Goal: Task Accomplishment & Management: Use online tool/utility

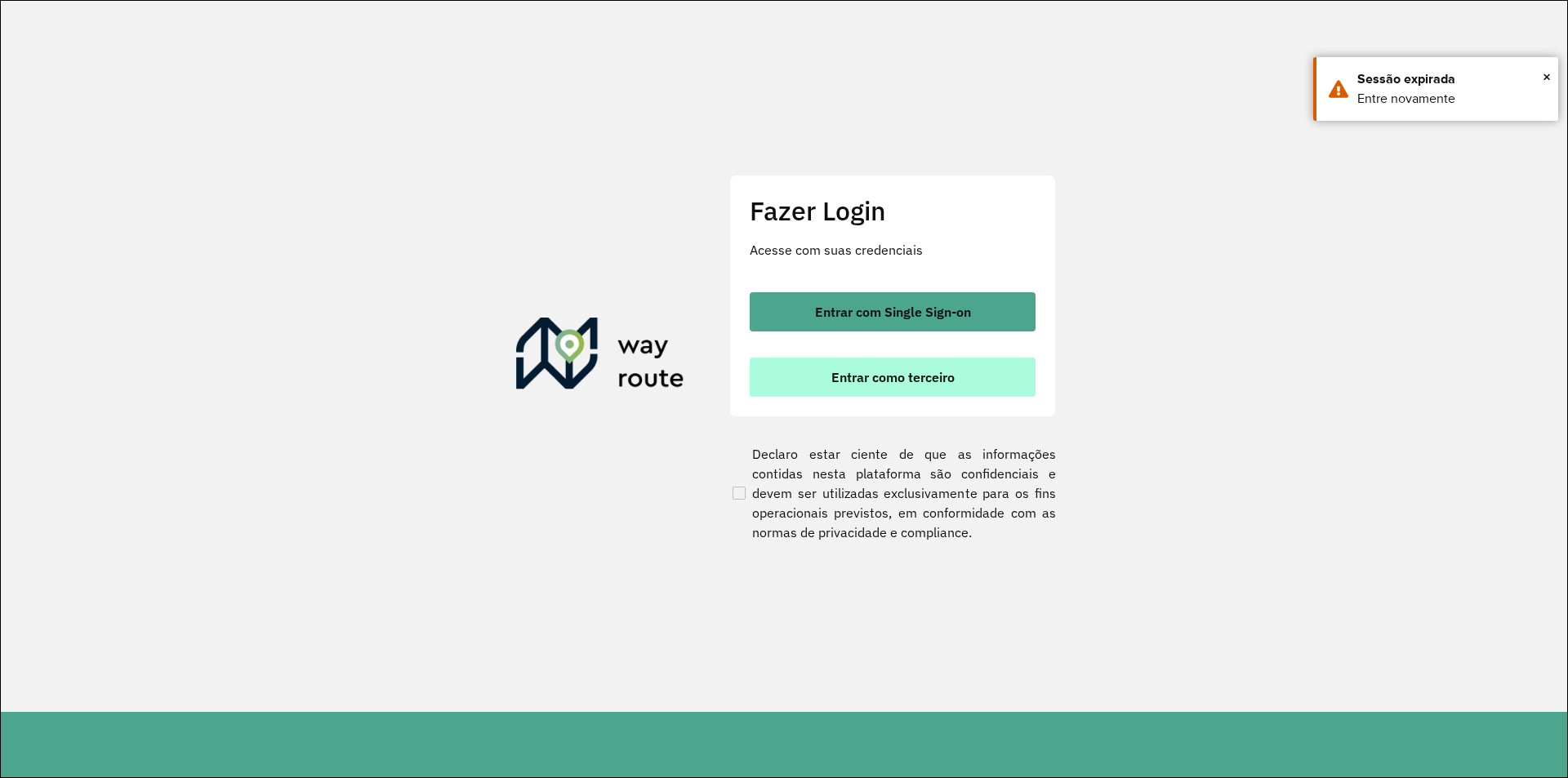
click at [889, 382] on span "Entrar como terceiro" at bounding box center [893, 377] width 124 height 13
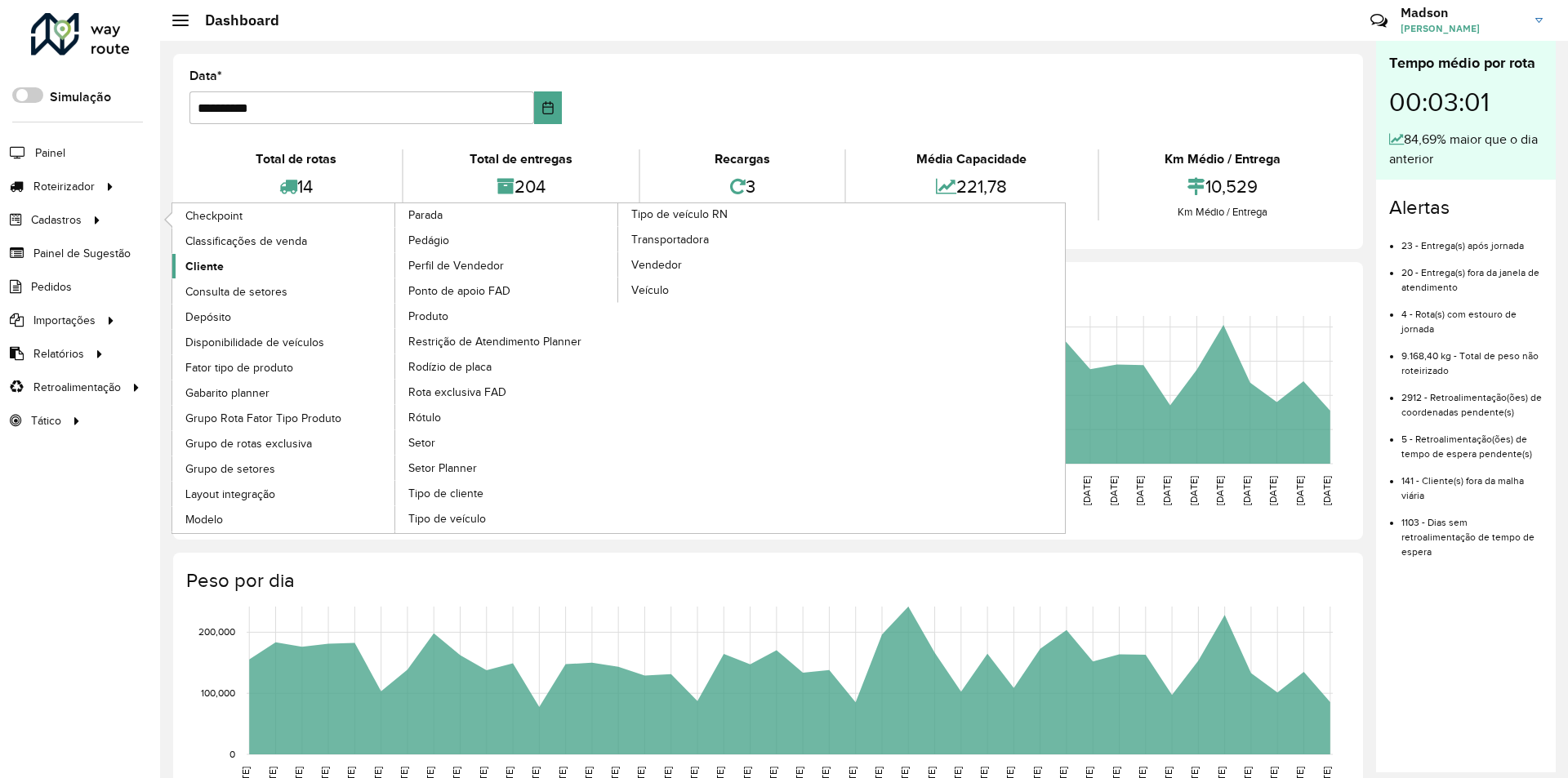
click at [222, 266] on span "Cliente" at bounding box center [204, 266] width 38 height 17
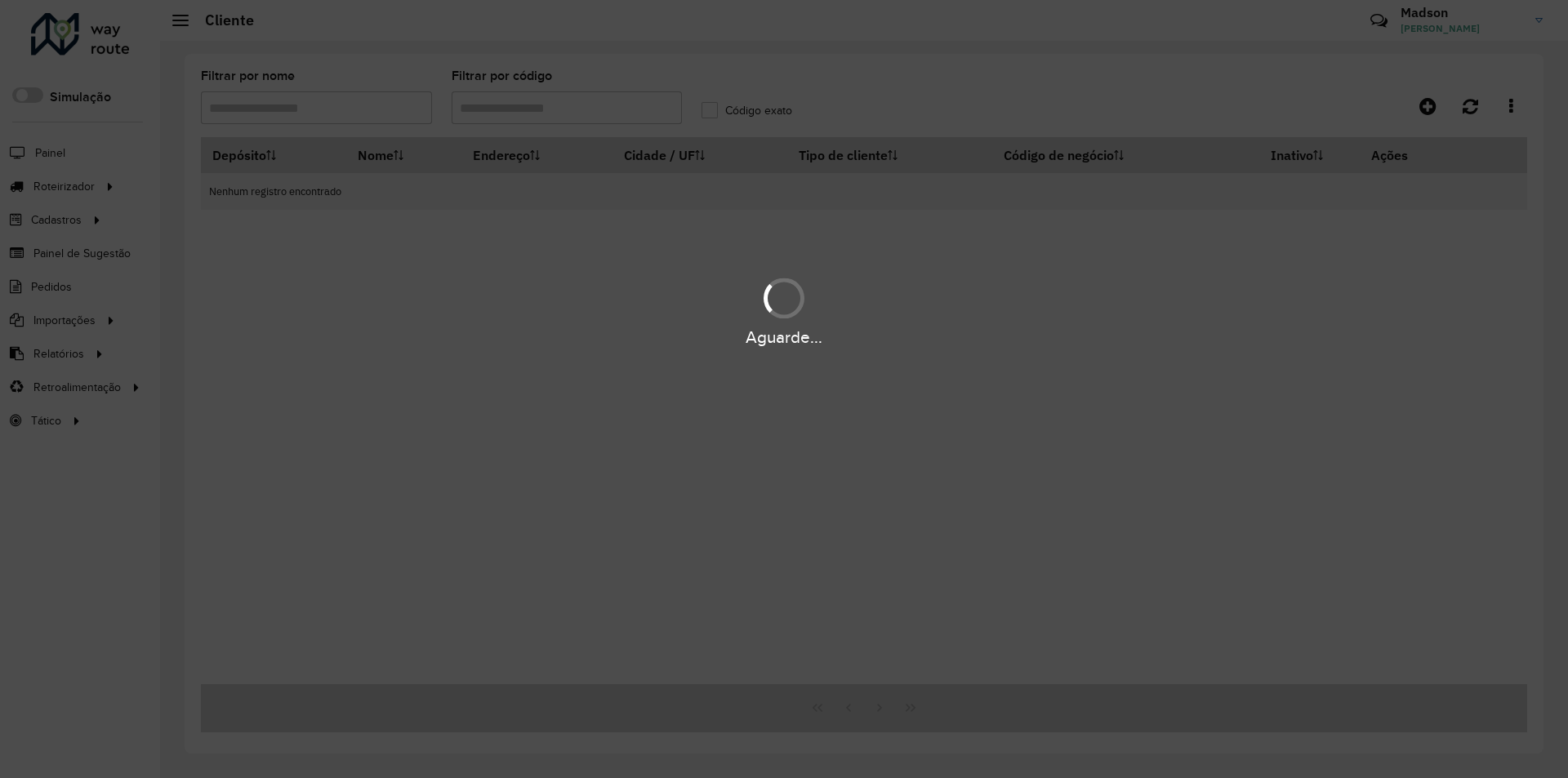
click at [549, 113] on div "Aguarde..." at bounding box center [784, 389] width 1568 height 778
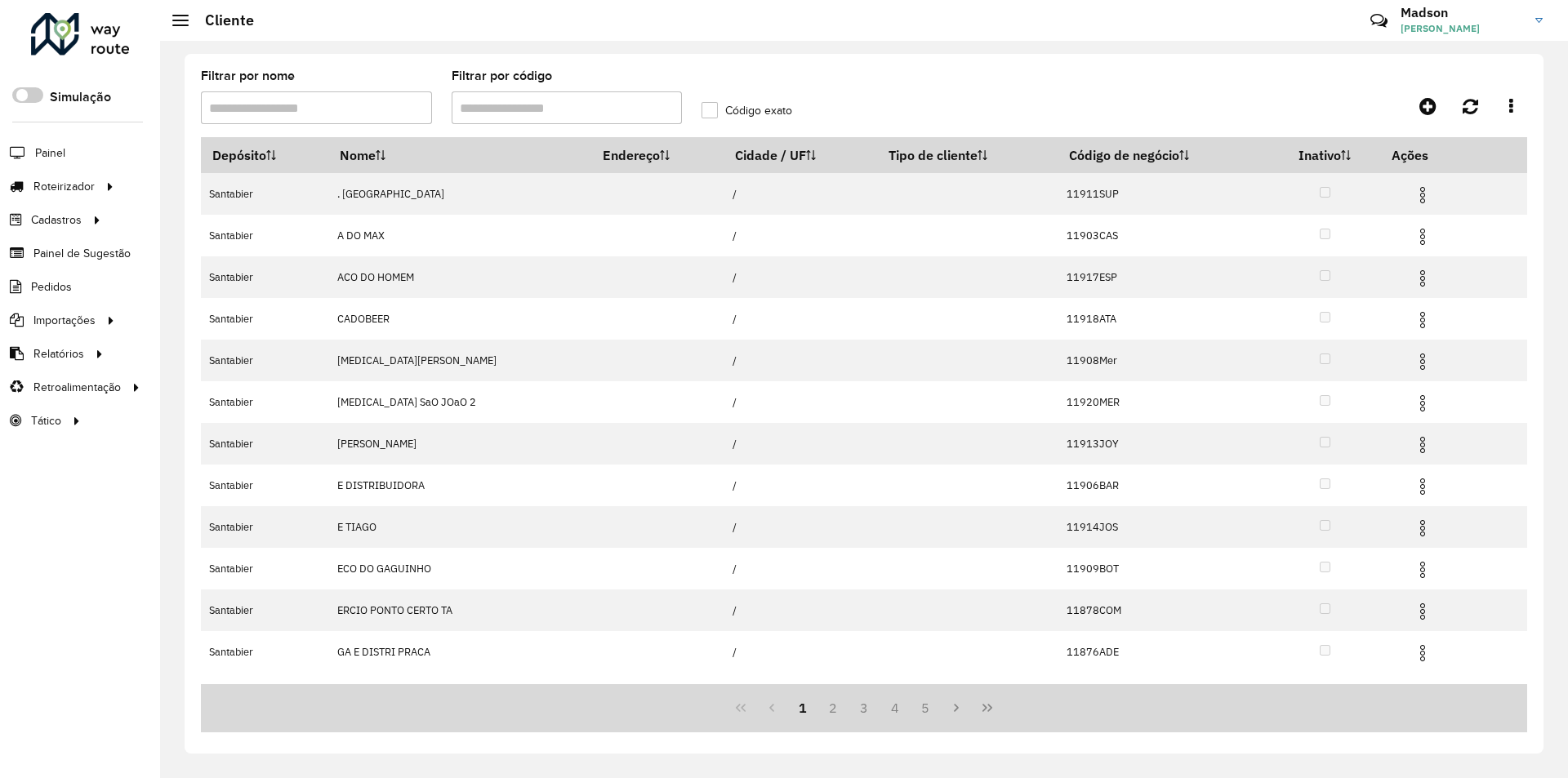
click at [549, 113] on input "Filtrar por código" at bounding box center [567, 108] width 231 height 33
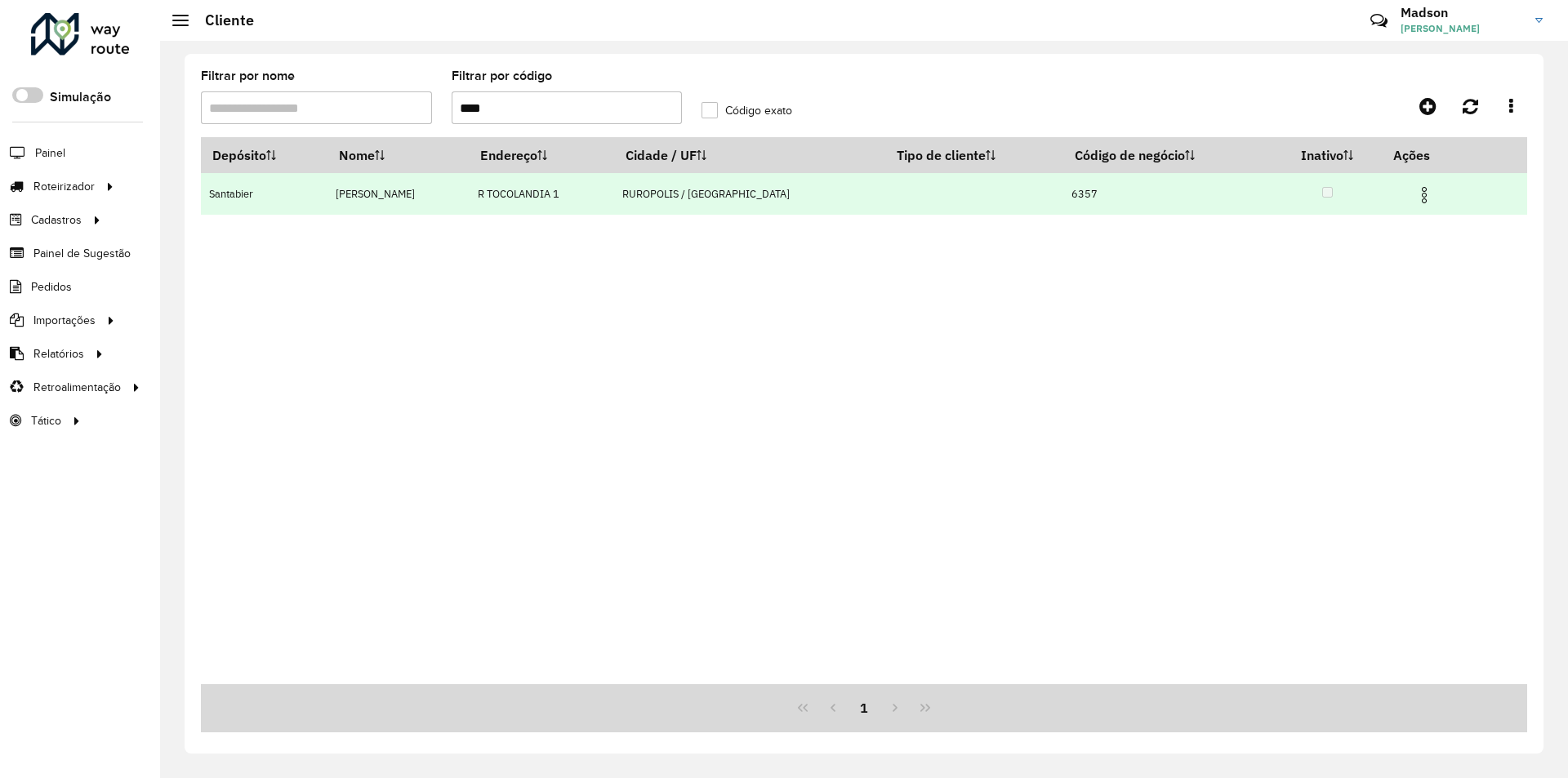
type input "****"
click at [1415, 188] on img at bounding box center [1425, 195] width 20 height 20
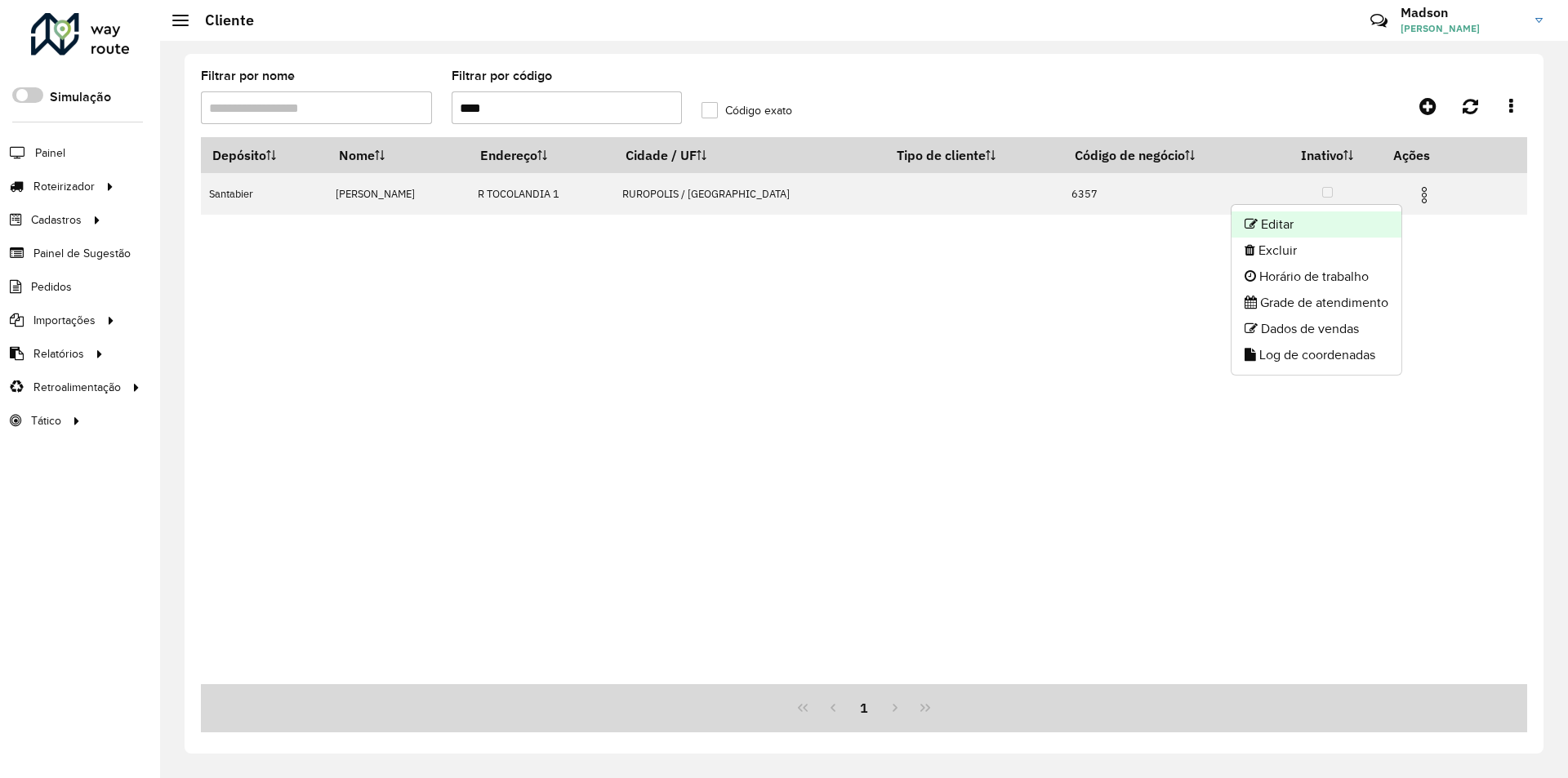
click at [1345, 220] on li "Editar" at bounding box center [1316, 224] width 170 height 26
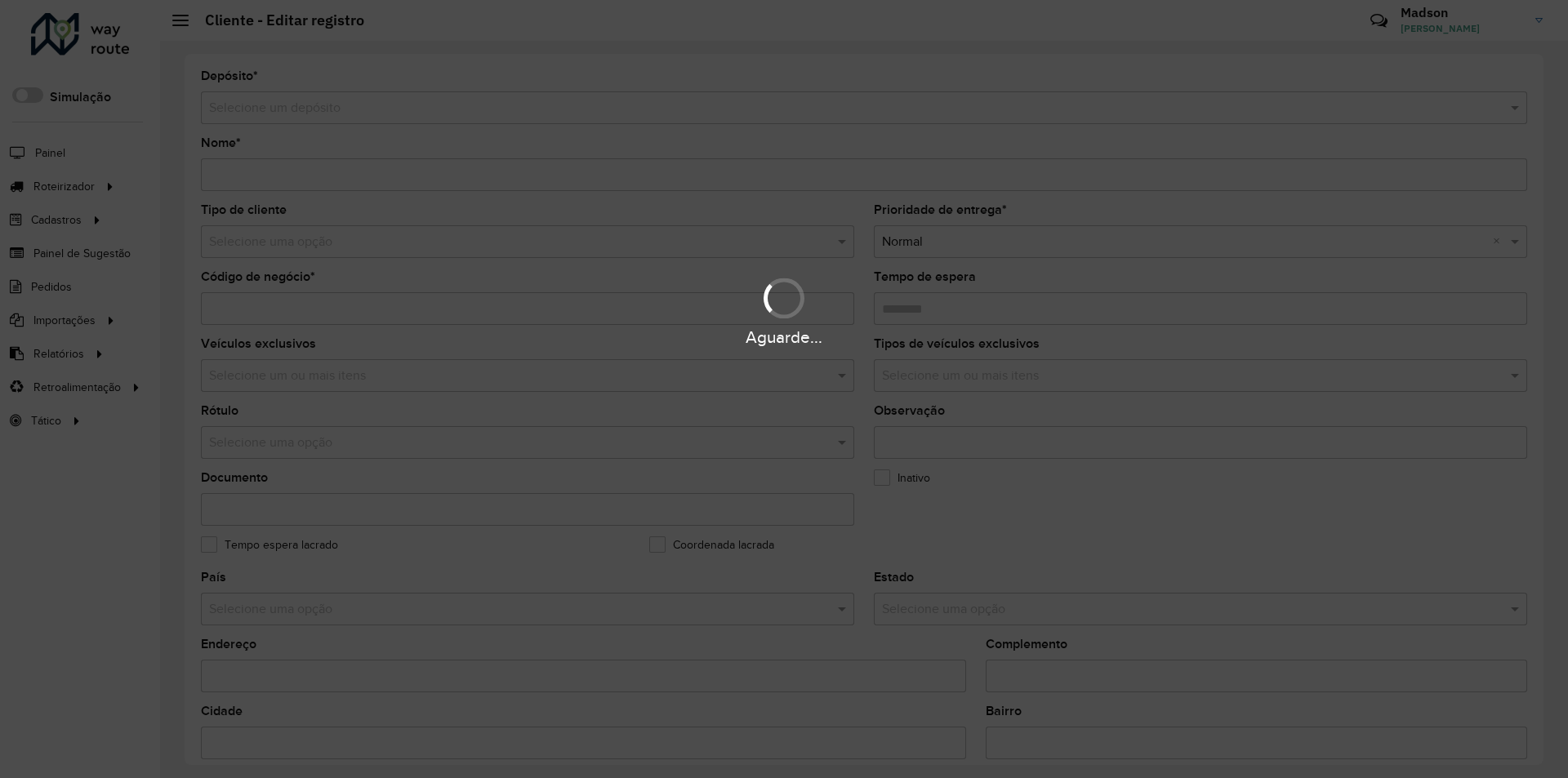
type input "**********"
type input "****"
type input "********"
type input "**********"
type input "*********"
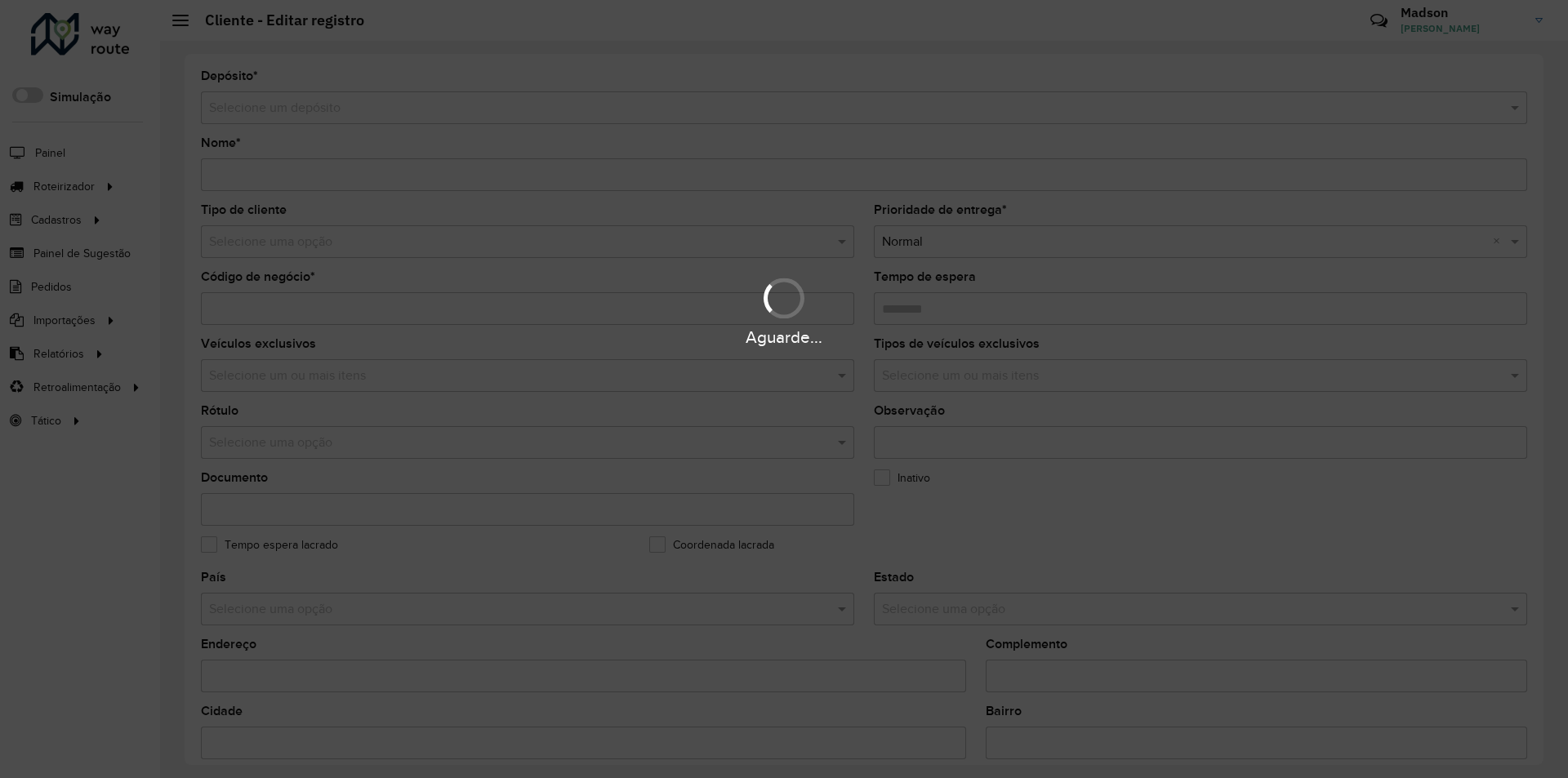
type input "**********"
type input "********"
type input "*********"
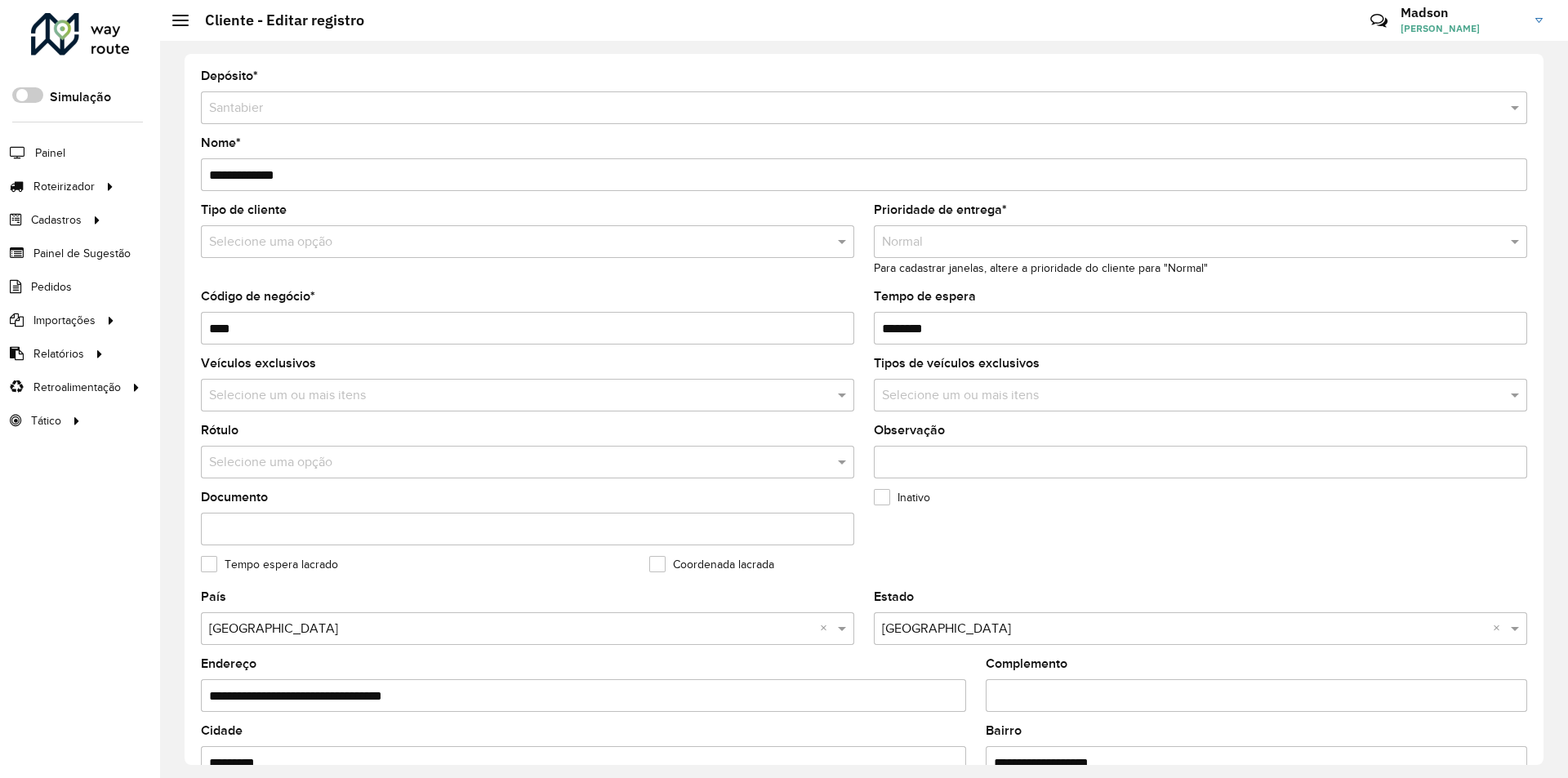
scroll to position [456, 0]
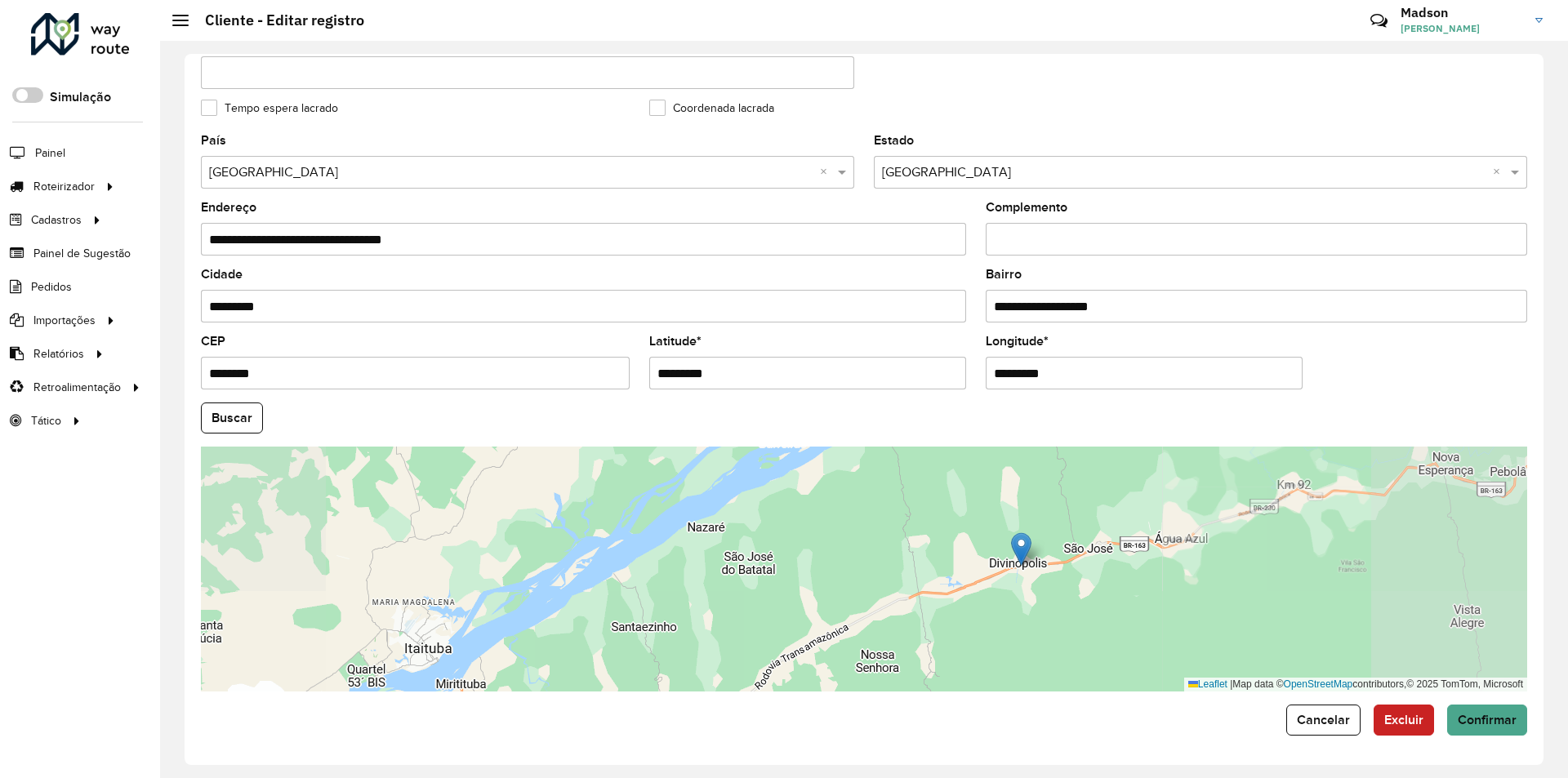
drag, startPoint x: 1154, startPoint y: 579, endPoint x: 1066, endPoint y: 465, distance: 144.0
click at [1066, 465] on div "Leaflet | Map data © OpenStreetMap contributors,© 2025 TomTom, Microsoft" at bounding box center [864, 569] width 1327 height 245
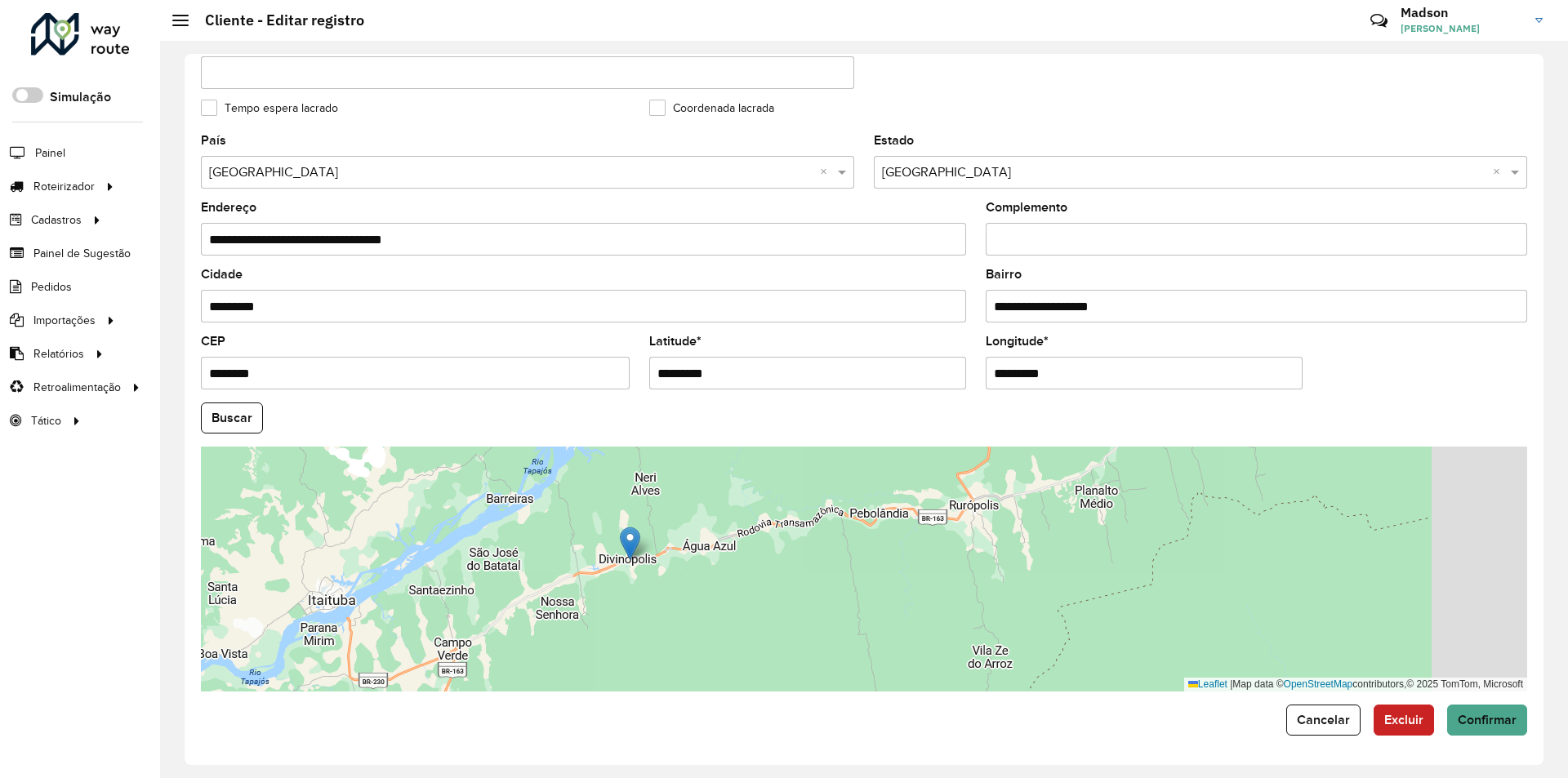
drag, startPoint x: 1053, startPoint y: 559, endPoint x: 699, endPoint y: 620, distance: 359.2
click at [699, 620] on div "Leaflet | Map data © OpenStreetMap contributors,© 2025 TomTom, Microsoft" at bounding box center [864, 569] width 1327 height 245
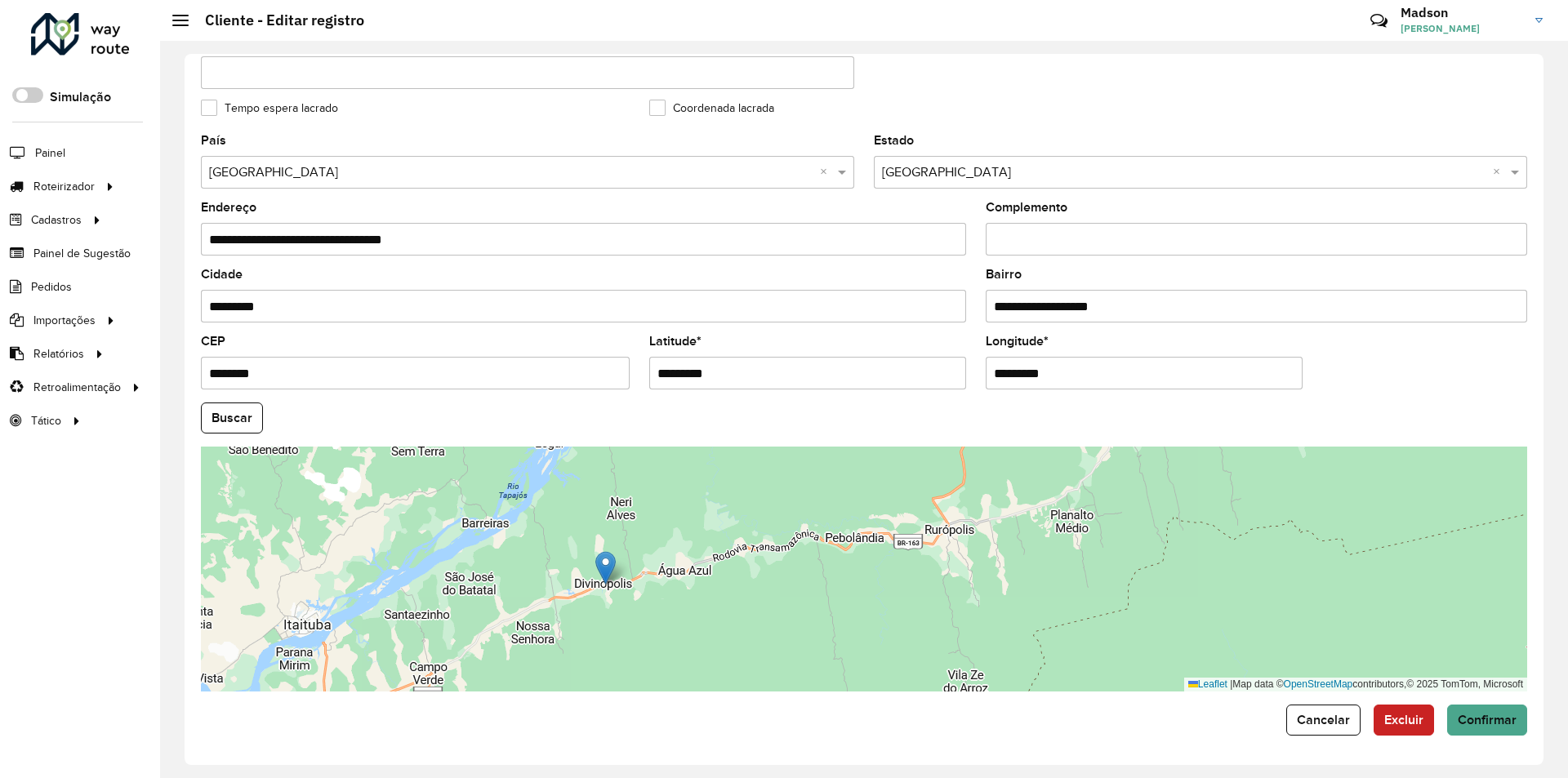
drag, startPoint x: 861, startPoint y: 557, endPoint x: 679, endPoint y: 645, distance: 202.2
click at [679, 645] on div "Leaflet | Map data © OpenStreetMap contributors,© 2025 TomTom, Microsoft" at bounding box center [864, 569] width 1327 height 245
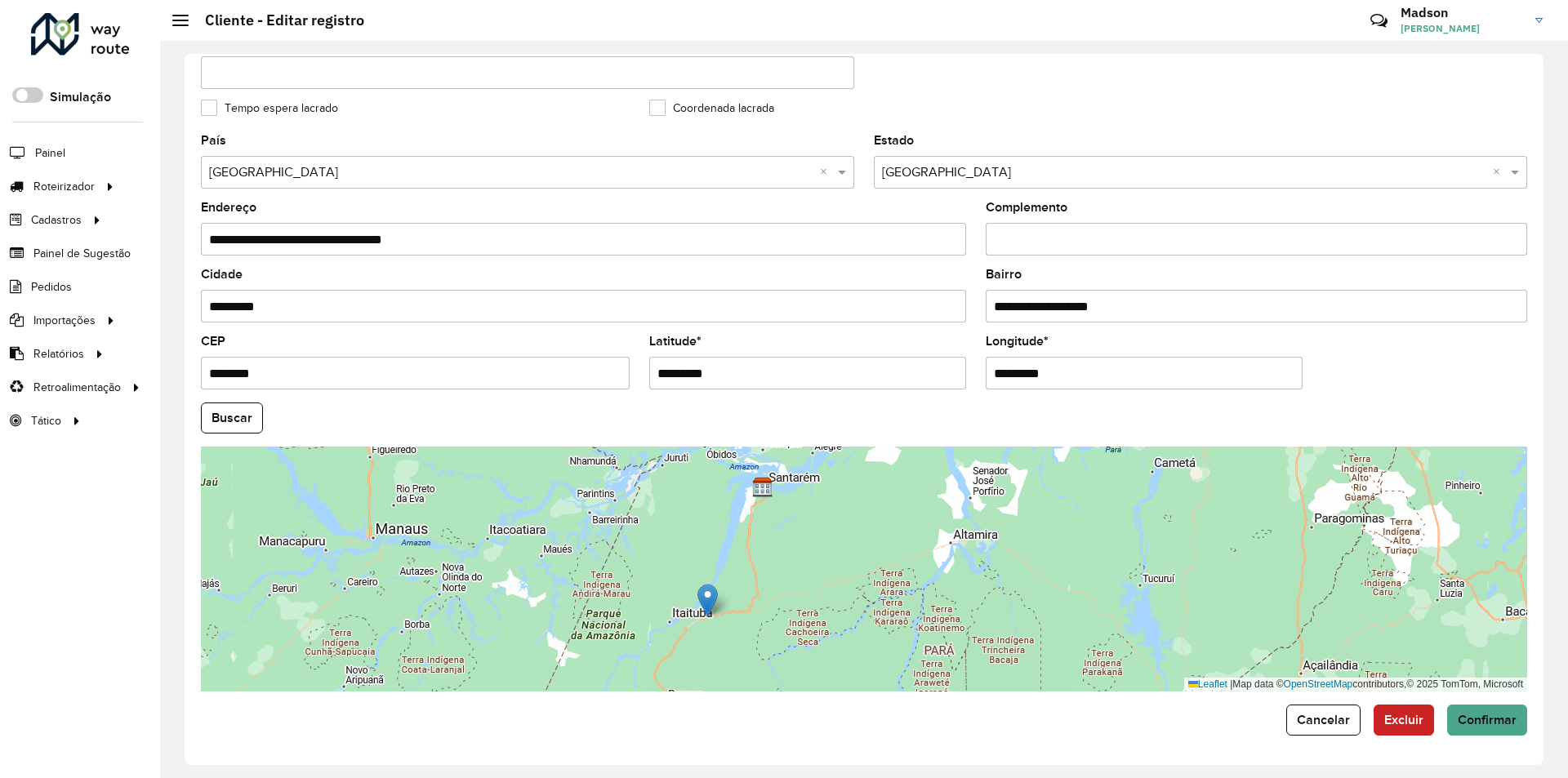
drag, startPoint x: 804, startPoint y: 544, endPoint x: 786, endPoint y: 577, distance: 37.6
click at [786, 577] on div "Leaflet | Map data © OpenStreetMap contributors,© 2025 TomTom, Microsoft" at bounding box center [864, 569] width 1327 height 245
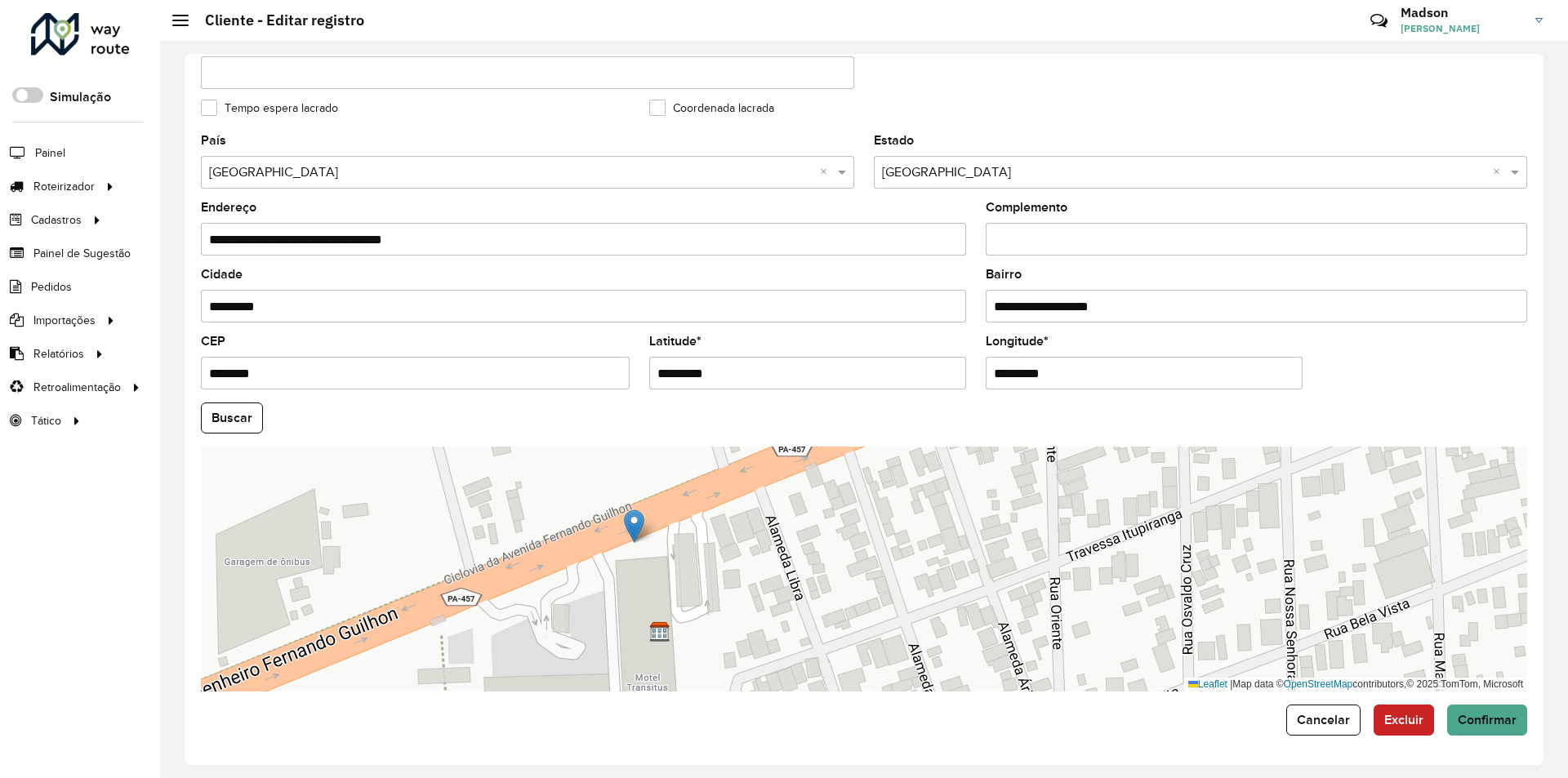
drag, startPoint x: 704, startPoint y: 619, endPoint x: 638, endPoint y: 532, distance: 109.2
click at [638, 532] on img at bounding box center [634, 526] width 20 height 34
type input "**********"
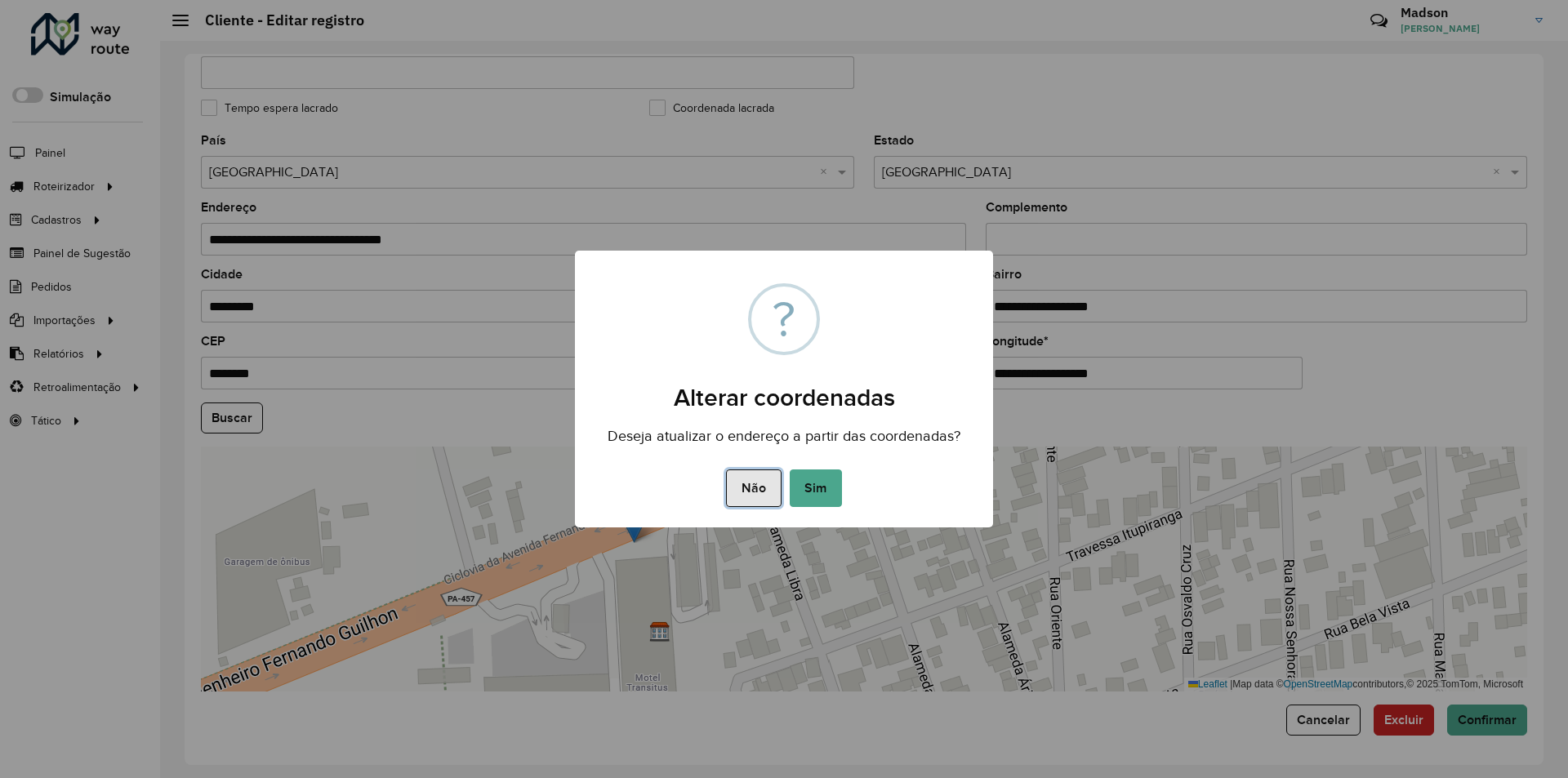
click at [776, 496] on button "Não" at bounding box center [753, 488] width 55 height 37
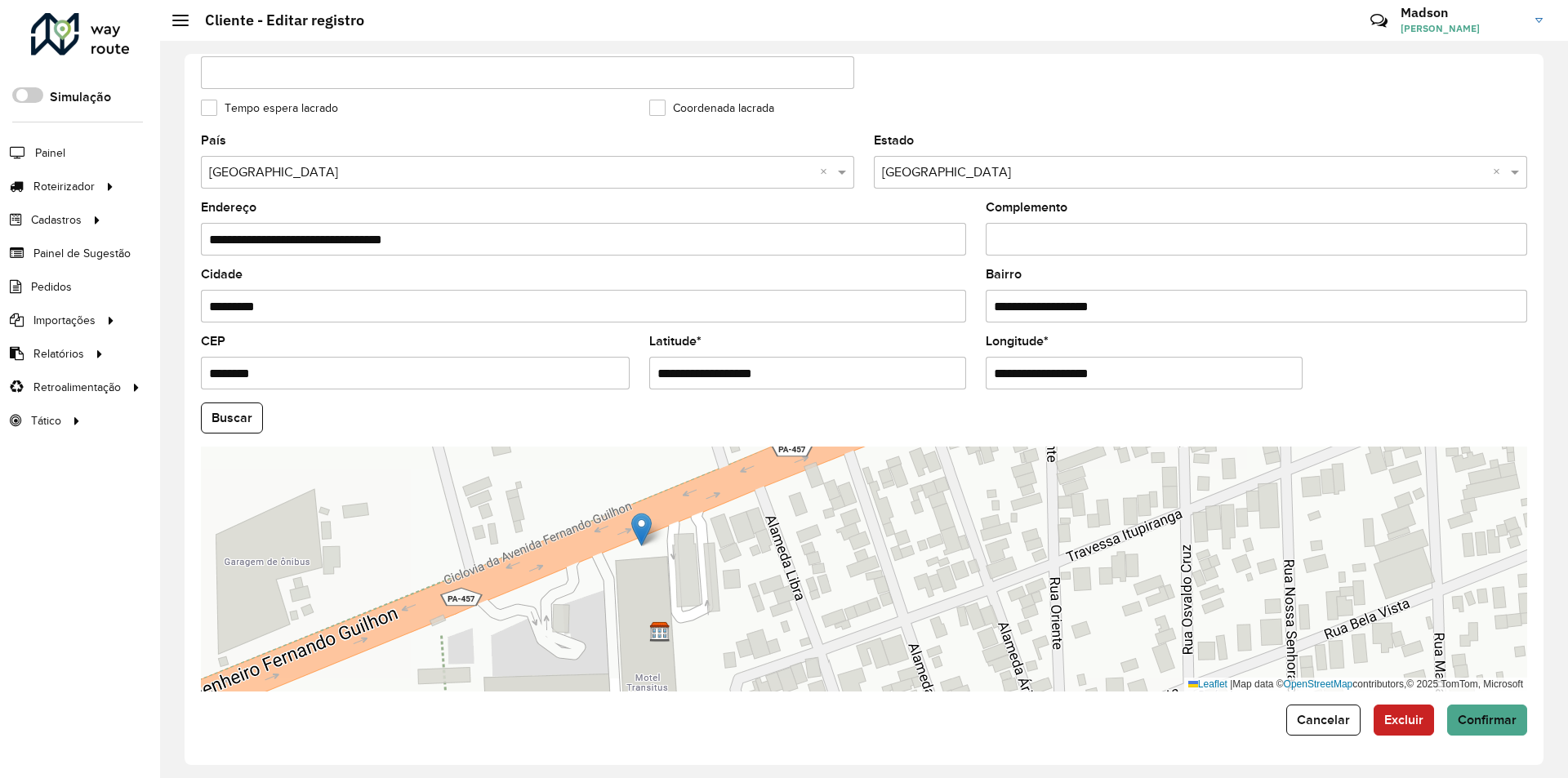
drag, startPoint x: 635, startPoint y: 532, endPoint x: 646, endPoint y: 535, distance: 11.4
click at [646, 535] on img at bounding box center [641, 530] width 20 height 34
type input "**********"
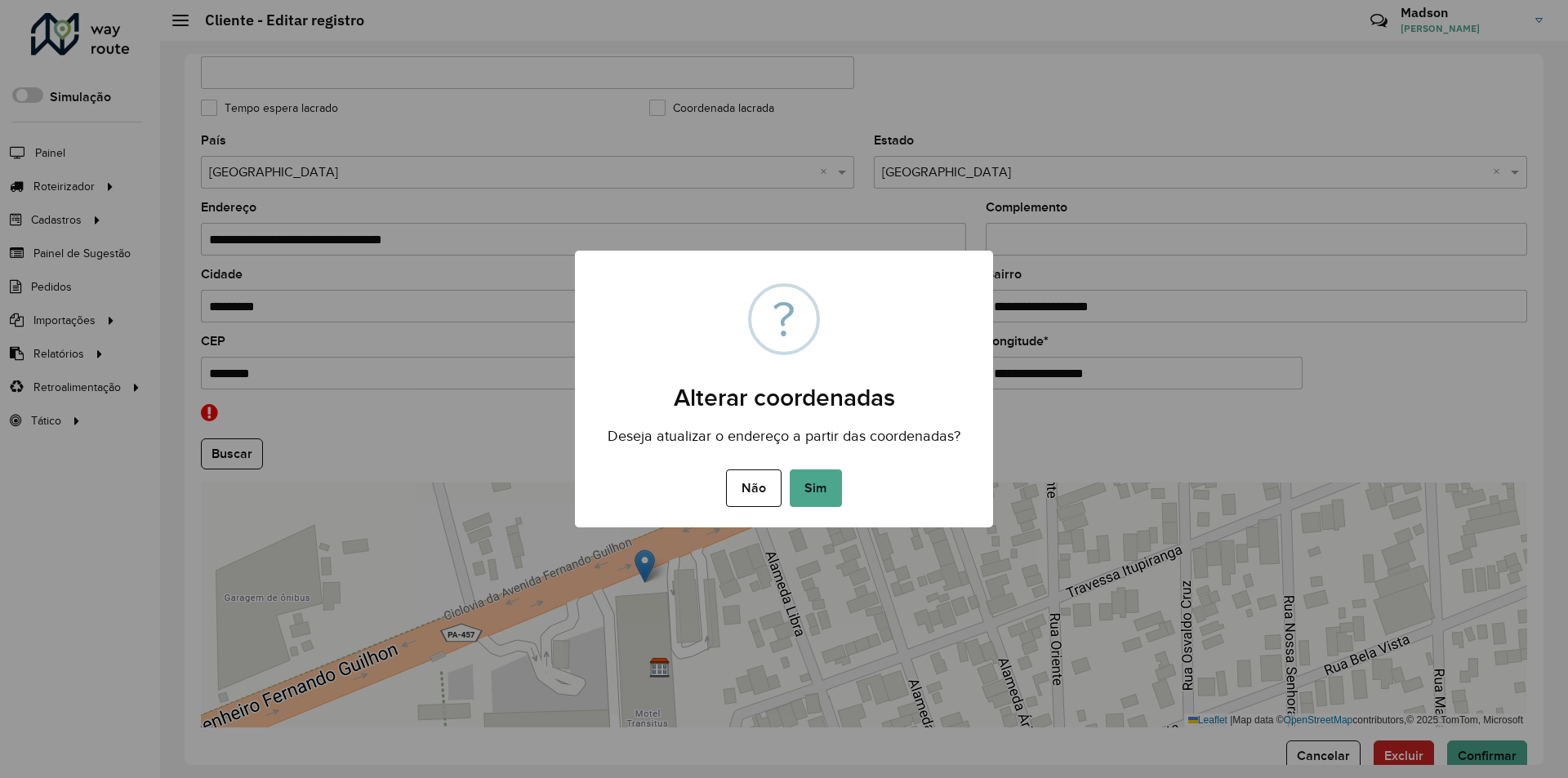
click at [820, 492] on button "Sim" at bounding box center [816, 488] width 52 height 37
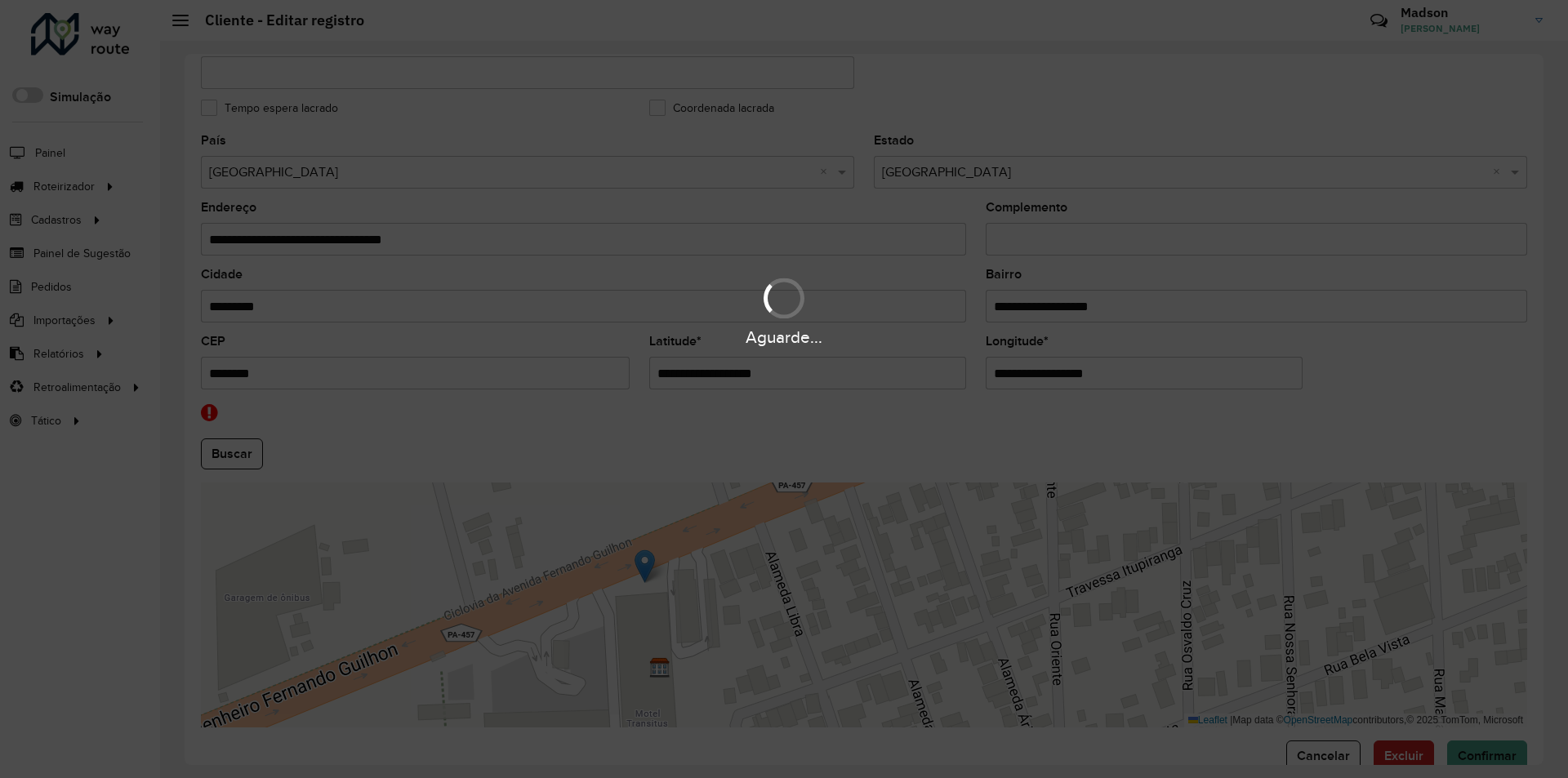
type input "**********"
type input "********"
type input "**********"
type input "*********"
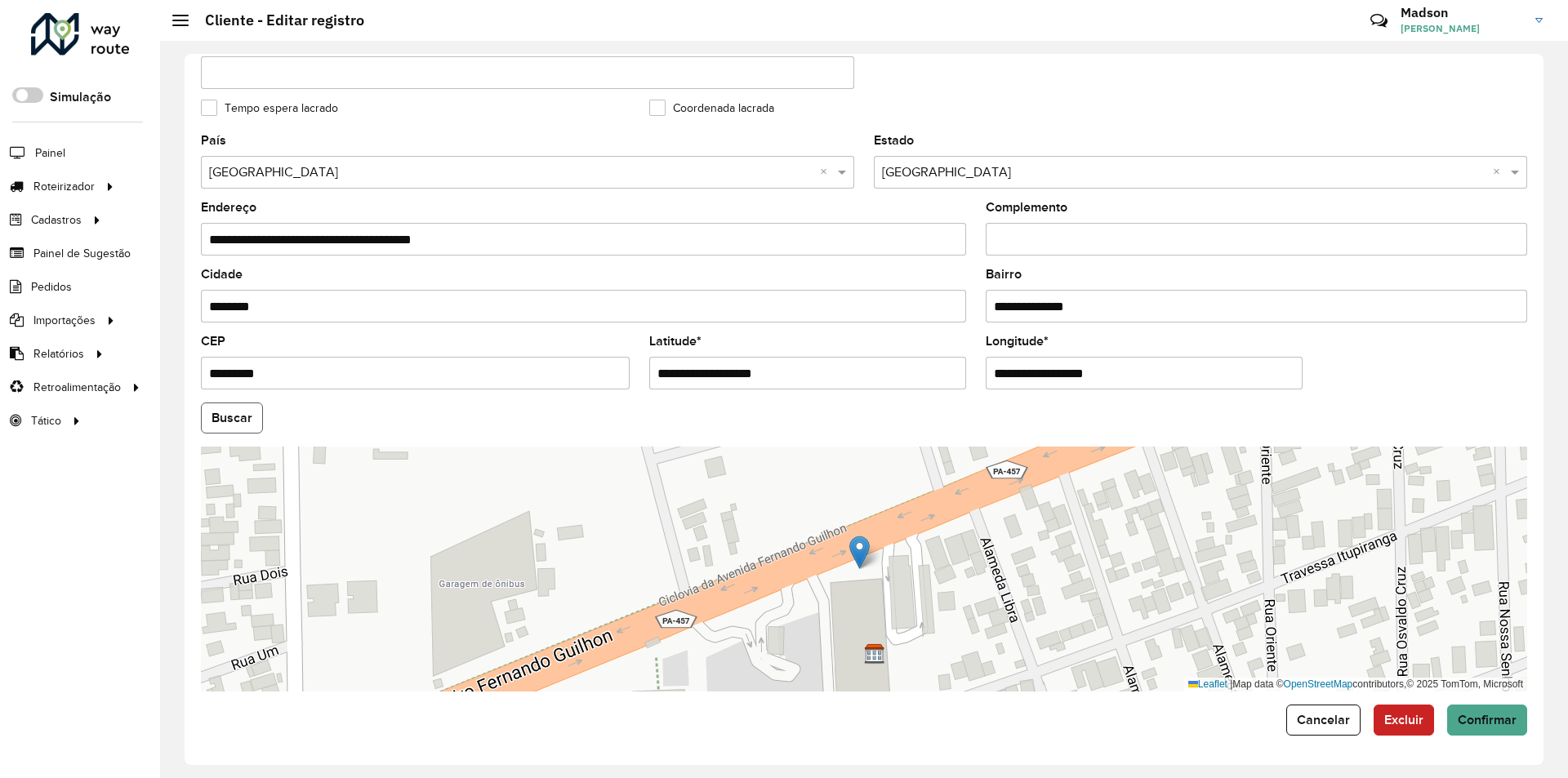
click at [238, 424] on button "Buscar" at bounding box center [232, 418] width 62 height 31
click at [1497, 738] on div "**********" at bounding box center [864, 410] width 1359 height 711
click at [1461, 716] on span "Confirmar" at bounding box center [1487, 720] width 59 height 14
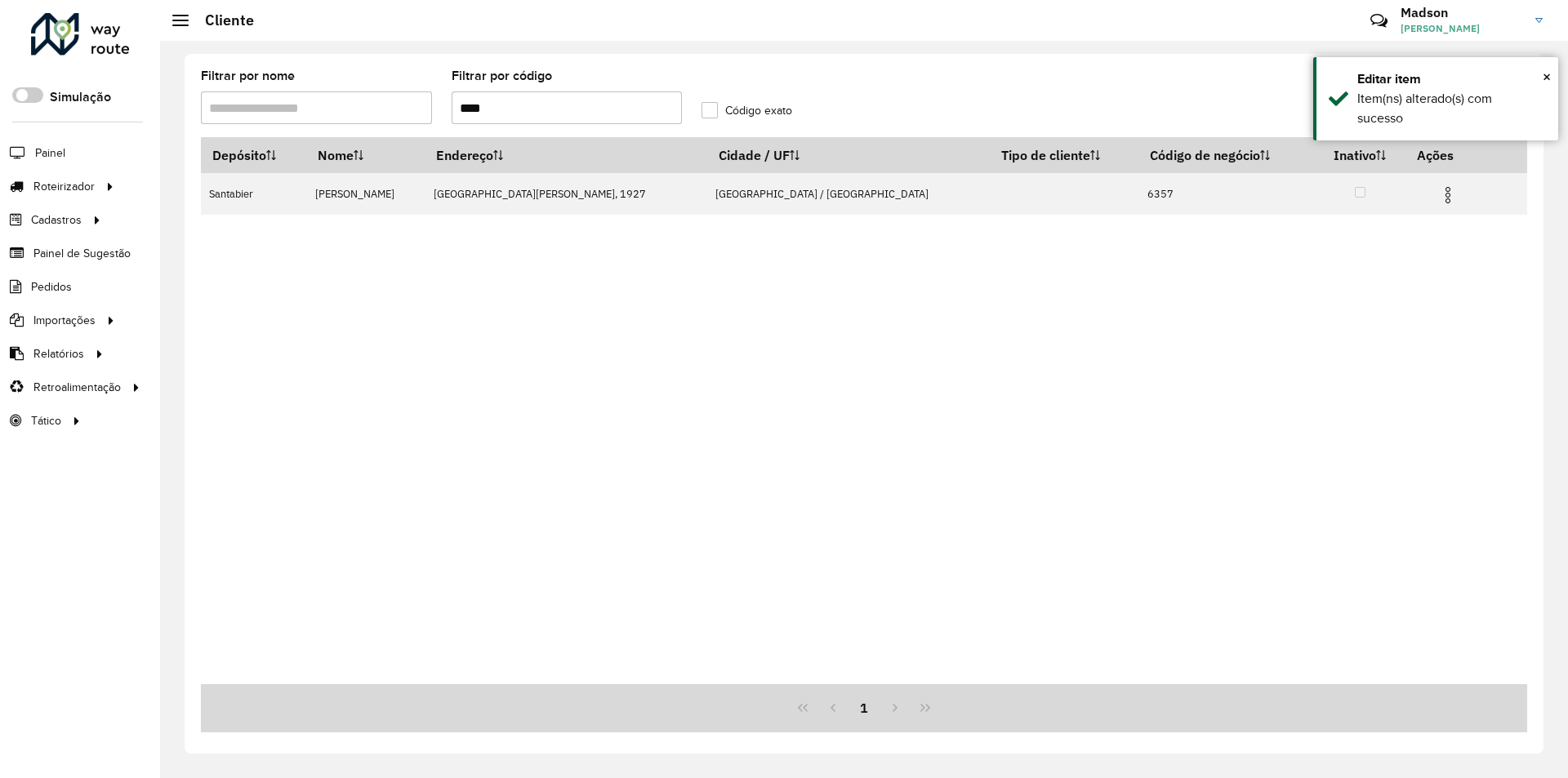
click at [582, 120] on input "****" at bounding box center [567, 108] width 231 height 33
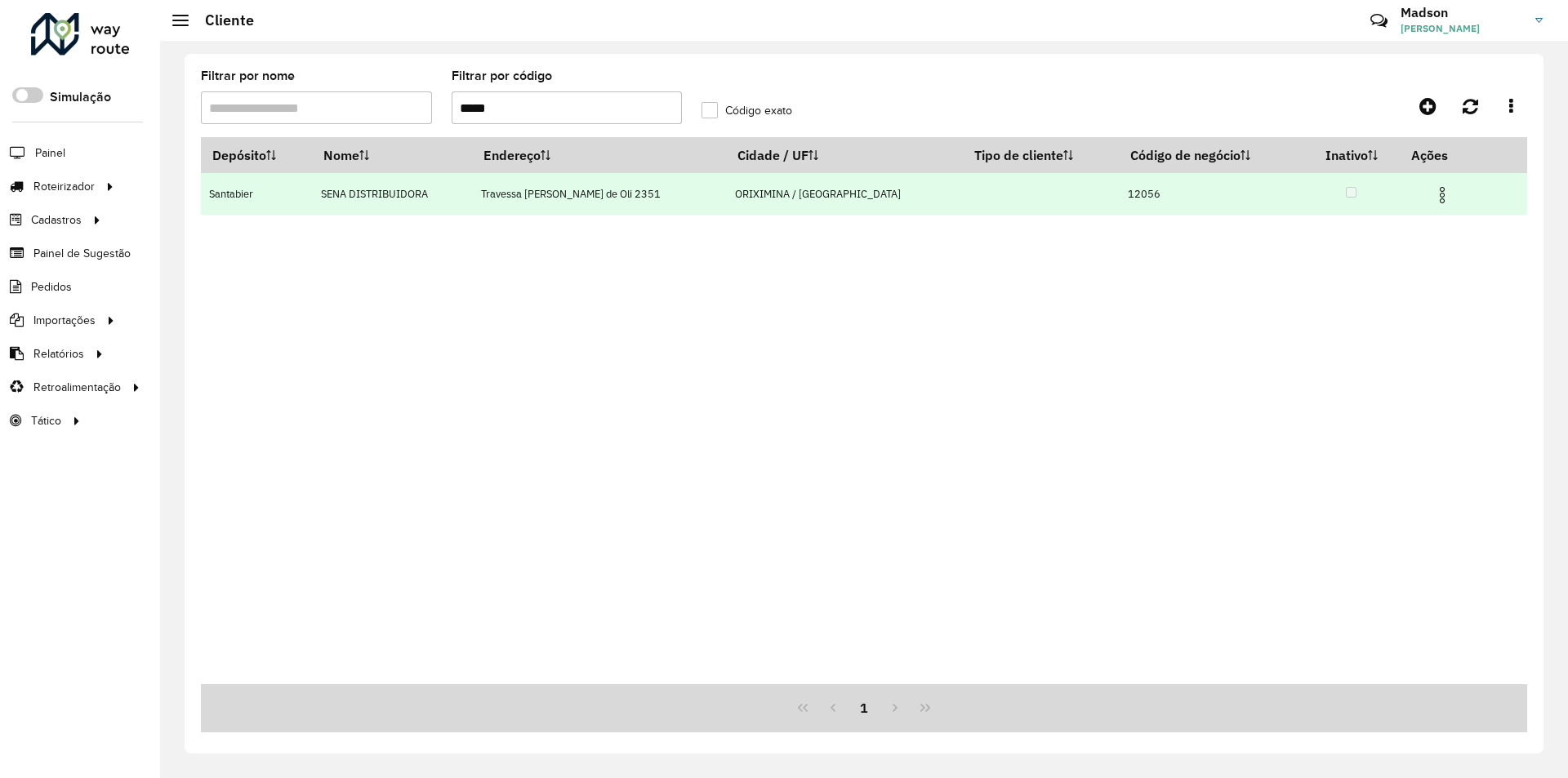
type input "*****"
click at [1433, 192] on img at bounding box center [1443, 195] width 20 height 20
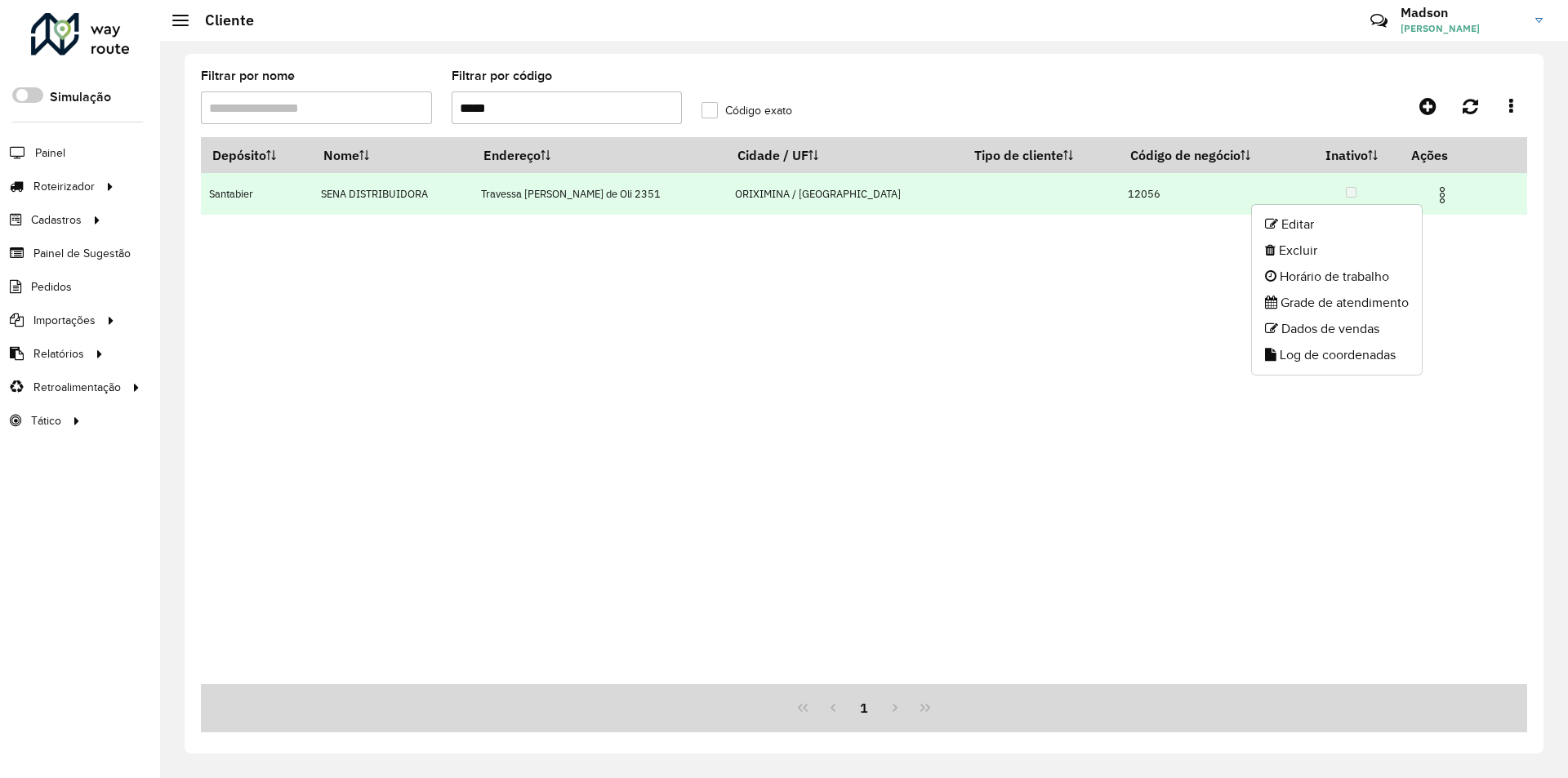
click at [1397, 233] on li "Editar" at bounding box center [1337, 224] width 170 height 26
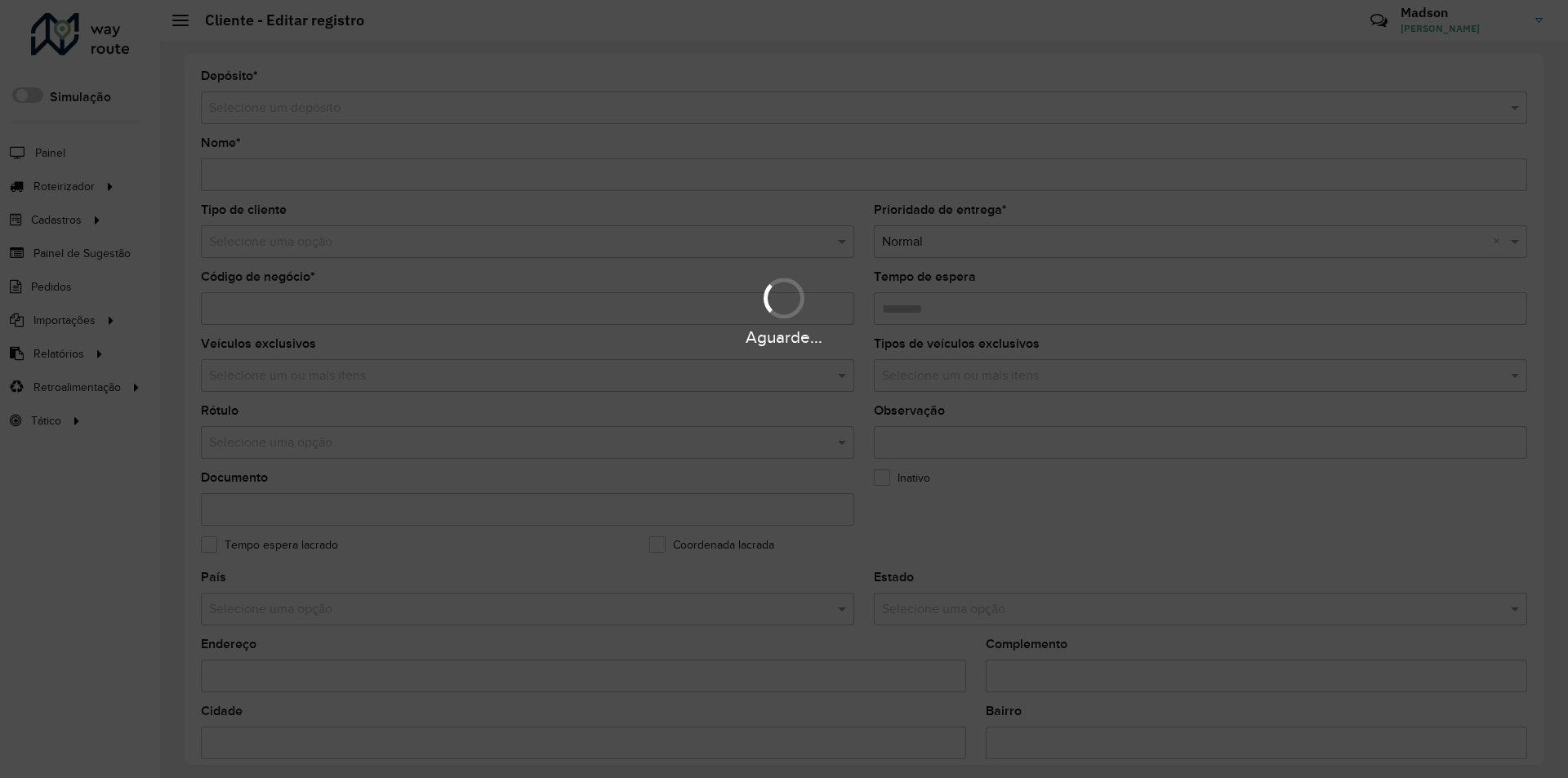
type input "**********"
type input "*****"
type input "********"
type input "**********"
type input "*********"
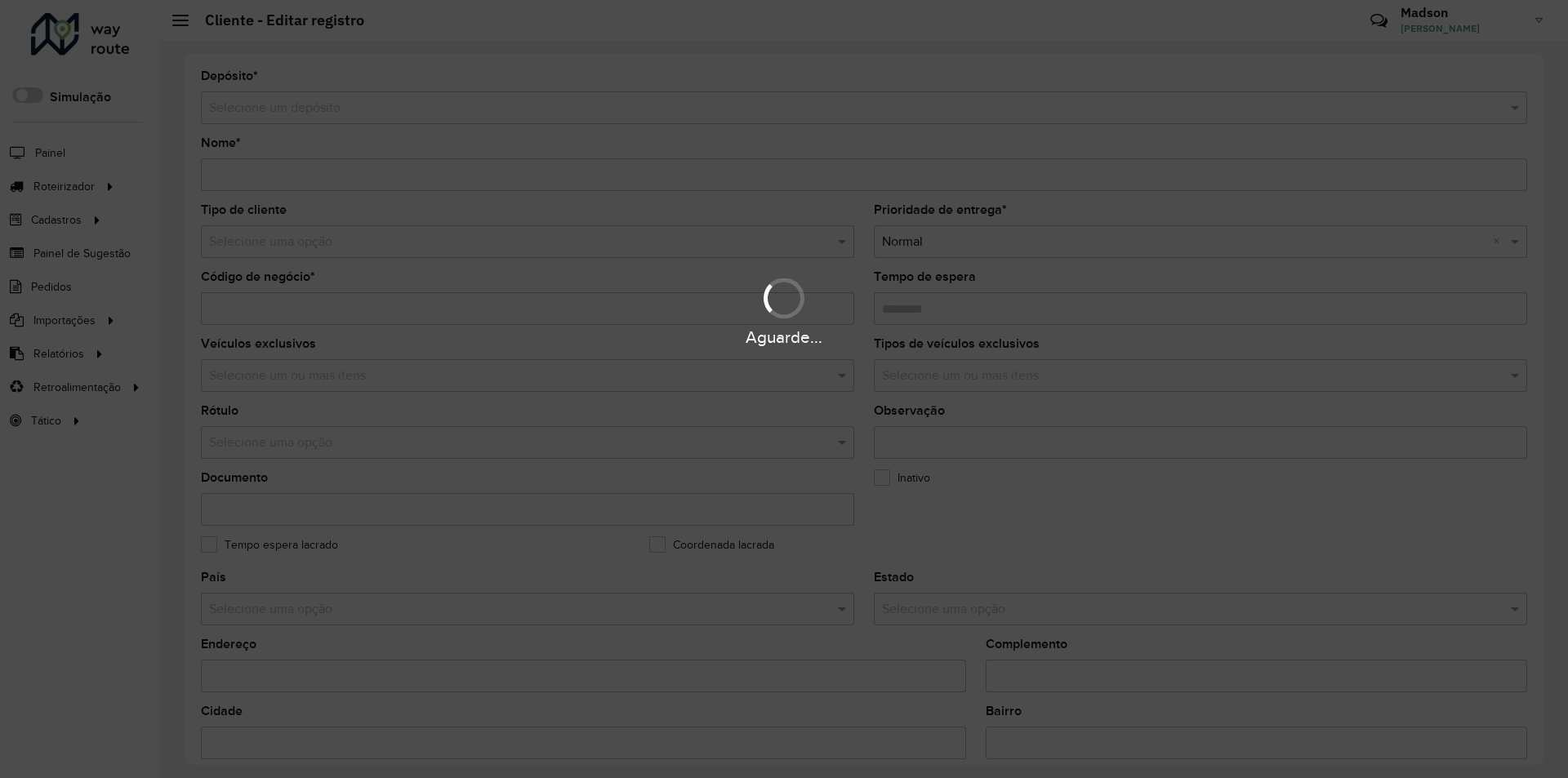
type input "******"
type input "*********"
type input "**********"
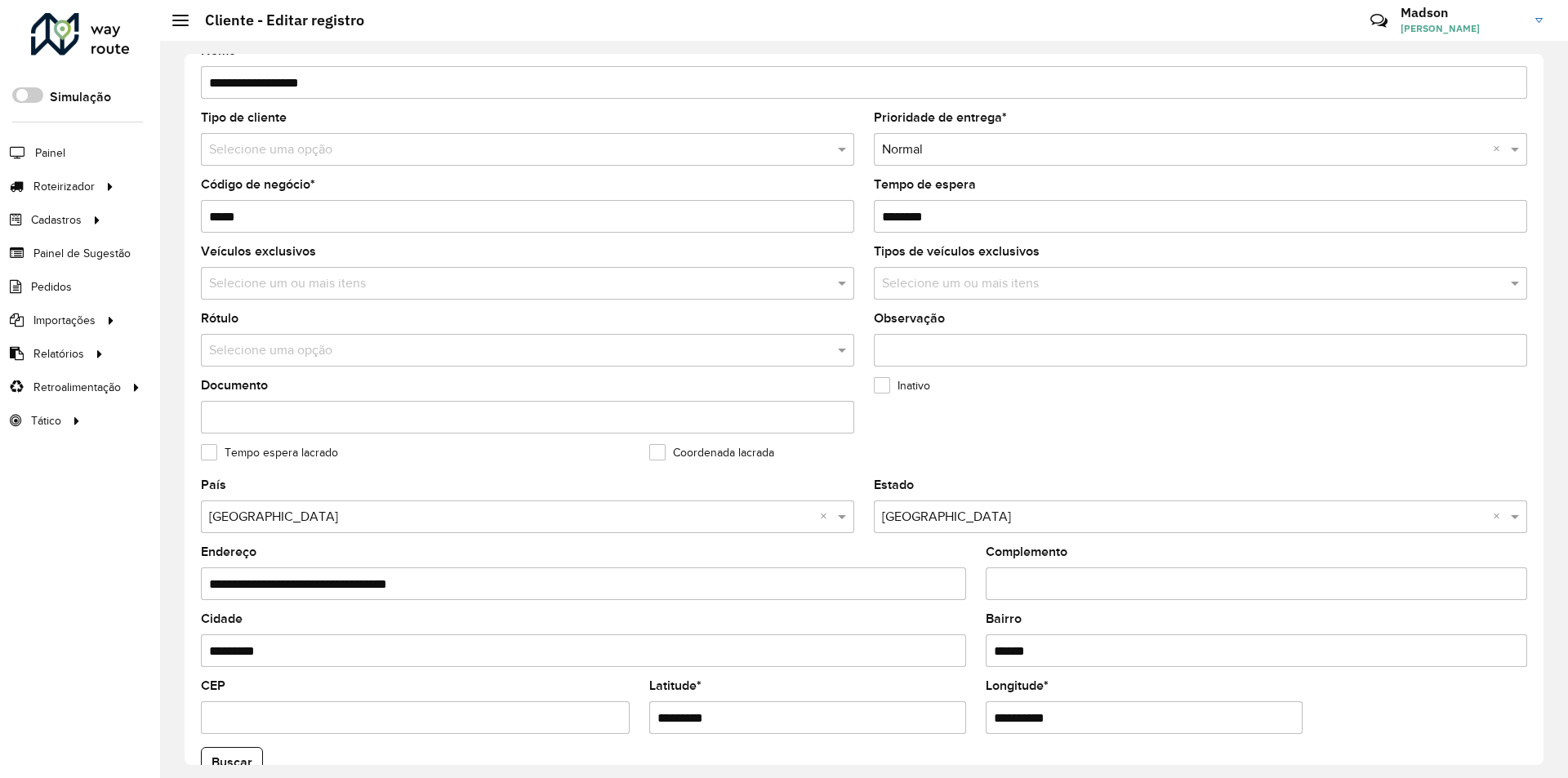
scroll to position [437, 0]
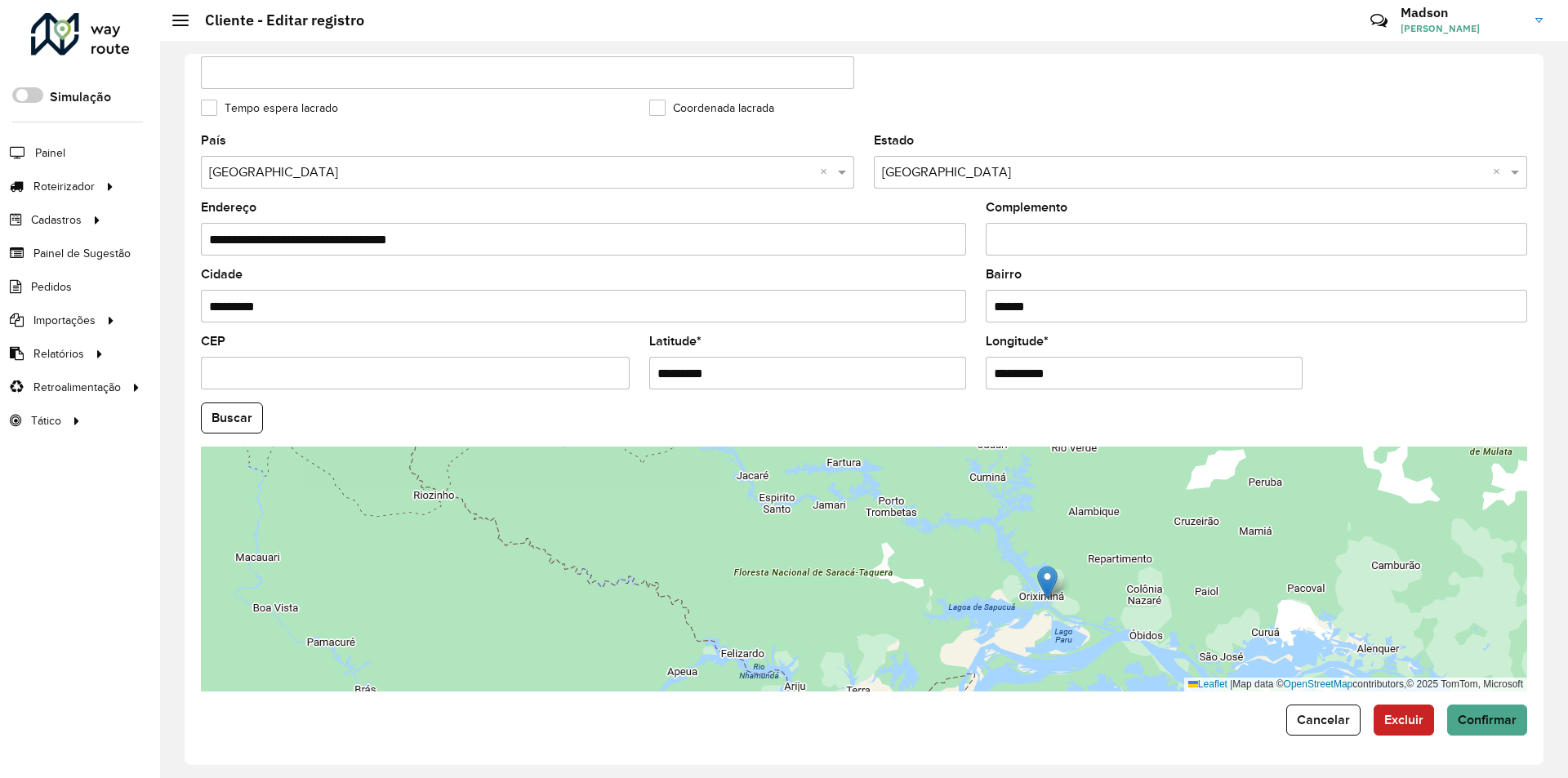
drag, startPoint x: 1087, startPoint y: 637, endPoint x: 1011, endPoint y: 575, distance: 98.1
click at [1011, 575] on div "Leaflet | Map data © OpenStreetMap contributors,© 2025 TomTom, Microsoft" at bounding box center [864, 569] width 1327 height 245
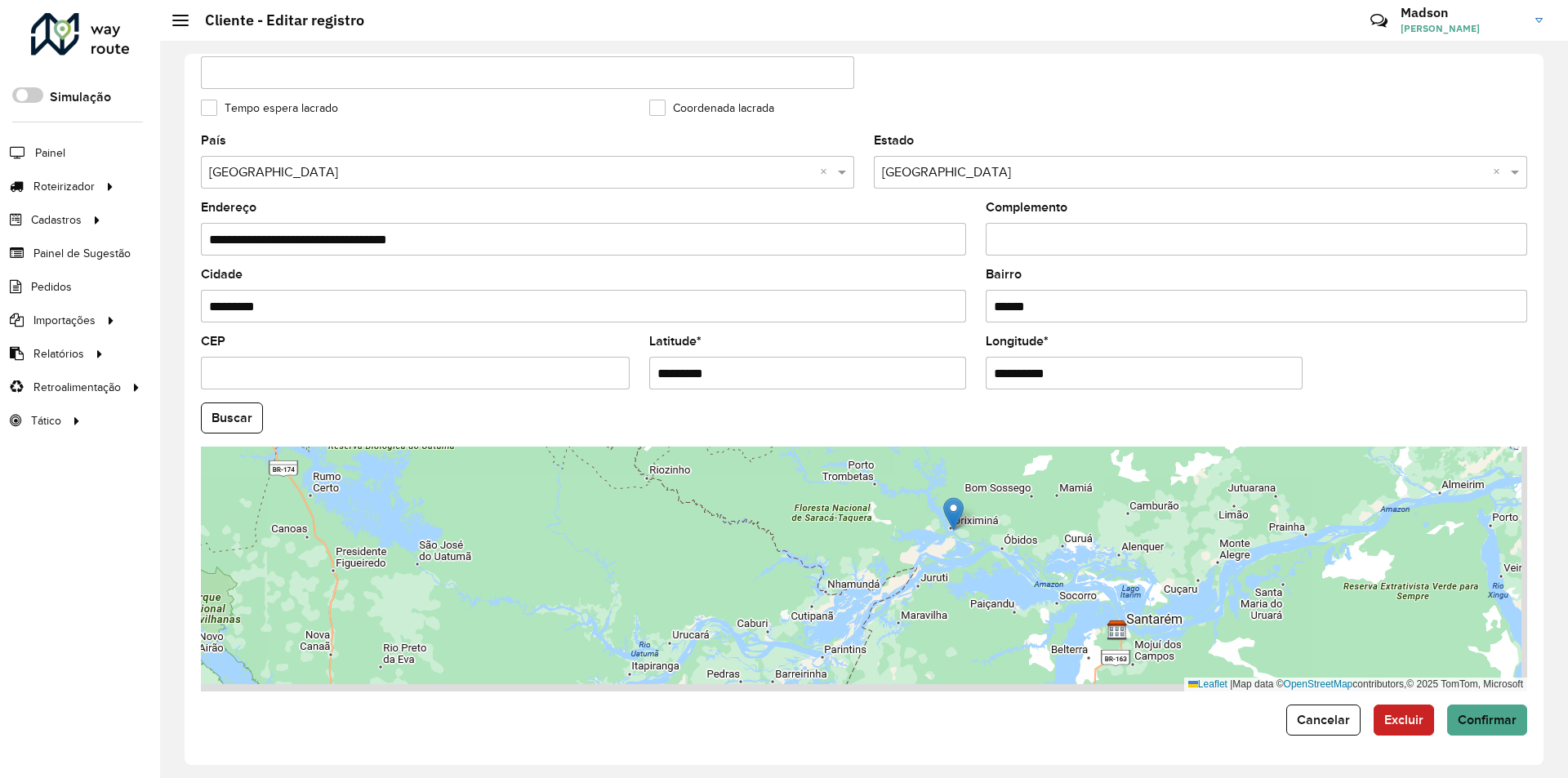
drag, startPoint x: 1007, startPoint y: 630, endPoint x: 930, endPoint y: 560, distance: 104.1
click at [930, 560] on div "Leaflet | Map data © OpenStreetMap contributors,© 2025 TomTom, Microsoft" at bounding box center [864, 569] width 1327 height 245
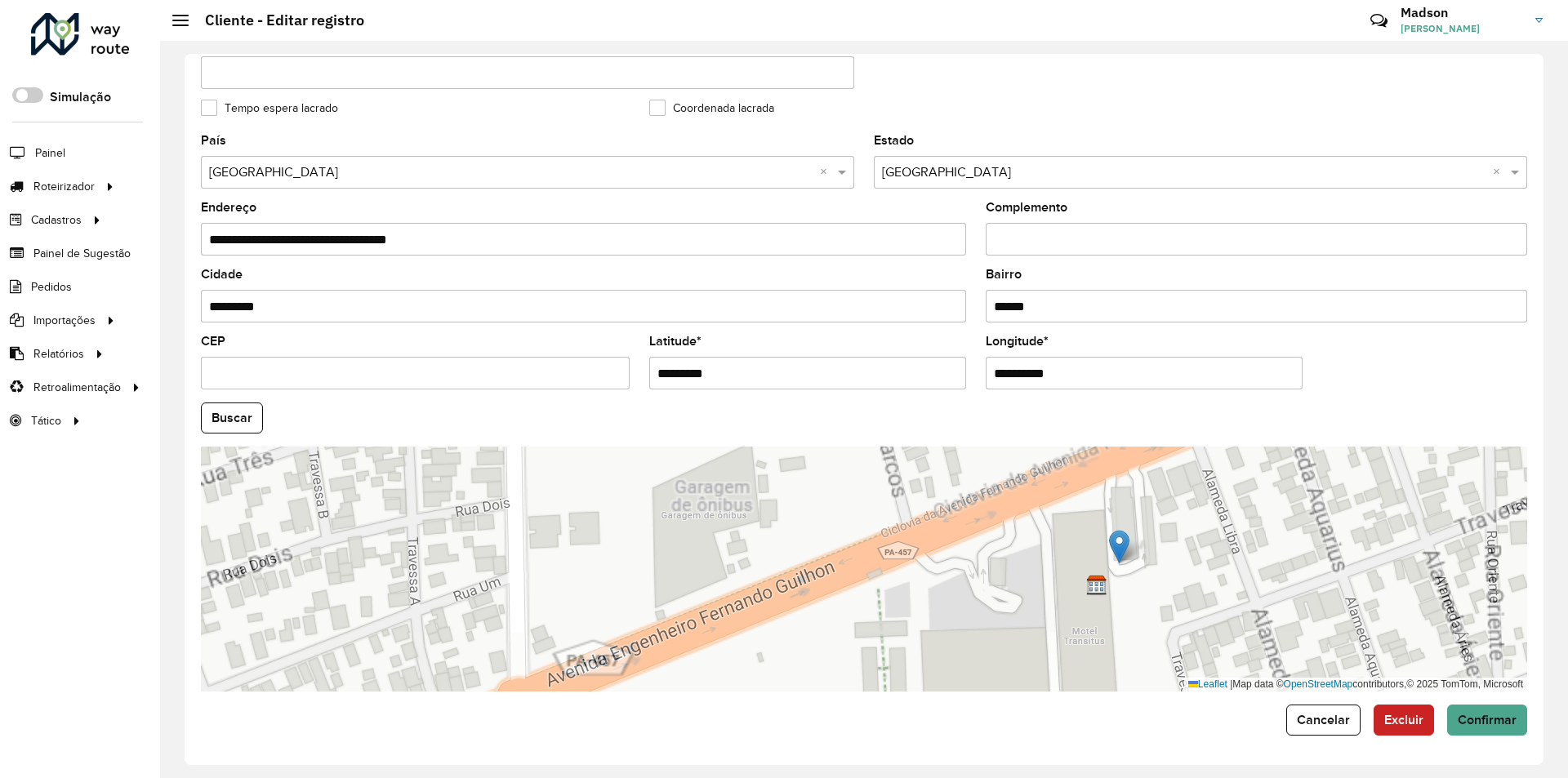
drag, startPoint x: 953, startPoint y: 514, endPoint x: 1075, endPoint y: 525, distance: 122.5
click at [1109, 530] on img at bounding box center [1119, 547] width 20 height 34
type input "**********"
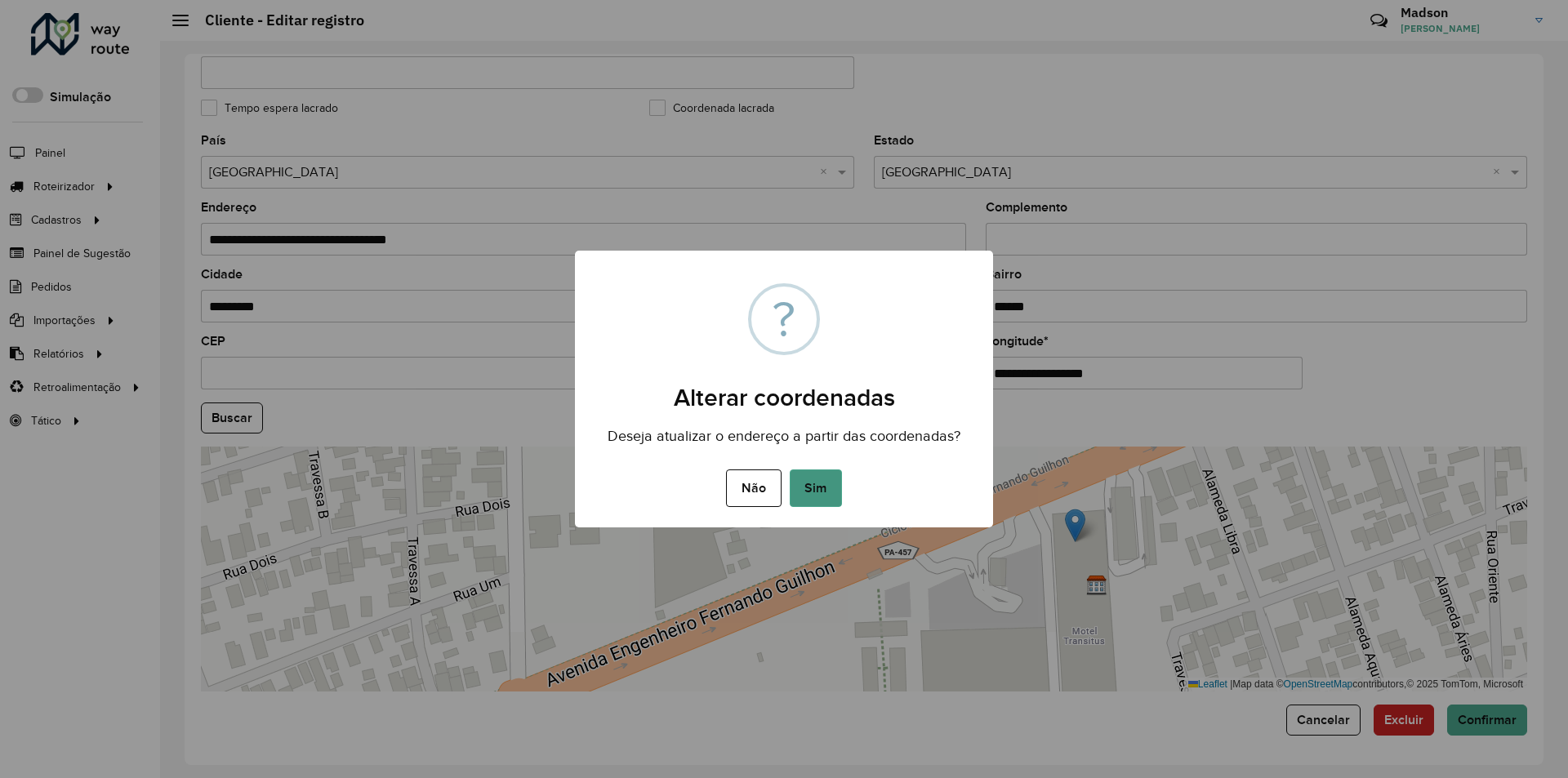
click at [832, 488] on button "Sim" at bounding box center [816, 488] width 52 height 37
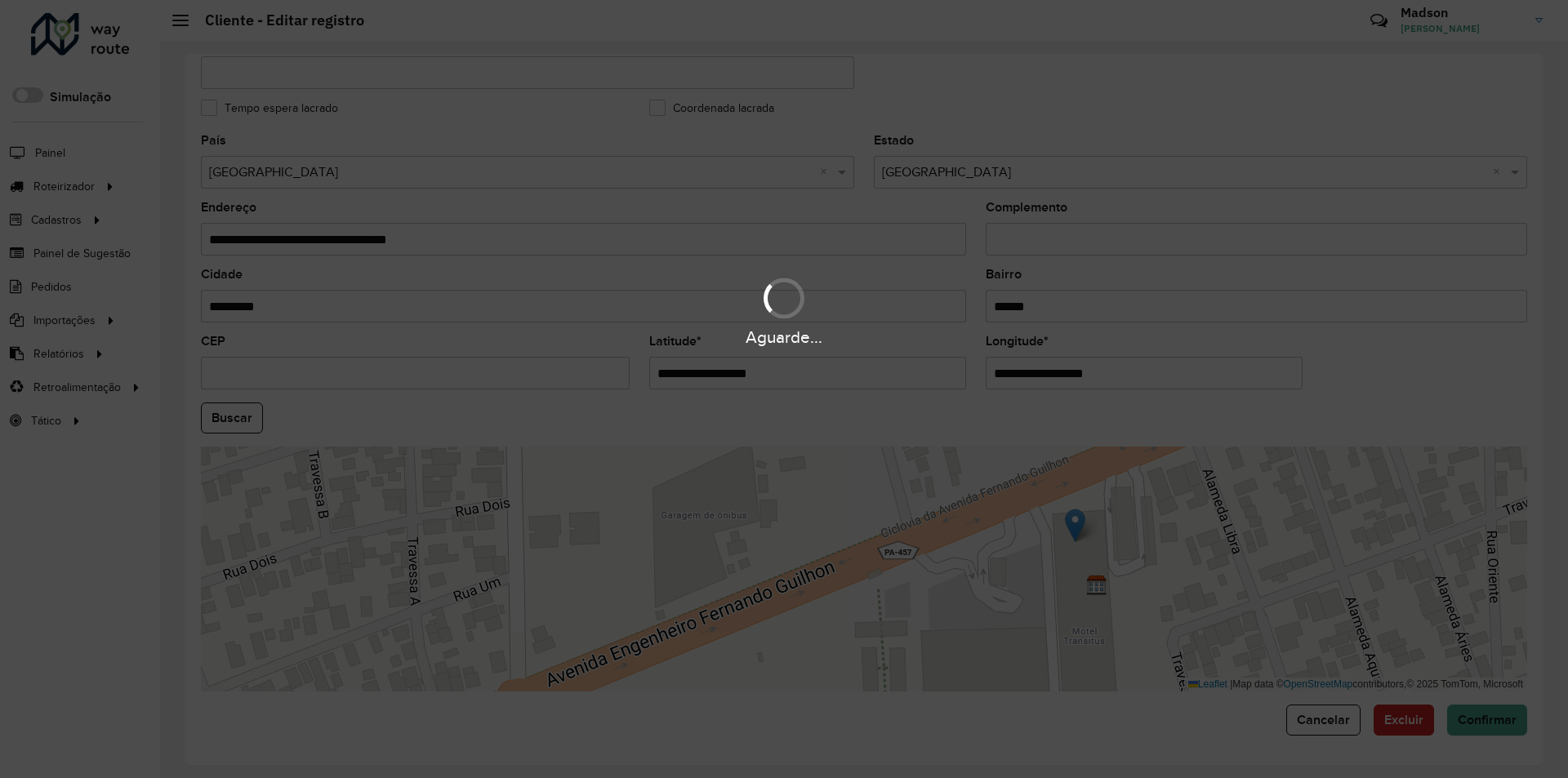
type input "**********"
type input "********"
type input "**********"
type input "*********"
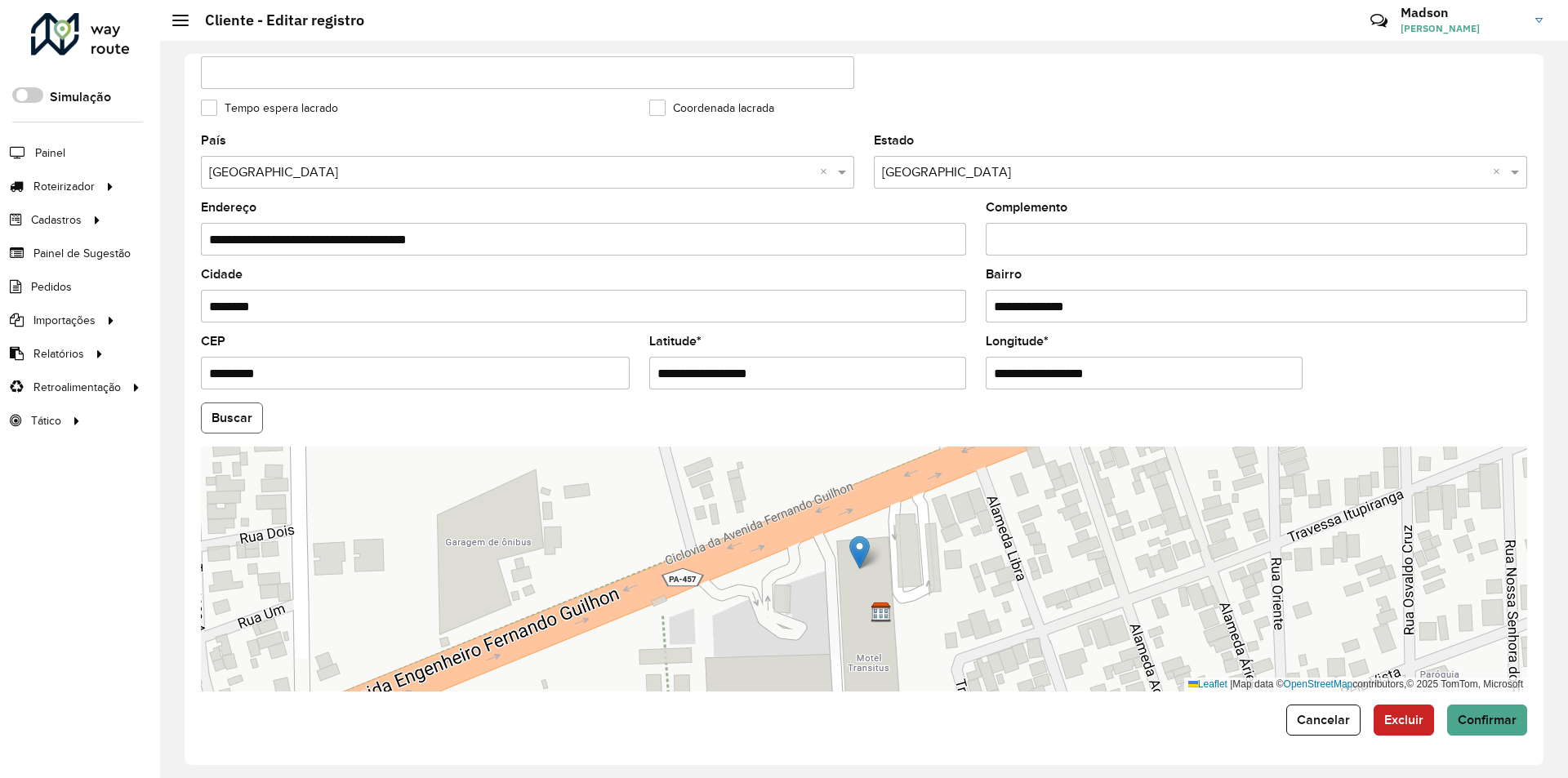
click at [246, 403] on button "Buscar" at bounding box center [232, 418] width 62 height 31
click at [1490, 726] on button "Confirmar" at bounding box center [1487, 720] width 80 height 31
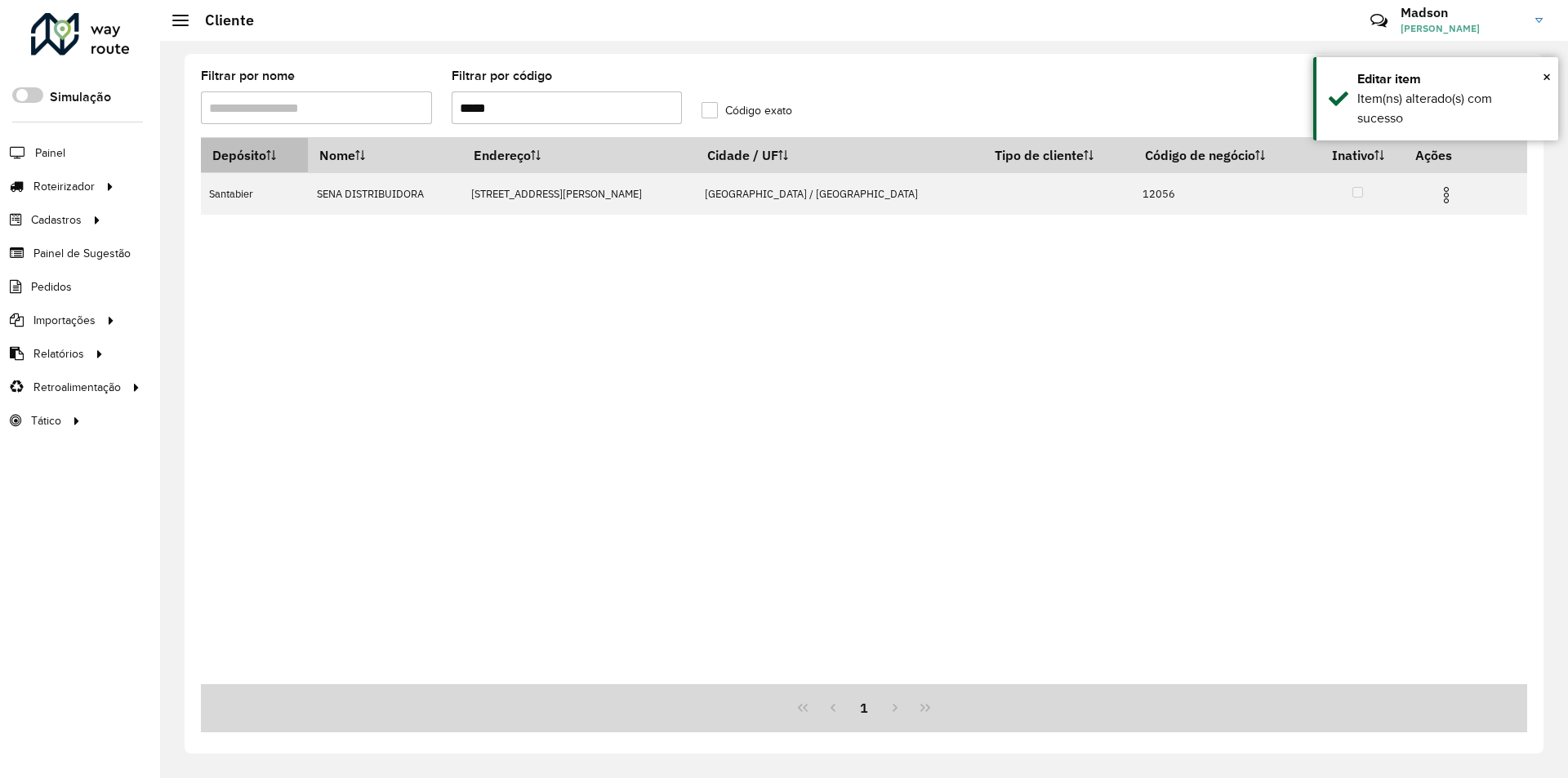
drag, startPoint x: 536, startPoint y: 104, endPoint x: 258, endPoint y: 153, distance: 282.3
click at [258, 153] on hb-list-container "Filtrar por nome Filtrar por código ***** Código exato Depósito Nome Endereço C…" at bounding box center [864, 401] width 1327 height 662
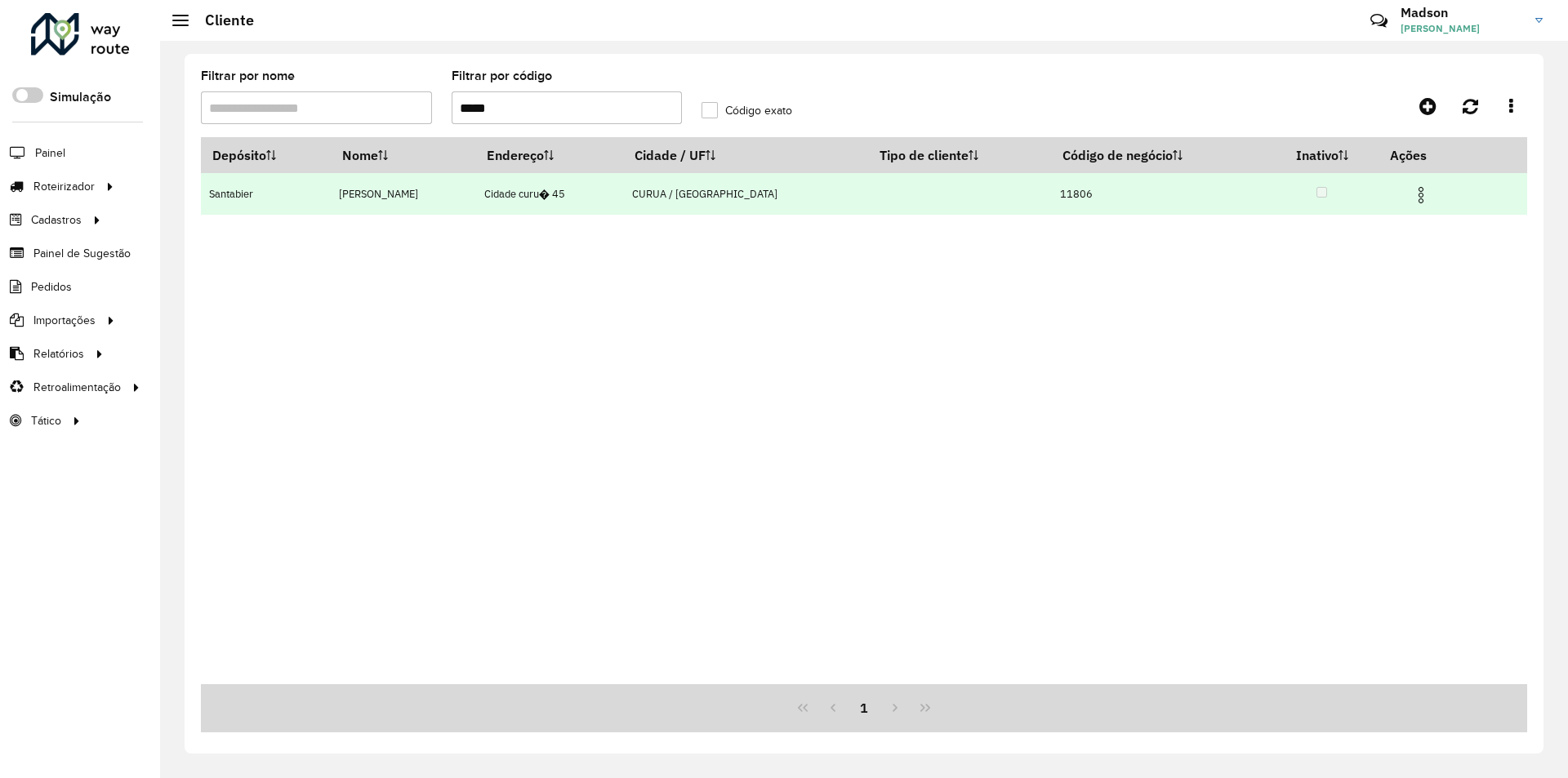
type input "*****"
click at [1422, 190] on img at bounding box center [1421, 195] width 20 height 20
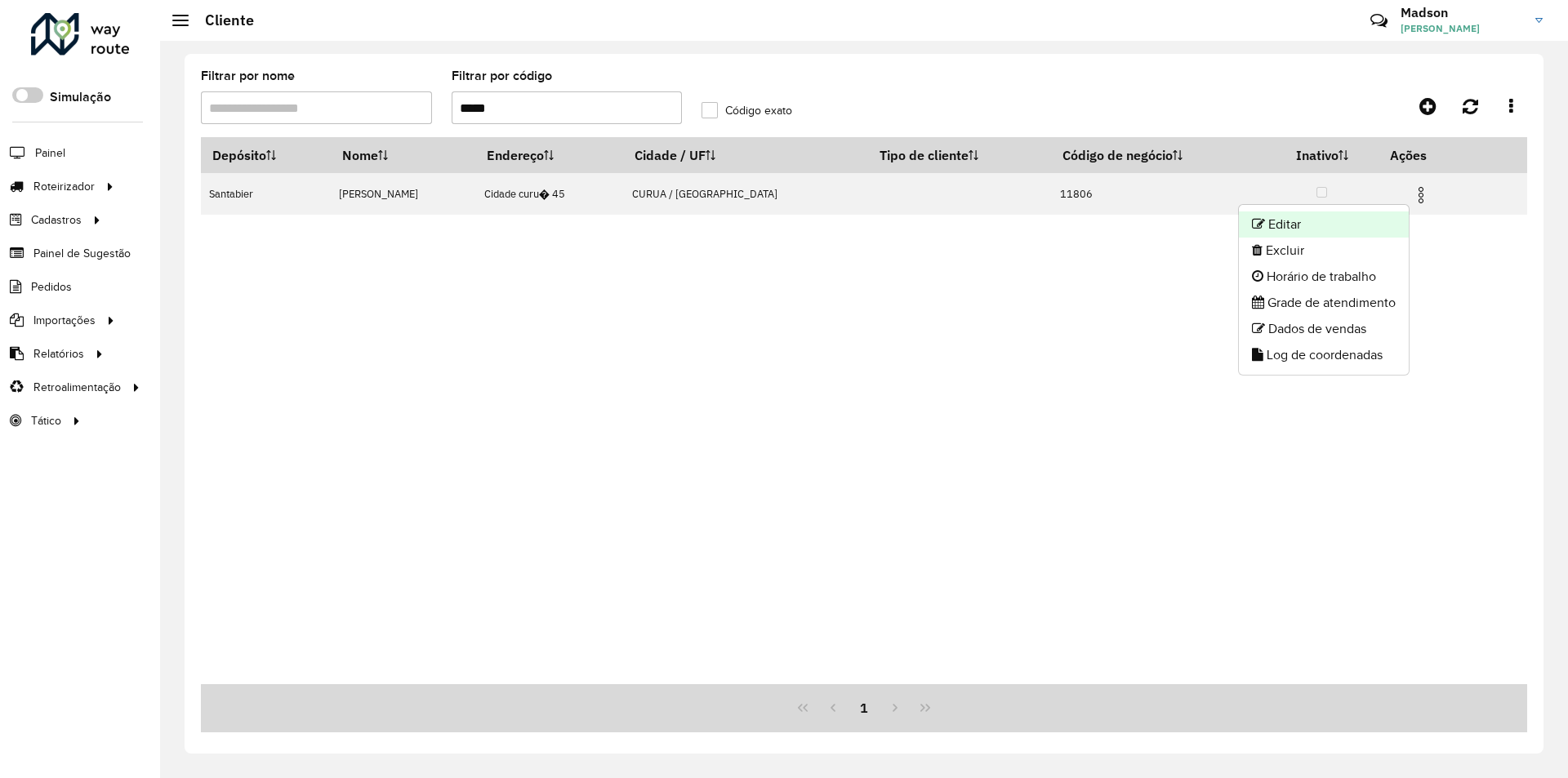
click at [1402, 225] on li "Editar" at bounding box center [1323, 224] width 170 height 26
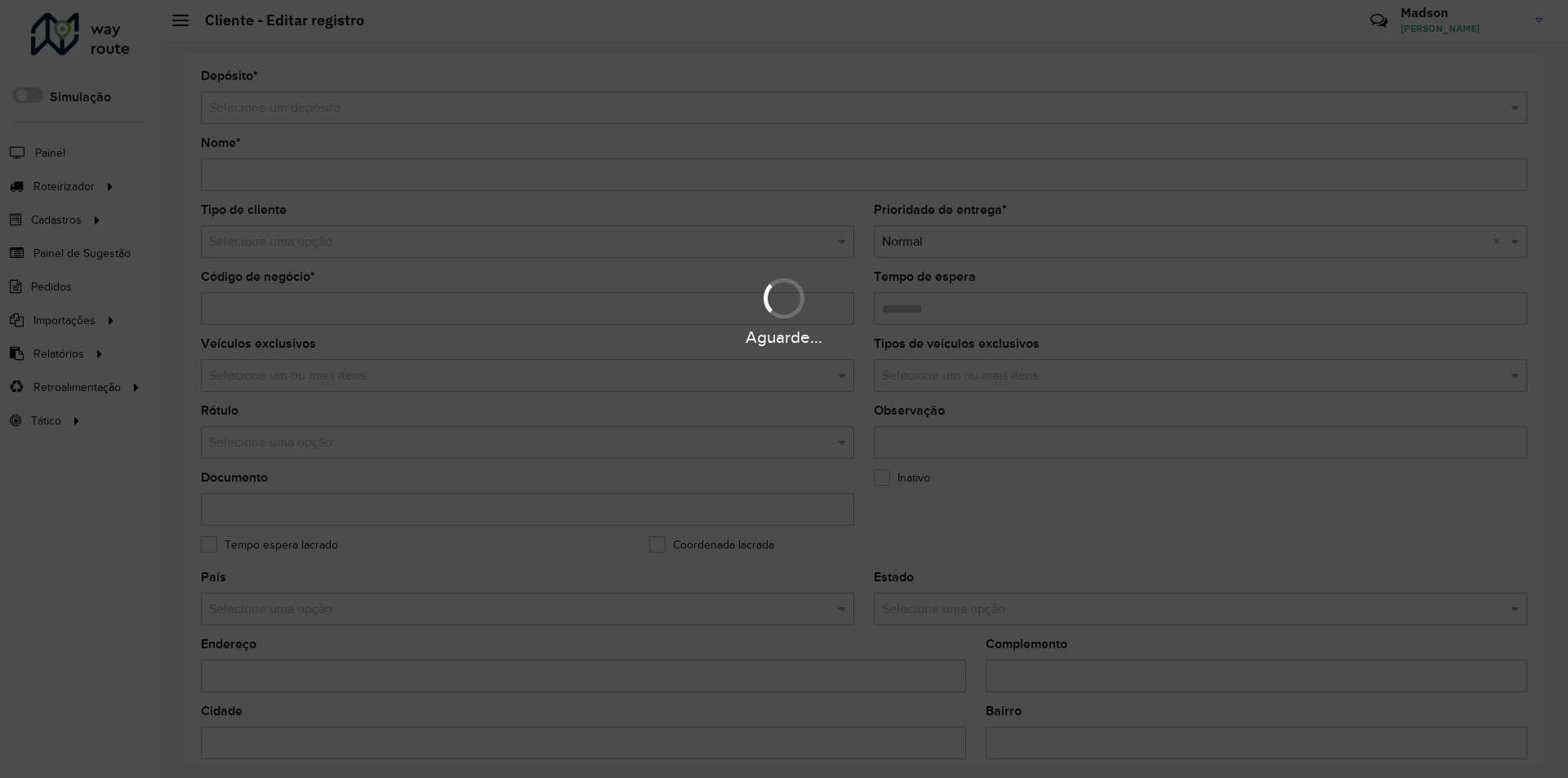
type input "**********"
type input "*****"
type input "********"
type input "**********"
type input "*****"
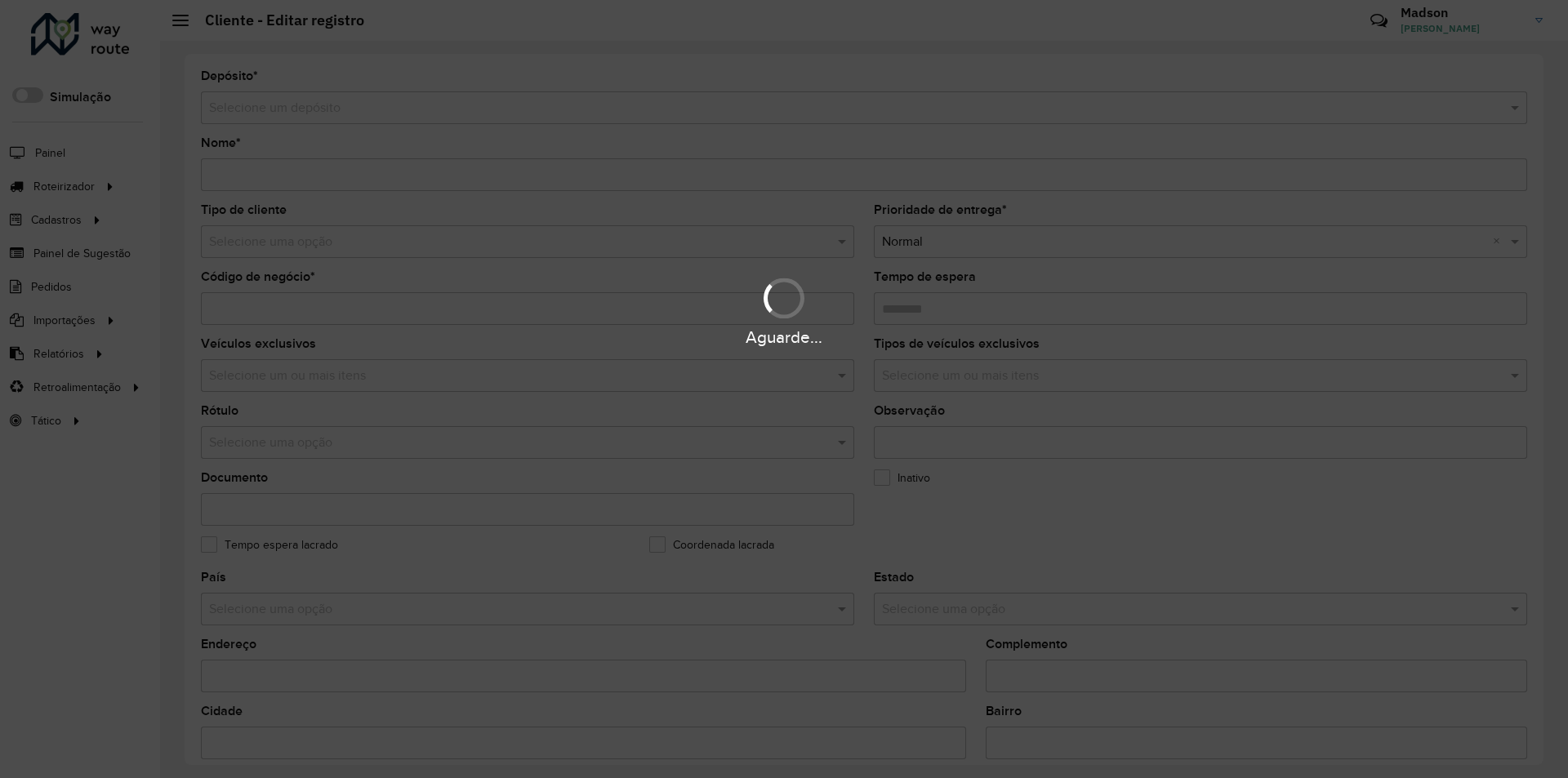
type input "******"
type input "********"
type input "**********"
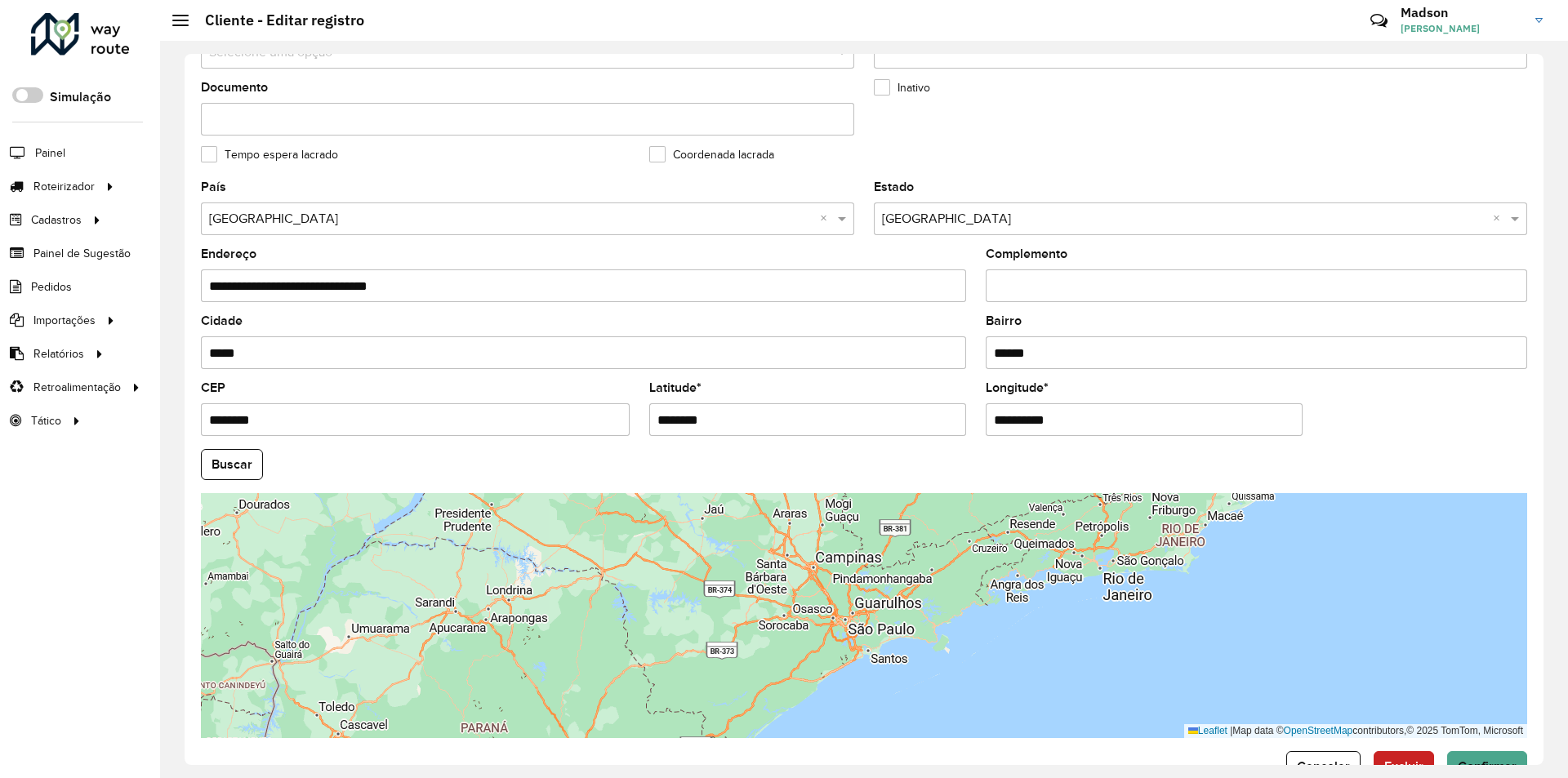
scroll to position [437, 0]
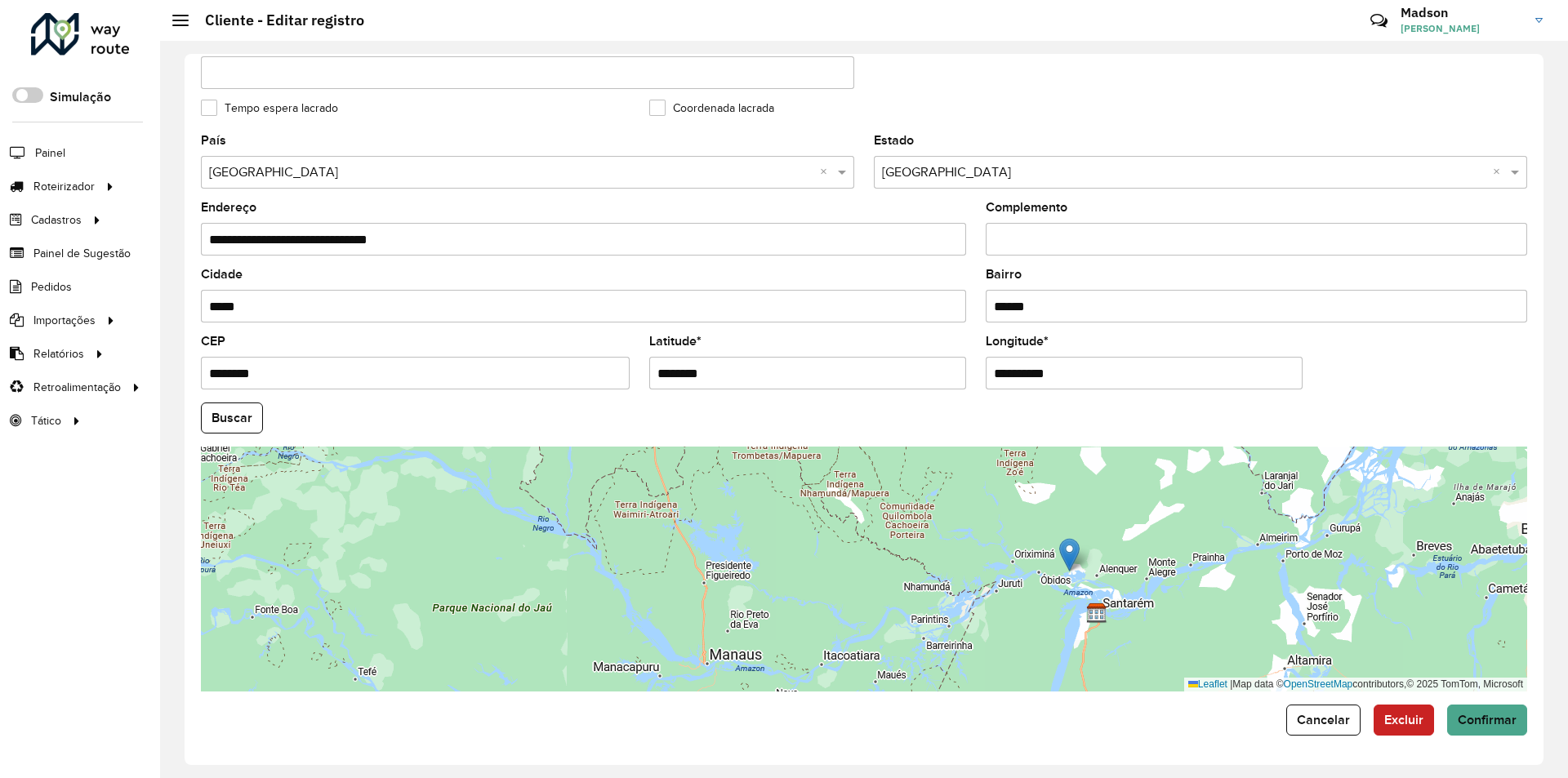
drag, startPoint x: 1048, startPoint y: 606, endPoint x: 866, endPoint y: 547, distance: 191.3
click at [866, 547] on div "Leaflet | Map data © OpenStreetMap contributors,© 2025 TomTom, Microsoft" at bounding box center [864, 569] width 1327 height 245
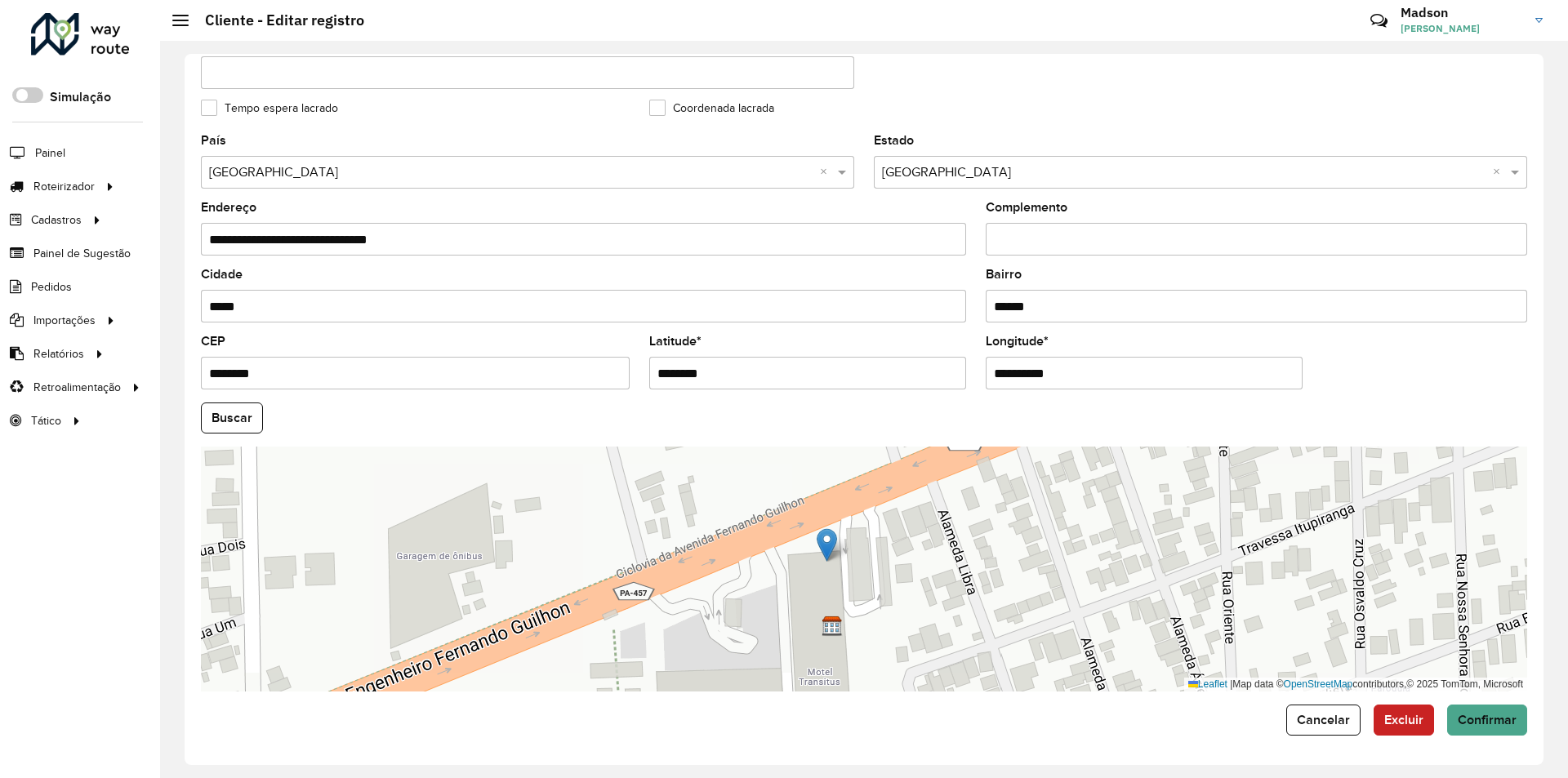
drag, startPoint x: 892, startPoint y: 498, endPoint x: 832, endPoint y: 547, distance: 77.5
click at [832, 547] on img at bounding box center [826, 545] width 20 height 34
type input "**********"
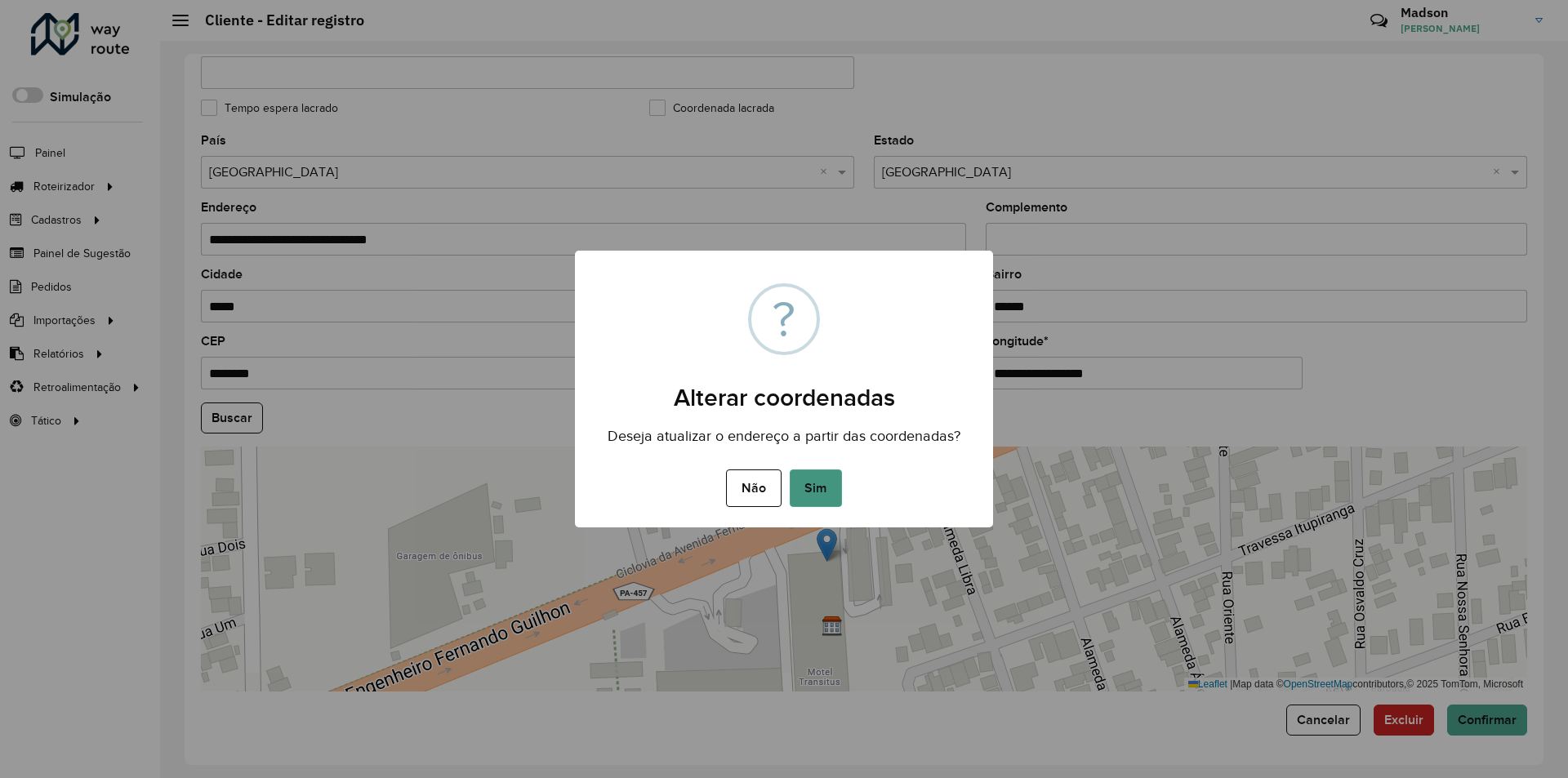
click at [816, 493] on button "Sim" at bounding box center [816, 488] width 52 height 37
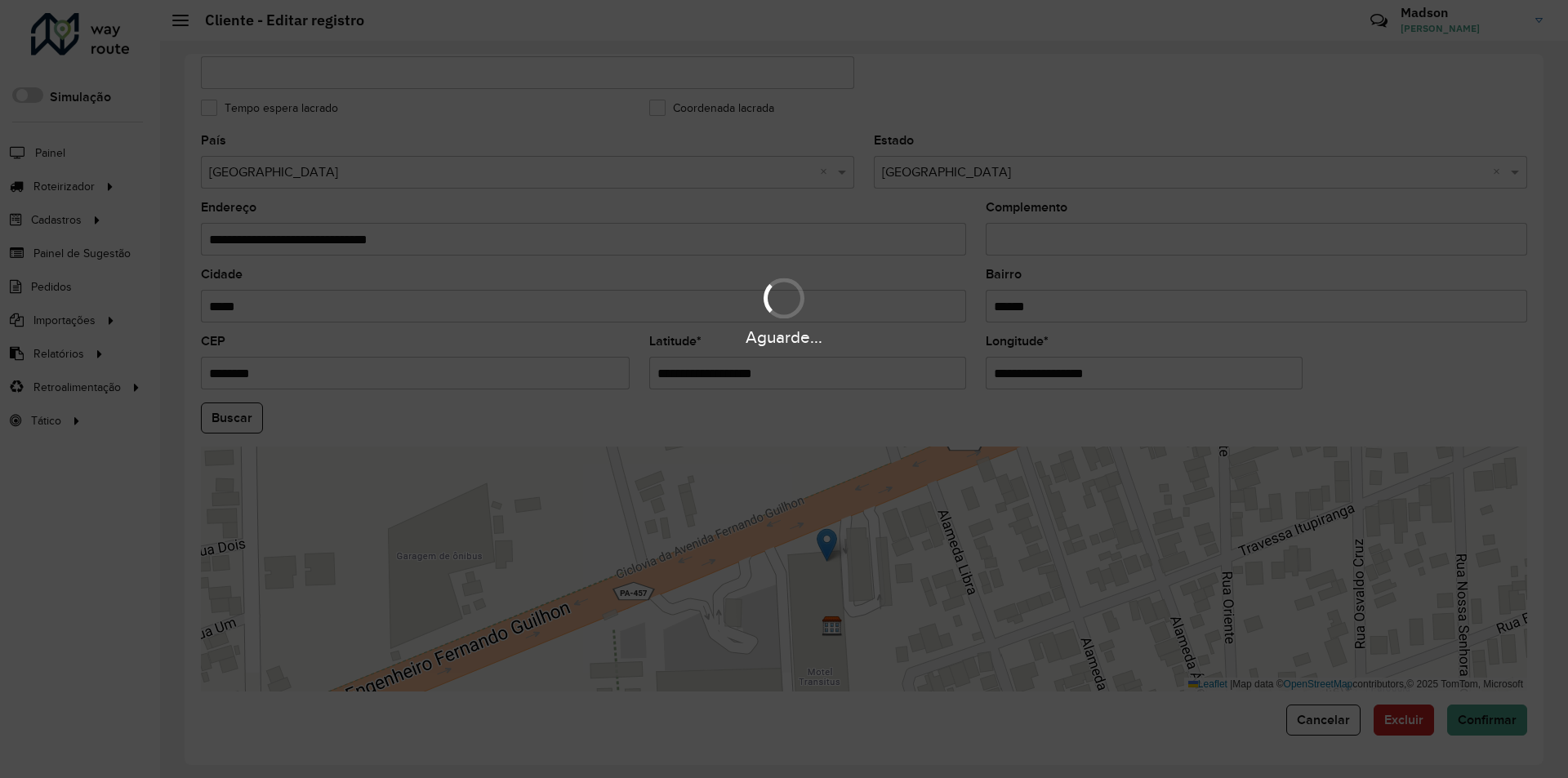
type input "**********"
type input "********"
type input "**********"
type input "*********"
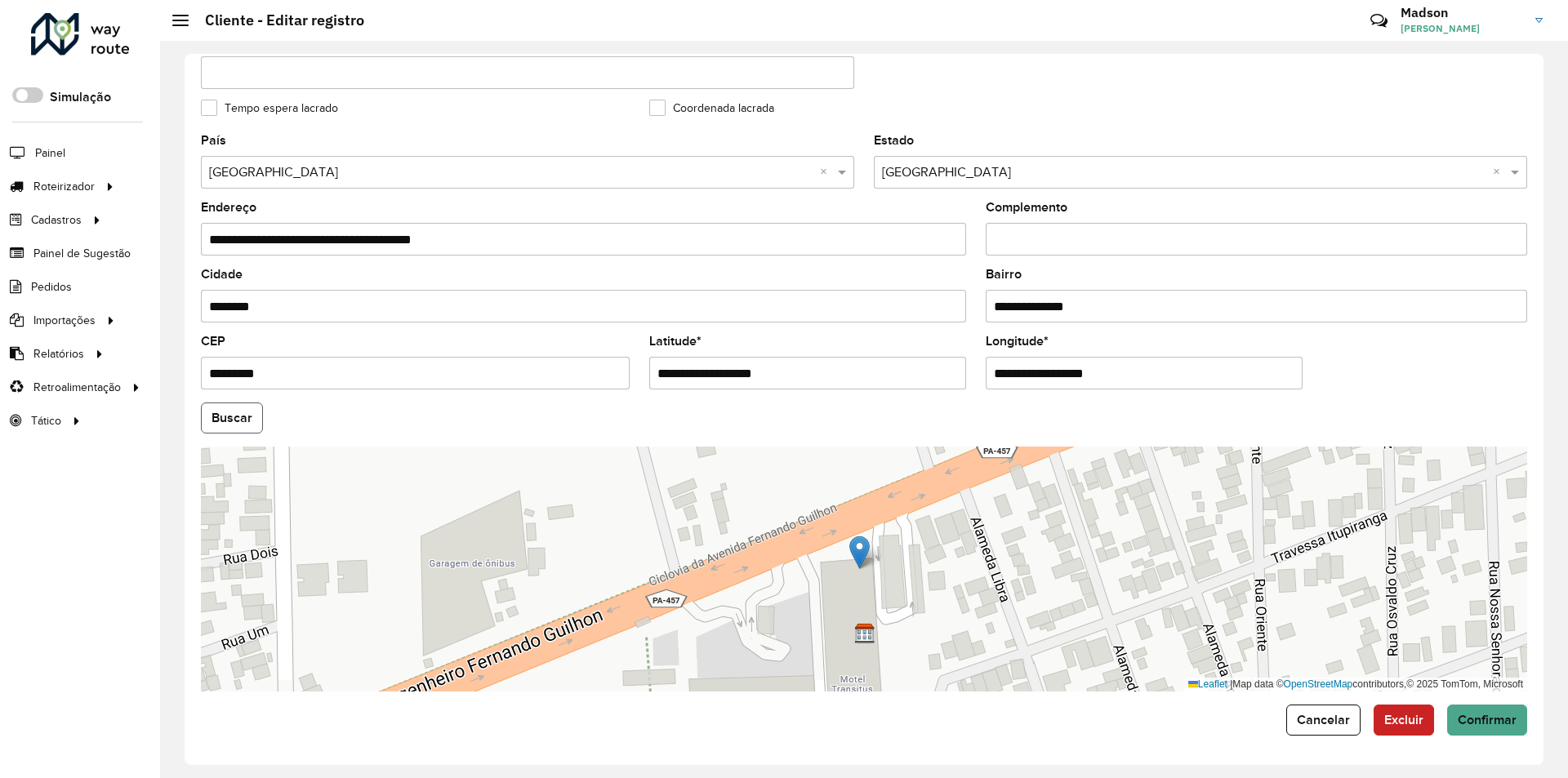
click at [226, 410] on button "Buscar" at bounding box center [232, 418] width 62 height 31
click at [228, 424] on button "Buscar" at bounding box center [232, 418] width 62 height 31
click at [1476, 726] on button "Confirmar" at bounding box center [1487, 720] width 80 height 31
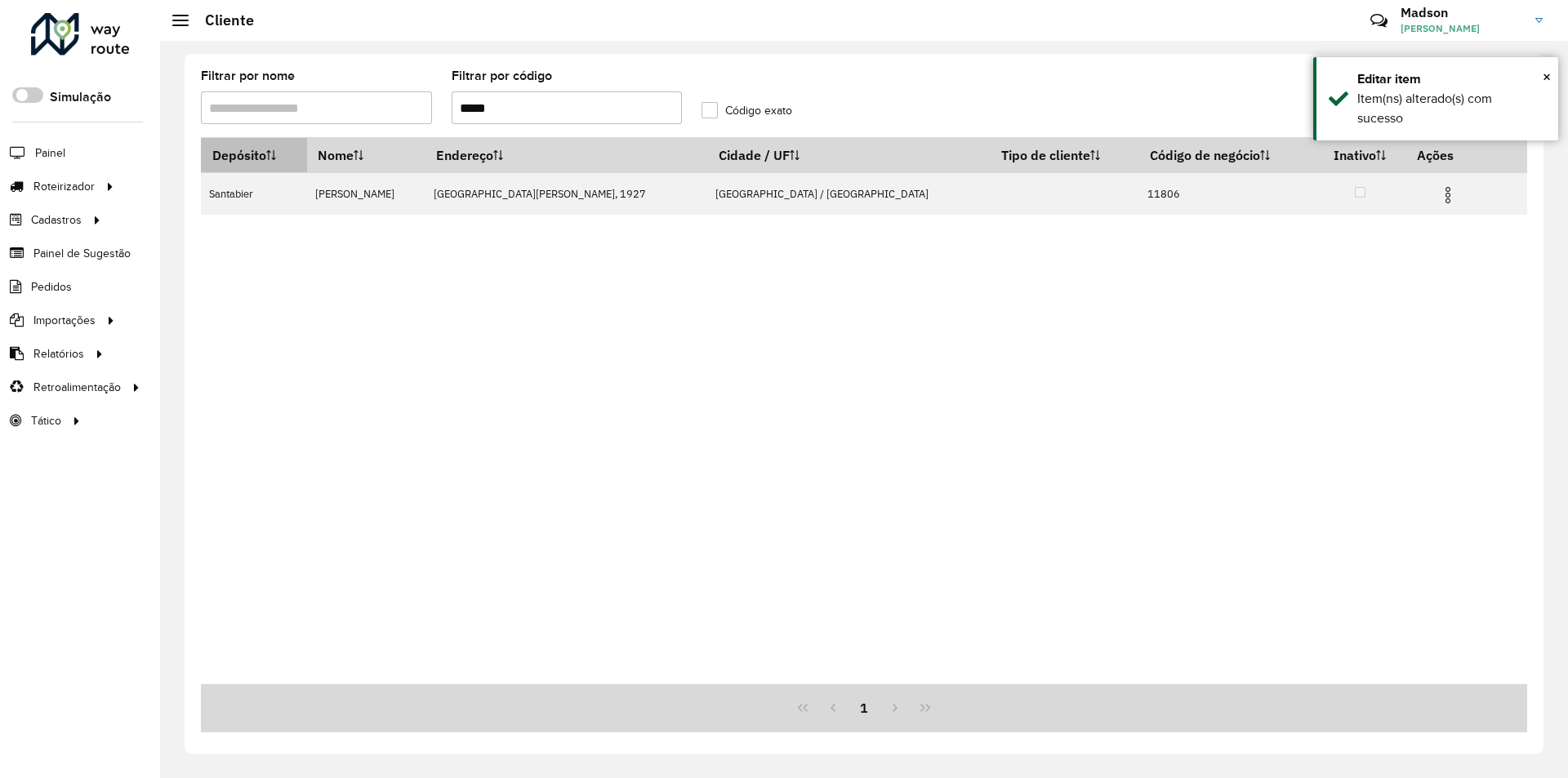
drag, startPoint x: 517, startPoint y: 109, endPoint x: 233, endPoint y: 152, distance: 287.2
click at [233, 152] on hb-list-container "Filtrar por nome Filtrar por código ***** Código exato Depósito Nome Endereço C…" at bounding box center [864, 401] width 1327 height 662
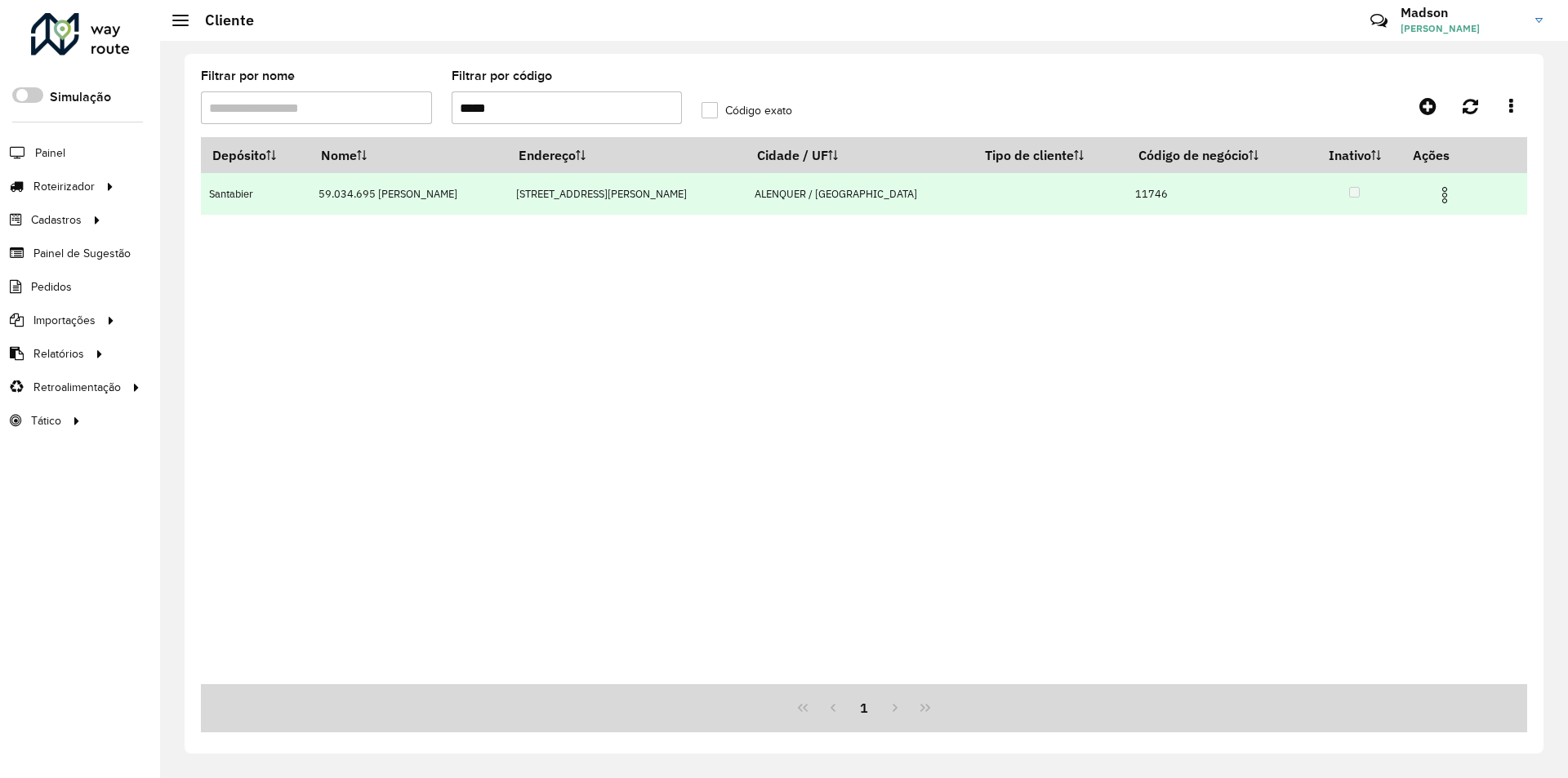
type input "*****"
click at [1435, 194] on img at bounding box center [1445, 195] width 20 height 20
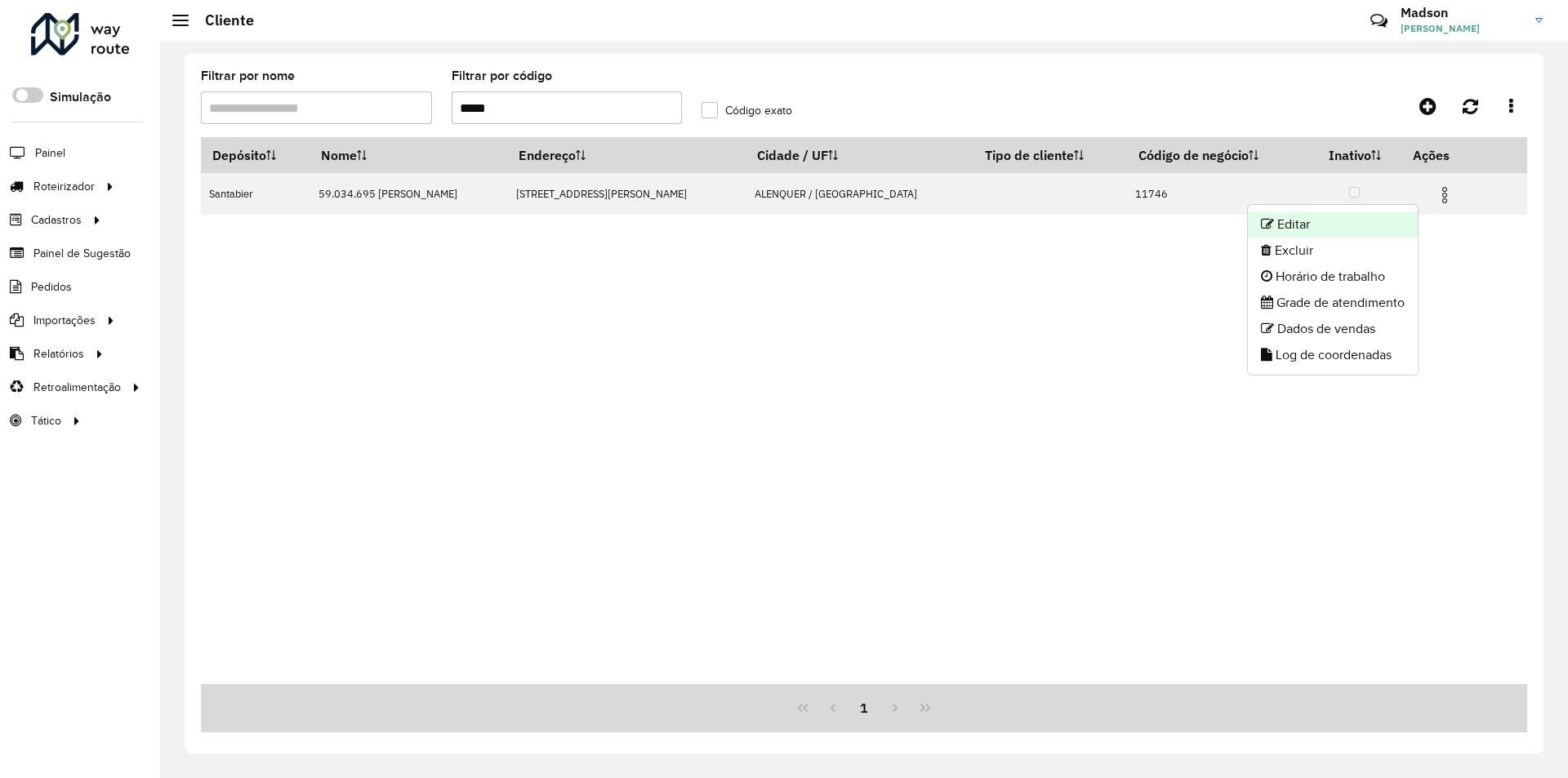
click at [1372, 215] on li "Editar" at bounding box center [1332, 224] width 170 height 26
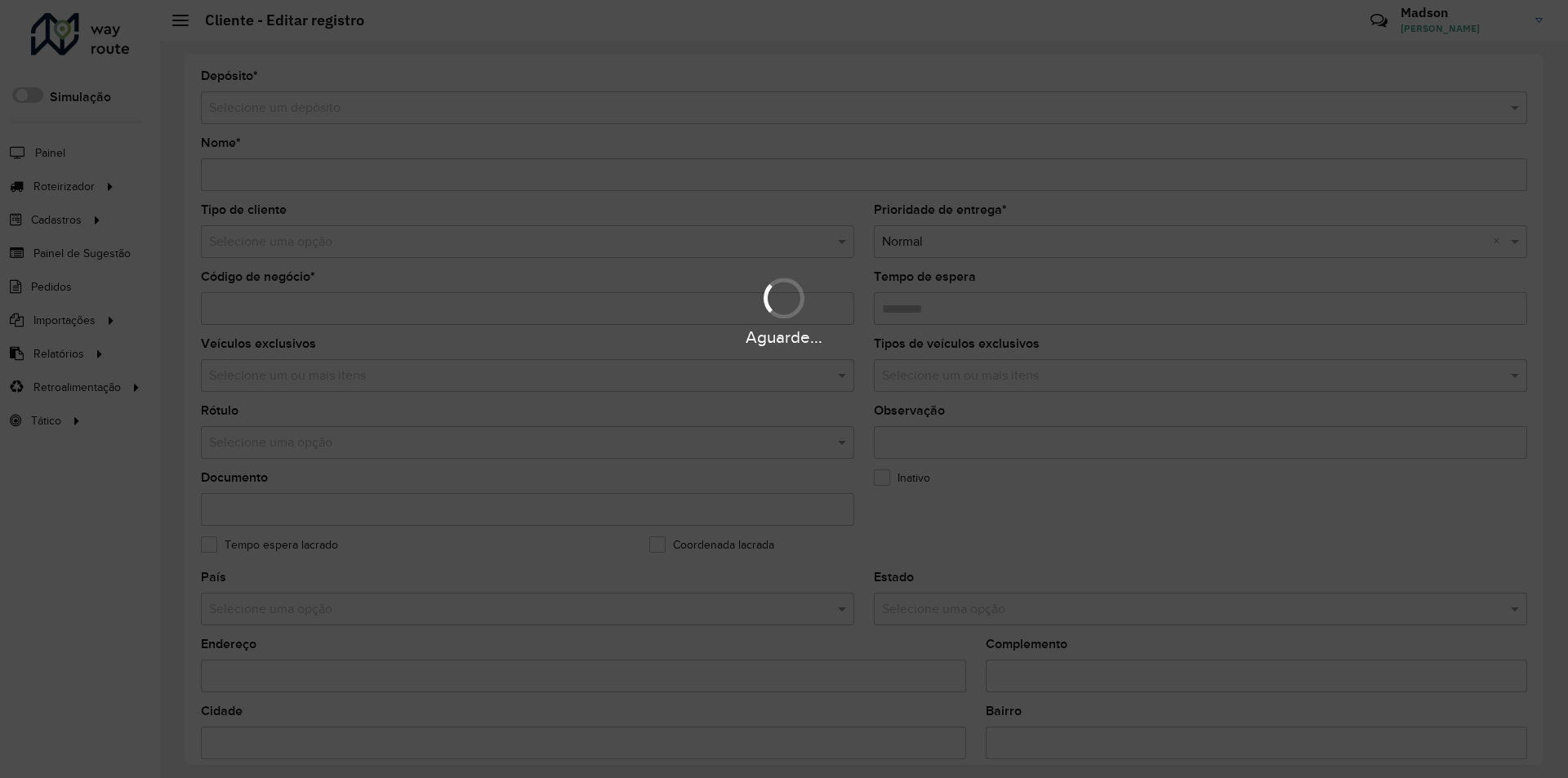
type input "**********"
type input "*****"
type input "********"
type input "**********"
type input "********"
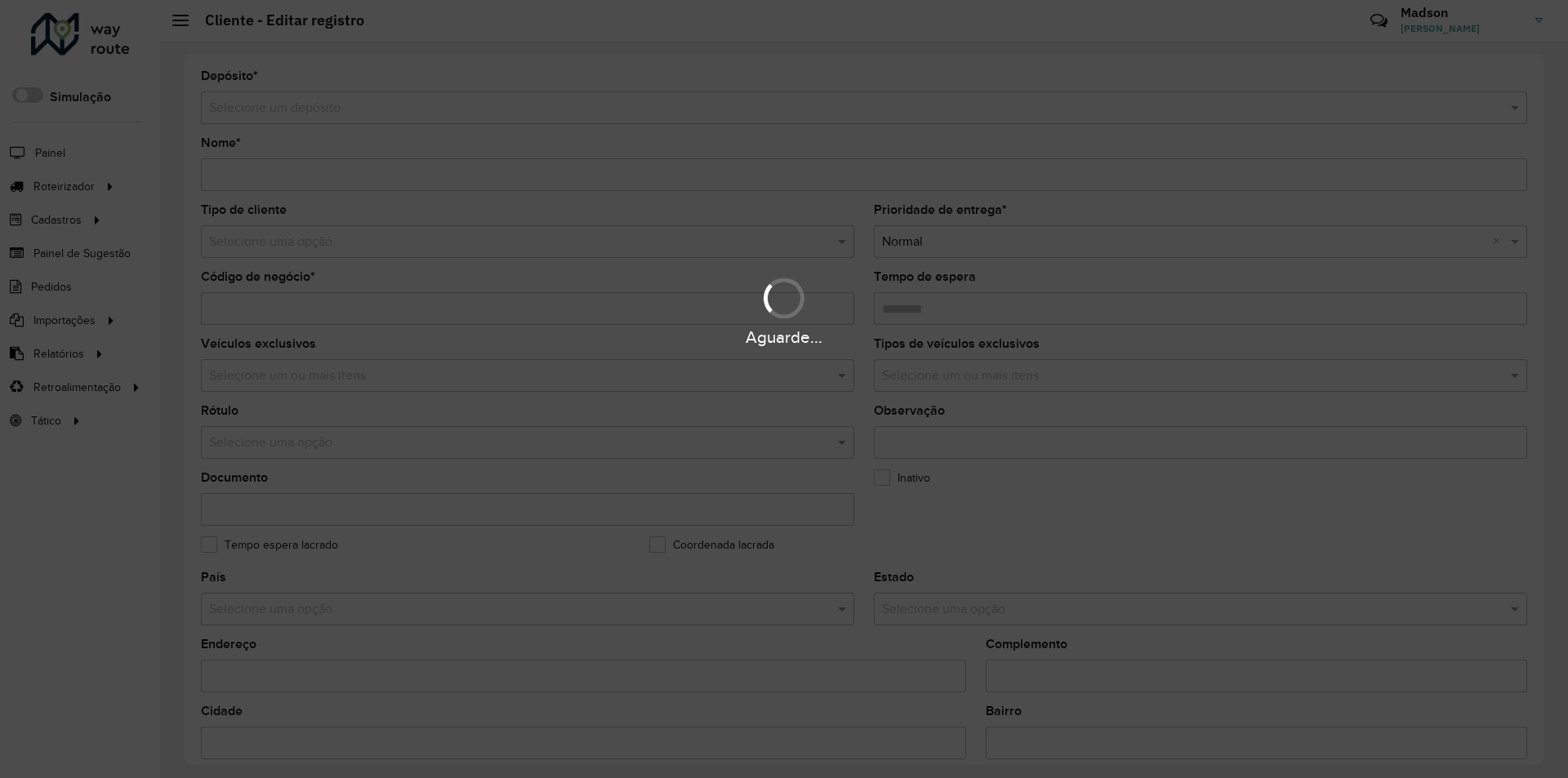
type input "******"
type input "********"
type input "*********"
type input "**********"
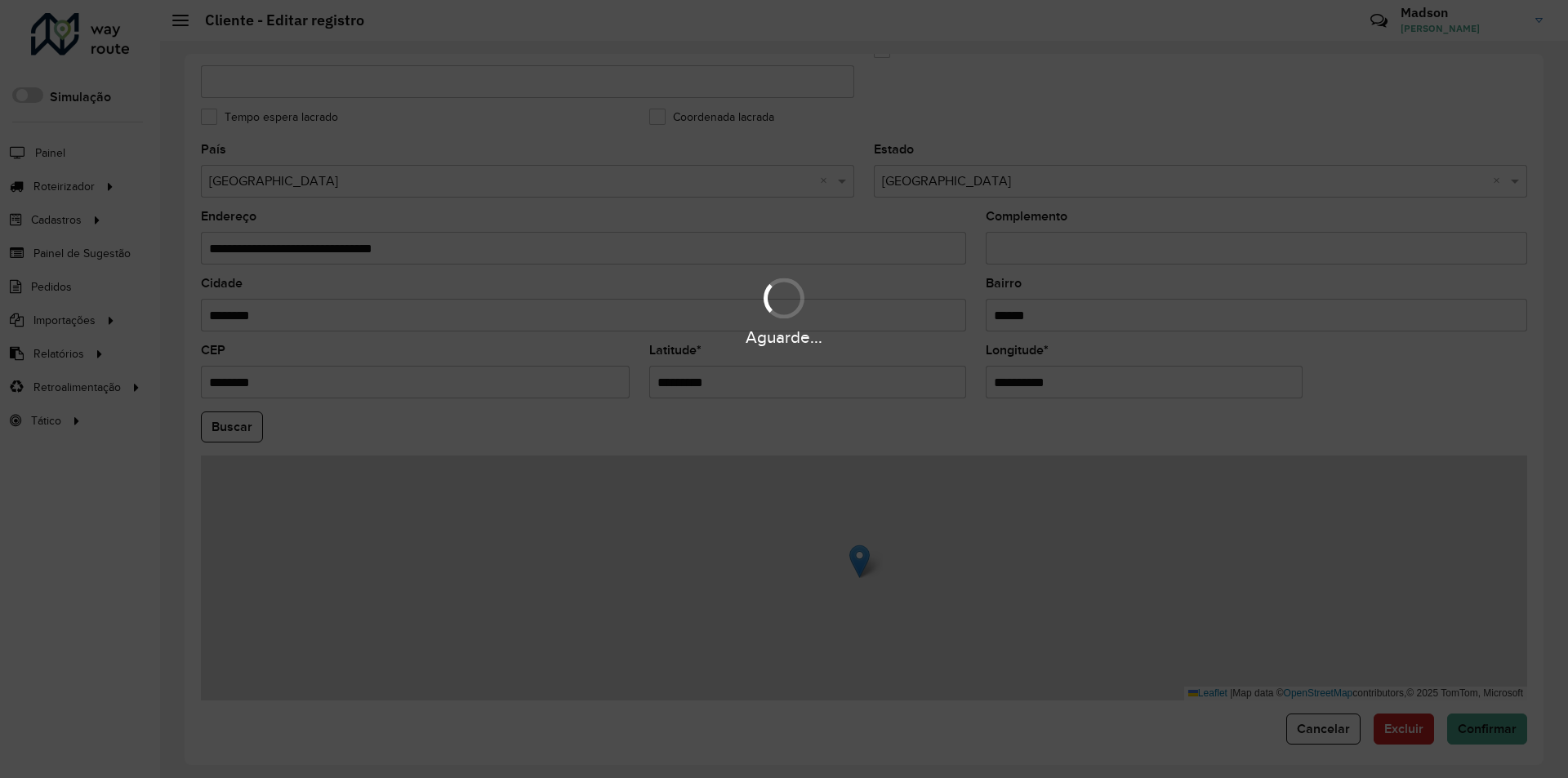
scroll to position [437, 0]
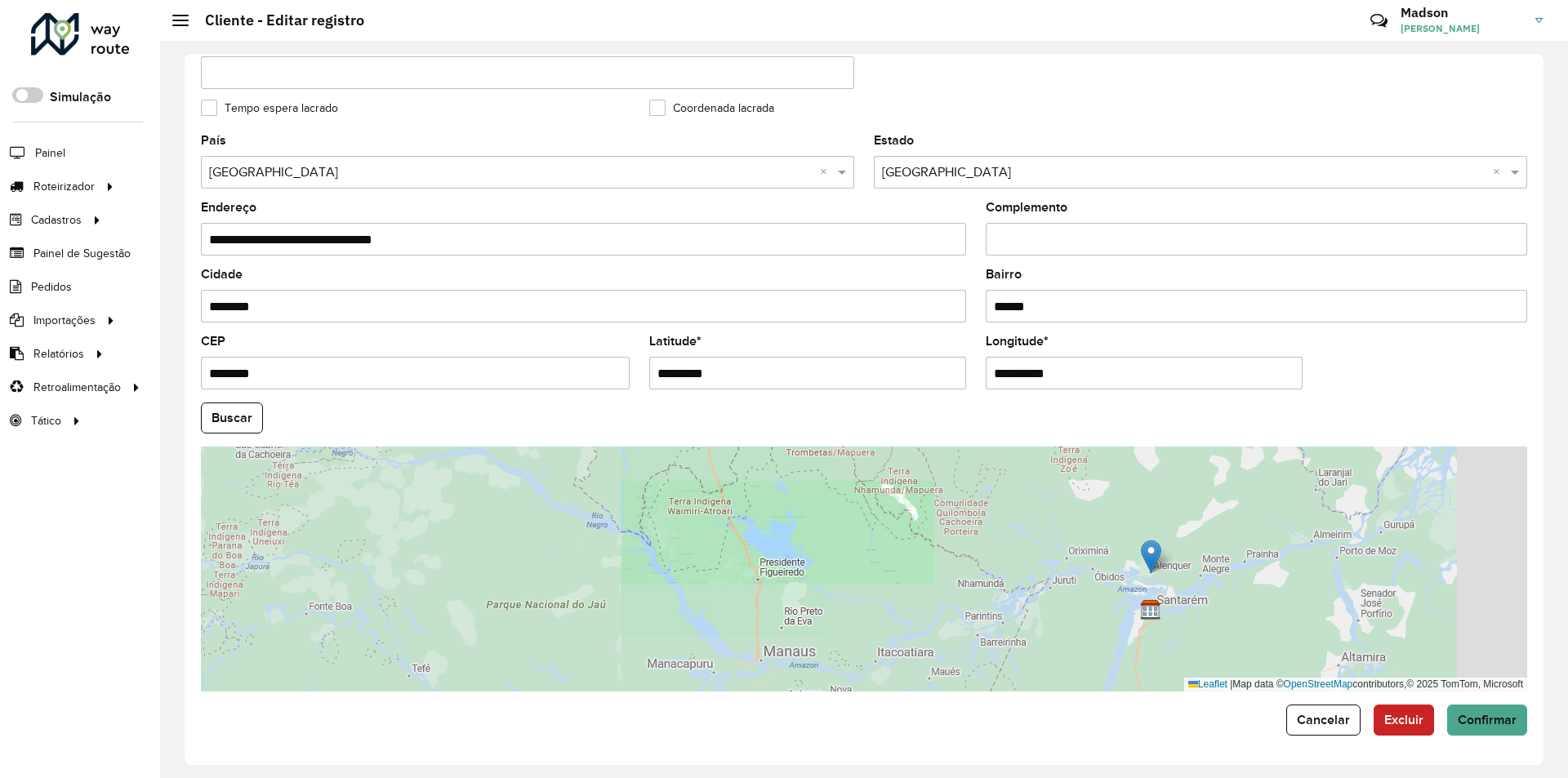
drag, startPoint x: 1304, startPoint y: 613, endPoint x: 1155, endPoint y: 556, distance: 159.5
click at [1155, 556] on div "Leaflet | Map data © OpenStreetMap contributors,© 2025 TomTom, Microsoft" at bounding box center [864, 569] width 1327 height 245
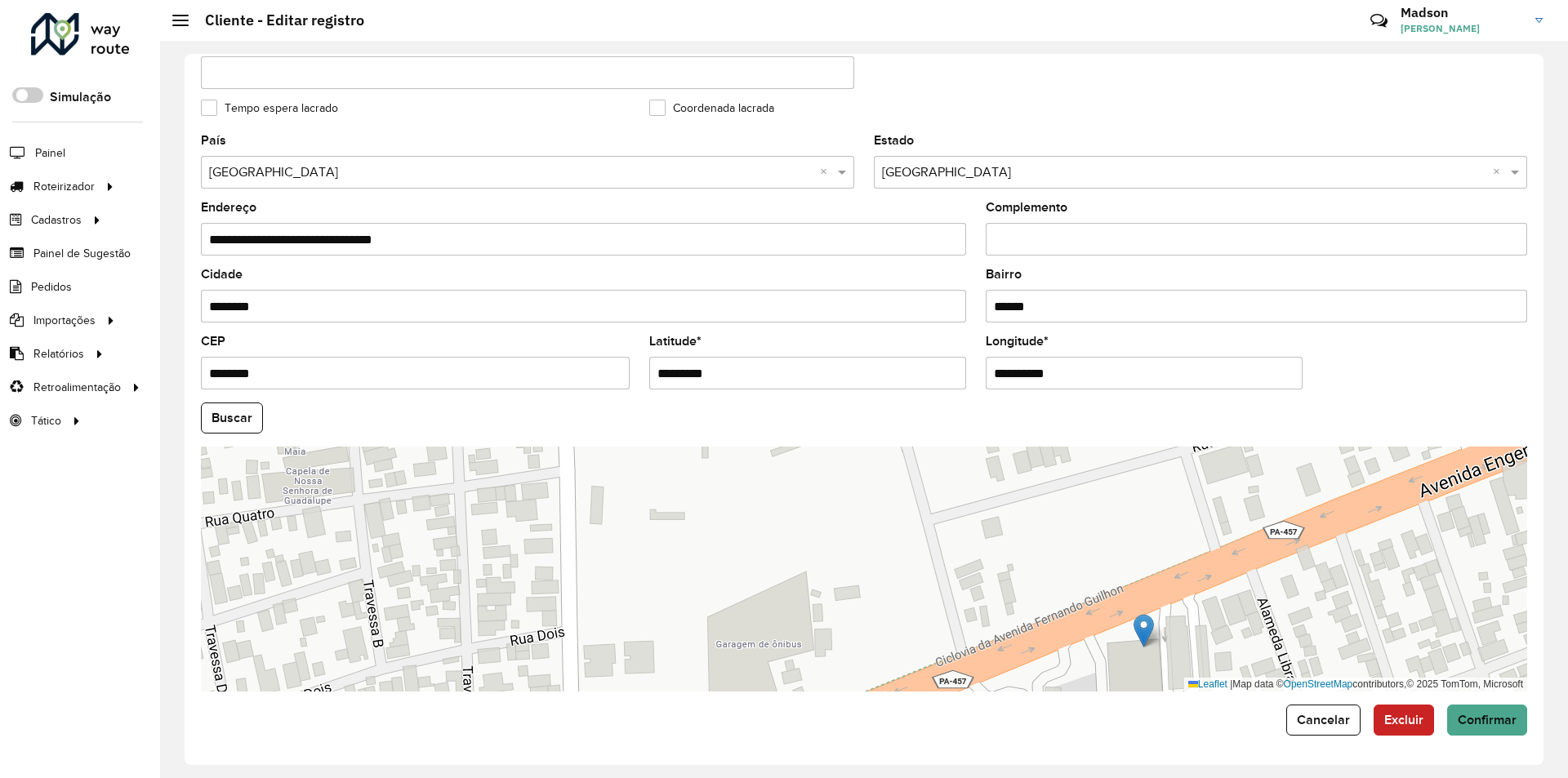
drag, startPoint x: 1090, startPoint y: 541, endPoint x: 1138, endPoint y: 630, distance: 101.1
click at [1138, 630] on img at bounding box center [1144, 631] width 20 height 34
type input "**********"
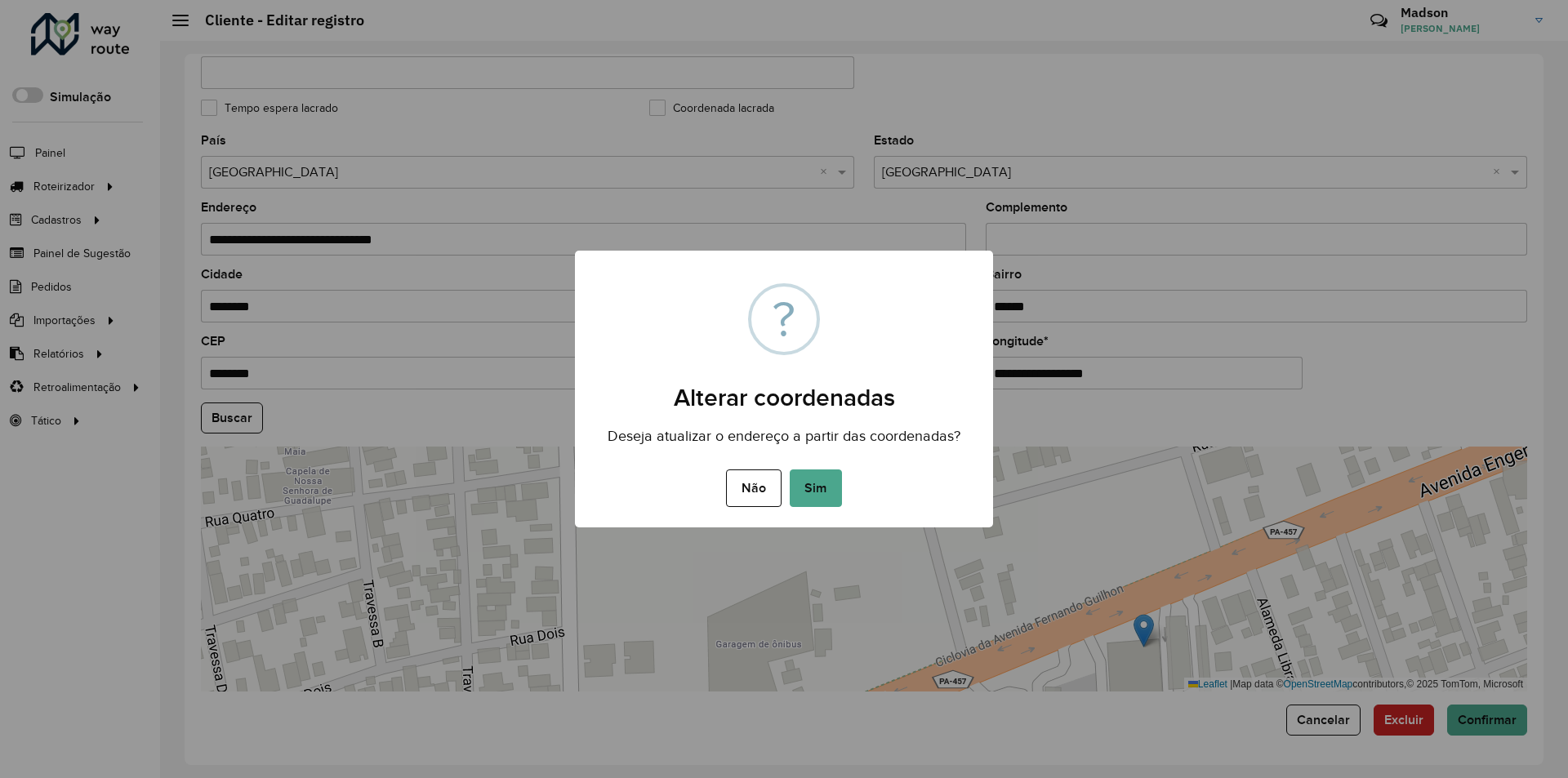
click at [844, 476] on div "Não No Sim" at bounding box center [784, 487] width 418 height 45
drag, startPoint x: 816, startPoint y: 478, endPoint x: 825, endPoint y: 485, distance: 11.4
click at [816, 479] on button "Sim" at bounding box center [816, 488] width 52 height 37
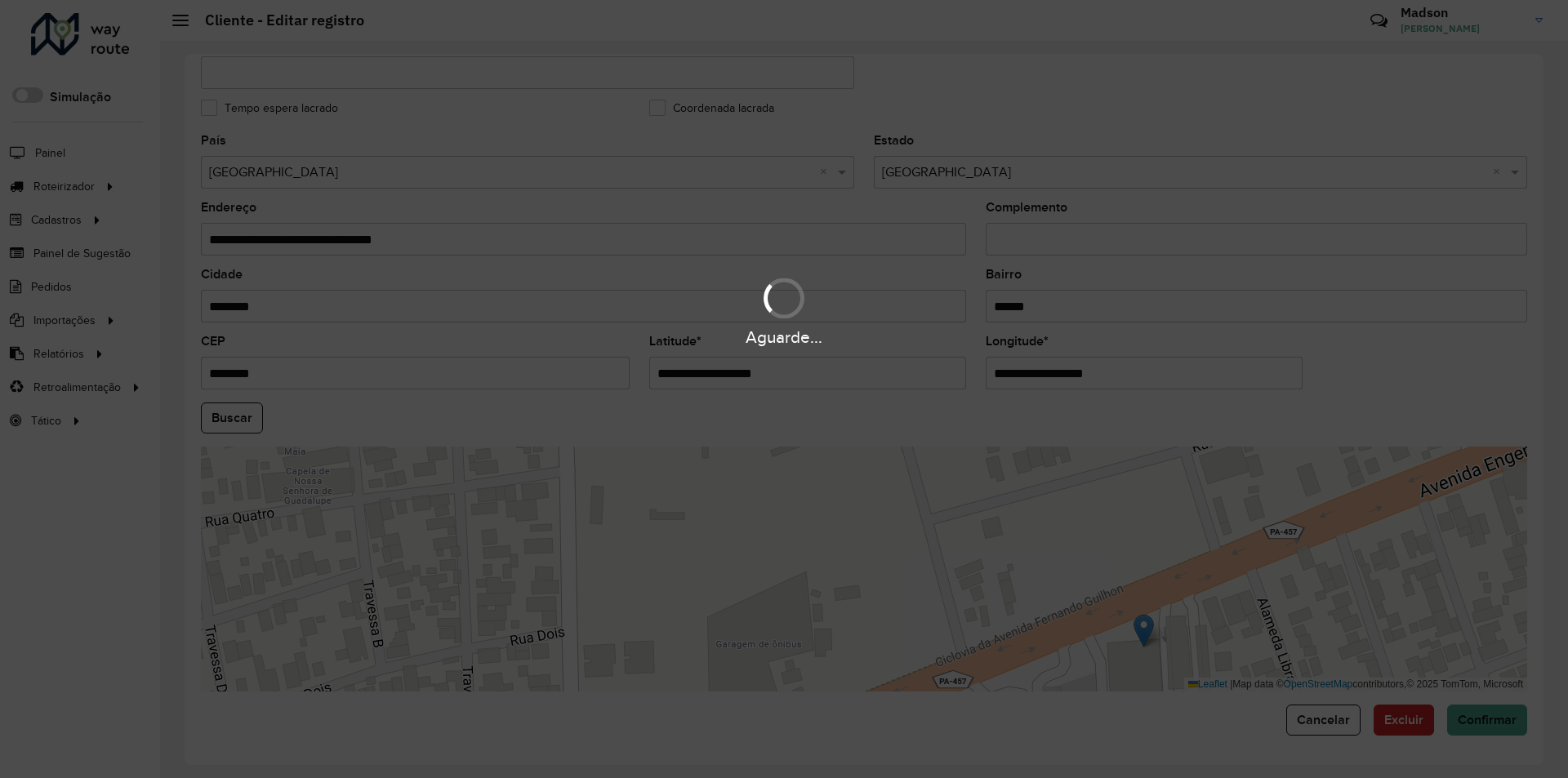
type input "**********"
type input "********"
type input "**********"
type input "*********"
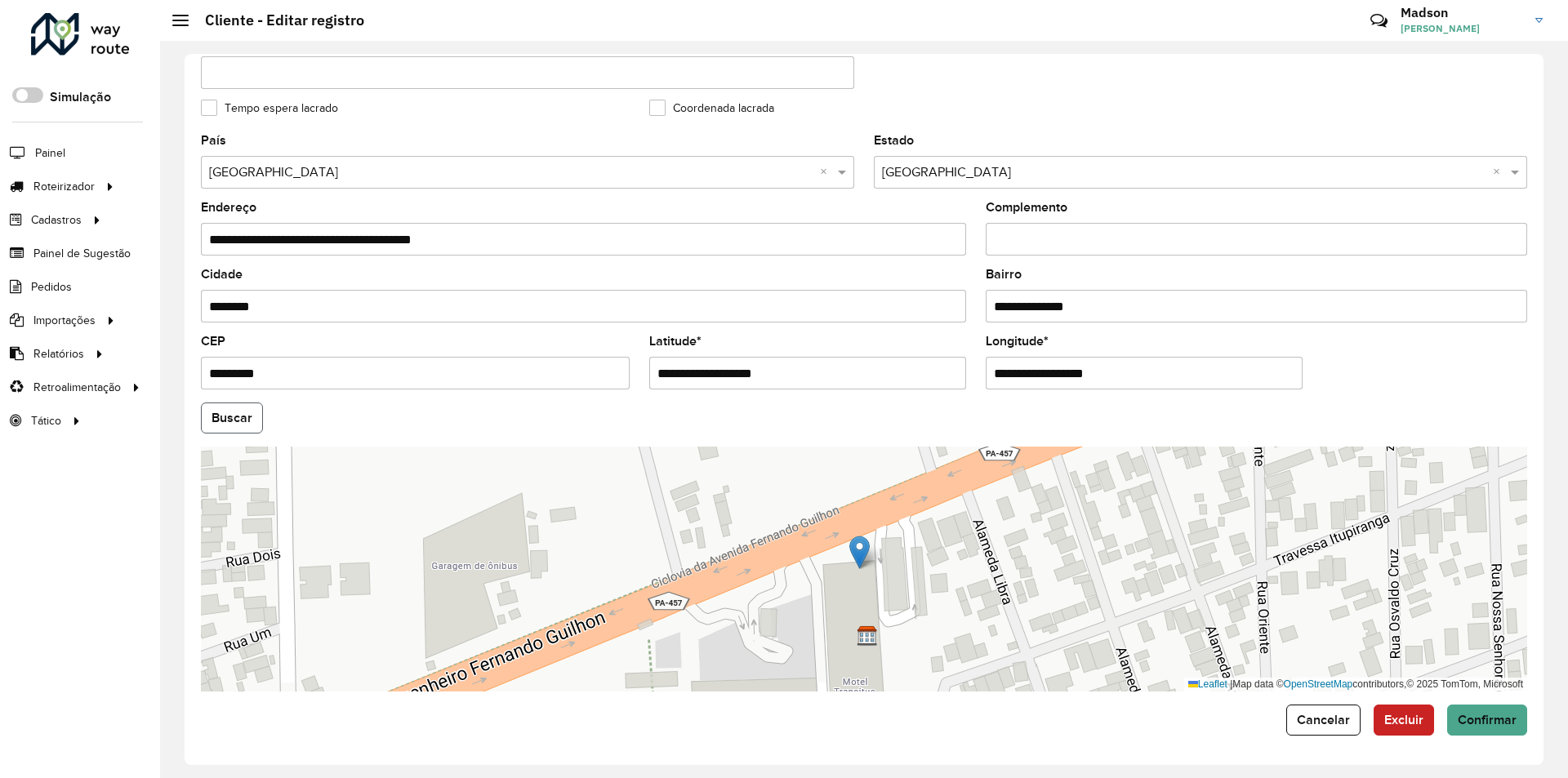
click at [240, 415] on button "Buscar" at bounding box center [232, 418] width 62 height 31
click at [253, 414] on button "Buscar" at bounding box center [232, 418] width 62 height 31
click at [1496, 716] on span "Confirmar" at bounding box center [1487, 720] width 59 height 14
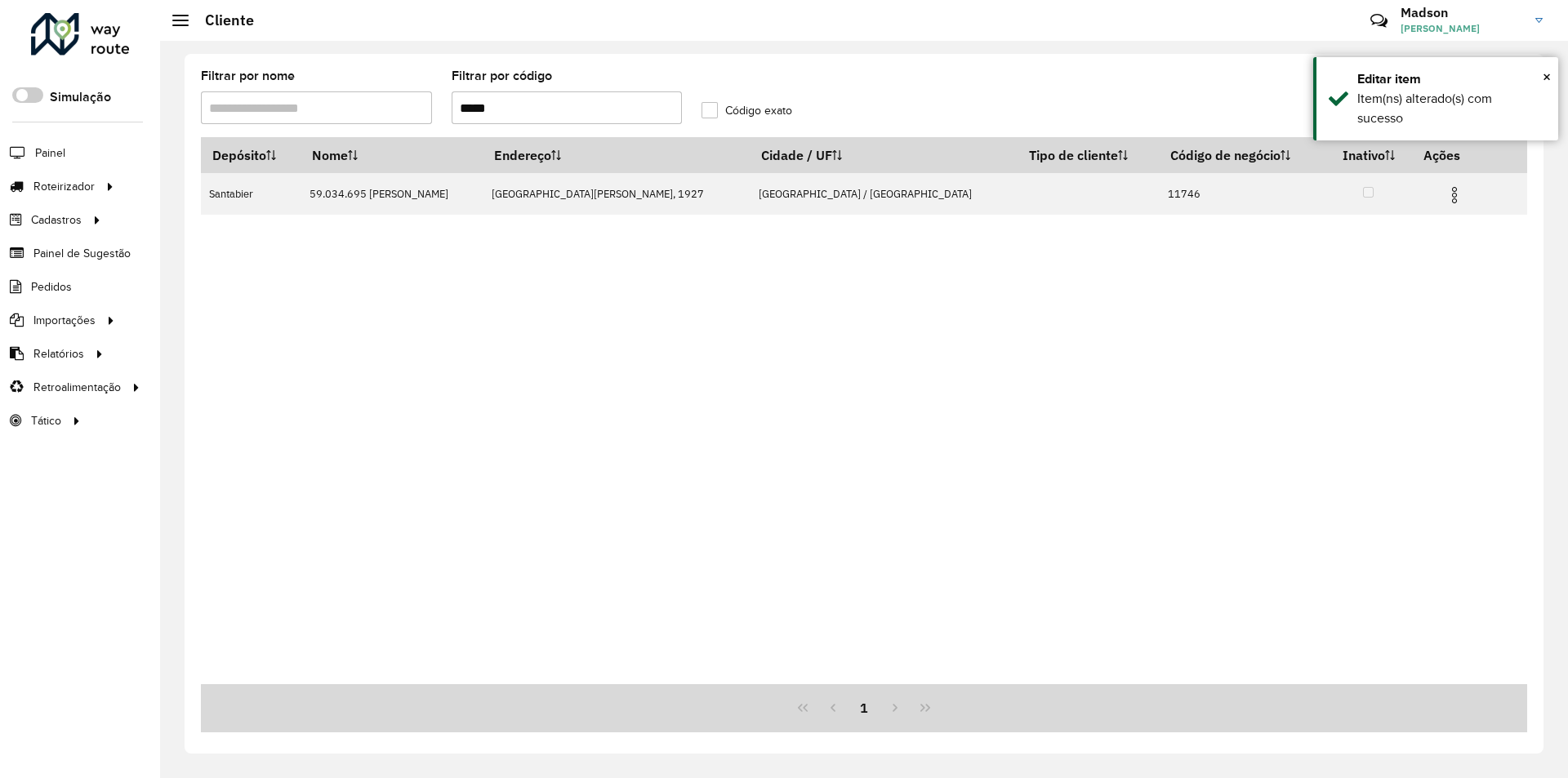
drag, startPoint x: 527, startPoint y: 115, endPoint x: 361, endPoint y: 100, distance: 166.7
click at [361, 100] on formly-group "Filtrar por nome Filtrar por código ***** Código exato" at bounding box center [692, 103] width 1001 height 67
type input "*****"
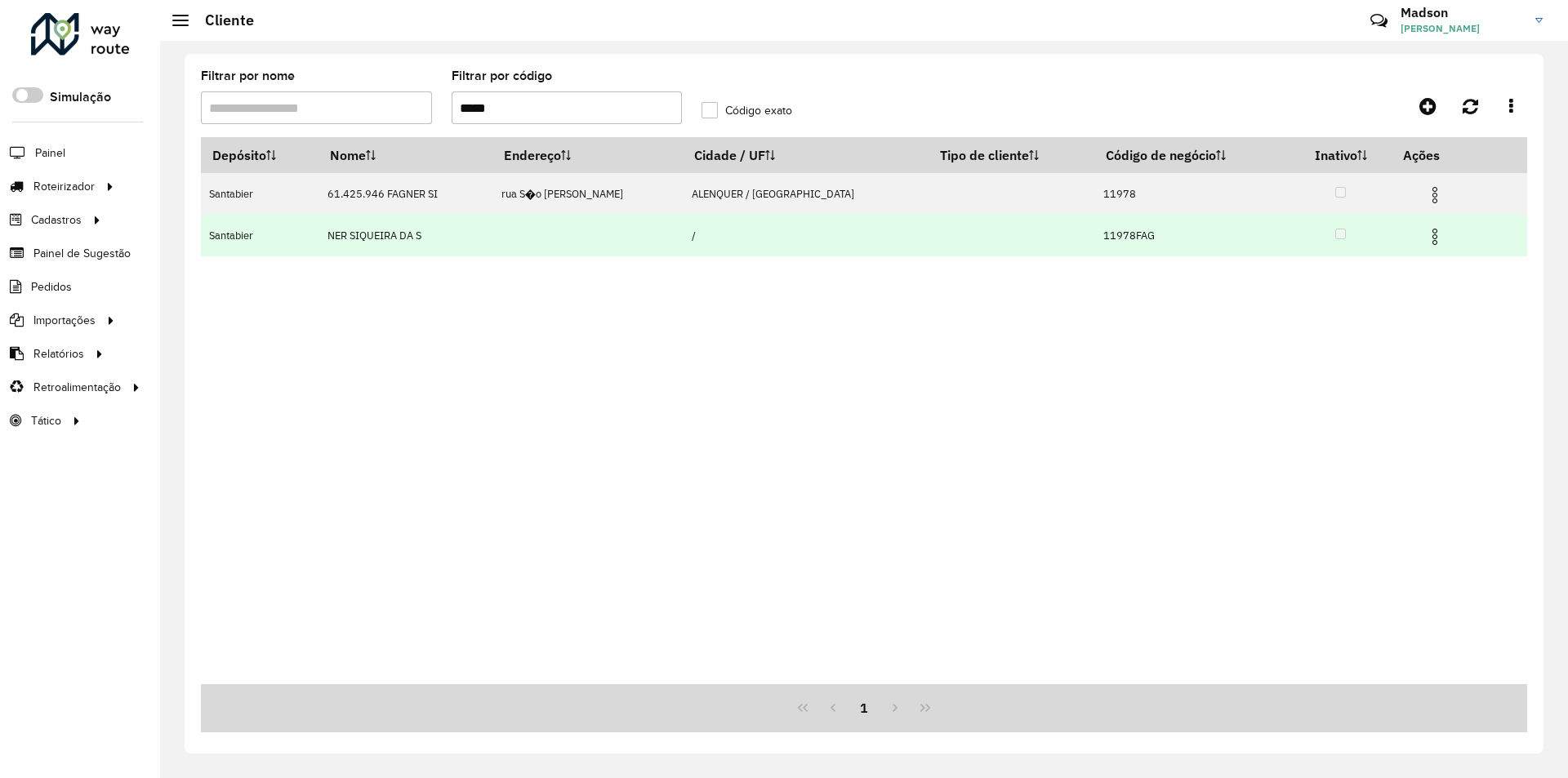
click at [1426, 237] on img at bounding box center [1435, 237] width 20 height 20
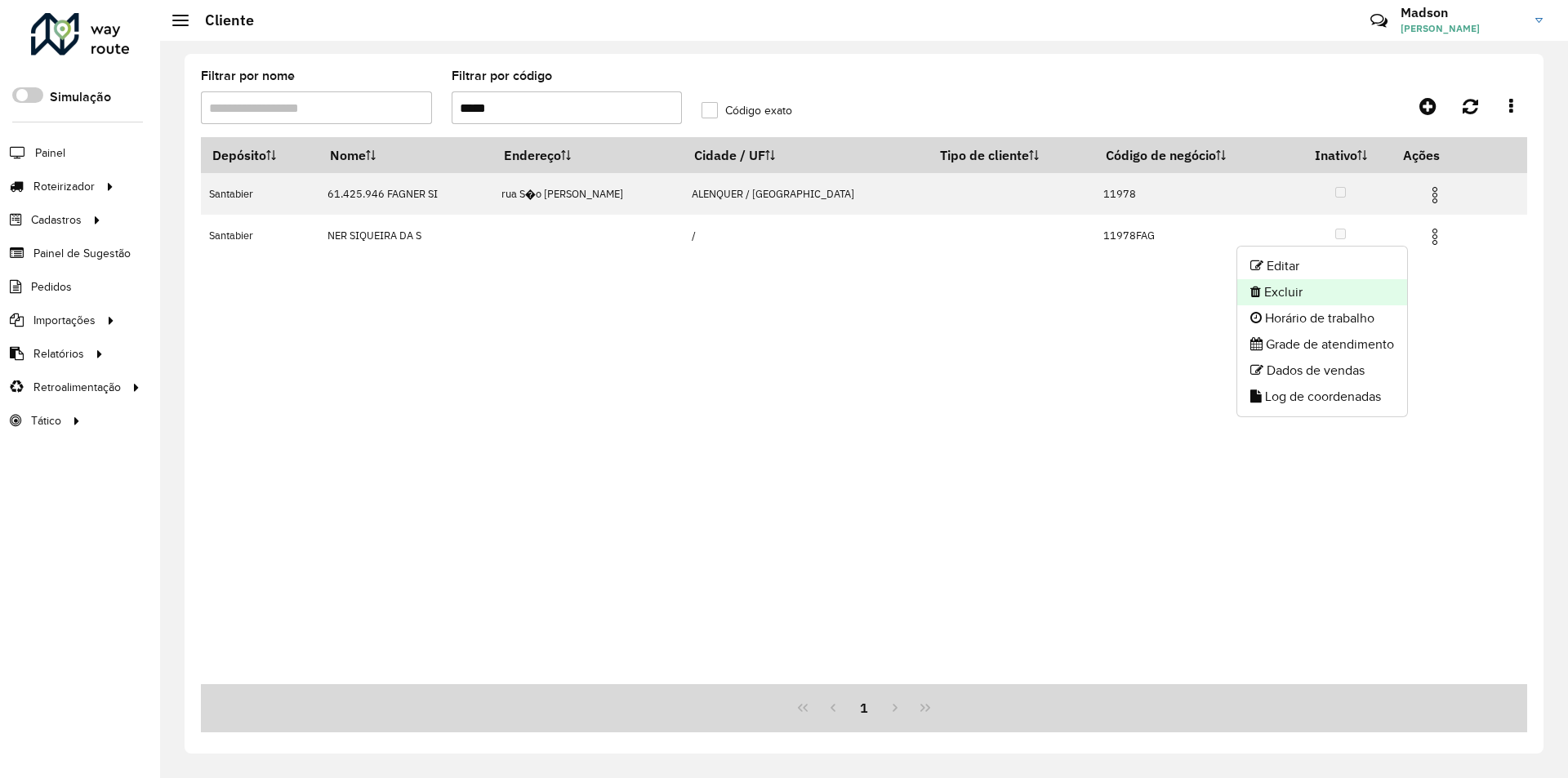
click at [1331, 285] on li "Excluir" at bounding box center [1322, 292] width 170 height 26
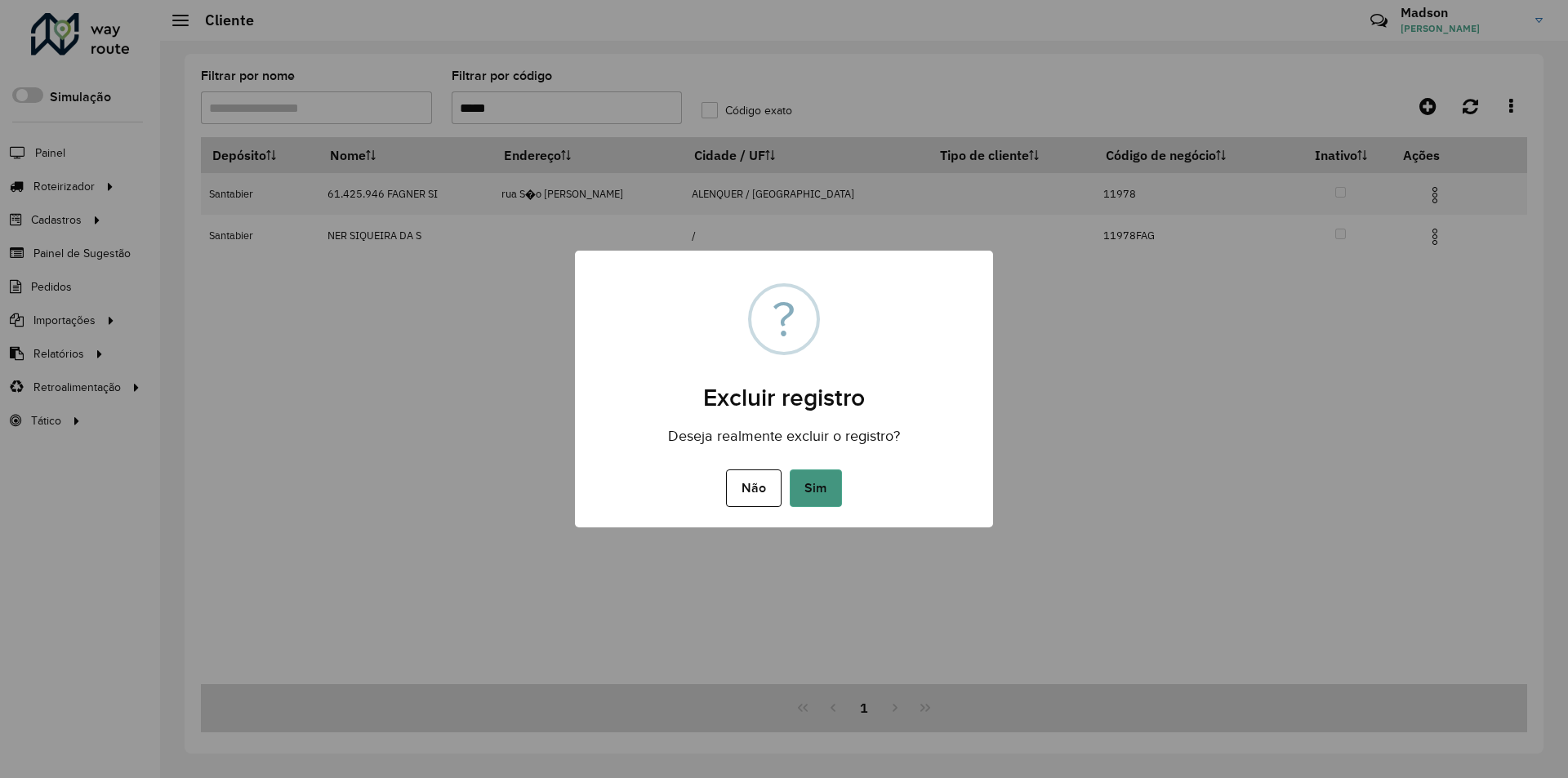
click at [800, 485] on button "Sim" at bounding box center [816, 488] width 52 height 37
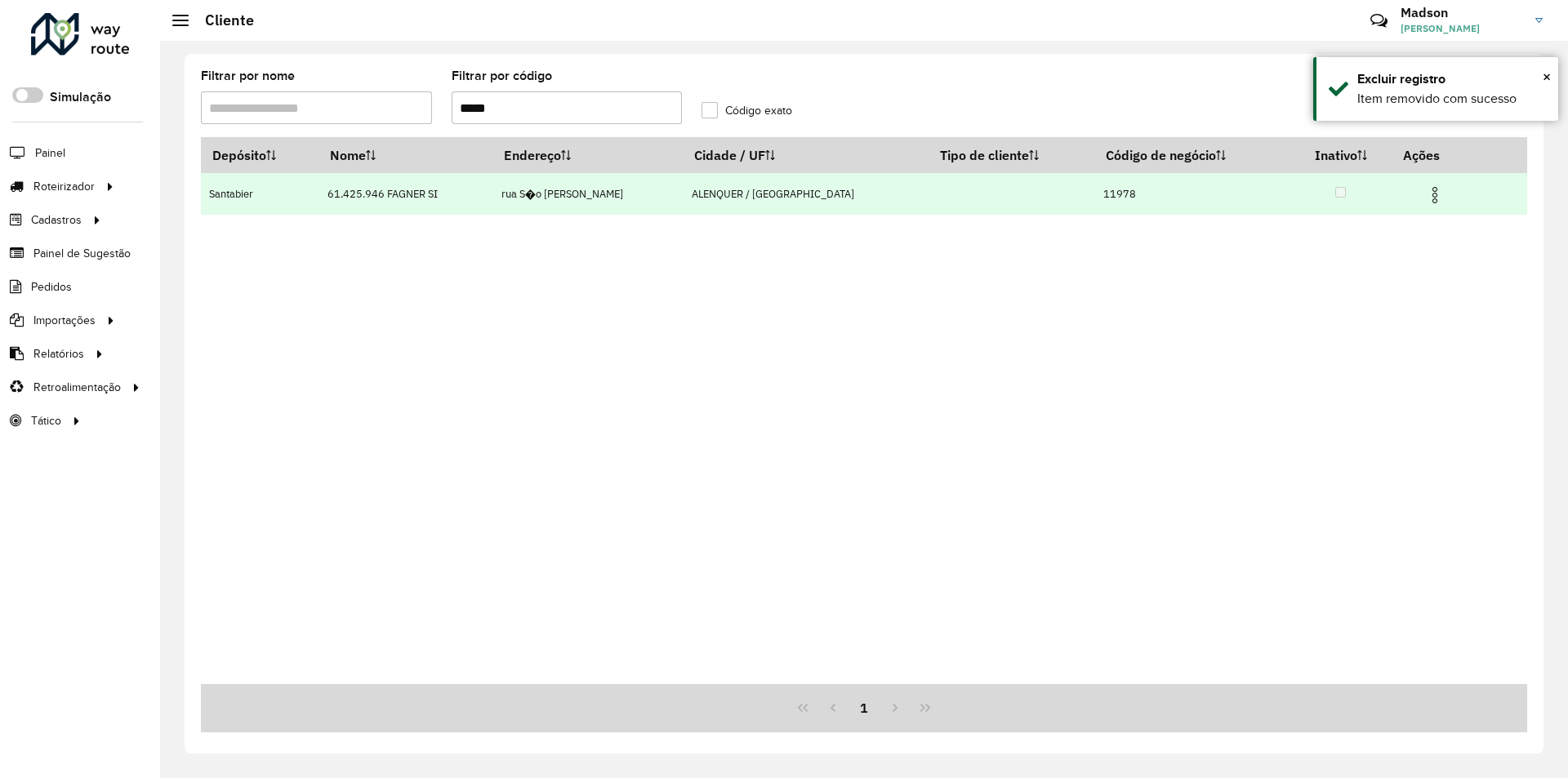
click at [1426, 201] on img at bounding box center [1435, 195] width 20 height 20
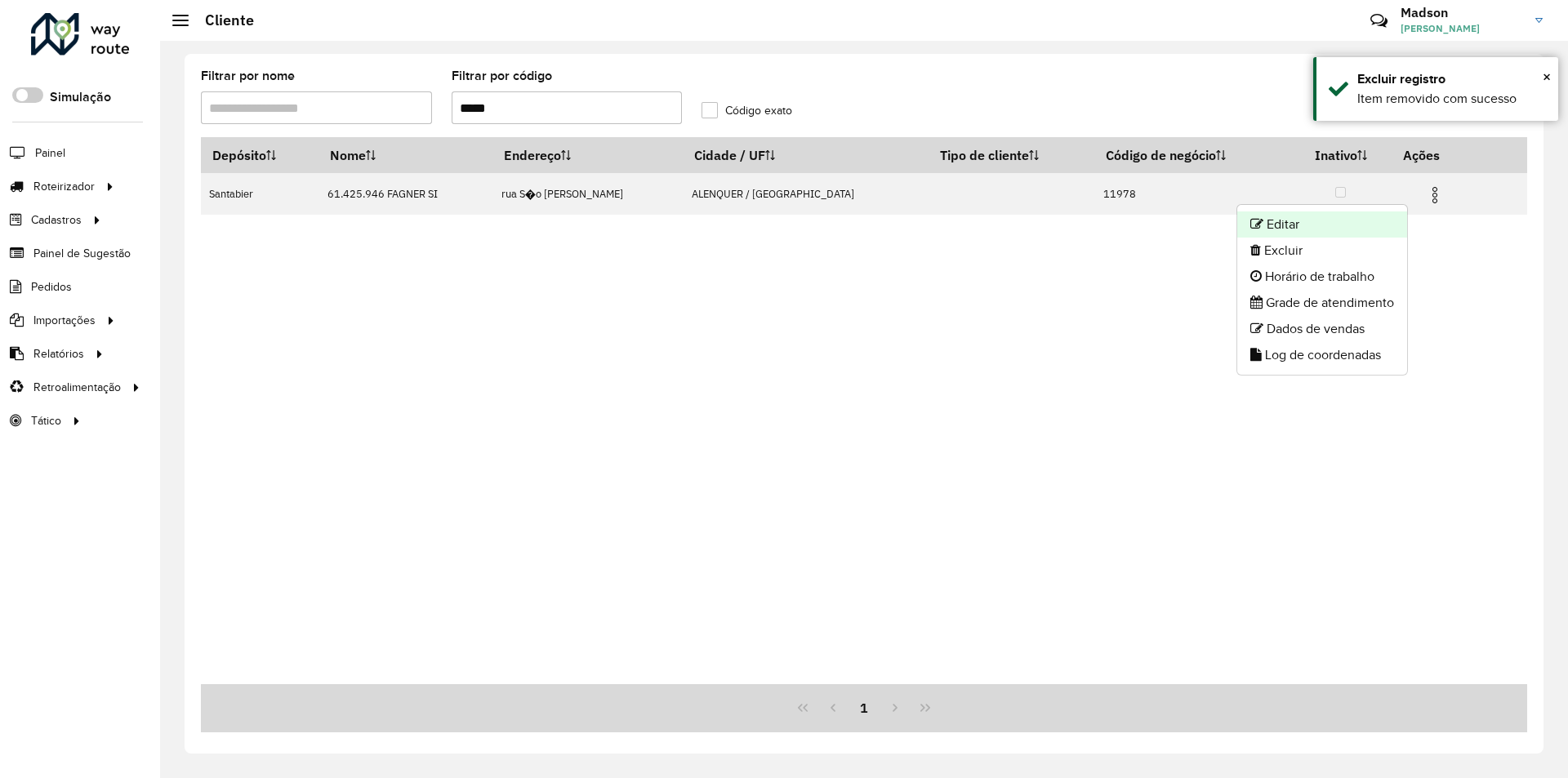
click at [1374, 225] on li "Editar" at bounding box center [1322, 224] width 170 height 26
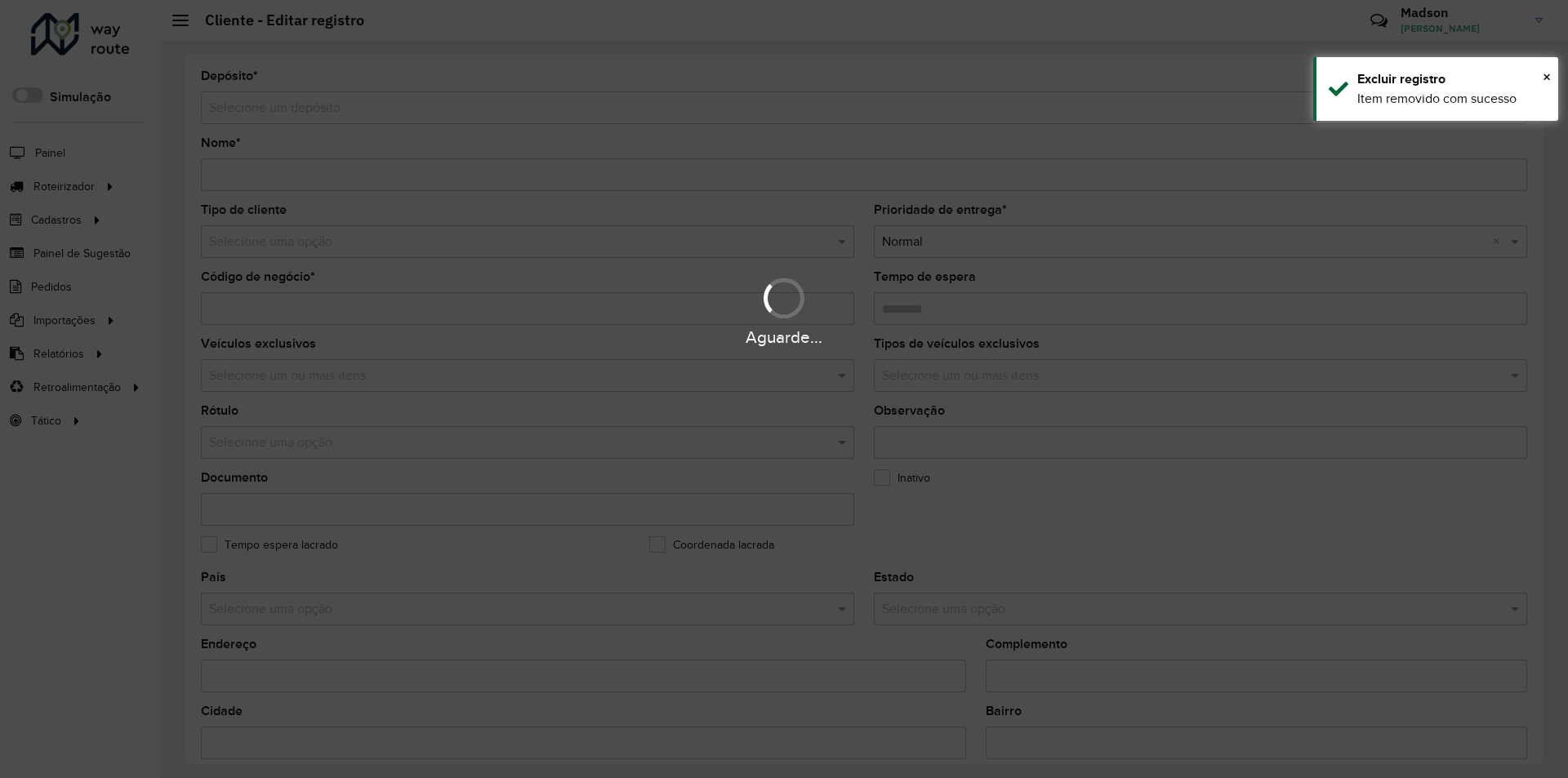
type input "**********"
type input "*****"
type input "********"
type input "**********"
type input "********"
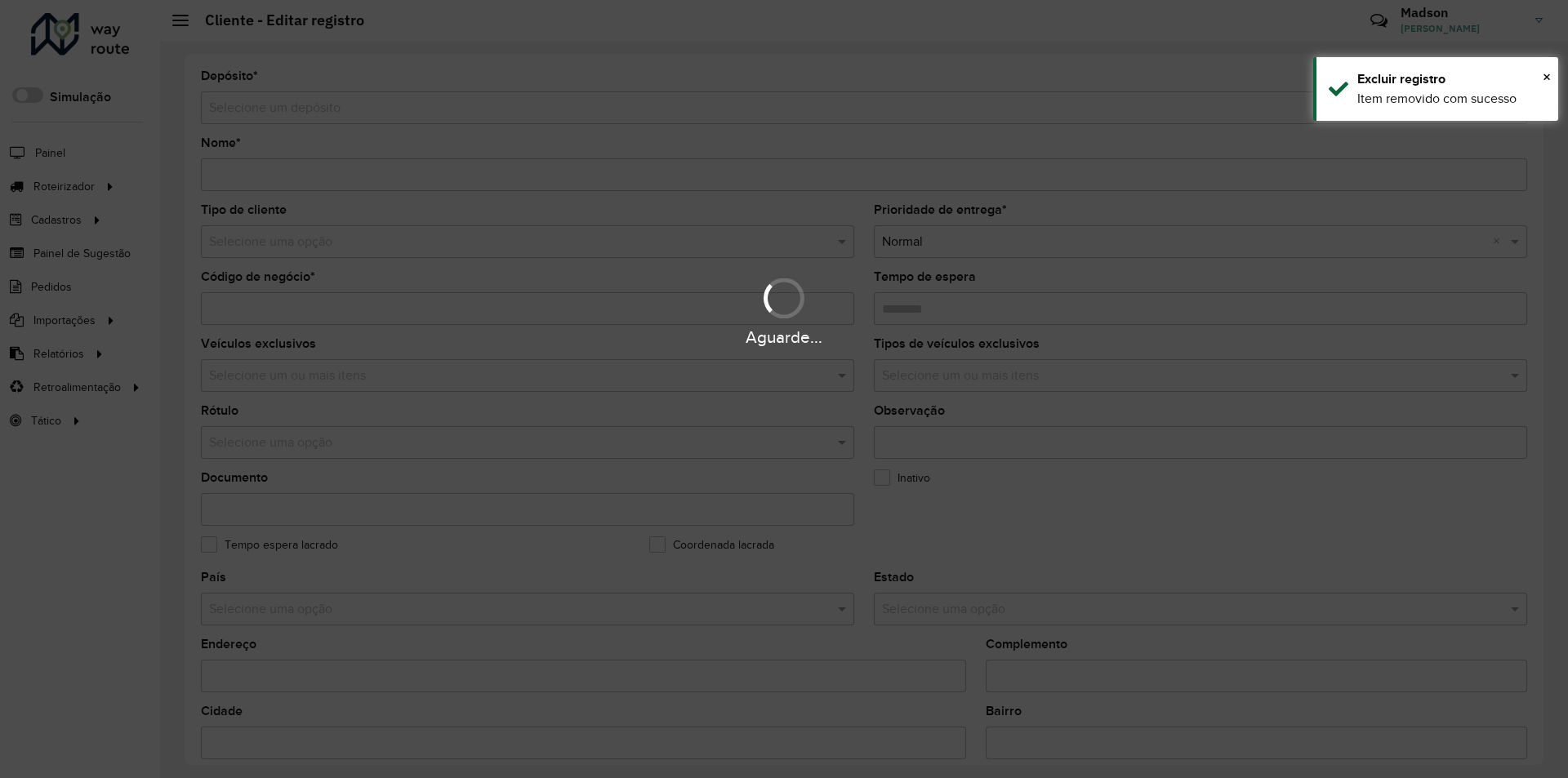
type input "******"
type input "********"
type input "*********"
type input "**********"
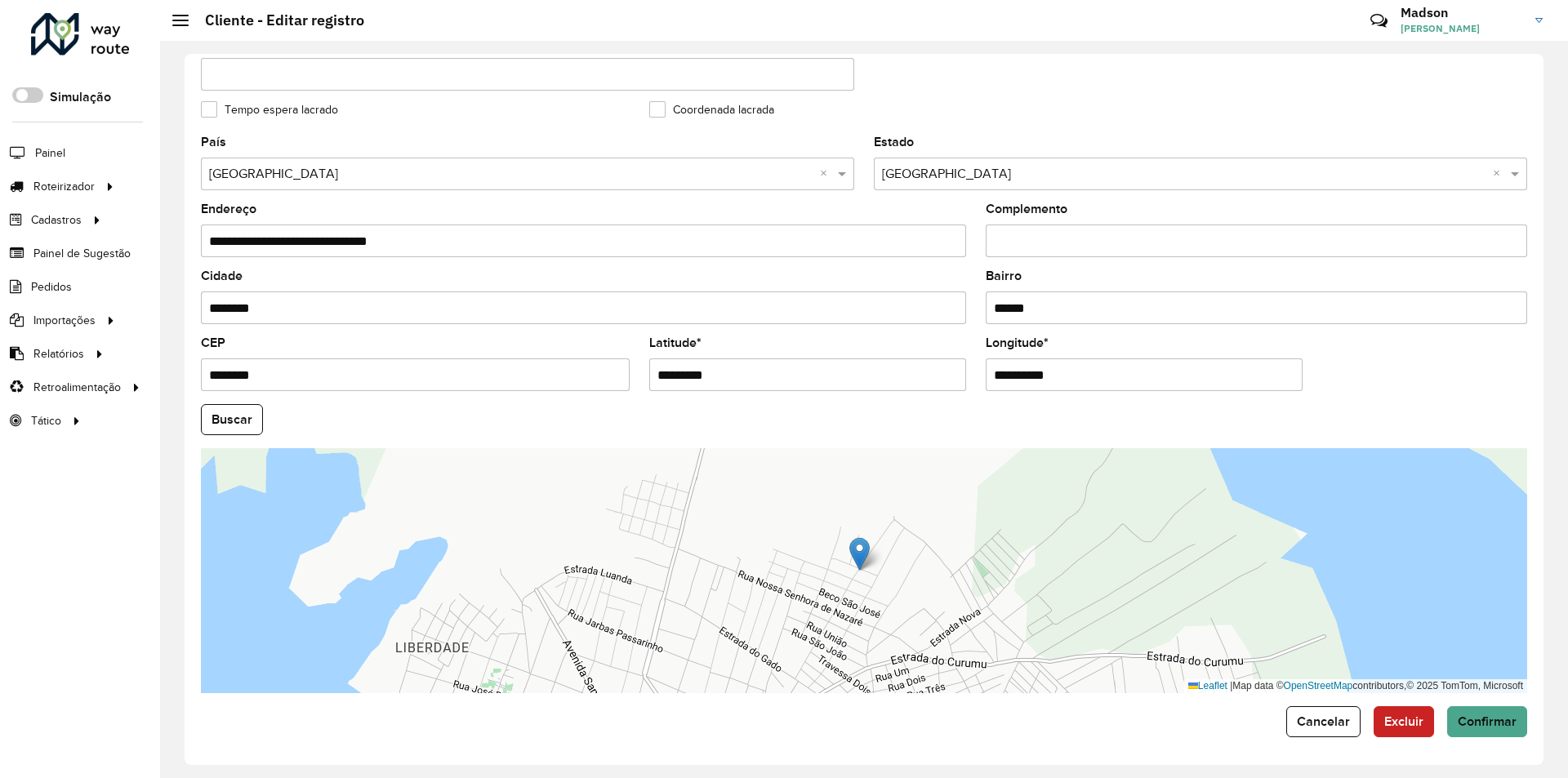
scroll to position [437, 0]
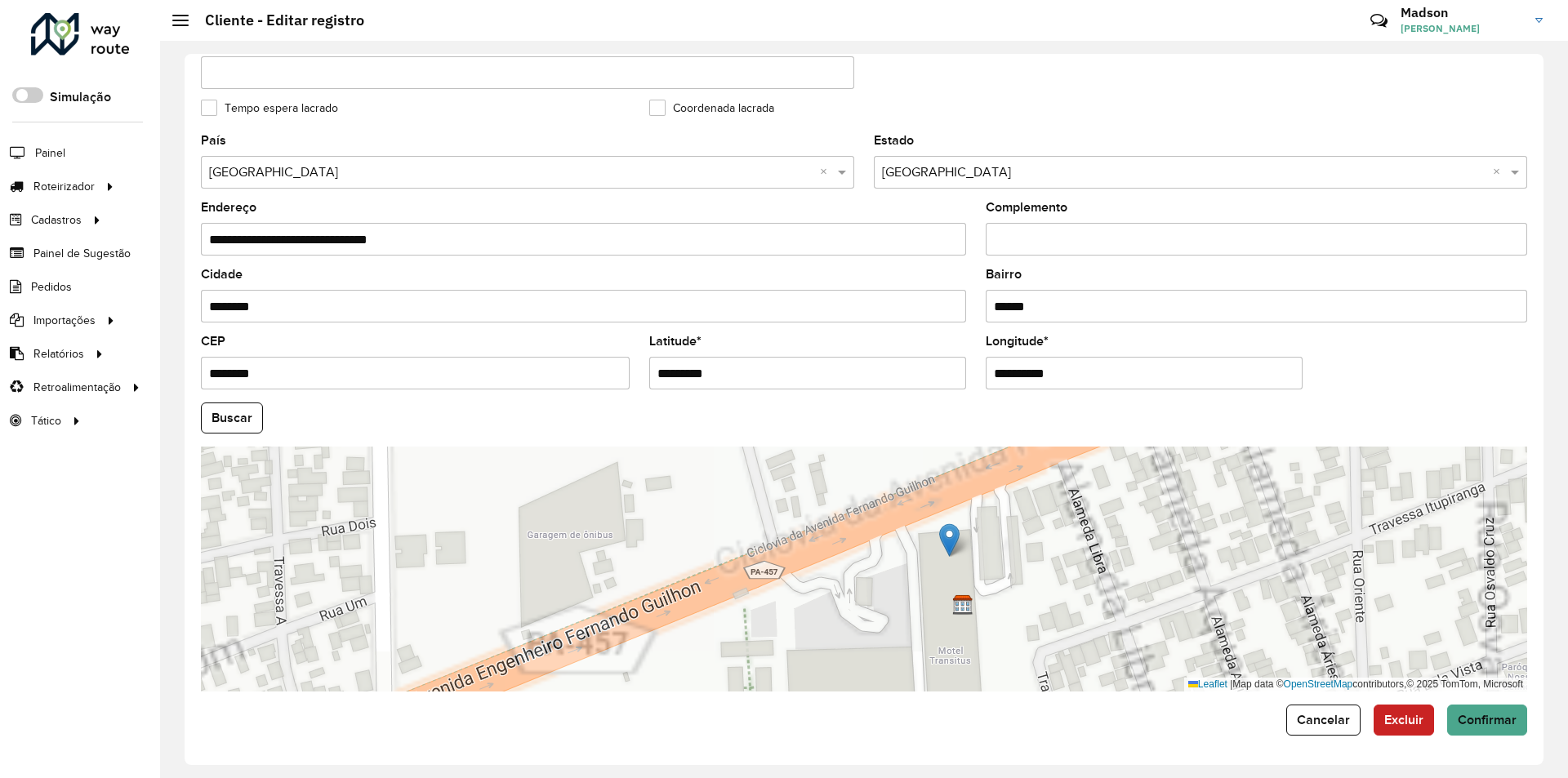
drag, startPoint x: 1061, startPoint y: 563, endPoint x: 976, endPoint y: 525, distance: 93.1
click at [976, 525] on div "Leaflet | Map data © OpenStreetMap contributors,© 2025 TomTom, Microsoft" at bounding box center [864, 569] width 1327 height 245
type input "**********"
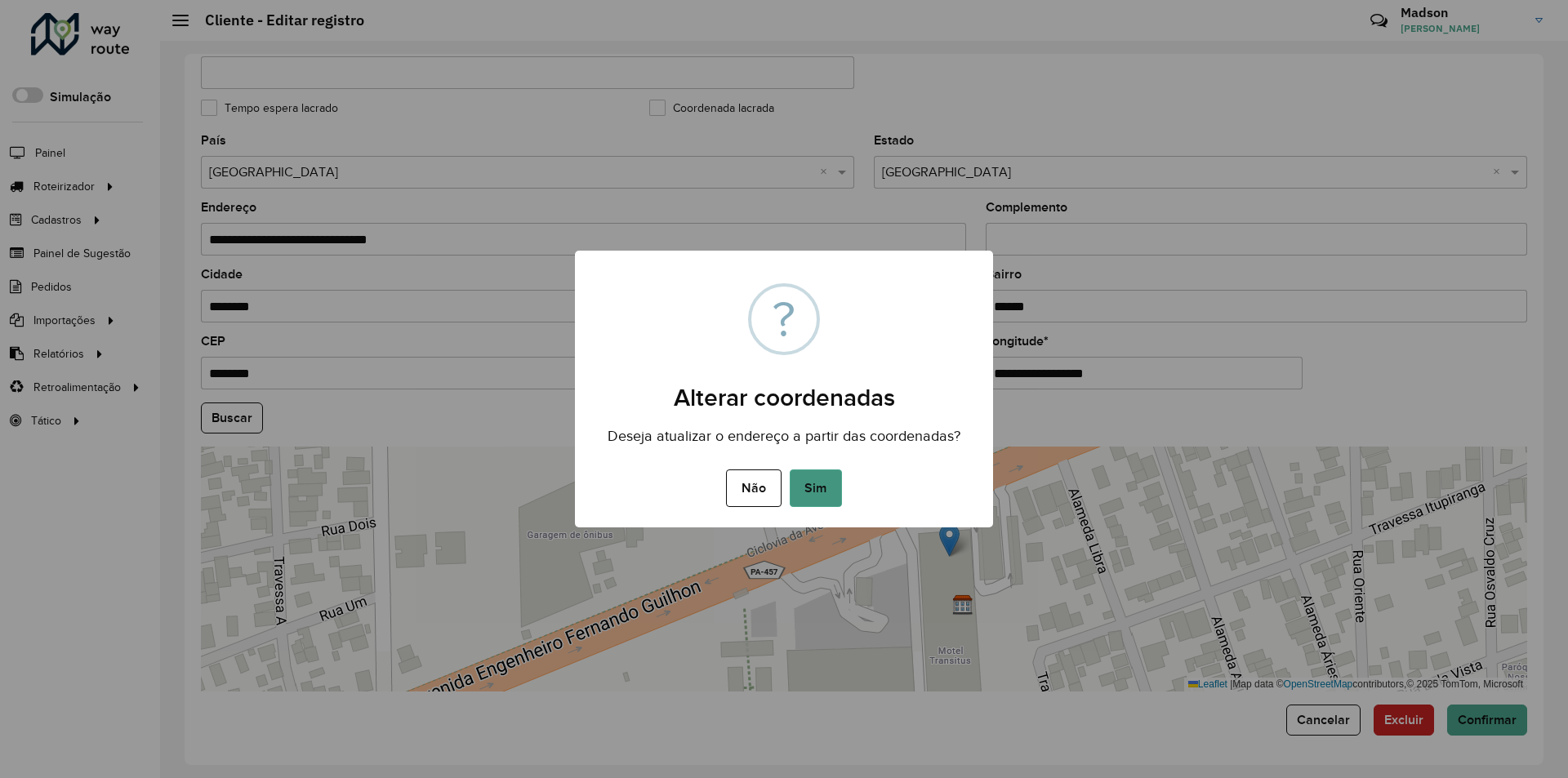
click at [810, 486] on button "Sim" at bounding box center [816, 488] width 52 height 37
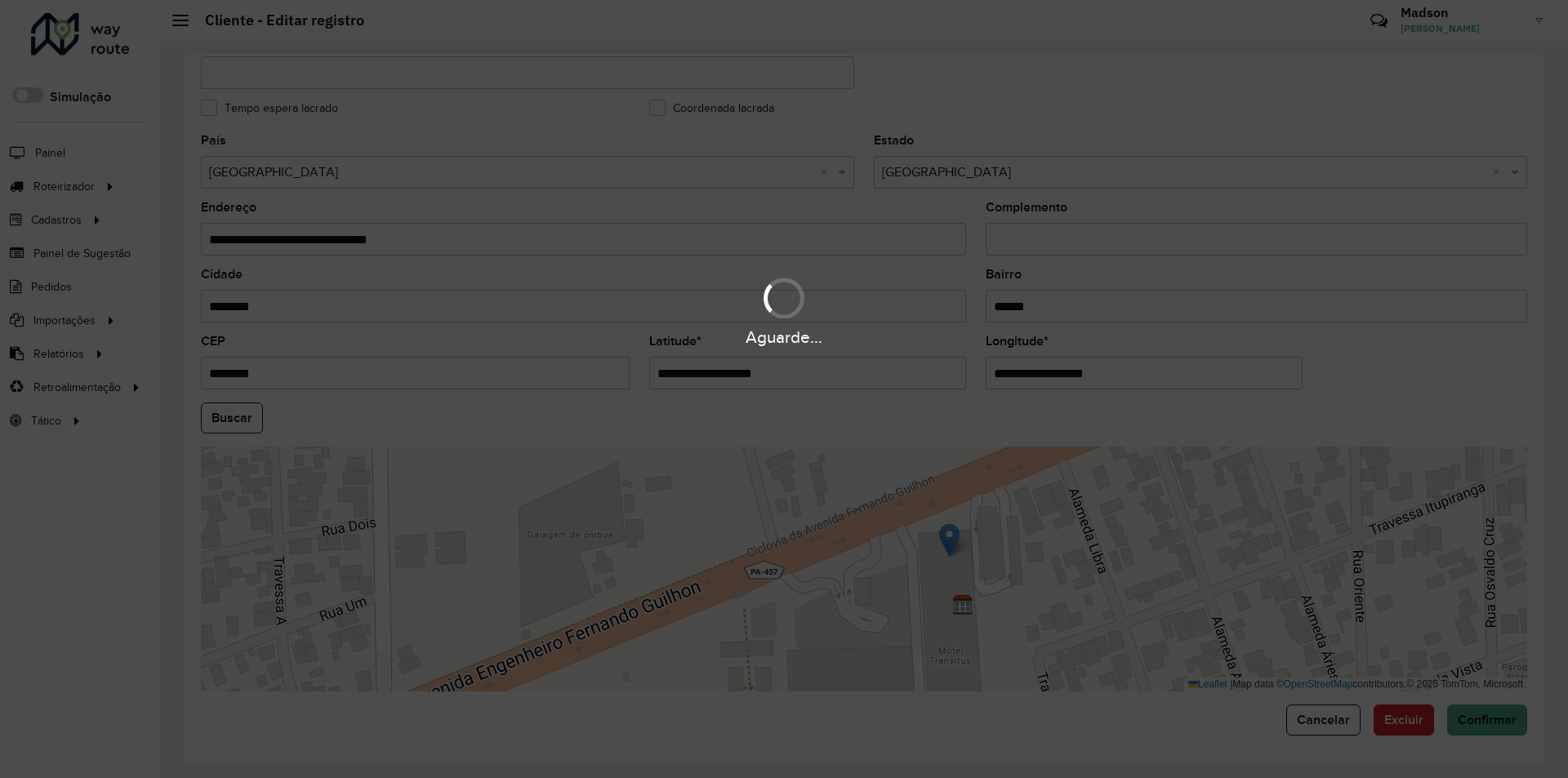
type input "**********"
type input "********"
type input "**********"
type input "*********"
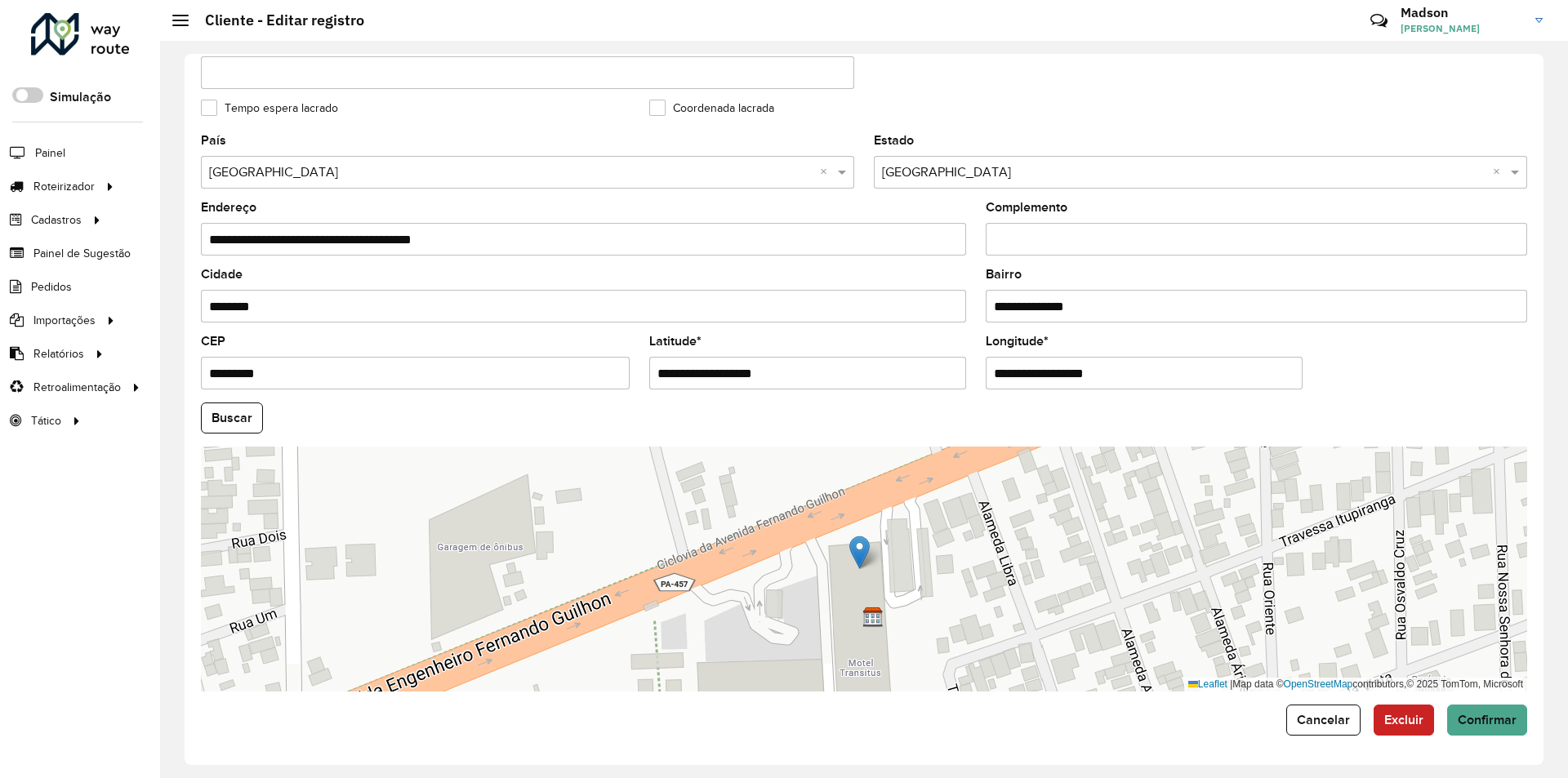
click at [223, 420] on button "Buscar" at bounding box center [232, 418] width 62 height 31
click at [1507, 725] on span "Confirmar" at bounding box center [1487, 720] width 59 height 14
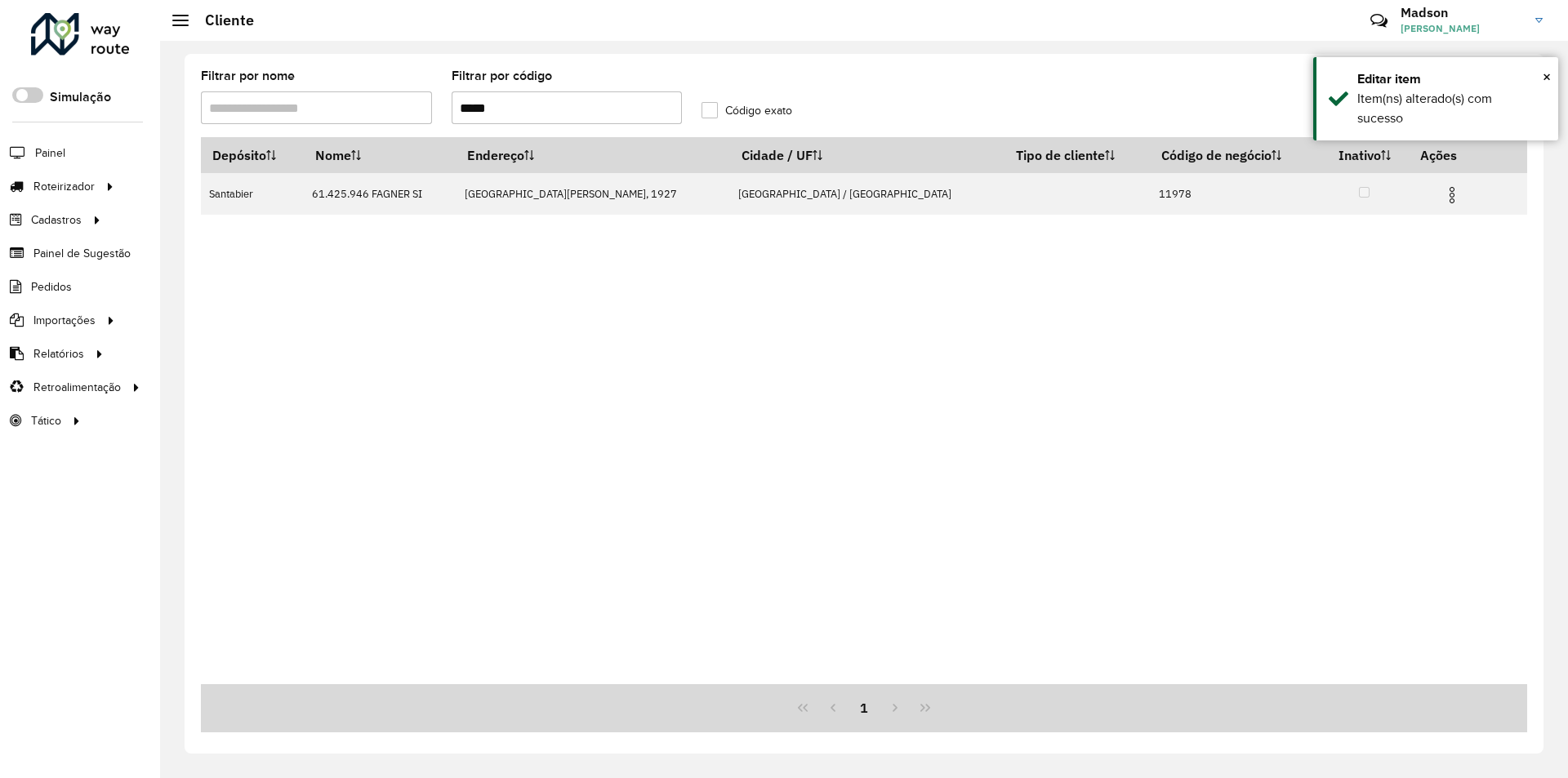
drag, startPoint x: 285, startPoint y: 109, endPoint x: 276, endPoint y: 110, distance: 9.1
click at [276, 110] on formly-group "Filtrar por nome Filtrar por código ***** Código exato" at bounding box center [692, 103] width 1001 height 67
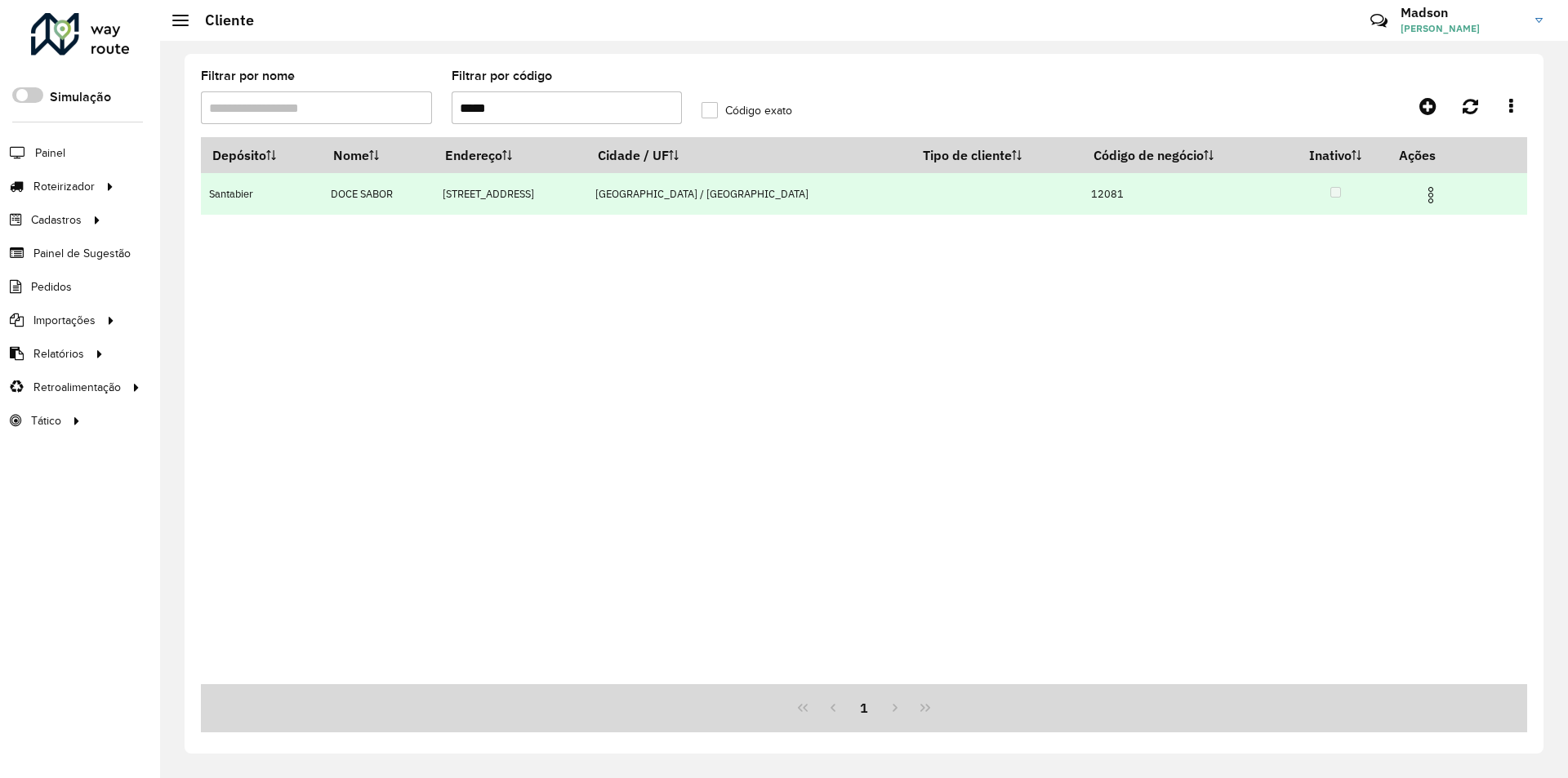
type input "*****"
click at [1421, 194] on img at bounding box center [1431, 195] width 20 height 20
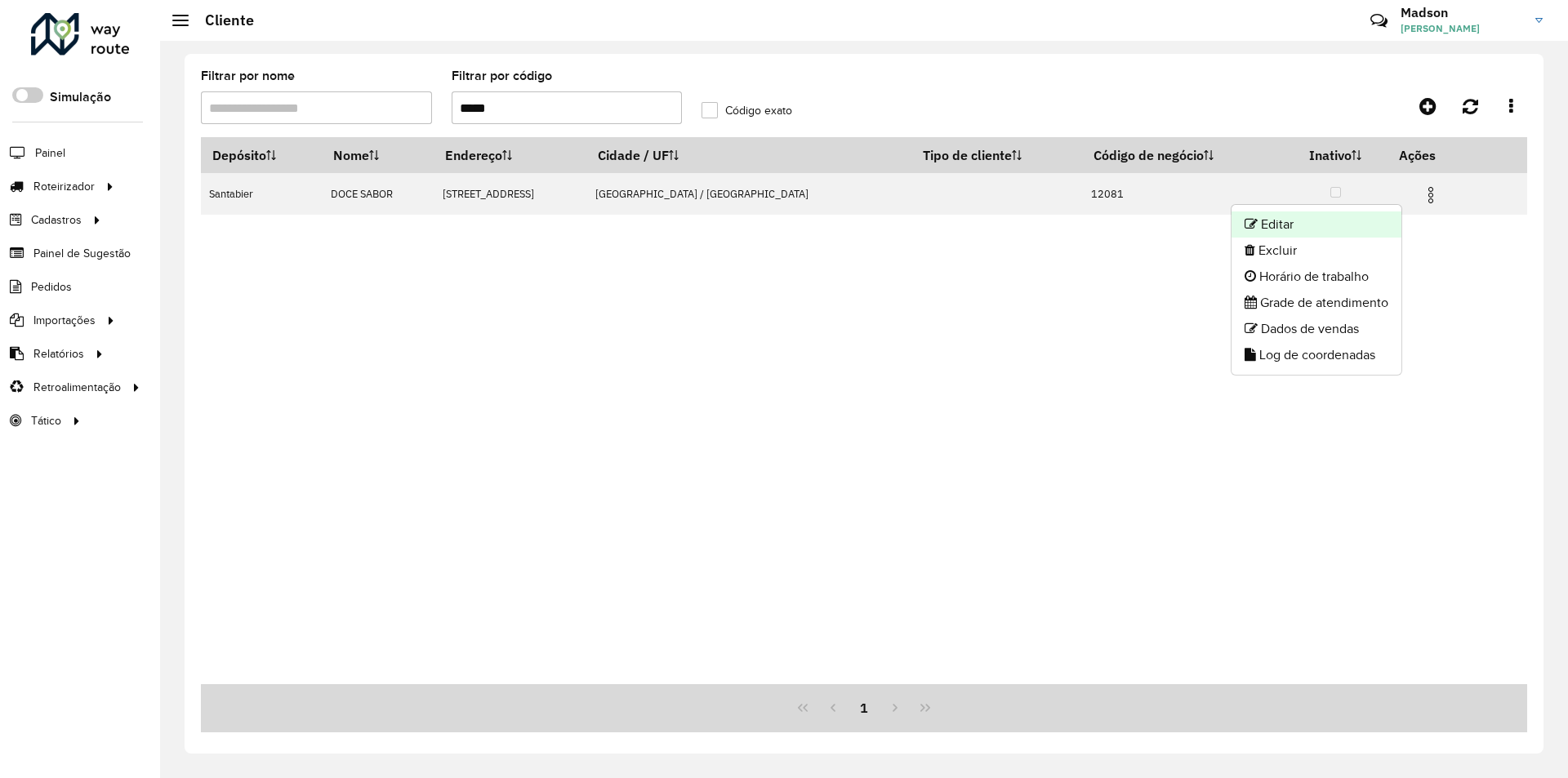
click at [1347, 236] on li "Editar" at bounding box center [1316, 224] width 170 height 26
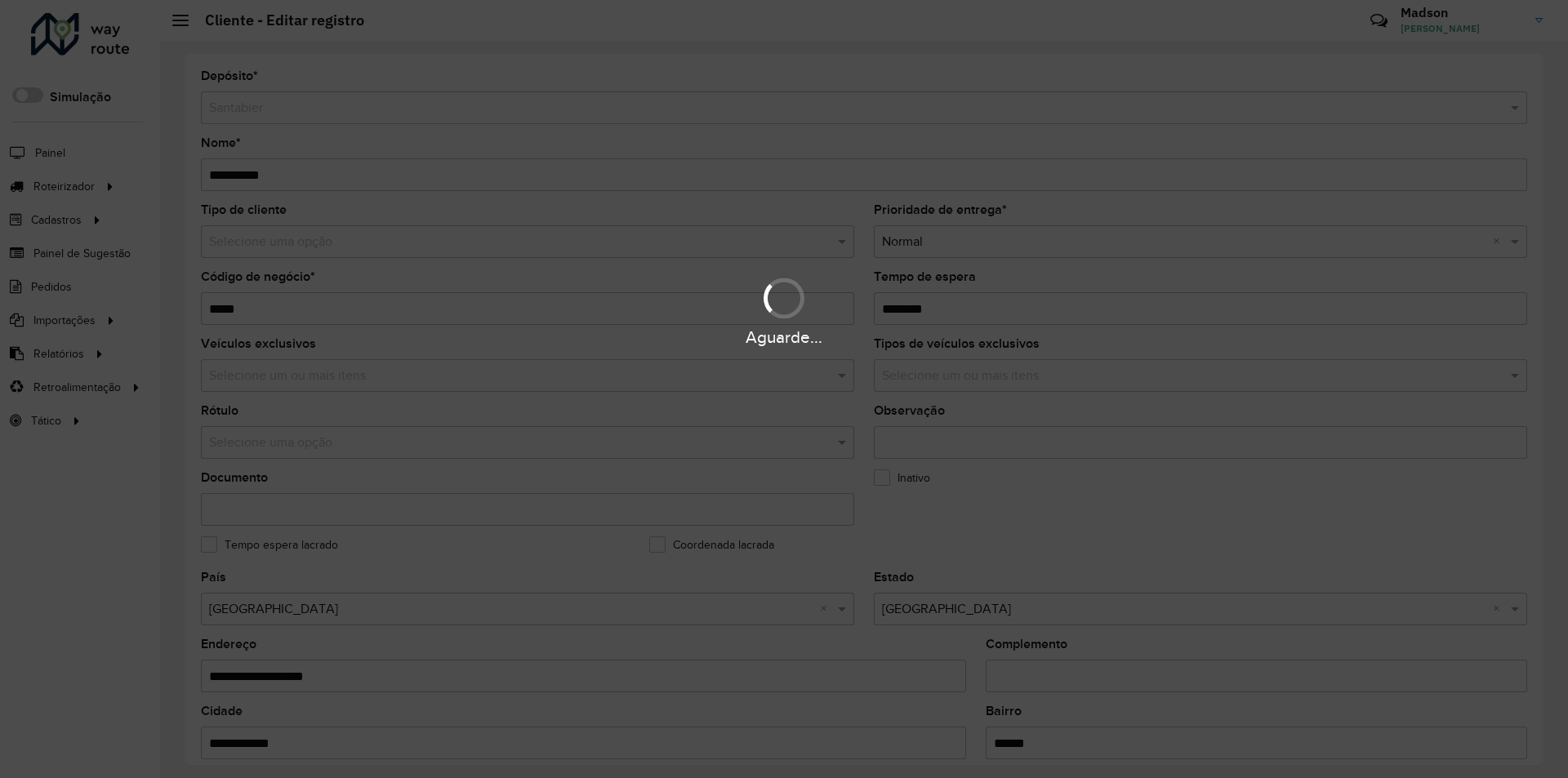
drag, startPoint x: 986, startPoint y: 517, endPoint x: 977, endPoint y: 565, distance: 48.8
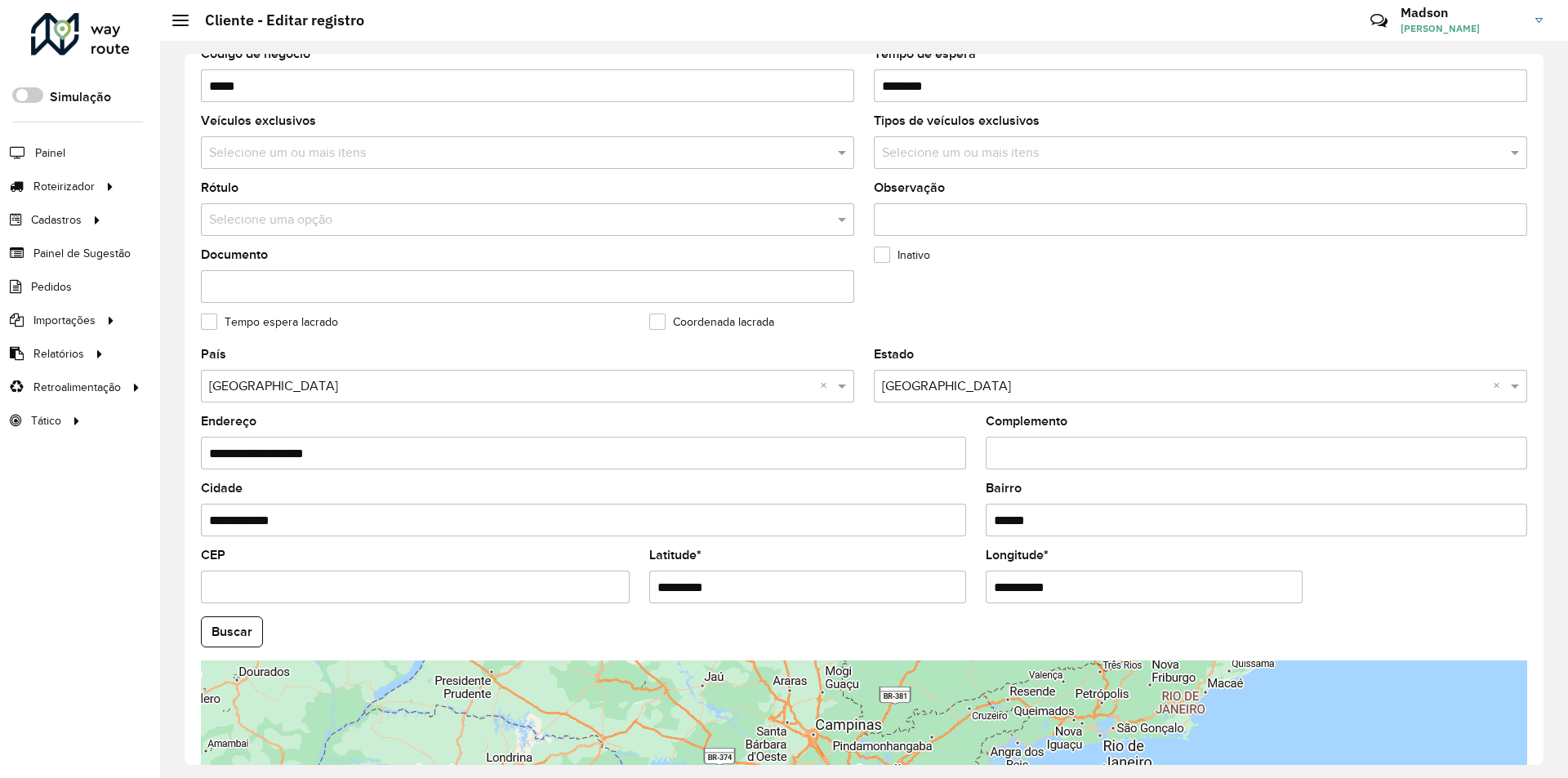
scroll to position [437, 0]
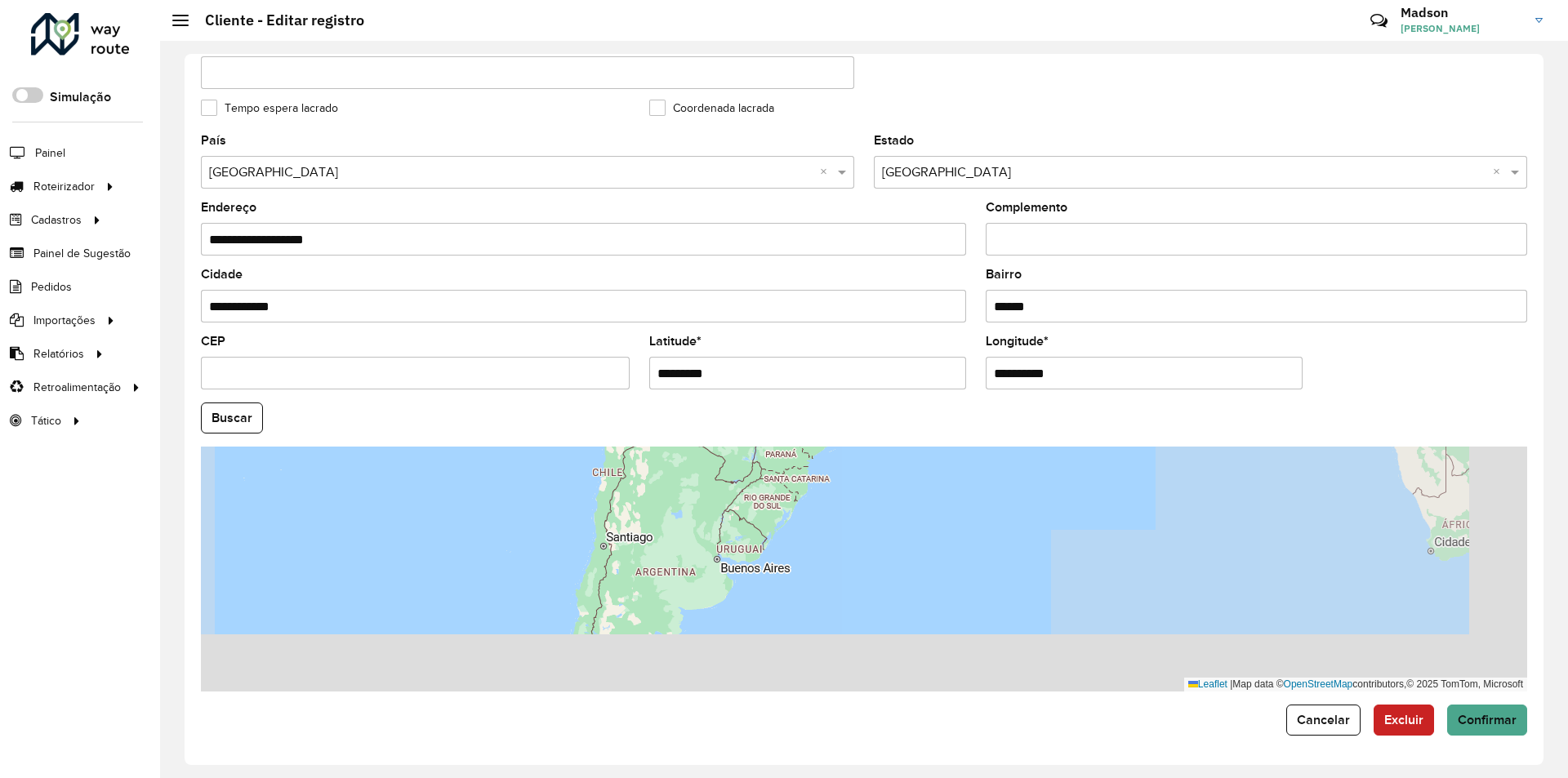
drag, startPoint x: 1001, startPoint y: 626, endPoint x: 836, endPoint y: 448, distance: 242.7
click at [836, 448] on div "Leaflet | Map data © OpenStreetMap contributors,© 2025 TomTom, Microsoft" at bounding box center [864, 569] width 1327 height 245
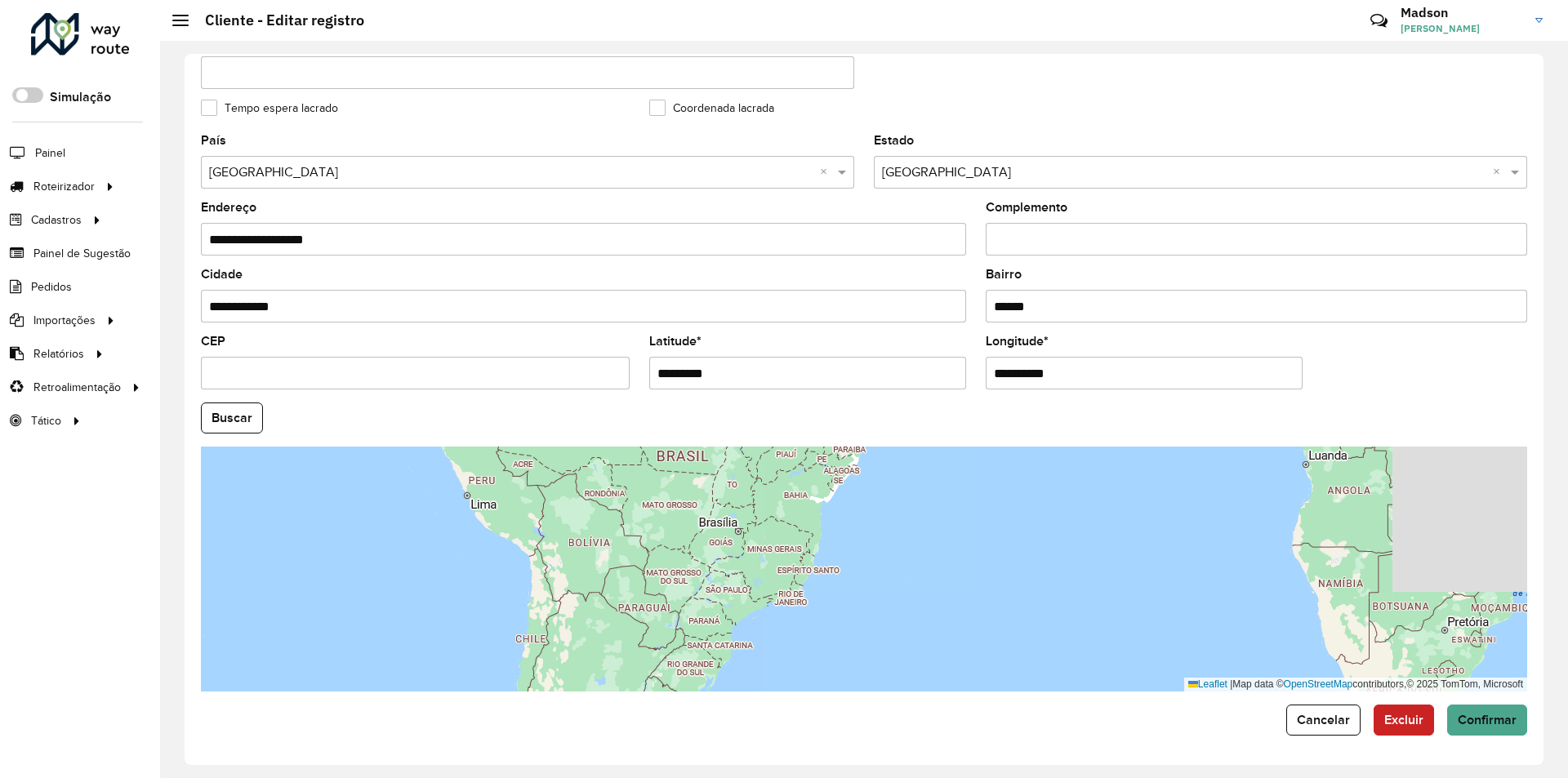
drag, startPoint x: 820, startPoint y: 521, endPoint x: 744, endPoint y: 687, distance: 182.6
click at [744, 687] on div "Leaflet | Map data © OpenStreetMap contributors,© 2025 TomTom, Microsoft" at bounding box center [864, 569] width 1327 height 245
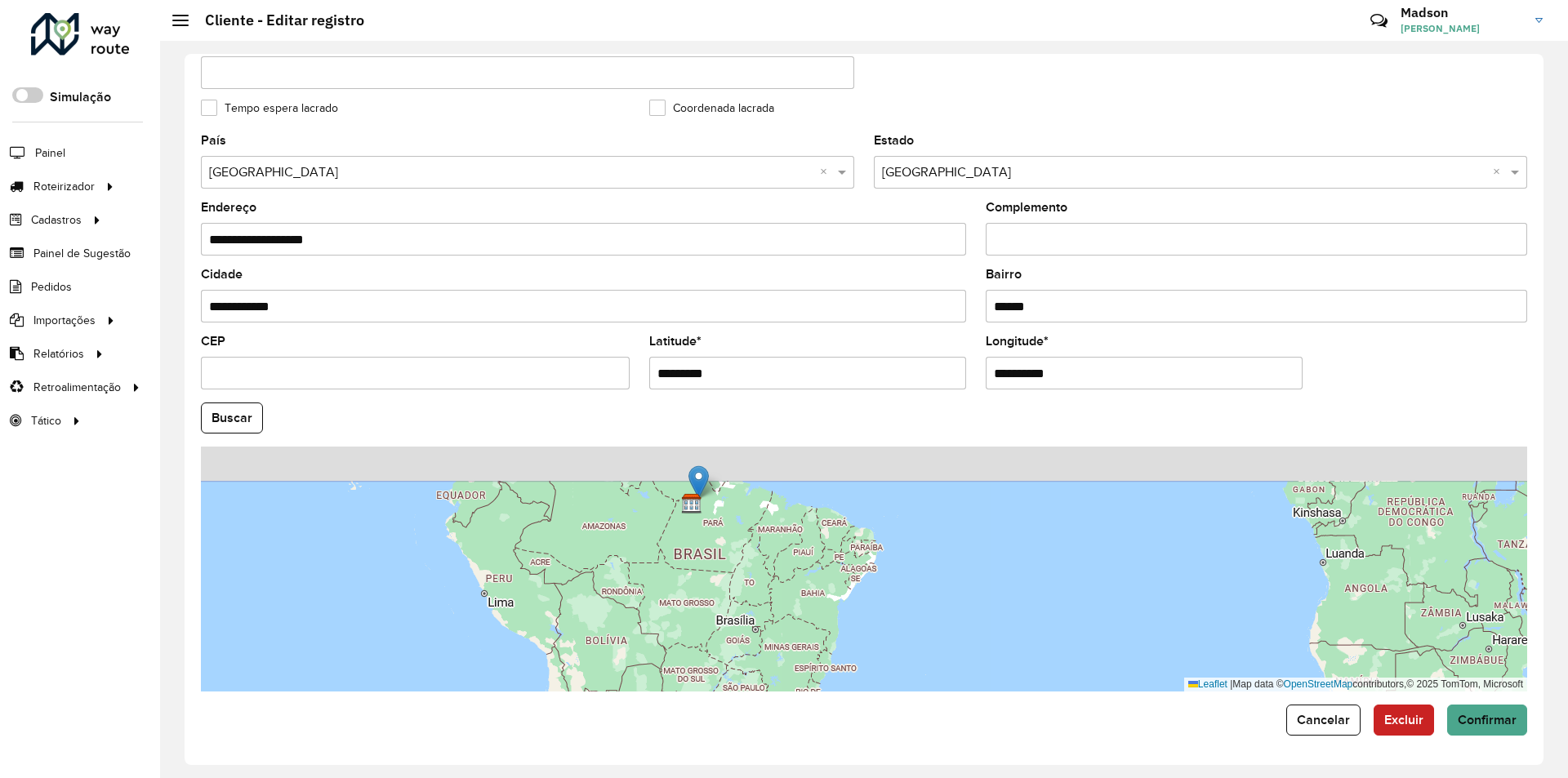
drag, startPoint x: 746, startPoint y: 586, endPoint x: 763, endPoint y: 676, distance: 91.6
click at [763, 676] on div "Leaflet | Map data © OpenStreetMap contributors,© 2025 TomTom, Microsoft" at bounding box center [864, 569] width 1327 height 245
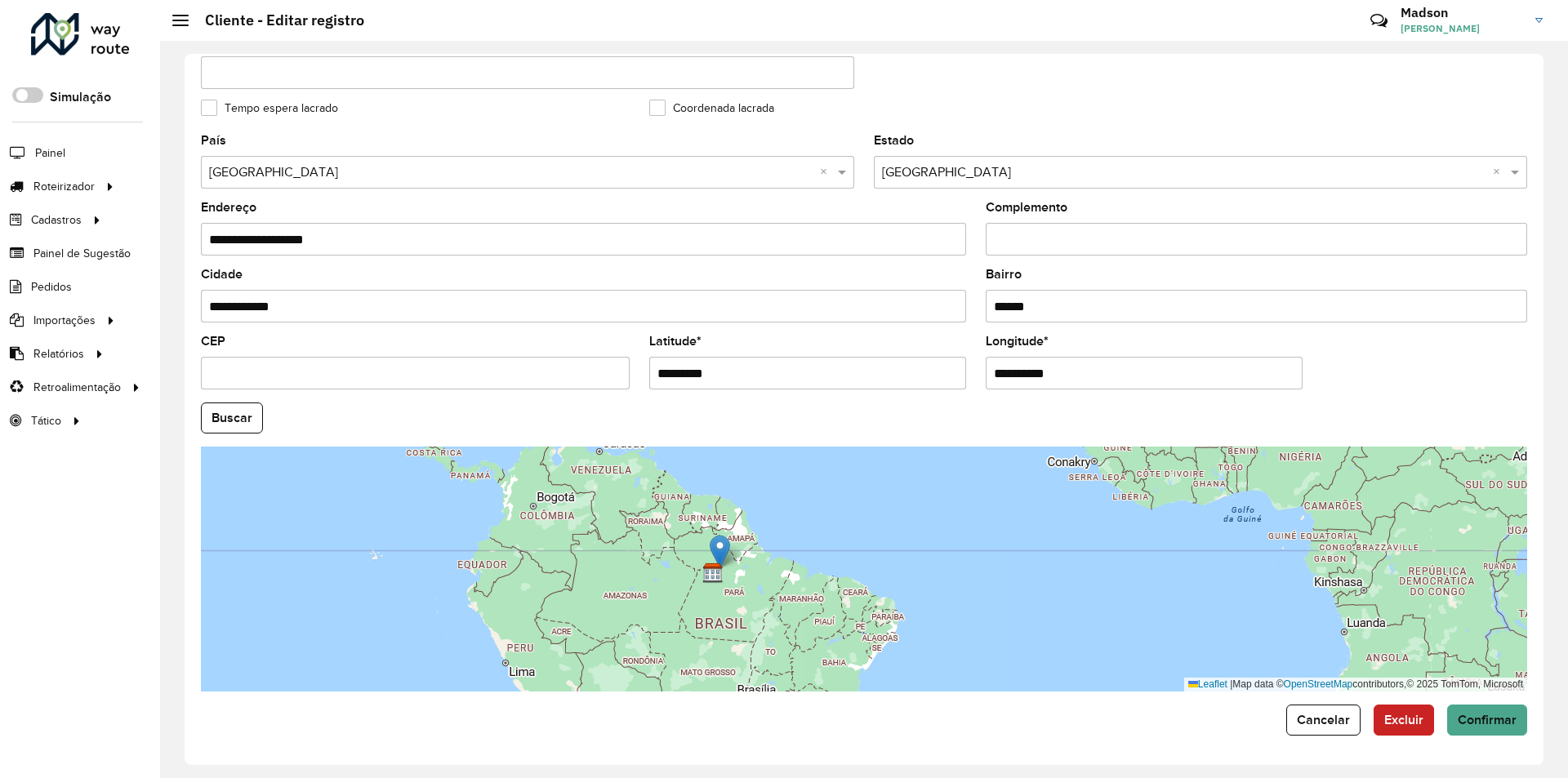
drag, startPoint x: 726, startPoint y: 554, endPoint x: 740, endPoint y: 606, distance: 53.9
click at [740, 606] on div "Leaflet | Map data © OpenStreetMap contributors,© 2025 TomTom, Microsoft" at bounding box center [864, 569] width 1327 height 245
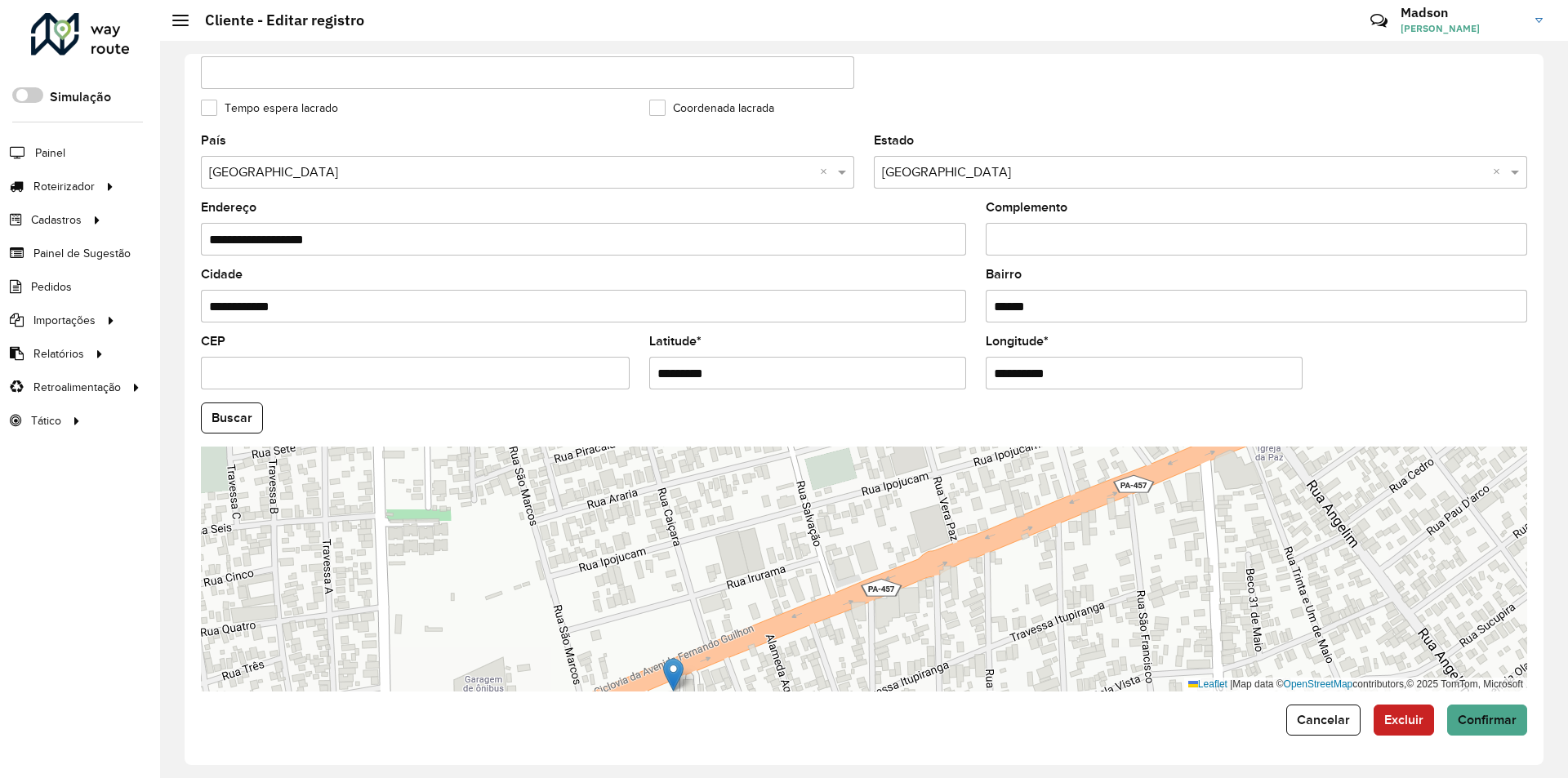
drag, startPoint x: 728, startPoint y: 543, endPoint x: 676, endPoint y: 673, distance: 140.0
click at [676, 673] on img at bounding box center [673, 675] width 20 height 34
type input "**********"
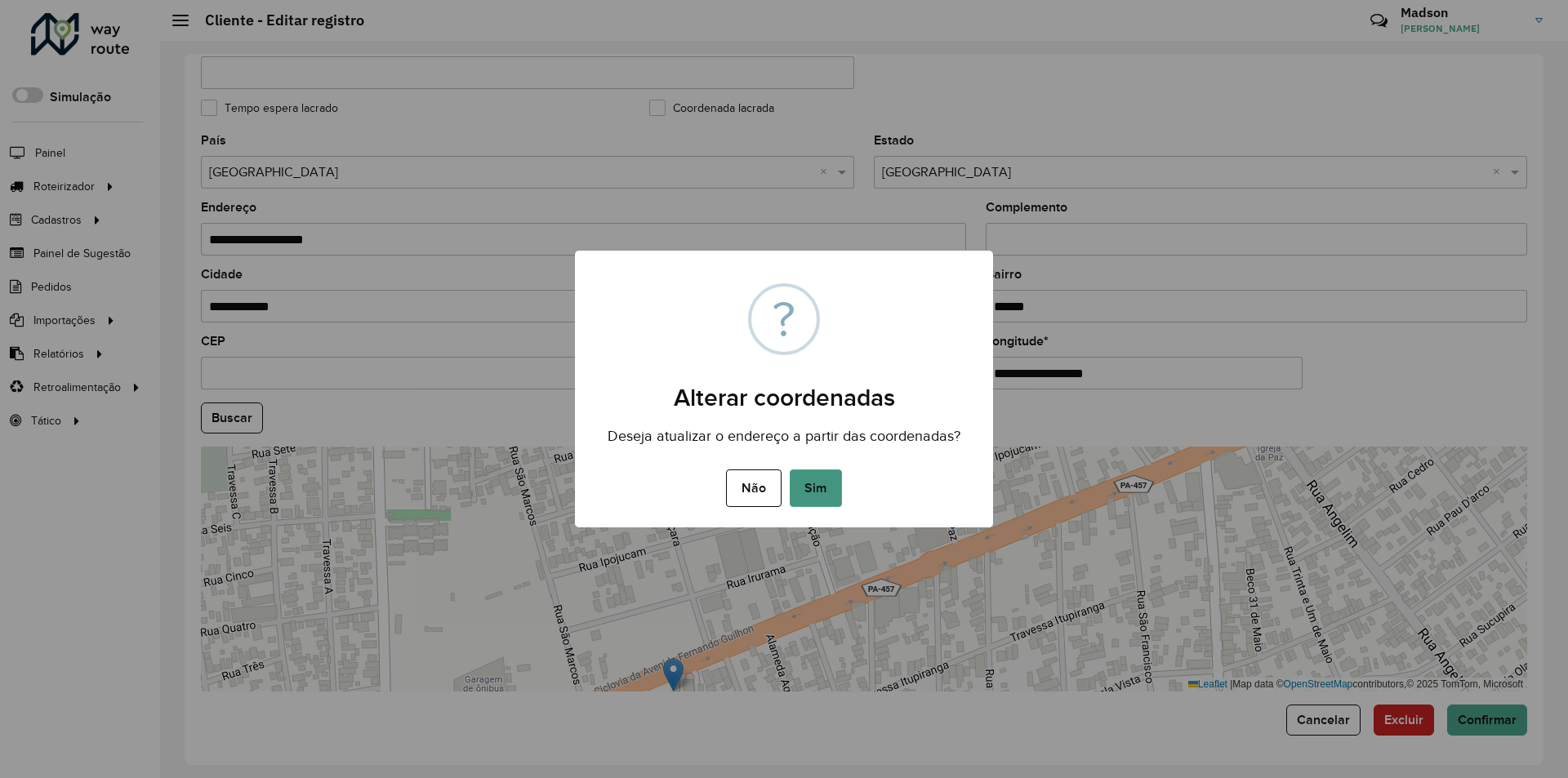
click at [792, 493] on button "Sim" at bounding box center [816, 488] width 52 height 37
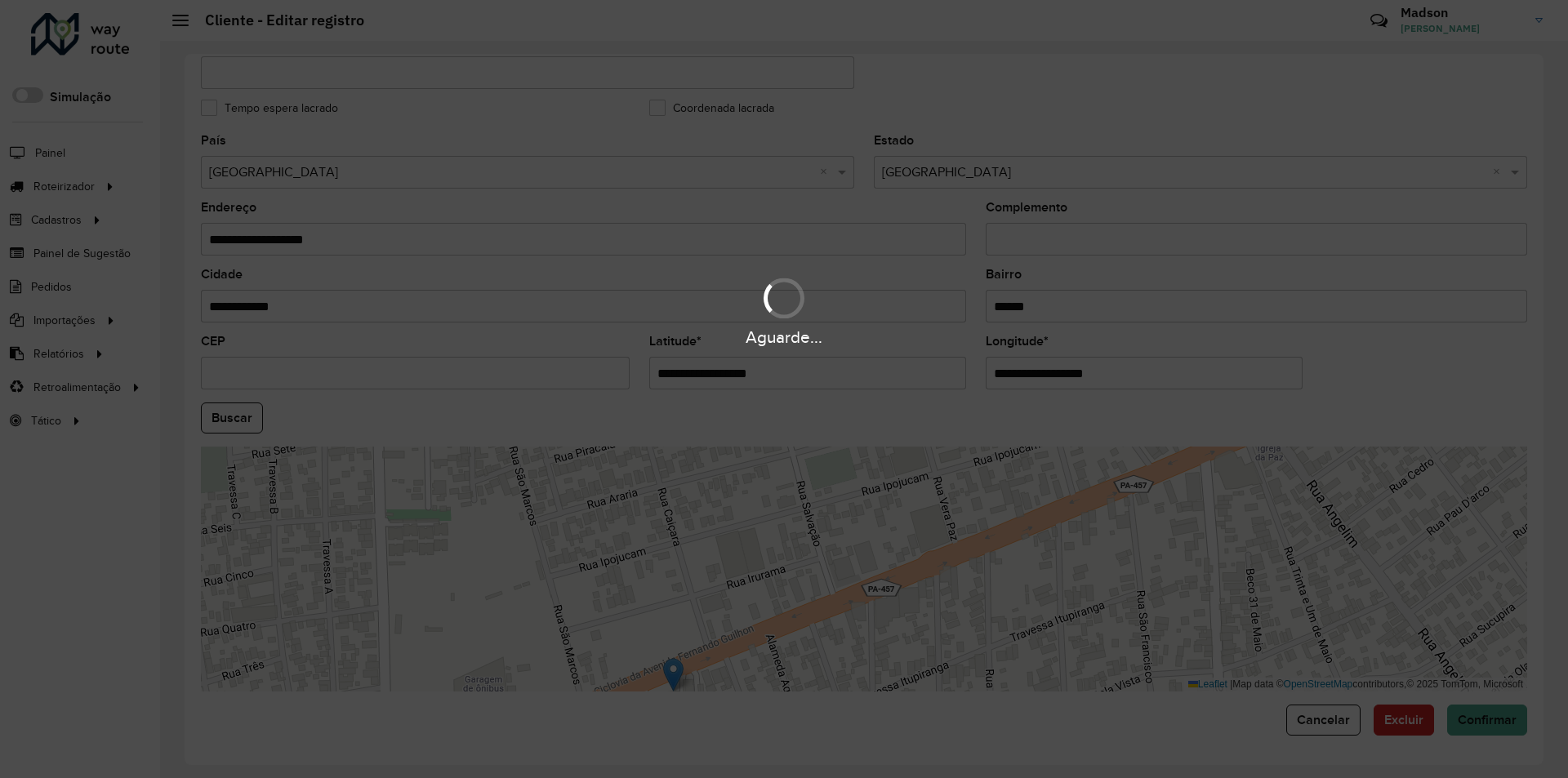
type input "**********"
type input "********"
type input "**********"
type input "*********"
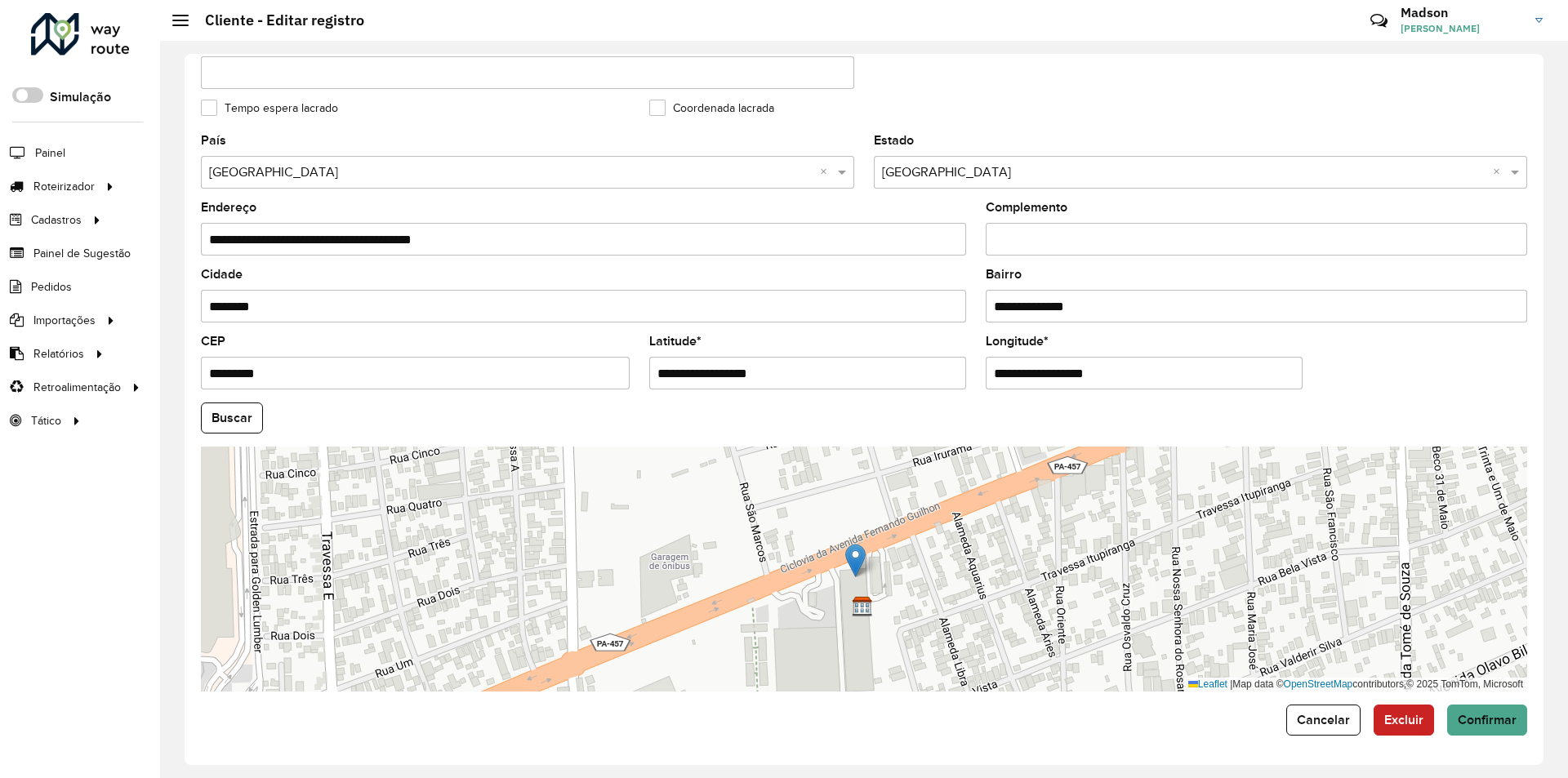
drag, startPoint x: 864, startPoint y: 555, endPoint x: 860, endPoint y: 563, distance: 8.9
click at [860, 563] on img at bounding box center [856, 561] width 20 height 34
type input "**********"
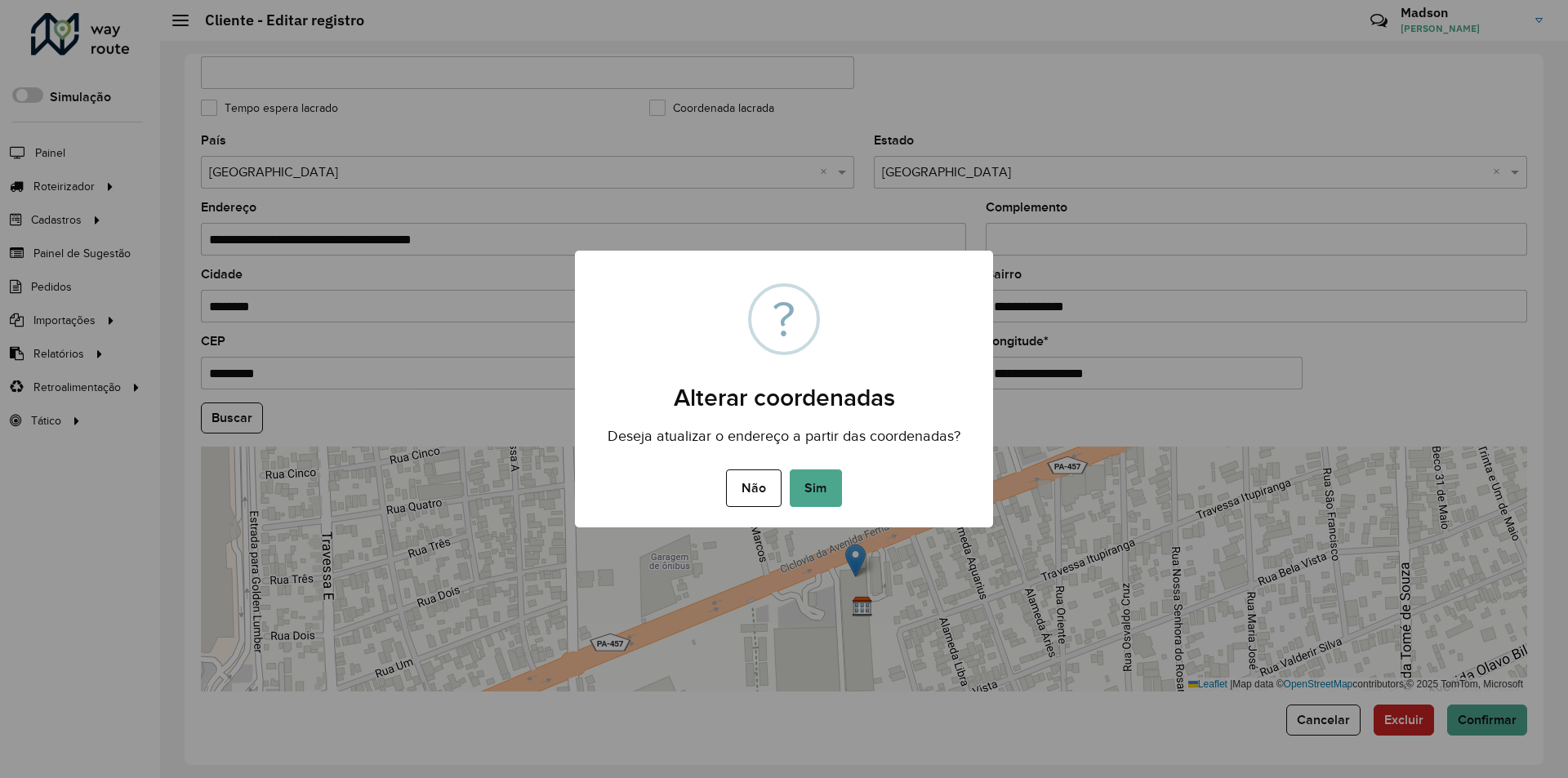
drag, startPoint x: 824, startPoint y: 503, endPoint x: 694, endPoint y: 484, distance: 131.4
click at [820, 499] on button "Sim" at bounding box center [816, 488] width 52 height 37
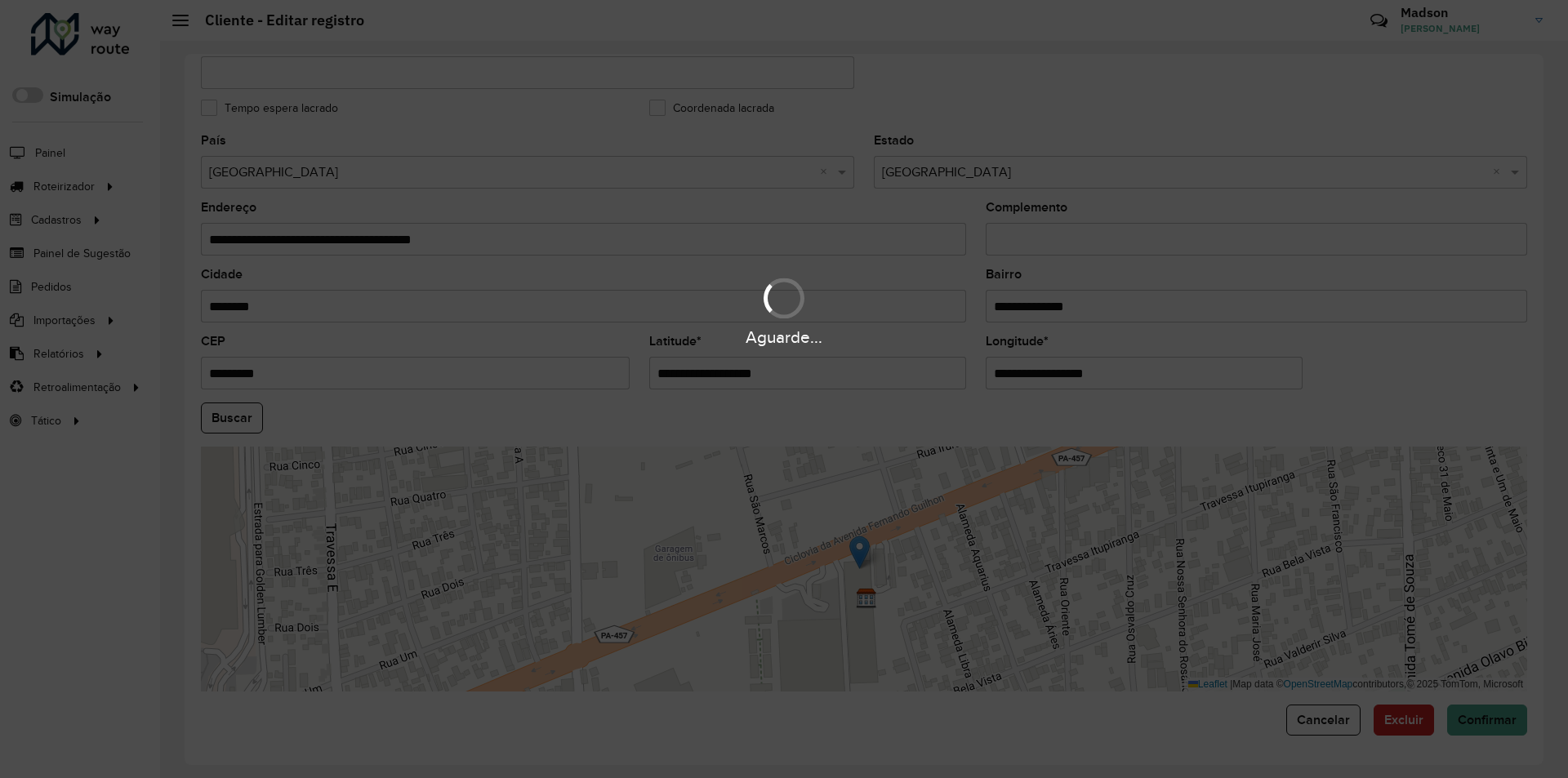
click at [247, 414] on div "Aguarde..." at bounding box center [784, 389] width 1568 height 778
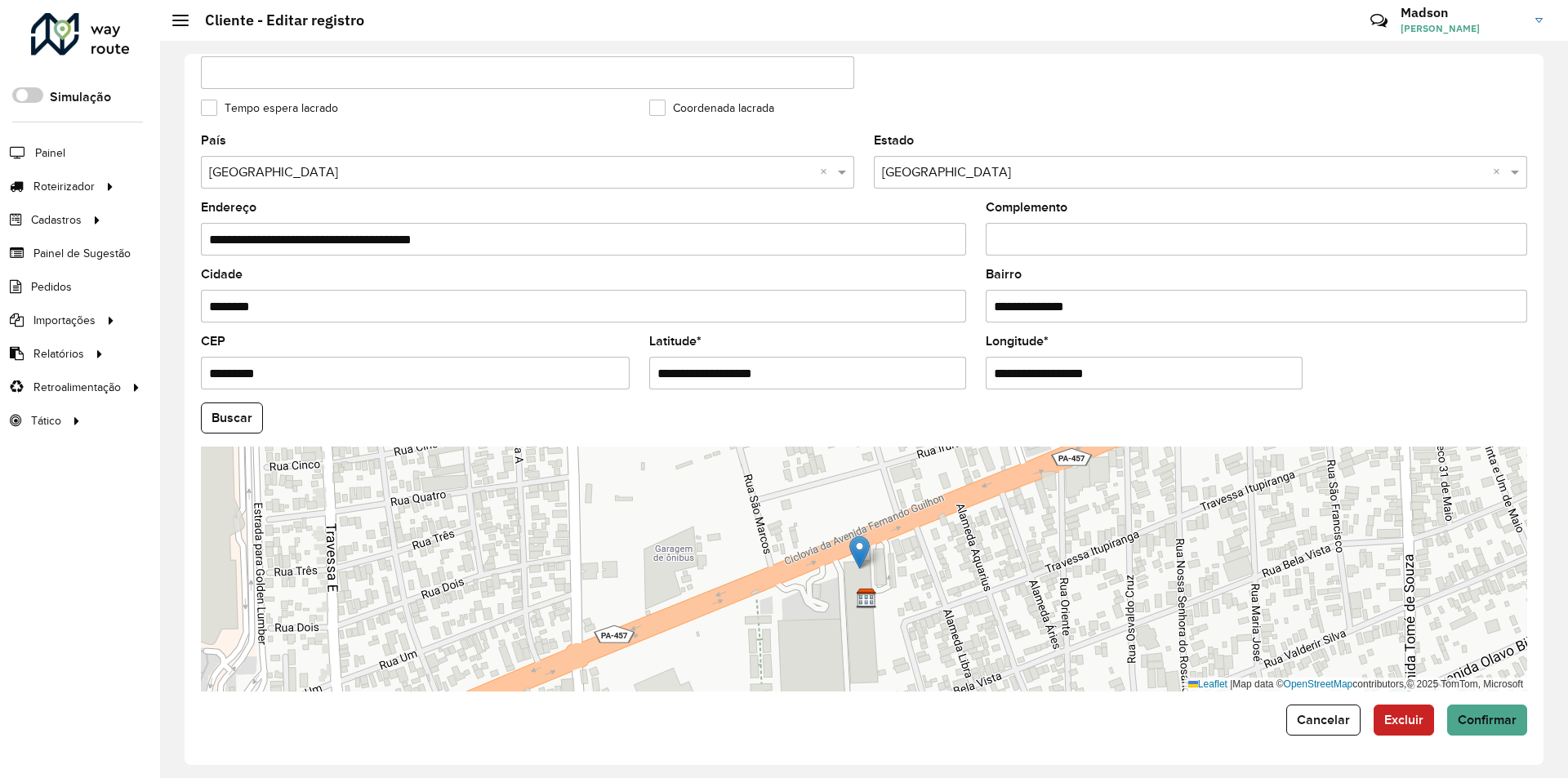
click at [247, 414] on button "Buscar" at bounding box center [232, 418] width 62 height 31
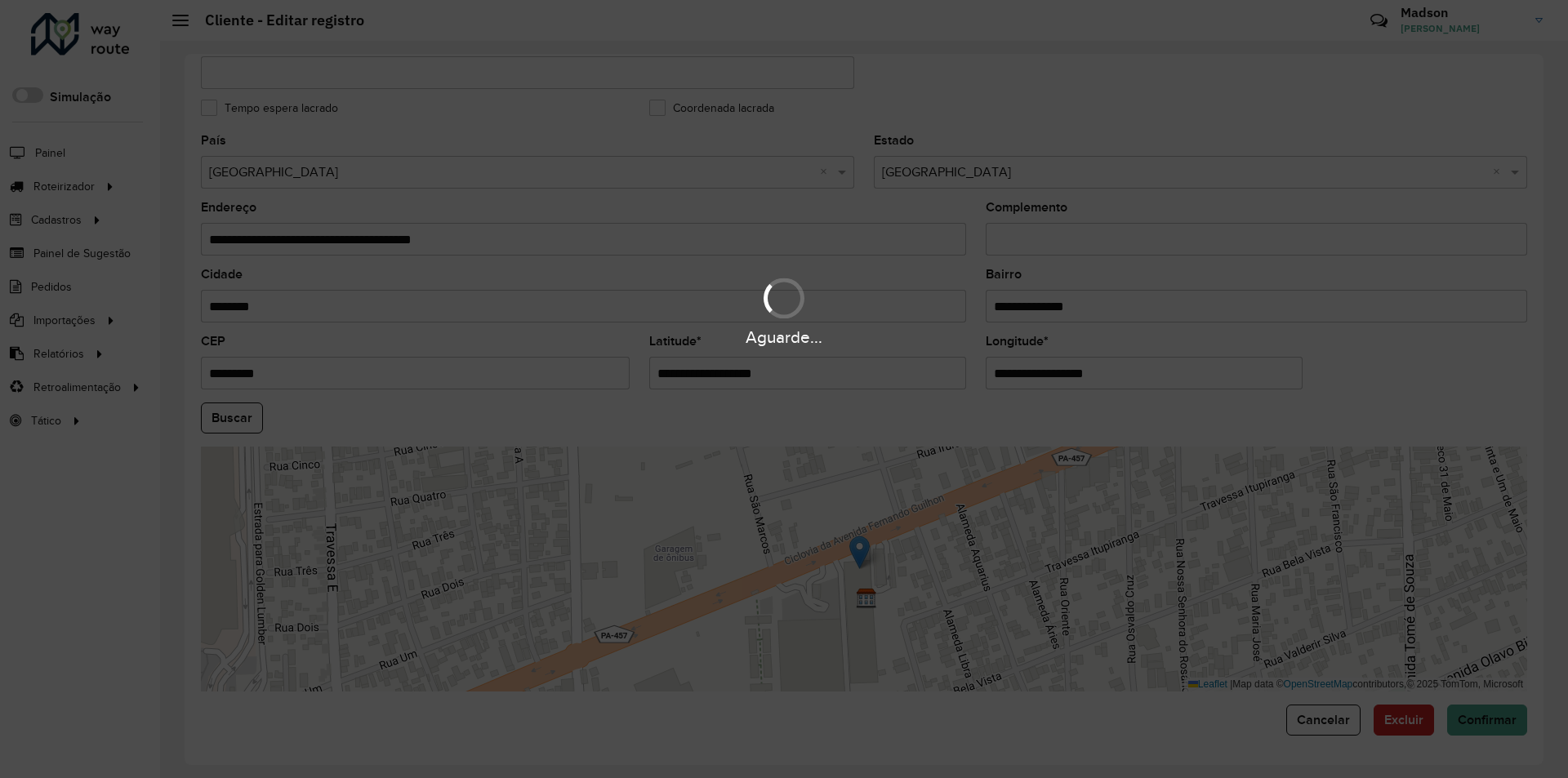
click at [247, 414] on div "Aguarde..." at bounding box center [784, 389] width 1568 height 778
click at [1497, 730] on button "Confirmar" at bounding box center [1487, 720] width 80 height 31
click at [1496, 730] on div "Aguarde..." at bounding box center [784, 389] width 1568 height 778
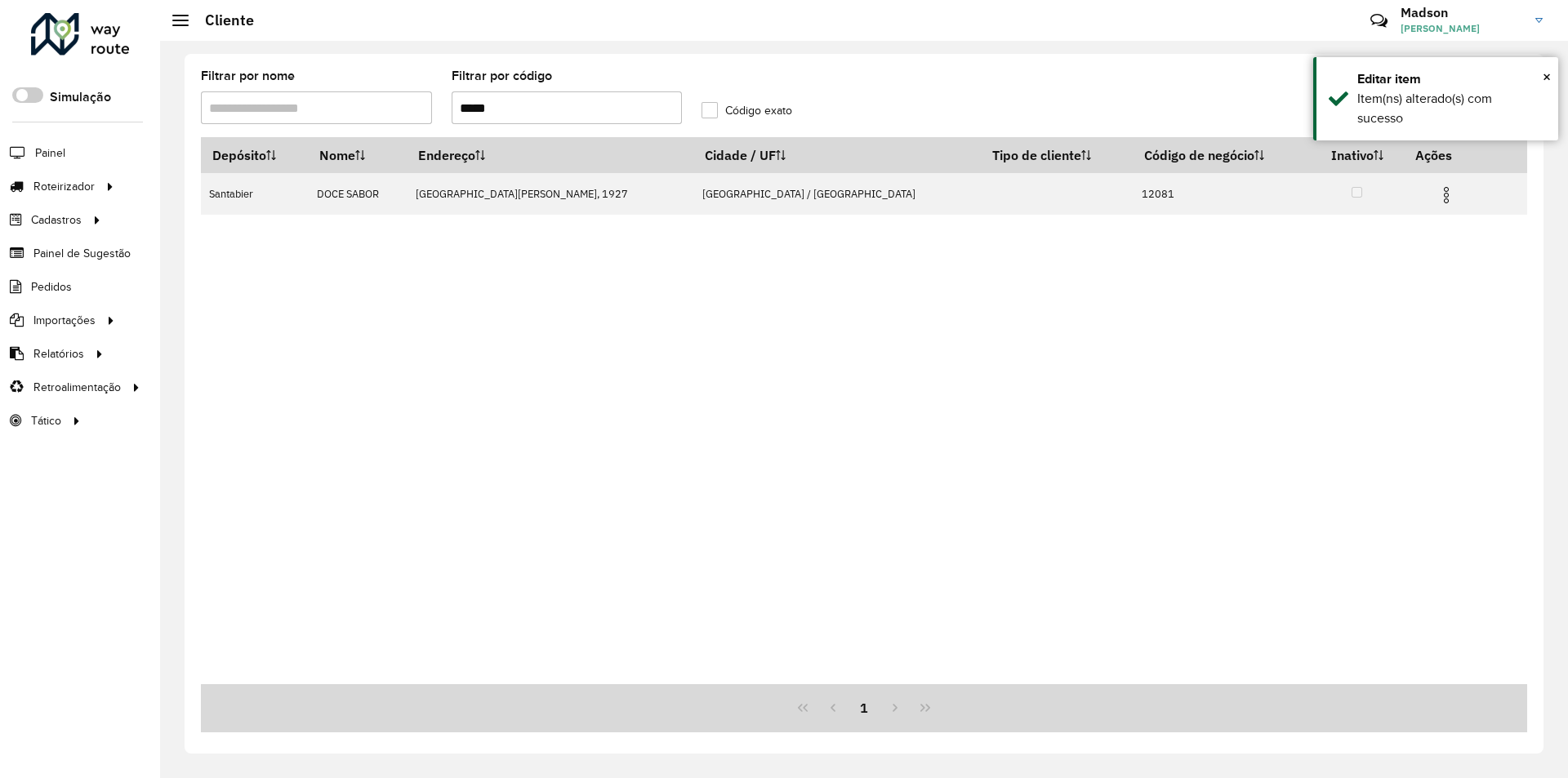
drag, startPoint x: 513, startPoint y: 101, endPoint x: 253, endPoint y: 110, distance: 260.2
click at [295, 128] on formly-group "Filtrar por nome Filtrar por código ***** Código exato" at bounding box center [692, 103] width 1001 height 67
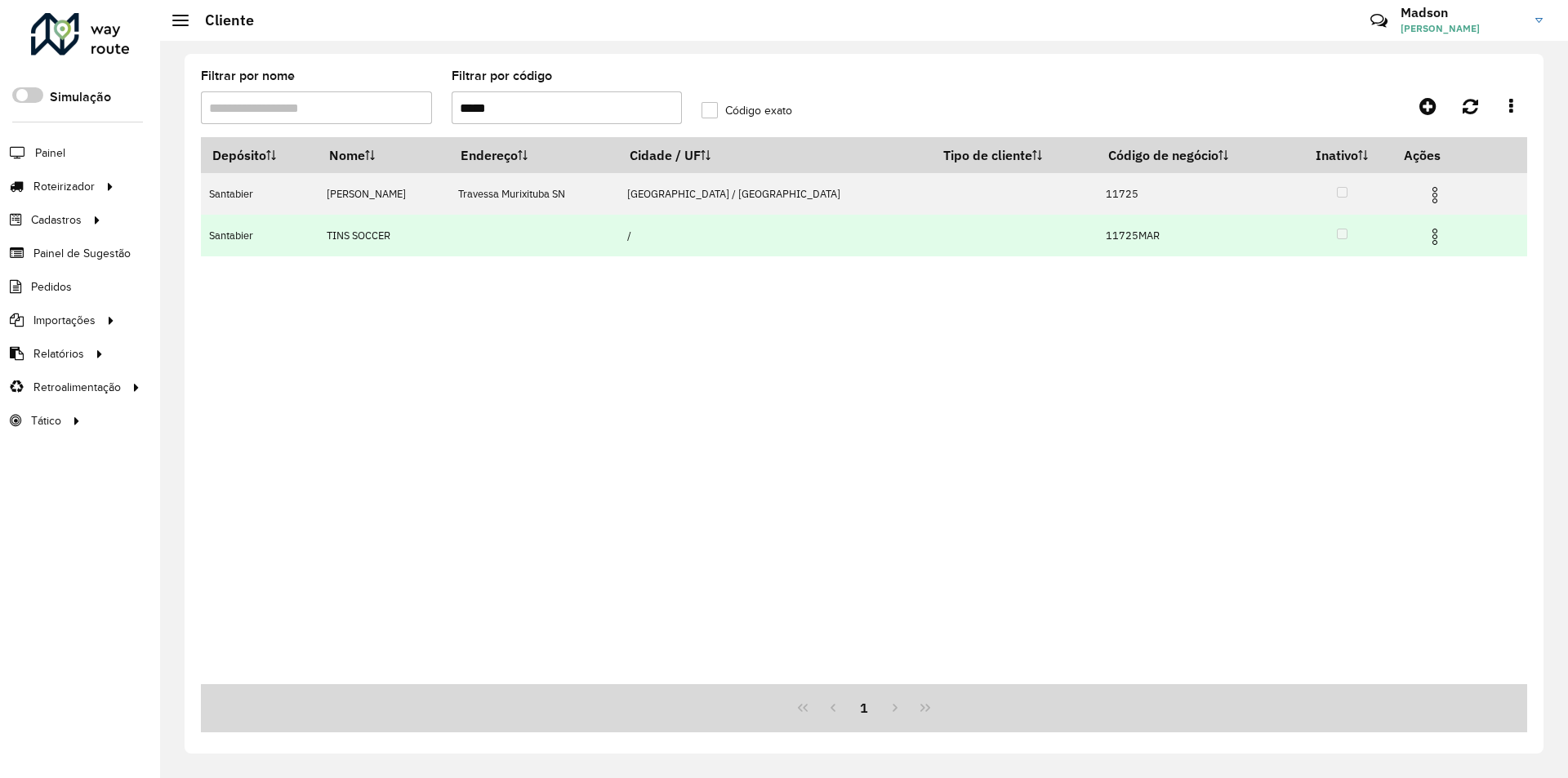
type input "*****"
click at [1426, 234] on img at bounding box center [1435, 237] width 20 height 20
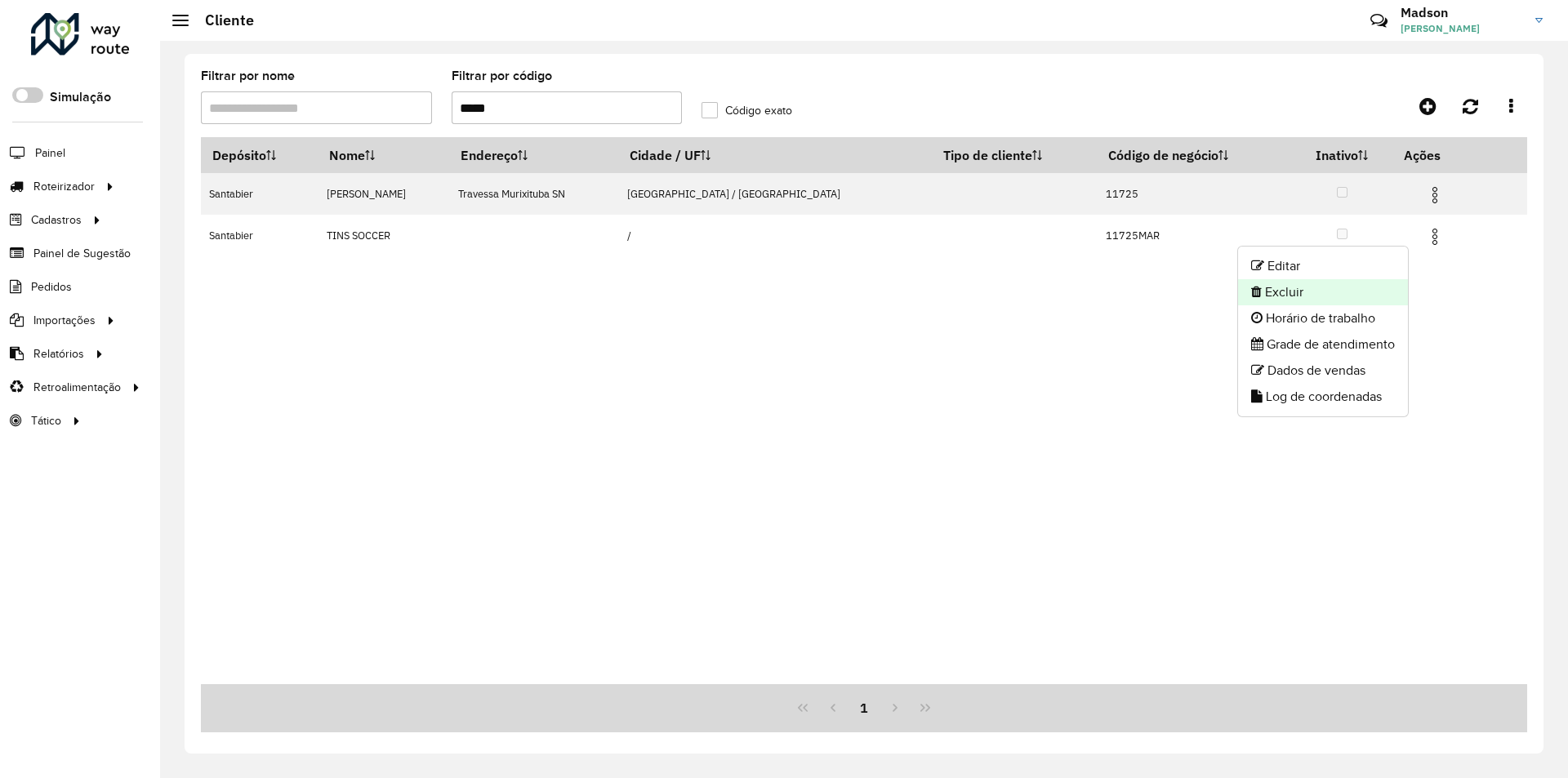
click at [1379, 283] on li "Excluir" at bounding box center [1323, 292] width 170 height 26
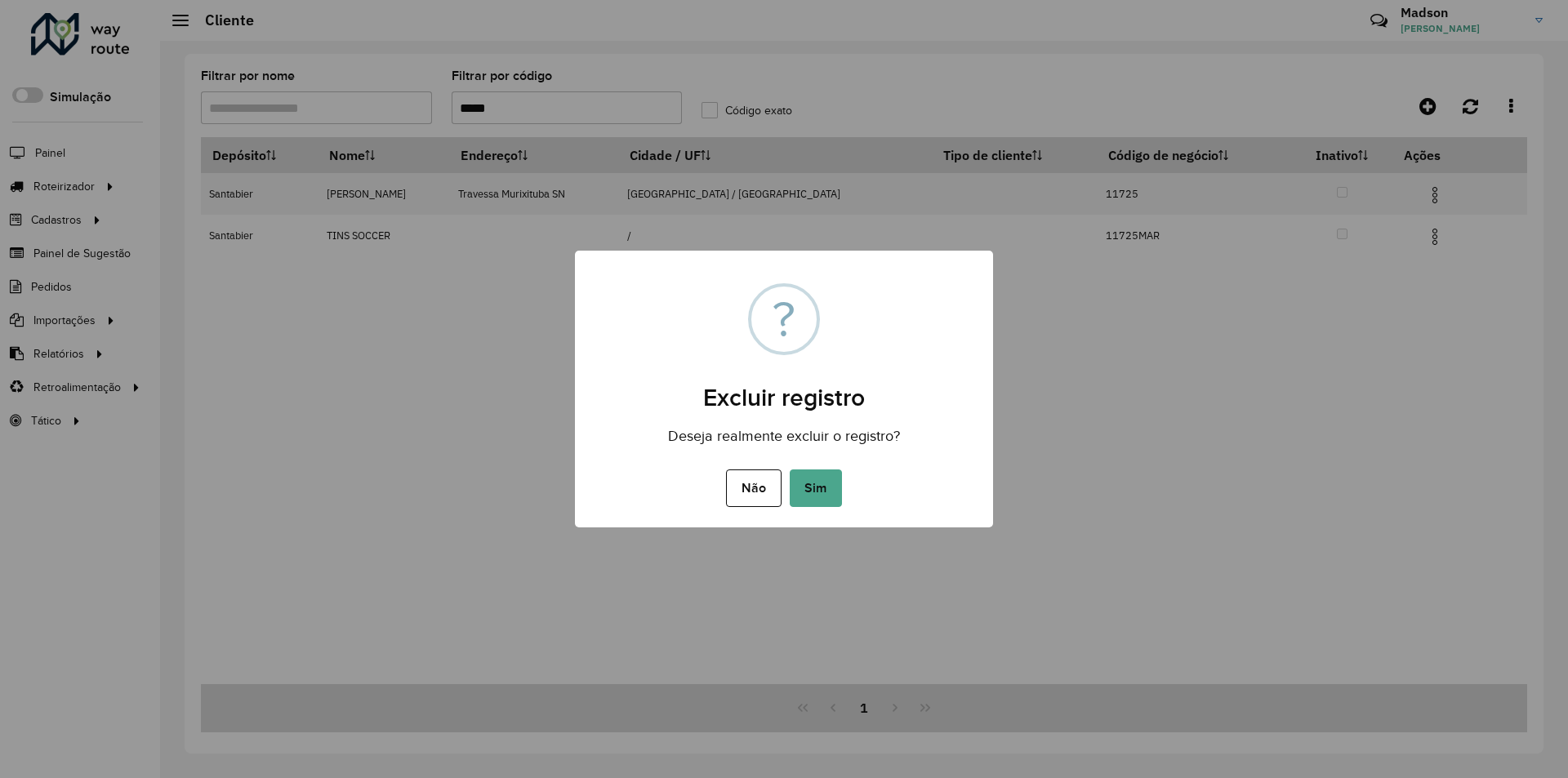
drag, startPoint x: 816, startPoint y: 491, endPoint x: 720, endPoint y: 74, distance: 427.9
click at [812, 480] on button "Sim" at bounding box center [816, 488] width 52 height 37
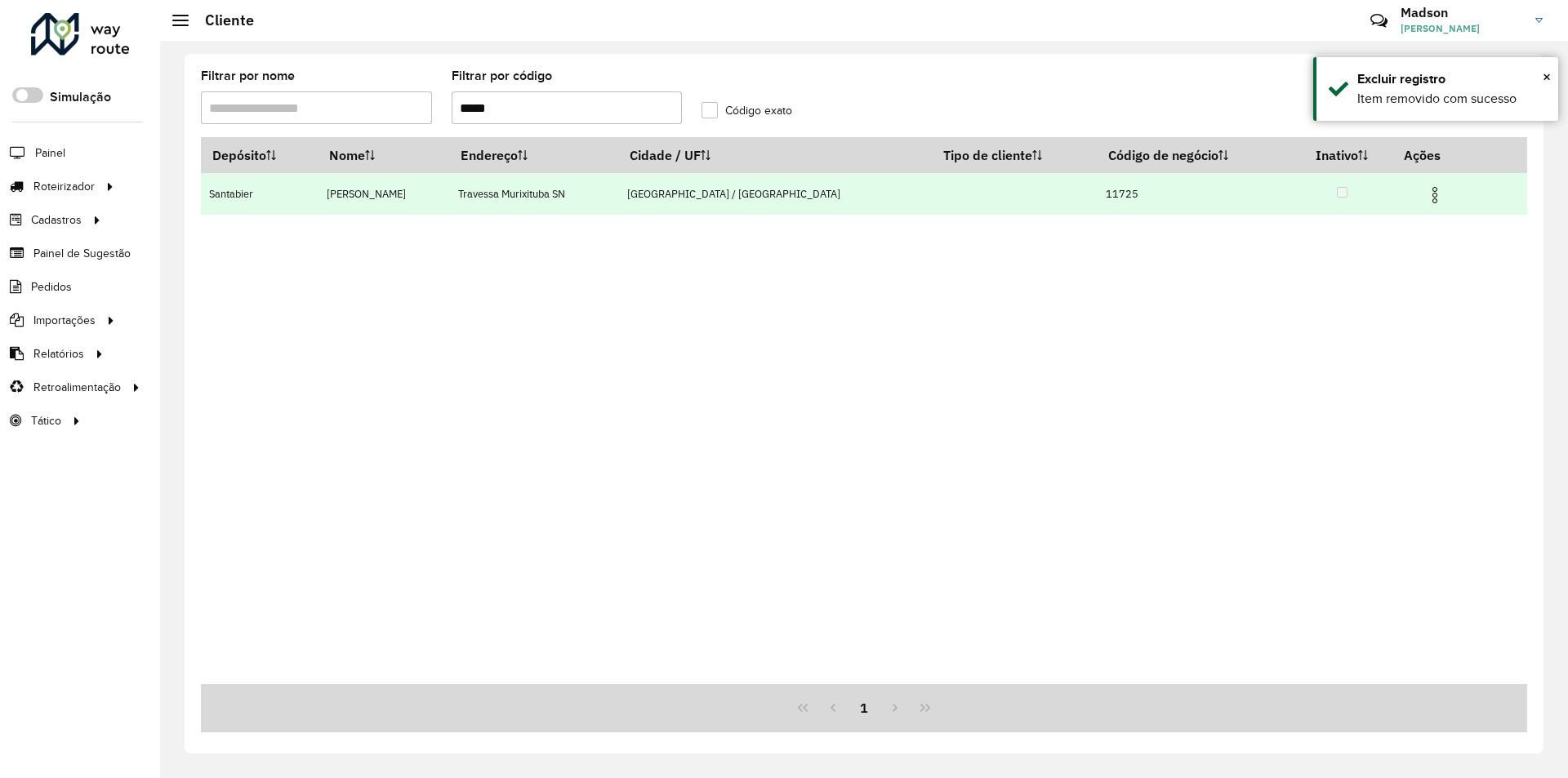
click at [1426, 193] on img at bounding box center [1435, 195] width 20 height 20
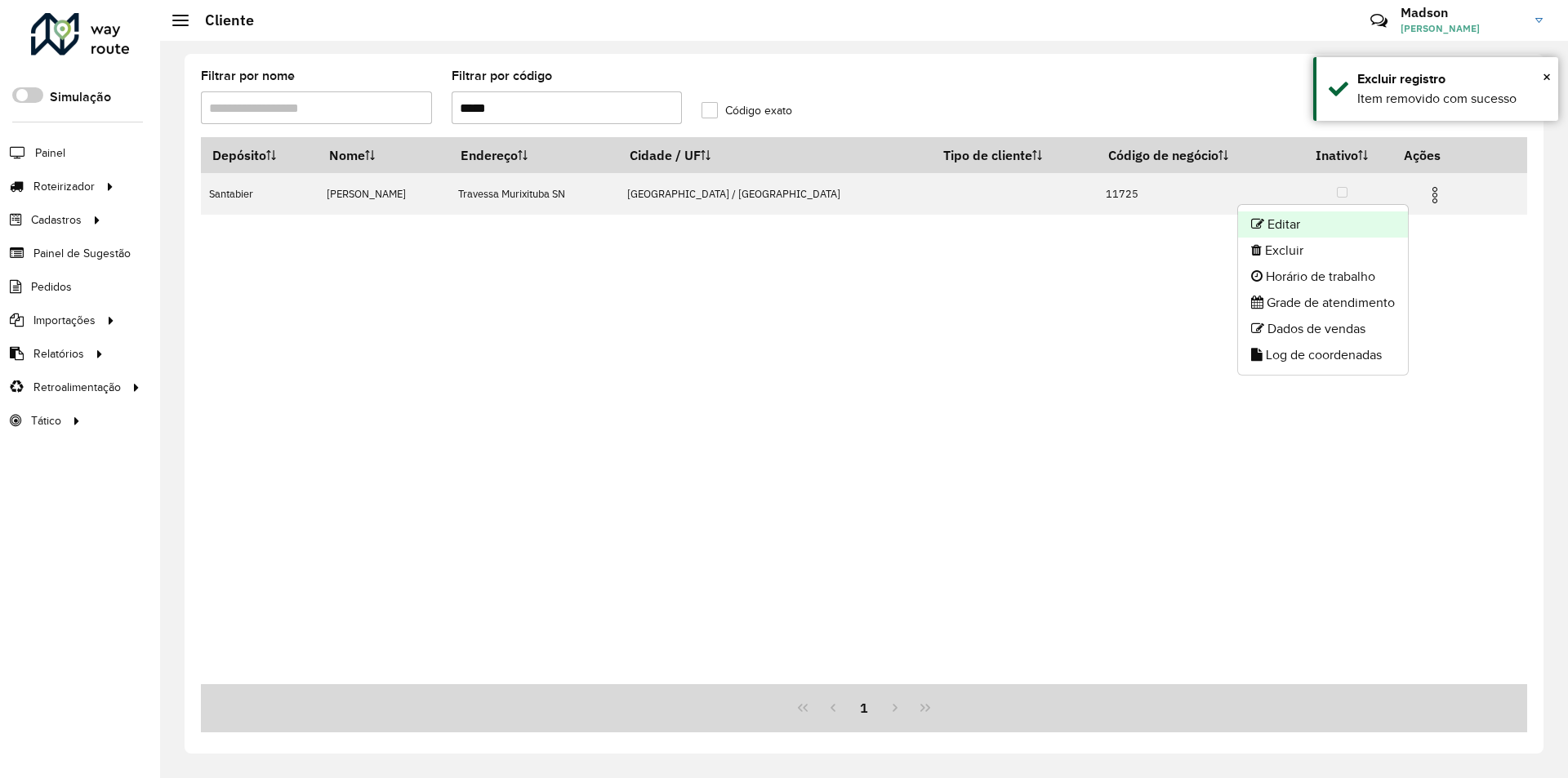
click at [1353, 221] on li "Editar" at bounding box center [1323, 224] width 170 height 26
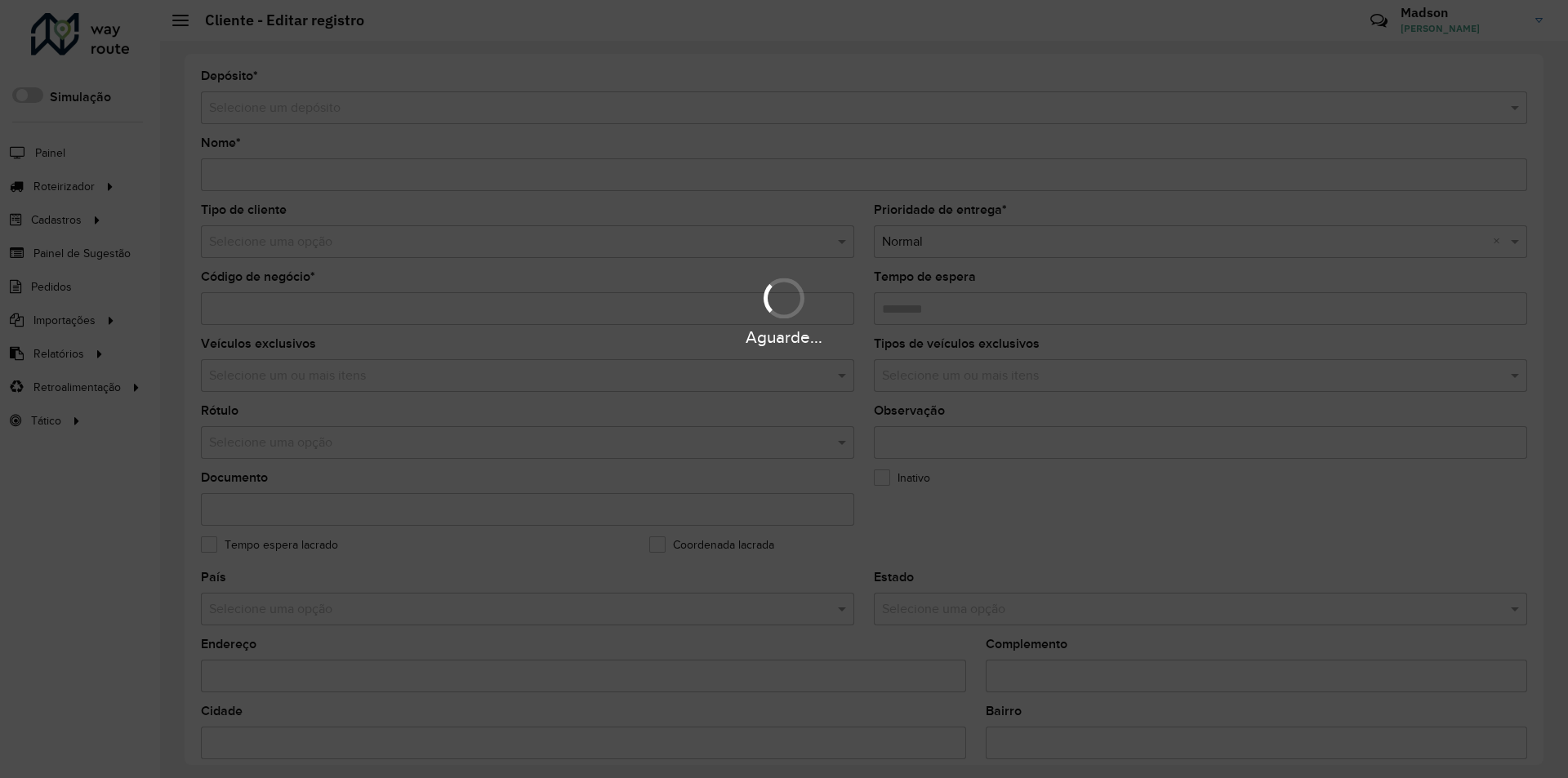
type input "**********"
type input "*****"
type input "********"
type input "**********"
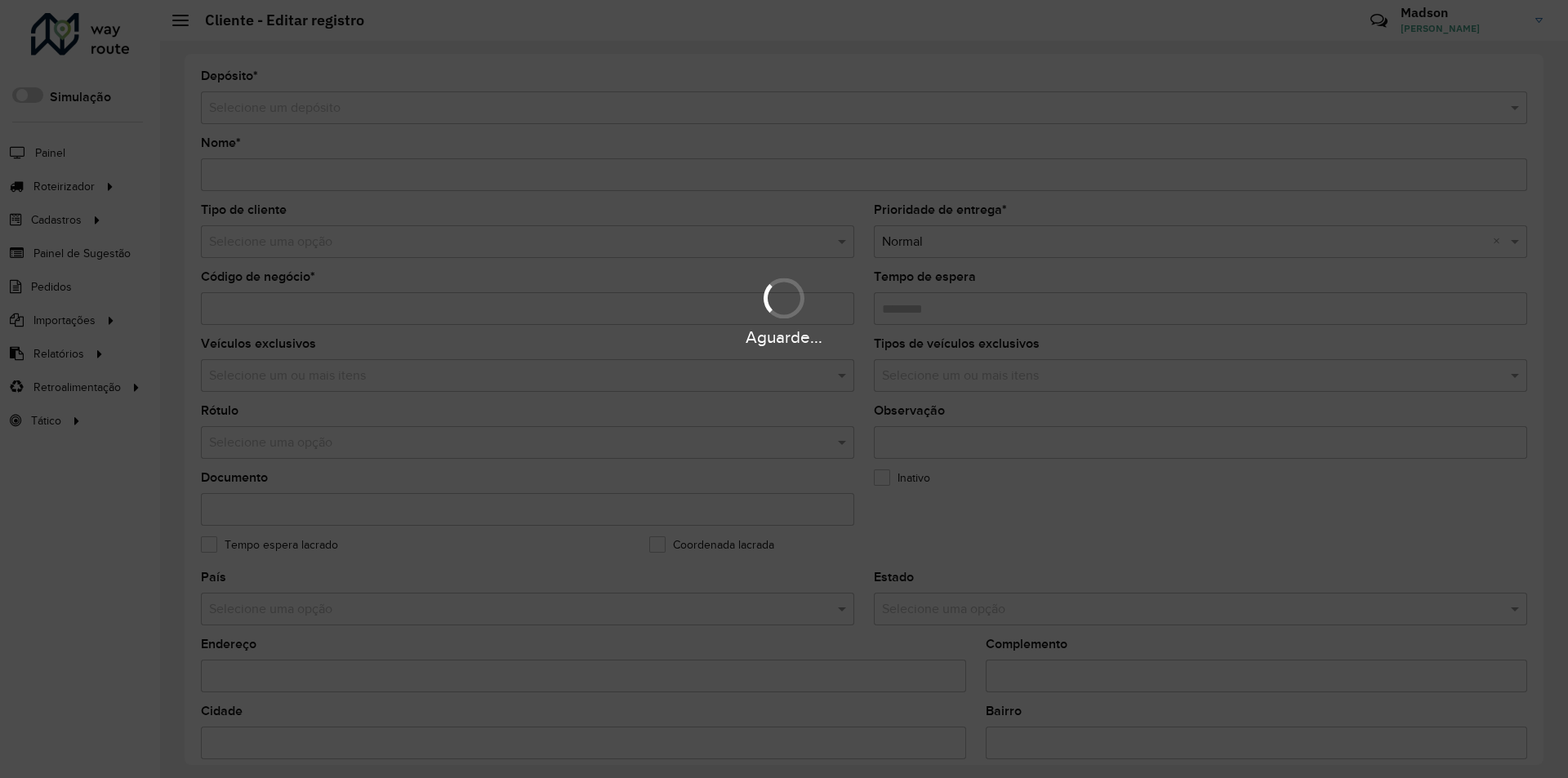
type input "******"
type input "********"
type input "**********"
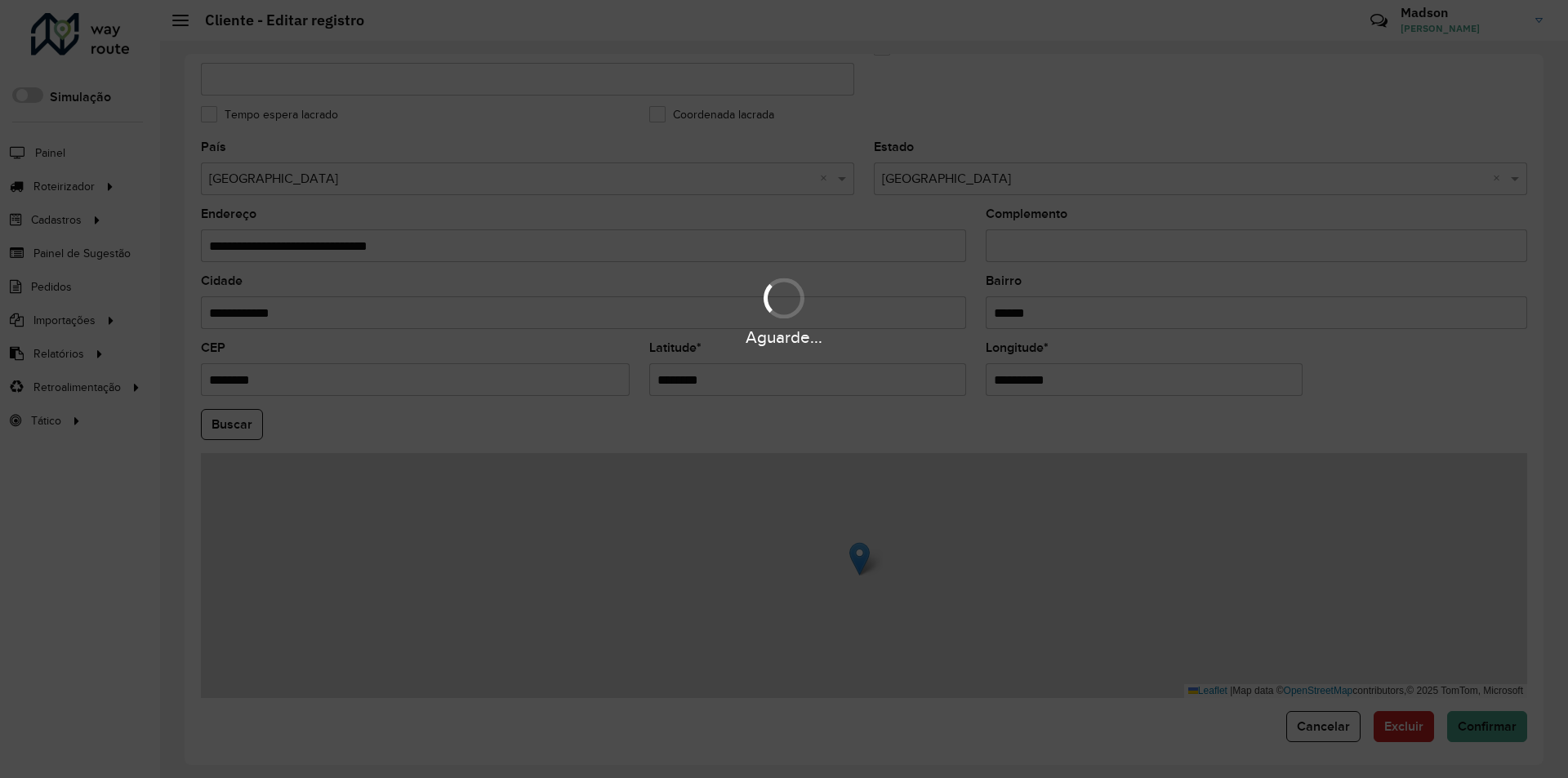
scroll to position [437, 0]
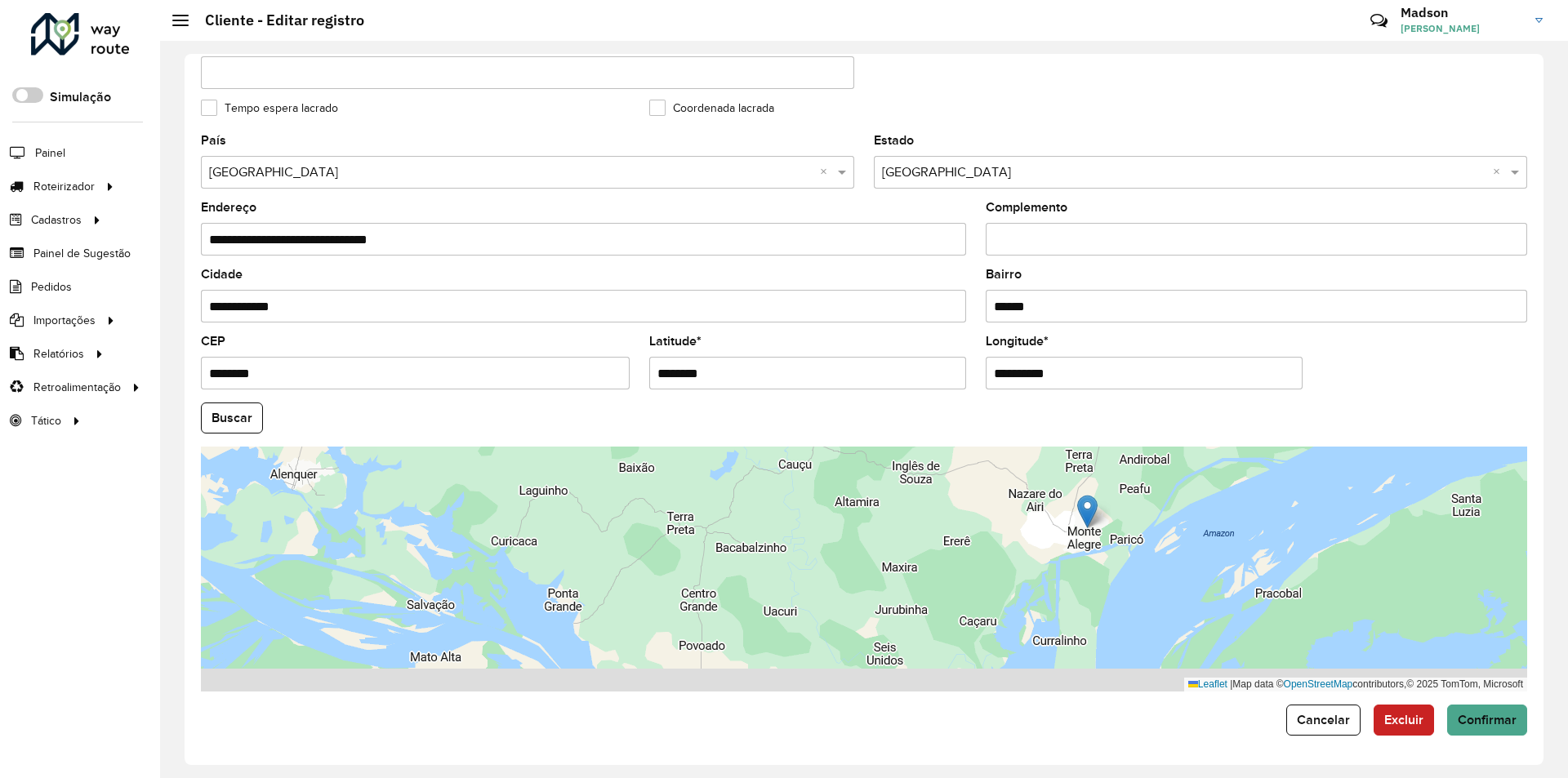
drag, startPoint x: 1111, startPoint y: 632, endPoint x: 1233, endPoint y: 573, distance: 135.5
click at [1233, 573] on div "Leaflet | Map data © OpenStreetMap contributors,© 2025 TomTom, Microsoft" at bounding box center [864, 569] width 1327 height 245
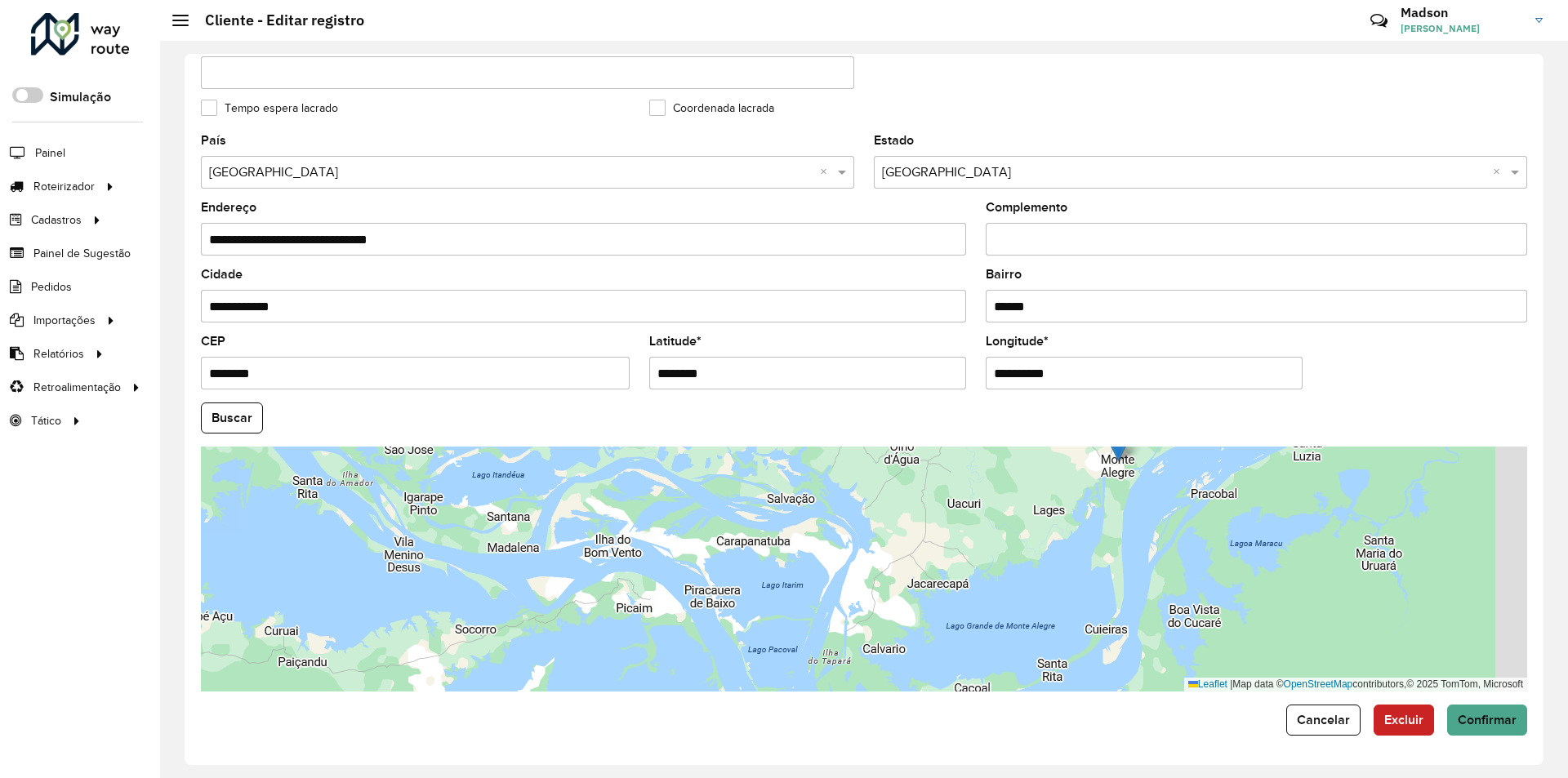
drag, startPoint x: 1193, startPoint y: 604, endPoint x: 1133, endPoint y: 522, distance: 101.6
click at [1133, 522] on div "Leaflet | Map data © OpenStreetMap contributors,© 2025 TomTom, Microsoft" at bounding box center [864, 569] width 1327 height 245
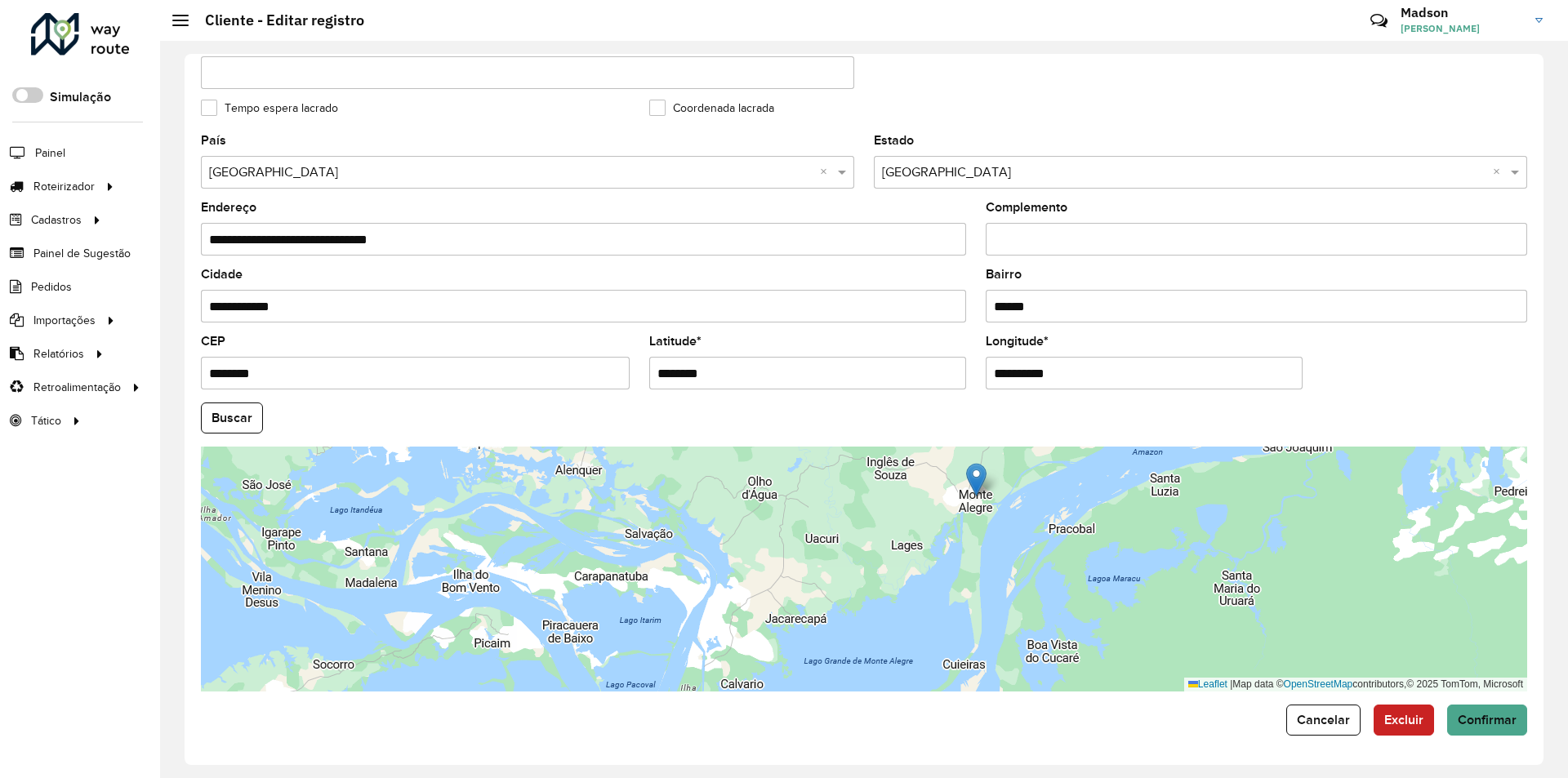
drag, startPoint x: 1194, startPoint y: 559, endPoint x: 1049, endPoint y: 596, distance: 149.6
click at [1046, 596] on div "Leaflet | Map data © OpenStreetMap contributors,© 2025 TomTom, Microsoft" at bounding box center [864, 569] width 1327 height 245
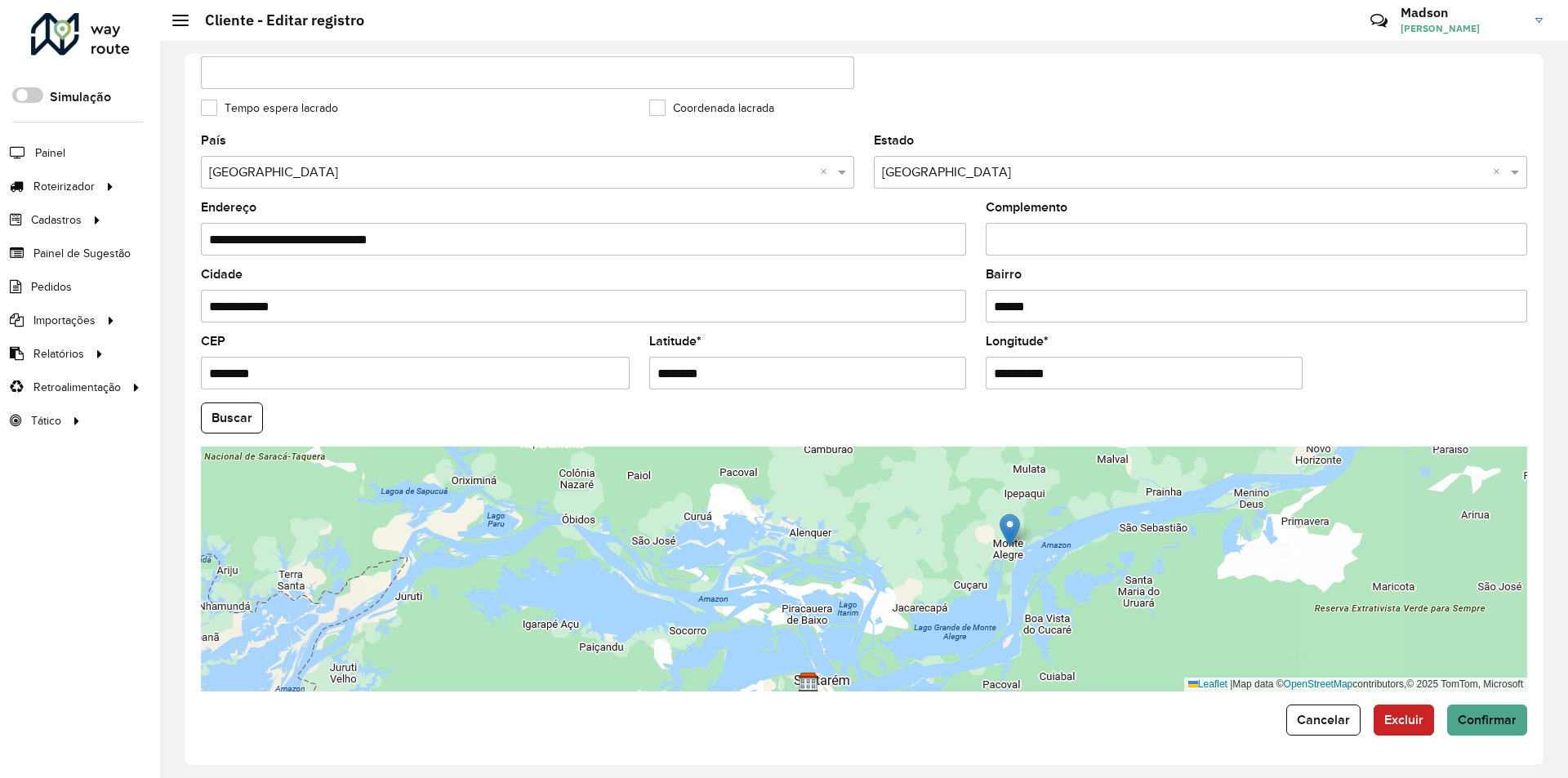
drag, startPoint x: 1045, startPoint y: 599, endPoint x: 1137, endPoint y: 573, distance: 95.6
click at [1137, 573] on div "Leaflet | Map data © OpenStreetMap contributors,© 2025 TomTom, Microsoft" at bounding box center [864, 569] width 1327 height 245
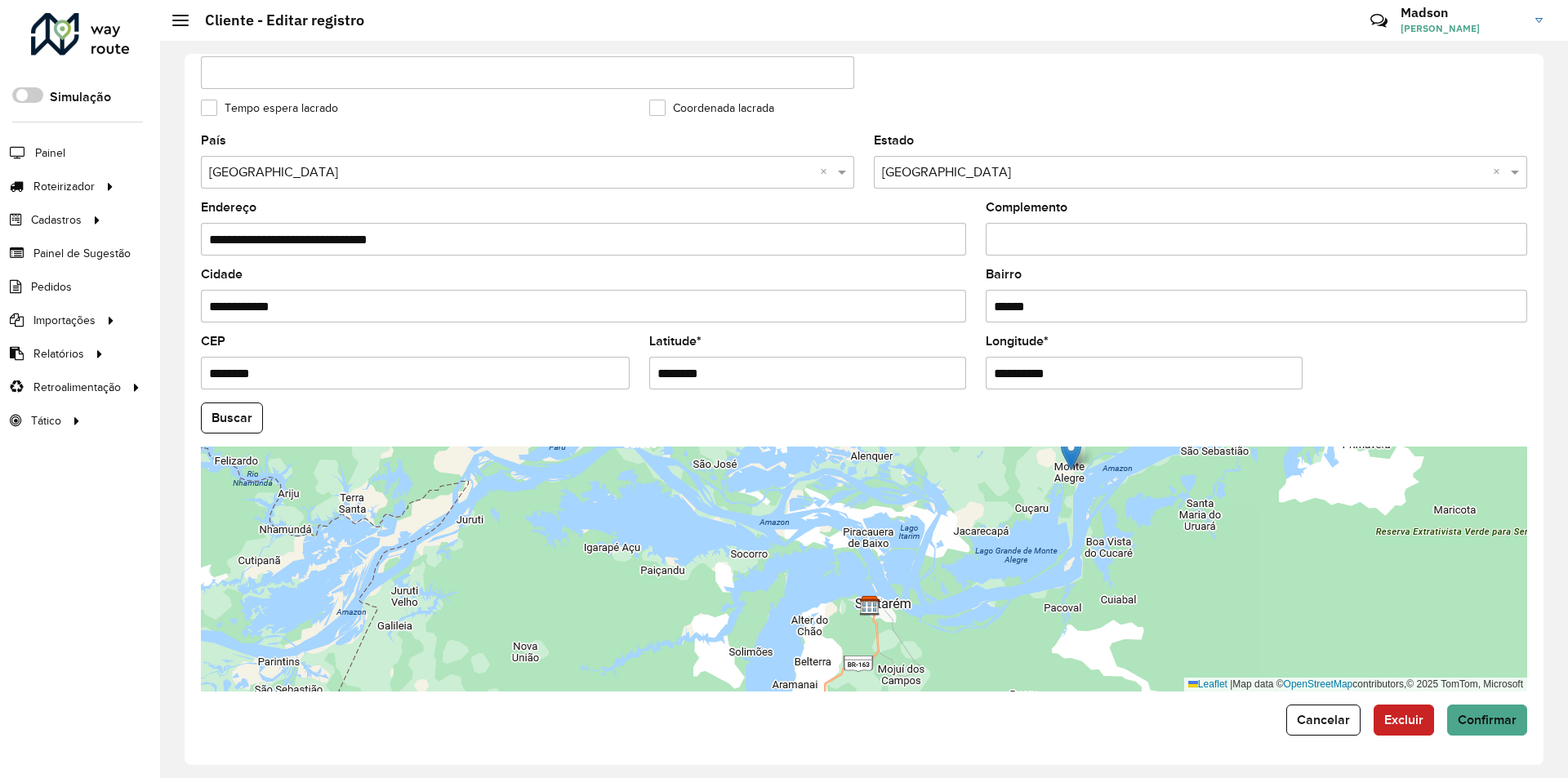
drag, startPoint x: 1065, startPoint y: 569, endPoint x: 1094, endPoint y: 519, distance: 57.8
click at [1094, 519] on div "Leaflet | Map data © OpenStreetMap contributors,© 2025 TomTom, Microsoft" at bounding box center [864, 569] width 1327 height 245
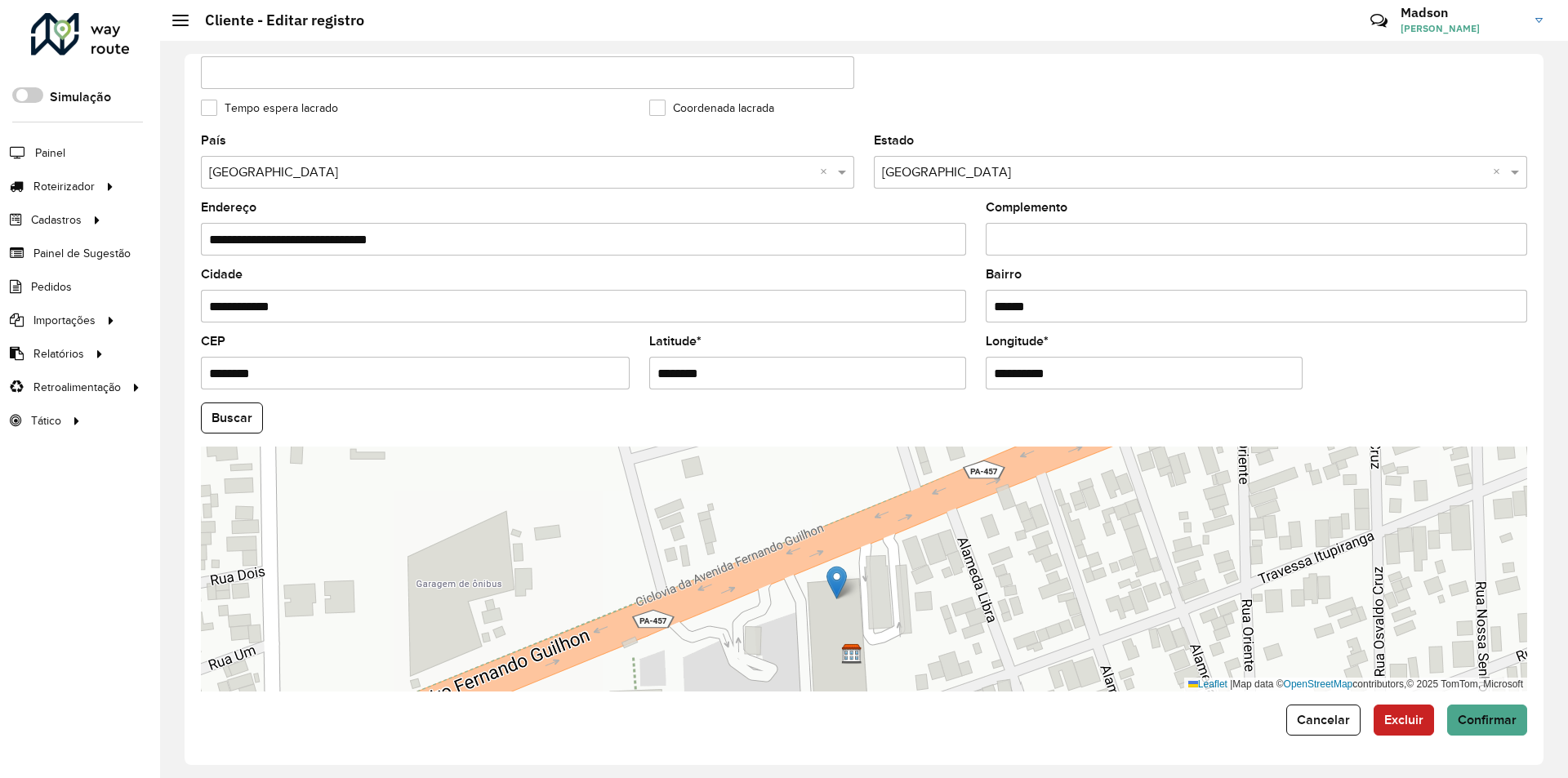
drag, startPoint x: 1071, startPoint y: 465, endPoint x: 836, endPoint y: 584, distance: 263.4
click at [836, 584] on img at bounding box center [836, 582] width 20 height 34
type input "**********"
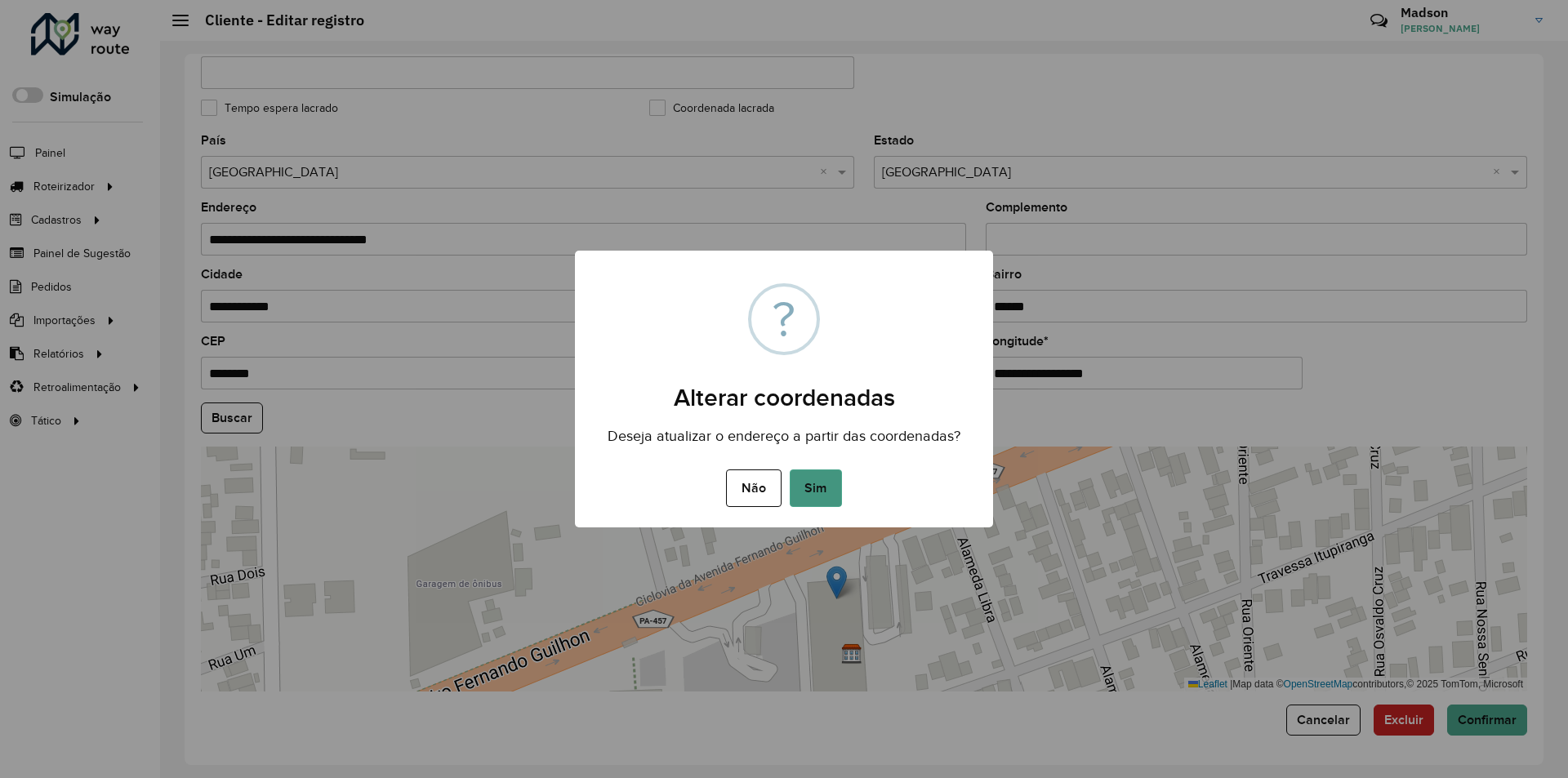
click at [815, 501] on button "Sim" at bounding box center [816, 488] width 52 height 37
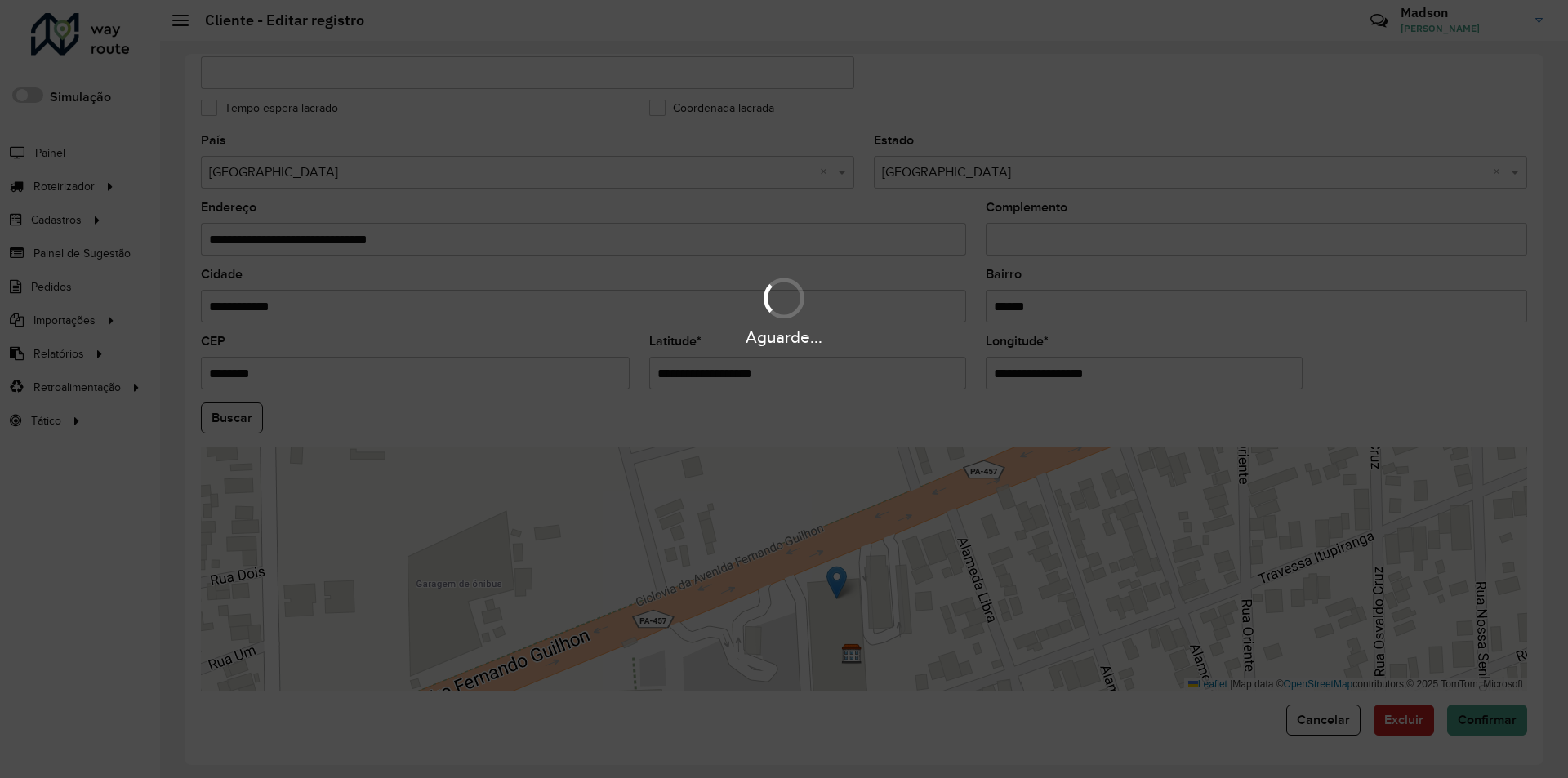
type input "**********"
type input "********"
type input "**********"
type input "*********"
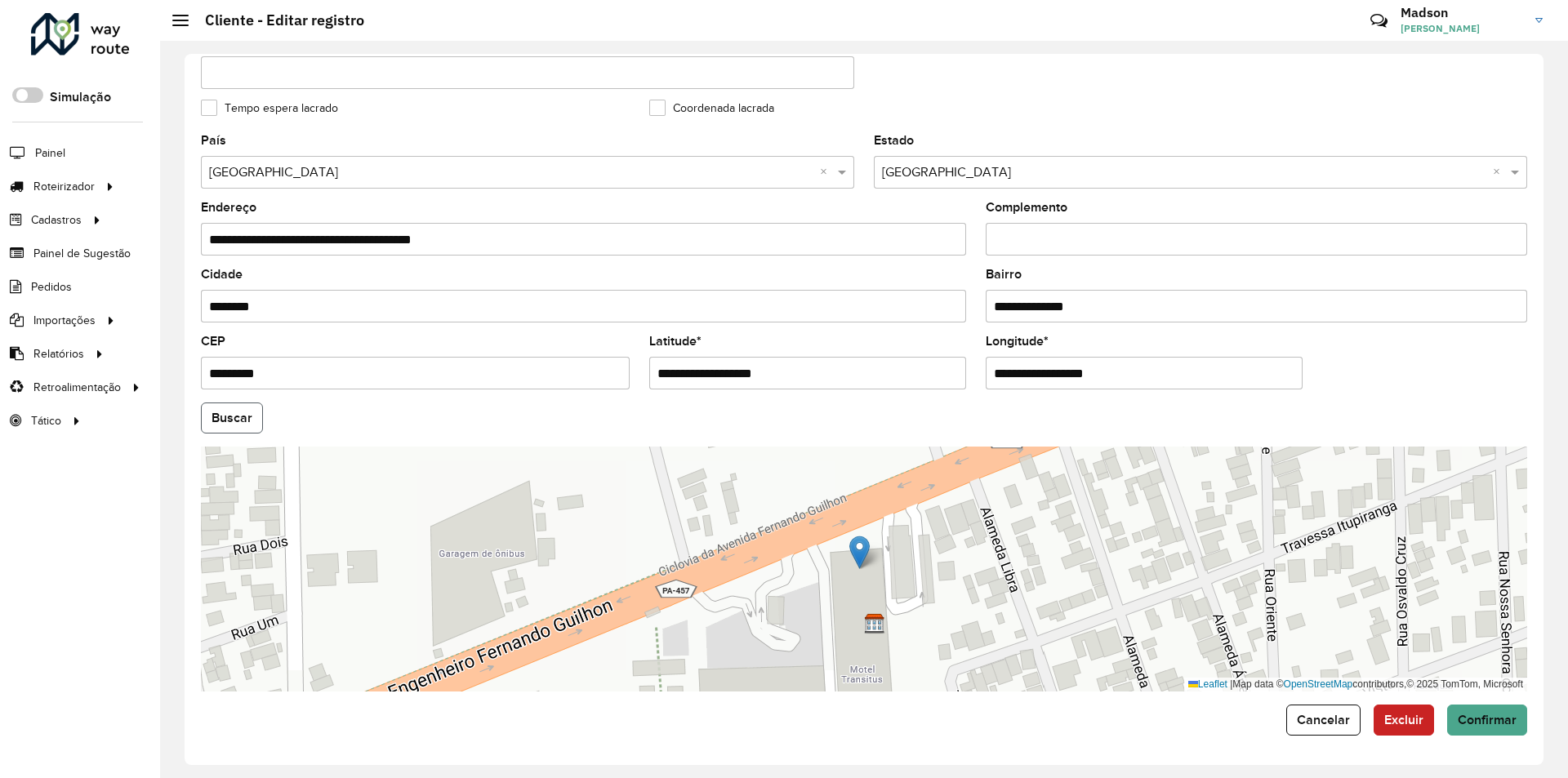
click at [229, 421] on button "Buscar" at bounding box center [232, 418] width 62 height 31
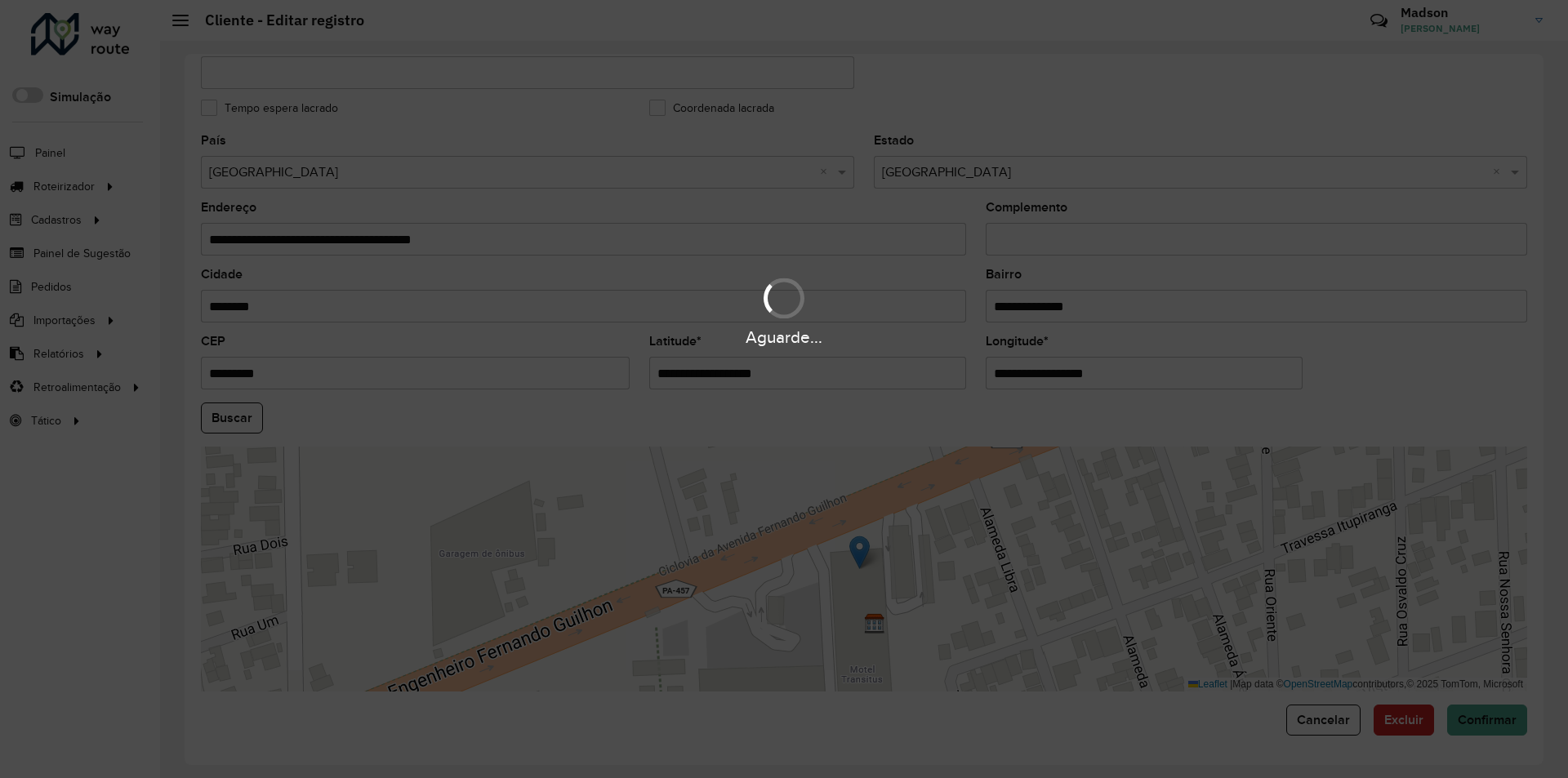
click at [1511, 721] on div "Aguarde..." at bounding box center [784, 389] width 1568 height 778
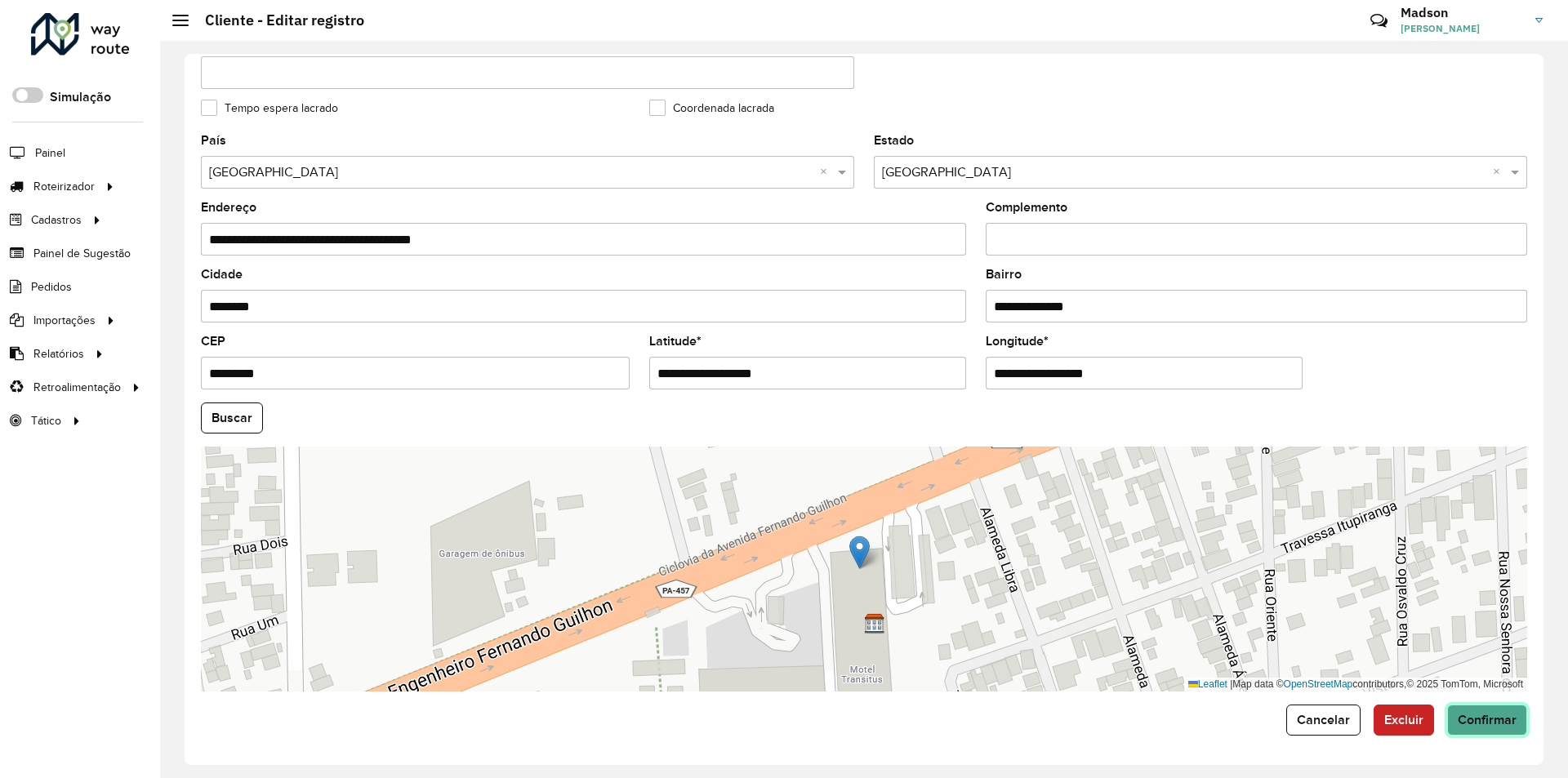
click at [1511, 721] on span "Confirmar" at bounding box center [1487, 720] width 59 height 14
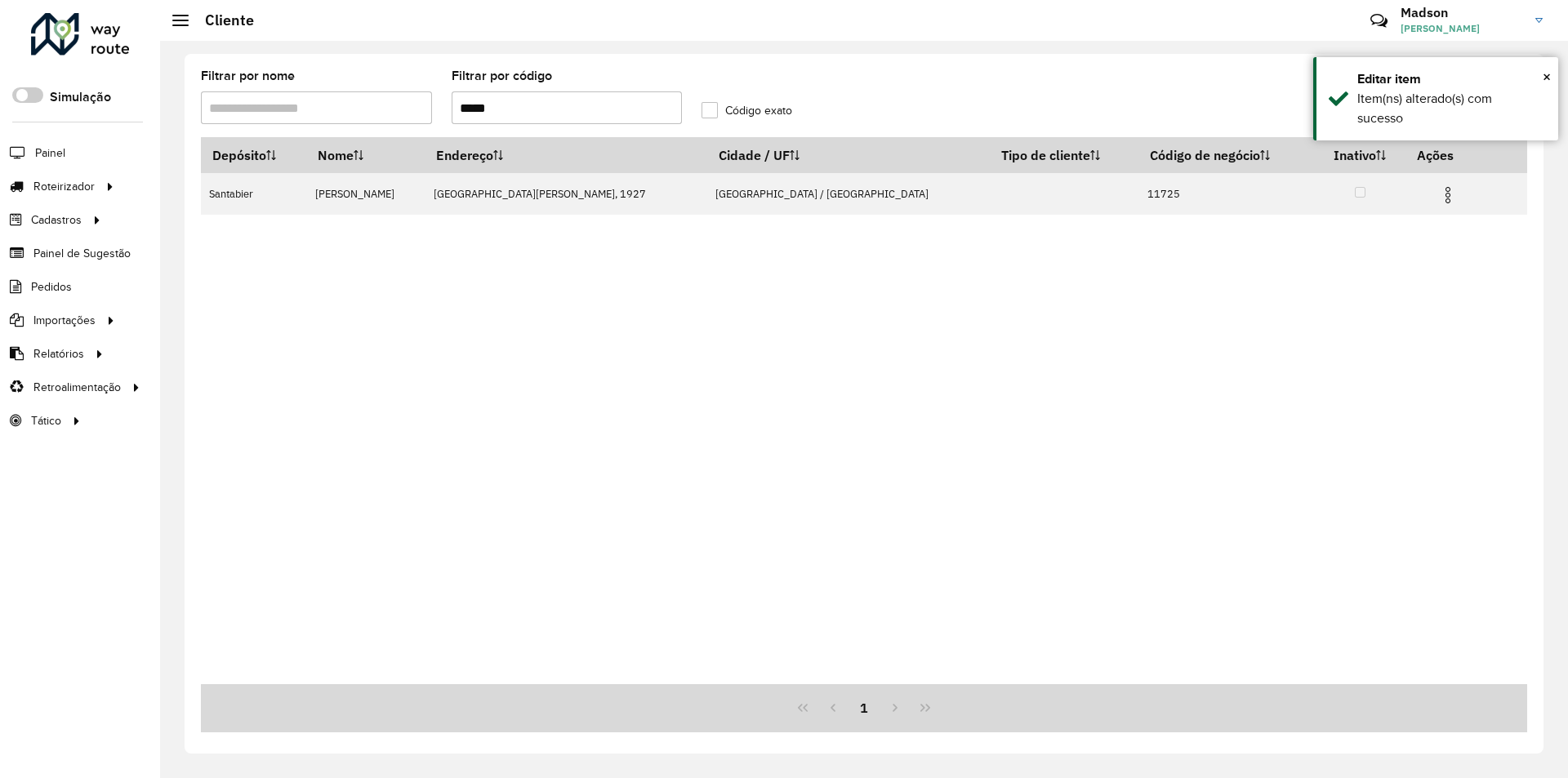
drag, startPoint x: 471, startPoint y: 106, endPoint x: 607, endPoint y: 116, distance: 136.4
click at [607, 116] on input "*****" at bounding box center [567, 108] width 231 height 33
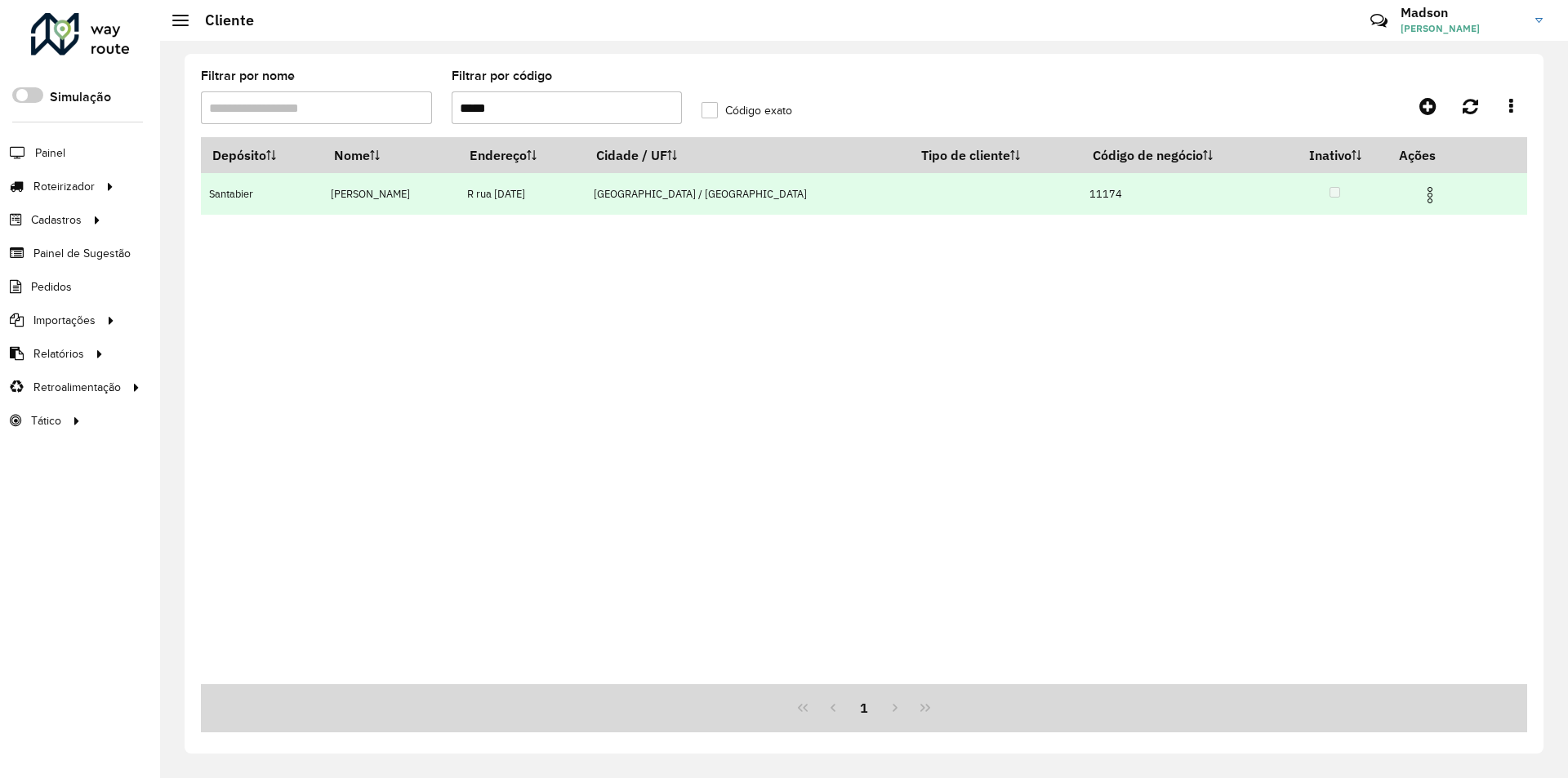
type input "*****"
click at [1427, 205] on img at bounding box center [1430, 195] width 20 height 20
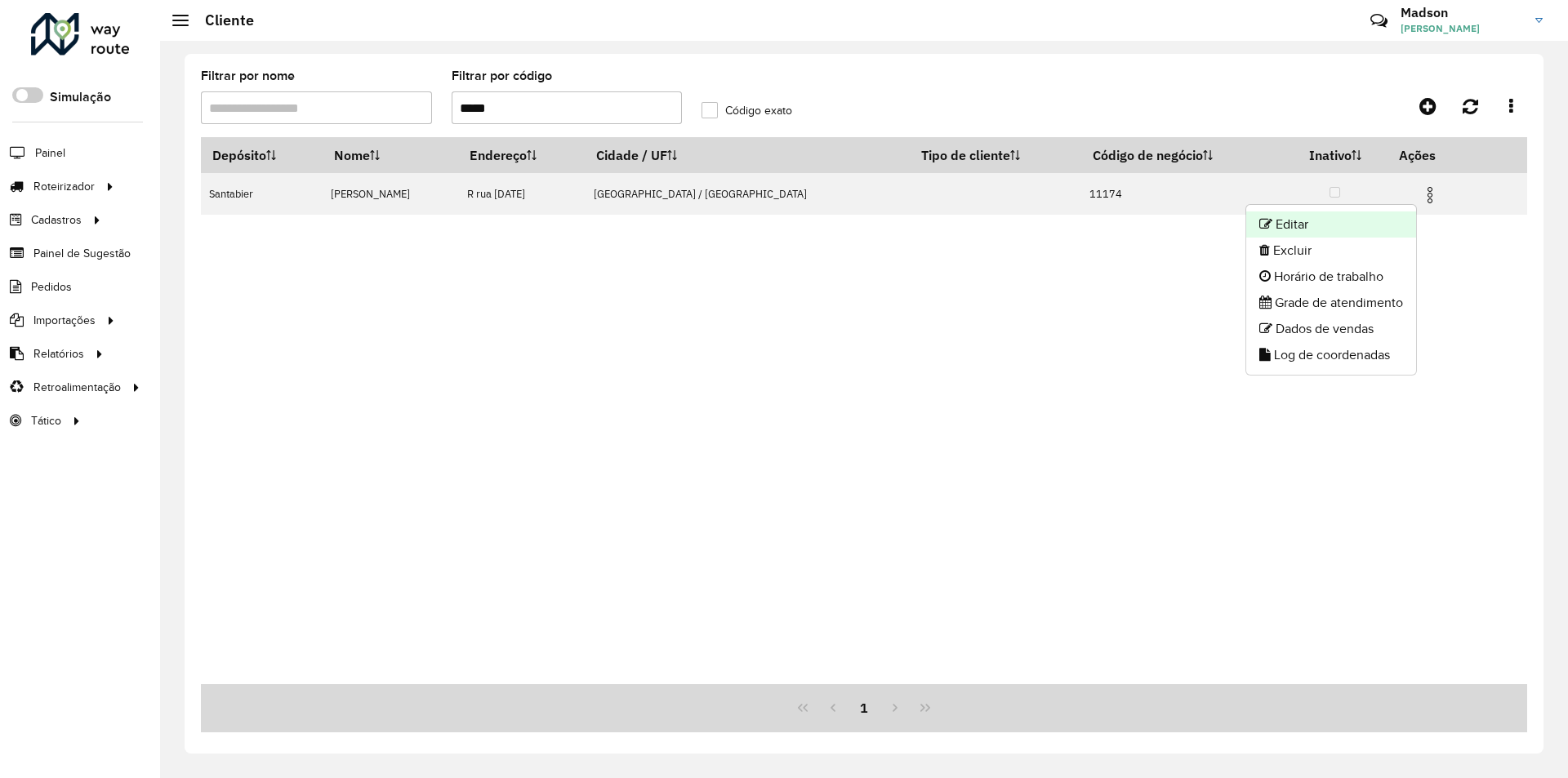
click at [1395, 216] on li "Editar" at bounding box center [1331, 224] width 170 height 26
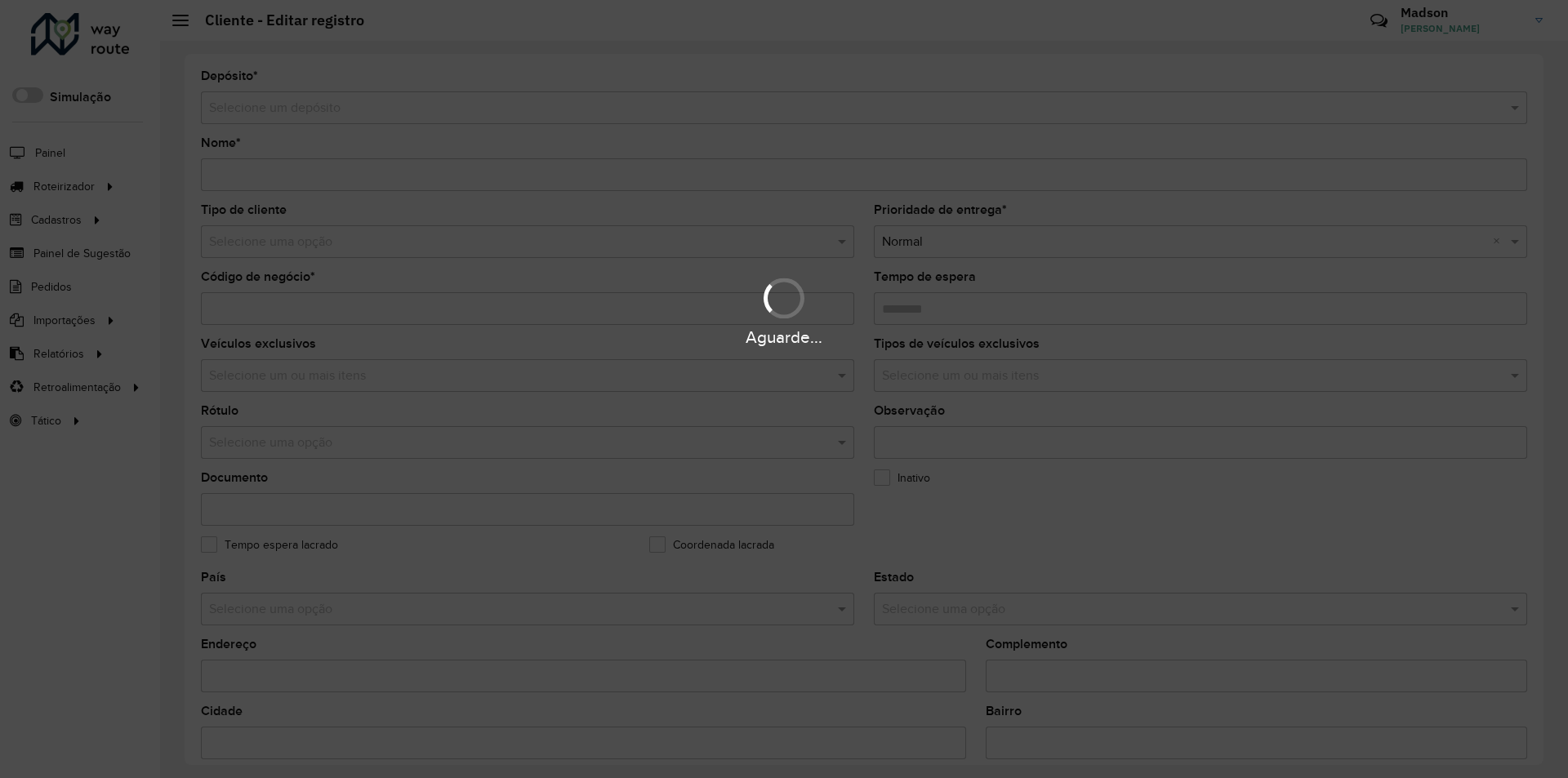
type input "**********"
type input "*****"
type input "********"
type input "**********"
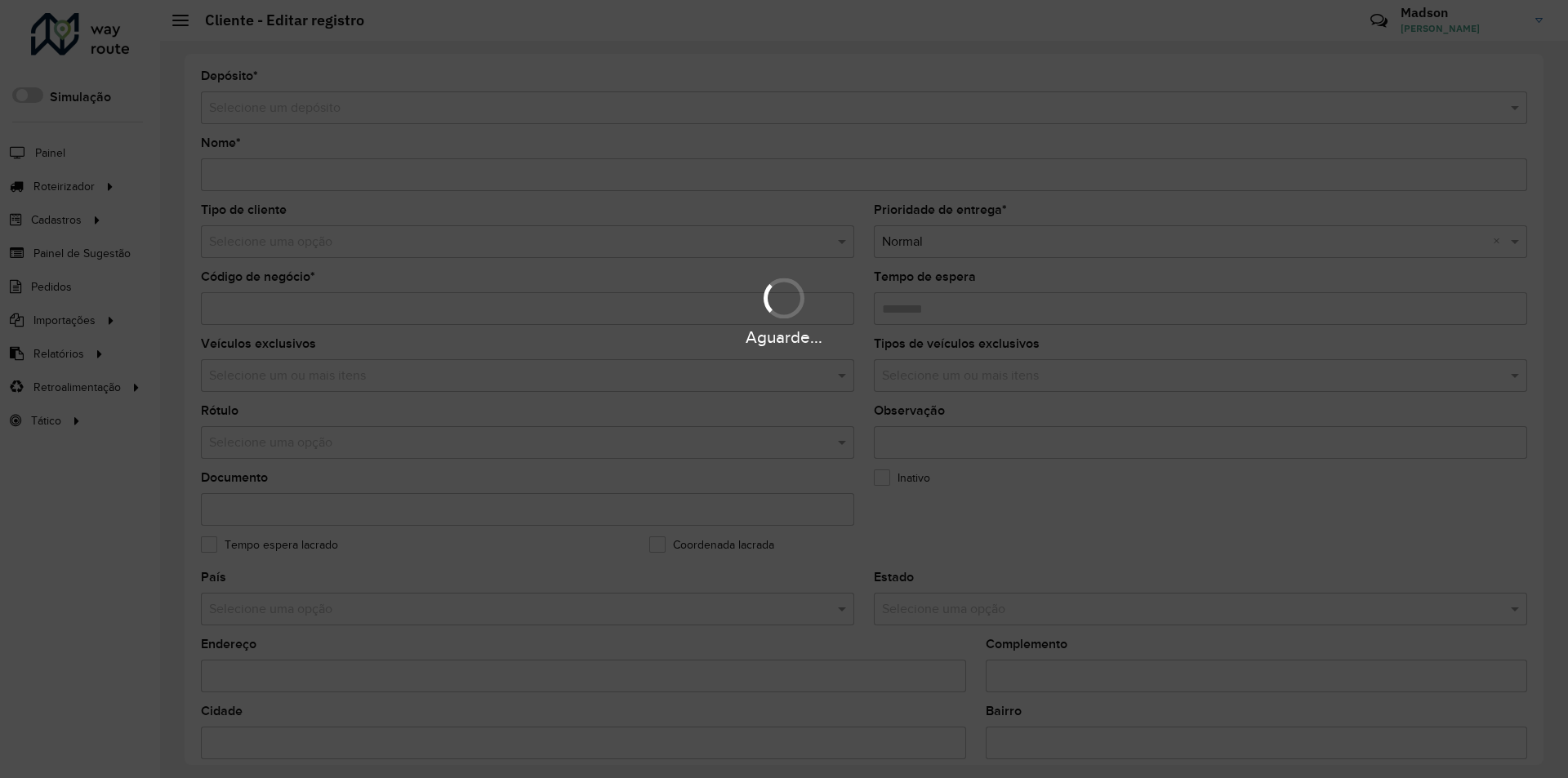
type input "******"
type input "********"
type input "*********"
type input "**********"
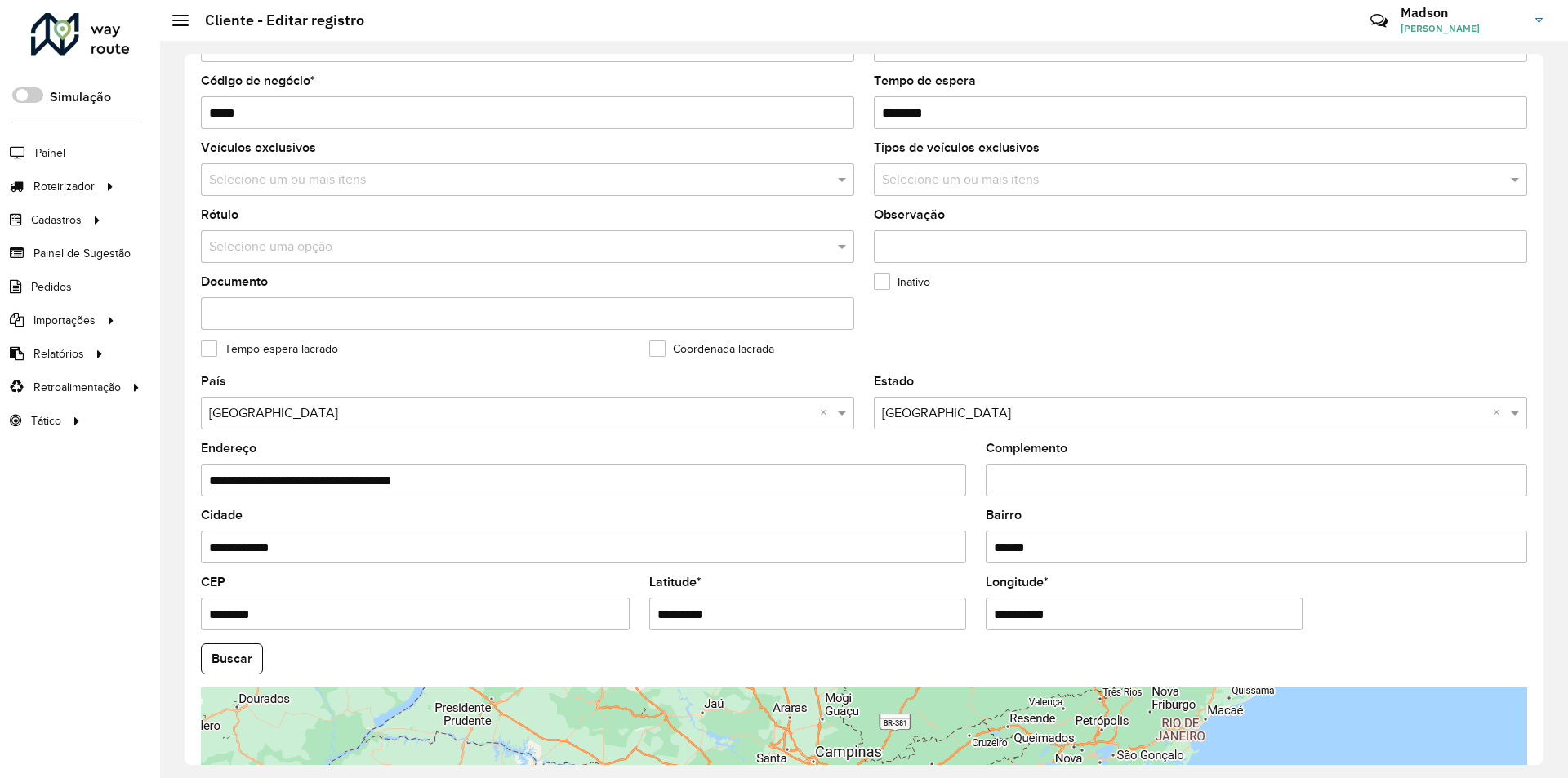
scroll to position [437, 0]
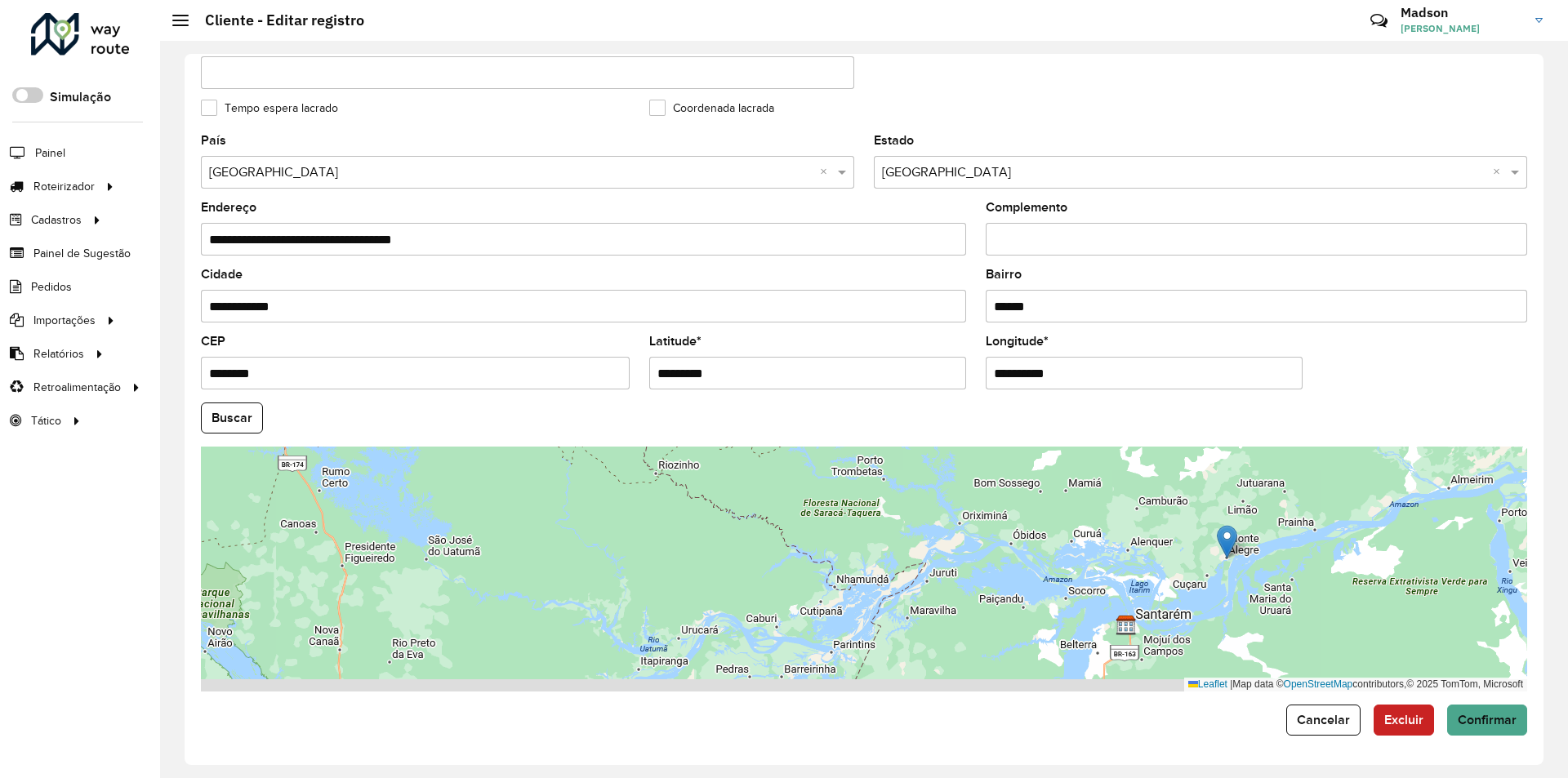
drag, startPoint x: 1206, startPoint y: 652, endPoint x: 1212, endPoint y: 569, distance: 83.2
click at [1206, 590] on div "Leaflet | Map data © OpenStreetMap contributors,© 2025 TomTom, Microsoft" at bounding box center [864, 569] width 1327 height 245
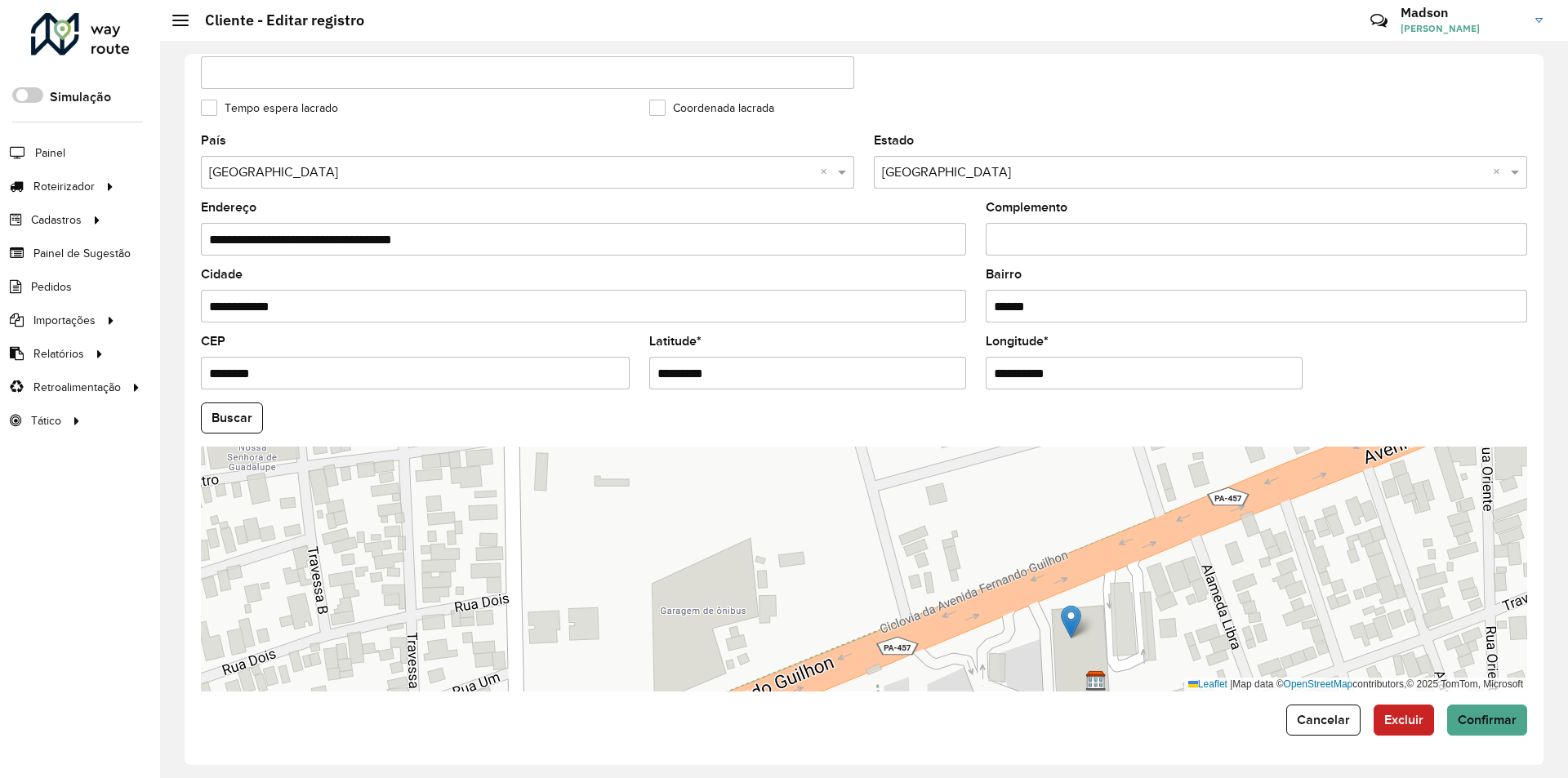
drag, startPoint x: 1232, startPoint y: 537, endPoint x: 1076, endPoint y: 618, distance: 175.8
click at [1076, 618] on img at bounding box center [1071, 622] width 20 height 34
type input "**********"
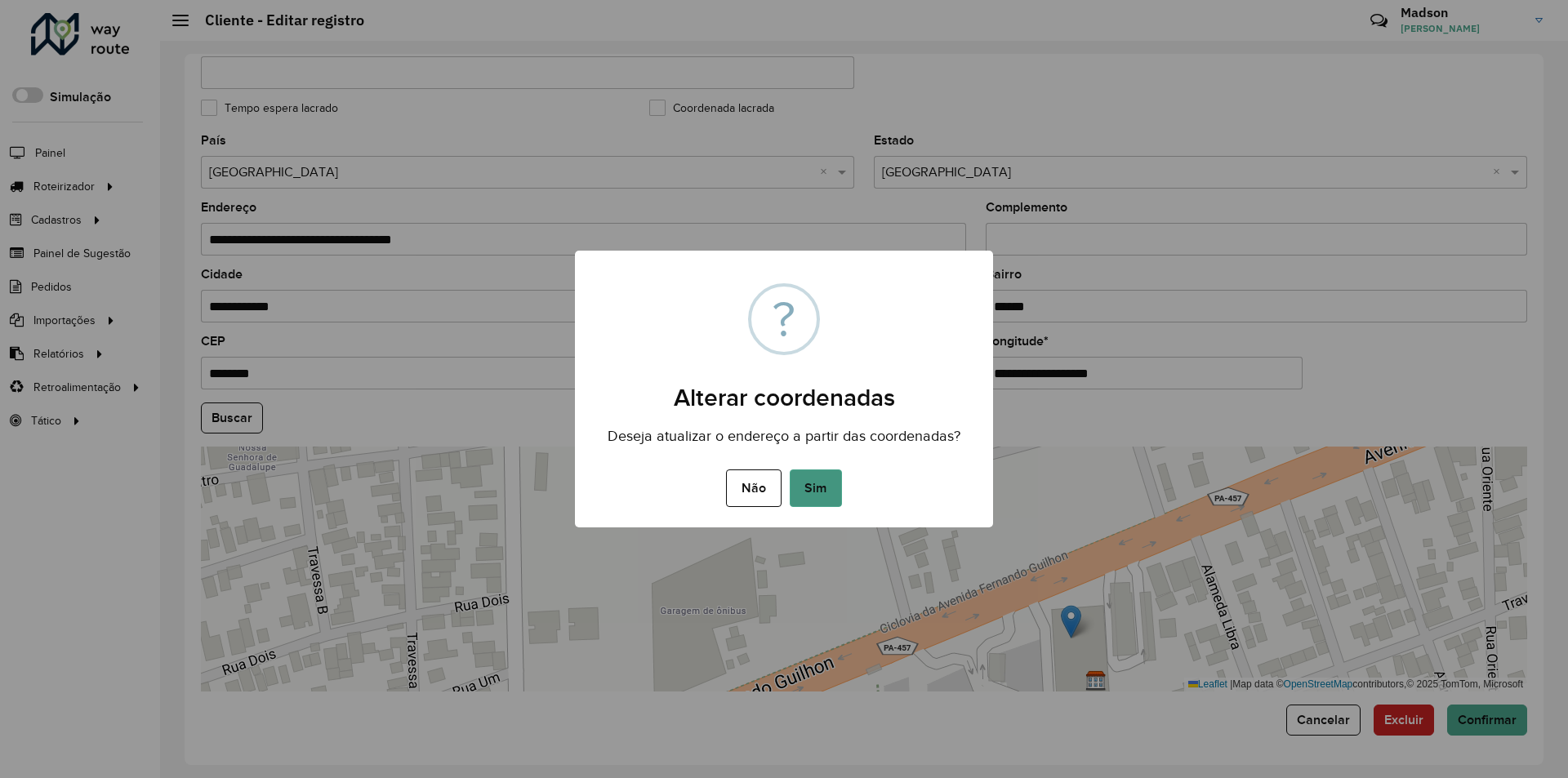
click at [839, 488] on button "Sim" at bounding box center [816, 488] width 52 height 37
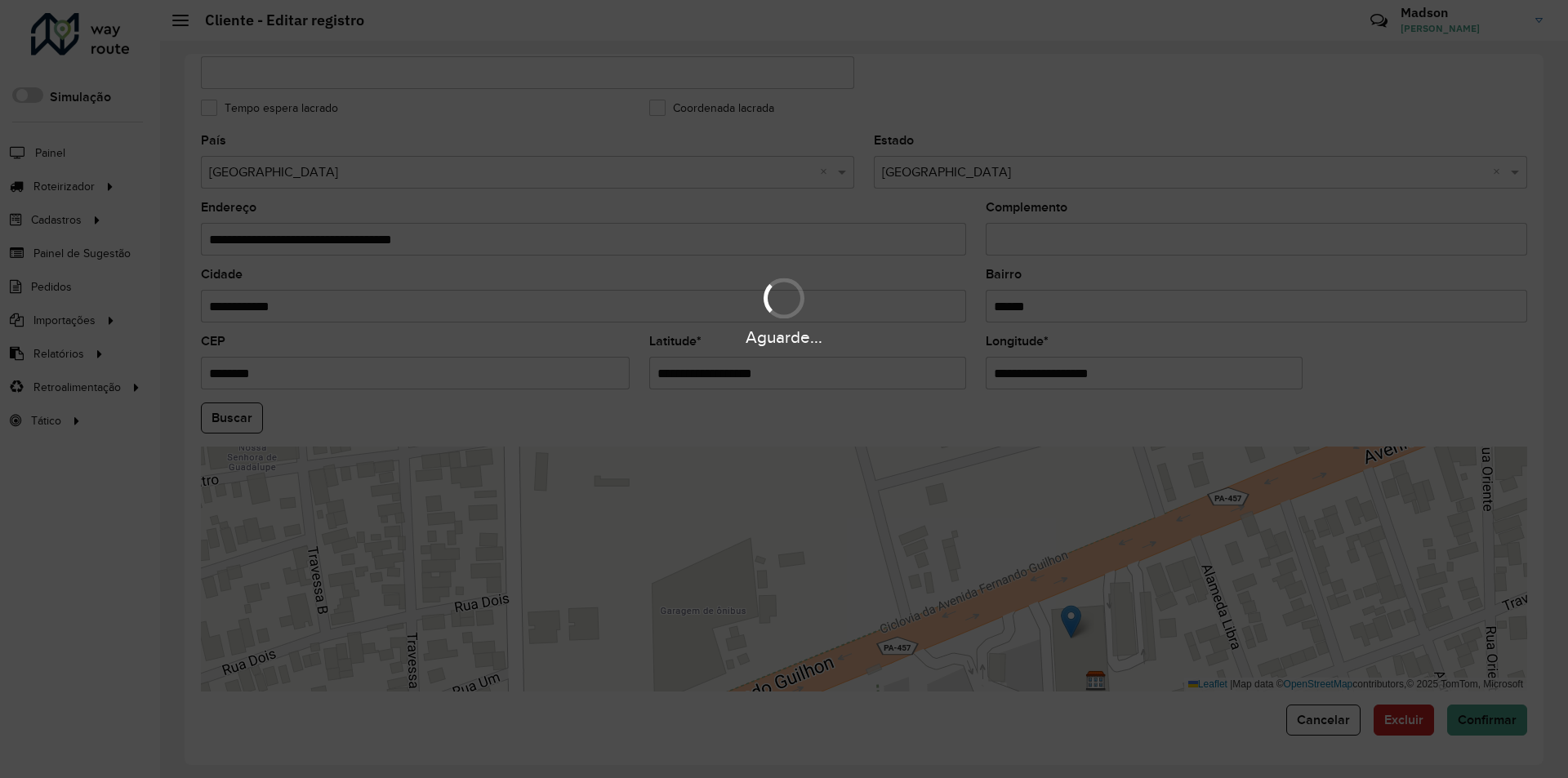
type input "**********"
type input "********"
type input "**********"
type input "*********"
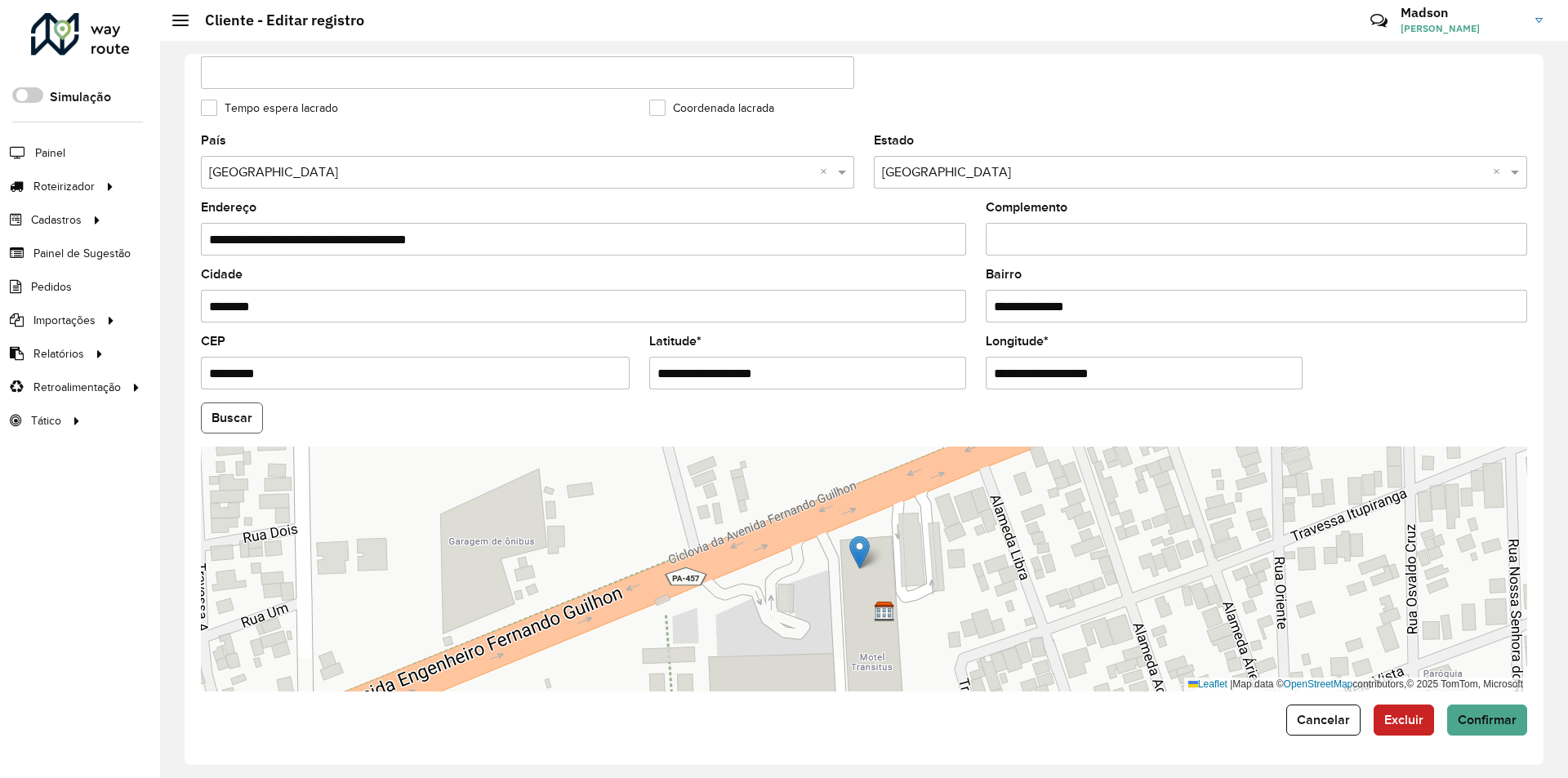
click at [229, 412] on button "Buscar" at bounding box center [232, 418] width 62 height 31
click at [1500, 723] on span "Confirmar" at bounding box center [1487, 720] width 59 height 14
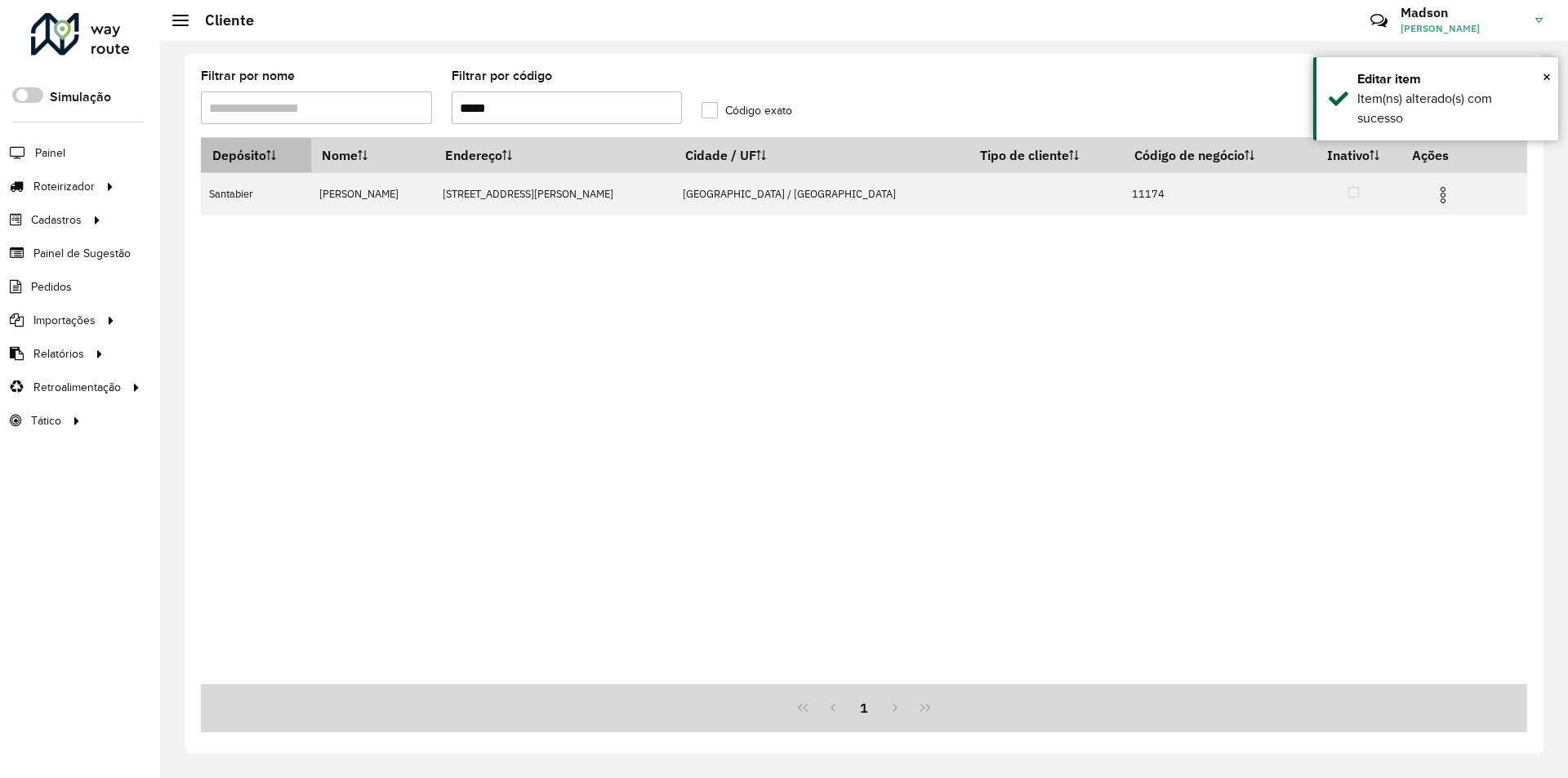
drag, startPoint x: 546, startPoint y: 95, endPoint x: 294, endPoint y: 158, distance: 259.8
click at [295, 158] on hb-list-container "Filtrar por nome Filtrar por código ***** Código exato Depósito Nome Endereço C…" at bounding box center [864, 401] width 1327 height 662
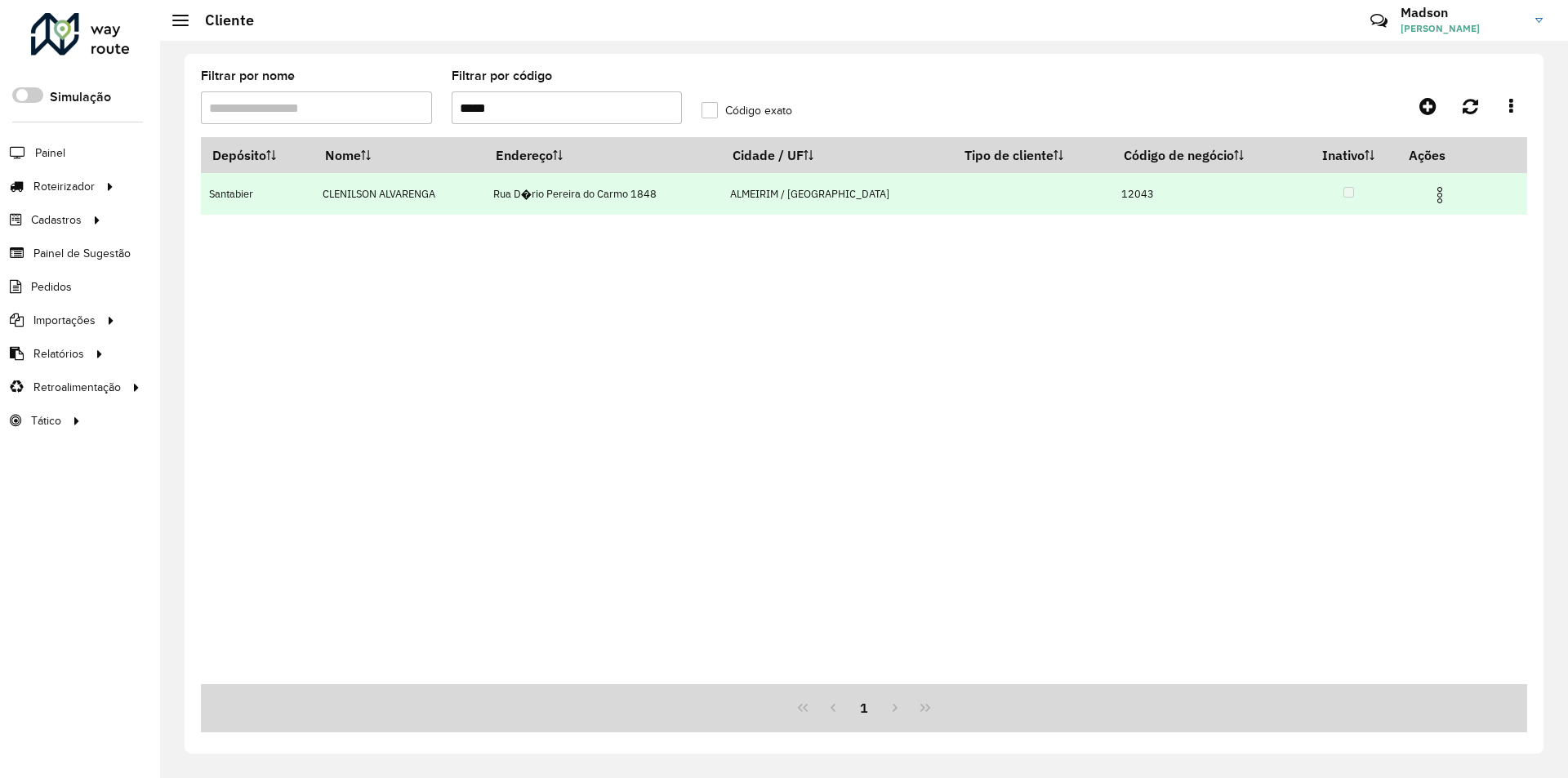
type input "*****"
click at [1435, 190] on img at bounding box center [1440, 195] width 20 height 20
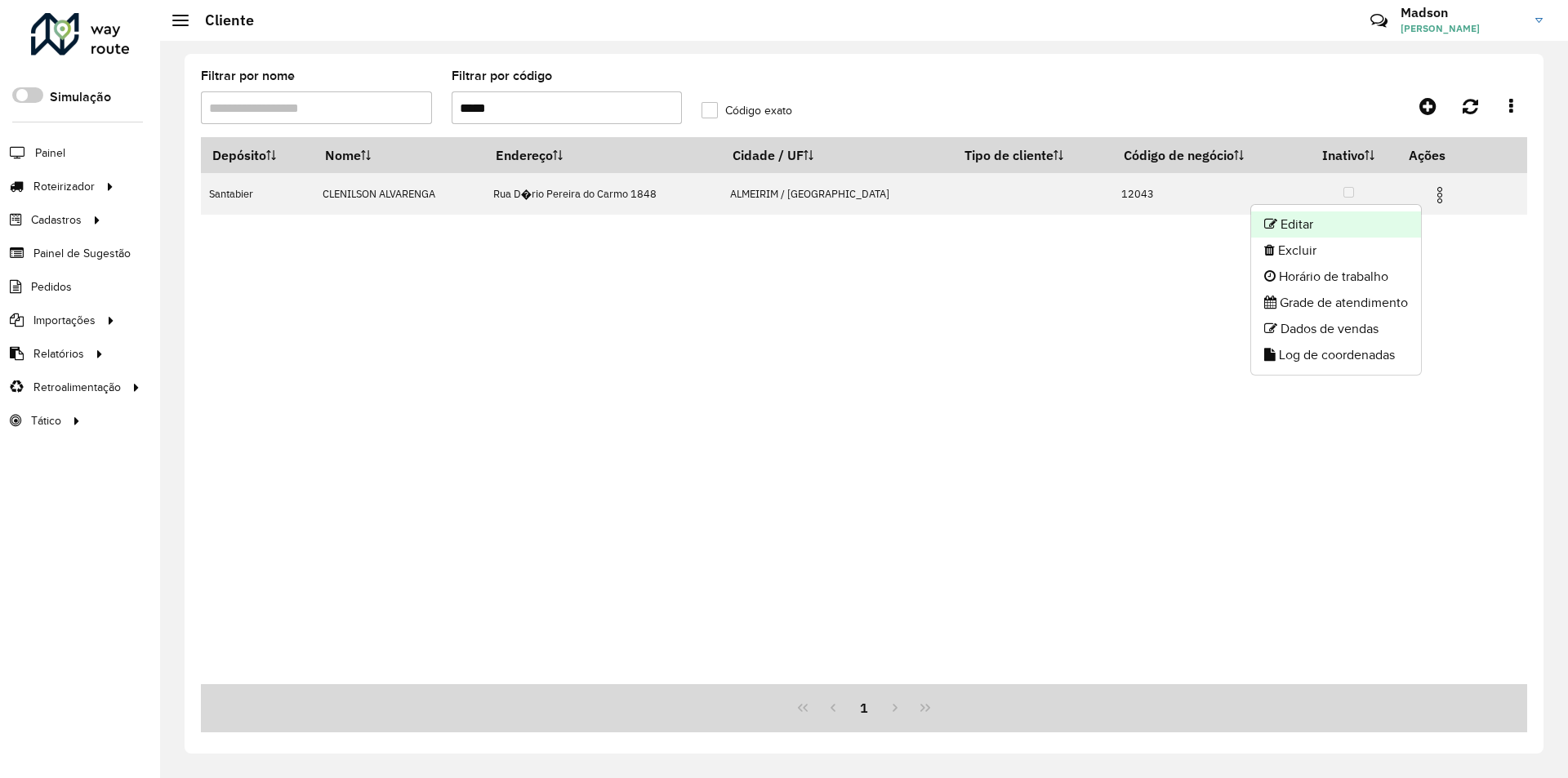
click at [1357, 236] on li "Editar" at bounding box center [1336, 224] width 170 height 26
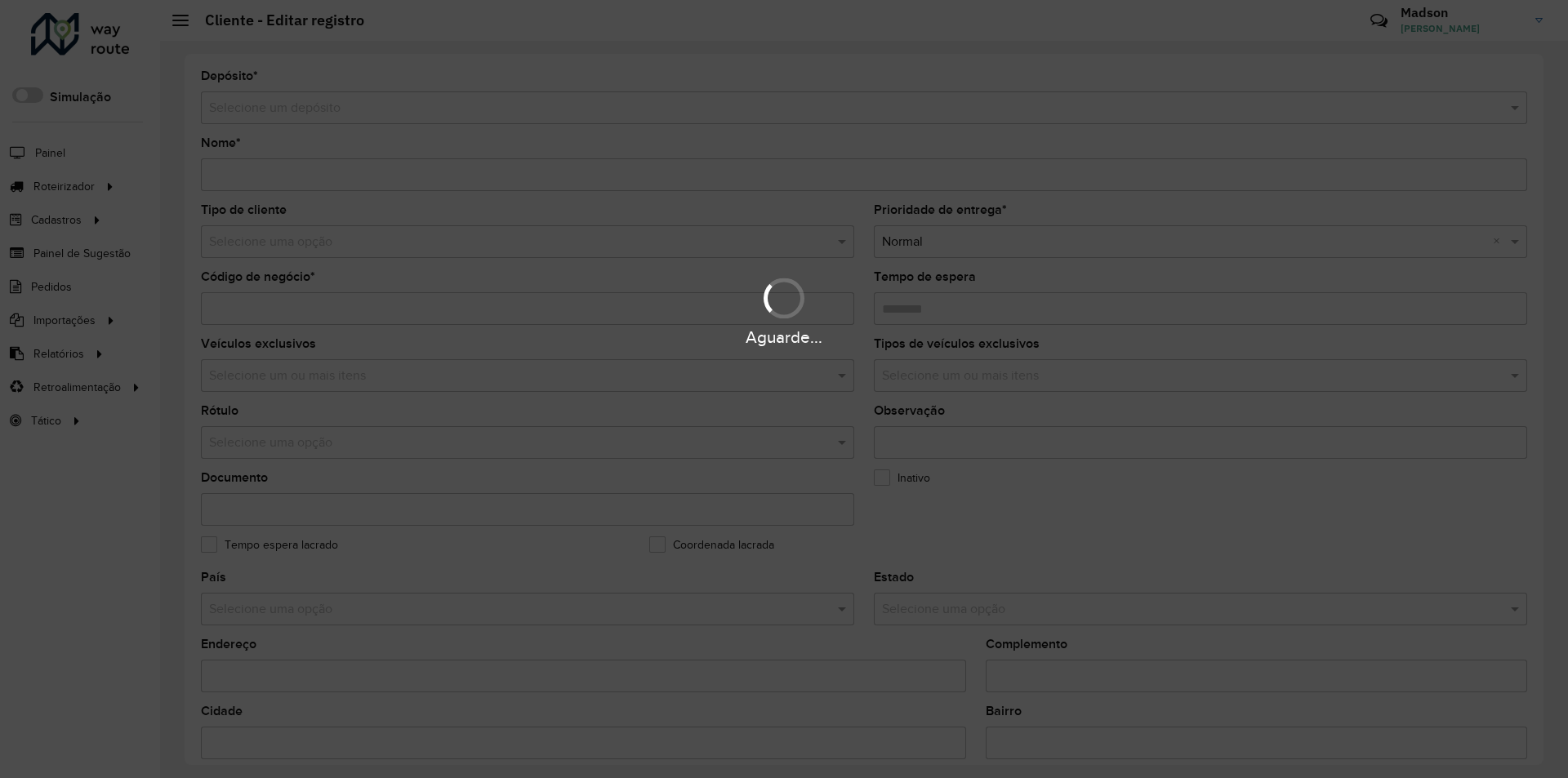
type input "**********"
type input "*****"
type input "********"
type input "**********"
type input "********"
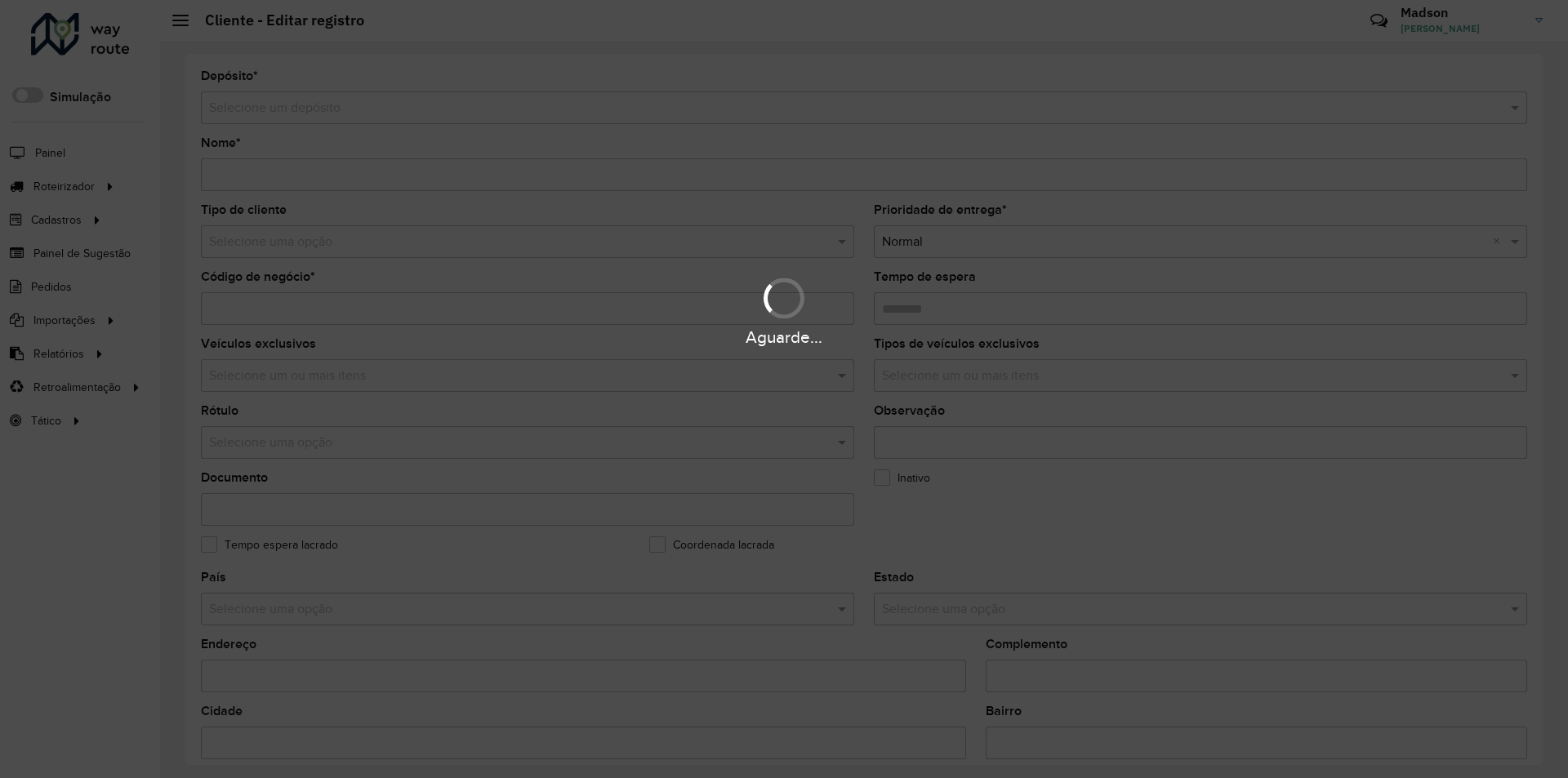
type input "******"
type input "********"
type input "*********"
type input "**********"
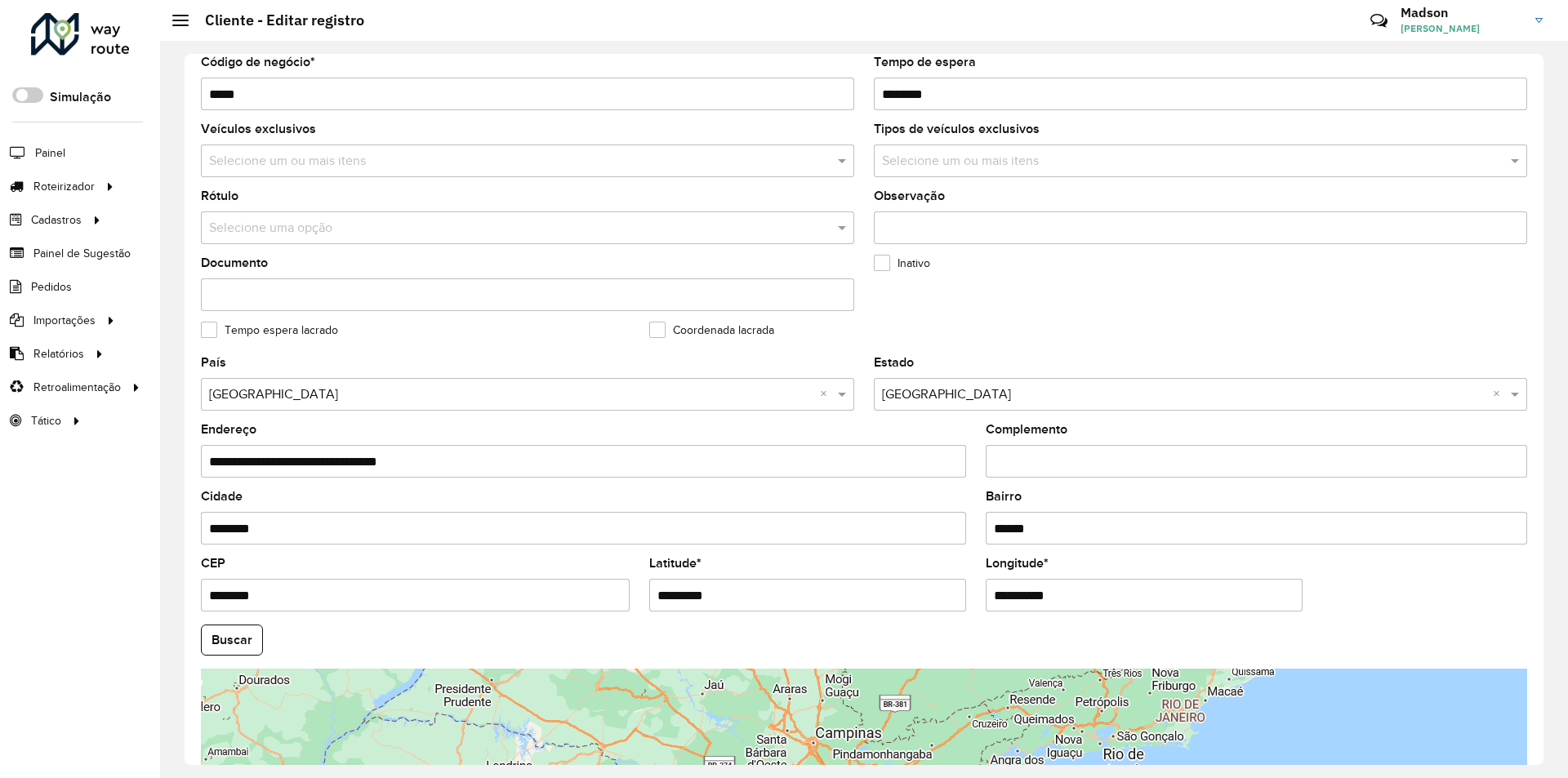
scroll to position [437, 0]
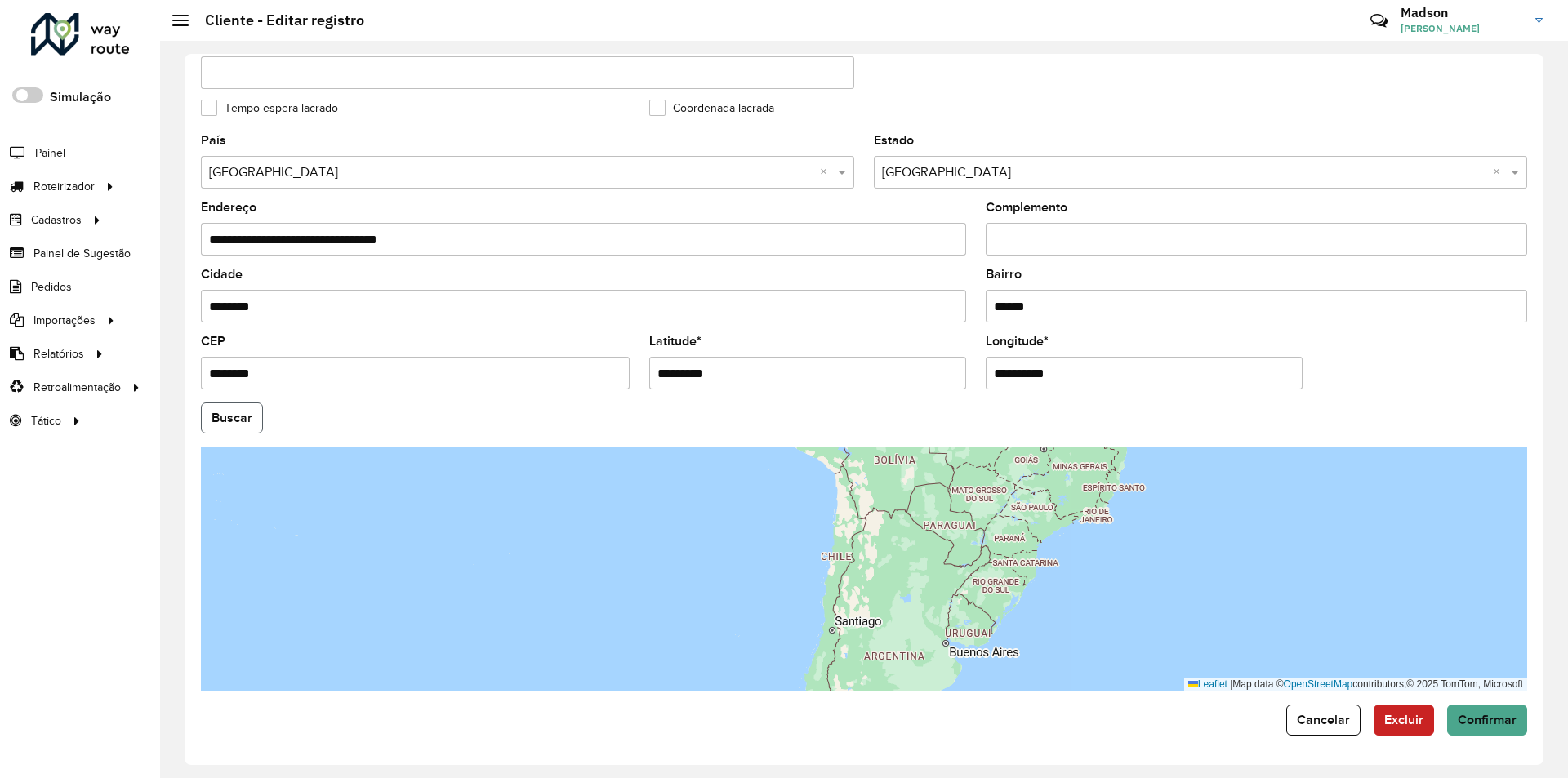
click at [232, 428] on button "Buscar" at bounding box center [232, 418] width 62 height 31
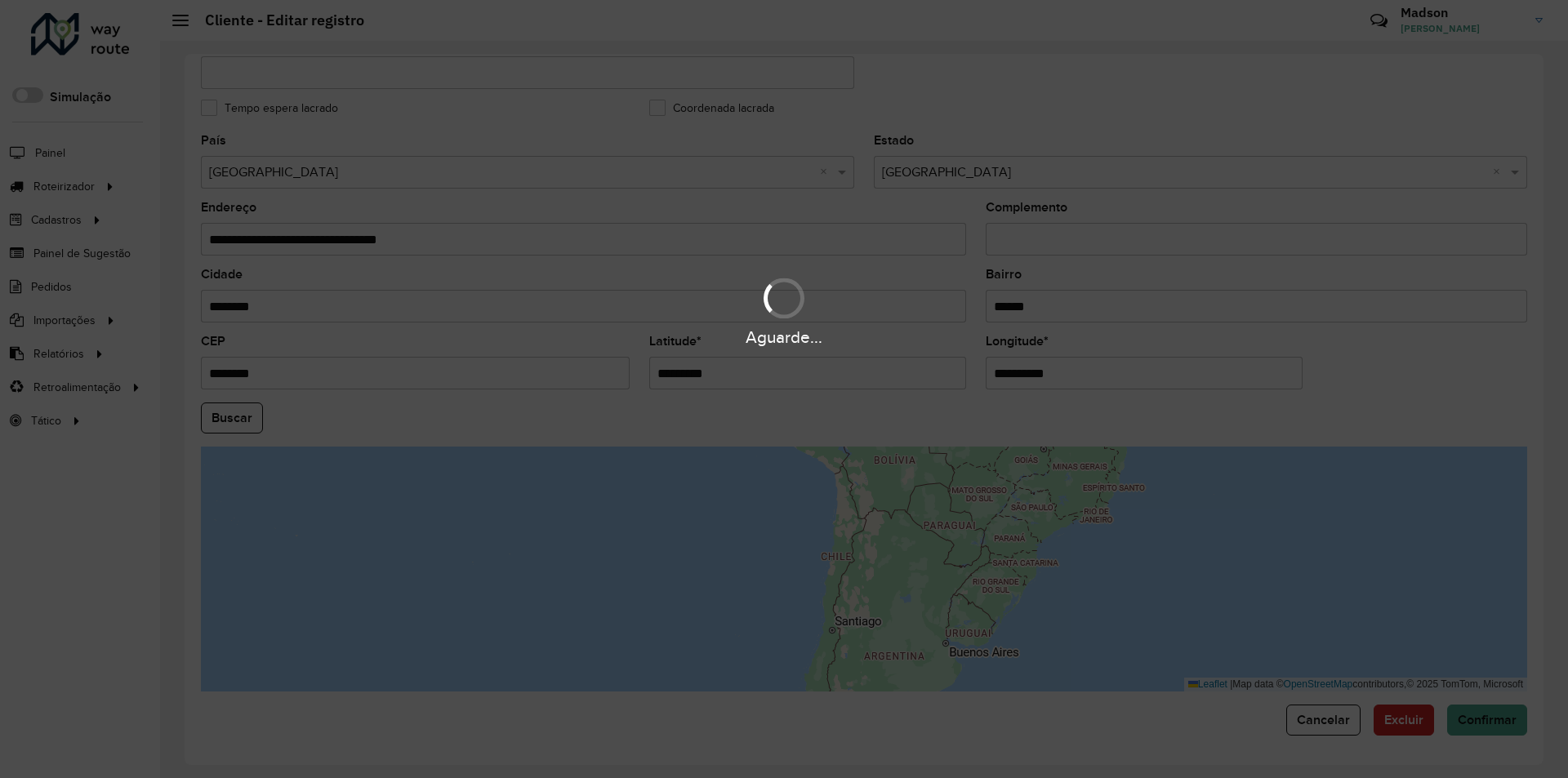
type input "**********"
type input "********"
type input "*********"
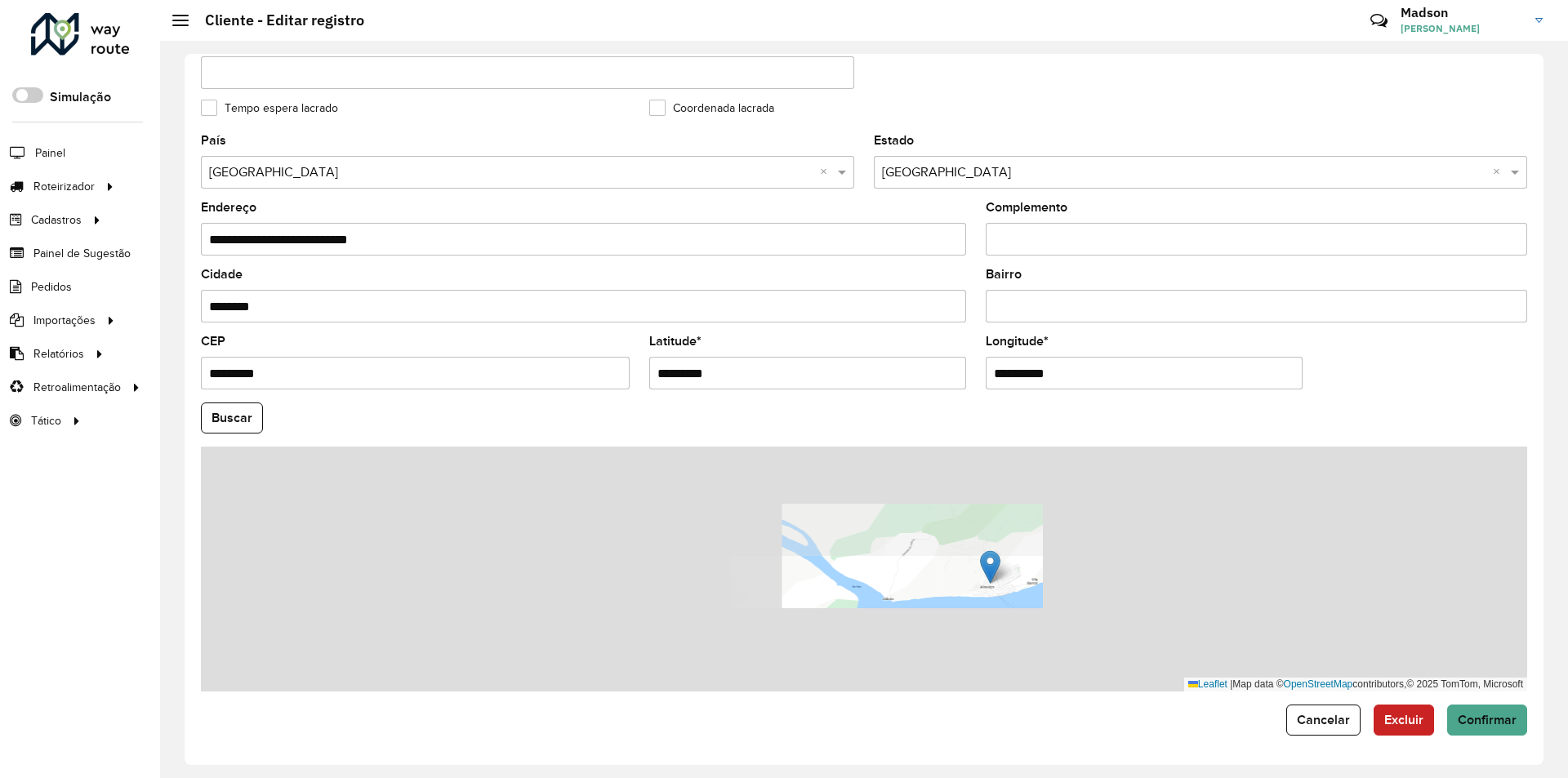
drag, startPoint x: 1009, startPoint y: 611, endPoint x: 991, endPoint y: 546, distance: 67.4
click at [991, 546] on div "Leaflet | Map data © OpenStreetMap contributors,© 2025 TomTom, Microsoft" at bounding box center [864, 569] width 1327 height 245
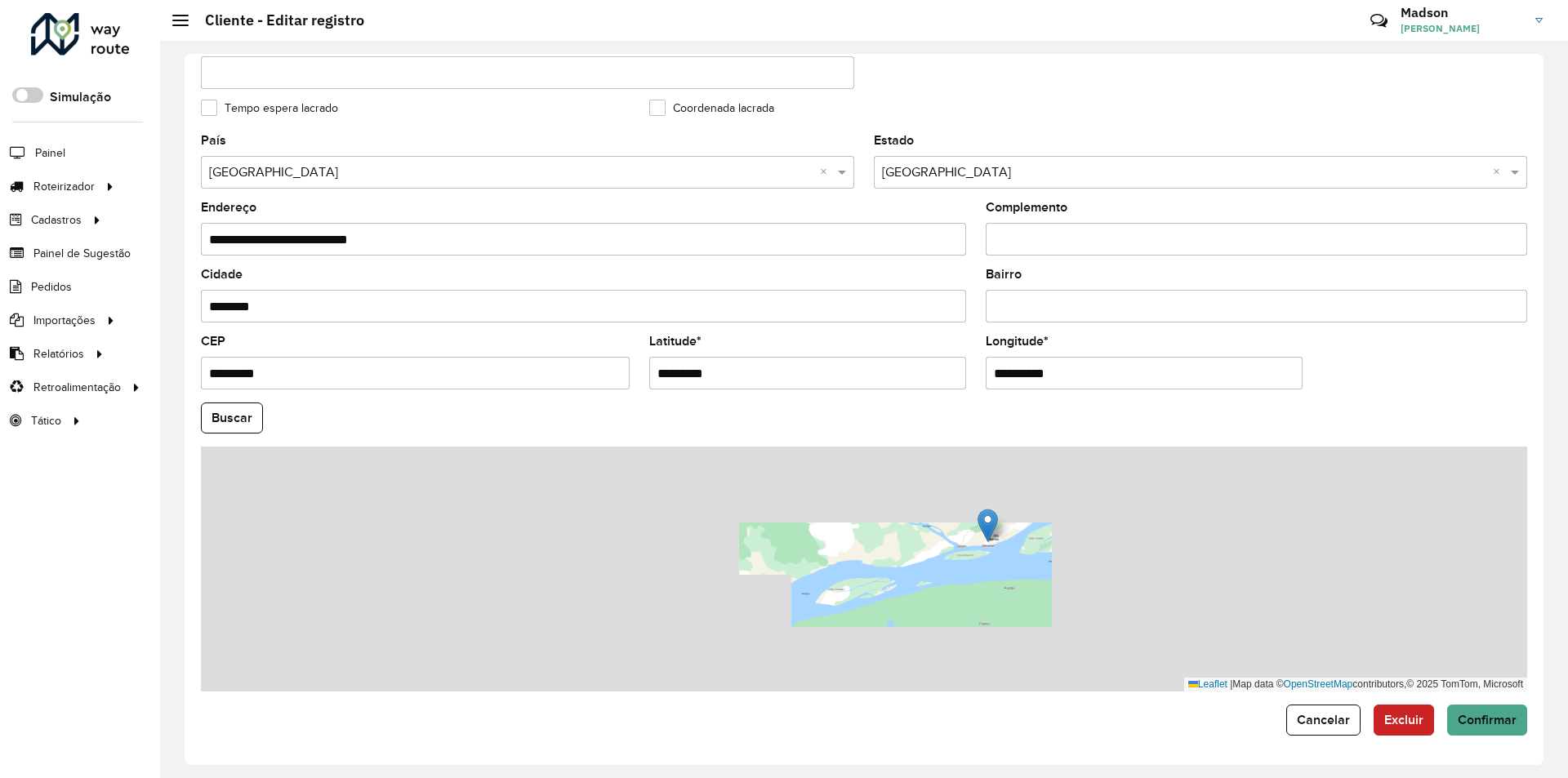
drag, startPoint x: 996, startPoint y: 558, endPoint x: 1017, endPoint y: 536, distance: 30.4
click at [1017, 536] on div "Leaflet | Map data © OpenStreetMap contributors,© 2025 TomTom, Microsoft" at bounding box center [864, 569] width 1327 height 245
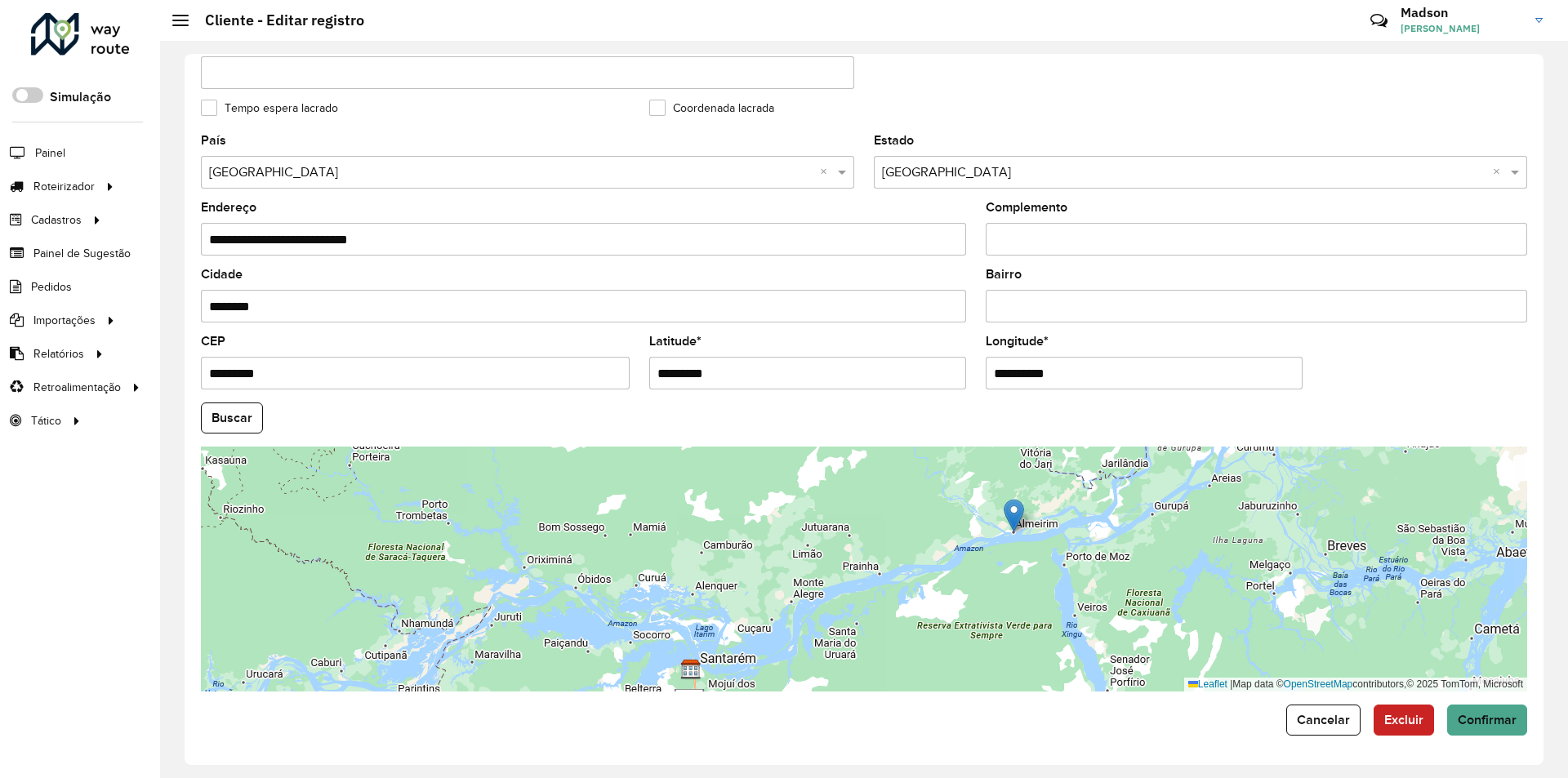
drag, startPoint x: 1017, startPoint y: 552, endPoint x: 1011, endPoint y: 545, distance: 9.2
click at [1011, 545] on div "Leaflet | Map data © OpenStreetMap contributors,© 2025 TomTom, Microsoft" at bounding box center [864, 569] width 1327 height 245
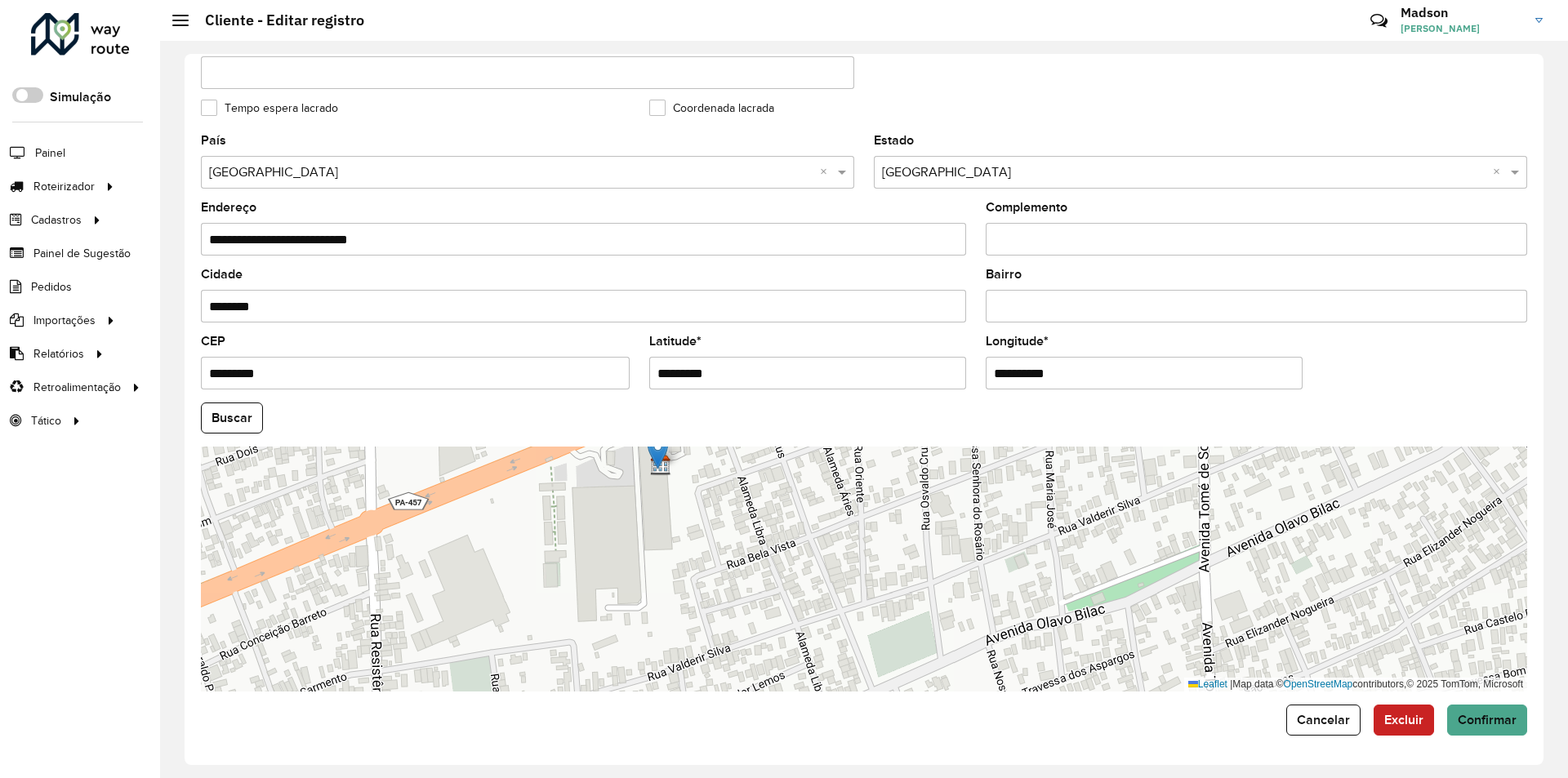
drag, startPoint x: 1011, startPoint y: 521, endPoint x: 660, endPoint y: 469, distance: 354.8
click at [660, 469] on img at bounding box center [657, 453] width 20 height 34
type input "**********"
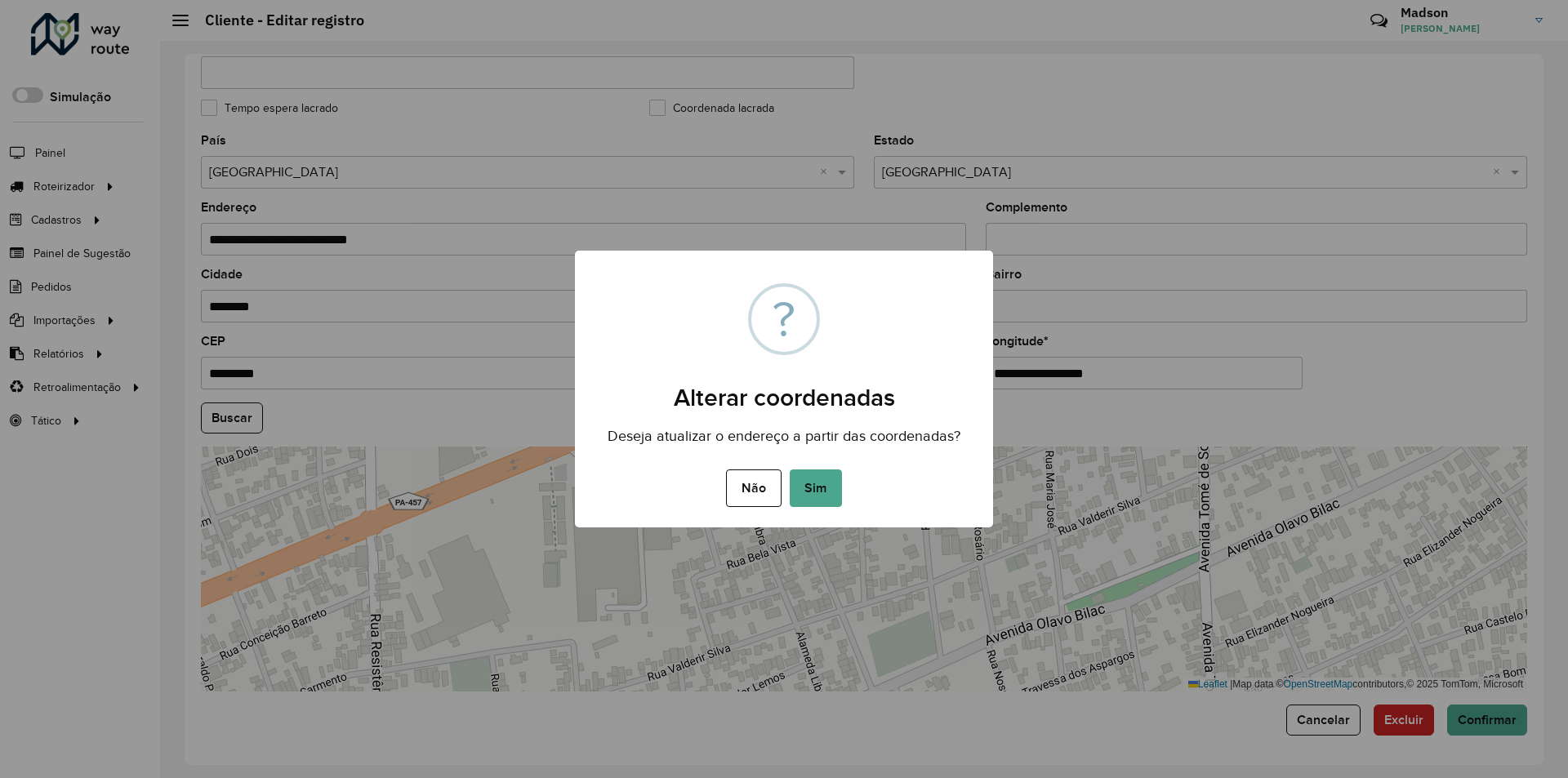
click at [786, 483] on div "Não No Sim" at bounding box center [784, 487] width 418 height 45
click at [800, 483] on button "Sim" at bounding box center [816, 488] width 52 height 37
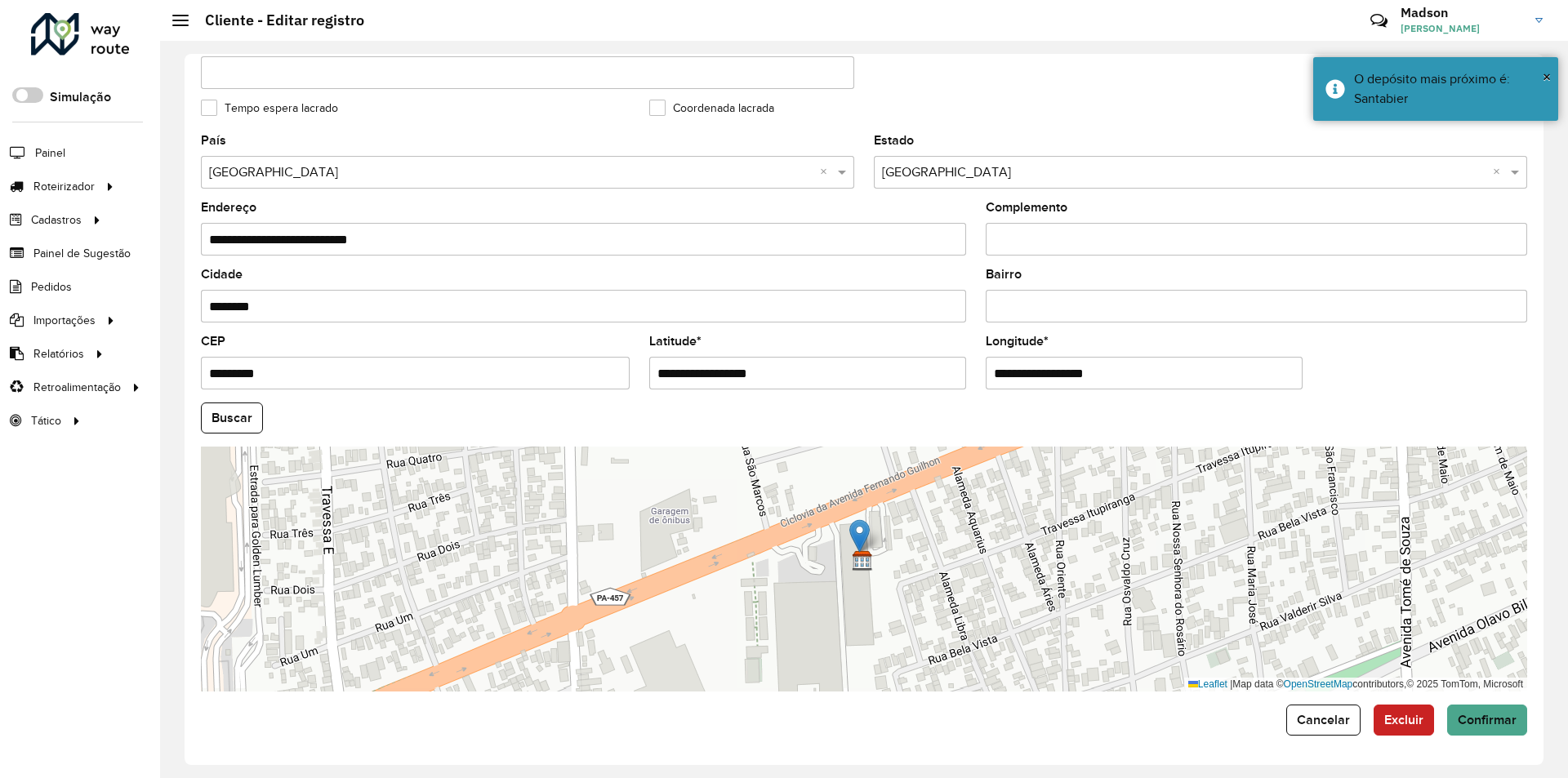
drag, startPoint x: 862, startPoint y: 550, endPoint x: 863, endPoint y: 525, distance: 25.0
click at [863, 525] on img at bounding box center [859, 536] width 20 height 34
type input "**********"
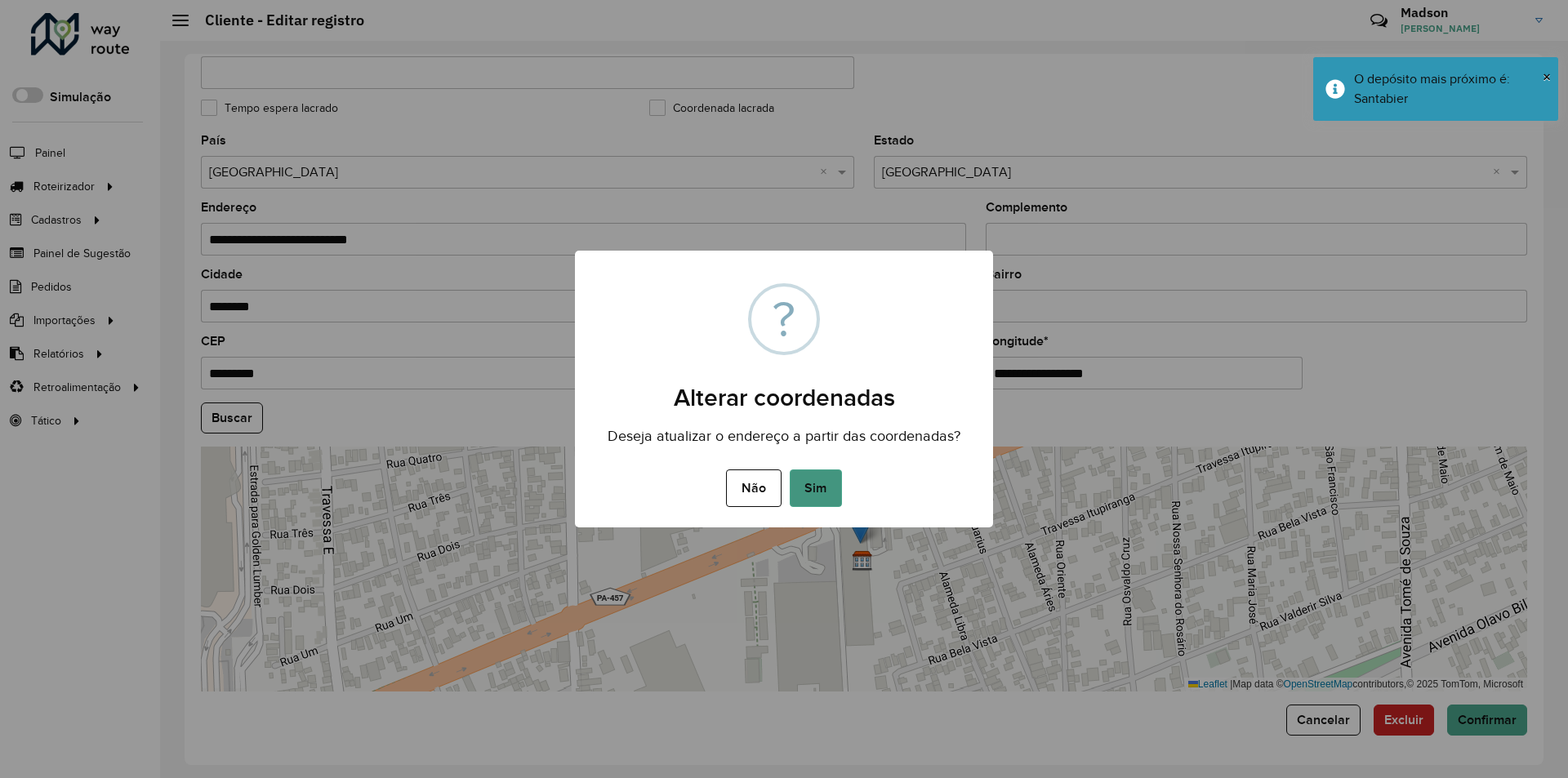
click at [817, 497] on button "Sim" at bounding box center [816, 488] width 52 height 37
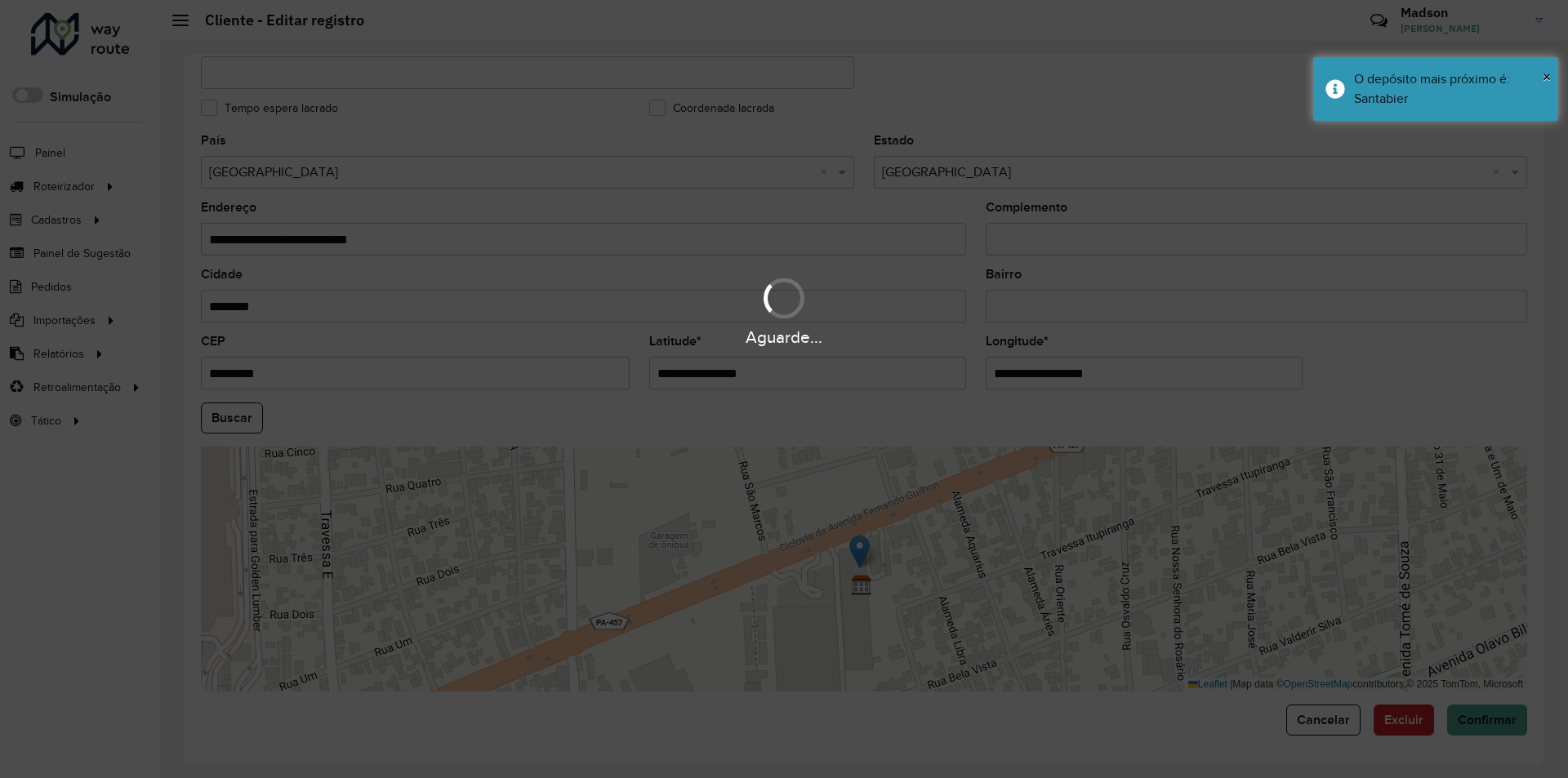
click at [248, 431] on div "Aguarde..." at bounding box center [784, 389] width 1568 height 778
click at [251, 417] on div "Aguarde..." at bounding box center [784, 389] width 1568 height 778
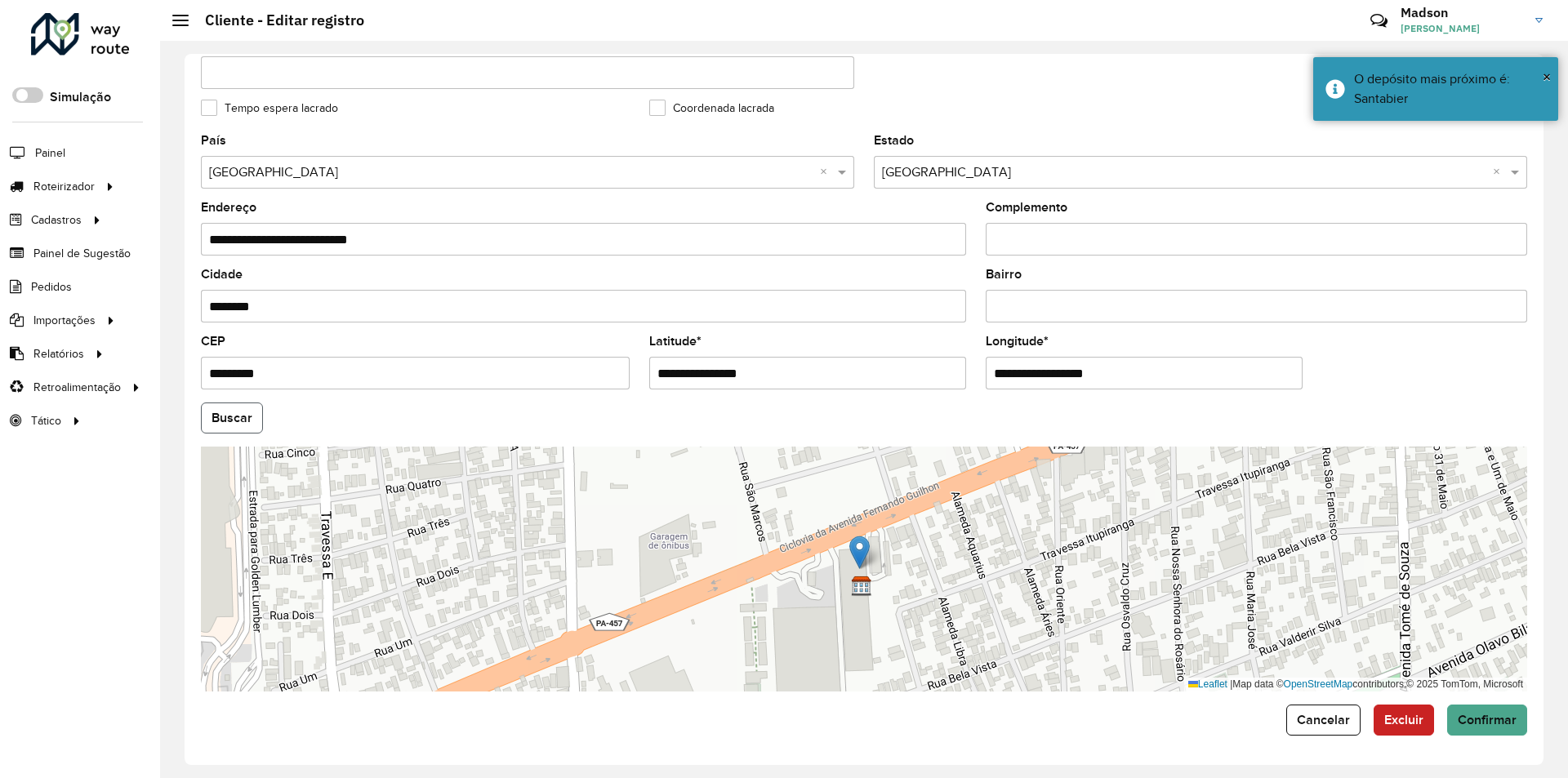
click at [247, 413] on button "Buscar" at bounding box center [232, 418] width 62 height 31
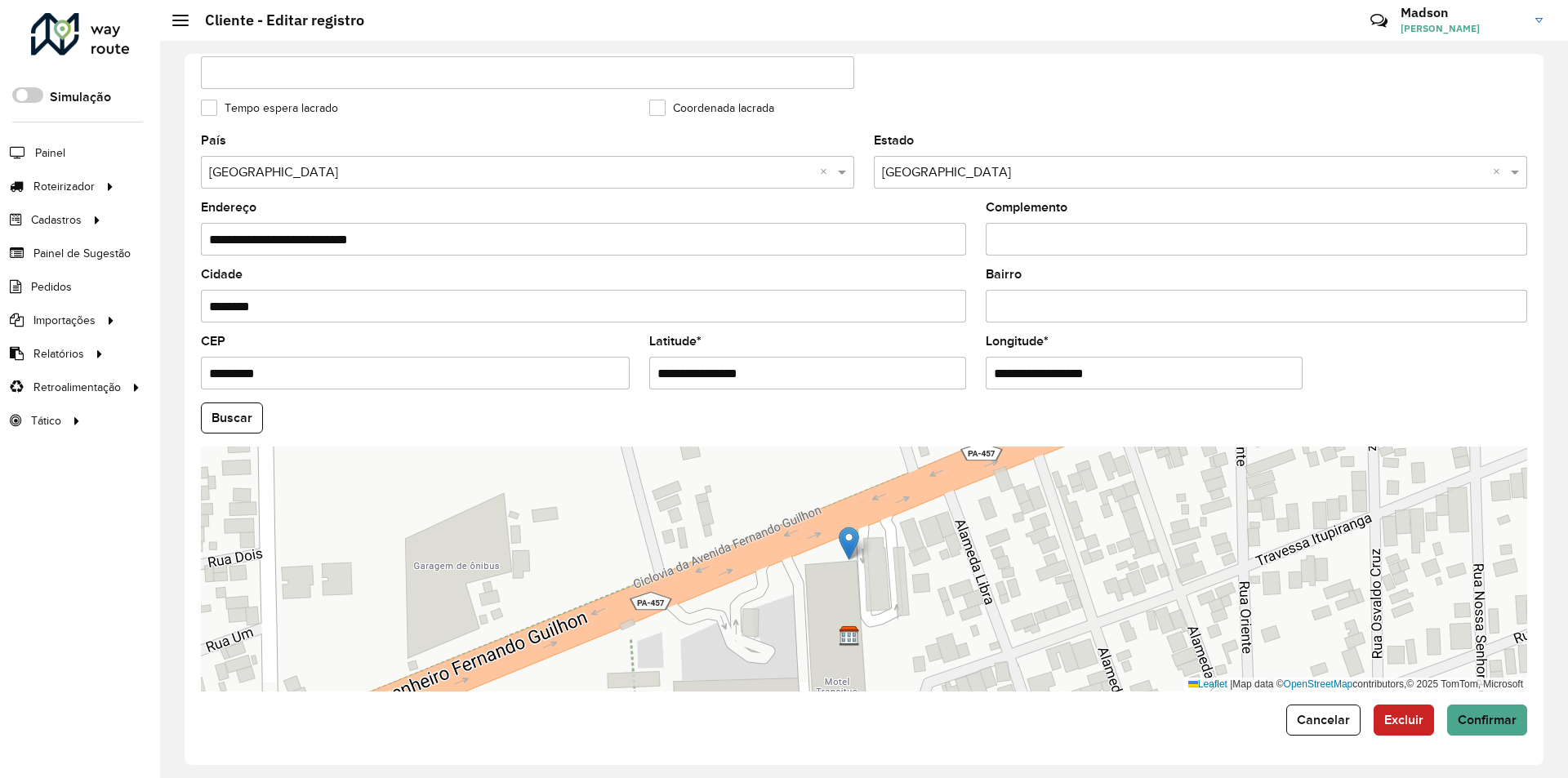
drag, startPoint x: 842, startPoint y: 584, endPoint x: 846, endPoint y: 541, distance: 43.2
click at [846, 541] on img at bounding box center [848, 543] width 20 height 34
type input "**********"
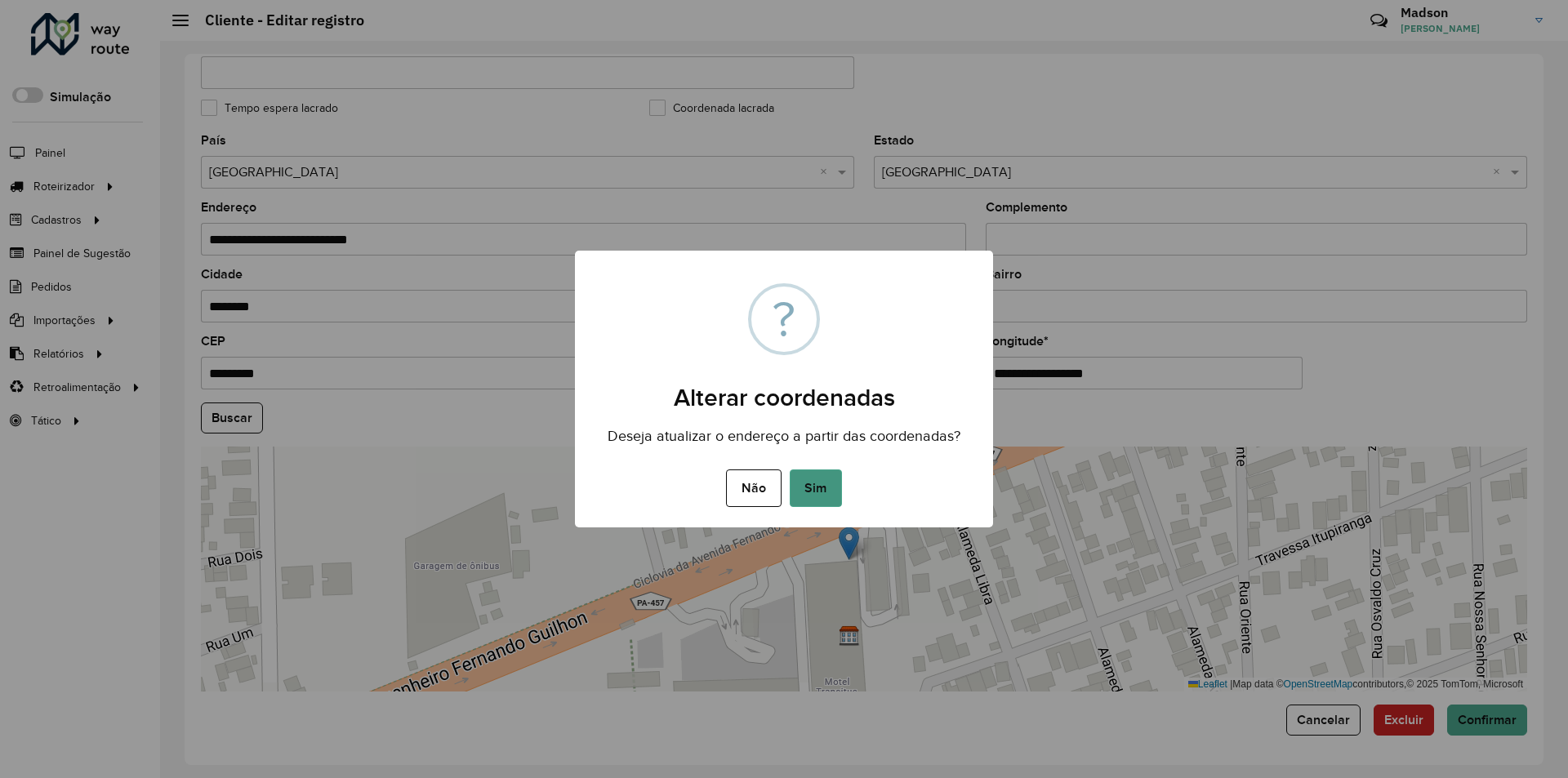
click at [814, 484] on button "Sim" at bounding box center [816, 488] width 52 height 37
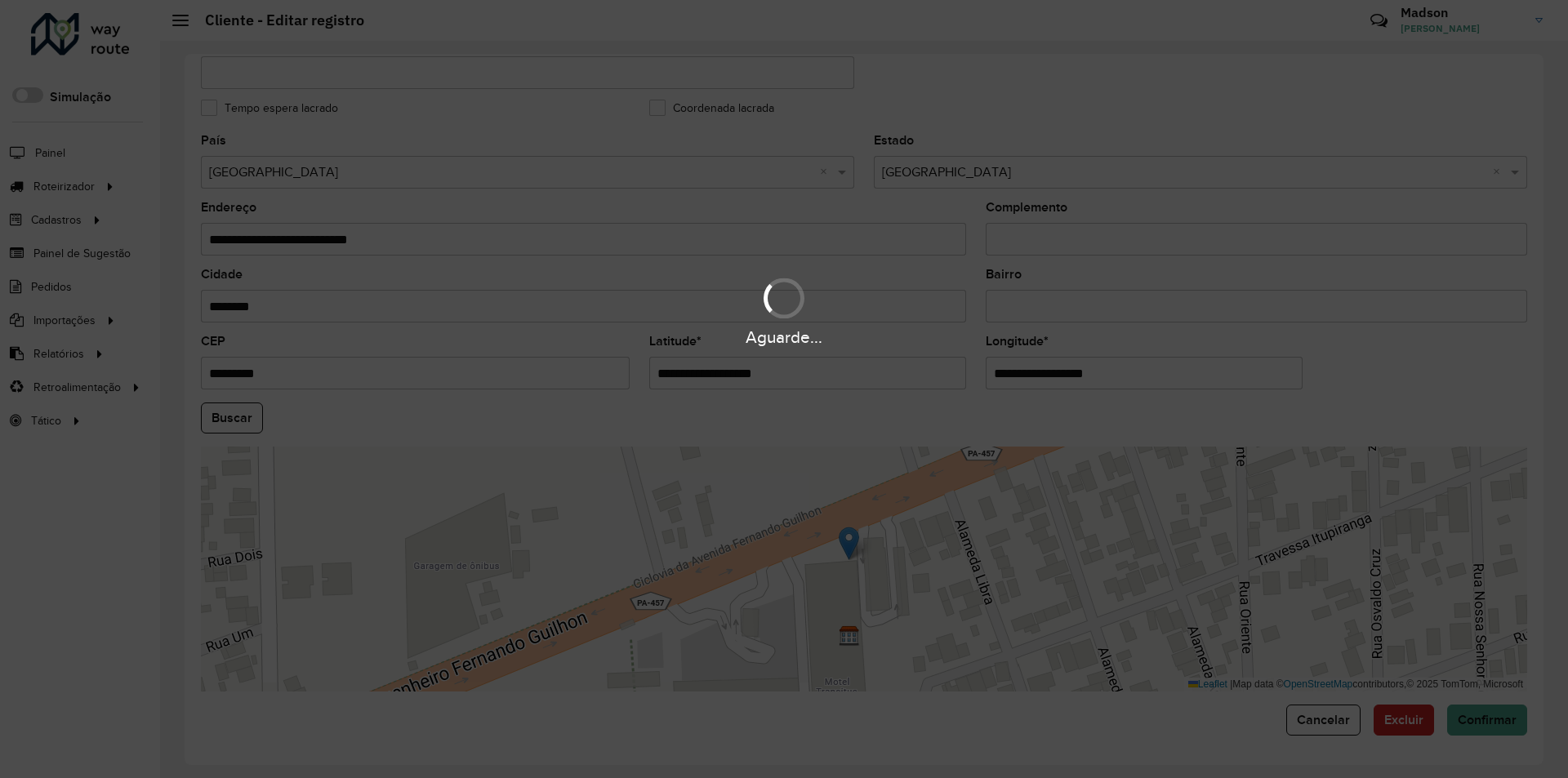
type input "**********"
type input "********"
type input "**********"
type input "*********"
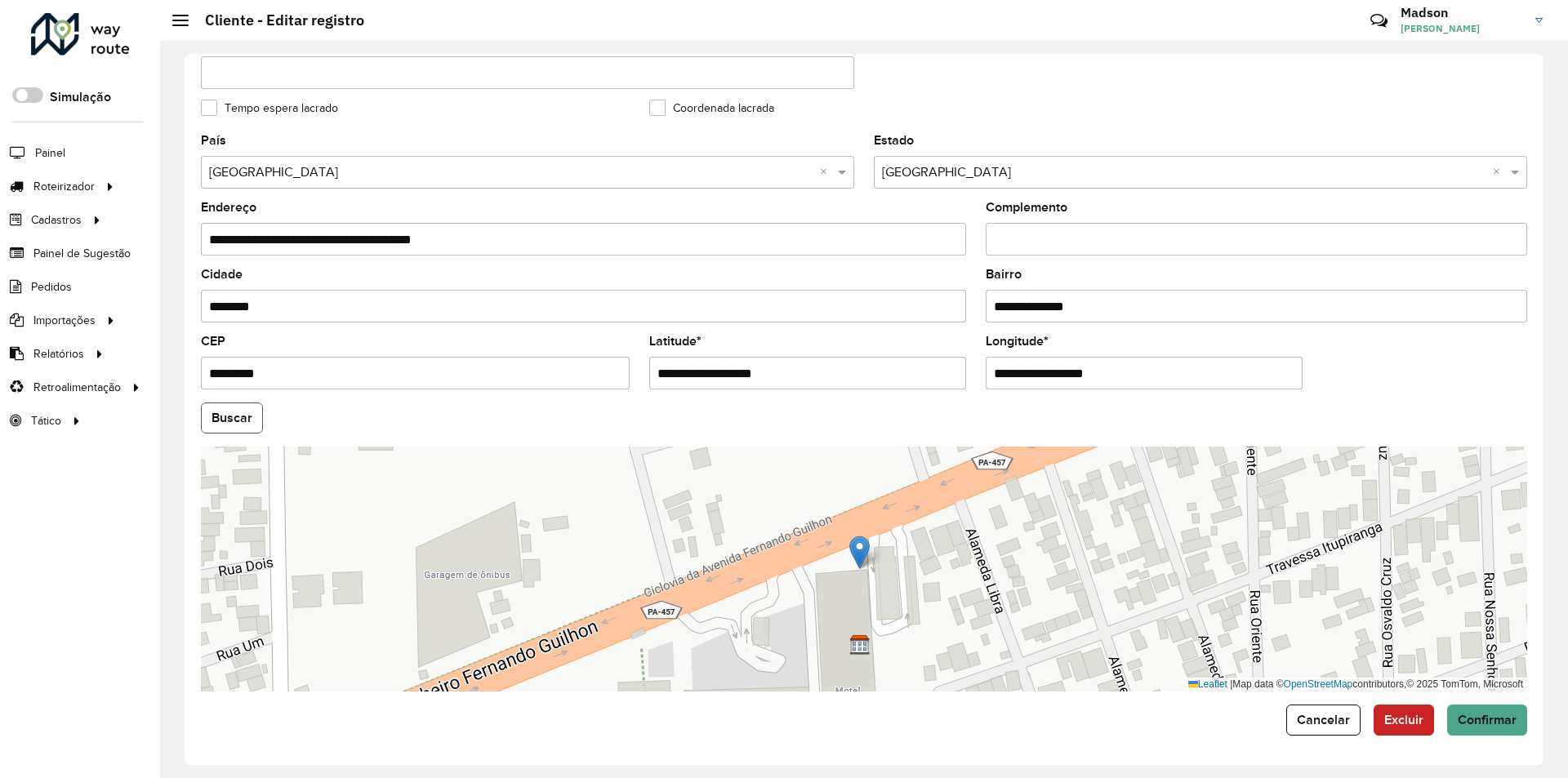
click at [254, 413] on button "Buscar" at bounding box center [232, 418] width 62 height 31
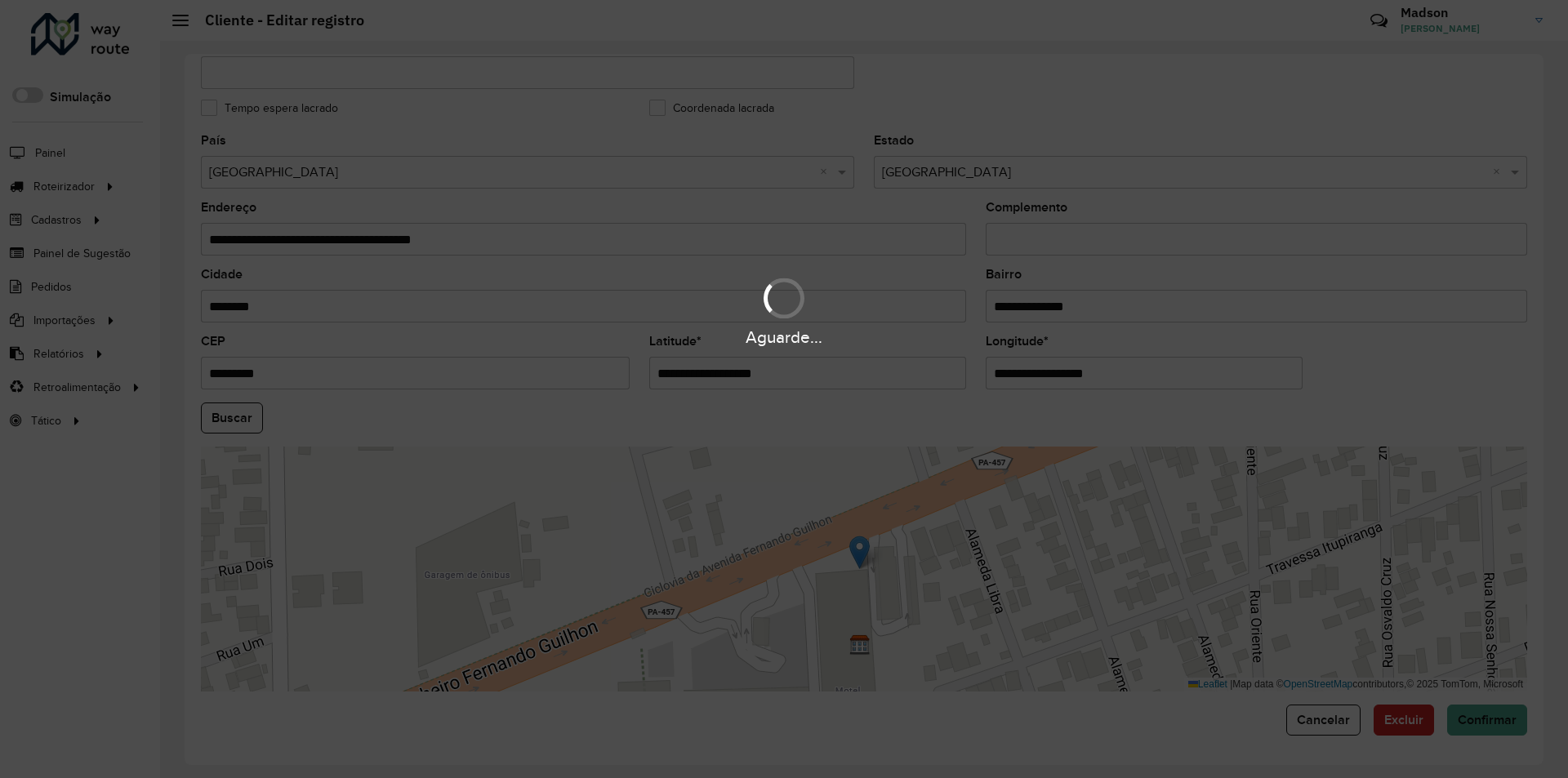
click at [1487, 716] on div "Aguarde..." at bounding box center [784, 389] width 1568 height 778
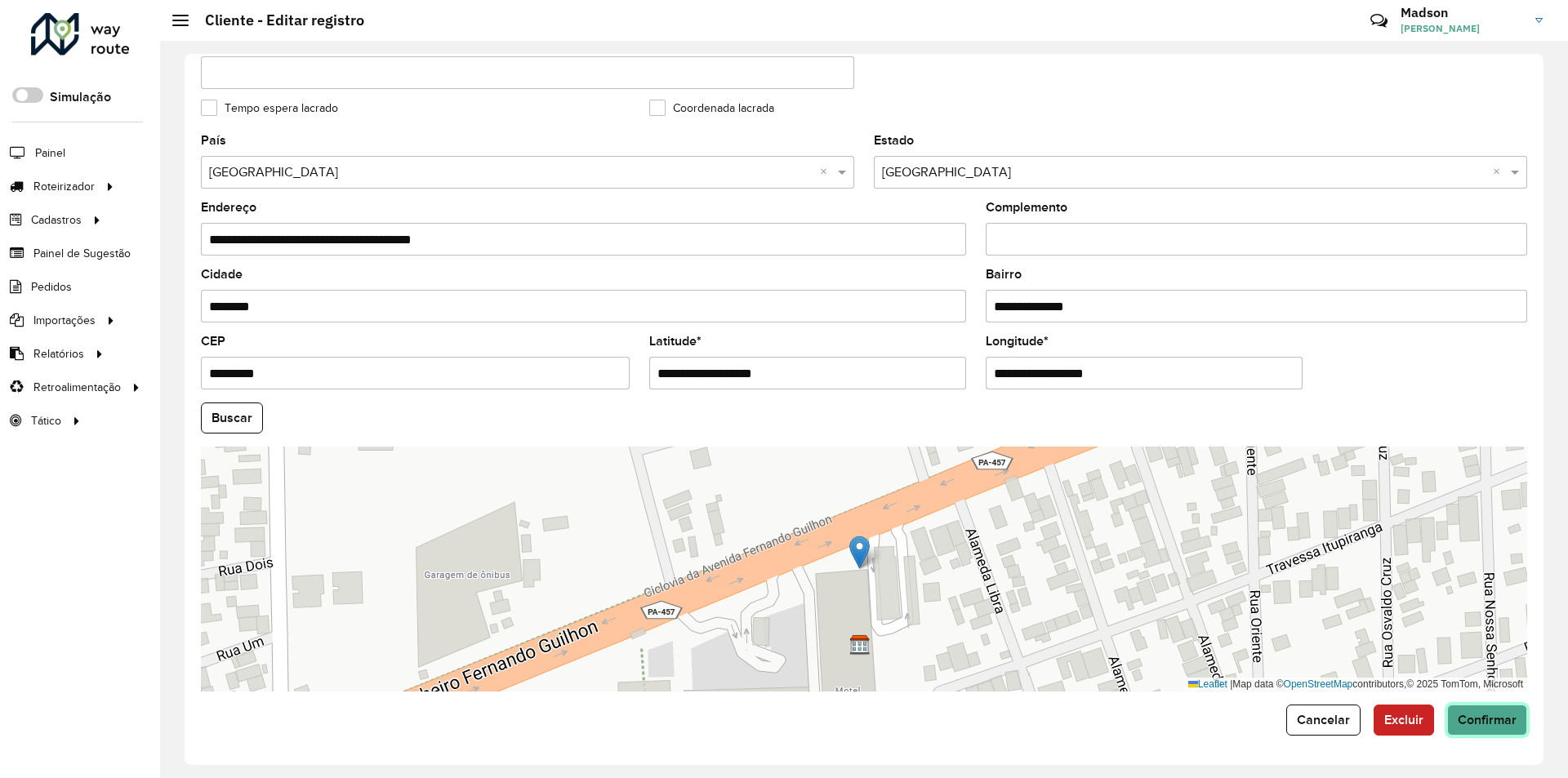
click at [1487, 721] on span "Confirmar" at bounding box center [1487, 720] width 59 height 14
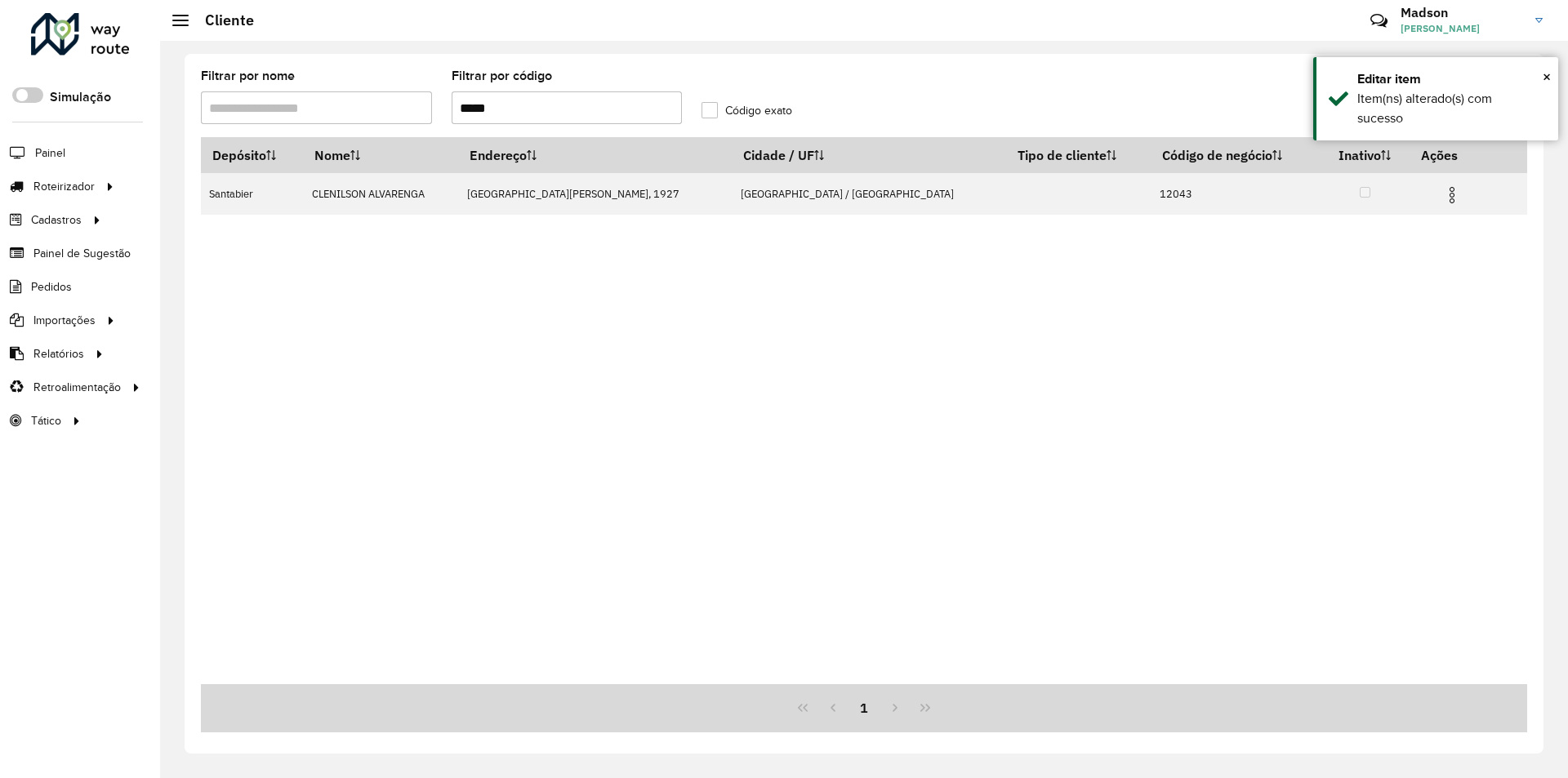
click at [558, 111] on input "*****" at bounding box center [567, 108] width 231 height 33
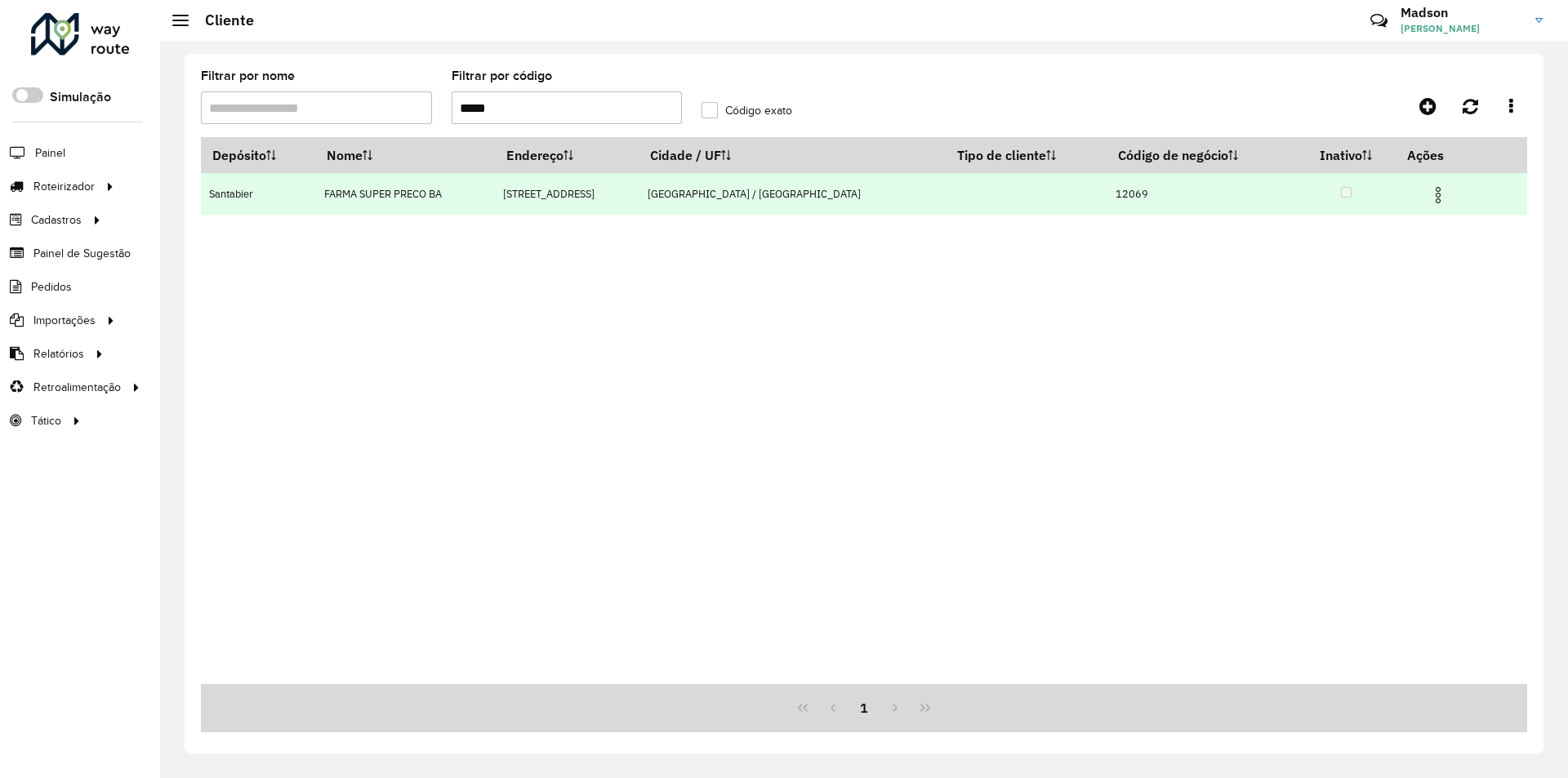
type input "*****"
click at [1434, 196] on img at bounding box center [1438, 195] width 20 height 20
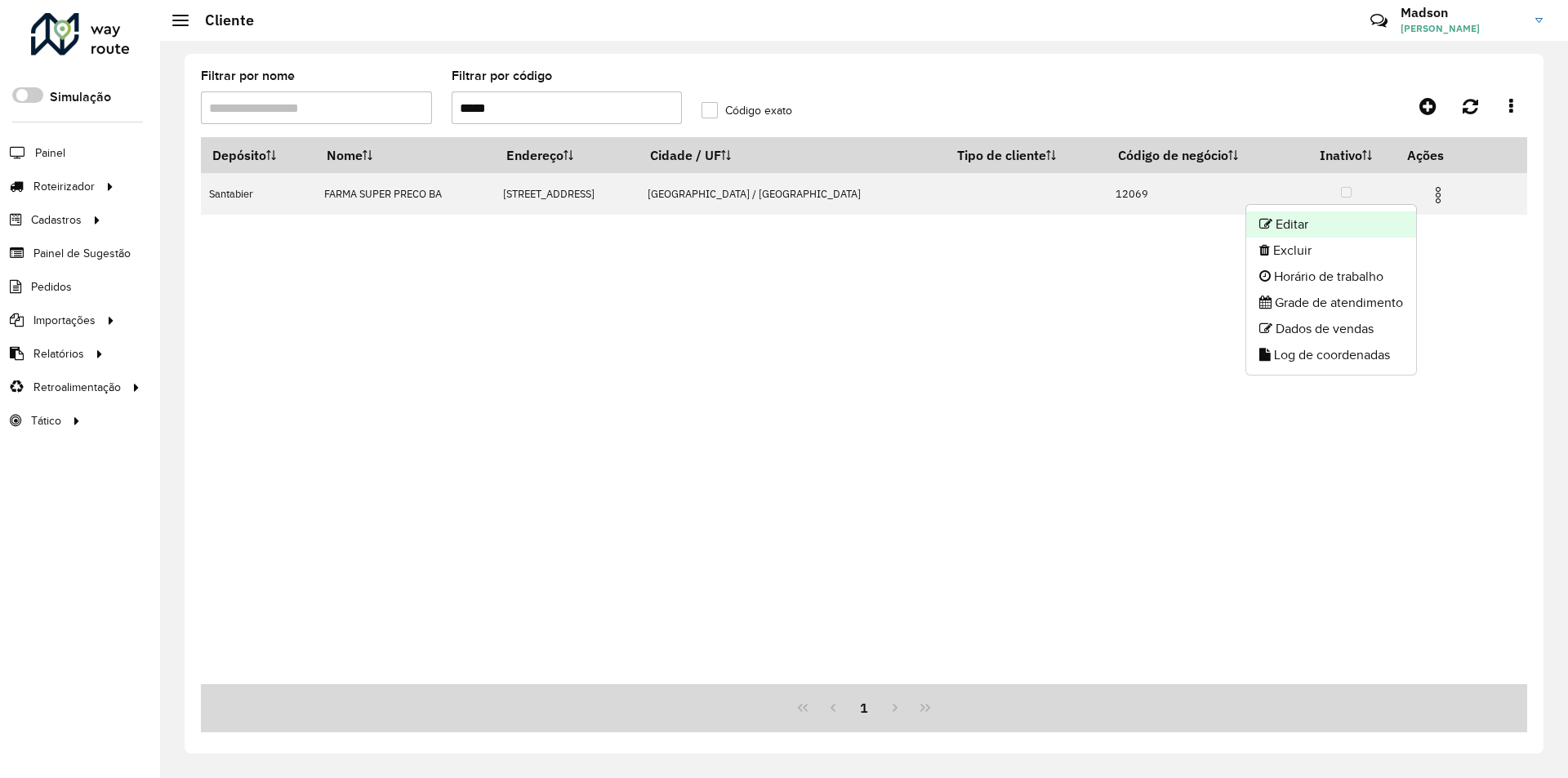
click at [1356, 234] on li "Editar" at bounding box center [1331, 224] width 170 height 26
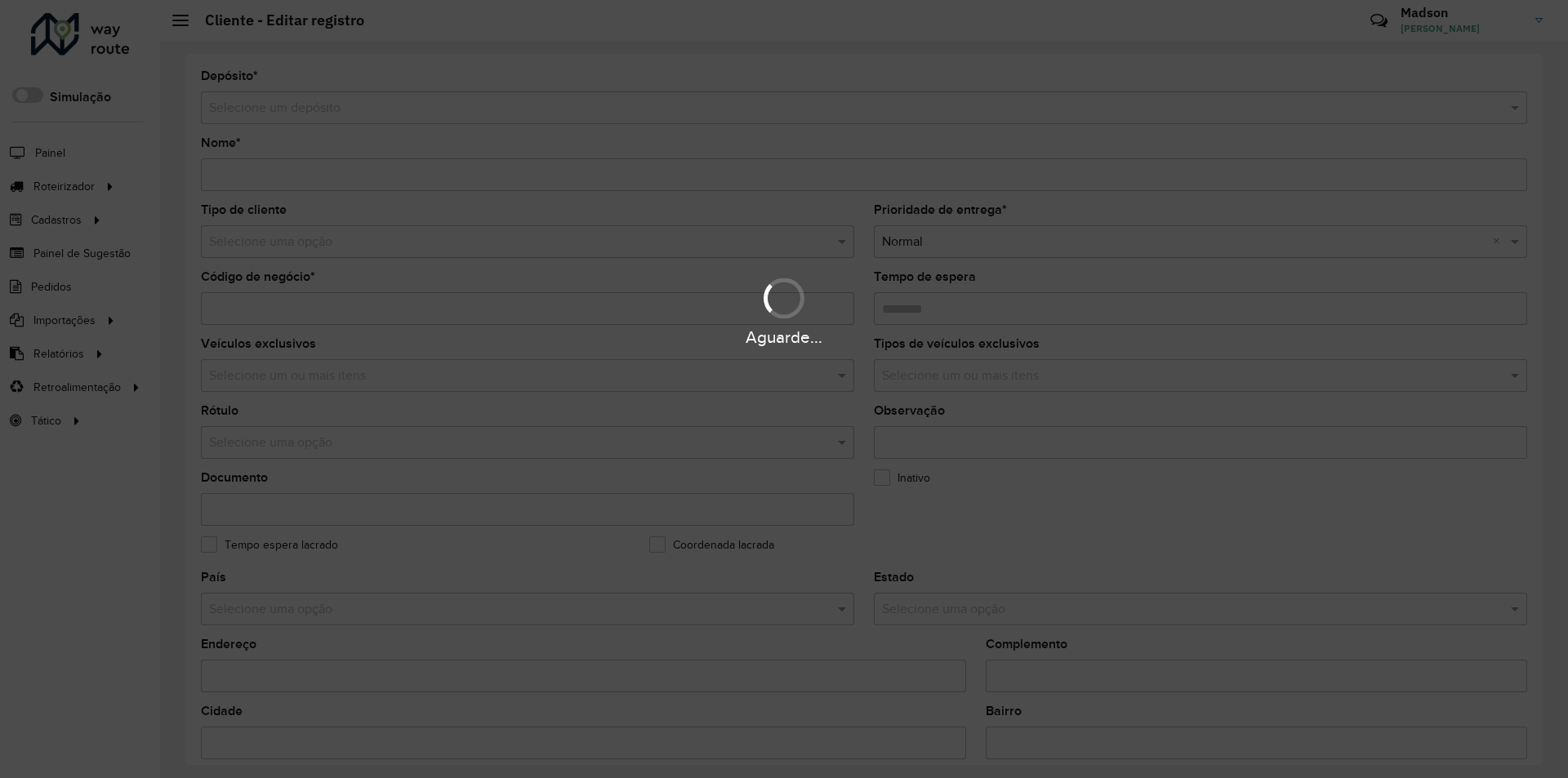
type input "**********"
type input "*****"
type input "********"
type input "**********"
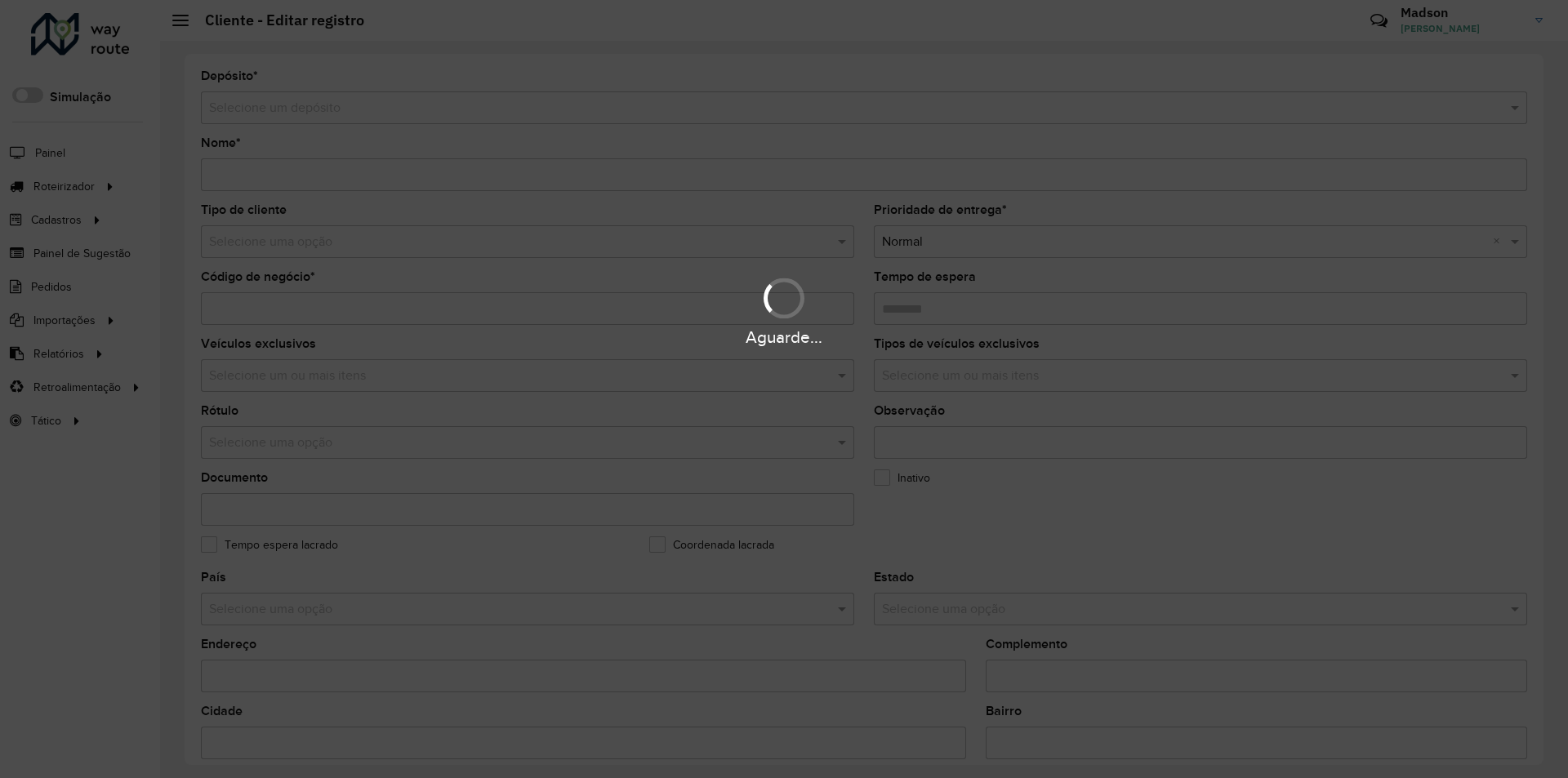
type input "******"
type input "*********"
type input "**********"
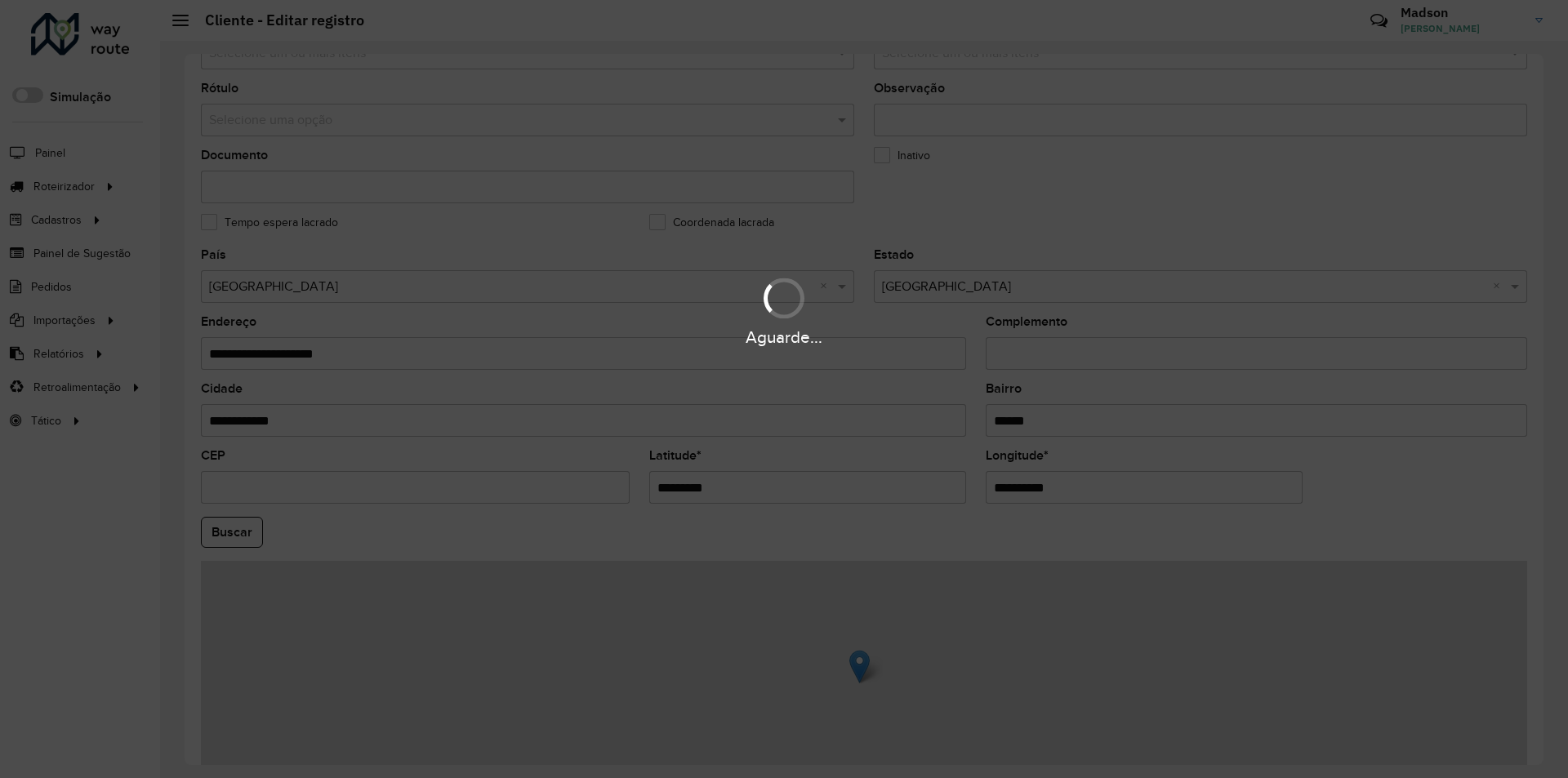
scroll to position [437, 0]
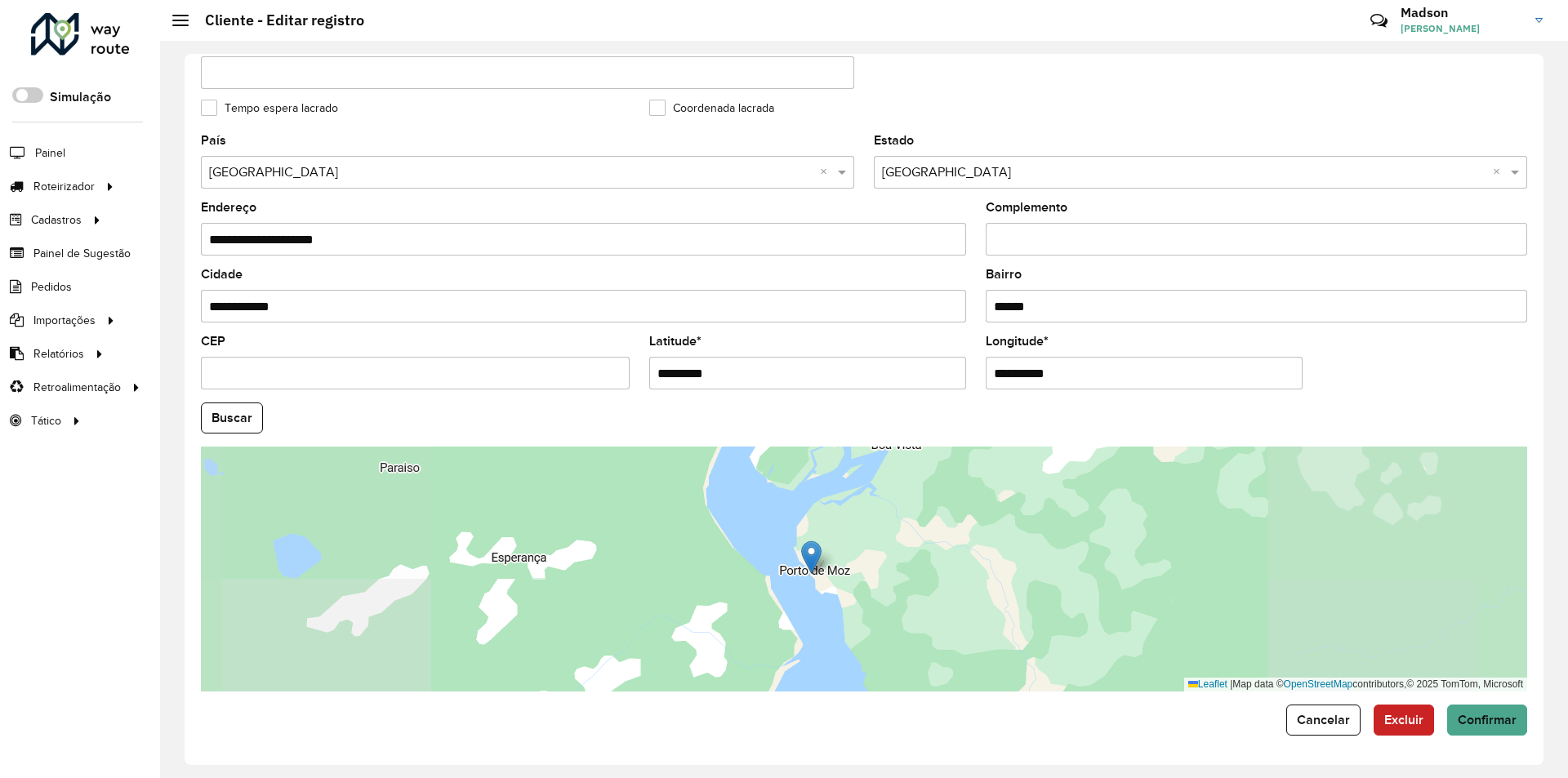
drag, startPoint x: 808, startPoint y: 614, endPoint x: 826, endPoint y: 573, distance: 44.8
click at [826, 573] on div "Leaflet | Map data © OpenStreetMap contributors,© 2025 TomTom, Microsoft" at bounding box center [864, 569] width 1327 height 245
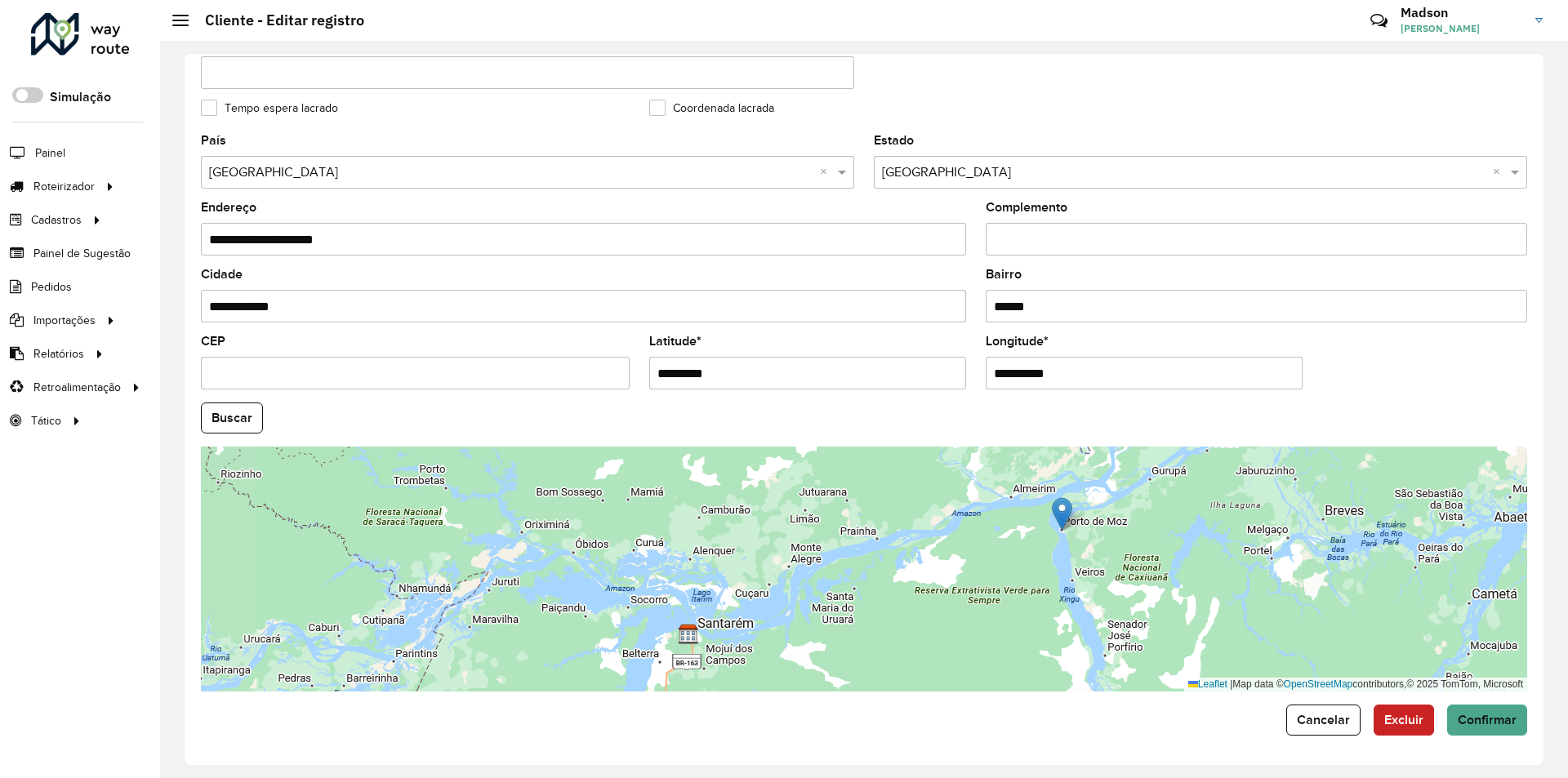
drag, startPoint x: 823, startPoint y: 645, endPoint x: 1057, endPoint y: 605, distance: 237.4
click at [1057, 605] on div "Leaflet | Map data © OpenStreetMap contributors,© 2025 TomTom, Microsoft" at bounding box center [864, 569] width 1327 height 245
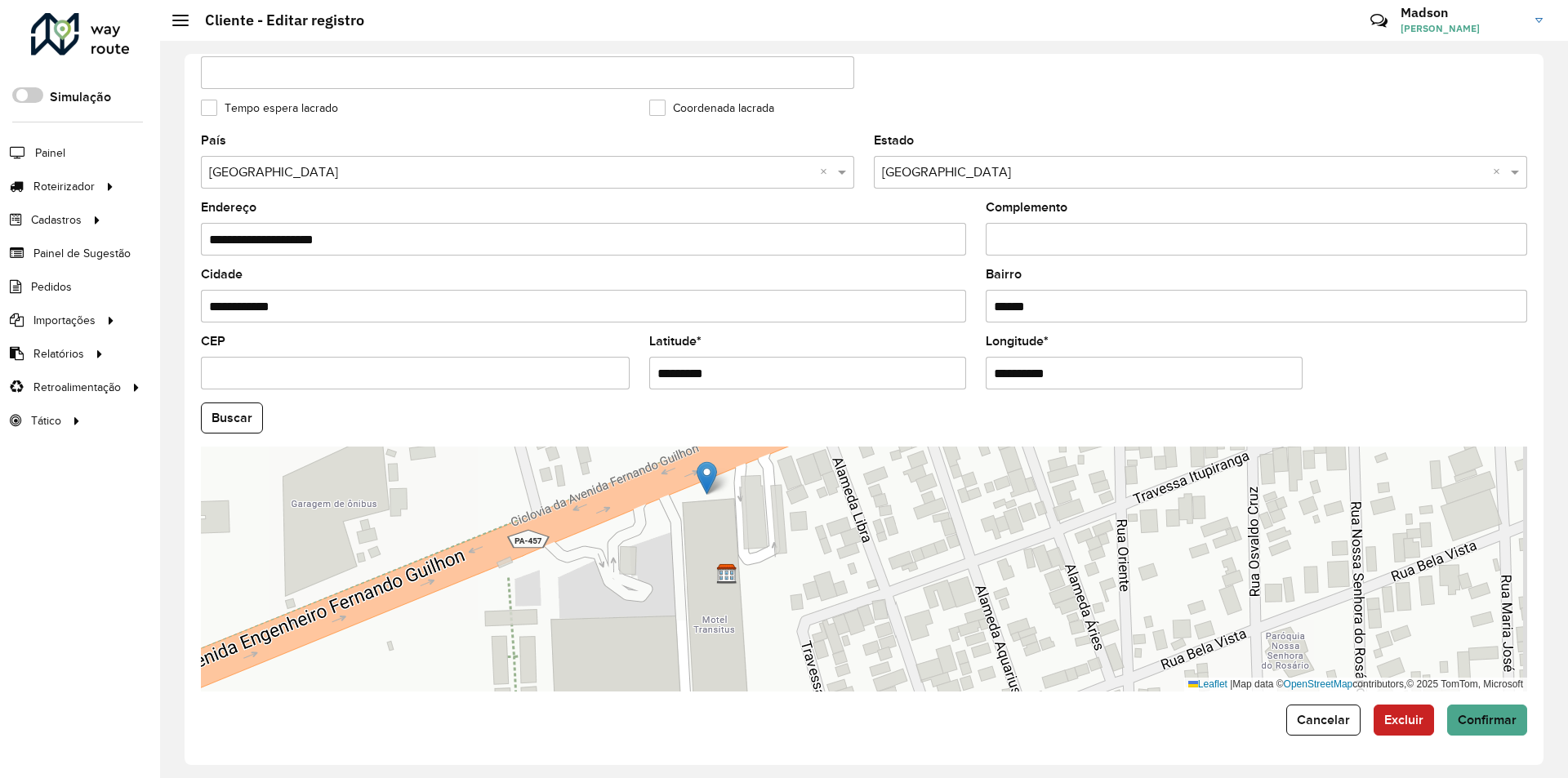
drag, startPoint x: 1070, startPoint y: 518, endPoint x: 711, endPoint y: 484, distance: 360.6
click at [711, 484] on img at bounding box center [706, 478] width 20 height 34
type input "**********"
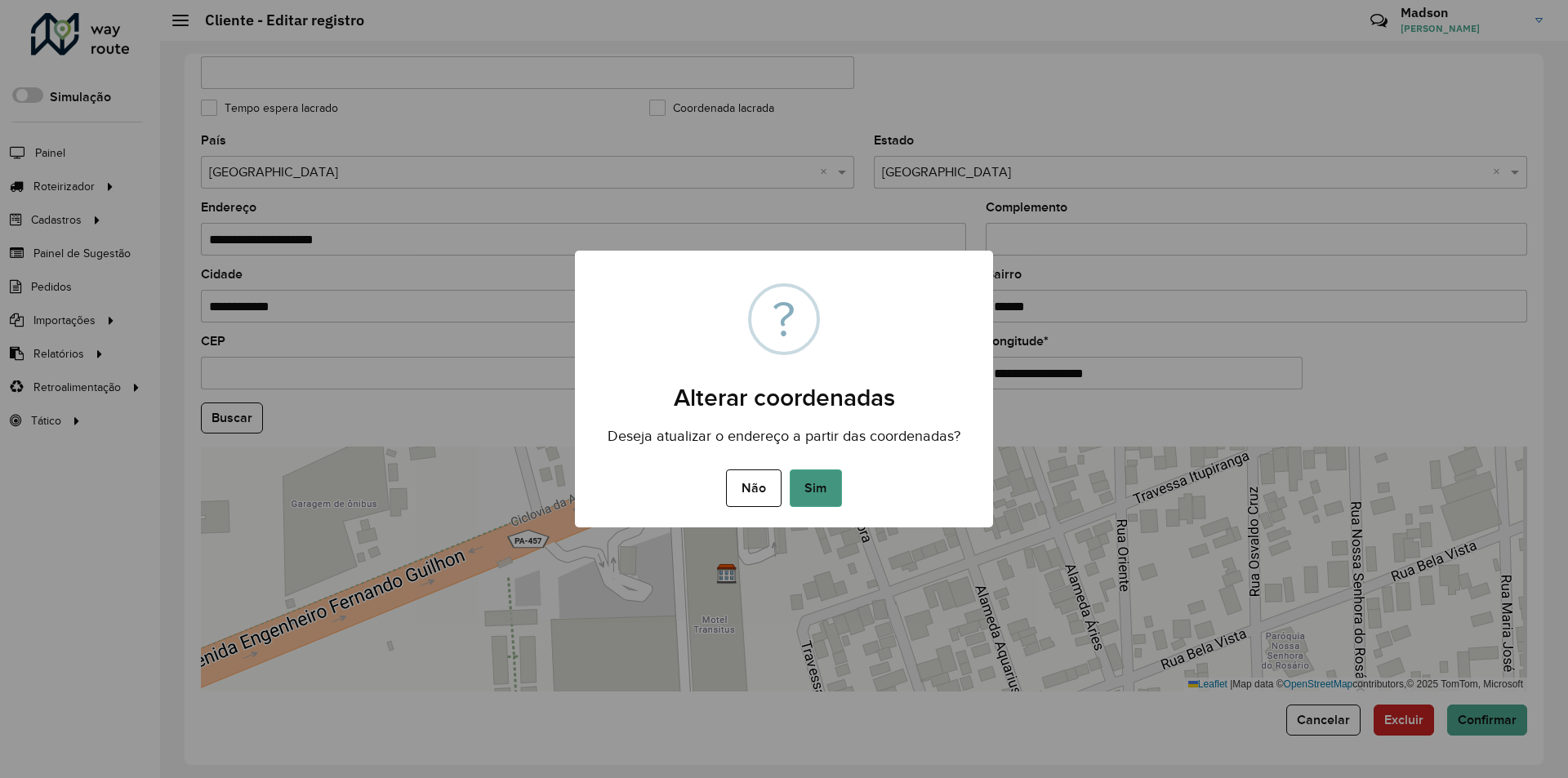
click at [792, 487] on button "Sim" at bounding box center [816, 488] width 52 height 37
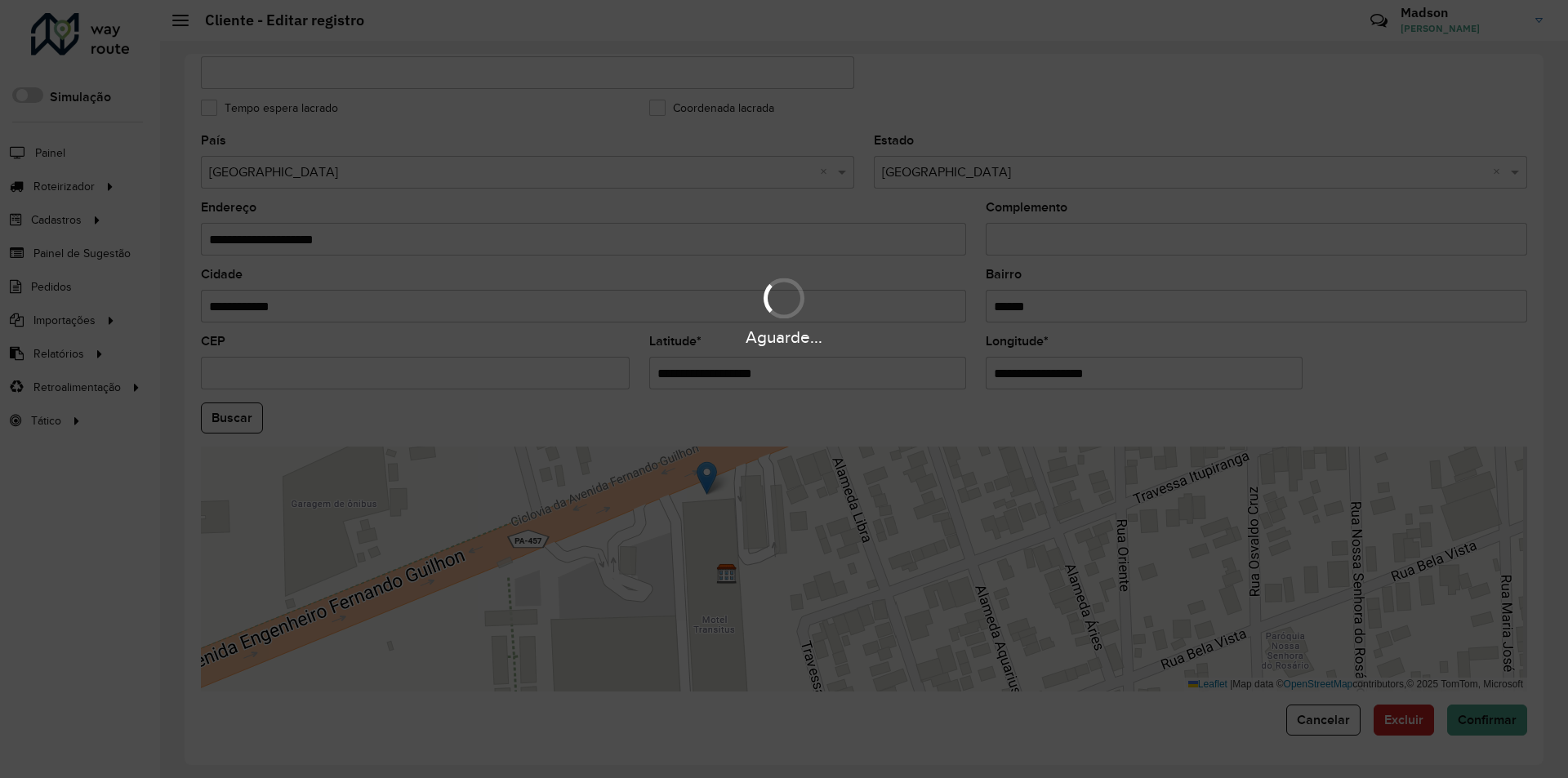
type input "**********"
type input "********"
type input "**********"
type input "*********"
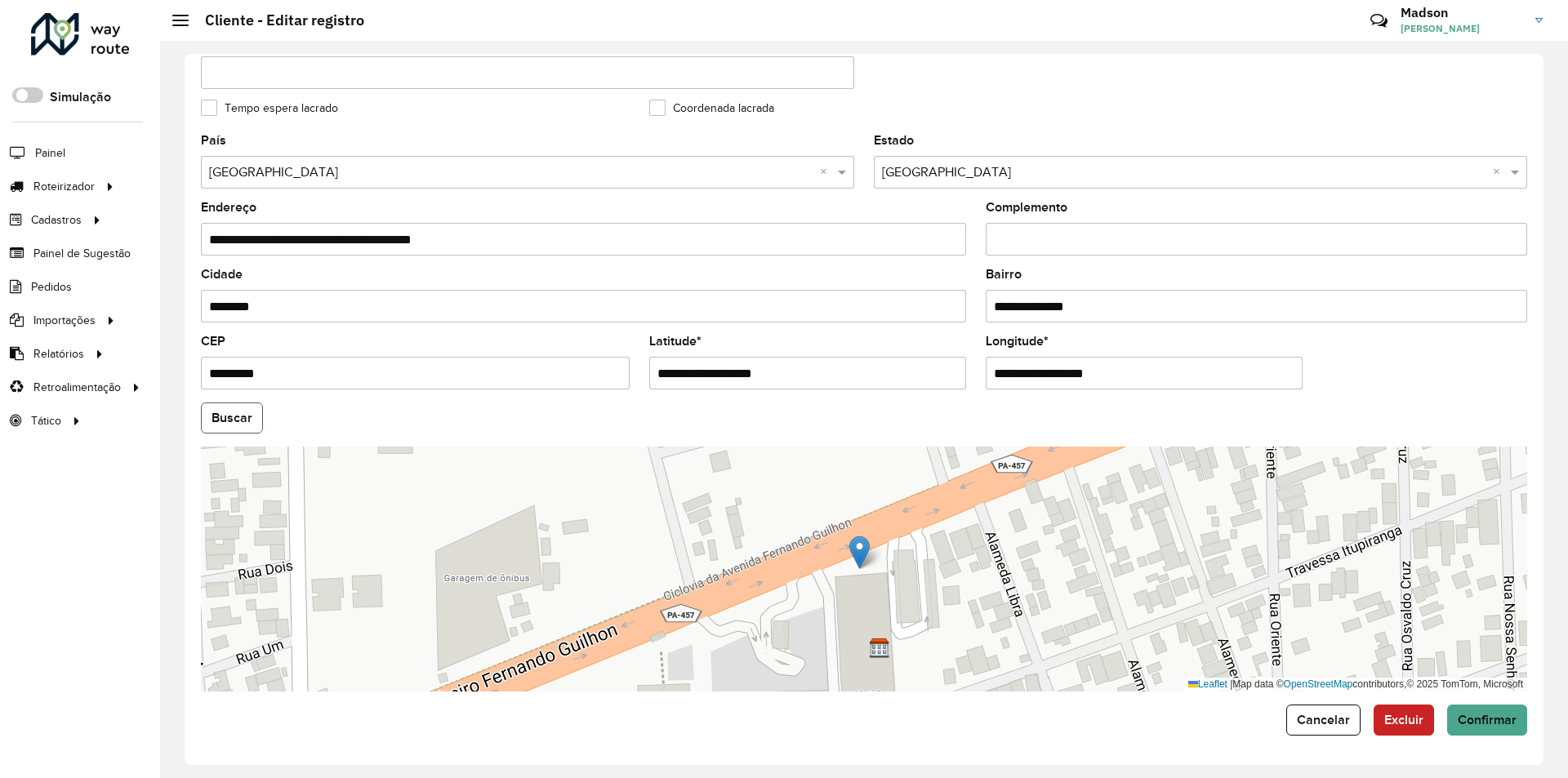
click at [220, 424] on button "Buscar" at bounding box center [232, 418] width 62 height 31
click at [1476, 713] on span "Confirmar" at bounding box center [1487, 720] width 59 height 14
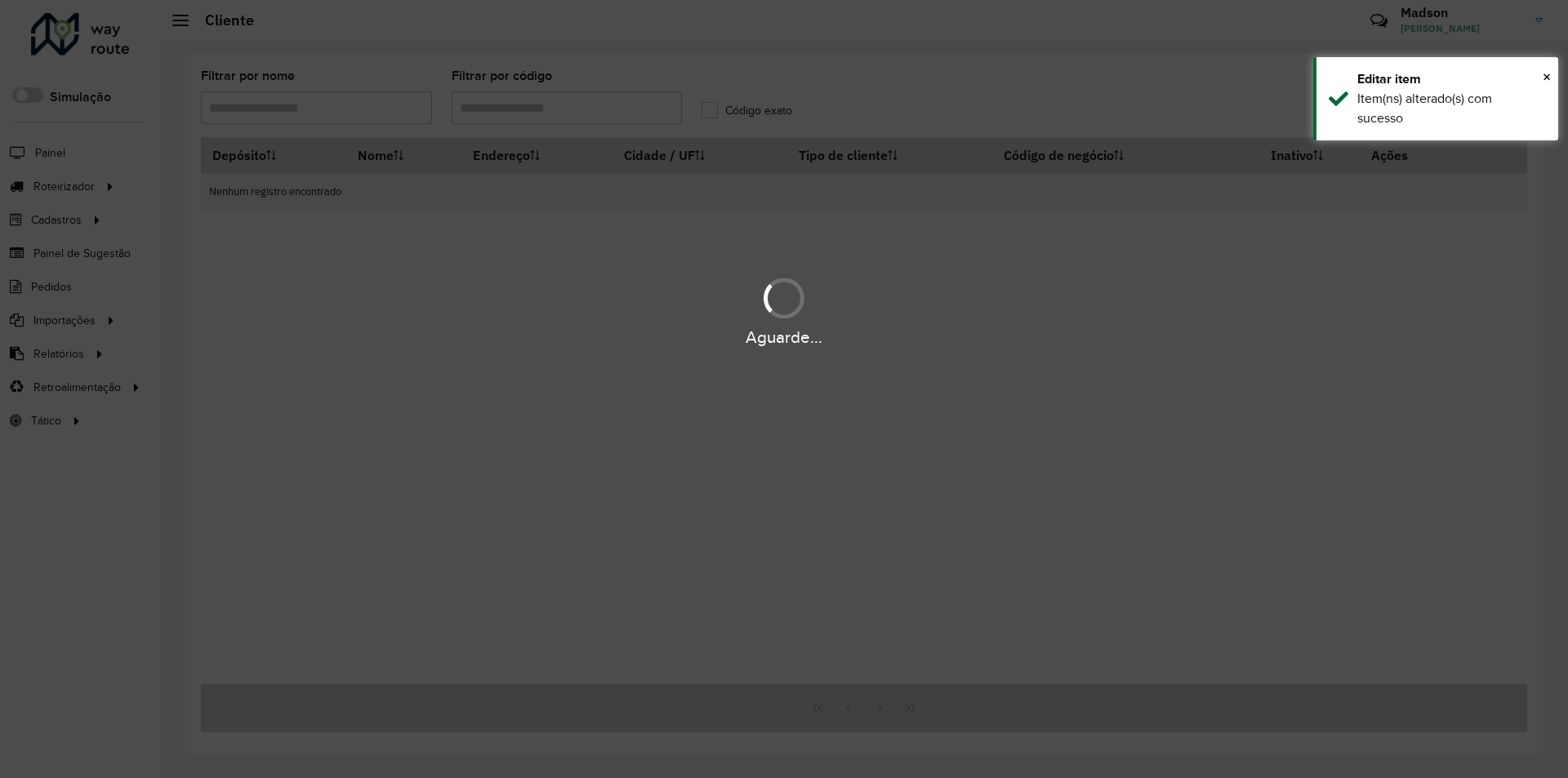
type input "*****"
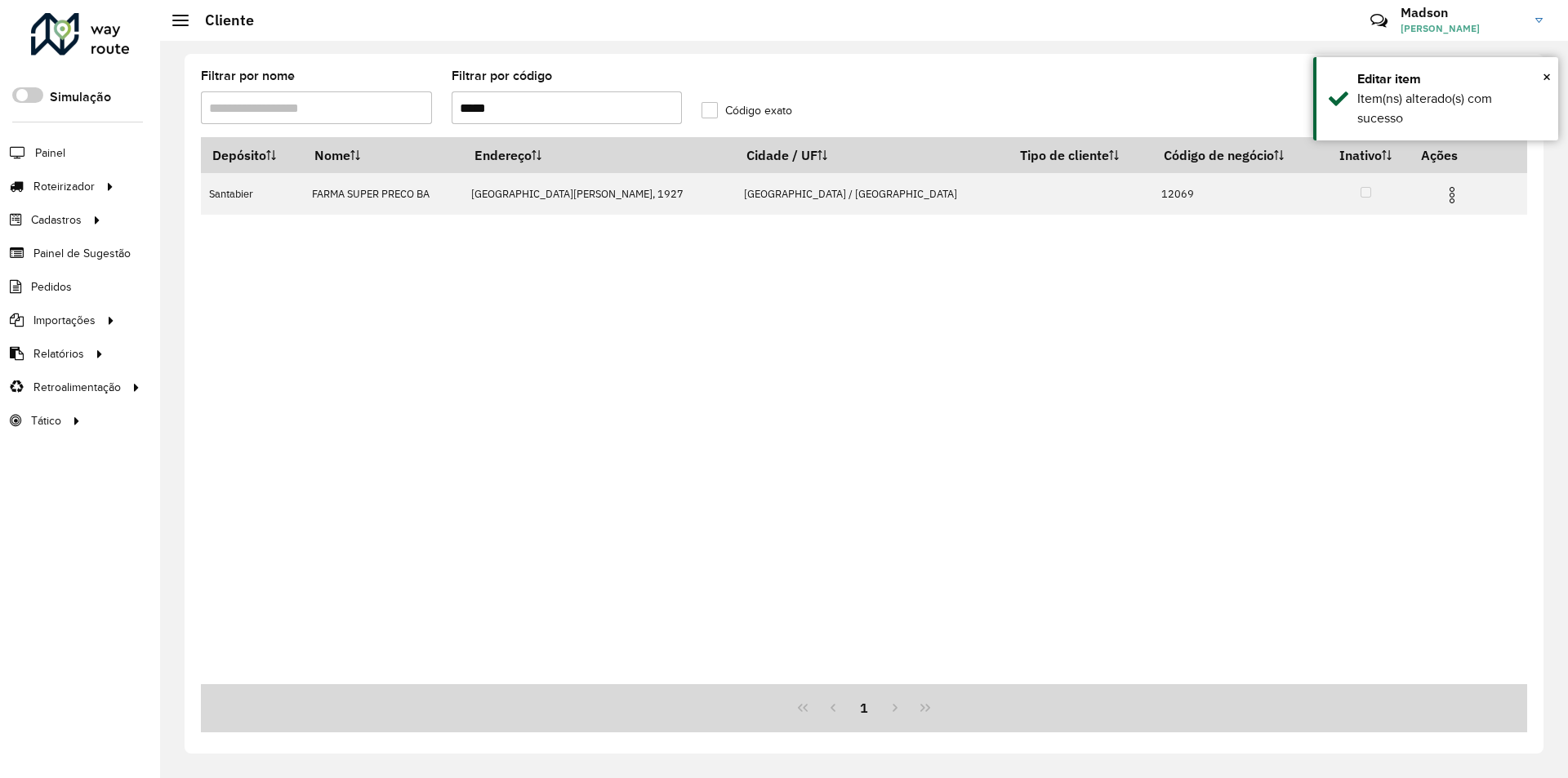
drag, startPoint x: 512, startPoint y: 93, endPoint x: 361, endPoint y: 115, distance: 152.6
click at [361, 115] on formly-group "Filtrar por nome Filtrar por código ***** Código exato" at bounding box center [692, 103] width 1001 height 67
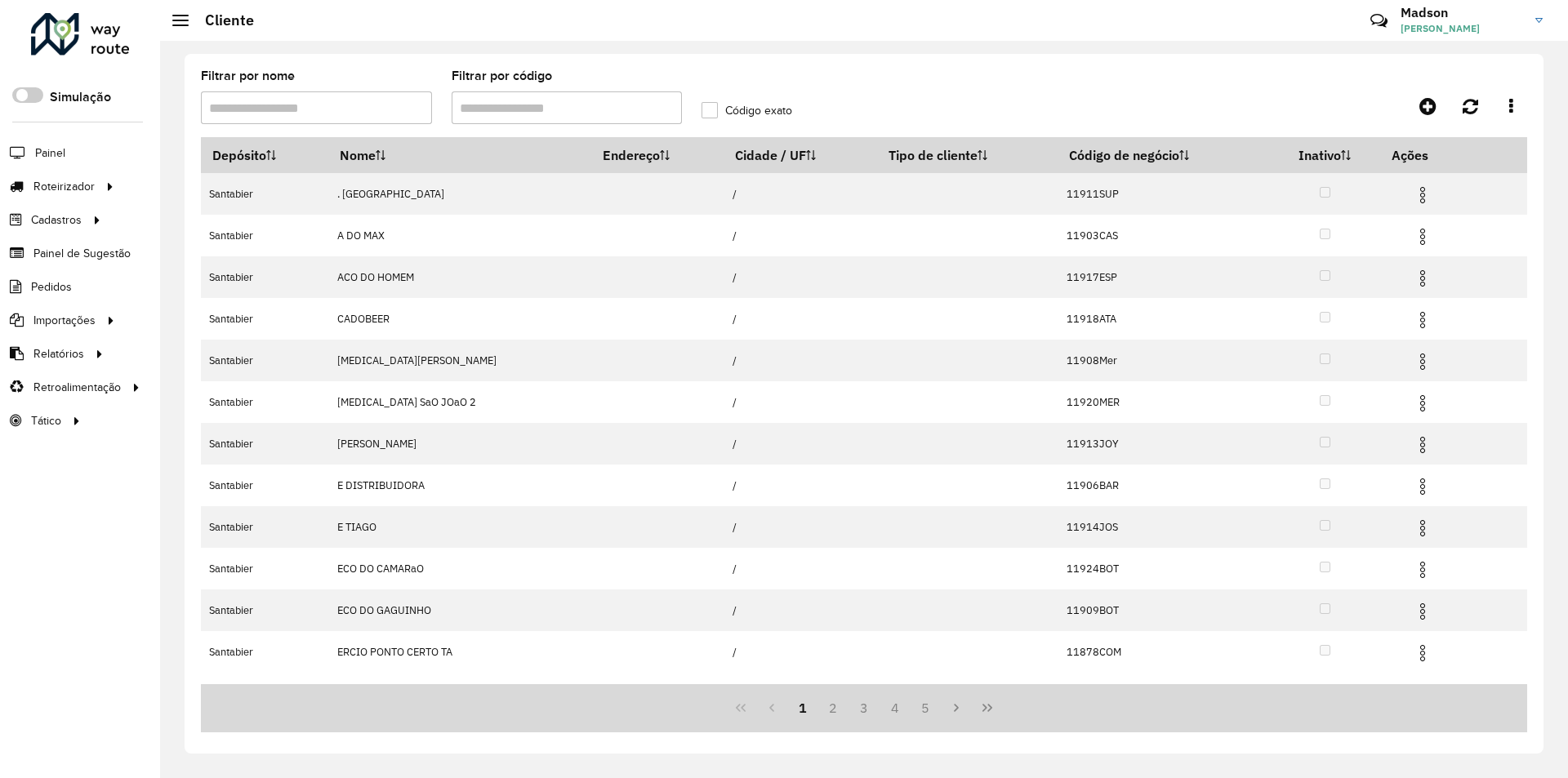
click at [91, 353] on icon at bounding box center [97, 353] width 14 height 25
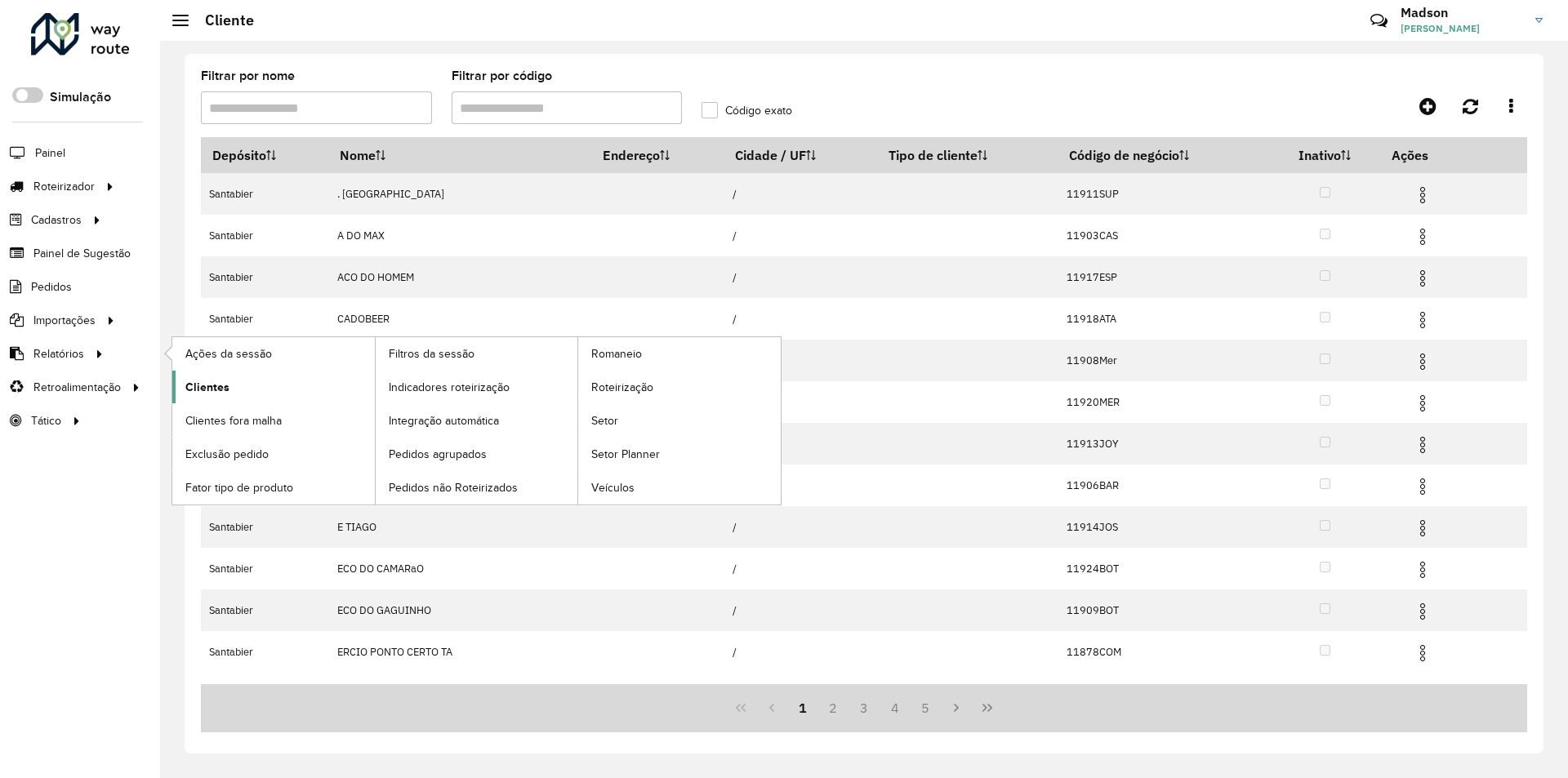
click at [194, 387] on span "Clientes" at bounding box center [207, 387] width 44 height 17
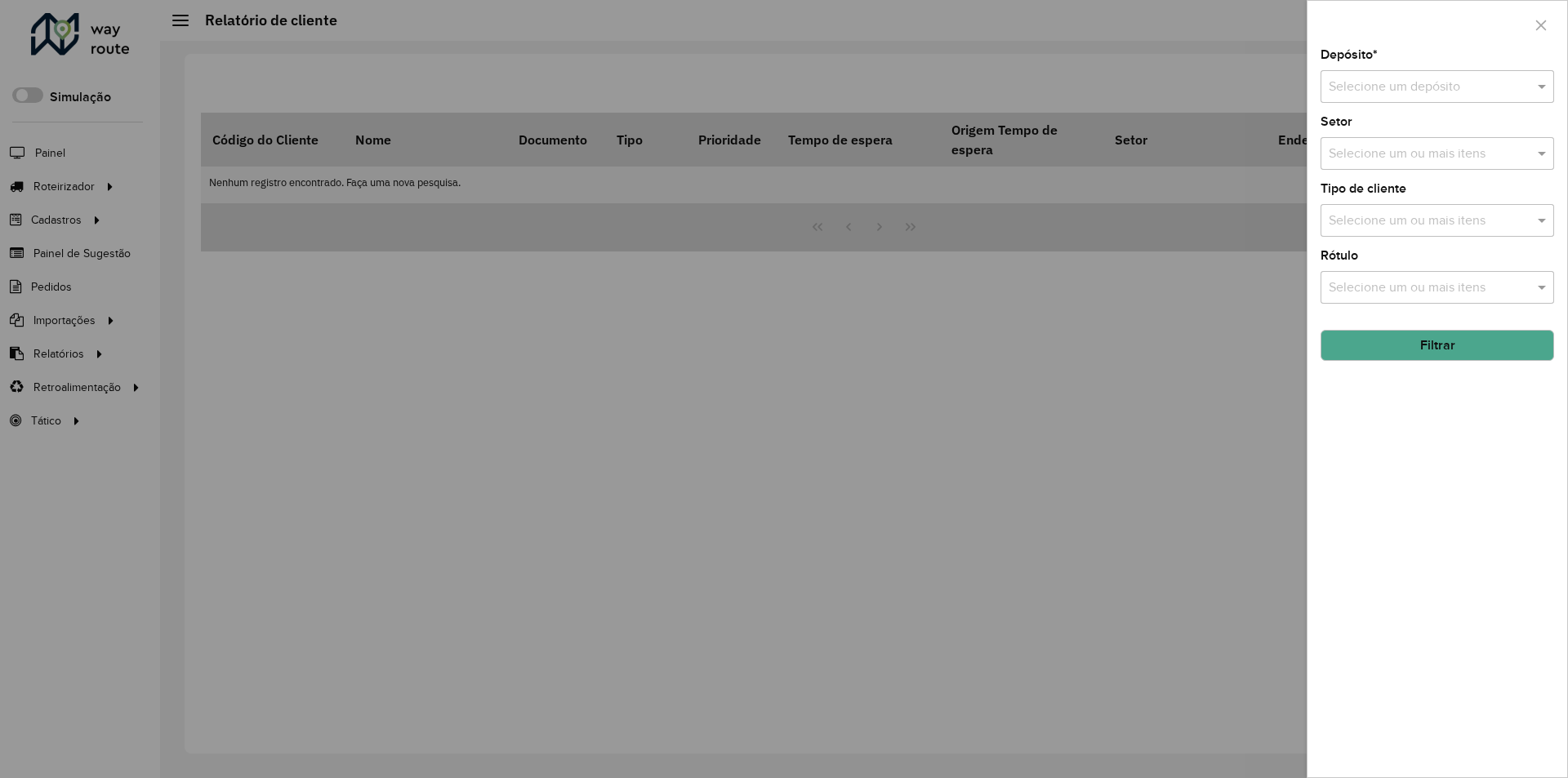
click at [1459, 91] on input "text" at bounding box center [1421, 87] width 185 height 20
click at [1421, 140] on div "Santabier" at bounding box center [1437, 133] width 232 height 28
click at [1478, 341] on button "Filtrar" at bounding box center [1437, 345] width 234 height 31
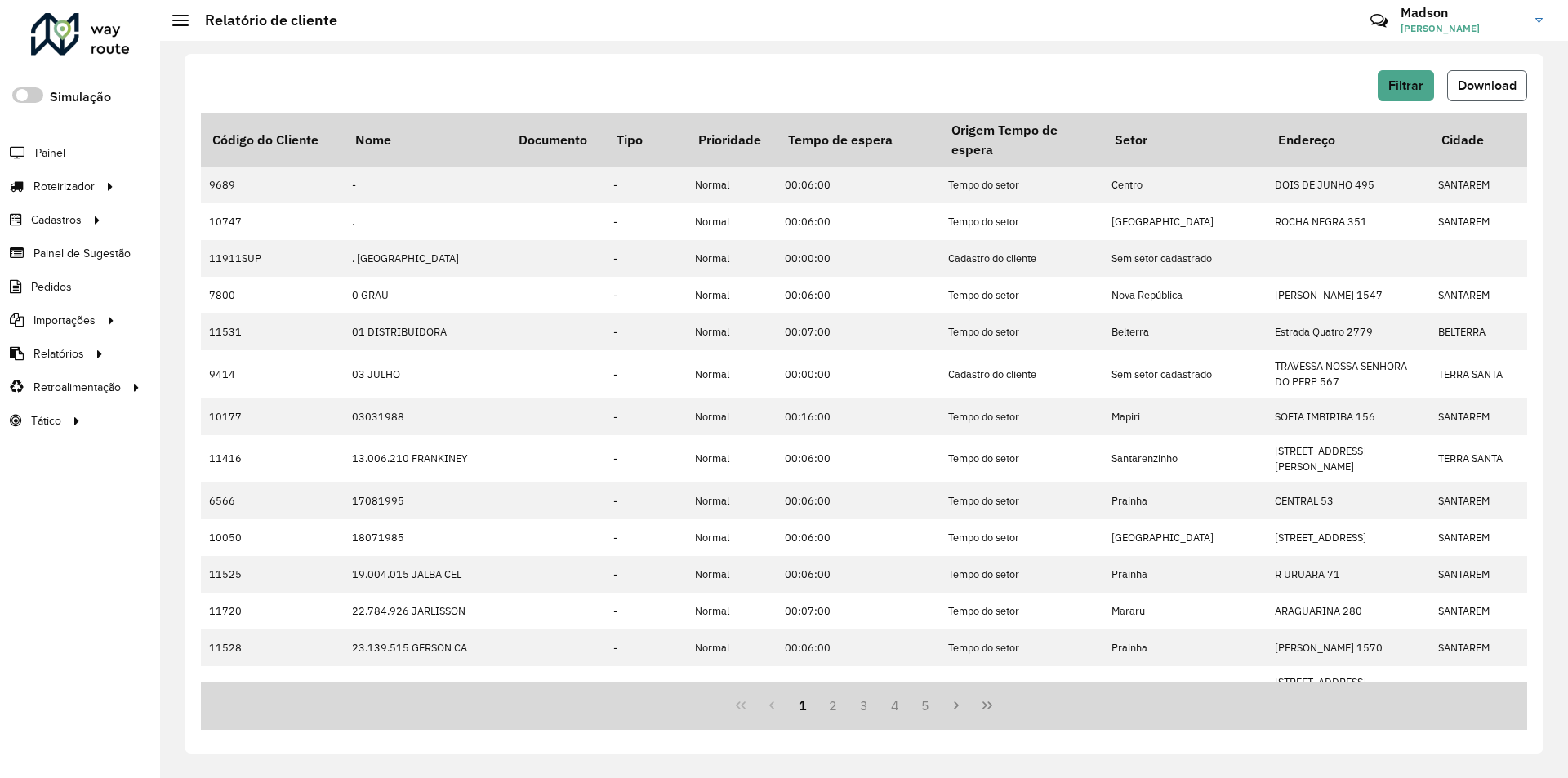
click at [1485, 88] on span "Download" at bounding box center [1487, 85] width 59 height 14
click at [215, 178] on span "Entregas" at bounding box center [208, 186] width 46 height 17
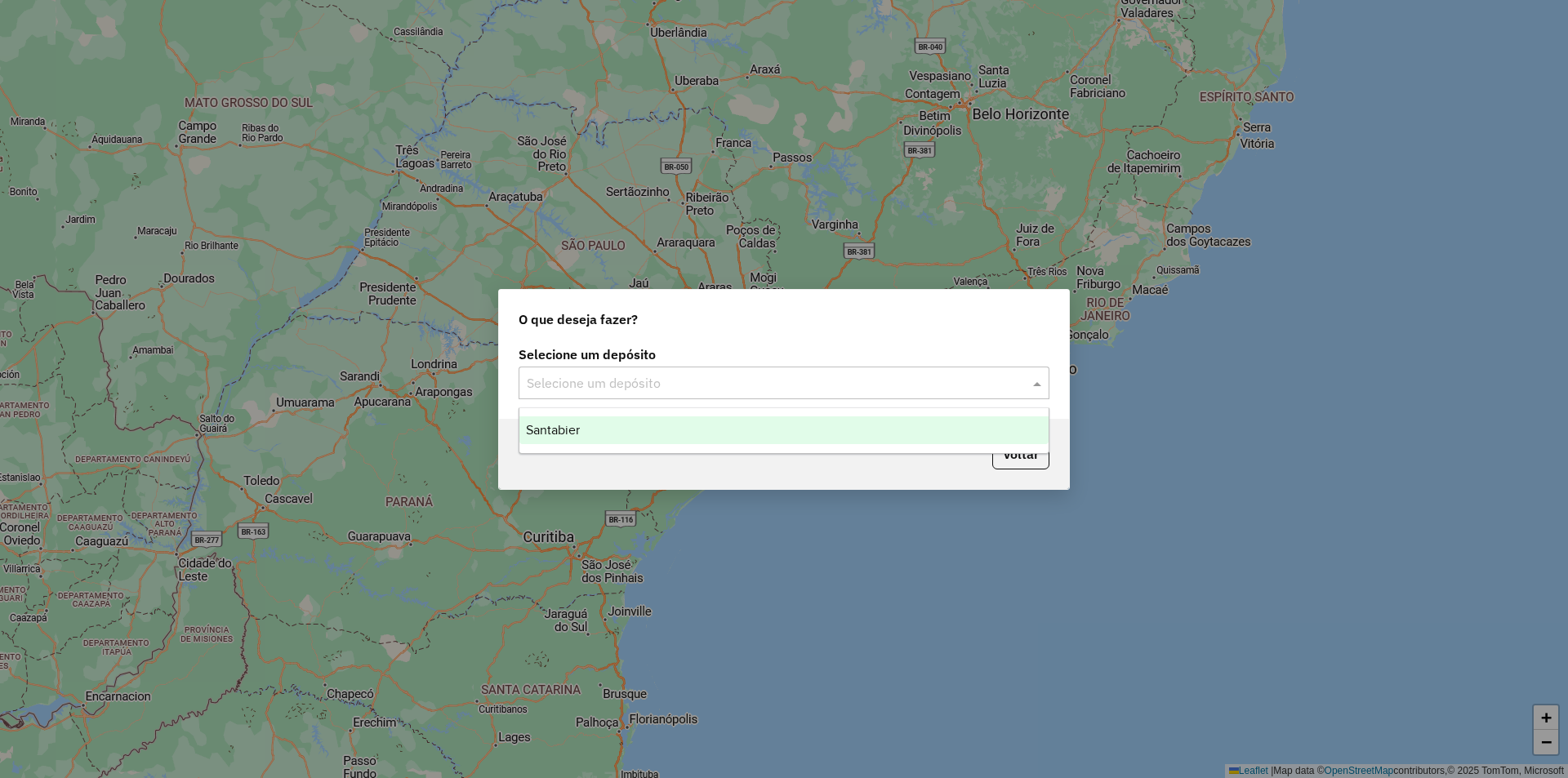
click at [685, 385] on input "text" at bounding box center [768, 384] width 482 height 20
click at [676, 435] on div "Santabier" at bounding box center [784, 429] width 529 height 28
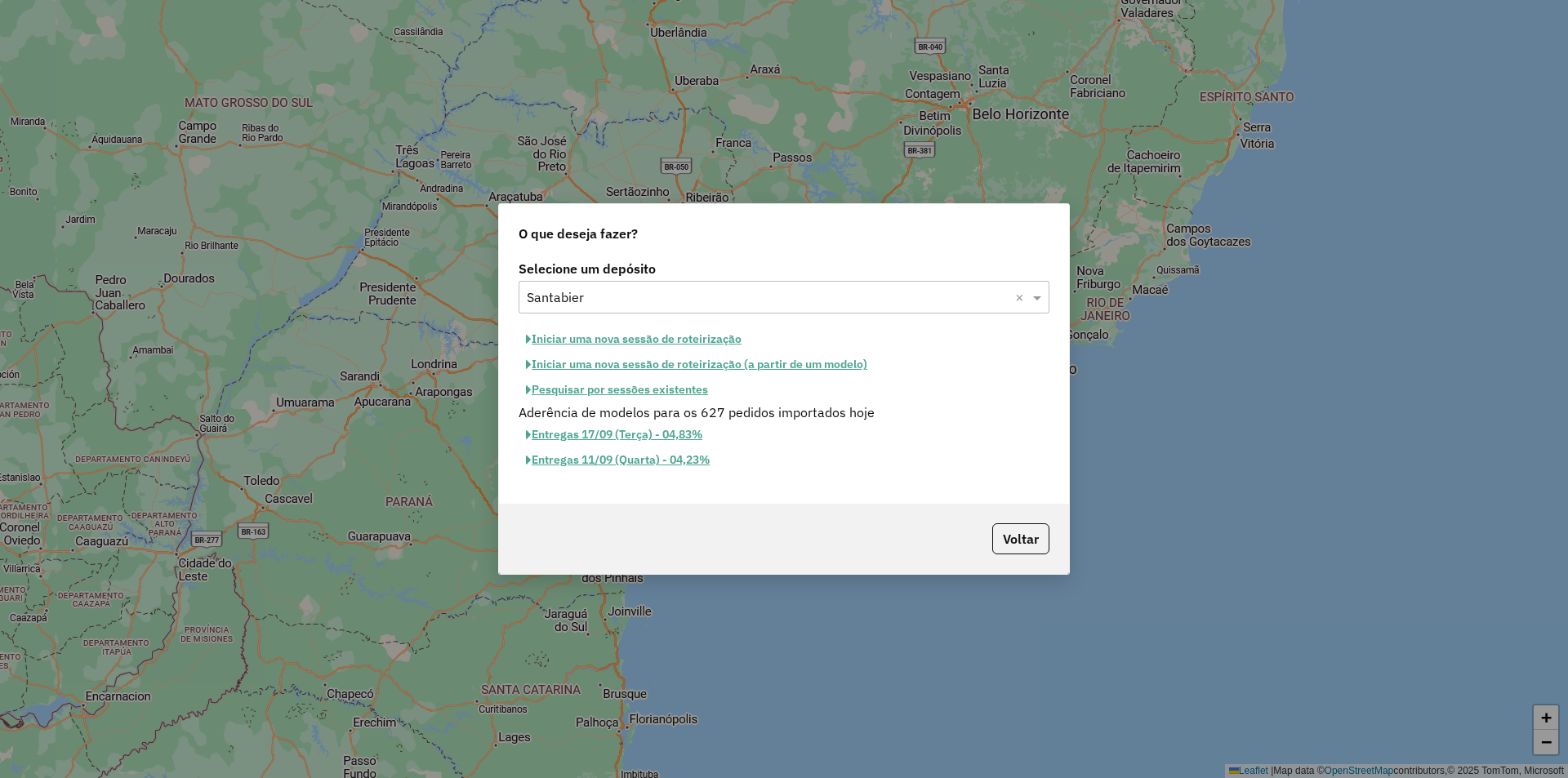
click at [679, 346] on button "Iniciar uma nova sessão de roteirização" at bounding box center [633, 339] width 230 height 25
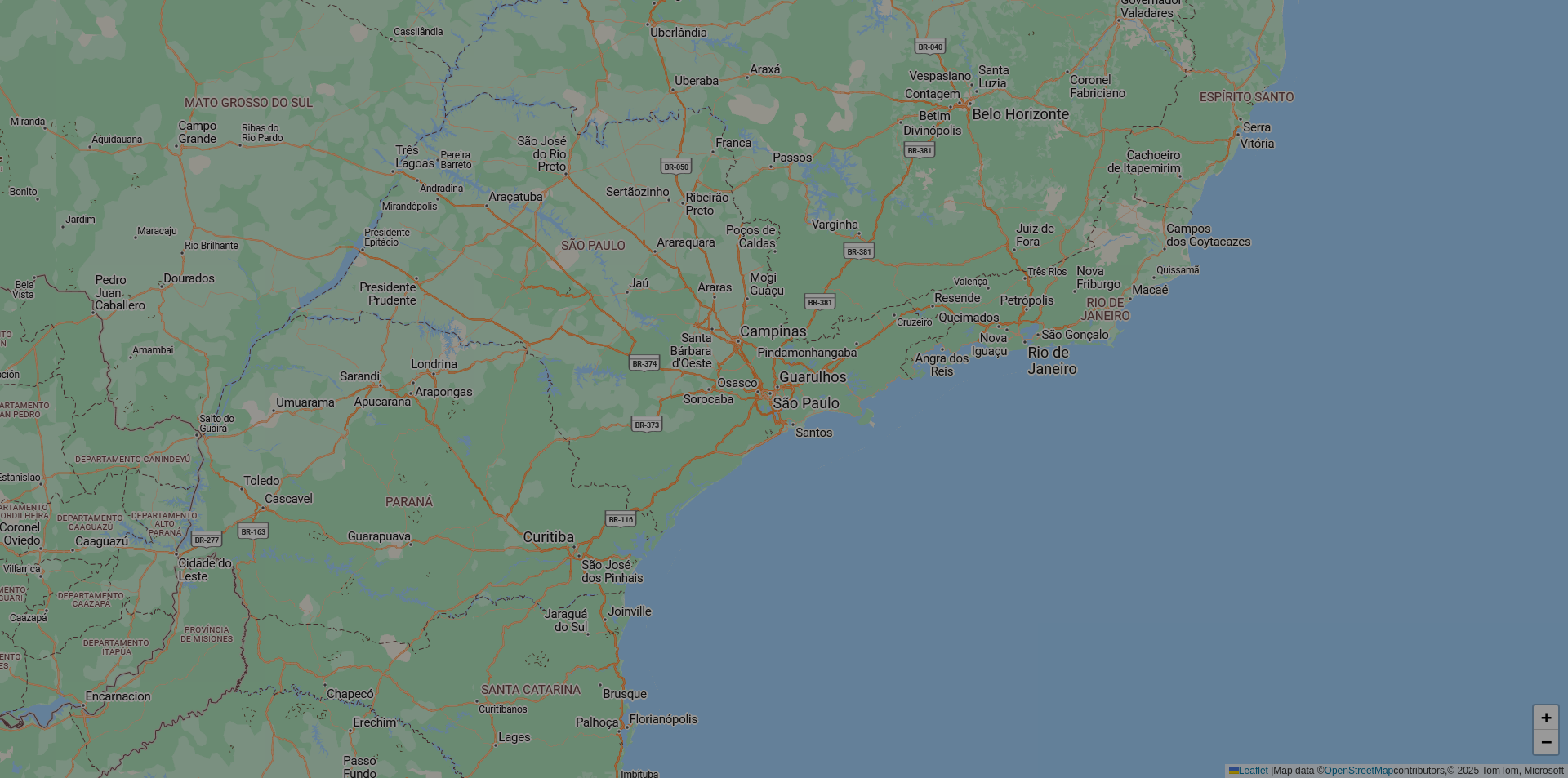
select select "*"
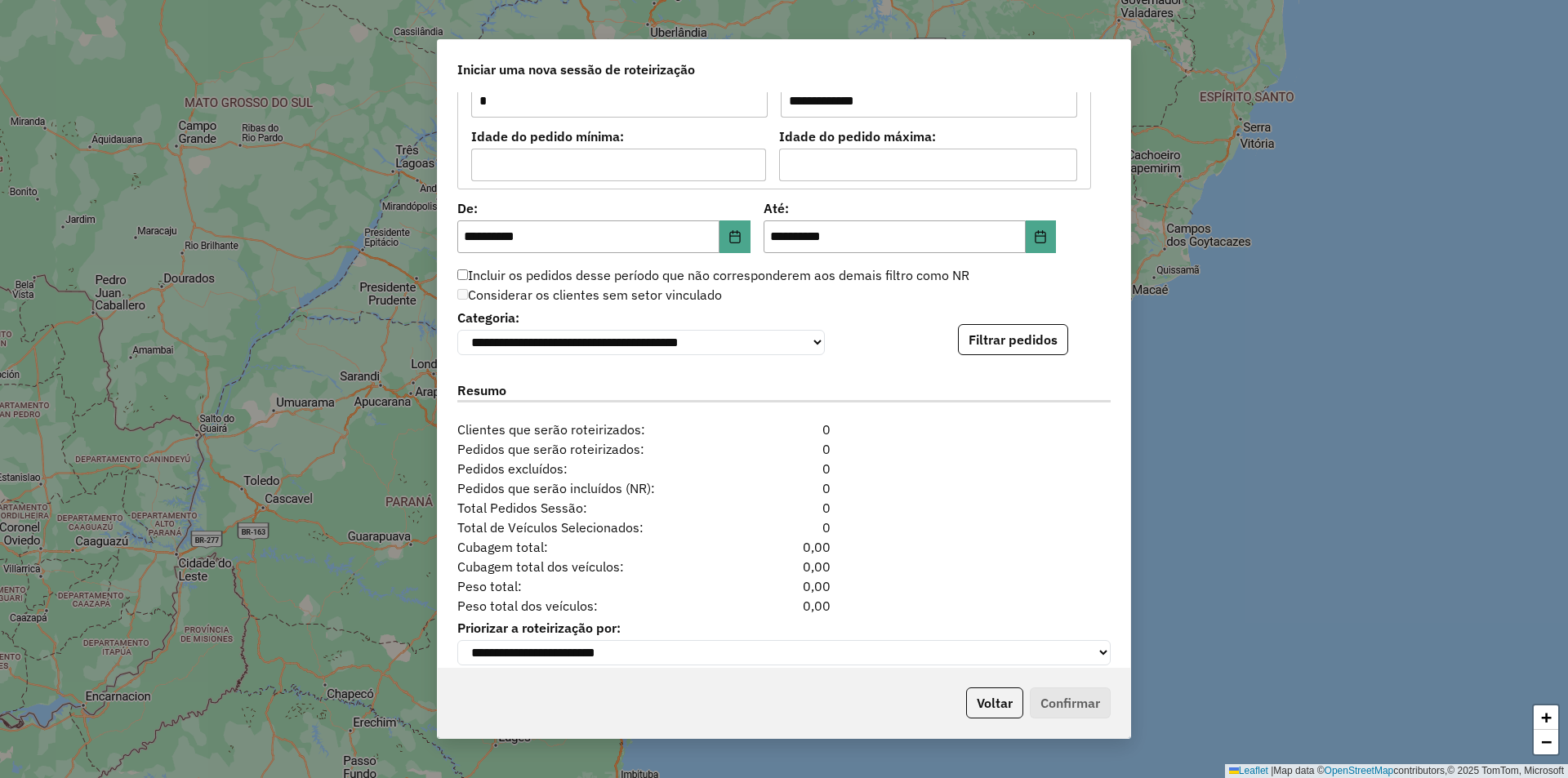
scroll to position [1495, 0]
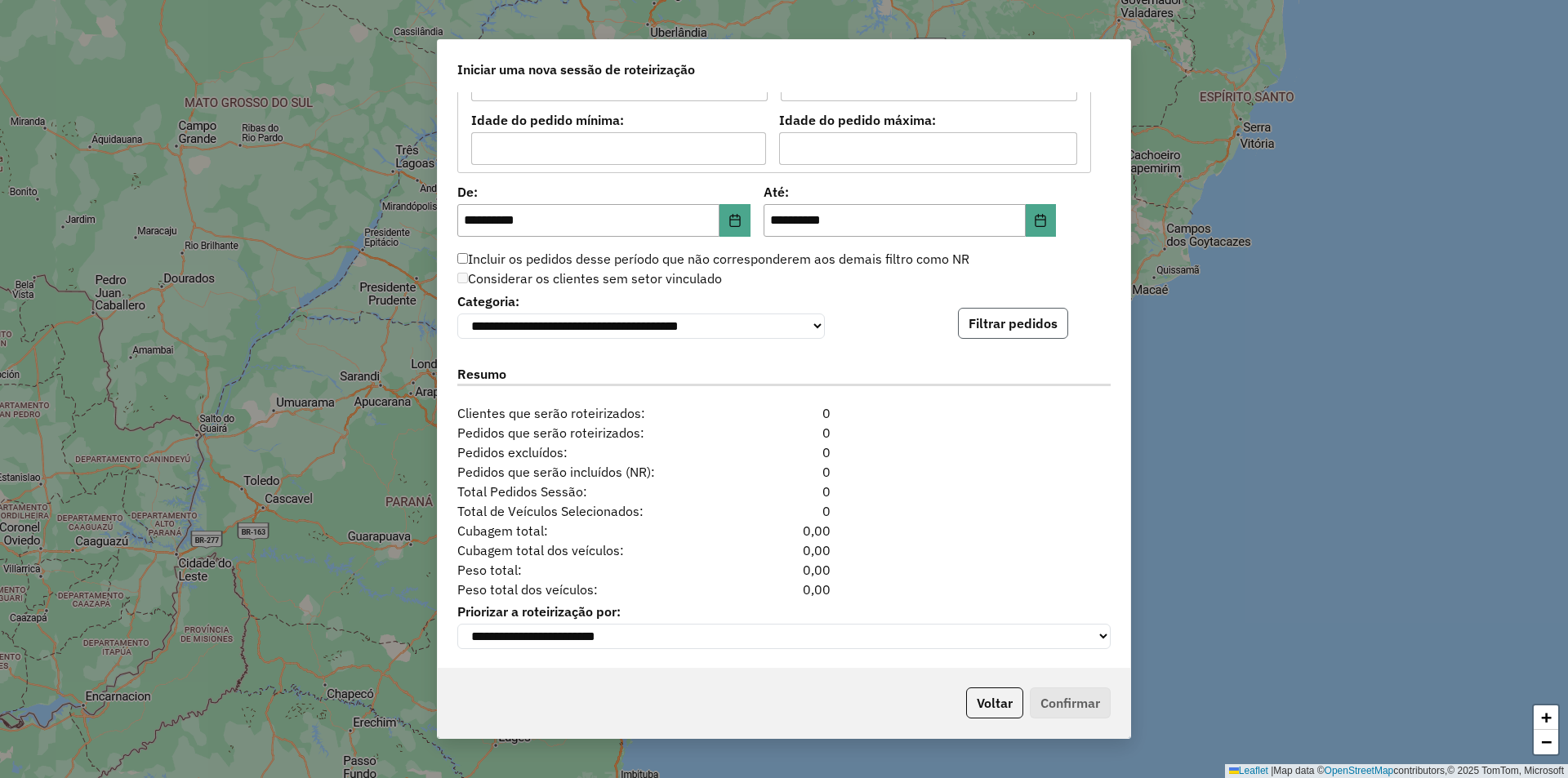
click at [1025, 315] on button "Filtrar pedidos" at bounding box center [1013, 323] width 110 height 31
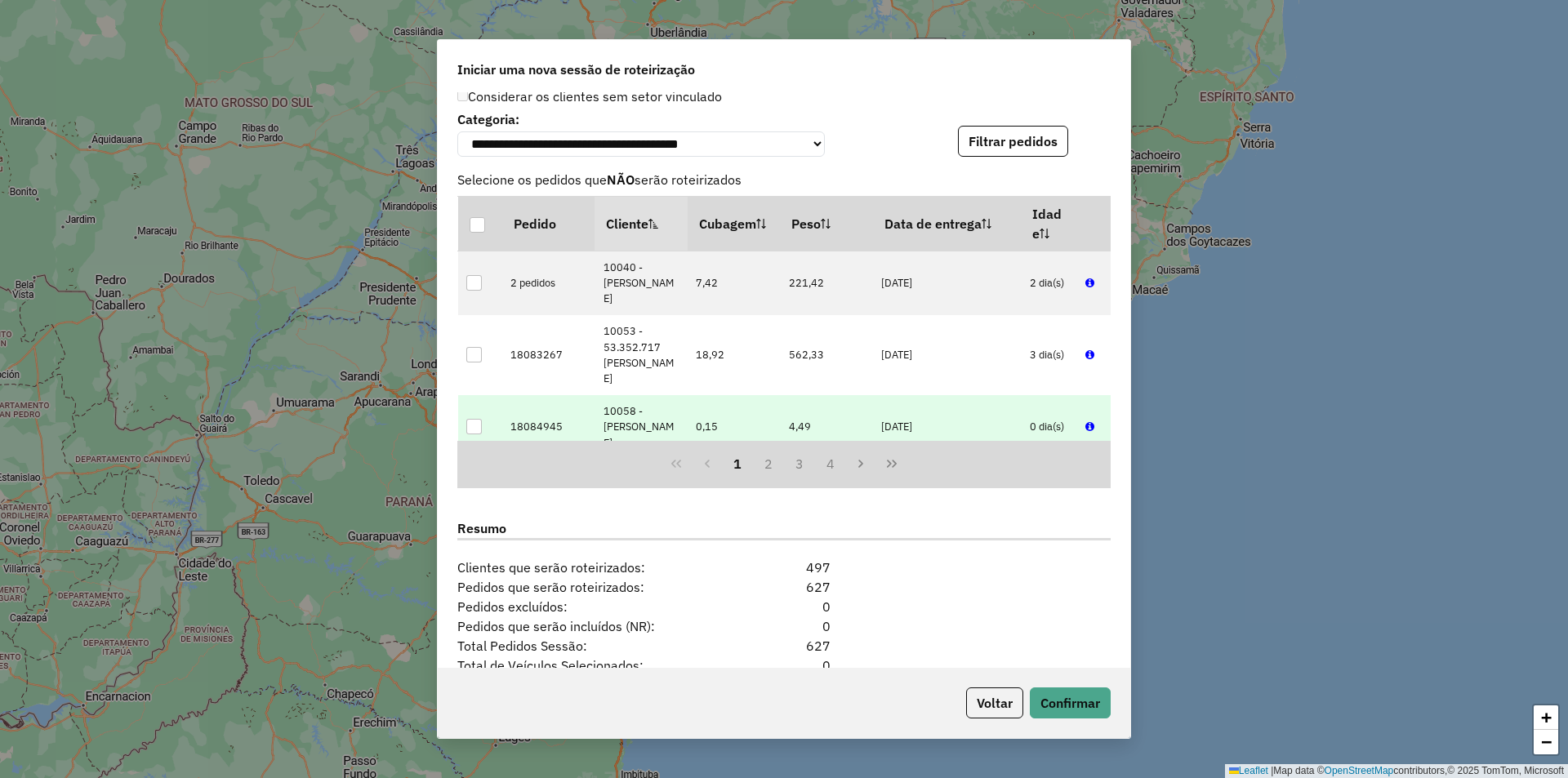
scroll to position [1832, 0]
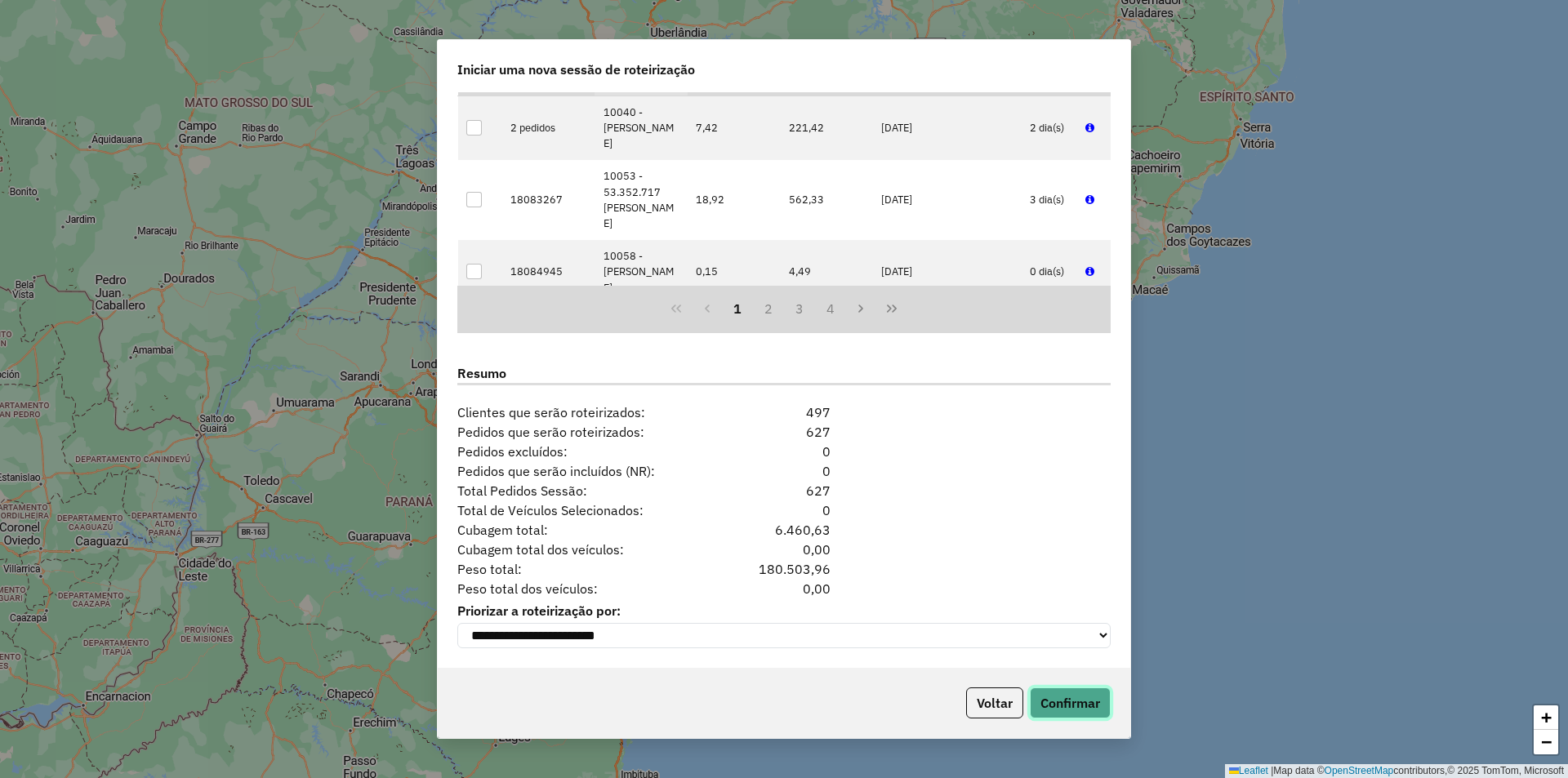
click at [1078, 696] on button "Confirmar" at bounding box center [1070, 702] width 81 height 31
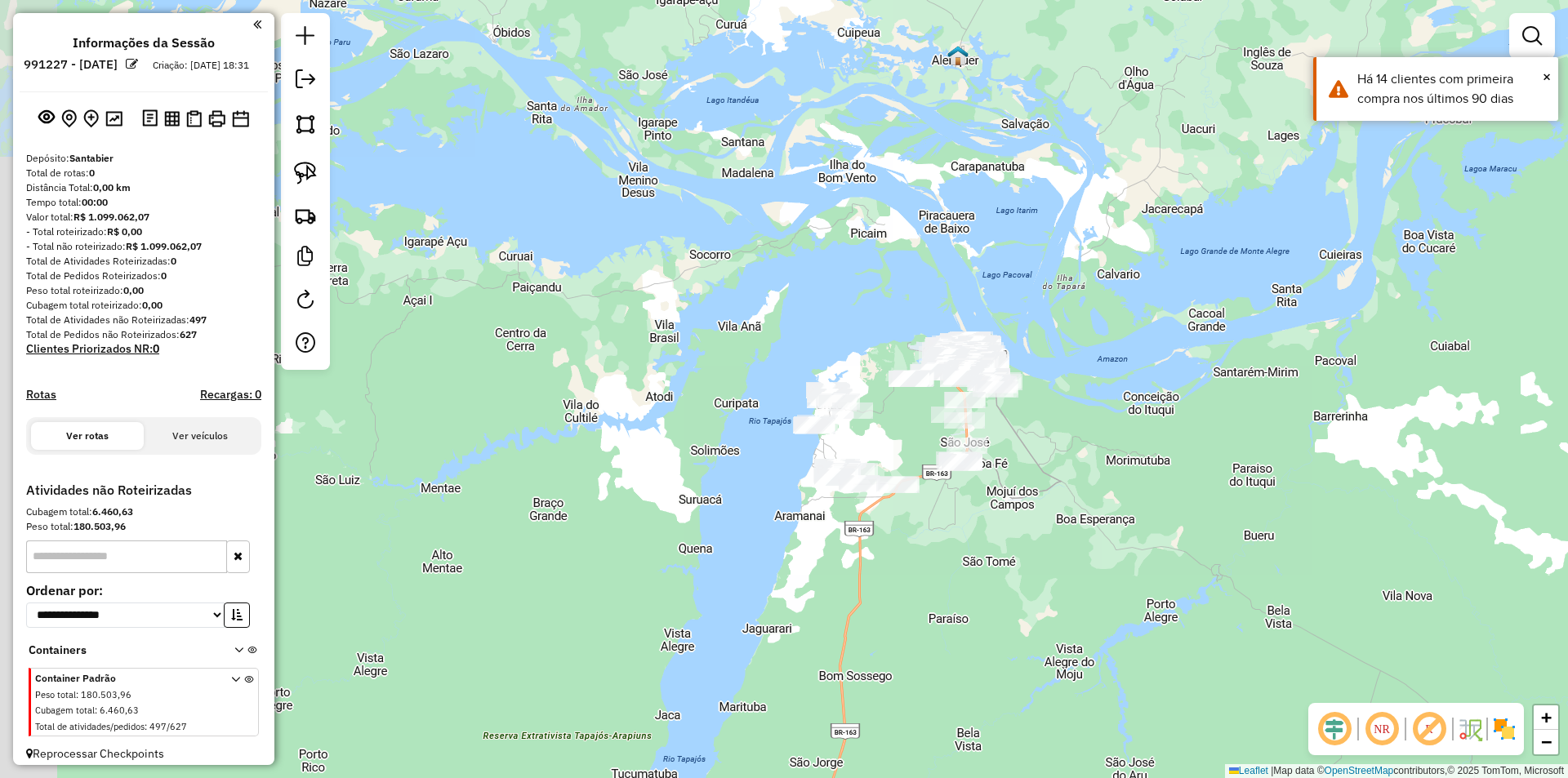
drag, startPoint x: 1017, startPoint y: 639, endPoint x: 1132, endPoint y: 593, distance: 123.9
click at [1132, 593] on div "Janela de atendimento Grade de atendimento Capacidade Transportadoras Veículos …" at bounding box center [784, 389] width 1568 height 778
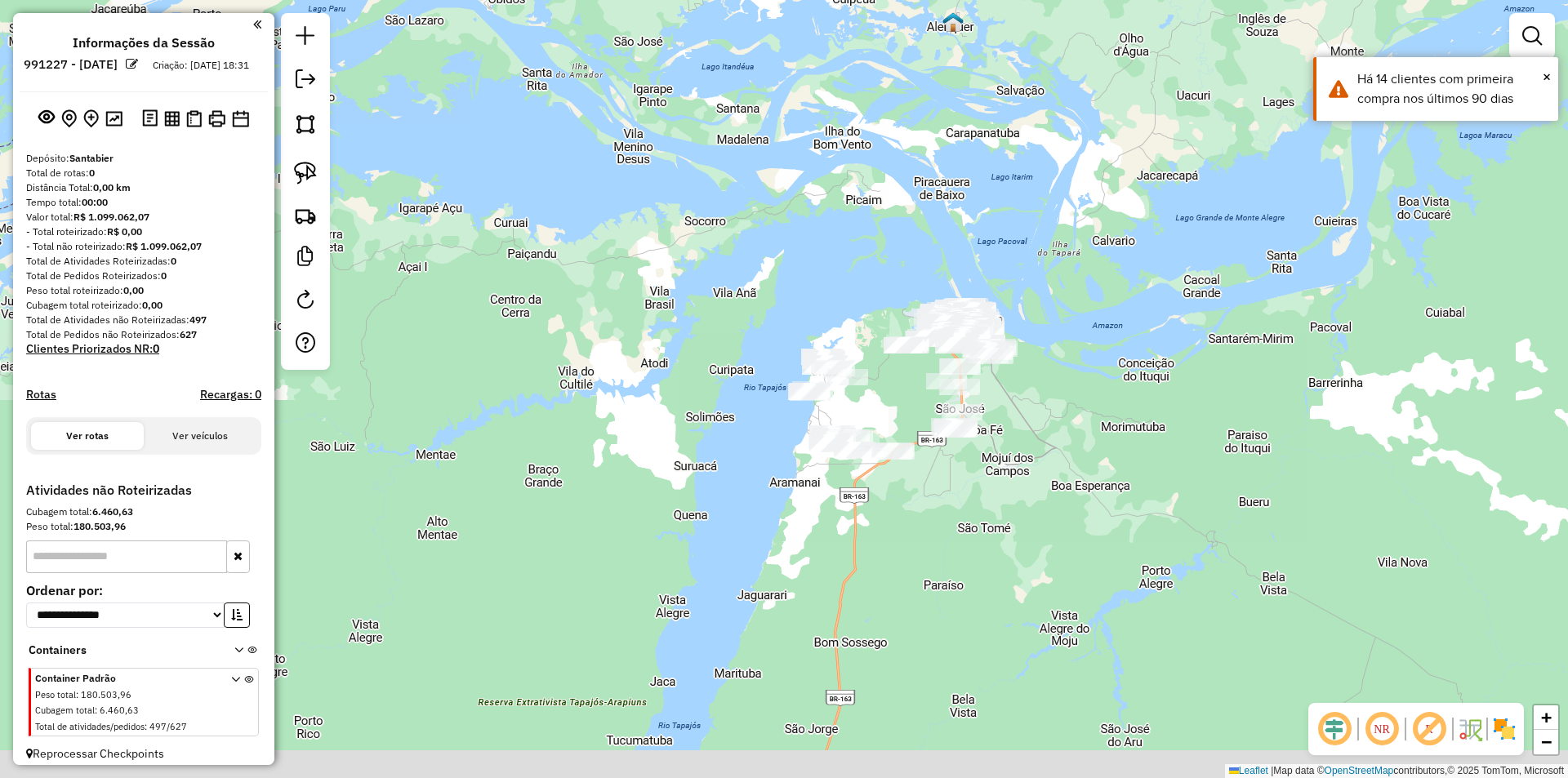
drag, startPoint x: 901, startPoint y: 575, endPoint x: 884, endPoint y: 513, distance: 64.3
click at [884, 513] on div "Janela de atendimento Grade de atendimento Capacidade Transportadoras Veículos …" at bounding box center [784, 389] width 1568 height 778
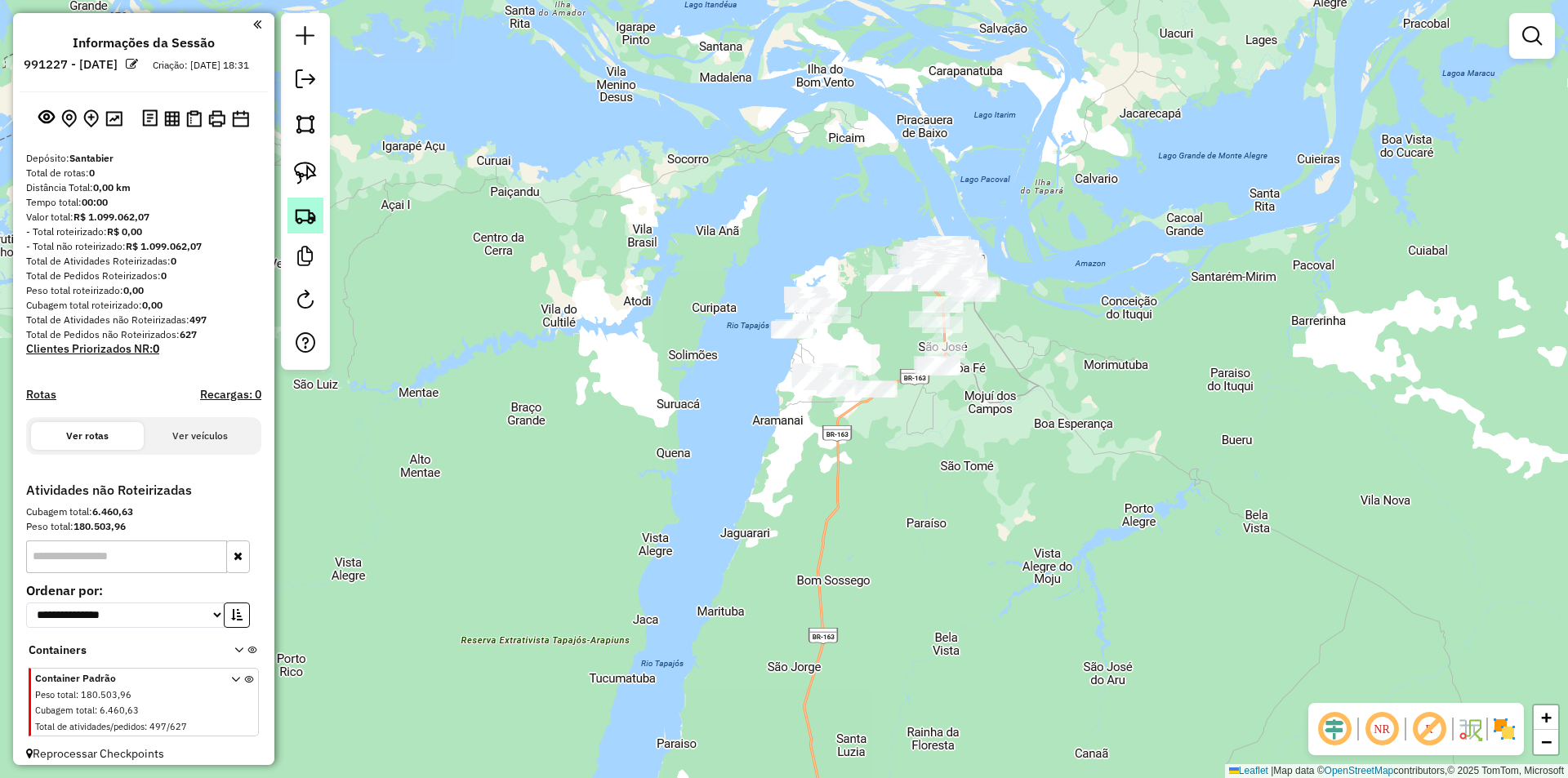
click at [310, 213] on img at bounding box center [306, 216] width 23 height 23
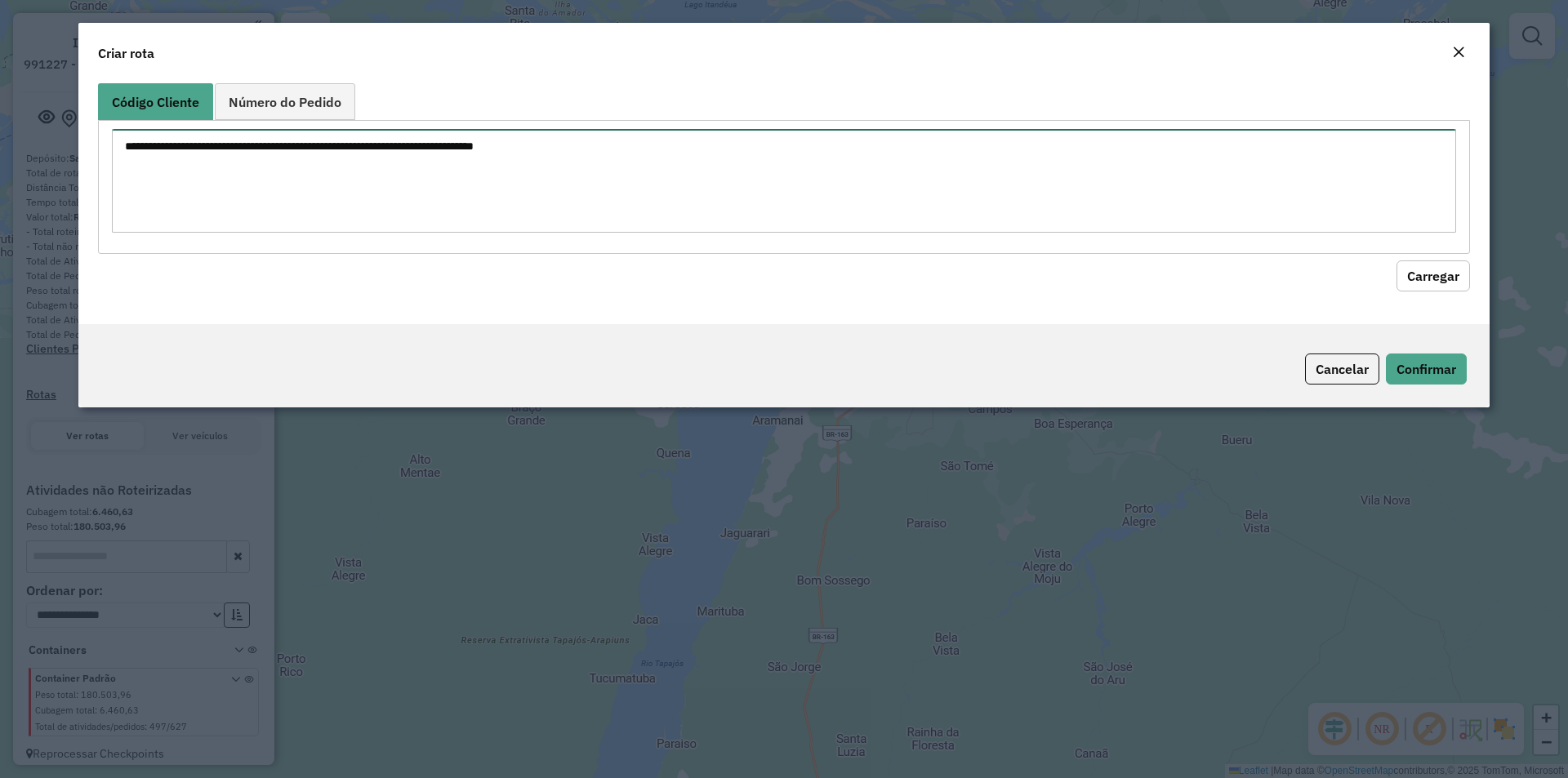
click at [334, 196] on textarea at bounding box center [784, 180] width 1345 height 104
paste textarea "**** **** **** ***** ***** **** **** **** **** **** **** **** **** **** **** **…"
type textarea "**** **** **** ***** ***** **** **** **** **** **** **** **** **** **** **** **…"
click at [1416, 270] on button "Carregar" at bounding box center [1433, 276] width 74 height 31
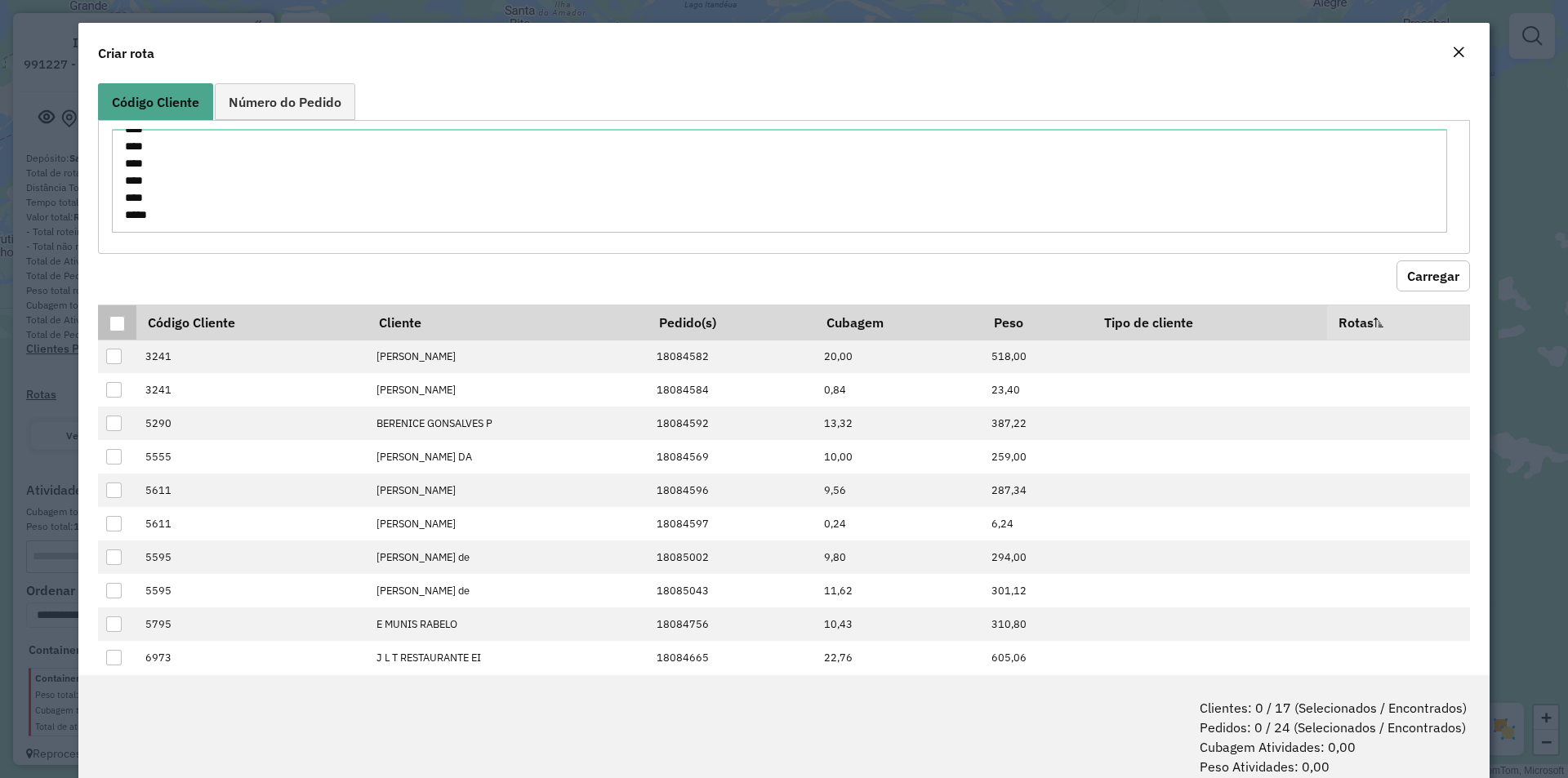
click at [117, 319] on div at bounding box center [117, 323] width 15 height 15
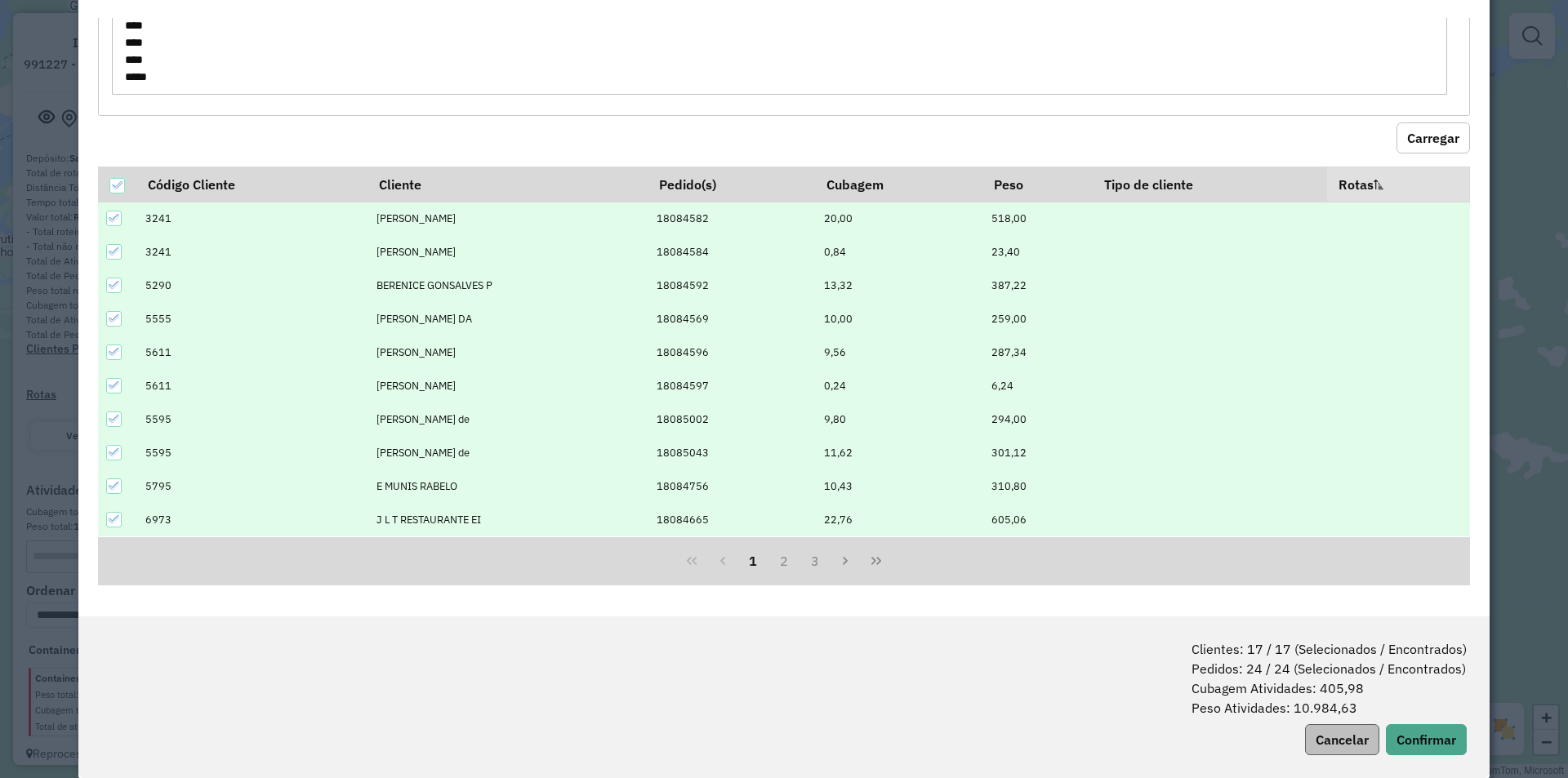
scroll to position [82, 0]
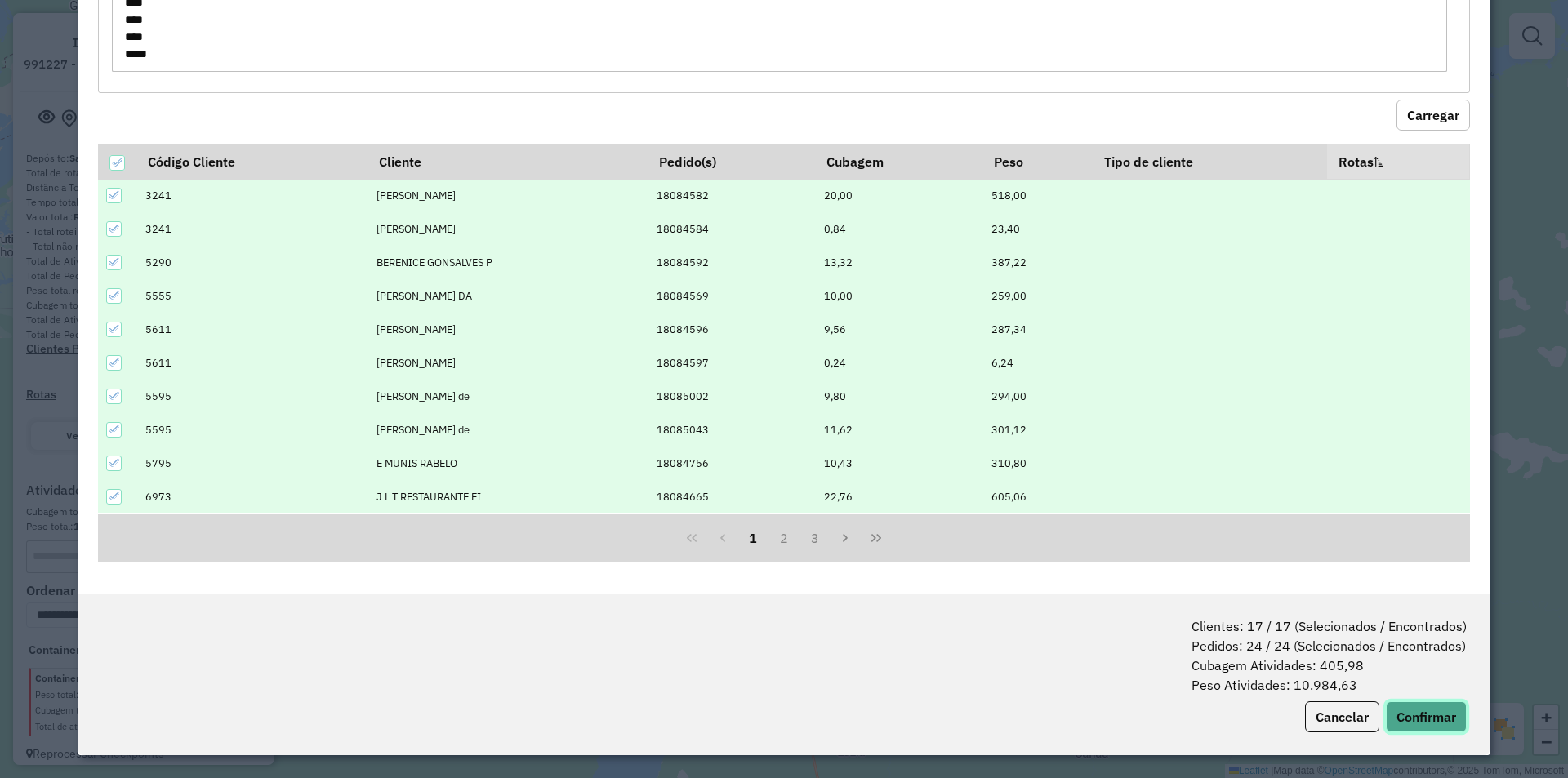
click at [1397, 718] on button "Confirmar" at bounding box center [1427, 717] width 81 height 31
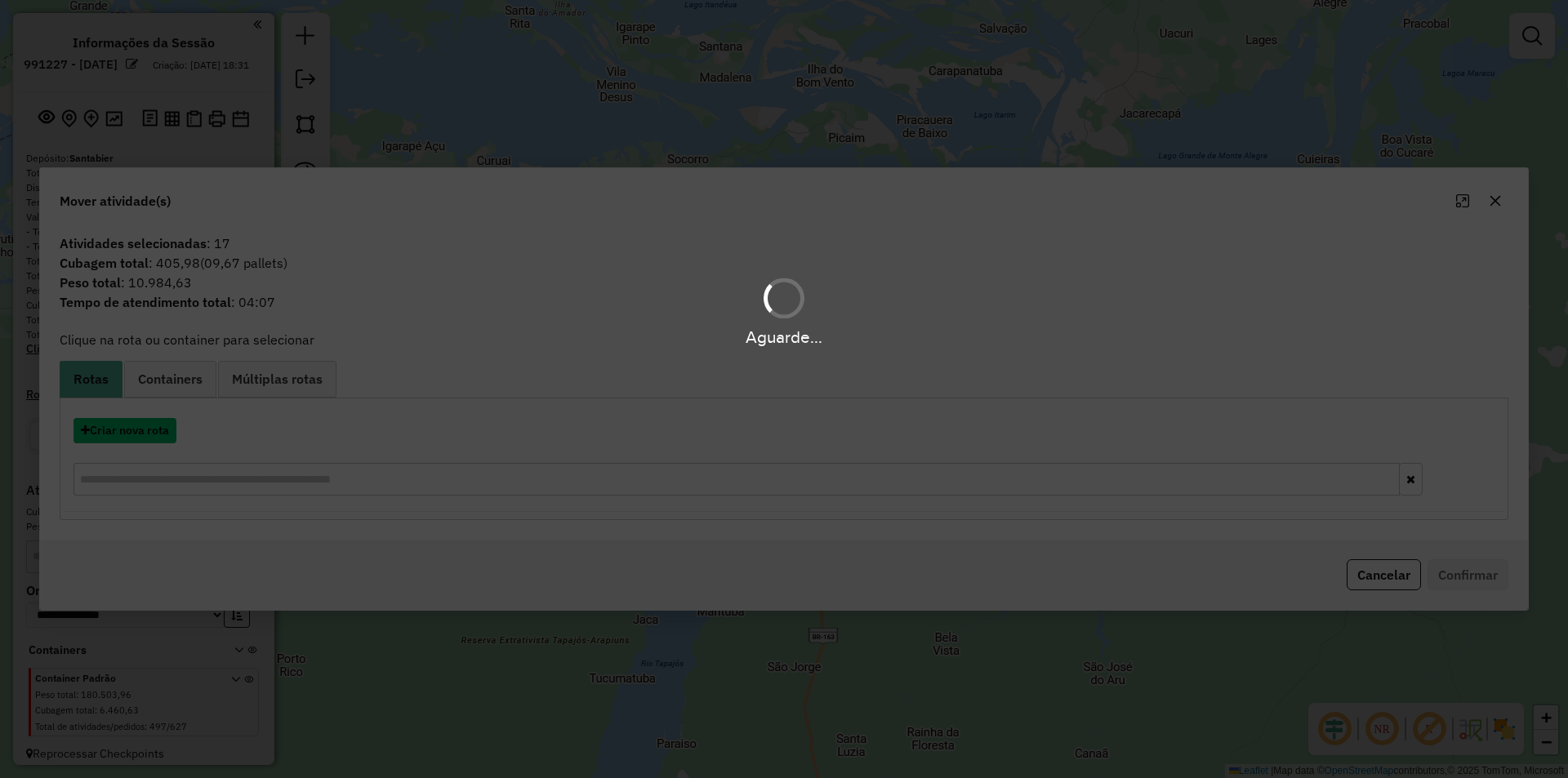
click at [115, 428] on button "Criar nova rota" at bounding box center [125, 430] width 103 height 25
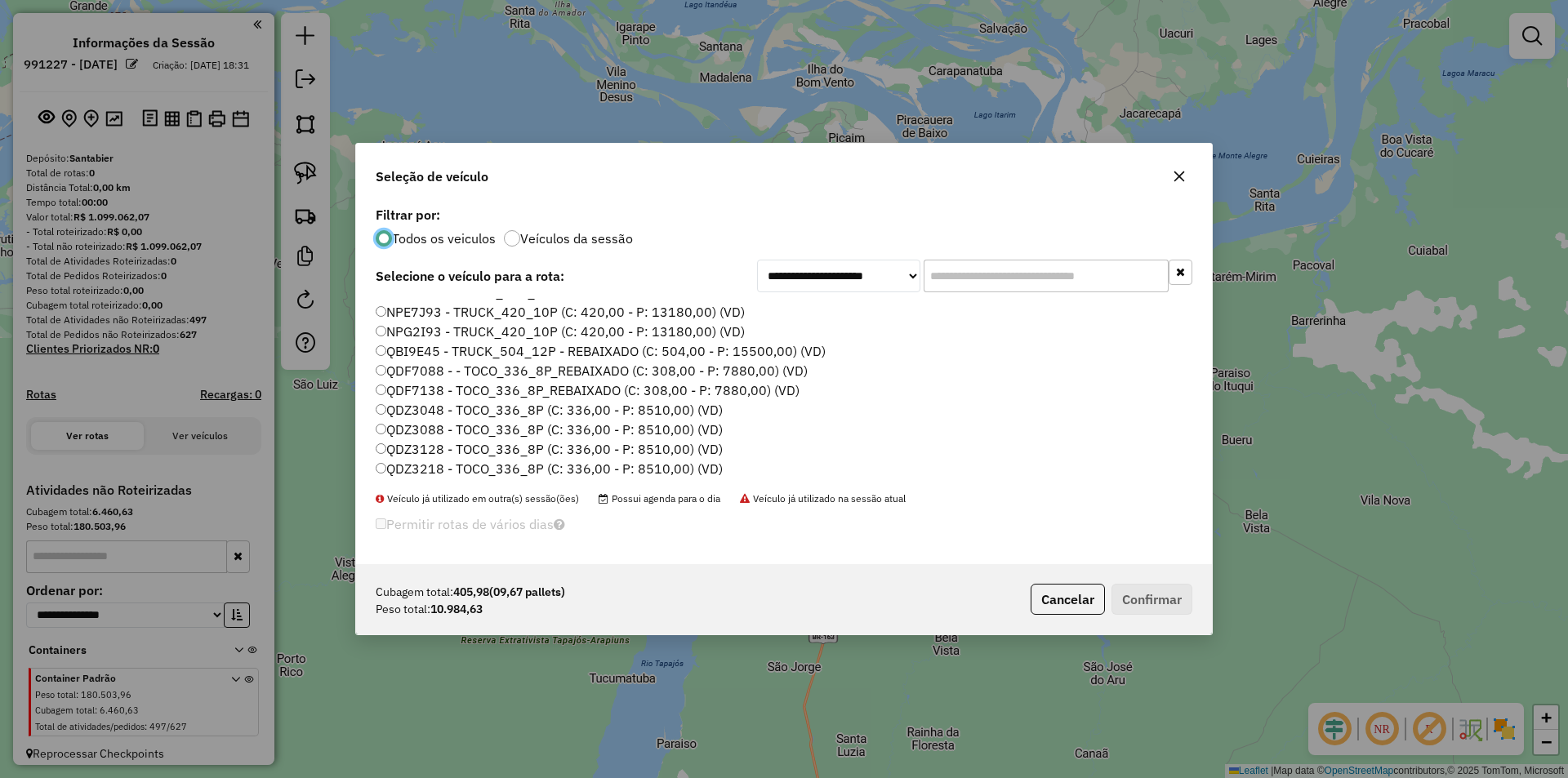
scroll to position [164, 0]
click at [435, 358] on label "NPG2I93 - TRUCK_420_10P (C: 420,00 - P: 13180,00) (VD)" at bounding box center [559, 360] width 369 height 20
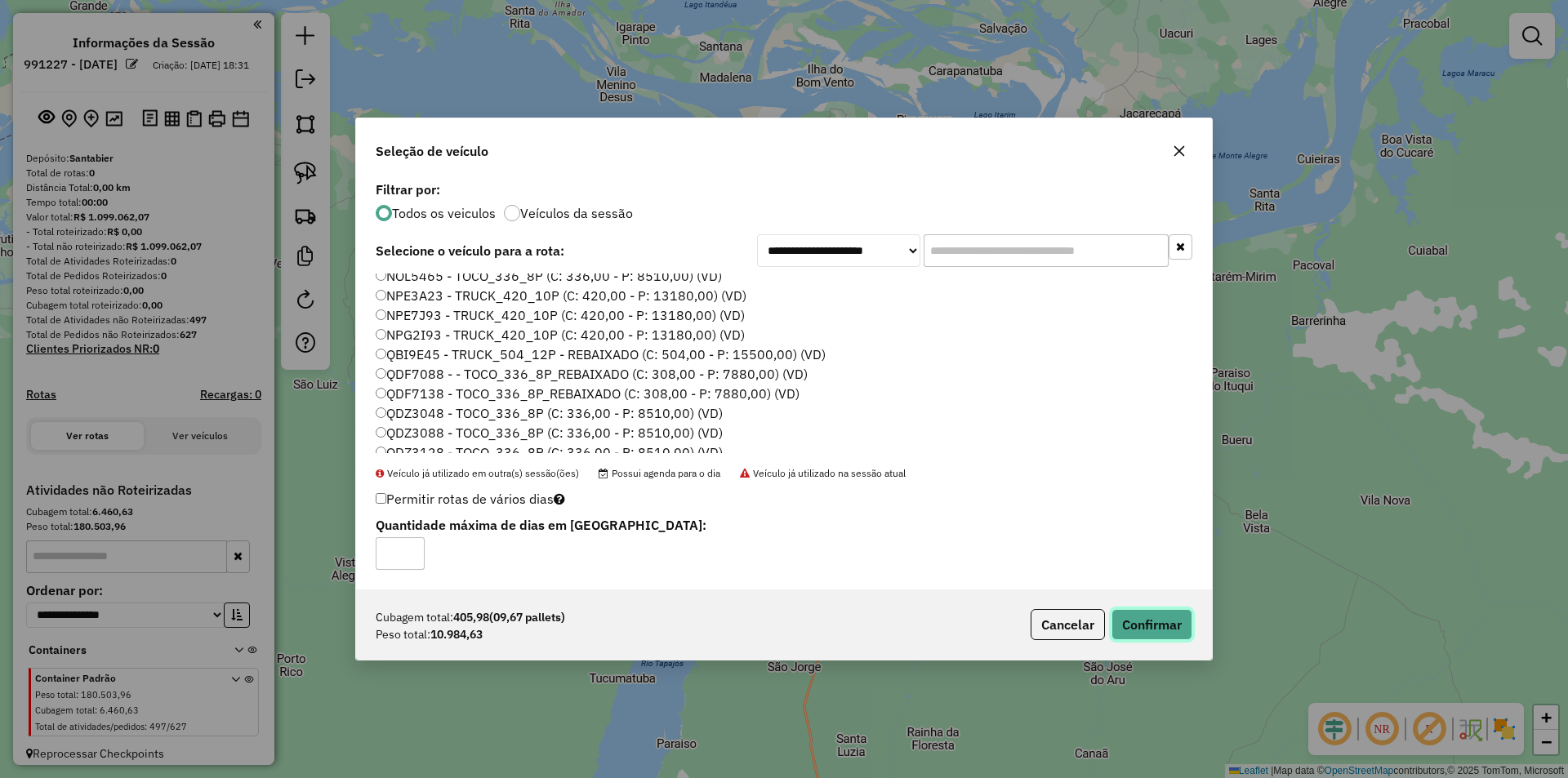
click at [1142, 627] on button "Confirmar" at bounding box center [1152, 624] width 81 height 31
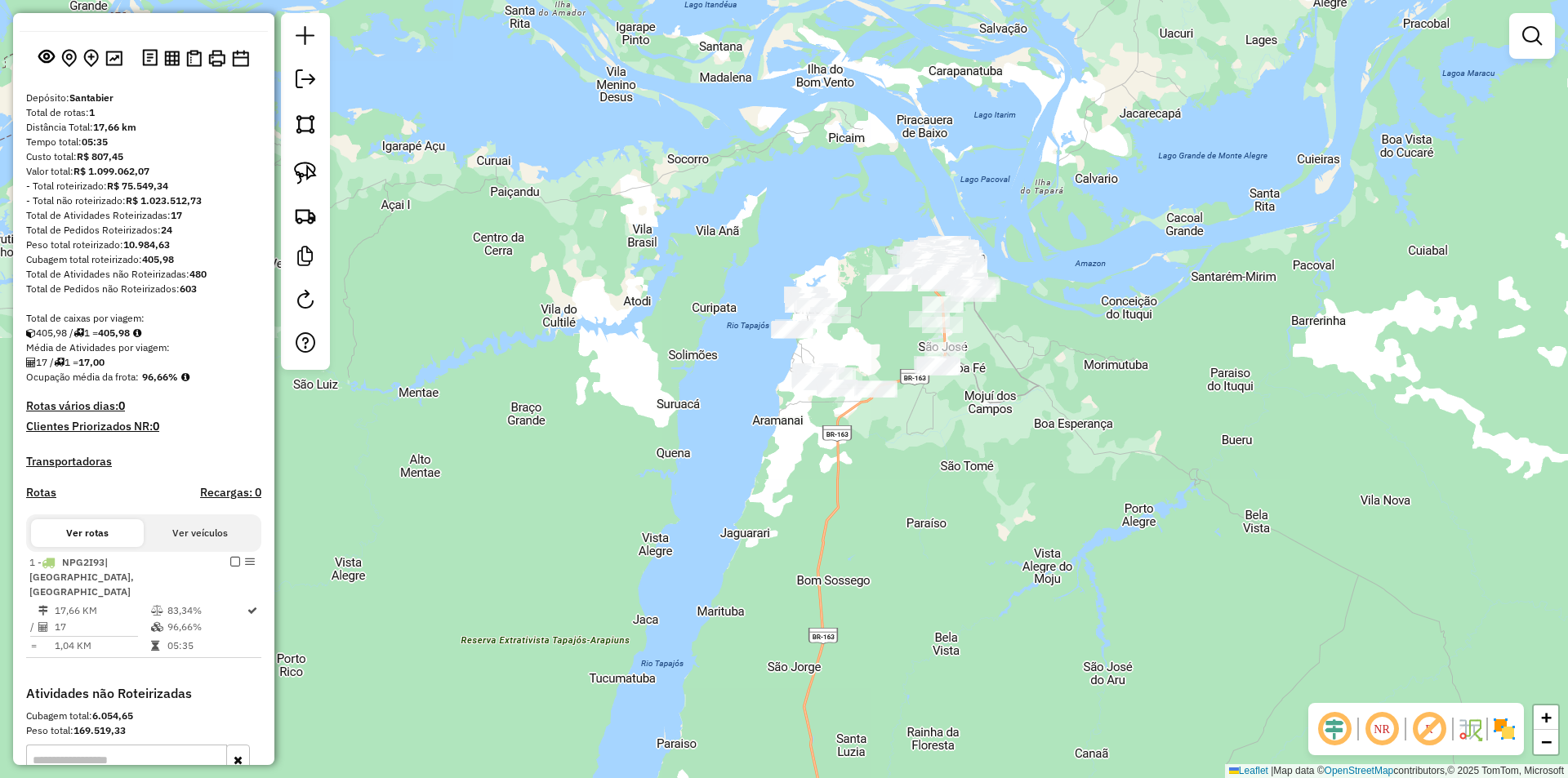
scroll to position [82, 0]
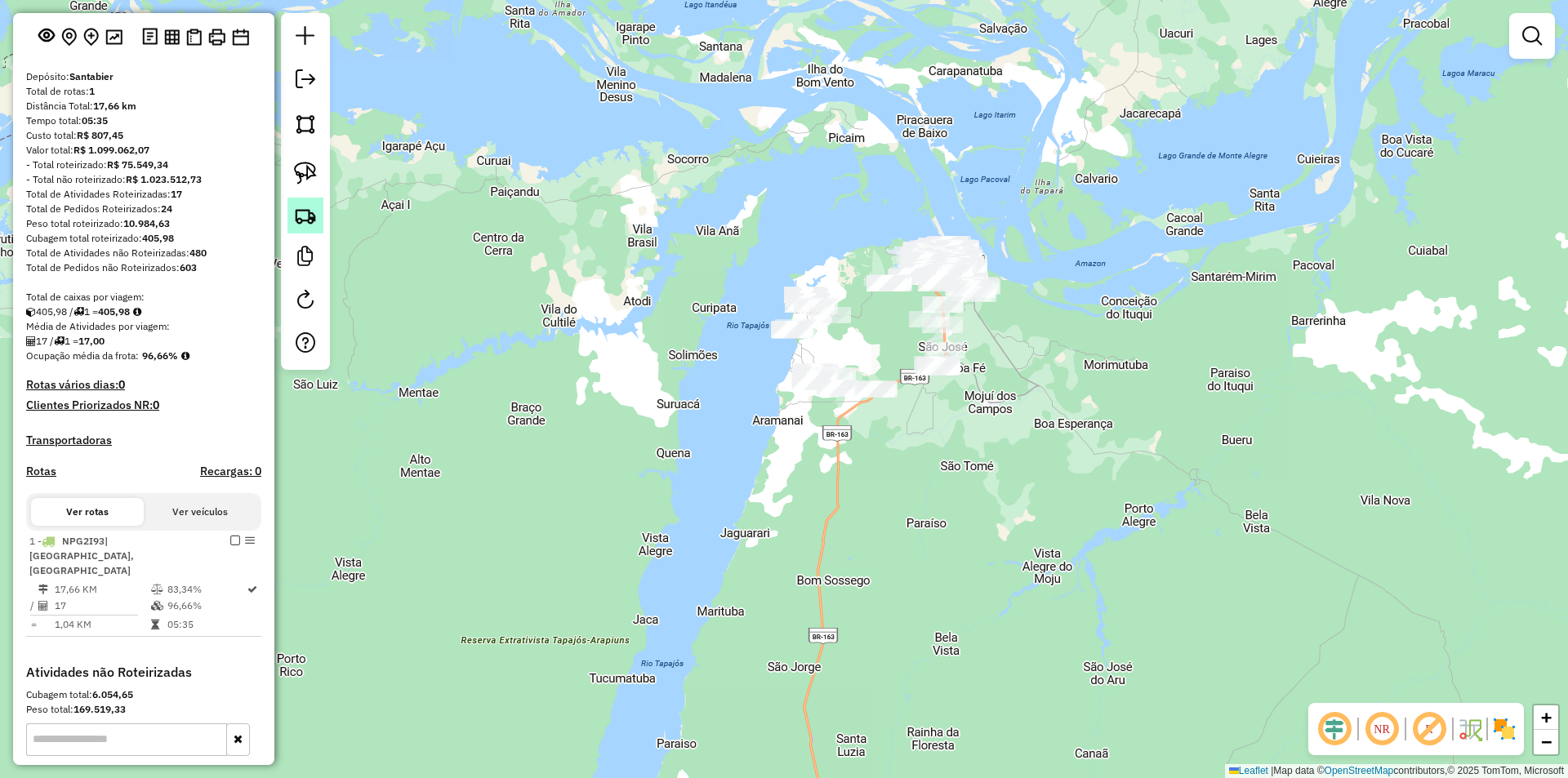
click at [305, 198] on link at bounding box center [305, 215] width 36 height 36
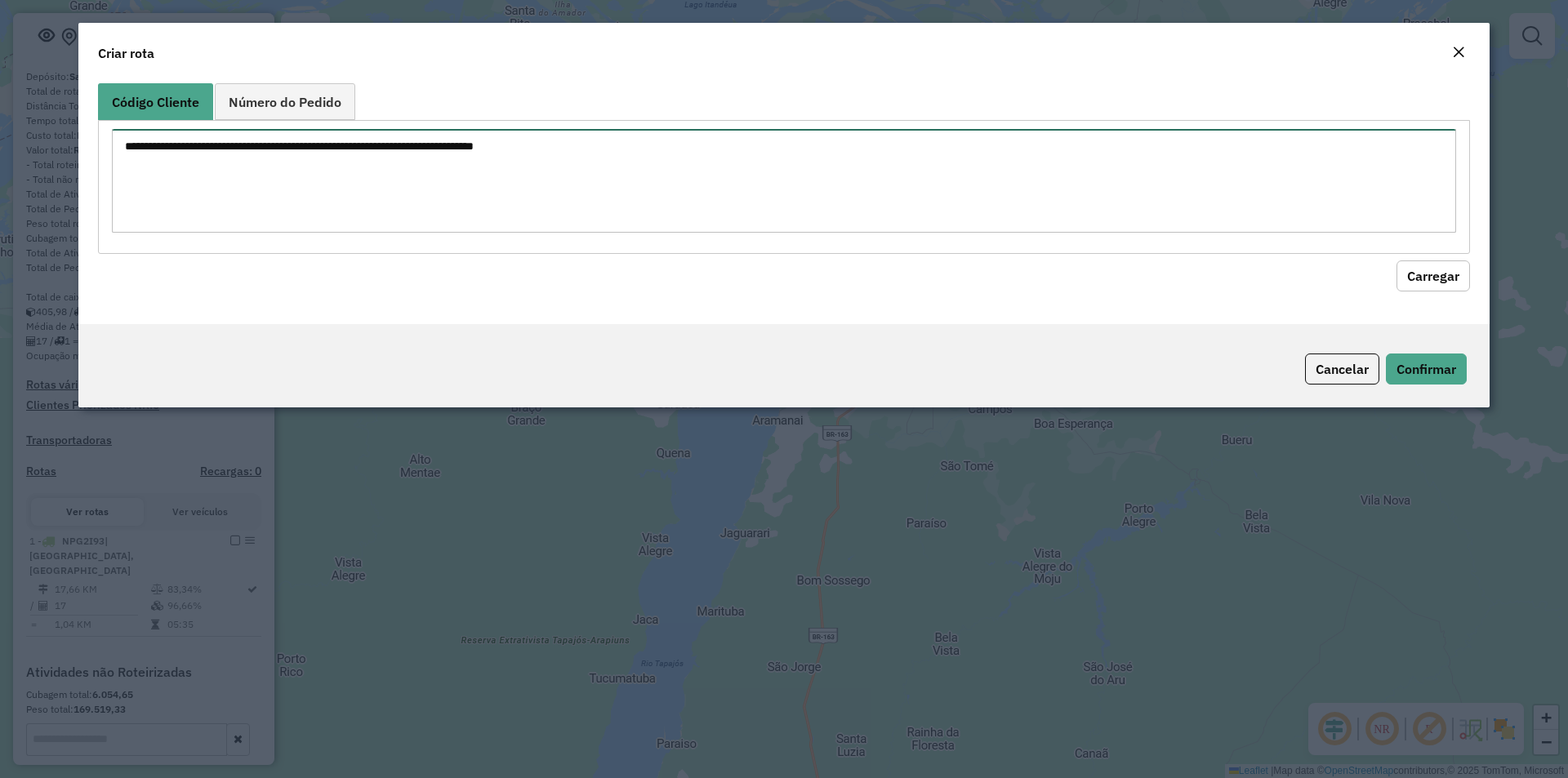
click at [326, 197] on textarea at bounding box center [784, 180] width 1345 height 104
type textarea "****"
click at [1429, 277] on button "Carregar" at bounding box center [1433, 276] width 74 height 31
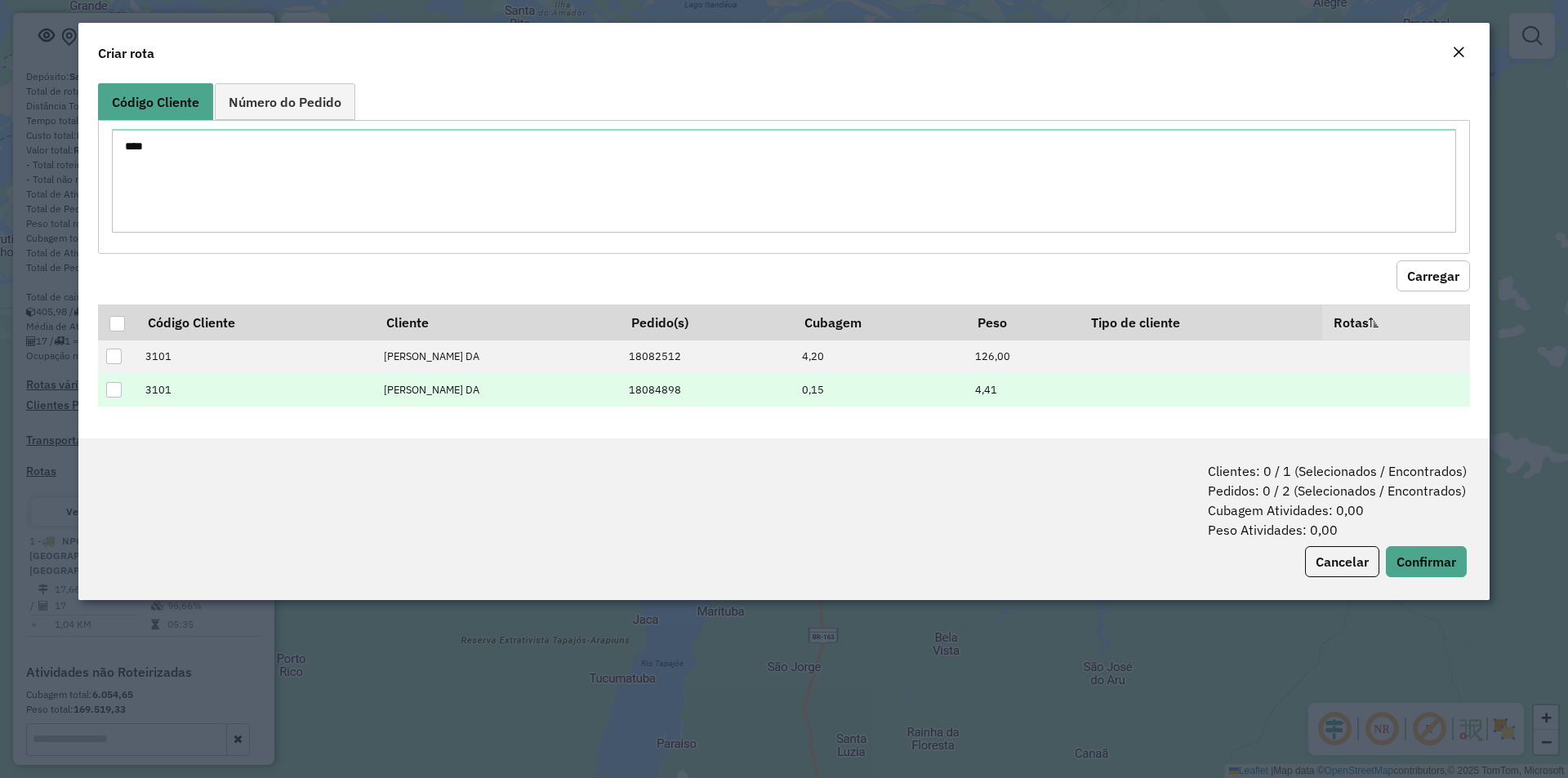
click at [117, 385] on div at bounding box center [113, 389] width 15 height 15
click at [1396, 554] on button "Confirmar" at bounding box center [1427, 561] width 81 height 31
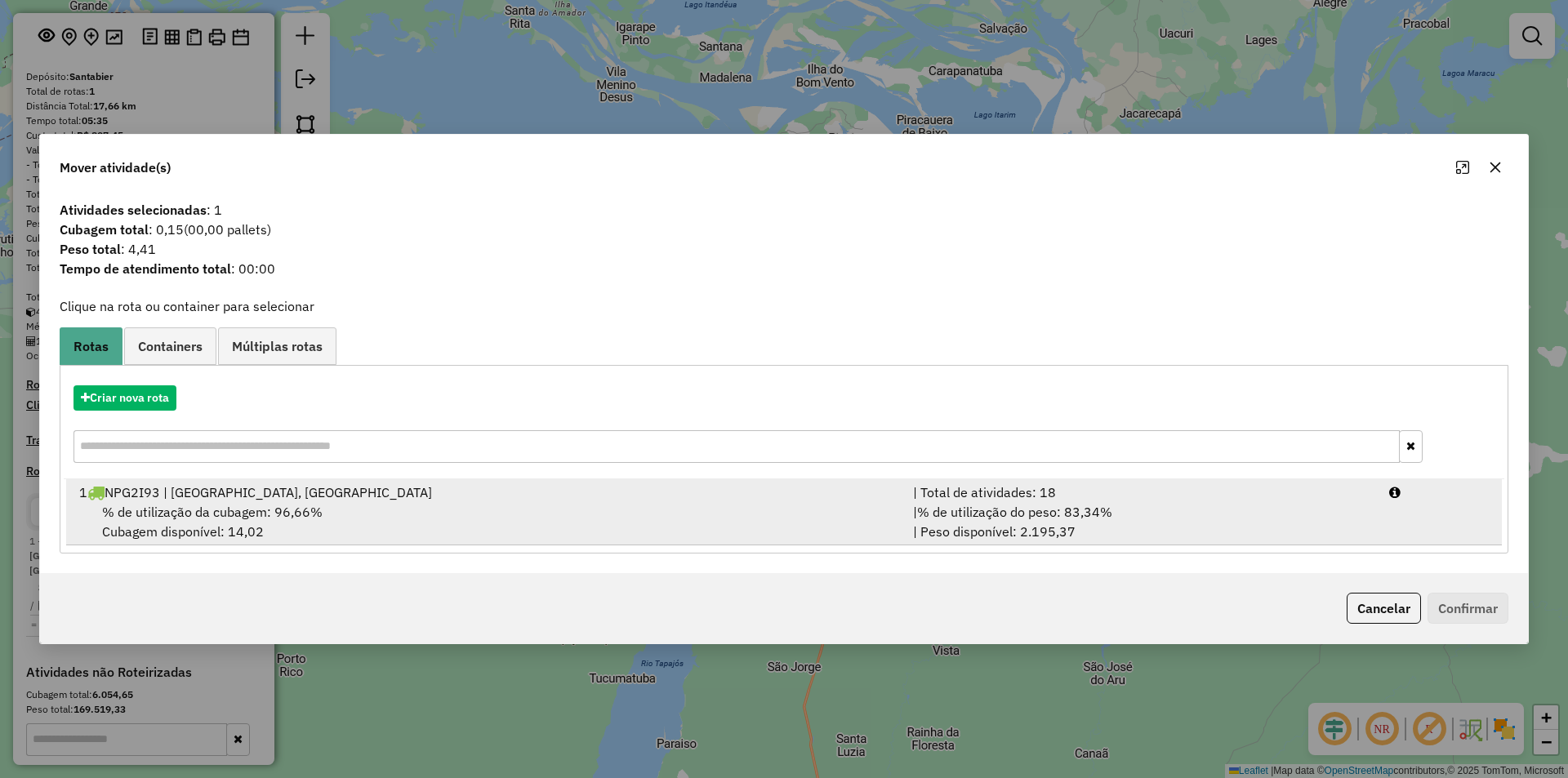
click at [295, 505] on span "% de utilização da cubagem: 96,66%" at bounding box center [213, 512] width 221 height 16
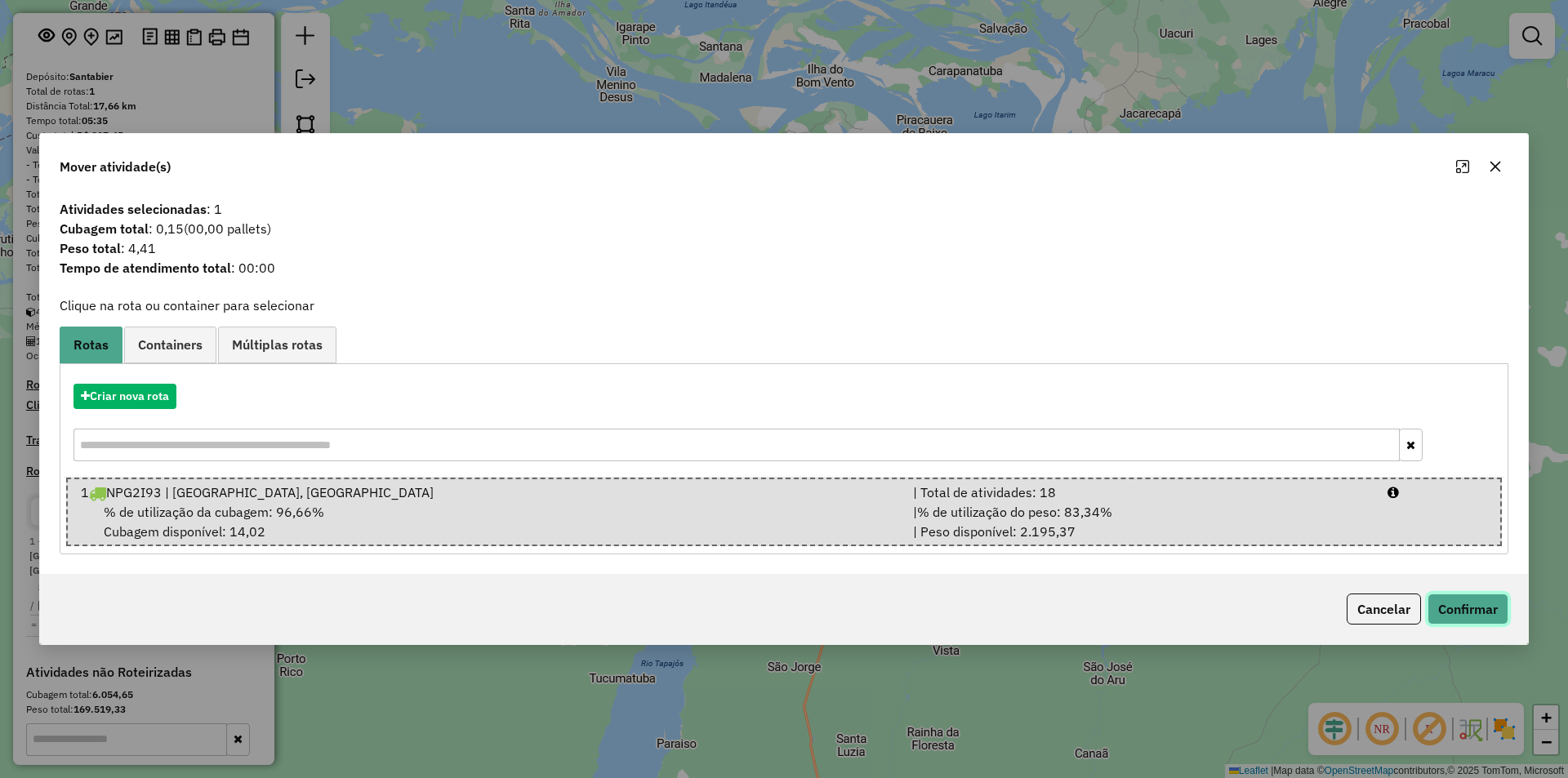
click at [1443, 615] on button "Confirmar" at bounding box center [1467, 609] width 81 height 31
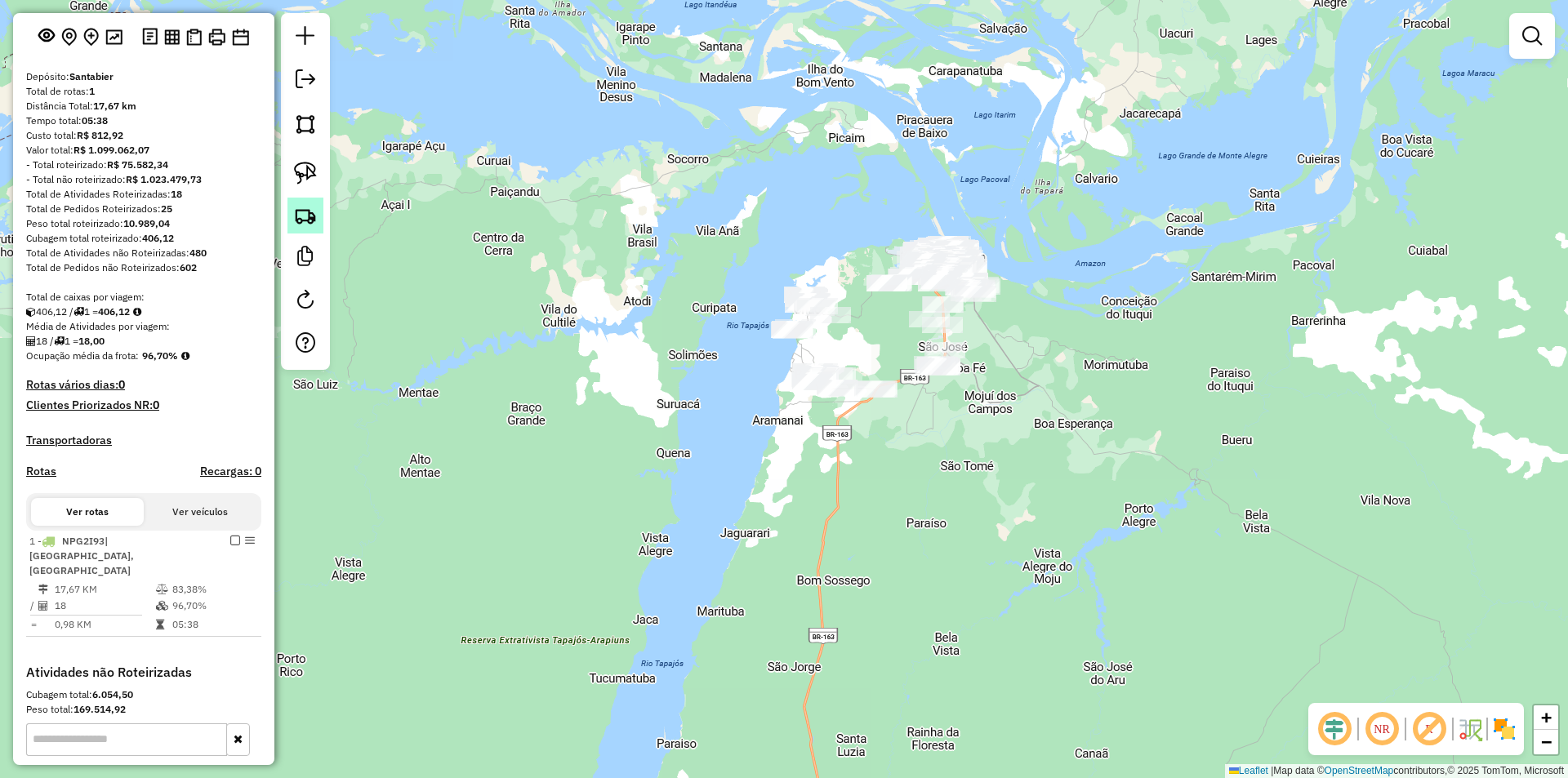
click at [314, 221] on img at bounding box center [306, 216] width 23 height 23
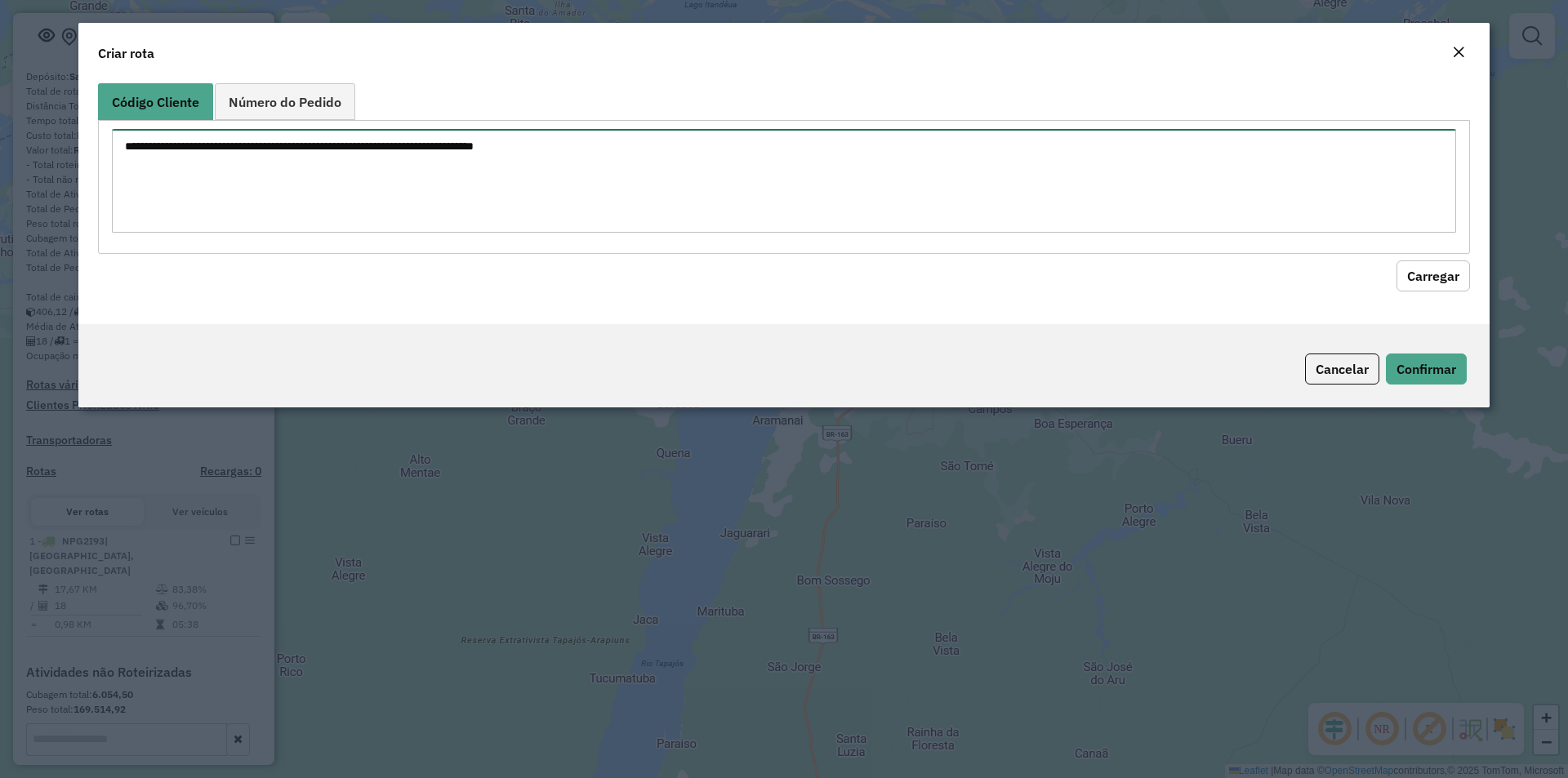
click at [345, 202] on textarea at bounding box center [784, 180] width 1345 height 104
type textarea "****"
click at [1459, 275] on button "Carregar" at bounding box center [1433, 276] width 74 height 31
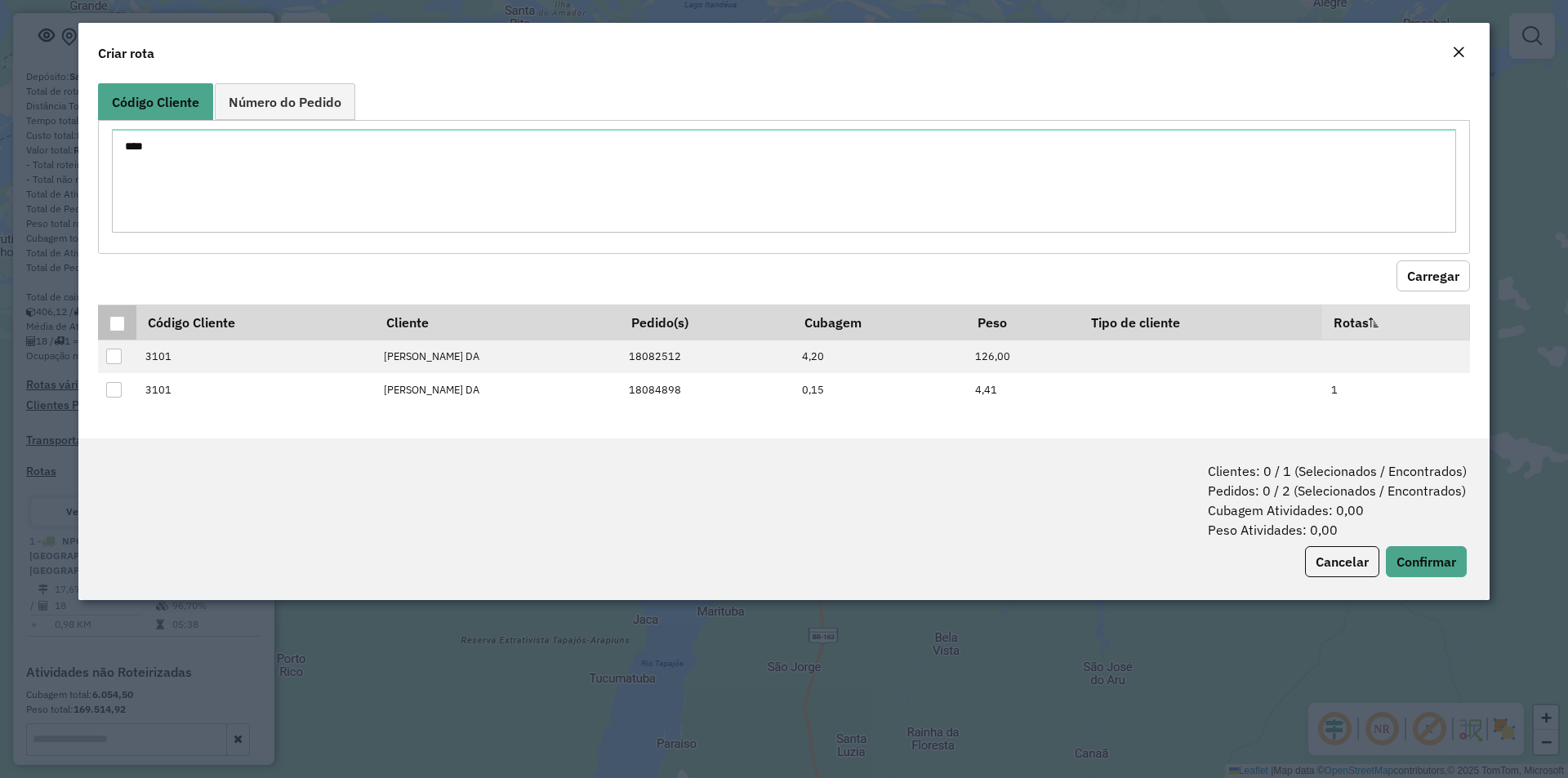
click at [116, 322] on div at bounding box center [117, 323] width 15 height 15
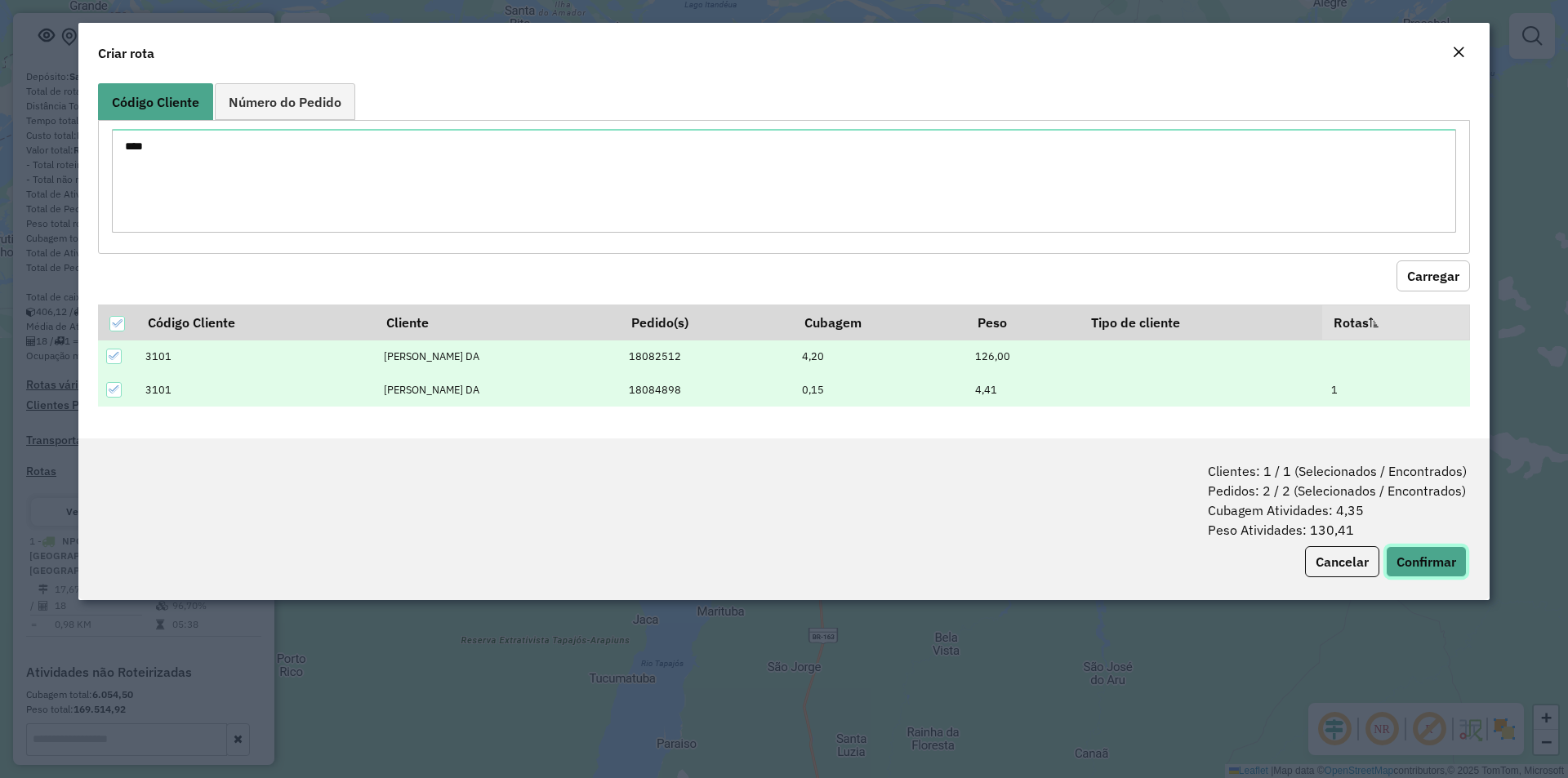
click at [1420, 554] on button "Confirmar" at bounding box center [1427, 561] width 81 height 31
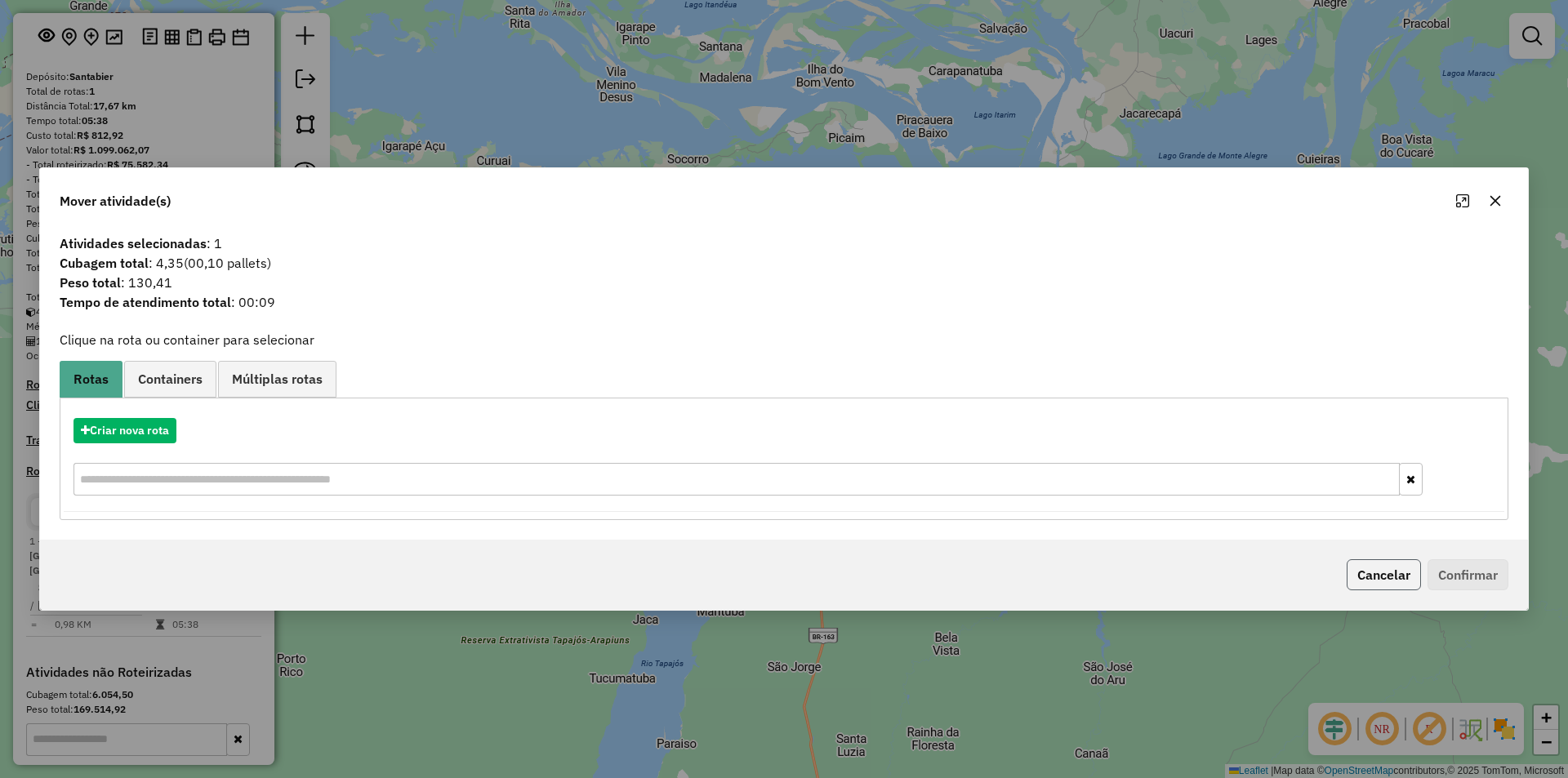
click at [1379, 577] on button "Cancelar" at bounding box center [1384, 574] width 75 height 31
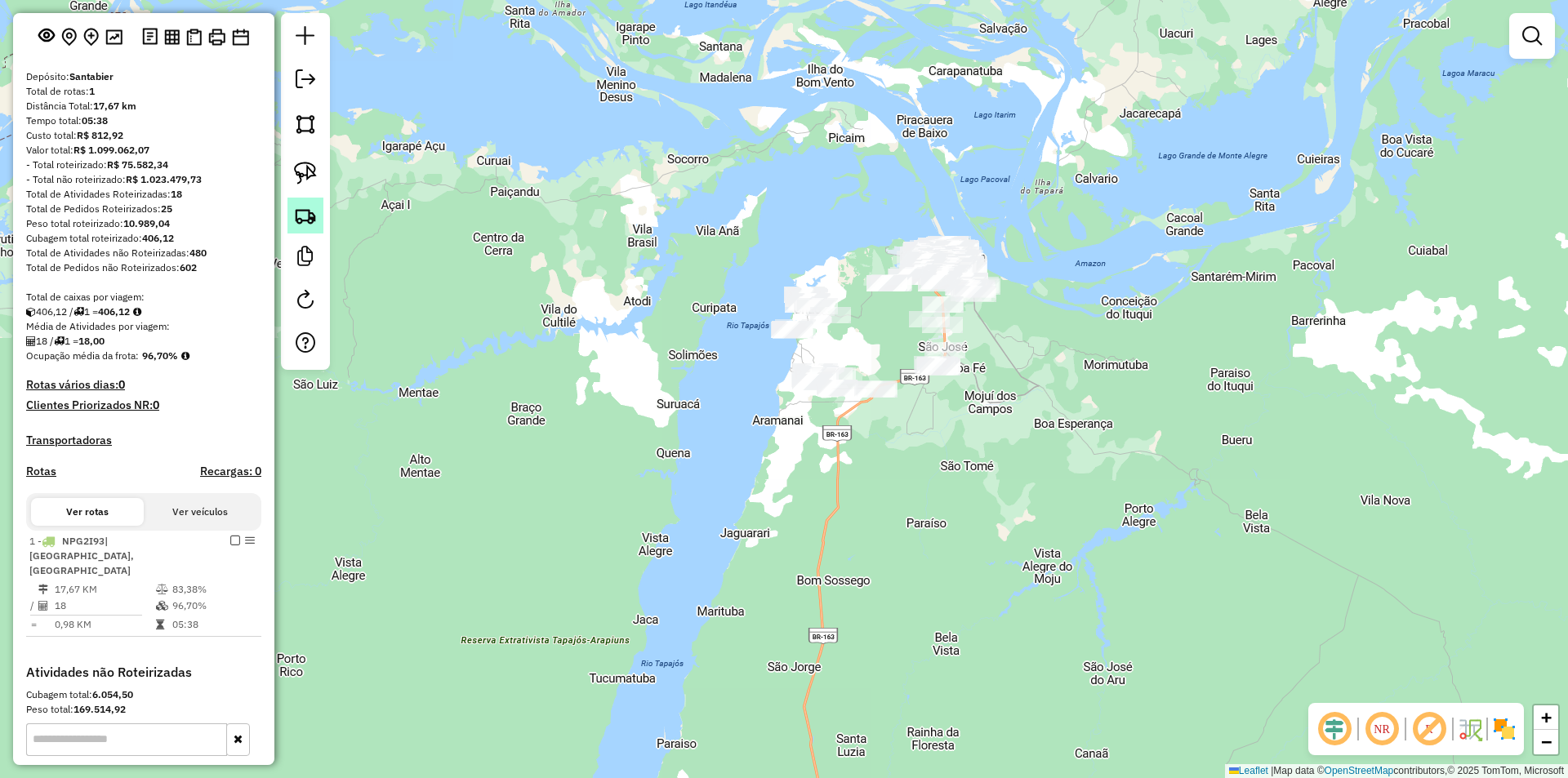
click at [318, 204] on link at bounding box center [305, 215] width 36 height 36
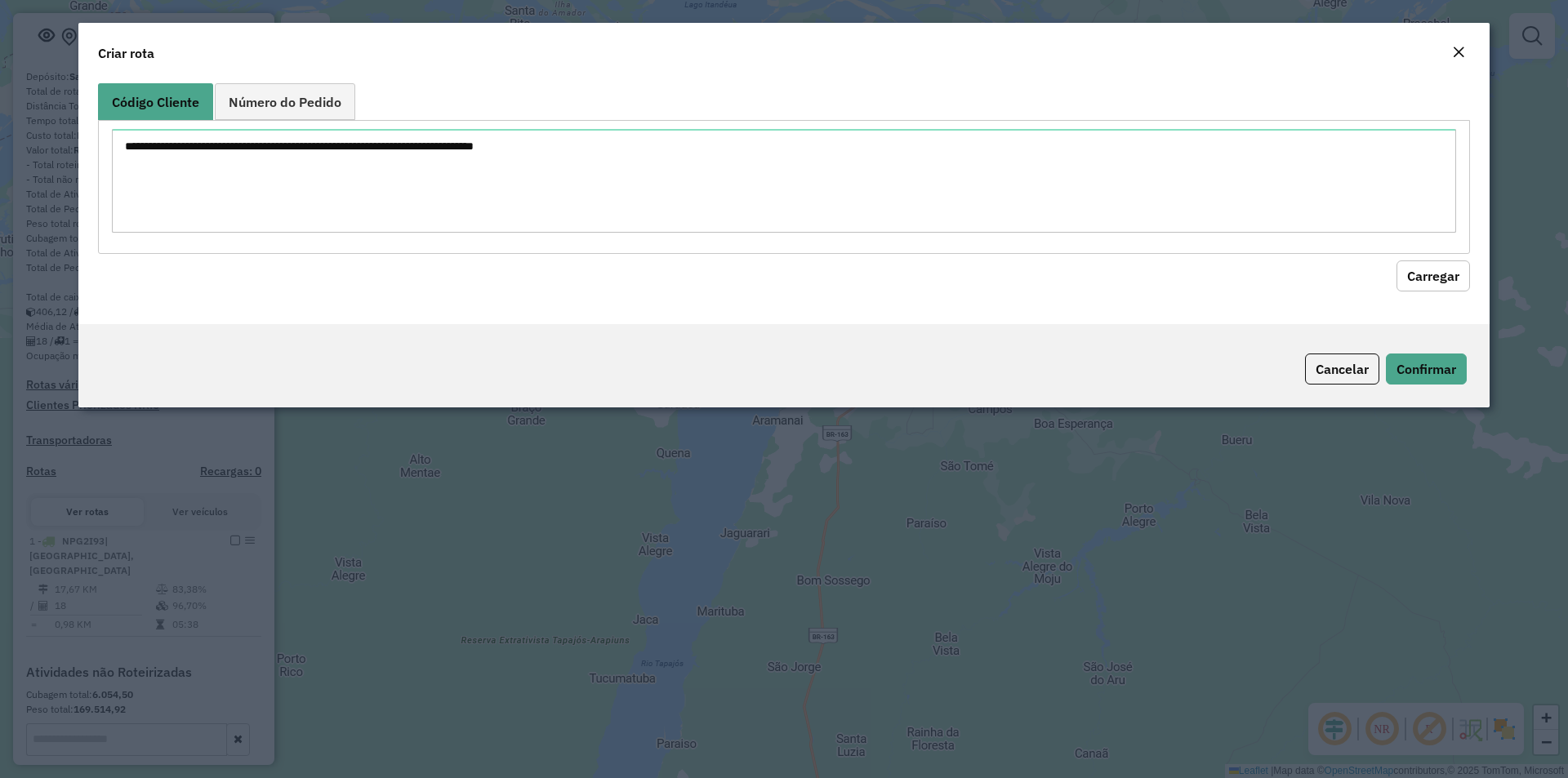
click at [369, 165] on textarea at bounding box center [784, 180] width 1345 height 104
type textarea "****"
click at [1447, 261] on button "Carregar" at bounding box center [1433, 276] width 74 height 31
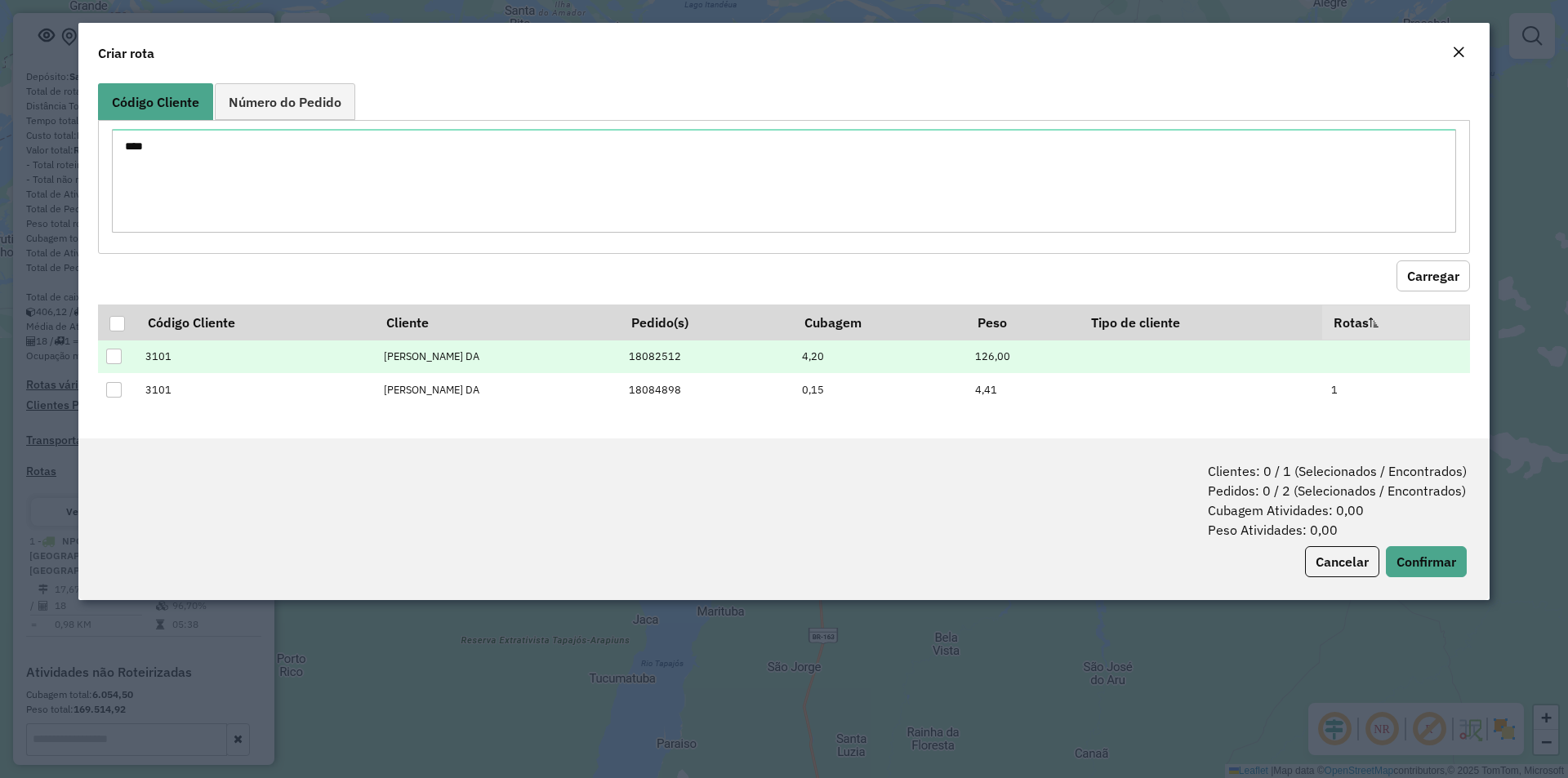
click at [113, 349] on div at bounding box center [113, 356] width 15 height 15
click at [1413, 556] on button "Confirmar" at bounding box center [1427, 561] width 81 height 31
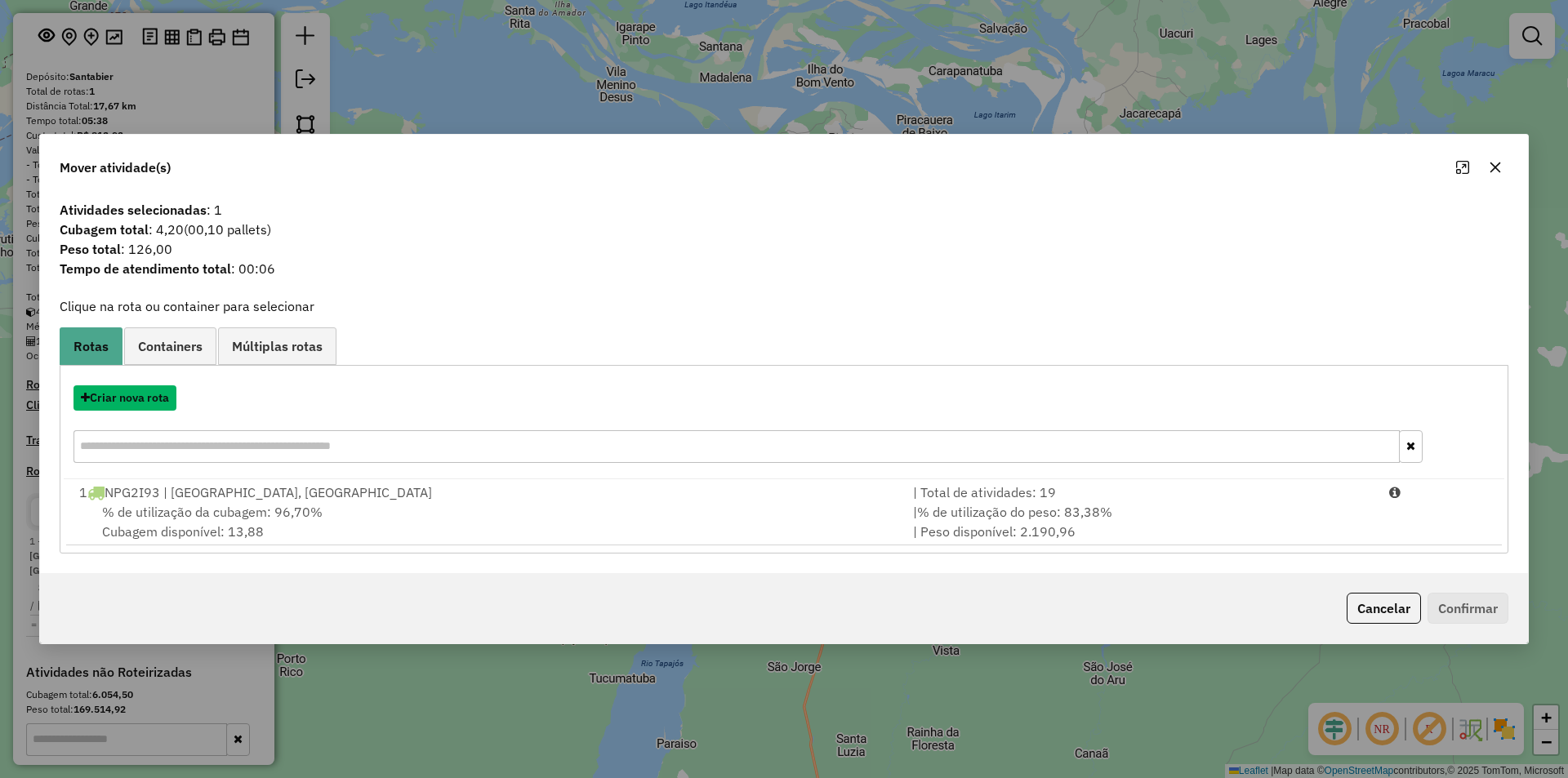
click at [145, 405] on button "Criar nova rota" at bounding box center [125, 397] width 103 height 25
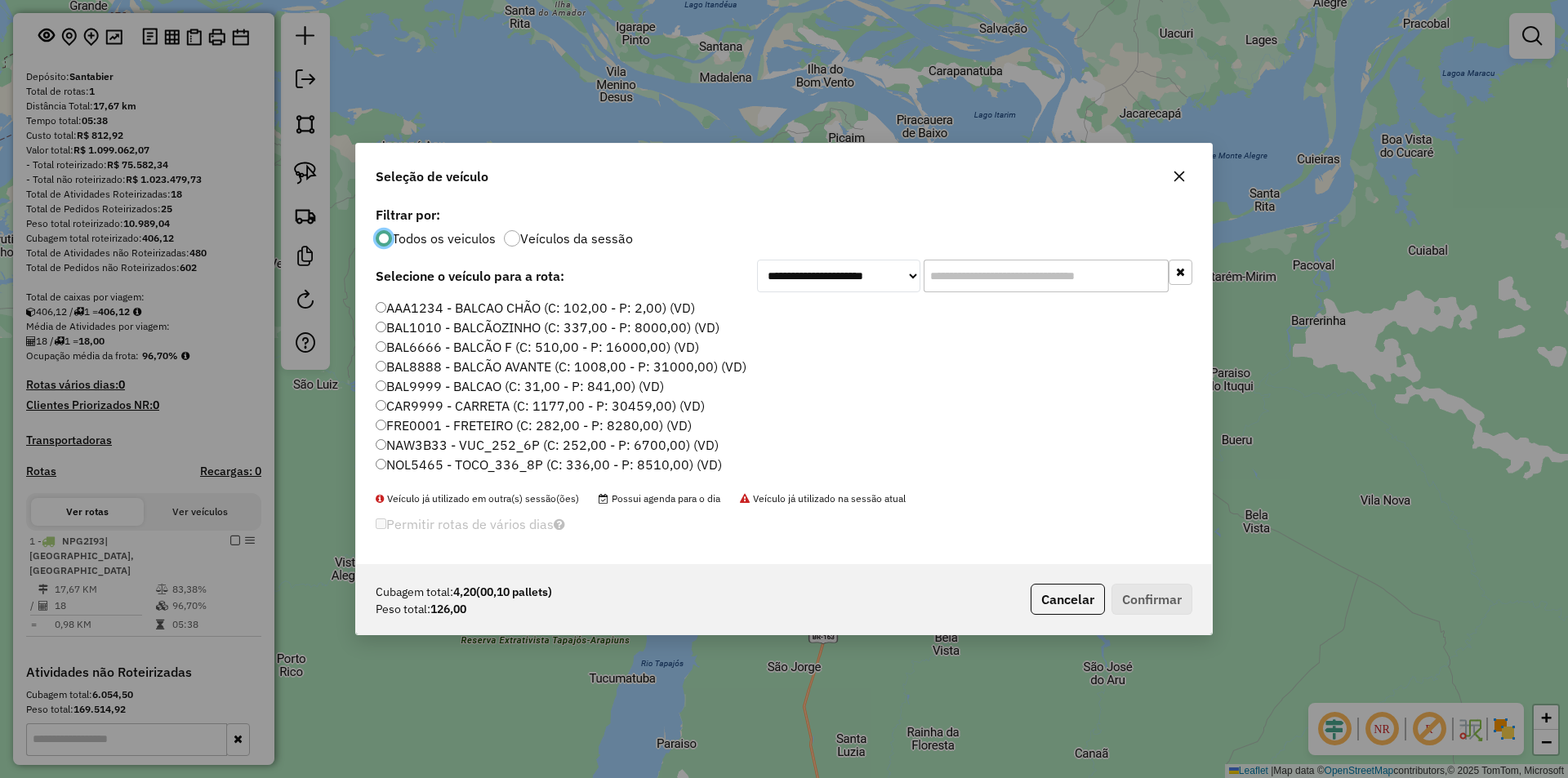
scroll to position [9, 5]
click at [446, 410] on label "CAR9999 - CARRETA (C: 1177,00 - P: 30459,00) (VD)" at bounding box center [540, 405] width 329 height 20
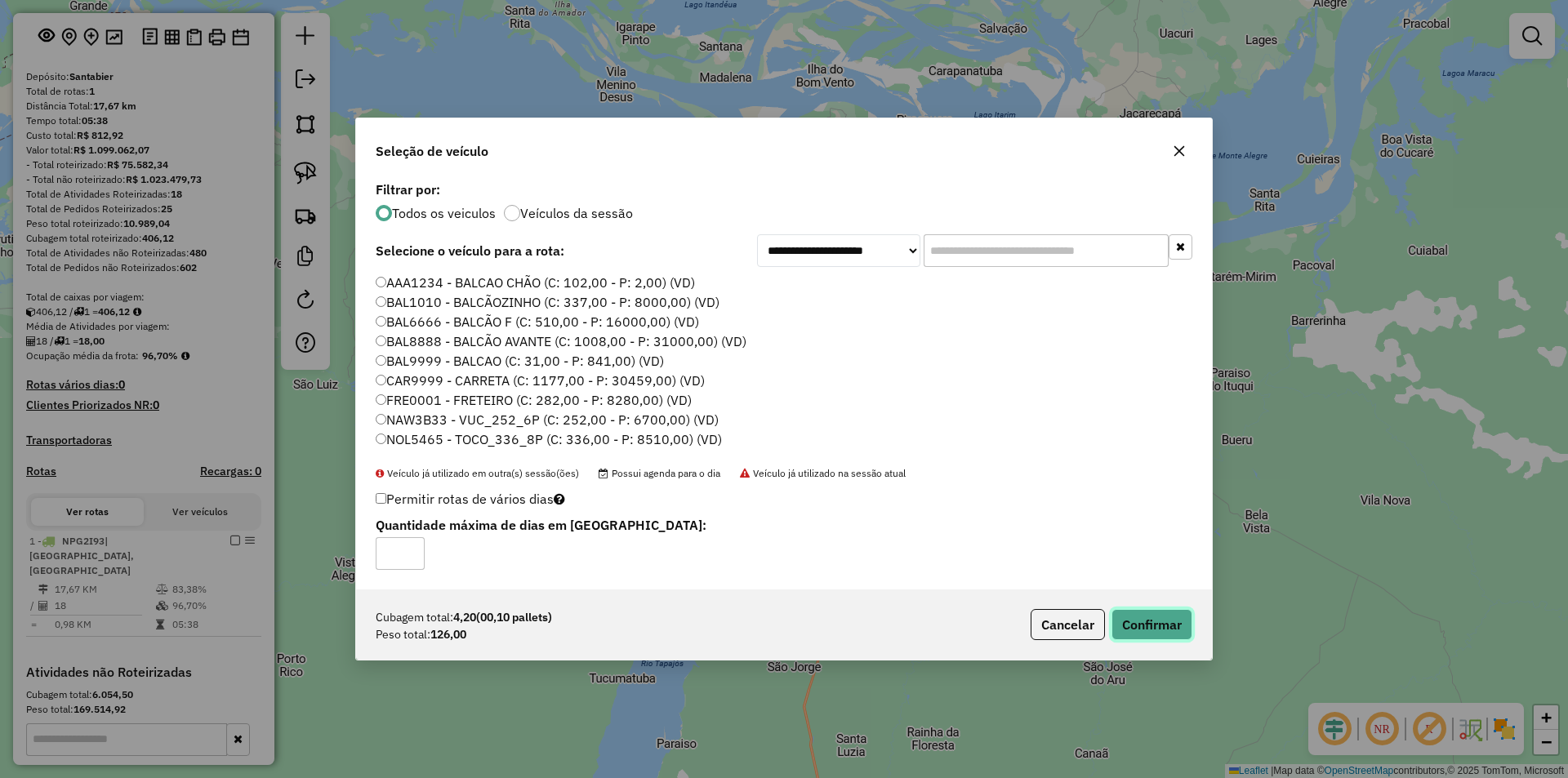
click at [1137, 610] on button "Confirmar" at bounding box center [1152, 624] width 81 height 31
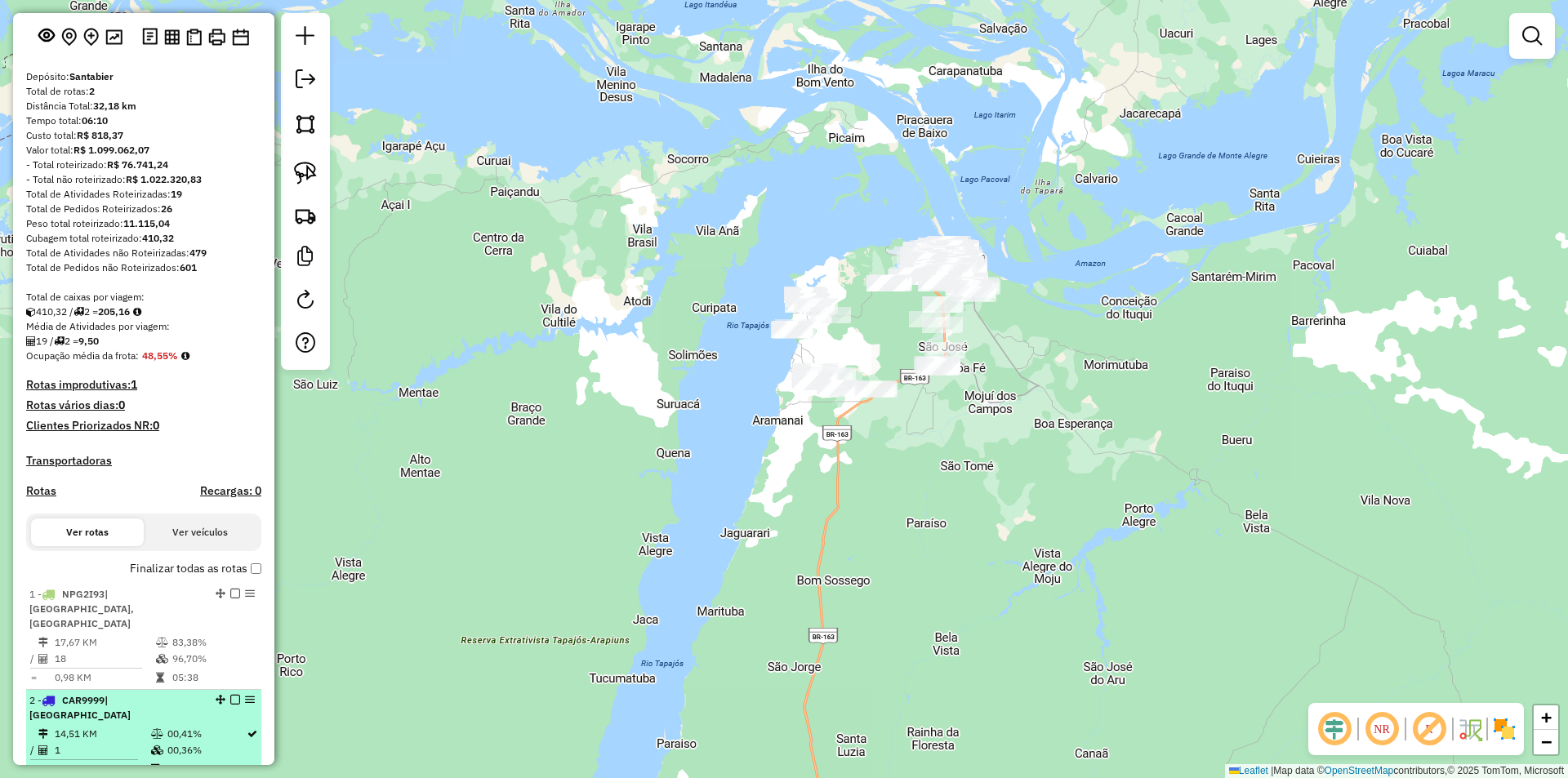
drag, startPoint x: 238, startPoint y: 606, endPoint x: 249, endPoint y: 696, distance: 90.7
select select "**********"
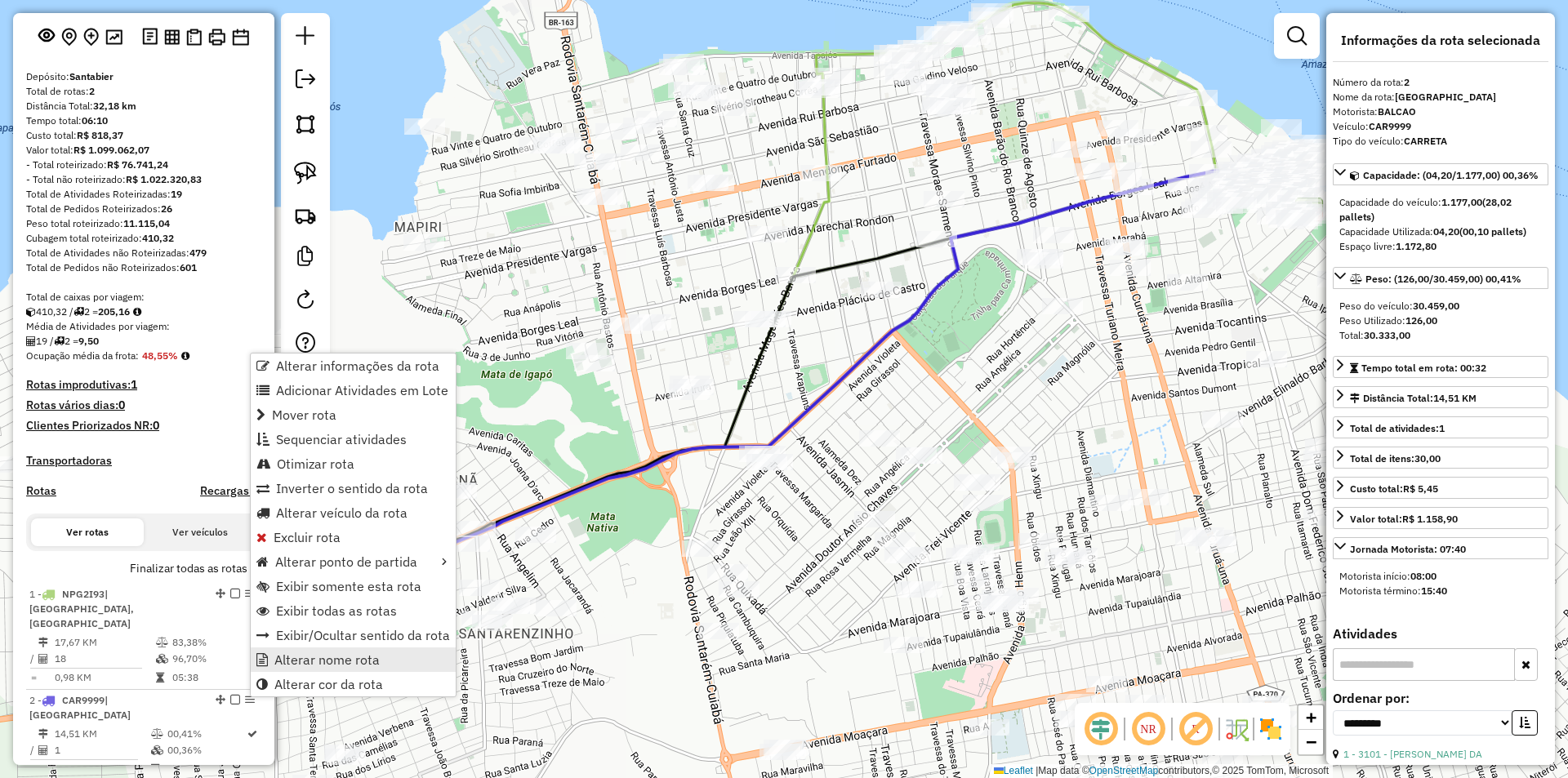
click at [309, 655] on span "Alterar nome rota" at bounding box center [327, 660] width 105 height 13
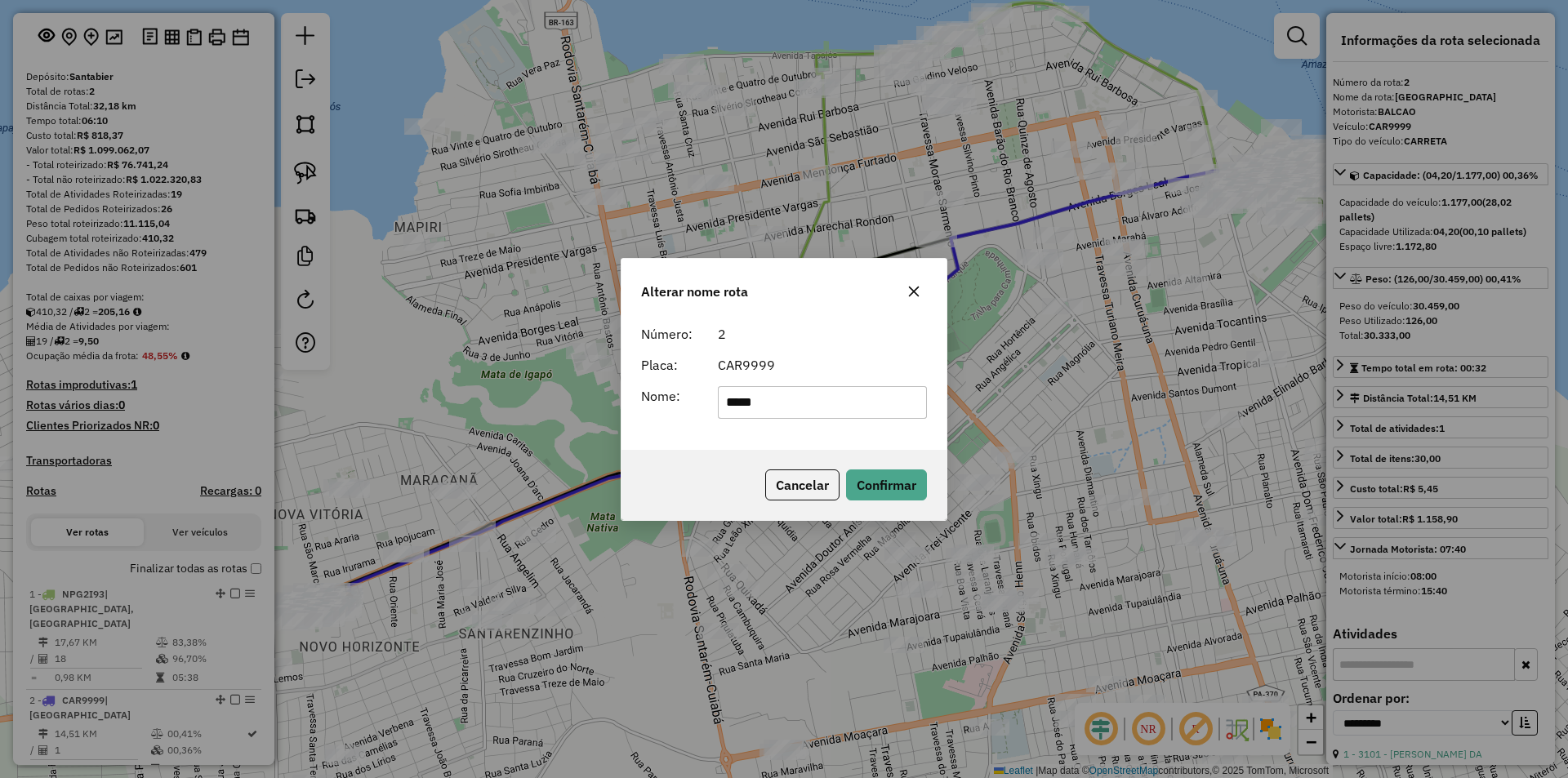
drag, startPoint x: 642, startPoint y: 437, endPoint x: 602, endPoint y: 443, distance: 40.4
click at [602, 443] on div "Alterar nome rota Número: 2 Placa: CAR9999 Nome: ***** Cancelar Confirmar" at bounding box center [784, 389] width 1568 height 778
type input "******"
drag, startPoint x: 890, startPoint y: 479, endPoint x: 172, endPoint y: 517, distance: 719.0
click at [889, 479] on button "Confirmar" at bounding box center [886, 485] width 81 height 31
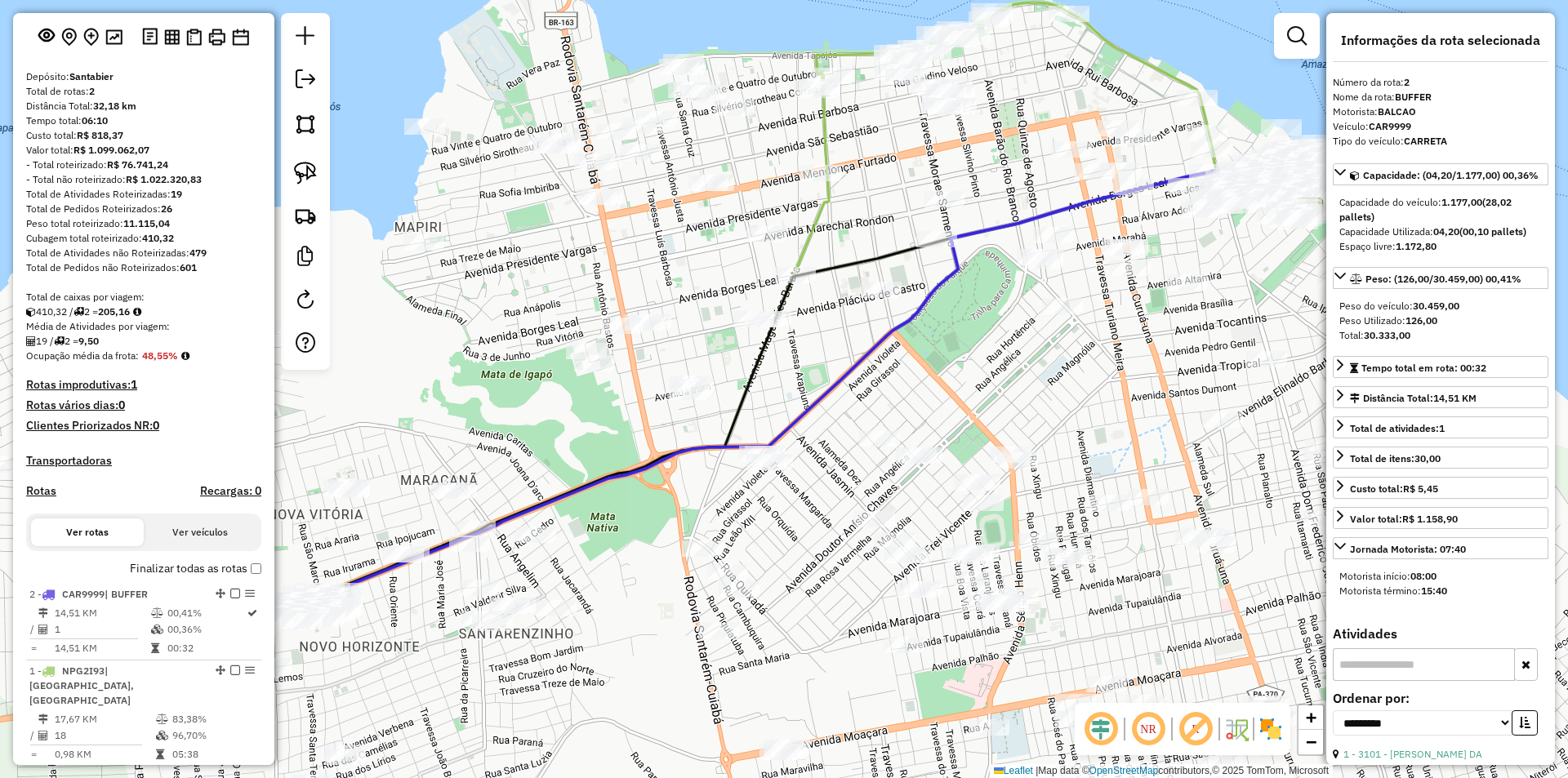
drag, startPoint x: 216, startPoint y: 701, endPoint x: 218, endPoint y: 617, distance: 84.0
click at [310, 215] on img at bounding box center [306, 216] width 23 height 23
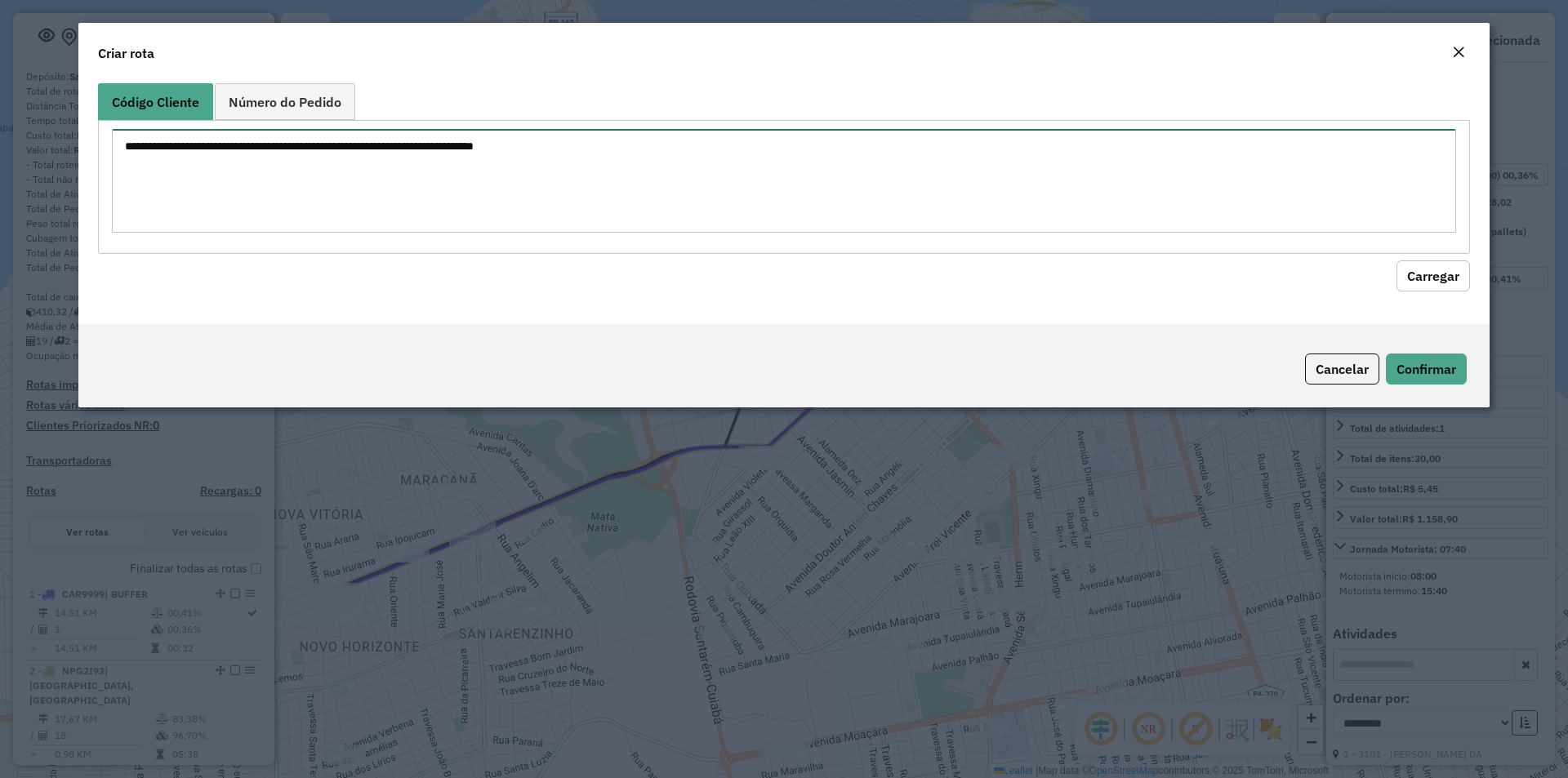
click at [322, 200] on textarea at bounding box center [784, 180] width 1345 height 104
paste textarea "**** **** ***** **** ***** **** **** **** **** **** ***** **** **** **** **** *…"
type textarea "**** **** ***** **** ***** **** **** **** **** **** ***** **** **** **** **** *…"
click at [1421, 275] on button "Carregar" at bounding box center [1433, 276] width 74 height 31
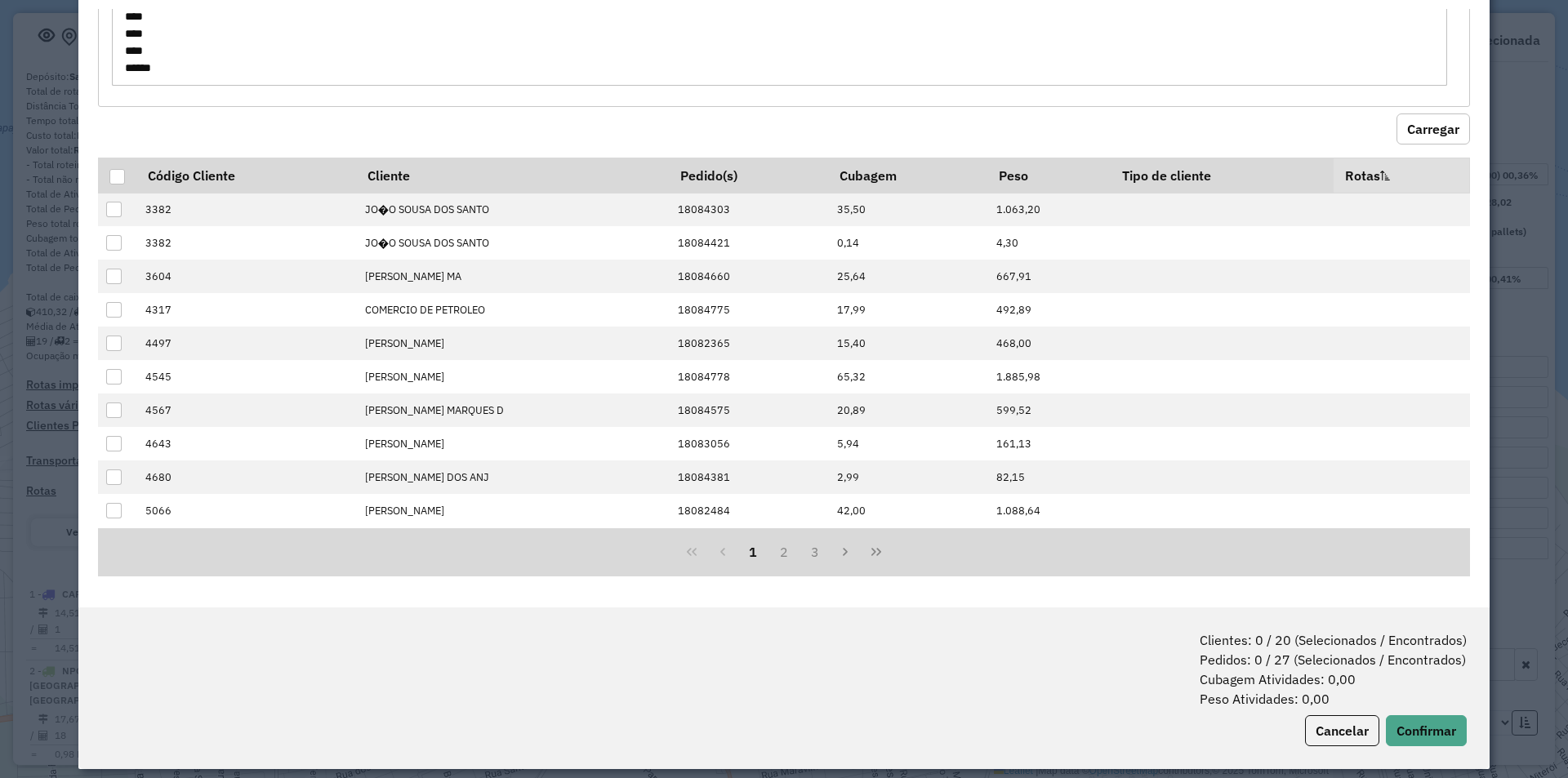
scroll to position [82, 0]
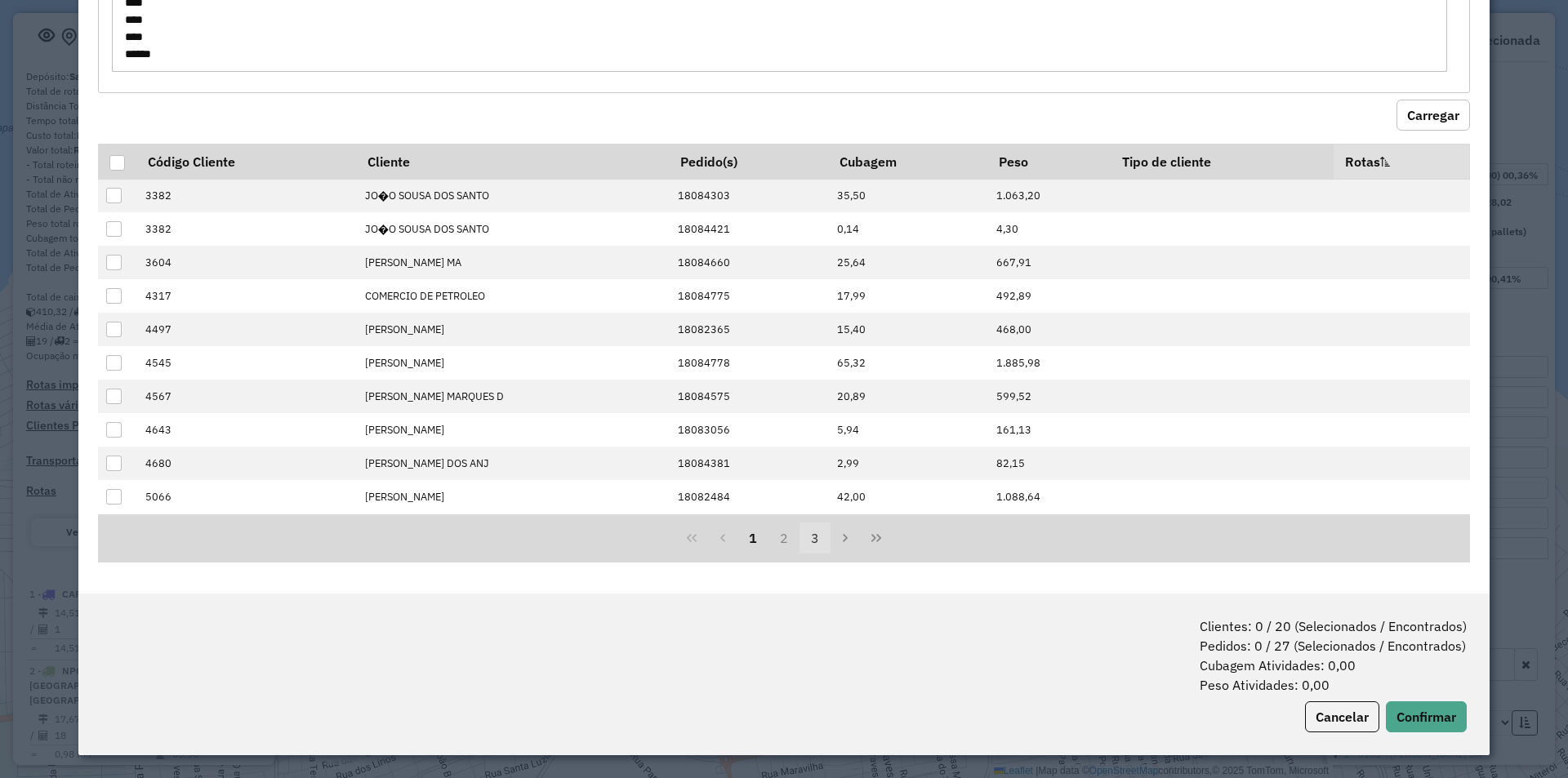
click at [816, 540] on button "3" at bounding box center [815, 538] width 31 height 31
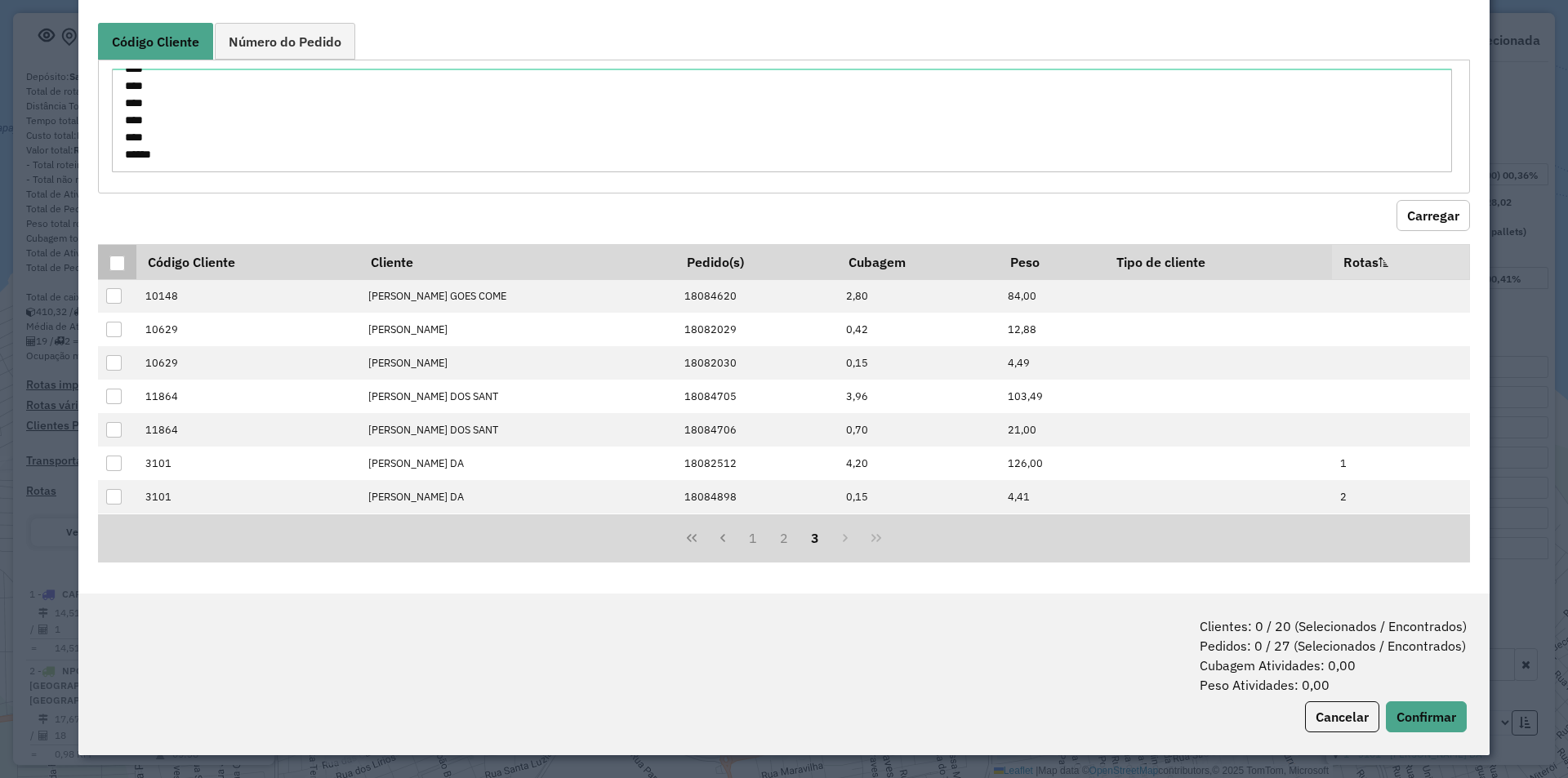
click at [116, 259] on div at bounding box center [117, 262] width 15 height 15
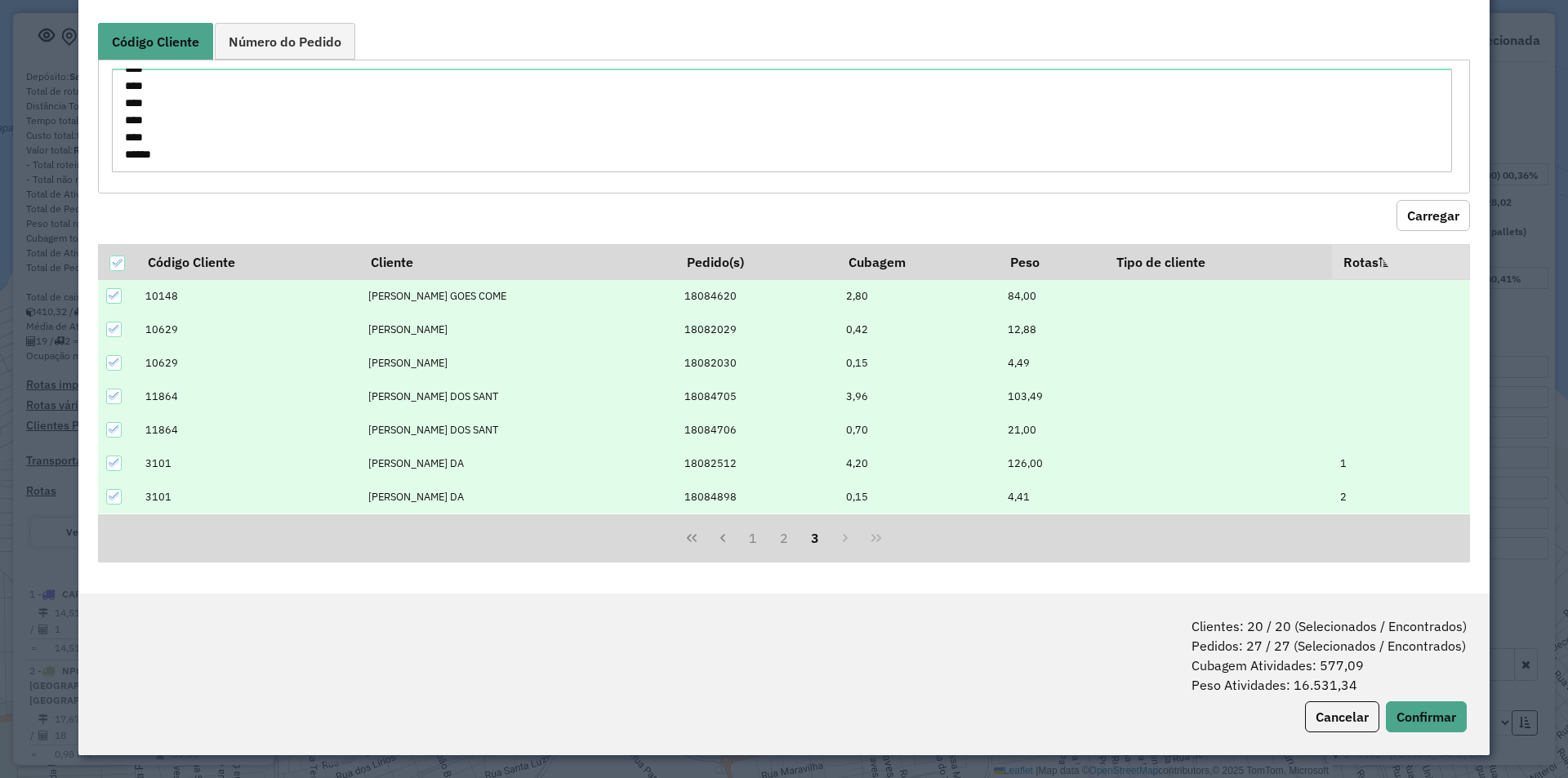
click at [115, 462] on icon at bounding box center [114, 462] width 12 height 12
click at [115, 493] on icon at bounding box center [114, 496] width 12 height 12
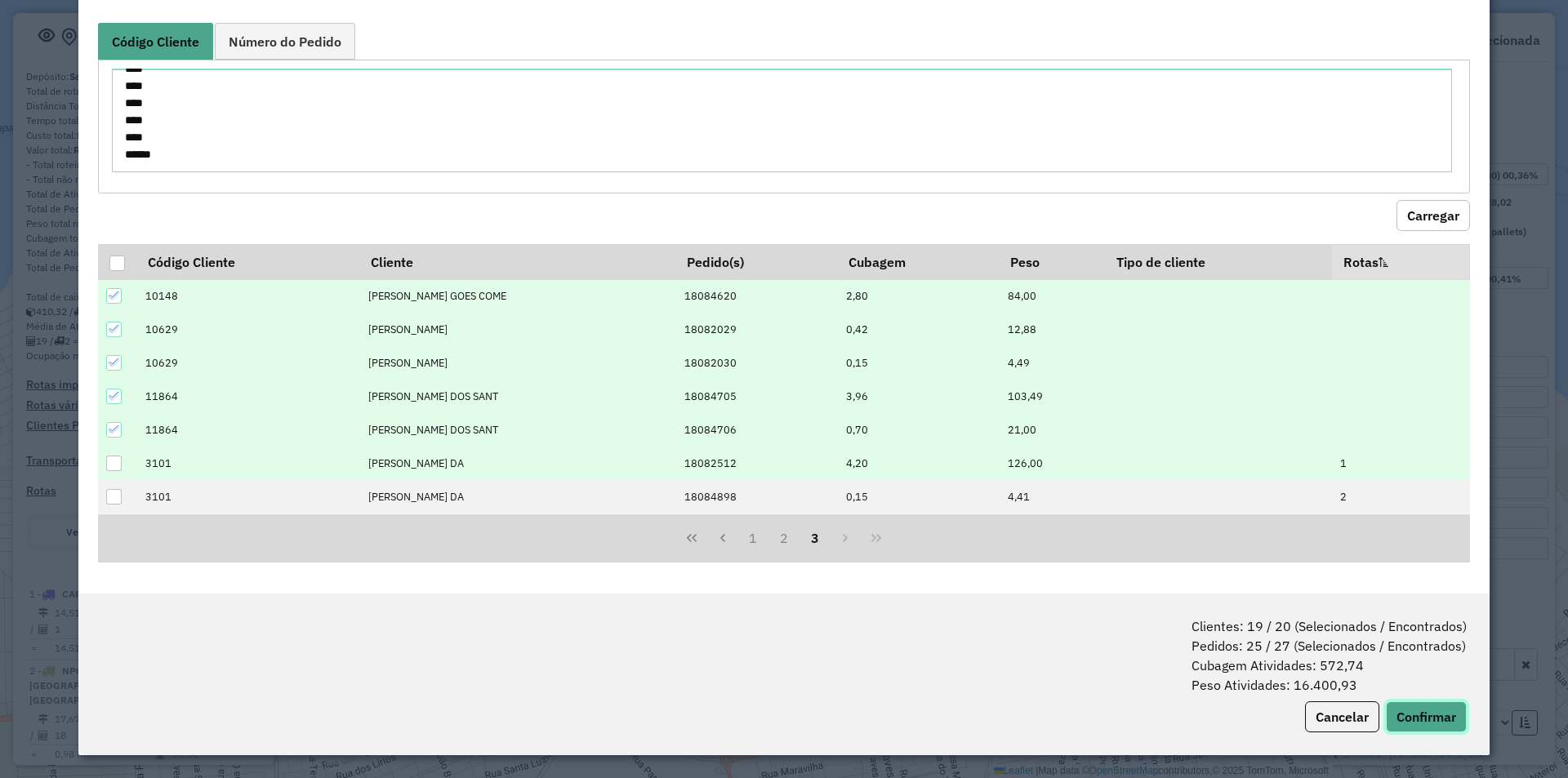
click at [1417, 706] on button "Confirmar" at bounding box center [1427, 717] width 81 height 31
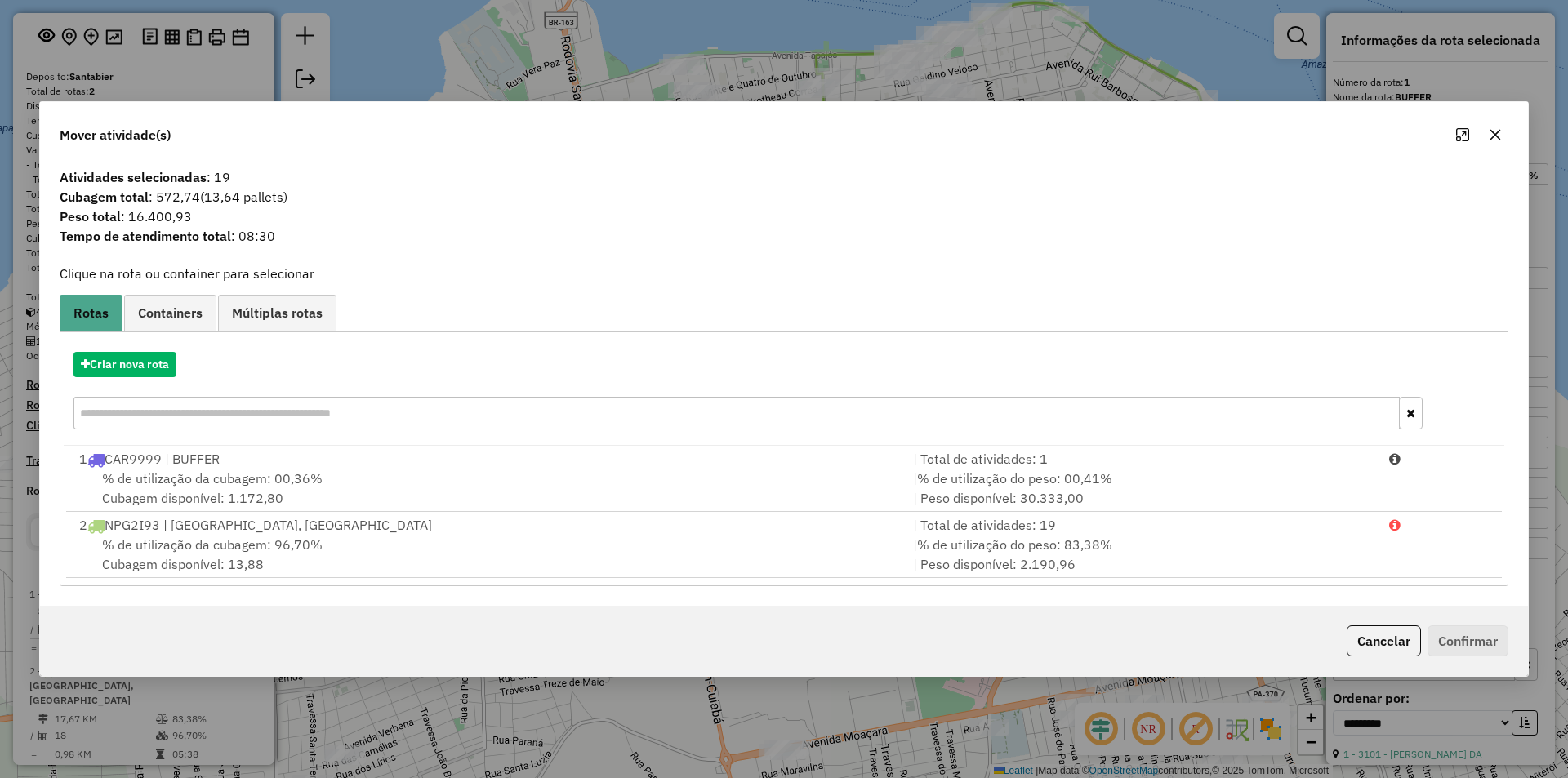
click at [350, 464] on div "1 CAR9999 | BUFFER" at bounding box center [486, 459] width 834 height 20
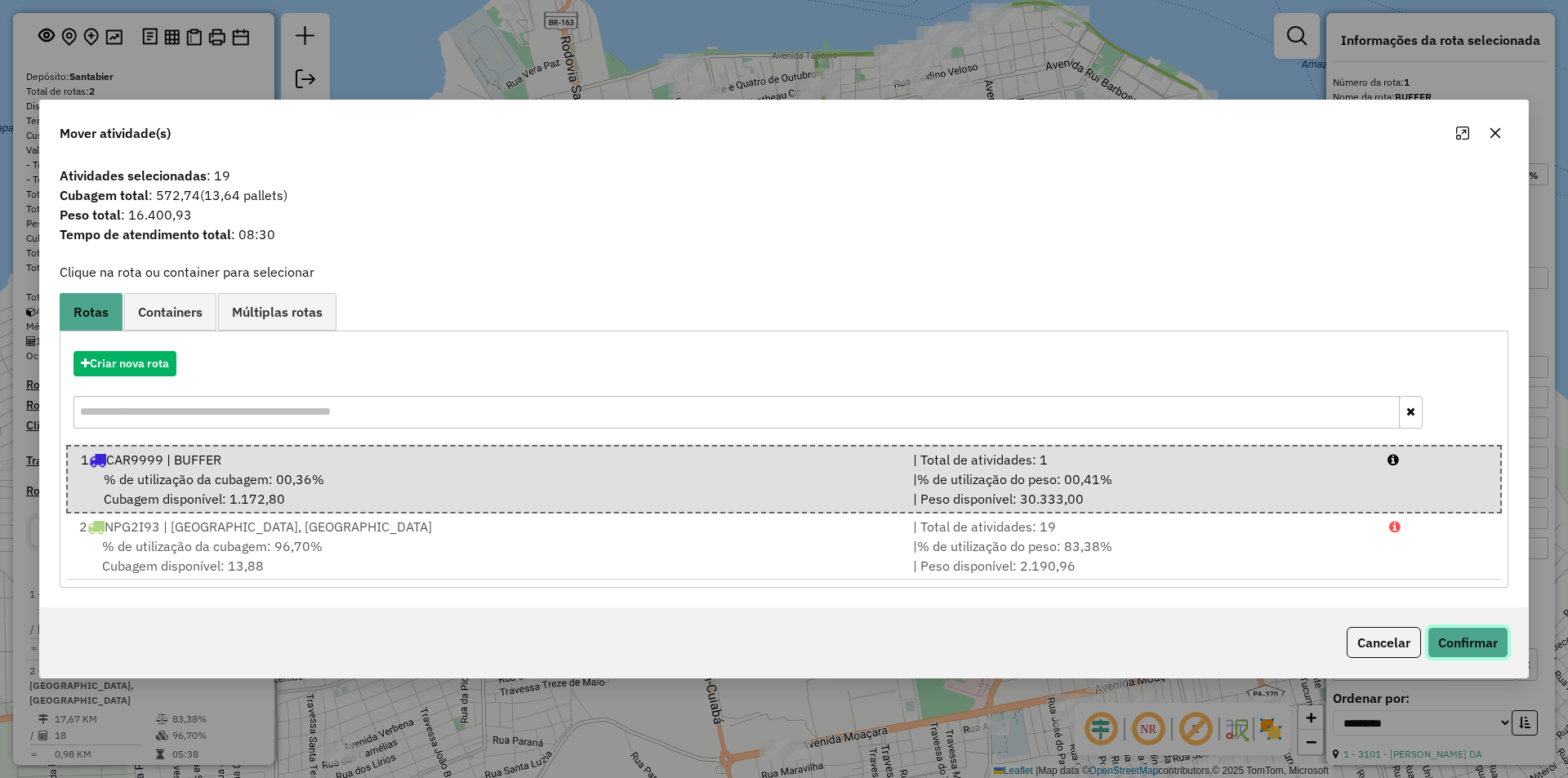
click at [1456, 632] on button "Confirmar" at bounding box center [1467, 642] width 81 height 31
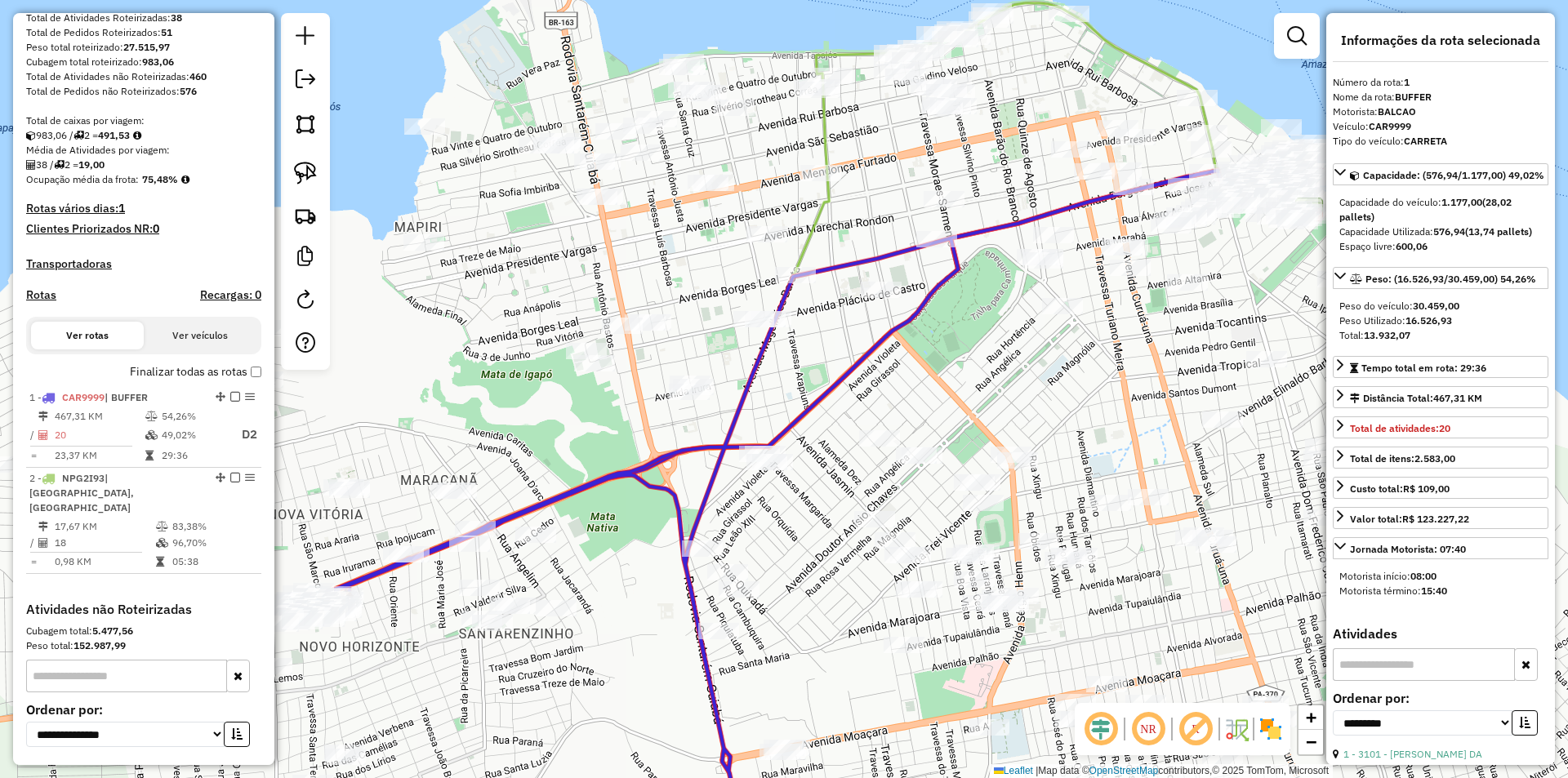
scroll to position [389, 0]
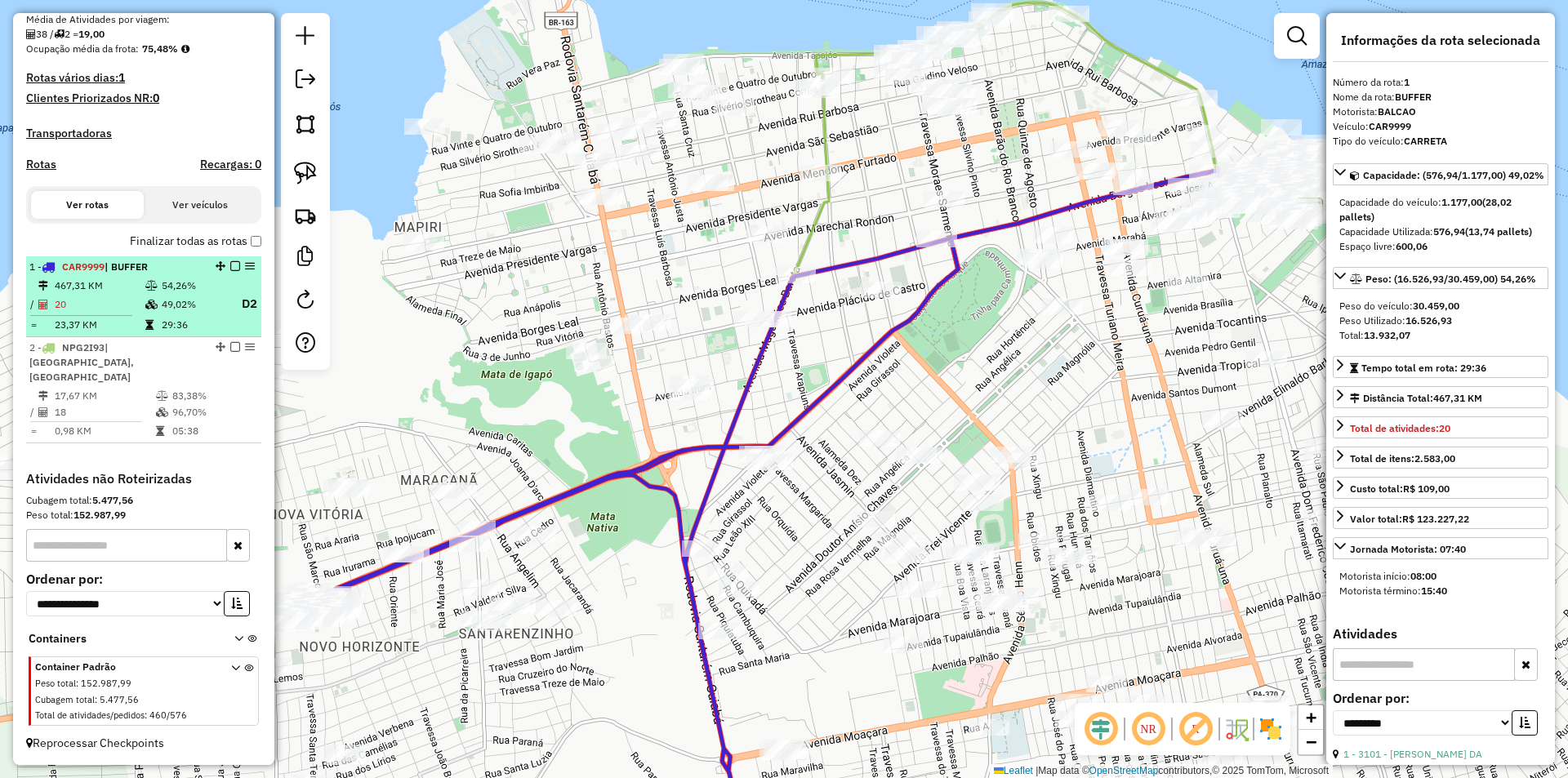
click at [231, 271] on em at bounding box center [235, 266] width 10 height 10
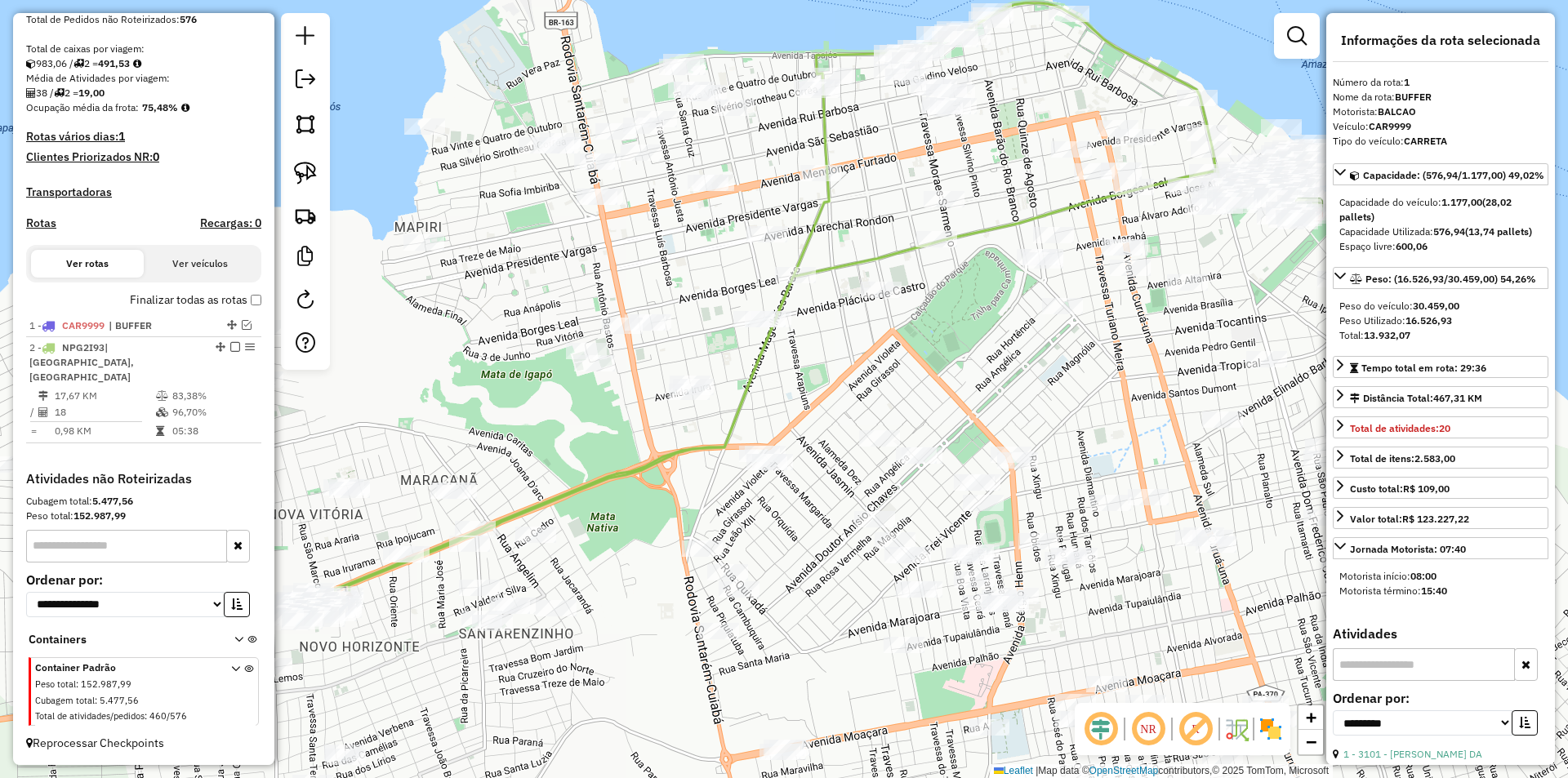
scroll to position [330, 0]
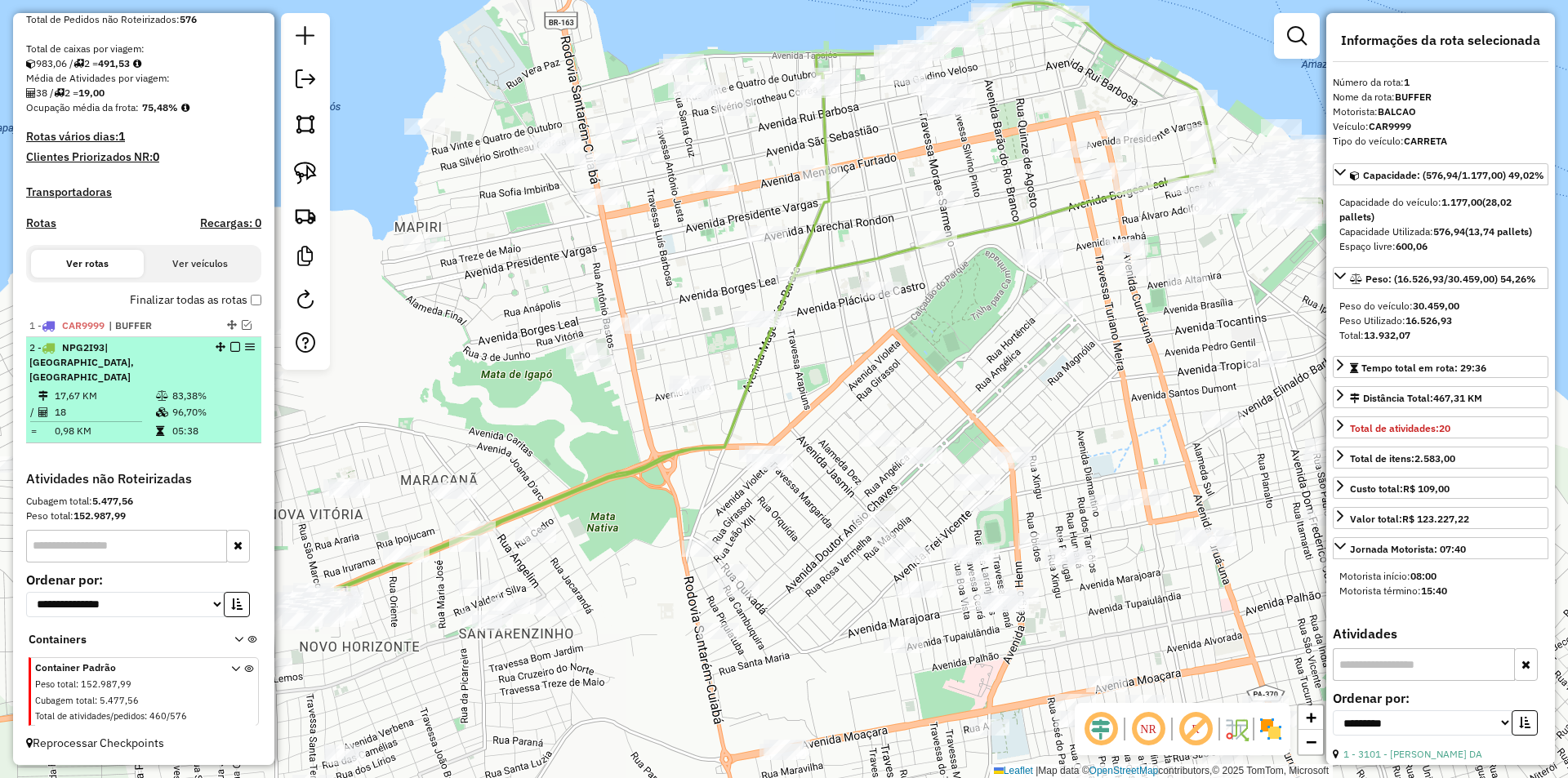
click at [232, 391] on td "83,38%" at bounding box center [213, 396] width 83 height 16
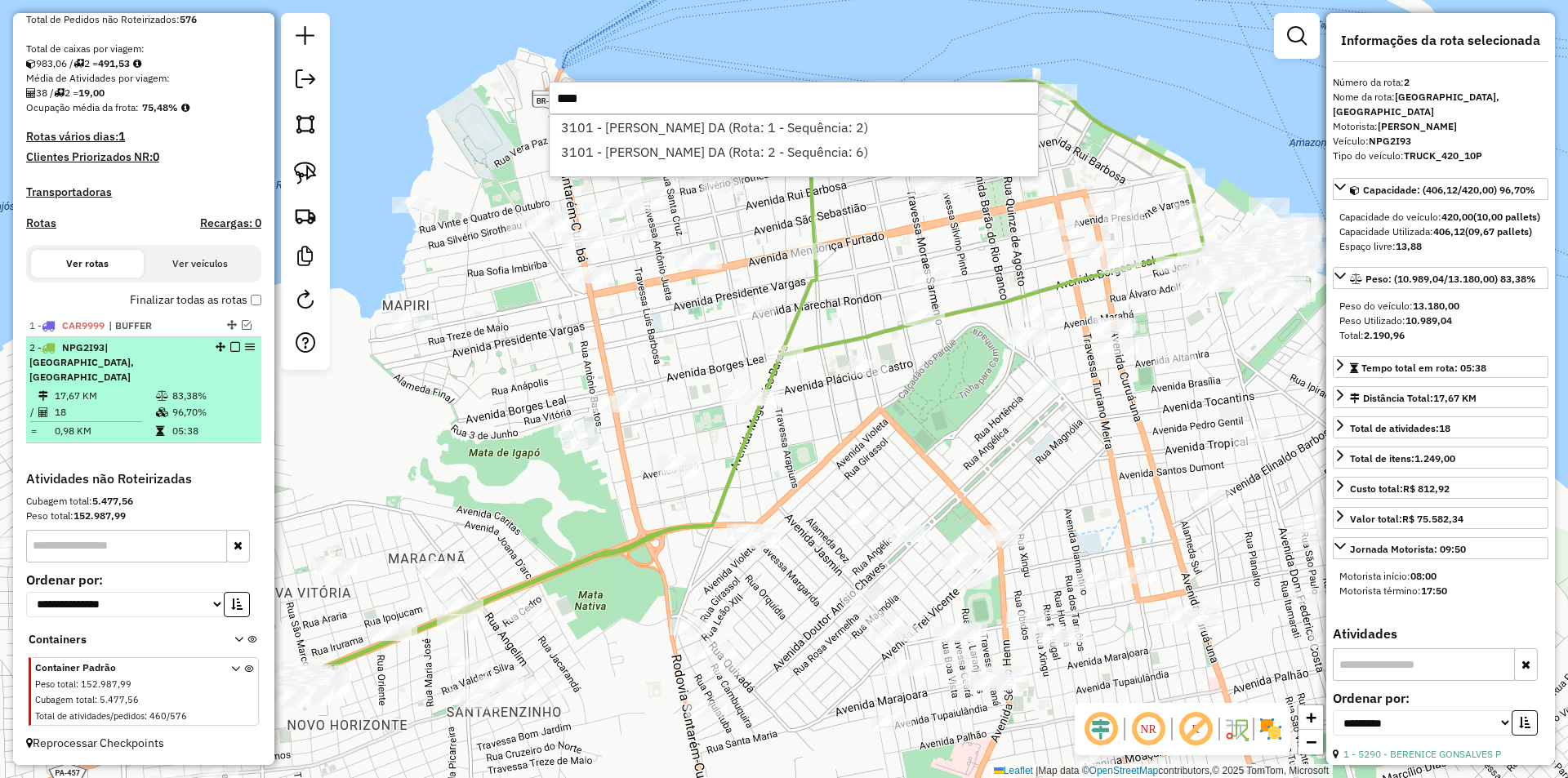
type input "****"
click at [230, 352] on em at bounding box center [235, 347] width 10 height 10
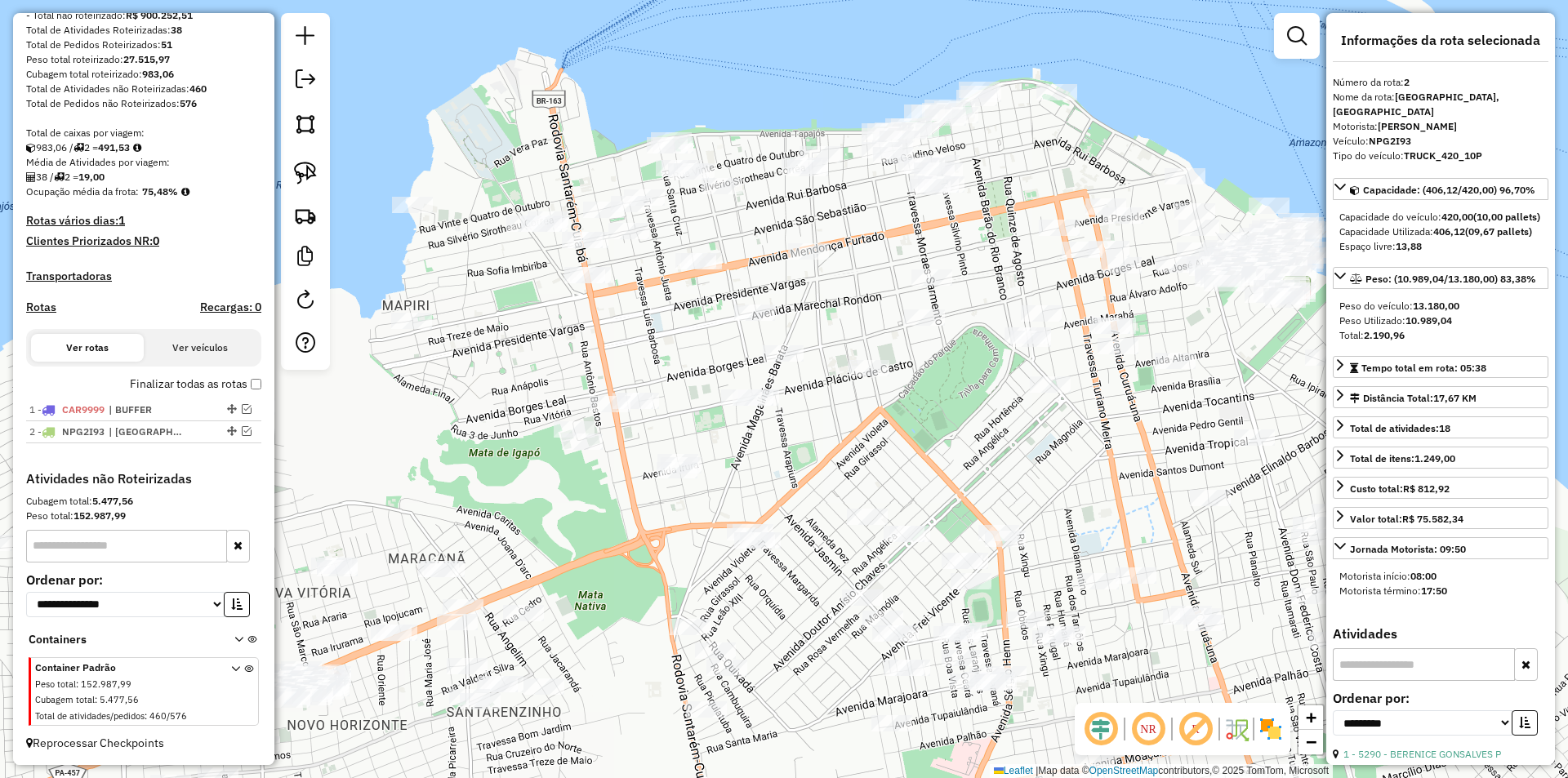
scroll to position [261, 0]
click at [304, 209] on img at bounding box center [306, 216] width 23 height 23
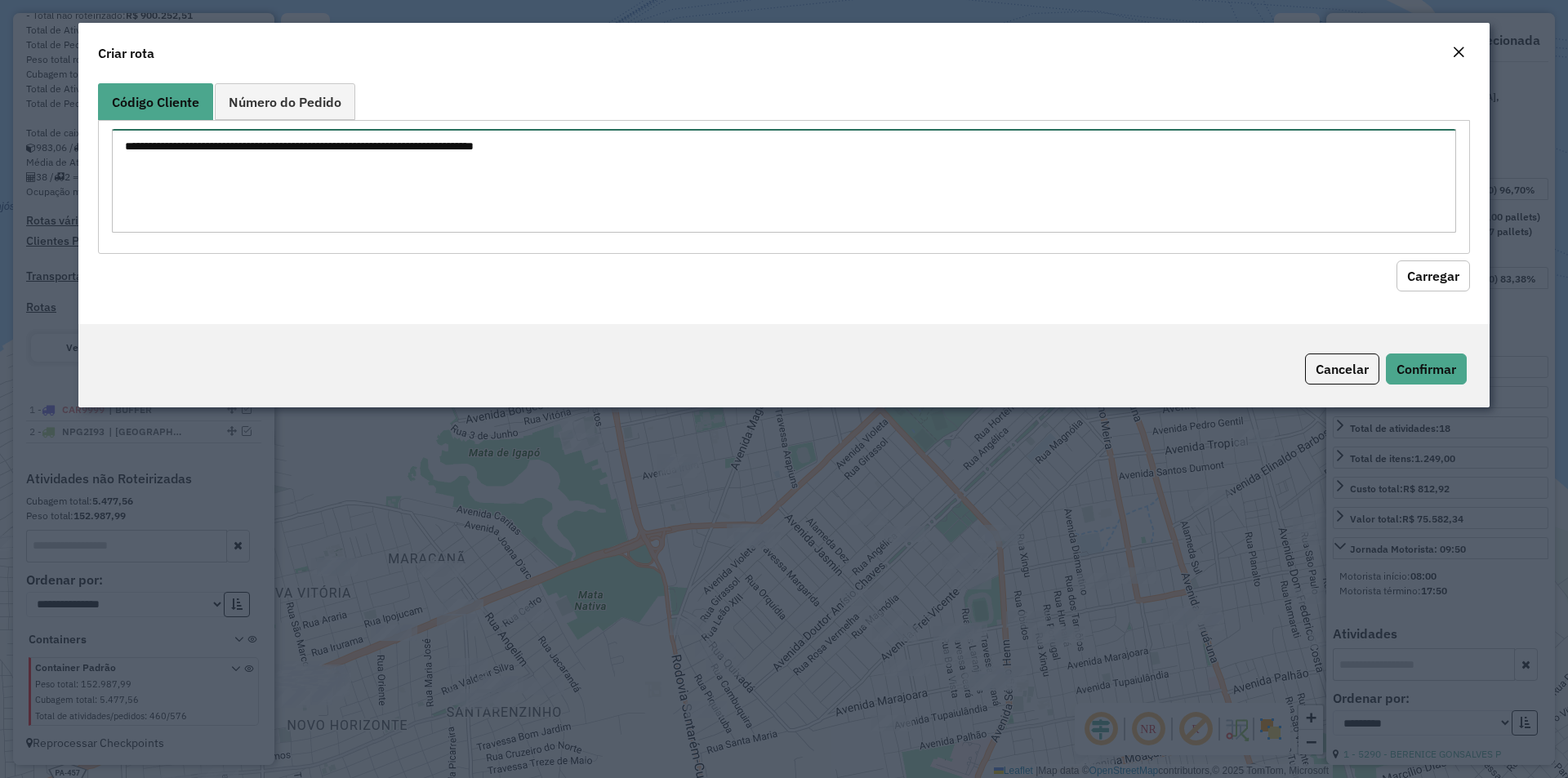
click at [342, 175] on textarea at bounding box center [784, 180] width 1345 height 104
paste textarea "***** **** **** **** ***** **** **** **** ***** ***** **** **** **** **** **** …"
type textarea "***** **** **** **** ***** **** **** **** ***** ***** **** **** **** **** **** …"
click at [1430, 281] on button "Carregar" at bounding box center [1433, 276] width 74 height 31
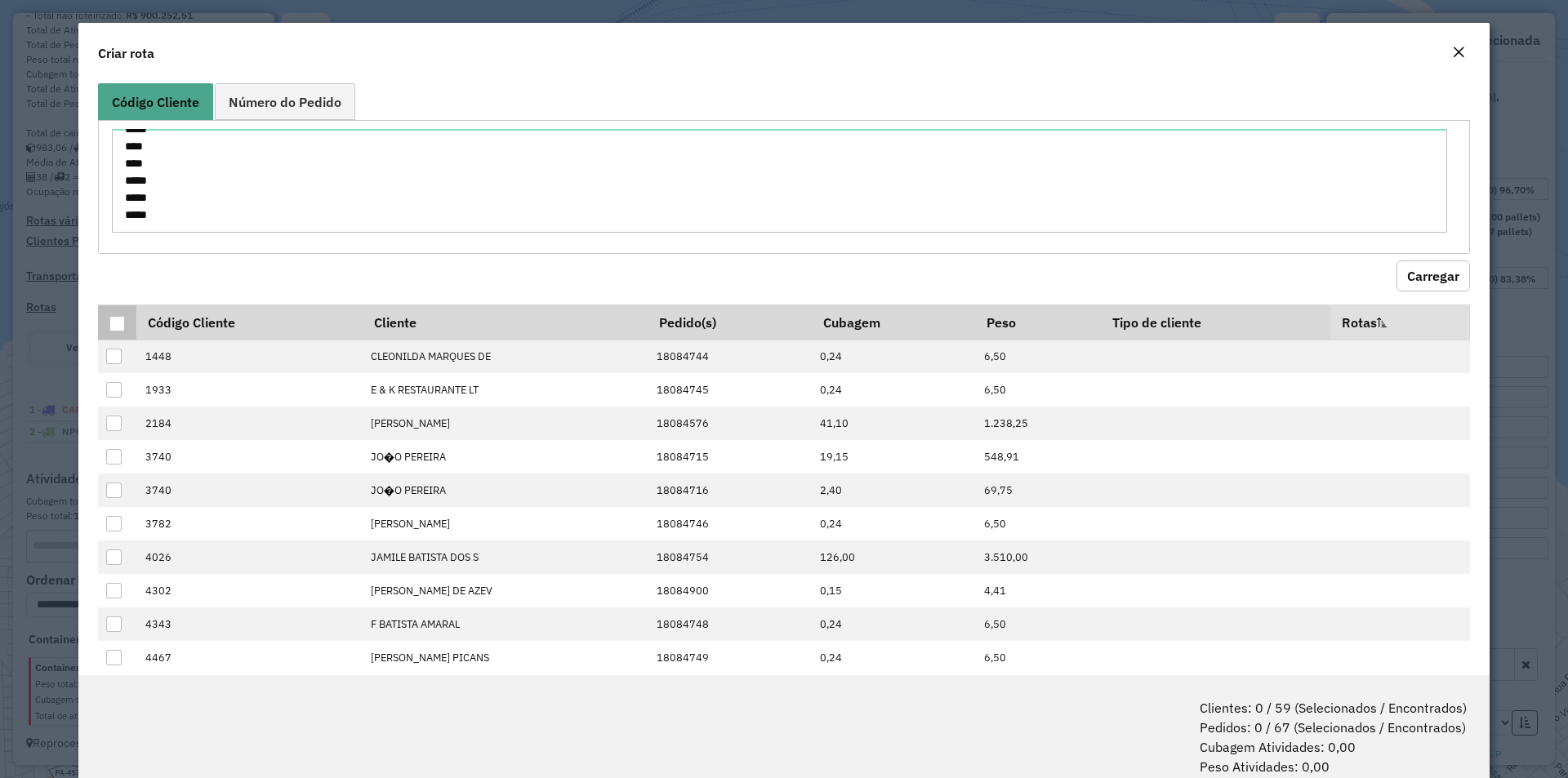
click at [112, 319] on div at bounding box center [117, 323] width 15 height 15
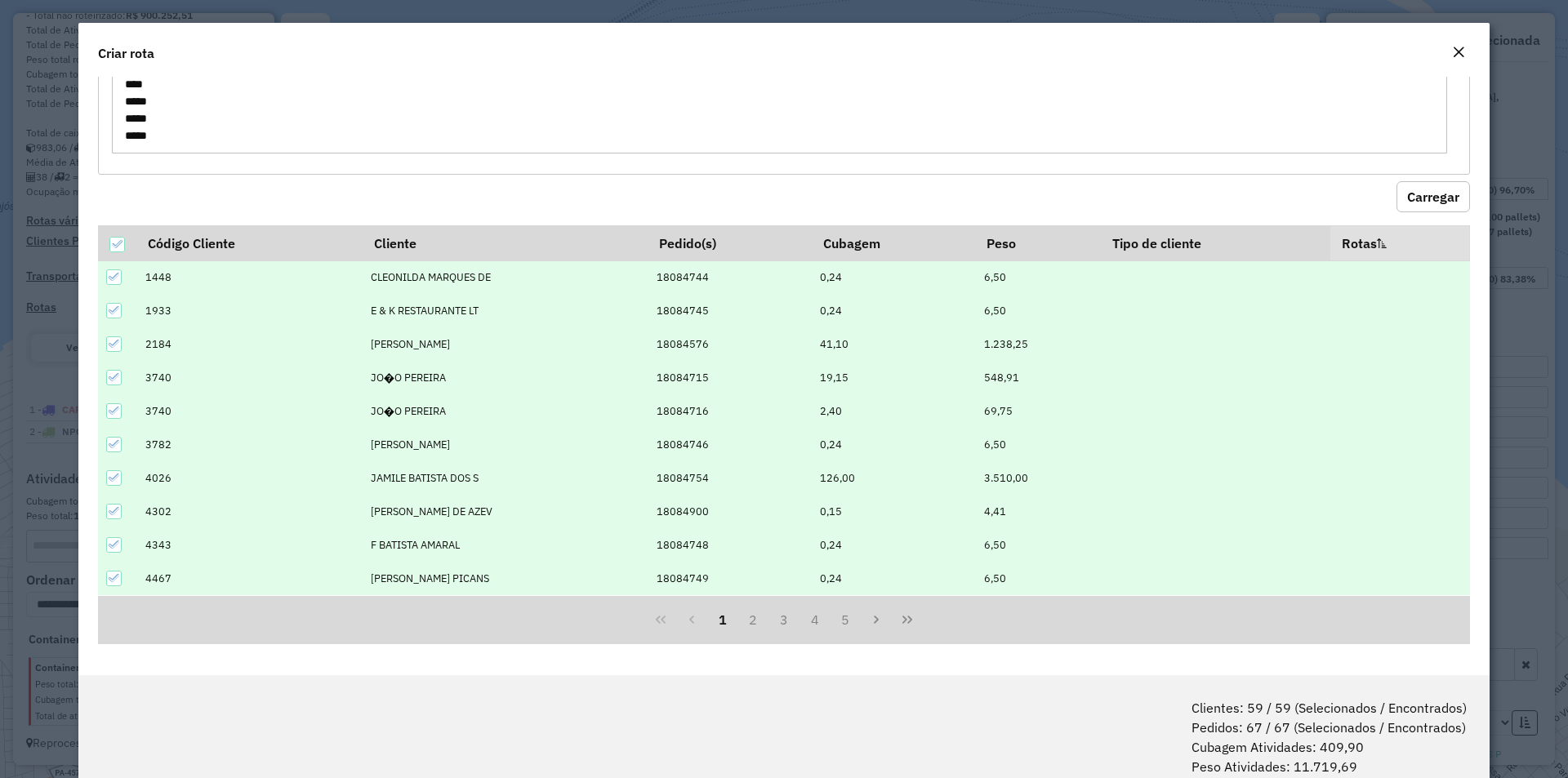
scroll to position [82, 0]
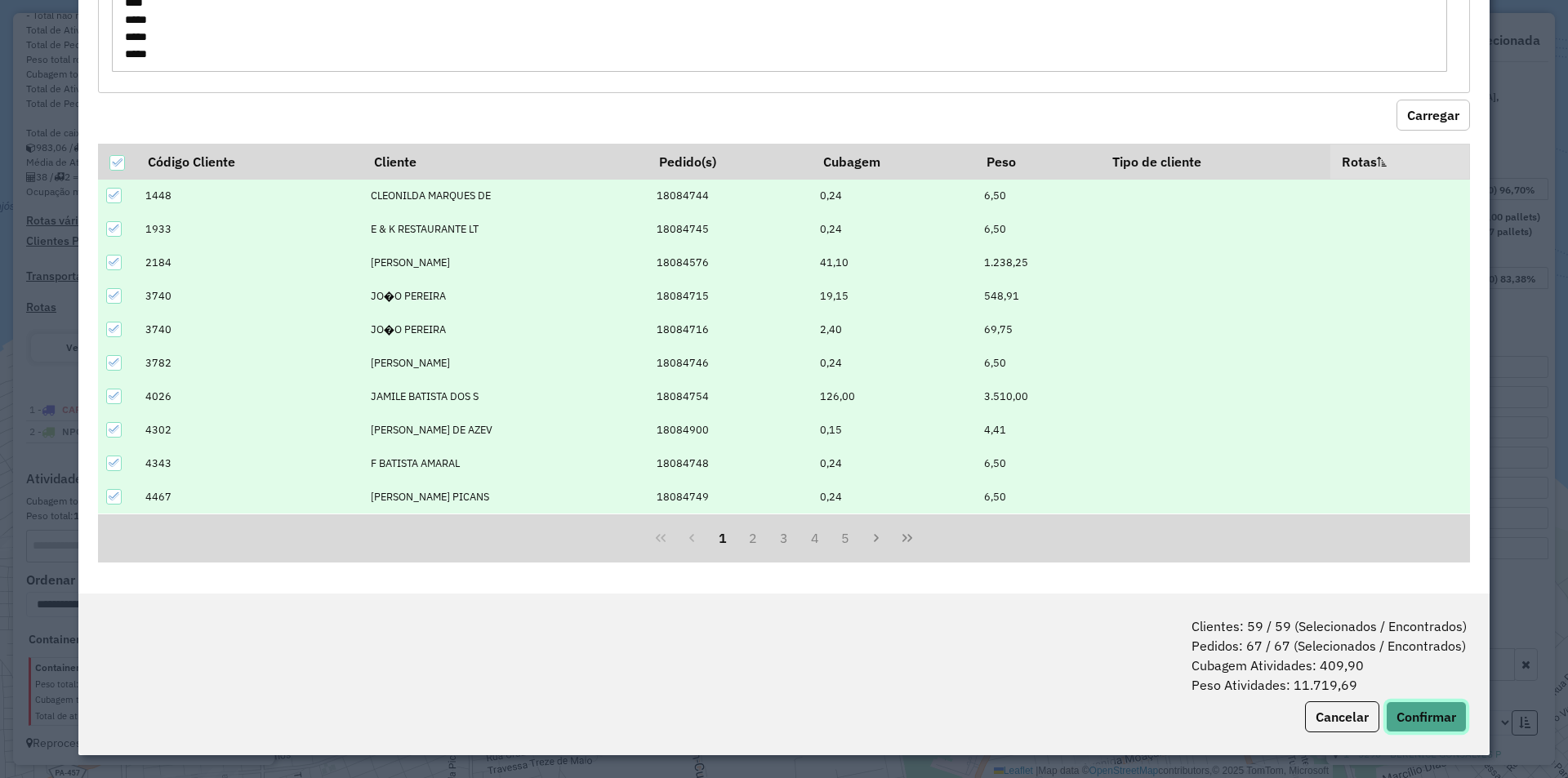
click at [1396, 719] on button "Confirmar" at bounding box center [1427, 717] width 81 height 31
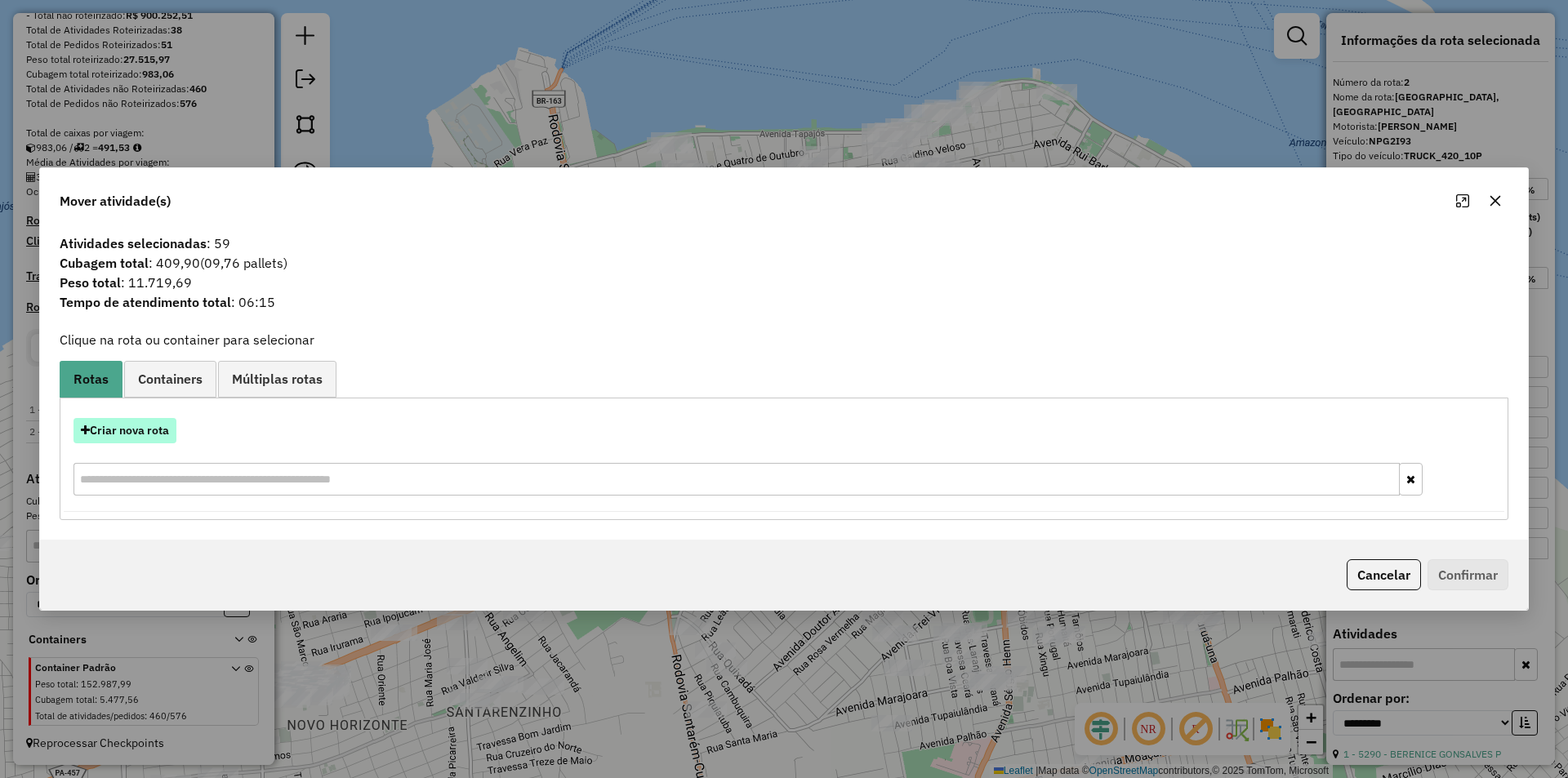
click at [136, 431] on button "Criar nova rota" at bounding box center [125, 430] width 103 height 25
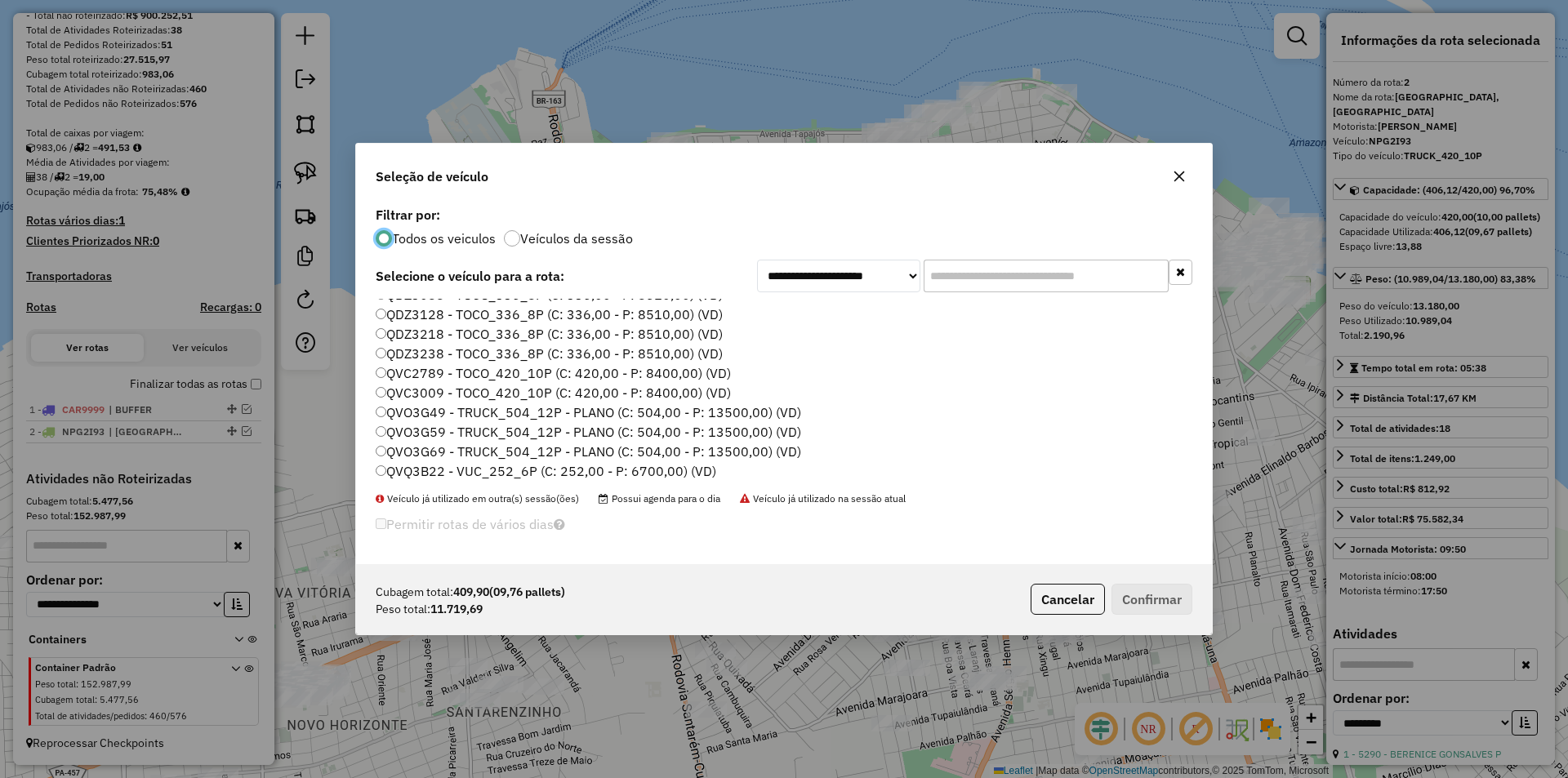
scroll to position [408, 0]
click at [445, 330] on label "QVO3G49 - TRUCK_504_12P - PLANO (C: 504,00 - P: 13500,00) (VD)" at bounding box center [588, 331] width 425 height 20
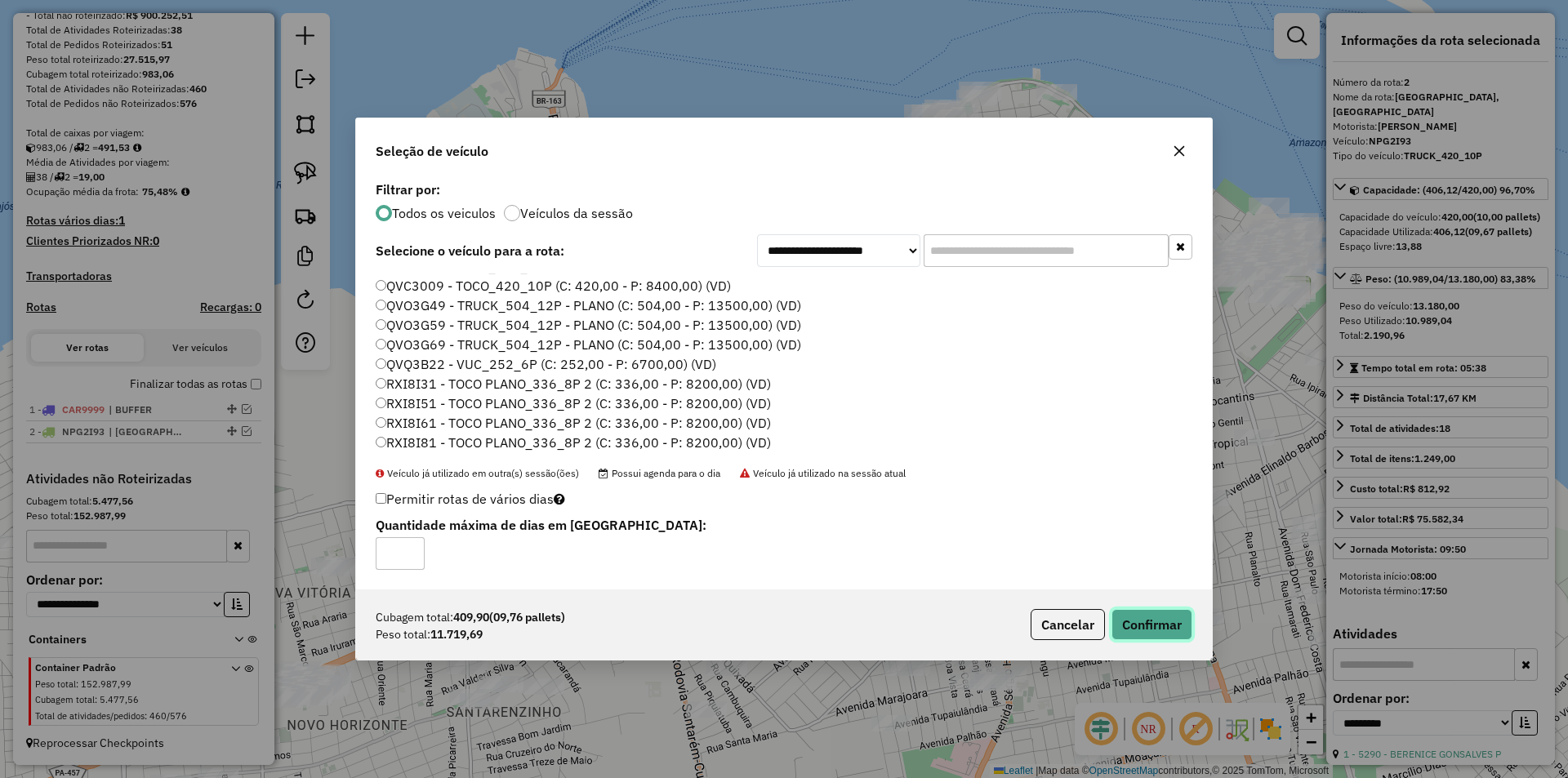
click at [1170, 615] on button "Confirmar" at bounding box center [1152, 624] width 81 height 31
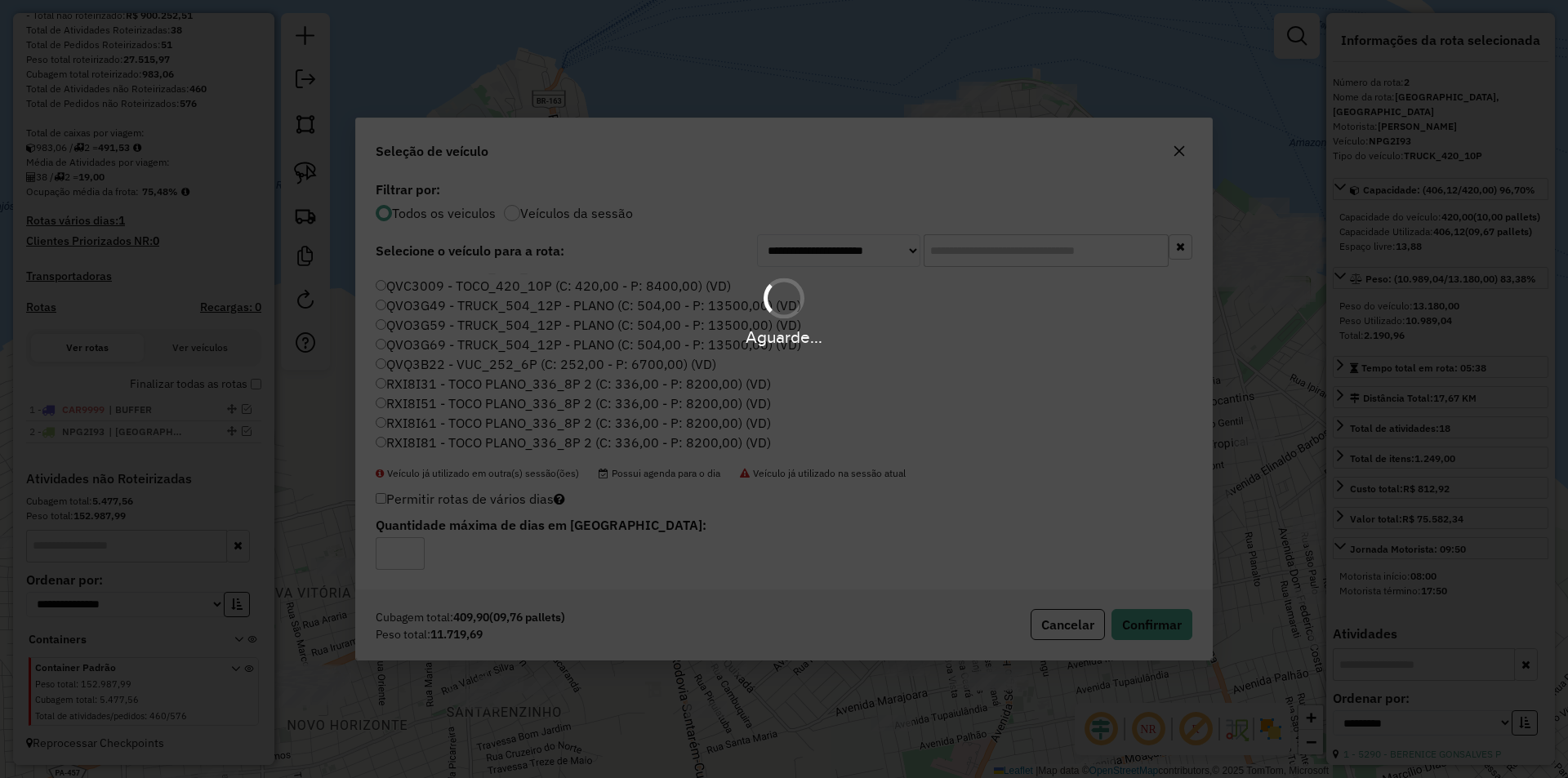
click at [304, 214] on div "Aguarde..." at bounding box center [784, 389] width 1568 height 778
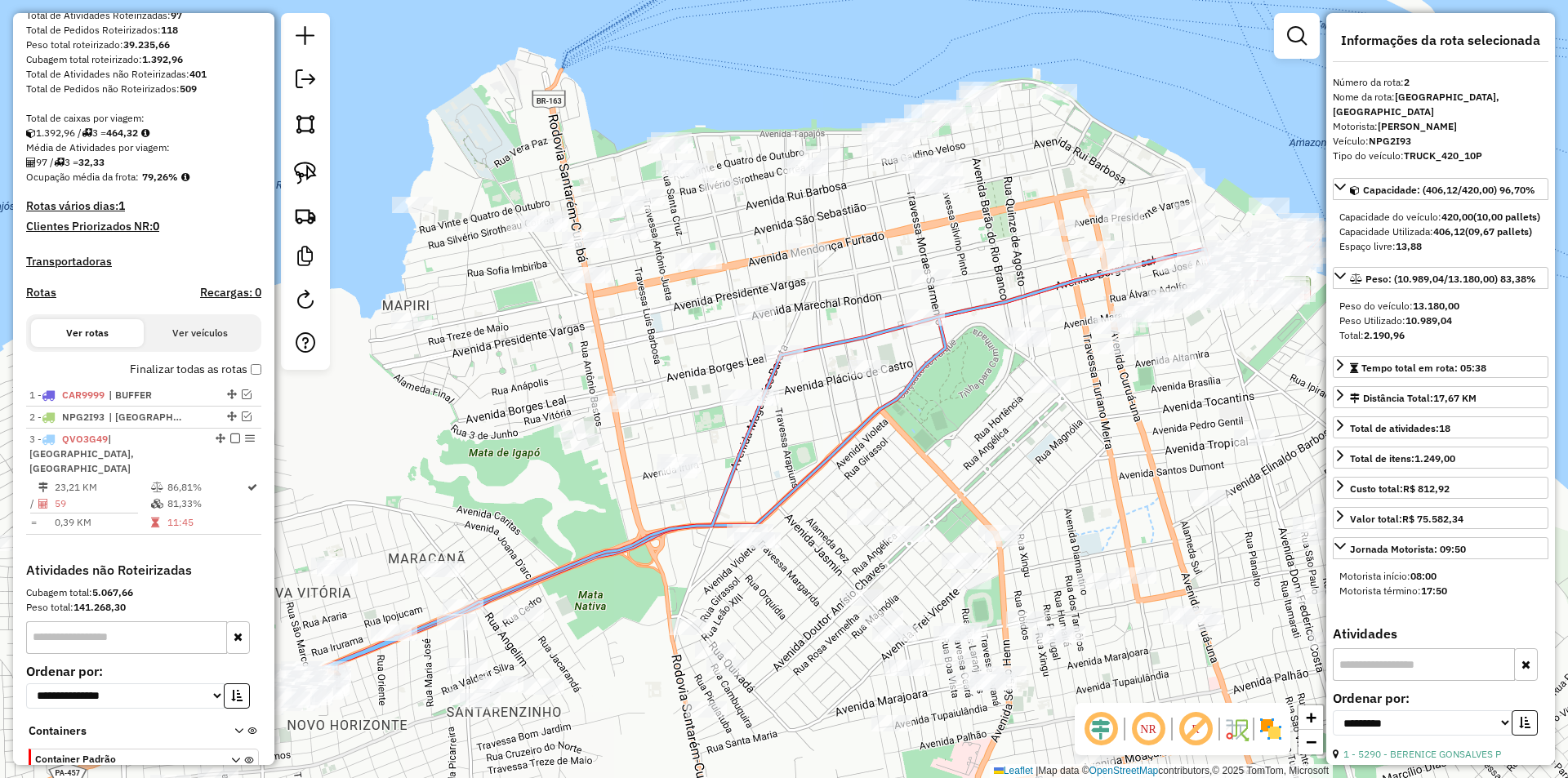
scroll to position [352, 0]
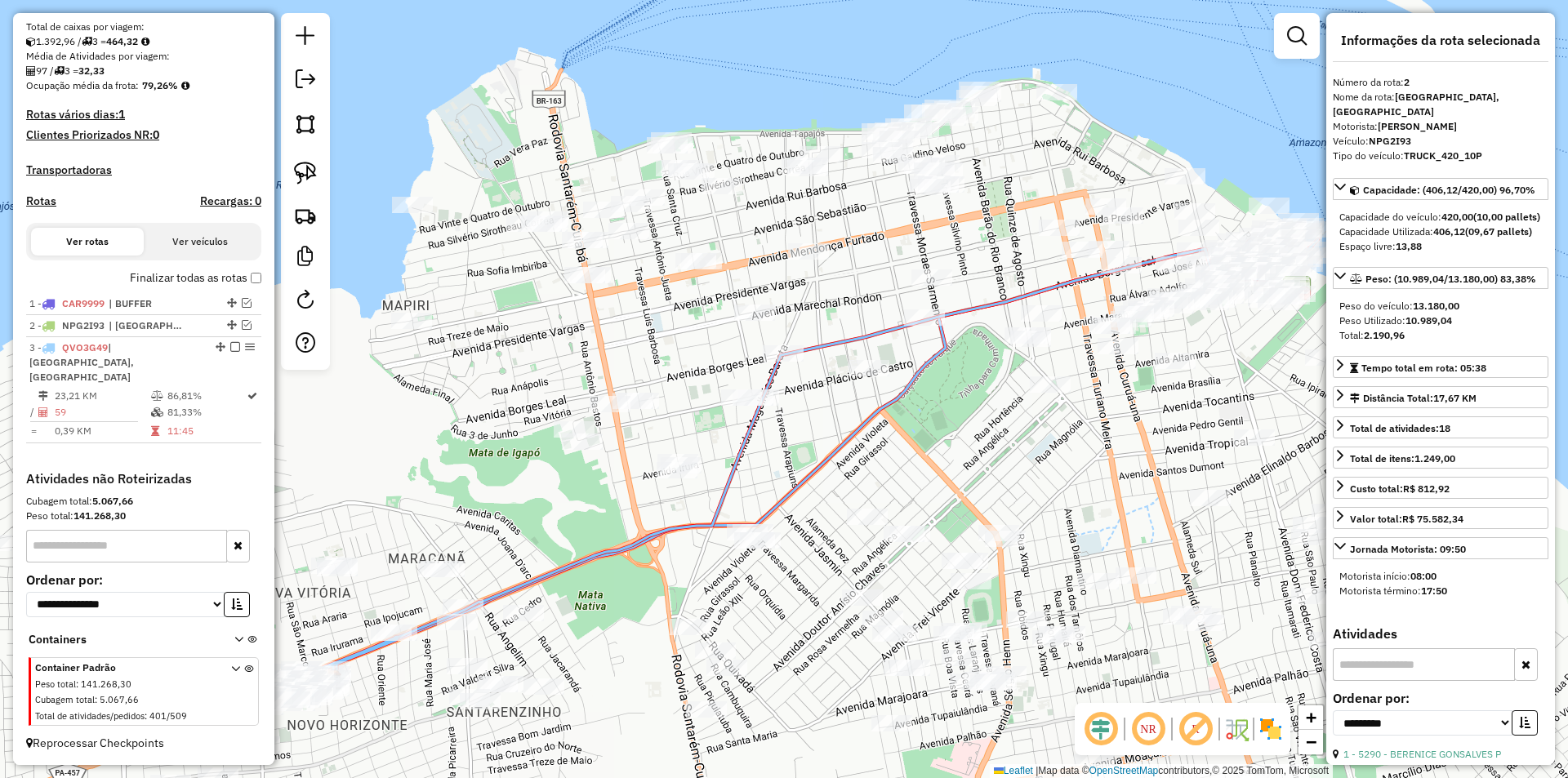
click at [304, 214] on img at bounding box center [306, 216] width 23 height 23
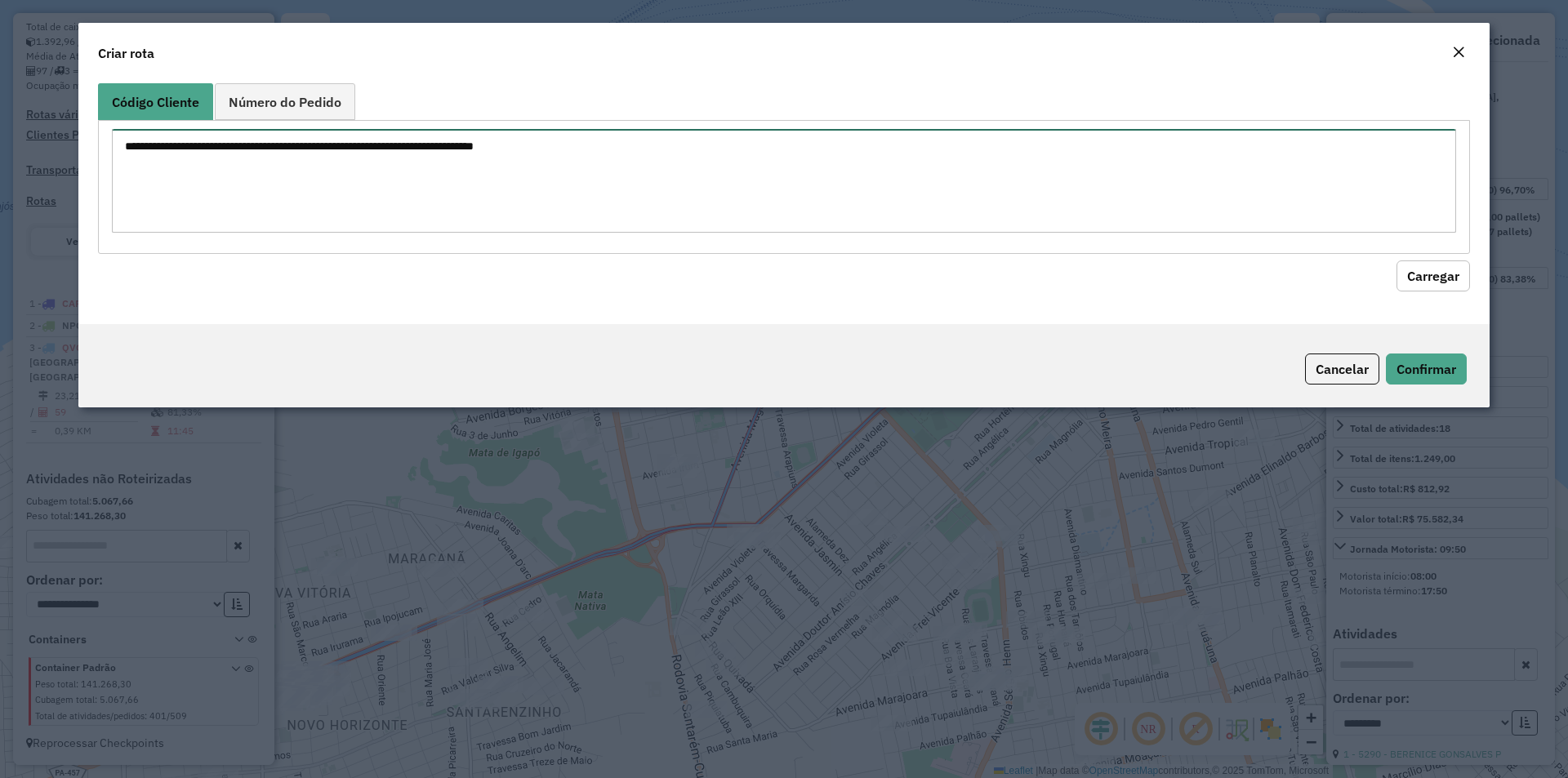
click at [353, 161] on textarea at bounding box center [784, 180] width 1345 height 104
paste textarea "***** ***** **** ***** **** **** **** **** **** **** **** ****"
type textarea "***** ***** **** ***** **** **** **** **** **** **** **** ****"
click at [1413, 277] on button "Carregar" at bounding box center [1433, 276] width 74 height 31
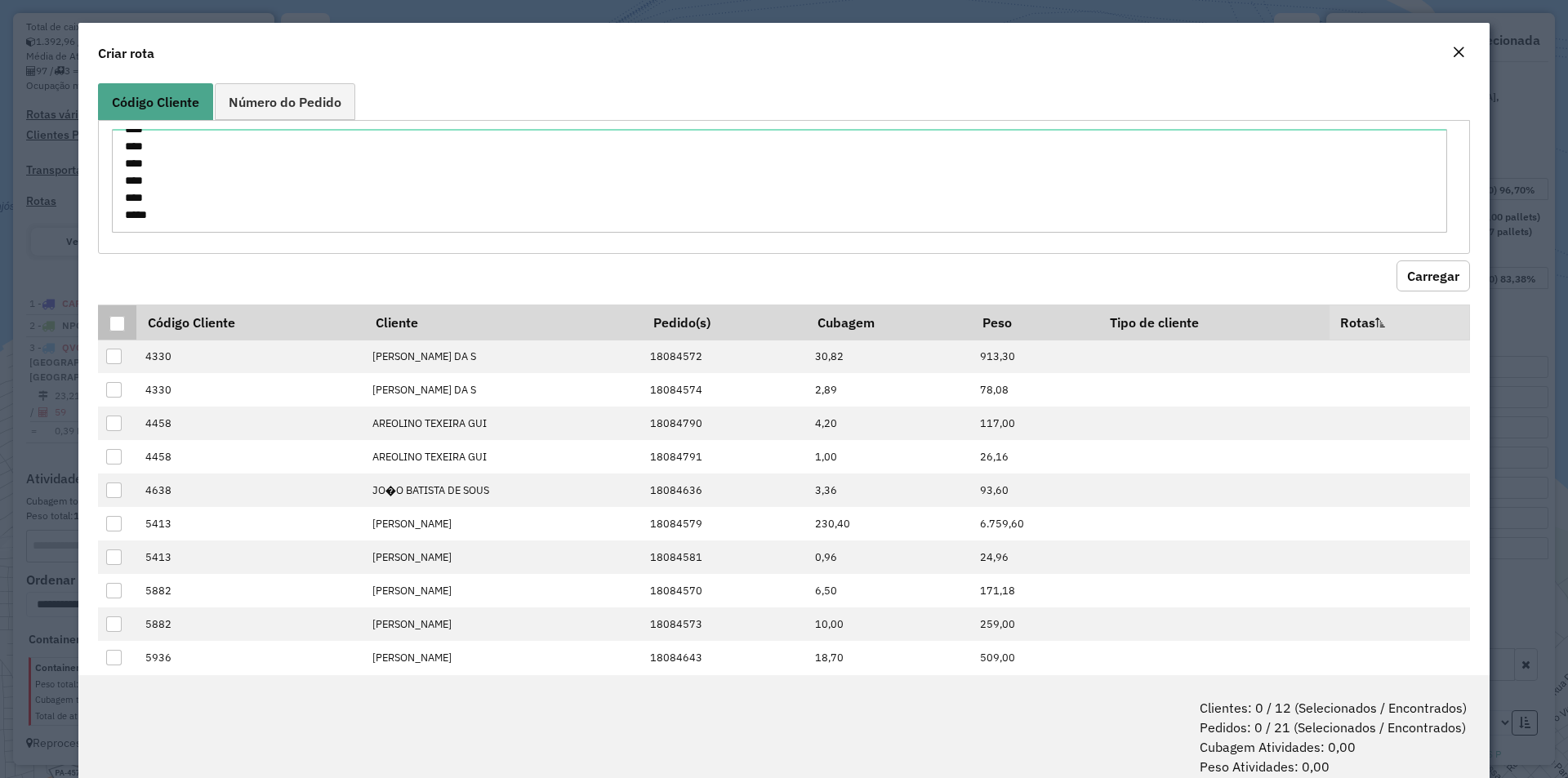
click at [115, 322] on div at bounding box center [117, 323] width 15 height 15
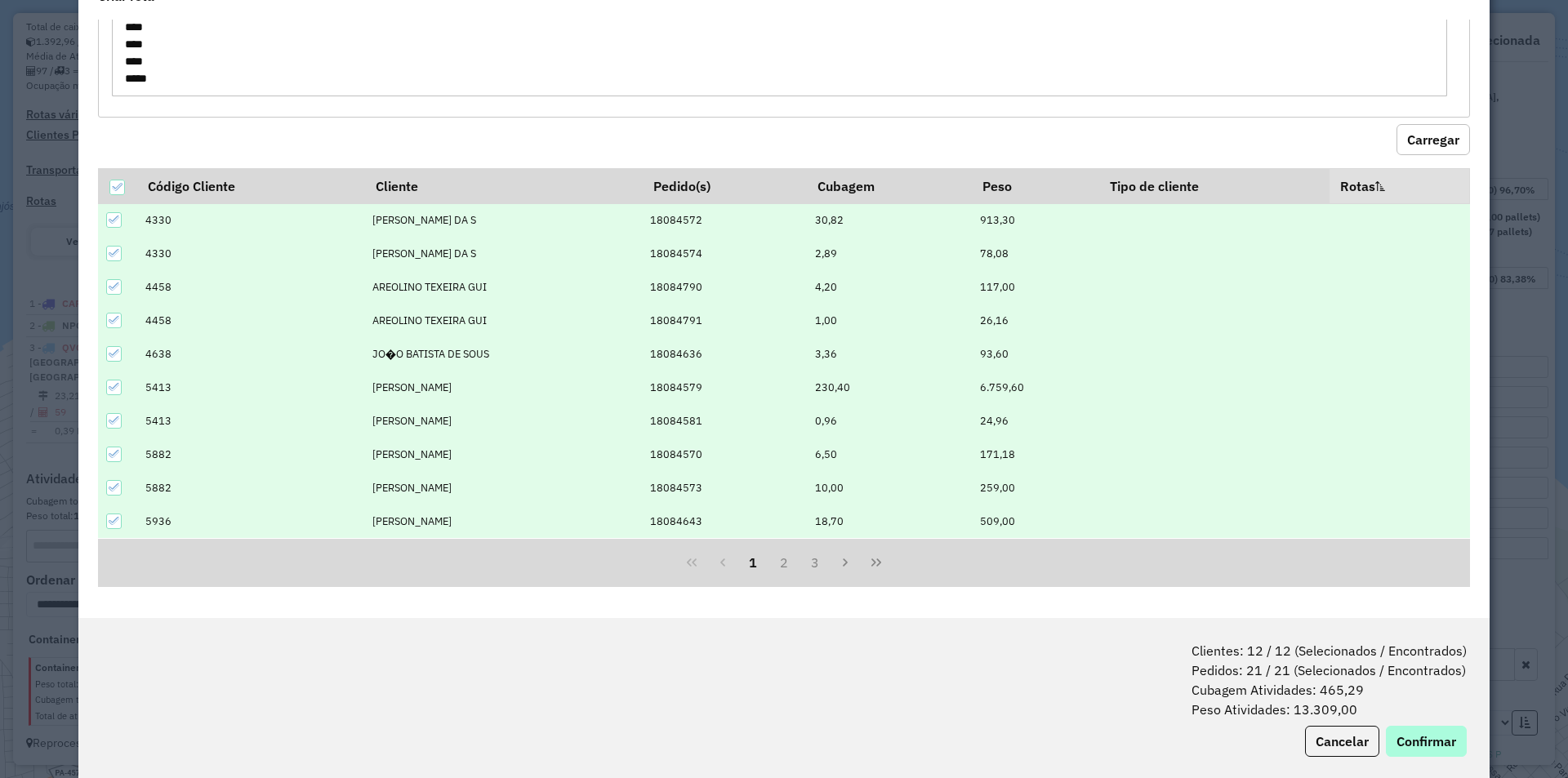
scroll to position [82, 0]
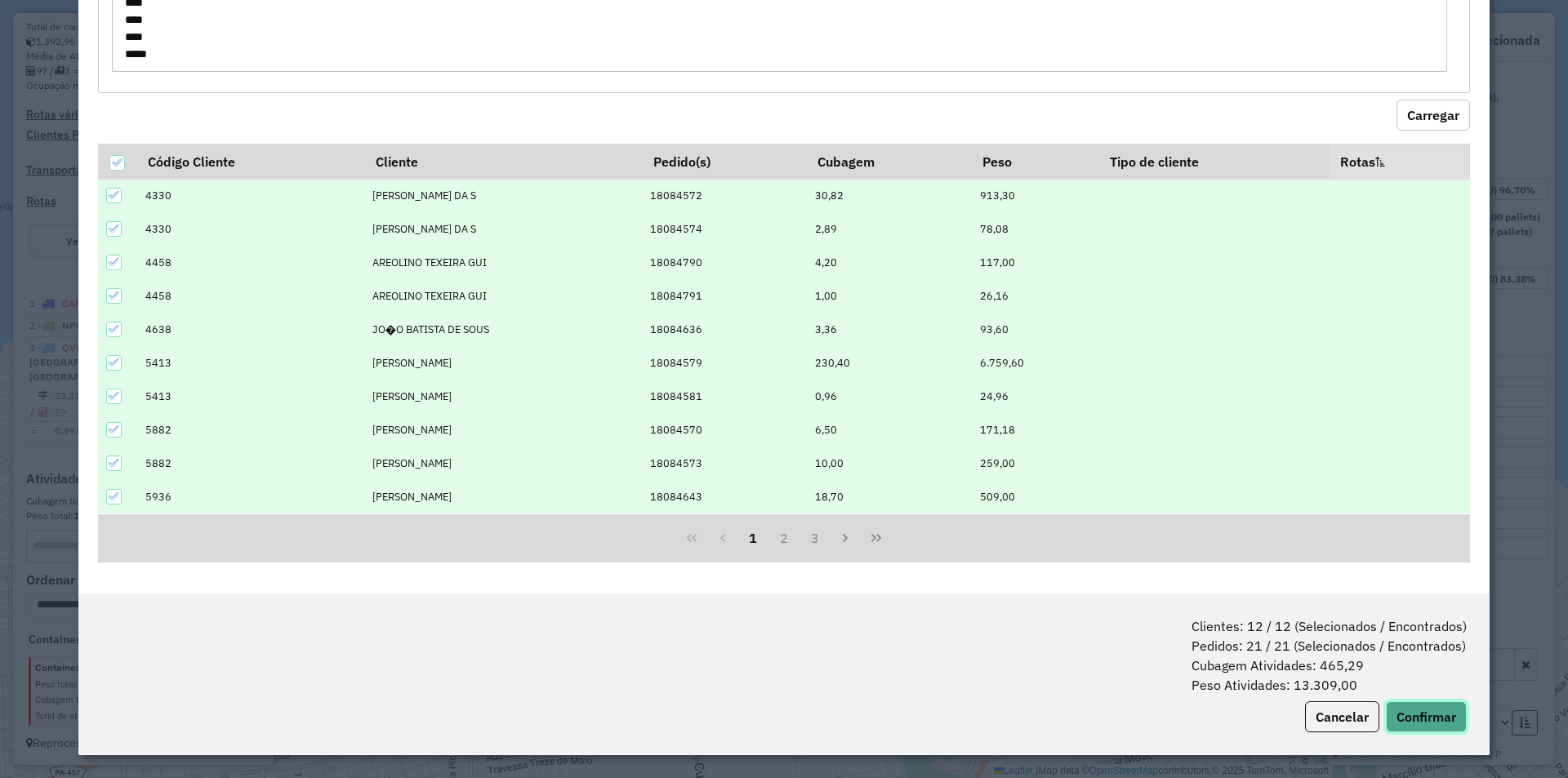
click at [1419, 713] on button "Confirmar" at bounding box center [1427, 717] width 81 height 31
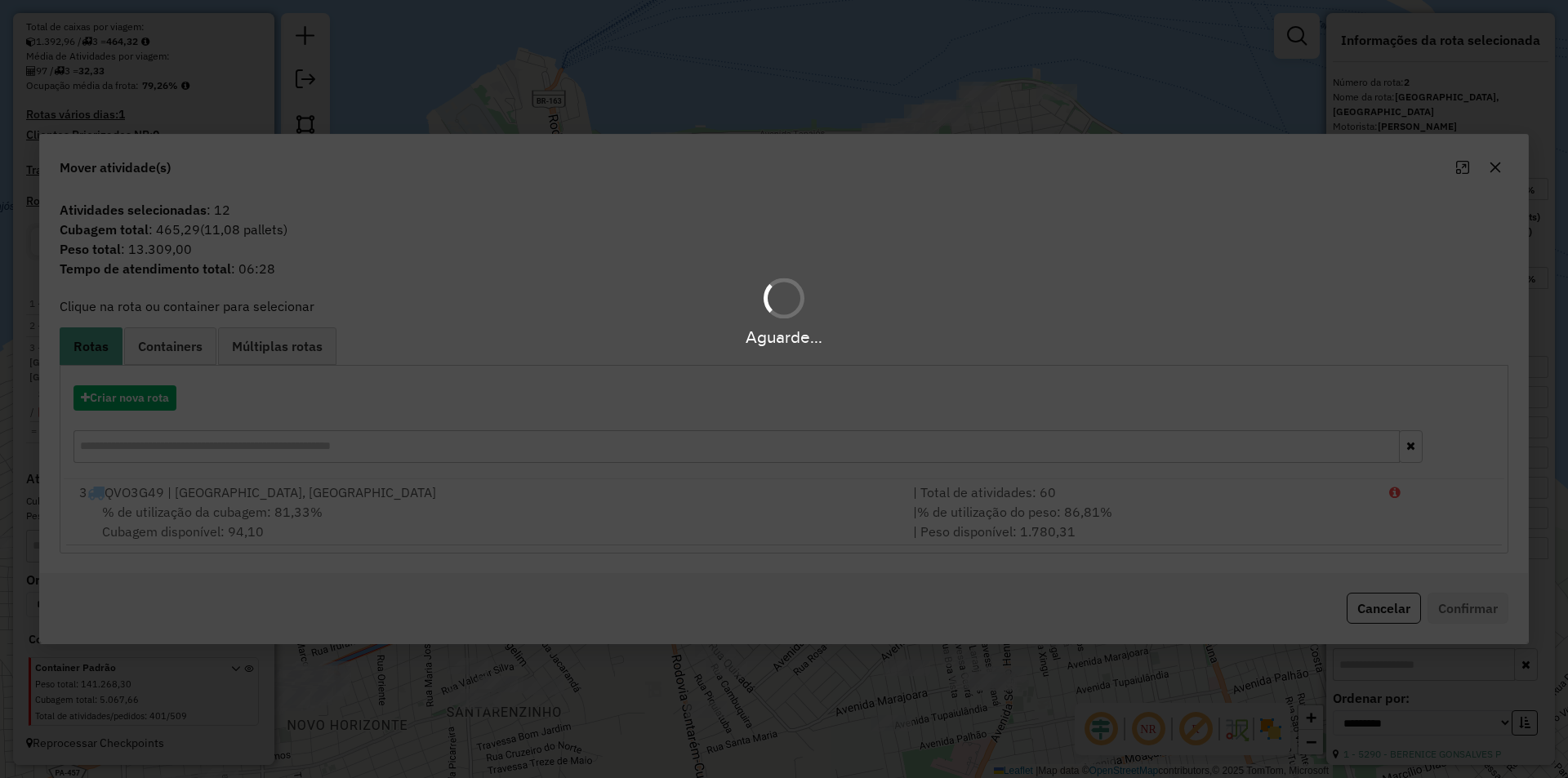
click at [163, 388] on div "Aguarde..." at bounding box center [784, 389] width 1568 height 778
click at [157, 397] on button "Criar nova rota" at bounding box center [125, 397] width 103 height 25
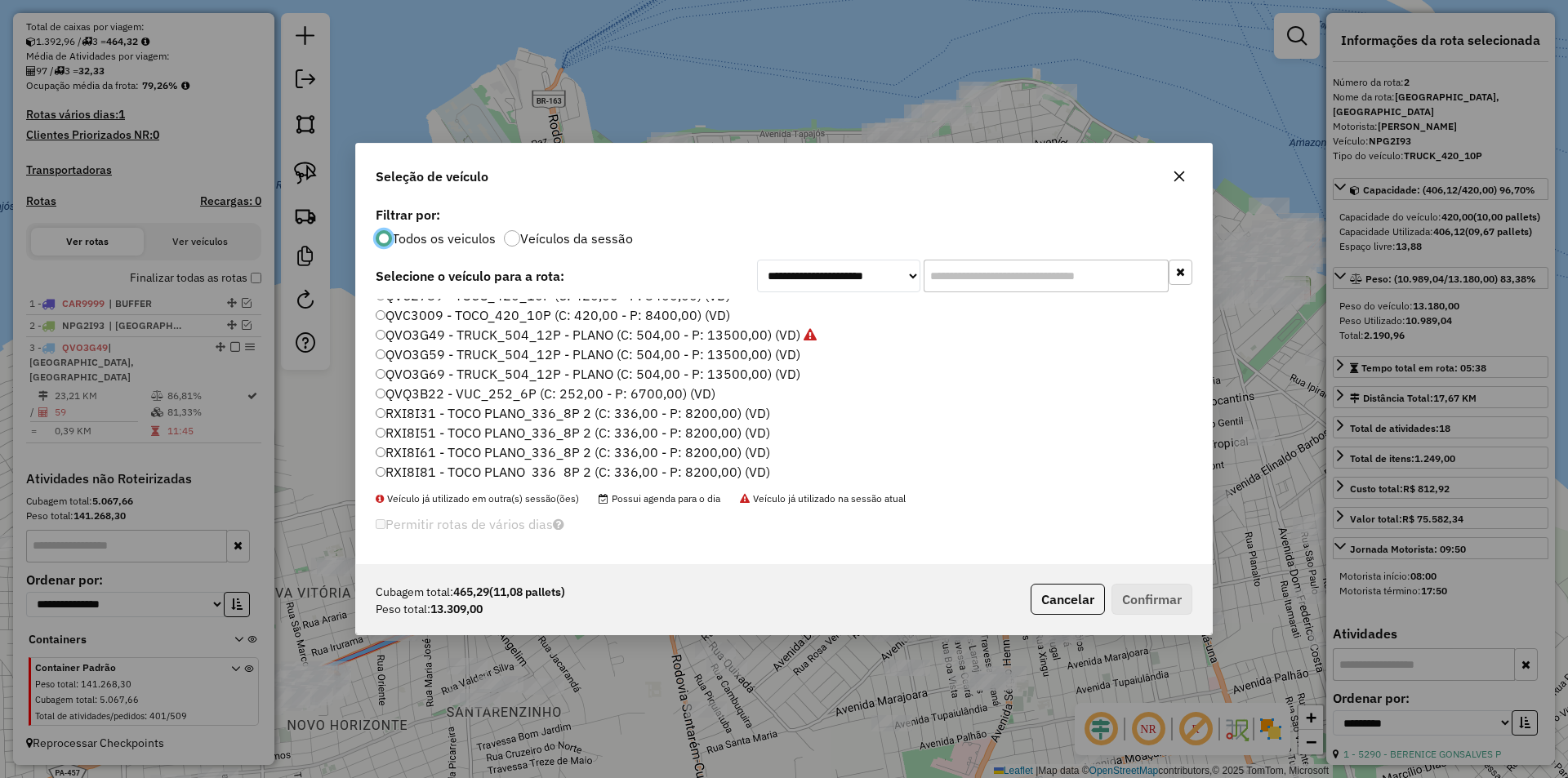
scroll to position [408, 0]
click at [425, 373] on label "QVO3G69 - TRUCK_504_12P - PLANO (C: 504,00 - P: 13500,00) (VD)" at bounding box center [588, 370] width 425 height 20
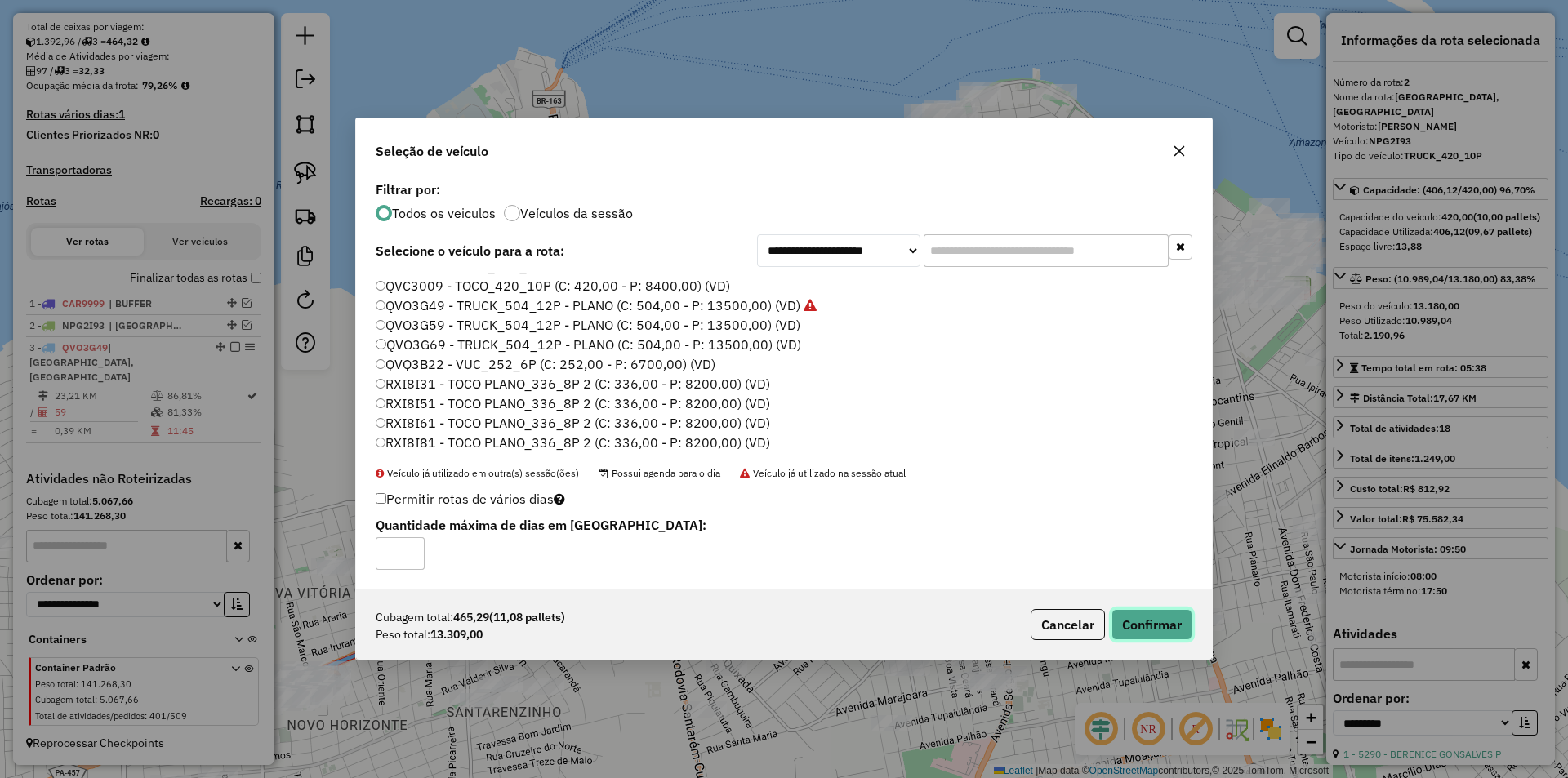
click at [1114, 624] on button "Confirmar" at bounding box center [1152, 624] width 81 height 31
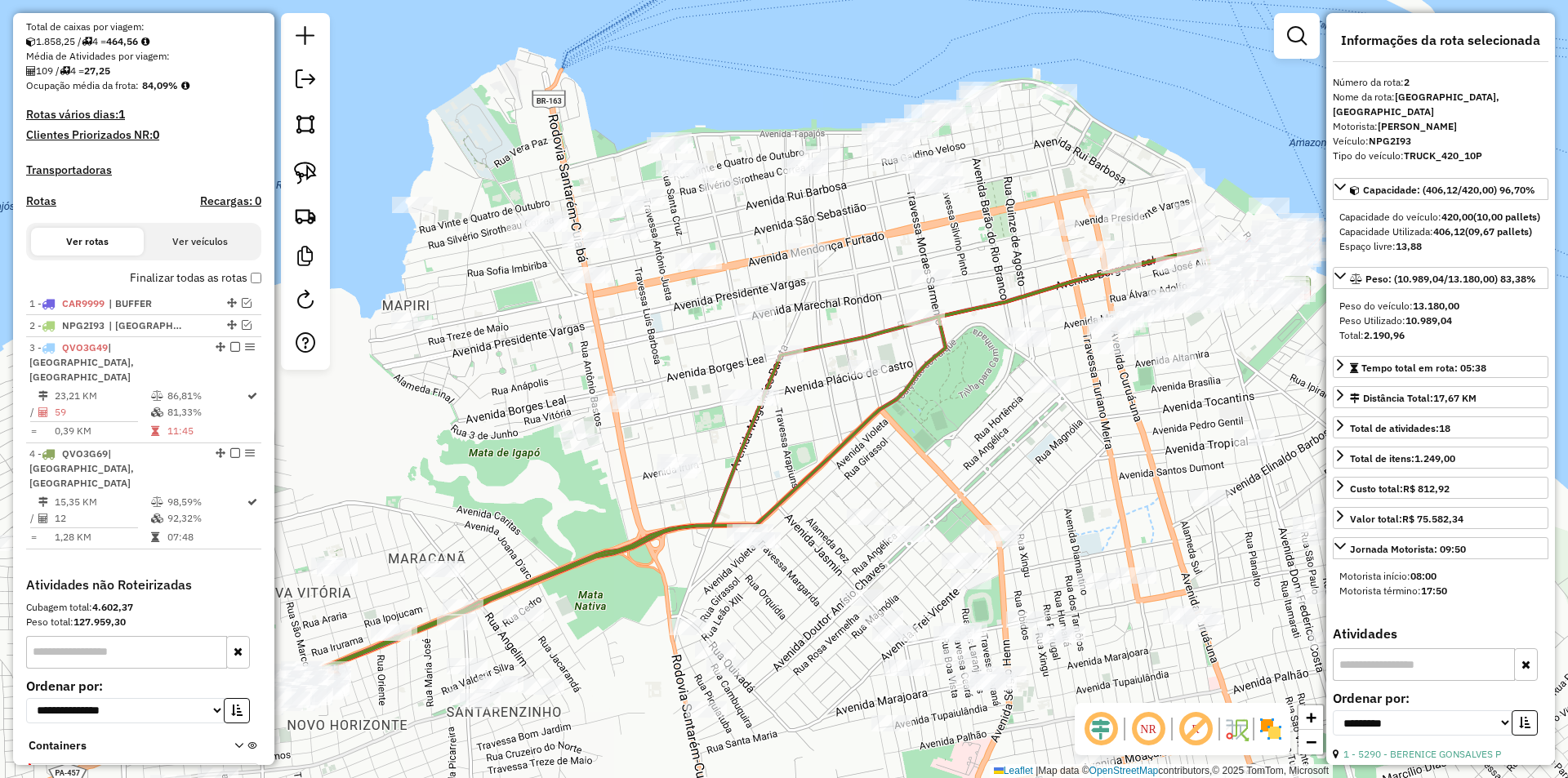
scroll to position [444, 0]
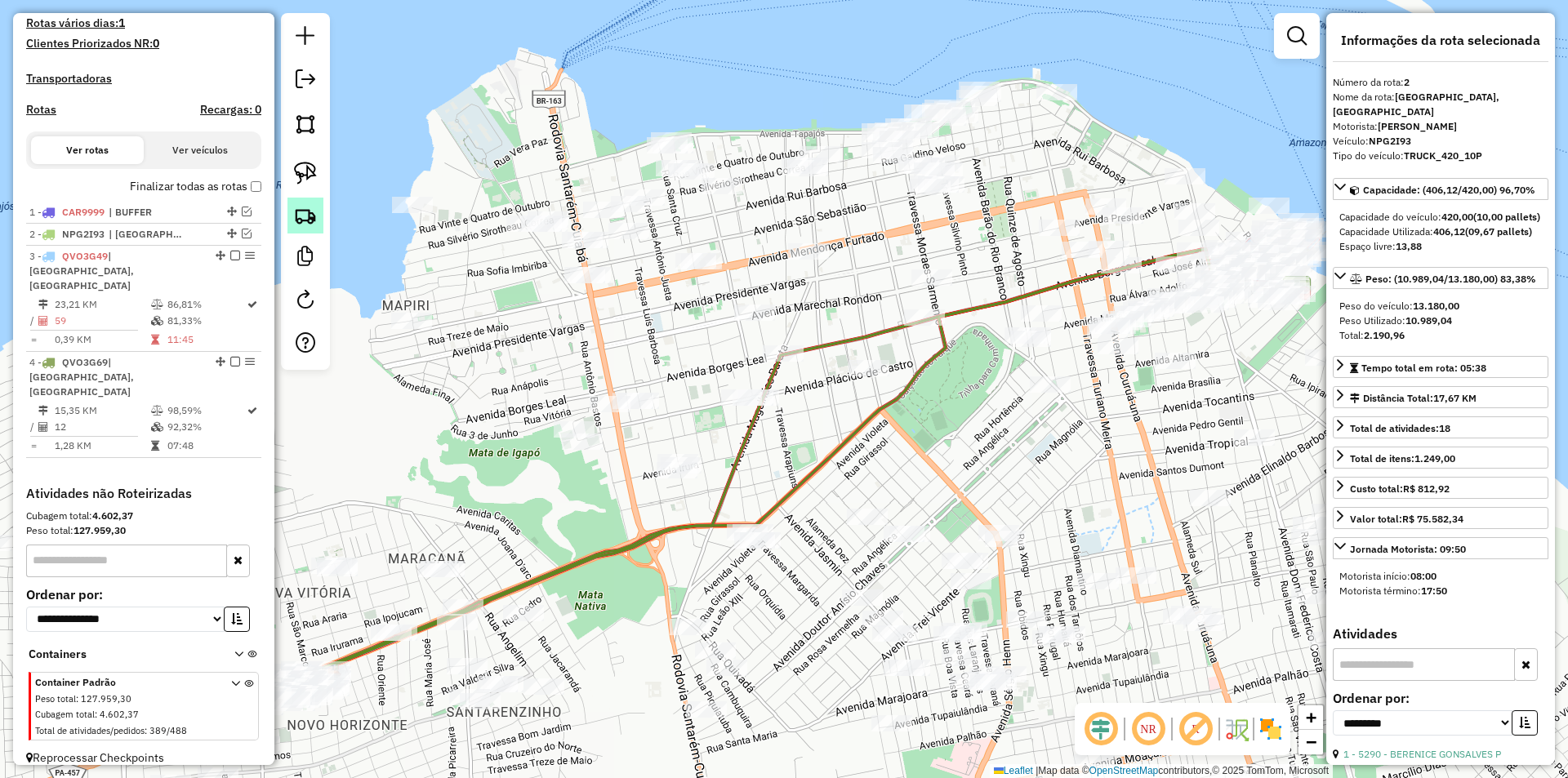
click at [302, 205] on img at bounding box center [306, 216] width 23 height 23
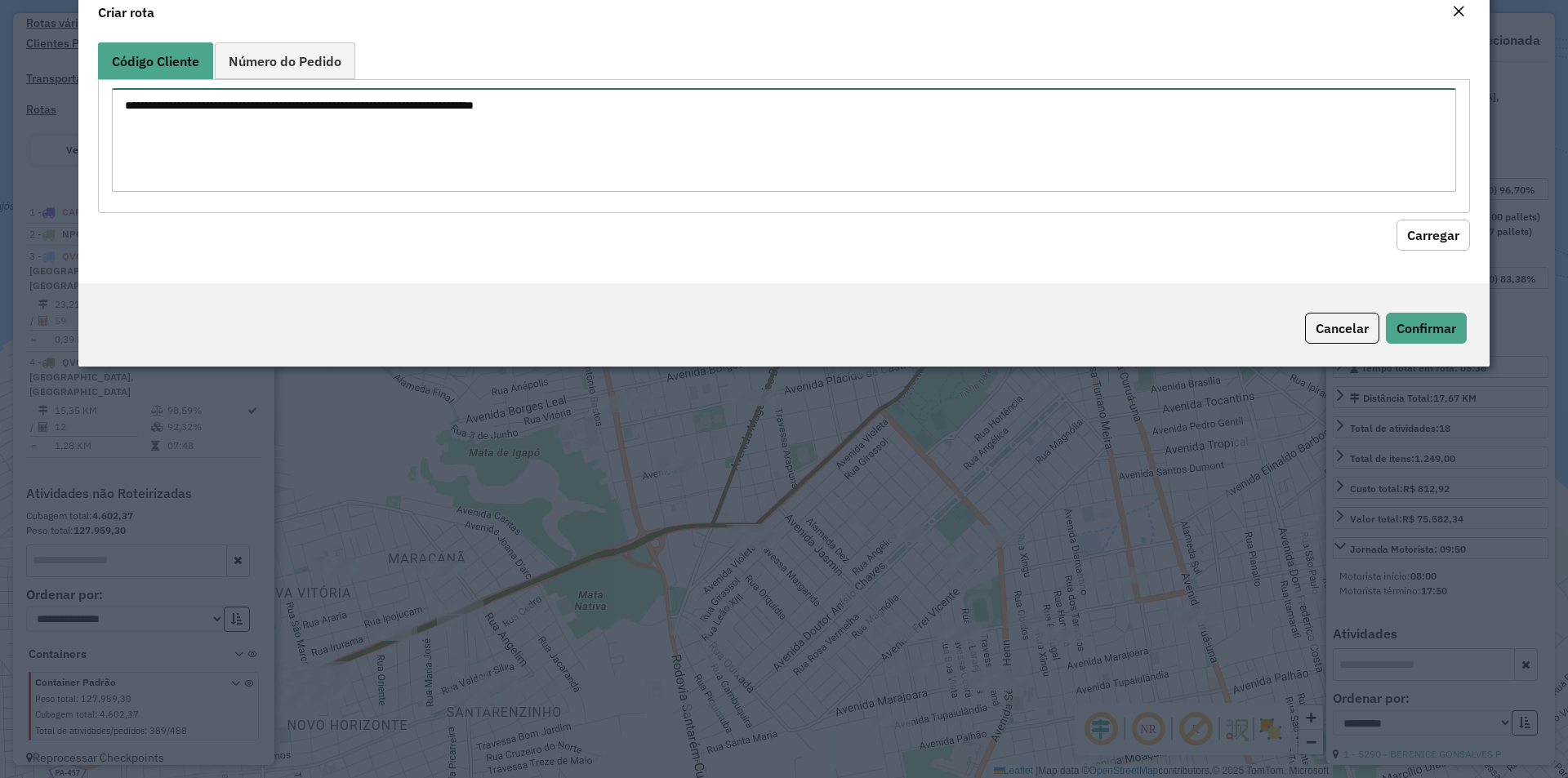
click at [325, 192] on textarea at bounding box center [784, 140] width 1345 height 104
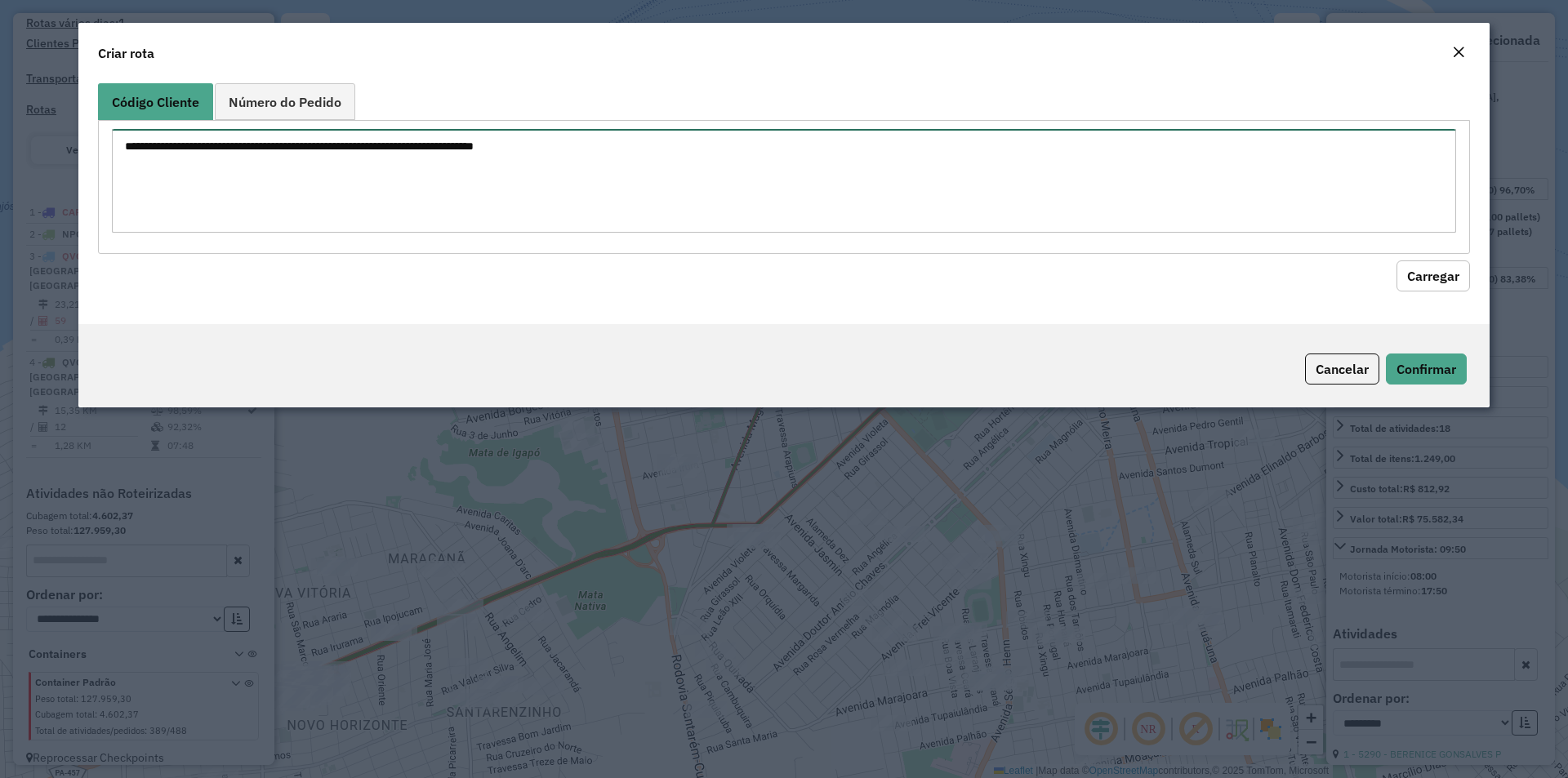
click at [1284, 231] on textarea at bounding box center [784, 180] width 1345 height 104
click at [293, 223] on textarea at bounding box center [784, 180] width 1345 height 104
drag, startPoint x: 286, startPoint y: 214, endPoint x: 200, endPoint y: 197, distance: 87.7
click at [200, 197] on textarea at bounding box center [784, 180] width 1345 height 104
click at [243, 191] on textarea at bounding box center [784, 180] width 1345 height 104
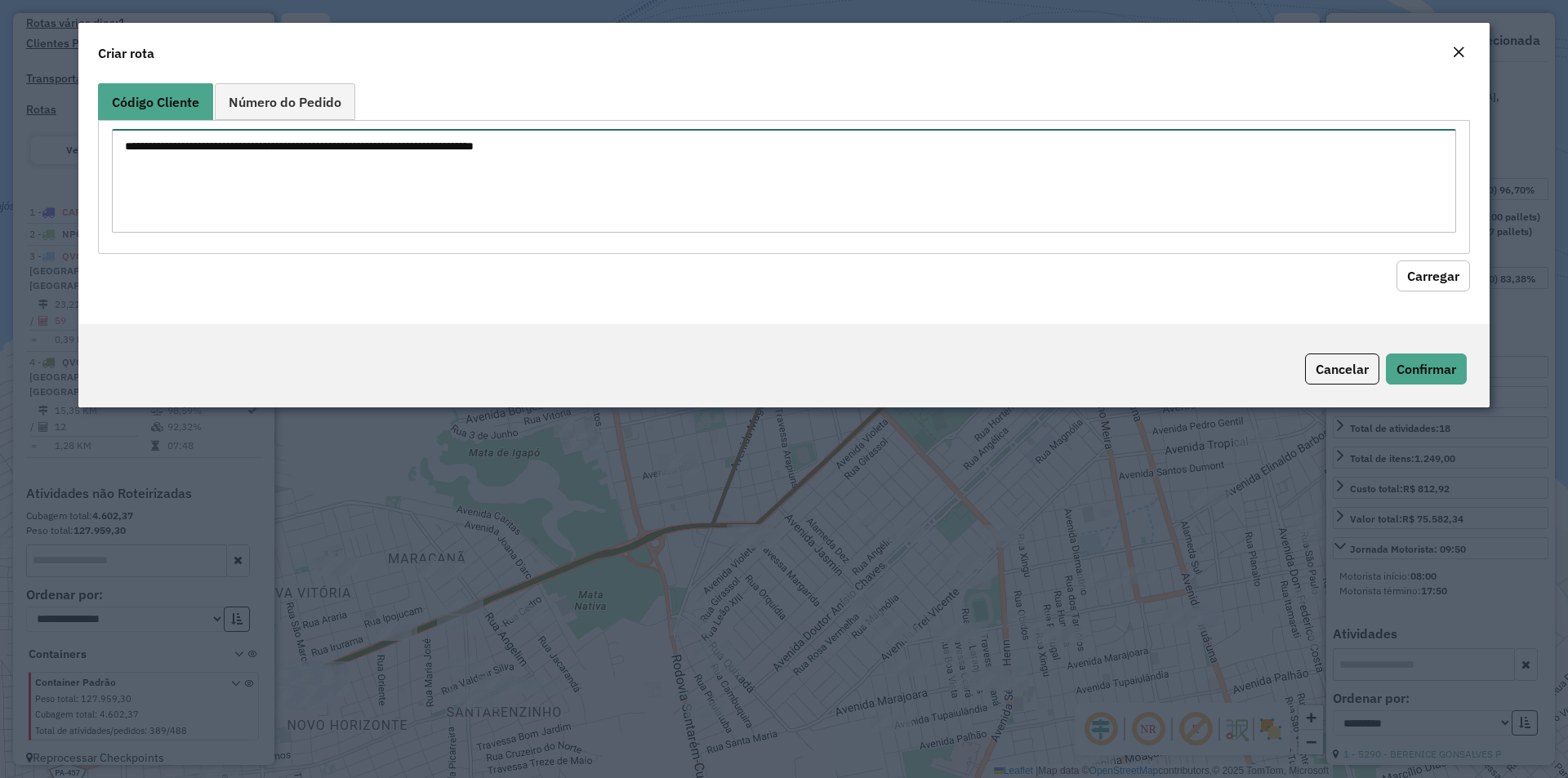
paste textarea "***** ***** **** **** ****"
type textarea "***** ***** **** **** ****"
click at [1436, 273] on button "Carregar" at bounding box center [1433, 276] width 74 height 31
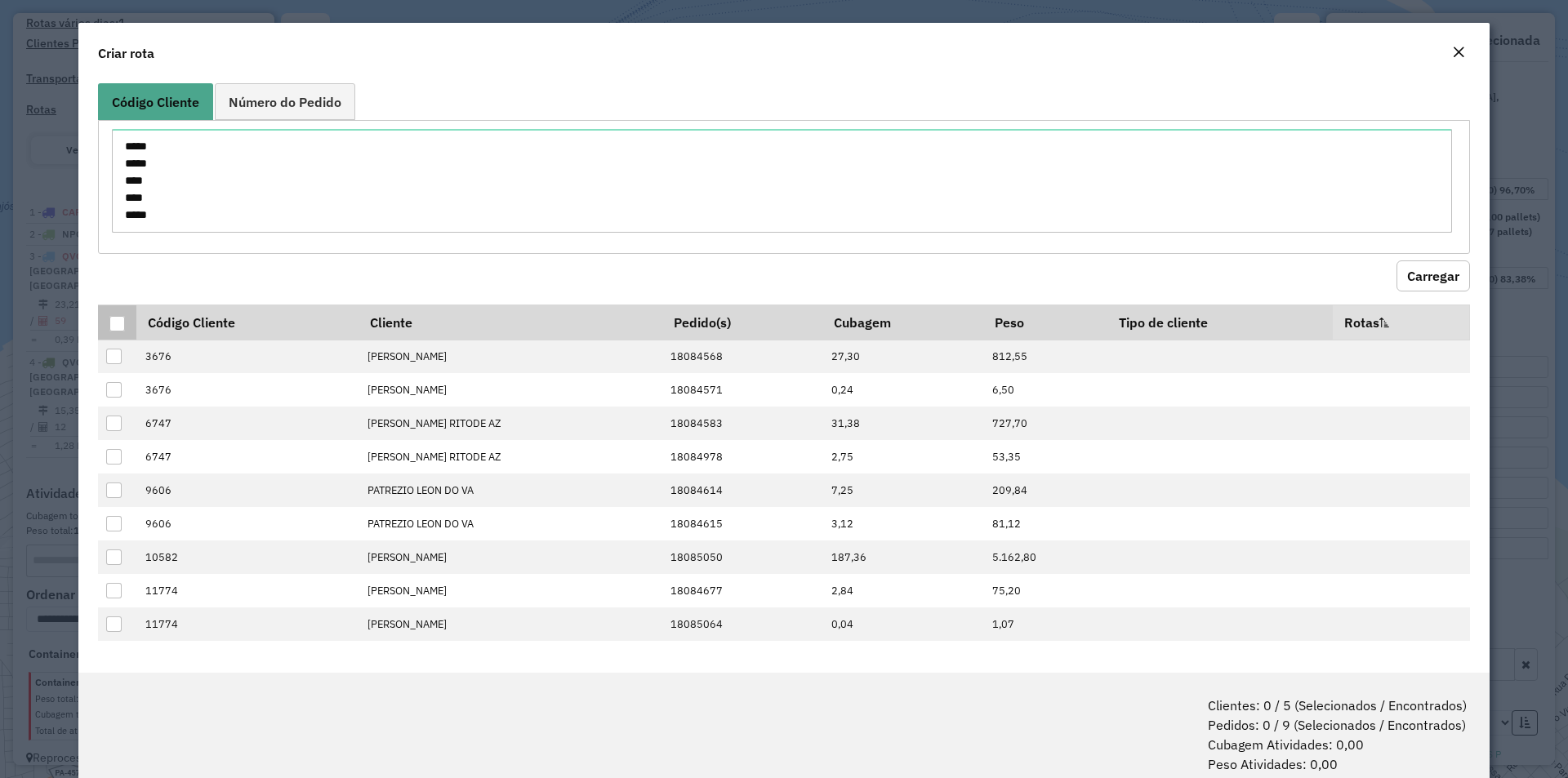
click at [110, 318] on div at bounding box center [117, 323] width 15 height 15
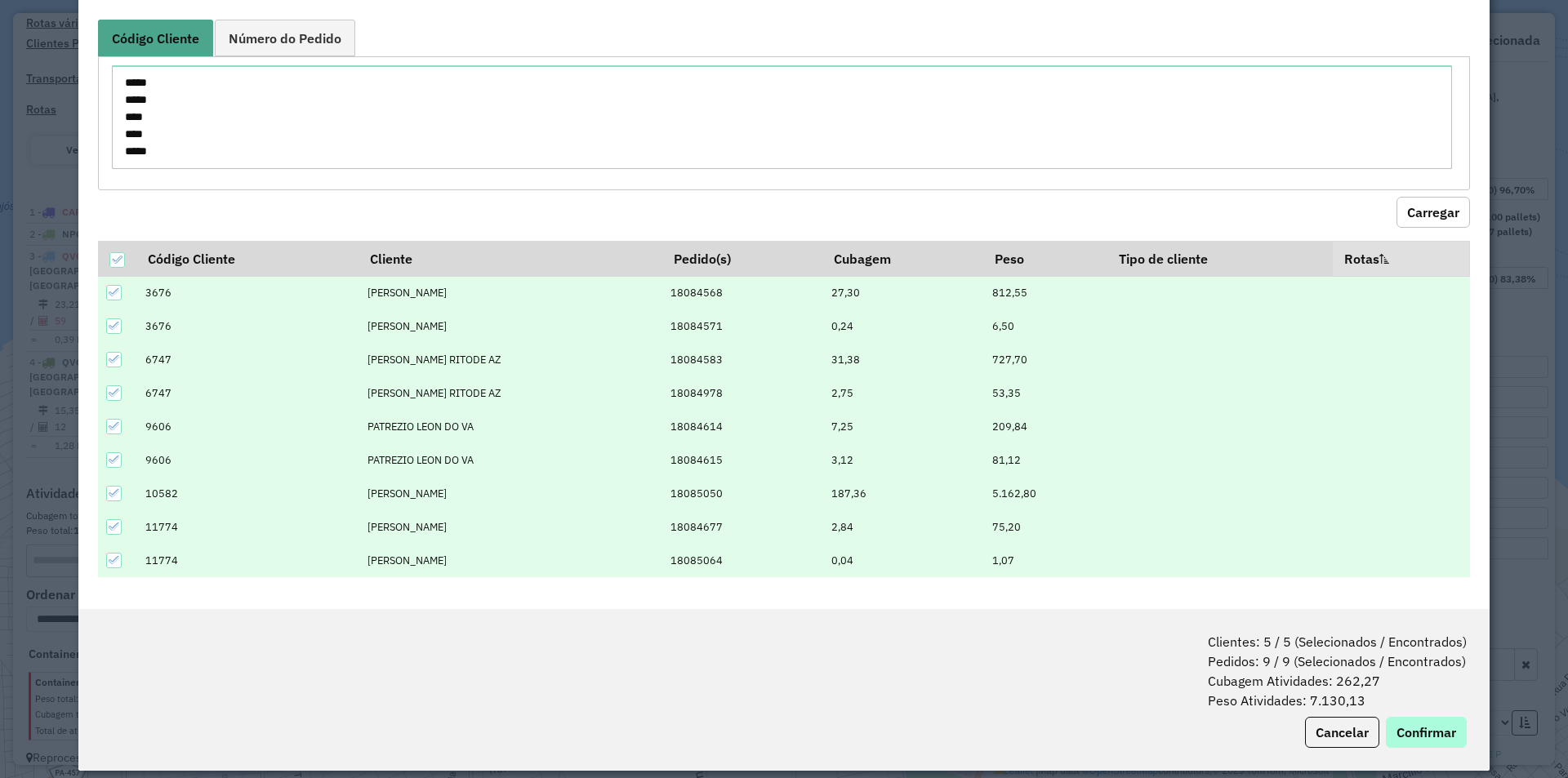
scroll to position [79, 0]
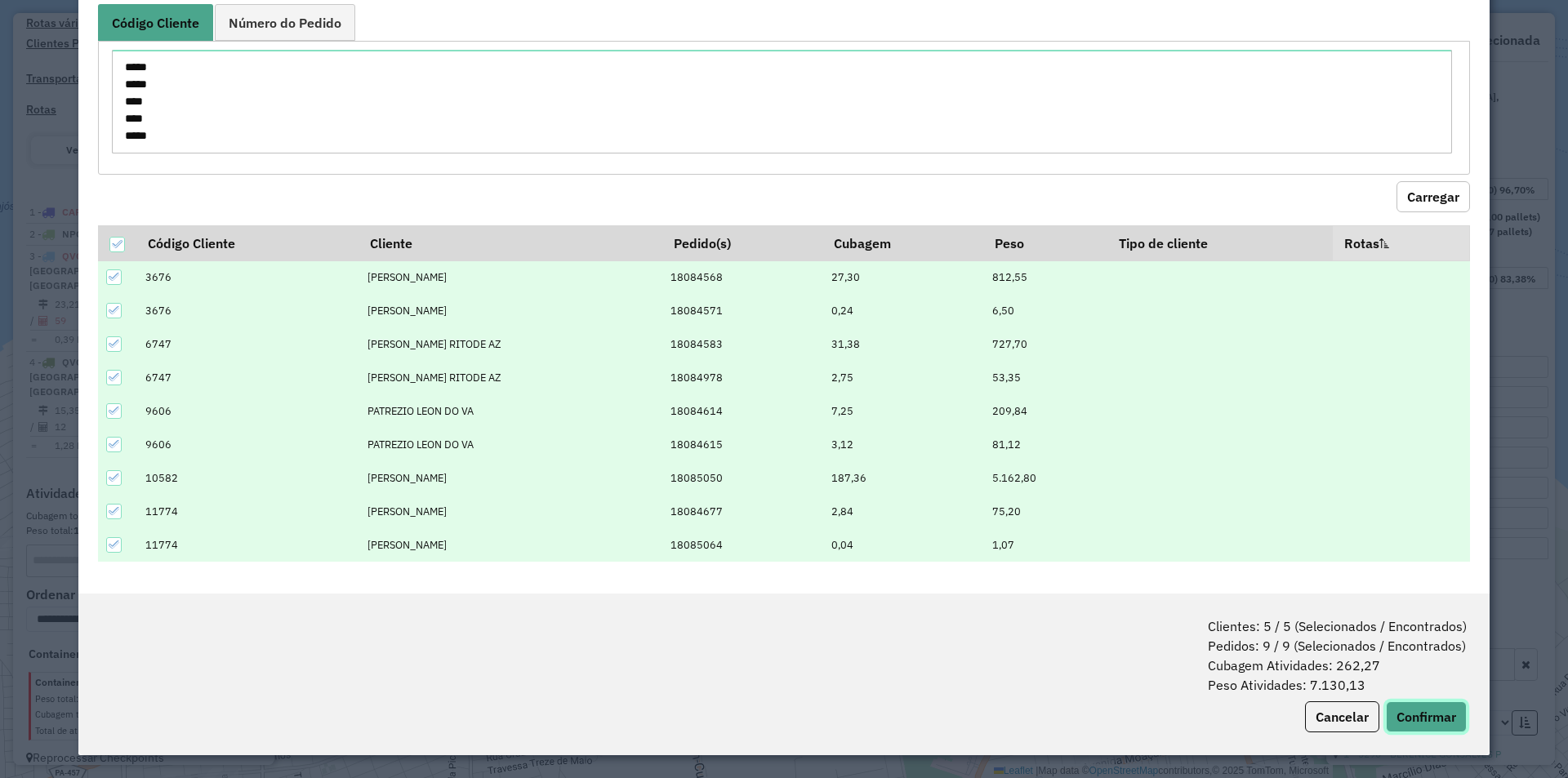
click at [1419, 711] on button "Confirmar" at bounding box center [1427, 717] width 81 height 31
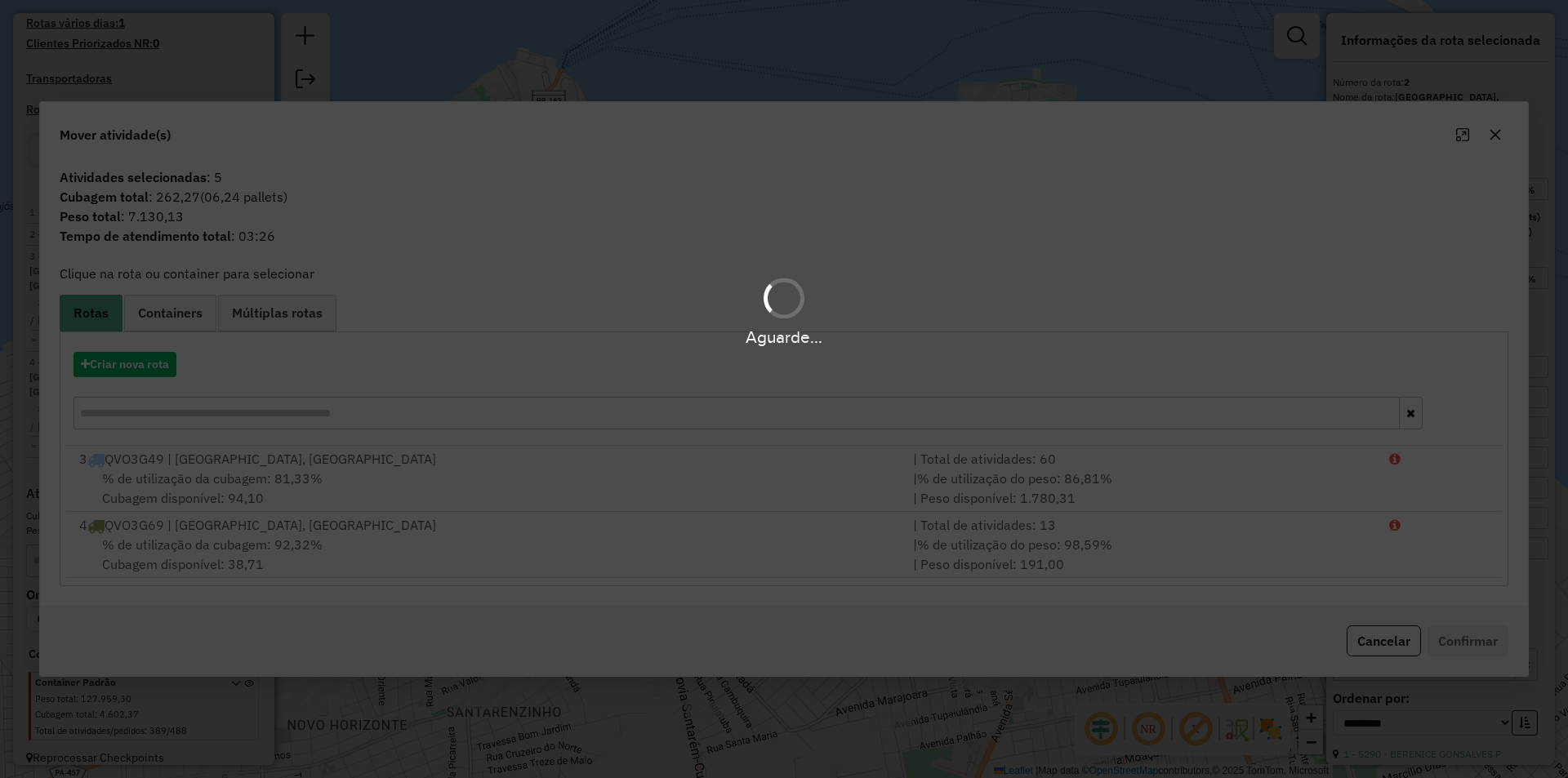
click at [101, 367] on div "Aguarde..." at bounding box center [784, 389] width 1568 height 778
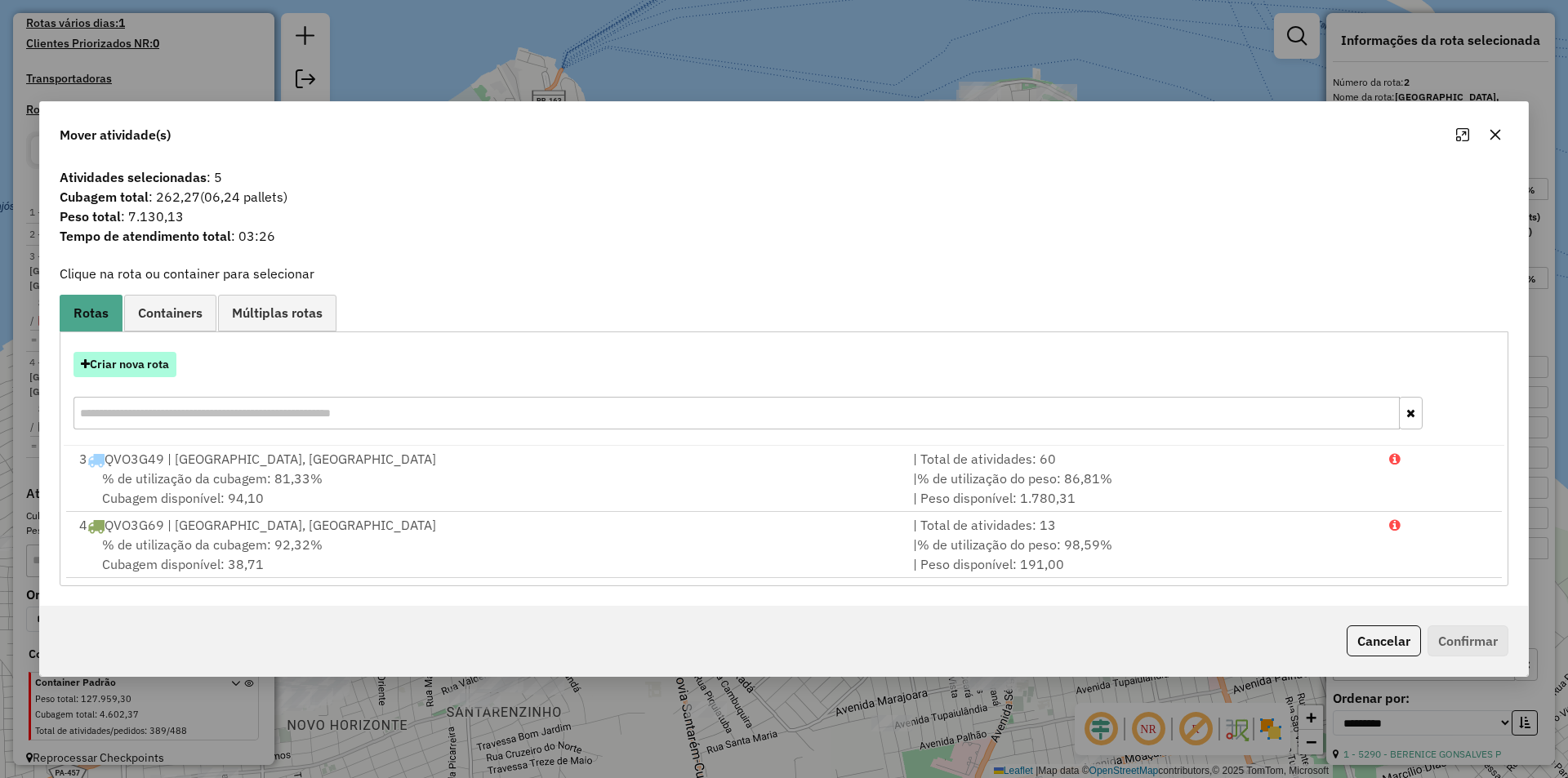
click at [110, 365] on button "Criar nova rota" at bounding box center [125, 365] width 103 height 25
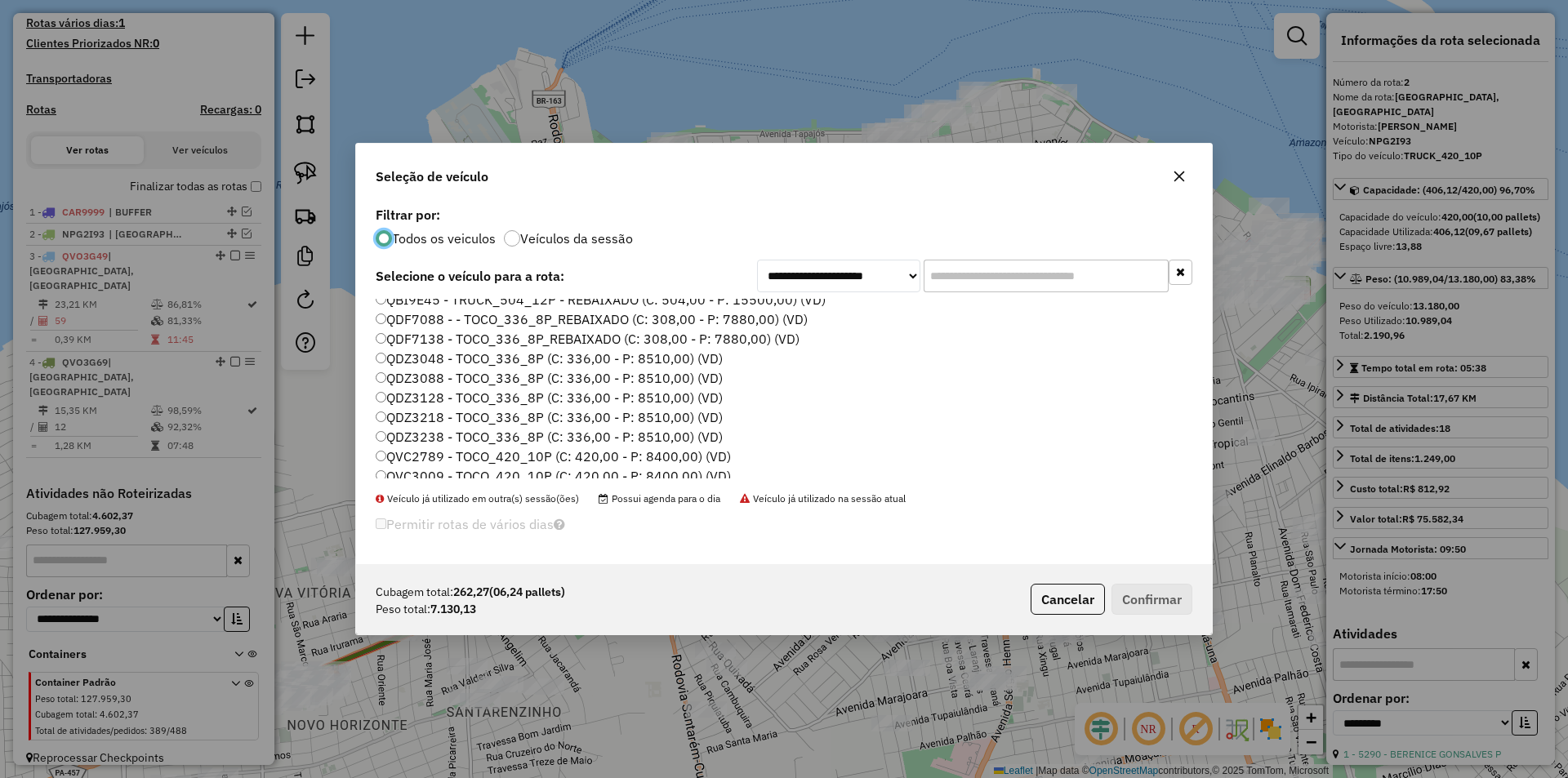
scroll to position [245, 0]
click at [449, 339] on label "QDF7138 - TOCO_336_8P_REBAIXADO (C: 308,00 - P: 7880,00) (VD)" at bounding box center [587, 337] width 424 height 20
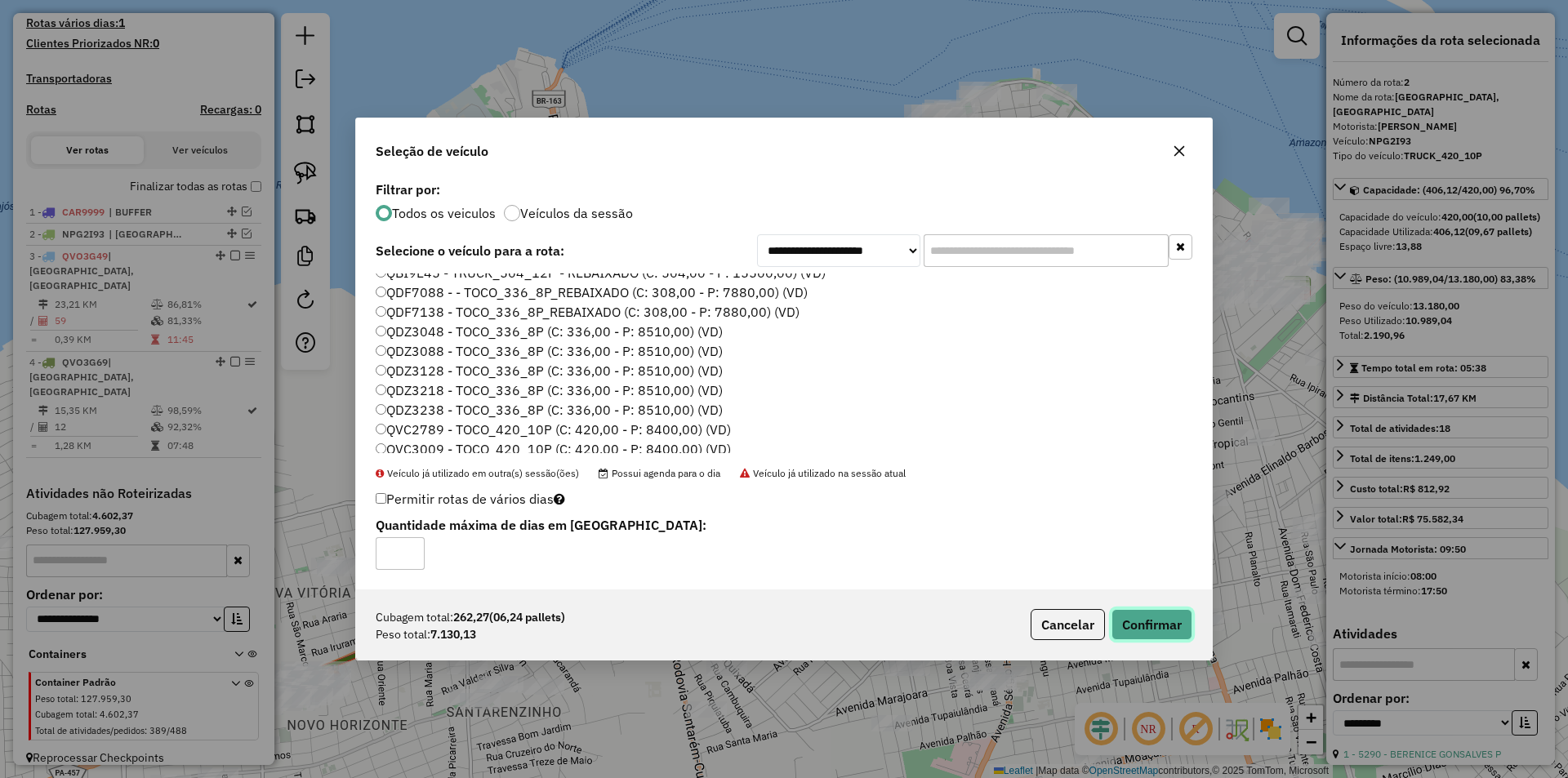
click at [1158, 609] on button "Confirmar" at bounding box center [1152, 624] width 81 height 31
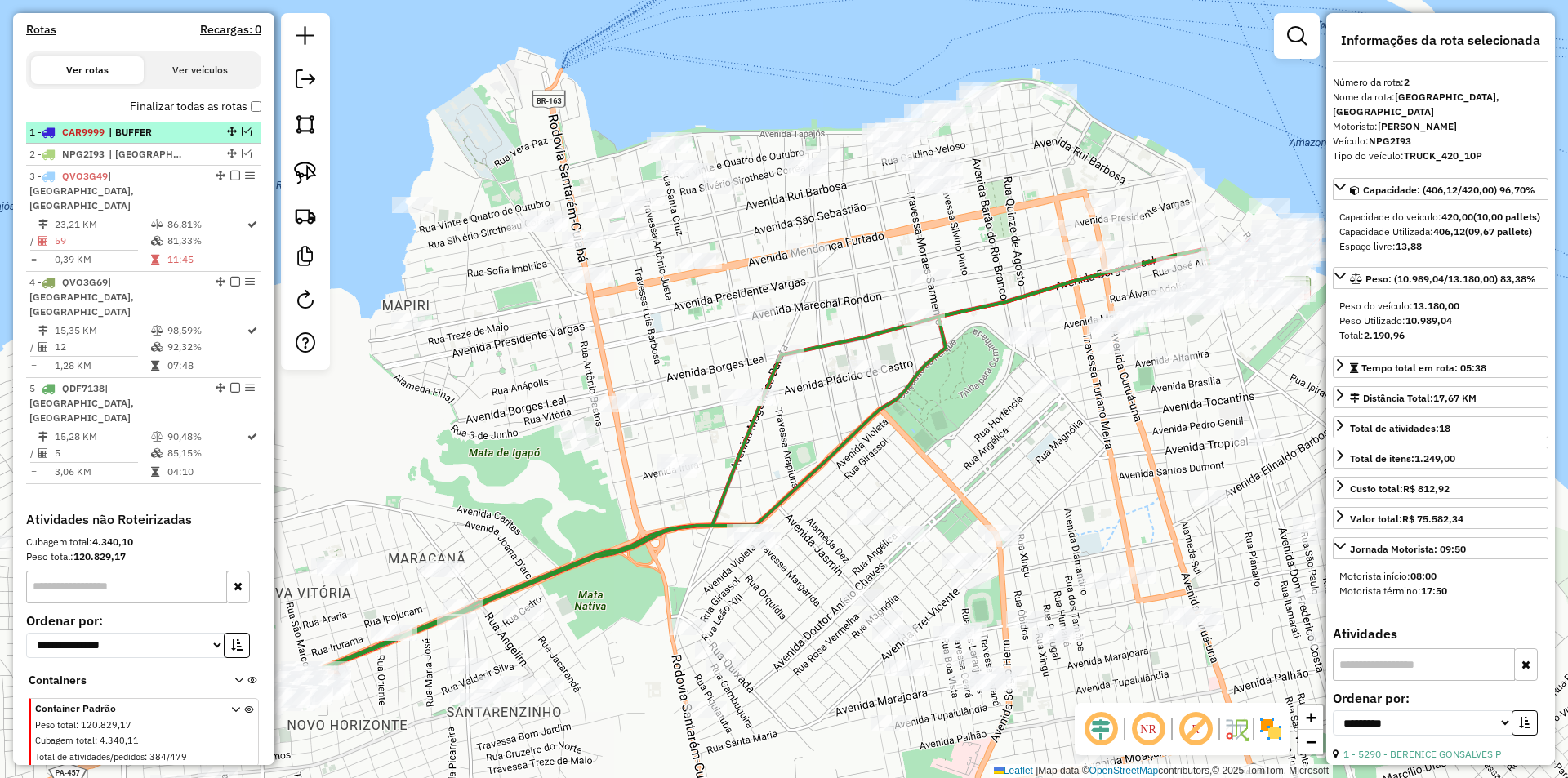
scroll to position [535, 0]
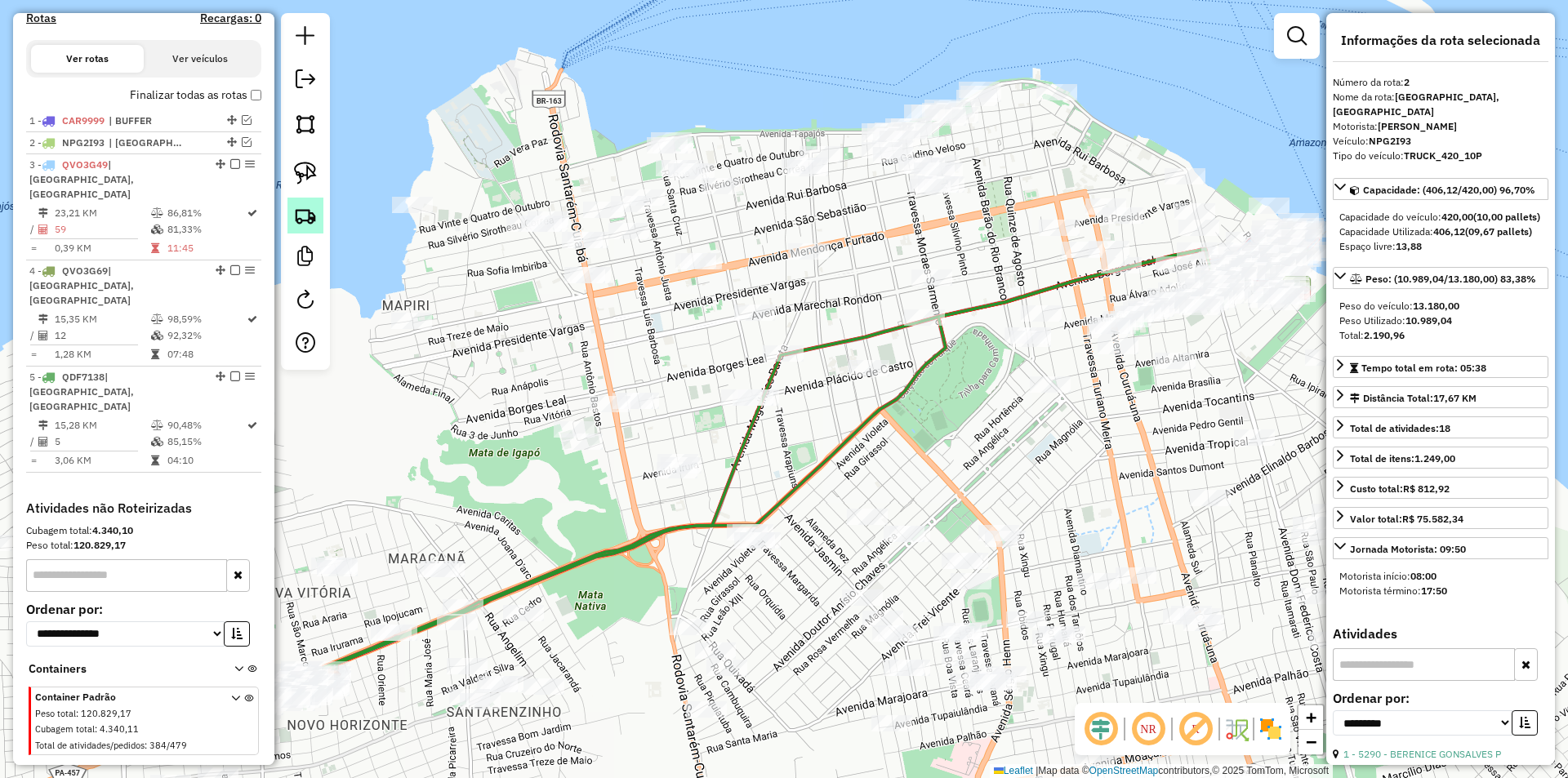
click at [307, 214] on img at bounding box center [306, 216] width 23 height 23
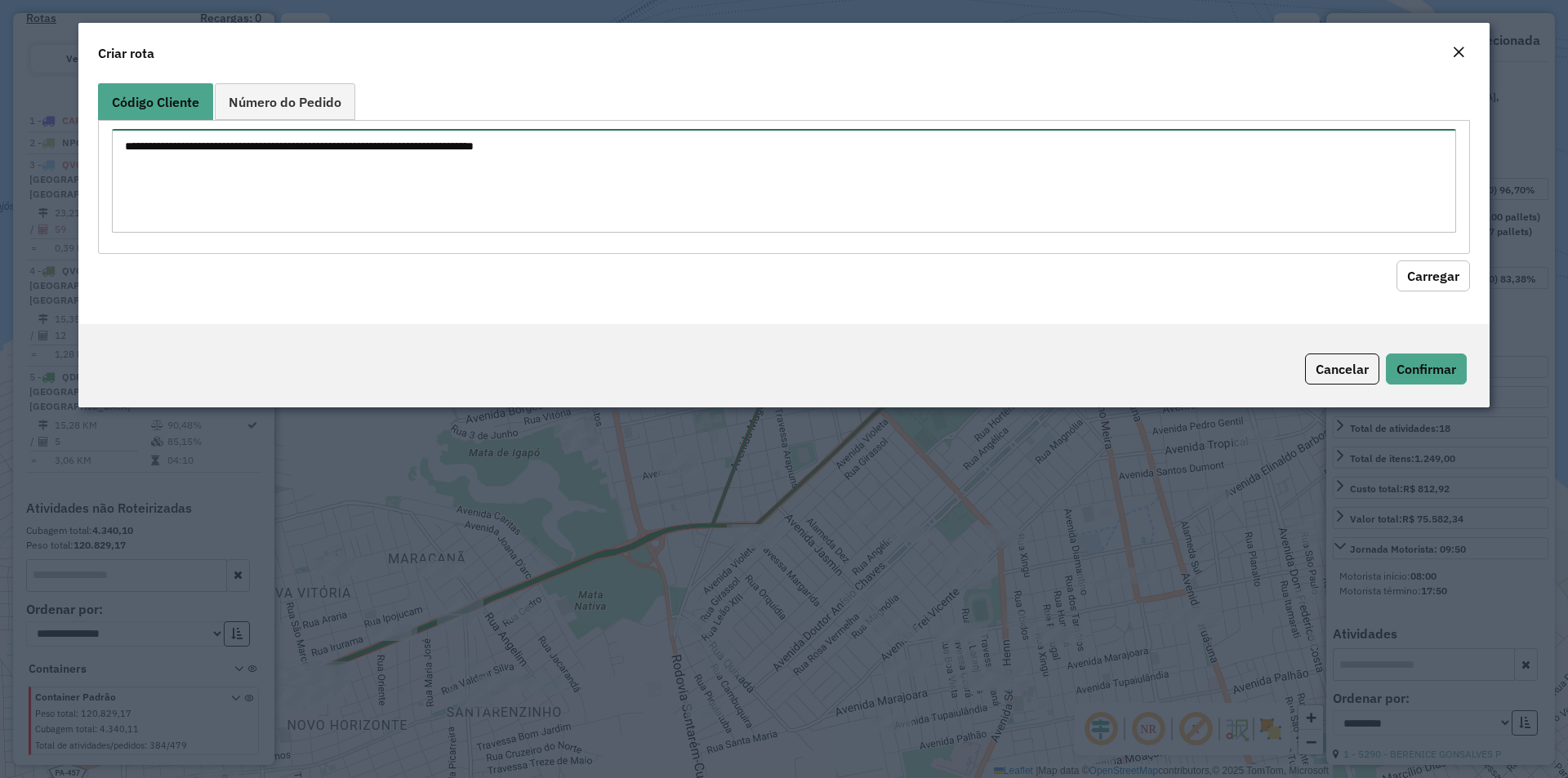
click at [324, 202] on textarea at bounding box center [784, 180] width 1345 height 104
paste textarea "**** **** **** **** ***** ***** ***** ***** ***** ***** ***** ***** ***** *****…"
type textarea "**** **** **** **** ***** ***** ***** ***** ***** ***** ***** ***** ***** *****…"
click at [1457, 281] on button "Carregar" at bounding box center [1433, 276] width 74 height 31
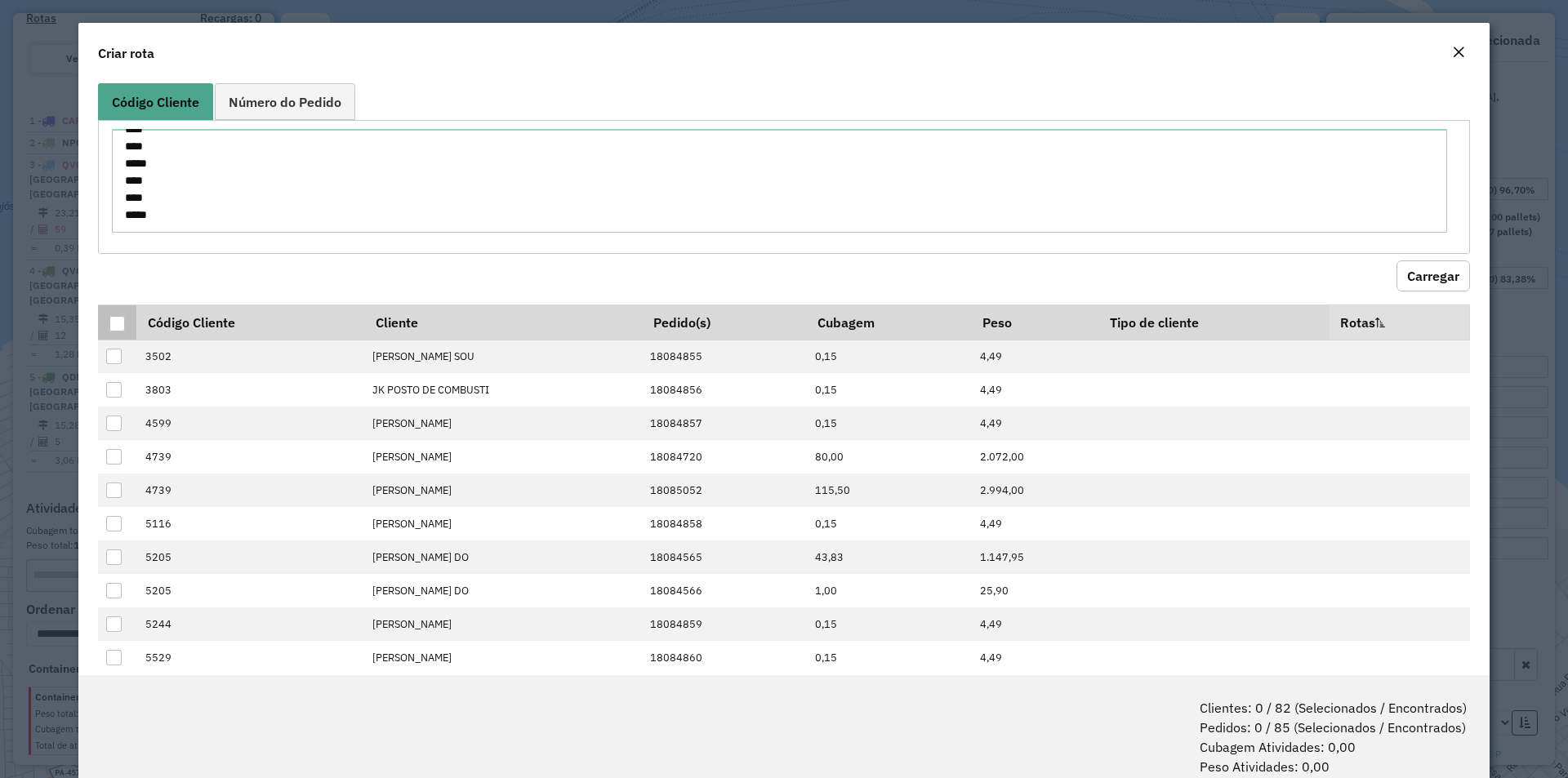
click at [113, 317] on div at bounding box center [117, 323] width 15 height 15
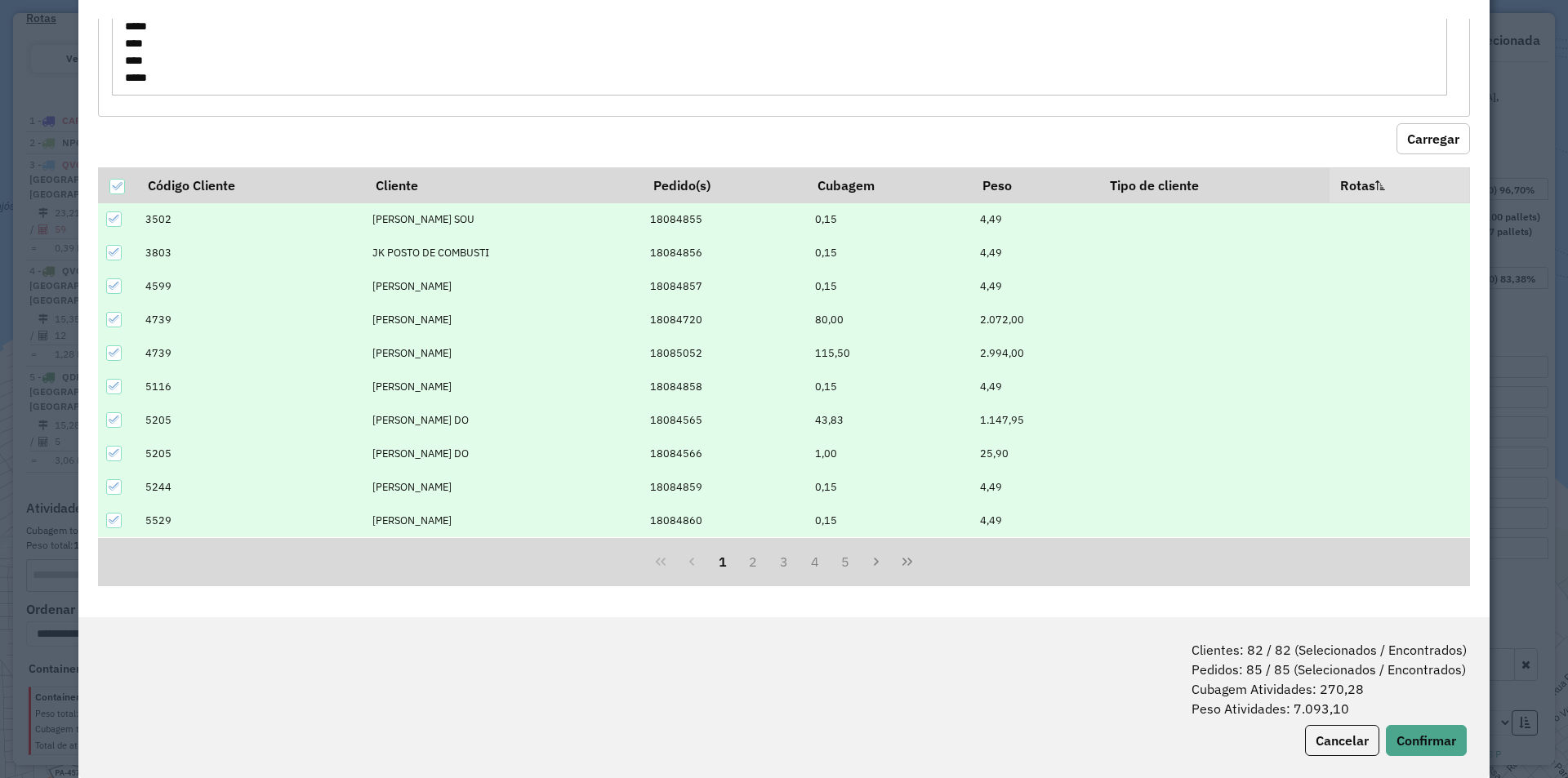
scroll to position [82, 0]
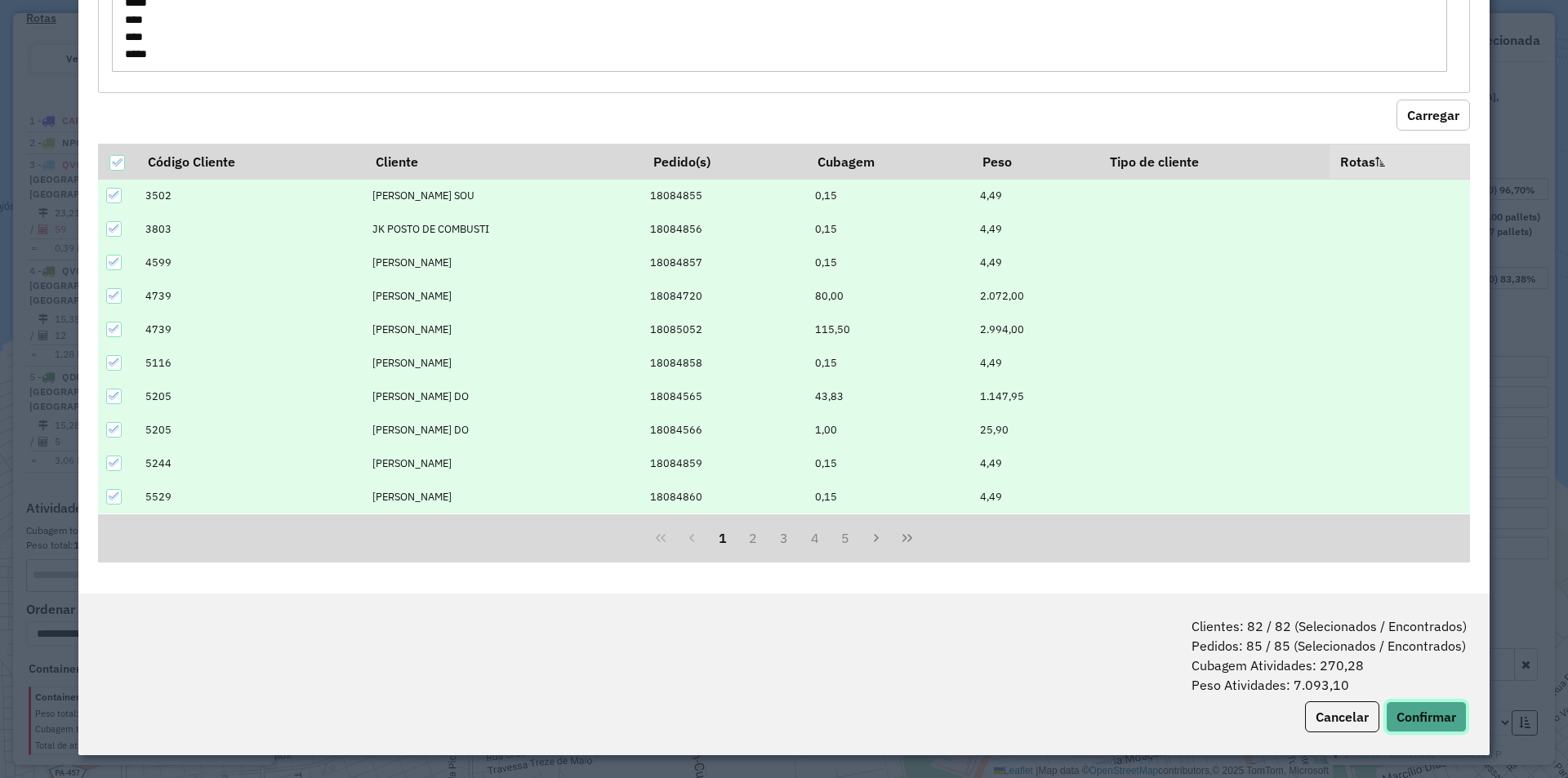
click at [1405, 723] on button "Confirmar" at bounding box center [1427, 717] width 81 height 31
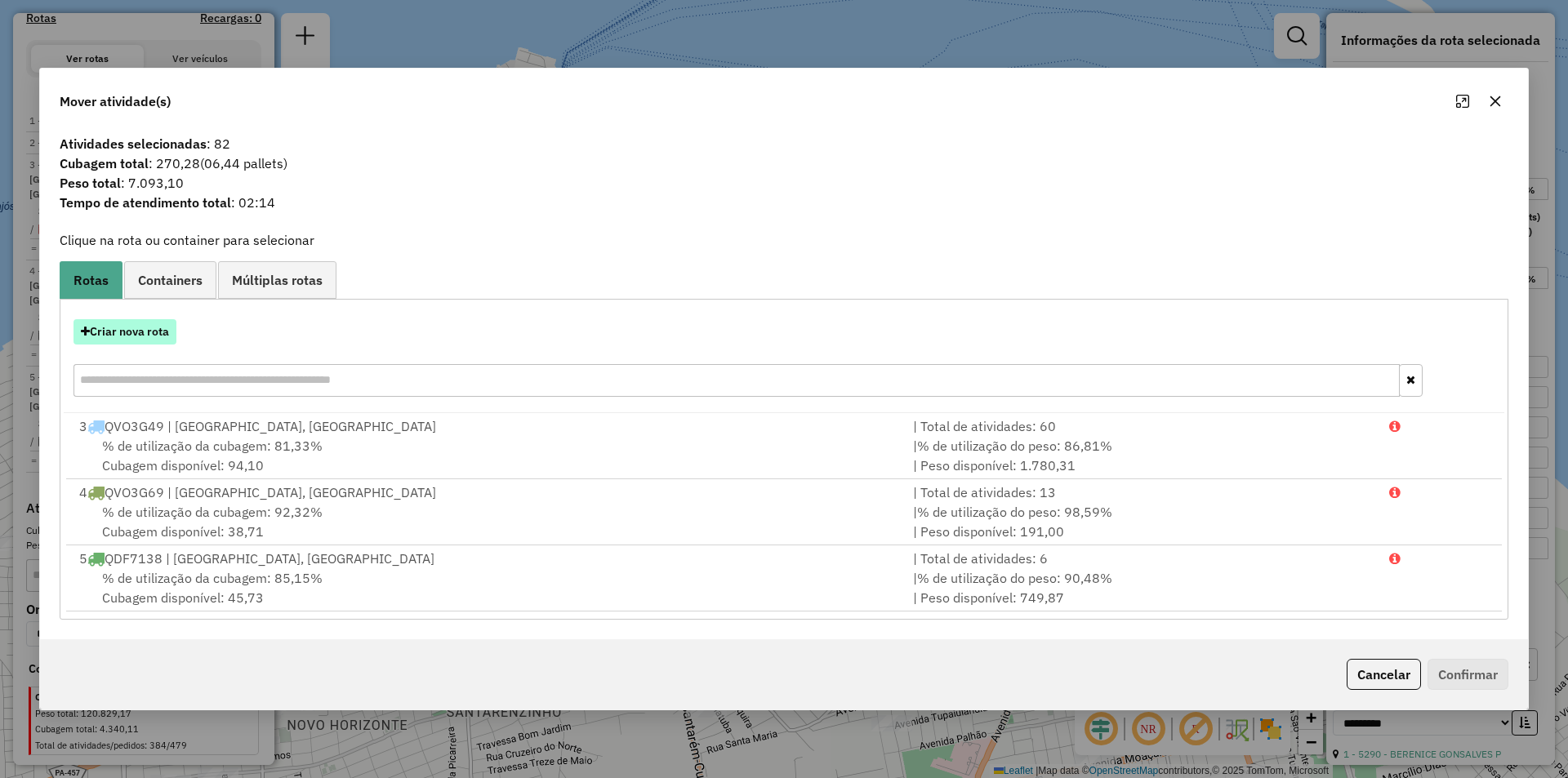
click at [149, 331] on button "Criar nova rota" at bounding box center [125, 332] width 103 height 25
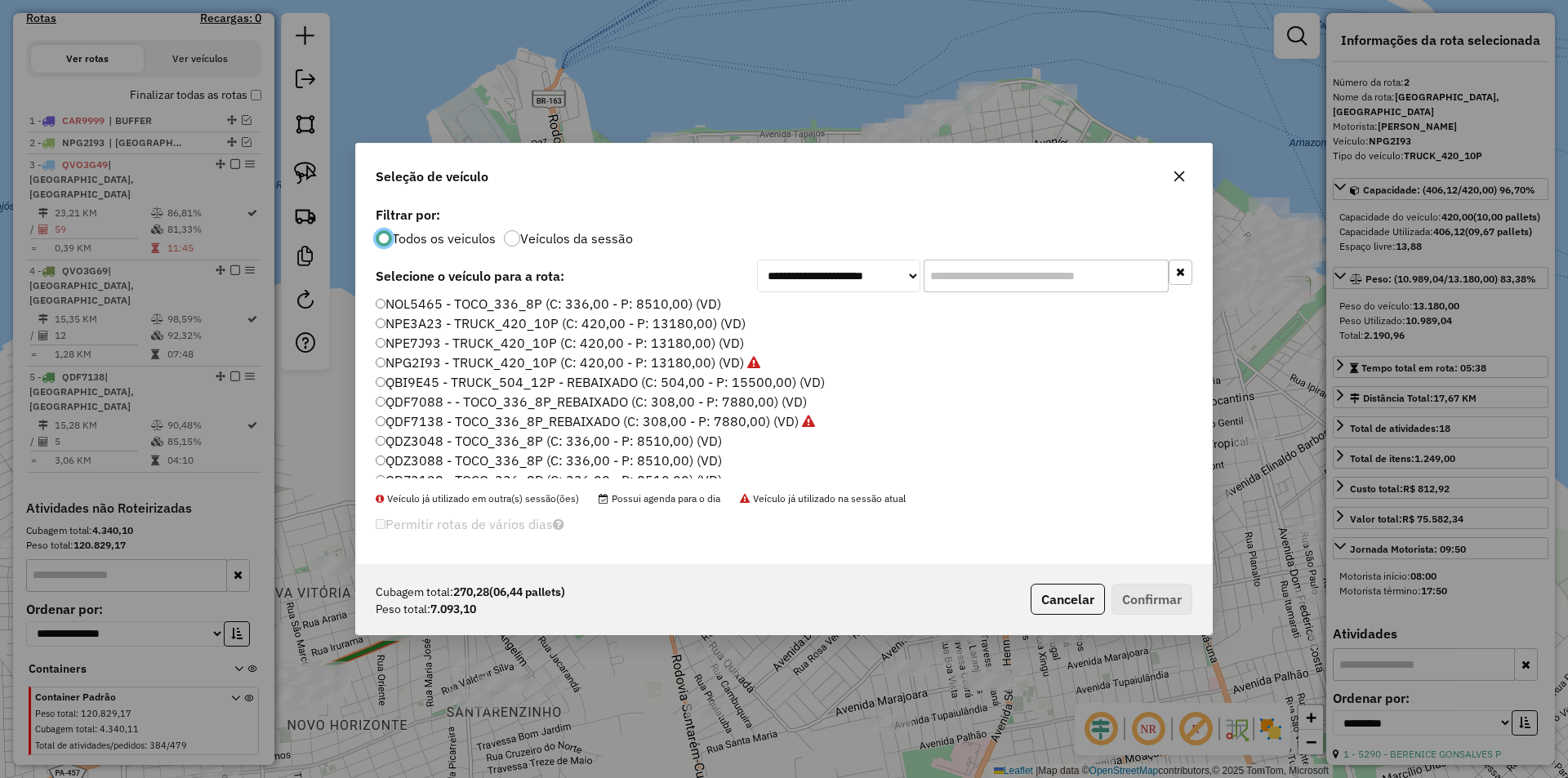
scroll to position [164, 0]
click at [445, 323] on label "NPE3A23 - TRUCK_420_10P (C: 420,00 - P: 13180,00) (VD)" at bounding box center [560, 321] width 370 height 20
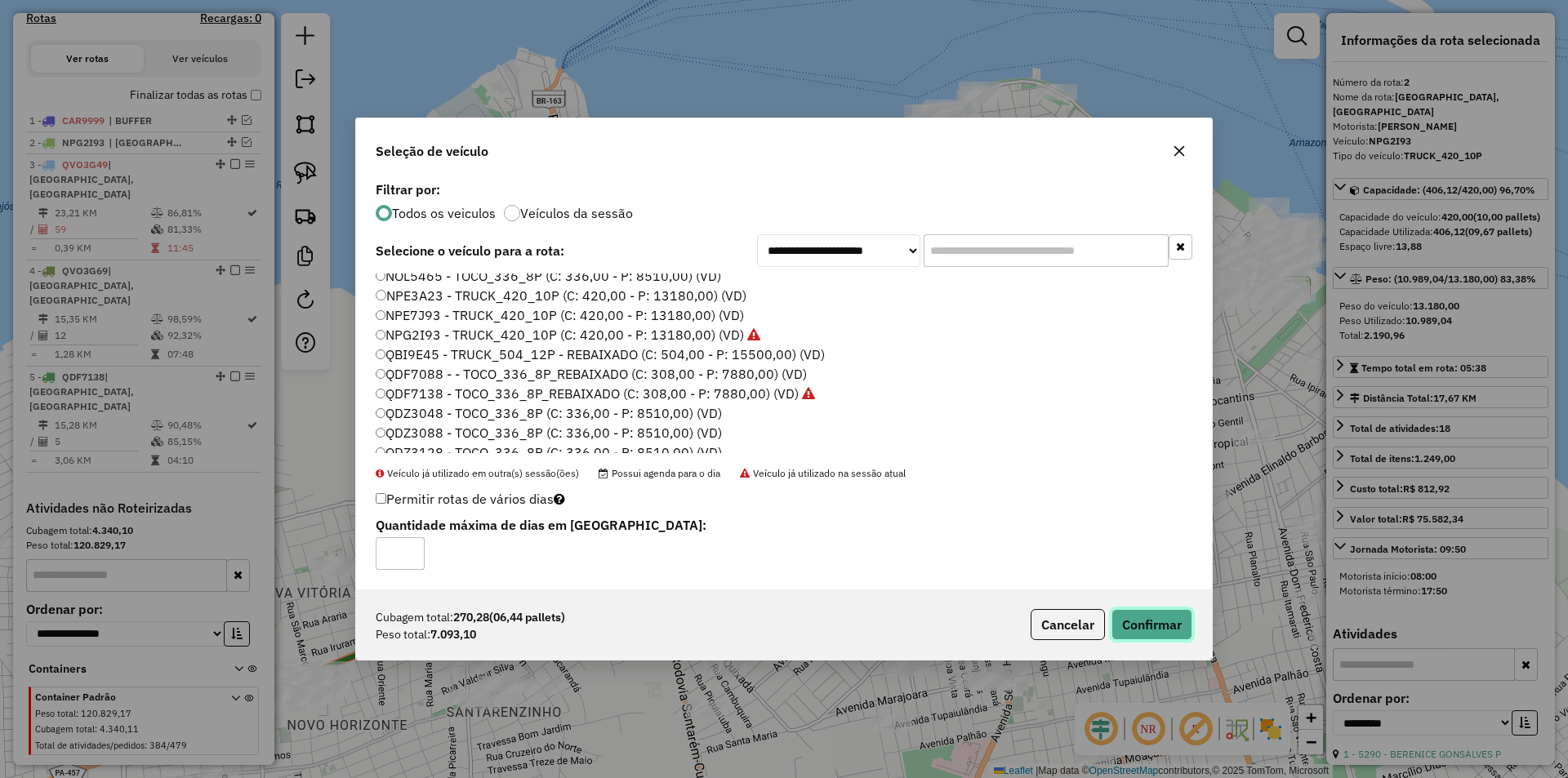
click at [1166, 626] on button "Confirmar" at bounding box center [1152, 624] width 81 height 31
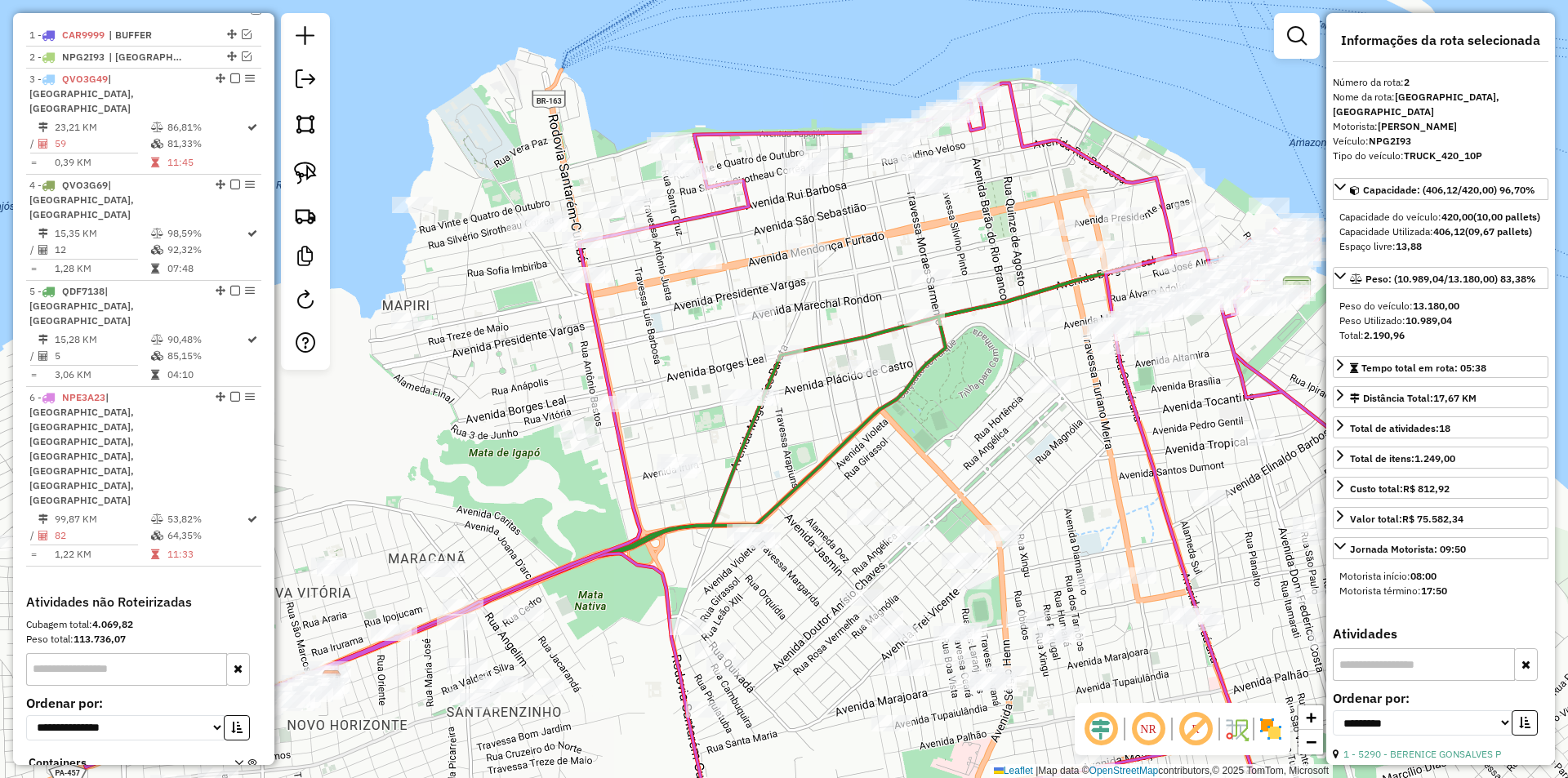
scroll to position [641, 0]
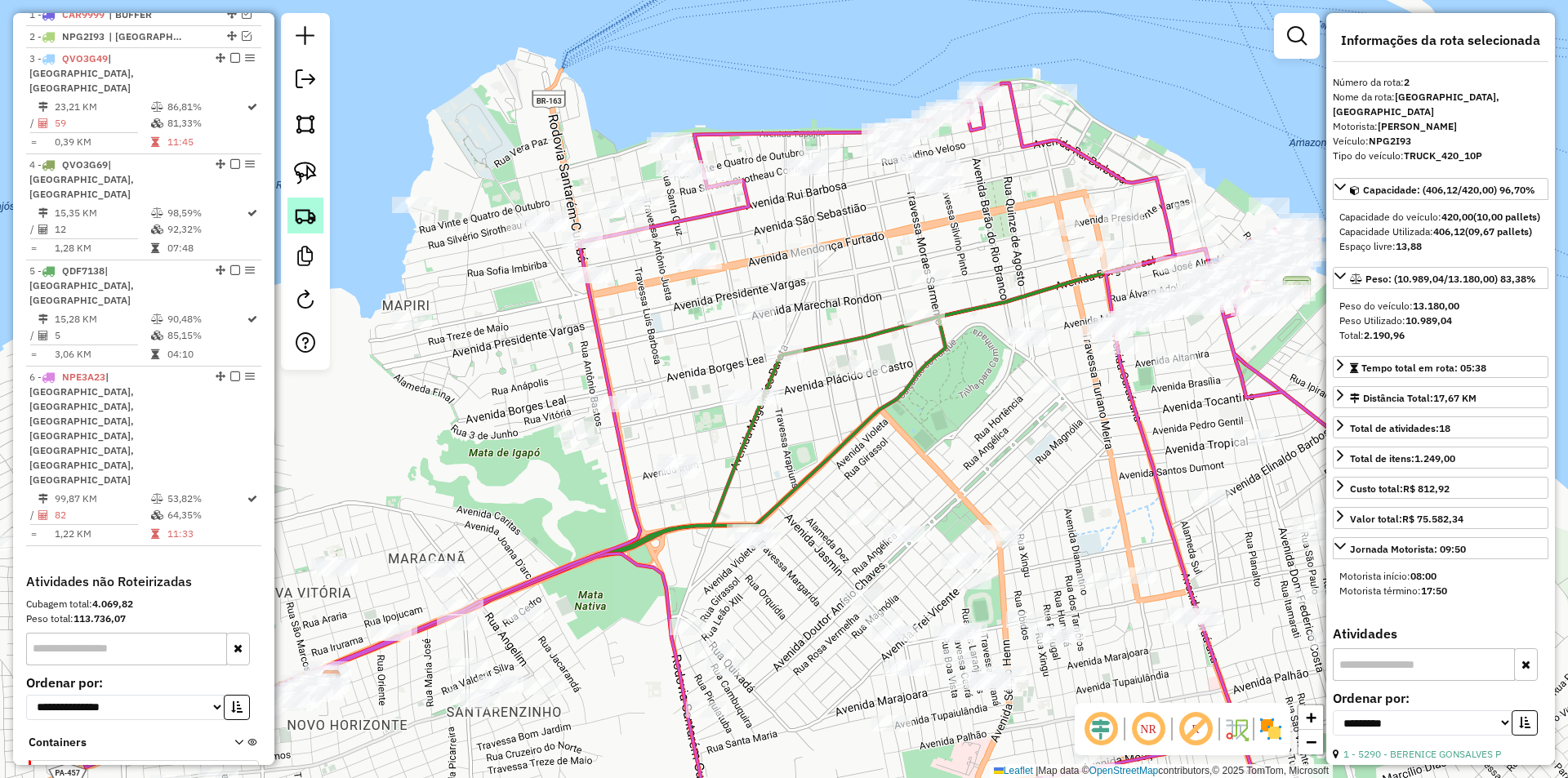
click at [305, 216] on img at bounding box center [306, 216] width 23 height 23
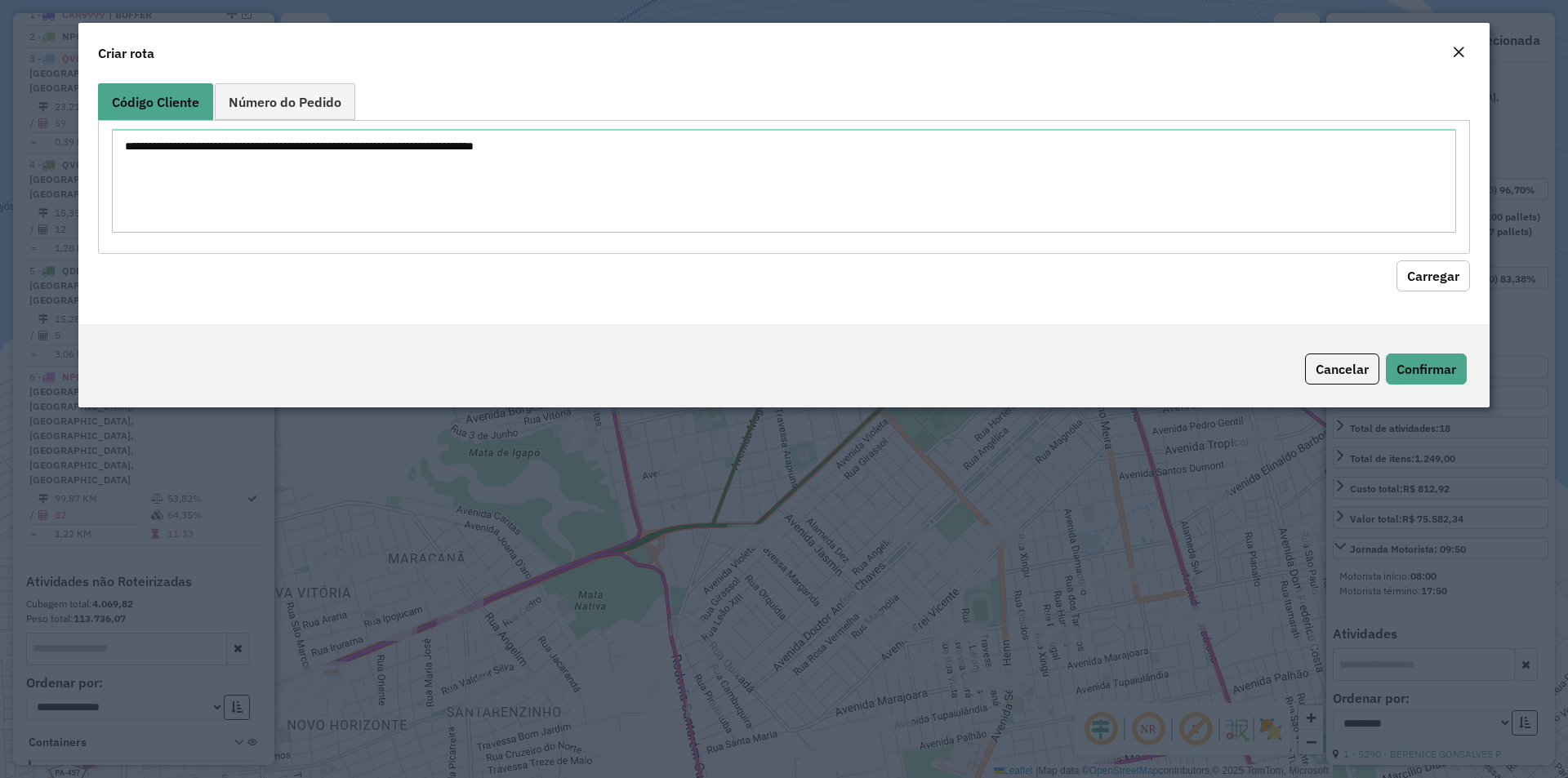
click at [435, 160] on textarea at bounding box center [784, 180] width 1345 height 104
type textarea "*****"
click at [1421, 257] on hb-field-button "Carregar" at bounding box center [784, 273] width 1372 height 37
click at [1408, 269] on button "Carregar" at bounding box center [1433, 276] width 74 height 31
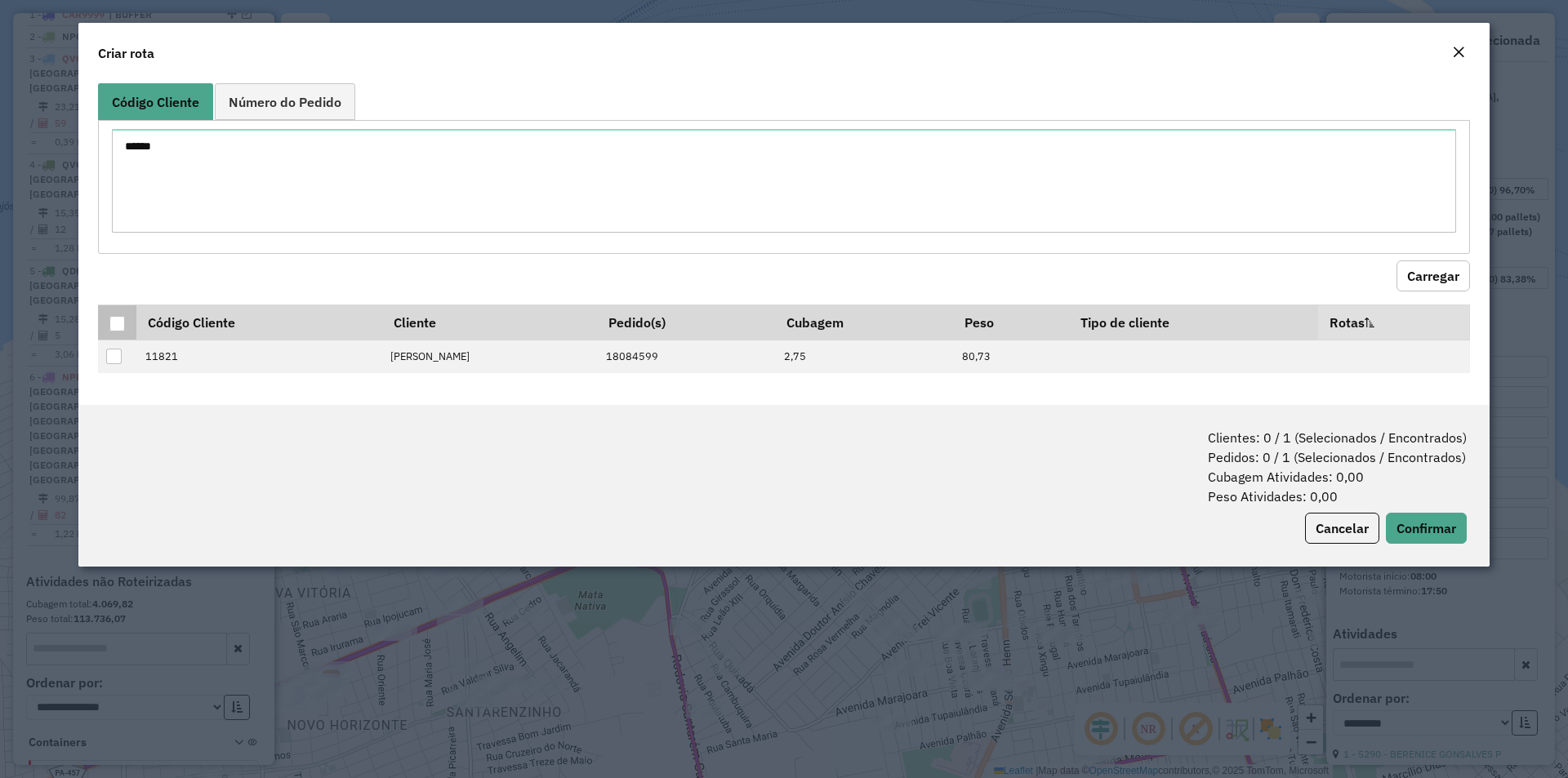
click at [117, 327] on div at bounding box center [117, 323] width 15 height 15
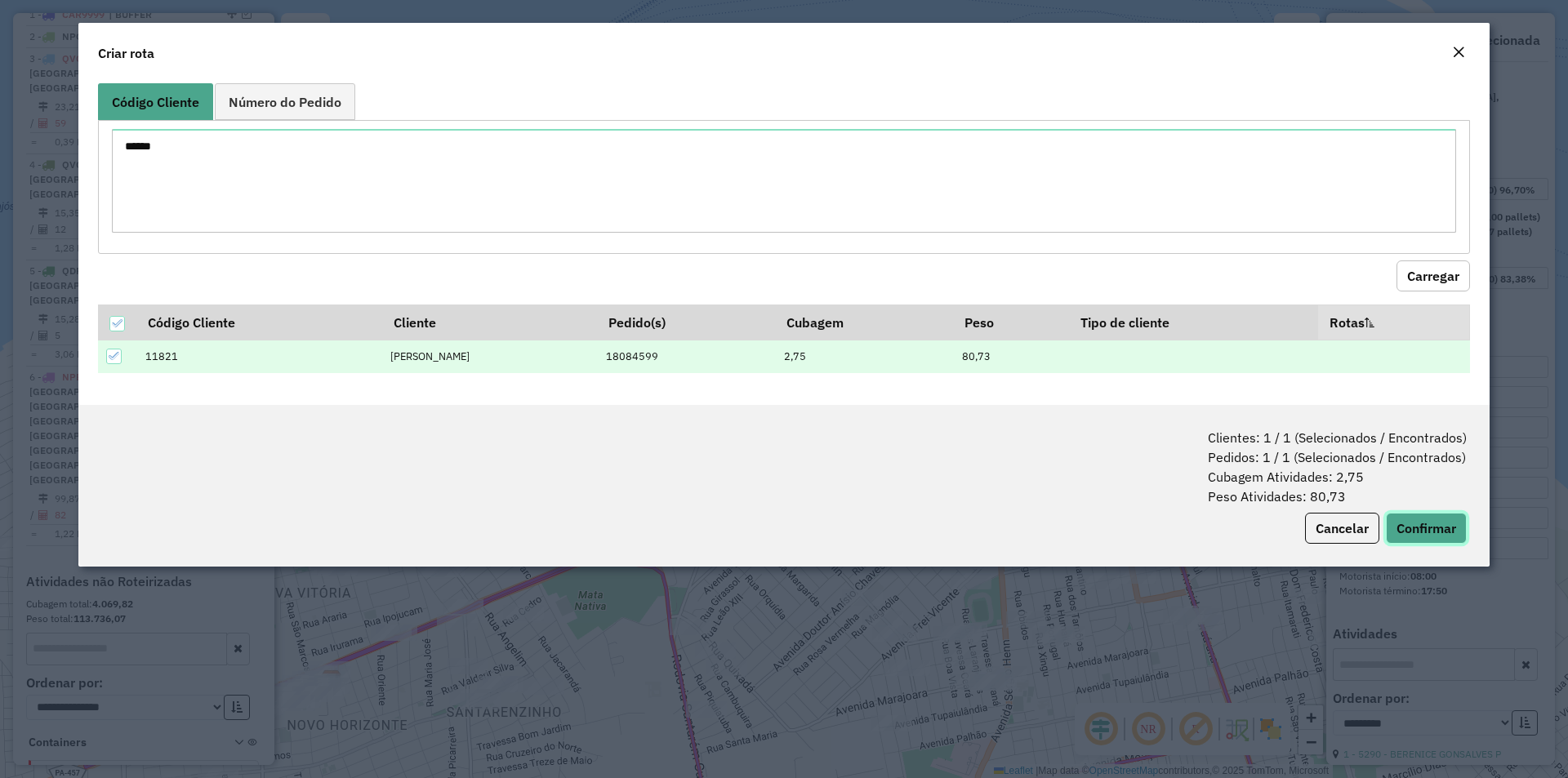
click at [1435, 530] on button "Confirmar" at bounding box center [1427, 528] width 81 height 31
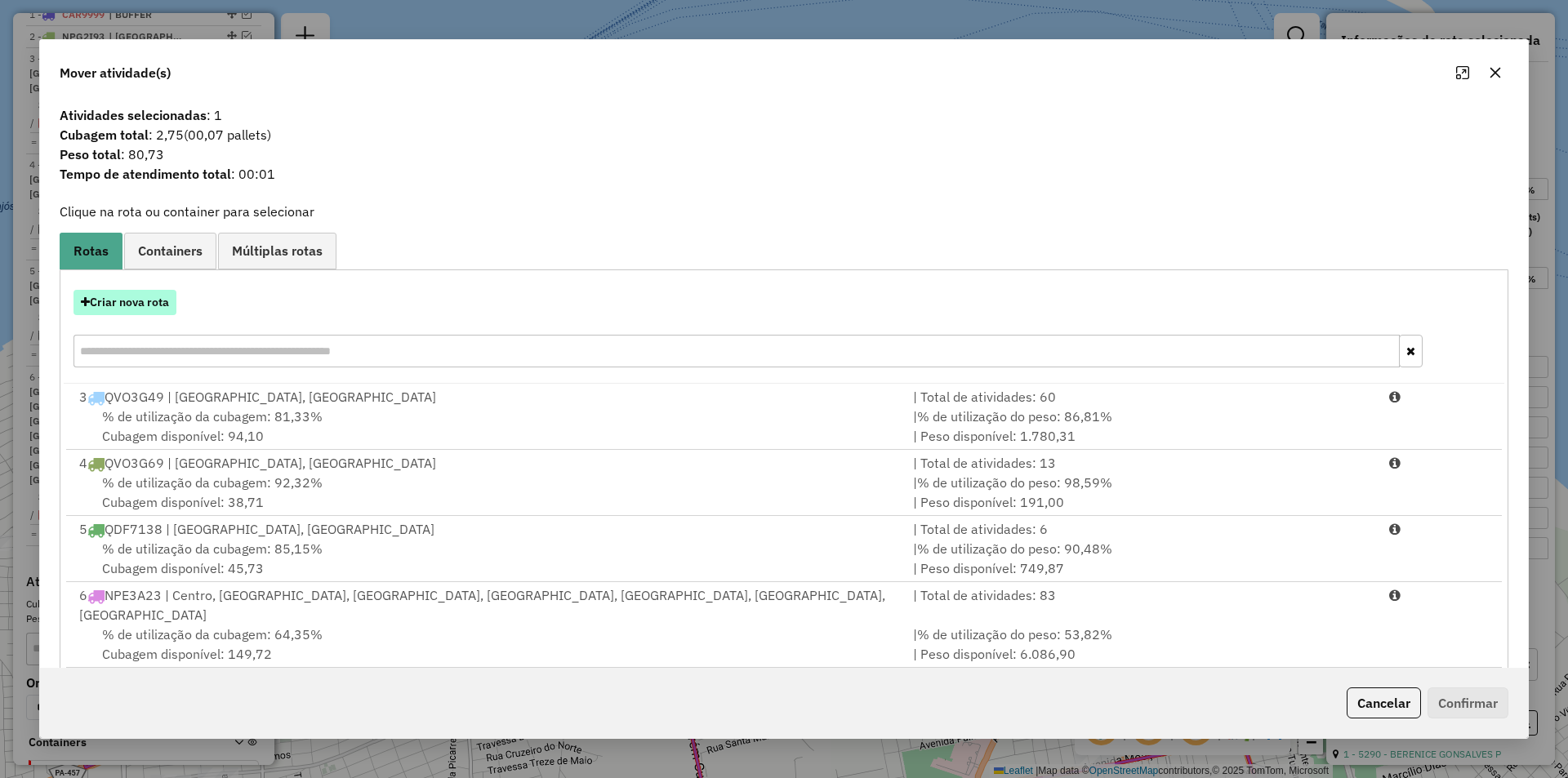
click at [141, 305] on button "Criar nova rota" at bounding box center [125, 302] width 103 height 25
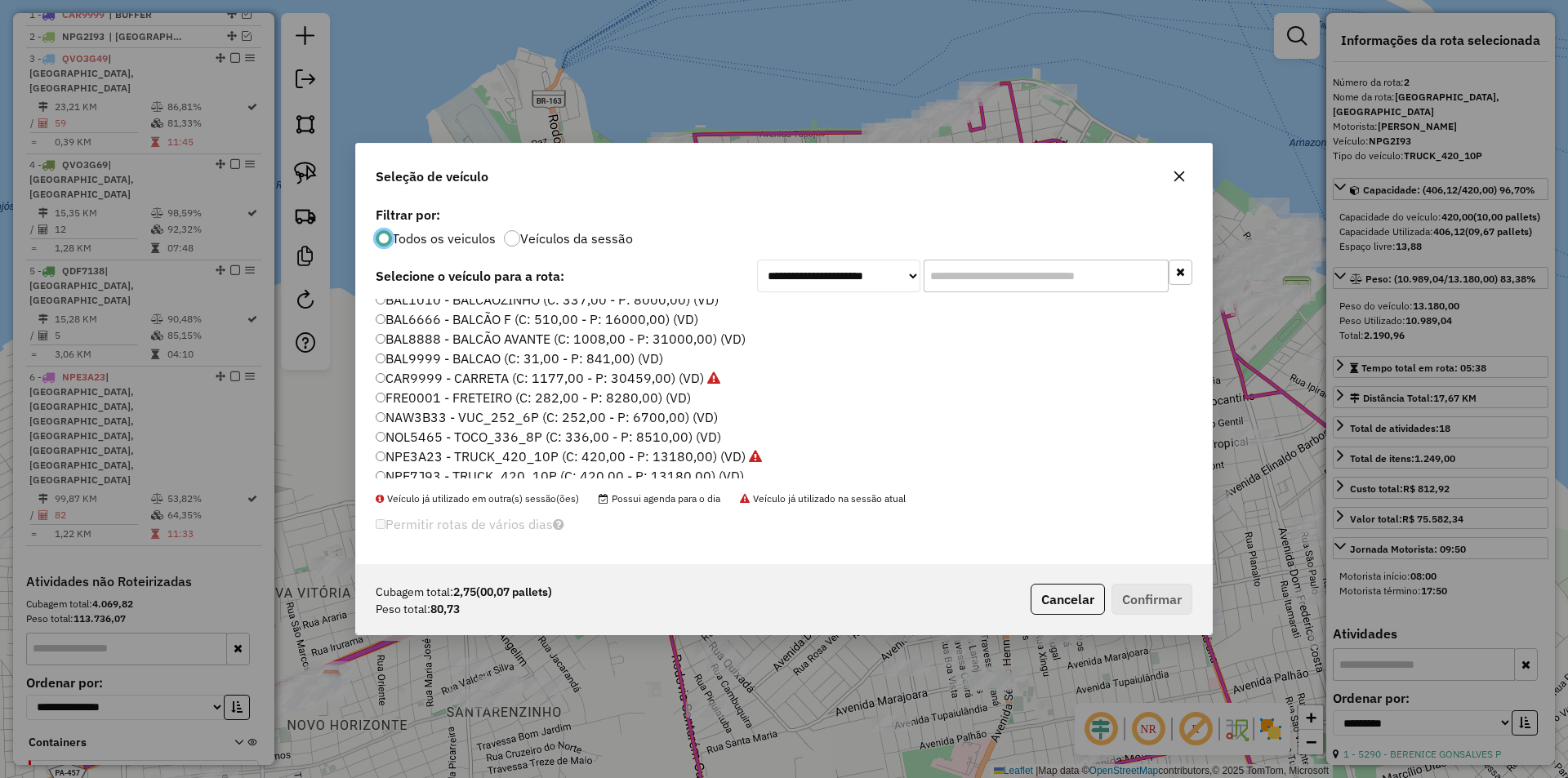
scroll to position [0, 0]
click at [617, 388] on label "BAL9999 - BALCAO (C: 31,00 - P: 841,00) (VD)" at bounding box center [519, 386] width 287 height 20
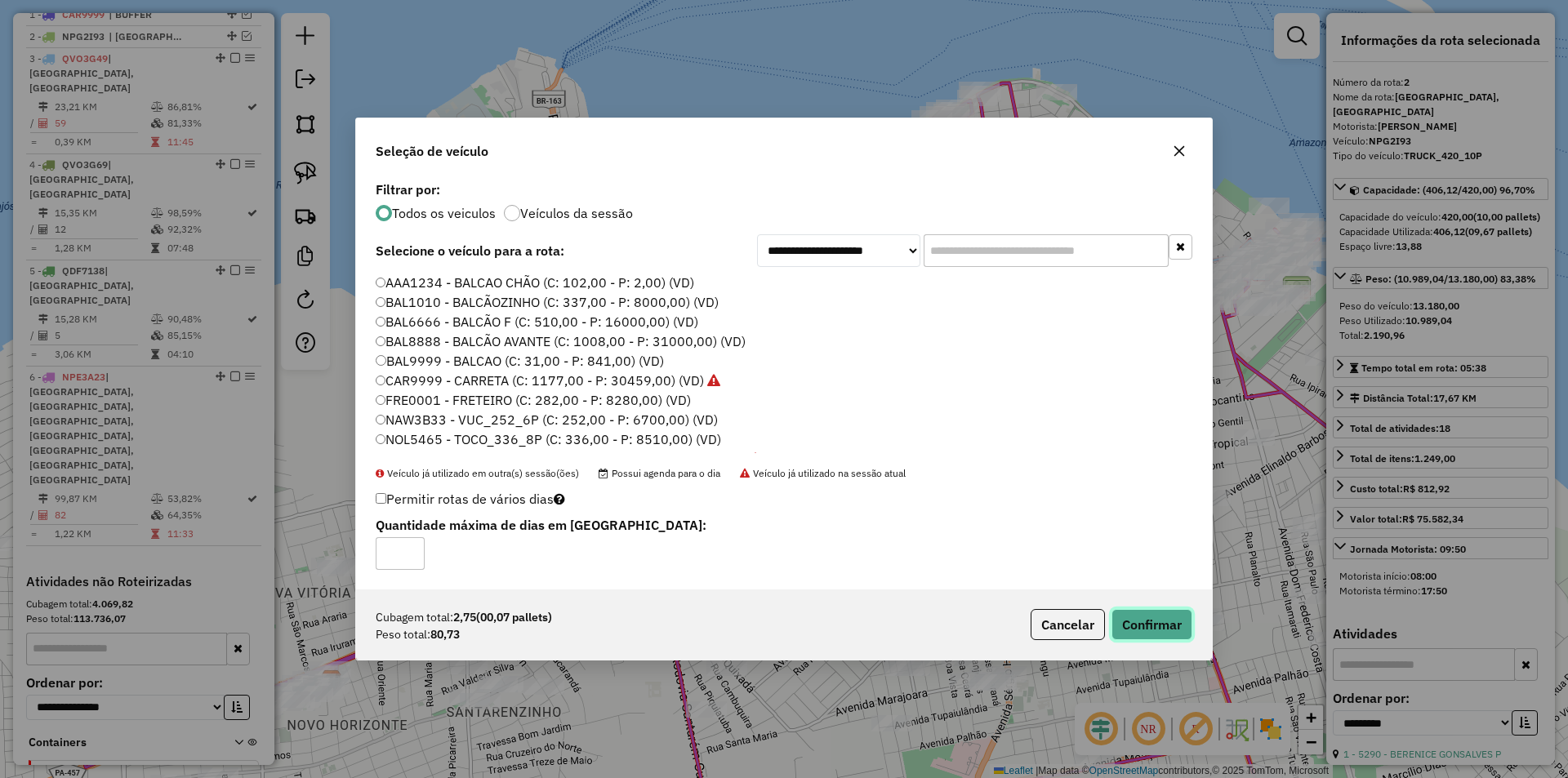
click at [1142, 614] on button "Confirmar" at bounding box center [1152, 624] width 81 height 31
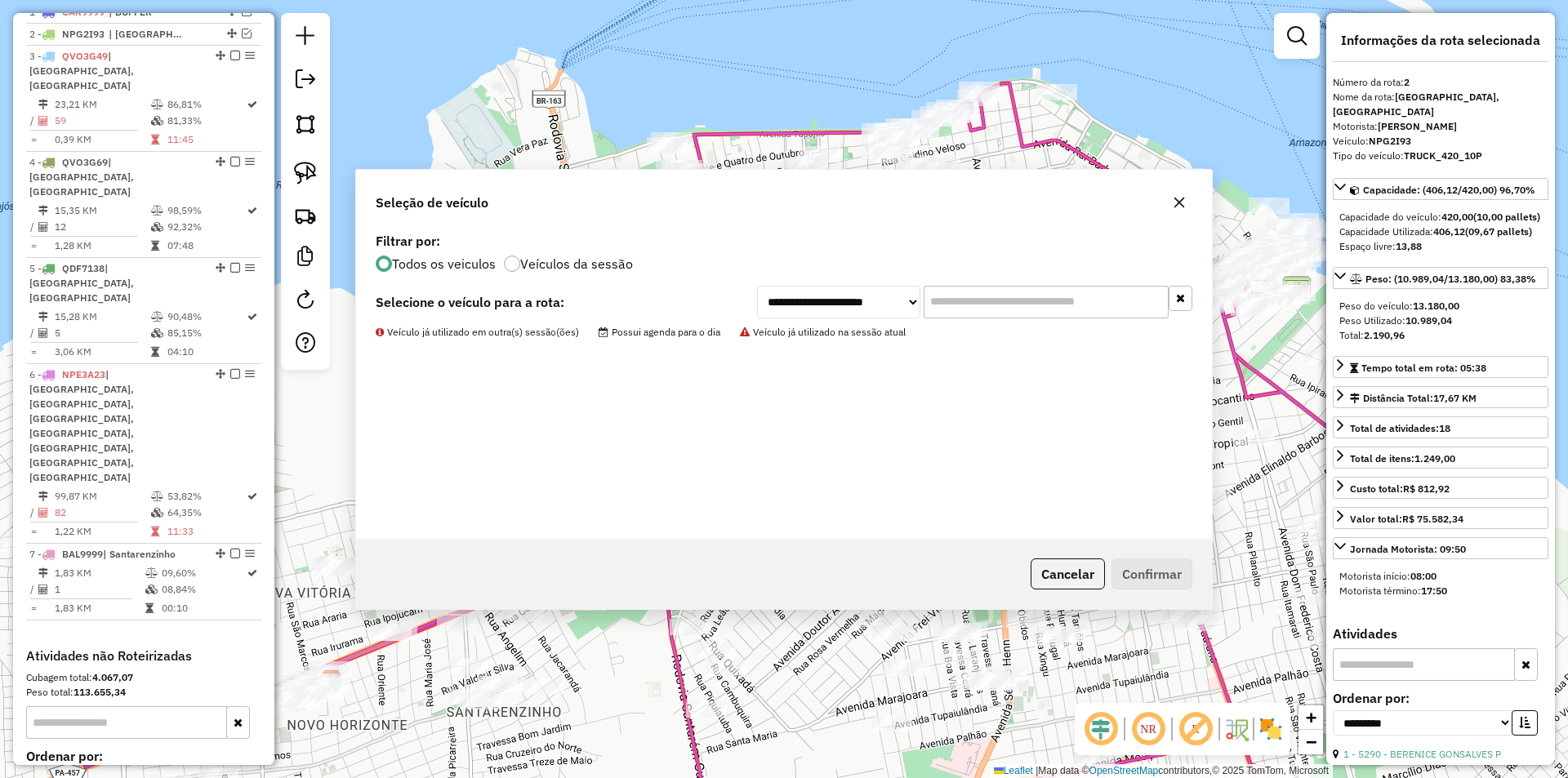
scroll to position [669, 0]
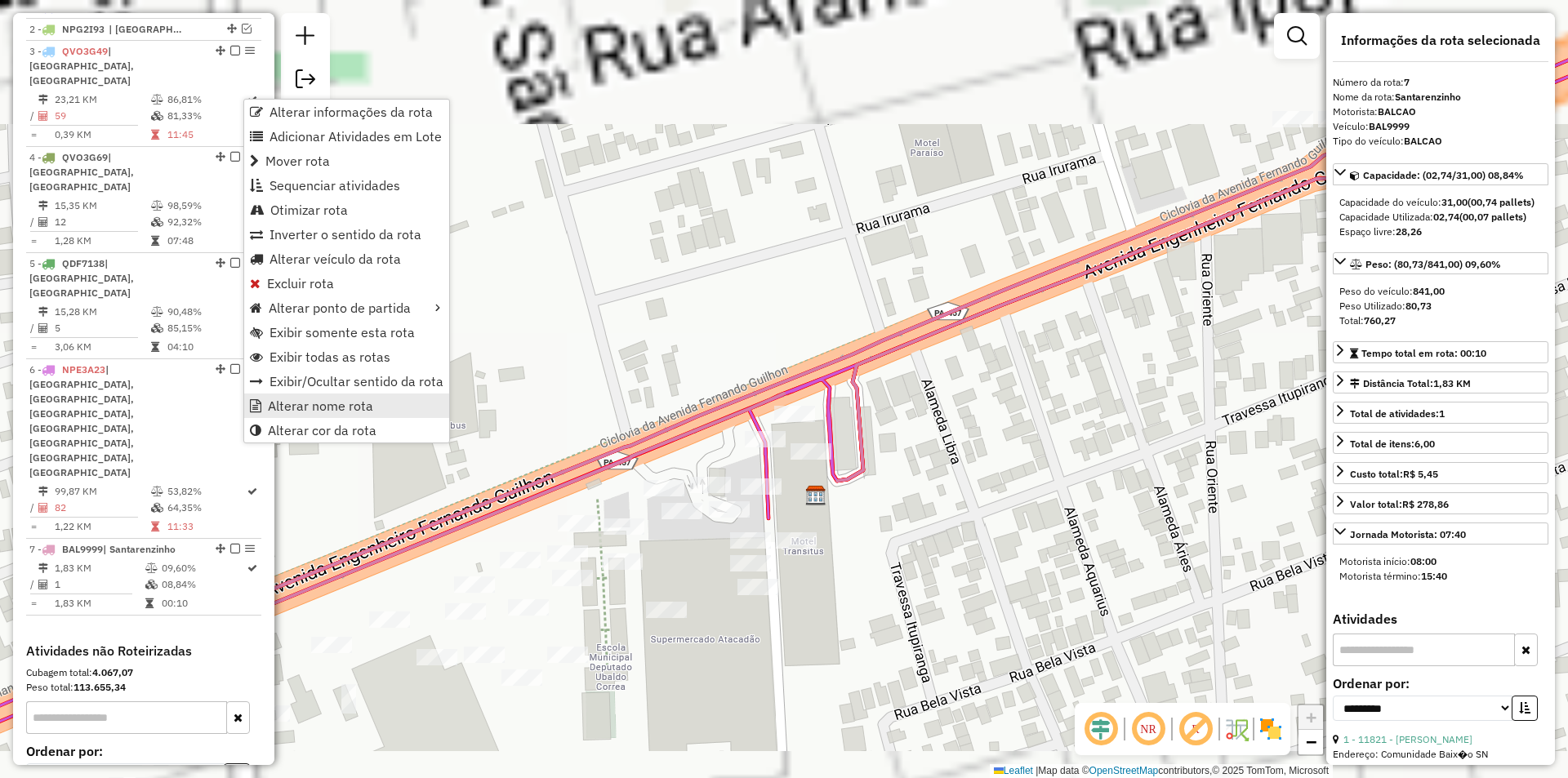
click at [366, 405] on span "Alterar nome rota" at bounding box center [320, 405] width 105 height 13
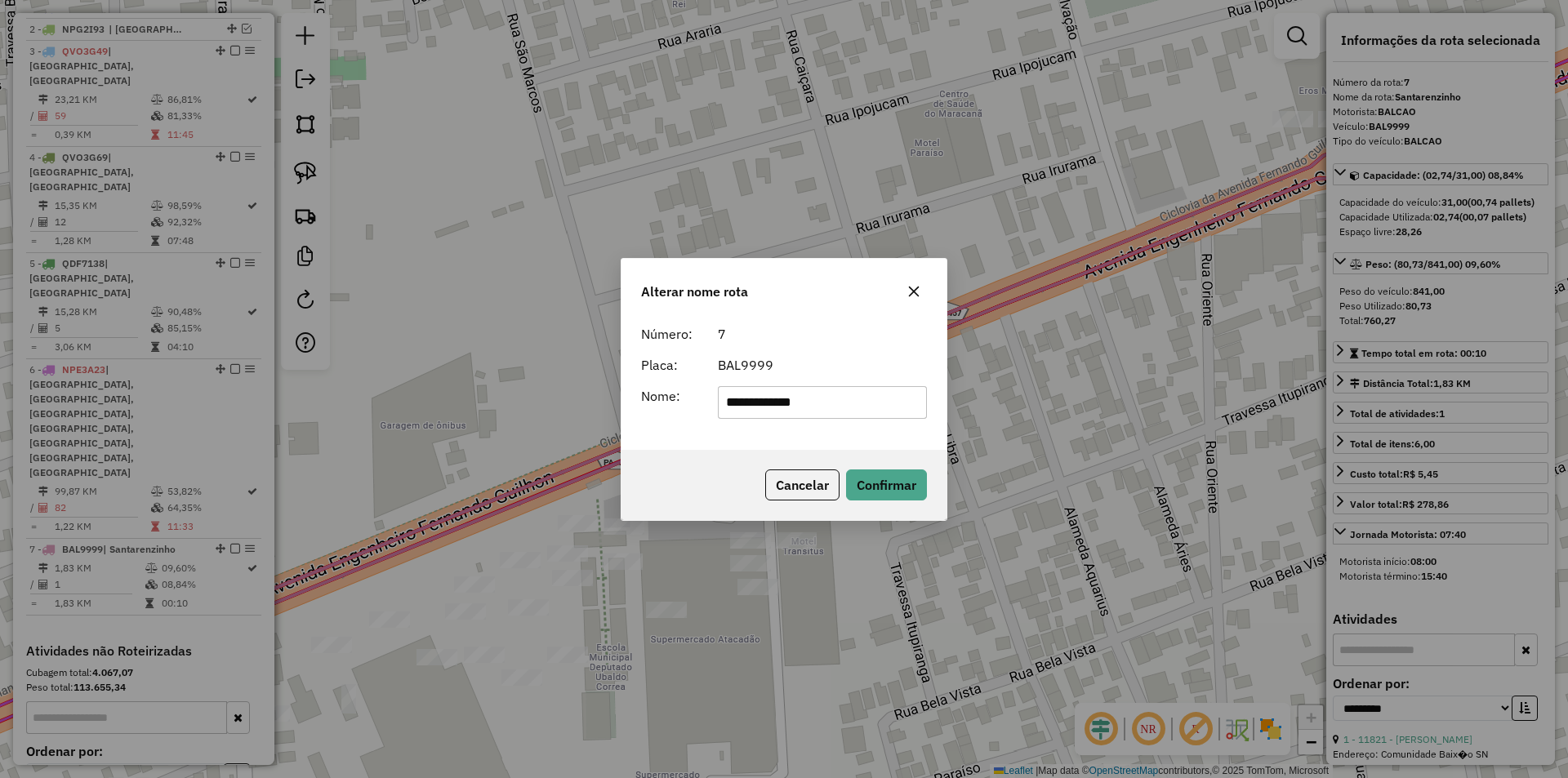
drag, startPoint x: 860, startPoint y: 410, endPoint x: 500, endPoint y: 425, distance: 360.3
click at [500, 425] on div "**********" at bounding box center [784, 389] width 1568 height 778
type input "****"
click at [874, 486] on button "Confirmar" at bounding box center [886, 485] width 81 height 31
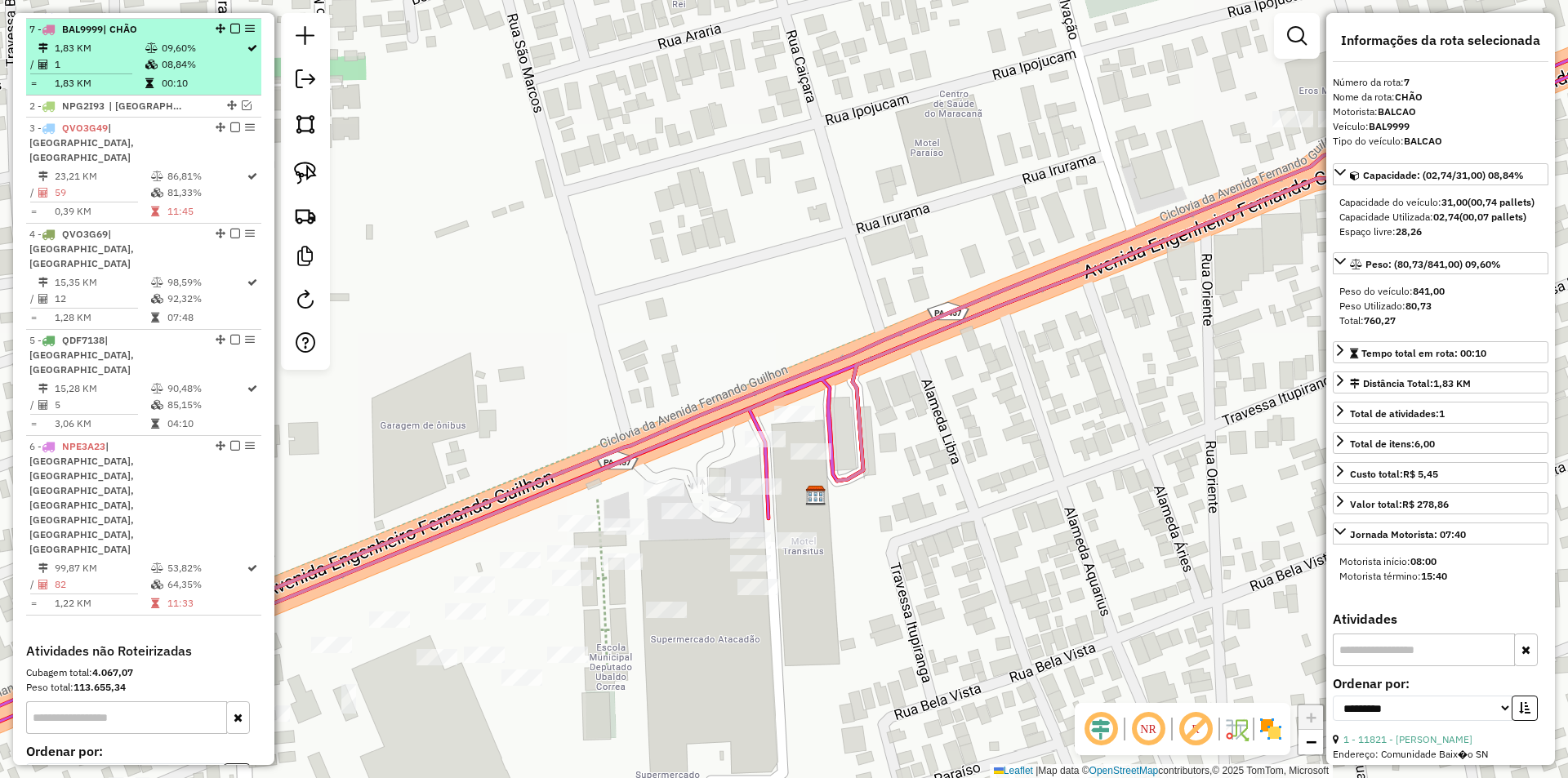
drag, startPoint x: 215, startPoint y: 445, endPoint x: 229, endPoint y: 39, distance: 406.2
click at [230, 34] on em at bounding box center [235, 28] width 10 height 10
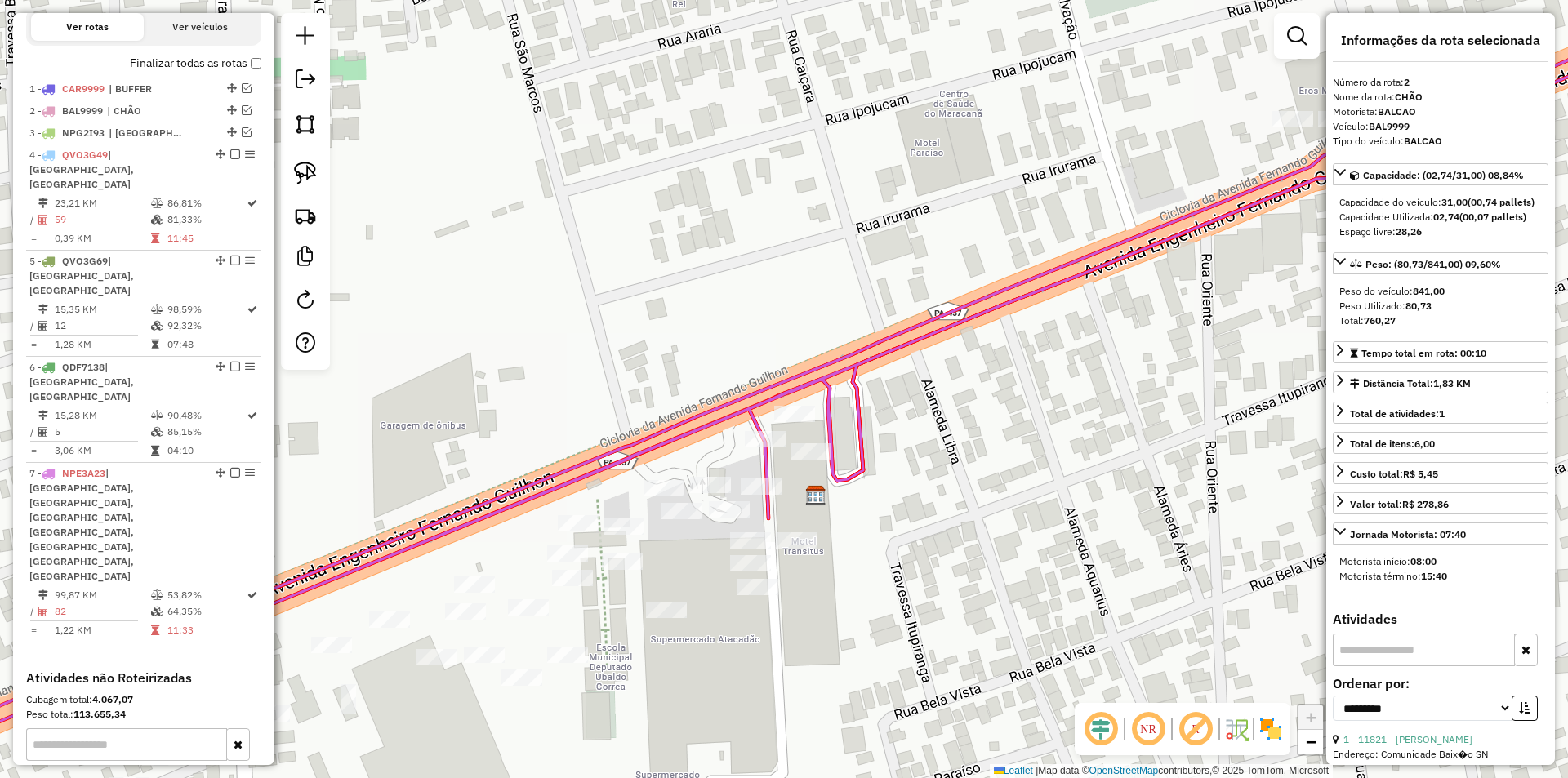
click at [250, 71] on label "Finalizar todas as rotas" at bounding box center [196, 63] width 132 height 17
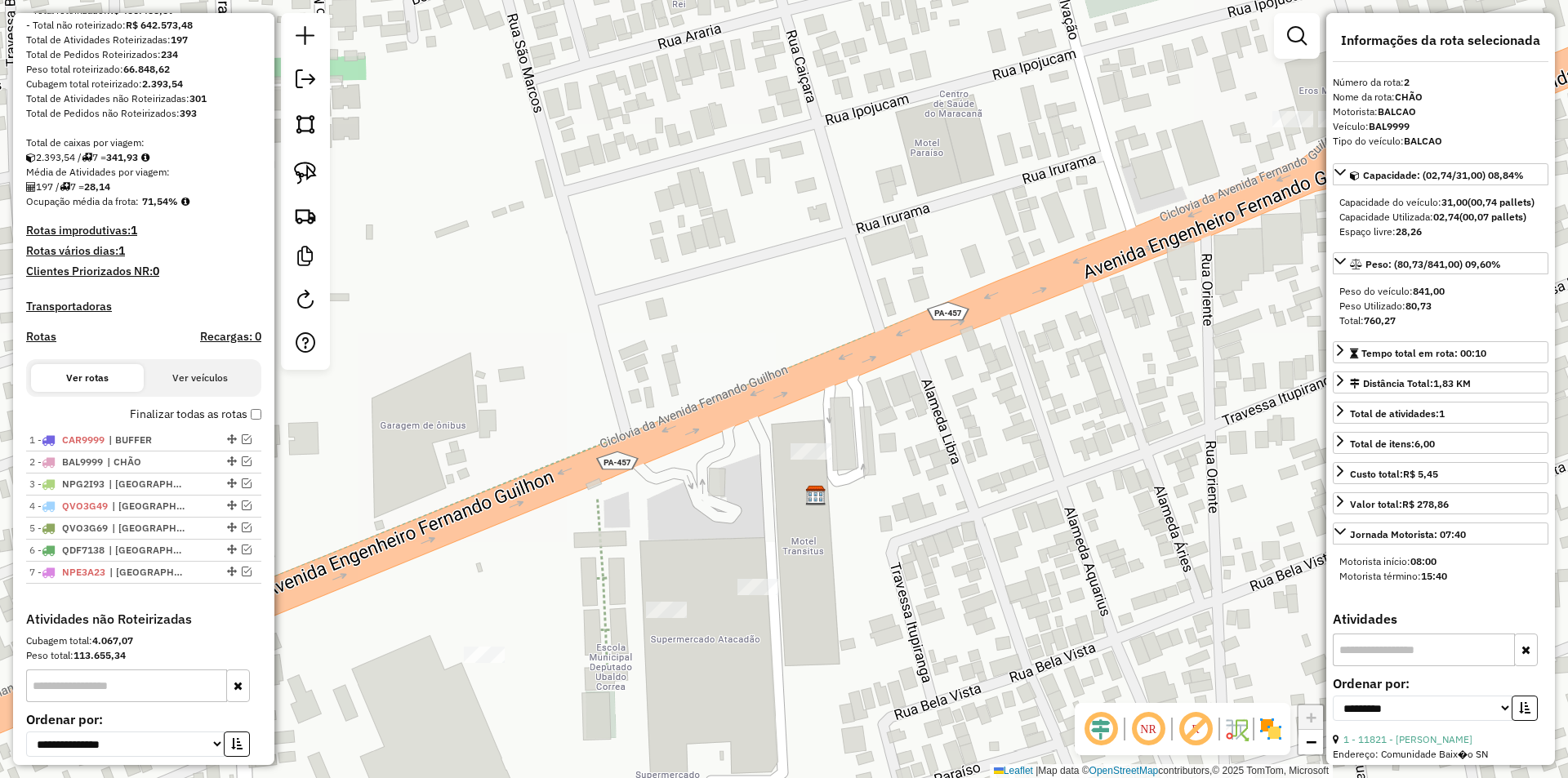
scroll to position [245, 0]
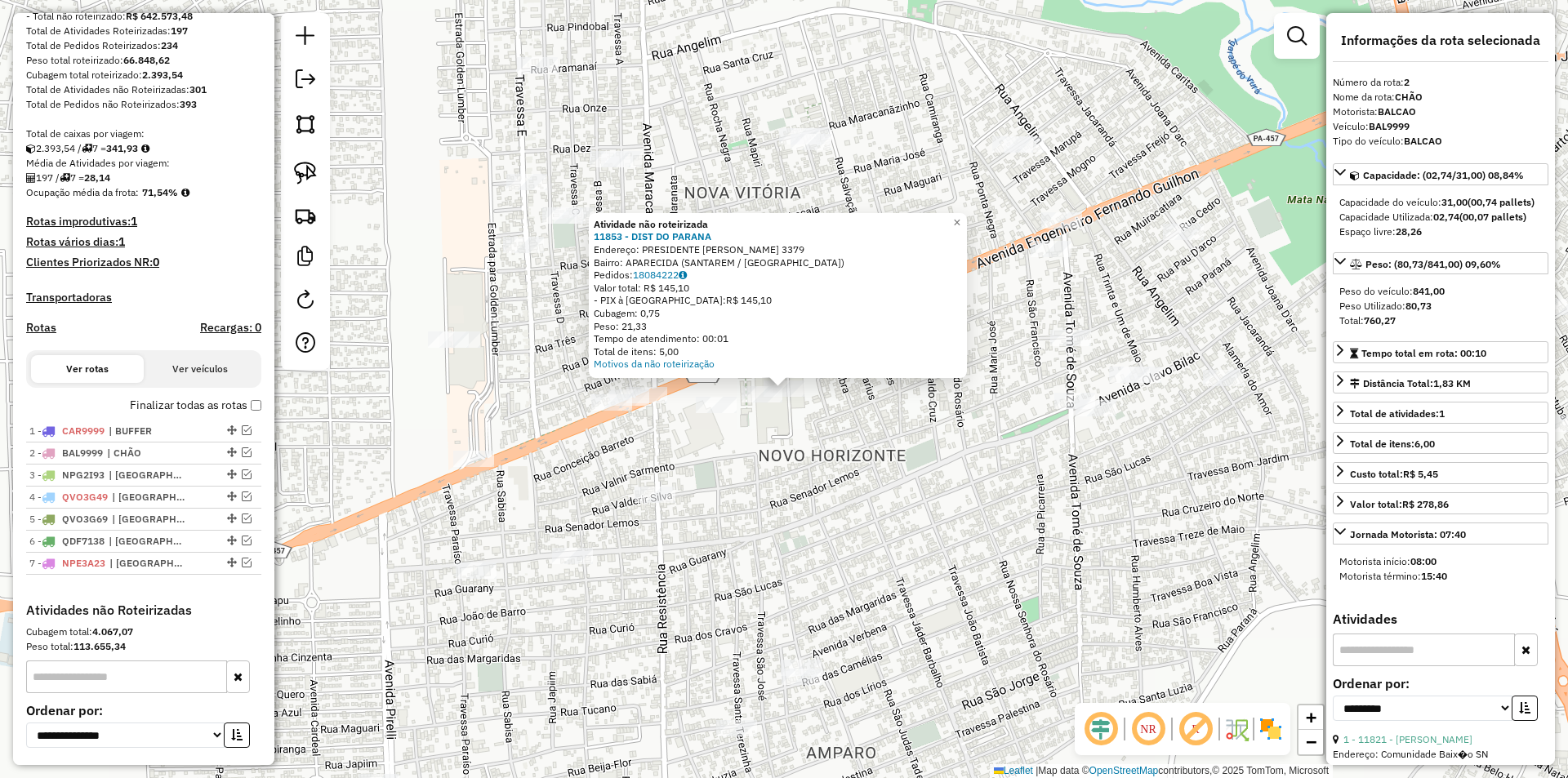
click at [927, 433] on div "Atividade não roteirizada 11853 - DIST DO PARANA Endereço: PRESIDENTE VARGAS 33…" at bounding box center [784, 389] width 1568 height 778
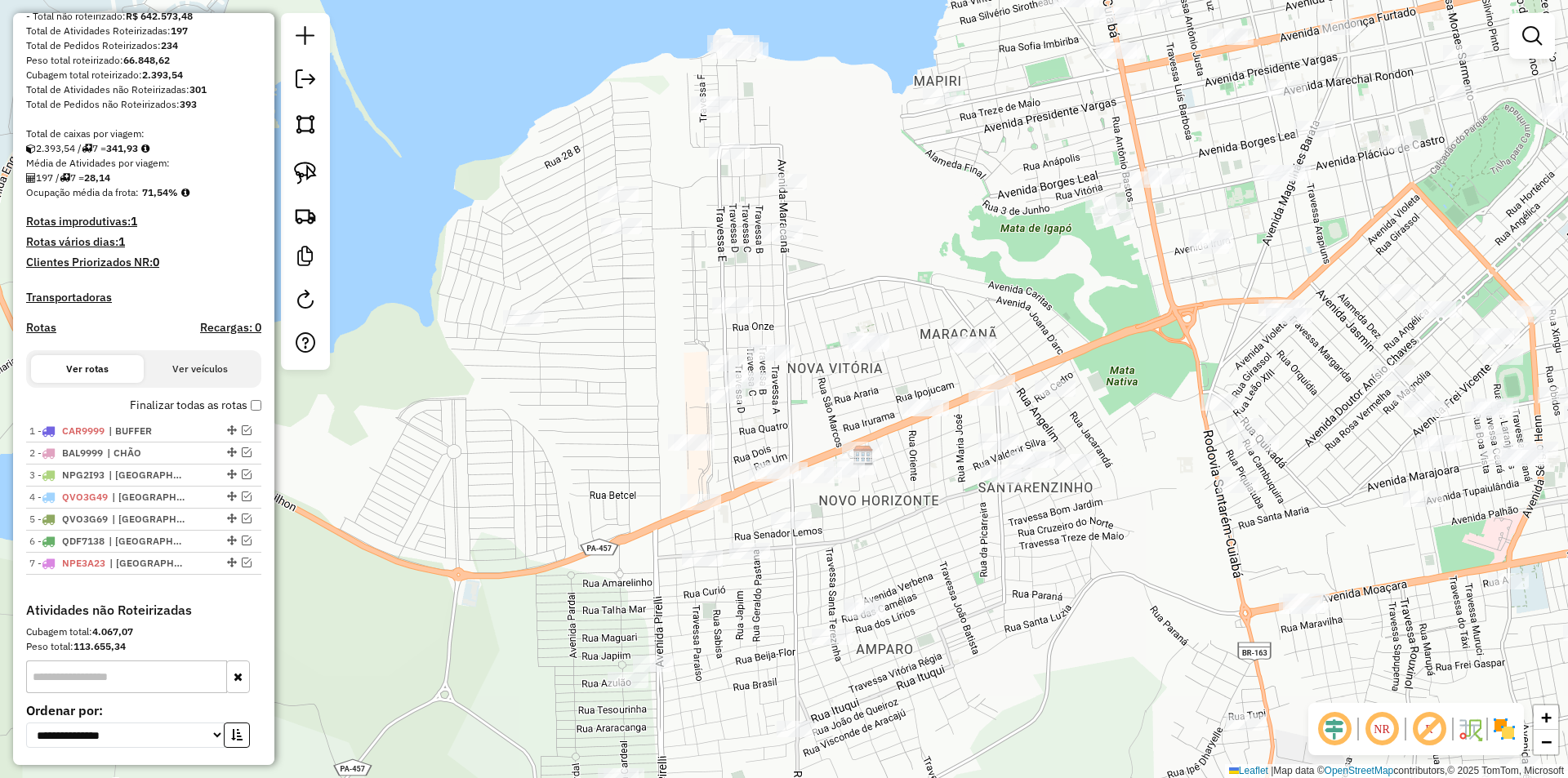
drag, startPoint x: 930, startPoint y: 477, endPoint x: 926, endPoint y: 502, distance: 25.3
click at [926, 502] on div "Janela de atendimento Grade de atendimento Capacidade Transportadoras Veículos …" at bounding box center [784, 389] width 1568 height 778
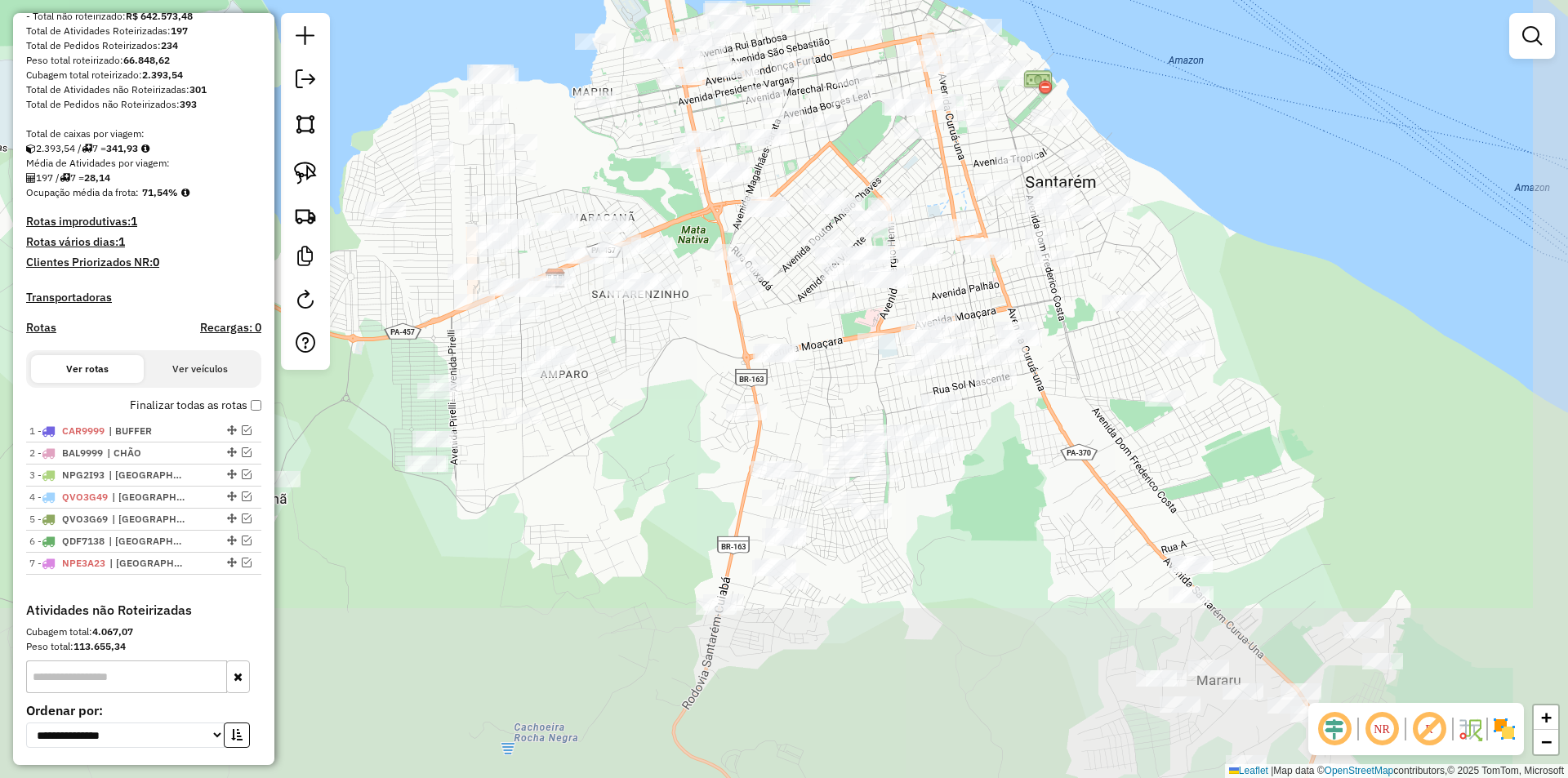
drag, startPoint x: 1022, startPoint y: 412, endPoint x: 683, endPoint y: 208, distance: 395.6
click at [683, 208] on div "Janela de atendimento Grade de atendimento Capacidade Transportadoras Veículos …" at bounding box center [784, 389] width 1568 height 778
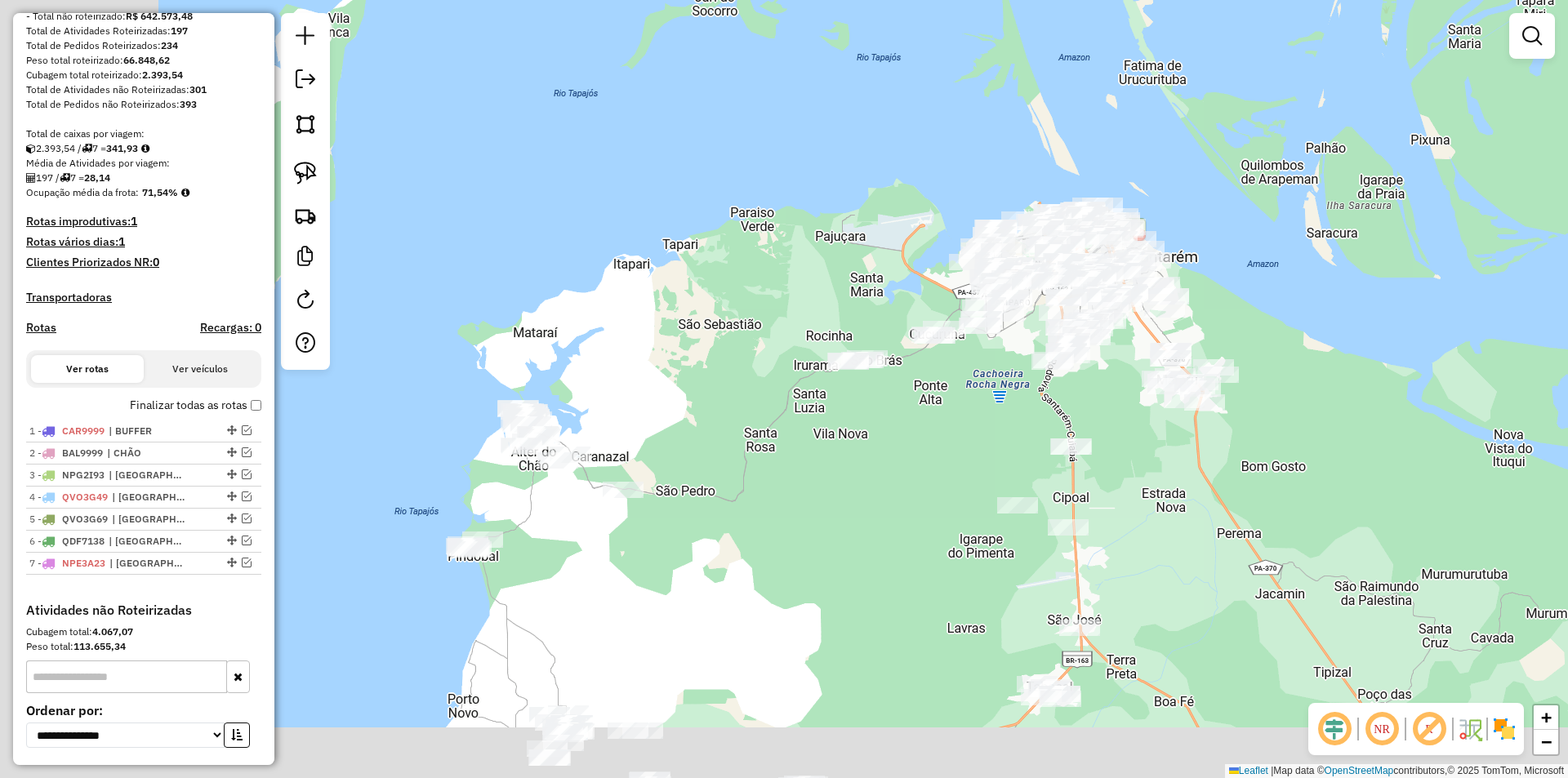
drag, startPoint x: 406, startPoint y: 626, endPoint x: 713, endPoint y: 545, distance: 317.5
click at [713, 545] on div "Janela de atendimento Grade de atendimento Capacidade Transportadoras Veículos …" at bounding box center [784, 389] width 1568 height 778
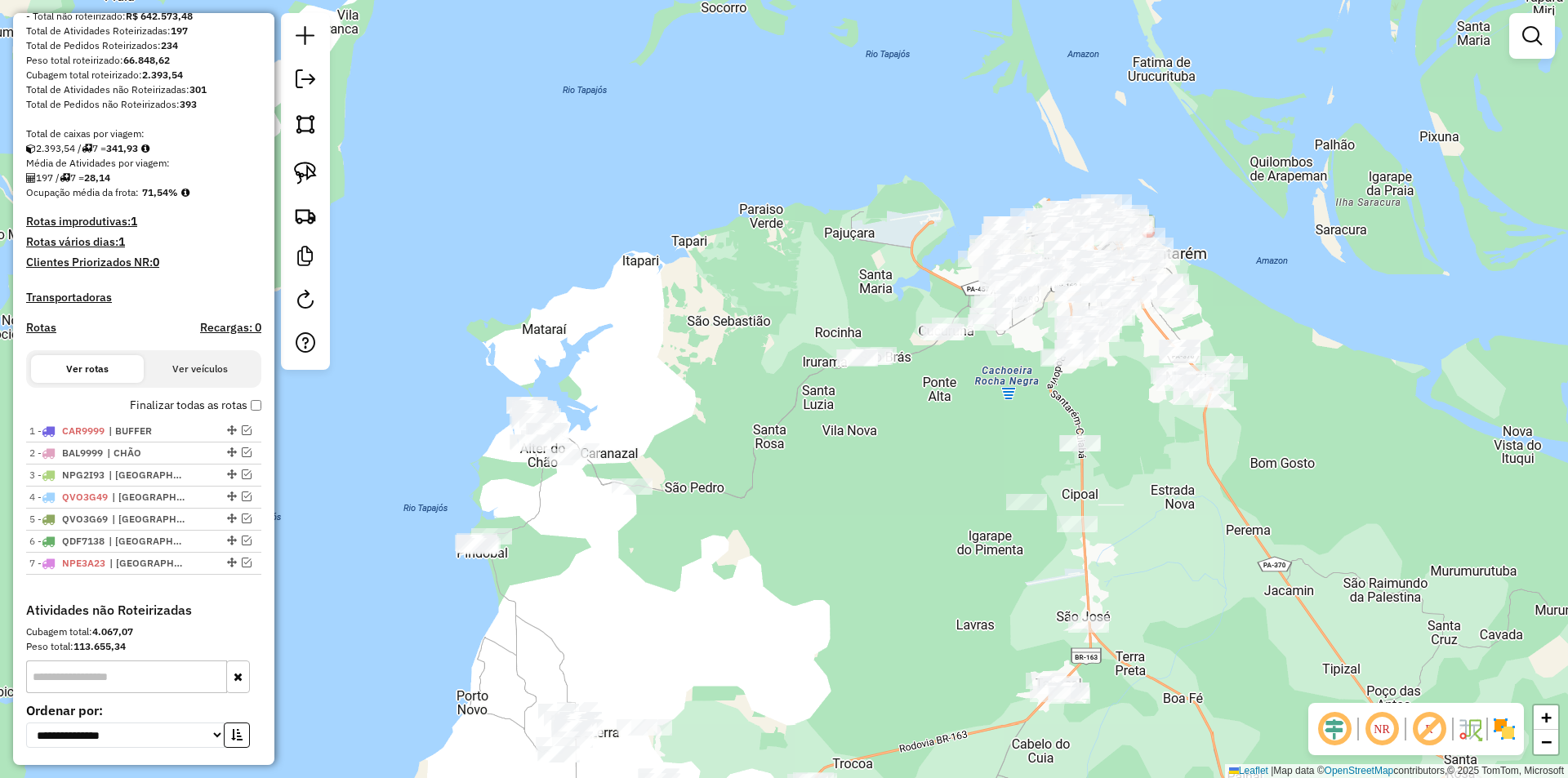
drag, startPoint x: 377, startPoint y: 656, endPoint x: 406, endPoint y: 629, distance: 39.6
click at [377, 656] on div "Janela de atendimento Grade de atendimento Capacidade Transportadoras Veículos …" at bounding box center [784, 389] width 1568 height 778
click at [242, 436] on em at bounding box center [246, 429] width 10 height 10
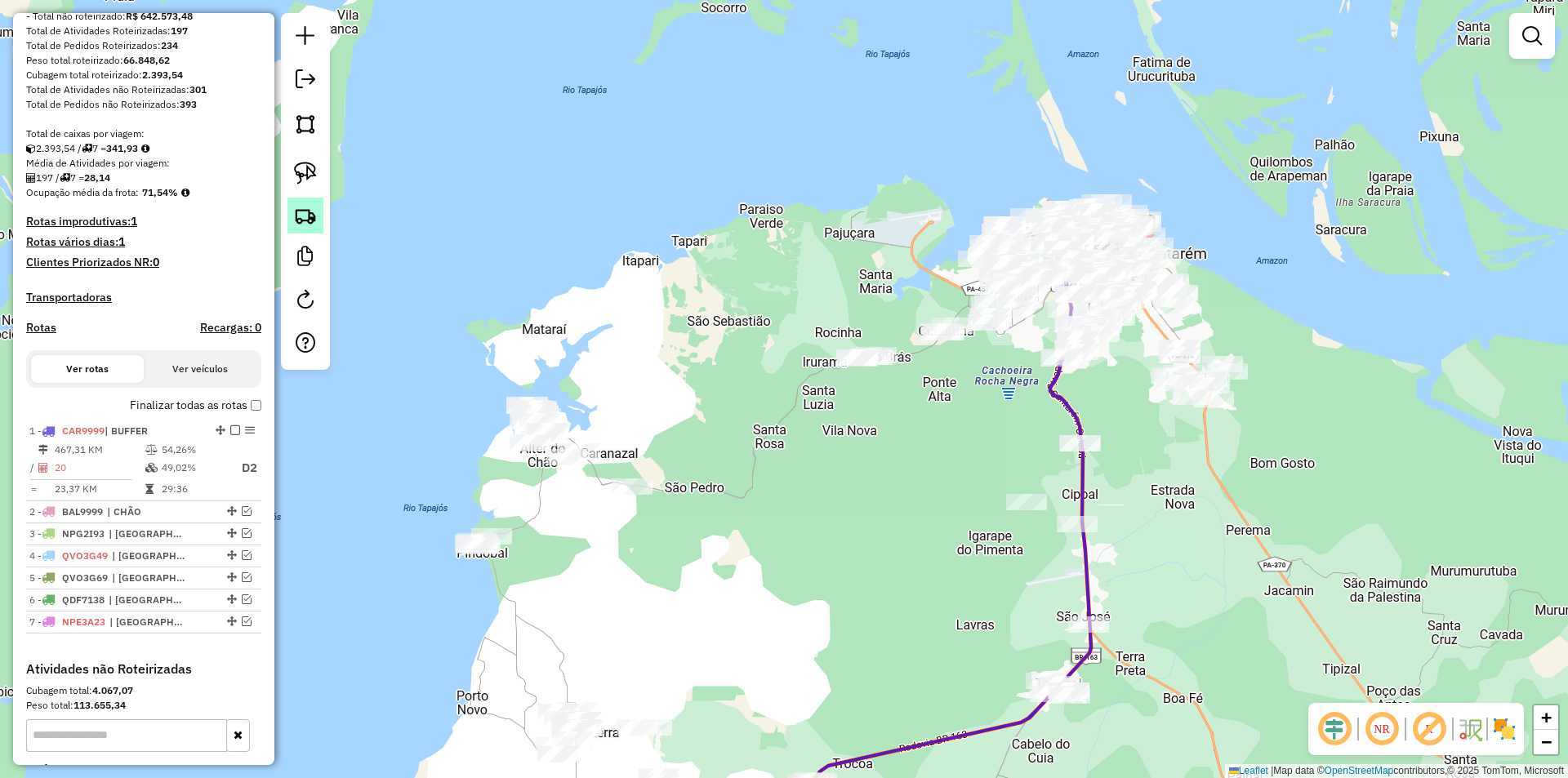
click at [313, 213] on img at bounding box center [306, 216] width 23 height 23
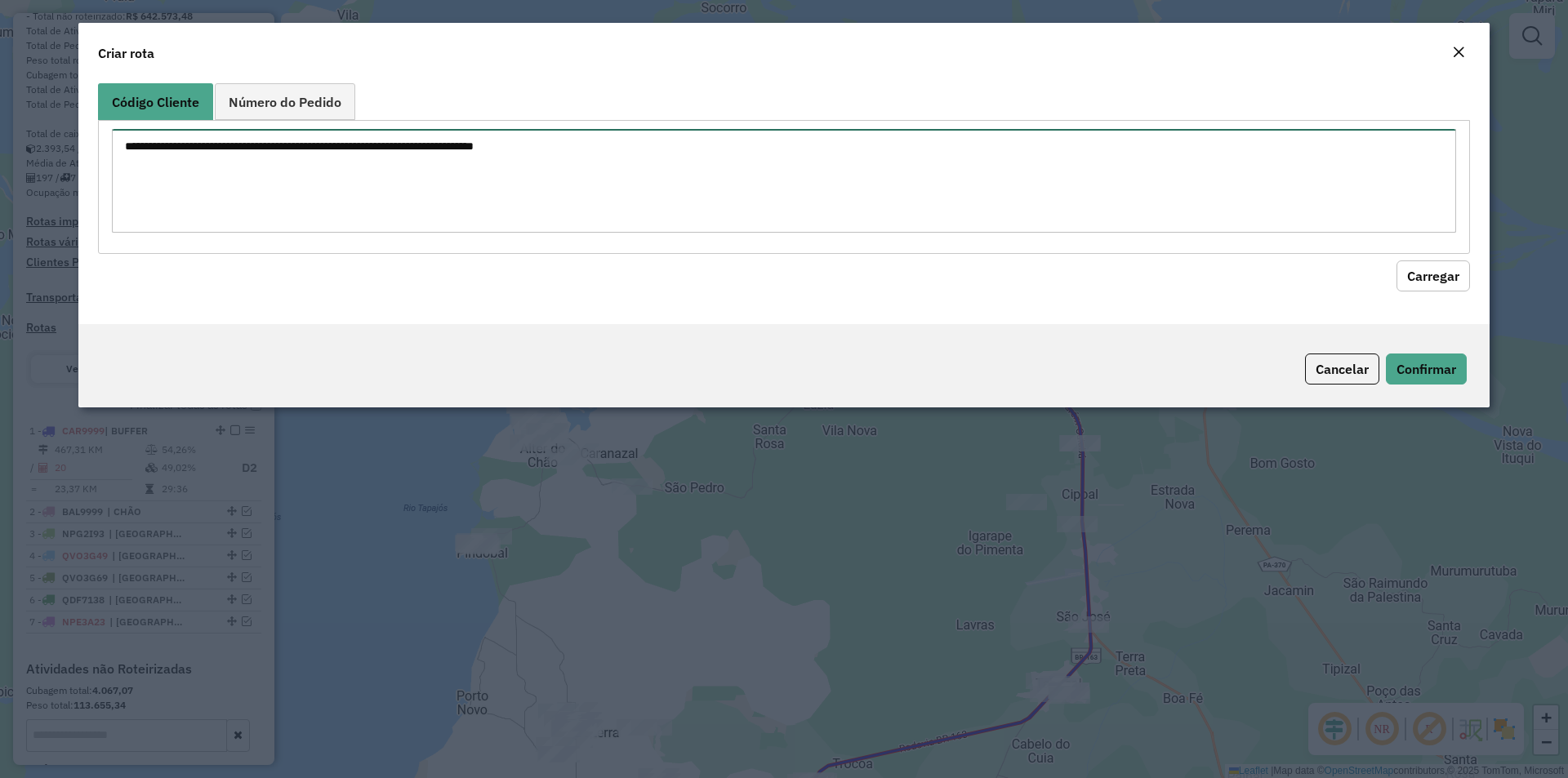
click at [326, 196] on textarea at bounding box center [784, 180] width 1345 height 104
type textarea "**** **** ****"
click at [1457, 289] on button "Carregar" at bounding box center [1433, 276] width 74 height 31
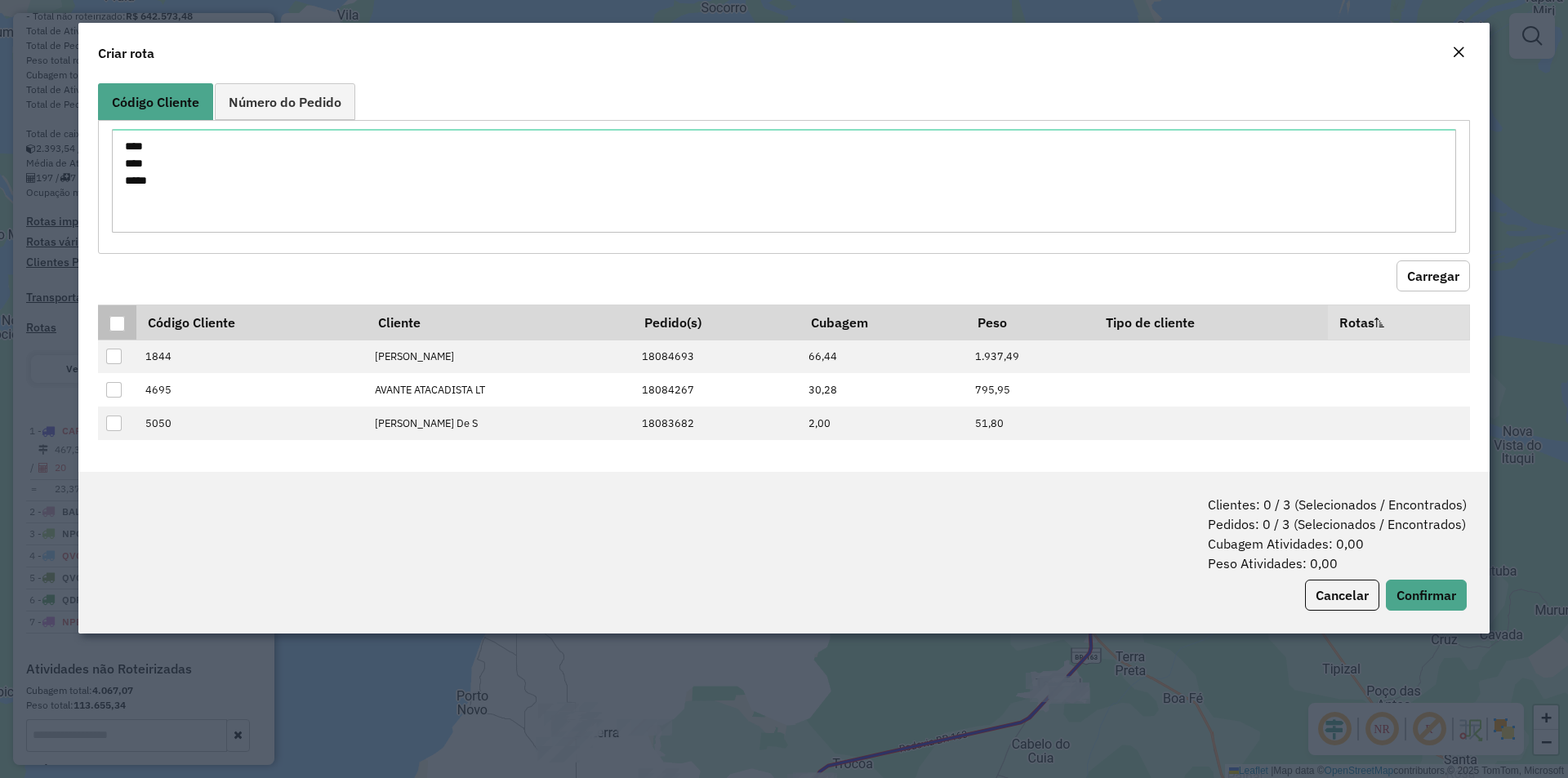
click at [110, 326] on div at bounding box center [117, 323] width 15 height 15
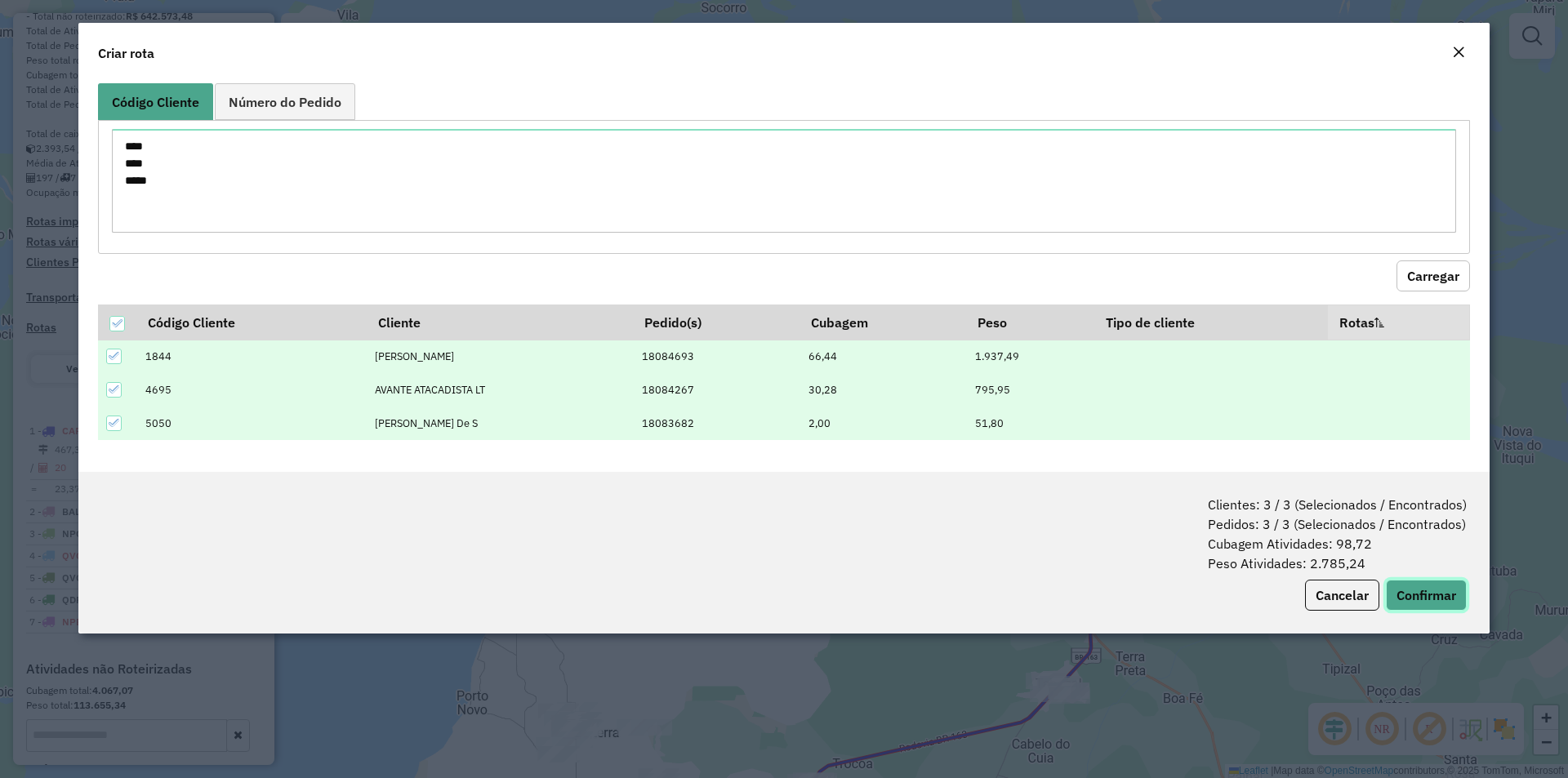
click at [1430, 590] on button "Confirmar" at bounding box center [1427, 595] width 81 height 31
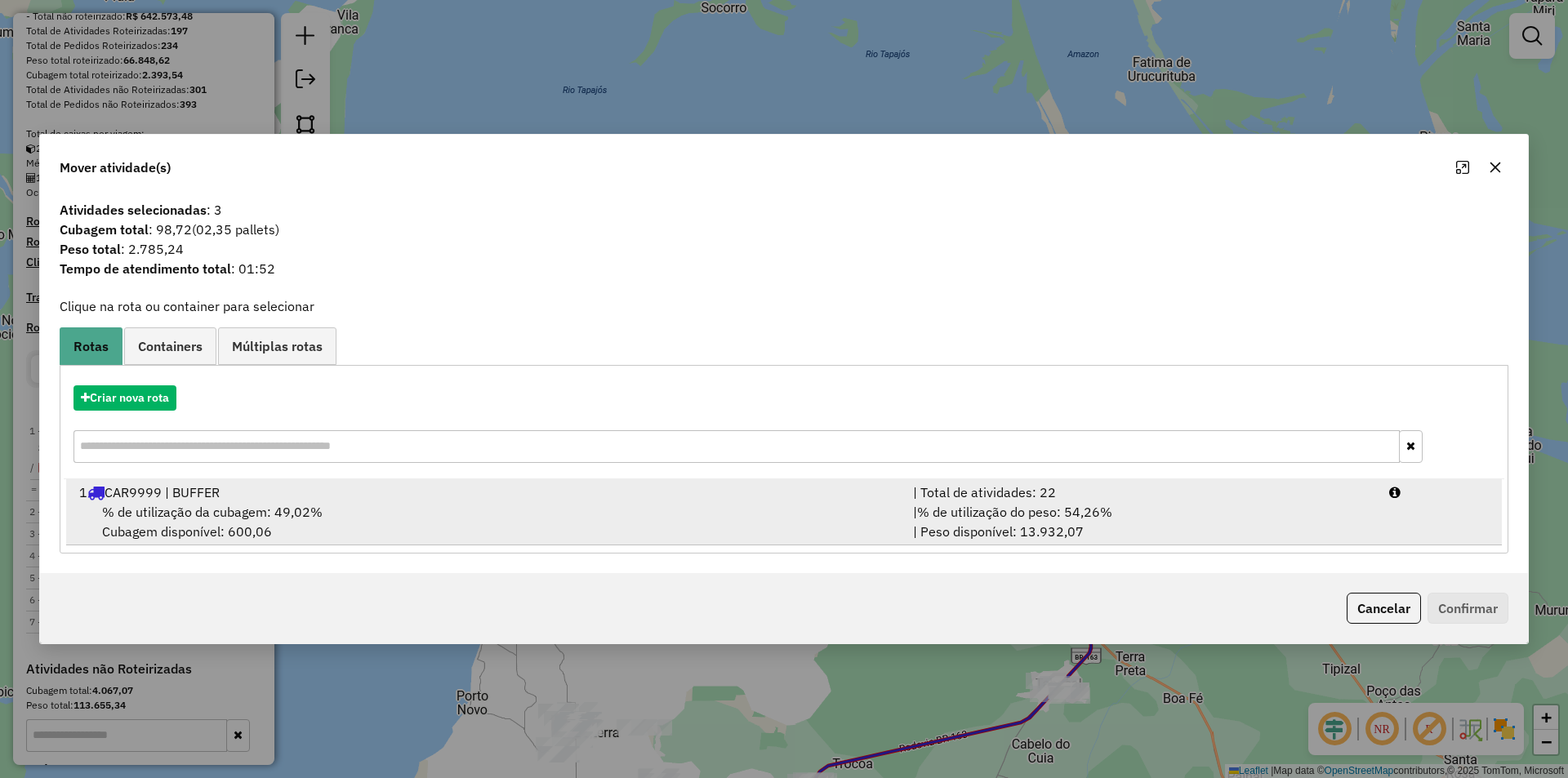
click at [260, 504] on span "% de utilização da cubagem: 49,02%" at bounding box center [213, 512] width 221 height 16
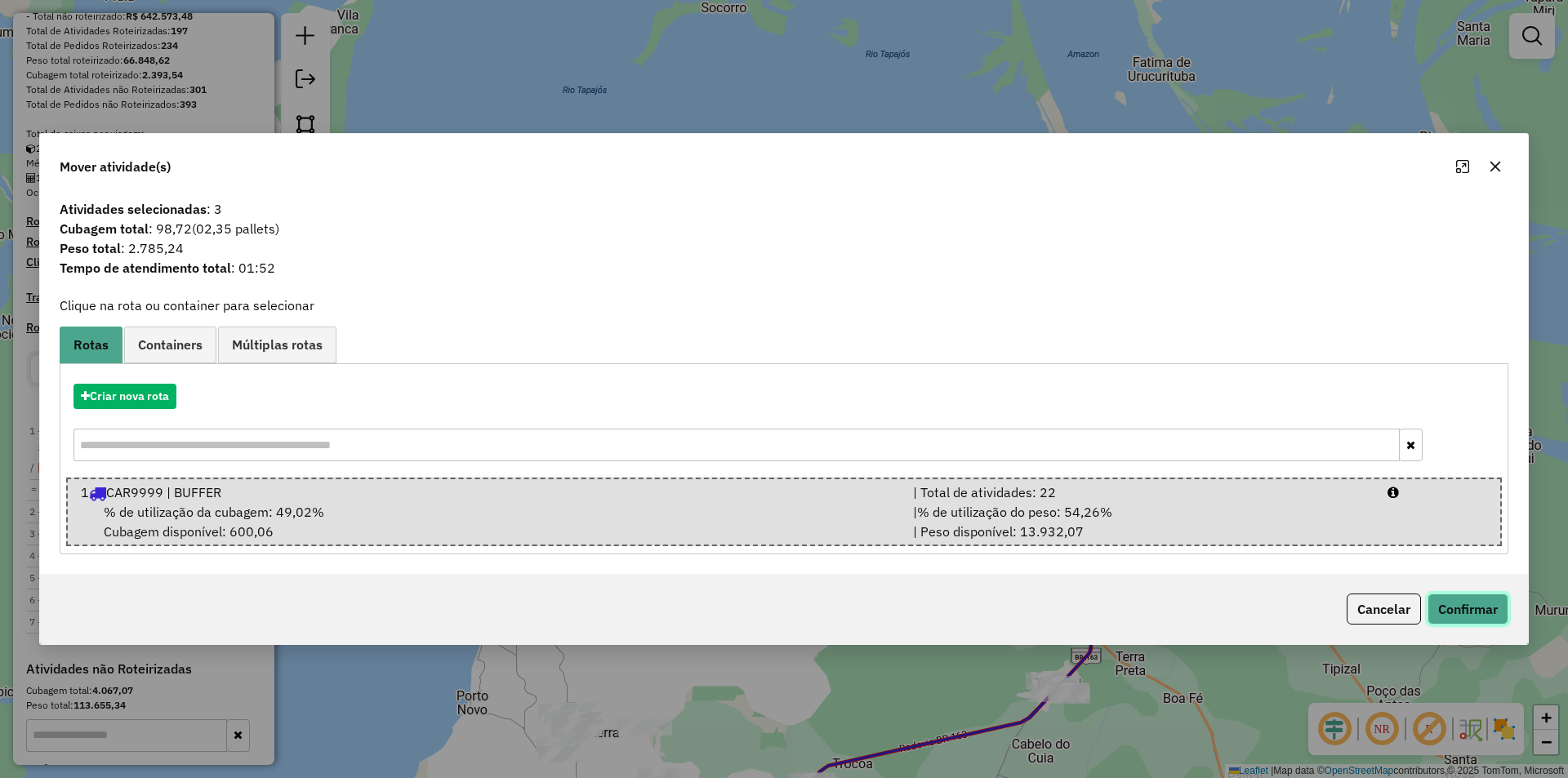
click at [1457, 607] on button "Confirmar" at bounding box center [1467, 609] width 81 height 31
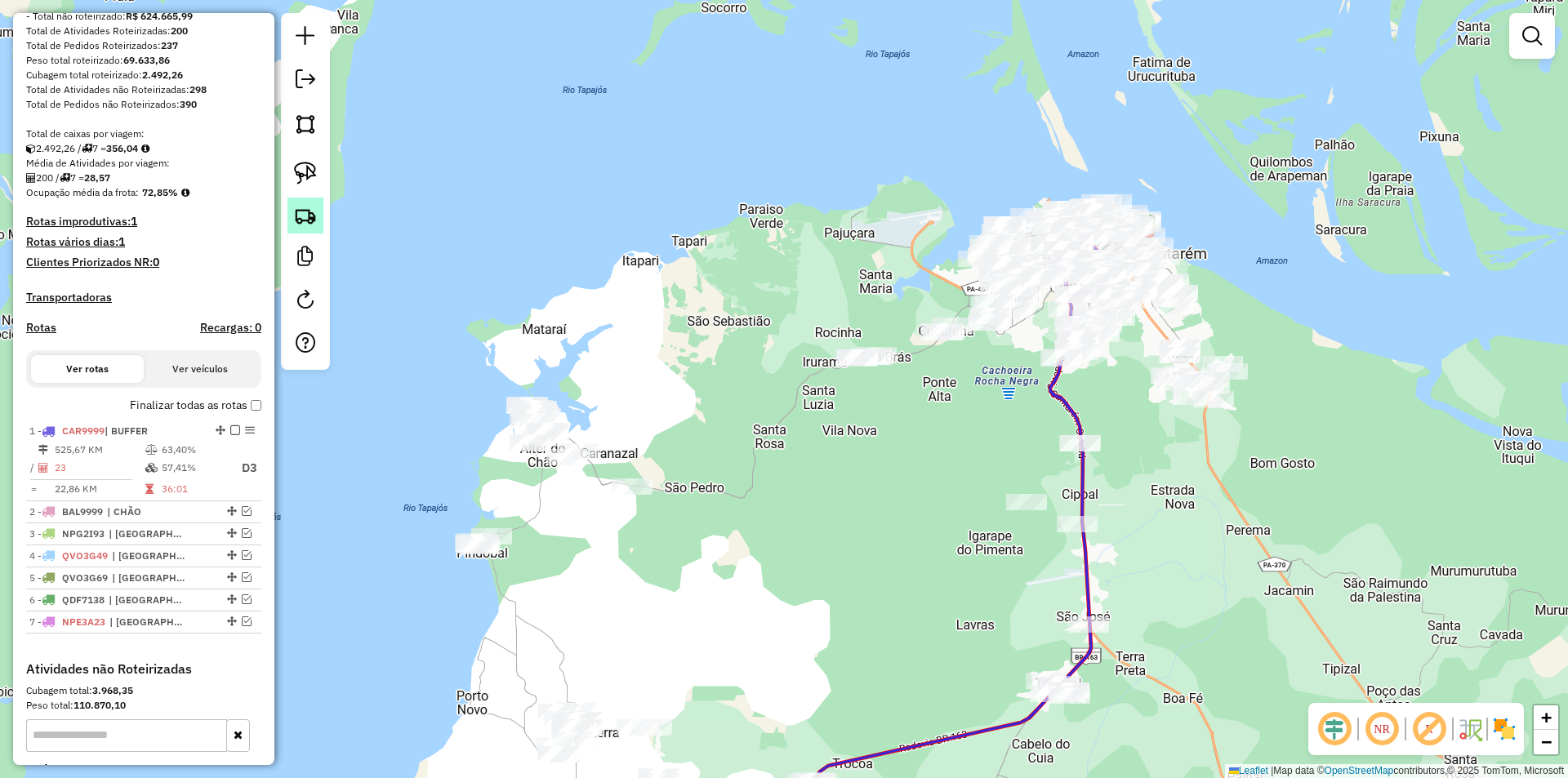
click at [315, 215] on img at bounding box center [306, 216] width 23 height 23
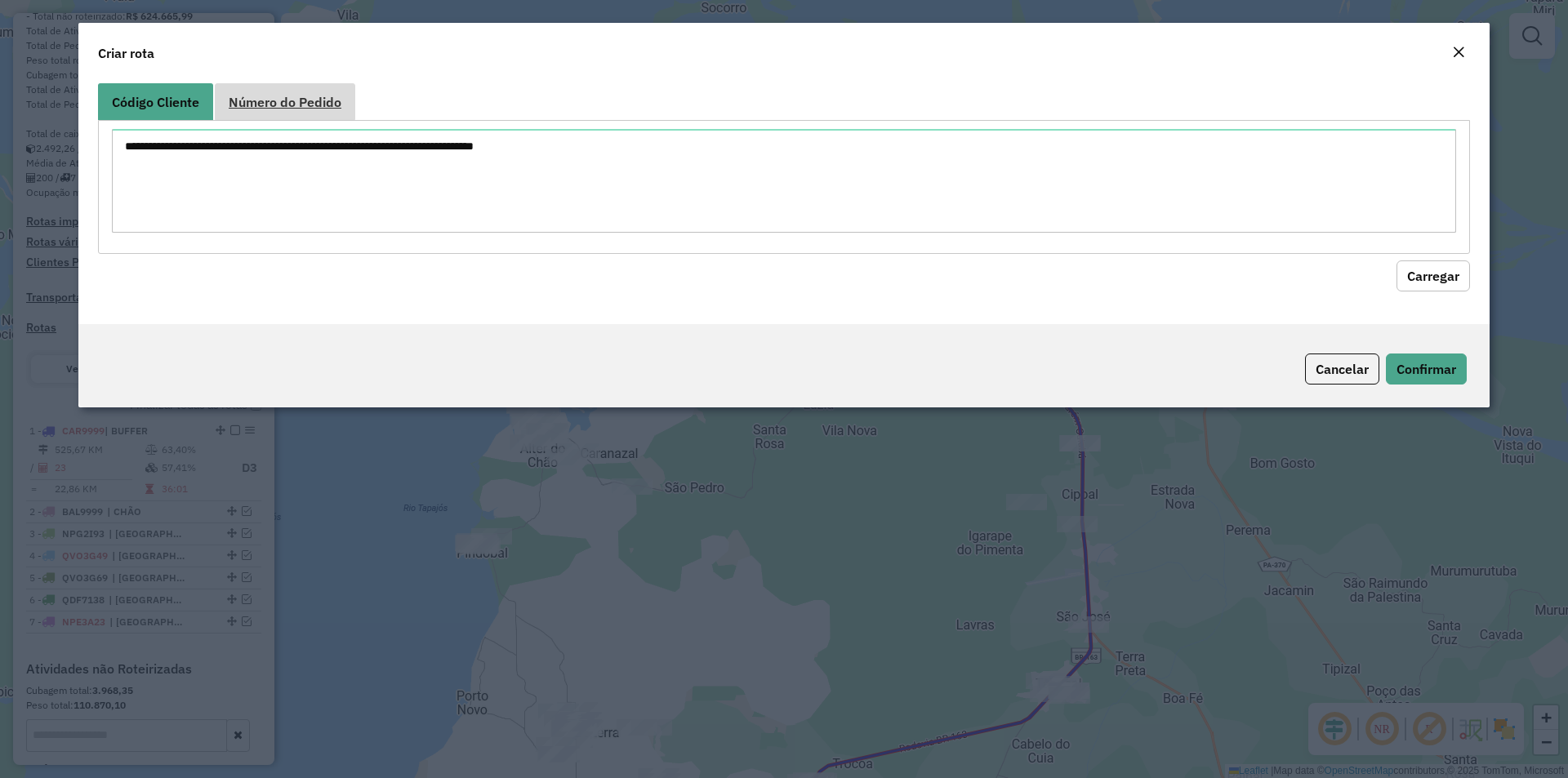
click at [318, 97] on span "Número do Pedido" at bounding box center [285, 101] width 113 height 13
click at [309, 187] on textarea at bounding box center [784, 180] width 1345 height 104
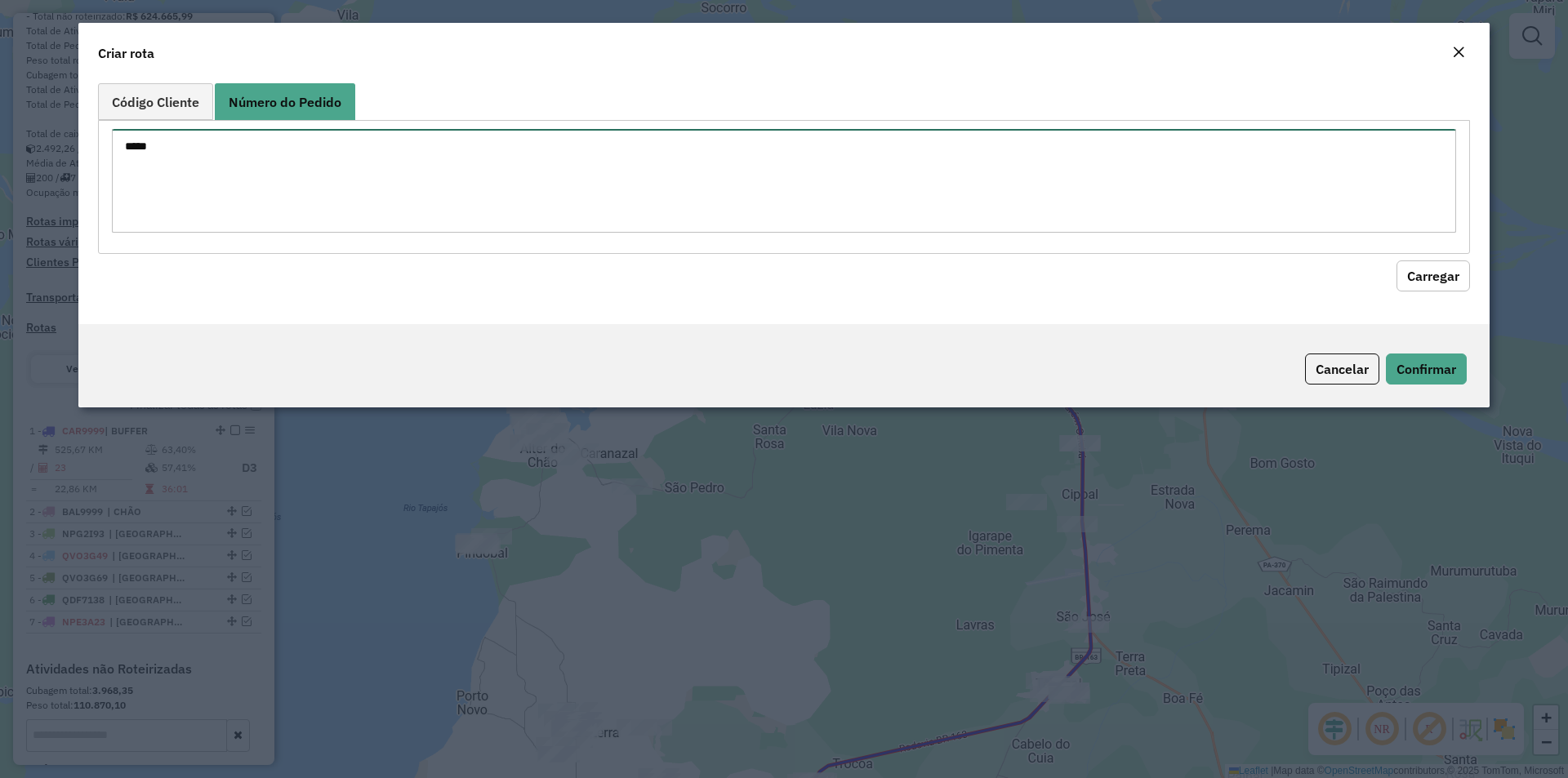
drag, startPoint x: 309, startPoint y: 187, endPoint x: 25, endPoint y: 192, distance: 284.0
click at [25, 192] on modal-container "Criar rota Código Cliente Número do Pedido ***** Carregar Cancelar Confirmar" at bounding box center [784, 389] width 1568 height 778
type textarea "*****"
click at [1466, 271] on button "Carregar" at bounding box center [1433, 276] width 74 height 31
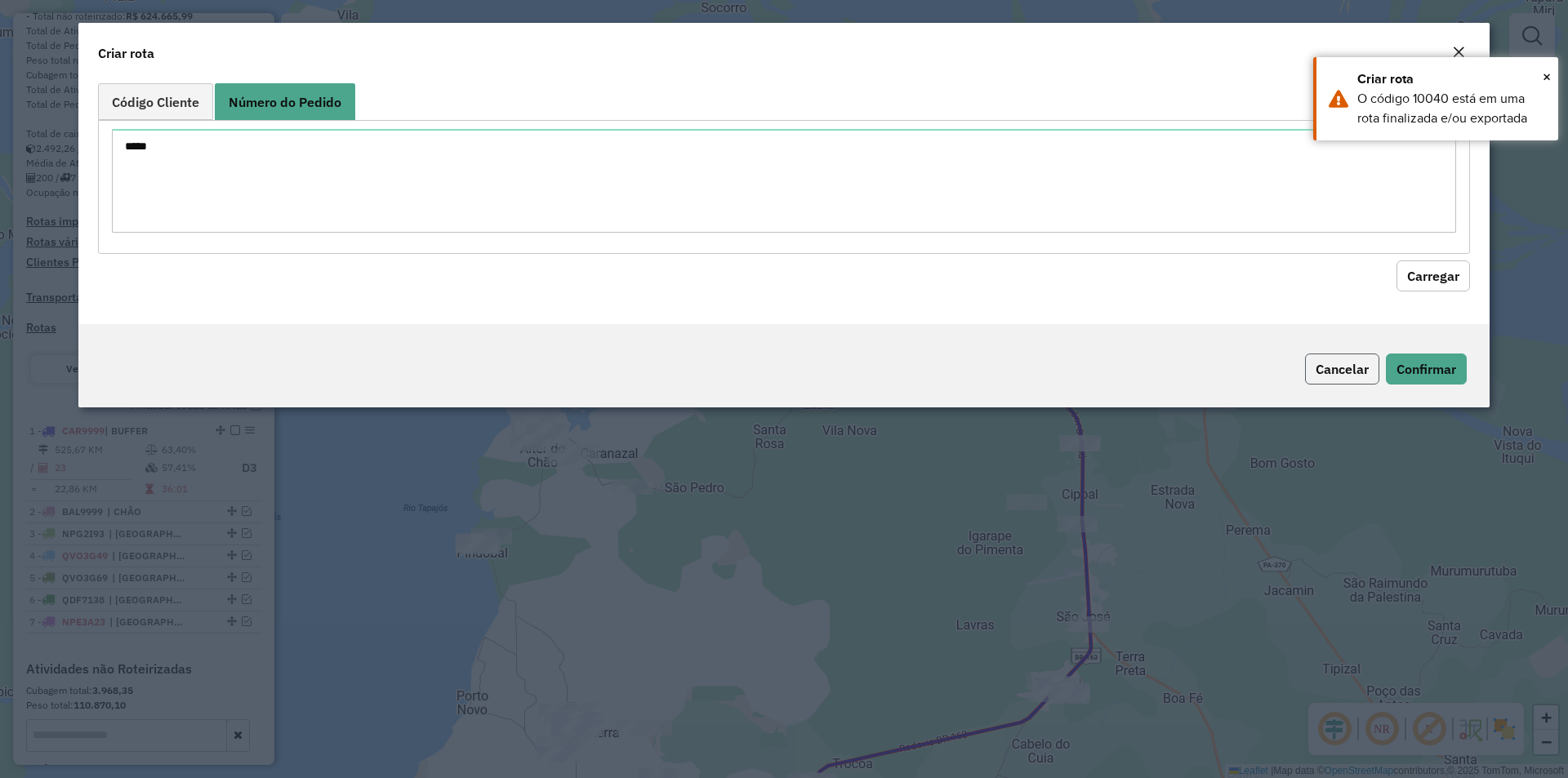
click at [1334, 370] on button "Cancelar" at bounding box center [1343, 369] width 75 height 31
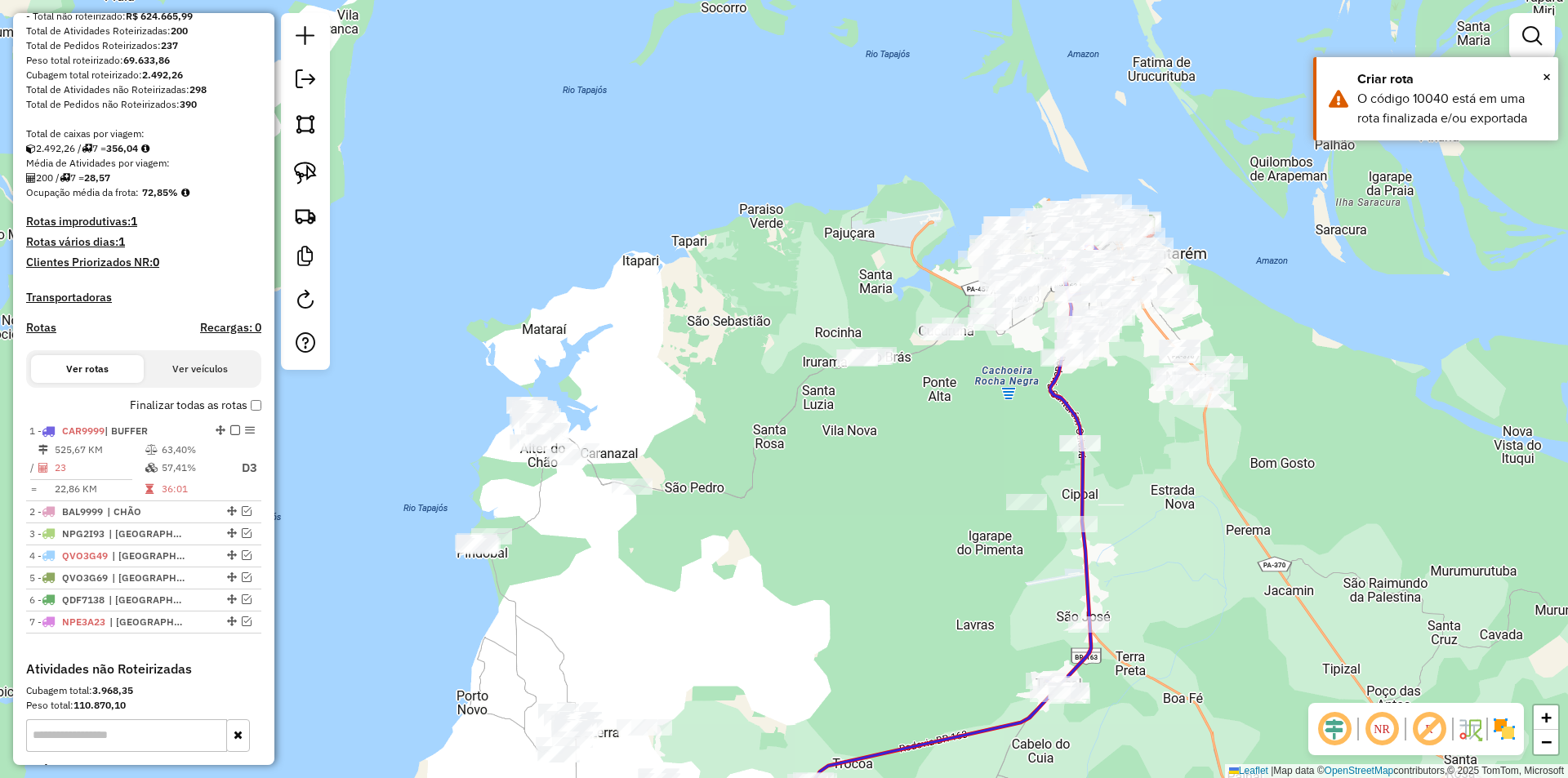
click at [243, 414] on label "Finalizar todas as rotas" at bounding box center [196, 405] width 132 height 17
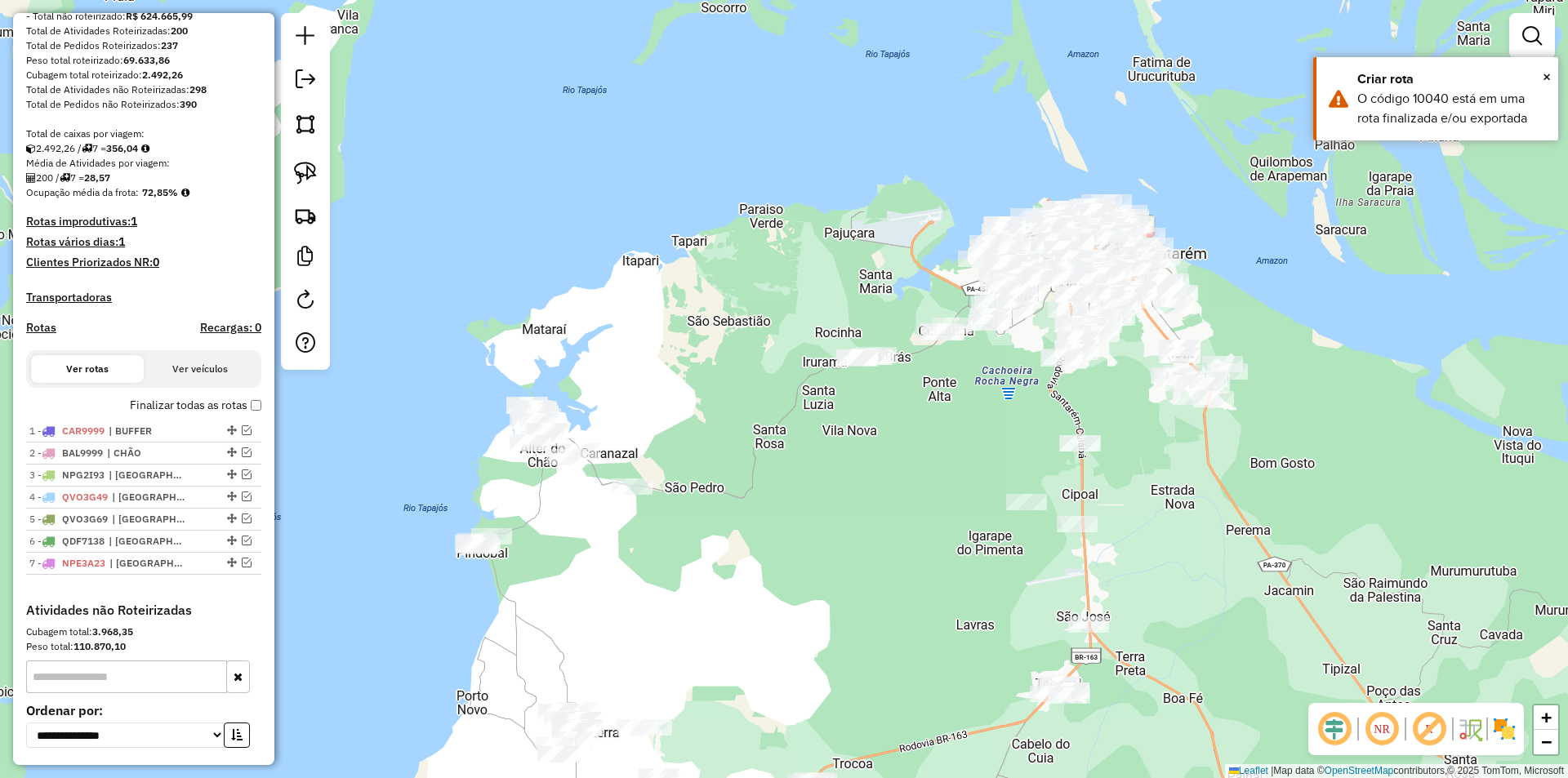
click at [243, 414] on label "Finalizar todas as rotas" at bounding box center [196, 405] width 132 height 17
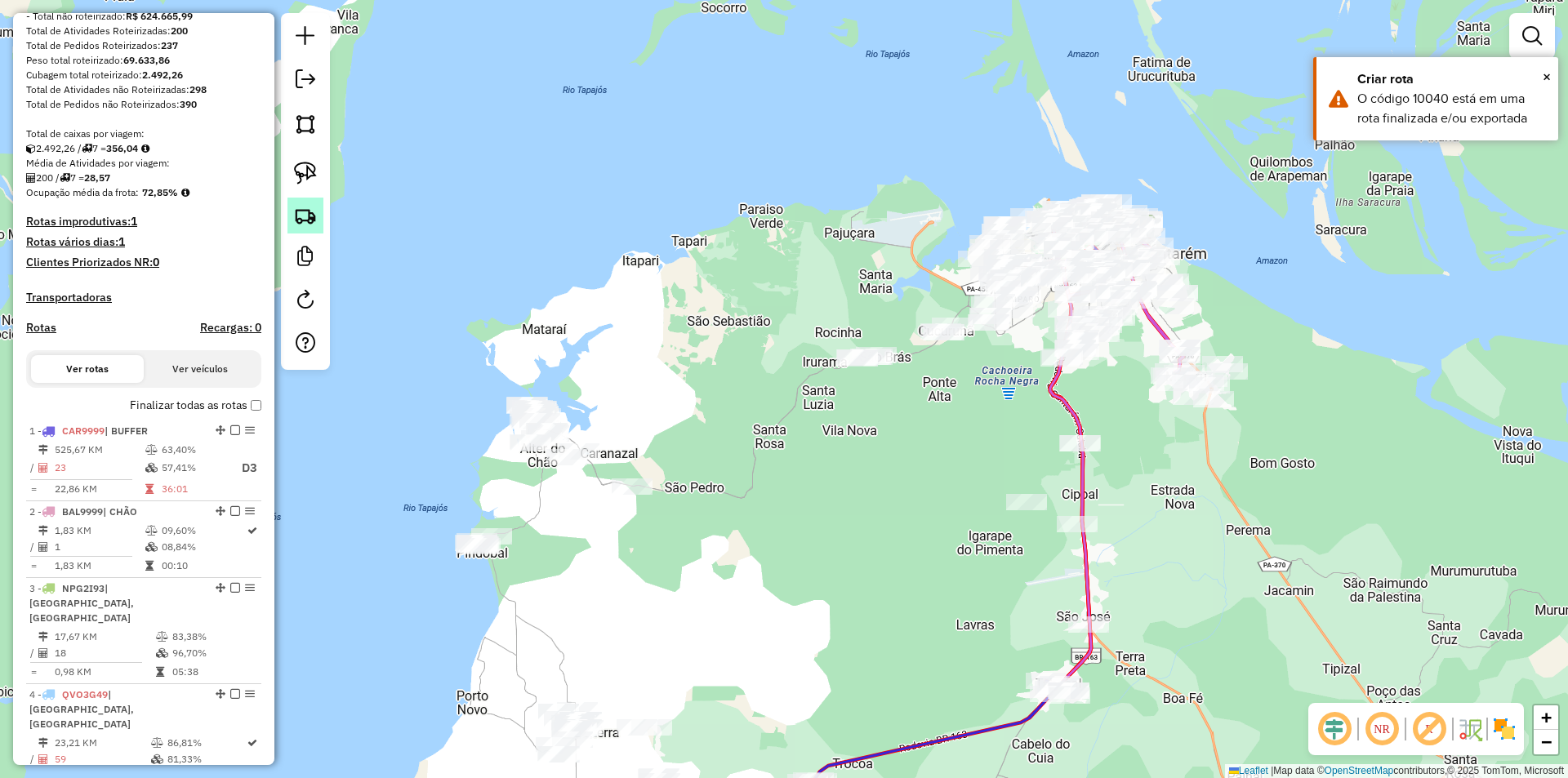
click at [308, 221] on img at bounding box center [306, 216] width 23 height 23
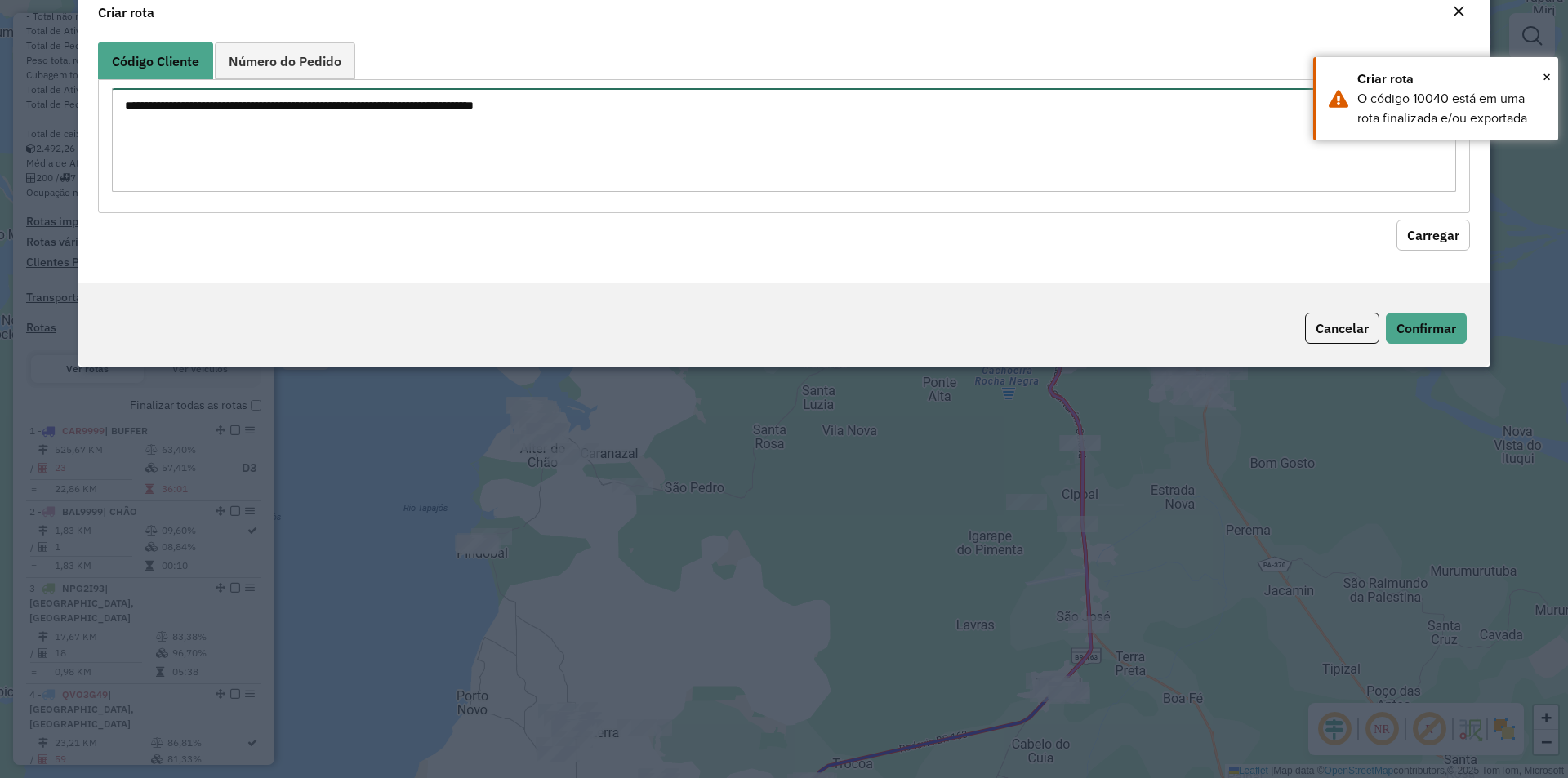
click at [340, 192] on textarea at bounding box center [784, 140] width 1345 height 104
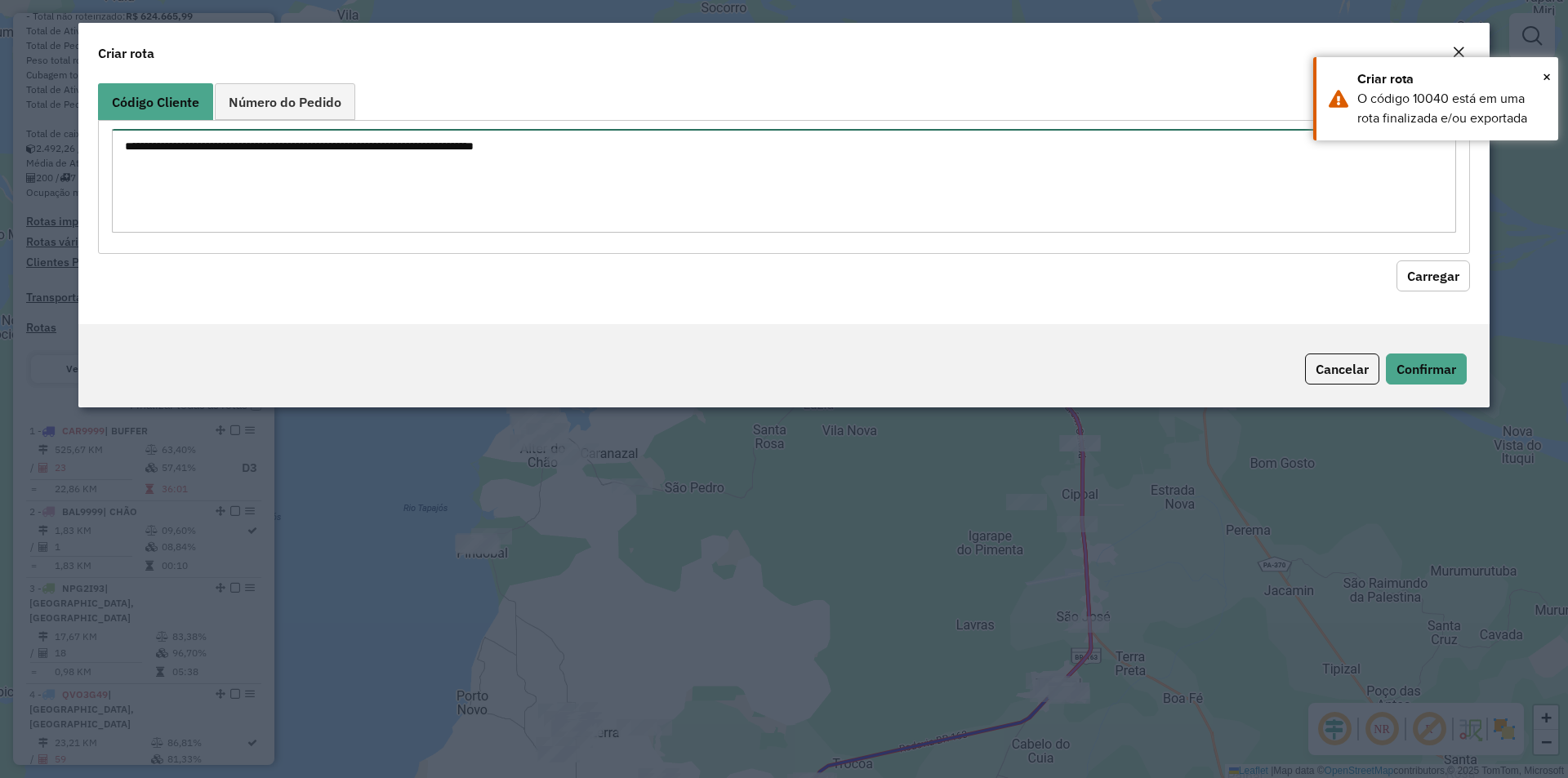
paste textarea "*****"
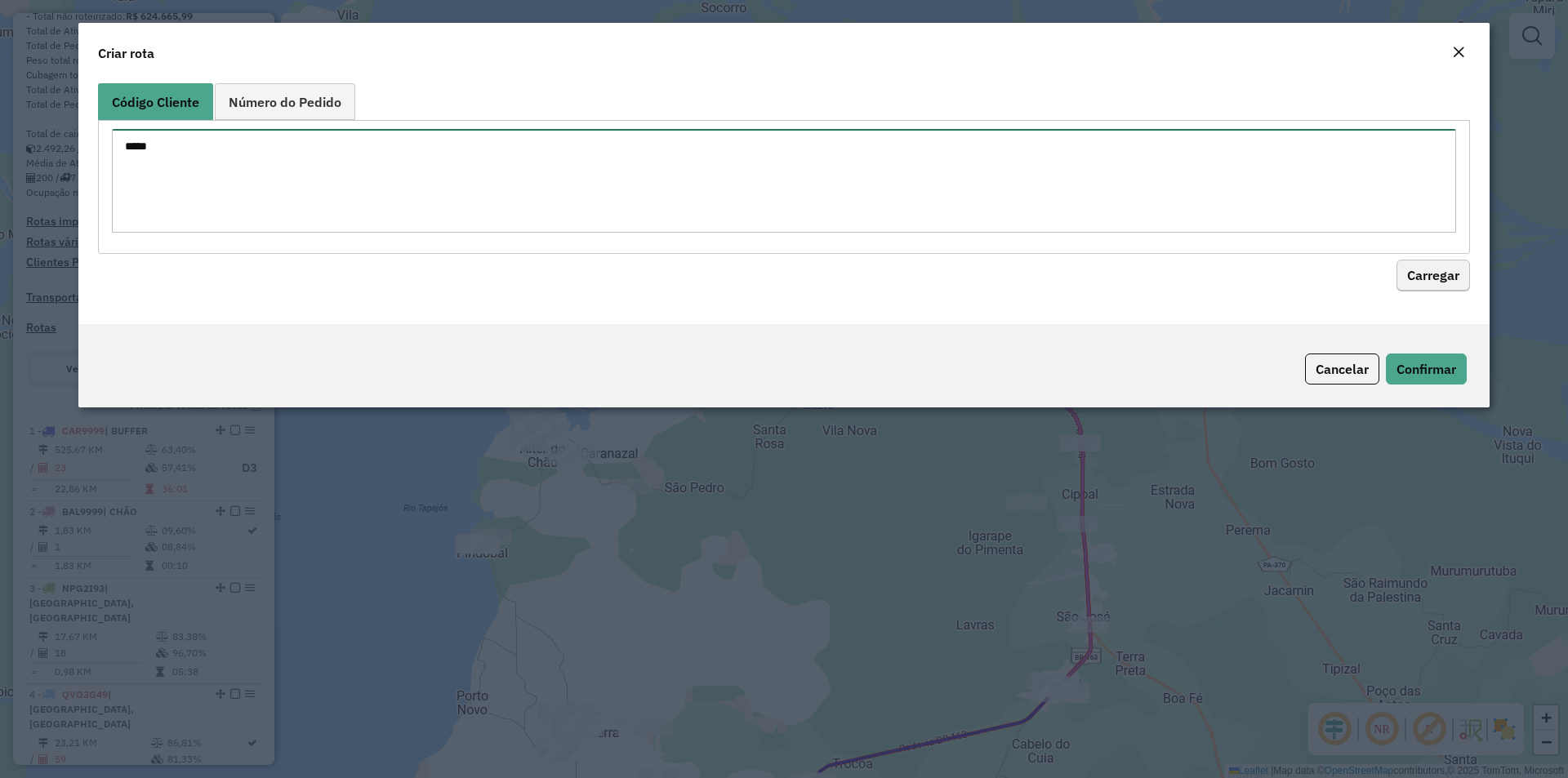
type textarea "*****"
click at [1443, 268] on button "Carregar" at bounding box center [1433, 276] width 74 height 31
click at [1327, 371] on button "Cancelar" at bounding box center [1343, 369] width 75 height 31
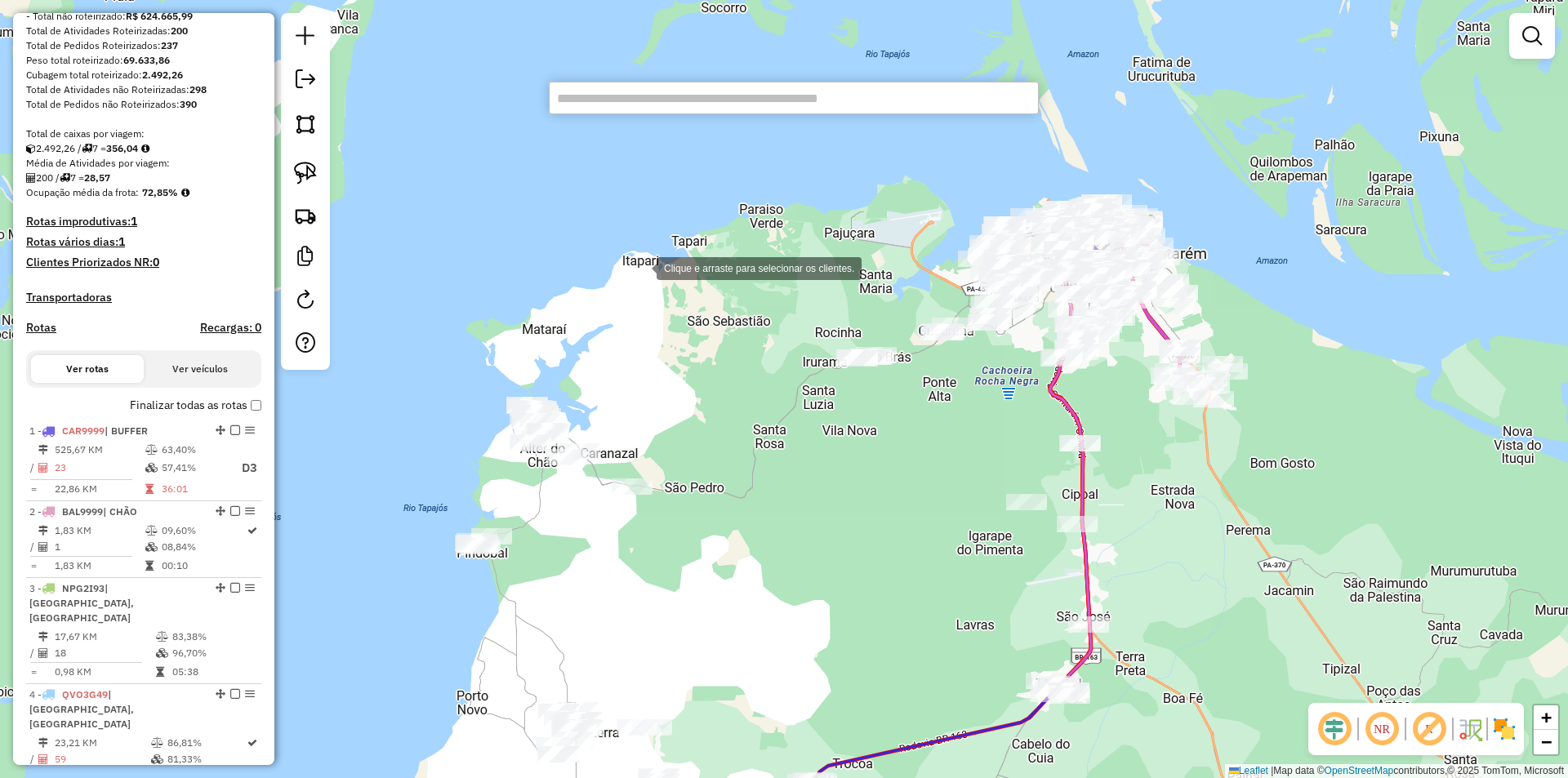
paste input "*****"
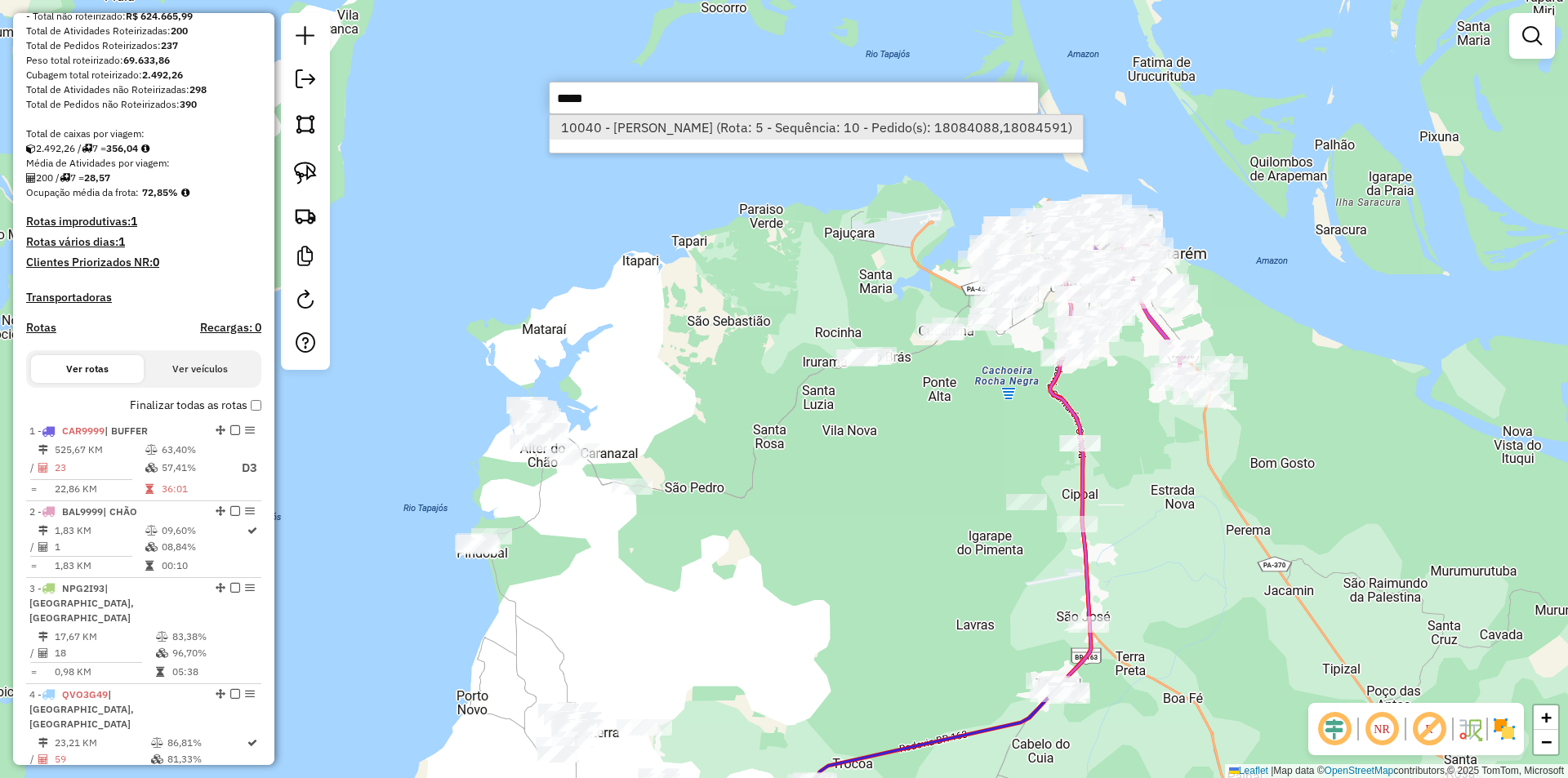
type input "*****"
click at [683, 138] on li "10040 - MATEUS BRITO DA SILV (Rota: 5 - Sequência: 10 - Pedido(s): 18084088,180…" at bounding box center [816, 127] width 534 height 25
select select "**********"
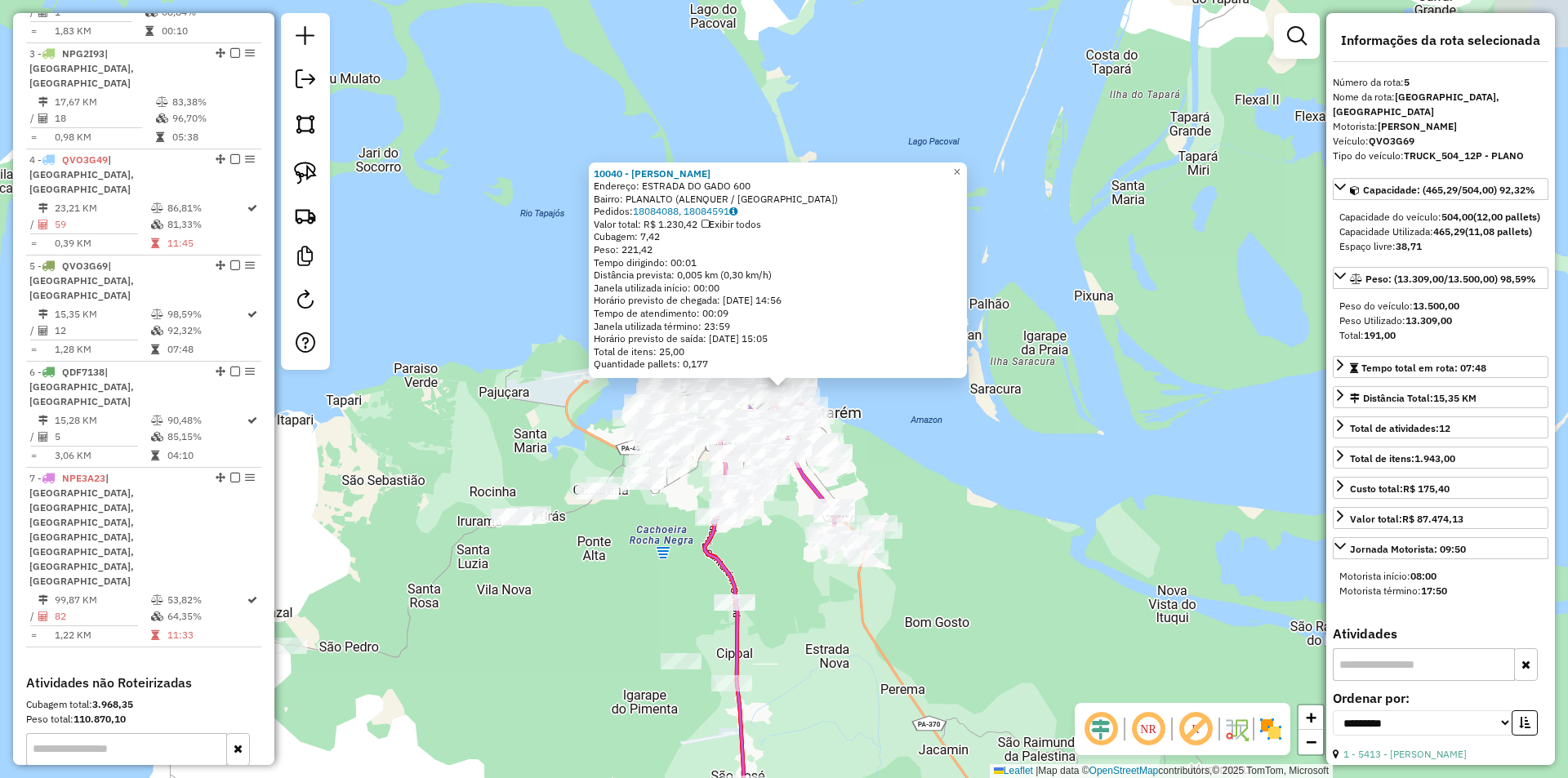
scroll to position [866, 0]
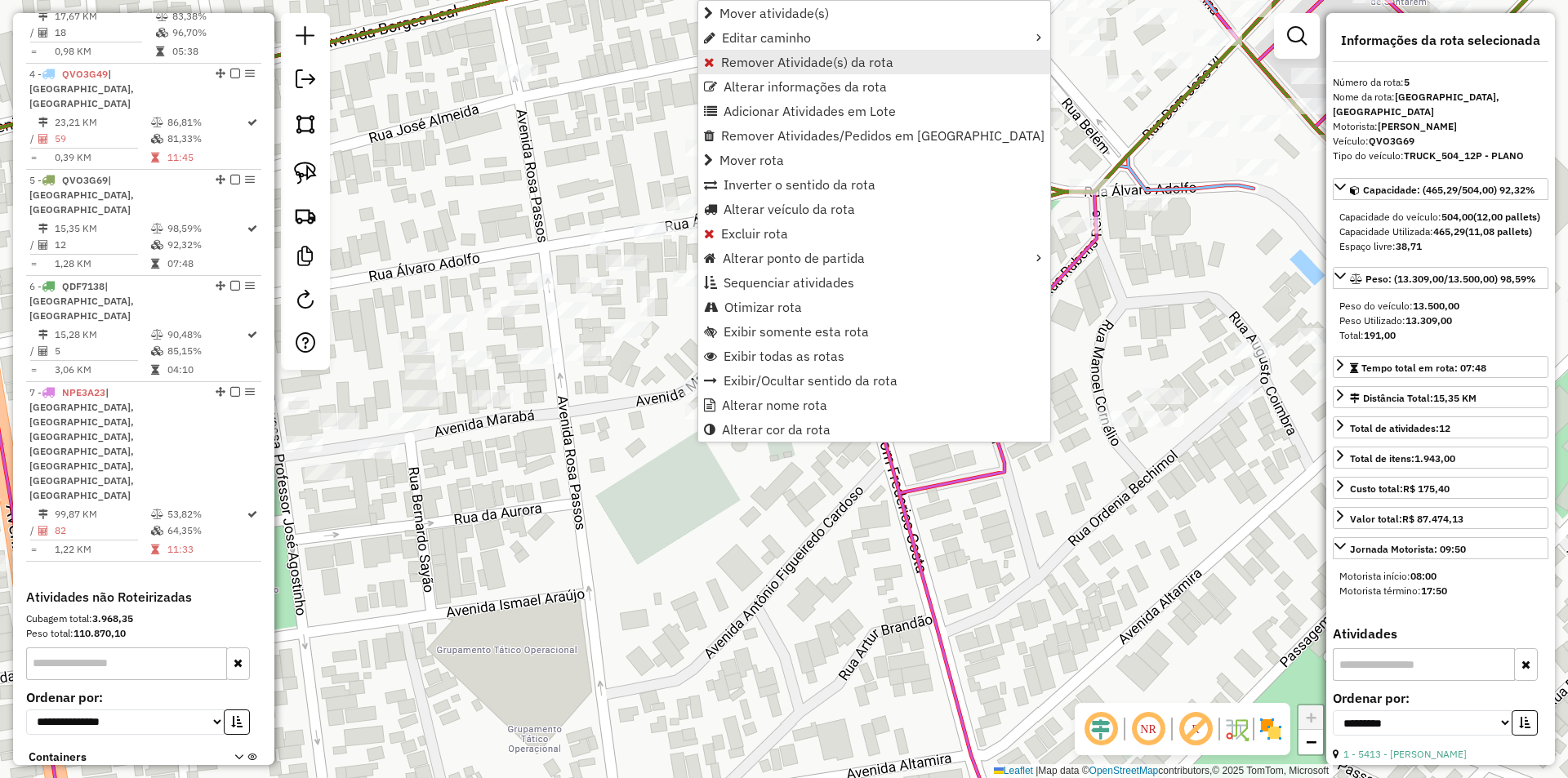
click at [743, 56] on span "Remover Atividade(s) da rota" at bounding box center [808, 61] width 173 height 13
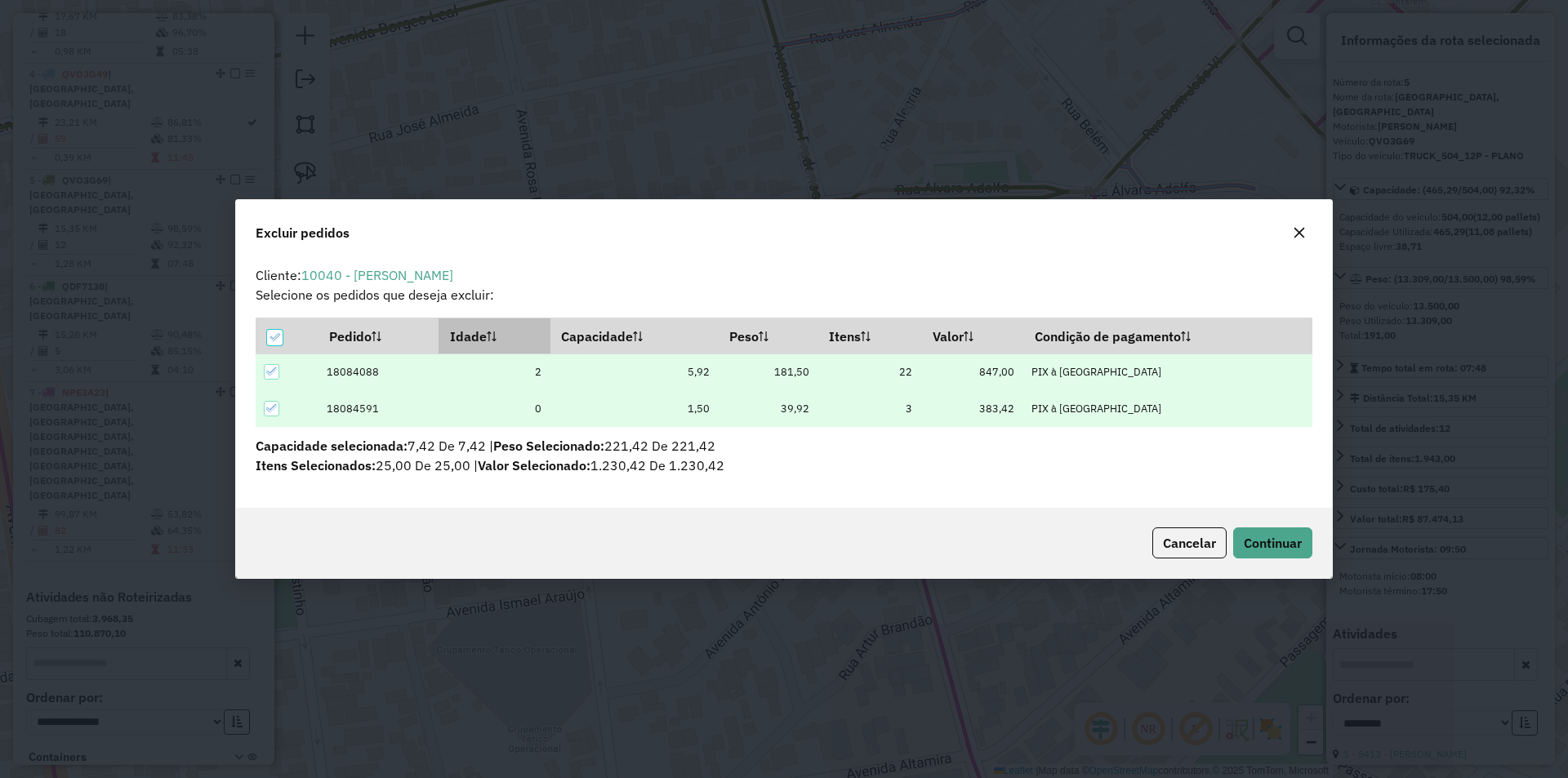
scroll to position [0, 0]
click at [291, 328] on th at bounding box center [286, 335] width 63 height 35
click at [276, 342] on icon at bounding box center [274, 337] width 12 height 12
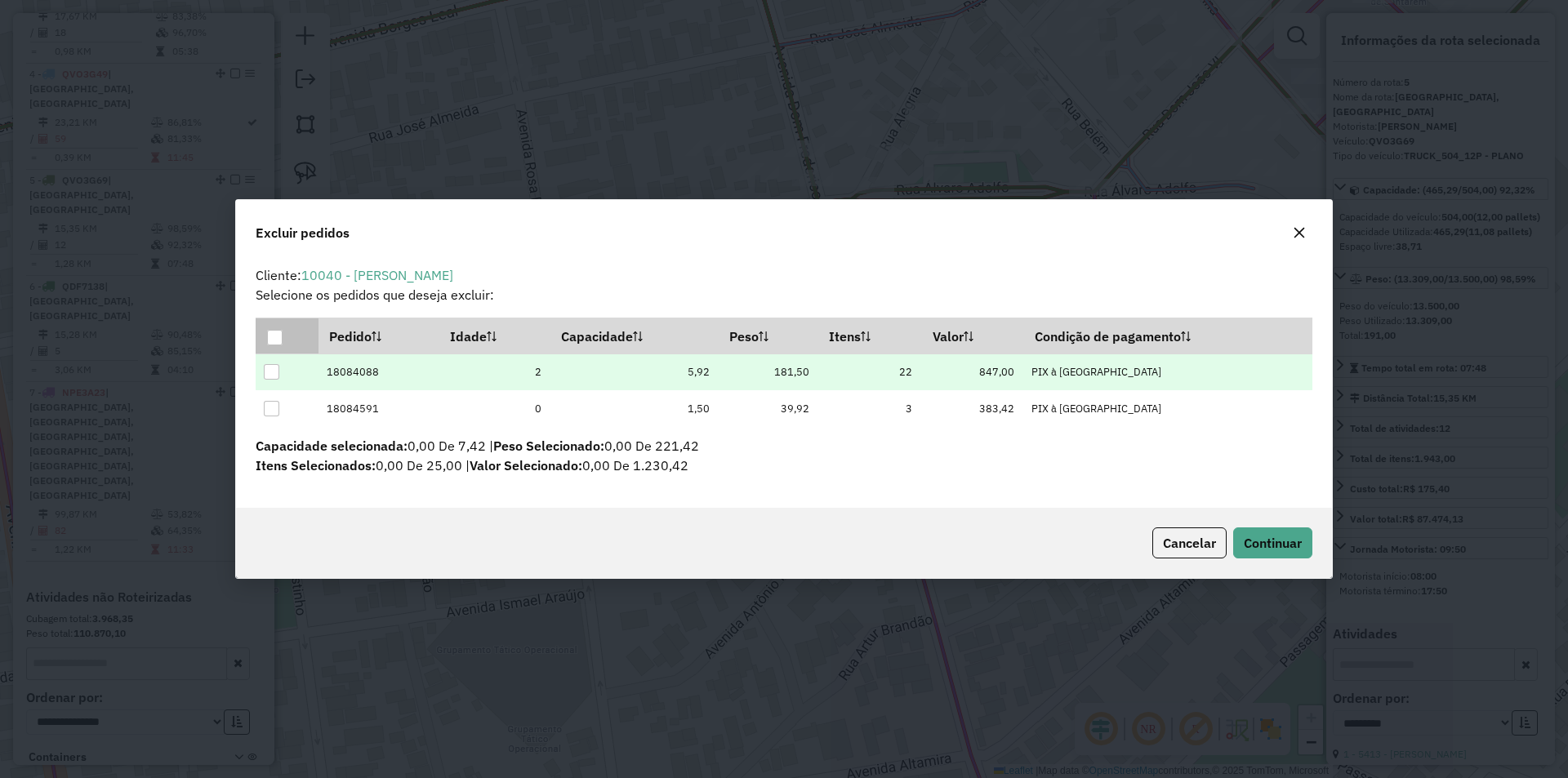
click at [269, 372] on div at bounding box center [271, 372] width 15 height 15
click at [1248, 546] on span "Continuar" at bounding box center [1273, 543] width 58 height 16
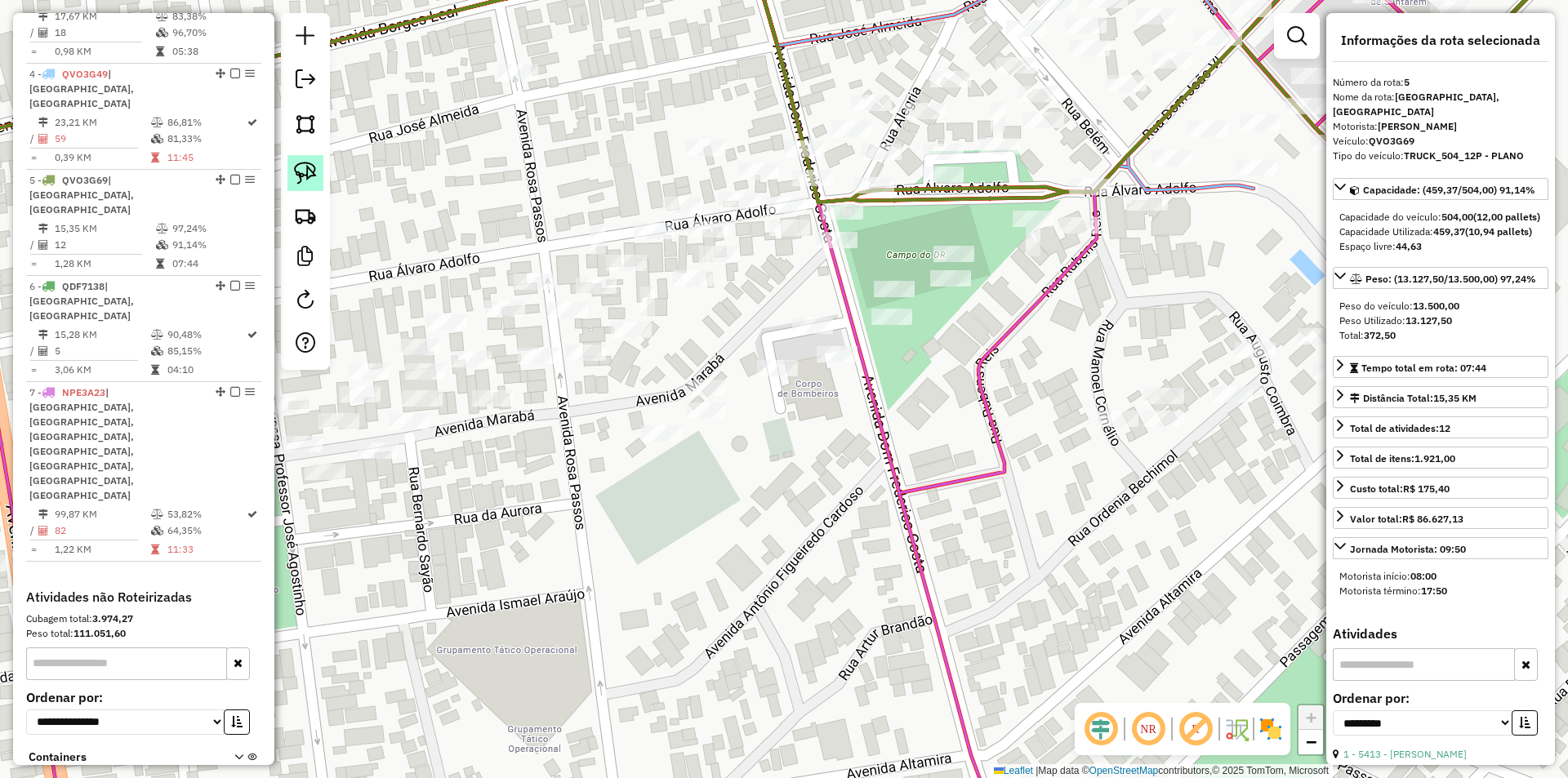
click at [304, 161] on link at bounding box center [305, 172] width 36 height 36
drag, startPoint x: 671, startPoint y: 364, endPoint x: 736, endPoint y: 380, distance: 66.9
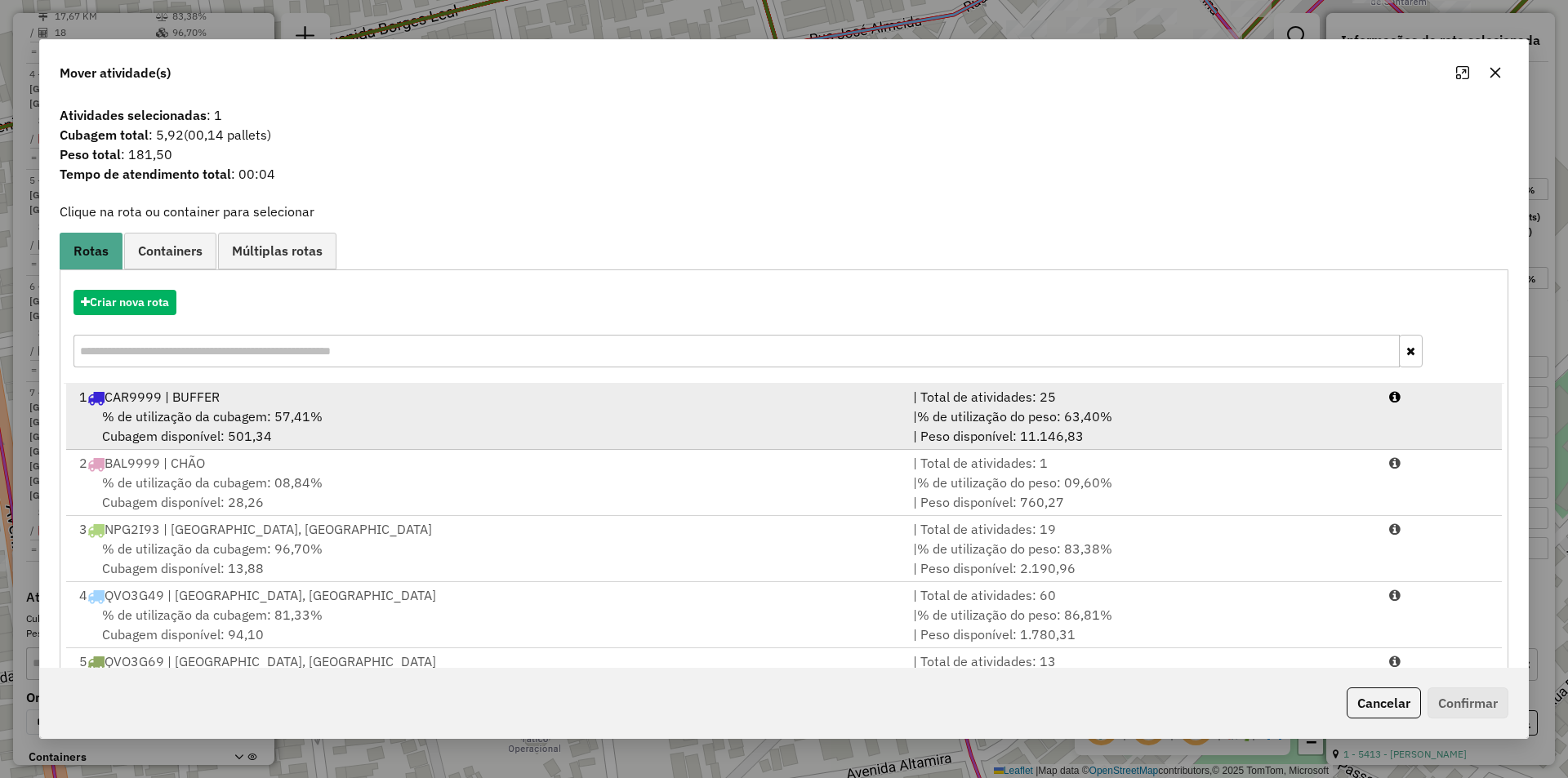
click at [581, 397] on div "1 CAR9999 | BUFFER" at bounding box center [486, 397] width 834 height 20
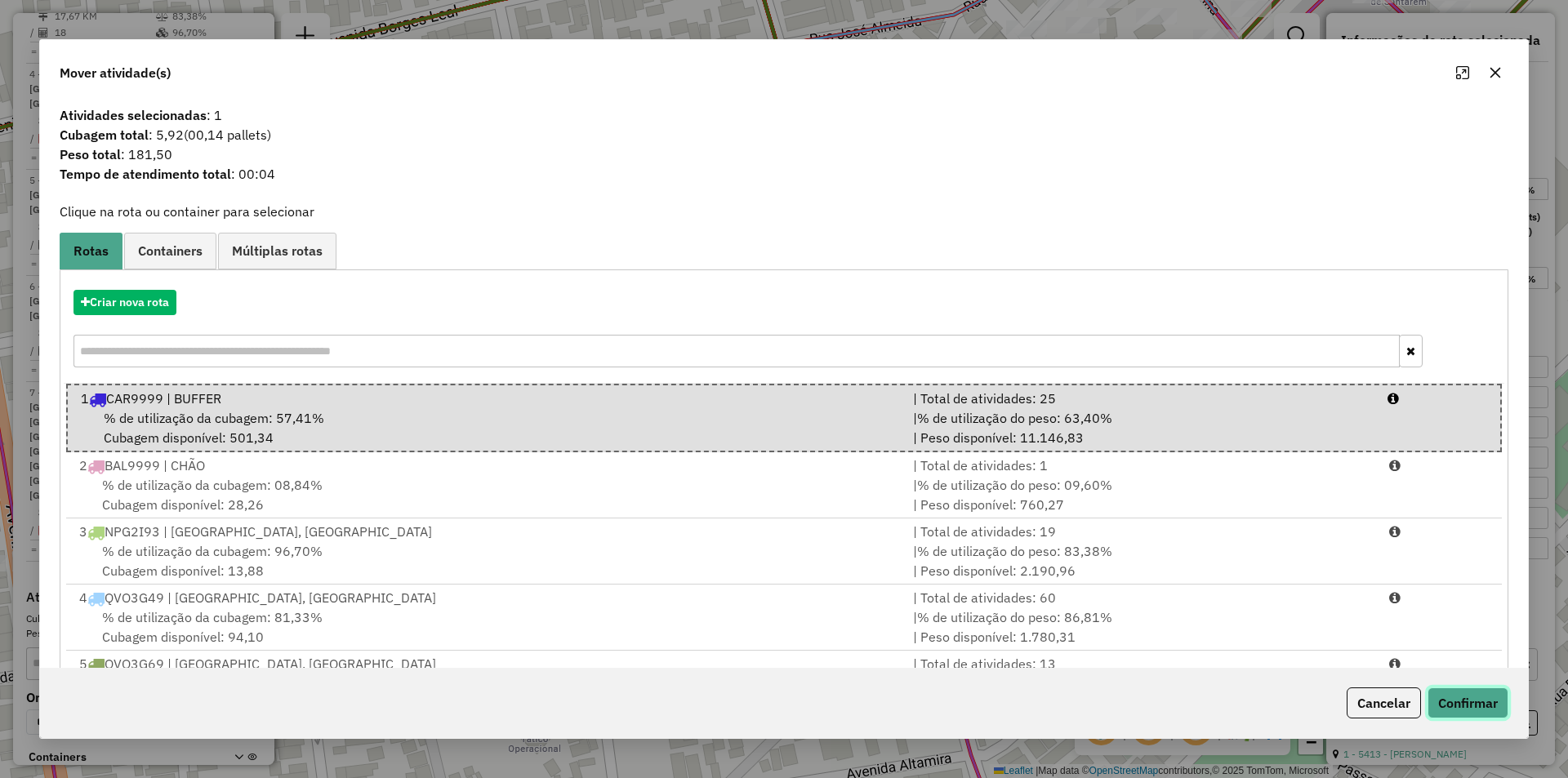
click at [1457, 707] on button "Confirmar" at bounding box center [1467, 702] width 81 height 31
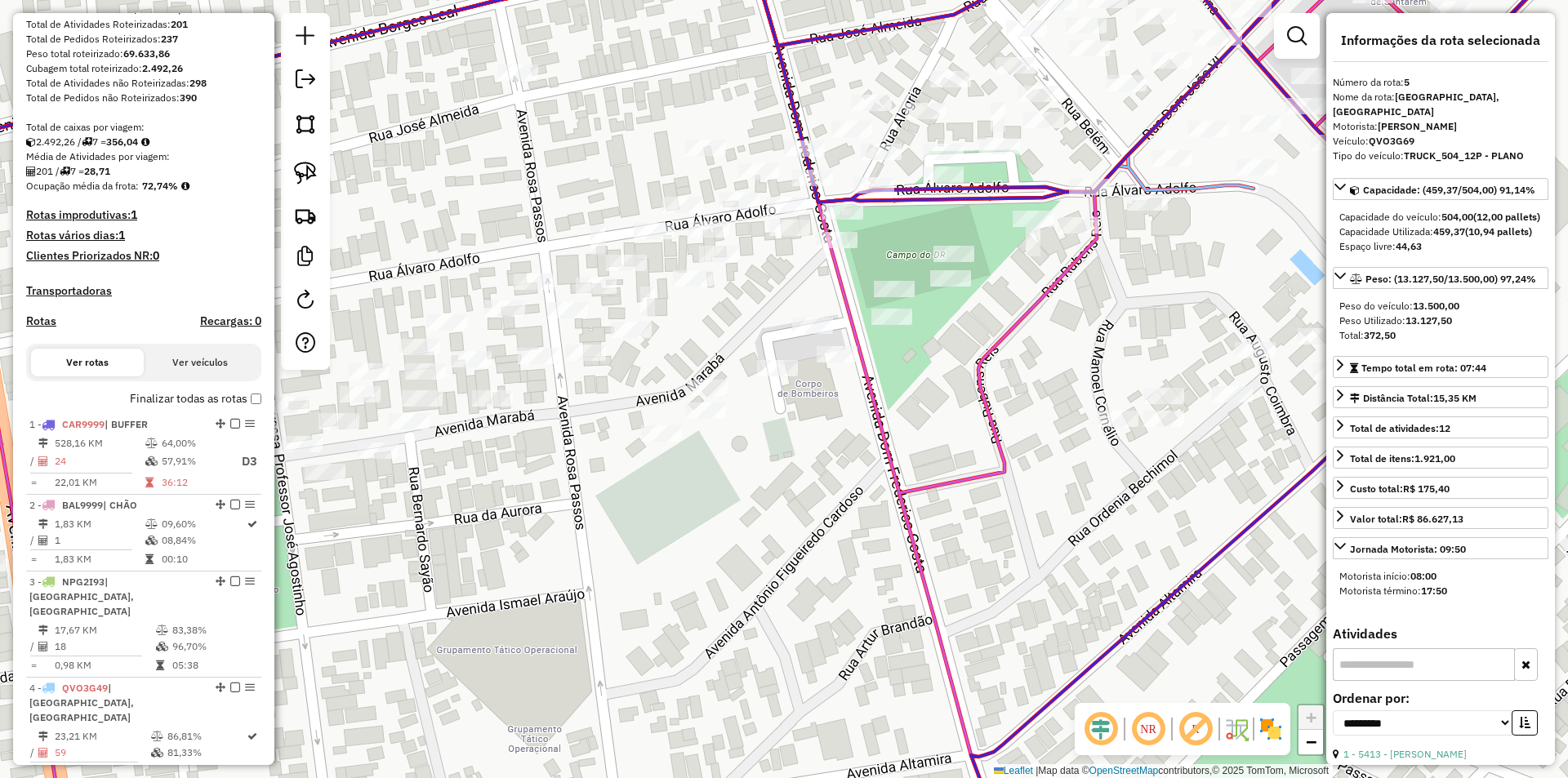
scroll to position [49, 0]
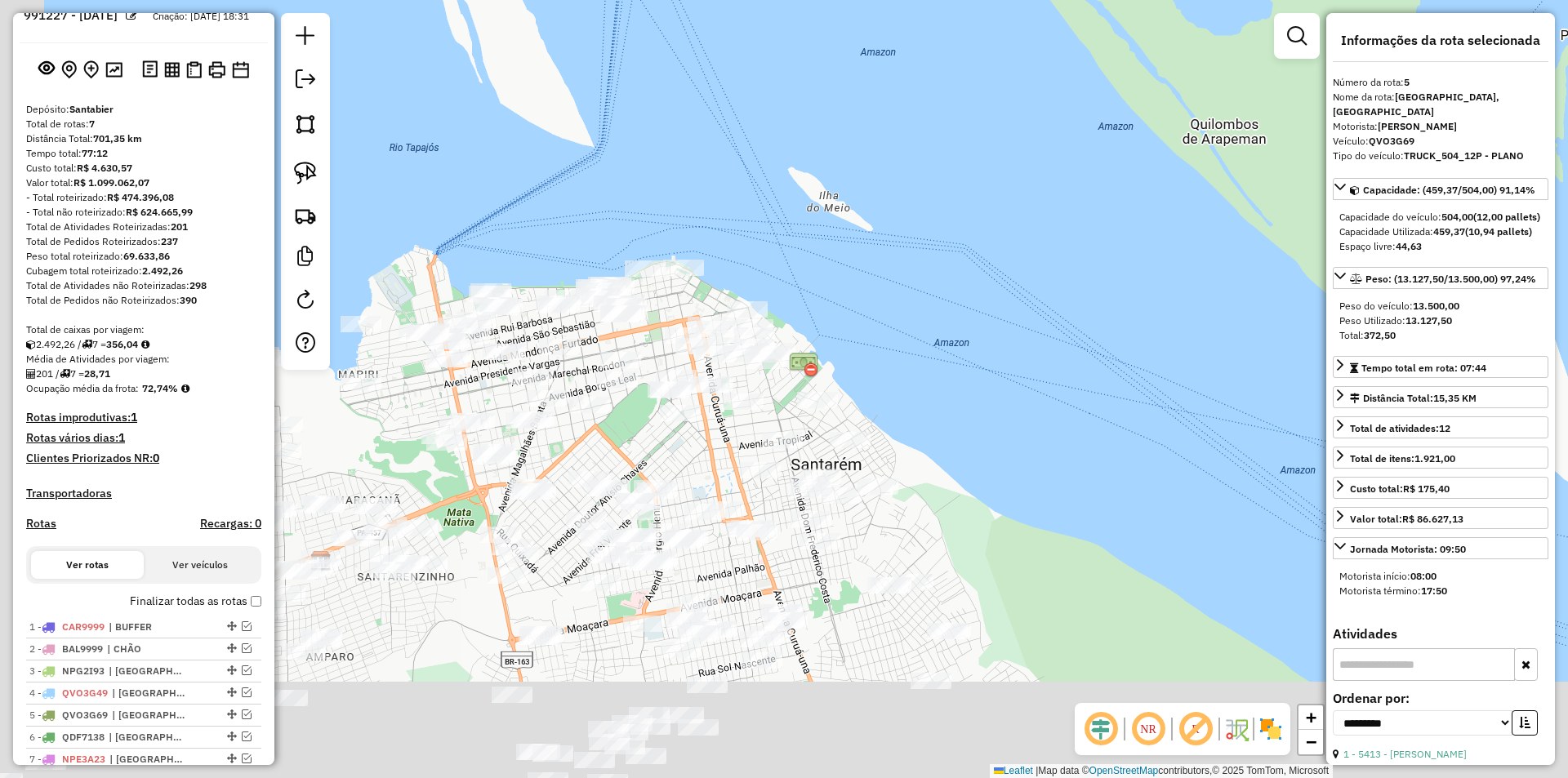
drag, startPoint x: 659, startPoint y: 505, endPoint x: 870, endPoint y: 365, distance: 253.2
click at [870, 365] on div "Janela de atendimento Grade de atendimento Capacidade Transportadoras Veículos …" at bounding box center [784, 389] width 1568 height 778
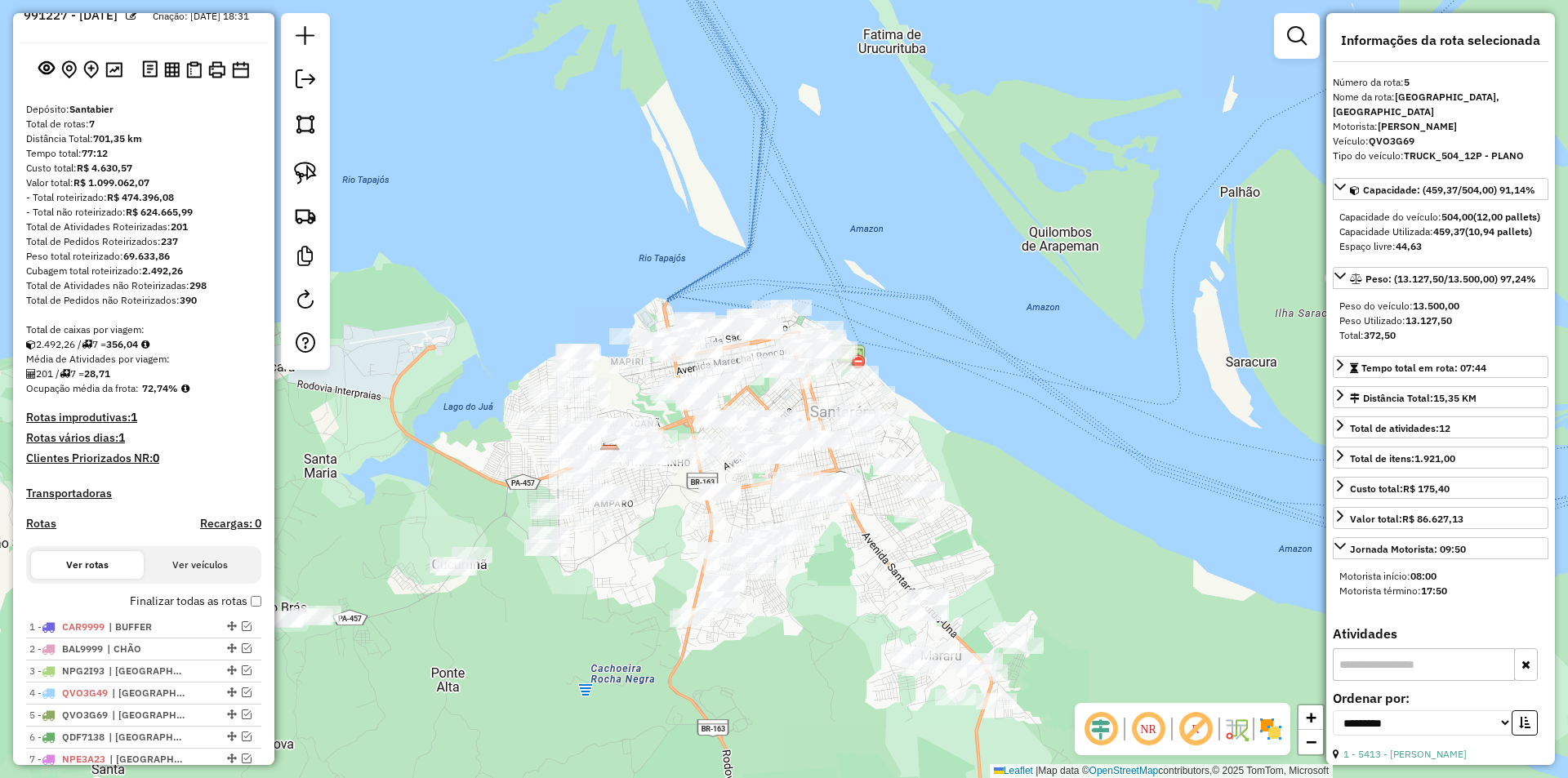
drag, startPoint x: 608, startPoint y: 601, endPoint x: 749, endPoint y: 476, distance: 188.4
click at [712, 501] on div "Janela de atendimento Grade de atendimento Capacidade Transportadoras Veículos …" at bounding box center [784, 389] width 1568 height 778
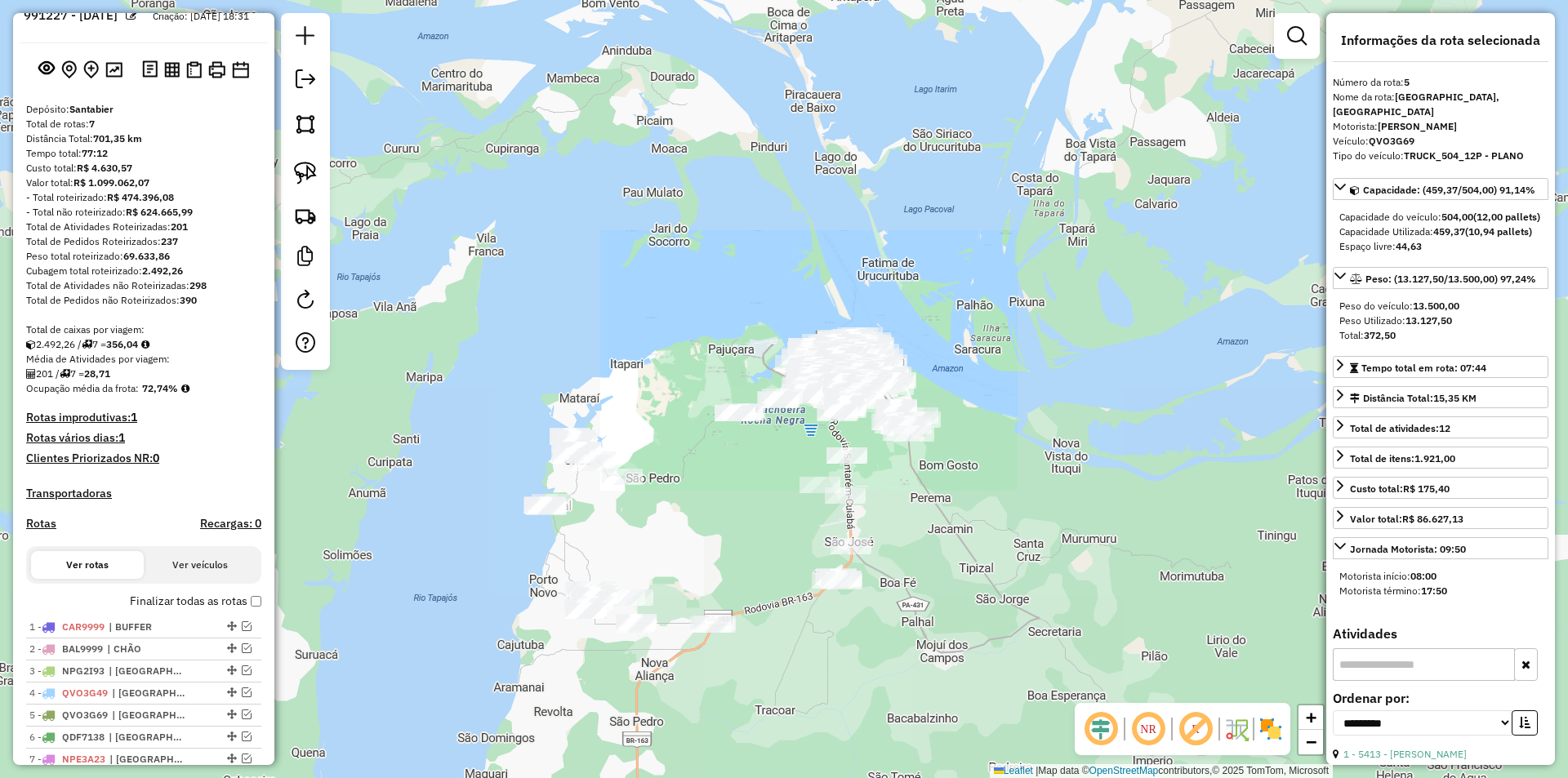
drag, startPoint x: 736, startPoint y: 538, endPoint x: 812, endPoint y: 463, distance: 106.8
click at [812, 463] on div "Janela de atendimento Grade de atendimento Capacidade Transportadoras Veículos …" at bounding box center [784, 389] width 1568 height 778
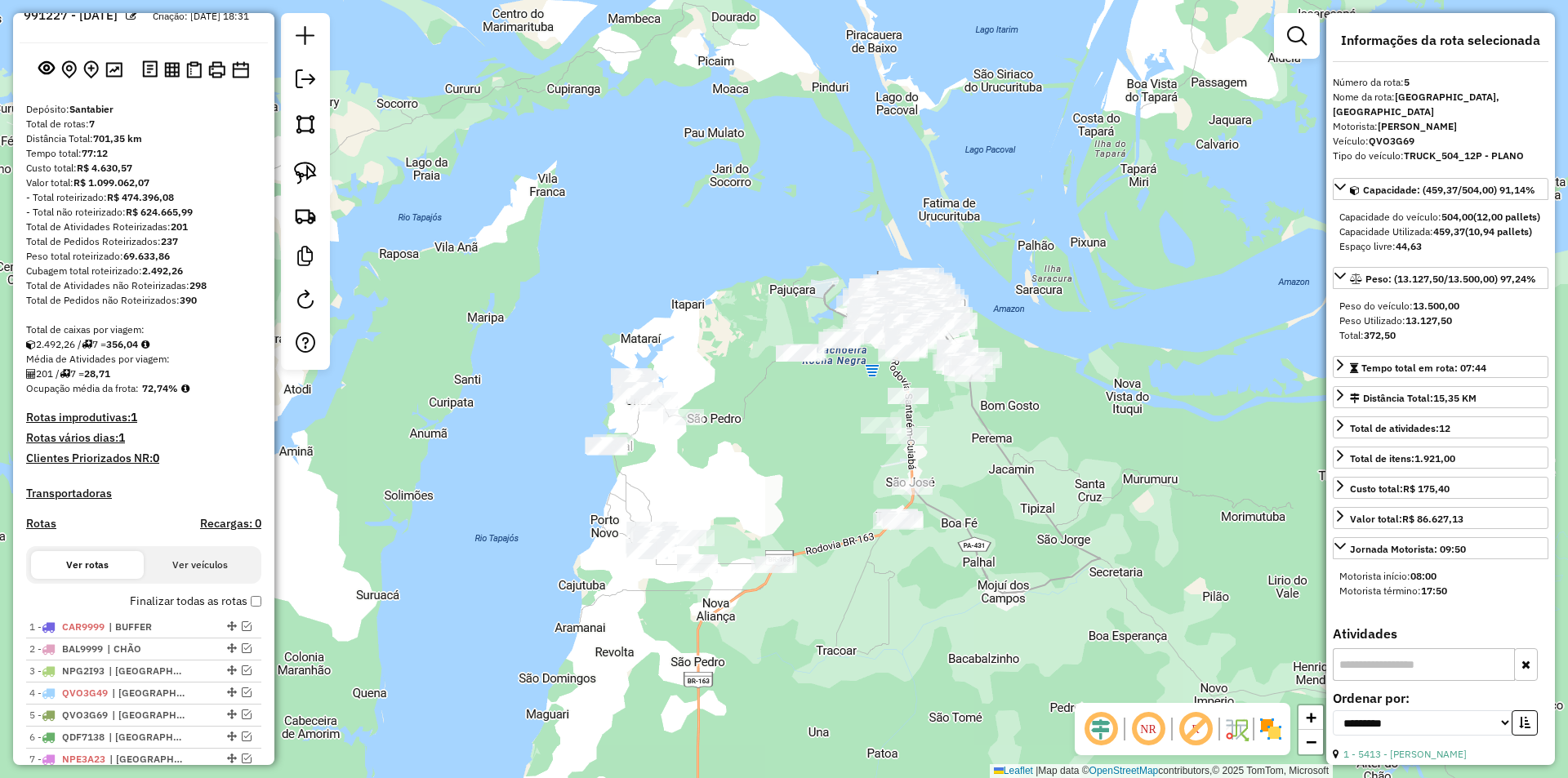
drag, startPoint x: 739, startPoint y: 479, endPoint x: 781, endPoint y: 464, distance: 44.6
click at [781, 464] on div "Janela de atendimento Grade de atendimento Capacidade Transportadoras Veículos …" at bounding box center [784, 389] width 1568 height 778
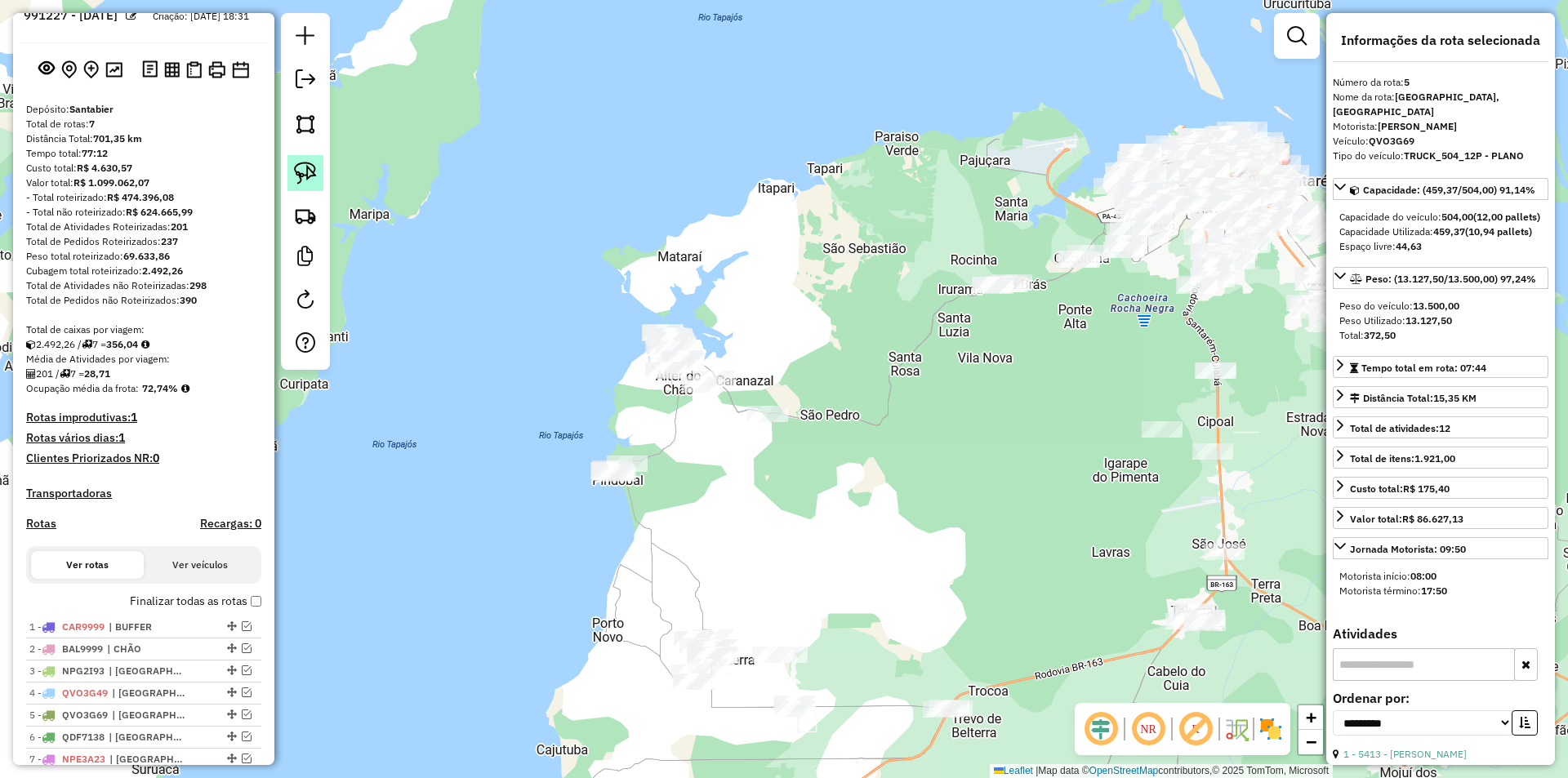
click at [315, 172] on img at bounding box center [306, 173] width 23 height 23
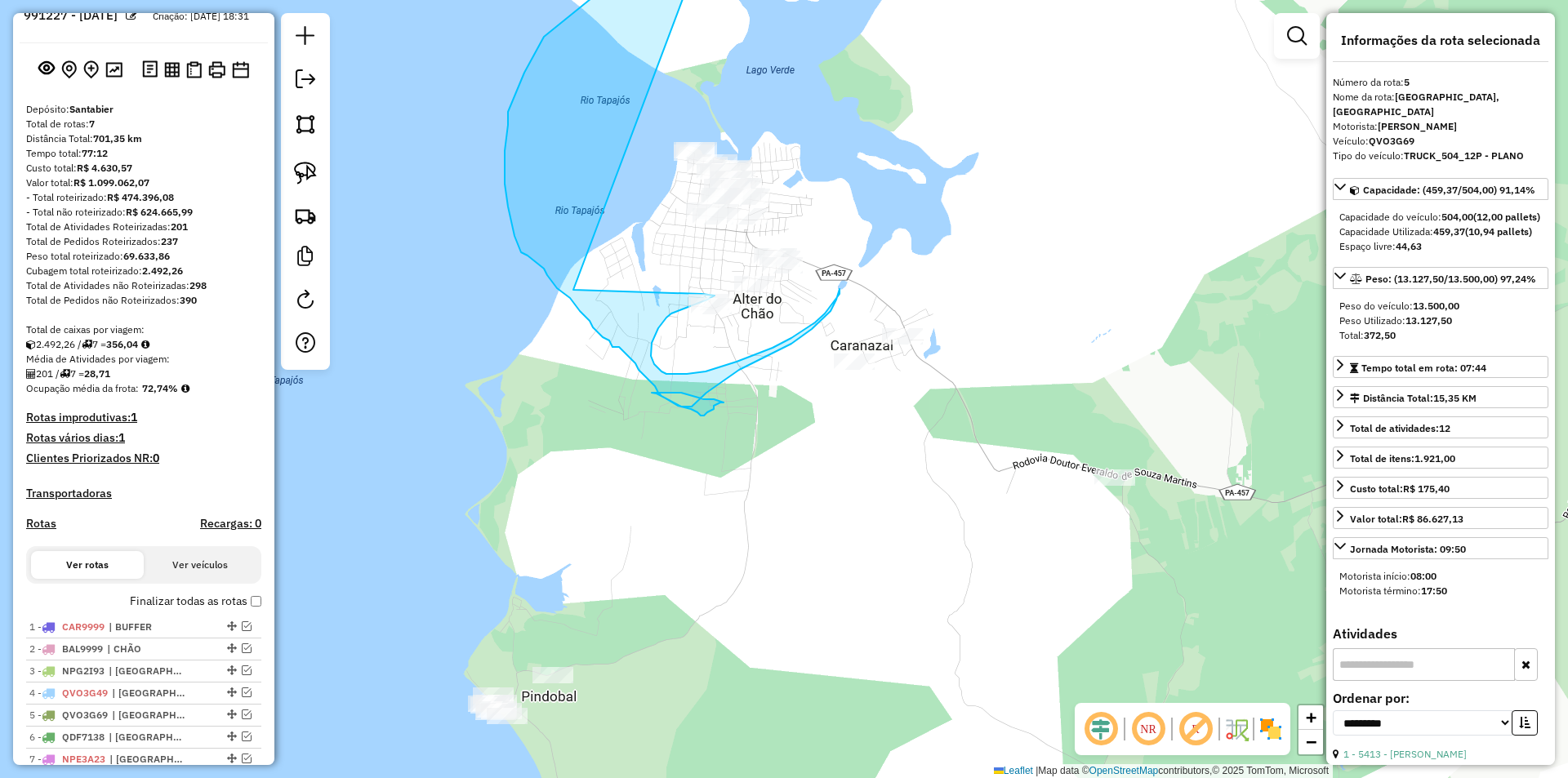
drag, startPoint x: 681, startPoint y: 237, endPoint x: 574, endPoint y: 290, distance: 119.4
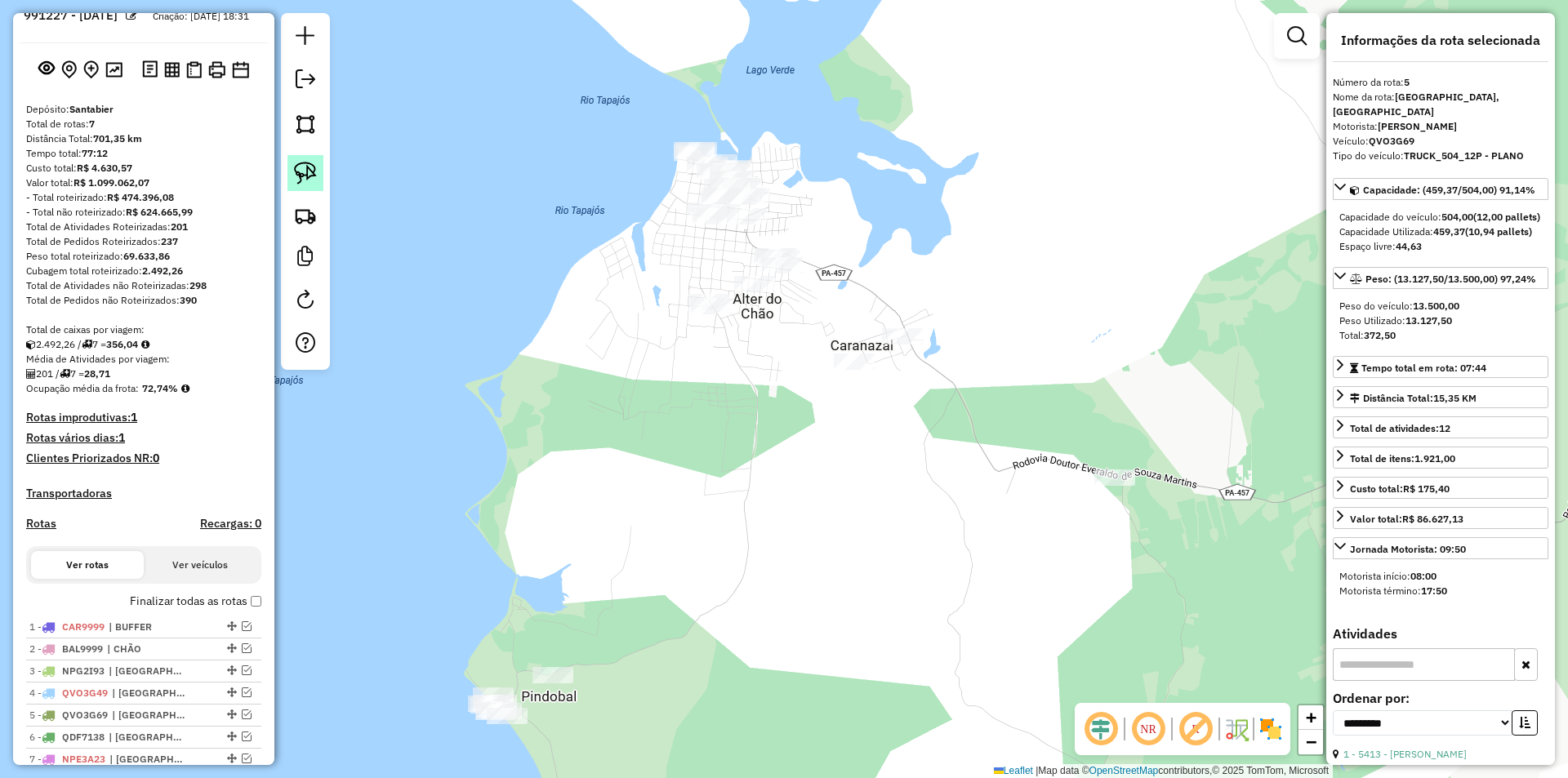
click at [306, 168] on img at bounding box center [306, 173] width 23 height 23
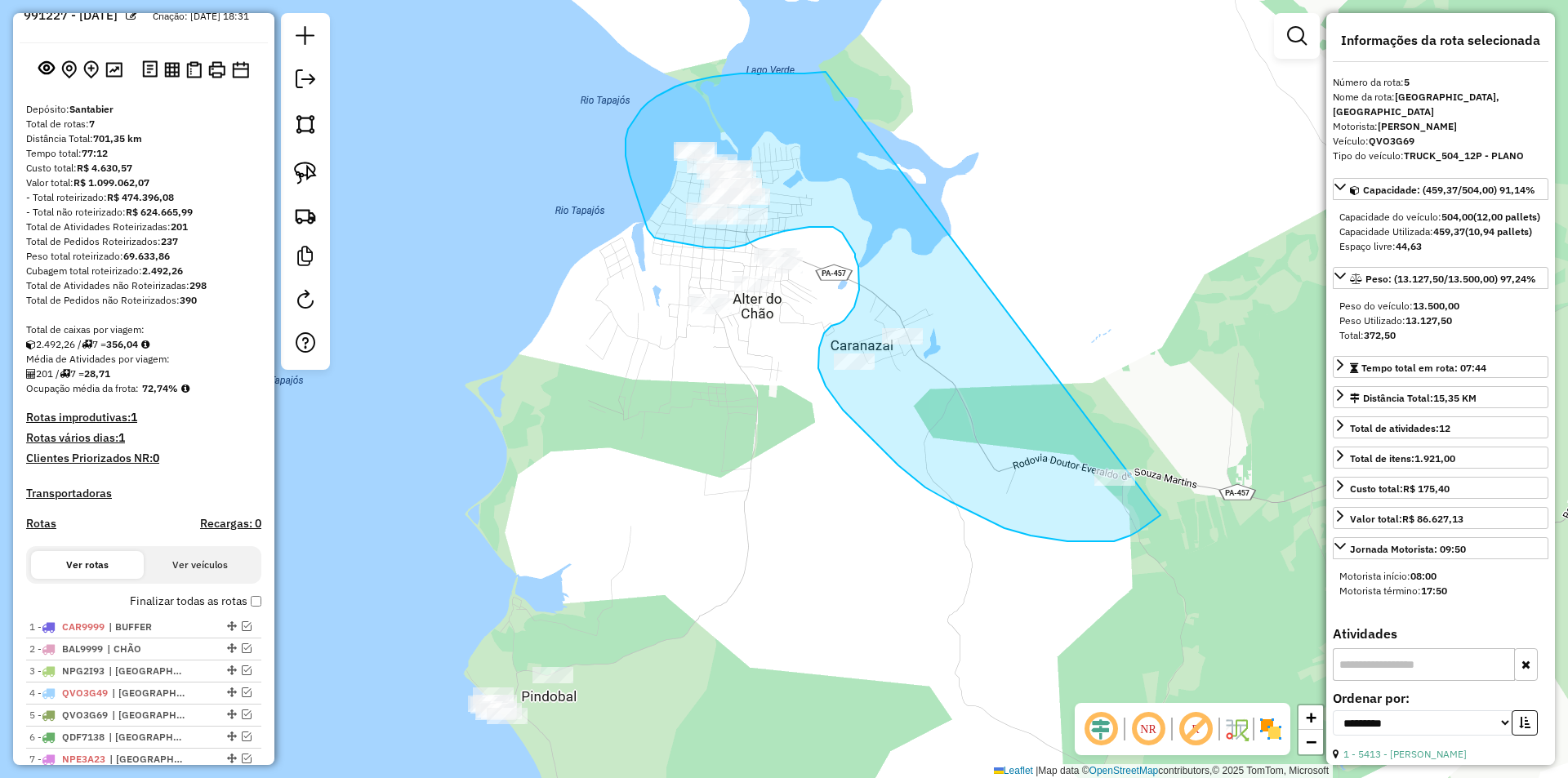
drag, startPoint x: 805, startPoint y: 74, endPoint x: 1176, endPoint y: 503, distance: 567.2
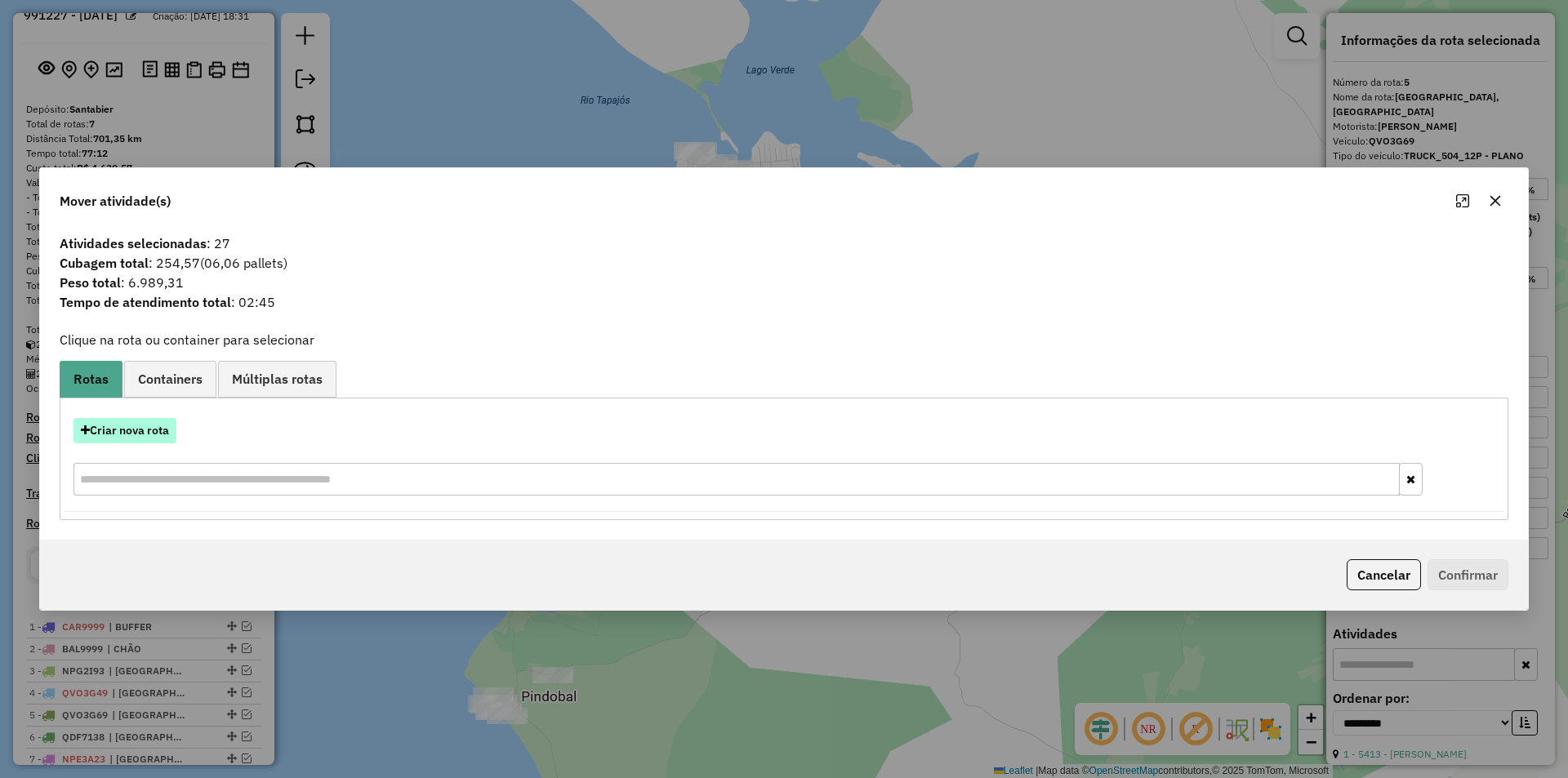
click at [137, 418] on button "Criar nova rota" at bounding box center [125, 430] width 103 height 25
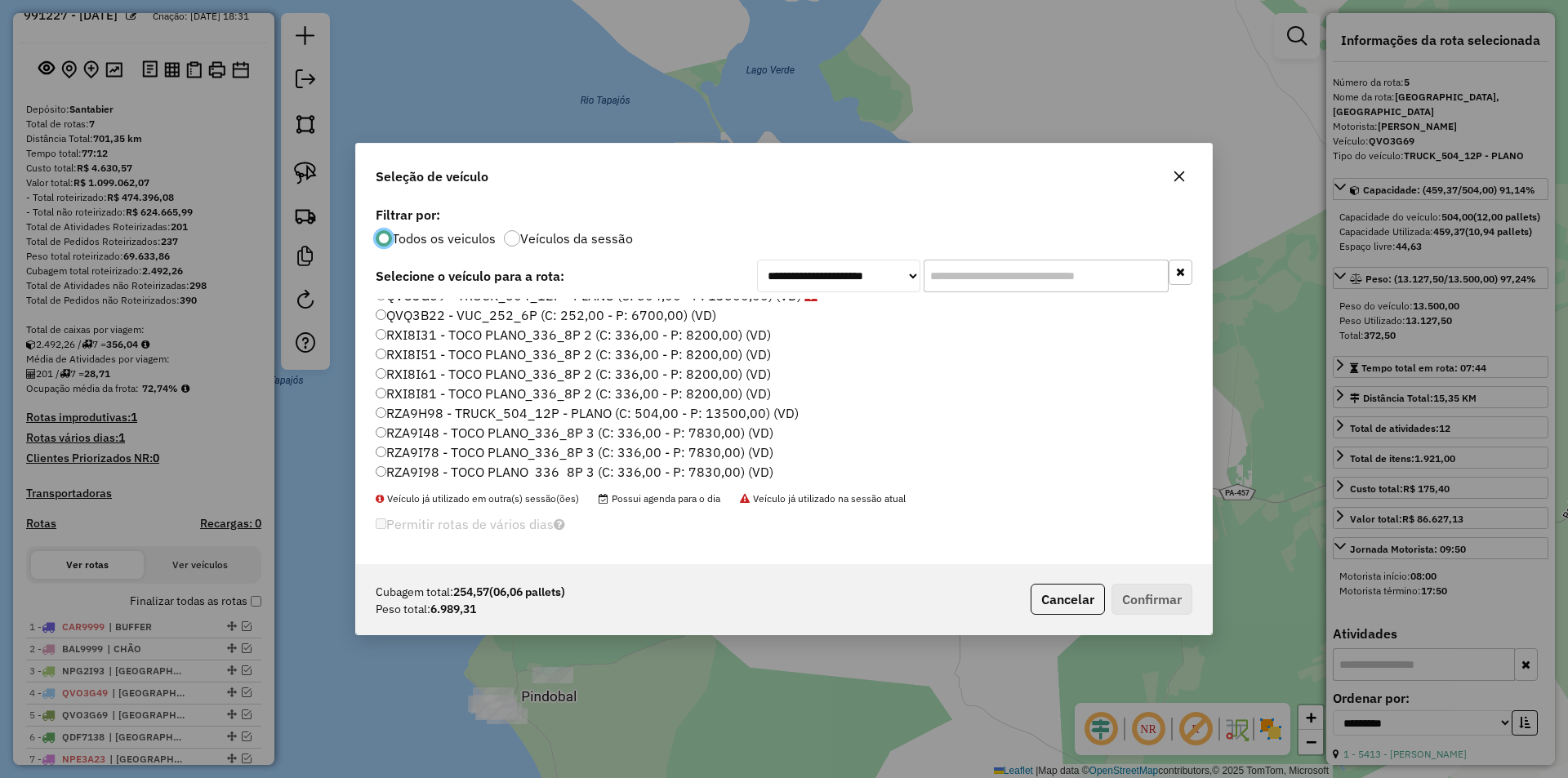
scroll to position [486, 0]
click at [434, 385] on label "RXI8I81 - TOCO PLANO_336_8P 2 (C: 336,00 - P: 8200,00) (VD)" at bounding box center [573, 389] width 396 height 20
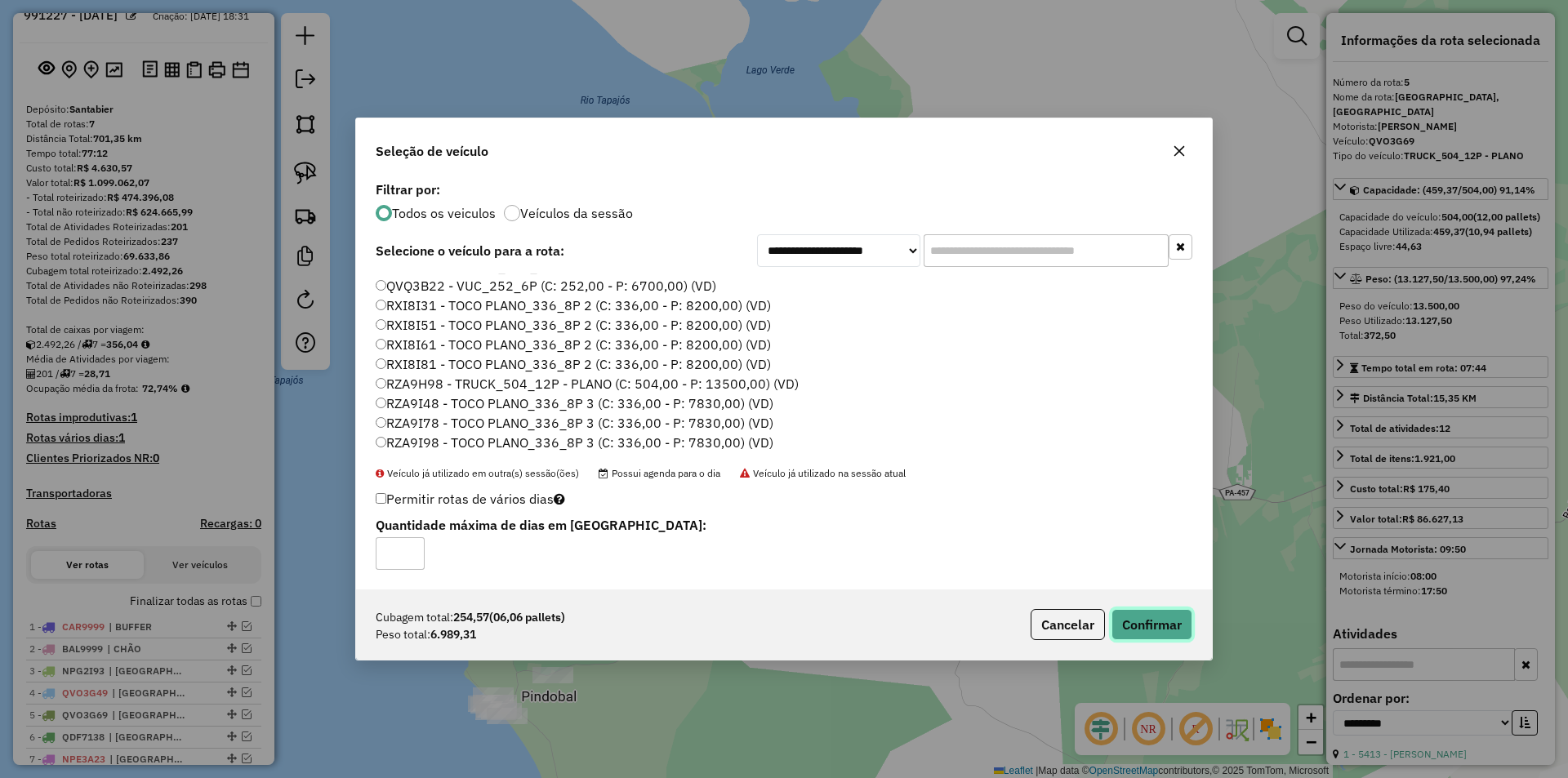
click at [1158, 610] on button "Confirmar" at bounding box center [1152, 624] width 81 height 31
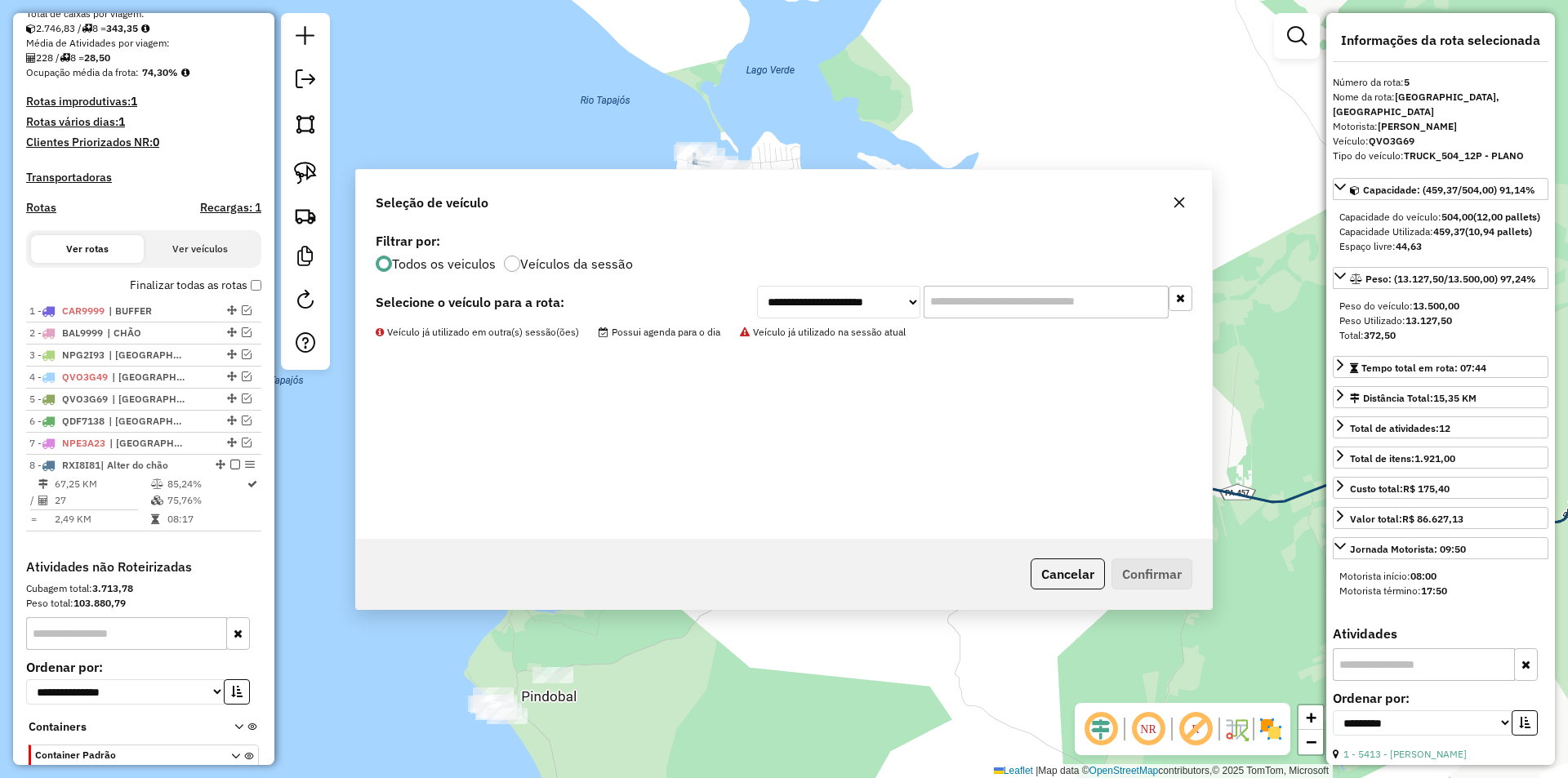
scroll to position [468, 0]
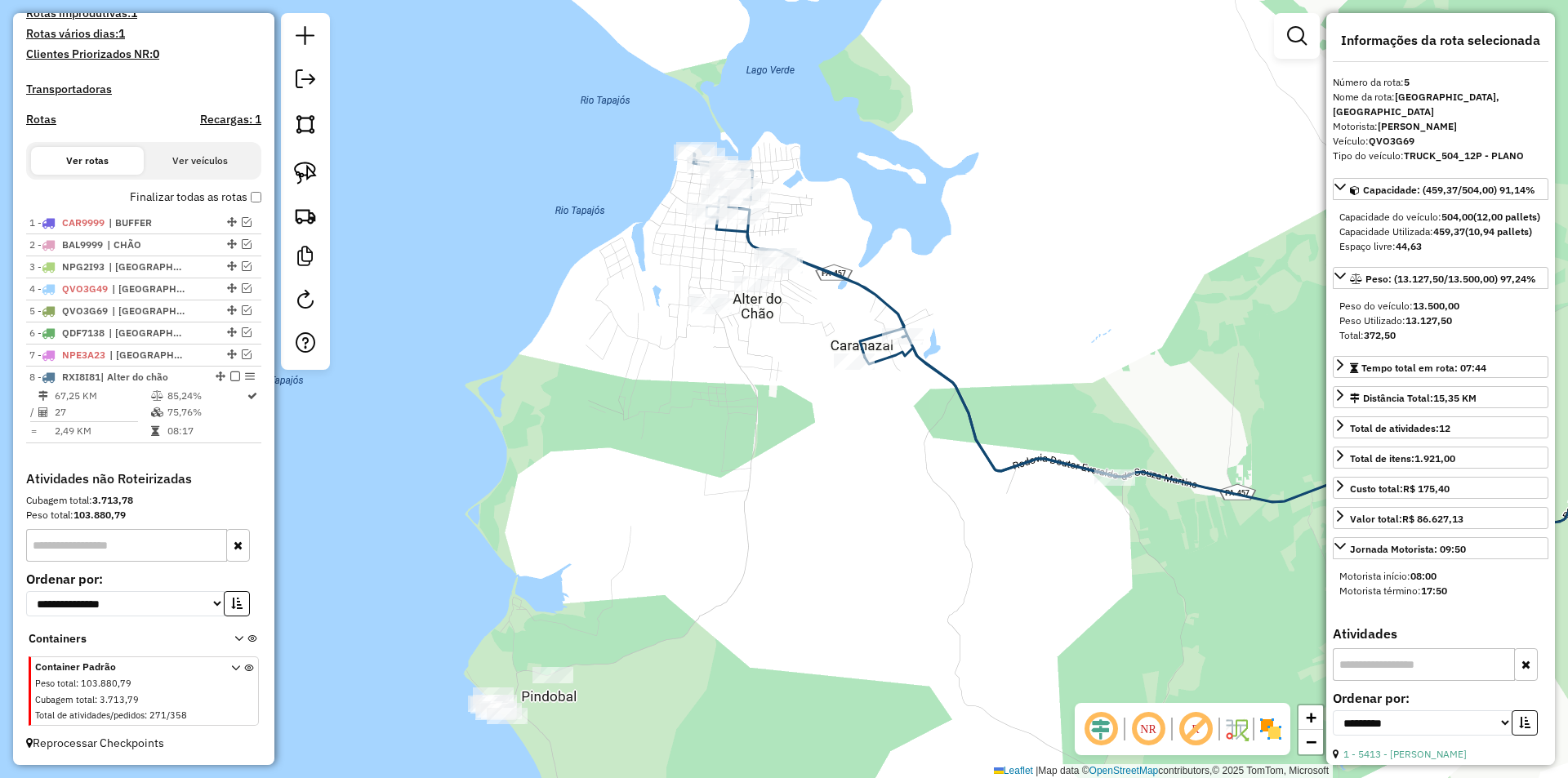
click at [868, 353] on icon at bounding box center [905, 315] width 422 height 323
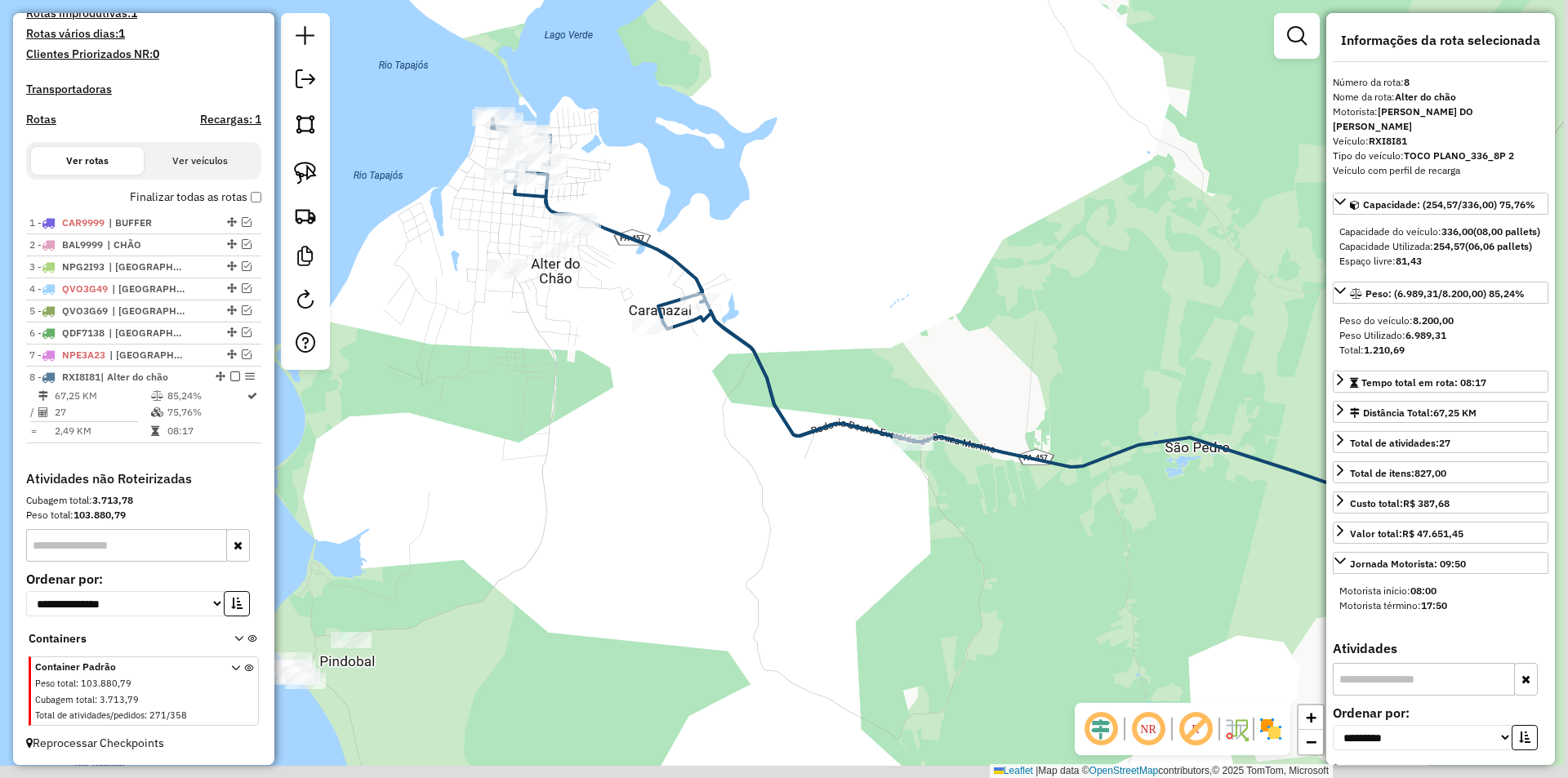
drag, startPoint x: 915, startPoint y: 453, endPoint x: 697, endPoint y: 405, distance: 223.2
click at [684, 410] on div "Janela de atendimento Grade de atendimento Capacidade Transportadoras Veículos …" at bounding box center [784, 389] width 1568 height 778
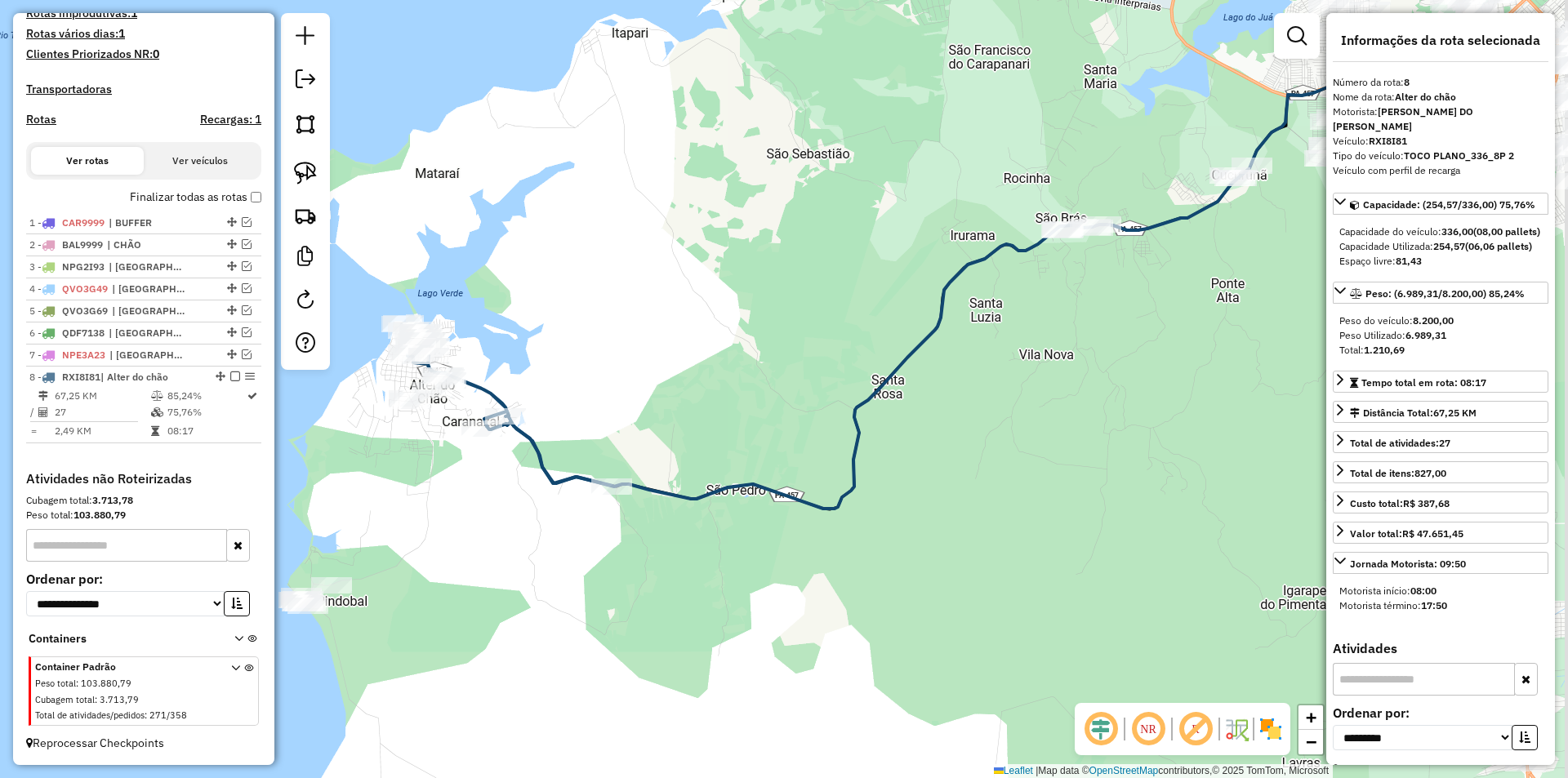
drag, startPoint x: 825, startPoint y: 341, endPoint x: 607, endPoint y: 413, distance: 229.6
click at [607, 413] on div "Janela de atendimento Grade de atendimento Capacidade Transportadoras Veículos …" at bounding box center [784, 389] width 1568 height 778
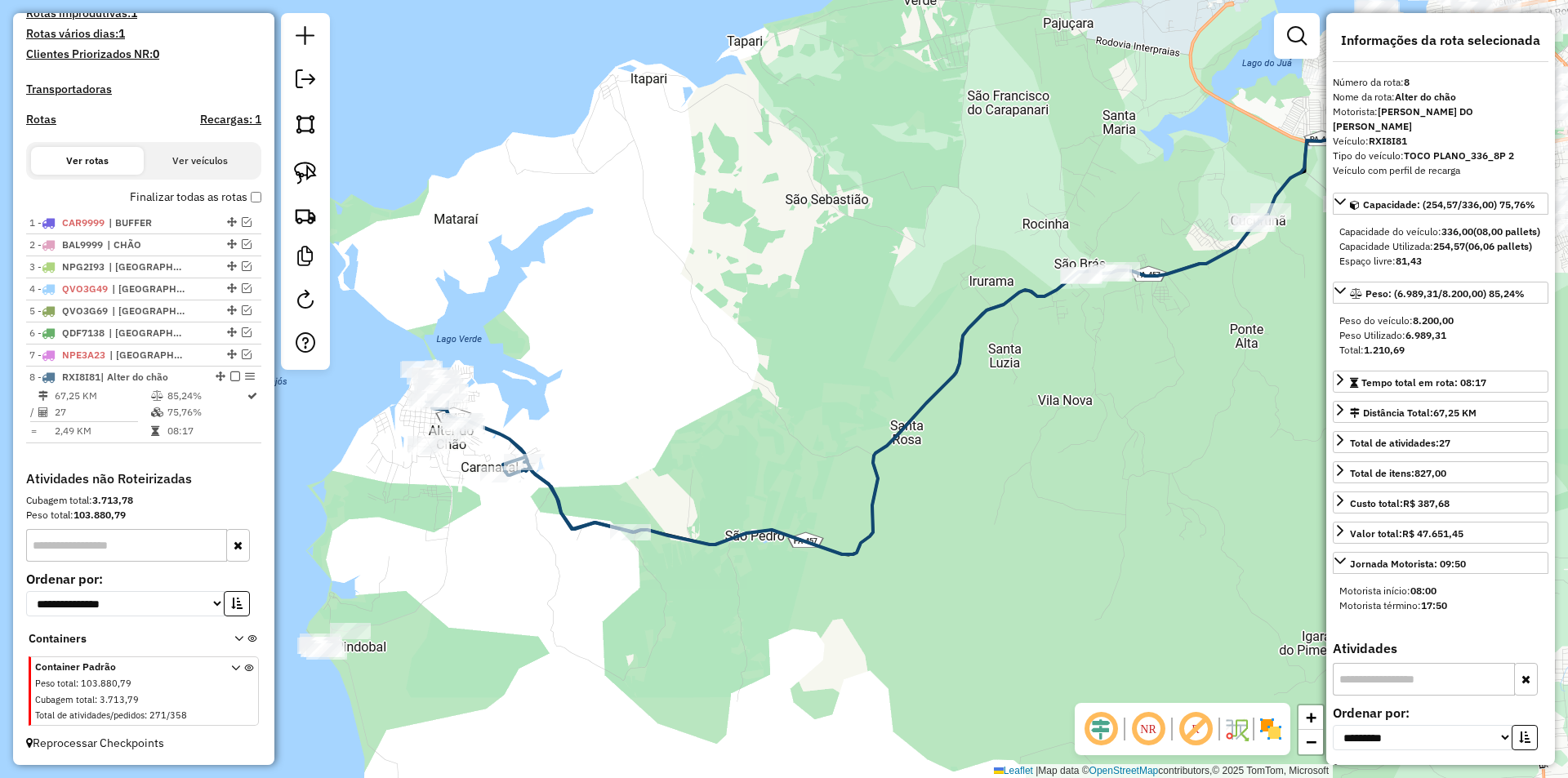
drag, startPoint x: 698, startPoint y: 354, endPoint x: 760, endPoint y: 375, distance: 65.5
click at [760, 375] on div "Janela de atendimento Grade de atendimento Capacidade Transportadoras Veículos …" at bounding box center [784, 389] width 1568 height 778
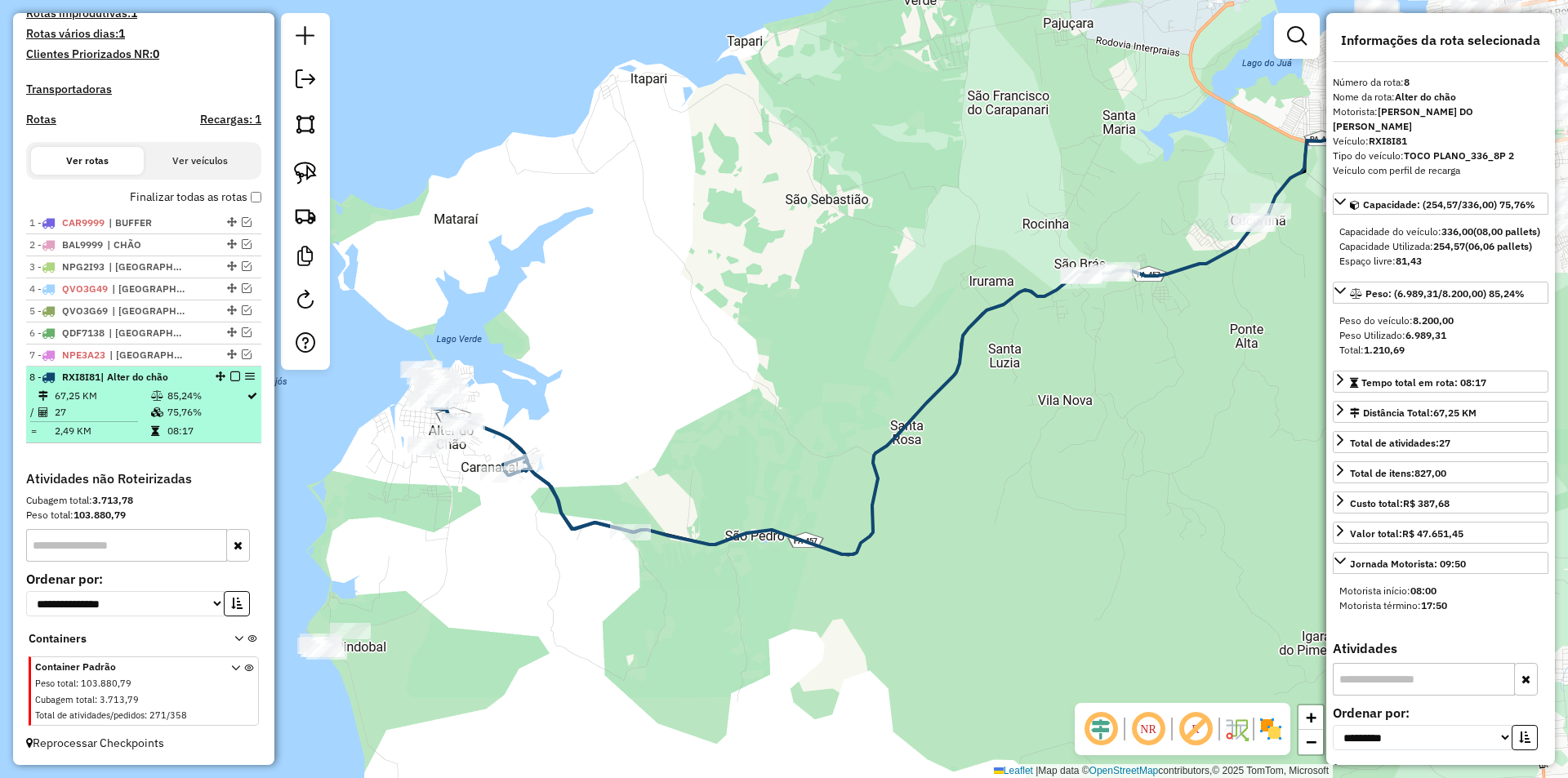
click at [230, 374] on em at bounding box center [235, 376] width 10 height 10
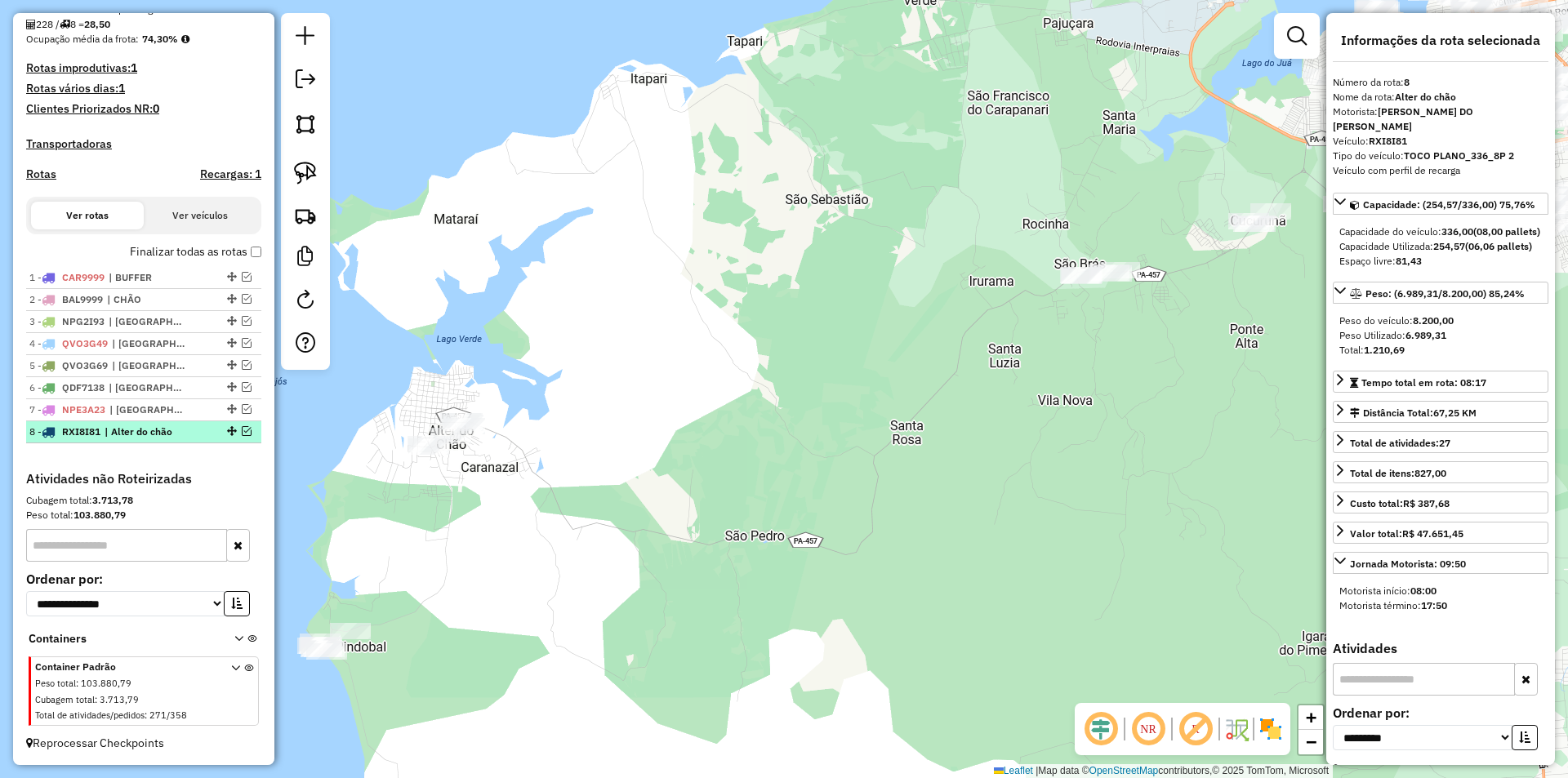
scroll to position [413, 0]
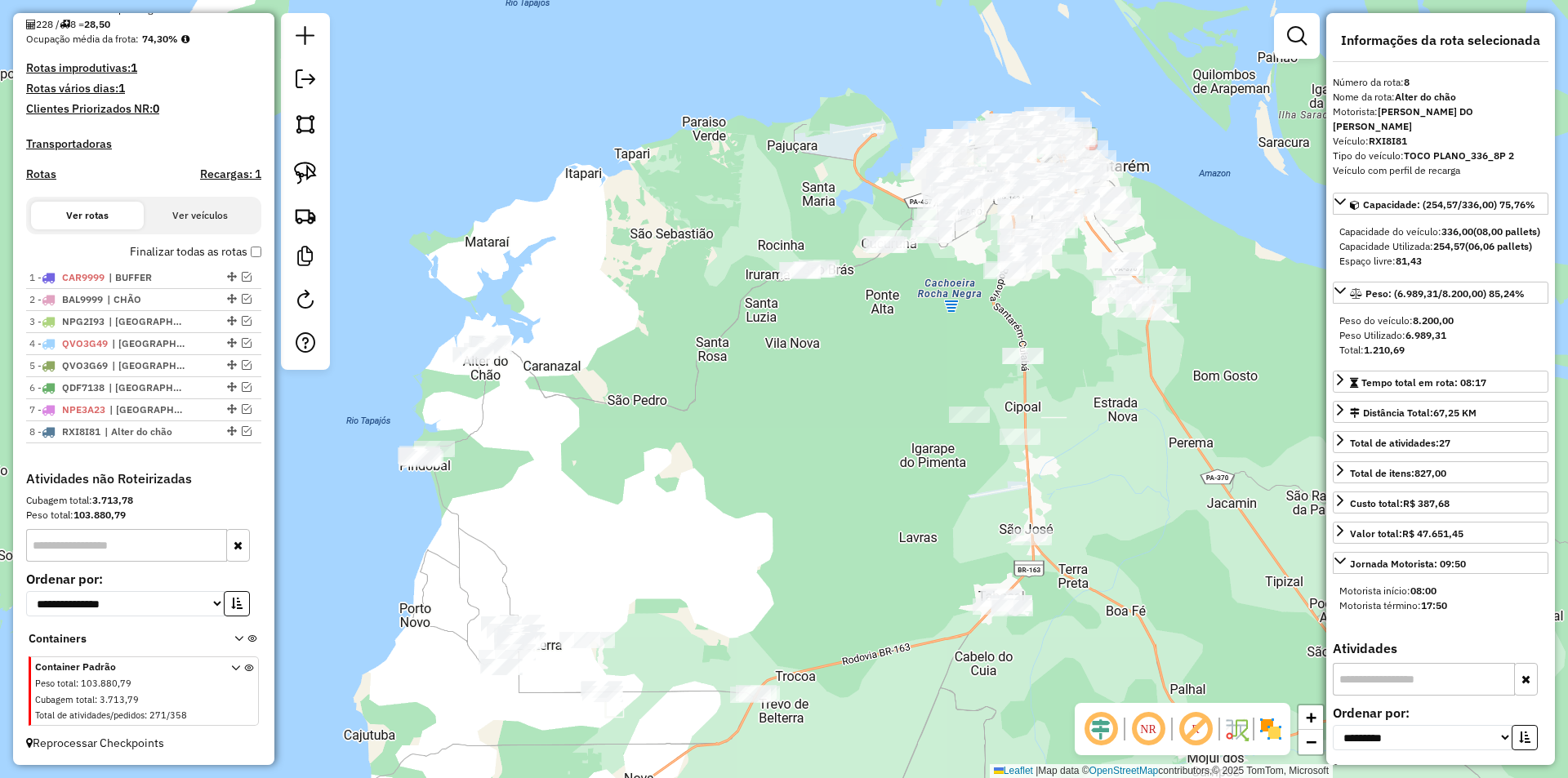
drag, startPoint x: 727, startPoint y: 413, endPoint x: 639, endPoint y: 352, distance: 107.1
click at [639, 352] on div "Janela de atendimento Grade de atendimento Capacidade Transportadoras Veículos …" at bounding box center [784, 389] width 1568 height 778
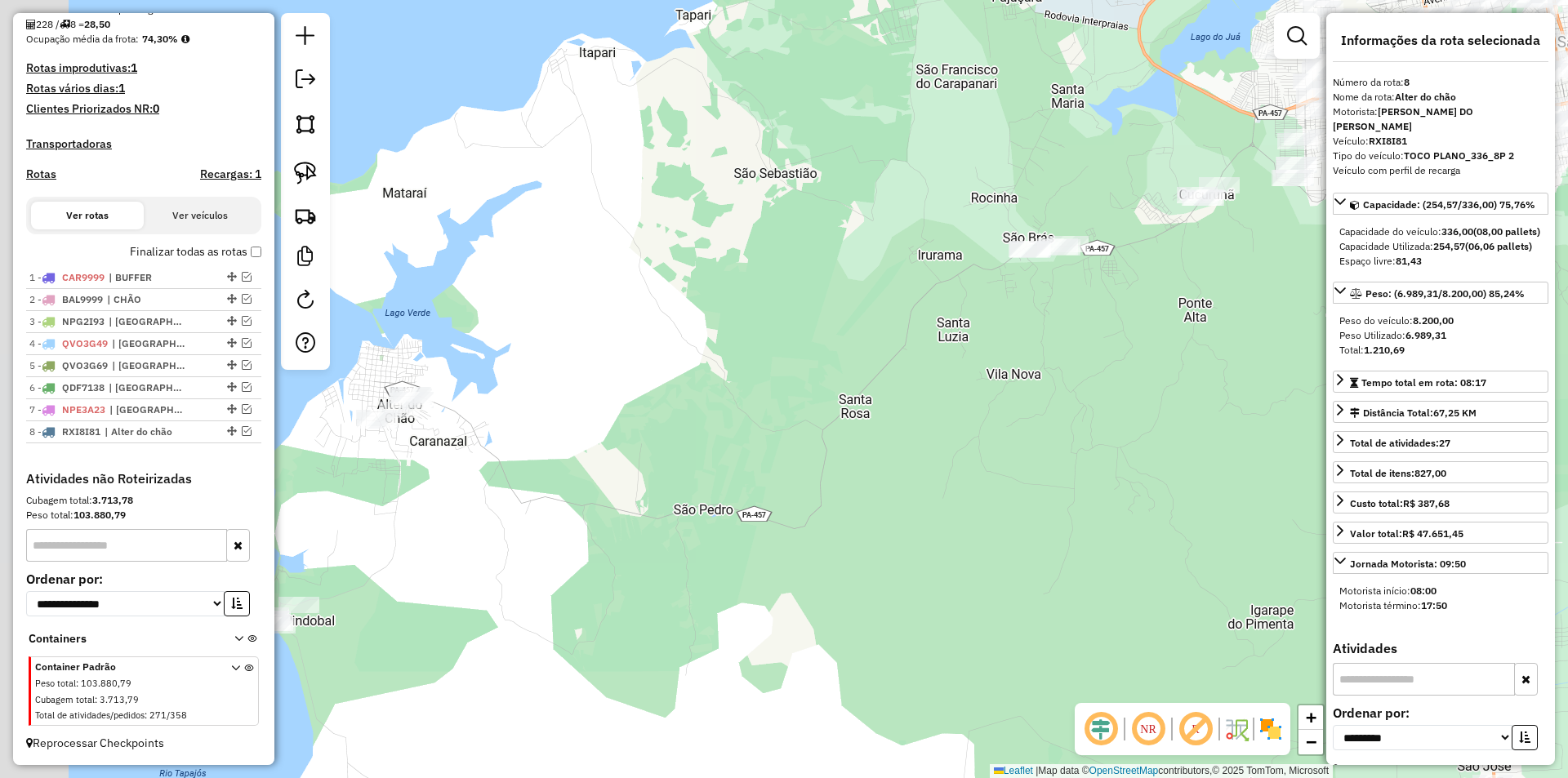
drag, startPoint x: 709, startPoint y: 304, endPoint x: 914, endPoint y: 314, distance: 205.2
click at [914, 314] on div "Janela de atendimento Grade de atendimento Capacidade Transportadoras Veículos …" at bounding box center [784, 389] width 1568 height 778
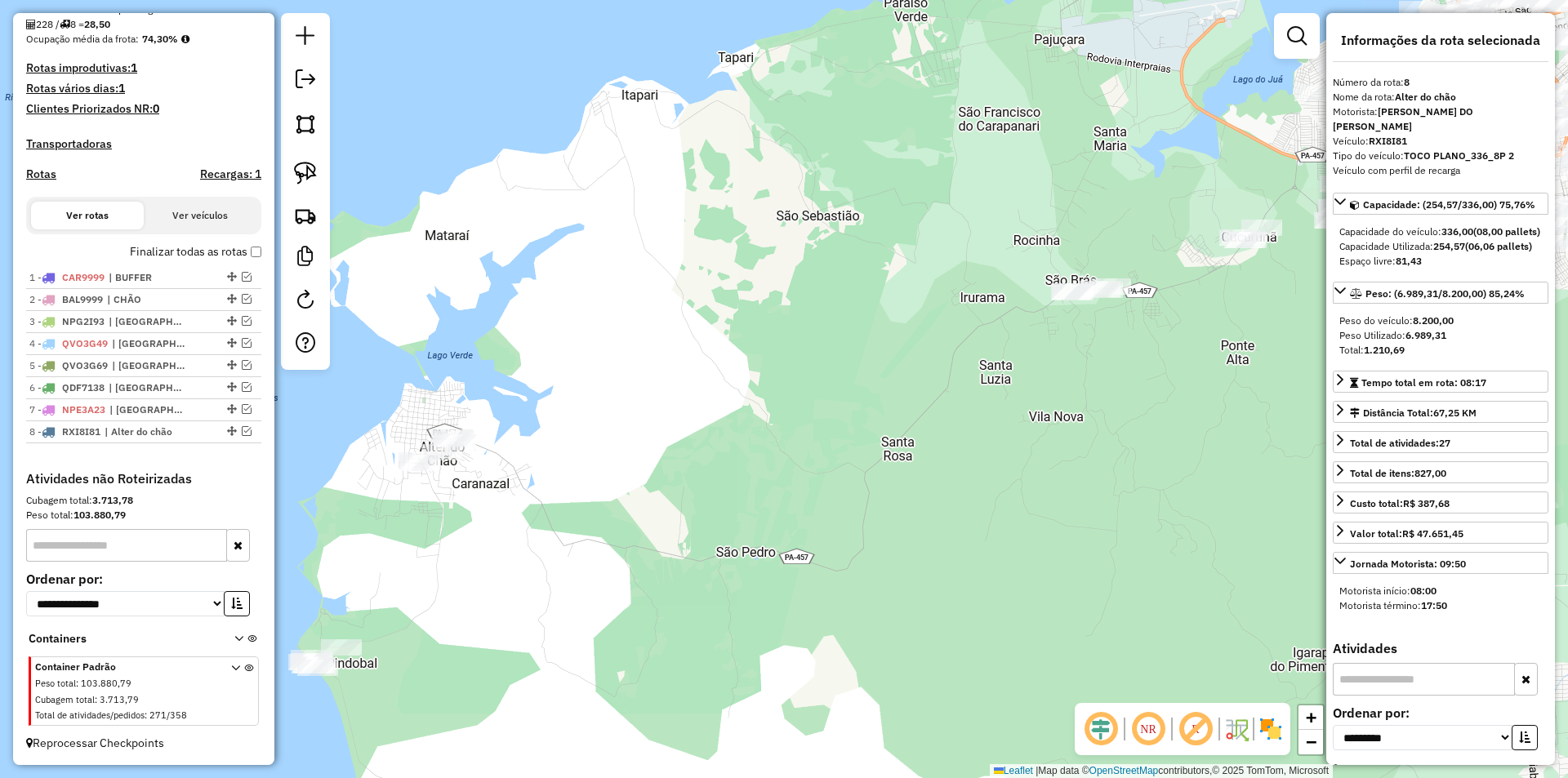
drag, startPoint x: 812, startPoint y: 337, endPoint x: 872, endPoint y: 366, distance: 66.6
click at [872, 366] on div "Janela de atendimento Grade de atendimento Capacidade Transportadoras Veículos …" at bounding box center [784, 389] width 1568 height 778
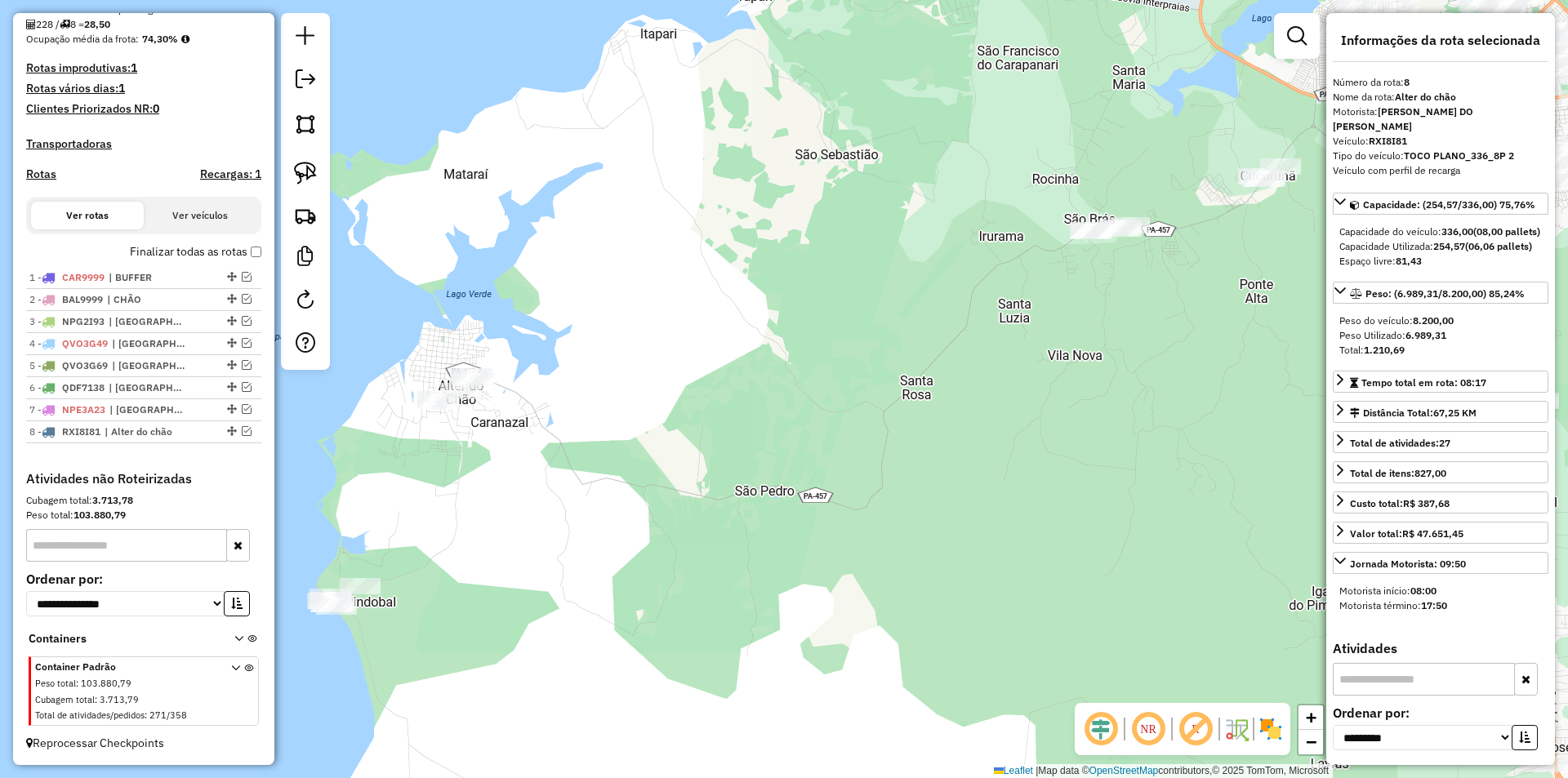
drag, startPoint x: 750, startPoint y: 426, endPoint x: 762, endPoint y: 363, distance: 64.1
click at [763, 364] on div "Janela de atendimento Grade de atendimento Capacidade Transportadoras Veículos …" at bounding box center [784, 389] width 1568 height 778
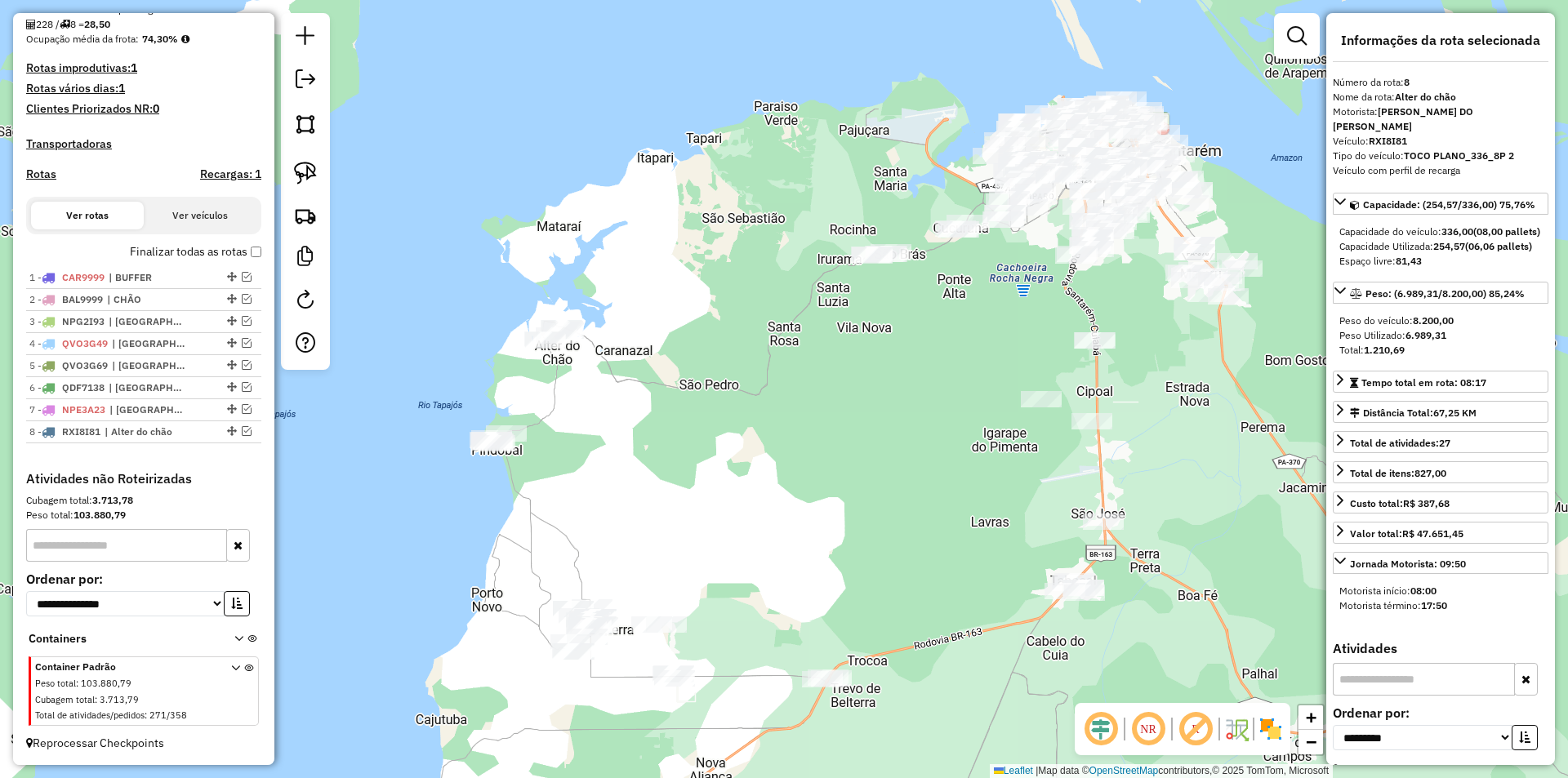
drag, startPoint x: 762, startPoint y: 363, endPoint x: 708, endPoint y: 324, distance: 66.6
click at [708, 324] on div "Janela de atendimento Grade de atendimento Capacidade Transportadoras Veículos …" at bounding box center [784, 389] width 1568 height 778
click at [315, 174] on img at bounding box center [306, 173] width 23 height 23
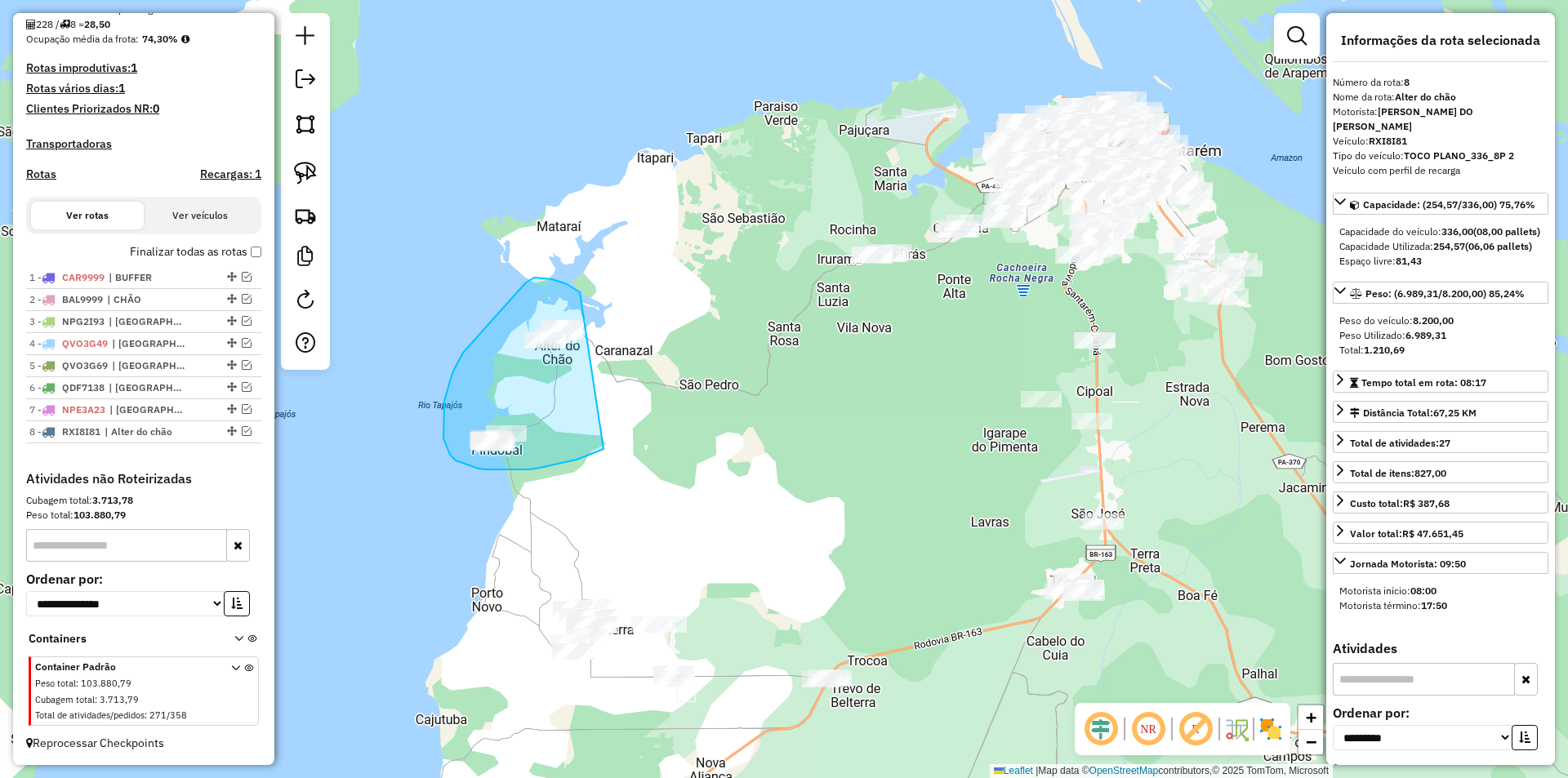
drag, startPoint x: 518, startPoint y: 292, endPoint x: 604, endPoint y: 449, distance: 179.0
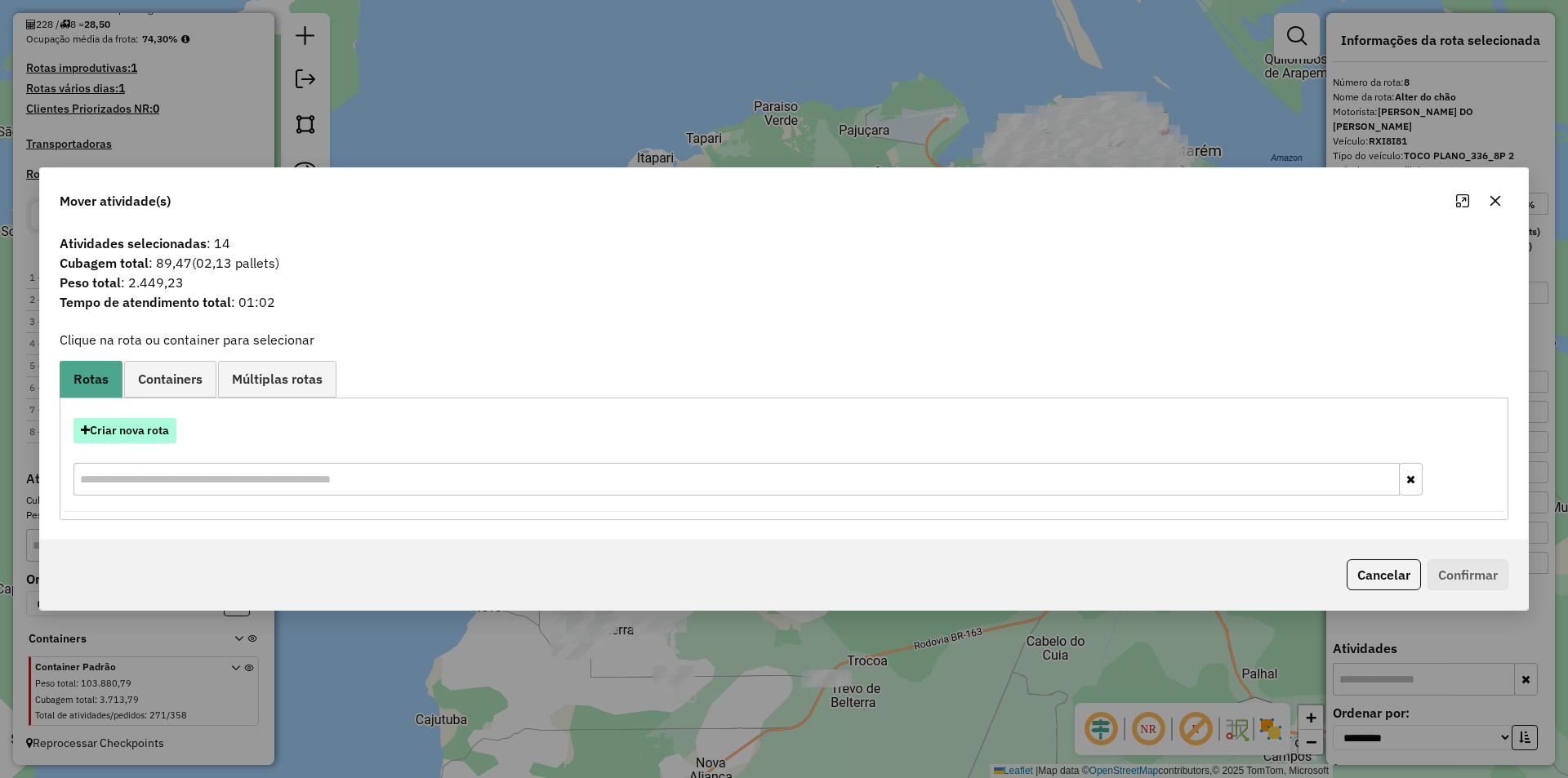
click at [125, 438] on button "Criar nova rota" at bounding box center [125, 430] width 103 height 25
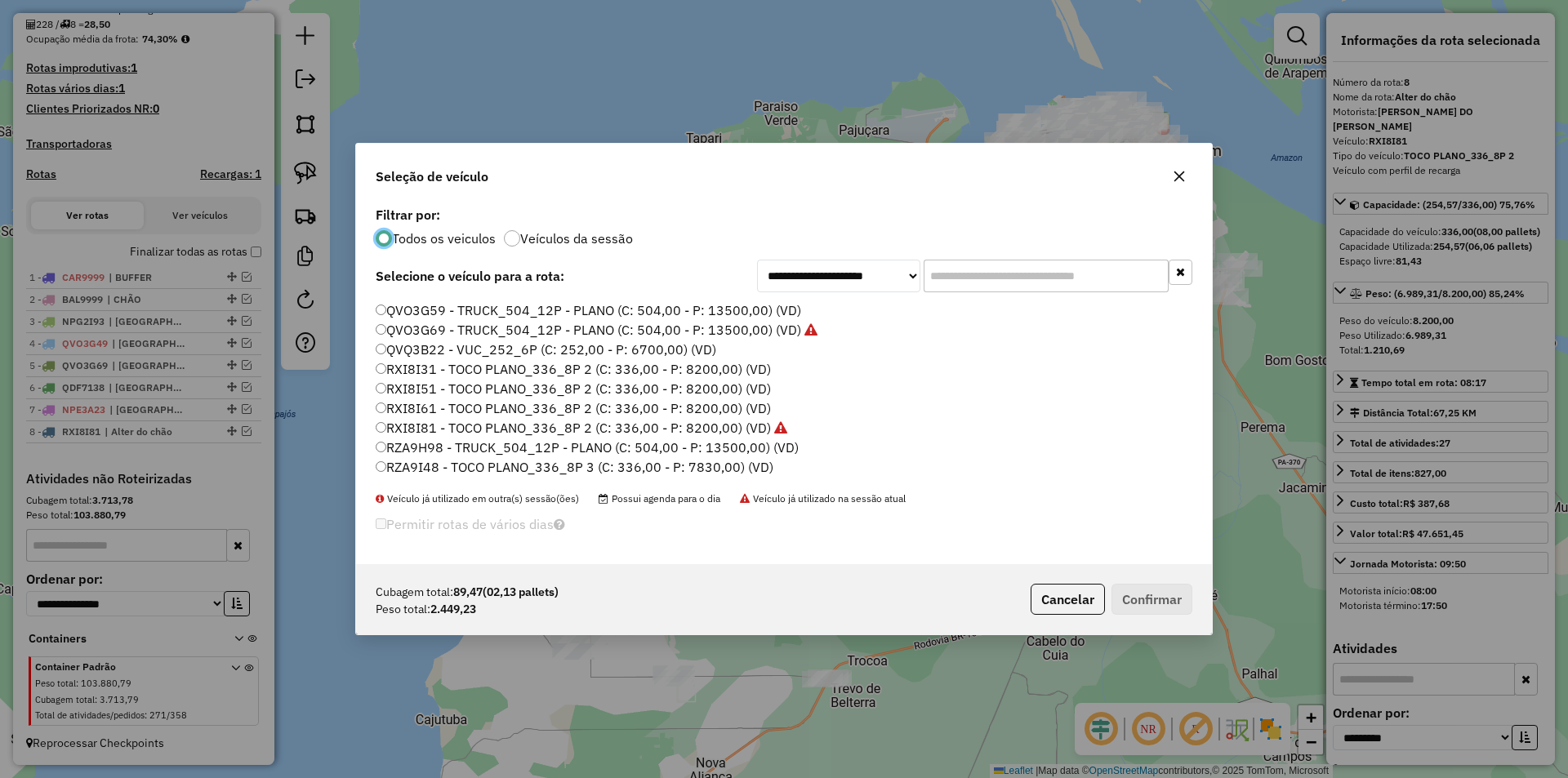
scroll to position [486, 0]
click at [511, 430] on label "RZA9I48 - TOCO PLANO_336_8P 3 (C: 336,00 - P: 7830,00) (VD)" at bounding box center [574, 429] width 398 height 20
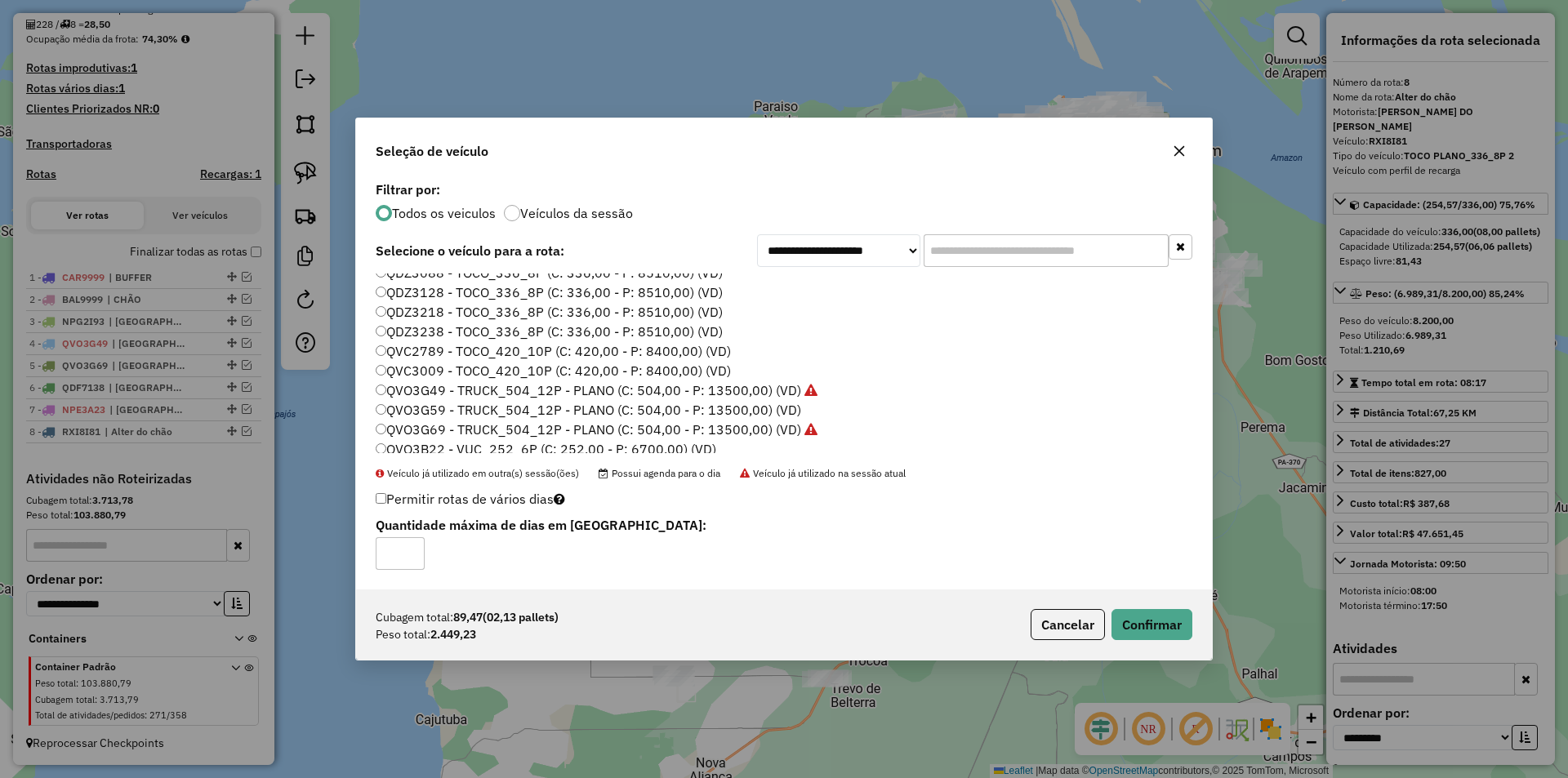
scroll to position [405, 0]
click at [477, 410] on label "RXI8I51 - TOCO PLANO_336_8P 2 (C: 336,00 - P: 8200,00) (VD)" at bounding box center [573, 406] width 396 height 20
click at [1138, 619] on button "Confirmar" at bounding box center [1152, 624] width 81 height 31
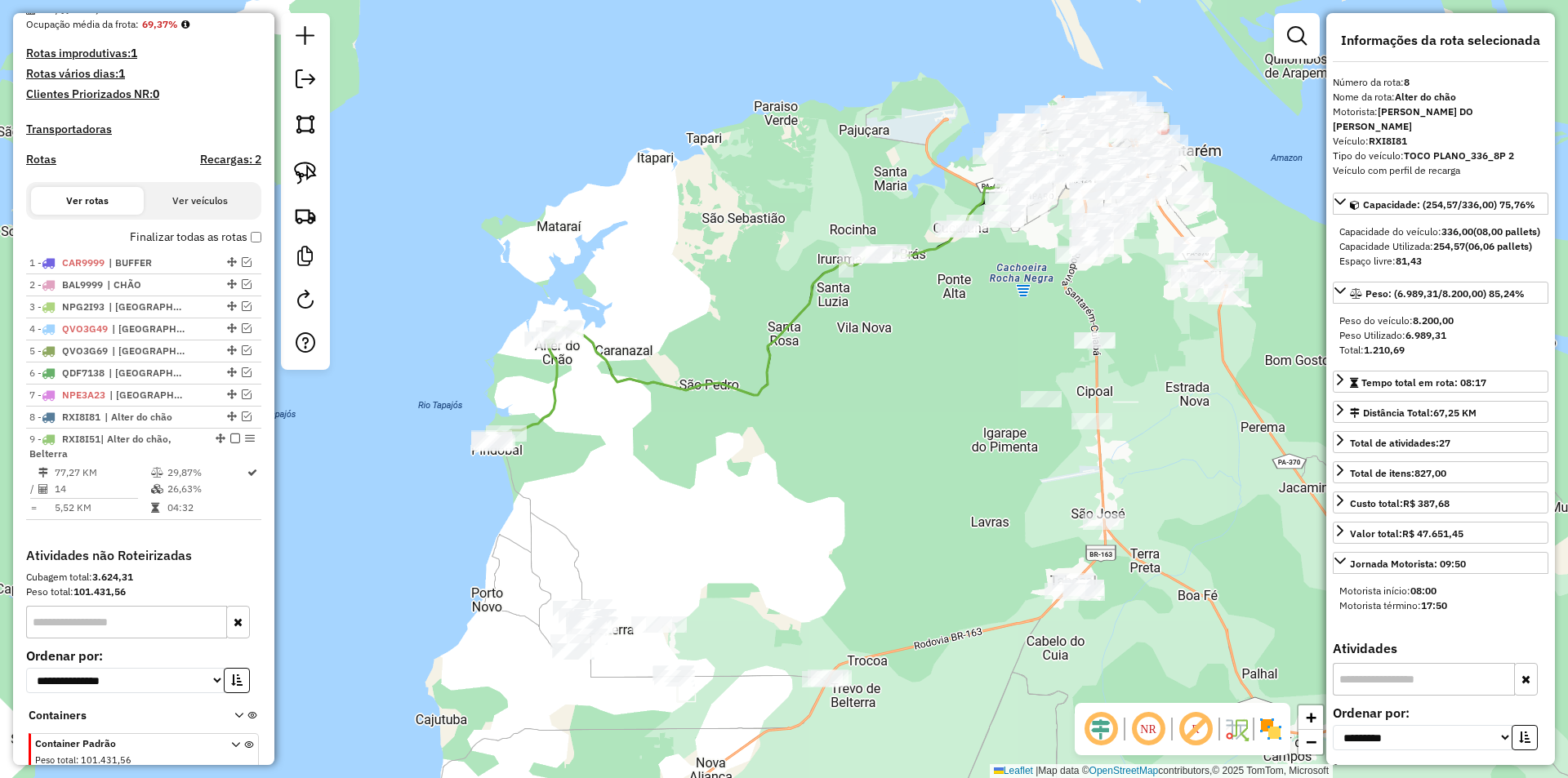
scroll to position [505, 0]
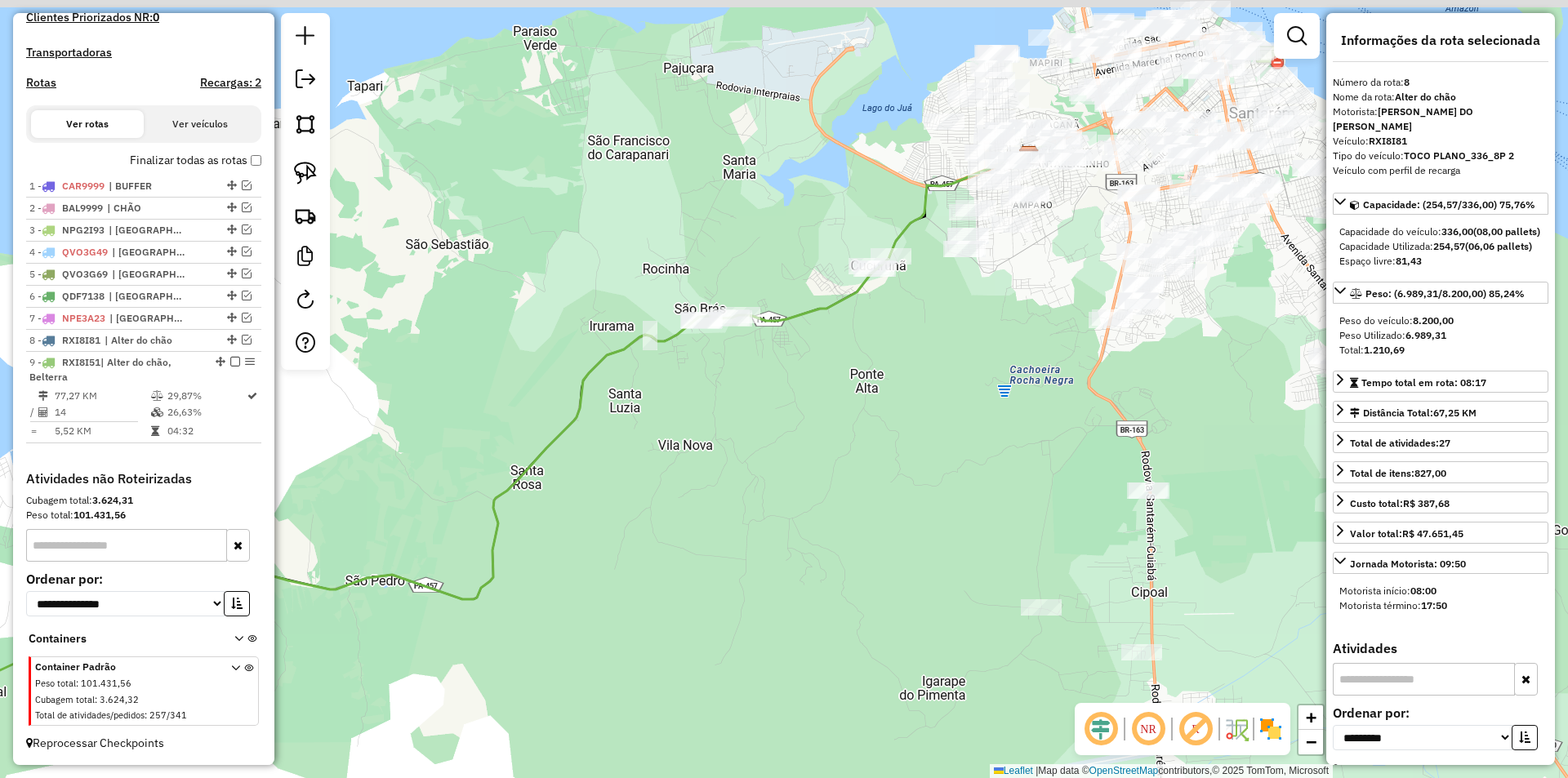
drag, startPoint x: 786, startPoint y: 372, endPoint x: 669, endPoint y: 424, distance: 128.0
click at [687, 440] on div "Janela de atendimento Grade de atendimento Capacidade Transportadoras Veículos …" at bounding box center [784, 389] width 1568 height 778
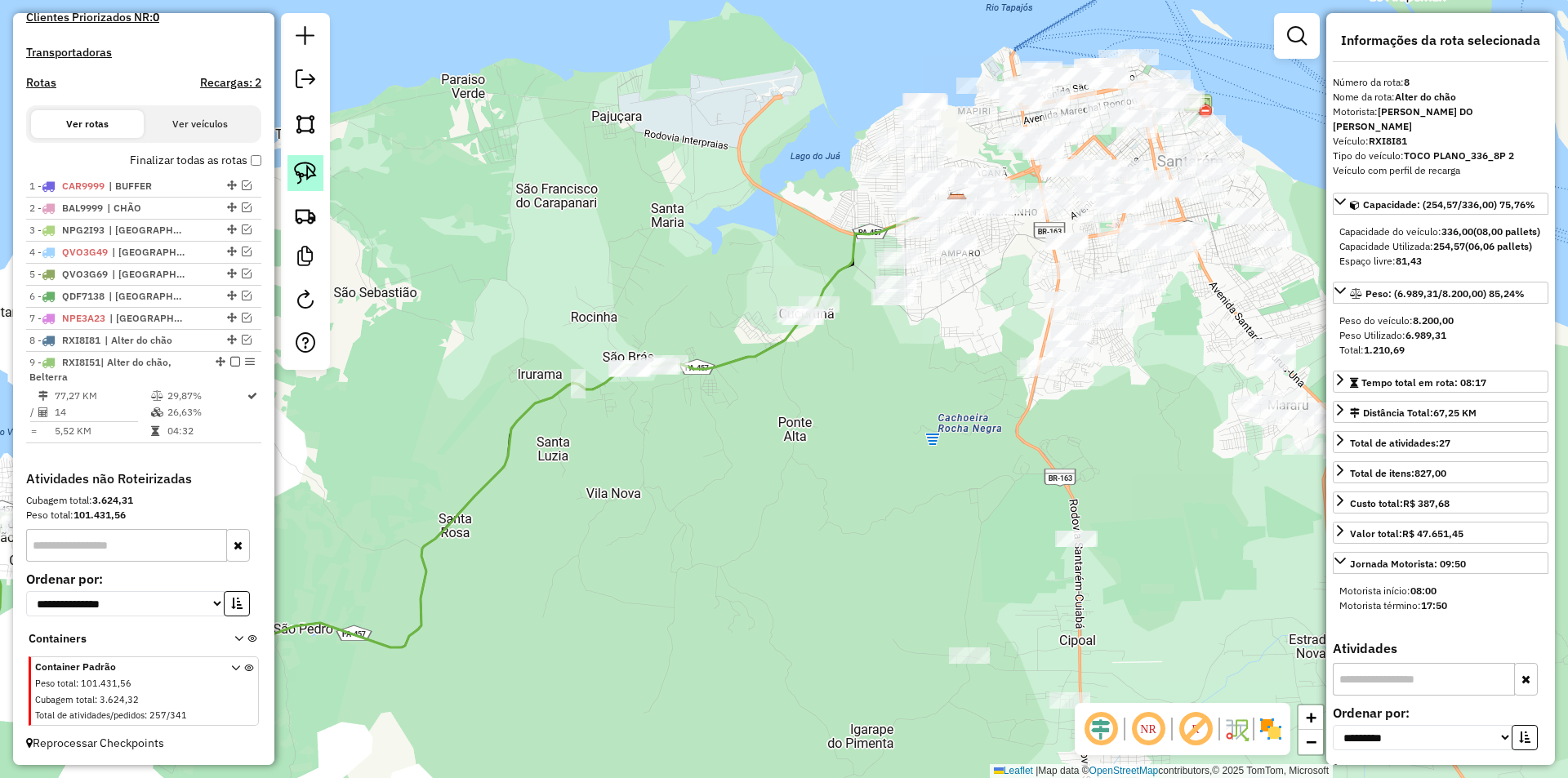
click at [316, 183] on img at bounding box center [306, 173] width 23 height 23
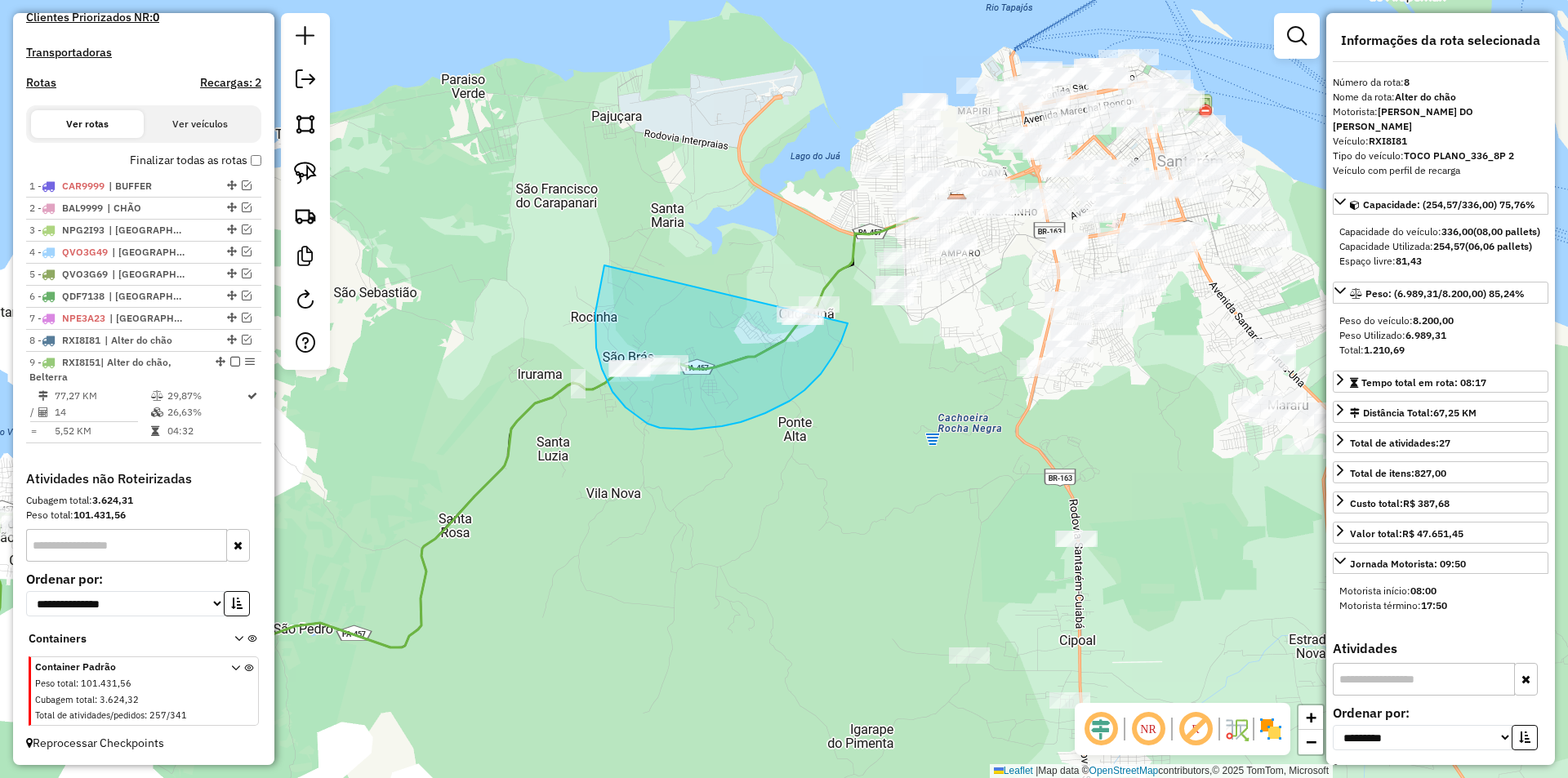
drag, startPoint x: 605, startPoint y: 265, endPoint x: 854, endPoint y: 276, distance: 249.2
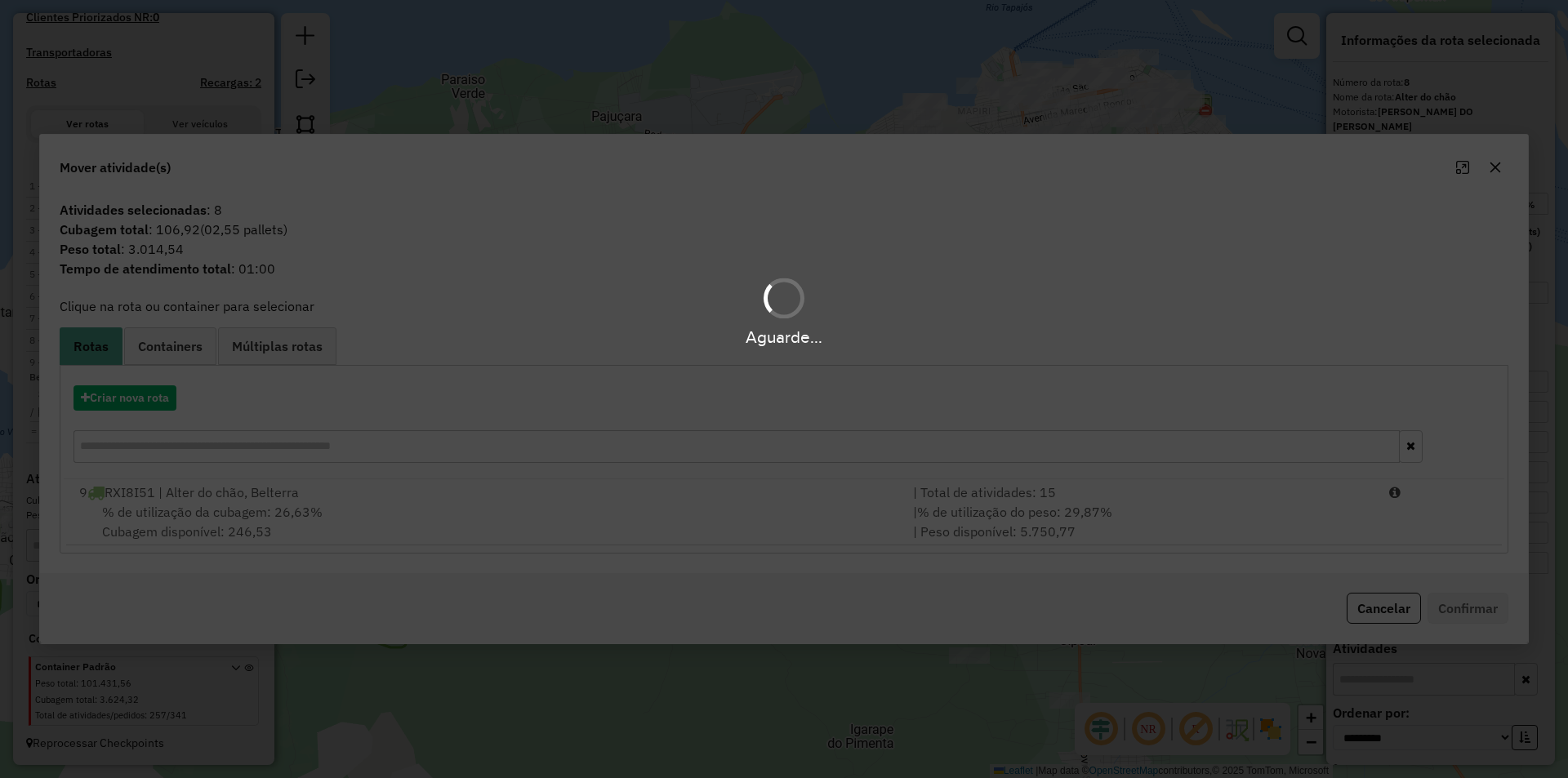
click at [360, 494] on hb-app "Aguarde... Pop-up bloqueado! Seu navegador bloqueou automáticamente a abertura …" at bounding box center [784, 389] width 1568 height 778
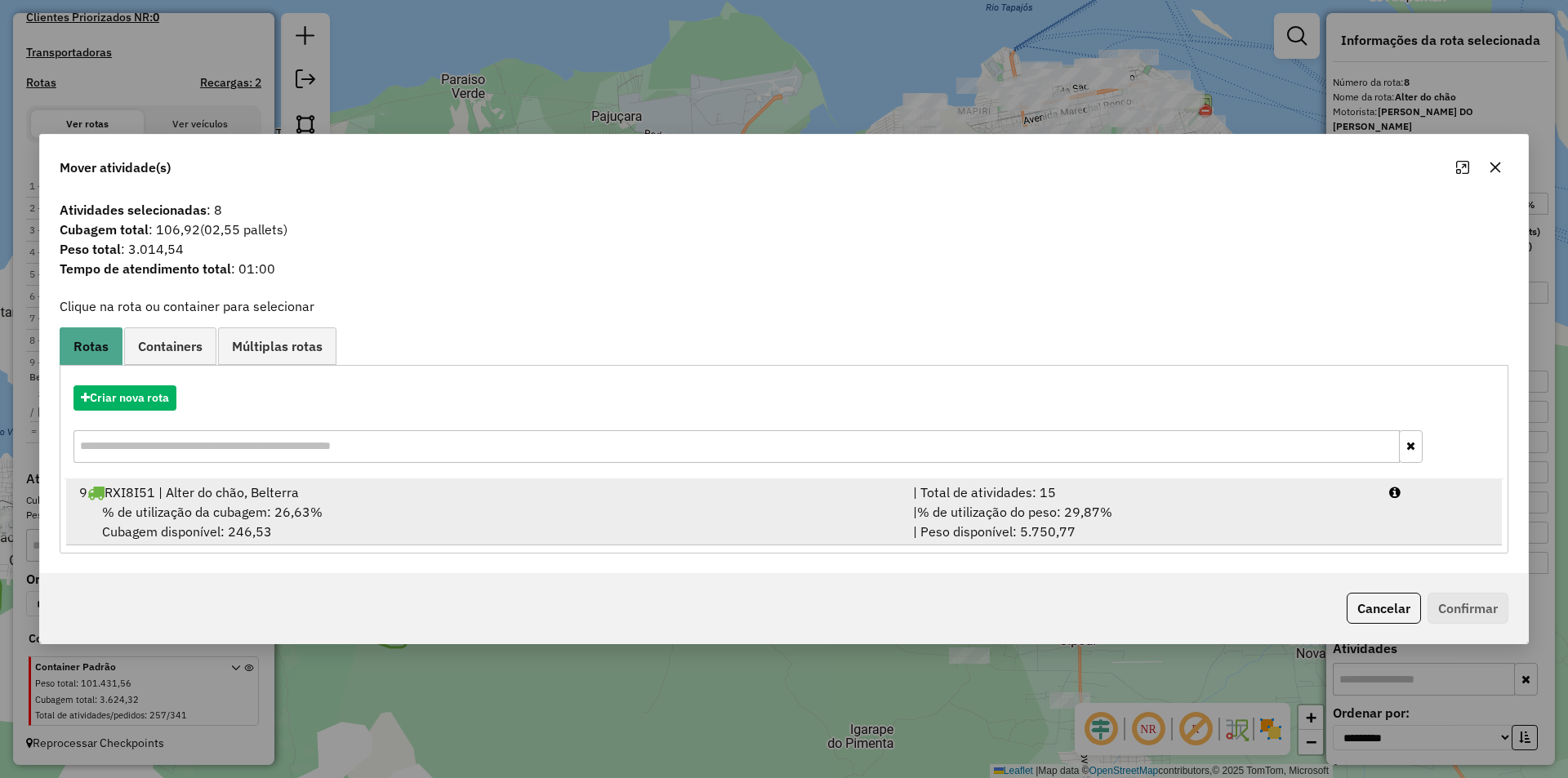
click at [591, 517] on div "% de utilização da cubagem: 26,63% Cubagem disponível: 246,53" at bounding box center [486, 522] width 834 height 39
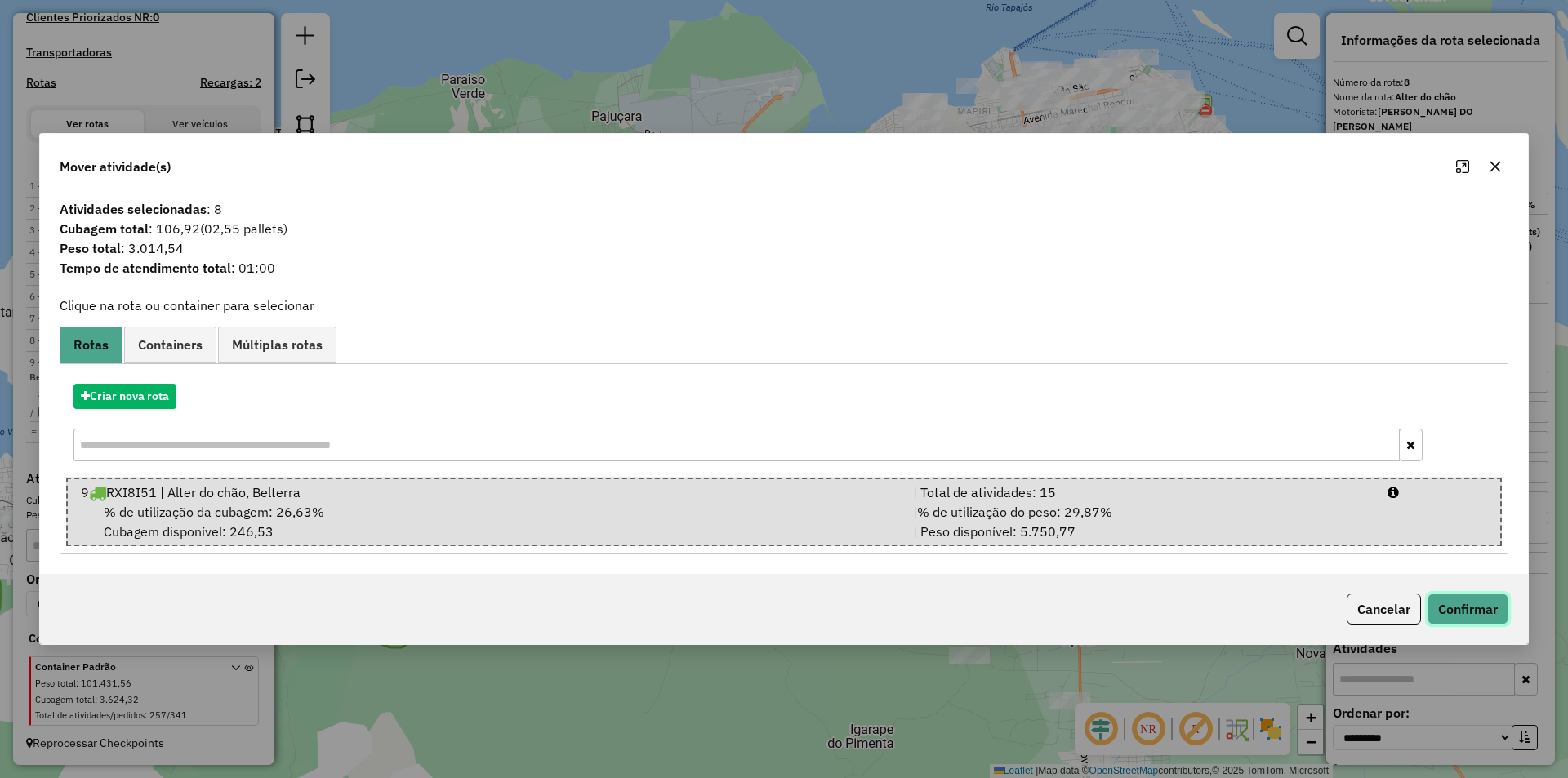
click at [1471, 610] on button "Confirmar" at bounding box center [1467, 609] width 81 height 31
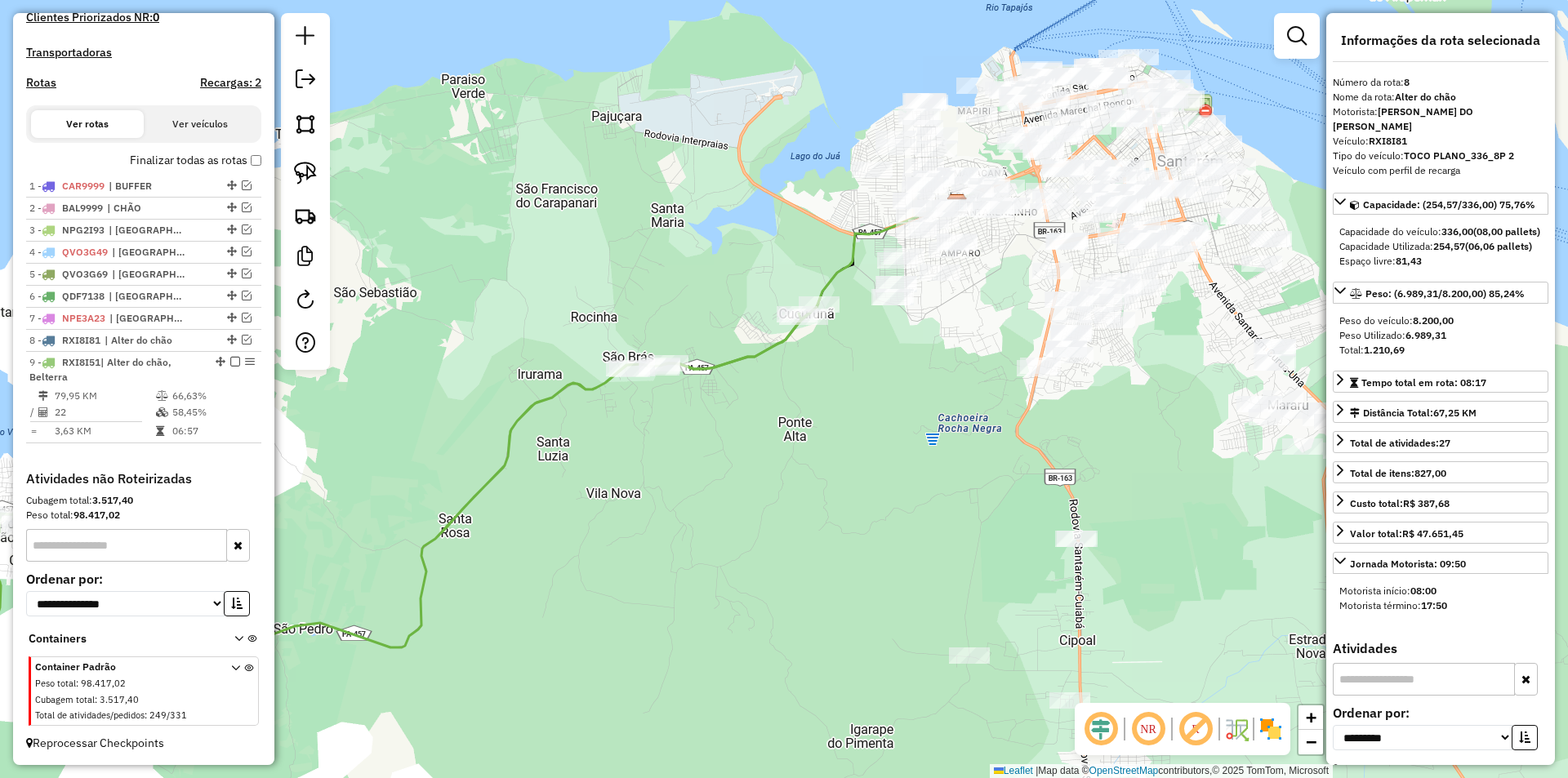
click at [688, 361] on icon at bounding box center [342, 523] width 952 height 437
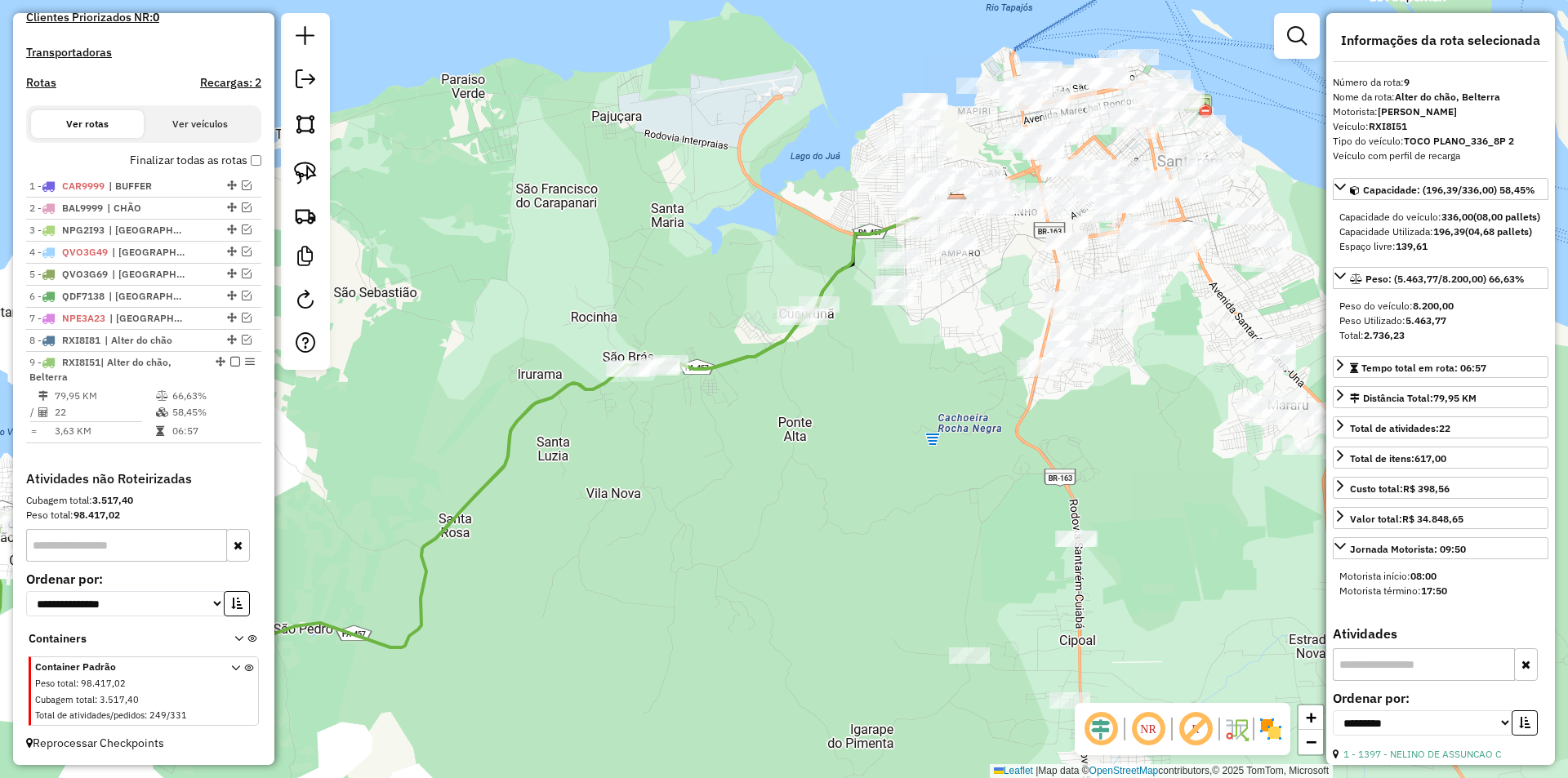
drag, startPoint x: 783, startPoint y: 450, endPoint x: 664, endPoint y: 475, distance: 121.6
click at [664, 475] on div "Janela de atendimento Grade de atendimento Capacidade Transportadoras Veículos …" at bounding box center [784, 389] width 1568 height 778
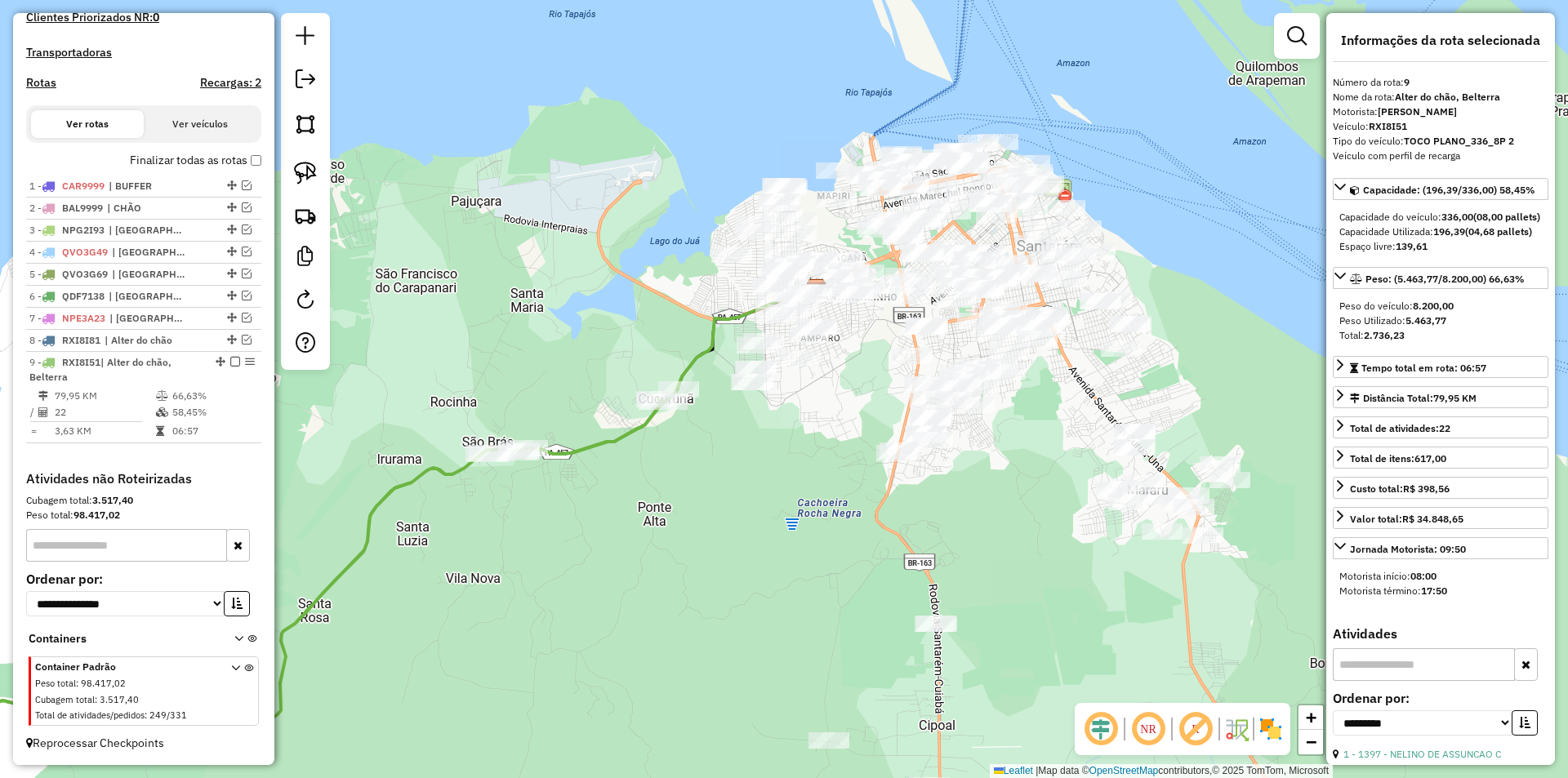
drag, startPoint x: 722, startPoint y: 440, endPoint x: 715, endPoint y: 457, distance: 18.4
click at [715, 474] on div "Janela de atendimento Grade de atendimento Capacidade Transportadoras Veículos …" at bounding box center [784, 389] width 1568 height 778
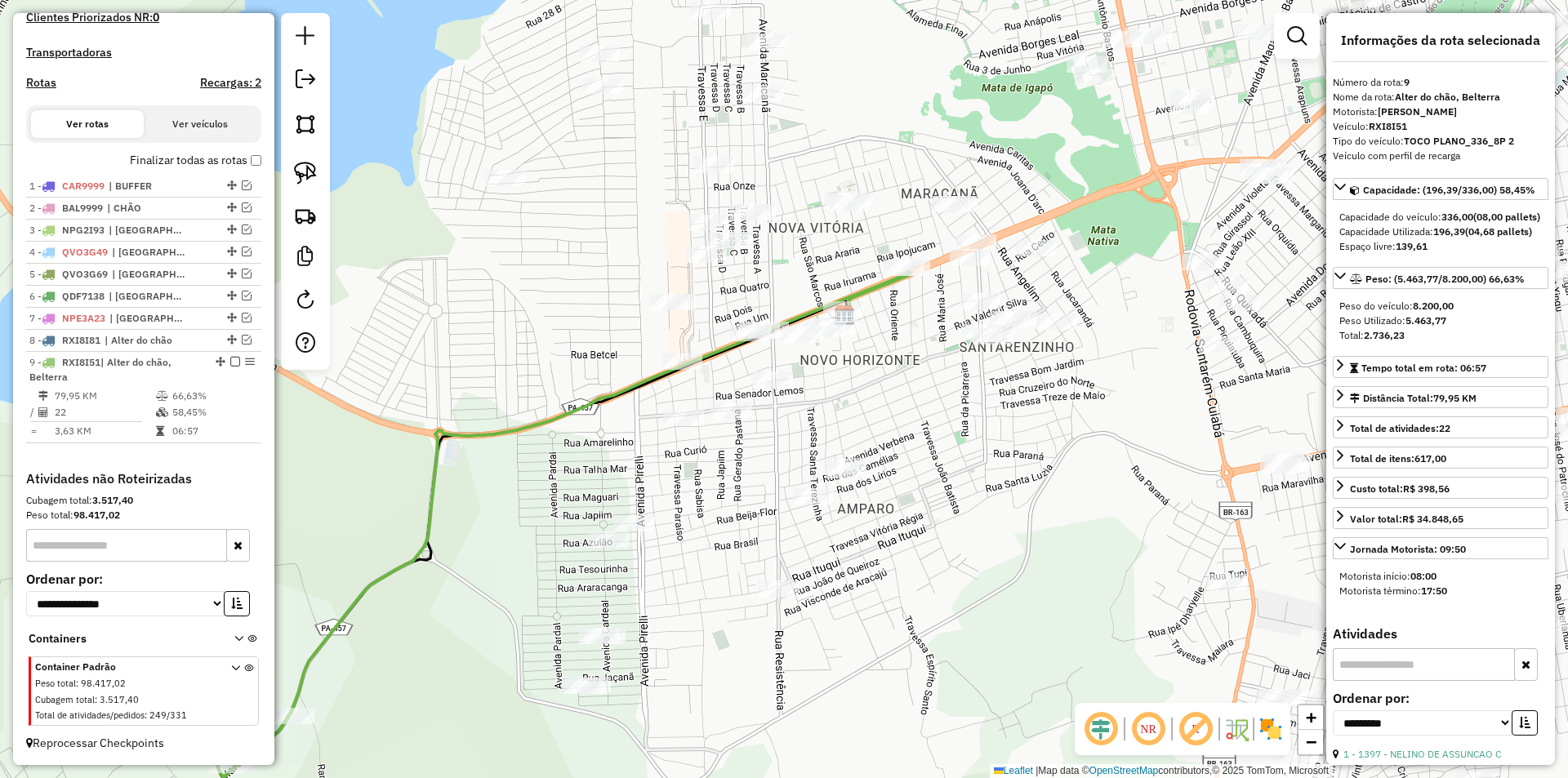
drag, startPoint x: 834, startPoint y: 376, endPoint x: 832, endPoint y: 389, distance: 13.2
click at [832, 389] on div "Janela de atendimento Grade de atendimento Capacidade Transportadoras Veículos …" at bounding box center [784, 389] width 1568 height 778
click at [189, 339] on div "8 - RXI8I81 | Alter do chão" at bounding box center [116, 341] width 173 height 15
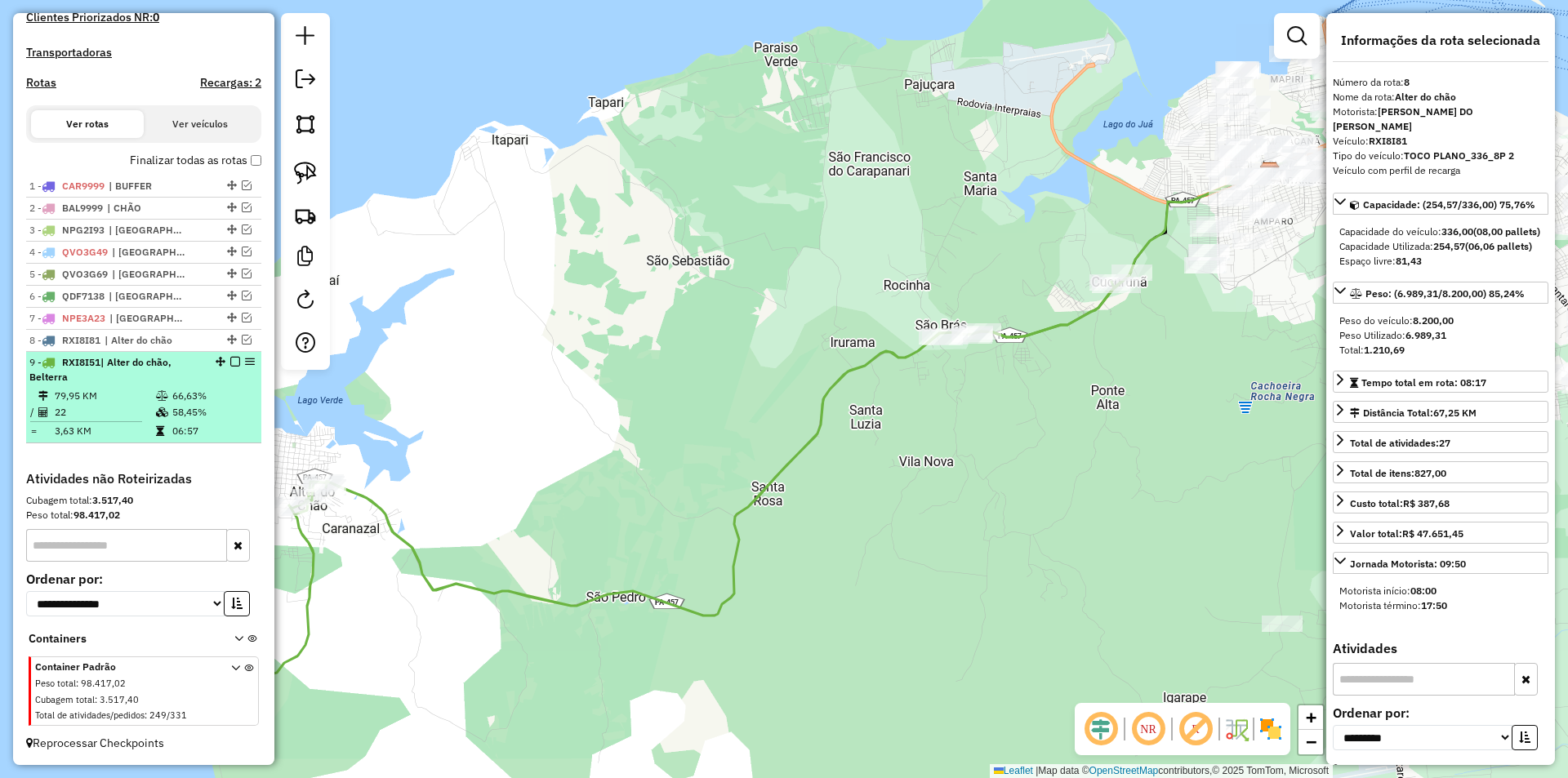
click at [186, 373] on div "9 - RXI8I51 | Alter do chão, Belterra" at bounding box center [116, 370] width 173 height 29
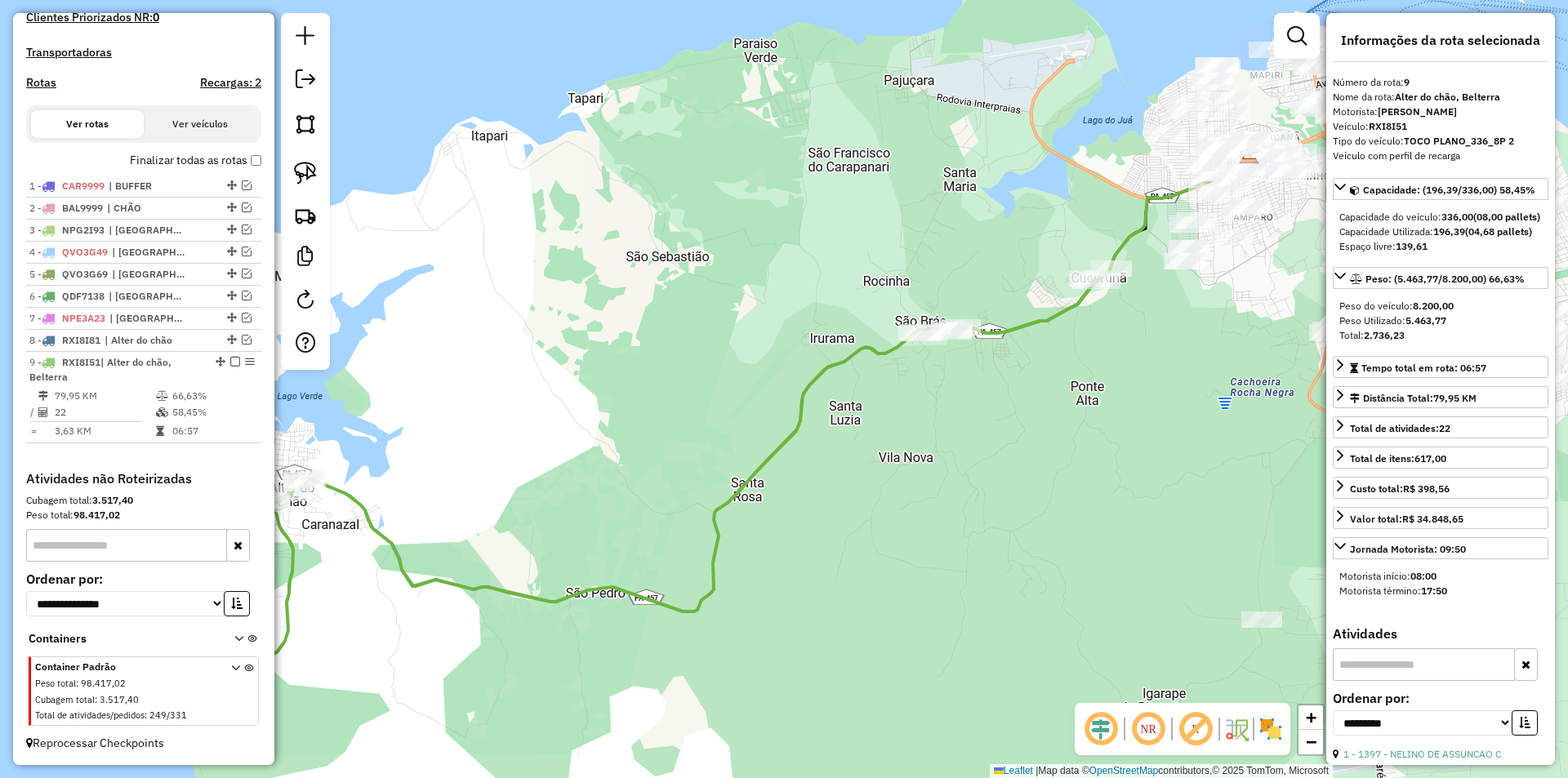
drag, startPoint x: 917, startPoint y: 364, endPoint x: 630, endPoint y: 501, distance: 318.0
click at [629, 505] on div "Janela de atendimento Grade de atendimento Capacidade Transportadoras Veículos …" at bounding box center [784, 389] width 1568 height 778
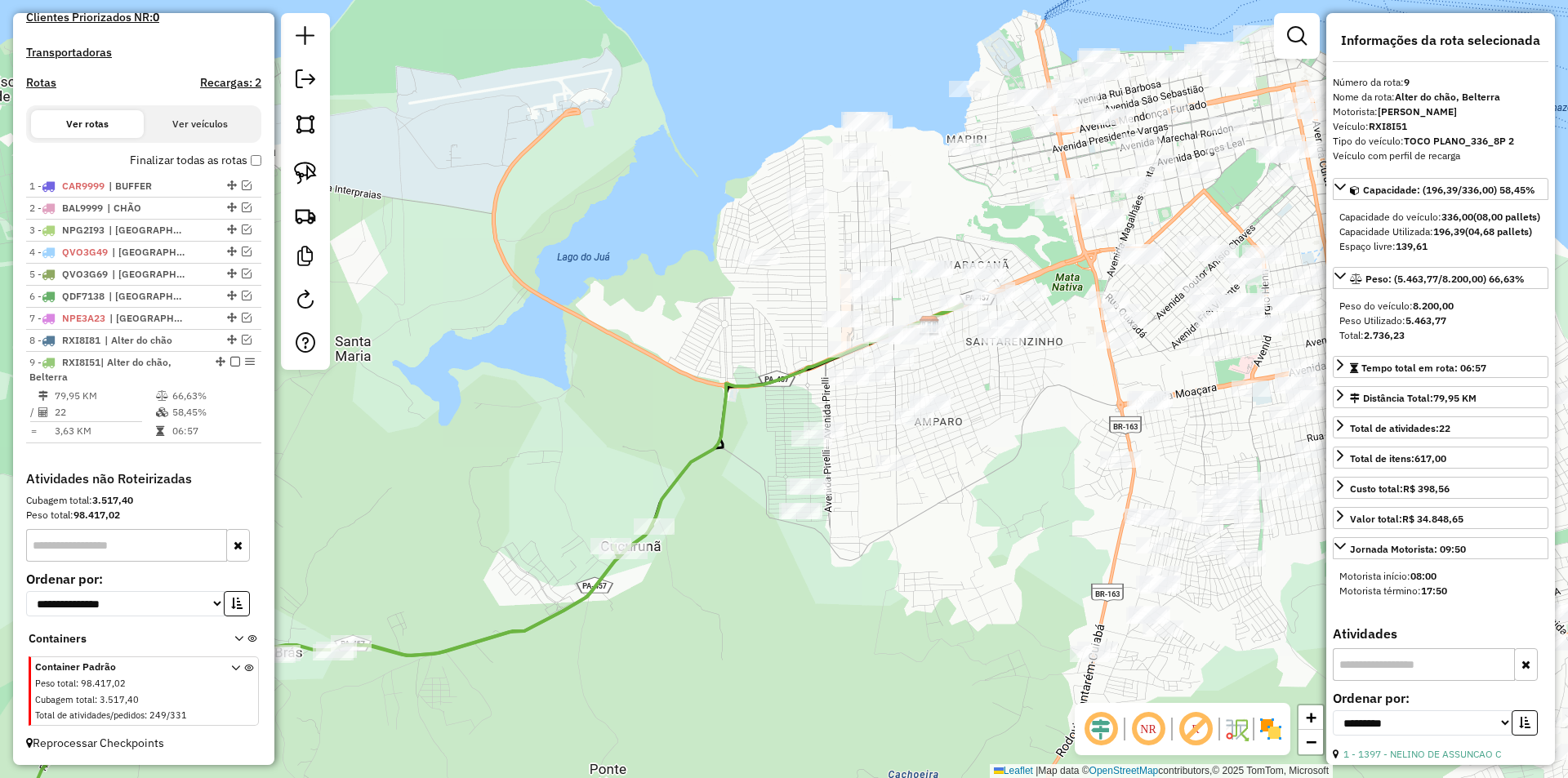
drag, startPoint x: 974, startPoint y: 449, endPoint x: 968, endPoint y: 488, distance: 39.5
click at [969, 488] on div "Janela de atendimento Grade de atendimento Capacidade Transportadoras Veículos …" at bounding box center [784, 389] width 1568 height 778
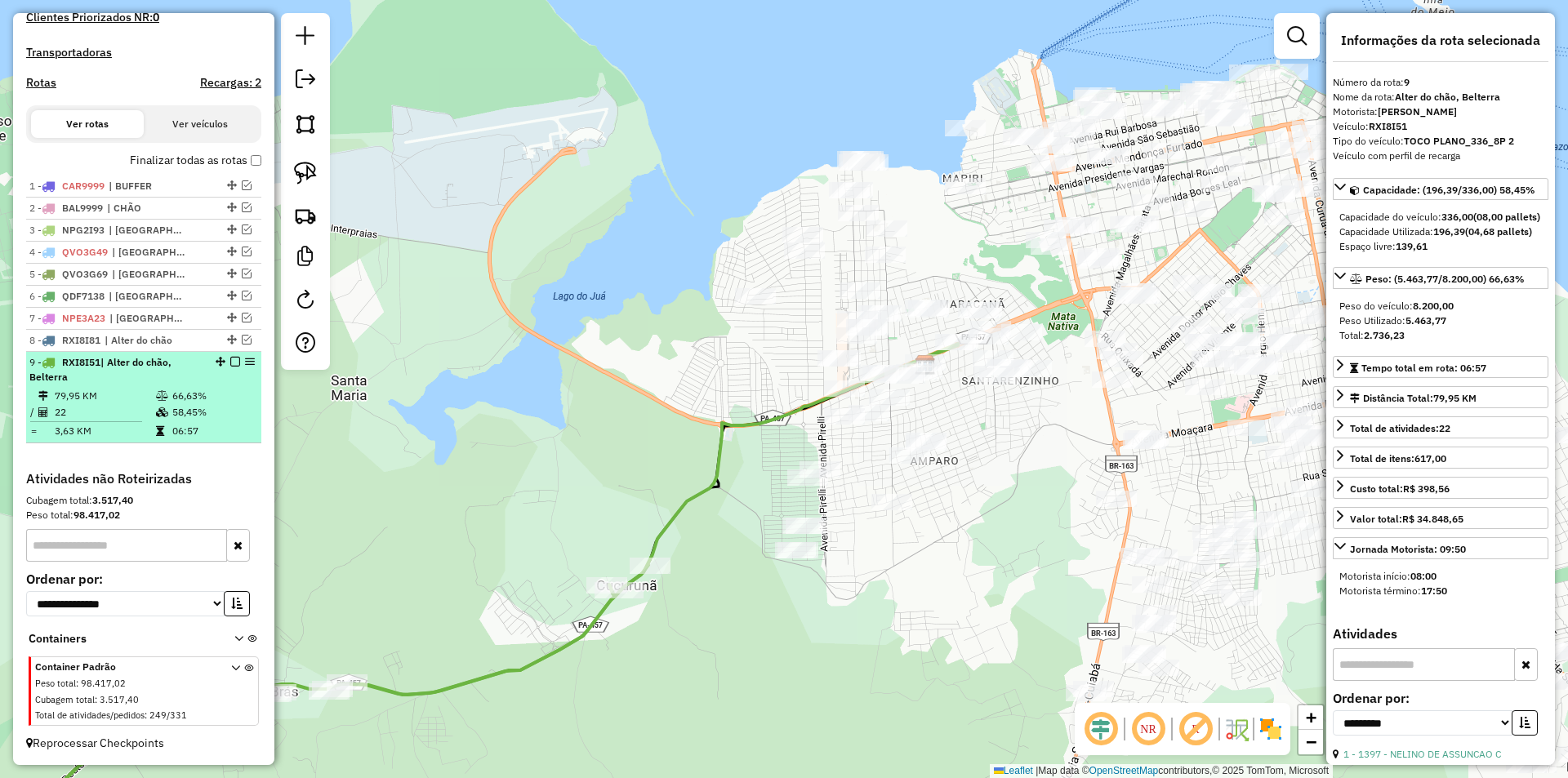
click at [231, 361] on em at bounding box center [235, 361] width 10 height 10
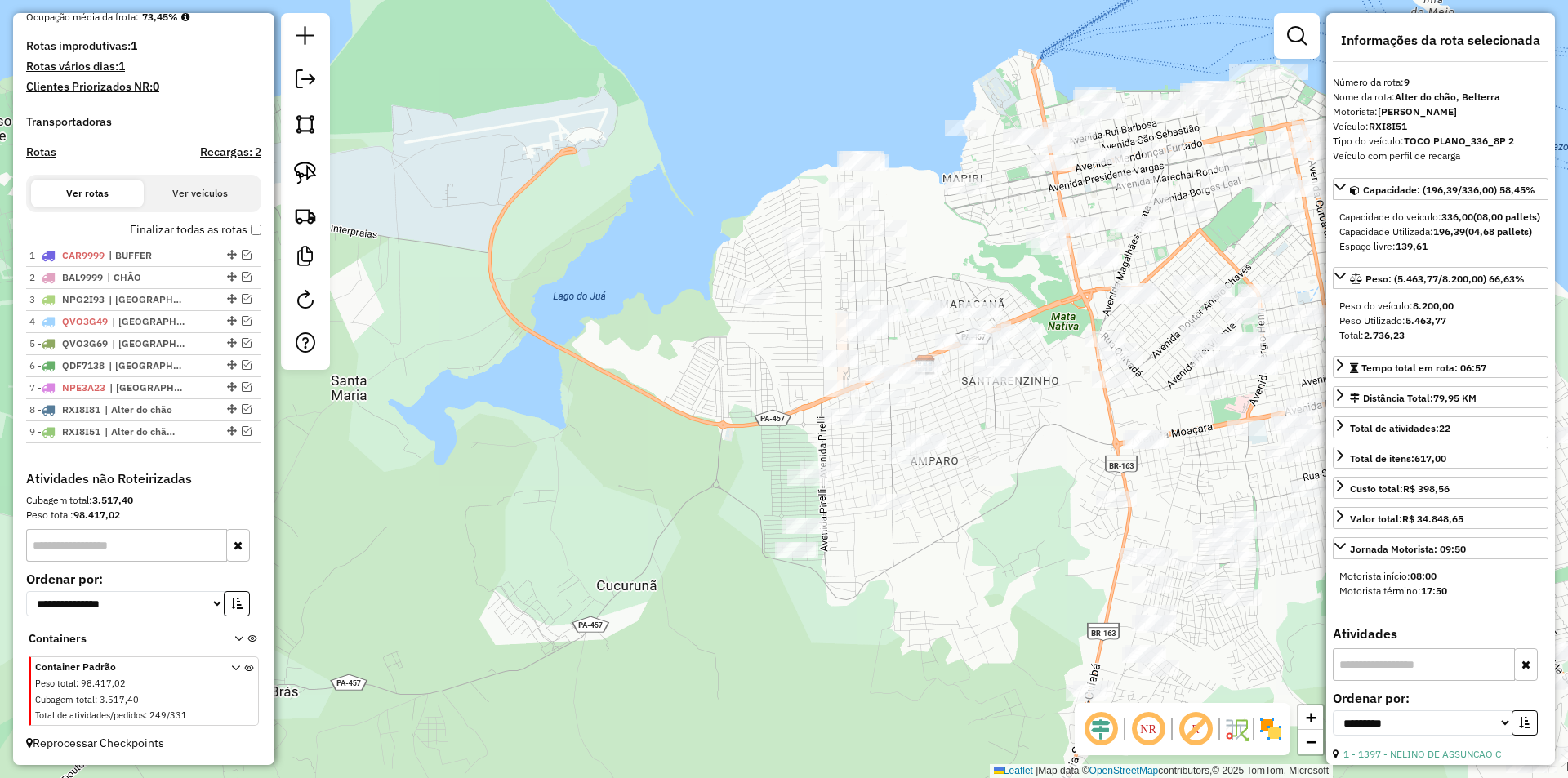
scroll to position [436, 0]
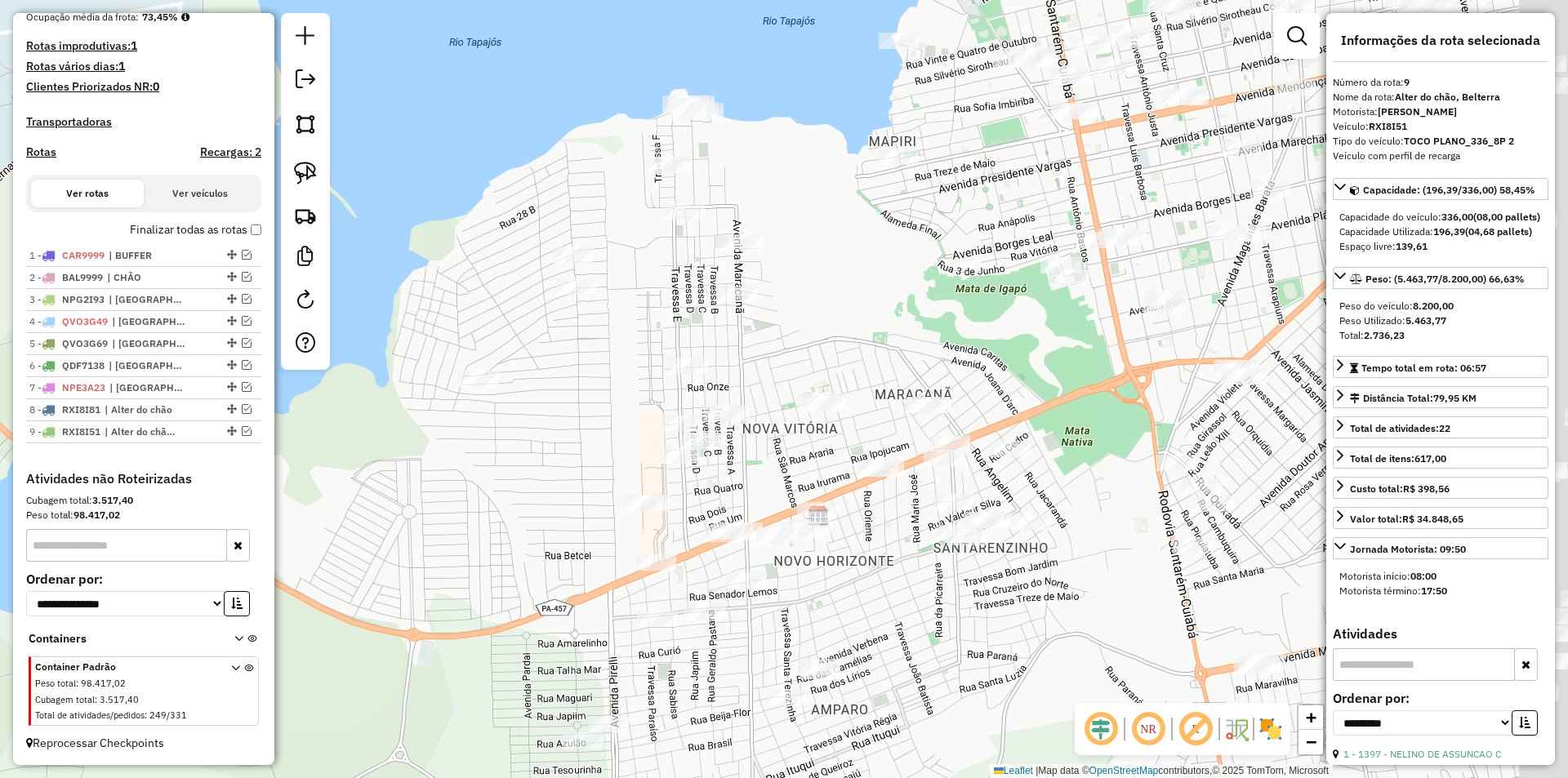
drag, startPoint x: 866, startPoint y: 314, endPoint x: 790, endPoint y: 345, distance: 82.1
click at [790, 345] on div "Janela de atendimento Grade de atendimento Capacidade Transportadoras Veículos …" at bounding box center [784, 389] width 1568 height 778
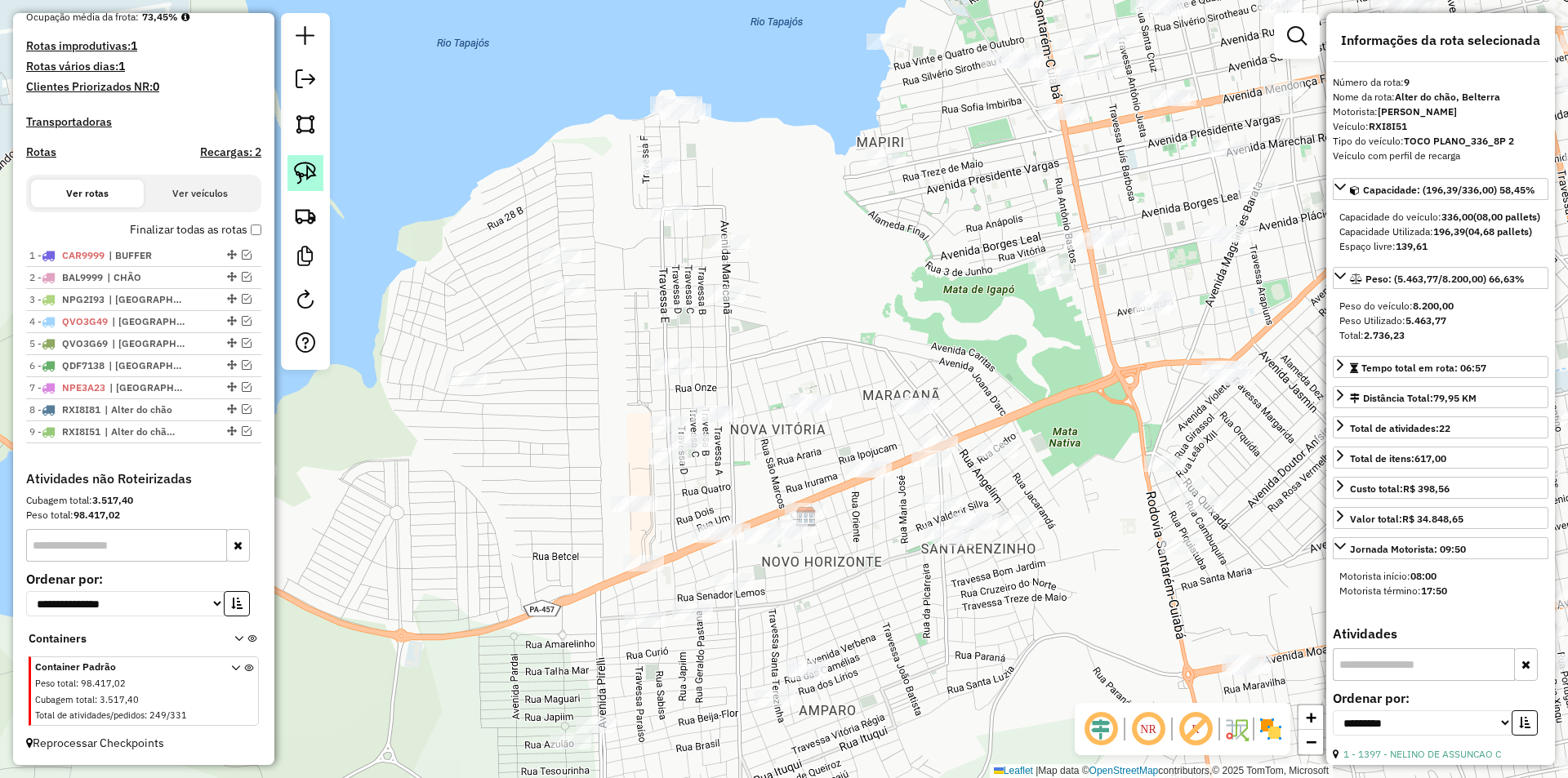
click at [308, 175] on img at bounding box center [306, 173] width 23 height 23
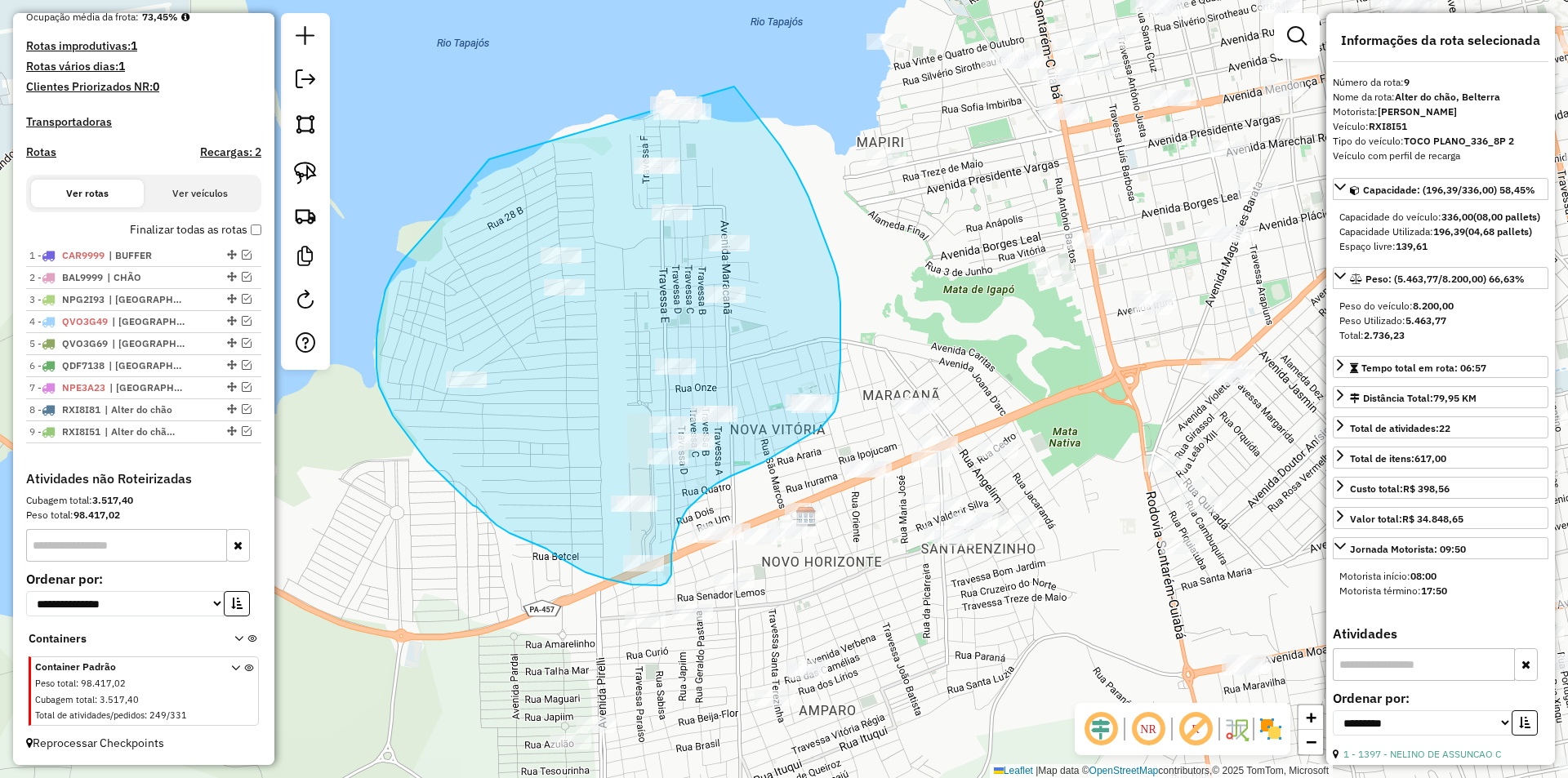
drag, startPoint x: 442, startPoint y: 216, endPoint x: 706, endPoint y: 52, distance: 310.8
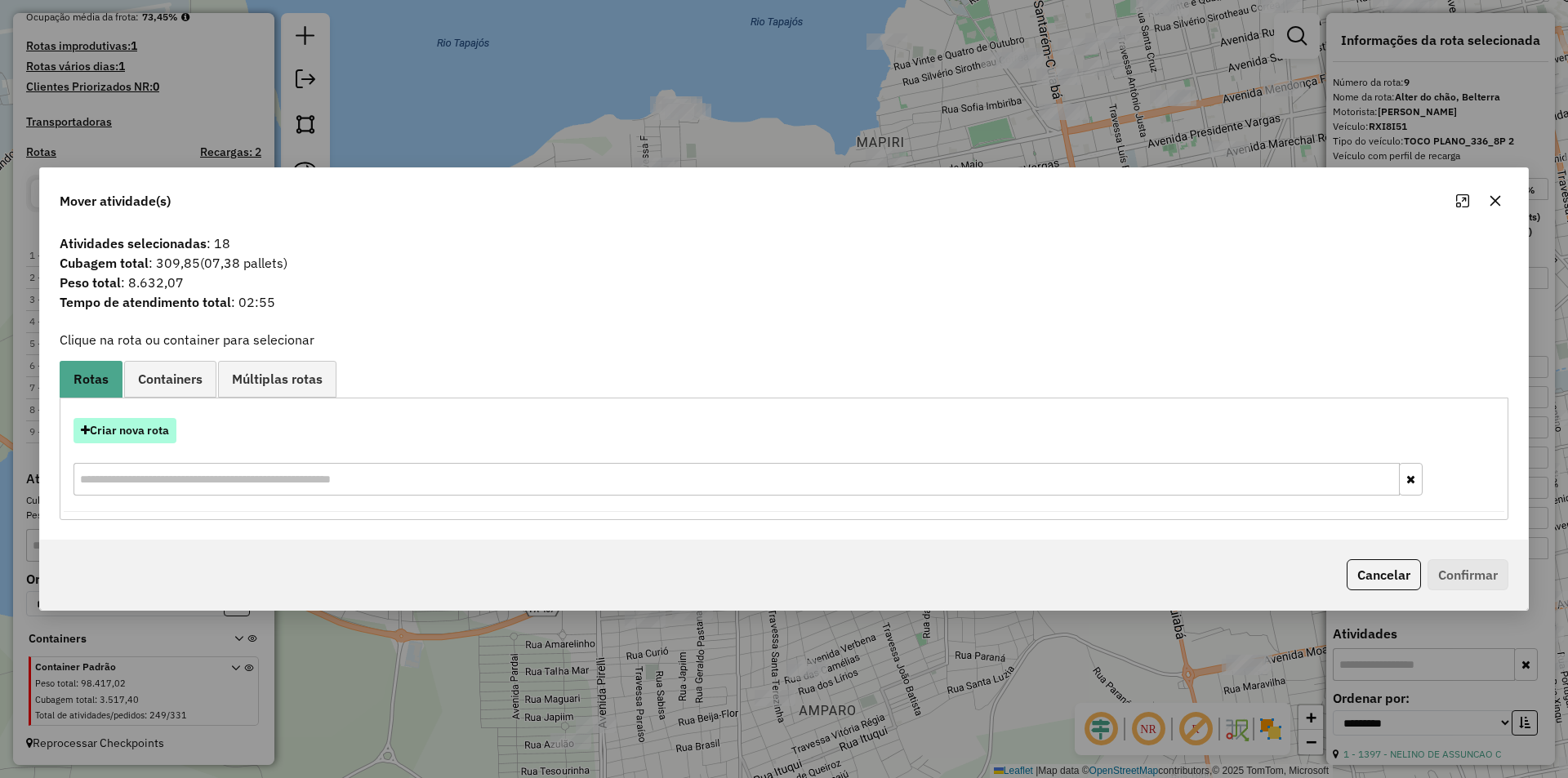
click at [160, 429] on button "Criar nova rota" at bounding box center [125, 430] width 103 height 25
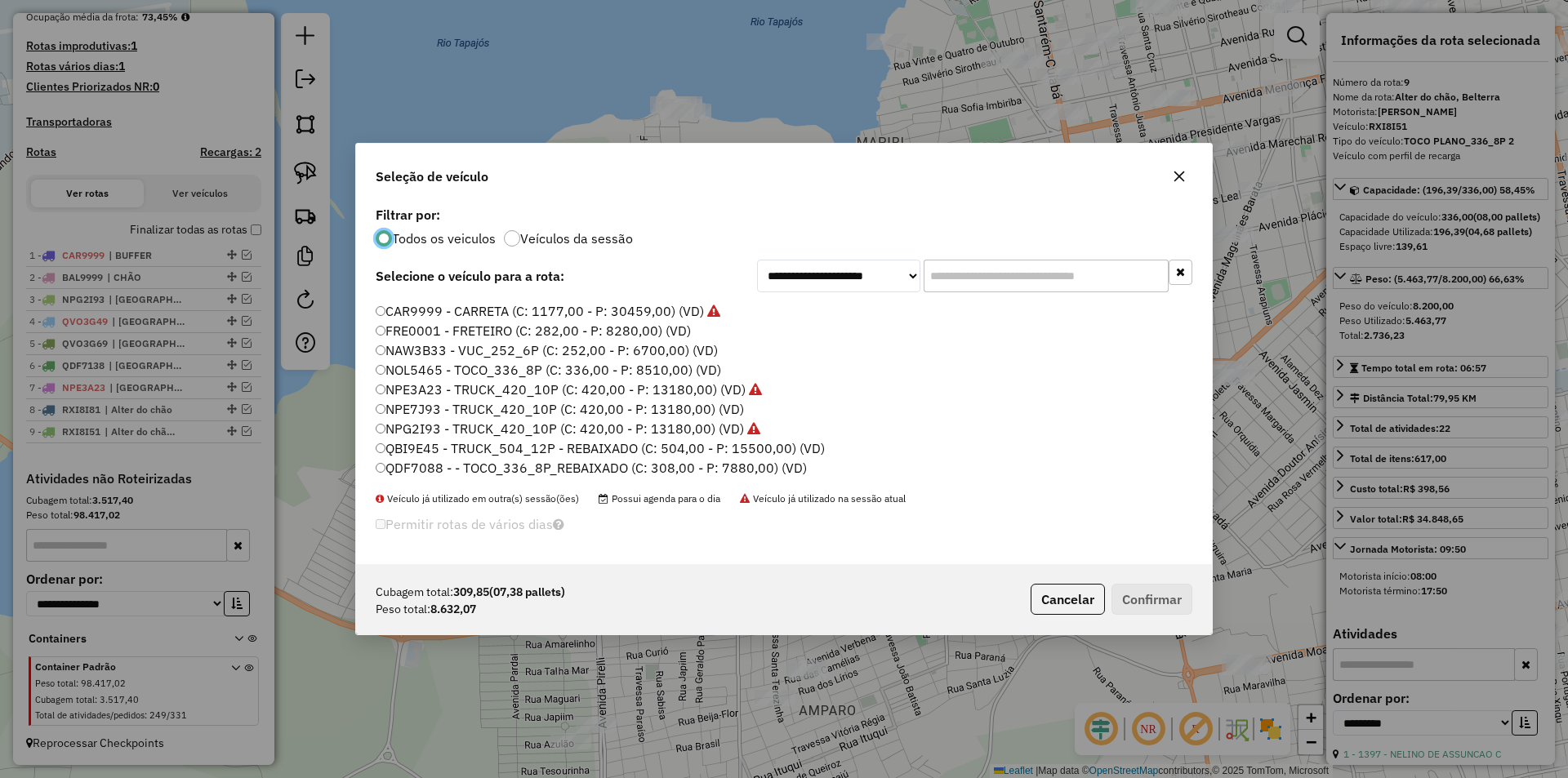
scroll to position [164, 0]
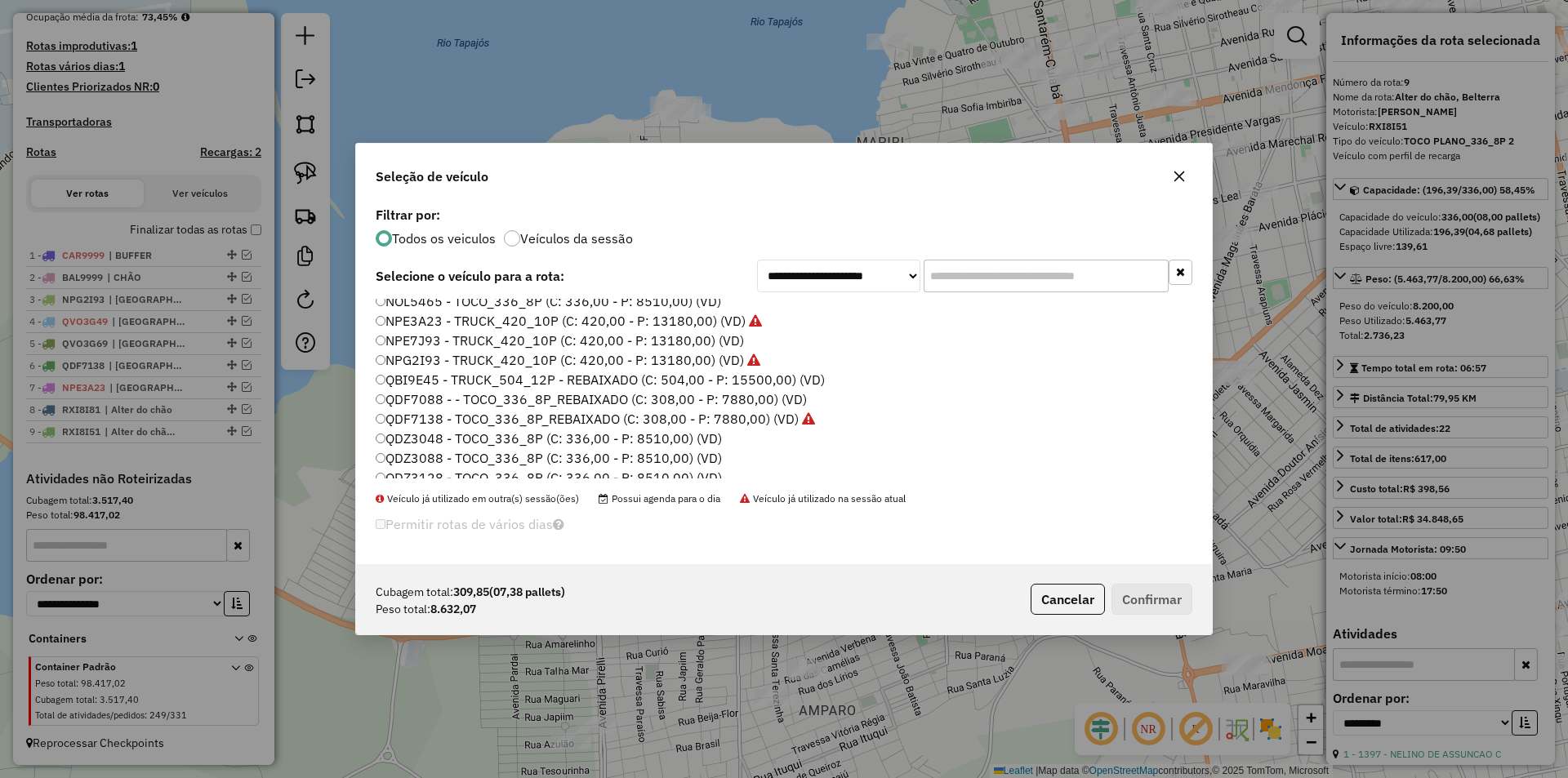
click at [443, 452] on label "QDZ3088 - TOCO_336_8P (C: 336,00 - P: 8510,00) (VD)" at bounding box center [548, 458] width 346 height 20
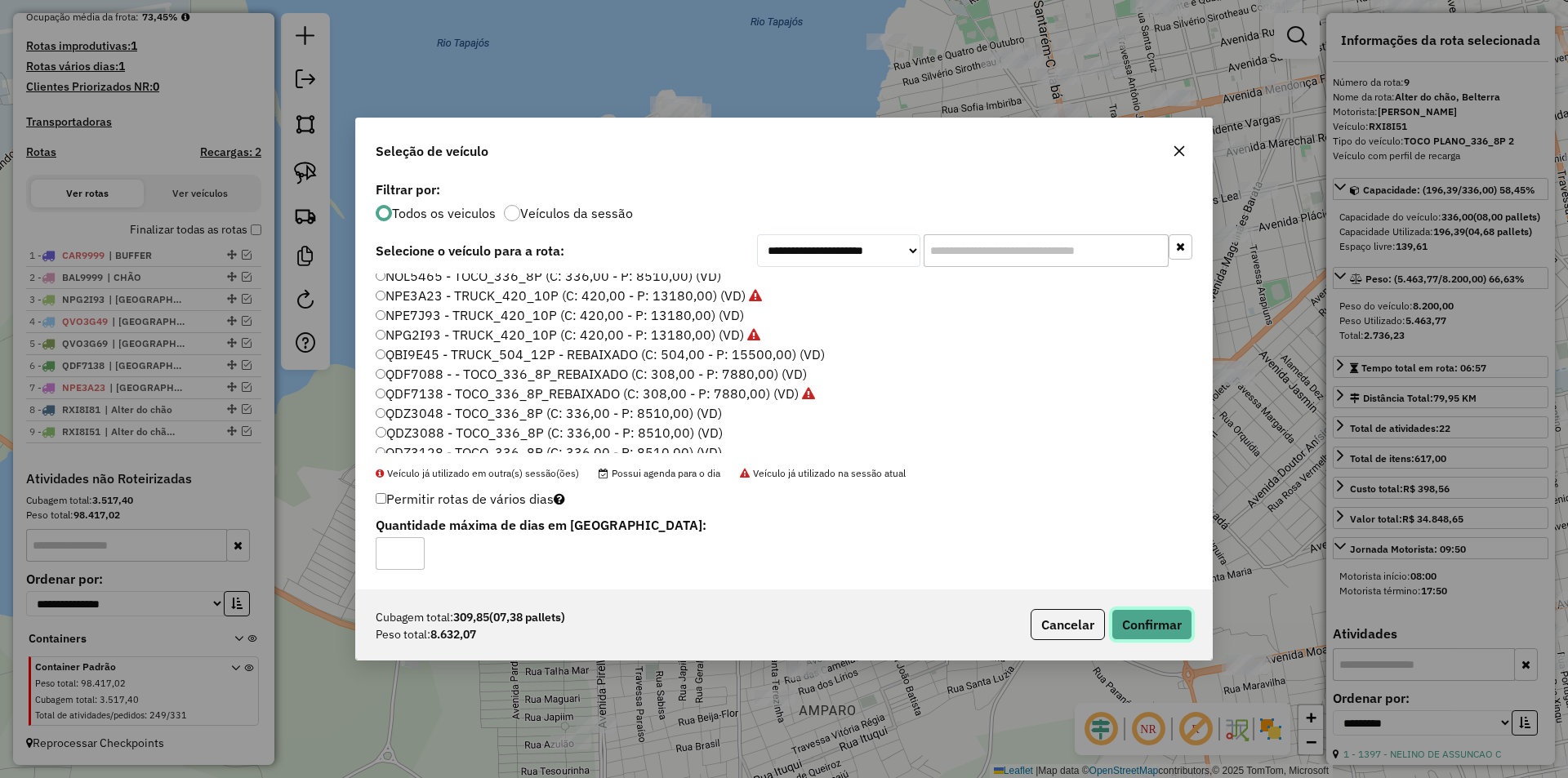
click at [1166, 610] on button "Confirmar" at bounding box center [1152, 624] width 81 height 31
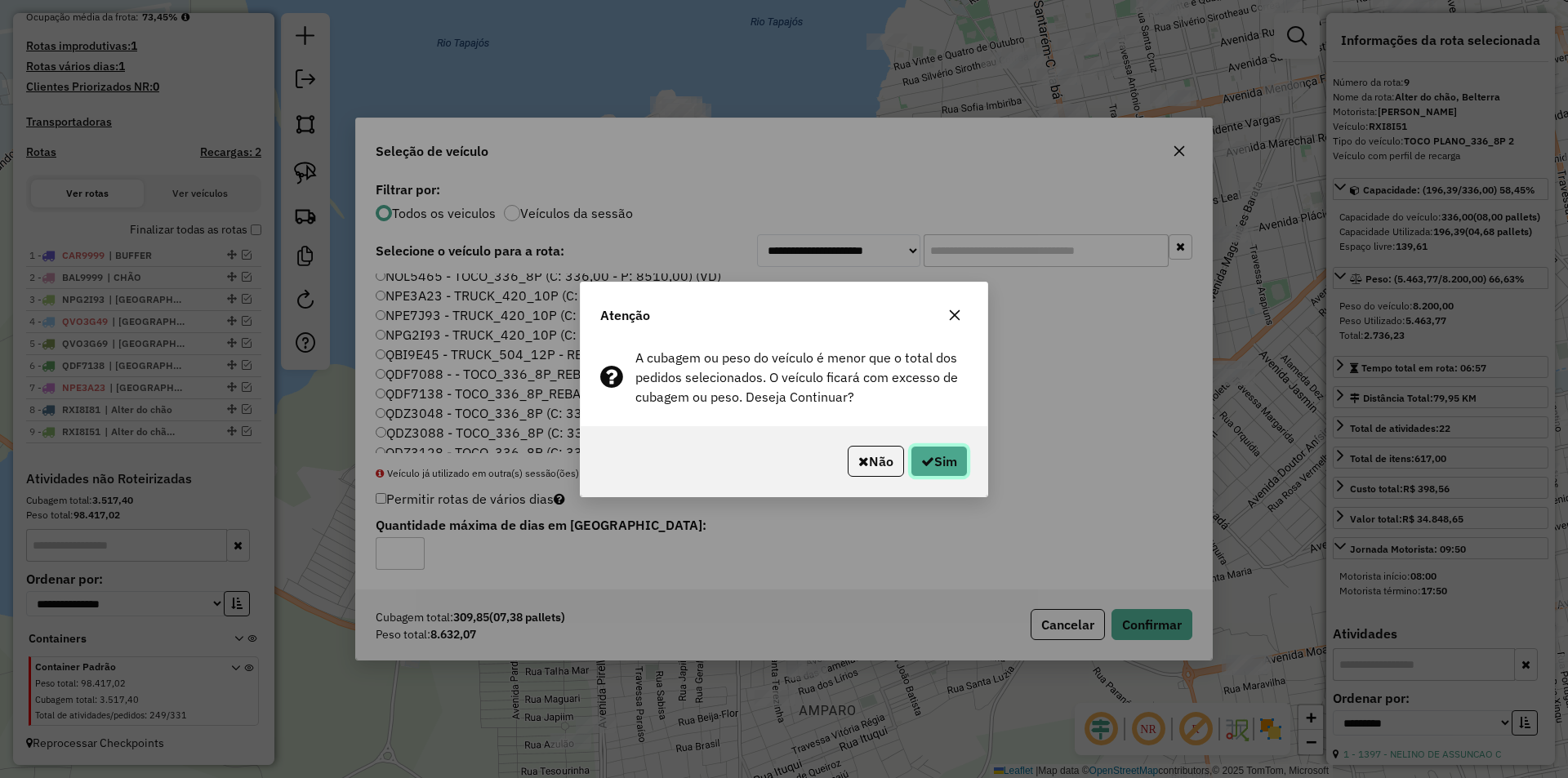
click at [928, 453] on button "Sim" at bounding box center [939, 461] width 57 height 31
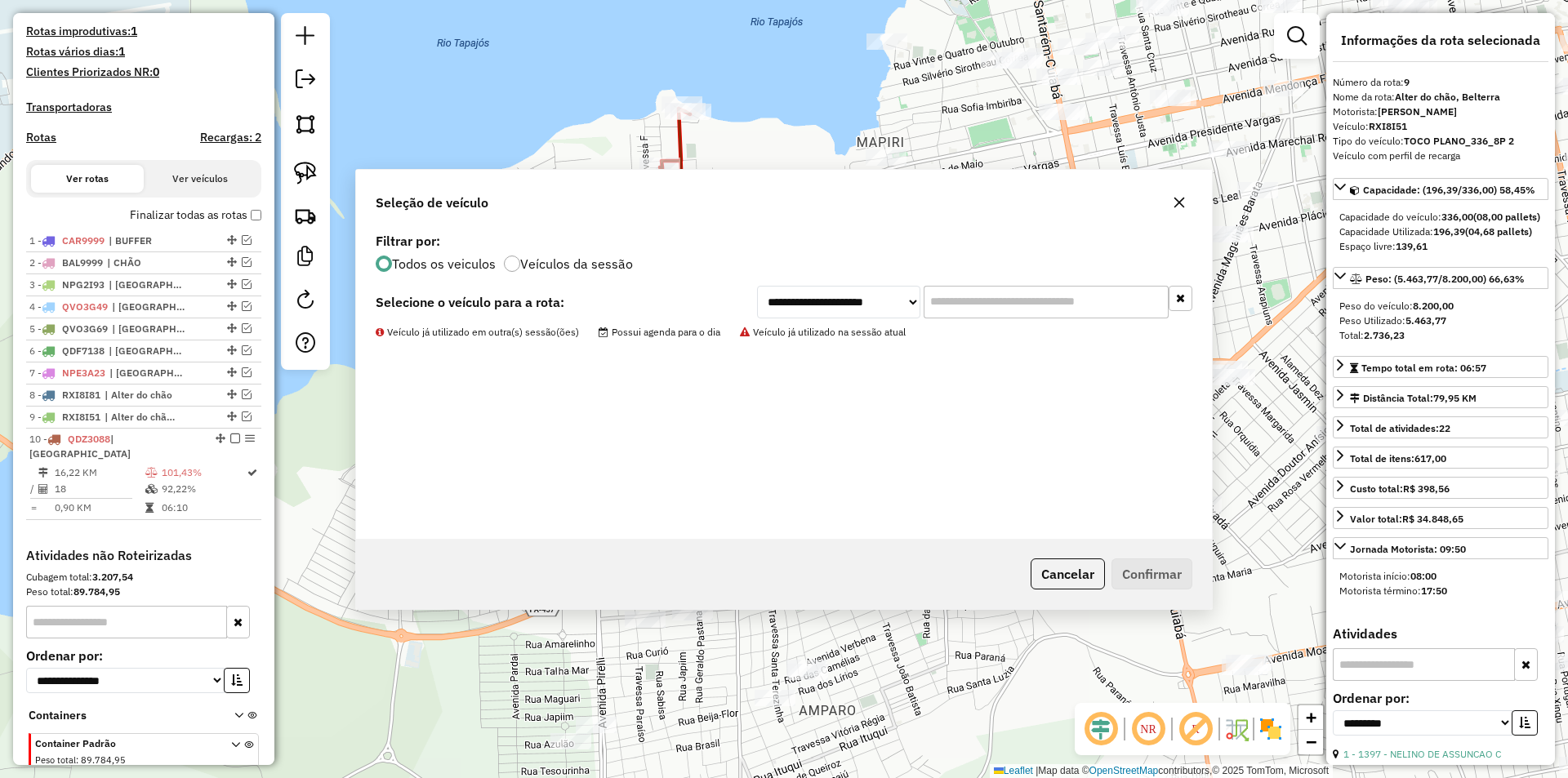
scroll to position [512, 0]
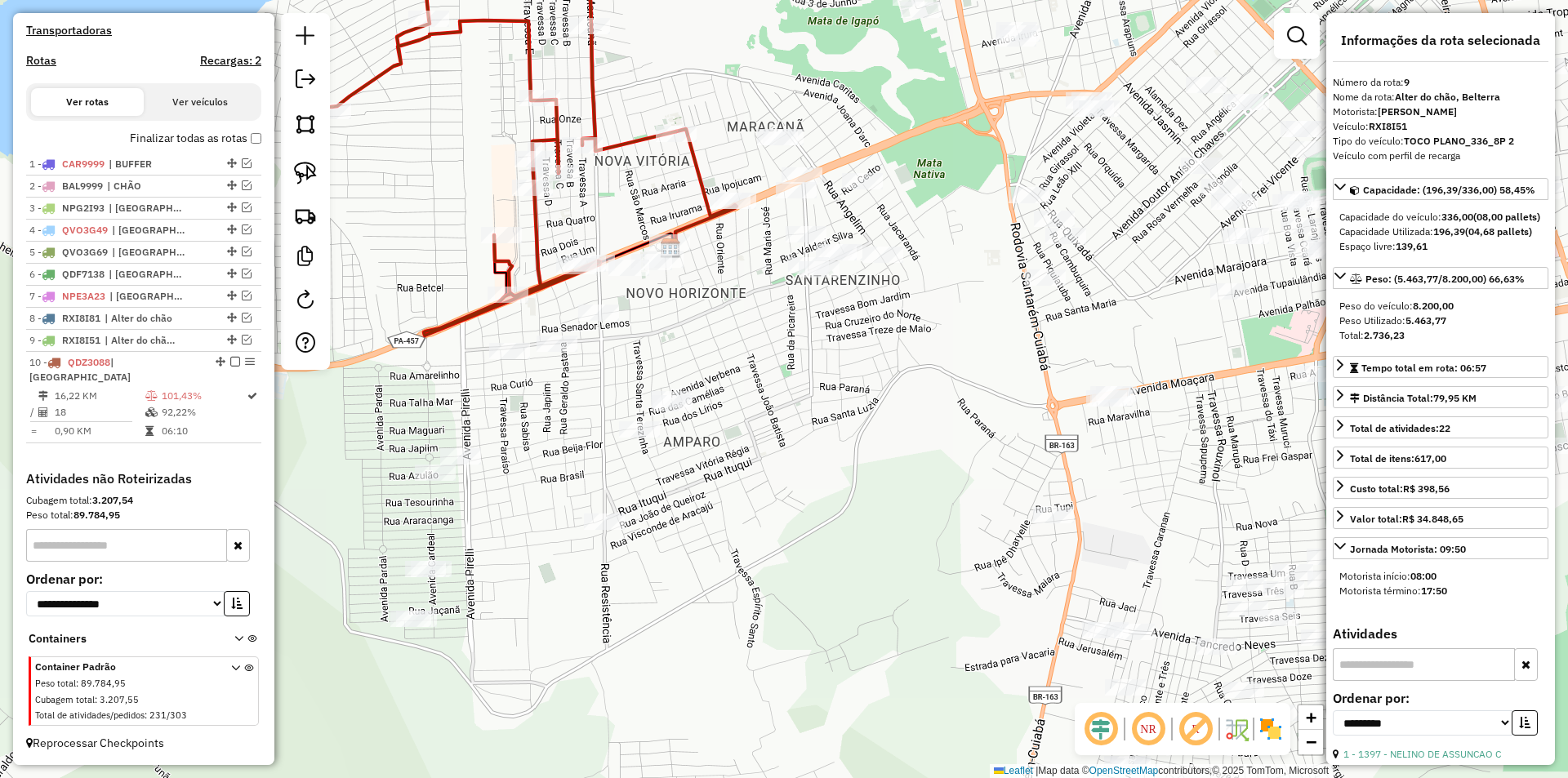
drag, startPoint x: 688, startPoint y: 626, endPoint x: 553, endPoint y: 354, distance: 303.7
click at [553, 355] on div "Janela de atendimento Grade de atendimento Capacidade Transportadoras Veículos …" at bounding box center [784, 389] width 1568 height 778
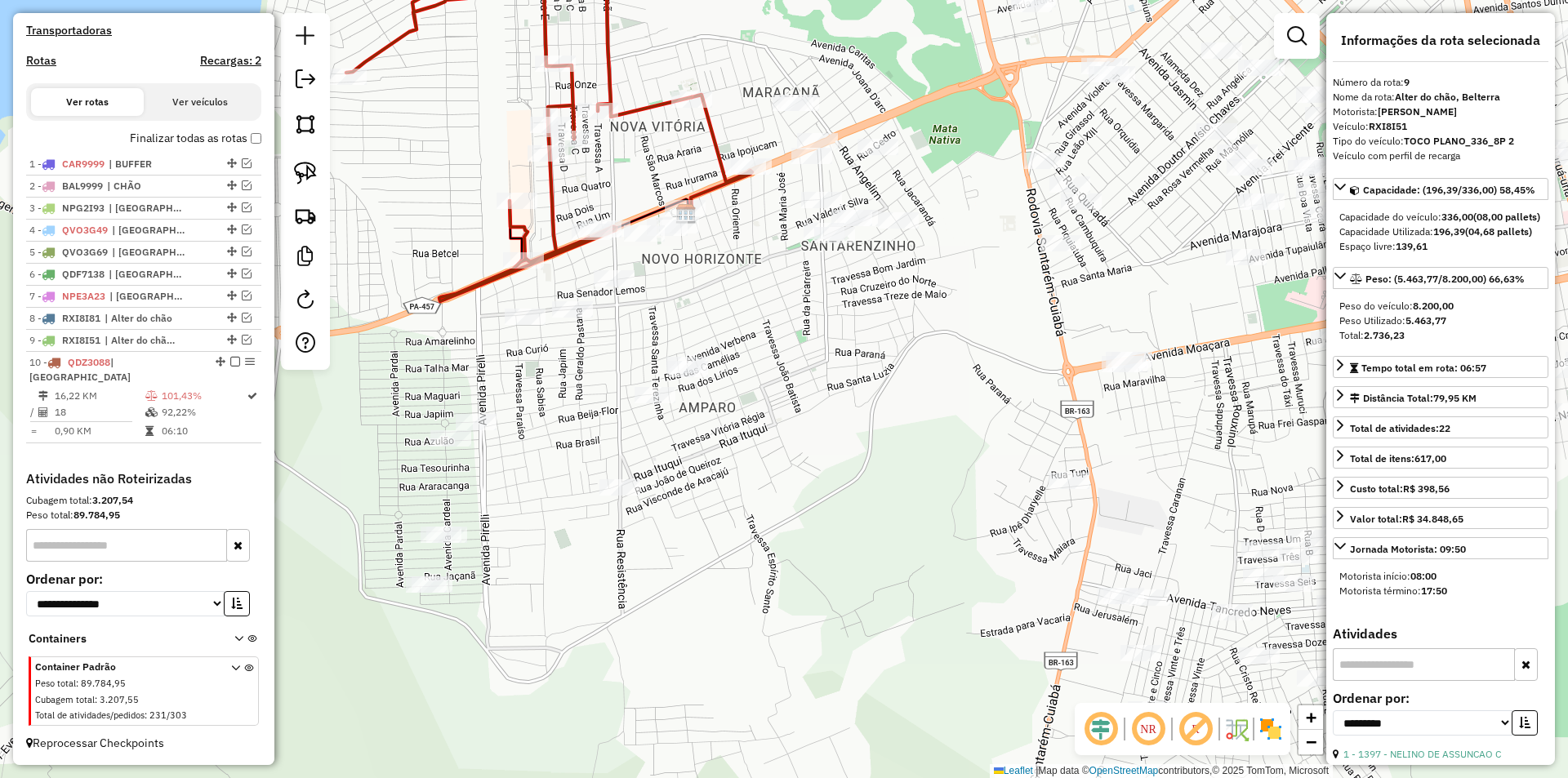
drag, startPoint x: 529, startPoint y: 414, endPoint x: 556, endPoint y: 358, distance: 62.2
click at [556, 358] on div "Janela de atendimento Grade de atendimento Capacidade Transportadoras Veículos …" at bounding box center [784, 389] width 1568 height 778
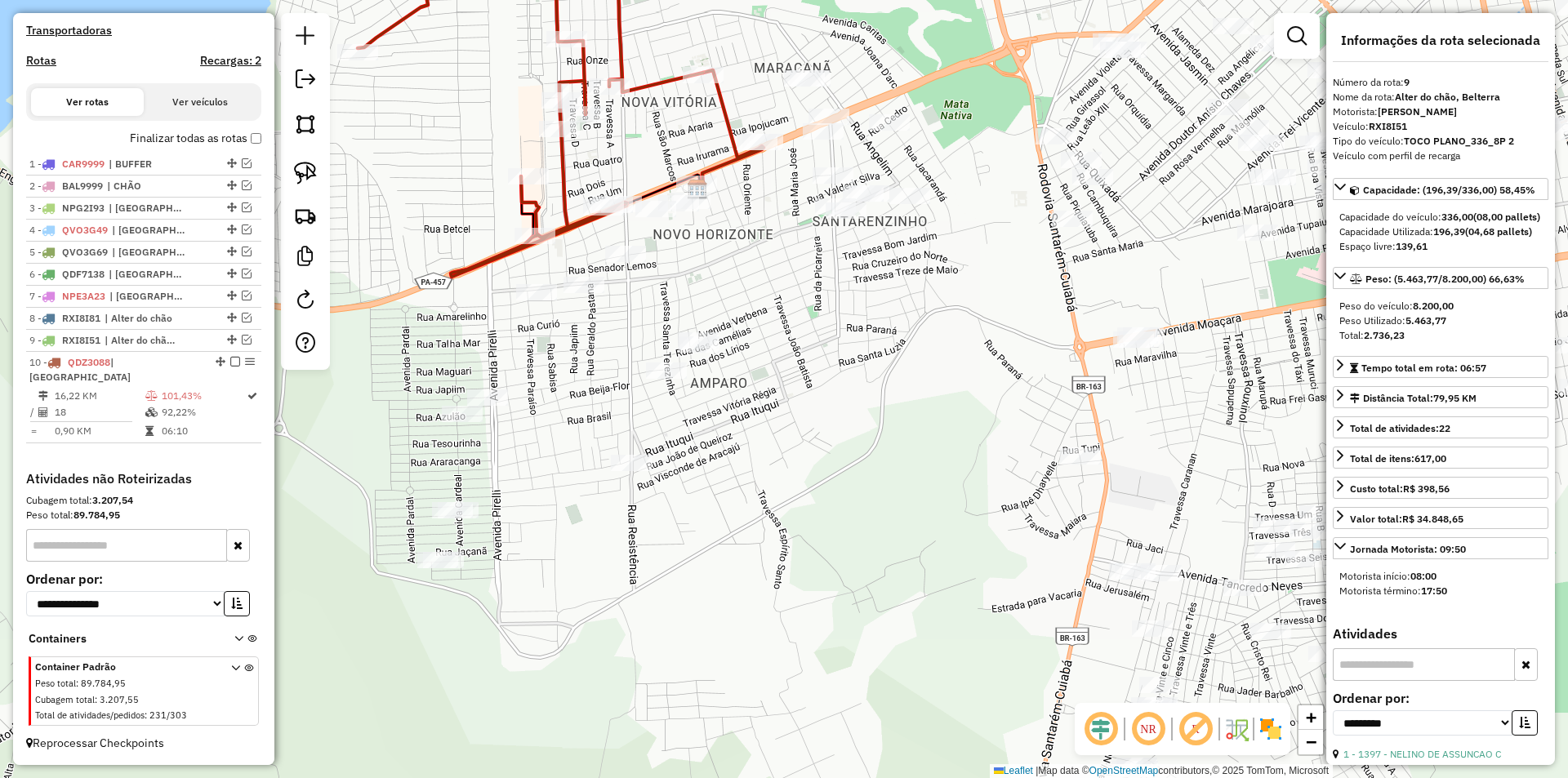
click at [324, 185] on div at bounding box center [305, 191] width 49 height 357
click at [316, 175] on img at bounding box center [306, 173] width 23 height 23
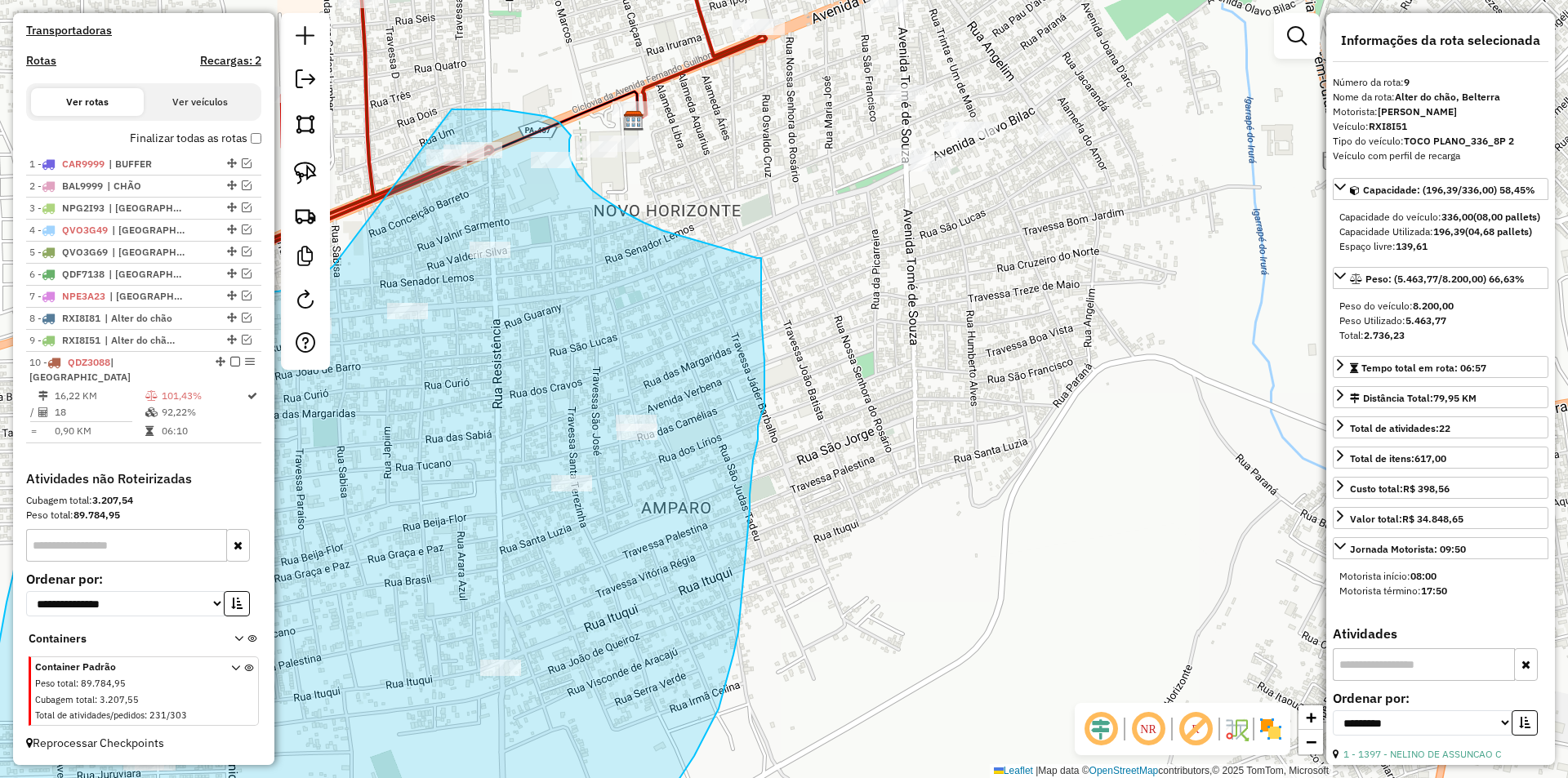
drag, startPoint x: 547, startPoint y: 262, endPoint x: 450, endPoint y: 109, distance: 181.2
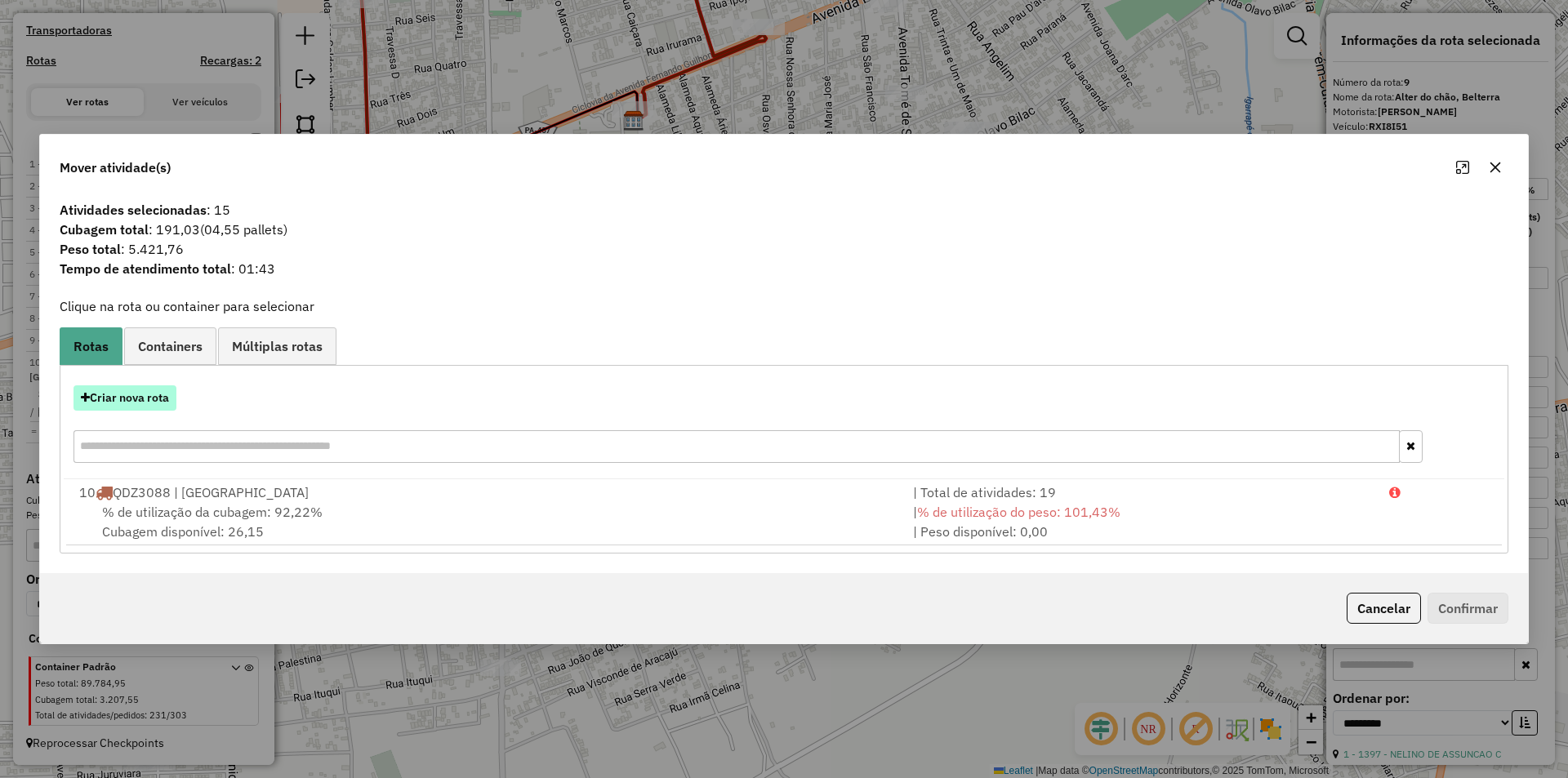
click at [125, 399] on button "Criar nova rota" at bounding box center [125, 397] width 103 height 25
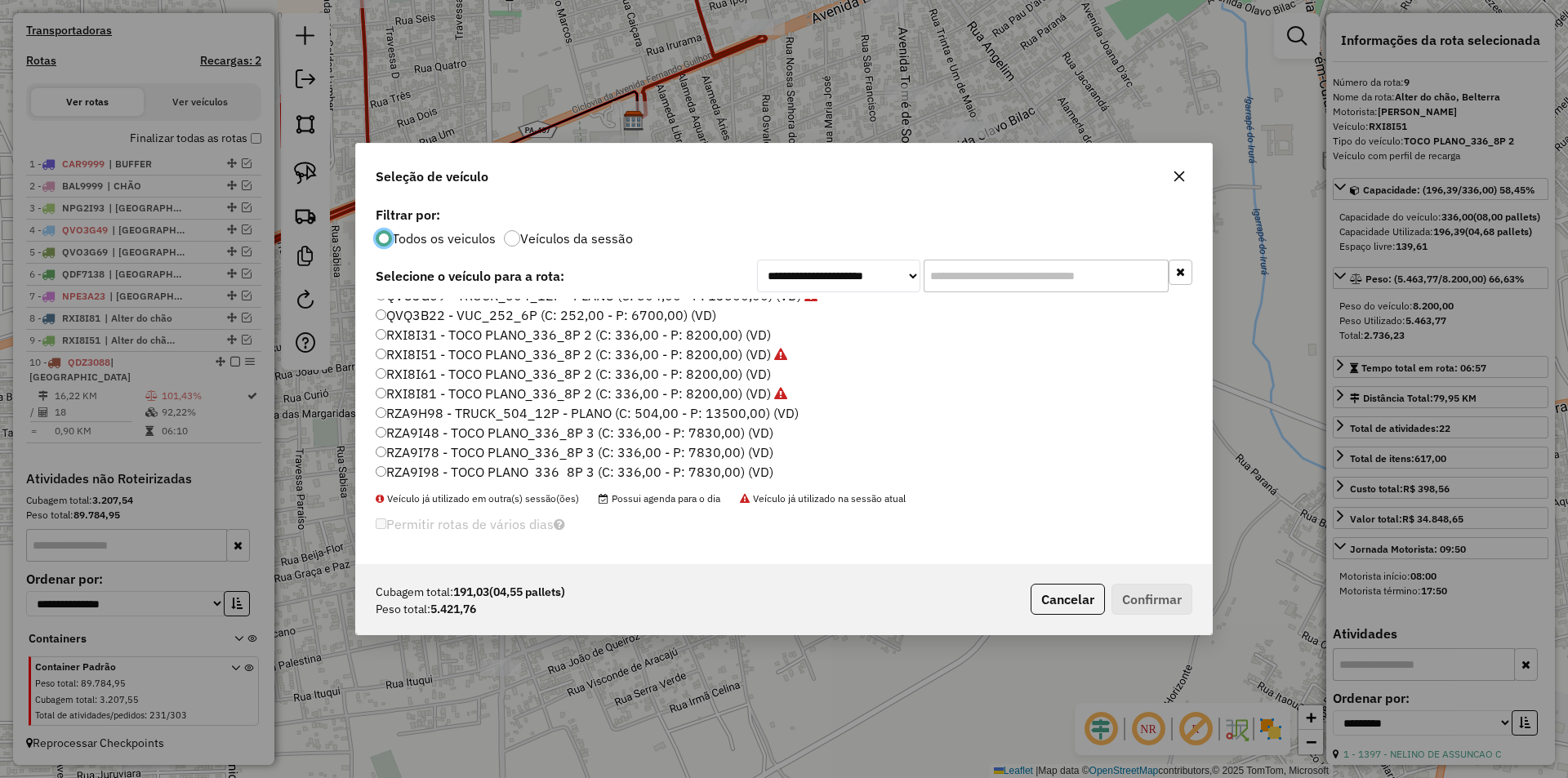
scroll to position [486, 0]
click at [432, 334] on label "RXI8I31 - TOCO PLANO_336_8P 2 (C: 336,00 - P: 8200,00) (VD)" at bounding box center [573, 331] width 396 height 20
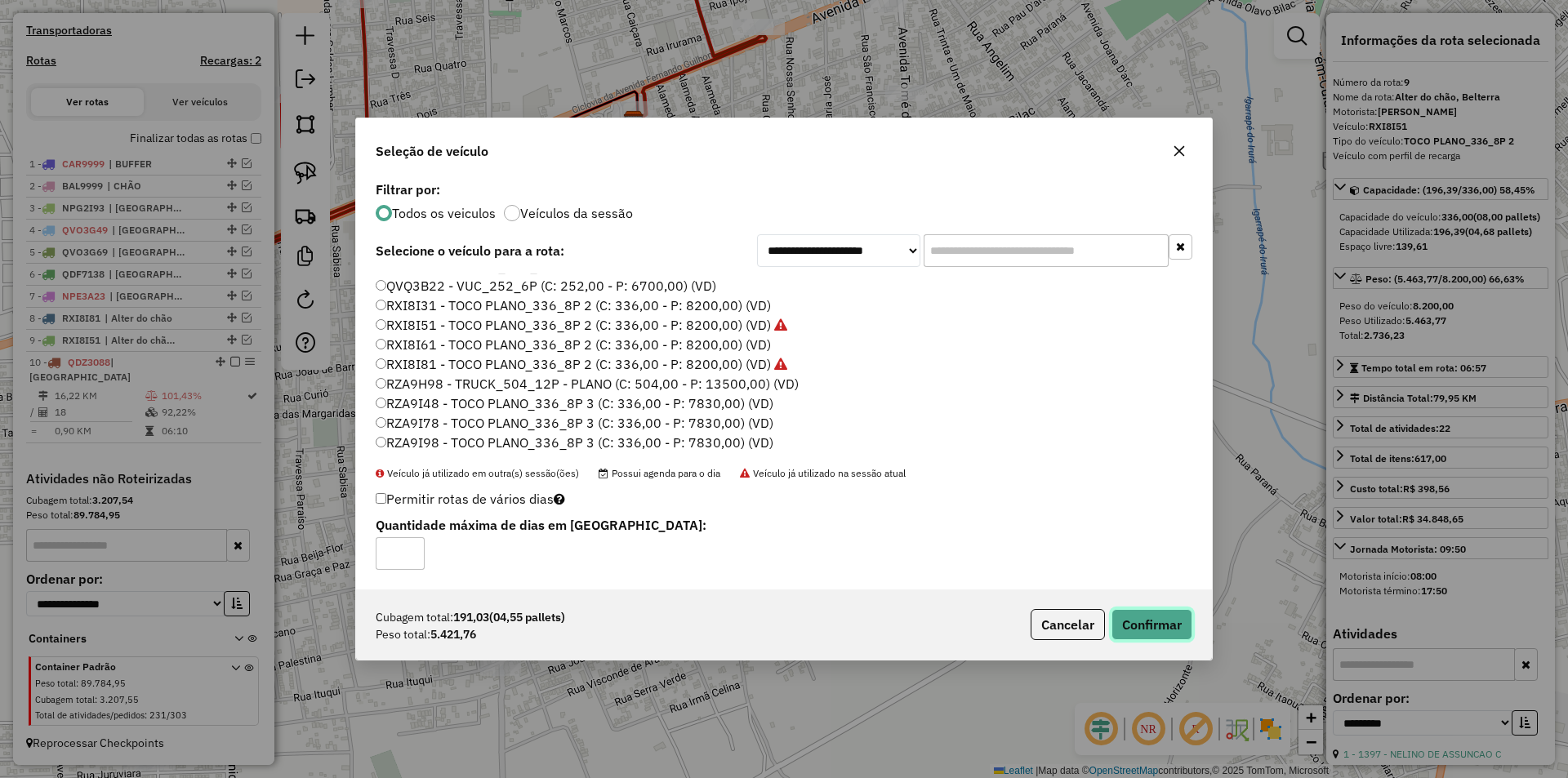
click at [1148, 627] on button "Confirmar" at bounding box center [1152, 624] width 81 height 31
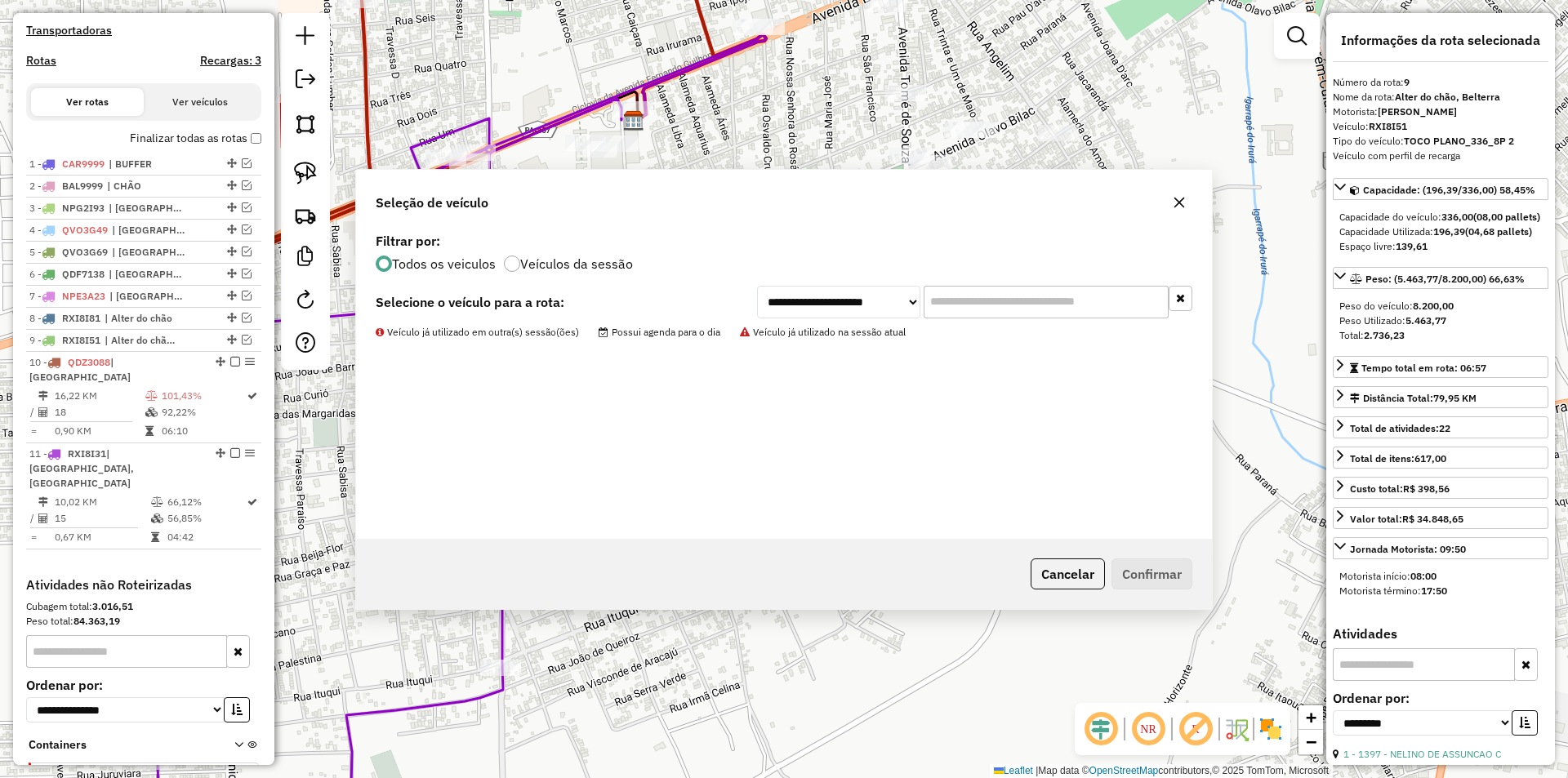
scroll to position [604, 0]
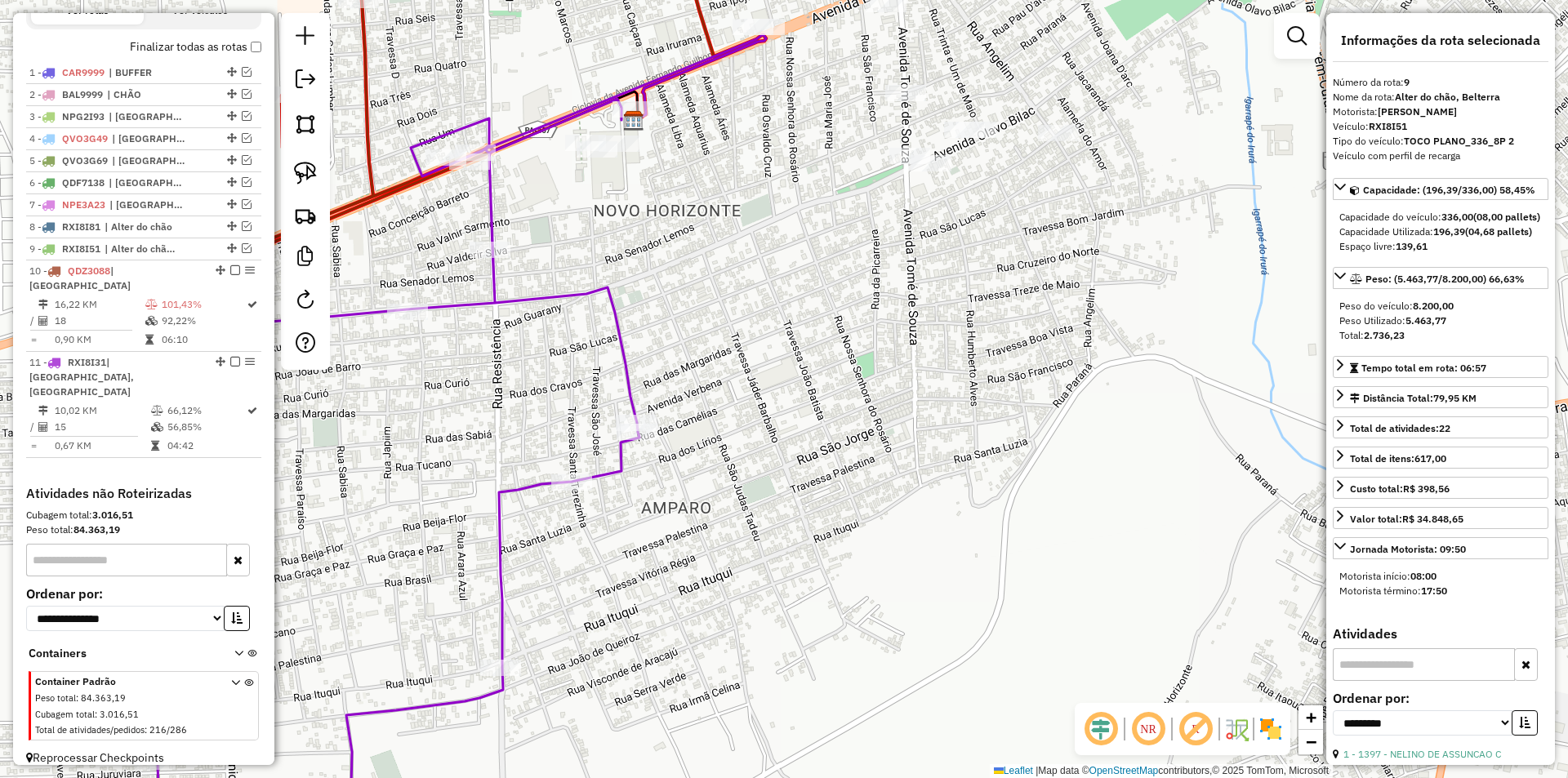
click at [516, 486] on icon at bounding box center [396, 477] width 487 height 758
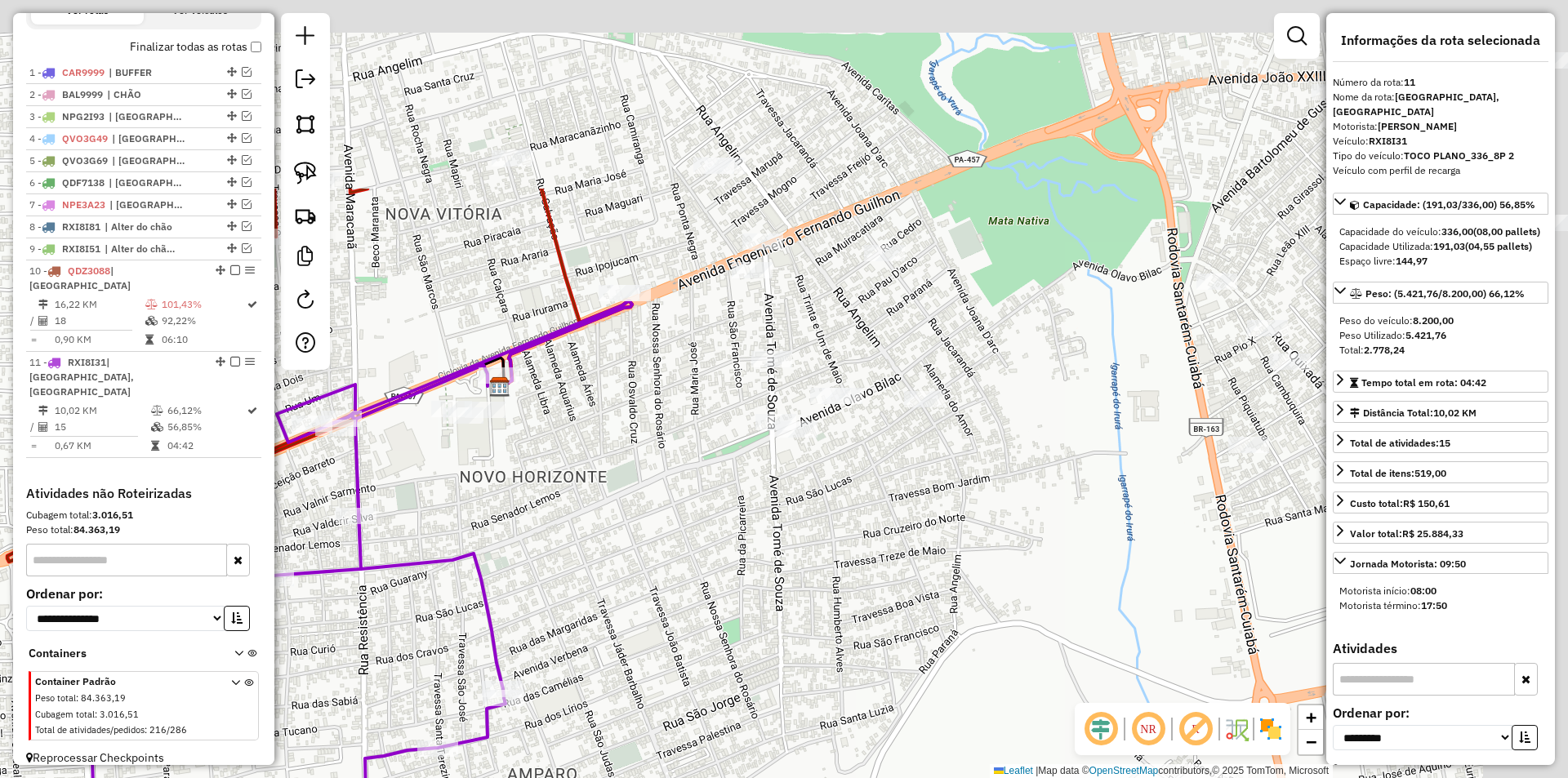
drag, startPoint x: 778, startPoint y: 255, endPoint x: 591, endPoint y: 538, distance: 339.2
click at [591, 538] on div "Janela de atendimento Grade de atendimento Capacidade Transportadoras Veículos …" at bounding box center [784, 389] width 1568 height 778
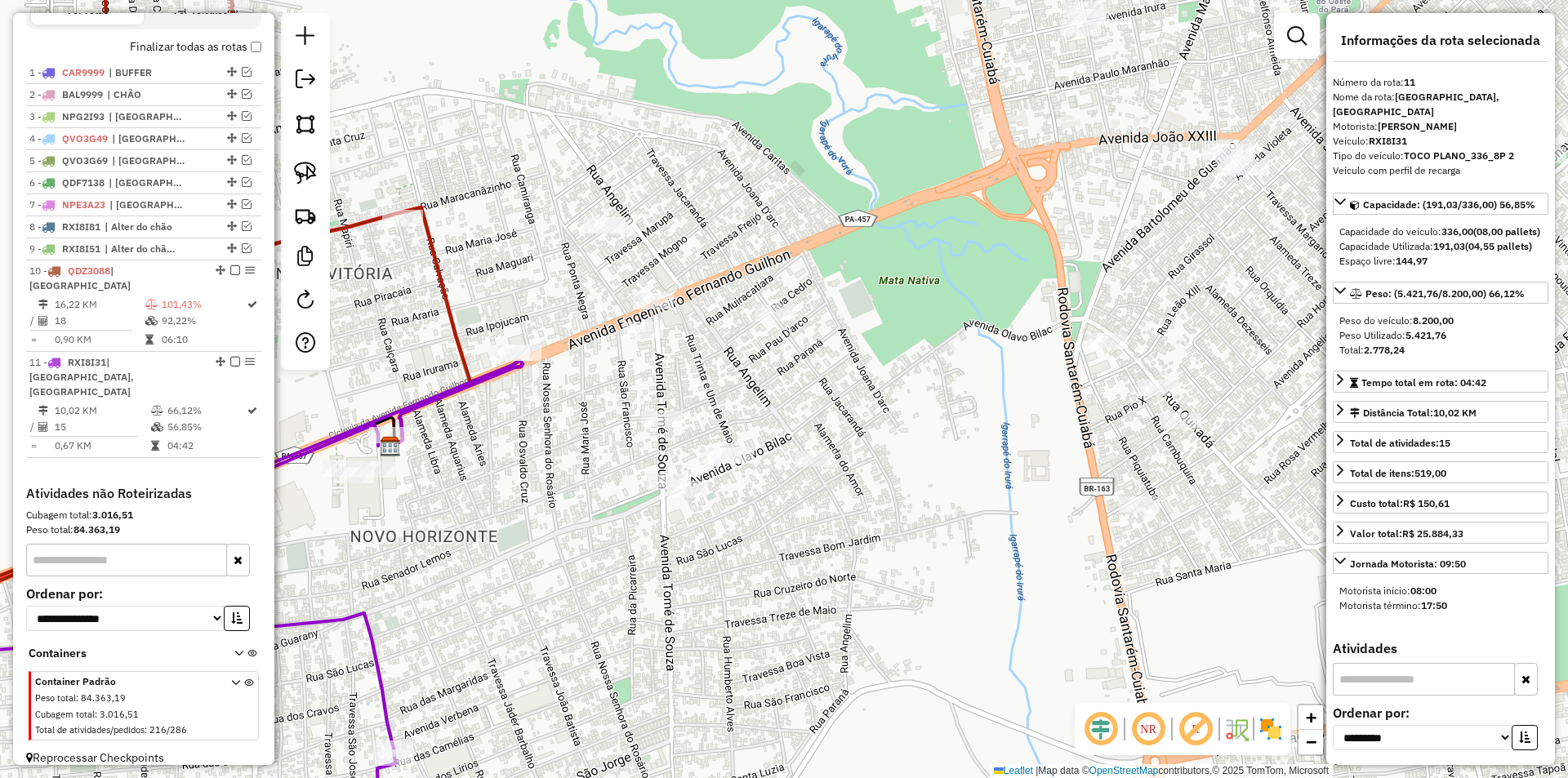
drag, startPoint x: 586, startPoint y: 475, endPoint x: 529, endPoint y: 517, distance: 70.8
click at [529, 517] on div "Janela de atendimento Grade de atendimento Capacidade Transportadoras Veículos …" at bounding box center [784, 389] width 1568 height 778
click at [304, 171] on img at bounding box center [306, 173] width 23 height 23
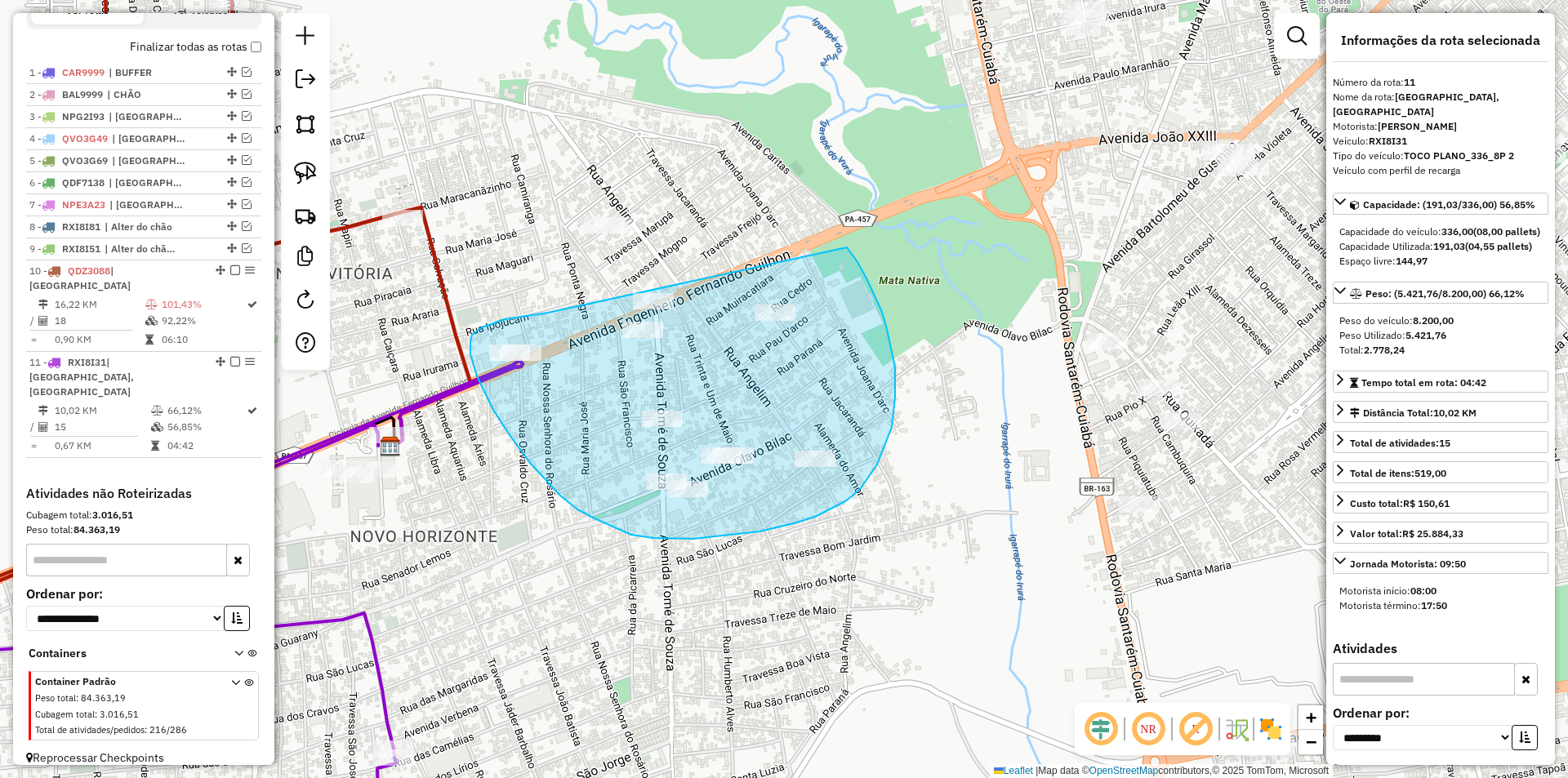
drag, startPoint x: 548, startPoint y: 313, endPoint x: 847, endPoint y: 247, distance: 306.2
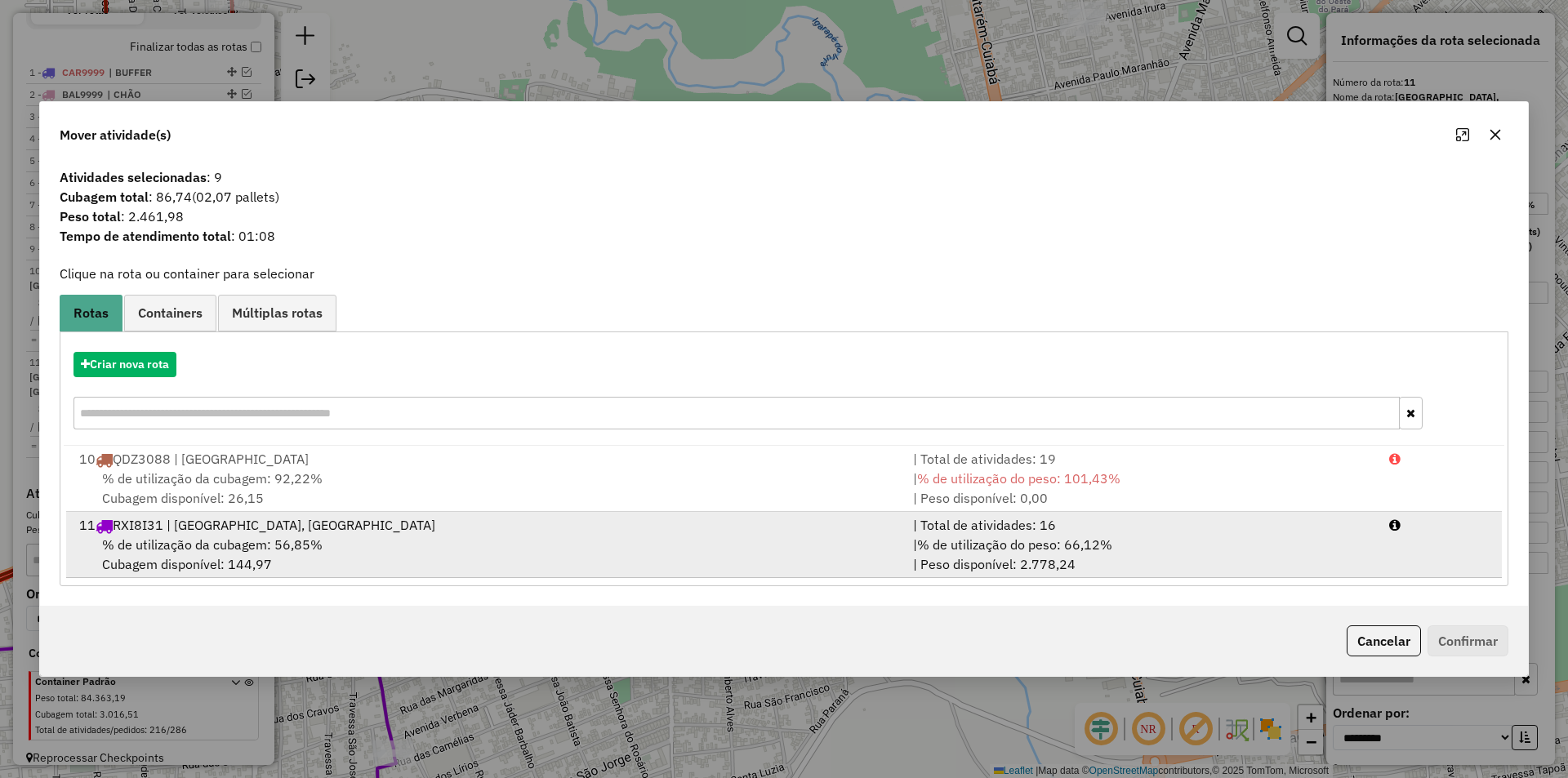
click at [325, 545] on div "% de utilização da cubagem: 56,85% Cubagem disponível: 144,97" at bounding box center [486, 555] width 834 height 39
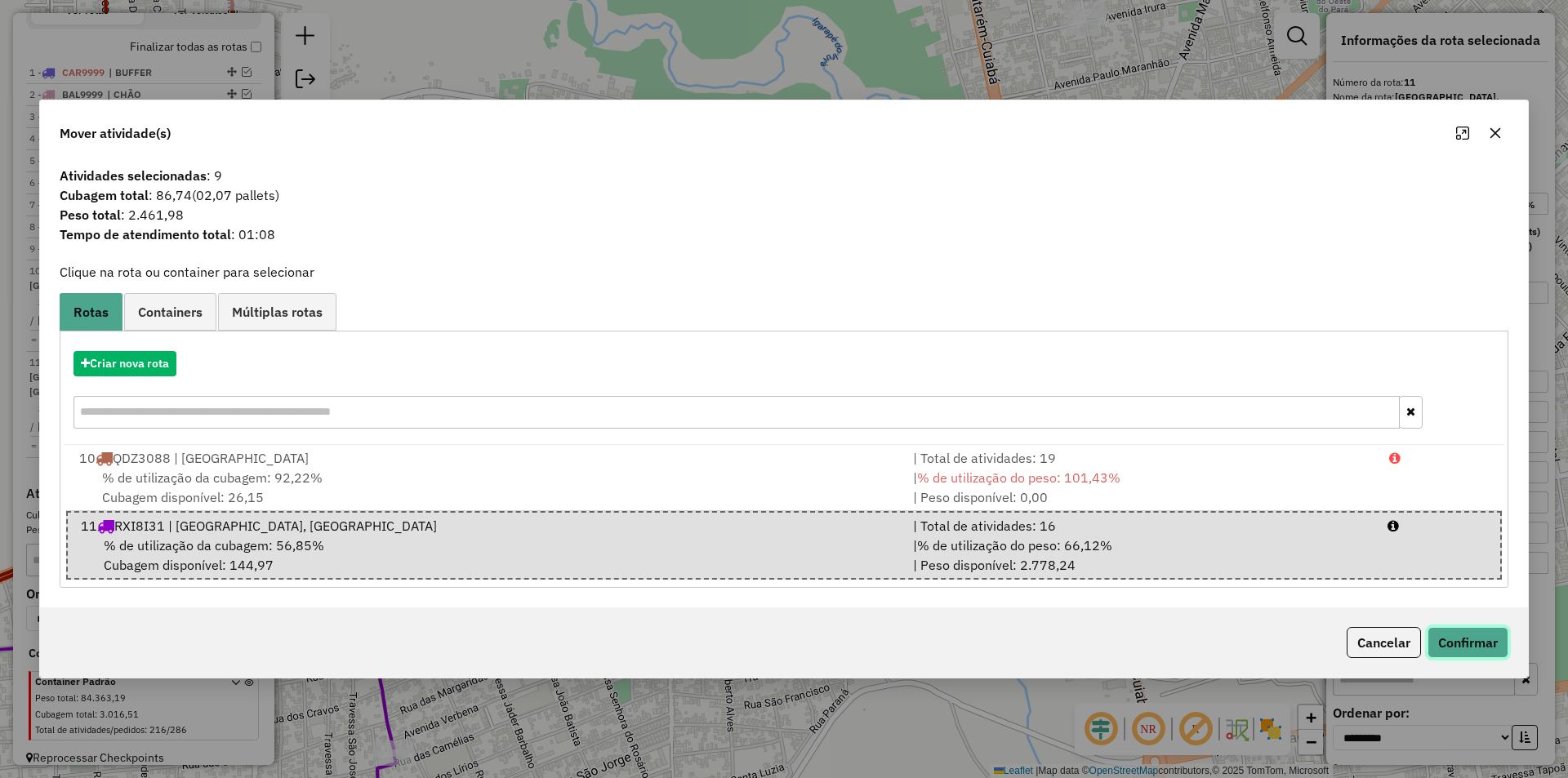
click at [1482, 647] on button "Confirmar" at bounding box center [1467, 642] width 81 height 31
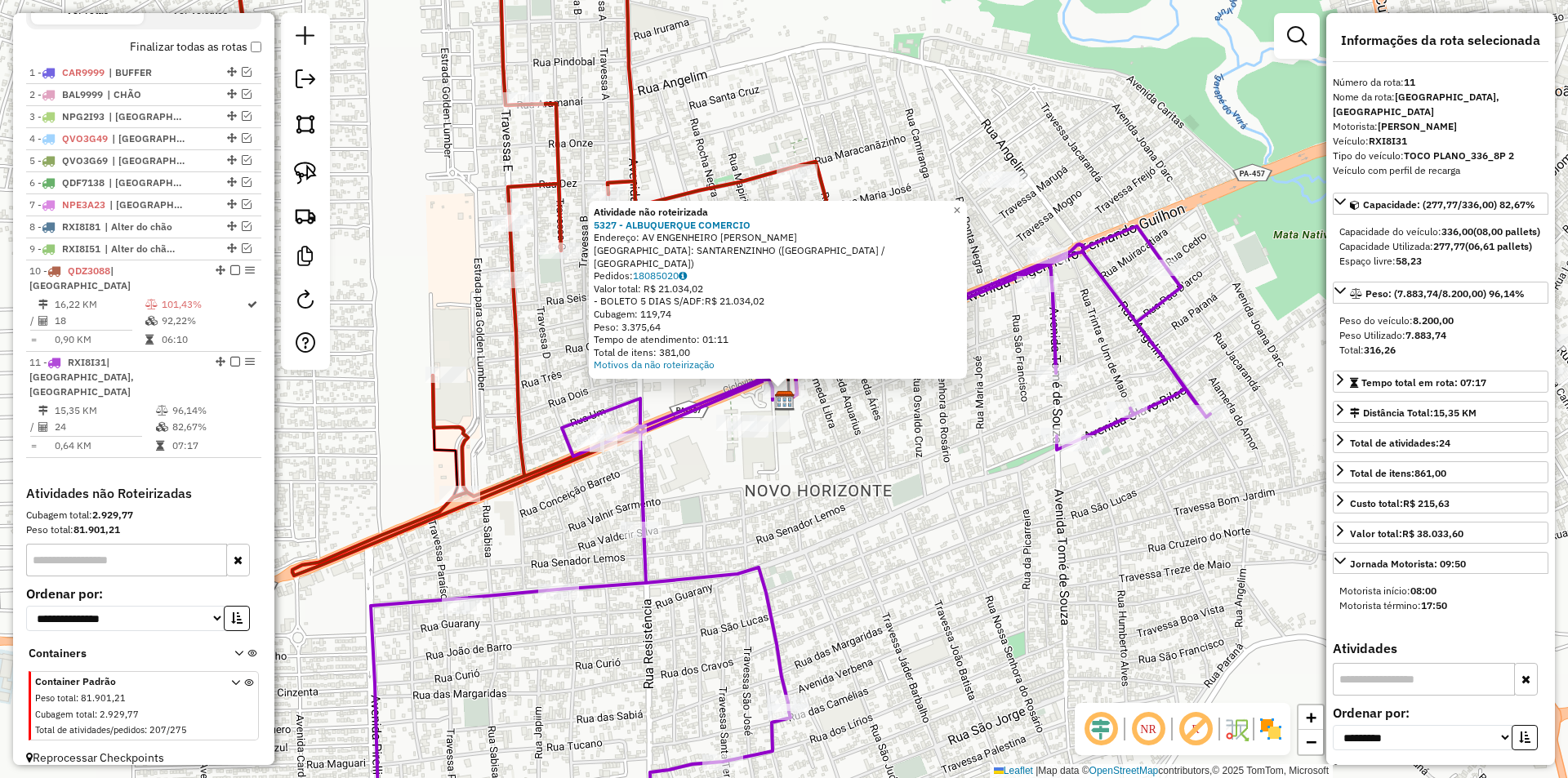
click at [882, 476] on div "Atividade não roteirizada 5327 - ALBUQUERQUE COMERCIO Endereço: AV ENGENHEIRO F…" at bounding box center [784, 389] width 1568 height 778
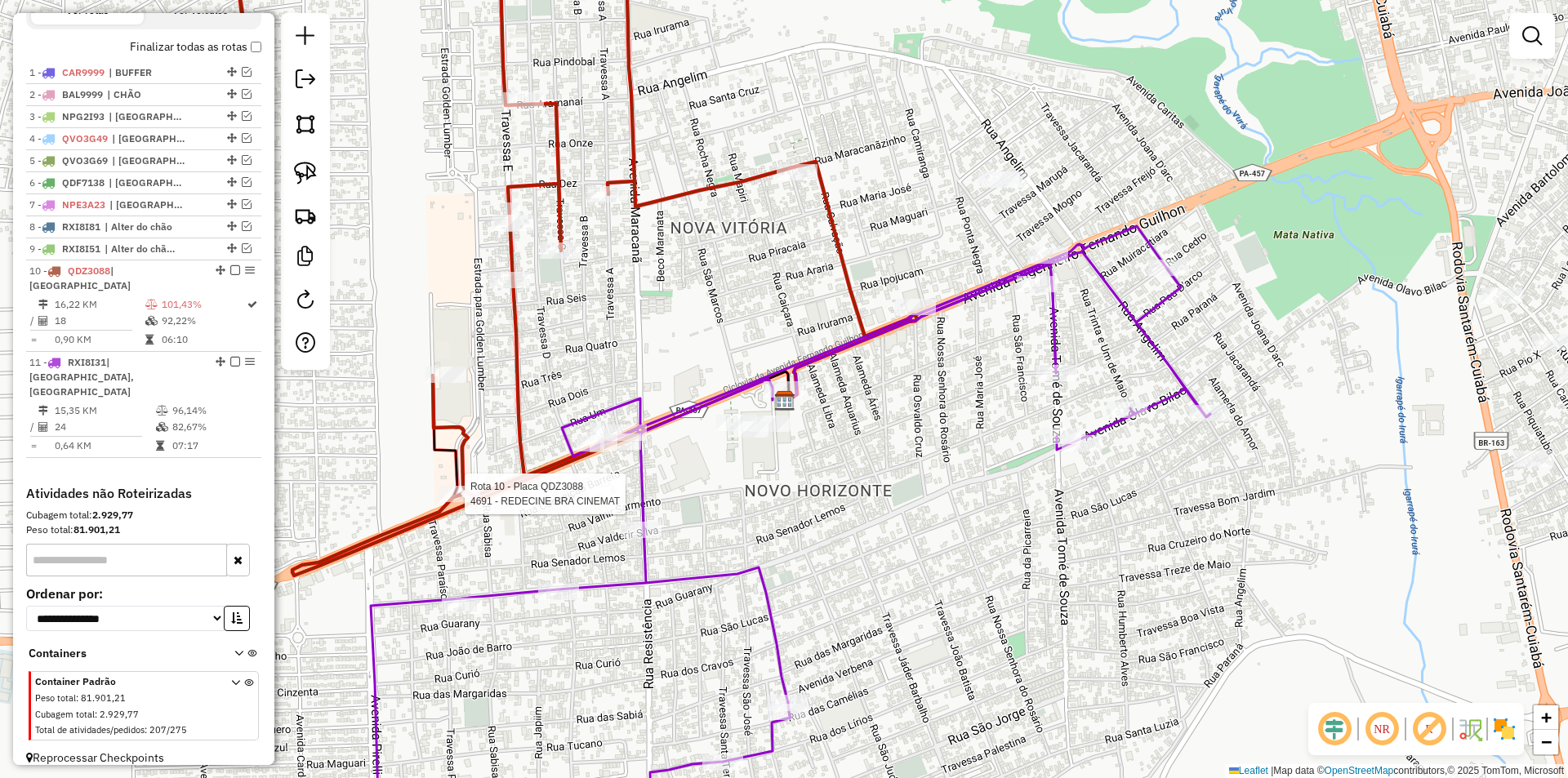
select select "**********"
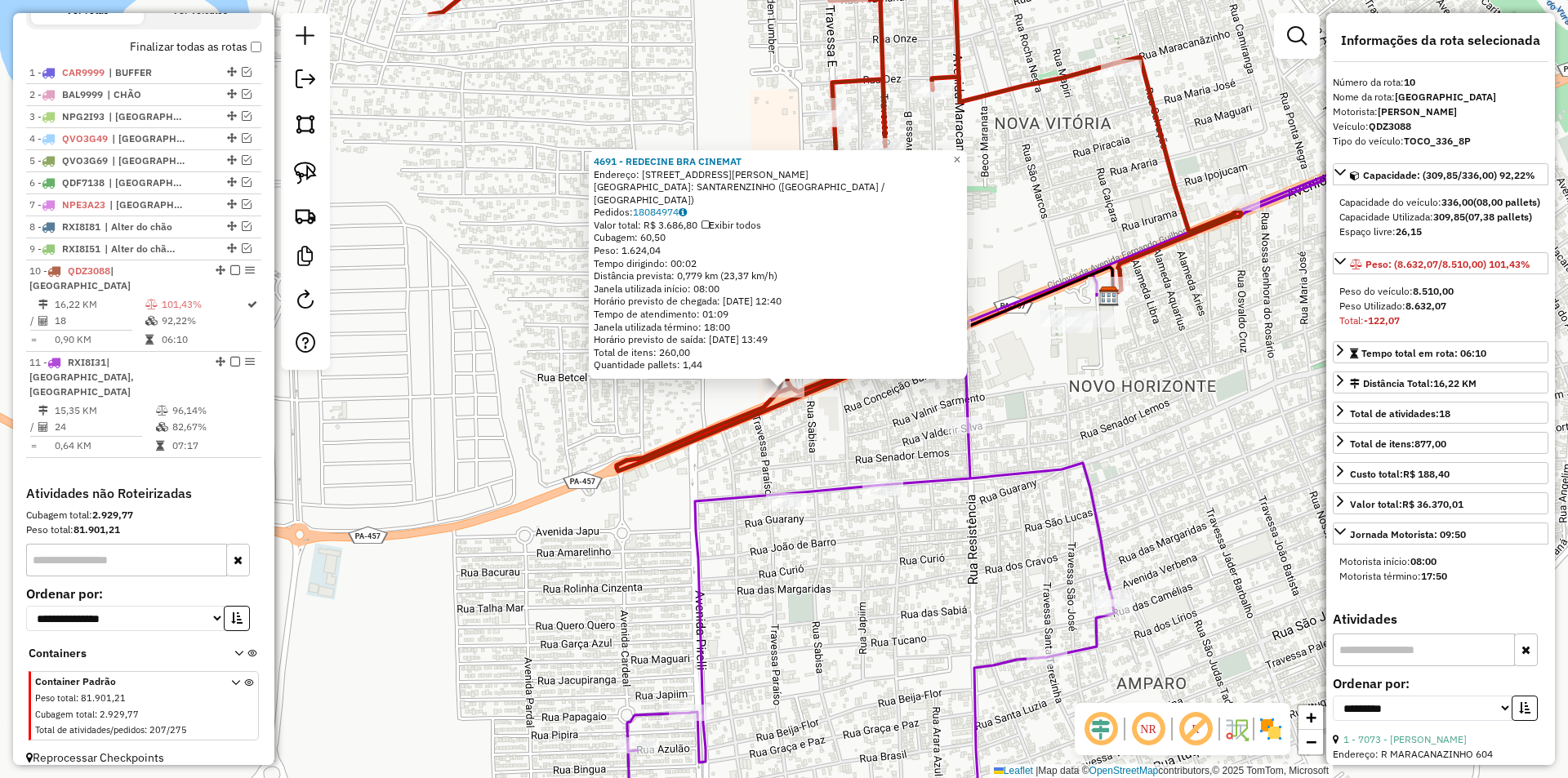
click at [701, 666] on icon at bounding box center [1081, 489] width 907 height 735
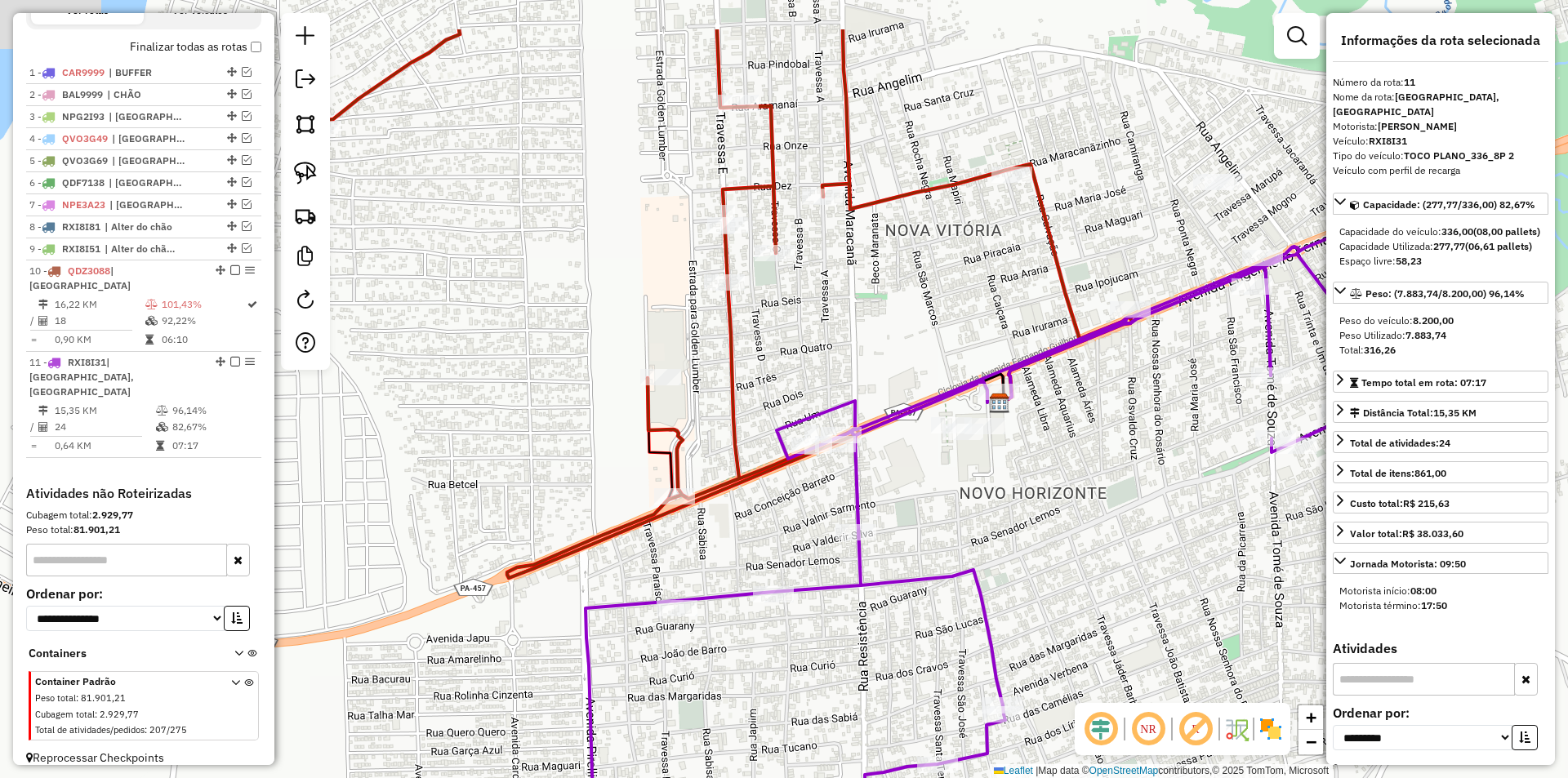
drag, startPoint x: 808, startPoint y: 635, endPoint x: 728, endPoint y: 718, distance: 115.3
click at [728, 718] on div "Janela de atendimento Grade de atendimento Capacidade Transportadoras Veículos …" at bounding box center [784, 389] width 1568 height 778
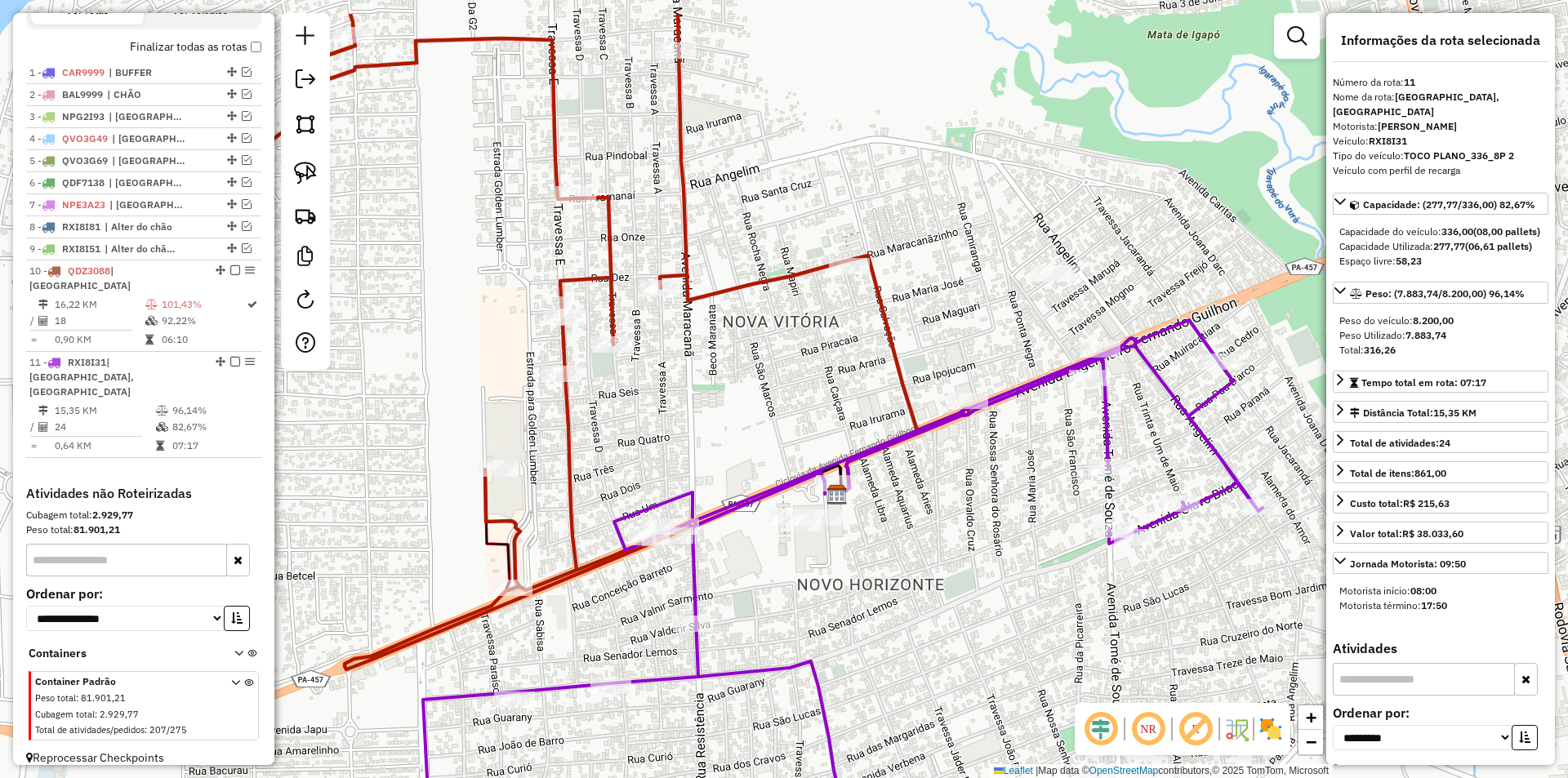
drag, startPoint x: 767, startPoint y: 396, endPoint x: 605, endPoint y: 487, distance: 185.8
click at [605, 487] on div "Janela de atendimento Grade de atendimento Capacidade Transportadoras Veículos …" at bounding box center [784, 389] width 1568 height 778
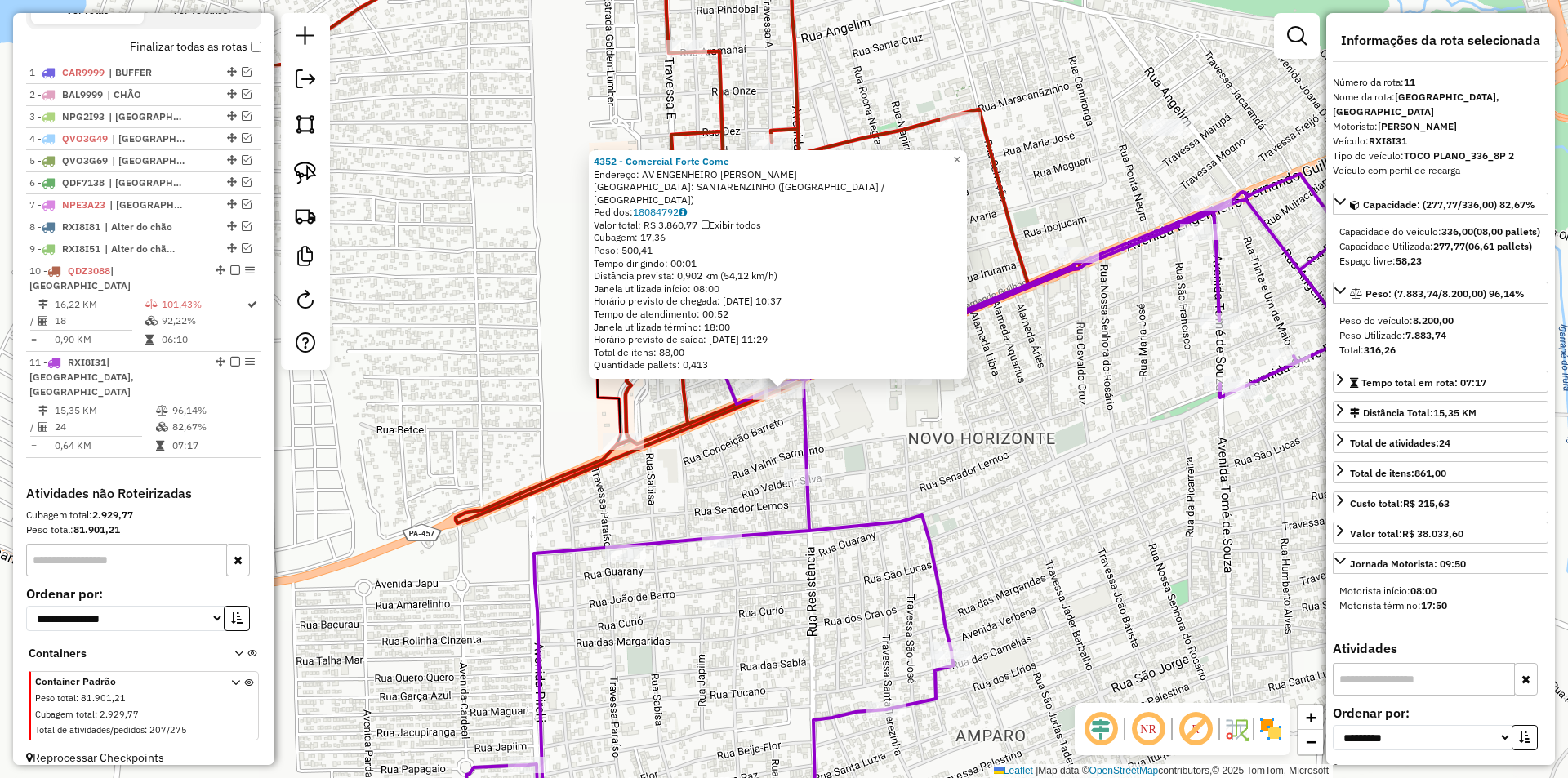
click at [438, 427] on div "4352 - Comercial Forte Come Endereço: AV ENGENHEIRO FERNANDO GUILHON sn Bairro:…" at bounding box center [784, 389] width 1568 height 778
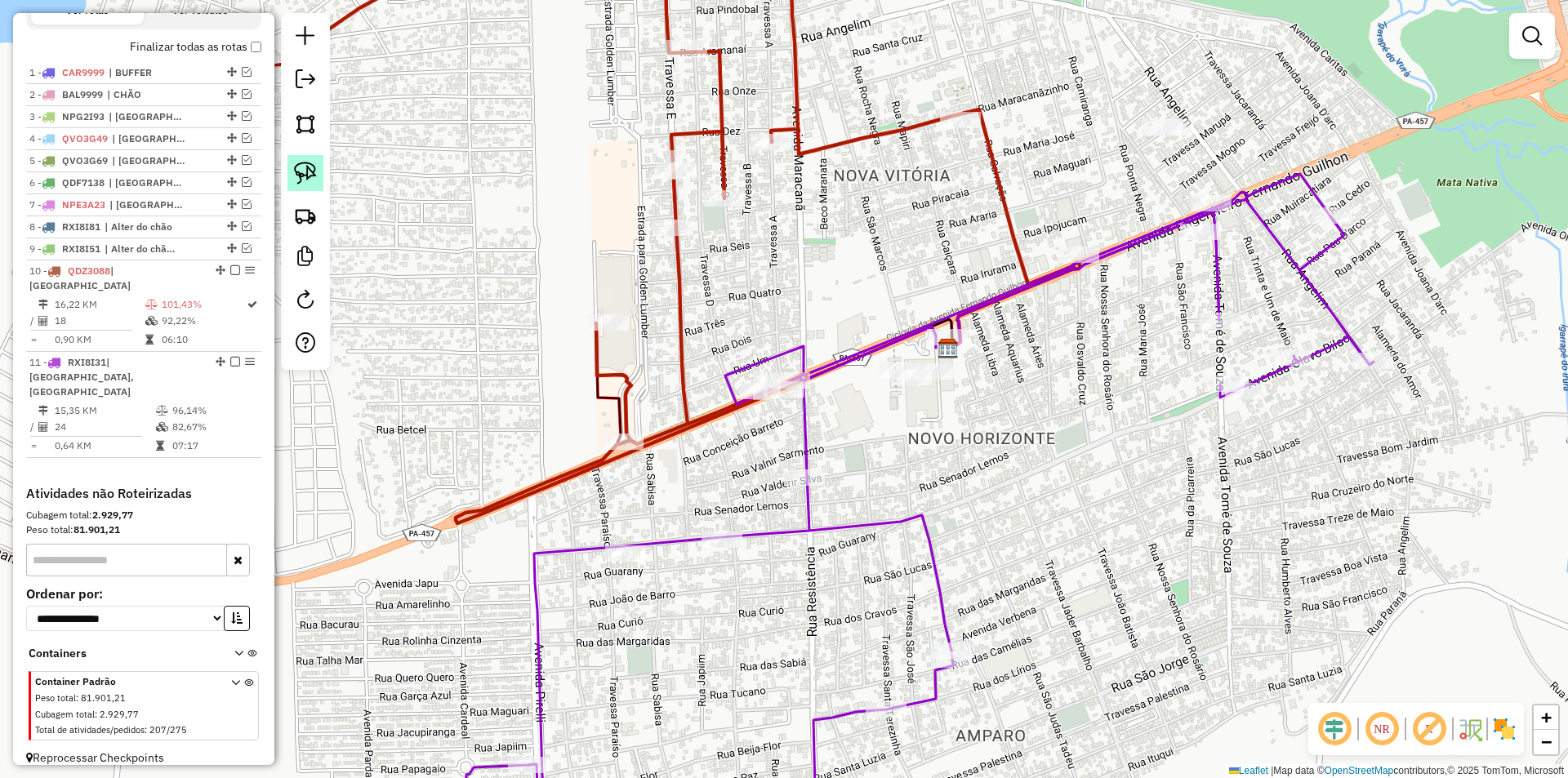
click at [316, 176] on img at bounding box center [306, 173] width 23 height 23
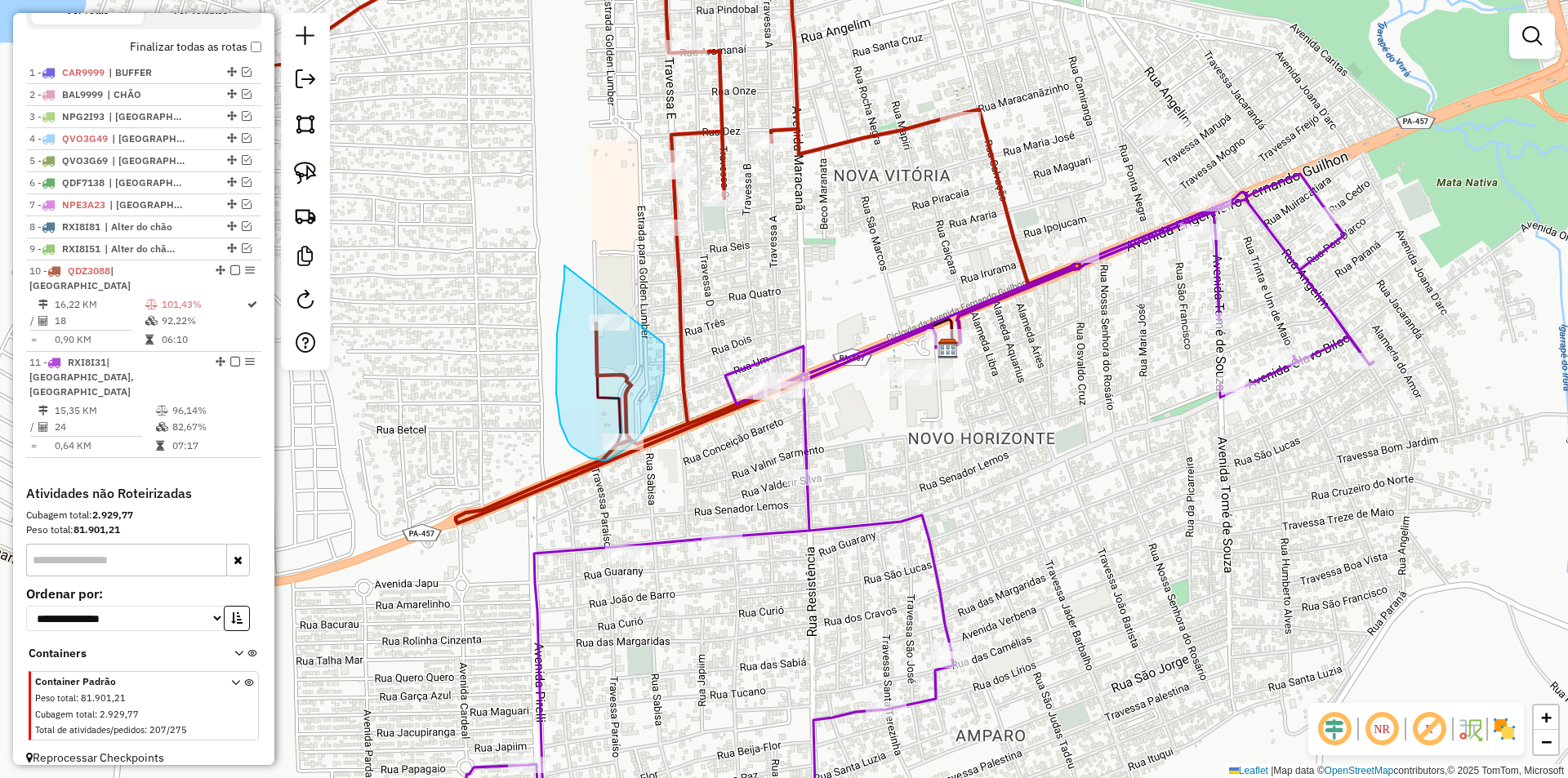
drag, startPoint x: 565, startPoint y: 265, endPoint x: 659, endPoint y: 317, distance: 107.4
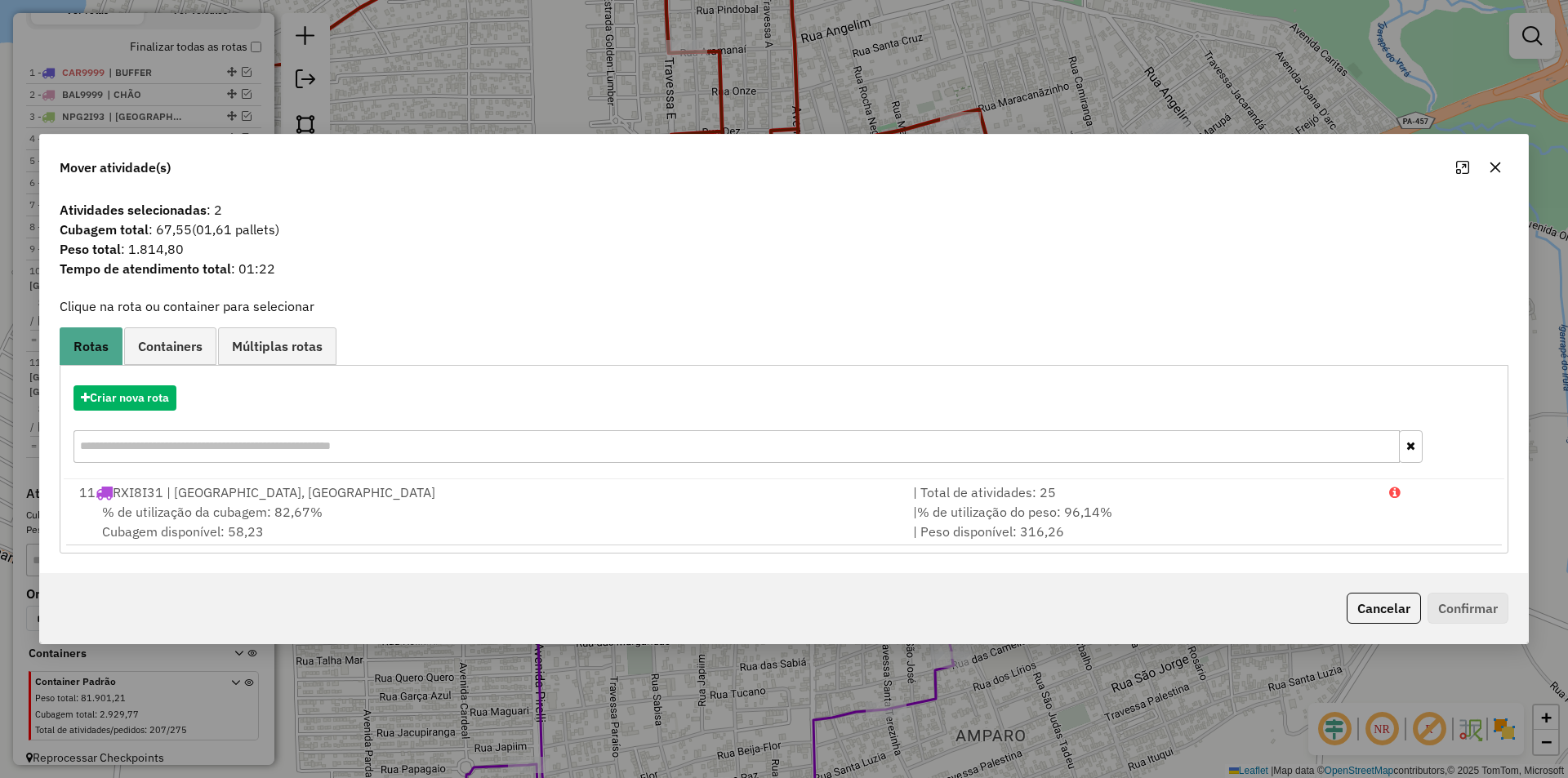
drag, startPoint x: 1384, startPoint y: 596, endPoint x: 1186, endPoint y: 560, distance: 201.2
click at [1385, 596] on button "Cancelar" at bounding box center [1384, 608] width 75 height 31
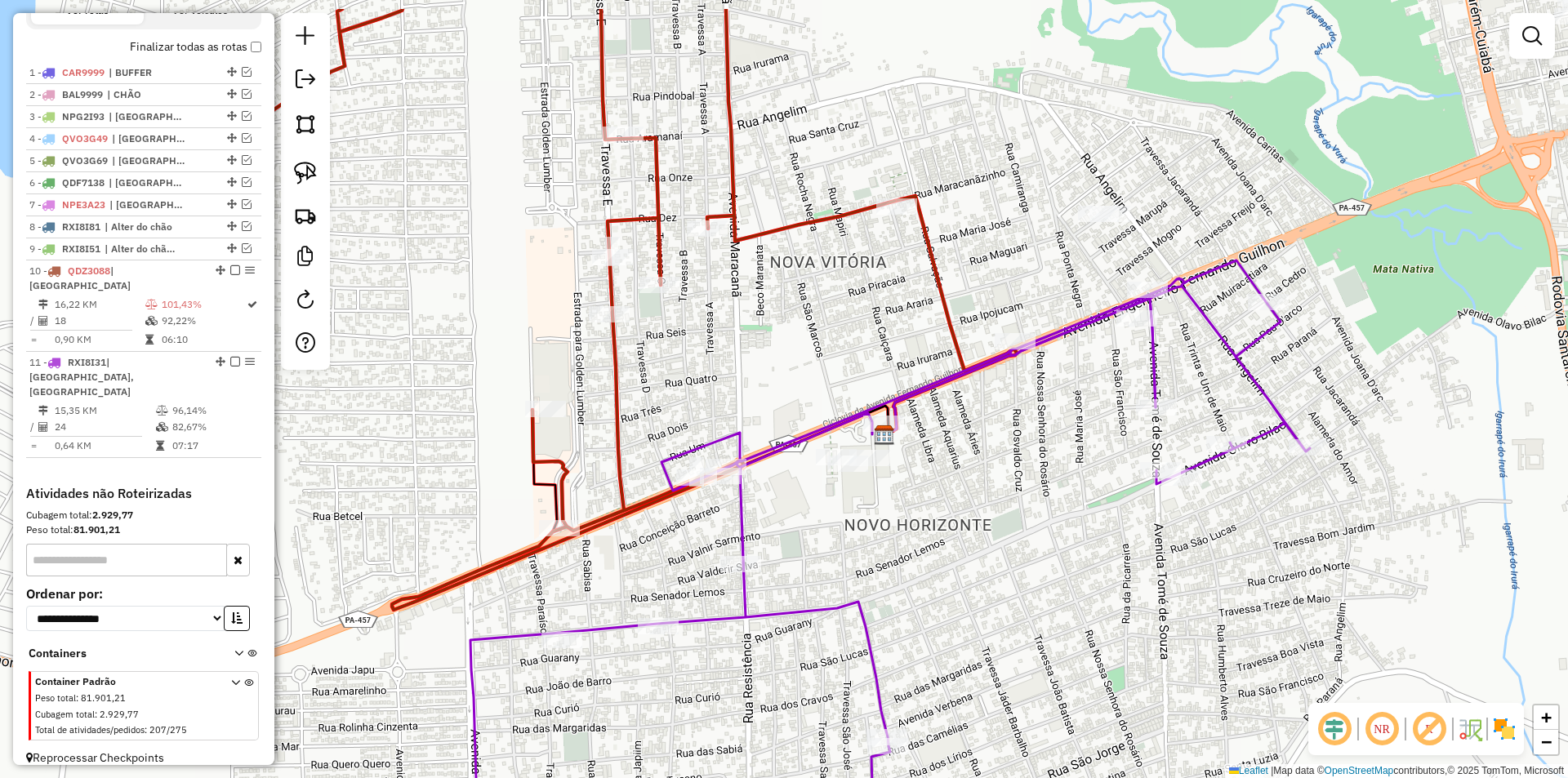
drag, startPoint x: 836, startPoint y: 494, endPoint x: 760, endPoint y: 525, distance: 82.1
click at [744, 584] on div "Janela de atendimento Grade de atendimento Capacidade Transportadoras Veículos …" at bounding box center [784, 389] width 1568 height 778
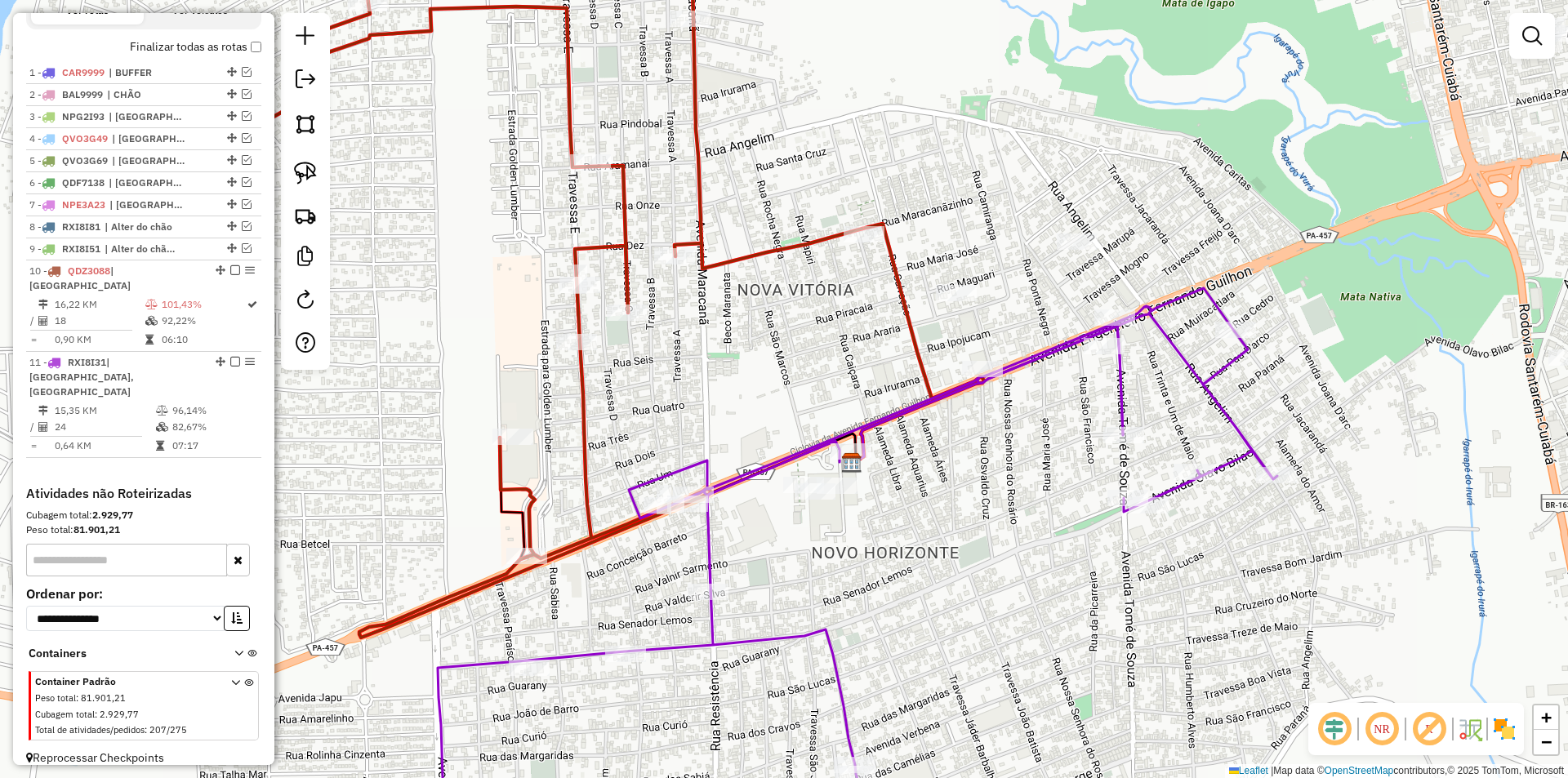
drag, startPoint x: 1048, startPoint y: 251, endPoint x: 945, endPoint y: 299, distance: 113.6
click at [937, 301] on div at bounding box center [957, 293] width 41 height 16
click at [1053, 305] on div "Janela de atendimento Grade de atendimento Capacidade Transportadoras Veículos …" at bounding box center [784, 389] width 1568 height 778
click at [885, 285] on div "Janela de atendimento Grade de atendimento Capacidade Transportadoras Veículos …" at bounding box center [784, 389] width 1568 height 778
click at [712, 386] on div "Janela de atendimento Grade de atendimento Capacidade Transportadoras Veículos …" at bounding box center [784, 389] width 1568 height 778
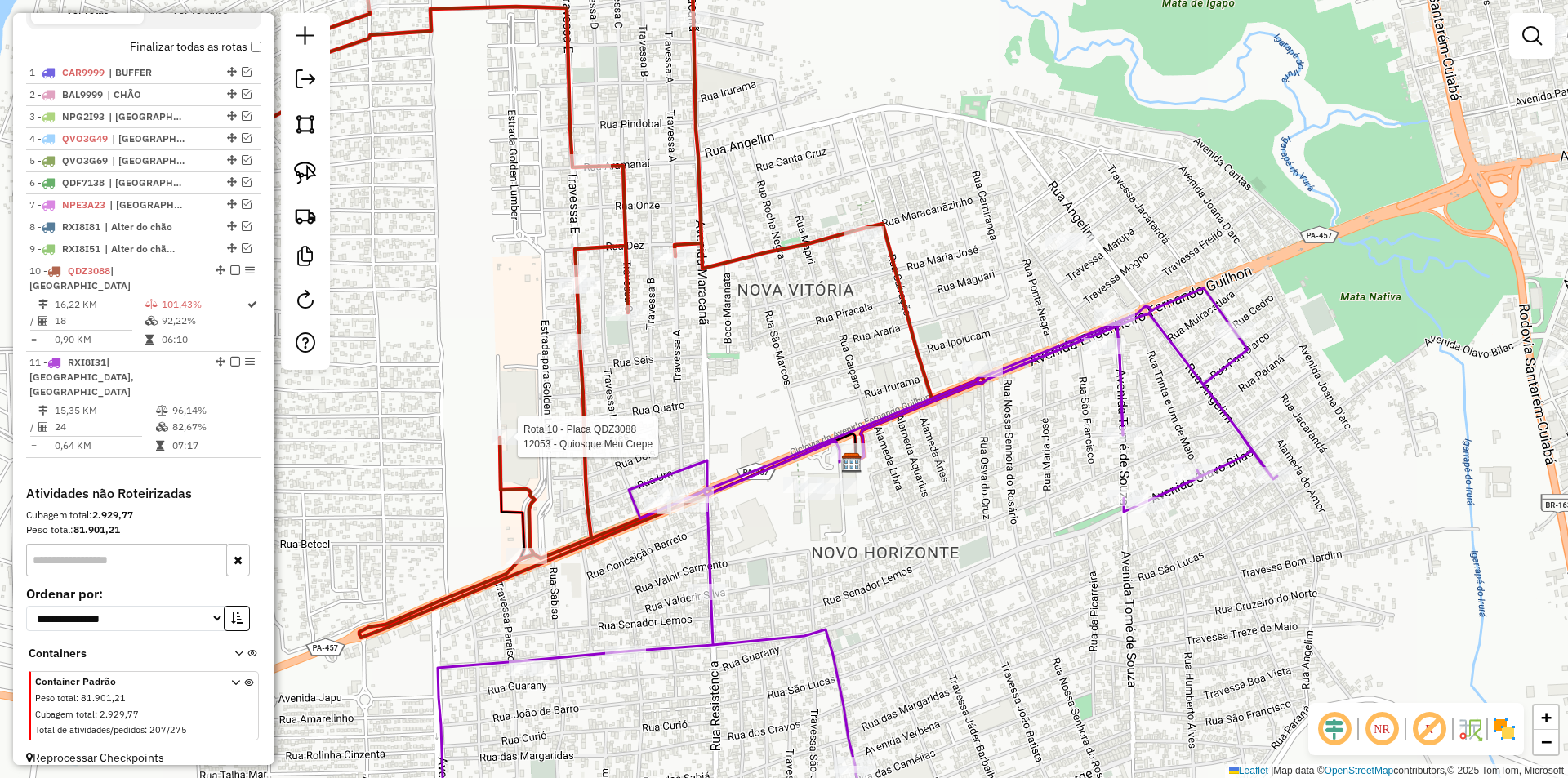
select select "**********"
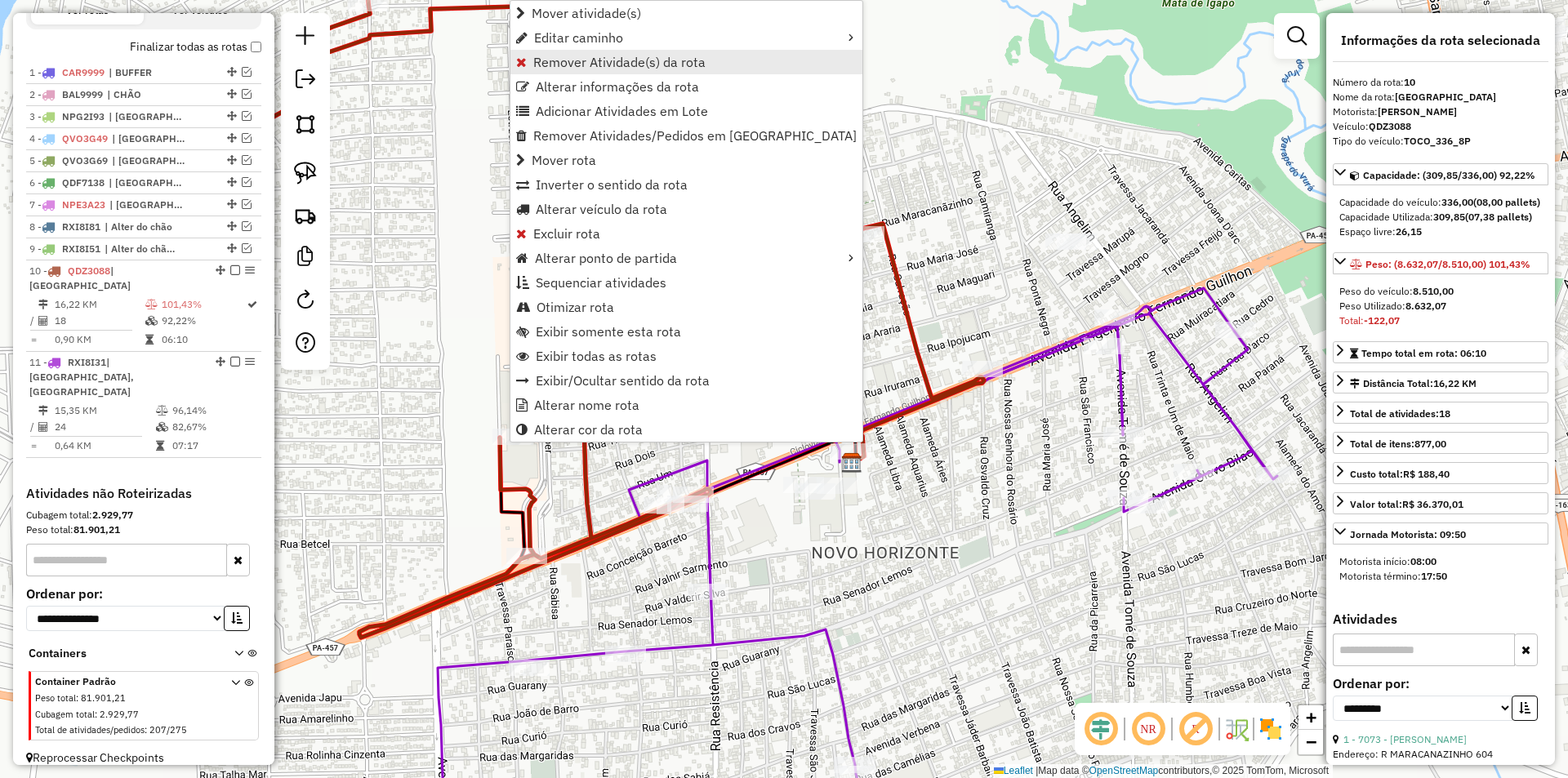
click at [572, 61] on span "Remover Atividade(s) da rota" at bounding box center [620, 61] width 173 height 13
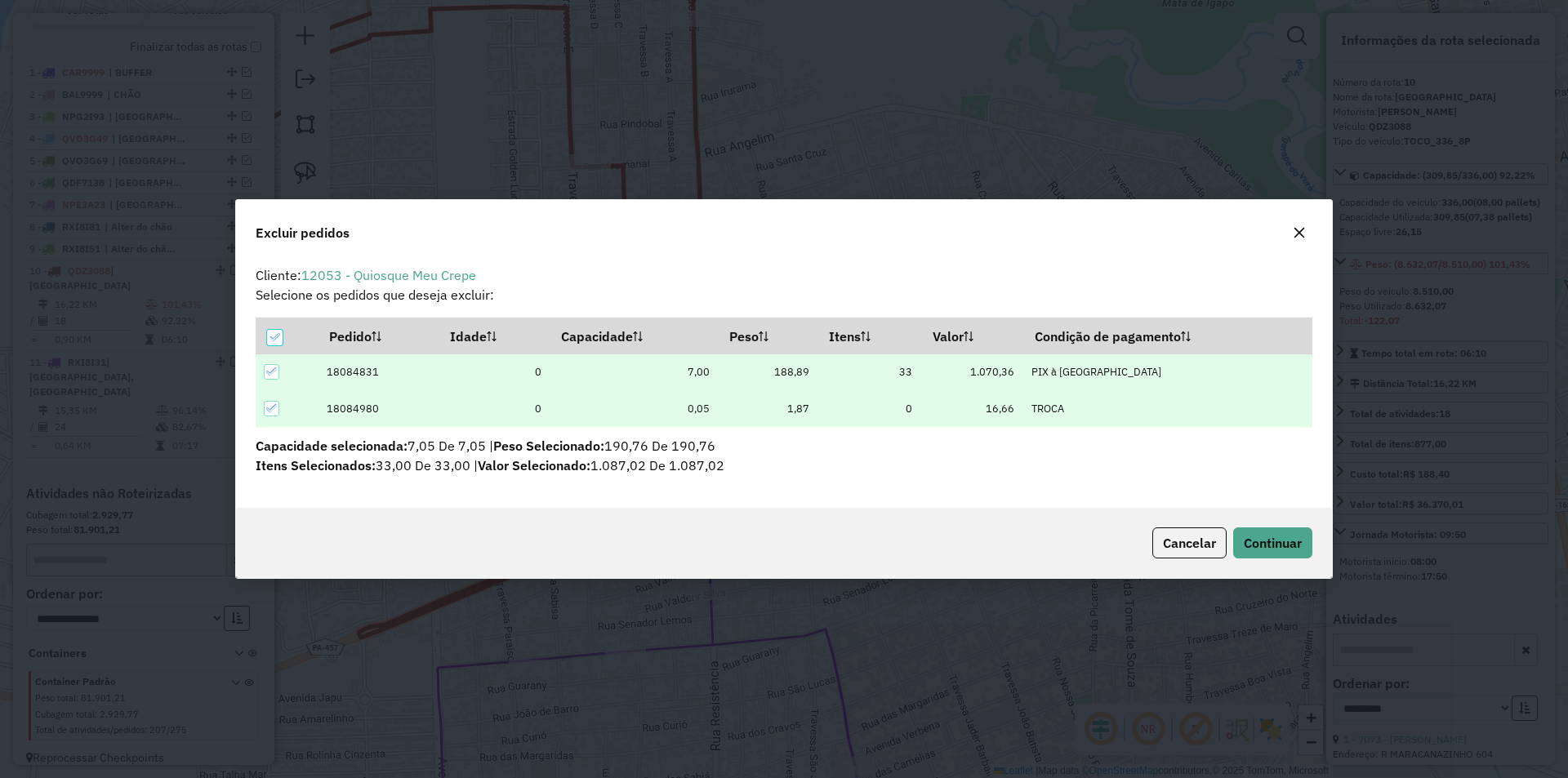
scroll to position [0, 0]
click at [1307, 550] on button "Continuar" at bounding box center [1273, 542] width 79 height 31
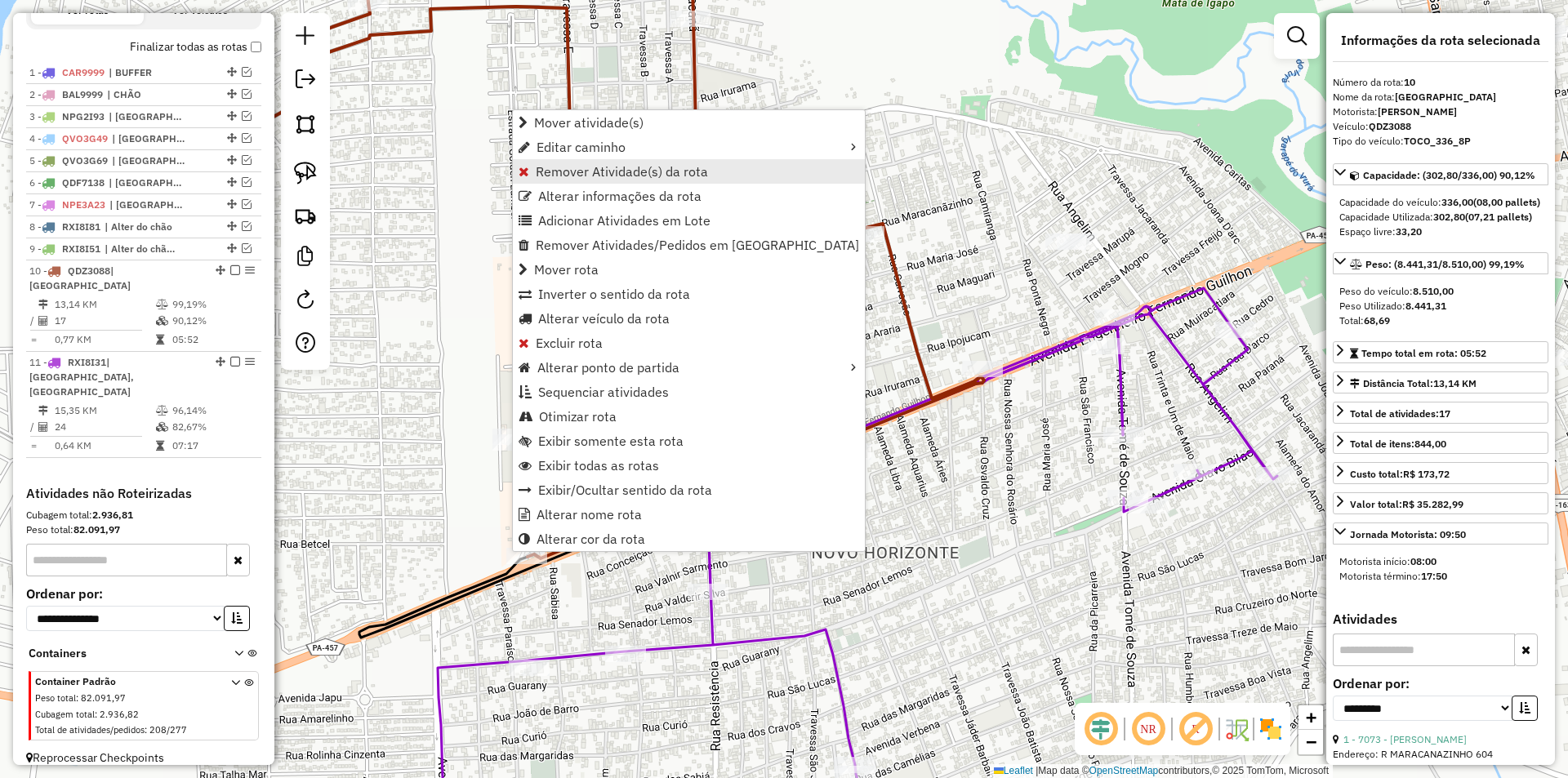
click at [586, 182] on link "Remover Atividade(s) da rota" at bounding box center [689, 172] width 352 height 25
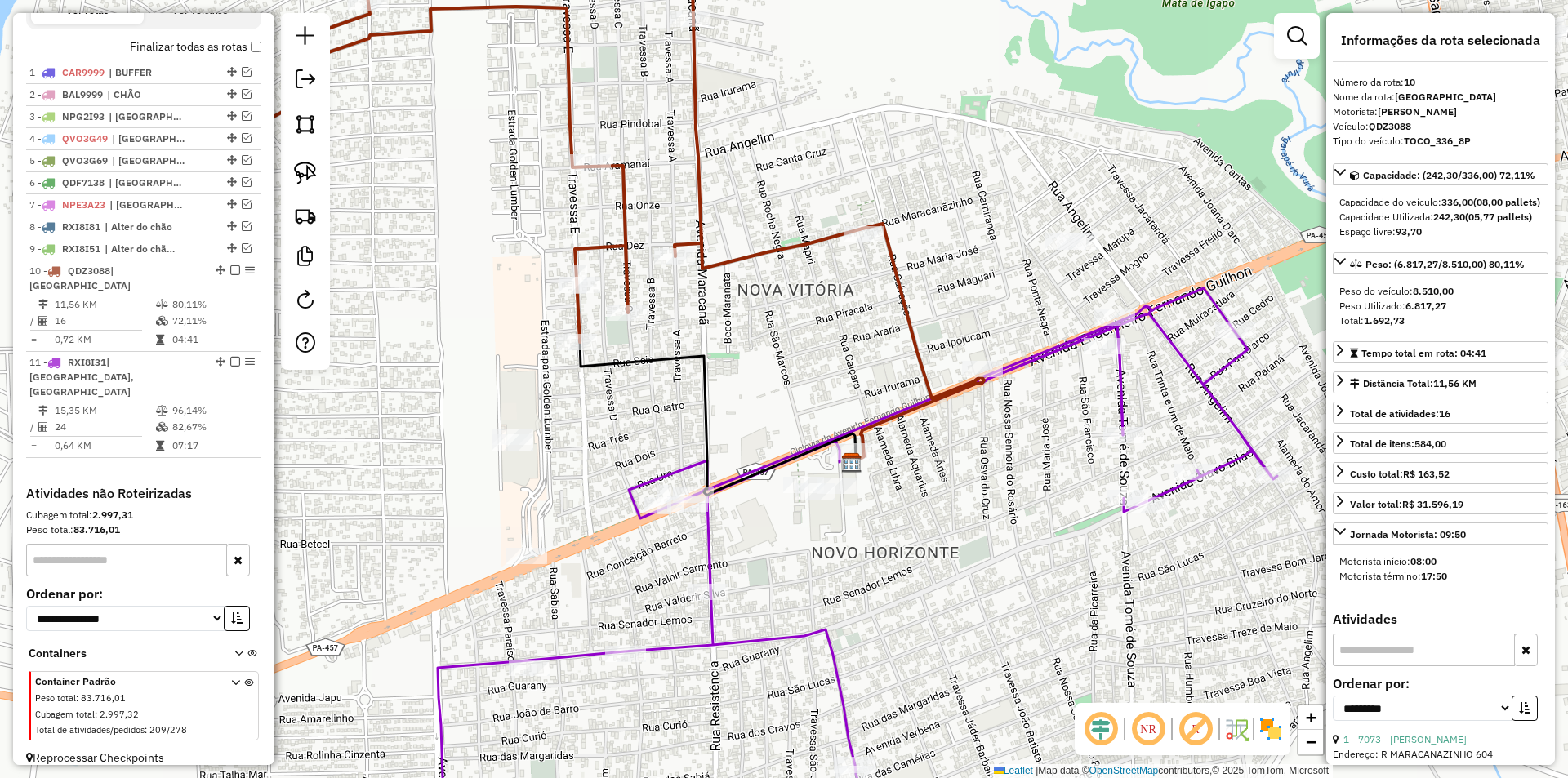
click at [715, 634] on icon at bounding box center [857, 572] width 840 height 568
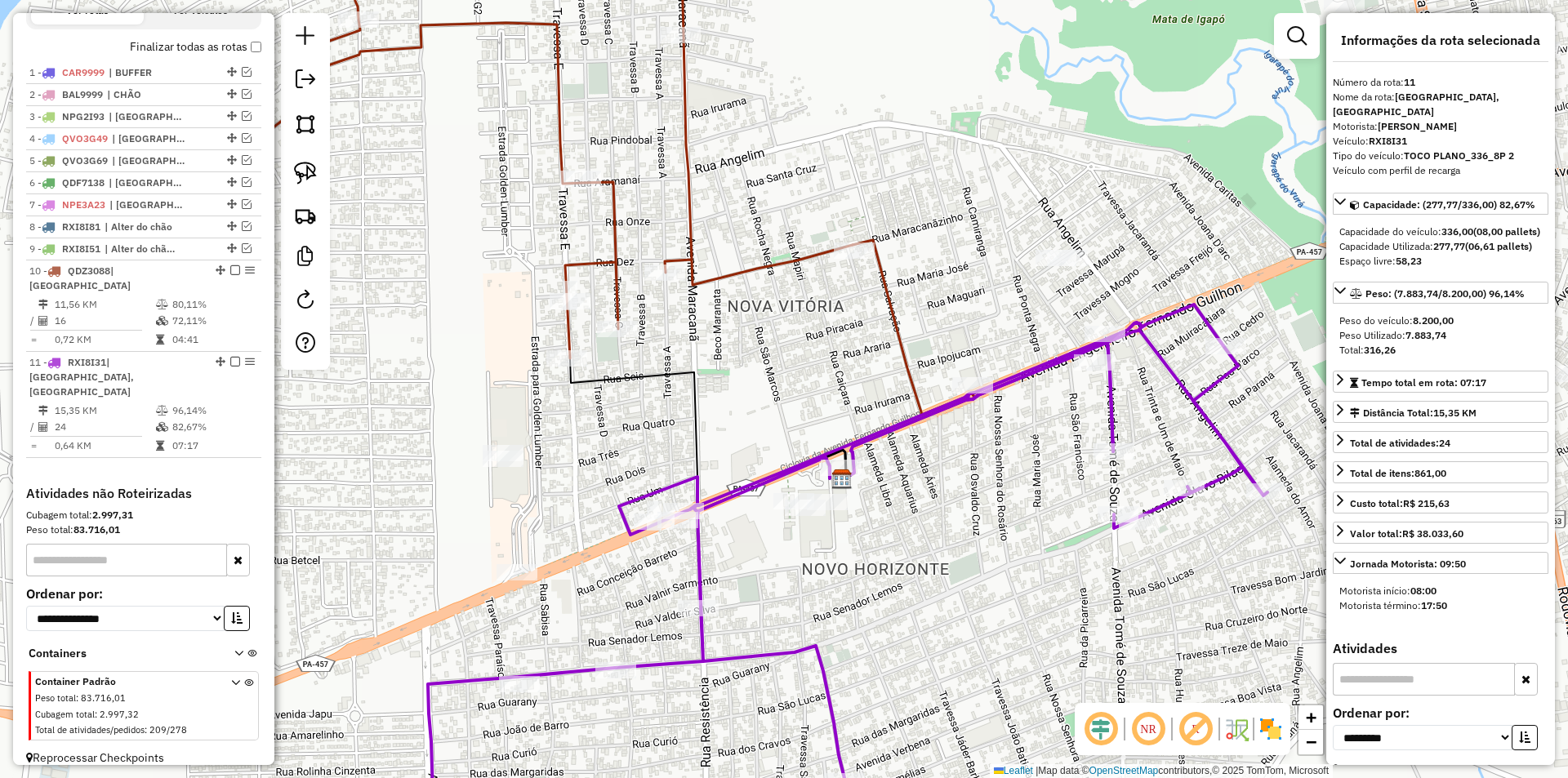
drag, startPoint x: 629, startPoint y: 435, endPoint x: 597, endPoint y: 478, distance: 53.6
click at [597, 478] on div "Janela de atendimento Grade de atendimento Capacidade Transportadoras Veículos …" at bounding box center [784, 389] width 1568 height 778
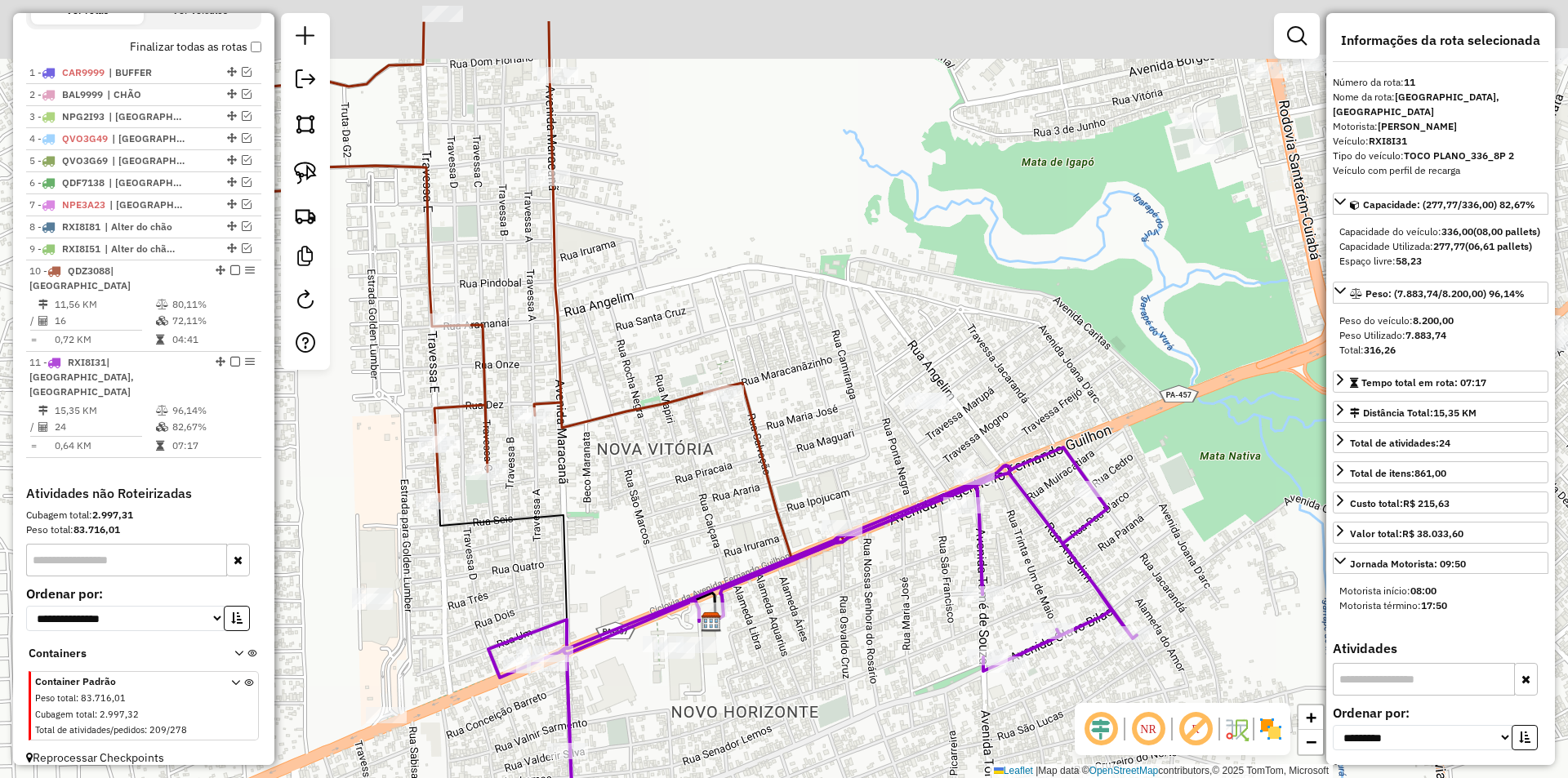
drag, startPoint x: 673, startPoint y: 474, endPoint x: 607, endPoint y: 487, distance: 67.3
click at [607, 487] on div "Janela de atendimento Grade de atendimento Capacidade Transportadoras Veículos …" at bounding box center [784, 389] width 1568 height 778
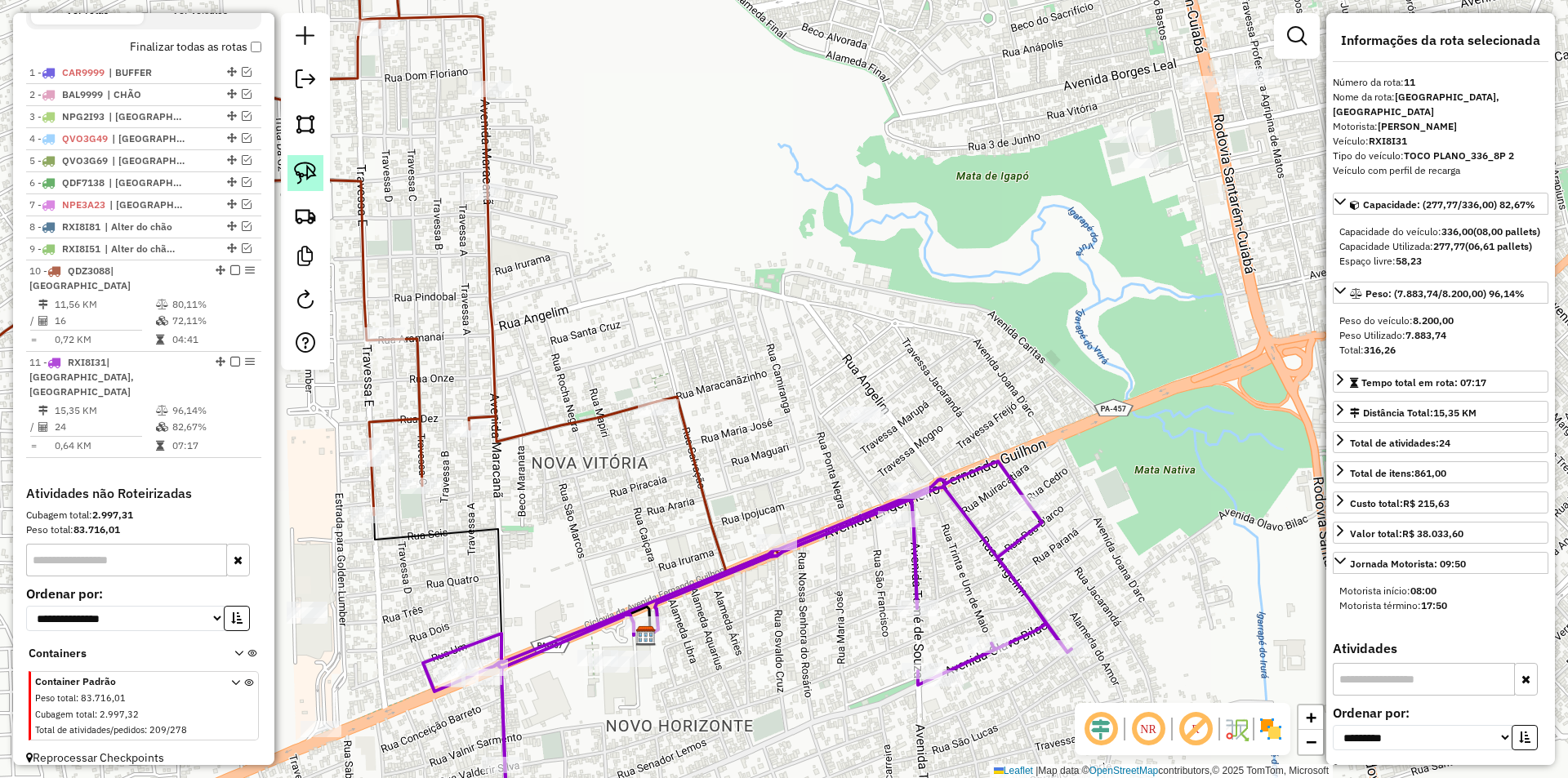
click at [302, 172] on img at bounding box center [306, 173] width 23 height 23
drag, startPoint x: 446, startPoint y: 624, endPoint x: 541, endPoint y: 638, distance: 96.0
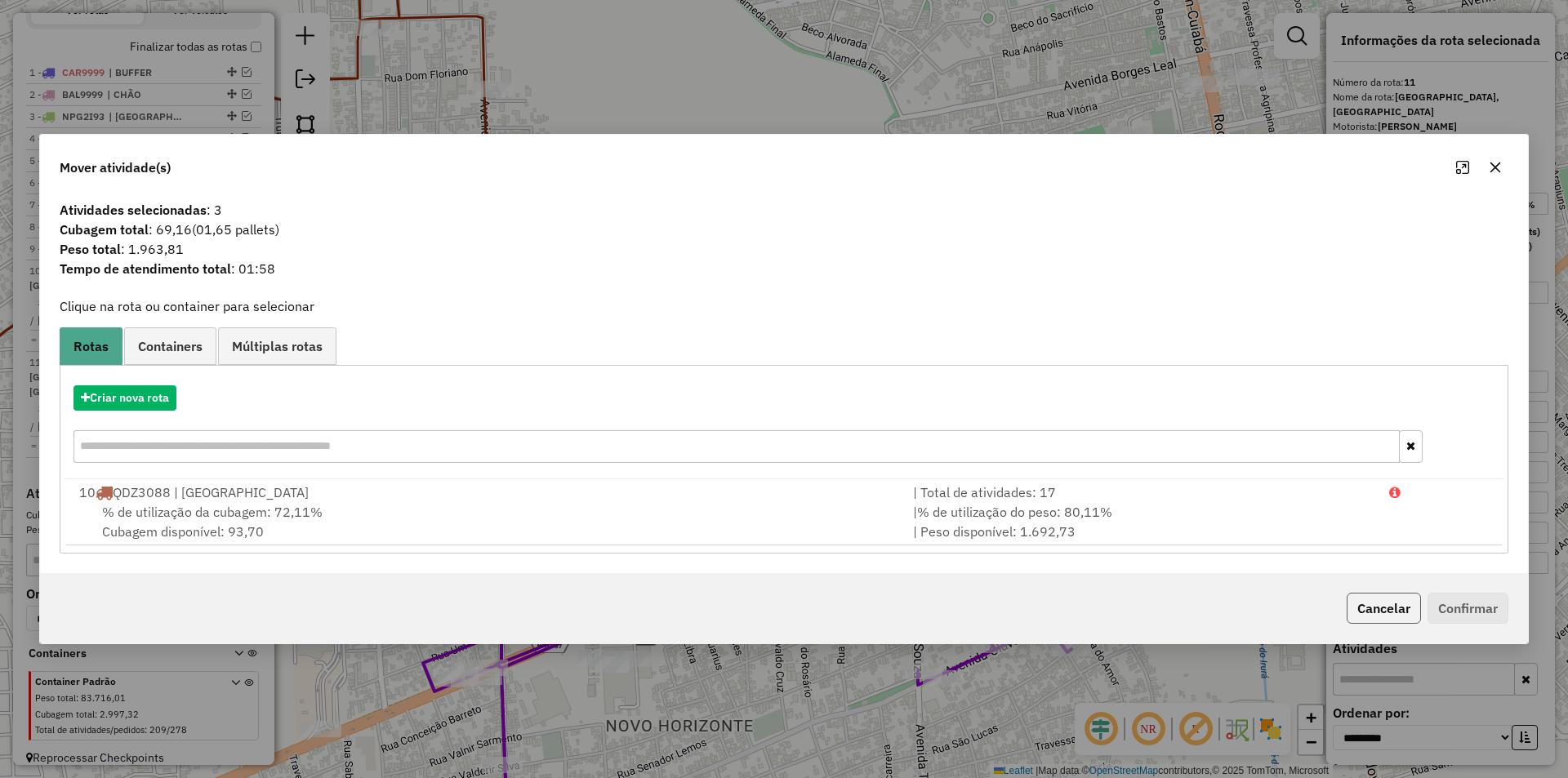
click at [1367, 622] on button "Cancelar" at bounding box center [1384, 608] width 75 height 31
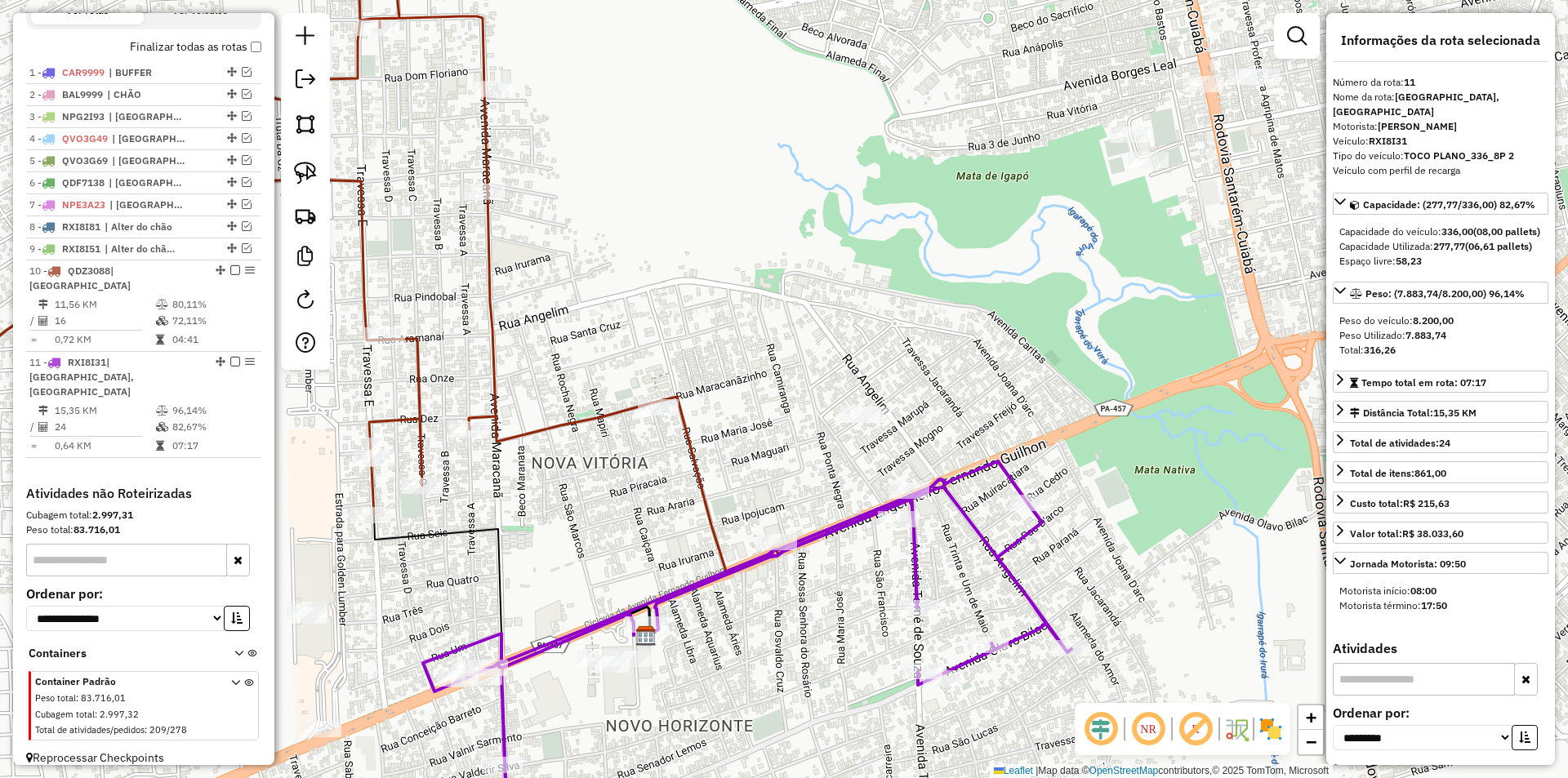
drag, startPoint x: 302, startPoint y: 189, endPoint x: 484, endPoint y: 221, distance: 184.8
click at [303, 189] on link at bounding box center [305, 172] width 36 height 36
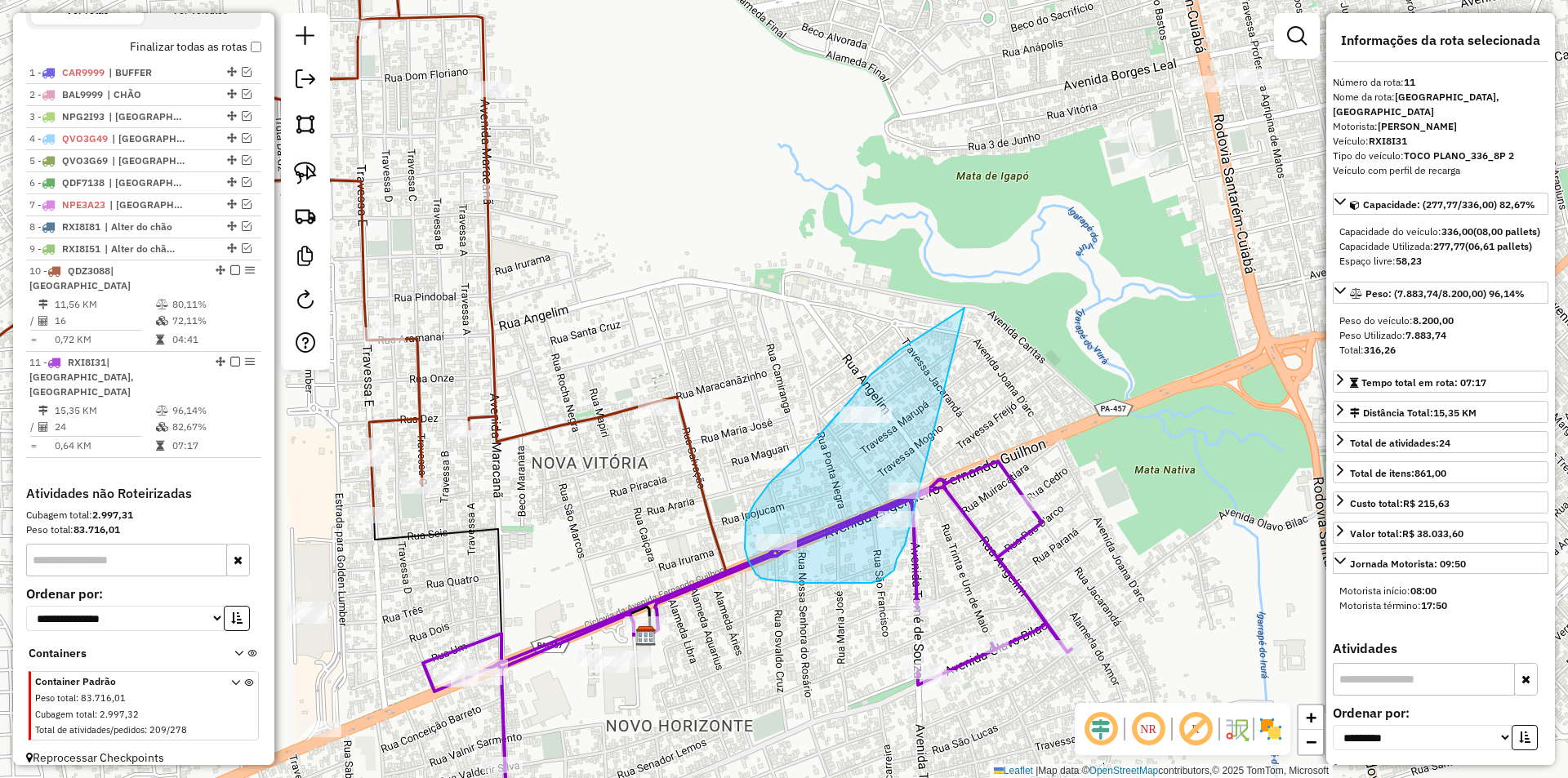
drag, startPoint x: 965, startPoint y: 308, endPoint x: 907, endPoint y: 537, distance: 236.2
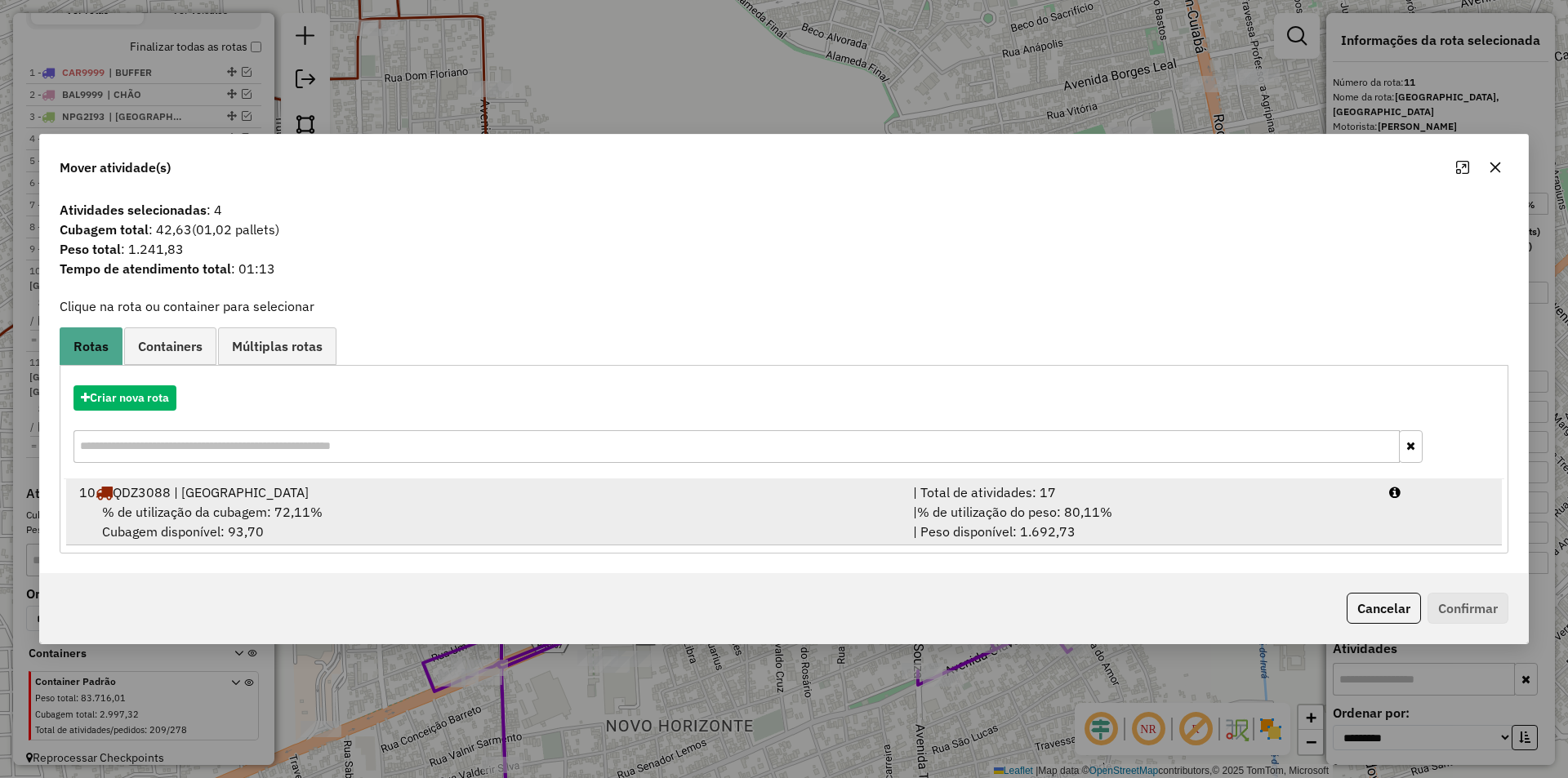
click at [1239, 507] on div "| % de utilização do peso: 80,11% | Peso disponível: 1.692,73" at bounding box center [1141, 522] width 476 height 39
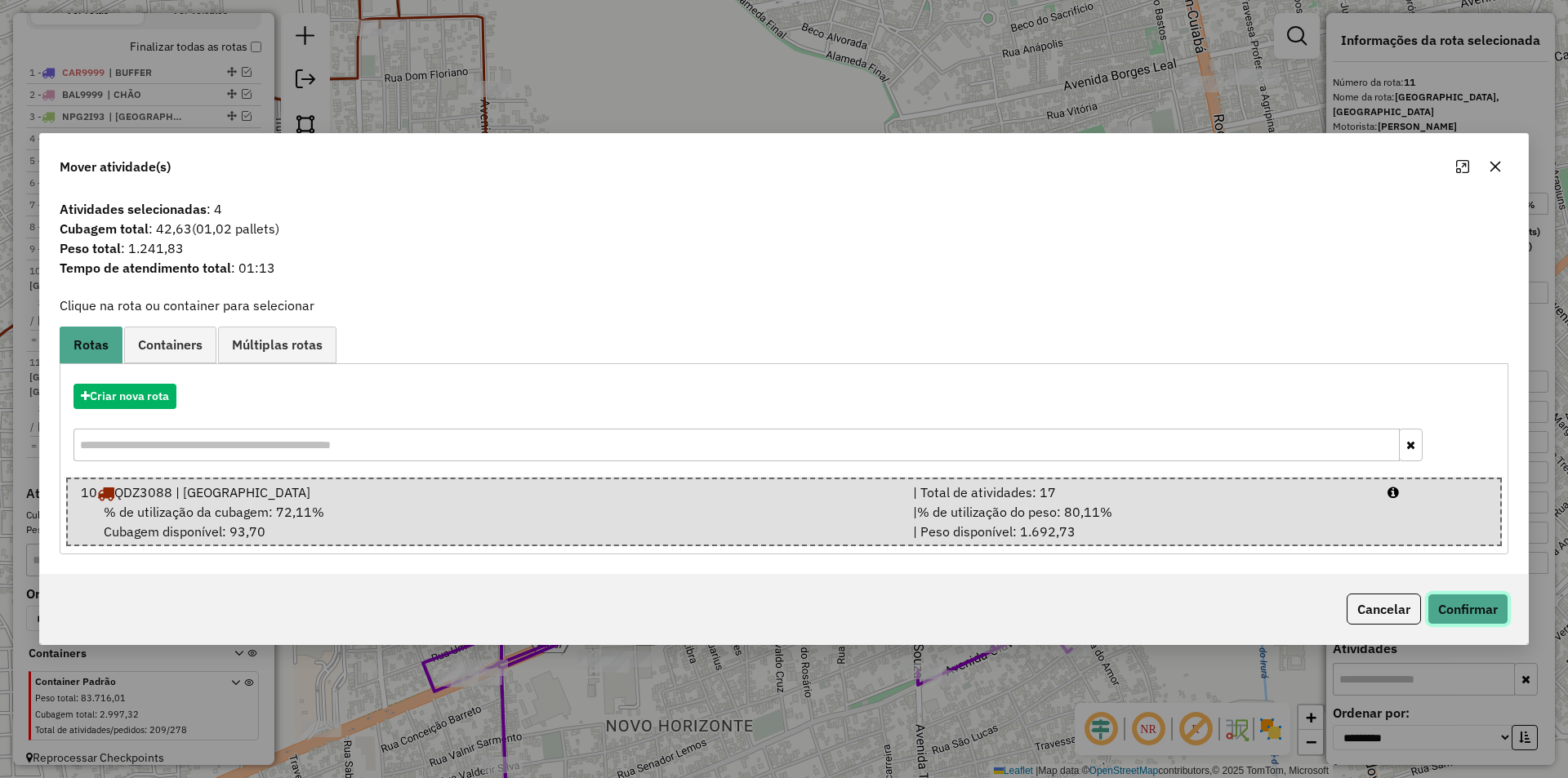
click at [1479, 615] on button "Confirmar" at bounding box center [1467, 609] width 81 height 31
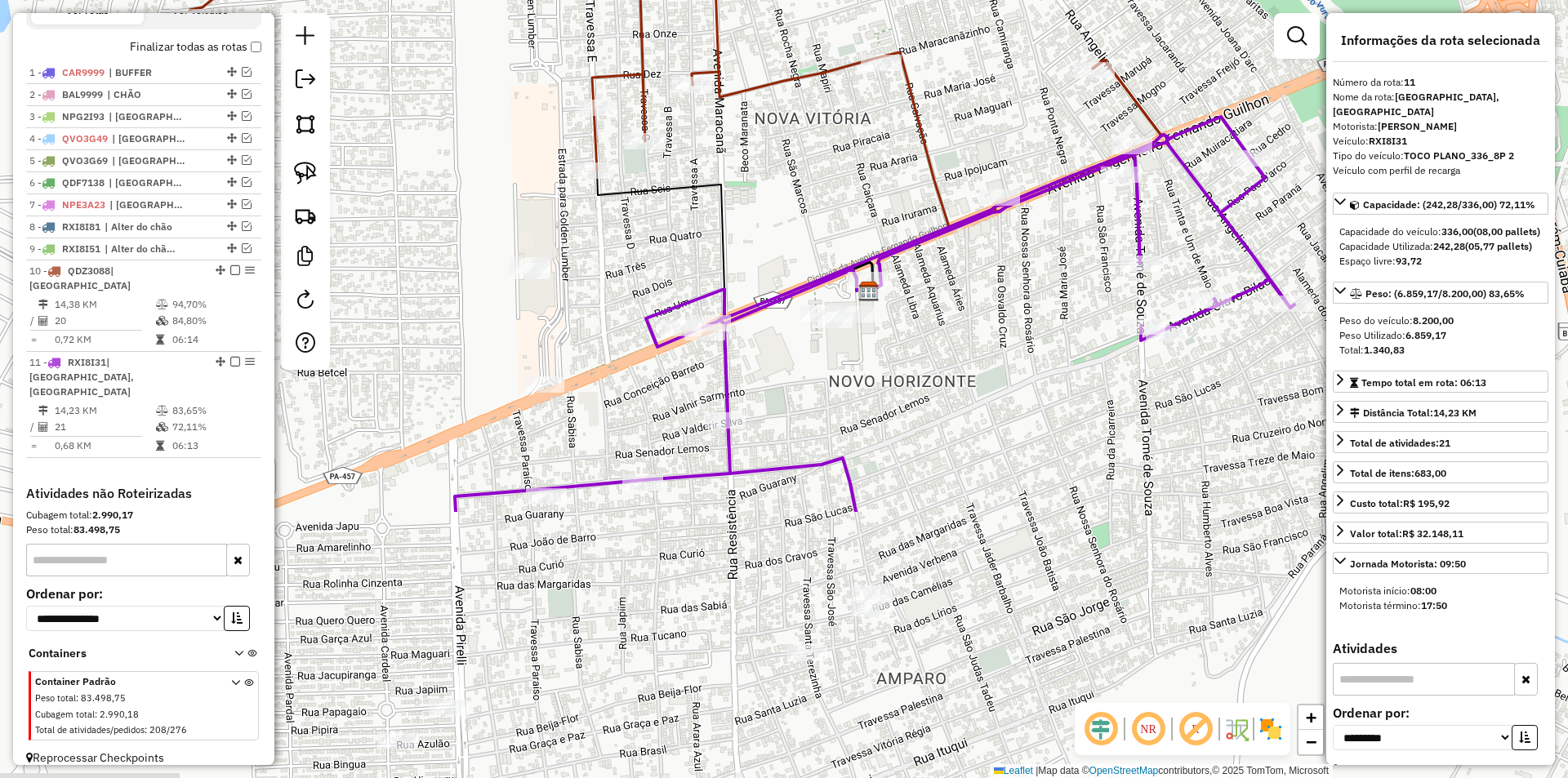
drag, startPoint x: 715, startPoint y: 702, endPoint x: 937, endPoint y: 357, distance: 410.3
click at [937, 357] on div "Janela de atendimento Grade de atendimento Capacidade Transportadoras Veículos …" at bounding box center [784, 389] width 1568 height 778
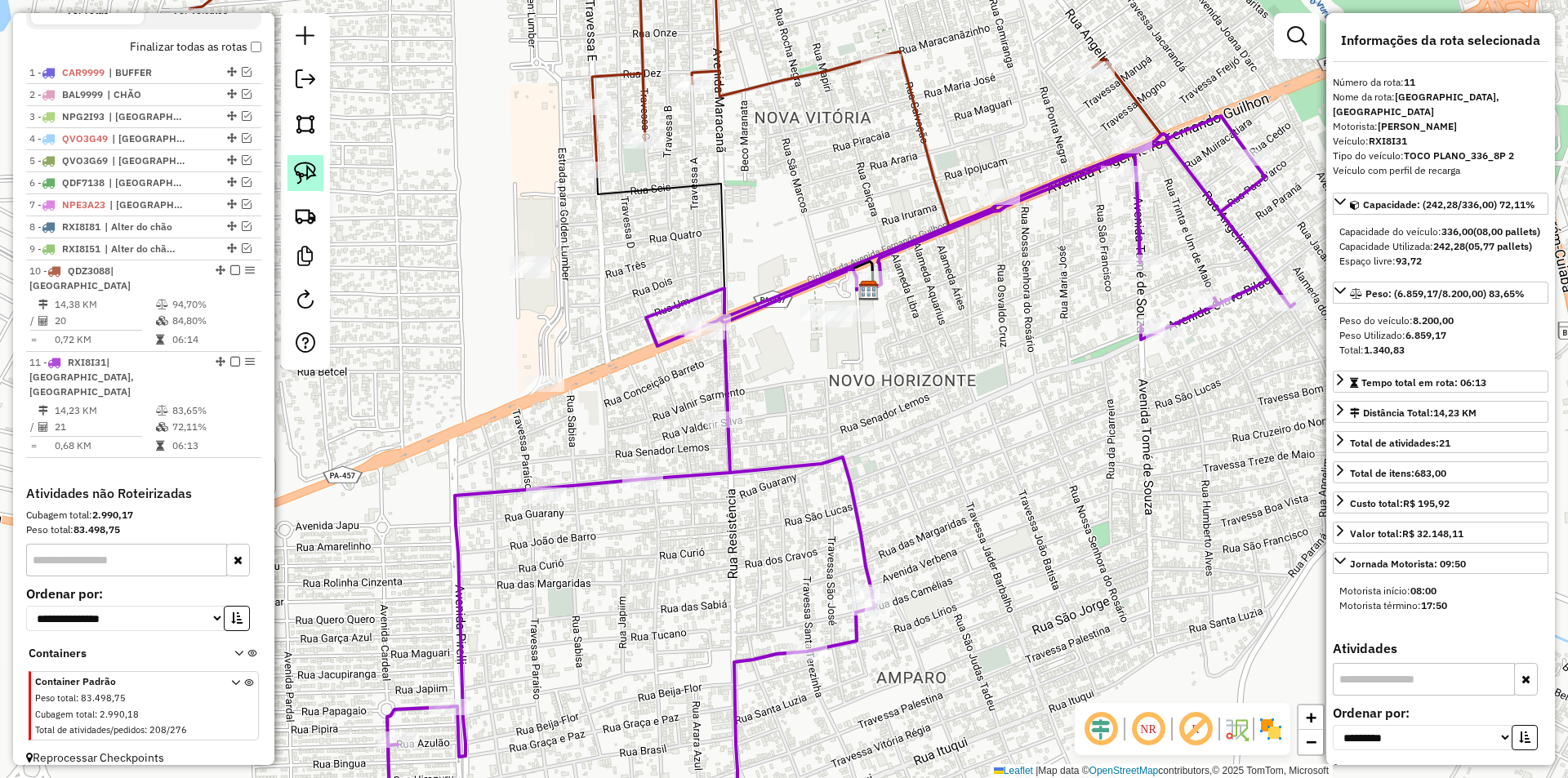
click at [310, 172] on img at bounding box center [306, 173] width 23 height 23
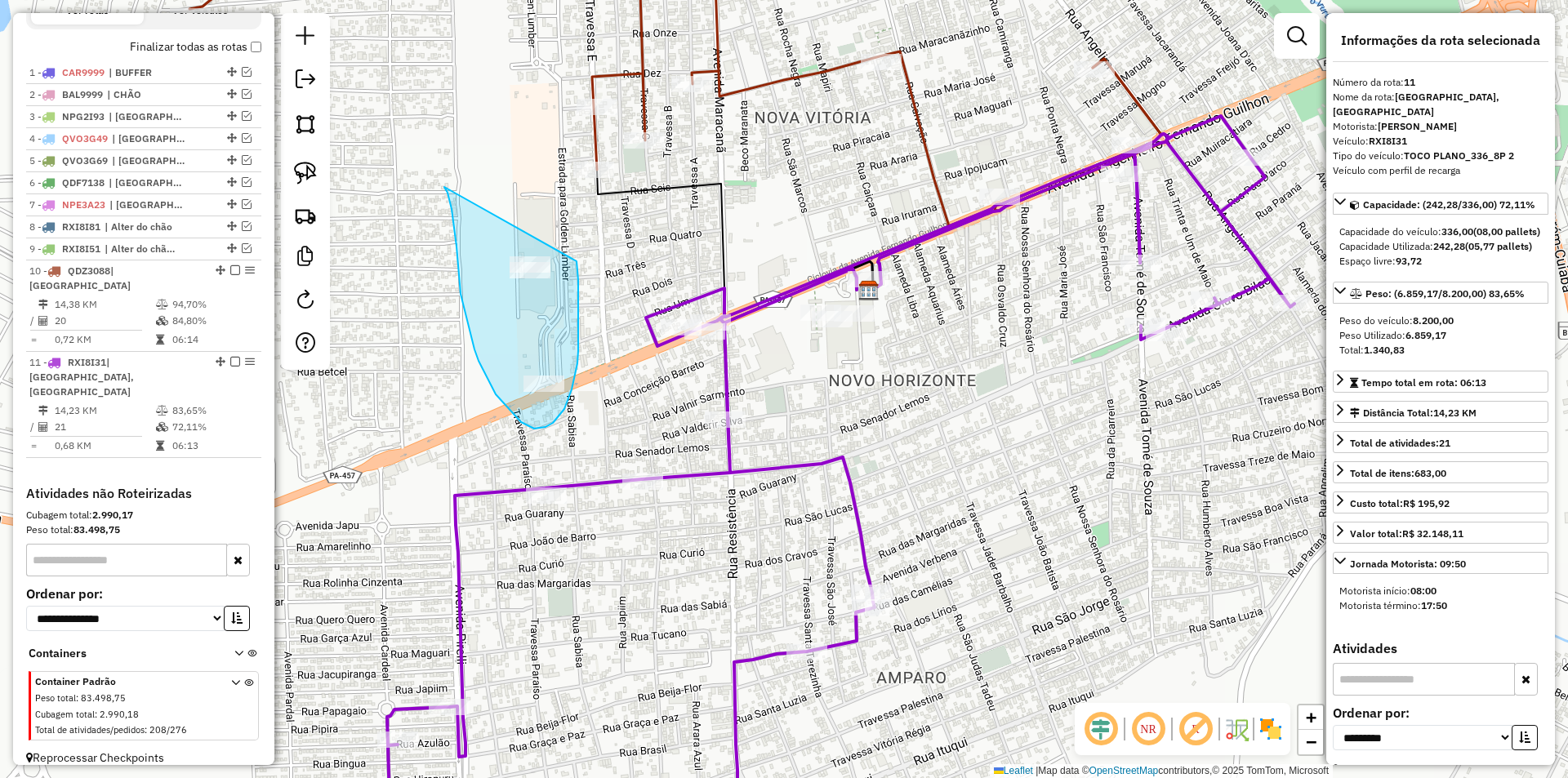
drag, startPoint x: 450, startPoint y: 200, endPoint x: 574, endPoint y: 236, distance: 129.1
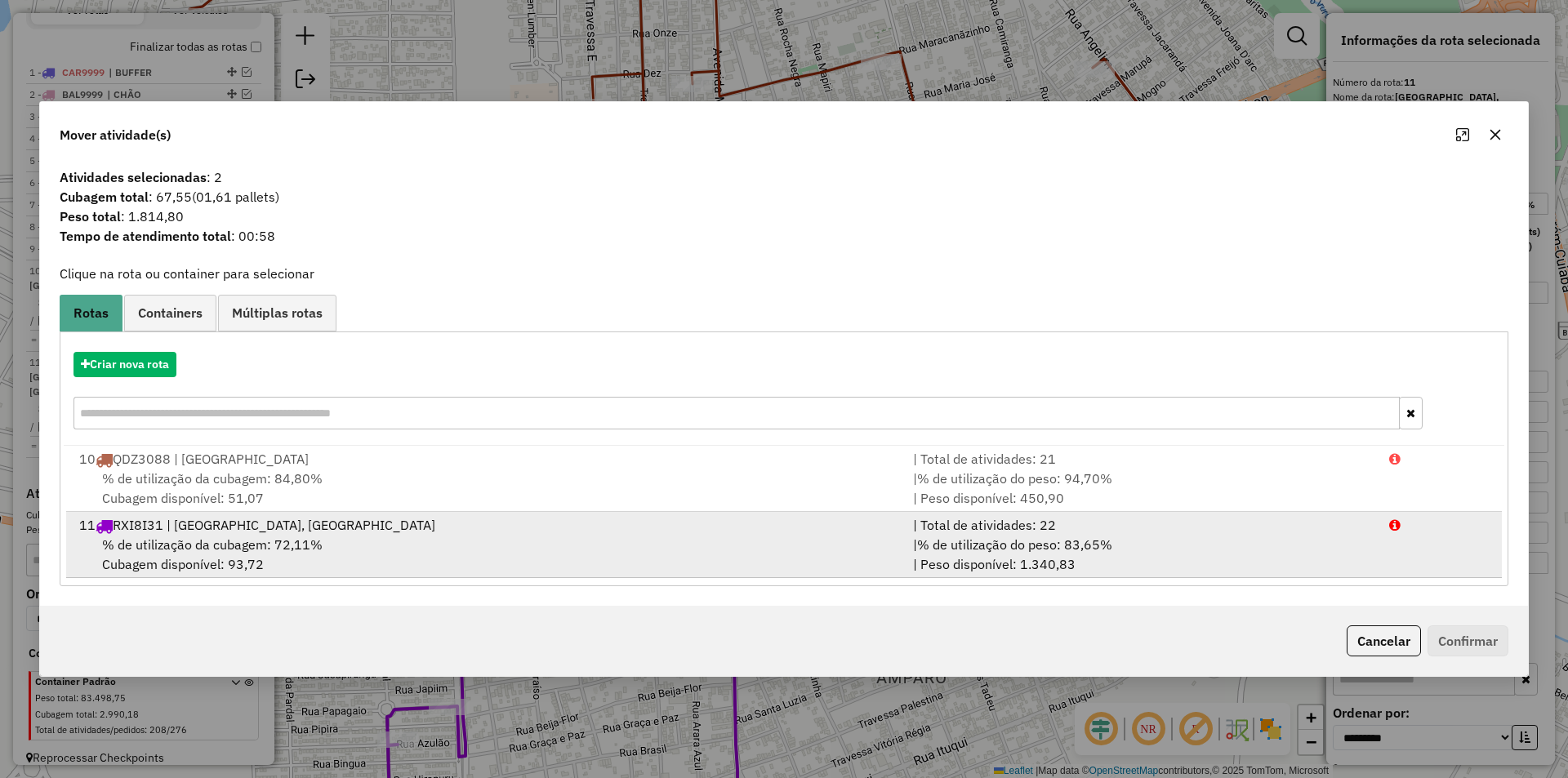
click at [592, 538] on div "% de utilização da cubagem: 72,11% Cubagem disponível: 93,72" at bounding box center [486, 555] width 834 height 39
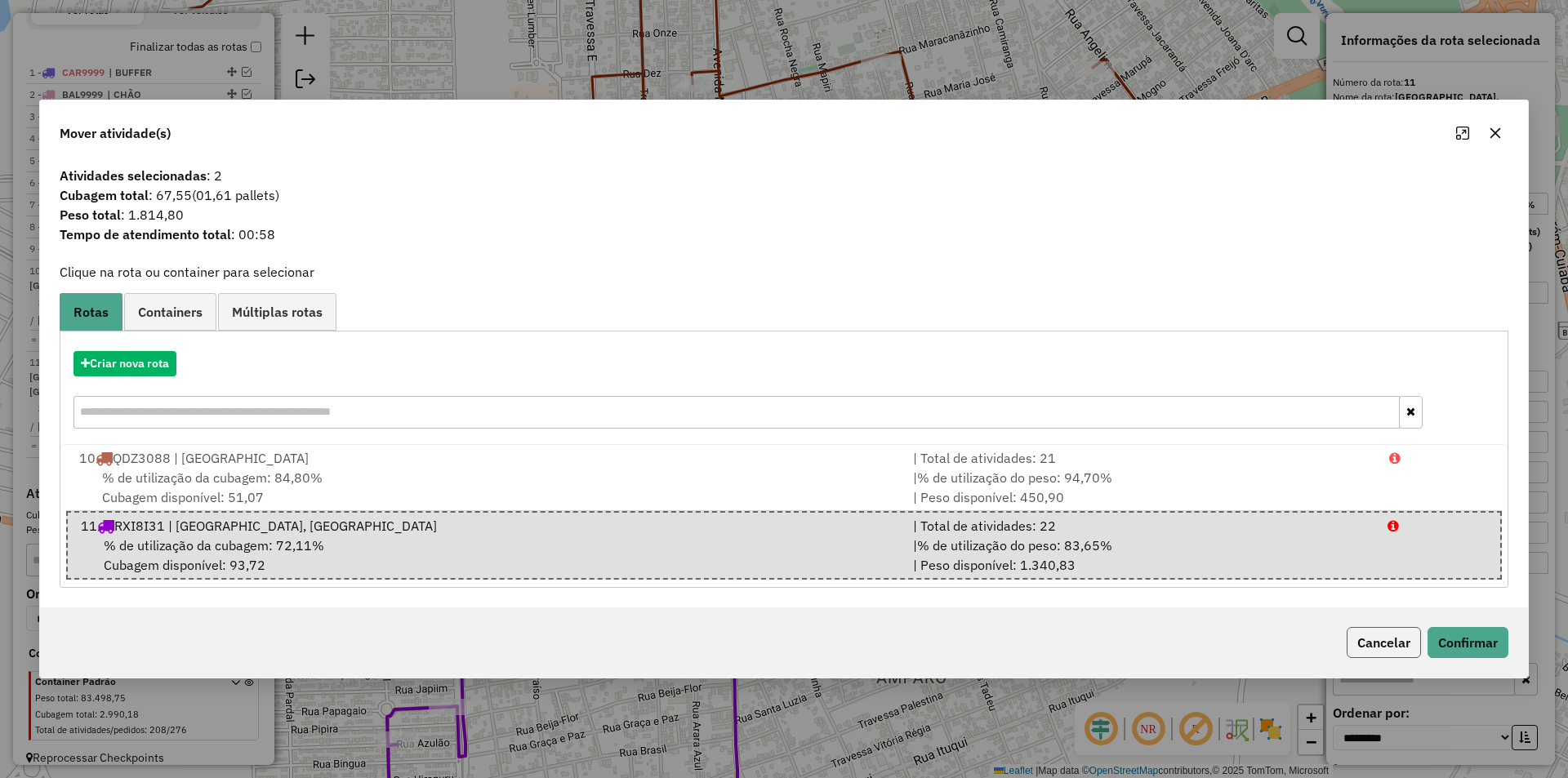
click at [1393, 637] on button "Cancelar" at bounding box center [1384, 642] width 75 height 31
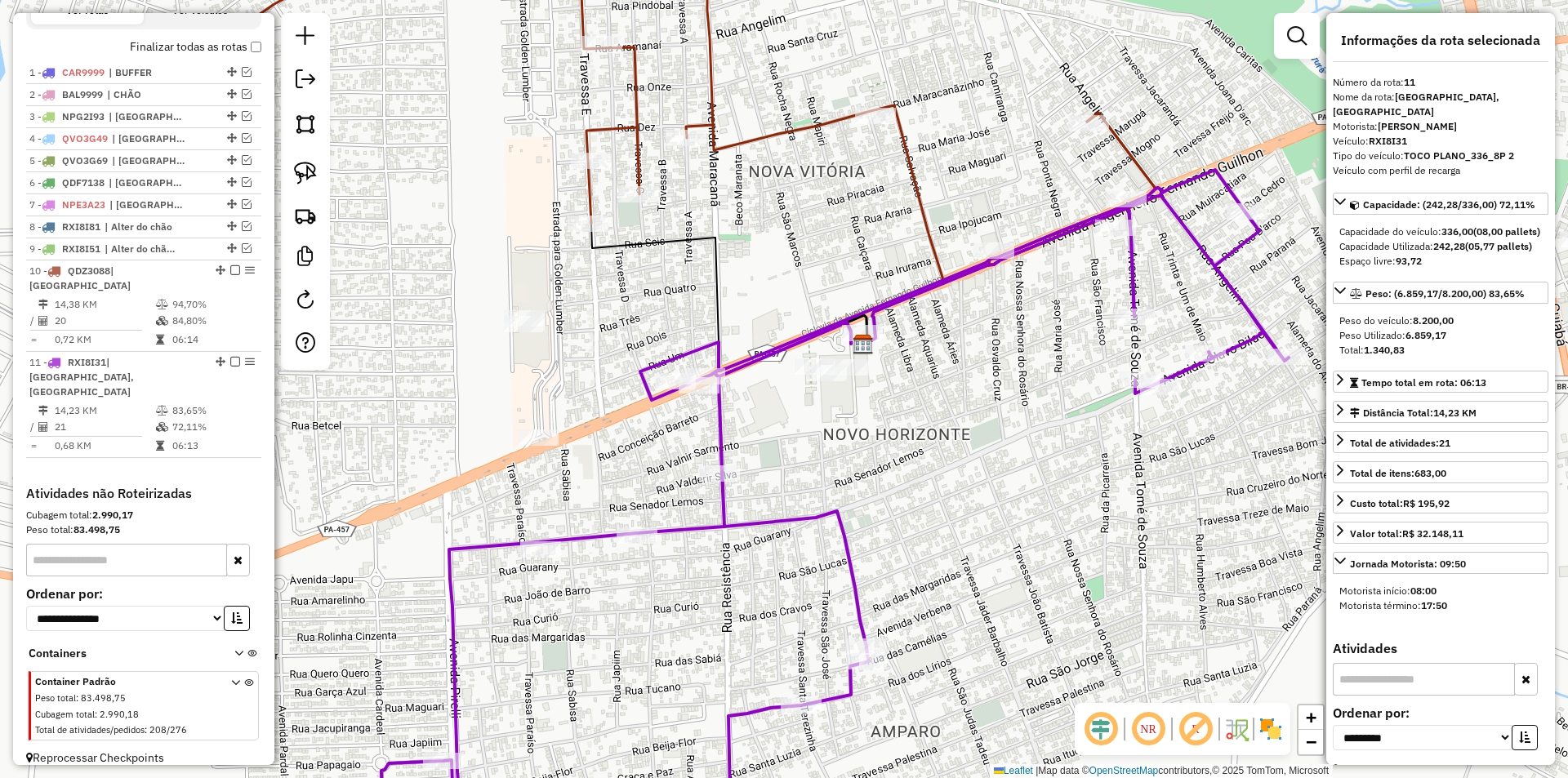
drag, startPoint x: 769, startPoint y: 447, endPoint x: 748, endPoint y: 441, distance: 21.8
click at [751, 477] on div "Janela de atendimento Grade de atendimento Capacidade Transportadoras Veículos …" at bounding box center [784, 389] width 1568 height 778
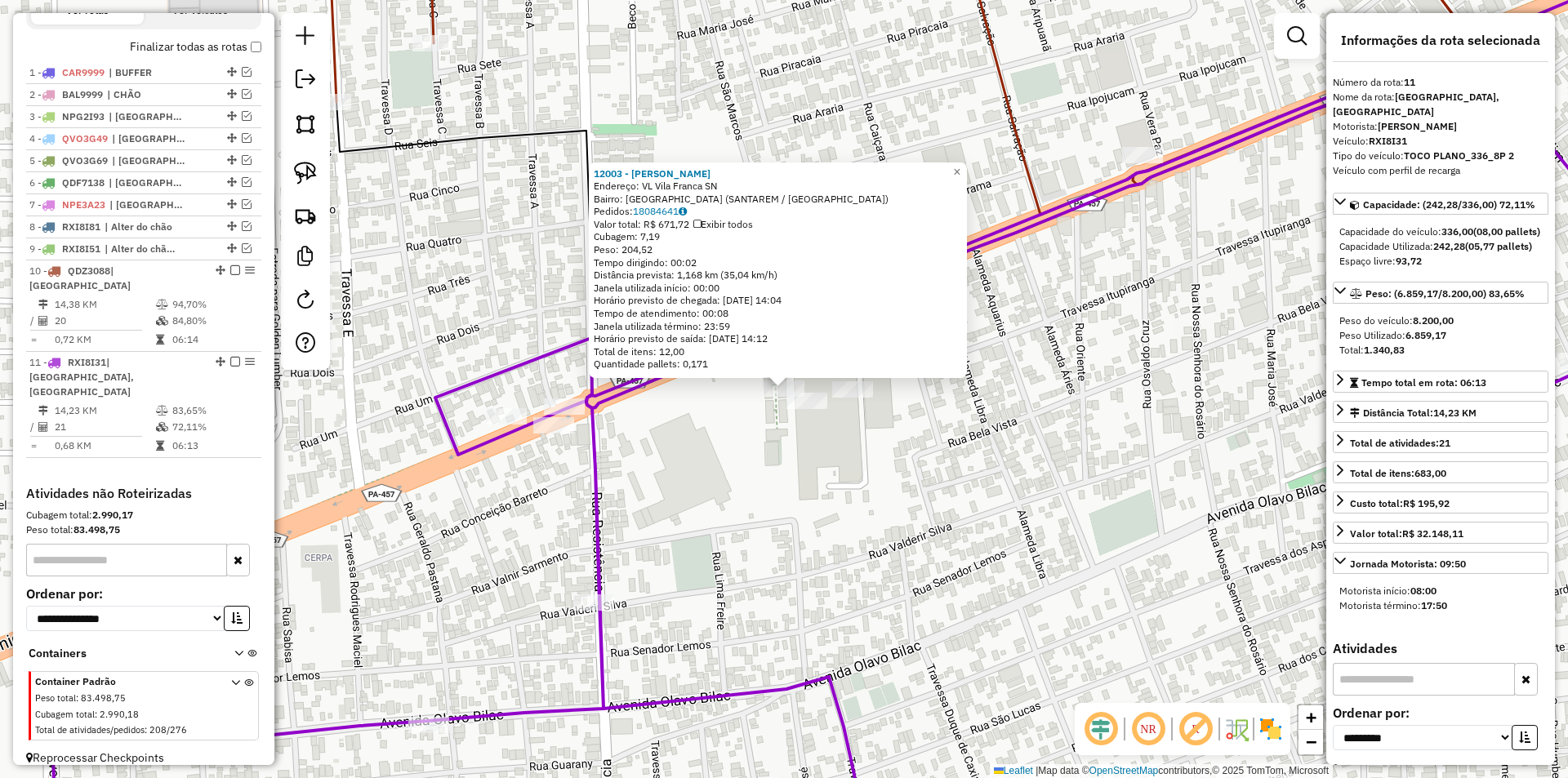
click at [687, 578] on div "12003 - ROSA MARIA FERREIRA Endereço: VL Vila Franca SN Bairro: VILA DE ALTER D…" at bounding box center [784, 389] width 1568 height 778
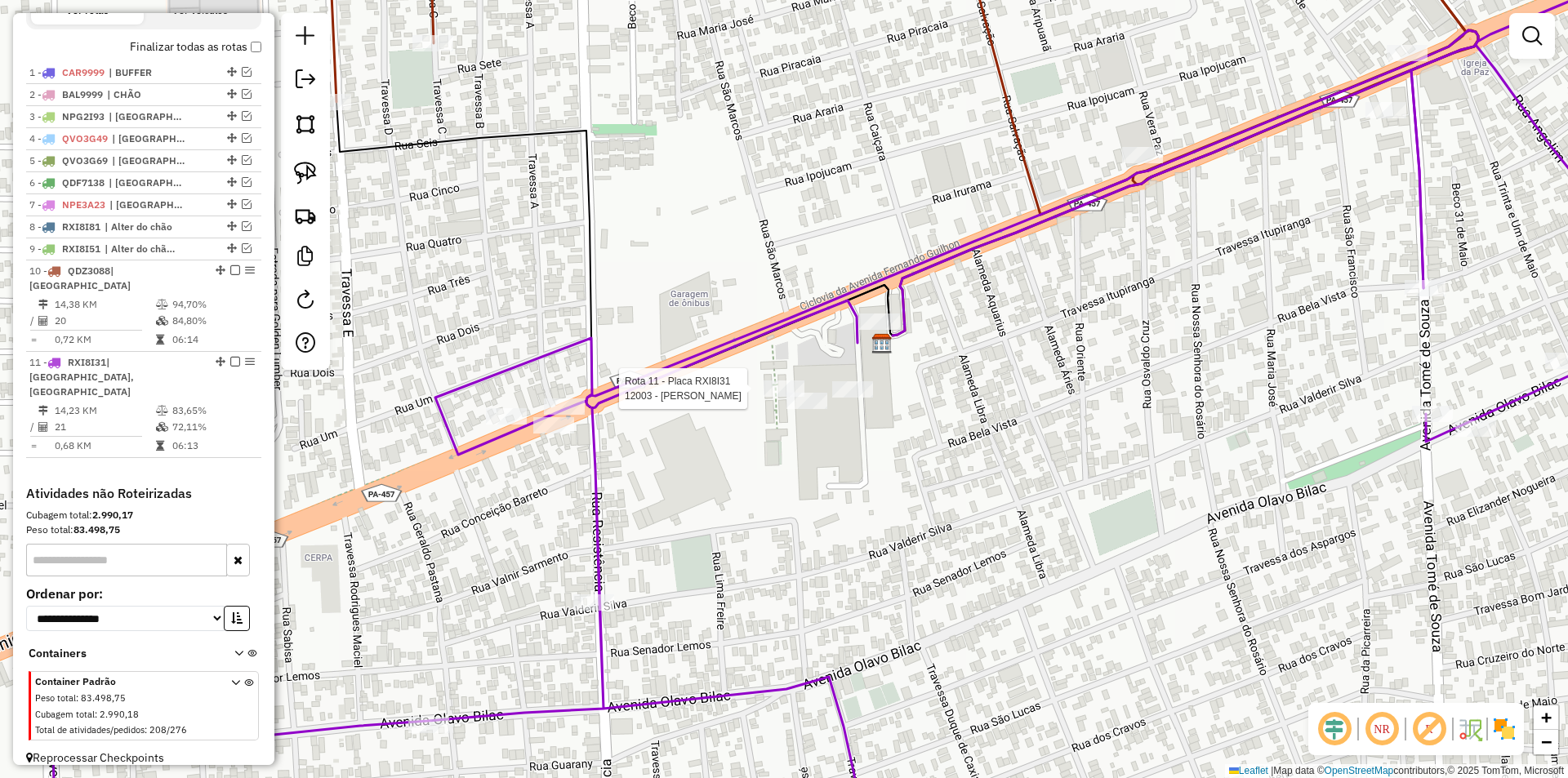
select select "**********"
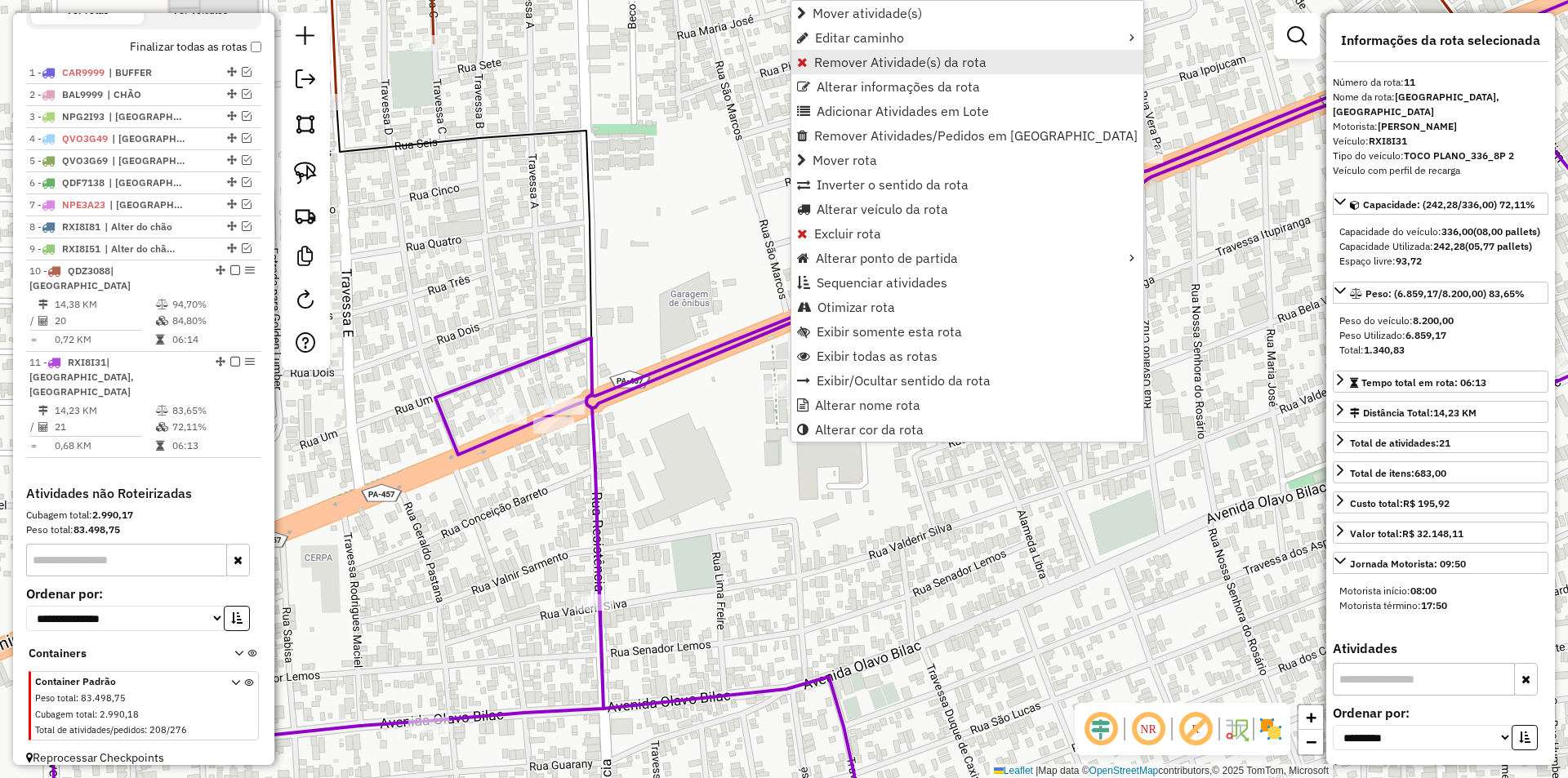
click at [819, 62] on span "Remover Atividade(s) da rota" at bounding box center [901, 61] width 173 height 13
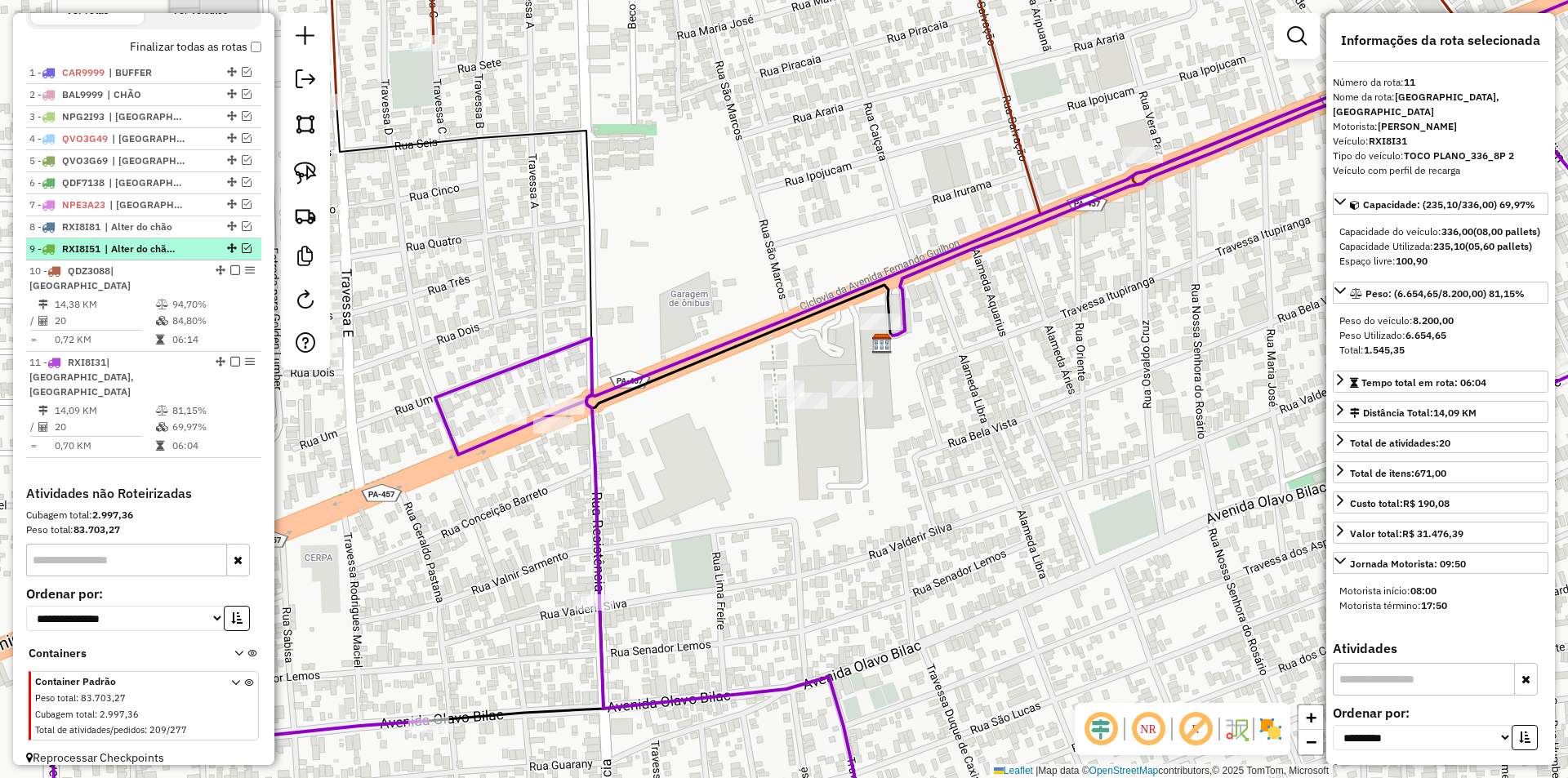
click at [242, 253] on em at bounding box center [246, 248] width 10 height 10
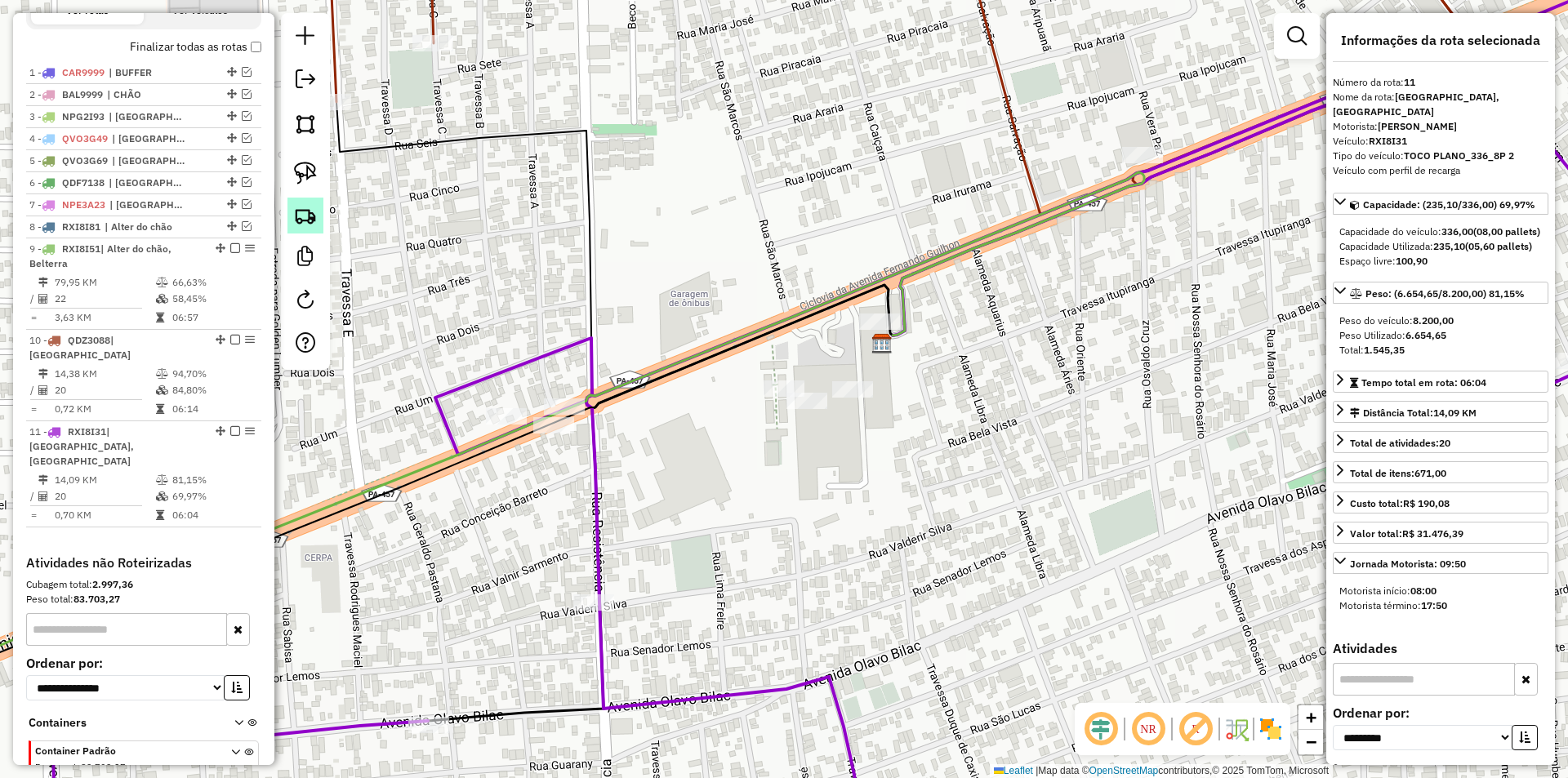
click at [315, 213] on img at bounding box center [306, 216] width 23 height 23
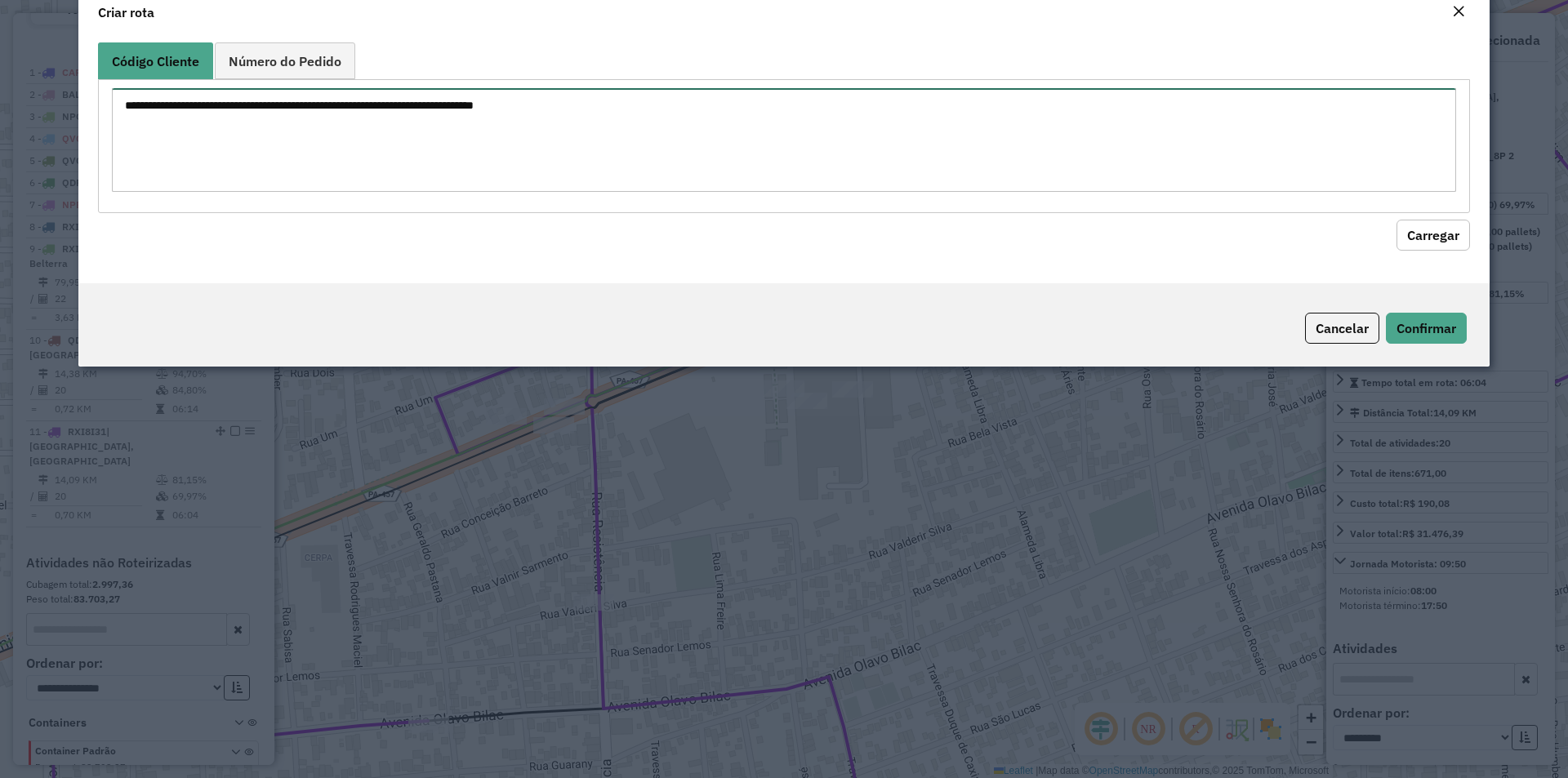
click at [326, 192] on textarea at bounding box center [784, 140] width 1345 height 104
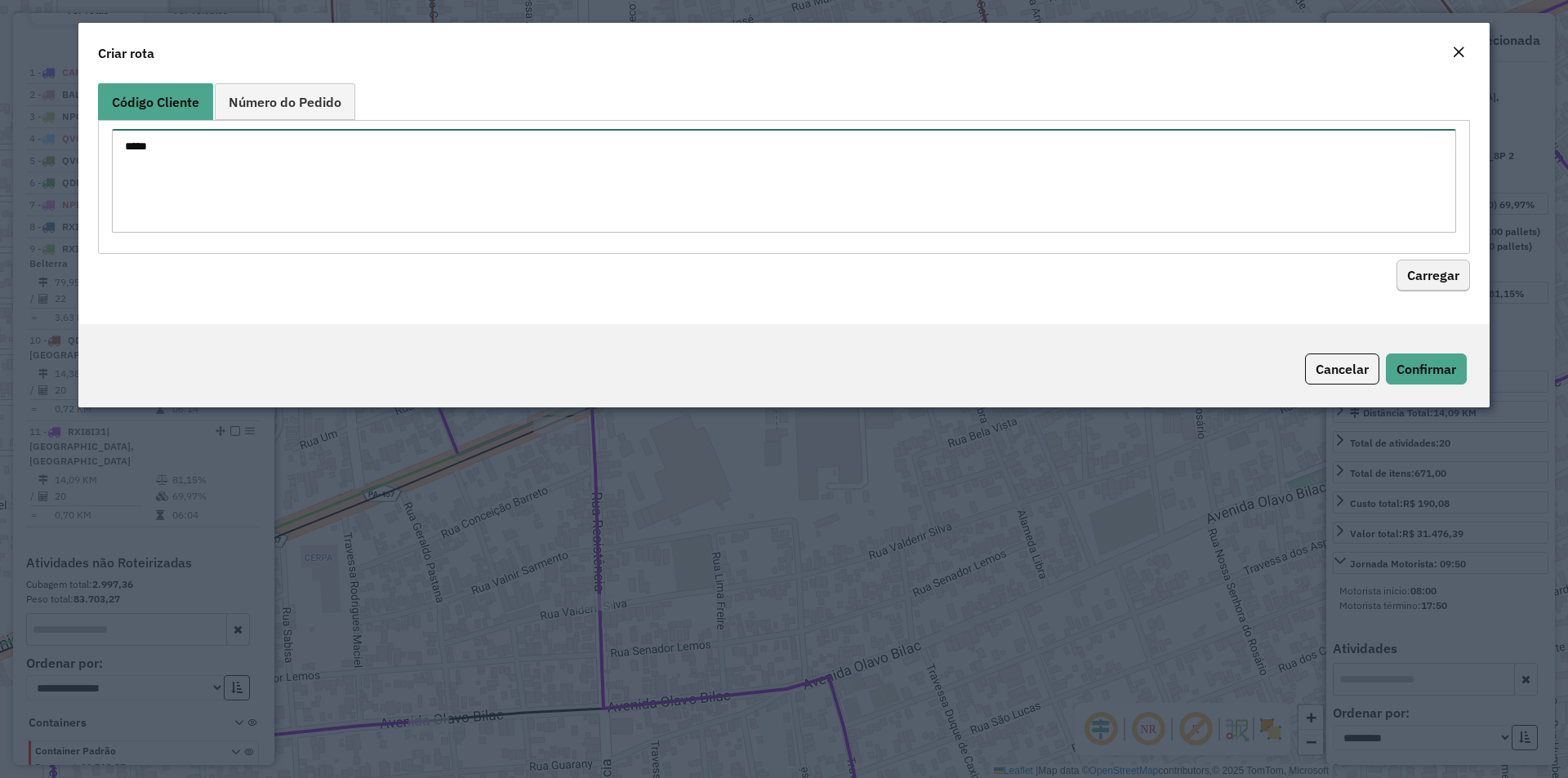
type textarea "*****"
click at [1453, 271] on button "Carregar" at bounding box center [1433, 276] width 74 height 31
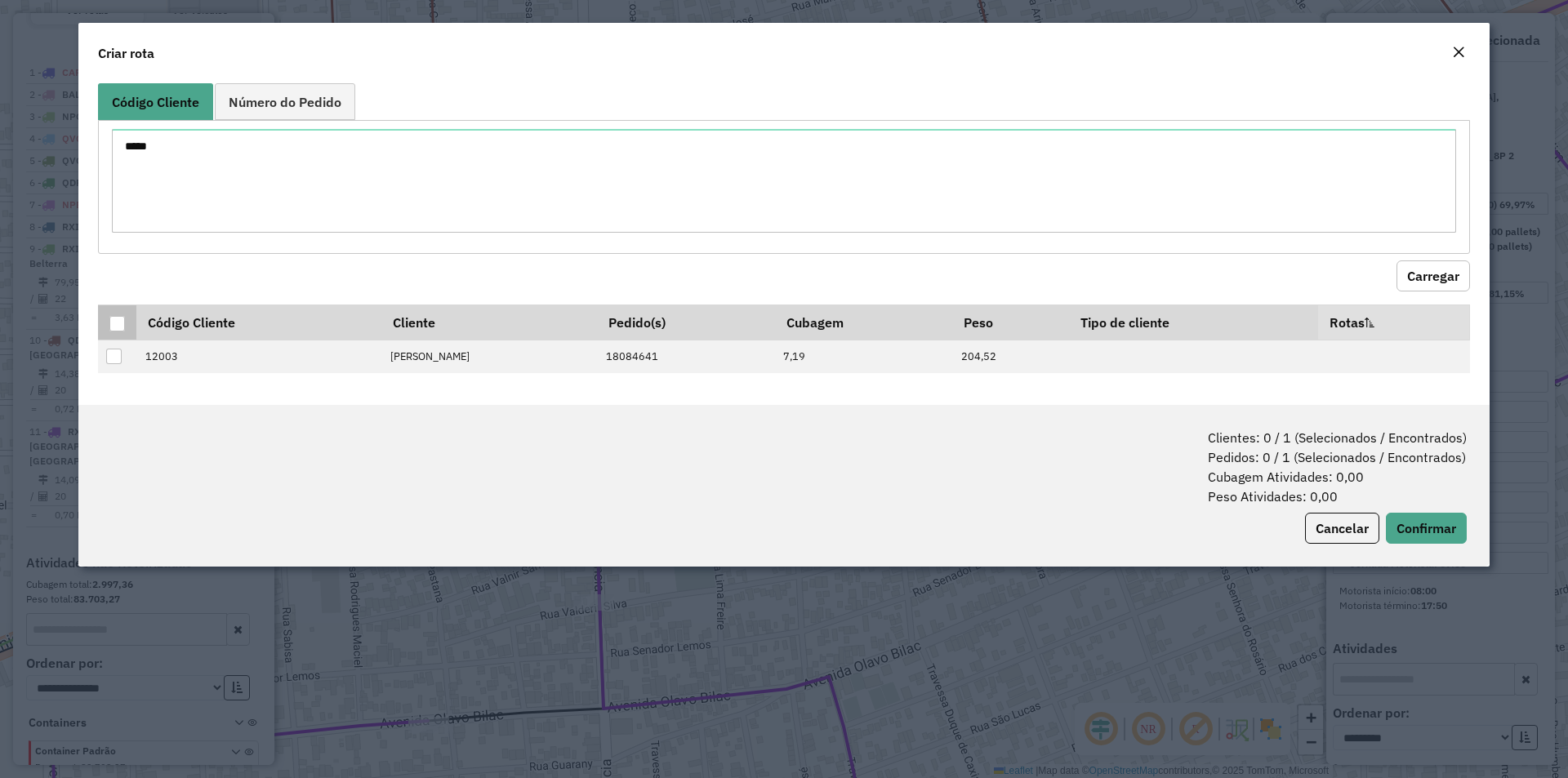
click at [112, 319] on div at bounding box center [117, 323] width 15 height 15
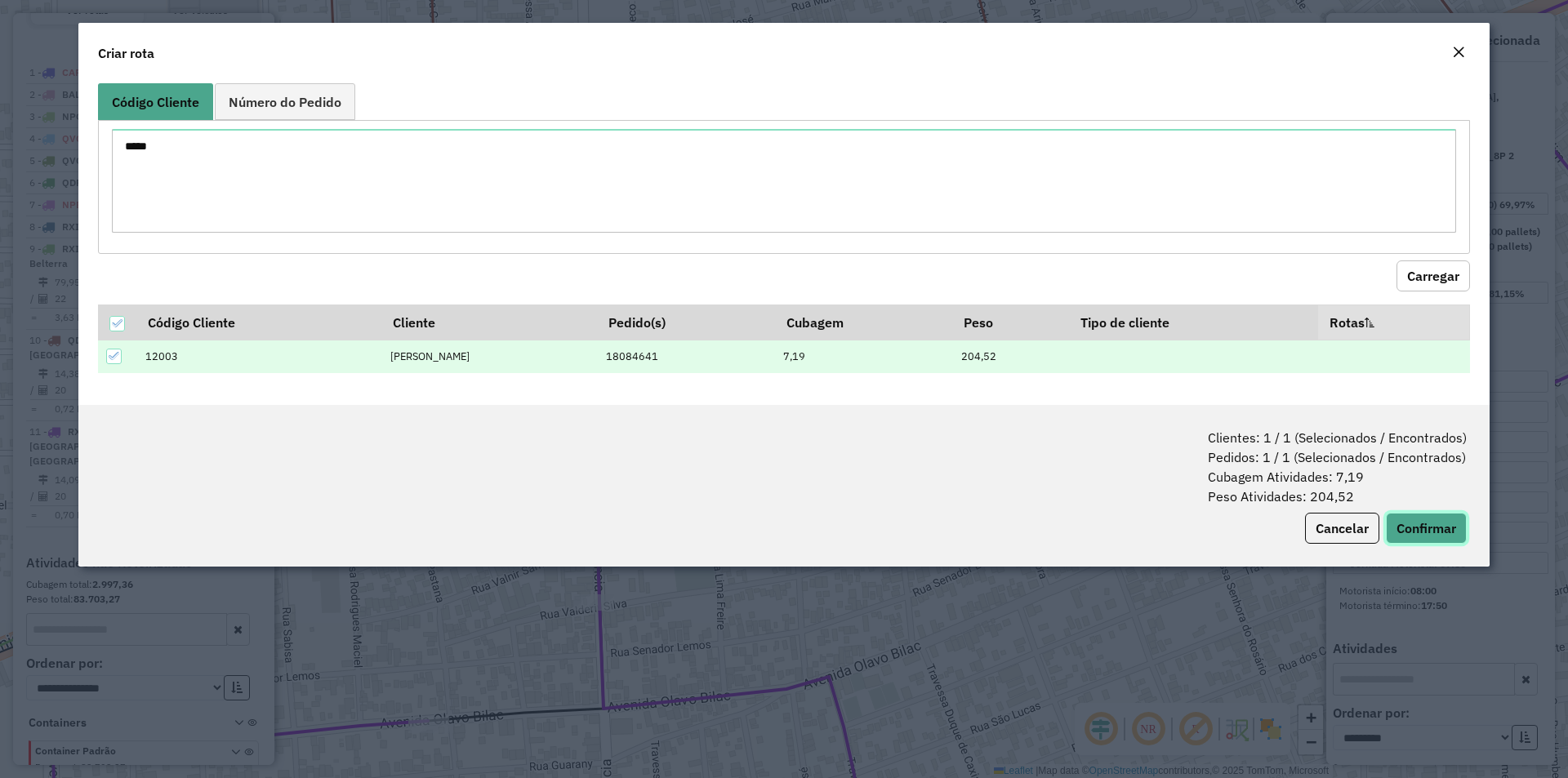
click at [1396, 525] on button "Confirmar" at bounding box center [1427, 528] width 81 height 31
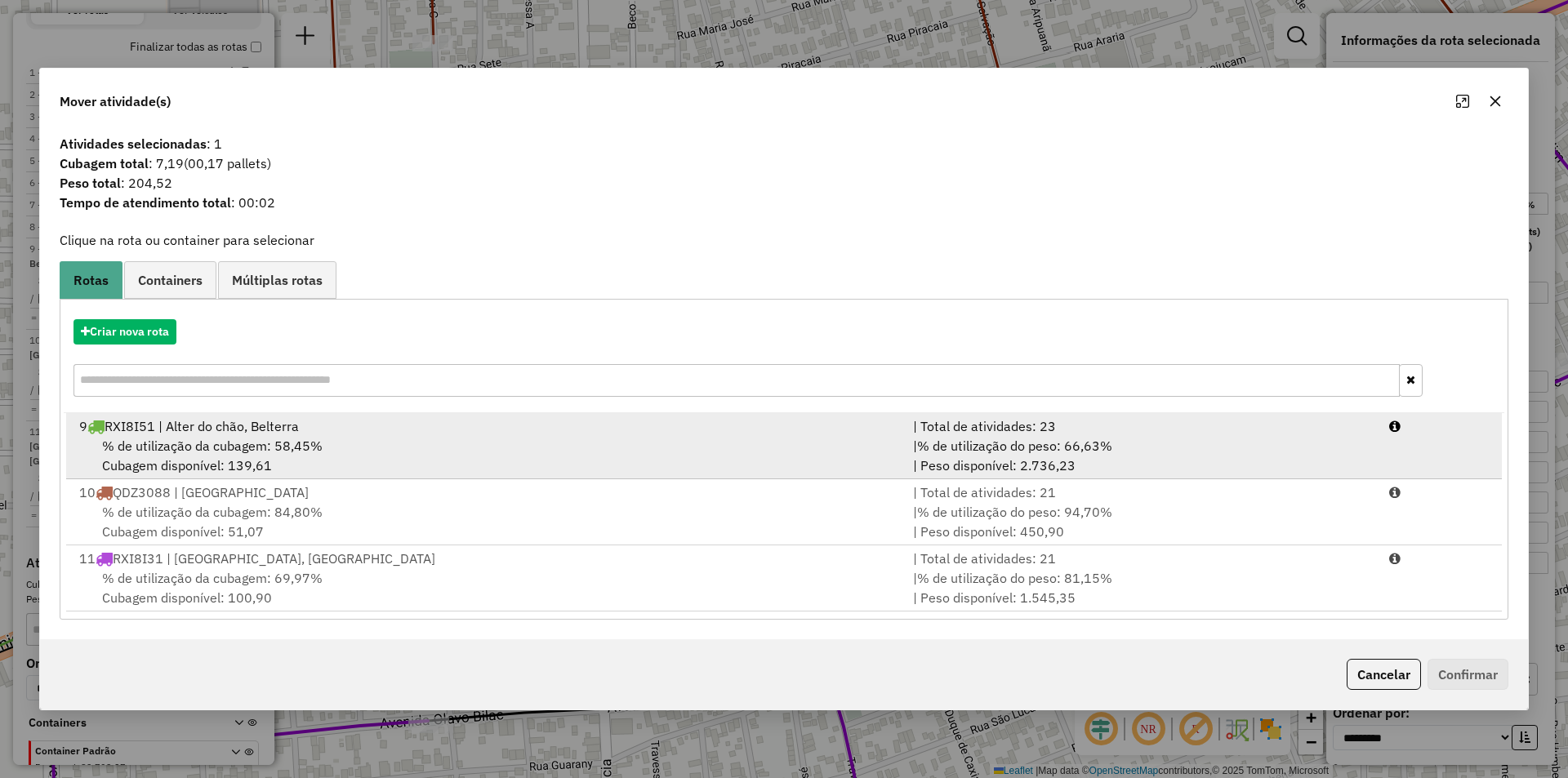
drag, startPoint x: 335, startPoint y: 427, endPoint x: 348, endPoint y: 425, distance: 13.2
click at [335, 426] on div "9 RXI8I51 | Alter do chão, Belterra" at bounding box center [486, 426] width 834 height 20
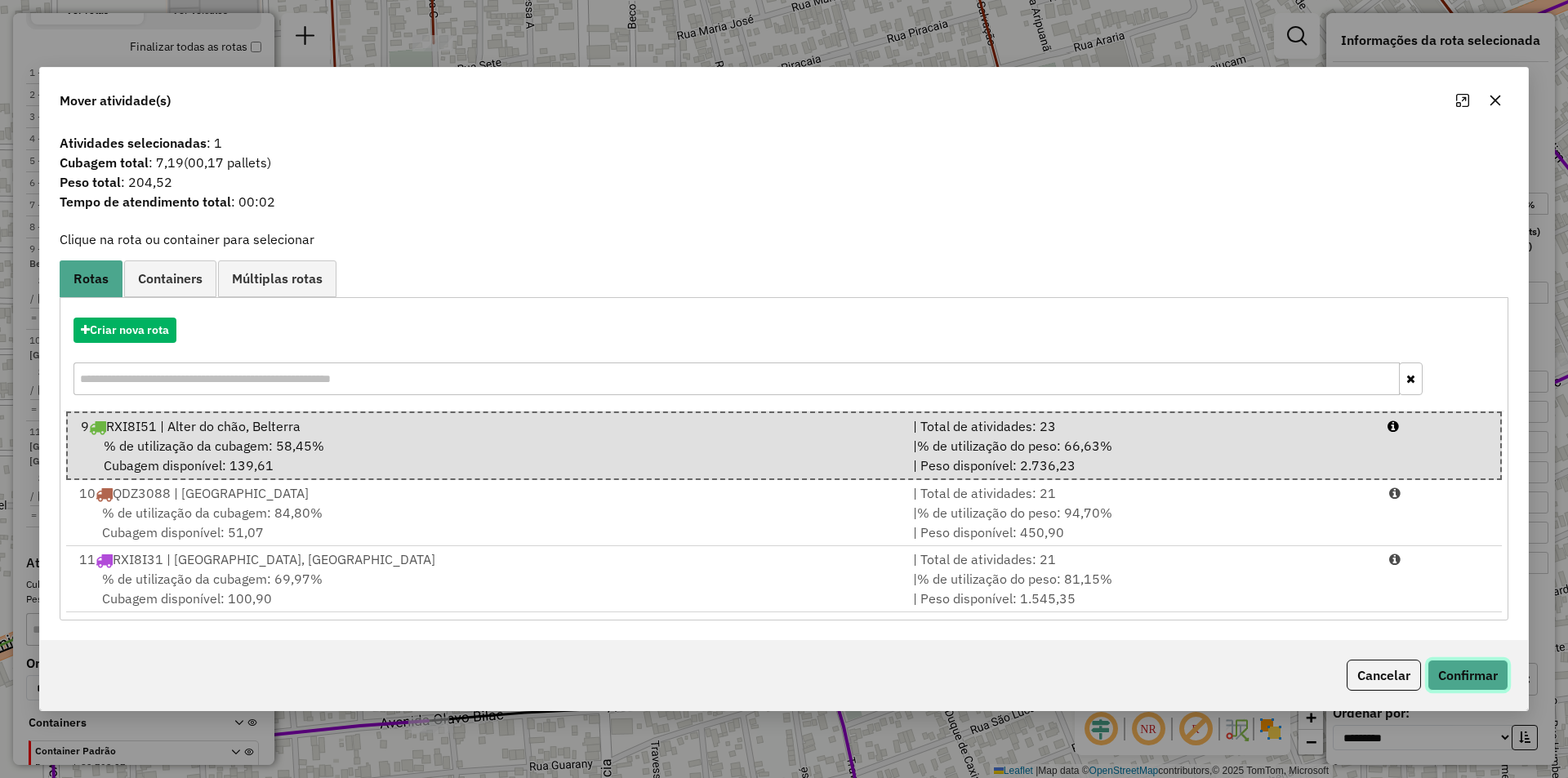
click at [1472, 669] on button "Confirmar" at bounding box center [1467, 675] width 81 height 31
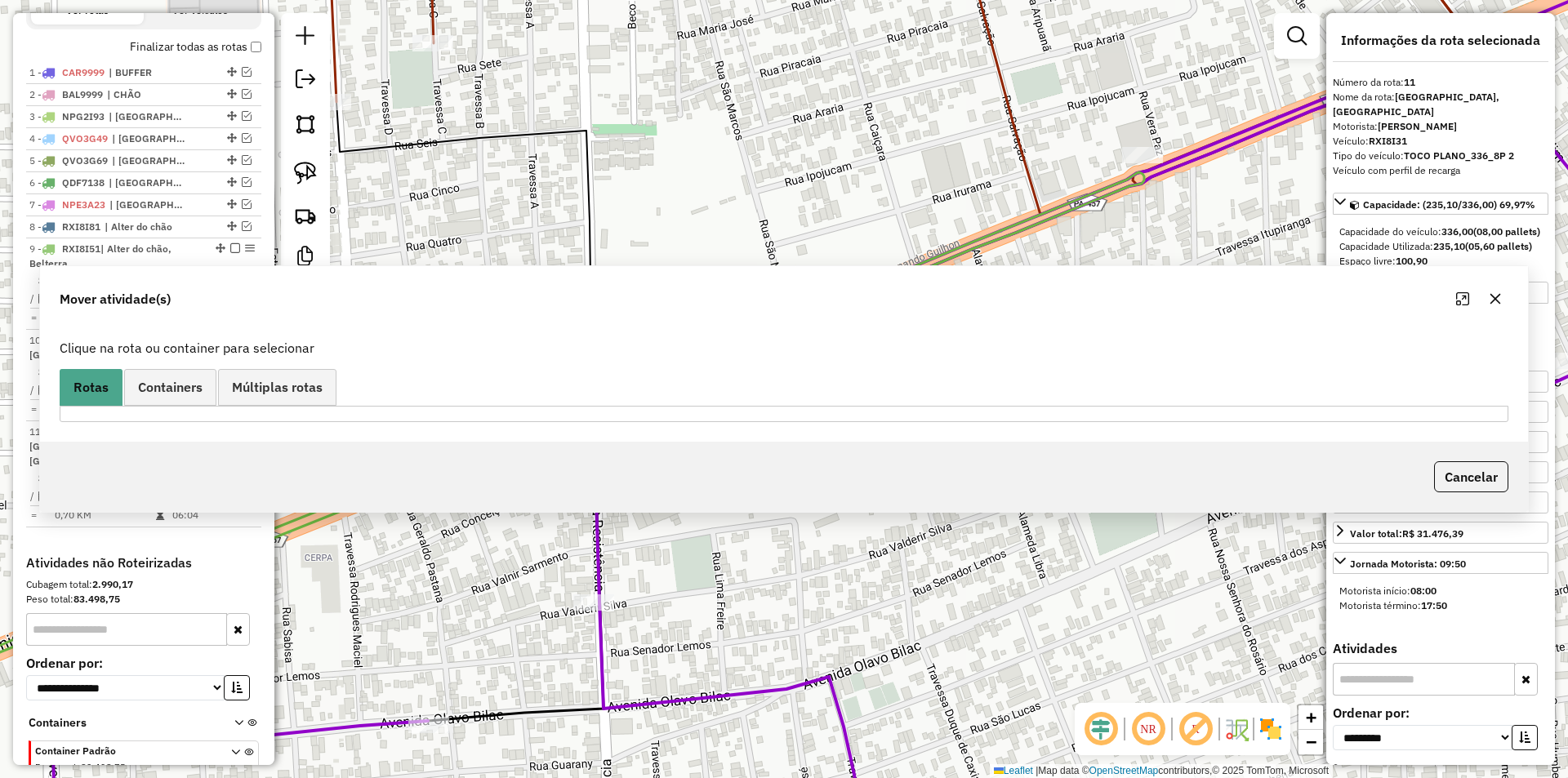
scroll to position [673, 0]
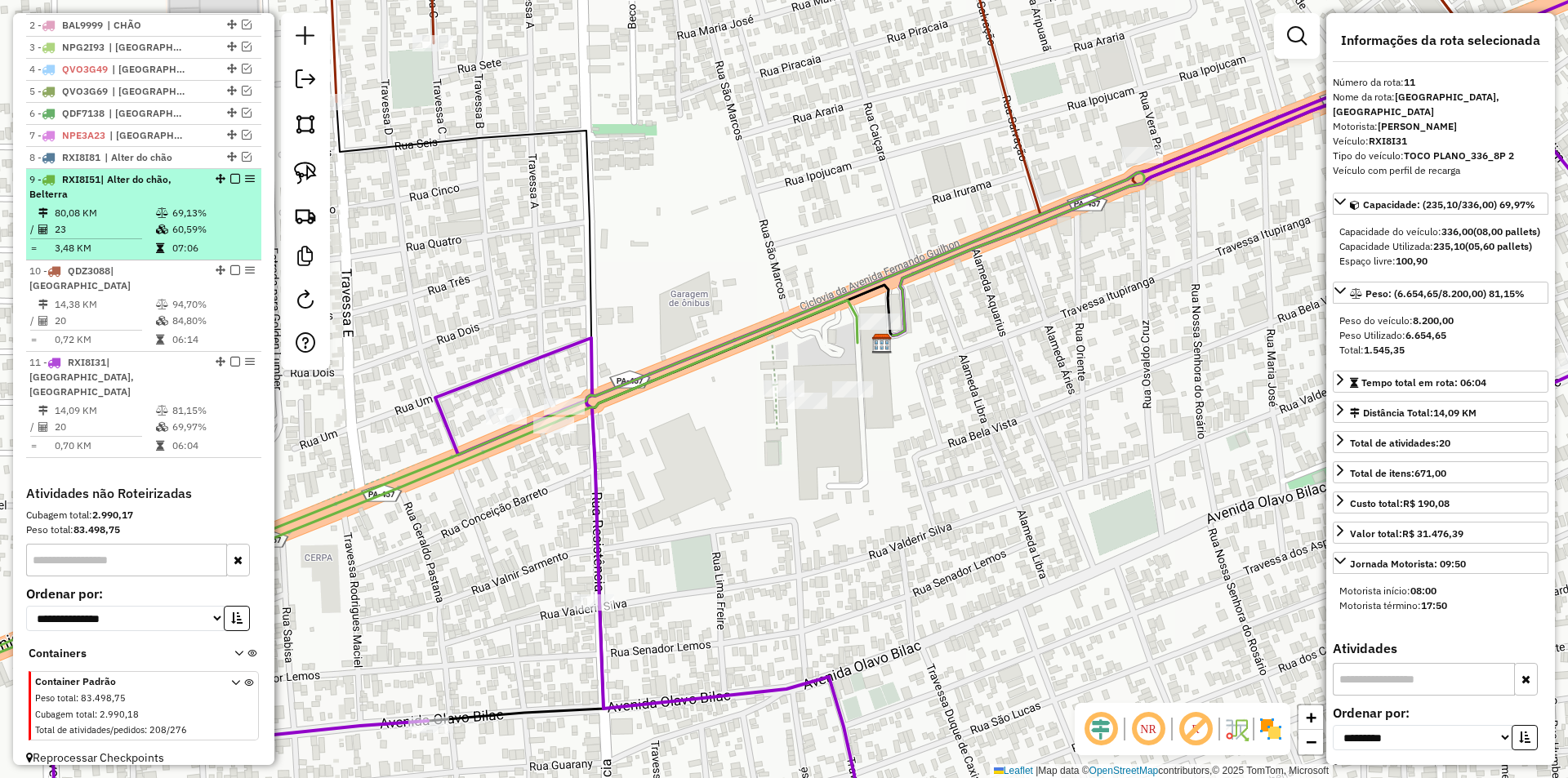
click at [172, 221] on td "69,13%" at bounding box center [213, 213] width 83 height 16
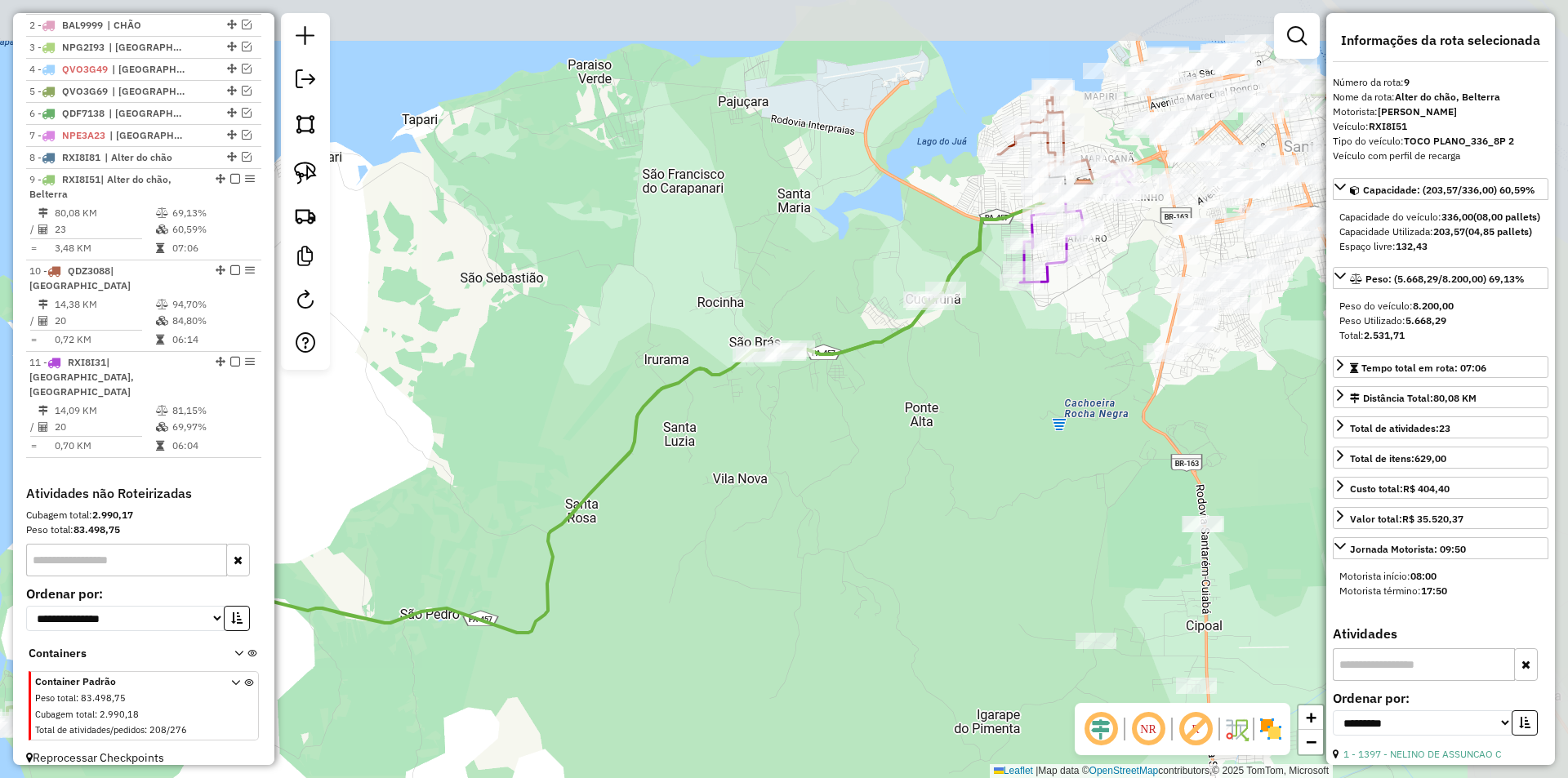
drag, startPoint x: 1125, startPoint y: 415, endPoint x: 910, endPoint y: 469, distance: 221.7
click at [910, 469] on div "Janela de atendimento Grade de atendimento Capacidade Transportadoras Veículos …" at bounding box center [784, 389] width 1568 height 778
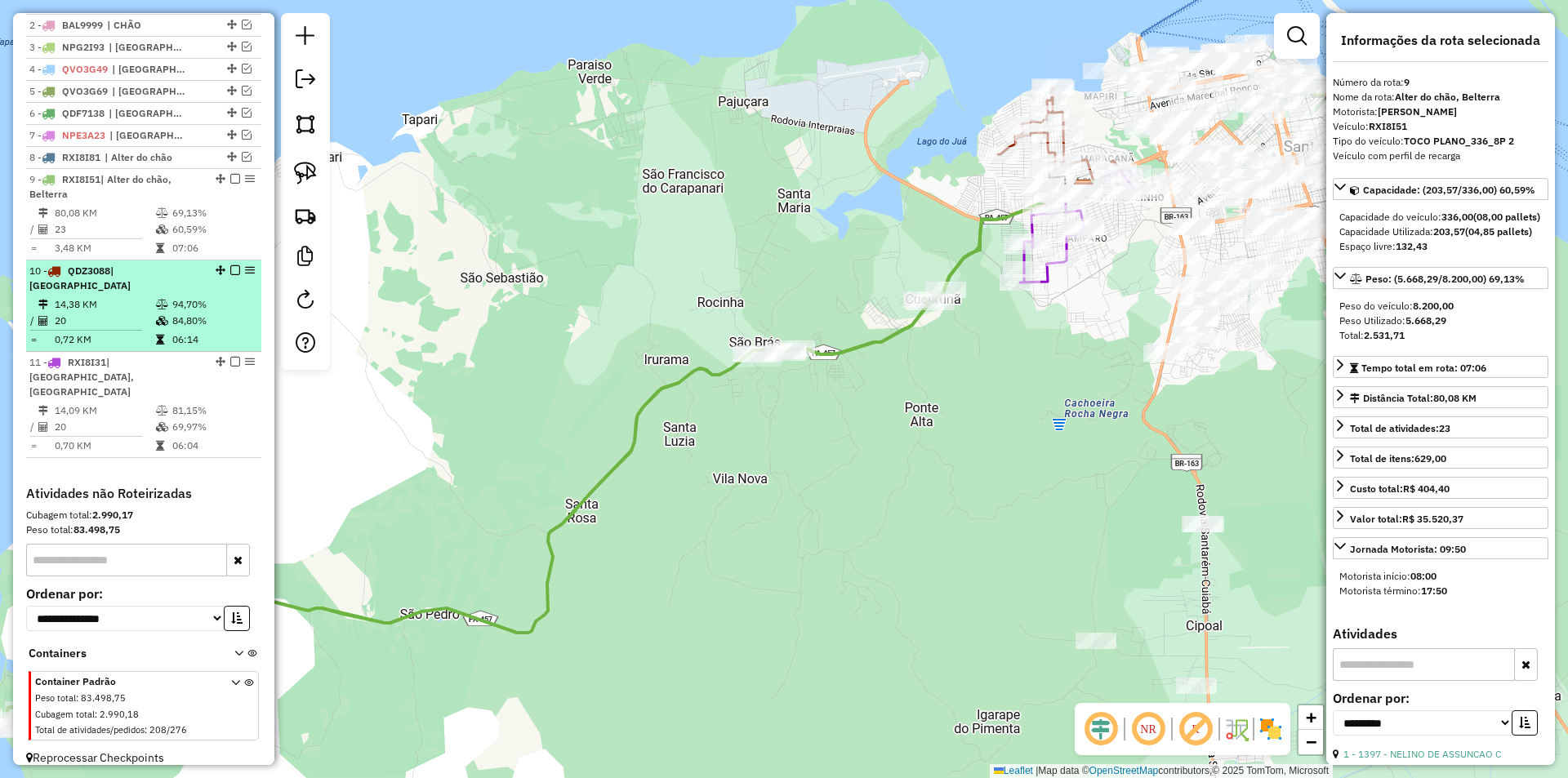
click at [191, 315] on td "84,80%" at bounding box center [213, 321] width 83 height 16
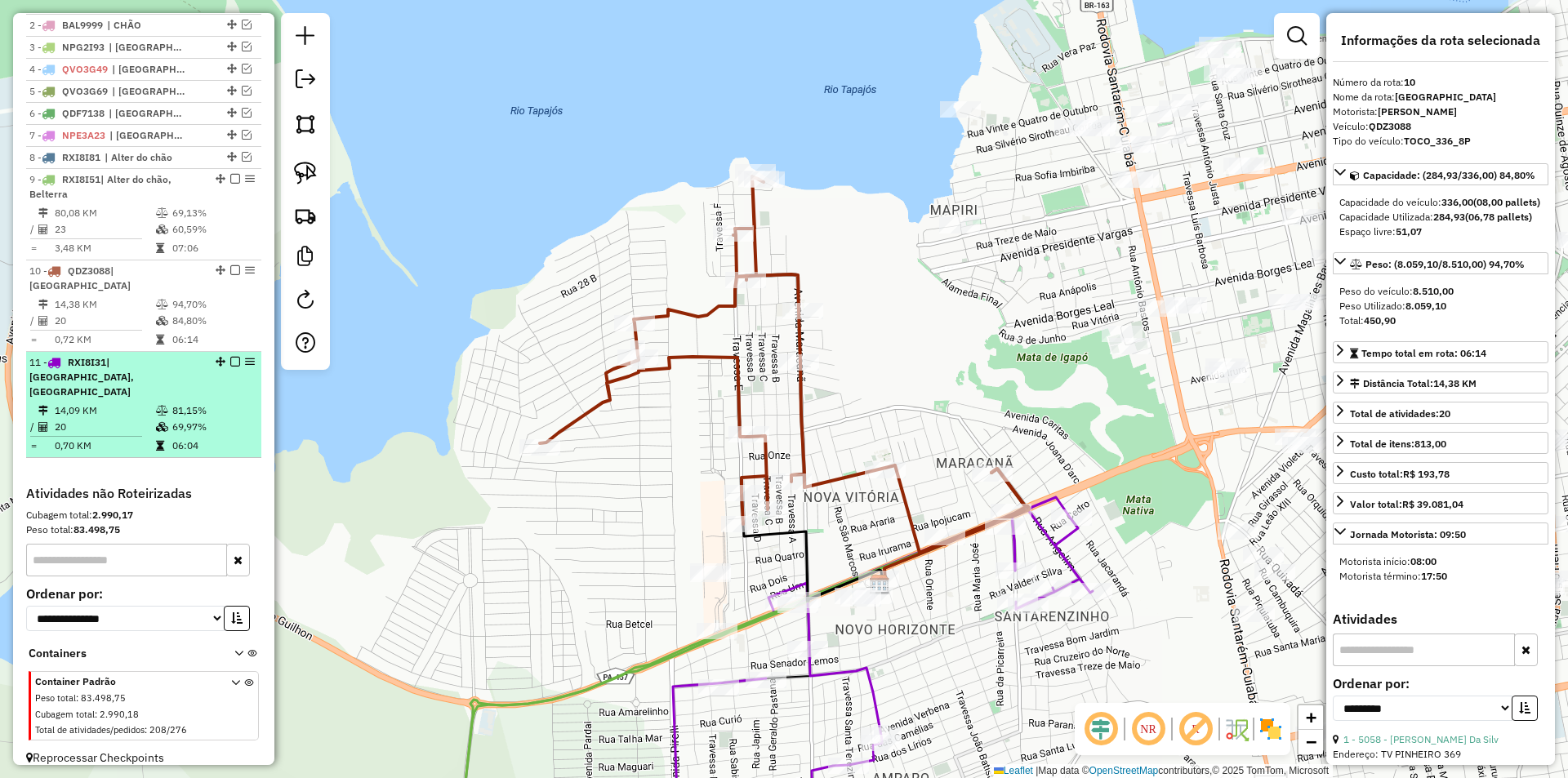
click at [229, 403] on td "81,15%" at bounding box center [213, 411] width 83 height 16
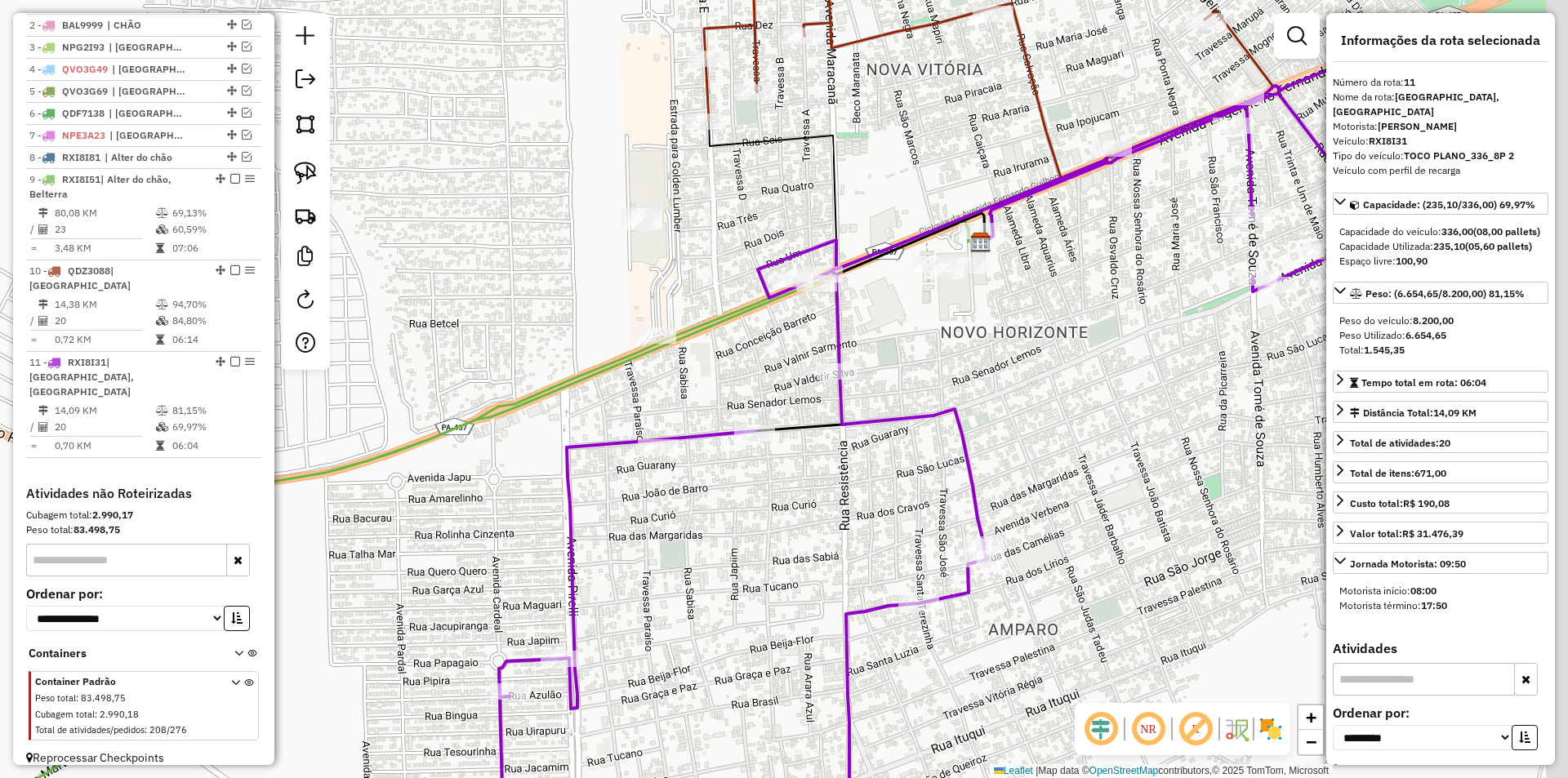
drag, startPoint x: 527, startPoint y: 301, endPoint x: 393, endPoint y: 357, distance: 145.2
click at [399, 374] on div "Janela de atendimento Grade de atendimento Capacidade Transportadoras Veículos …" at bounding box center [784, 389] width 1568 height 778
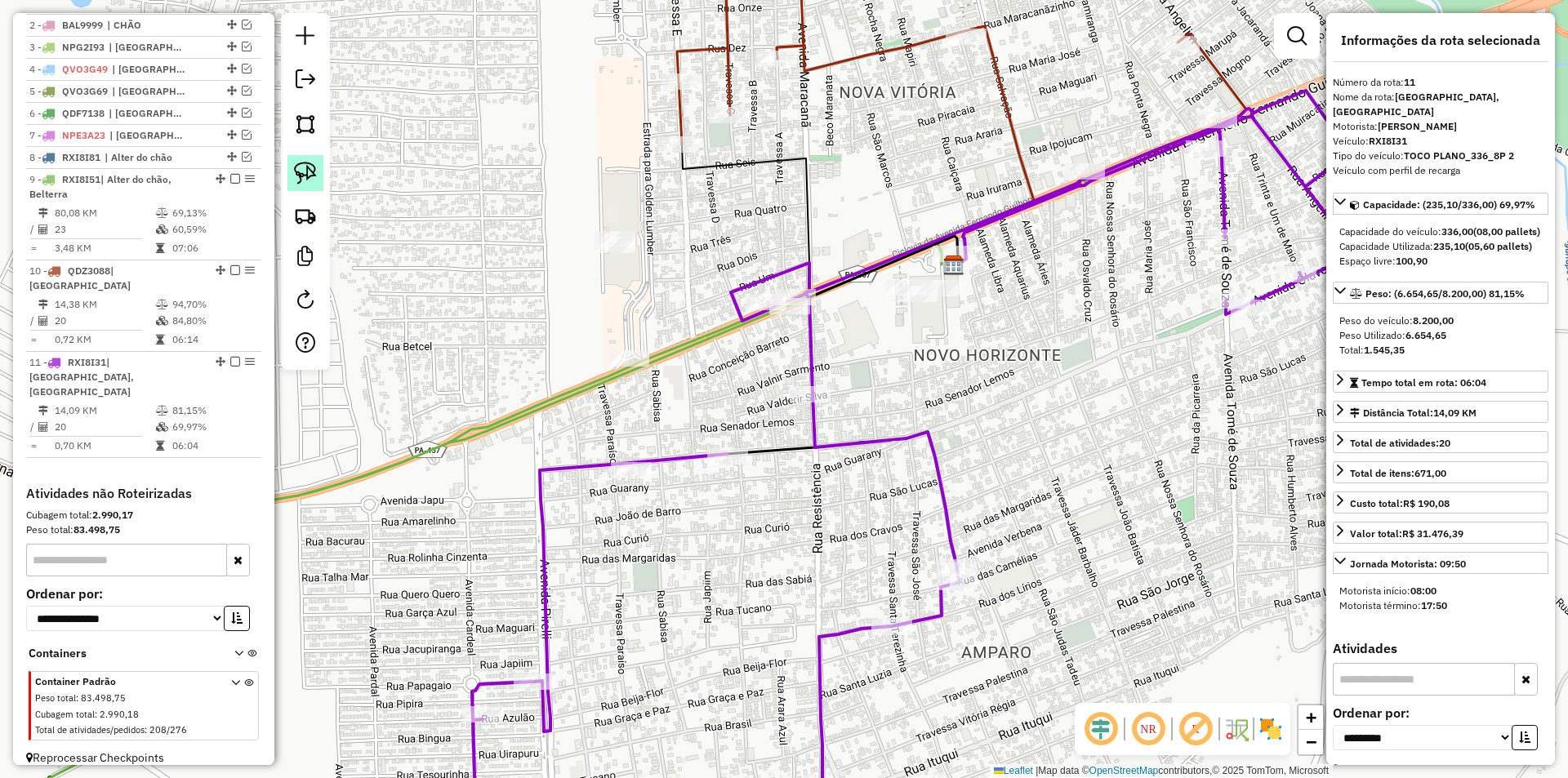
click at [308, 179] on img at bounding box center [306, 173] width 23 height 23
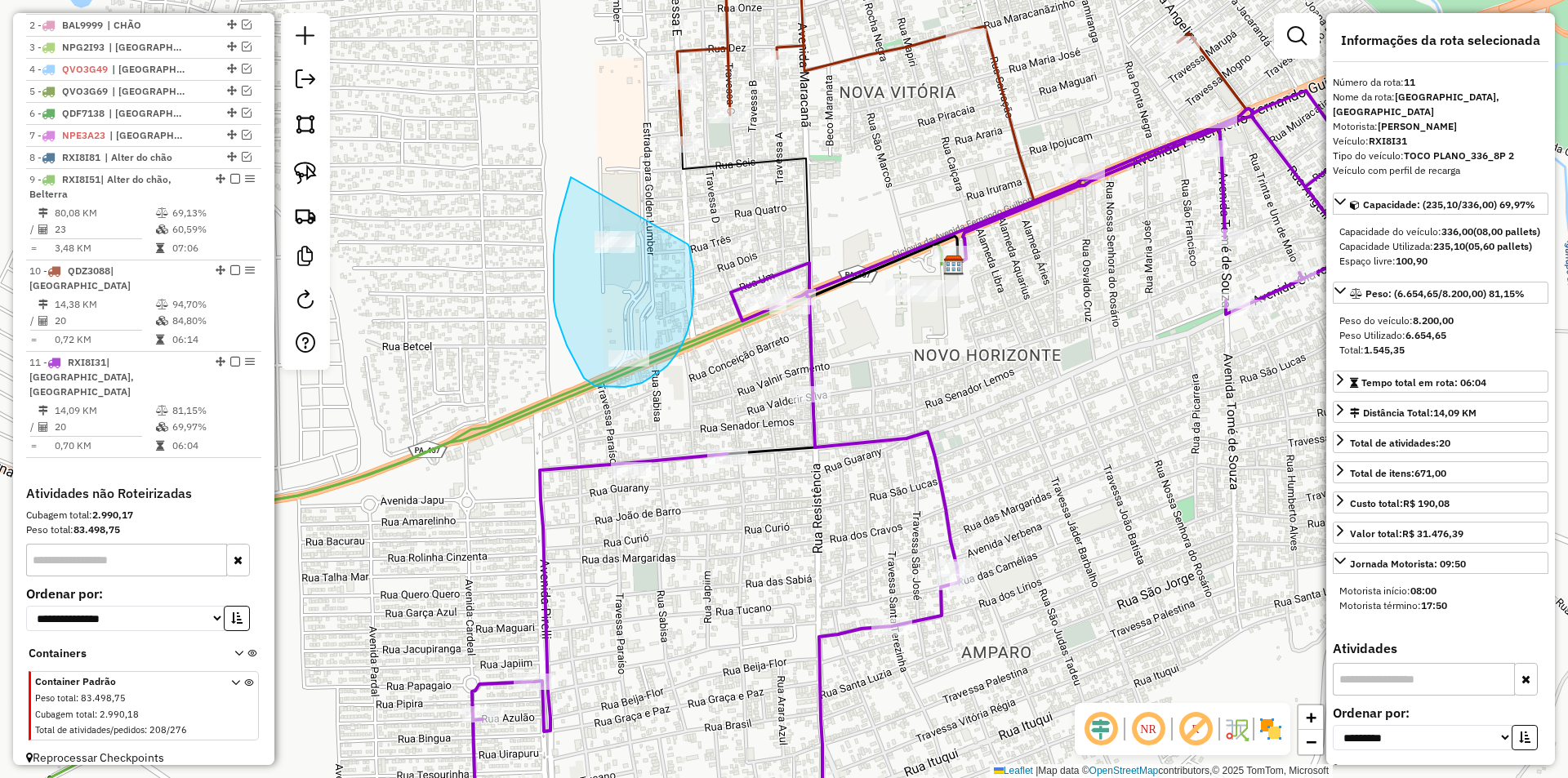
drag, startPoint x: 571, startPoint y: 177, endPoint x: 686, endPoint y: 240, distance: 131.1
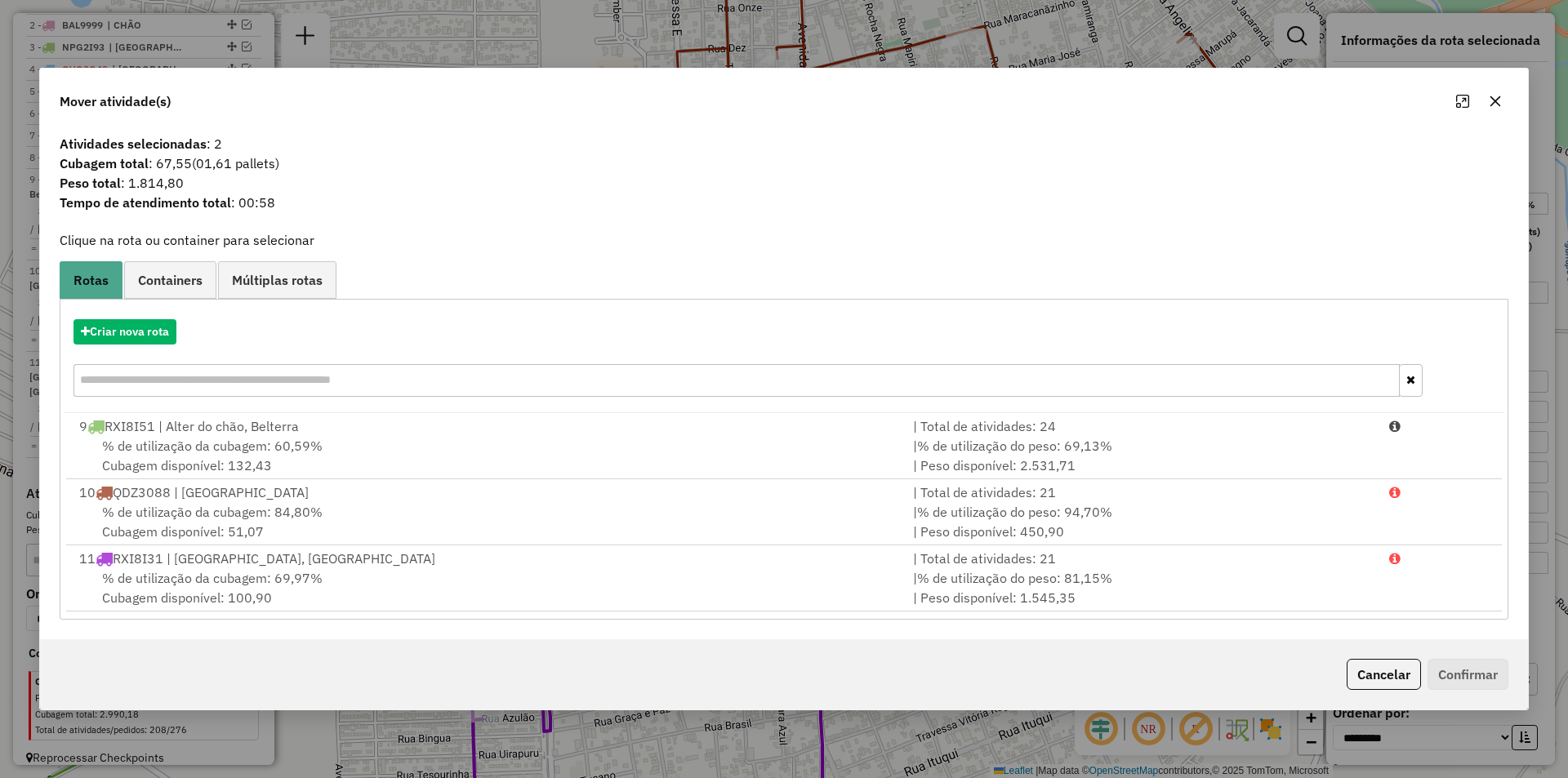
click at [565, 573] on div "% de utilização da cubagem: 69,97% Cubagem disponível: 100,90" at bounding box center [486, 588] width 834 height 39
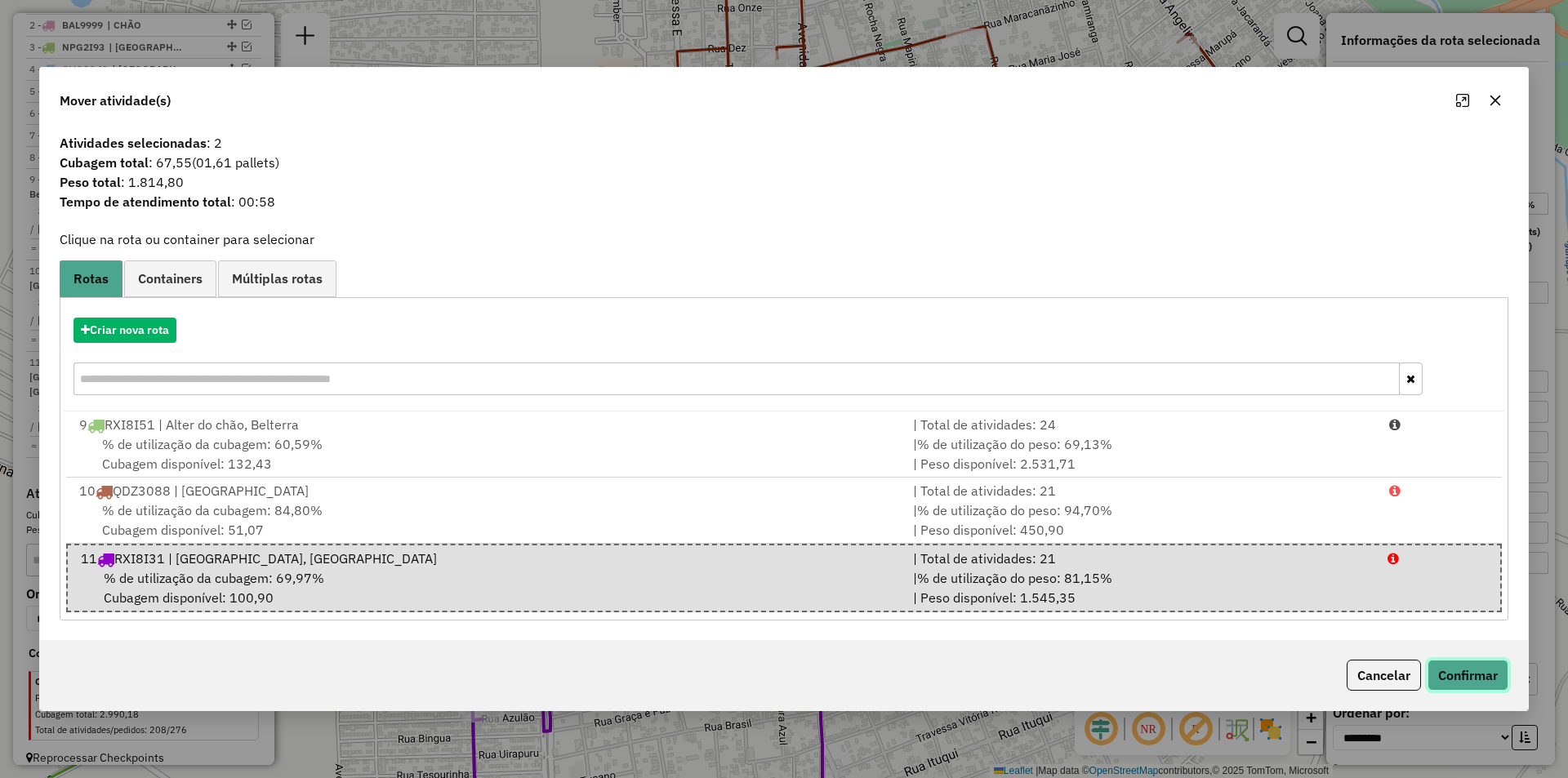
click at [1476, 670] on button "Confirmar" at bounding box center [1467, 675] width 81 height 31
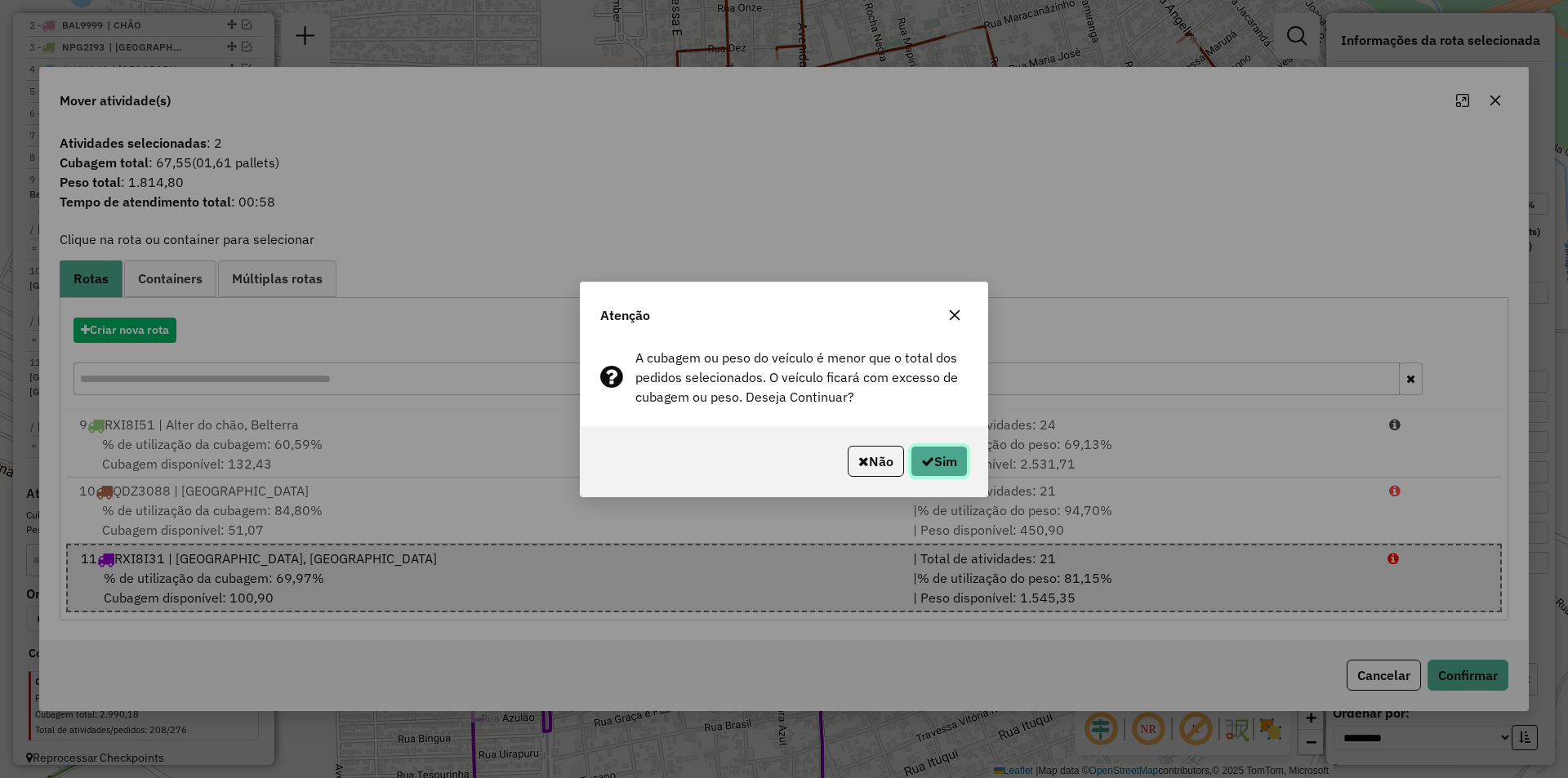
click at [953, 461] on button "Sim" at bounding box center [939, 461] width 57 height 31
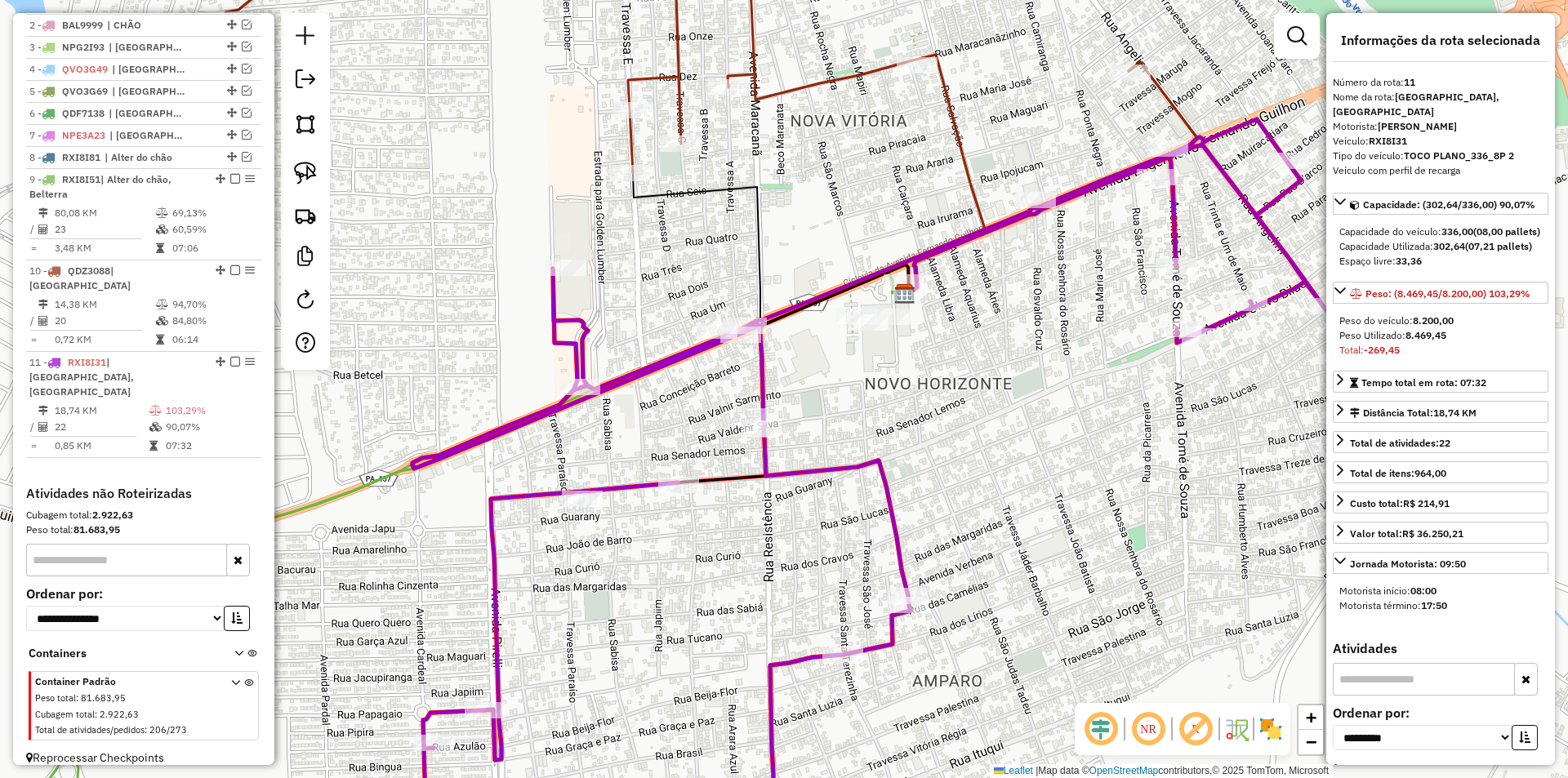
drag, startPoint x: 664, startPoint y: 422, endPoint x: 655, endPoint y: 429, distance: 11.4
click at [655, 429] on div "Janela de atendimento Grade de atendimento Capacidade Transportadoras Veículos …" at bounding box center [784, 389] width 1568 height 778
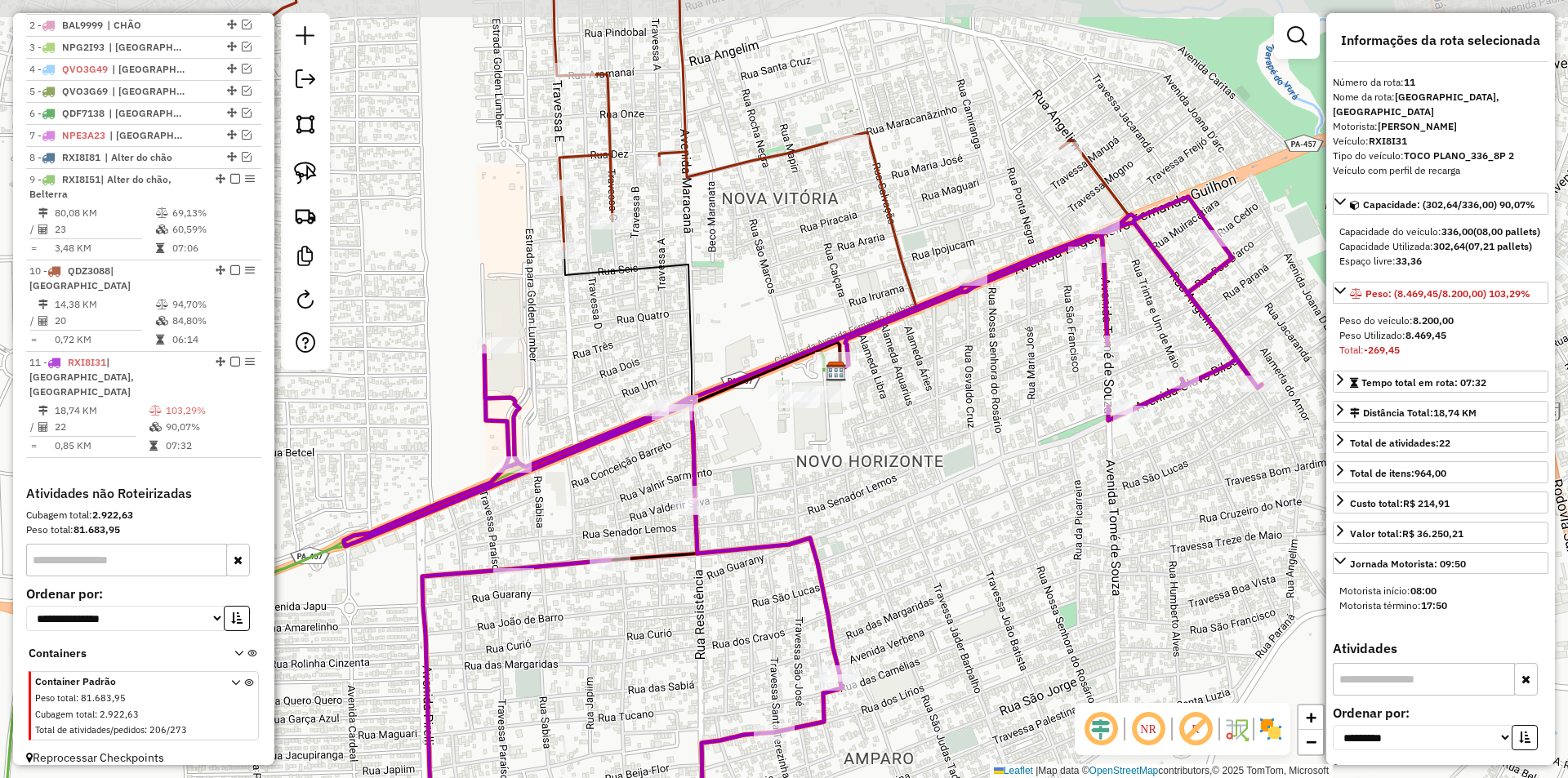
drag, startPoint x: 795, startPoint y: 373, endPoint x: 724, endPoint y: 453, distance: 107.0
click at [724, 453] on div "Janela de atendimento Grade de atendimento Capacidade Transportadoras Veículos …" at bounding box center [784, 389] width 1568 height 778
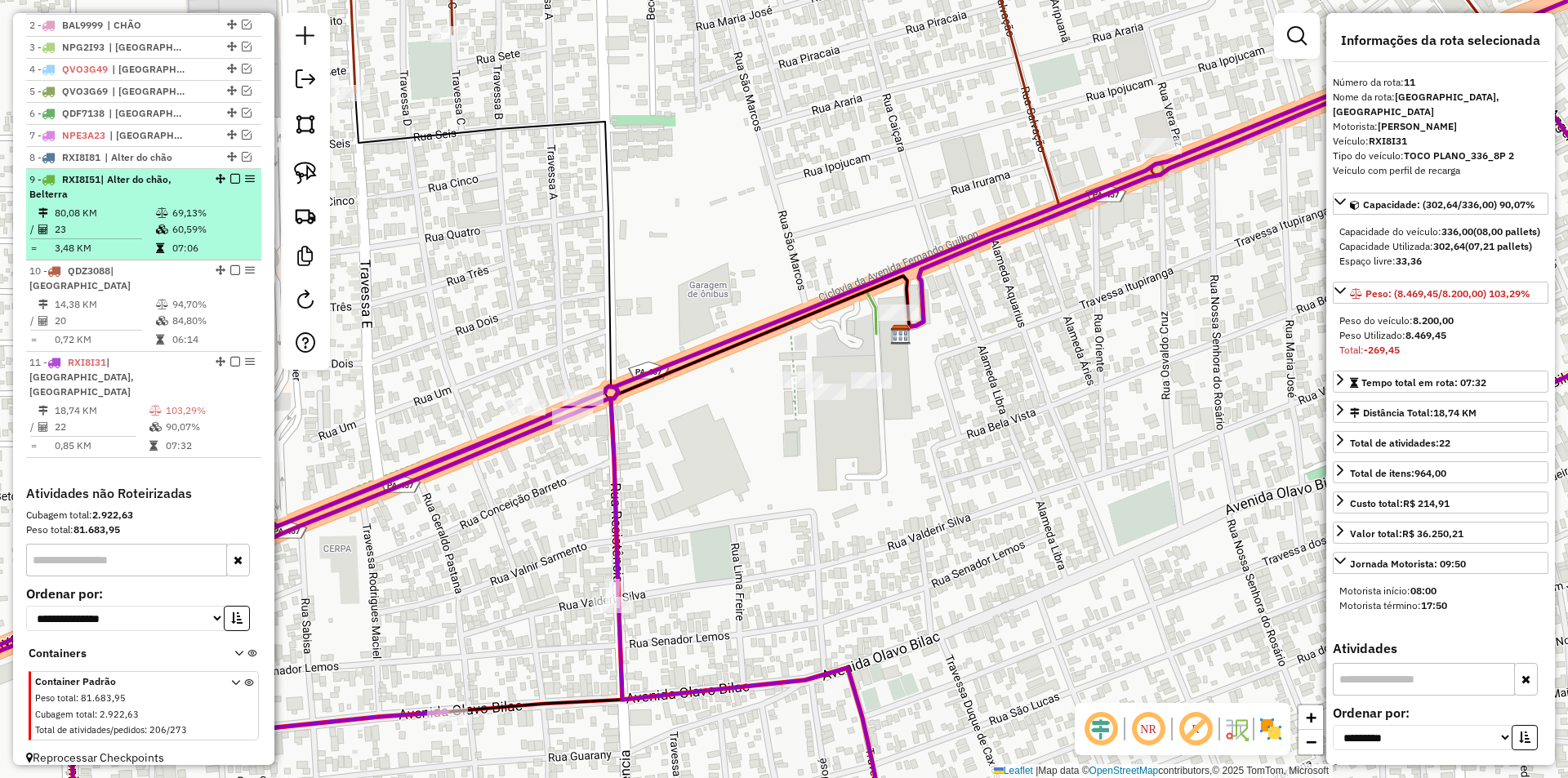
click at [214, 221] on td "69,13%" at bounding box center [213, 213] width 83 height 16
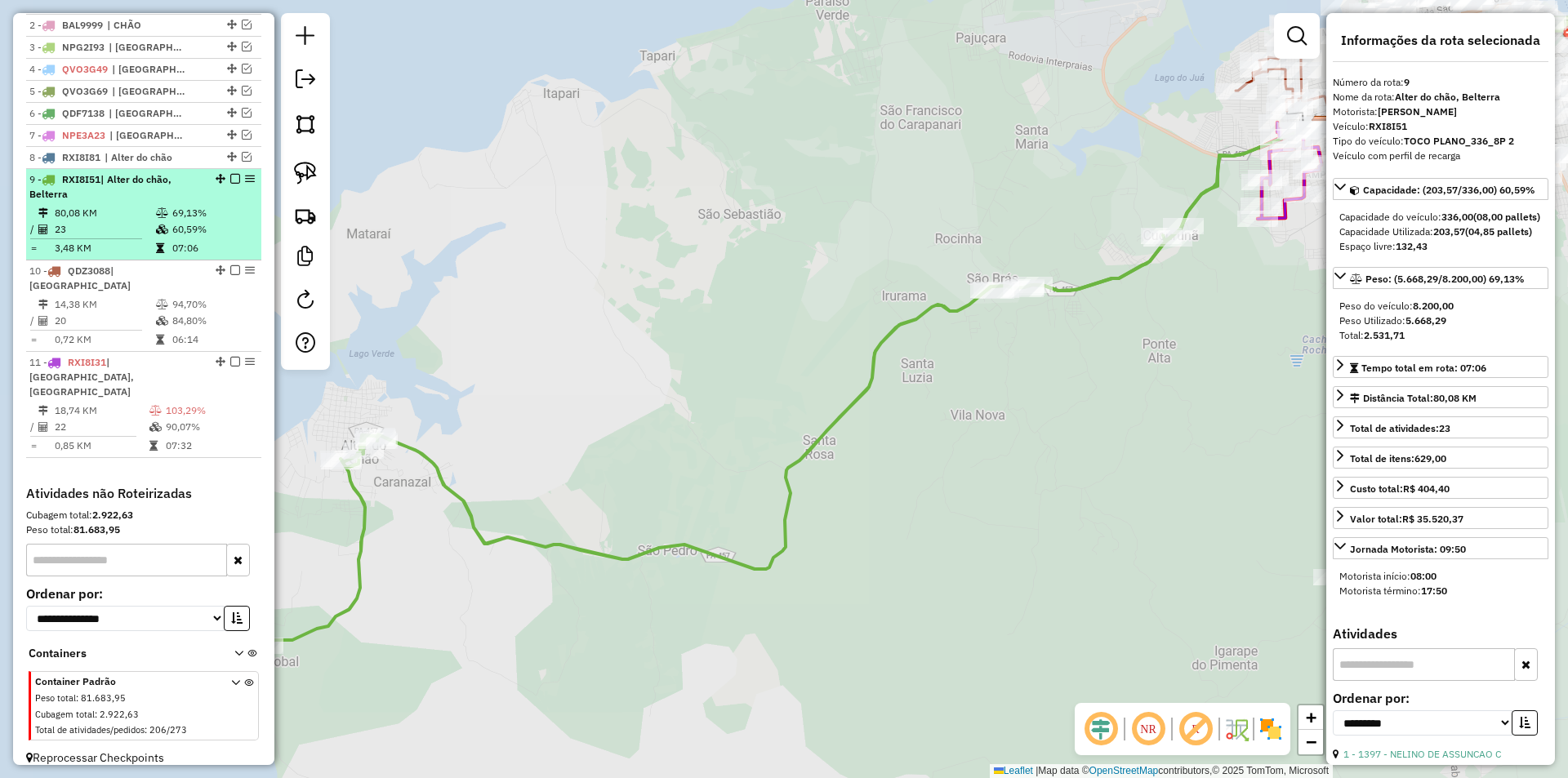
click at [233, 184] on em at bounding box center [235, 179] width 10 height 10
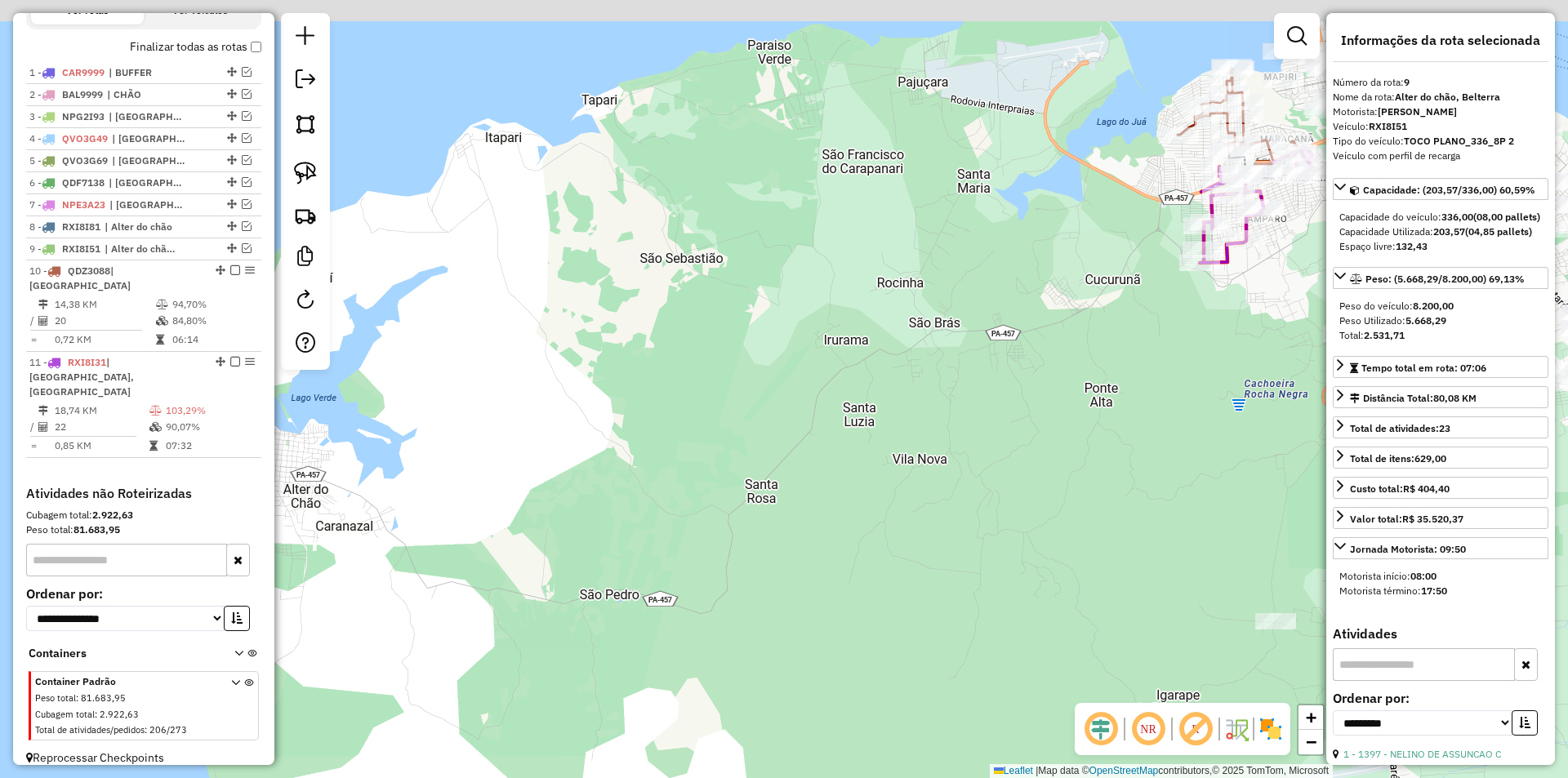
drag, startPoint x: 662, startPoint y: 233, endPoint x: 341, endPoint y: 381, distance: 353.5
click at [341, 381] on div "Janela de atendimento Grade de atendimento Capacidade Transportadoras Veículos …" at bounding box center [784, 389] width 1568 height 778
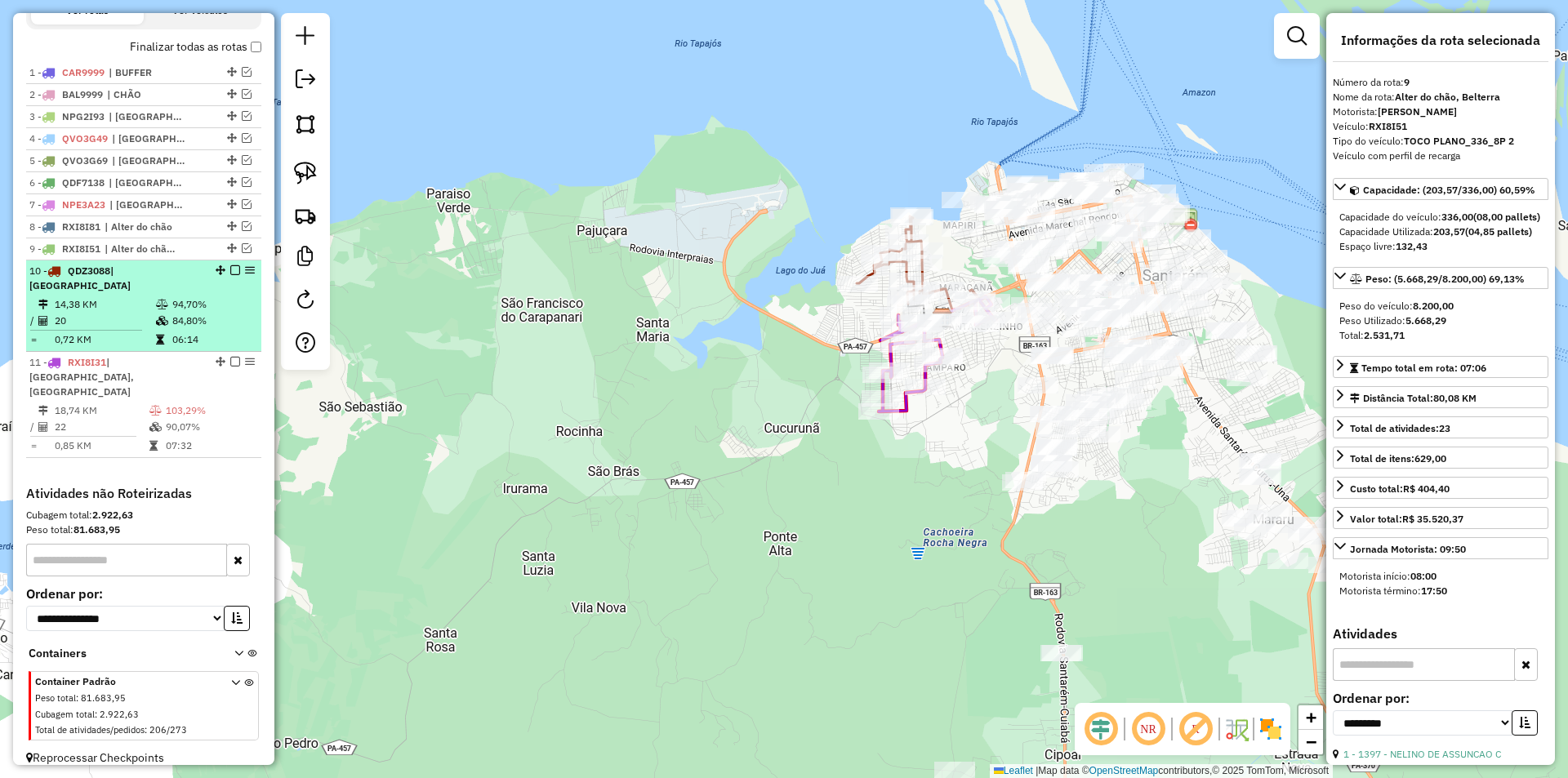
click at [239, 317] on td "84,80%" at bounding box center [213, 321] width 83 height 16
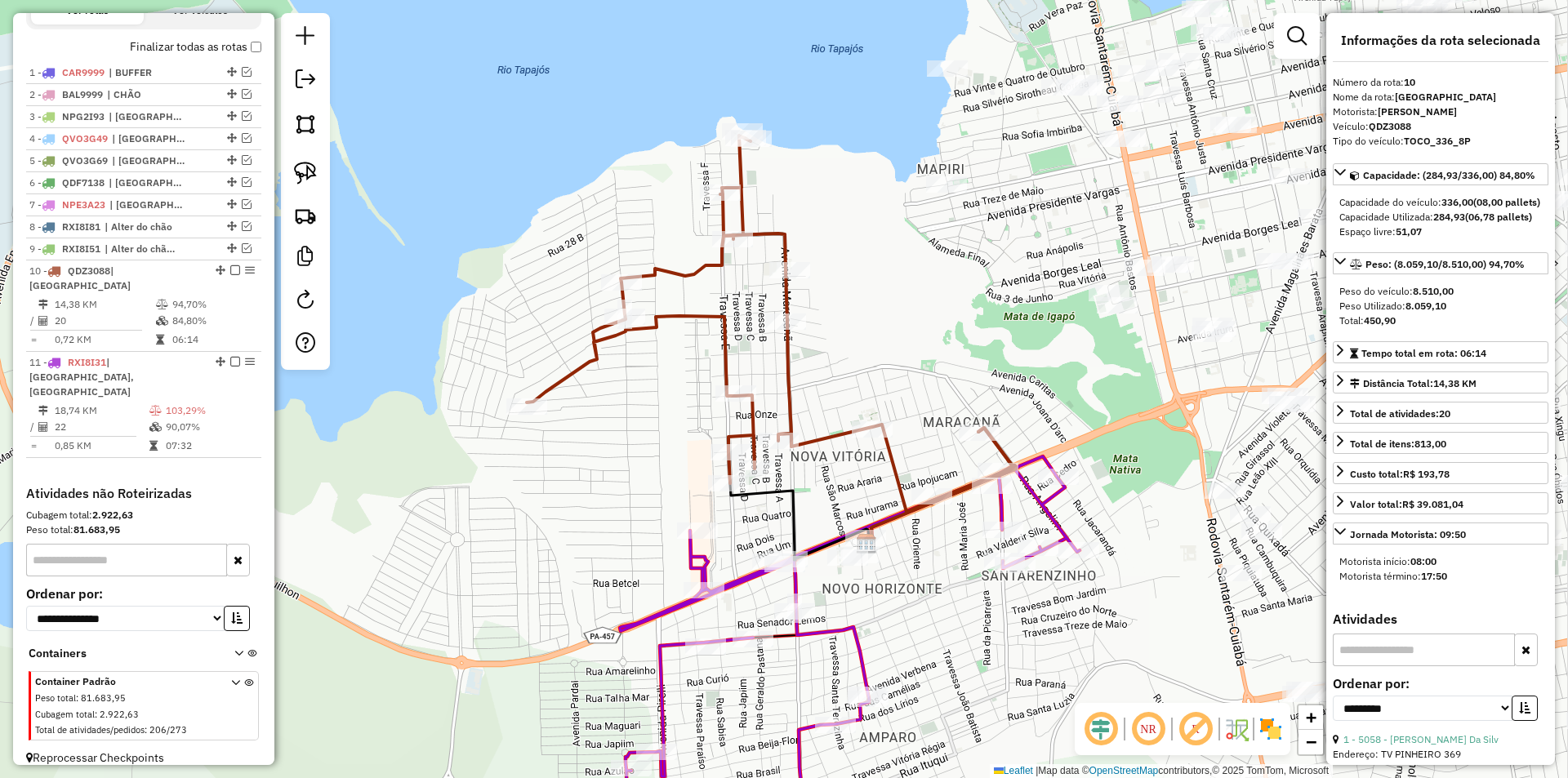
drag, startPoint x: 909, startPoint y: 562, endPoint x: 909, endPoint y: 550, distance: 12.0
click at [909, 550] on div "Janela de atendimento Grade de atendimento Capacidade Transportadoras Veículos …" at bounding box center [784, 389] width 1568 height 778
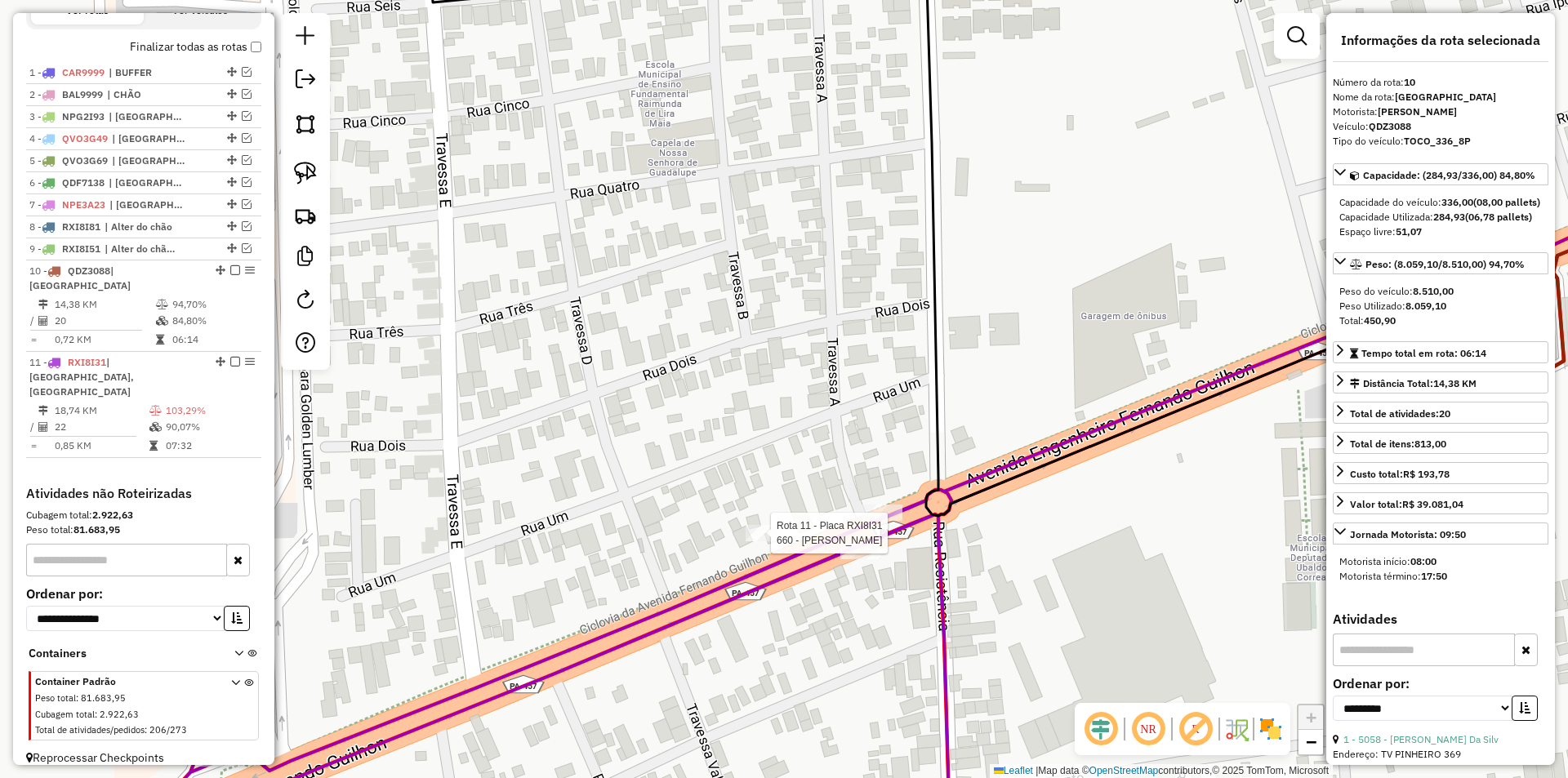
click at [772, 541] on div at bounding box center [767, 533] width 41 height 16
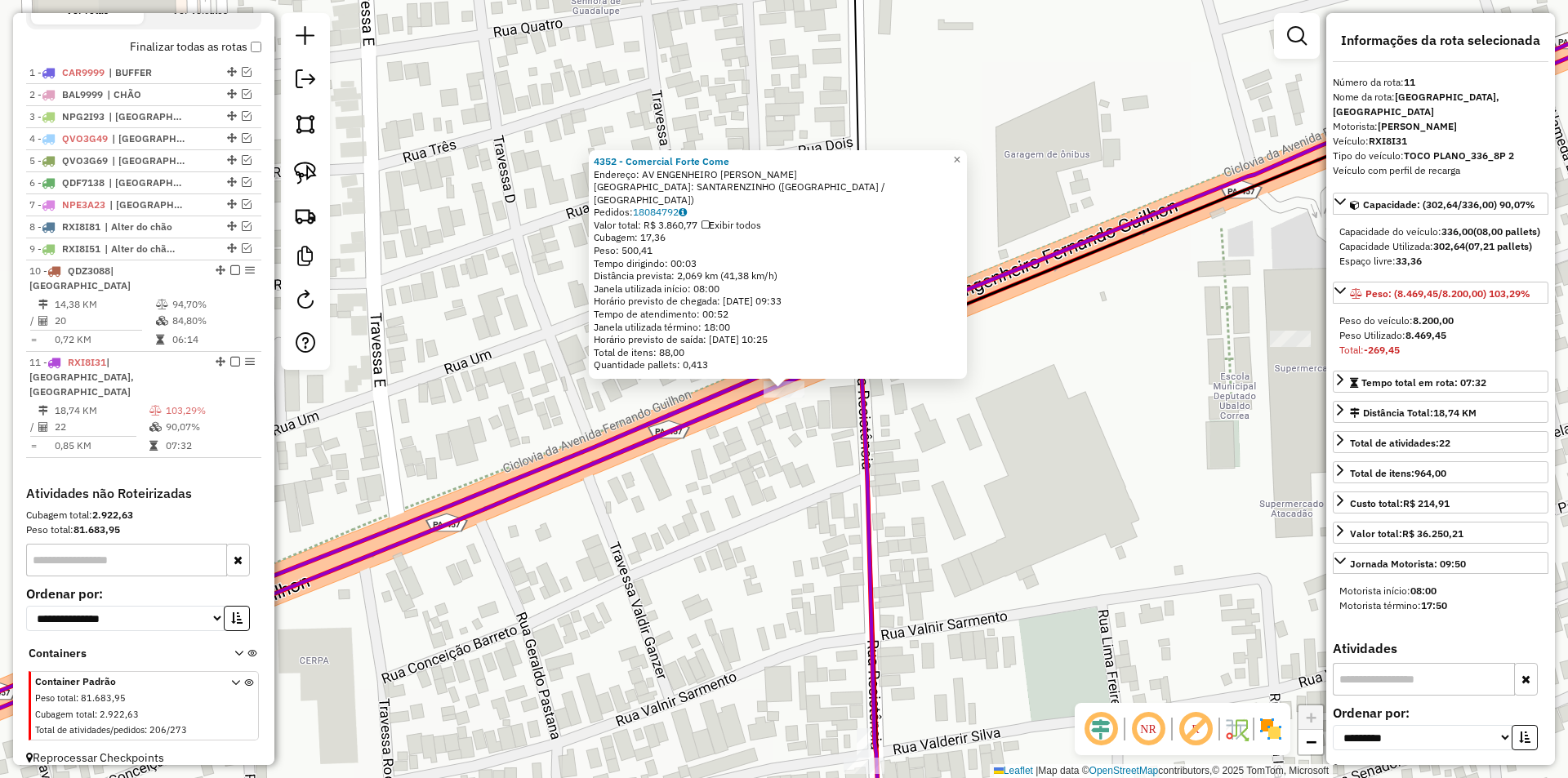
click at [843, 452] on div "4352 - Comercial Forte Come Endereço: AV ENGENHEIRO FERNANDO GUILHON sn Bairro:…" at bounding box center [784, 389] width 1568 height 778
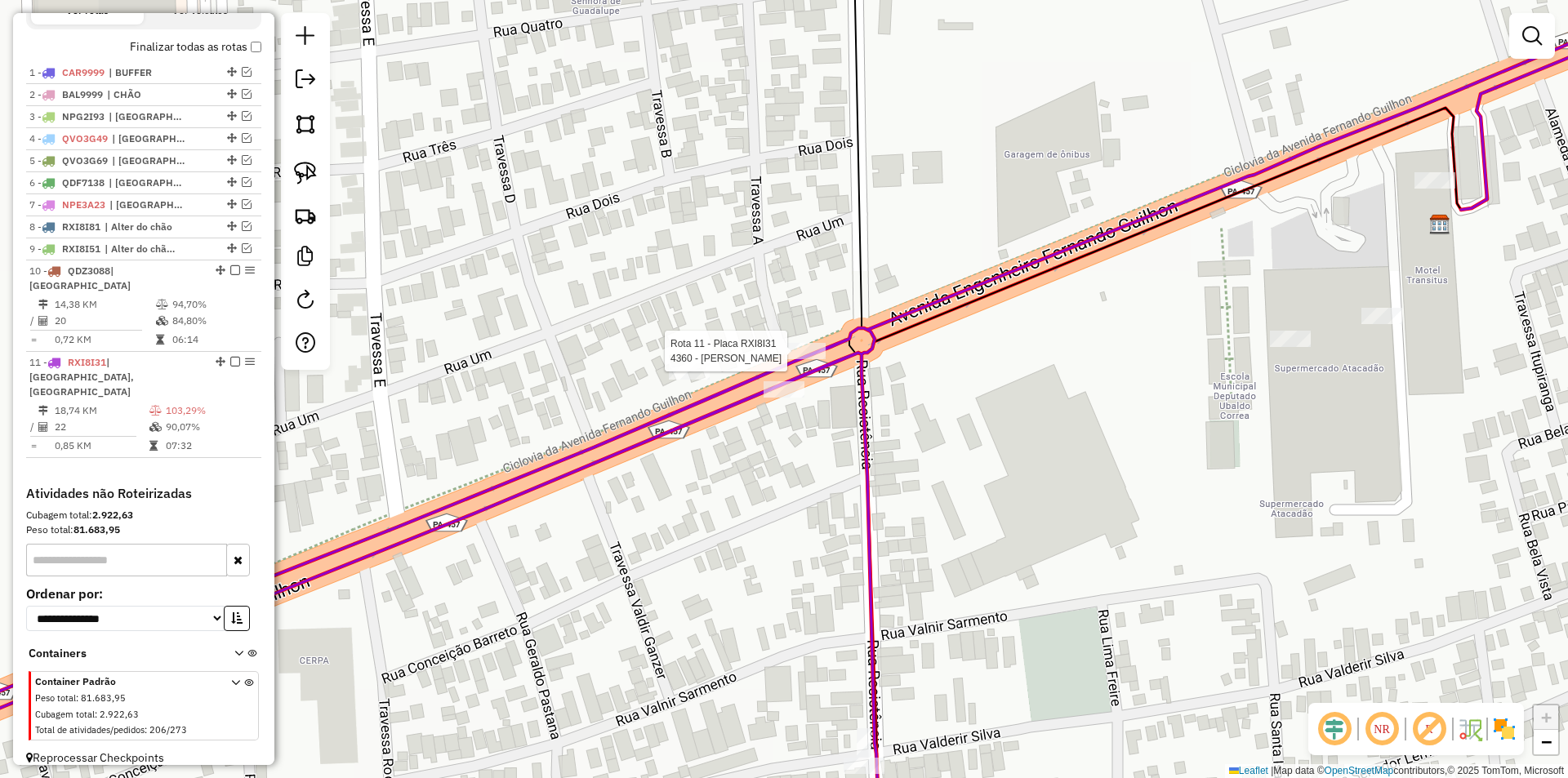
click at [813, 359] on div at bounding box center [806, 351] width 41 height 16
select select "**********"
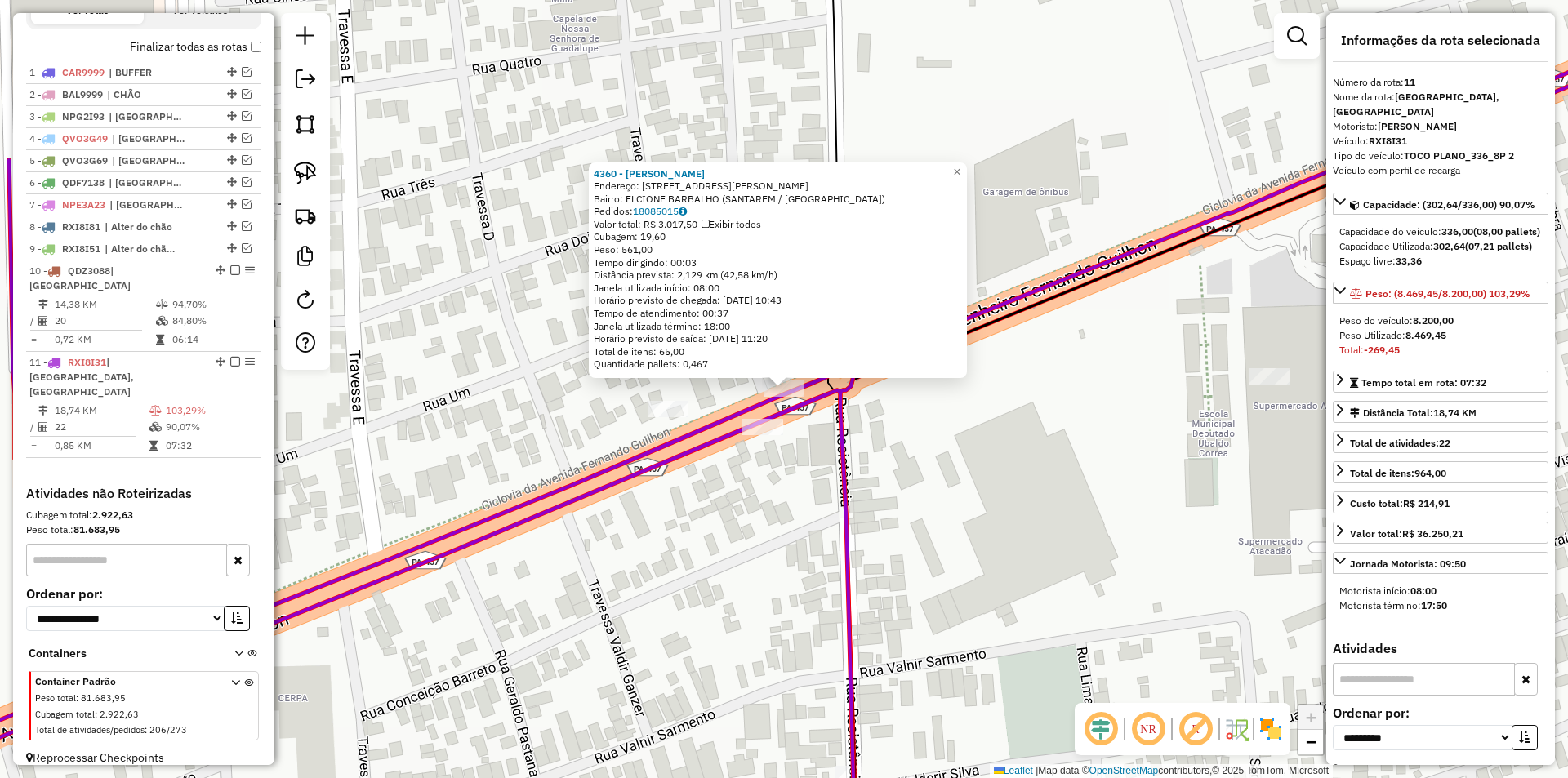
click at [686, 697] on div "Rota 11 - Placa RXI8I31 4360 - Lucas De Oliveira Mo 4360 - Lucas De Oliveira Mo…" at bounding box center [784, 389] width 1568 height 778
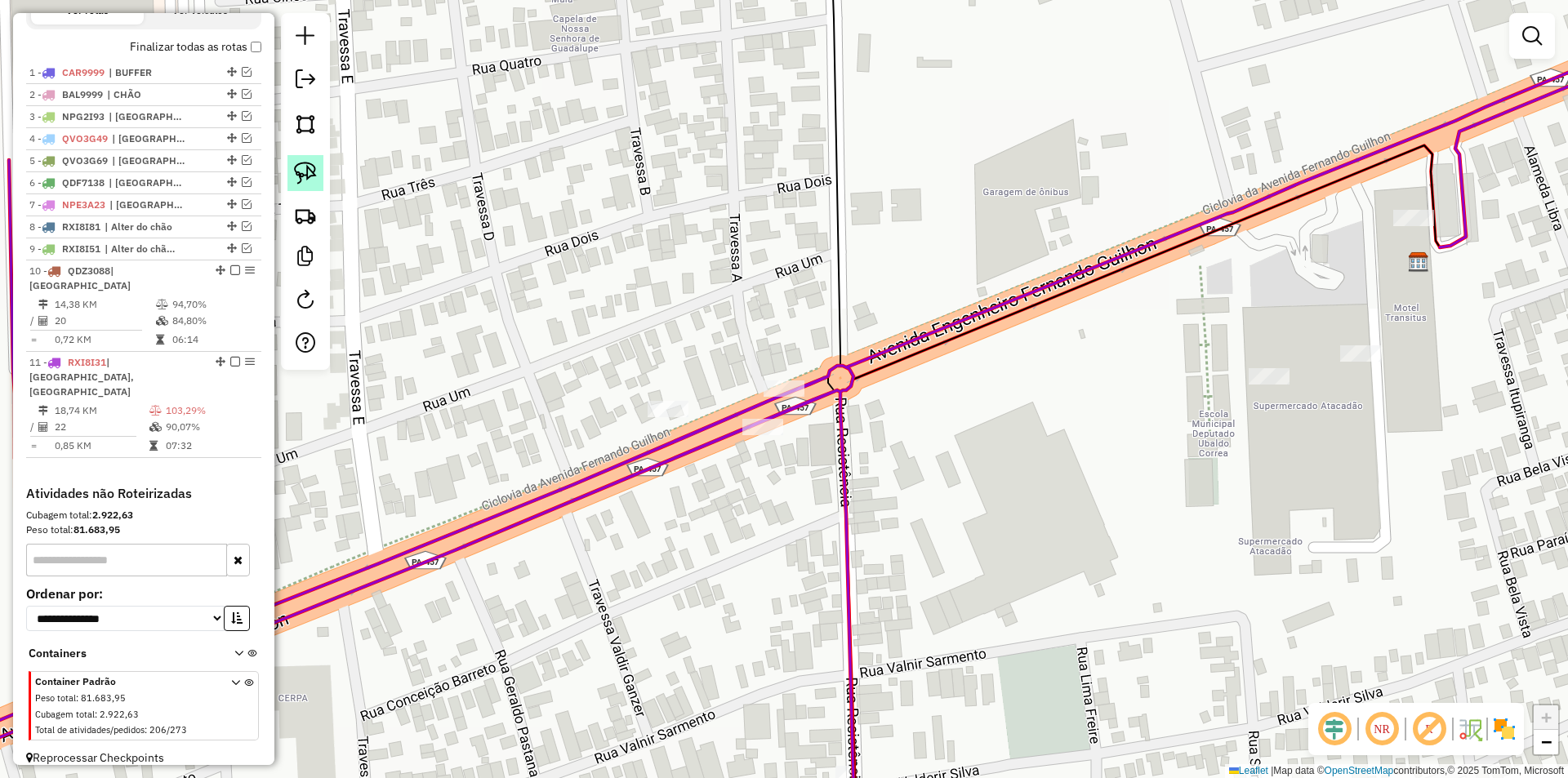
click at [315, 180] on img at bounding box center [306, 173] width 23 height 23
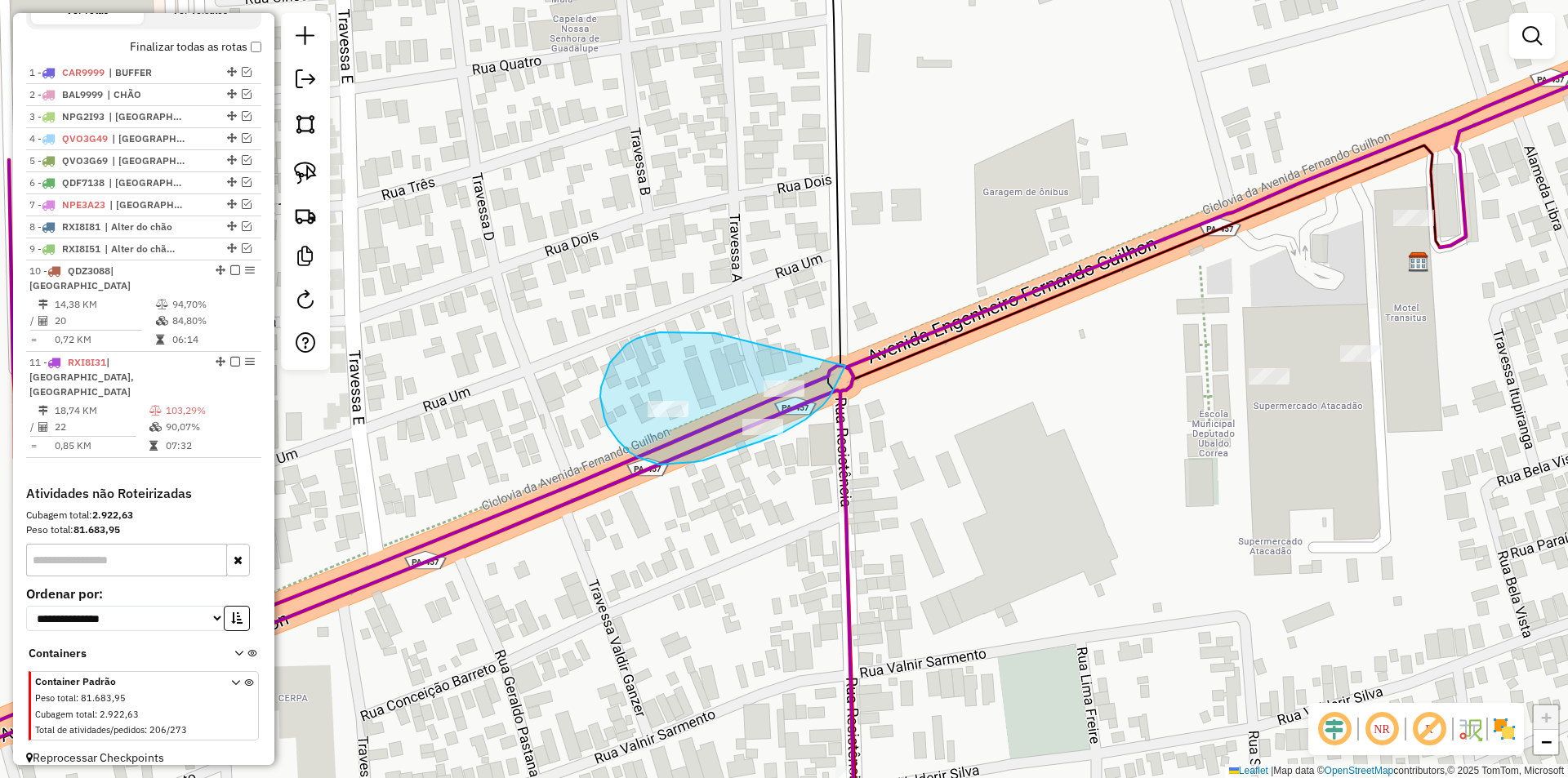
drag, startPoint x: 648, startPoint y: 335, endPoint x: 846, endPoint y: 365, distance: 200.3
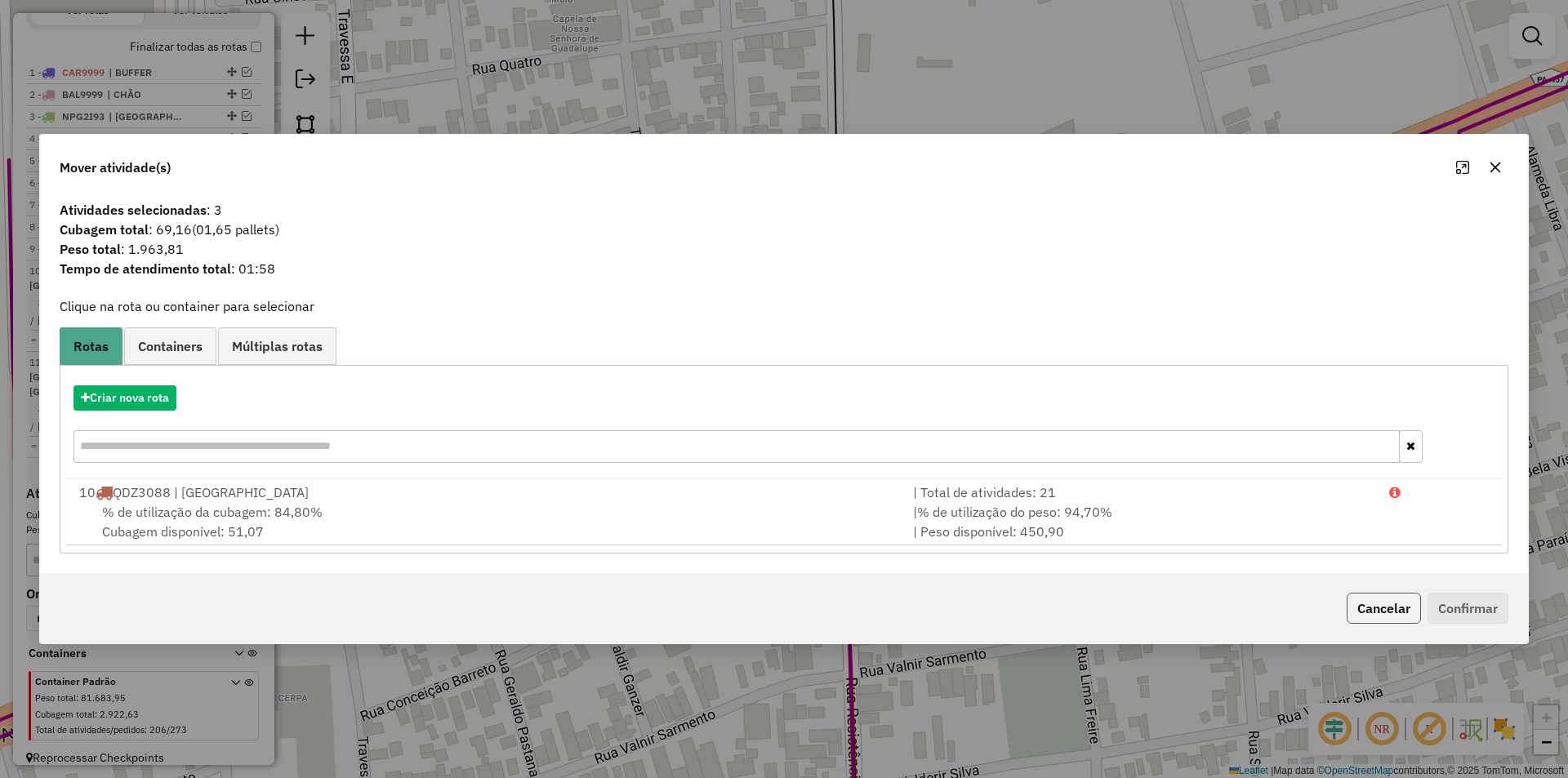
click at [1395, 604] on button "Cancelar" at bounding box center [1384, 608] width 75 height 31
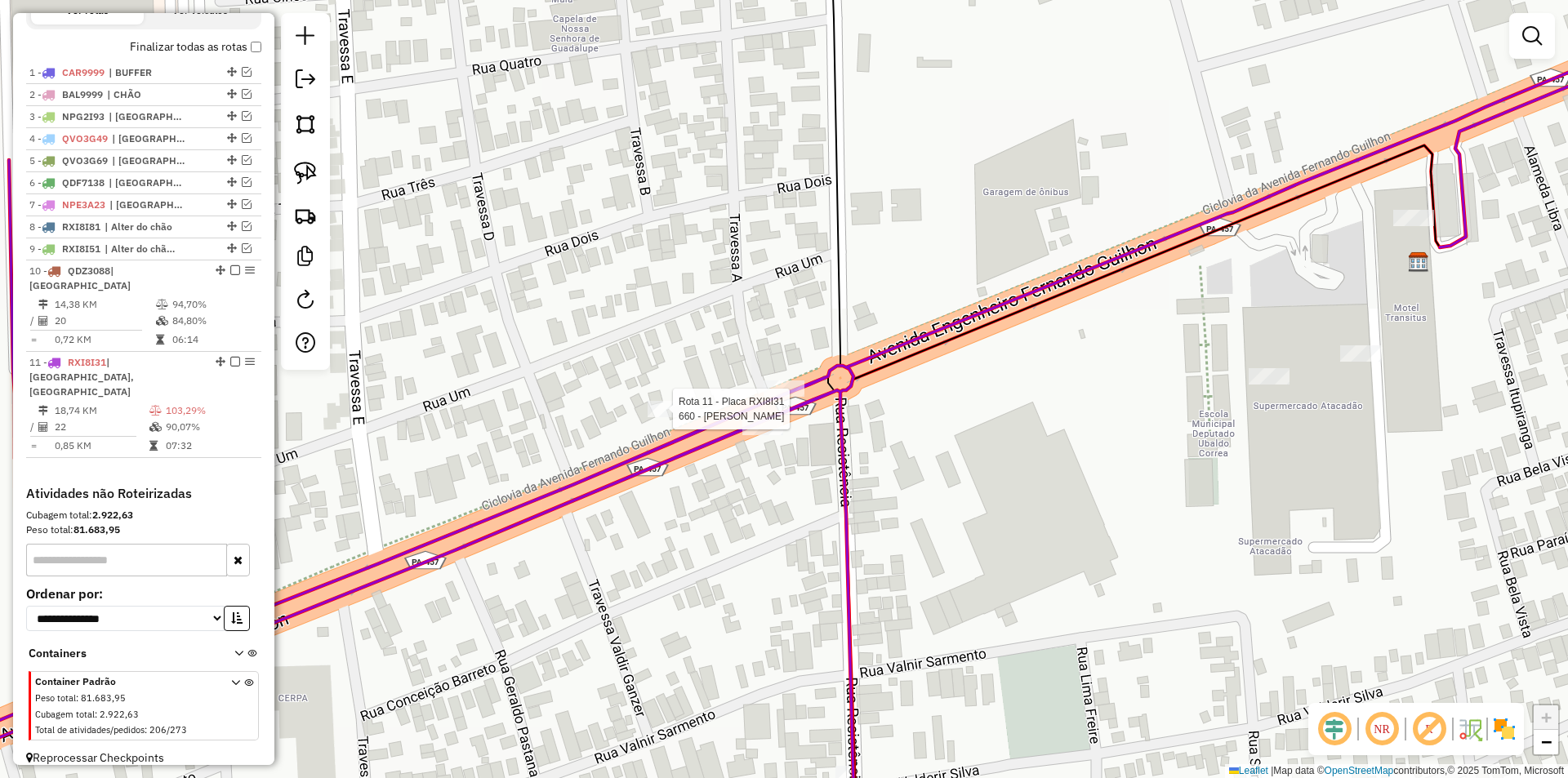
select select "**********"
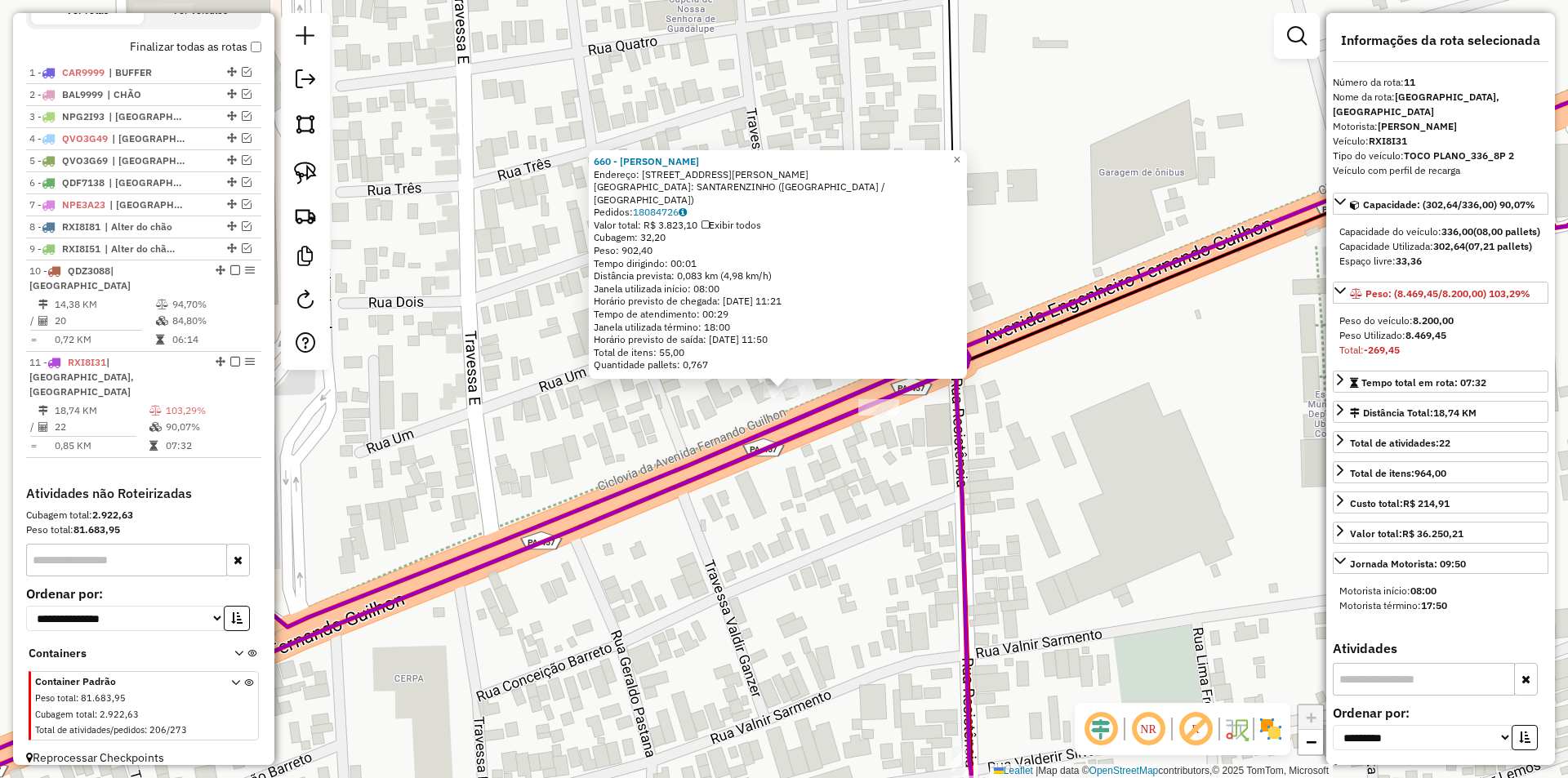
click at [767, 505] on div "660 - MARIA ROSALIA LIMA D Endereço: AV ENGENHEIRO FERNANDO GUILHON 503 Bairro:…" at bounding box center [784, 389] width 1568 height 778
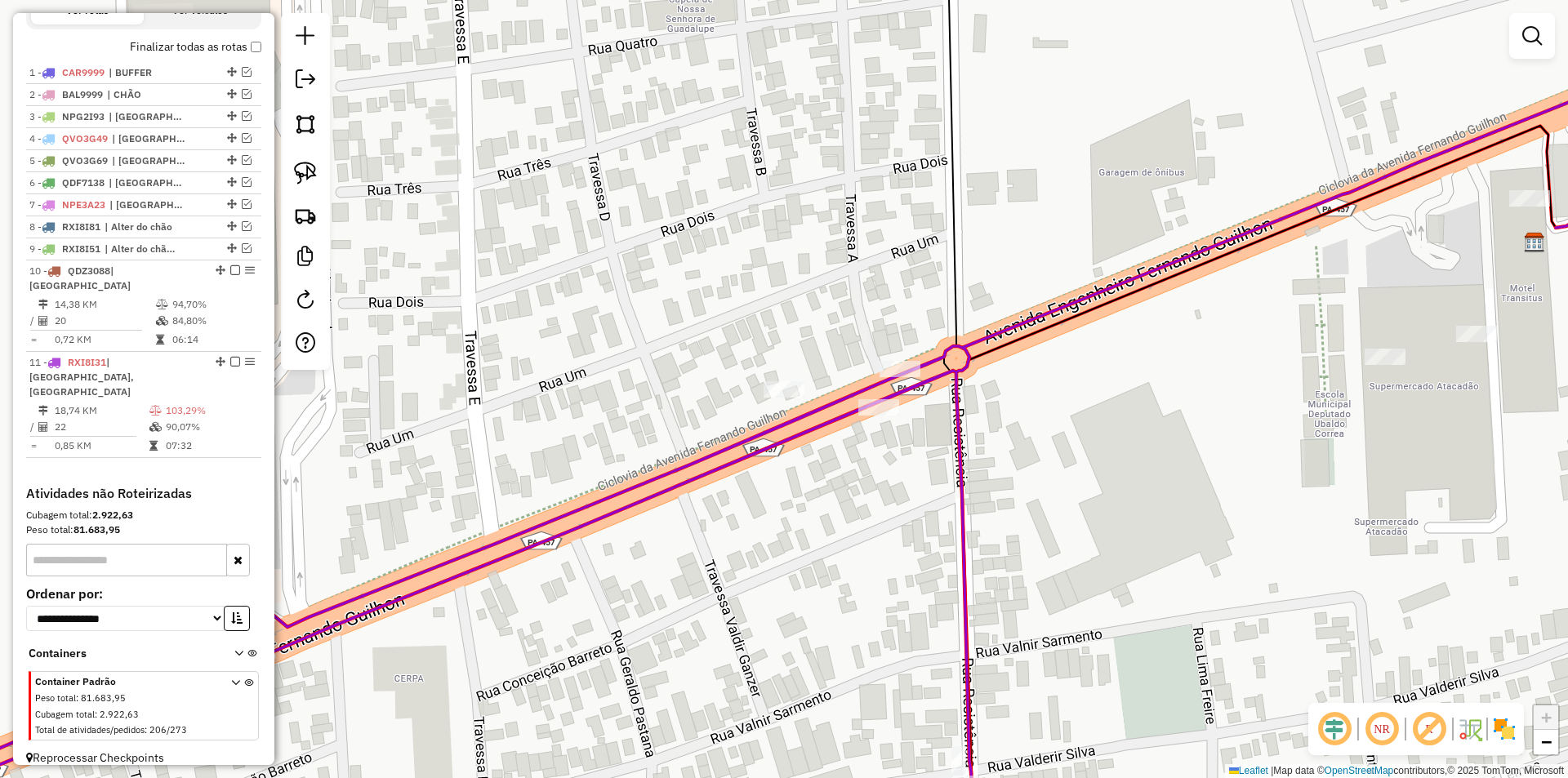
click at [873, 415] on div at bounding box center [879, 407] width 41 height 16
select select "**********"
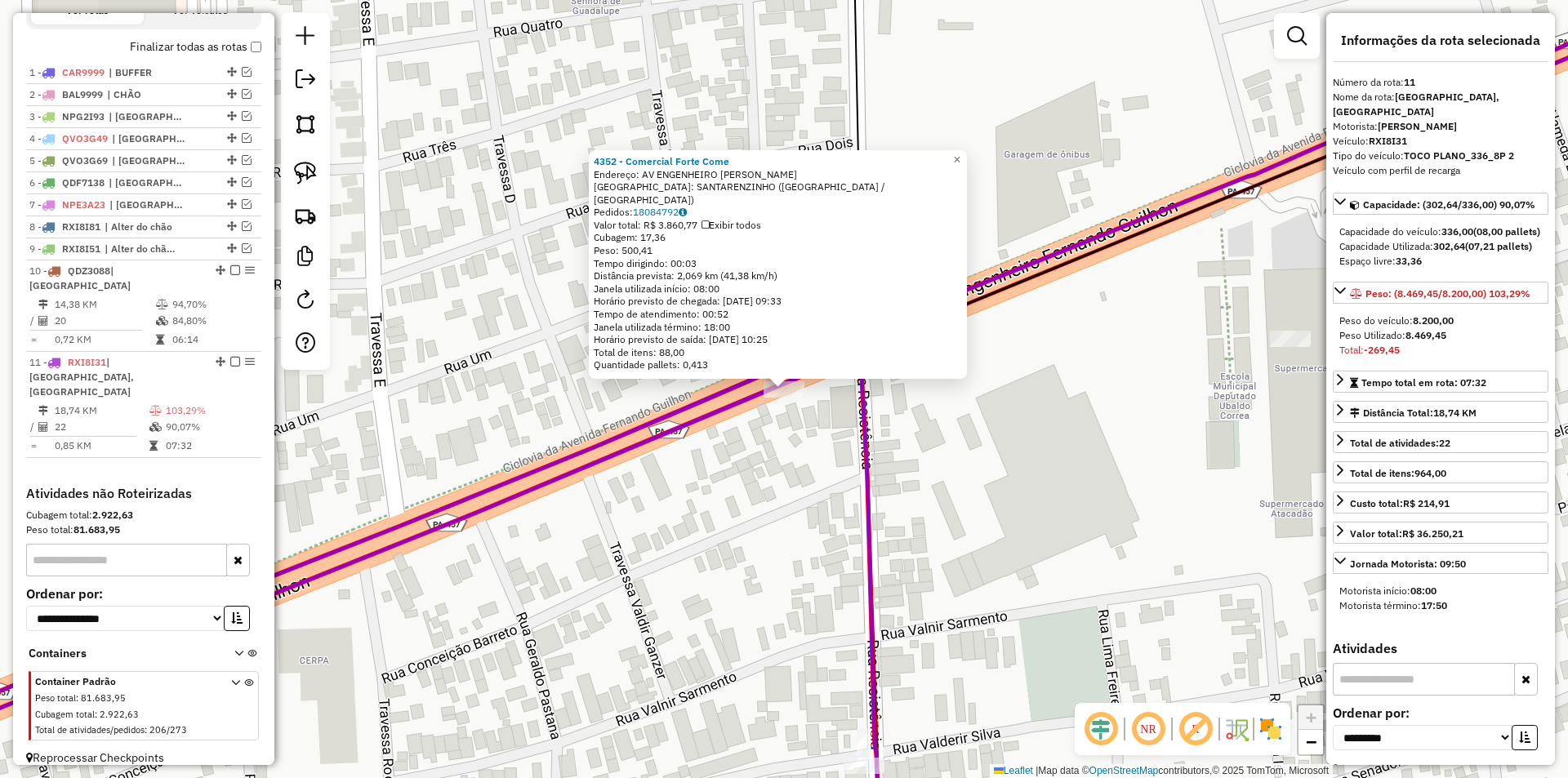
click at [826, 493] on div "4352 - Comercial Forte Come Endereço: AV ENGENHEIRO FERNANDO GUILHON sn Bairro:…" at bounding box center [784, 389] width 1568 height 778
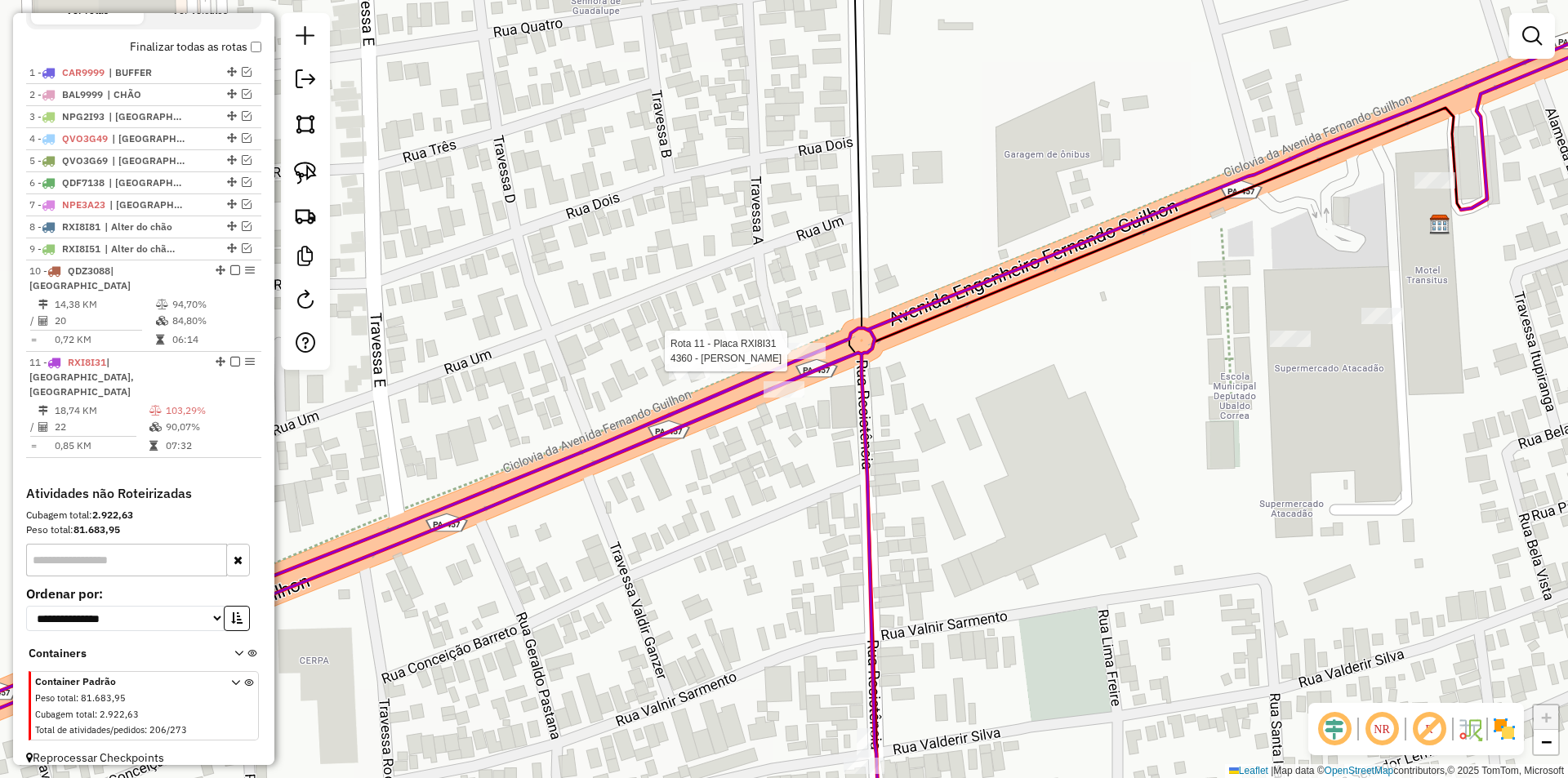
select select "**********"
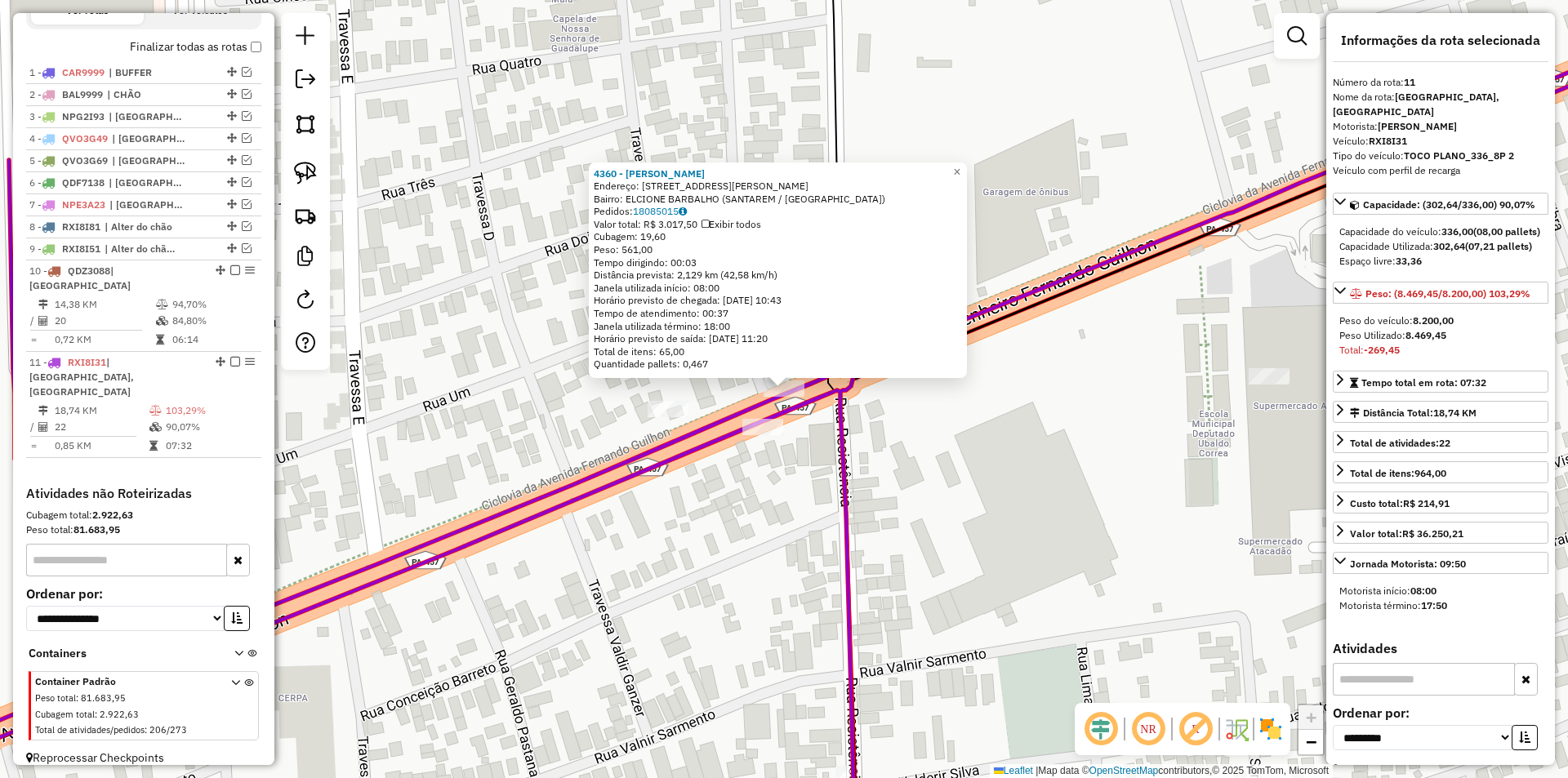
click at [818, 485] on div "4360 - Lucas De Oliveira Mo Endereço: AV ENGENHEIRO FERNANDO GUILHON 2709 Bairr…" at bounding box center [784, 389] width 1568 height 778
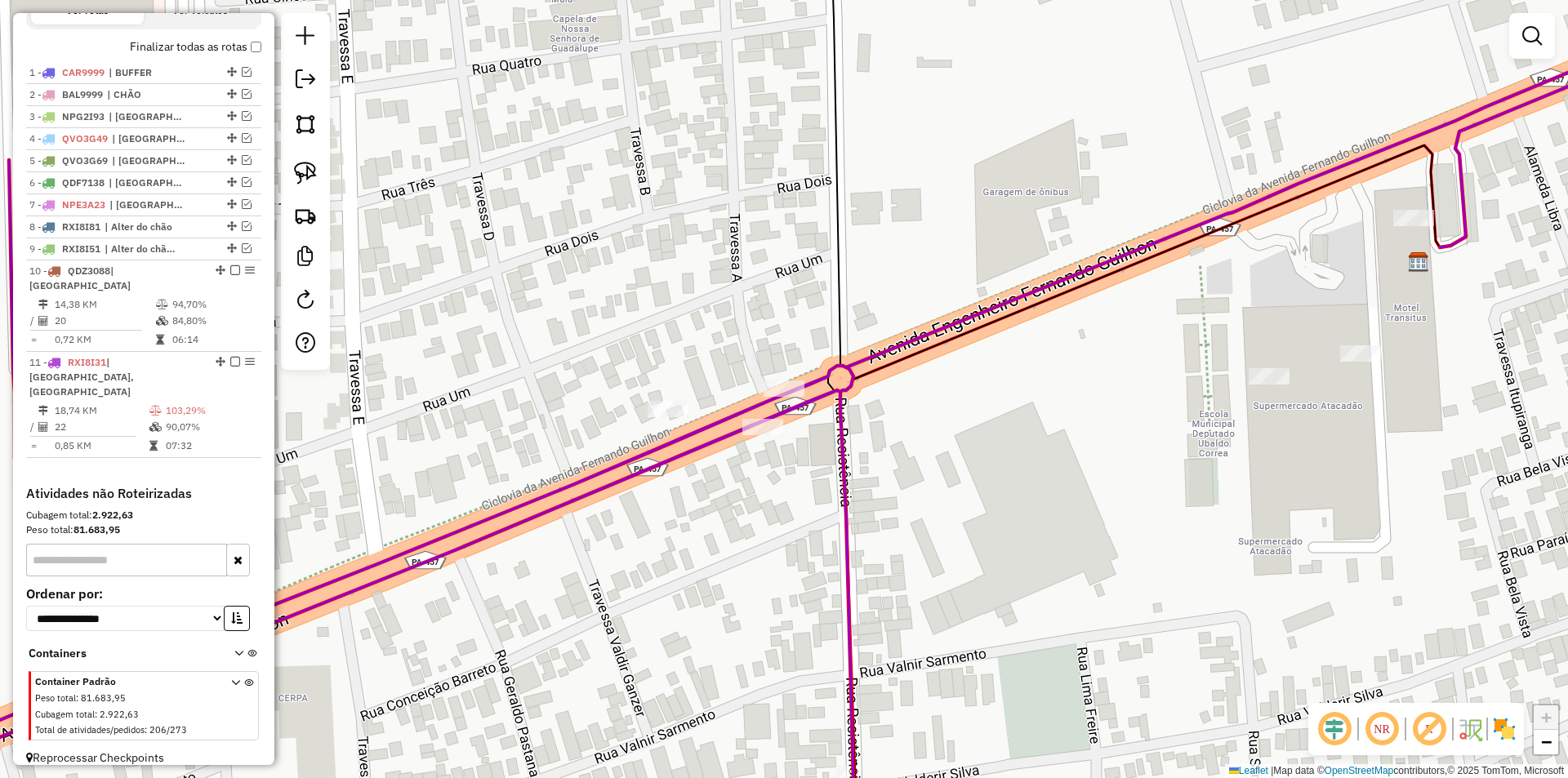
drag, startPoint x: 1033, startPoint y: 440, endPoint x: 730, endPoint y: 461, distance: 303.7
click at [730, 461] on div "Janela de atendimento Grade de atendimento Capacidade Transportadoras Veículos …" at bounding box center [784, 389] width 1568 height 778
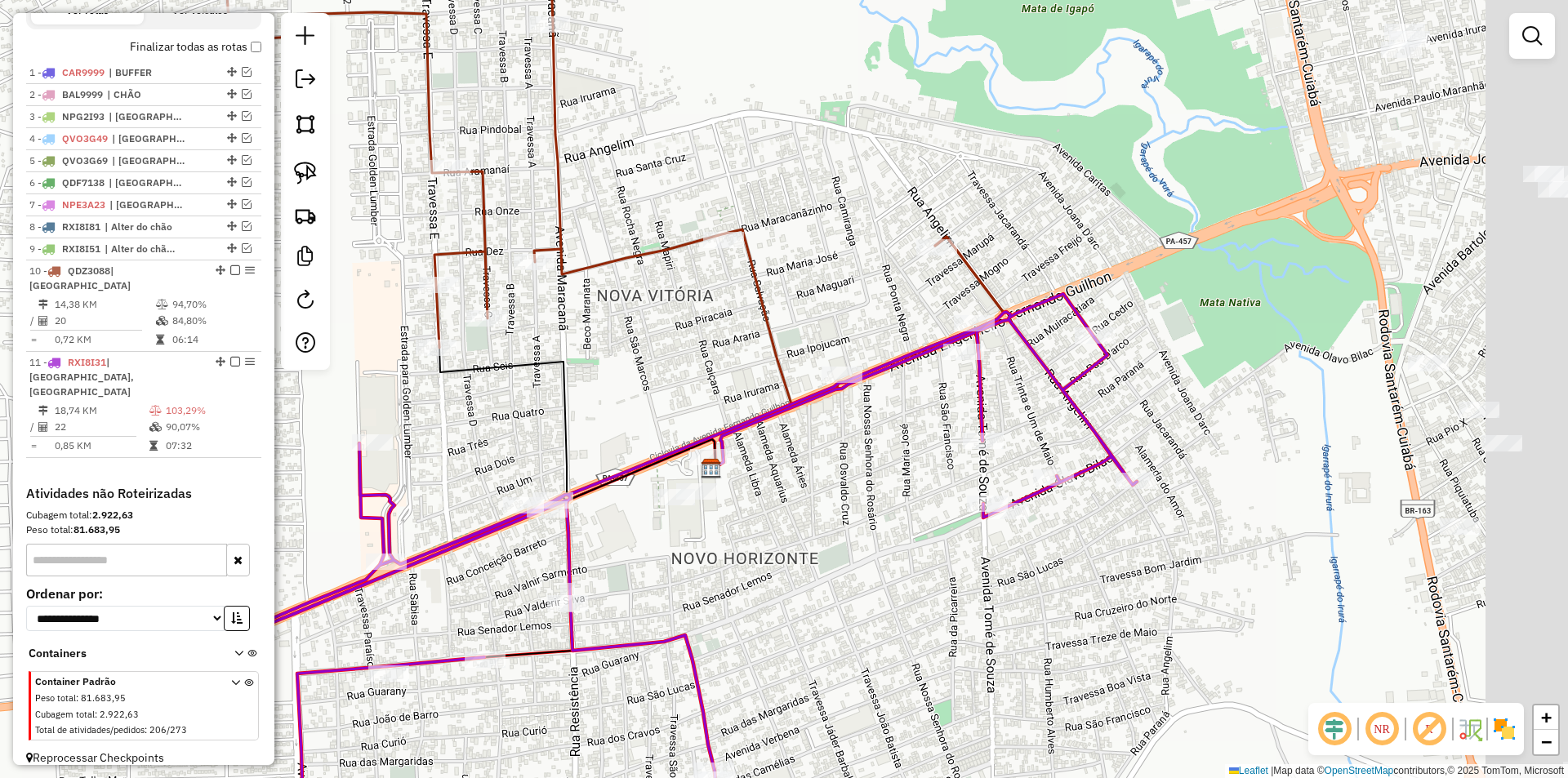
drag, startPoint x: 976, startPoint y: 397, endPoint x: 855, endPoint y: 453, distance: 133.3
click at [855, 453] on div "Janela de atendimento Grade de atendimento Capacidade Transportadoras Veículos …" at bounding box center [784, 389] width 1568 height 778
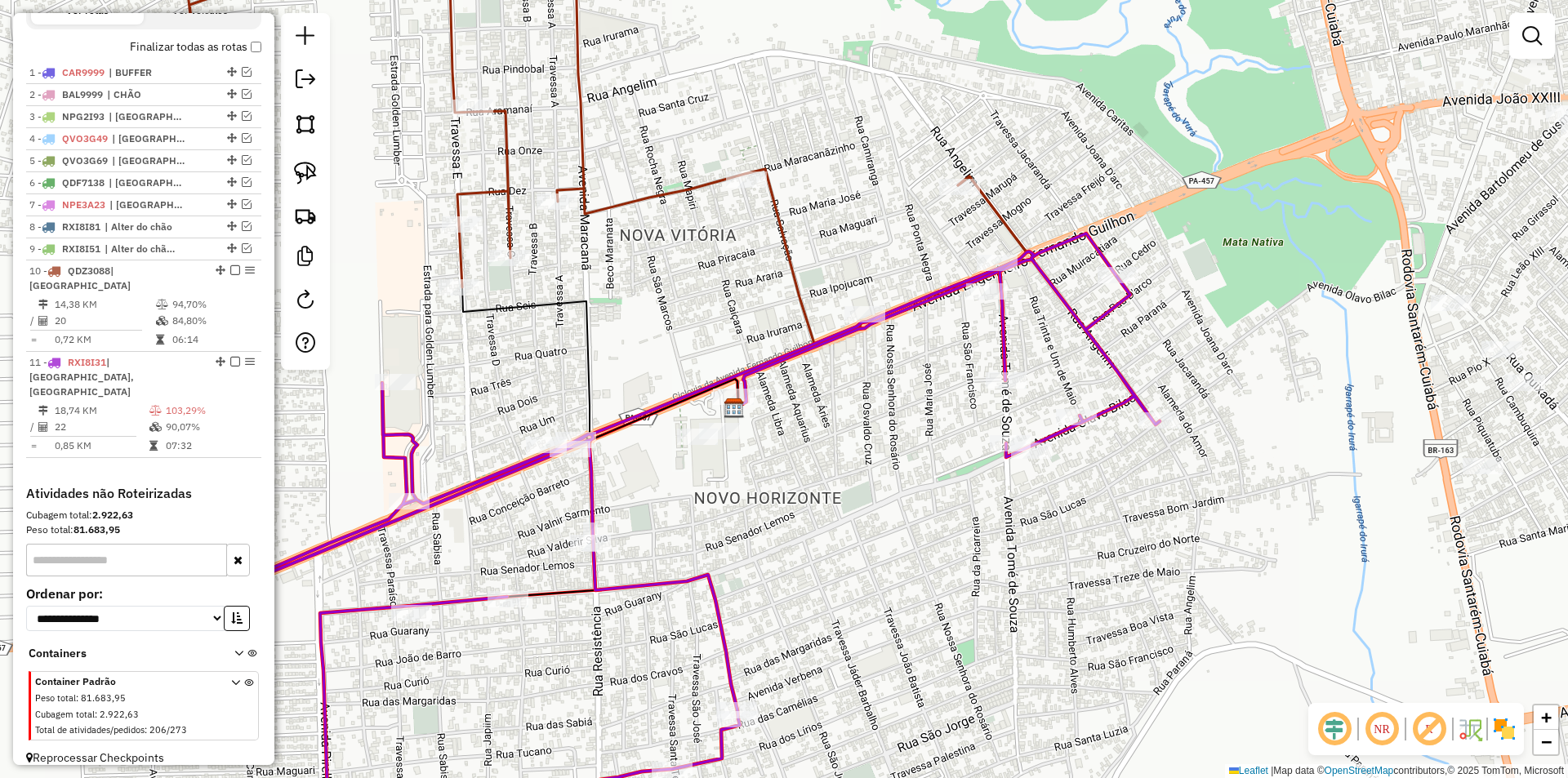
drag, startPoint x: 855, startPoint y: 453, endPoint x: 886, endPoint y: 389, distance: 71.1
click at [886, 389] on div "Janela de atendimento Grade de atendimento Capacidade Transportadoras Veículos …" at bounding box center [784, 389] width 1568 height 778
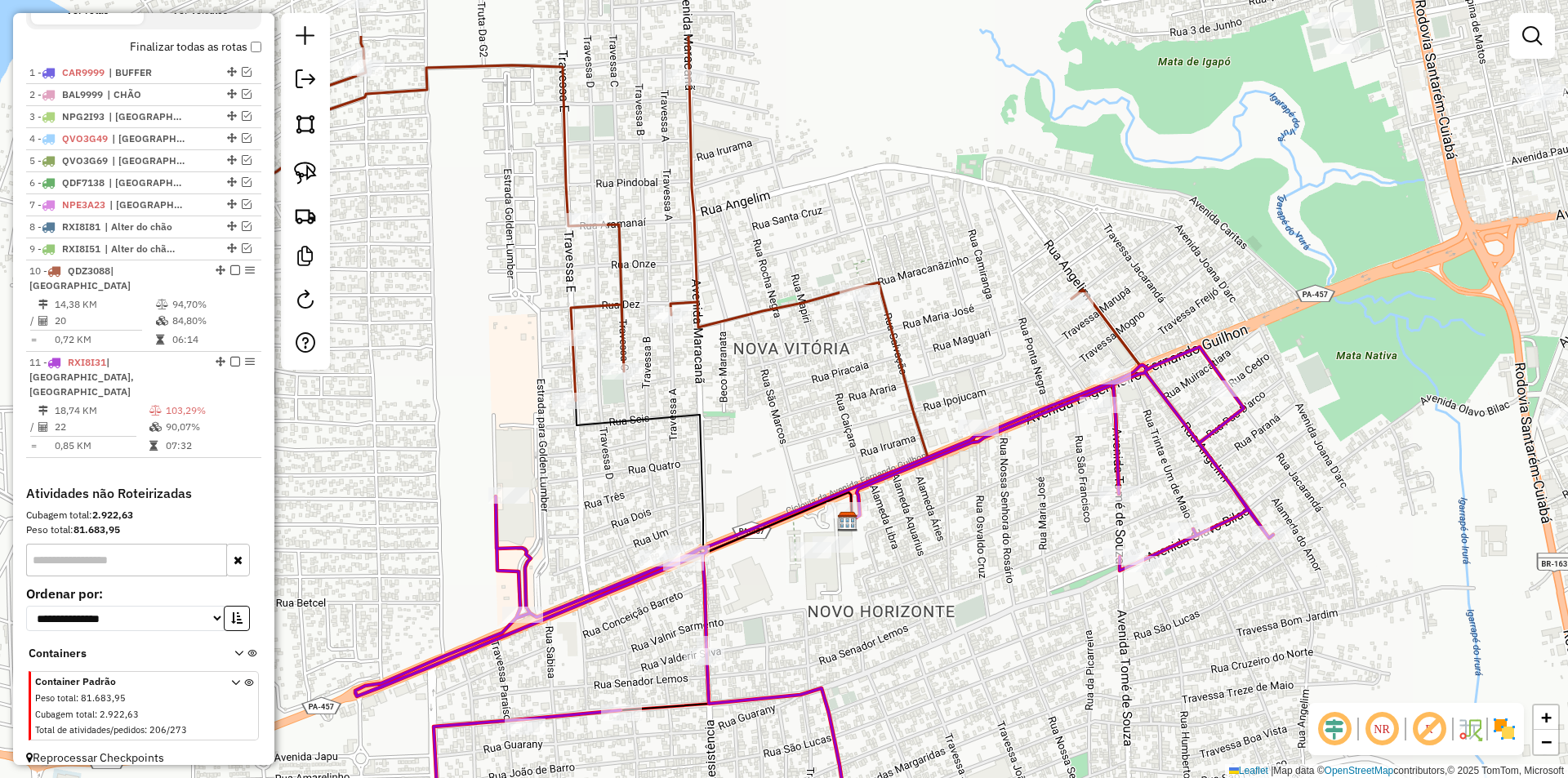
drag, startPoint x: 862, startPoint y: 469, endPoint x: 976, endPoint y: 583, distance: 161.2
click at [976, 583] on div "Janela de atendimento Grade de atendimento Capacidade Transportadoras Veículos …" at bounding box center [784, 389] width 1568 height 778
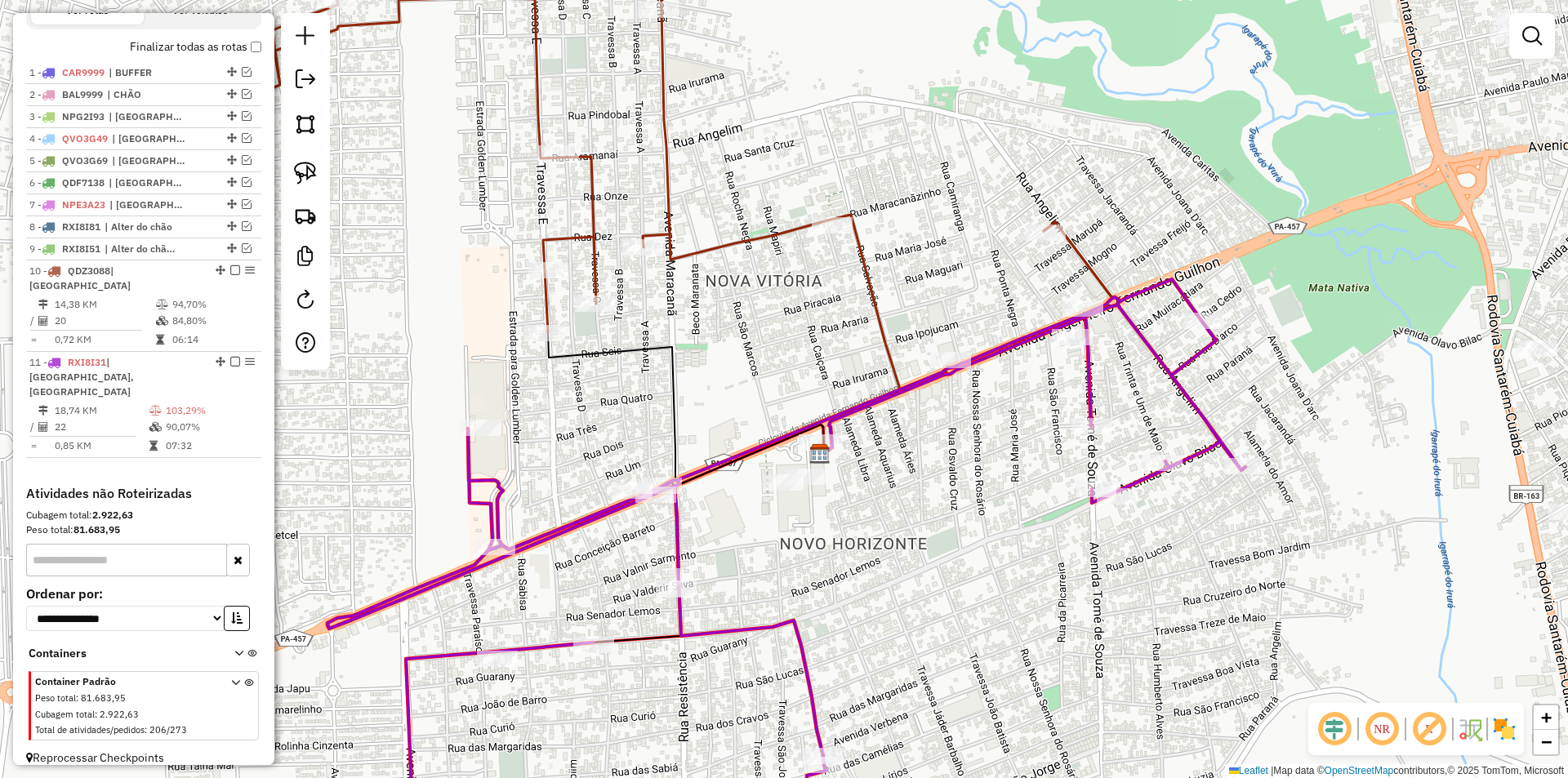
drag, startPoint x: 946, startPoint y: 555, endPoint x: 919, endPoint y: 486, distance: 74.1
click at [919, 486] on div "Janela de atendimento Grade de atendimento Capacidade Transportadoras Veículos …" at bounding box center [784, 389] width 1568 height 778
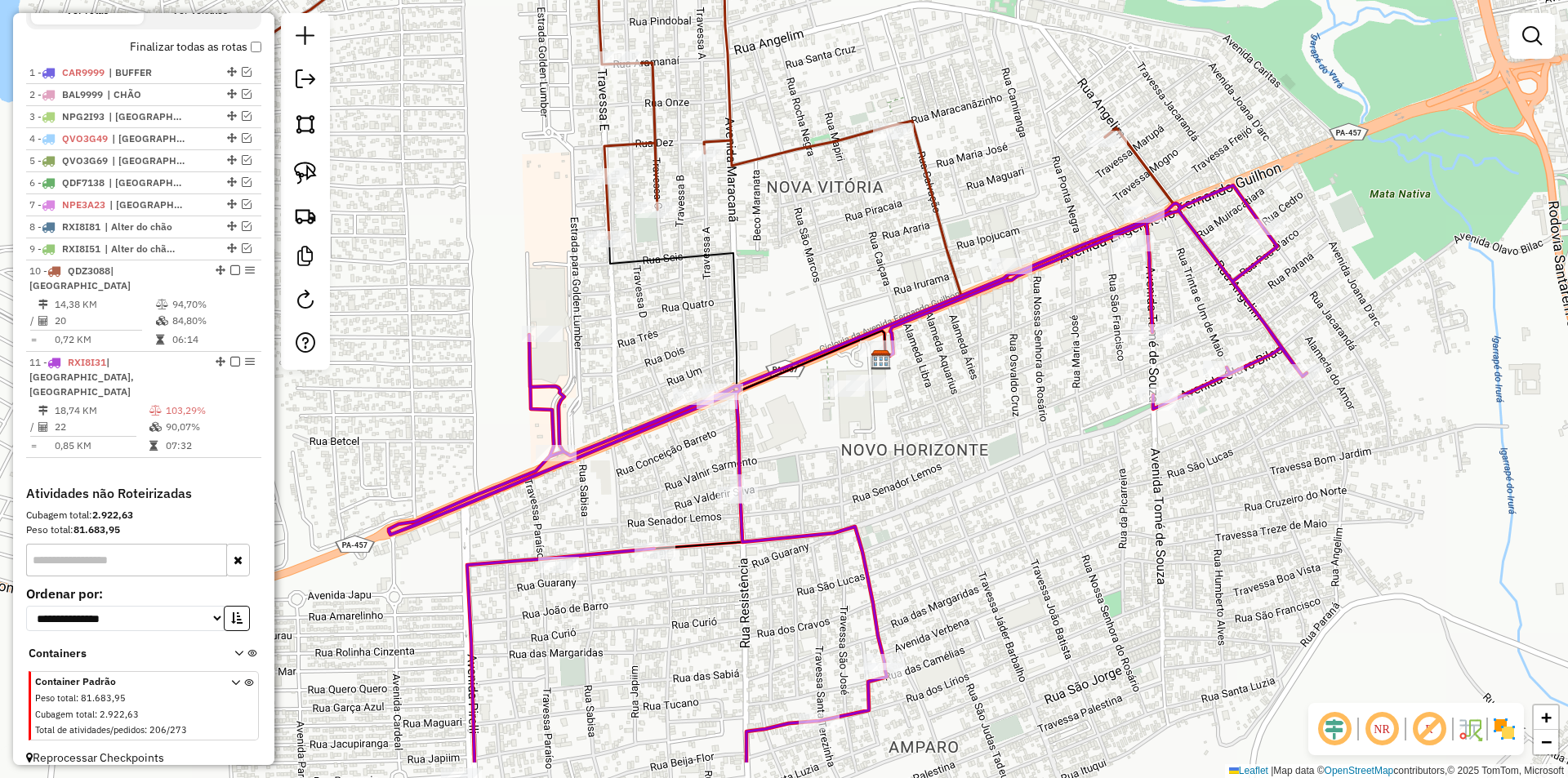
drag, startPoint x: 841, startPoint y: 559, endPoint x: 884, endPoint y: 482, distance: 88.2
click at [887, 480] on div "Janela de atendimento Grade de atendimento Capacidade Transportadoras Veículos …" at bounding box center [784, 389] width 1568 height 778
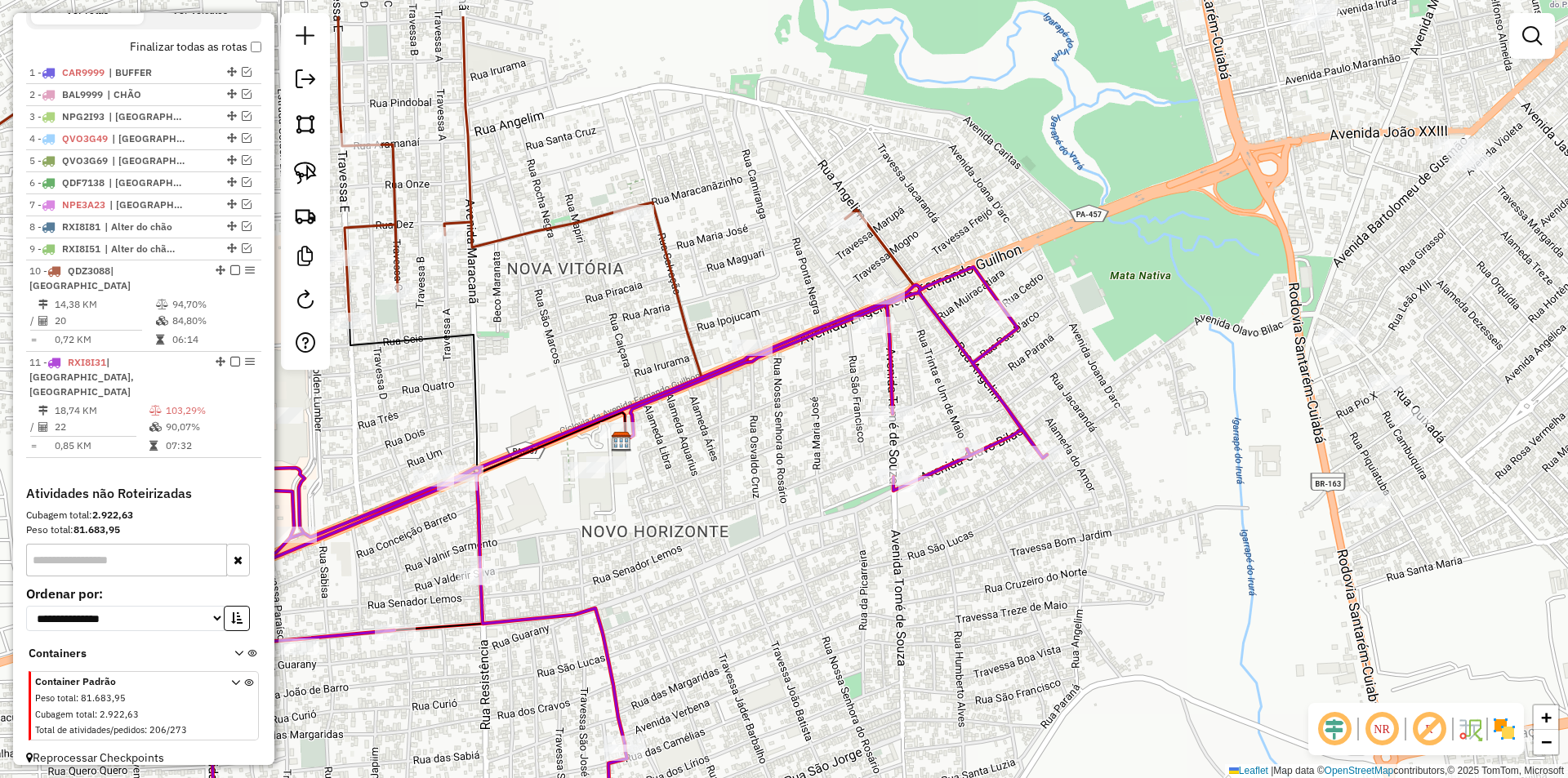
drag, startPoint x: 766, startPoint y: 549, endPoint x: 699, endPoint y: 590, distance: 78.5
click at [699, 590] on div "Janela de atendimento Grade de atendimento Capacidade Transportadoras Veículos …" at bounding box center [784, 389] width 1568 height 778
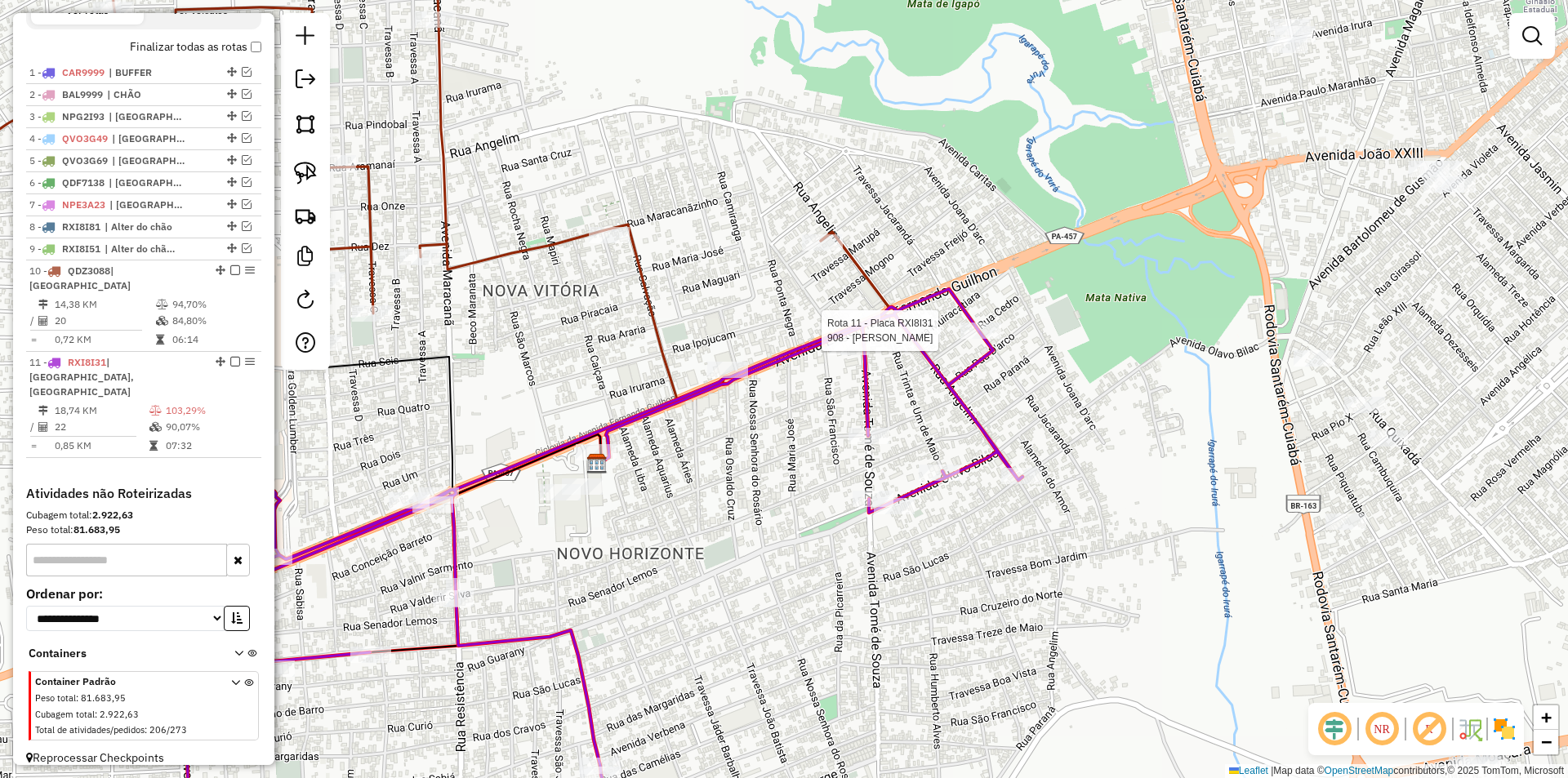
select select "**********"
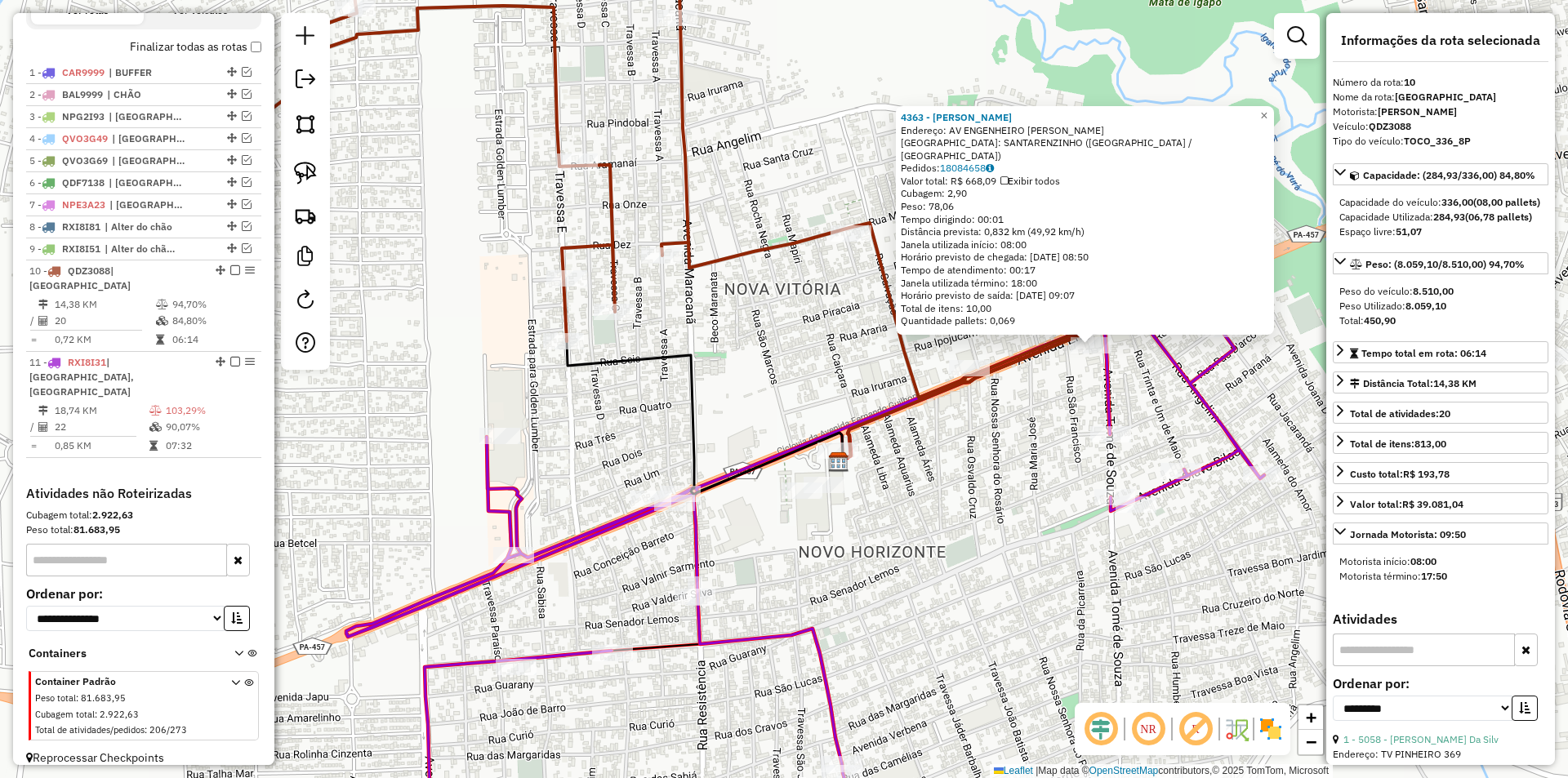
drag, startPoint x: 698, startPoint y: 582, endPoint x: 932, endPoint y: 597, distance: 234.5
click at [932, 597] on div "4363 - NICOLODI F GUILHON Endereço: AV ENGENHEIRO FERNANDO GUILHON SN Bairro: S…" at bounding box center [784, 389] width 1568 height 778
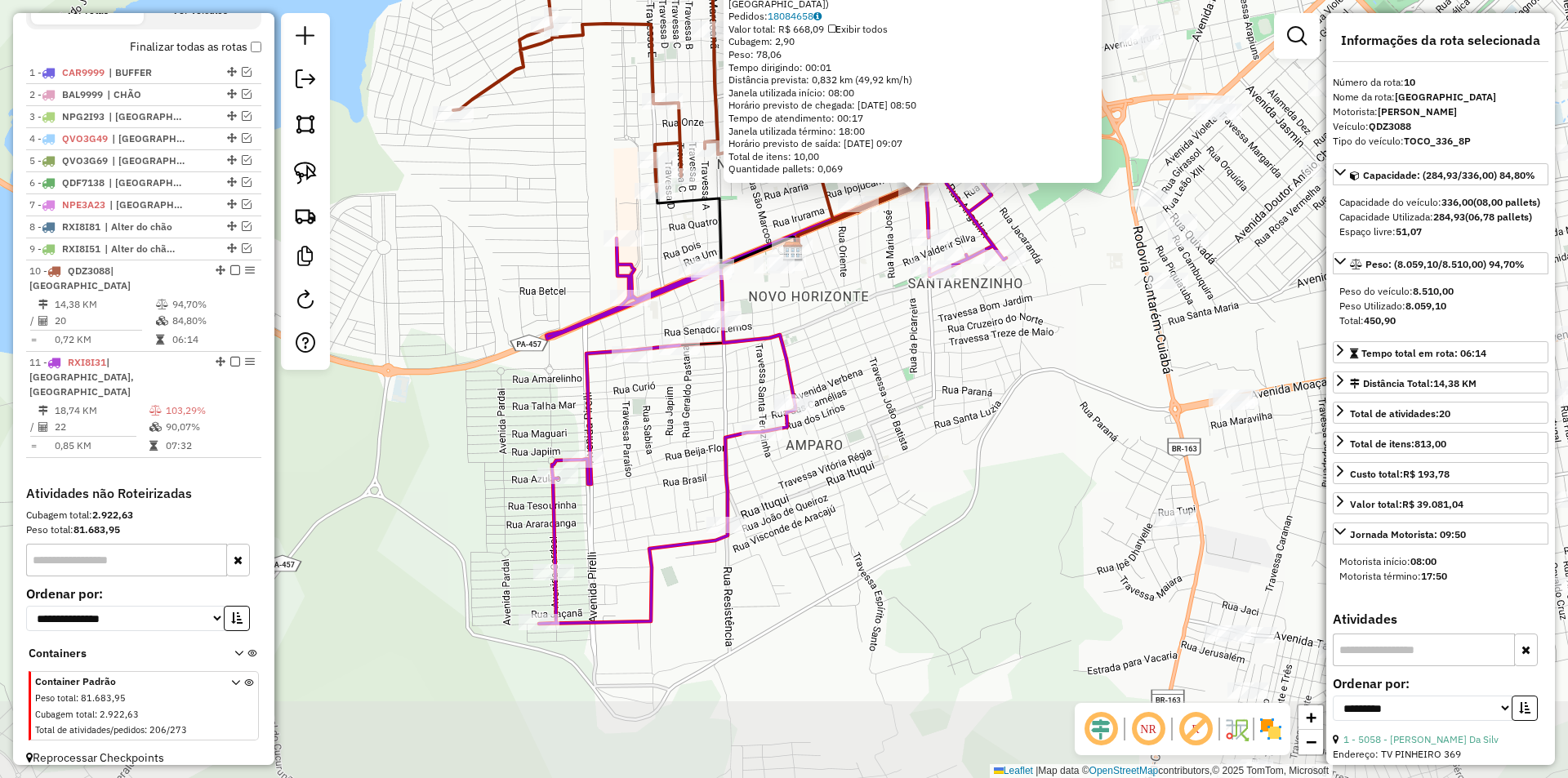
drag, startPoint x: 597, startPoint y: 296, endPoint x: 559, endPoint y: 172, distance: 129.7
click at [559, 172] on div "4363 - NICOLODI F GUILHON Endereço: AV ENGENHEIRO FERNANDO GUILHON SN Bairro: S…" at bounding box center [784, 389] width 1568 height 778
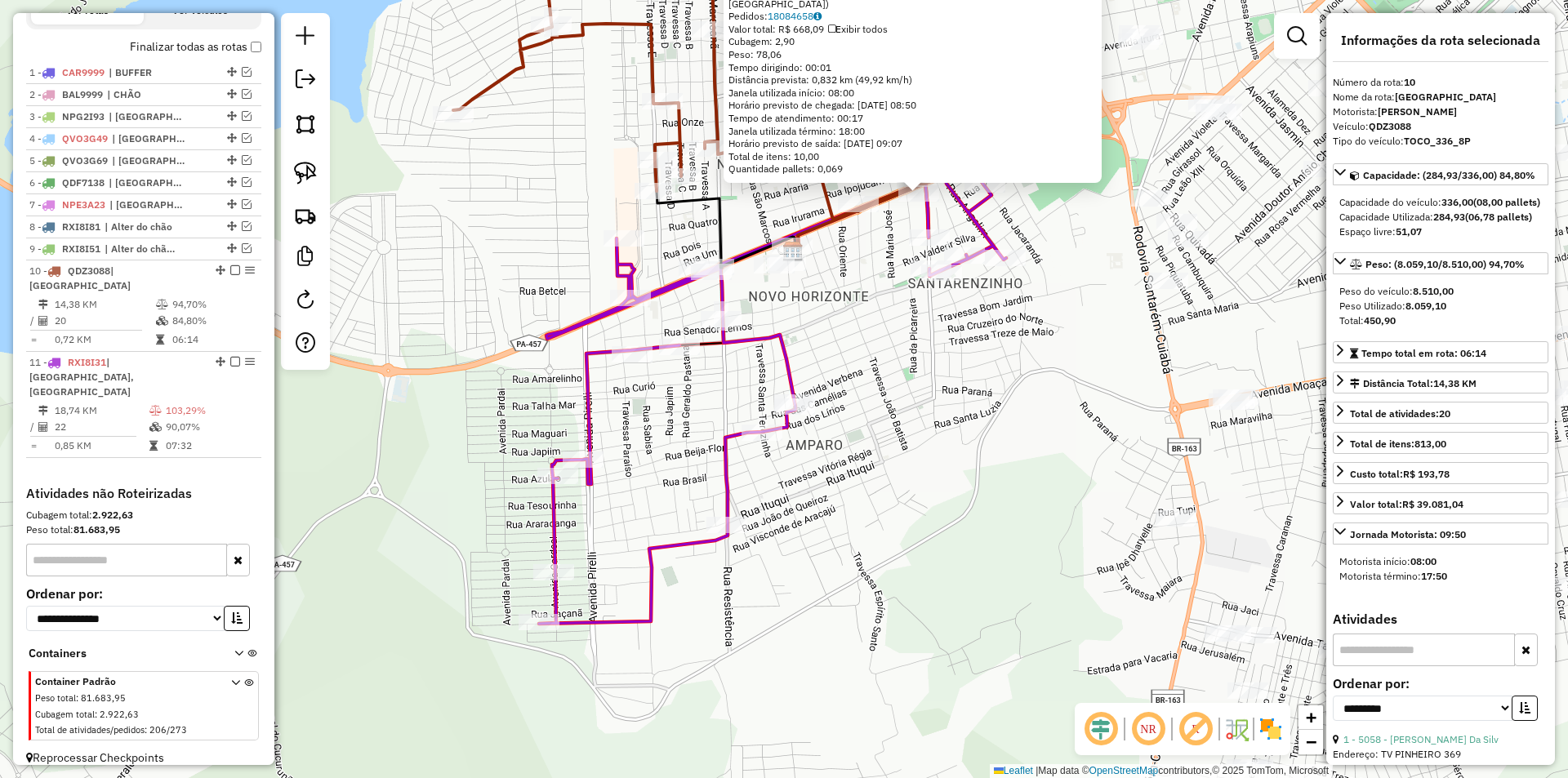
click at [559, 172] on div "4363 - NICOLODI F GUILHON Endereço: AV ENGENHEIRO FERNANDO GUILHON SN Bairro: S…" at bounding box center [784, 389] width 1568 height 778
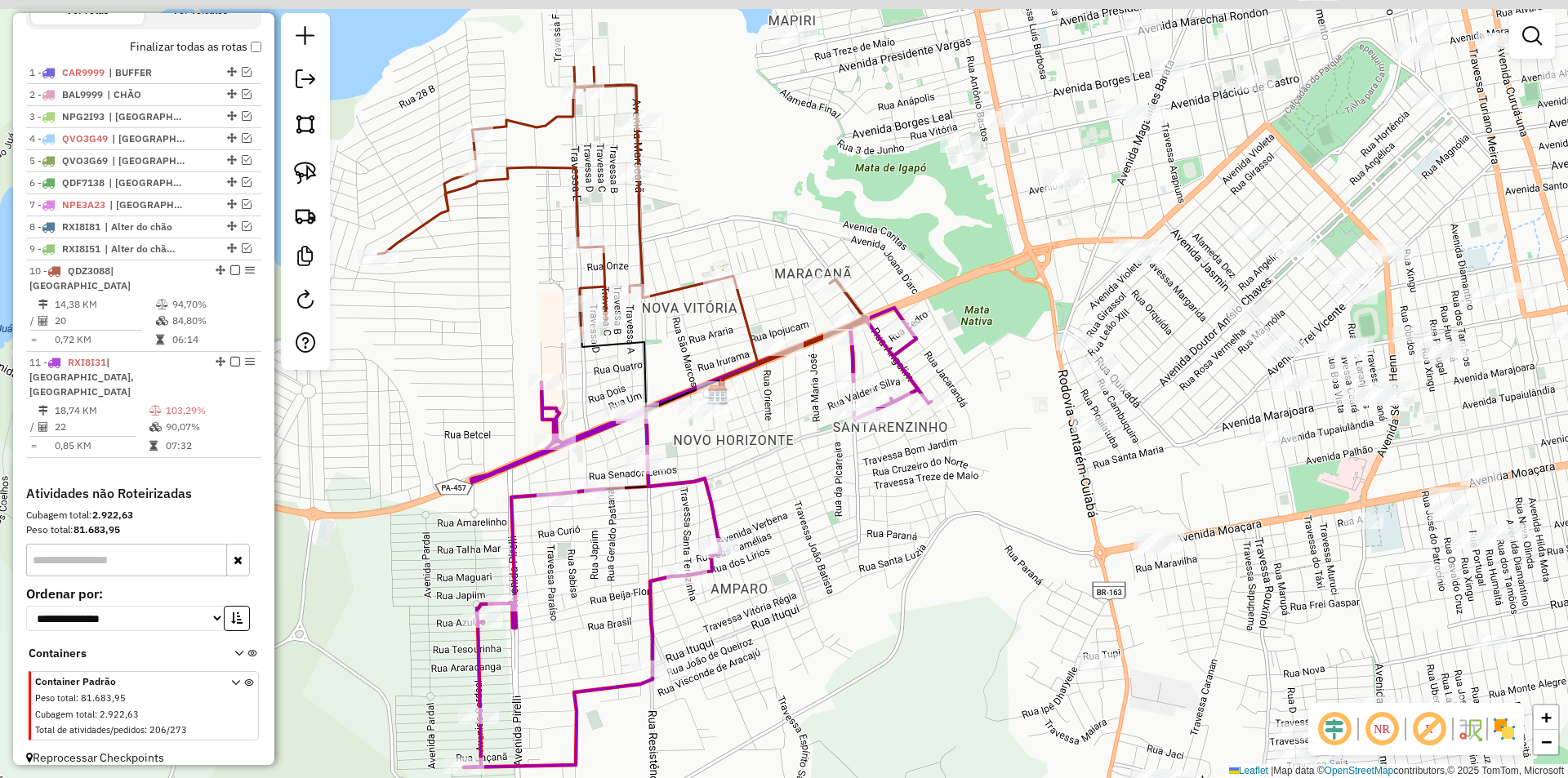
drag, startPoint x: 543, startPoint y: 397, endPoint x: 465, endPoint y: 549, distance: 170.8
click at [465, 549] on div "Janela de atendimento Grade de atendimento Capacidade Transportadoras Veículos …" at bounding box center [784, 389] width 1568 height 778
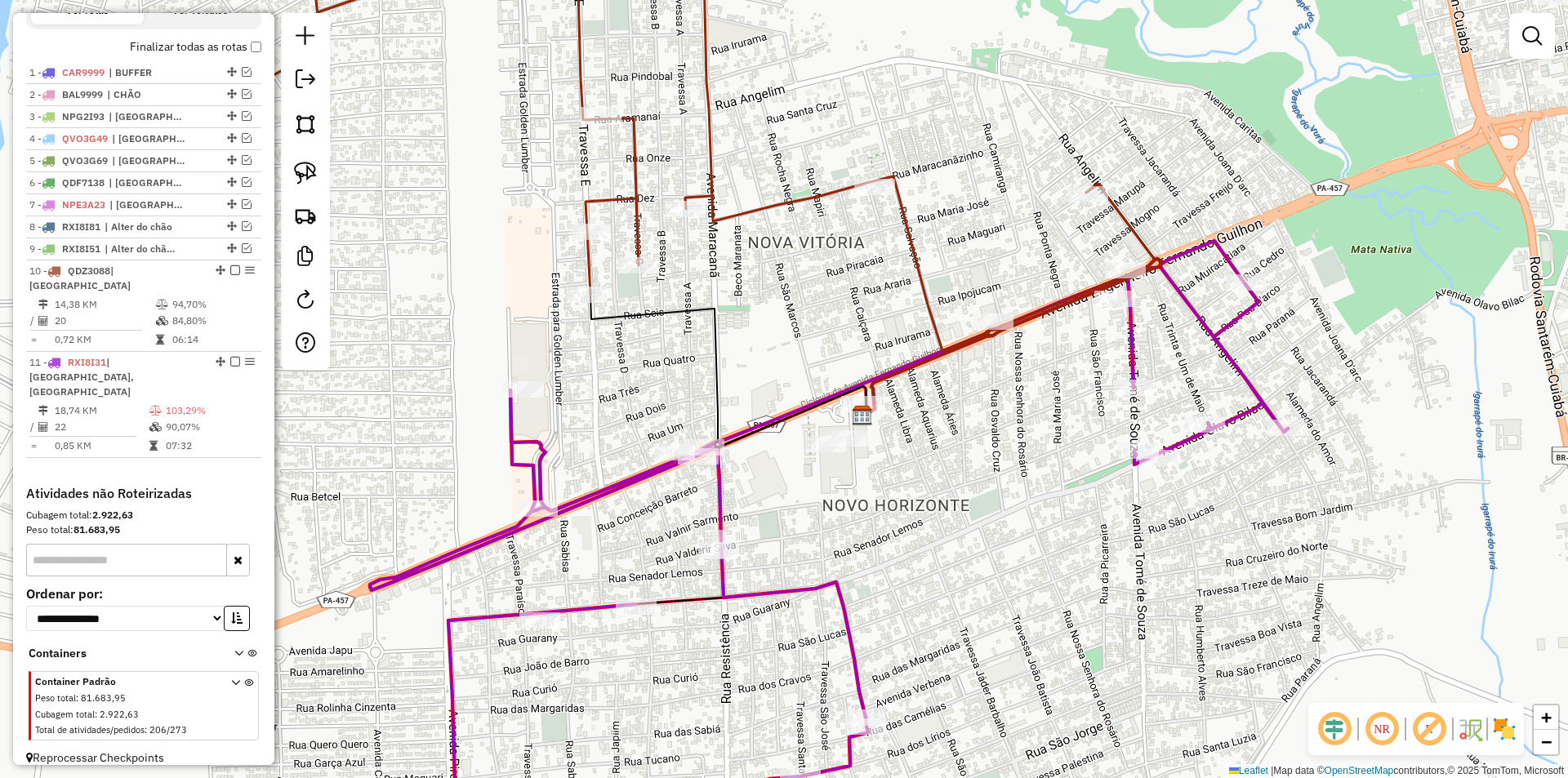
drag, startPoint x: 592, startPoint y: 408, endPoint x: 599, endPoint y: 376, distance: 32.8
click at [608, 379] on div "Janela de atendimento Grade de atendimento Capacidade Transportadoras Veículos …" at bounding box center [784, 389] width 1568 height 778
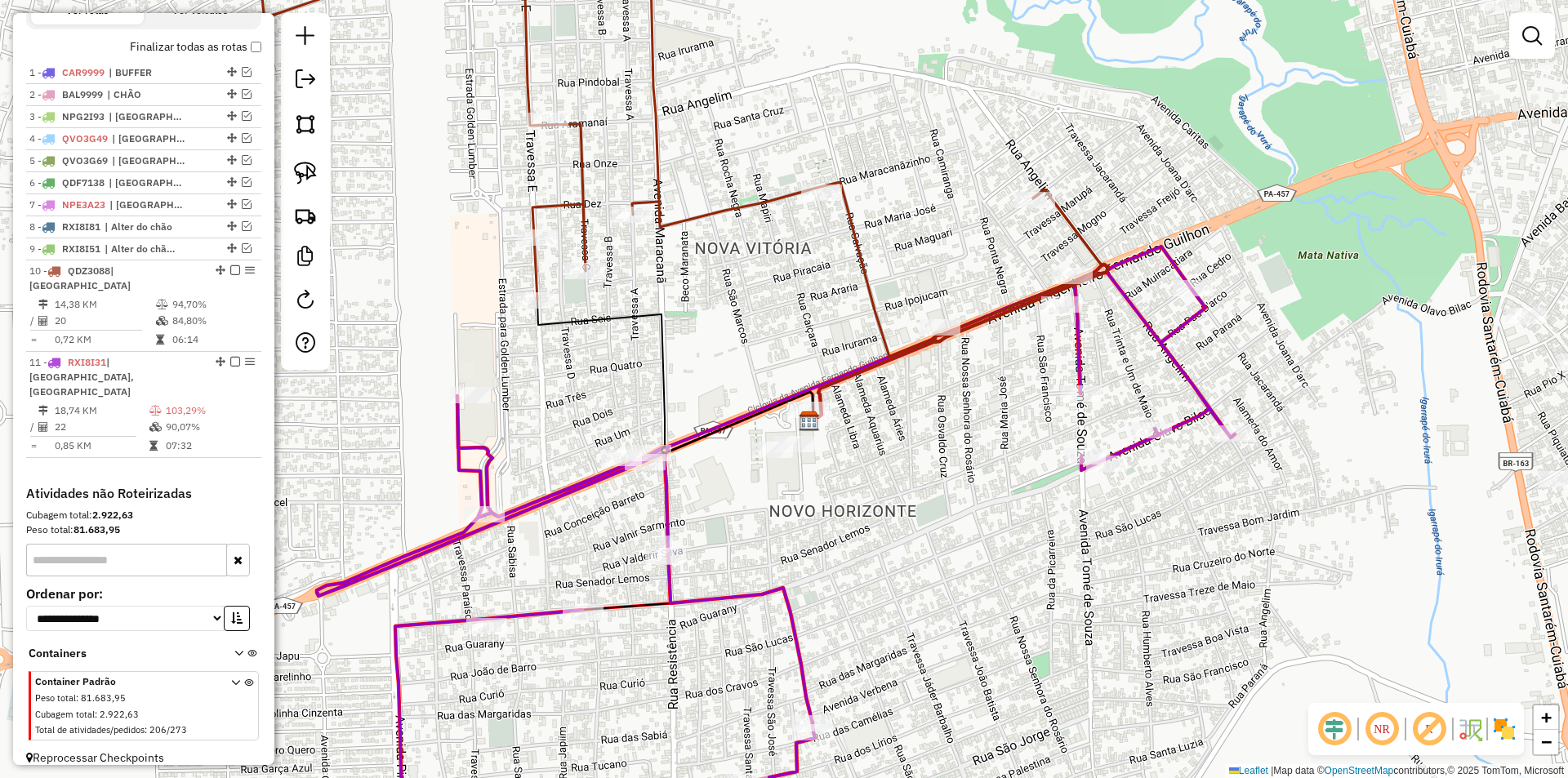
drag, startPoint x: 611, startPoint y: 374, endPoint x: 529, endPoint y: 385, distance: 82.7
click at [529, 385] on div "Janela de atendimento Grade de atendimento Capacidade Transportadoras Veículos …" at bounding box center [784, 389] width 1568 height 778
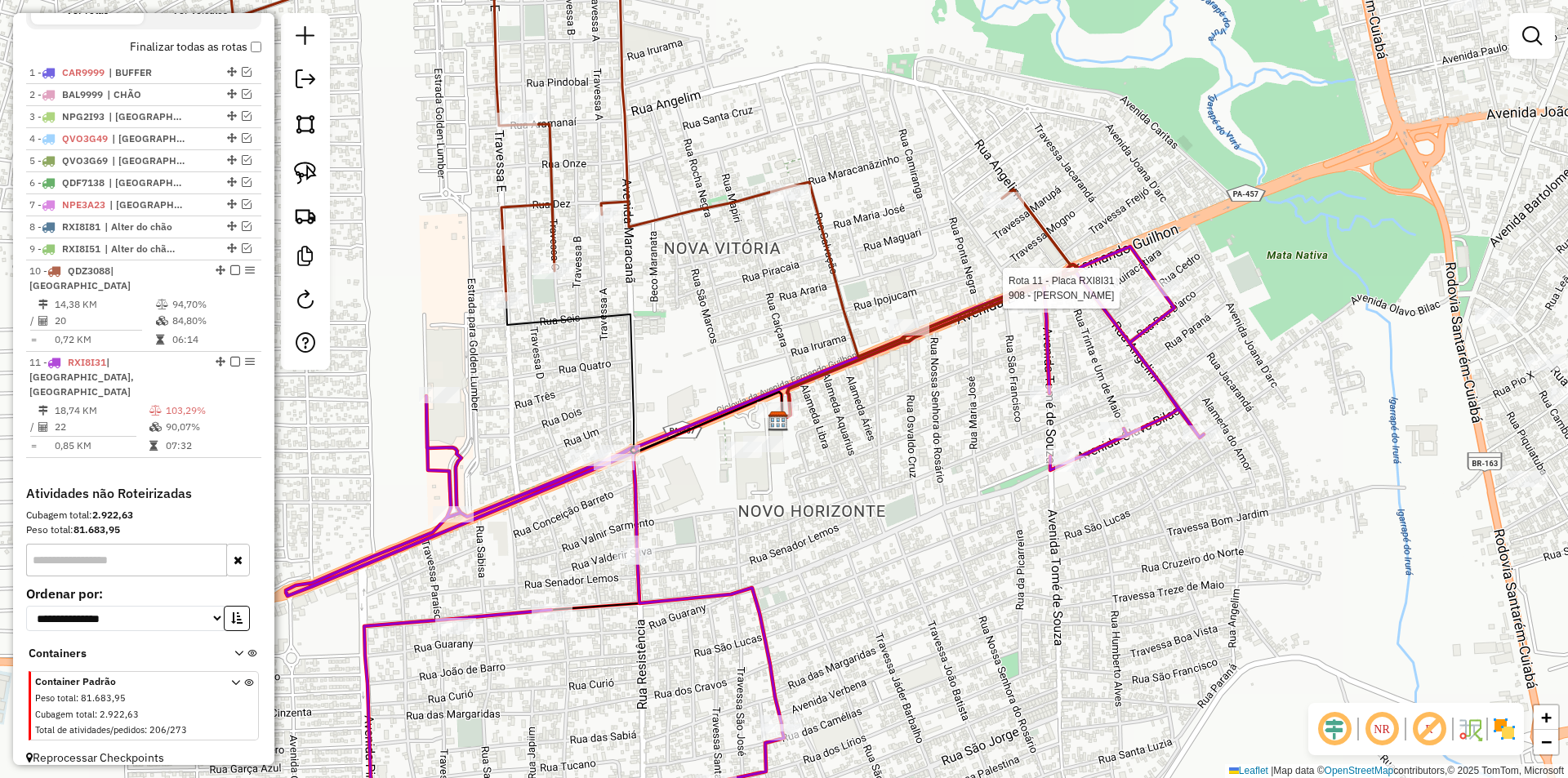
select select "**********"
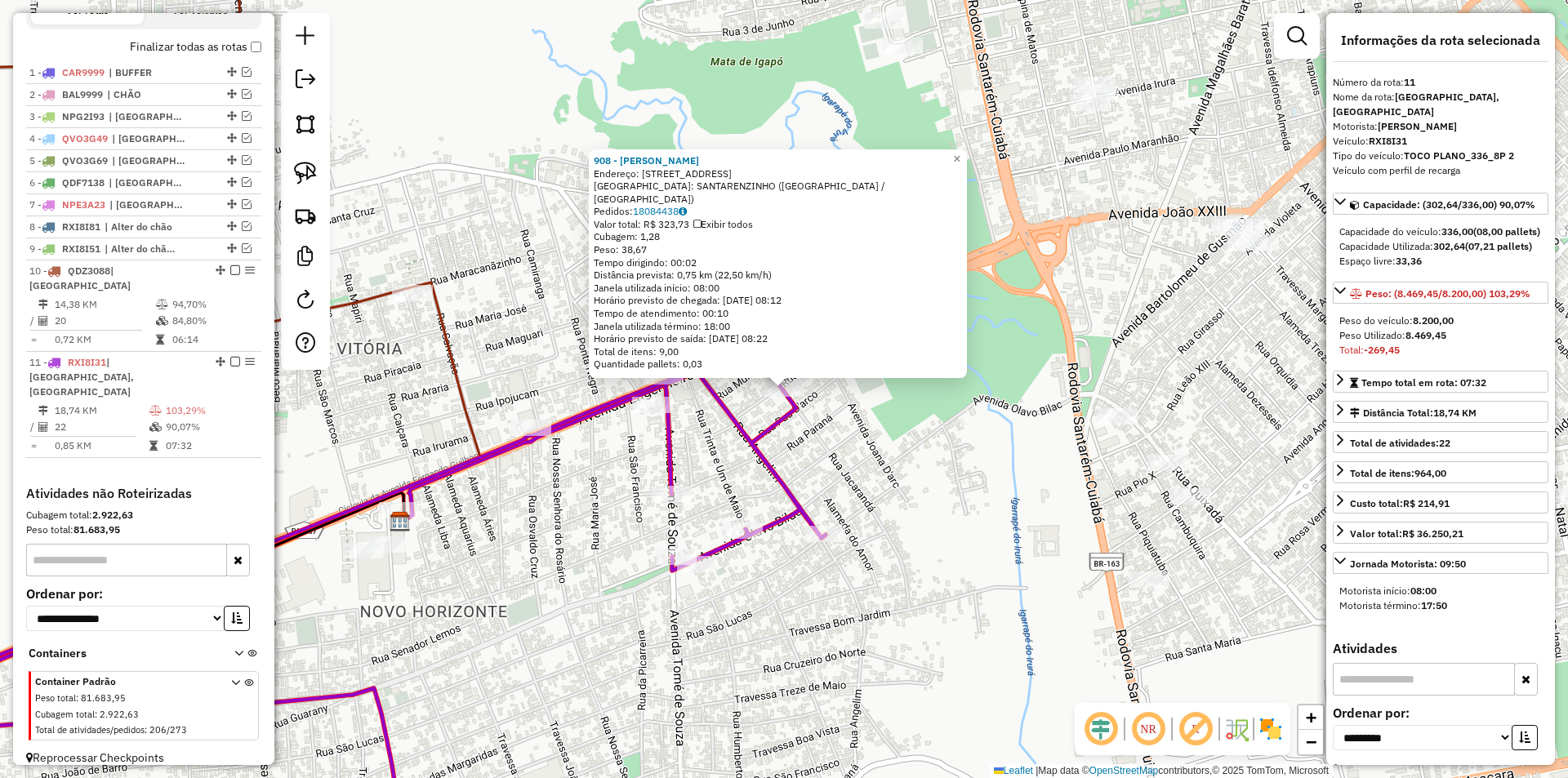
click at [979, 472] on div "908 - MARIA DO CARMO PAULI Endereço: R JACARANDA 236 Bairro: SANTARENZINHO (SAN…" at bounding box center [784, 389] width 1568 height 778
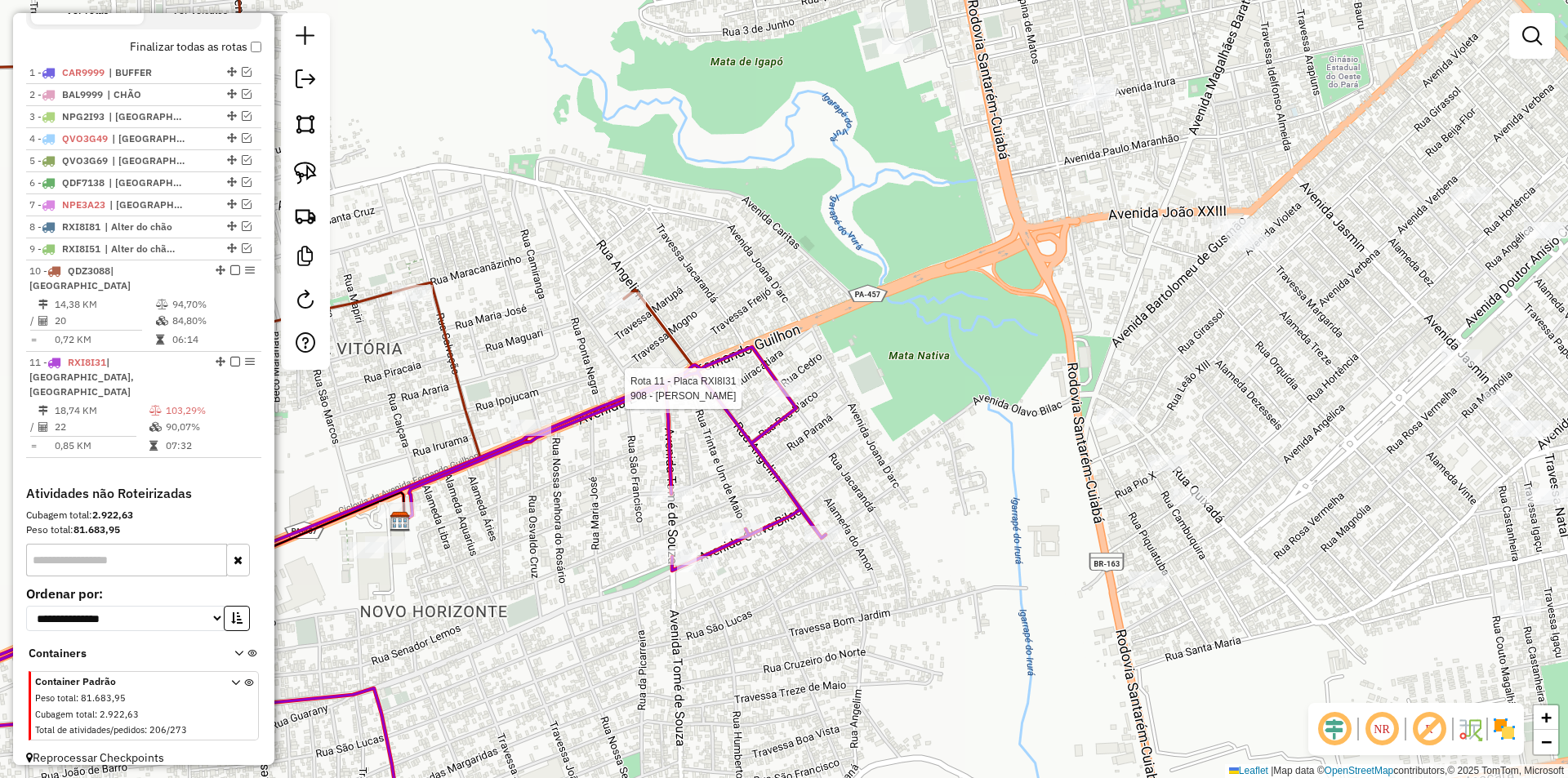
select select "**********"
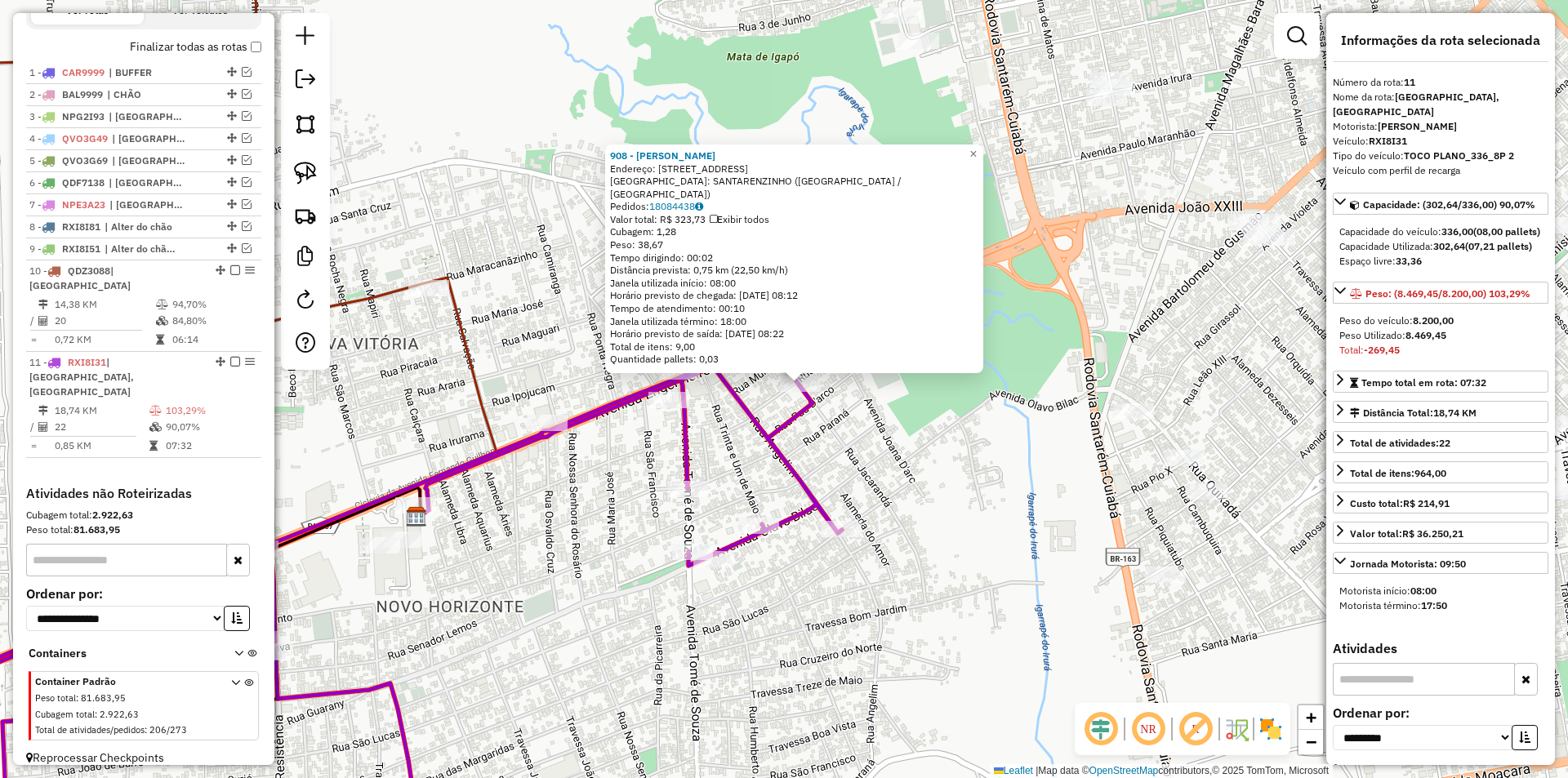
drag, startPoint x: 825, startPoint y: 449, endPoint x: 966, endPoint y: 389, distance: 153.2
click at [966, 389] on div "Rota 11 - Placa RXI8I31 908 - MARIA DO CARMO PAULI 908 - MARIA DO CARMO PAULI E…" at bounding box center [784, 389] width 1568 height 778
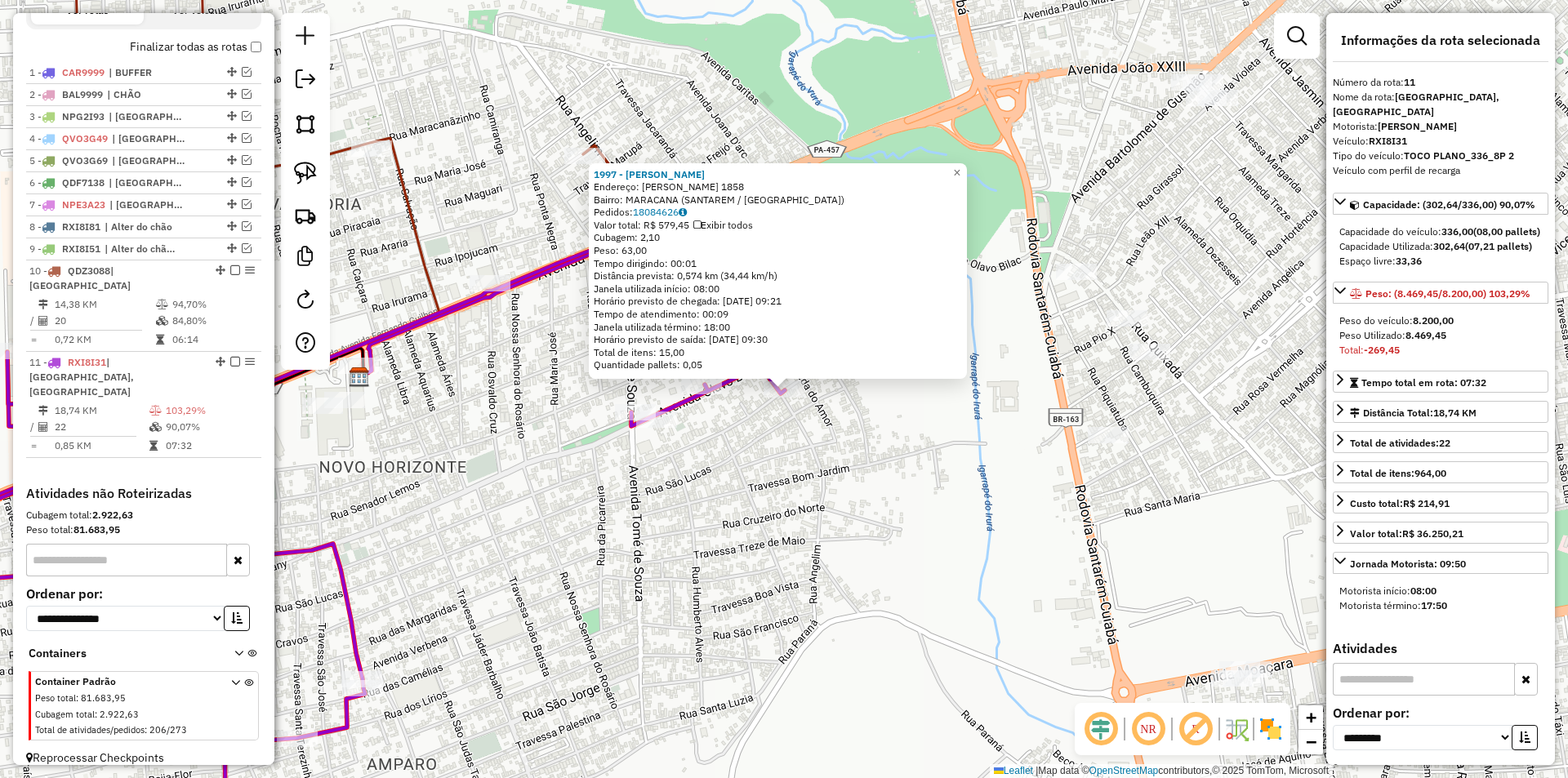
click at [796, 505] on div "1997 - ANA MARIA LOPES RIBE Endereço: R ANGELIM 1858 Bairro: MARACANA (SANTAREM…" at bounding box center [784, 389] width 1568 height 778
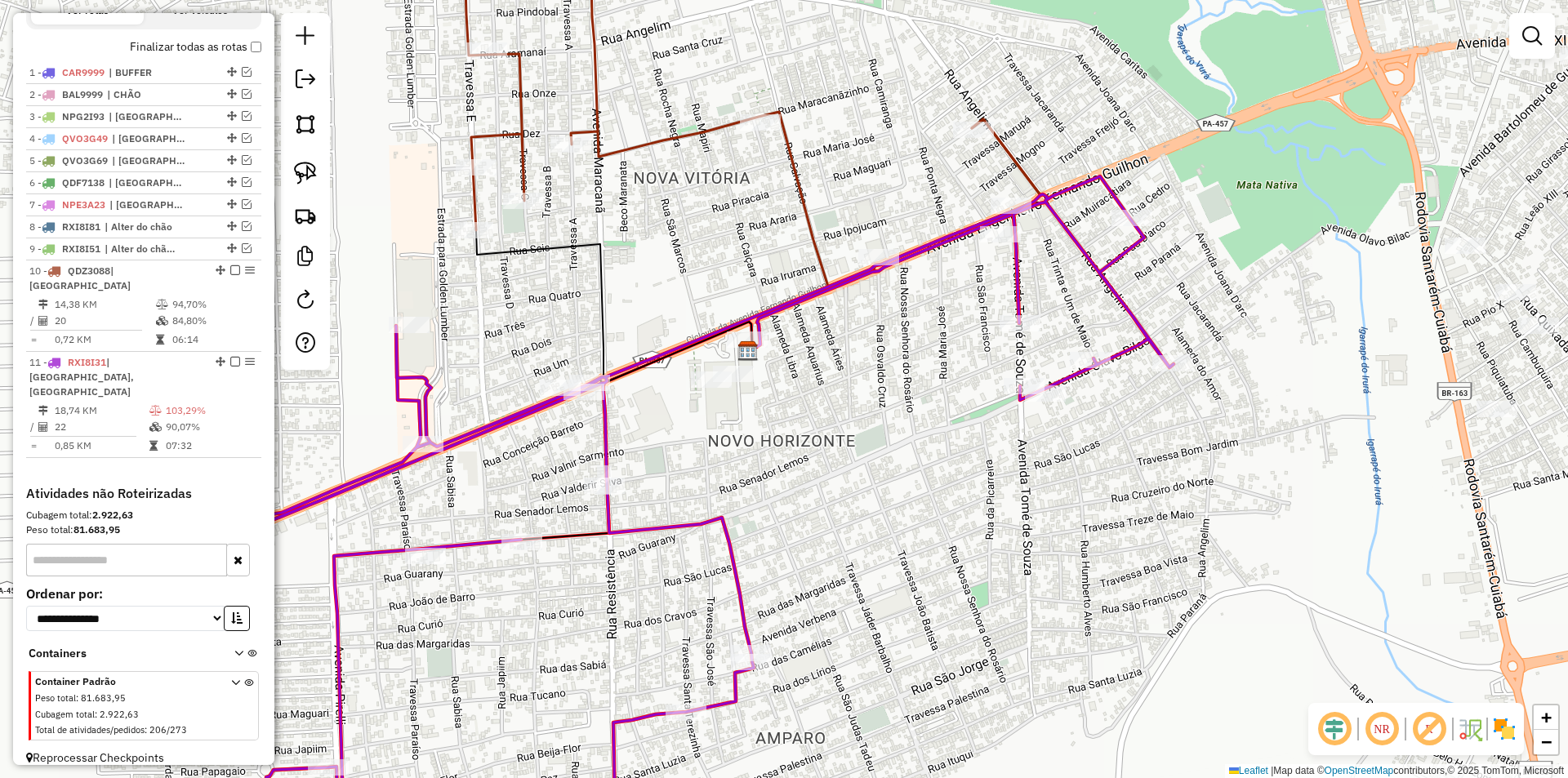
drag, startPoint x: 745, startPoint y: 525, endPoint x: 1145, endPoint y: 500, distance: 400.8
click at [1146, 500] on div "Janela de atendimento Grade de atendimento Capacidade Transportadoras Veículos …" at bounding box center [784, 389] width 1568 height 778
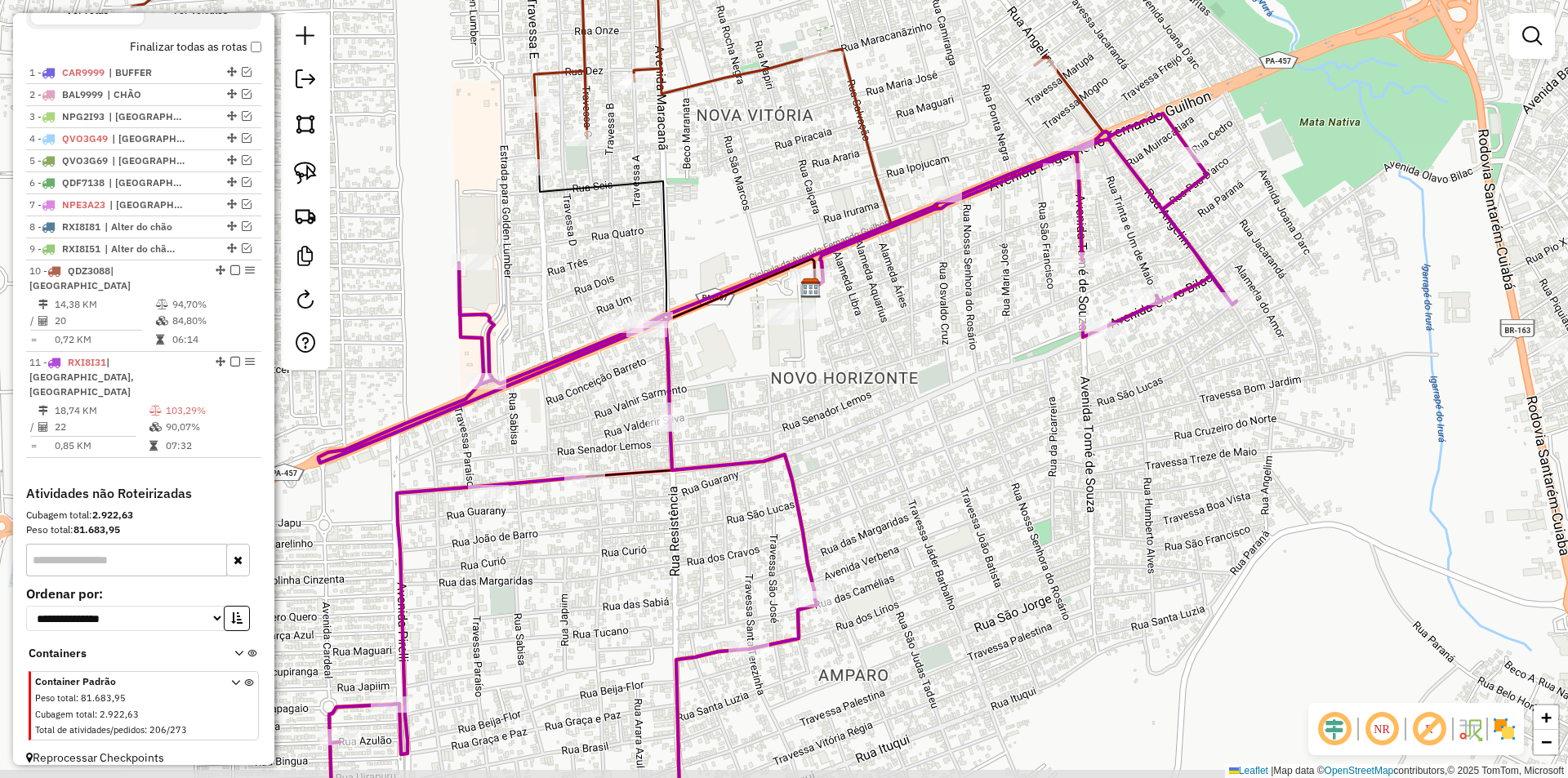
drag, startPoint x: 823, startPoint y: 480, endPoint x: 857, endPoint y: 423, distance: 66.4
click at [864, 424] on div "Janela de atendimento Grade de atendimento Capacidade Transportadoras Veículos …" at bounding box center [784, 389] width 1568 height 778
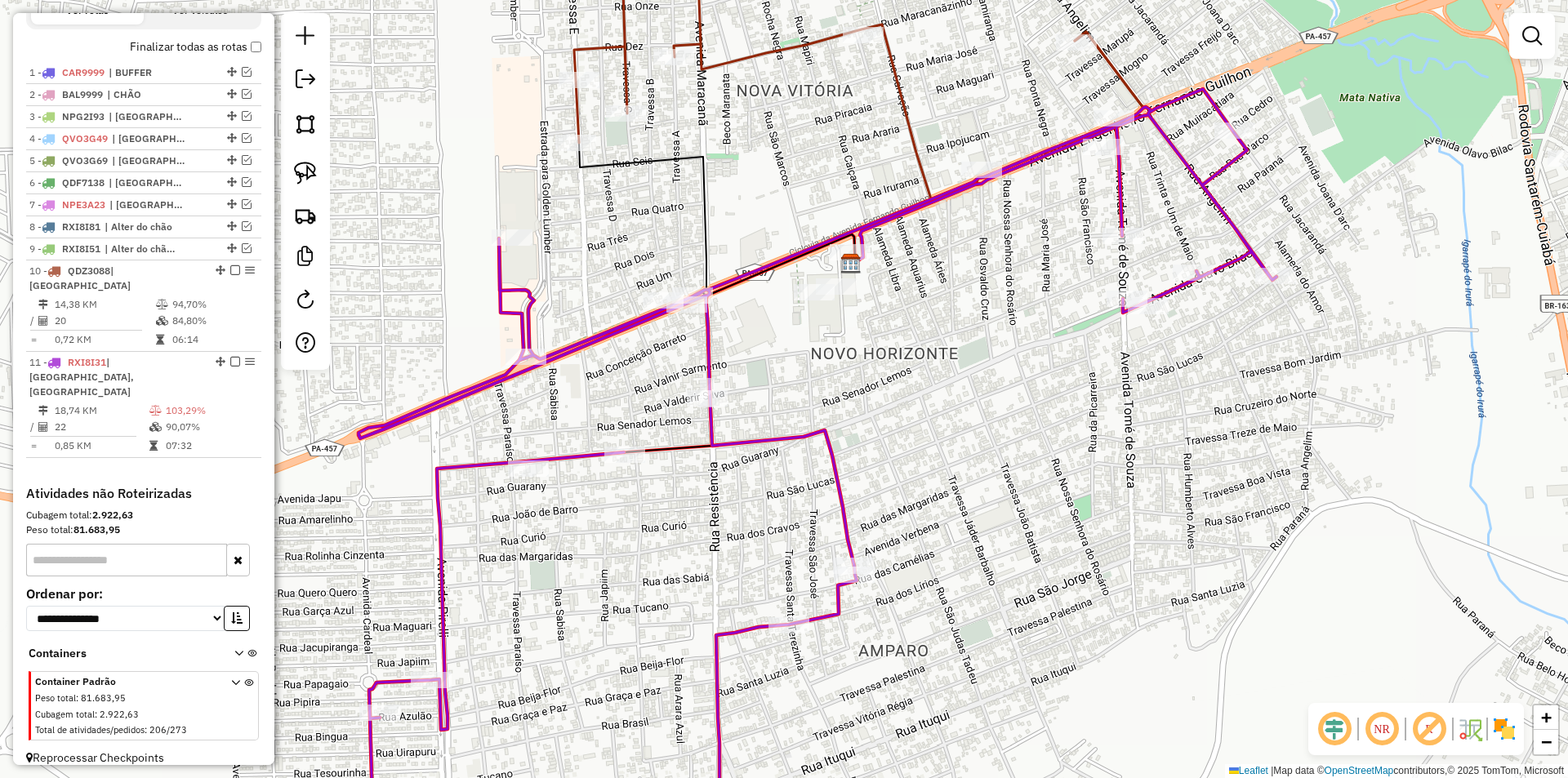
drag, startPoint x: 784, startPoint y: 419, endPoint x: 827, endPoint y: 395, distance: 49.2
click at [827, 395] on div "Janela de atendimento Grade de atendimento Capacidade Transportadoras Veículos …" at bounding box center [784, 389] width 1568 height 778
select select "**********"
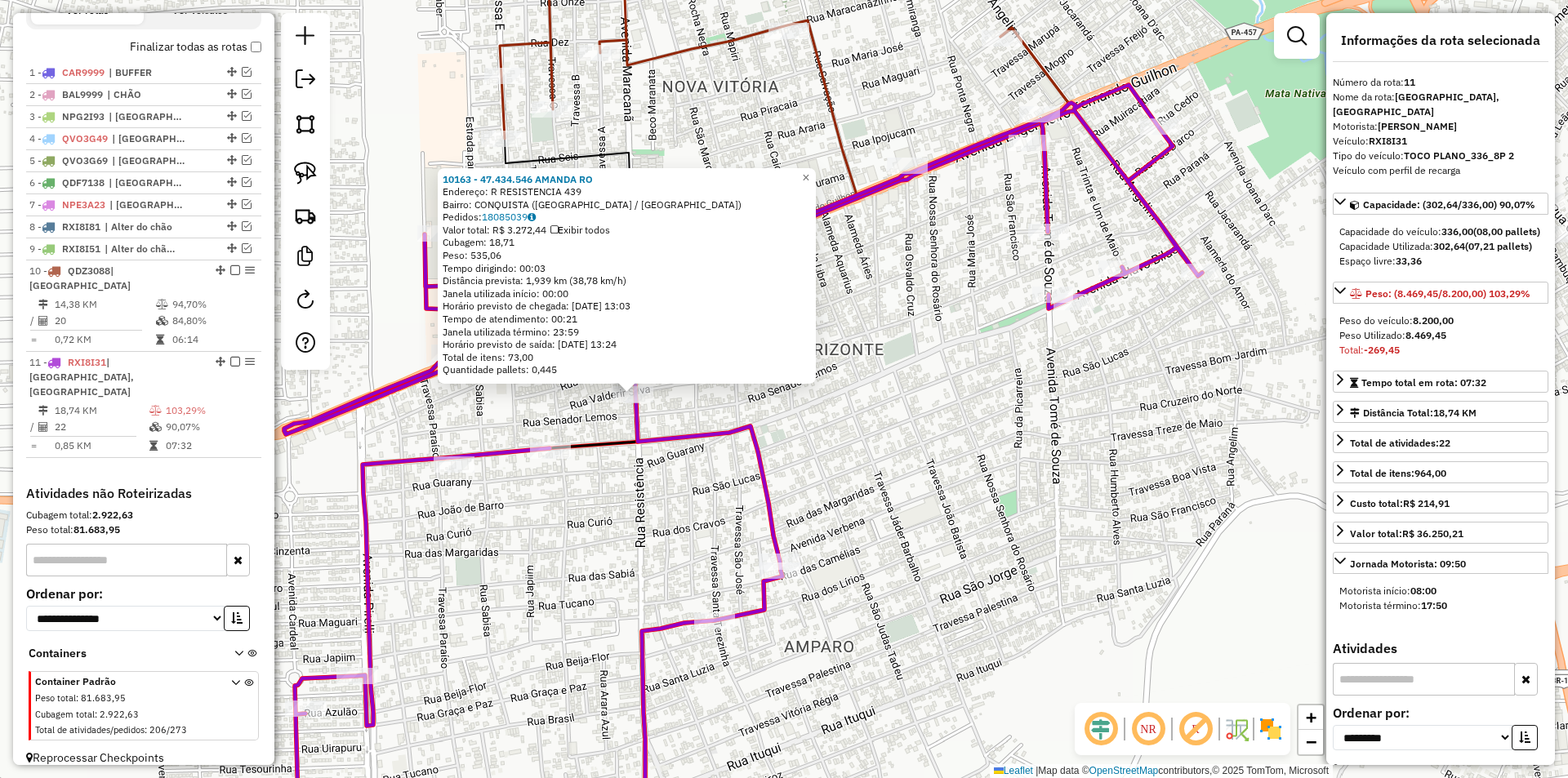
drag, startPoint x: 776, startPoint y: 507, endPoint x: 666, endPoint y: 524, distance: 111.3
click at [666, 524] on div "10163 - 47.434.546 AMANDA RO Endereço: R RESISTENCIA 439 Bairro: CONQUISTA (SAN…" at bounding box center [784, 389] width 1568 height 778
click at [516, 610] on div "10163 - 47.434.546 AMANDA RO Endereço: R RESISTENCIA 439 Bairro: CONQUISTA (SAN…" at bounding box center [784, 389] width 1568 height 778
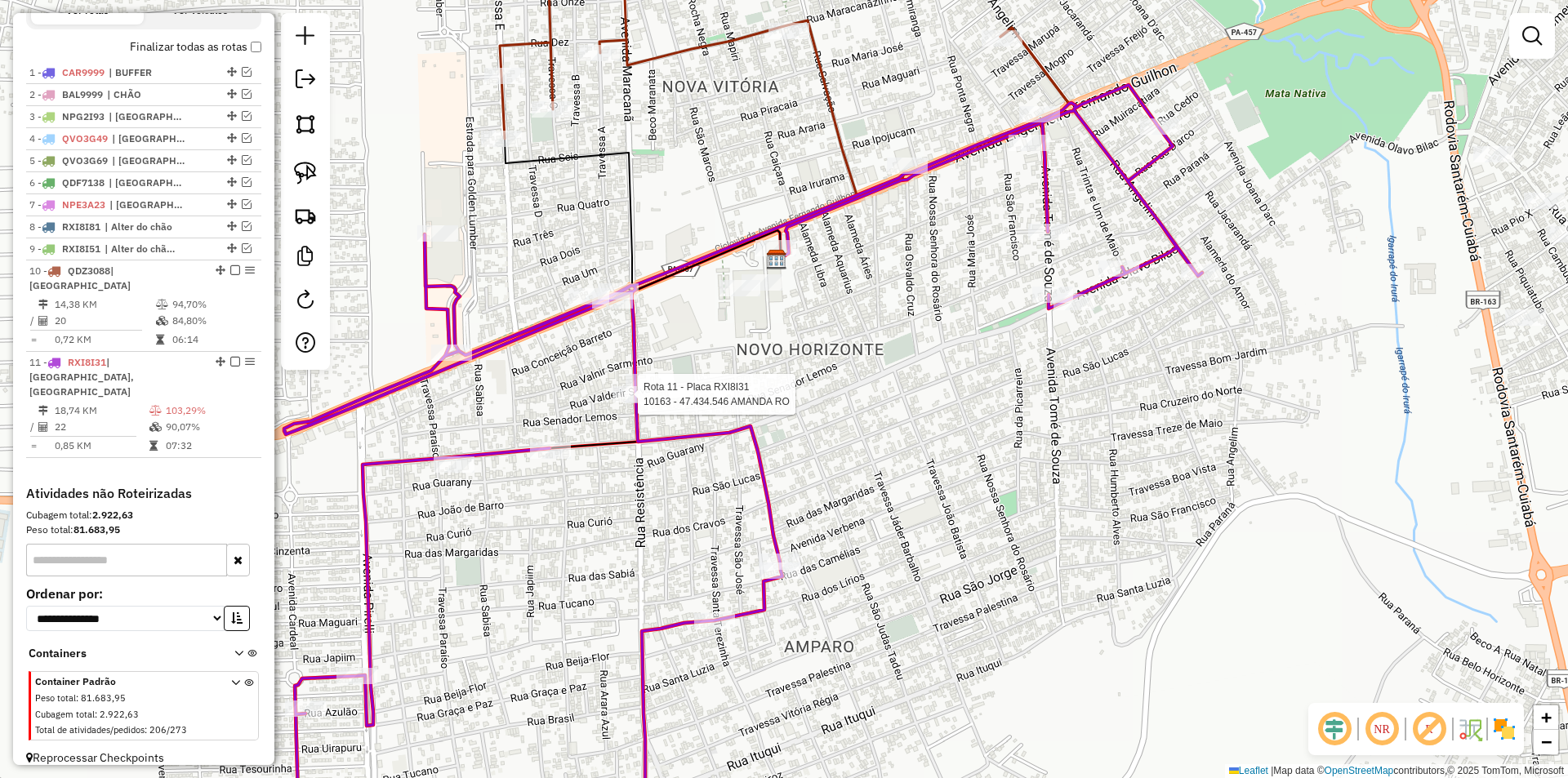
select select "**********"
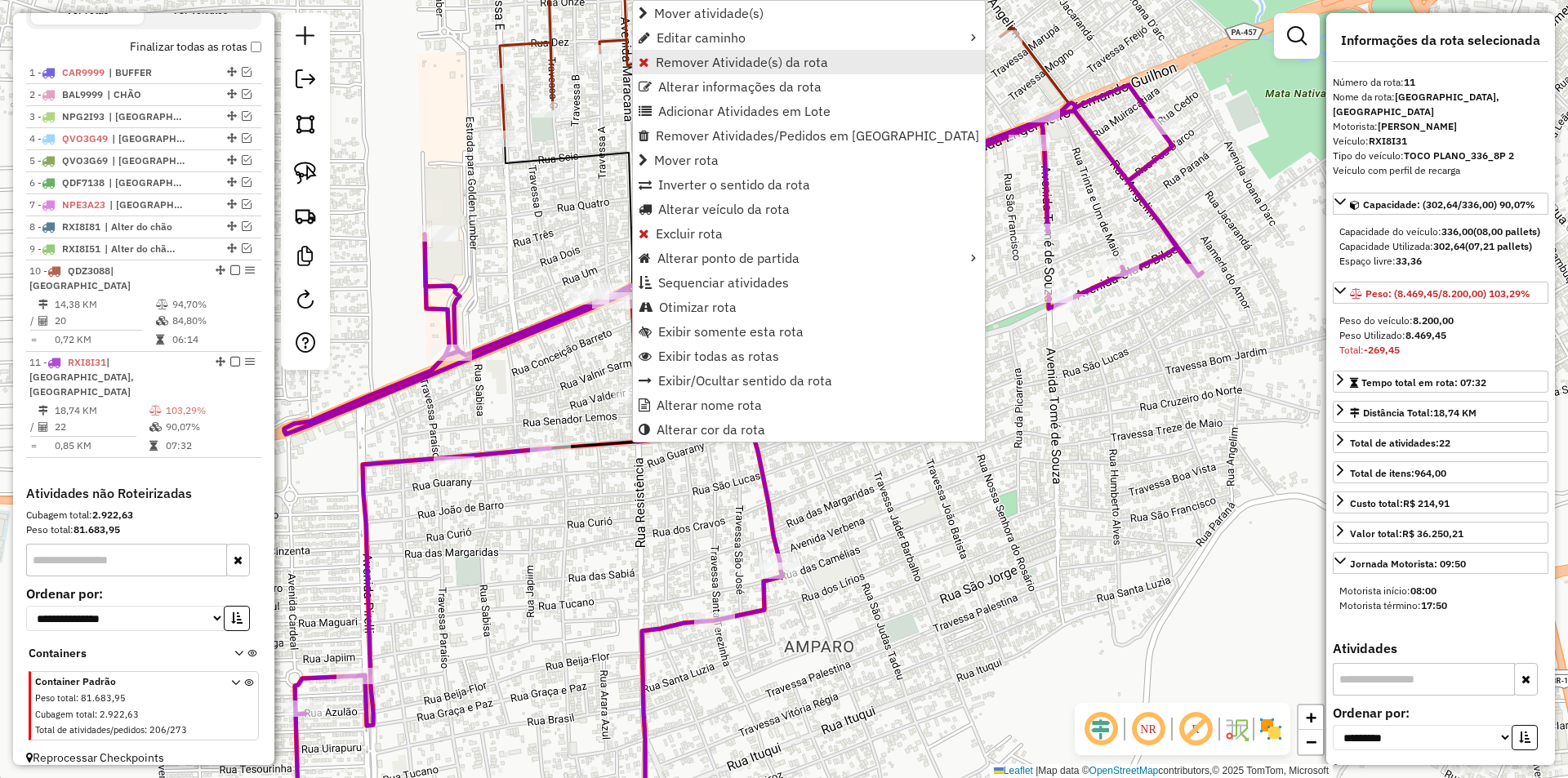
click at [670, 68] on span "Remover Atividade(s) da rota" at bounding box center [742, 61] width 173 height 13
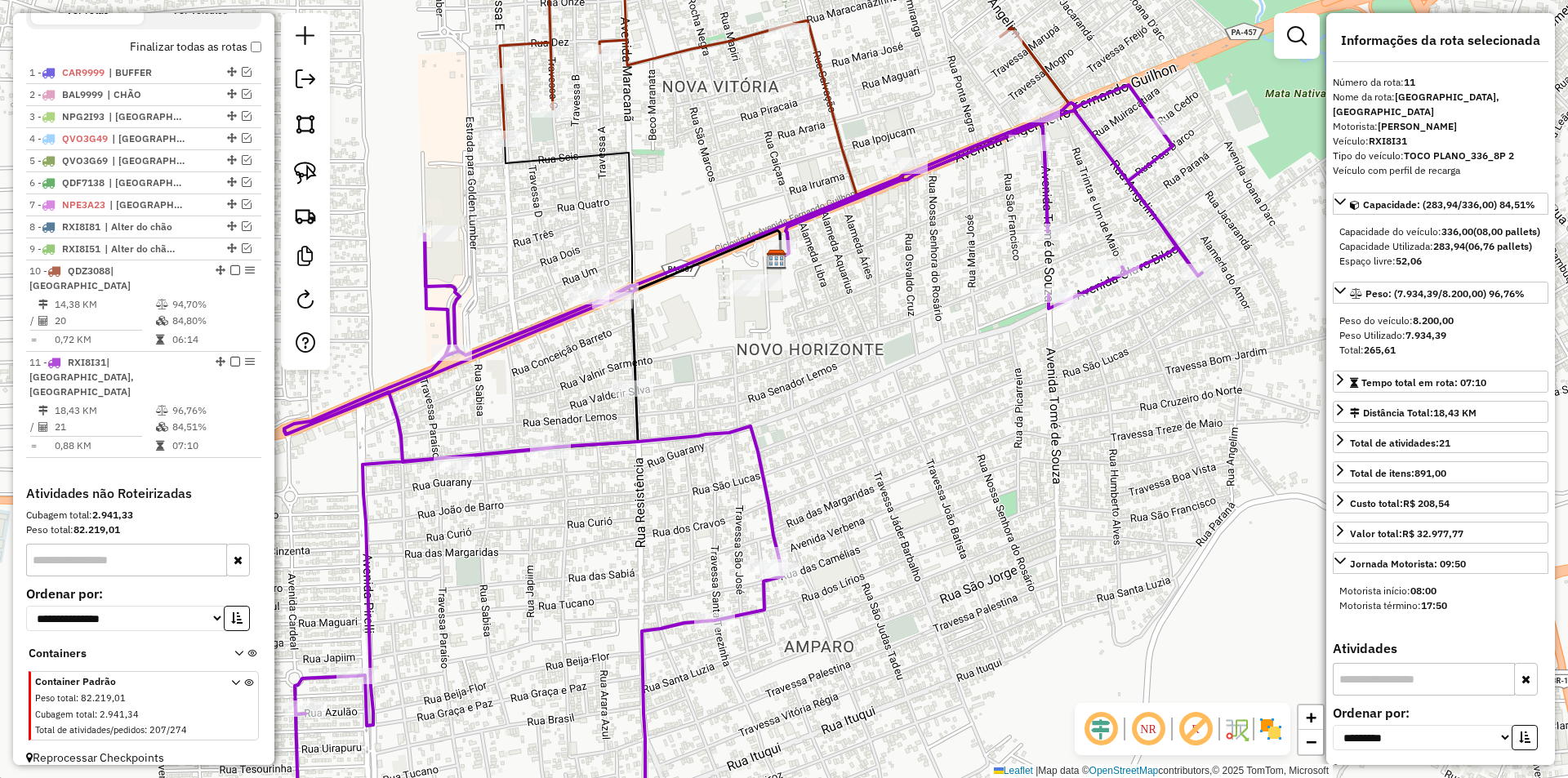
click at [696, 437] on icon at bounding box center [744, 471] width 918 height 772
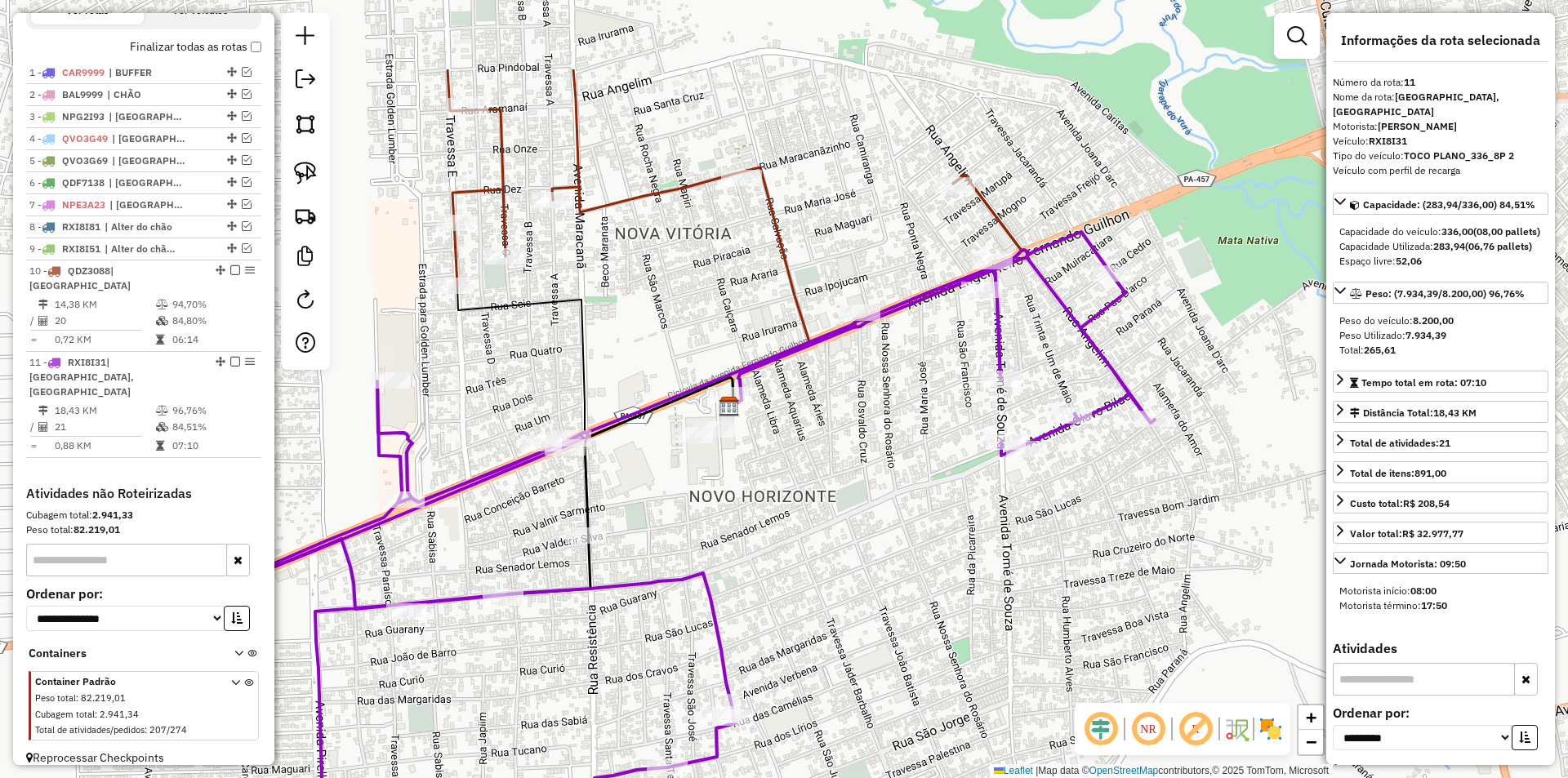
drag, startPoint x: 681, startPoint y: 510, endPoint x: 610, endPoint y: 646, distance: 153.4
click at [642, 657] on div "Janela de atendimento Grade de atendimento Capacidade Transportadoras Veículos …" at bounding box center [784, 389] width 1568 height 778
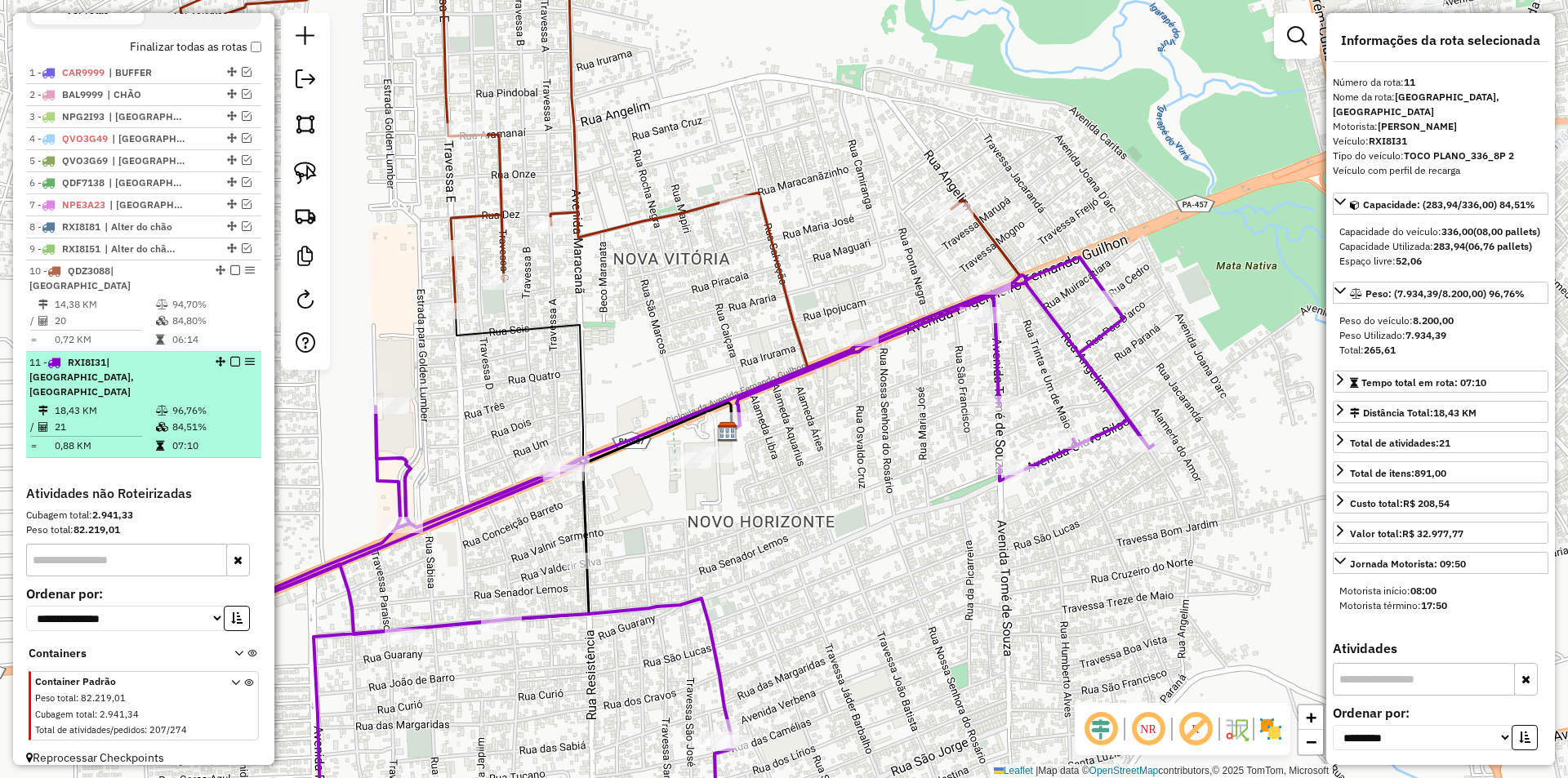
click at [231, 357] on em at bounding box center [235, 361] width 10 height 10
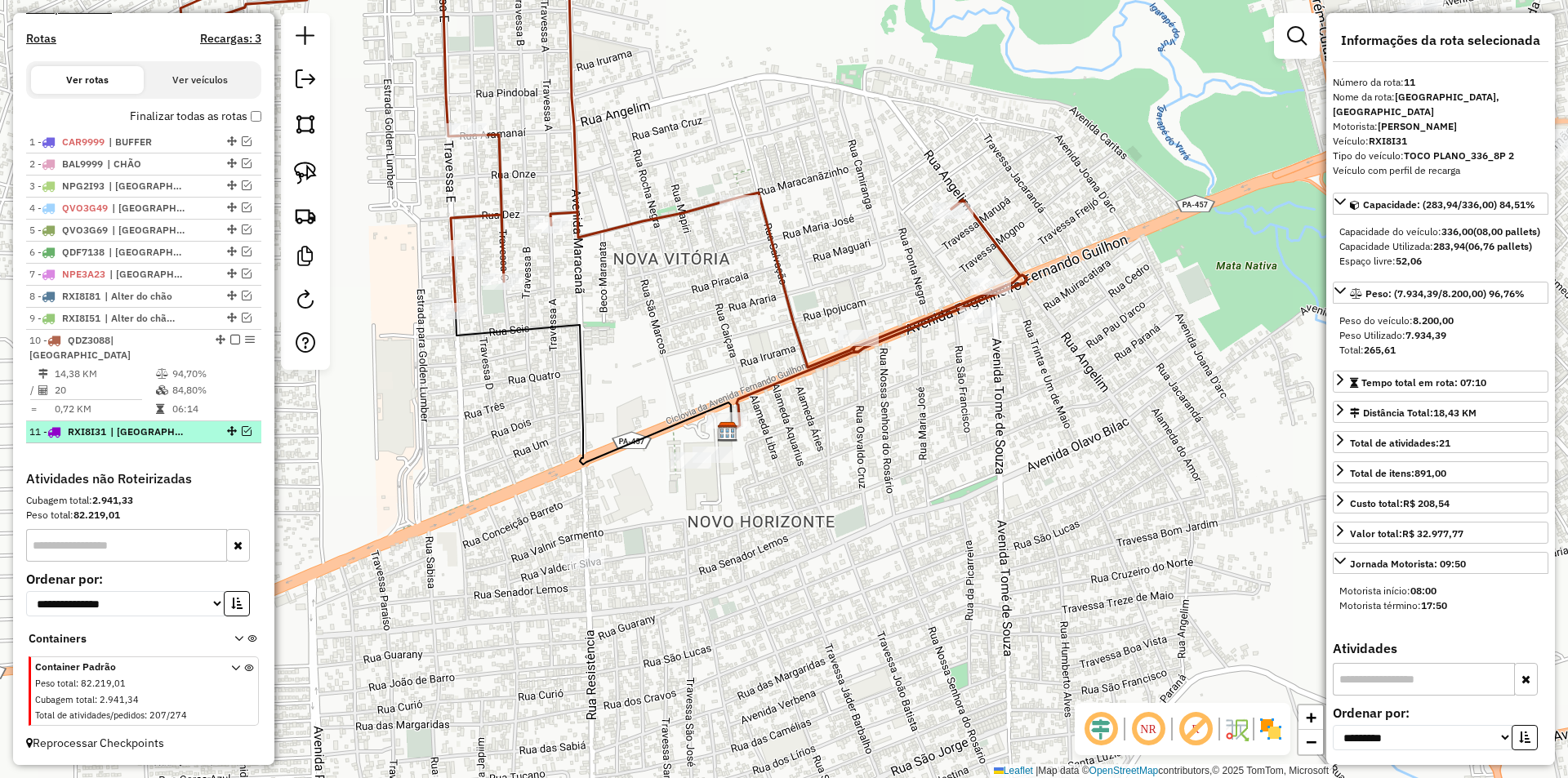
click at [231, 345] on em at bounding box center [235, 340] width 10 height 10
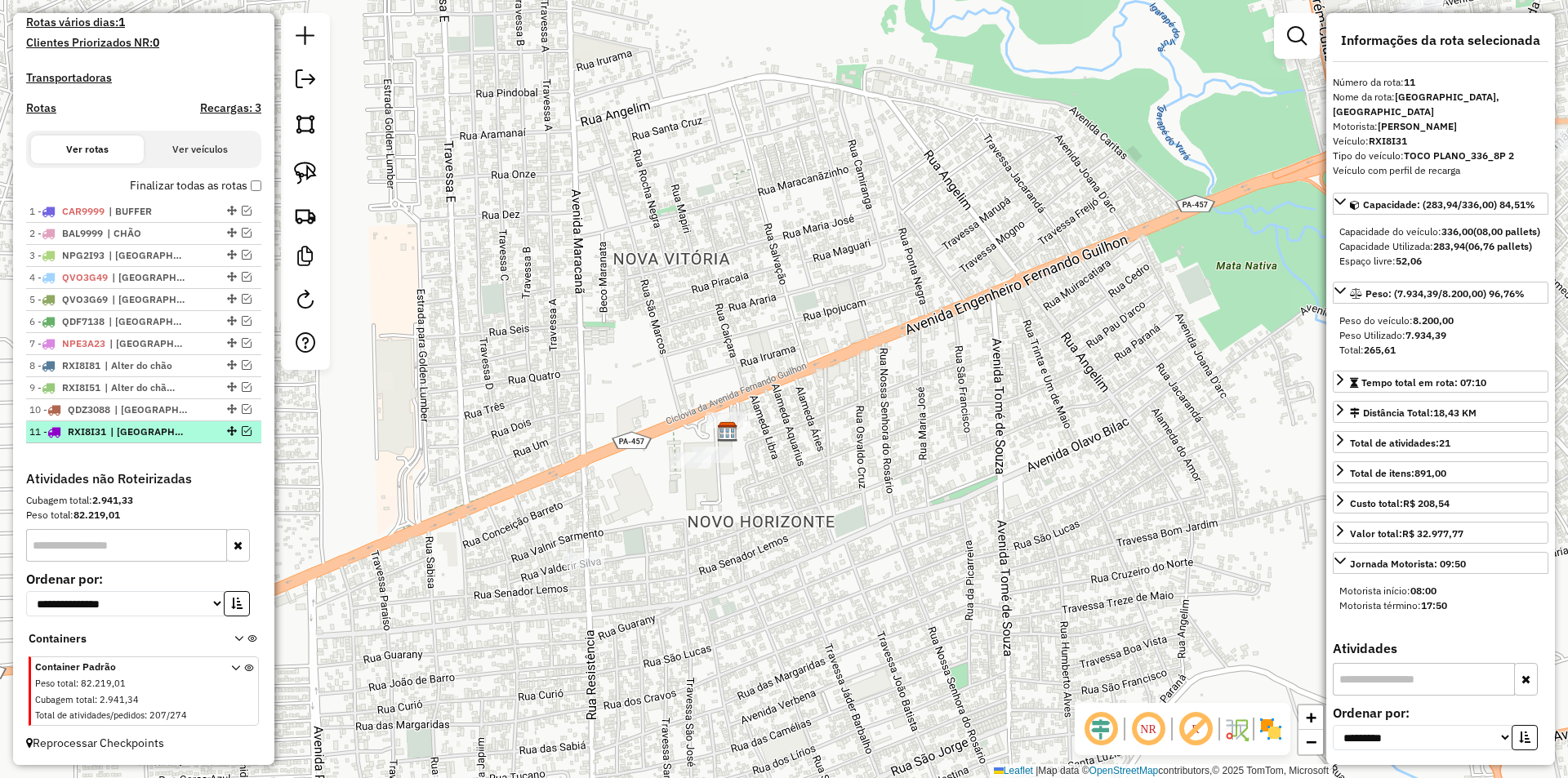
scroll to position [479, 0]
click at [191, 421] on li "11 - RXI8I31 | Maracanã, Santarenzinho" at bounding box center [143, 432] width 236 height 22
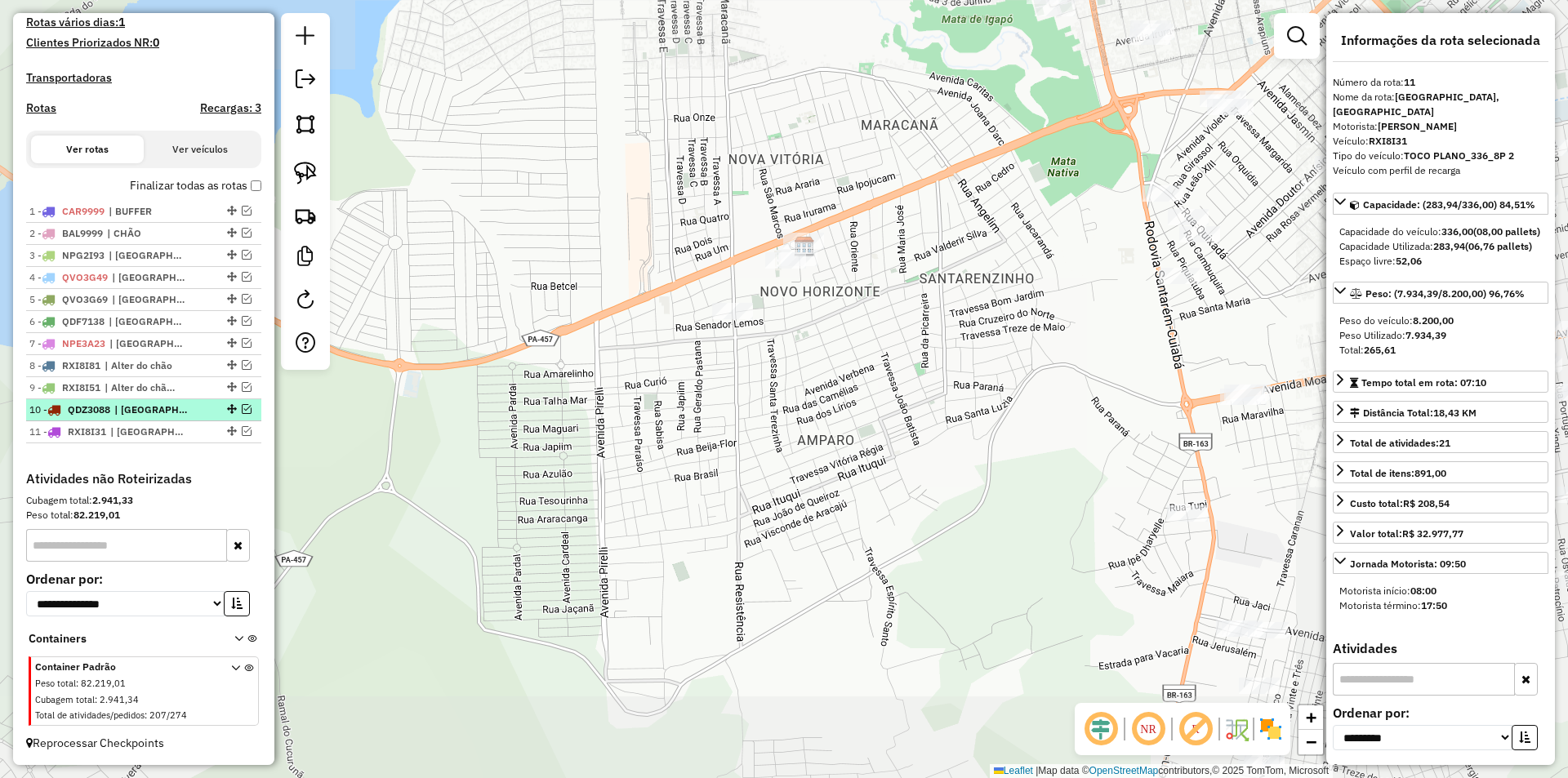
click at [192, 416] on div "10 - QDZ3088 | Maracanã" at bounding box center [116, 410] width 173 height 15
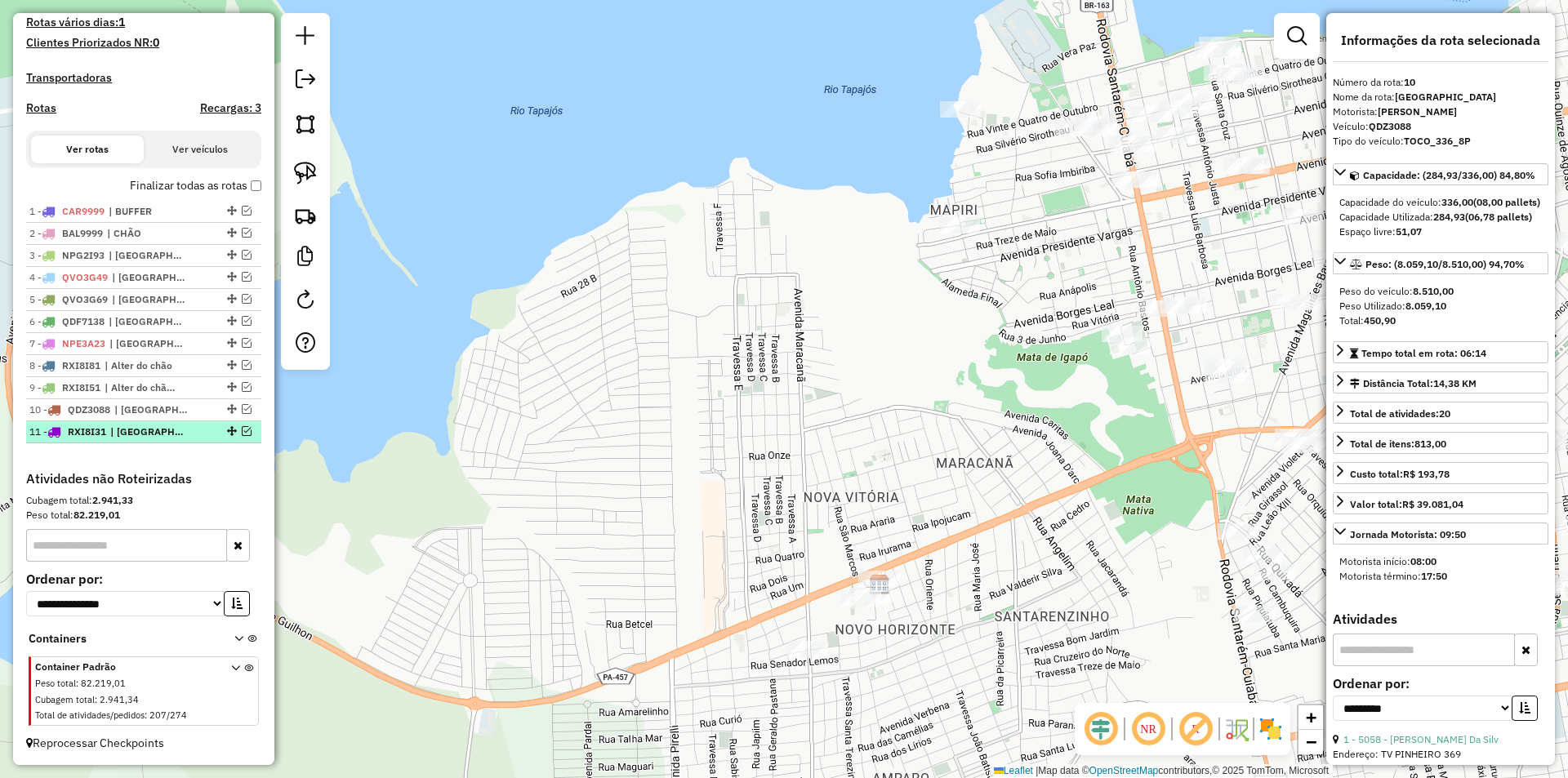
click at [191, 430] on div "11 - RXI8I31 | Maracanã, Santarenzinho" at bounding box center [116, 432] width 173 height 15
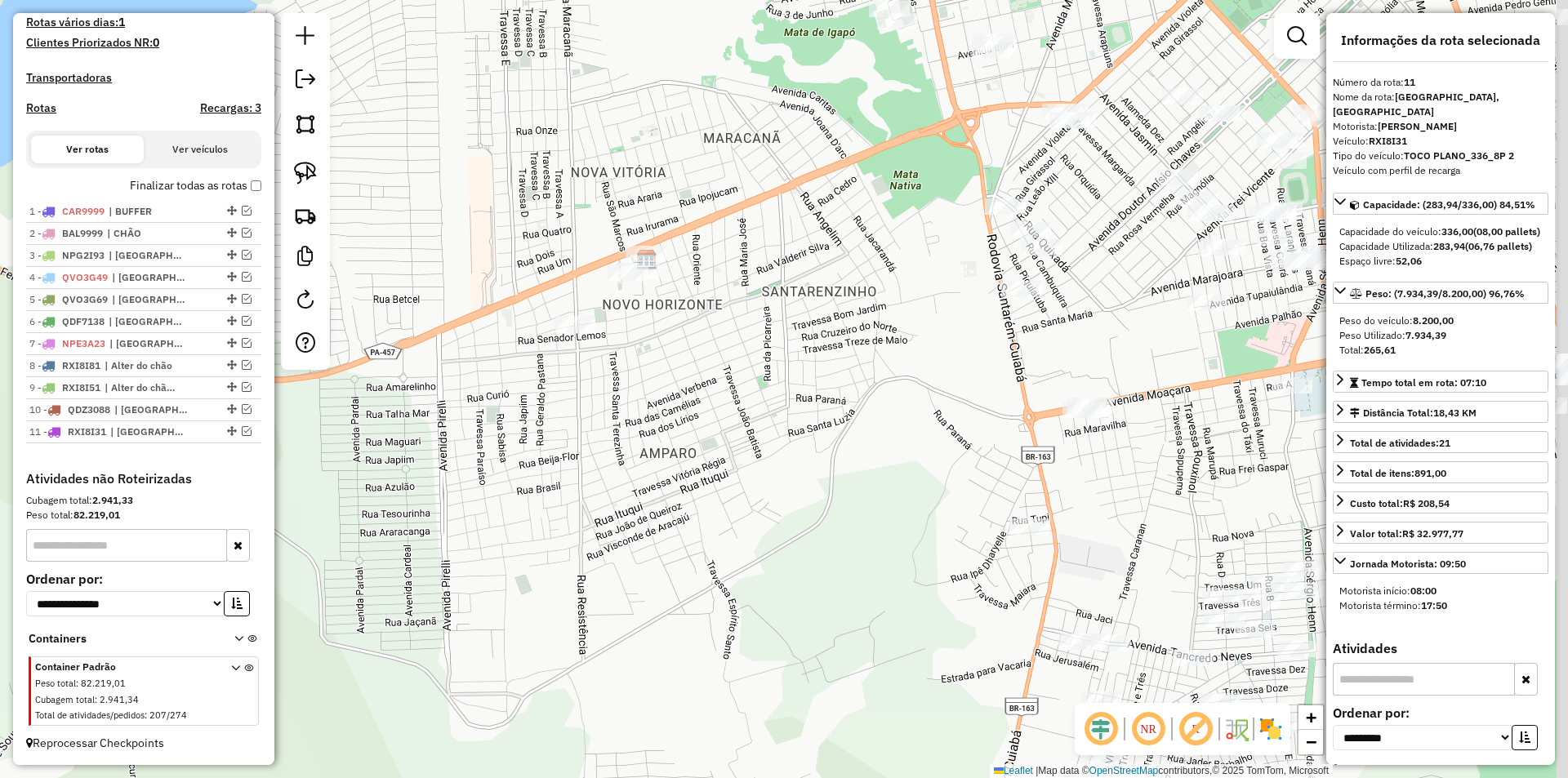
drag, startPoint x: 752, startPoint y: 569, endPoint x: 726, endPoint y: 606, distance: 45.2
click at [726, 606] on div "Janela de atendimento Grade de atendimento Capacidade Transportadoras Veículos …" at bounding box center [784, 389] width 1568 height 778
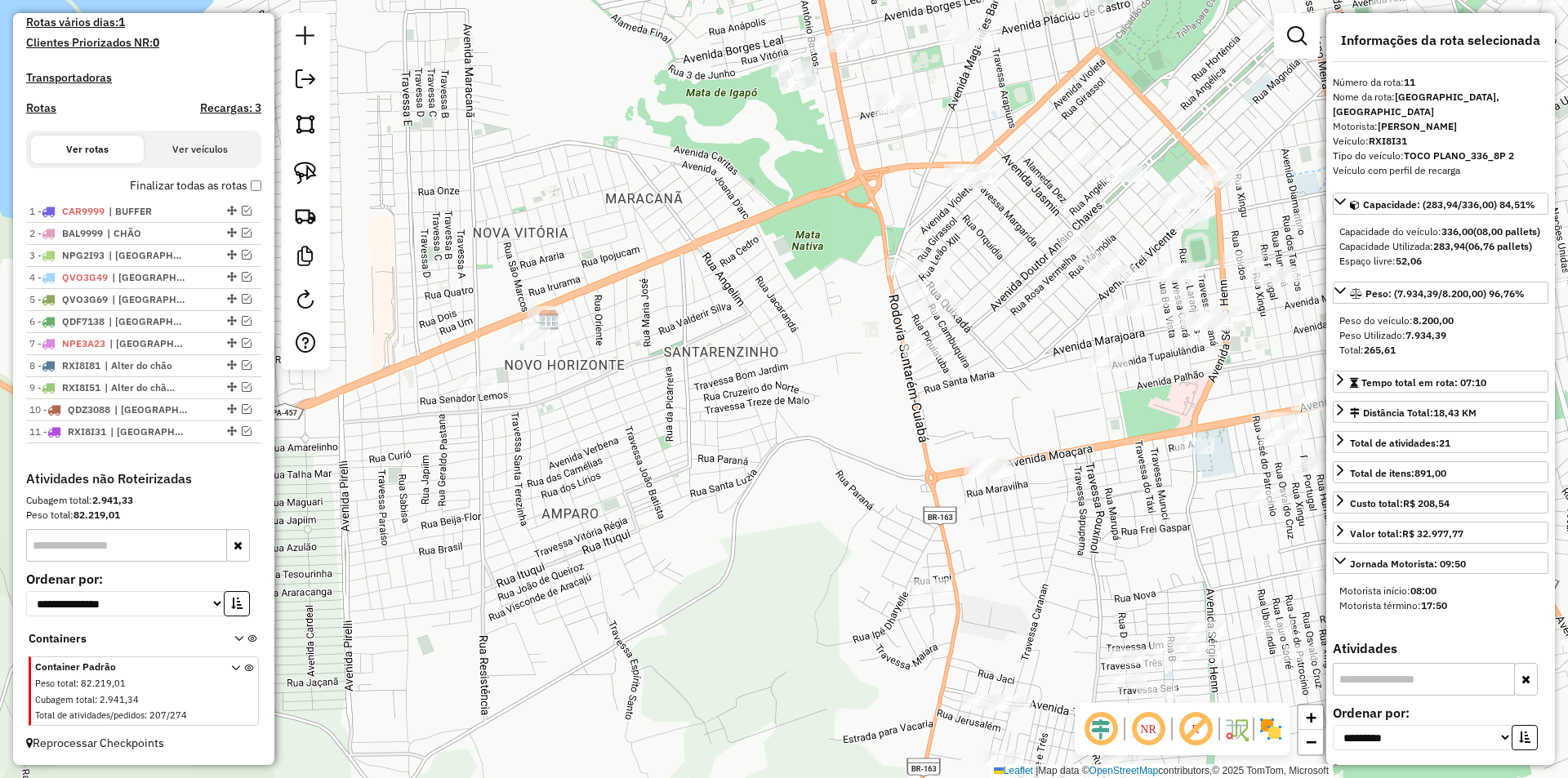
drag, startPoint x: 745, startPoint y: 519, endPoint x: 655, endPoint y: 555, distance: 96.9
click at [655, 555] on div "Janela de atendimento Grade de atendimento Capacidade Transportadoras Veículos …" at bounding box center [784, 389] width 1568 height 778
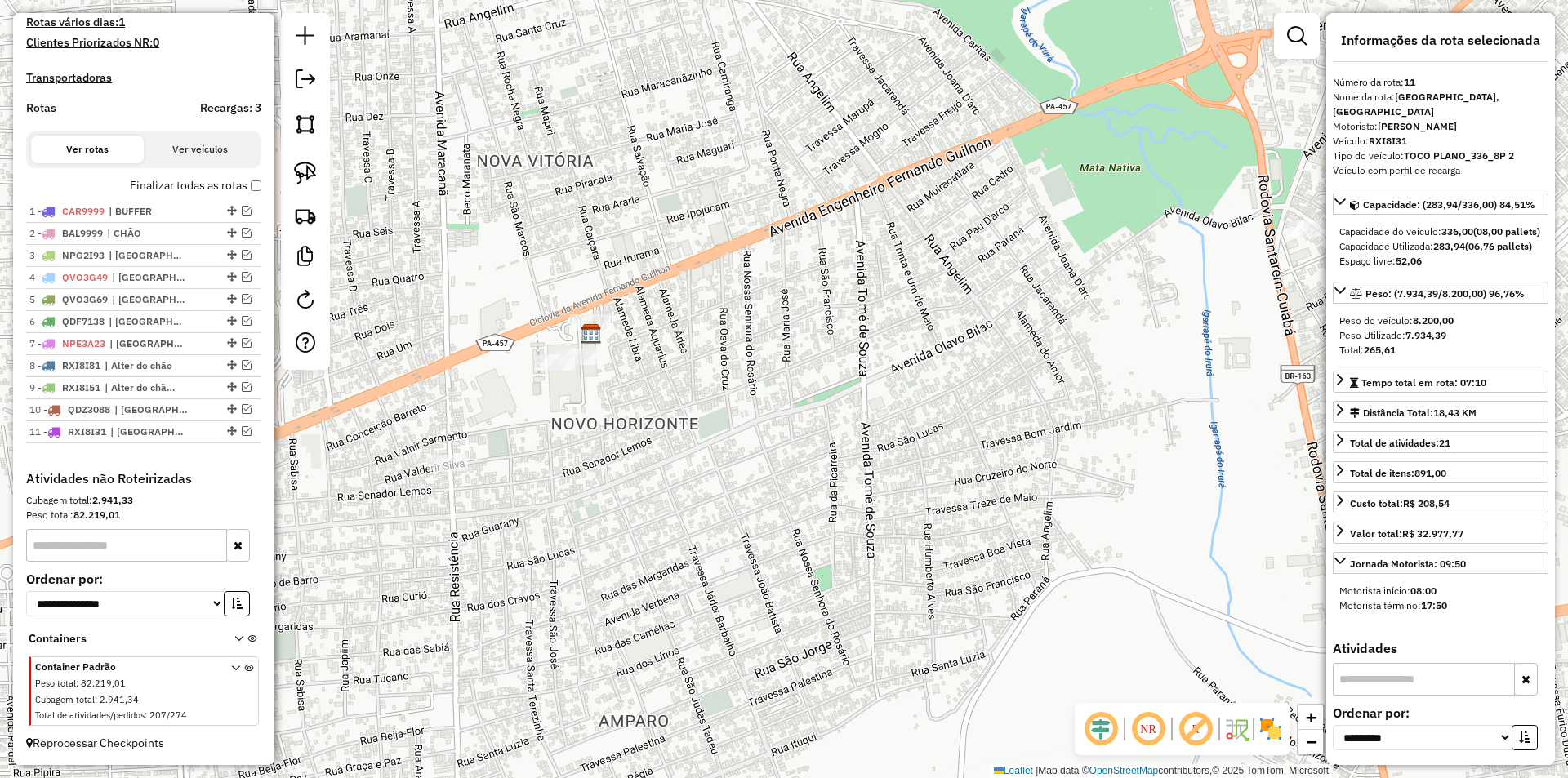
drag, startPoint x: 594, startPoint y: 395, endPoint x: 693, endPoint y: 505, distance: 148.0
click at [693, 505] on div "Janela de atendimento Grade de atendimento Capacidade Transportadoras Veículos …" at bounding box center [784, 389] width 1568 height 778
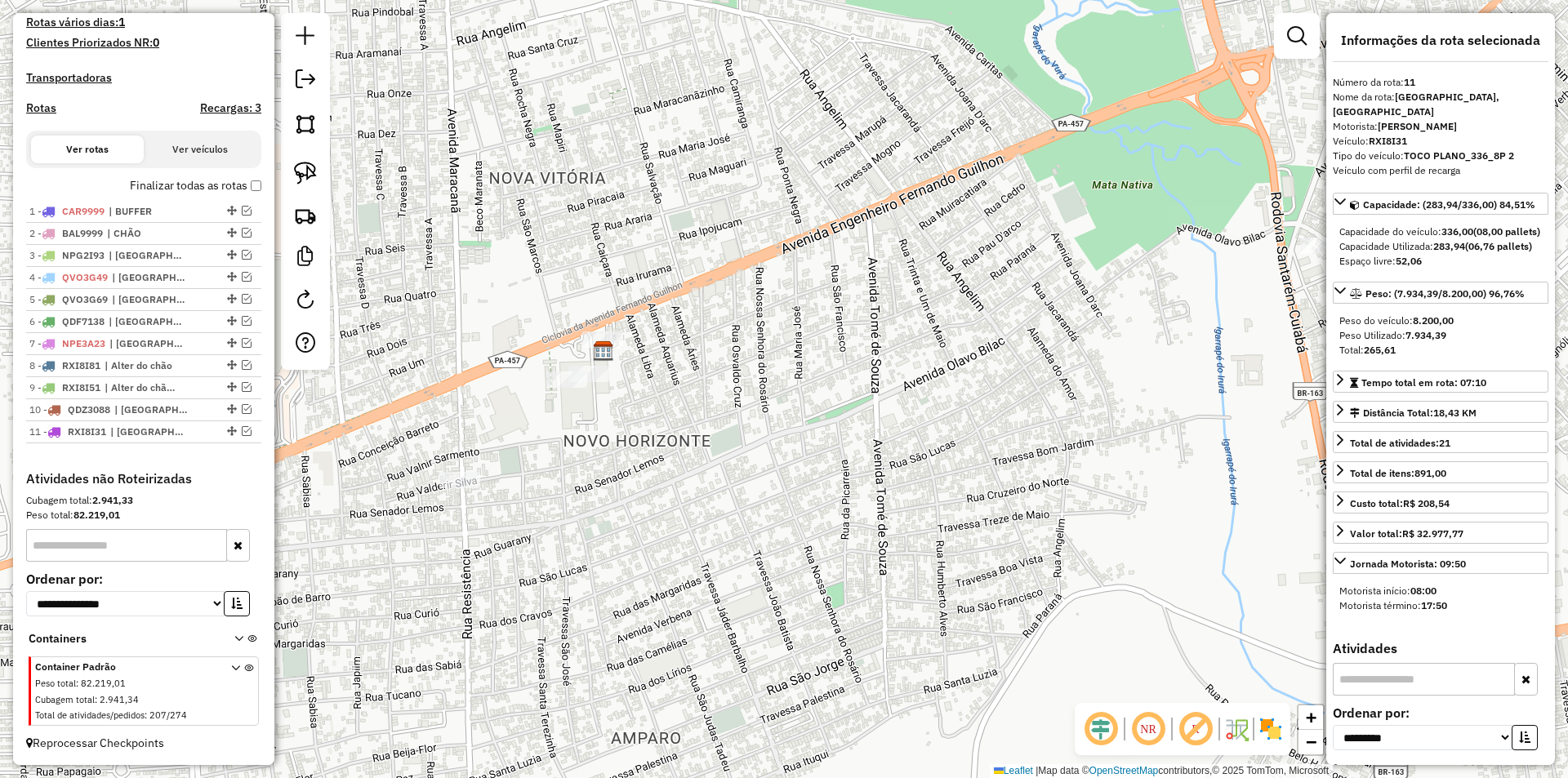
click at [606, 345] on img at bounding box center [604, 351] width 21 height 21
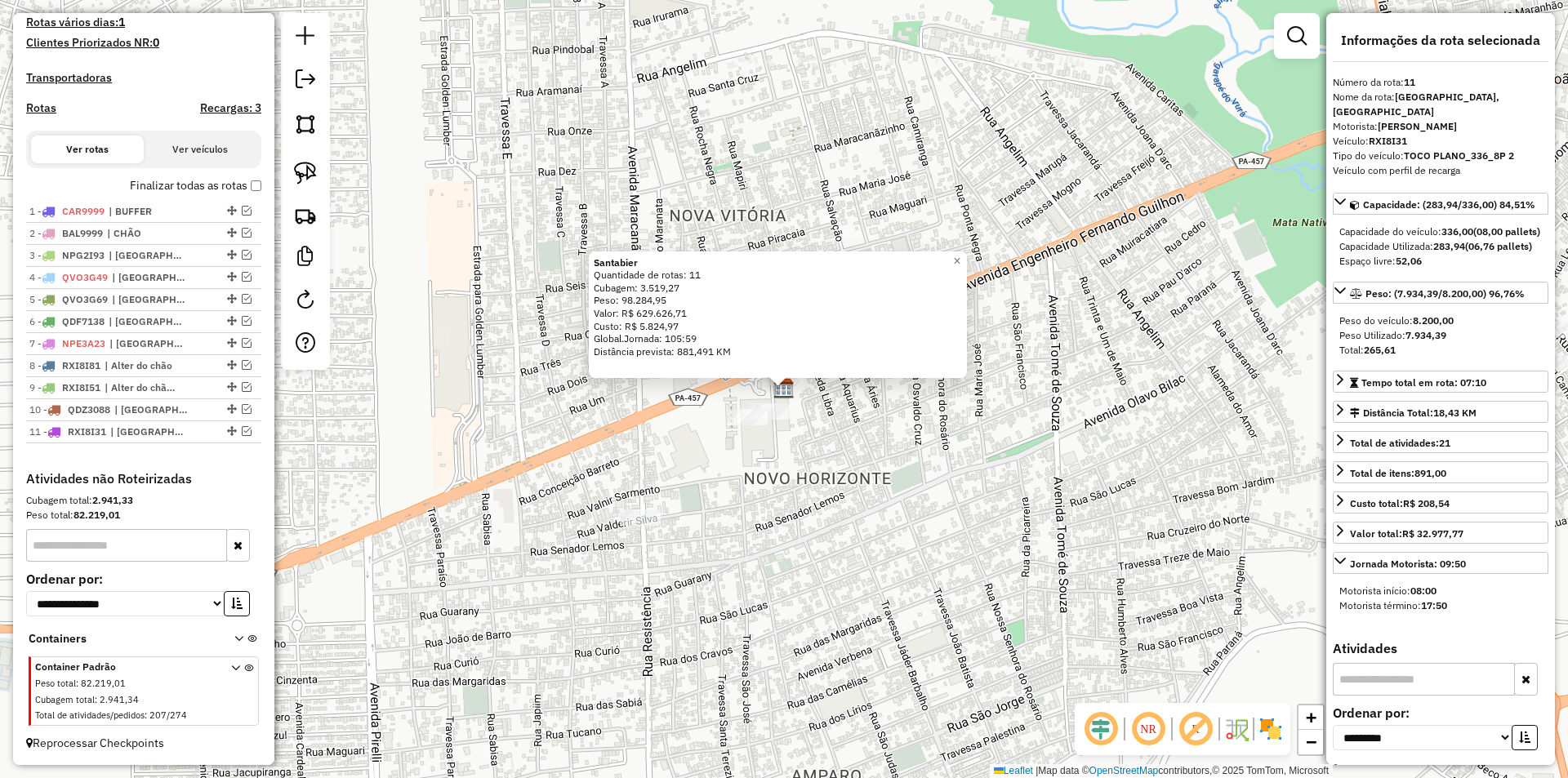
click at [715, 509] on div "Santabier Quantidade de rotas: 11 Cubagem: 3.519,27 Peso: 98.284,95 Valor: R$ 6…" at bounding box center [784, 389] width 1568 height 778
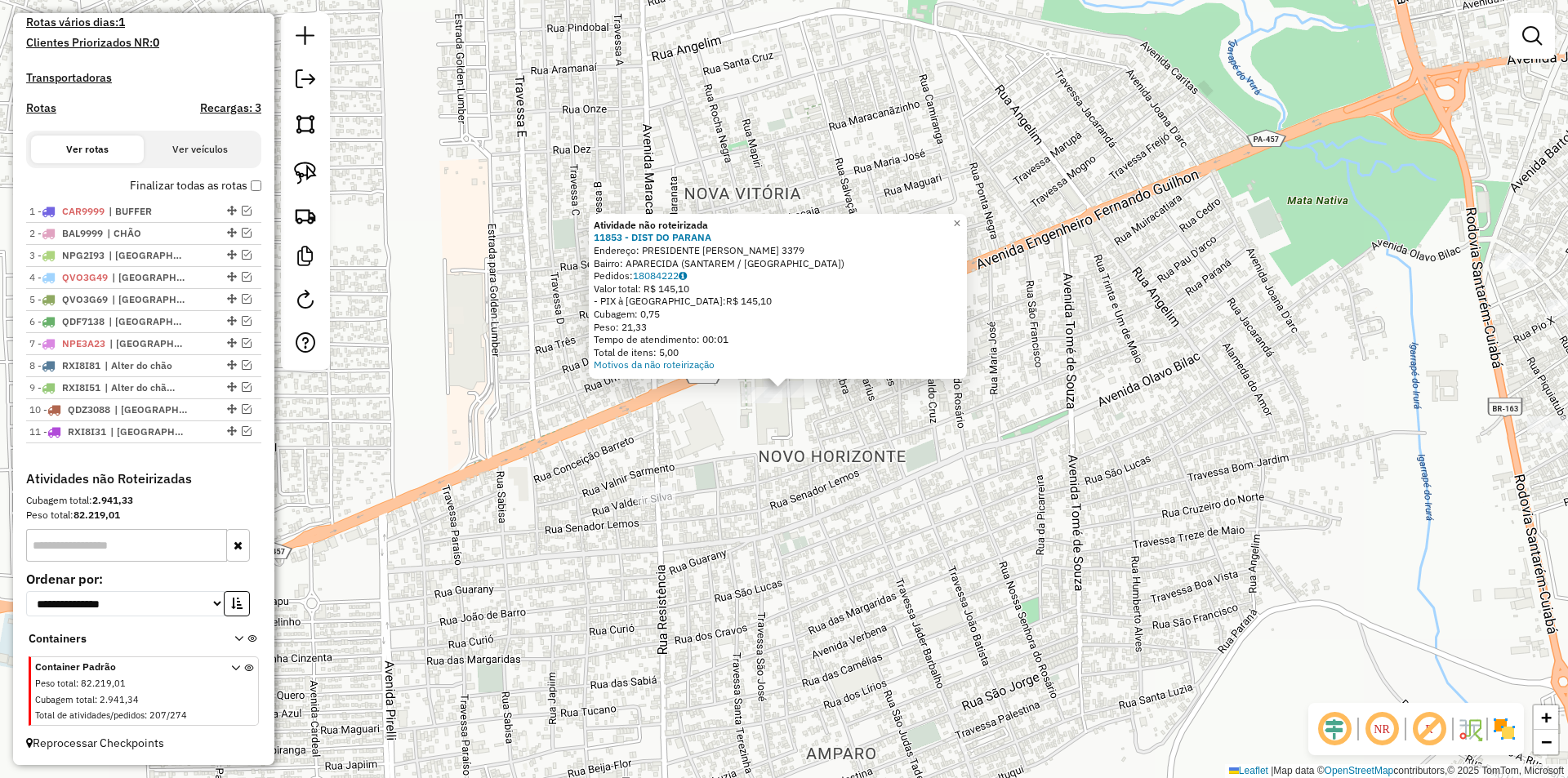
click at [352, 654] on div "Atividade não roteirizada 11853 - DIST DO PARANA Endereço: PRESIDENTE VARGAS 33…" at bounding box center [784, 389] width 1568 height 778
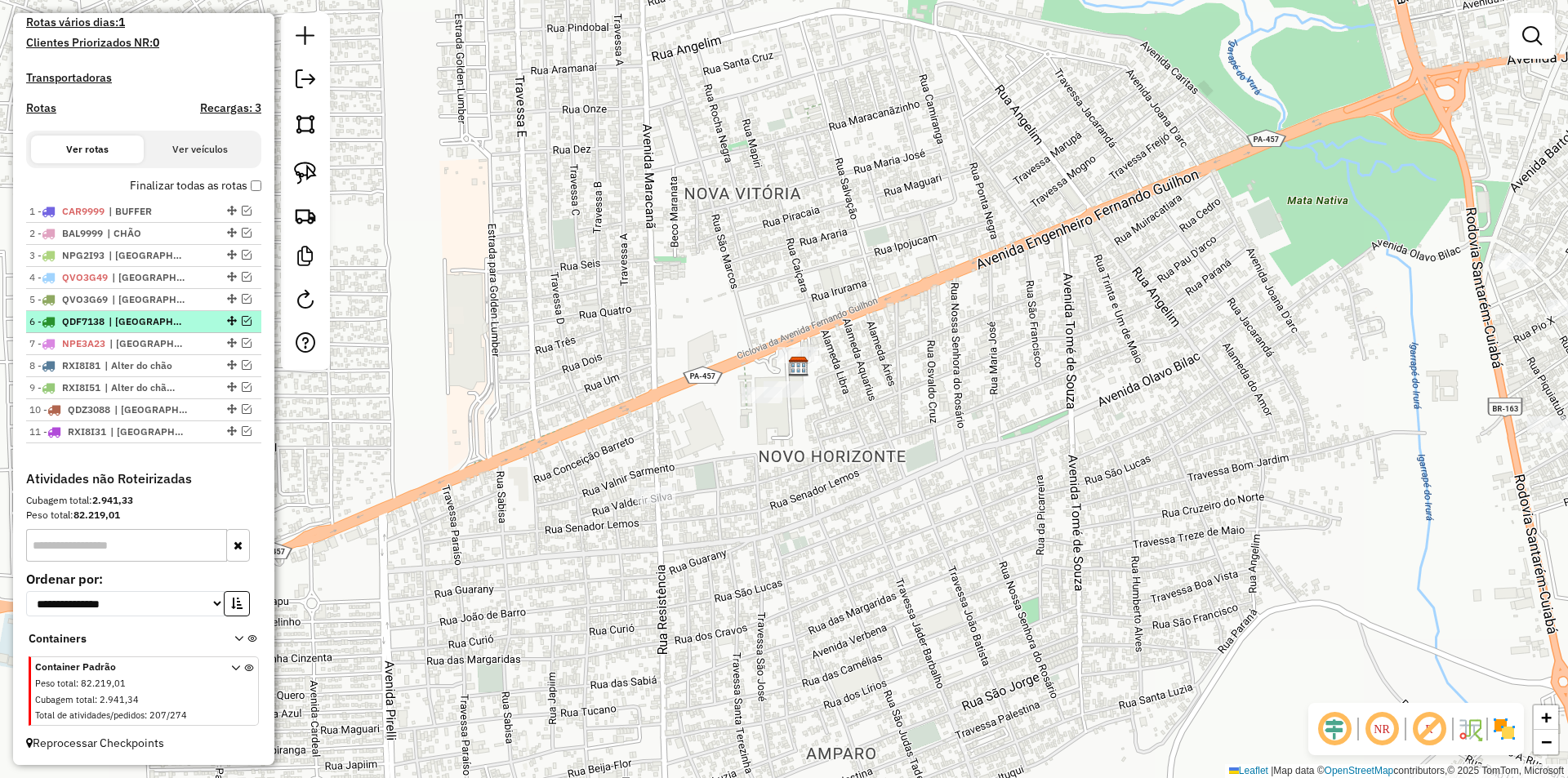
click at [242, 317] on em at bounding box center [246, 320] width 10 height 10
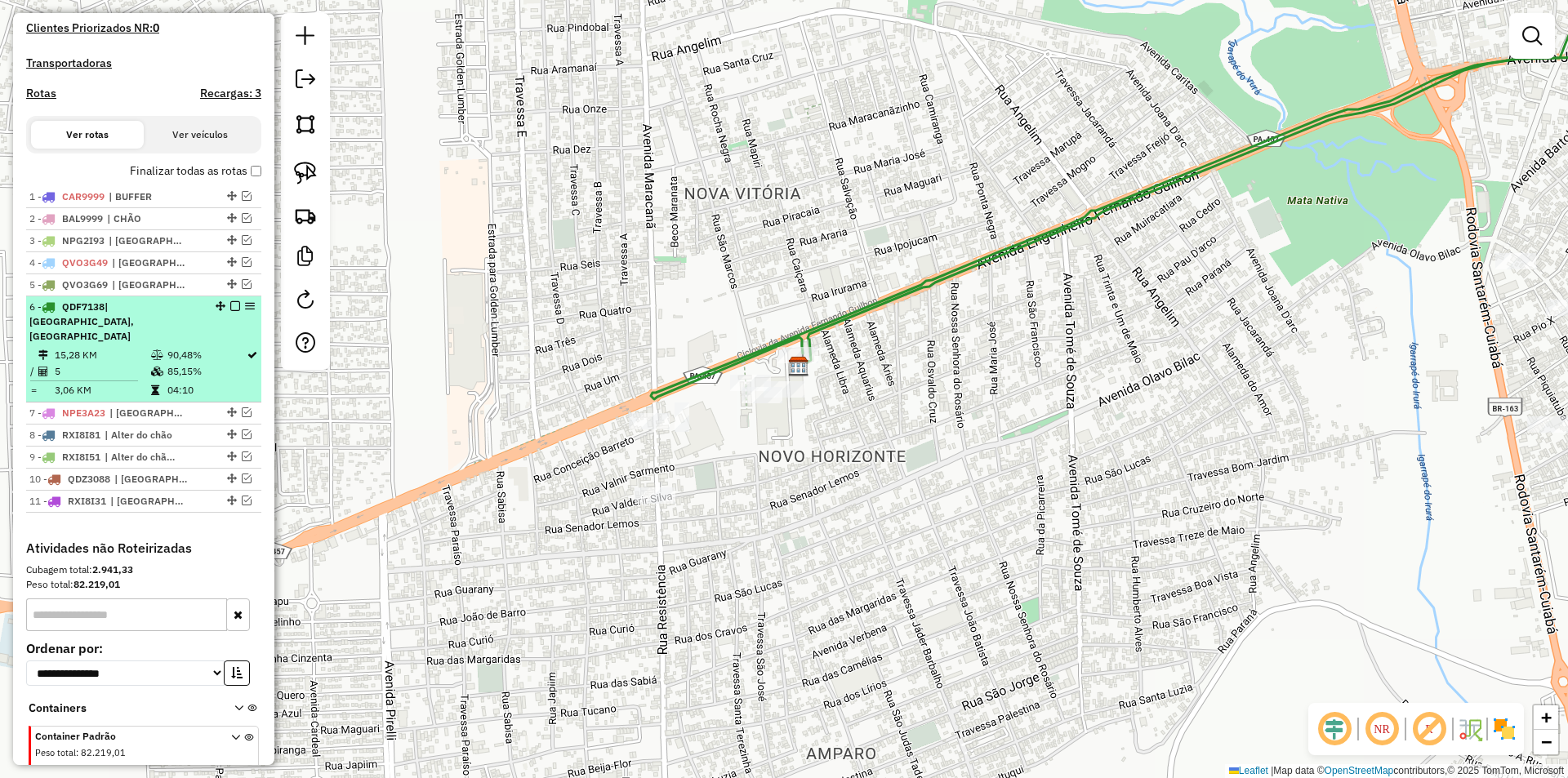
scroll to position [549, 0]
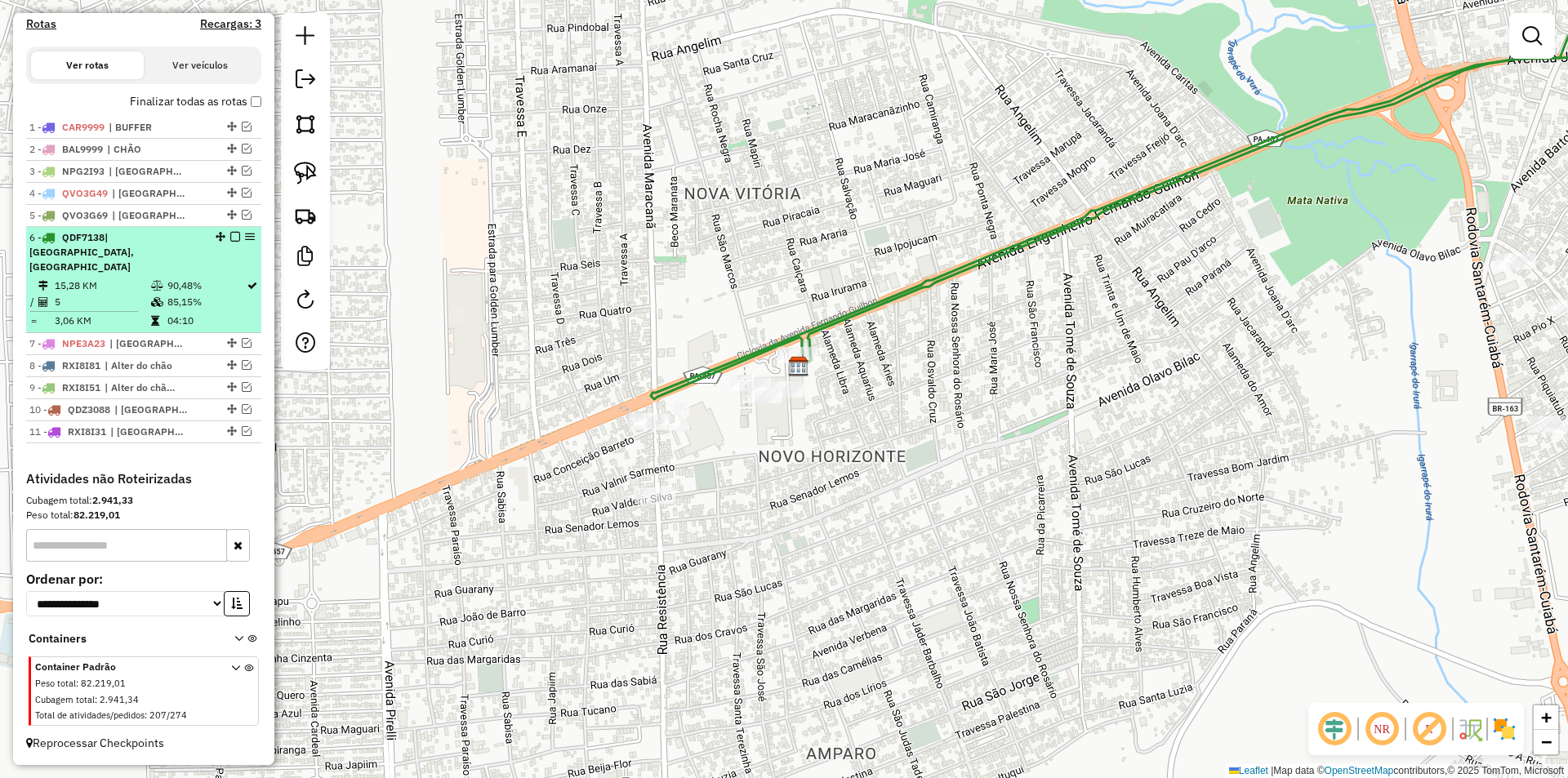
click at [245, 242] on em at bounding box center [250, 237] width 10 height 10
select select "**********"
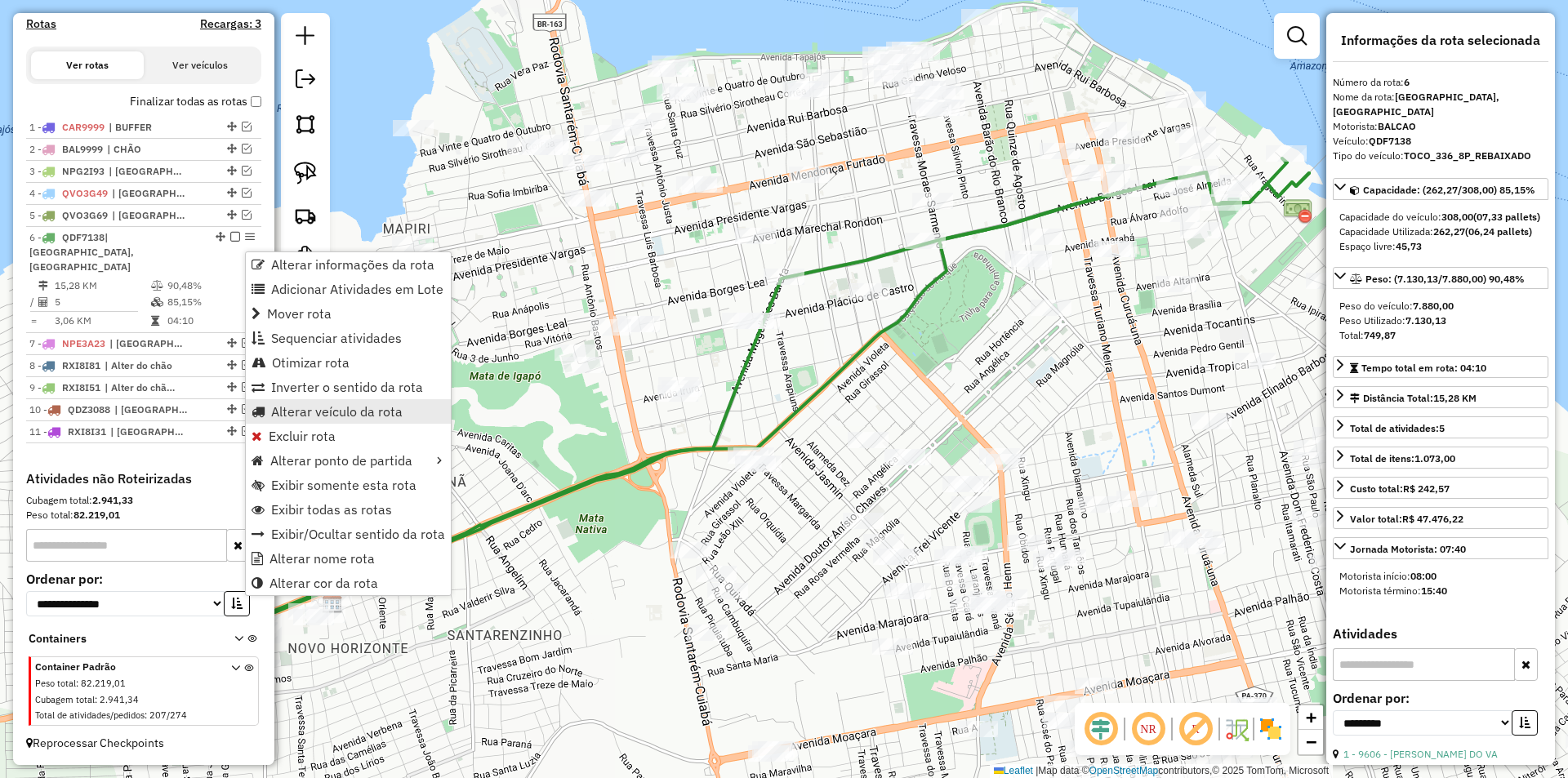
click at [313, 418] on span "Alterar veículo da rota" at bounding box center [337, 412] width 132 height 13
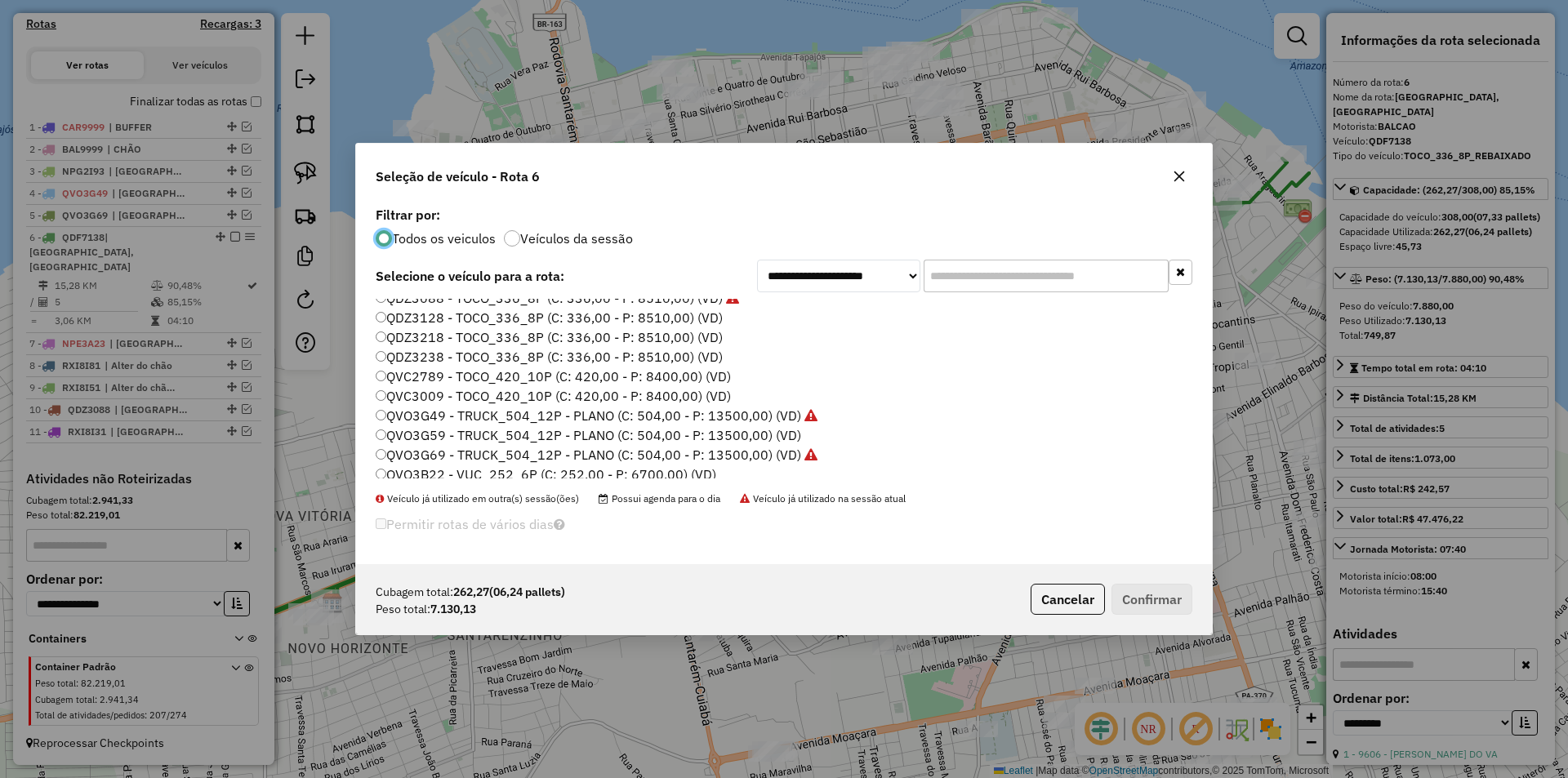
scroll to position [242, 0]
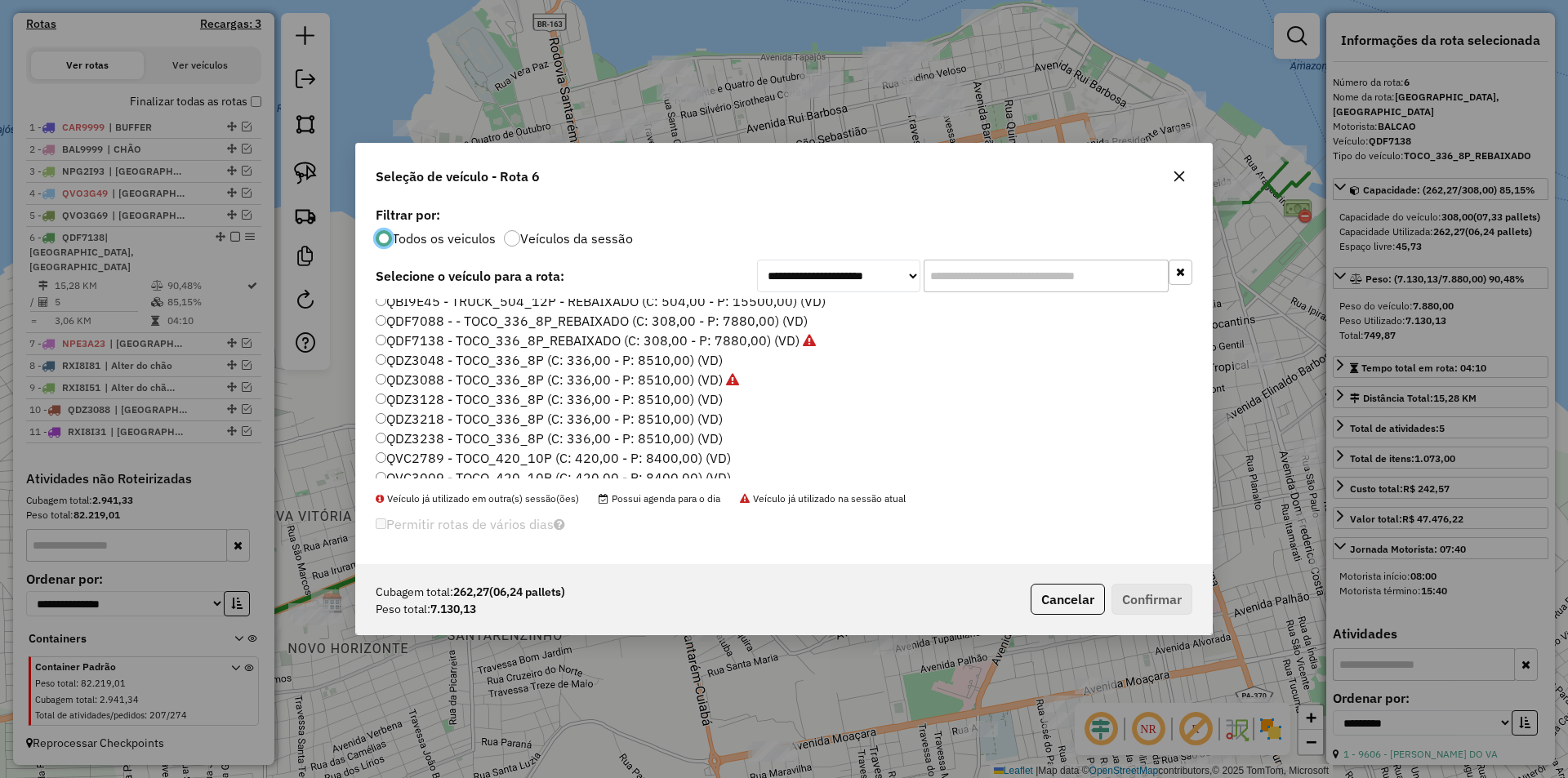
click at [429, 359] on label "QDZ3048 - TOCO_336_8P (C: 336,00 - P: 8510,00) (VD)" at bounding box center [549, 360] width 347 height 20
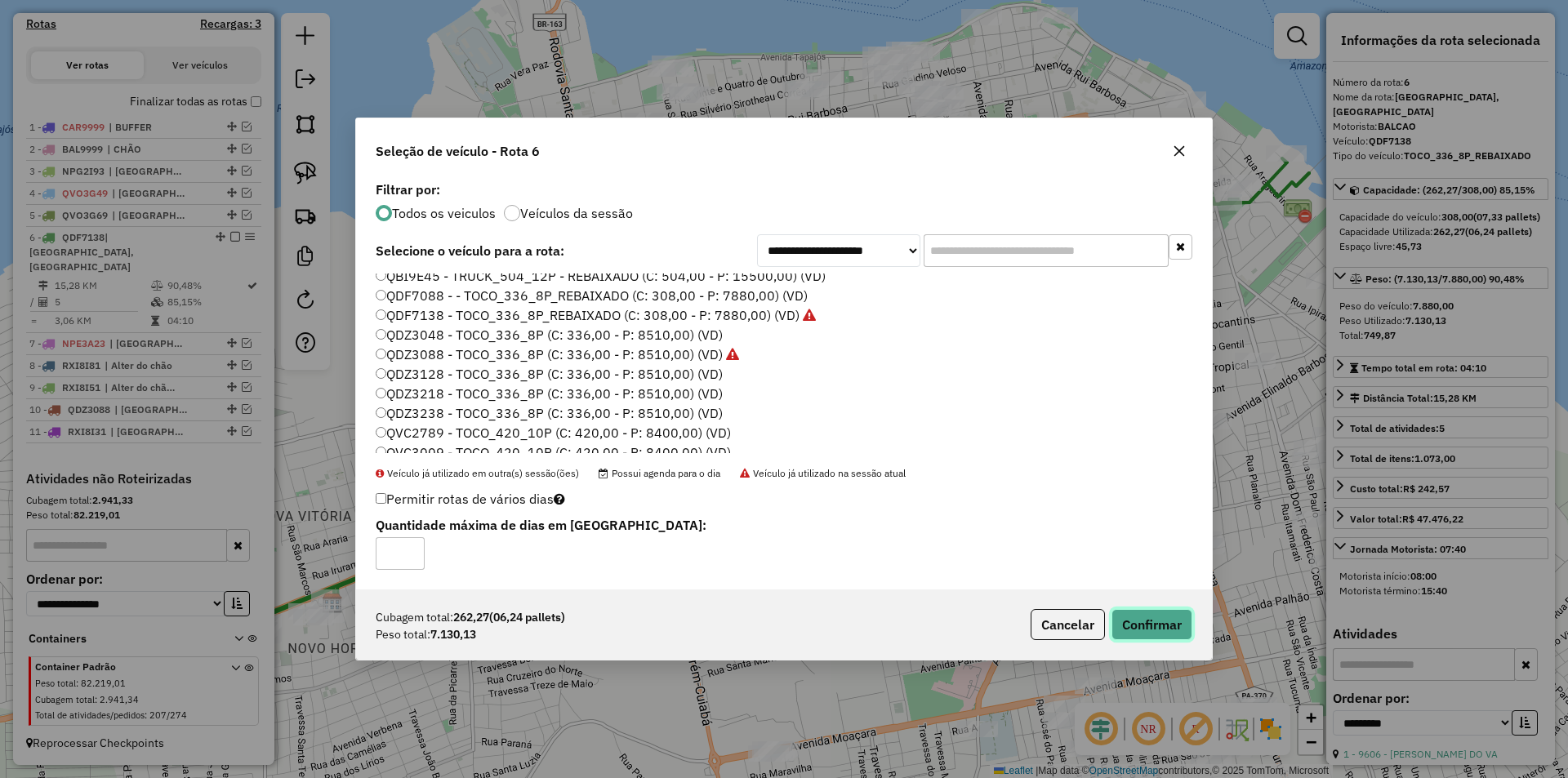
click at [1152, 630] on button "Confirmar" at bounding box center [1152, 624] width 81 height 31
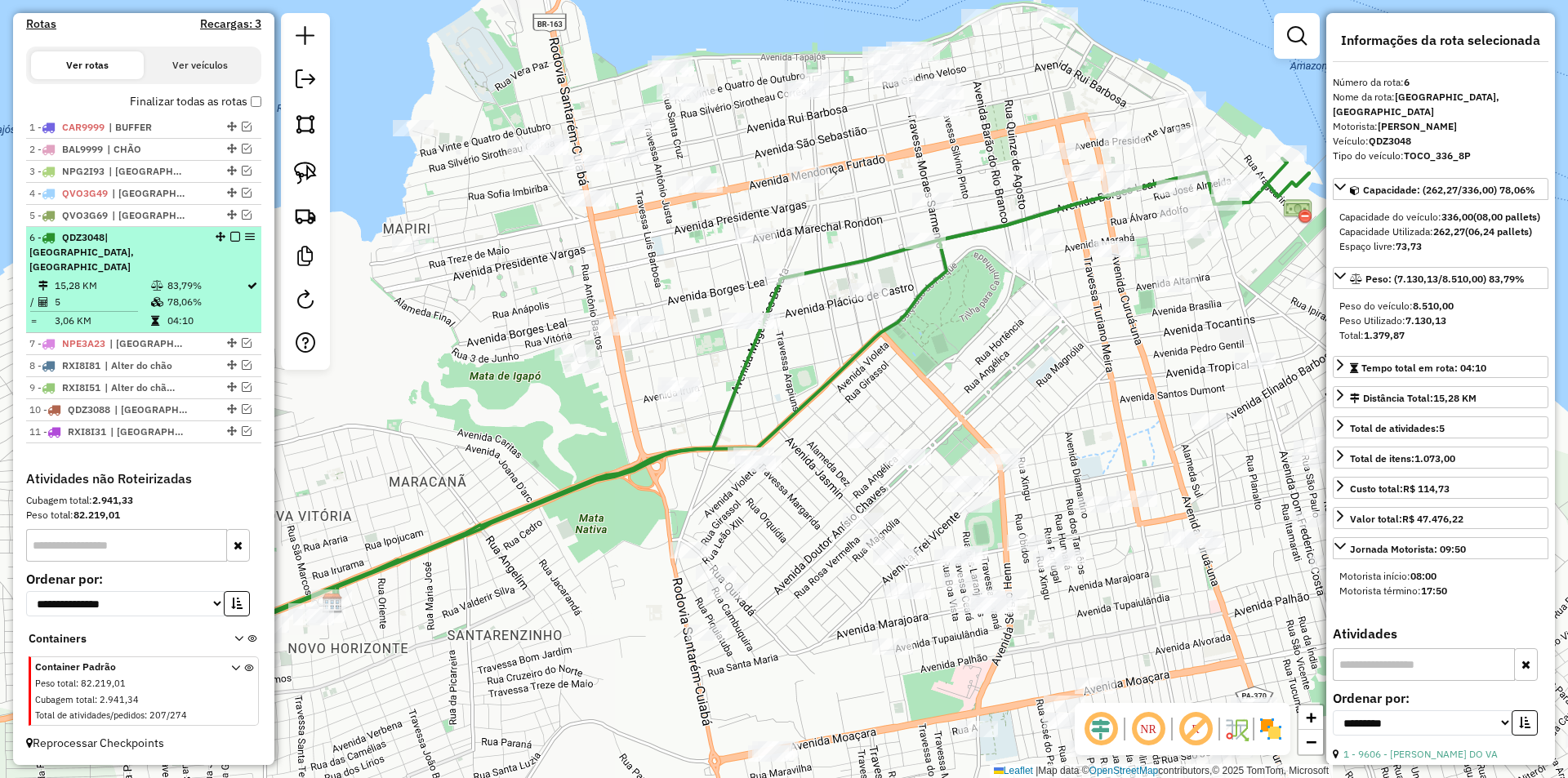
click at [235, 242] on em at bounding box center [235, 237] width 10 height 10
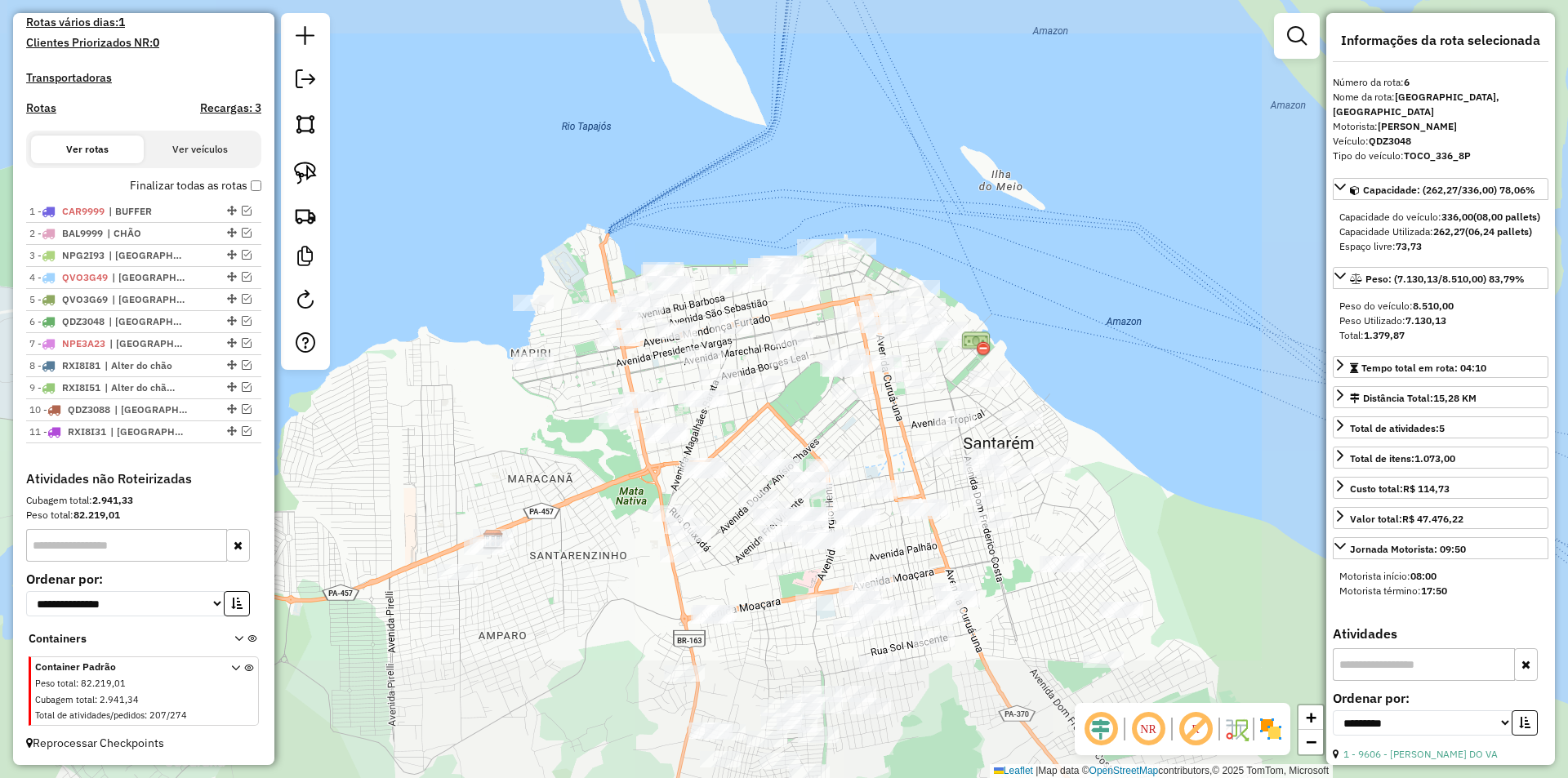
drag, startPoint x: 606, startPoint y: 535, endPoint x: 712, endPoint y: 490, distance: 115.2
click at [712, 490] on div "Janela de atendimento Grade de atendimento Capacidade Transportadoras Veículos …" at bounding box center [784, 389] width 1568 height 778
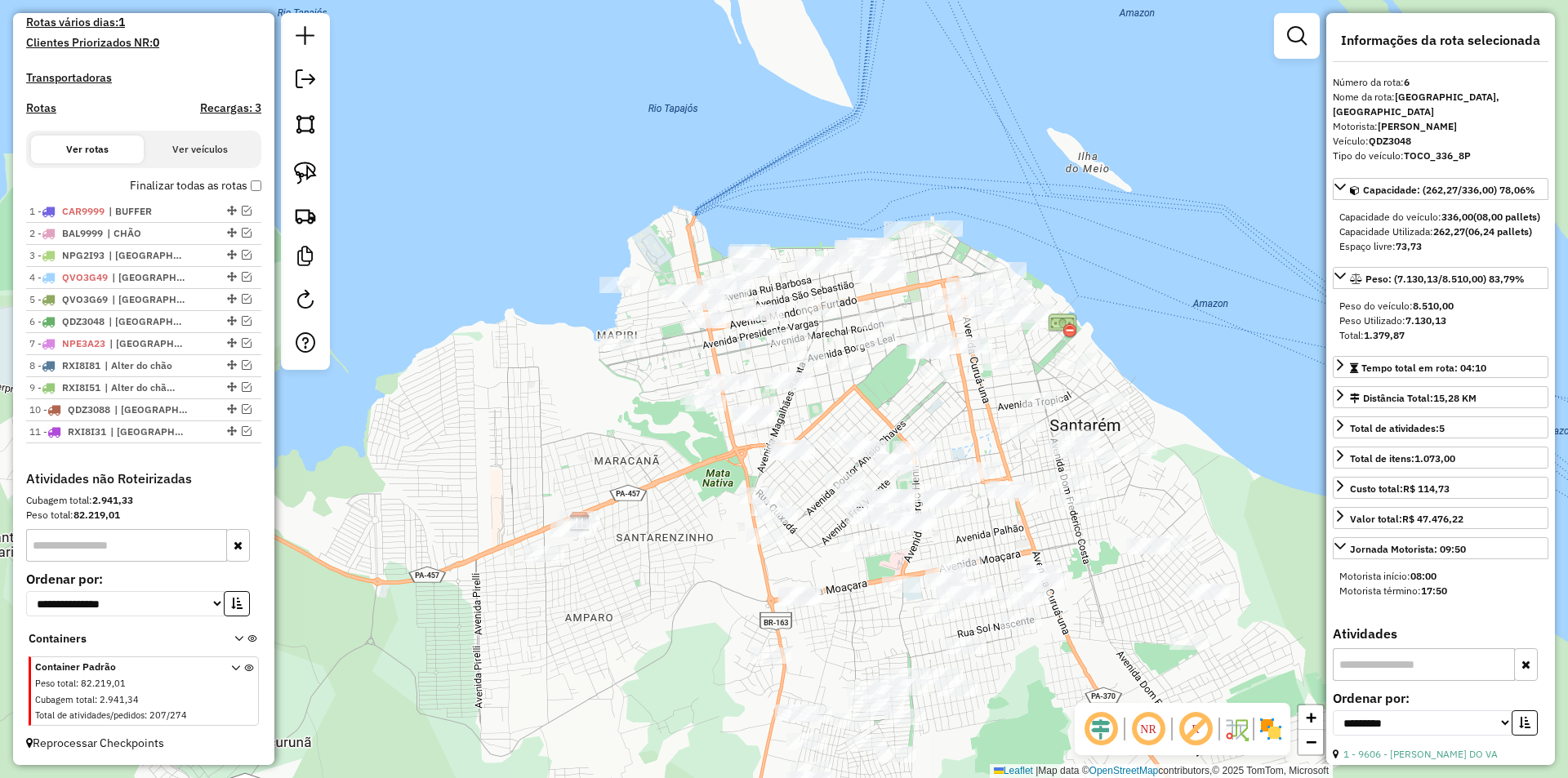
drag, startPoint x: 659, startPoint y: 535, endPoint x: 596, endPoint y: 602, distance: 92.0
click at [596, 602] on div "Janela de atendimento Grade de atendimento Capacidade Transportadoras Veículos …" at bounding box center [784, 389] width 1568 height 778
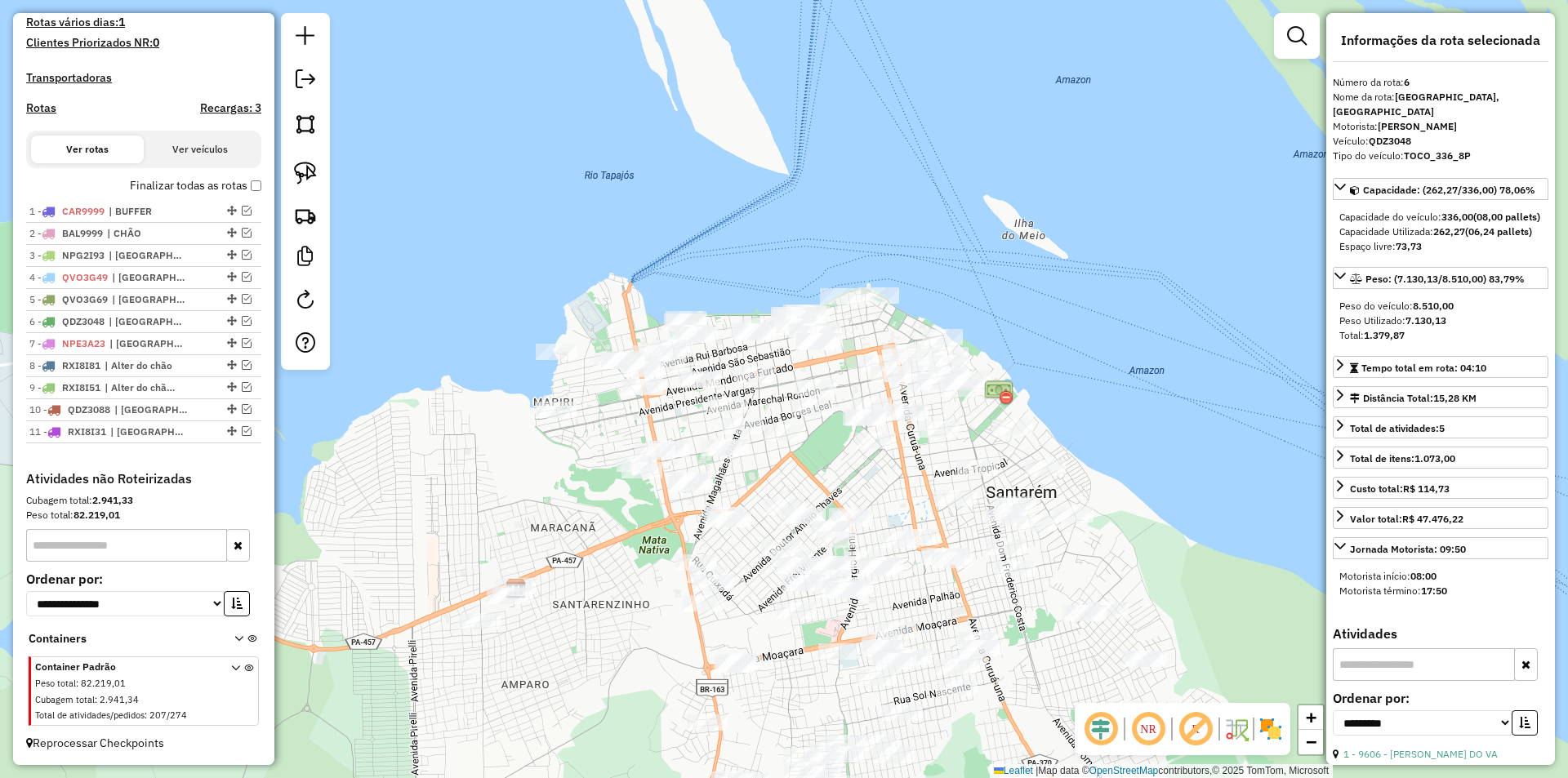
drag, startPoint x: 560, startPoint y: 493, endPoint x: 564, endPoint y: 482, distance: 11.7
click at [564, 482] on div "Janela de atendimento Grade de atendimento Capacidade Transportadoras Veículos …" at bounding box center [784, 389] width 1568 height 778
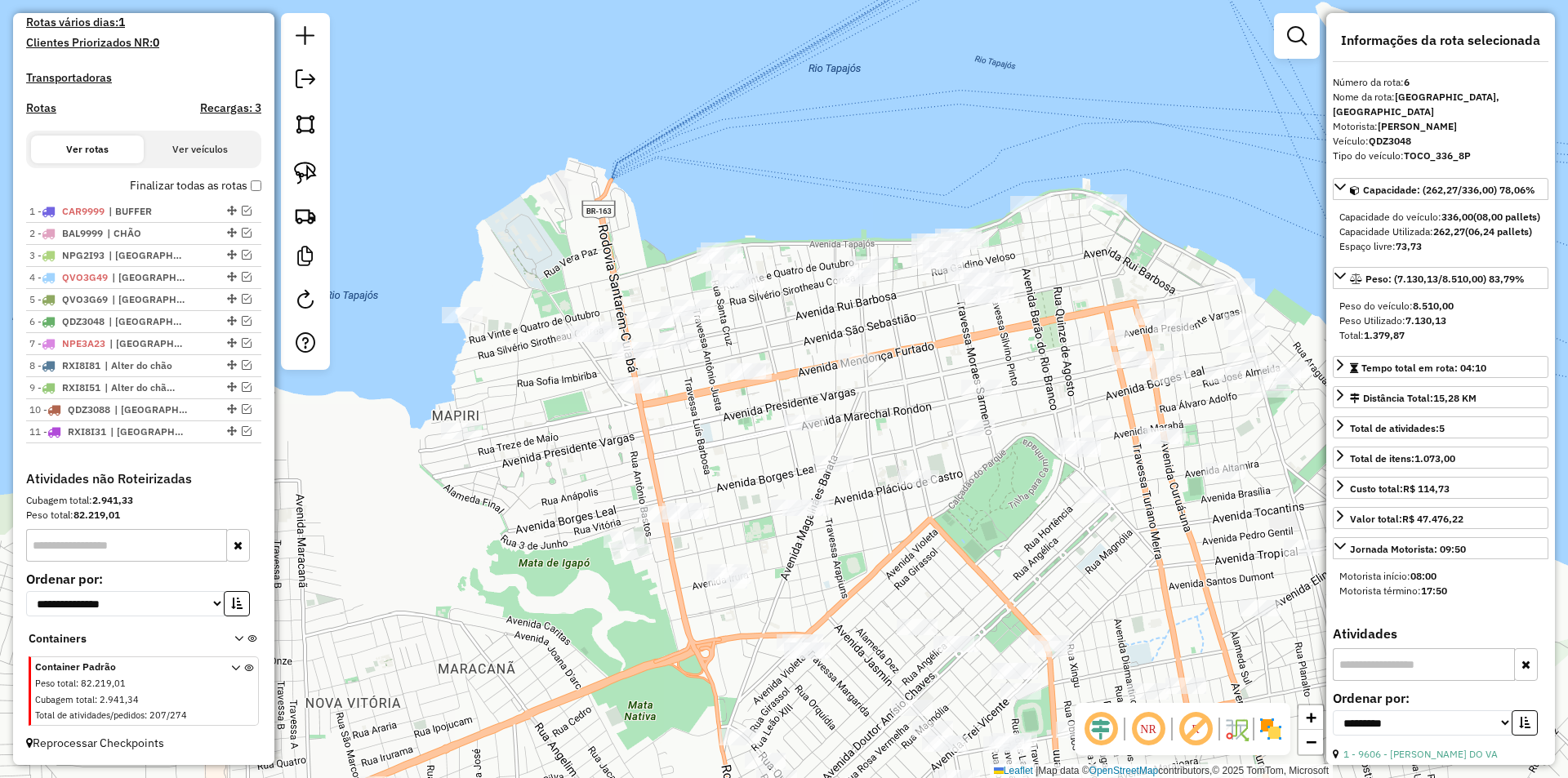
drag, startPoint x: 575, startPoint y: 469, endPoint x: 577, endPoint y: 480, distance: 11.2
click at [577, 480] on div "Janela de atendimento Grade de atendimento Capacidade Transportadoras Veículos …" at bounding box center [784, 389] width 1568 height 778
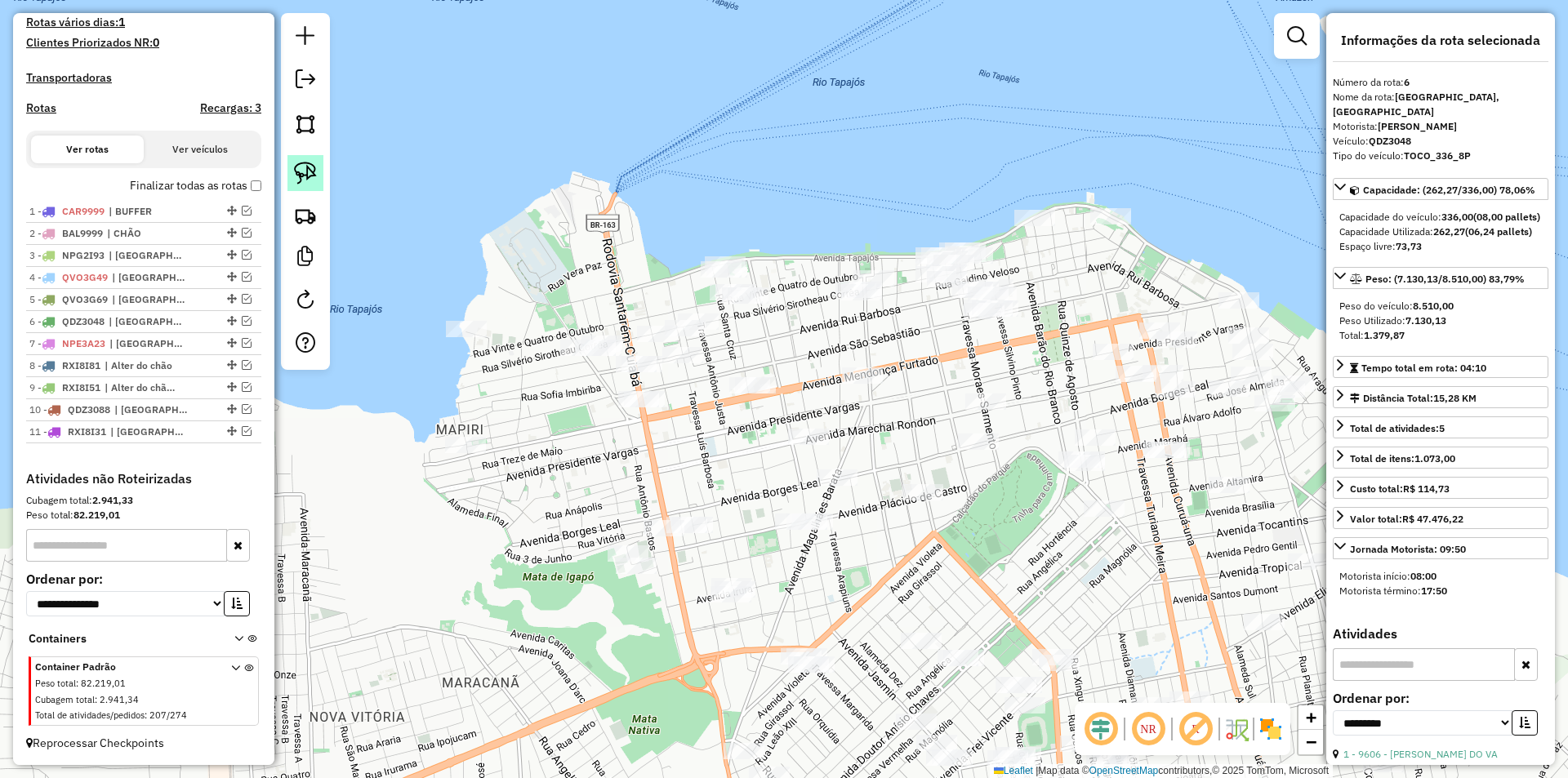
click at [309, 175] on img at bounding box center [306, 173] width 23 height 23
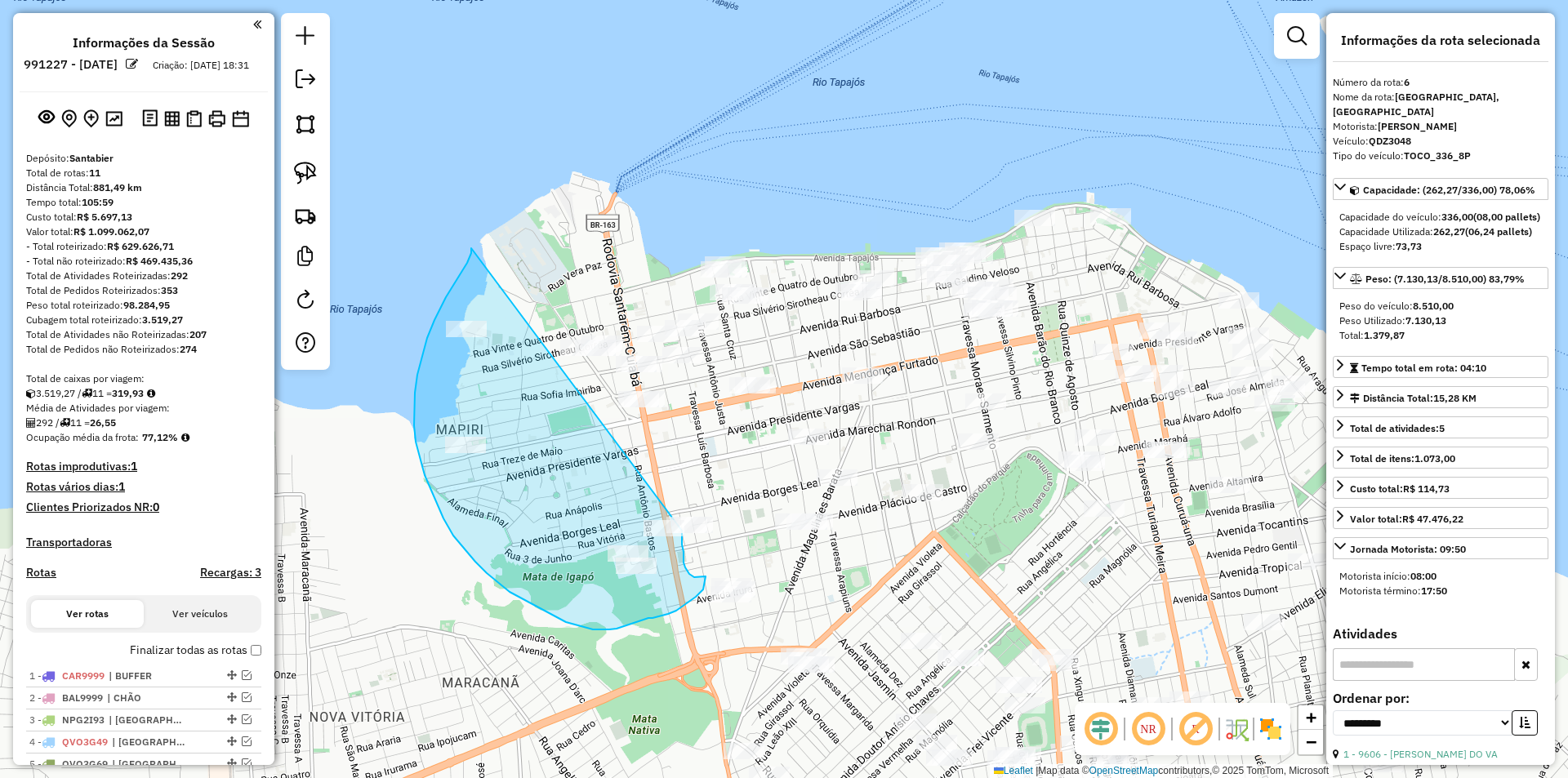
select select "**********"
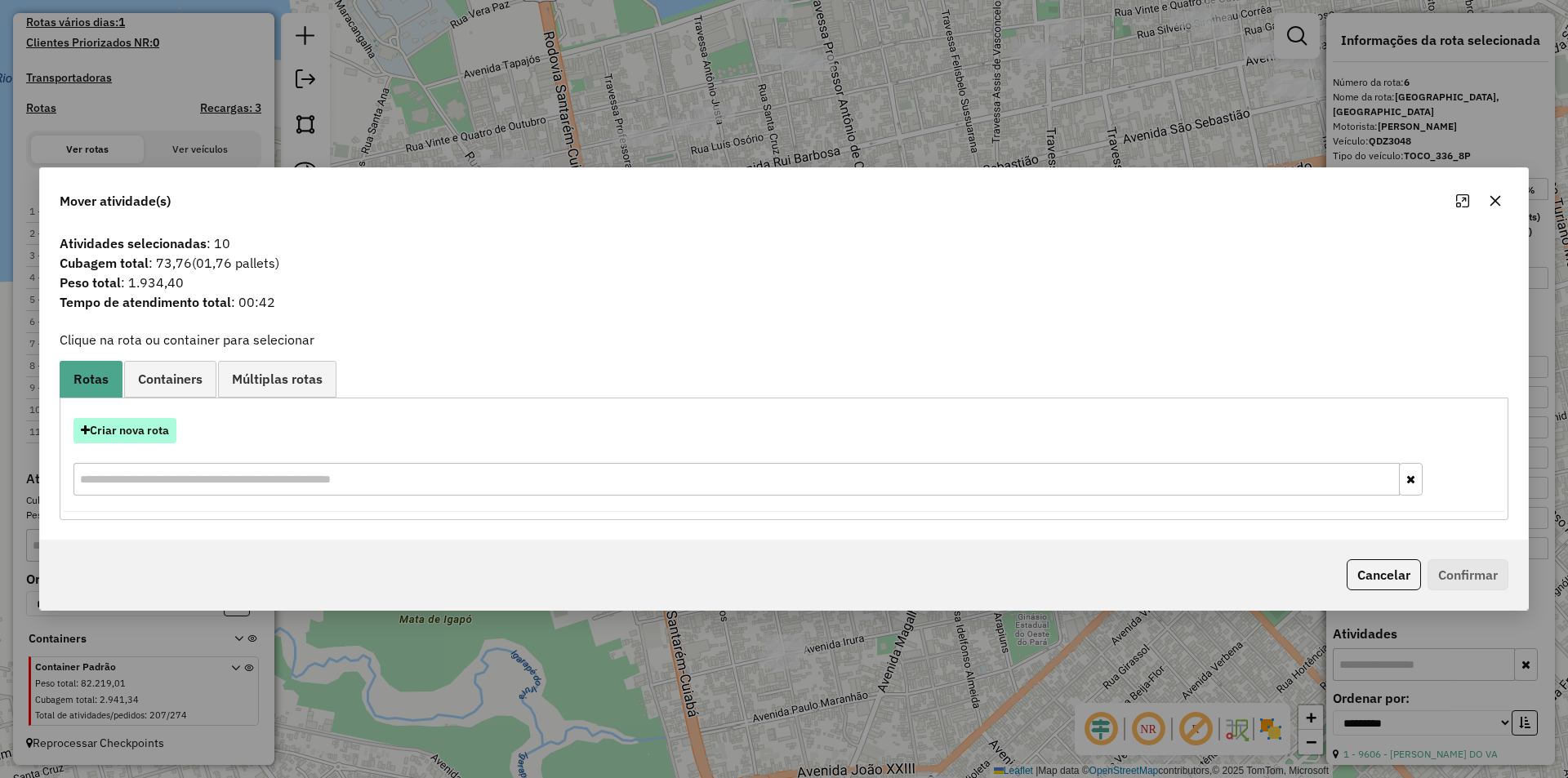
click at [153, 433] on button "Criar nova rota" at bounding box center [125, 430] width 103 height 25
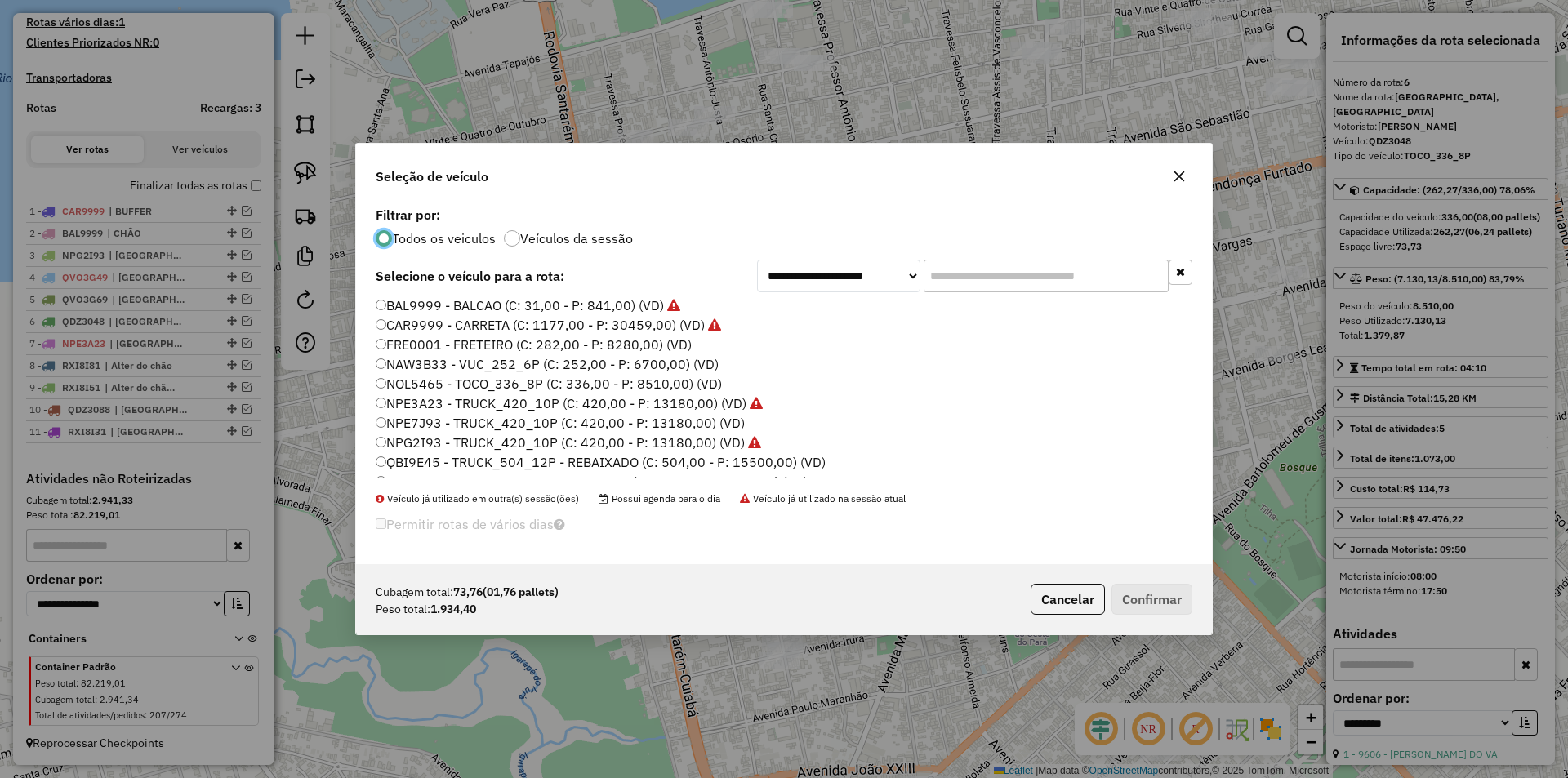
scroll to position [82, 0]
drag, startPoint x: 415, startPoint y: 368, endPoint x: 477, endPoint y: 373, distance: 62.2
click at [415, 367] on label "NAW3B33 - VUC_252_6P (C: 252,00 - P: 6700,00) (VD)" at bounding box center [547, 364] width 343 height 20
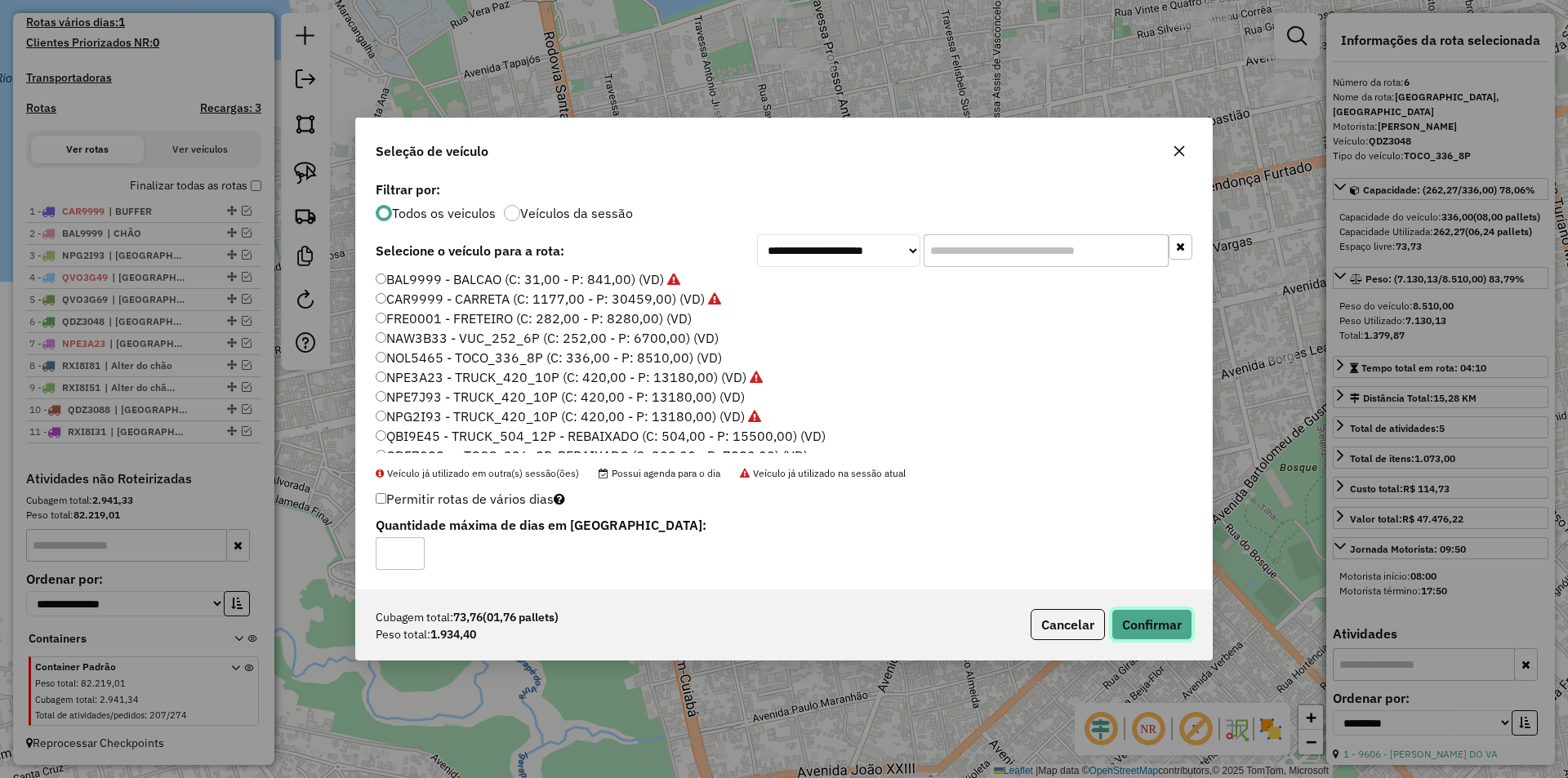
click at [1142, 624] on button "Confirmar" at bounding box center [1152, 624] width 81 height 31
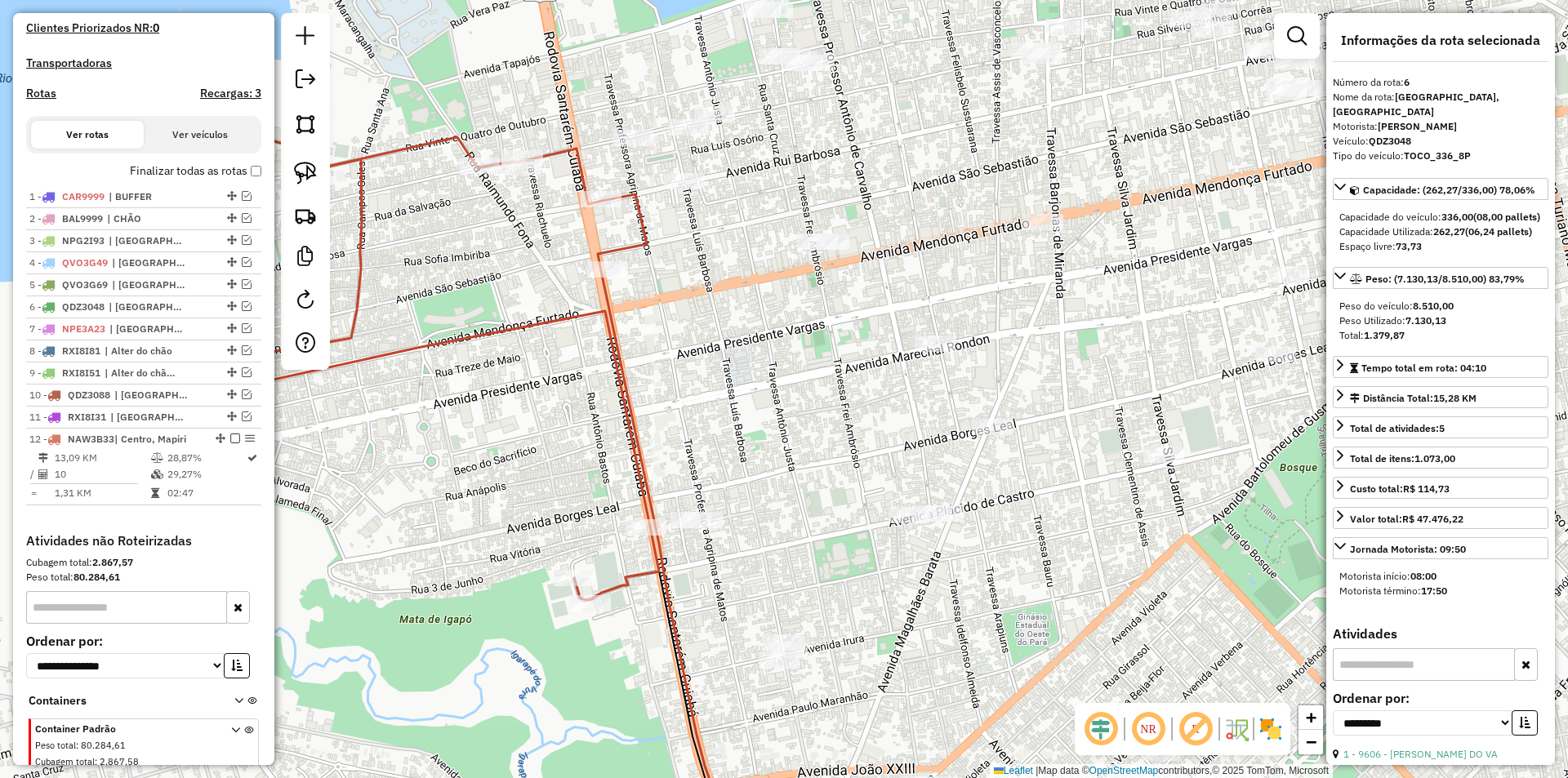
scroll to position [556, 0]
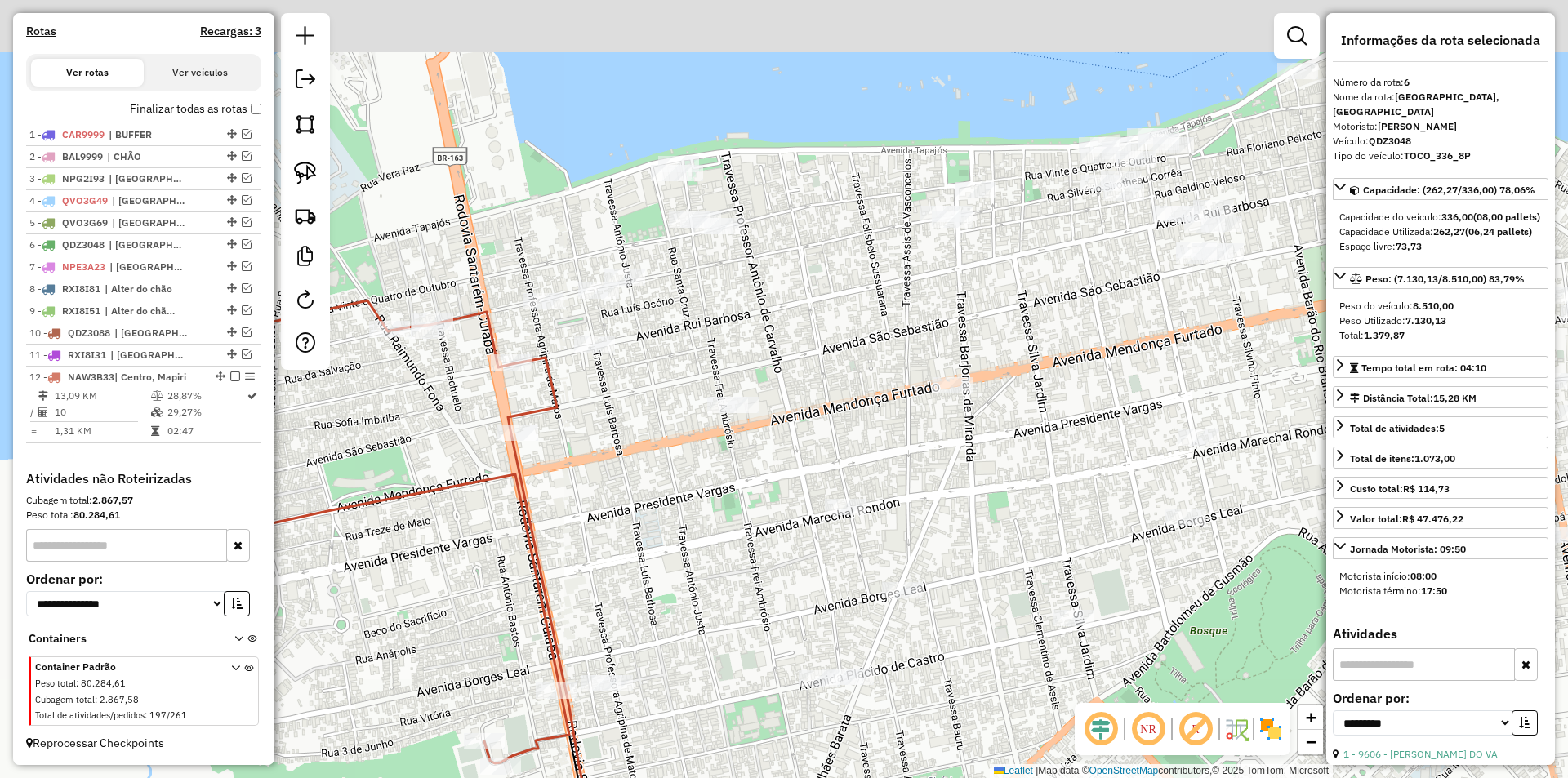
drag, startPoint x: 824, startPoint y: 462, endPoint x: 704, endPoint y: 673, distance: 242.7
click at [704, 673] on div "Janela de atendimento Grade de atendimento Capacidade Transportadoras Veículos …" at bounding box center [784, 389] width 1568 height 778
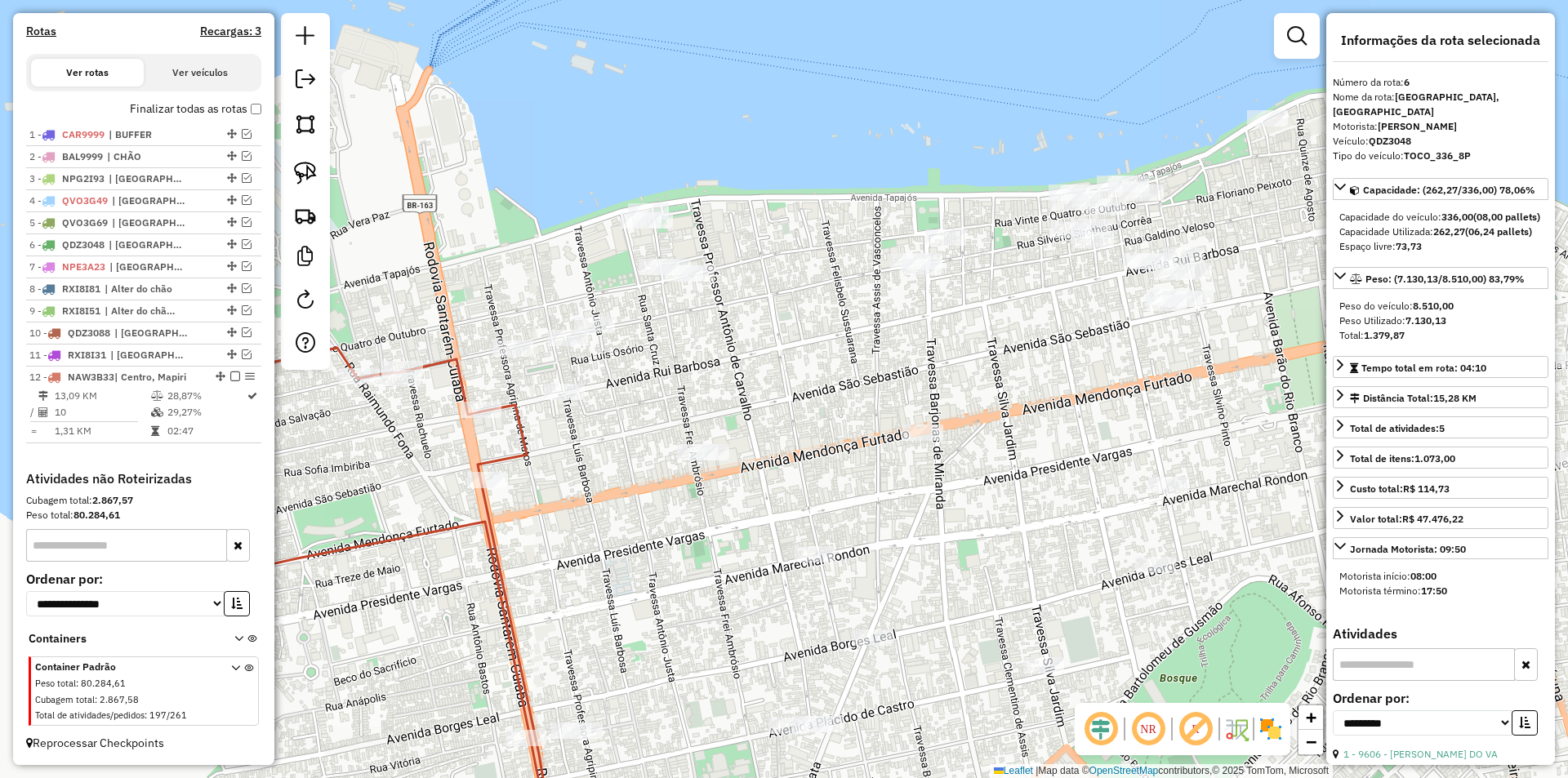
drag, startPoint x: 684, startPoint y: 648, endPoint x: 653, endPoint y: 695, distance: 56.3
click at [653, 695] on div "Janela de atendimento Grade de atendimento Capacidade Transportadoras Veículos …" at bounding box center [784, 389] width 1568 height 778
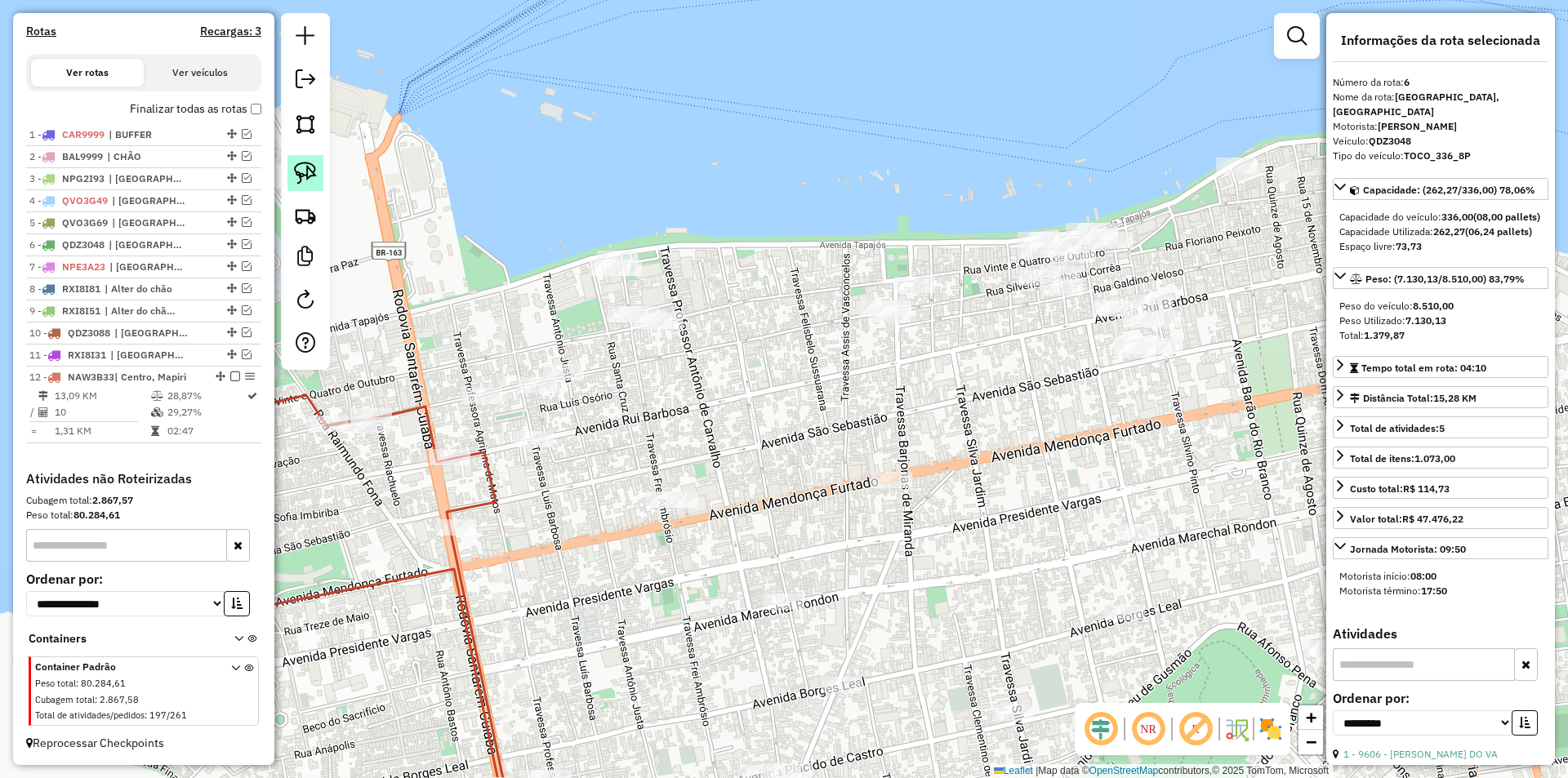
click at [310, 160] on link at bounding box center [305, 172] width 36 height 36
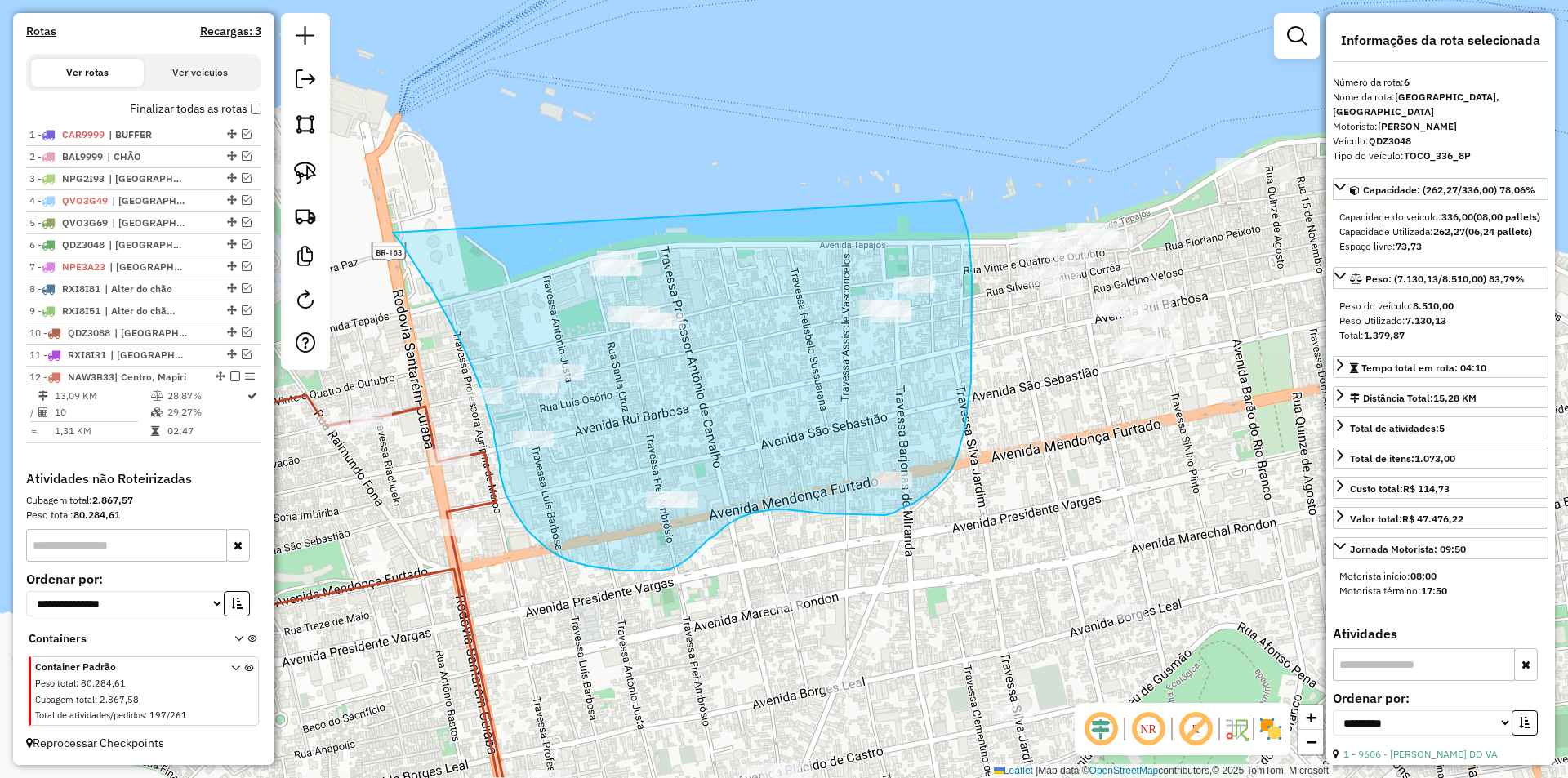
drag, startPoint x: 426, startPoint y: 283, endPoint x: 954, endPoint y: 197, distance: 535.0
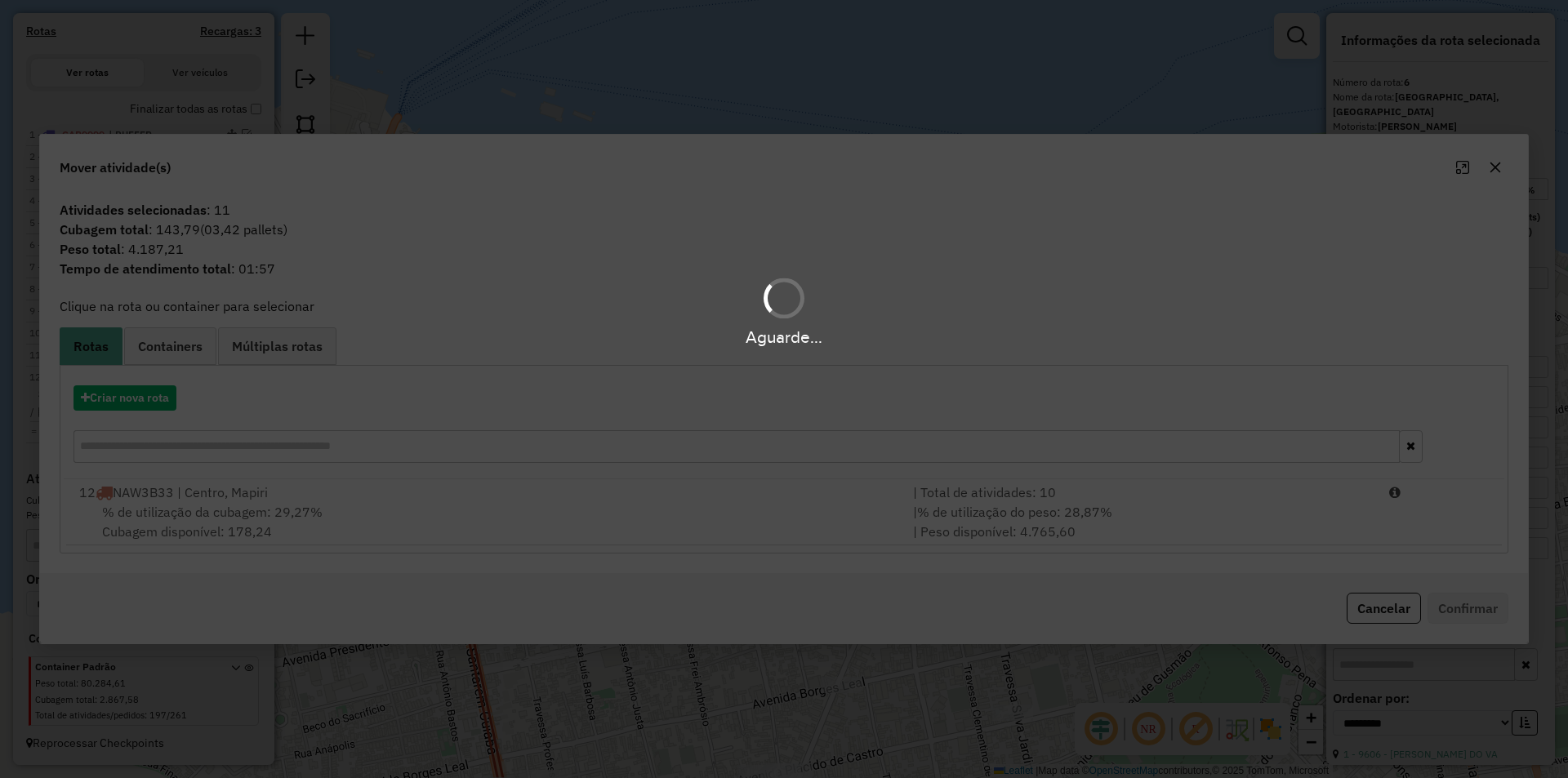
click at [255, 519] on hb-app "Aguarde... Pop-up bloqueado! Seu navegador bloqueou automáticamente a abertura …" at bounding box center [784, 389] width 1568 height 778
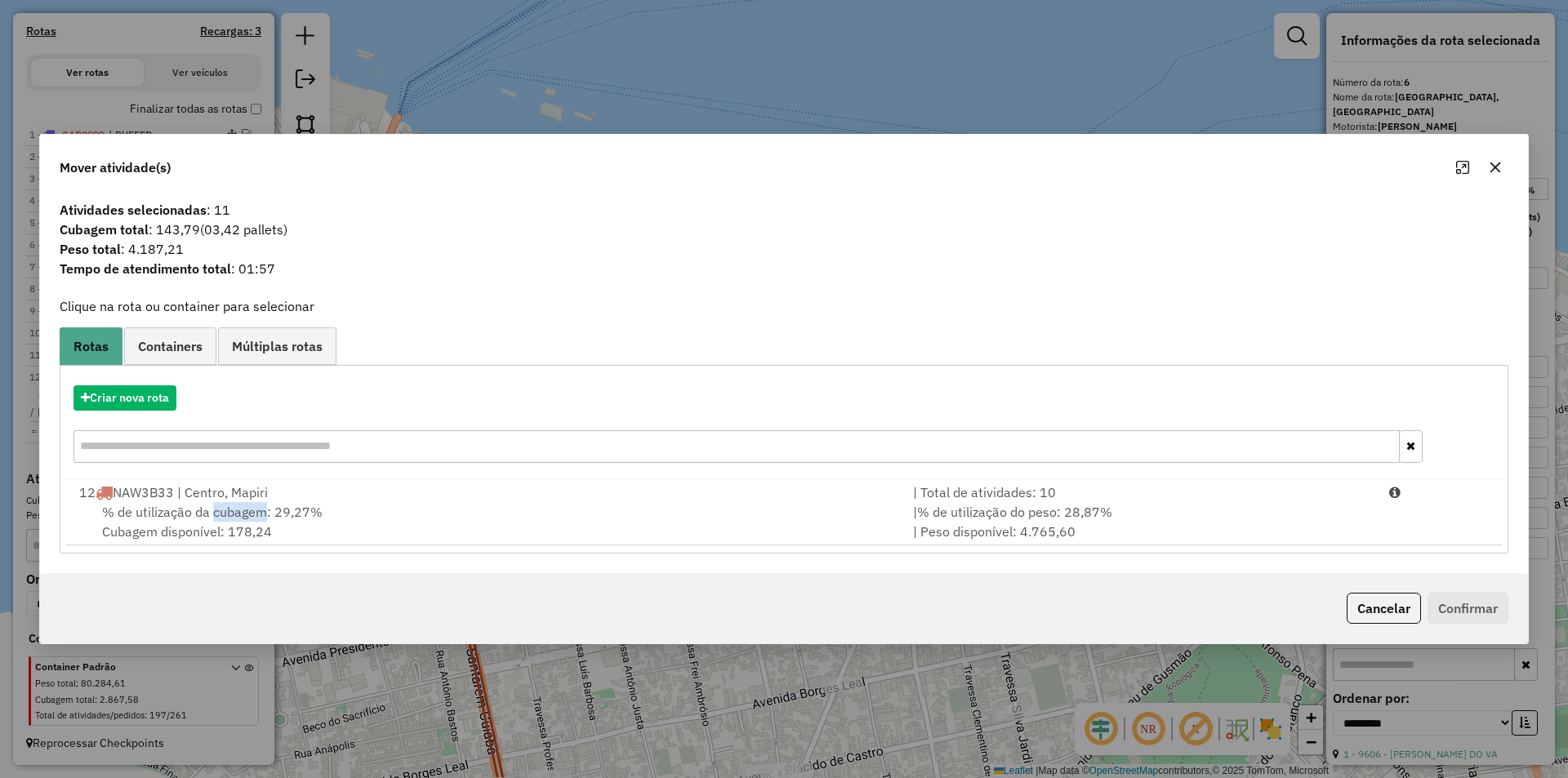
click at [255, 519] on span "% de utilização da cubagem: 29,27%" at bounding box center [213, 512] width 221 height 16
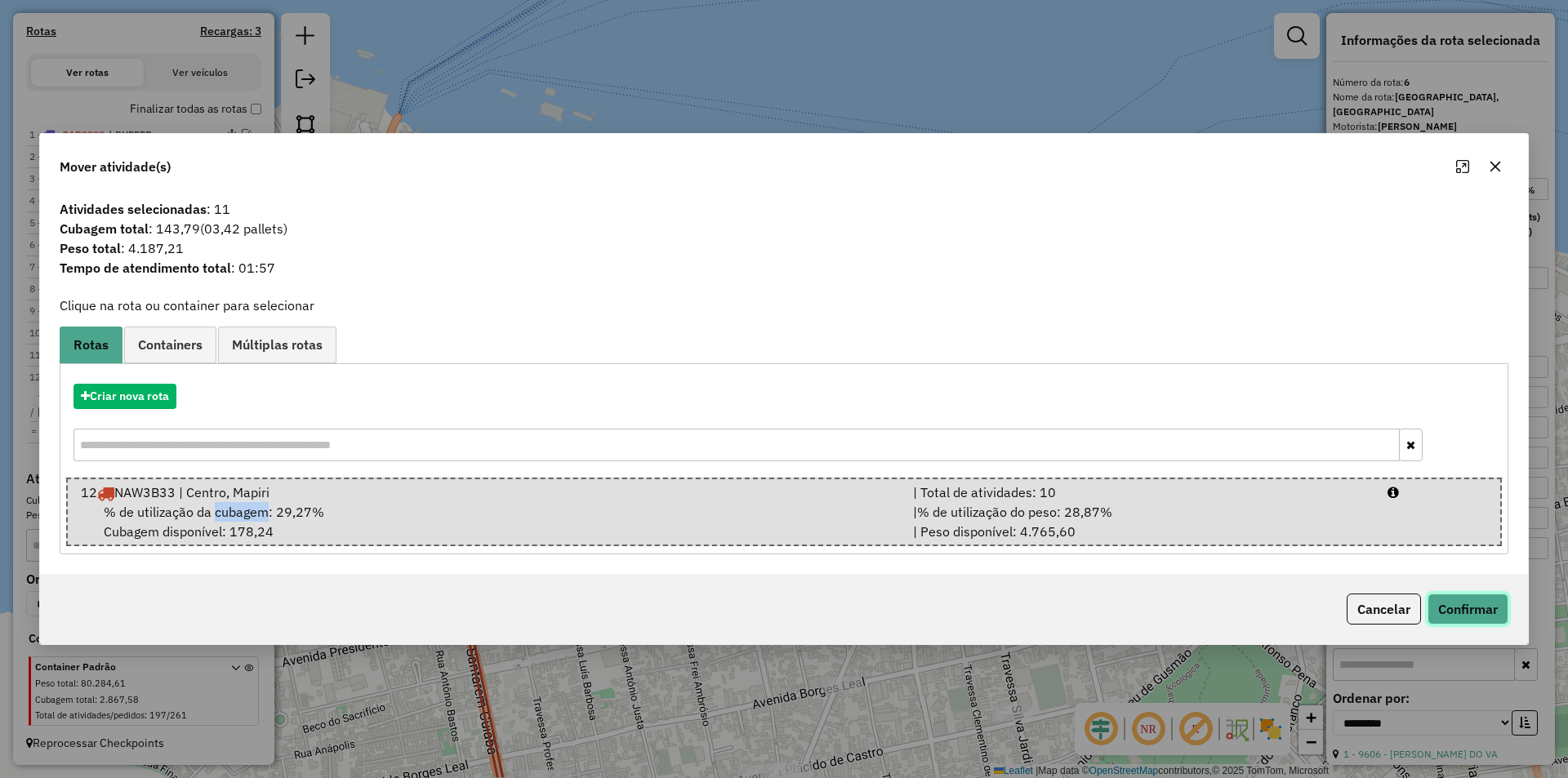
click at [1439, 601] on button "Confirmar" at bounding box center [1467, 609] width 81 height 31
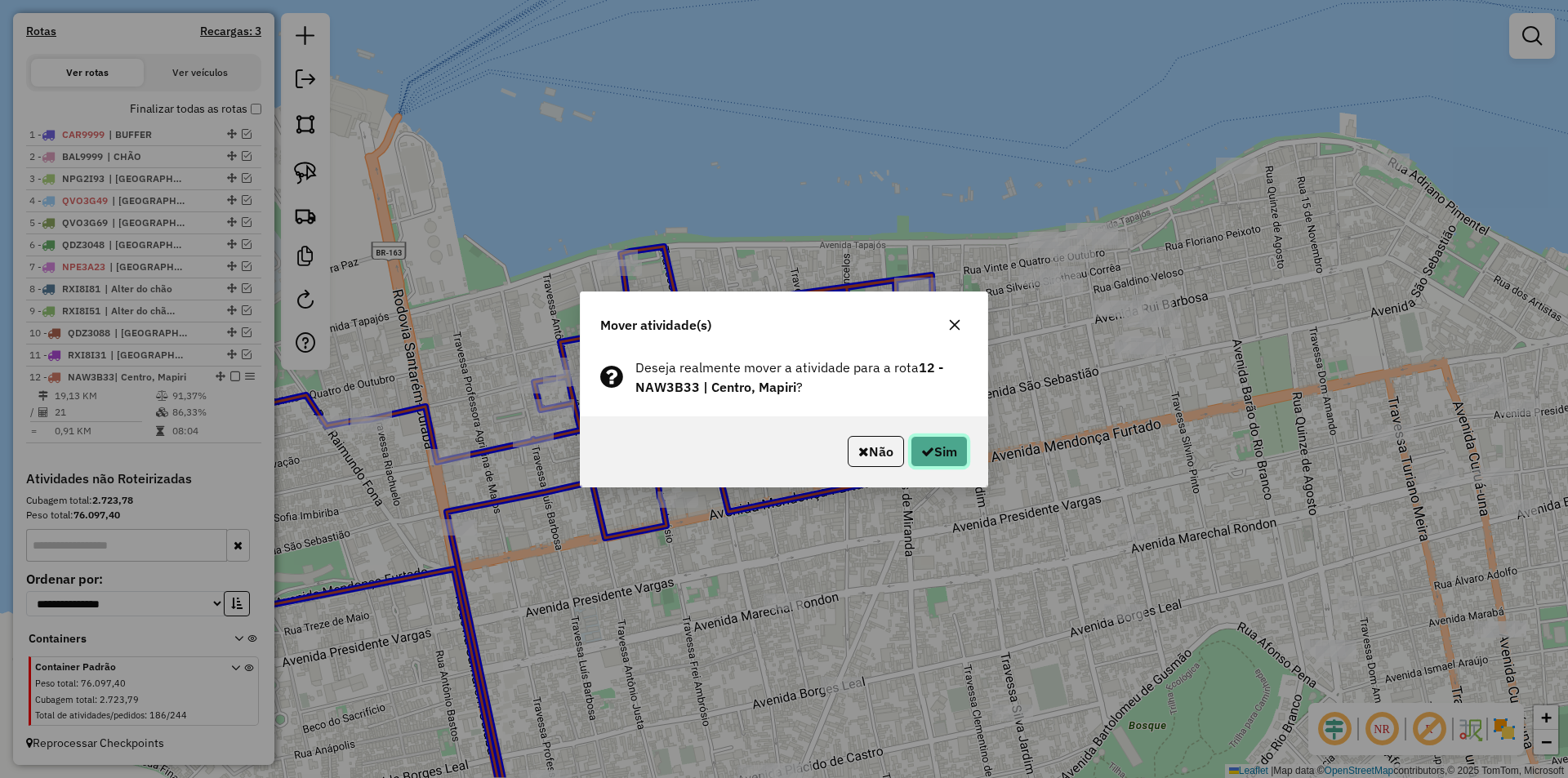
click at [947, 450] on button "Sim" at bounding box center [939, 451] width 57 height 31
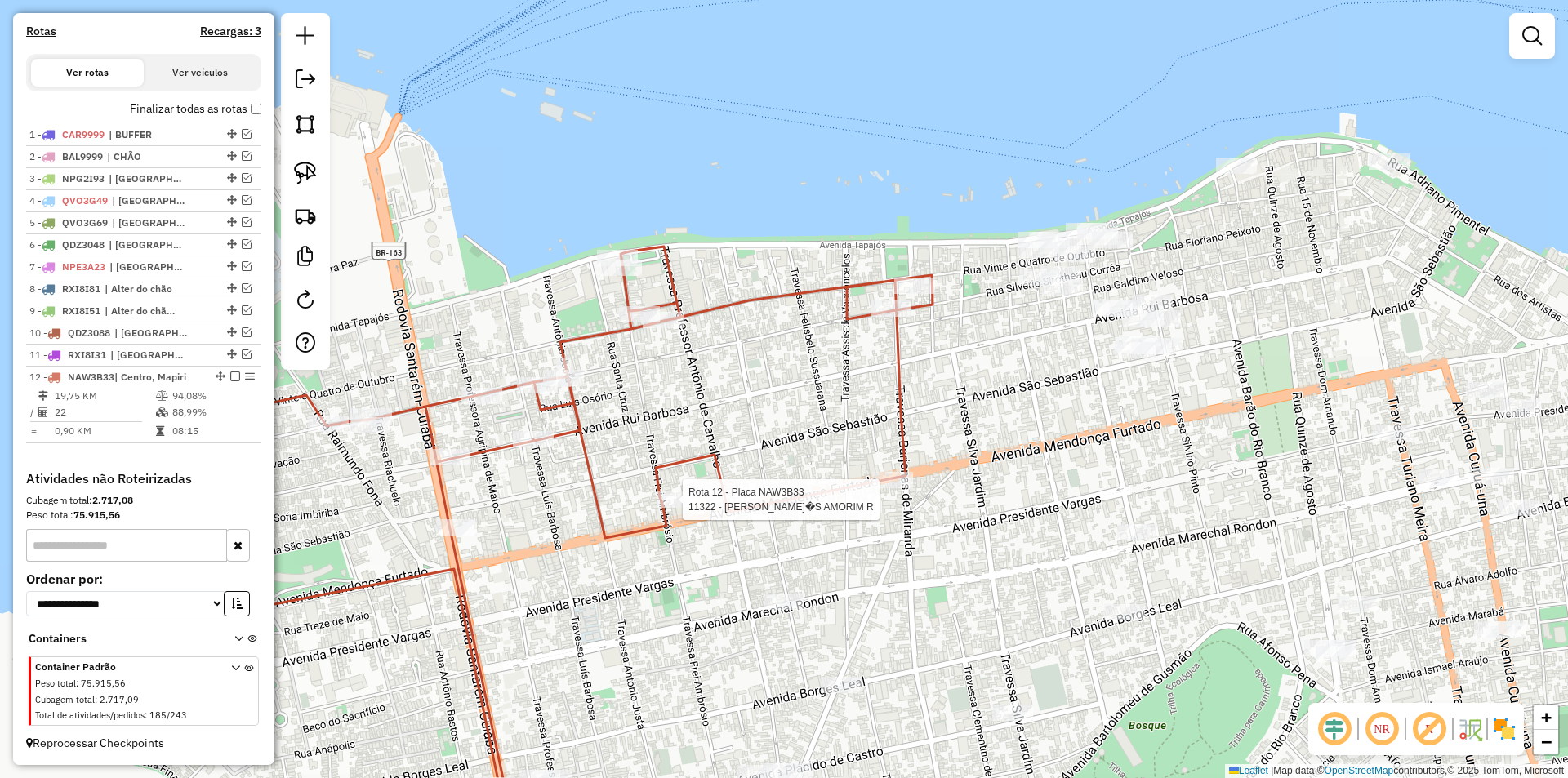
select select "**********"
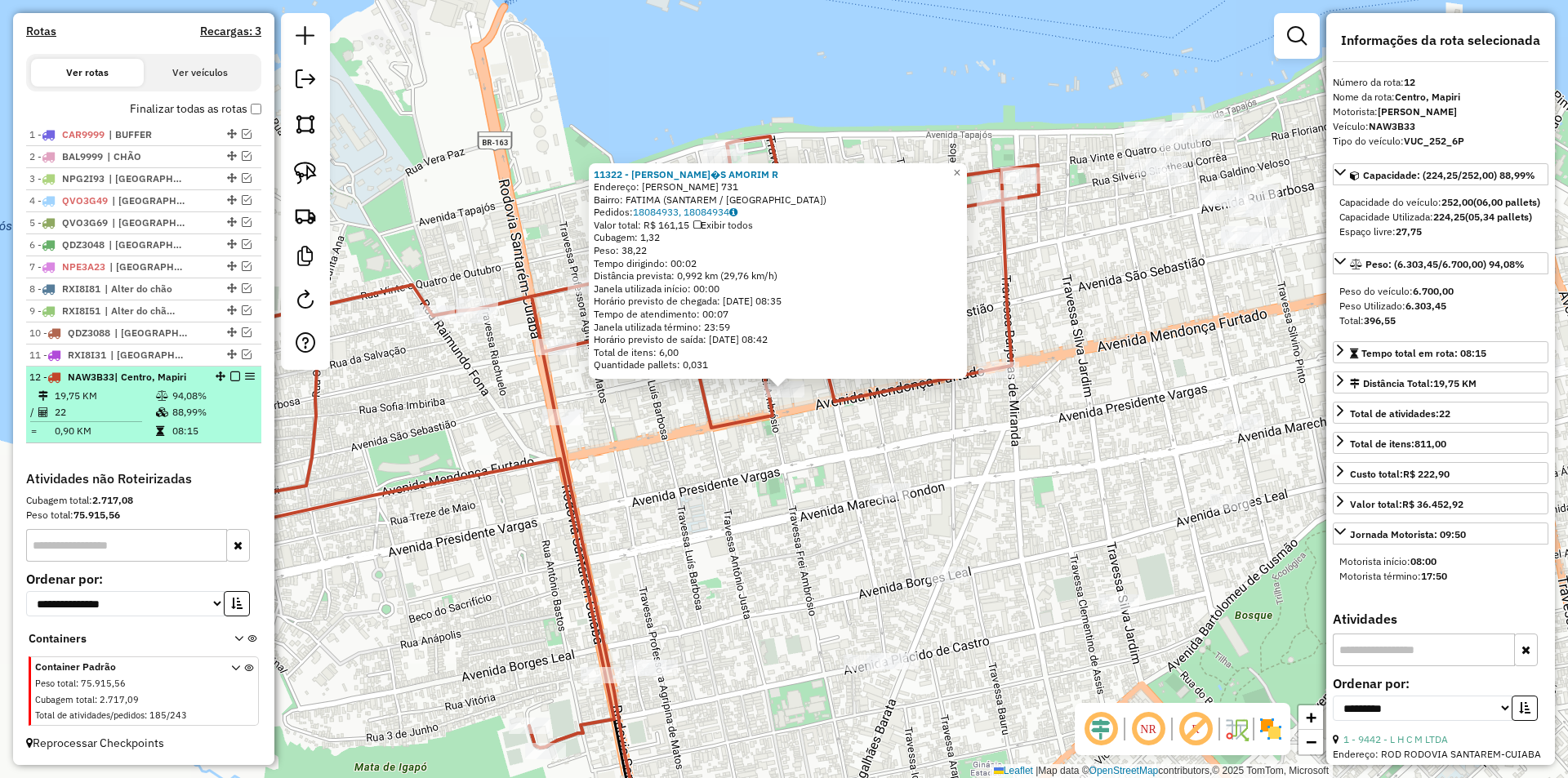
click at [224, 375] on div at bounding box center [229, 376] width 49 height 10
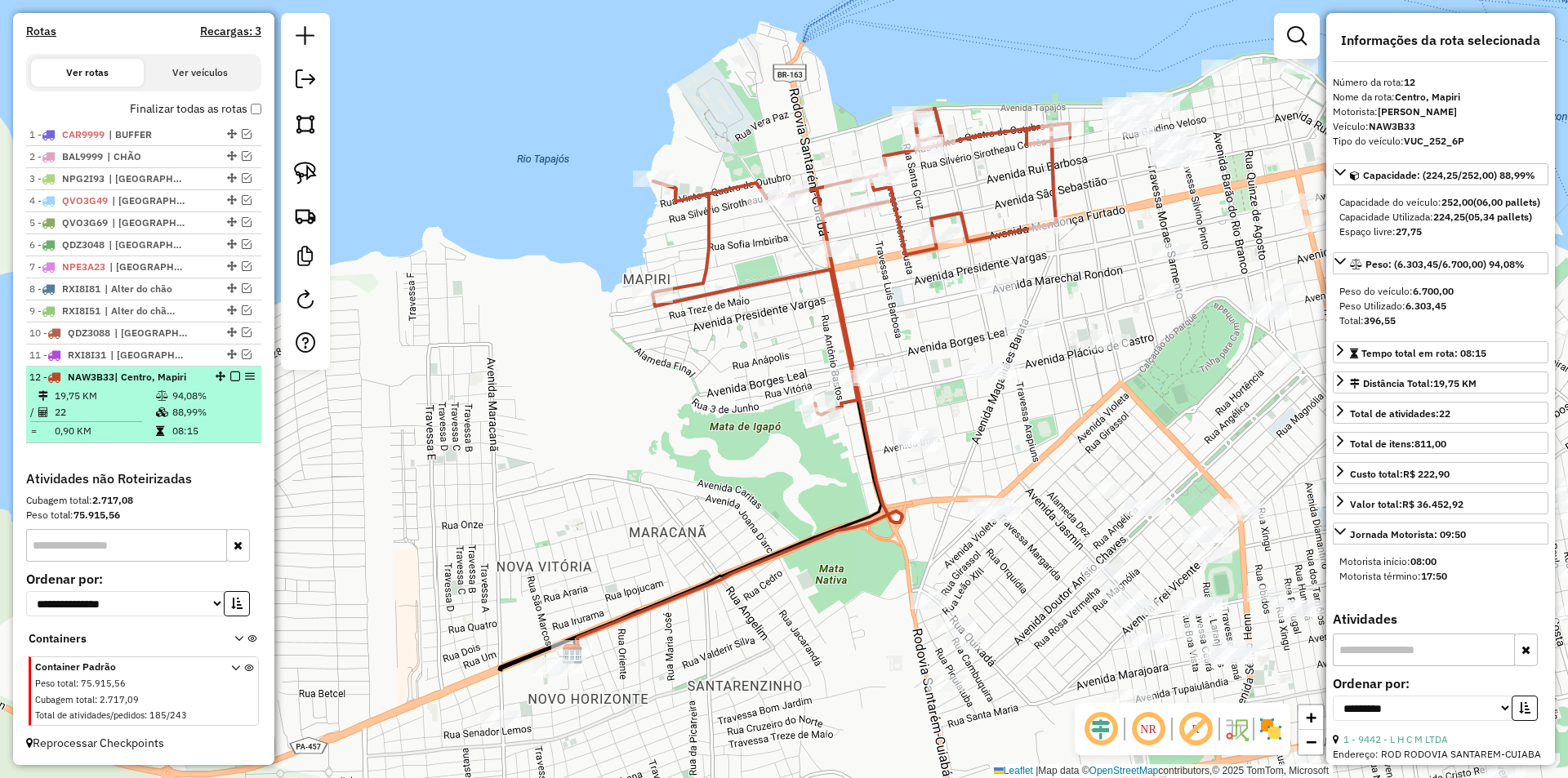
click at [232, 373] on em at bounding box center [235, 376] width 10 height 10
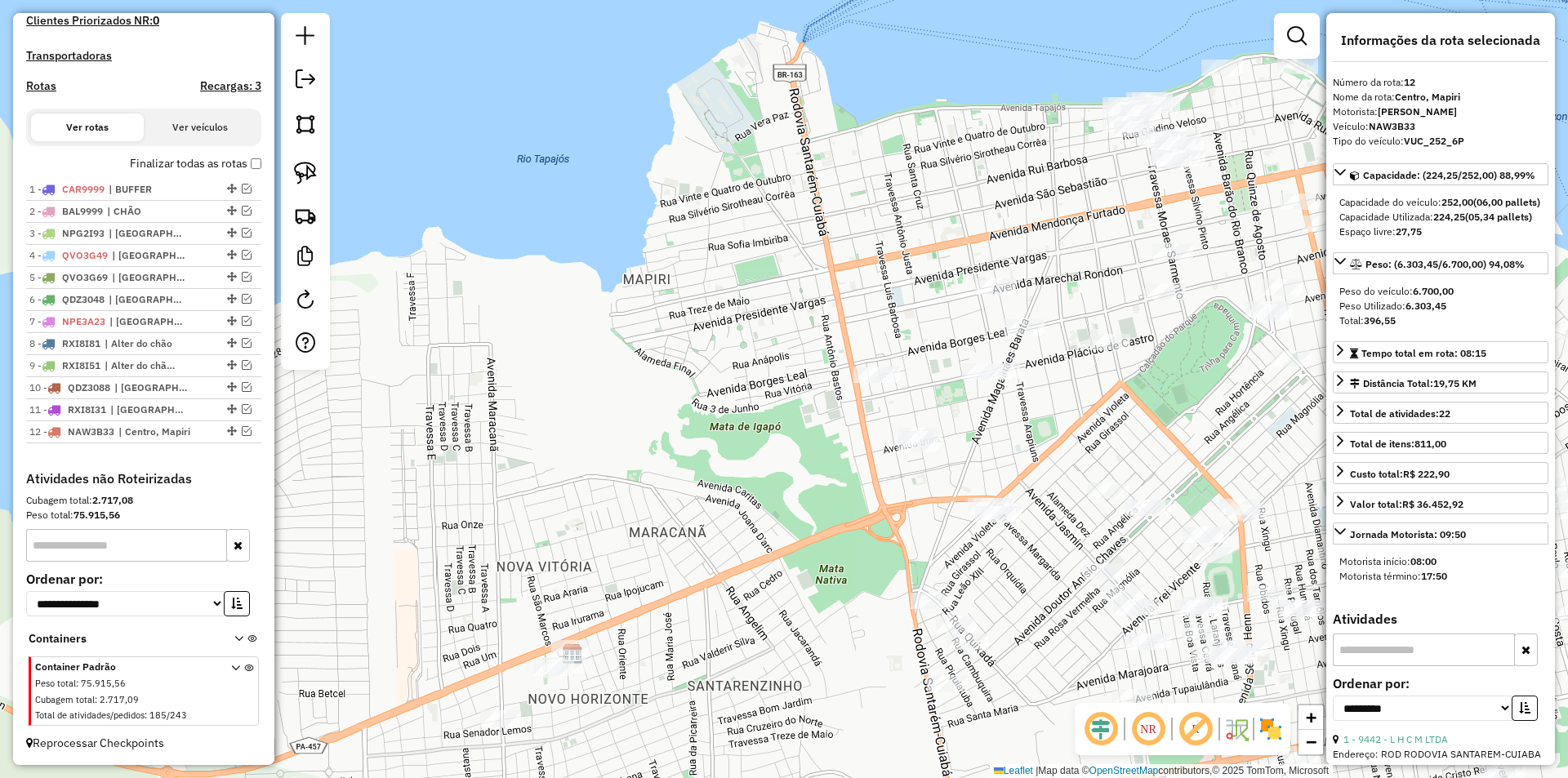
scroll to position [501, 0]
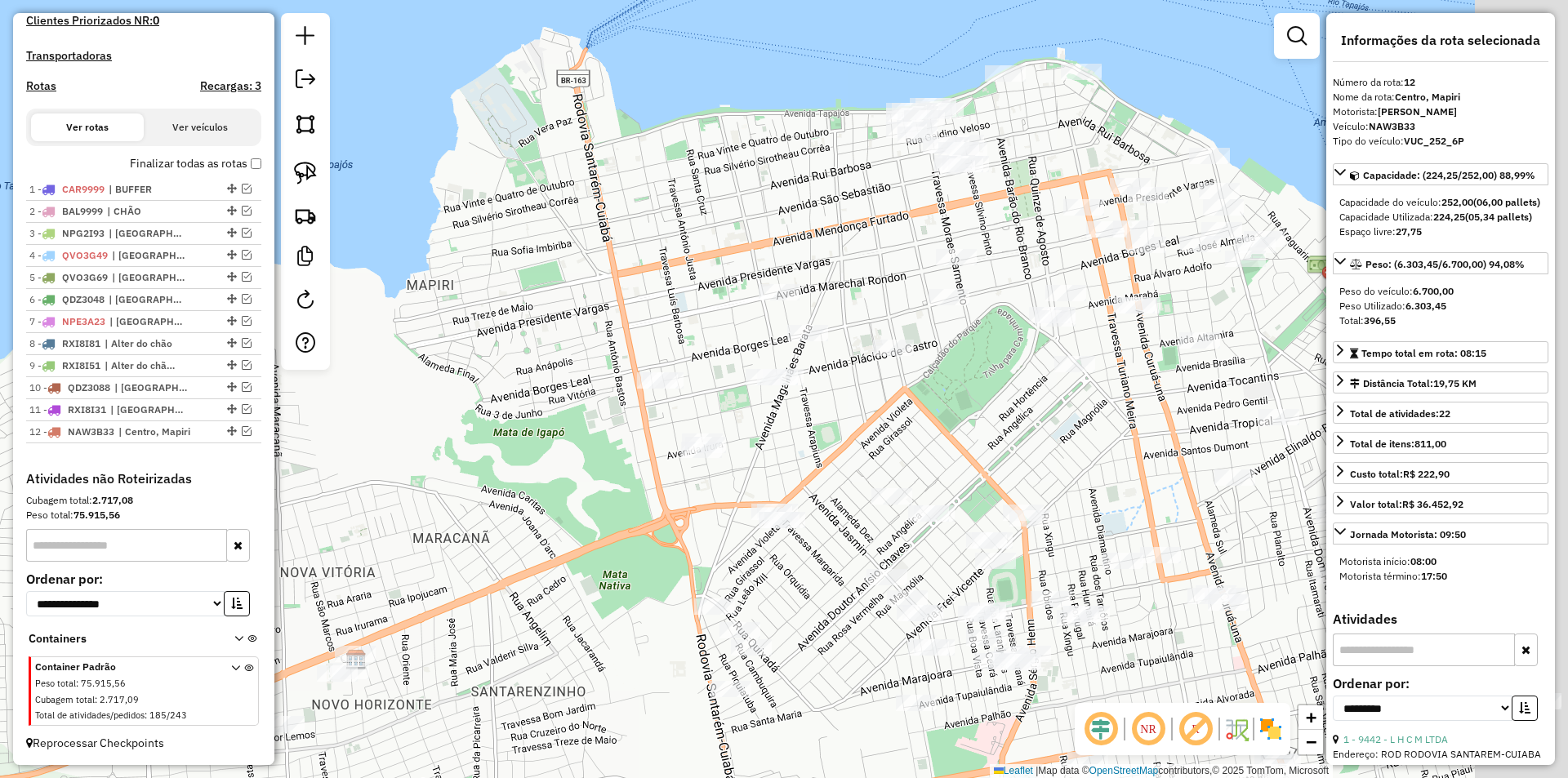
drag, startPoint x: 558, startPoint y: 380, endPoint x: 394, endPoint y: 385, distance: 164.1
click at [335, 385] on div "Janela de atendimento Grade de atendimento Capacidade Transportadoras Veículos …" at bounding box center [784, 389] width 1568 height 778
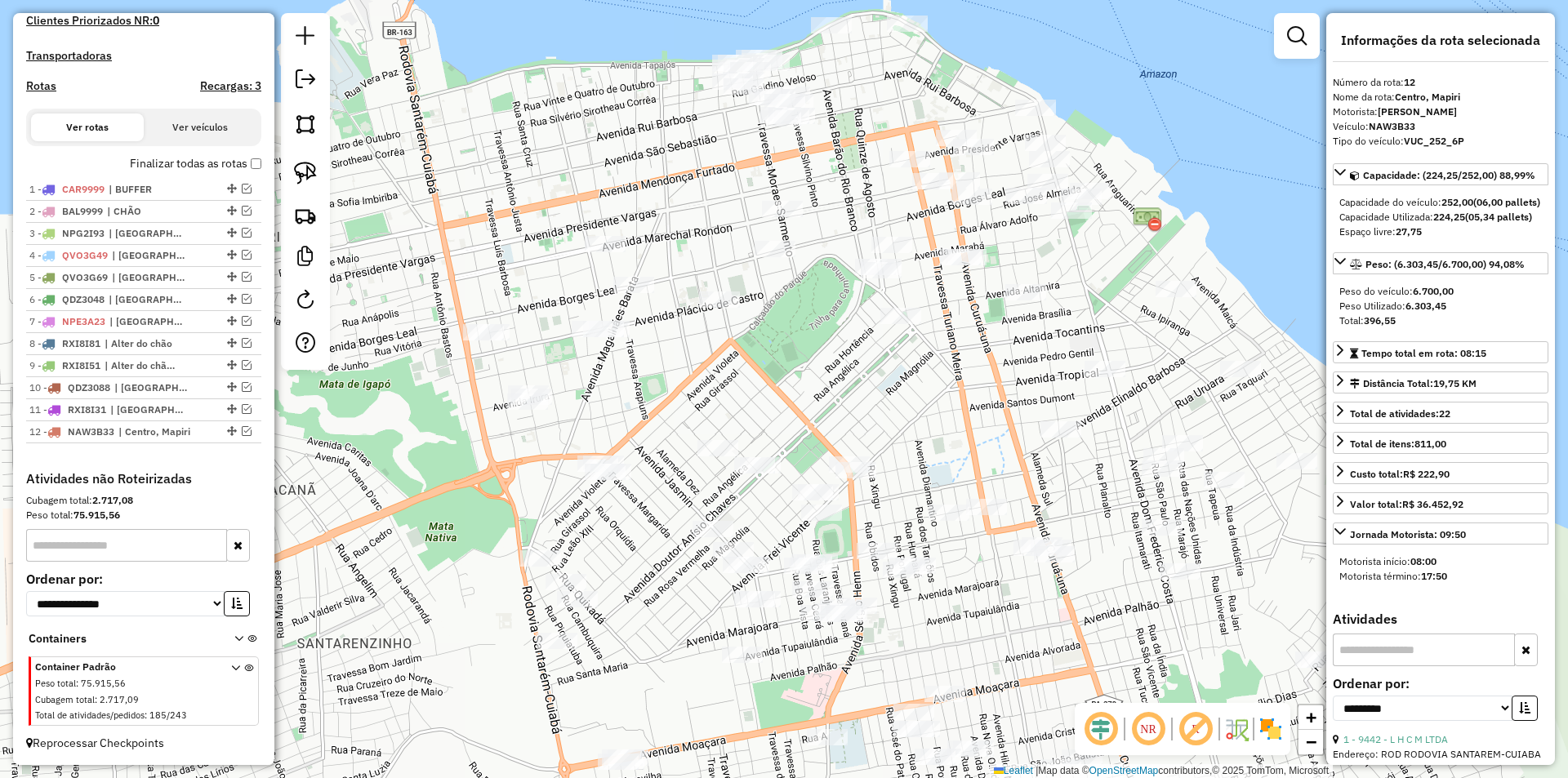
drag, startPoint x: 567, startPoint y: 394, endPoint x: 400, endPoint y: 345, distance: 174.0
click at [400, 345] on div "Janela de atendimento Grade de atendimento Capacidade Transportadoras Veículos …" at bounding box center [784, 389] width 1568 height 778
click at [306, 180] on img at bounding box center [306, 173] width 23 height 23
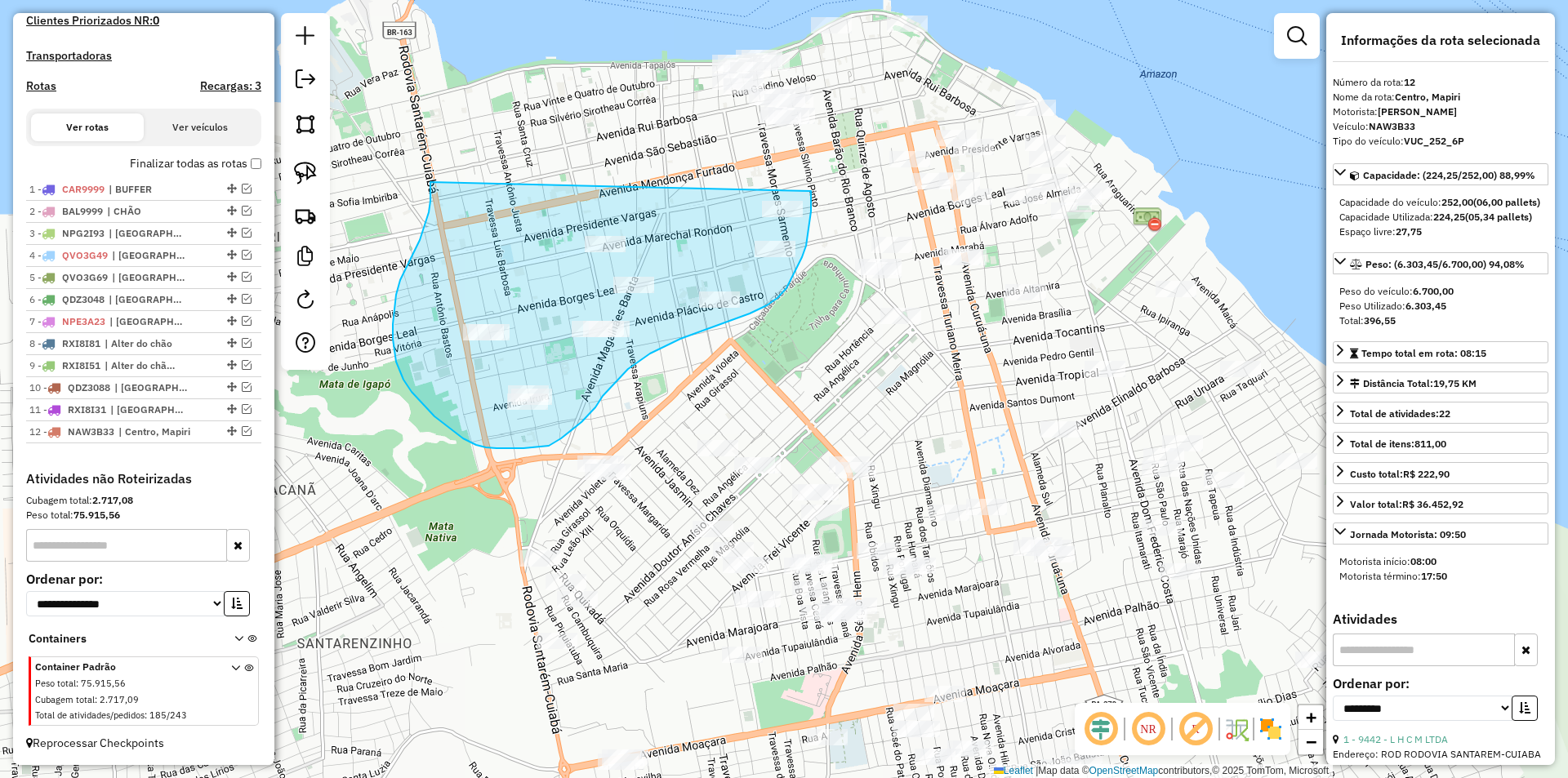
drag, startPoint x: 430, startPoint y: 182, endPoint x: 812, endPoint y: 183, distance: 382.0
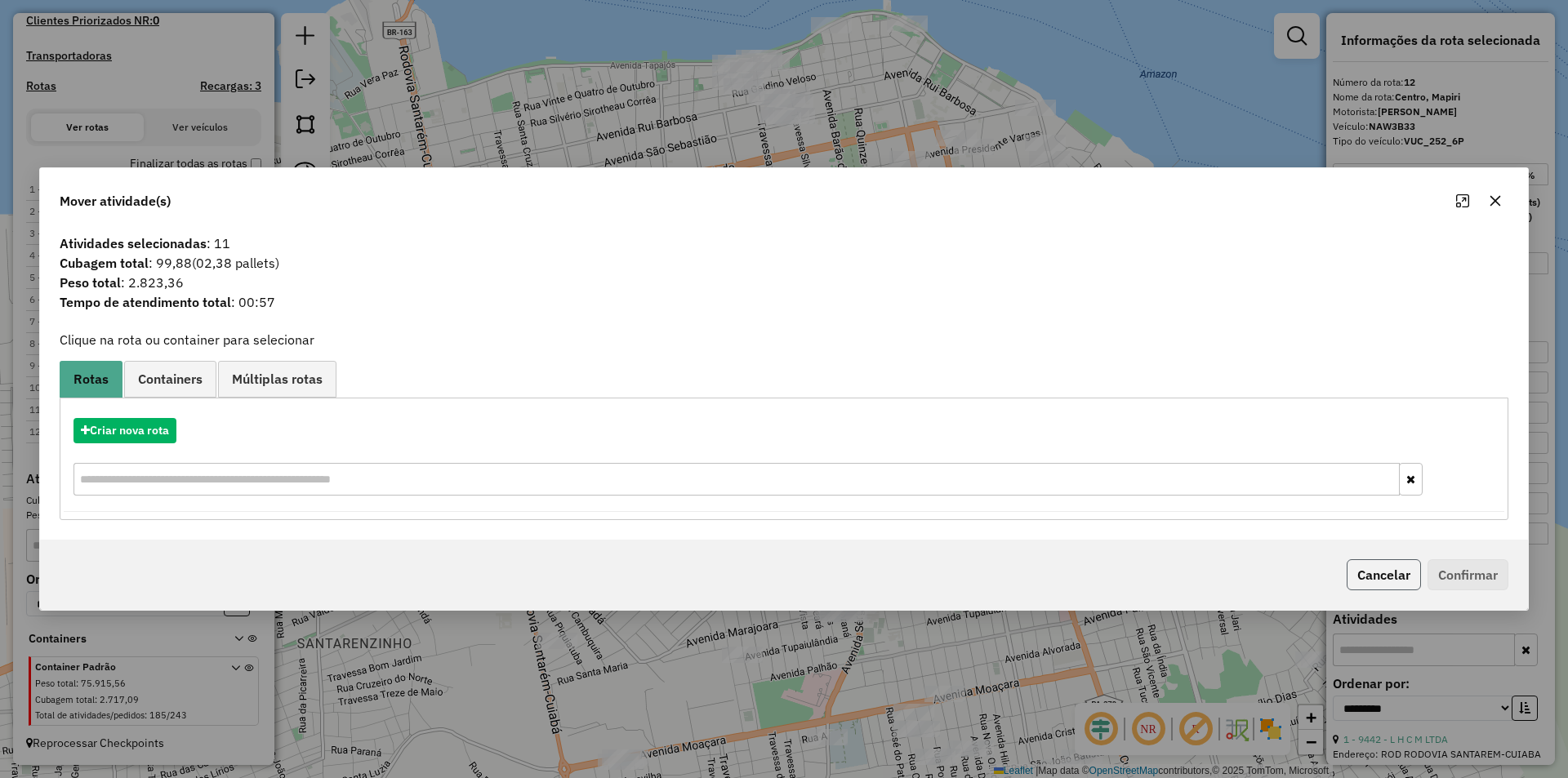
click at [1391, 567] on button "Cancelar" at bounding box center [1384, 574] width 75 height 31
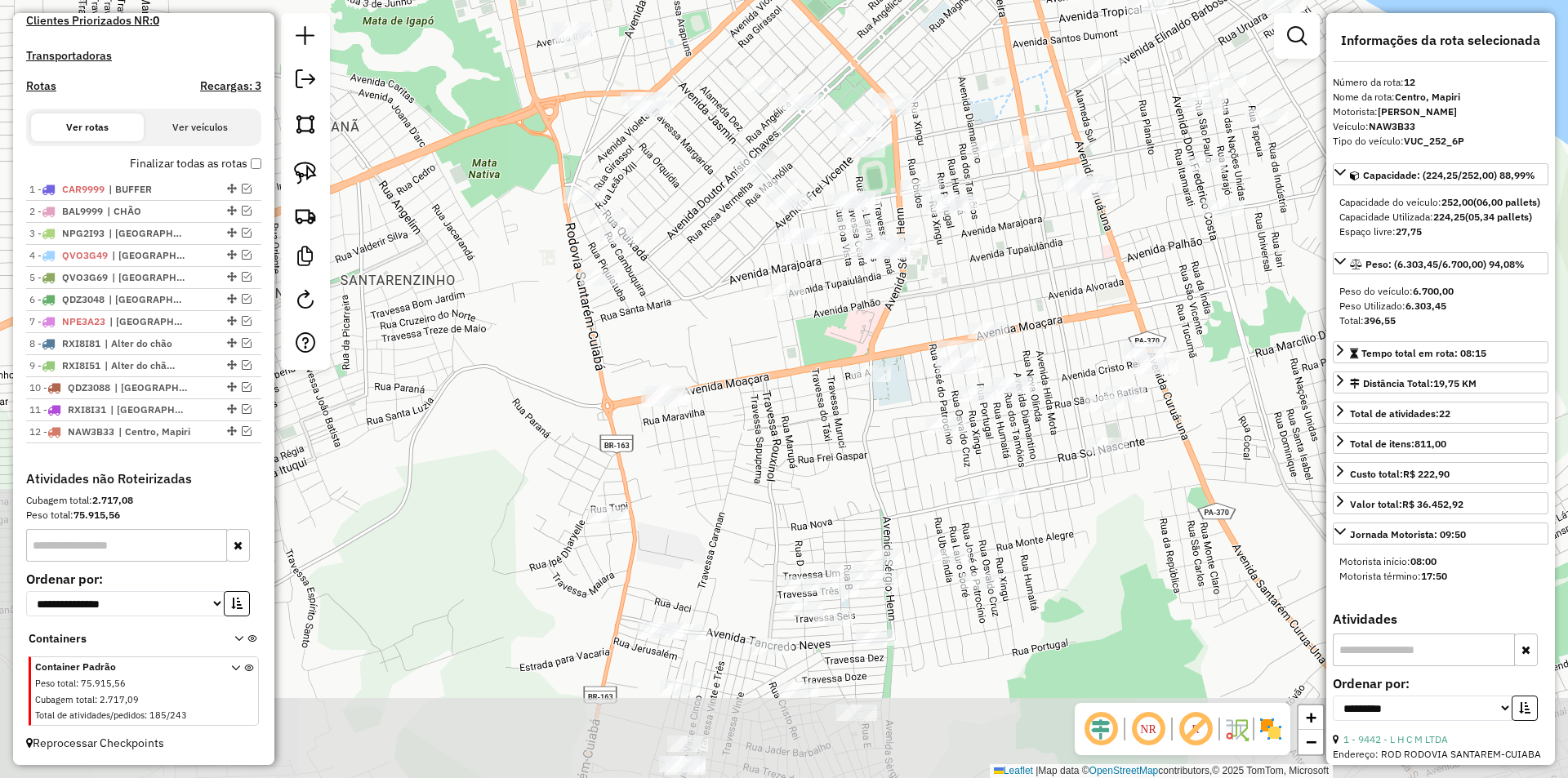
drag, startPoint x: 782, startPoint y: 367, endPoint x: 1038, endPoint y: 151, distance: 335.0
click at [1038, 151] on div "Janela de atendimento Grade de atendimento Capacidade Transportadoras Veículos …" at bounding box center [784, 389] width 1568 height 778
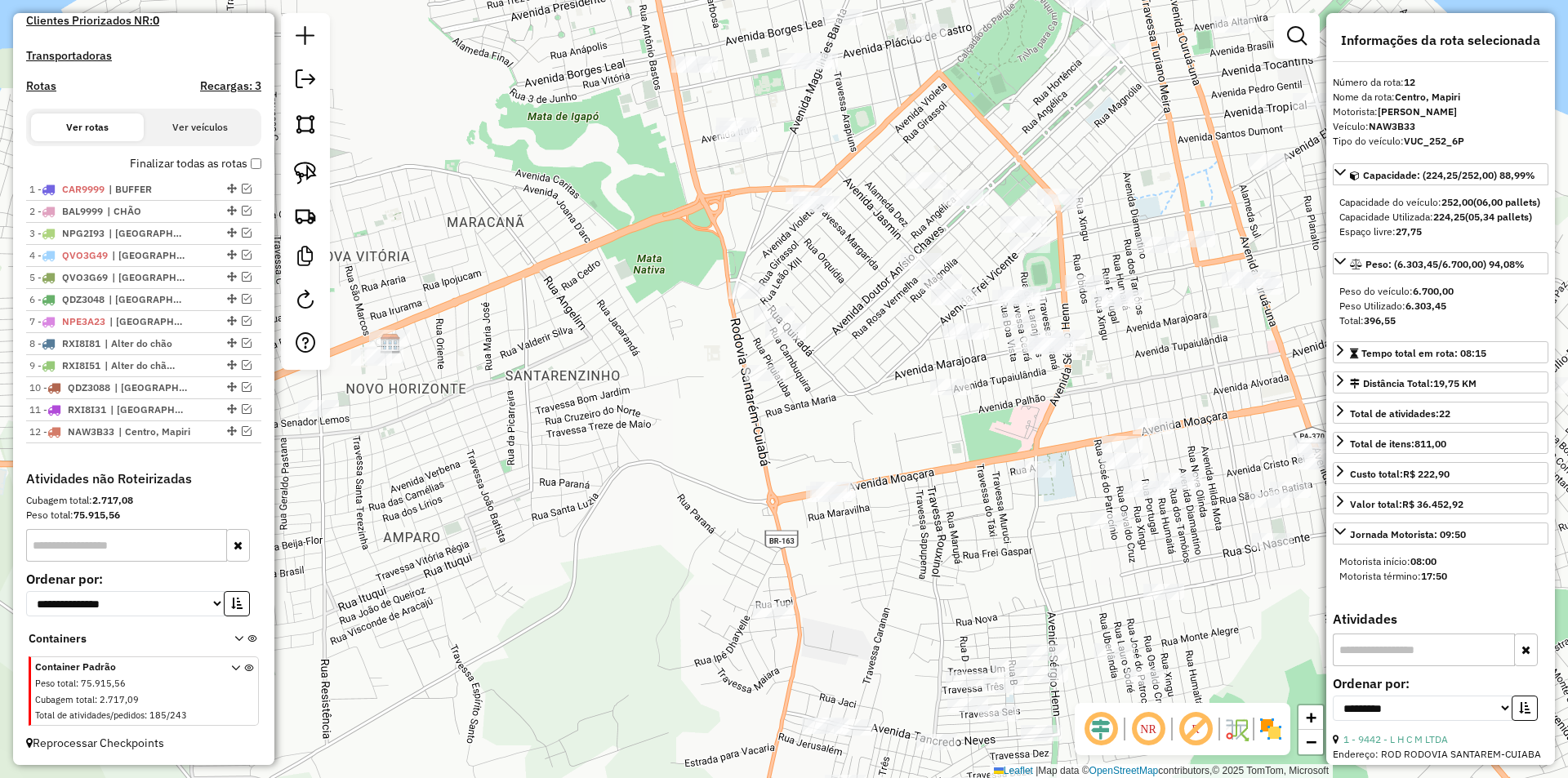
drag, startPoint x: 603, startPoint y: 531, endPoint x: 548, endPoint y: 465, distance: 85.9
click at [548, 465] on div "Janela de atendimento Grade de atendimento Capacidade Transportadoras Veículos …" at bounding box center [784, 389] width 1568 height 778
drag, startPoint x: 529, startPoint y: 480, endPoint x: 434, endPoint y: 397, distance: 126.2
click at [528, 485] on div "Janela de atendimento Grade de atendimento Capacidade Transportadoras Veículos …" at bounding box center [784, 389] width 1568 height 778
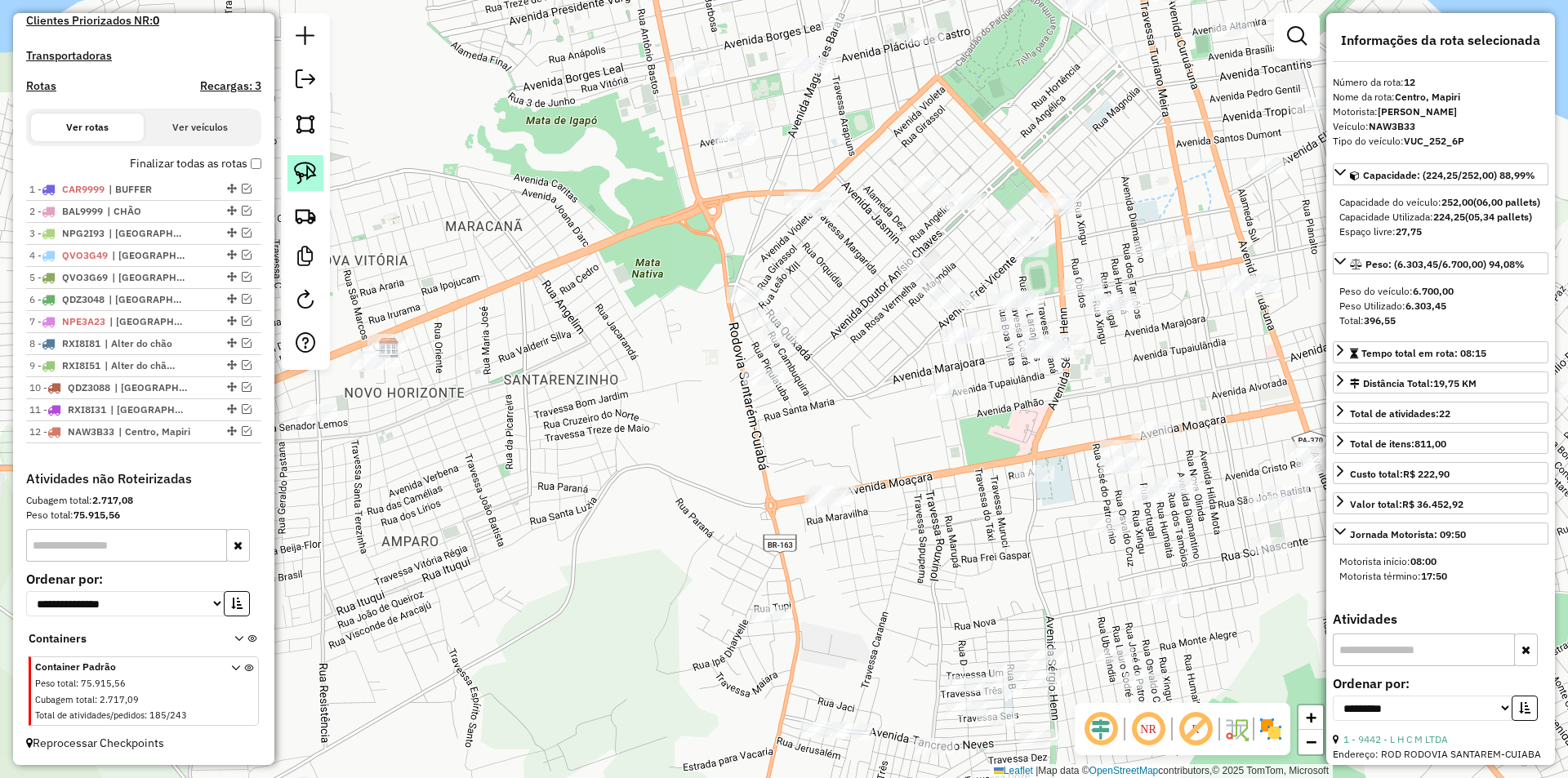
click at [312, 168] on img at bounding box center [306, 173] width 23 height 23
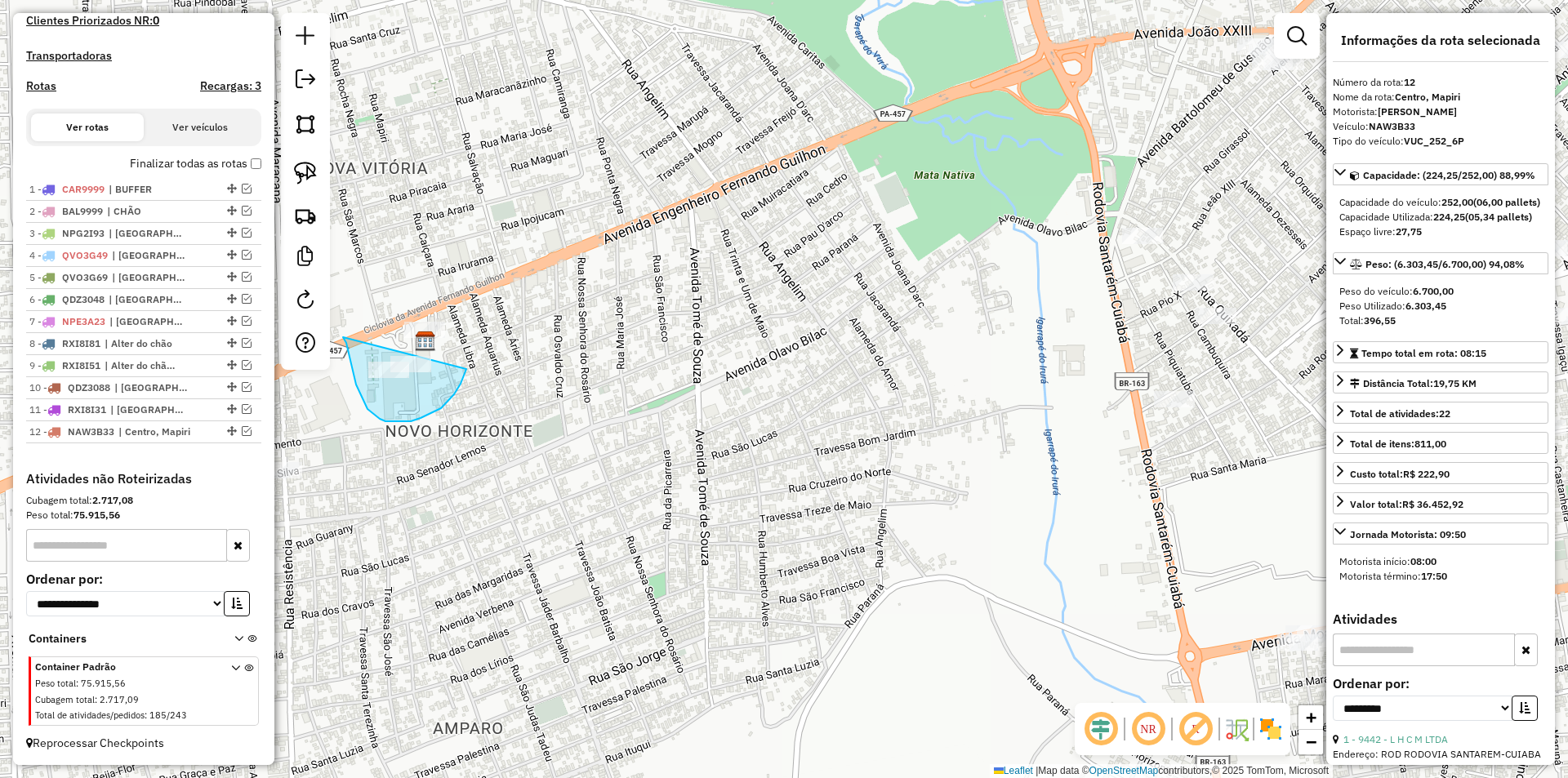
drag, startPoint x: 343, startPoint y: 337, endPoint x: 466, endPoint y: 369, distance: 127.1
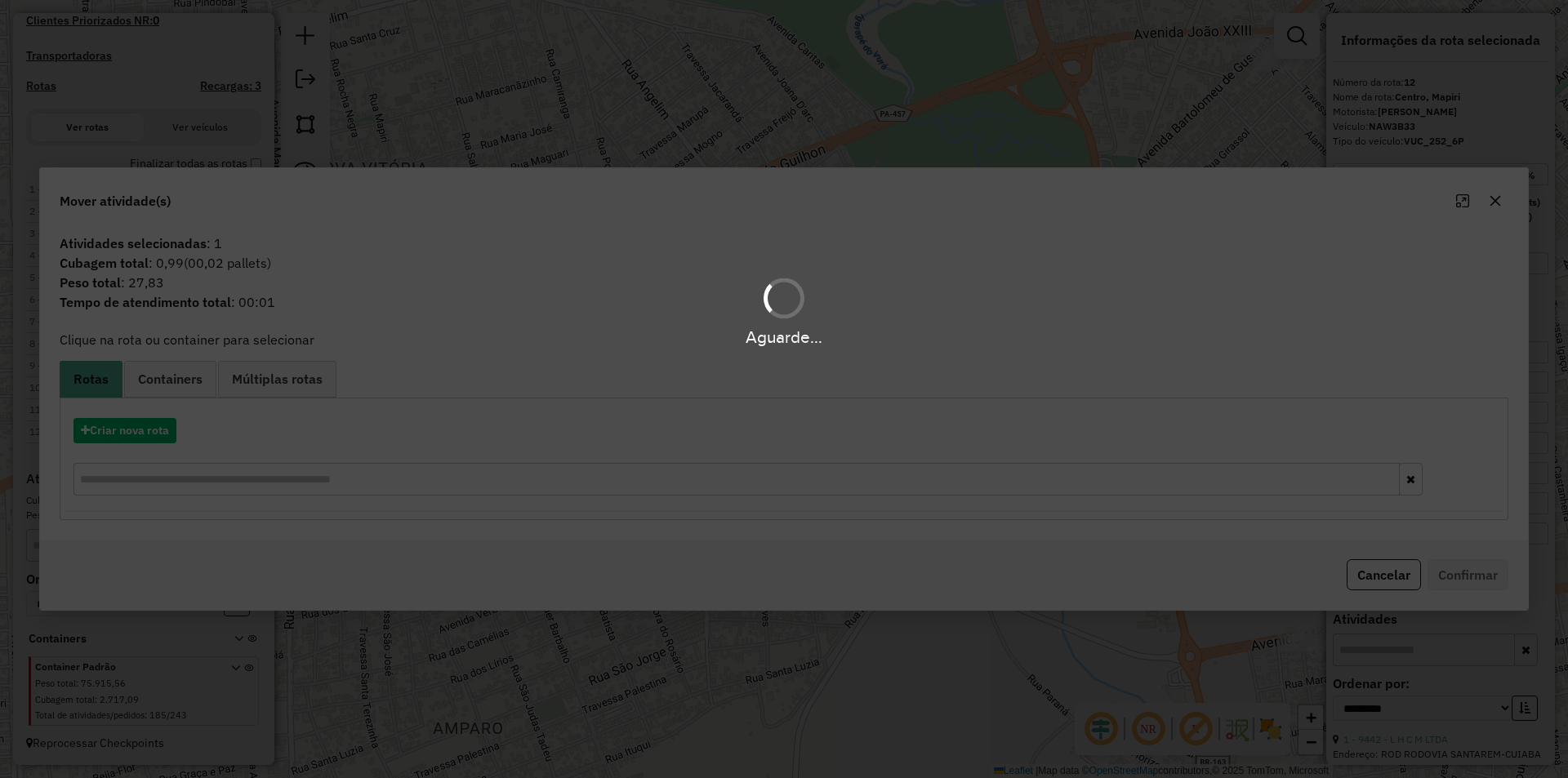
click at [142, 426] on div "Aguarde..." at bounding box center [784, 389] width 1568 height 778
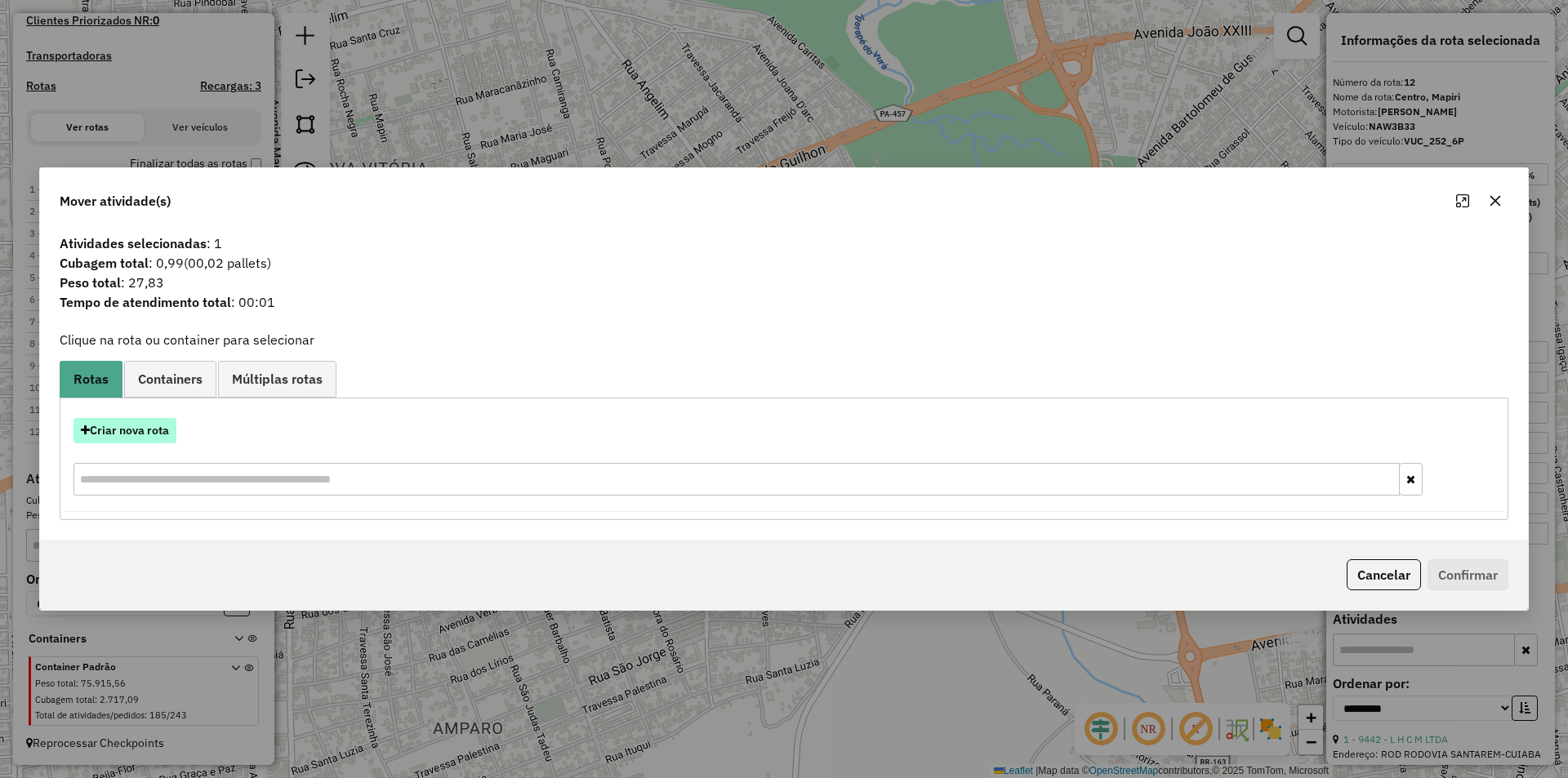
click at [145, 433] on button "Criar nova rota" at bounding box center [125, 430] width 103 height 25
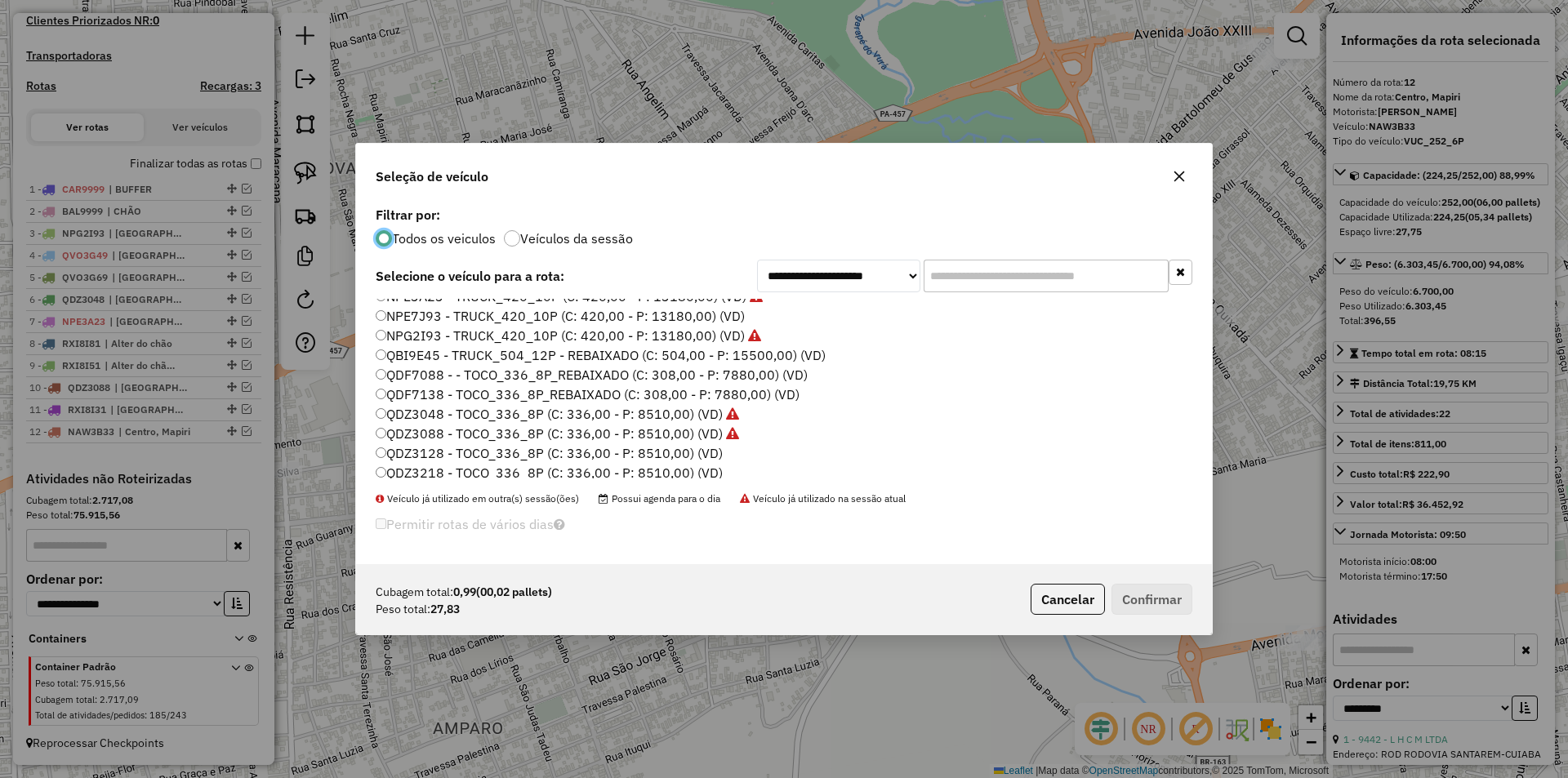
scroll to position [160, 0]
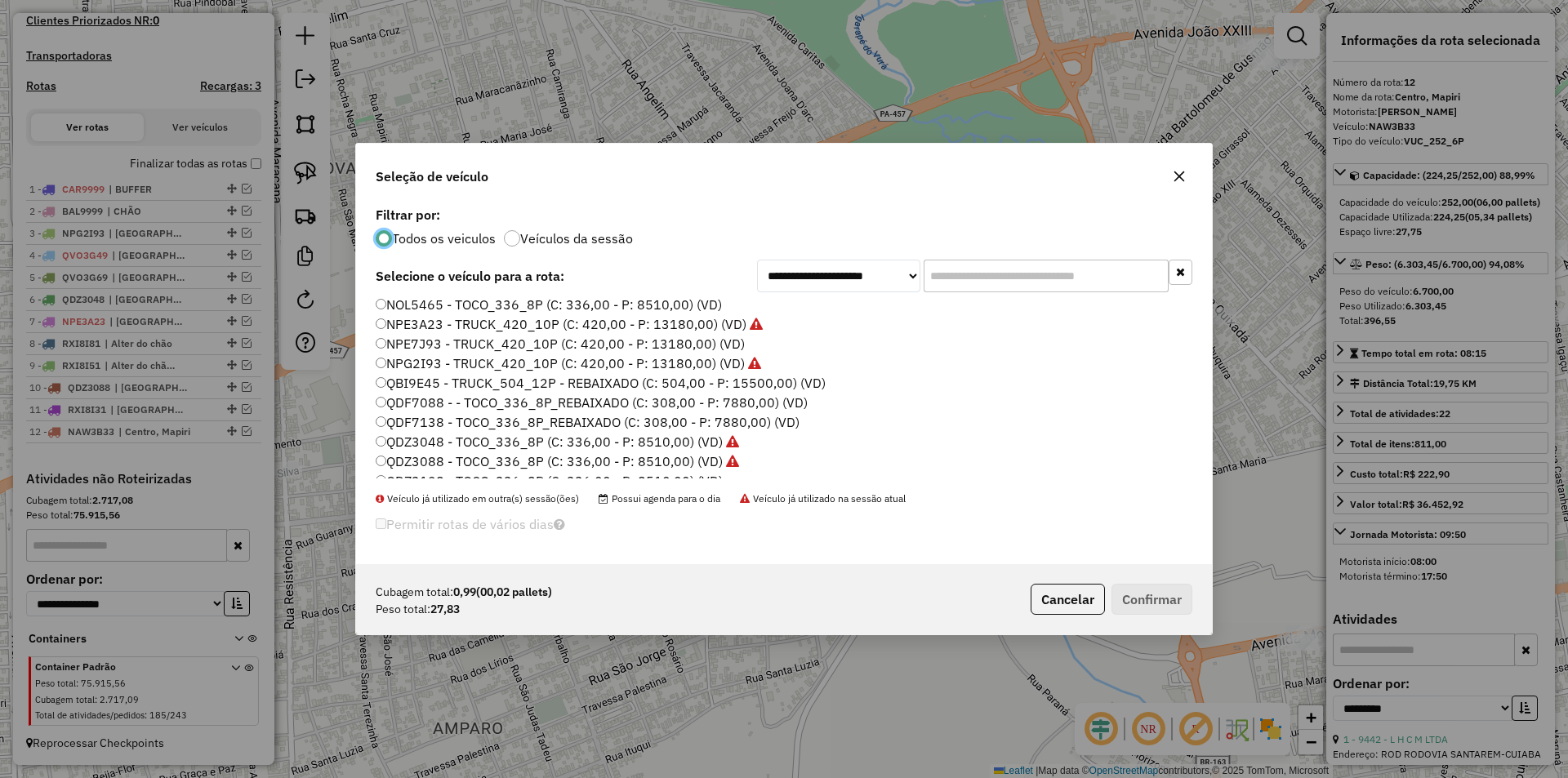
click at [441, 400] on label "QDF7088 - - TOCO_336_8P_REBAIXADO (C: 308,00 - P: 7880,00) (VD)" at bounding box center [591, 403] width 432 height 20
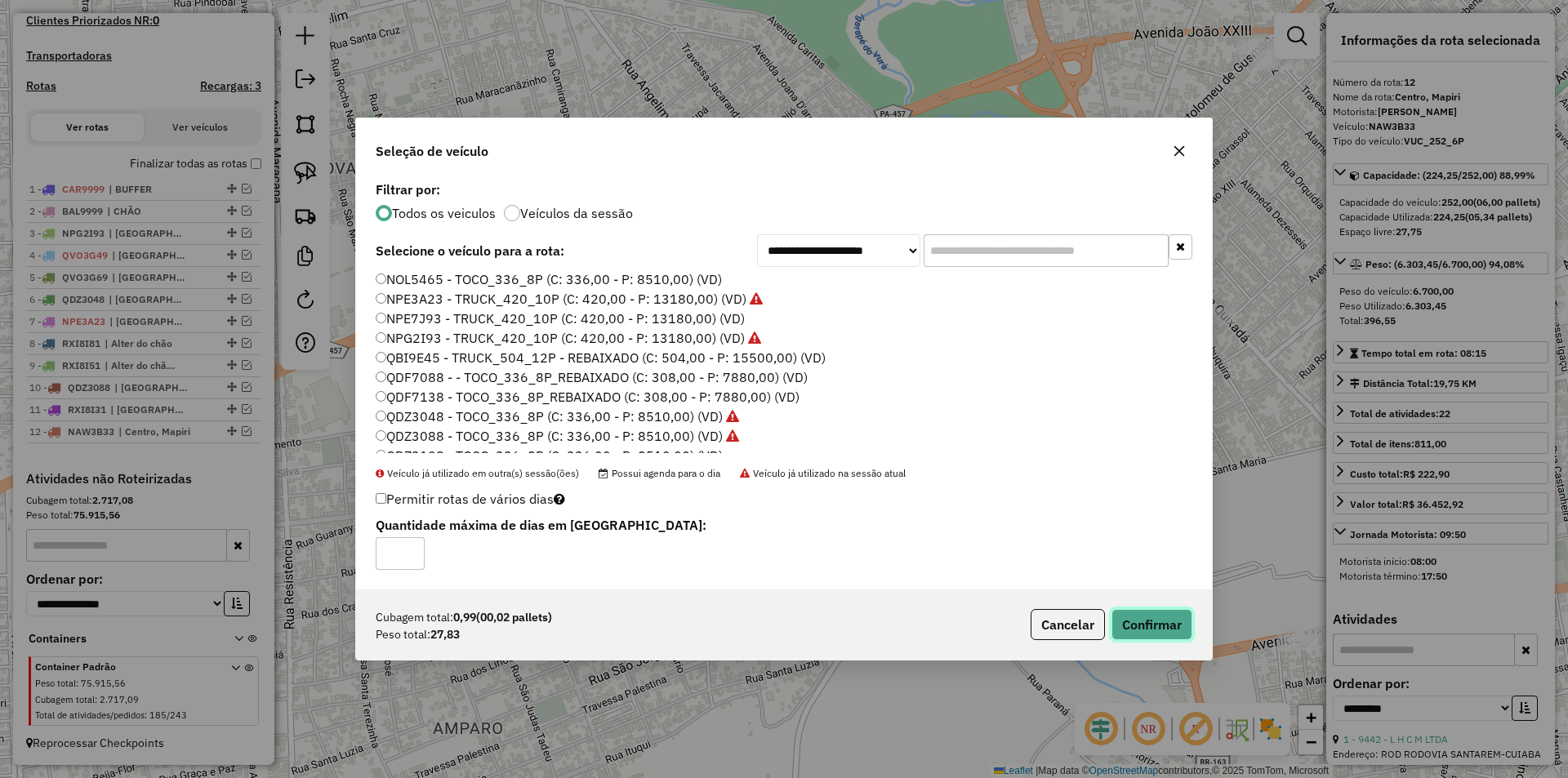
click at [1123, 613] on button "Confirmar" at bounding box center [1152, 624] width 81 height 31
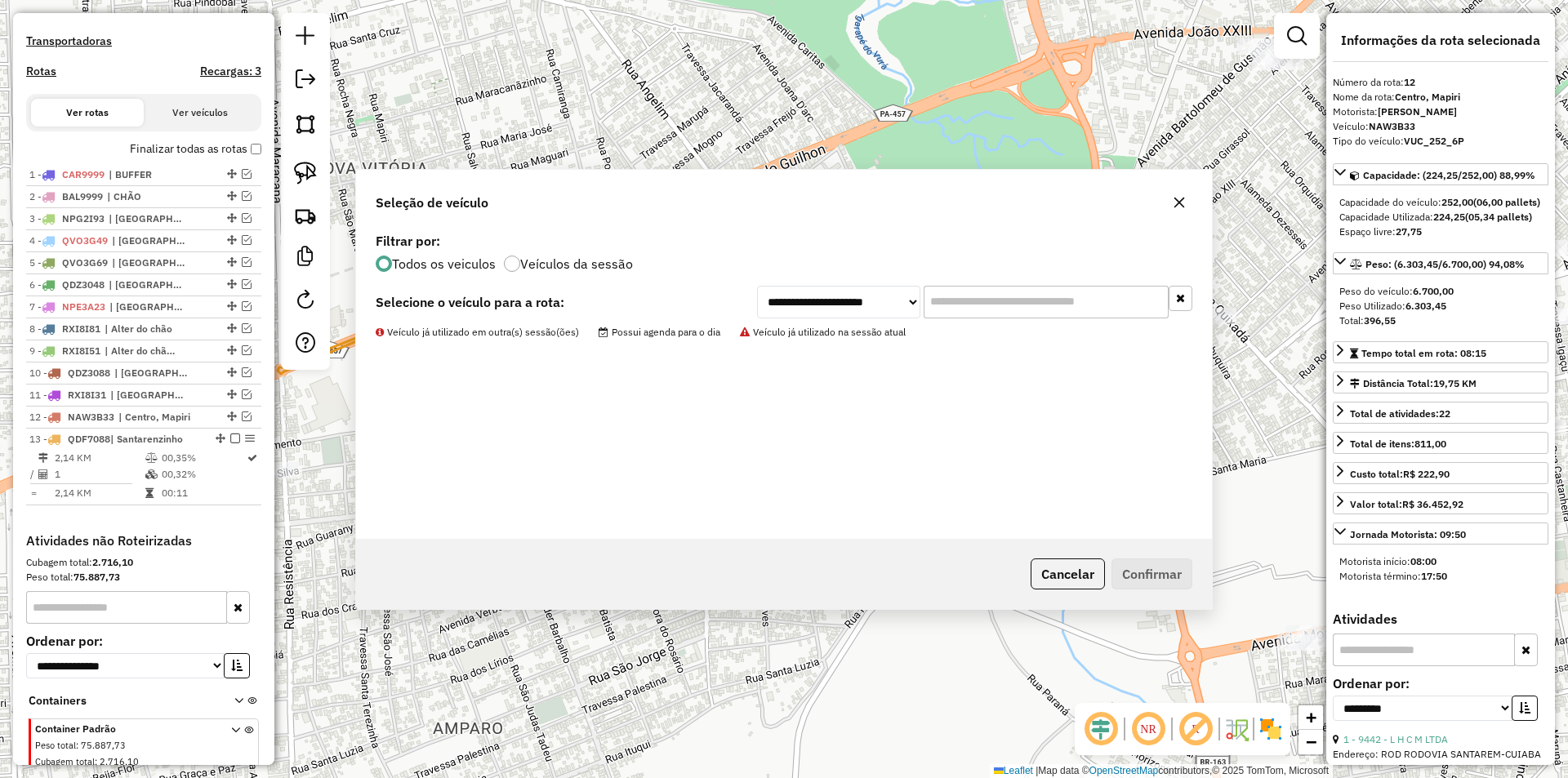
scroll to position [578, 0]
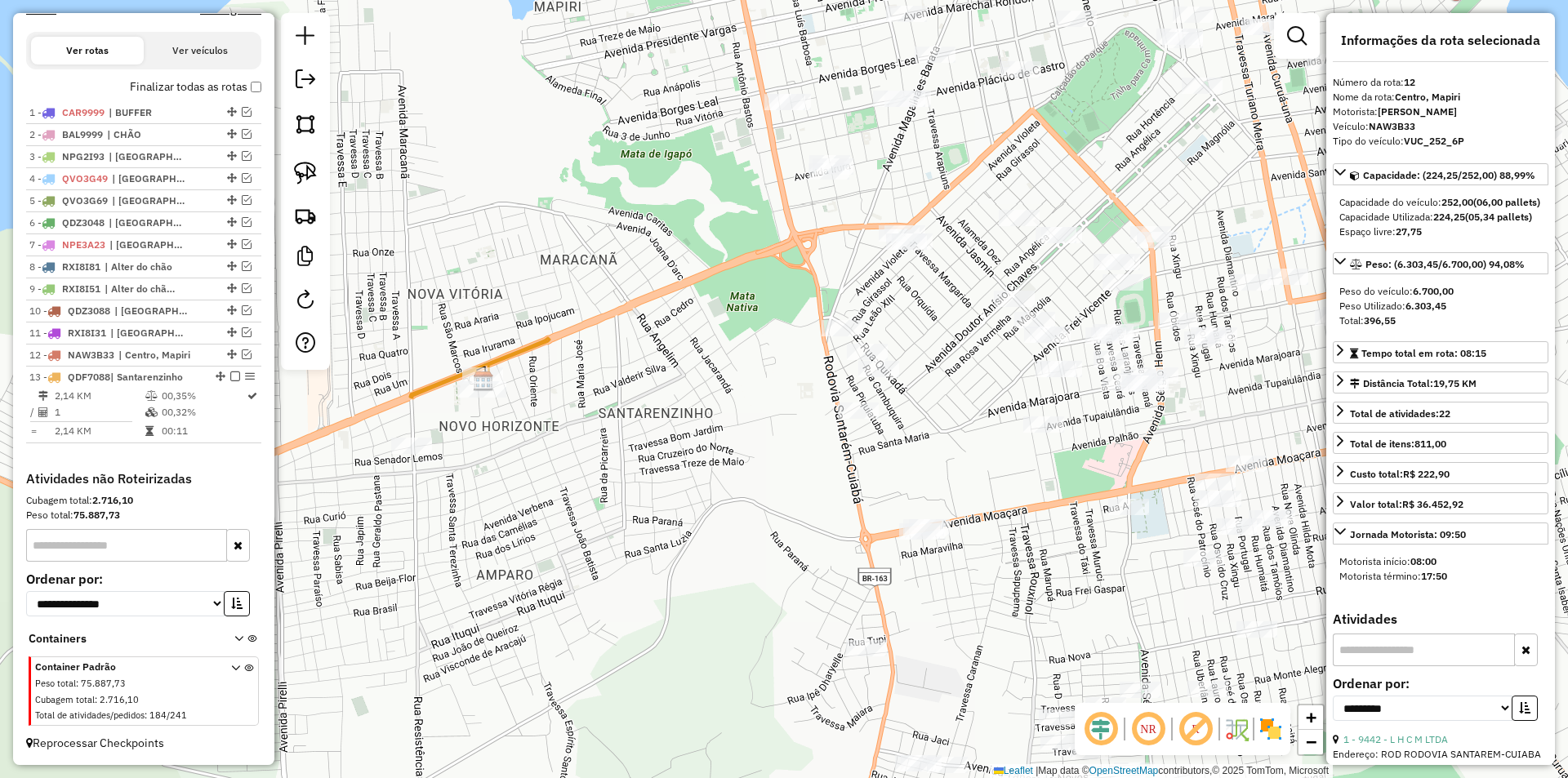
drag, startPoint x: 666, startPoint y: 430, endPoint x: 508, endPoint y: 446, distance: 158.8
click at [472, 448] on div "Janela de atendimento Grade de atendimento Capacidade Transportadoras Veículos …" at bounding box center [784, 389] width 1568 height 778
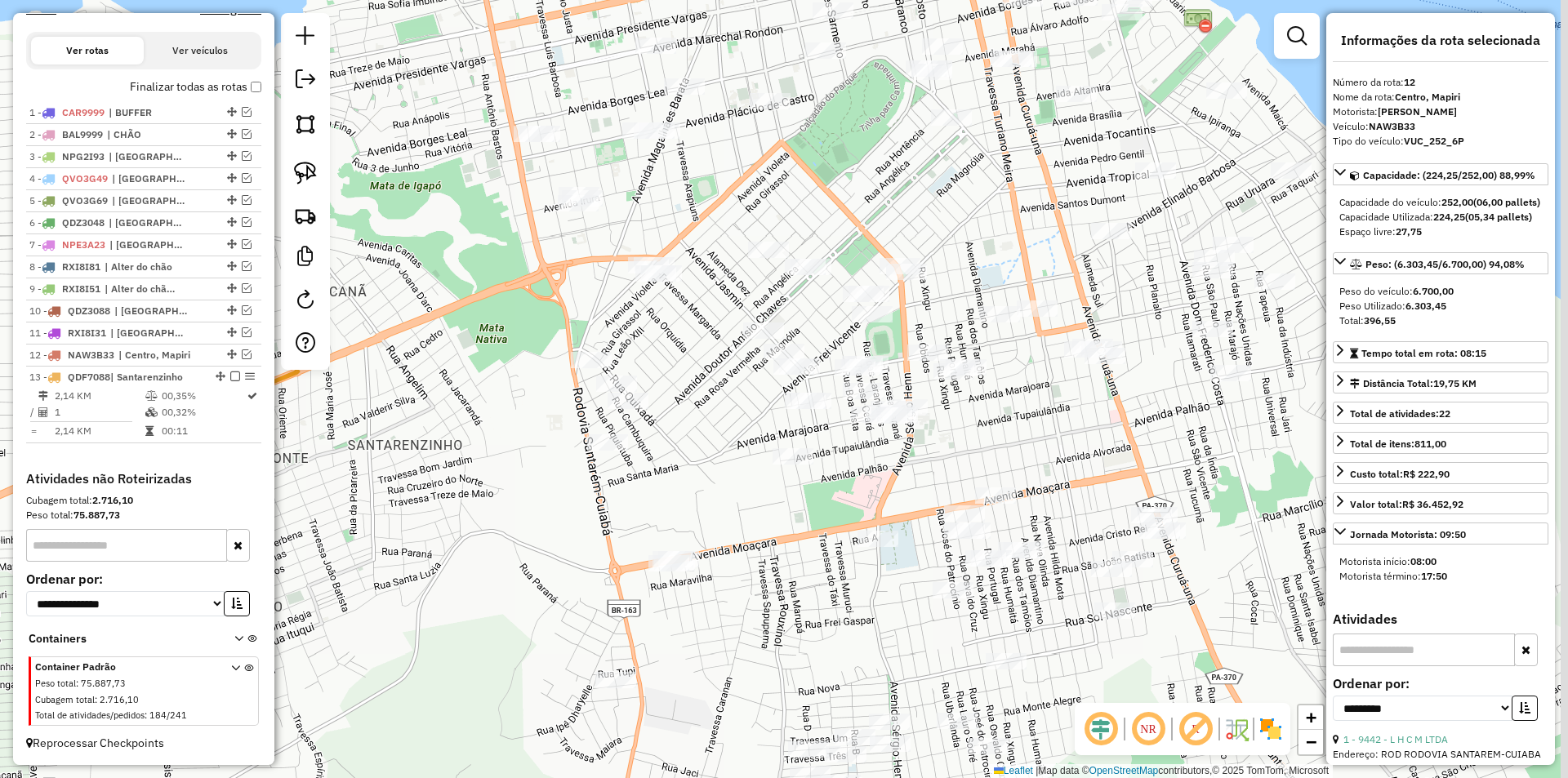
drag, startPoint x: 487, startPoint y: 441, endPoint x: 305, endPoint y: 455, distance: 182.5
click at [308, 468] on div "Janela de atendimento Grade de atendimento Capacidade Transportadoras Veículos …" at bounding box center [784, 389] width 1568 height 778
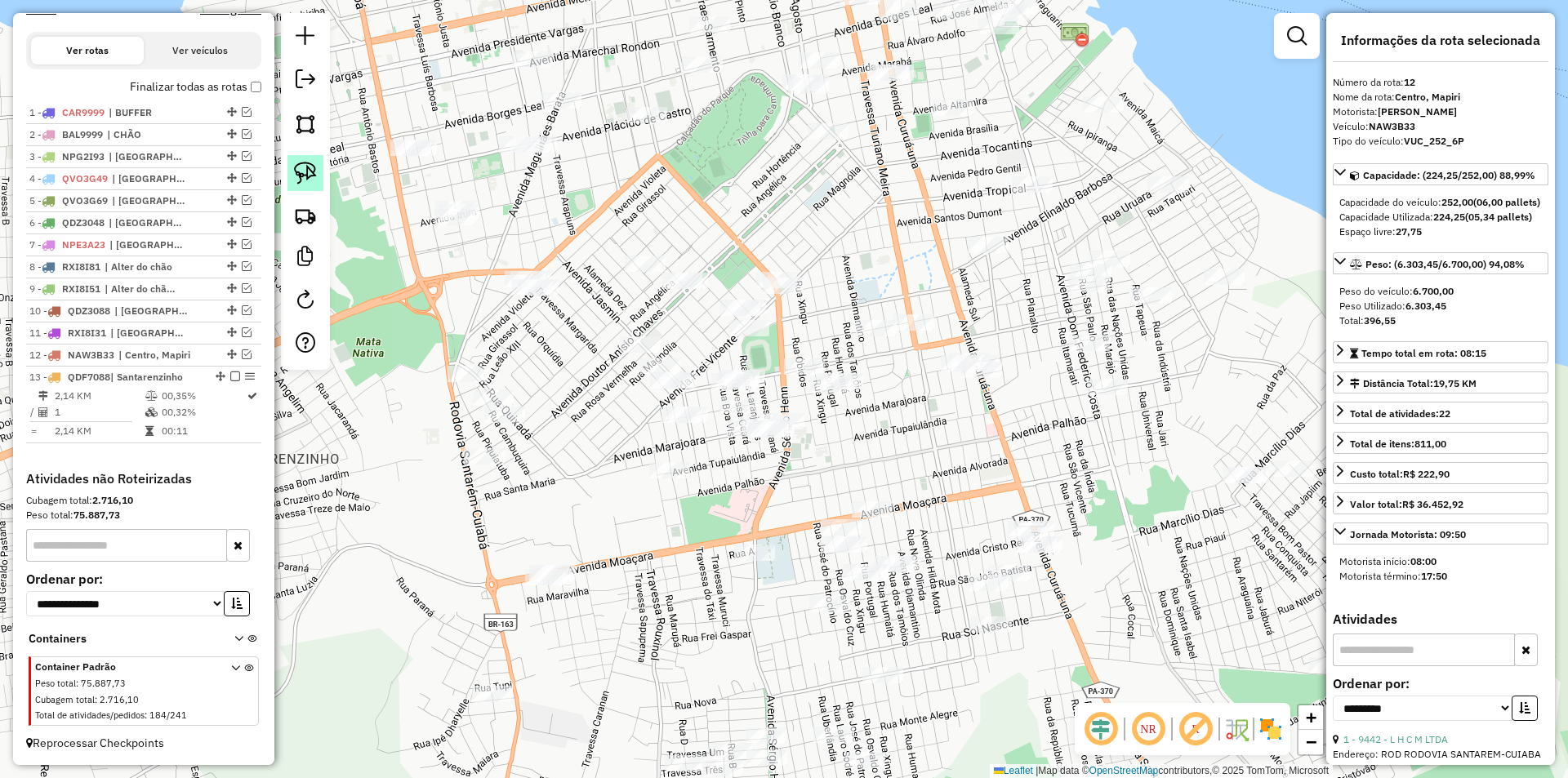
click at [305, 164] on img at bounding box center [306, 173] width 23 height 23
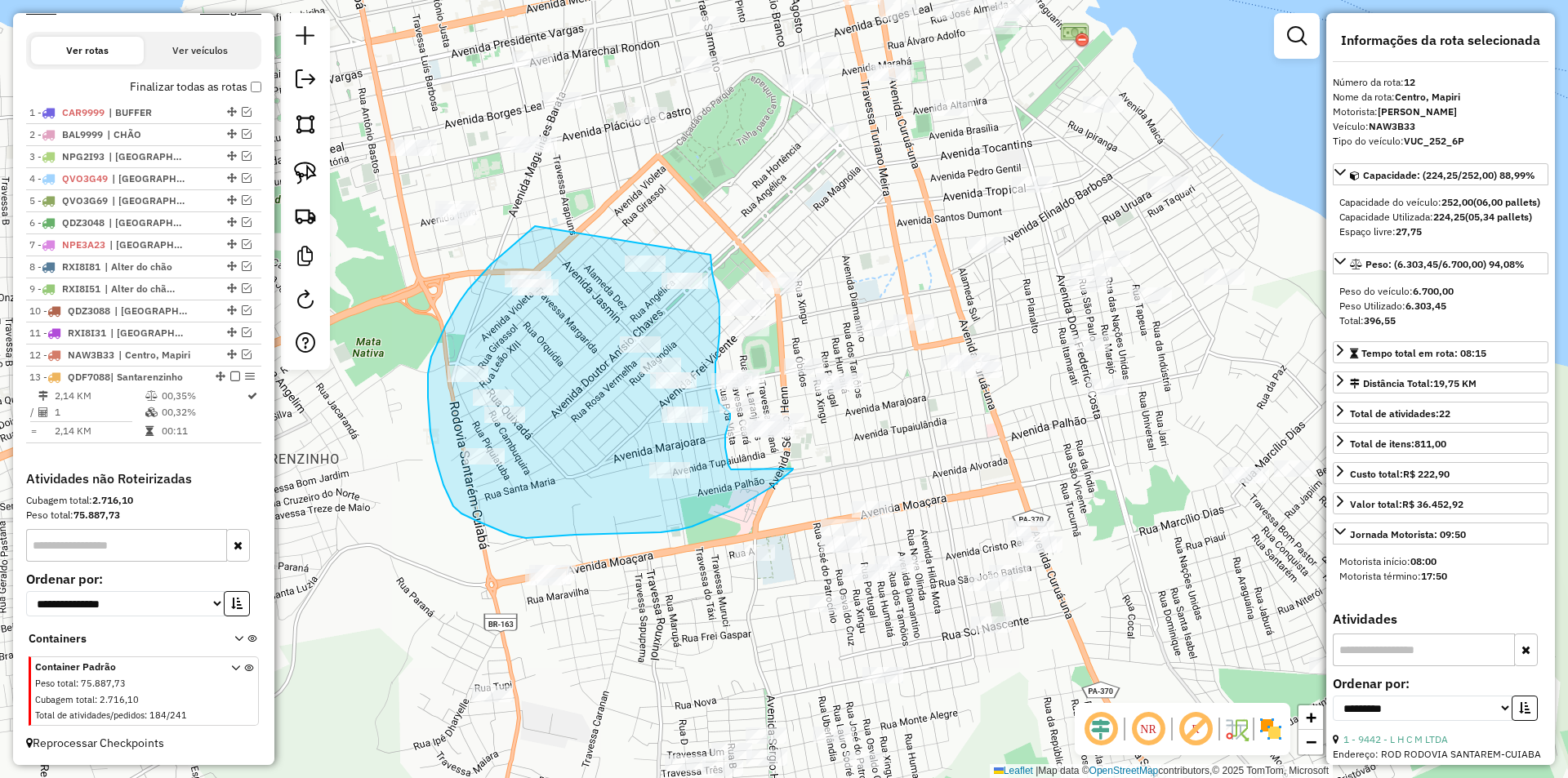
drag, startPoint x: 535, startPoint y: 226, endPoint x: 711, endPoint y: 255, distance: 178.4
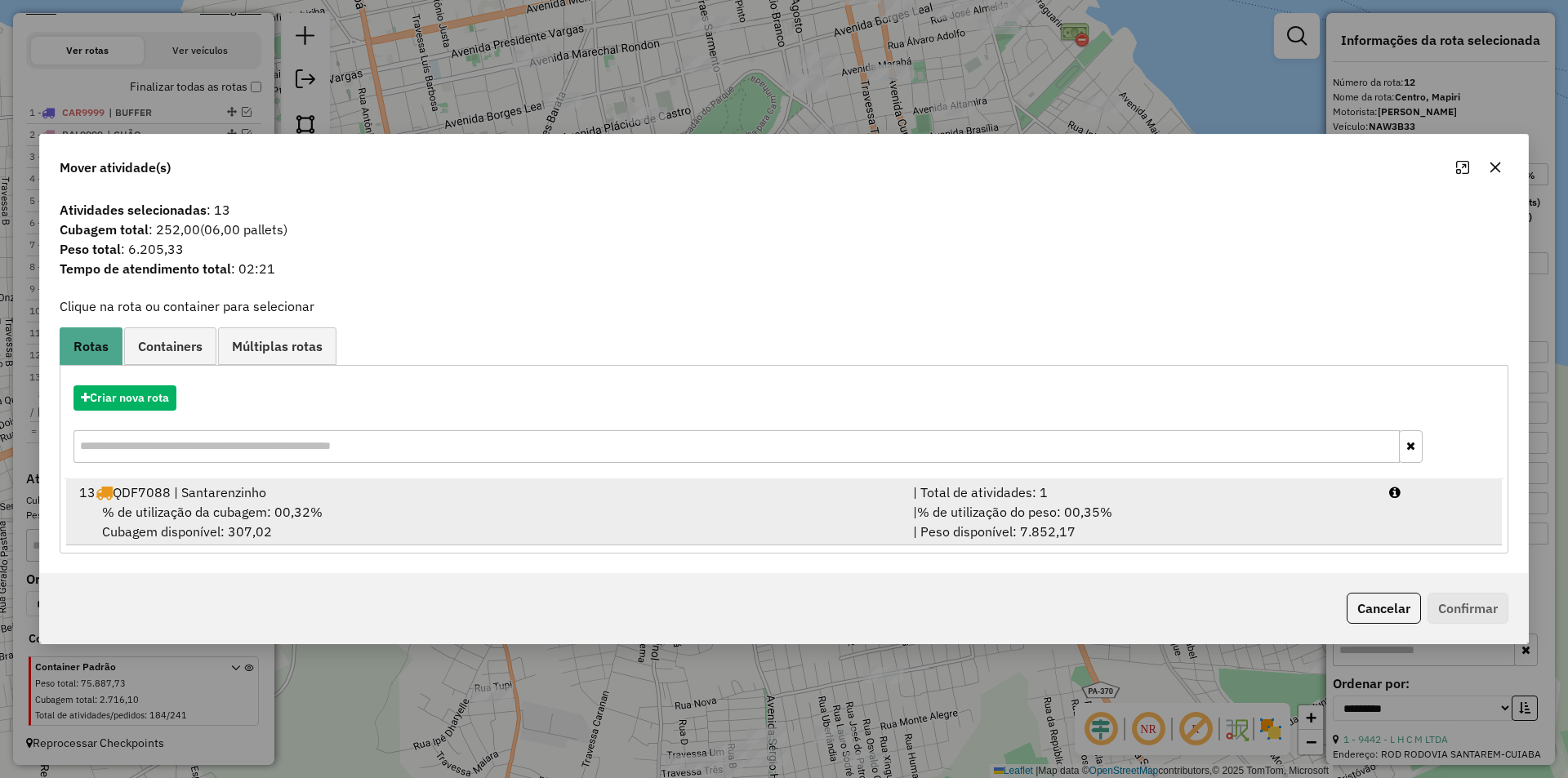
click at [267, 509] on span "% de utilização da cubagem: 00,32%" at bounding box center [213, 512] width 221 height 16
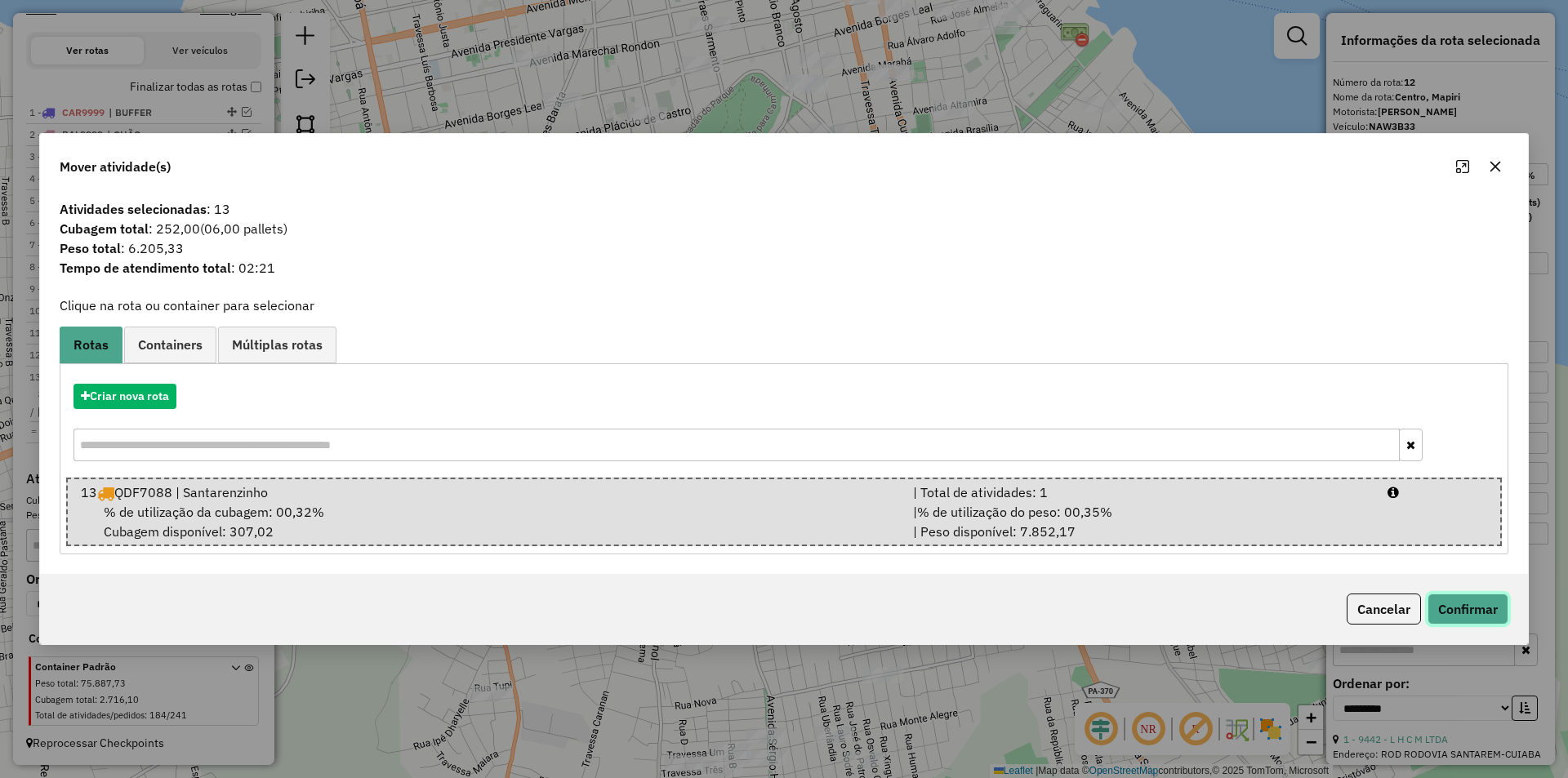
click at [1484, 607] on button "Confirmar" at bounding box center [1467, 609] width 81 height 31
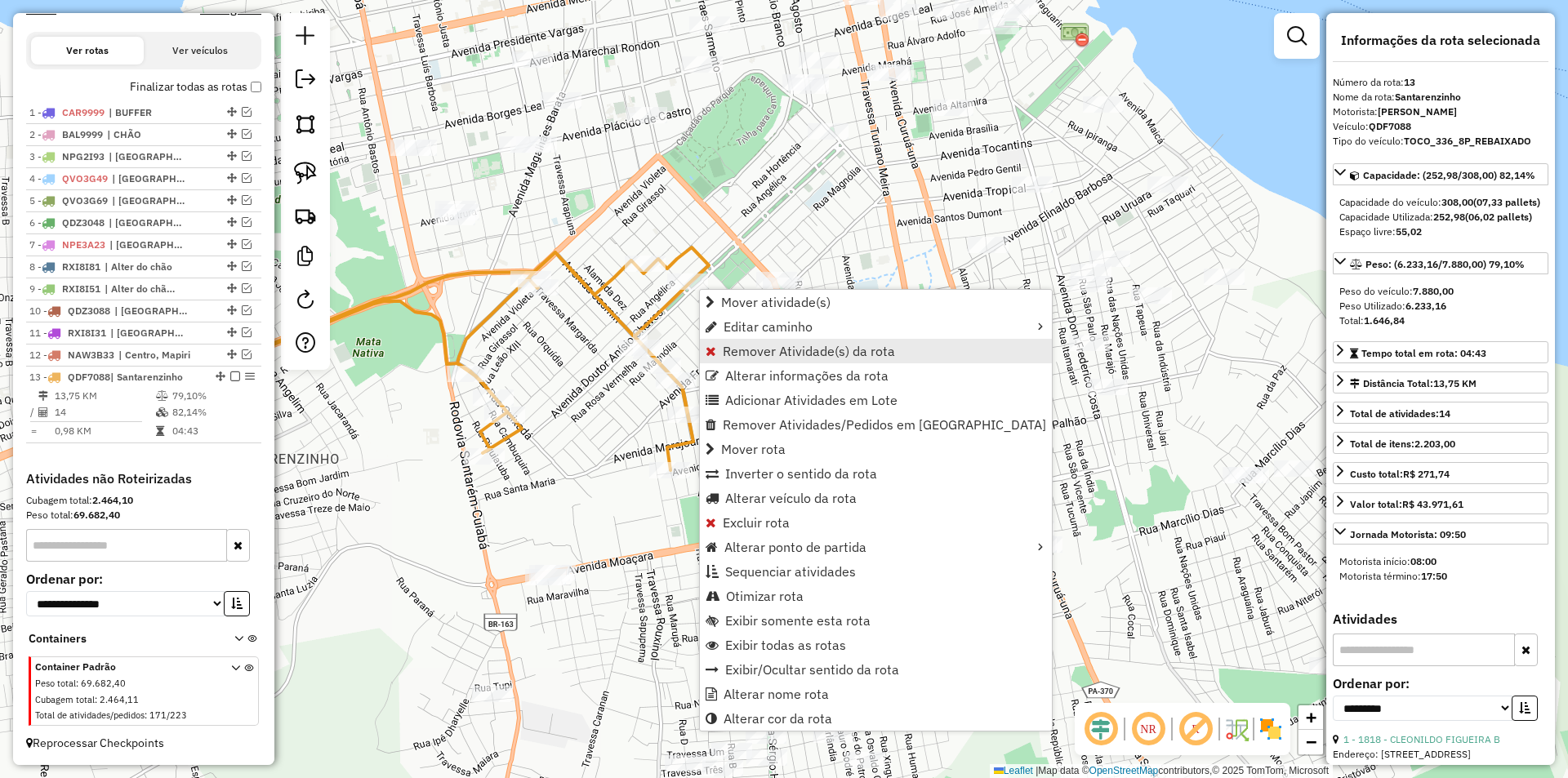
click at [738, 359] on link "Remover Atividade(s) da rota" at bounding box center [876, 351] width 352 height 25
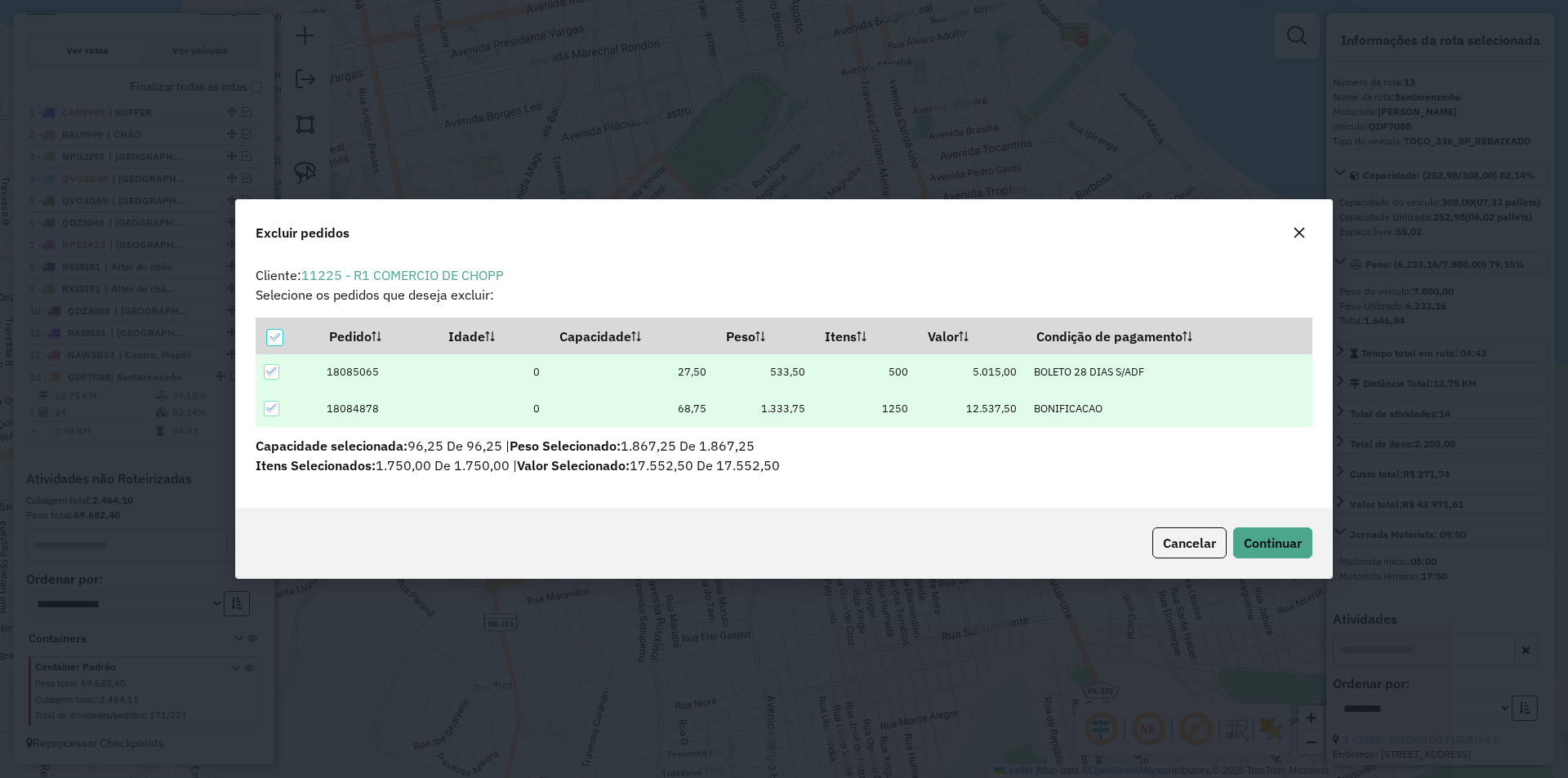
scroll to position [0, 0]
click at [1261, 537] on span "Continuar" at bounding box center [1273, 543] width 58 height 16
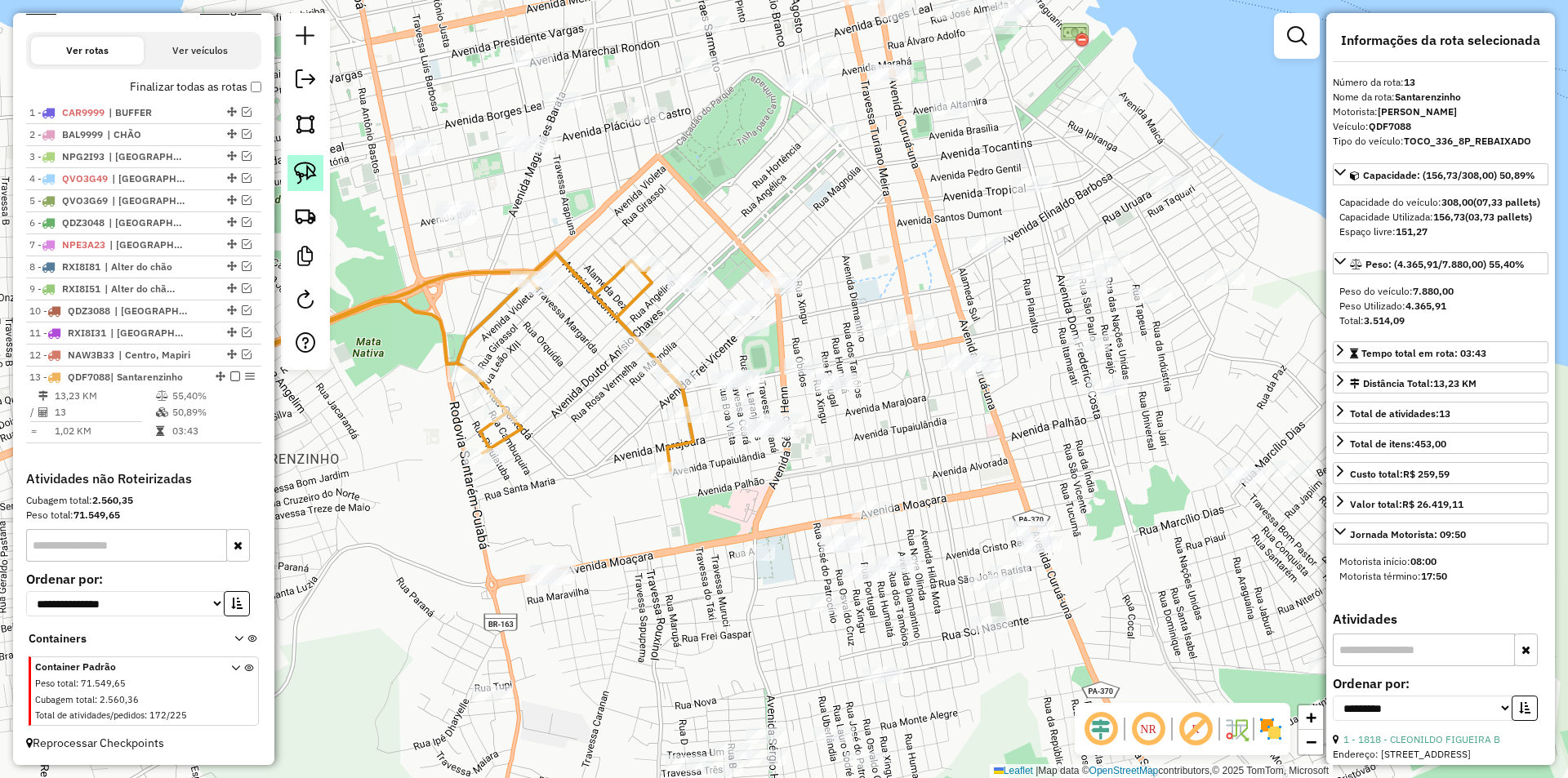
click at [305, 165] on img at bounding box center [306, 173] width 23 height 23
drag, startPoint x: 825, startPoint y: 234, endPoint x: 781, endPoint y: 353, distance: 126.9
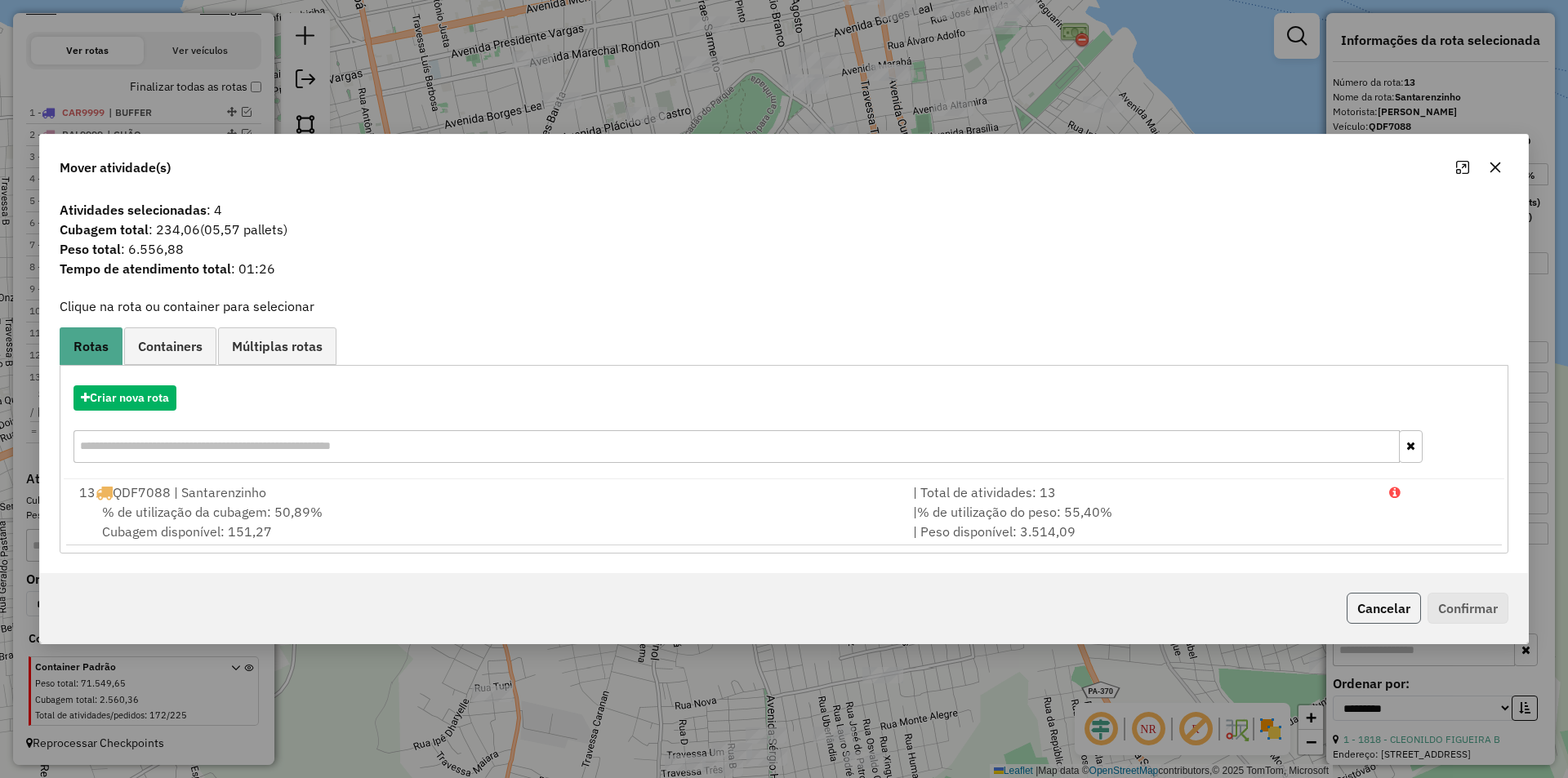
click at [1363, 604] on button "Cancelar" at bounding box center [1384, 608] width 75 height 31
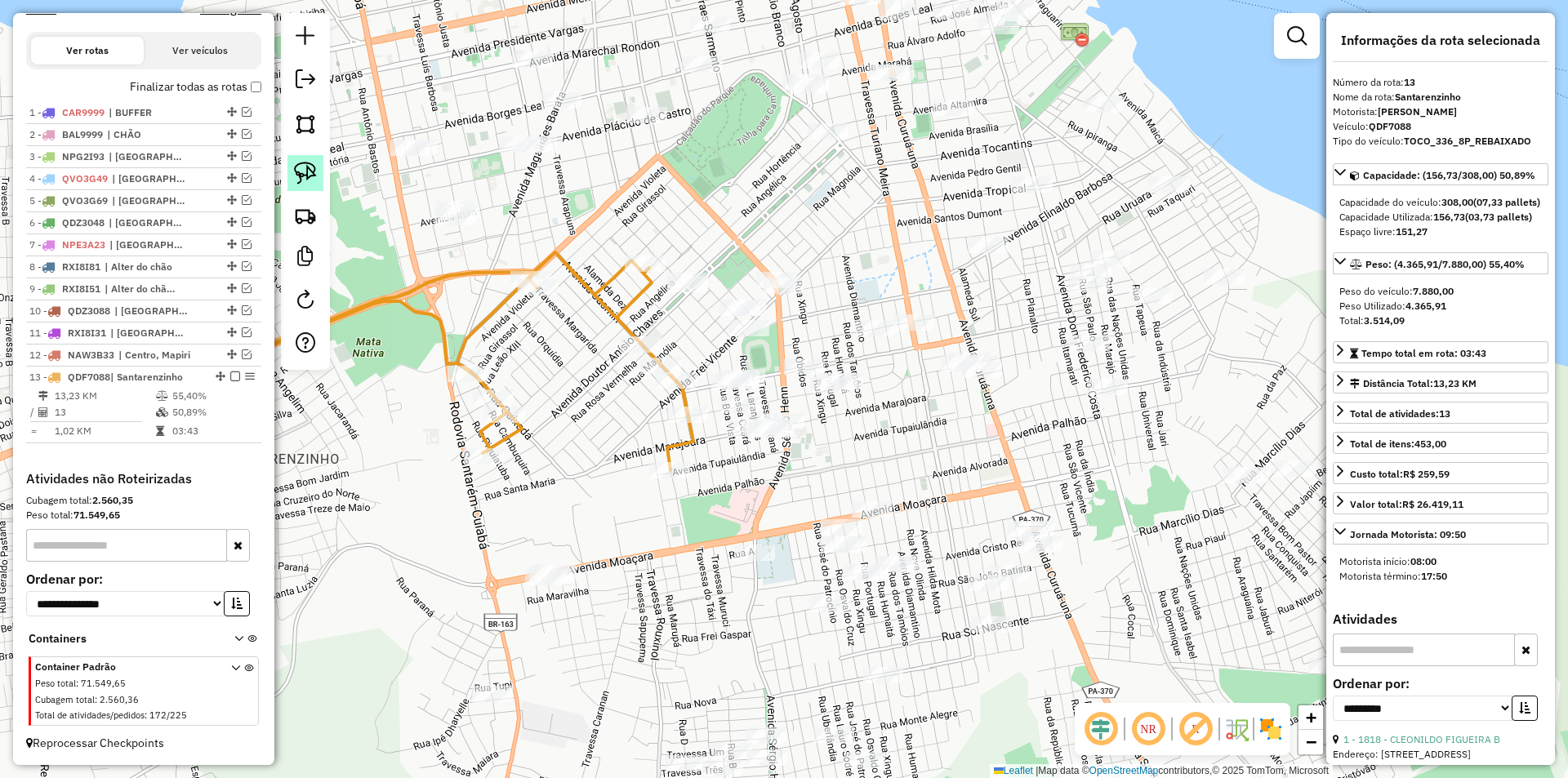
click at [308, 178] on img at bounding box center [306, 173] width 23 height 23
drag, startPoint x: 716, startPoint y: 253, endPoint x: 811, endPoint y: 353, distance: 137.9
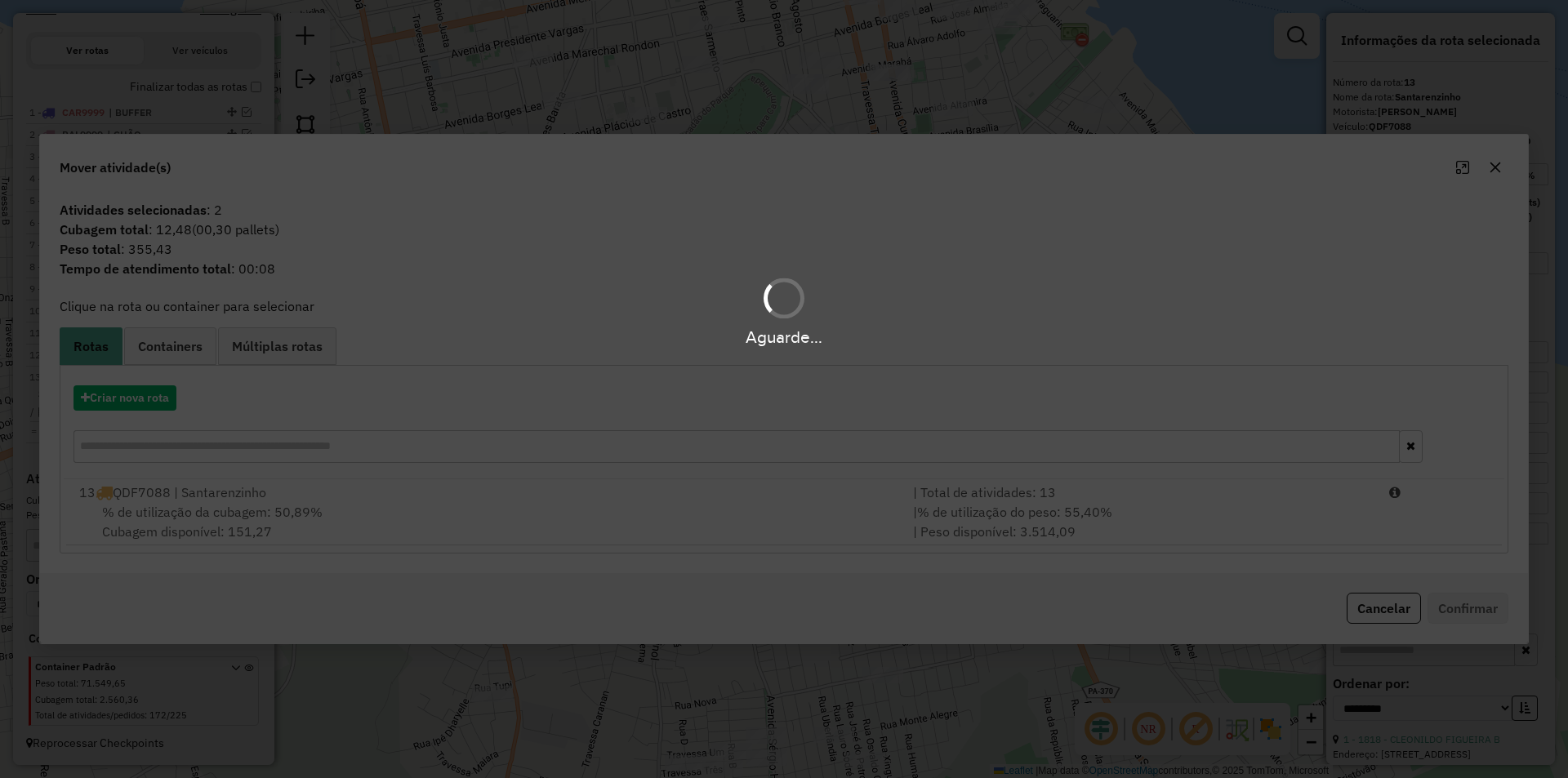
click at [753, 494] on hb-app "Aguarde... Pop-up bloqueado! Seu navegador bloqueou automáticamente a abertura …" at bounding box center [784, 389] width 1568 height 778
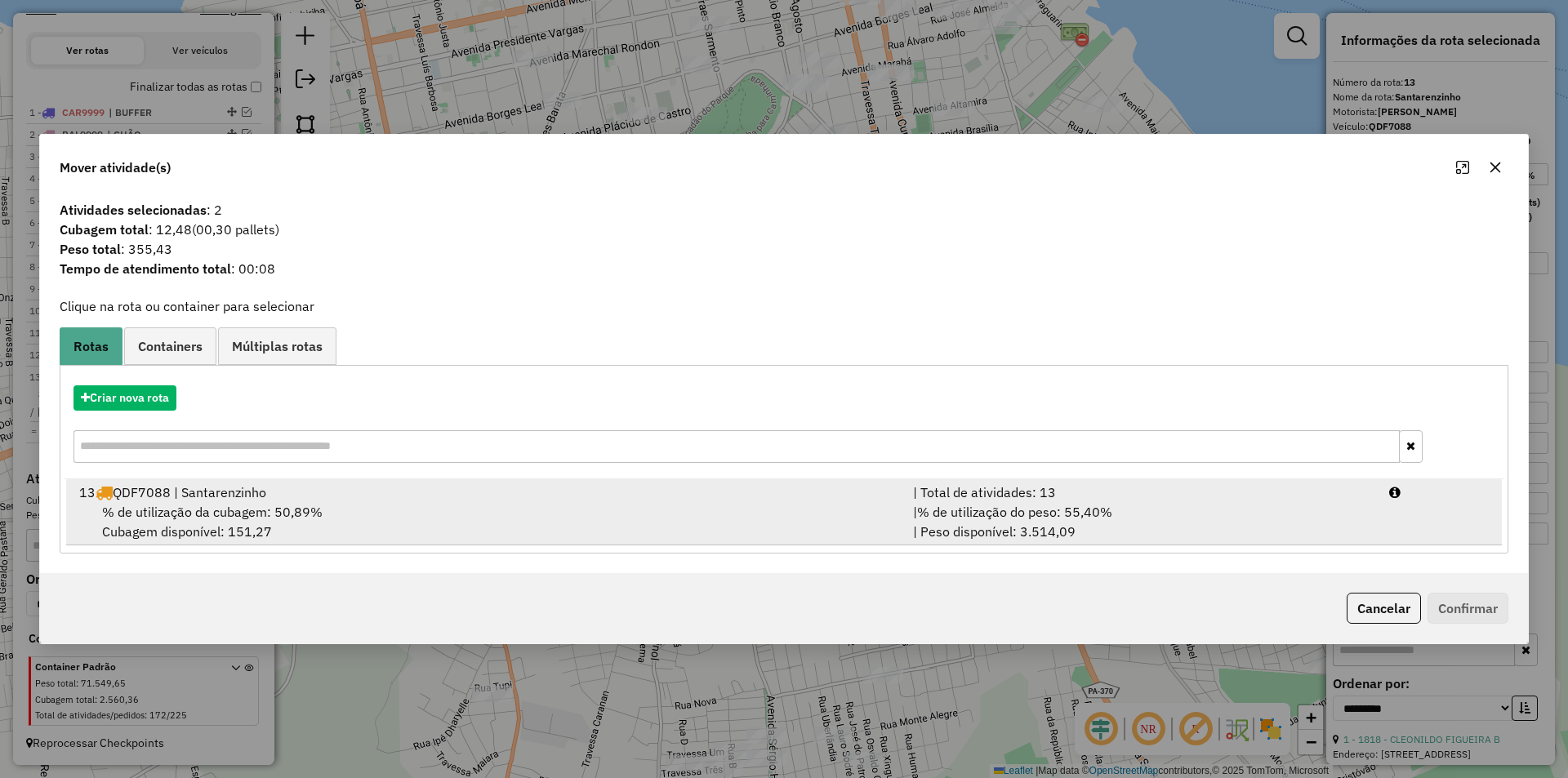
click at [1373, 525] on div "| % de utilização do peso: 55,40% | Peso disponível: 3.514,09" at bounding box center [1141, 522] width 476 height 39
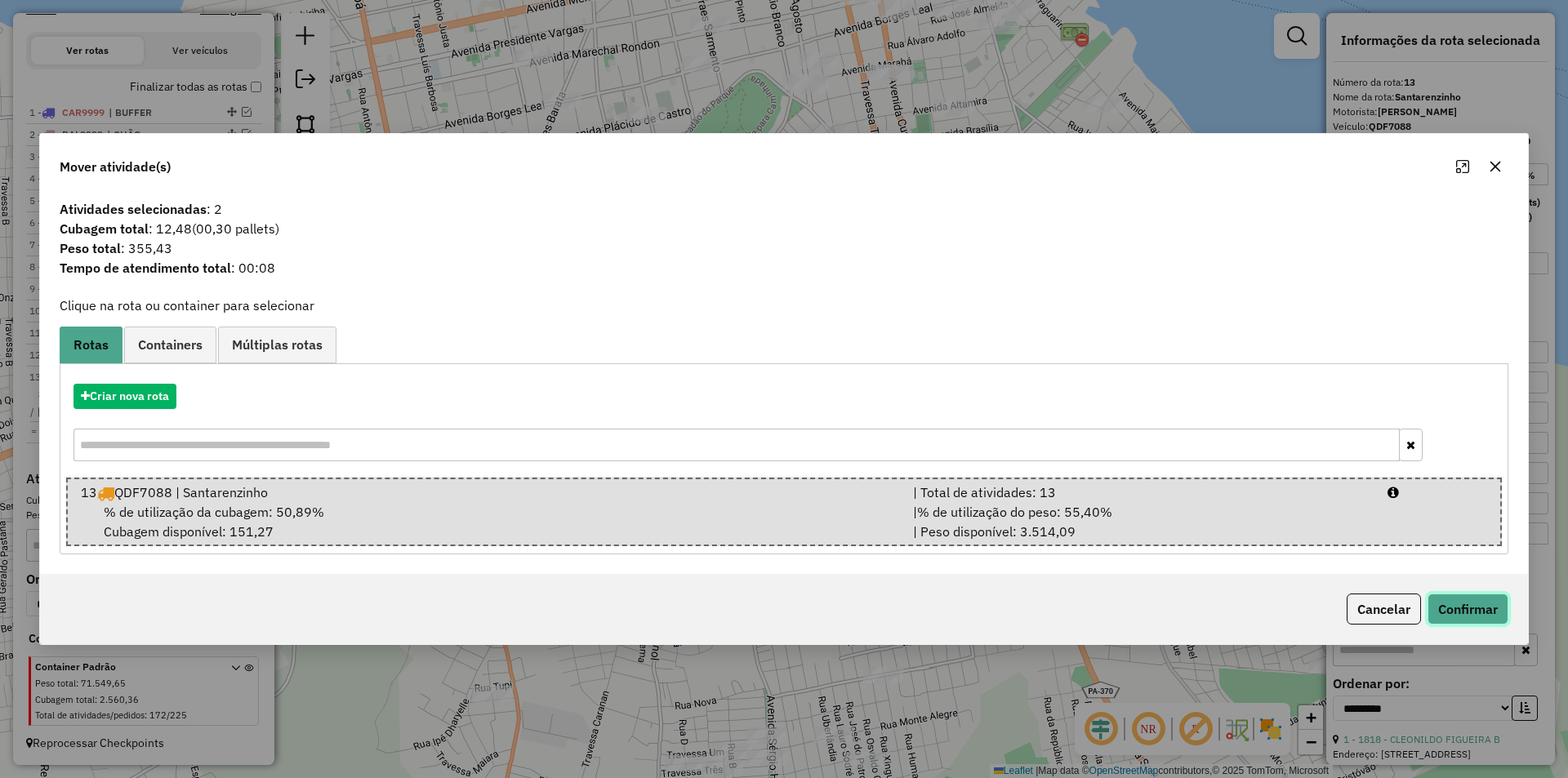
click at [1457, 605] on button "Confirmar" at bounding box center [1467, 609] width 81 height 31
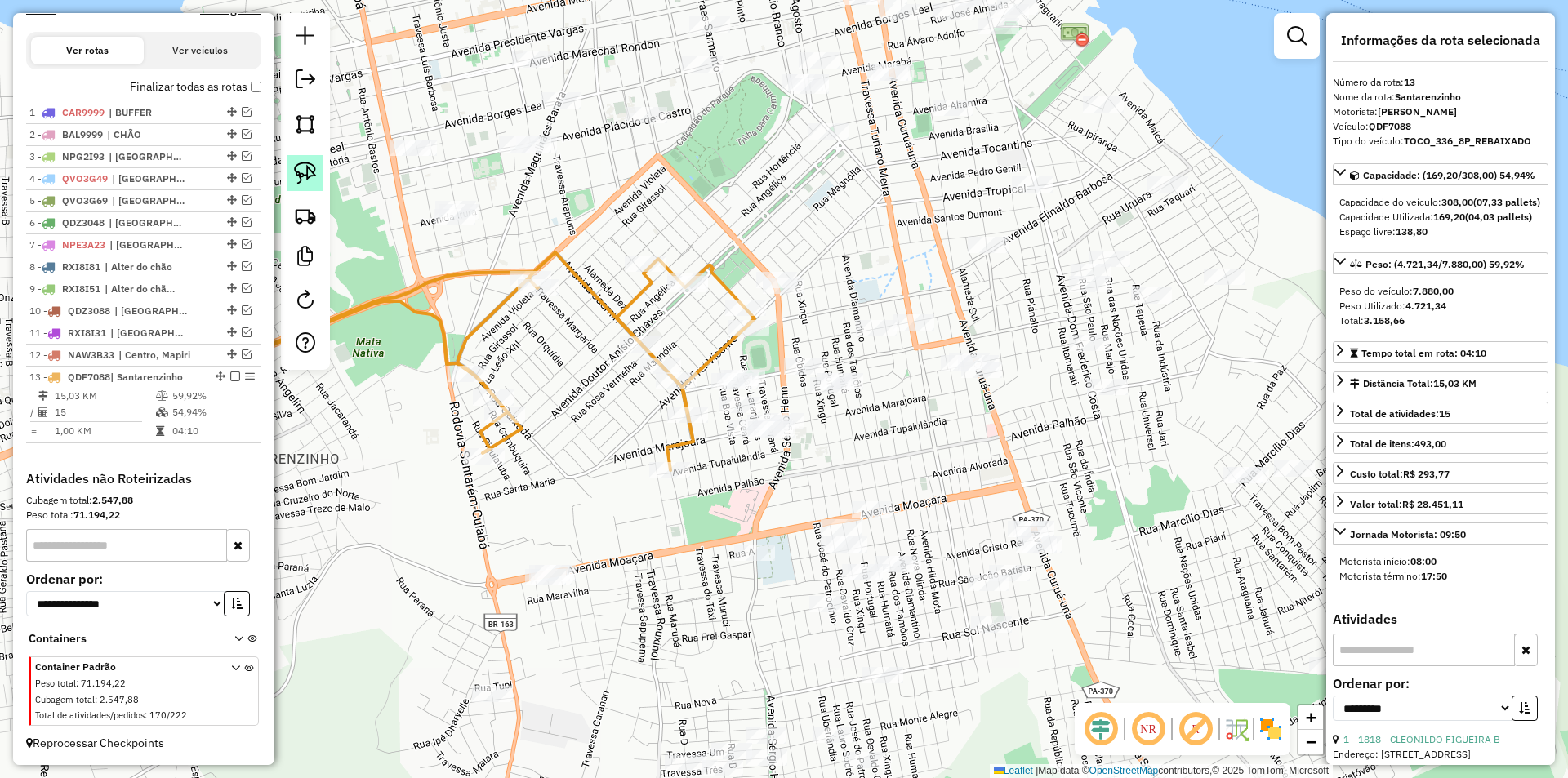
click at [309, 167] on img at bounding box center [306, 173] width 23 height 23
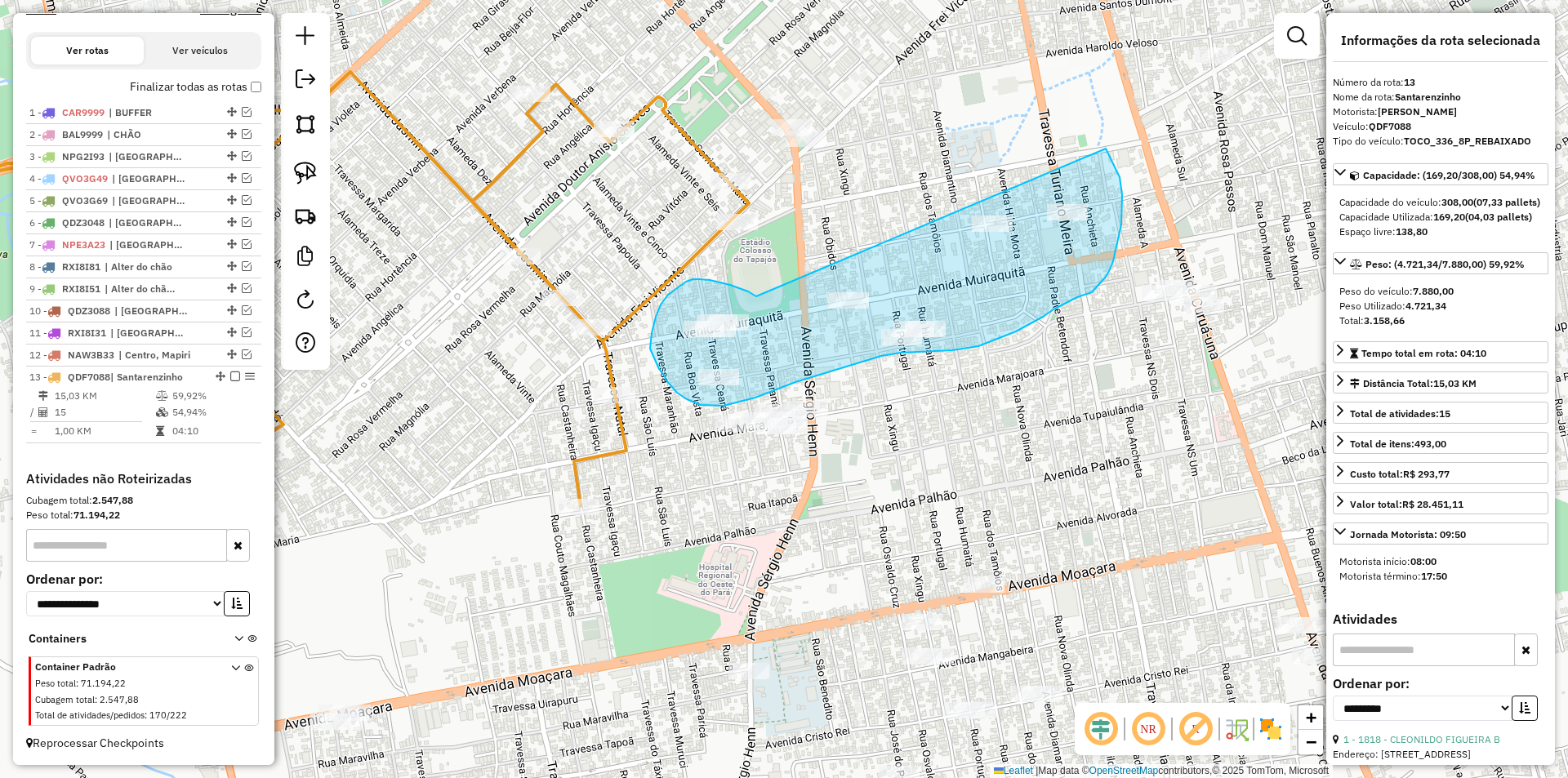
drag, startPoint x: 741, startPoint y: 289, endPoint x: 1106, endPoint y: 148, distance: 391.3
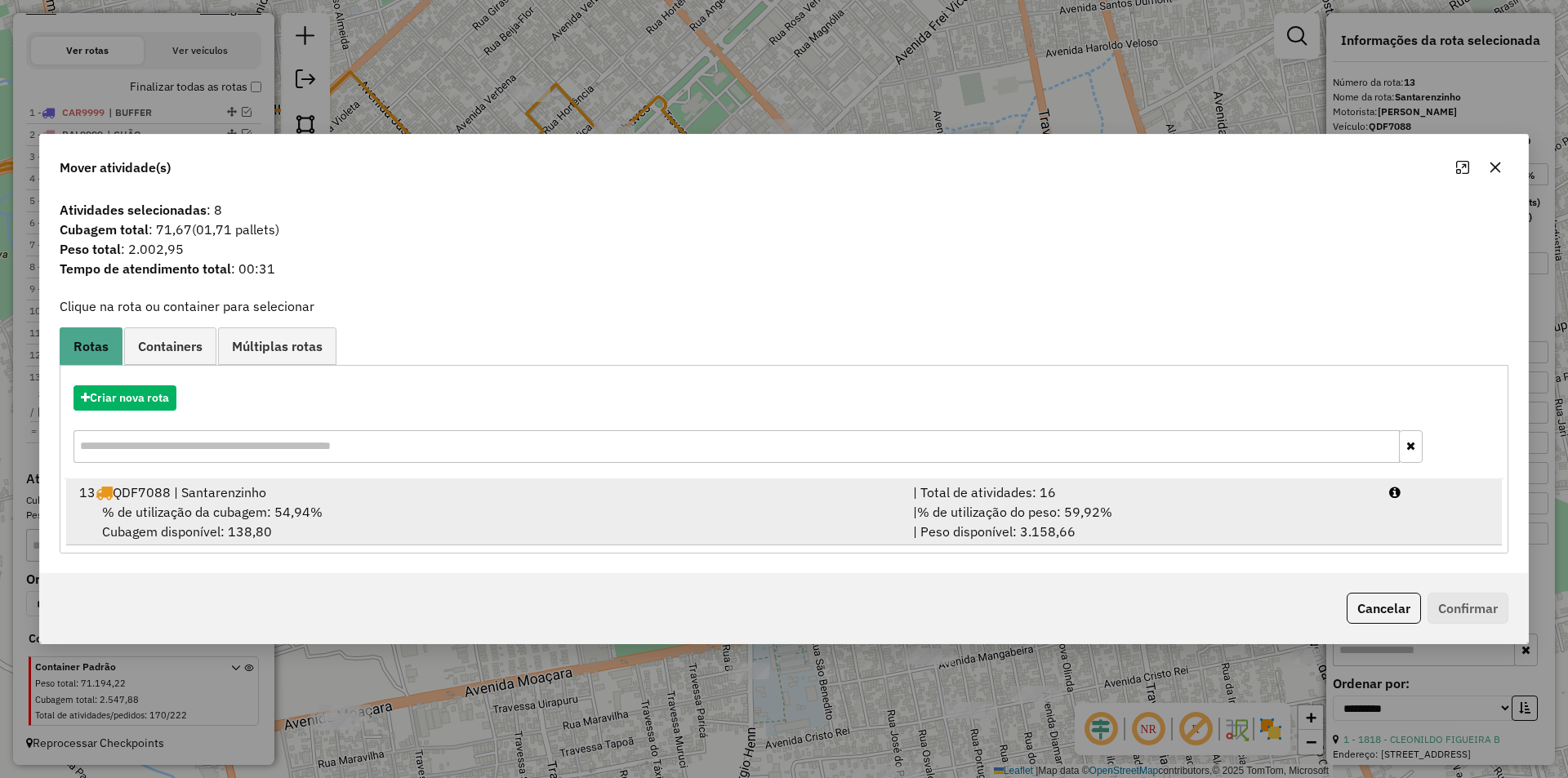
click at [1303, 535] on div "| % de utilização do peso: 59,92% | Peso disponível: 3.158,66" at bounding box center [1141, 522] width 476 height 39
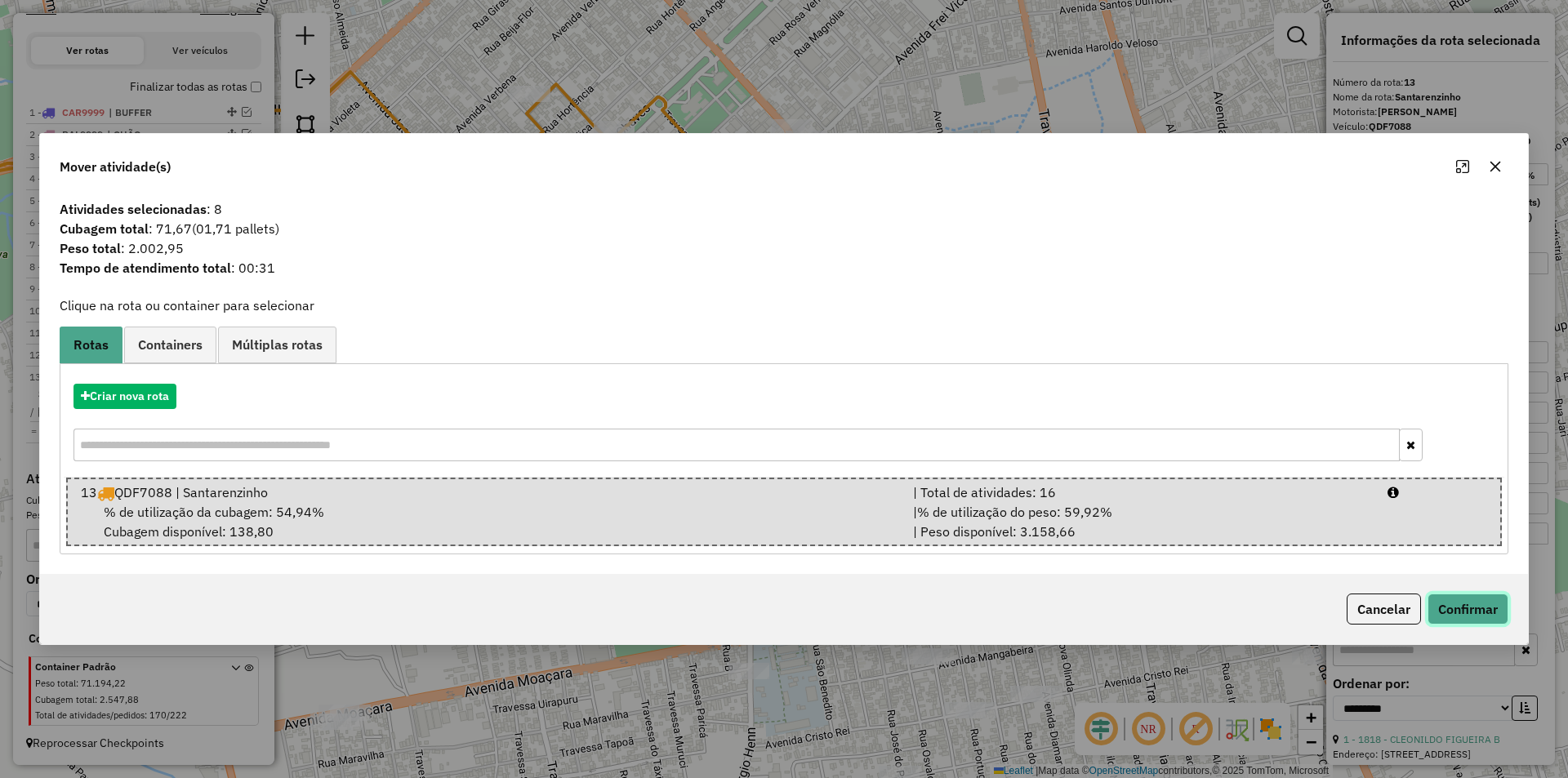
click at [1459, 612] on button "Confirmar" at bounding box center [1467, 609] width 81 height 31
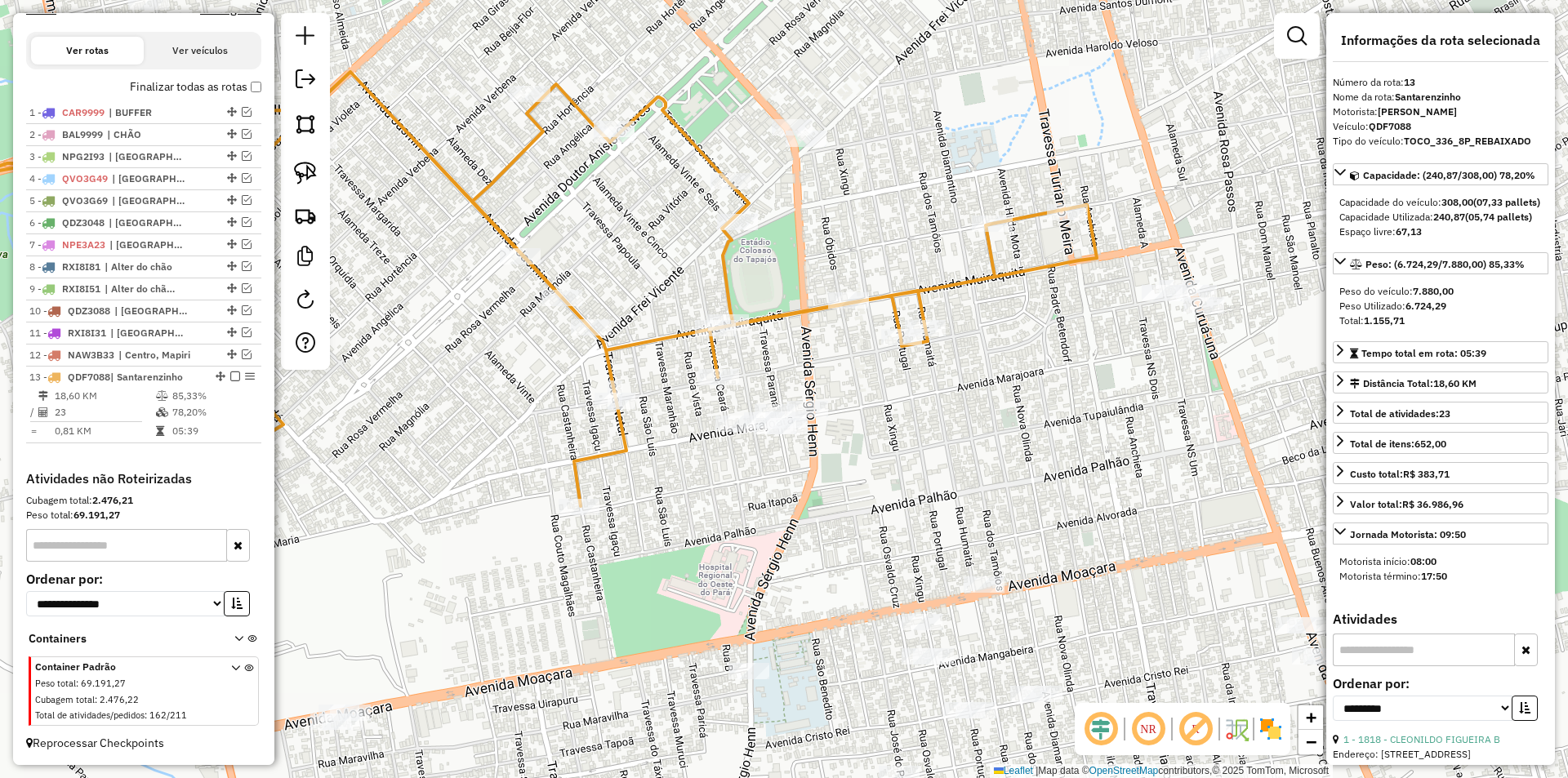
click at [570, 328] on div "Janela de atendimento Grade de atendimento Capacidade Transportadoras Veículos …" at bounding box center [784, 389] width 1568 height 778
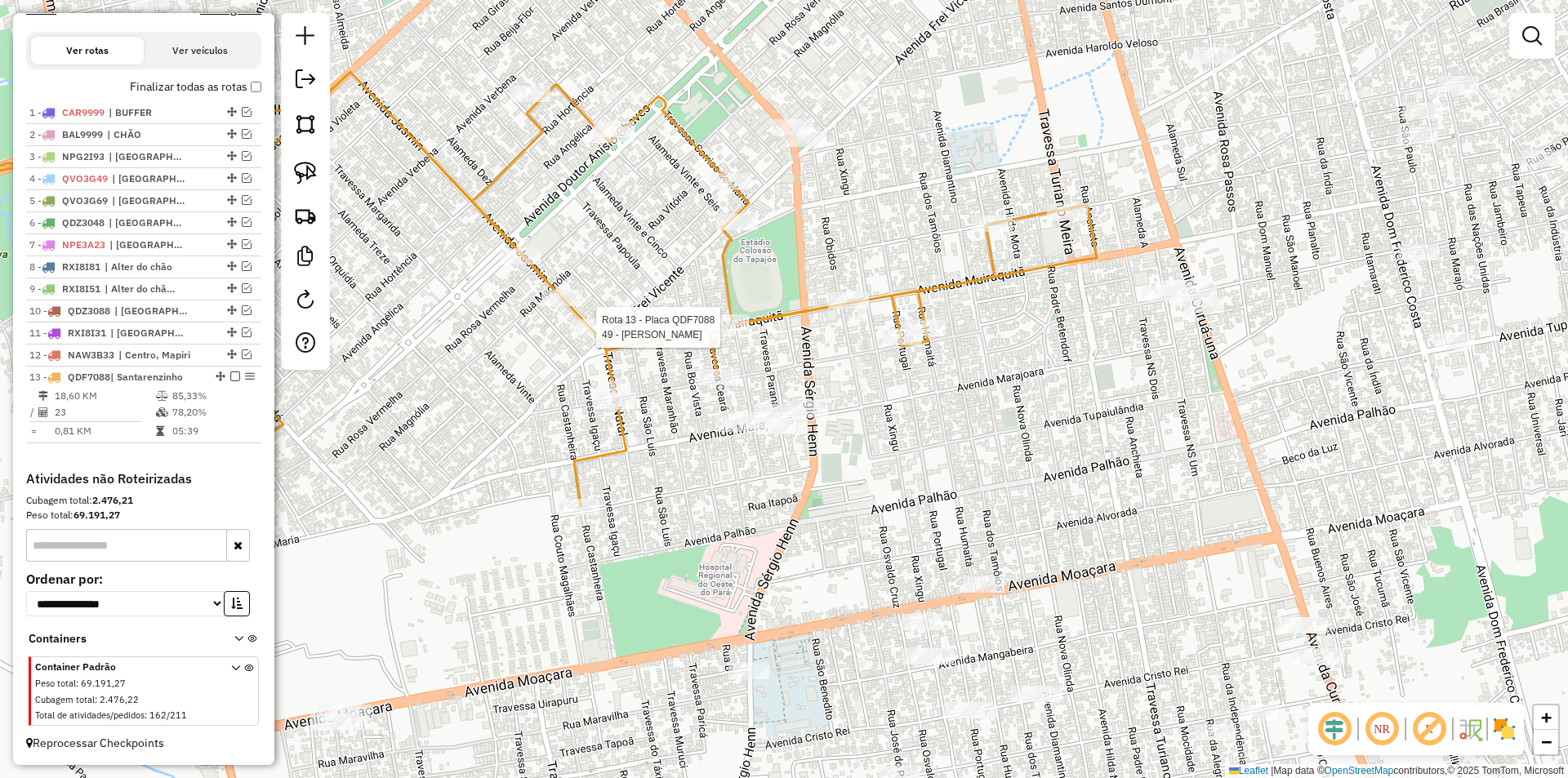
select select "**********"
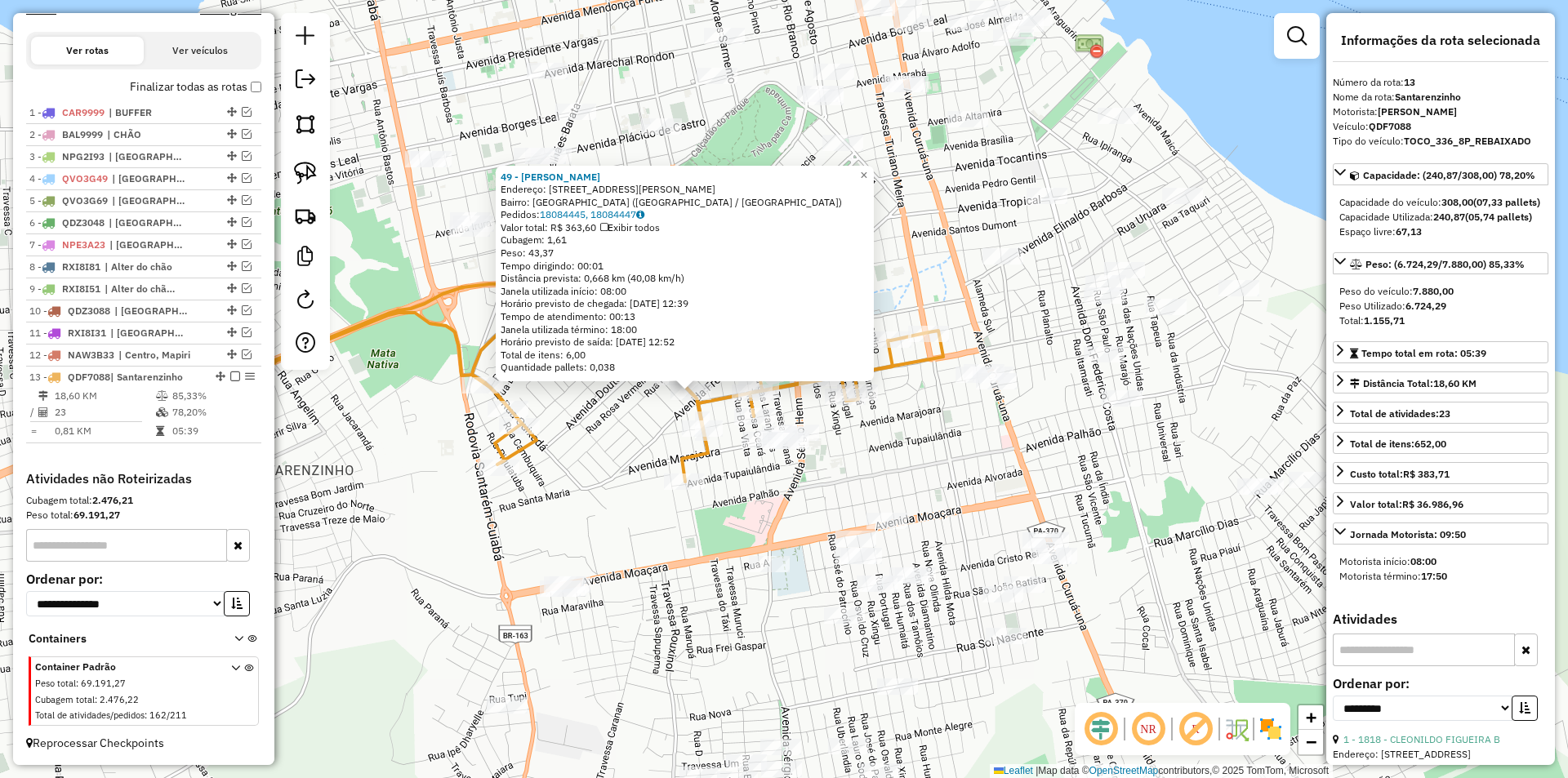
click at [599, 474] on div "49 - ANTONIO EDUARDO DE S Endereço: AV JASMIM 1 1042 Bairro: AEROPORTO VELHO (S…" at bounding box center [784, 389] width 1568 height 778
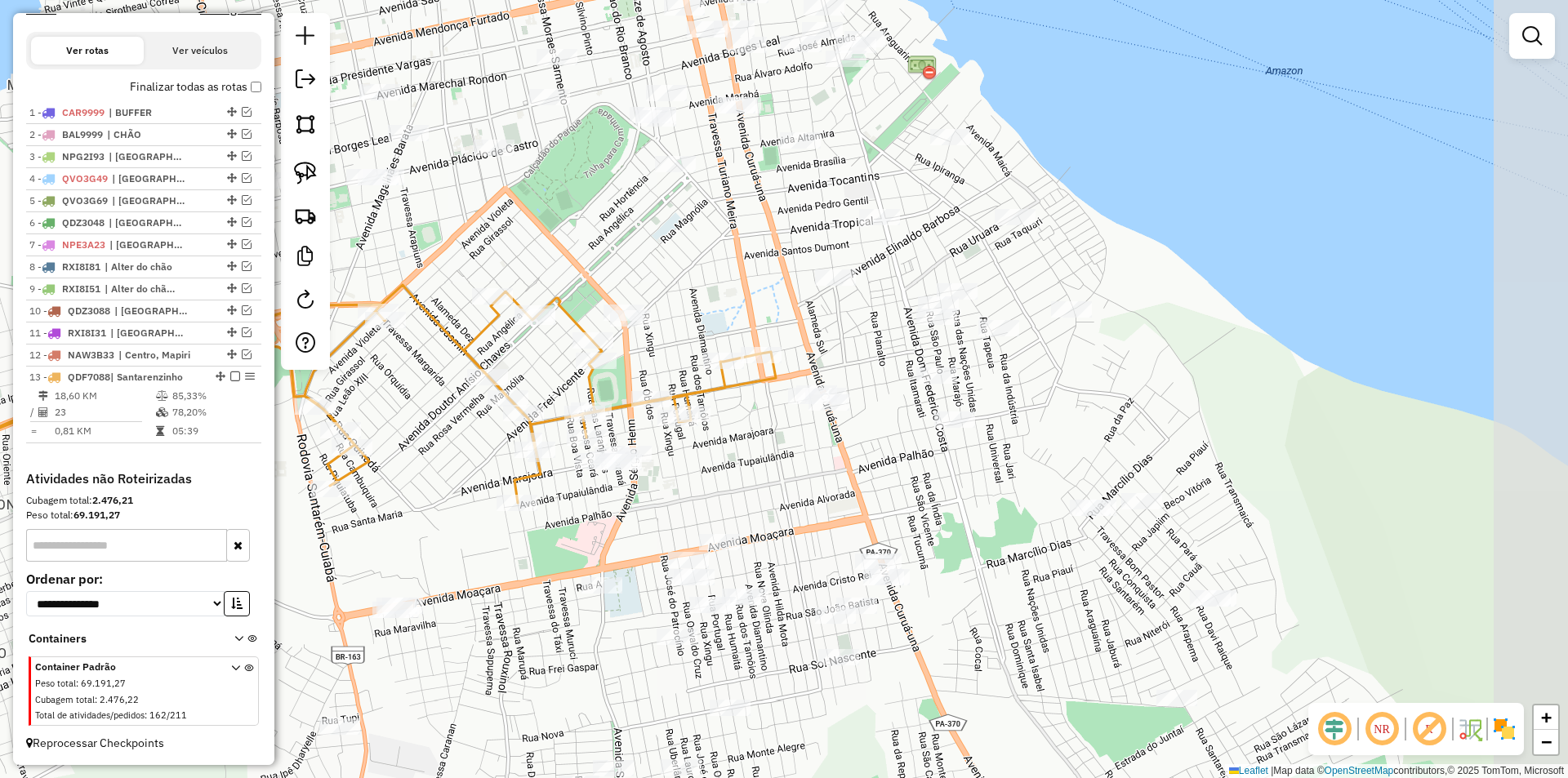
drag, startPoint x: 605, startPoint y: 494, endPoint x: 437, endPoint y: 510, distance: 168.8
click at [437, 510] on div "Janela de atendimento Grade de atendimento Capacidade Transportadoras Veículos …" at bounding box center [784, 389] width 1568 height 778
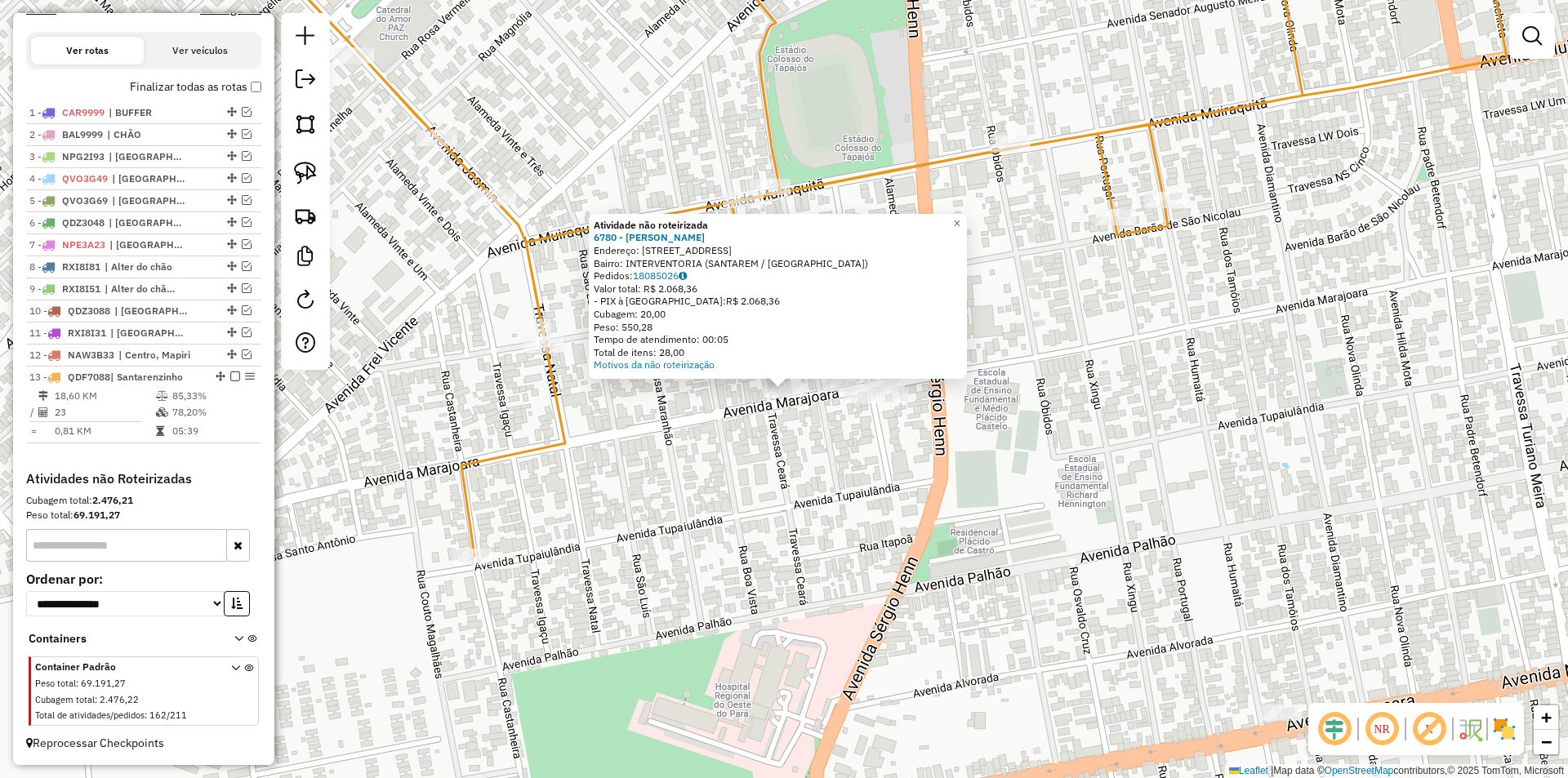
click at [809, 465] on div "Atividade não roteirizada 6780 - FERNANDA CARVALHO Endereço: AV MARAJOARA 831 B…" at bounding box center [784, 389] width 1568 height 778
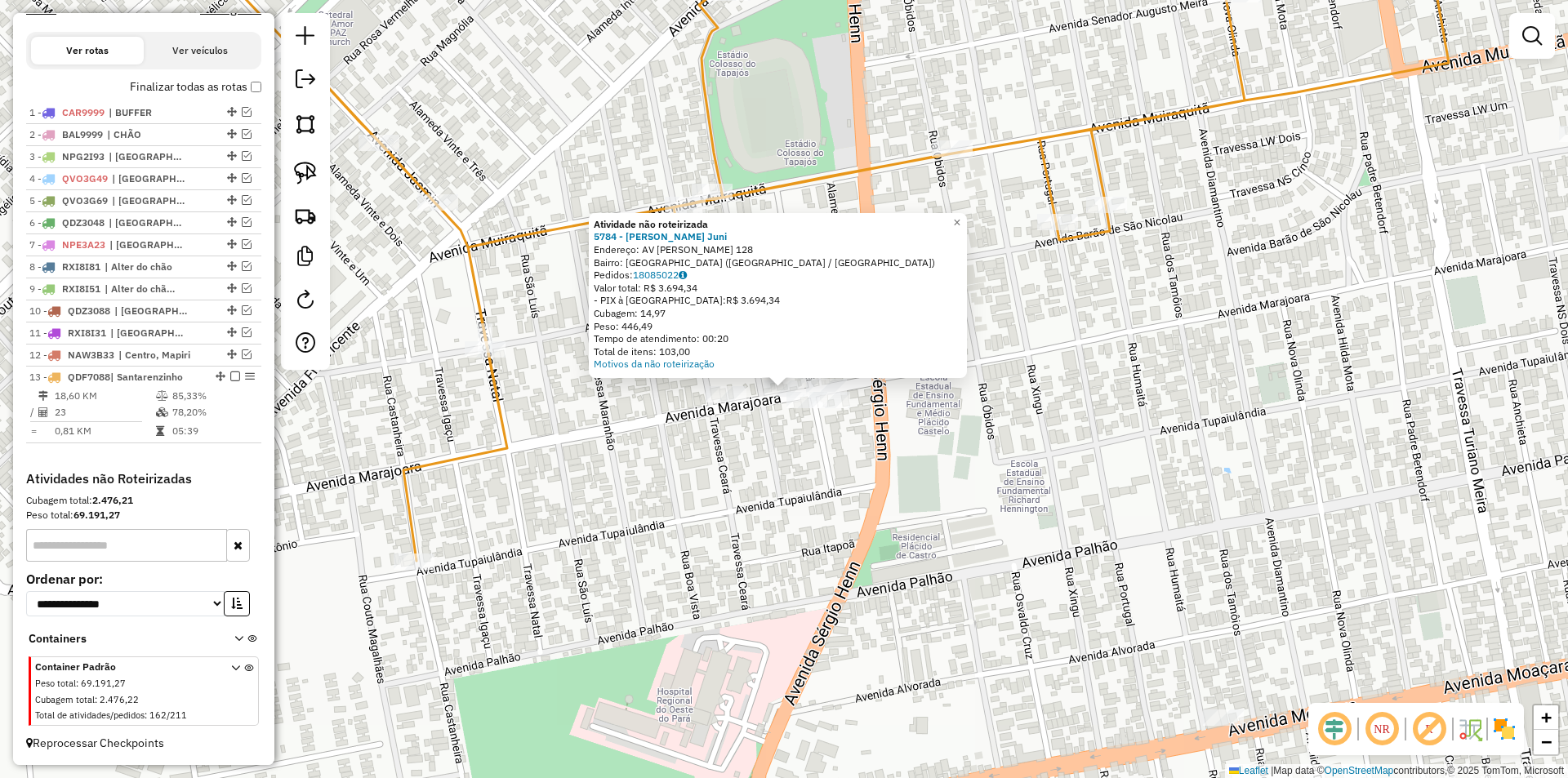
click at [800, 453] on div "Atividade não roteirizada 5784 - Nilton Da Silva Juni Endereço: AV SERGIO HENN …" at bounding box center [784, 389] width 1568 height 778
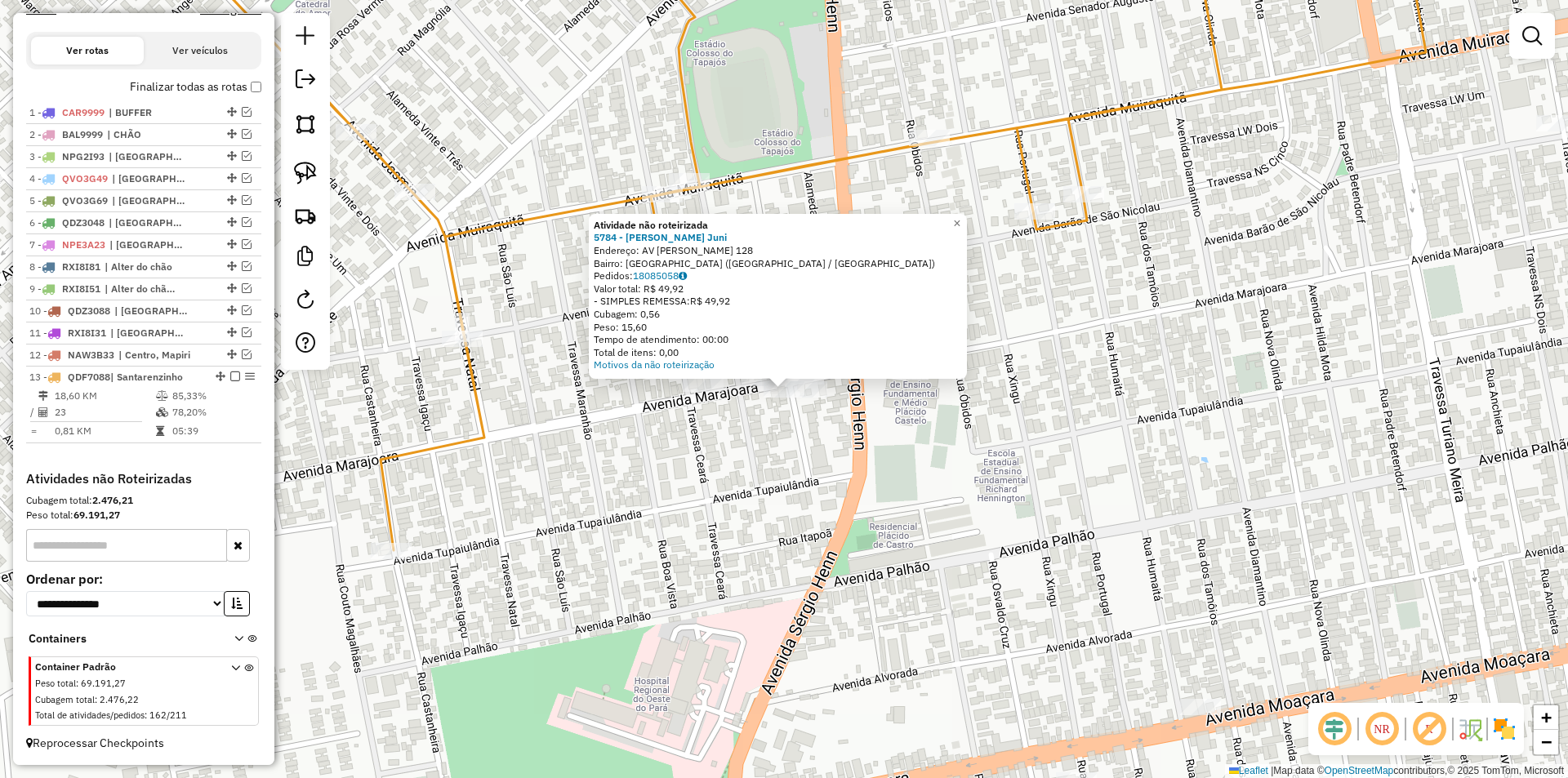
click at [819, 397] on div at bounding box center [807, 389] width 41 height 16
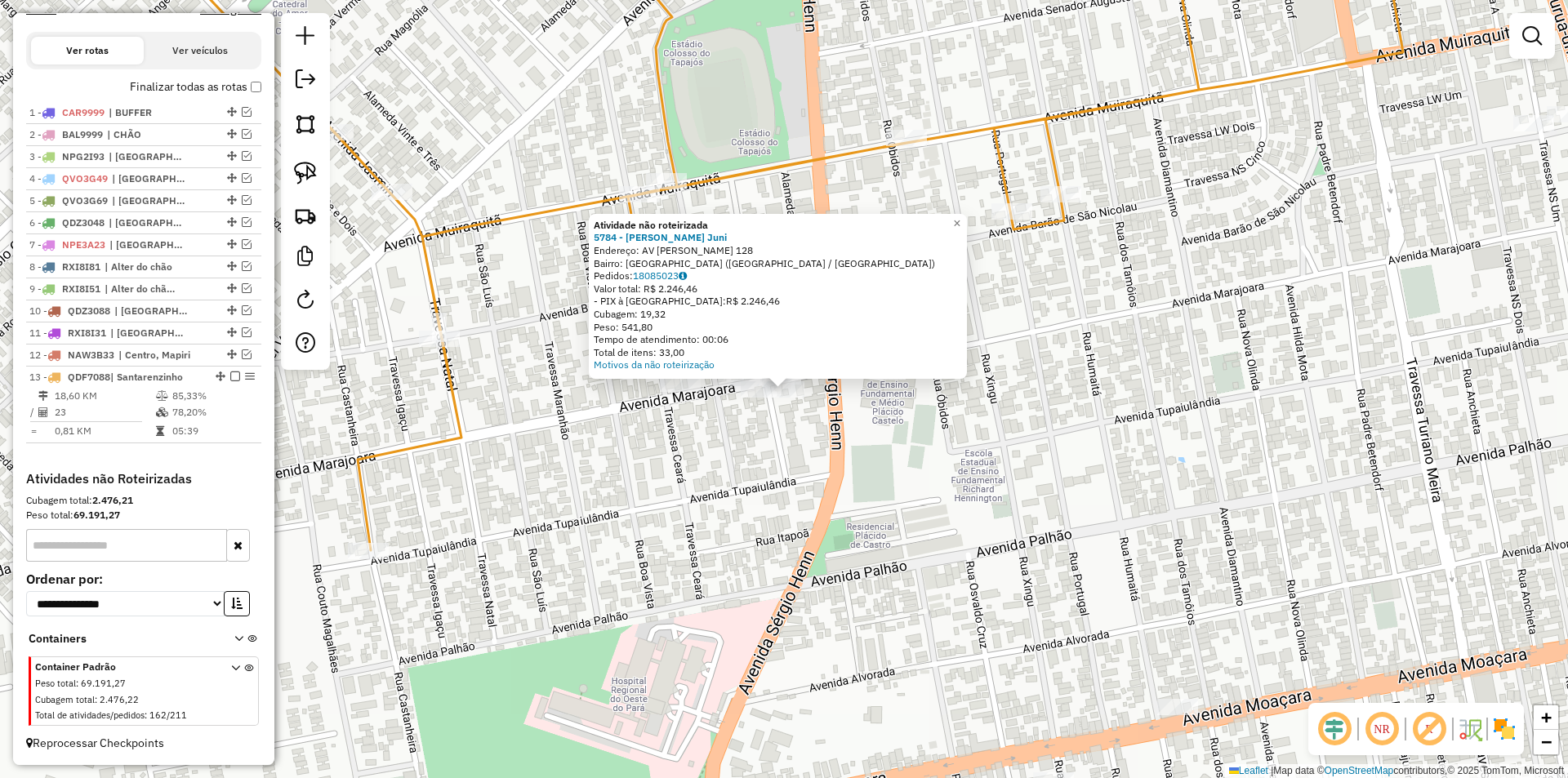
click at [795, 422] on div "Atividade não roteirizada 5784 - Nilton Da Silva Juni Endereço: AV SERGIO HENN …" at bounding box center [784, 389] width 1568 height 778
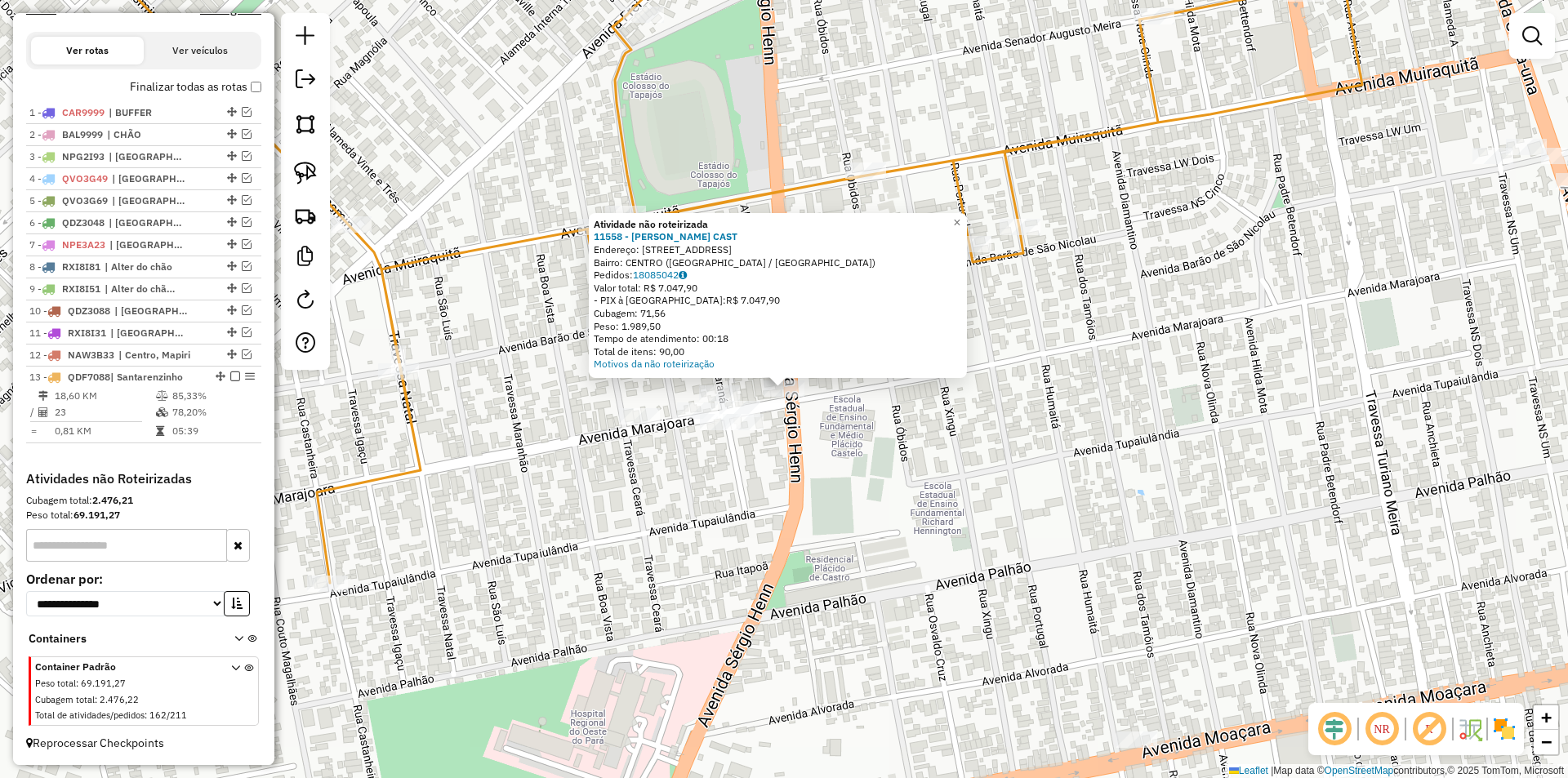
click at [766, 476] on div "Atividade não roteirizada 11558 - JOELITON CASTRO CAST Endereço: AV Avenida Pre…" at bounding box center [784, 389] width 1568 height 778
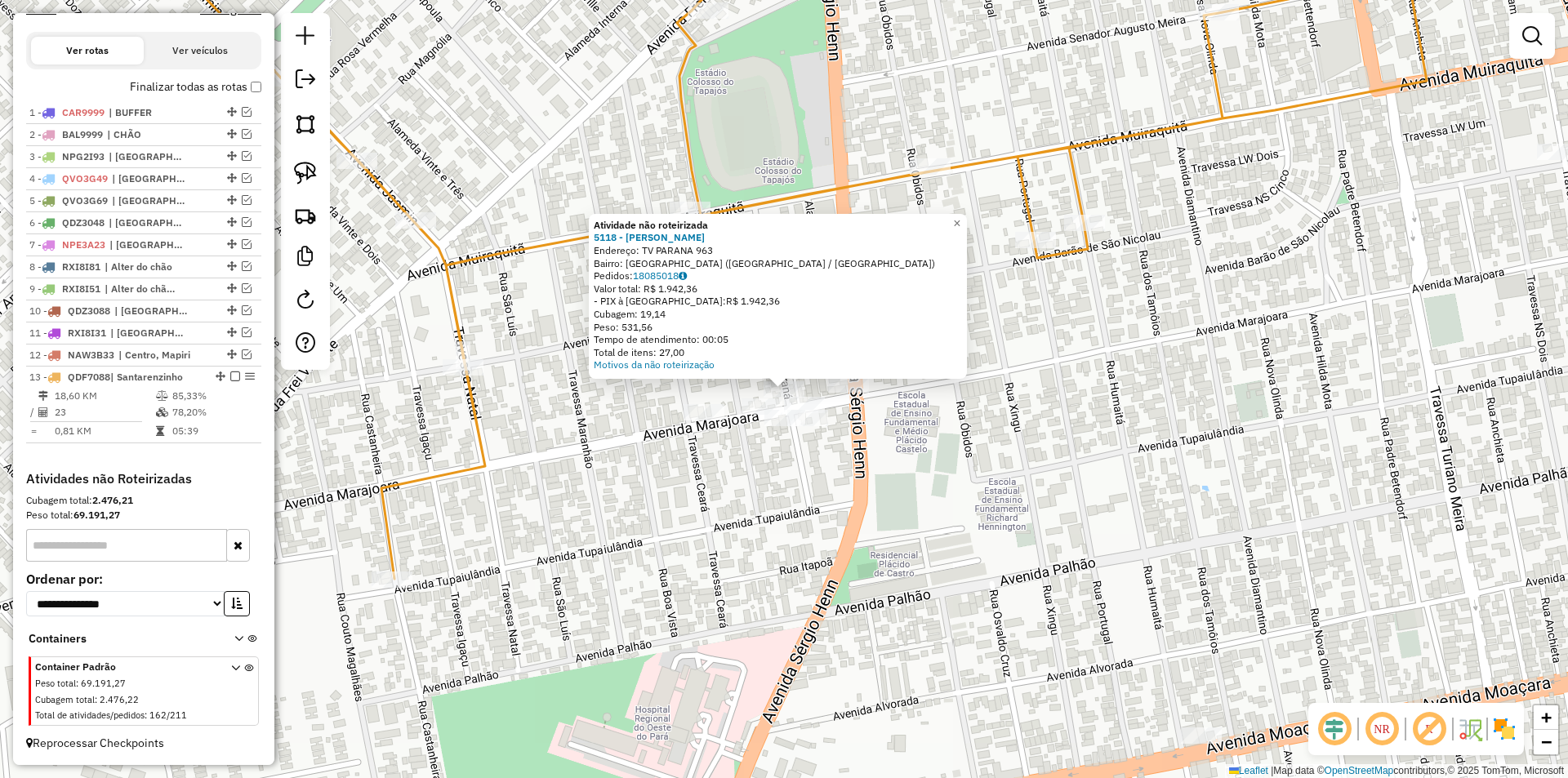
click at [726, 483] on div "Atividade não roteirizada 5118 - MOISES DA SILVA LOPE Endereço: TV PARANA 963 B…" at bounding box center [784, 389] width 1568 height 778
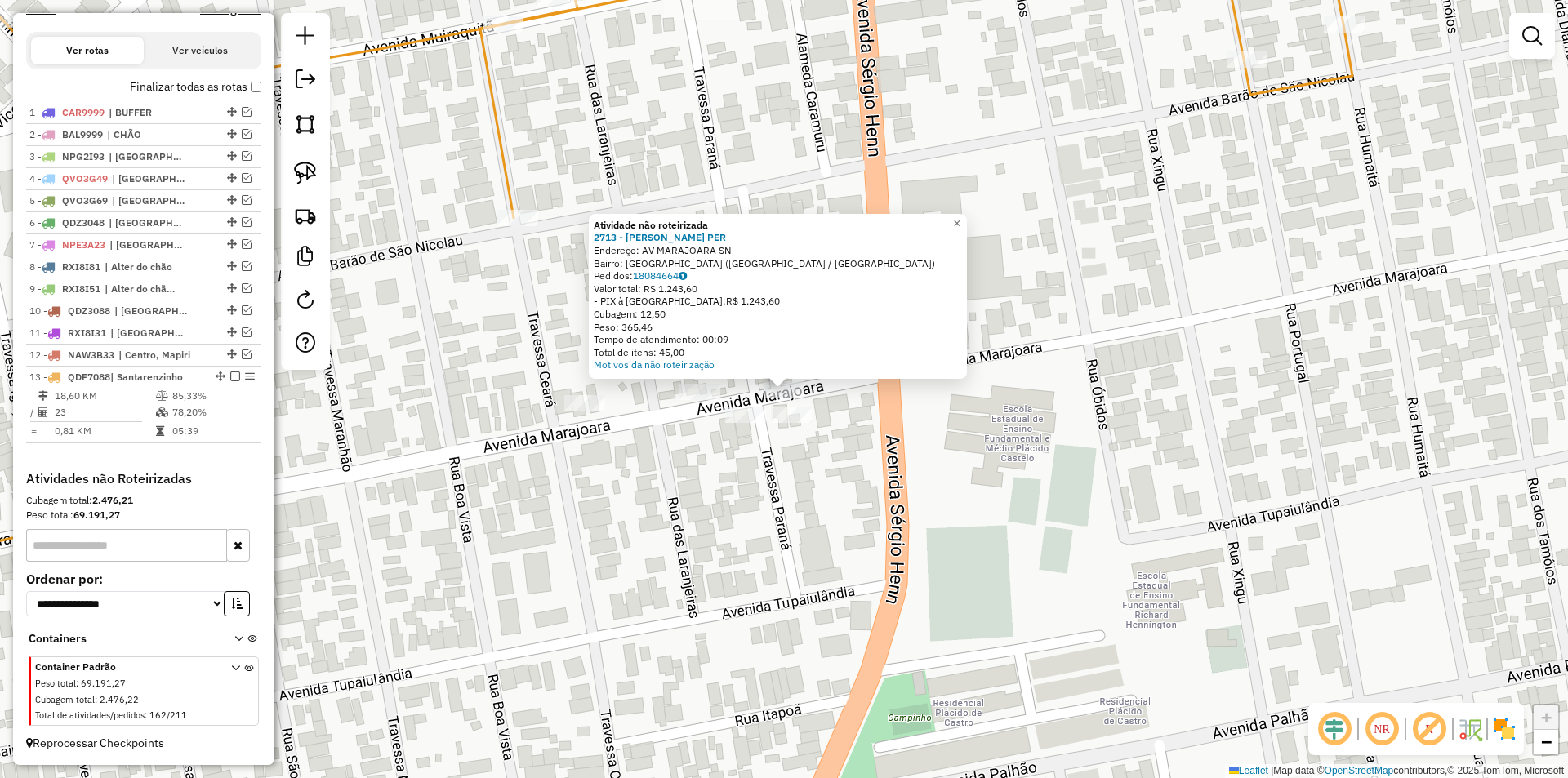
click at [669, 503] on div "Atividade não roteirizada 2713 - ELIZETE DA SILVA PER Endereço: AV MARAJOARA SN…" at bounding box center [784, 389] width 1568 height 778
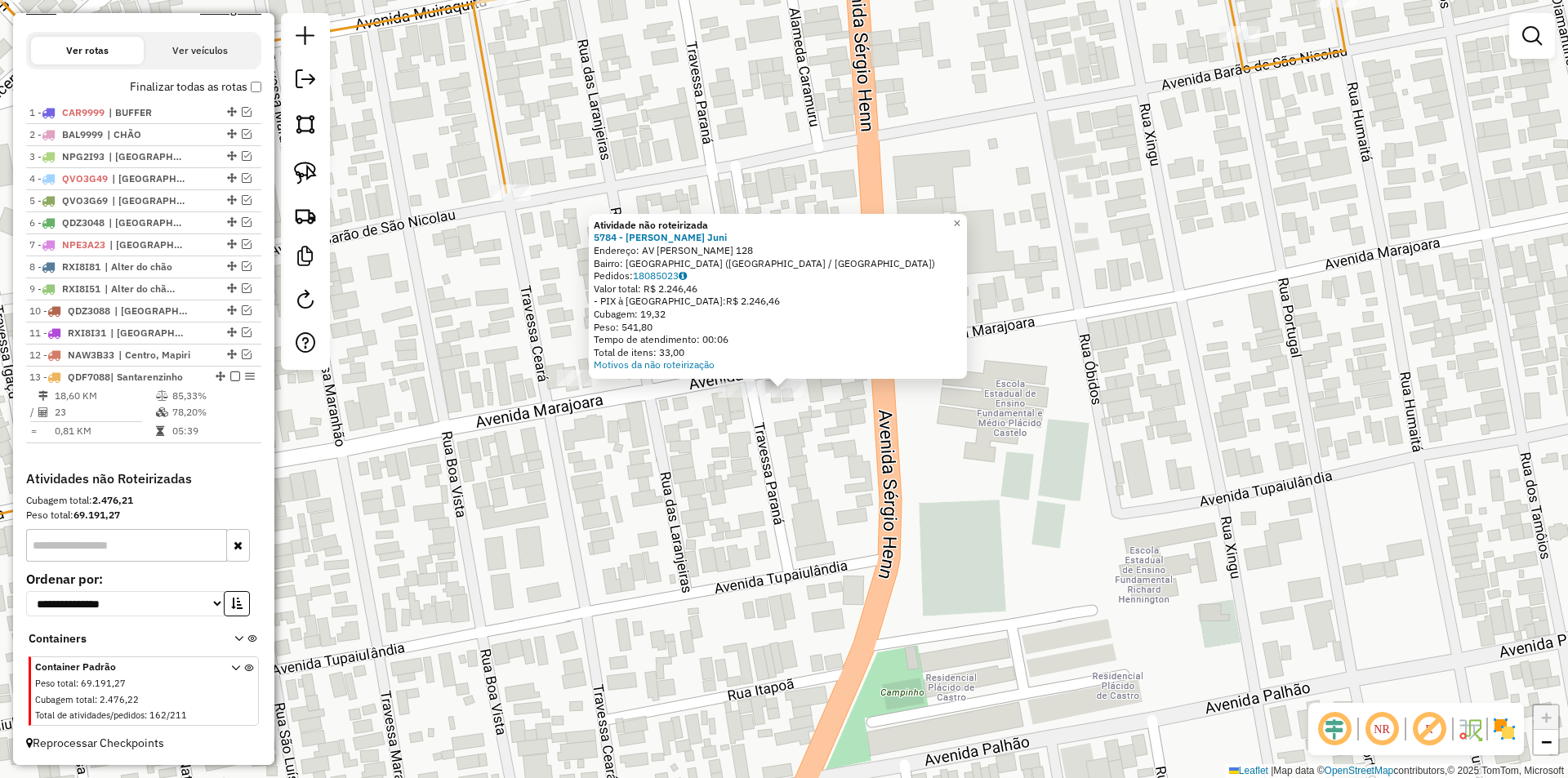
click at [741, 452] on div "Atividade não roteirizada 5784 - Nilton Da Silva Juni Endereço: AV SERGIO HENN …" at bounding box center [784, 389] width 1568 height 778
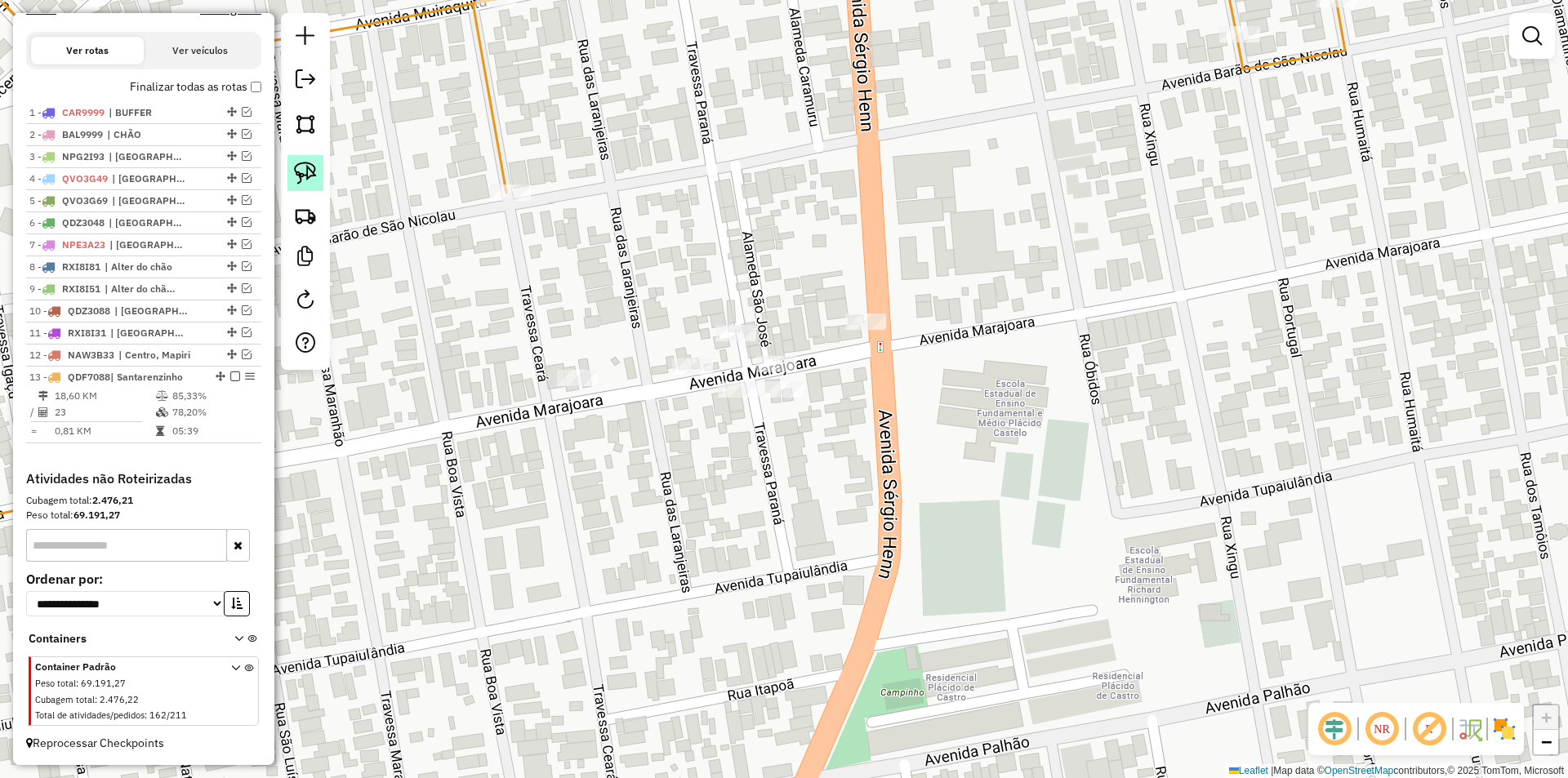
click at [323, 175] on link at bounding box center [305, 172] width 36 height 36
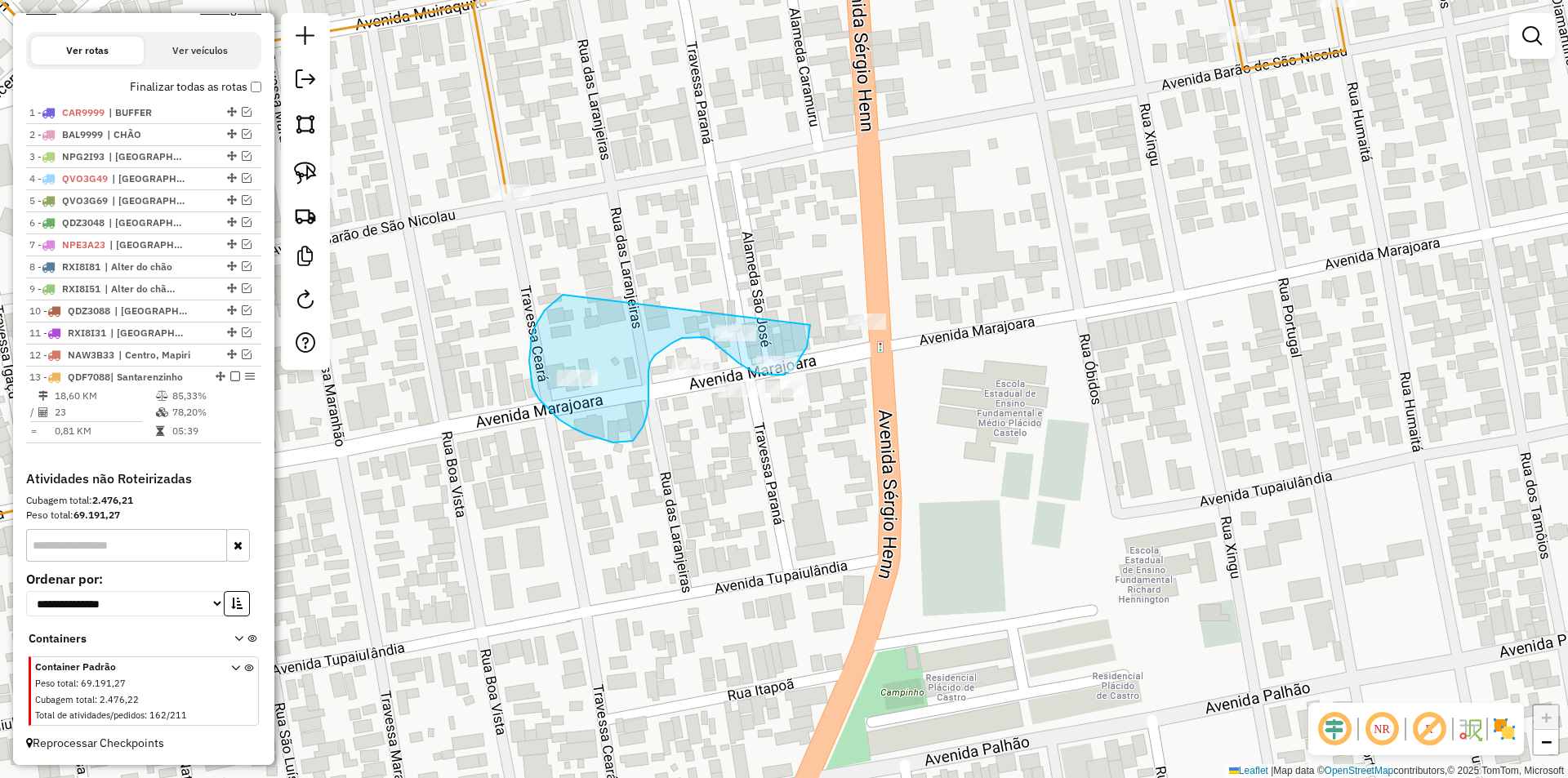
drag, startPoint x: 563, startPoint y: 295, endPoint x: 810, endPoint y: 325, distance: 248.8
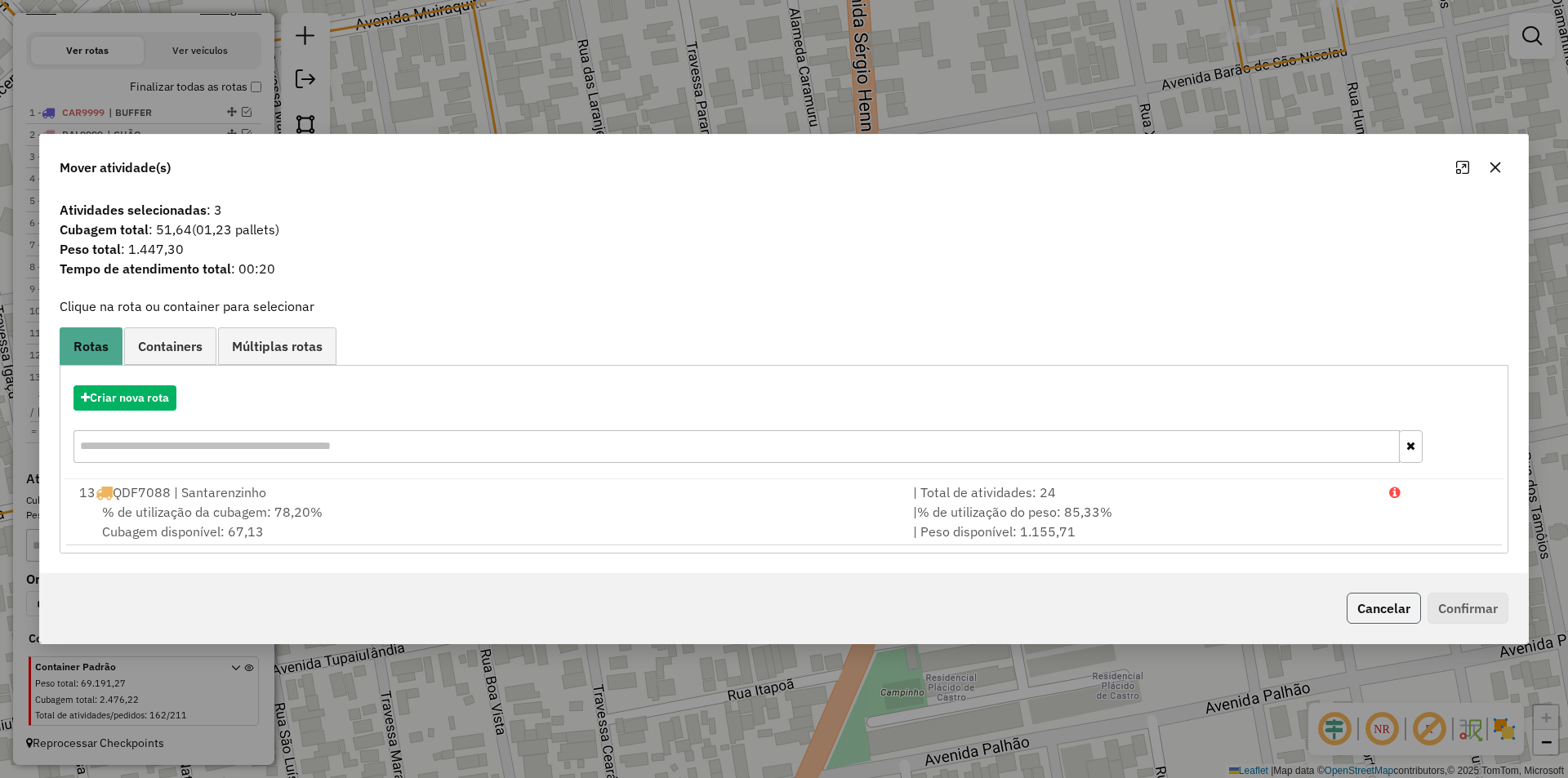
click at [1377, 603] on button "Cancelar" at bounding box center [1384, 608] width 75 height 31
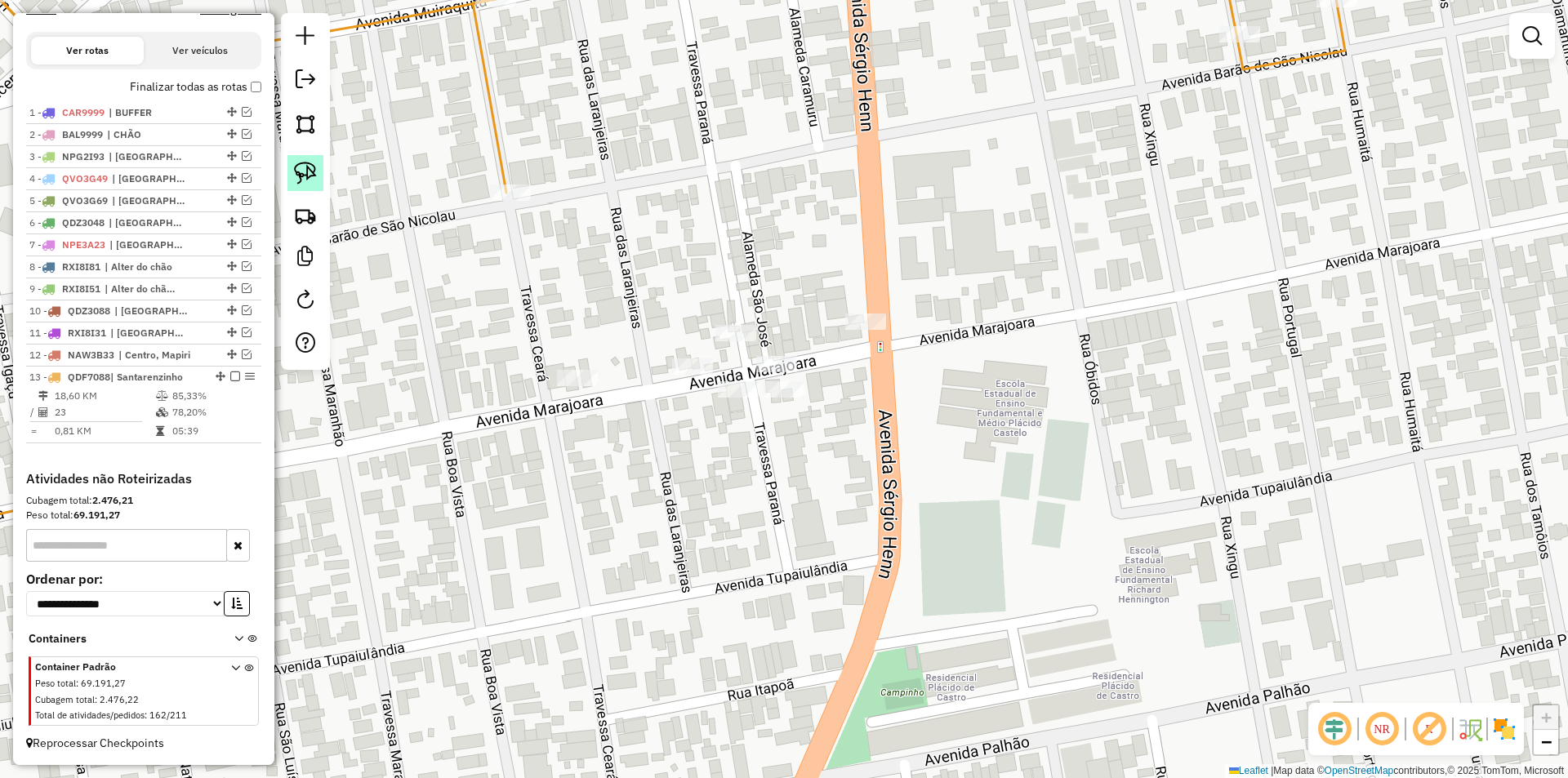
click at [293, 178] on link at bounding box center [305, 172] width 36 height 36
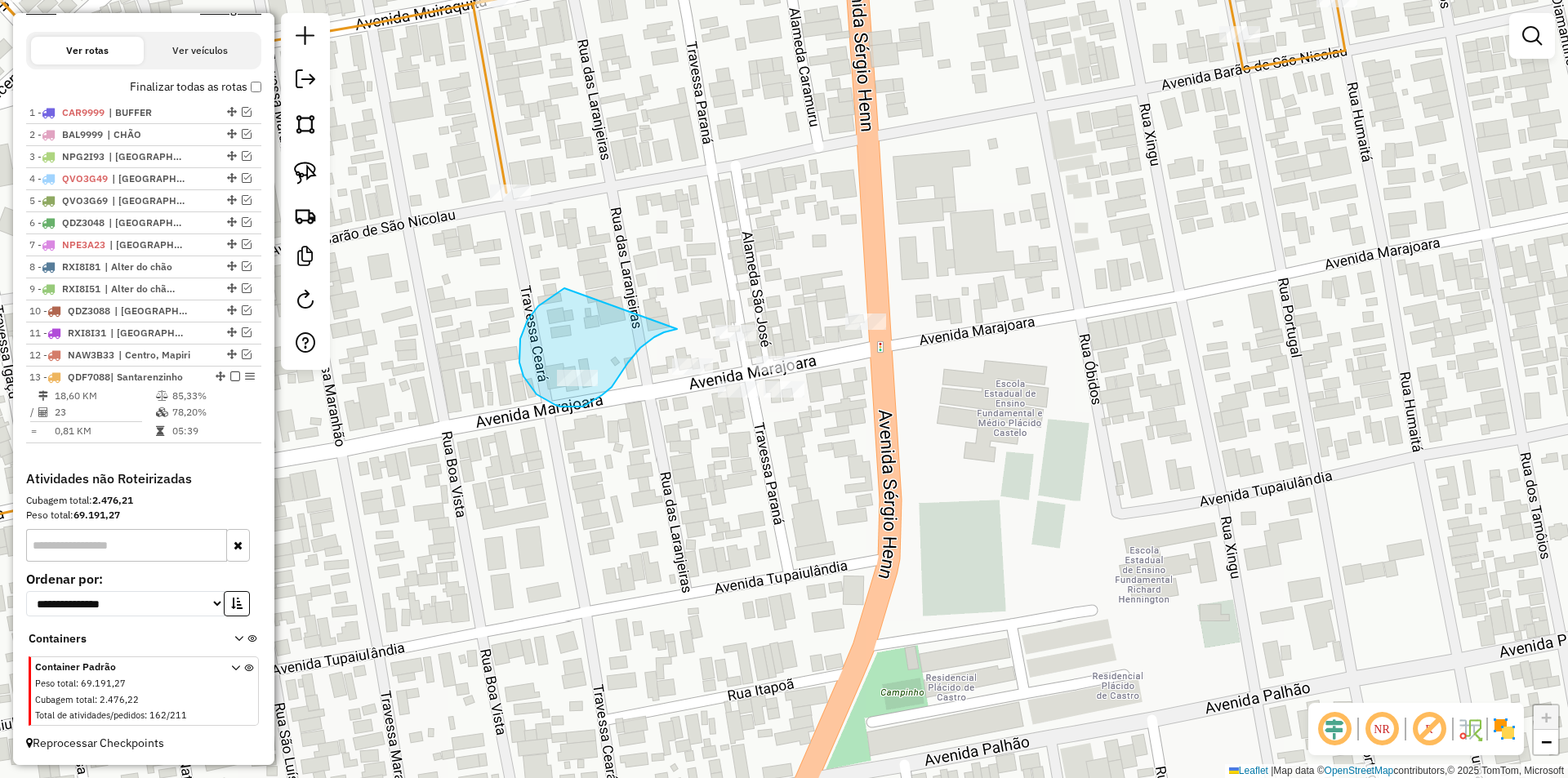
drag, startPoint x: 565, startPoint y: 288, endPoint x: 677, endPoint y: 329, distance: 119.3
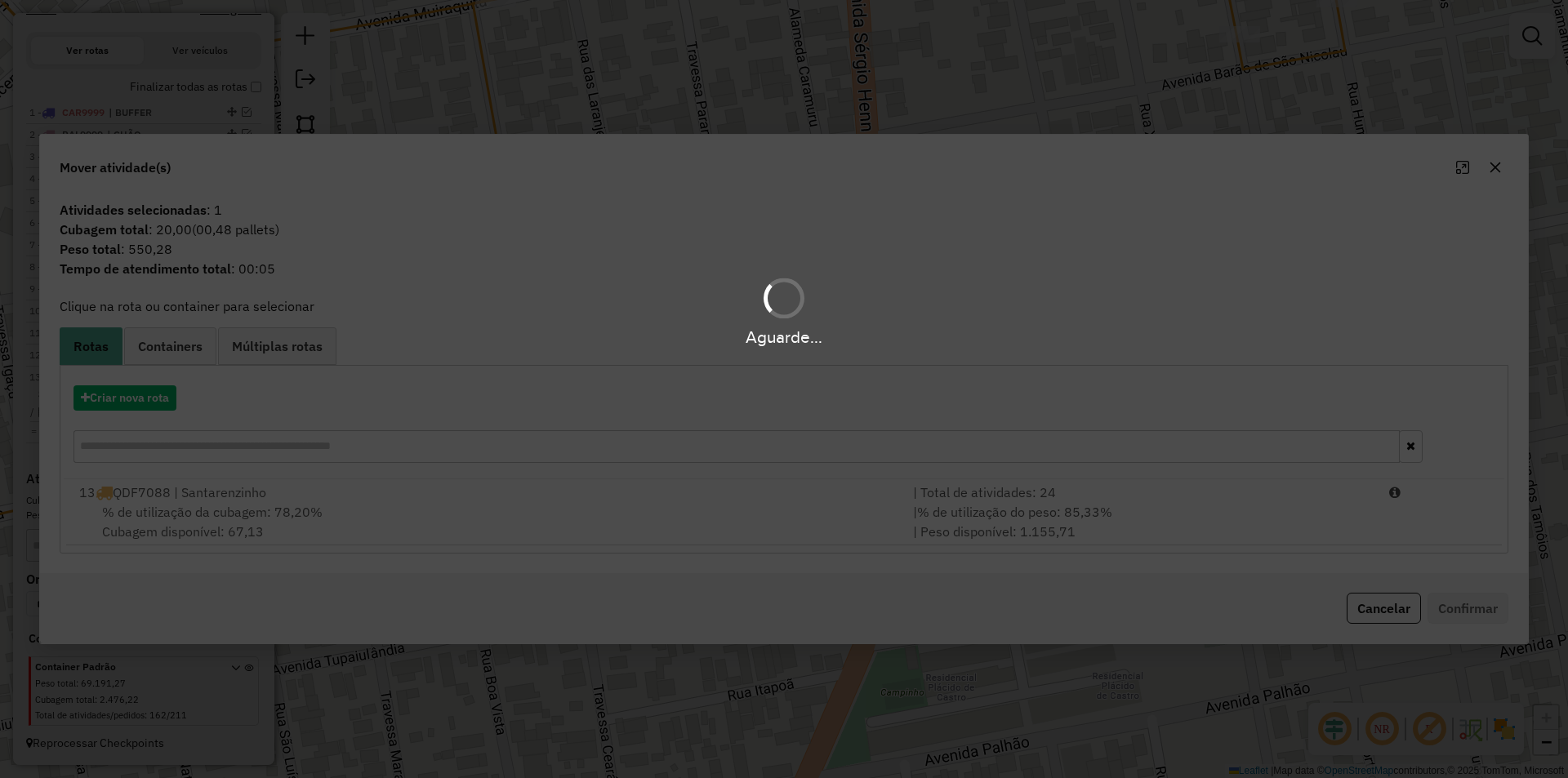
click at [353, 494] on div "Aguarde..." at bounding box center [784, 389] width 1568 height 778
click at [353, 494] on hb-app "Aguarde... Pop-up bloqueado! Seu navegador bloqueou automáticamente a abertura …" at bounding box center [784, 389] width 1568 height 778
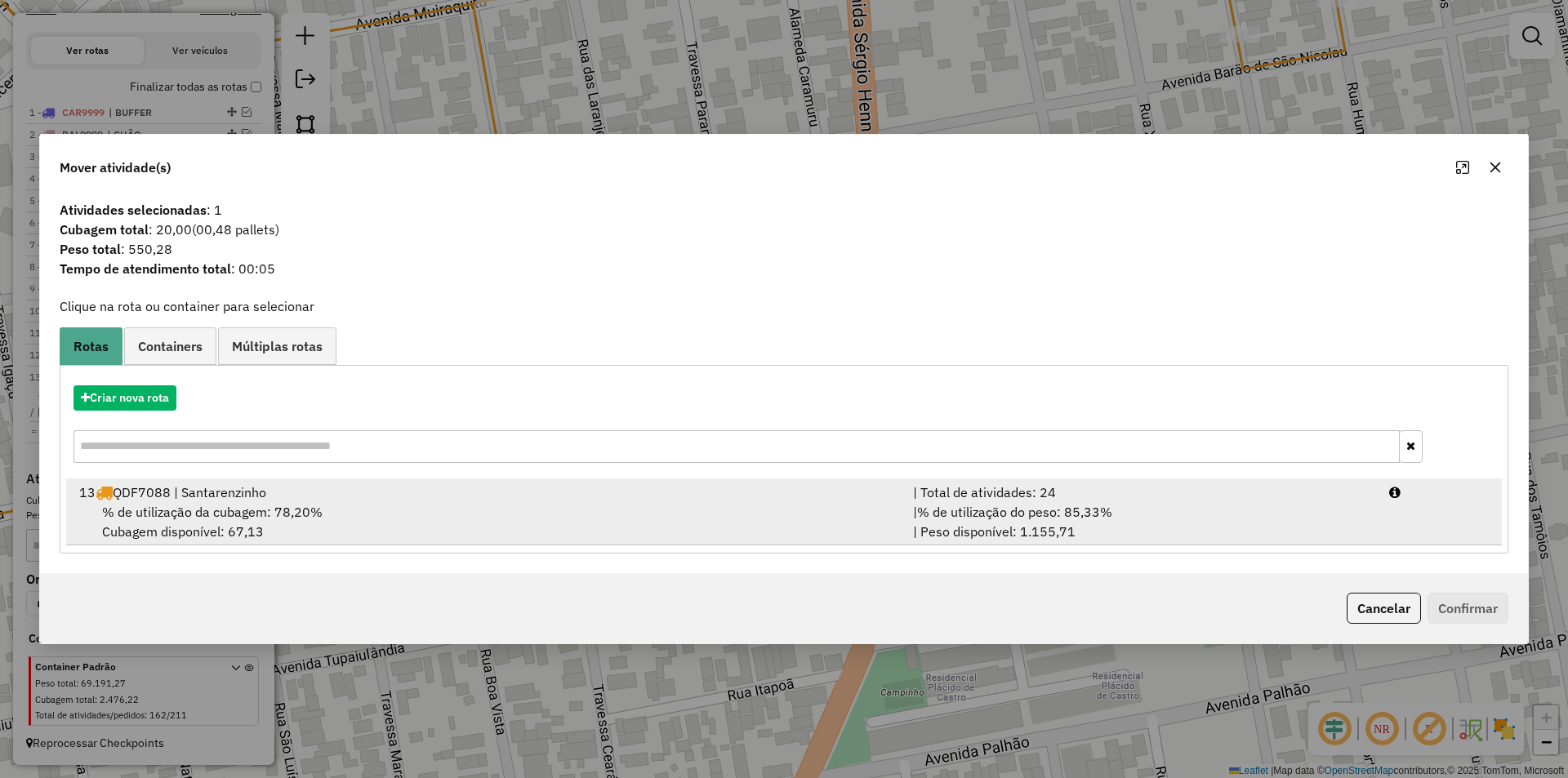
click at [431, 493] on div "13 QDF7088 | Santarenzinho" at bounding box center [486, 493] width 834 height 20
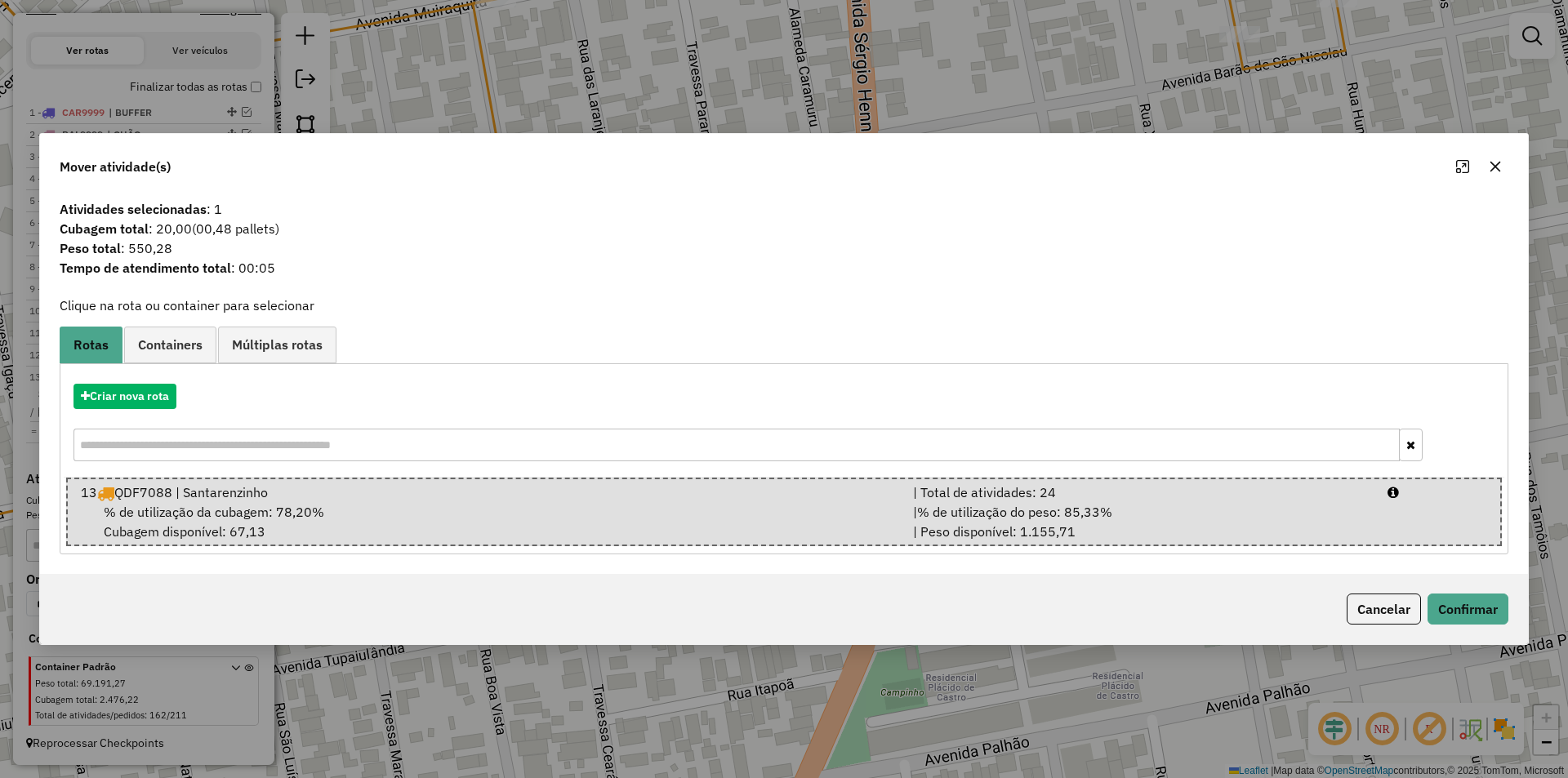
click at [1438, 587] on div "Cancelar Confirmar" at bounding box center [784, 609] width 1488 height 70
drag, startPoint x: 1442, startPoint y: 598, endPoint x: 1086, endPoint y: 505, distance: 367.9
click at [1443, 598] on button "Confirmar" at bounding box center [1467, 609] width 81 height 31
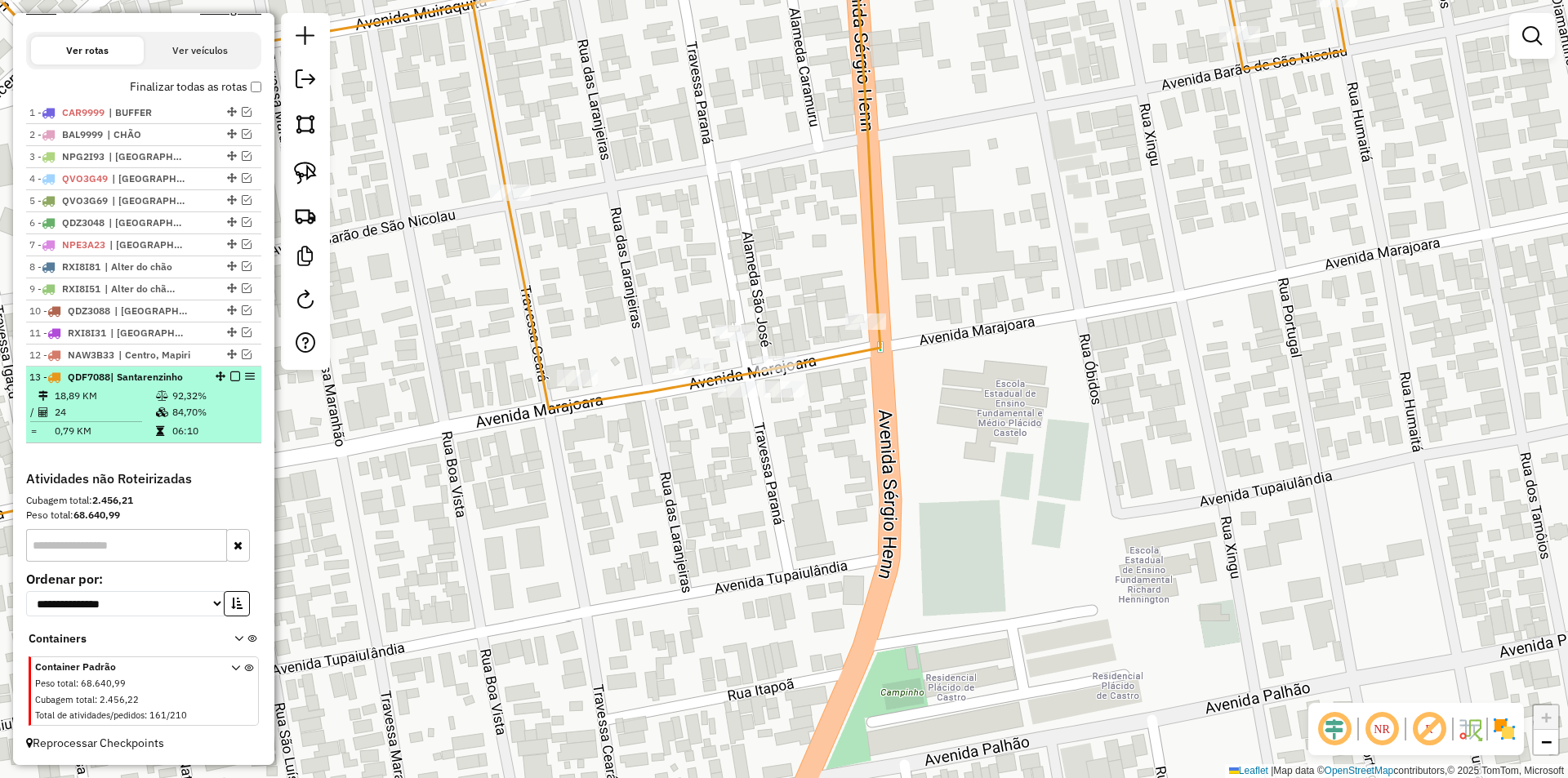
click at [202, 397] on td "92,32%" at bounding box center [213, 396] width 83 height 16
select select "**********"
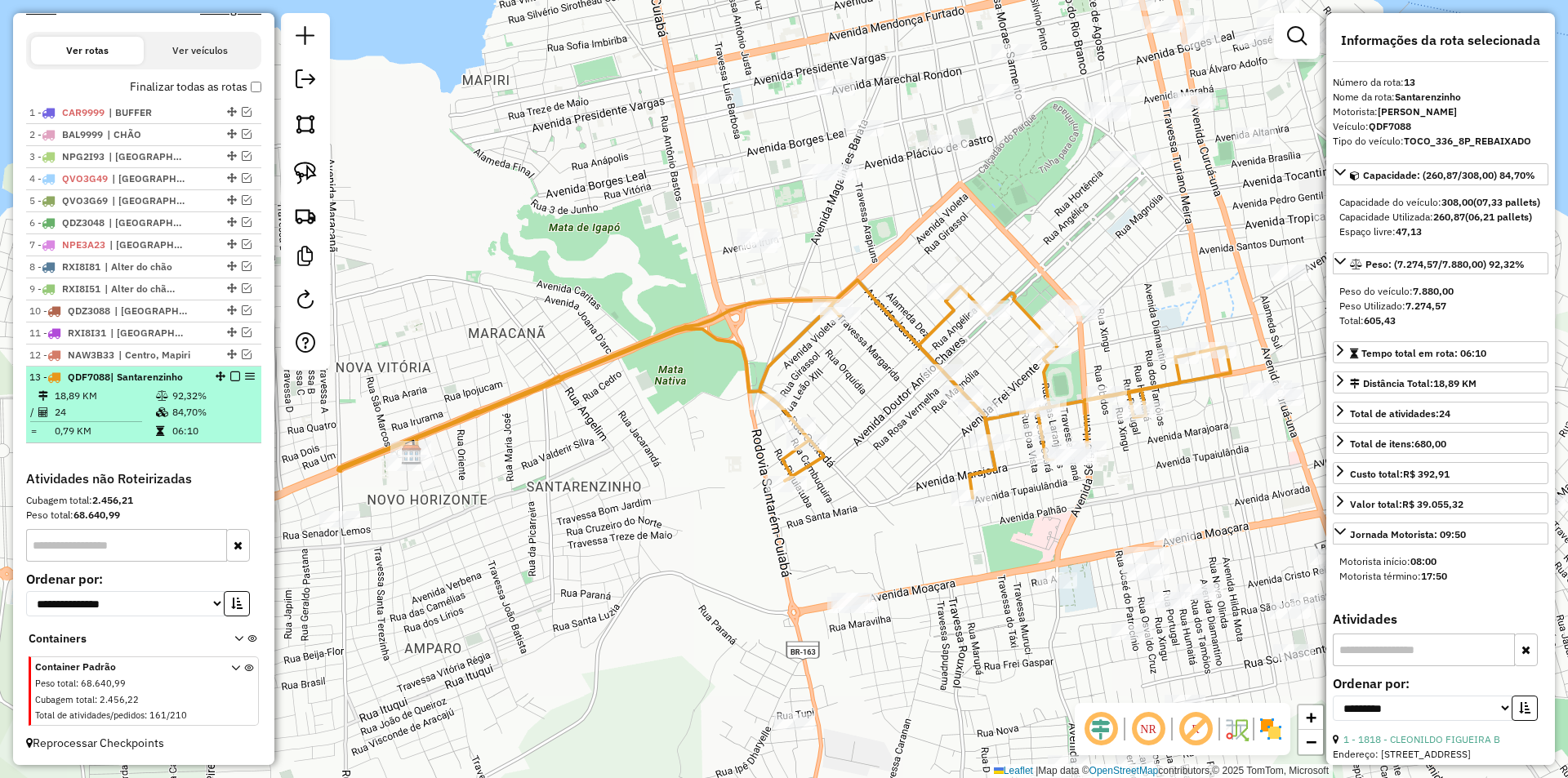
click at [230, 377] on em at bounding box center [235, 376] width 10 height 10
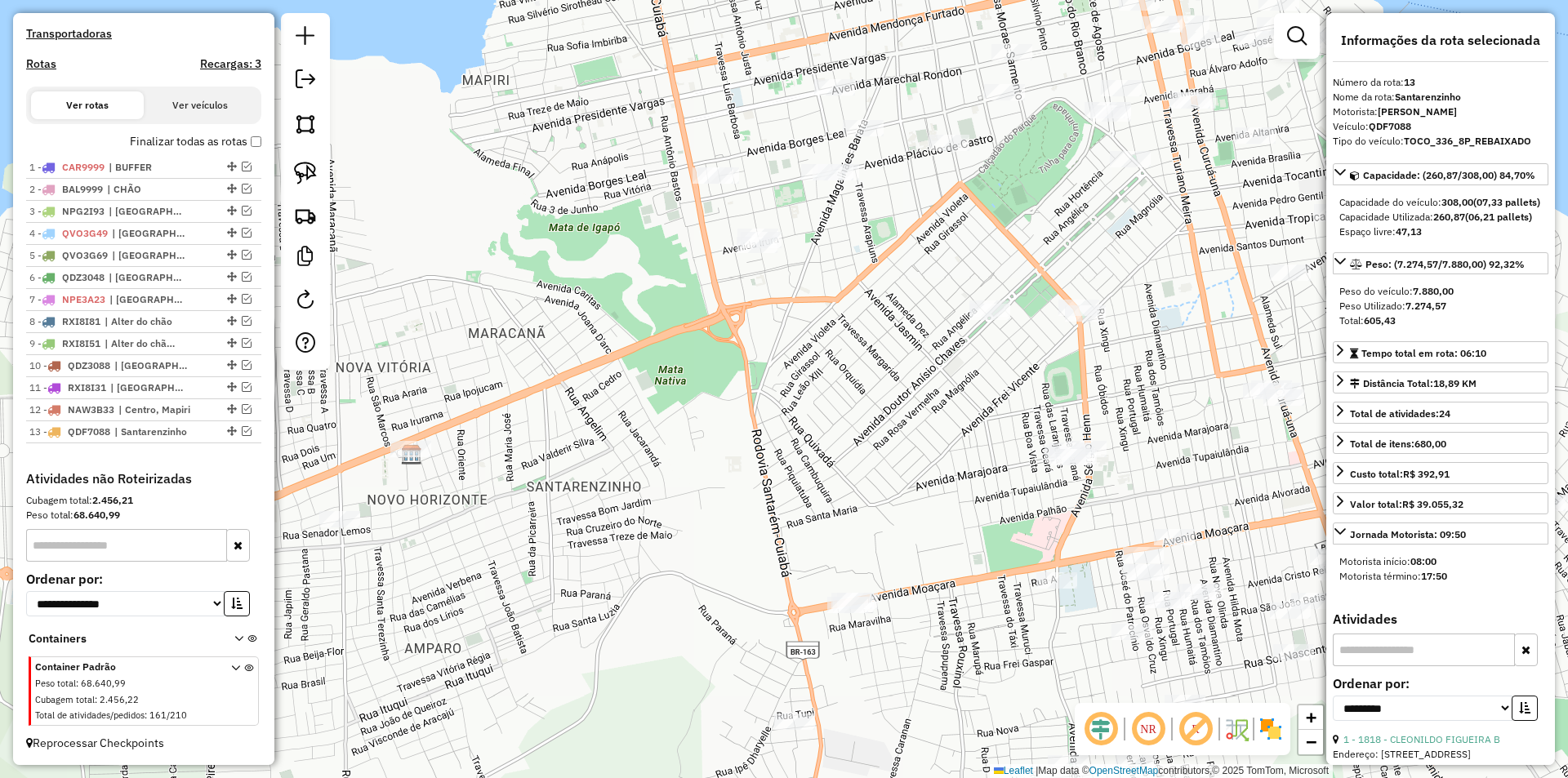
scroll to position [524, 0]
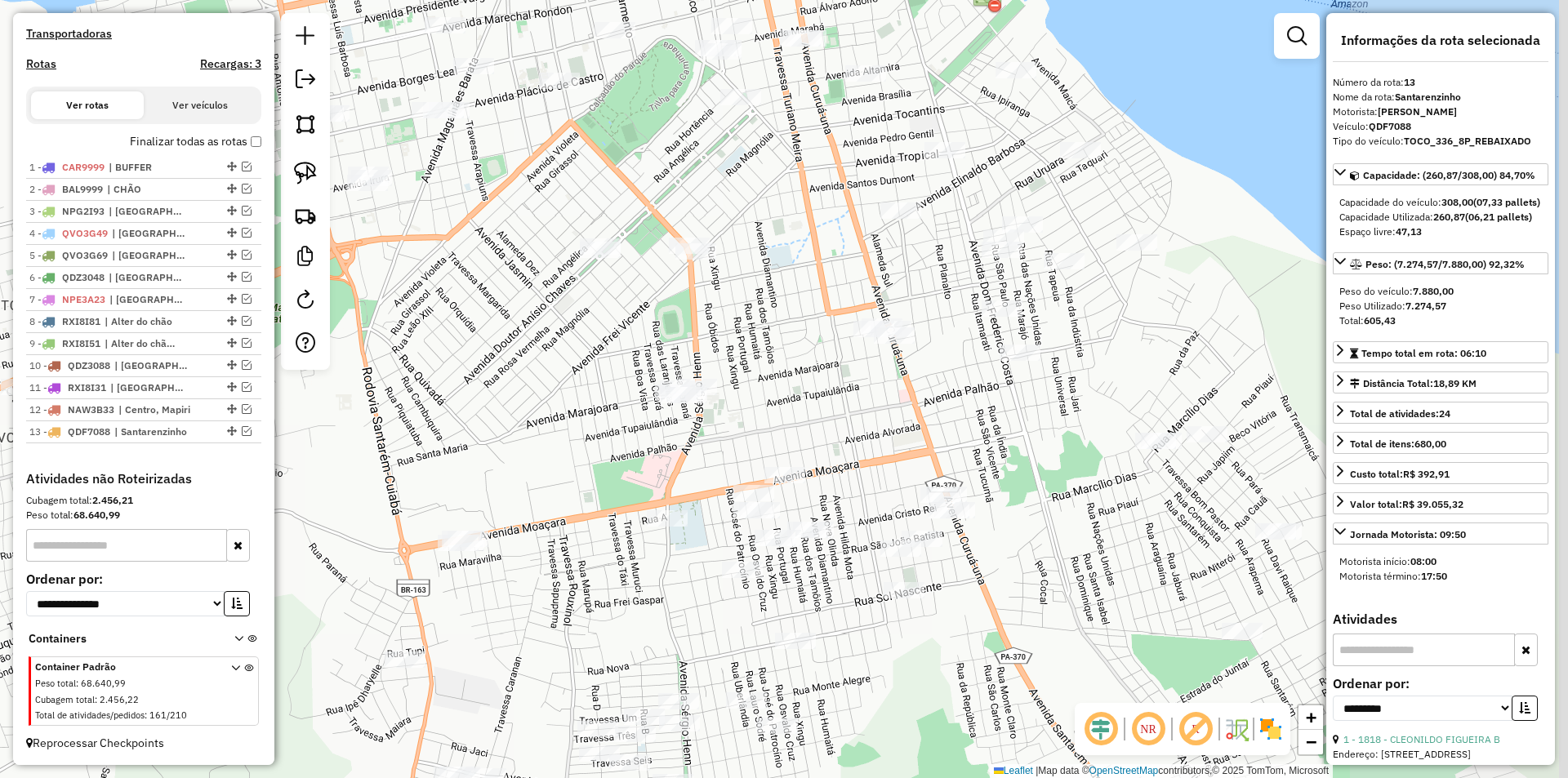
drag, startPoint x: 946, startPoint y: 411, endPoint x: 525, endPoint y: 305, distance: 434.1
click at [525, 305] on div "Janela de atendimento Grade de atendimento Capacidade Transportadoras Veículos …" at bounding box center [784, 389] width 1568 height 778
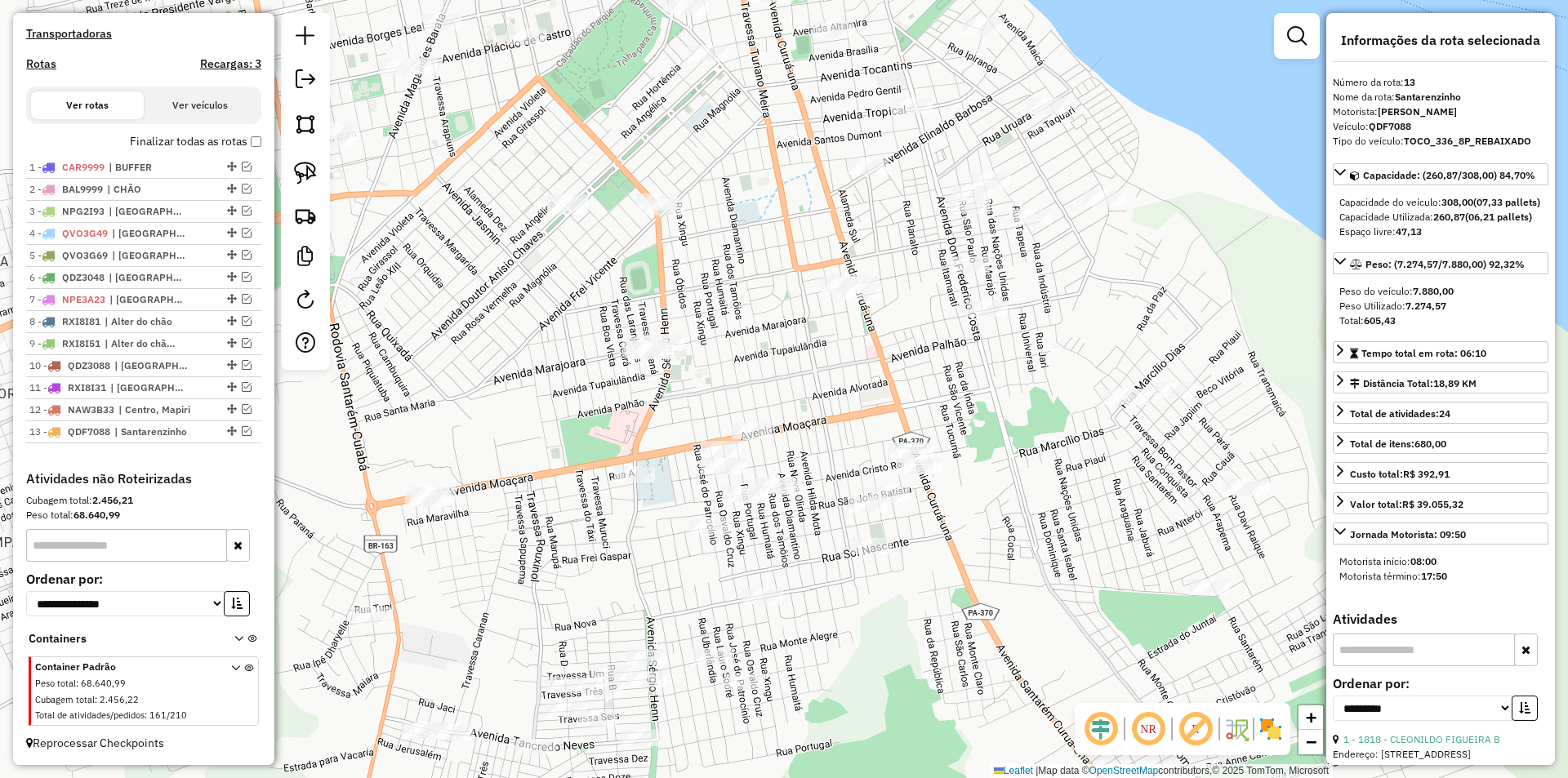
drag, startPoint x: 521, startPoint y: 387, endPoint x: 566, endPoint y: 251, distance: 143.3
click at [566, 253] on div "Janela de atendimento Grade de atendimento Capacidade Transportadoras Veículos …" at bounding box center [784, 389] width 1568 height 778
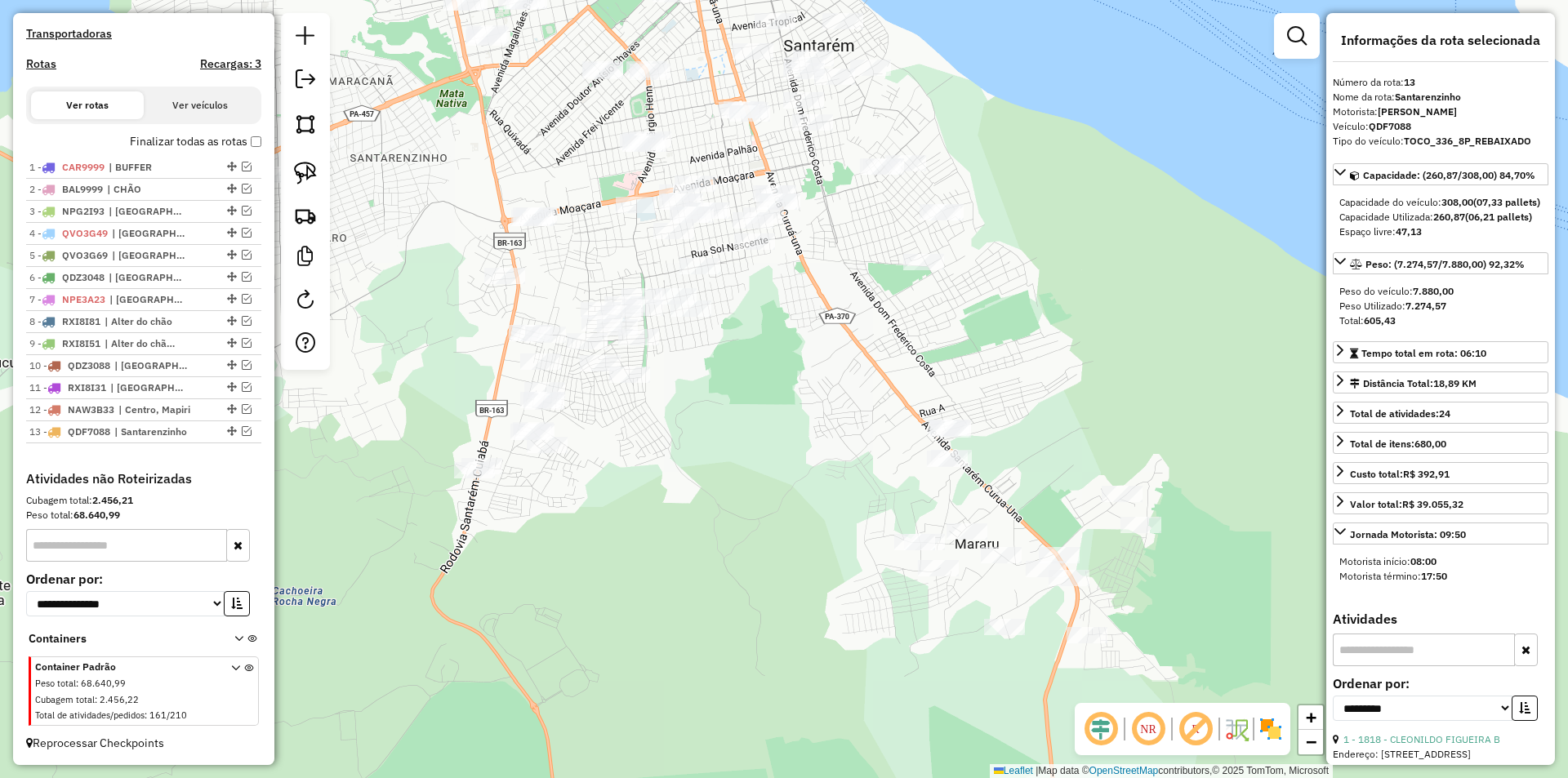
drag, startPoint x: 575, startPoint y: 326, endPoint x: 604, endPoint y: 249, distance: 82.3
click at [604, 249] on div "Janela de atendimento Grade de atendimento Capacidade Transportadoras Veículos …" at bounding box center [784, 389] width 1568 height 778
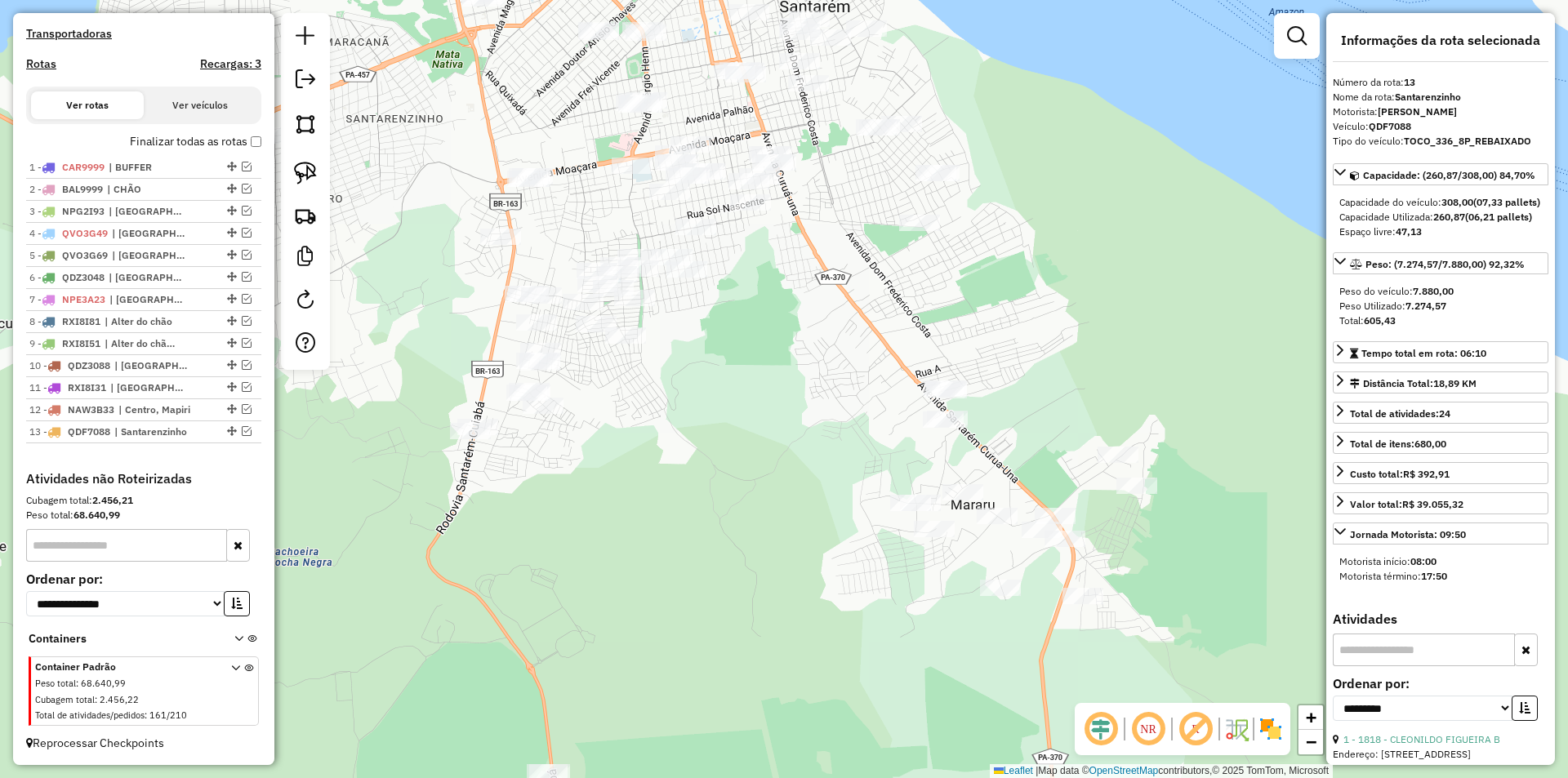
drag, startPoint x: 762, startPoint y: 514, endPoint x: 596, endPoint y: 304, distance: 267.7
click at [596, 304] on div "Janela de atendimento Grade de atendimento Capacidade Transportadoras Veículos …" at bounding box center [784, 389] width 1568 height 778
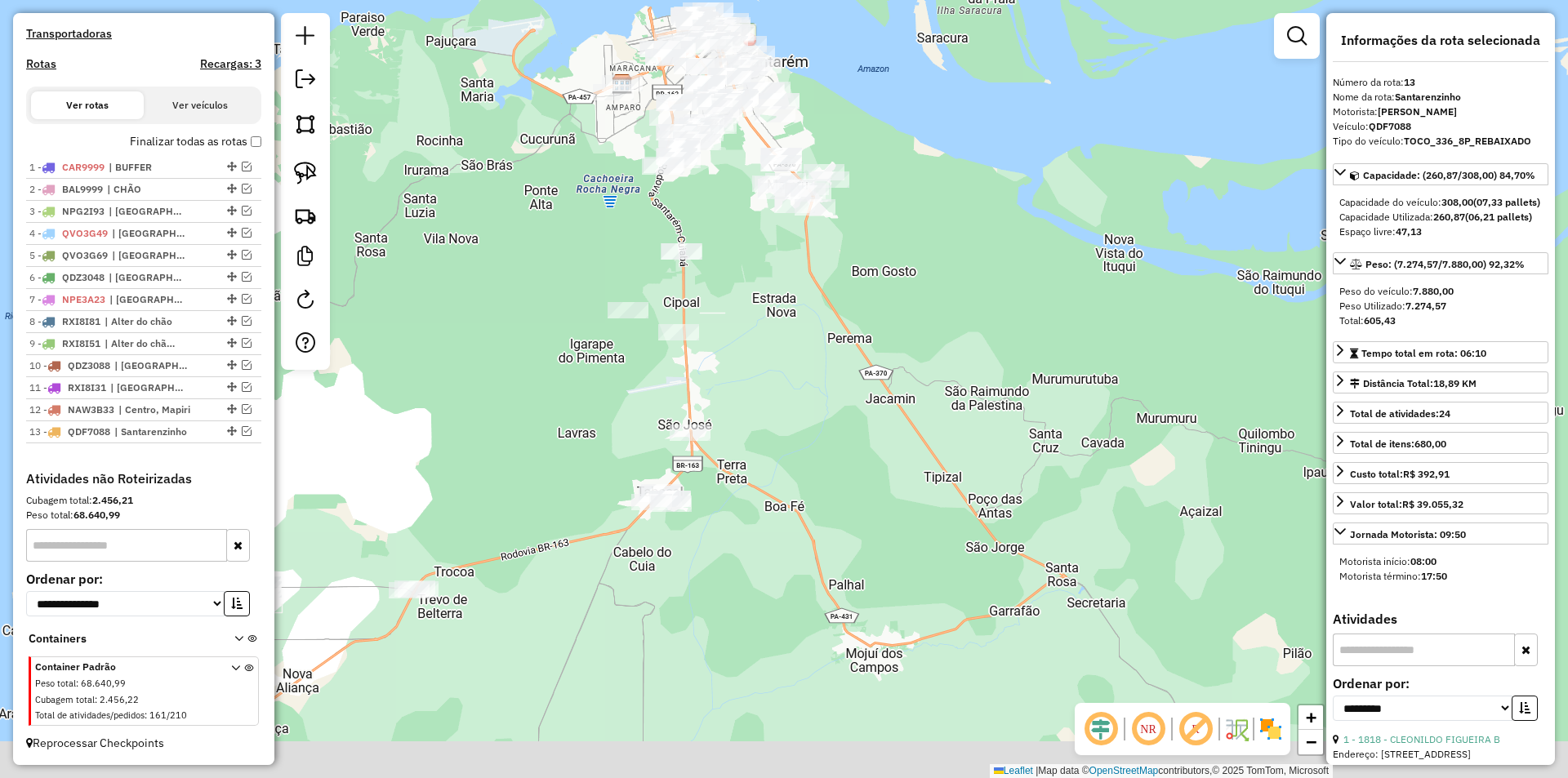
drag, startPoint x: 608, startPoint y: 494, endPoint x: 772, endPoint y: 372, distance: 204.4
click at [758, 365] on div "Janela de atendimento Grade de atendimento Capacidade Transportadoras Veículos …" at bounding box center [784, 389] width 1568 height 778
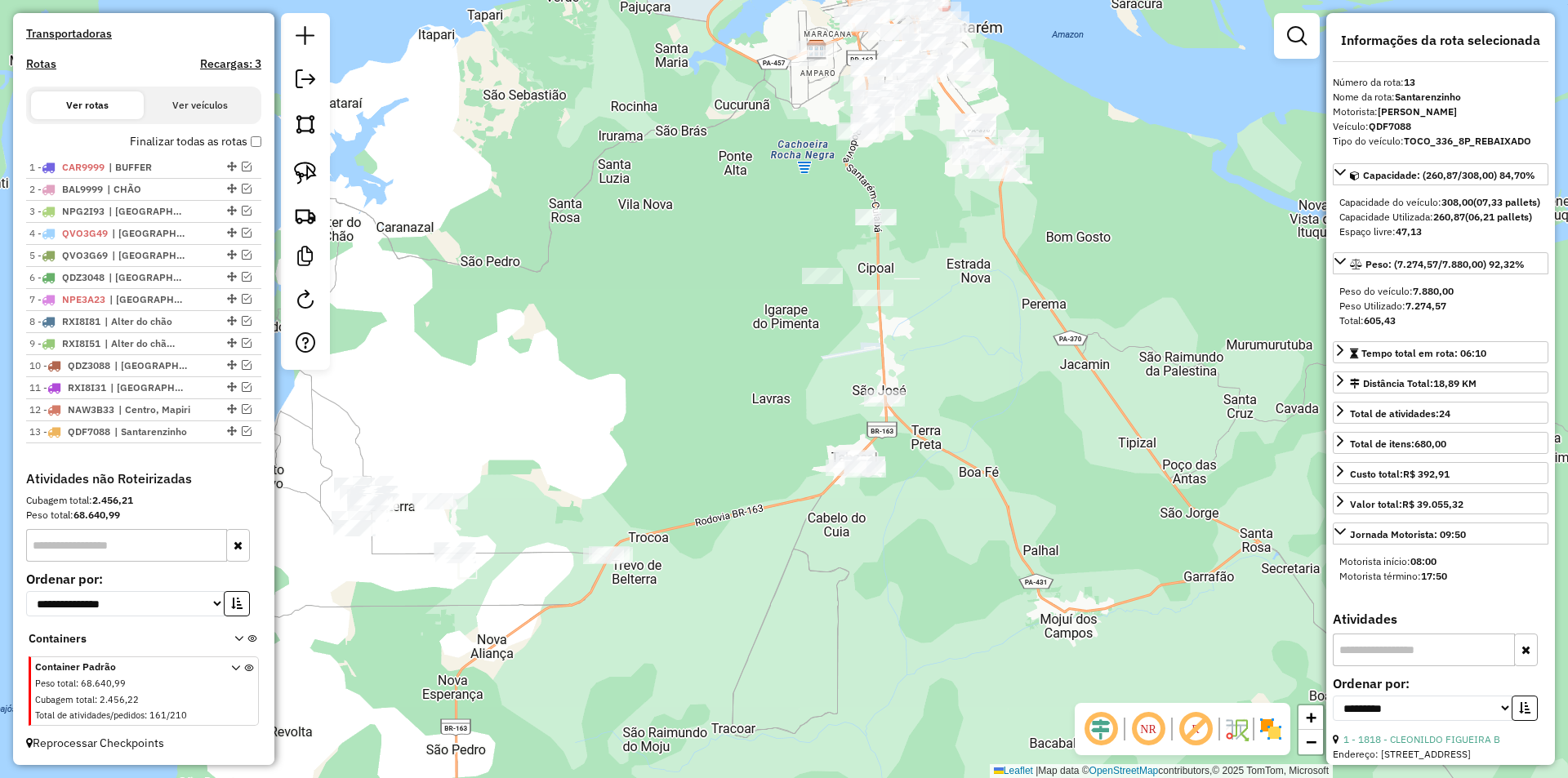
drag, startPoint x: 927, startPoint y: 493, endPoint x: 1007, endPoint y: 473, distance: 82.5
click at [1070, 461] on div "Janela de atendimento Grade de atendimento Capacidade Transportadoras Veículos …" at bounding box center [784, 389] width 1568 height 778
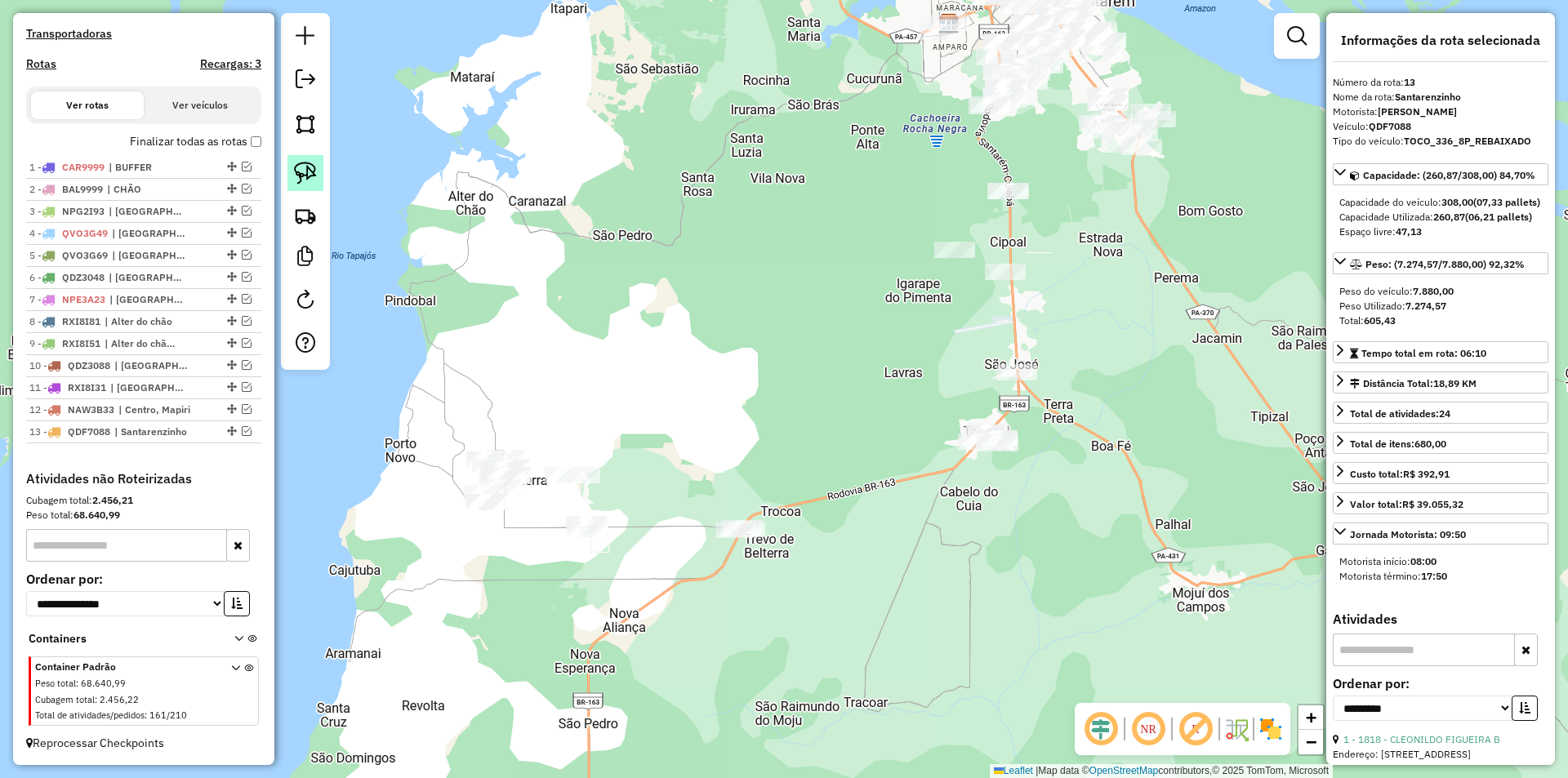
click at [298, 172] on img at bounding box center [306, 173] width 23 height 23
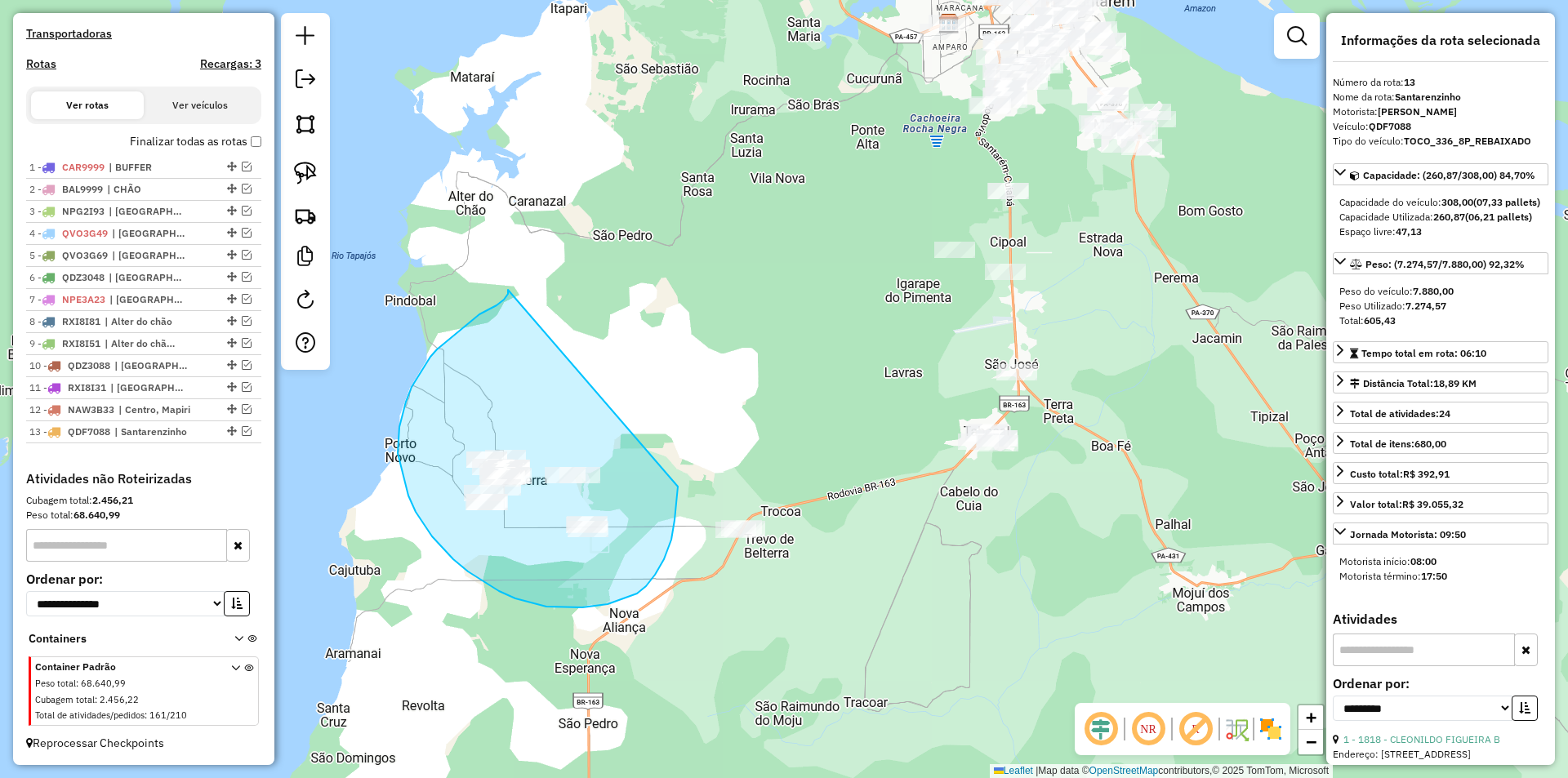
drag, startPoint x: 508, startPoint y: 290, endPoint x: 679, endPoint y: 475, distance: 251.9
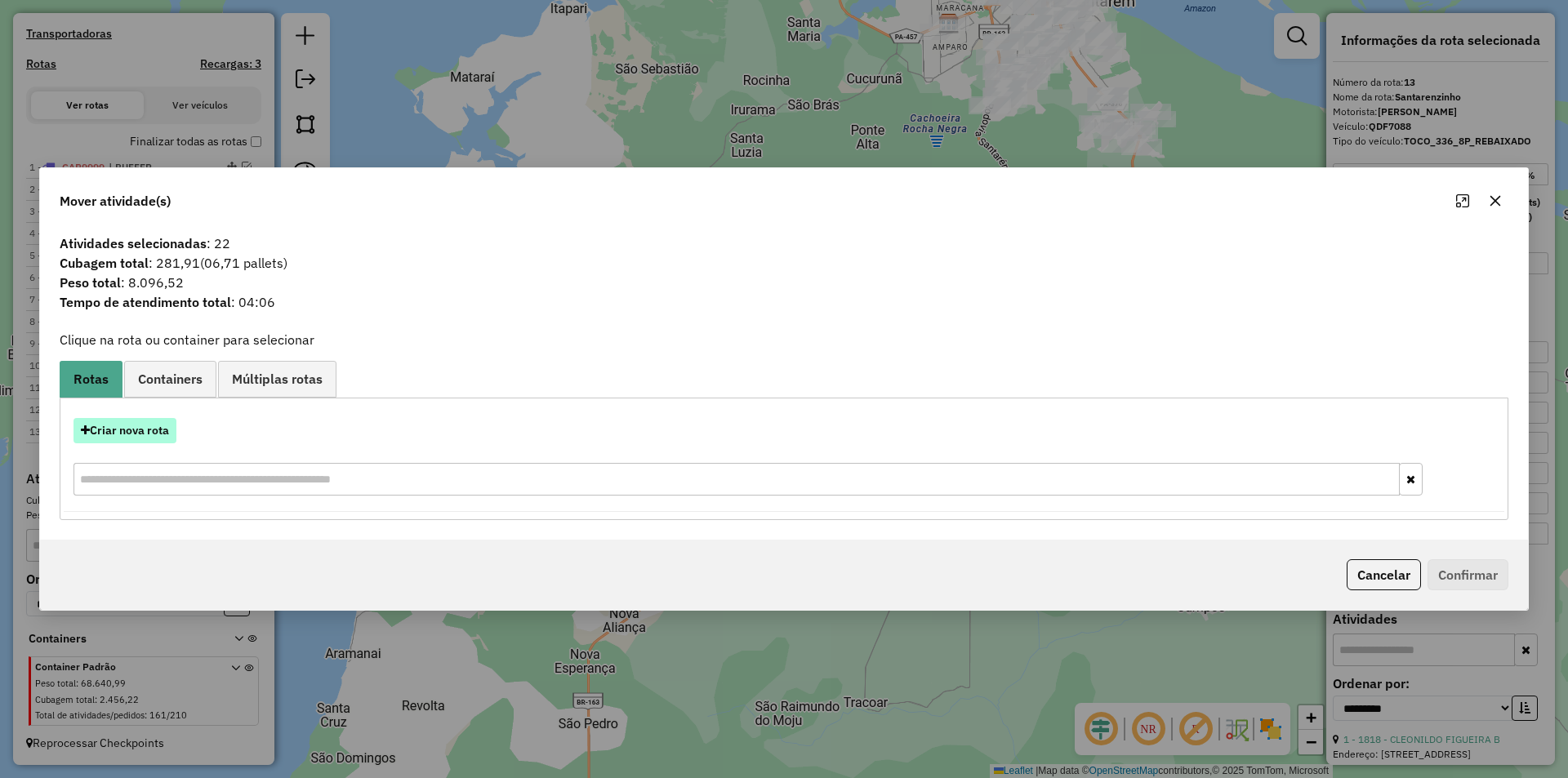
click at [158, 439] on button "Criar nova rota" at bounding box center [125, 430] width 103 height 25
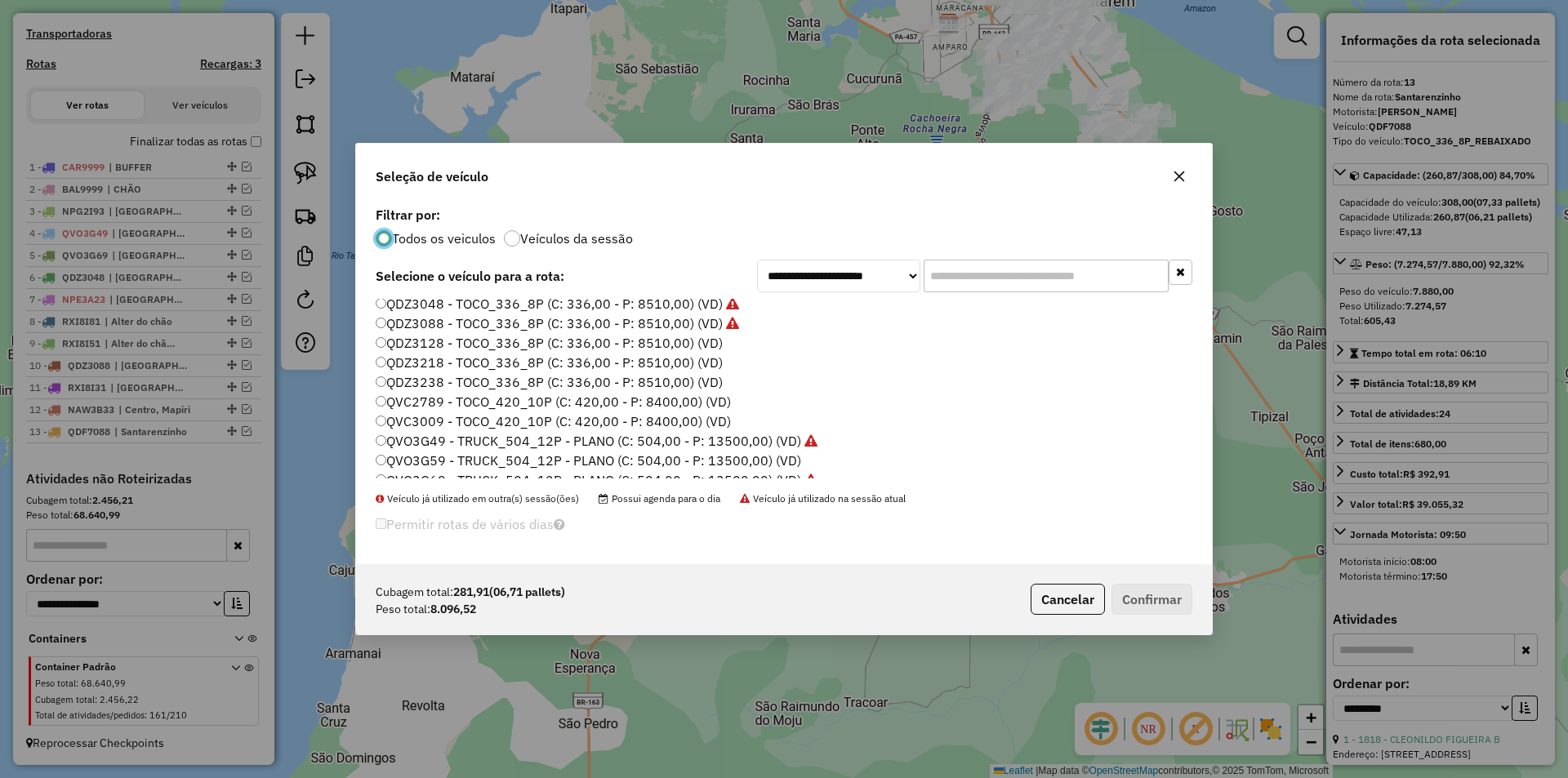
scroll to position [326, 0]
click at [432, 378] on label "QVC2789 - TOCO_420_10P (C: 420,00 - P: 8400,00) (VD)" at bounding box center [553, 373] width 356 height 20
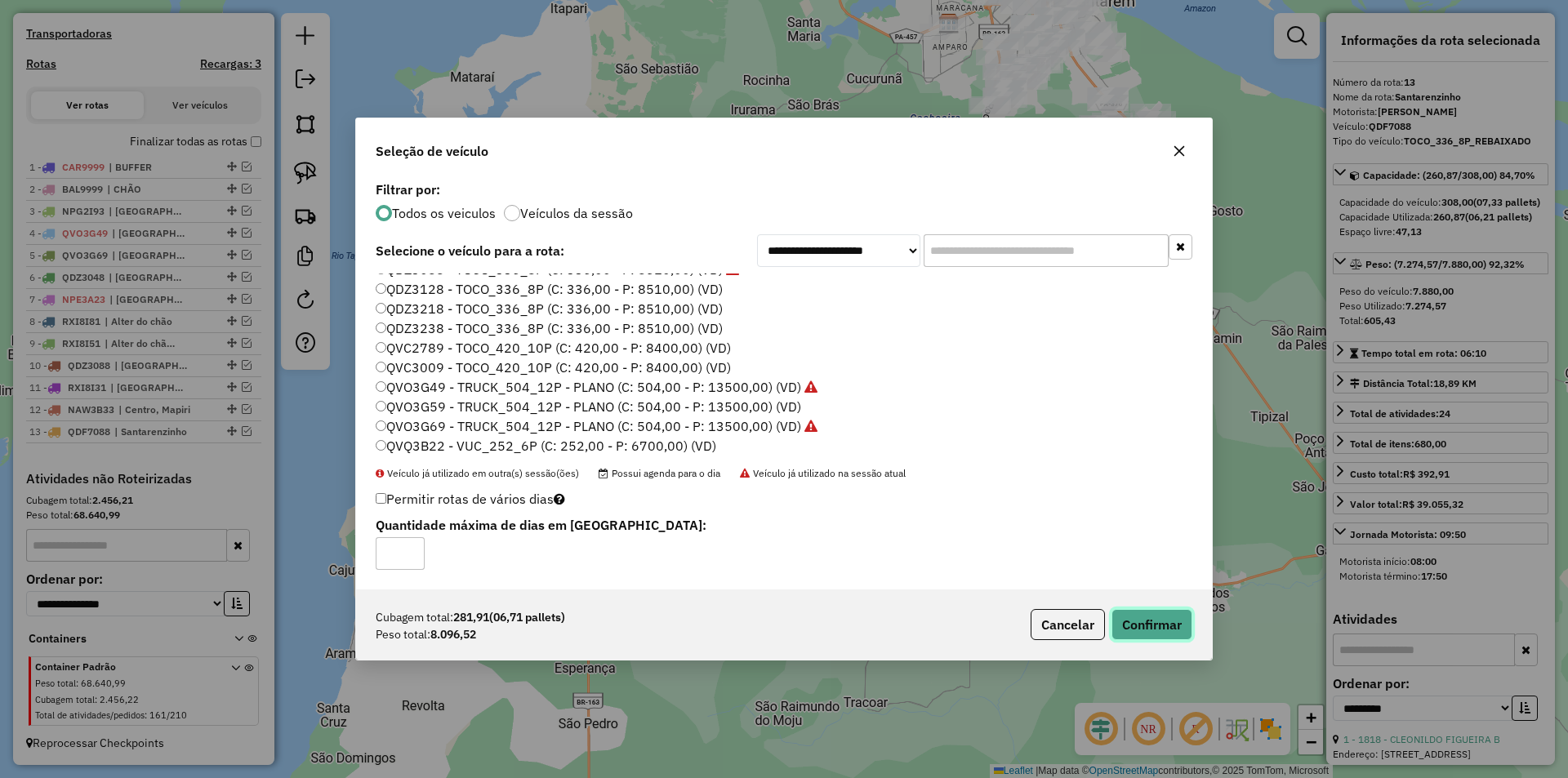
click at [1188, 616] on button "Confirmar" at bounding box center [1152, 624] width 81 height 31
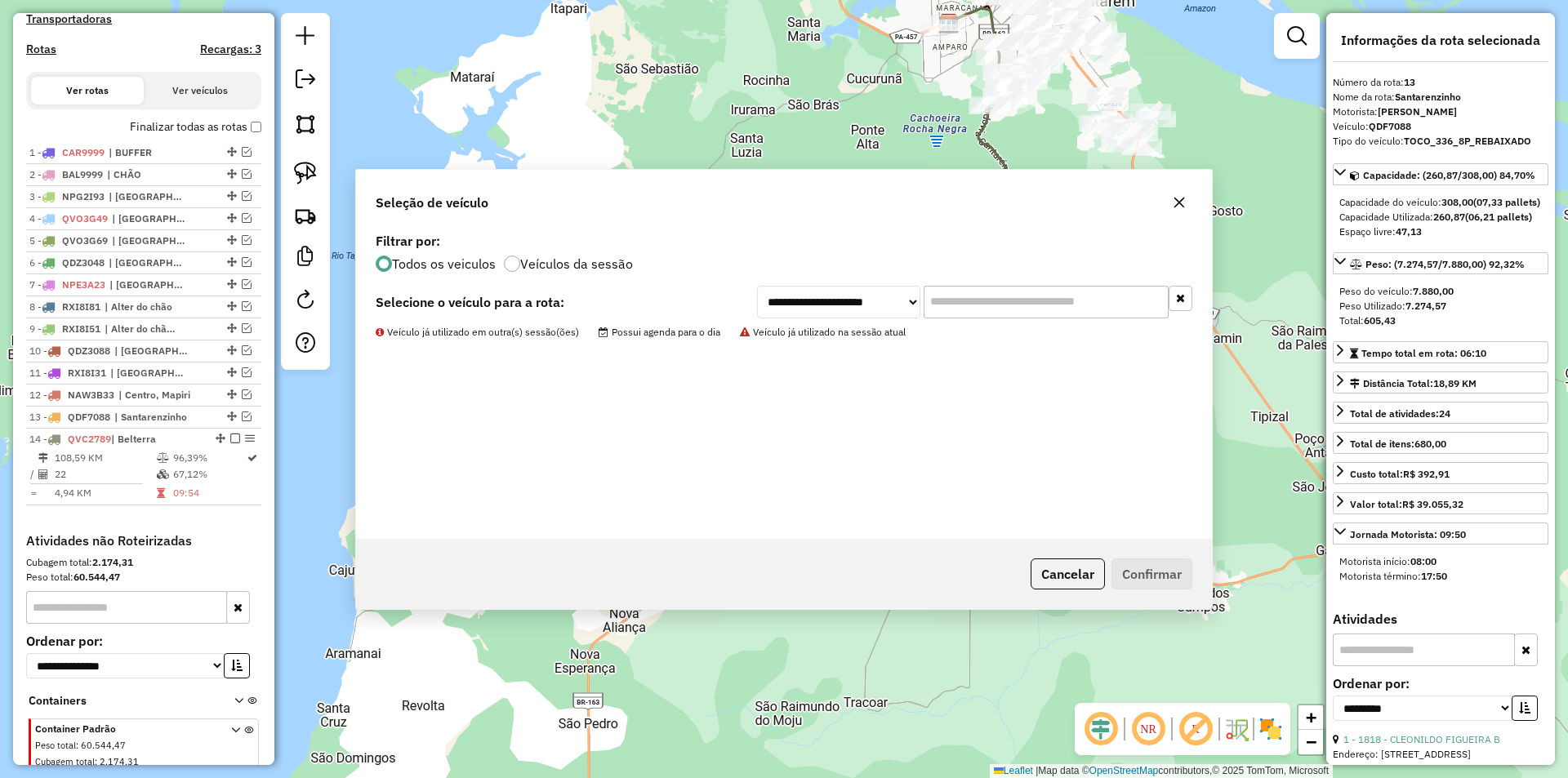
scroll to position [600, 0]
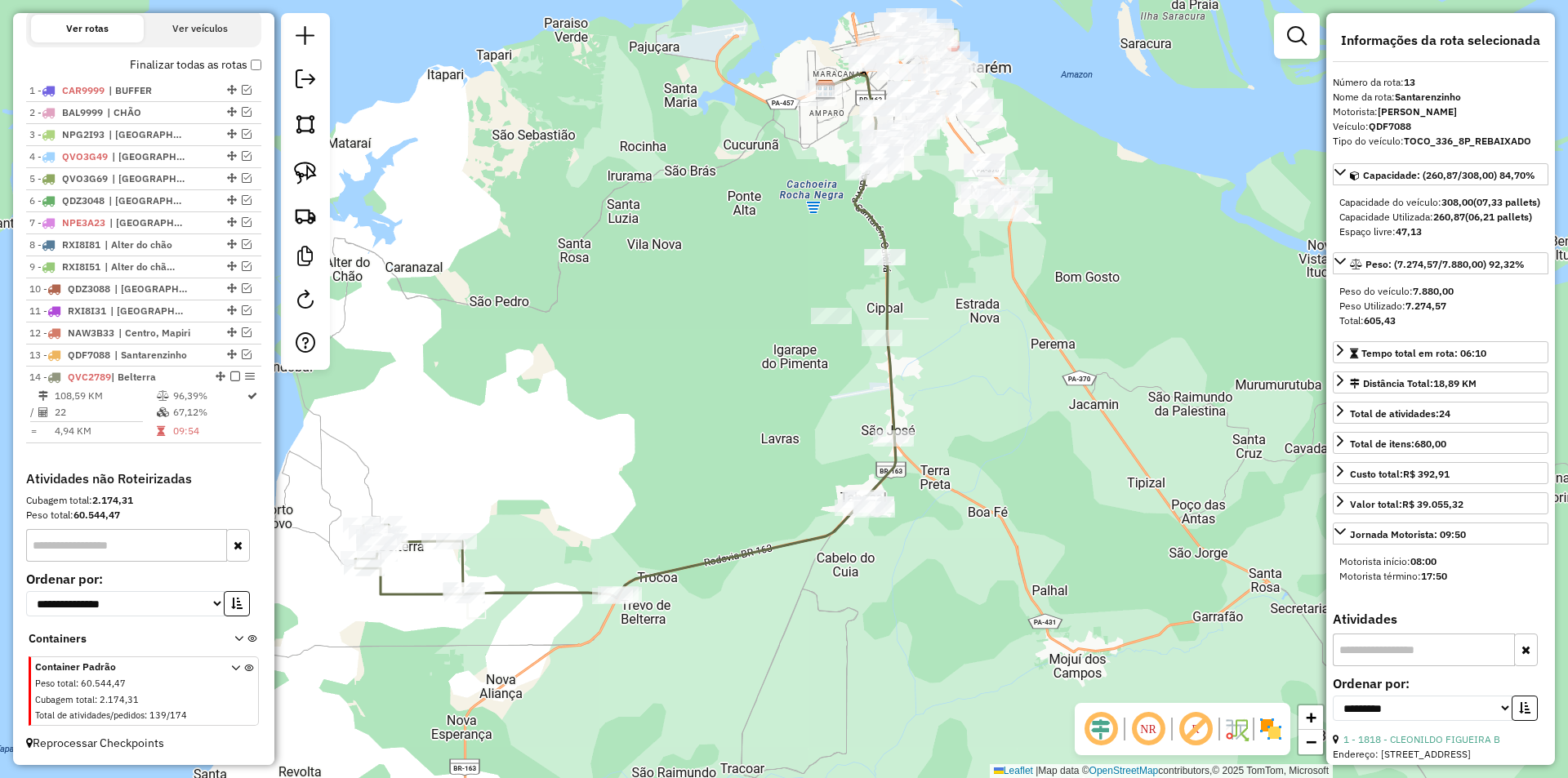
drag, startPoint x: 864, startPoint y: 596, endPoint x: 734, endPoint y: 665, distance: 147.2
click at [734, 665] on div "Janela de atendimento Grade de atendimento Capacidade Transportadoras Veículos …" at bounding box center [784, 389] width 1568 height 778
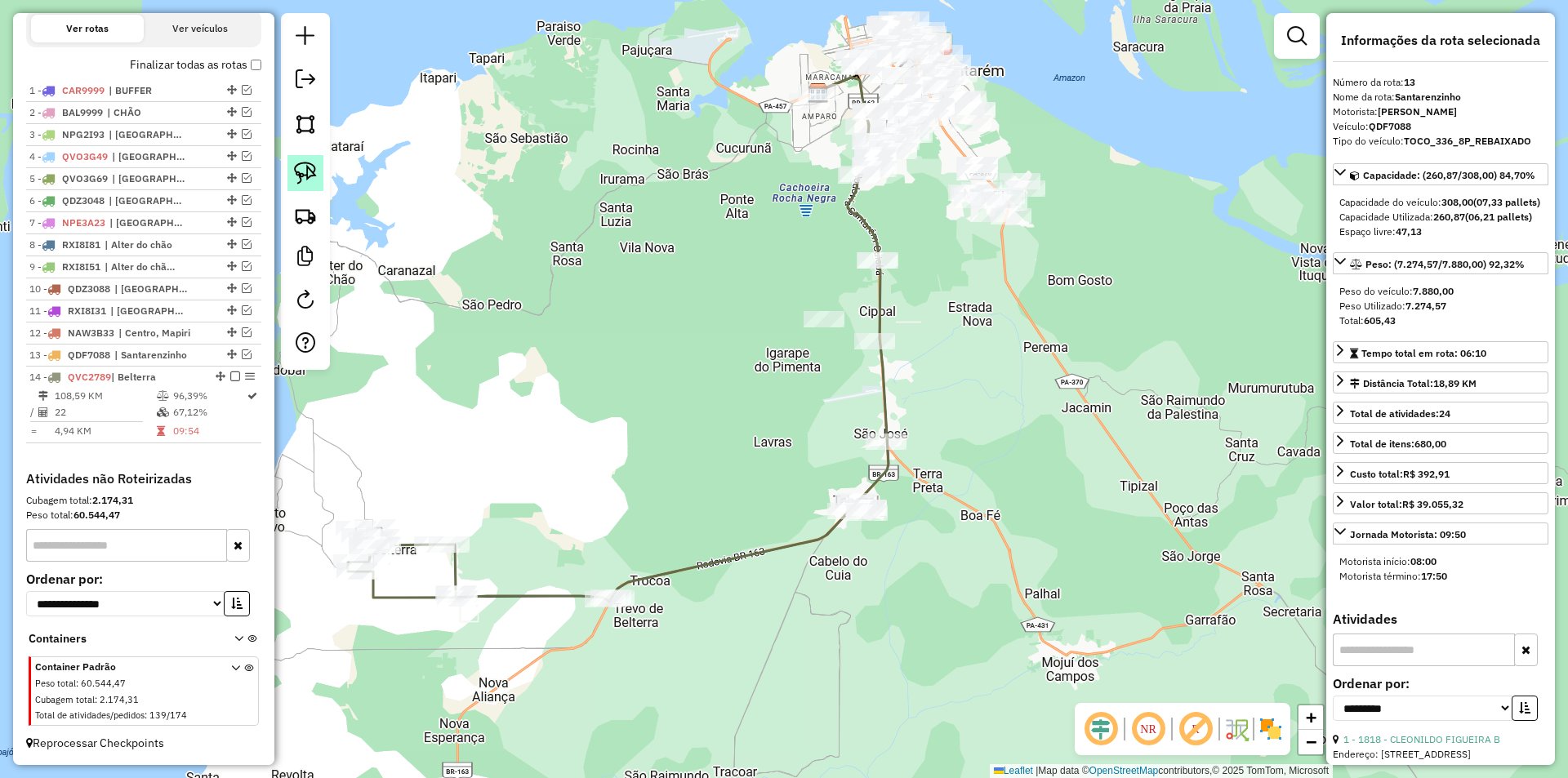
click at [304, 174] on img at bounding box center [306, 173] width 23 height 23
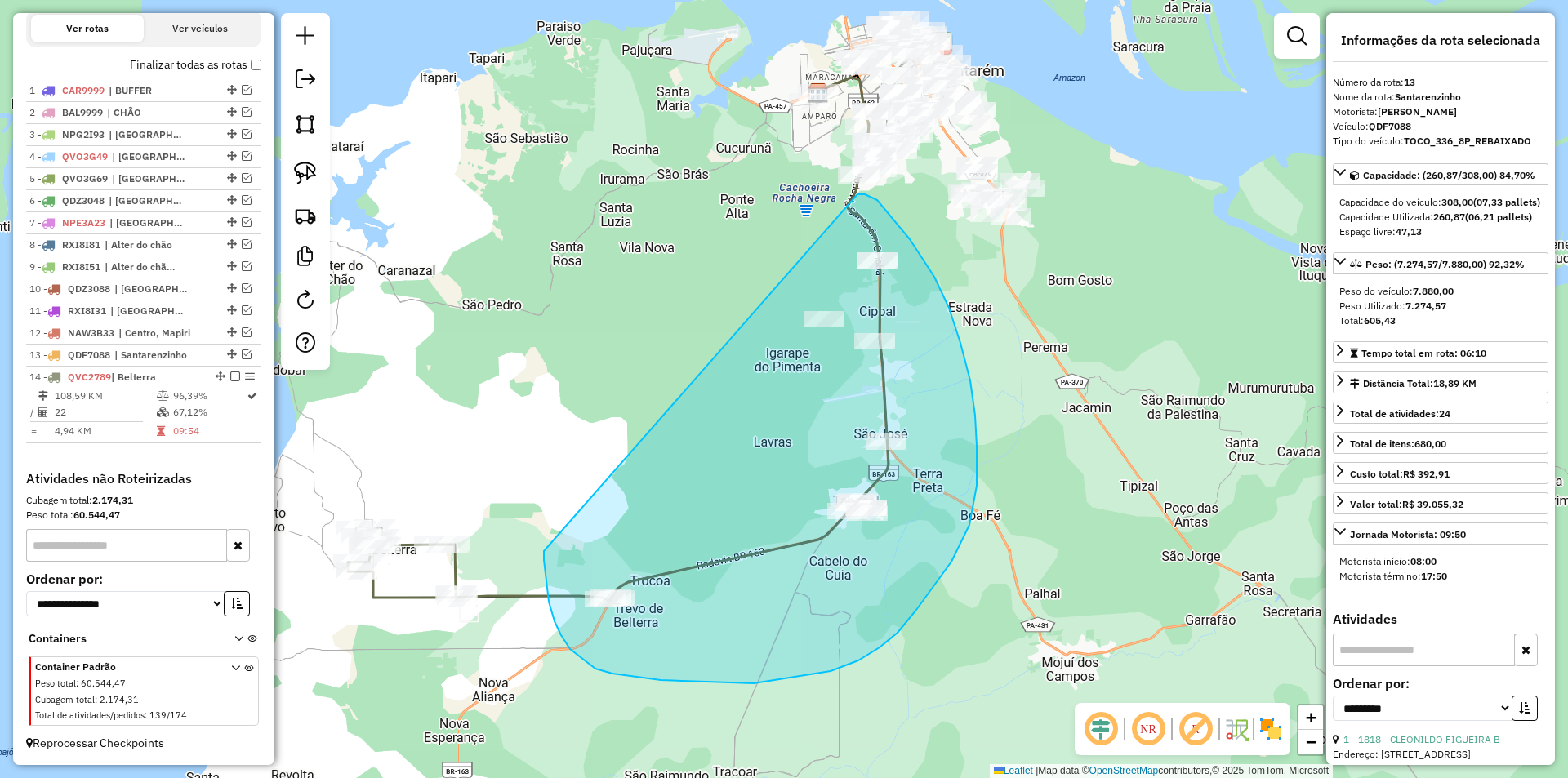
drag, startPoint x: 544, startPoint y: 551, endPoint x: 821, endPoint y: 207, distance: 441.7
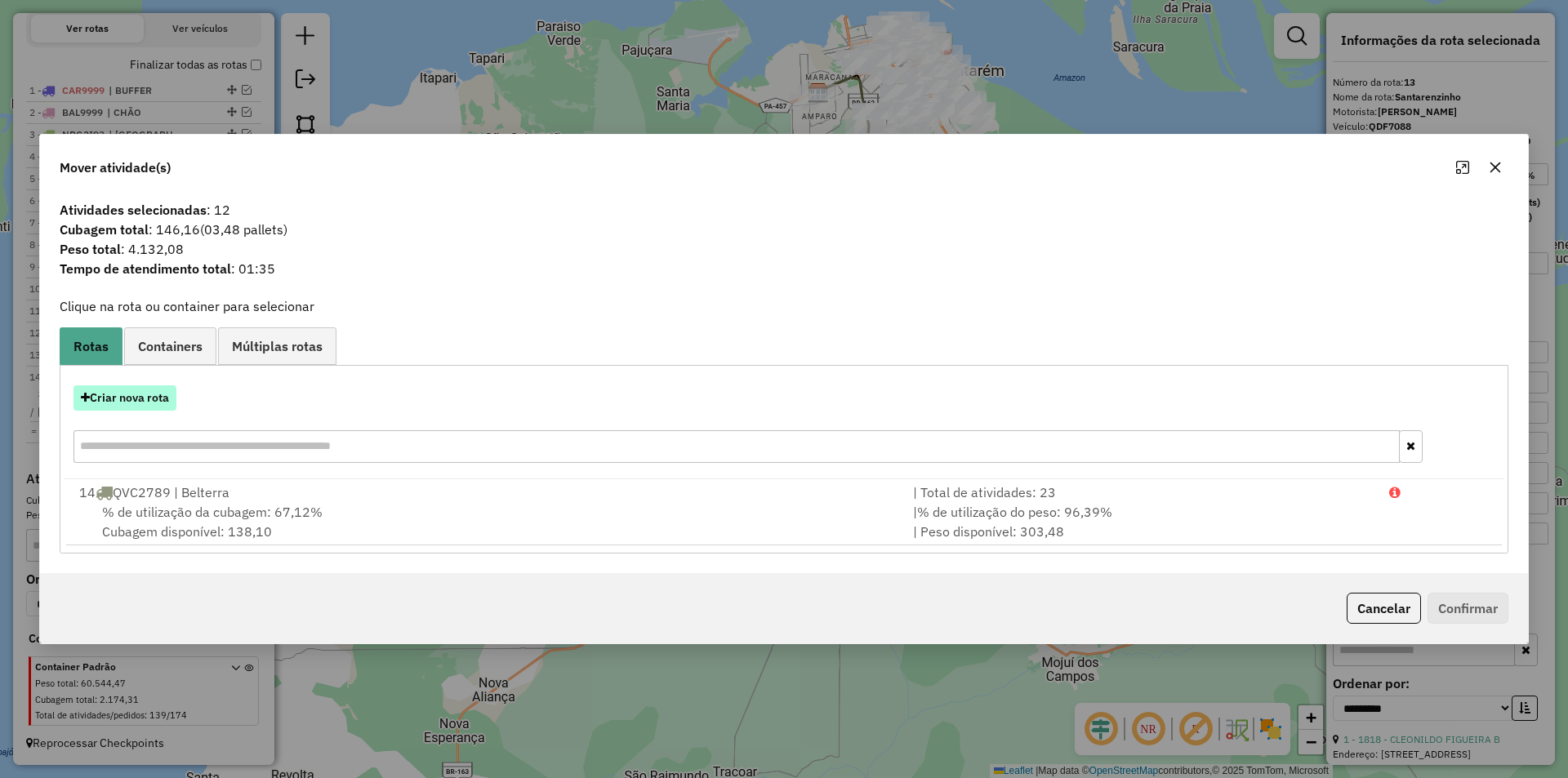
click at [161, 405] on button "Criar nova rota" at bounding box center [125, 397] width 103 height 25
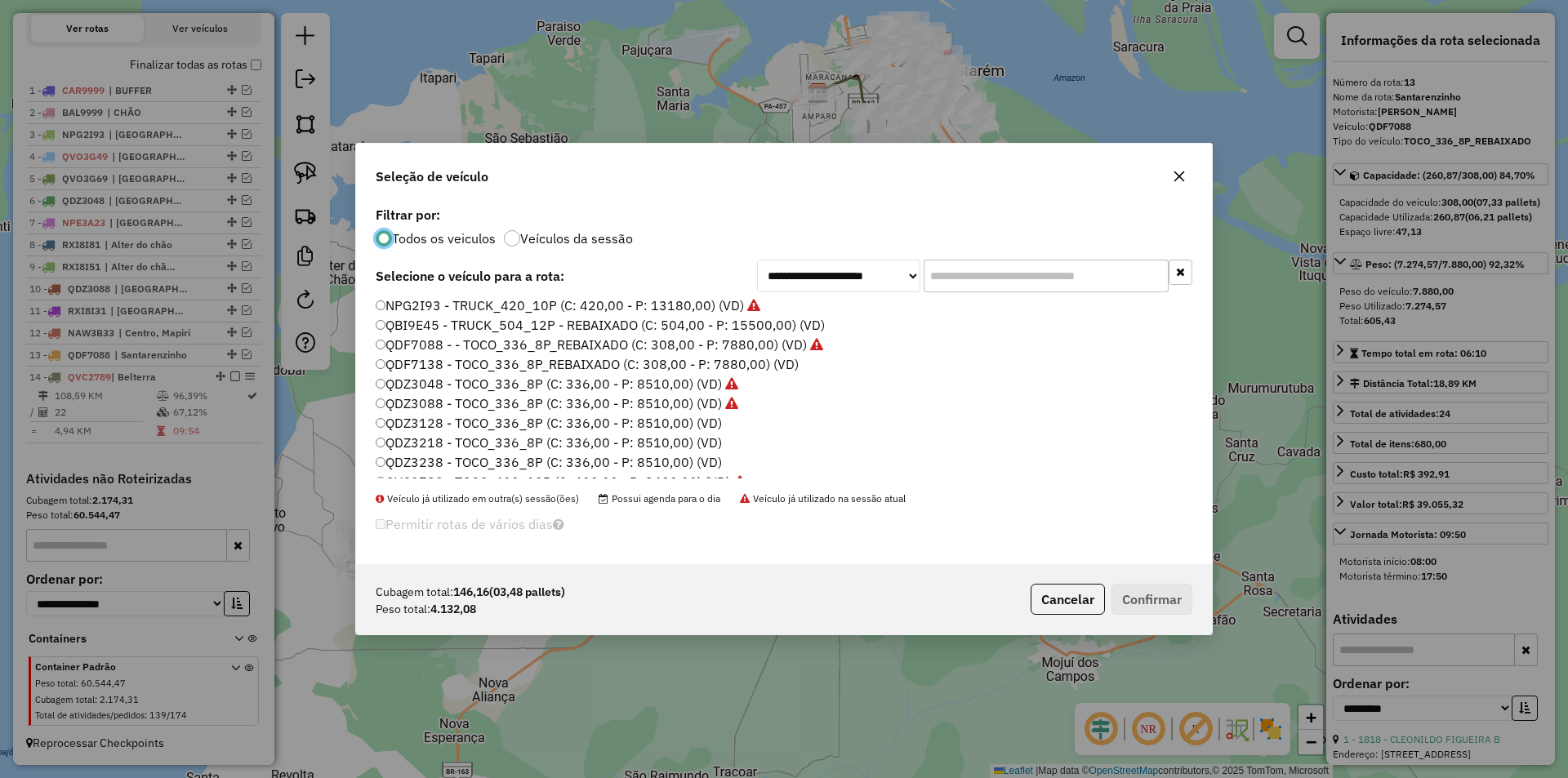
scroll to position [245, 0]
click at [422, 437] on label "QDZ3238 - TOCO_336_8P (C: 336,00 - P: 8510,00) (VD)" at bounding box center [548, 435] width 346 height 20
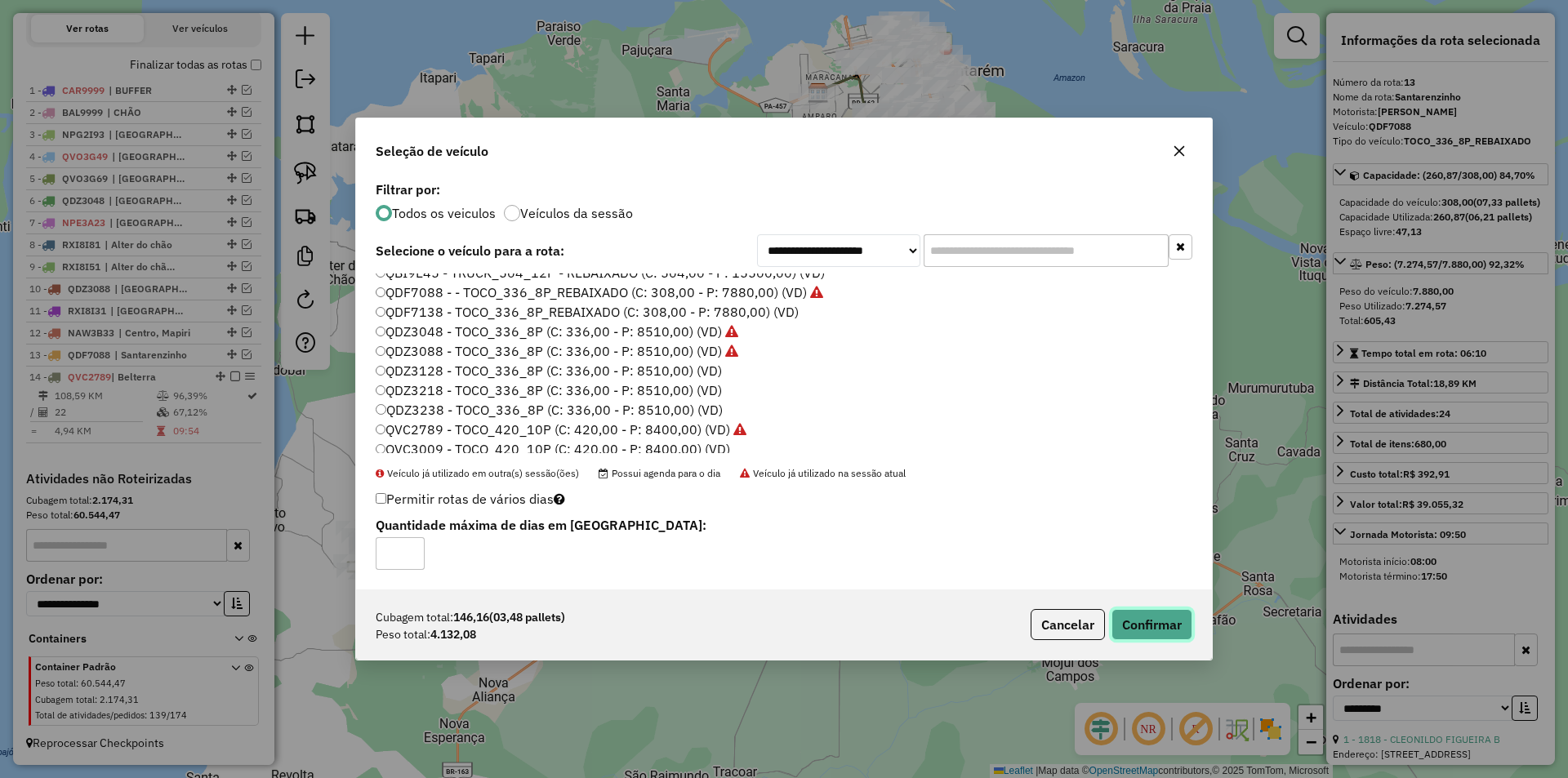
click at [1146, 626] on button "Confirmar" at bounding box center [1152, 624] width 81 height 31
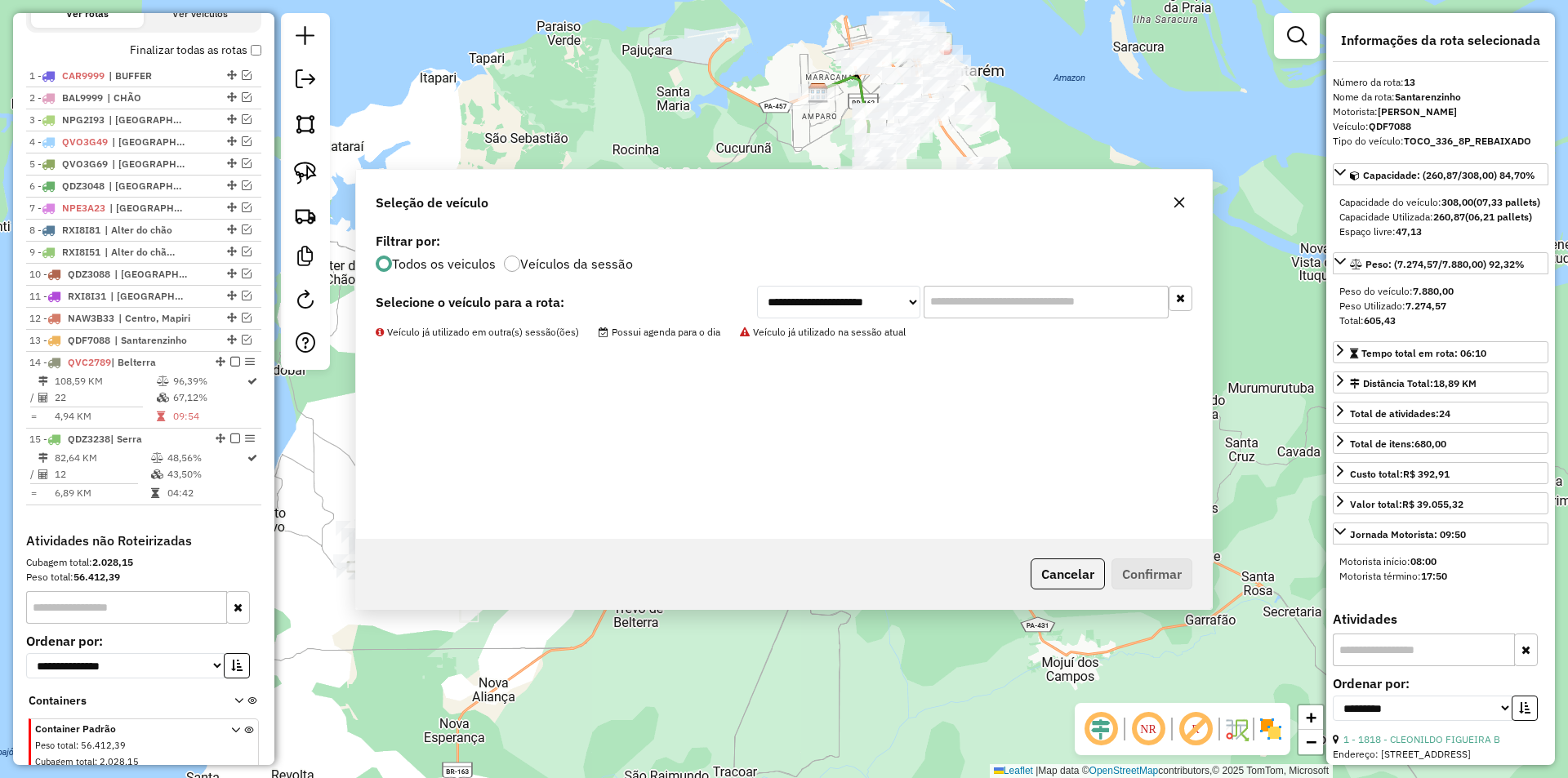
scroll to position [677, 0]
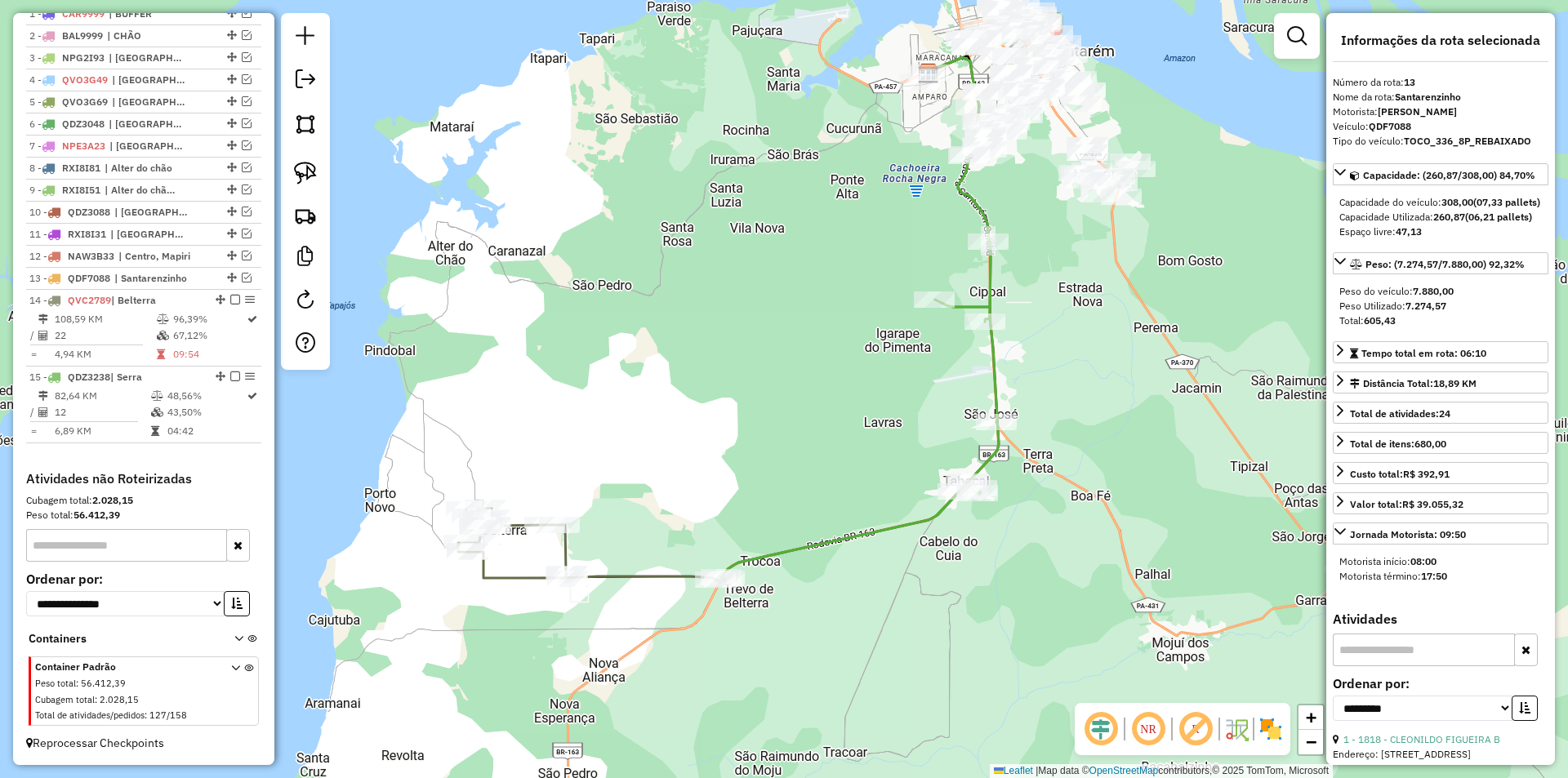
drag, startPoint x: 758, startPoint y: 615, endPoint x: 868, endPoint y: 596, distance: 111.6
click at [868, 596] on div "Janela de atendimento Grade de atendimento Capacidade Transportadoras Veículos …" at bounding box center [784, 389] width 1568 height 778
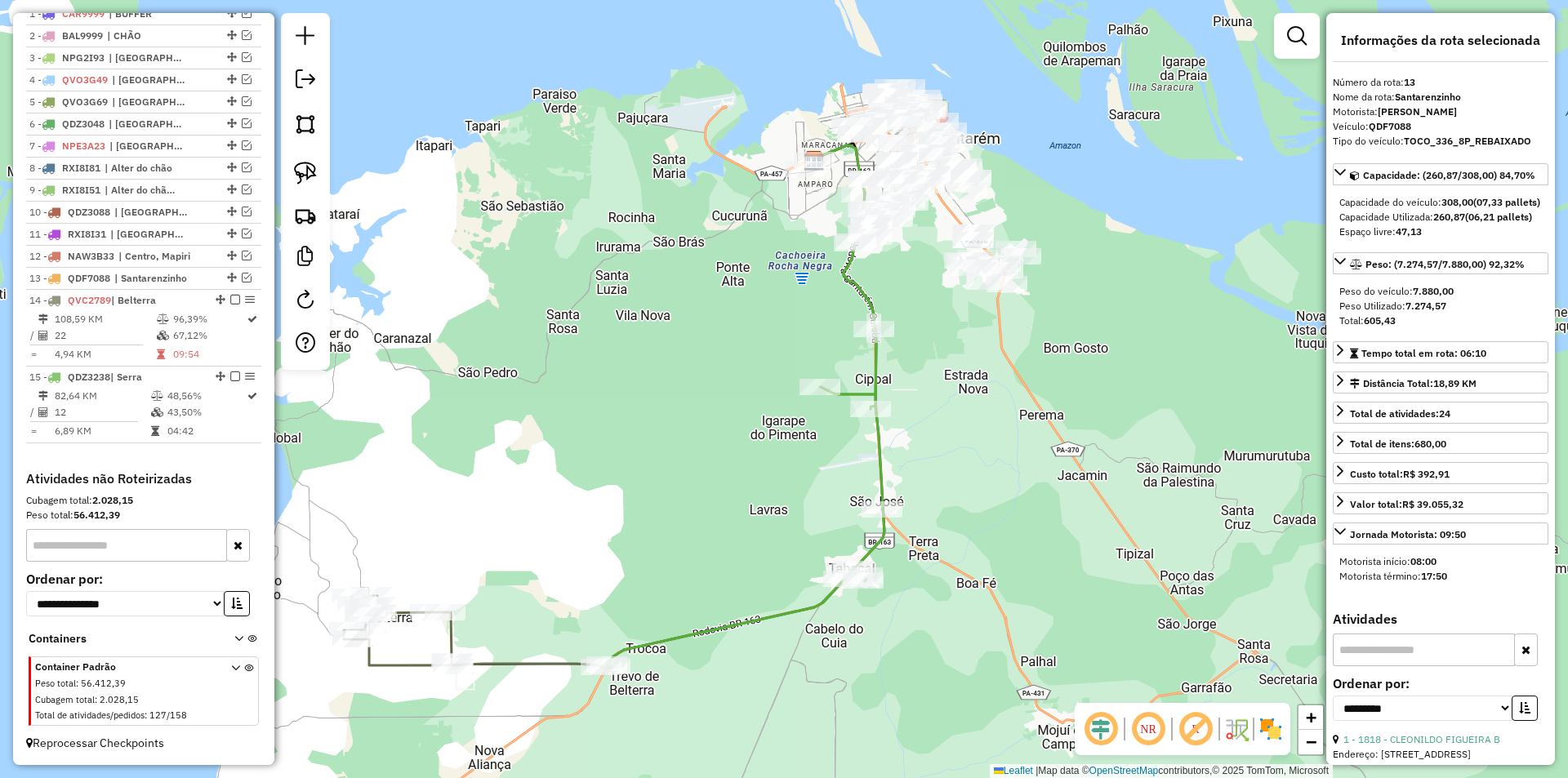
drag, startPoint x: 722, startPoint y: 525, endPoint x: 589, endPoint y: 637, distance: 173.9
click at [591, 657] on div "Janela de atendimento Grade de atendimento Capacidade Transportadoras Veículos …" at bounding box center [784, 389] width 1568 height 778
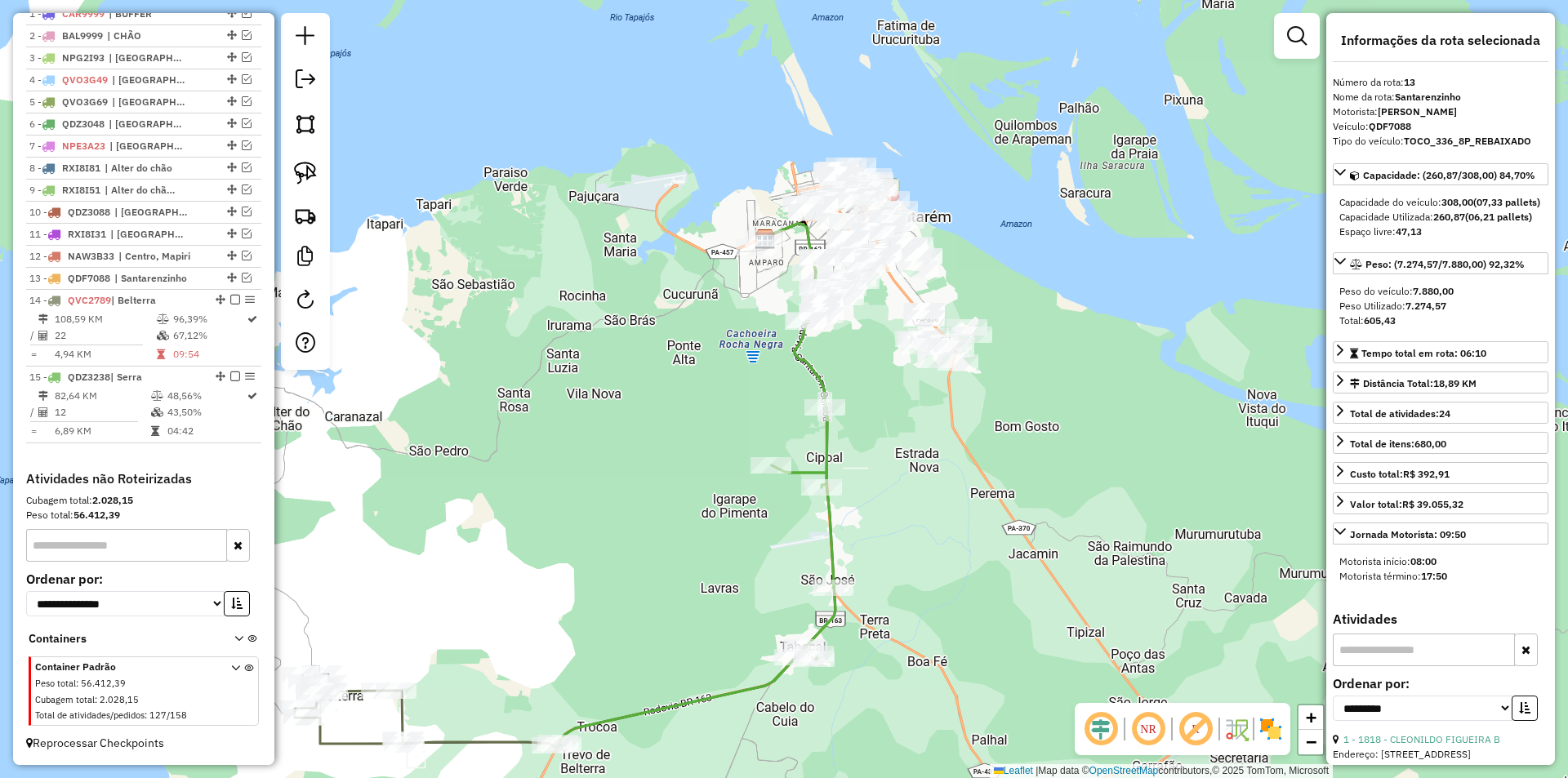
drag, startPoint x: 626, startPoint y: 567, endPoint x: 551, endPoint y: 642, distance: 106.1
click at [551, 642] on div "Janela de atendimento Grade de atendimento Capacidade Transportadoras Veículos …" at bounding box center [784, 389] width 1568 height 778
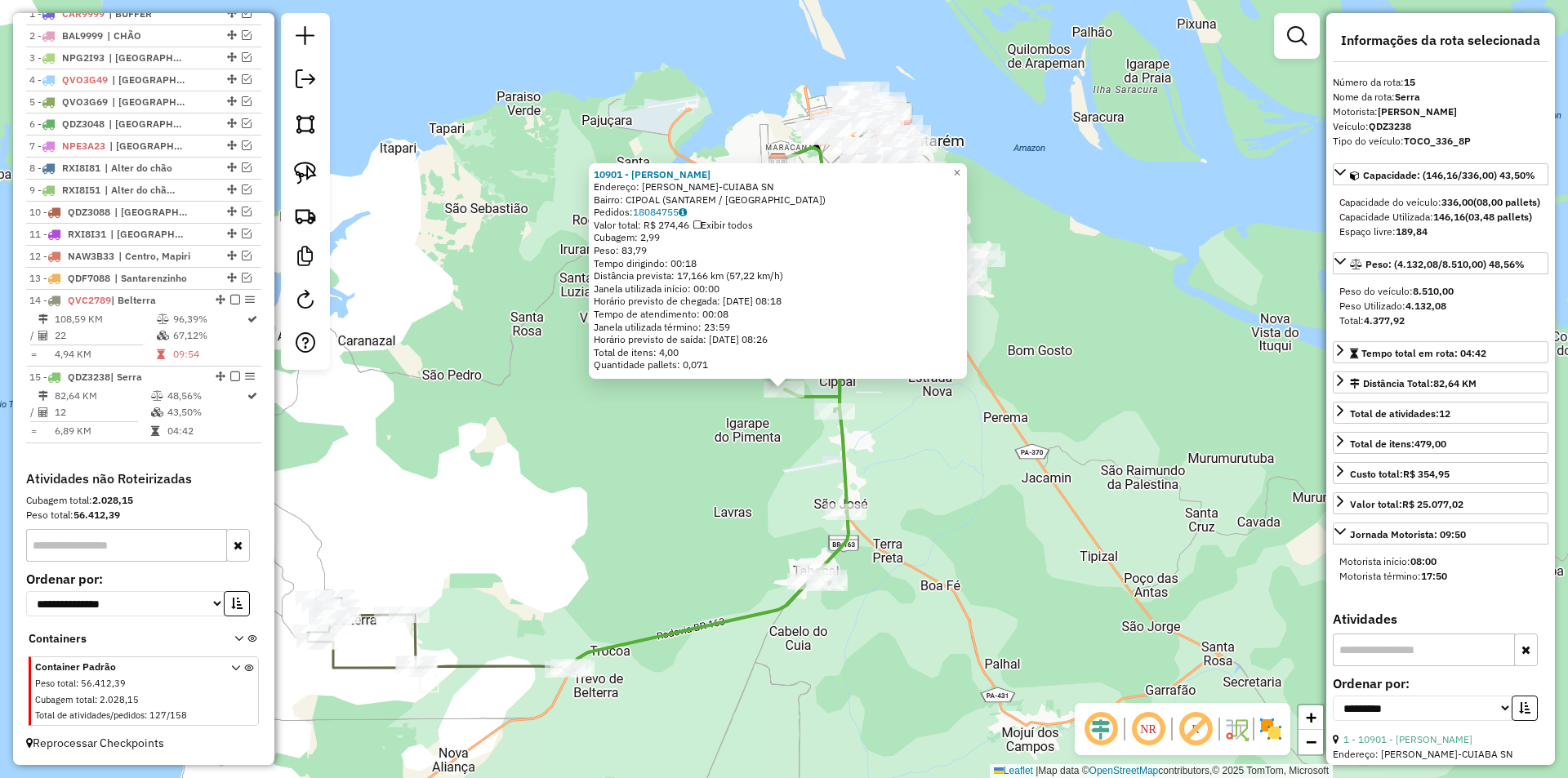
click at [653, 509] on div "10901 - LUCAS WENDELL Endereço: ROD SANTAREM-CUIABA SN Bairro: CIPOAL (SANTAREM…" at bounding box center [784, 389] width 1568 height 778
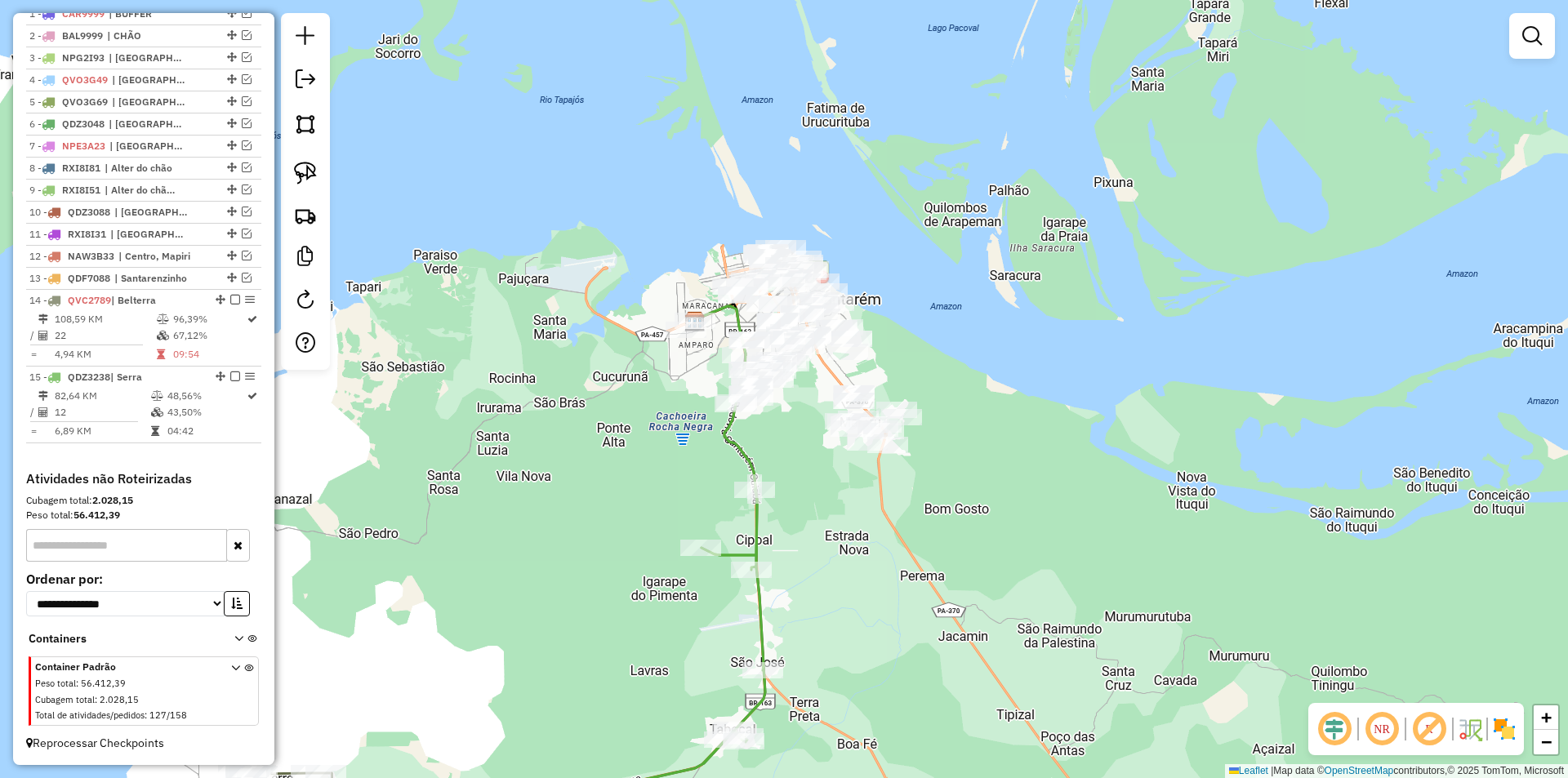
drag, startPoint x: 693, startPoint y: 461, endPoint x: 657, endPoint y: 429, distance: 48.2
click at [586, 647] on div "Janela de atendimento Grade de atendimento Capacidade Transportadoras Veículos …" at bounding box center [784, 389] width 1568 height 778
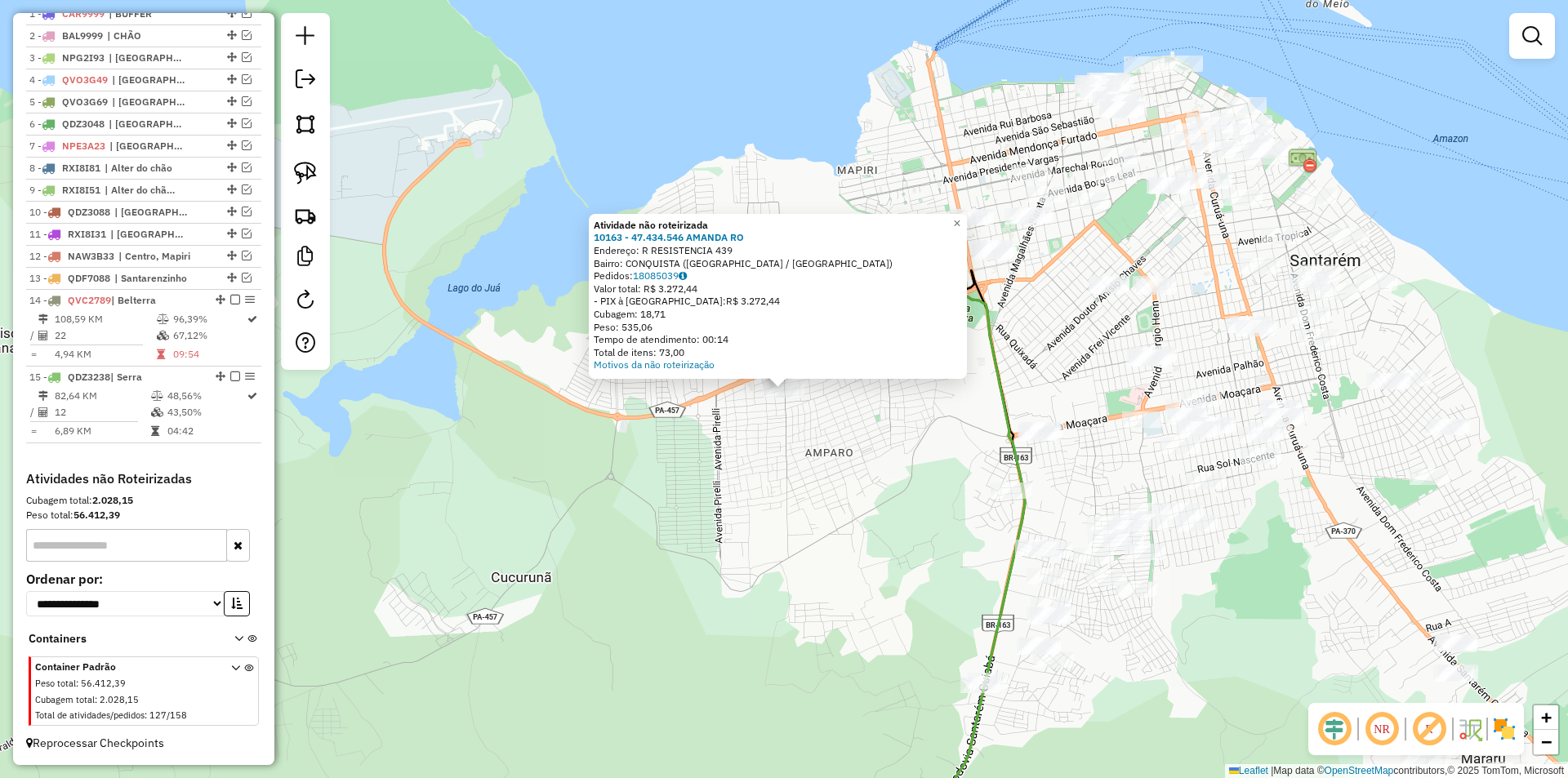
click at [795, 437] on div "Atividade não roteirizada 10163 - 47.434.546 AMANDA RO Endereço: R RESISTENCIA …" at bounding box center [784, 389] width 1568 height 778
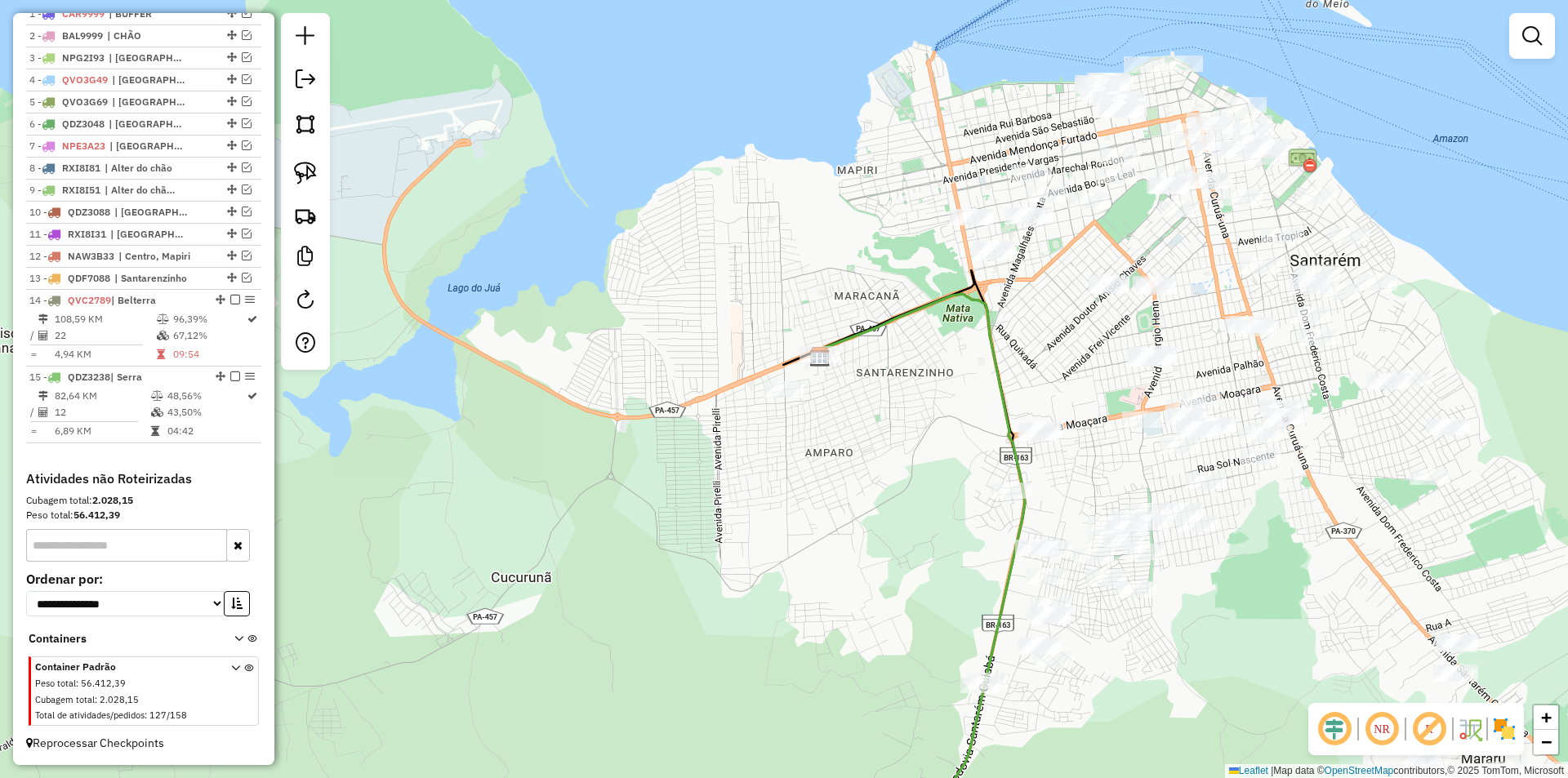
click at [814, 363] on div at bounding box center [820, 354] width 41 height 16
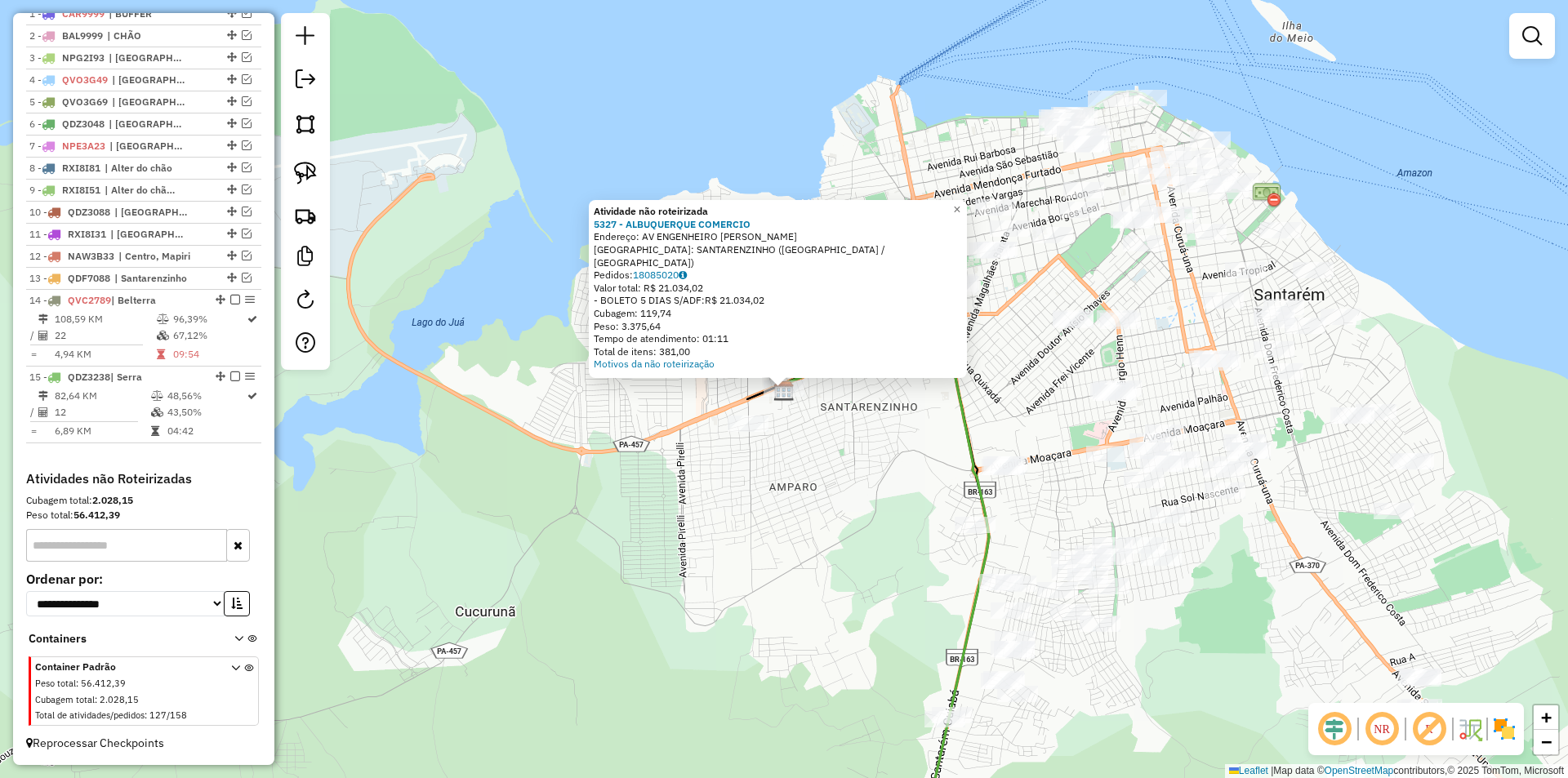
click at [799, 448] on div "Atividade não roteirizada 5327 - ALBUQUERQUE COMERCIO Endereço: AV ENGENHEIRO F…" at bounding box center [784, 389] width 1568 height 778
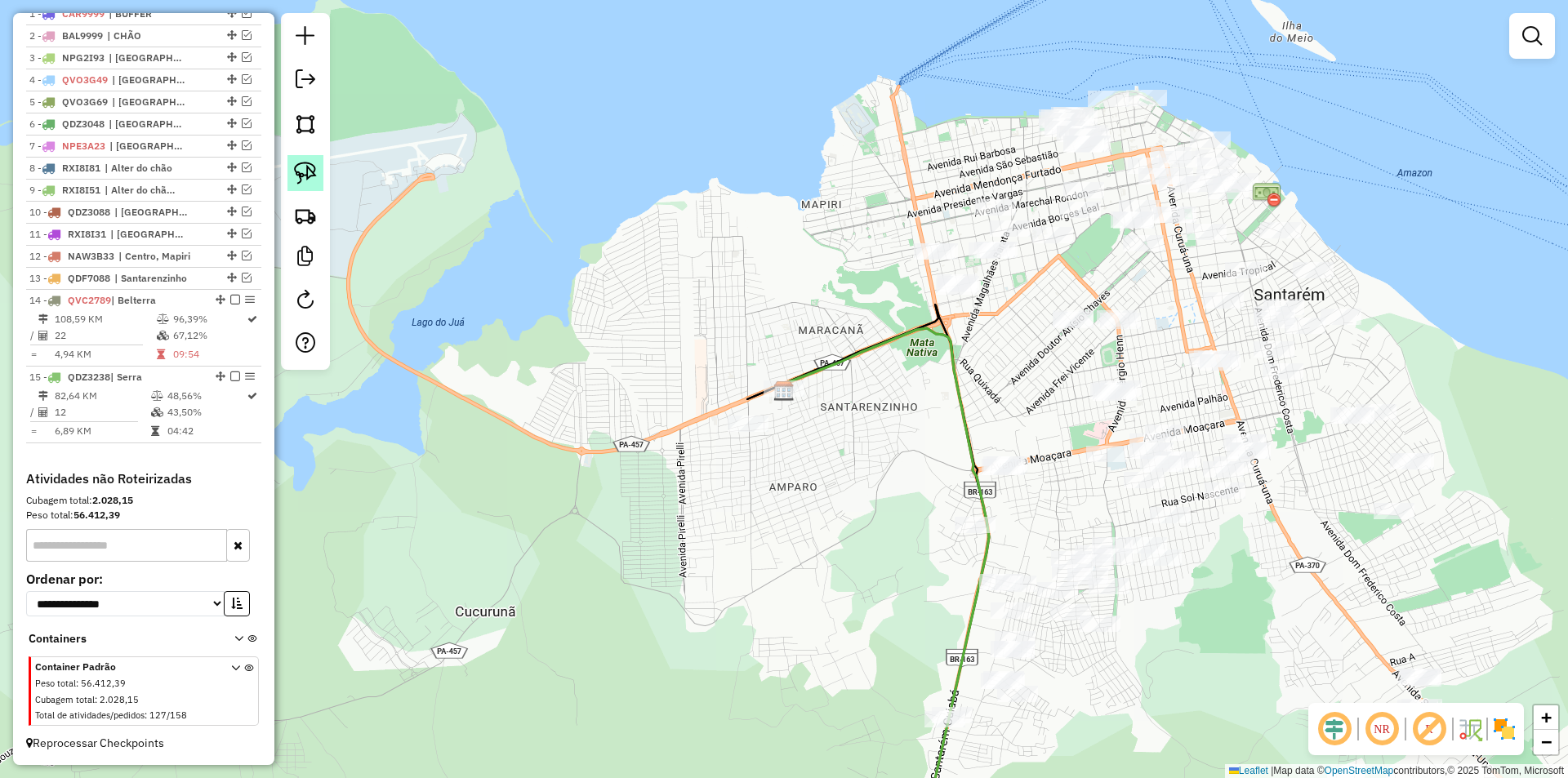
click at [300, 160] on link at bounding box center [305, 172] width 36 height 36
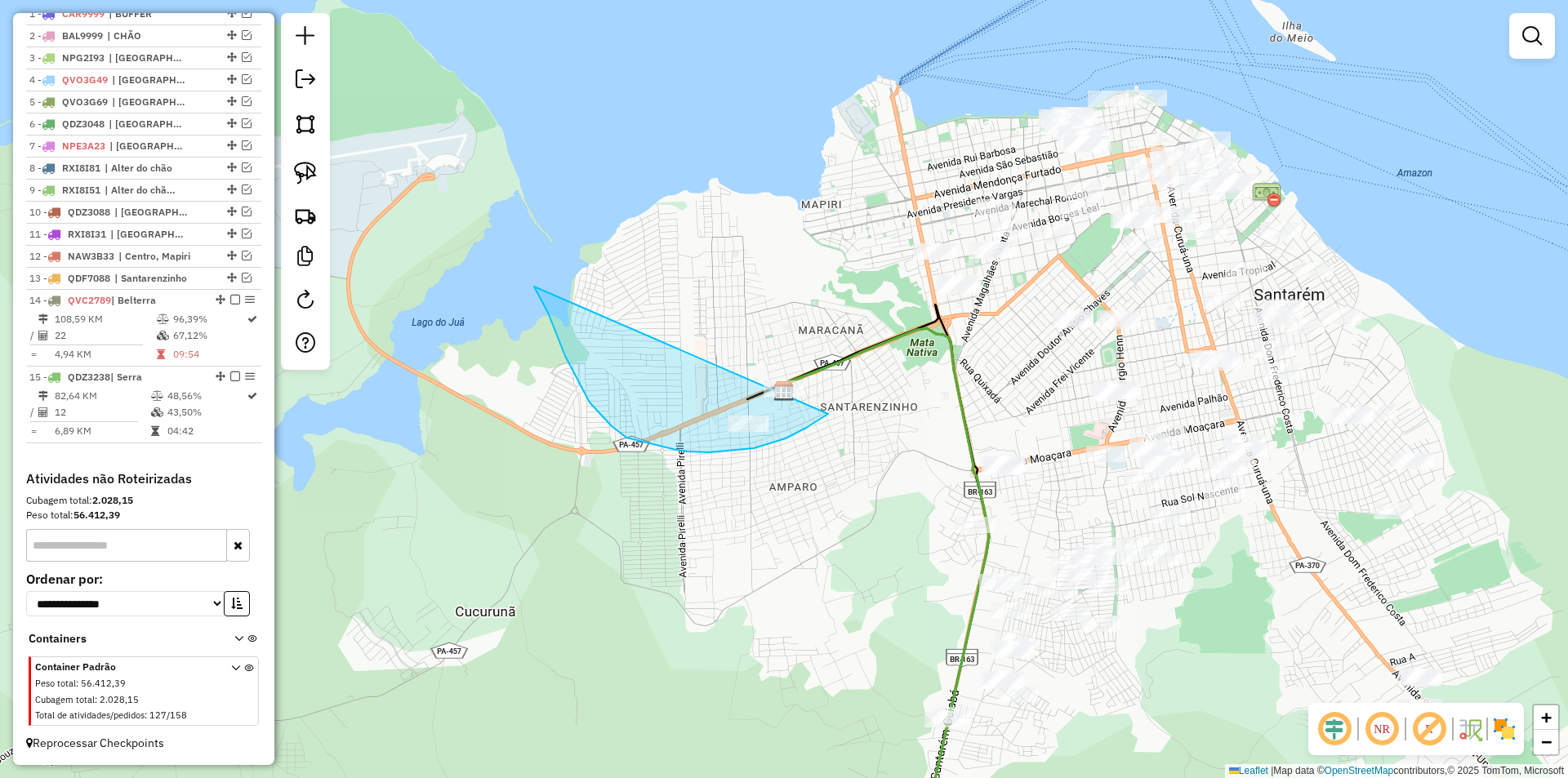
drag, startPoint x: 554, startPoint y: 329, endPoint x: 872, endPoint y: 365, distance: 320.0
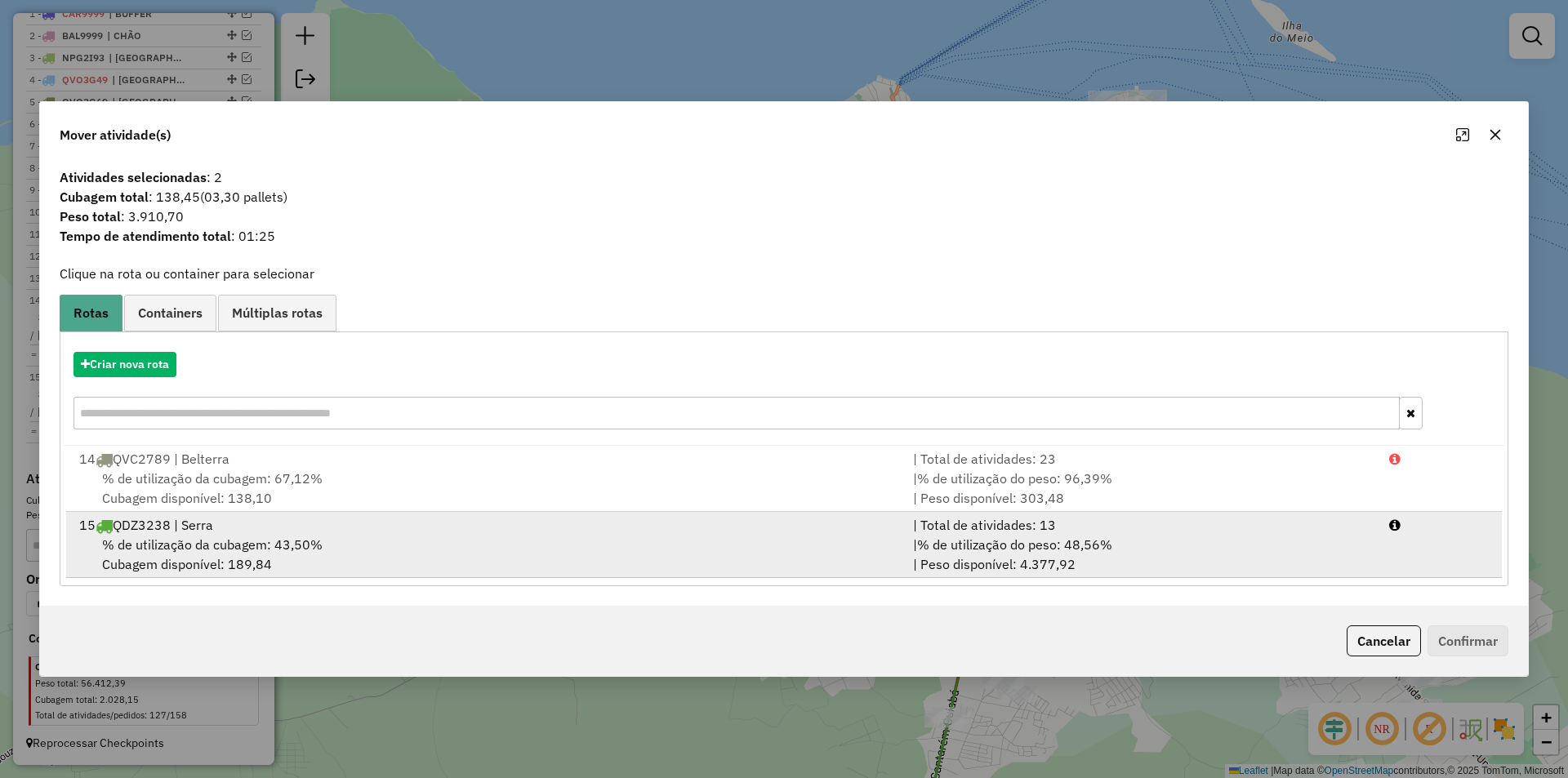
click at [784, 565] on div "% de utilização da cubagem: 43,50% Cubagem disponível: 189,84" at bounding box center [486, 555] width 834 height 39
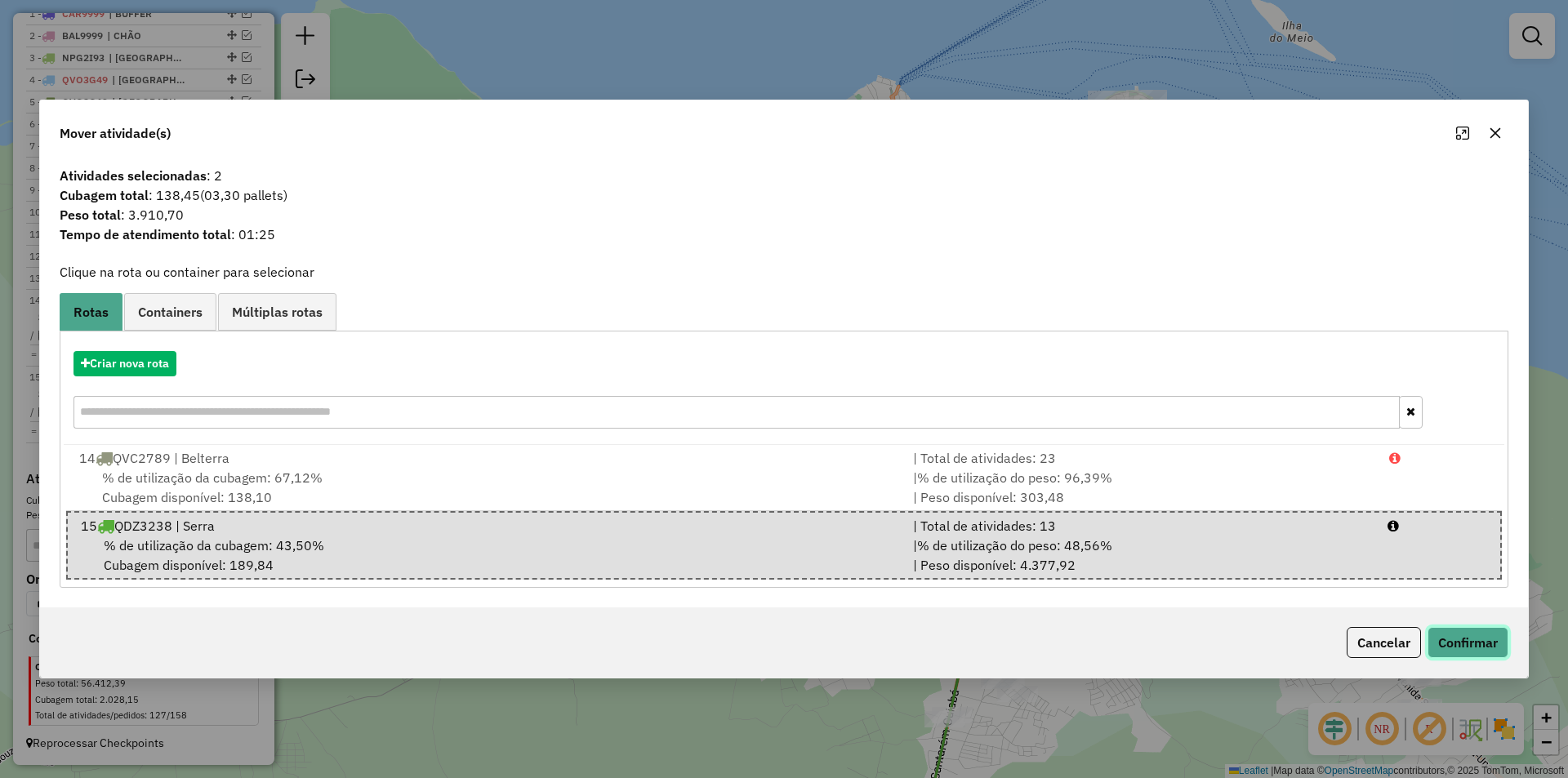
click at [1487, 646] on button "Confirmar" at bounding box center [1467, 642] width 81 height 31
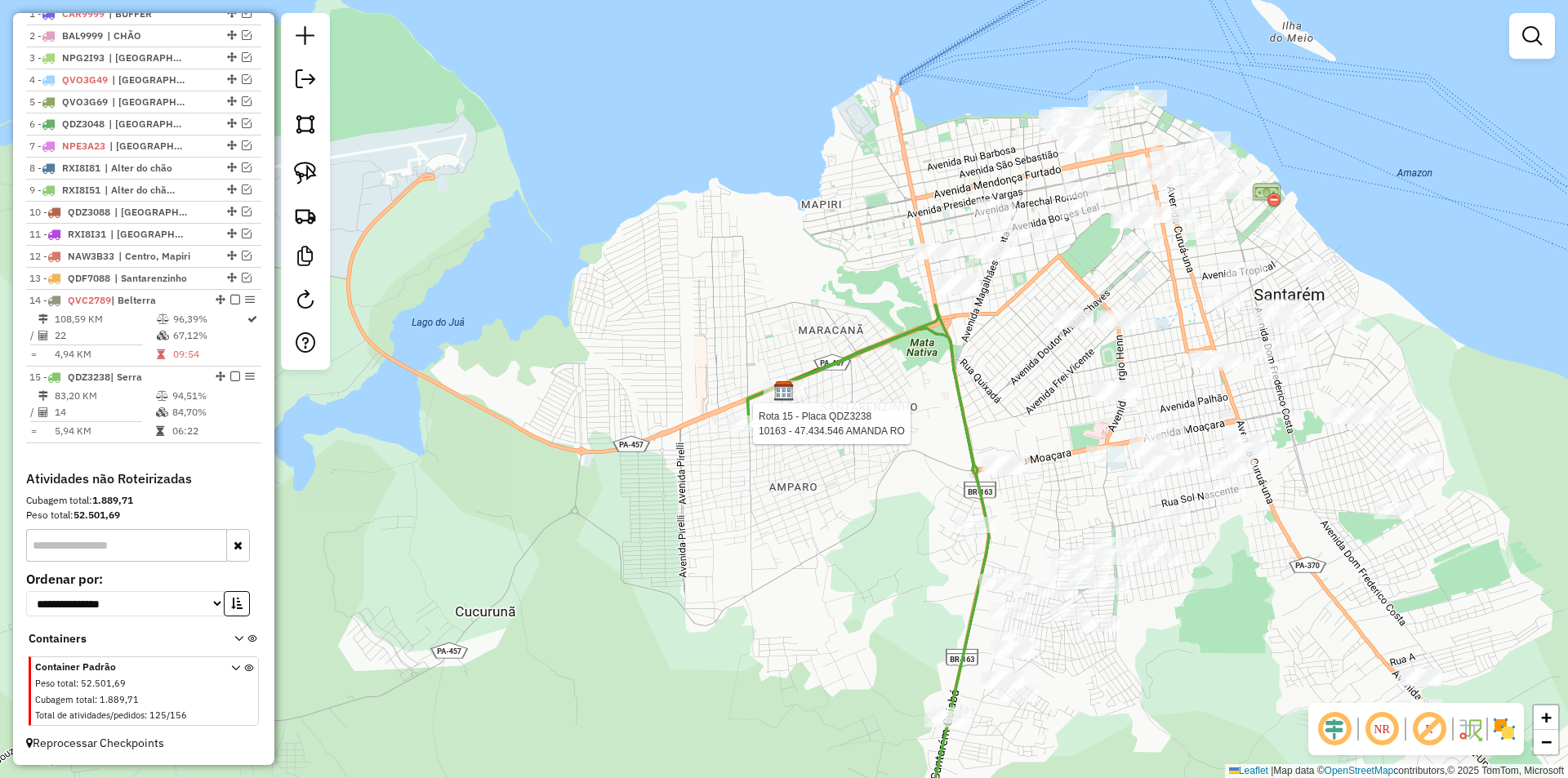
select select "**********"
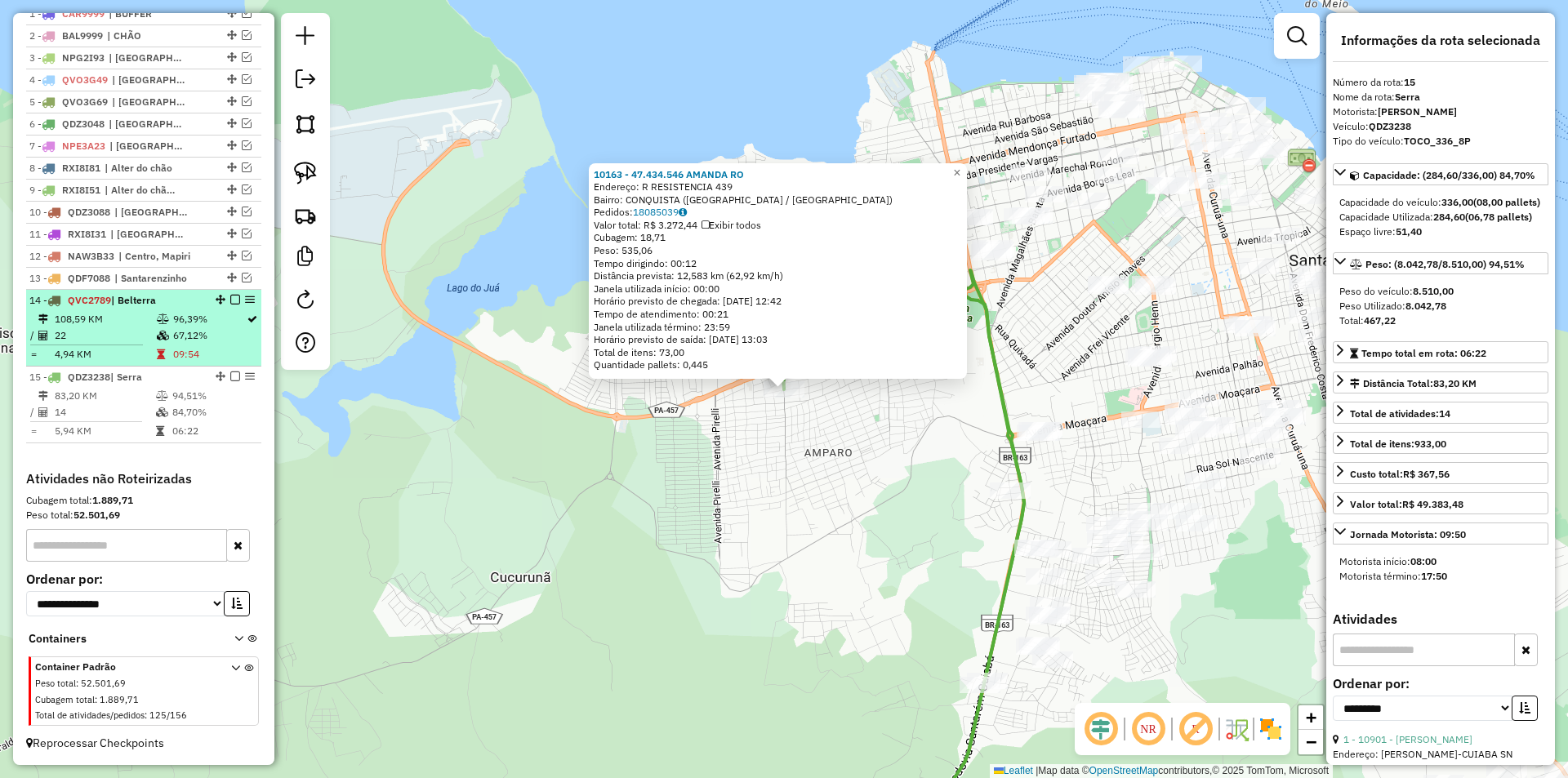
click at [230, 351] on td "09:54" at bounding box center [209, 354] width 74 height 16
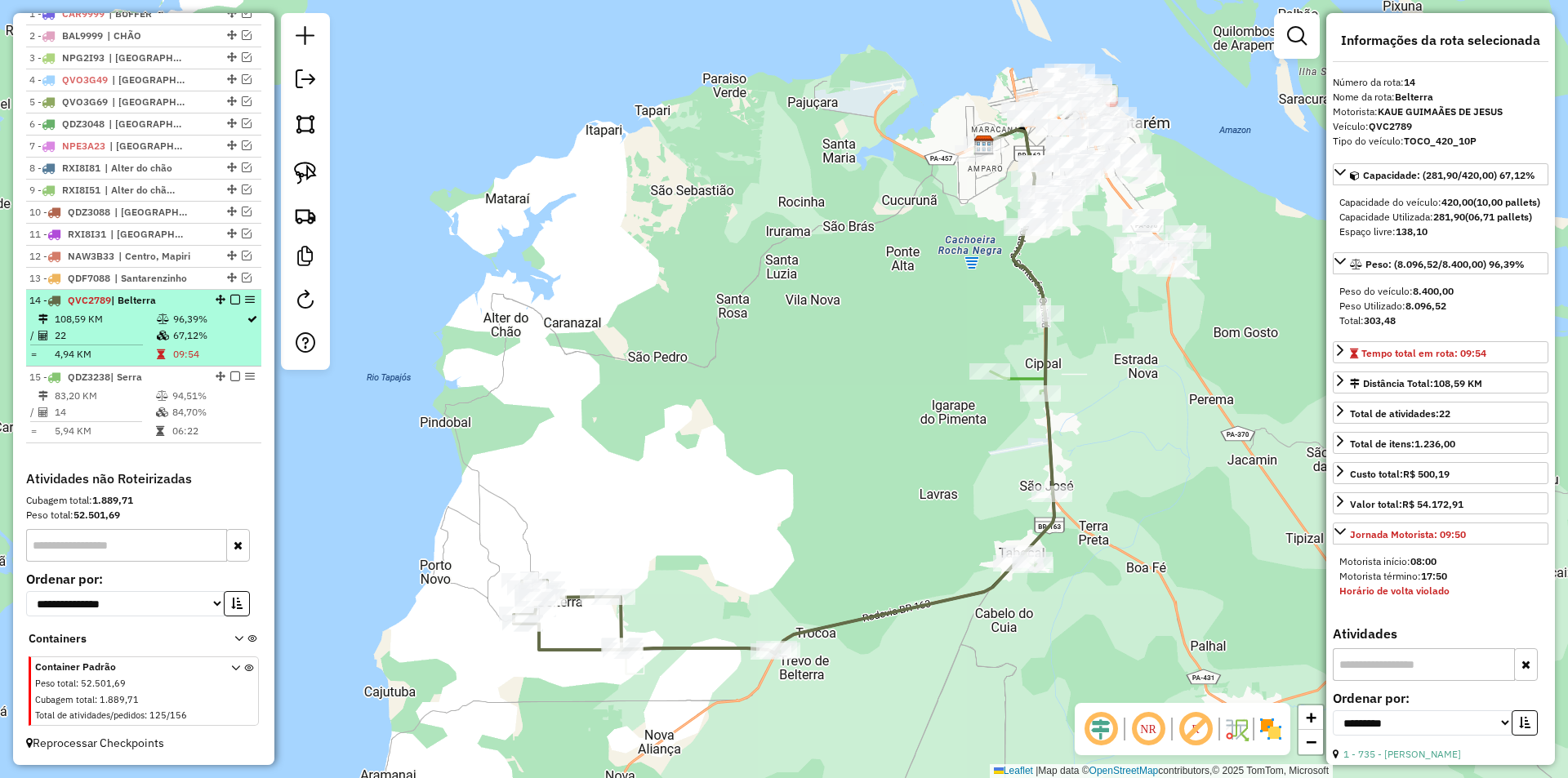
click at [224, 299] on div at bounding box center [229, 300] width 49 height 10
click at [233, 300] on em at bounding box center [235, 300] width 10 height 10
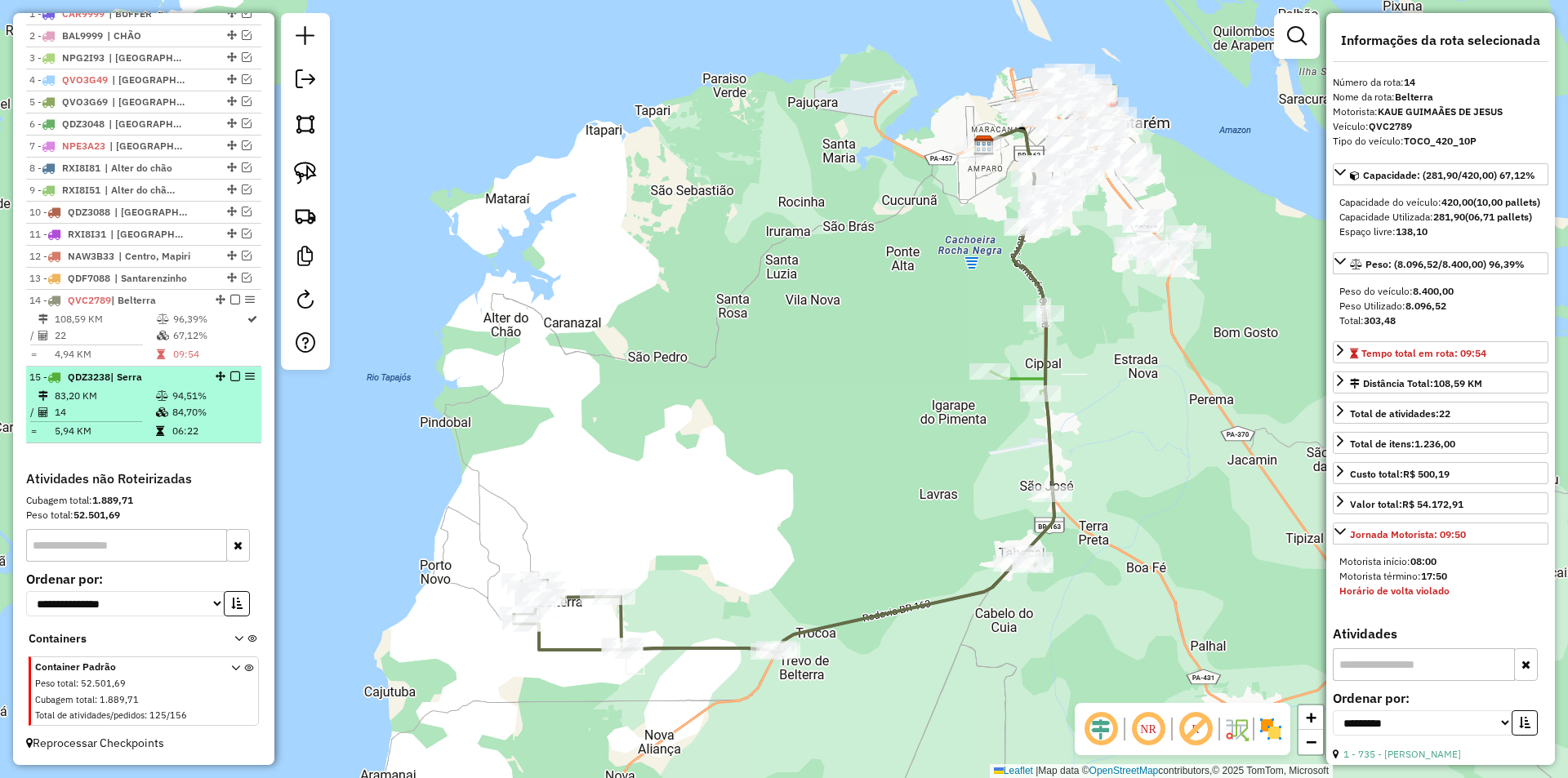
scroll to position [622, 0]
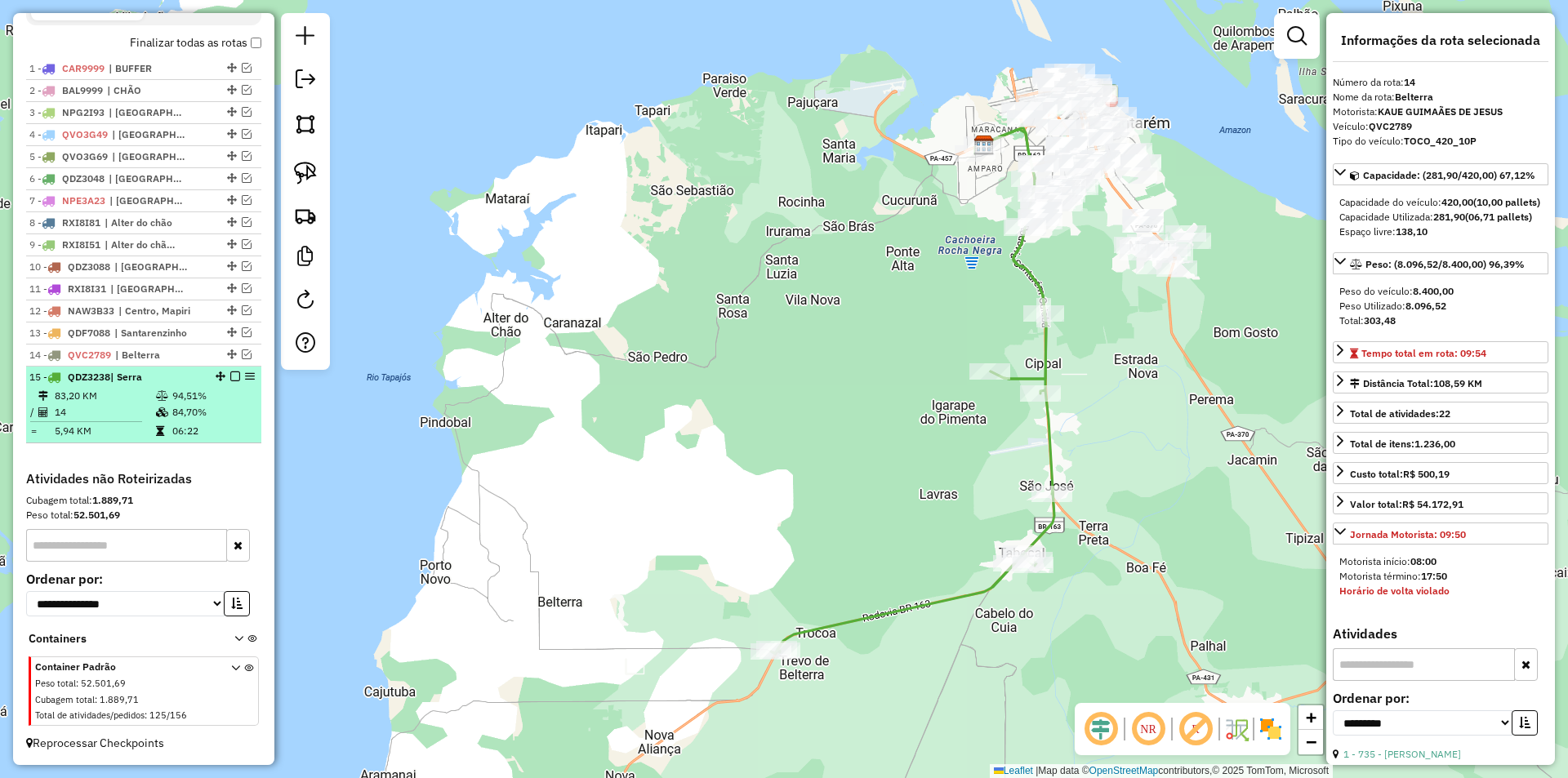
click at [240, 399] on td "94,51%" at bounding box center [213, 396] width 83 height 16
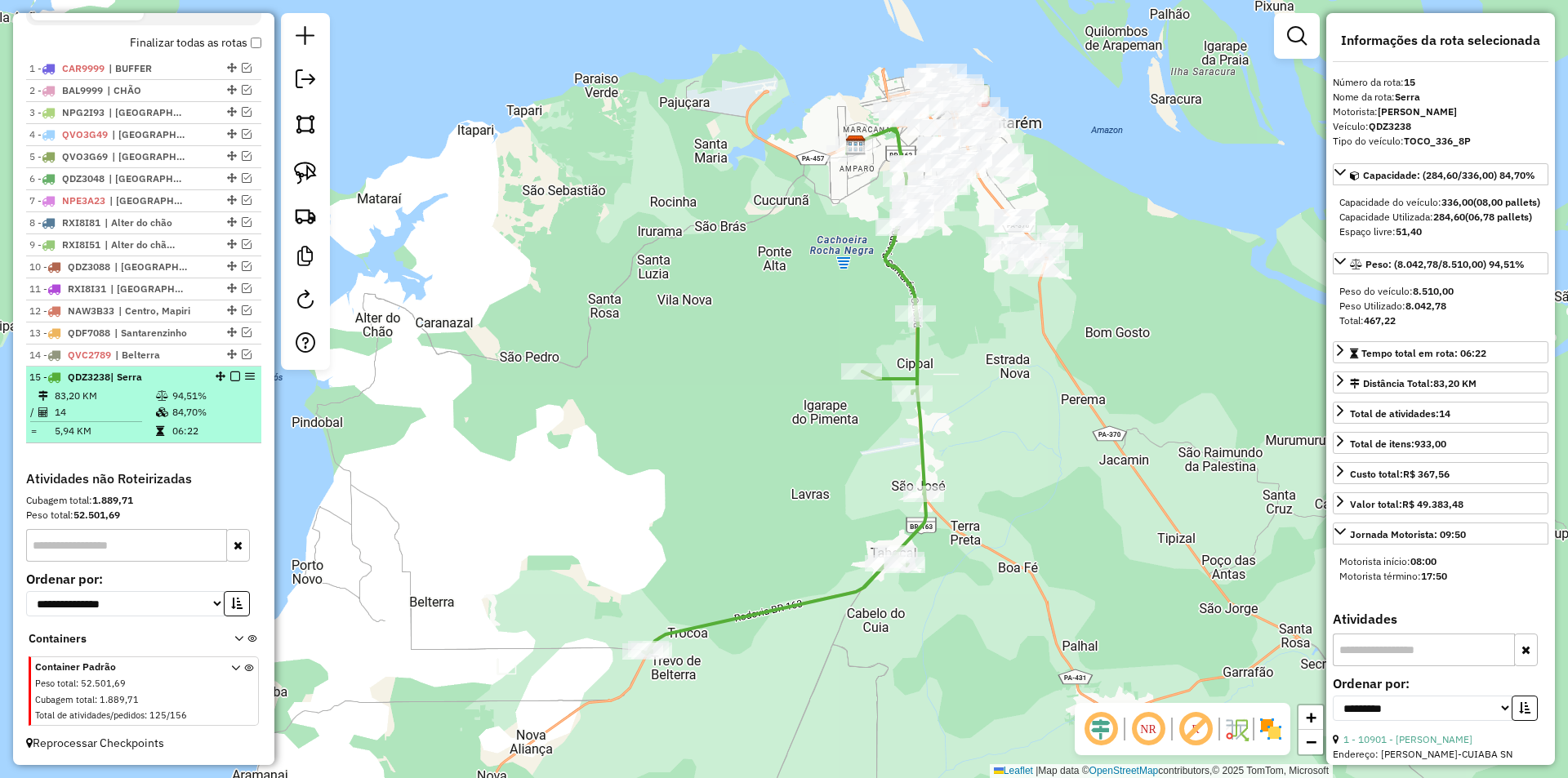
click at [234, 374] on em at bounding box center [235, 376] width 10 height 10
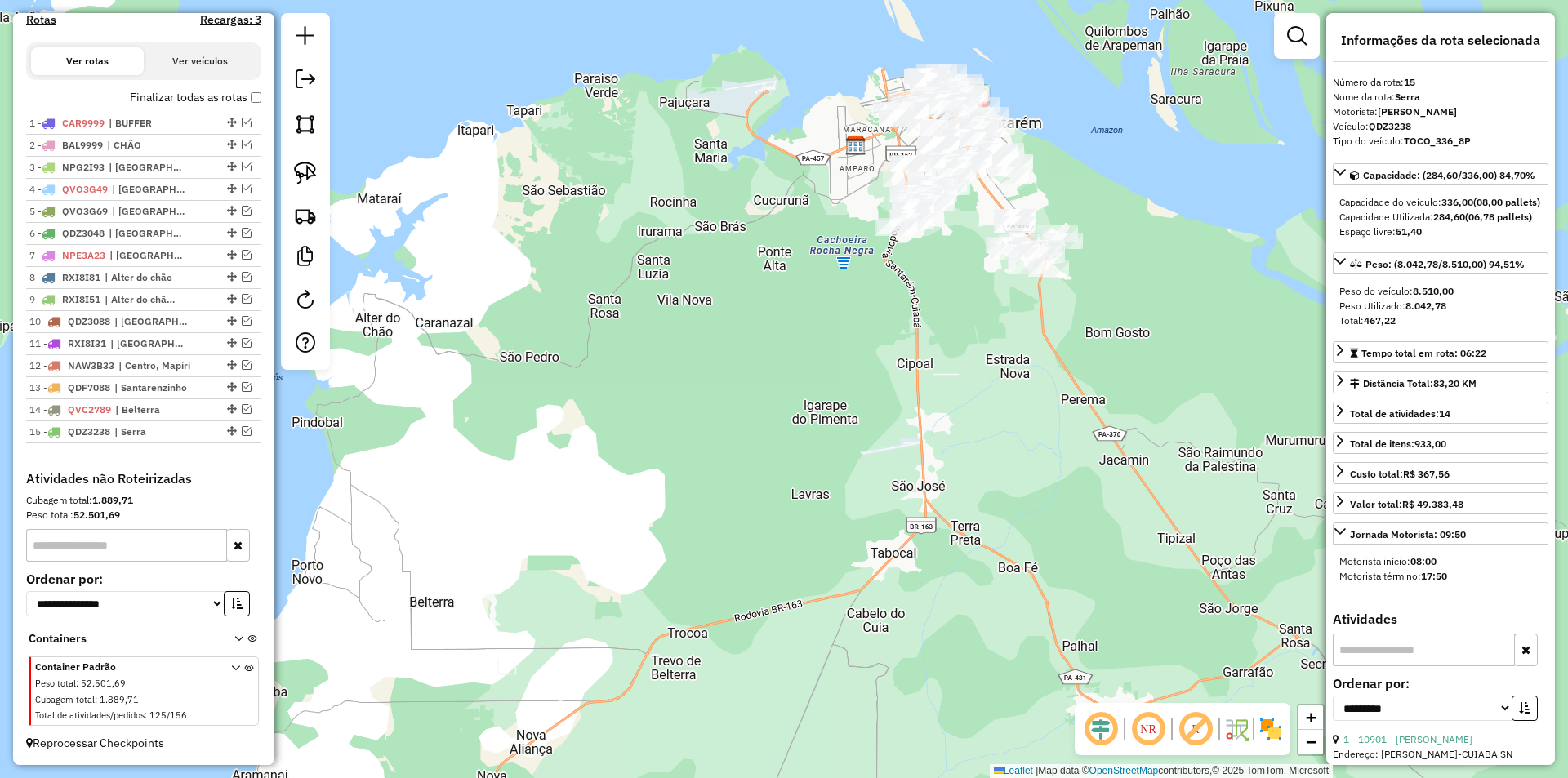
scroll to position [567, 0]
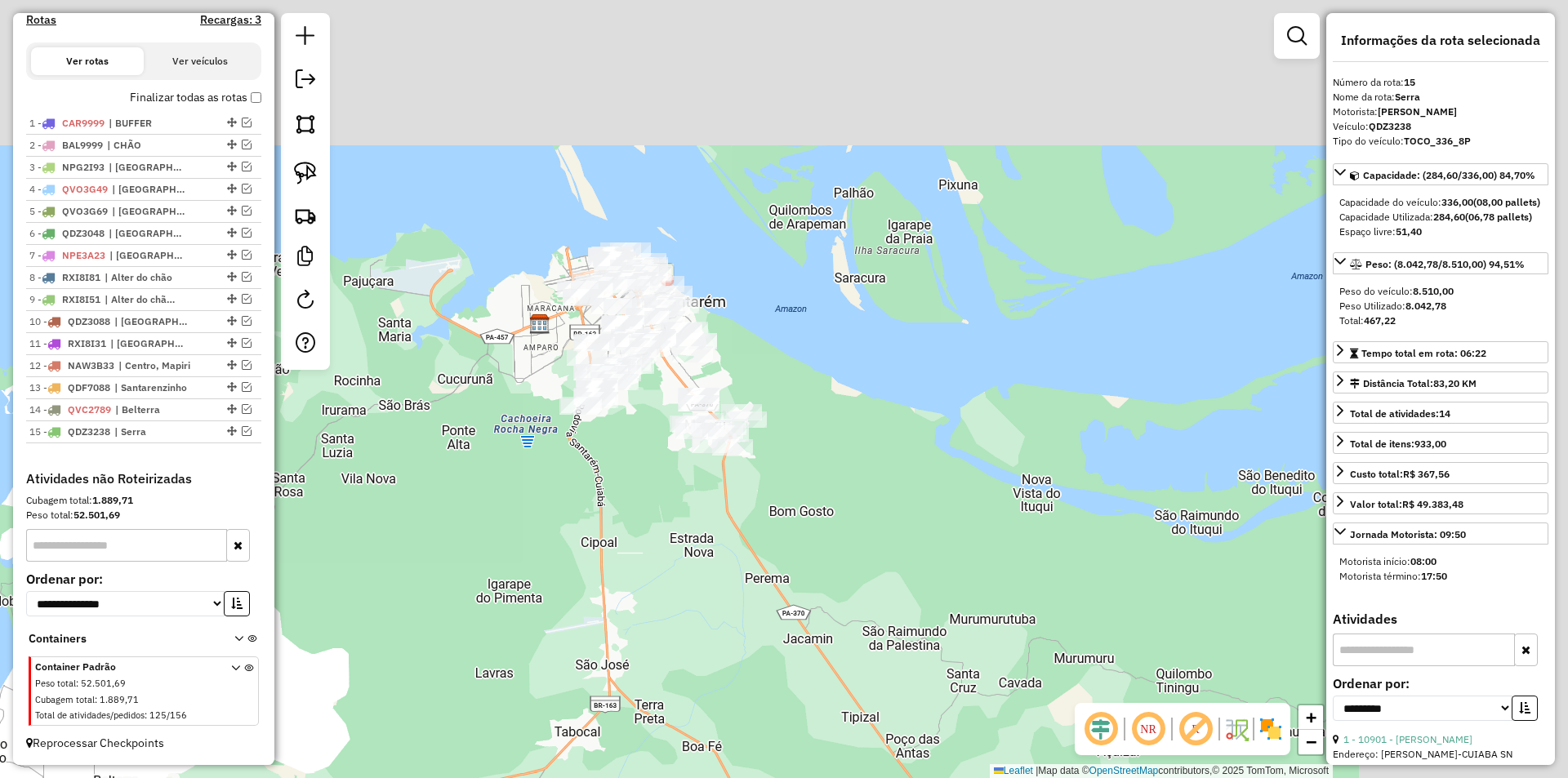
drag, startPoint x: 660, startPoint y: 290, endPoint x: 346, endPoint y: 446, distance: 350.6
click at [330, 465] on div "Janela de atendimento Grade de atendimento Capacidade Transportadoras Veículos …" at bounding box center [784, 389] width 1568 height 778
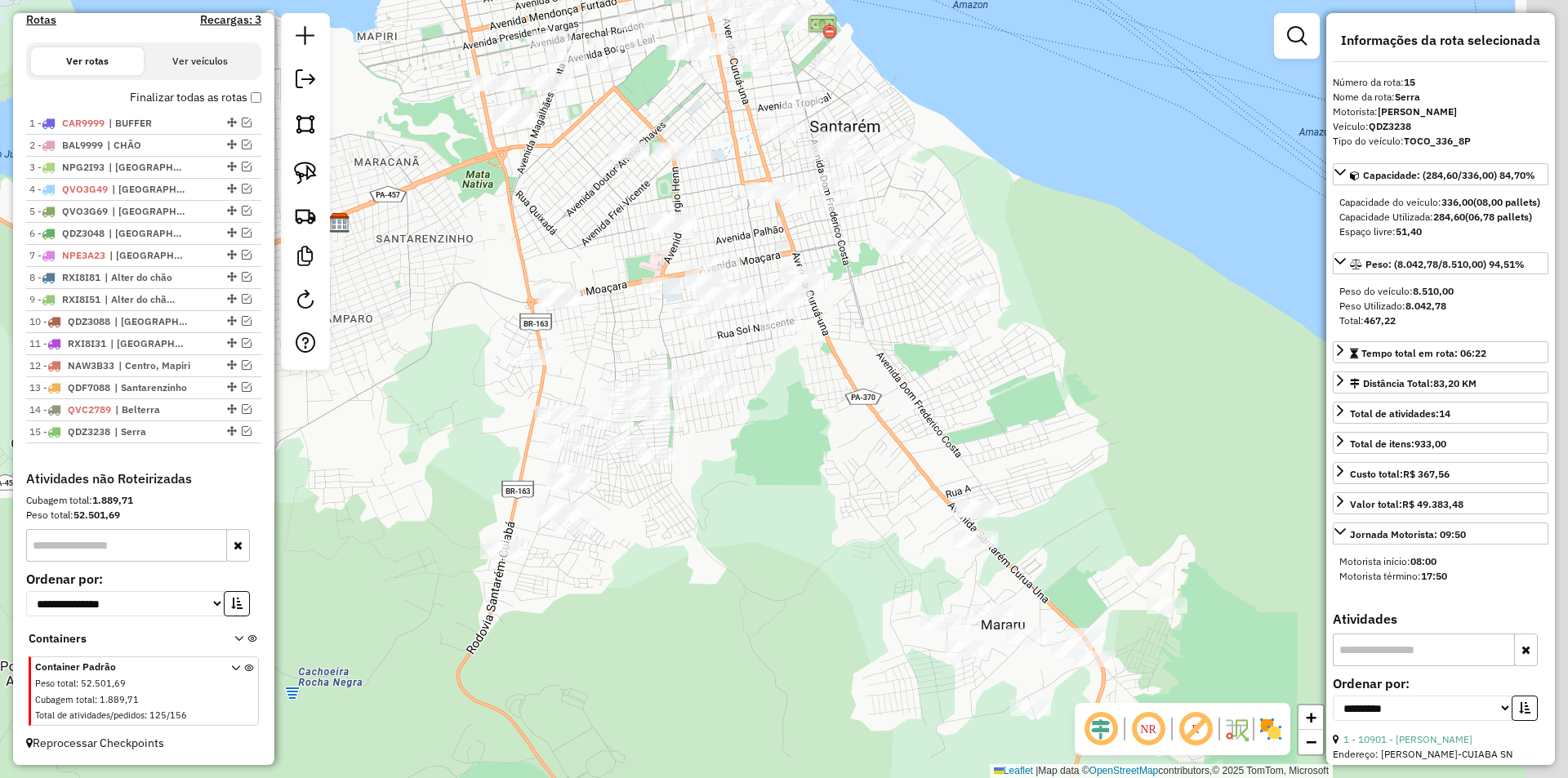
drag, startPoint x: 537, startPoint y: 392, endPoint x: 430, endPoint y: 408, distance: 108.2
click at [430, 408] on div "Janela de atendimento Grade de atendimento Capacidade Transportadoras Veículos …" at bounding box center [784, 389] width 1568 height 778
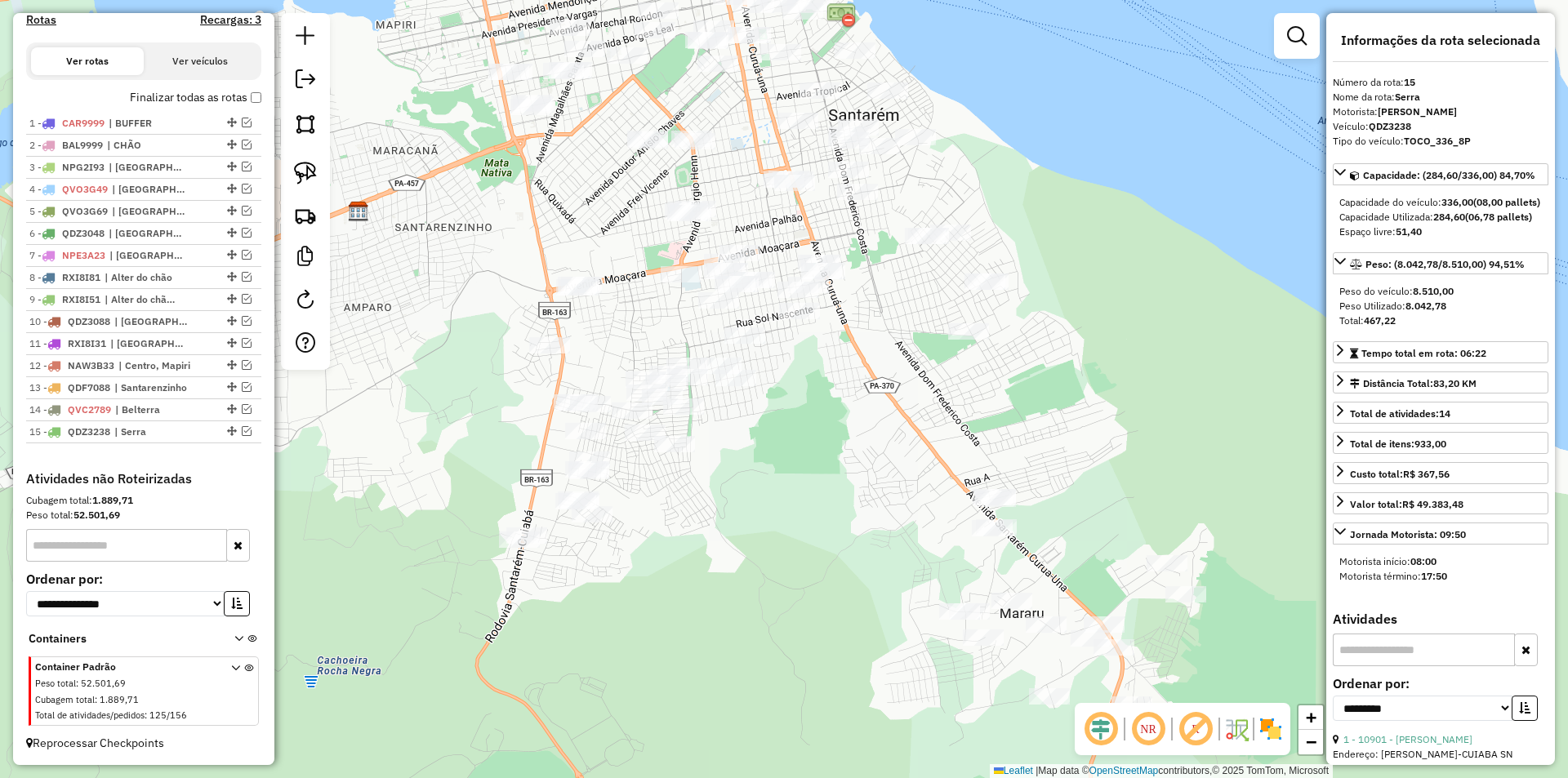
drag, startPoint x: 430, startPoint y: 408, endPoint x: 450, endPoint y: 348, distance: 63.2
click at [454, 356] on div "Janela de atendimento Grade de atendimento Capacidade Transportadoras Veículos …" at bounding box center [784, 389] width 1568 height 778
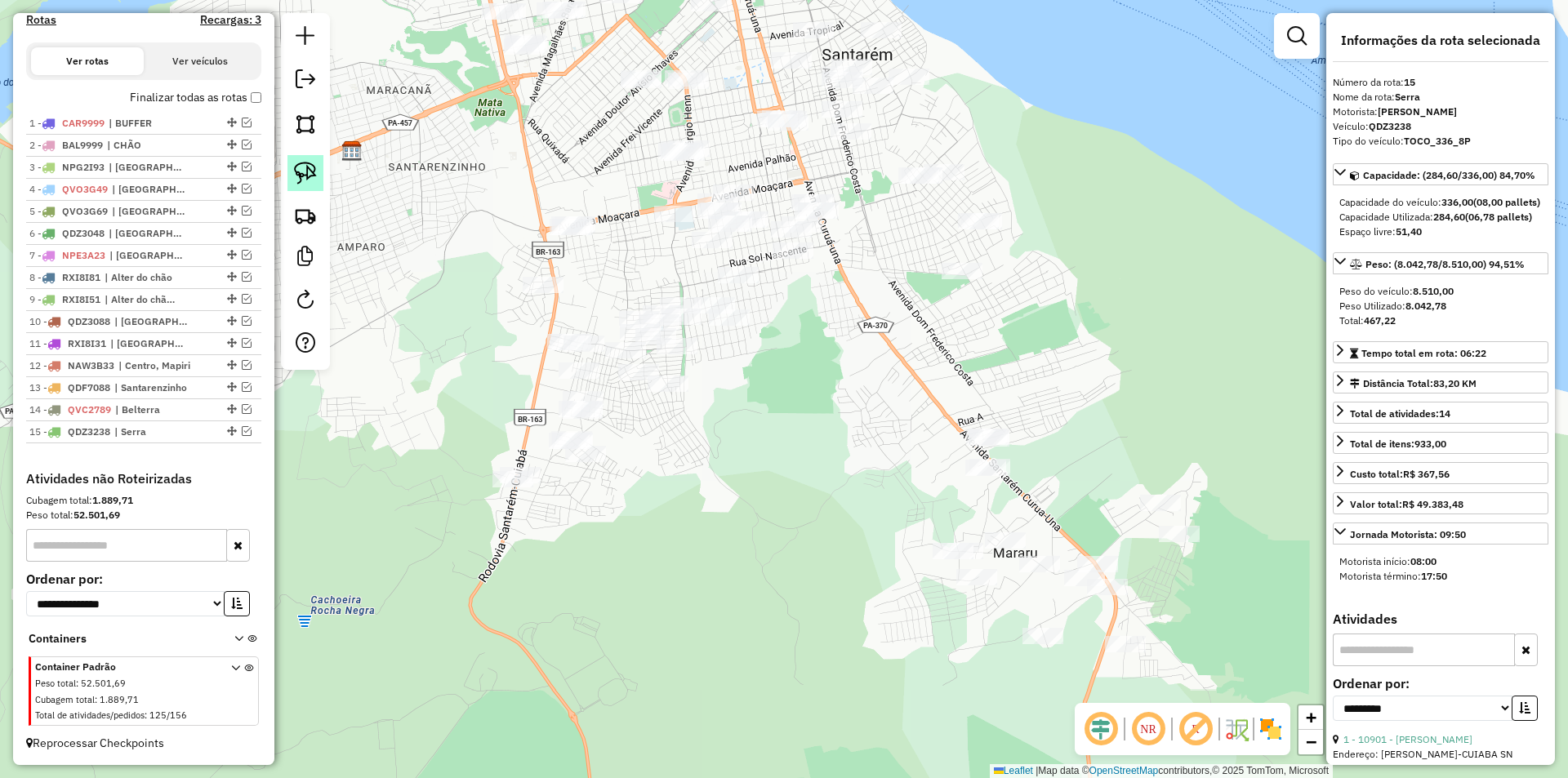
click at [308, 165] on img at bounding box center [306, 173] width 23 height 23
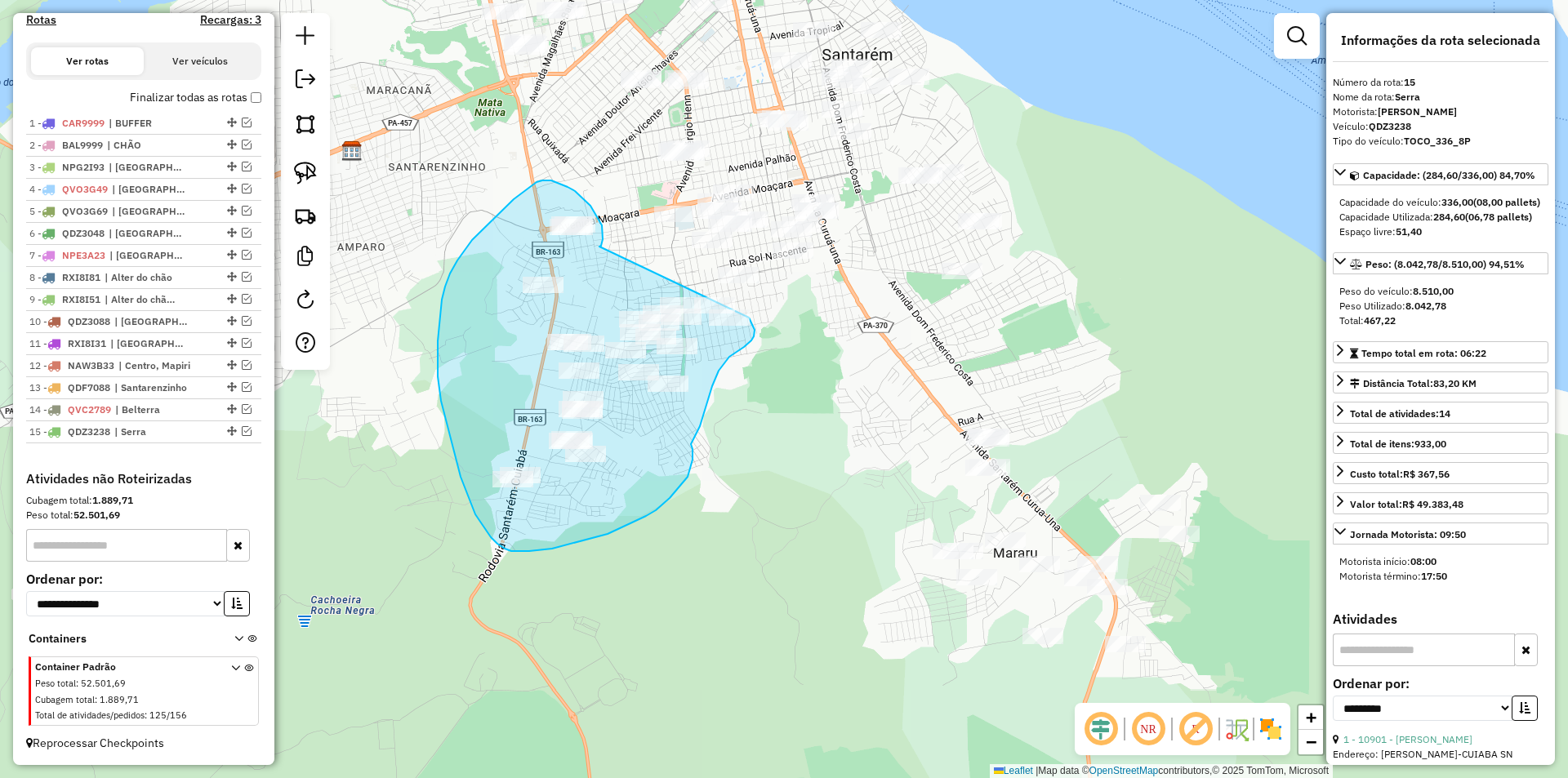
click at [749, 317] on div "Janela de atendimento Grade de atendimento Capacidade Transportadoras Veículos …" at bounding box center [784, 389] width 1568 height 778
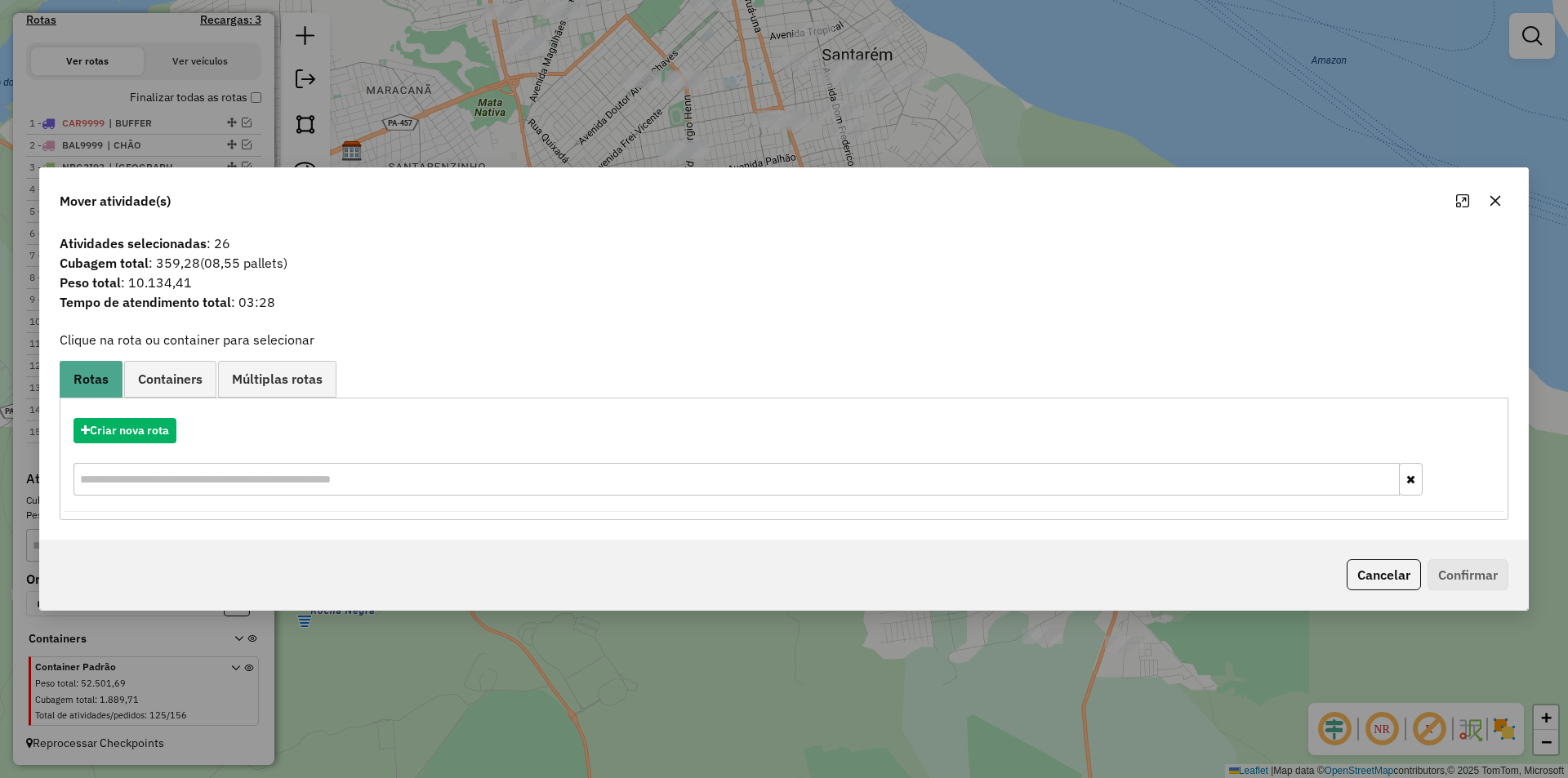
click at [177, 419] on div "Criar nova rota" at bounding box center [784, 430] width 1441 height 25
click at [172, 421] on button "Criar nova rota" at bounding box center [125, 430] width 103 height 25
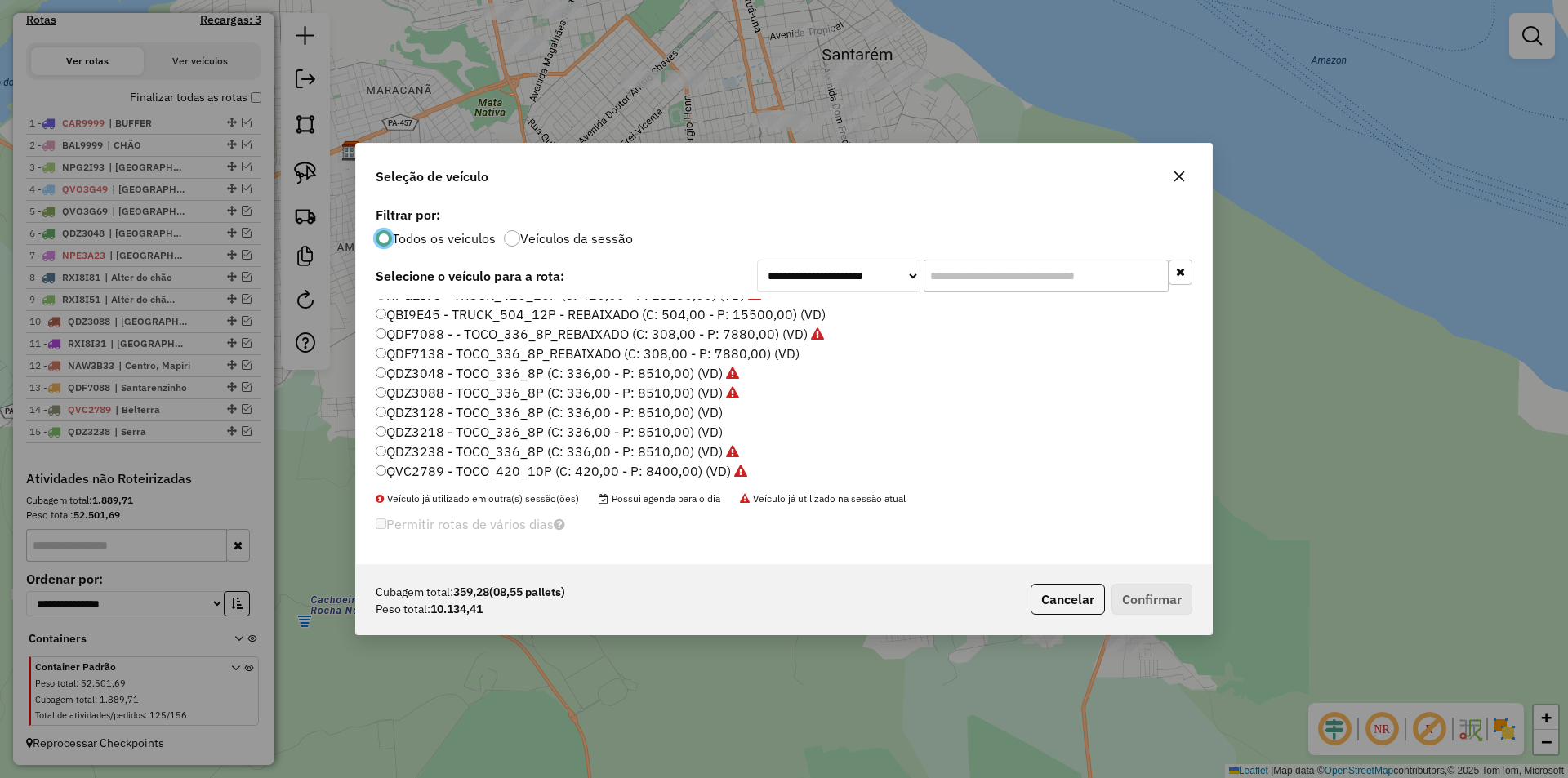
scroll to position [245, 0]
click at [486, 401] on label "QDZ3128 - TOCO_336_8P (C: 336,00 - P: 8510,00) (VD)" at bounding box center [549, 396] width 347 height 20
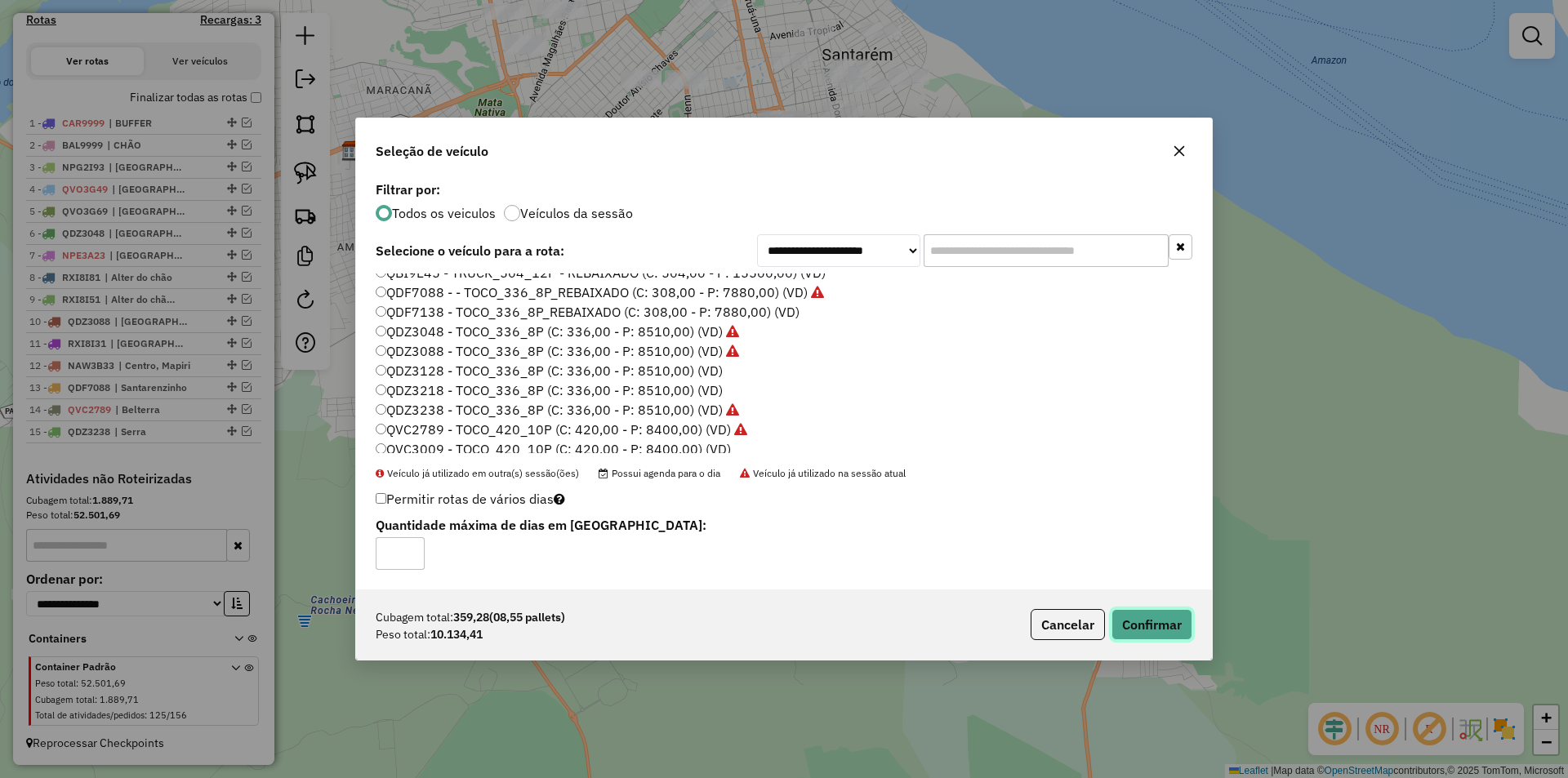
click at [1154, 625] on button "Confirmar" at bounding box center [1152, 624] width 81 height 31
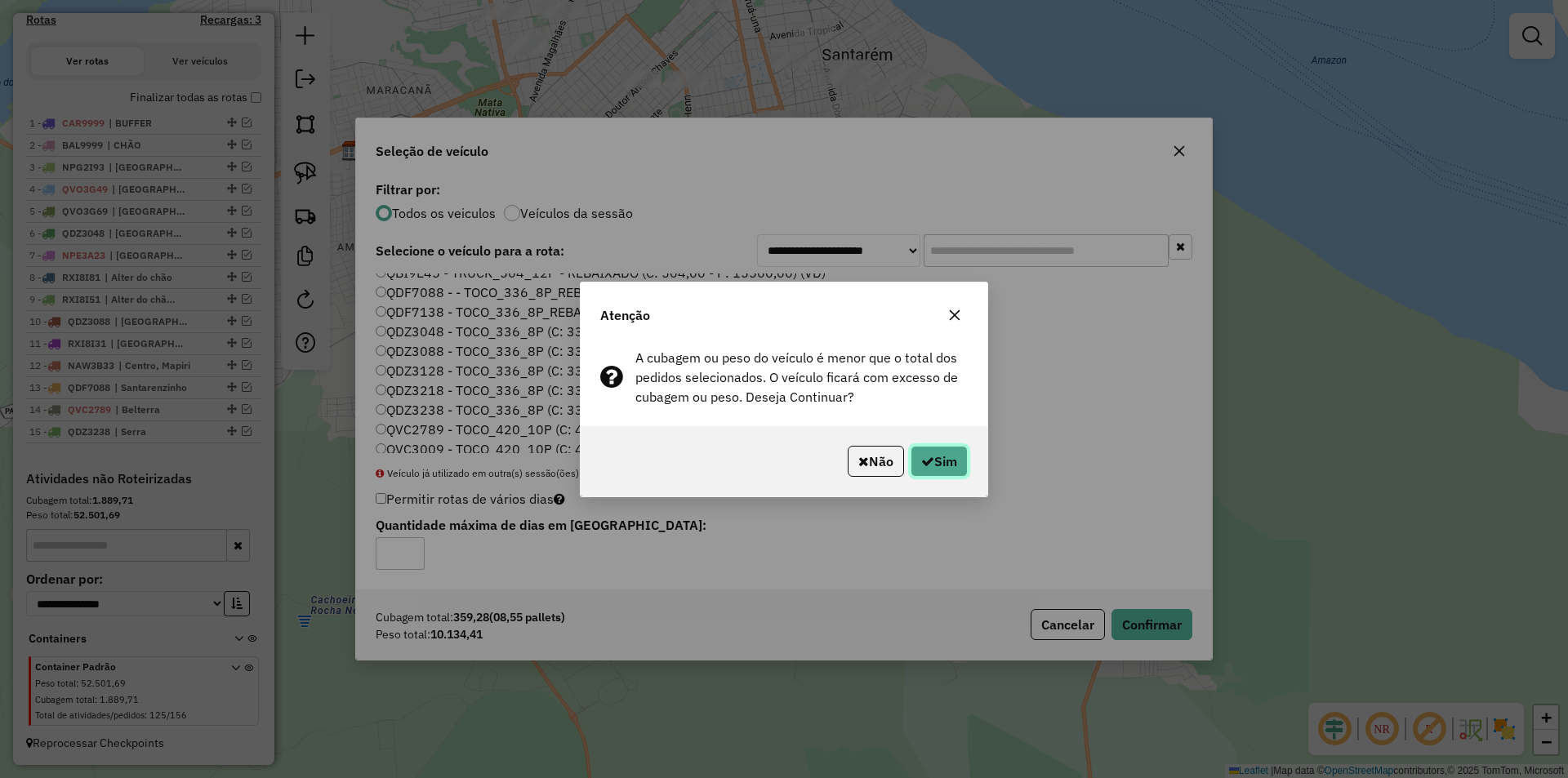
click at [953, 452] on button "Sim" at bounding box center [939, 461] width 57 height 31
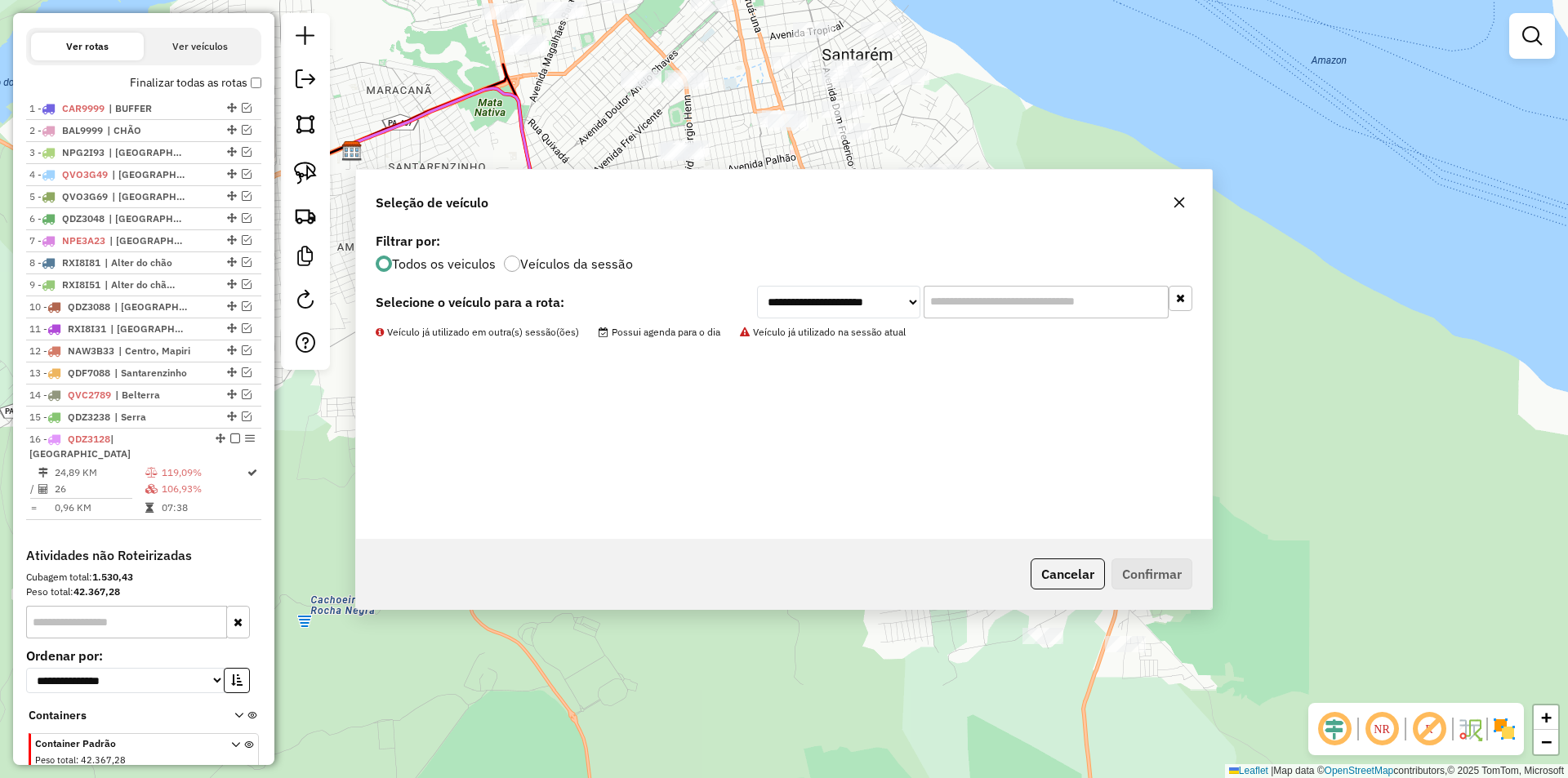
scroll to position [645, 0]
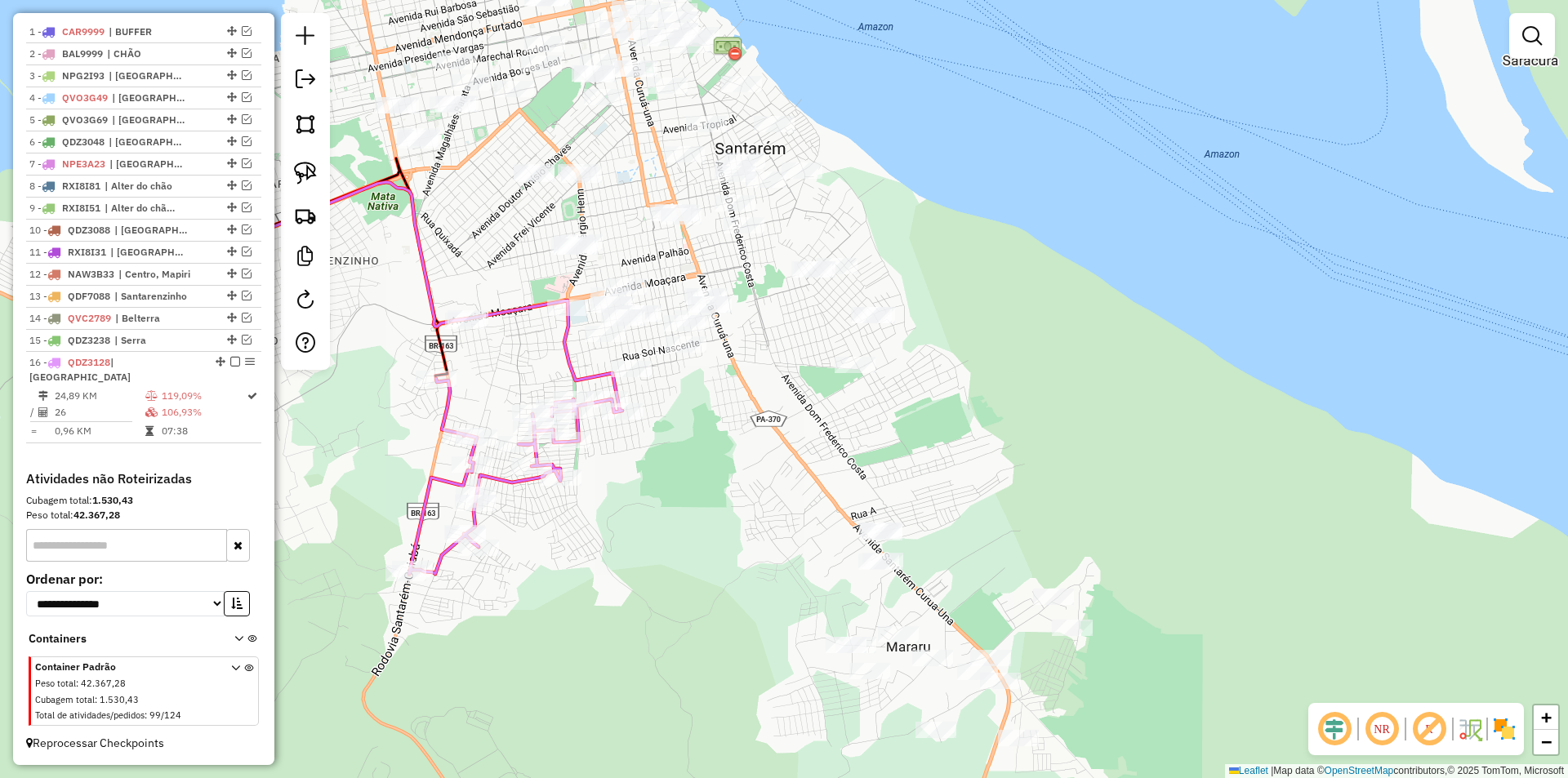
drag, startPoint x: 747, startPoint y: 421, endPoint x: 640, endPoint y: 513, distance: 141.1
click at [640, 513] on div "Janela de atendimento Grade de atendimento Capacidade Transportadoras Veículos …" at bounding box center [784, 389] width 1568 height 778
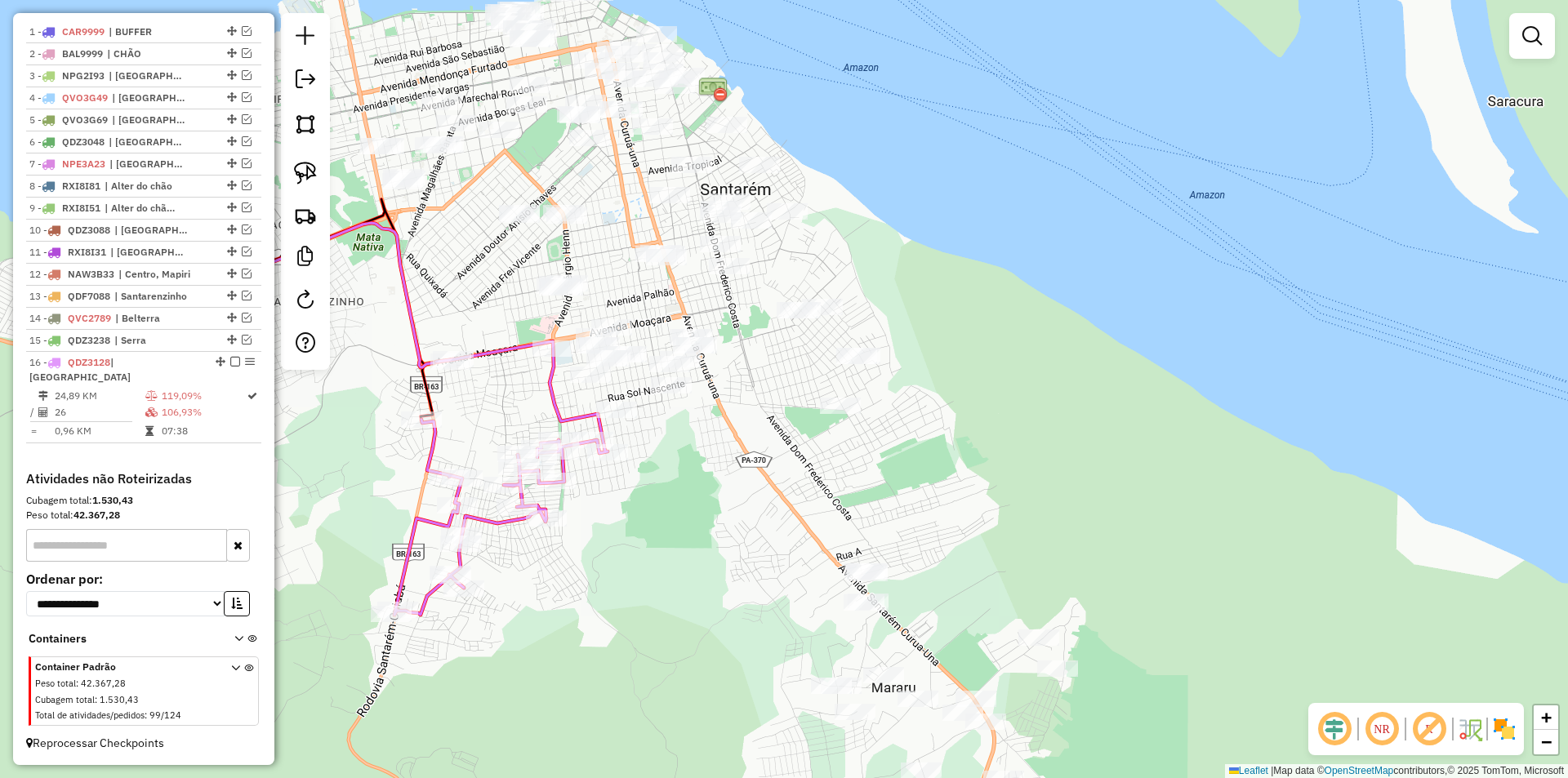
drag, startPoint x: 689, startPoint y: 453, endPoint x: 681, endPoint y: 469, distance: 17.9
click at [681, 469] on div "Janela de atendimento Grade de atendimento Capacidade Transportadoras Veículos …" at bounding box center [784, 389] width 1568 height 778
click at [313, 179] on img at bounding box center [306, 173] width 23 height 23
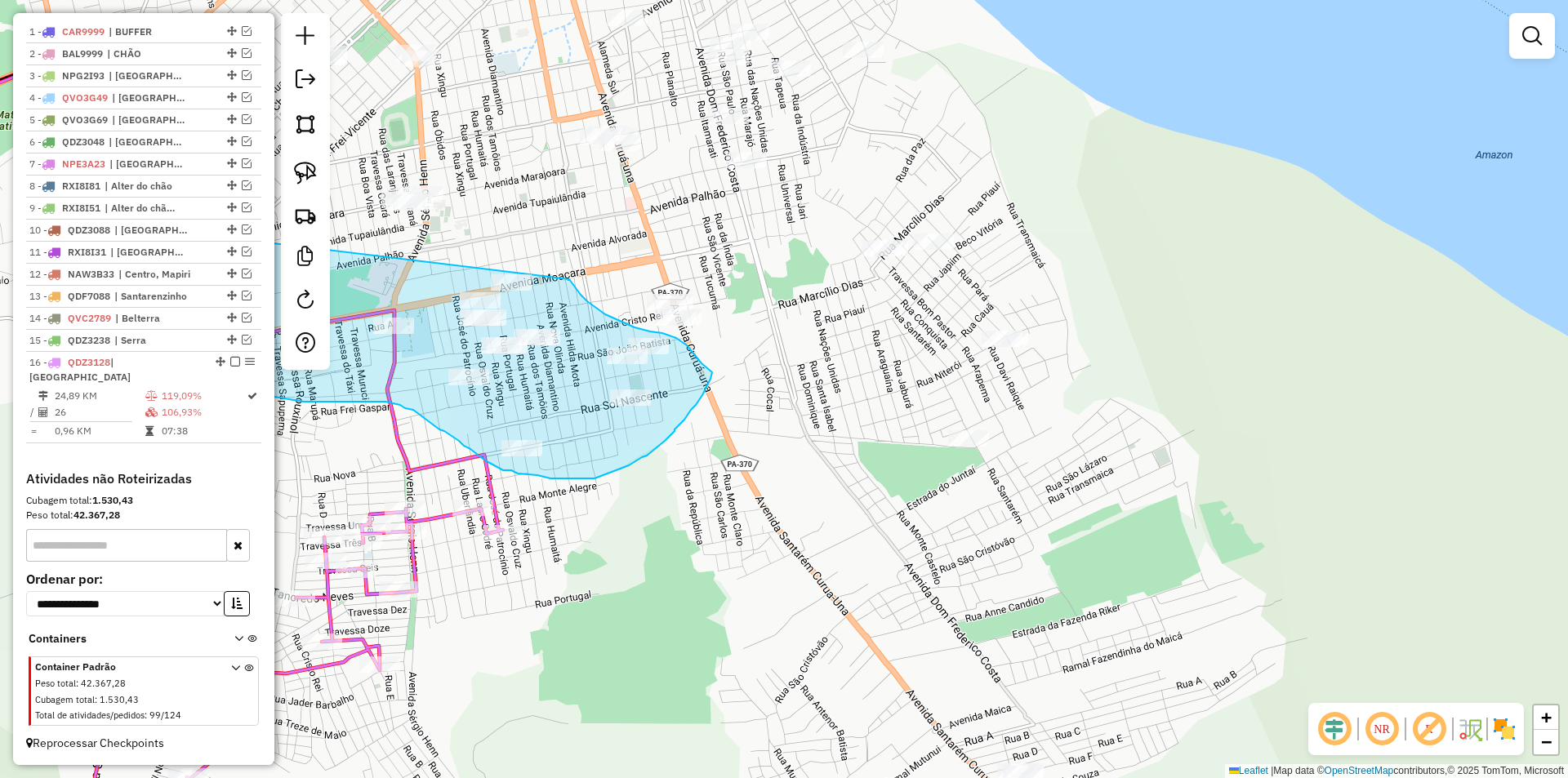
drag, startPoint x: 382, startPoint y: 312, endPoint x: 566, endPoint y: 272, distance: 188.3
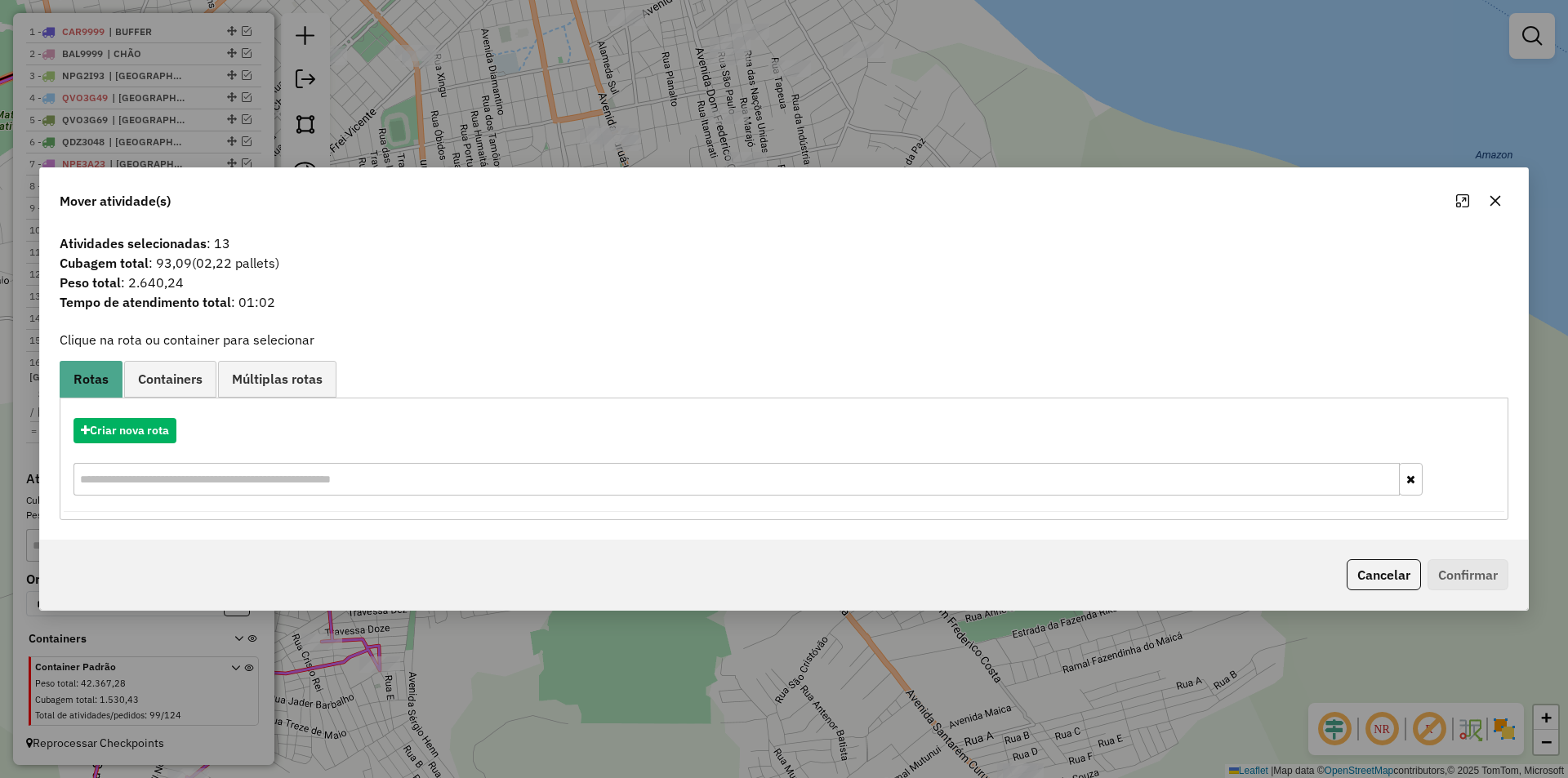
click at [168, 412] on div "Criar nova rota" at bounding box center [784, 458] width 1441 height 106
click at [162, 438] on button "Criar nova rota" at bounding box center [125, 430] width 103 height 25
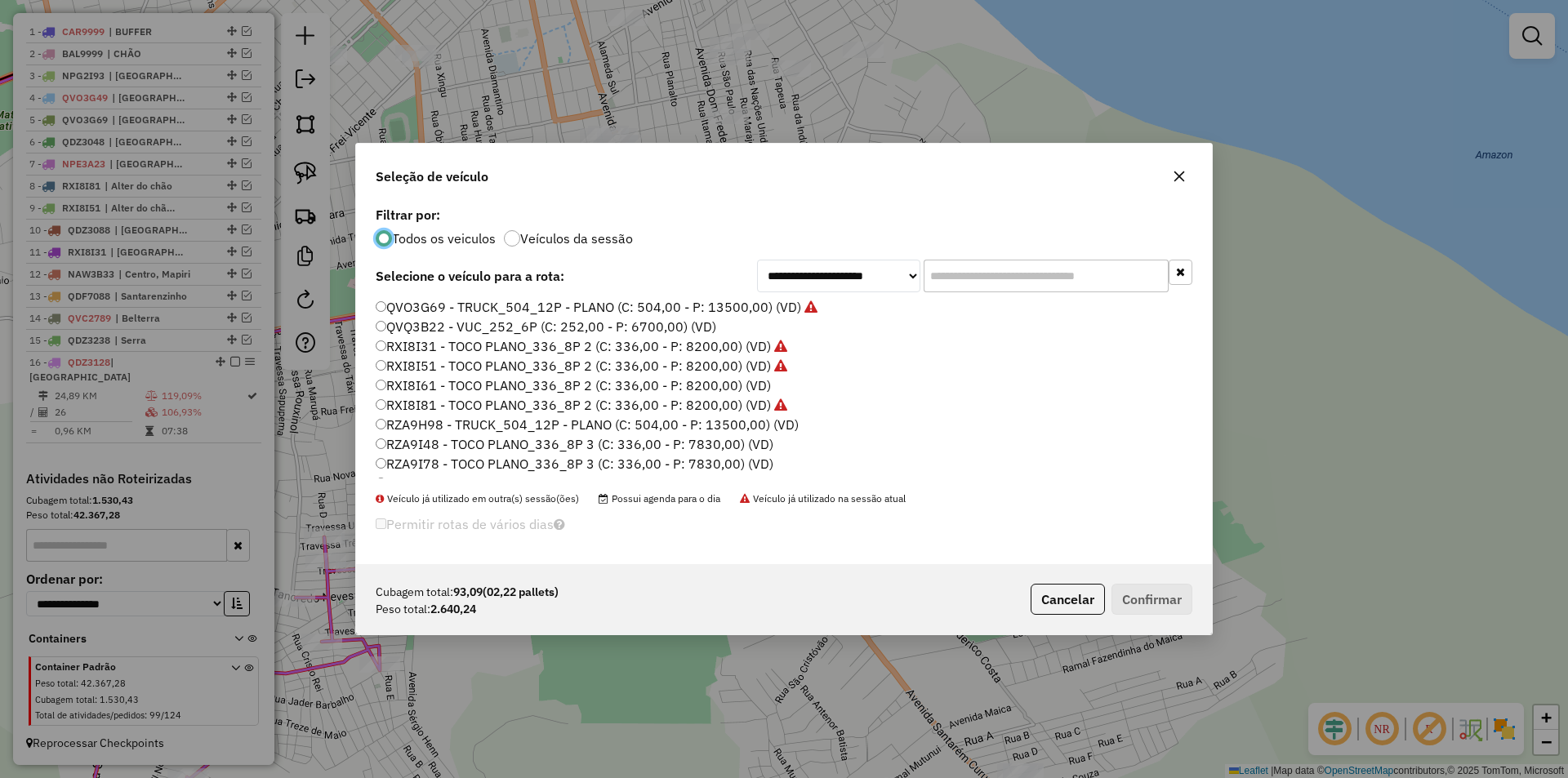
scroll to position [486, 0]
drag, startPoint x: 415, startPoint y: 445, endPoint x: 438, endPoint y: 446, distance: 23.0
click at [416, 445] on label "RZA9I78 - TOCO PLANO_336_8P 3 (C: 336,00 - P: 7830,00) (VD)" at bounding box center [574, 448] width 398 height 20
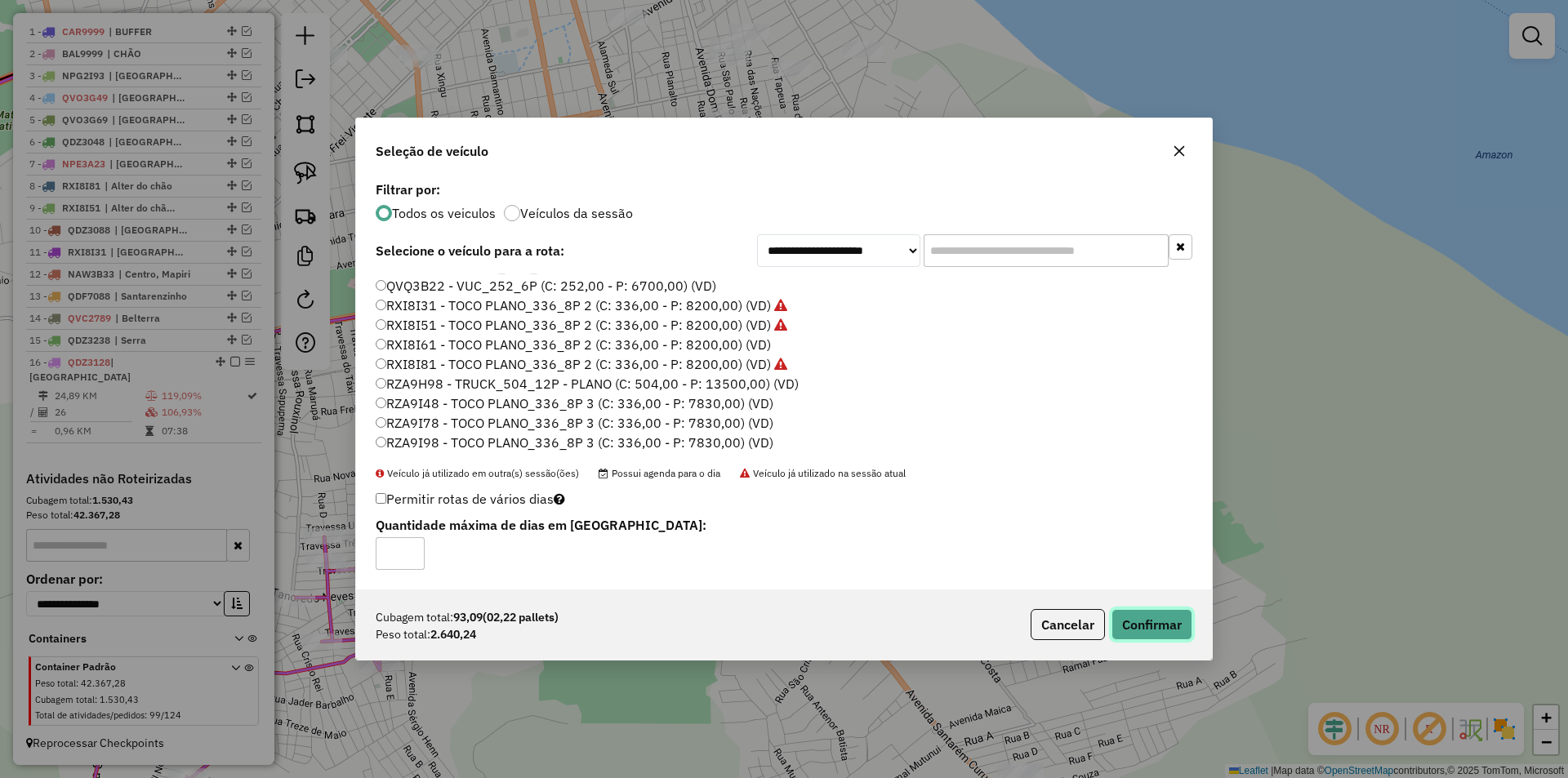
click at [1146, 621] on button "Confirmar" at bounding box center [1152, 624] width 81 height 31
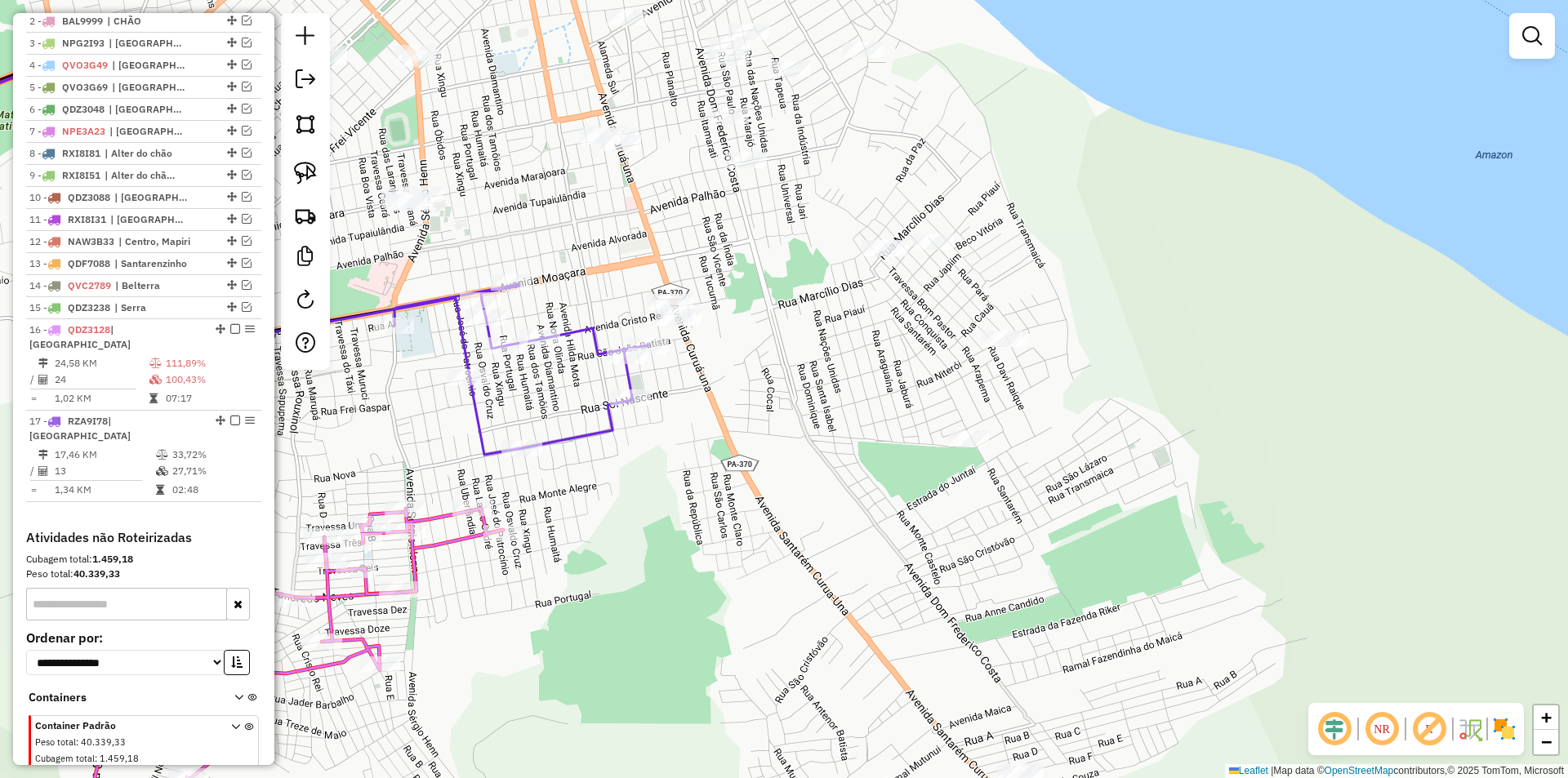
click at [414, 522] on icon at bounding box center [289, 662] width 426 height 389
select select "**********"
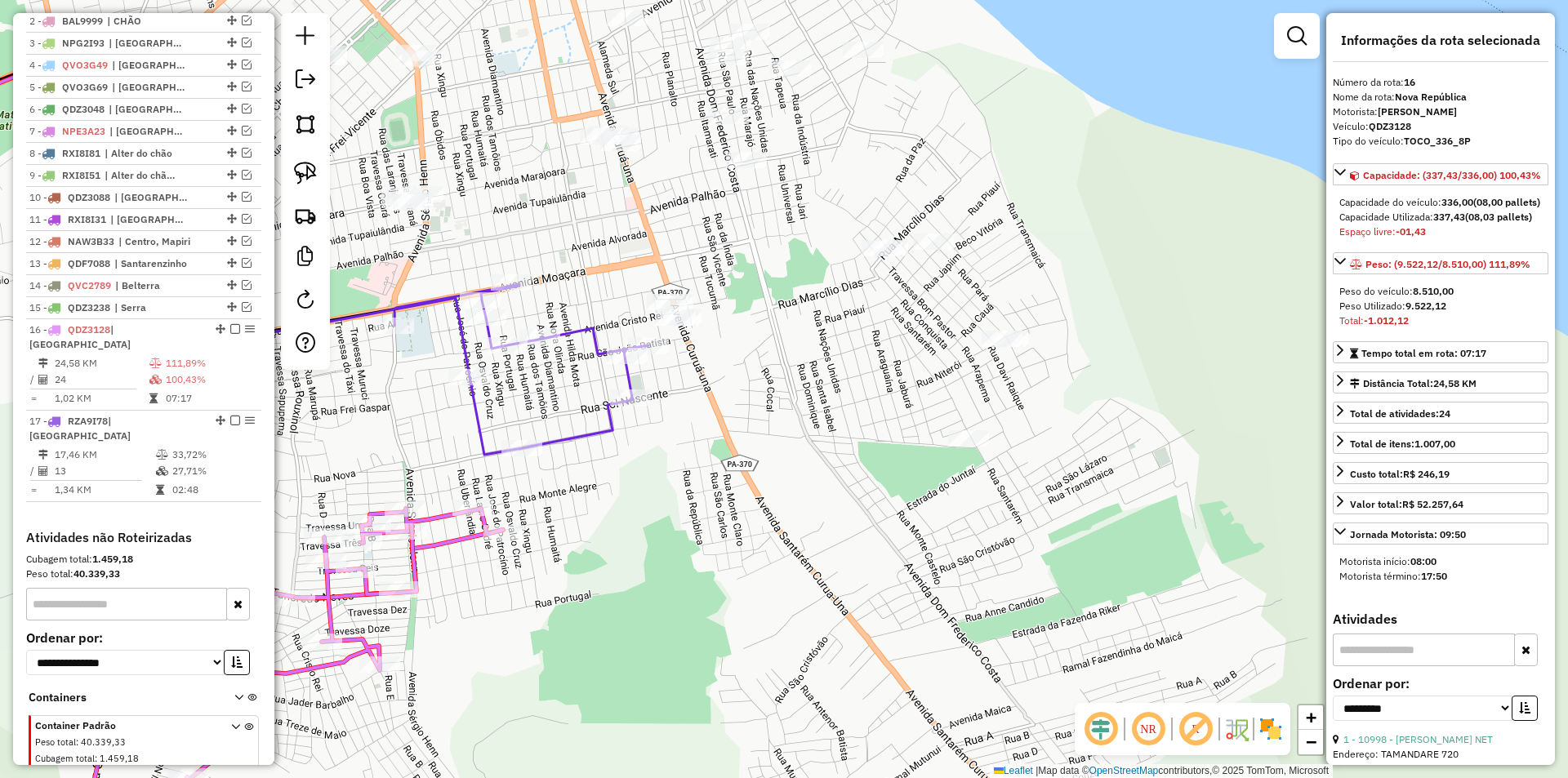
scroll to position [721, 0]
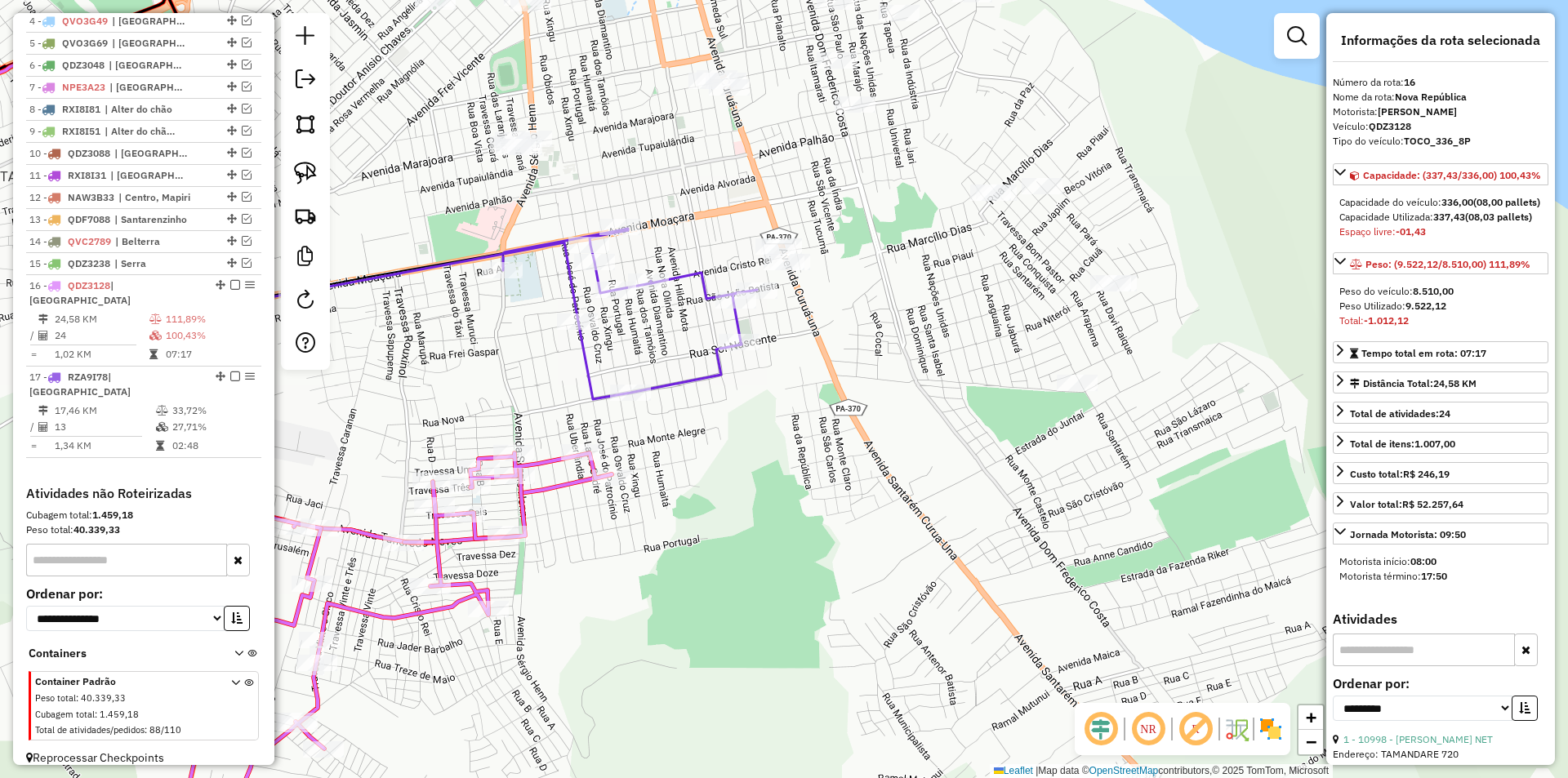
drag, startPoint x: 674, startPoint y: 546, endPoint x: 703, endPoint y: 527, distance: 34.7
click at [703, 527] on div "Janela de atendimento Grade de atendimento Capacidade Transportadoras Veículos …" at bounding box center [784, 389] width 1568 height 778
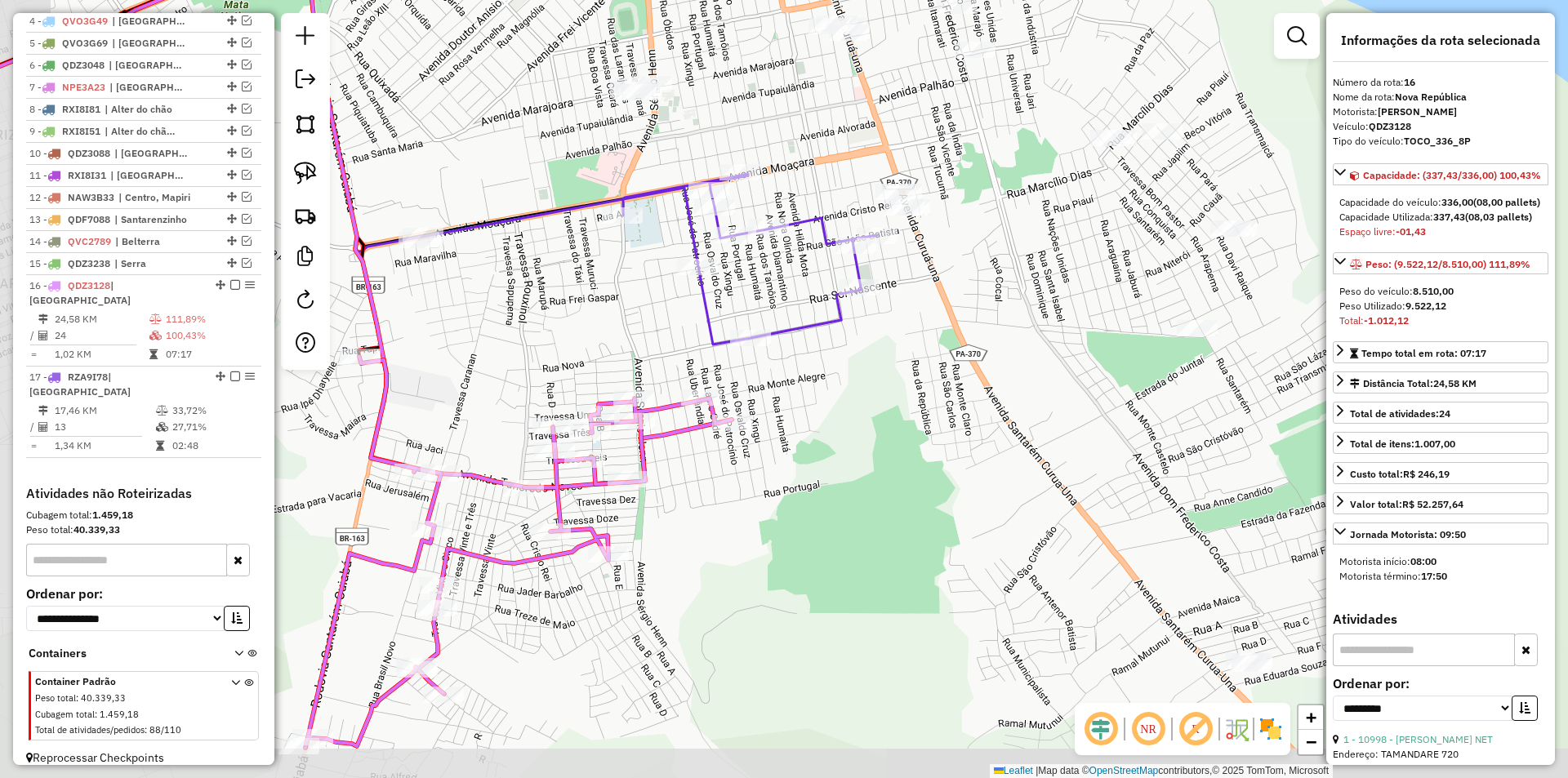
drag, startPoint x: 792, startPoint y: 491, endPoint x: 824, endPoint y: 470, distance: 38.3
click at [824, 470] on div "Janela de atendimento Grade de atendimento Capacidade Transportadoras Veículos …" at bounding box center [784, 389] width 1568 height 778
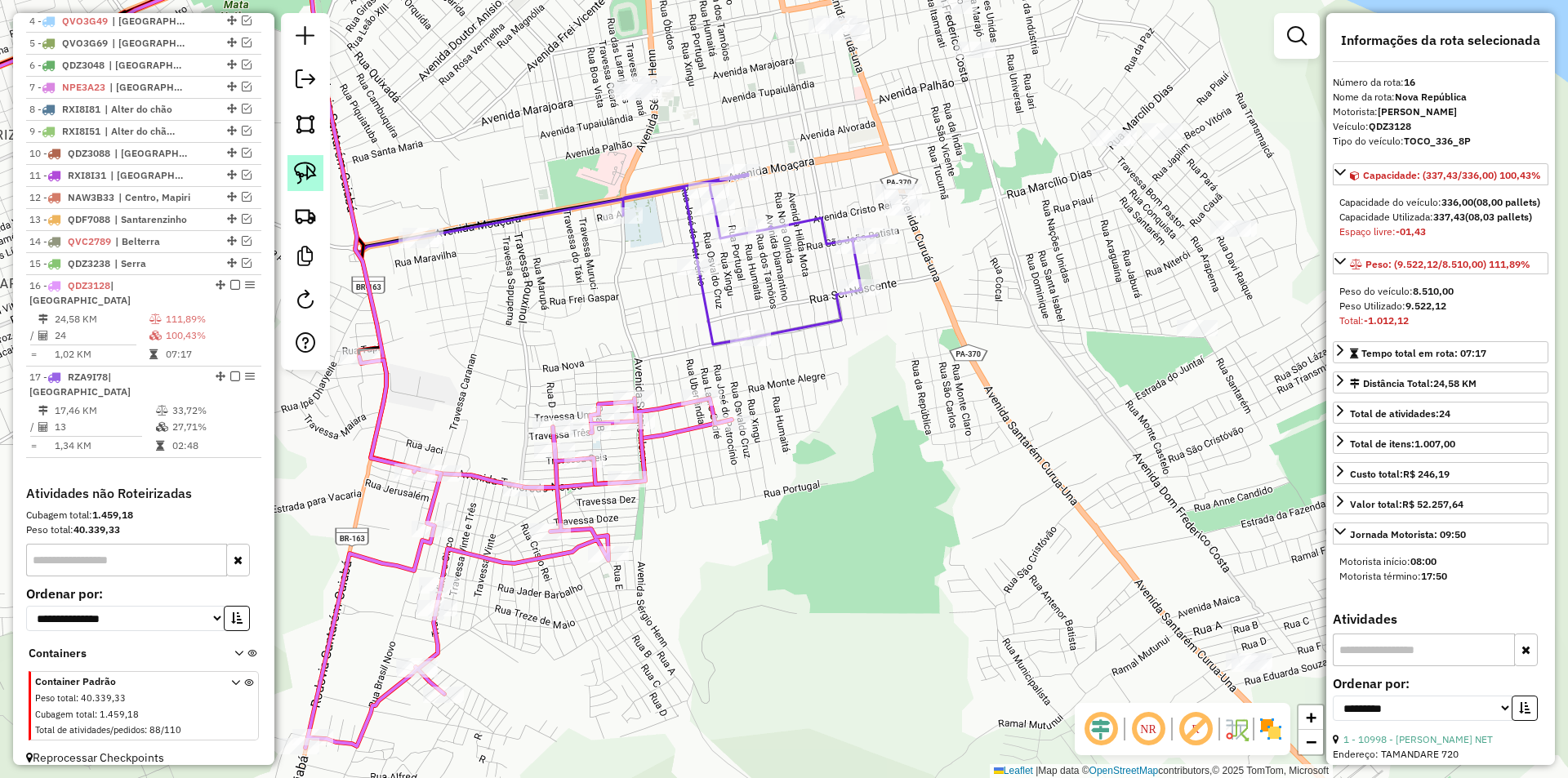
click at [319, 167] on link at bounding box center [305, 172] width 36 height 36
drag, startPoint x: 677, startPoint y: 382, endPoint x: 834, endPoint y: 436, distance: 166.0
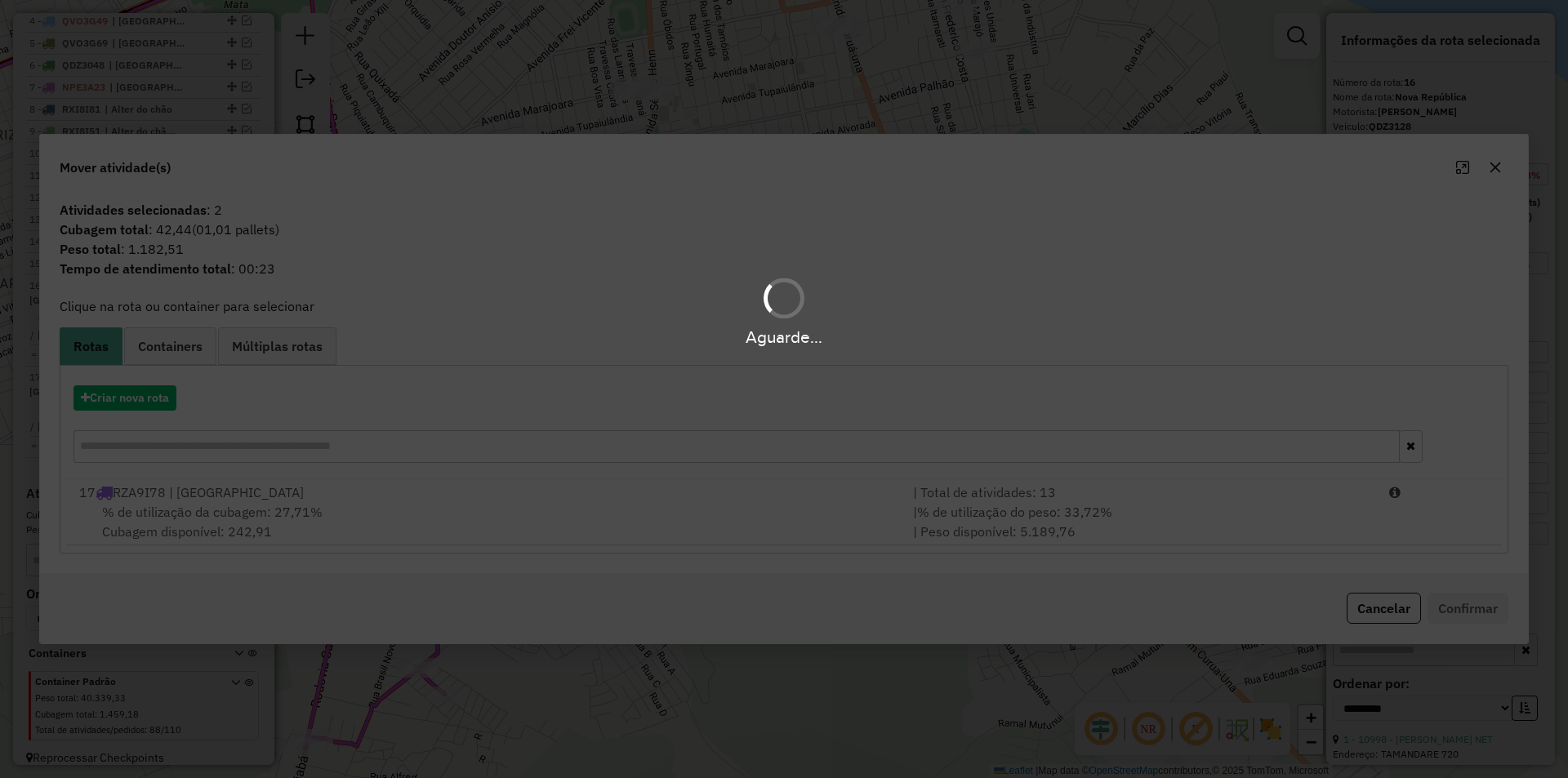
click at [724, 523] on div "Aguarde..." at bounding box center [784, 389] width 1568 height 778
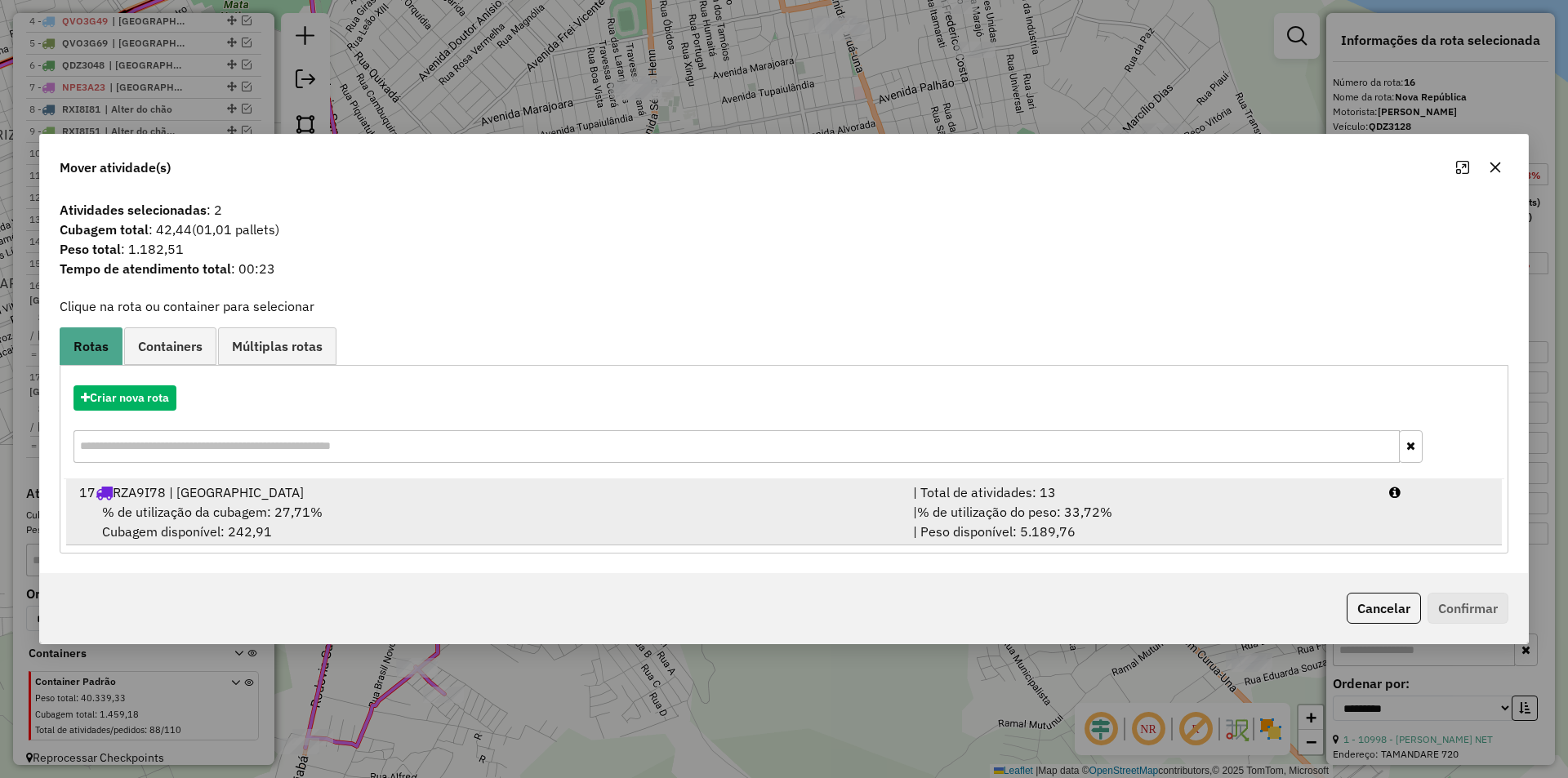
drag, startPoint x: 952, startPoint y: 485, endPoint x: 963, endPoint y: 491, distance: 12.5
click at [957, 488] on div "| Total de atividades: 13" at bounding box center [1141, 493] width 476 height 20
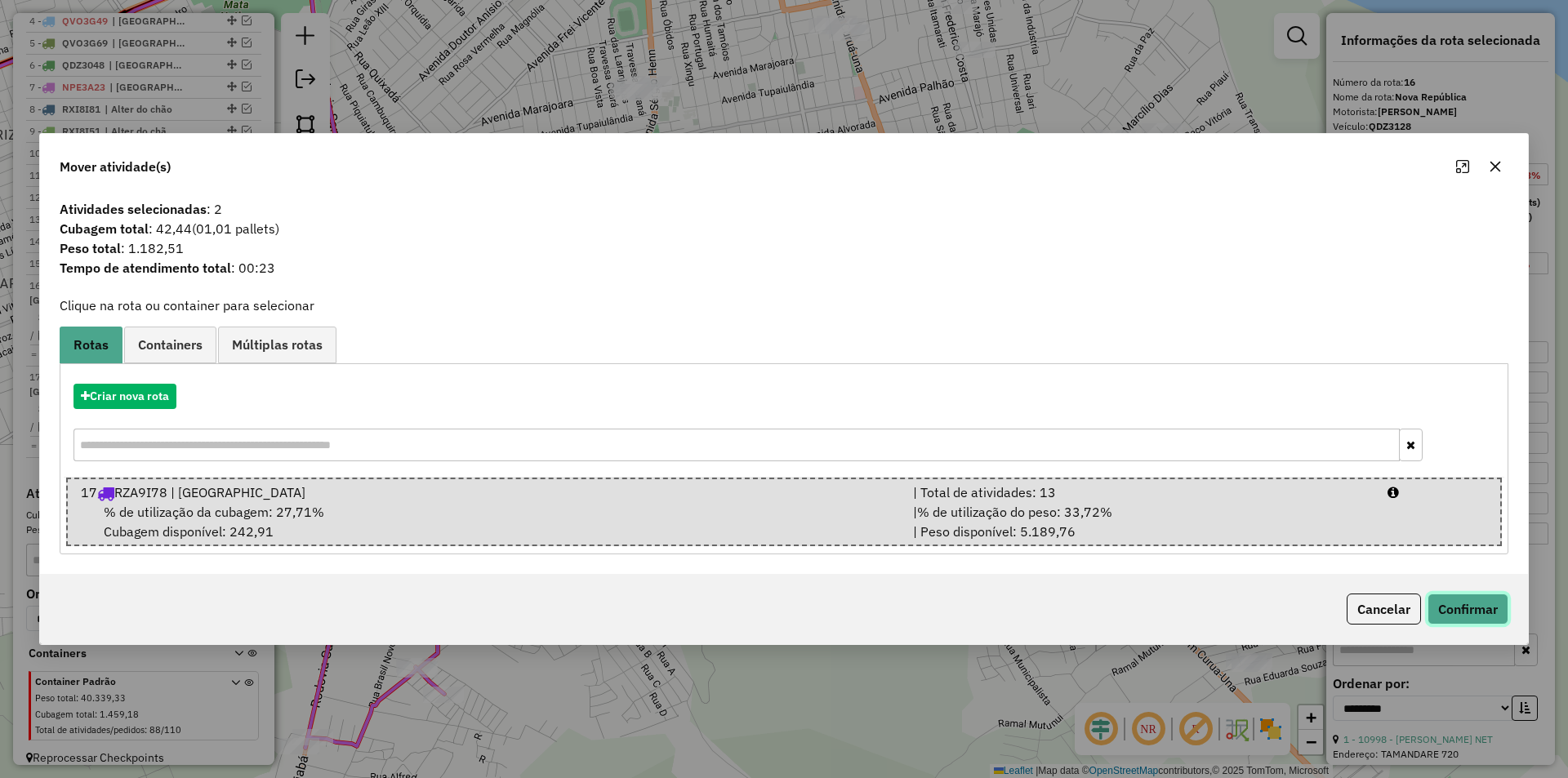
drag, startPoint x: 1463, startPoint y: 606, endPoint x: 1431, endPoint y: 586, distance: 37.7
click at [1464, 606] on button "Confirmar" at bounding box center [1467, 609] width 81 height 31
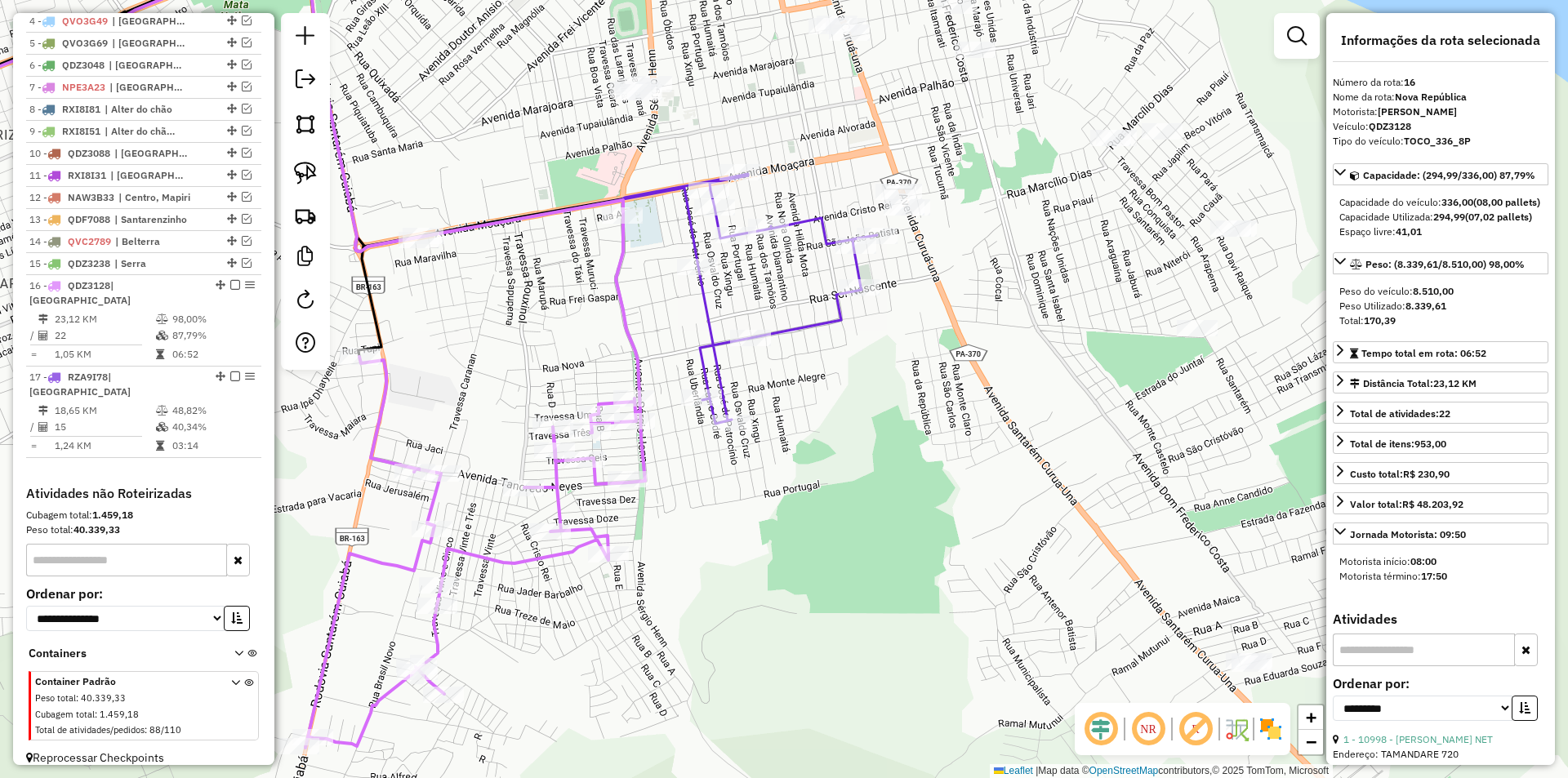
click at [732, 414] on icon at bounding box center [647, 299] width 459 height 250
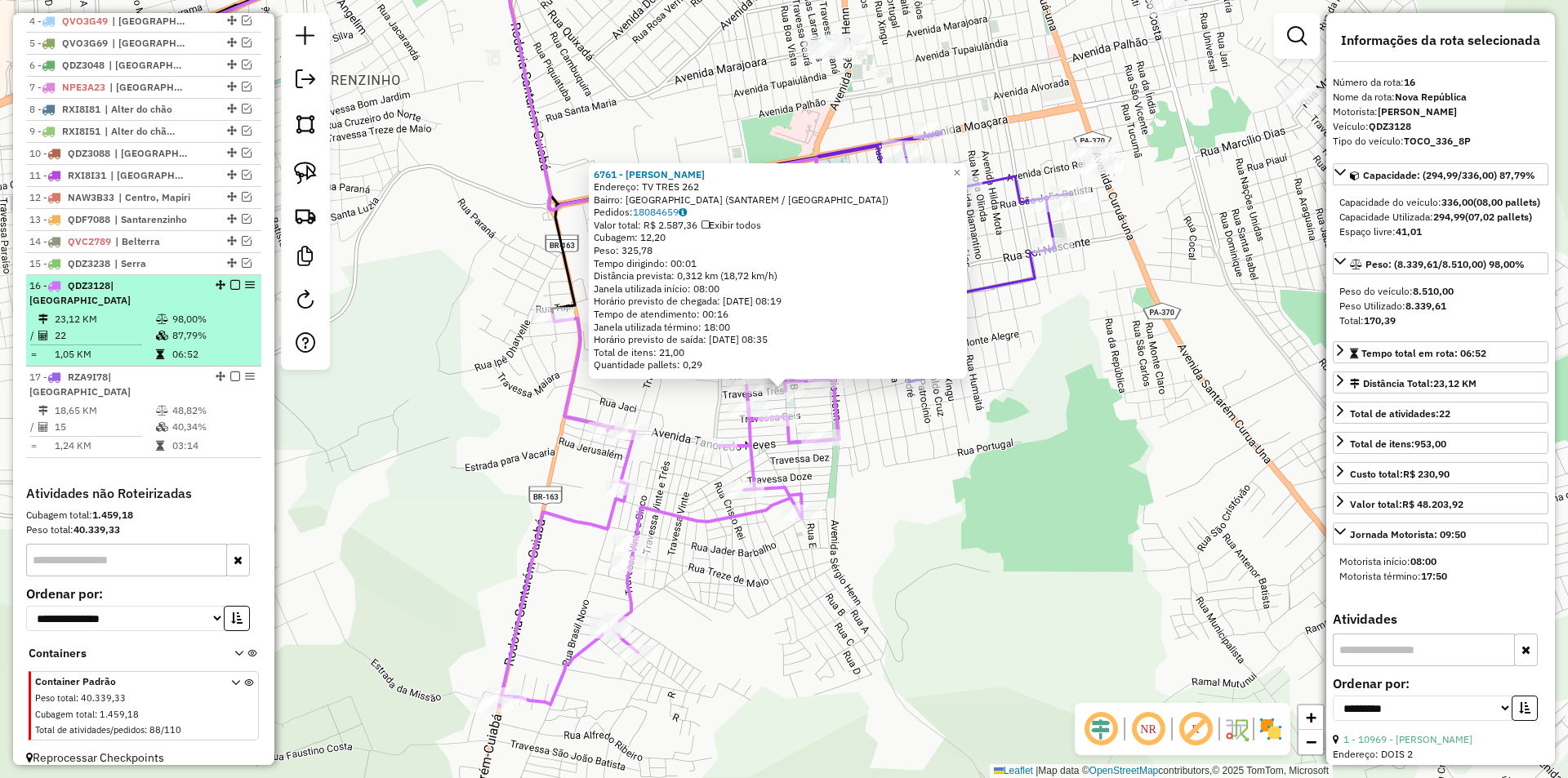
click at [232, 290] on em at bounding box center [235, 285] width 10 height 10
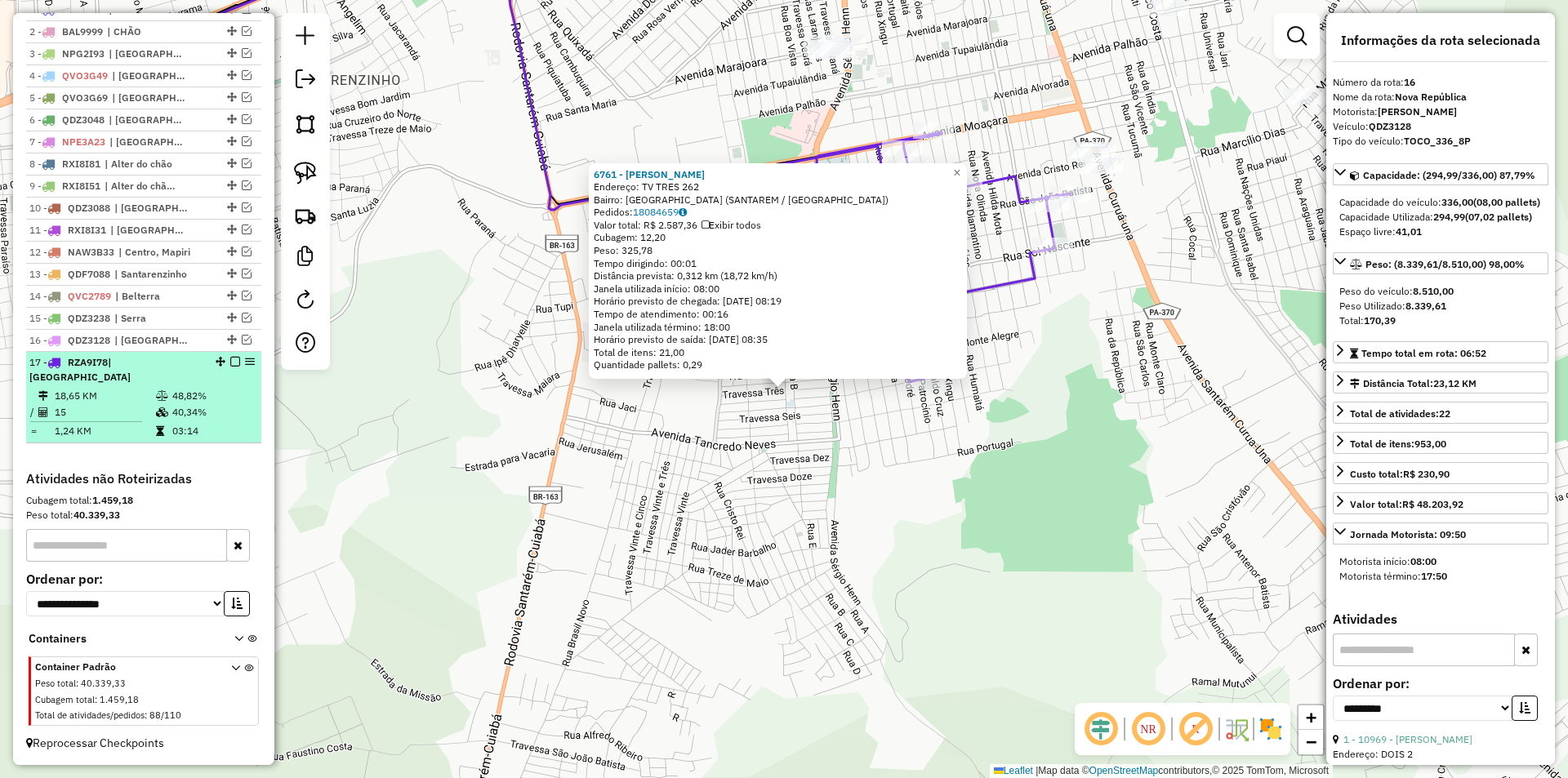
scroll to position [666, 0]
click at [239, 366] on div at bounding box center [229, 361] width 49 height 10
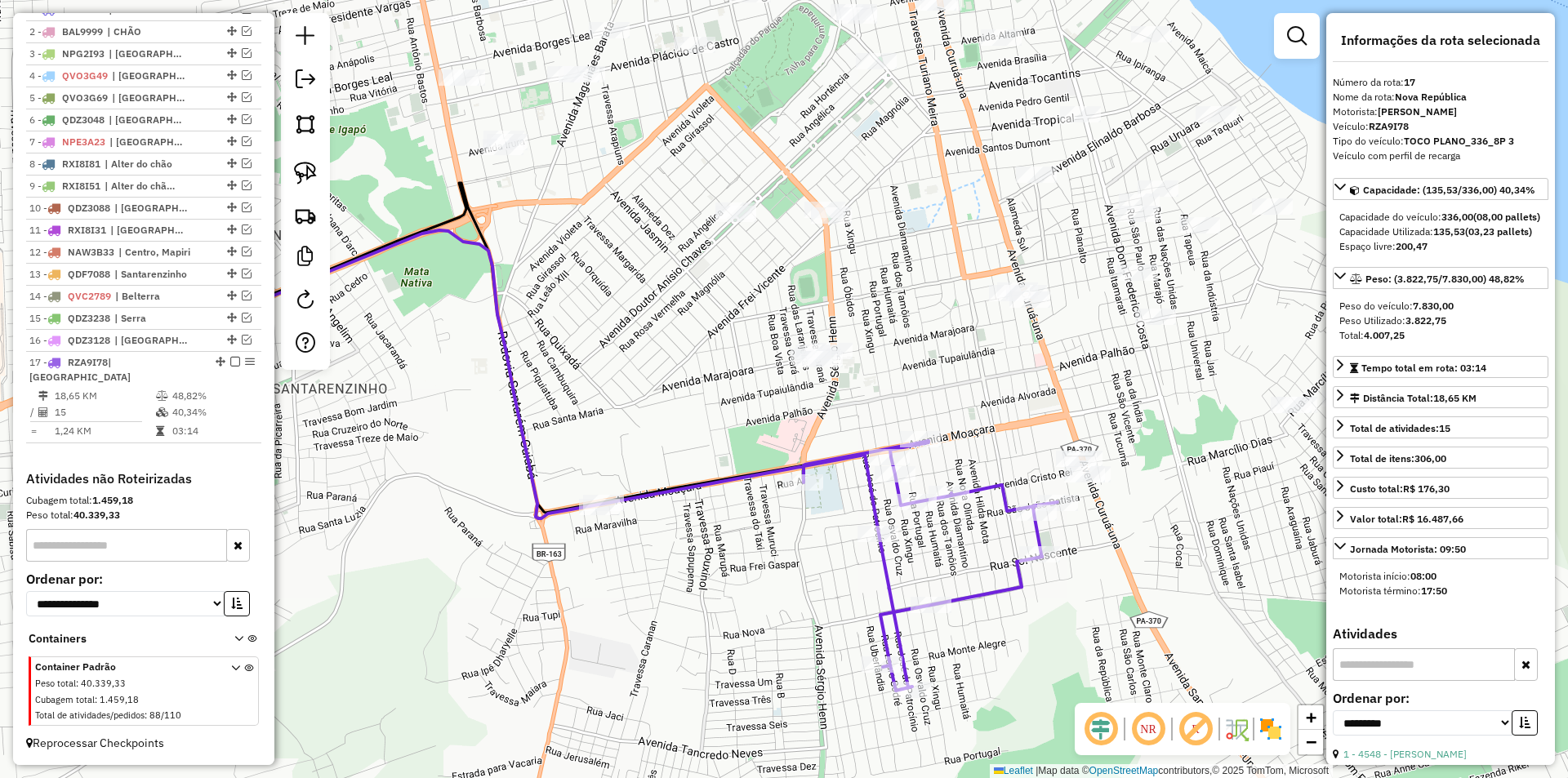
drag, startPoint x: 706, startPoint y: 496, endPoint x: 414, endPoint y: 514, distance: 292.6
click at [415, 565] on div "Janela de atendimento Grade de atendimento Capacidade Transportadoras Veículos …" at bounding box center [784, 389] width 1568 height 778
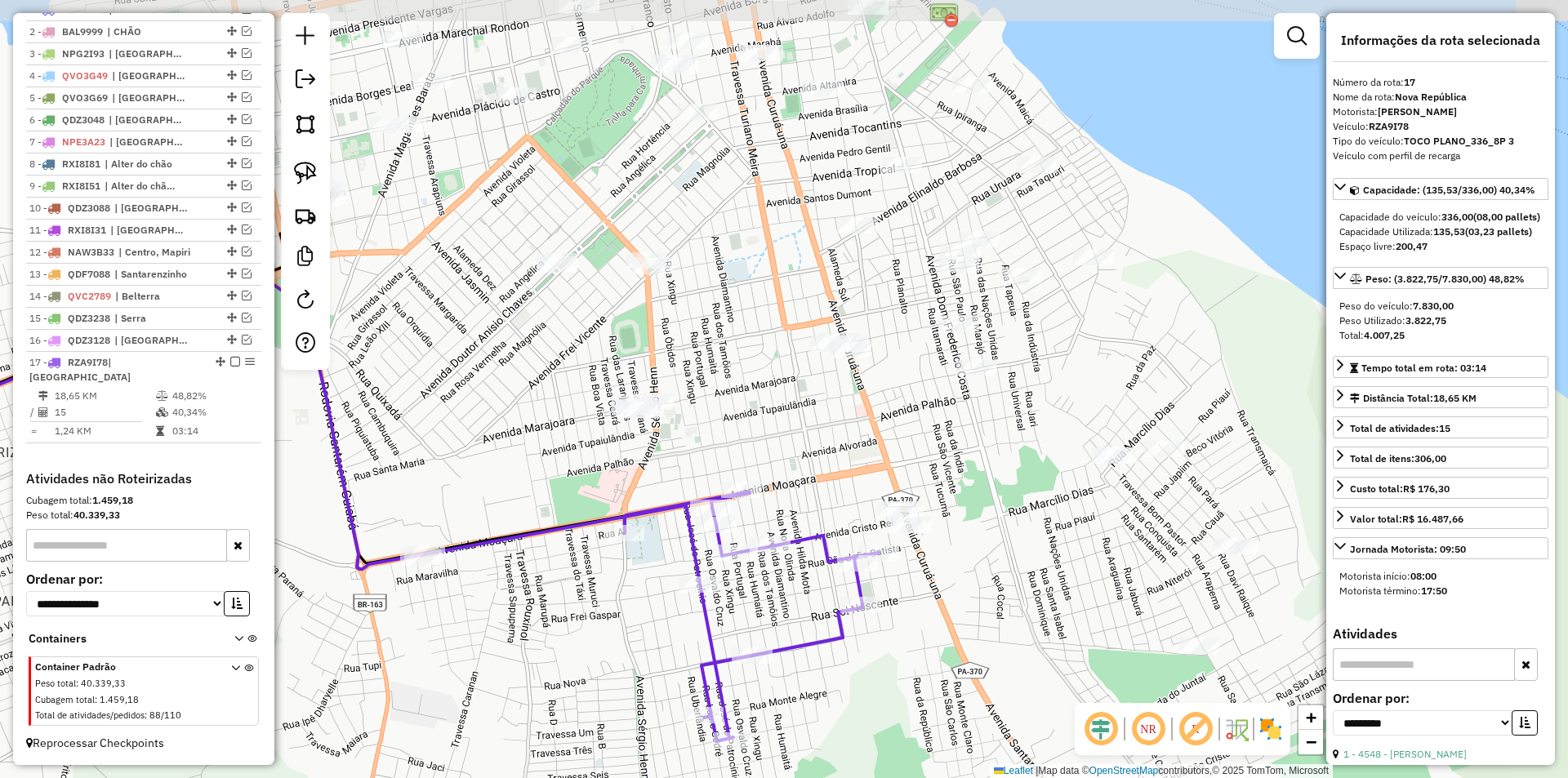
drag, startPoint x: 480, startPoint y: 449, endPoint x: 374, endPoint y: 481, distance: 110.7
click at [374, 481] on div "Janela de atendimento Grade de atendimento Capacidade Transportadoras Veículos …" at bounding box center [784, 389] width 1568 height 778
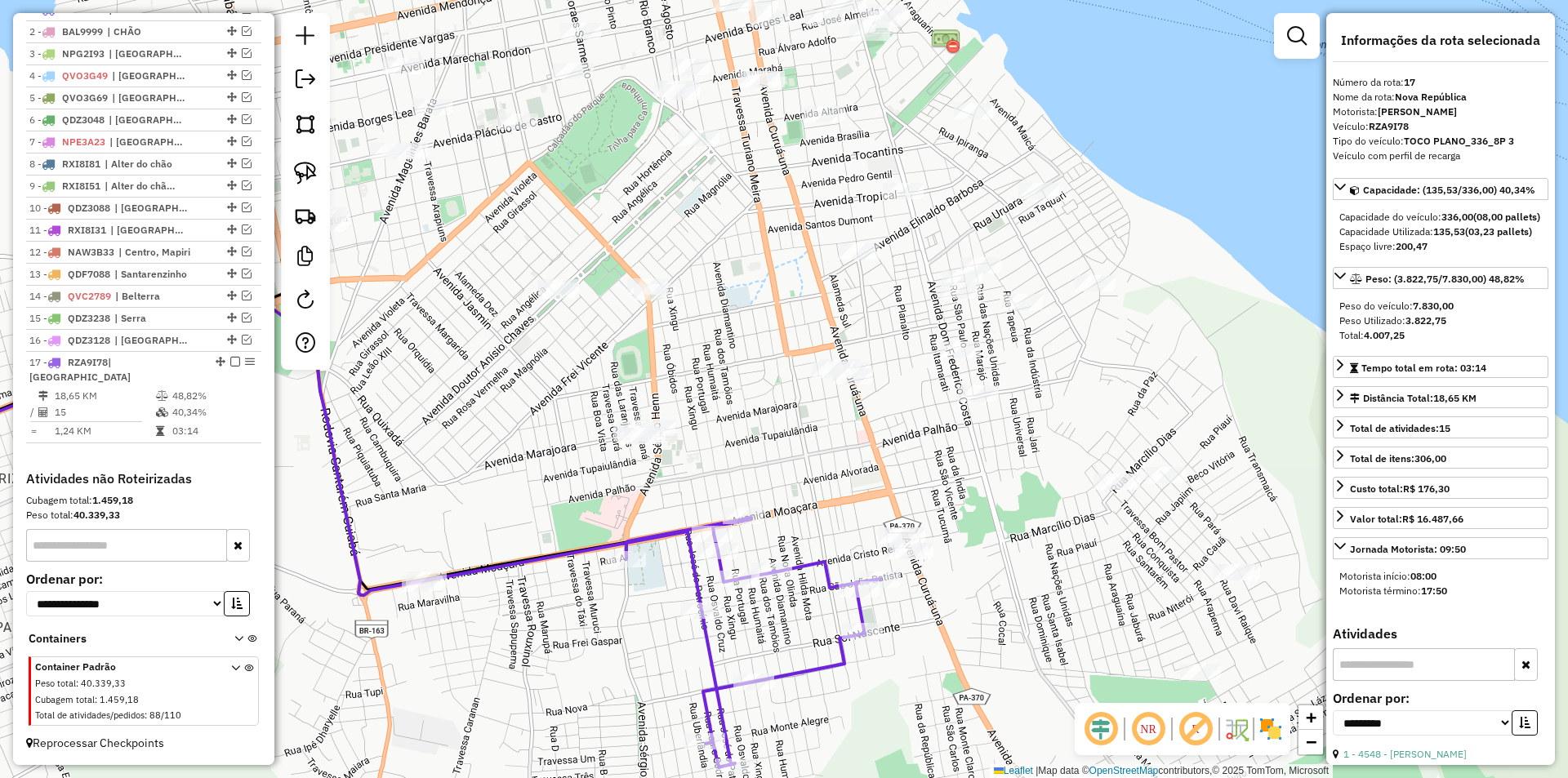
click at [439, 435] on div "Janela de atendimento Grade de atendimento Capacidade Transportadoras Veículos …" at bounding box center [784, 389] width 1568 height 778
click at [302, 173] on img at bounding box center [306, 173] width 23 height 23
drag, startPoint x: 627, startPoint y: 229, endPoint x: 726, endPoint y: 301, distance: 122.4
click at [302, 175] on img at bounding box center [306, 173] width 23 height 23
drag, startPoint x: 516, startPoint y: 373, endPoint x: 720, endPoint y: 412, distance: 207.7
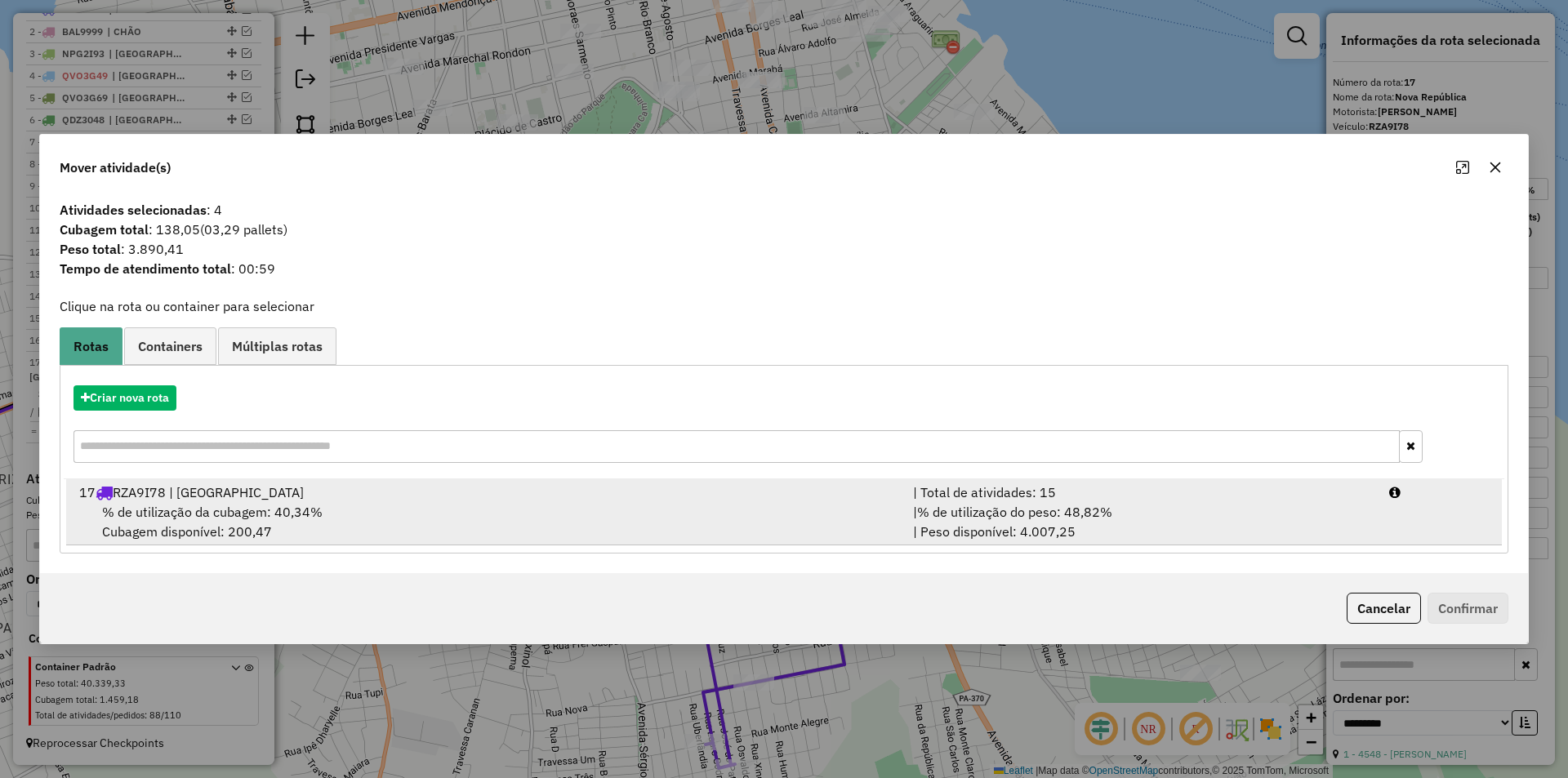
click at [786, 534] on div "% de utilização da cubagem: 40,34% Cubagem disponível: 200,47" at bounding box center [486, 522] width 834 height 39
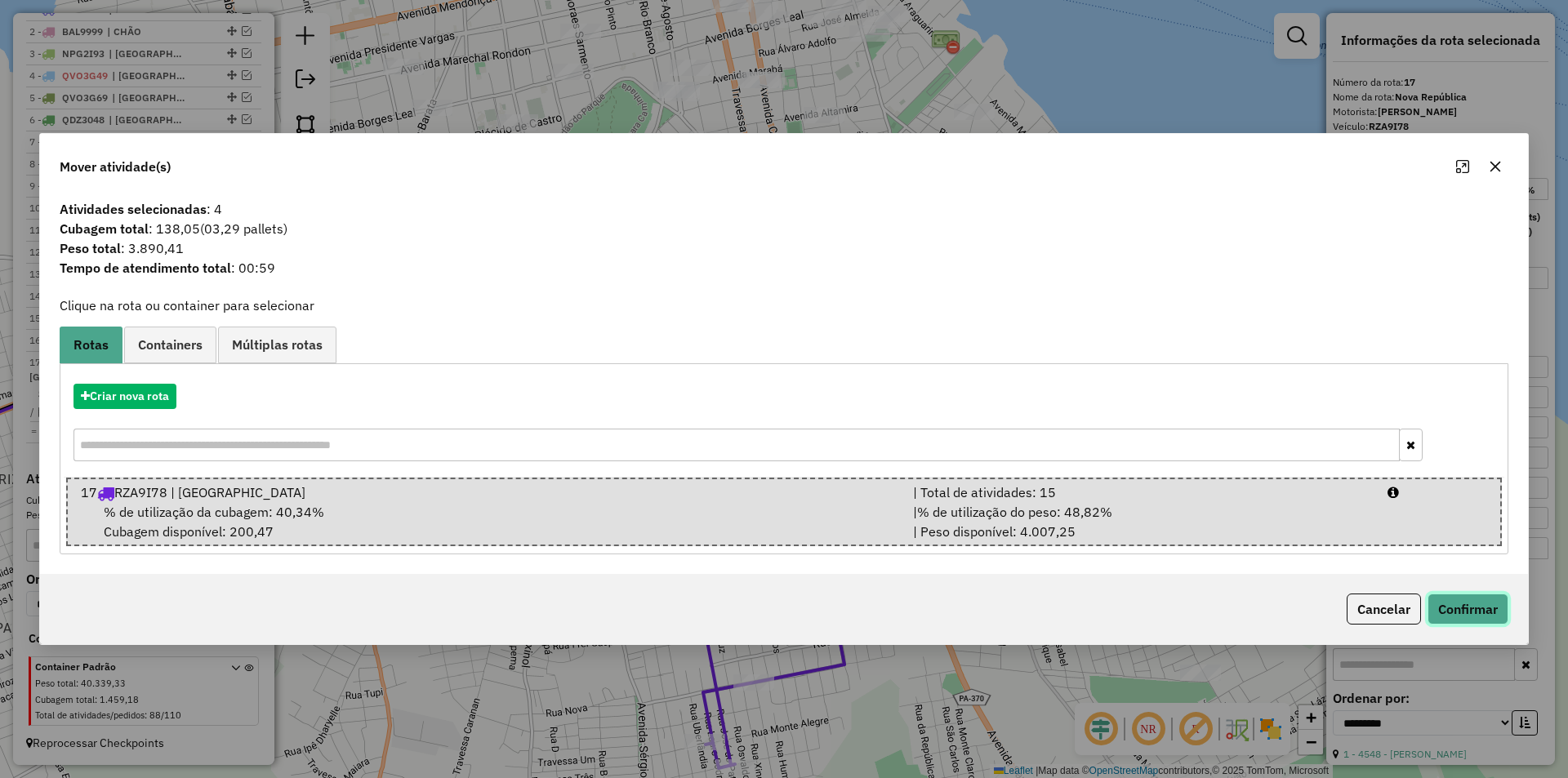
click at [1476, 603] on button "Confirmar" at bounding box center [1467, 609] width 81 height 31
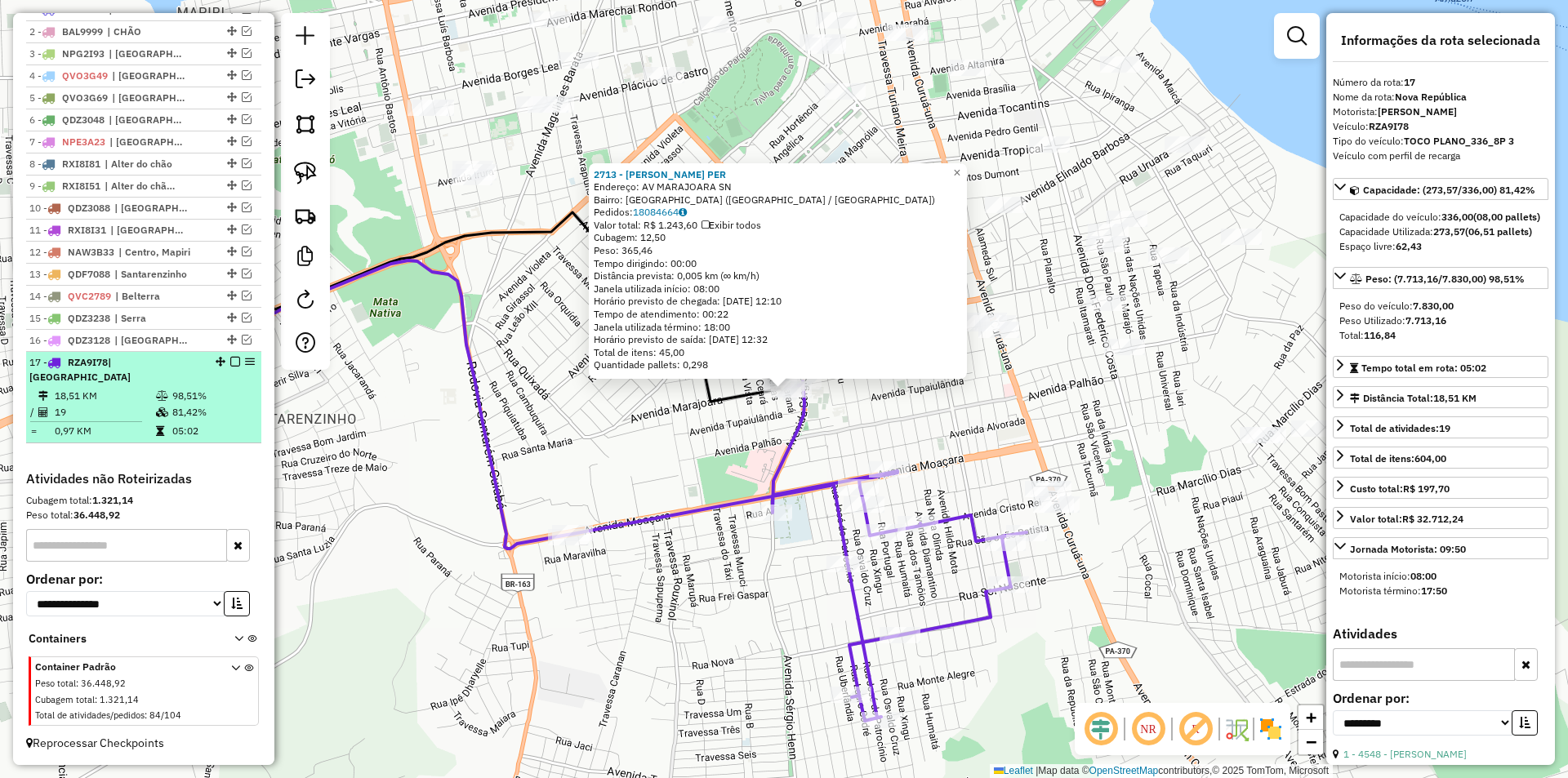
click at [232, 366] on em at bounding box center [235, 361] width 10 height 10
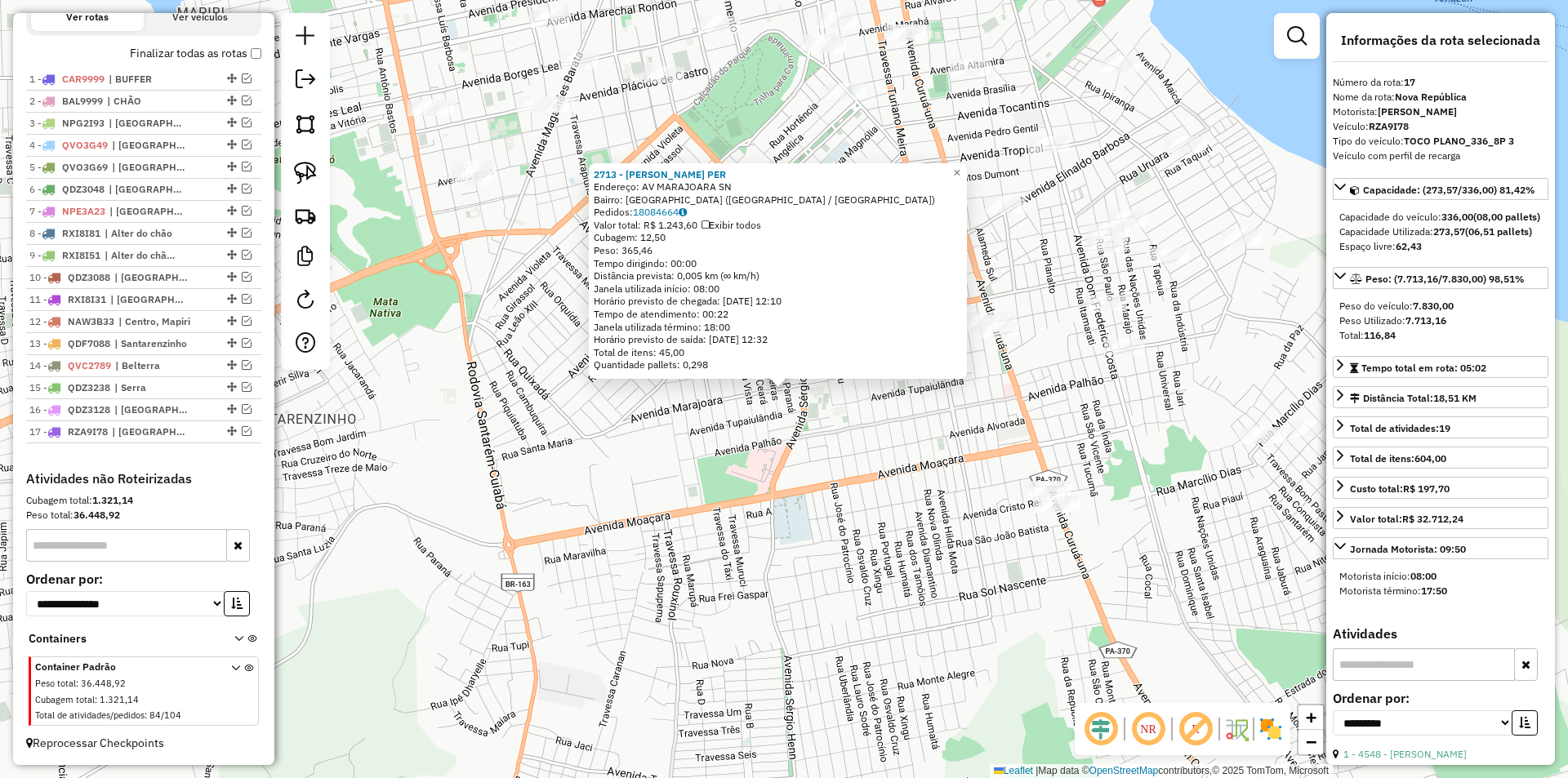
click at [555, 521] on div "2713 - ELIZETE DA SILVA PER Endereço: AV MARAJOARA SN Bairro: AEROPORTO VELHO (…" at bounding box center [784, 389] width 1568 height 778
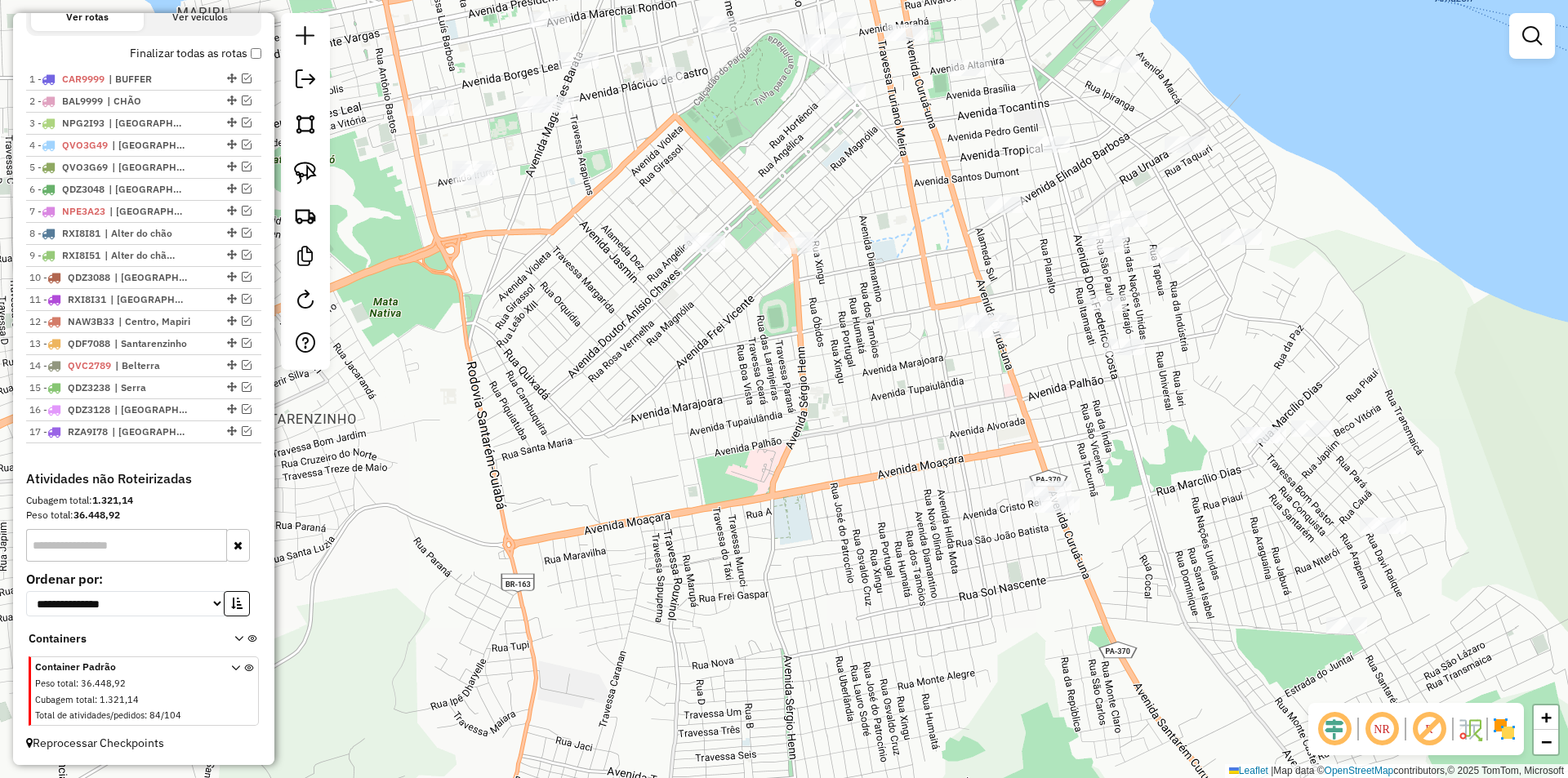
drag, startPoint x: 834, startPoint y: 533, endPoint x: 712, endPoint y: 506, distance: 125.0
click at [706, 509] on div "Janela de atendimento Grade de atendimento Capacidade Transportadoras Veículos …" at bounding box center [784, 389] width 1568 height 778
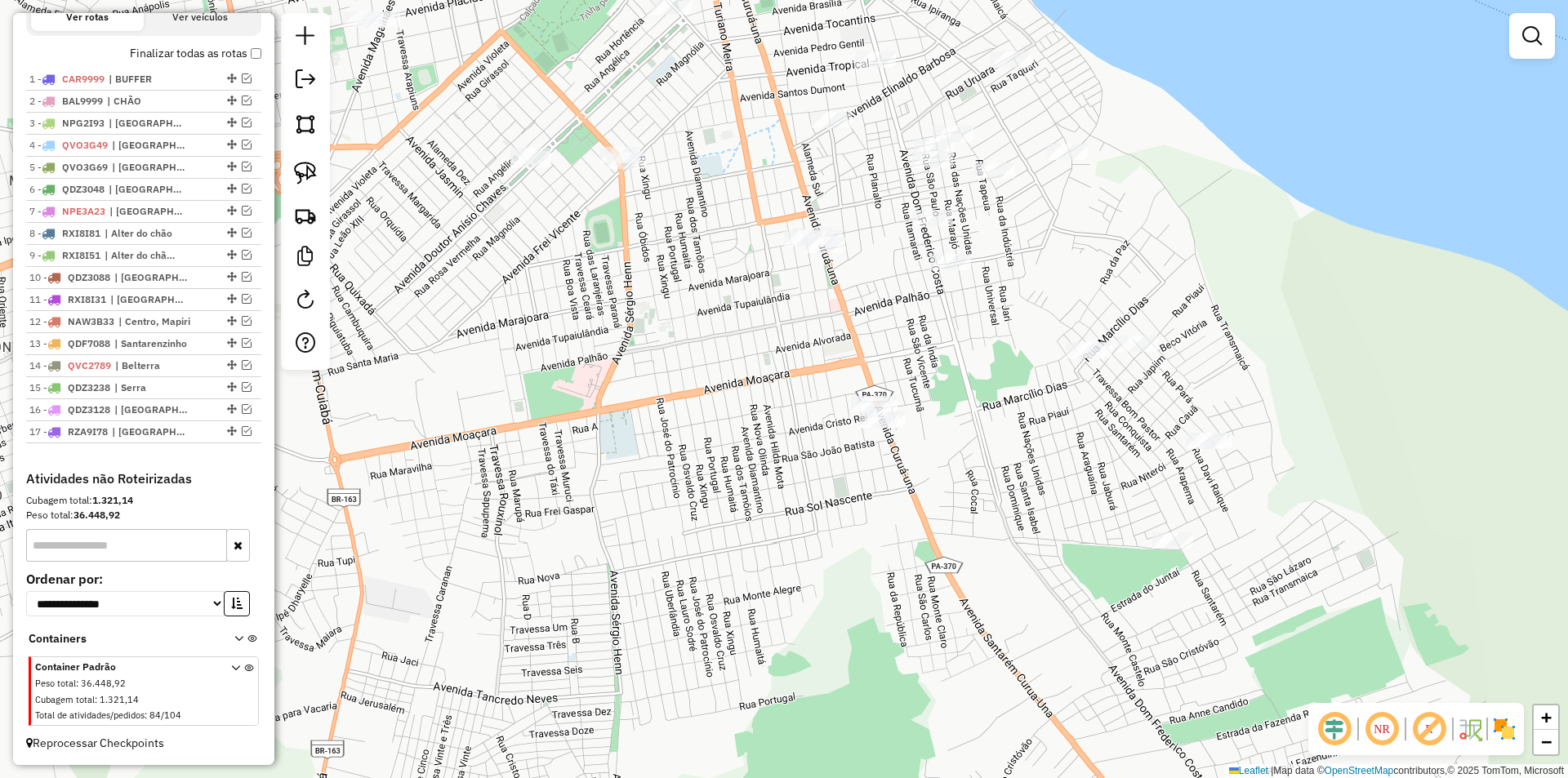
drag, startPoint x: 856, startPoint y: 554, endPoint x: 710, endPoint y: 360, distance: 242.8
click at [706, 361] on div "Janela de atendimento Grade de atendimento Capacidade Transportadoras Veículos …" at bounding box center [784, 389] width 1568 height 778
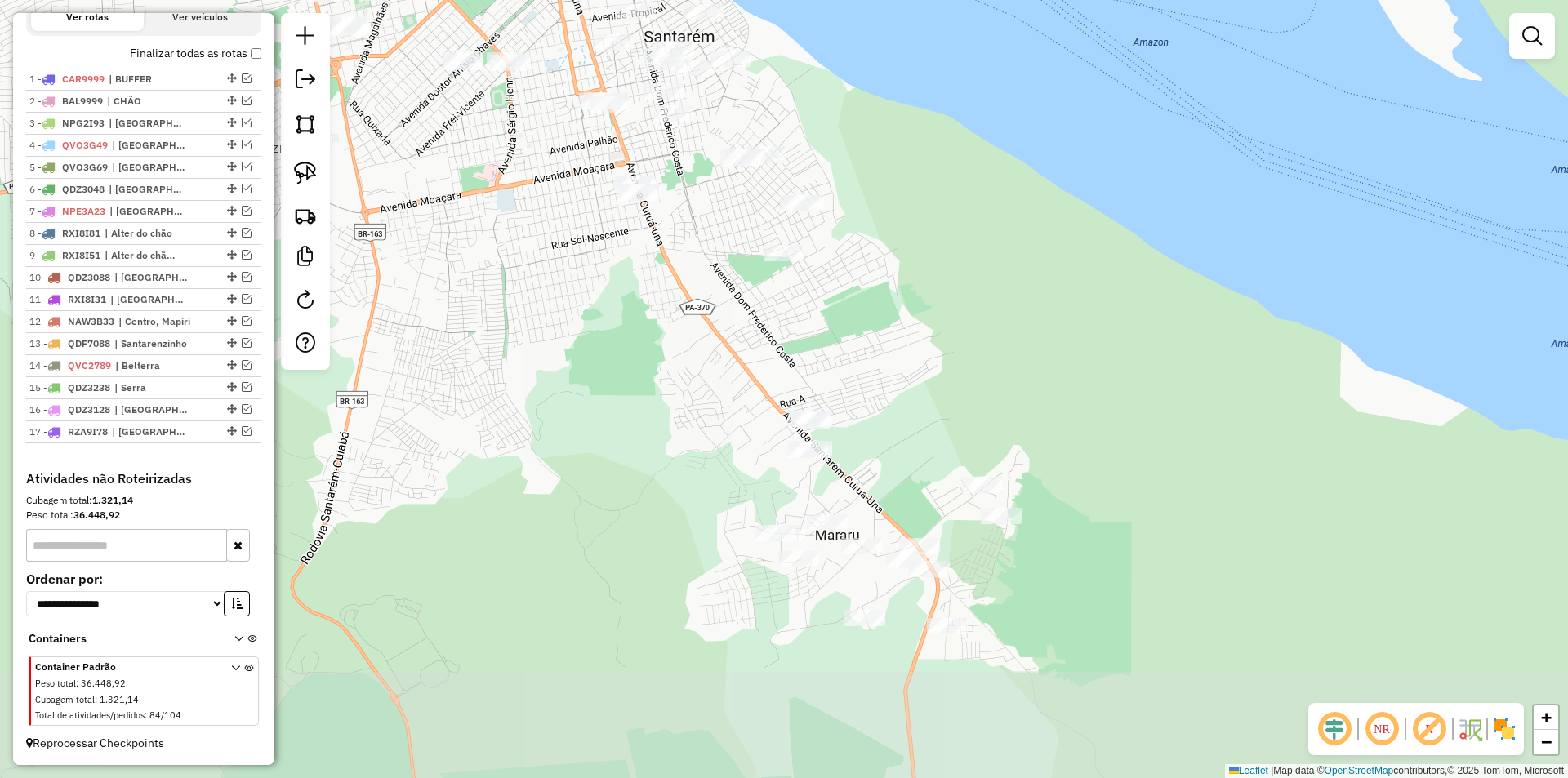
drag, startPoint x: 692, startPoint y: 420, endPoint x: 584, endPoint y: 288, distance: 170.6
click at [584, 288] on div "Janela de atendimento Grade de atendimento Capacidade Transportadoras Veículos …" at bounding box center [784, 389] width 1568 height 778
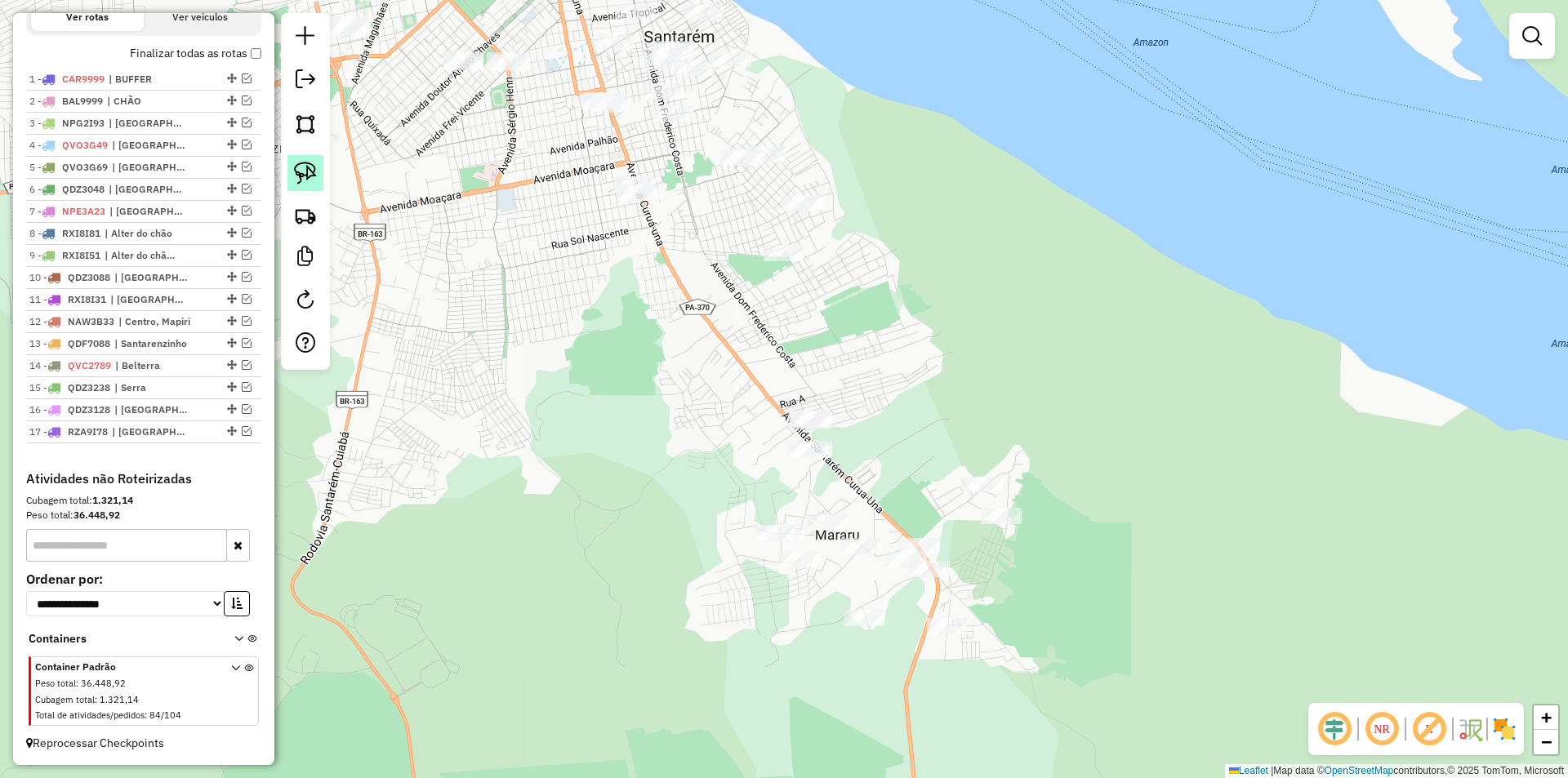
click at [305, 171] on img at bounding box center [306, 173] width 23 height 23
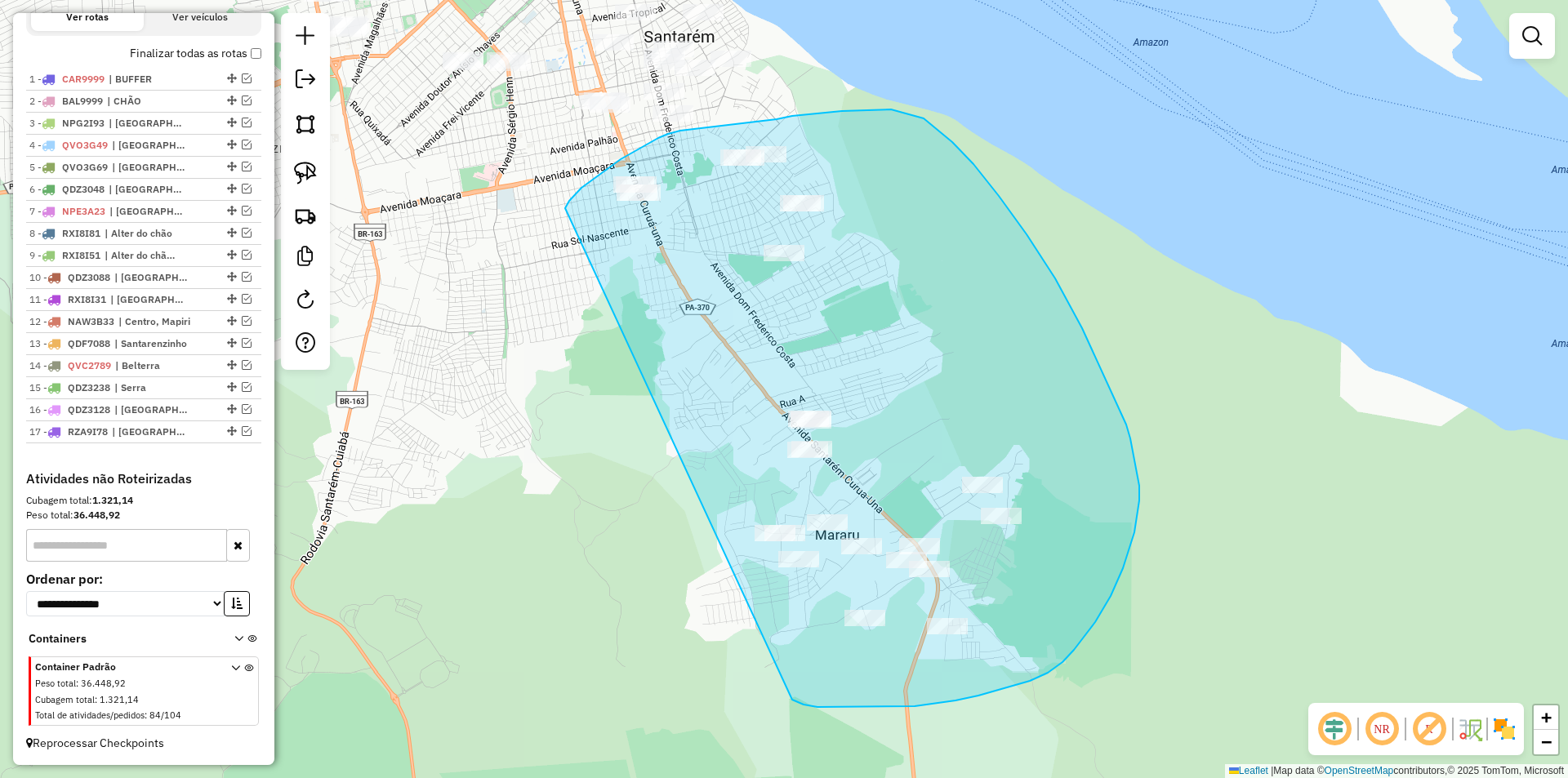
drag, startPoint x: 566, startPoint y: 208, endPoint x: 786, endPoint y: 695, distance: 534.4
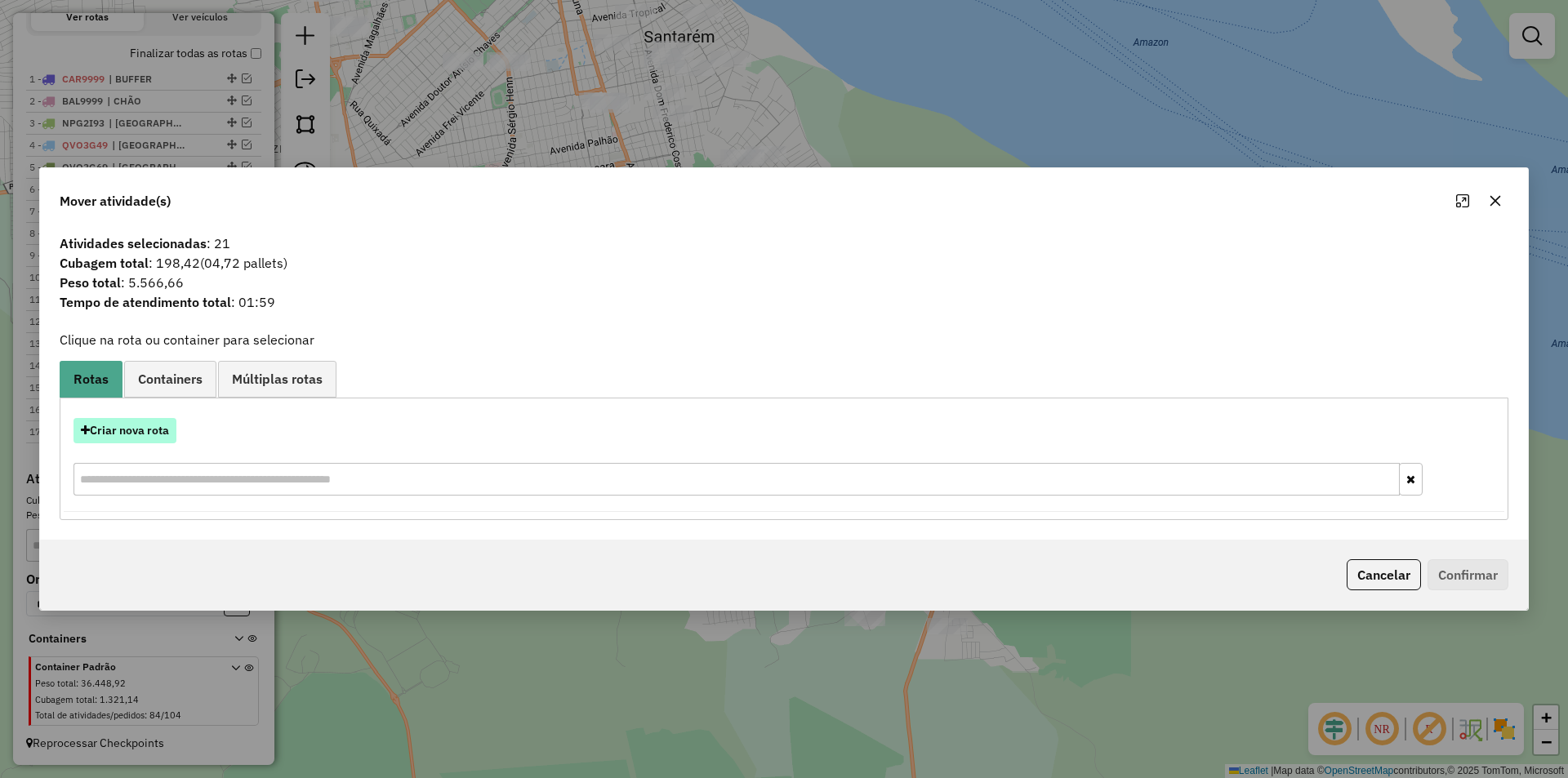
click at [132, 440] on button "Criar nova rota" at bounding box center [125, 430] width 103 height 25
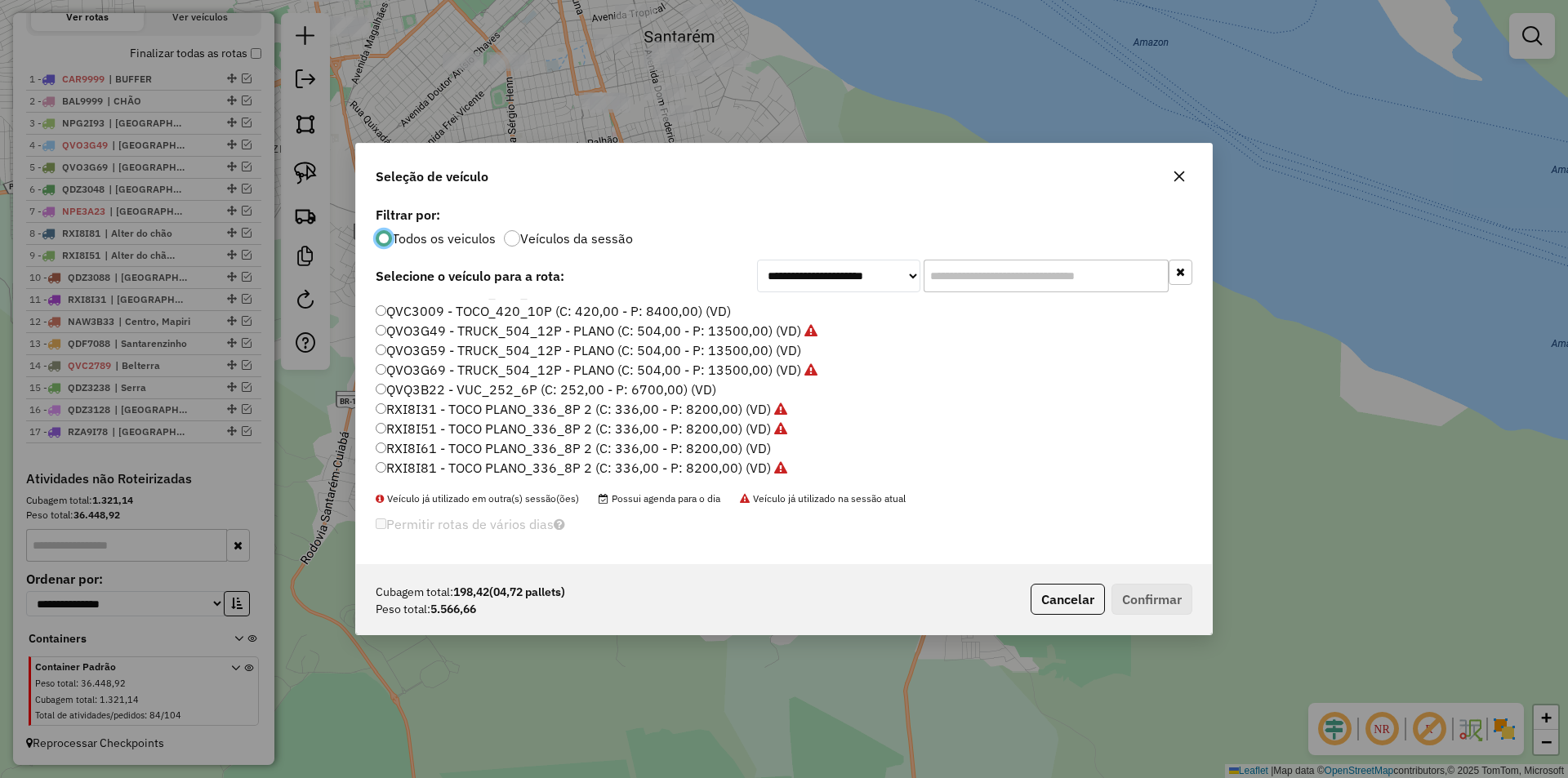
scroll to position [486, 0]
click at [1082, 591] on button "Cancelar" at bounding box center [1068, 599] width 75 height 31
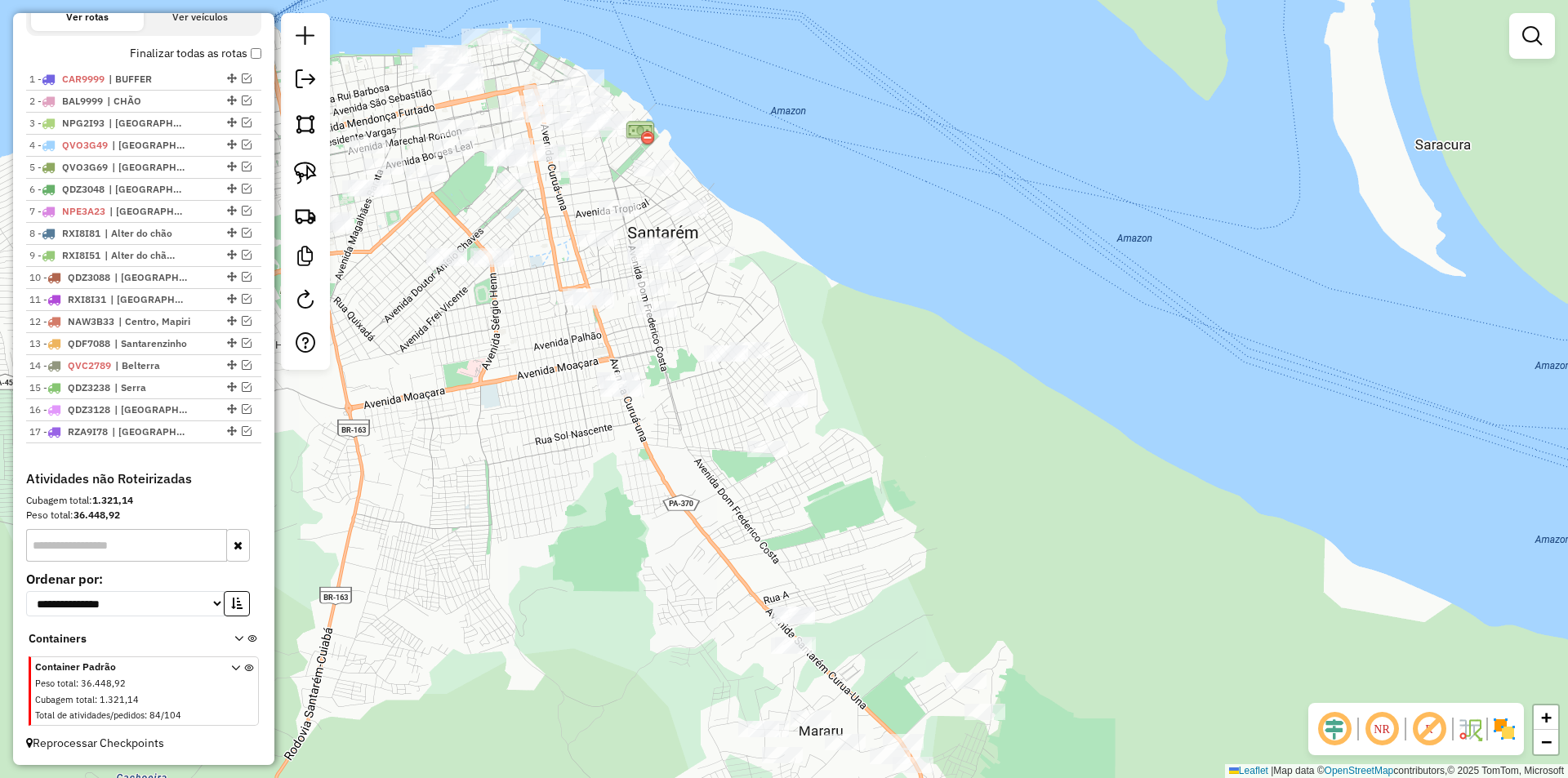
drag, startPoint x: 538, startPoint y: 326, endPoint x: 522, endPoint y: 523, distance: 197.6
click at [522, 523] on div "Janela de atendimento Grade de atendimento Capacidade Transportadoras Veículos …" at bounding box center [784, 389] width 1568 height 778
drag, startPoint x: 474, startPoint y: 465, endPoint x: 466, endPoint y: 469, distance: 8.9
click at [467, 491] on div "Janela de atendimento Grade de atendimento Capacidade Transportadoras Veículos …" at bounding box center [784, 389] width 1568 height 778
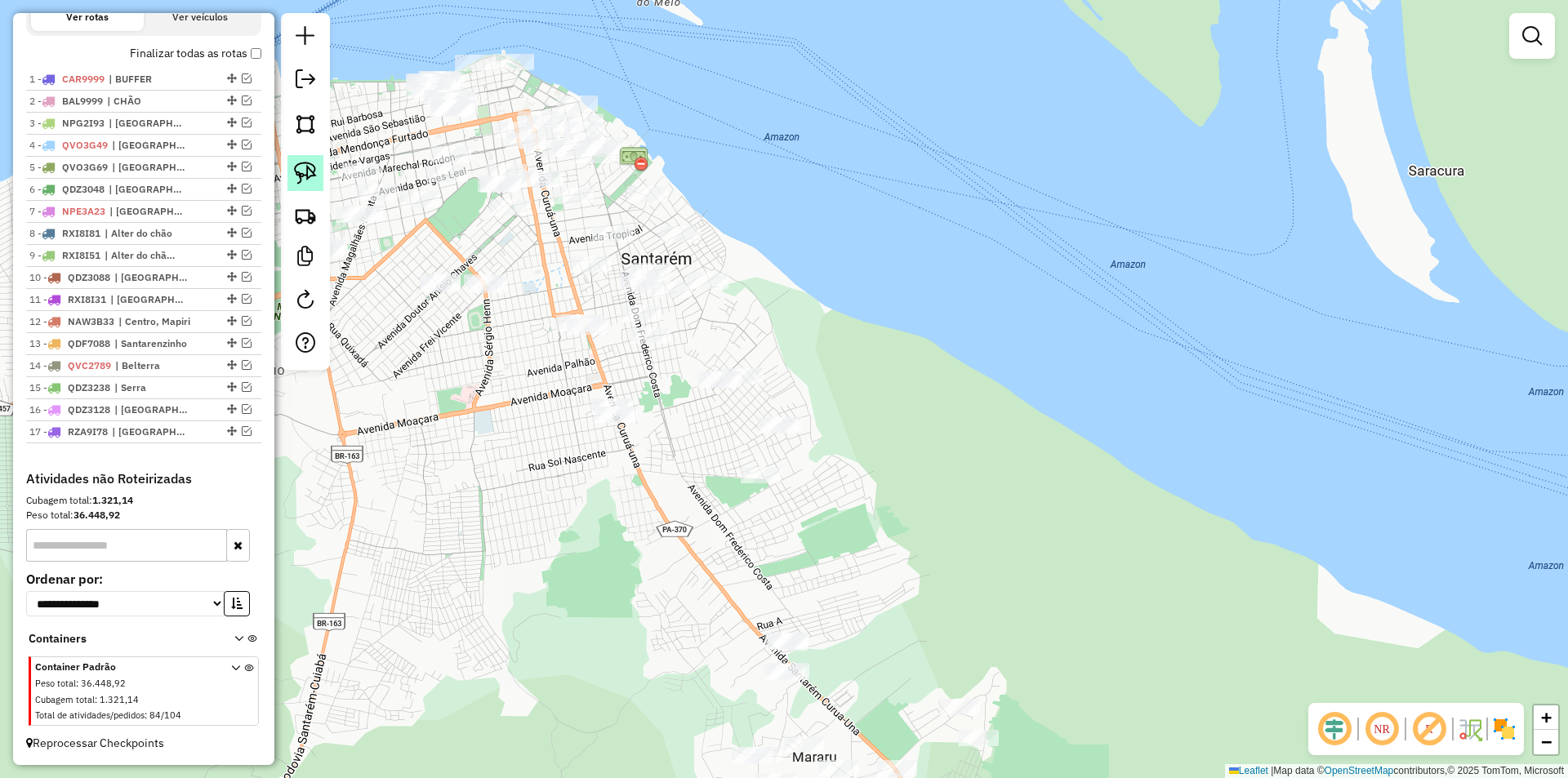
click at [300, 169] on img at bounding box center [306, 173] width 23 height 23
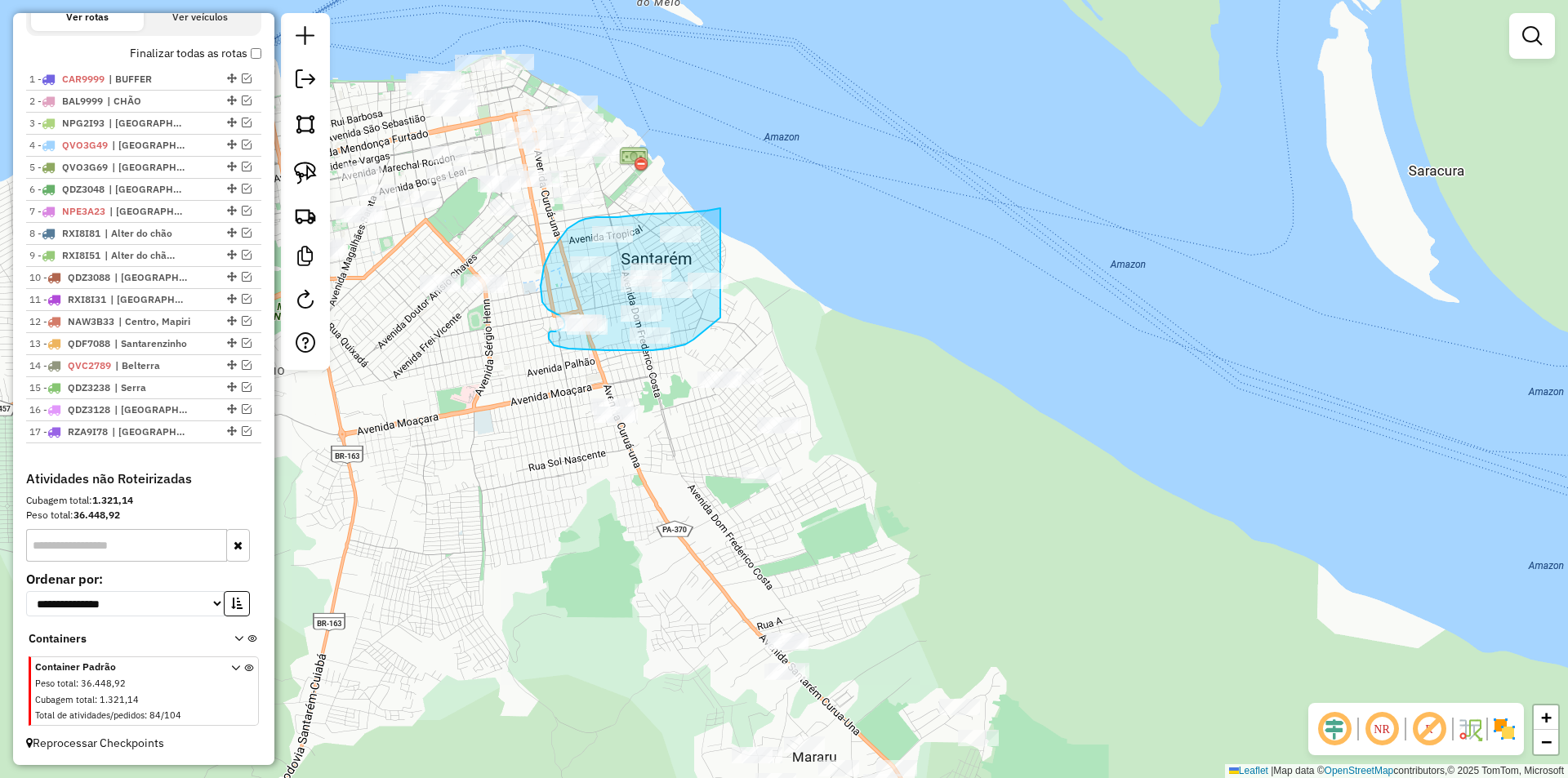
drag, startPoint x: 720, startPoint y: 208, endPoint x: 720, endPoint y: 317, distance: 109.0
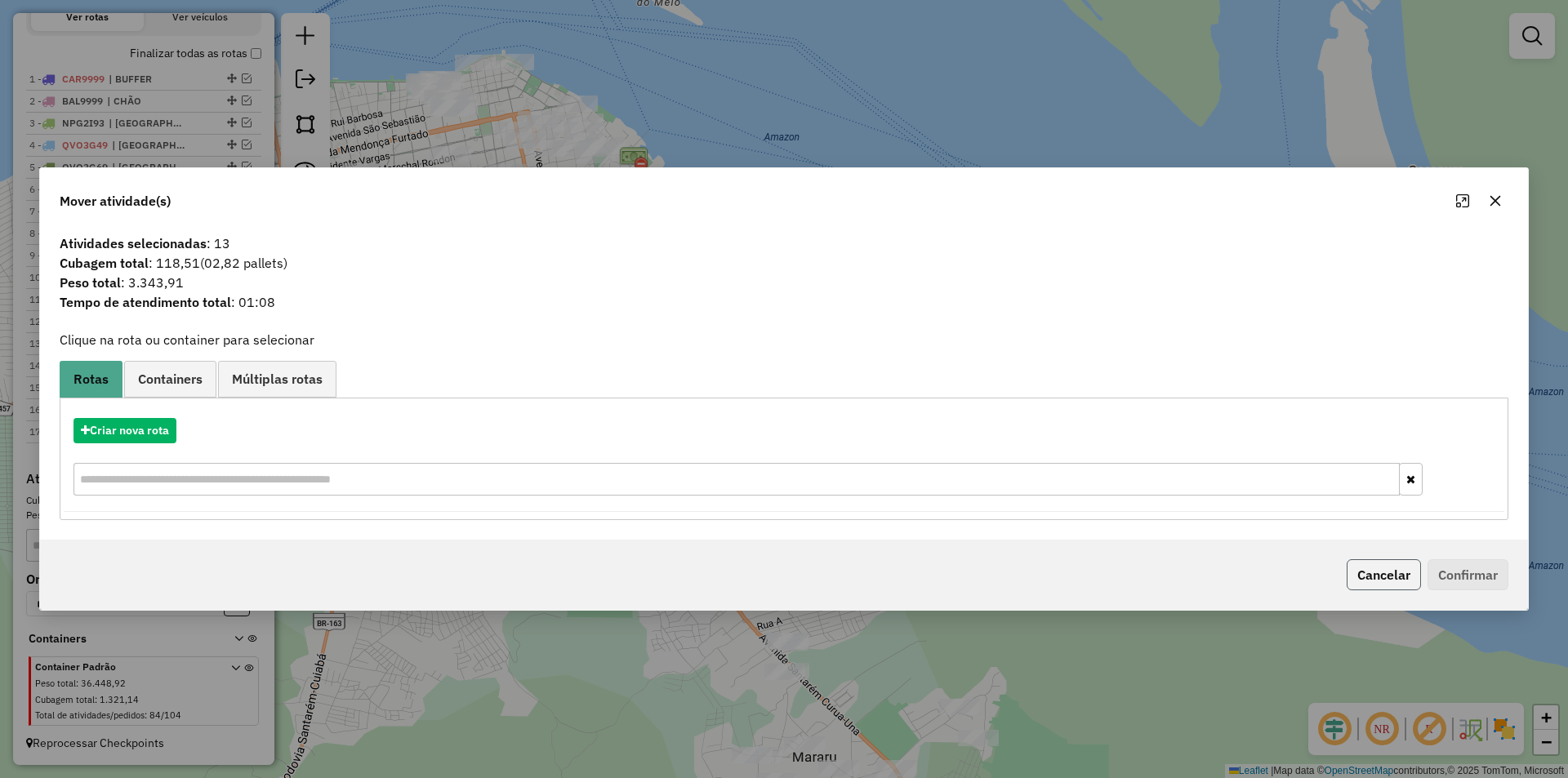
click at [1394, 570] on button "Cancelar" at bounding box center [1384, 574] width 75 height 31
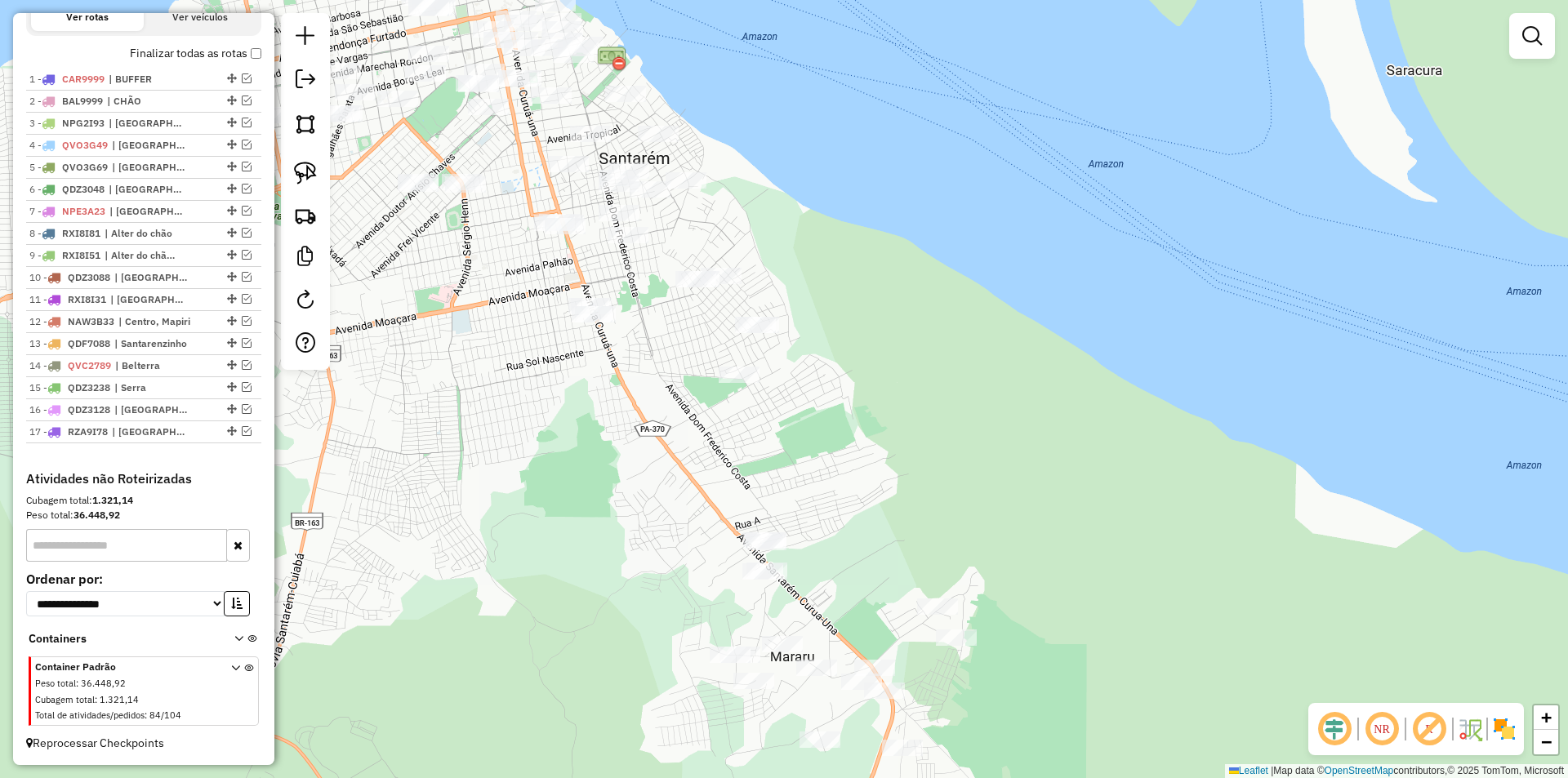
drag, startPoint x: 639, startPoint y: 465, endPoint x: 619, endPoint y: 414, distance: 54.8
click at [619, 414] on div "Janela de atendimento Grade de atendimento Capacidade Transportadoras Veículos …" at bounding box center [784, 389] width 1568 height 778
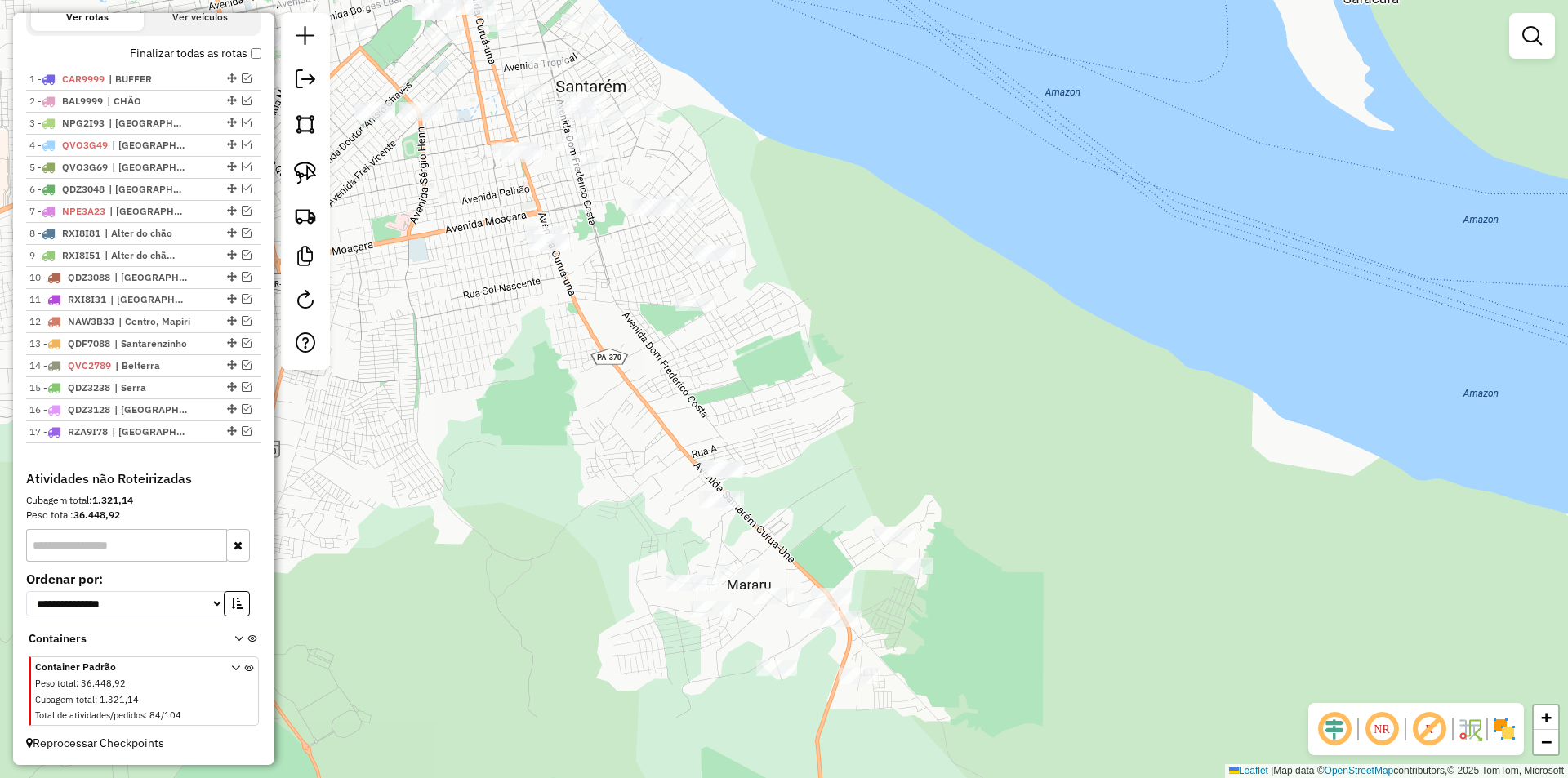
drag, startPoint x: 674, startPoint y: 419, endPoint x: 634, endPoint y: 399, distance: 44.7
click at [634, 399] on div "Janela de atendimento Grade de atendimento Capacidade Transportadoras Veículos …" at bounding box center [784, 389] width 1568 height 778
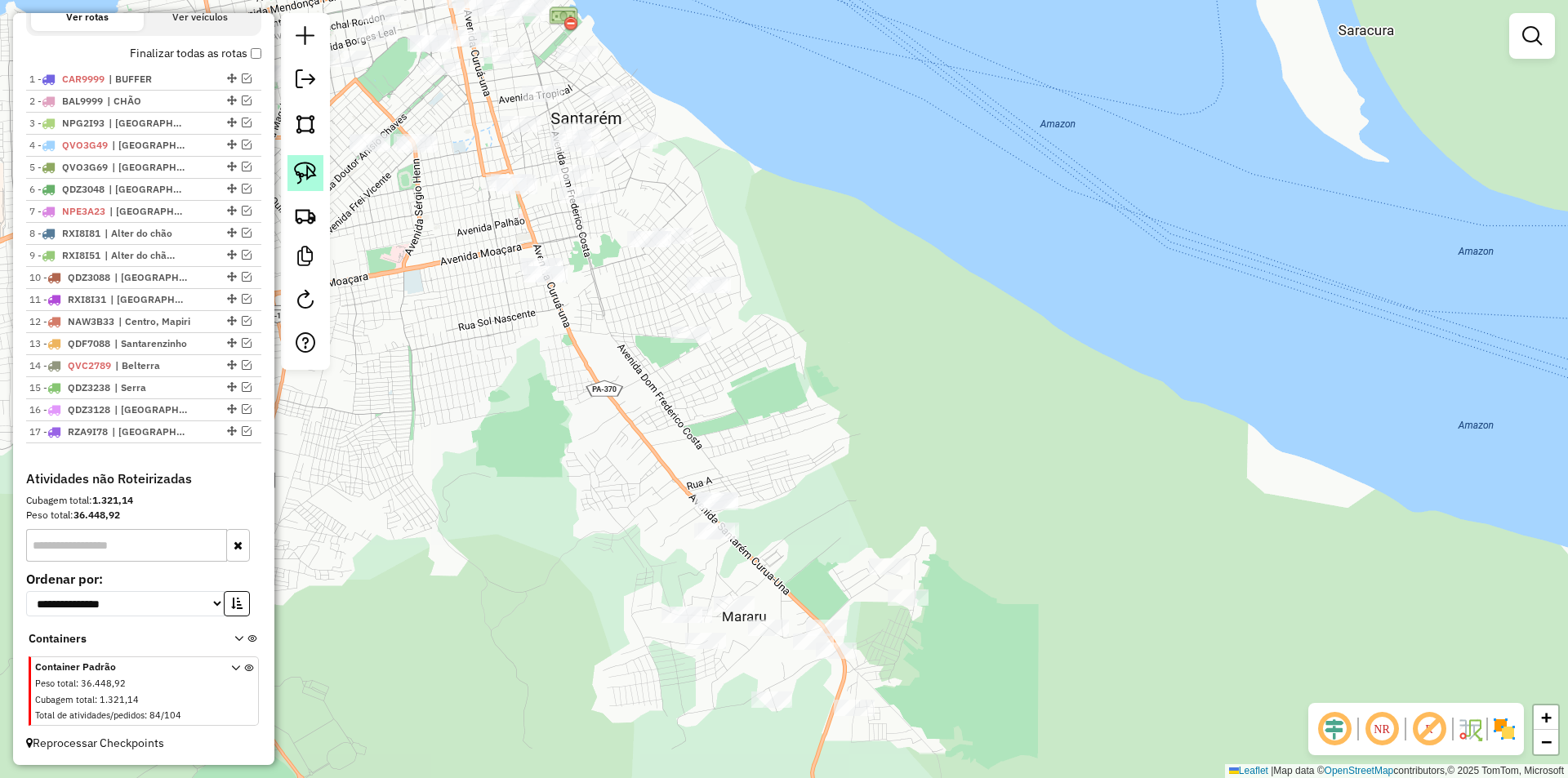
click at [302, 166] on img at bounding box center [306, 173] width 23 height 23
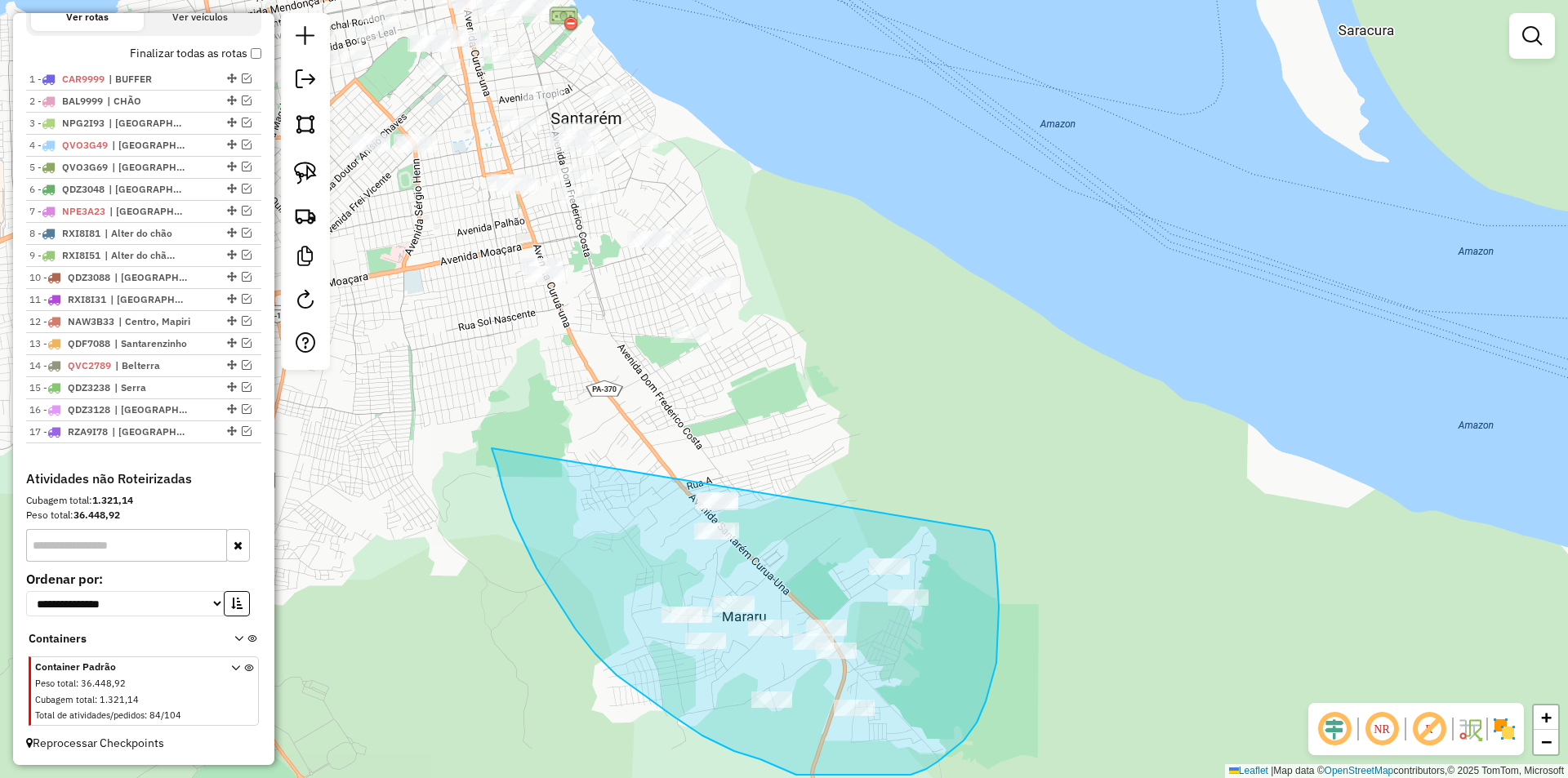
drag, startPoint x: 503, startPoint y: 486, endPoint x: 981, endPoint y: 520, distance: 479.2
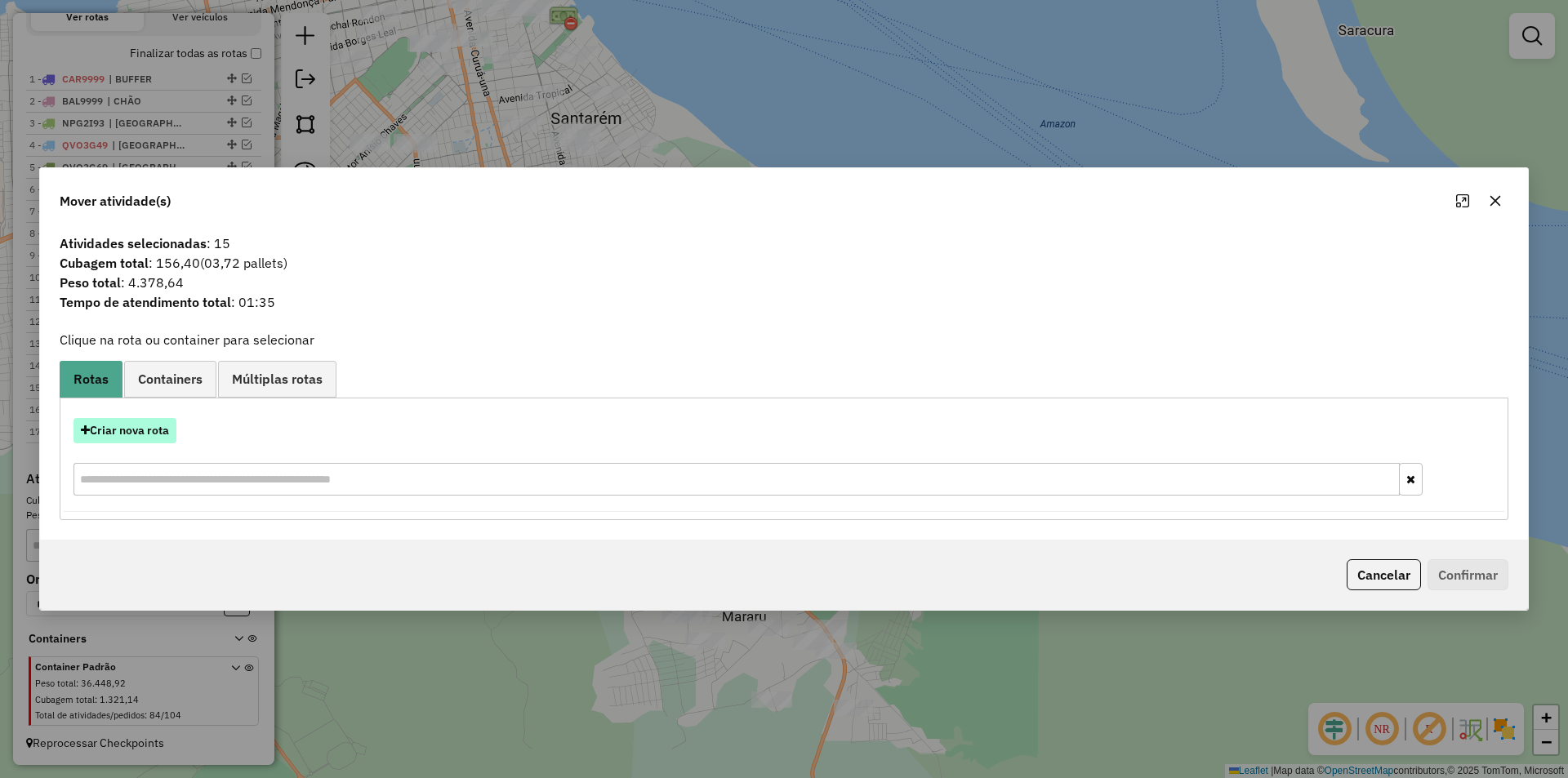
click at [141, 435] on button "Criar nova rota" at bounding box center [125, 430] width 103 height 25
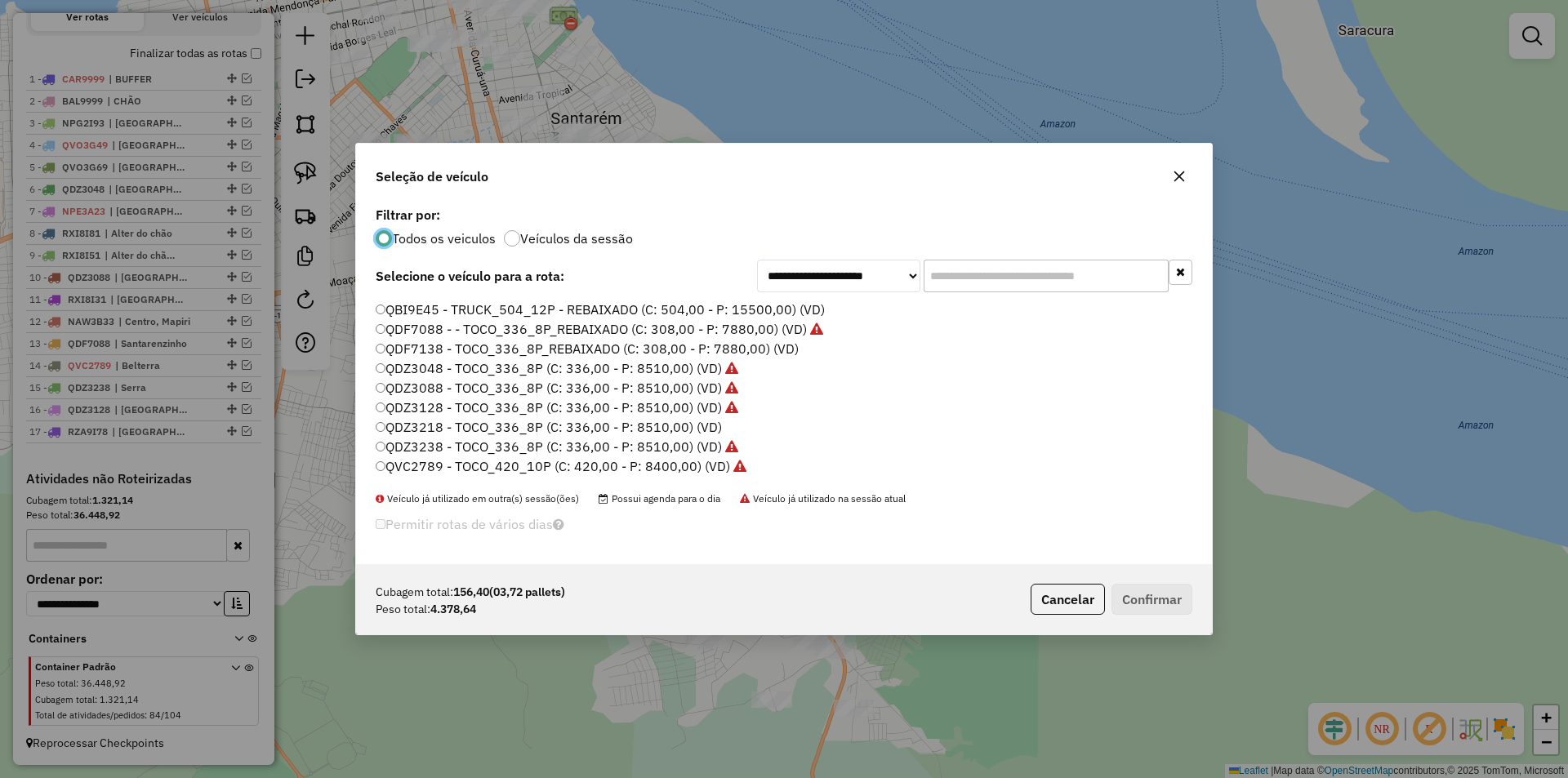
scroll to position [326, 0]
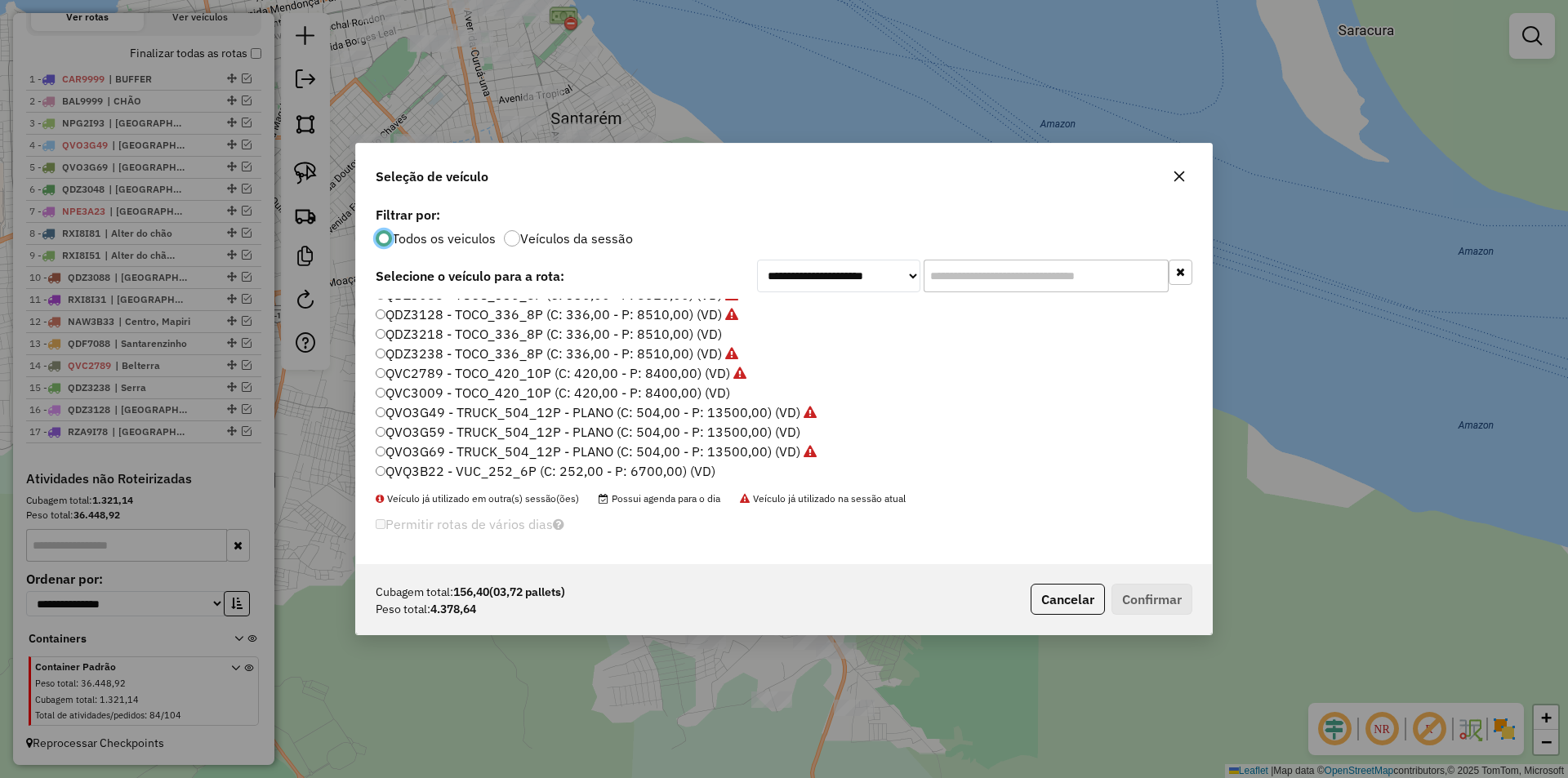
click at [1060, 594] on button "Cancelar" at bounding box center [1068, 599] width 75 height 31
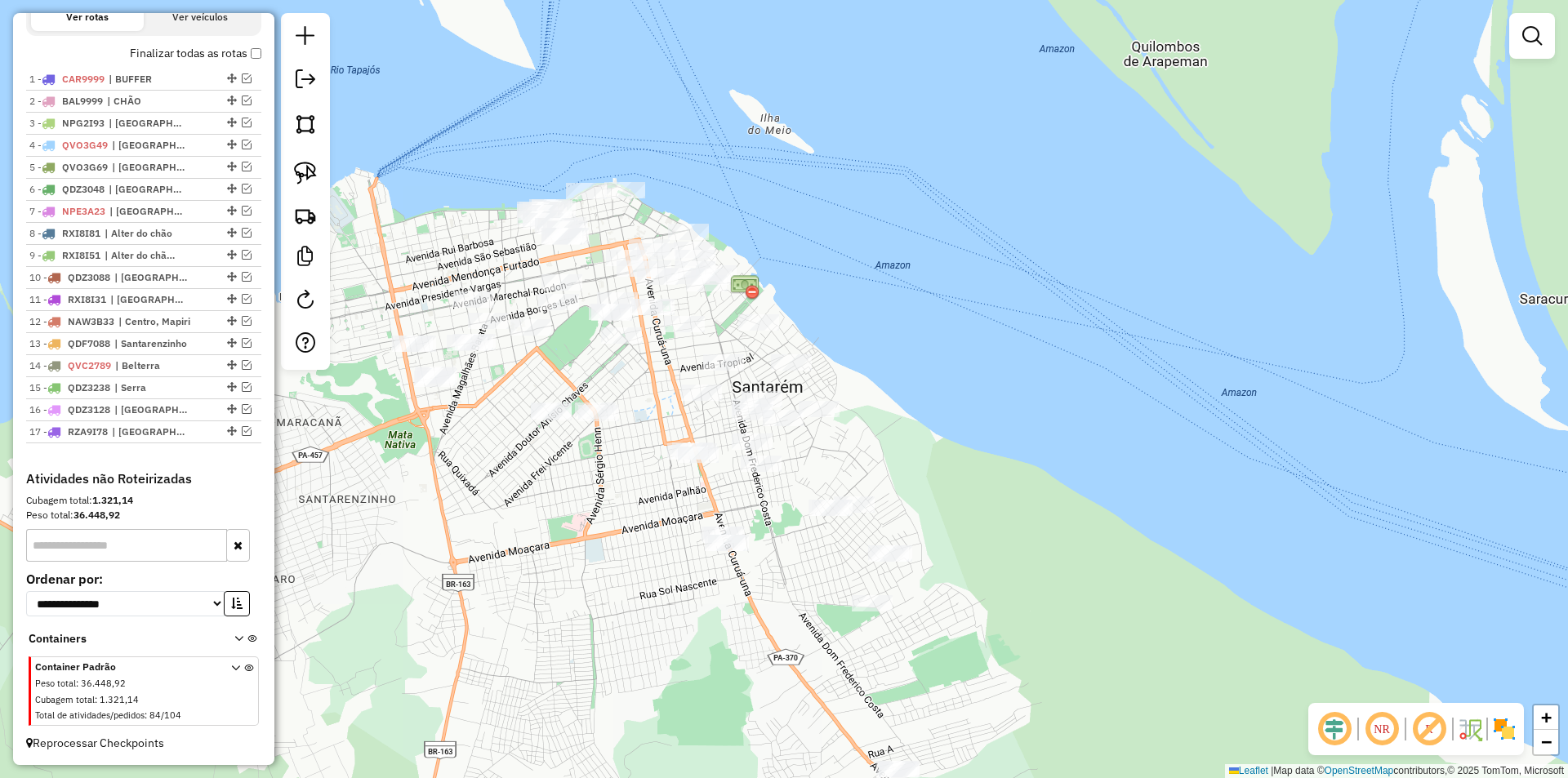
drag, startPoint x: 546, startPoint y: 417, endPoint x: 770, endPoint y: 671, distance: 338.7
click at [784, 691] on div "Janela de atendimento Grade de atendimento Capacidade Transportadoras Veículos …" at bounding box center [784, 389] width 1568 height 778
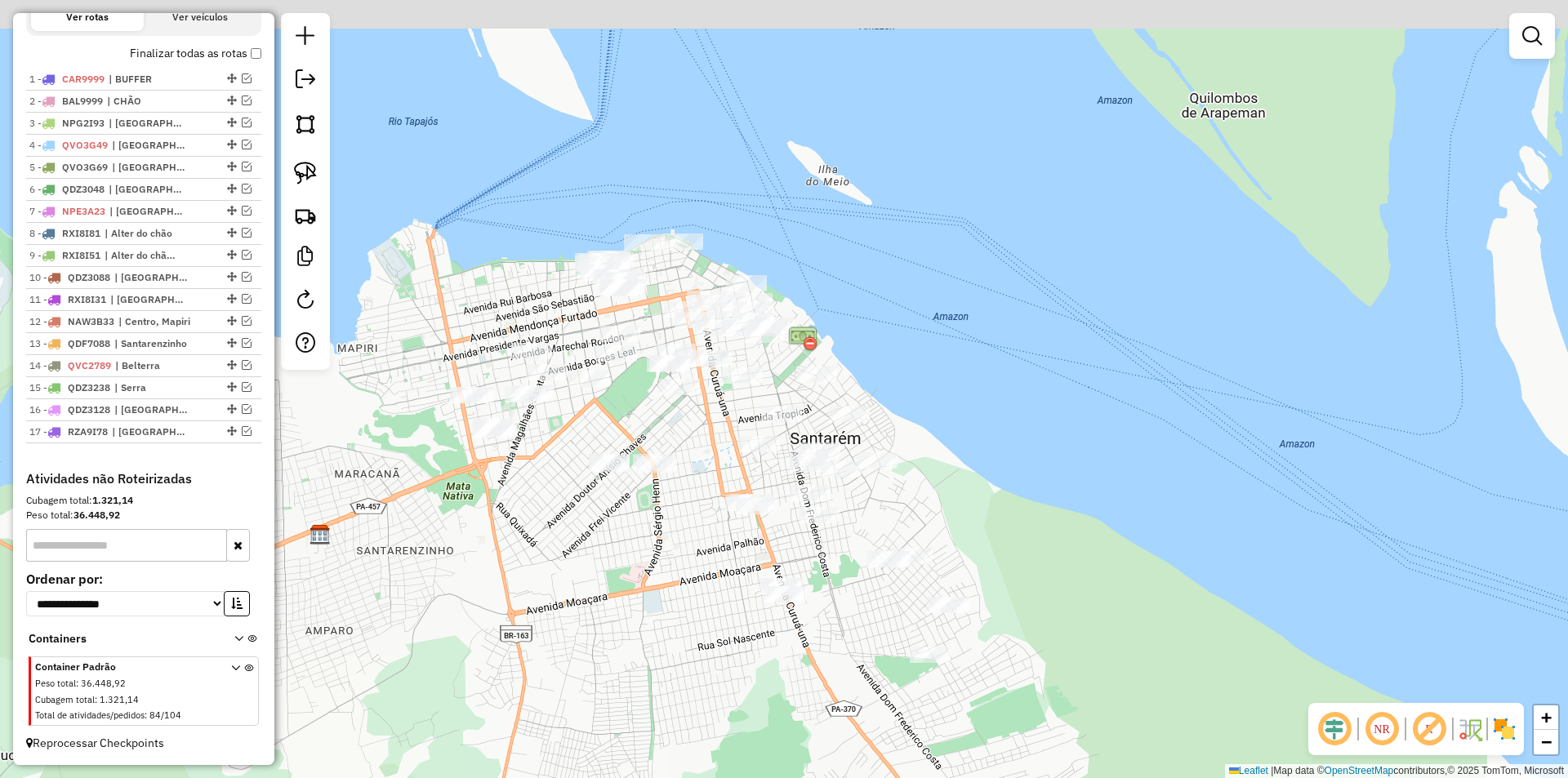
click at [551, 558] on div "Janela de atendimento Grade de atendimento Capacidade Transportadoras Veículos …" at bounding box center [784, 389] width 1568 height 778
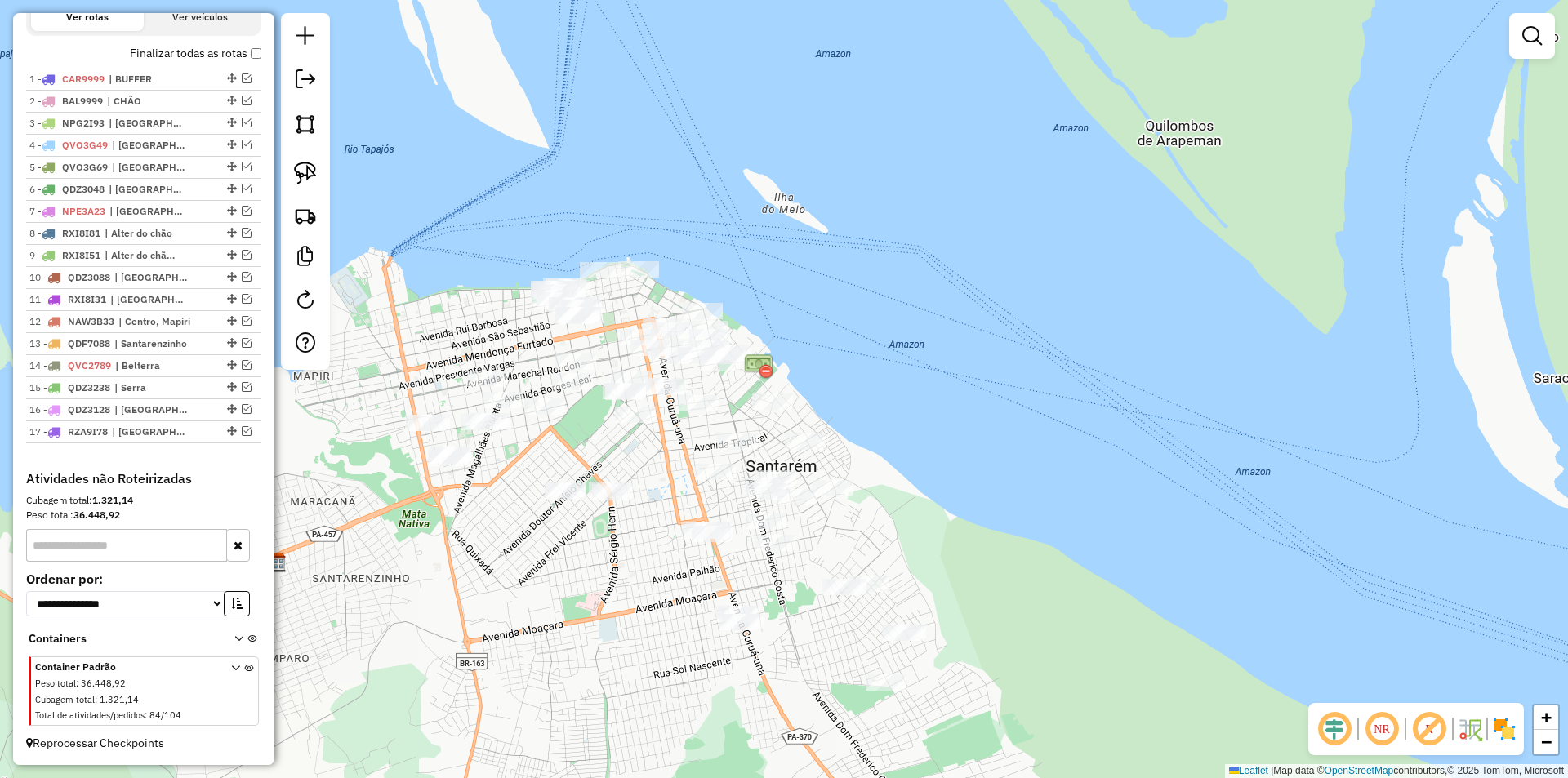
drag, startPoint x: 502, startPoint y: 501, endPoint x: 462, endPoint y: 520, distance: 44.3
click at [462, 520] on div "Janela de atendimento Grade de atendimento Capacidade Transportadoras Veículos …" at bounding box center [784, 389] width 1568 height 778
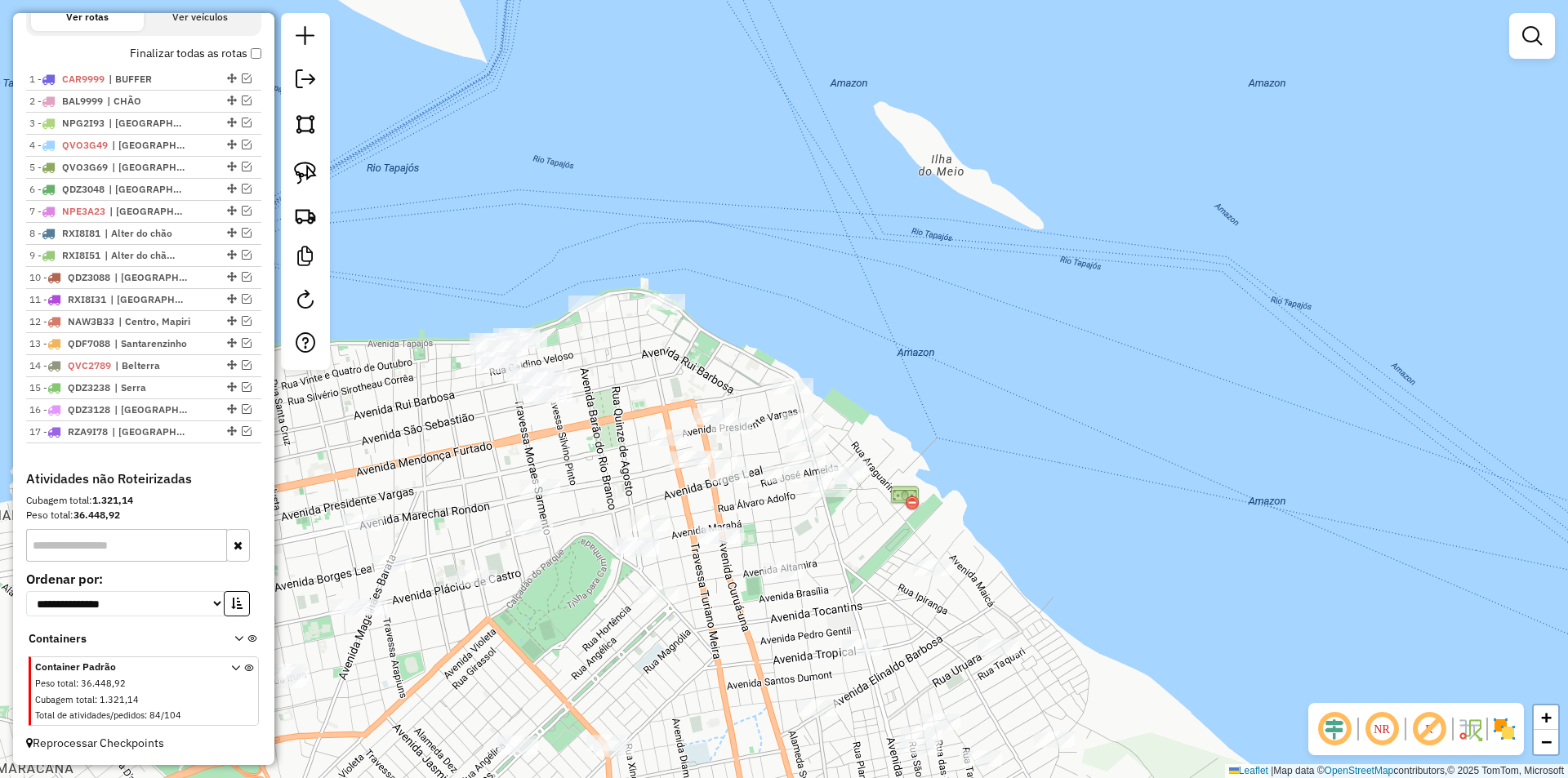
drag, startPoint x: 558, startPoint y: 248, endPoint x: 398, endPoint y: 238, distance: 160.3
click at [481, 253] on div "Janela de atendimento Grade de atendimento Capacidade Transportadoras Veículos …" at bounding box center [784, 389] width 1568 height 778
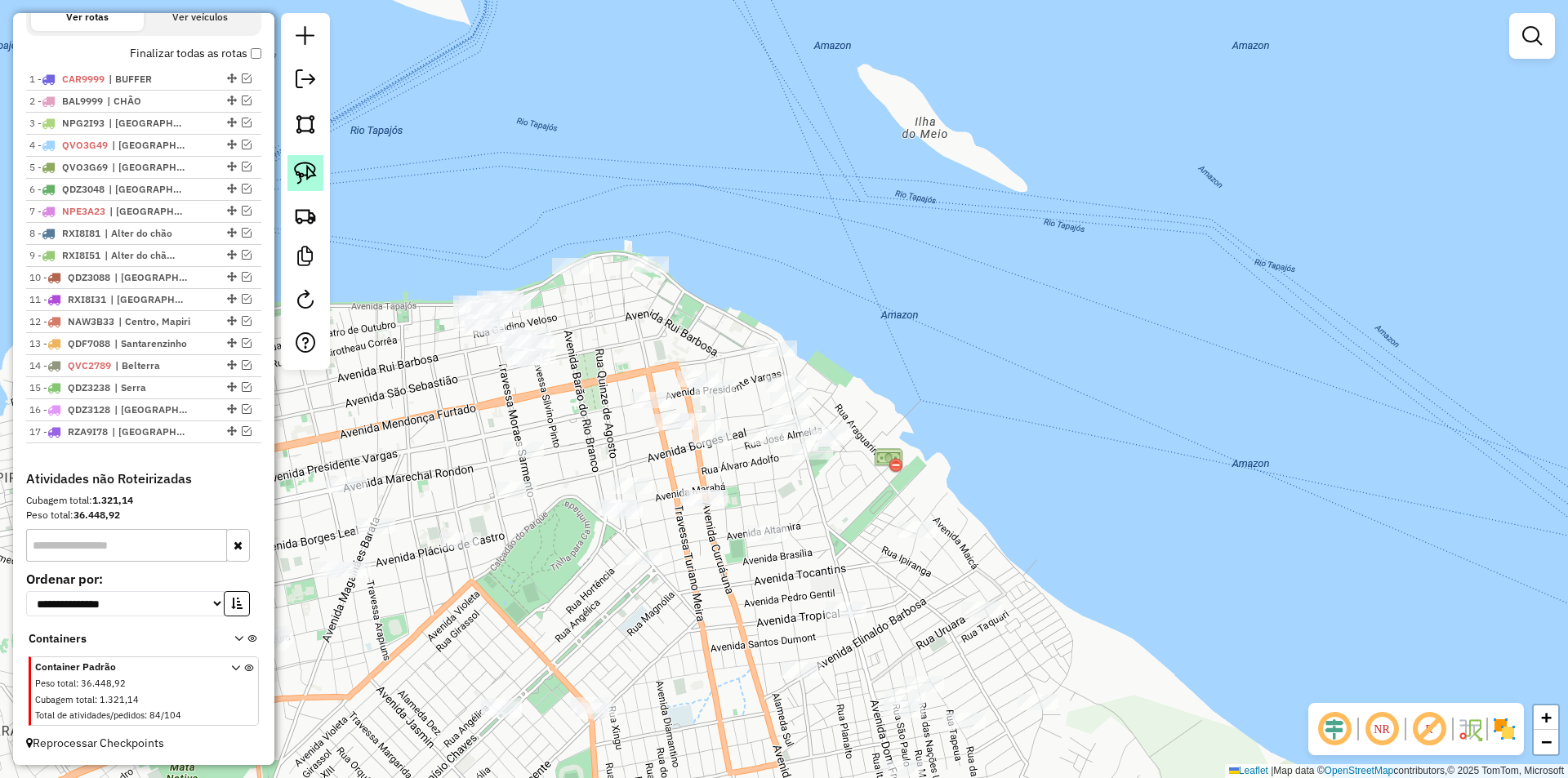
click at [313, 185] on link at bounding box center [305, 172] width 36 height 36
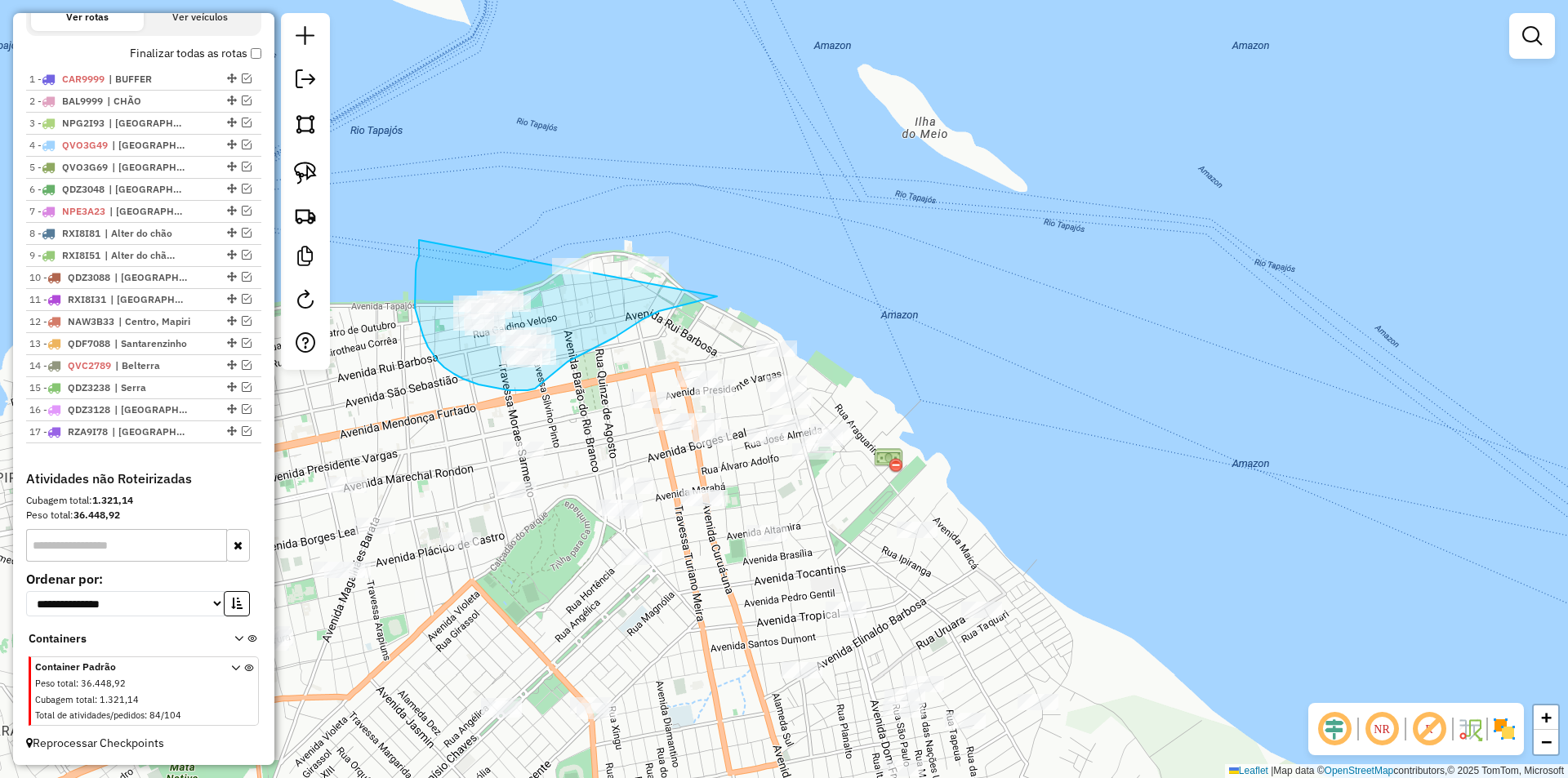
drag, startPoint x: 415, startPoint y: 271, endPoint x: 767, endPoint y: 245, distance: 353.0
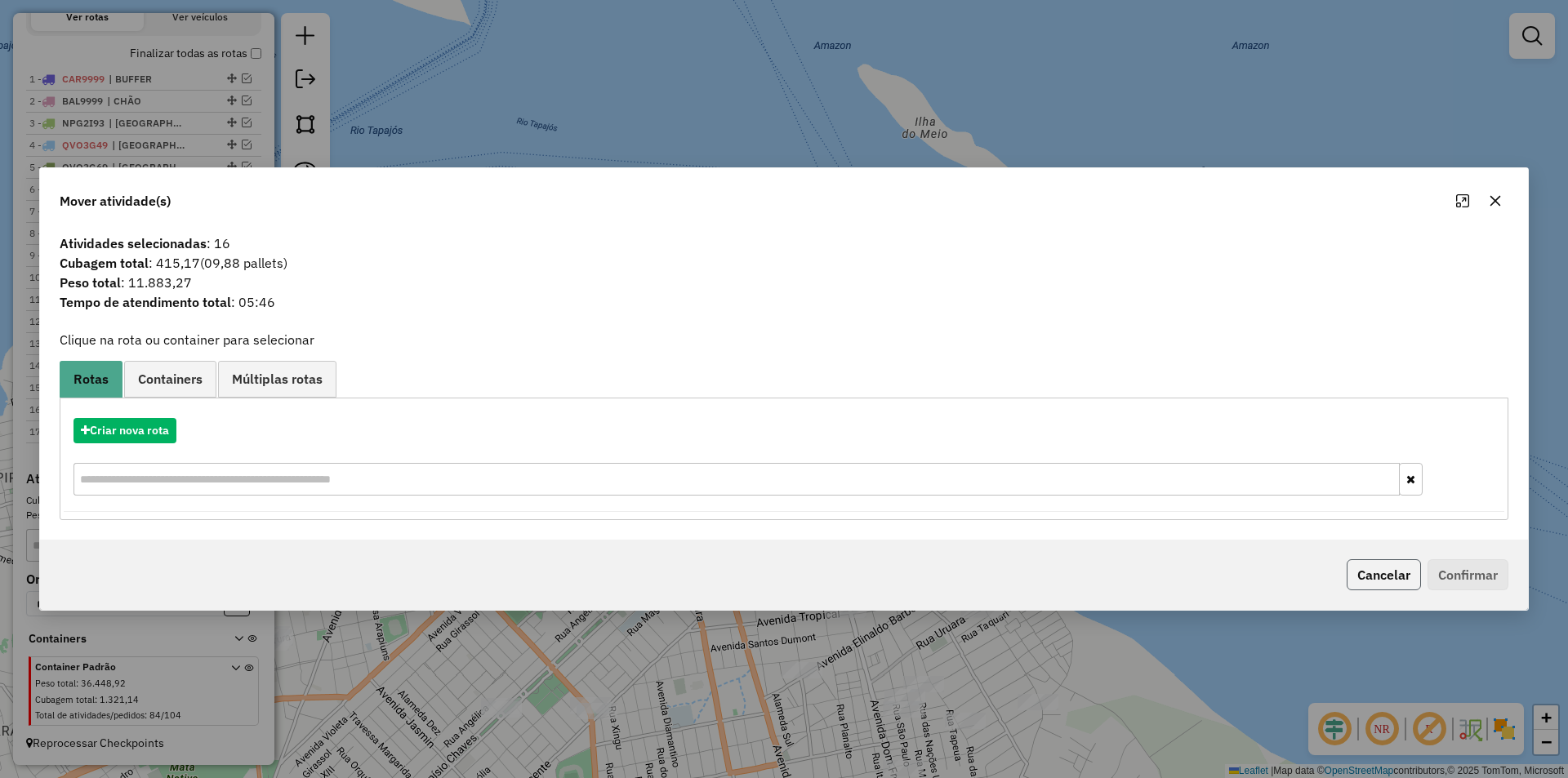
click at [1359, 583] on button "Cancelar" at bounding box center [1384, 574] width 75 height 31
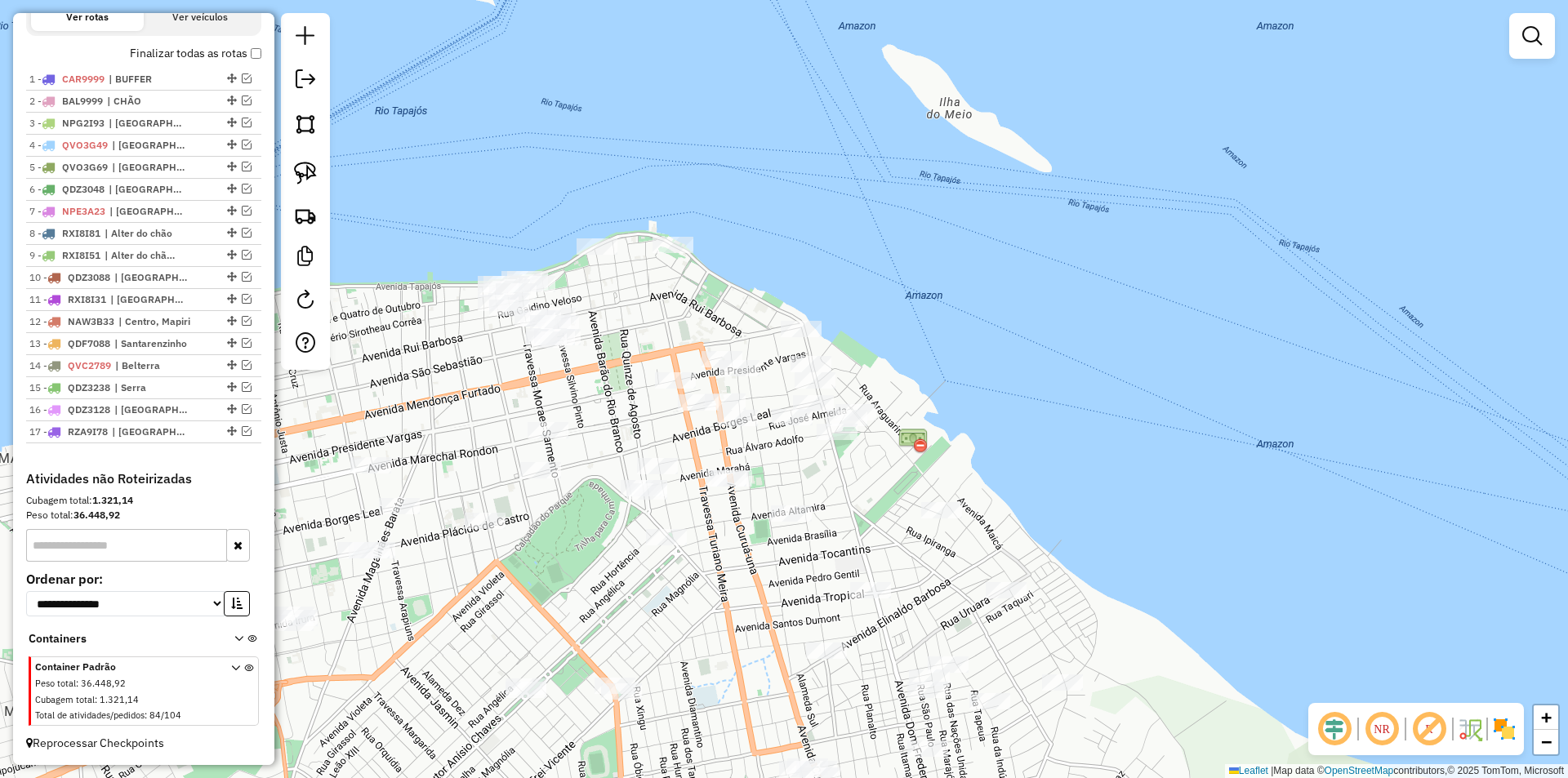
drag, startPoint x: 606, startPoint y: 342, endPoint x: 627, endPoint y: 324, distance: 27.7
click at [627, 324] on div "Janela de atendimento Grade de atendimento Capacidade Transportadoras Veículos …" at bounding box center [784, 389] width 1568 height 778
click at [708, 411] on div at bounding box center [698, 403] width 41 height 16
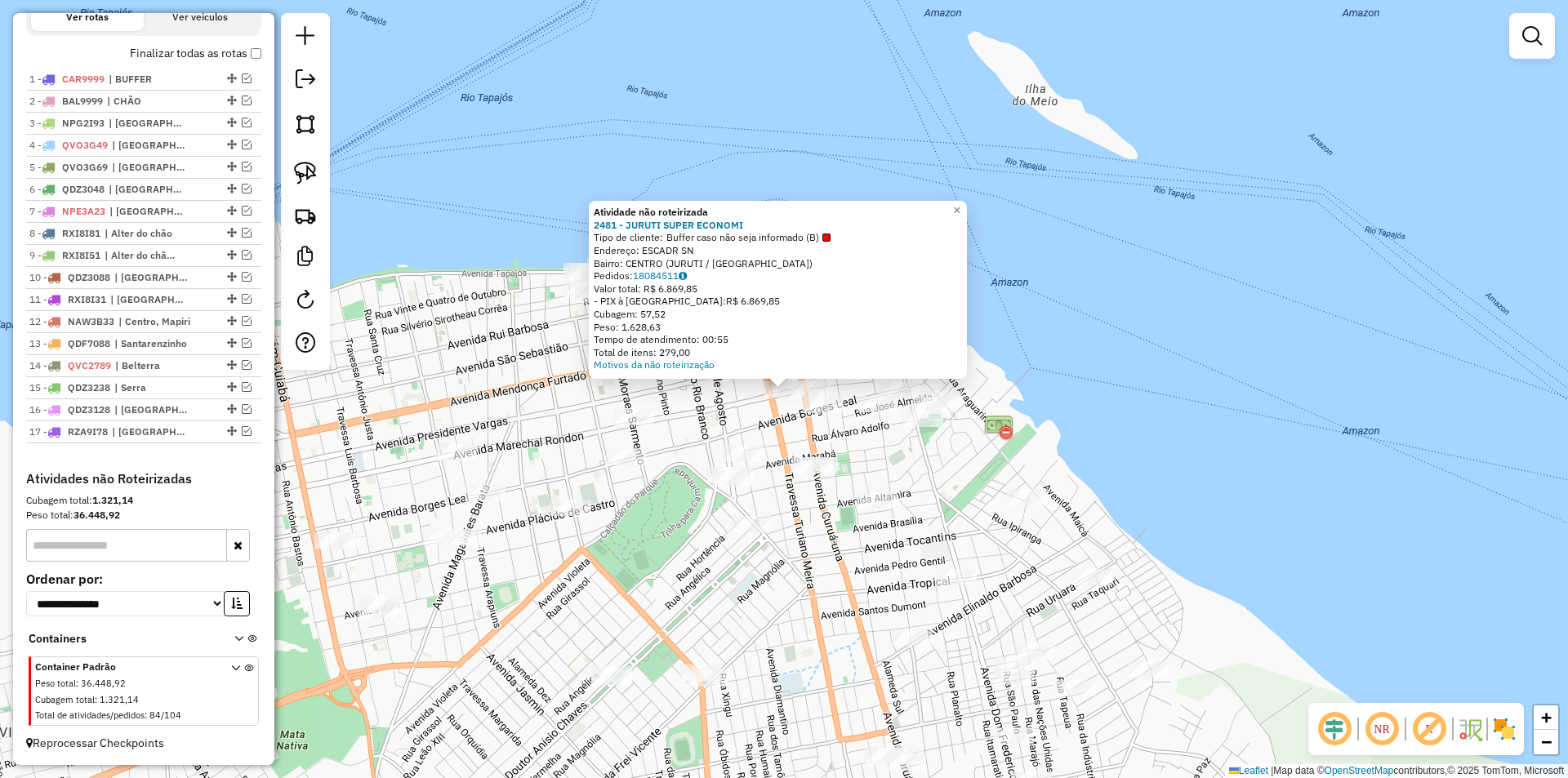
click at [737, 409] on div "Atividade não roteirizada 2481 - JURUTI SUPER ECONOMI Tipo de cliente: Buffer c…" at bounding box center [784, 389] width 1568 height 778
click at [655, 560] on div "Atividade não roteirizada 2481 - JURUTI SUPER ECONOMI Tipo de cliente: Buffer c…" at bounding box center [784, 389] width 1568 height 778
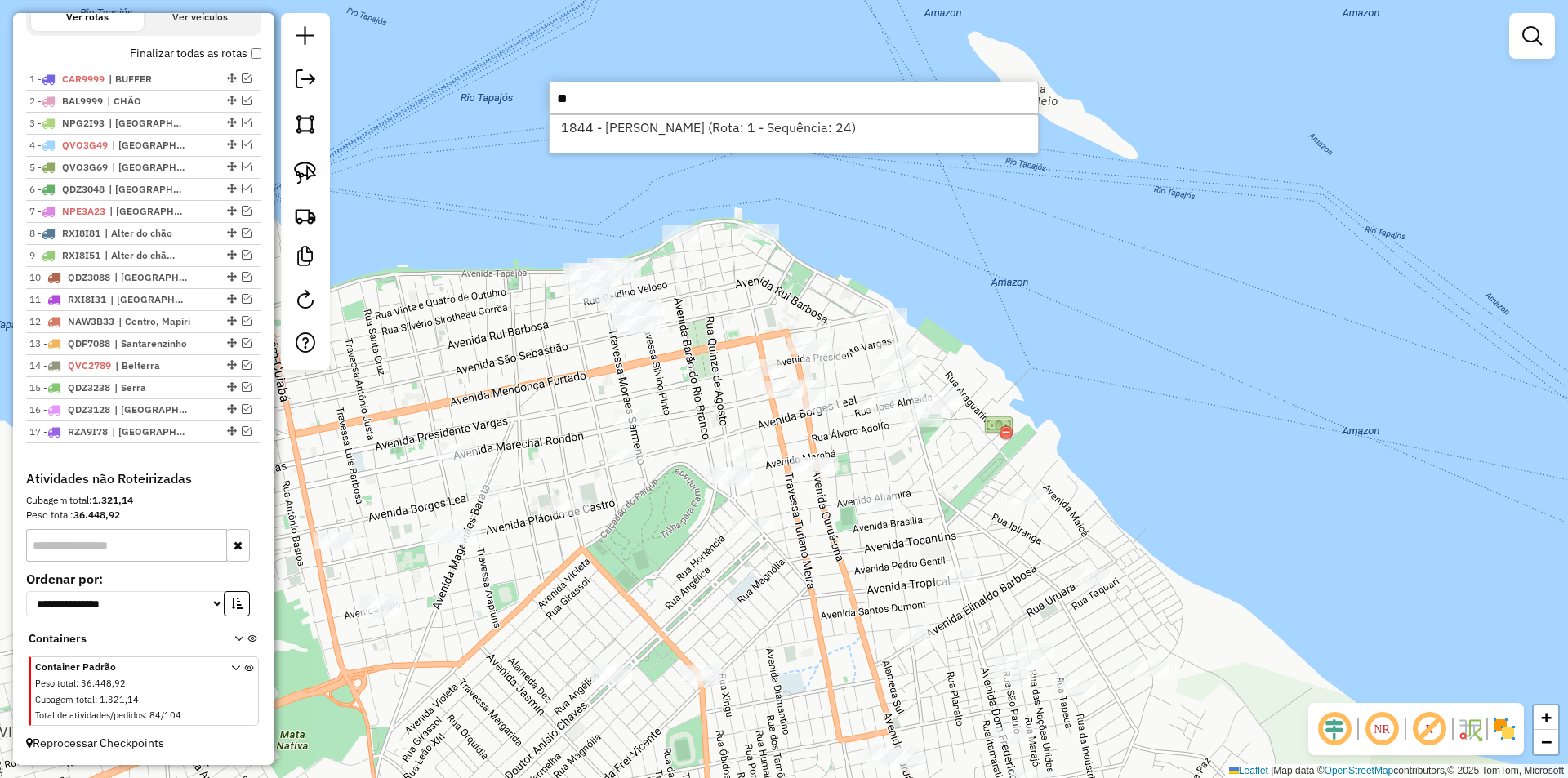
type input "*"
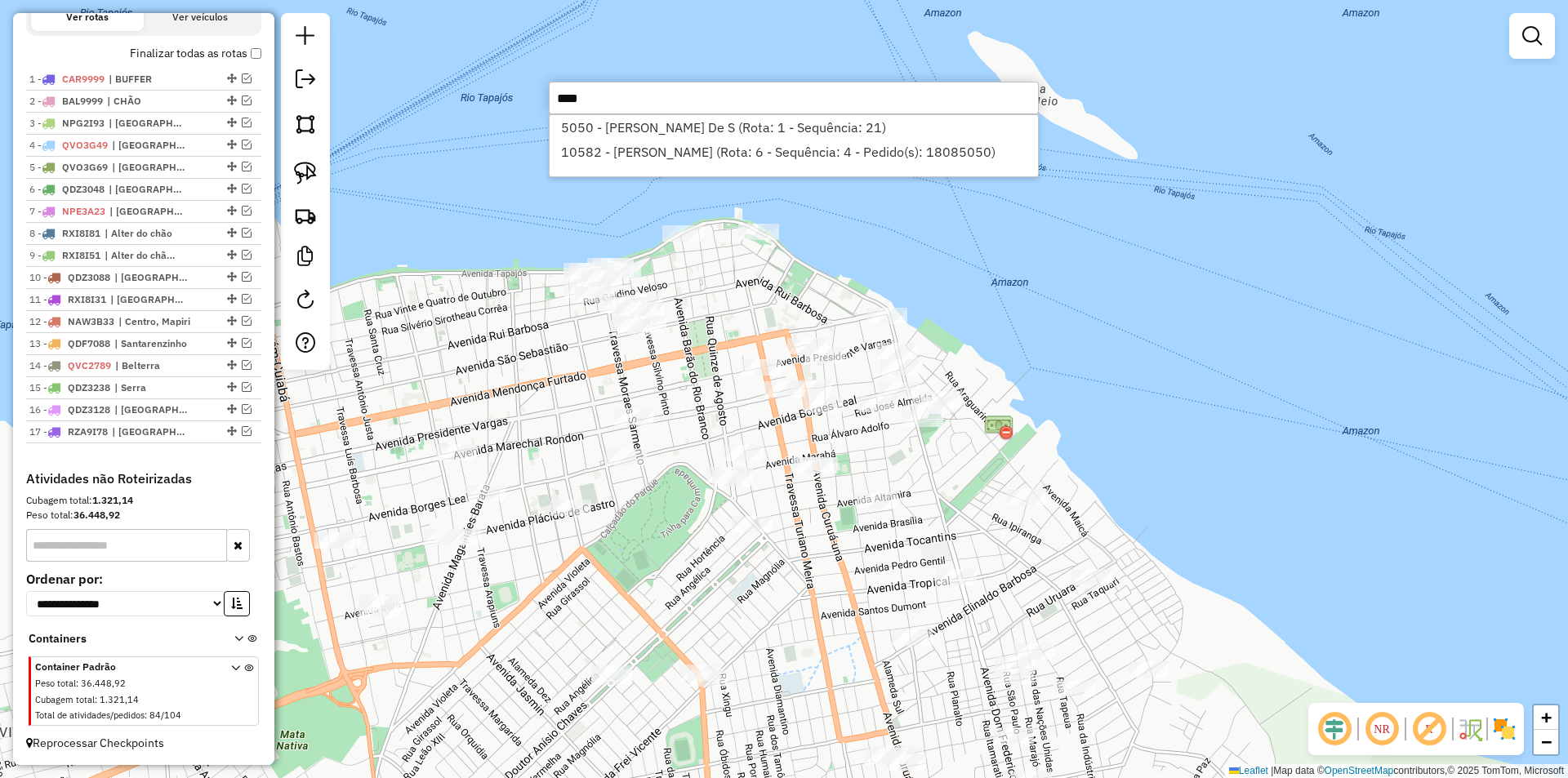
type input "****"
click at [807, 313] on div "Janela de atendimento Grade de atendimento Capacidade Transportadoras Veículos …" at bounding box center [784, 389] width 1568 height 778
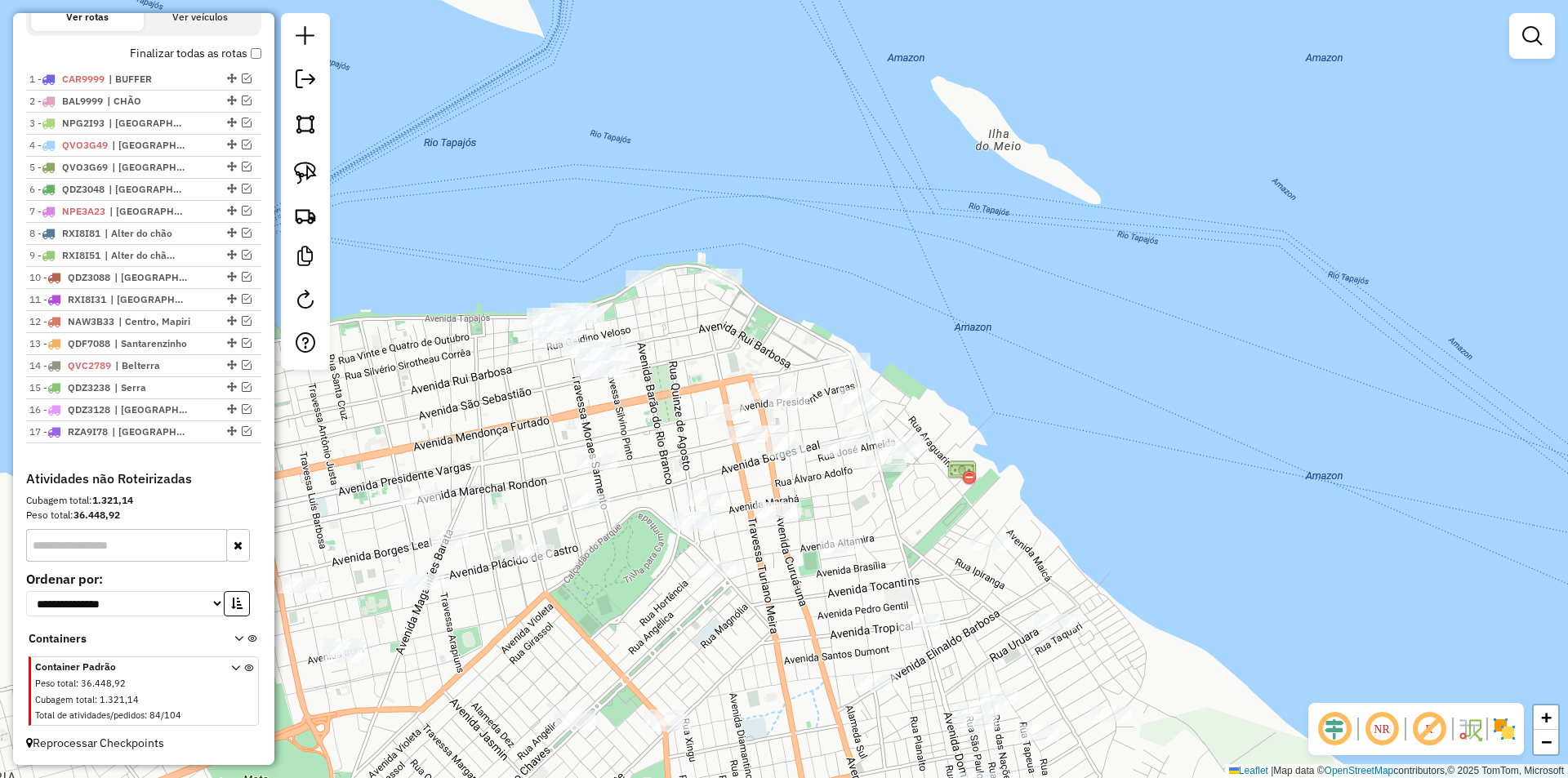
drag, startPoint x: 722, startPoint y: 319, endPoint x: 686, endPoint y: 365, distance: 58.4
click at [686, 365] on div "Janela de atendimento Grade de atendimento Capacidade Transportadoras Veículos …" at bounding box center [784, 389] width 1568 height 778
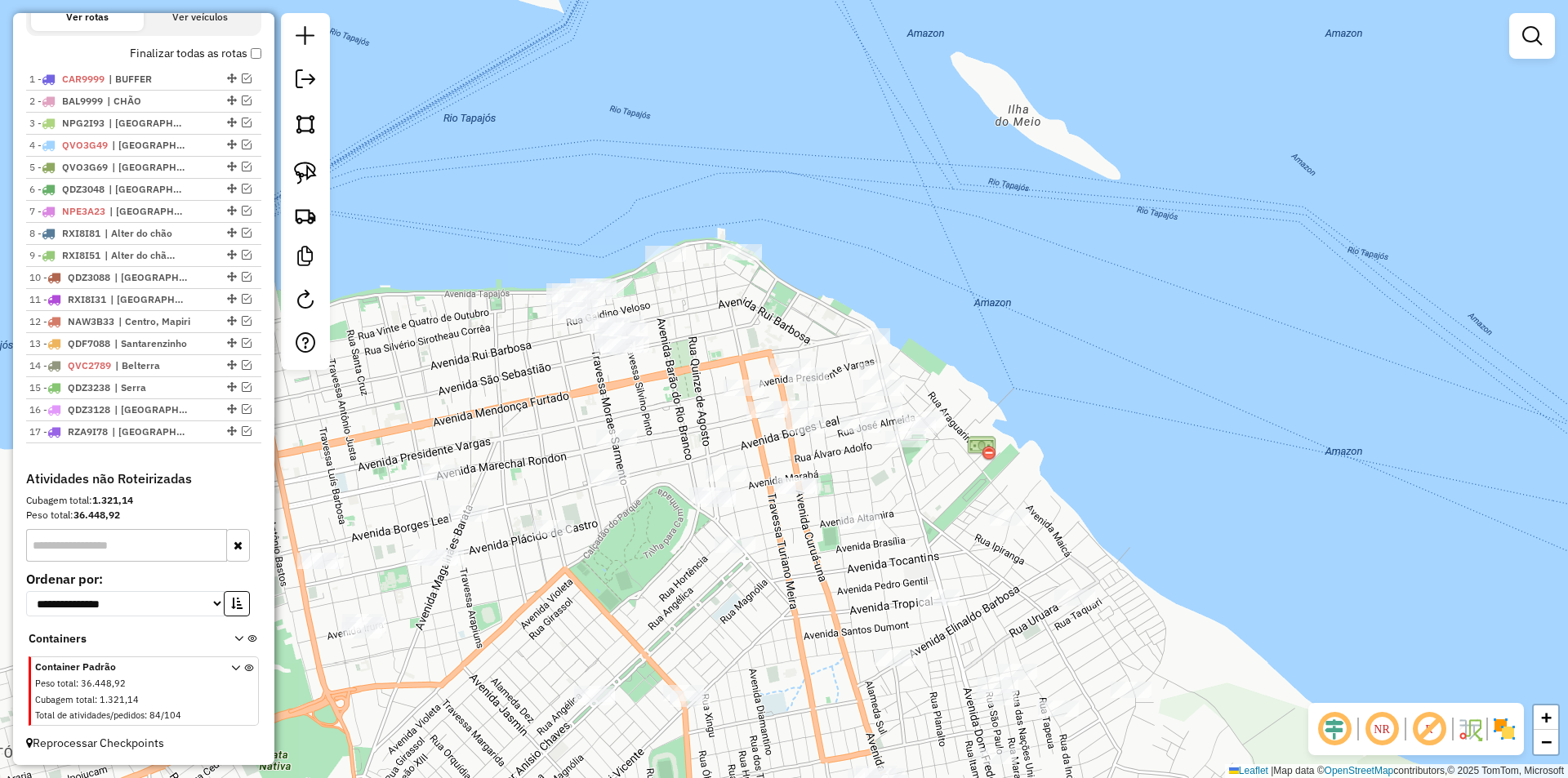
drag, startPoint x: 1086, startPoint y: 355, endPoint x: 1108, endPoint y: 304, distance: 55.5
click at [1108, 304] on div "Janela de atendimento Grade de atendimento Capacidade Transportadoras Veículos …" at bounding box center [784, 389] width 1568 height 778
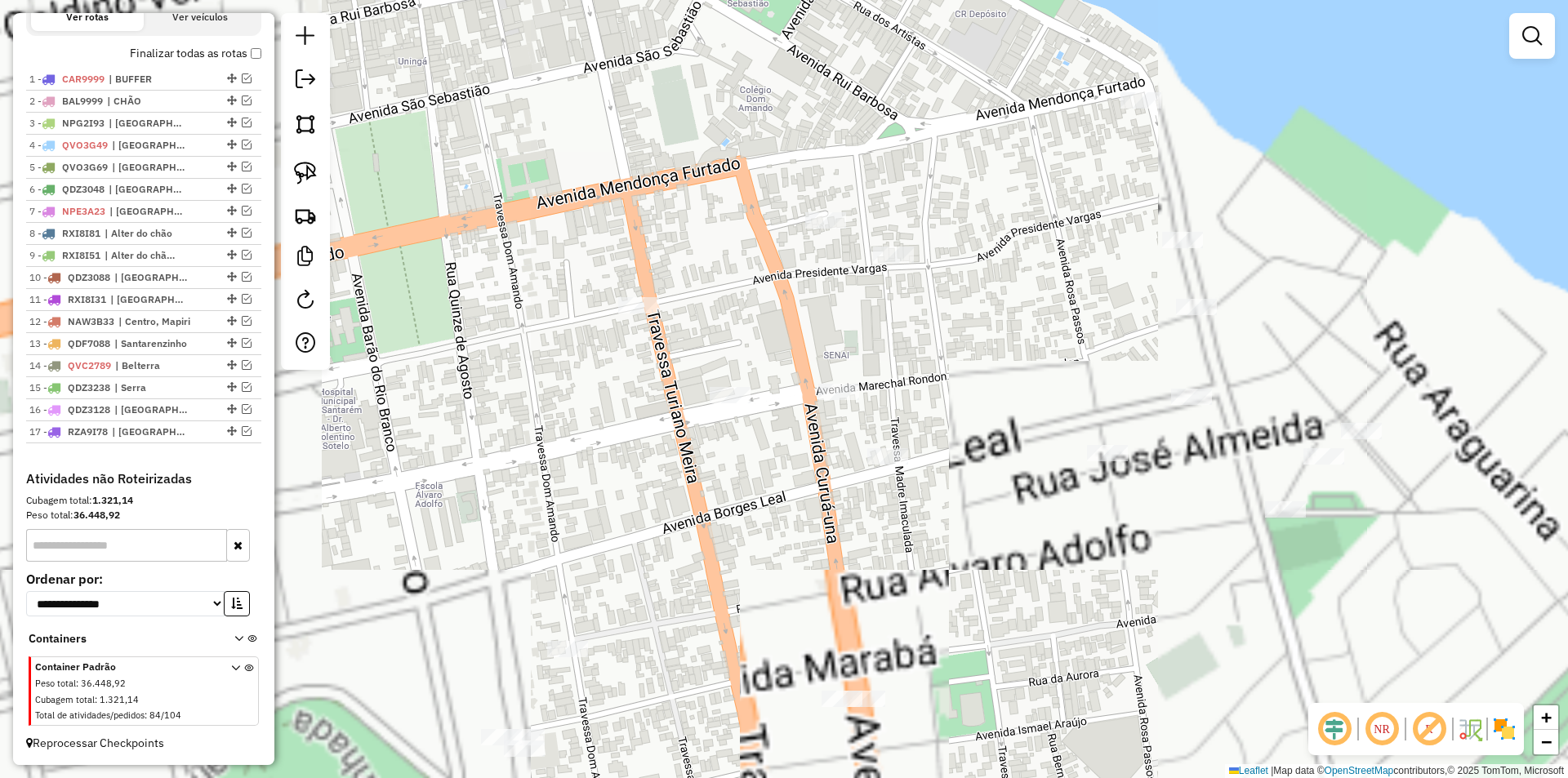
click at [817, 381] on div "Janela de atendimento Grade de atendimento Capacidade Transportadoras Veículos …" at bounding box center [784, 389] width 1568 height 778
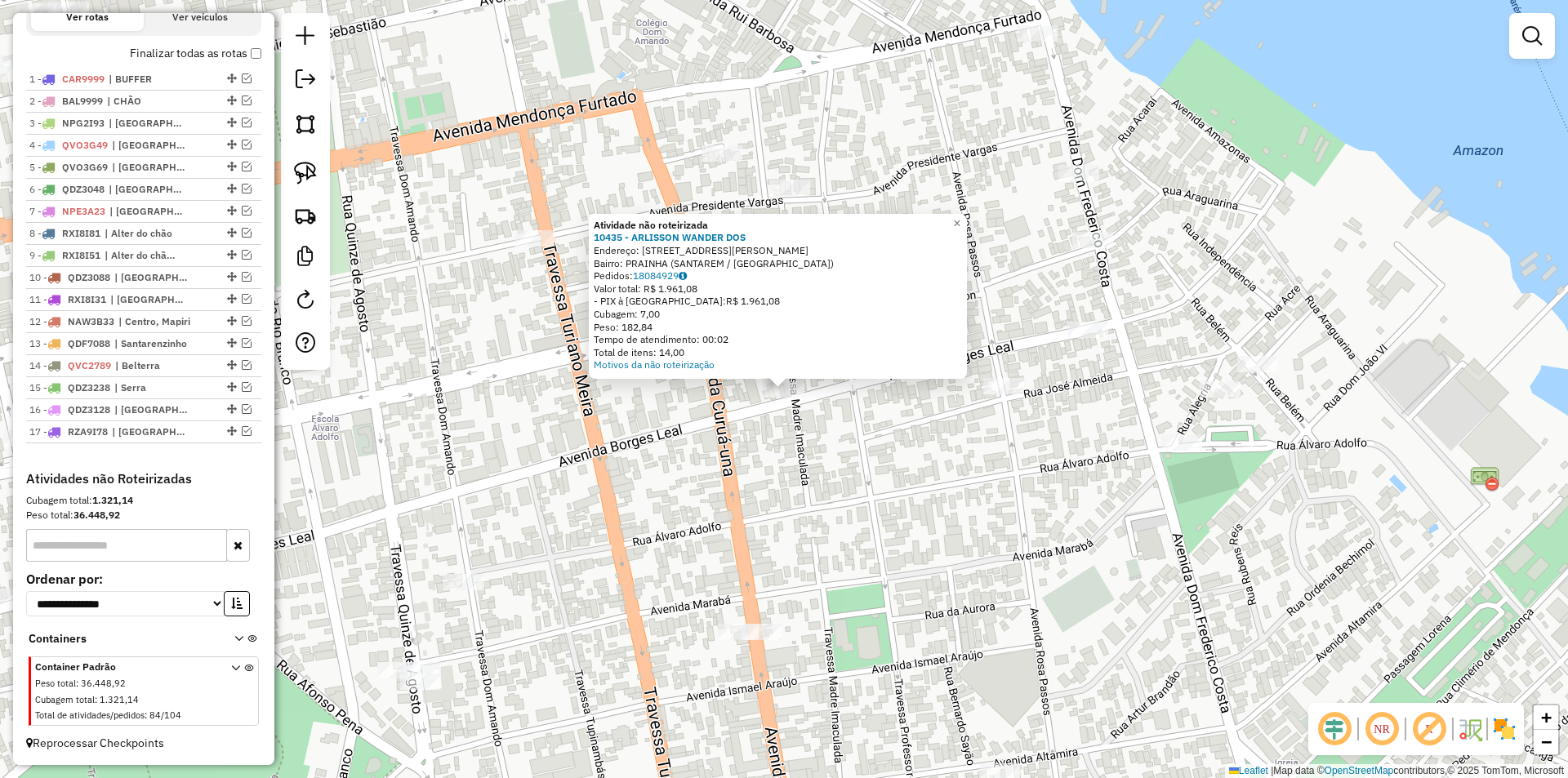
click at [831, 482] on div "Atividade não roteirizada 10435 - ARLISSON WANDER DOS Endereço: AV BORGES LEAL …" at bounding box center [784, 389] width 1568 height 778
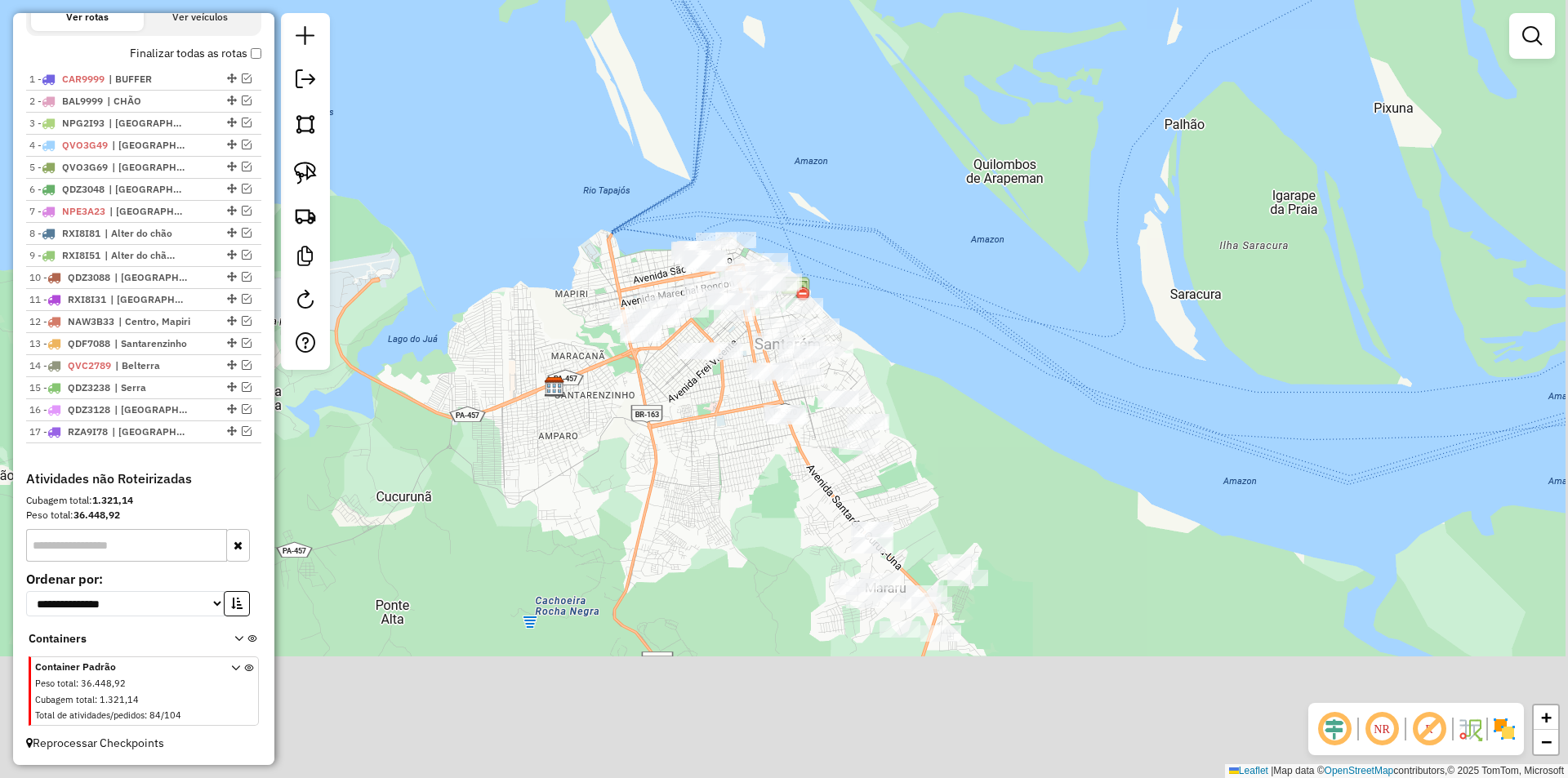
drag, startPoint x: 1084, startPoint y: 469, endPoint x: 986, endPoint y: 269, distance: 222.7
click at [986, 269] on div "Janela de atendimento Grade de atendimento Capacidade Transportadoras Veículos …" at bounding box center [784, 389] width 1568 height 778
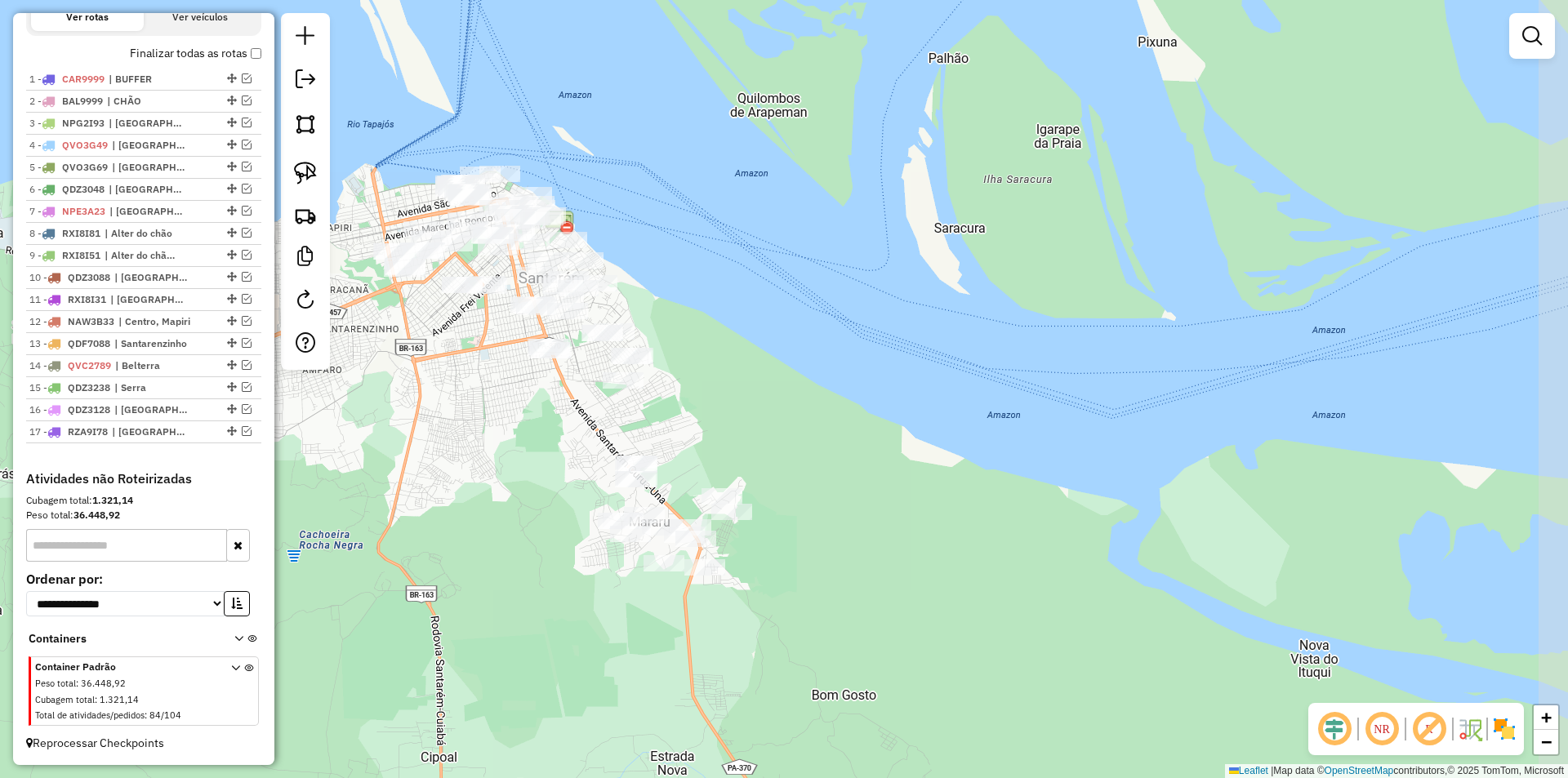
drag, startPoint x: 1009, startPoint y: 355, endPoint x: 825, endPoint y: 356, distance: 184.0
click at [825, 356] on div "Janela de atendimento Grade de atendimento Capacidade Transportadoras Veículos …" at bounding box center [784, 389] width 1568 height 778
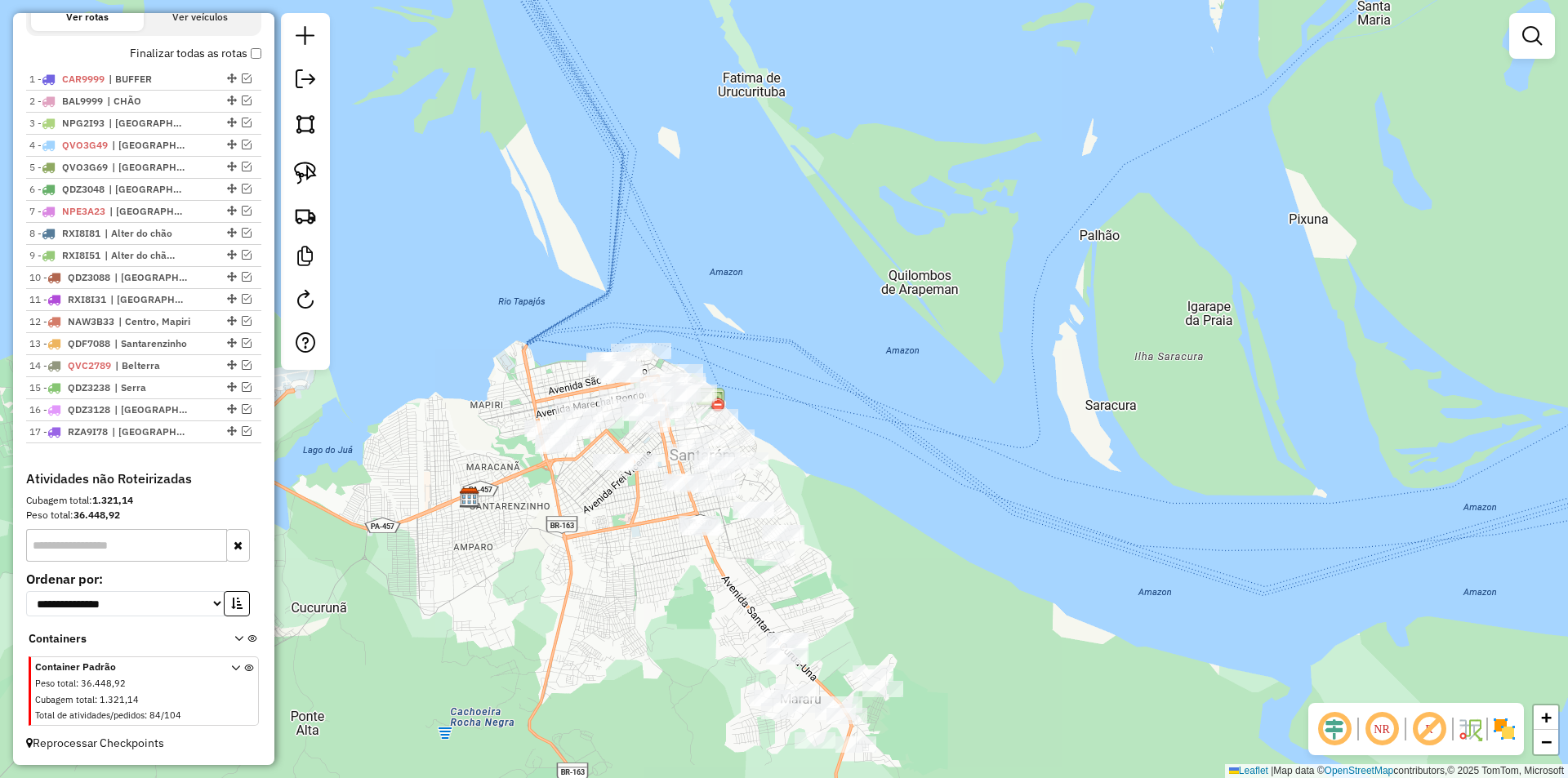
drag, startPoint x: 479, startPoint y: 385, endPoint x: 633, endPoint y: 554, distance: 228.6
click at [633, 554] on div "Janela de atendimento Grade de atendimento Capacidade Transportadoras Veículos …" at bounding box center [784, 389] width 1568 height 778
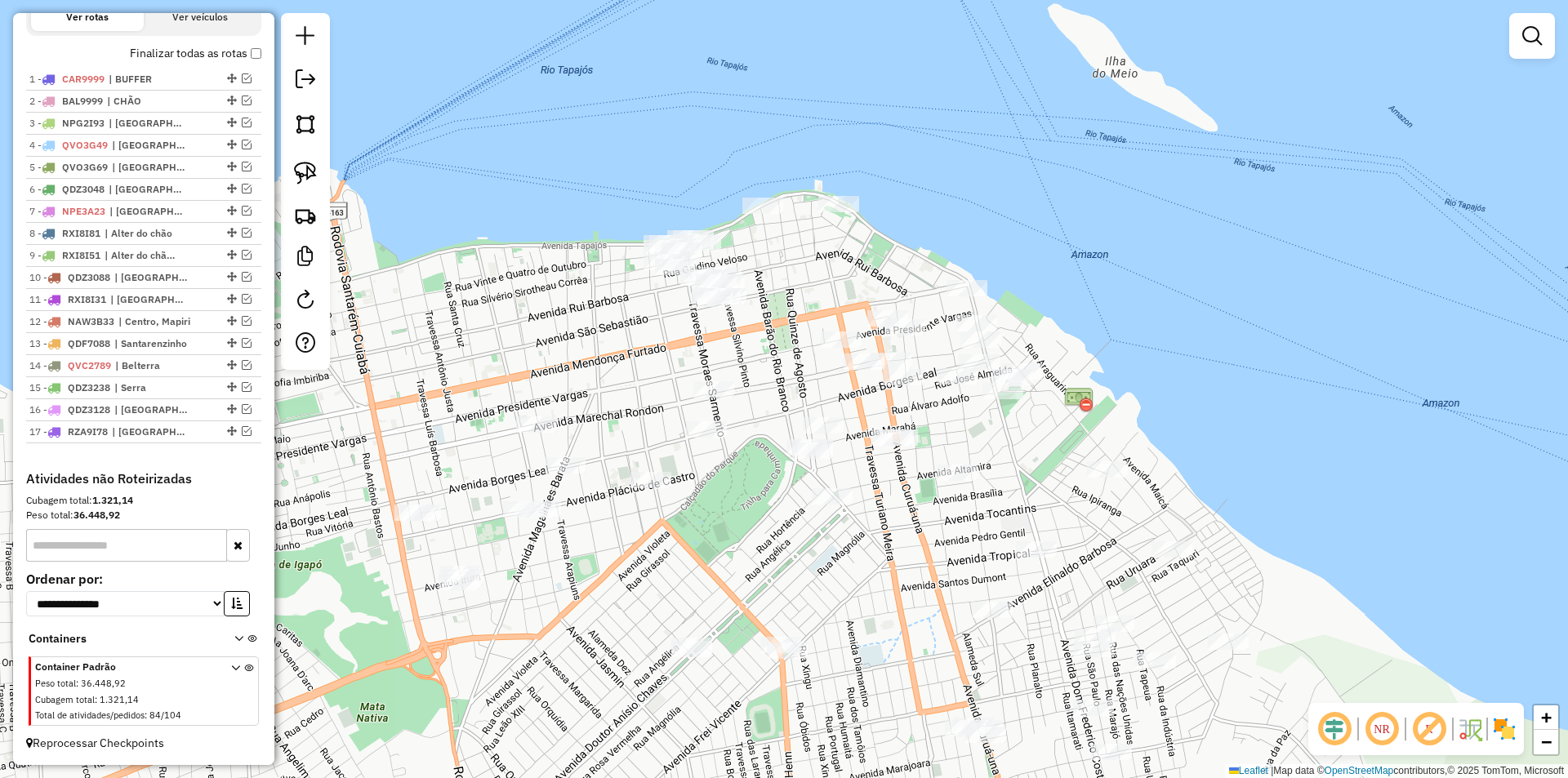
drag, startPoint x: 563, startPoint y: 297, endPoint x: 529, endPoint y: 385, distance: 94.3
click at [529, 385] on div "Janela de atendimento Grade de atendimento Capacidade Transportadoras Veículos …" at bounding box center [784, 389] width 1568 height 778
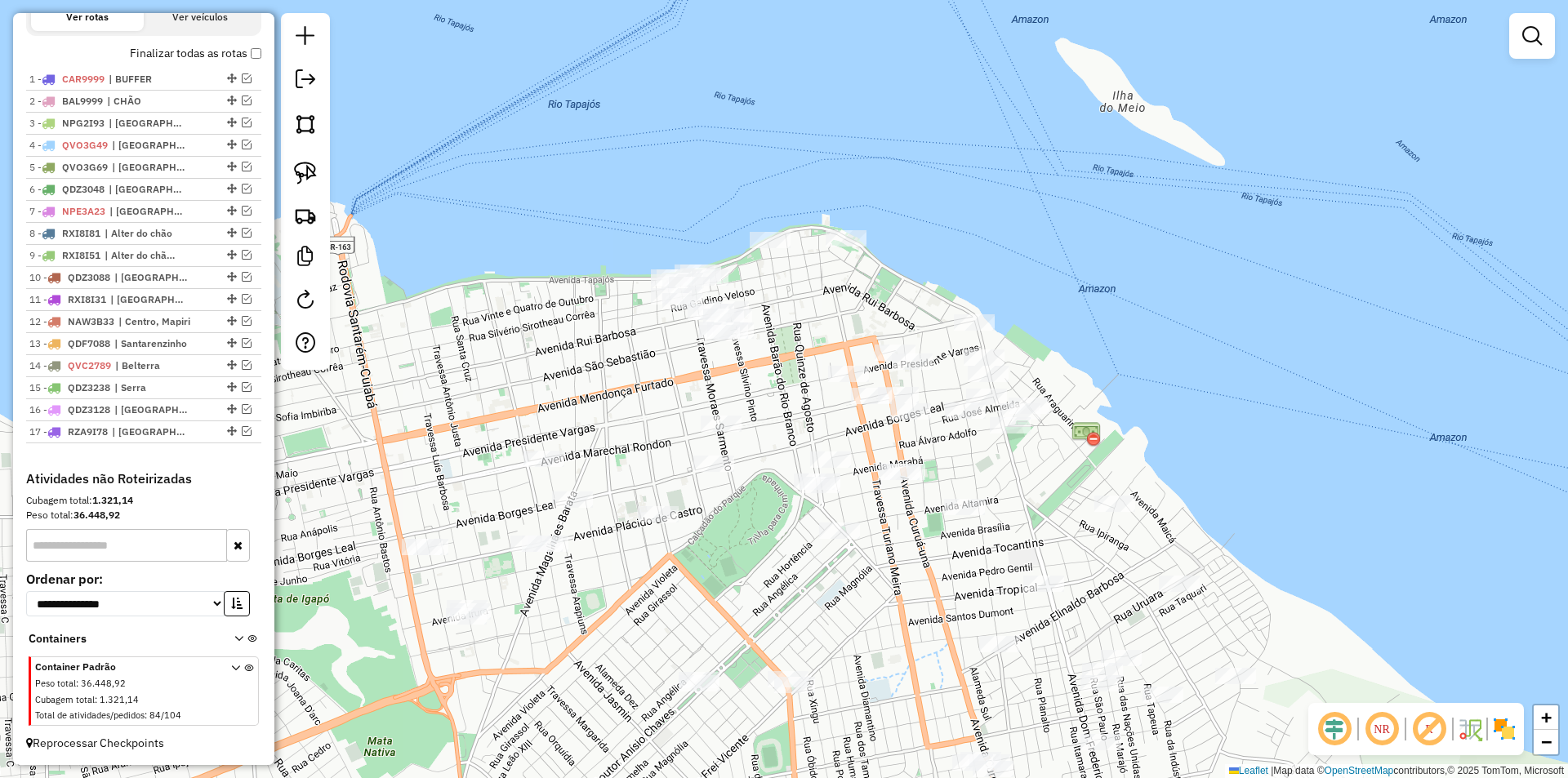
click at [320, 191] on div at bounding box center [305, 191] width 49 height 357
click at [317, 171] on link at bounding box center [305, 172] width 36 height 36
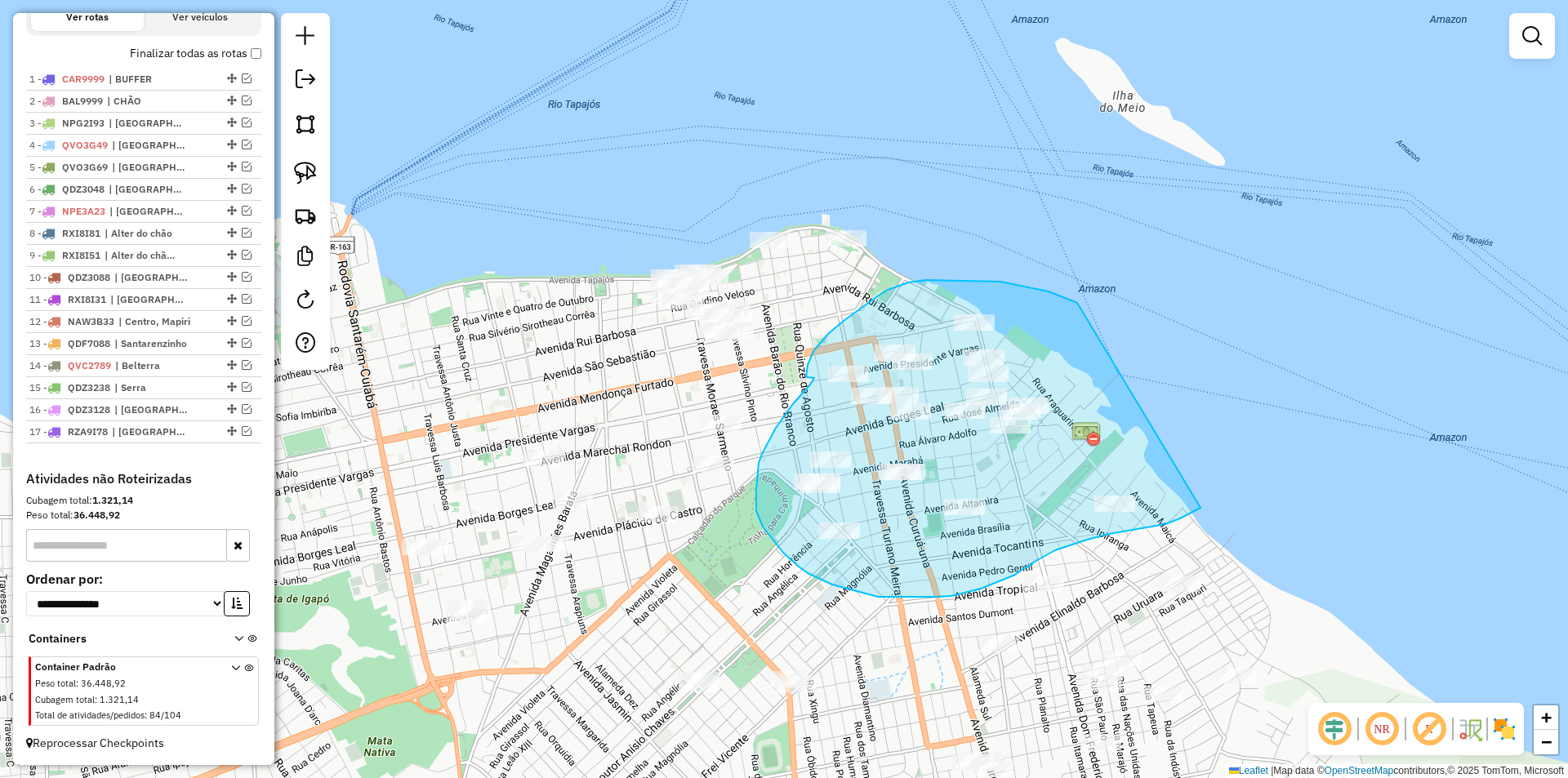
drag, startPoint x: 1077, startPoint y: 303, endPoint x: 1201, endPoint y: 508, distance: 239.6
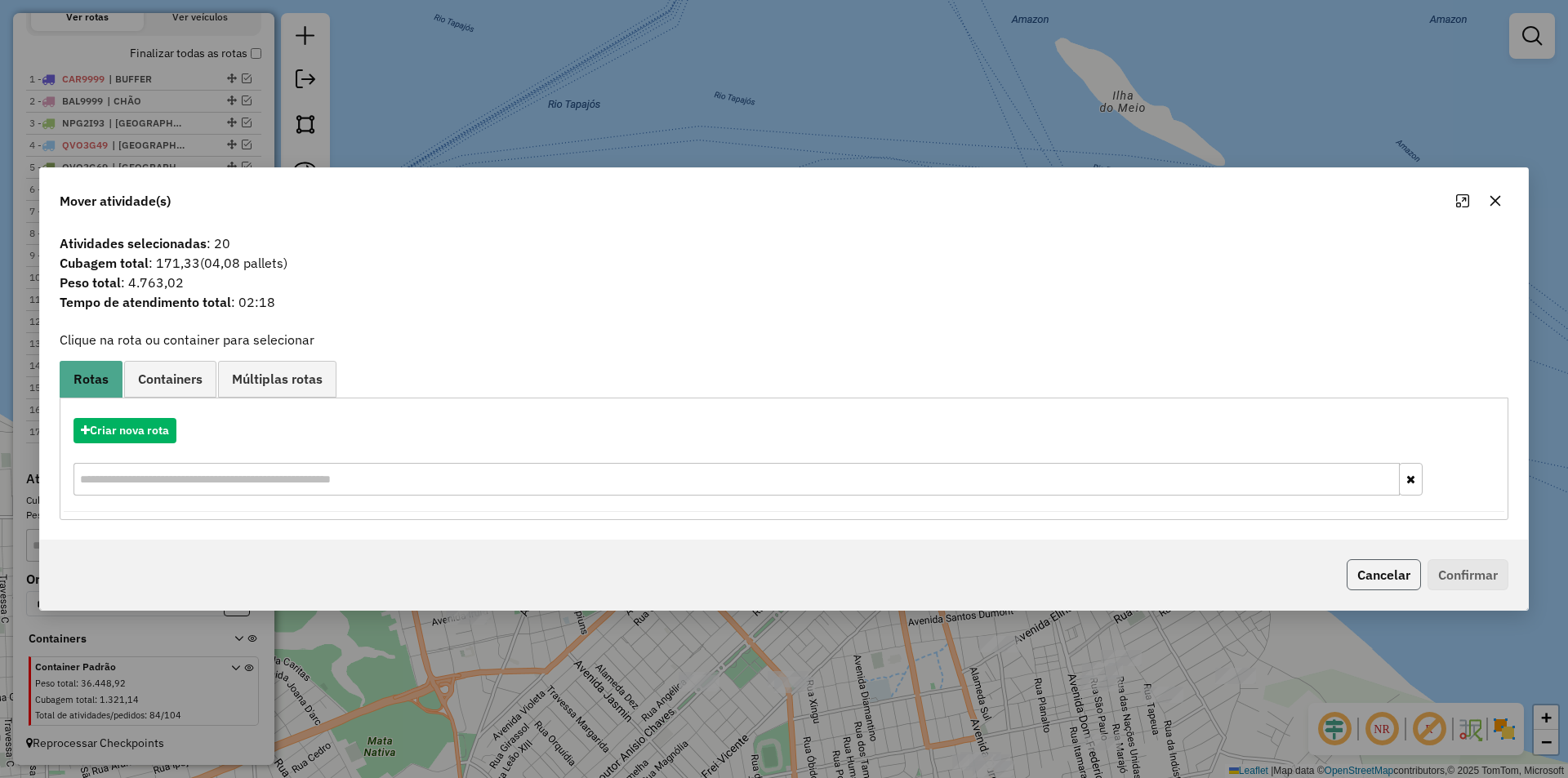
click at [1367, 575] on button "Cancelar" at bounding box center [1384, 574] width 75 height 31
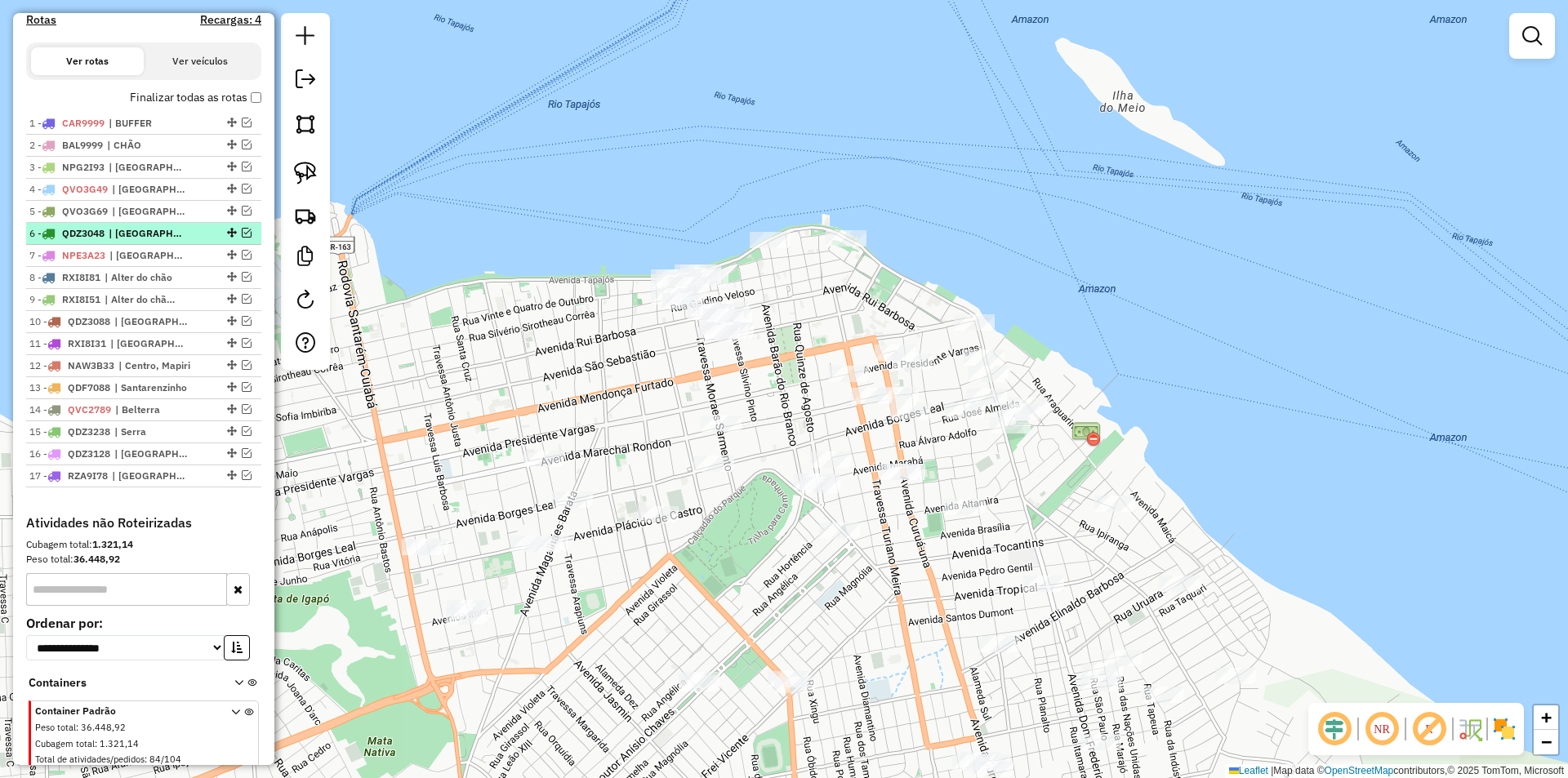
scroll to position [530, 0]
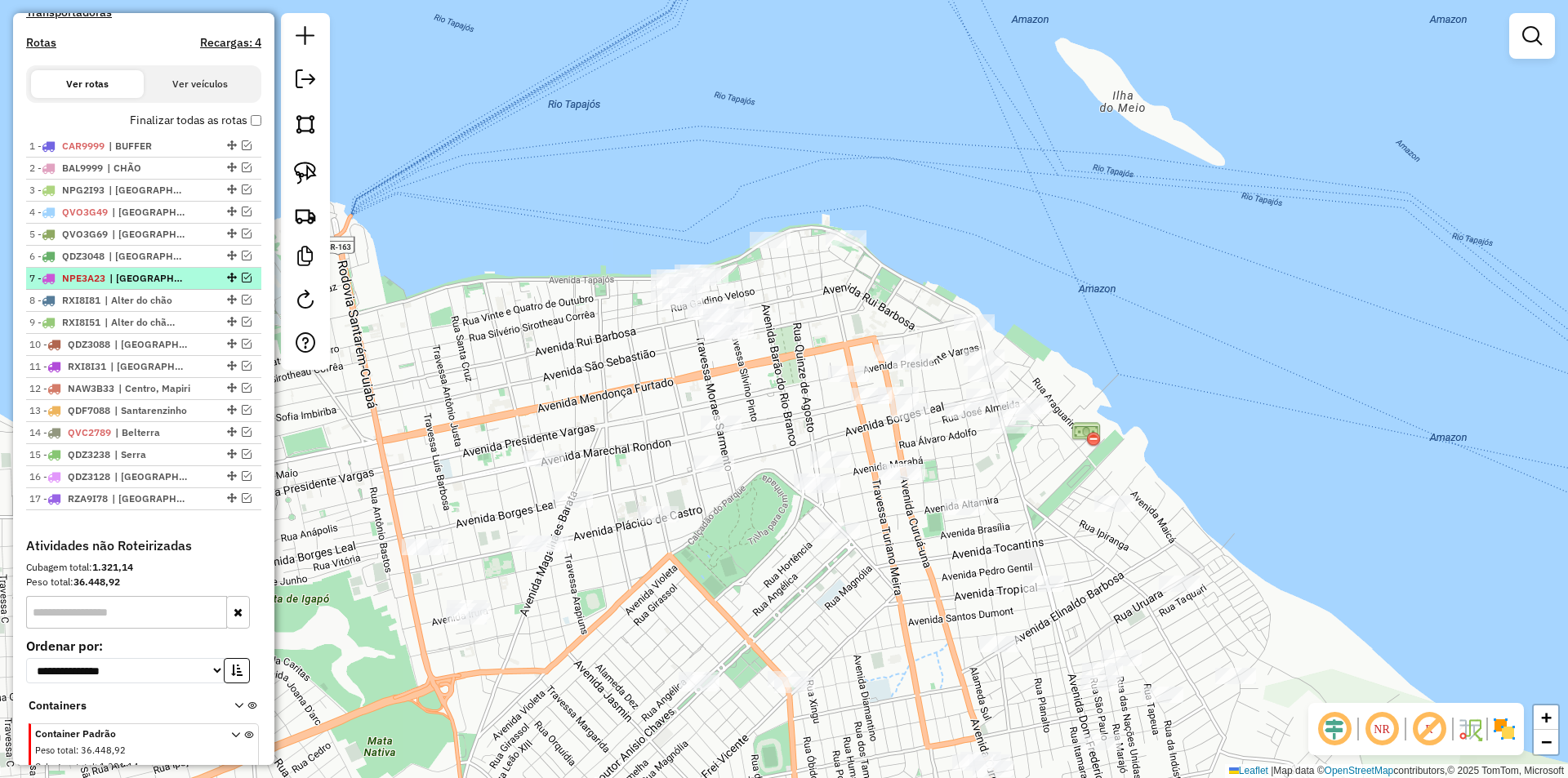
click at [242, 283] on em at bounding box center [246, 277] width 10 height 10
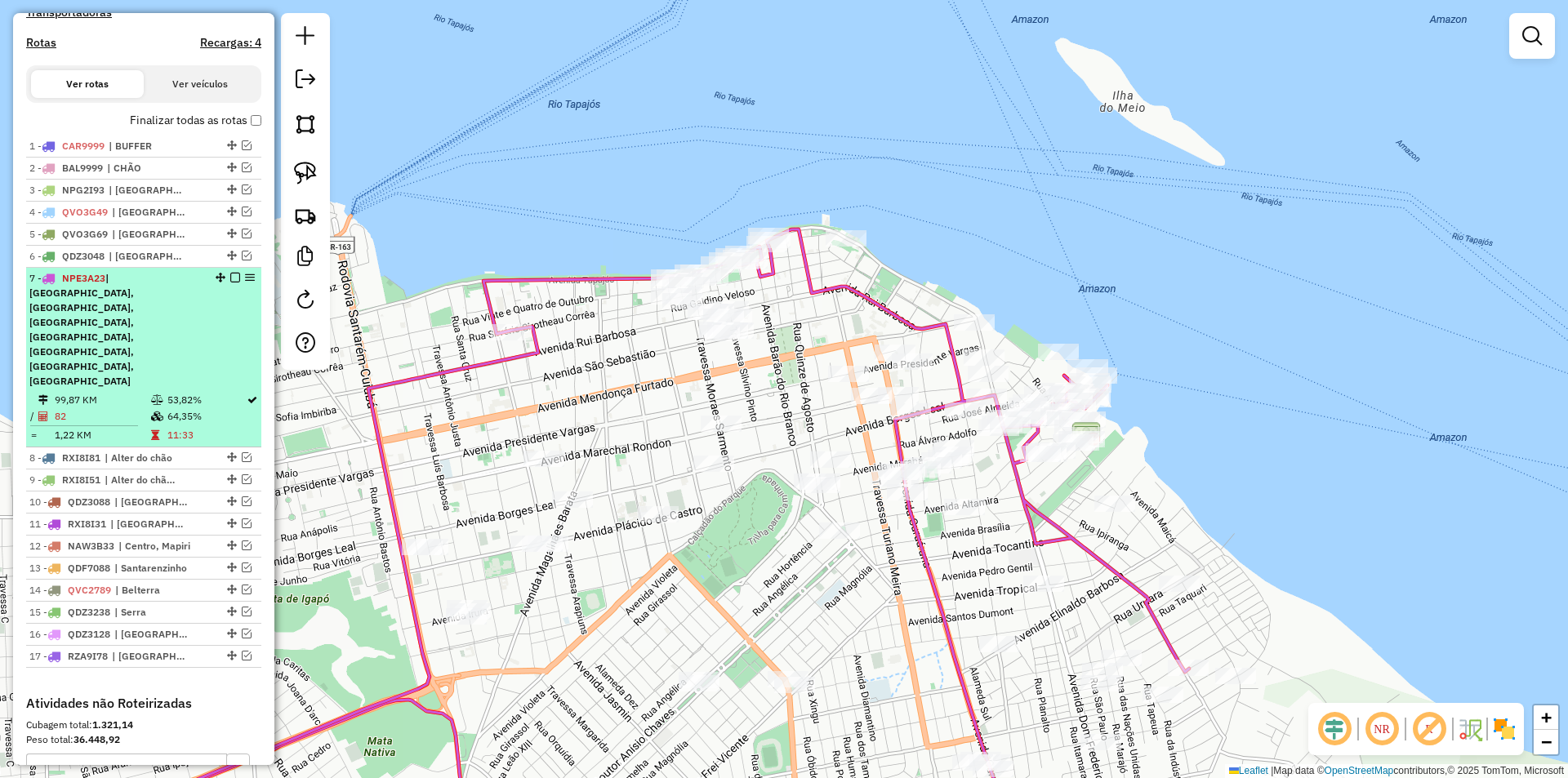
click at [230, 392] on td "53,82%" at bounding box center [205, 400] width 79 height 16
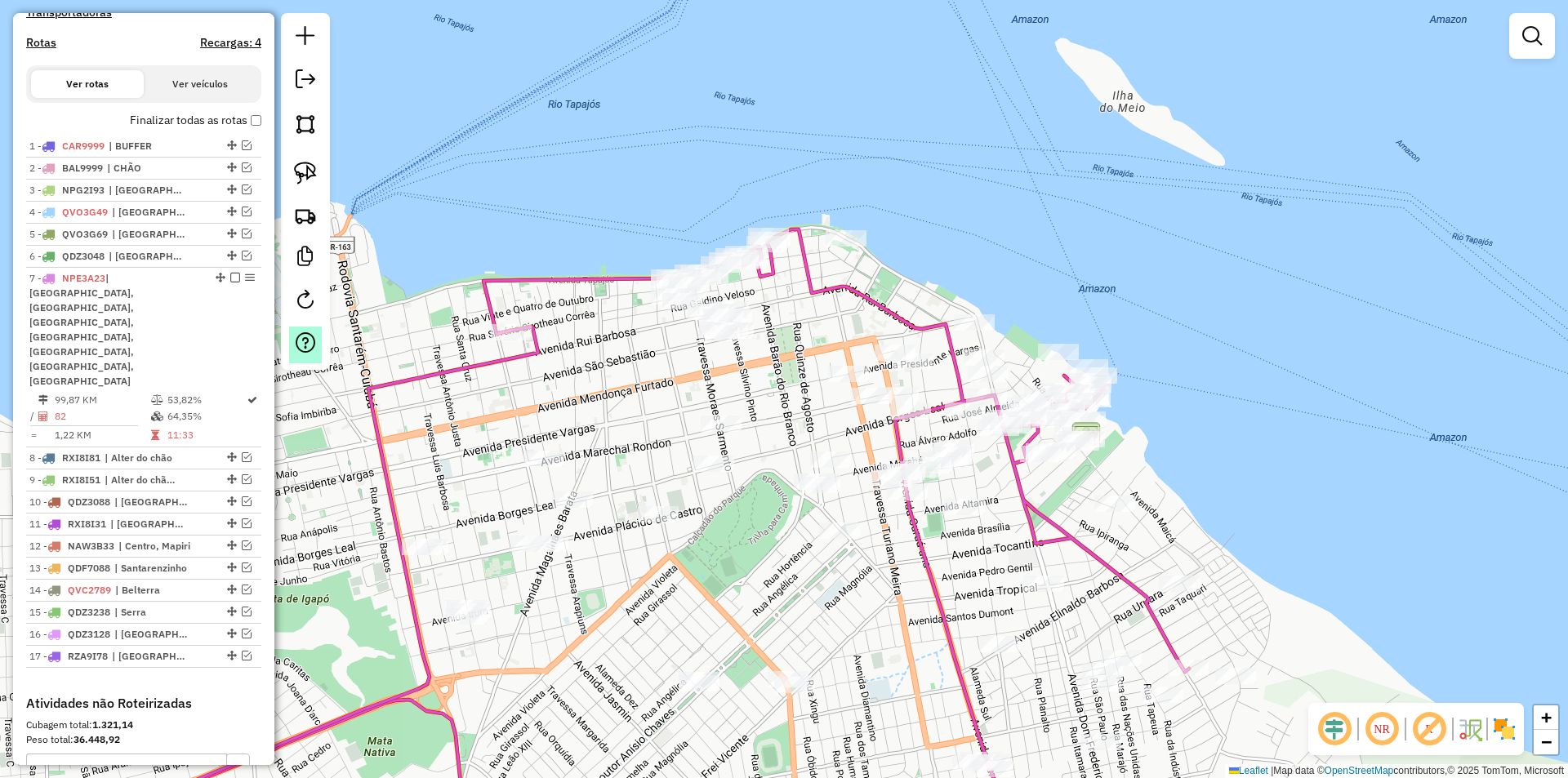
select select "**********"
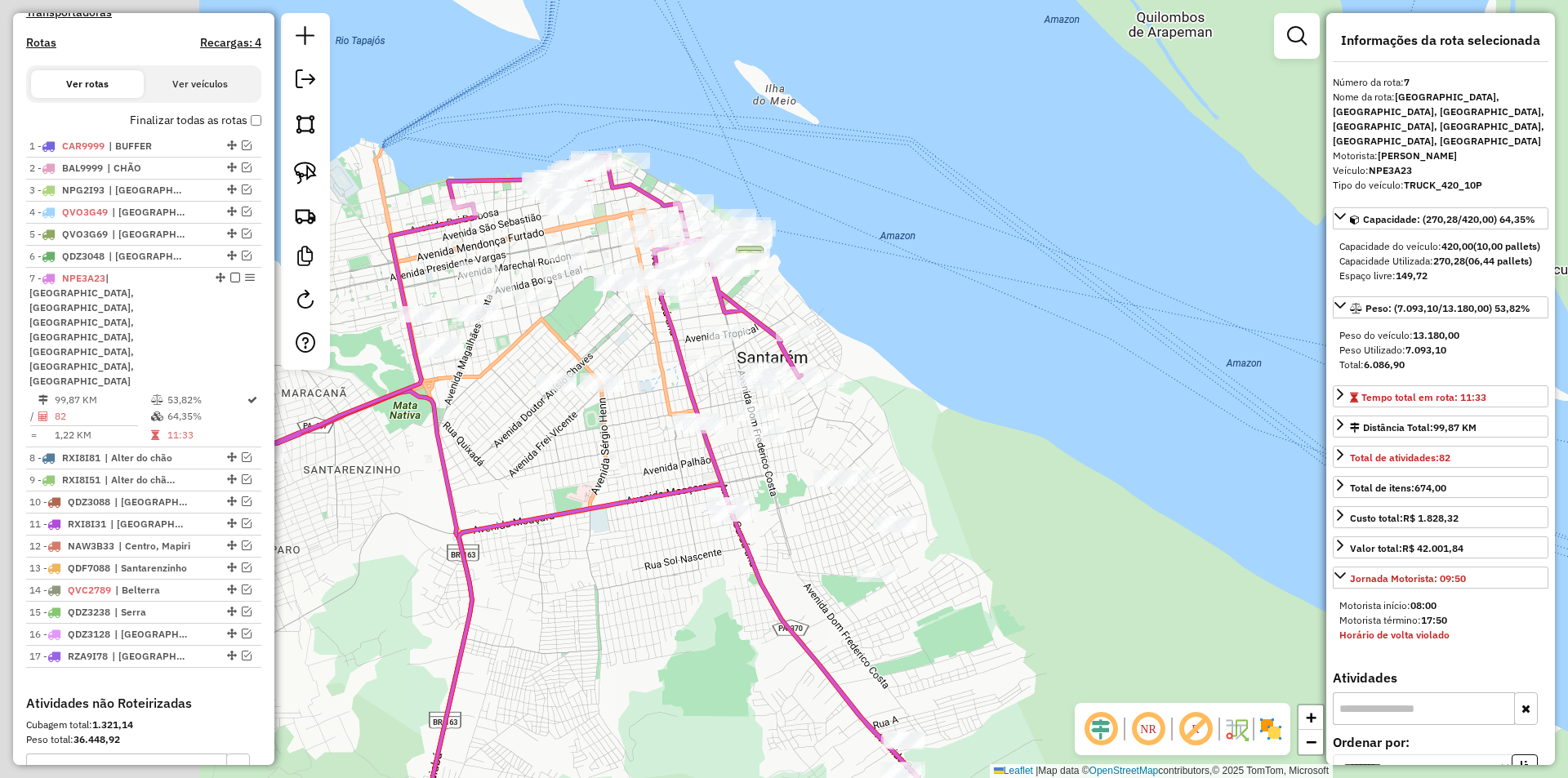
drag, startPoint x: 798, startPoint y: 277, endPoint x: 938, endPoint y: 333, distance: 150.8
click at [938, 333] on div "Janela de atendimento Grade de atendimento Capacidade Transportadoras Veículos …" at bounding box center [784, 389] width 1568 height 778
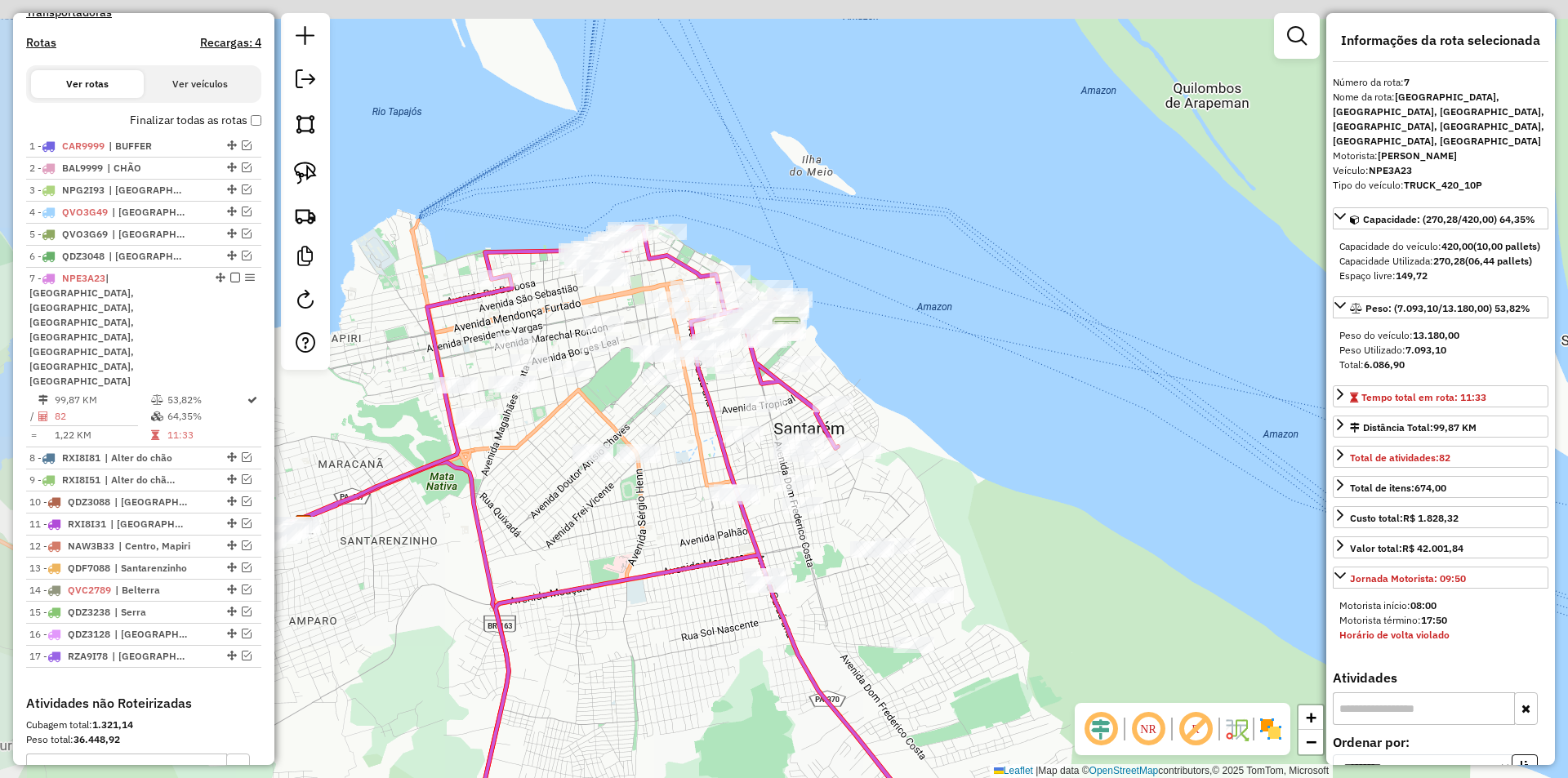
drag, startPoint x: 901, startPoint y: 306, endPoint x: 929, endPoint y: 372, distance: 71.7
click at [929, 372] on div "Janela de atendimento Grade de atendimento Capacidade Transportadoras Veículos …" at bounding box center [784, 389] width 1568 height 778
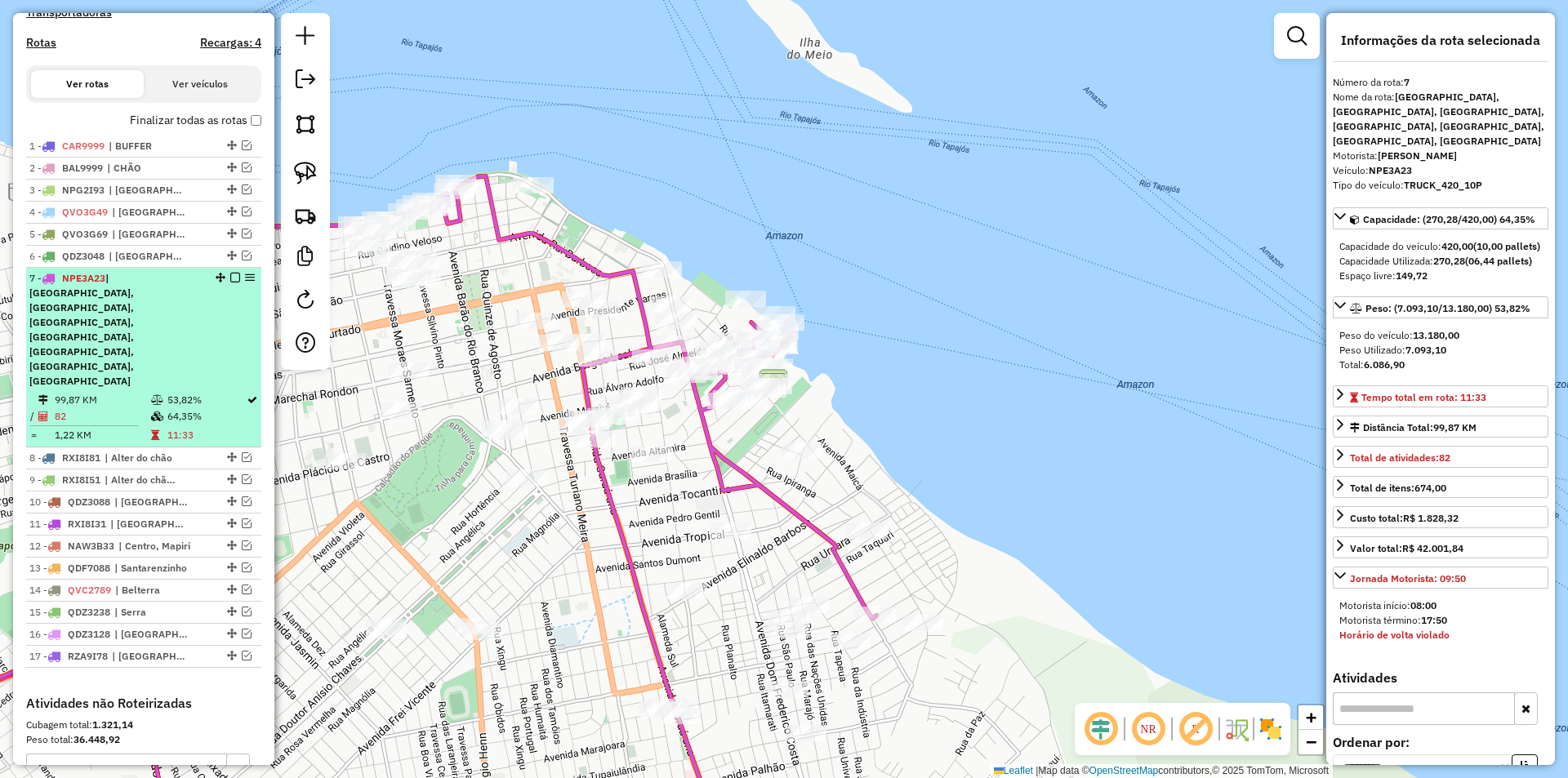
click at [230, 283] on em at bounding box center [235, 277] width 10 height 10
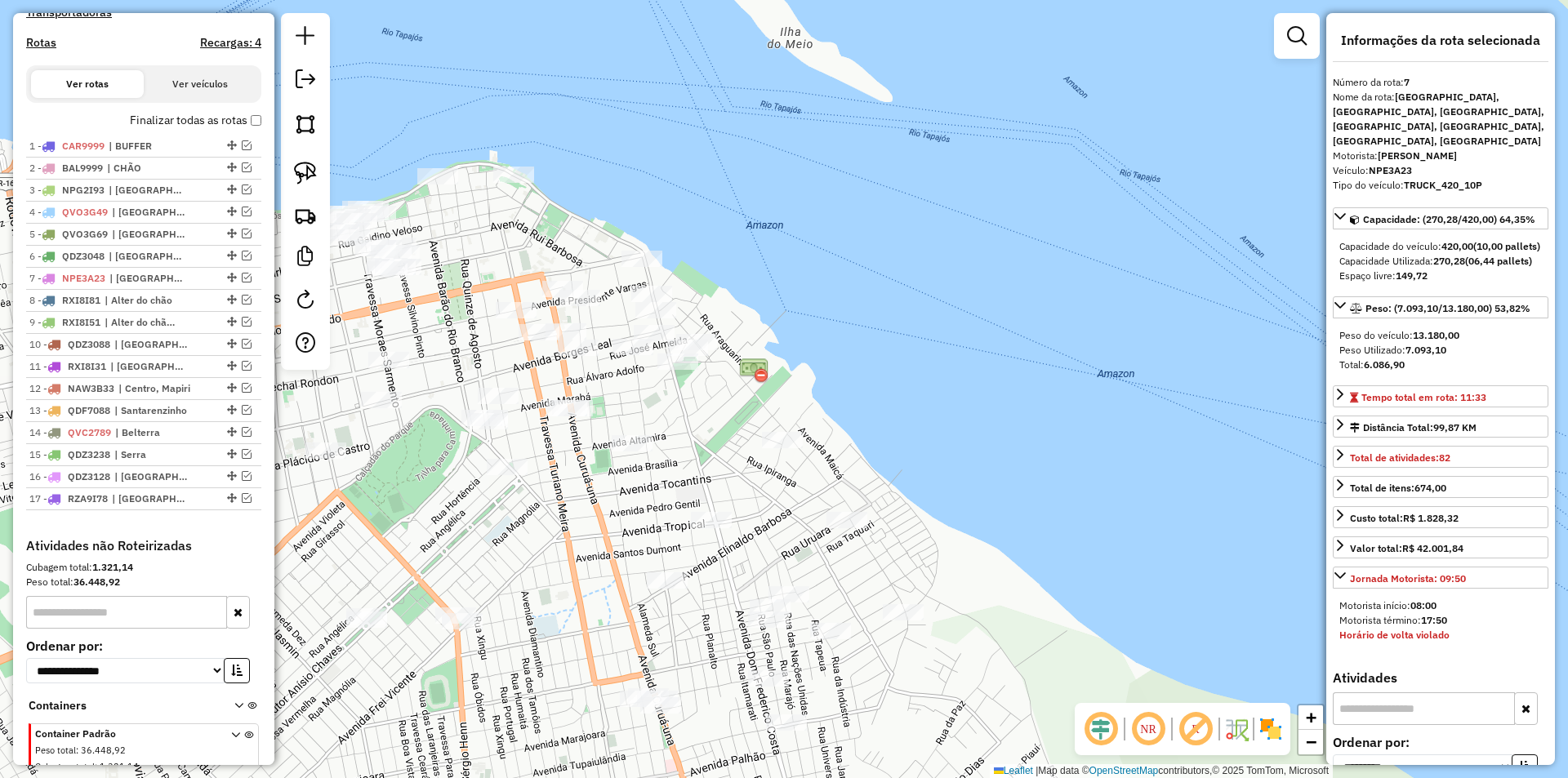
drag, startPoint x: 472, startPoint y: 357, endPoint x: 453, endPoint y: 347, distance: 21.5
click at [453, 347] on div "Janela de atendimento Grade de atendimento Capacidade Transportadoras Veículos …" at bounding box center [784, 389] width 1568 height 778
click at [245, 283] on em at bounding box center [246, 277] width 10 height 10
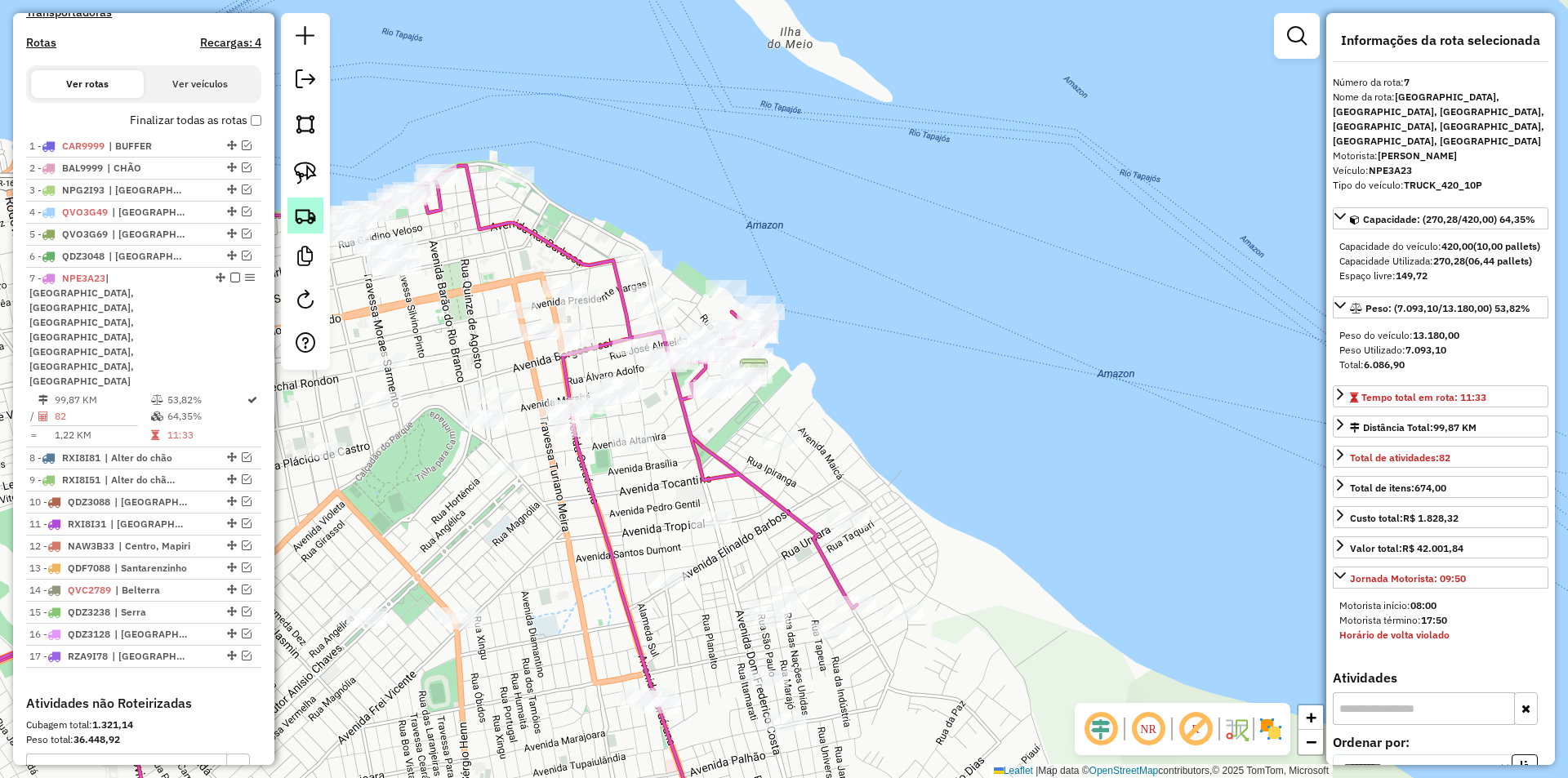
click at [300, 218] on img at bounding box center [306, 216] width 23 height 23
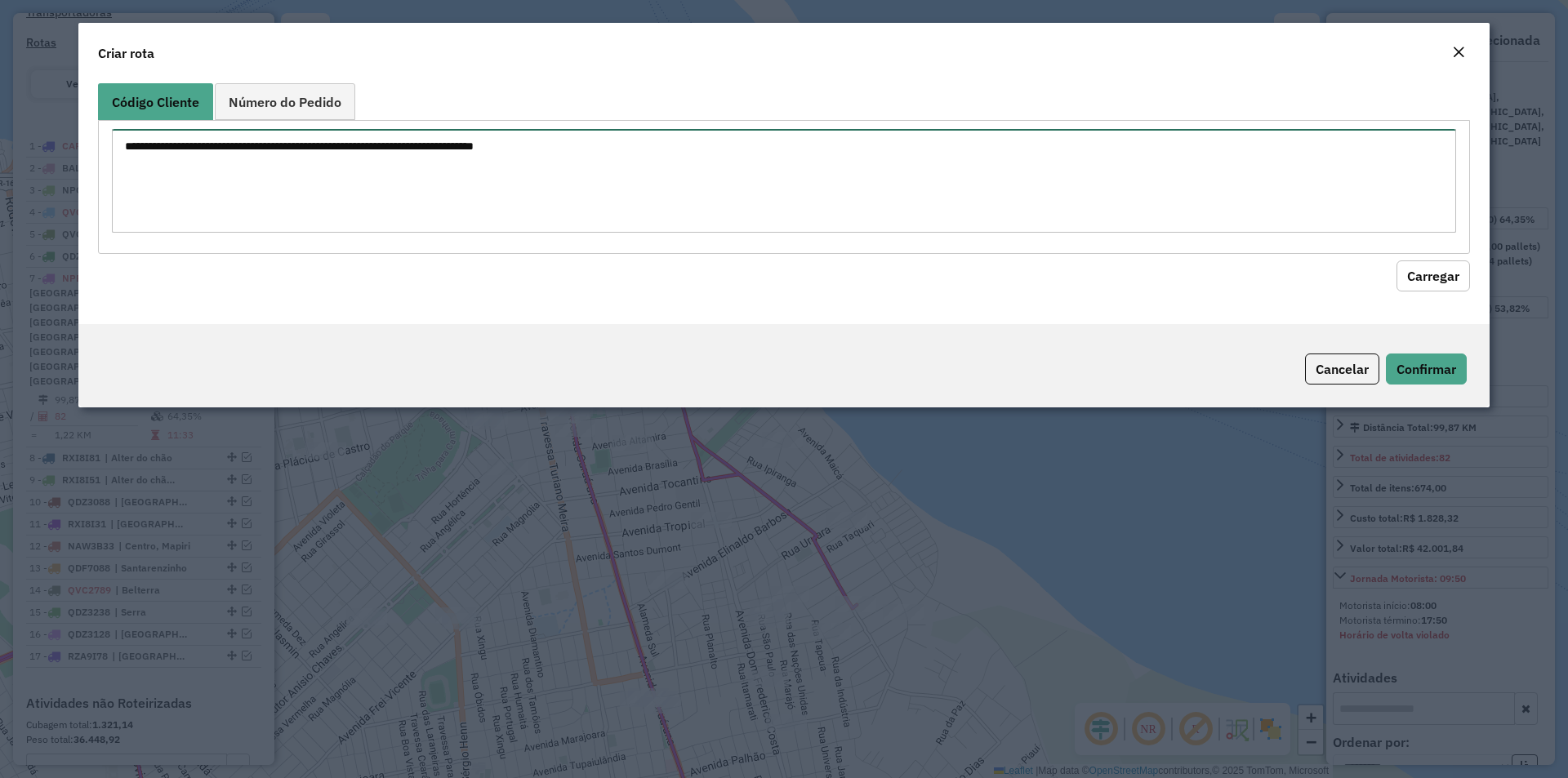
click at [334, 191] on textarea at bounding box center [784, 180] width 1345 height 104
paste textarea "**** **** **** **** ***** ***** ***** ***** ***** ***** ***** ***** ***** *****…"
type textarea "**** **** **** **** ***** ***** ***** ***** ***** ***** ***** ***** ***** *****…"
drag, startPoint x: 1479, startPoint y: 277, endPoint x: 1468, endPoint y: 272, distance: 12.1
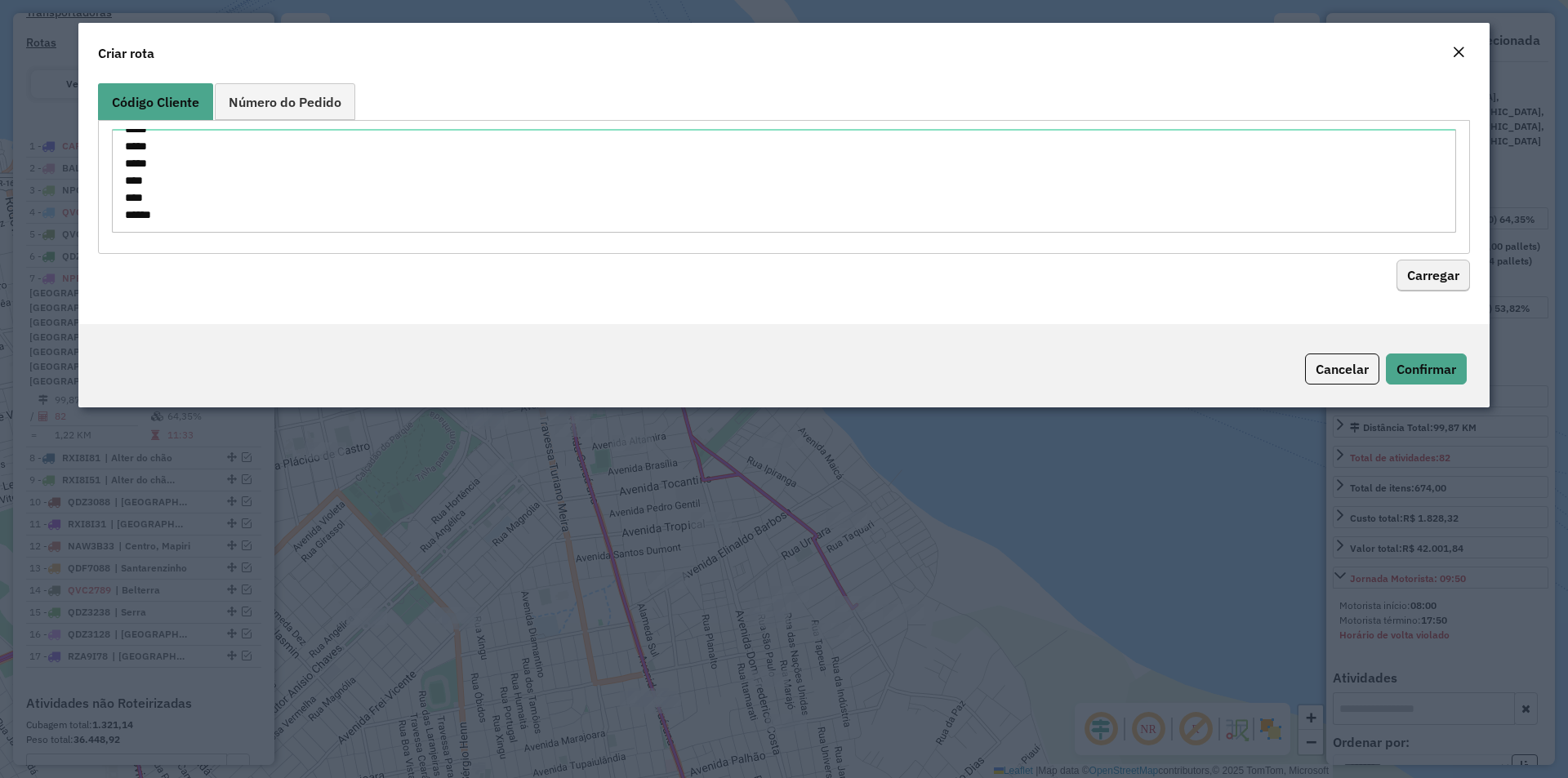
click at [1476, 275] on div "Código Cliente Número do Pedido **** **** **** **** ***** ***** ***** ***** ***…" at bounding box center [784, 200] width 1411 height 247
click at [1458, 269] on button "Carregar" at bounding box center [1433, 276] width 74 height 31
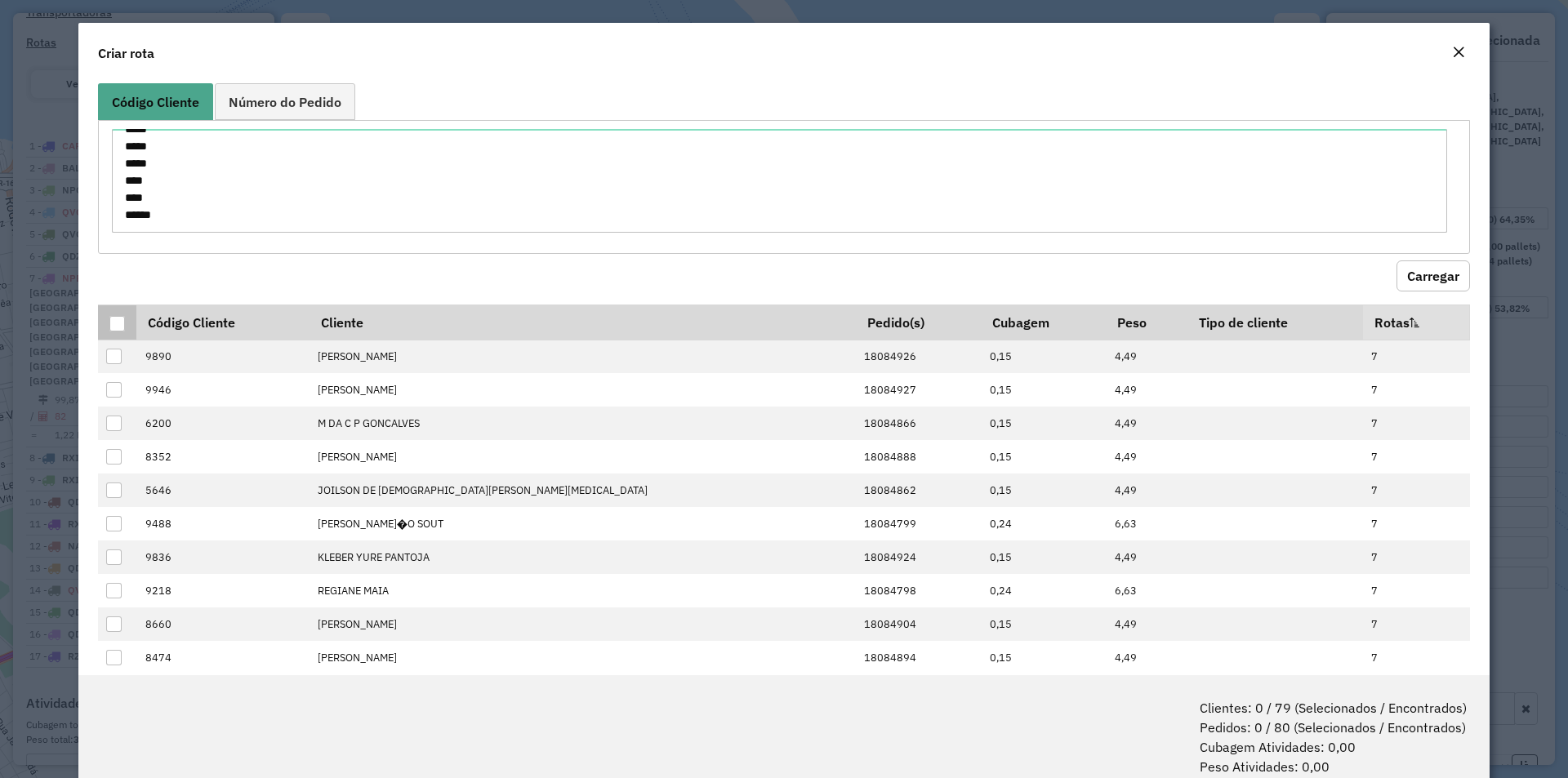
click at [117, 318] on div at bounding box center [117, 323] width 15 height 15
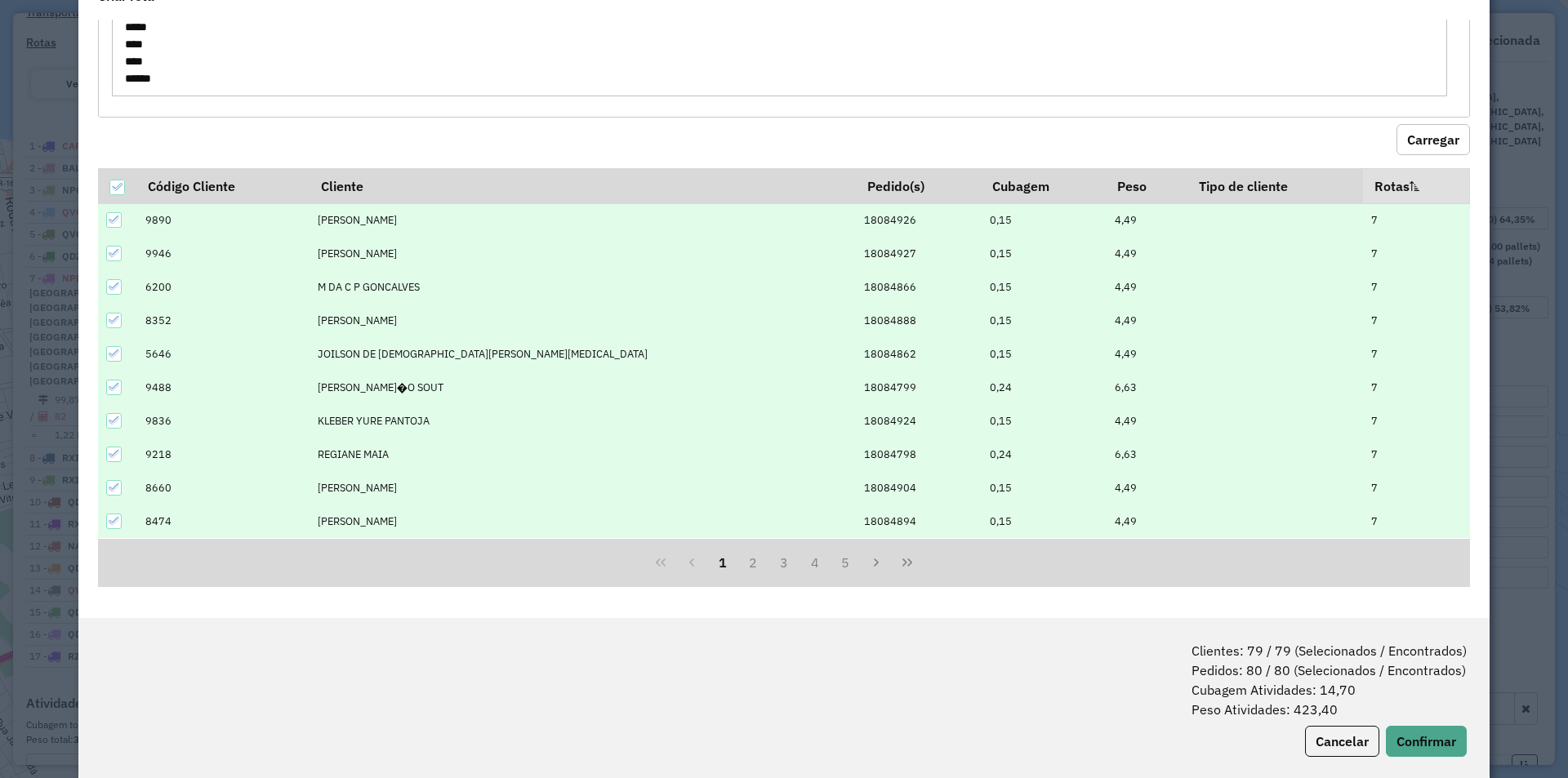
scroll to position [82, 0]
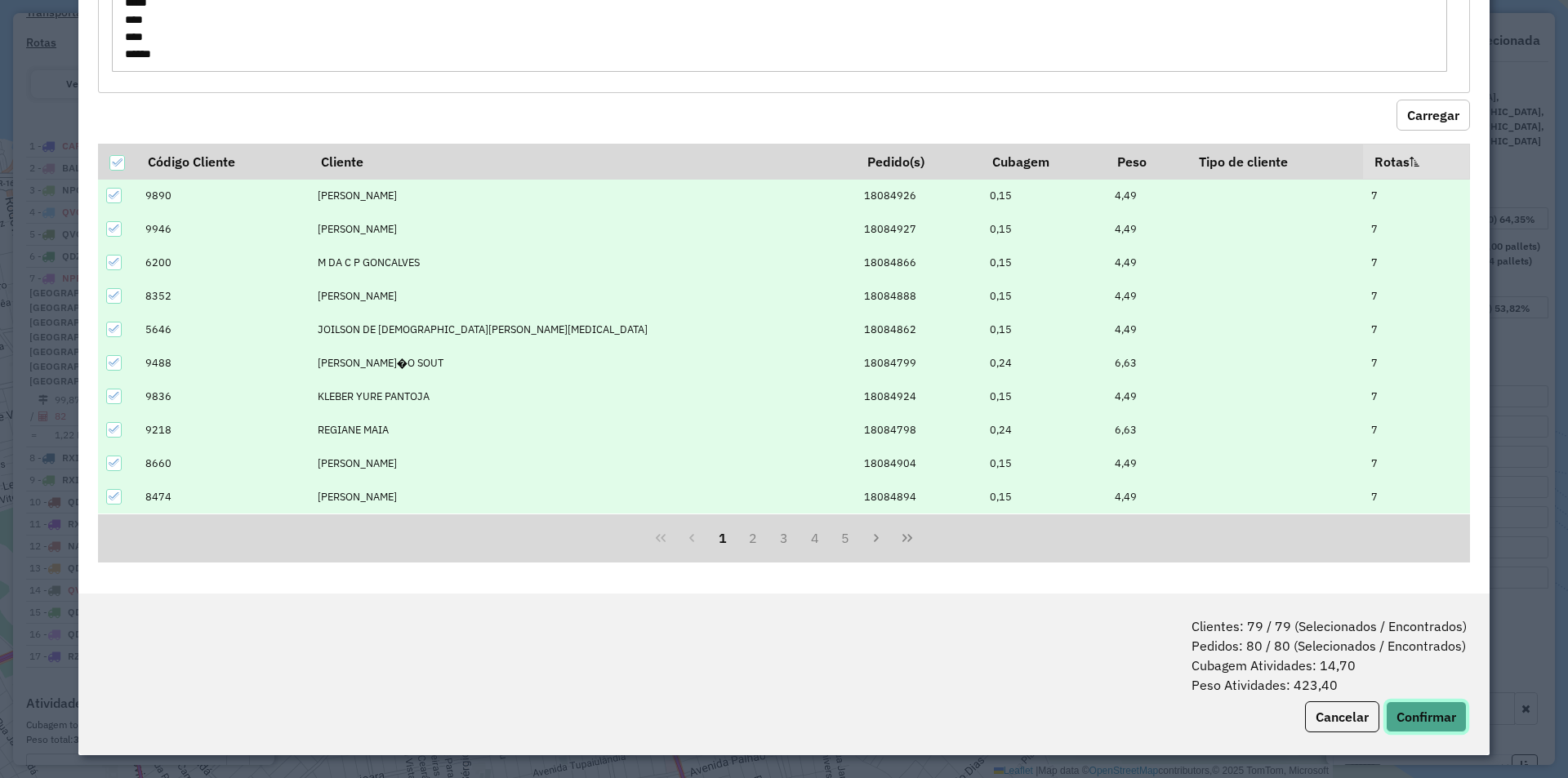
click at [1446, 710] on button "Confirmar" at bounding box center [1427, 717] width 81 height 31
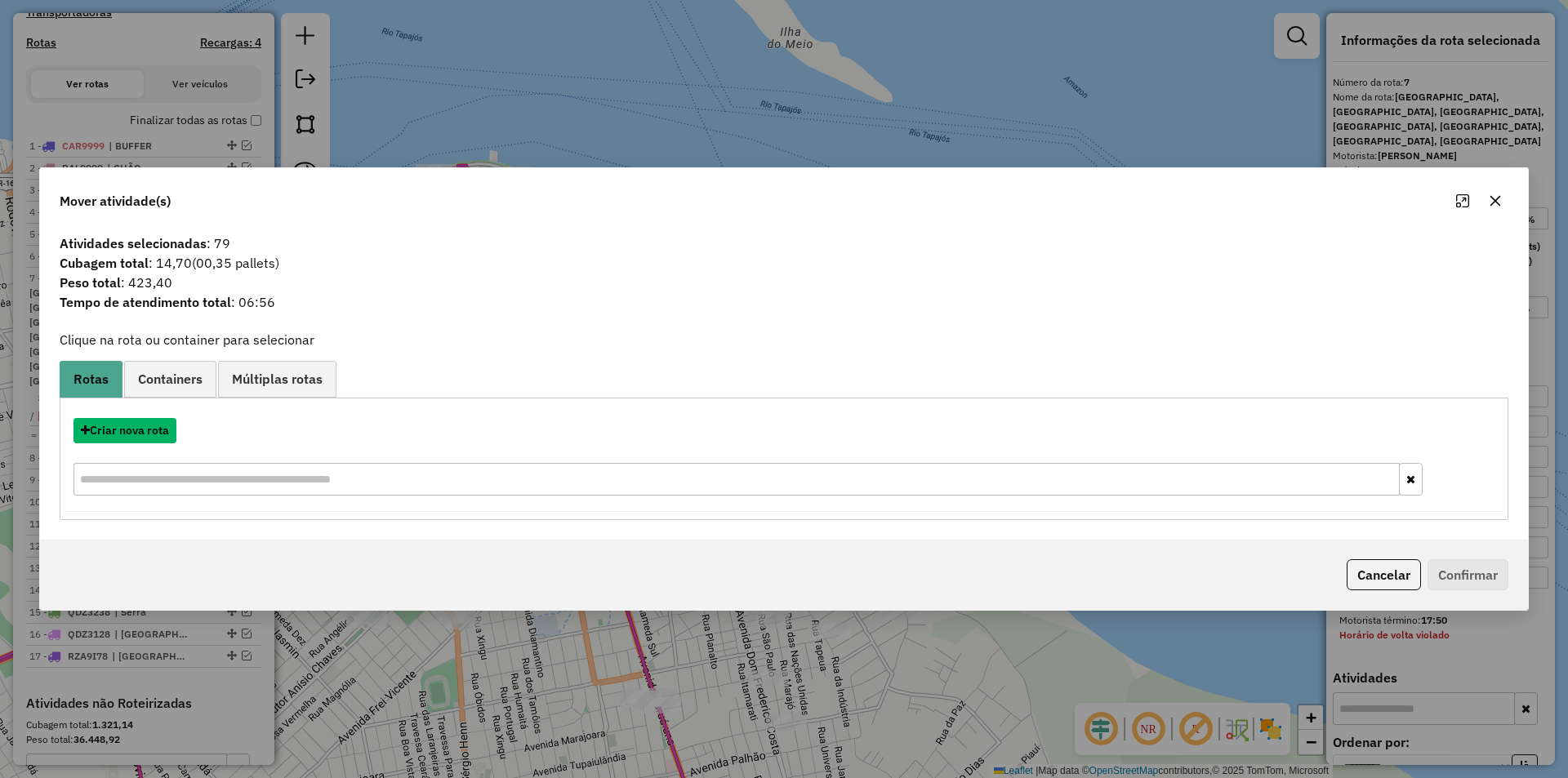
click at [162, 432] on button "Criar nova rota" at bounding box center [125, 430] width 103 height 25
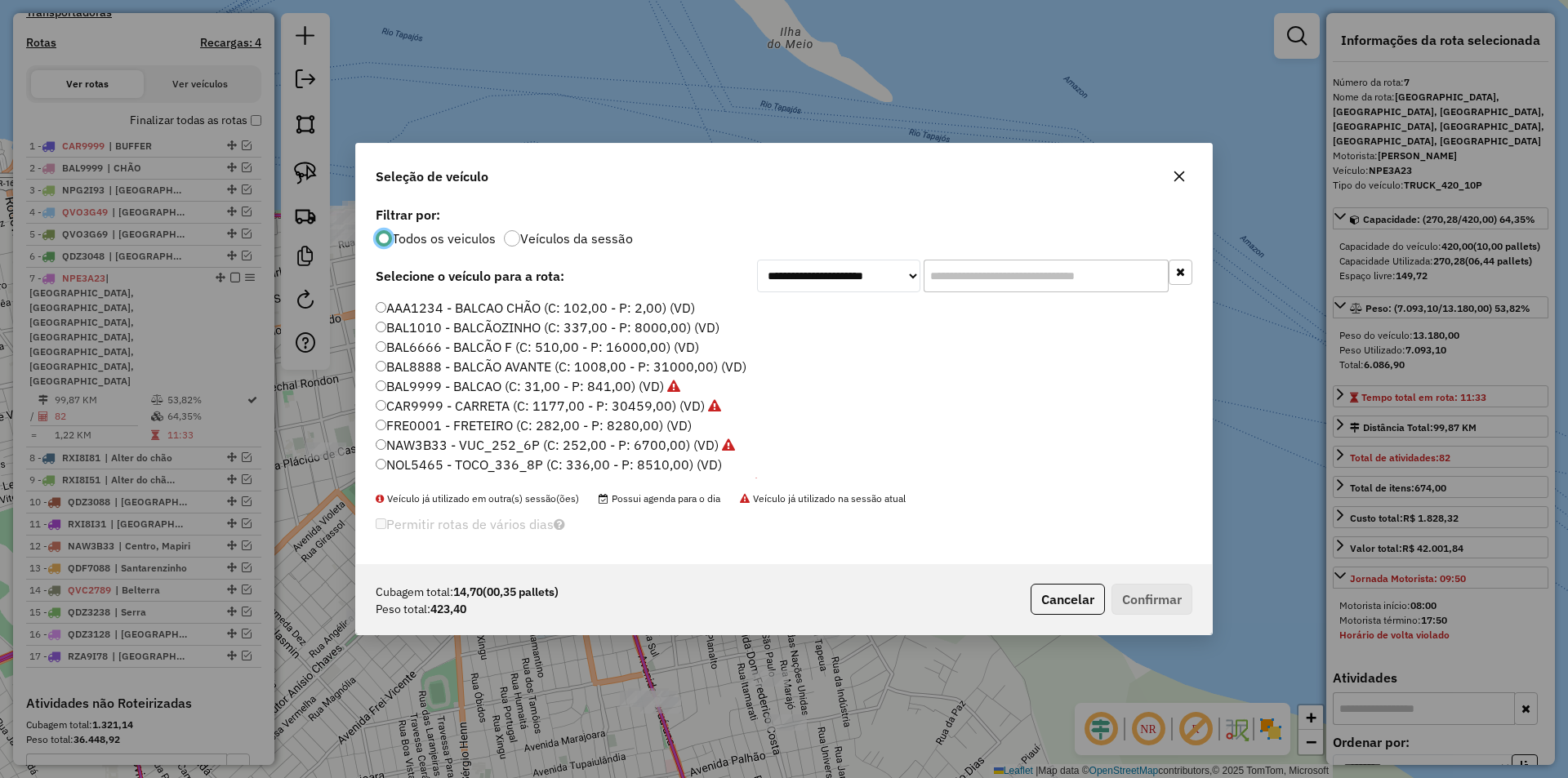
scroll to position [9, 5]
click at [462, 425] on label "FRE0001 - FRETEIRO (C: 282,00 - P: 8280,00) (VD)" at bounding box center [533, 425] width 316 height 20
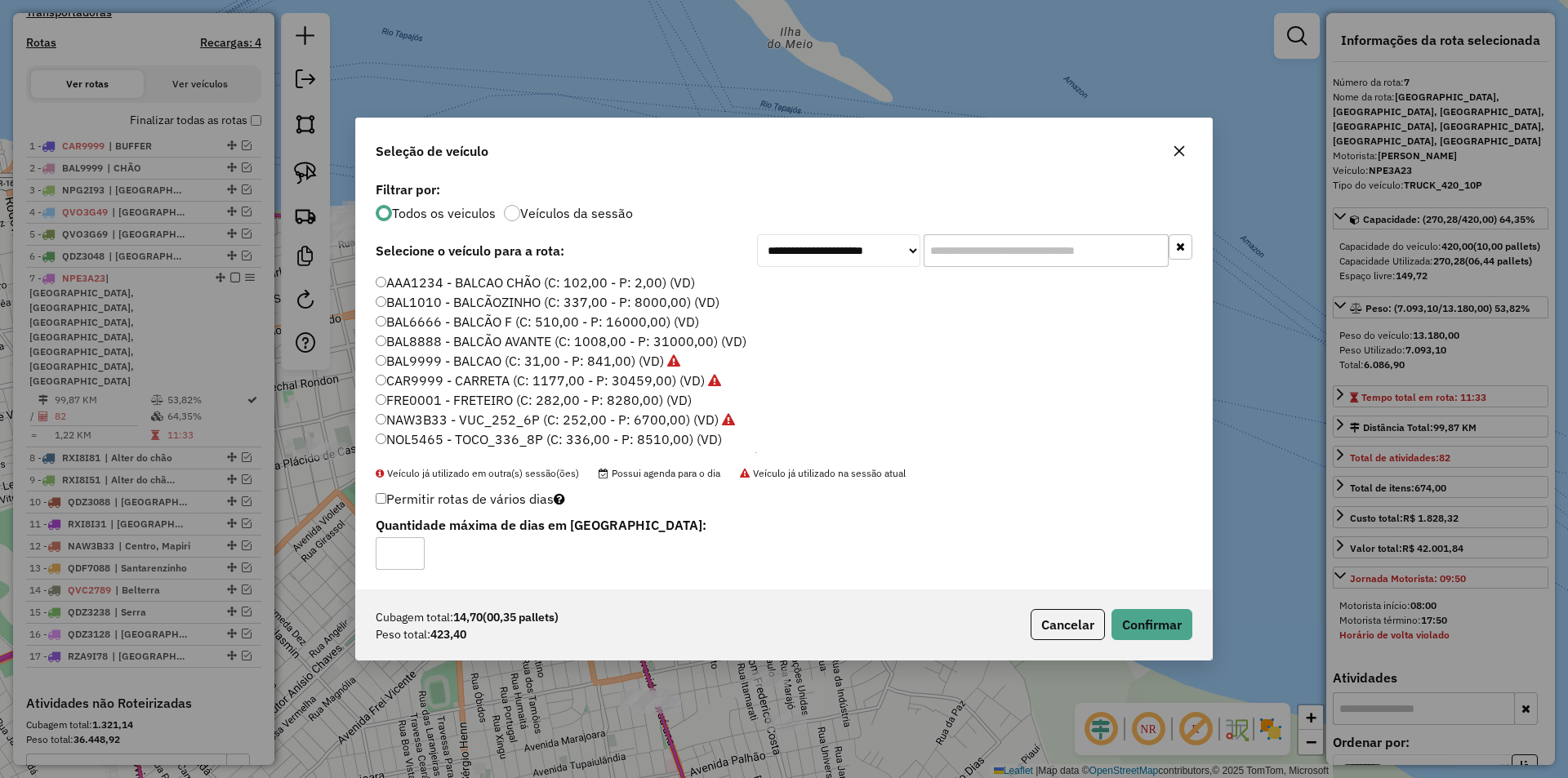
click at [633, 364] on label "BAL9999 - BALCAO (C: 31,00 - P: 841,00) (VD)" at bounding box center [527, 361] width 305 height 20
click at [1138, 620] on button "Confirmar" at bounding box center [1152, 624] width 81 height 31
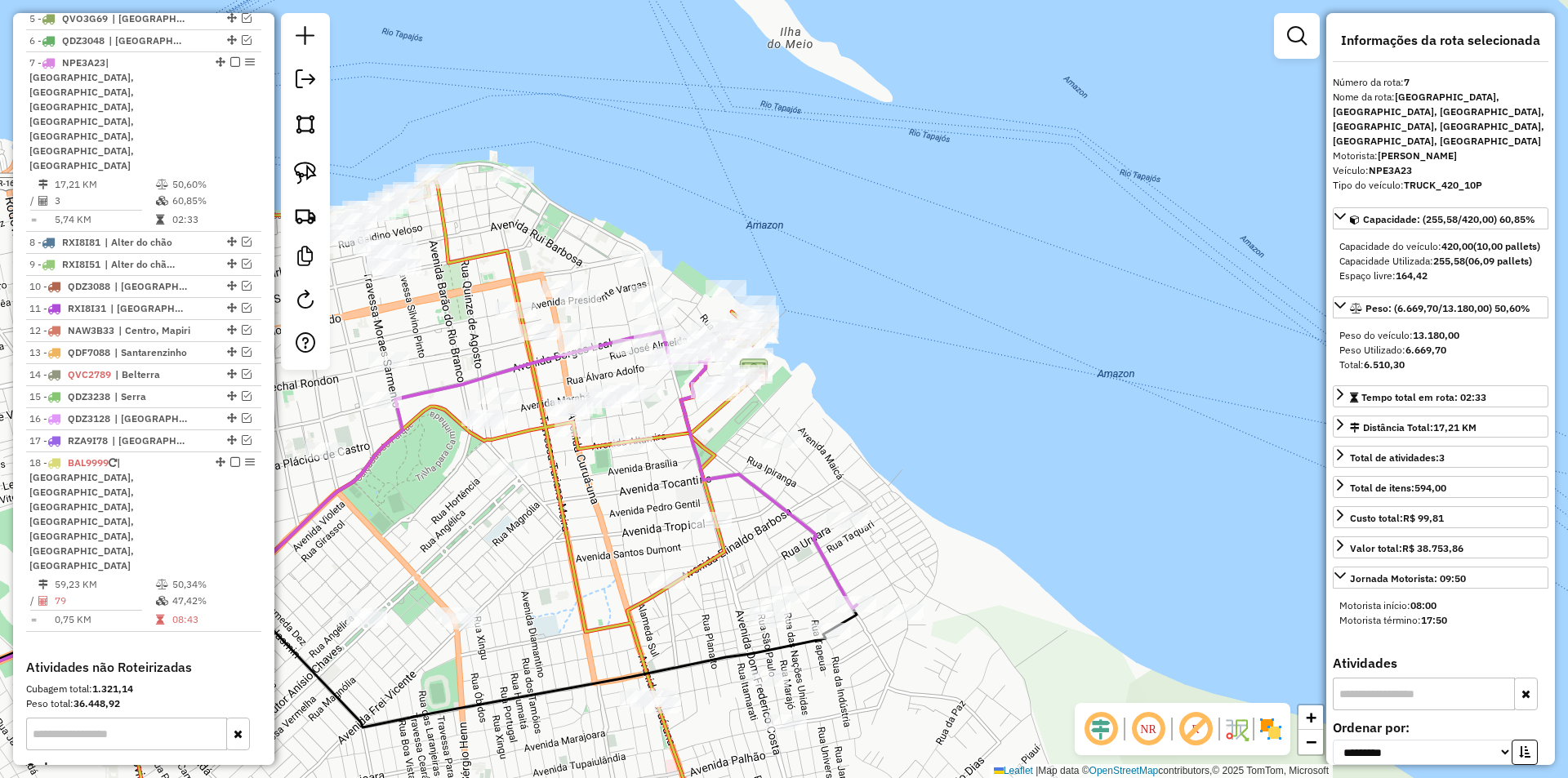
scroll to position [799, 0]
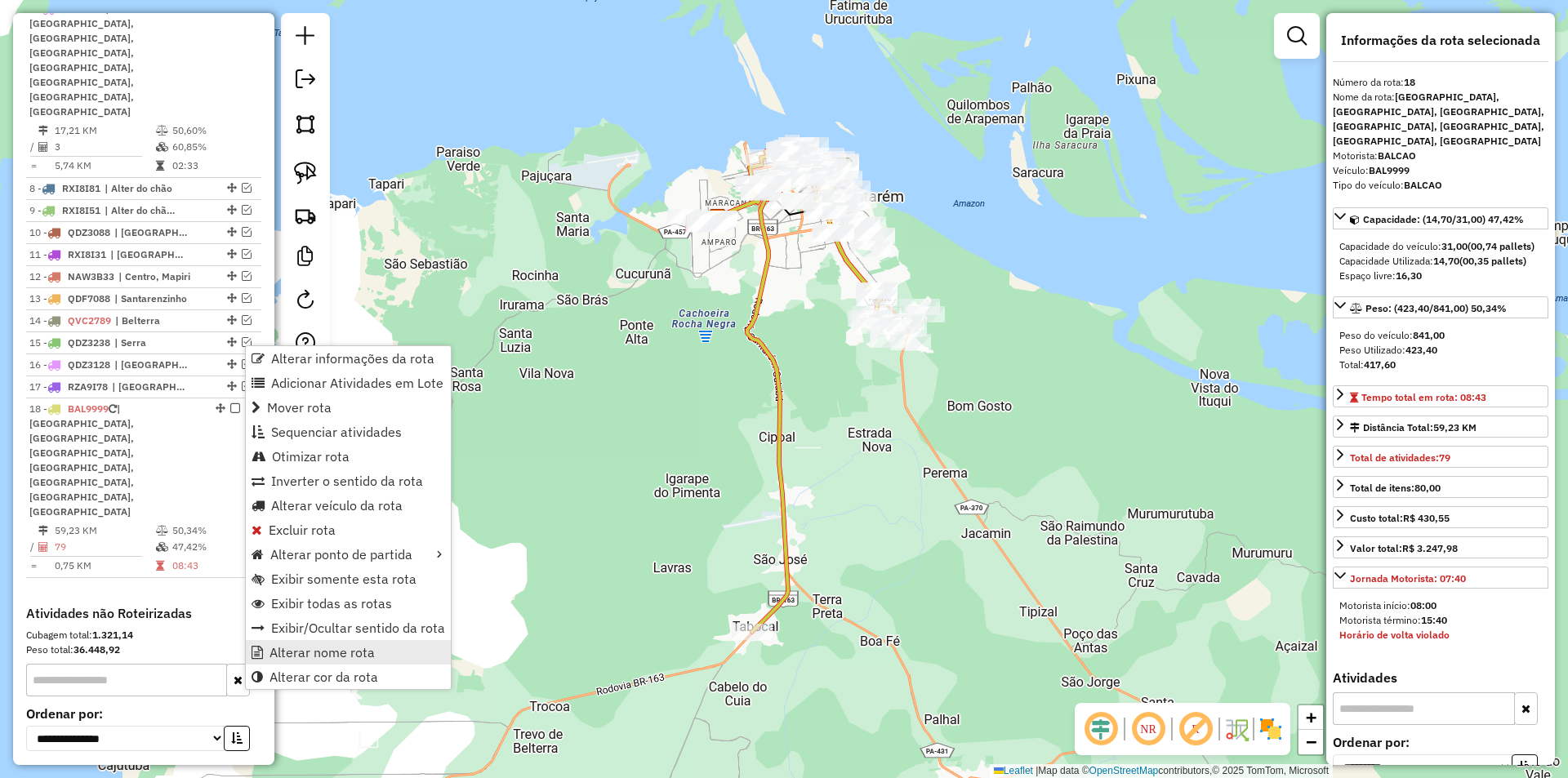
click at [317, 657] on span "Alterar nome rota" at bounding box center [322, 652] width 105 height 13
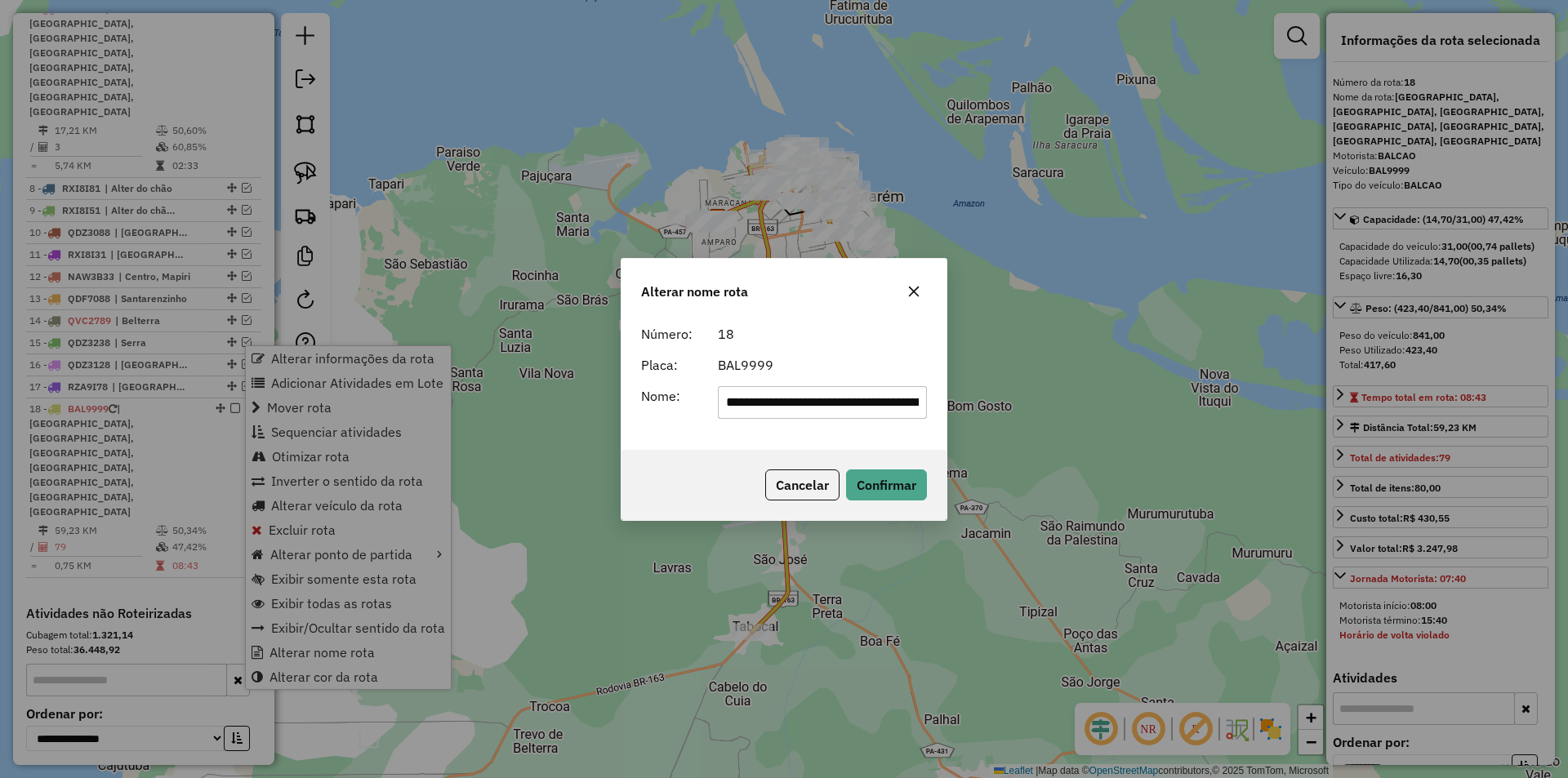
scroll to position [0, 175]
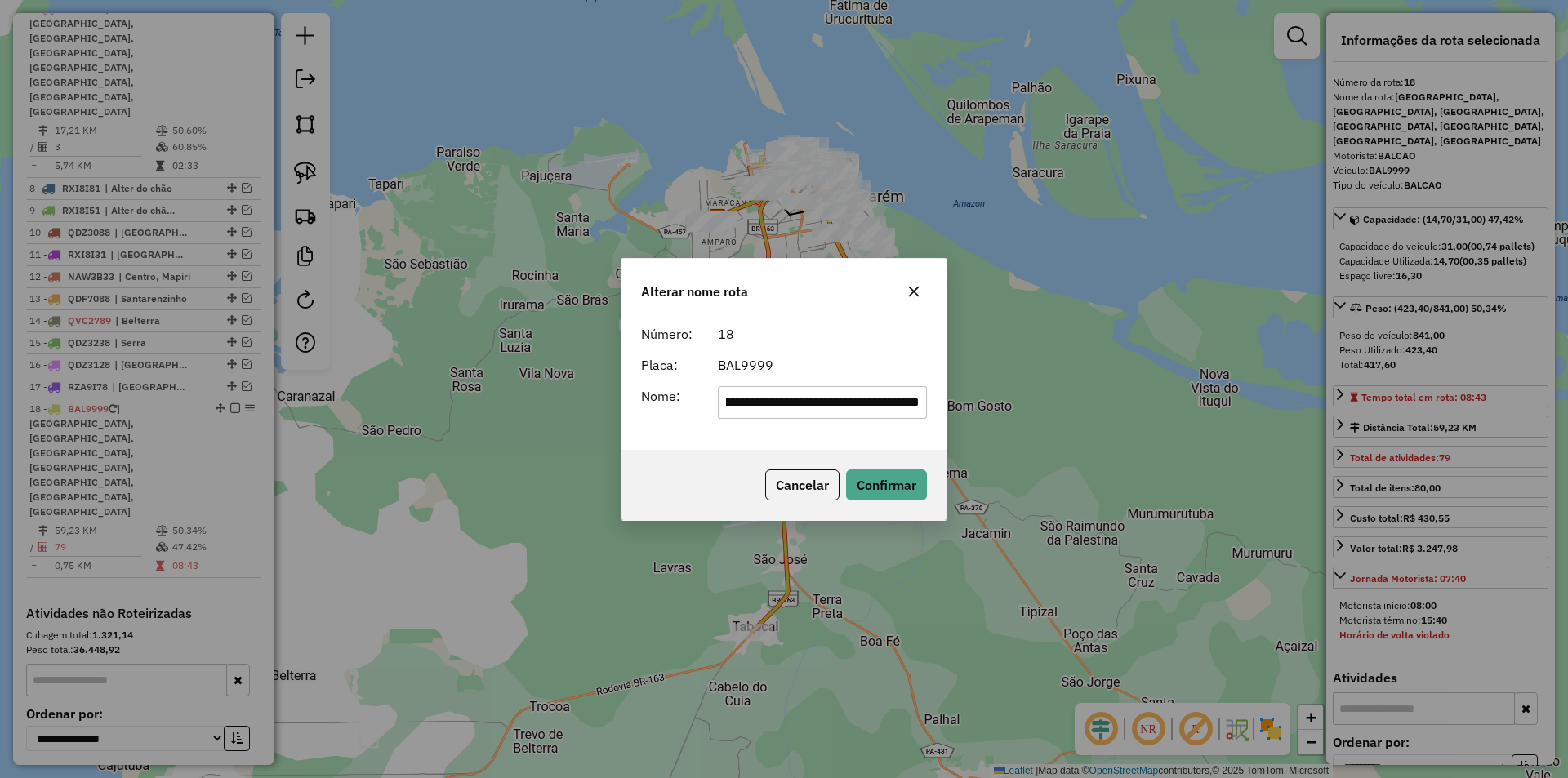
click at [831, 405] on input "**********" at bounding box center [823, 402] width 210 height 33
type input "********"
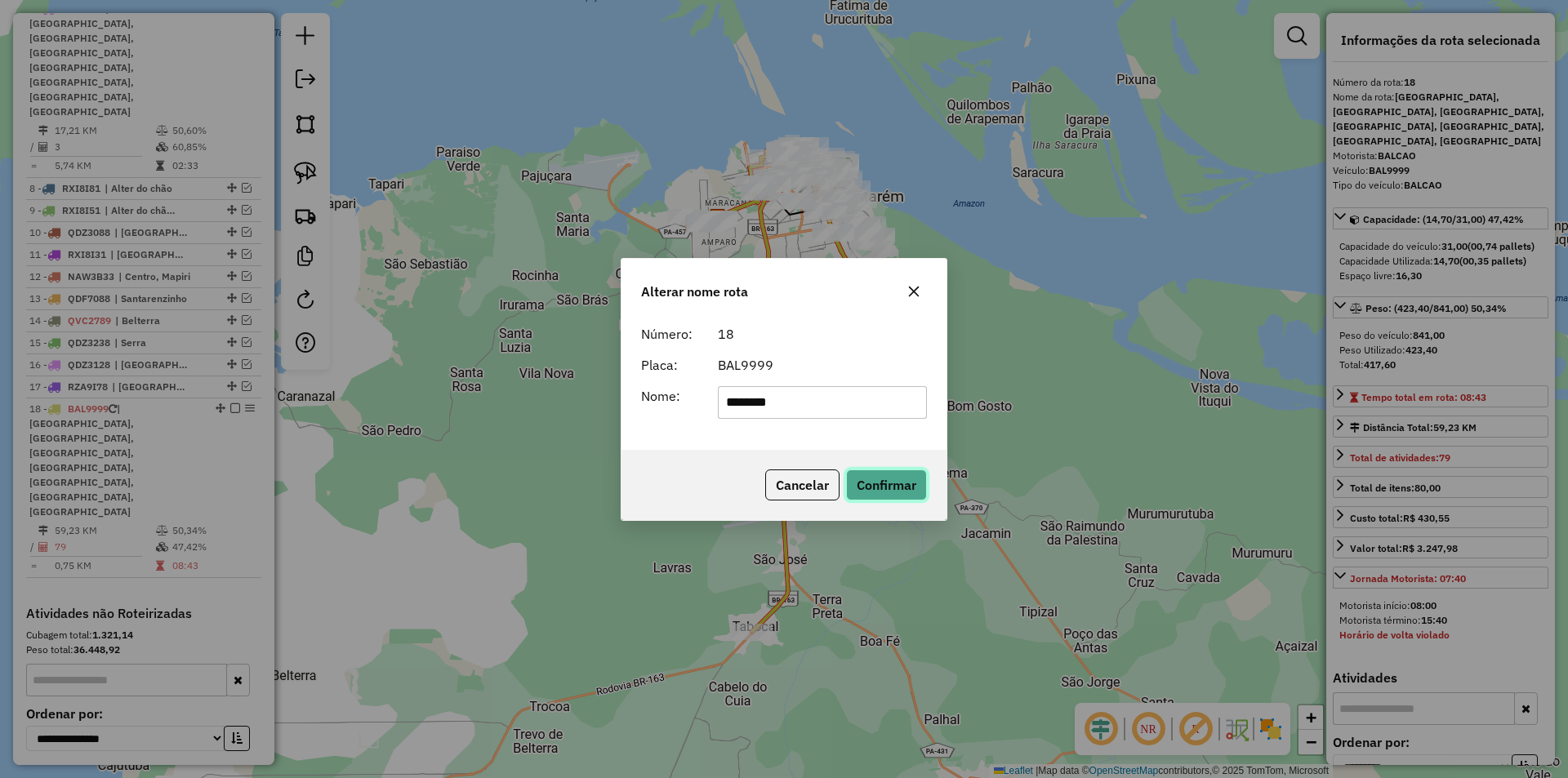
click at [897, 488] on button "Confirmar" at bounding box center [886, 485] width 81 height 31
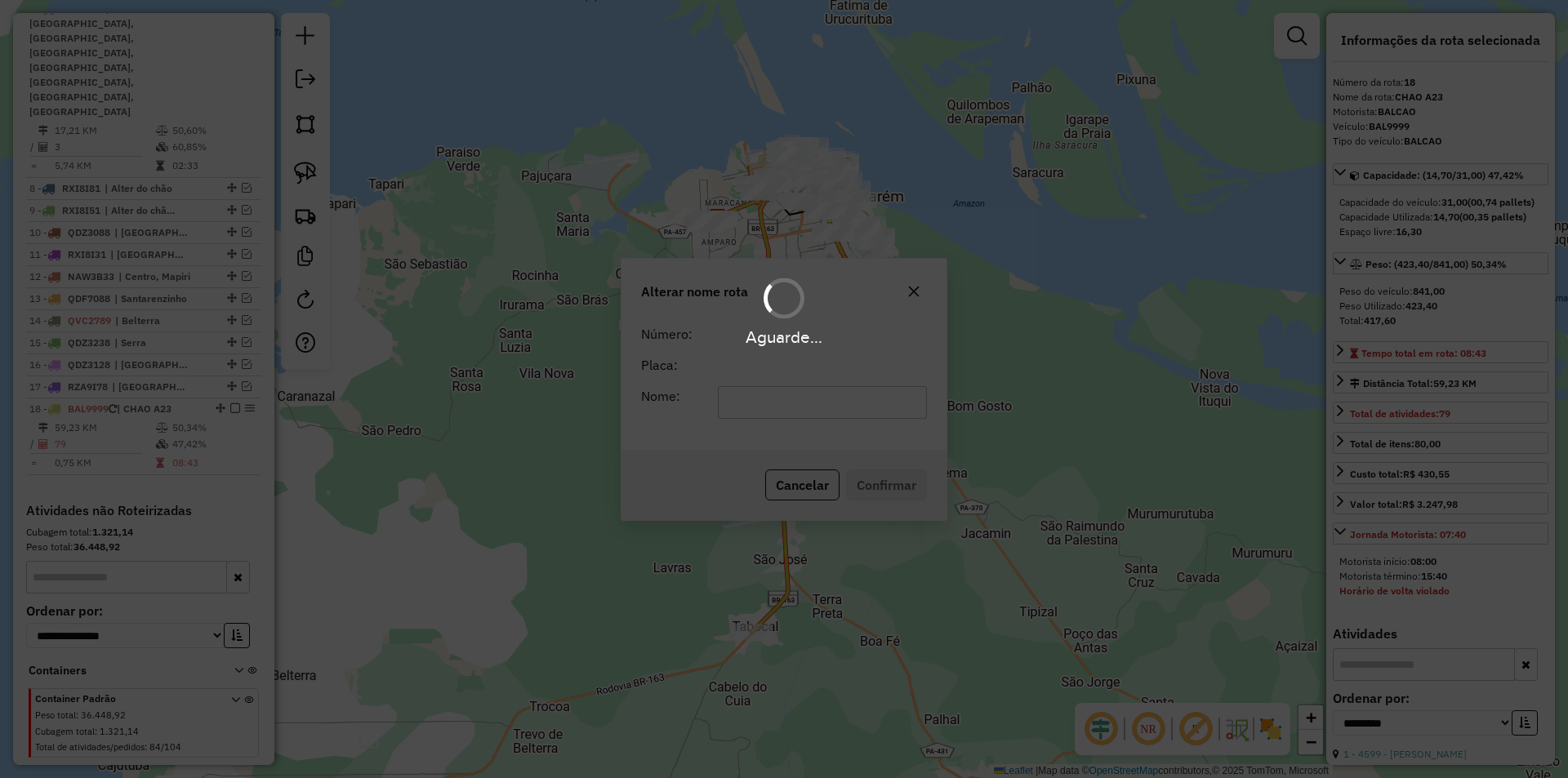
scroll to position [773, 0]
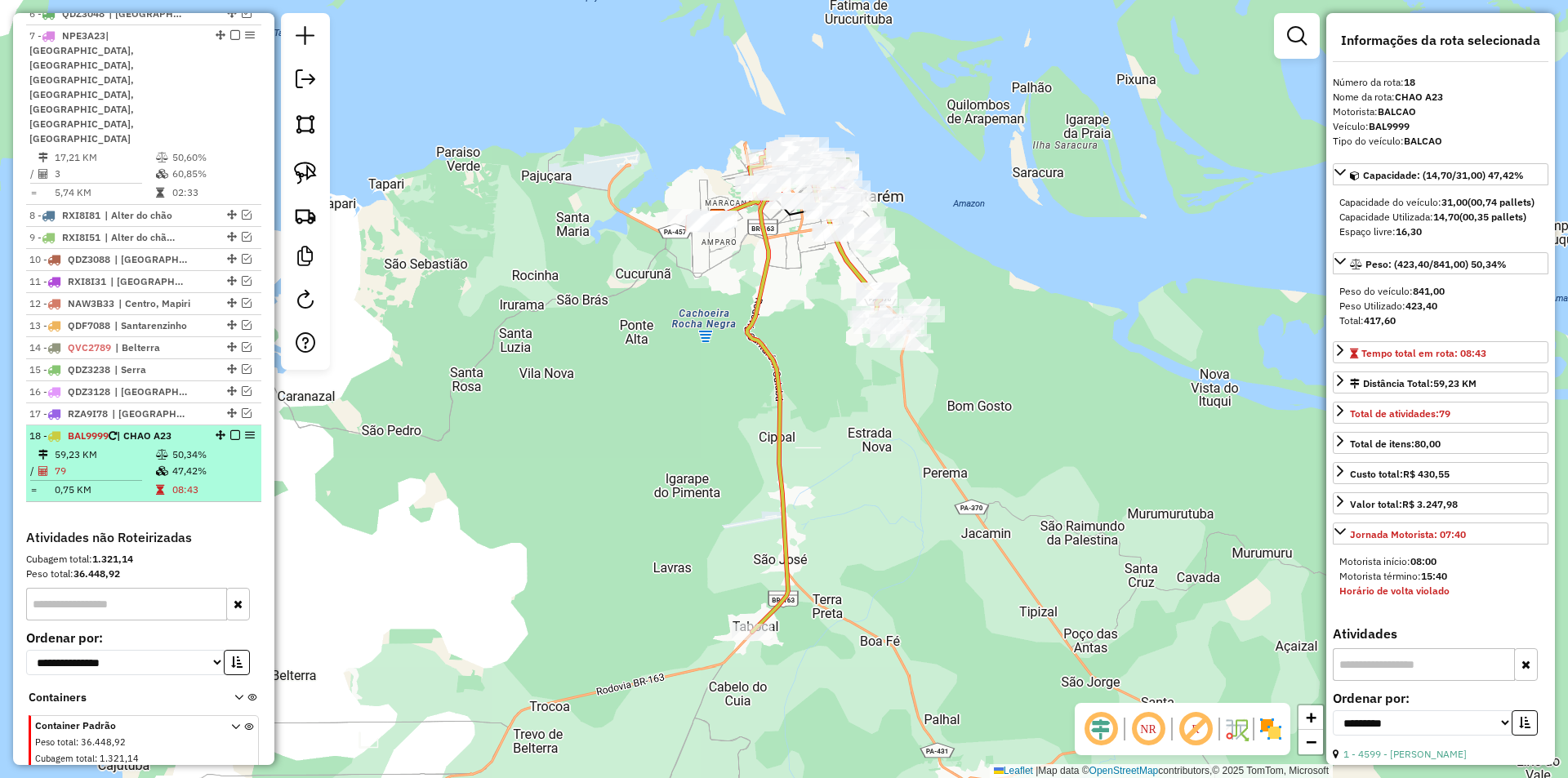
click at [230, 430] on em at bounding box center [235, 435] width 10 height 10
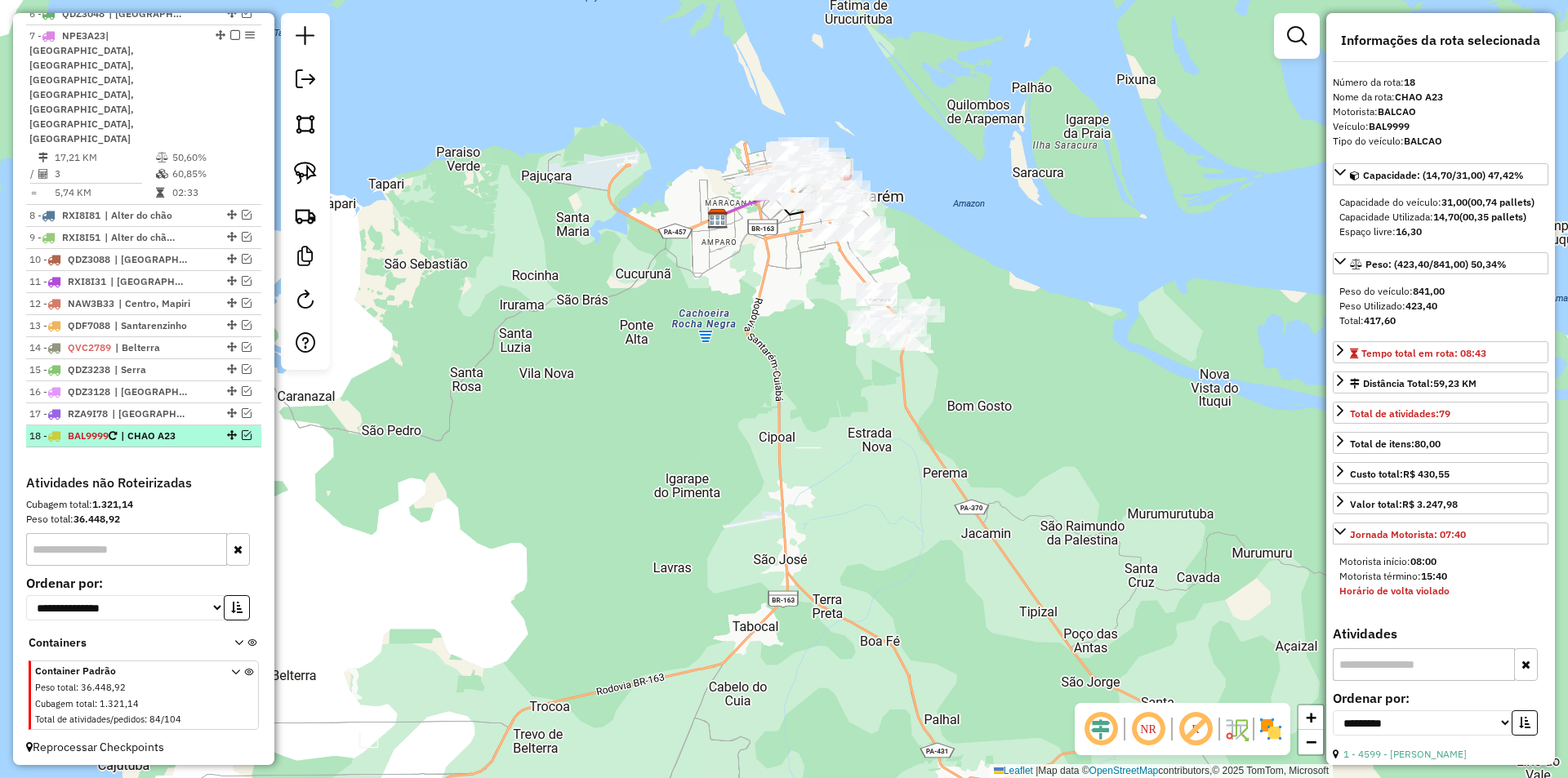
scroll to position [718, 0]
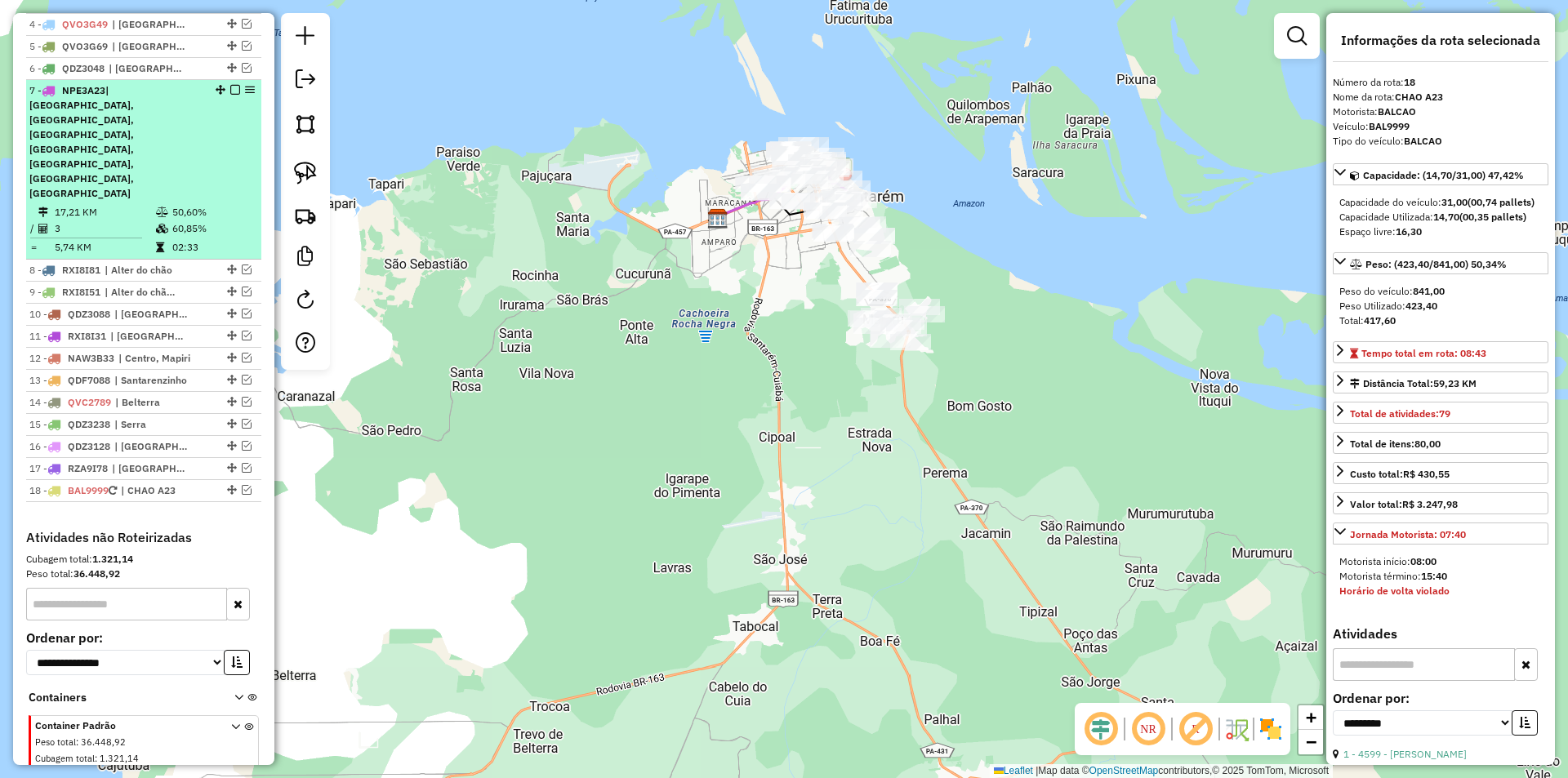
click at [223, 205] on td "50,60%" at bounding box center [213, 213] width 83 height 16
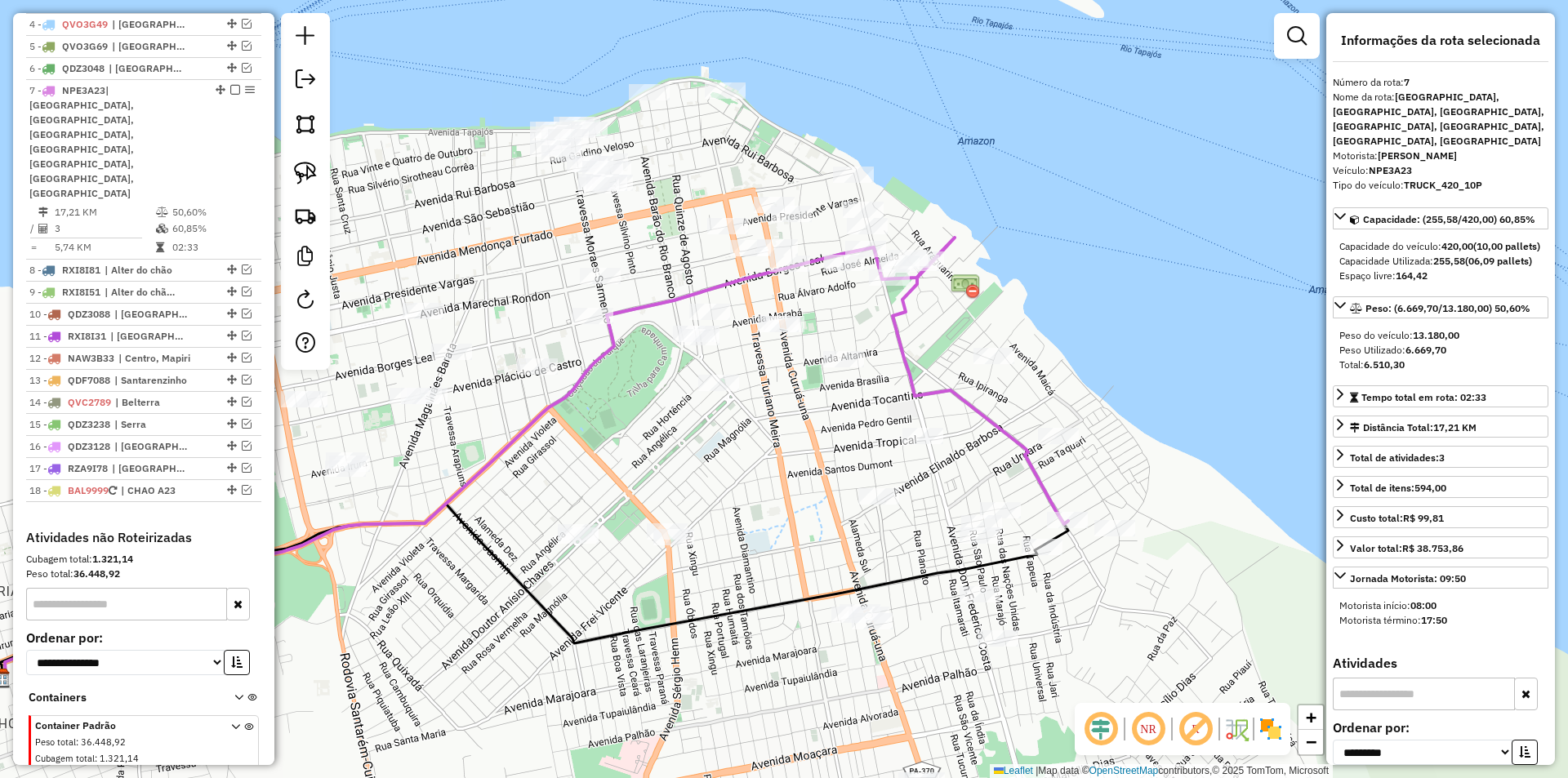
drag, startPoint x: 903, startPoint y: 465, endPoint x: 746, endPoint y: 490, distance: 159.0
click at [746, 490] on div "Janela de atendimento Grade de atendimento Capacidade Transportadoras Veículos …" at bounding box center [784, 389] width 1568 height 778
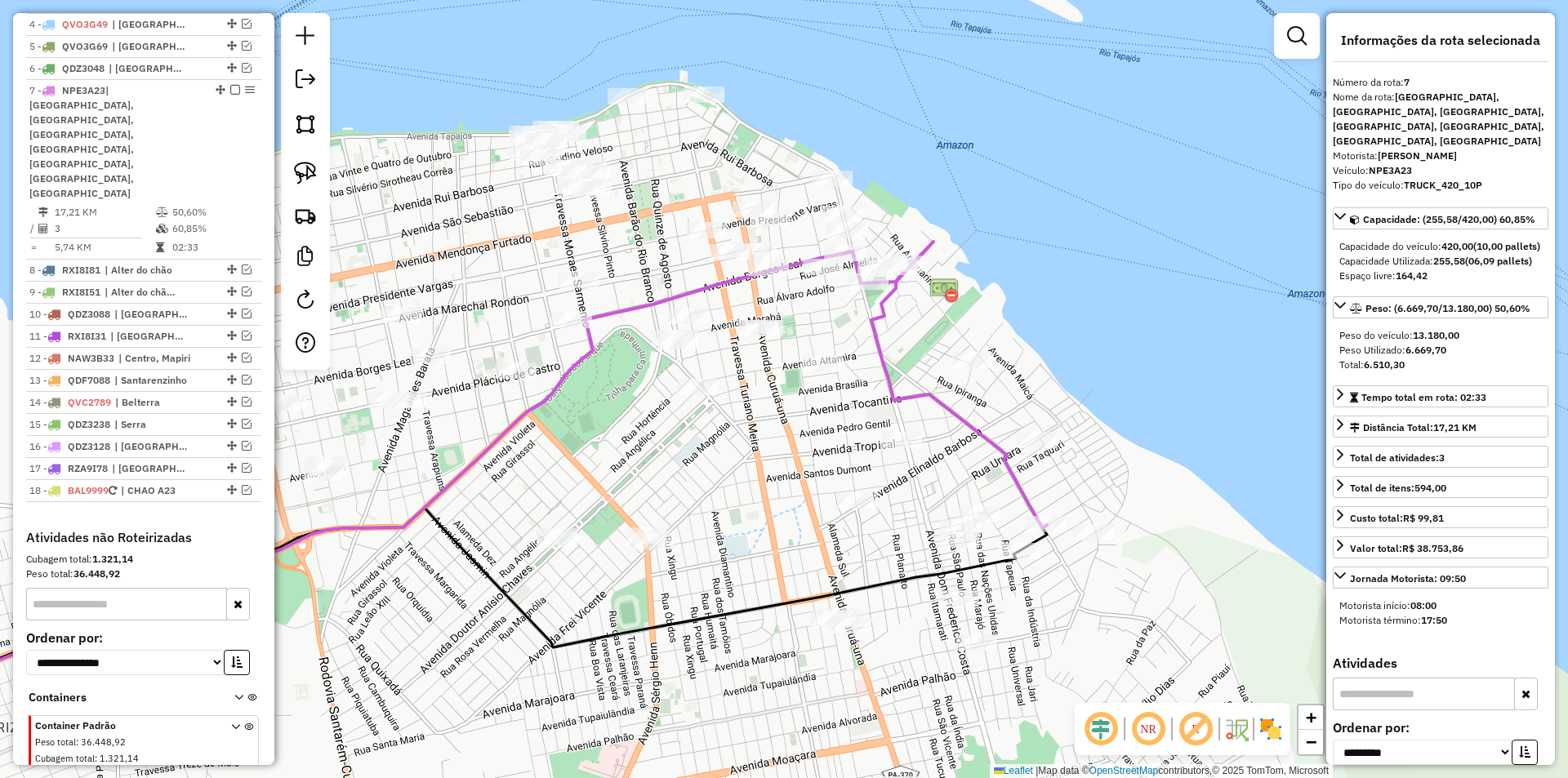
drag, startPoint x: 706, startPoint y: 447, endPoint x: 612, endPoint y: 461, distance: 95.0
click at [612, 461] on div "Janela de atendimento Grade de atendimento Capacidade Transportadoras Veículos …" at bounding box center [784, 389] width 1568 height 778
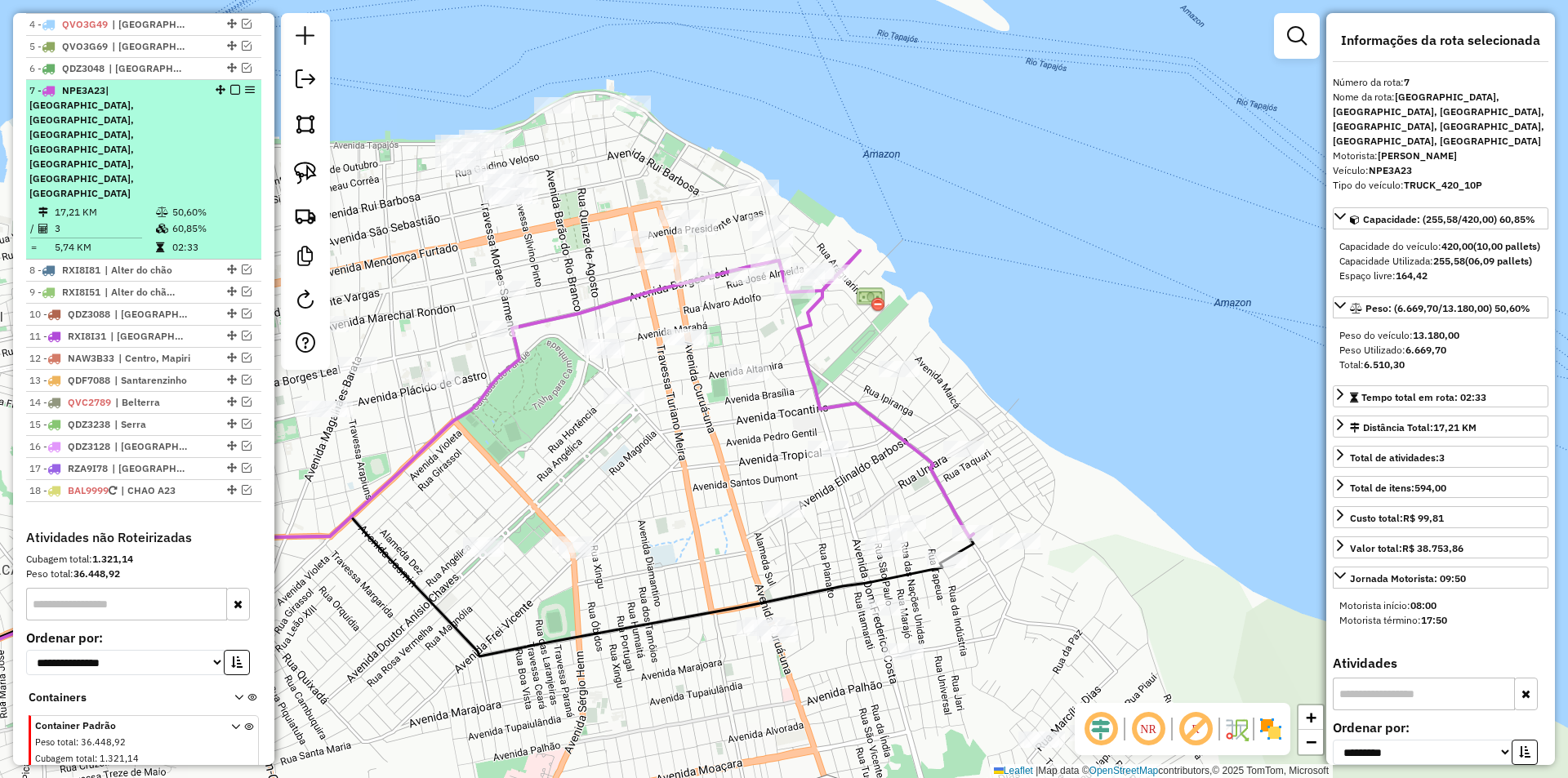
click at [188, 105] on div "7 - NPE3A23 | Centro, Maracanã, Mararu, Porto, Prainha, Santarenzinho, Serra" at bounding box center [116, 142] width 173 height 117
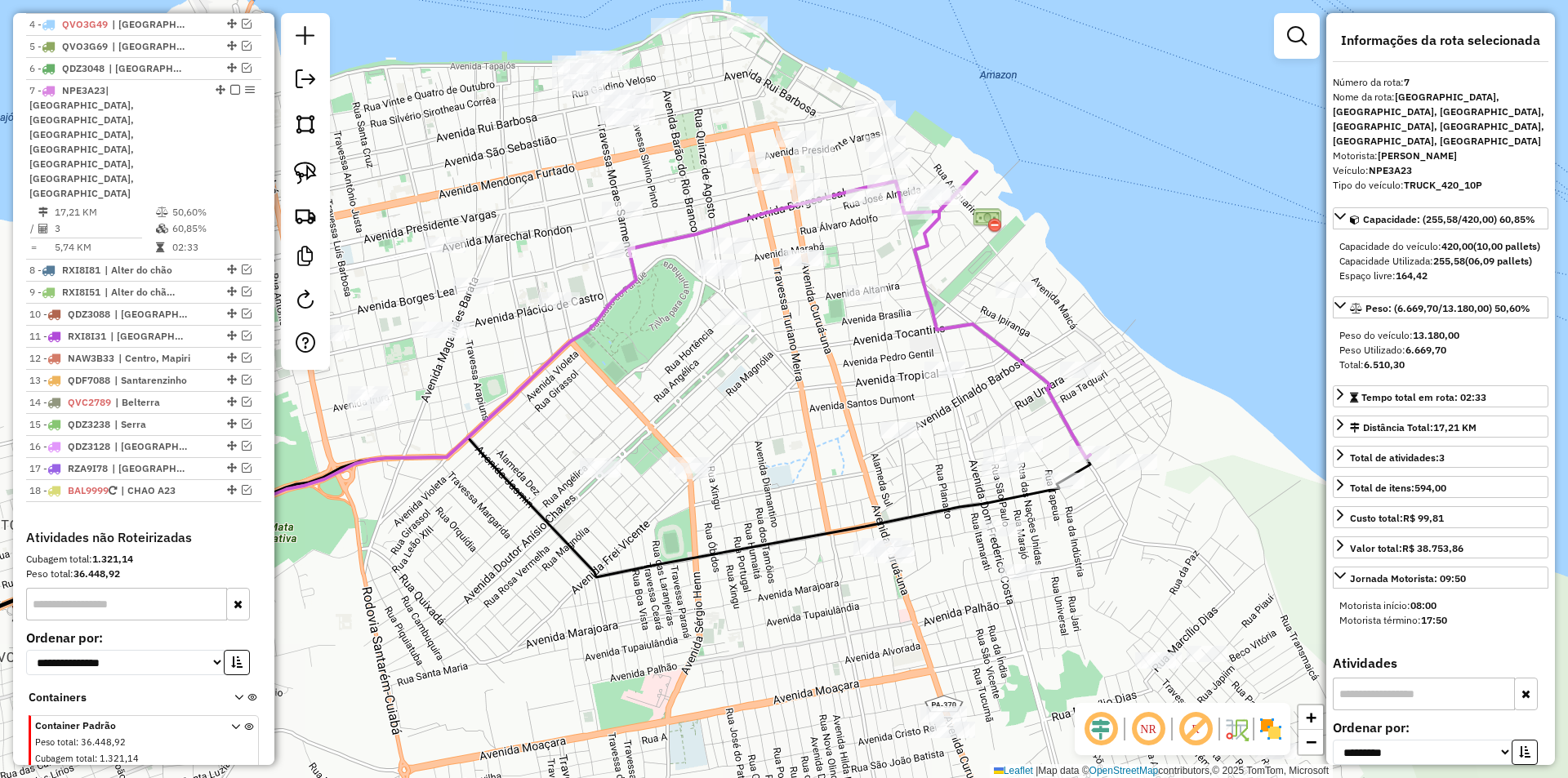
drag, startPoint x: 712, startPoint y: 172, endPoint x: 424, endPoint y: 182, distance: 288.2
click at [424, 182] on div "Janela de atendimento Grade de atendimento Capacidade Transportadoras Veículos …" at bounding box center [784, 389] width 1568 height 778
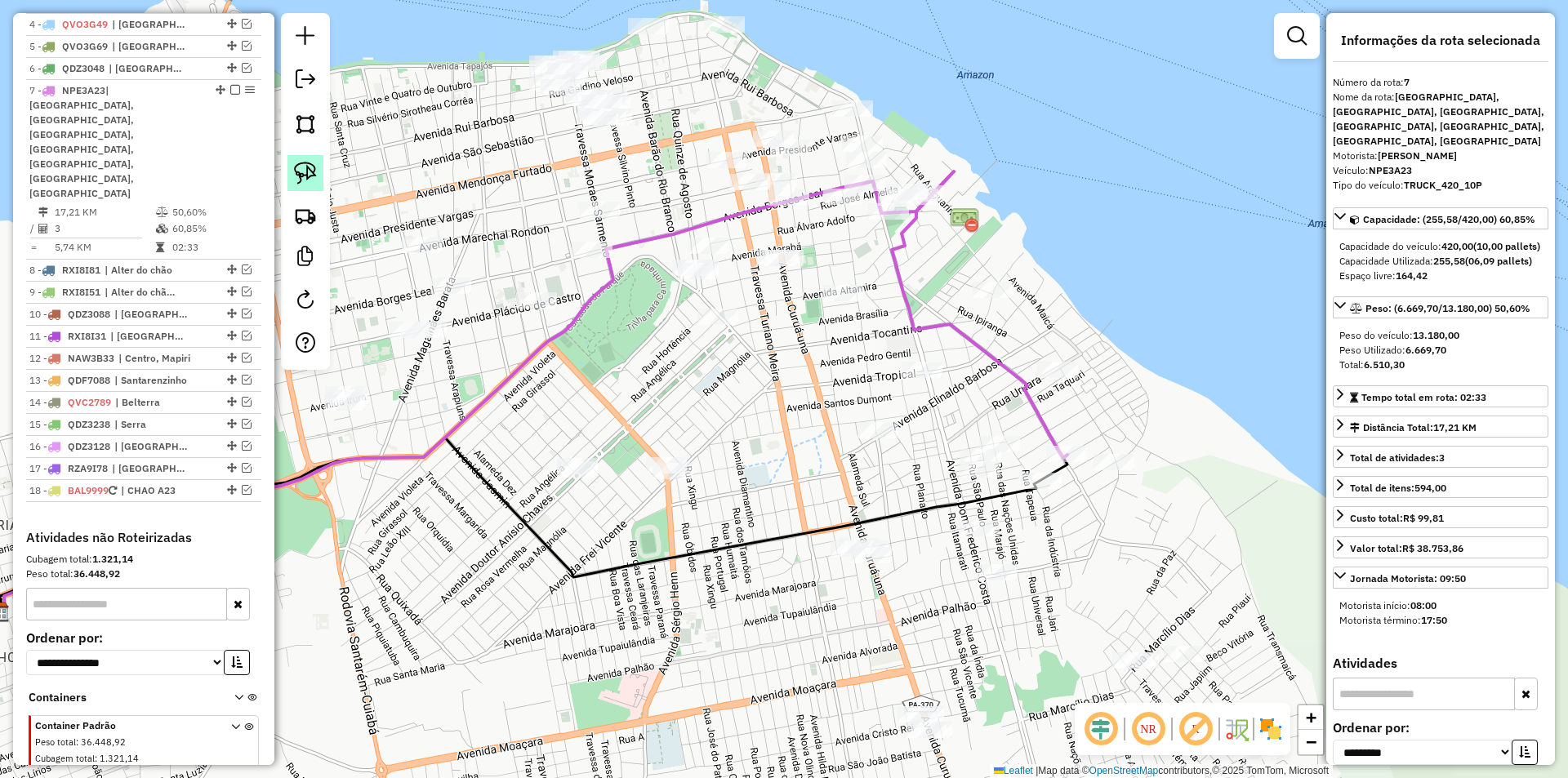
click at [297, 160] on link at bounding box center [305, 172] width 36 height 36
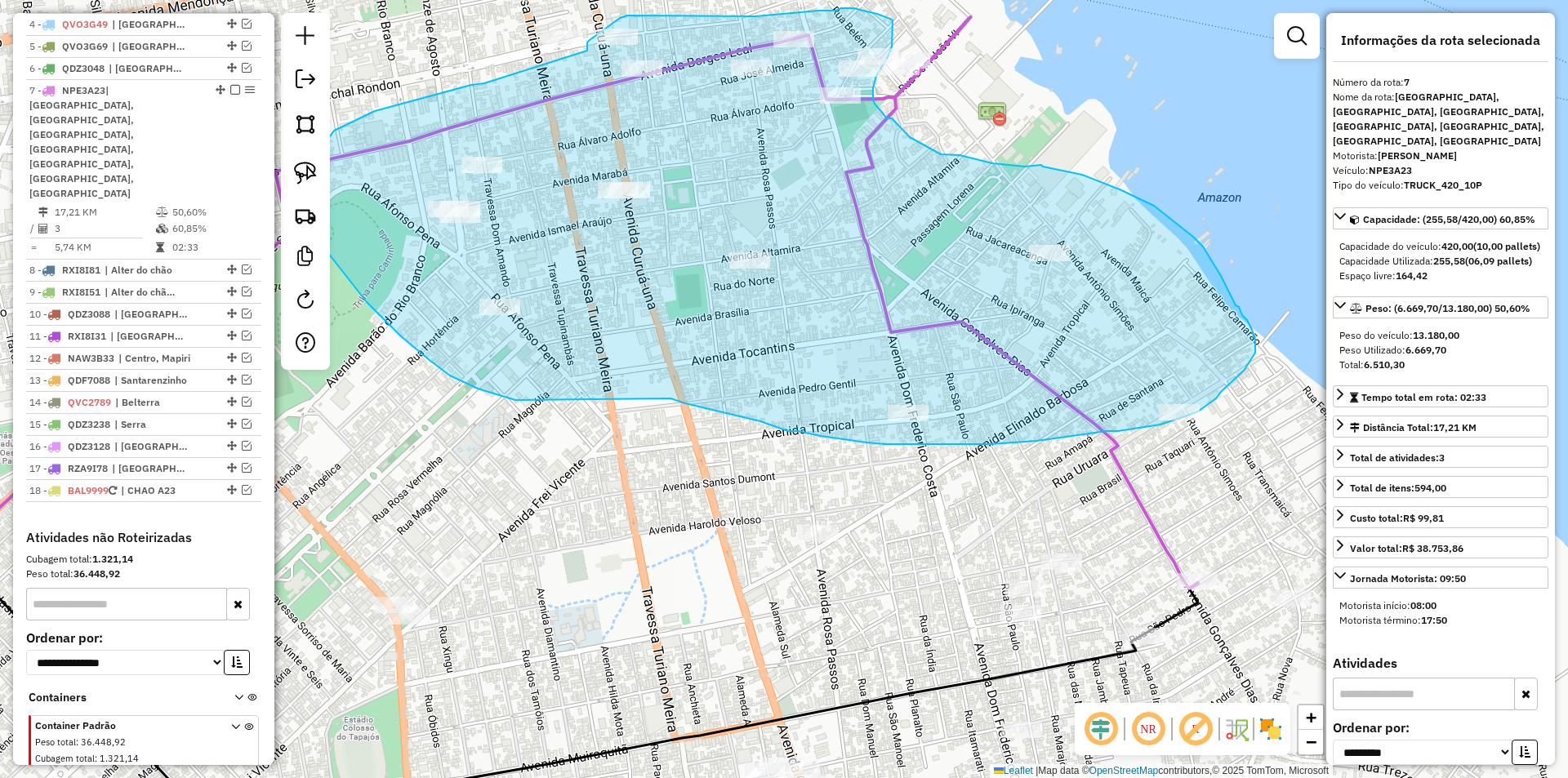
drag, startPoint x: 711, startPoint y: 205, endPoint x: 587, endPoint y: 51, distance: 197.7
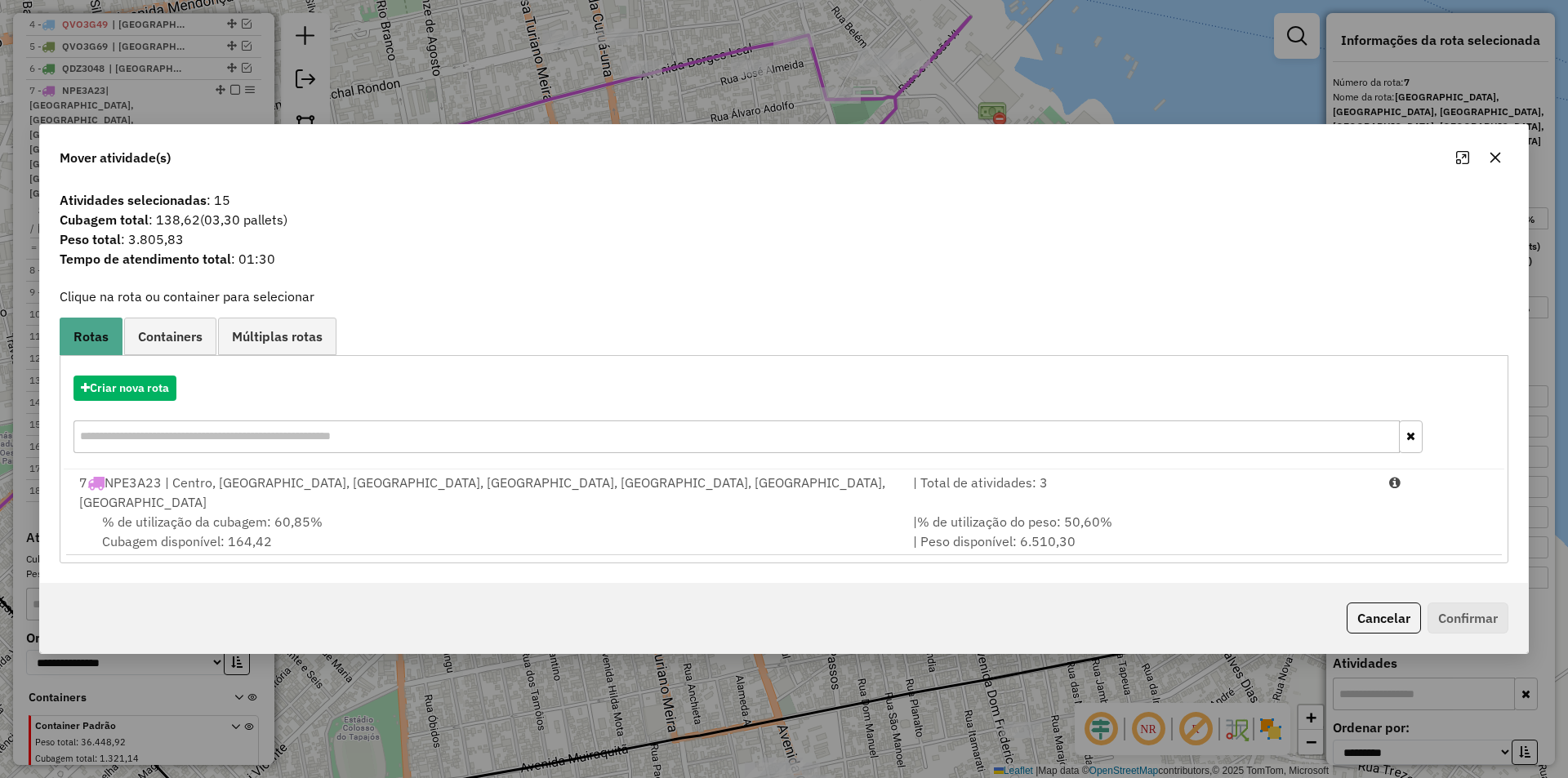
click at [304, 514] on span "% de utilização da cubagem: 60,85%" at bounding box center [213, 522] width 221 height 16
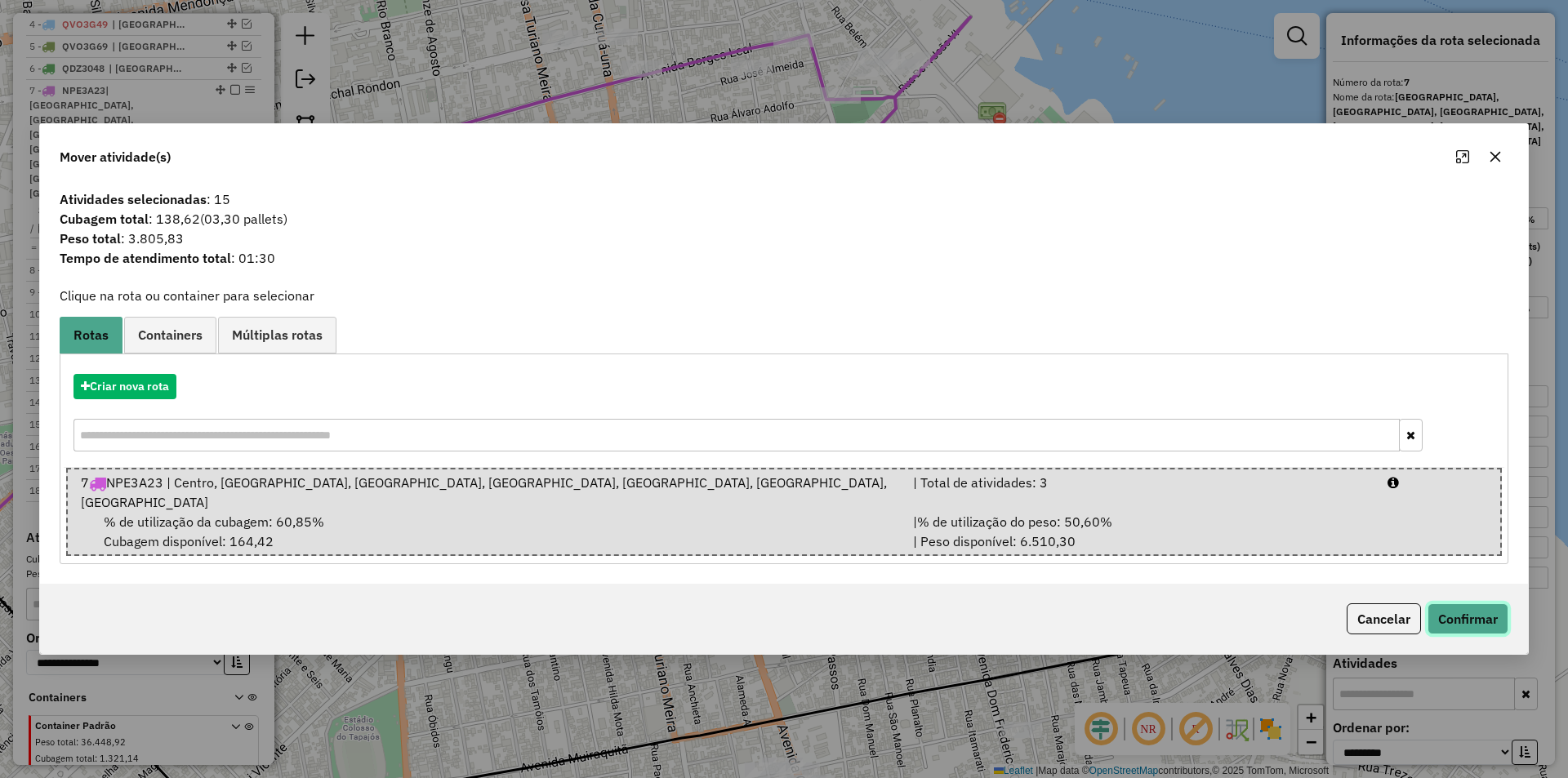
click at [1438, 610] on button "Confirmar" at bounding box center [1467, 619] width 81 height 31
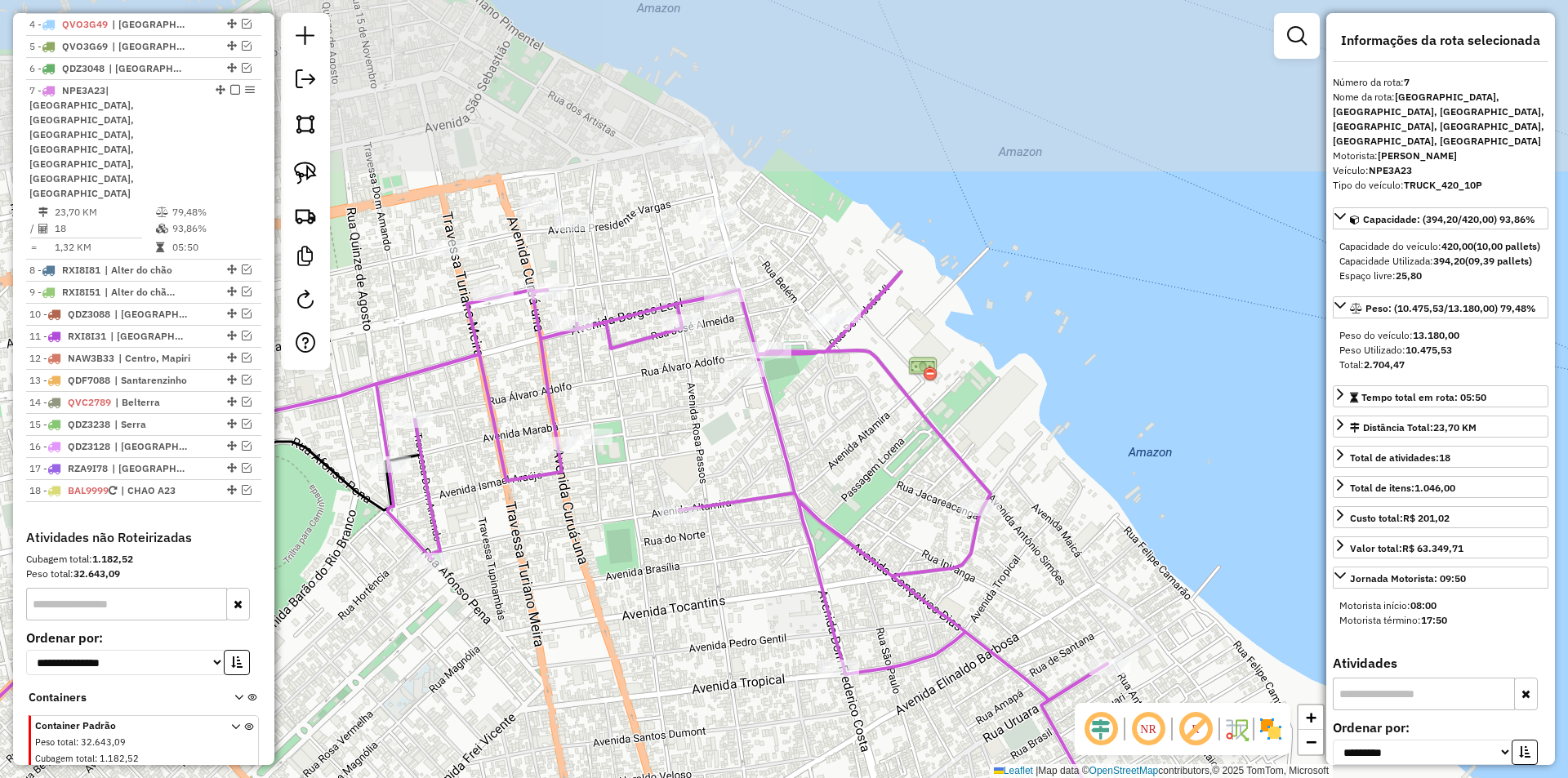
drag, startPoint x: 704, startPoint y: 180, endPoint x: 587, endPoint y: 408, distance: 256.3
click at [596, 415] on div "Janela de atendimento Grade de atendimento Capacidade Transportadoras Veículos …" at bounding box center [784, 389] width 1568 height 778
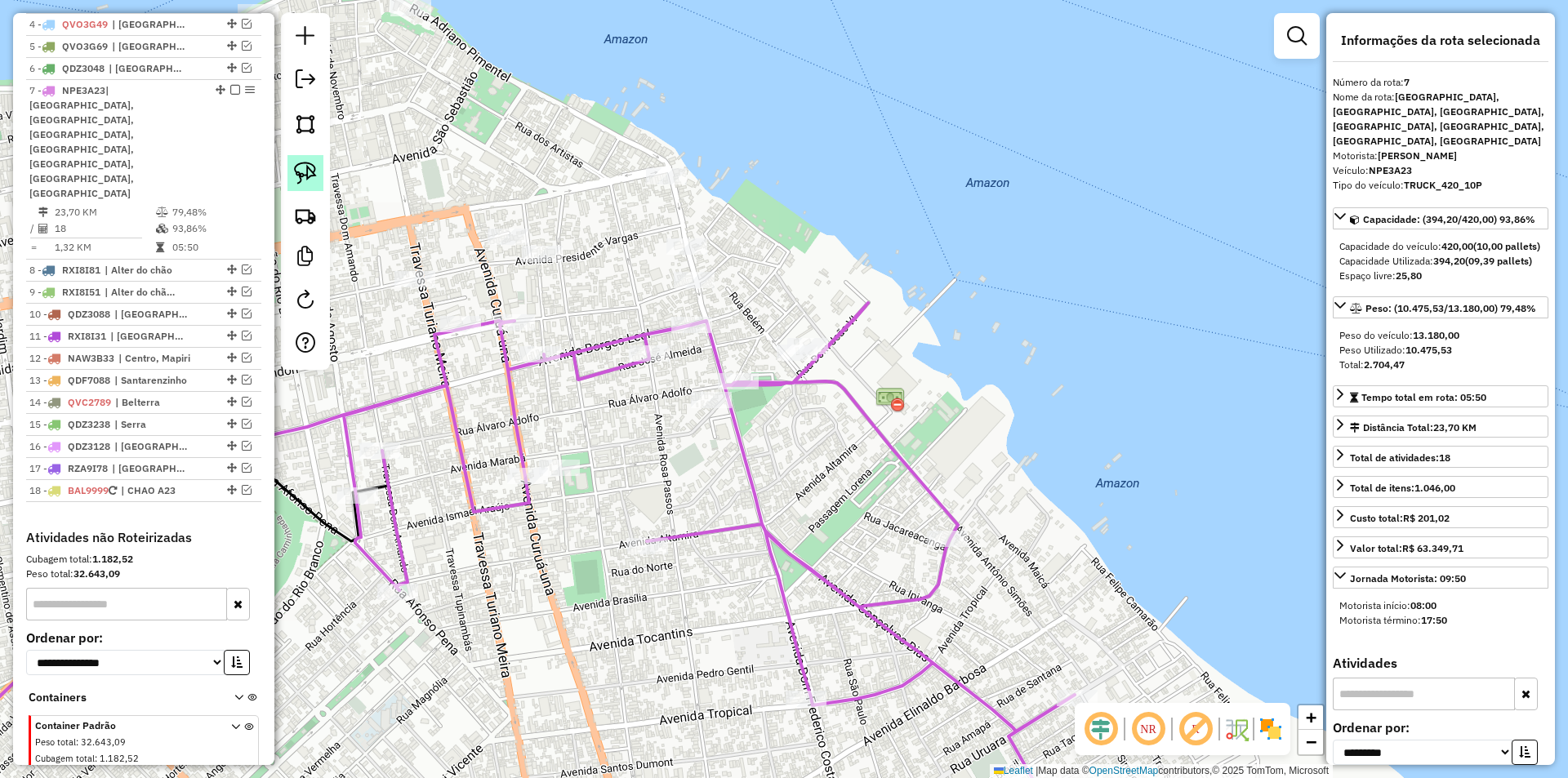
click at [309, 170] on img at bounding box center [306, 173] width 23 height 23
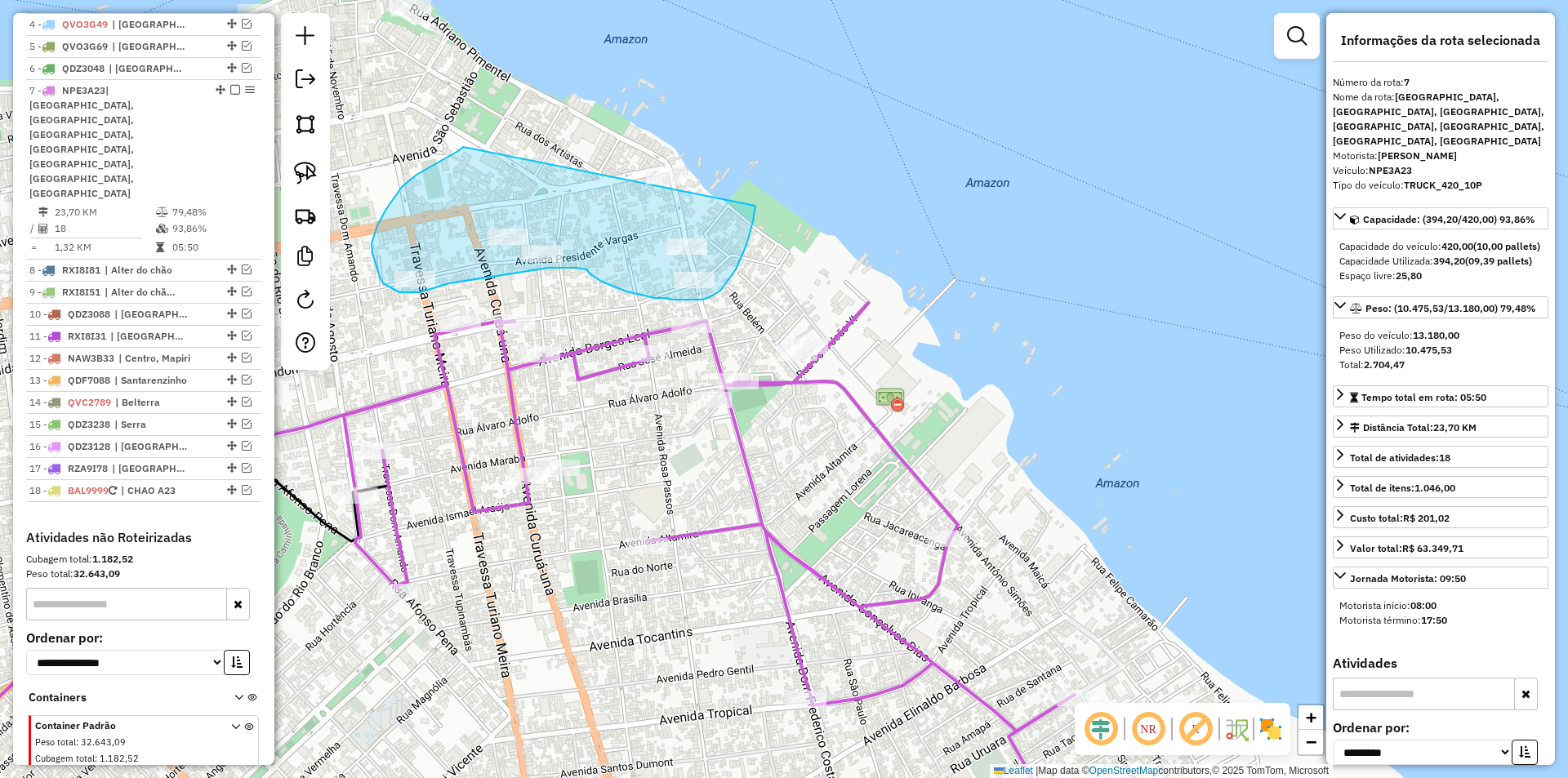
drag, startPoint x: 463, startPoint y: 147, endPoint x: 756, endPoint y: 159, distance: 293.2
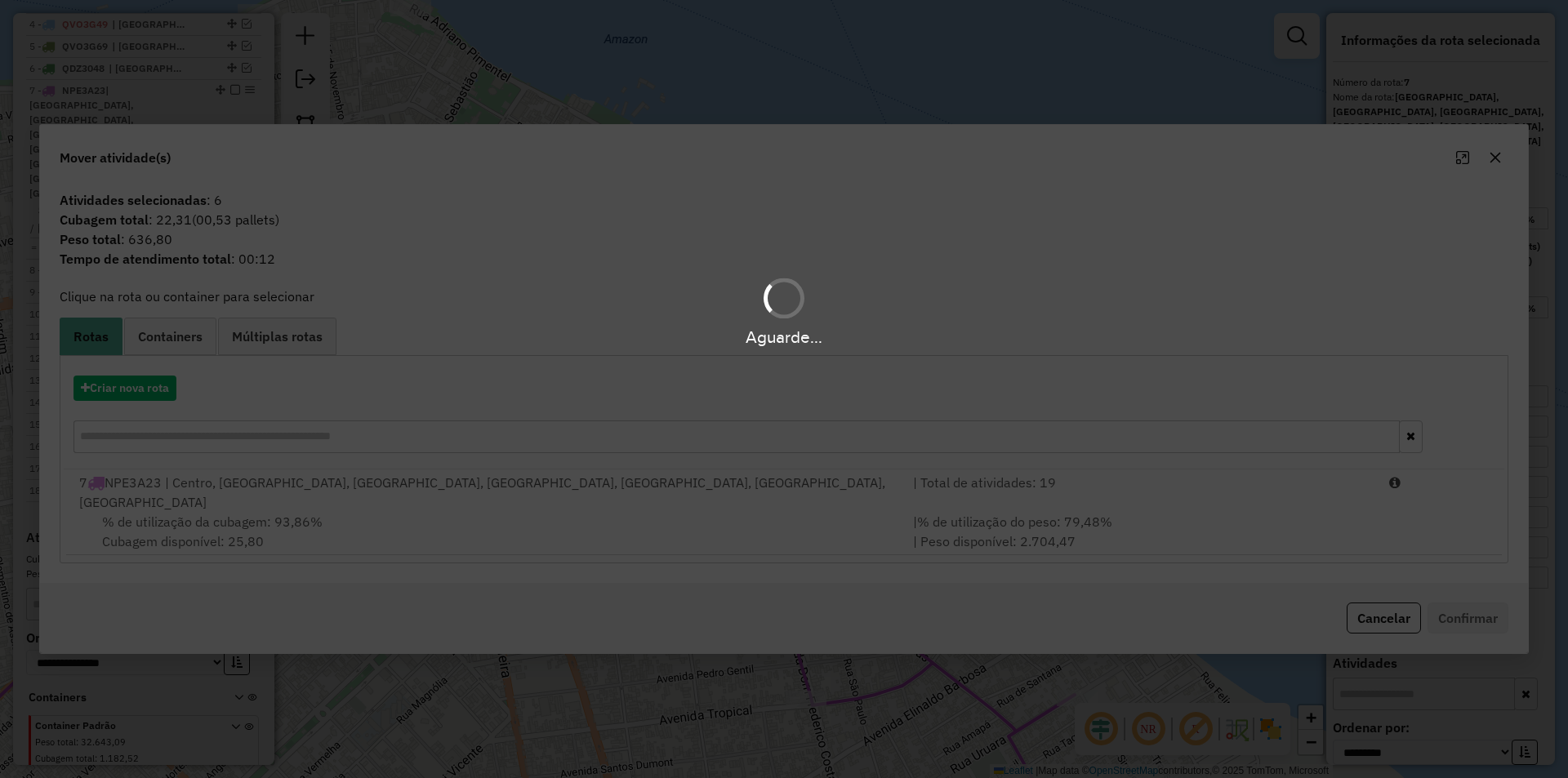
click at [406, 490] on div "7 NPE3A23 | Centro, Maracanã, Mararu, Porto, Prainha, Santarenzinho, Serra" at bounding box center [486, 493] width 834 height 39
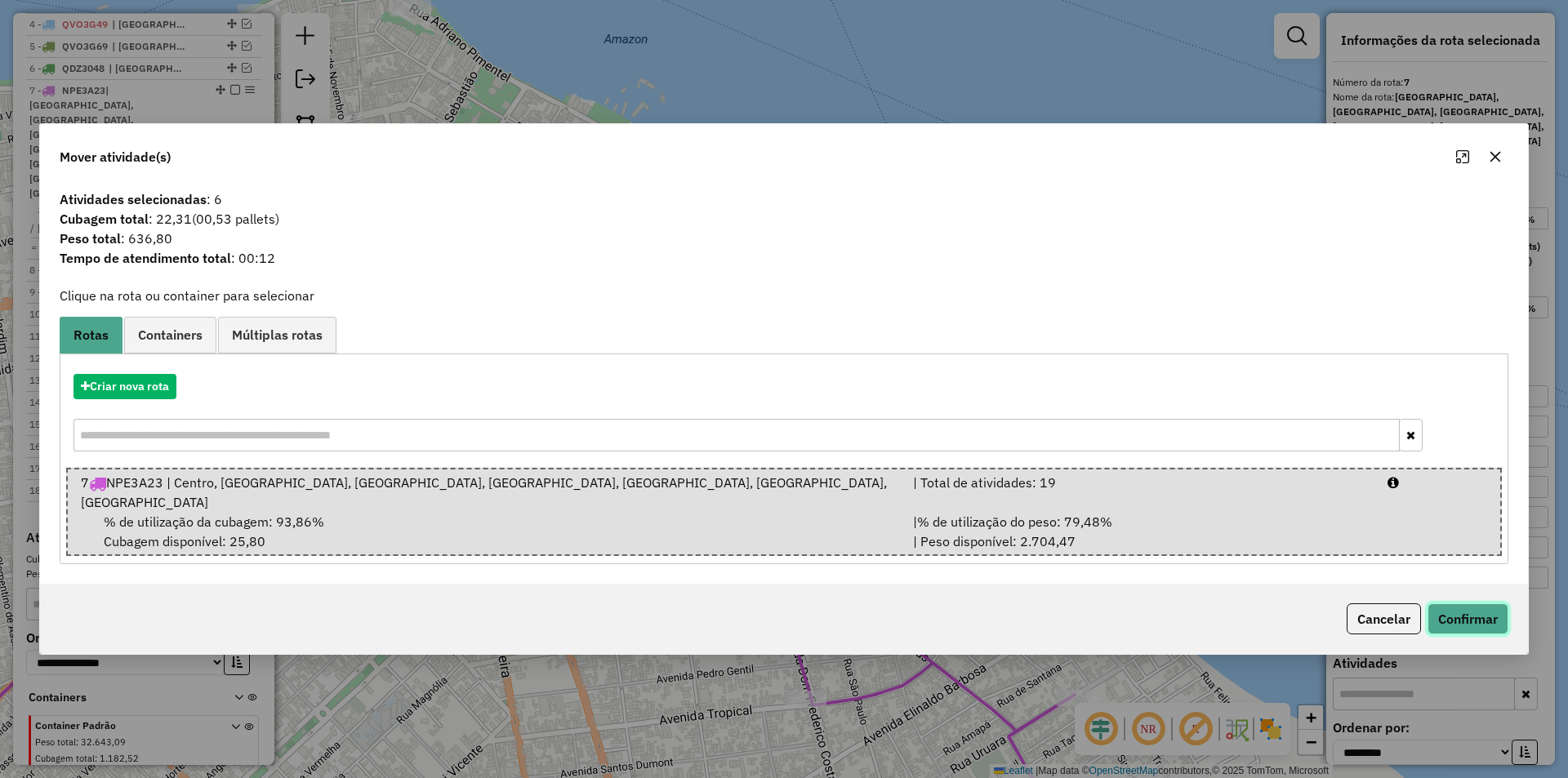
click at [1456, 604] on button "Confirmar" at bounding box center [1467, 619] width 81 height 31
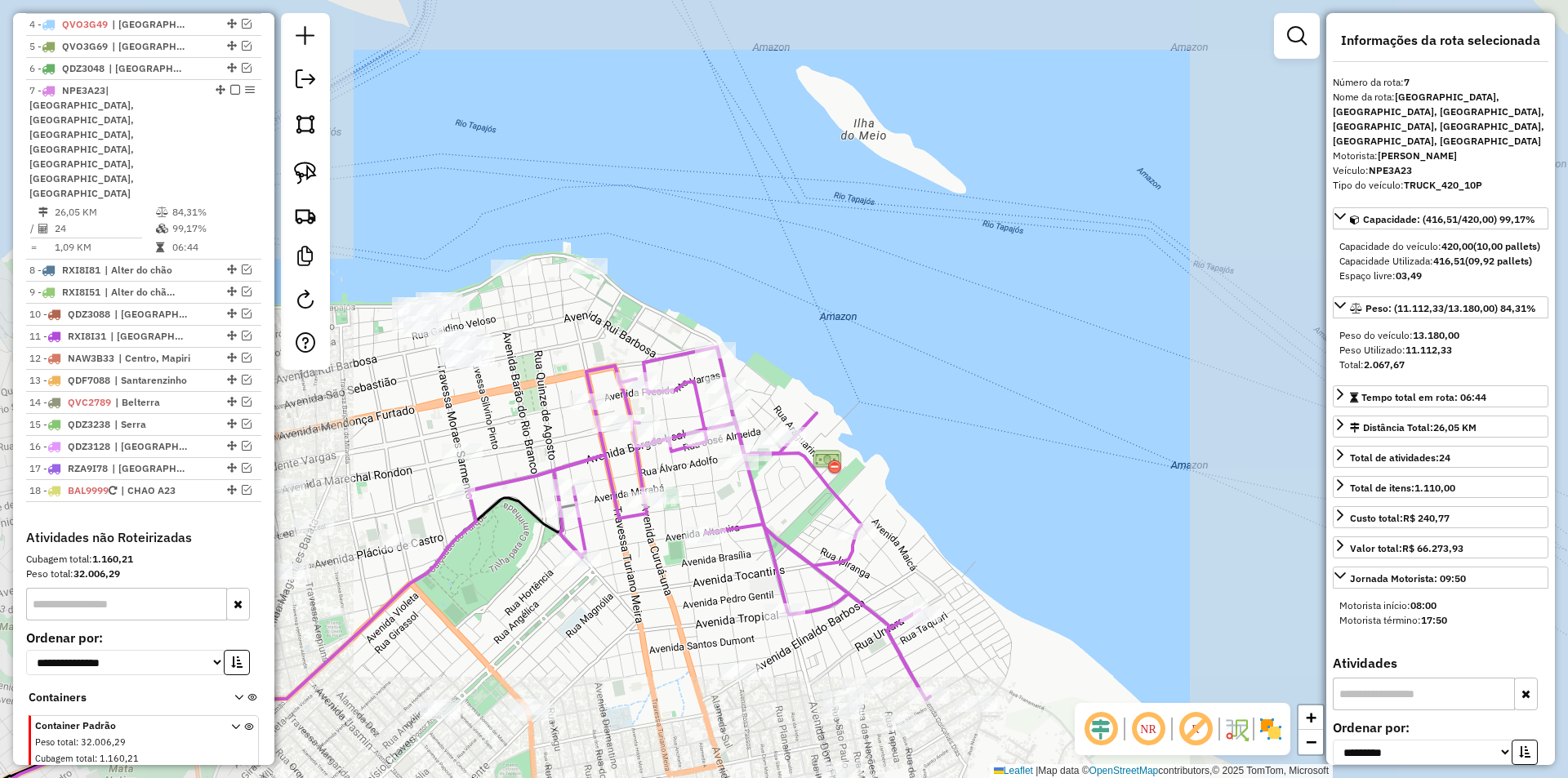
click at [766, 525] on icon at bounding box center [742, 523] width 376 height 353
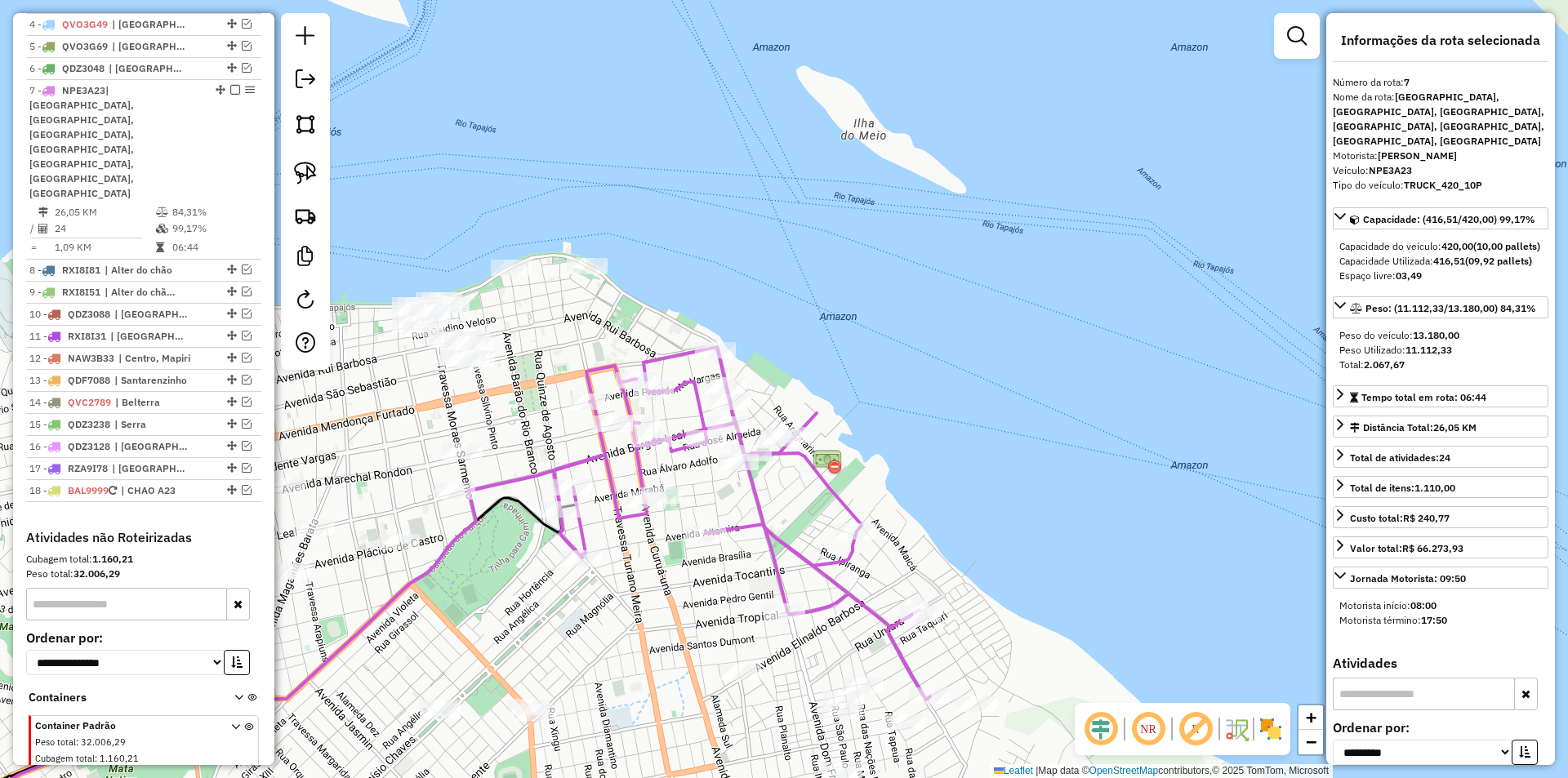
click at [766, 525] on icon at bounding box center [742, 523] width 376 height 353
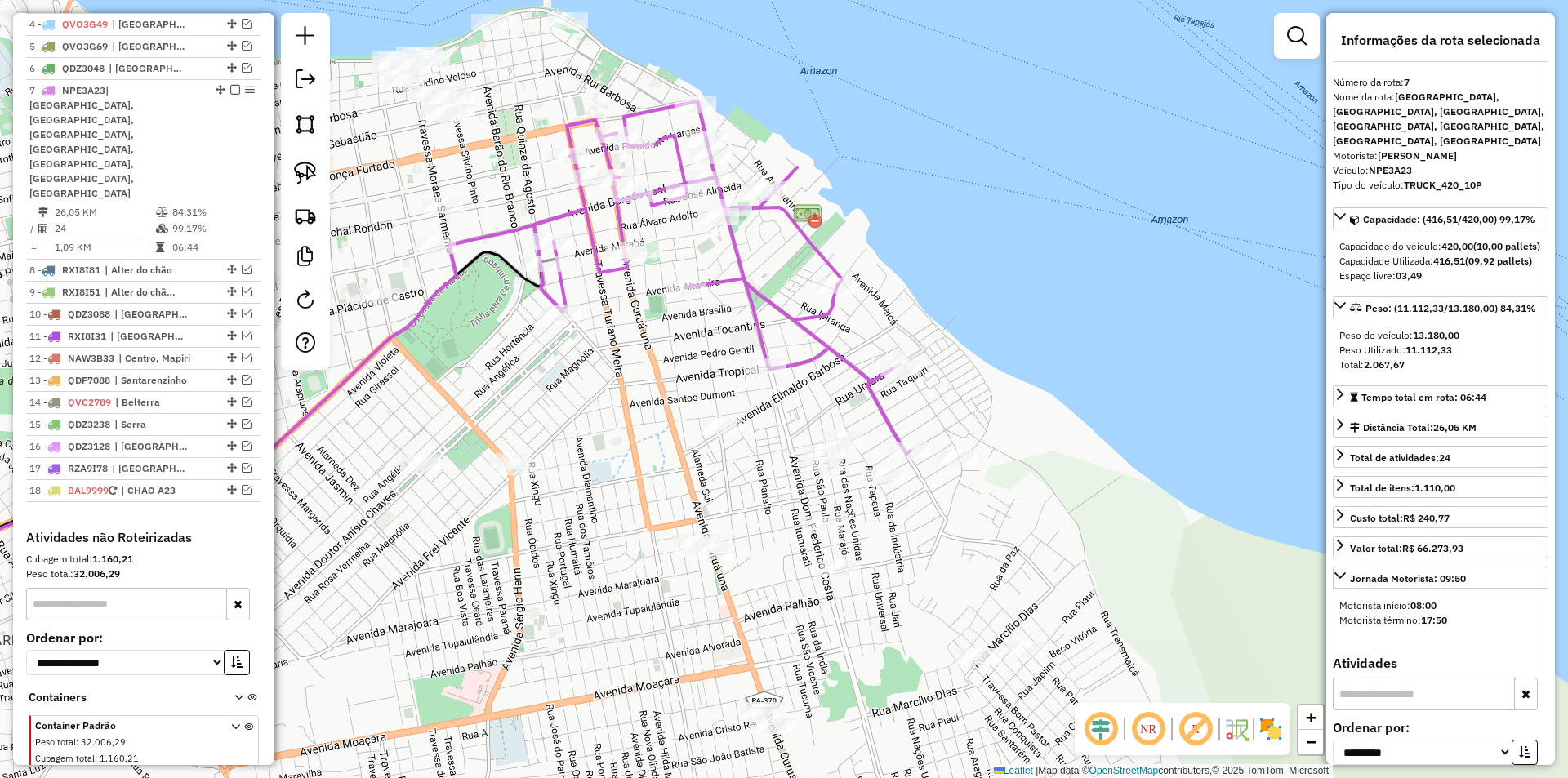
drag, startPoint x: 720, startPoint y: 574, endPoint x: 700, endPoint y: 328, distance: 246.8
click at [700, 328] on div "Janela de atendimento Grade de atendimento Capacidade Transportadoras Veículos …" at bounding box center [784, 389] width 1568 height 778
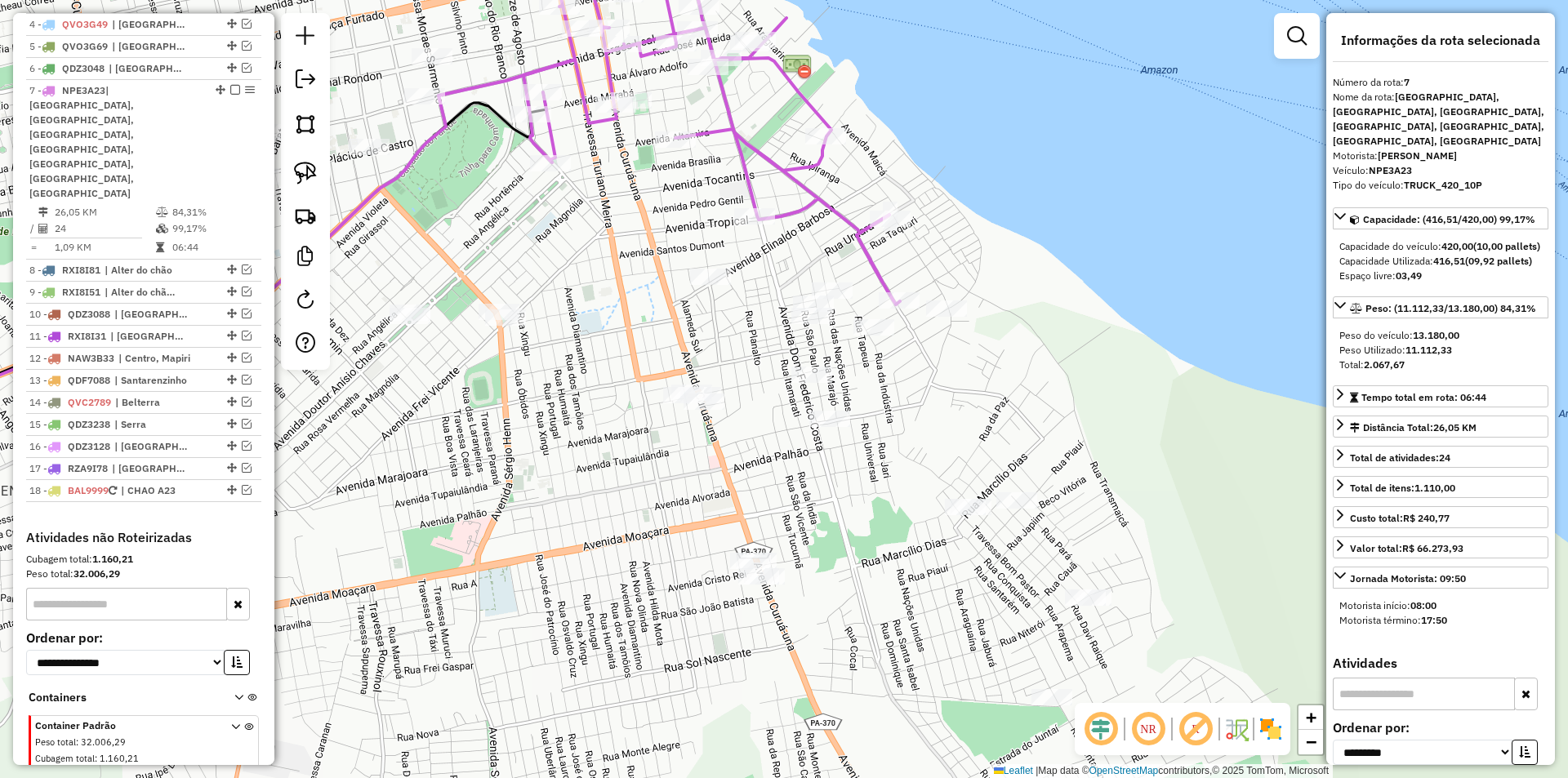
drag, startPoint x: 712, startPoint y: 363, endPoint x: 702, endPoint y: 213, distance: 150.3
click at [702, 213] on div "Janela de atendimento Grade de atendimento Capacidade Transportadoras Veículos …" at bounding box center [784, 389] width 1568 height 778
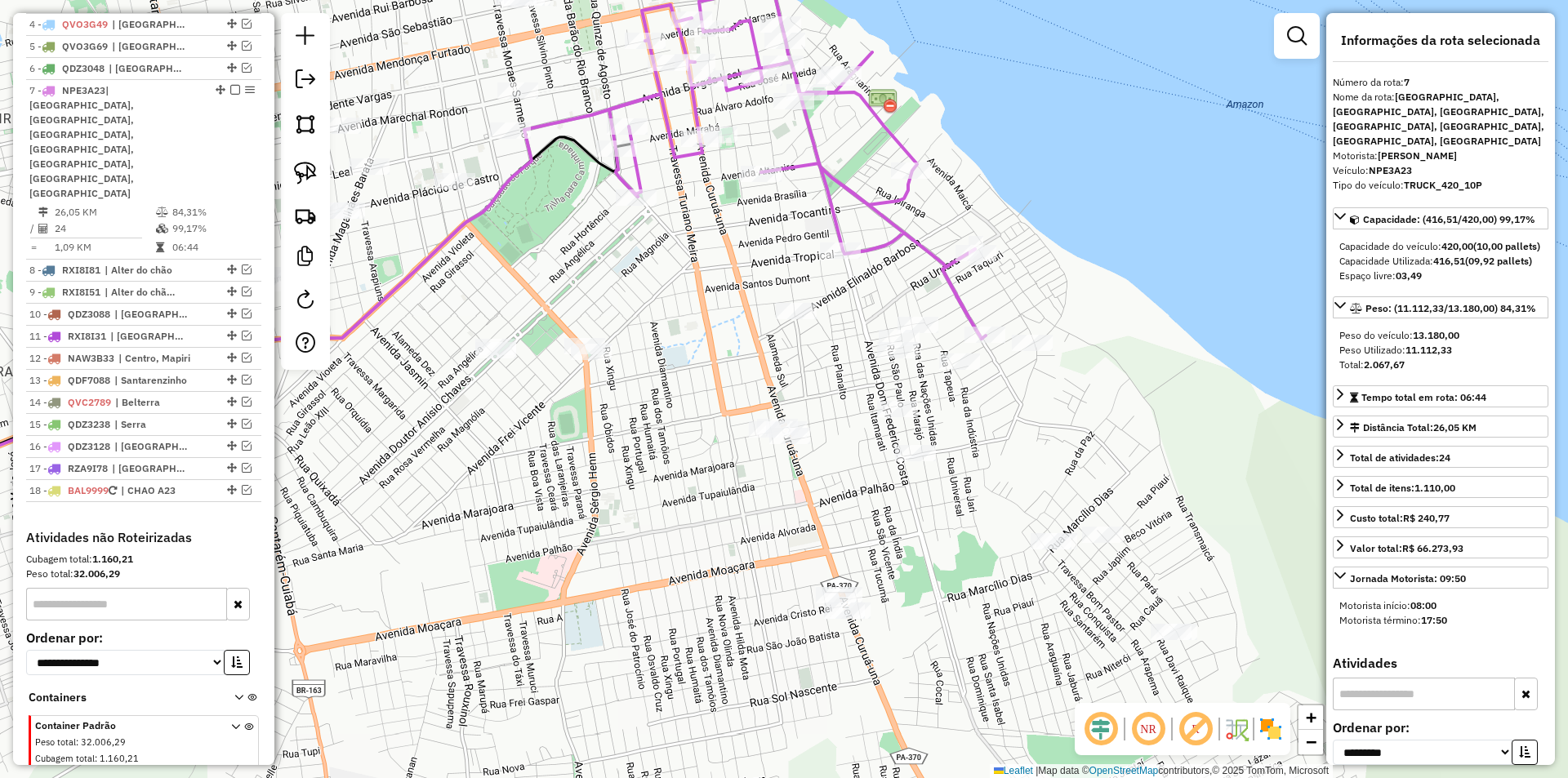
drag, startPoint x: 631, startPoint y: 323, endPoint x: 596, endPoint y: 389, distance: 74.7
click at [596, 389] on div "Janela de atendimento Grade de atendimento Capacidade Transportadoras Veículos …" at bounding box center [784, 389] width 1568 height 778
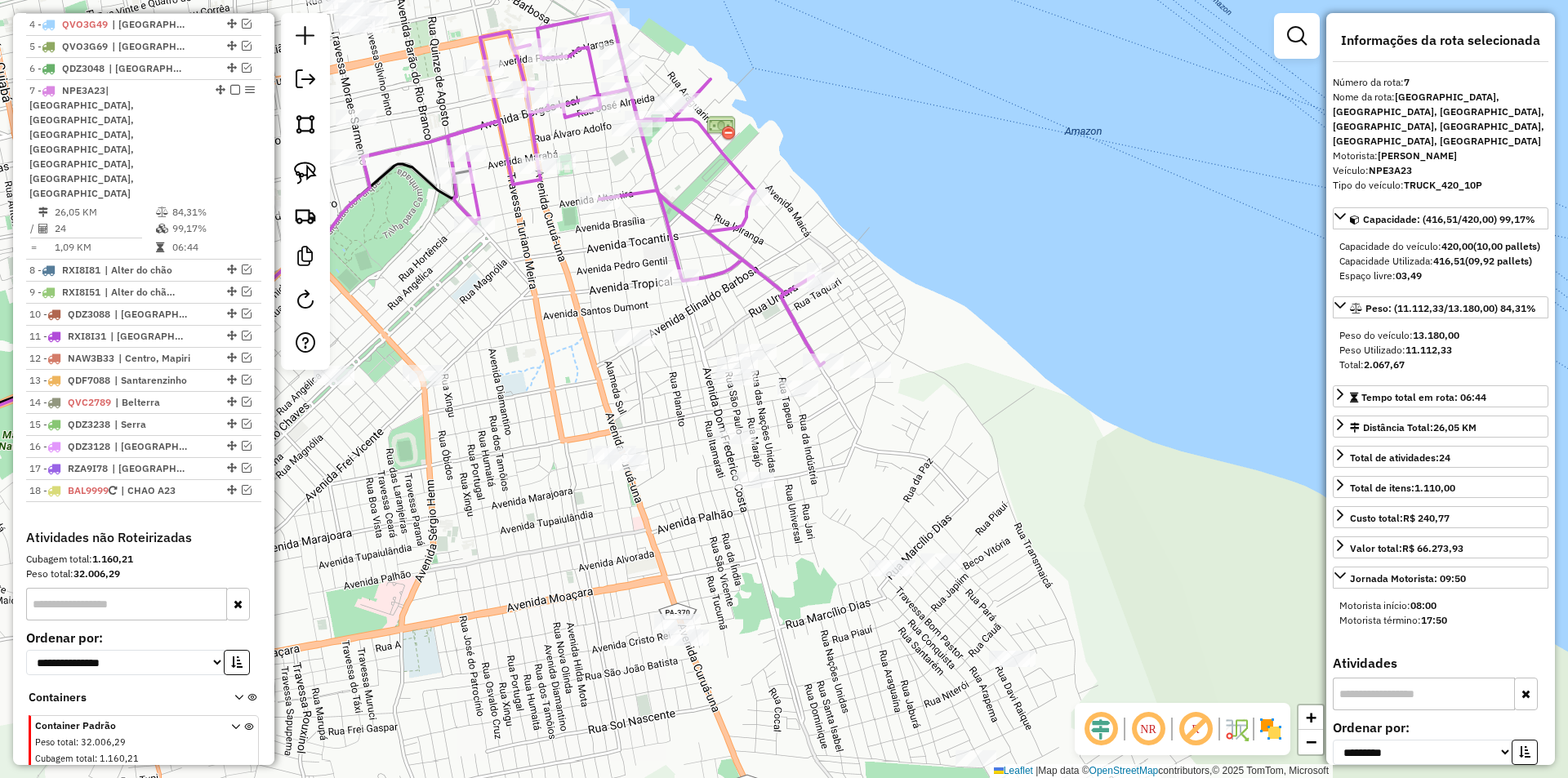
drag, startPoint x: 596, startPoint y: 389, endPoint x: 472, endPoint y: 373, distance: 125.0
click at [477, 377] on div "Janela de atendimento Grade de atendimento Capacidade Transportadoras Veículos …" at bounding box center [784, 389] width 1568 height 778
click at [307, 174] on img at bounding box center [306, 173] width 23 height 23
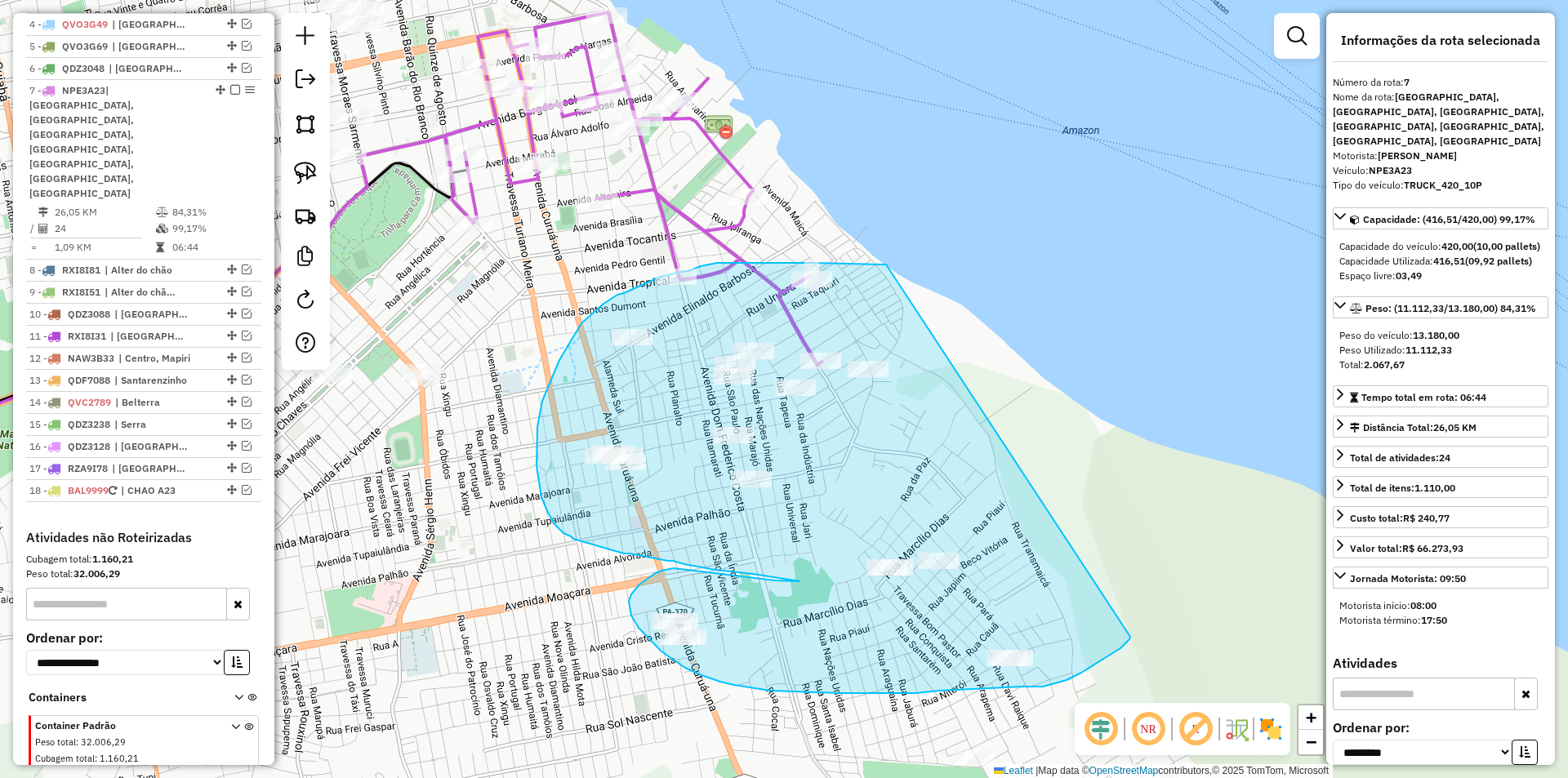
drag, startPoint x: 886, startPoint y: 265, endPoint x: 1138, endPoint y: 630, distance: 443.5
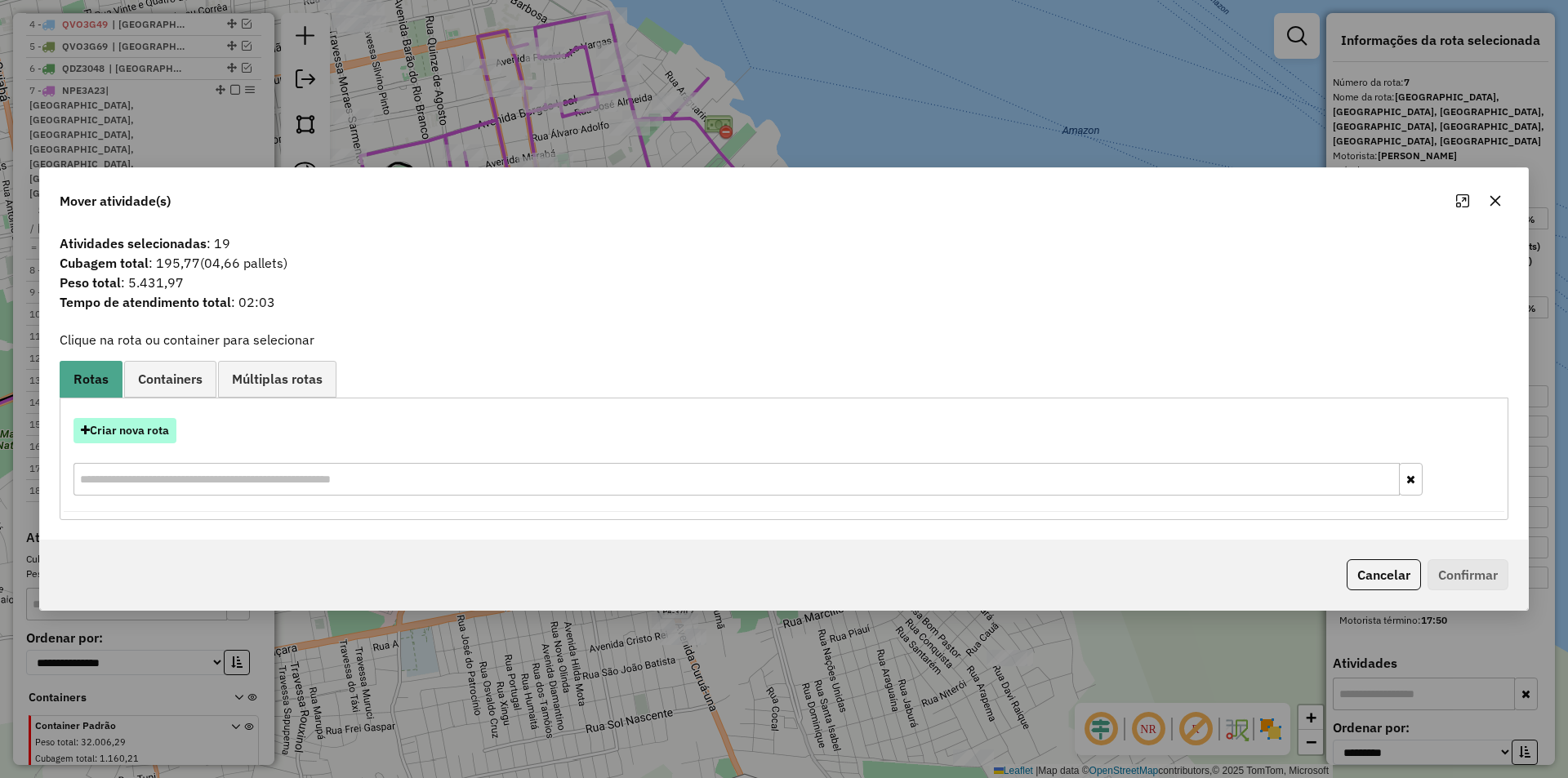
click at [167, 437] on button "Criar nova rota" at bounding box center [125, 430] width 103 height 25
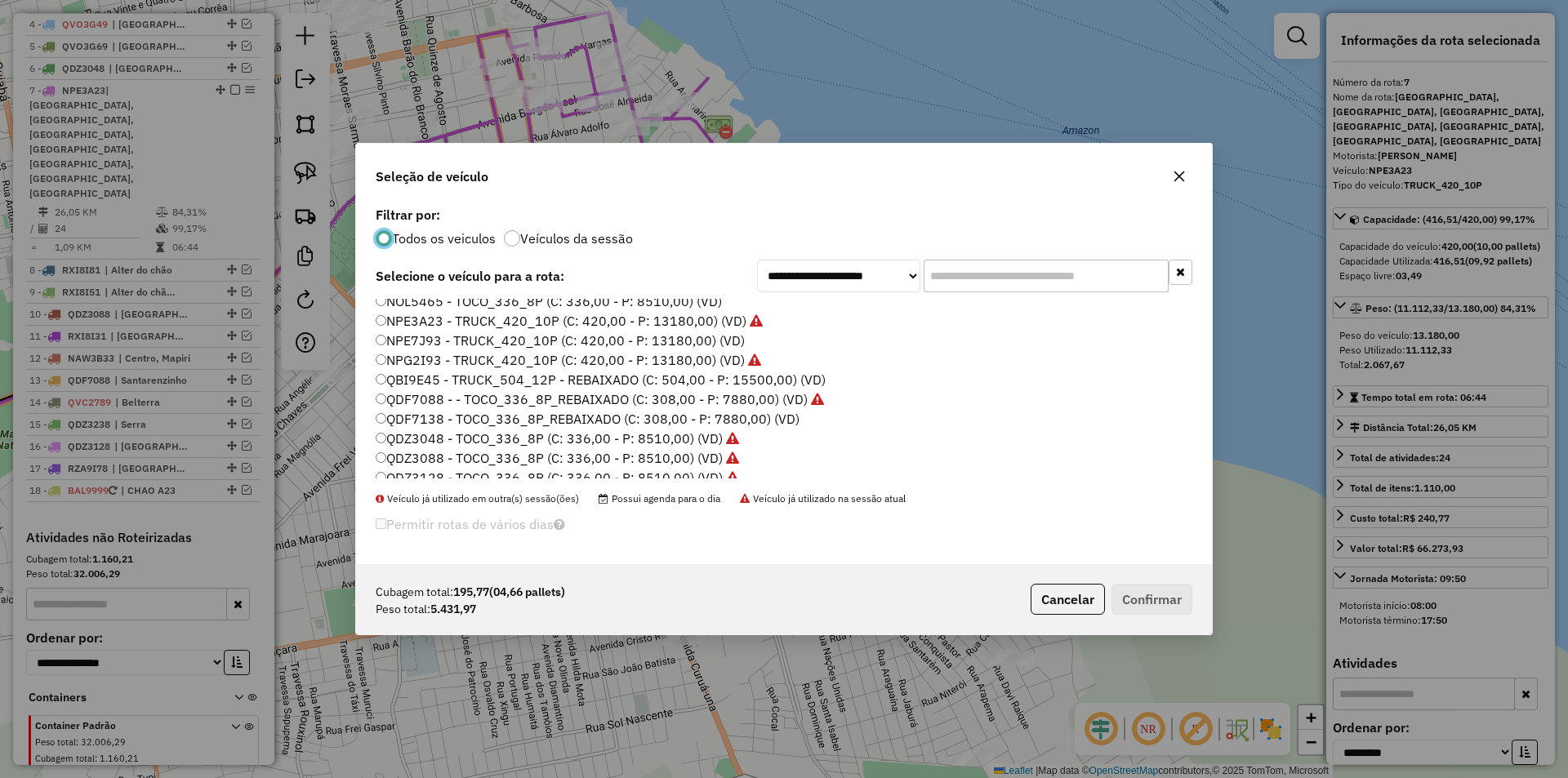
scroll to position [245, 0]
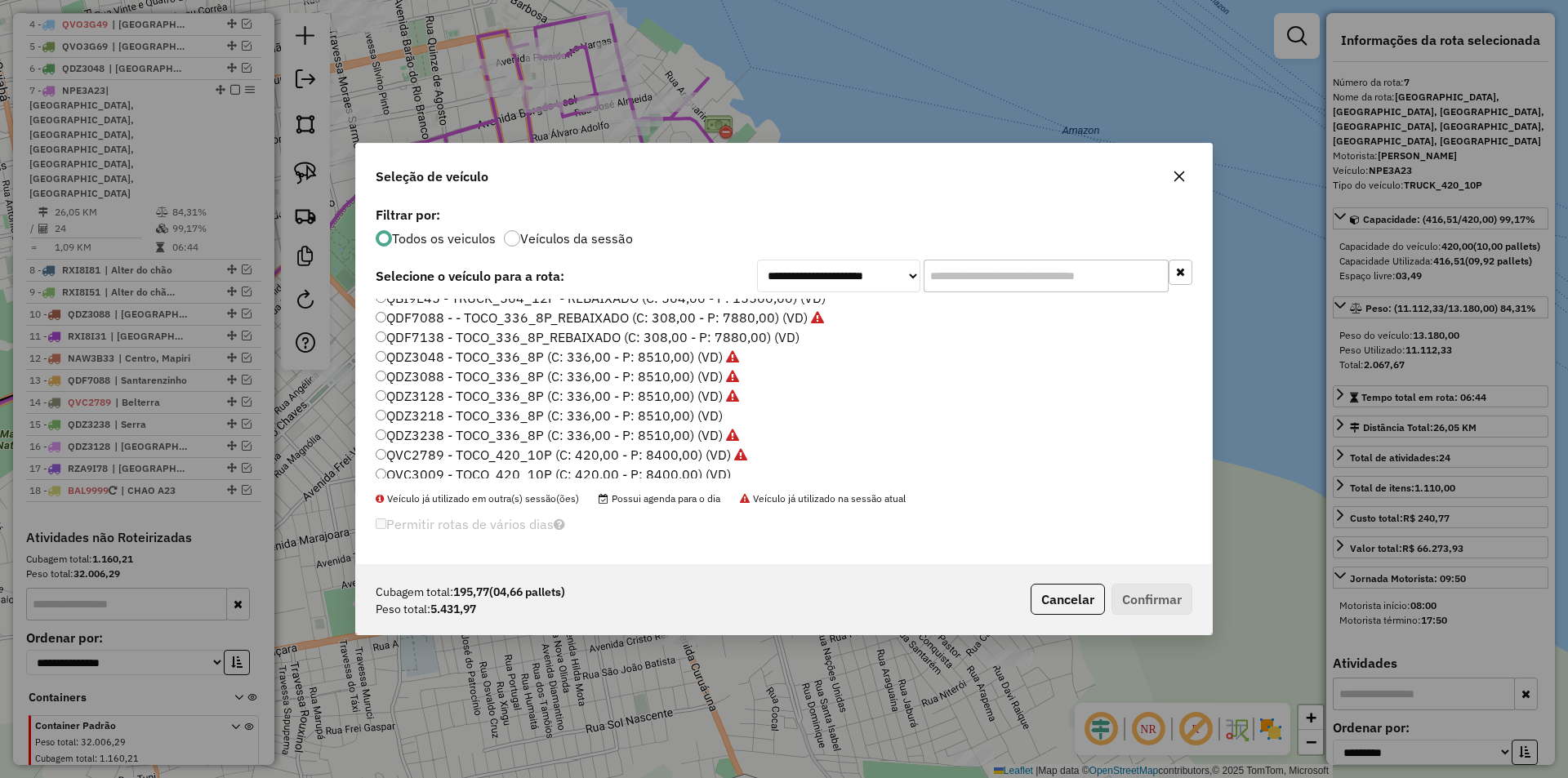
click at [440, 415] on label "QDZ3218 - TOCO_336_8P (C: 336,00 - P: 8510,00) (VD)" at bounding box center [549, 415] width 347 height 20
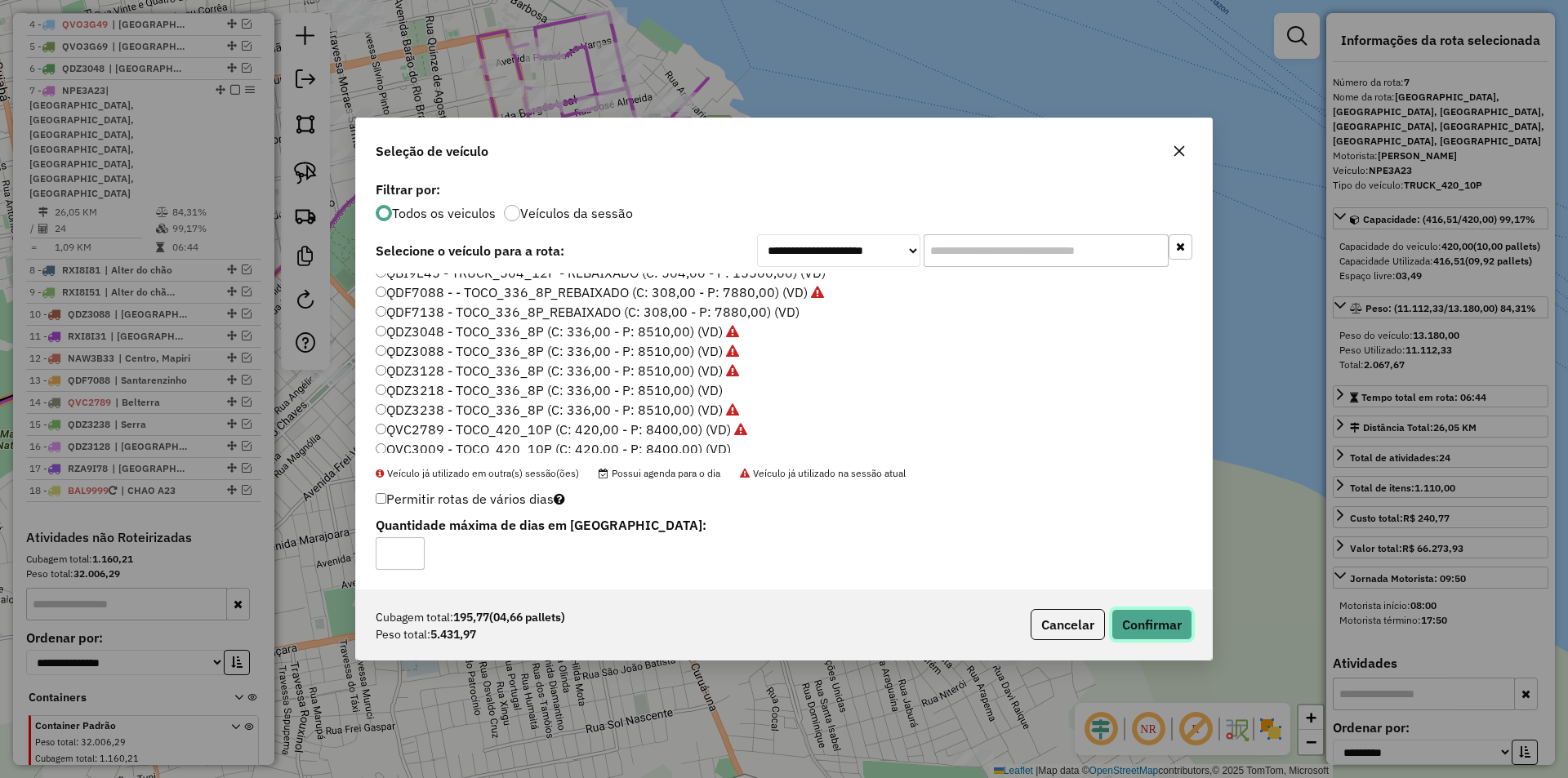
click at [1133, 611] on button "Confirmar" at bounding box center [1152, 624] width 81 height 31
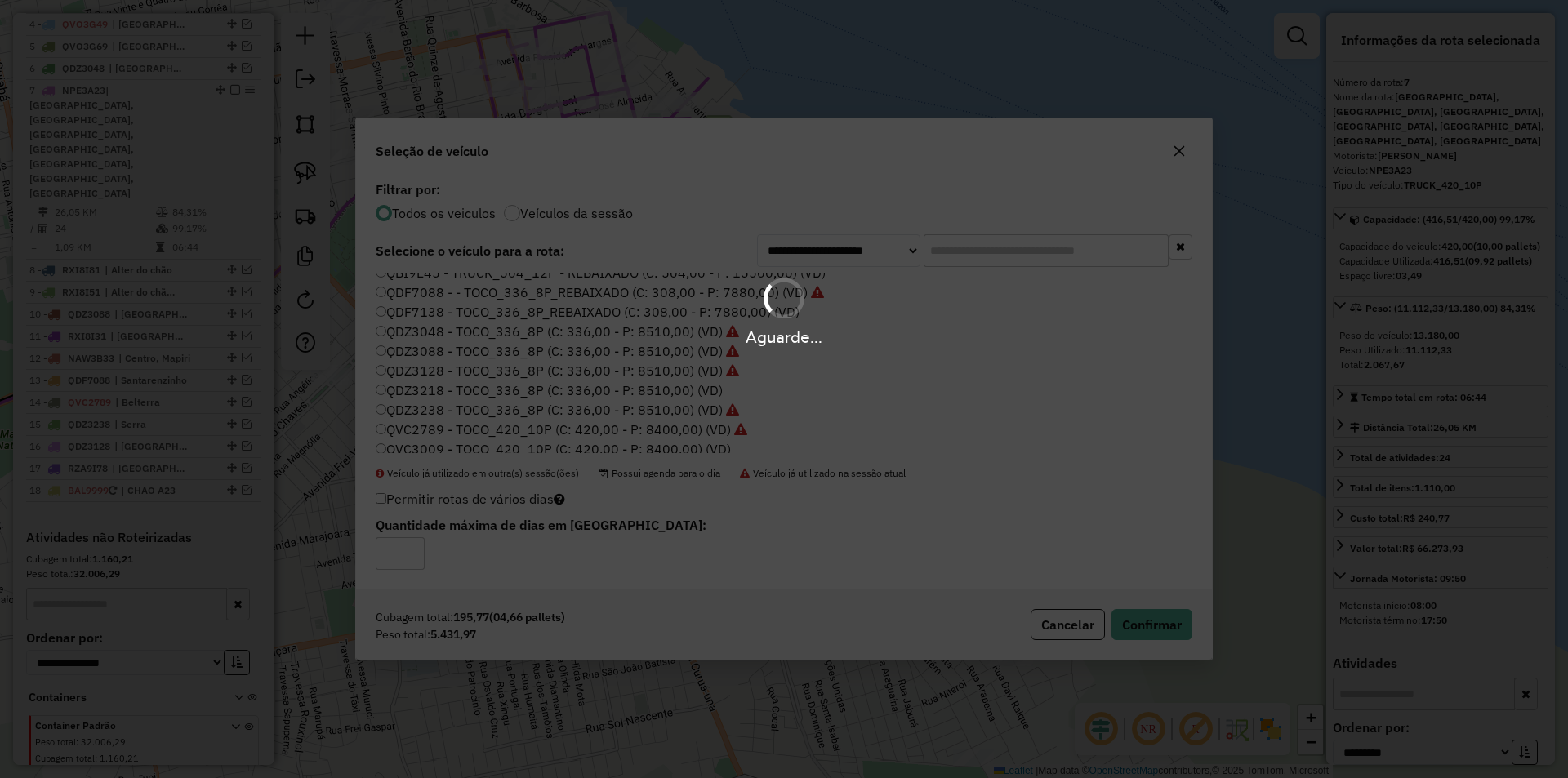
scroll to position [795, 0]
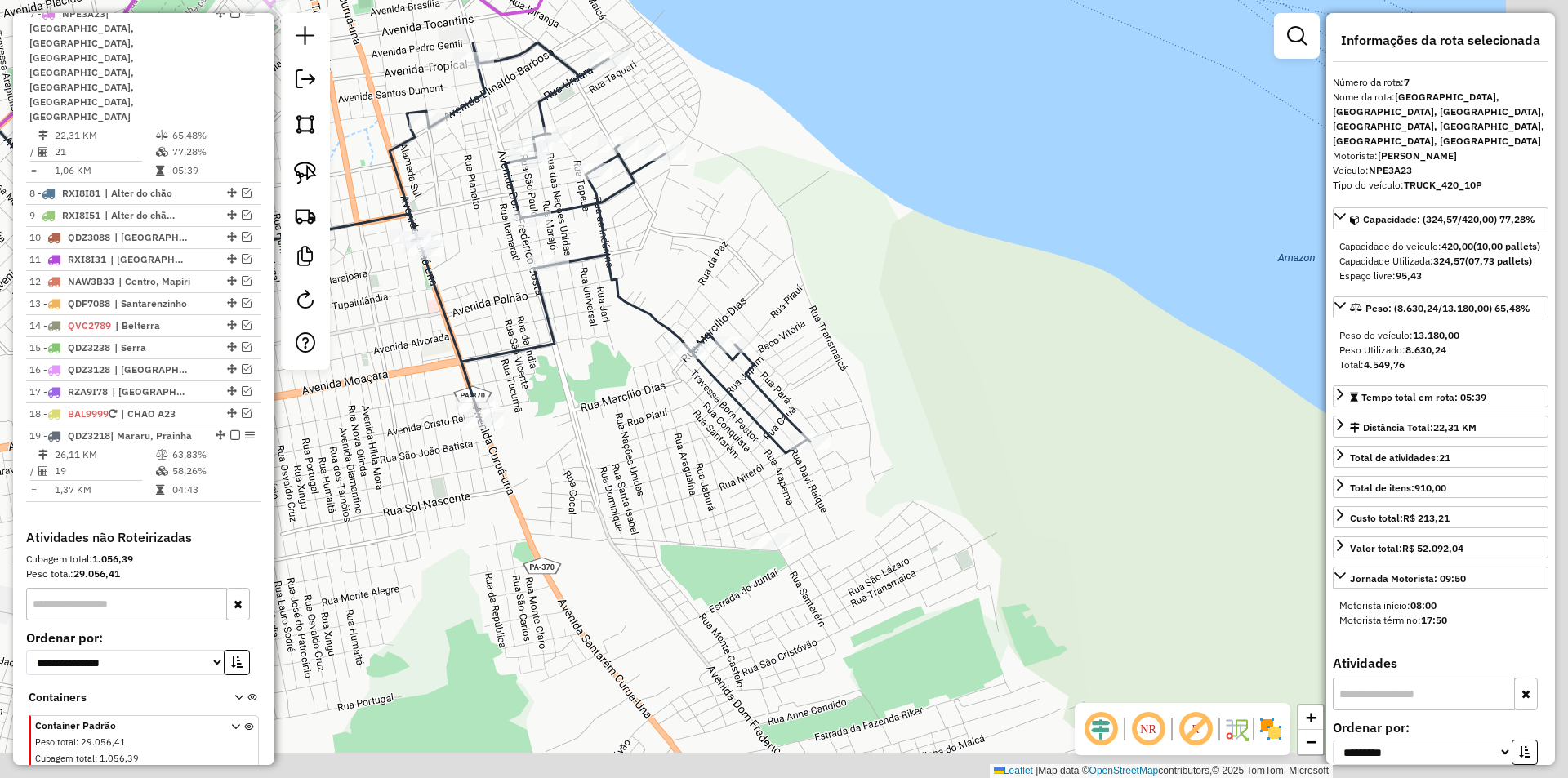
drag, startPoint x: 535, startPoint y: 485, endPoint x: 420, endPoint y: 325, distance: 197.0
click at [420, 331] on div "Janela de atendimento Grade de atendimento Capacidade Transportadoras Veículos …" at bounding box center [784, 389] width 1568 height 778
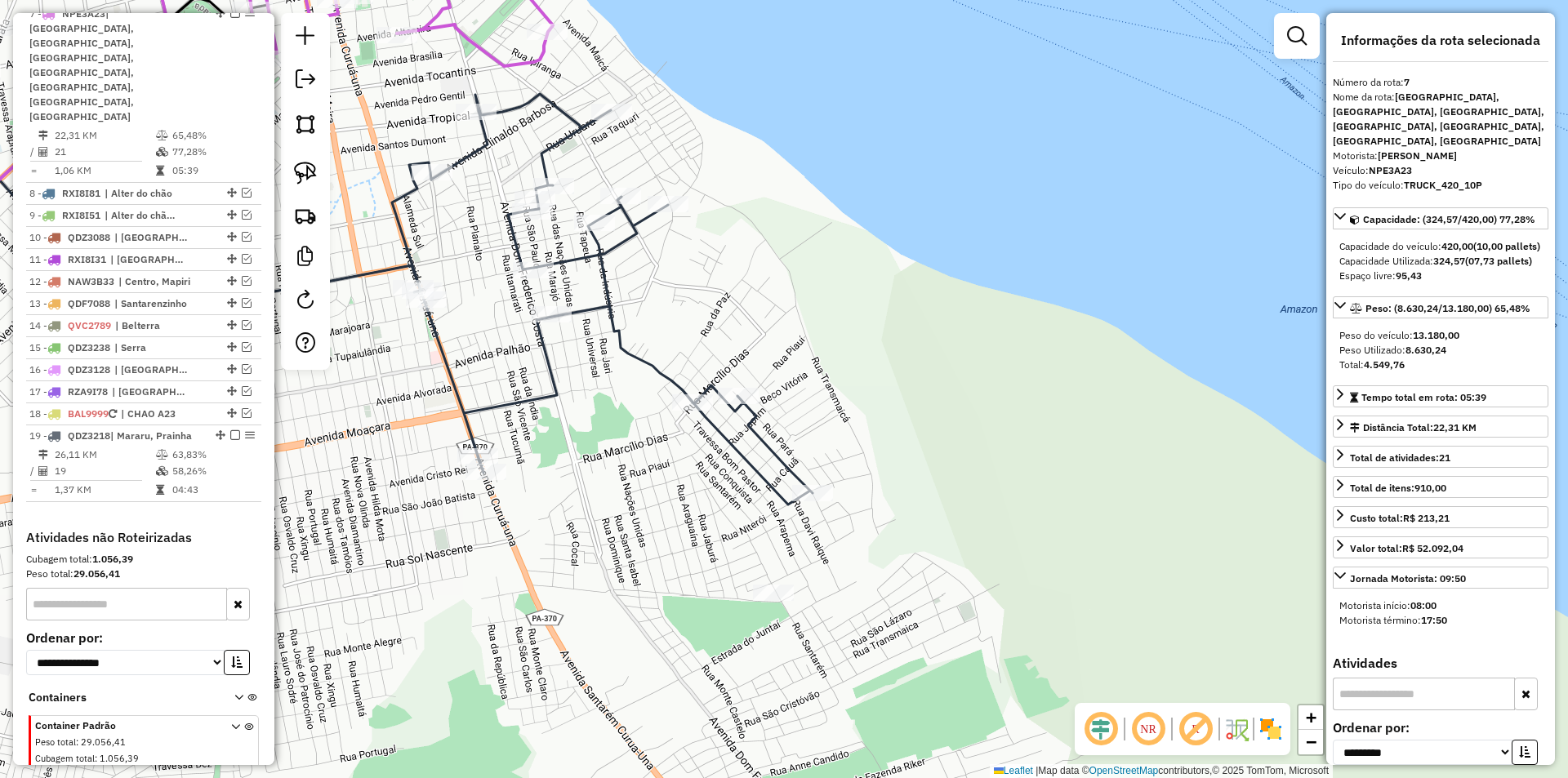
drag, startPoint x: 697, startPoint y: 396, endPoint x: 701, endPoint y: 466, distance: 70.1
click at [701, 466] on div "Janela de atendimento Grade de atendimento Capacidade Transportadoras Veículos …" at bounding box center [784, 389] width 1568 height 778
click at [305, 184] on img at bounding box center [306, 173] width 23 height 23
drag, startPoint x: 719, startPoint y: 557, endPoint x: 846, endPoint y: 614, distance: 139.2
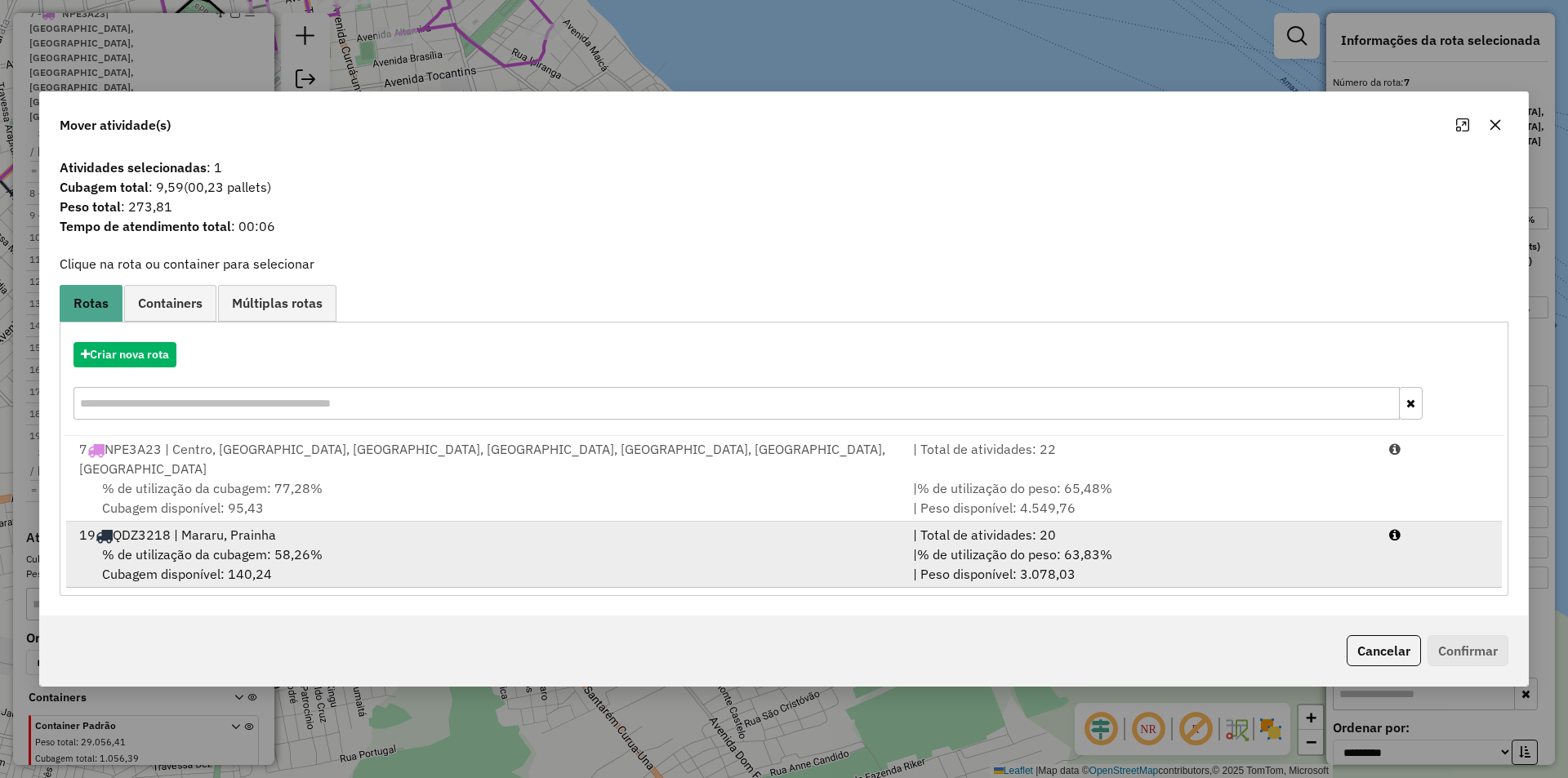
click at [501, 551] on div "% de utilização da cubagem: 58,26% Cubagem disponível: 140,24" at bounding box center [486, 565] width 834 height 39
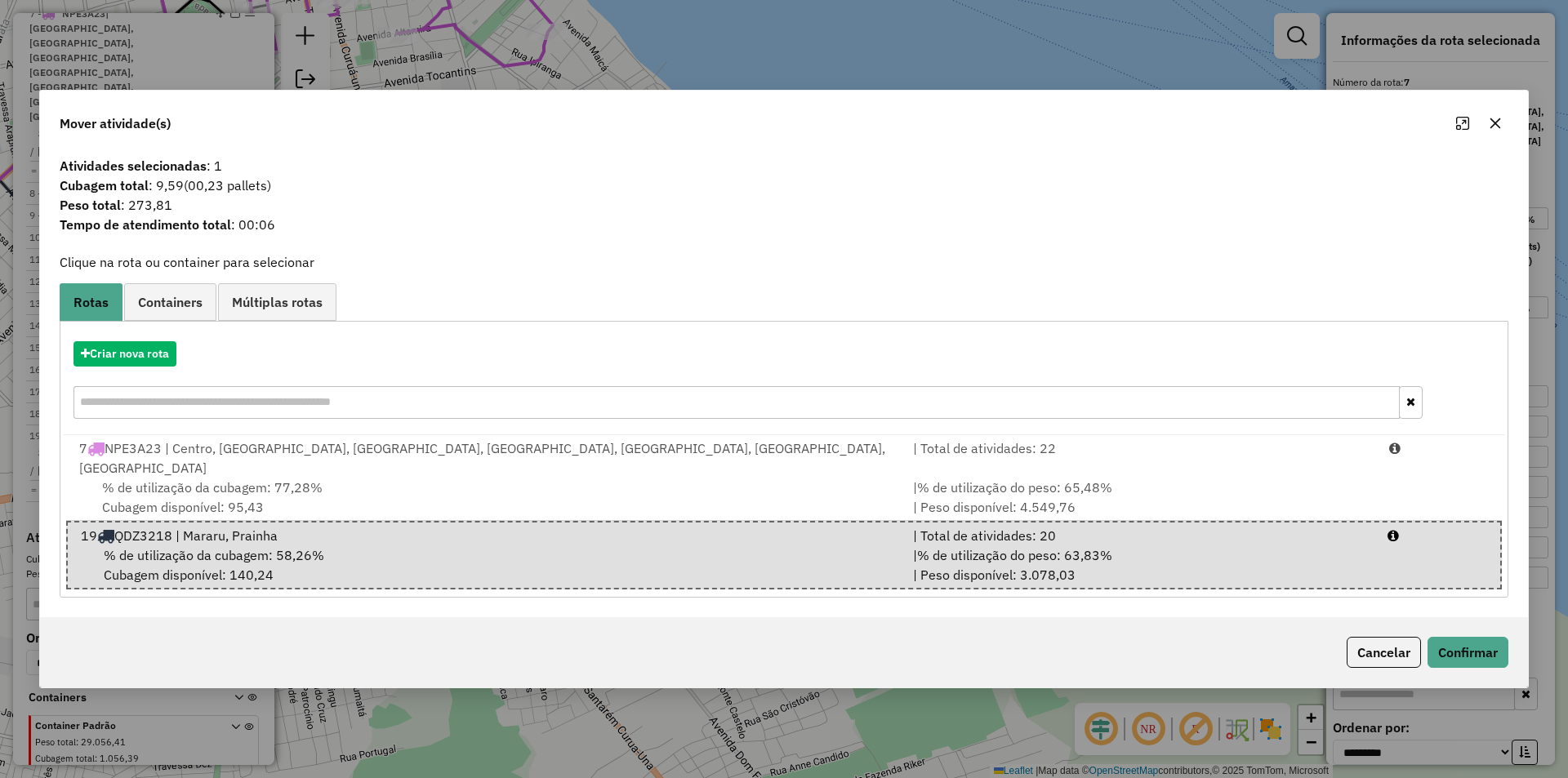
click at [1484, 660] on div "Cancelar Confirmar" at bounding box center [784, 652] width 1488 height 70
click at [1439, 637] on button "Confirmar" at bounding box center [1467, 652] width 81 height 31
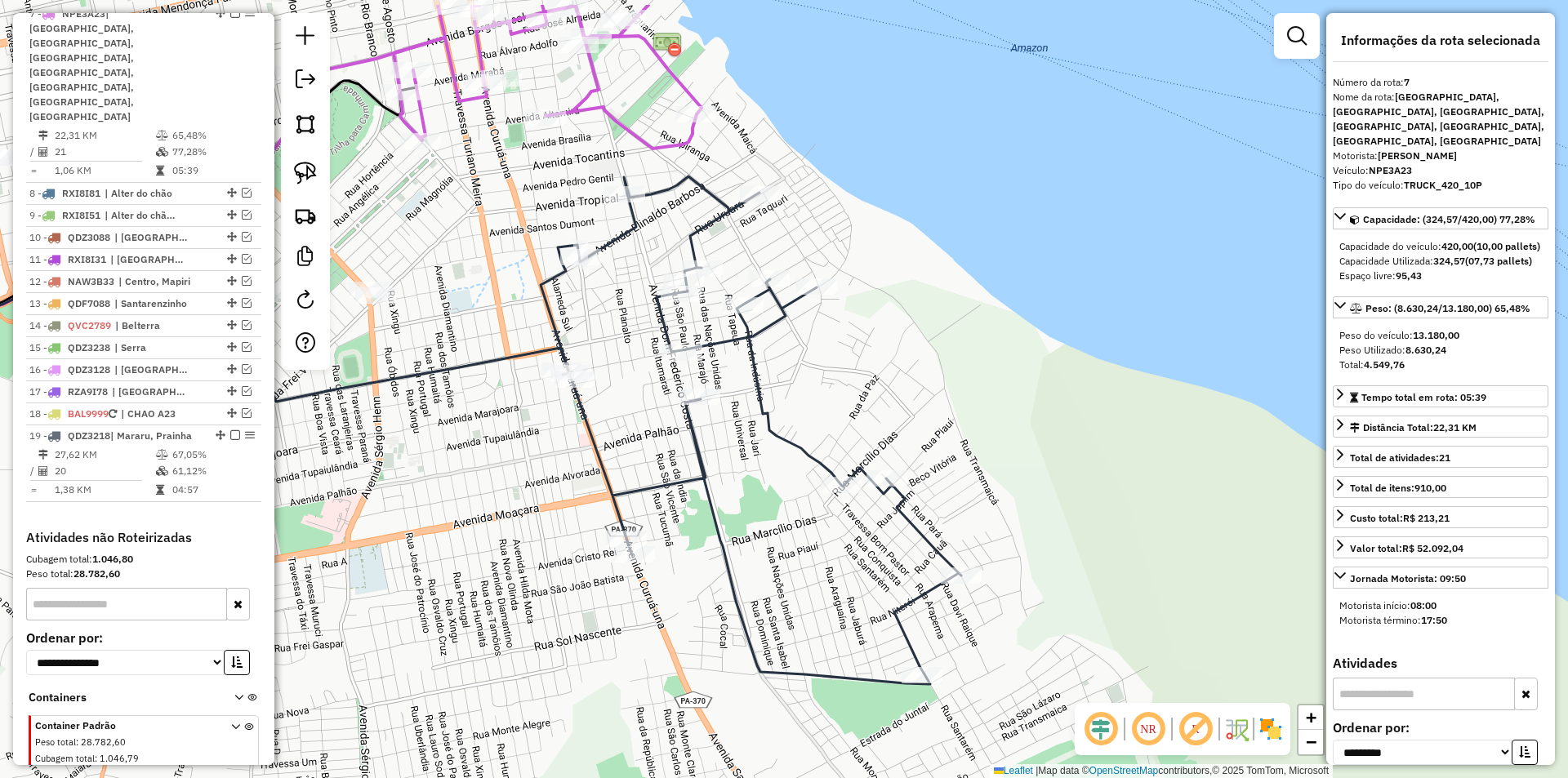
drag, startPoint x: 736, startPoint y: 473, endPoint x: 1073, endPoint y: 621, distance: 368.1
click at [1073, 621] on div "Janela de atendimento Grade de atendimento Capacidade Transportadoras Veículos …" at bounding box center [784, 389] width 1568 height 778
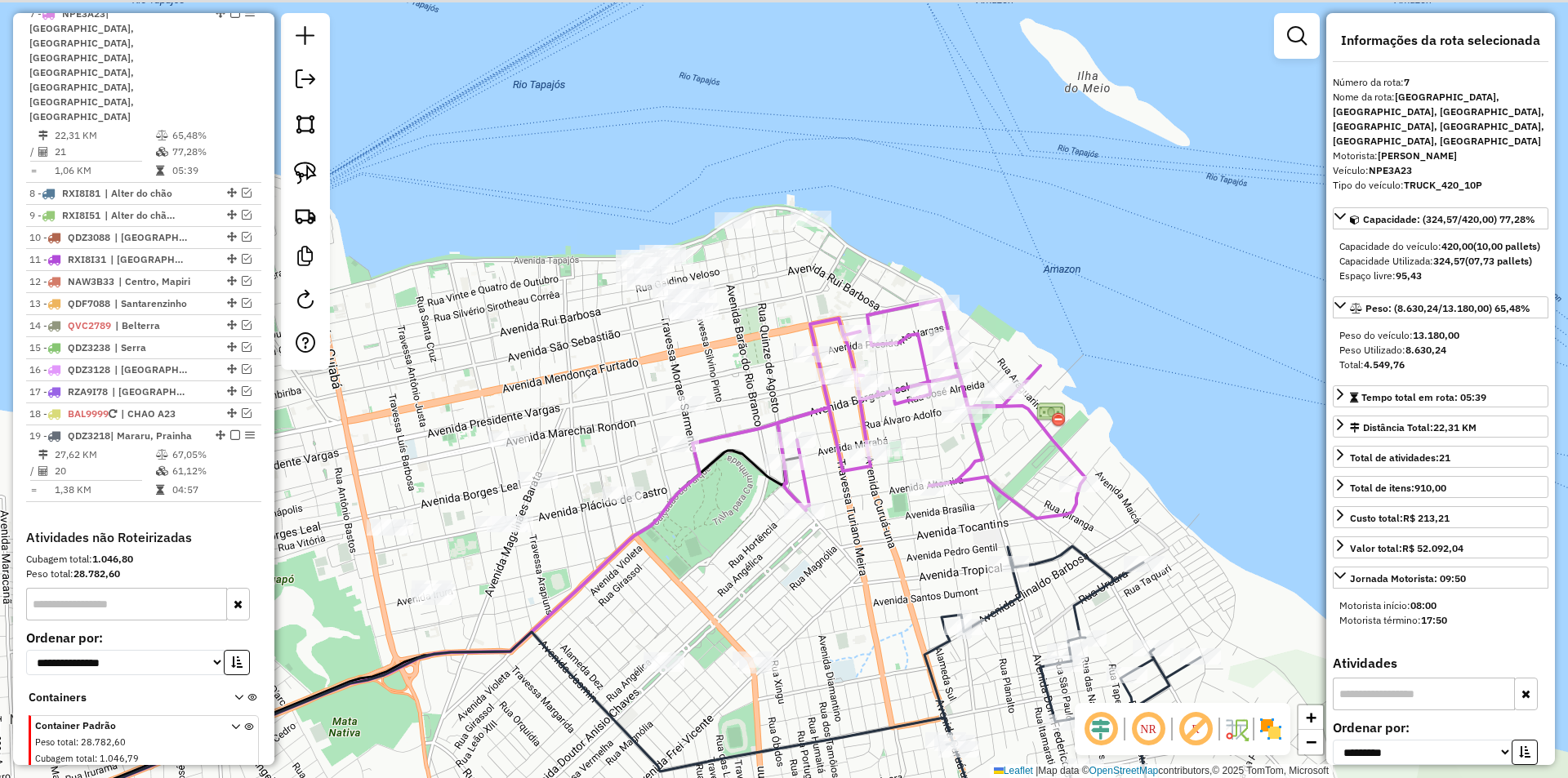
drag, startPoint x: 616, startPoint y: 382, endPoint x: 565, endPoint y: 356, distance: 57.2
click at [682, 579] on div "Janela de atendimento Grade de atendimento Capacidade Transportadoras Veículos …" at bounding box center [784, 389] width 1568 height 778
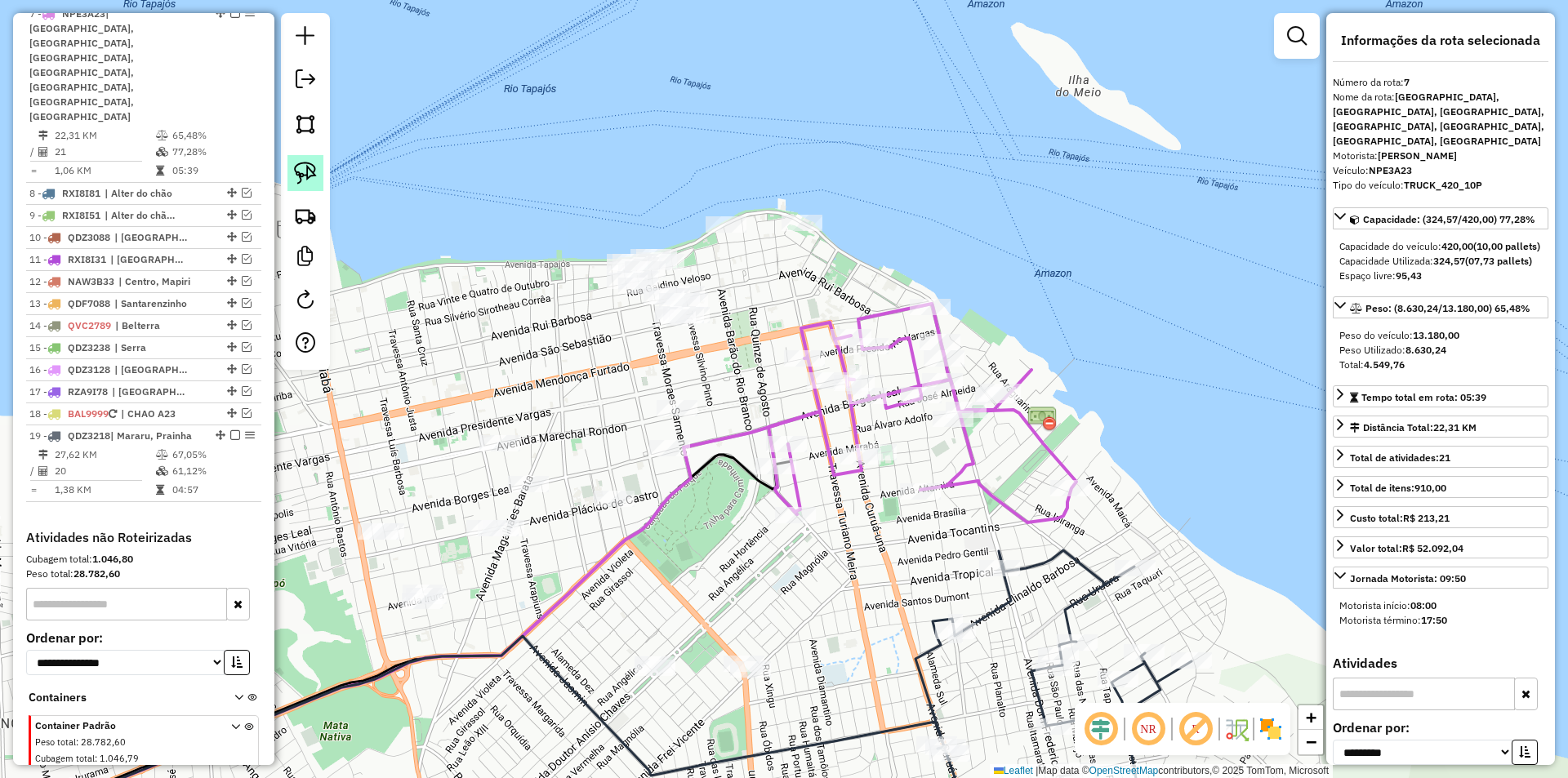
click at [304, 172] on img at bounding box center [306, 173] width 23 height 23
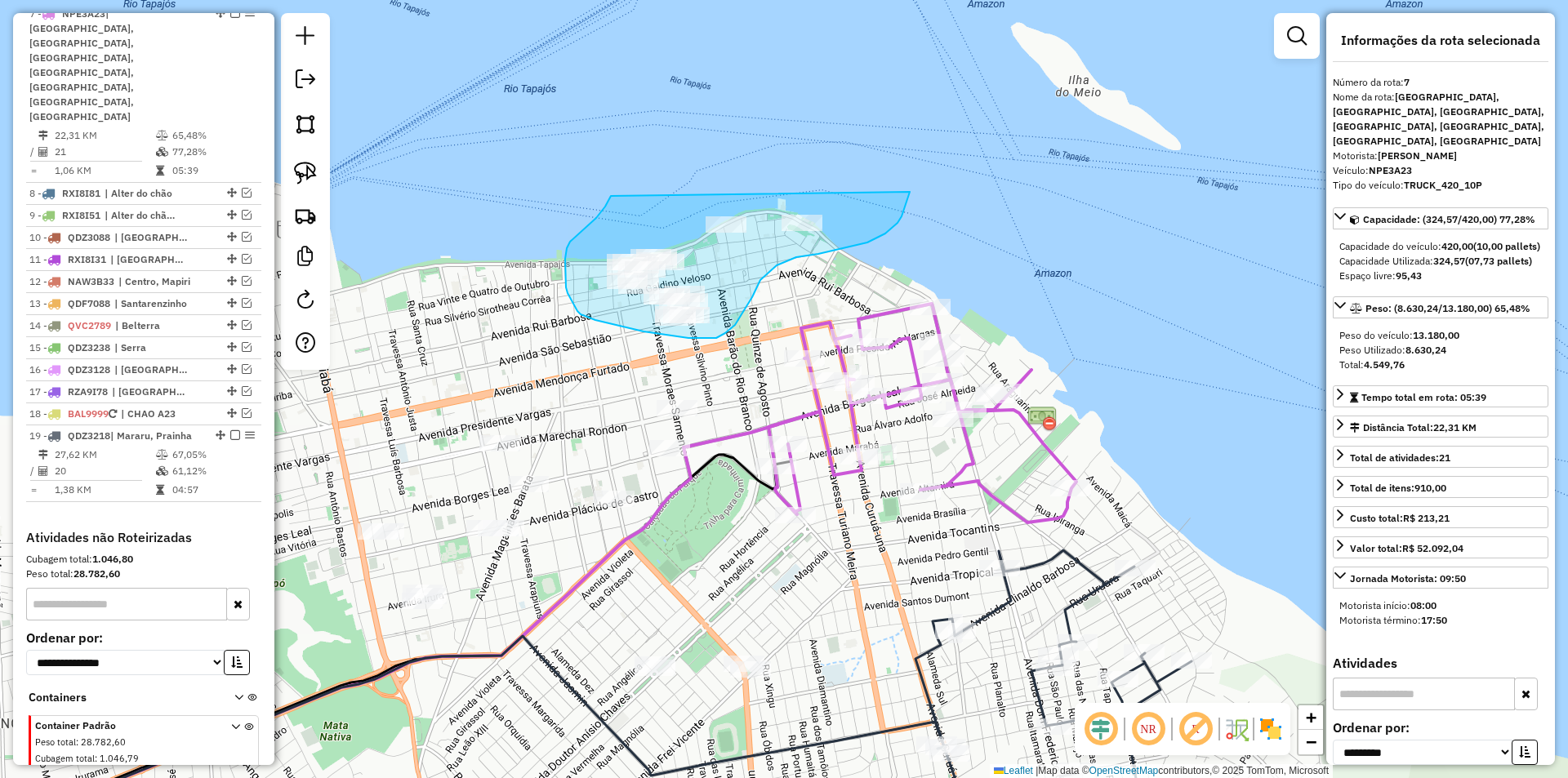
drag, startPoint x: 611, startPoint y: 196, endPoint x: 892, endPoint y: 199, distance: 281.0
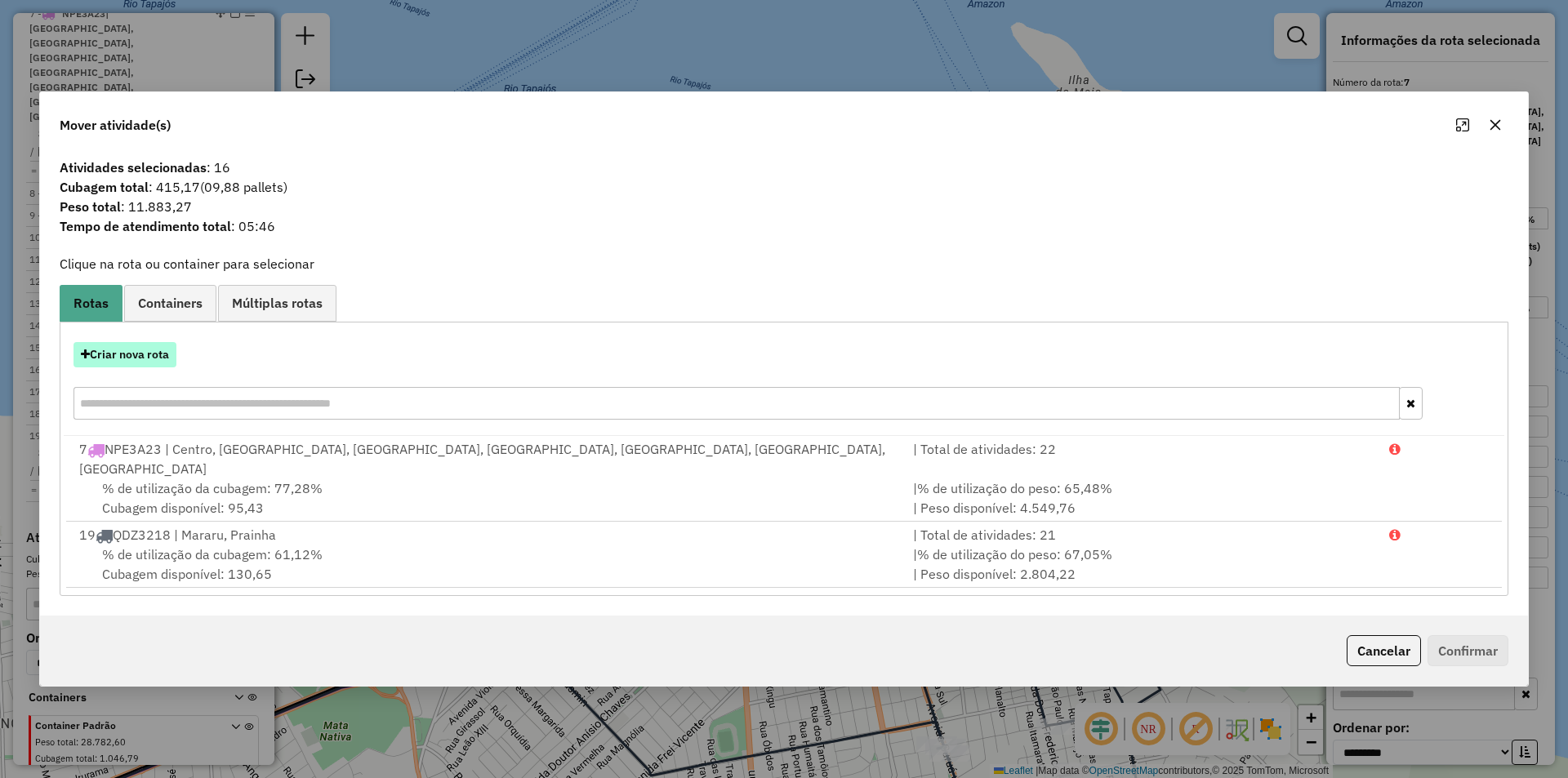
click at [152, 362] on button "Criar nova rota" at bounding box center [125, 355] width 103 height 25
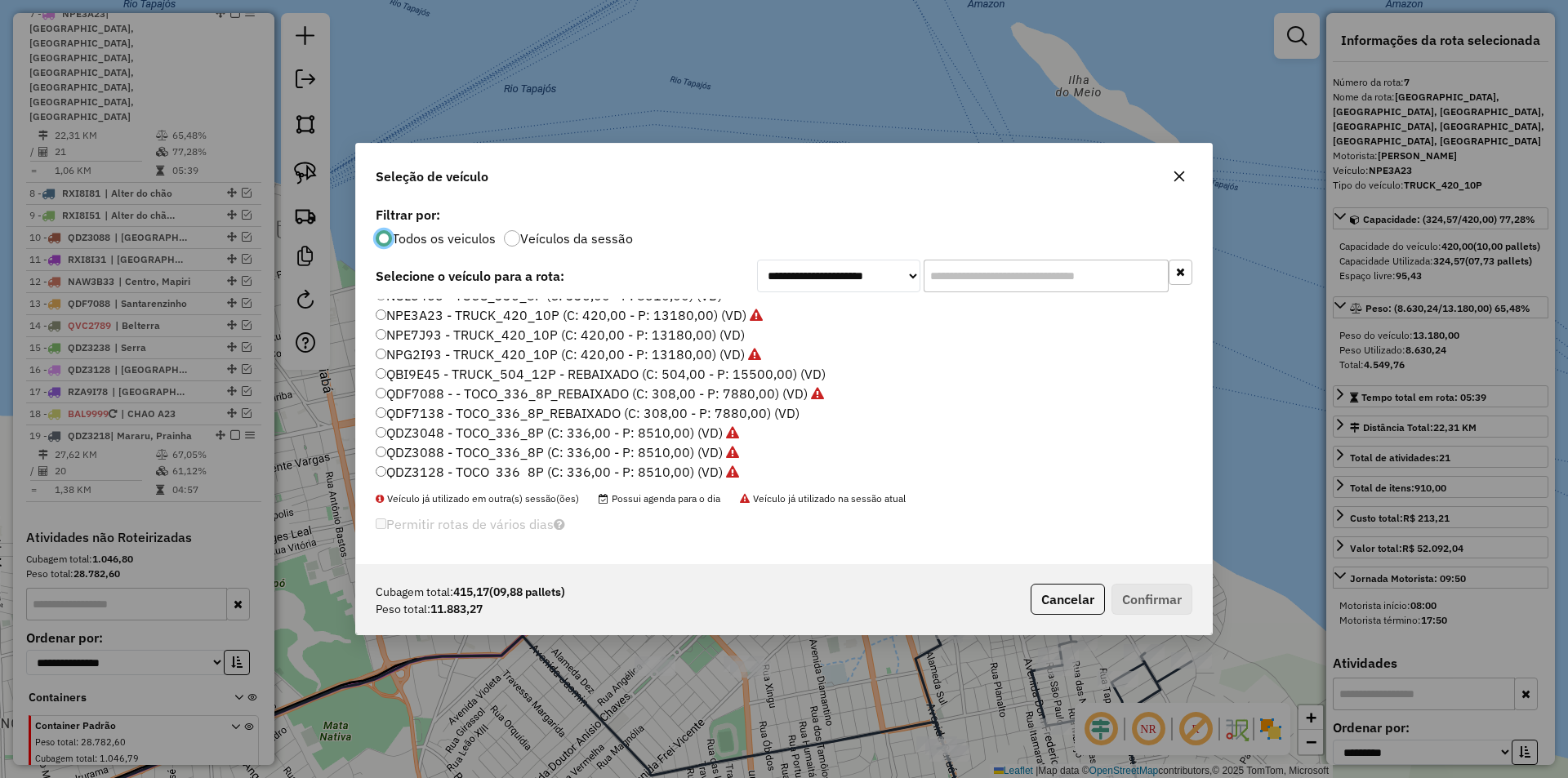
scroll to position [160, 0]
click at [1079, 608] on button "Cancelar" at bounding box center [1068, 599] width 75 height 31
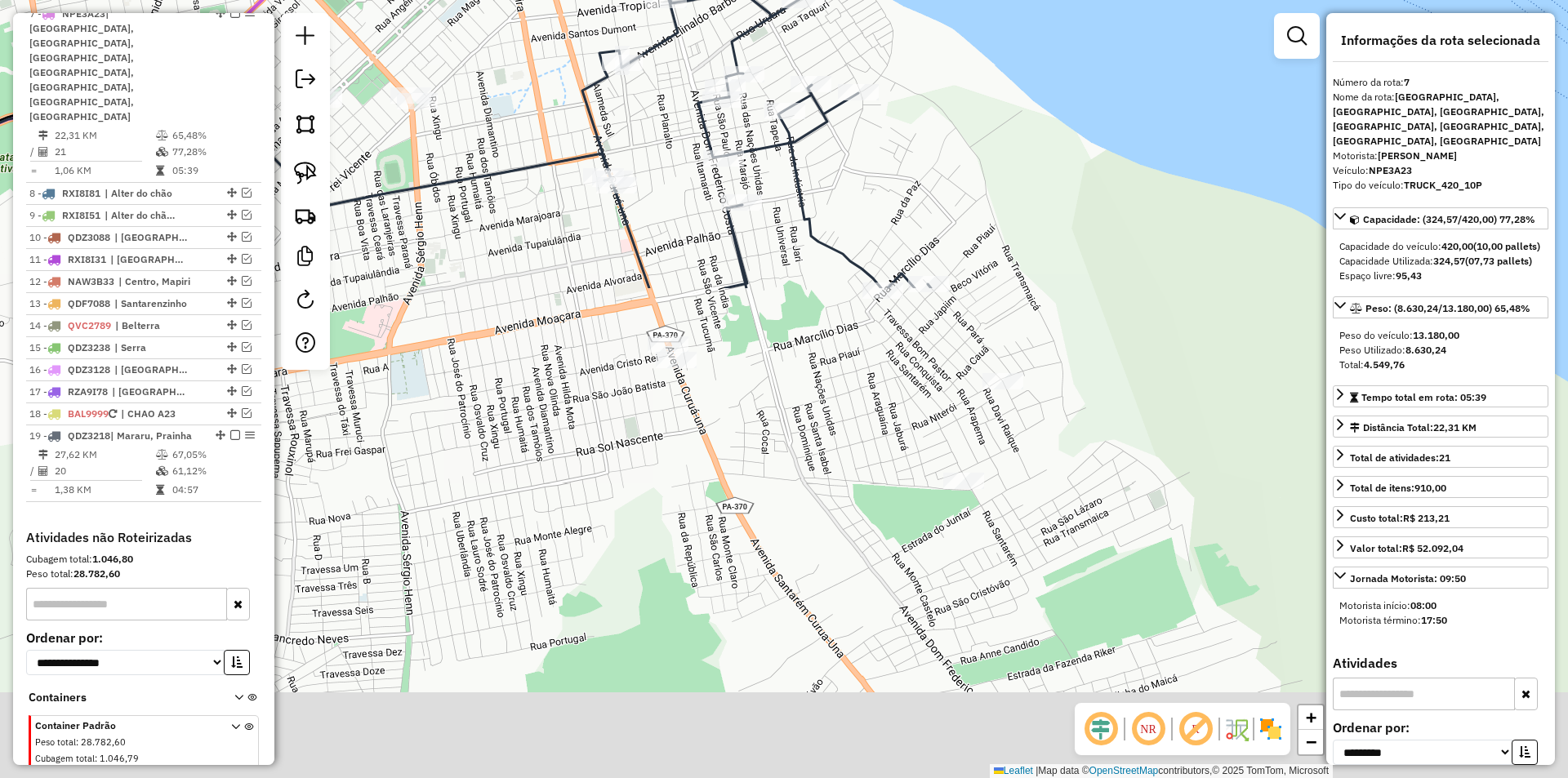
drag, startPoint x: 858, startPoint y: 641, endPoint x: 541, endPoint y: -7, distance: 721.4
click at [541, 0] on html "Aguarde... Pop-up bloqueado! Seu navegador bloqueou automáticamente a abertura …" at bounding box center [784, 389] width 1568 height 778
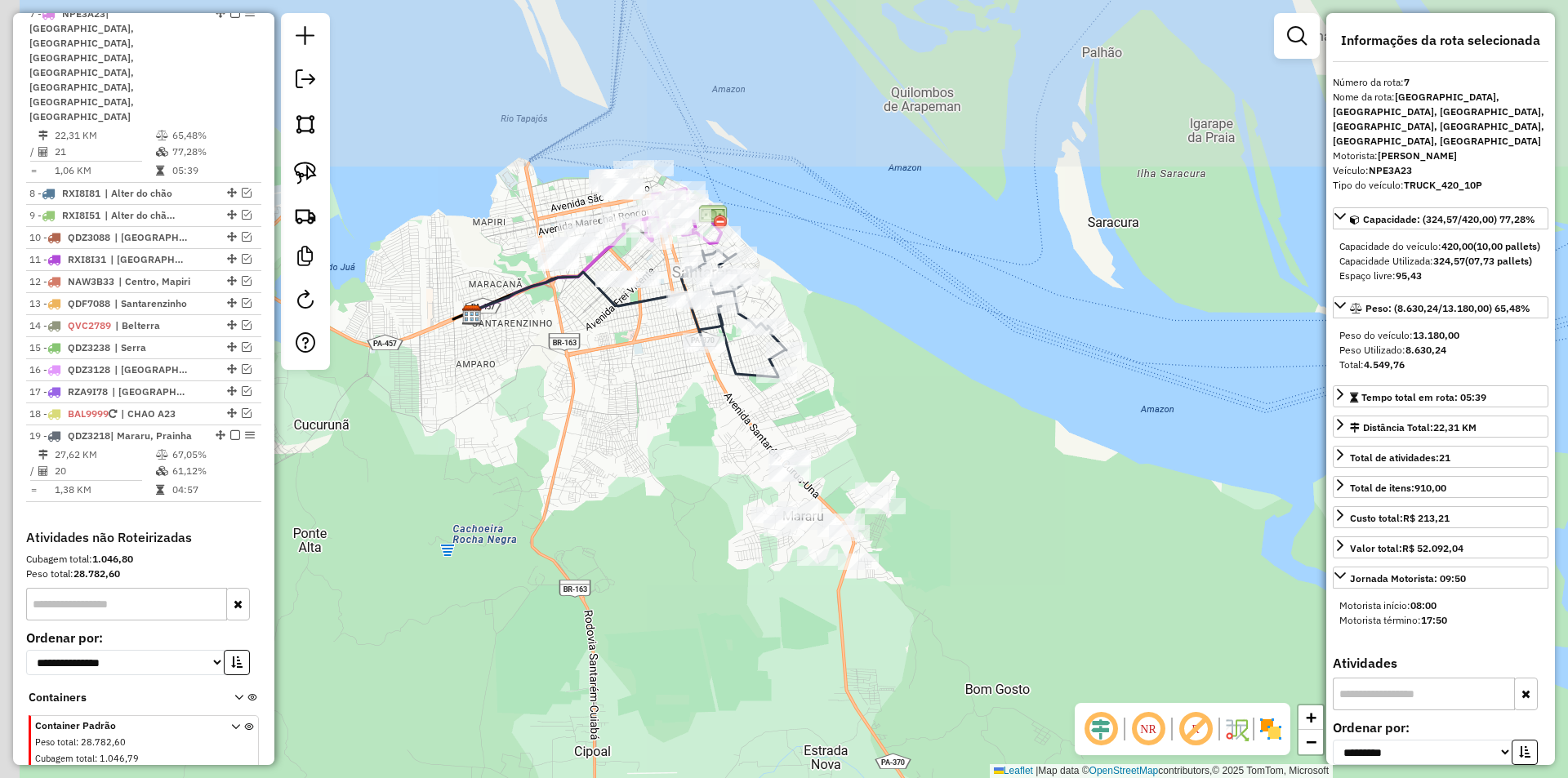
drag, startPoint x: 571, startPoint y: 295, endPoint x: 578, endPoint y: 387, distance: 92.3
click at [684, 495] on div "Janela de atendimento Grade de atendimento Capacidade Transportadoras Veículos …" at bounding box center [784, 389] width 1568 height 778
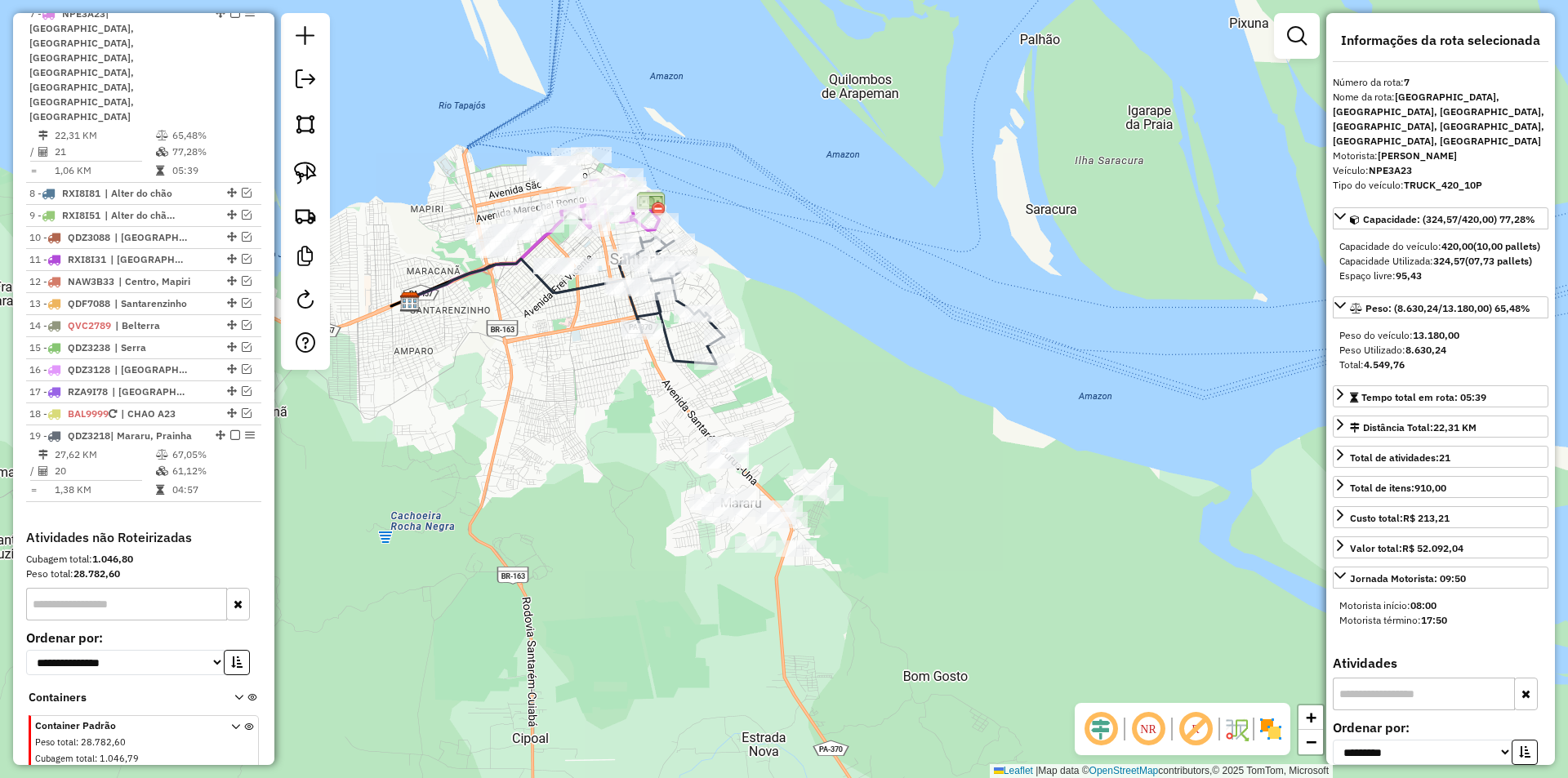
drag, startPoint x: 574, startPoint y: 351, endPoint x: 503, endPoint y: 330, distance: 74.0
click at [503, 330] on div "Janela de atendimento Grade de atendimento Capacidade Transportadoras Veículos …" at bounding box center [784, 389] width 1568 height 778
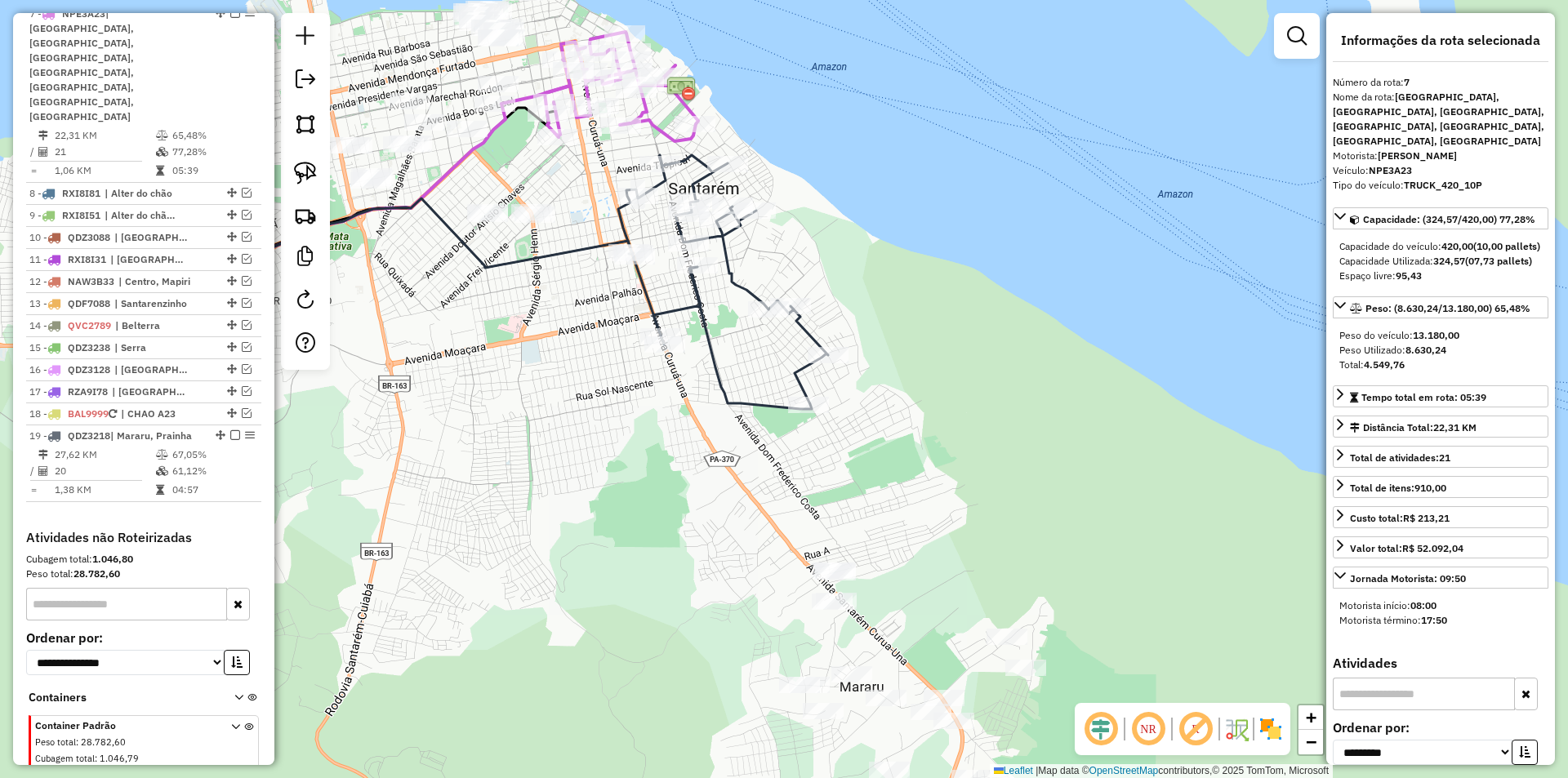
drag, startPoint x: 536, startPoint y: 308, endPoint x: 429, endPoint y: 247, distance: 123.2
click at [456, 276] on div "Janela de atendimento Grade de atendimento Capacidade Transportadoras Veículos …" at bounding box center [784, 389] width 1568 height 778
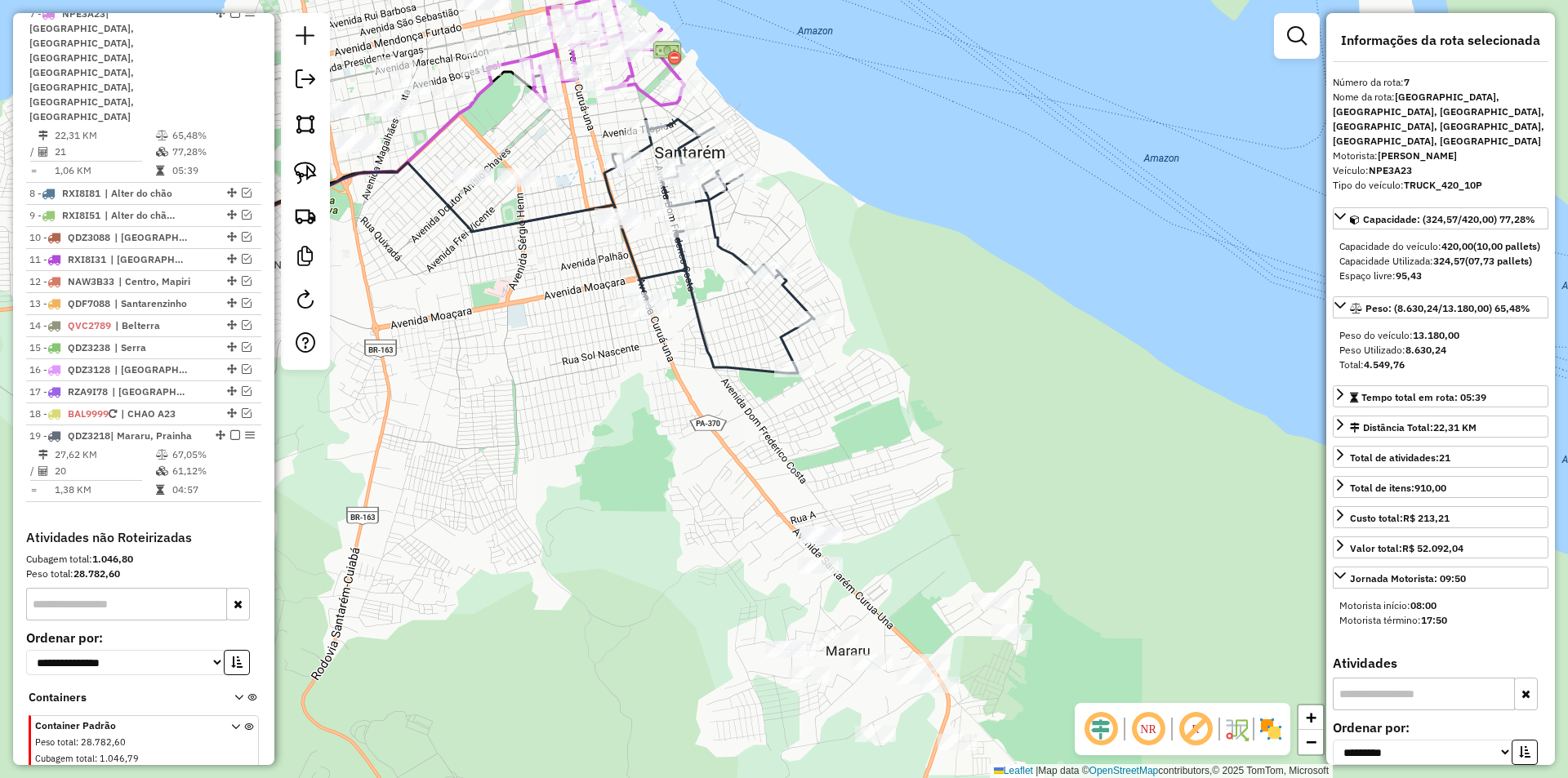
click at [287, 149] on div at bounding box center [305, 191] width 49 height 357
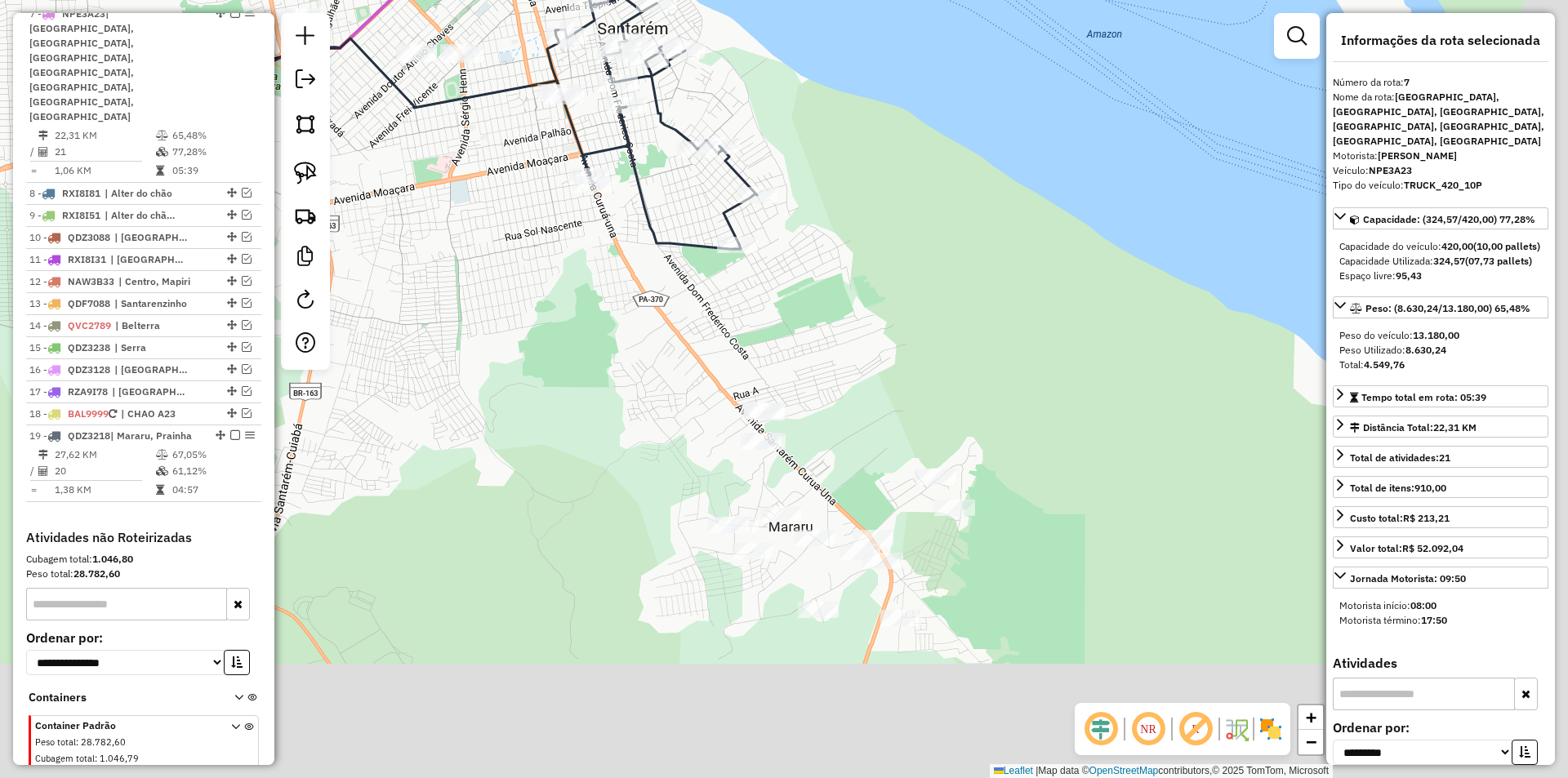
drag, startPoint x: 613, startPoint y: 434, endPoint x: 555, endPoint y: 309, distance: 137.8
click at [555, 309] on div "Janela de atendimento Grade de atendimento Capacidade Transportadoras Veículos …" at bounding box center [784, 389] width 1568 height 778
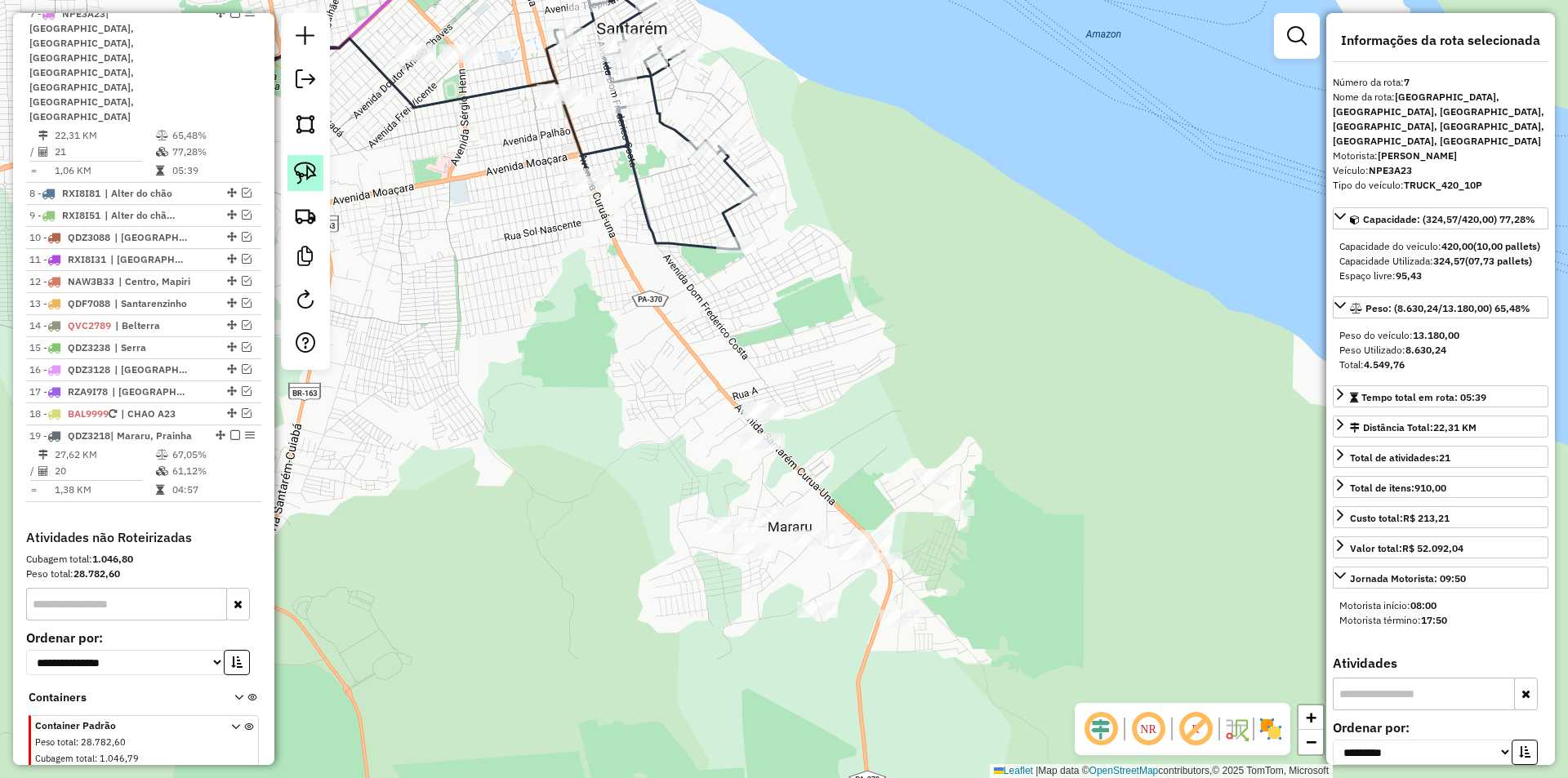
click at [316, 171] on img at bounding box center [306, 173] width 23 height 23
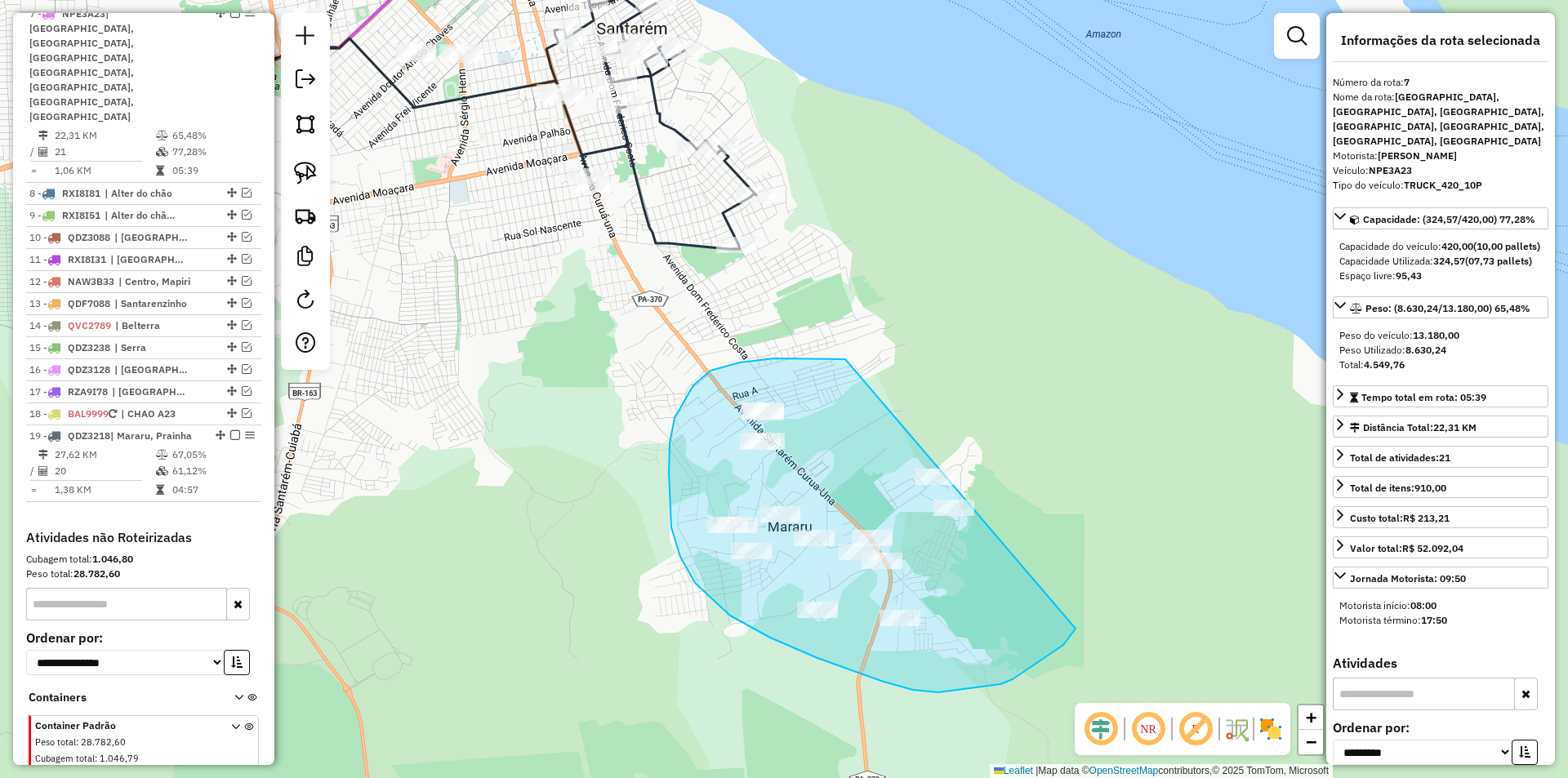
drag, startPoint x: 831, startPoint y: 358, endPoint x: 1118, endPoint y: 445, distance: 299.9
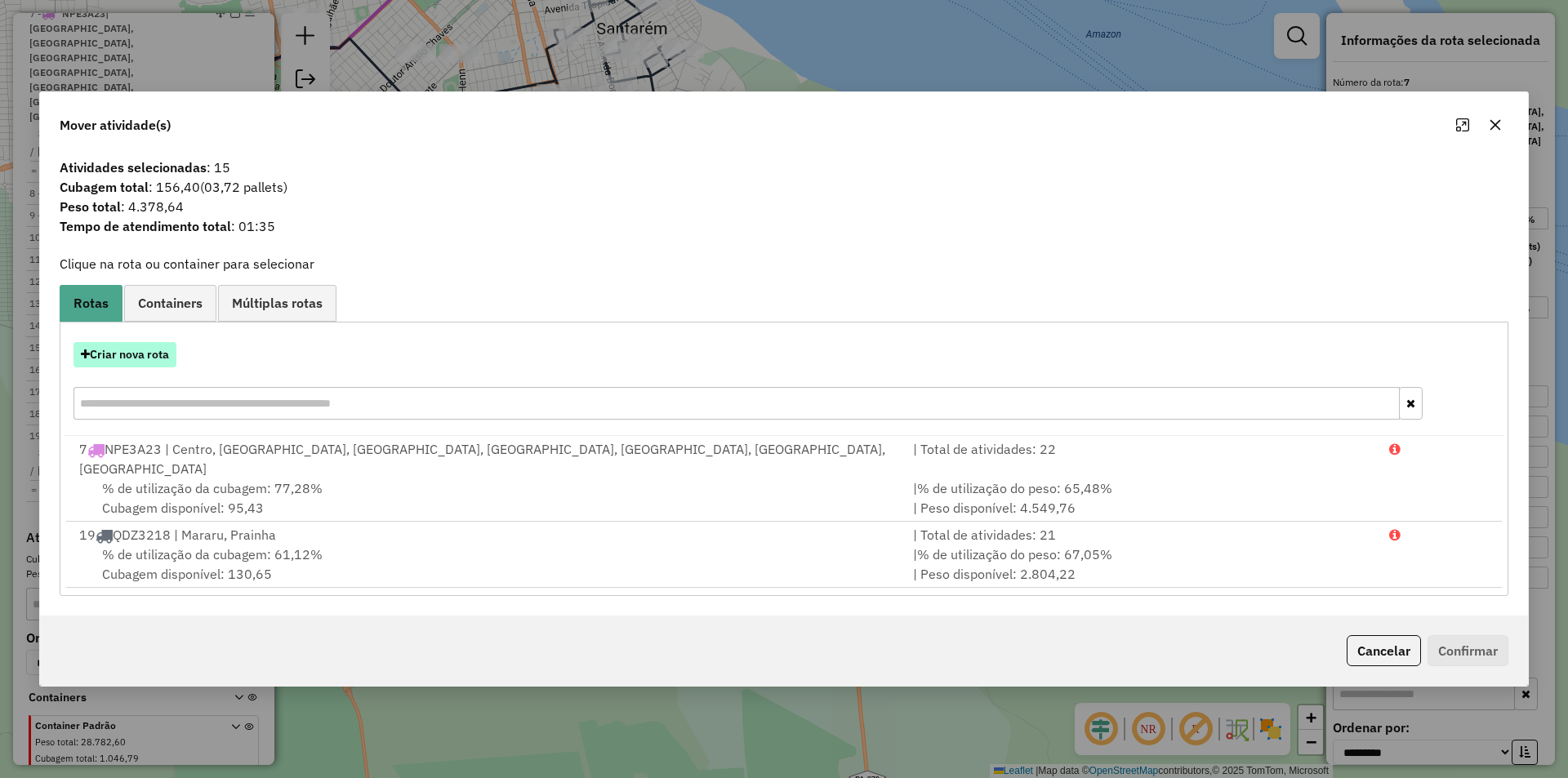
click at [154, 356] on button "Criar nova rota" at bounding box center [125, 355] width 103 height 25
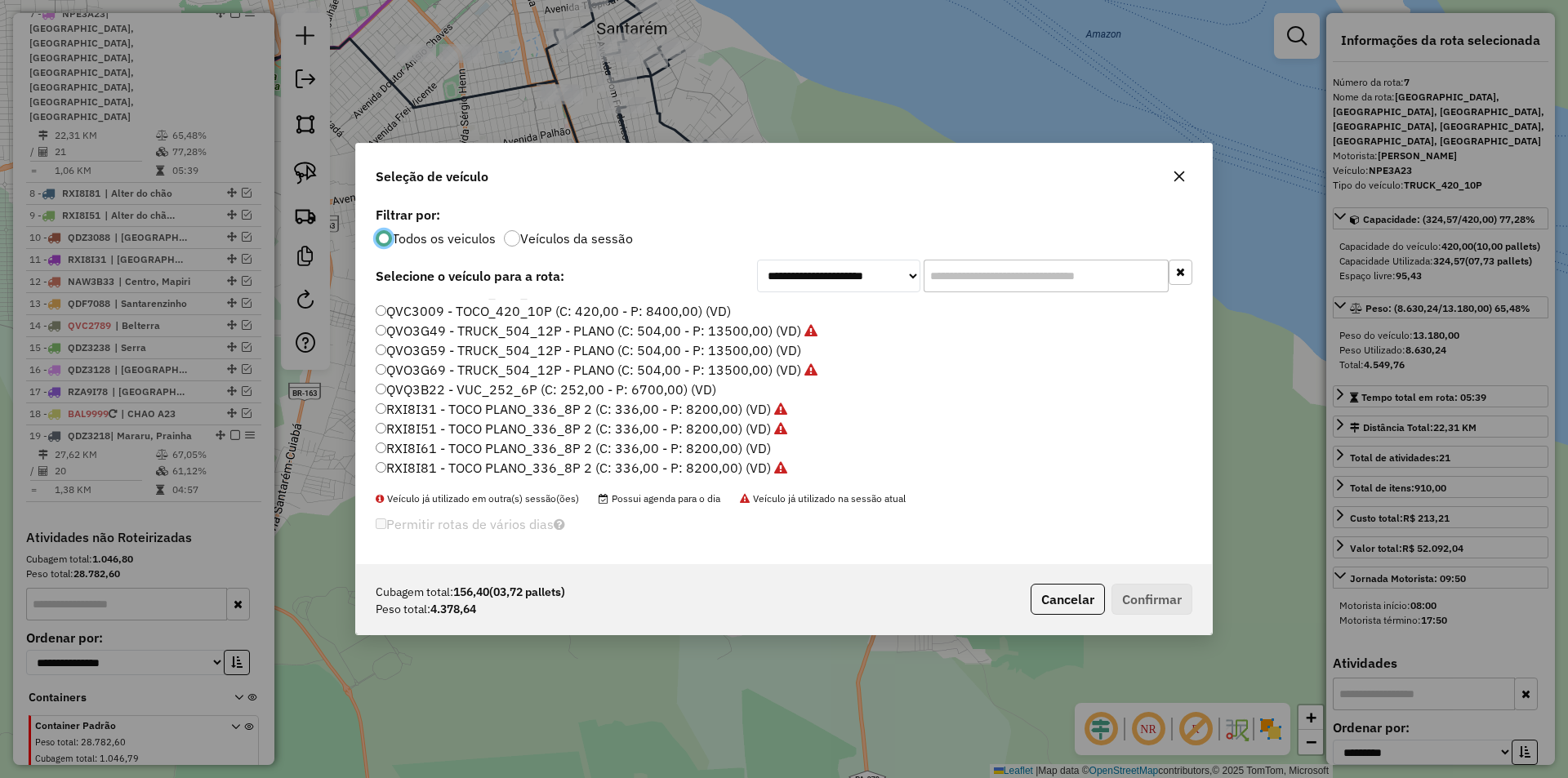
scroll to position [486, 0]
click at [434, 312] on label "QVQ3B22 - VUC_252_6P (C: 252,00 - P: 6700,00) (VD)" at bounding box center [545, 311] width 341 height 20
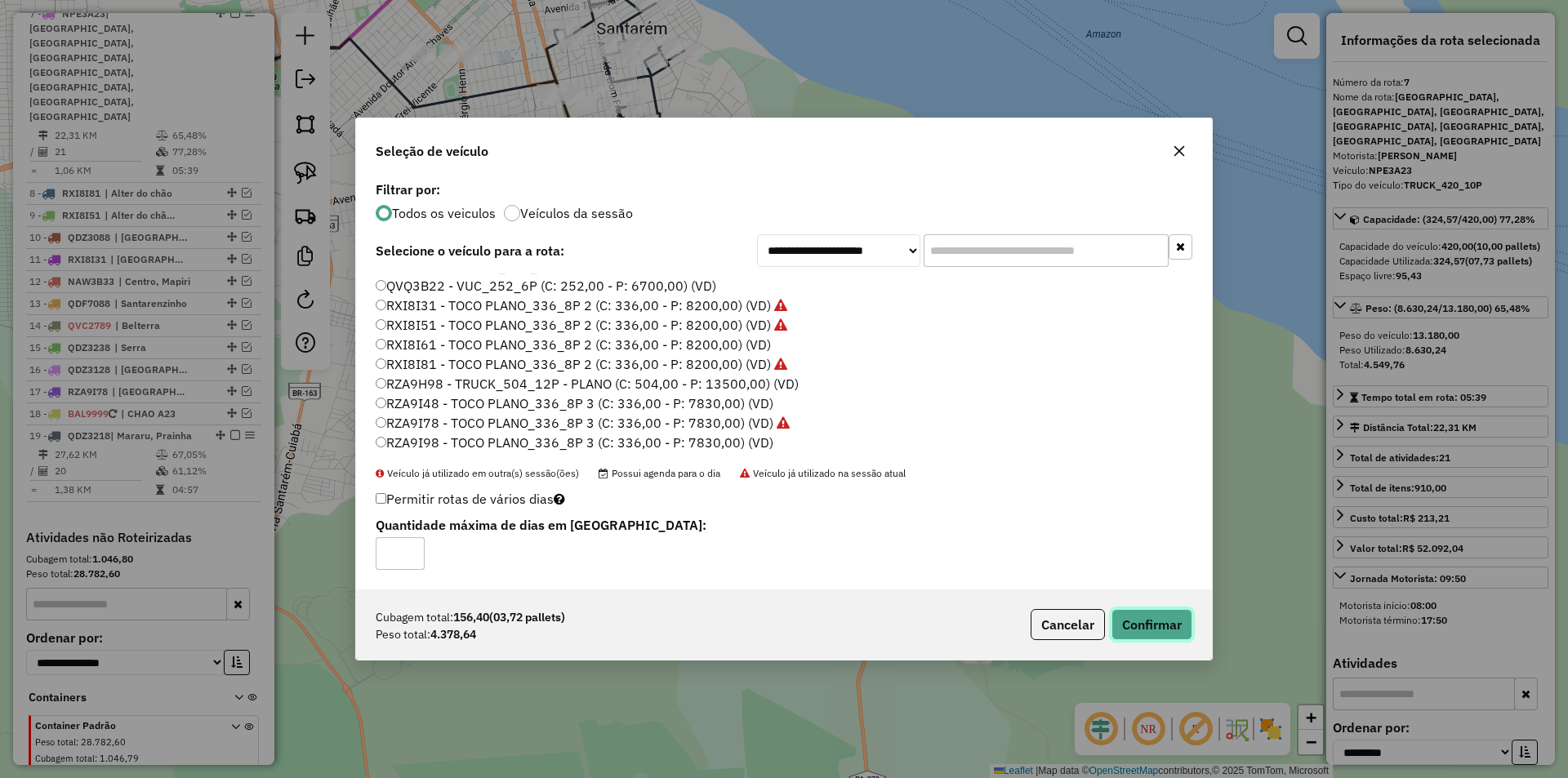
click at [1165, 634] on button "Confirmar" at bounding box center [1152, 624] width 81 height 31
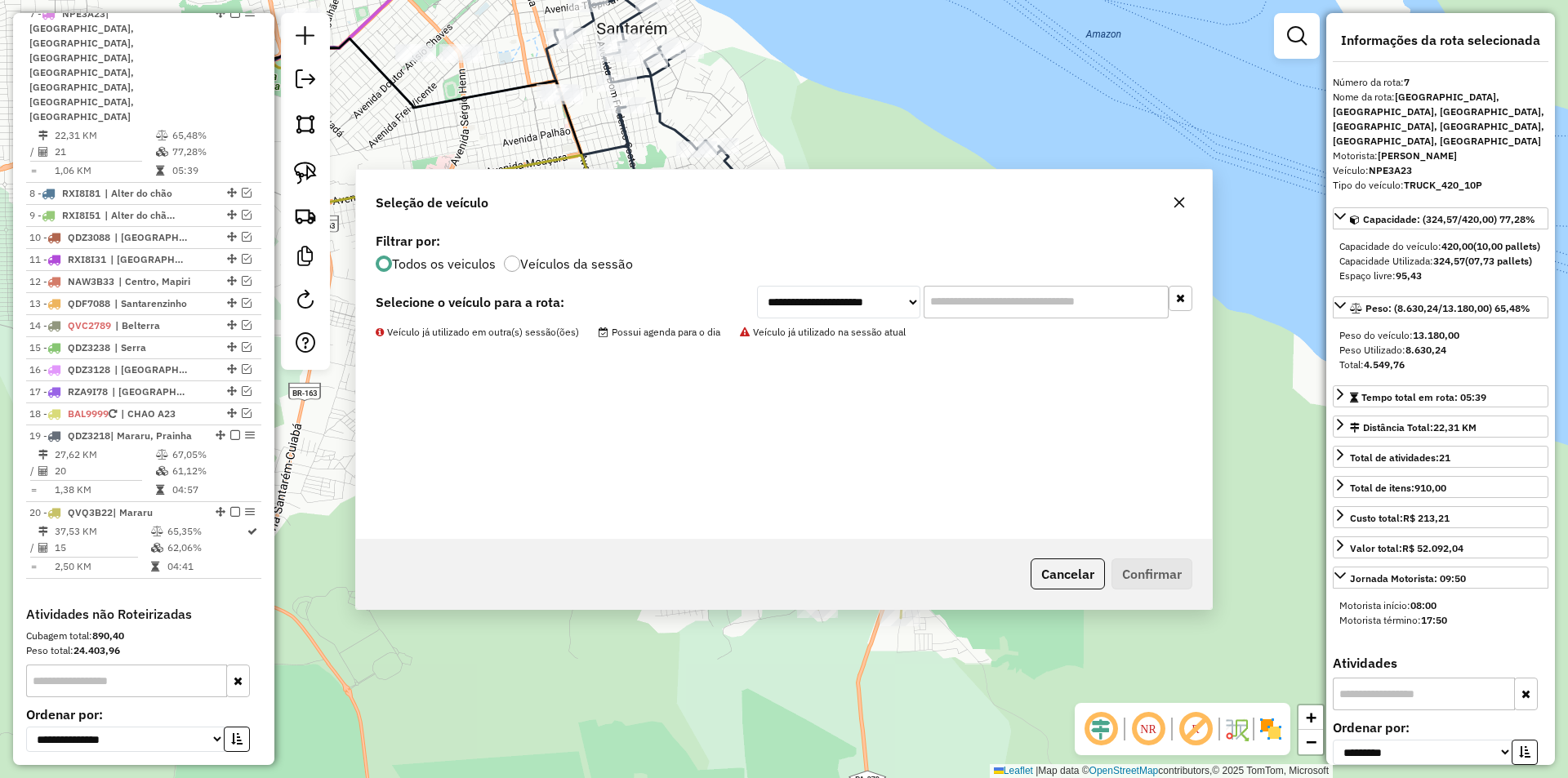
scroll to position [799, 0]
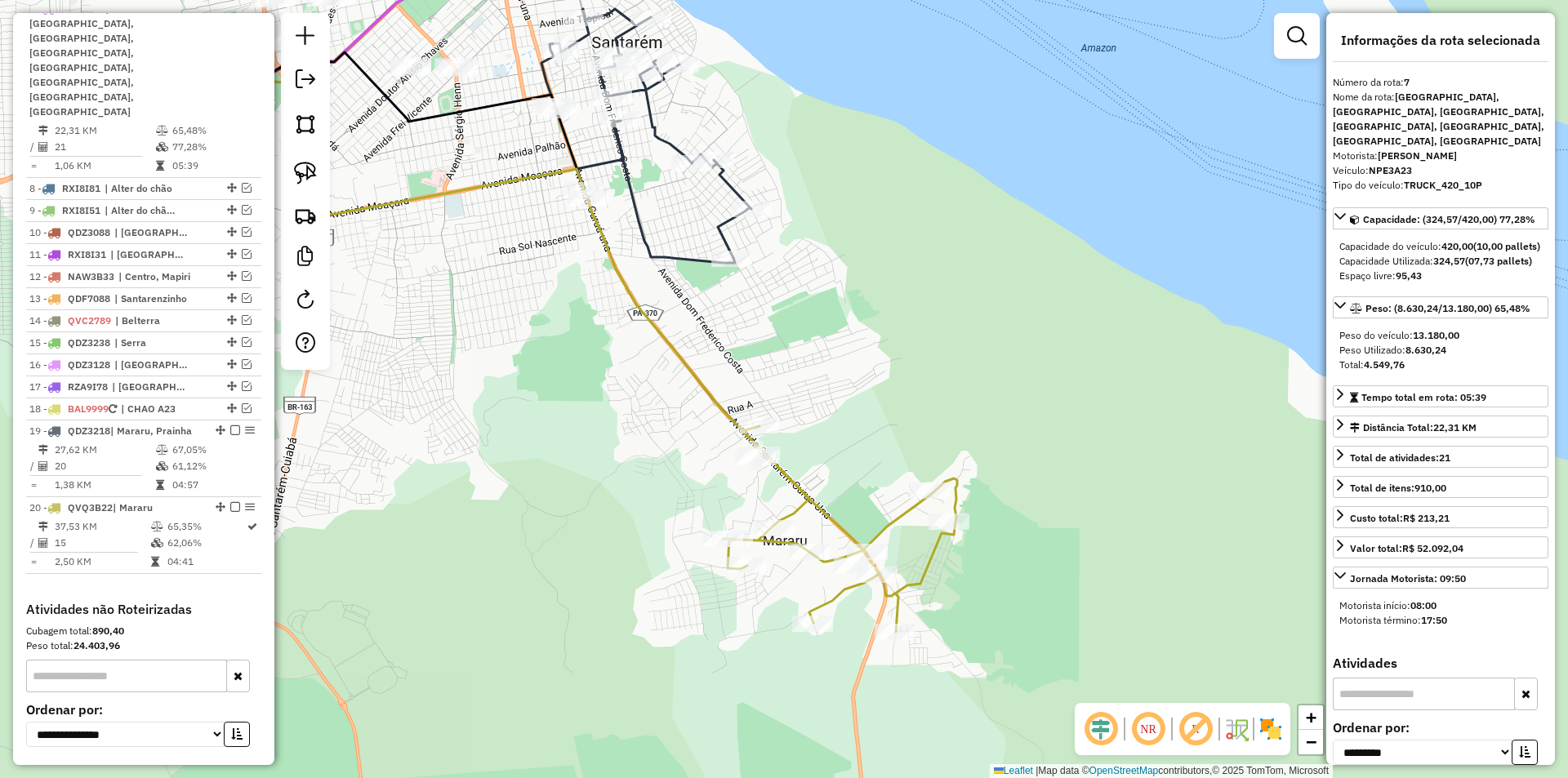
drag, startPoint x: 666, startPoint y: 565, endPoint x: 581, endPoint y: 640, distance: 113.4
click at [581, 640] on div "Janela de atendimento Grade de atendimento Capacidade Transportadoras Veículos …" at bounding box center [784, 389] width 1568 height 778
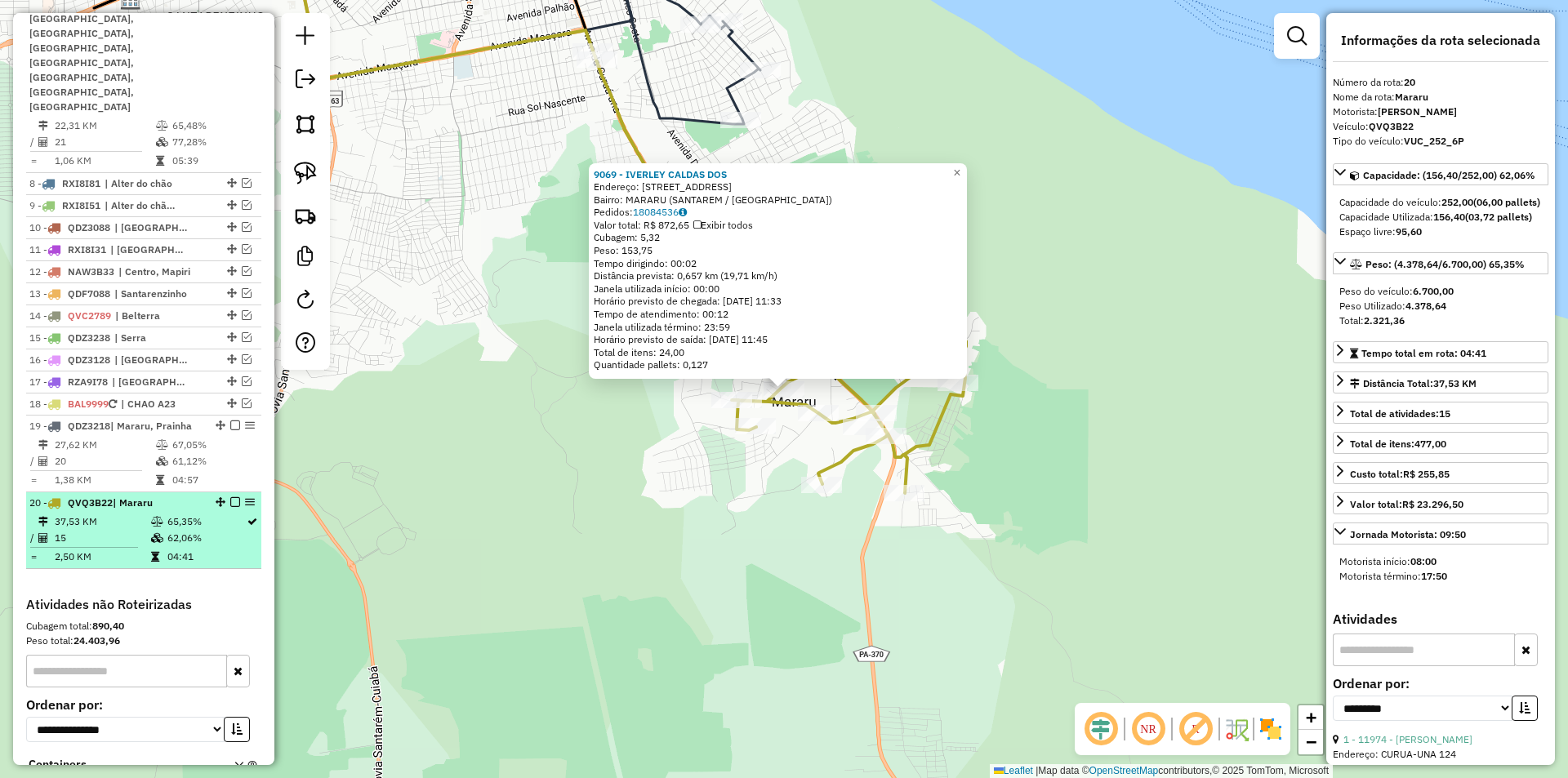
scroll to position [790, 0]
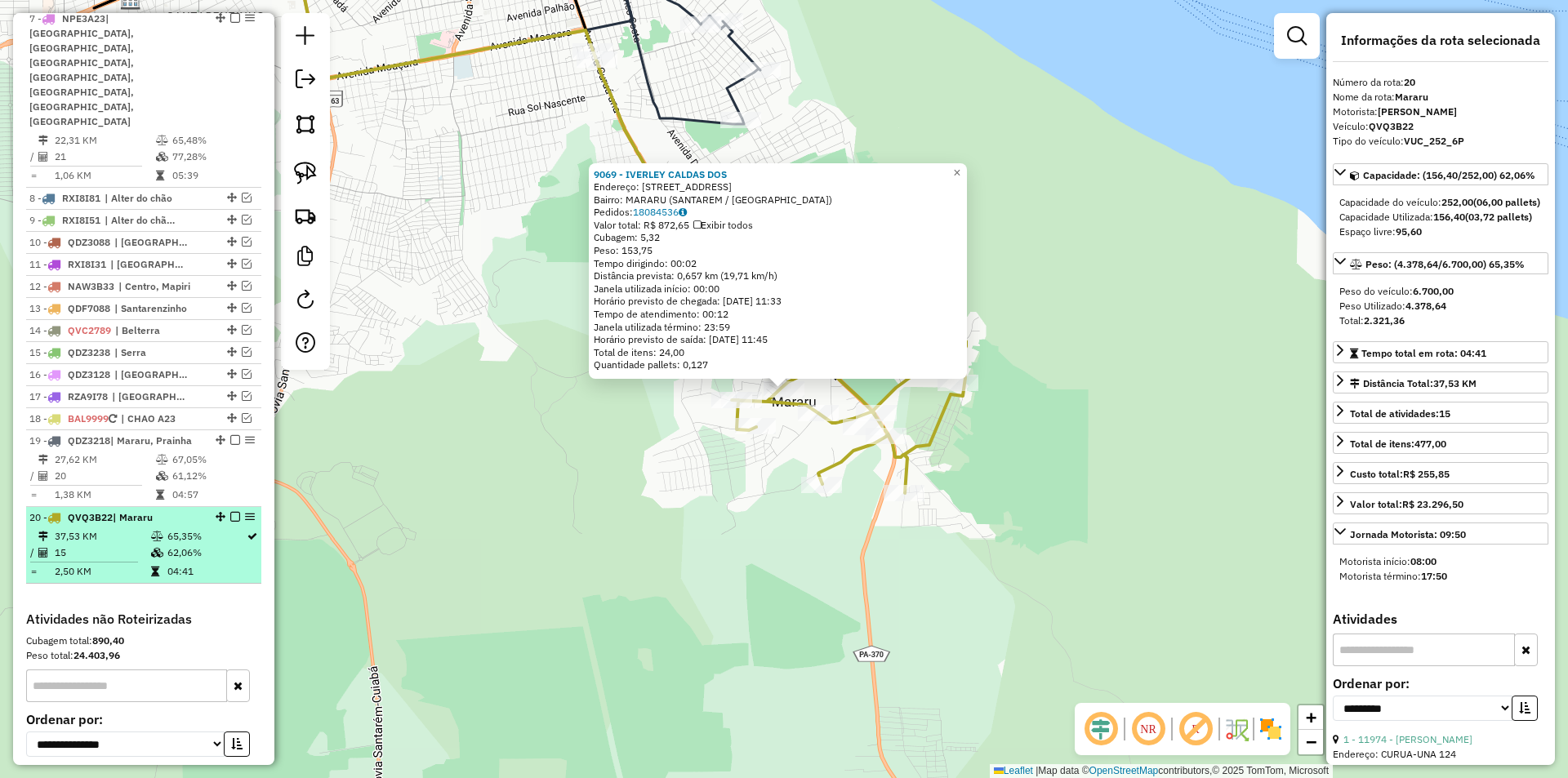
click at [232, 512] on em at bounding box center [235, 517] width 10 height 10
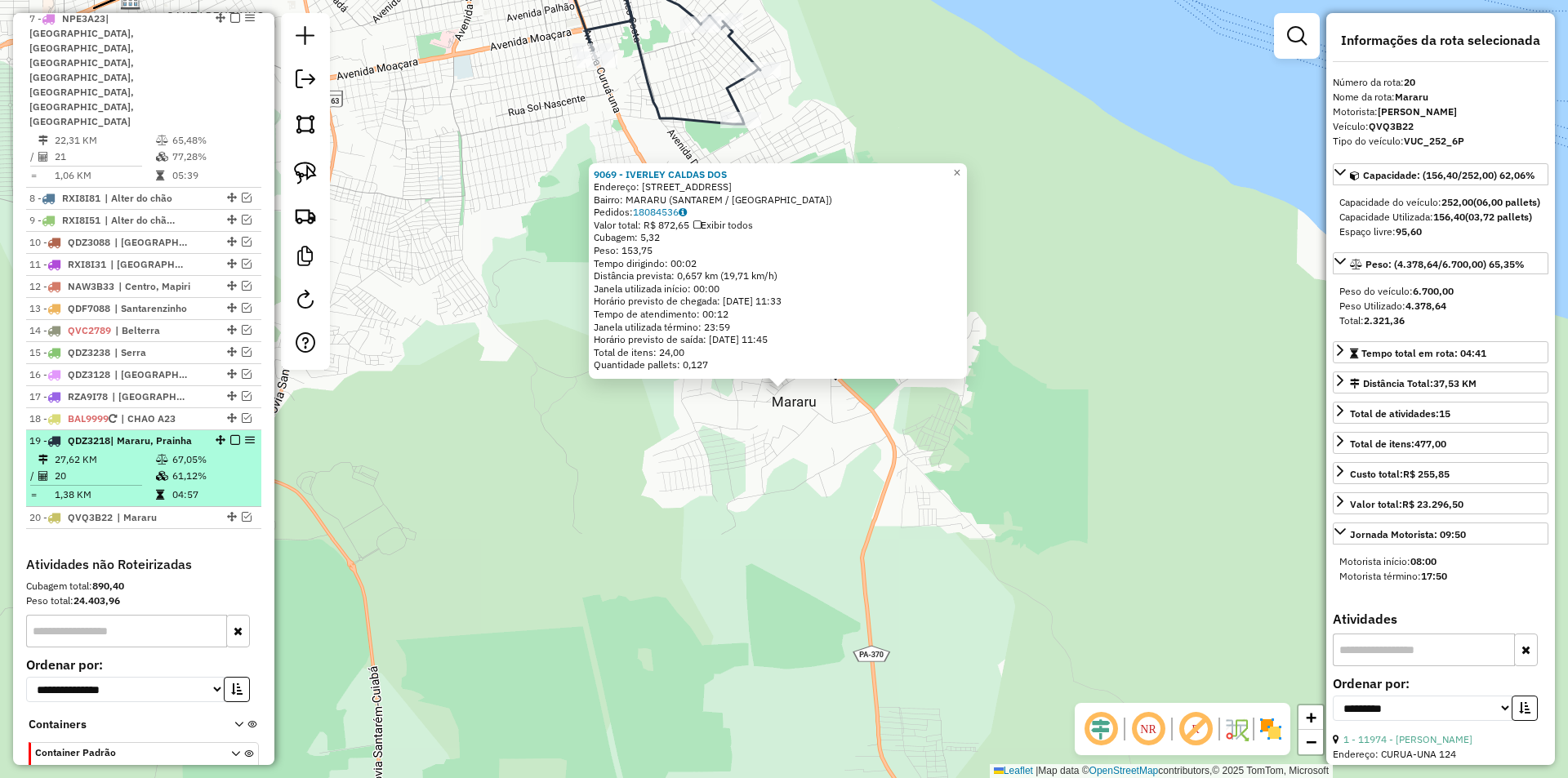
click at [232, 486] on td "04:57" at bounding box center [213, 494] width 83 height 16
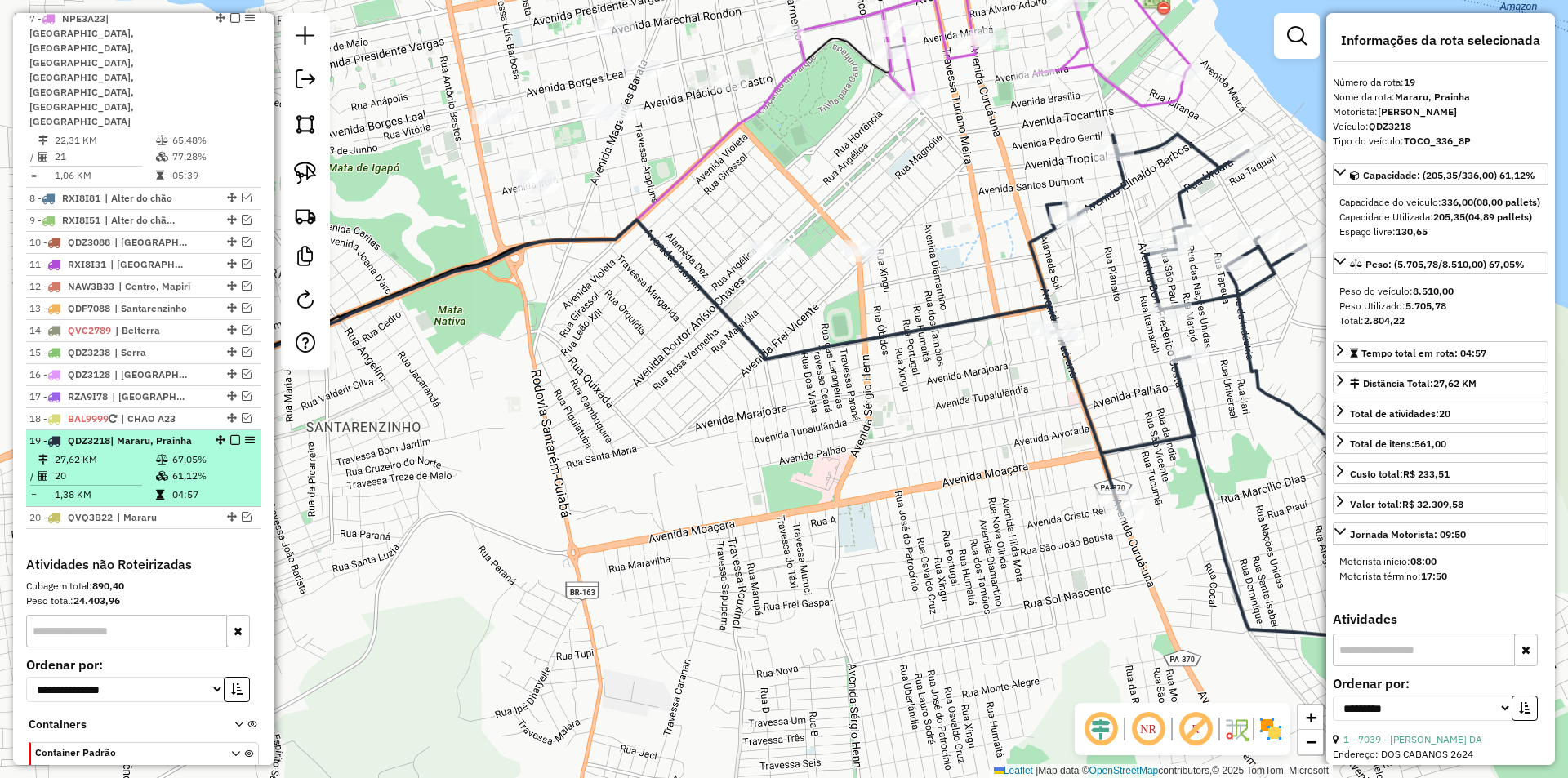
click at [232, 436] on em at bounding box center [235, 440] width 10 height 10
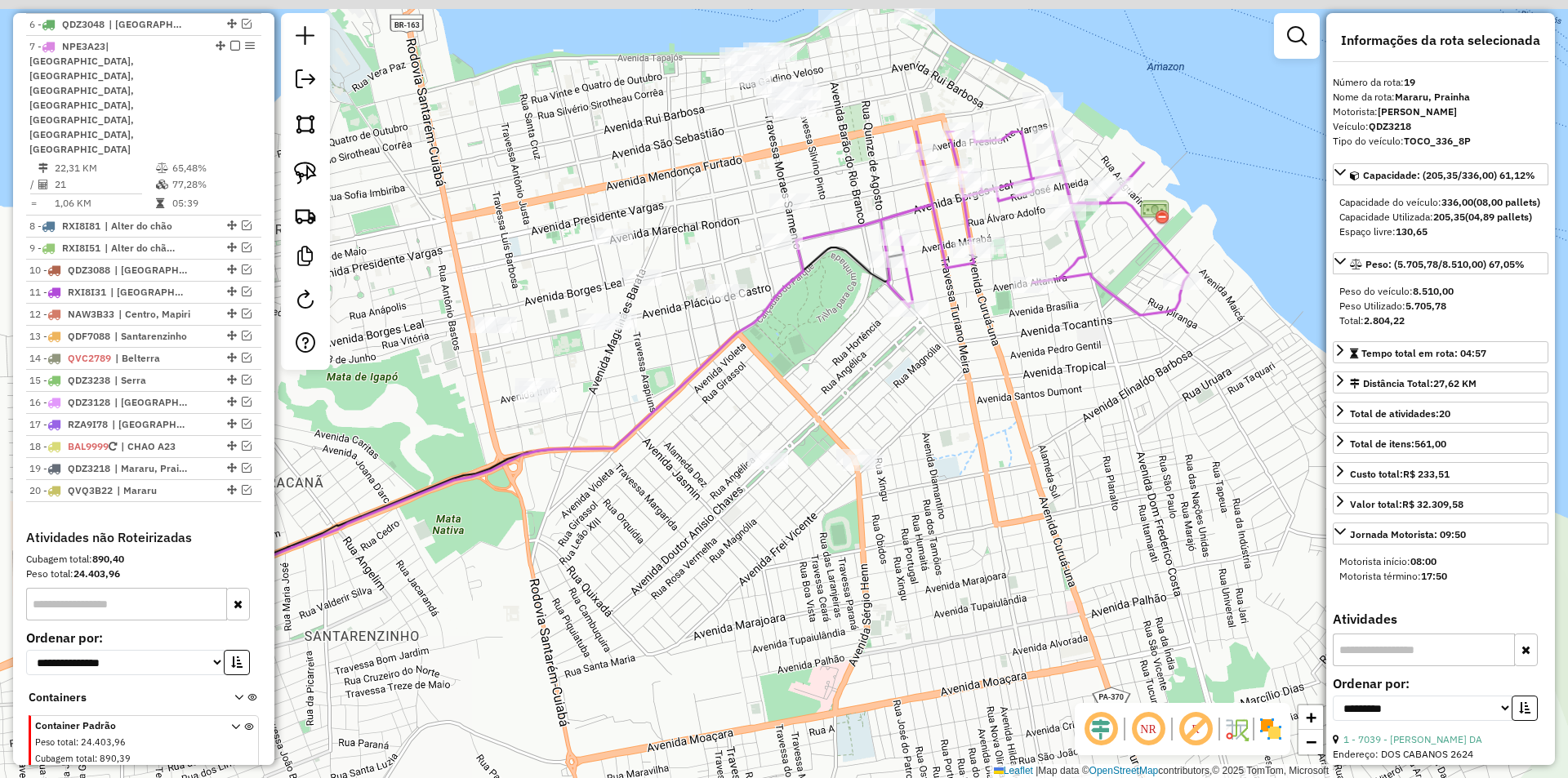
drag, startPoint x: 567, startPoint y: 353, endPoint x: 549, endPoint y: 578, distance: 225.7
click at [549, 578] on div "Janela de atendimento Grade de atendimento Capacidade Transportadoras Veículos …" at bounding box center [784, 389] width 1568 height 778
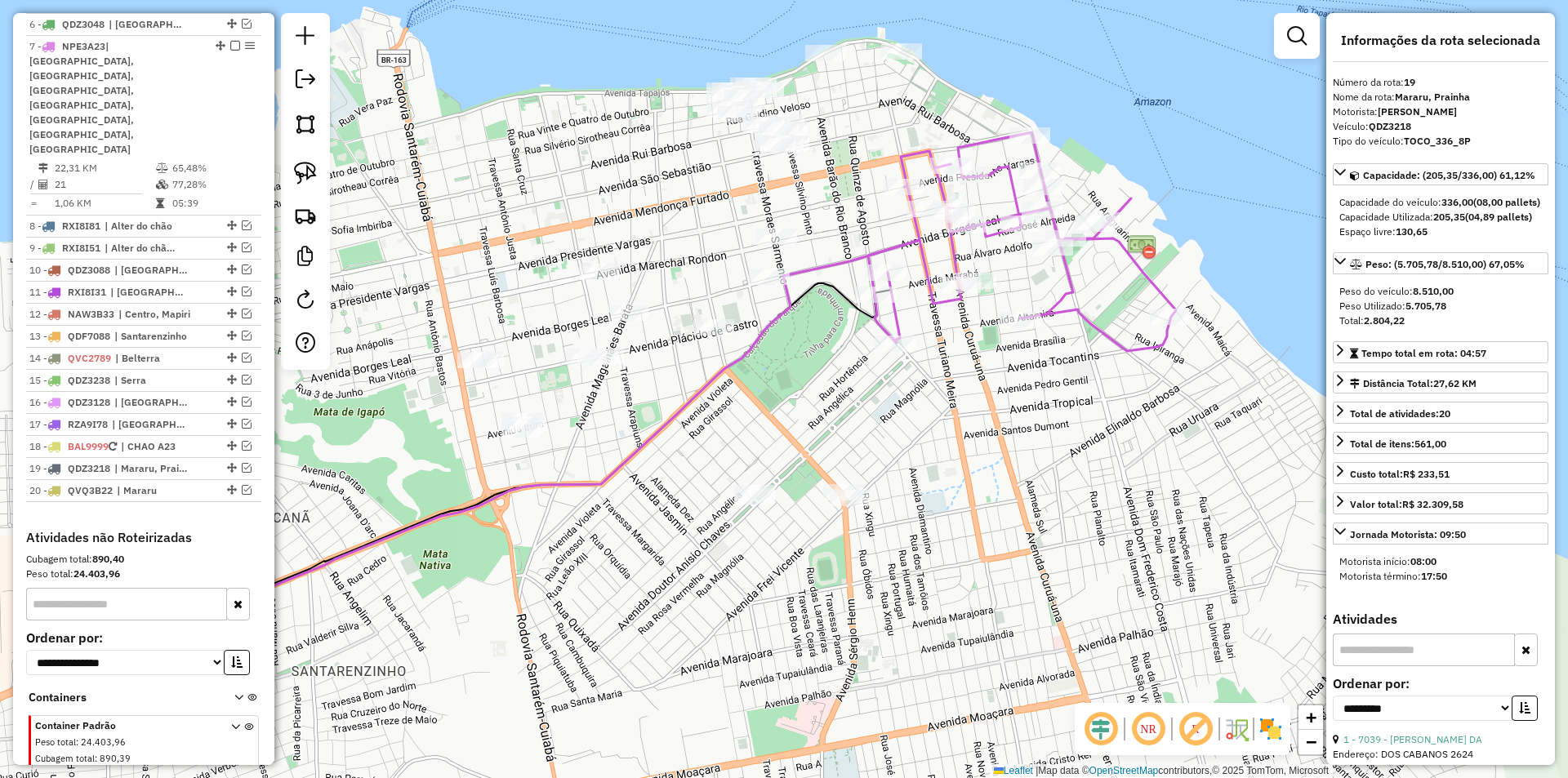
drag, startPoint x: 549, startPoint y: 578, endPoint x: 547, endPoint y: 622, distance: 44.0
click at [554, 623] on div "Janela de atendimento Grade de atendimento Capacidade Transportadoras Veículos …" at bounding box center [784, 389] width 1568 height 778
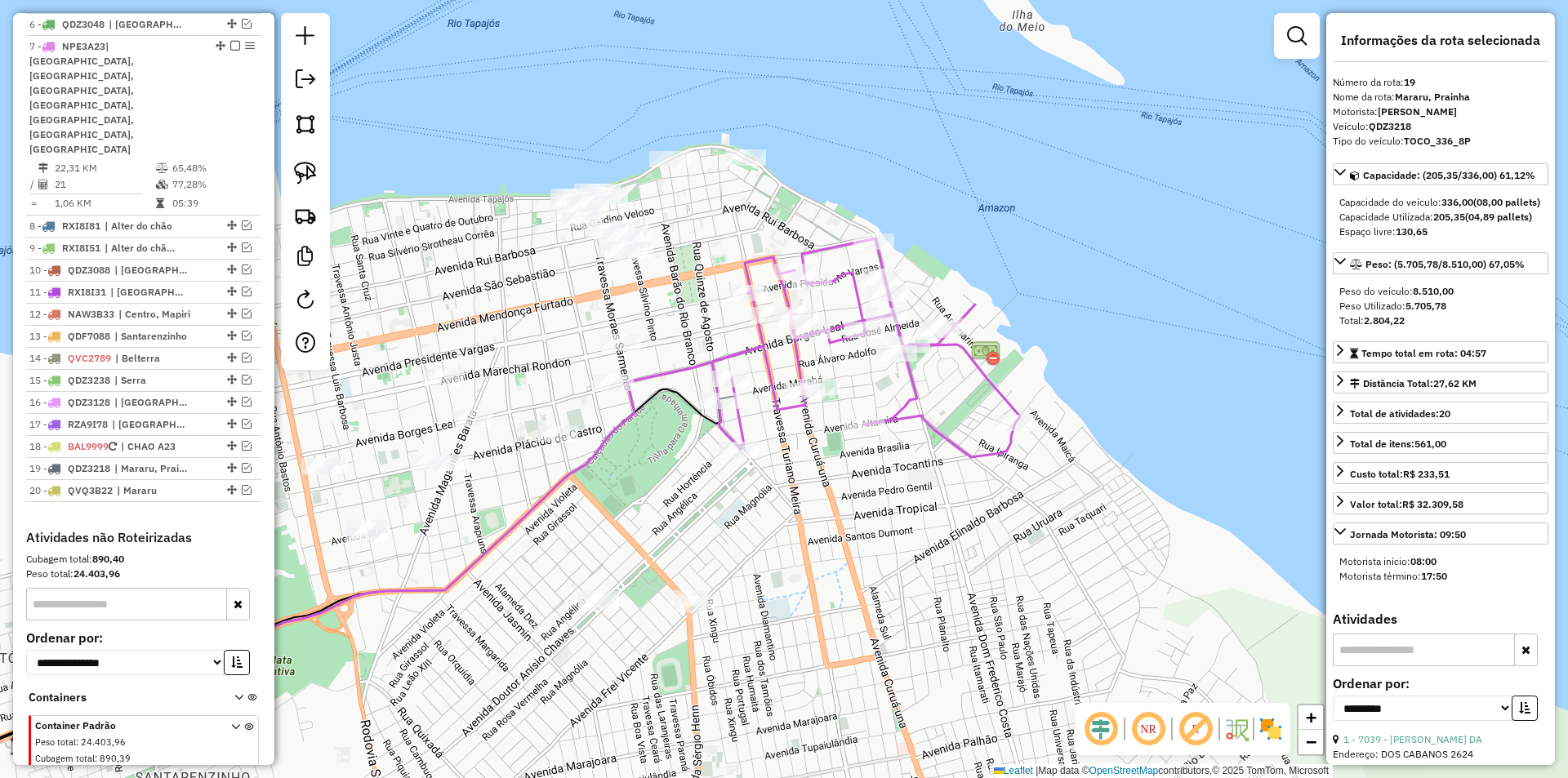
drag, startPoint x: 606, startPoint y: 195, endPoint x: 447, endPoint y: 268, distance: 175.0
click at [447, 268] on div "Janela de atendimento Grade de atendimento Capacidade Transportadoras Veículos …" at bounding box center [784, 389] width 1568 height 778
drag, startPoint x: 307, startPoint y: 165, endPoint x: 318, endPoint y: 171, distance: 12.5
click at [310, 165] on img at bounding box center [306, 173] width 23 height 23
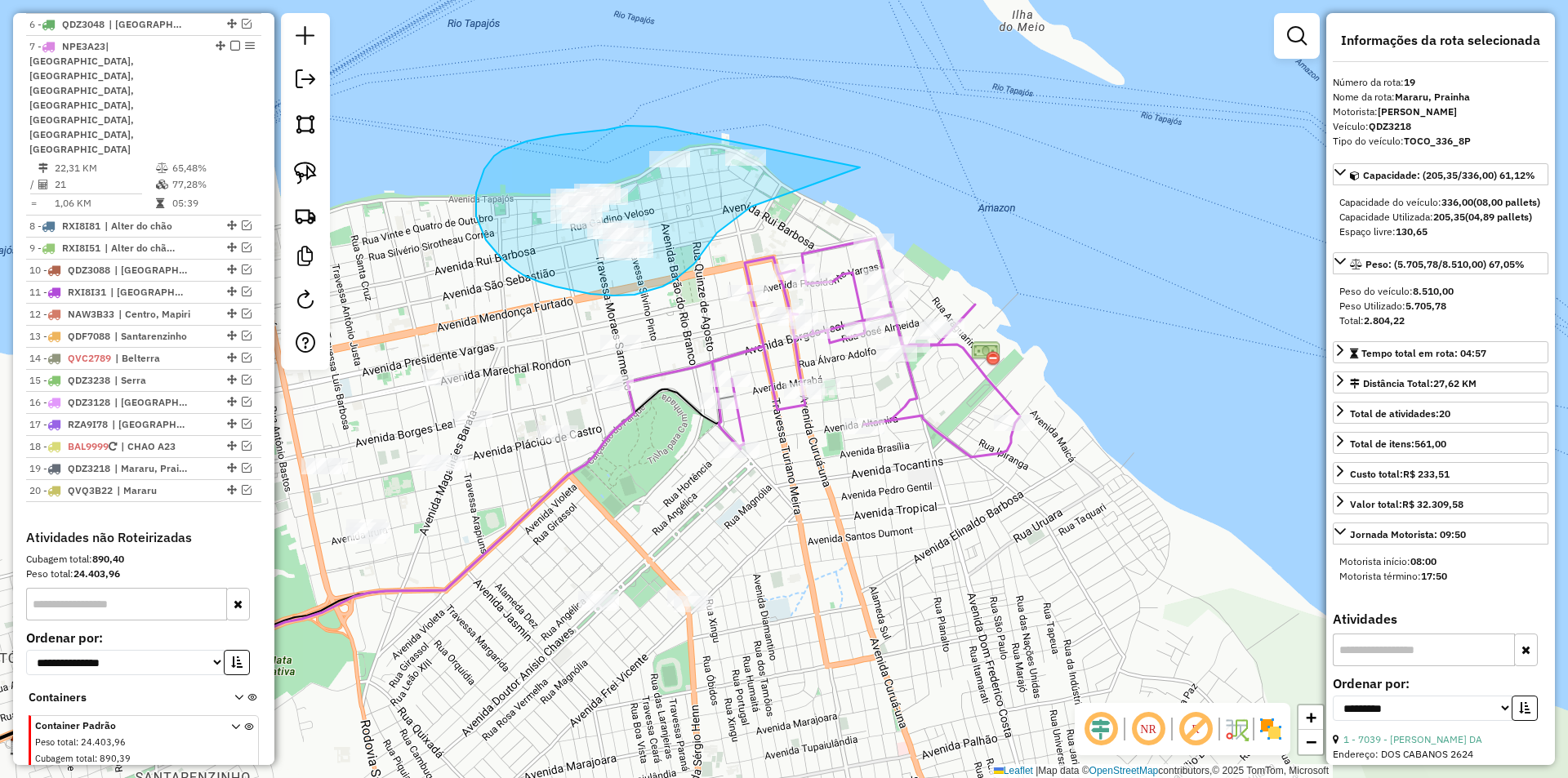
drag, startPoint x: 661, startPoint y: 127, endPoint x: 876, endPoint y: 160, distance: 217.5
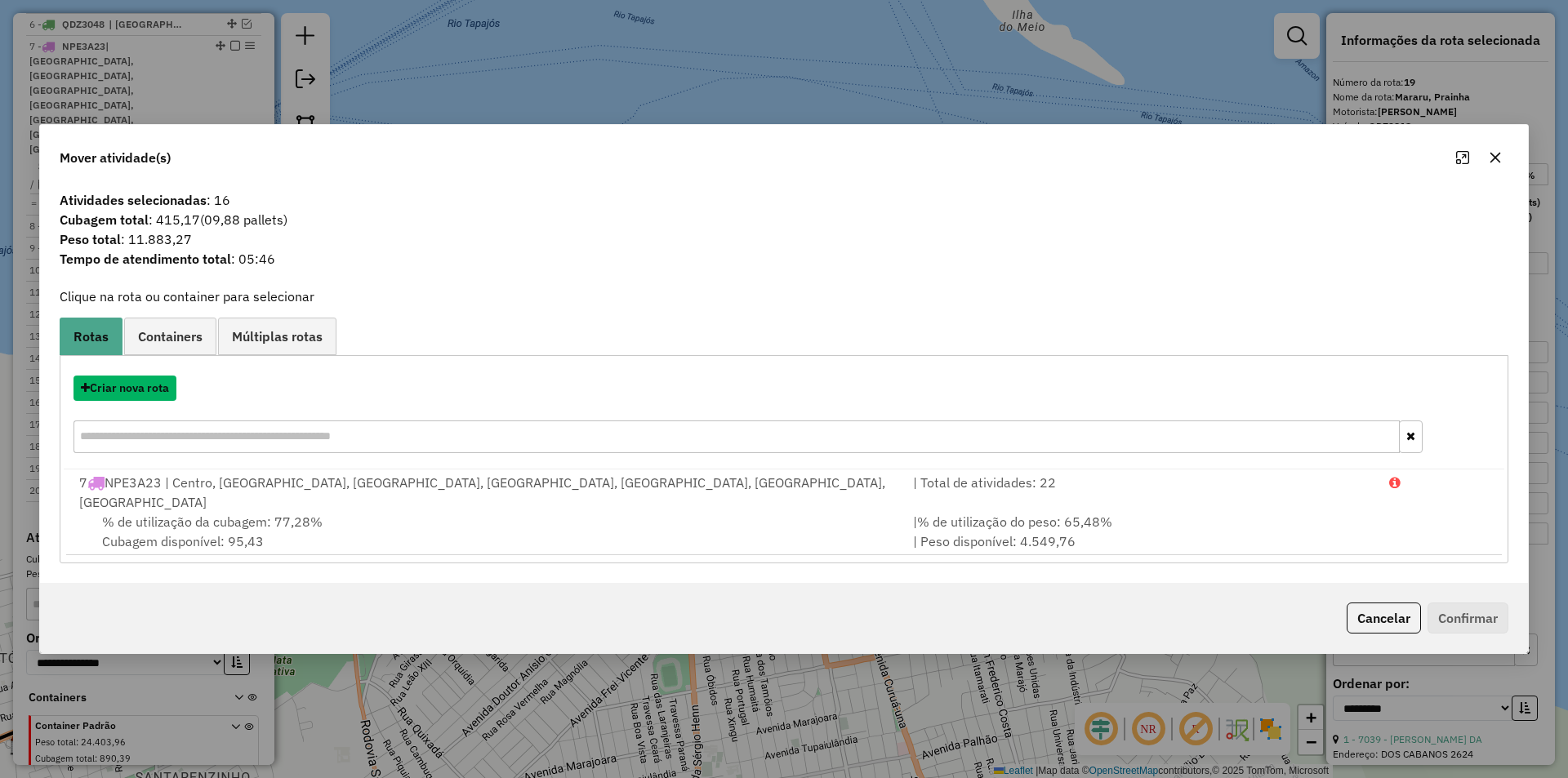
click at [151, 401] on button "Criar nova rota" at bounding box center [125, 388] width 103 height 25
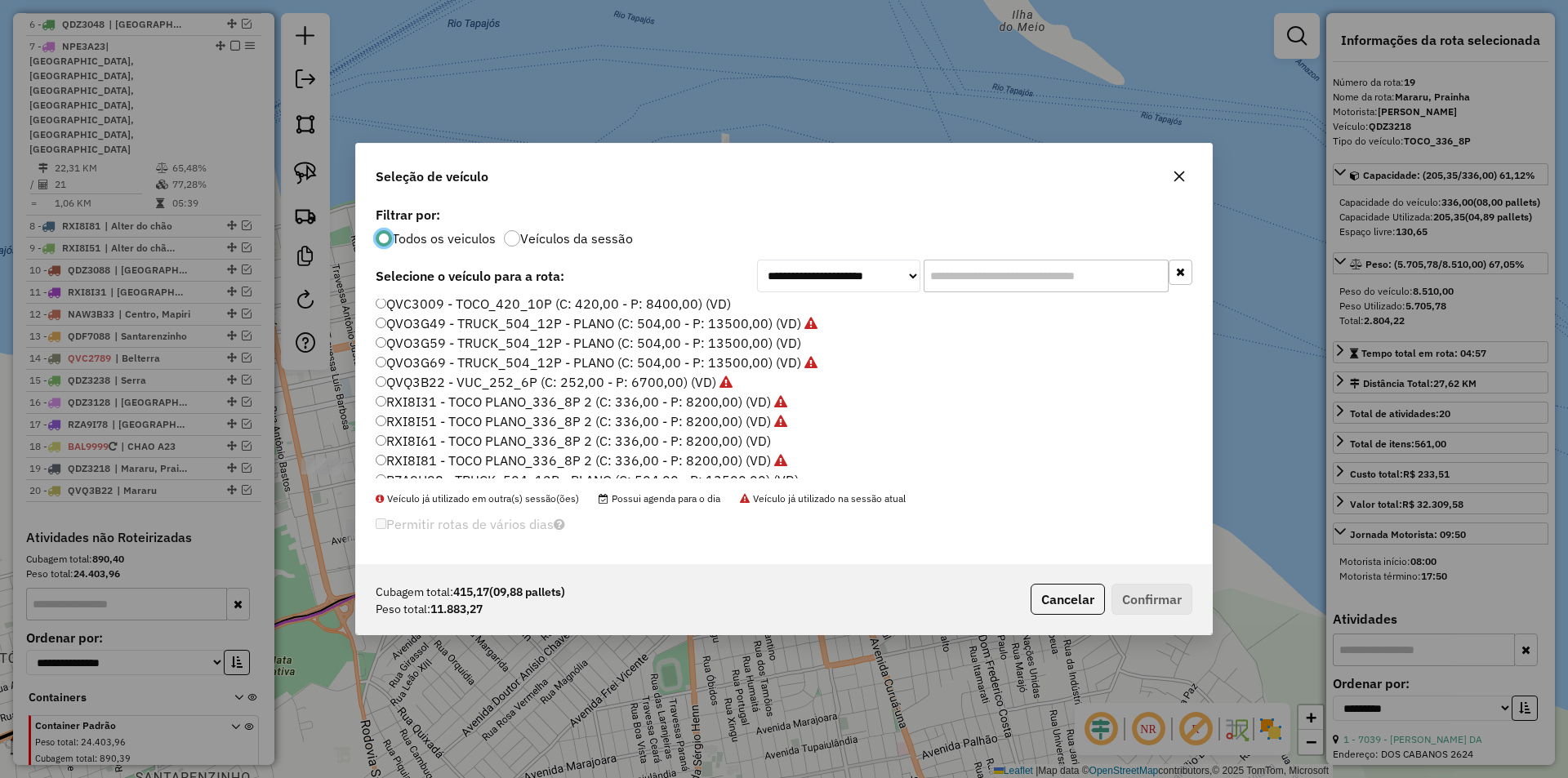
scroll to position [486, 0]
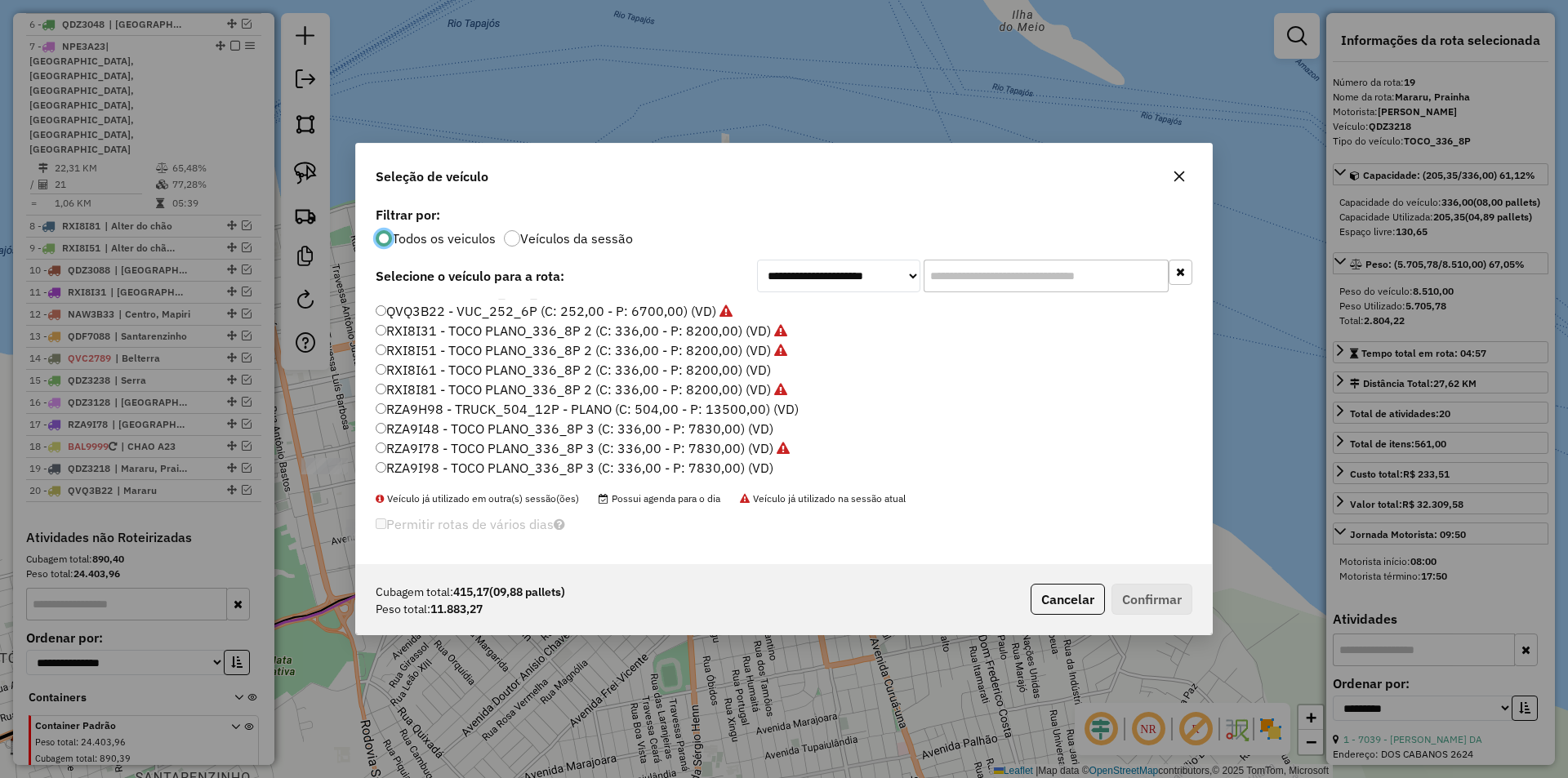
click at [446, 467] on label "RZA9I98 - TOCO PLANO_336_8P 3 (C: 336,00 - P: 7830,00) (VD)" at bounding box center [574, 468] width 398 height 20
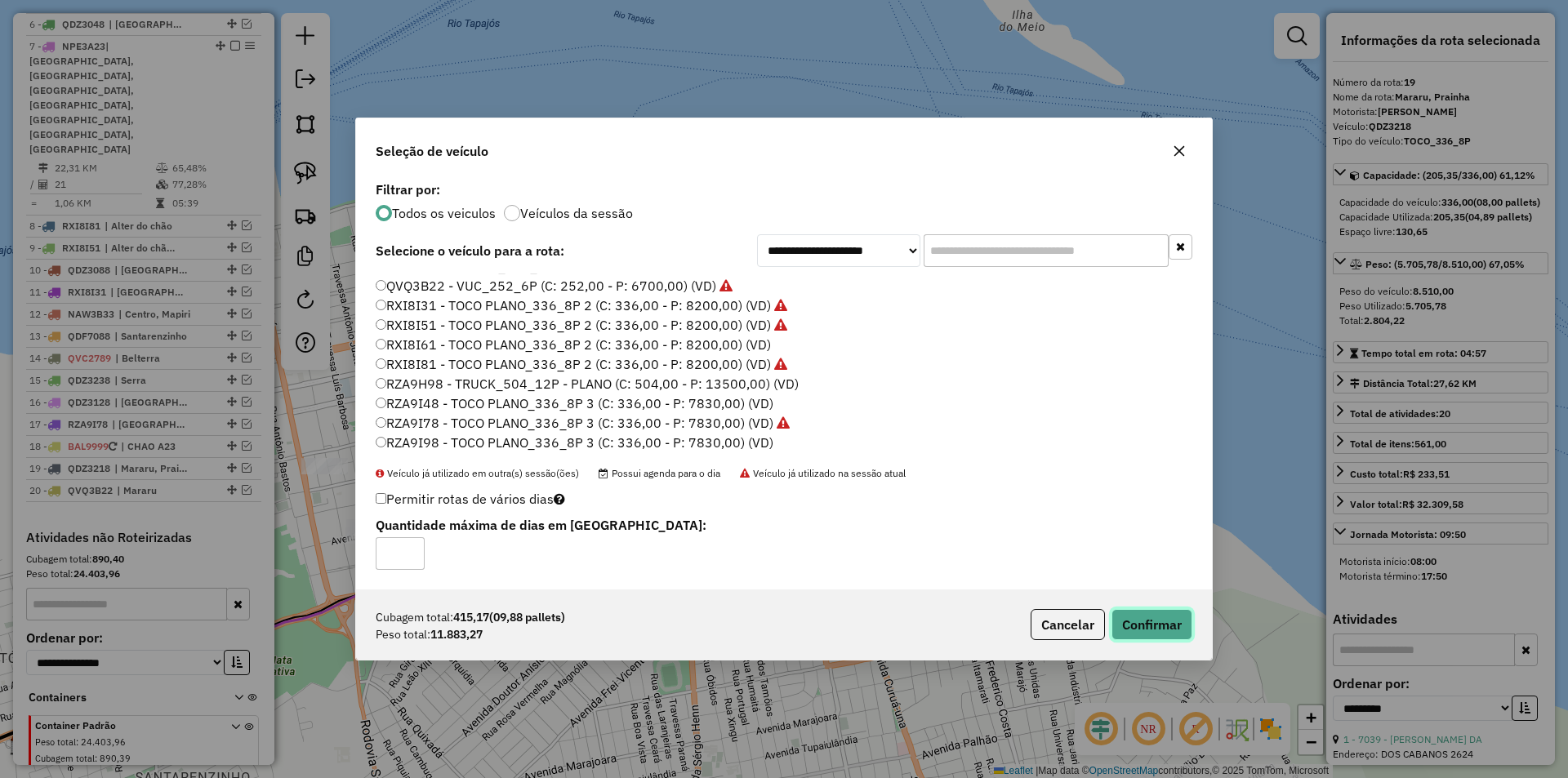
click at [1131, 627] on button "Confirmar" at bounding box center [1152, 624] width 81 height 31
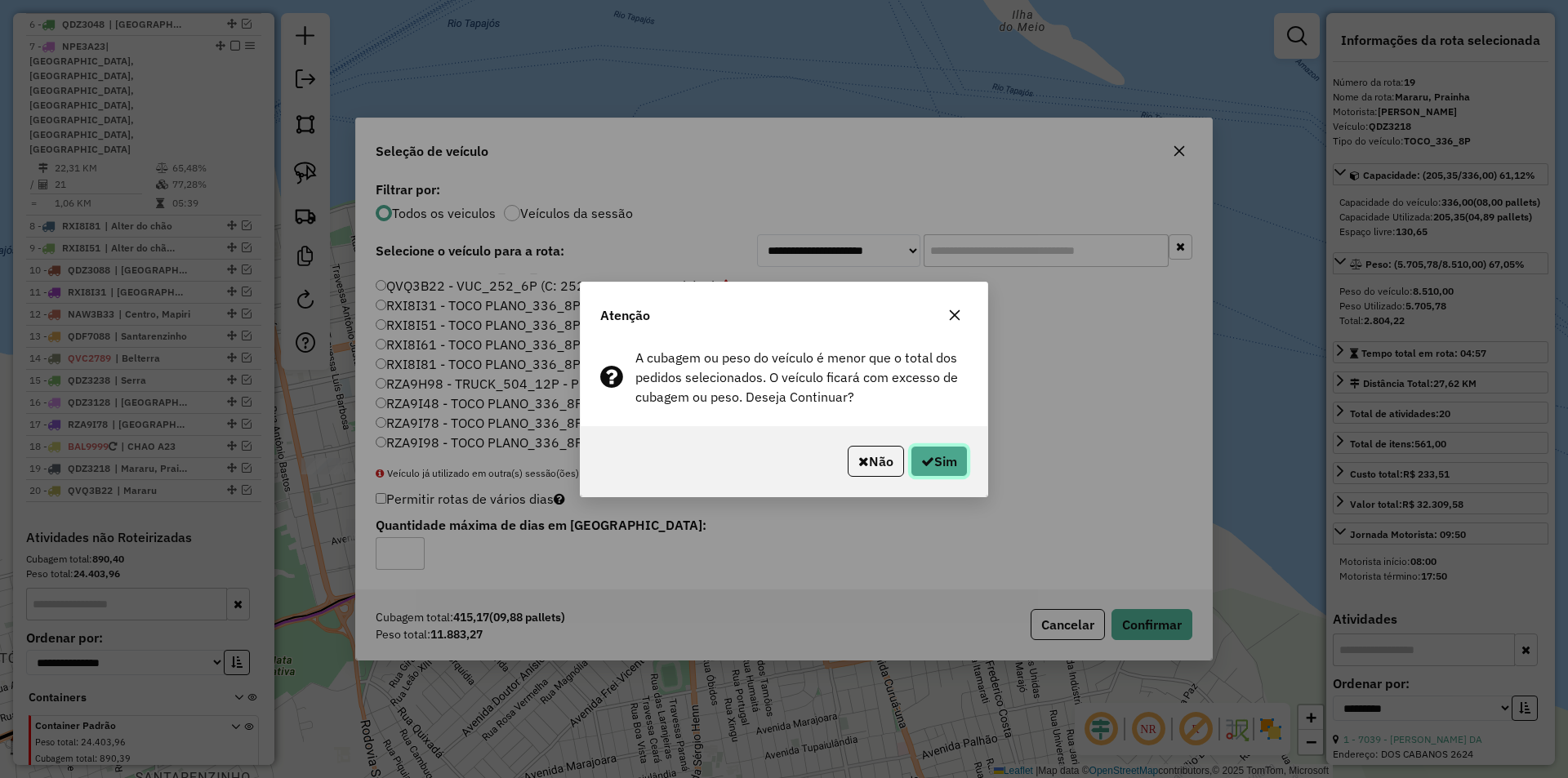
click at [956, 458] on button "Sim" at bounding box center [939, 461] width 57 height 31
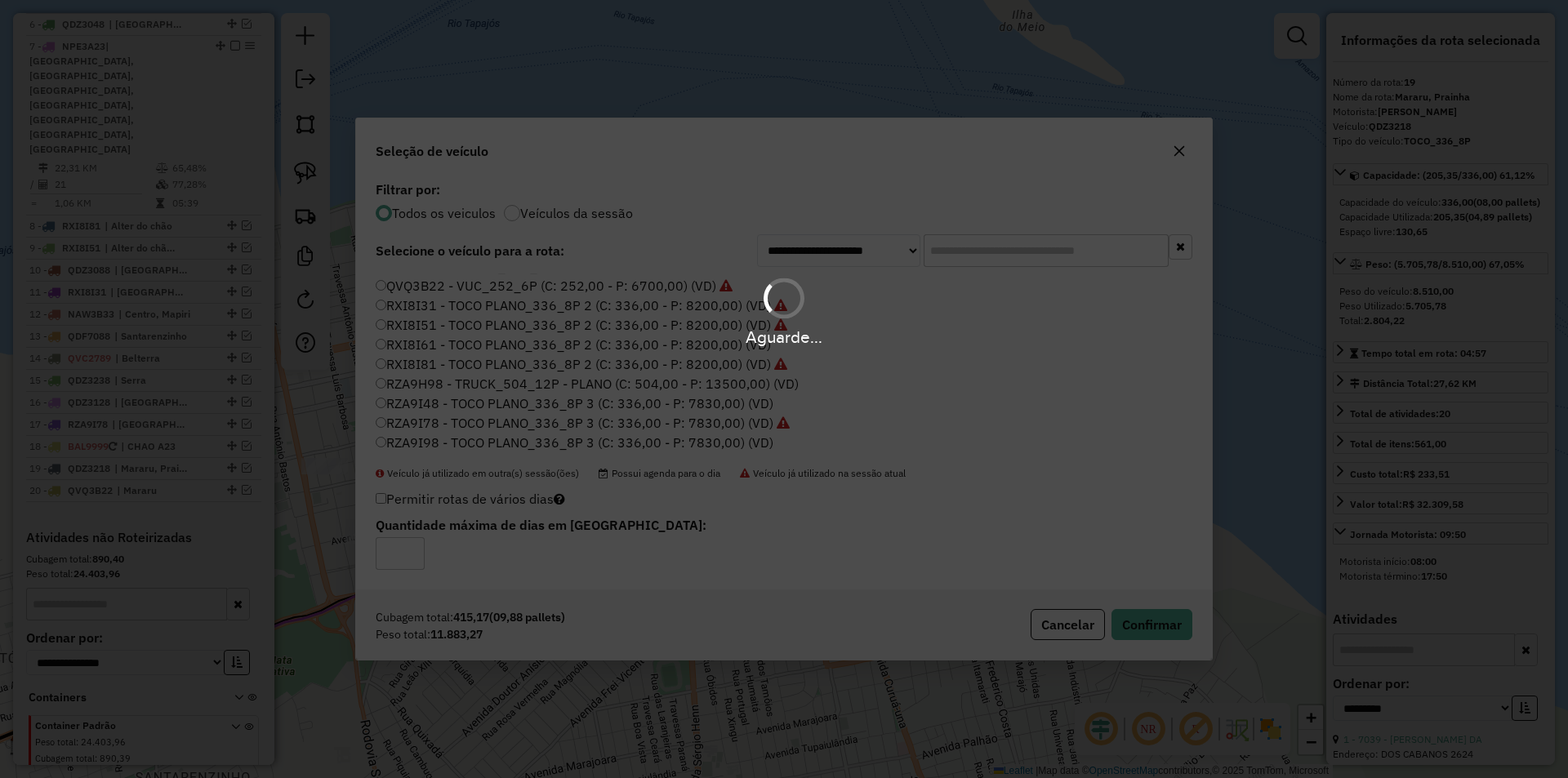
scroll to position [838, 0]
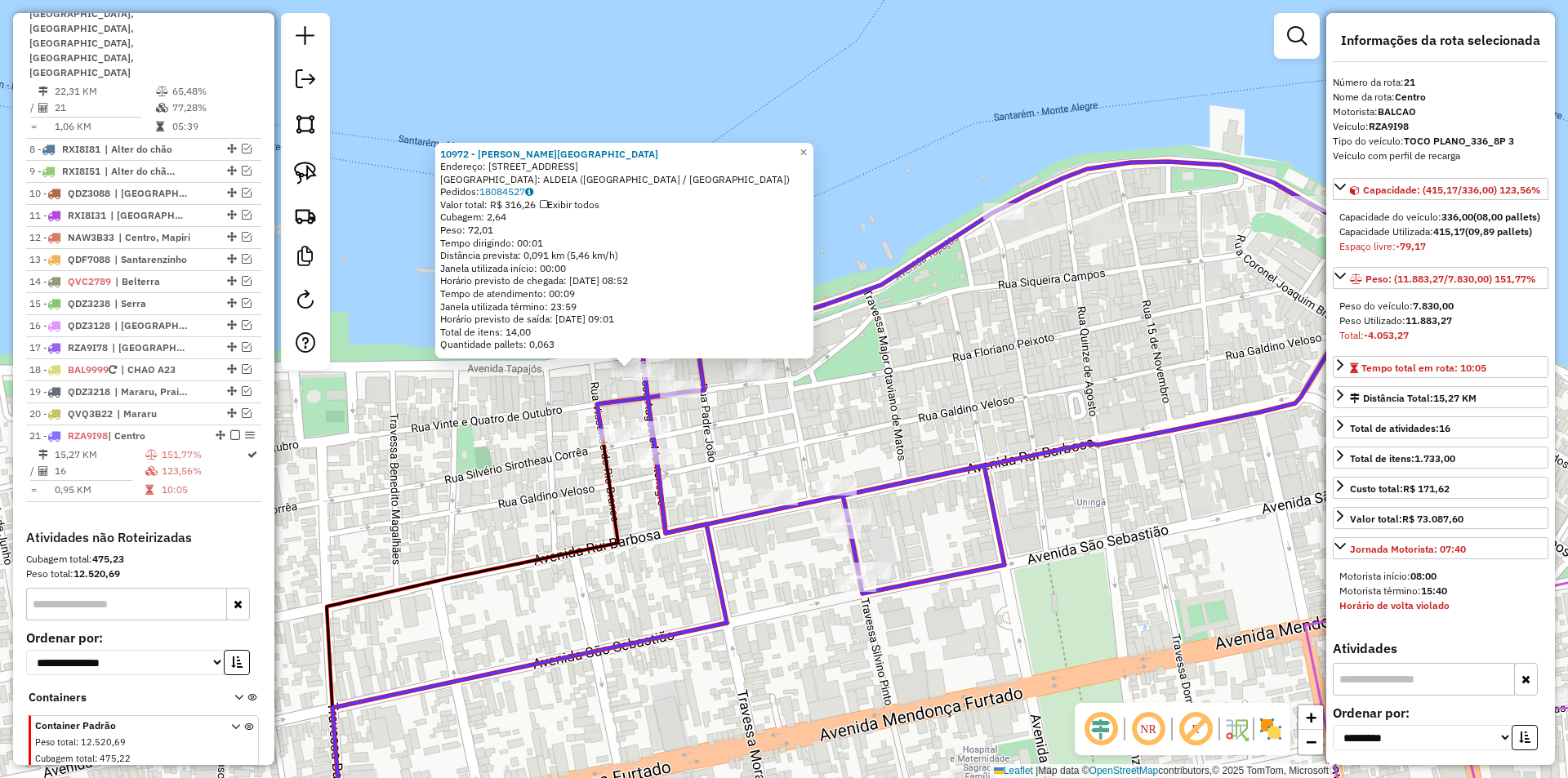
drag, startPoint x: 648, startPoint y: 443, endPoint x: 495, endPoint y: 423, distance: 154.3
click at [495, 423] on div "10972 - A. M. FIGUEIRA Endereço: AV TAPAJOS 935 Bairro: ALDEIA (SANTAREM / PA) …" at bounding box center [784, 389] width 1568 height 778
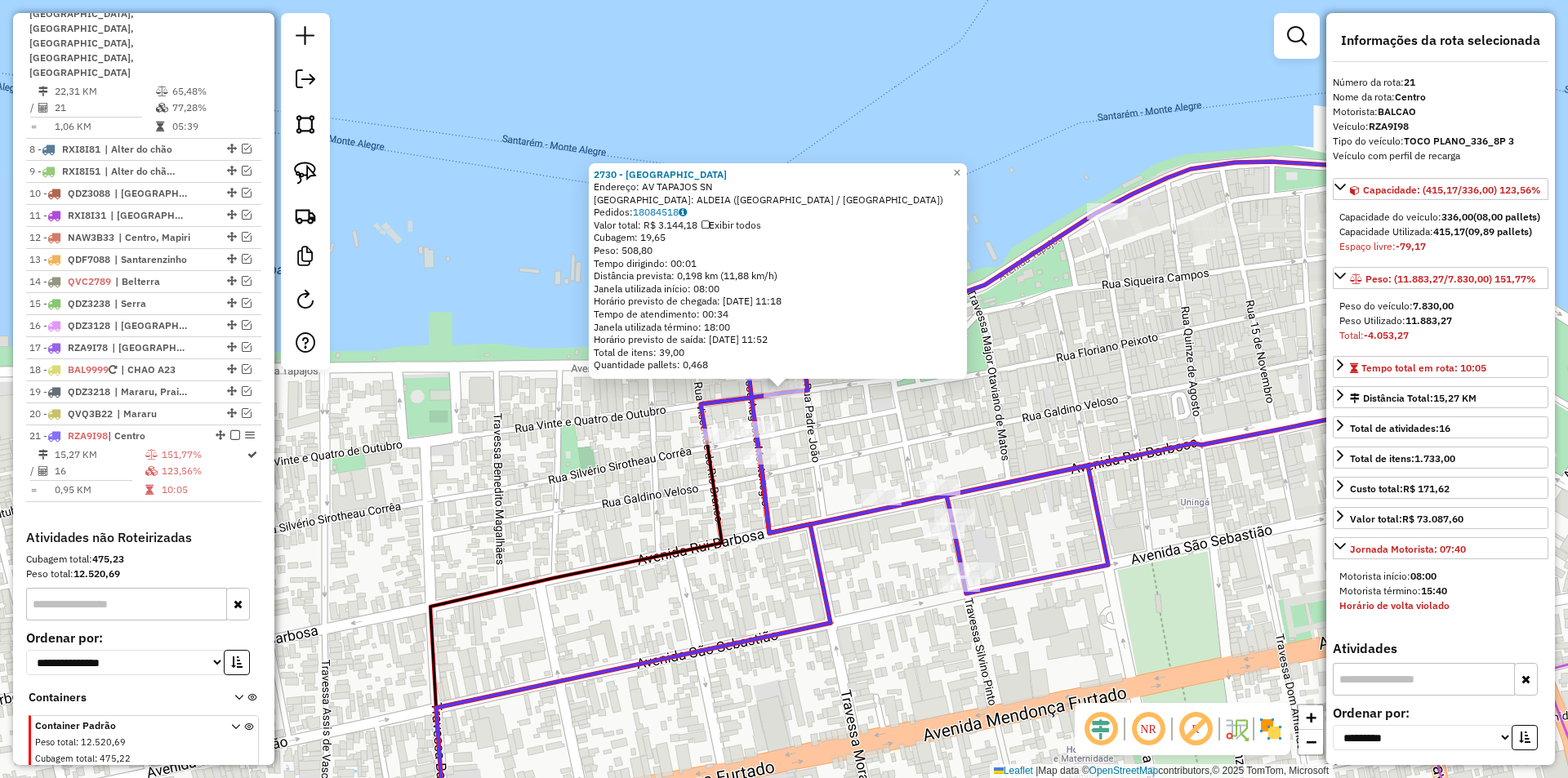
click at [833, 393] on div "2730 - BEIRA RIO Endereço: AV TAPAJOS SN Bairro: ALDEIA (SANTAREM / PA) Pedidos…" at bounding box center [784, 389] width 1568 height 778
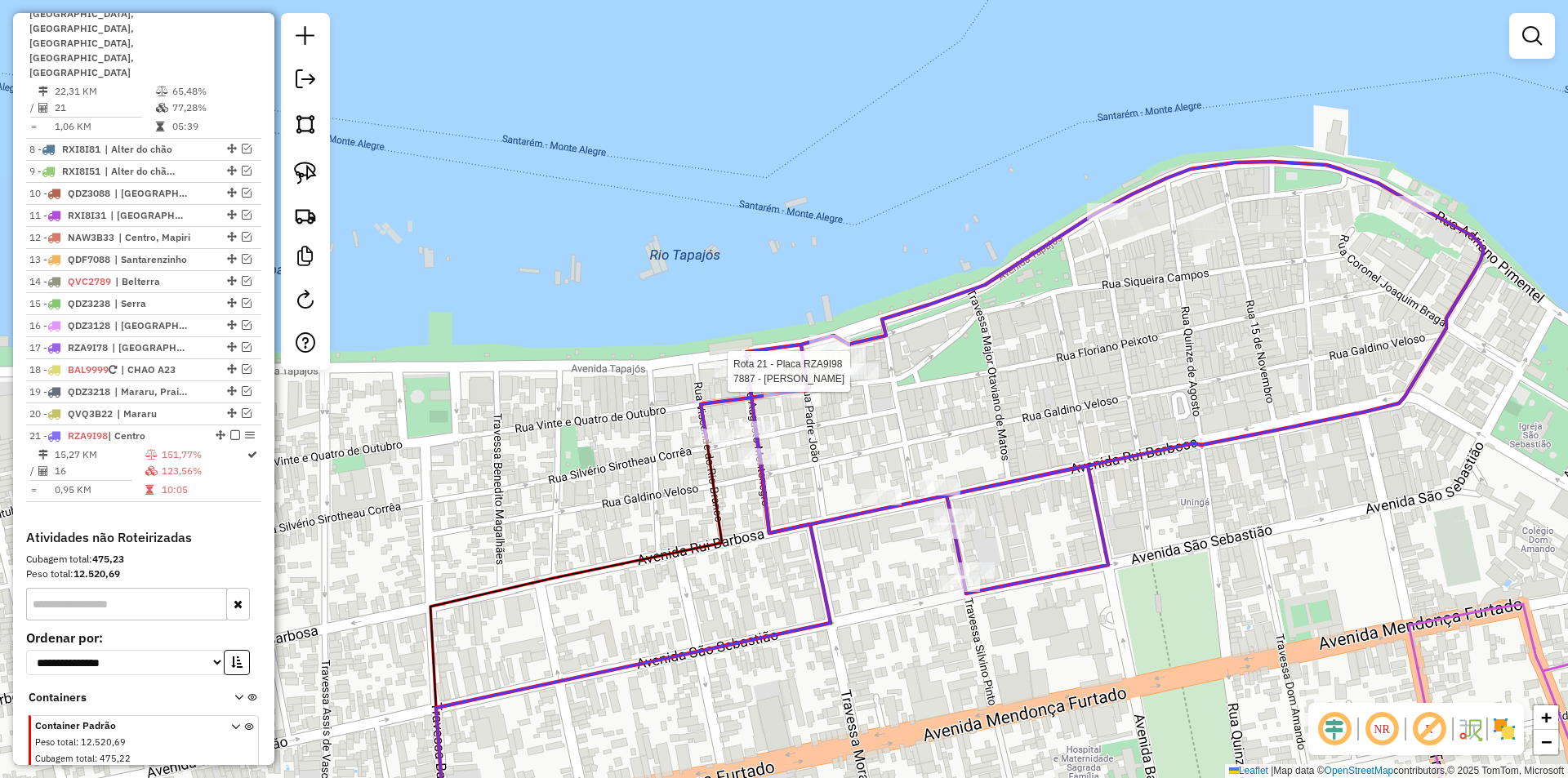
click at [857, 380] on div at bounding box center [858, 372] width 41 height 16
select select "**********"
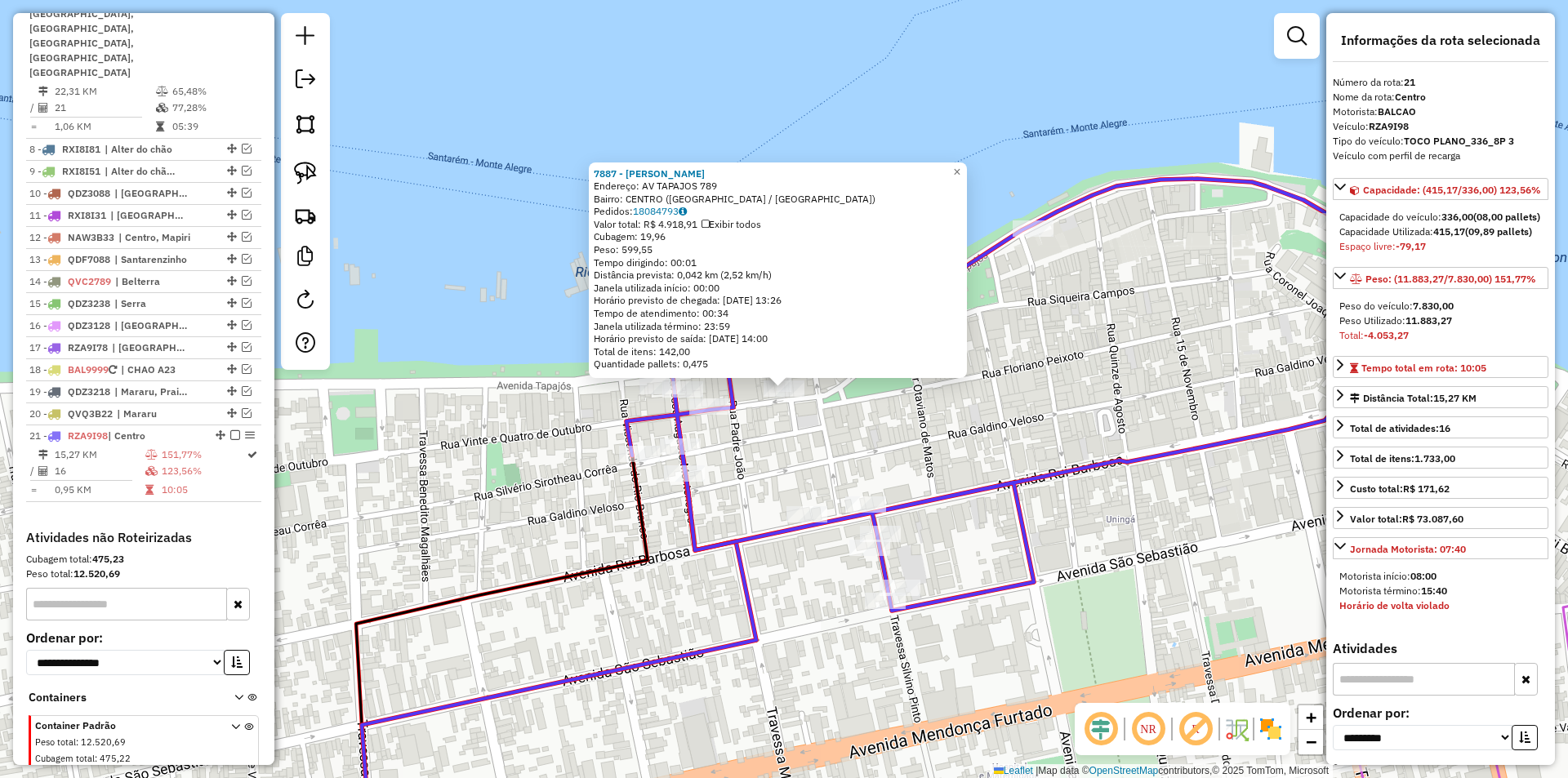
click at [793, 439] on div "7887 - MARCLEAN SILVA Endereço: AV TAPAJOS 789 Bairro: CENTRO (SANTAREM / PA) P…" at bounding box center [784, 389] width 1568 height 778
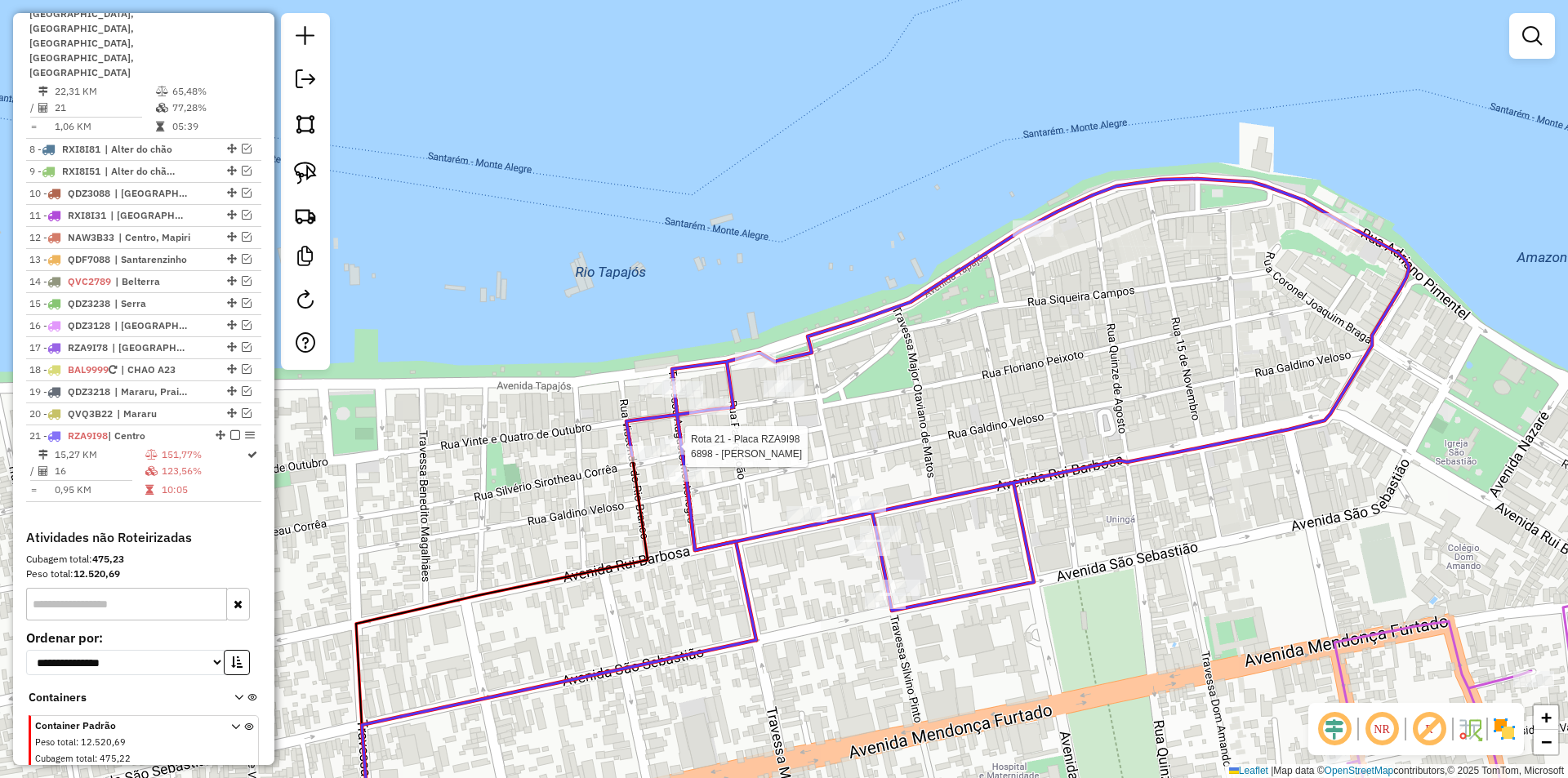
select select "**********"
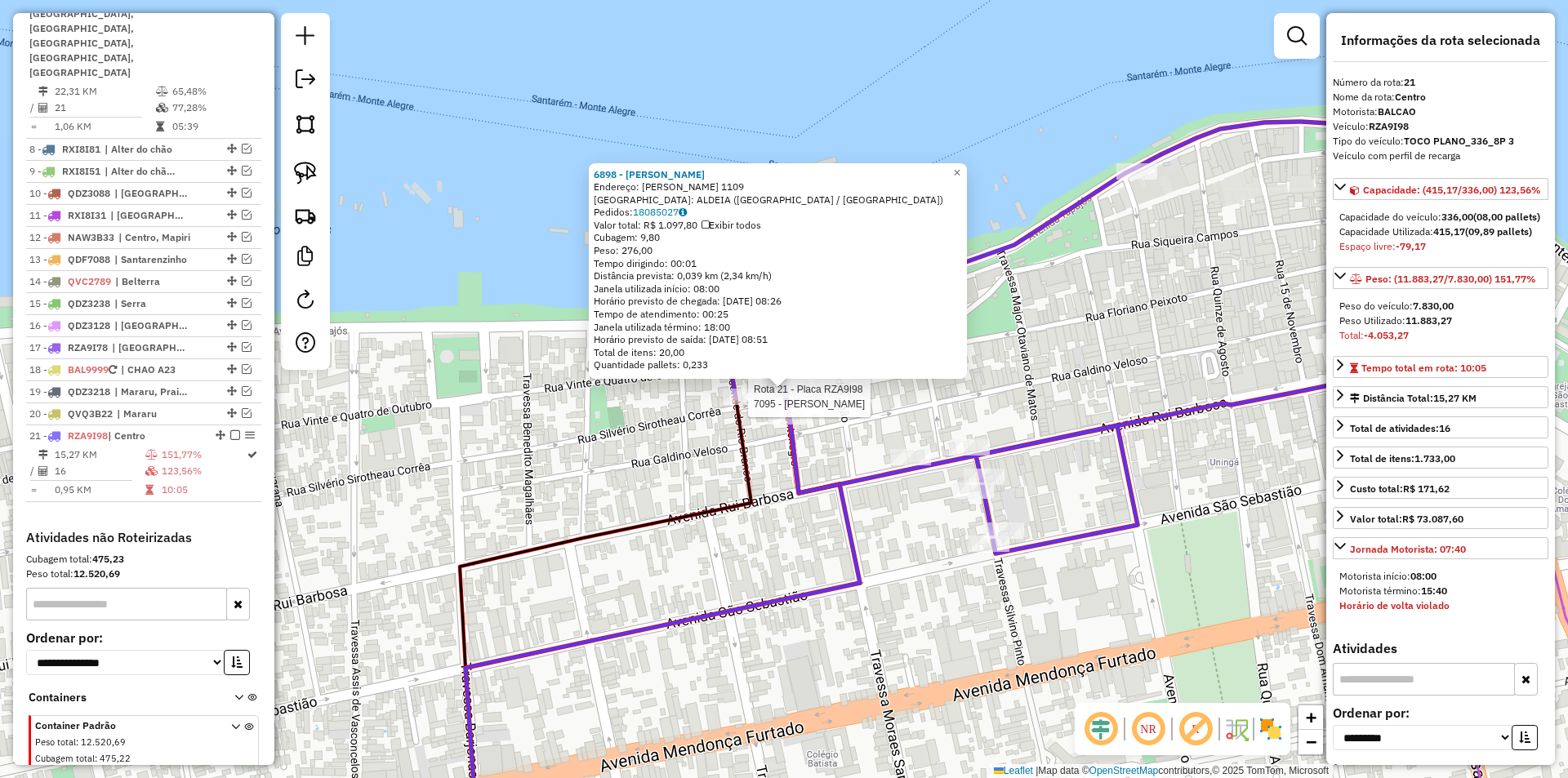
click at [737, 405] on div at bounding box center [744, 397] width 41 height 16
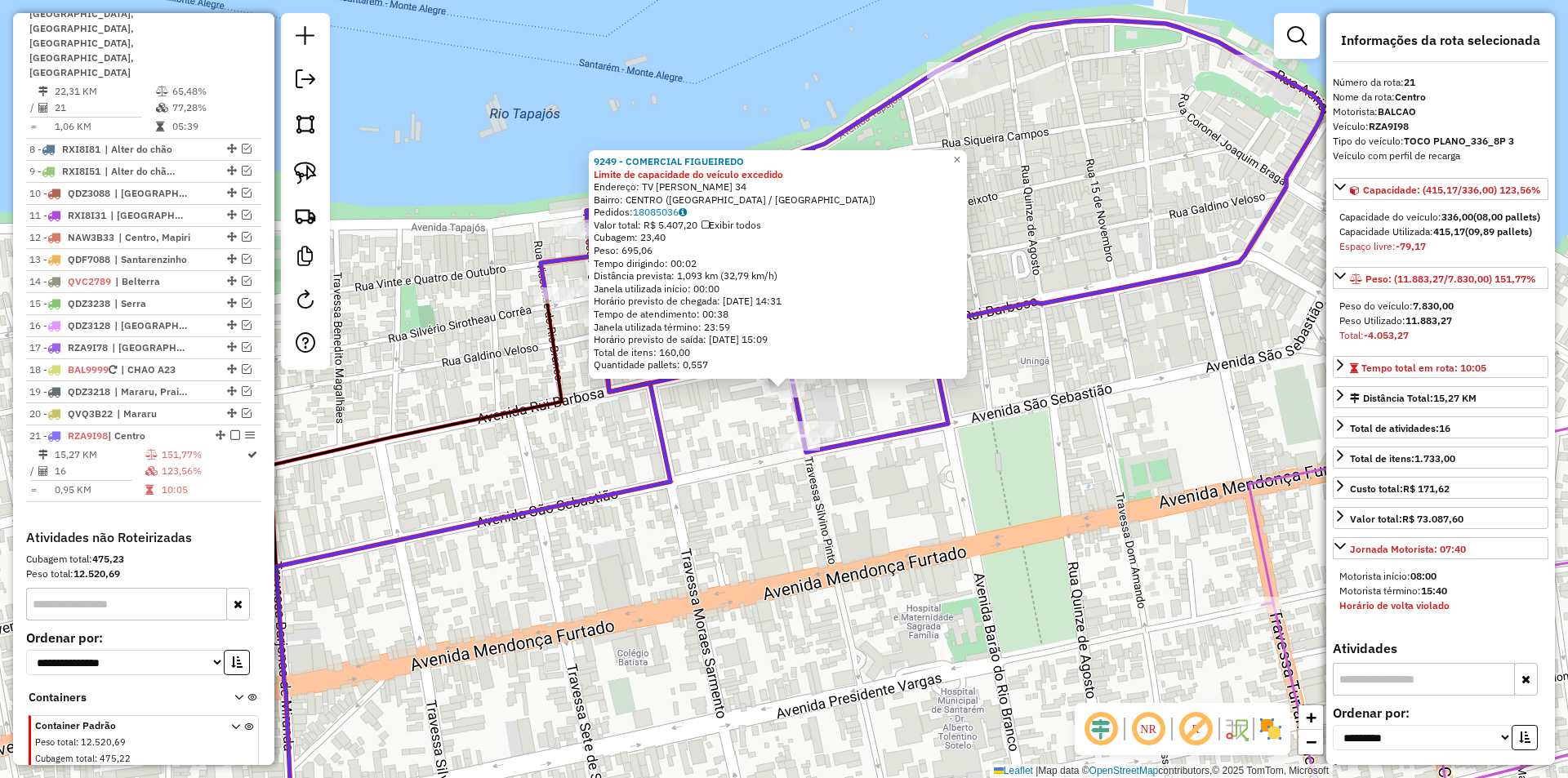
click at [667, 425] on icon at bounding box center [462, 586] width 415 height 541
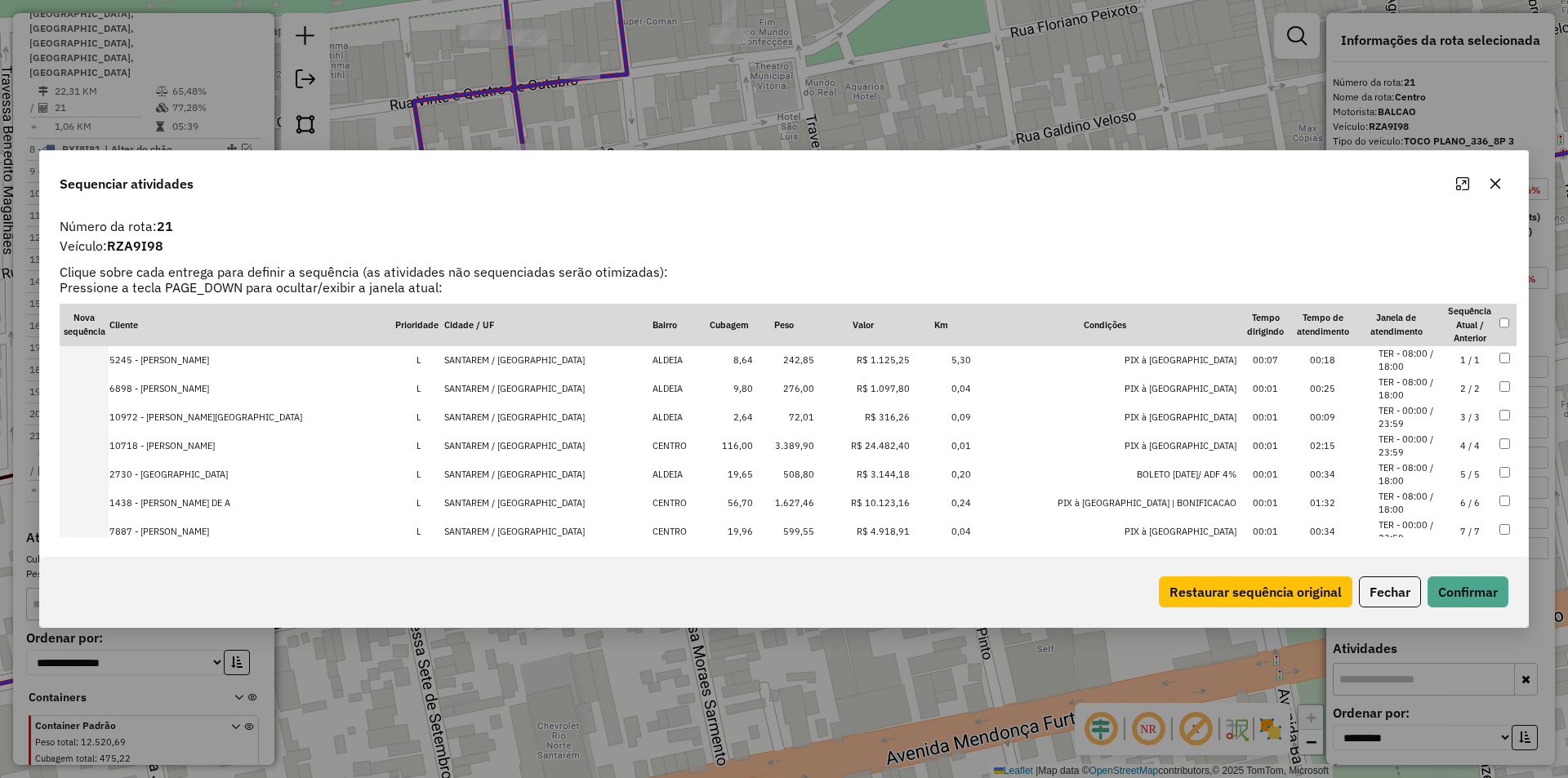
click at [1459, 183] on icon "Maximize" at bounding box center [1463, 183] width 13 height 13
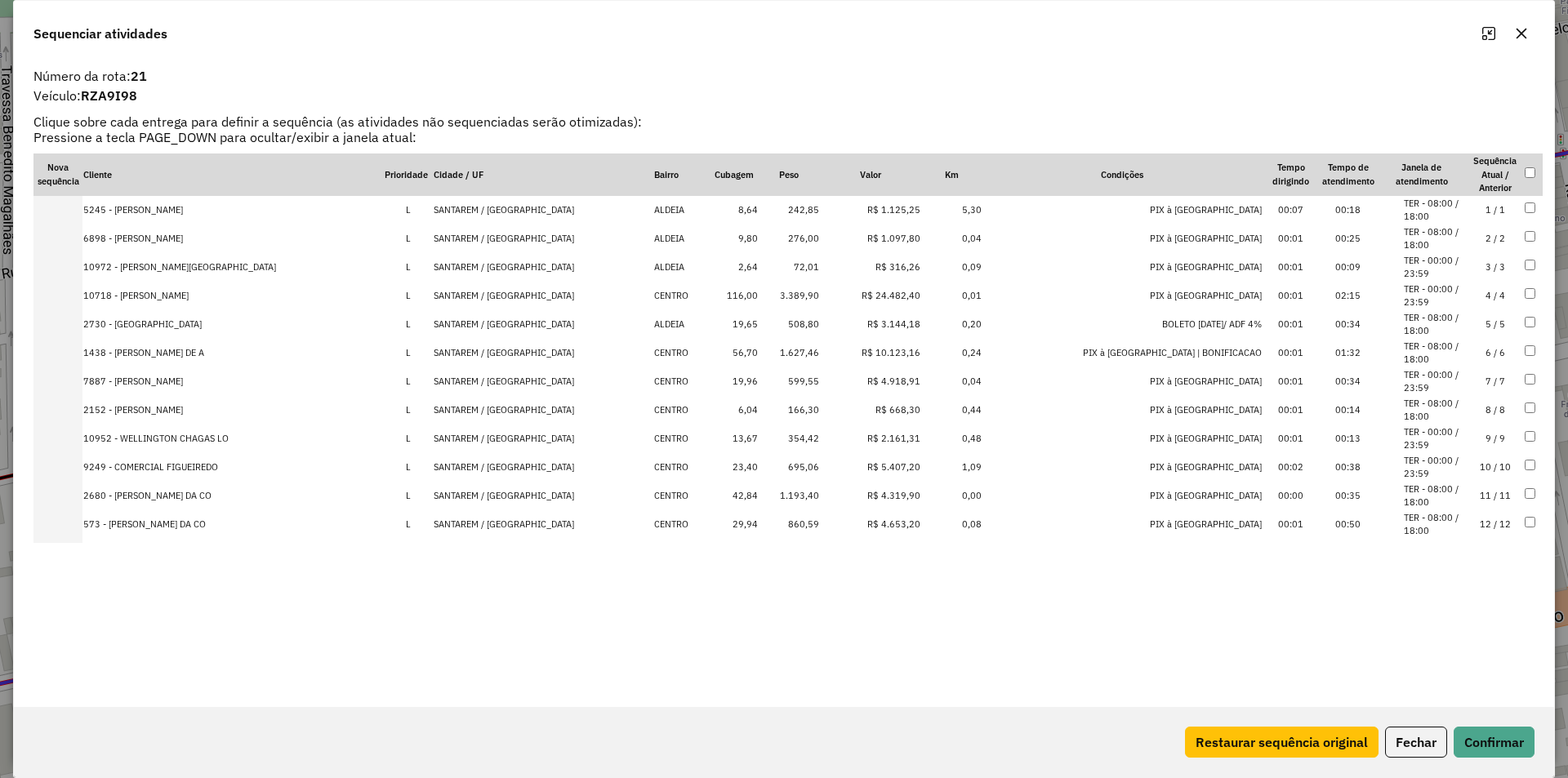
click at [134, 291] on td "10718 - REINALDO HENRIQUE FE" at bounding box center [233, 296] width 302 height 28
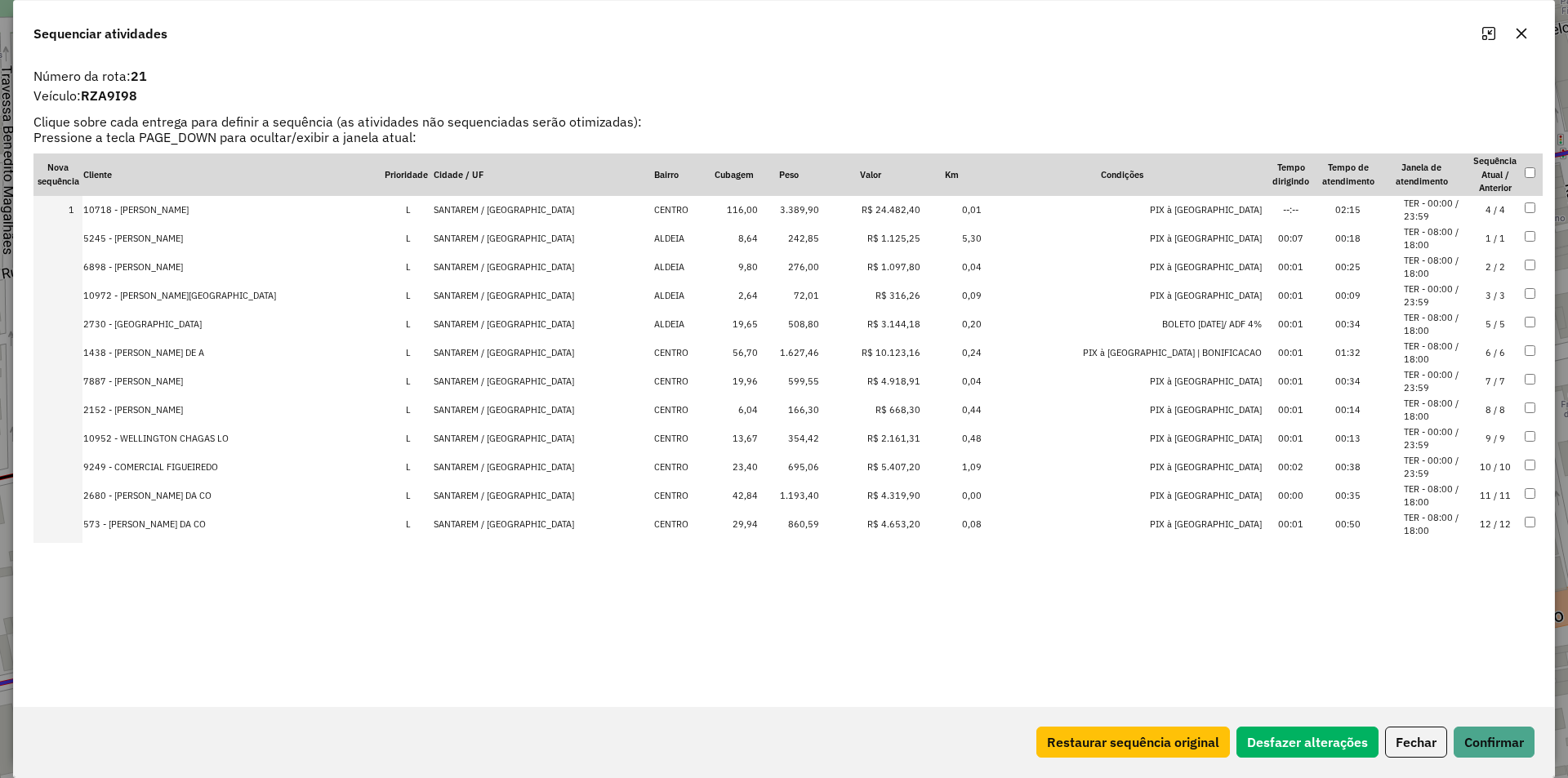
click at [784, 350] on td "1.627,46" at bounding box center [789, 353] width 61 height 28
click at [784, 494] on td "1.193,40" at bounding box center [789, 496] width 61 height 28
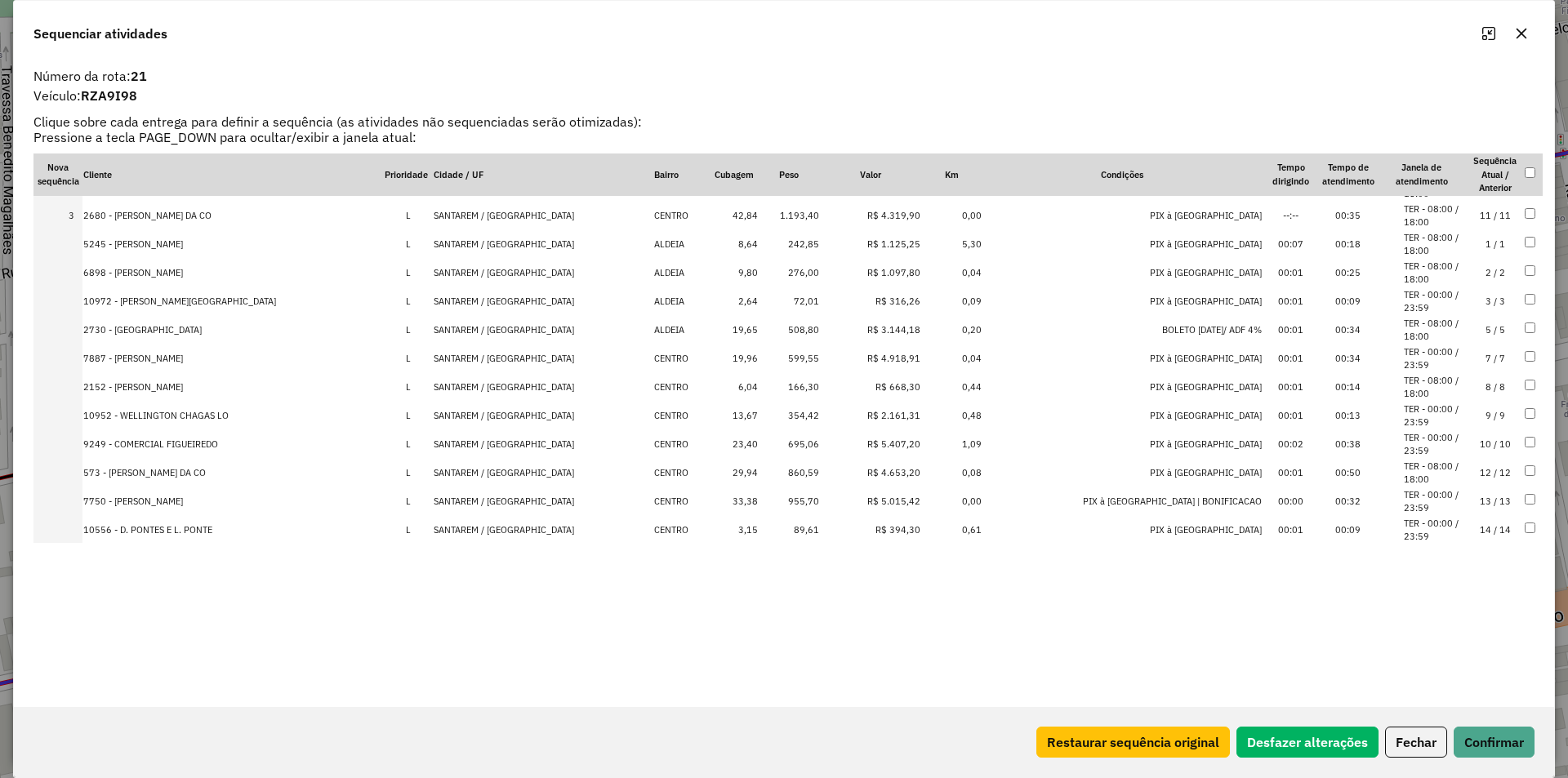
scroll to position [0, 0]
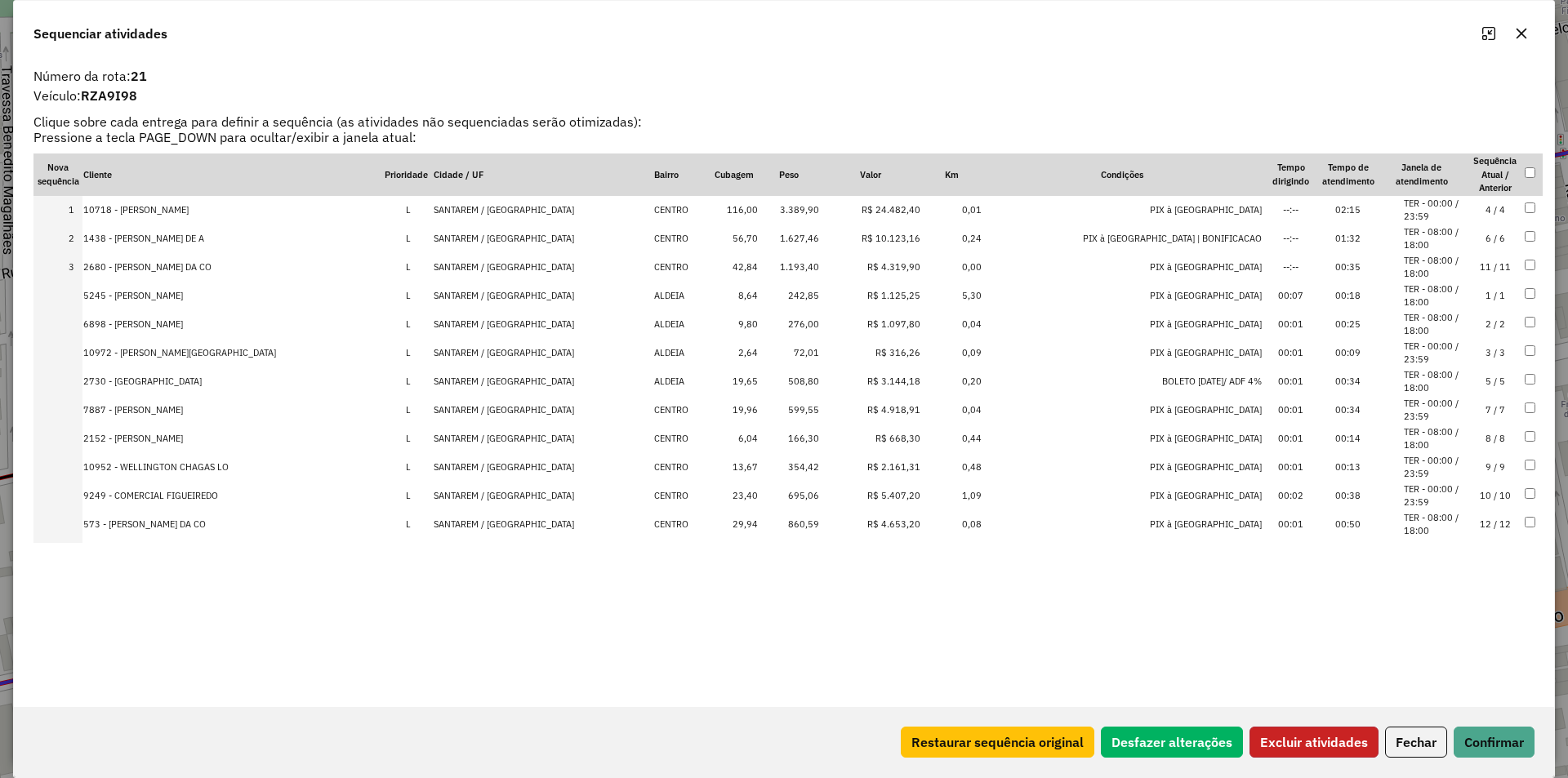
click at [1325, 737] on button "Excluir atividades" at bounding box center [1314, 742] width 129 height 31
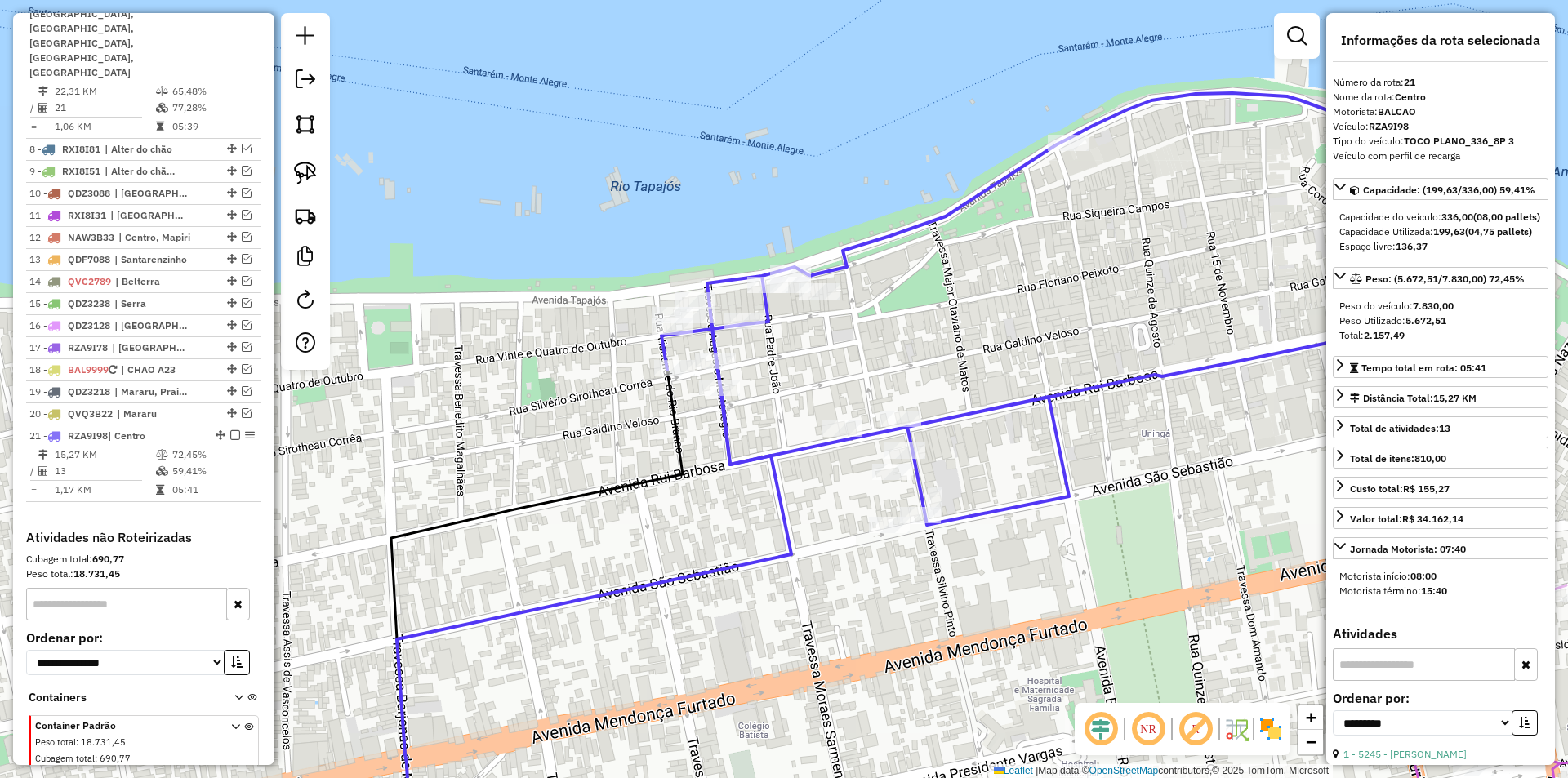
click at [744, 457] on icon at bounding box center [1053, 309] width 783 height 432
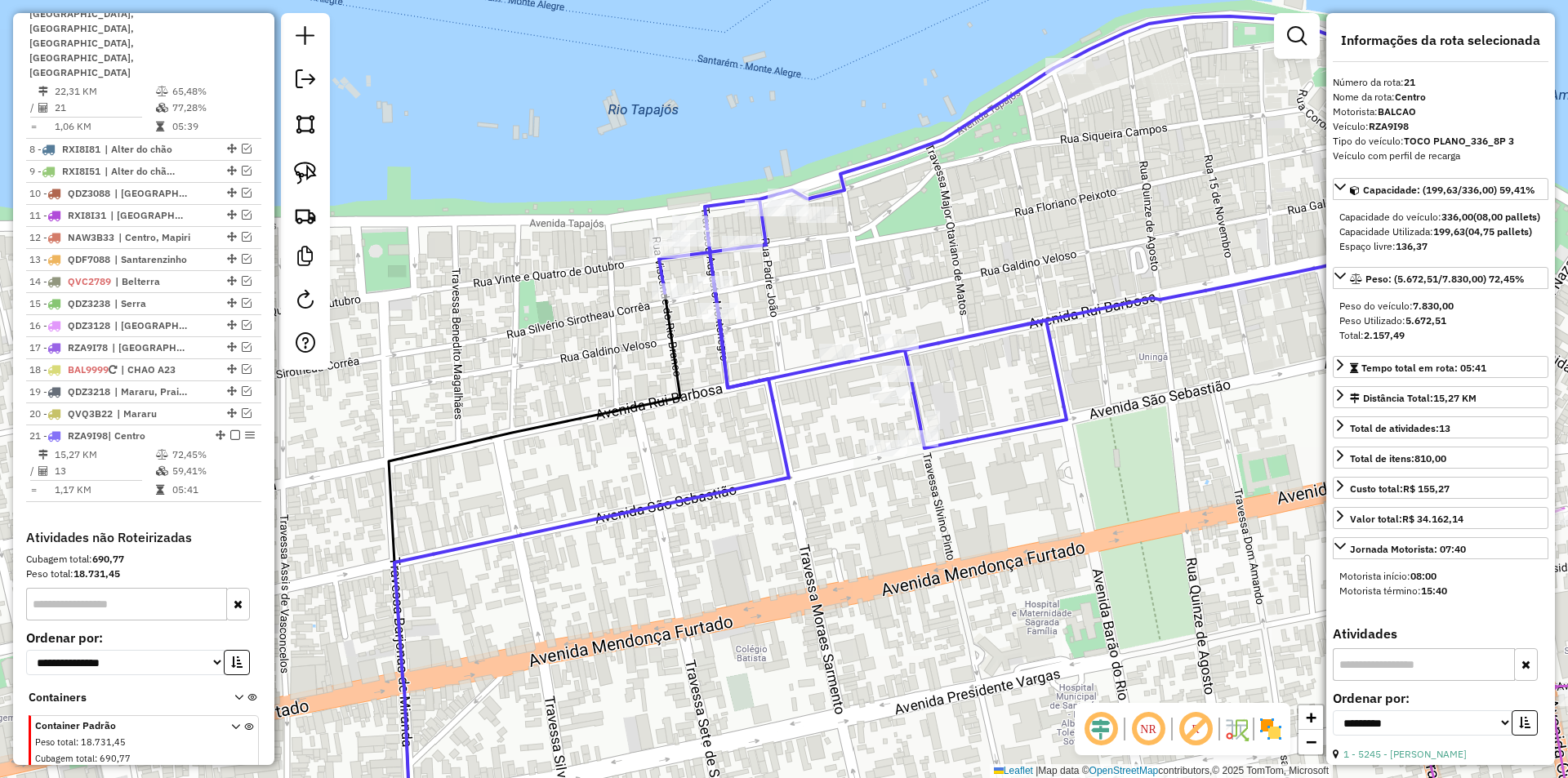
drag, startPoint x: 511, startPoint y: 425, endPoint x: 506, endPoint y: 375, distance: 50.2
click at [506, 375] on div "Janela de atendimento Grade de atendimento Capacidade Transportadoras Veículos …" at bounding box center [784, 389] width 1568 height 778
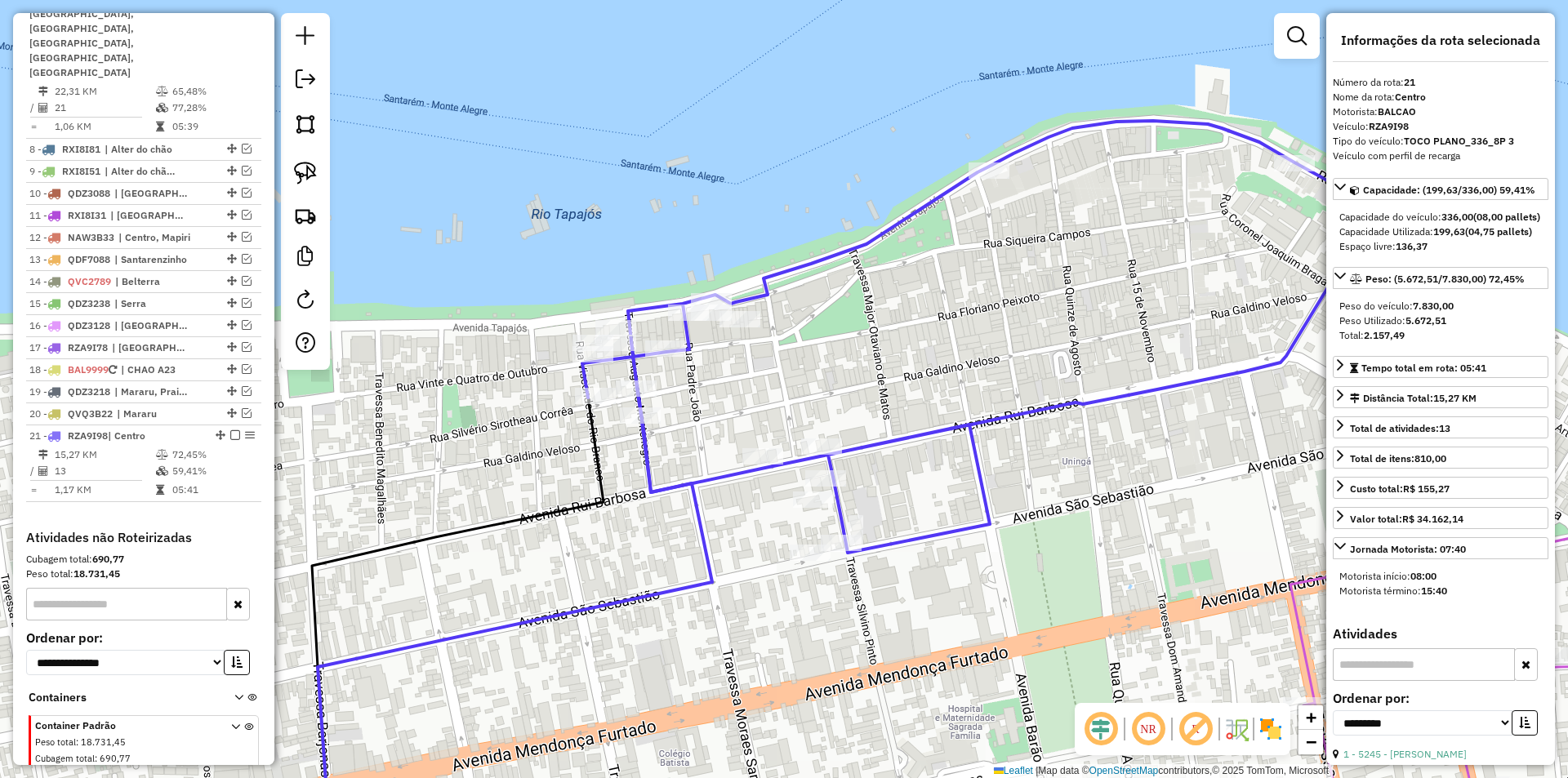
drag, startPoint x: 547, startPoint y: 541, endPoint x: 531, endPoint y: 598, distance: 59.2
click at [531, 598] on div "Janela de atendimento Grade de atendimento Capacidade Transportadoras Veículos …" at bounding box center [784, 389] width 1568 height 778
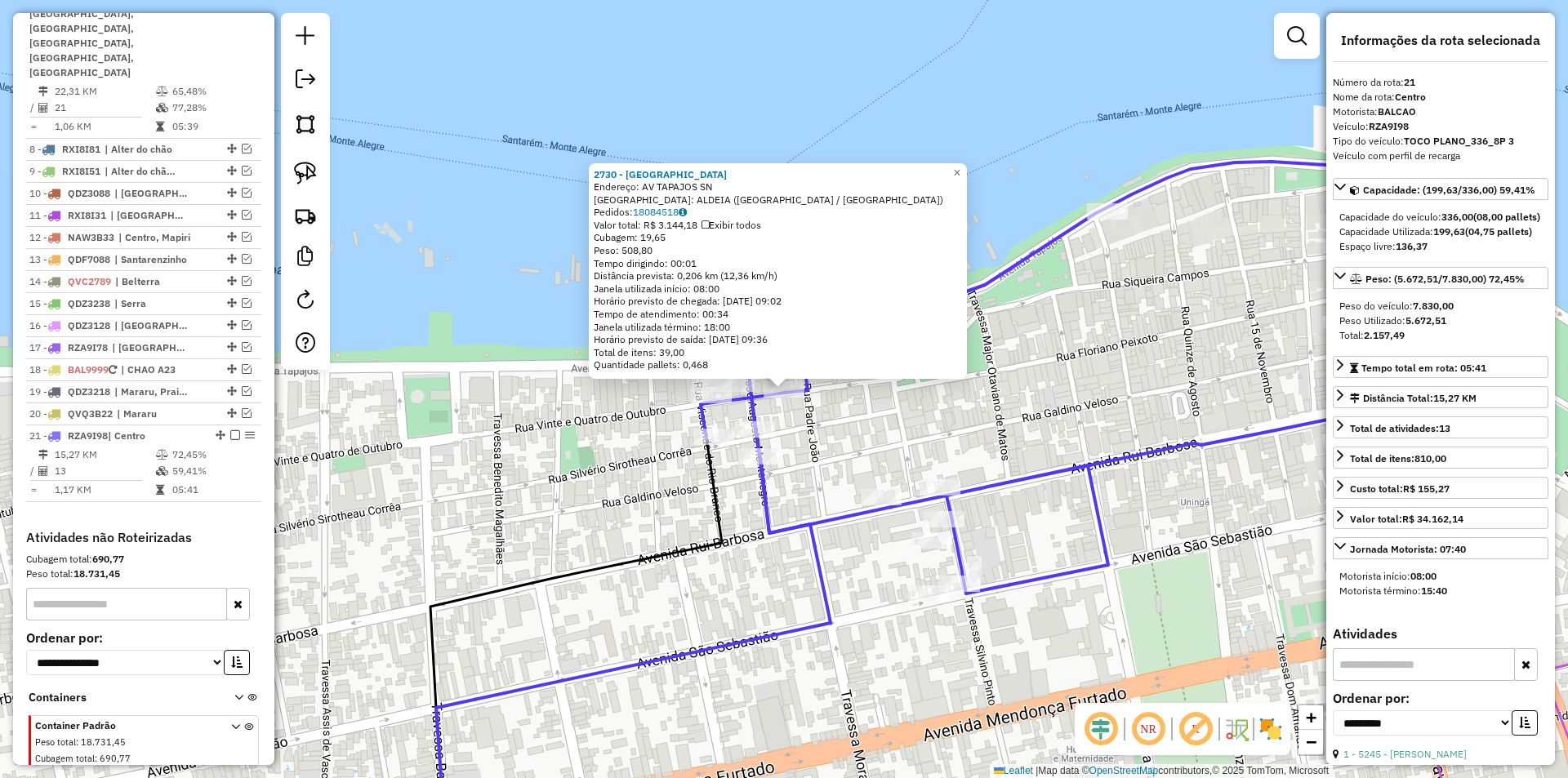
click at [846, 425] on div "Rota 21 - Placa RZA9I98 2730 - BEIRA RIO 2730 - BEIRA RIO Endereço: AV TAPAJOS …" at bounding box center [784, 389] width 1568 height 778
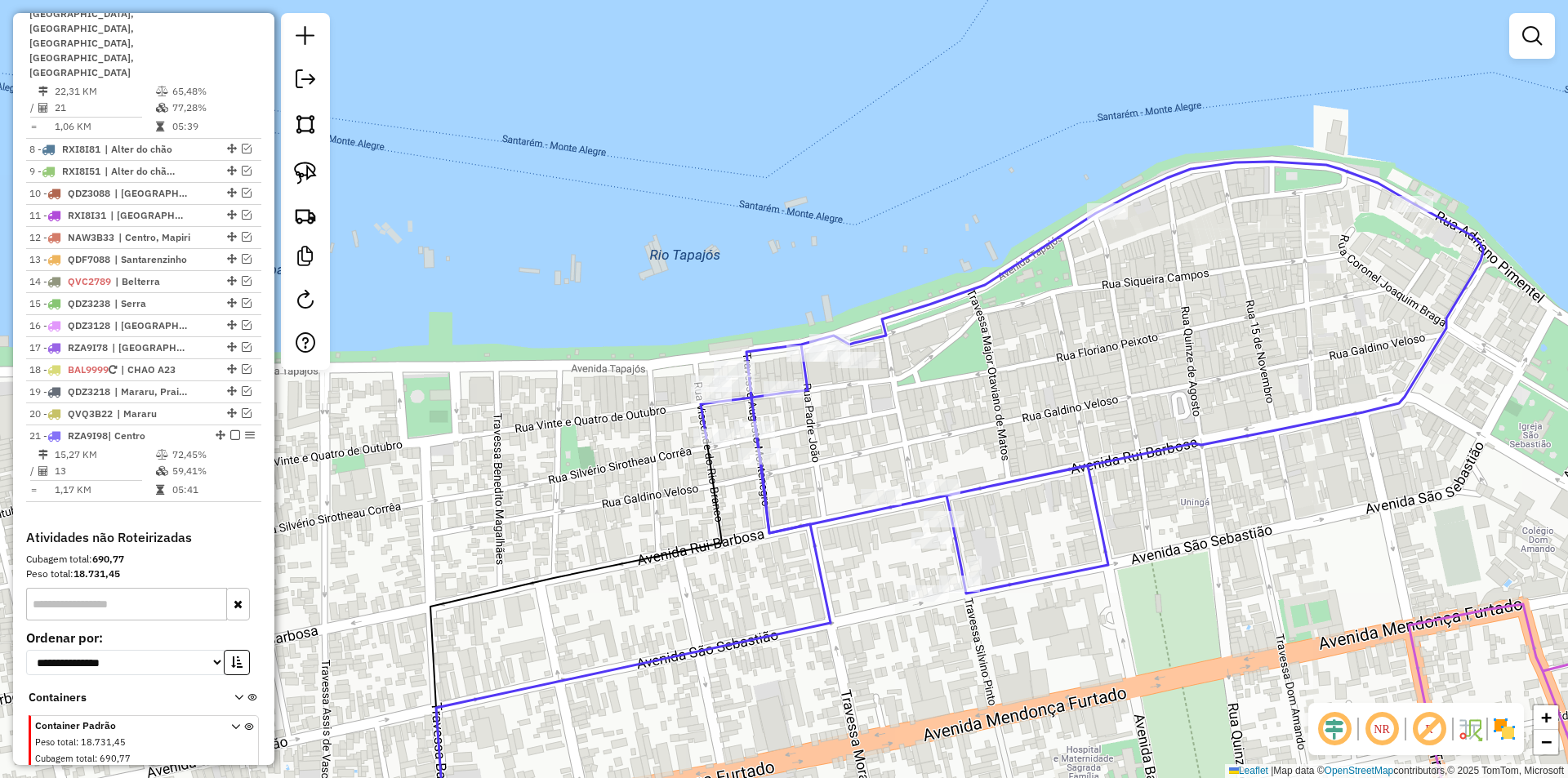
click at [847, 362] on div at bounding box center [830, 353] width 41 height 16
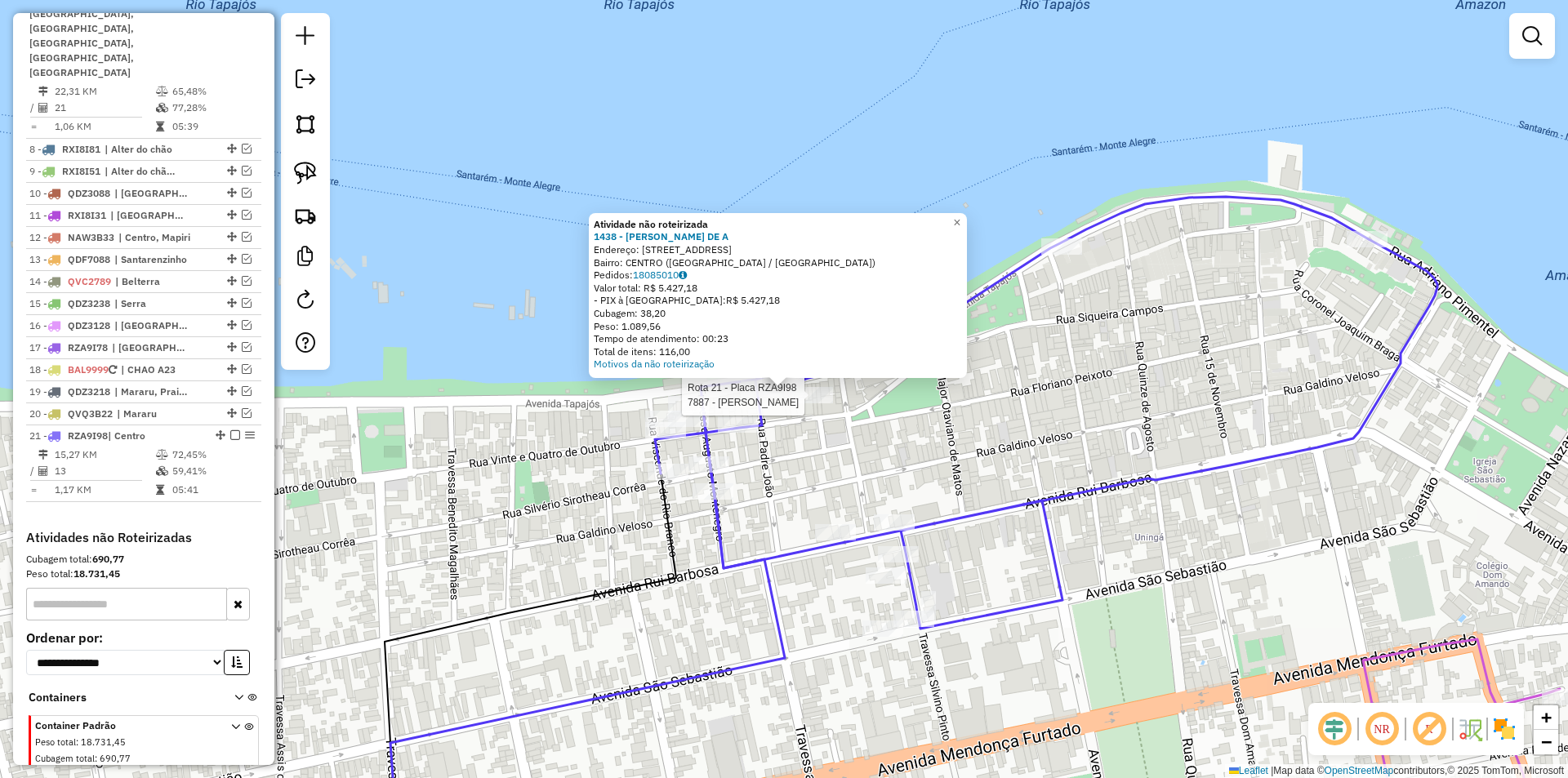
click at [811, 404] on div at bounding box center [813, 395] width 41 height 16
select select "**********"
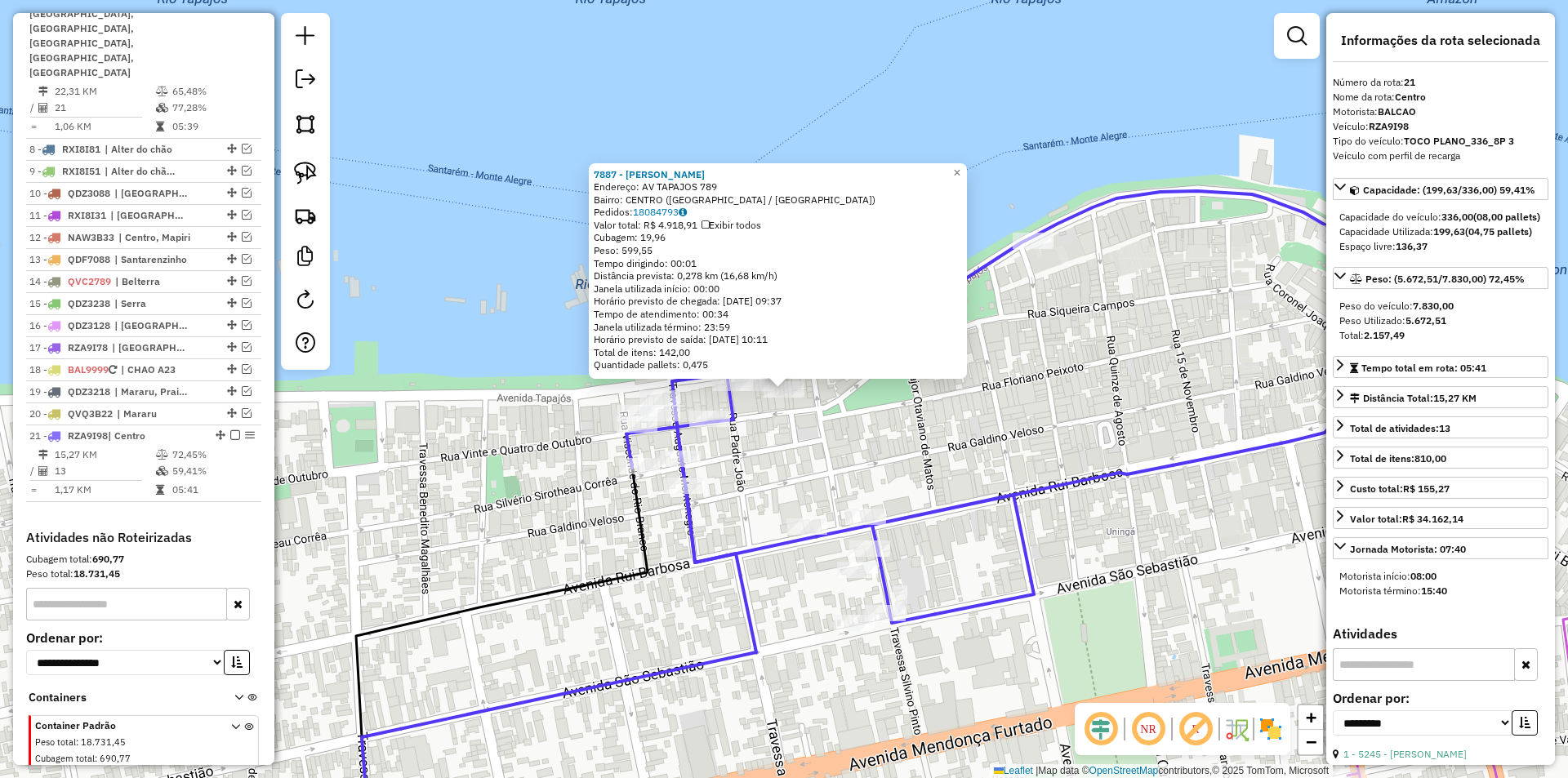
click at [816, 433] on div "7887 - MARCLEAN SILVA Endereço: AV TAPAJOS 789 Bairro: CENTRO (SANTAREM / PA) P…" at bounding box center [784, 389] width 1568 height 778
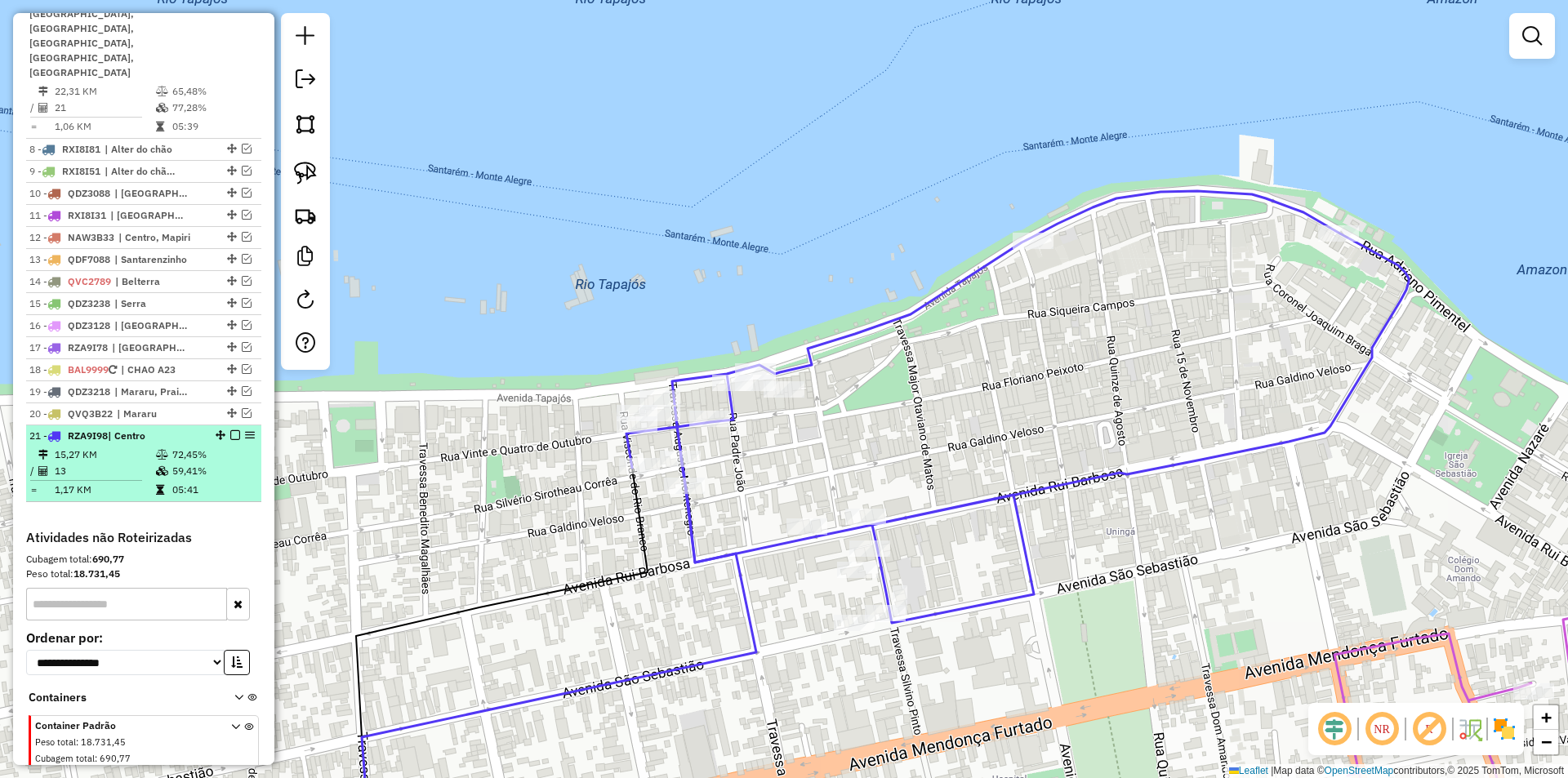
click at [182, 446] on td "72,45%" at bounding box center [213, 454] width 83 height 16
select select "**********"
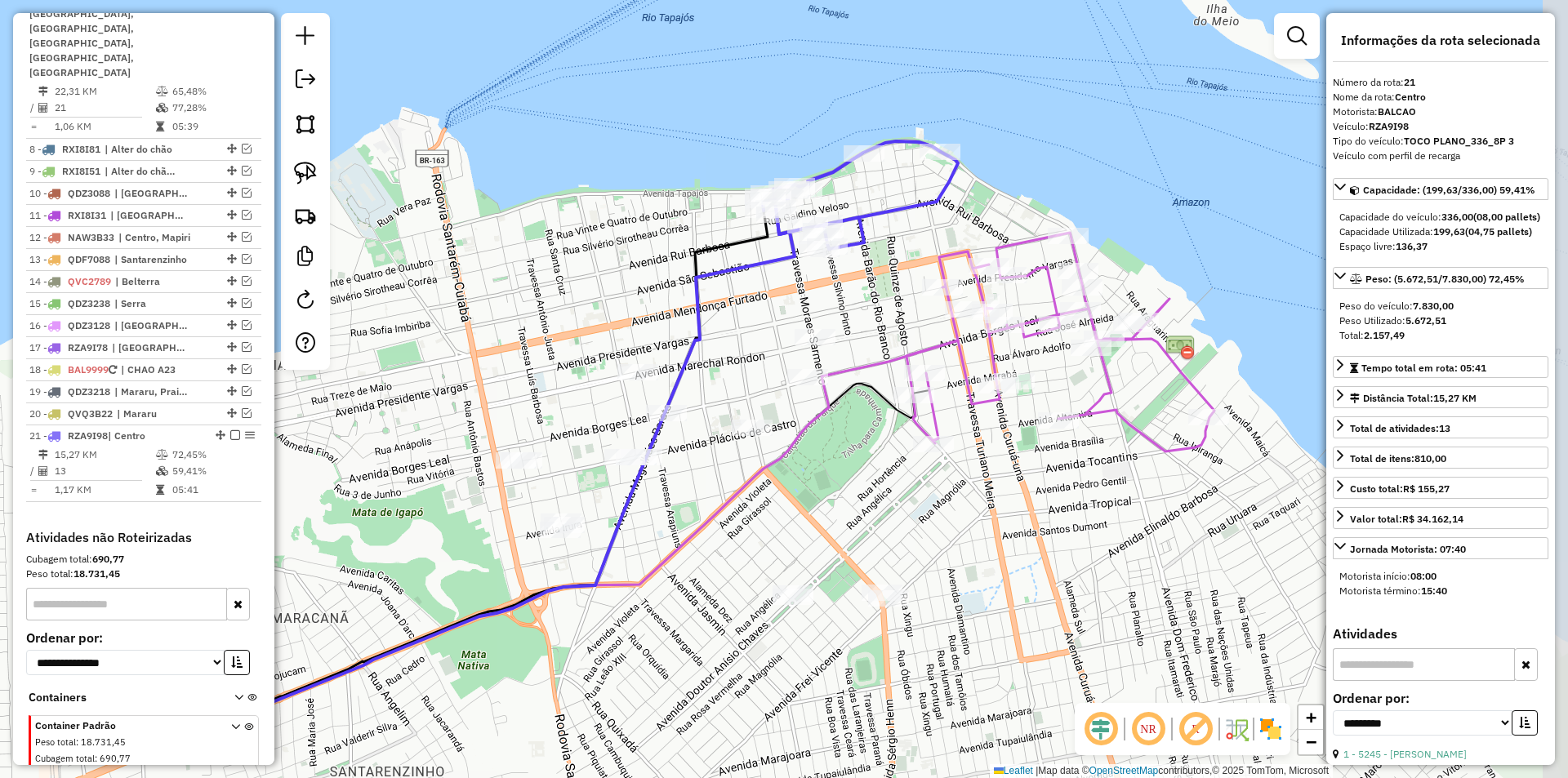
drag, startPoint x: 638, startPoint y: 331, endPoint x: 449, endPoint y: 386, distance: 196.8
click at [449, 386] on div "Janela de atendimento Grade de atendimento Capacidade Transportadoras Veículos …" at bounding box center [784, 389] width 1568 height 778
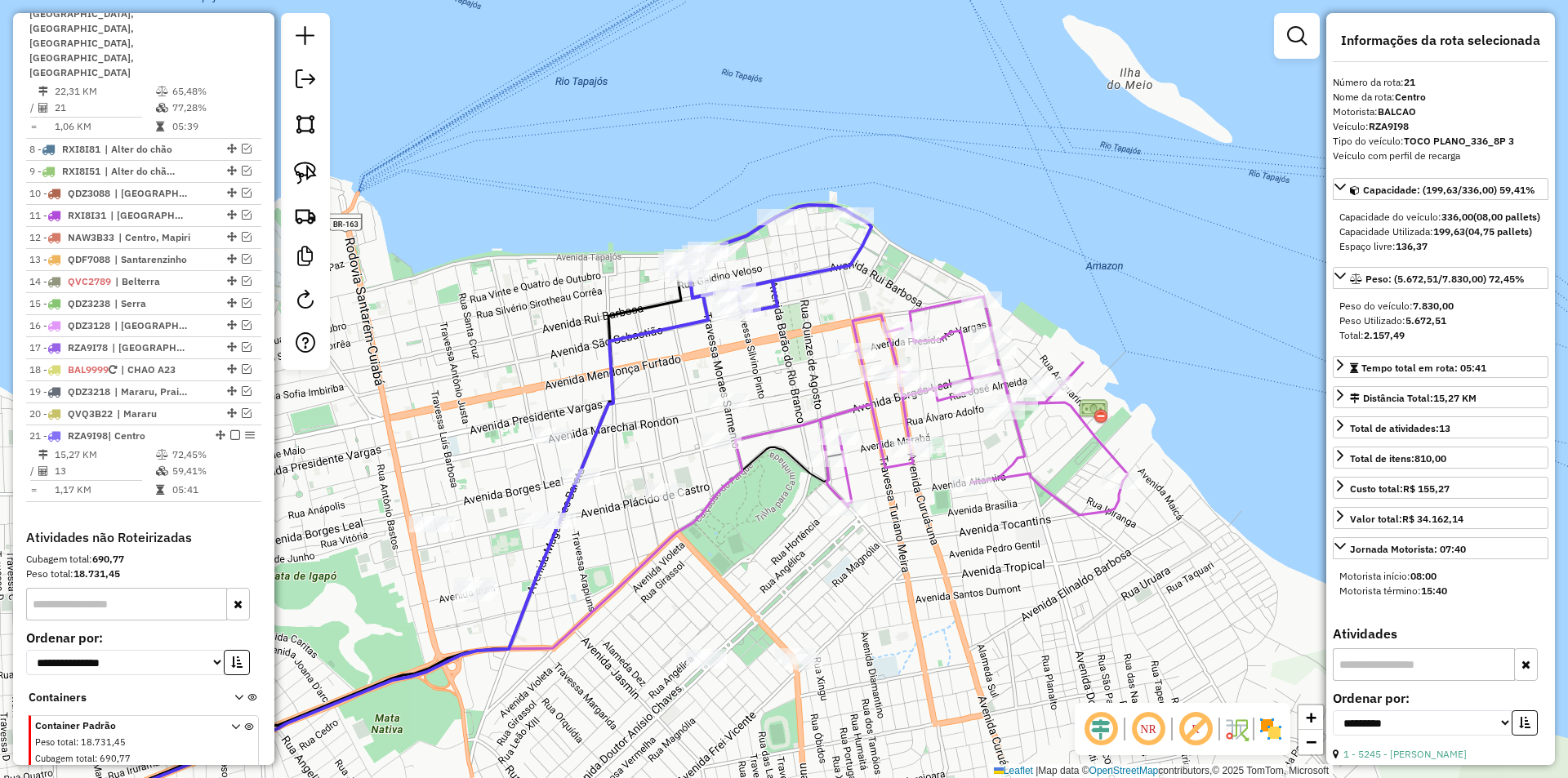
drag, startPoint x: 558, startPoint y: 278, endPoint x: 475, endPoint y: 341, distance: 104.2
click at [475, 341] on div "Janela de atendimento Grade de atendimento Capacidade Transportadoras Veículos …" at bounding box center [784, 389] width 1568 height 778
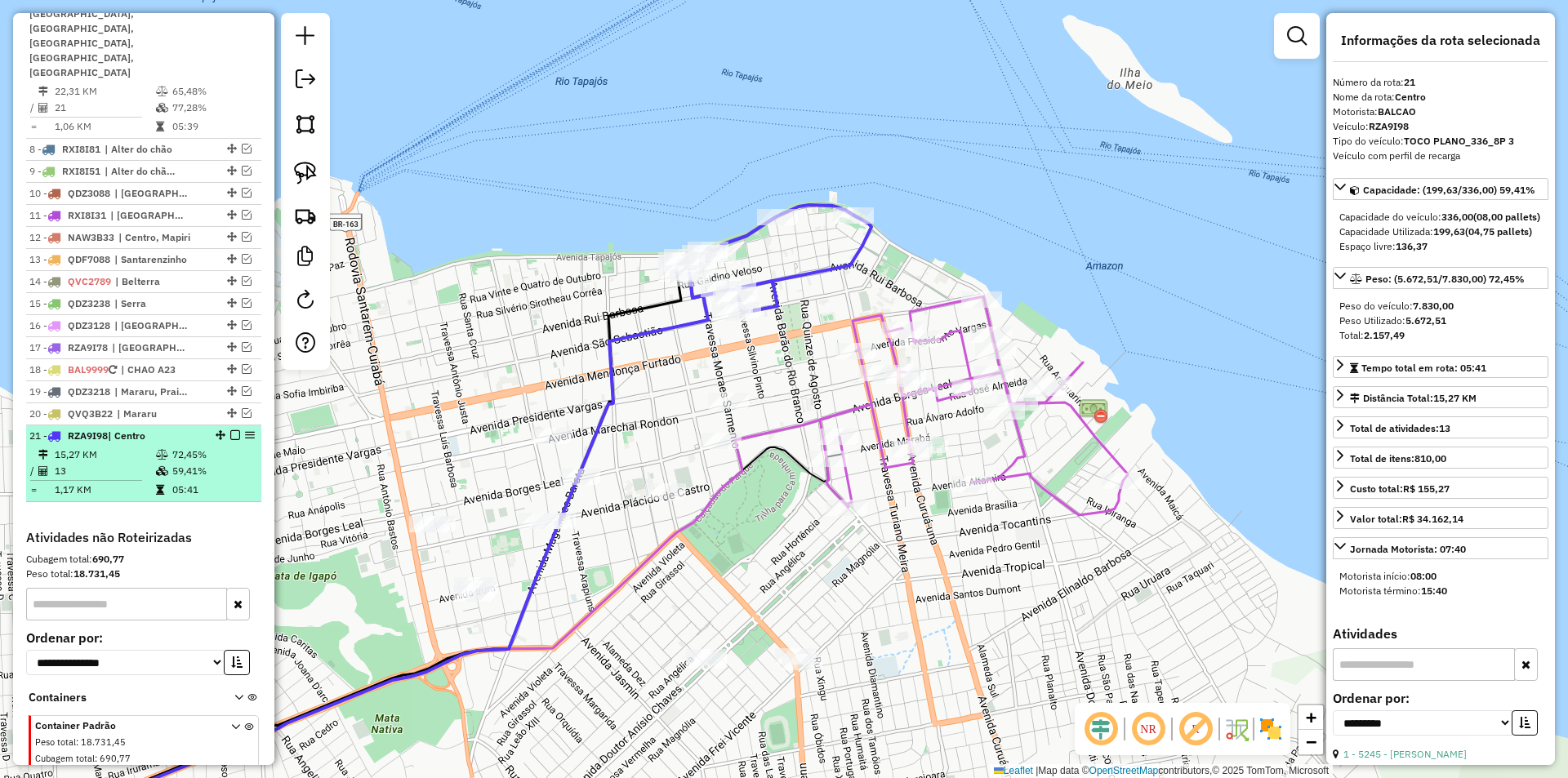
click at [230, 430] on em at bounding box center [235, 435] width 10 height 10
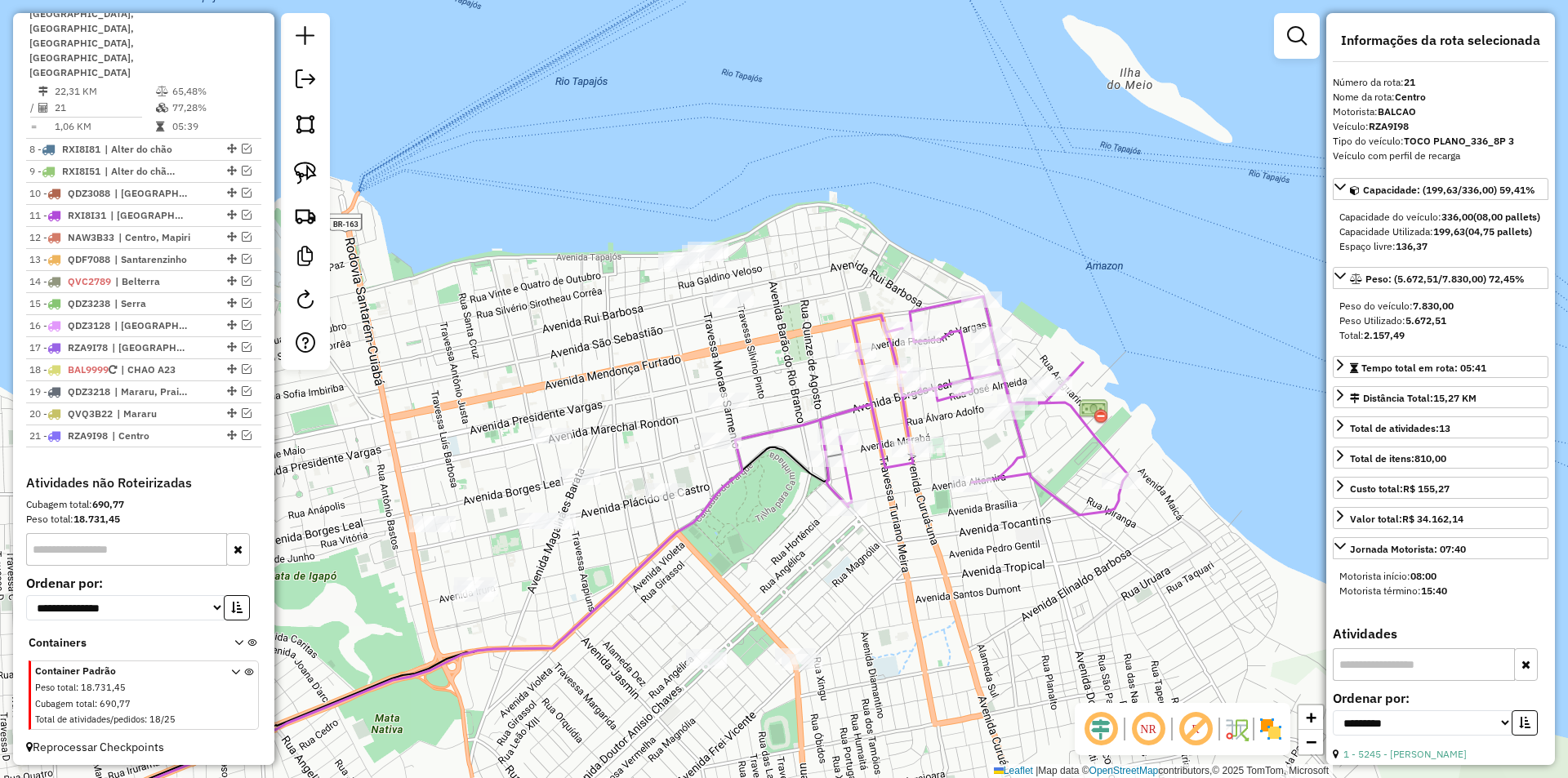
scroll to position [784, 0]
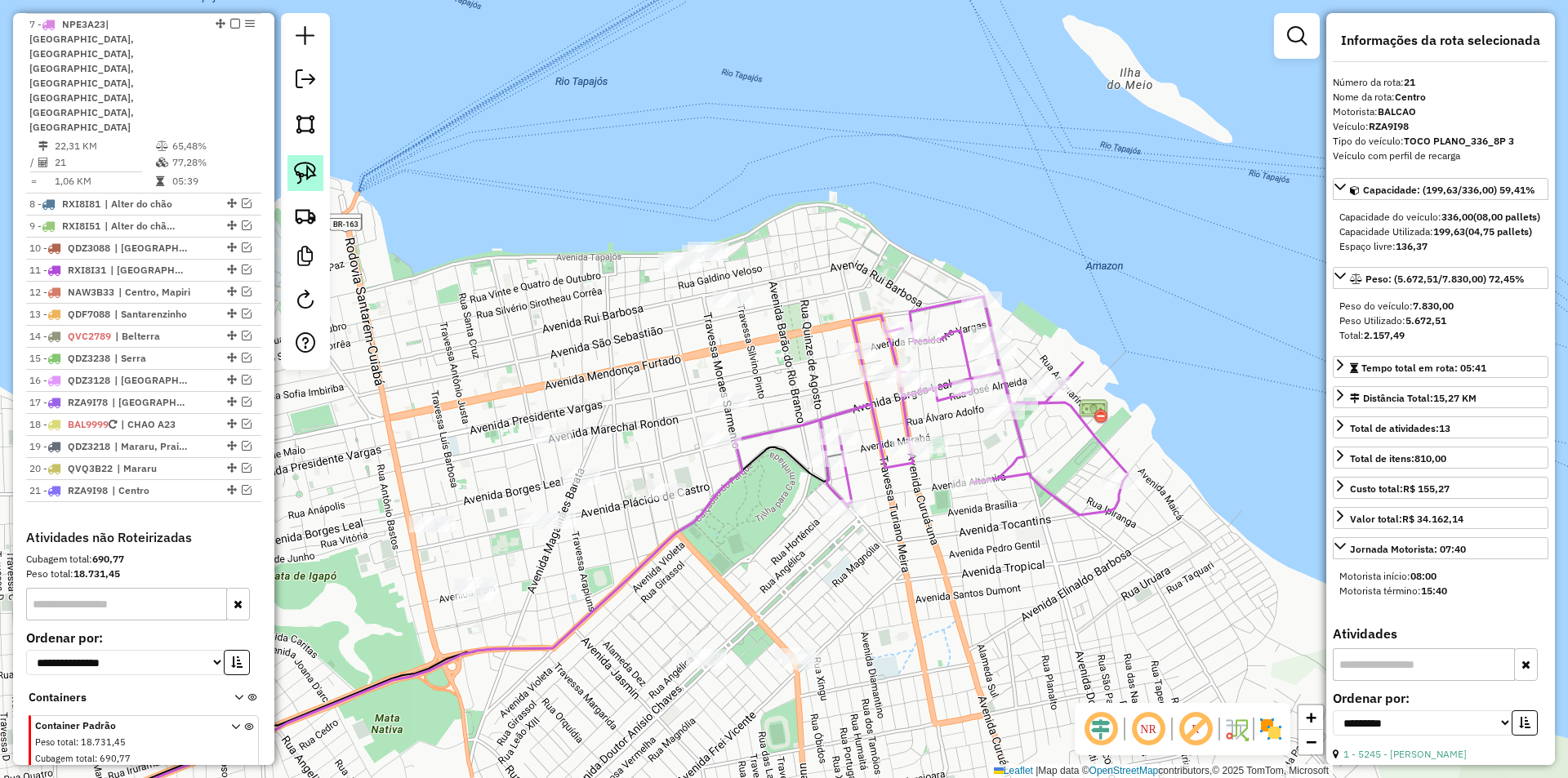
click at [313, 174] on img at bounding box center [306, 173] width 23 height 23
drag, startPoint x: 690, startPoint y: 169, endPoint x: 792, endPoint y: 313, distance: 176.5
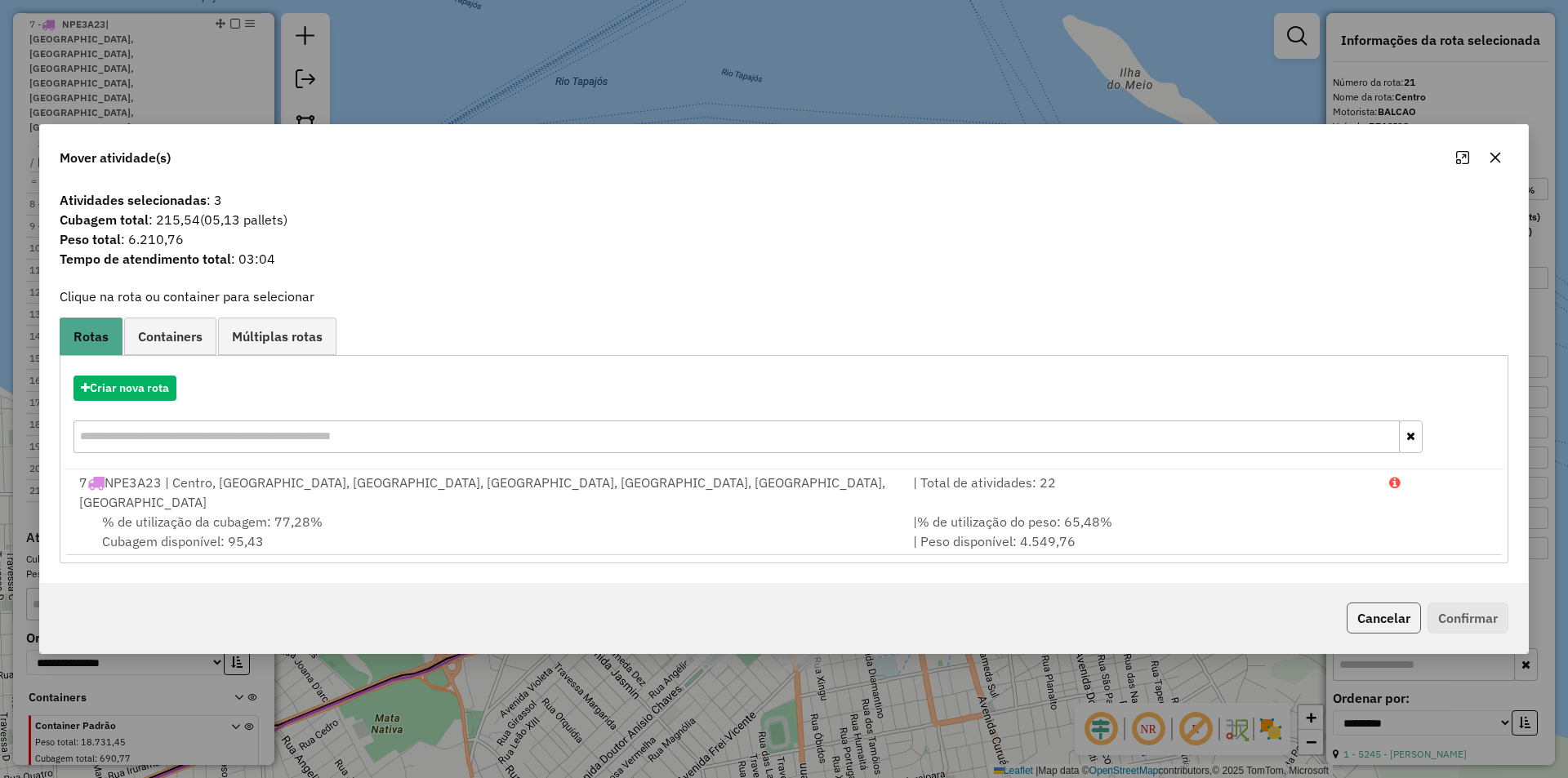
click at [1369, 606] on button "Cancelar" at bounding box center [1384, 618] width 75 height 31
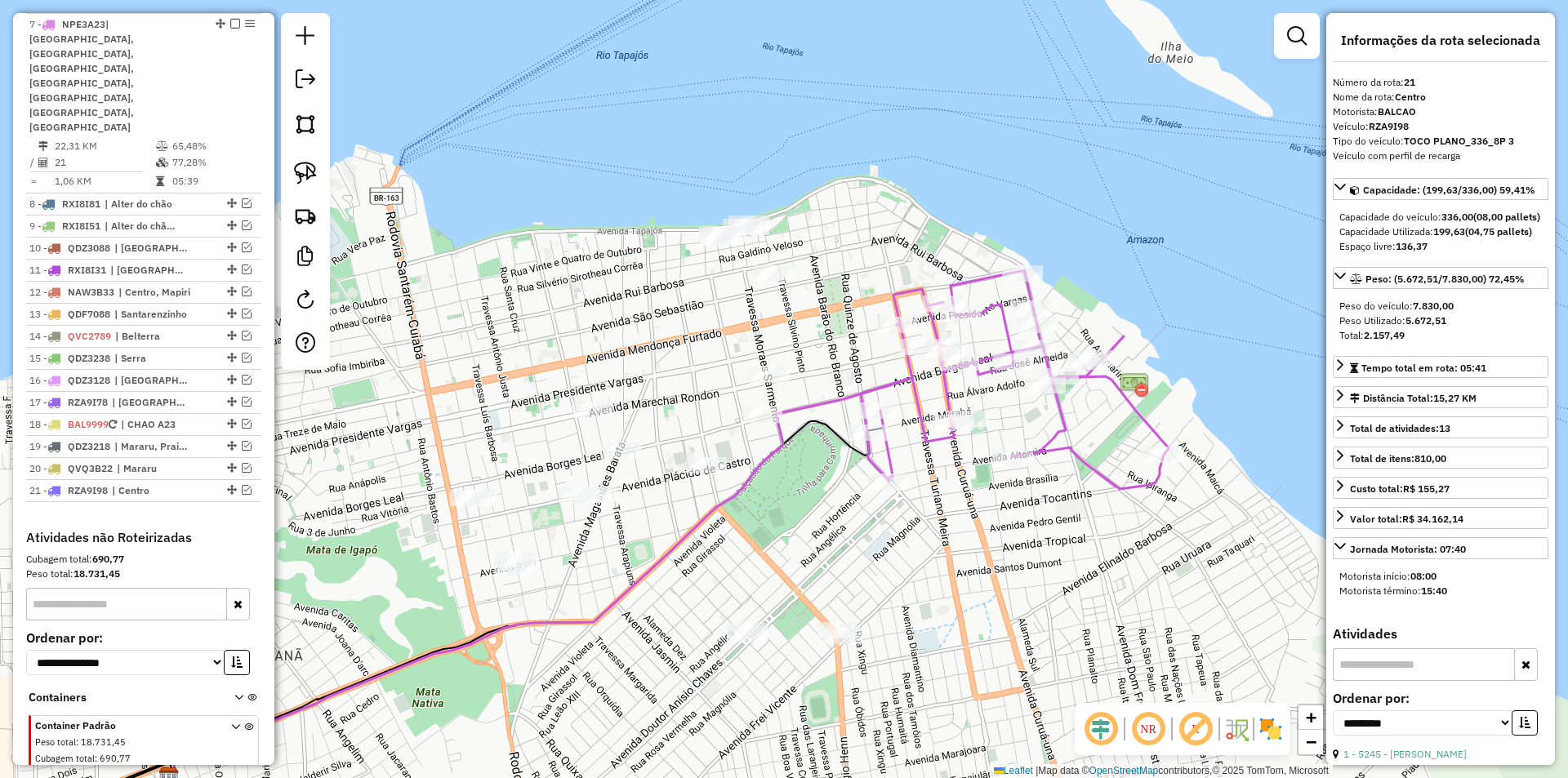
drag, startPoint x: 828, startPoint y: 569, endPoint x: 869, endPoint y: 543, distance: 48.5
click at [869, 543] on div "Janela de atendimento Grade de atendimento Capacidade Transportadoras Veículos …" at bounding box center [784, 389] width 1568 height 778
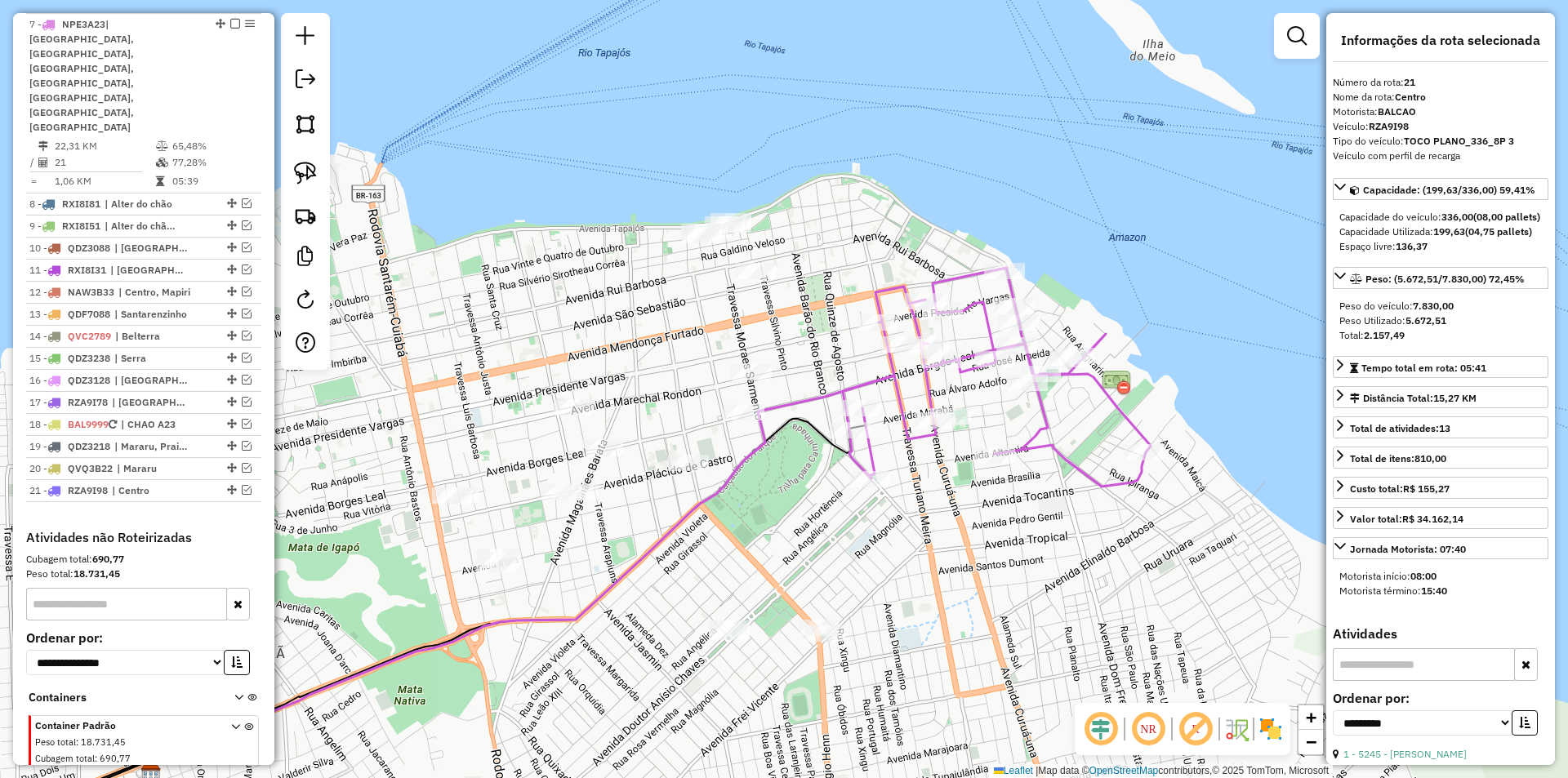
drag, startPoint x: 818, startPoint y: 564, endPoint x: 805, endPoint y: 551, distance: 18.4
click at [805, 551] on div "Janela de atendimento Grade de atendimento Capacidade Transportadoras Veículos …" at bounding box center [784, 389] width 1568 height 778
click at [318, 172] on link at bounding box center [305, 172] width 36 height 36
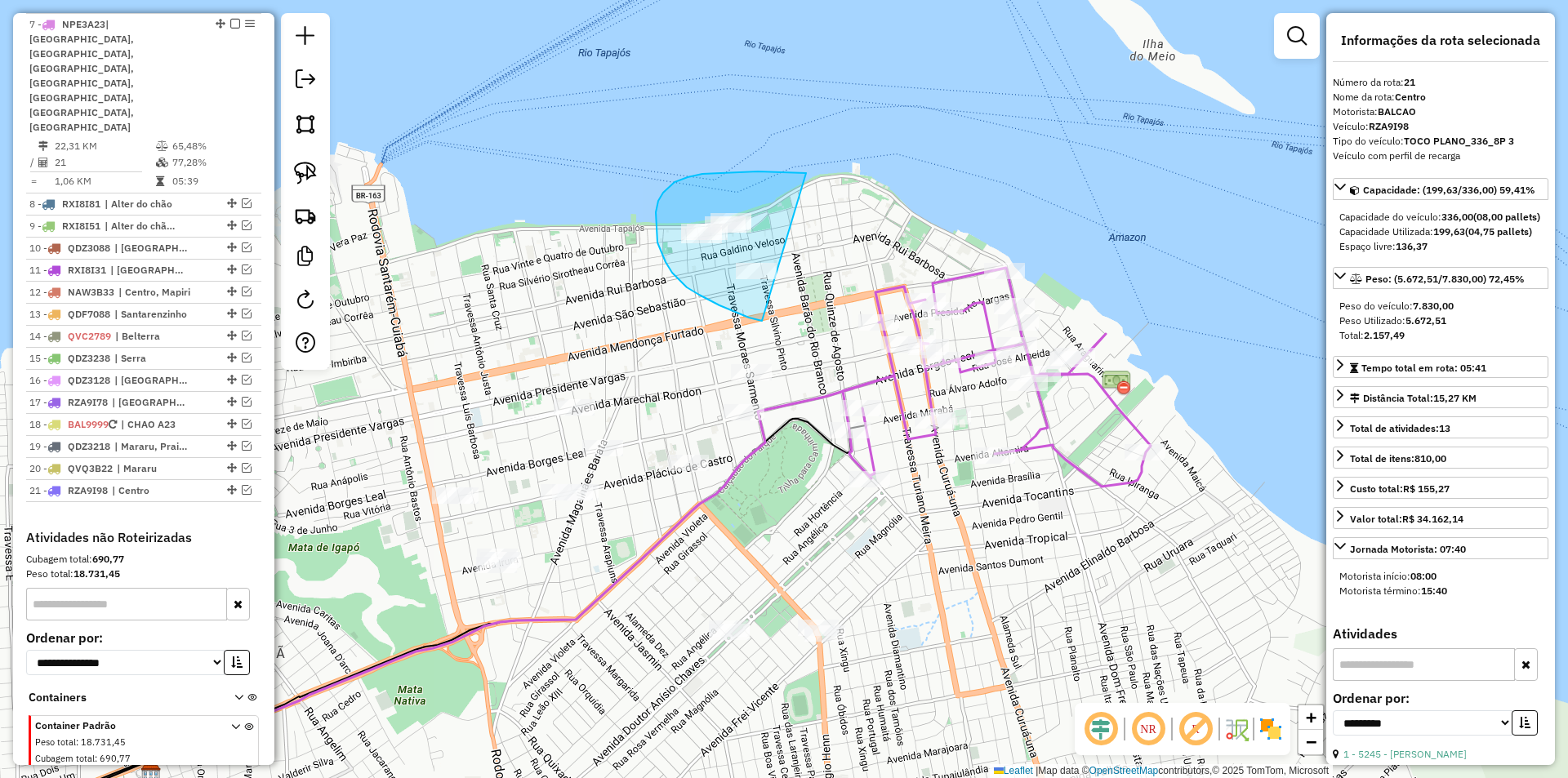
drag, startPoint x: 804, startPoint y: 172, endPoint x: 762, endPoint y: 321, distance: 154.8
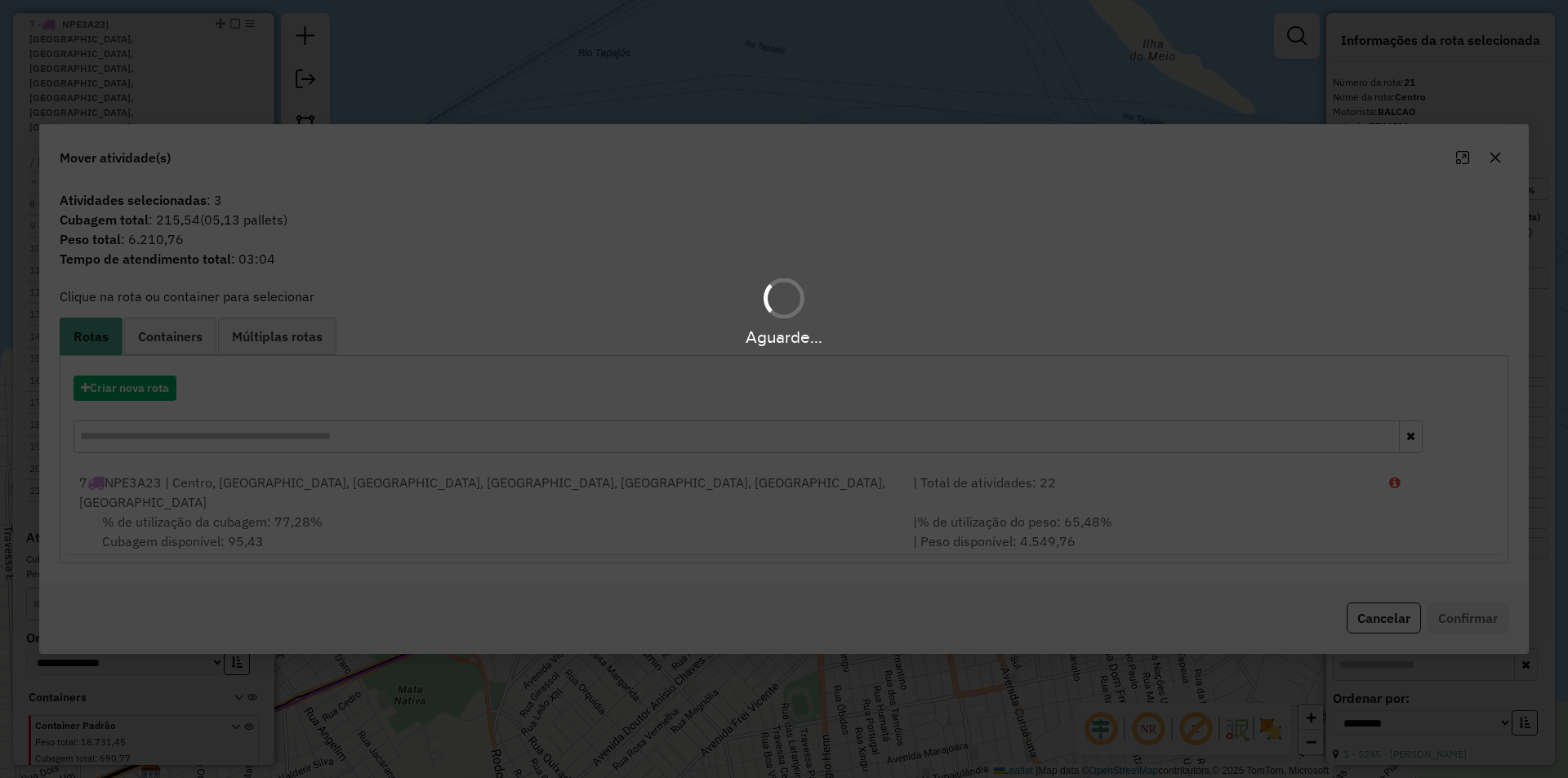
click at [170, 403] on hb-app "Aguarde... Pop-up bloqueado! Seu navegador bloqueou automáticamente a abertura …" at bounding box center [784, 389] width 1568 height 778
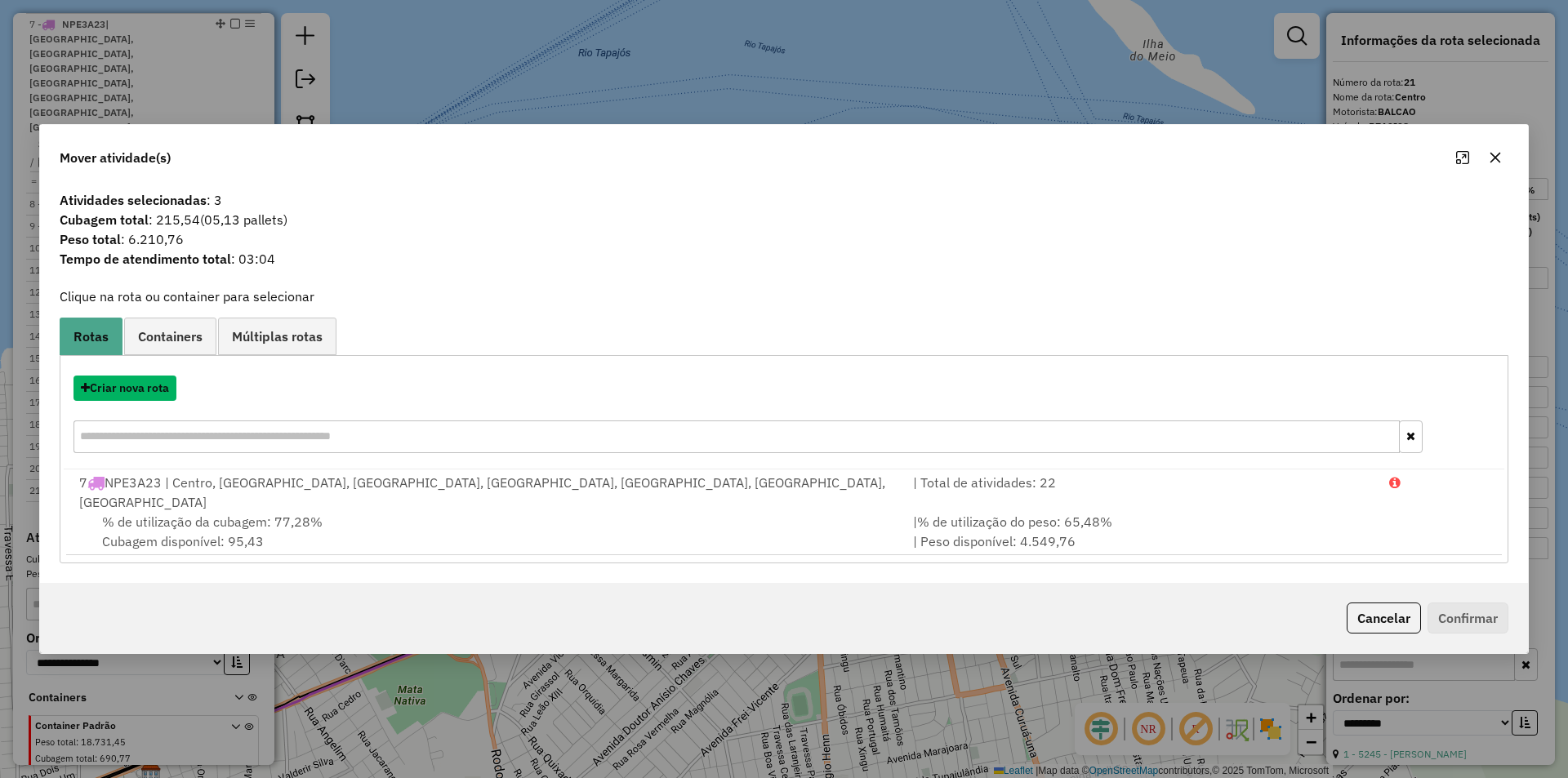
click at [170, 401] on button "Criar nova rota" at bounding box center [125, 388] width 103 height 25
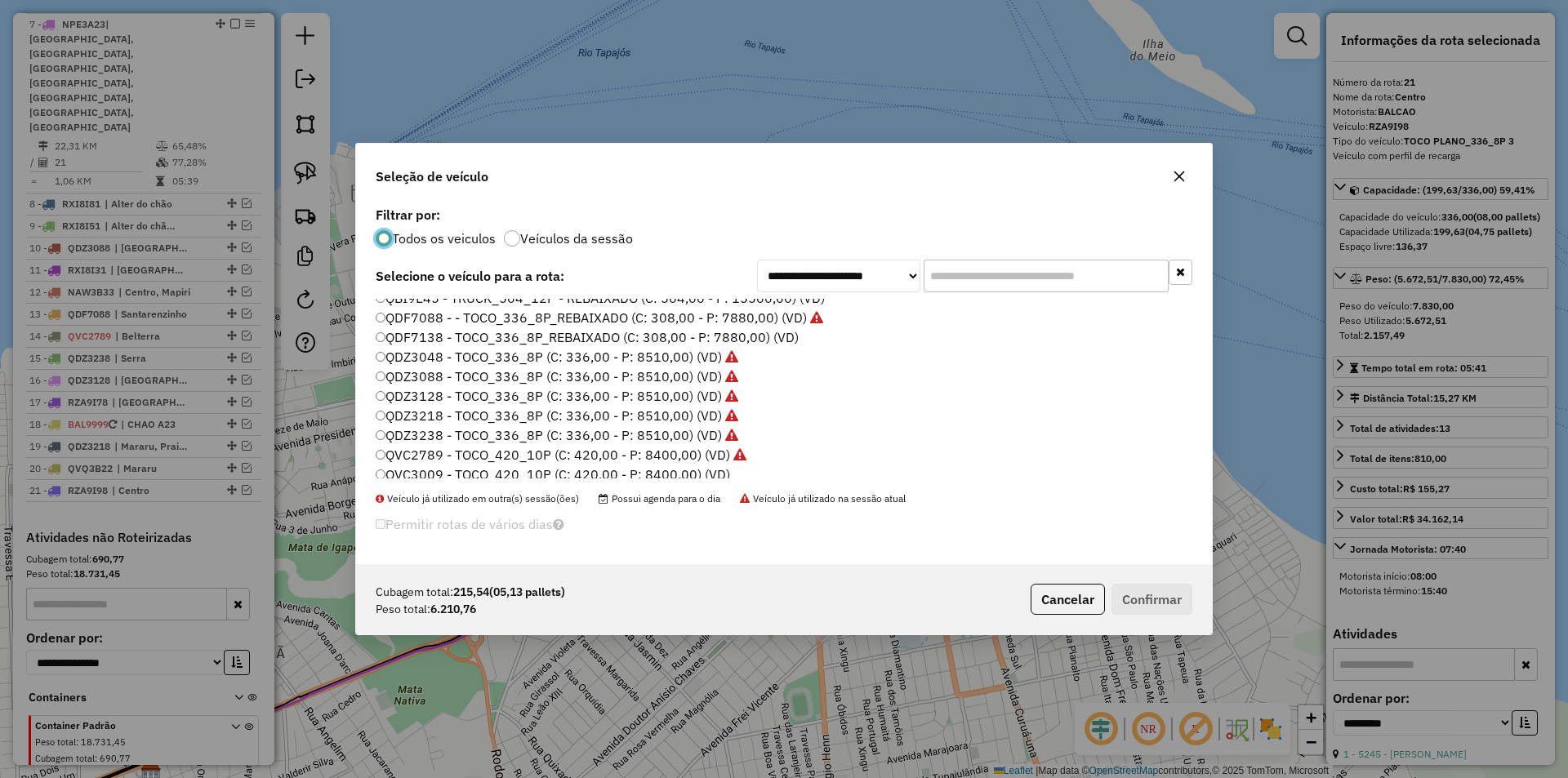
scroll to position [164, 0]
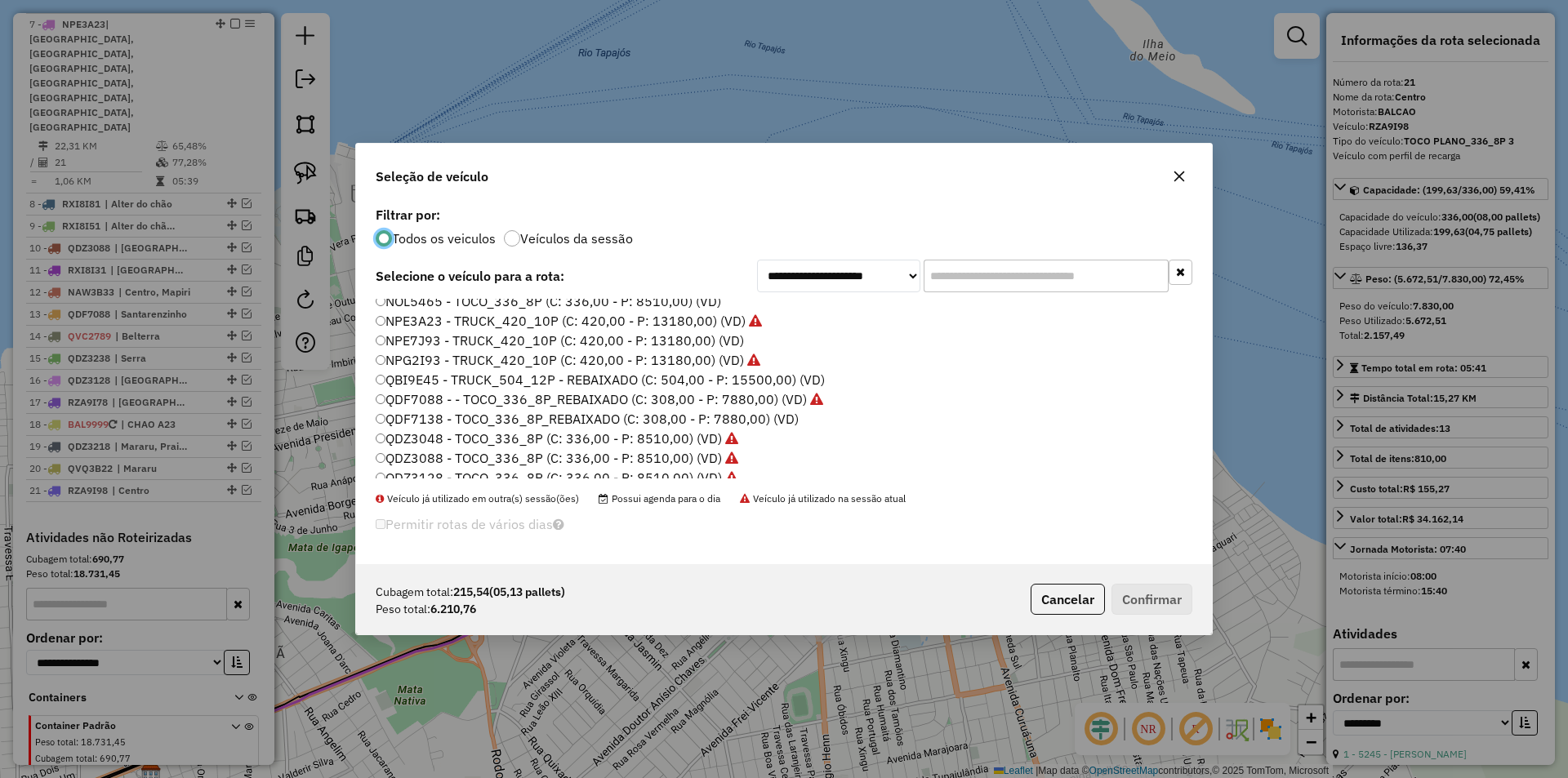
click at [463, 341] on label "NPE7J93 - TRUCK_420_10P (C: 420,00 - P: 13180,00) (VD)" at bounding box center [559, 341] width 368 height 20
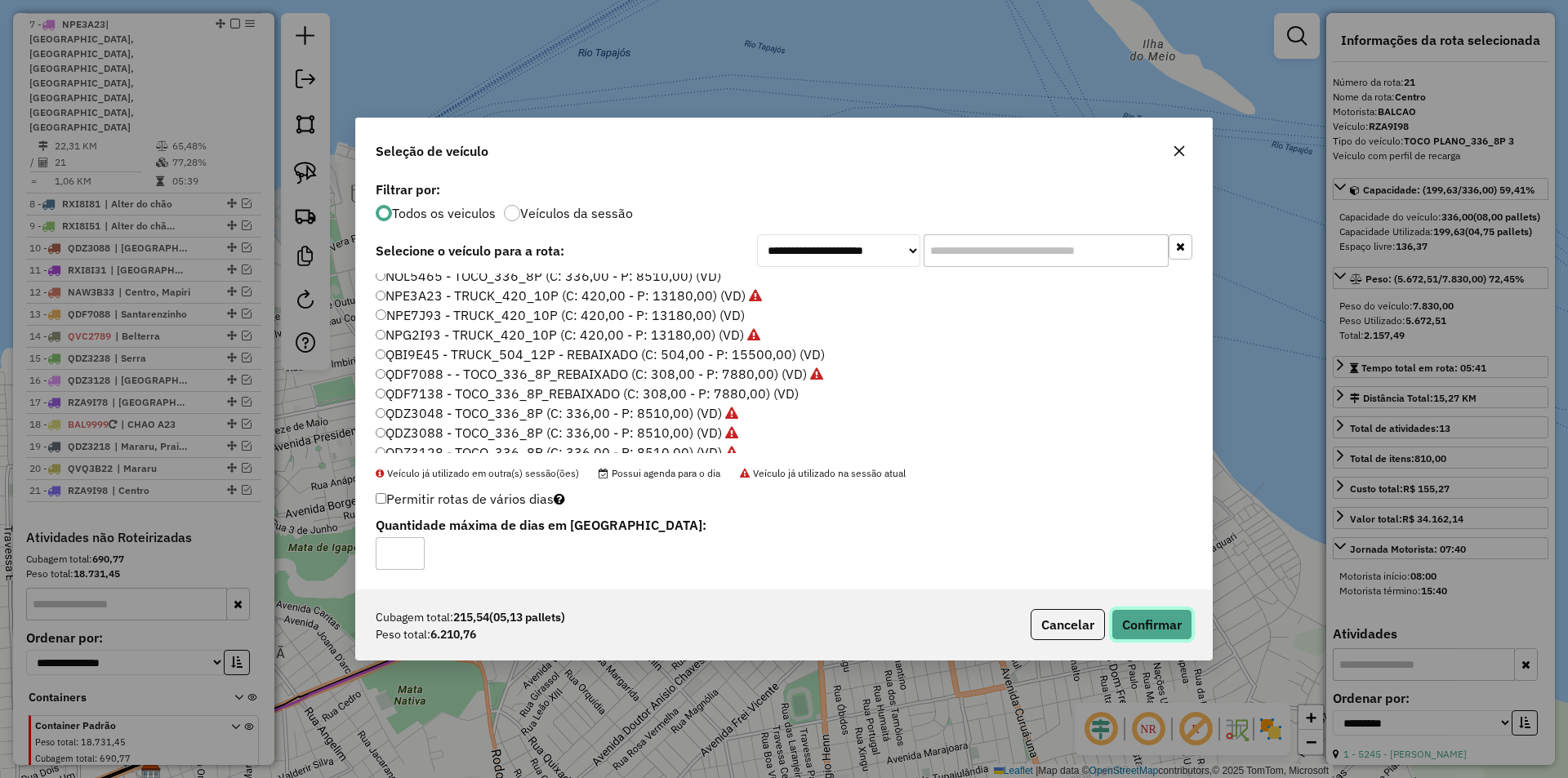
click at [1130, 620] on button "Confirmar" at bounding box center [1152, 624] width 81 height 31
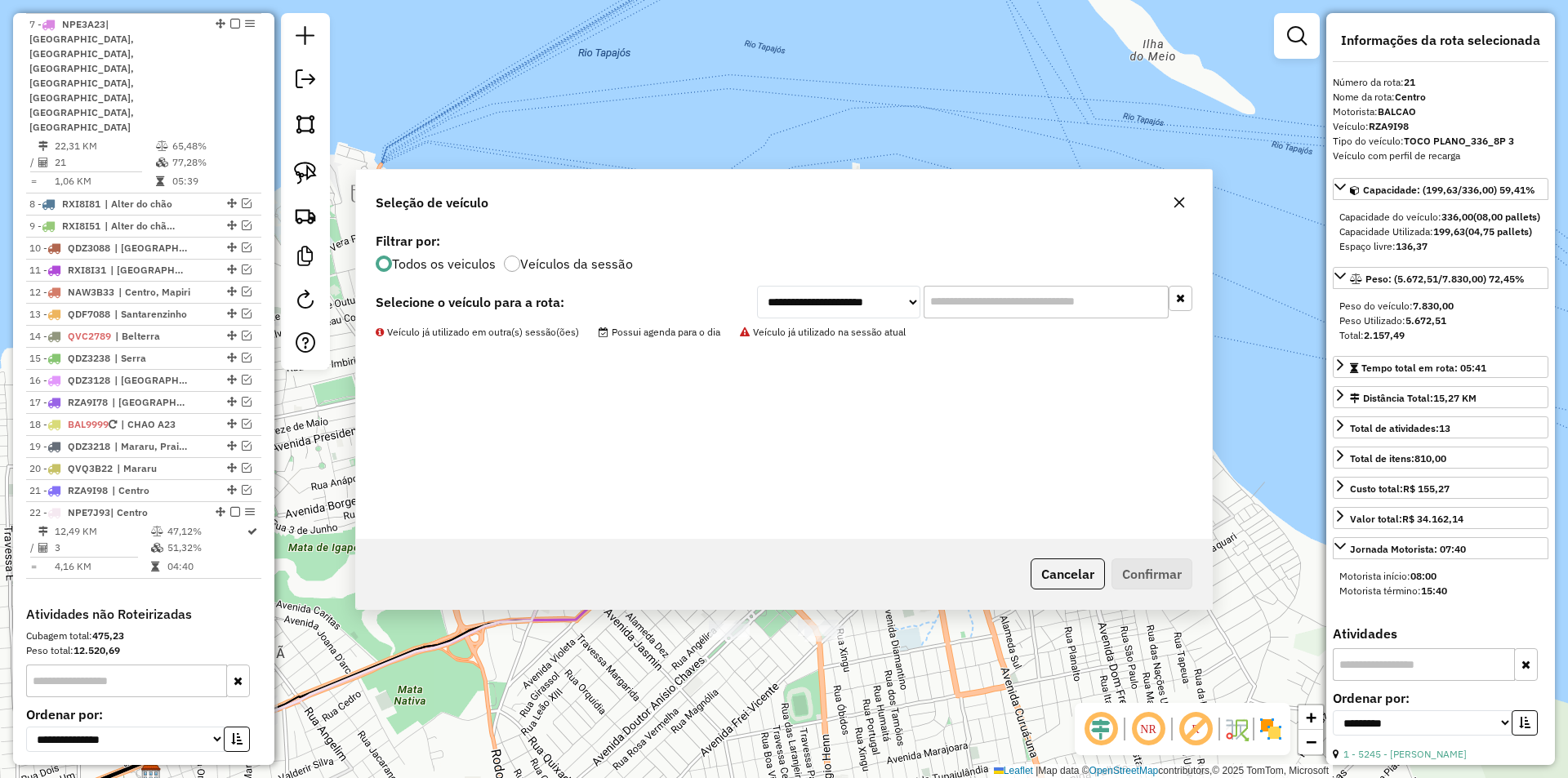
scroll to position [861, 0]
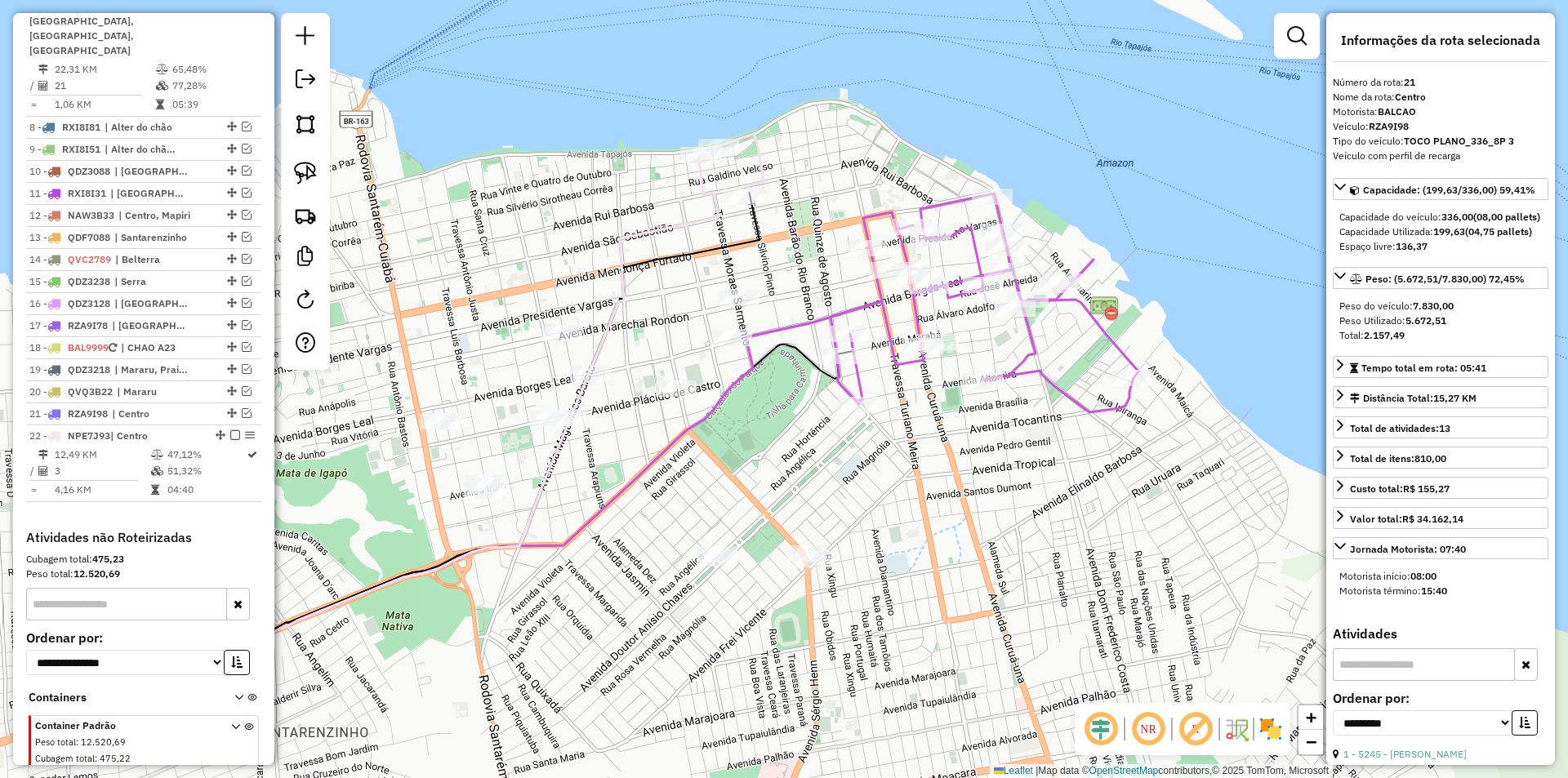
drag, startPoint x: 536, startPoint y: 371, endPoint x: 525, endPoint y: 296, distance: 75.8
click at [525, 296] on div "Janela de atendimento Grade de atendimento Capacidade Transportadoras Veículos …" at bounding box center [784, 389] width 1568 height 778
click at [310, 178] on img at bounding box center [306, 173] width 23 height 23
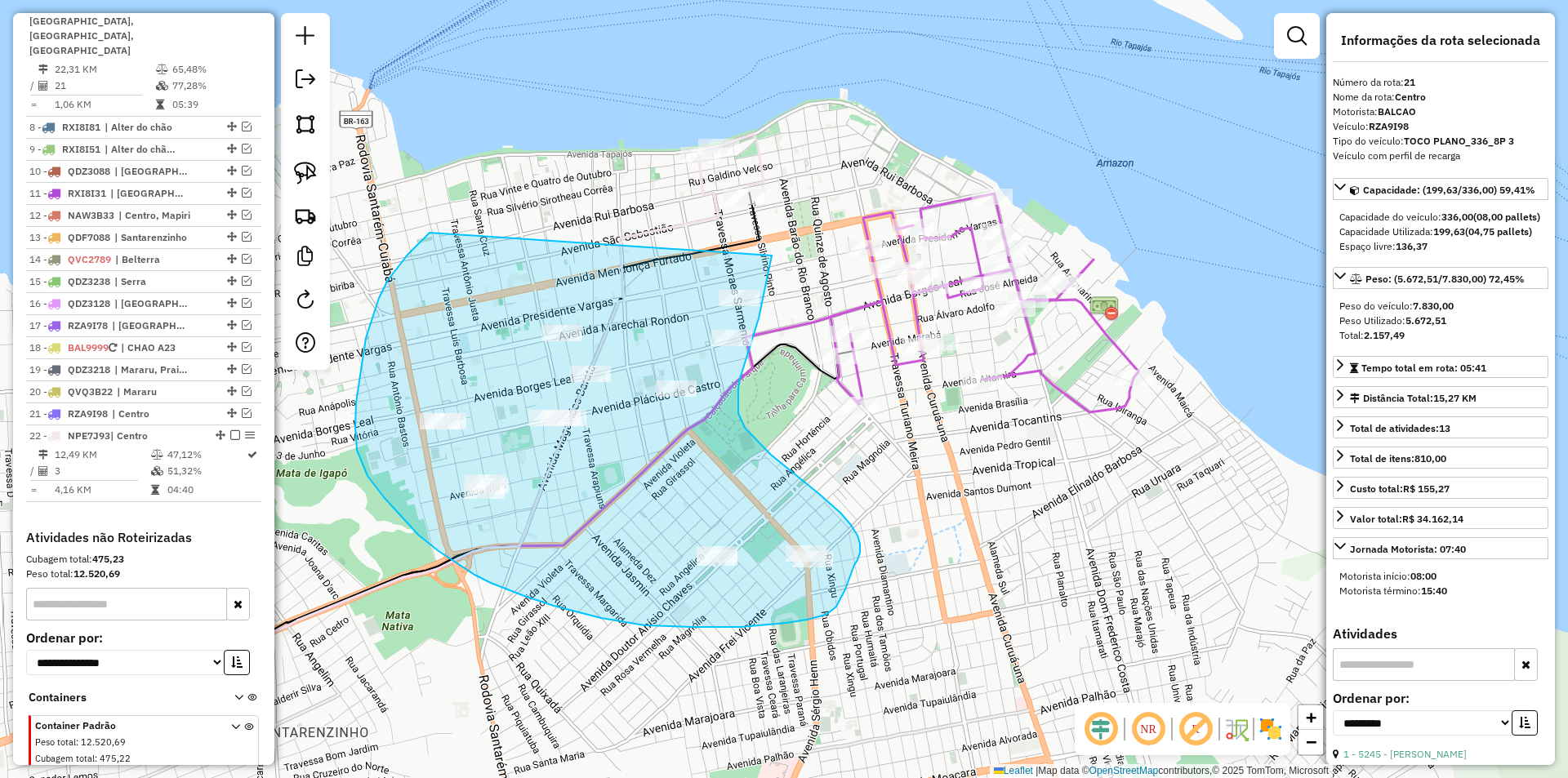
drag, startPoint x: 404, startPoint y: 260, endPoint x: 772, endPoint y: 255, distance: 368.0
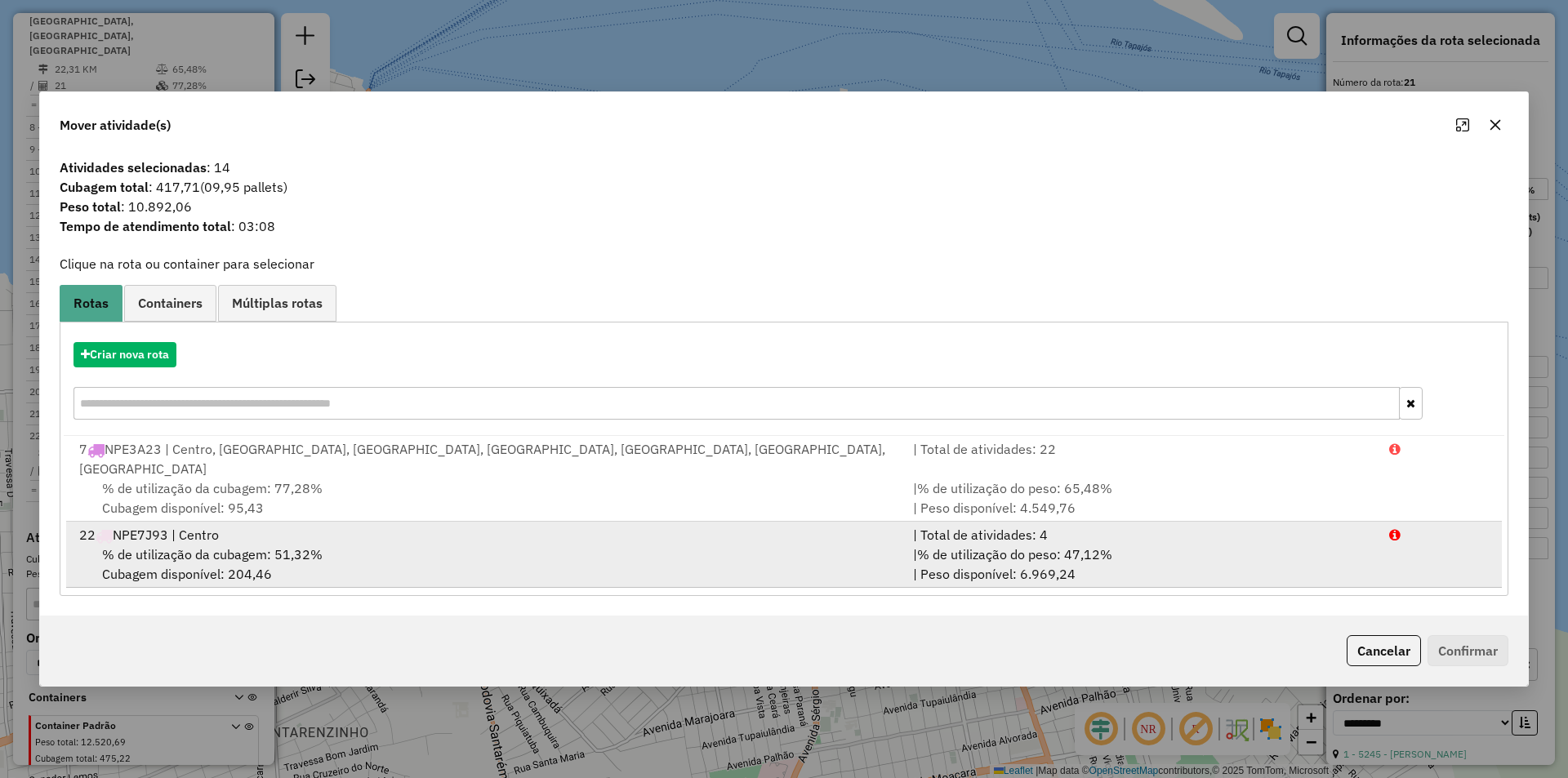
drag, startPoint x: 385, startPoint y: 520, endPoint x: 419, endPoint y: 520, distance: 34.0
click at [386, 525] on div "22 NPE7J93 | Centro" at bounding box center [486, 535] width 834 height 20
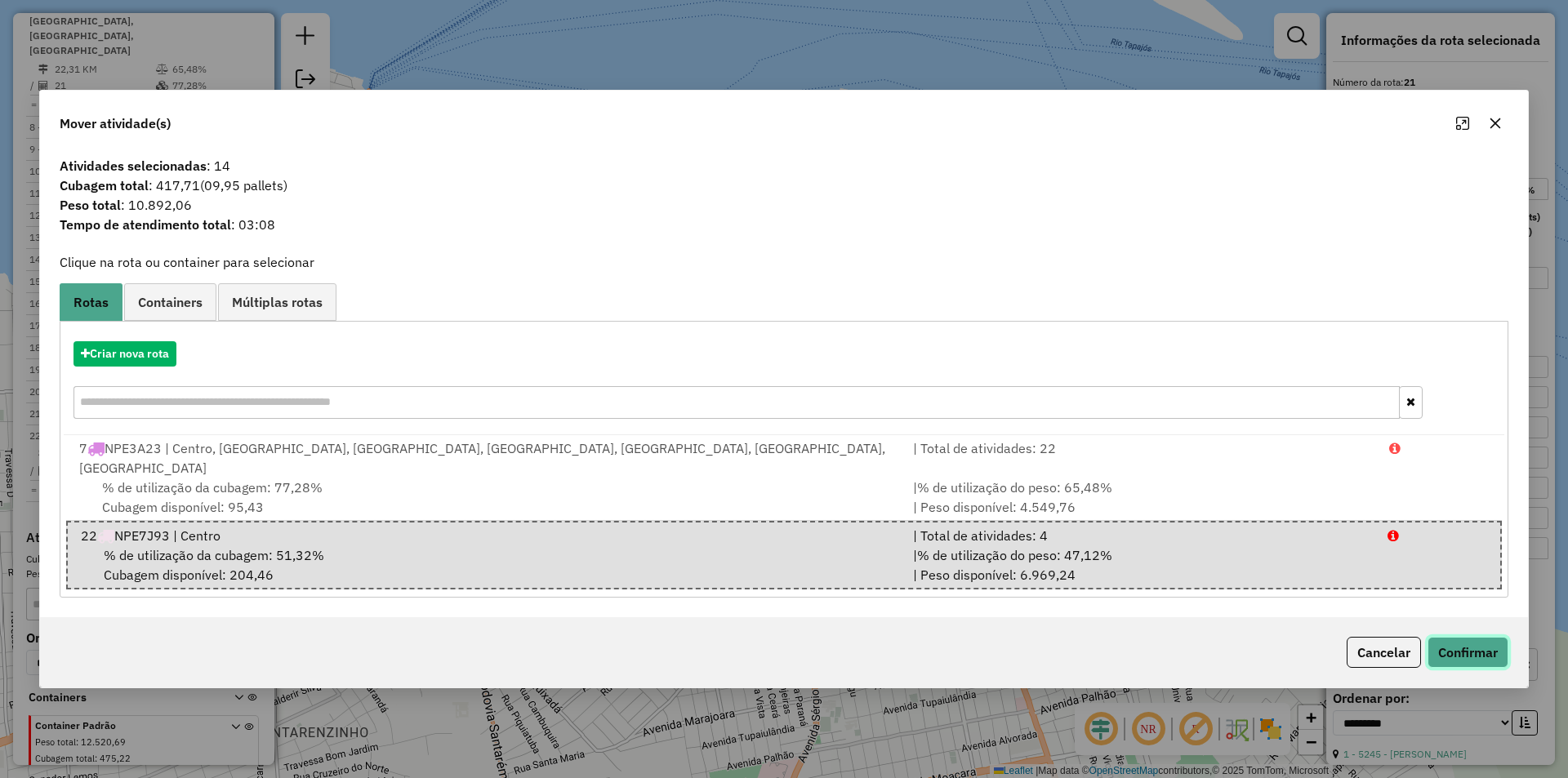
click at [1467, 637] on button "Confirmar" at bounding box center [1467, 652] width 81 height 31
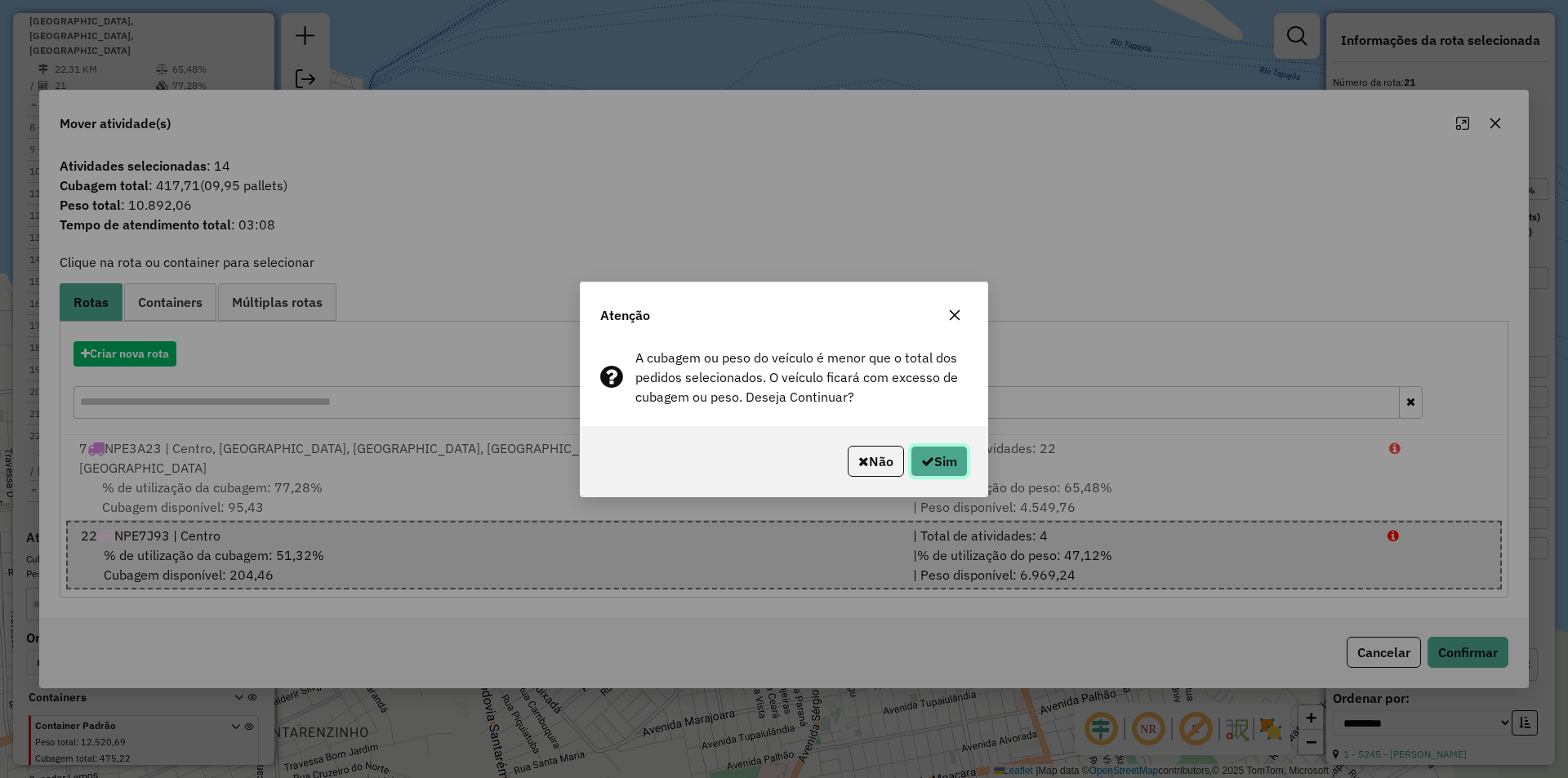
click at [945, 460] on button "Sim" at bounding box center [939, 461] width 57 height 31
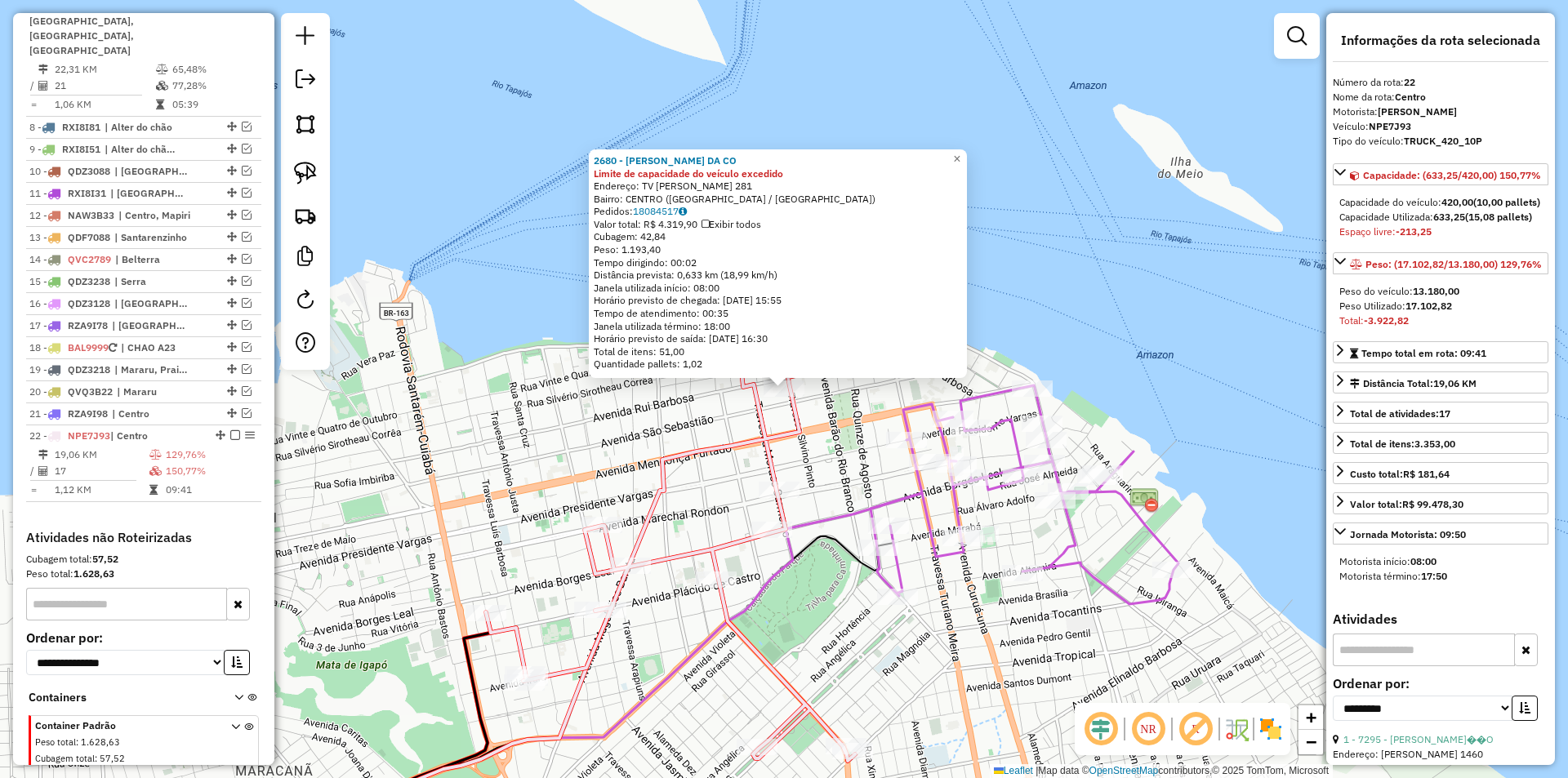
click at [502, 435] on div "2680 - MARCOS AZEVEDO DA CO Limite de capacidade do veículo excedido Endereço: …" at bounding box center [784, 389] width 1568 height 778
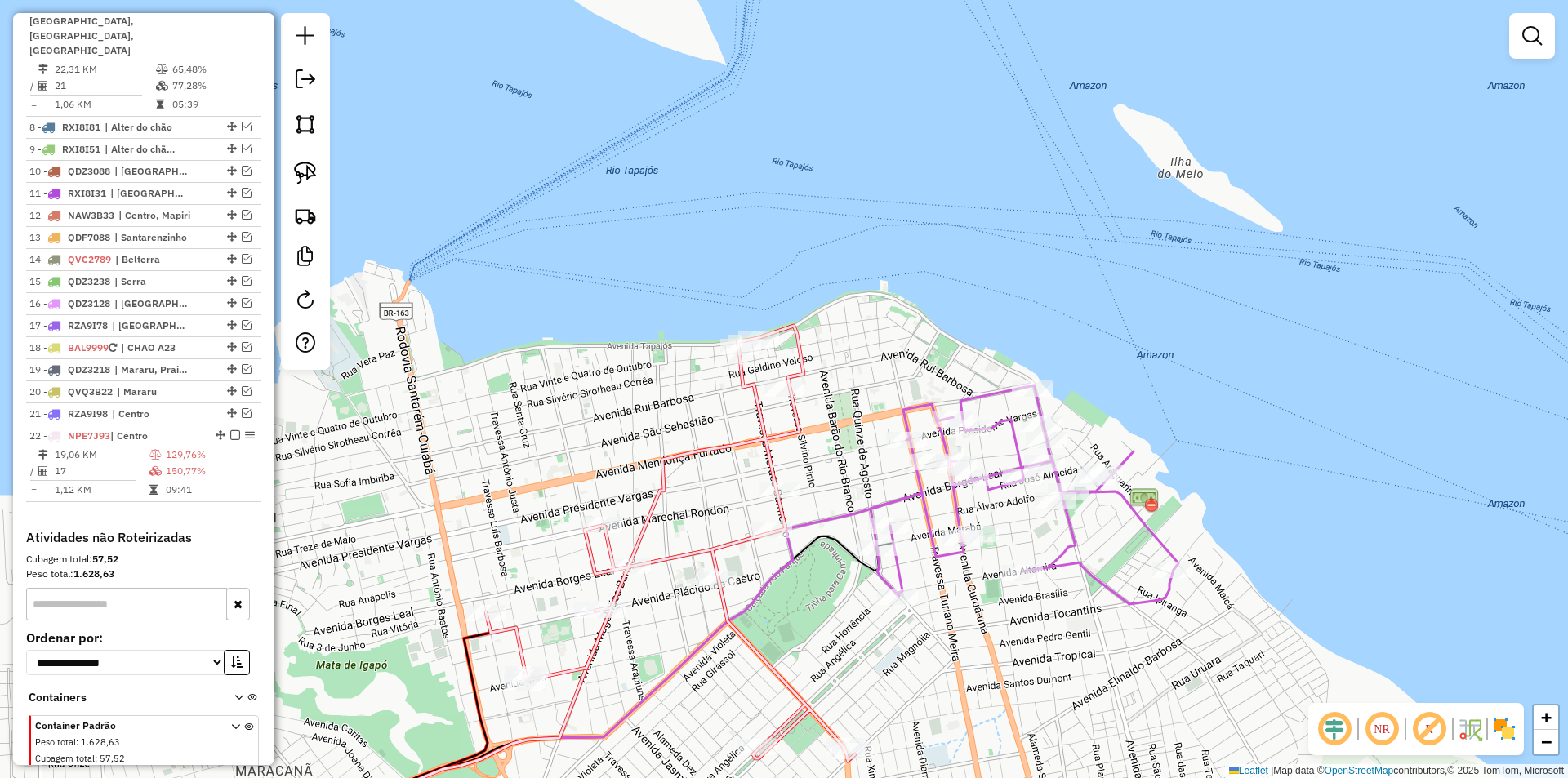
drag, startPoint x: 479, startPoint y: 419, endPoint x: 445, endPoint y: 305, distance: 119.0
click at [445, 305] on div "Janela de atendimento Grade de atendimento Capacidade Transportadoras Veículos …" at bounding box center [784, 389] width 1568 height 778
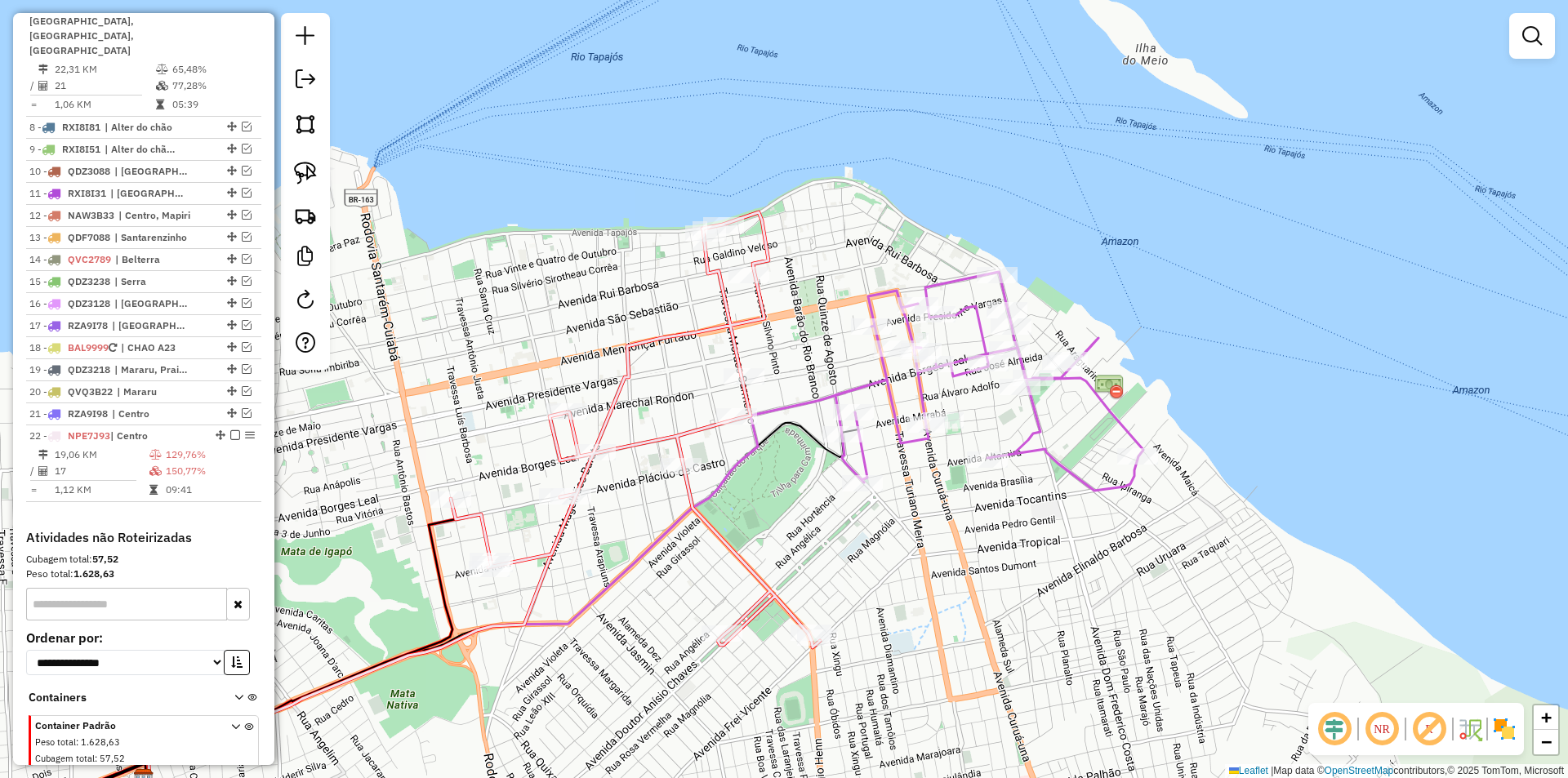
click at [567, 424] on icon at bounding box center [635, 430] width 369 height 436
select select "**********"
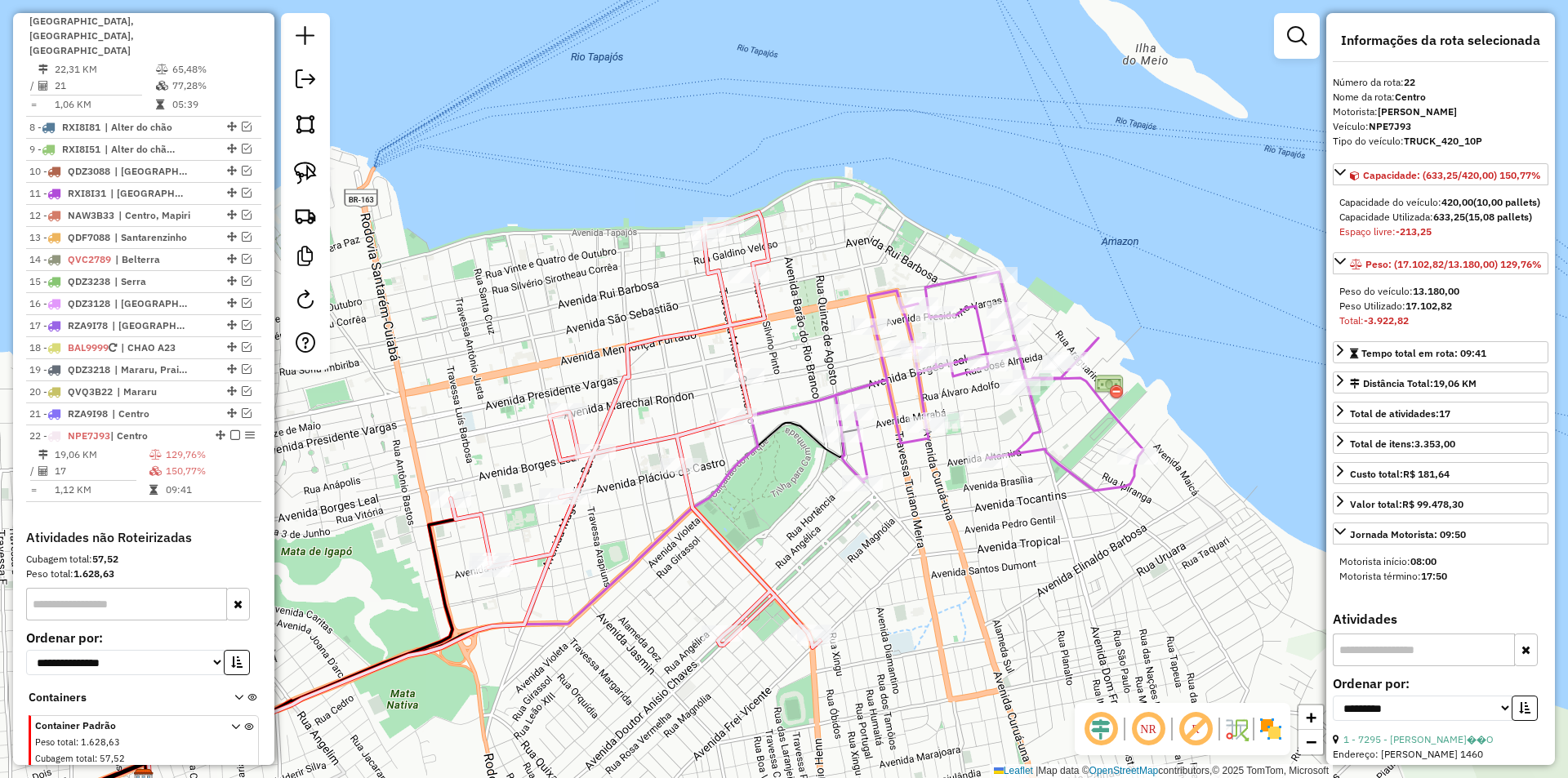
click at [518, 317] on div "Rota 22 - Placa NPE7J93 4084 - ALTENIRA DOS SANTOS Janela de atendimento Grade …" at bounding box center [784, 389] width 1568 height 778
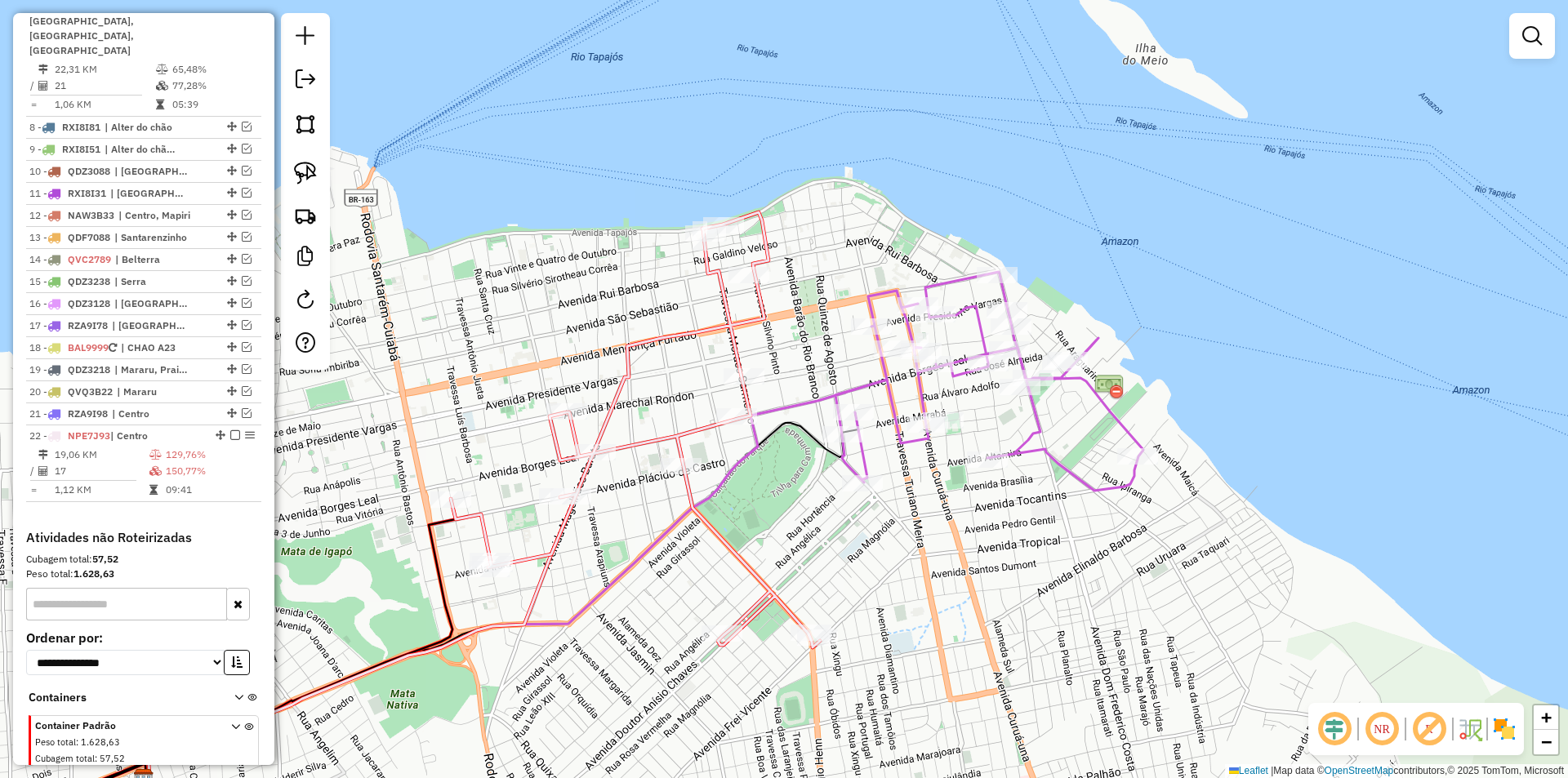
drag, startPoint x: 241, startPoint y: 356, endPoint x: 259, endPoint y: 349, distance: 19.3
click at [242, 408] on em at bounding box center [246, 413] width 10 height 10
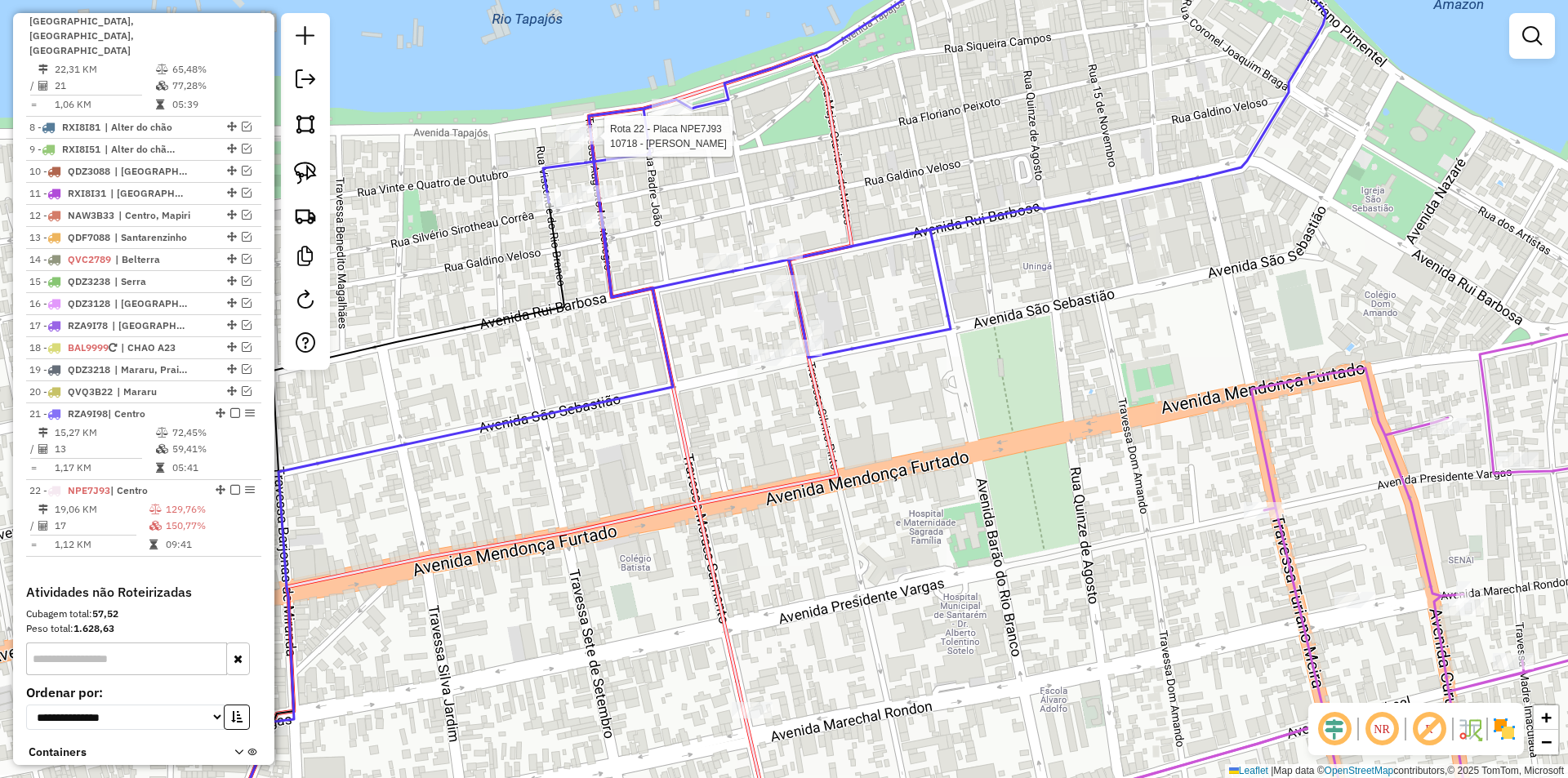
select select "**********"
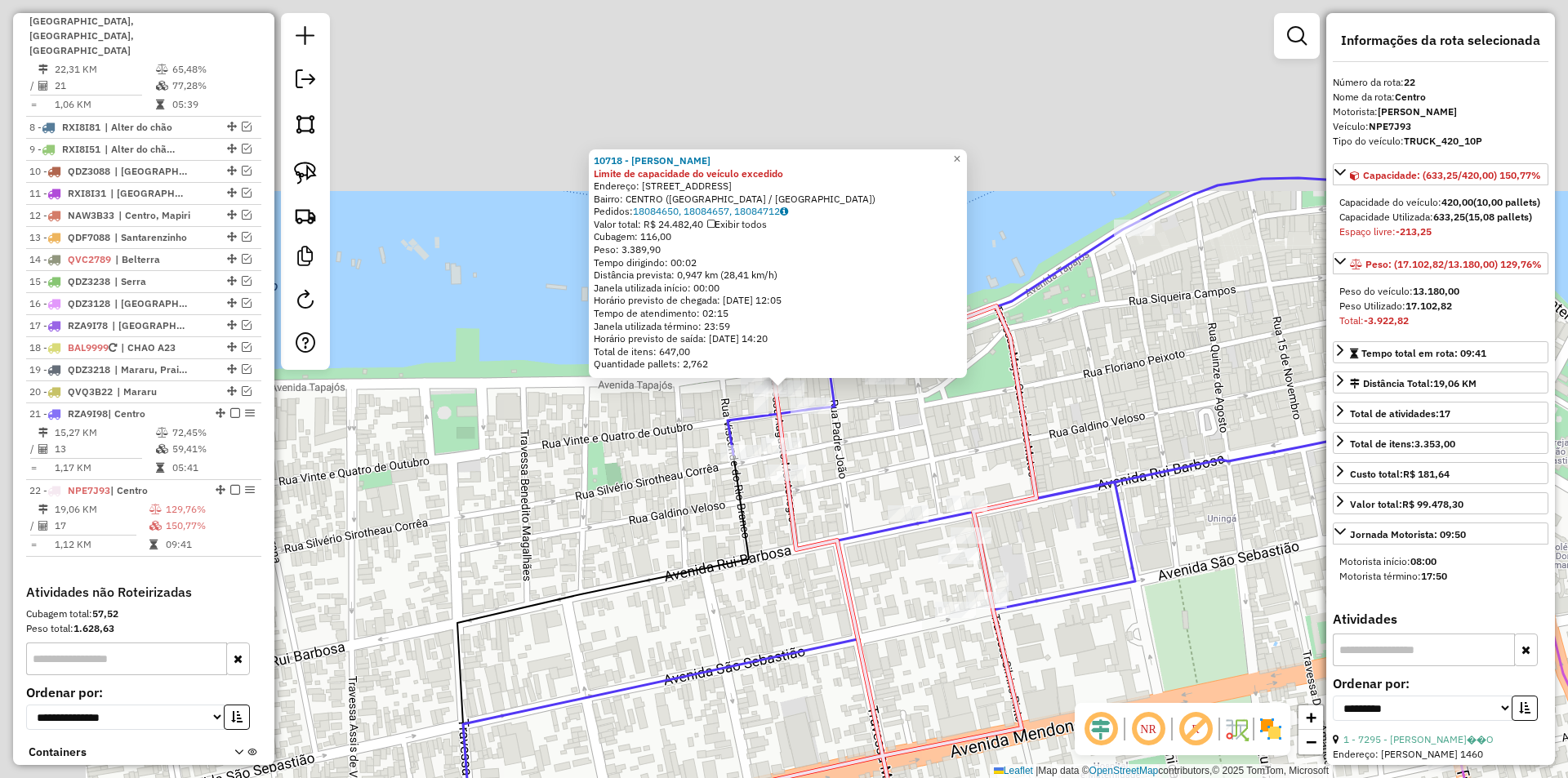
scroll to position [916, 0]
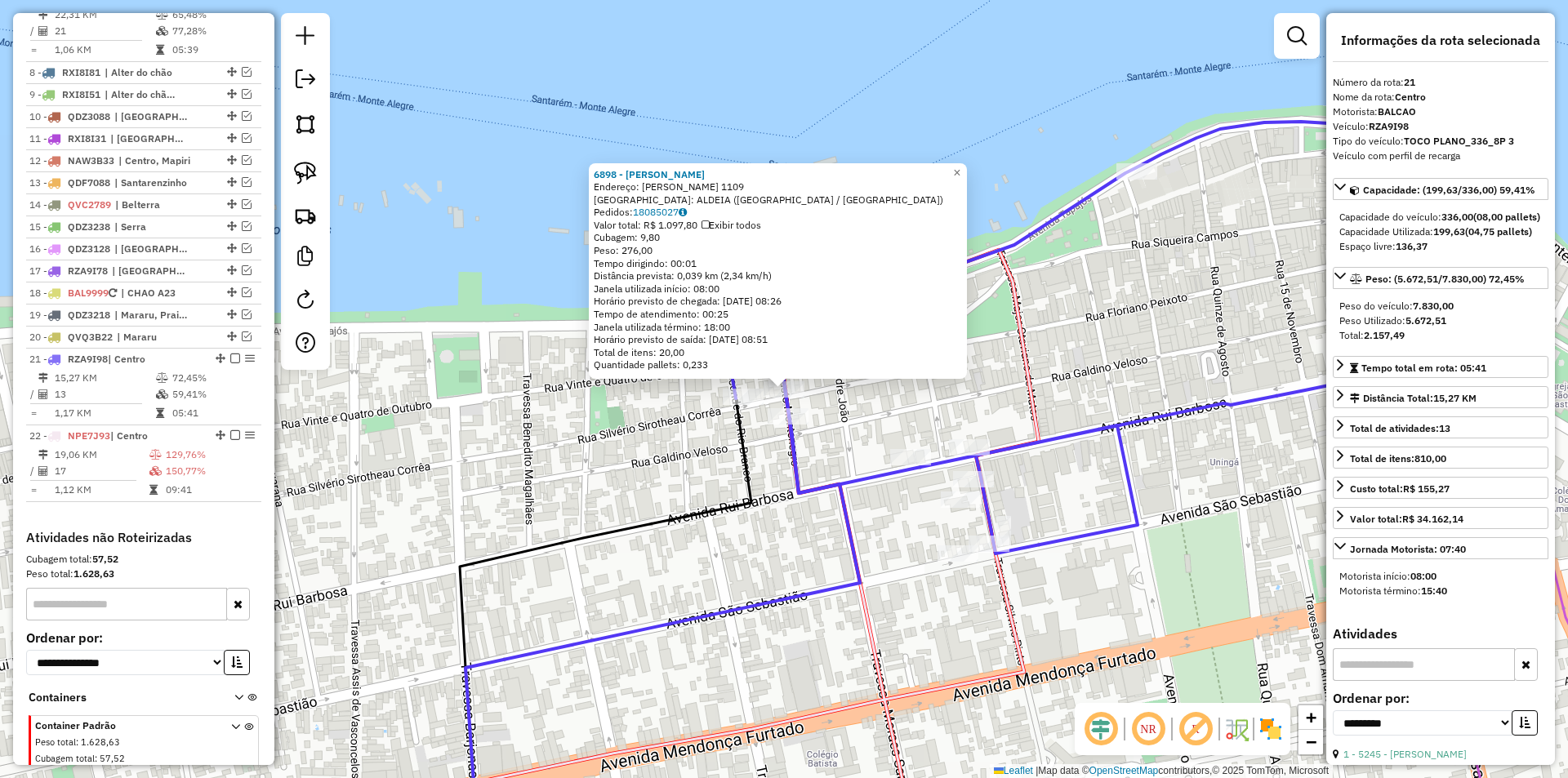
click at [679, 462] on div "6898 - RENAN CARLOS Endereço: SILVERIO SIROTHEAU CORREA 1109 Bairro: ALDEIA (SA…" at bounding box center [784, 389] width 1568 height 778
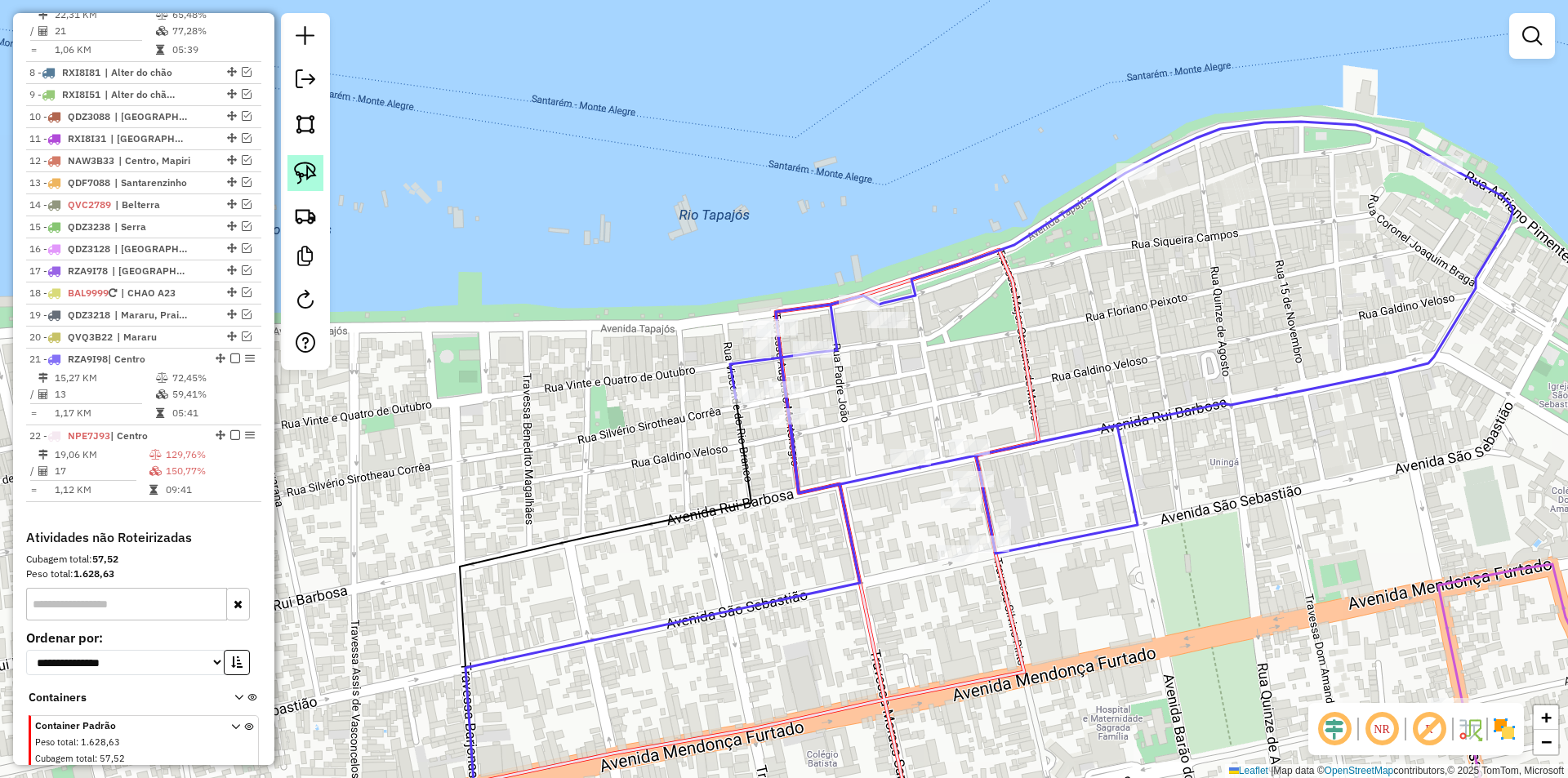
click at [310, 175] on img at bounding box center [306, 173] width 23 height 23
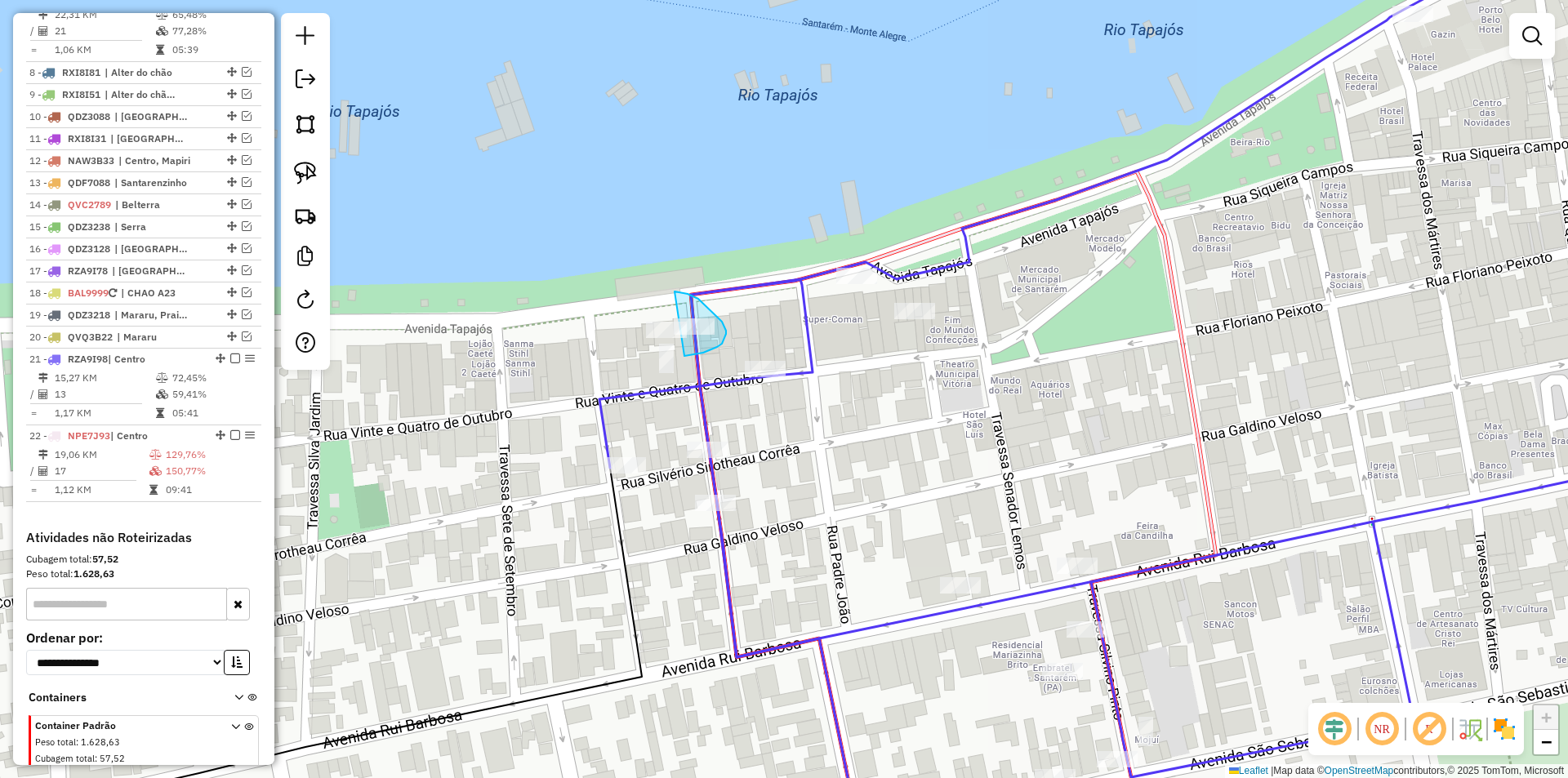
drag, startPoint x: 685, startPoint y: 356, endPoint x: 675, endPoint y: 292, distance: 64.8
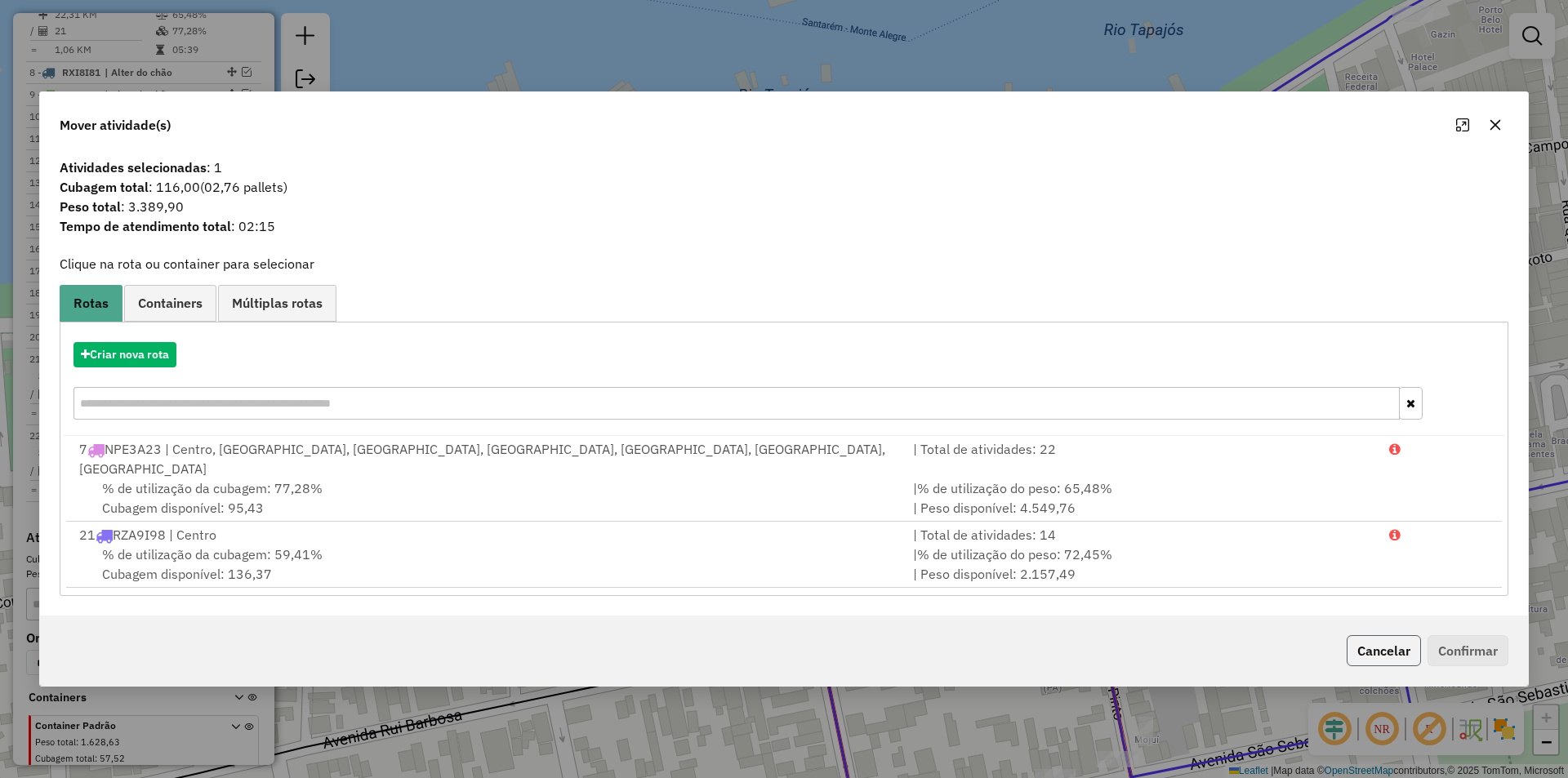
click at [1418, 646] on button "Cancelar" at bounding box center [1384, 651] width 75 height 31
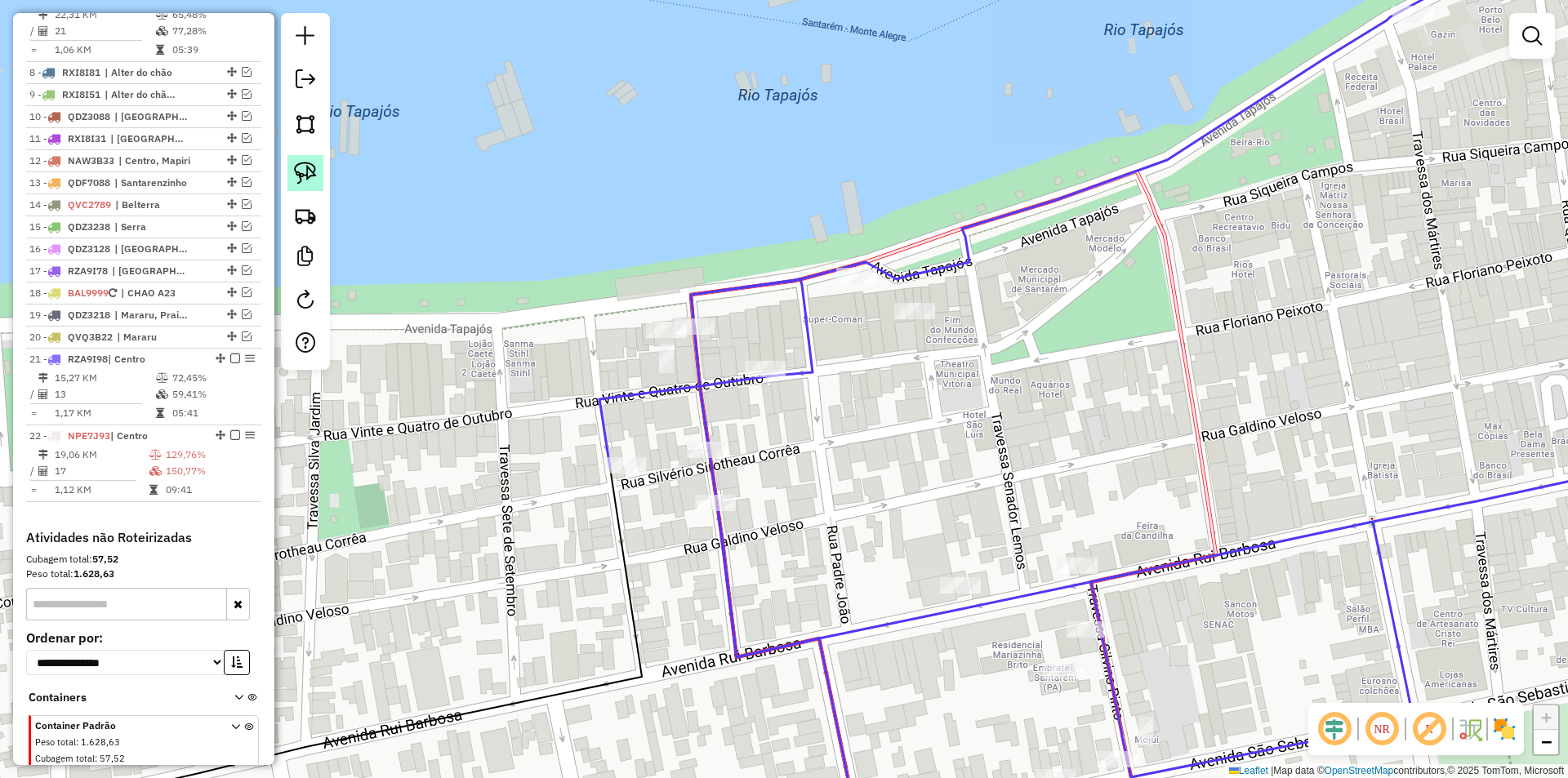
drag, startPoint x: 309, startPoint y: 183, endPoint x: 734, endPoint y: 218, distance: 426.4
click at [310, 183] on img at bounding box center [306, 173] width 23 height 23
drag, startPoint x: 758, startPoint y: 219, endPoint x: 926, endPoint y: 278, distance: 178.1
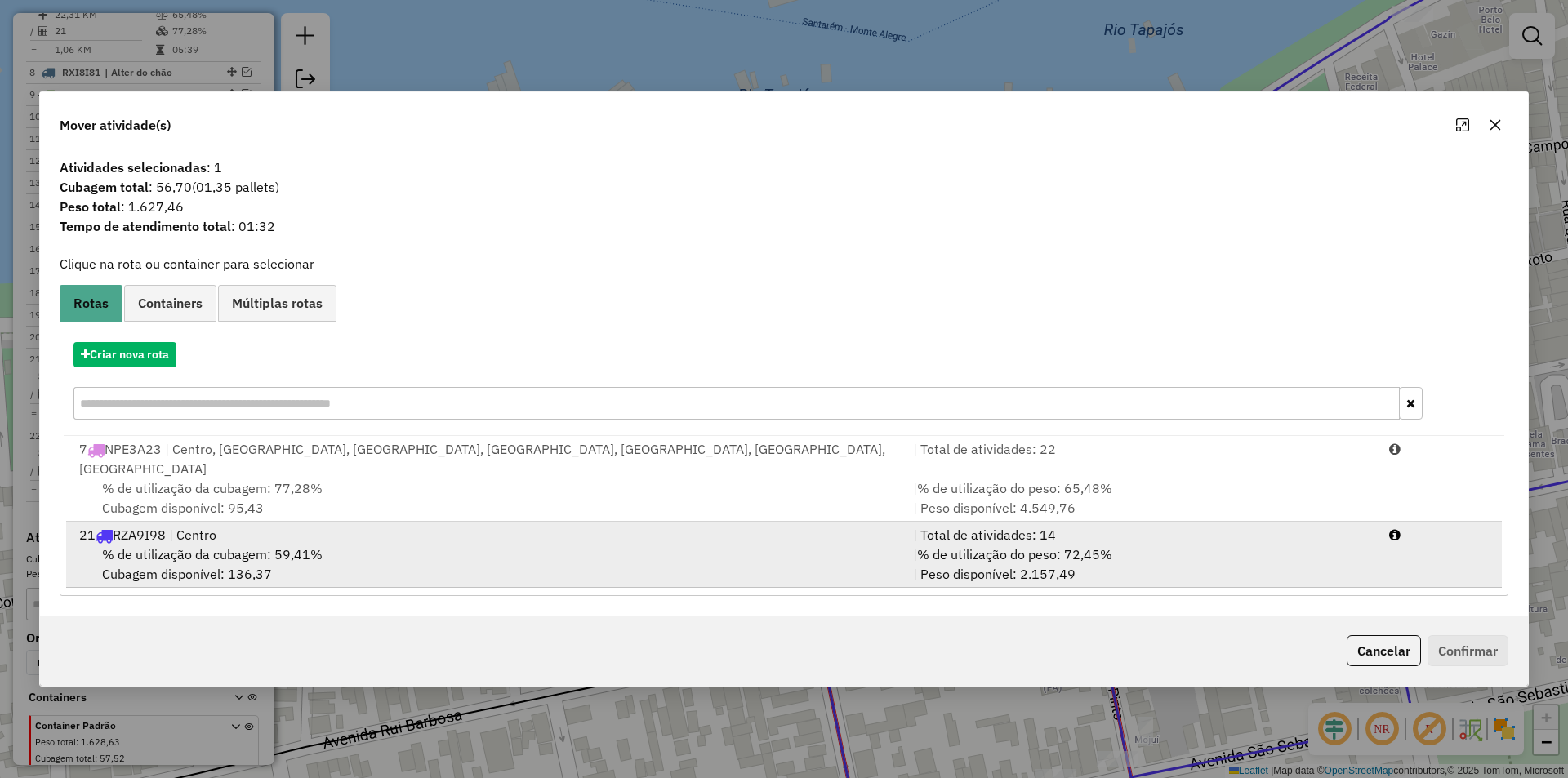
click at [766, 558] on div "% de utilização da cubagem: 59,41% Cubagem disponível: 136,37" at bounding box center [486, 565] width 834 height 39
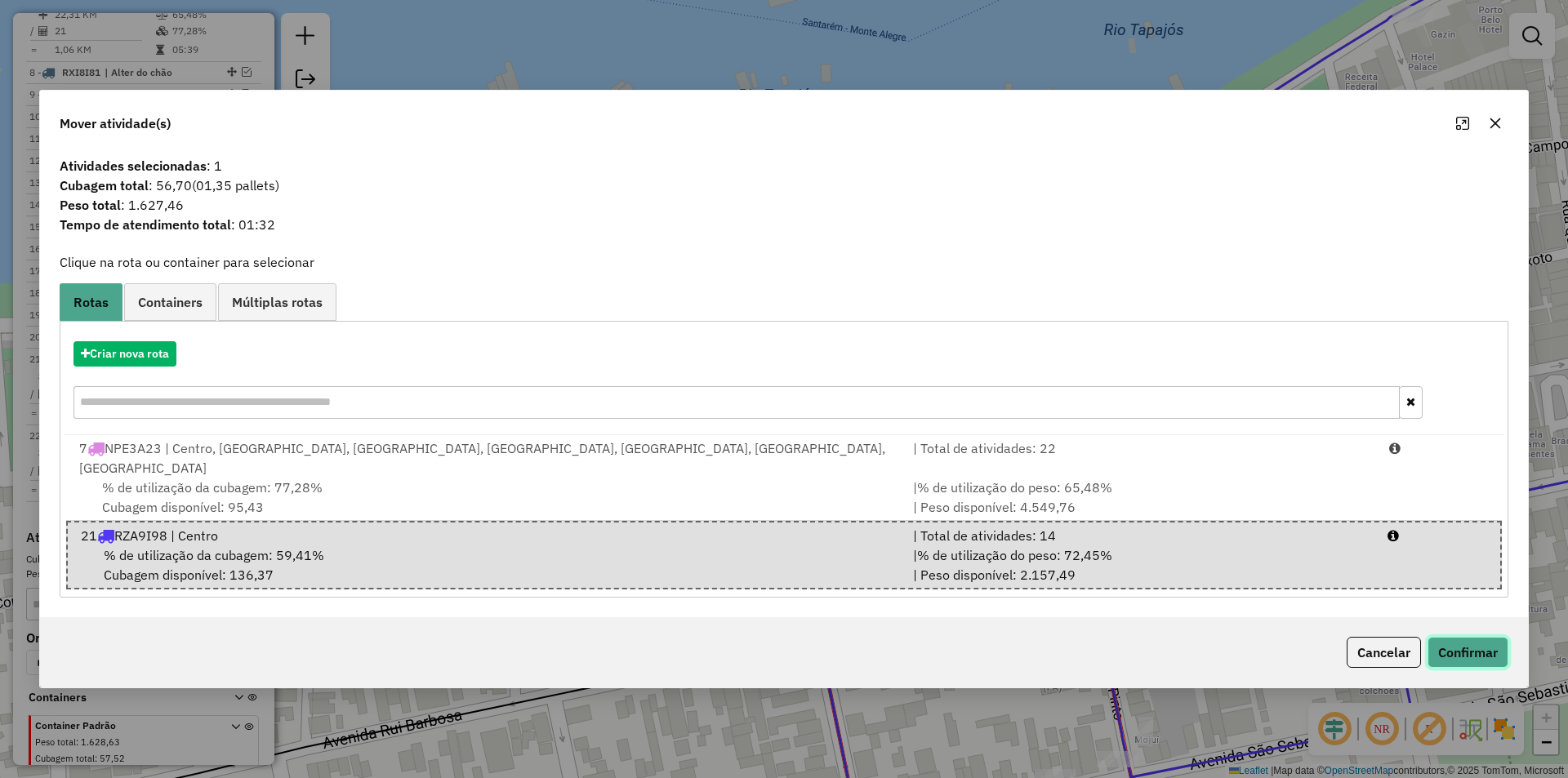
click at [1476, 643] on button "Confirmar" at bounding box center [1467, 652] width 81 height 31
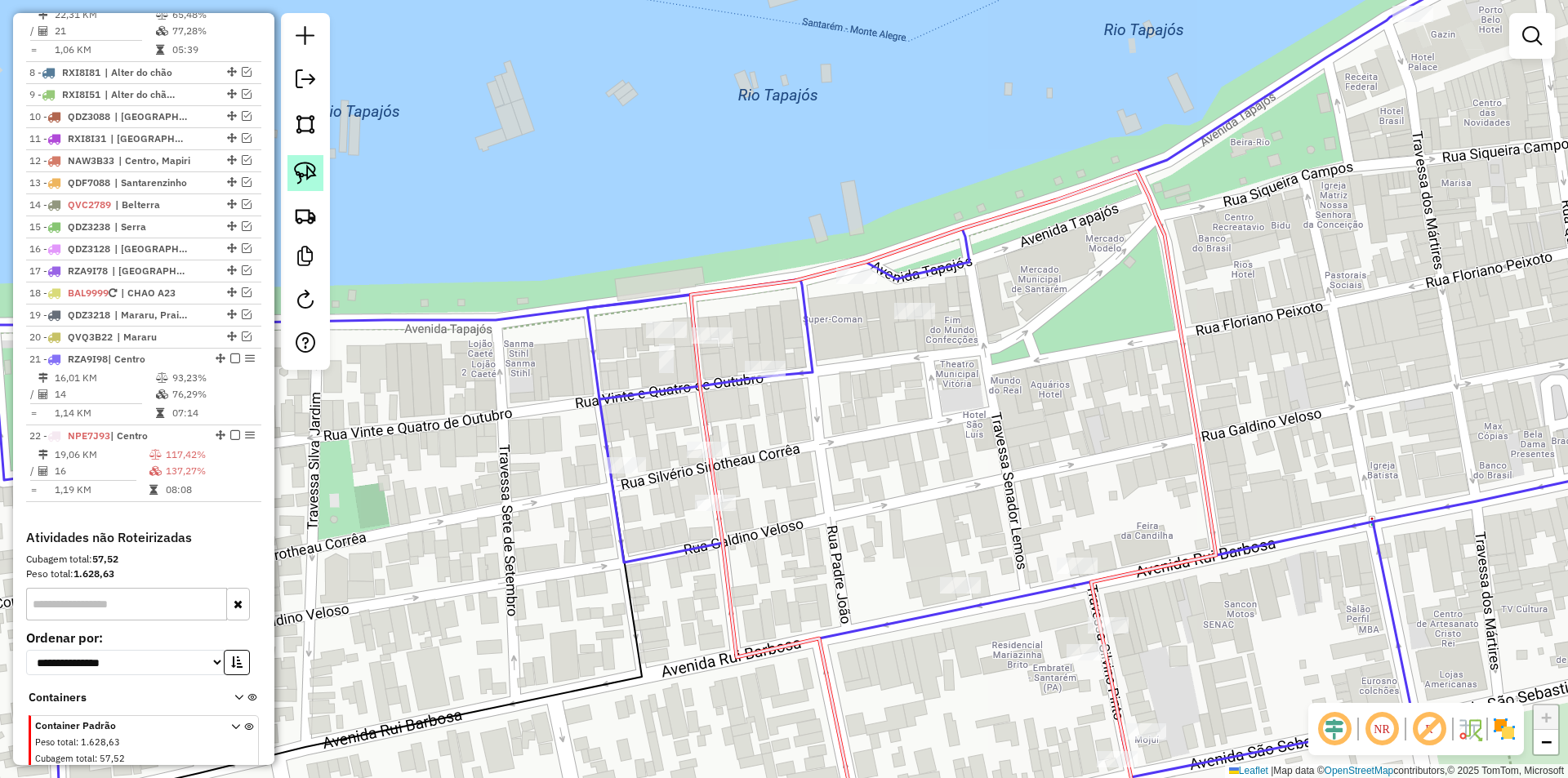
click at [296, 176] on img at bounding box center [306, 173] width 23 height 23
drag, startPoint x: 1141, startPoint y: 611, endPoint x: 1211, endPoint y: 618, distance: 70.3
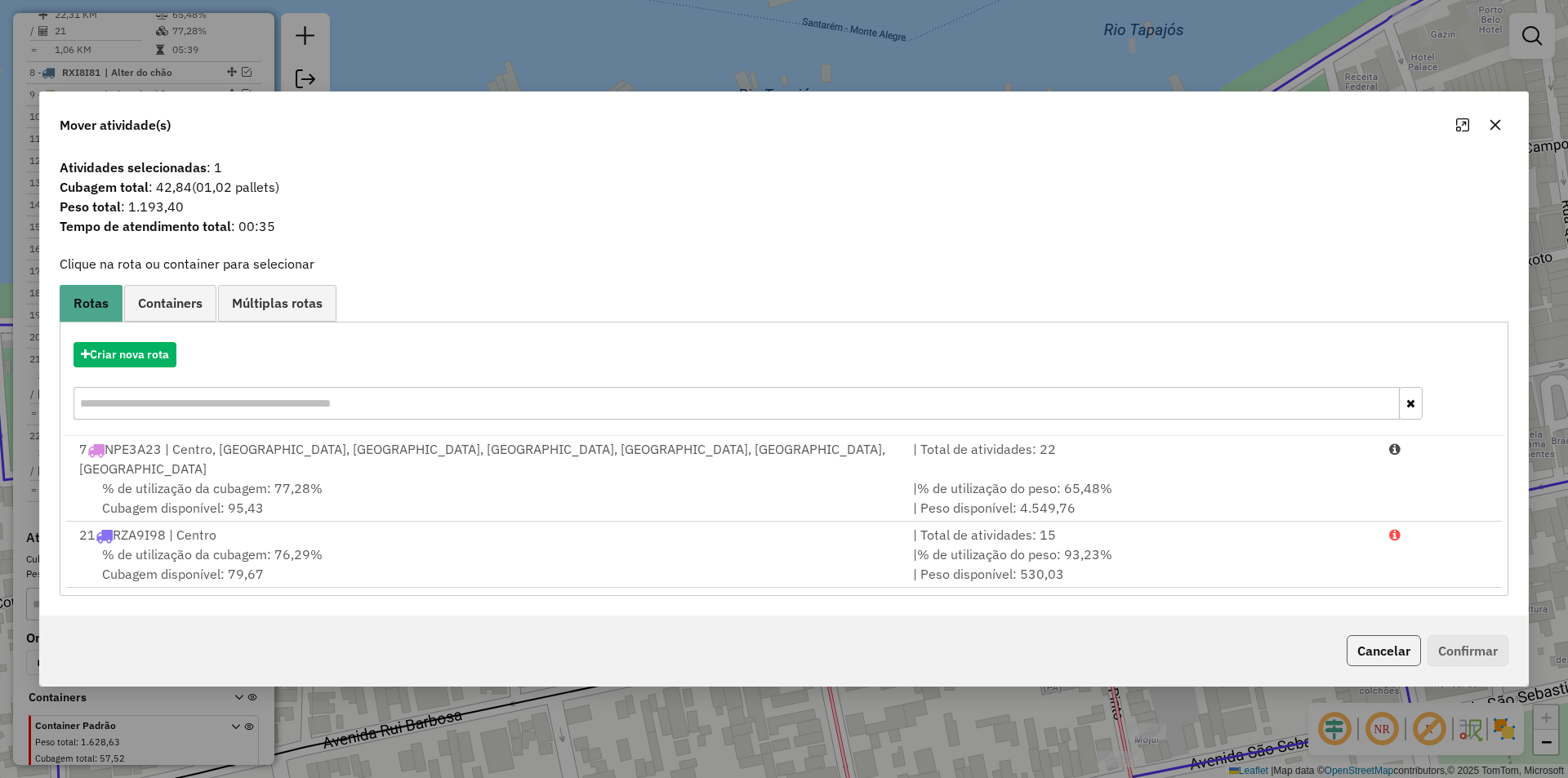
click at [1367, 637] on button "Cancelar" at bounding box center [1384, 651] width 75 height 31
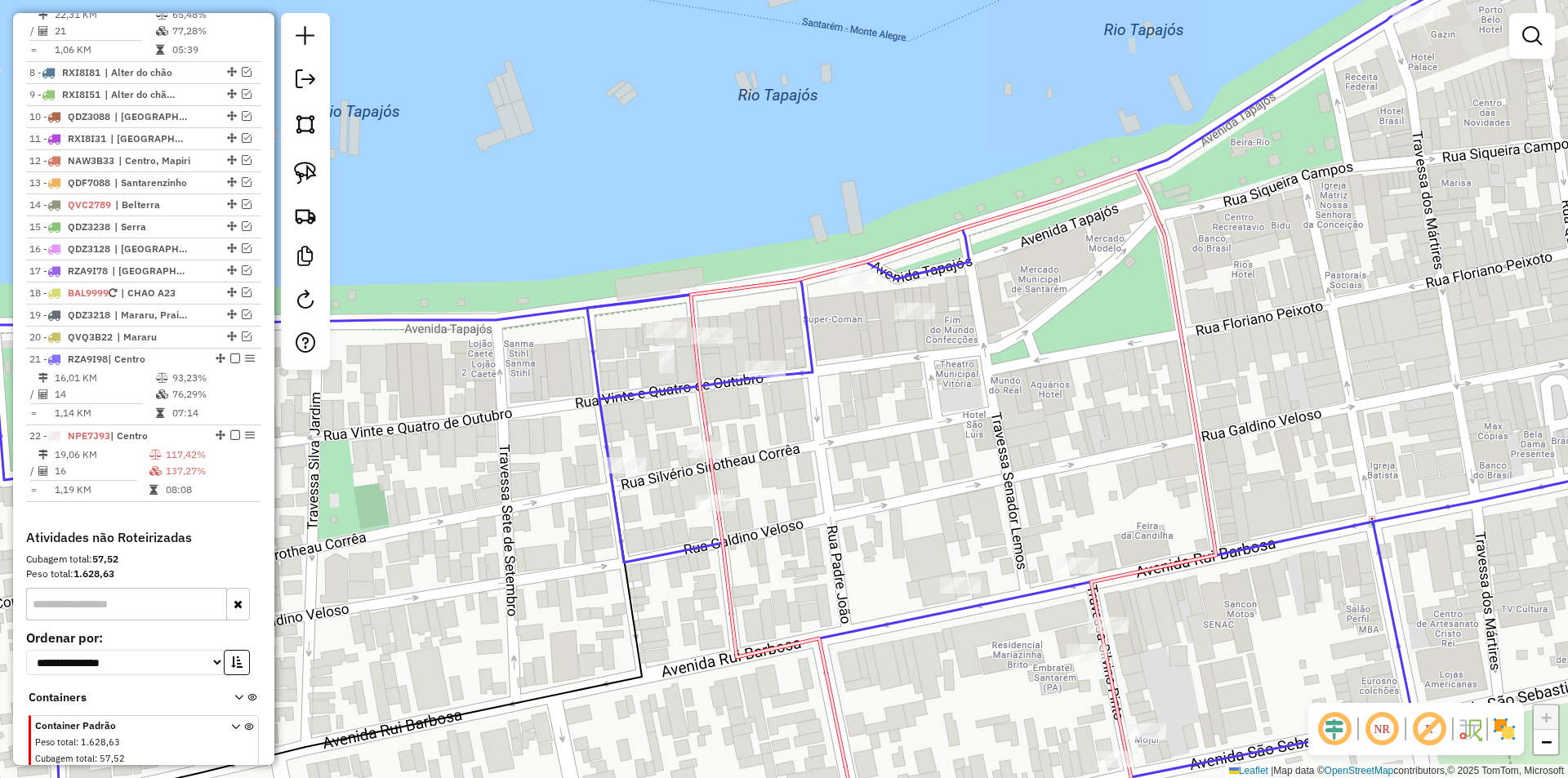
select select "**********"
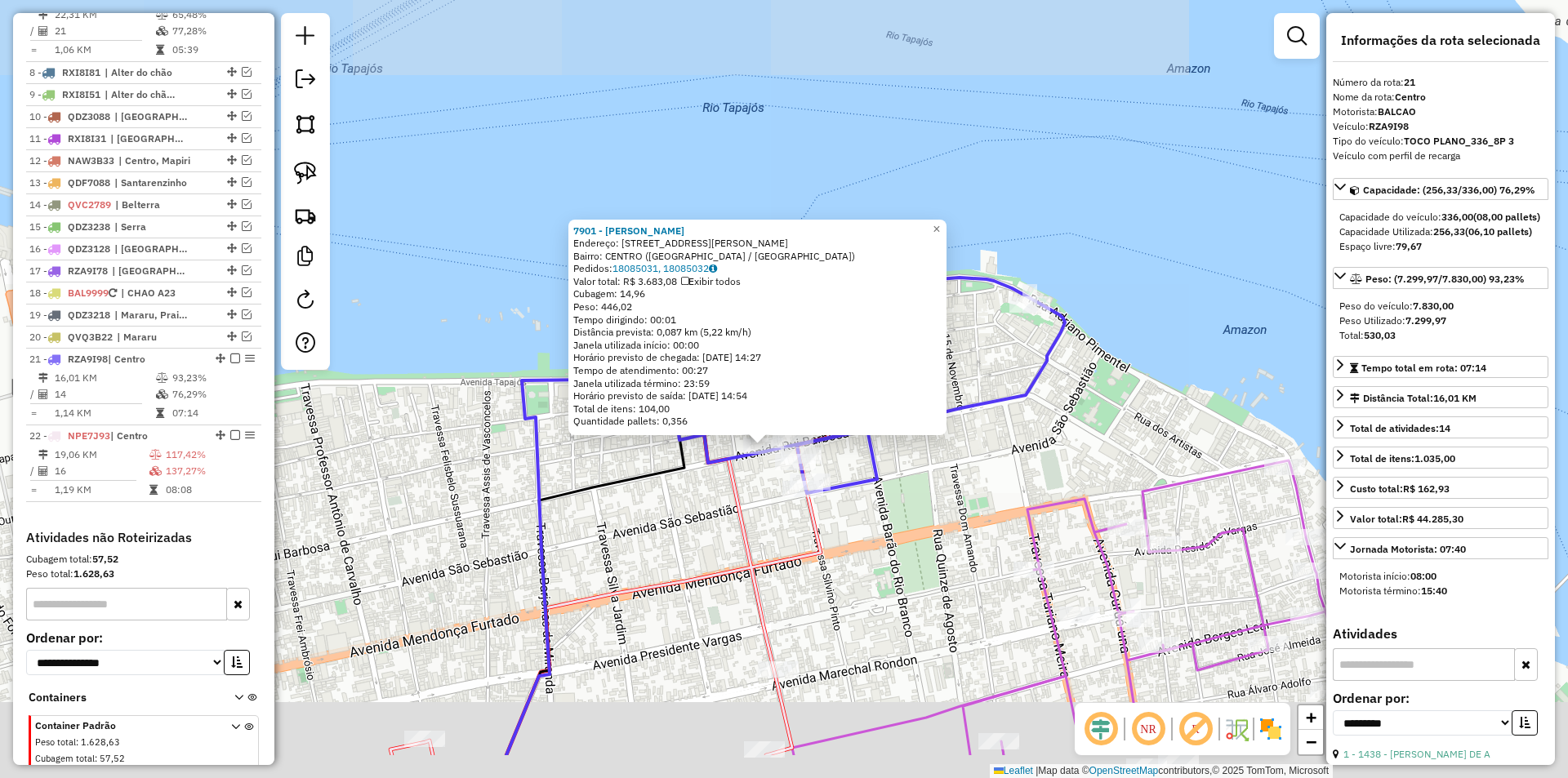
drag, startPoint x: 604, startPoint y: 517, endPoint x: 575, endPoint y: 484, distance: 43.9
click at [575, 484] on div "7901 - MILENE JAMILLE Endereço: AV RUI BARBOSA 1192 Bairro: CENTRO (SANTAREM / …" at bounding box center [784, 389] width 1568 height 778
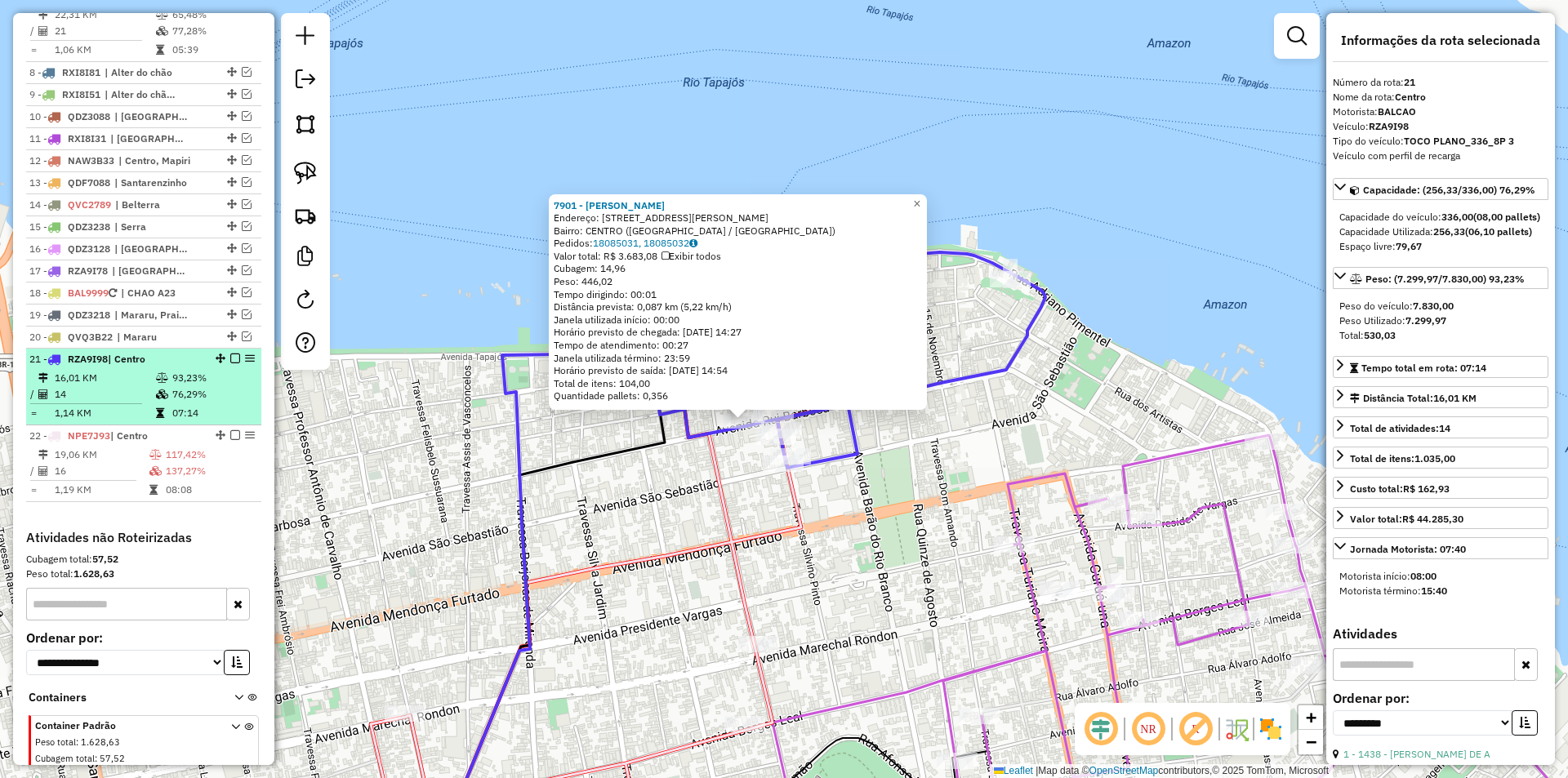
click at [205, 386] on td "76,29%" at bounding box center [213, 394] width 83 height 16
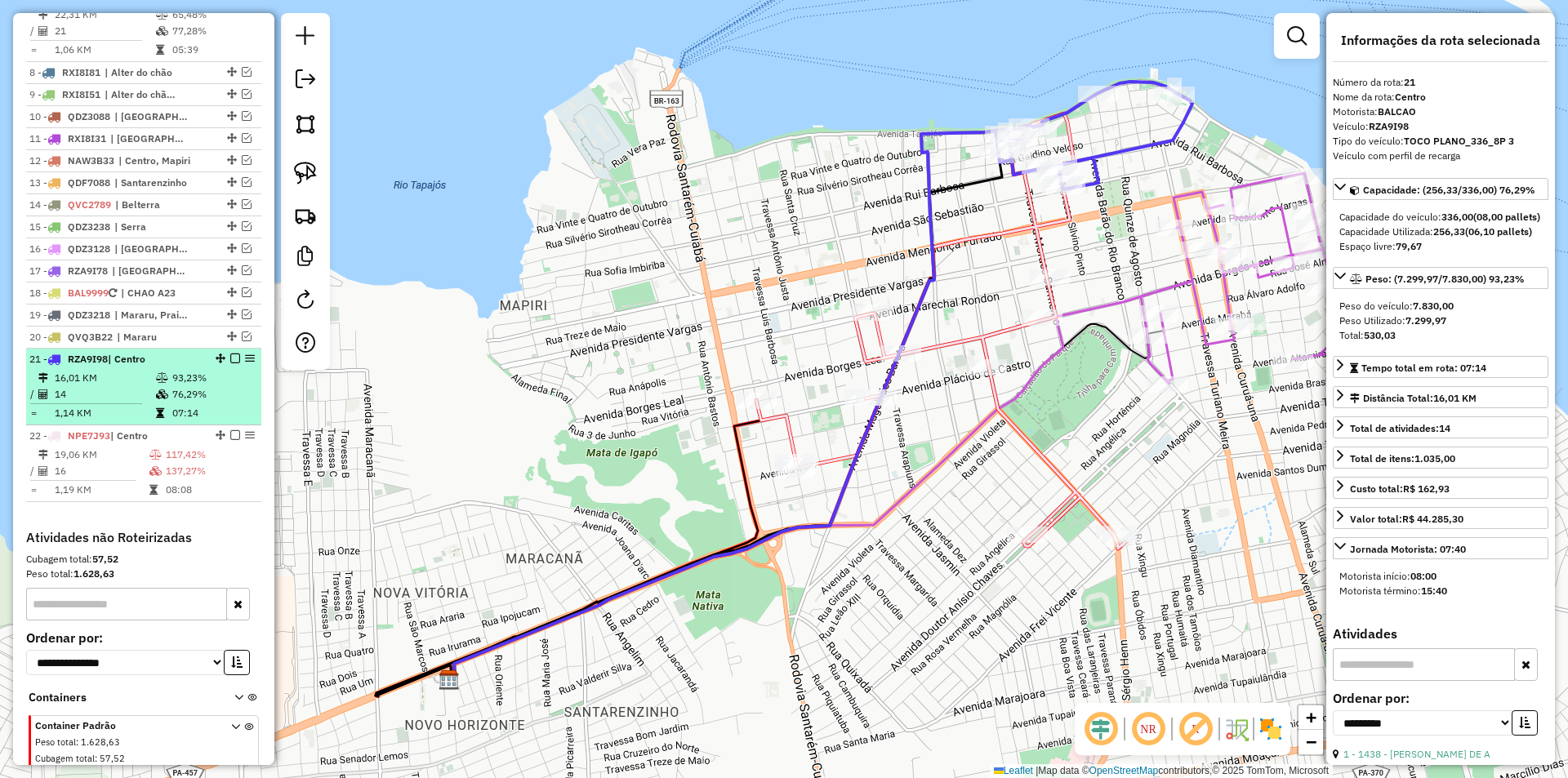
click at [229, 349] on li "21 - RZA9I98 | Centro 16,01 KM 93,23% / 14 76,29% = 1,14 KM 07:14" at bounding box center [143, 387] width 236 height 76
click at [230, 354] on em at bounding box center [235, 358] width 10 height 10
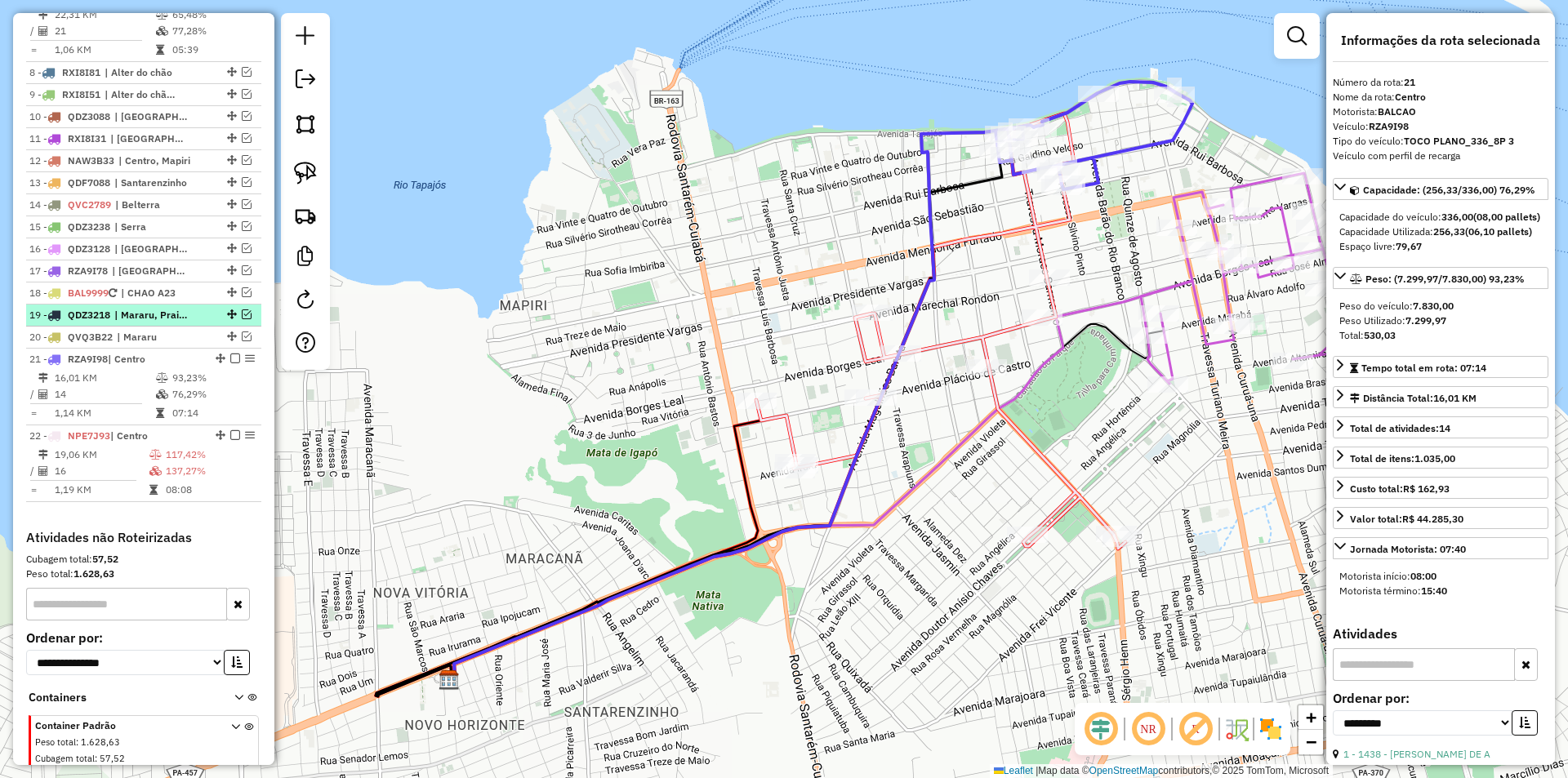
scroll to position [861, 0]
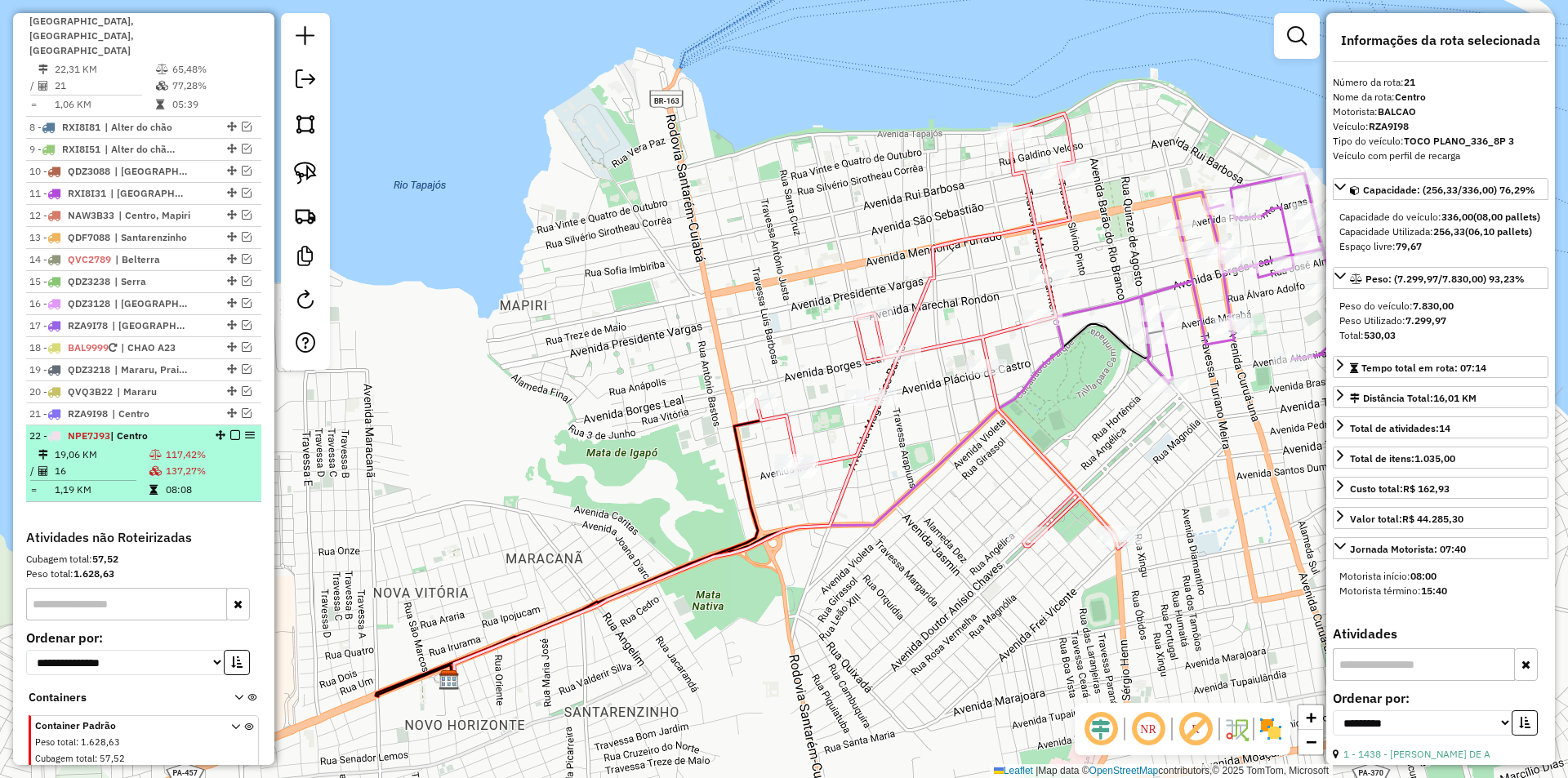
click at [221, 430] on div at bounding box center [229, 435] width 49 height 10
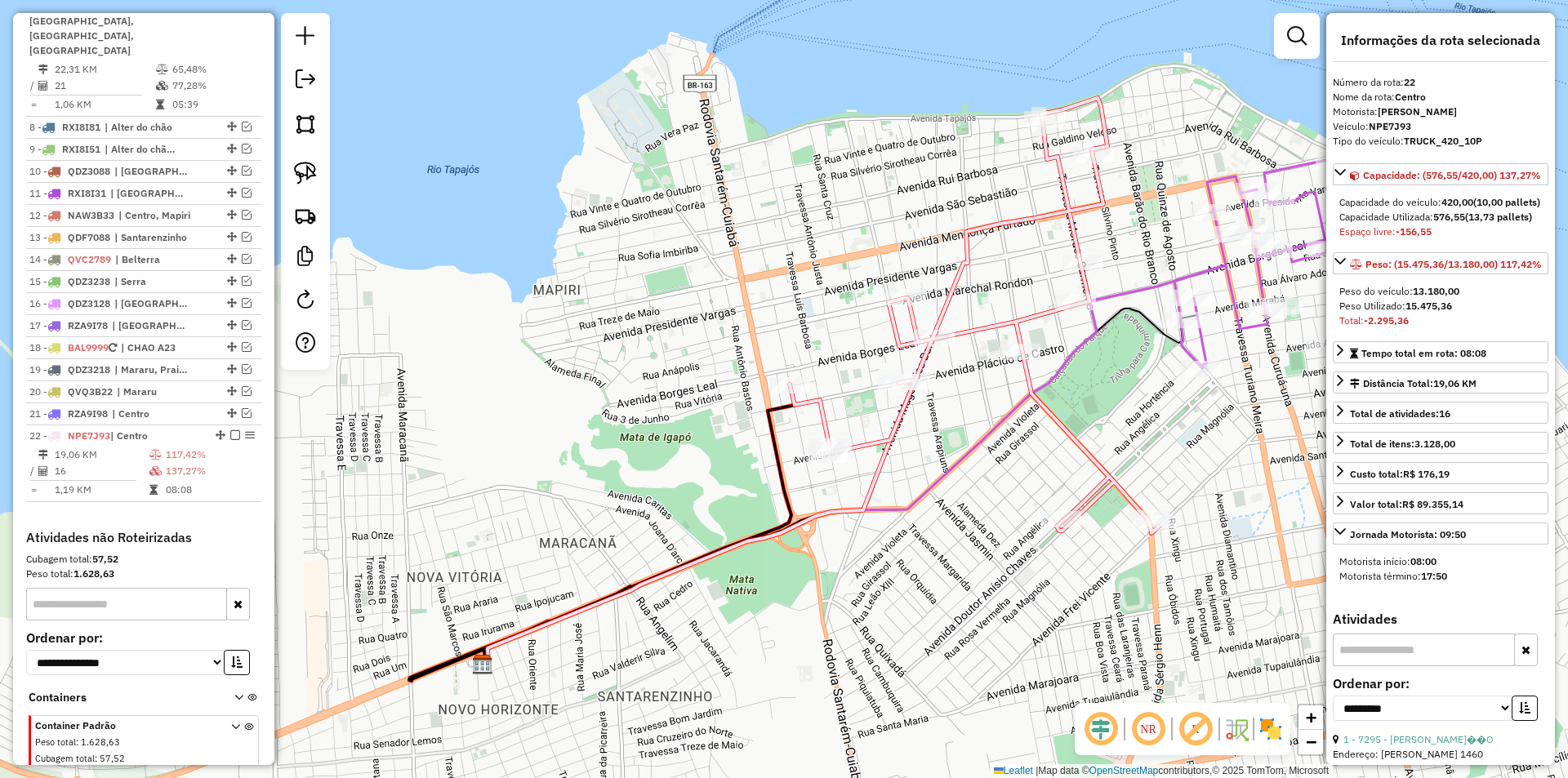
drag, startPoint x: 720, startPoint y: 563, endPoint x: 555, endPoint y: 414, distance: 222.3
click at [555, 414] on icon at bounding box center [701, 521] width 430 height 284
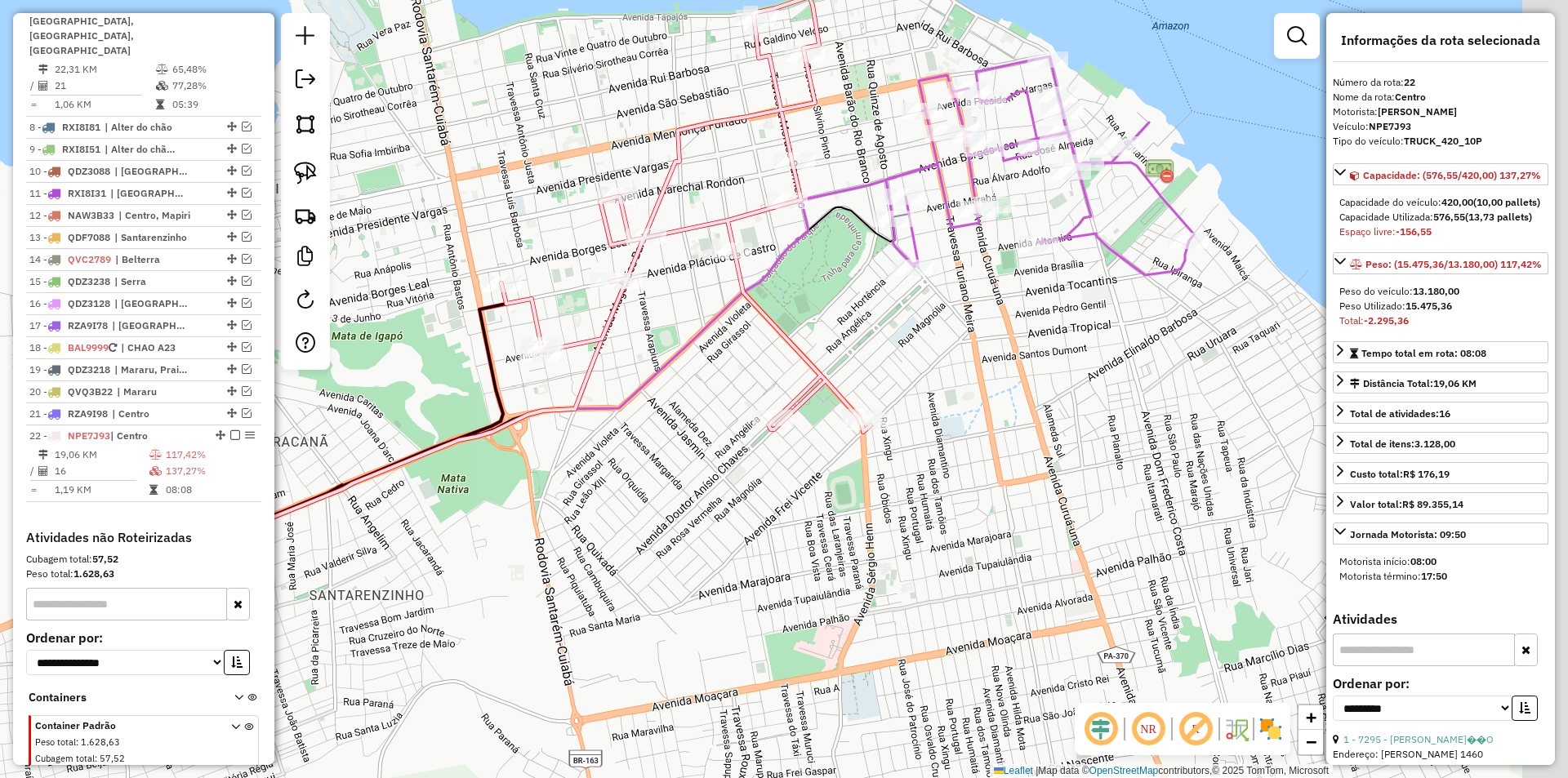
drag, startPoint x: 932, startPoint y: 306, endPoint x: 803, endPoint y: 347, distance: 135.4
click at [806, 356] on icon at bounding box center [686, 214] width 369 height 436
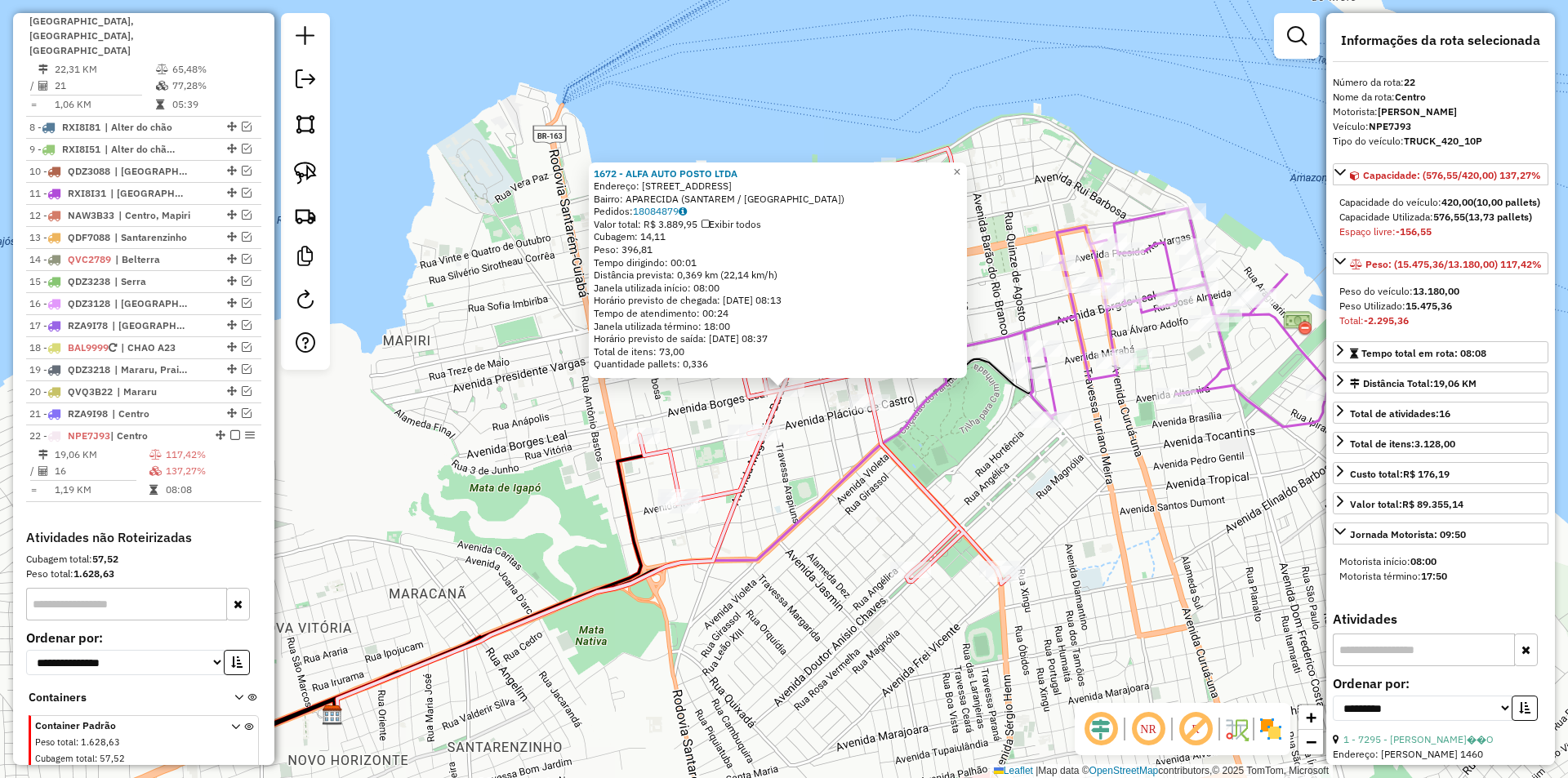
click at [796, 448] on div "1672 - ALFA AUTO POSTO LTDA Endereço: AV MAGALHAES BARATA 1022 Bairro: APARECID…" at bounding box center [784, 389] width 1568 height 778
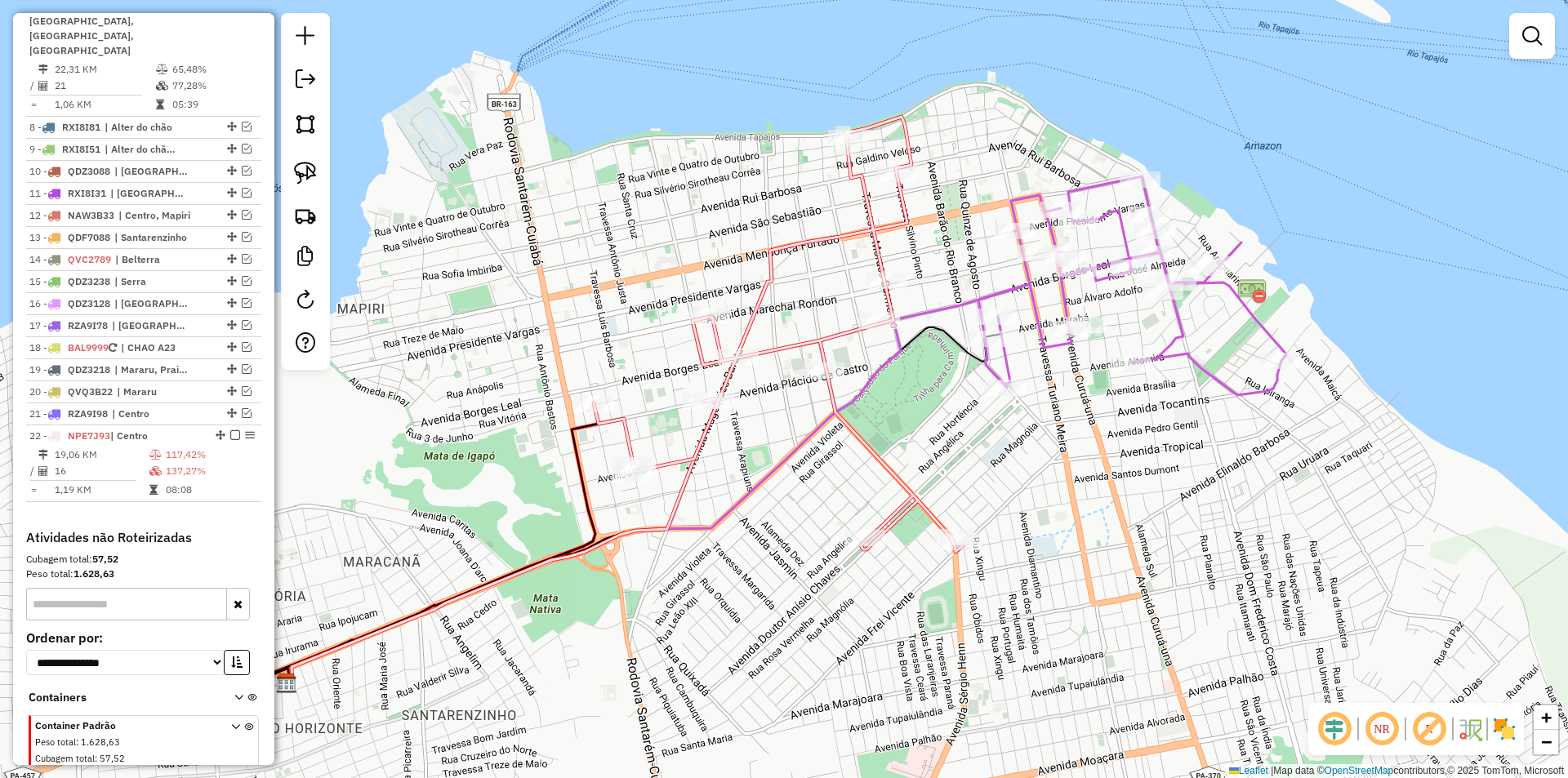
drag, startPoint x: 796, startPoint y: 448, endPoint x: 657, endPoint y: 361, distance: 164.0
click at [688, 379] on div "Janela de atendimento Grade de atendimento Capacidade Transportadoras Veículos …" at bounding box center [784, 389] width 1568 height 778
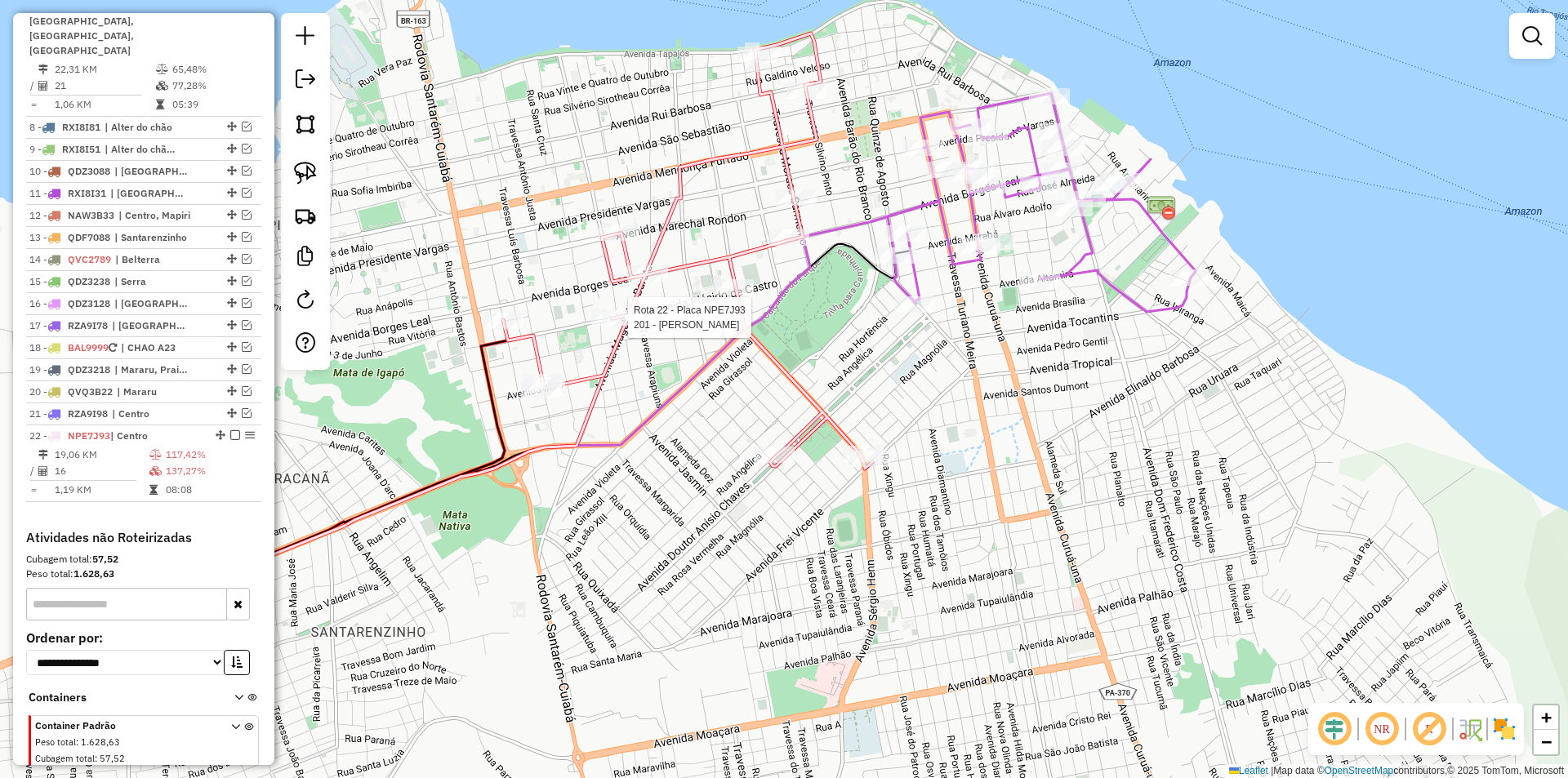
drag, startPoint x: 685, startPoint y: 373, endPoint x: 615, endPoint y: 329, distance: 82.7
click at [616, 333] on div "Rota 22 - Placa NPE7J93 201 - MARCOS ANTONIO BEZER Janela de atendimento Grade …" at bounding box center [784, 389] width 1568 height 778
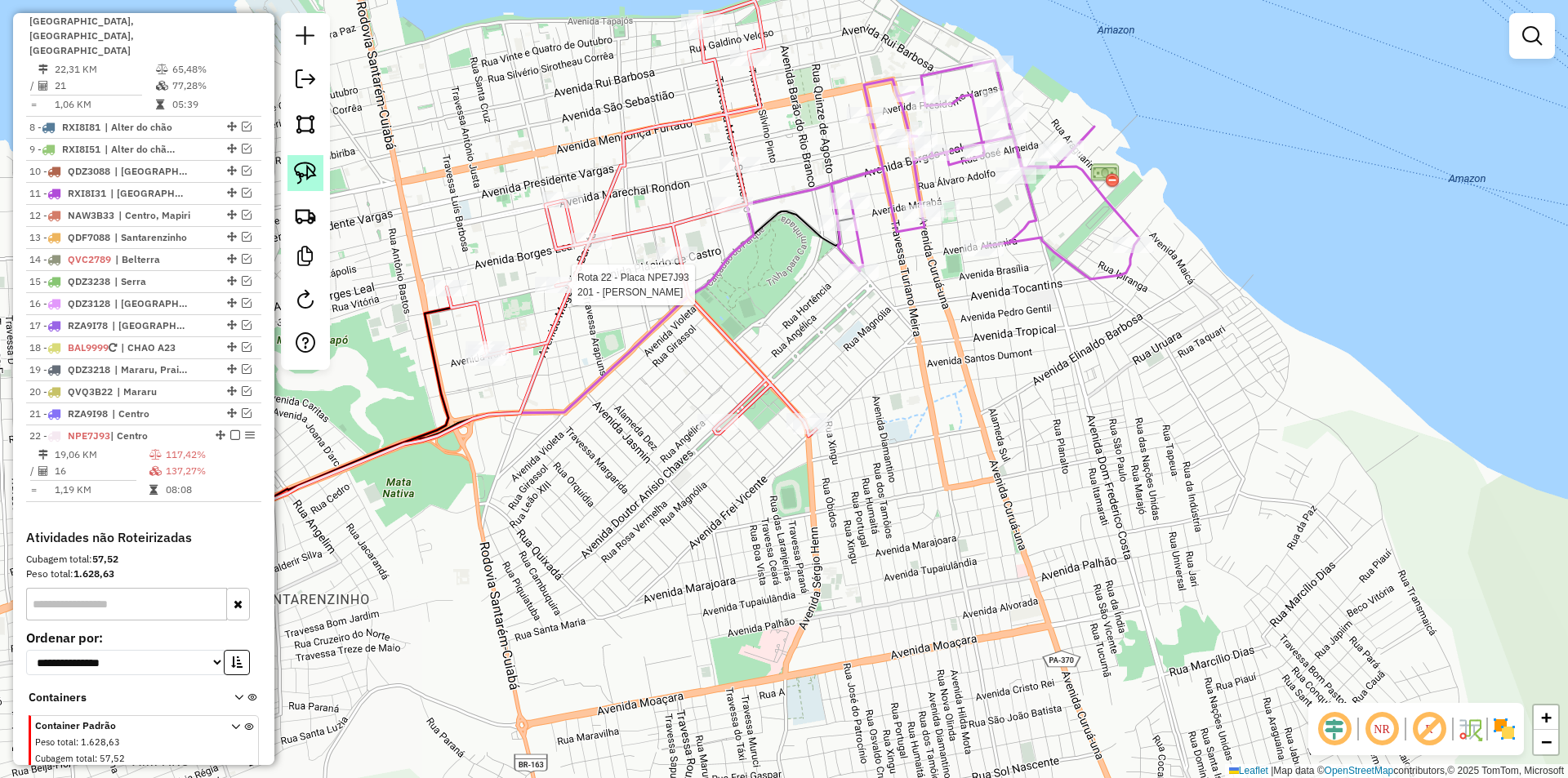
click at [303, 177] on img at bounding box center [306, 173] width 23 height 23
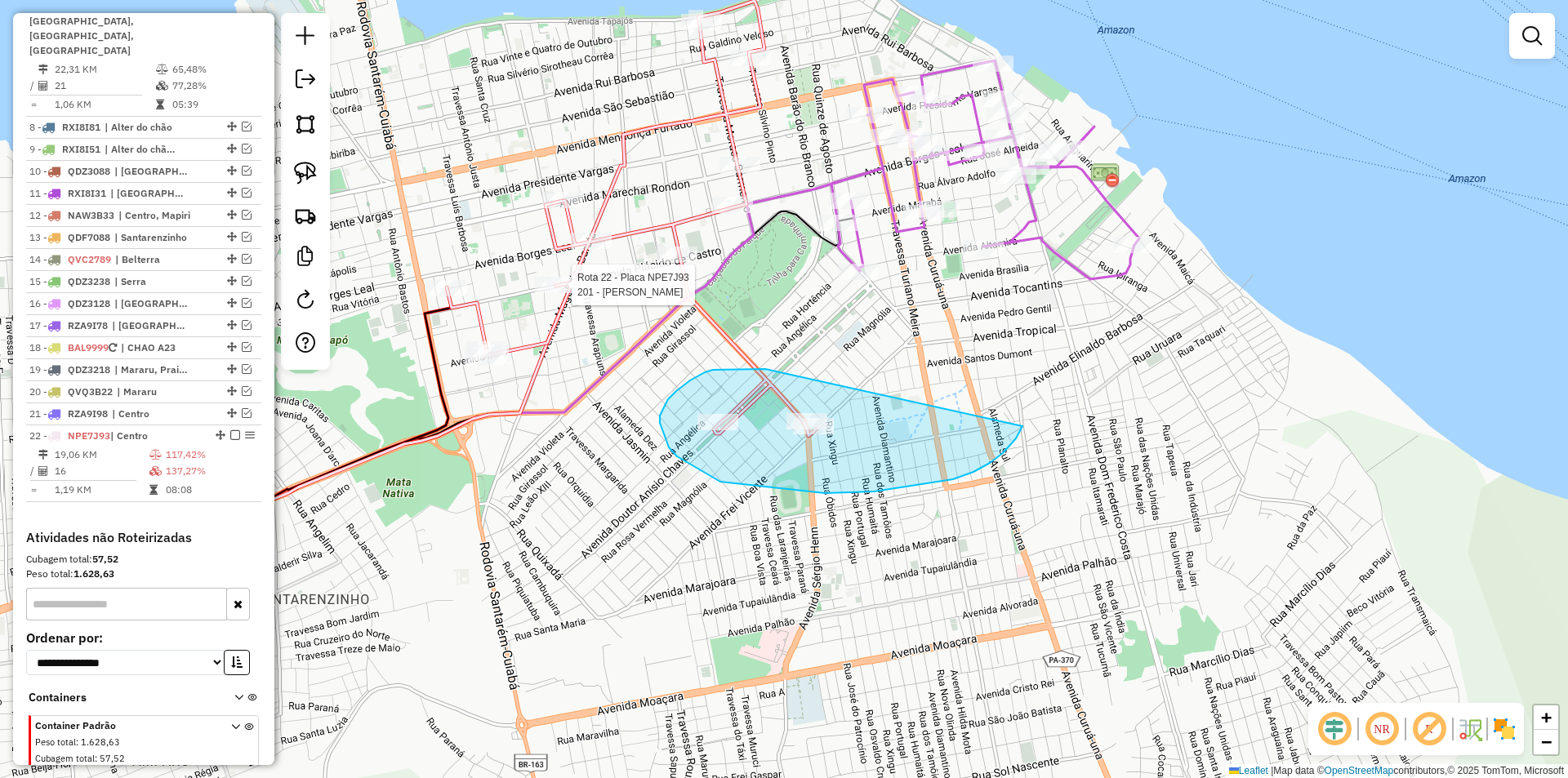
drag, startPoint x: 736, startPoint y: 369, endPoint x: 1025, endPoint y: 421, distance: 293.6
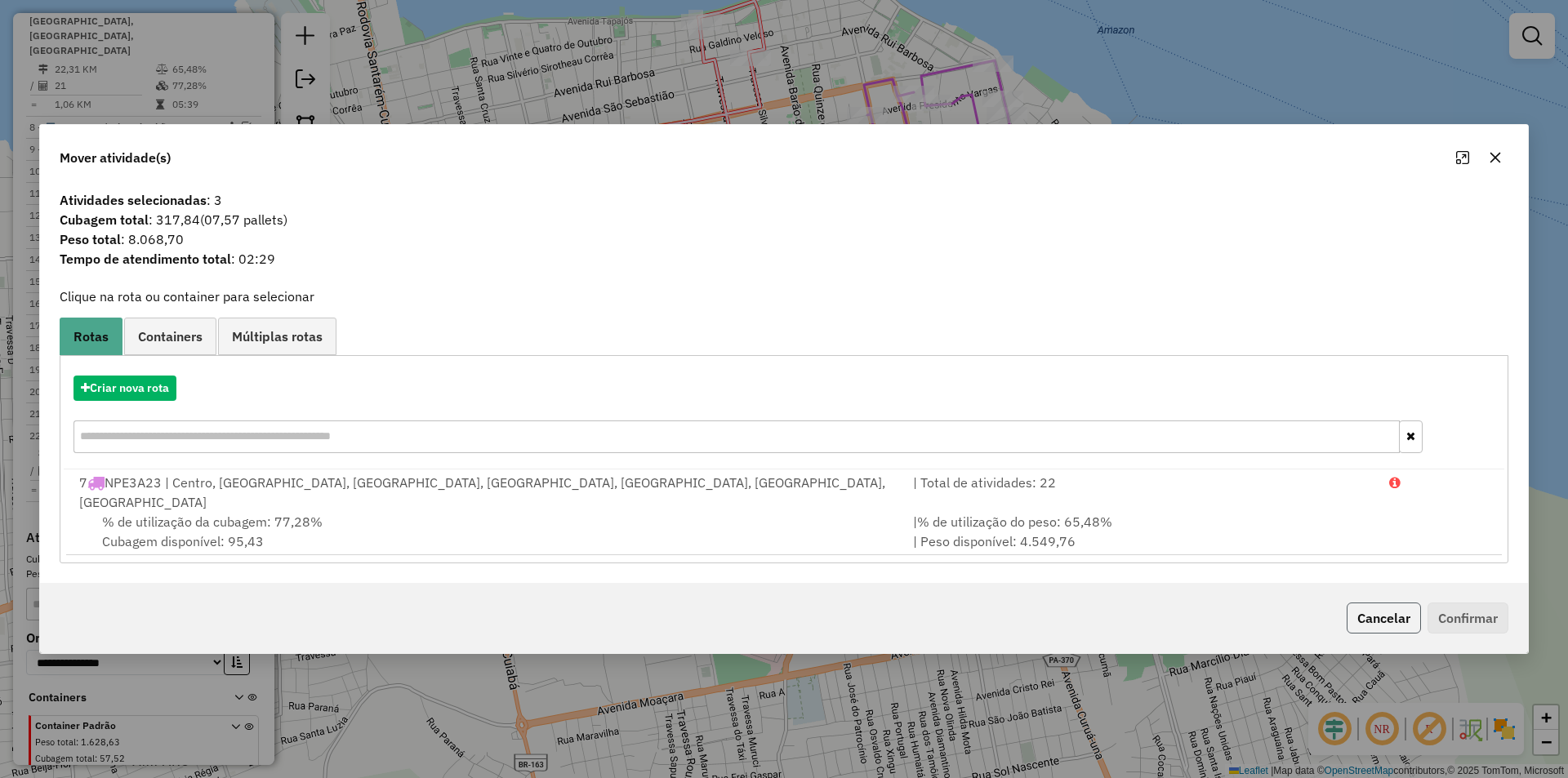
click at [1367, 603] on button "Cancelar" at bounding box center [1384, 618] width 75 height 31
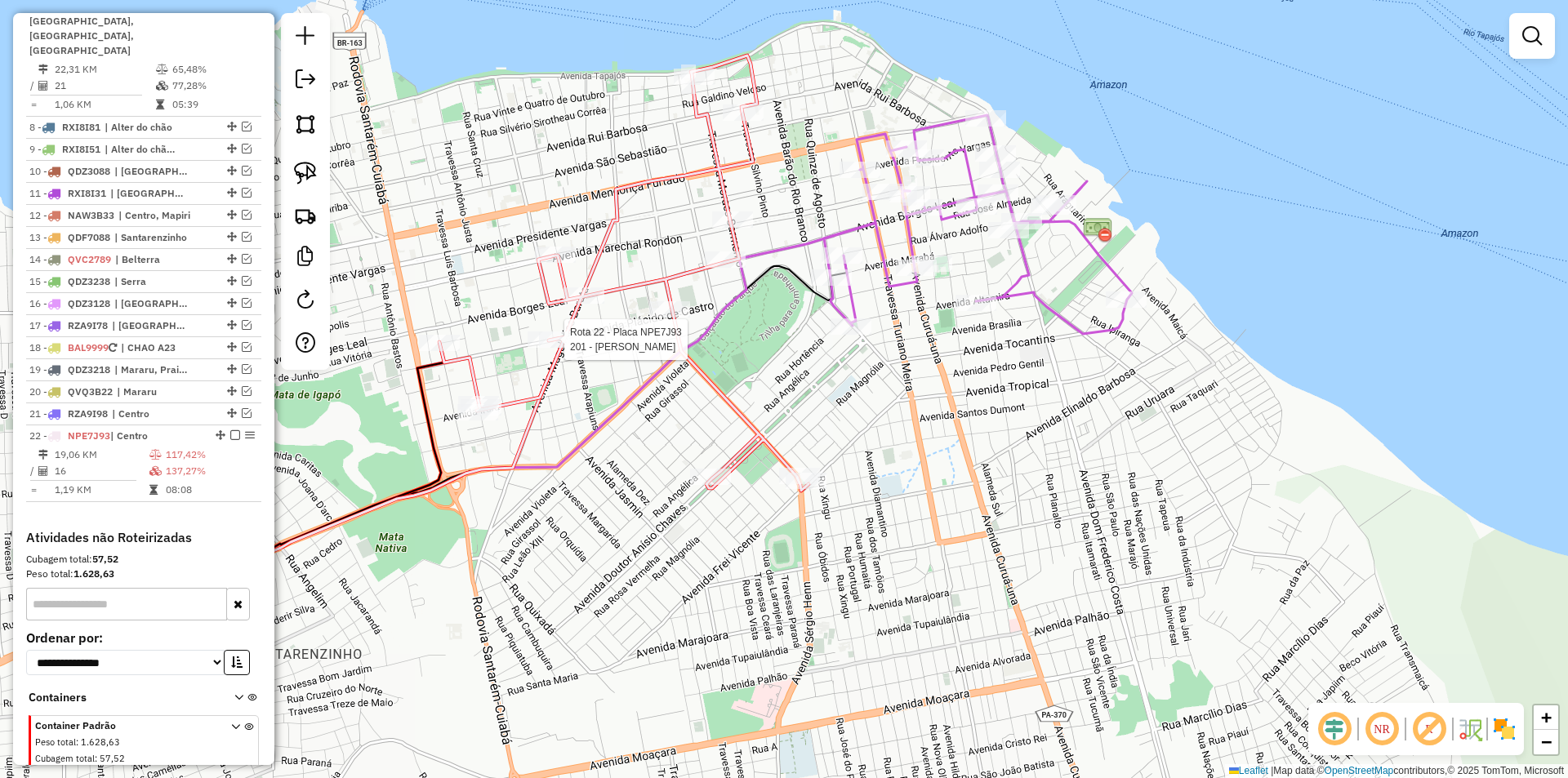
drag, startPoint x: 583, startPoint y: 412, endPoint x: 571, endPoint y: 518, distance: 106.7
click at [571, 520] on div "Rota 22 - Placa NPE7J93 201 - MARCOS ANTONIO BEZER Janela de atendimento Grade …" at bounding box center [784, 389] width 1568 height 778
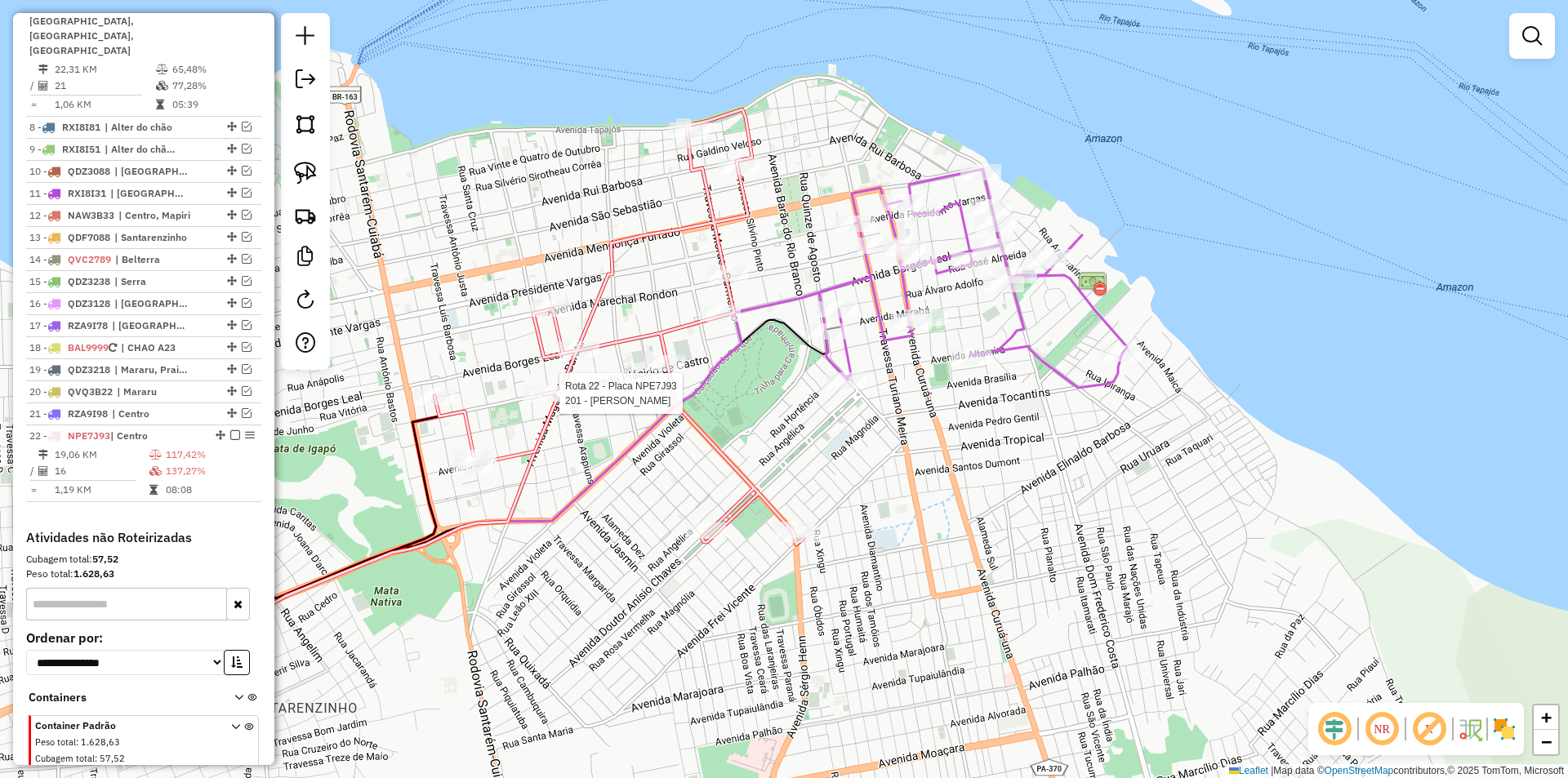
click at [714, 300] on div "Rota 22 - Placa NPE7J93 201 - MARCOS ANTONIO BEZER Janela de atendimento Grade …" at bounding box center [784, 389] width 1568 height 778
select select "**********"
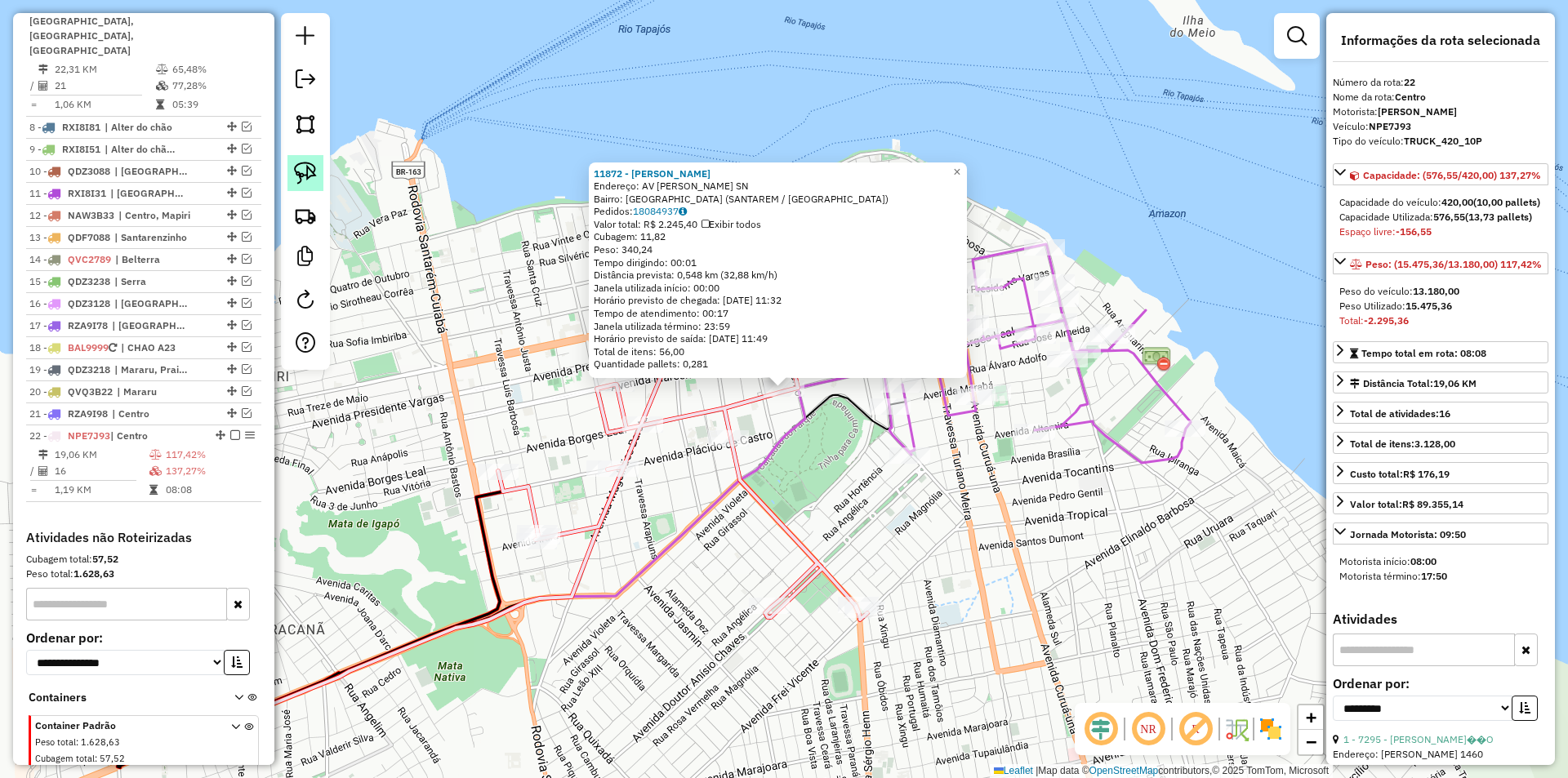
click at [313, 183] on img at bounding box center [306, 173] width 23 height 23
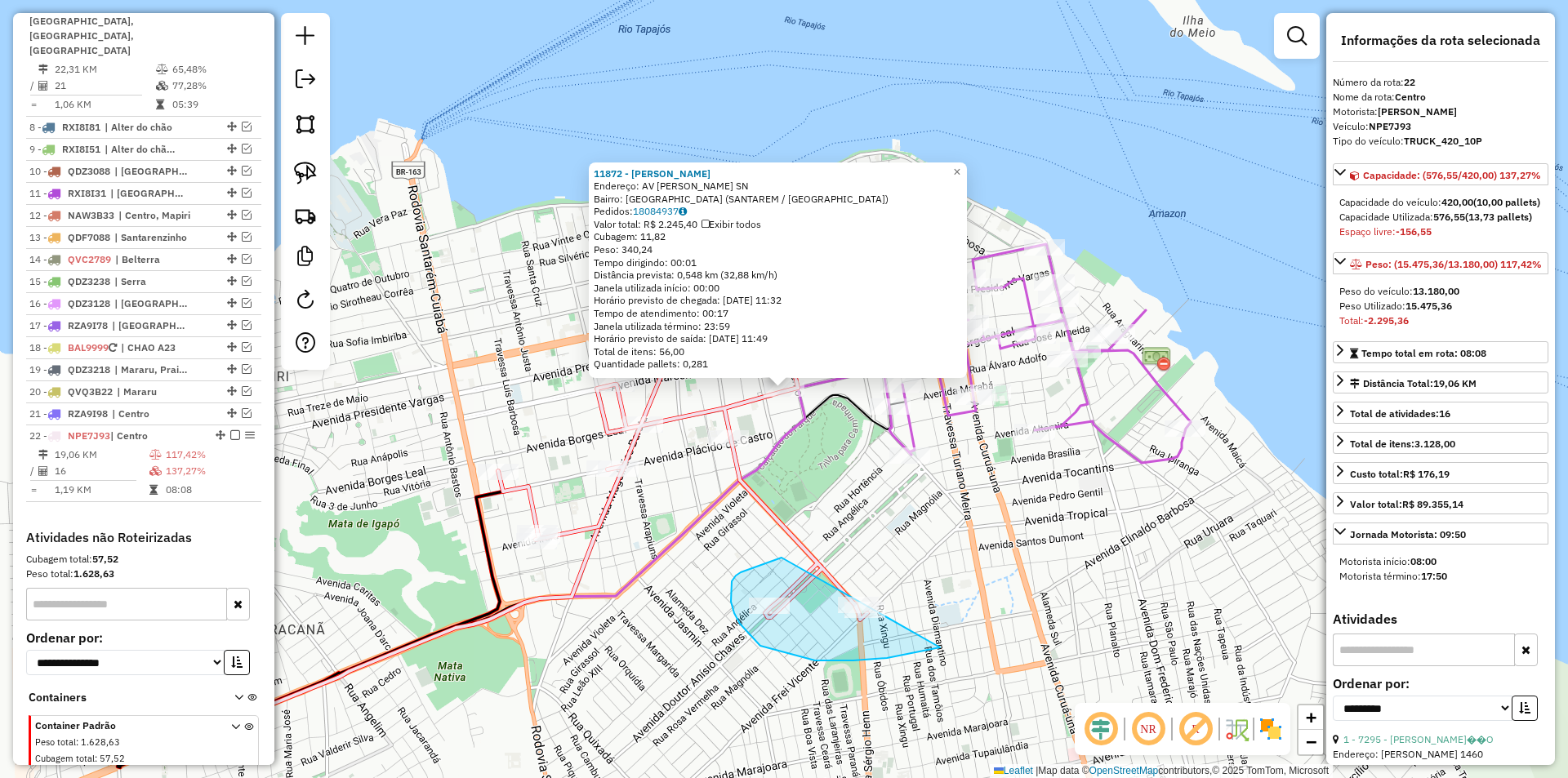
drag, startPoint x: 756, startPoint y: 567, endPoint x: 994, endPoint y: 588, distance: 238.9
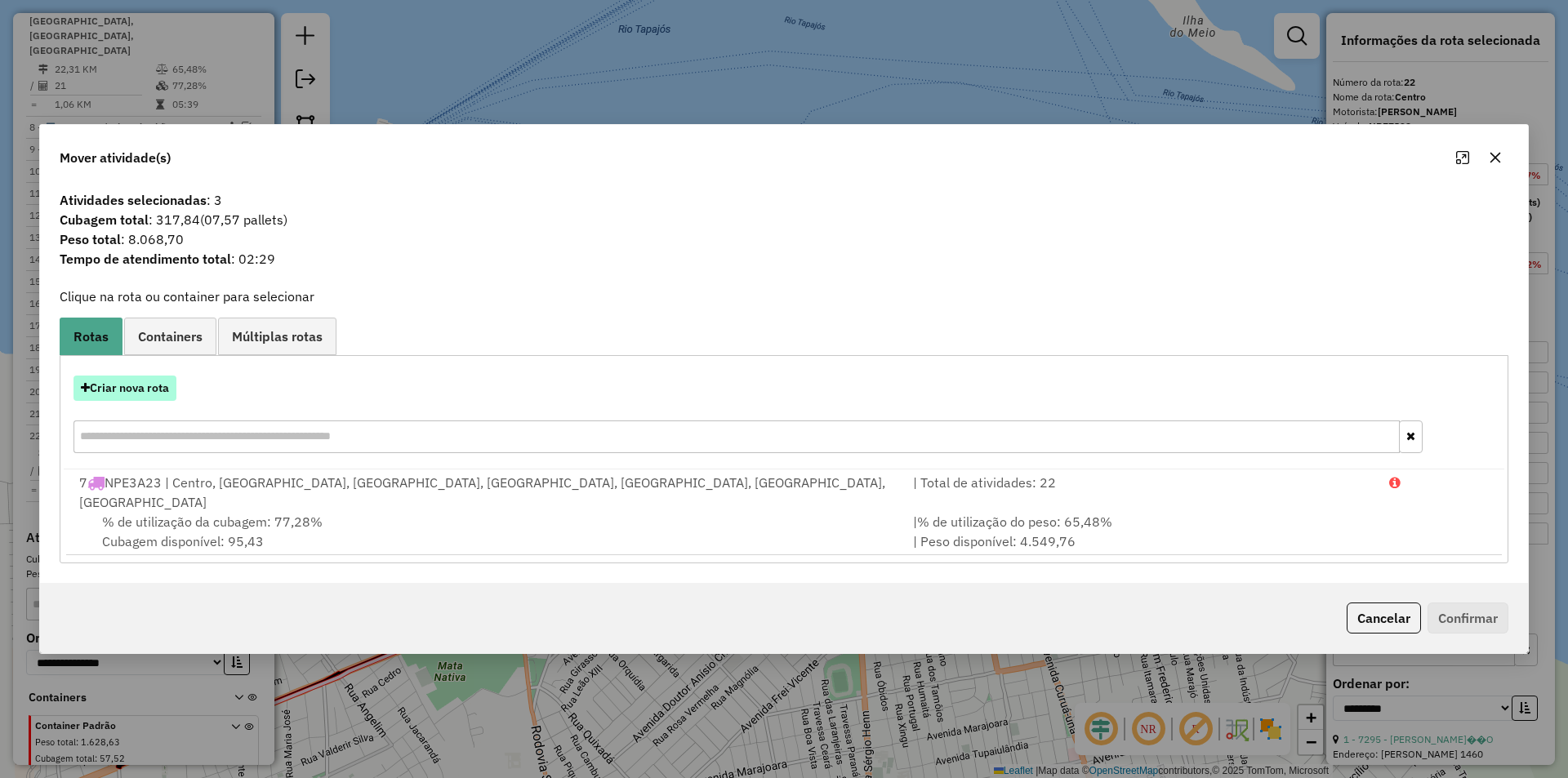
click at [155, 394] on button "Criar nova rota" at bounding box center [125, 388] width 103 height 25
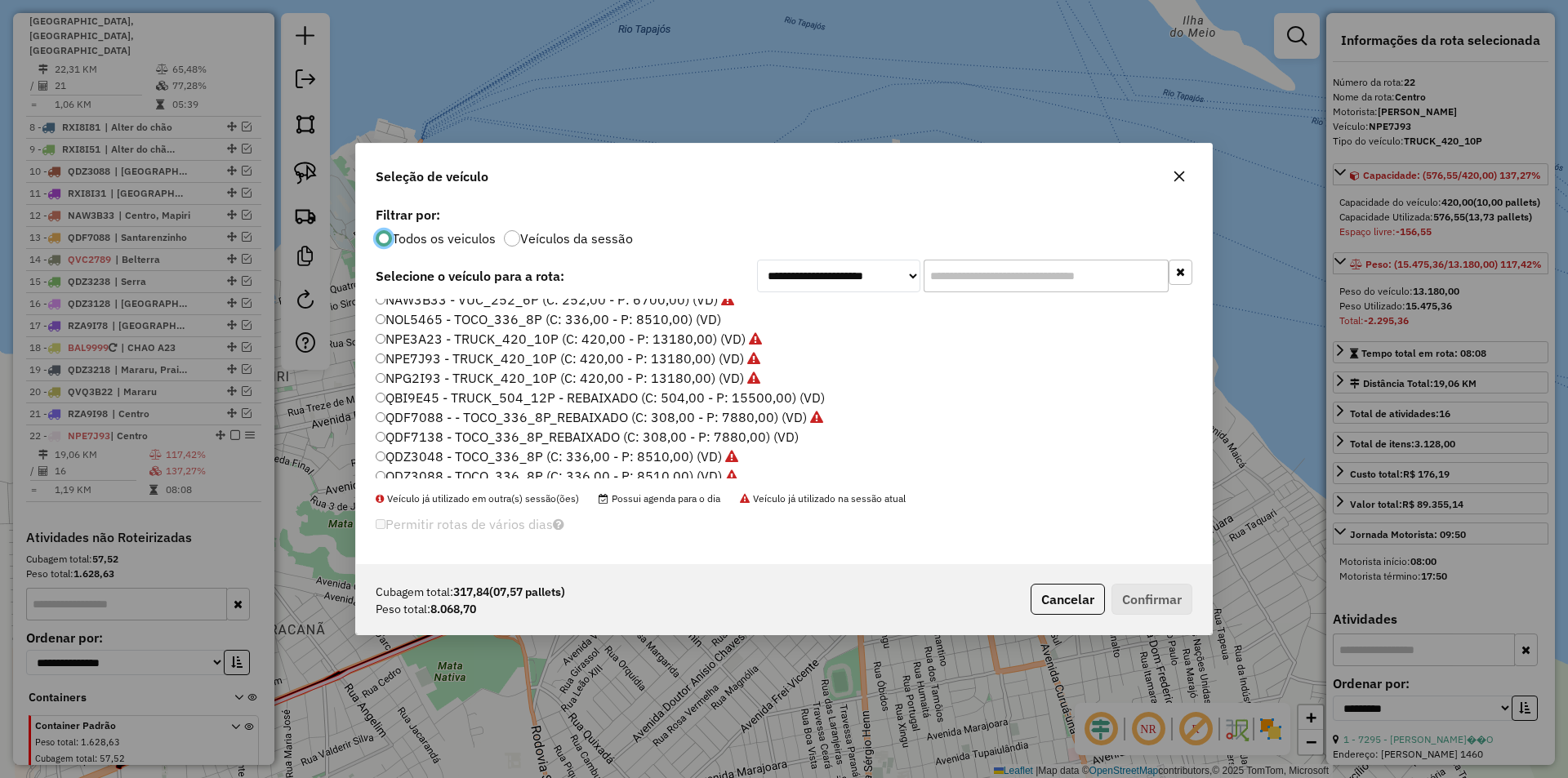
scroll to position [164, 0]
click at [433, 381] on label "QBI9E45 - TRUCK_504_12P - REBAIXADO (C: 504,00 - P: 15500,00) (VD)" at bounding box center [599, 380] width 449 height 20
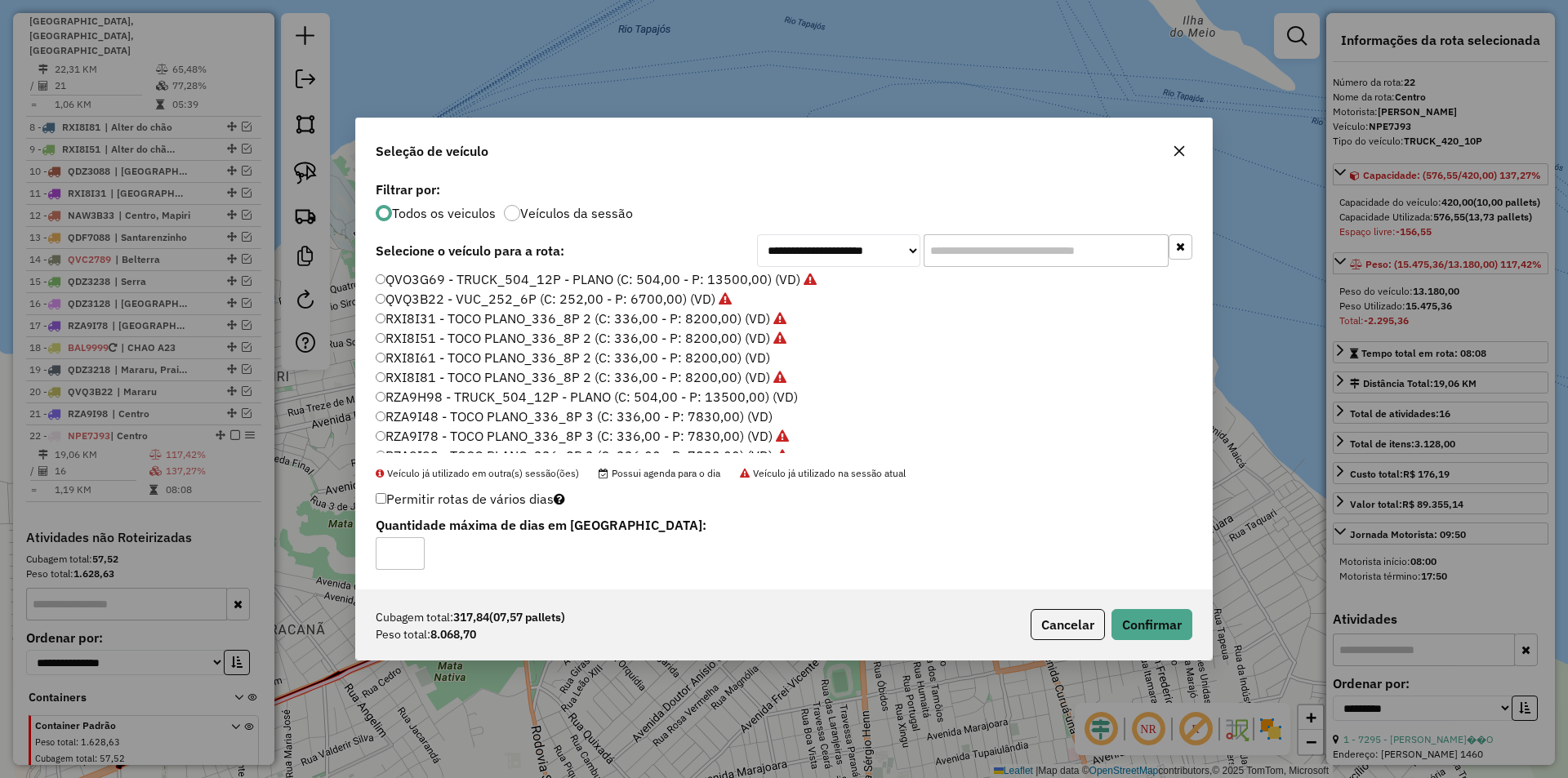
scroll to position [486, 0]
click at [1122, 623] on button "Confirmar" at bounding box center [1152, 624] width 81 height 31
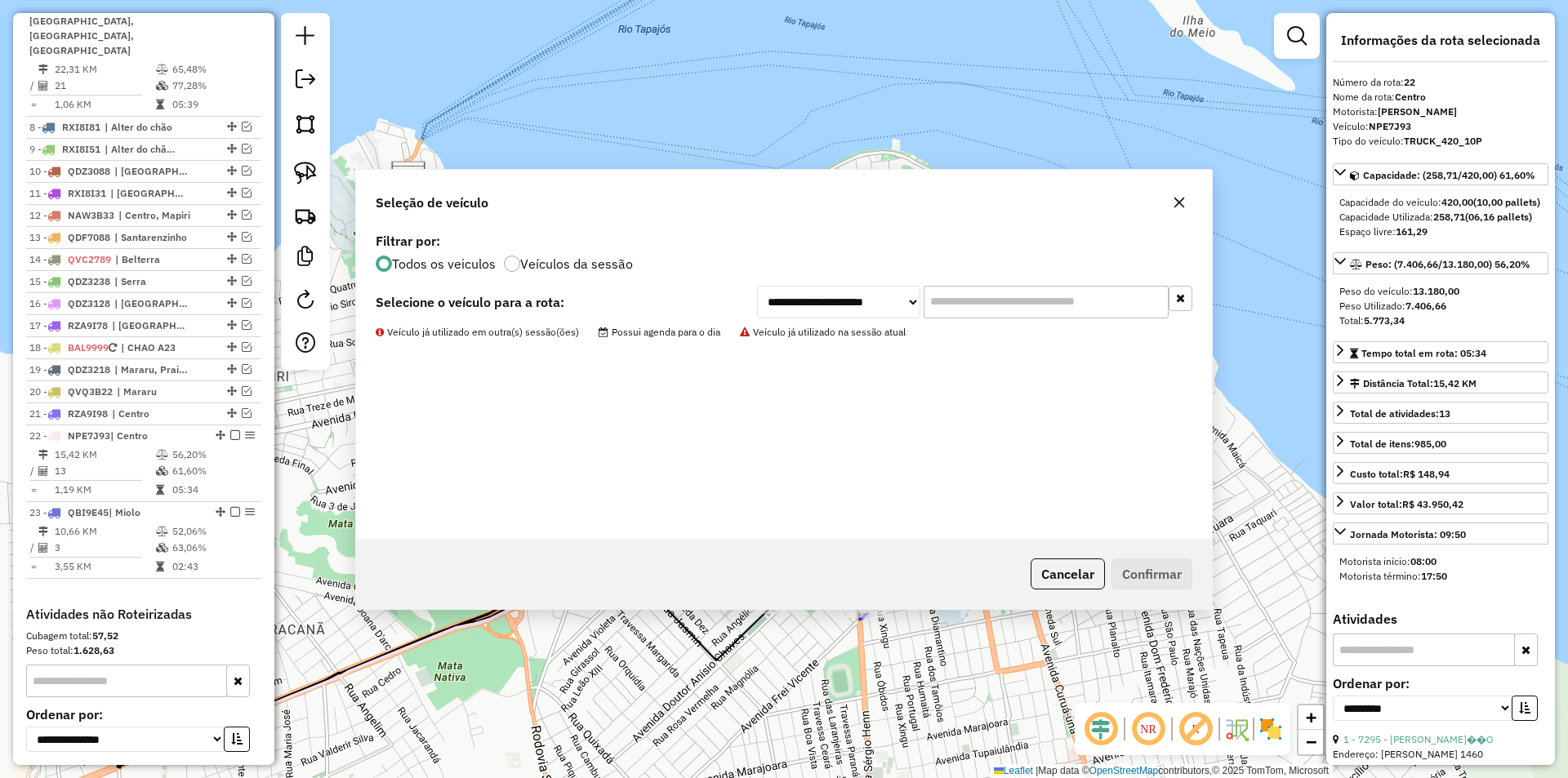
scroll to position [937, 0]
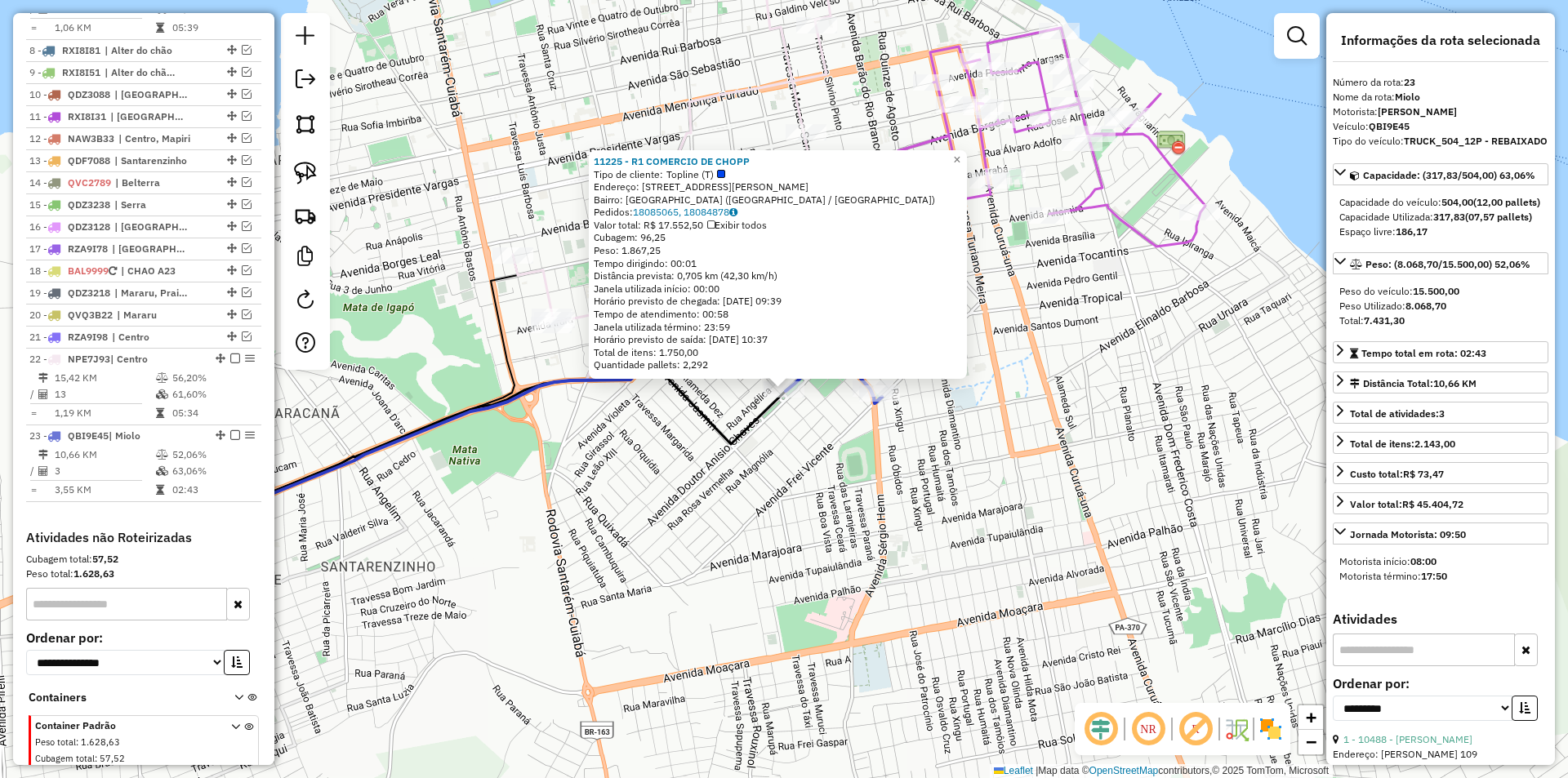
click at [840, 537] on div "11225 - R1 COMERCIO DE CHOPP Tipo de cliente: Topline (T) Endereço: AV DOUTOR A…" at bounding box center [784, 389] width 1568 height 778
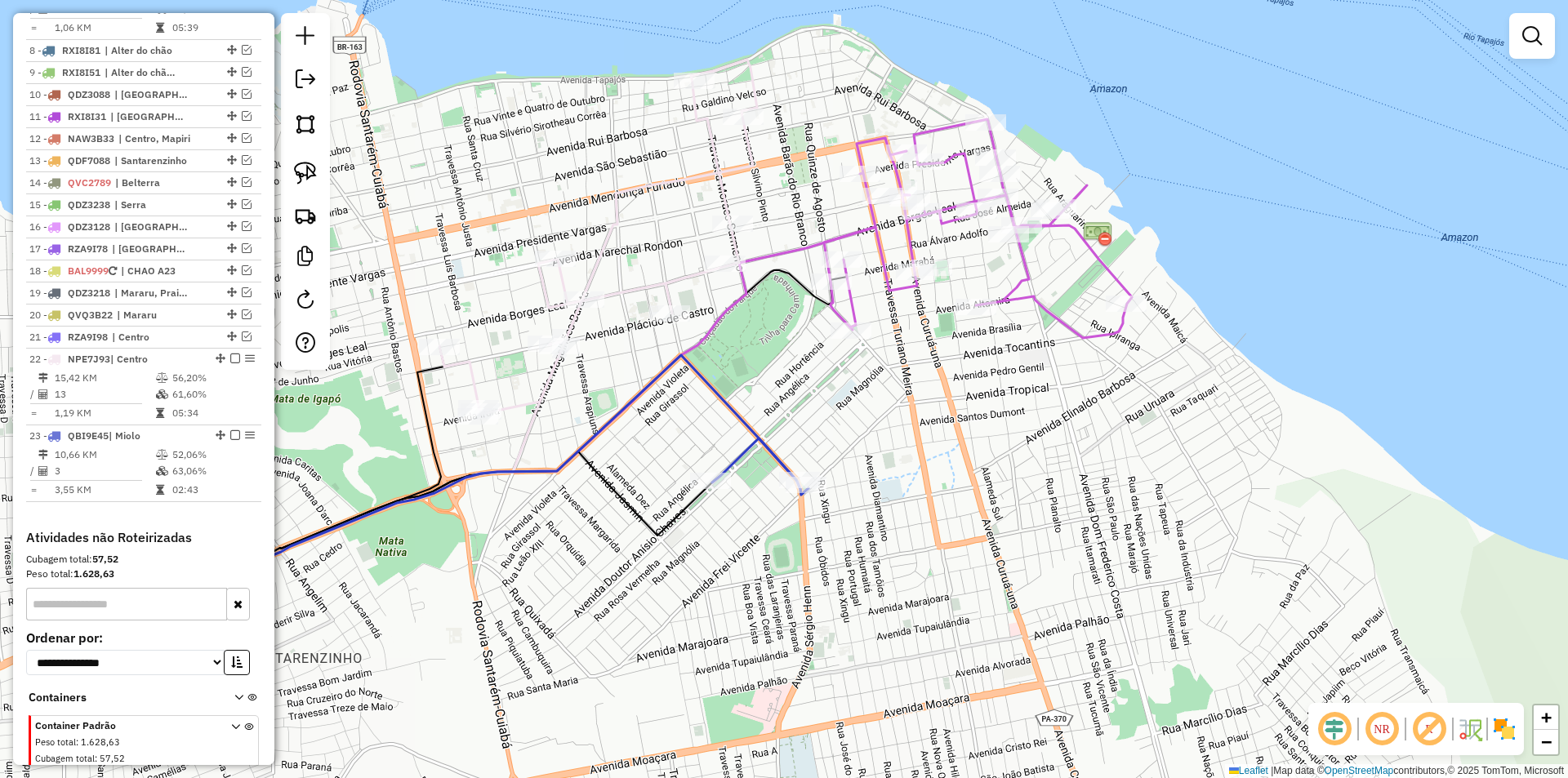
drag, startPoint x: 840, startPoint y: 537, endPoint x: 724, endPoint y: 679, distance: 183.4
click at [726, 687] on div "Janela de atendimento Grade de atendimento Capacidade Transportadoras Veículos …" at bounding box center [784, 389] width 1568 height 778
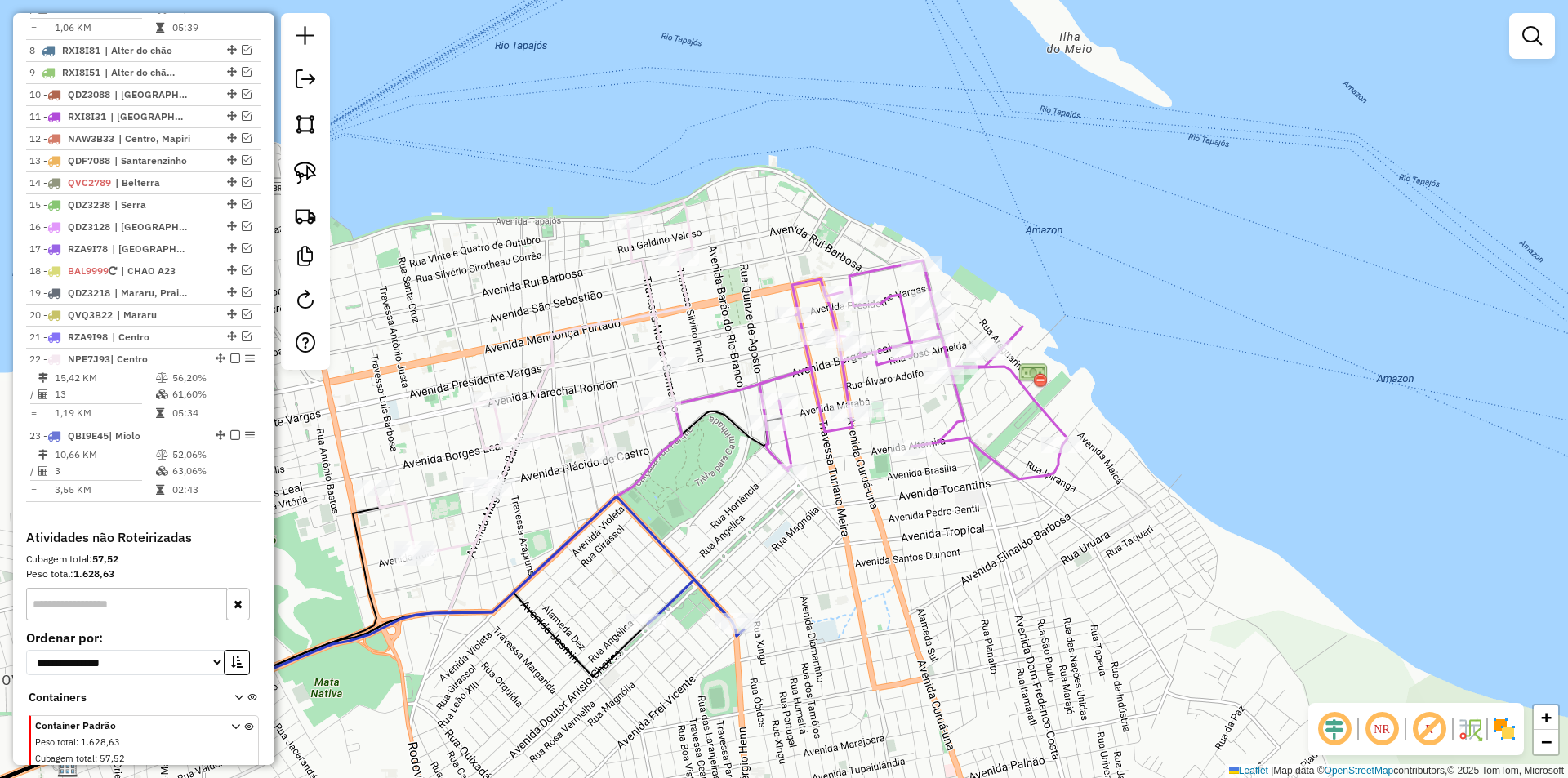
drag, startPoint x: 876, startPoint y: 598, endPoint x: 867, endPoint y: 598, distance: 9.0
click at [869, 611] on div "Janela de atendimento Grade de atendimento Capacidade Transportadoras Veículos …" at bounding box center [784, 389] width 1568 height 778
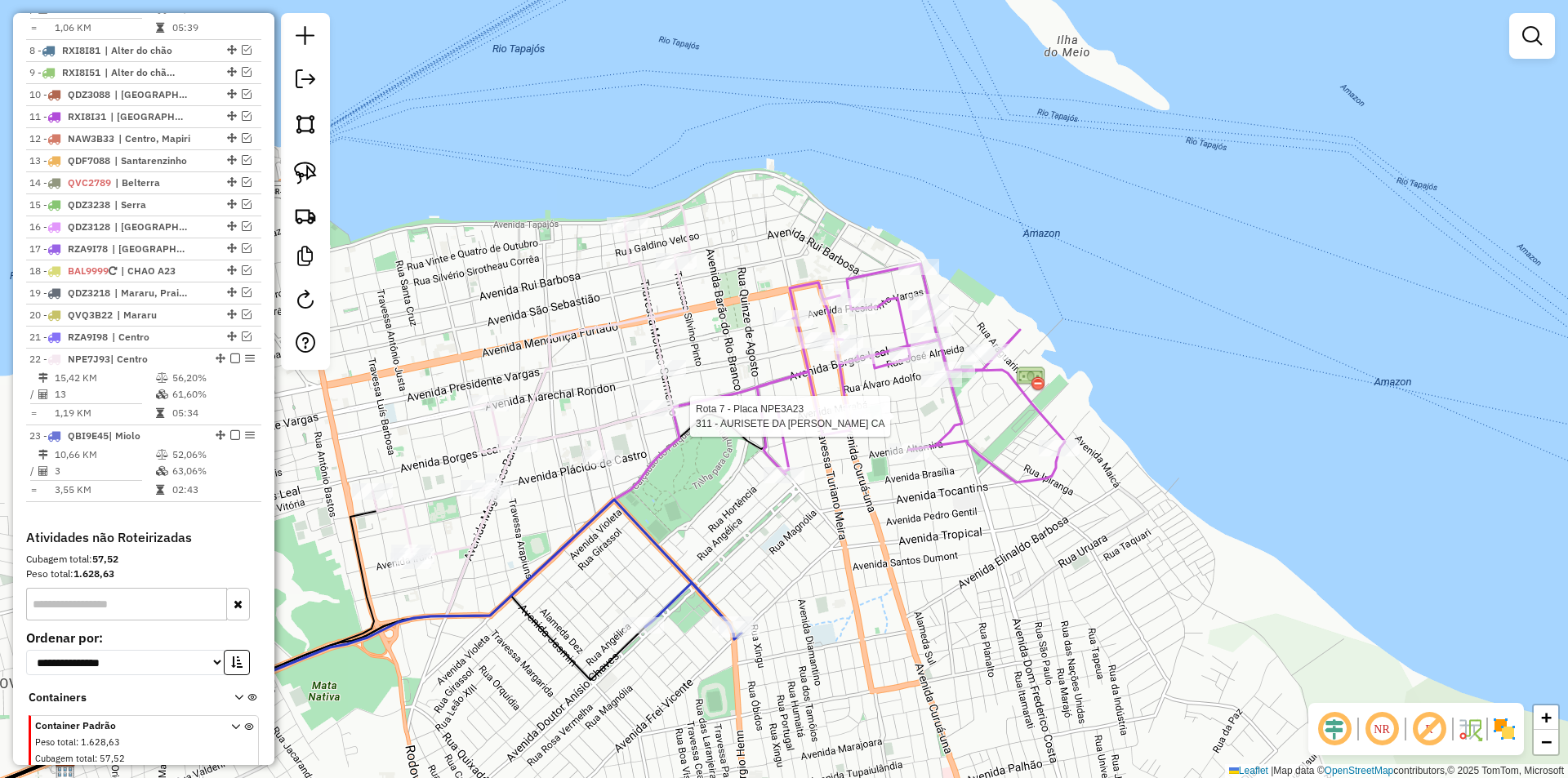
select select "**********"
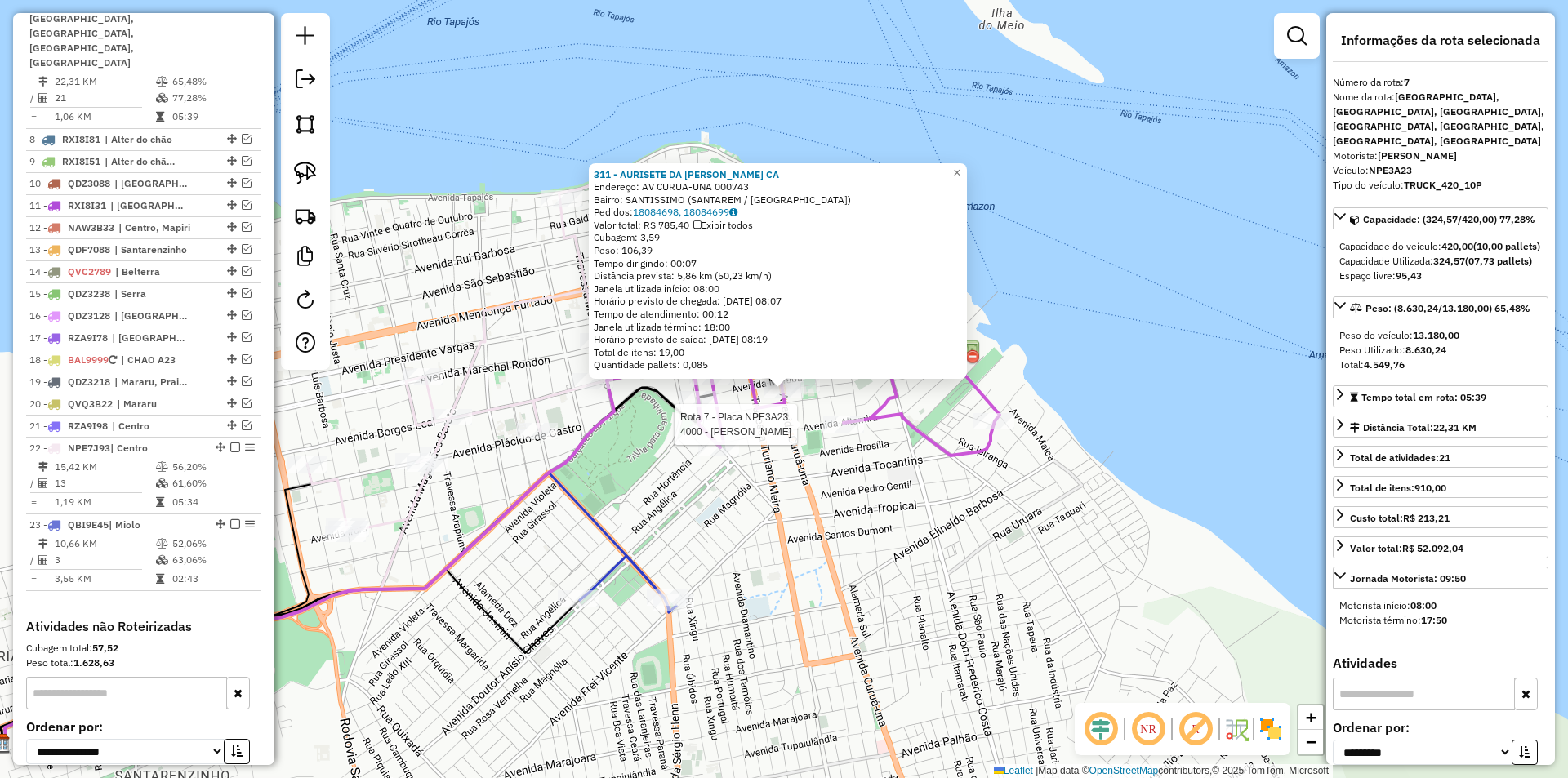
scroll to position [799, 0]
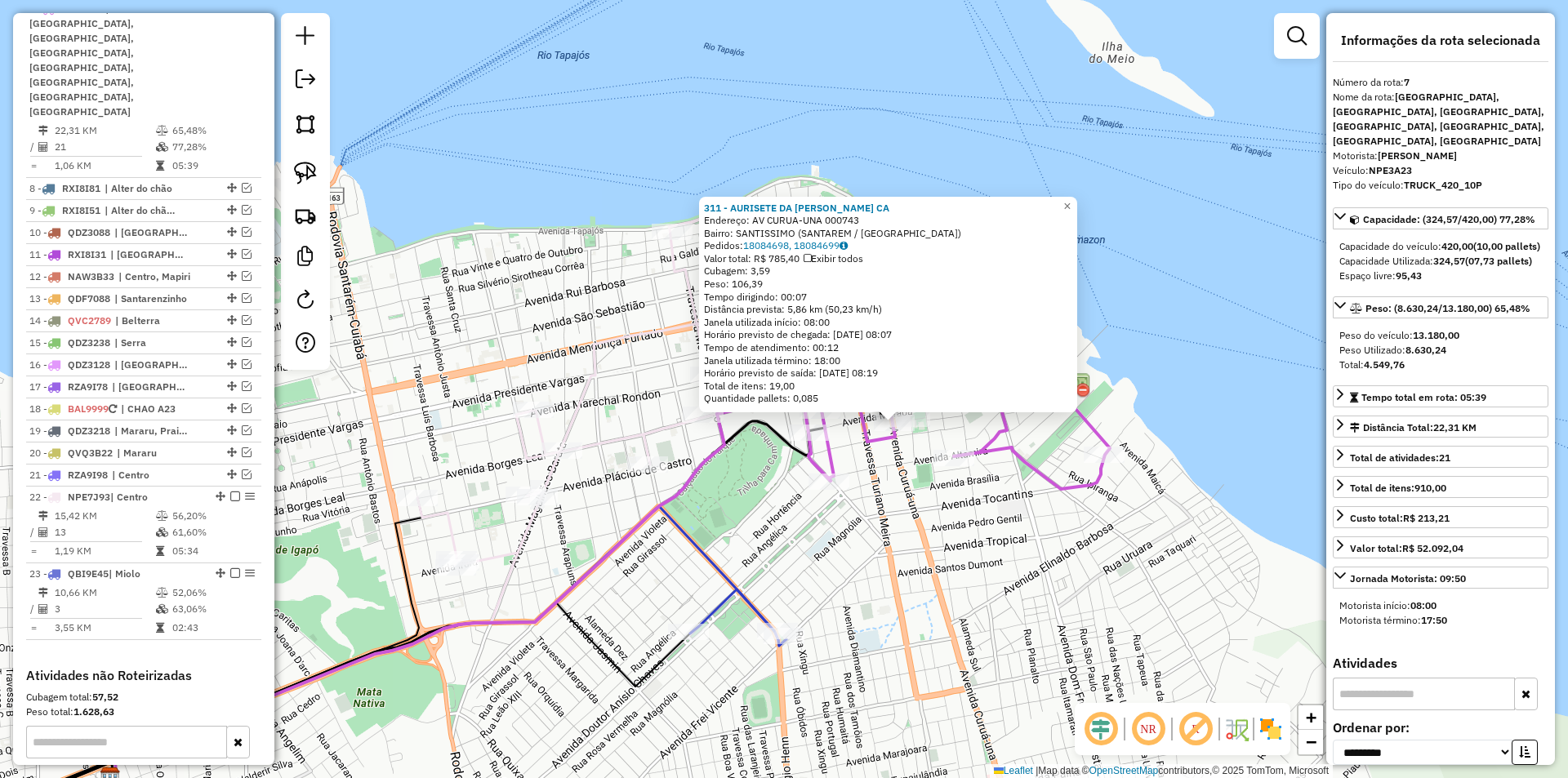
drag, startPoint x: 839, startPoint y: 555, endPoint x: 951, endPoint y: 589, distance: 117.0
click at [952, 589] on div "311 - AURISETE DA ROCHA CA Endereço: AV CURUA-UNA 000743 Bairro: SANTISSIMO (SA…" at bounding box center [784, 389] width 1568 height 778
click at [946, 588] on div "311 - AURISETE DA ROCHA CA Endereço: AV CURUA-UNA 000743 Bairro: SANTISSIMO (SA…" at bounding box center [784, 389] width 1568 height 778
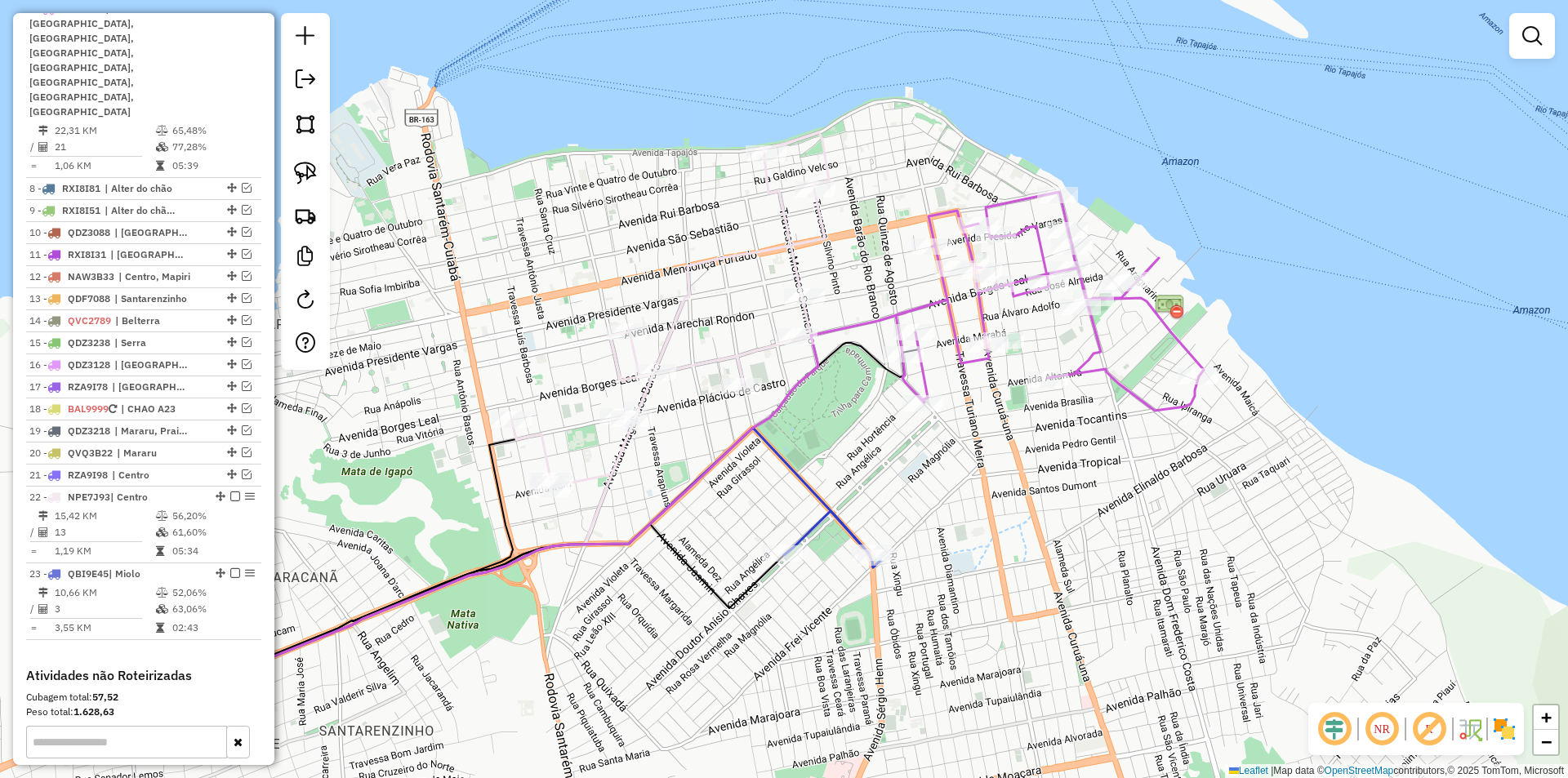
drag, startPoint x: 927, startPoint y: 577, endPoint x: 1024, endPoint y: 492, distance: 129.0
click at [1024, 492] on div "Janela de atendimento Grade de atendimento Capacidade Transportadoras Veículos …" at bounding box center [784, 389] width 1568 height 778
click at [243, 404] on em at bounding box center [246, 408] width 10 height 10
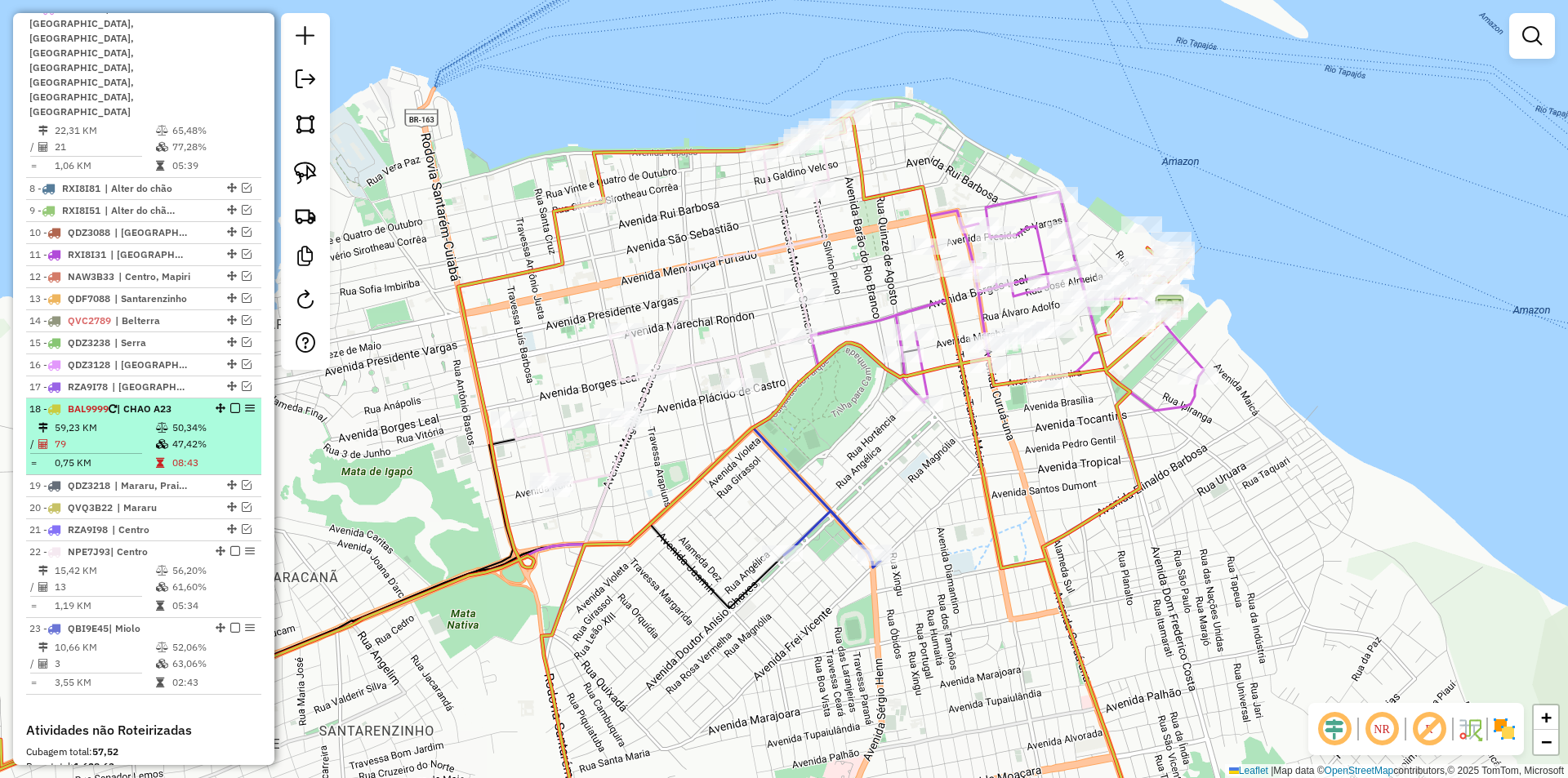
click at [233, 420] on td "50,34%" at bounding box center [213, 428] width 83 height 16
select select "**********"
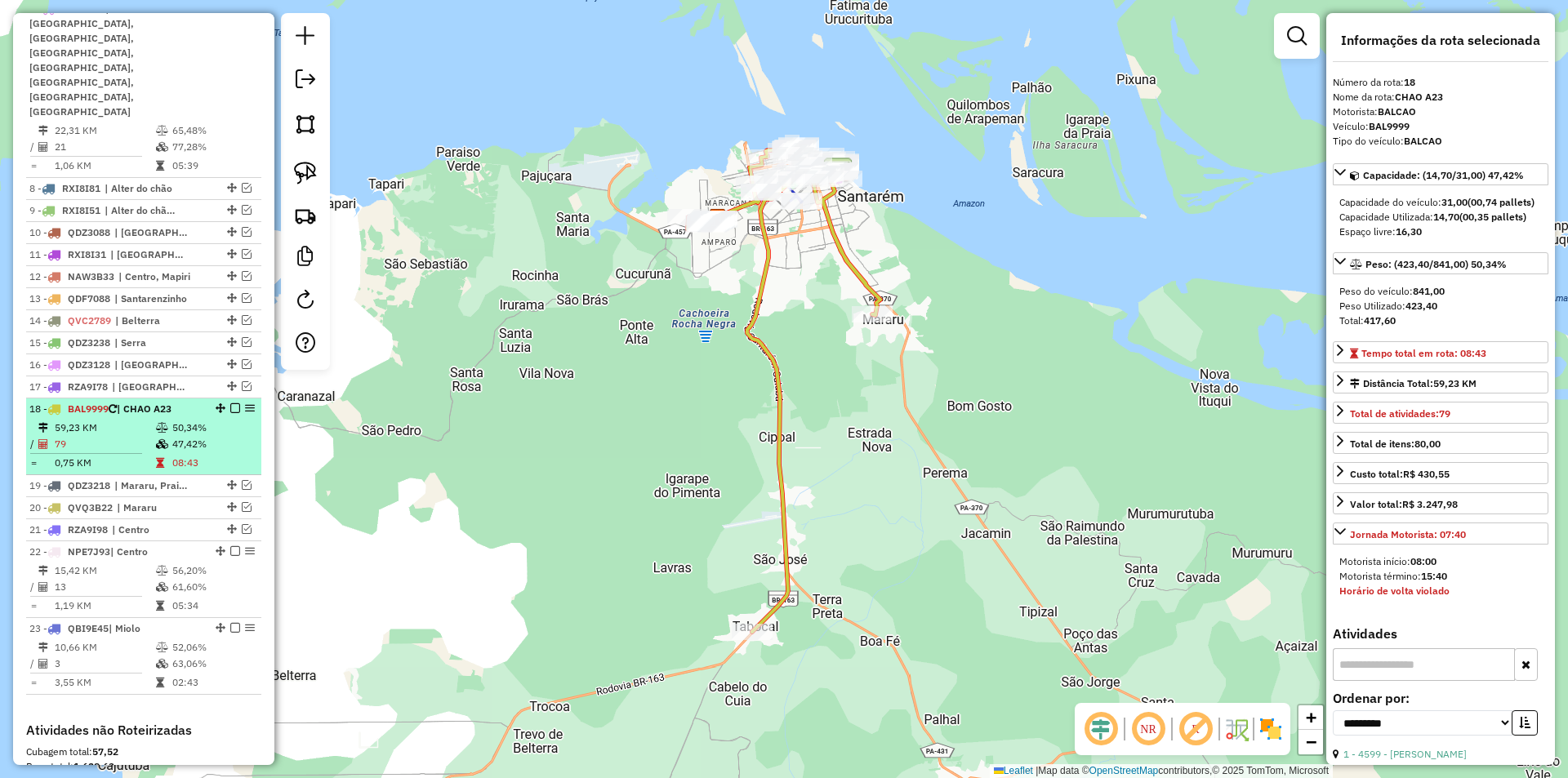
click at [233, 404] on em at bounding box center [235, 408] width 10 height 10
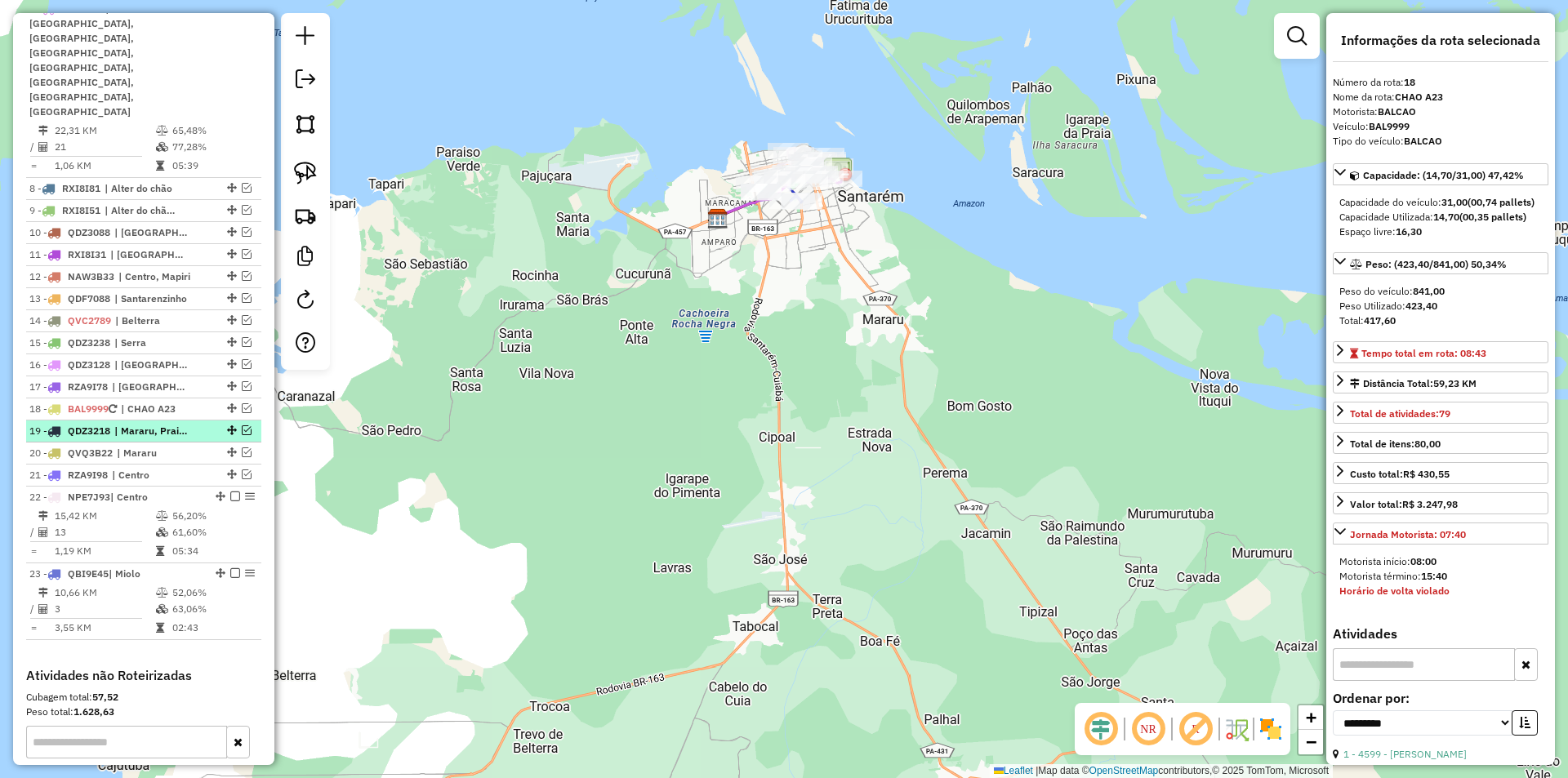
click at [207, 425] on div at bounding box center [229, 429] width 49 height 10
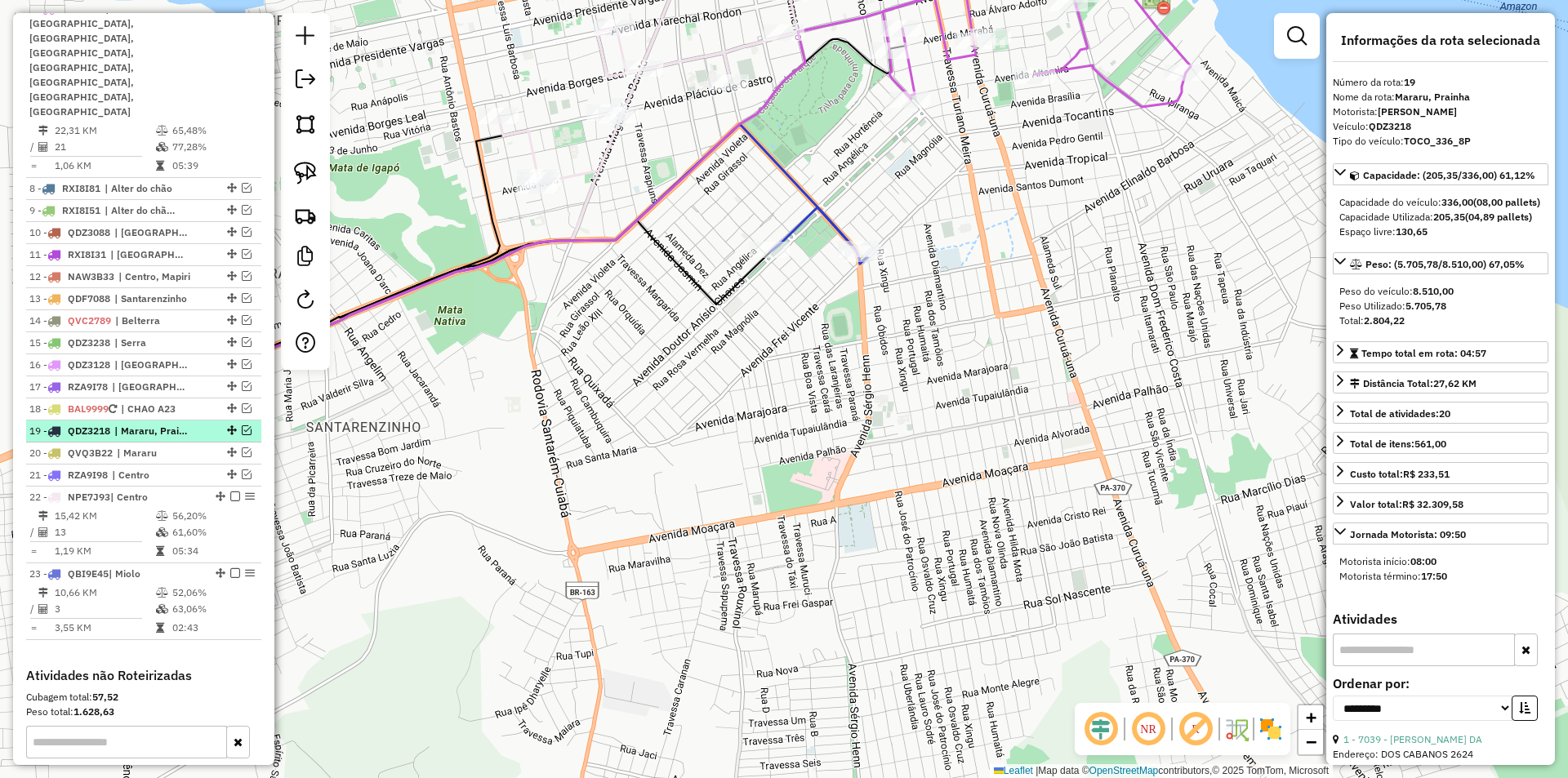
scroll to position [636, 0]
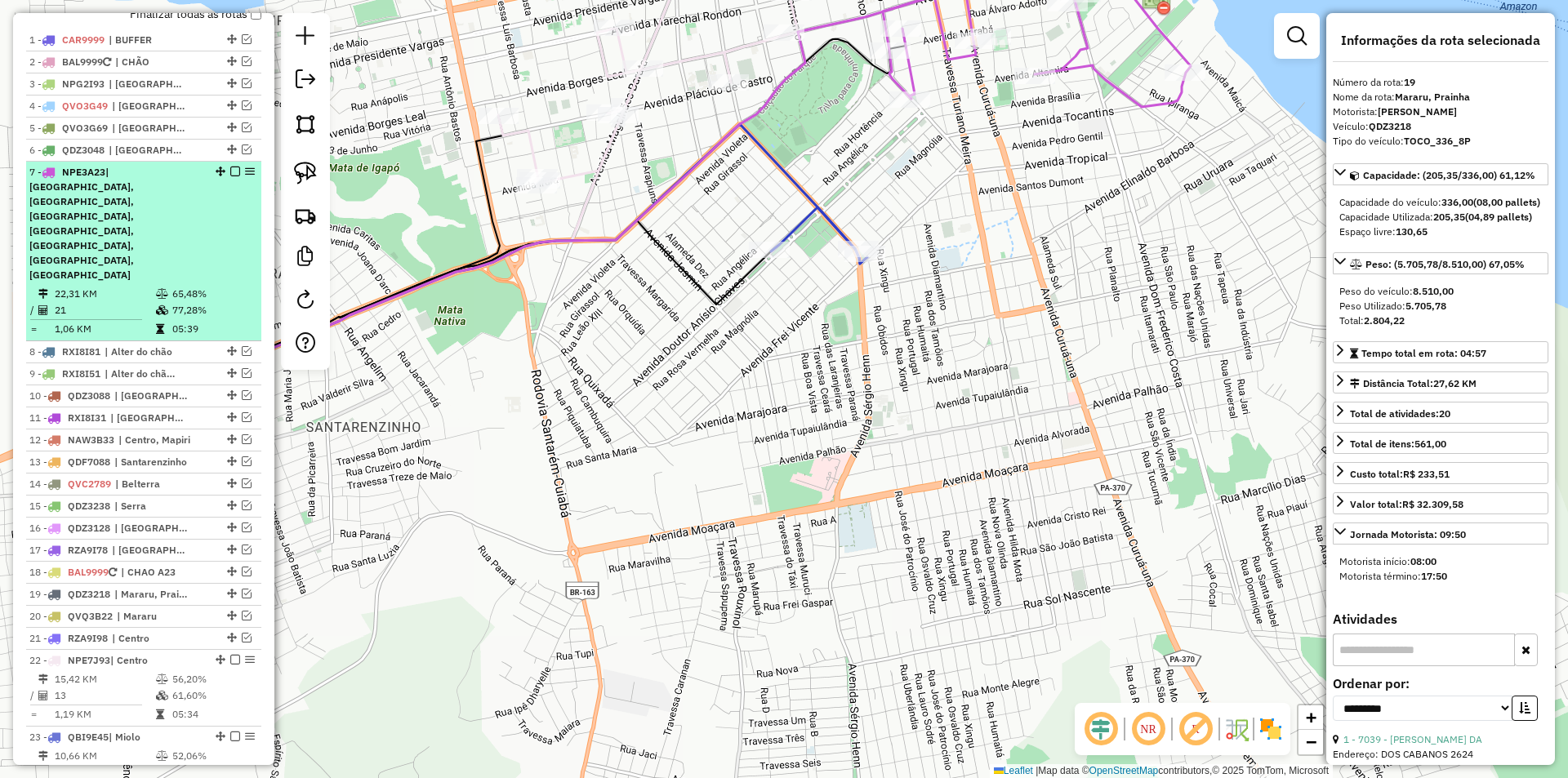
click at [157, 224] on div "7 - NPE3A23 | Centro, Maracanã, Mararu, Porto, Prainha, Santarenzinho, Serra" at bounding box center [116, 224] width 173 height 117
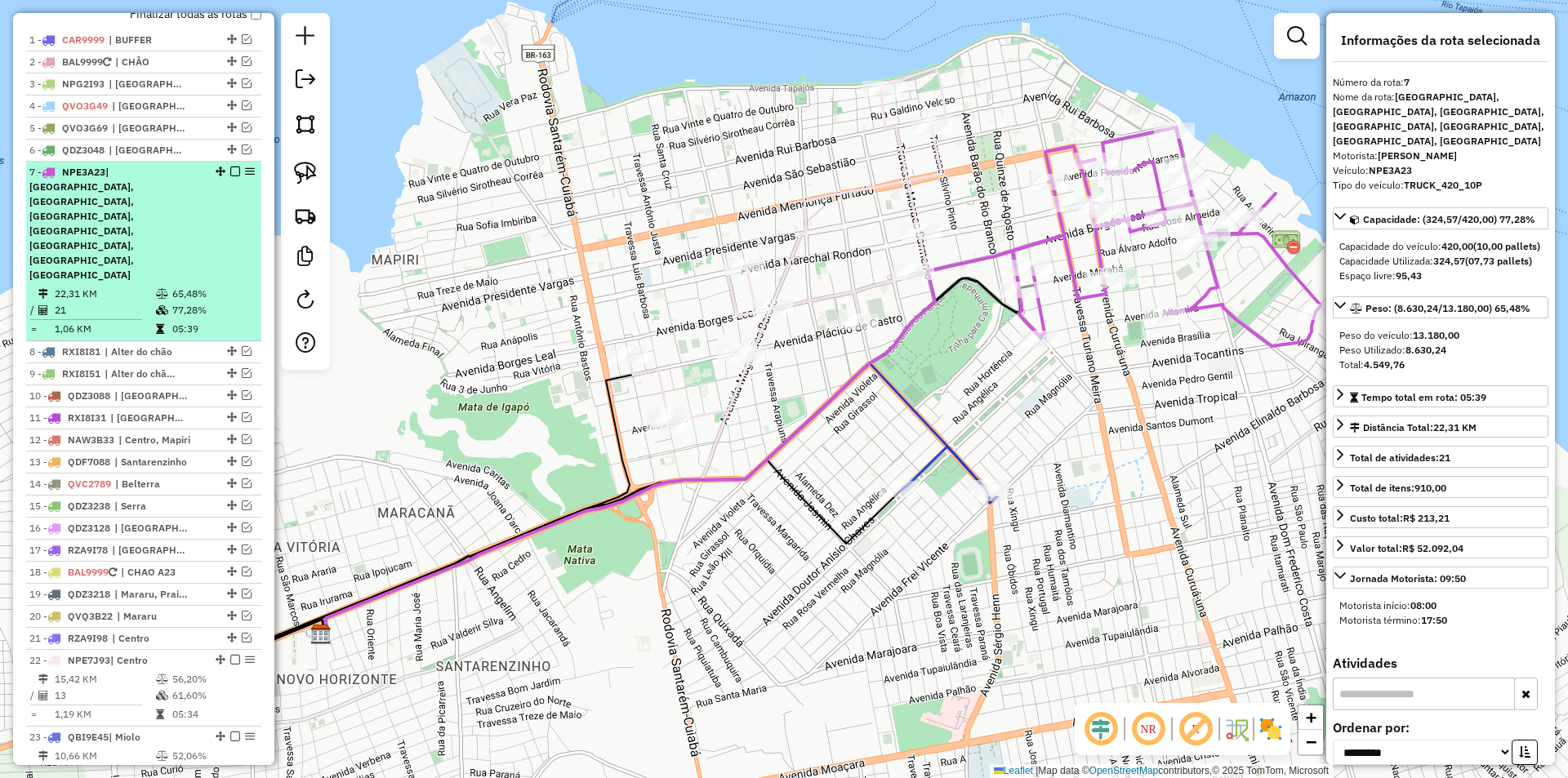
click at [230, 176] on em at bounding box center [235, 171] width 10 height 10
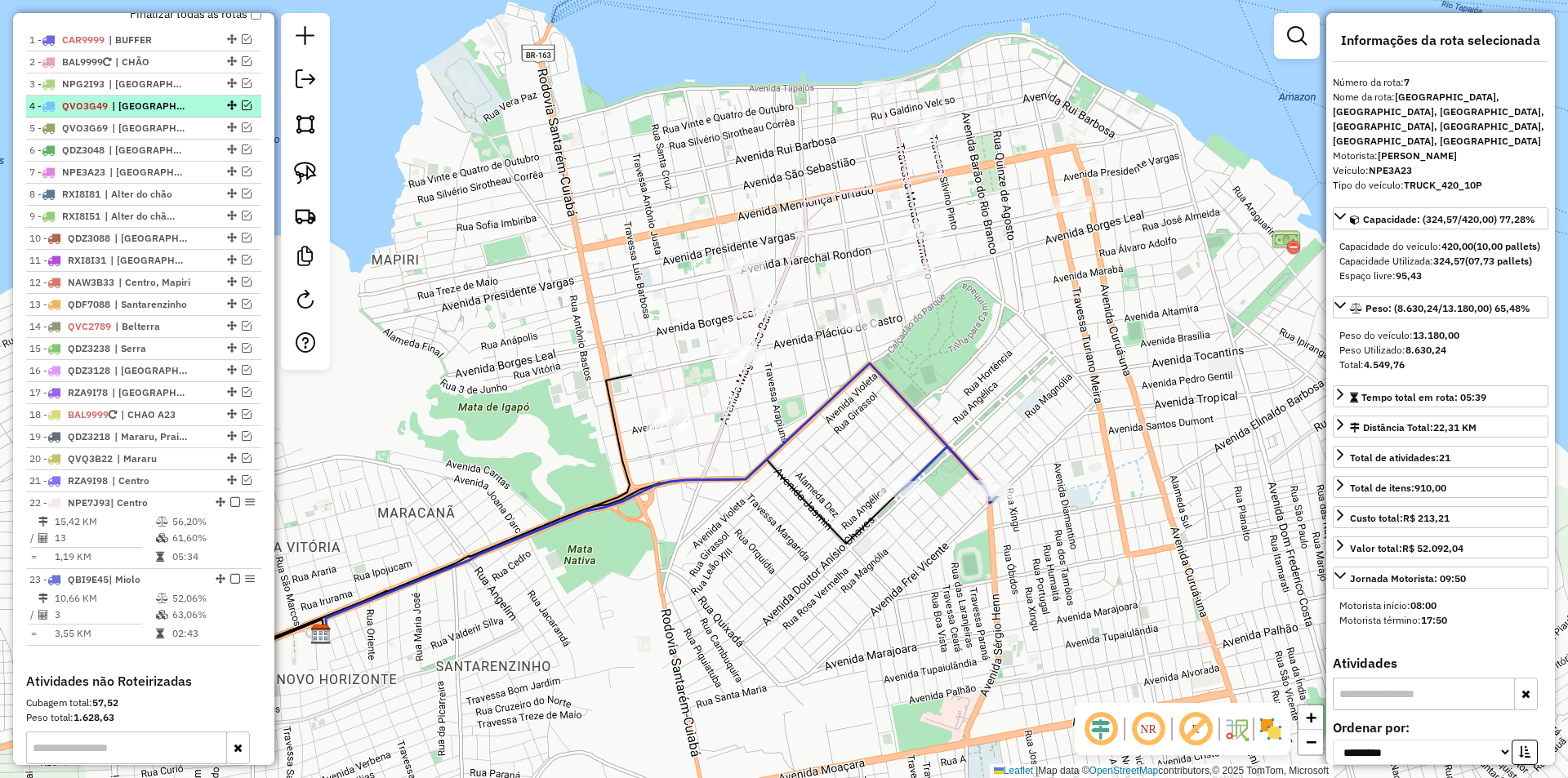
click at [187, 114] on span "| Porto, Santarenzinho" at bounding box center [149, 106] width 75 height 15
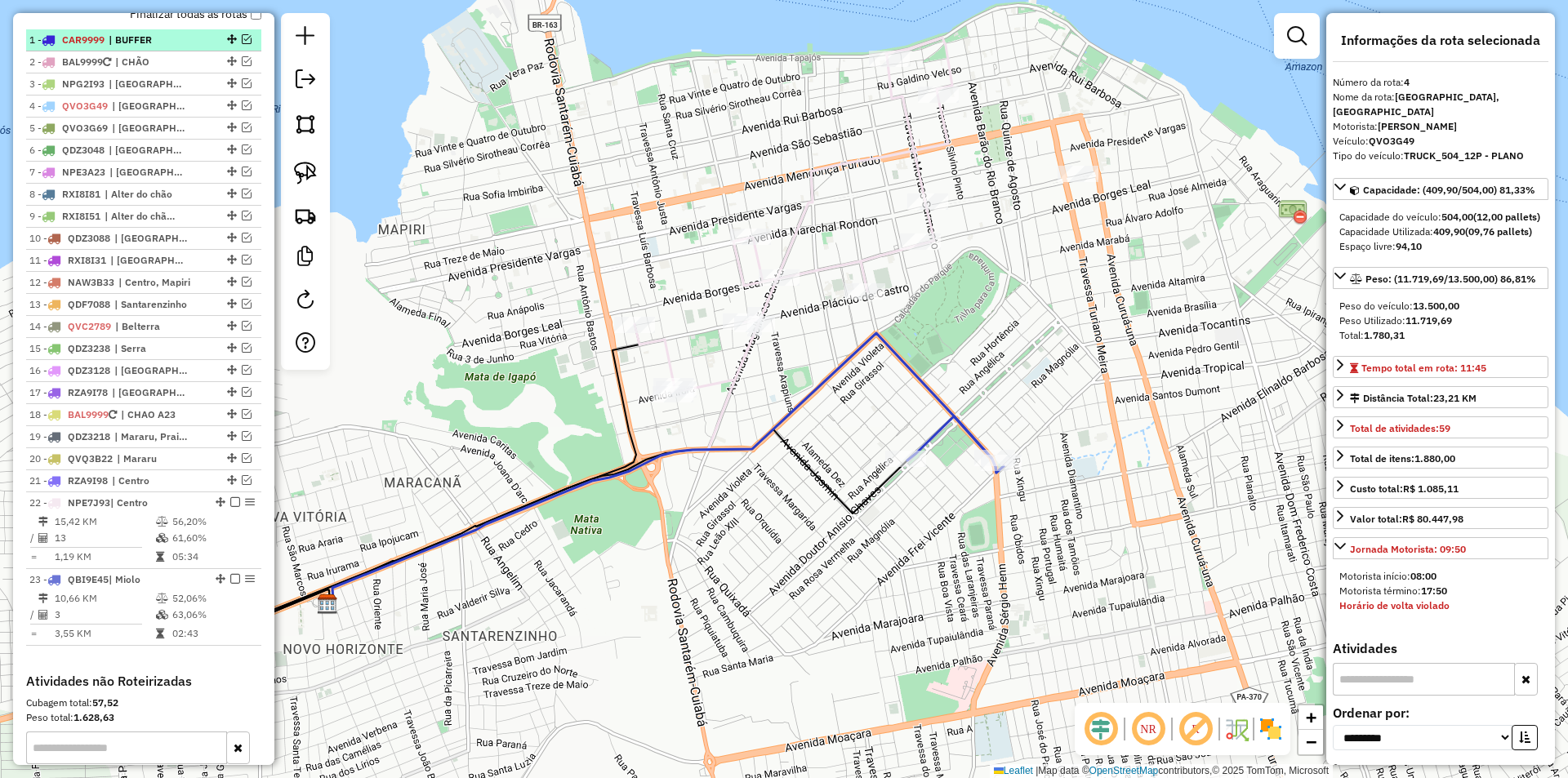
click at [242, 44] on em at bounding box center [246, 39] width 10 height 10
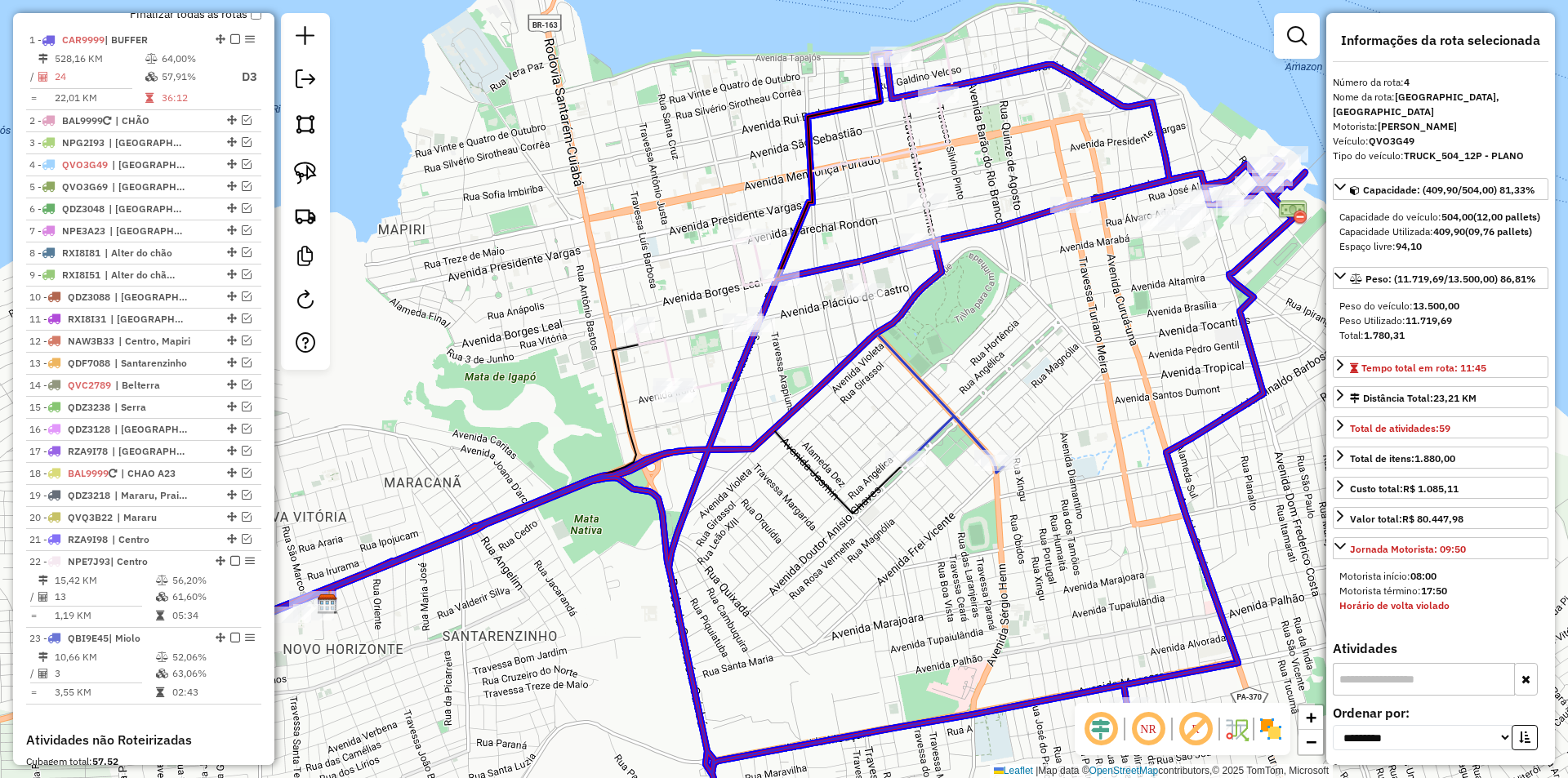
click at [1089, 205] on div at bounding box center [1071, 205] width 41 height 16
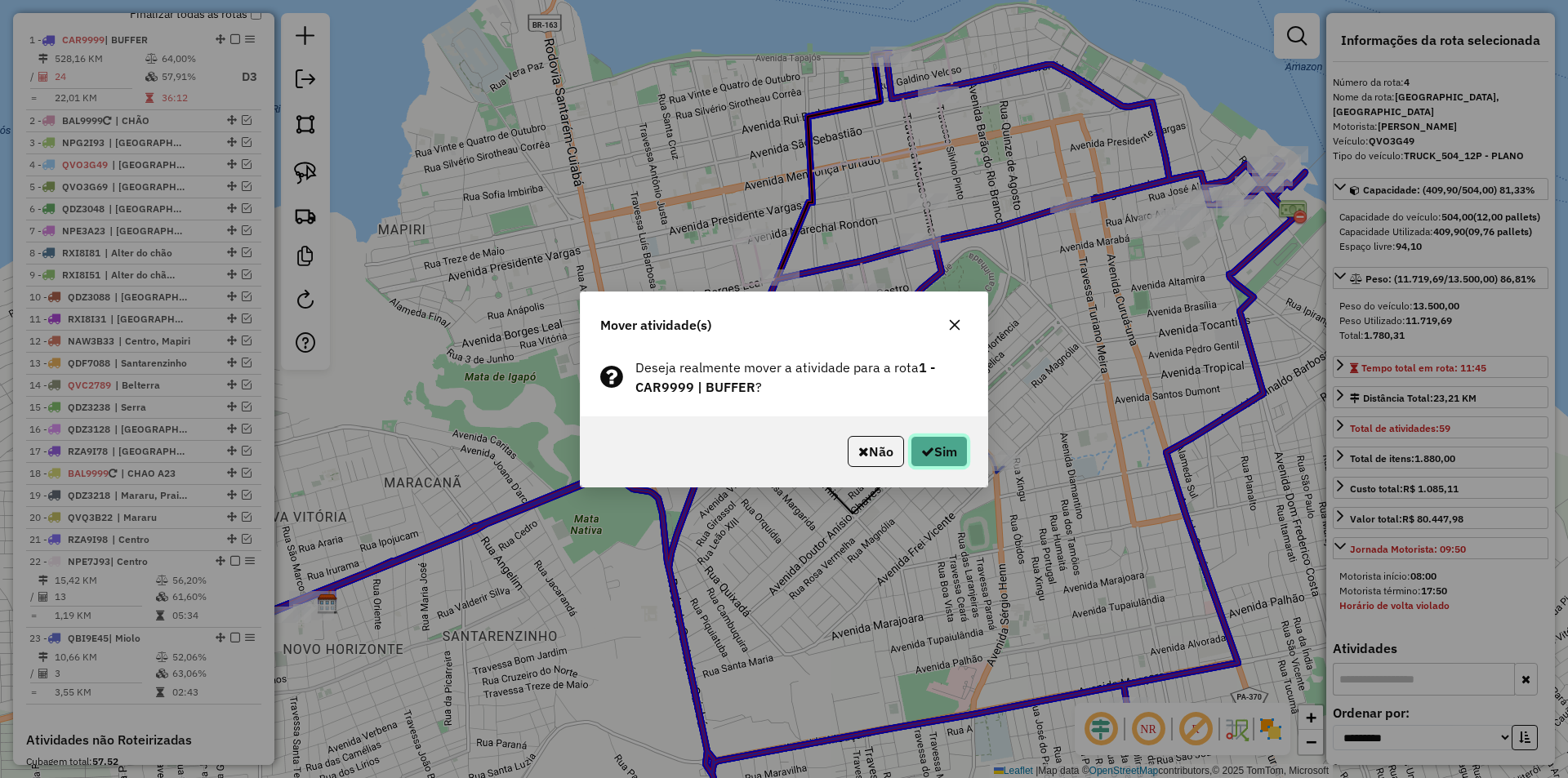
click at [934, 437] on button "Sim" at bounding box center [939, 451] width 57 height 31
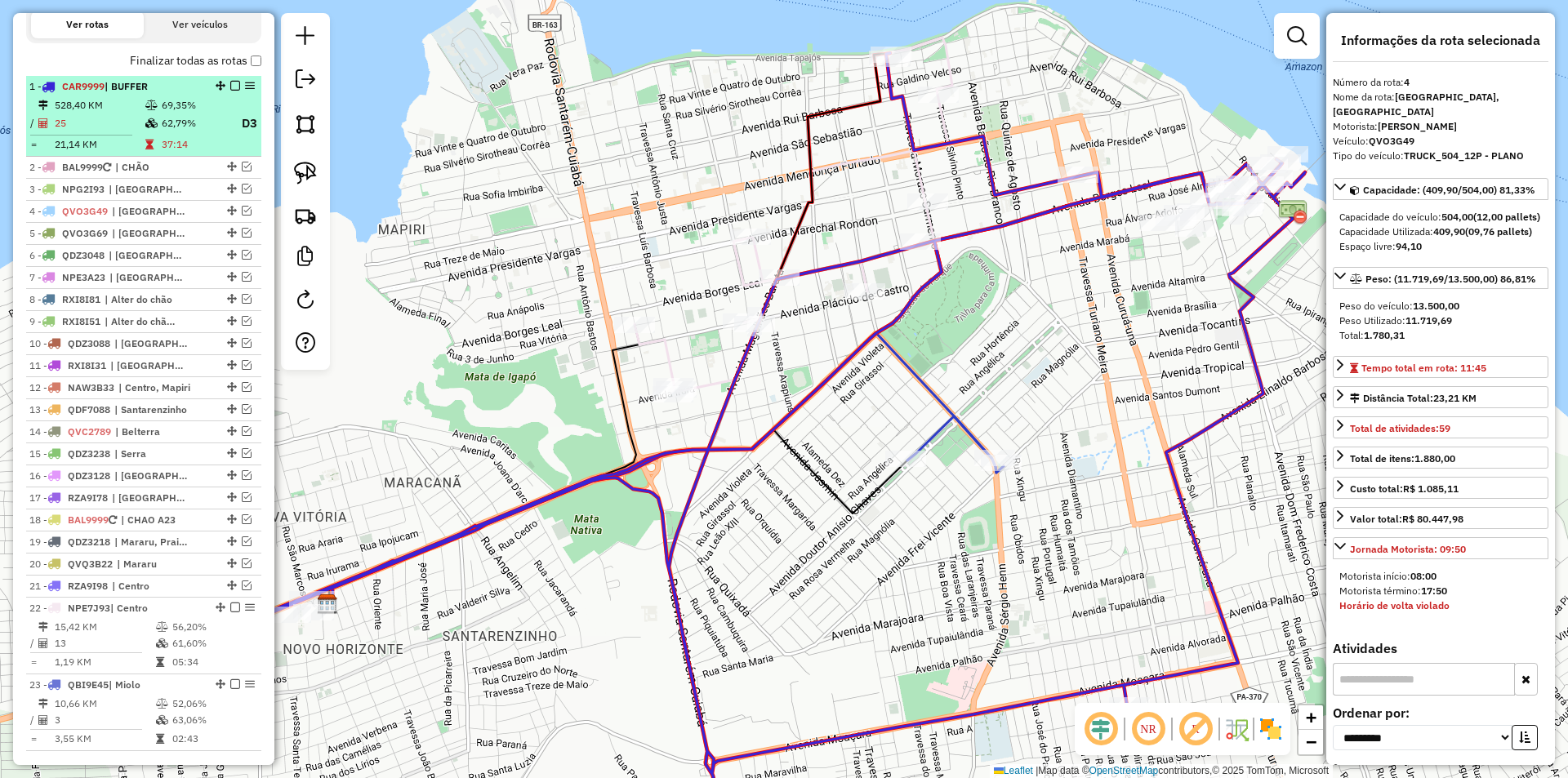
scroll to position [573, 0]
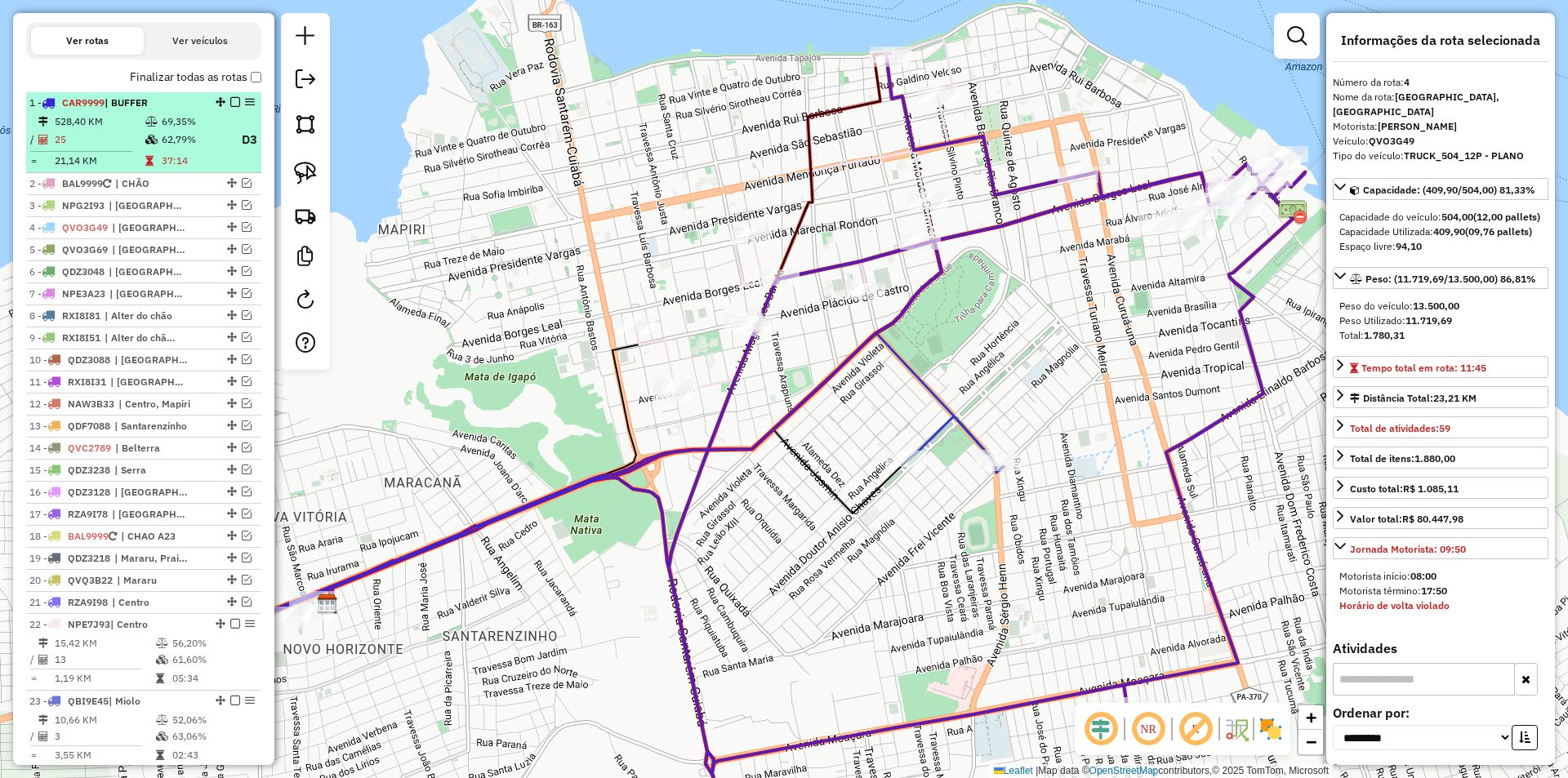
click at [231, 107] on em at bounding box center [235, 101] width 10 height 10
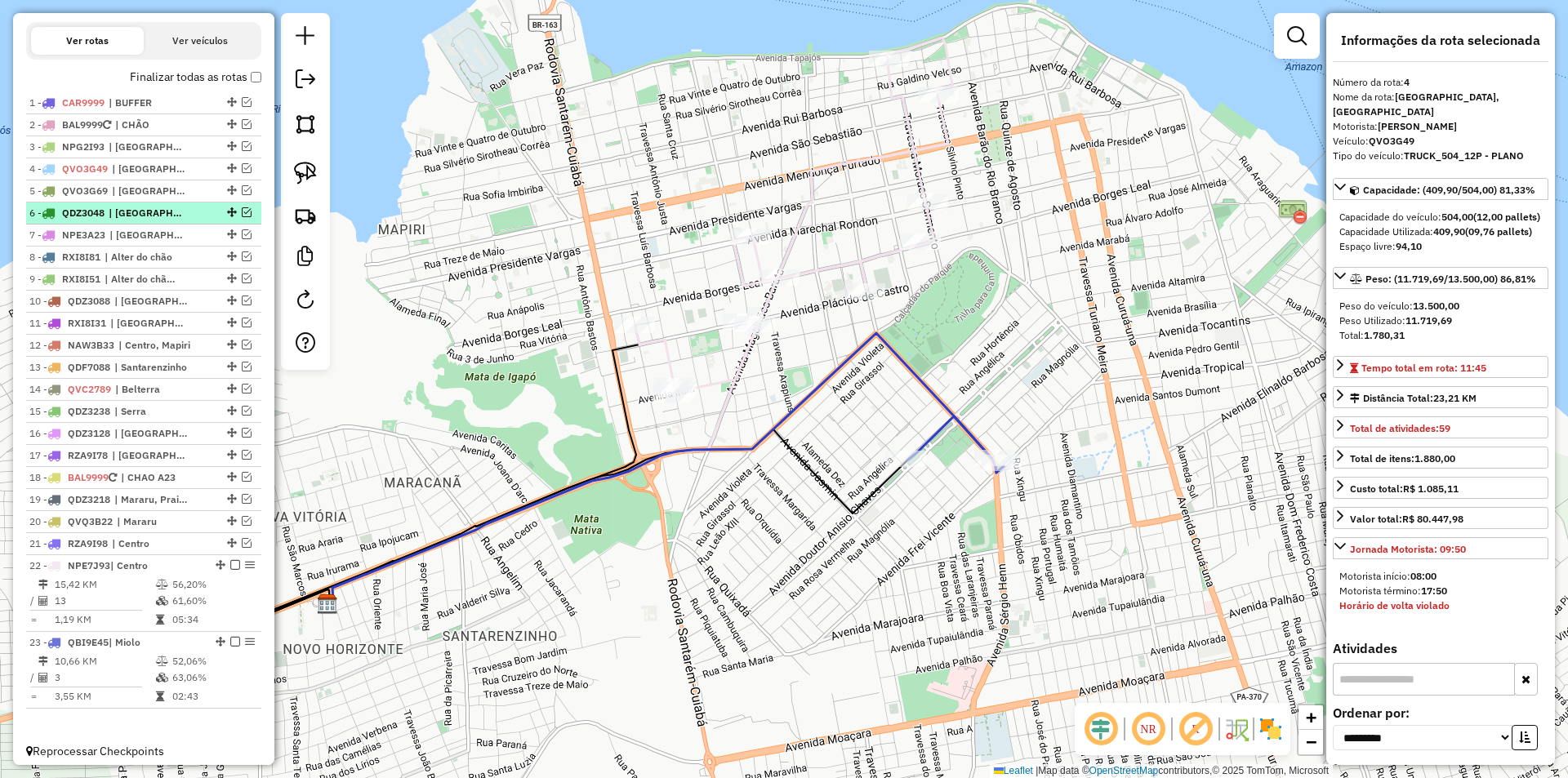
click at [194, 221] on div "6 - QDZ3048 | Porto, Santarenzinho" at bounding box center [116, 213] width 173 height 15
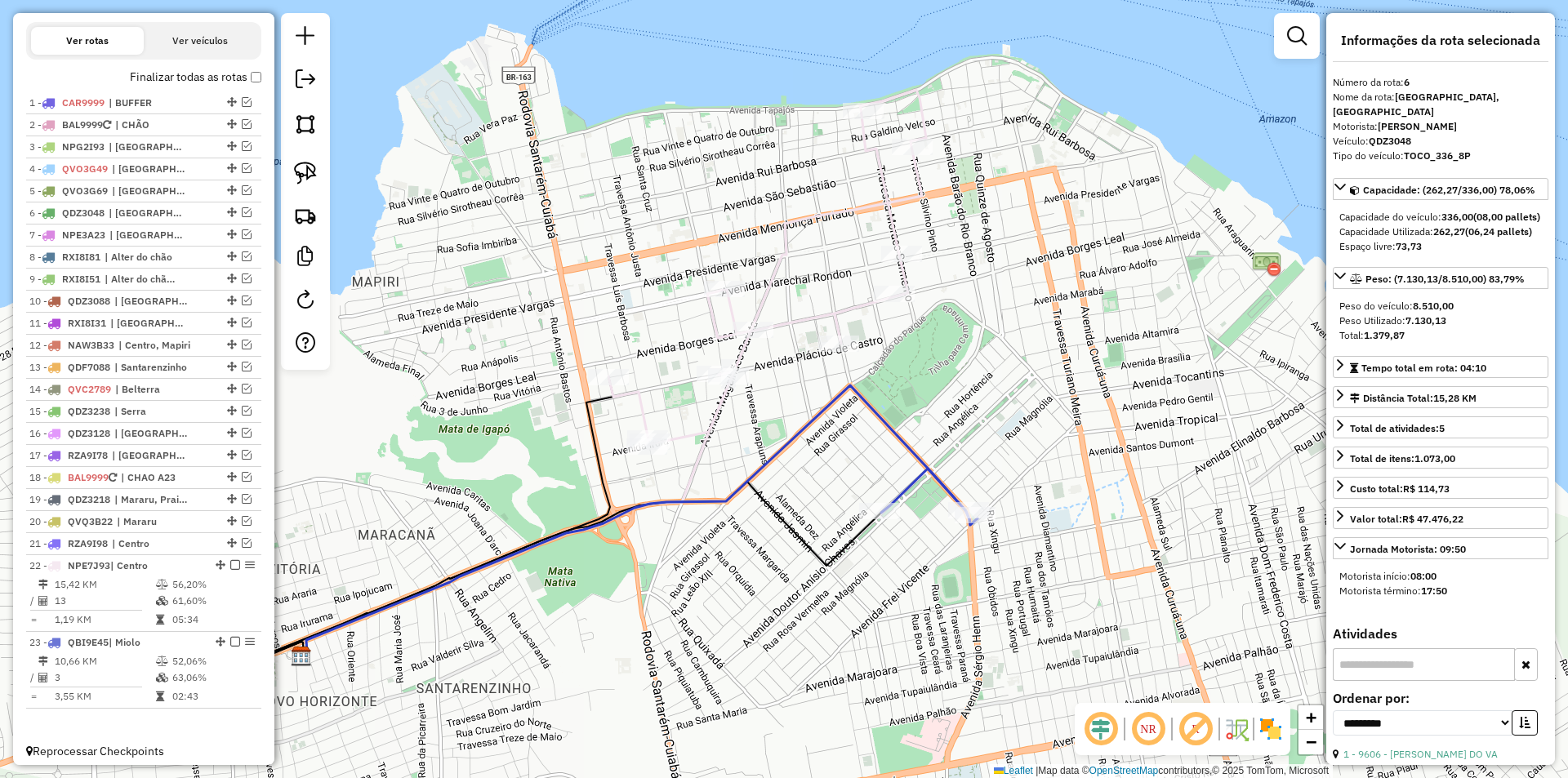
drag, startPoint x: 404, startPoint y: 205, endPoint x: 309, endPoint y: 236, distance: 99.9
click at [367, 259] on div "Janela de atendimento Grade de atendimento Capacidade Transportadoras Veículos …" at bounding box center [784, 389] width 1568 height 778
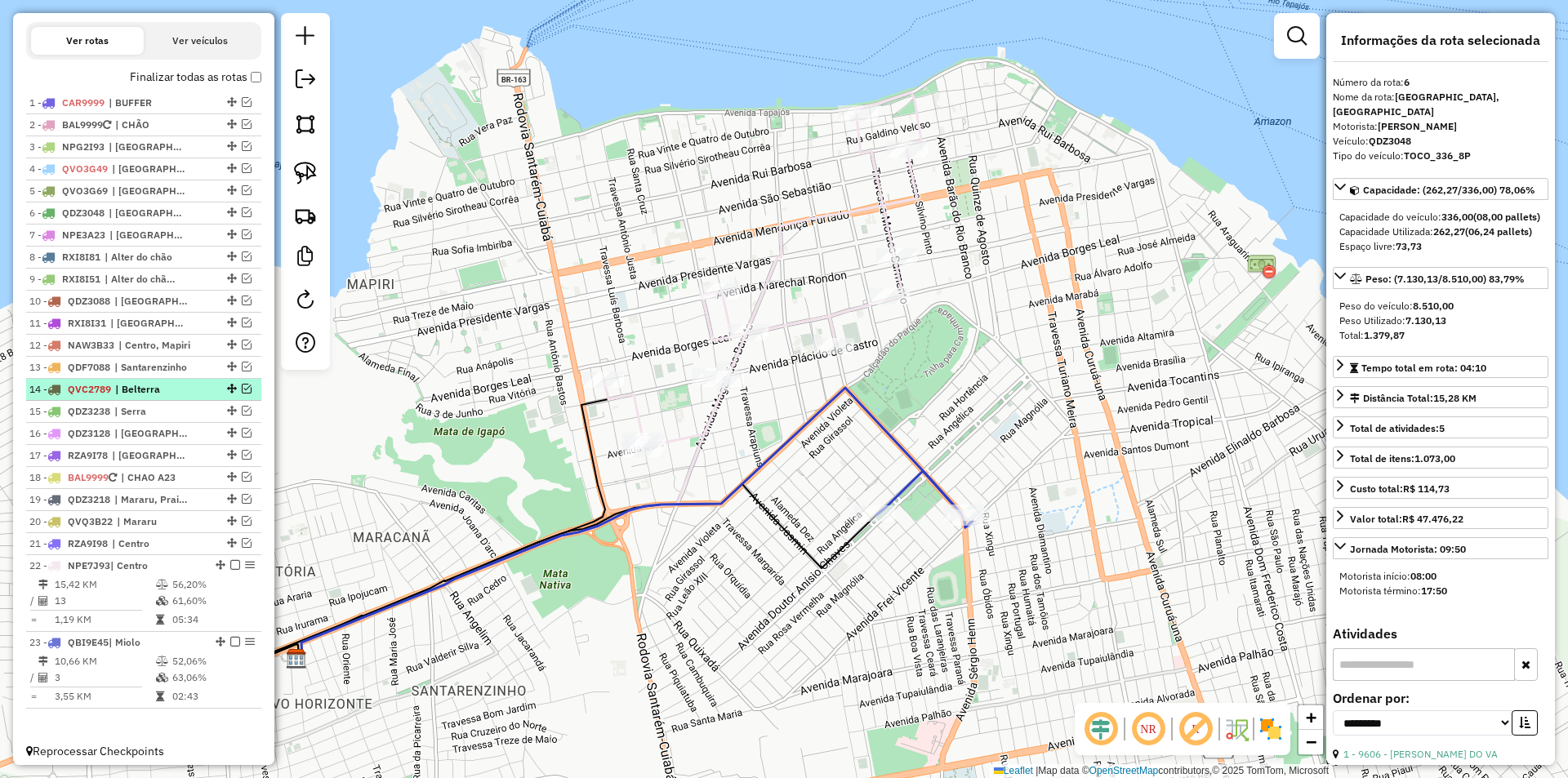
click at [155, 397] on span "| Belterra" at bounding box center [152, 389] width 75 height 15
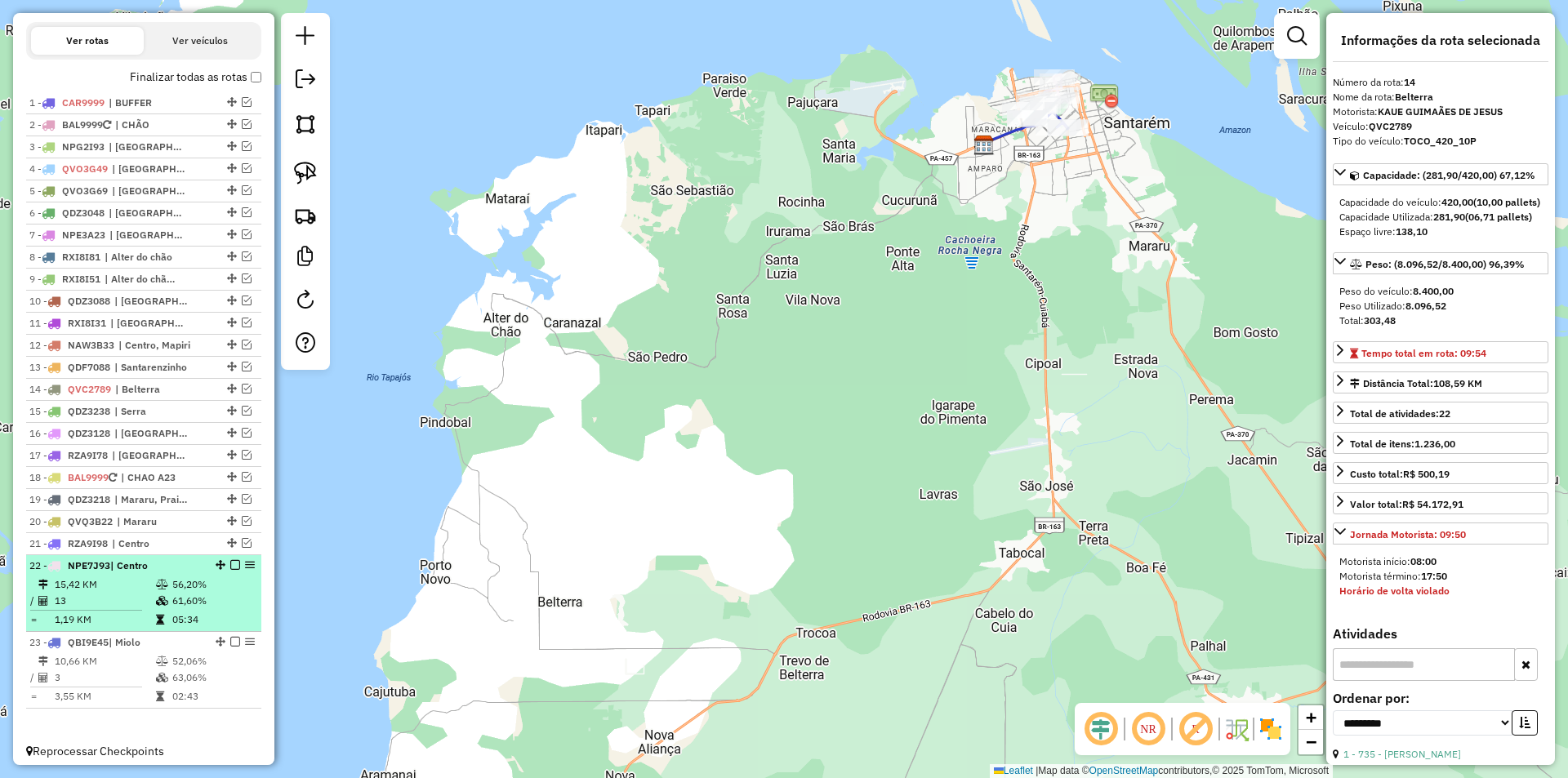
click at [166, 609] on td at bounding box center [163, 601] width 16 height 16
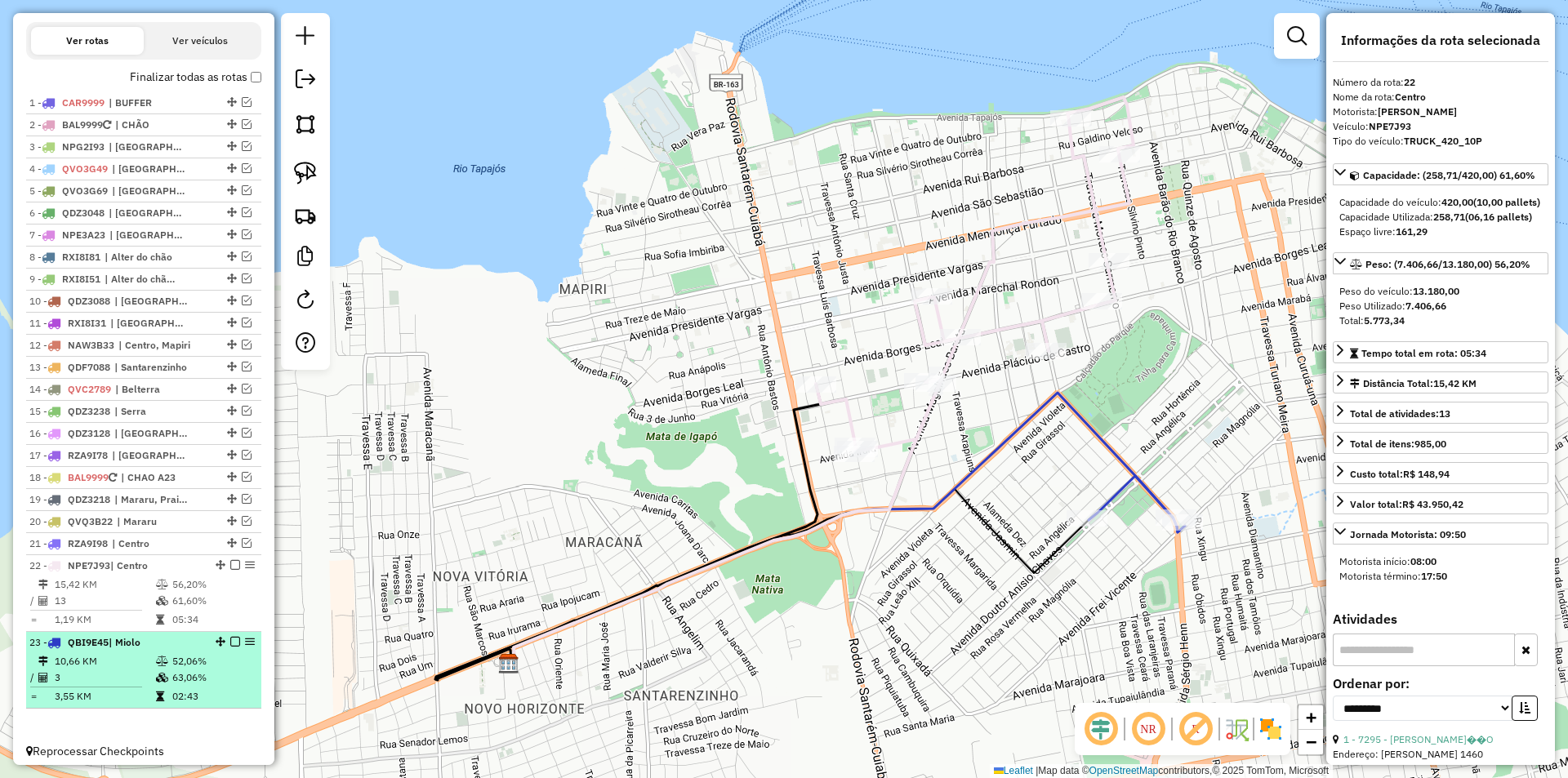
click at [195, 650] on div "23 - QBI9E45 | Miolo" at bounding box center [116, 643] width 173 height 15
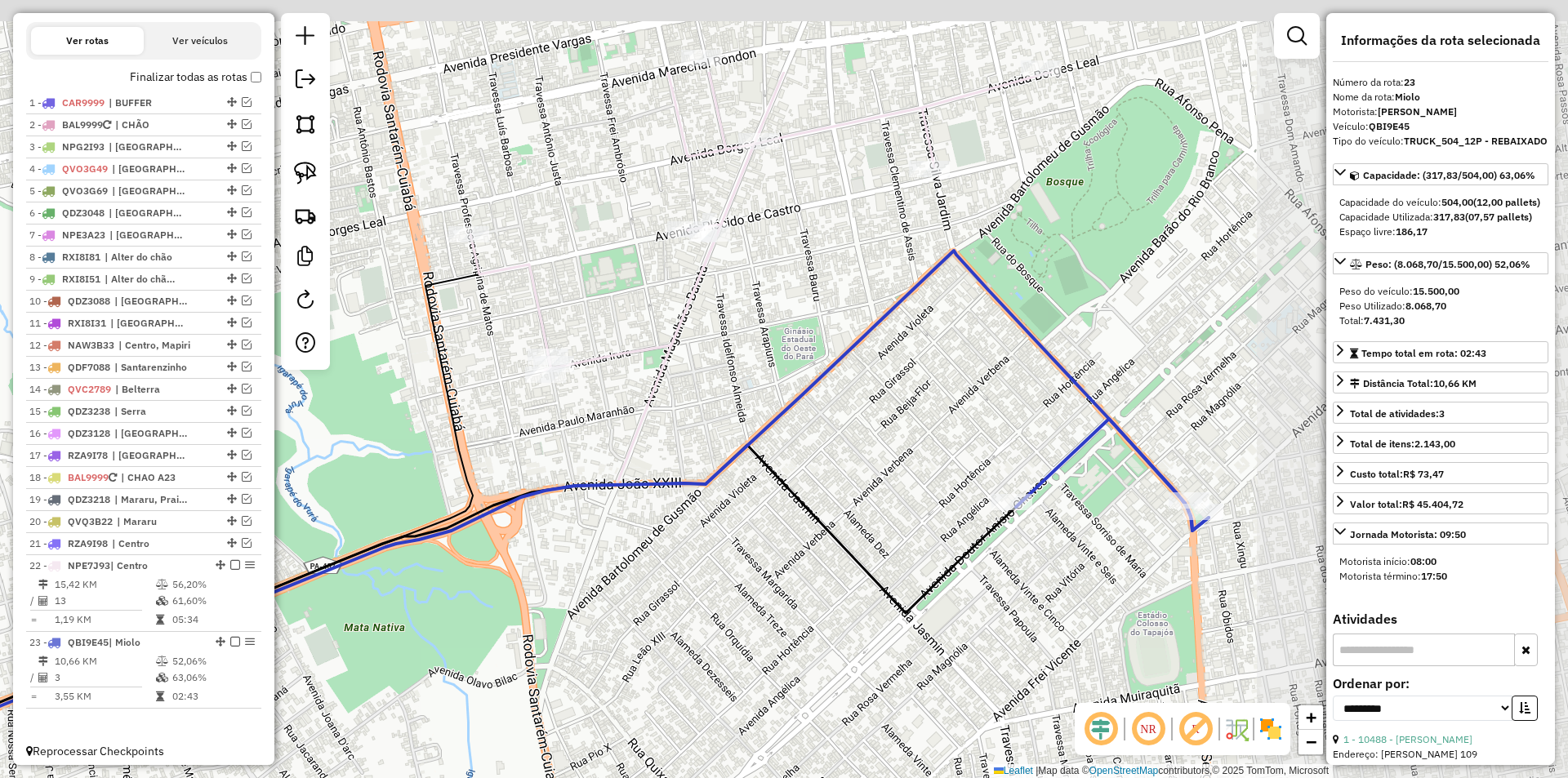
drag, startPoint x: 842, startPoint y: 160, endPoint x: 638, endPoint y: 293, distance: 243.5
click at [643, 293] on div "Janela de atendimento Grade de atendimento Capacidade Transportadoras Veículos …" at bounding box center [784, 389] width 1568 height 778
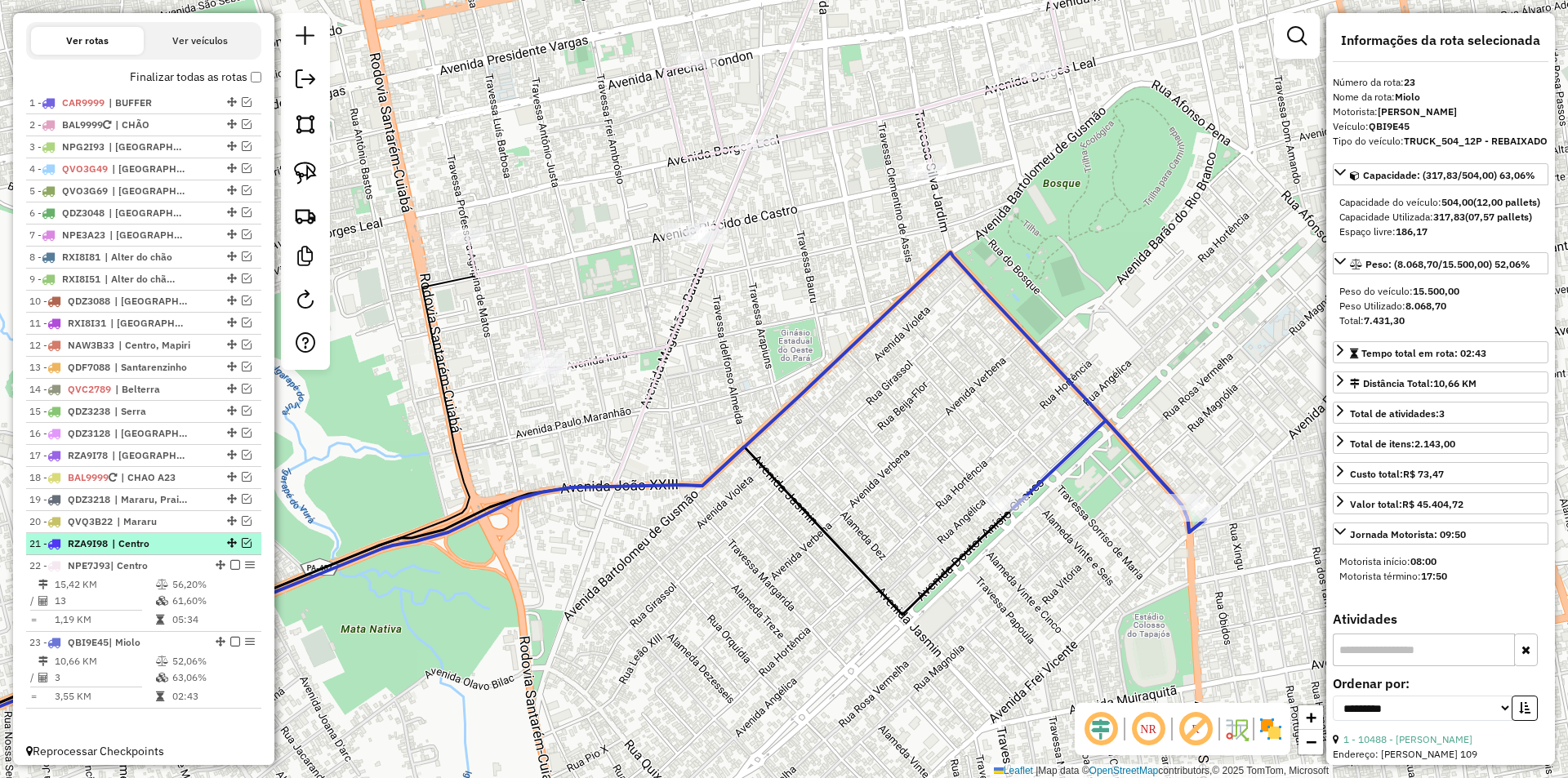
click at [243, 548] on em at bounding box center [246, 542] width 10 height 10
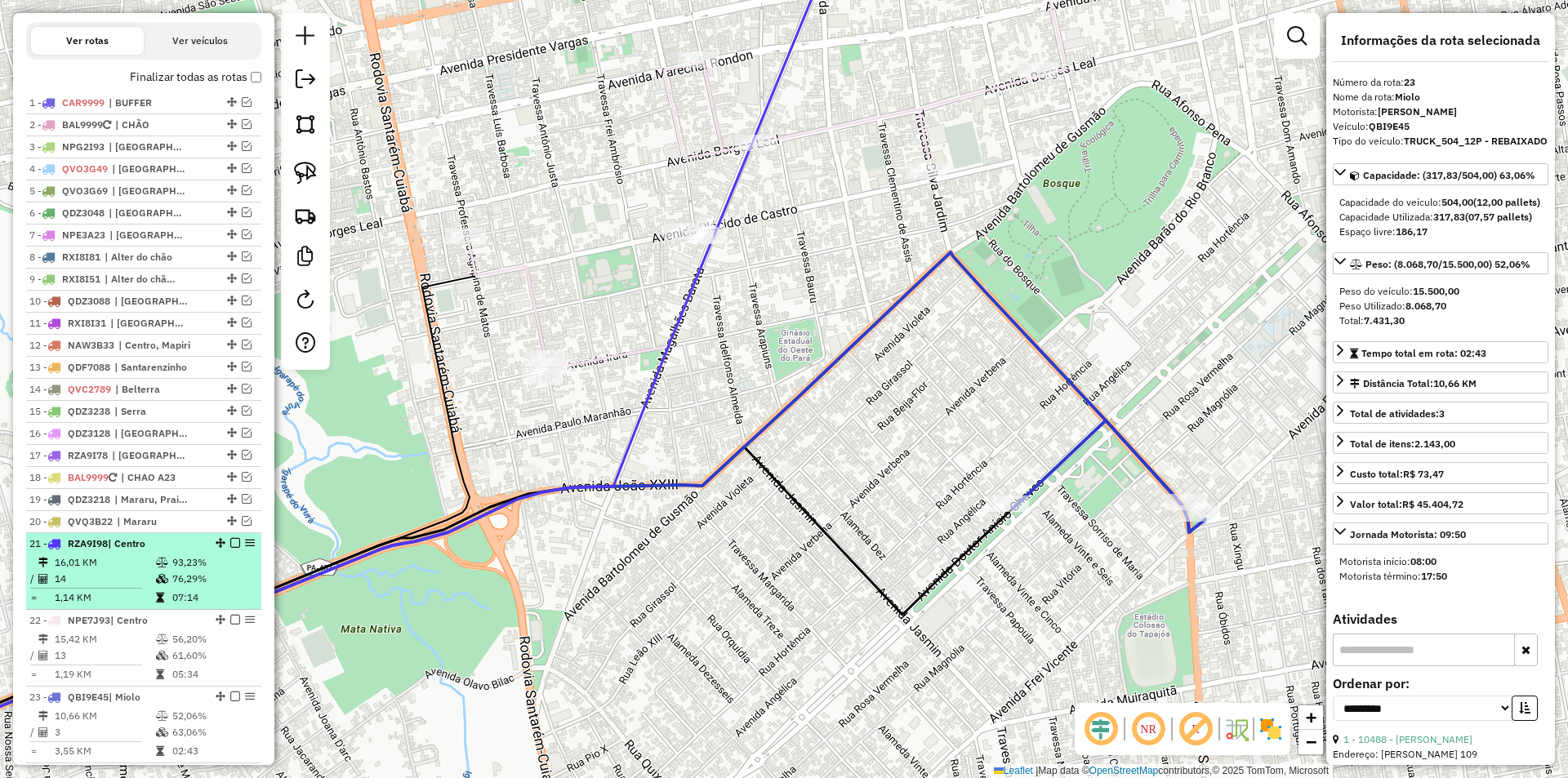
click at [240, 587] on td "76,29%" at bounding box center [213, 579] width 83 height 16
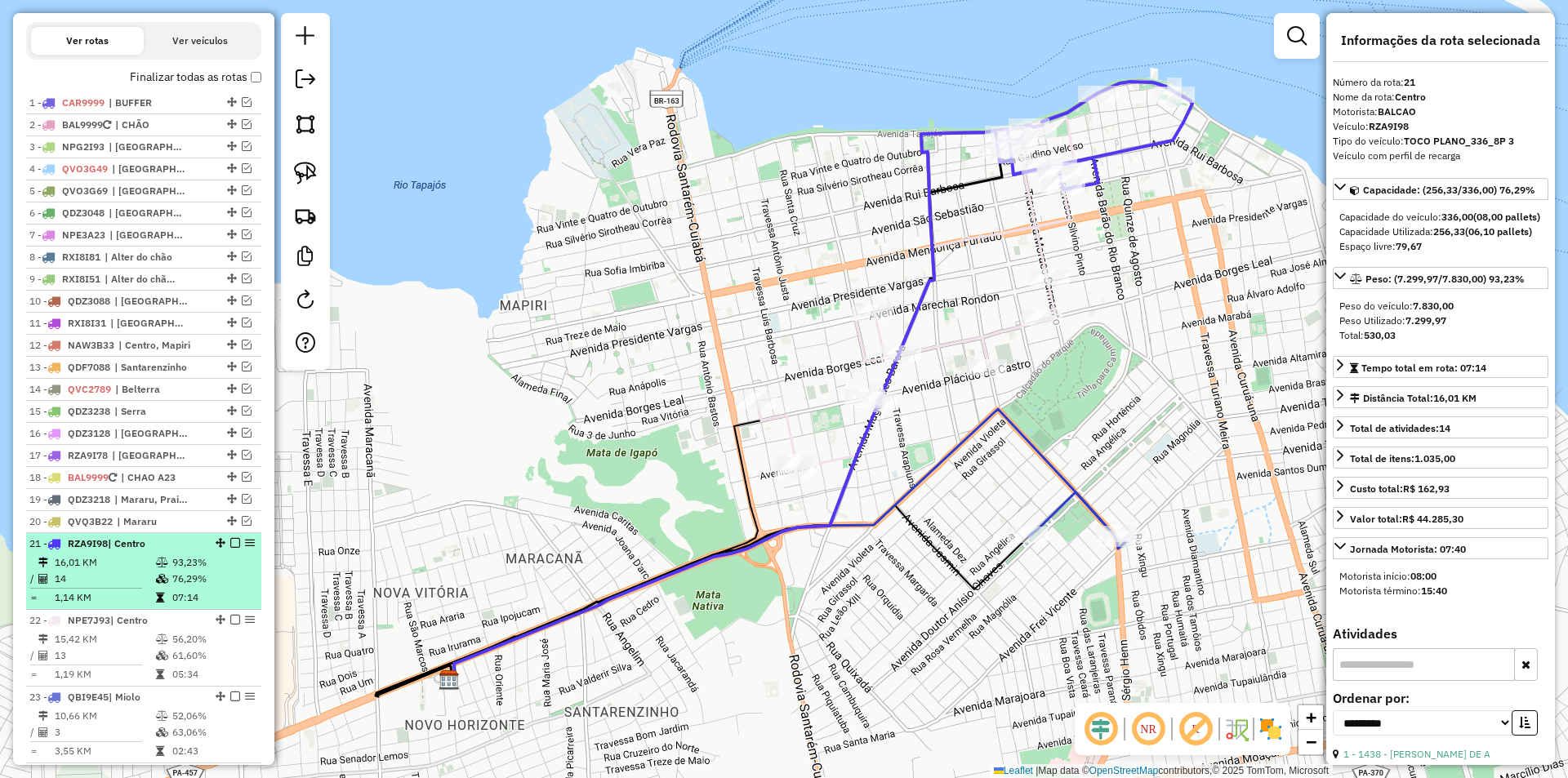
click at [231, 548] on em at bounding box center [235, 542] width 10 height 10
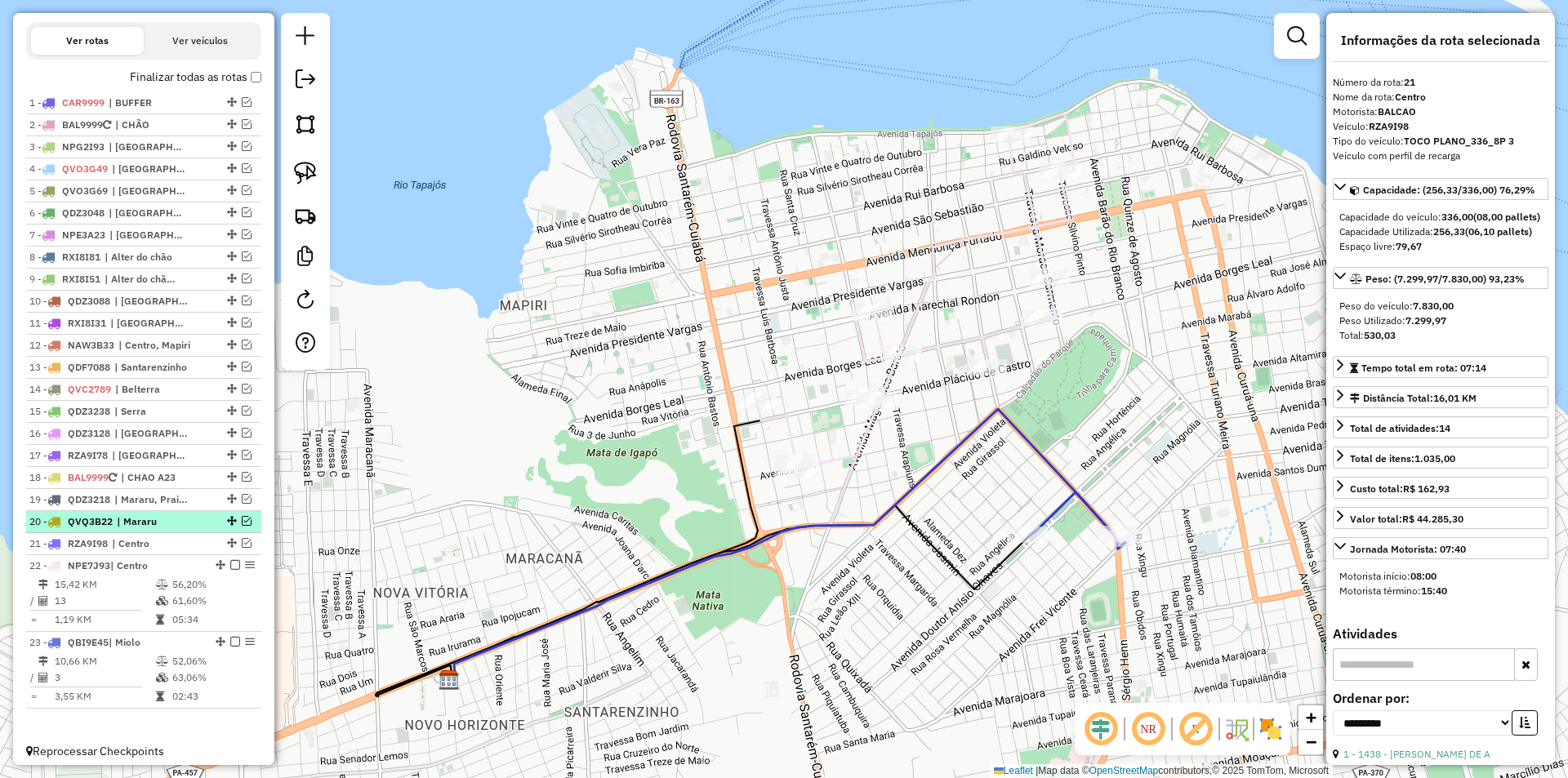
click at [242, 525] on em at bounding box center [246, 520] width 10 height 10
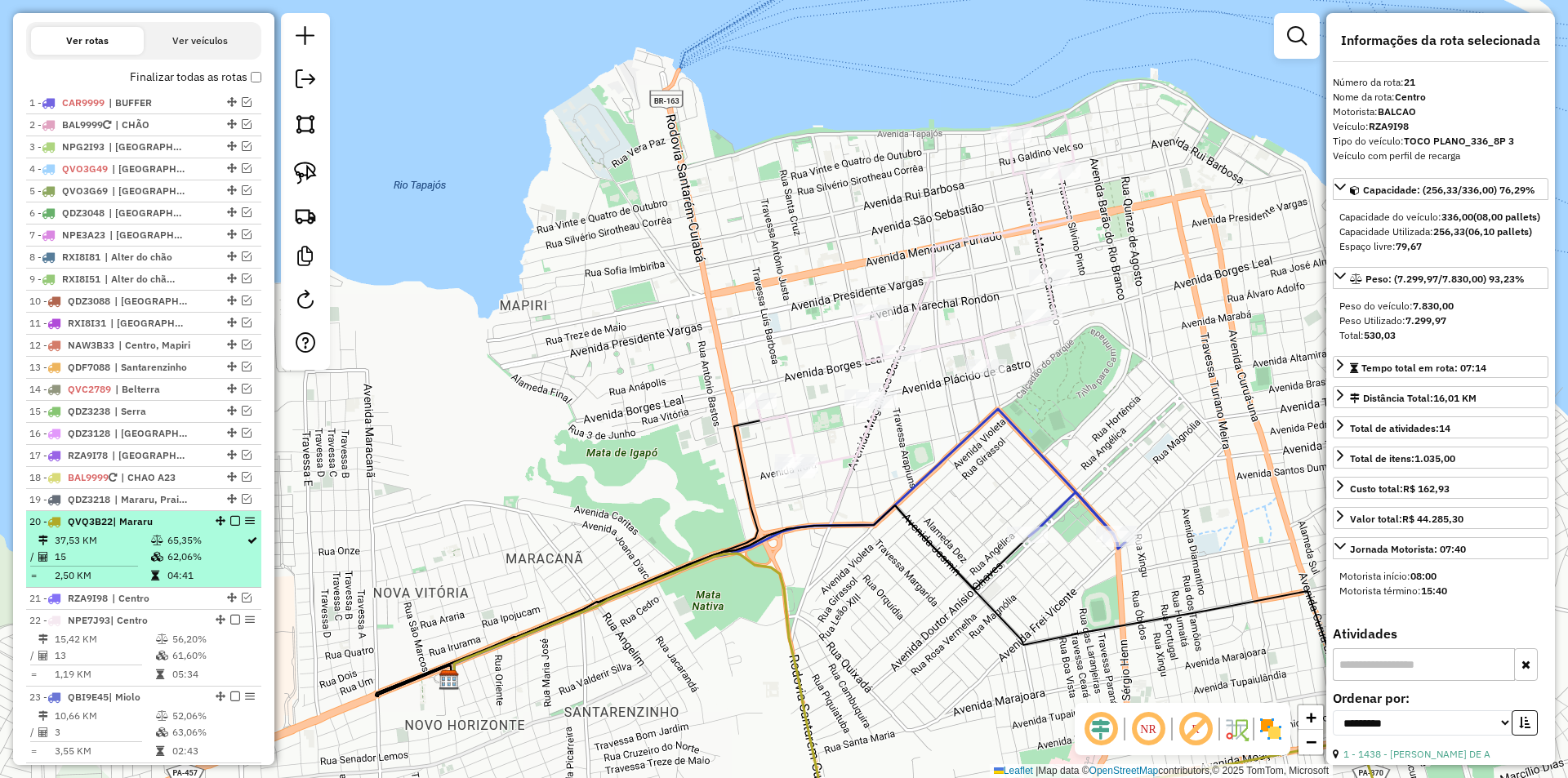
click at [231, 549] on td "65,35%" at bounding box center [205, 541] width 79 height 16
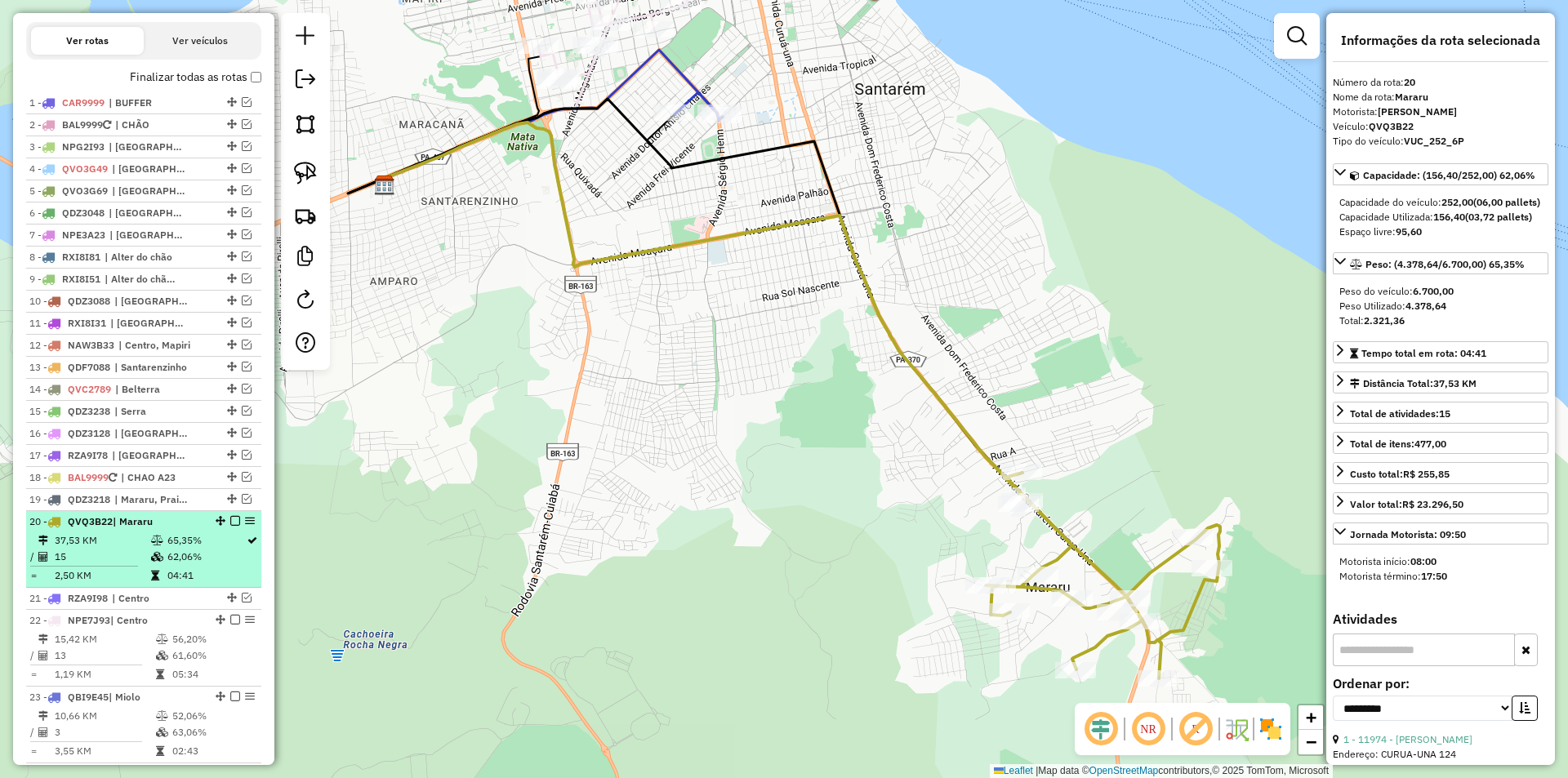
click at [231, 525] on em at bounding box center [235, 520] width 10 height 10
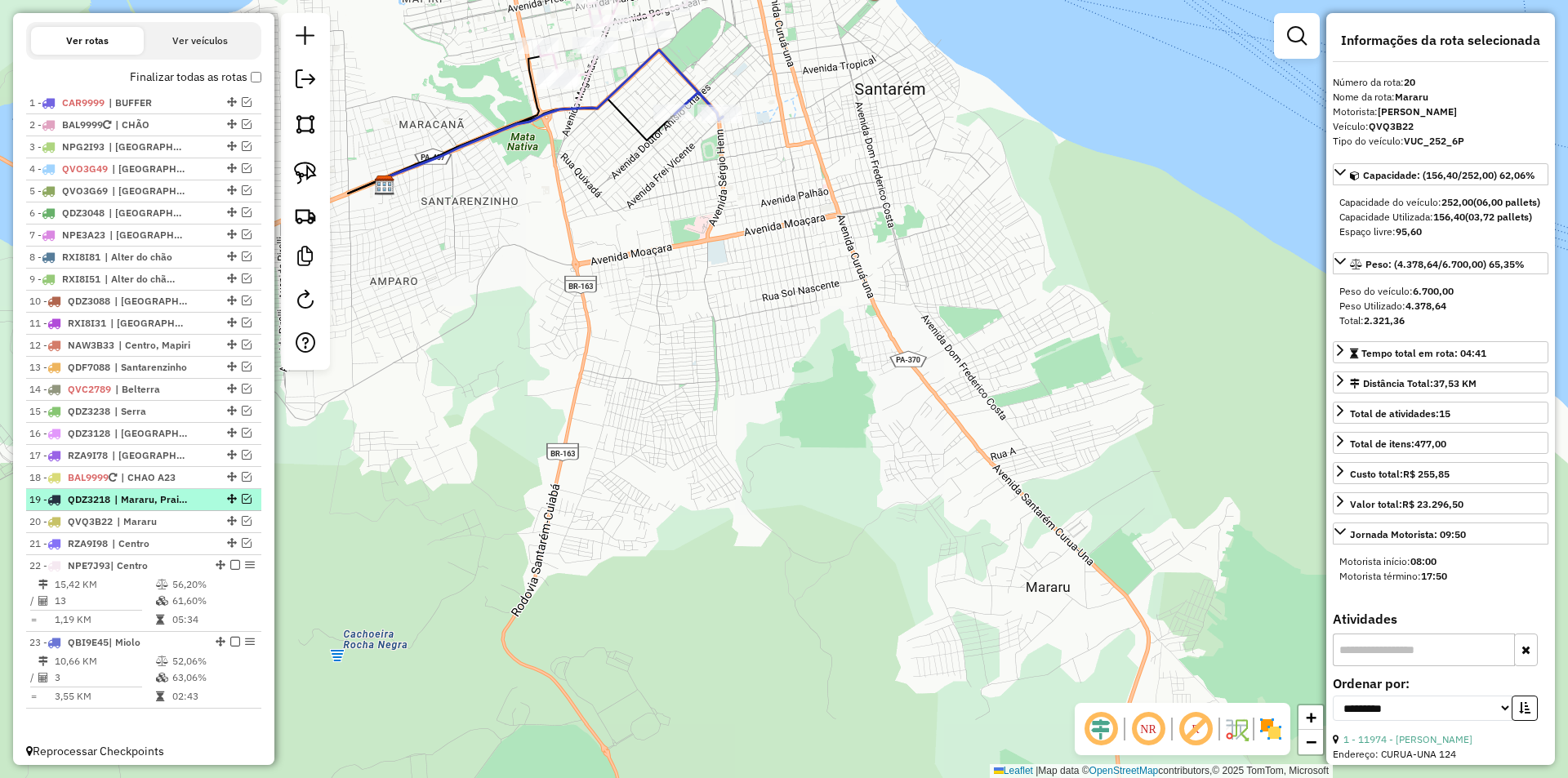
click at [242, 504] on em at bounding box center [246, 499] width 10 height 10
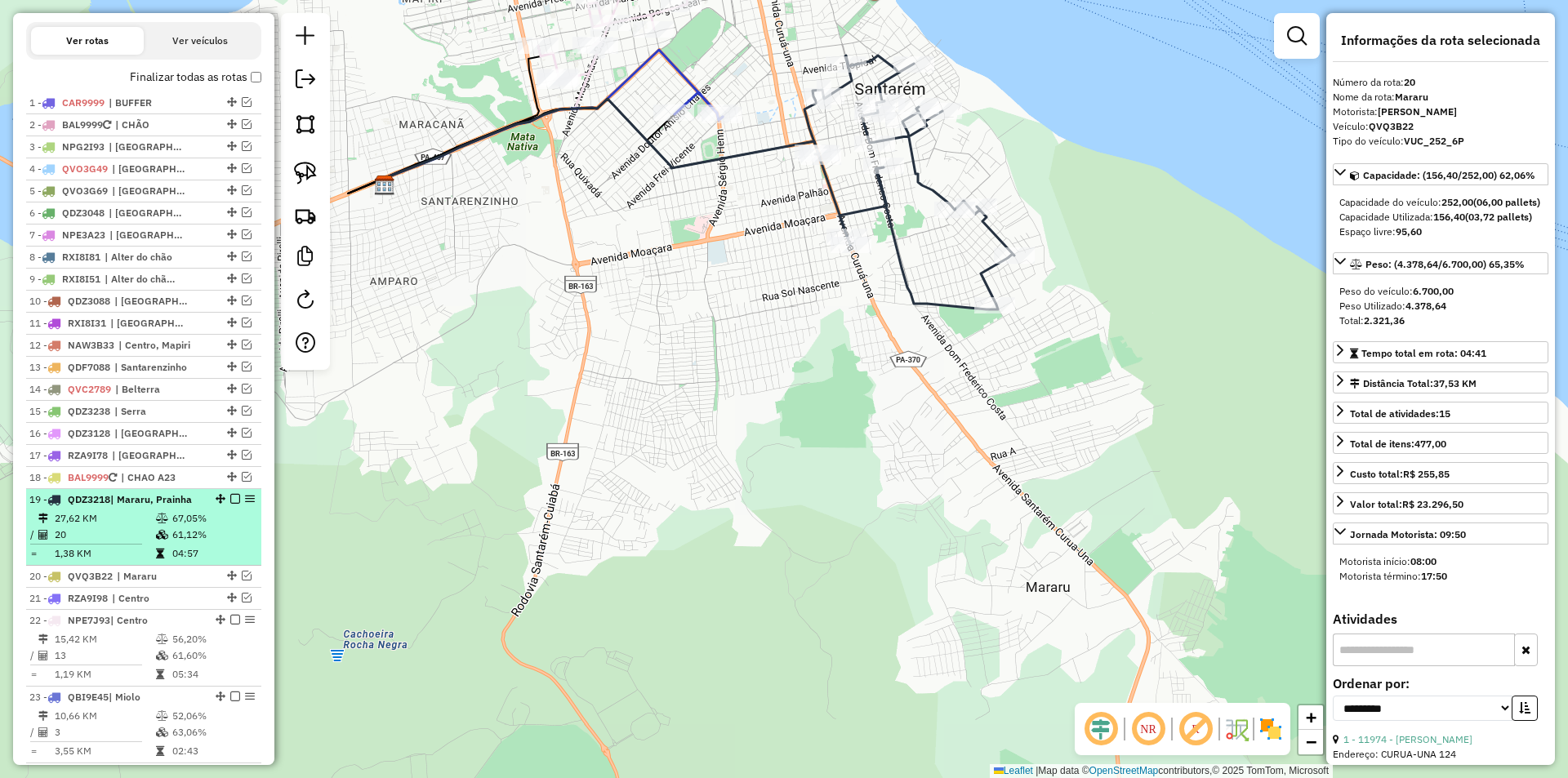
click at [236, 543] on td "61,12%" at bounding box center [213, 534] width 83 height 16
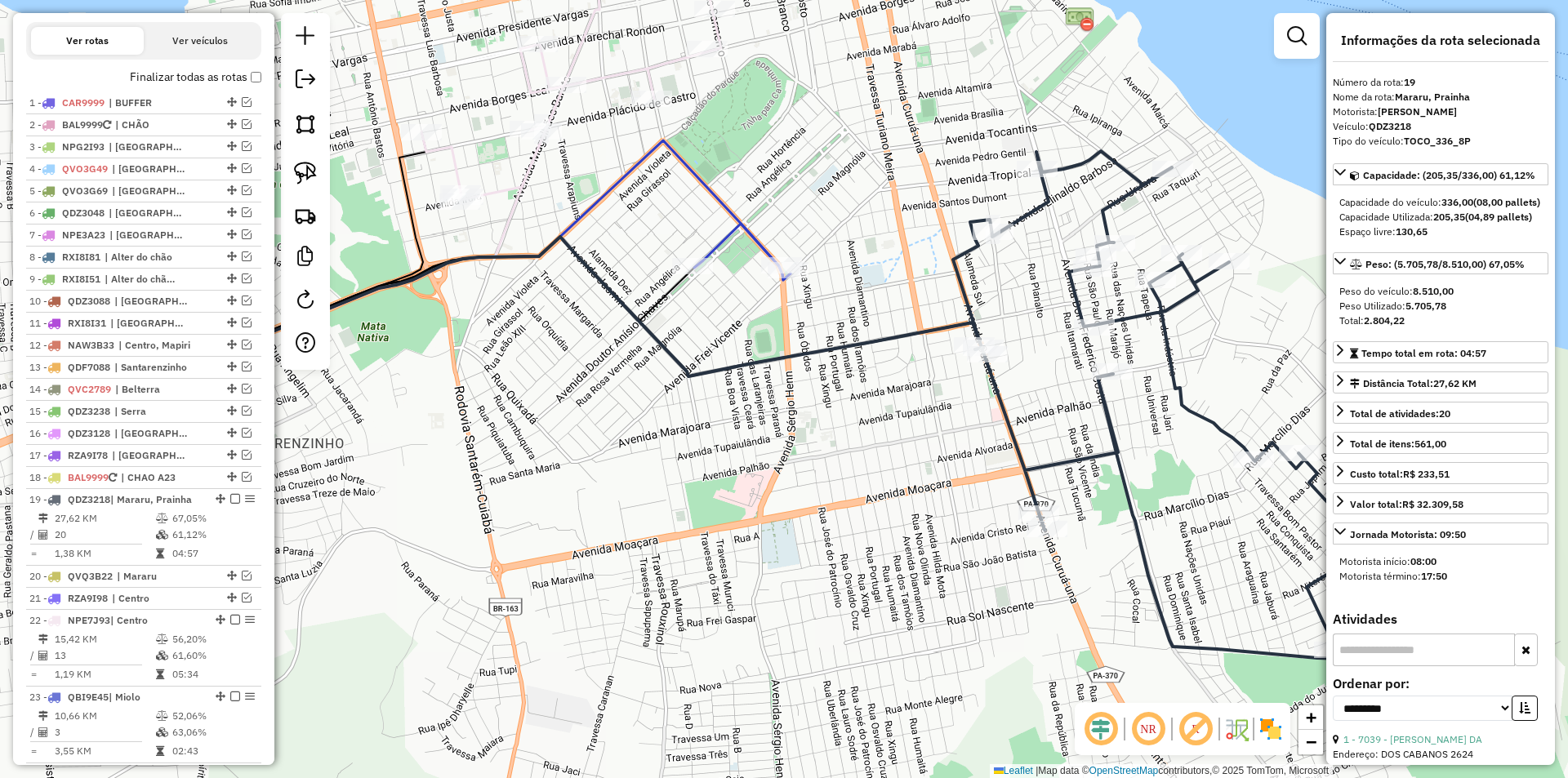
drag, startPoint x: 827, startPoint y: 481, endPoint x: 602, endPoint y: 477, distance: 225.0
click at [599, 482] on div "Janela de atendimento Grade de atendimento Capacidade Transportadoras Veículos …" at bounding box center [784, 389] width 1568 height 778
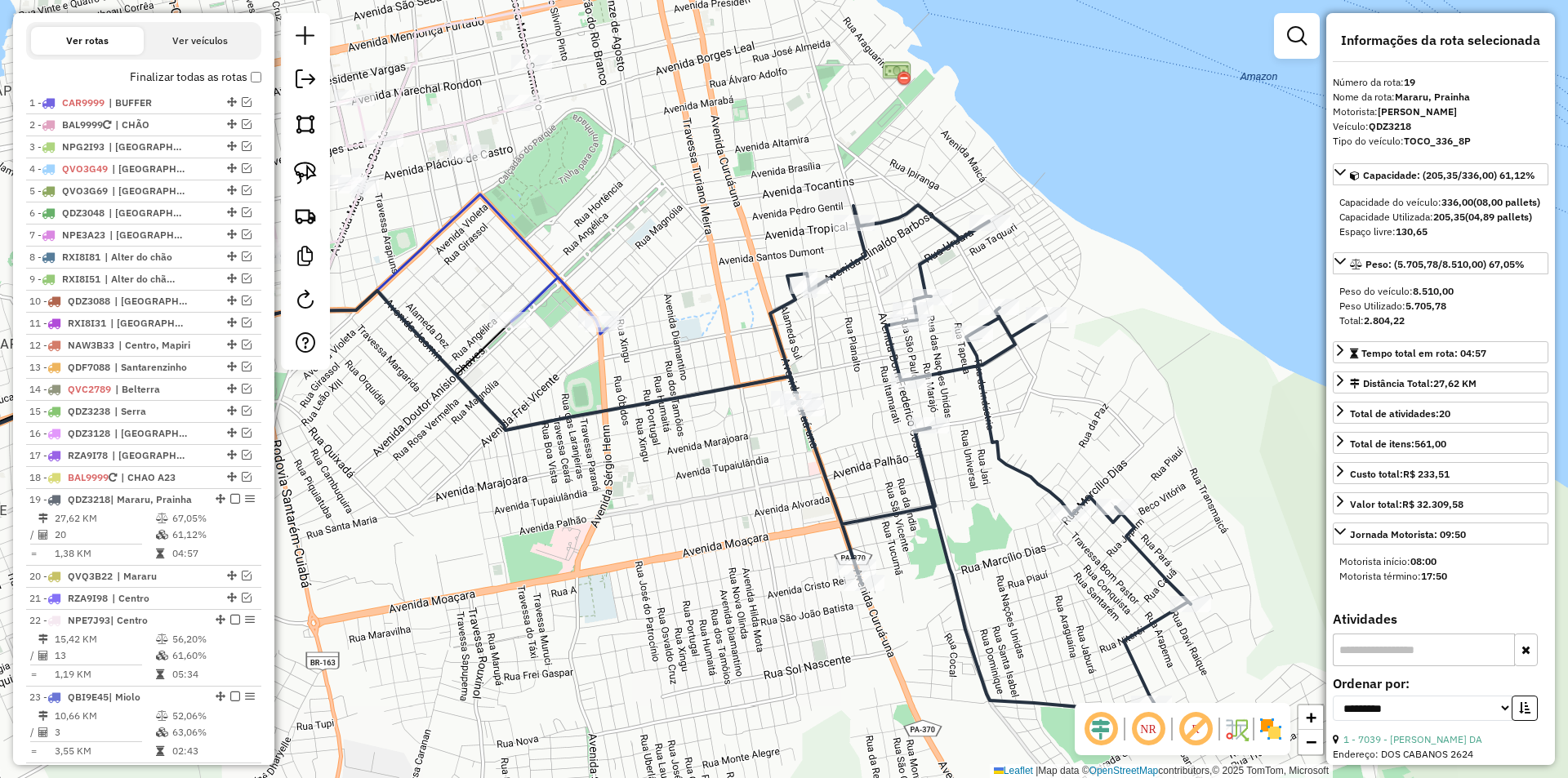
drag, startPoint x: 772, startPoint y: 485, endPoint x: 850, endPoint y: 576, distance: 119.9
click at [850, 576] on div "Janela de atendimento Grade de atendimento Capacidade Transportadoras Veículos …" at bounding box center [784, 389] width 1568 height 778
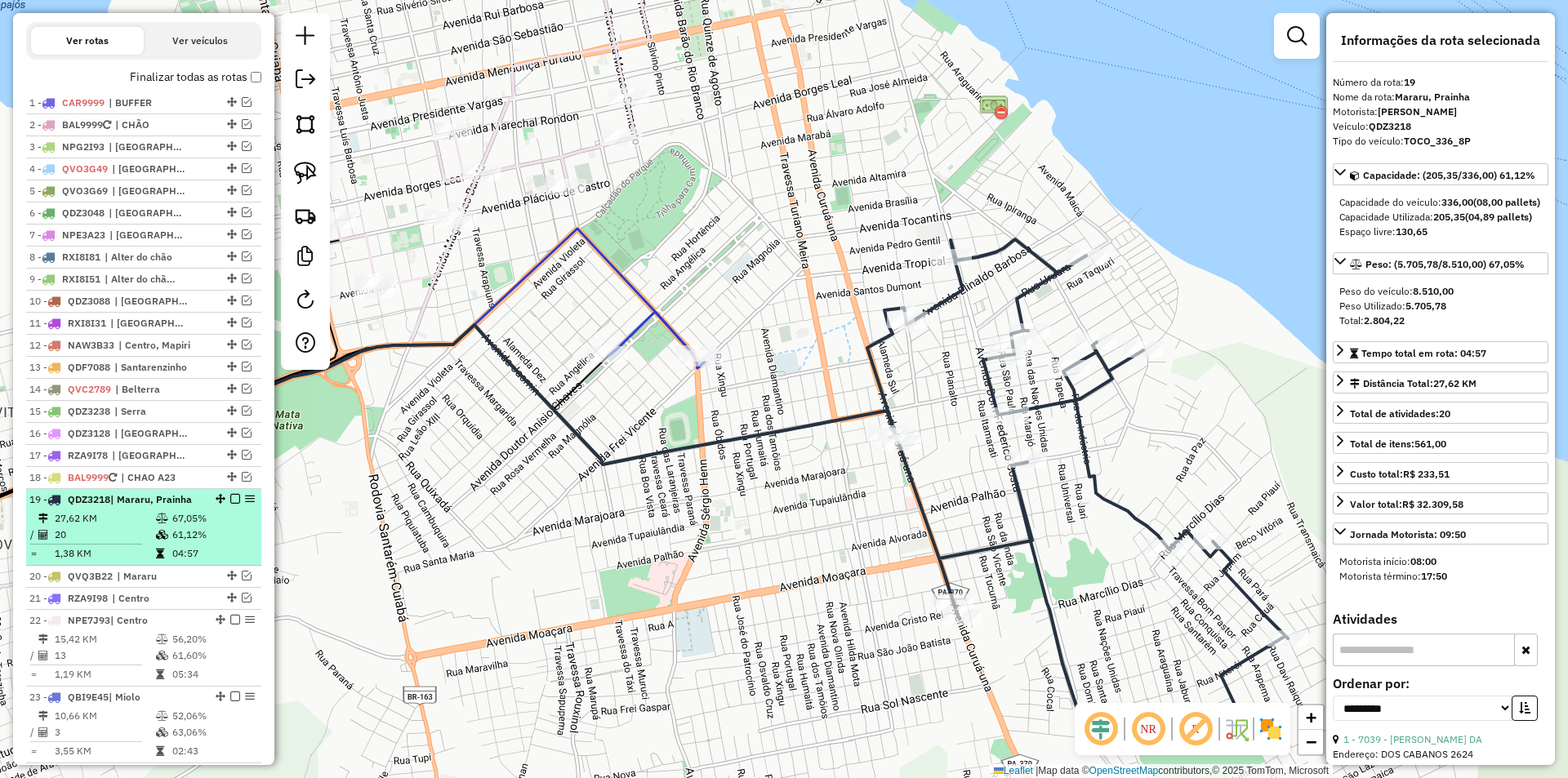
click at [233, 504] on em at bounding box center [235, 499] width 10 height 10
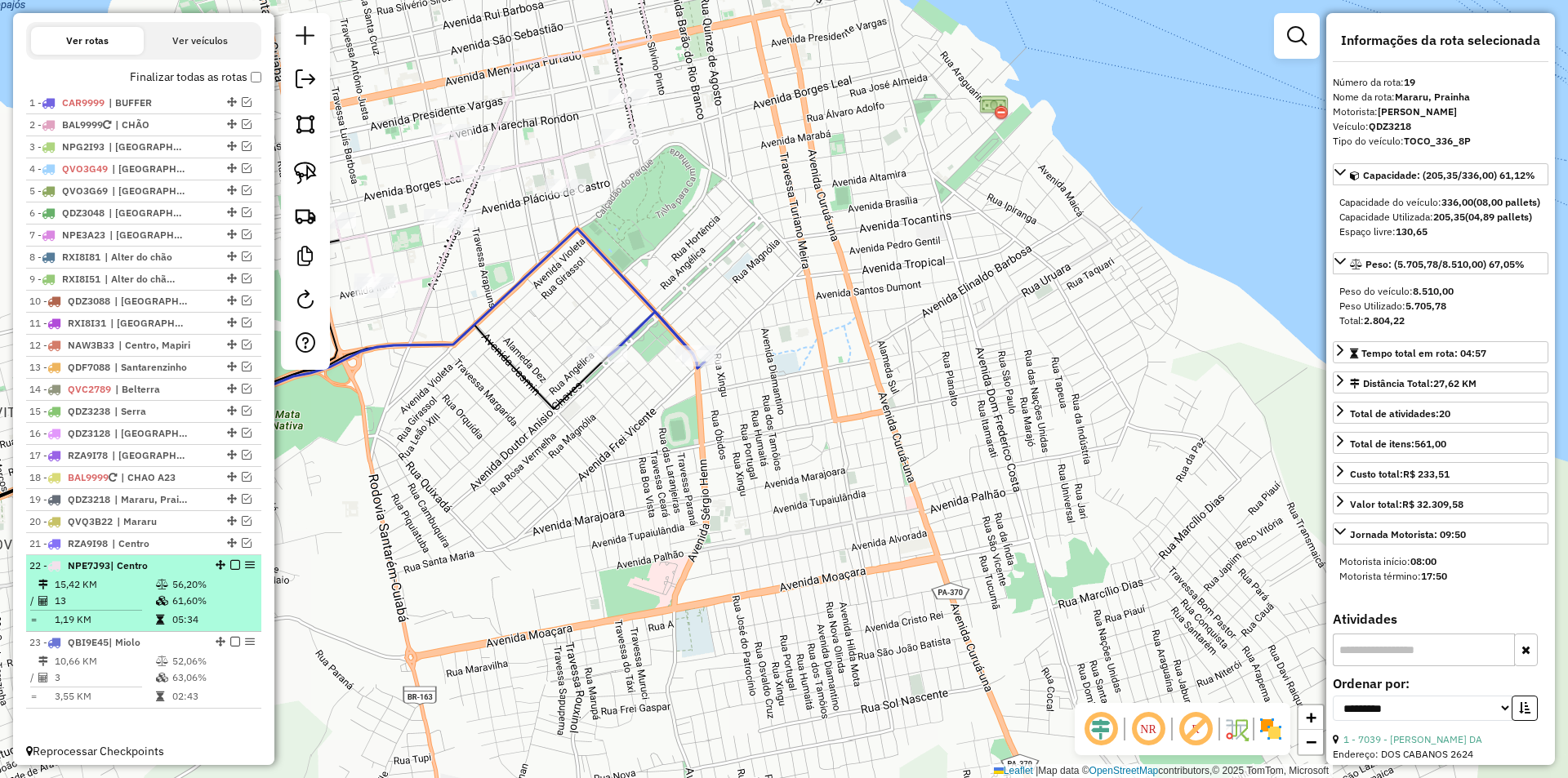
click at [221, 593] on td "56,20%" at bounding box center [213, 584] width 83 height 16
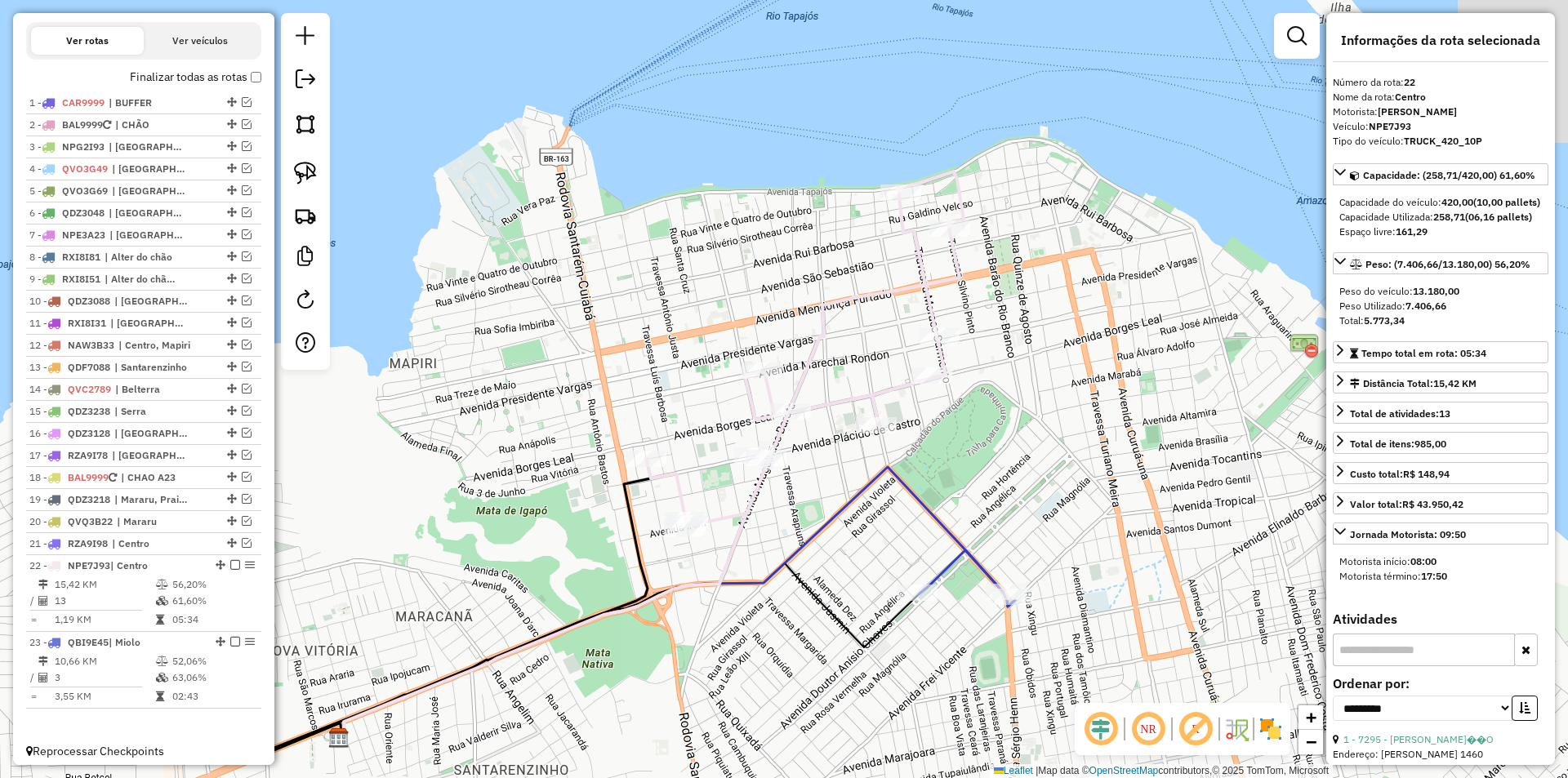
drag, startPoint x: 672, startPoint y: 512, endPoint x: 578, endPoint y: 527, distance: 95.2
click at [516, 578] on div "Janela de atendimento Grade de atendimento Capacidade Transportadoras Veículos …" at bounding box center [784, 389] width 1568 height 778
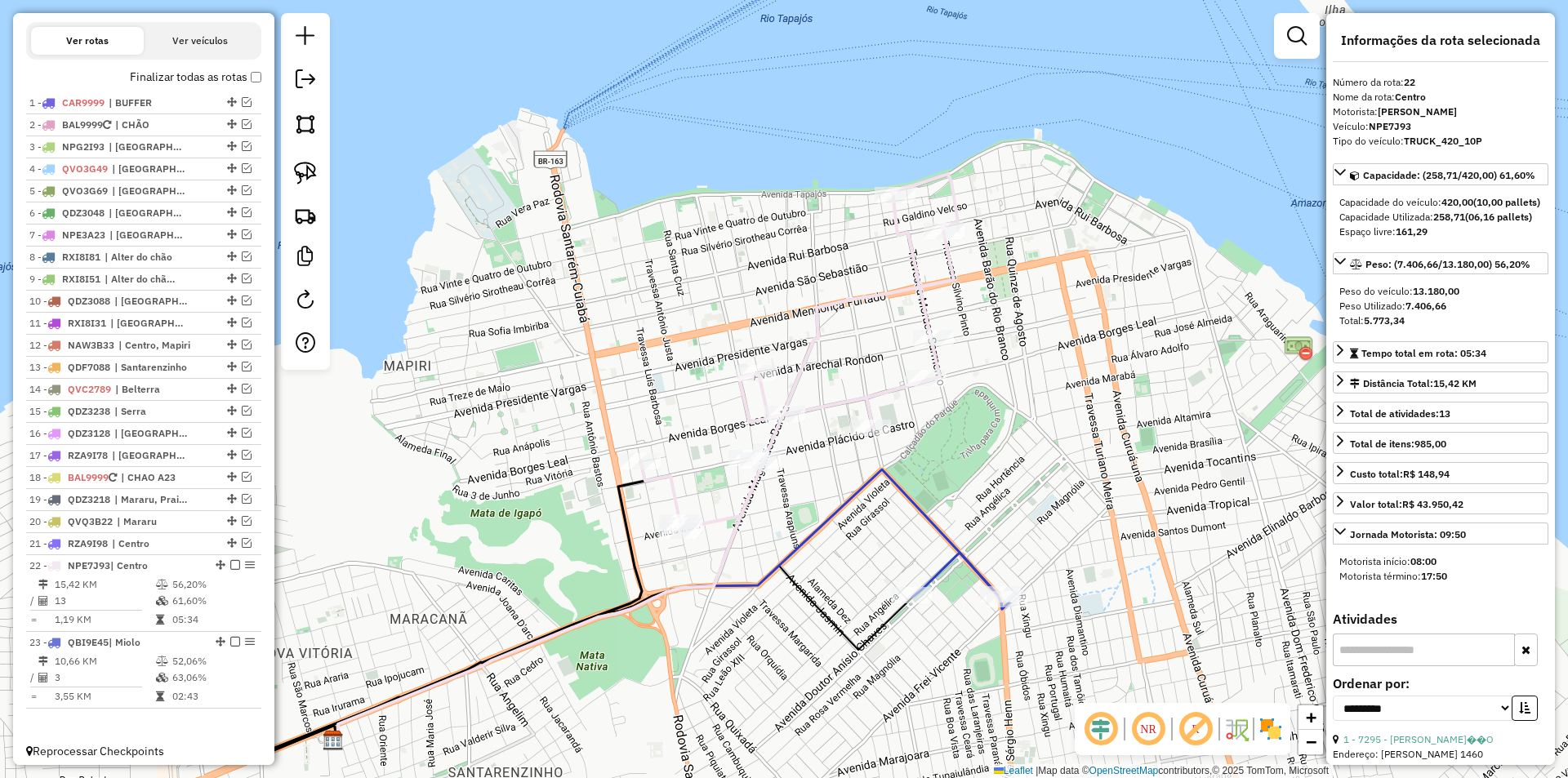
click at [752, 361] on div "Rota 22 - Placa NPE7J93 1672 - ALFA AUTO POSTO LTDA Rota 22 - Placa NPE7J93 408…" at bounding box center [784, 389] width 1568 height 778
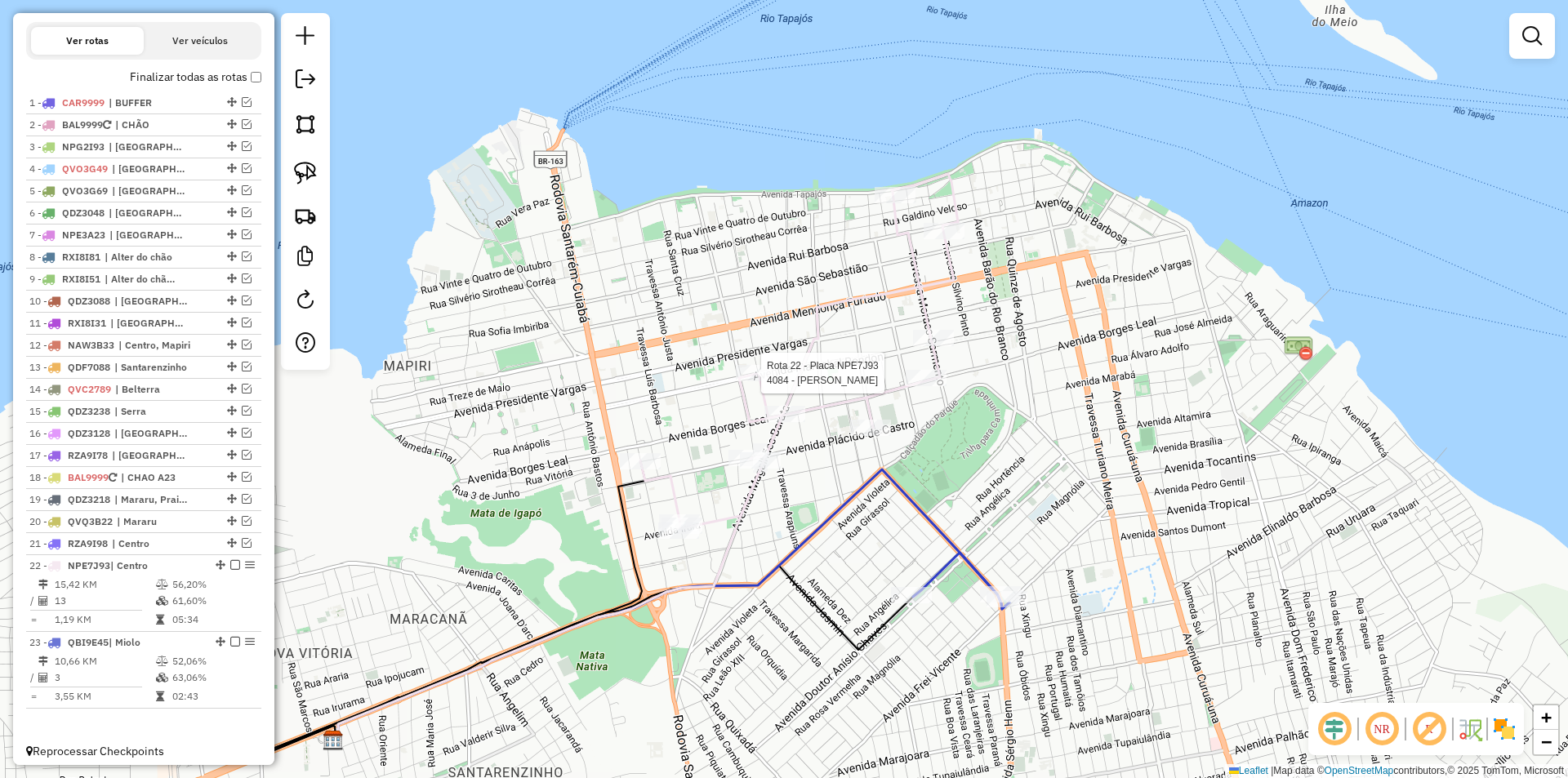
scroll to position [596, 0]
select select "**********"
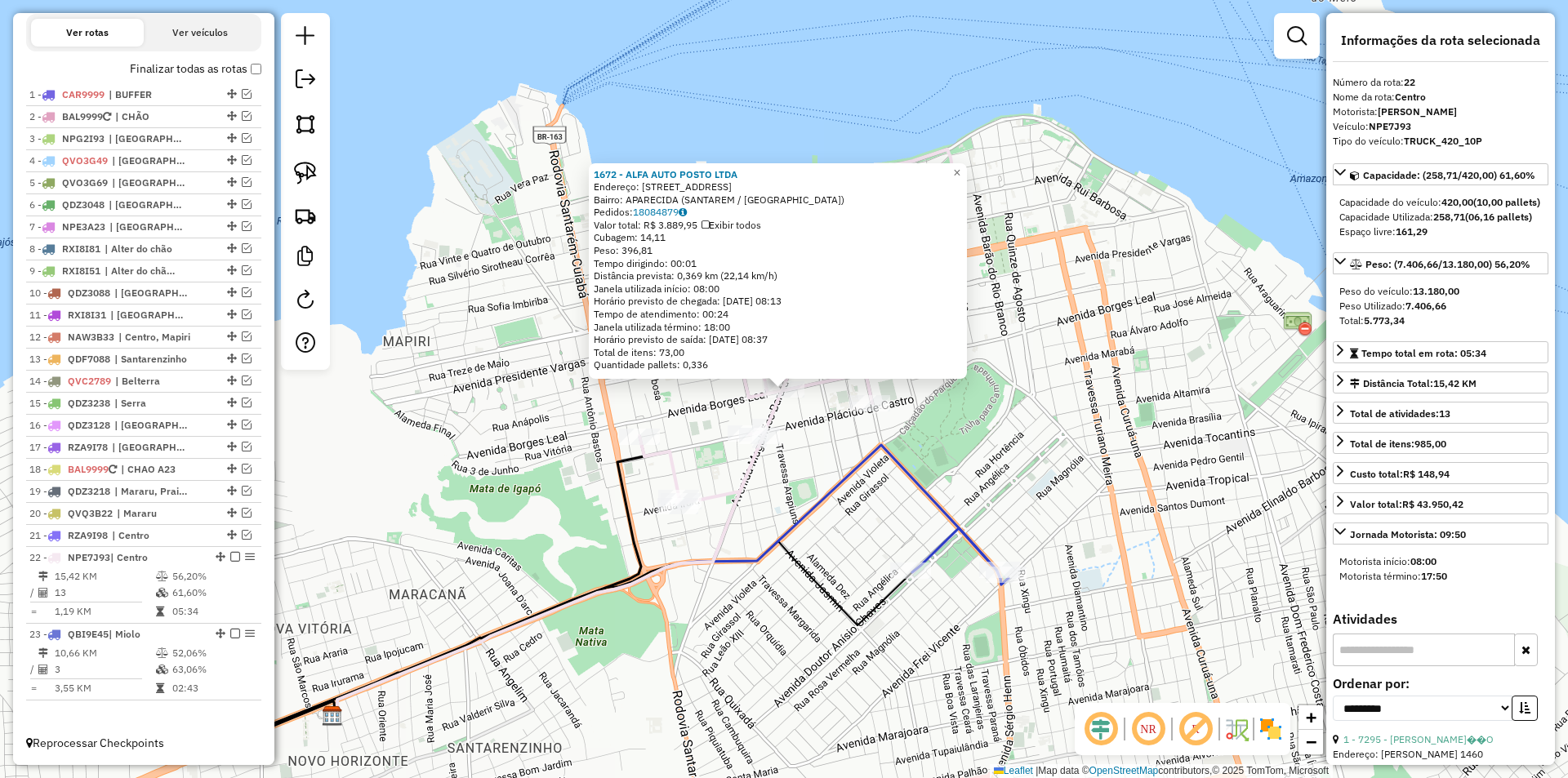
click at [808, 426] on div "1672 - ALFA AUTO POSTO LTDA Endereço: AV MAGALHAES BARATA 1022 Bairro: APARECID…" at bounding box center [784, 389] width 1568 height 778
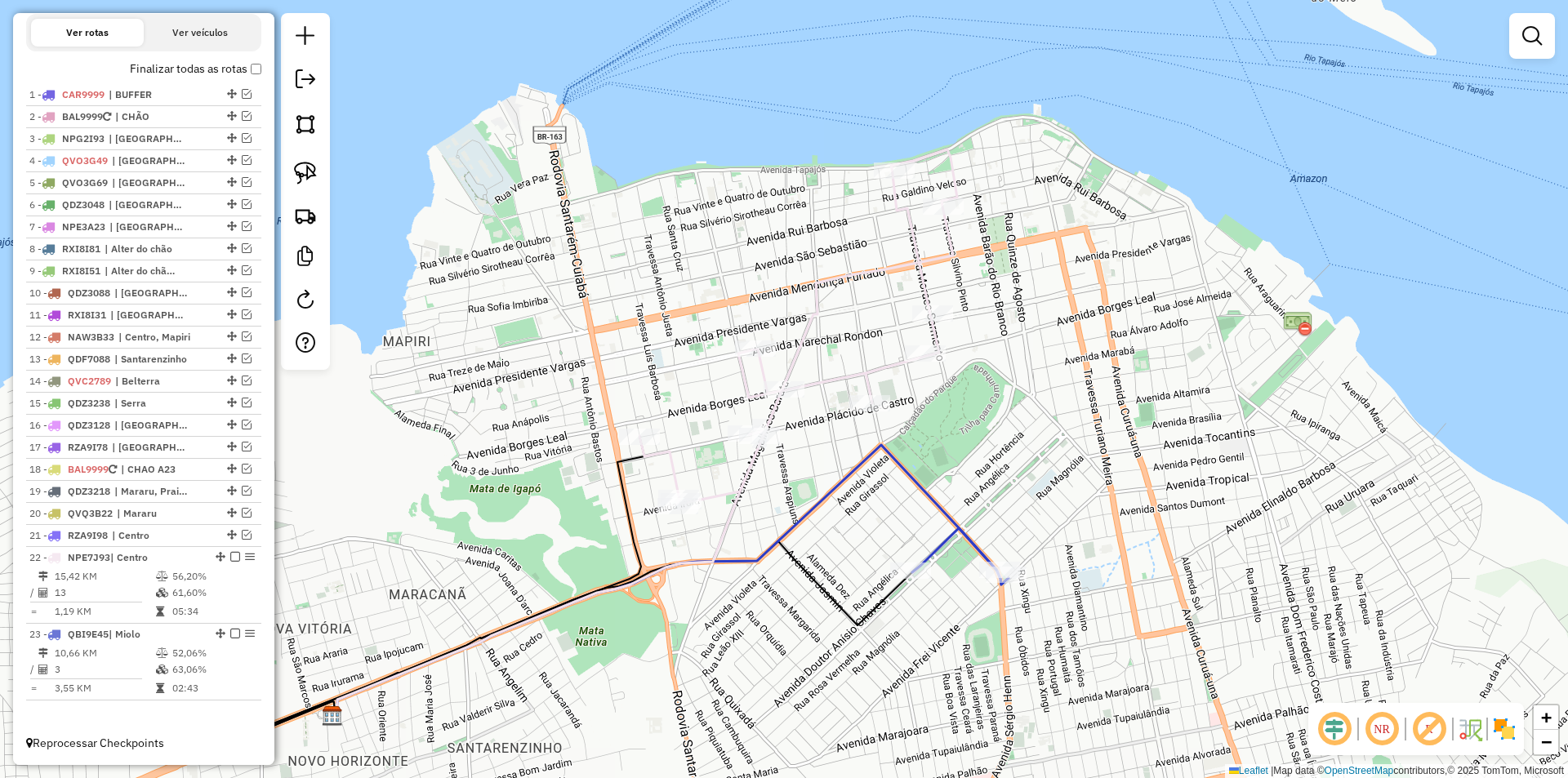
click at [812, 391] on icon at bounding box center [798, 327] width 318 height 356
select select "**********"
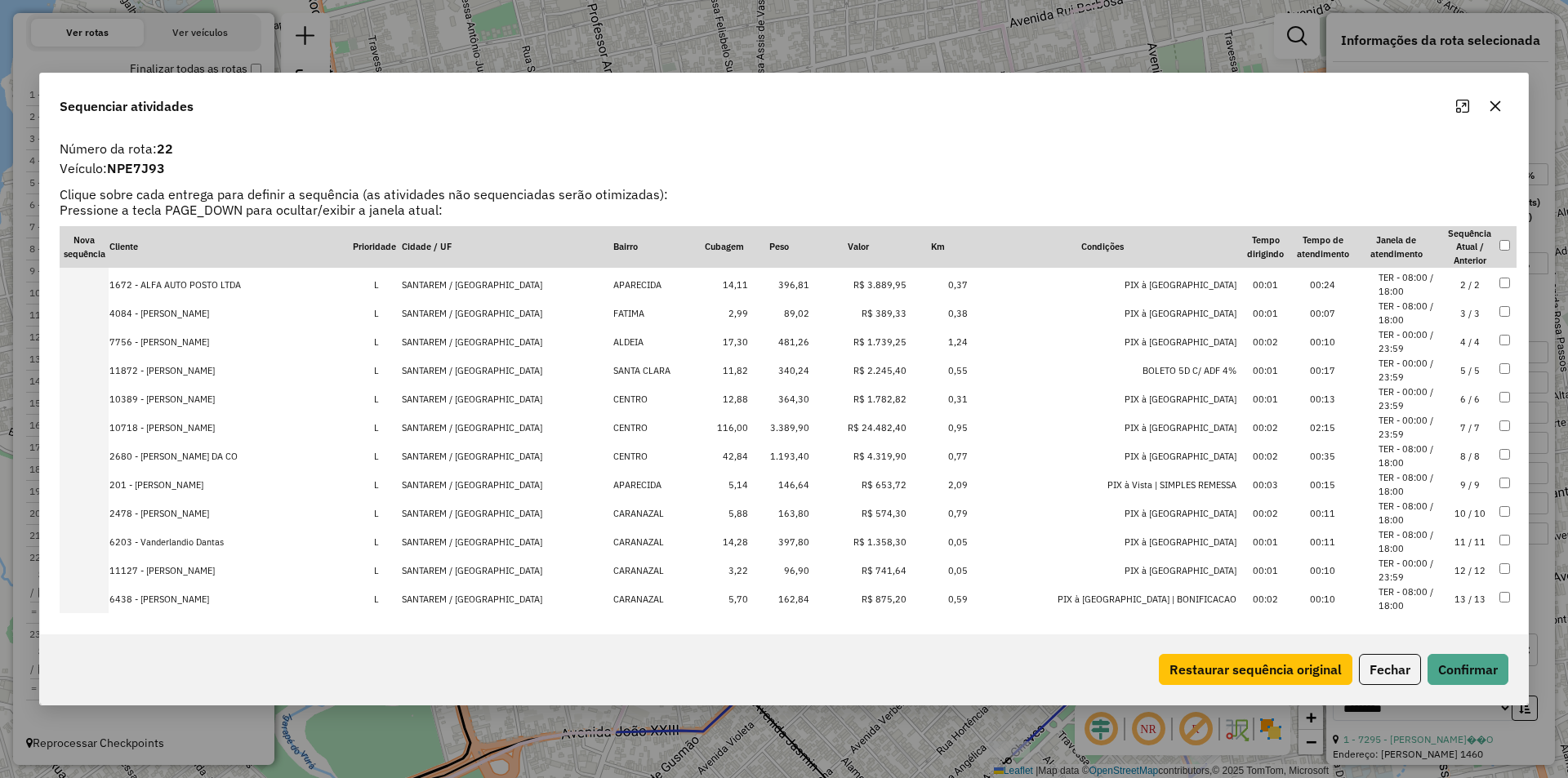
scroll to position [39, 0]
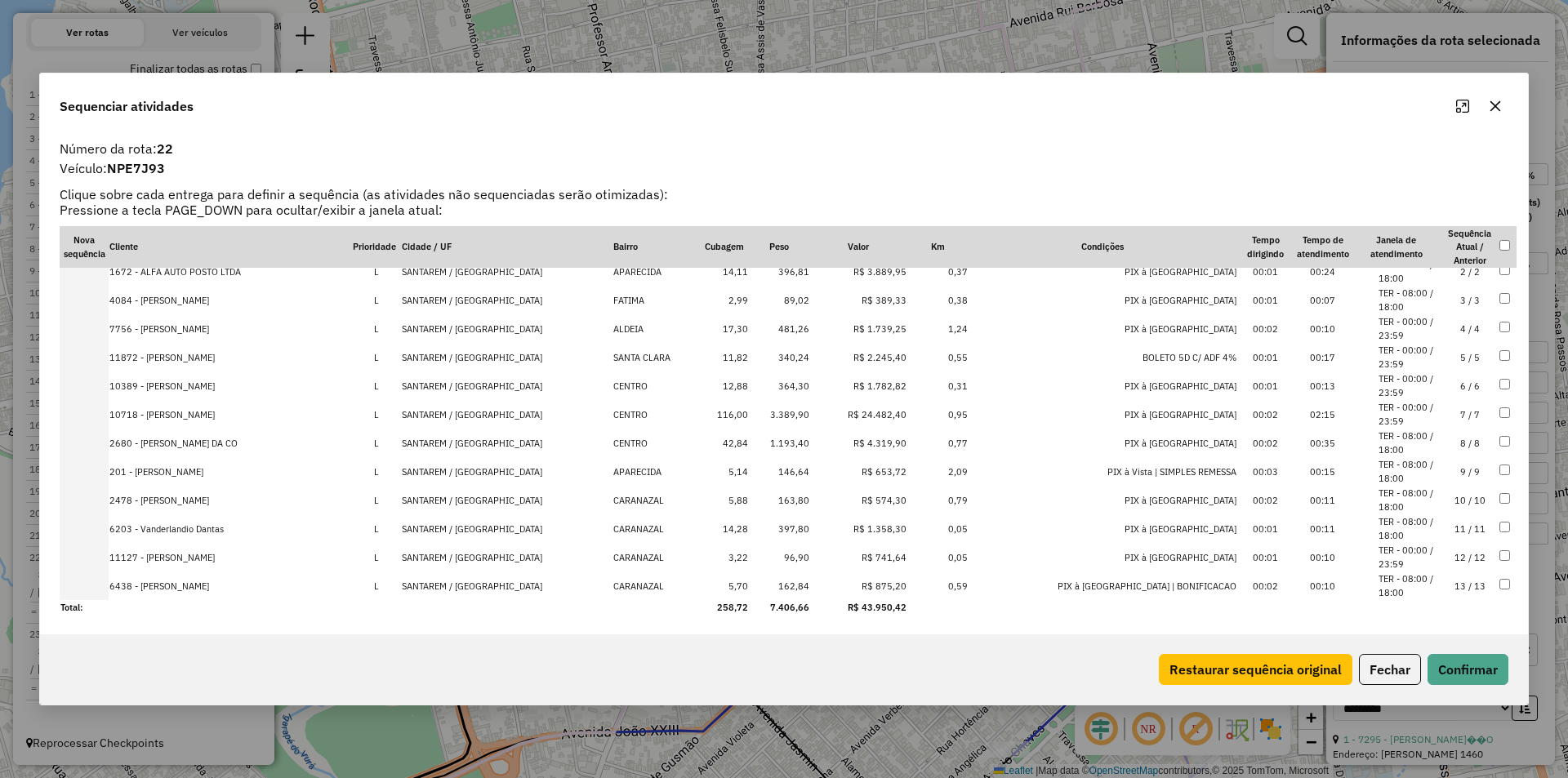
click at [289, 441] on td "2680 - MARCOS AZEVEDO DA CO" at bounding box center [230, 443] width 244 height 28
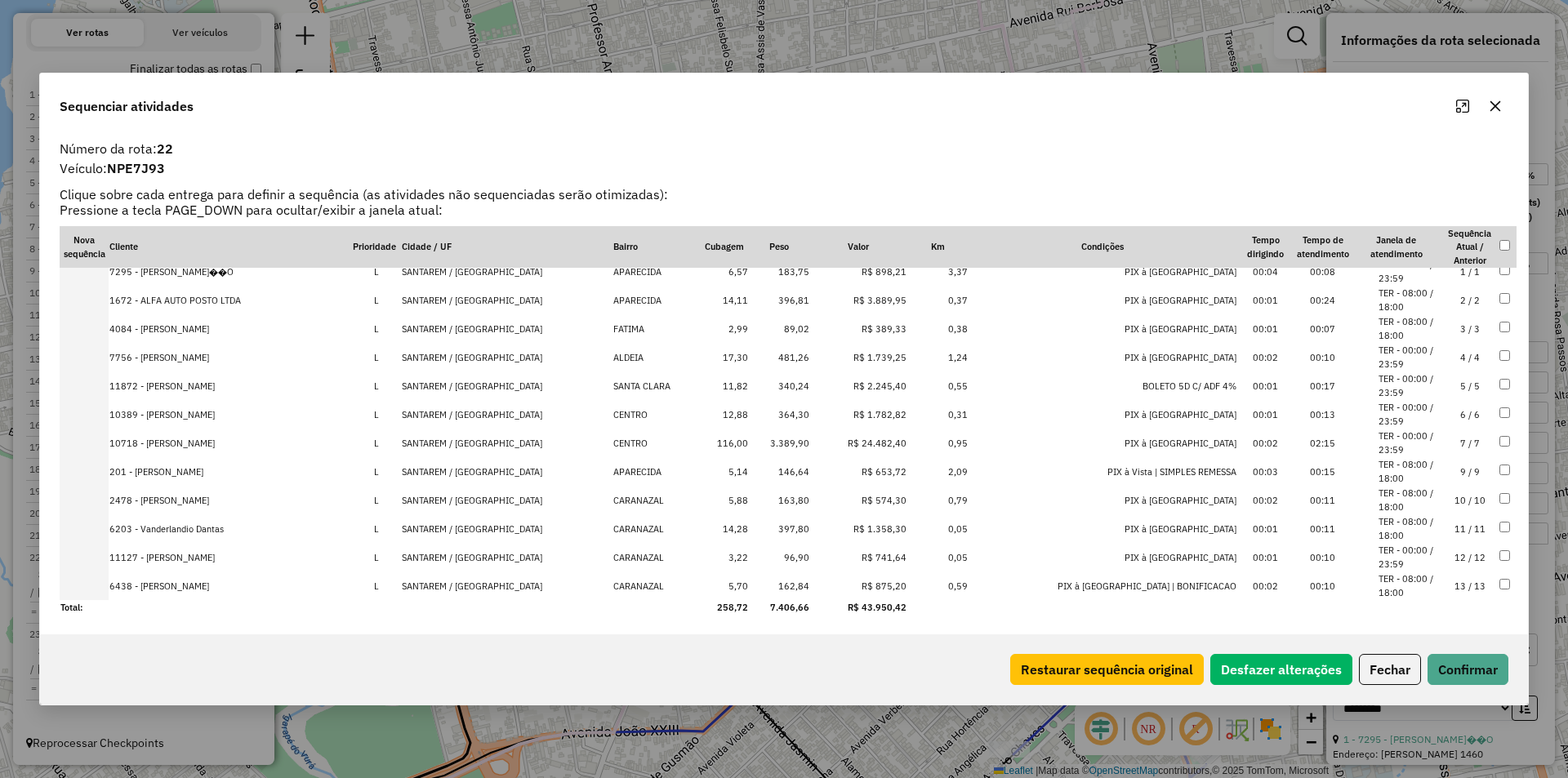
click at [1388, 664] on button "Fechar" at bounding box center [1390, 670] width 62 height 31
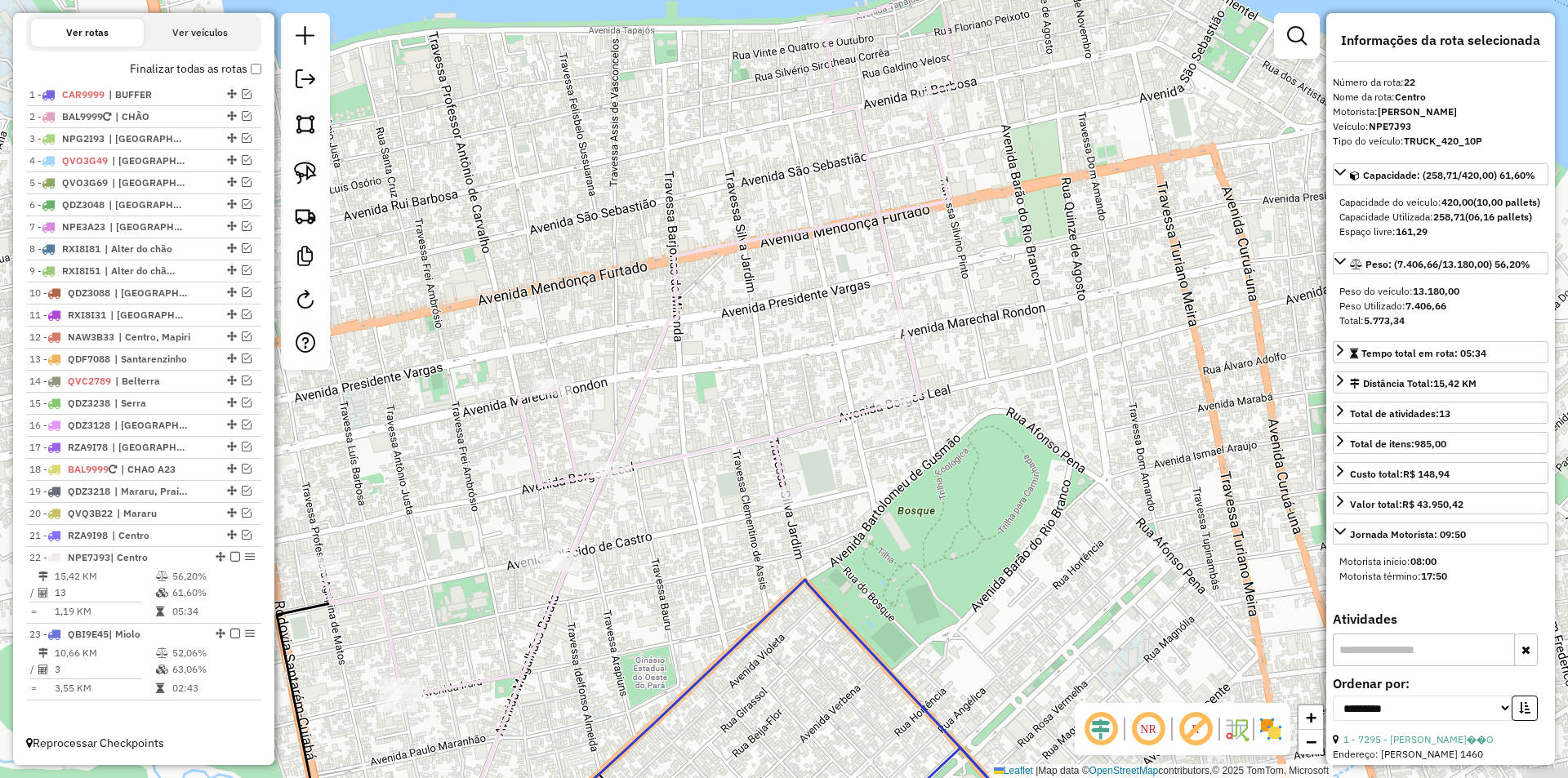
drag, startPoint x: 1049, startPoint y: 421, endPoint x: 927, endPoint y: 430, distance: 122.3
click at [927, 430] on div "Janela de atendimento Grade de atendimento Capacidade Transportadoras Veículos …" at bounding box center [784, 389] width 1568 height 778
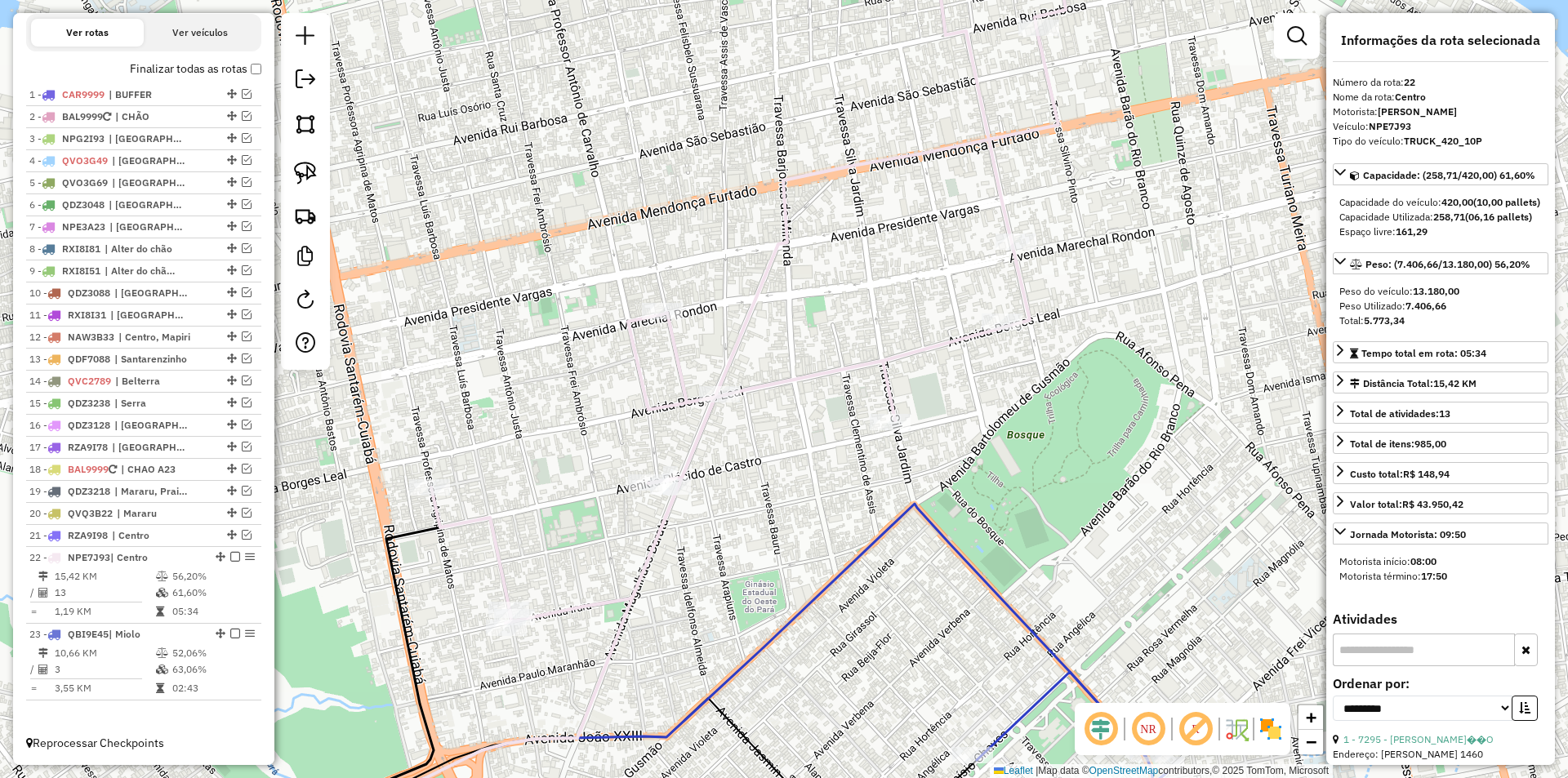
drag, startPoint x: 1001, startPoint y: 396, endPoint x: 1041, endPoint y: 368, distance: 48.8
click at [1041, 368] on div "Janela de atendimento Grade de atendimento Capacidade Transportadoras Veículos …" at bounding box center [784, 389] width 1568 height 778
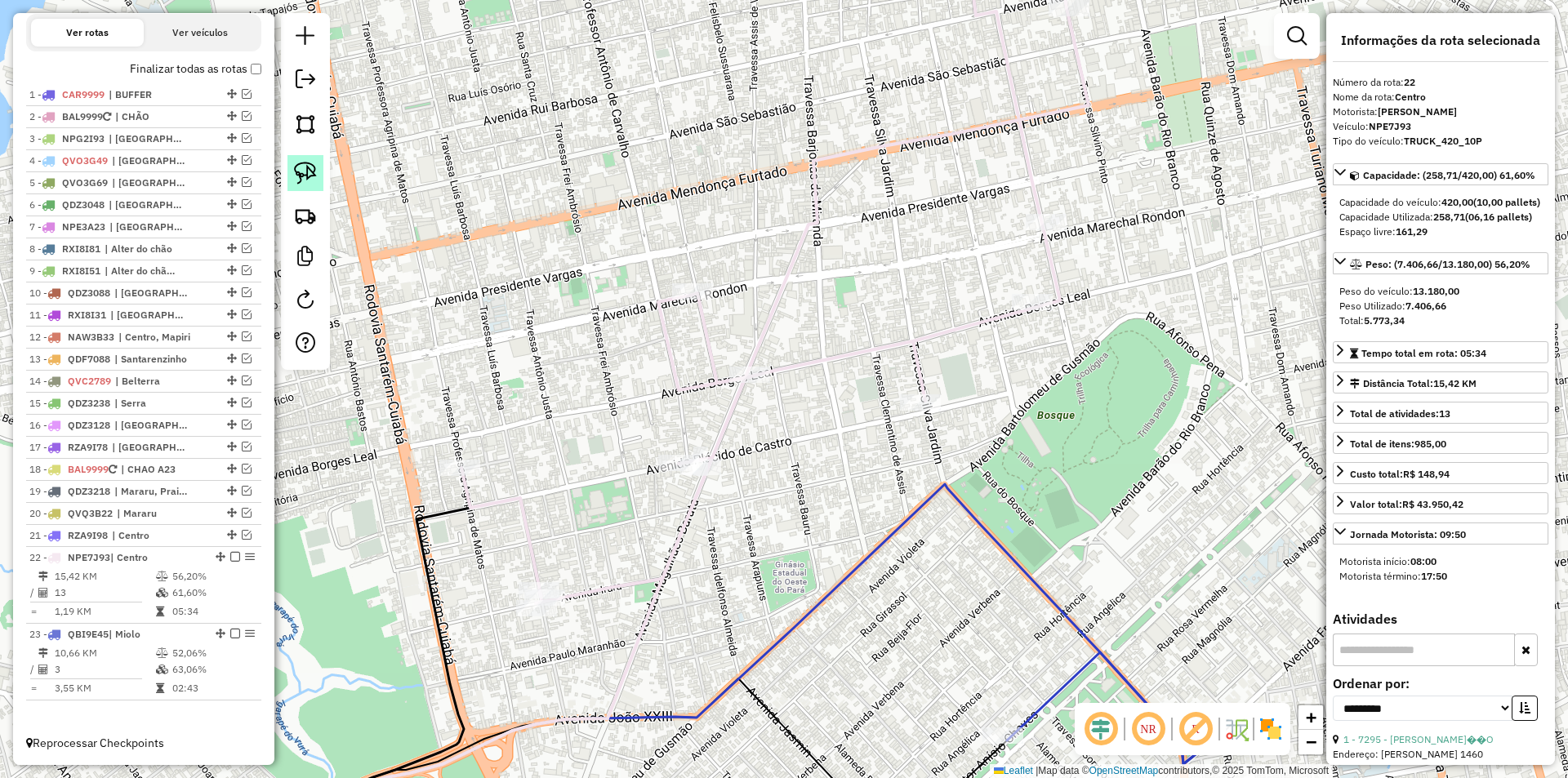
click at [309, 172] on img at bounding box center [306, 173] width 23 height 23
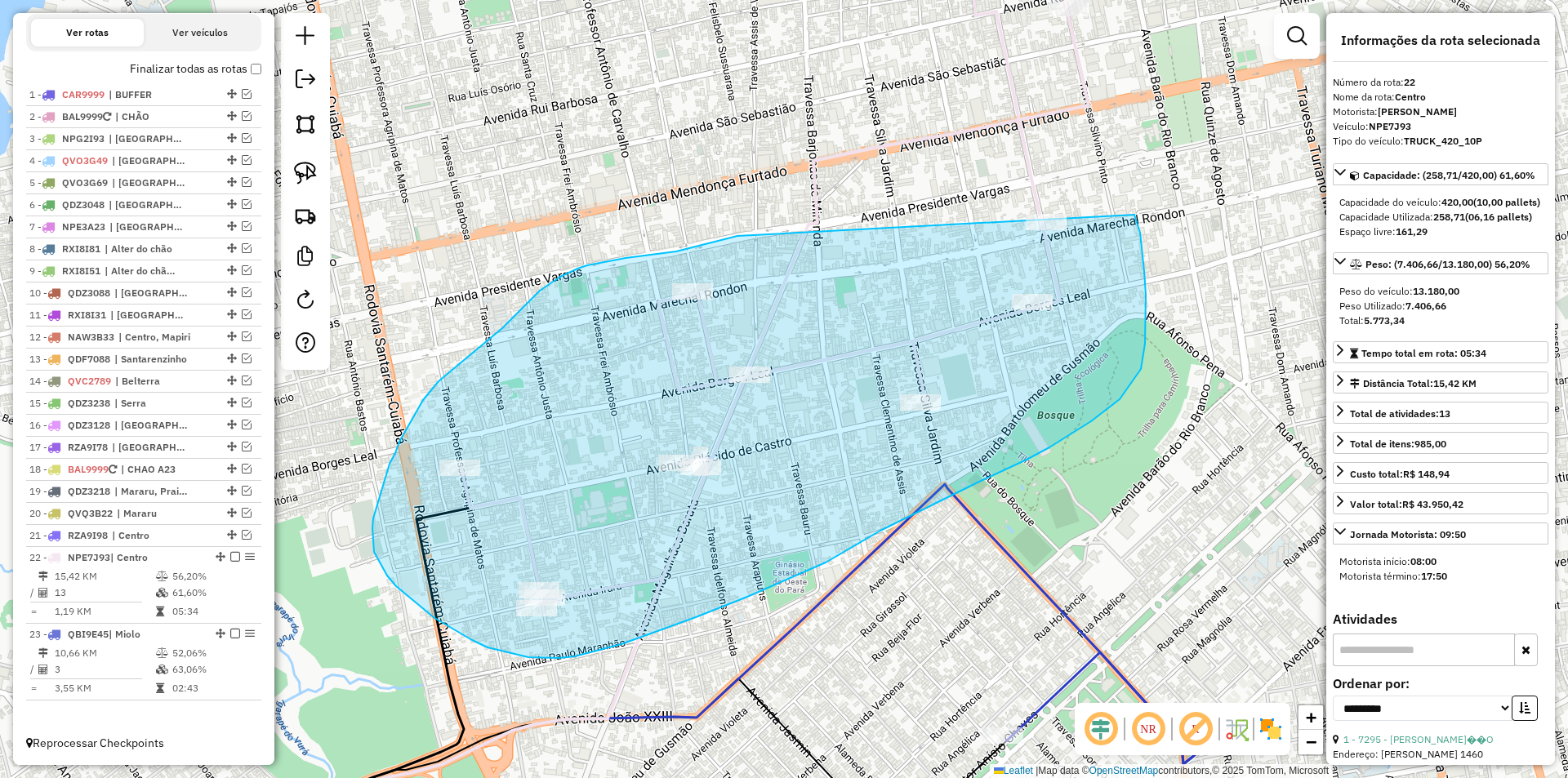
drag, startPoint x: 737, startPoint y: 236, endPoint x: 1073, endPoint y: 154, distance: 345.9
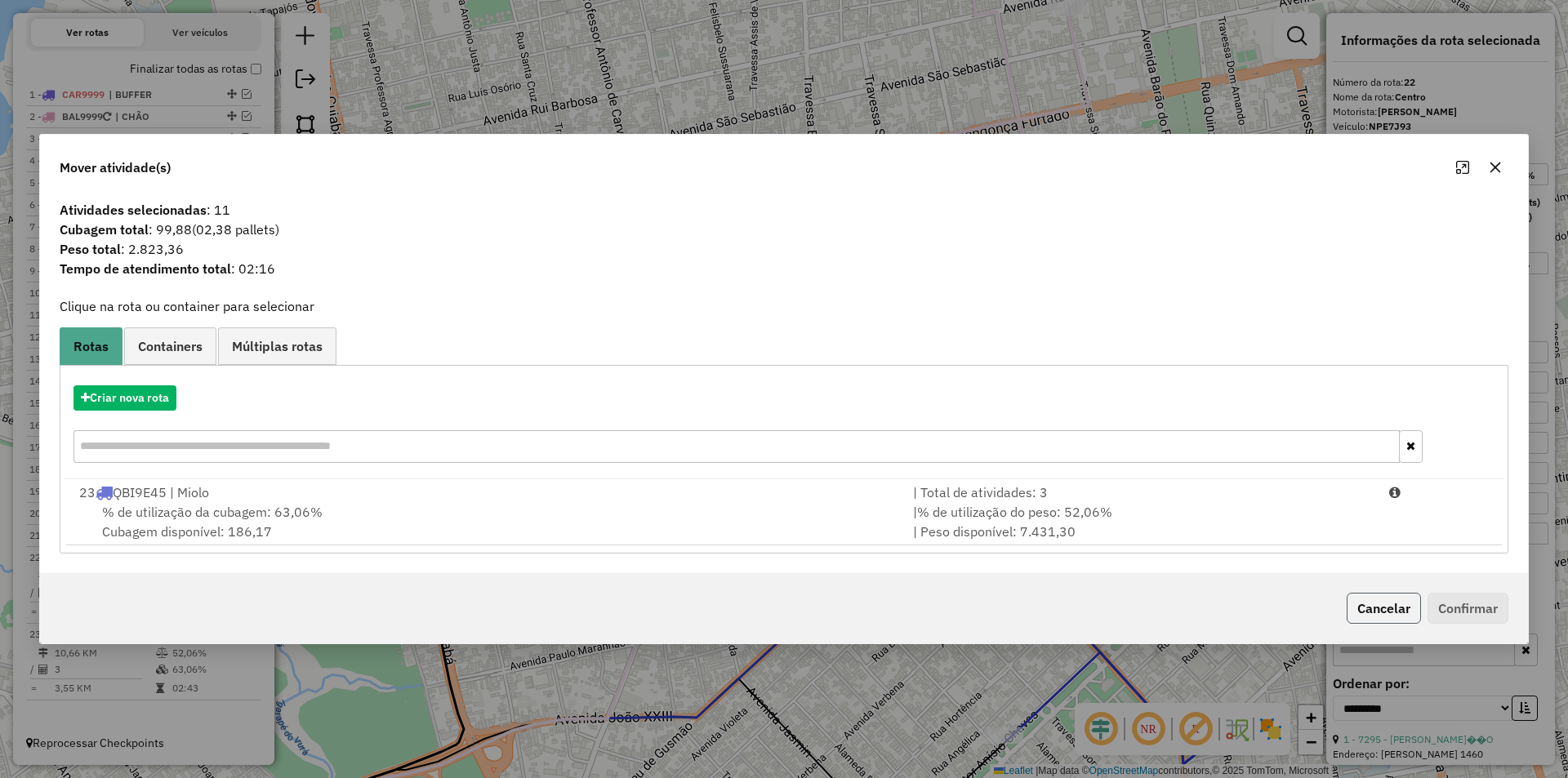
click at [1381, 606] on button "Cancelar" at bounding box center [1384, 608] width 75 height 31
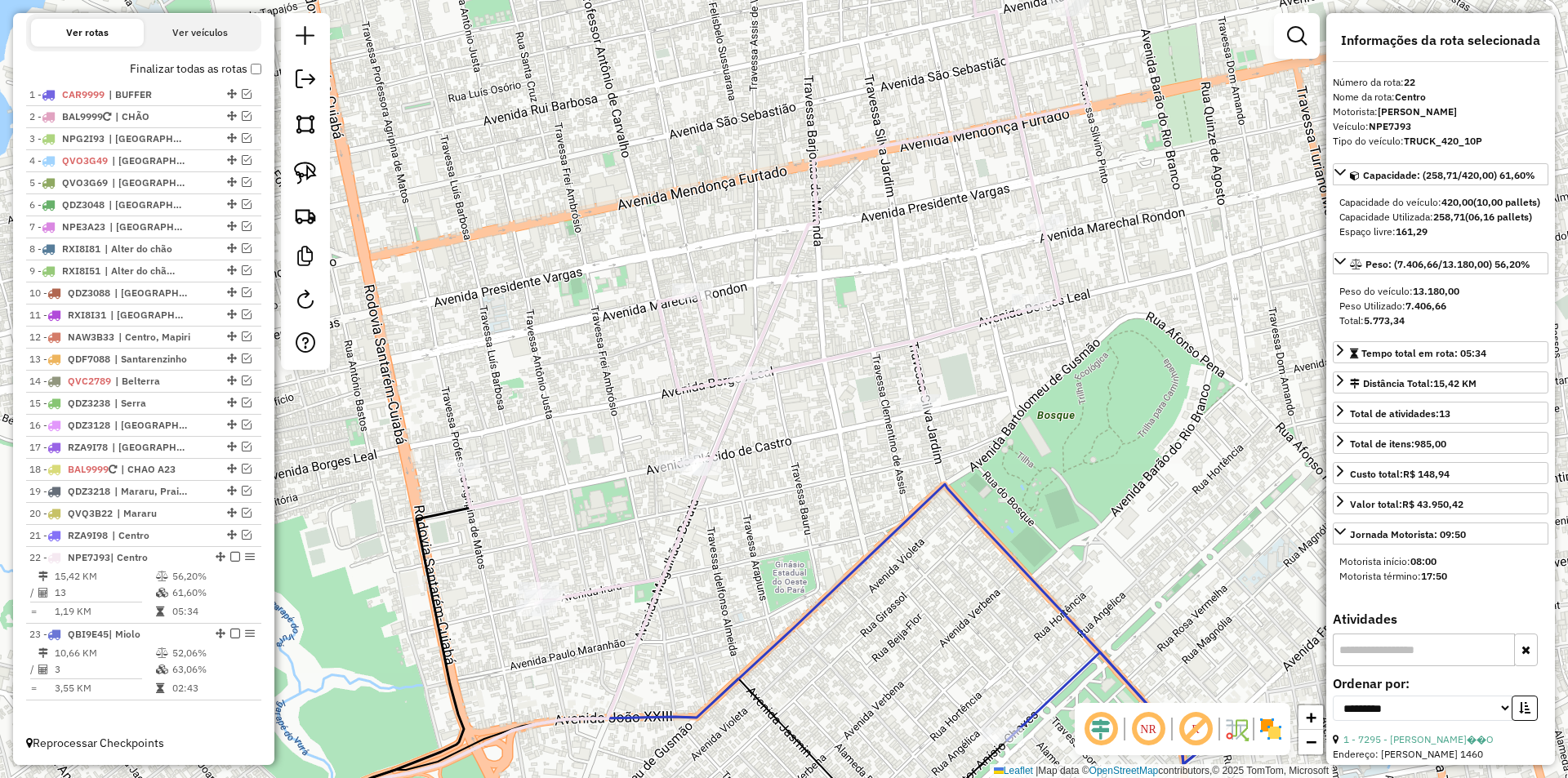
click at [1025, 215] on div "Janela de atendimento Grade de atendimento Capacidade Transportadoras Veículos …" at bounding box center [784, 389] width 1568 height 778
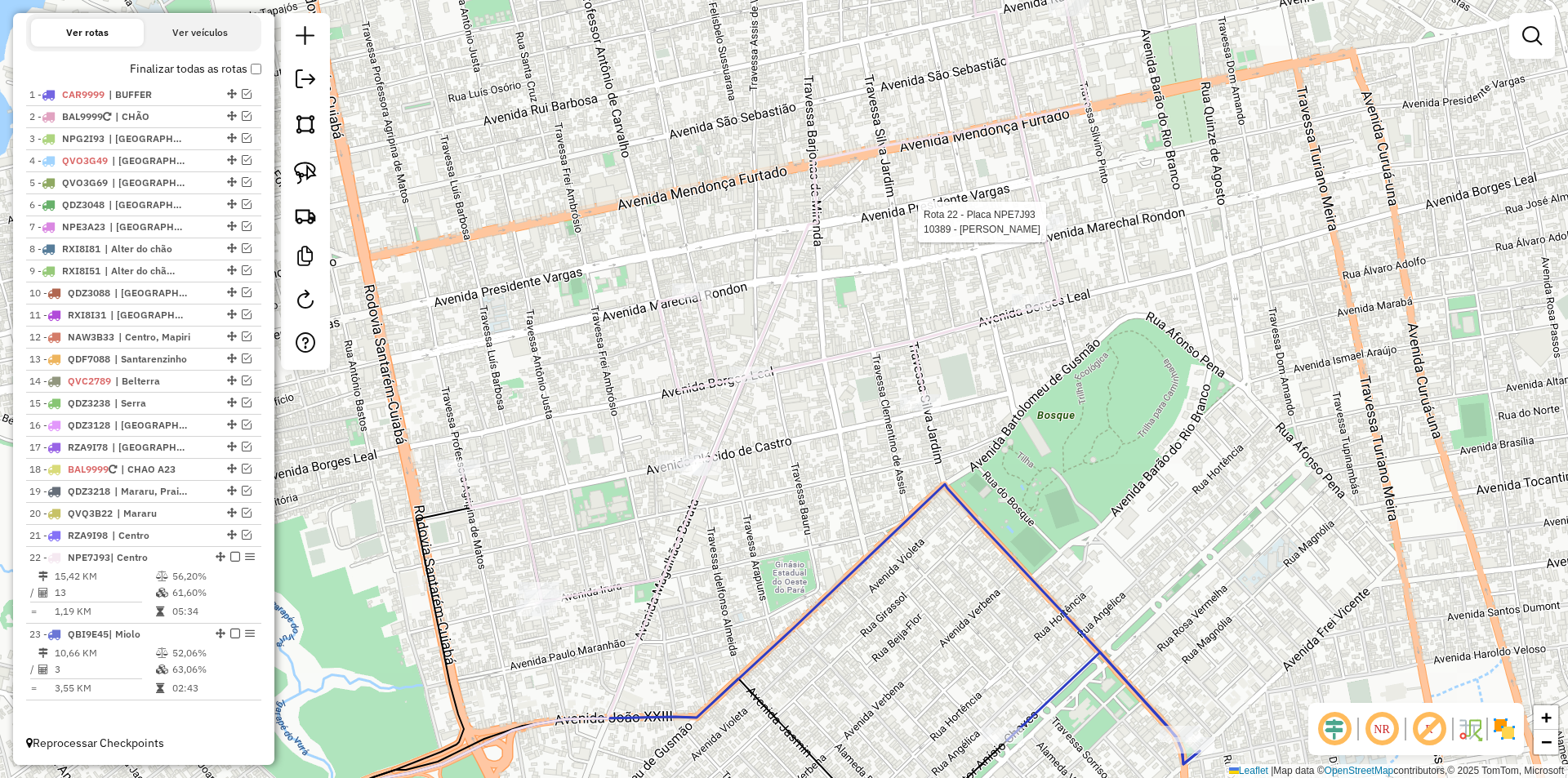
click at [1032, 230] on div at bounding box center [1047, 222] width 41 height 16
select select "**********"
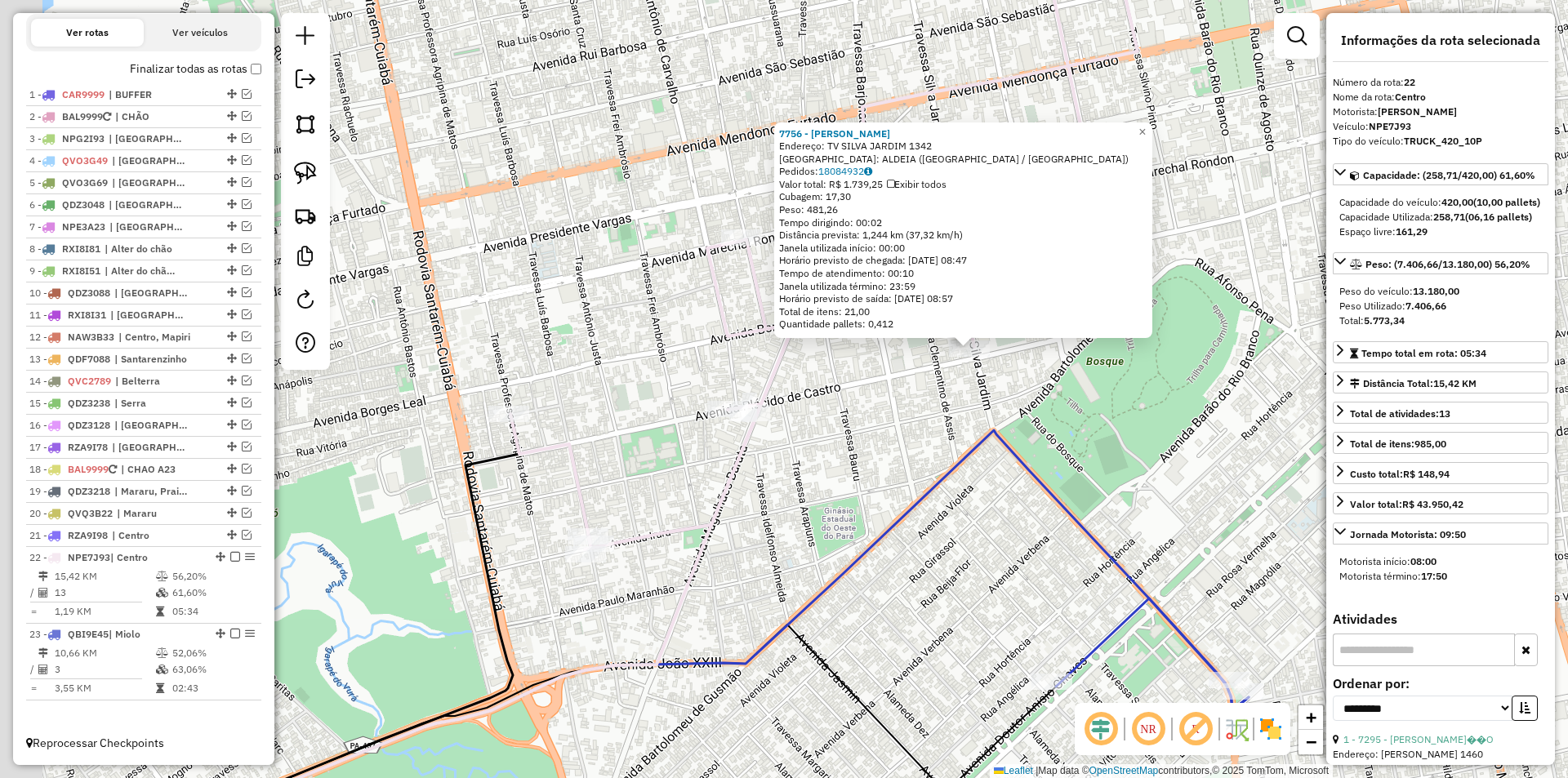
drag, startPoint x: 652, startPoint y: 579, endPoint x: 837, endPoint y: 538, distance: 189.5
click at [837, 538] on div "7756 - ROSILENE DA GAMA SIL Endereço: TV SILVA JARDIM 1342 Bairro: ALDEIA (SANT…" at bounding box center [784, 389] width 1568 height 778
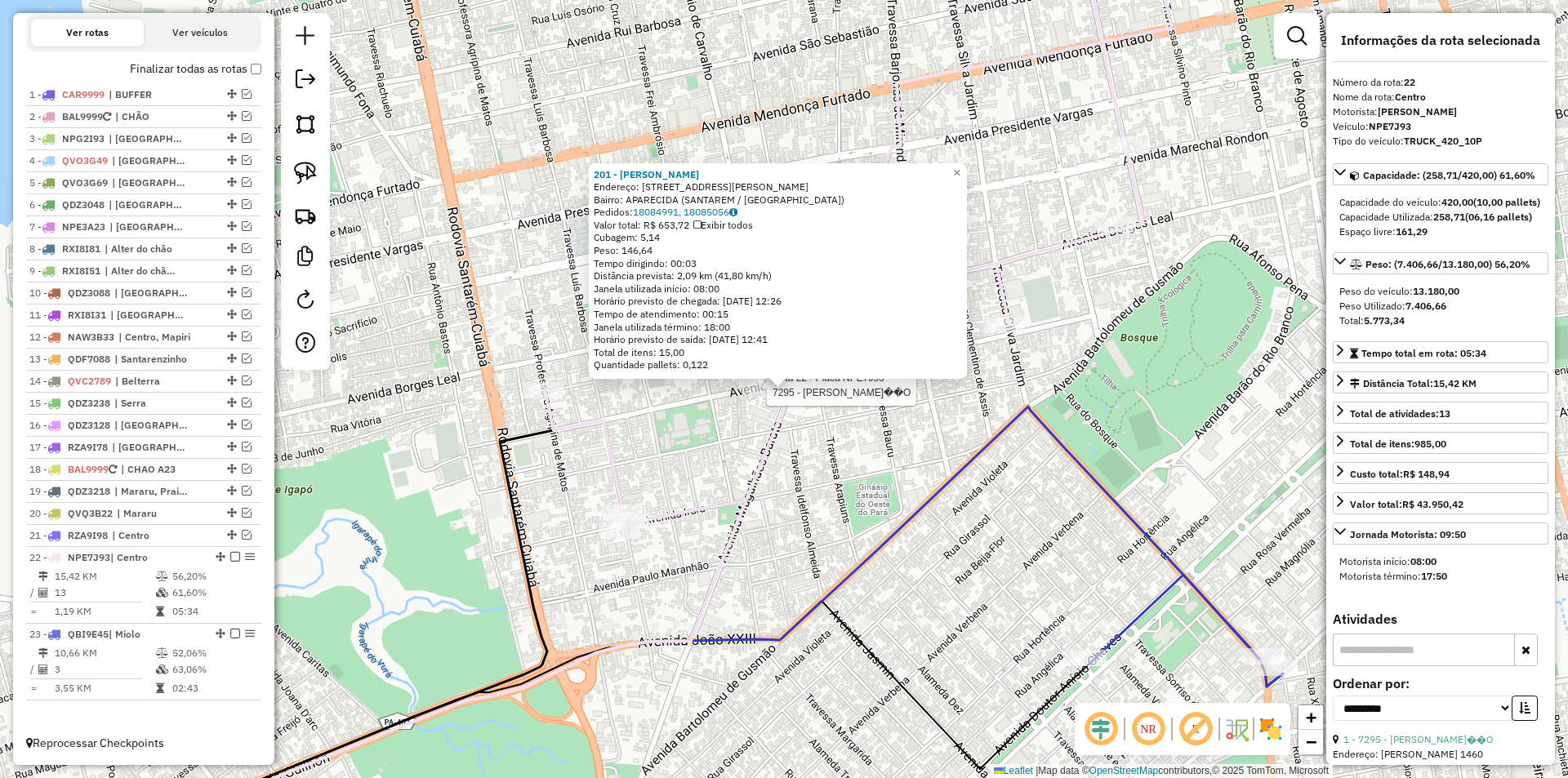
click at [758, 394] on div at bounding box center [762, 385] width 41 height 16
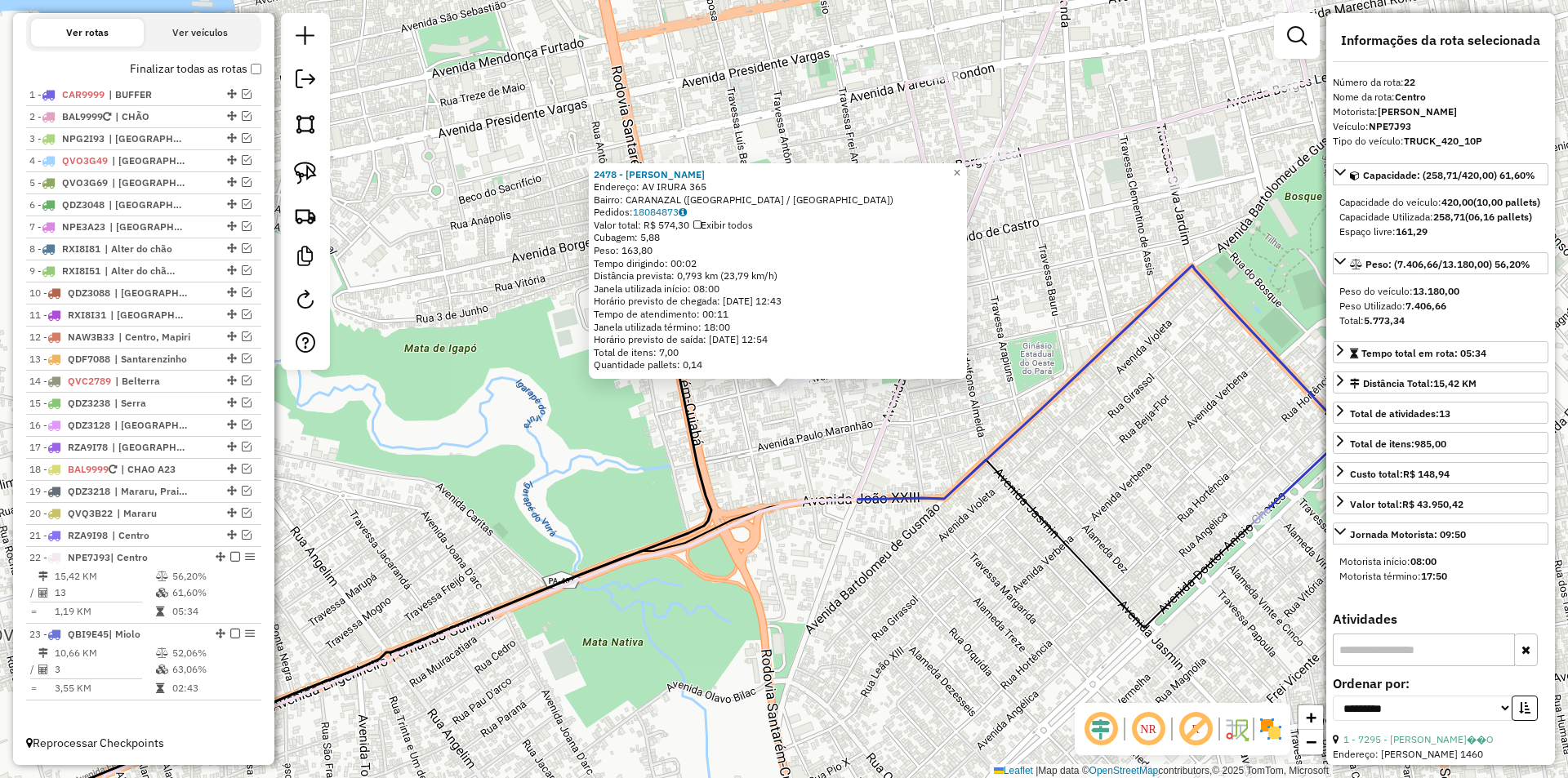
drag, startPoint x: 753, startPoint y: 469, endPoint x: 771, endPoint y: 424, distance: 48.5
click at [759, 457] on div "2478 - MARCOS RODRIGO VIANA Endereço: AV IRURA 365 Bairro: CARANAZAL (SANTAREM …" at bounding box center [784, 389] width 1568 height 778
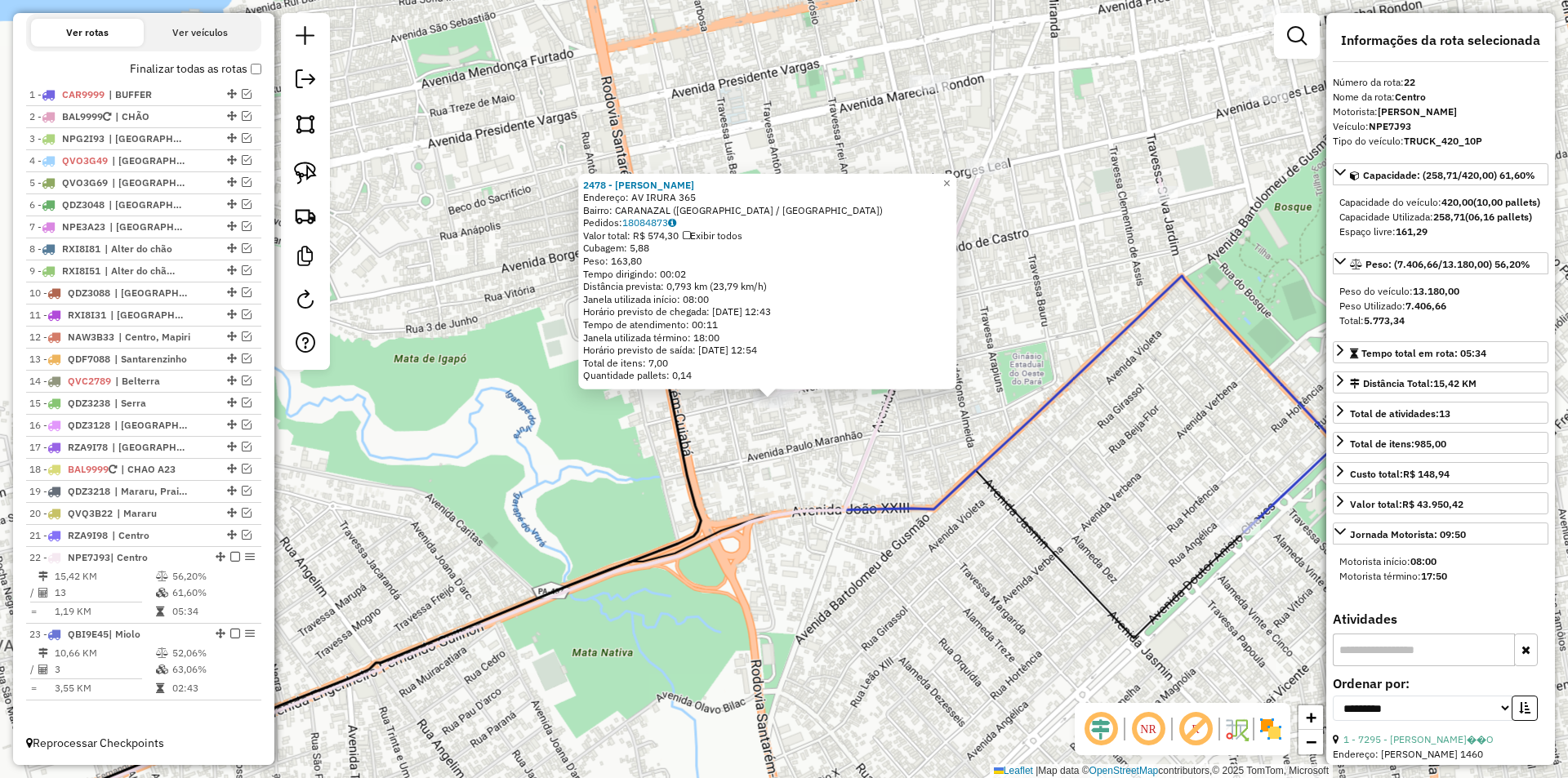
drag, startPoint x: 838, startPoint y: 329, endPoint x: 720, endPoint y: 568, distance: 266.5
click at [720, 575] on div "2478 - MARCOS RODRIGO VIANA Endereço: AV IRURA 365 Bairro: CARANAZAL (SANTAREM …" at bounding box center [784, 389] width 1568 height 778
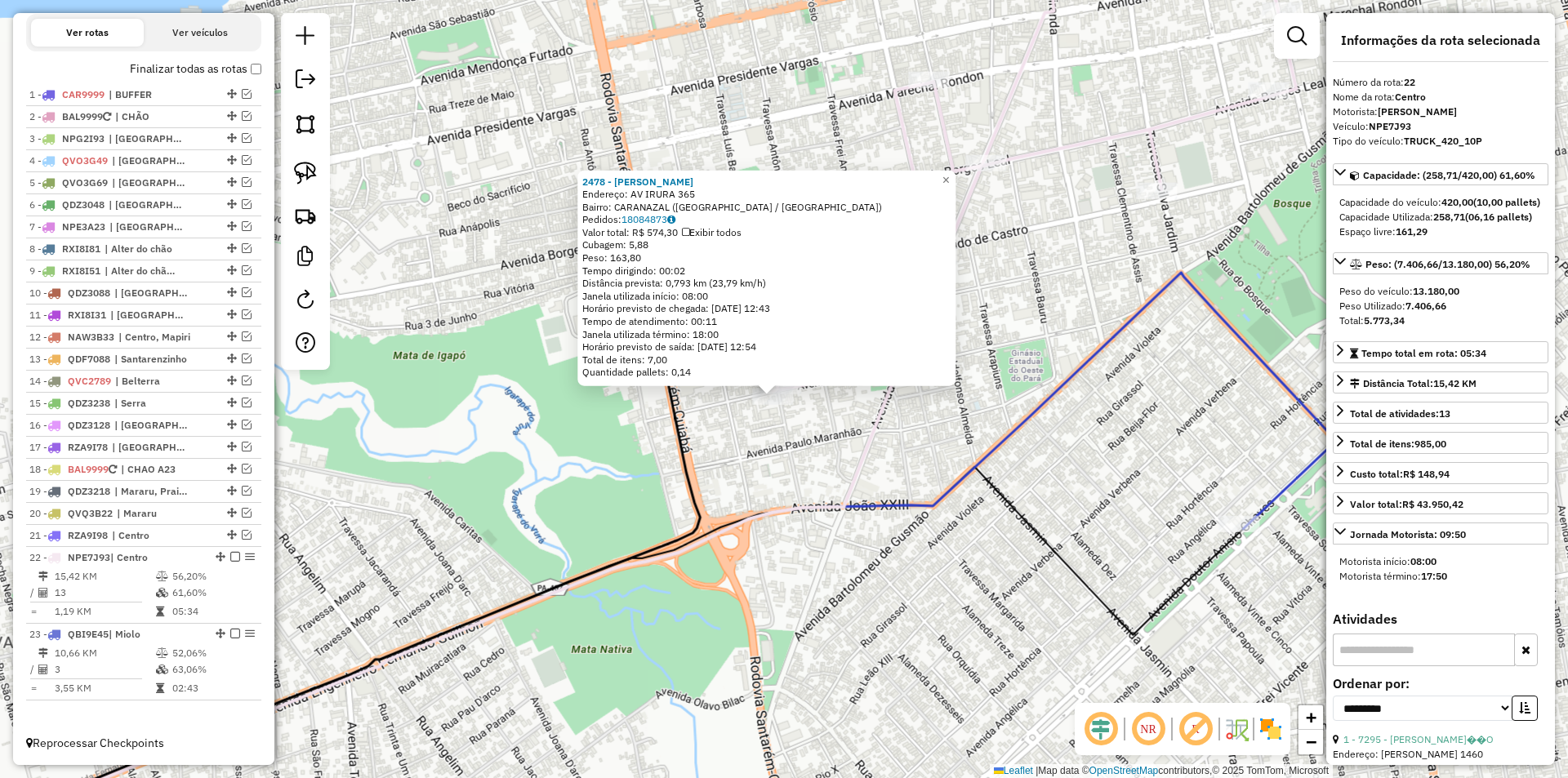
click at [784, 470] on div "2478 - MARCOS RODRIGO VIANA Endereço: AV IRURA 365 Bairro: CARANAZAL (SANTAREM …" at bounding box center [784, 389] width 1568 height 778
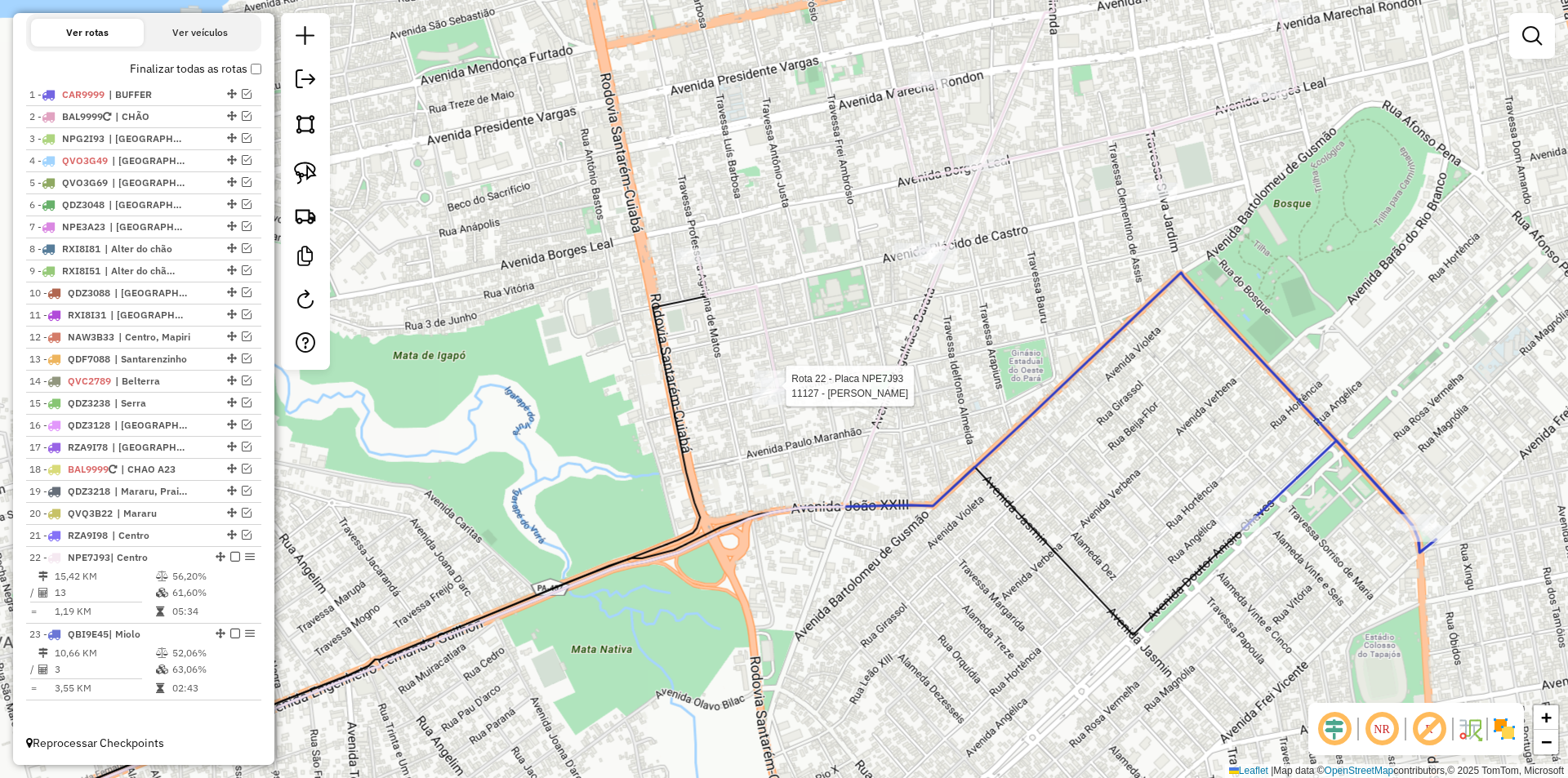
click at [800, 395] on div at bounding box center [781, 386] width 41 height 16
select select "**********"
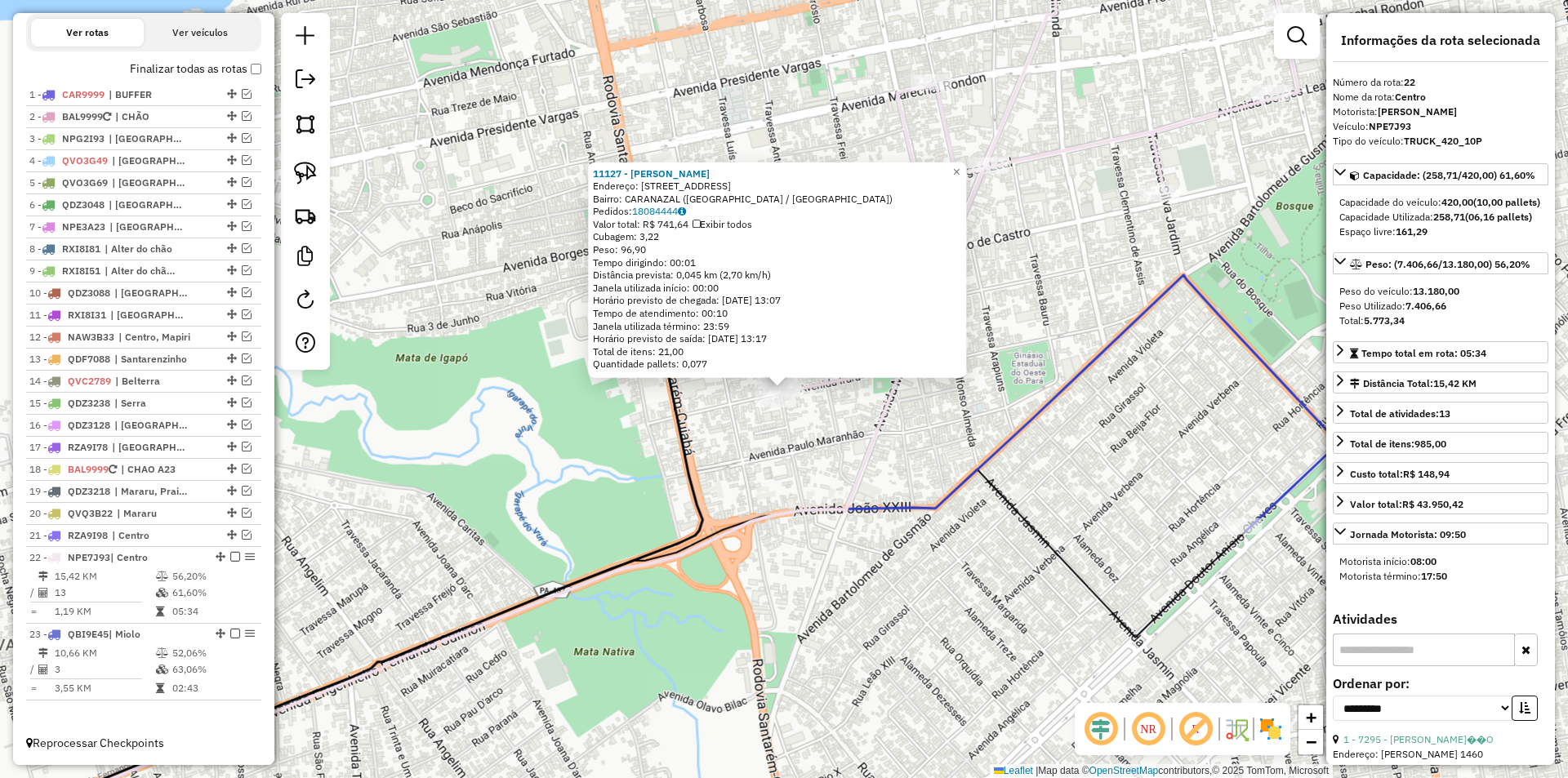
click at [792, 469] on div "Rota 22 - Placa NPE7J93 11127 - JESSICA ALINE DA SIL Rota 22 - Placa NPE7J93 24…" at bounding box center [784, 389] width 1568 height 778
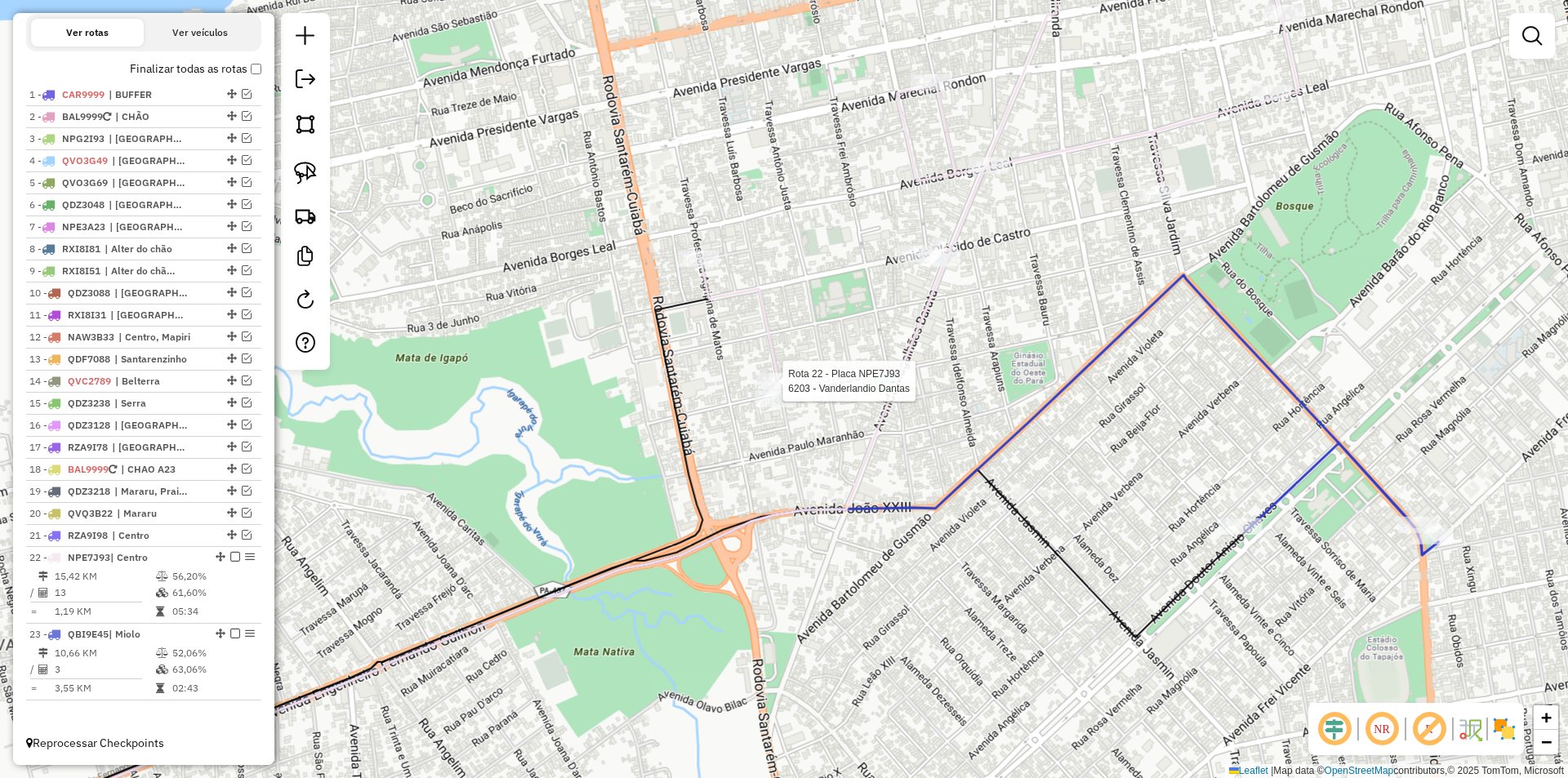
select select "**********"
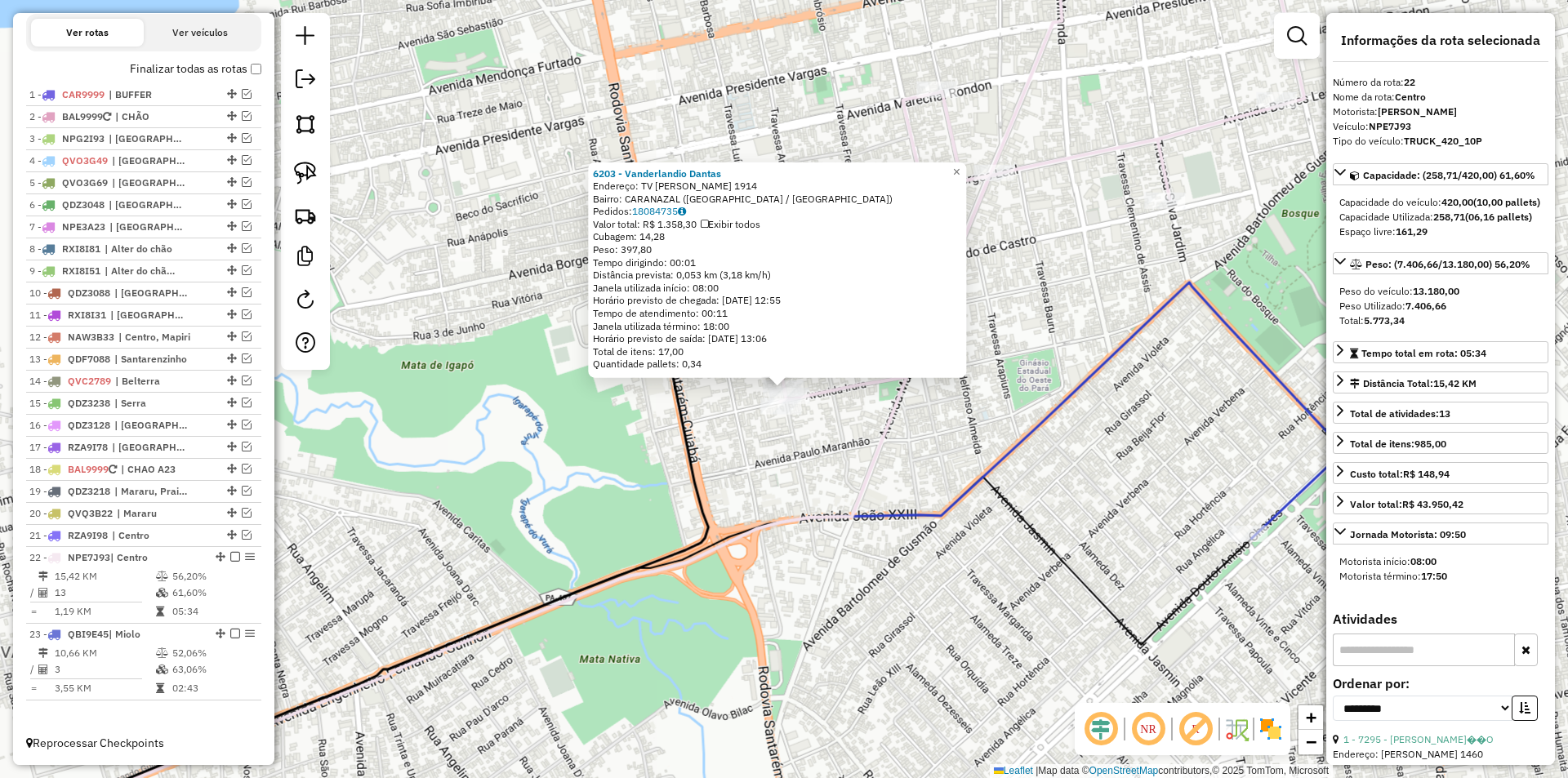
click at [782, 485] on div "6203 - Vanderlandio Dantas Endereço: TV LUIS BARBOSA 1914 Bairro: CARANAZAL (SA…" at bounding box center [784, 389] width 1568 height 778
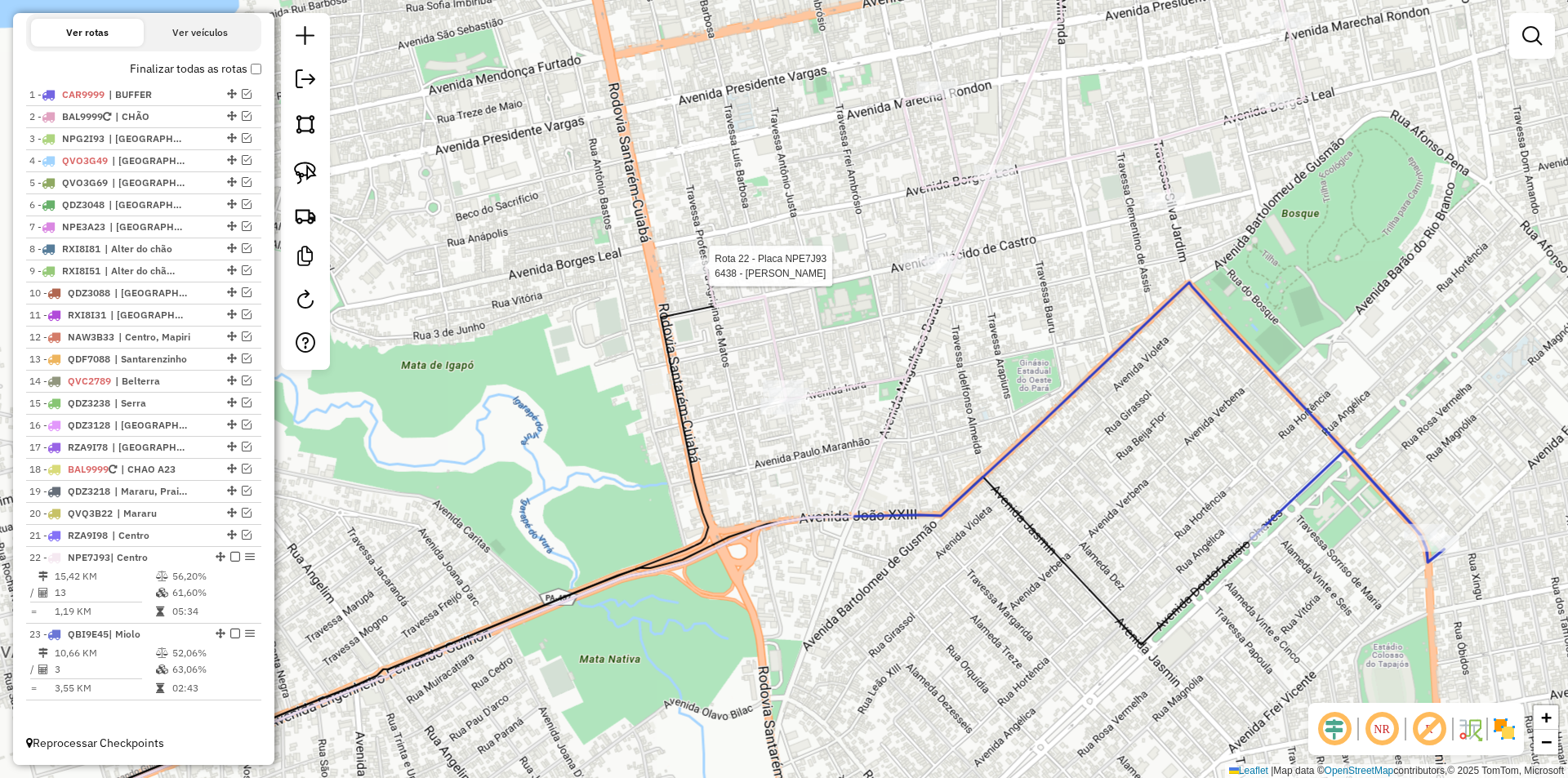
select select "**********"
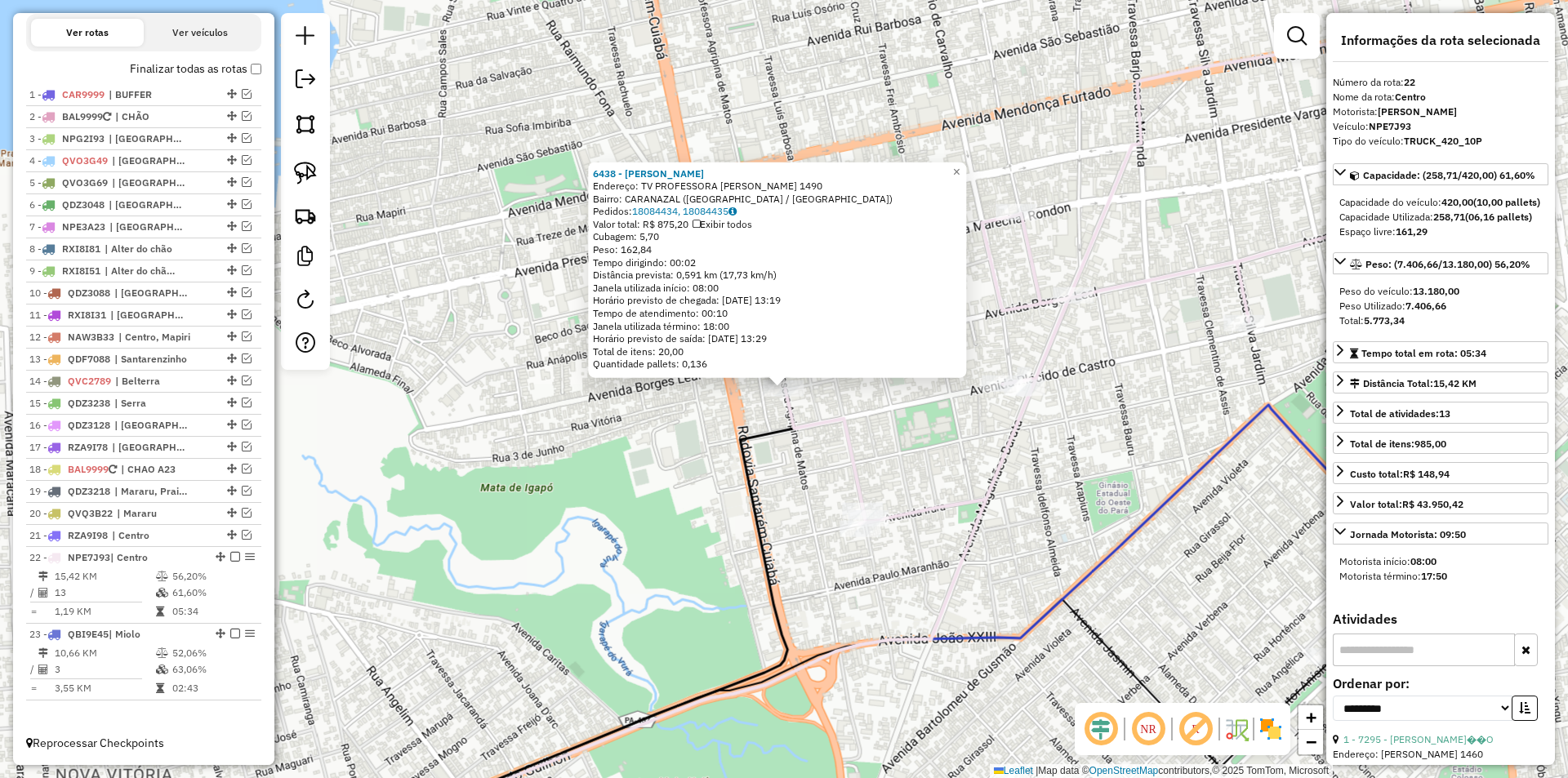
click at [821, 422] on icon at bounding box center [1098, 223] width 627 height 602
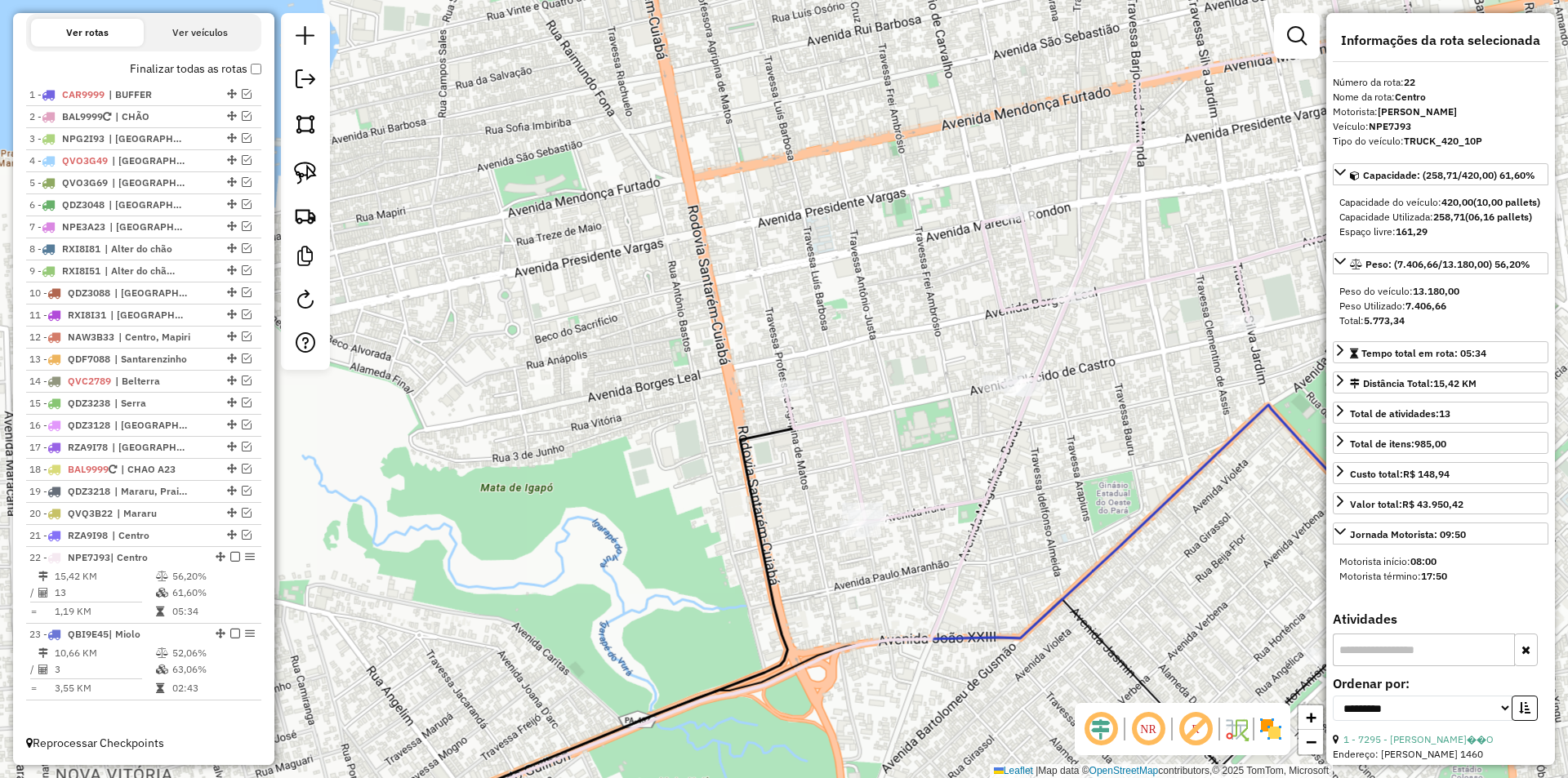
click at [1006, 225] on icon at bounding box center [1098, 223] width 627 height 602
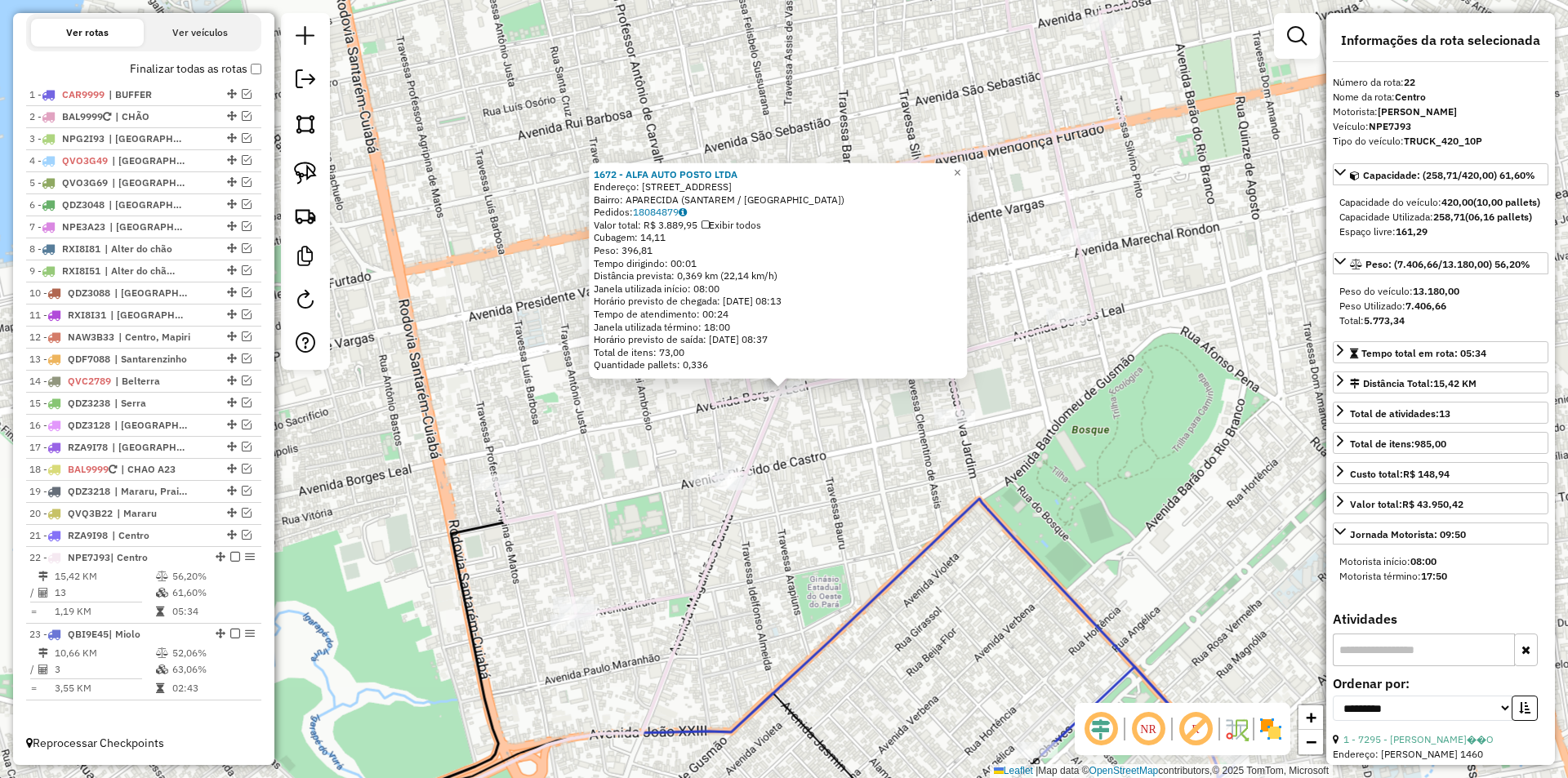
click at [844, 472] on div "1672 - ALFA AUTO POSTO LTDA Endereço: AV MAGALHAES BARATA 1022 Bairro: APARECID…" at bounding box center [784, 389] width 1568 height 778
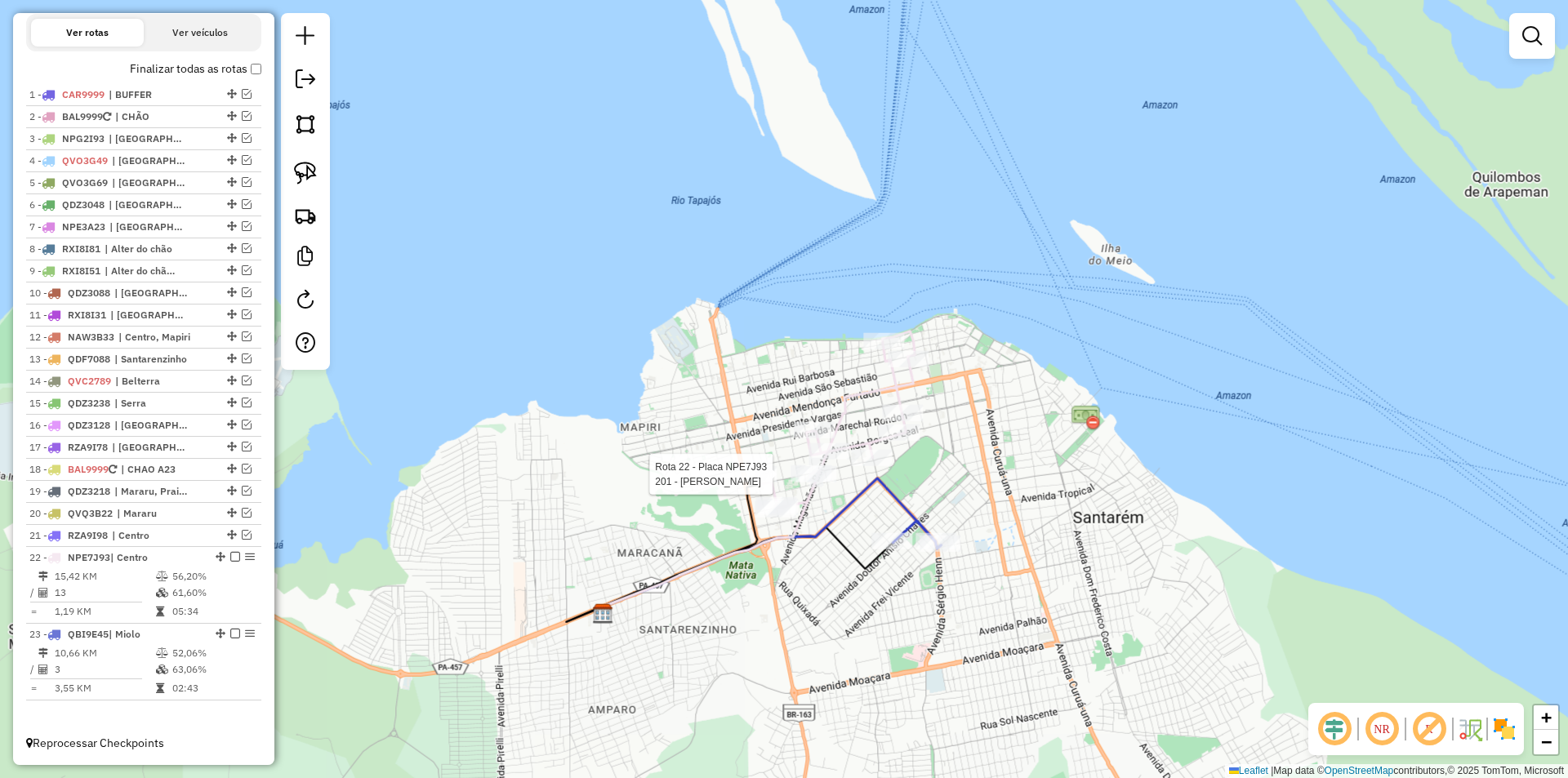
click at [796, 466] on div at bounding box center [816, 474] width 41 height 16
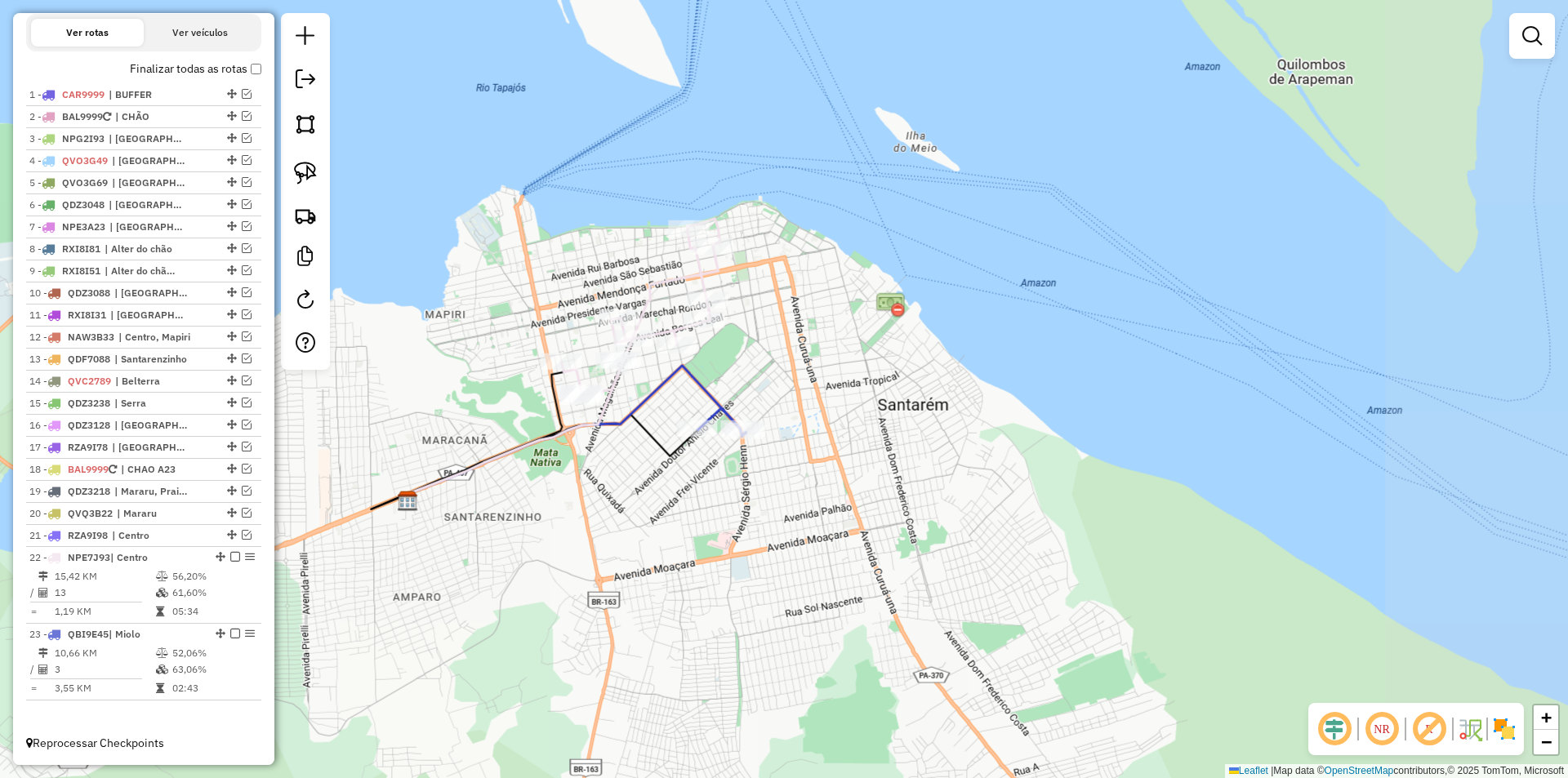
drag, startPoint x: 752, startPoint y: 357, endPoint x: 550, endPoint y: 236, distance: 235.5
click at [551, 236] on div "Janela de atendimento Grade de atendimento Capacidade Transportadoras Veículos …" at bounding box center [784, 389] width 1568 height 778
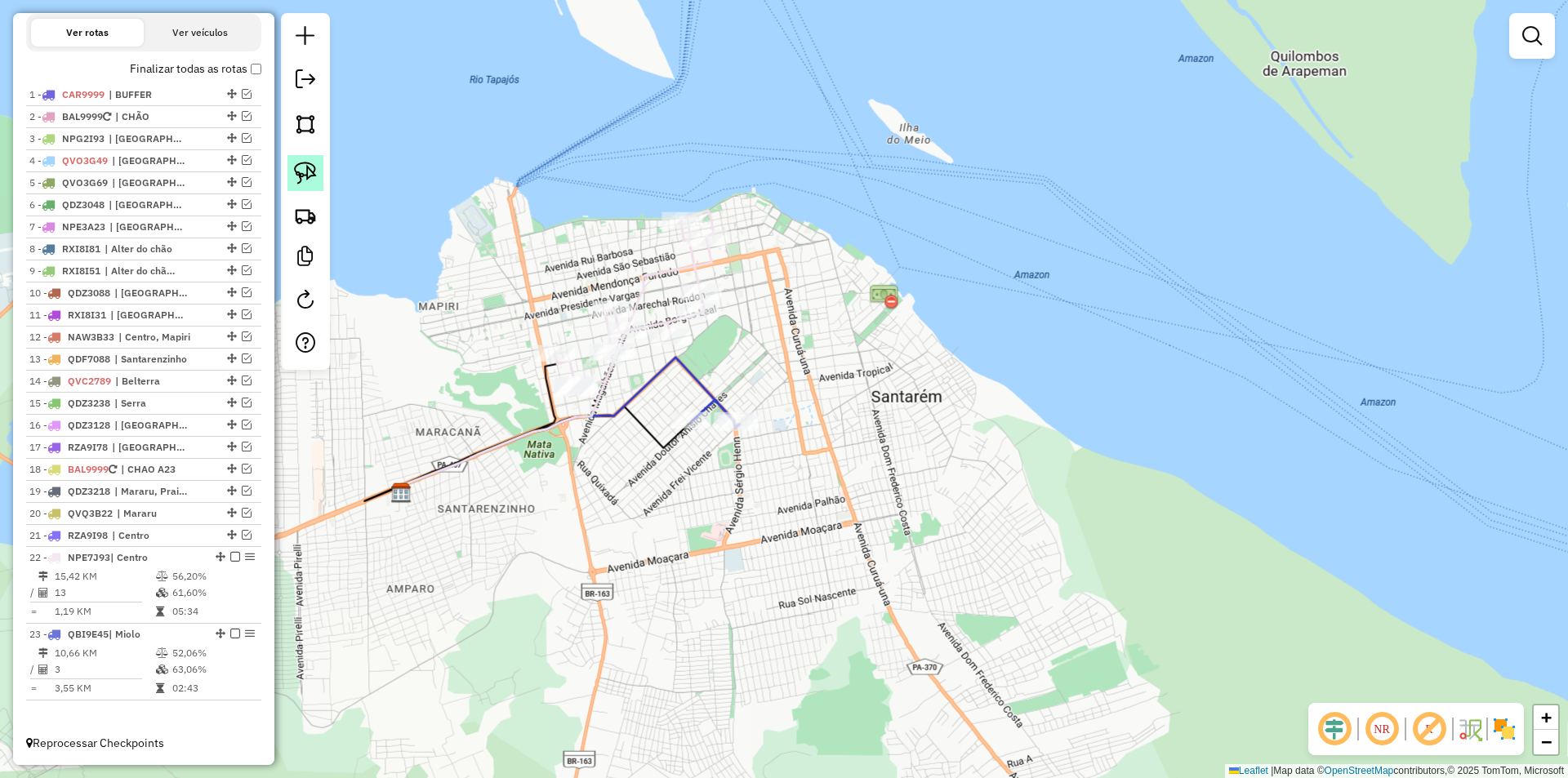
click at [301, 163] on img at bounding box center [306, 173] width 23 height 23
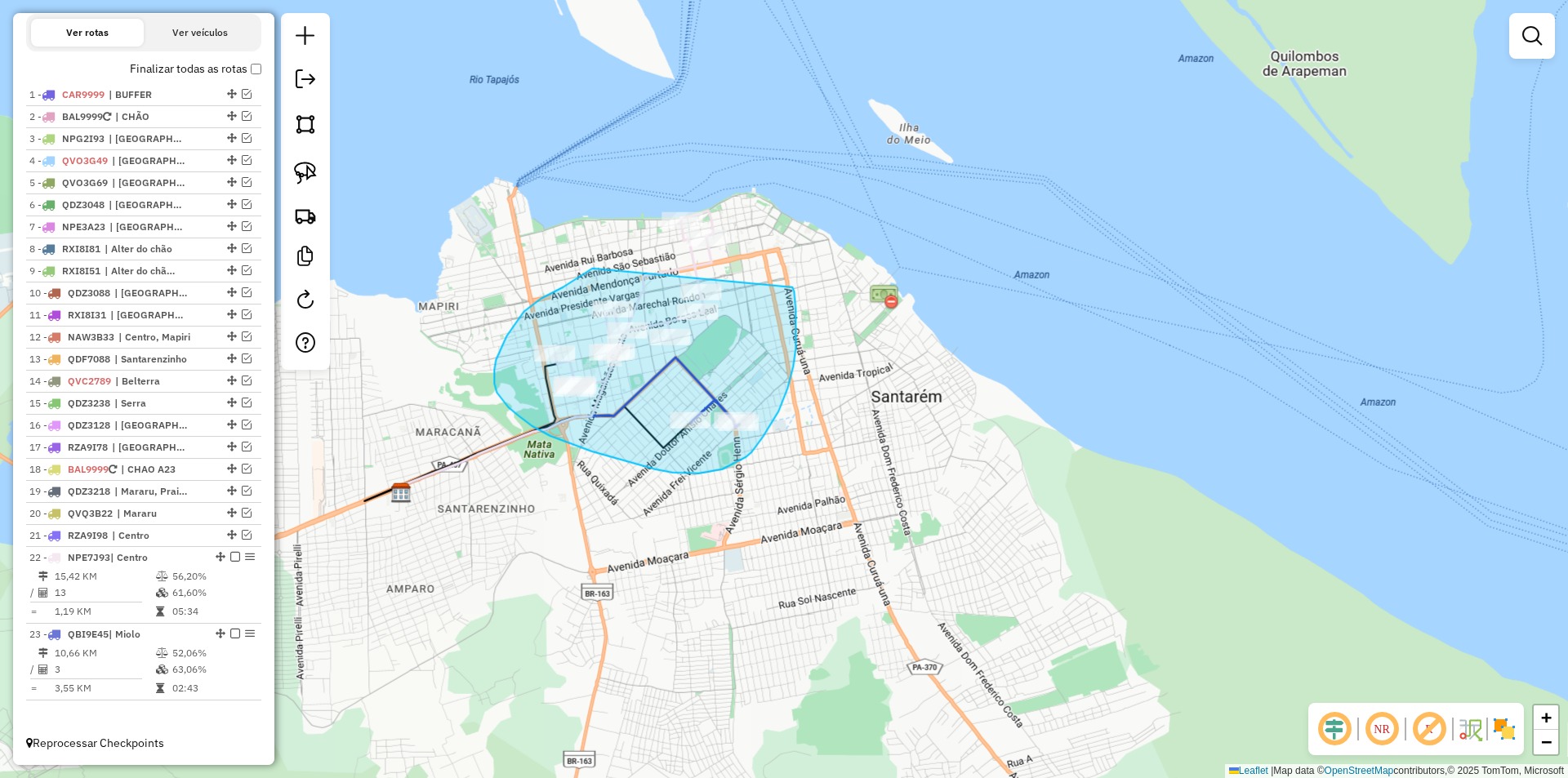
drag, startPoint x: 592, startPoint y: 269, endPoint x: 792, endPoint y: 286, distance: 200.7
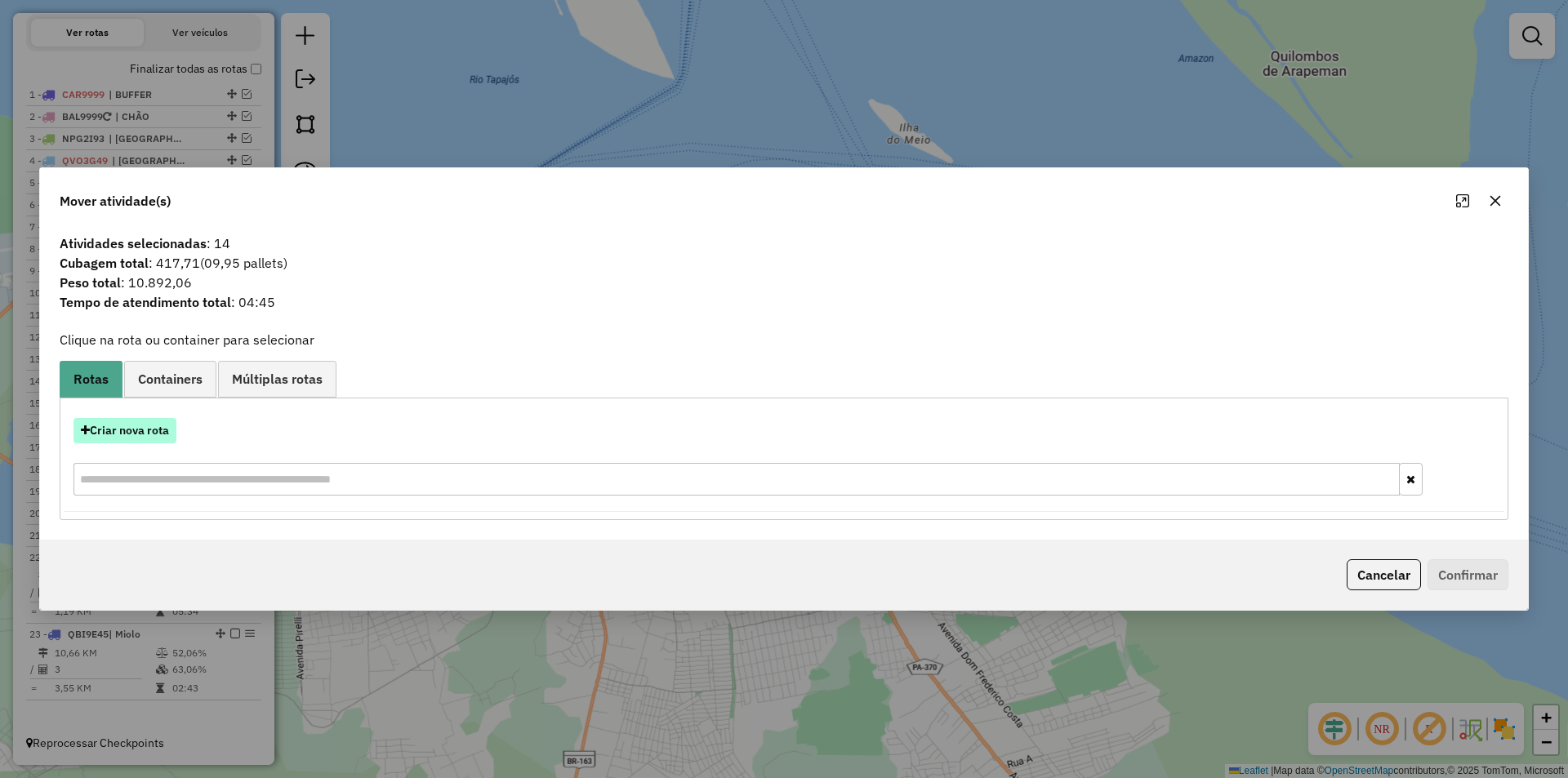
click at [144, 427] on button "Criar nova rota" at bounding box center [125, 430] width 103 height 25
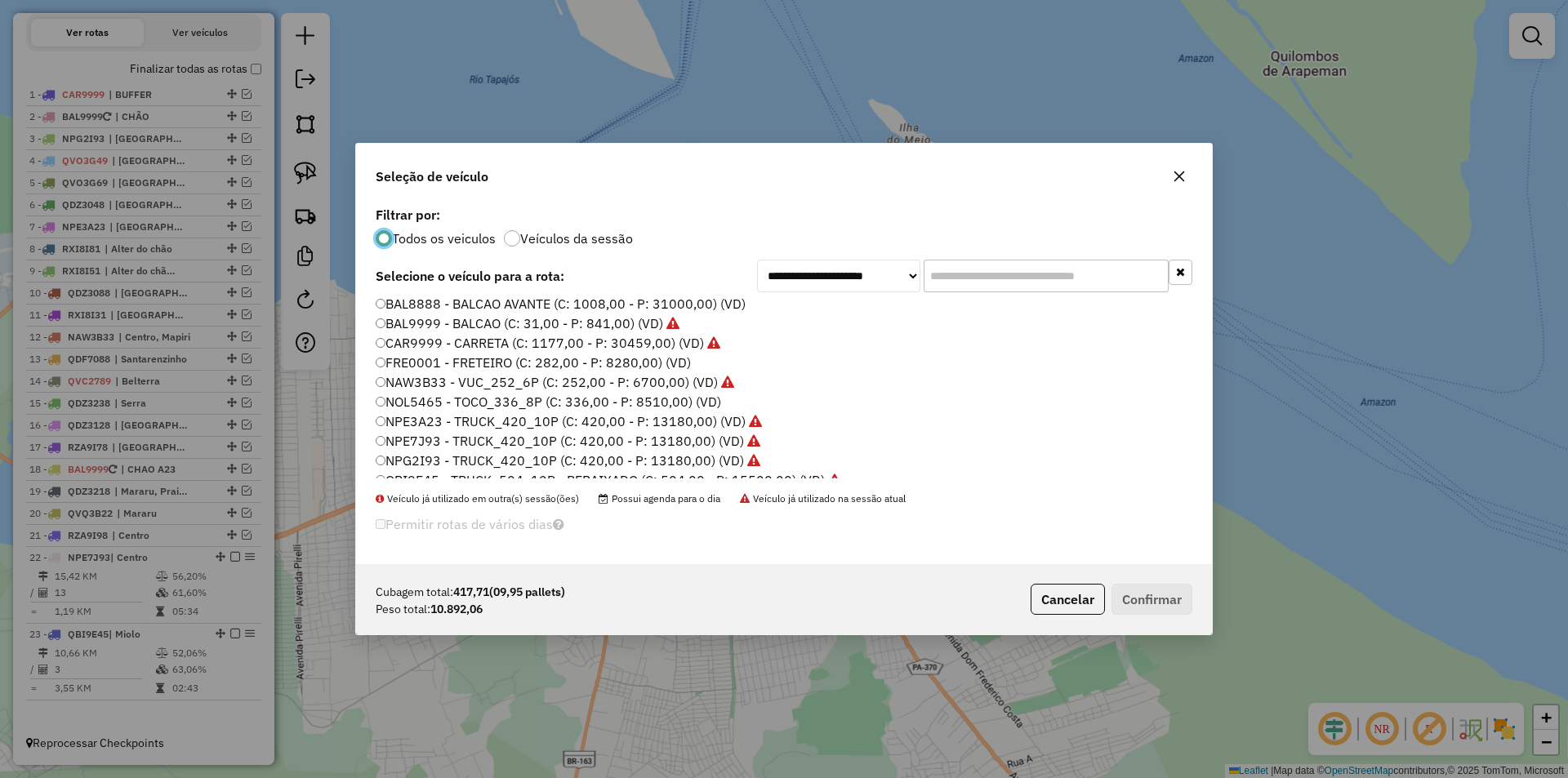
scroll to position [82, 0]
click at [438, 421] on label "NPE7J93 - TRUCK_420_10P (C: 420,00 - P: 13180,00) (VD)" at bounding box center [567, 422] width 385 height 20
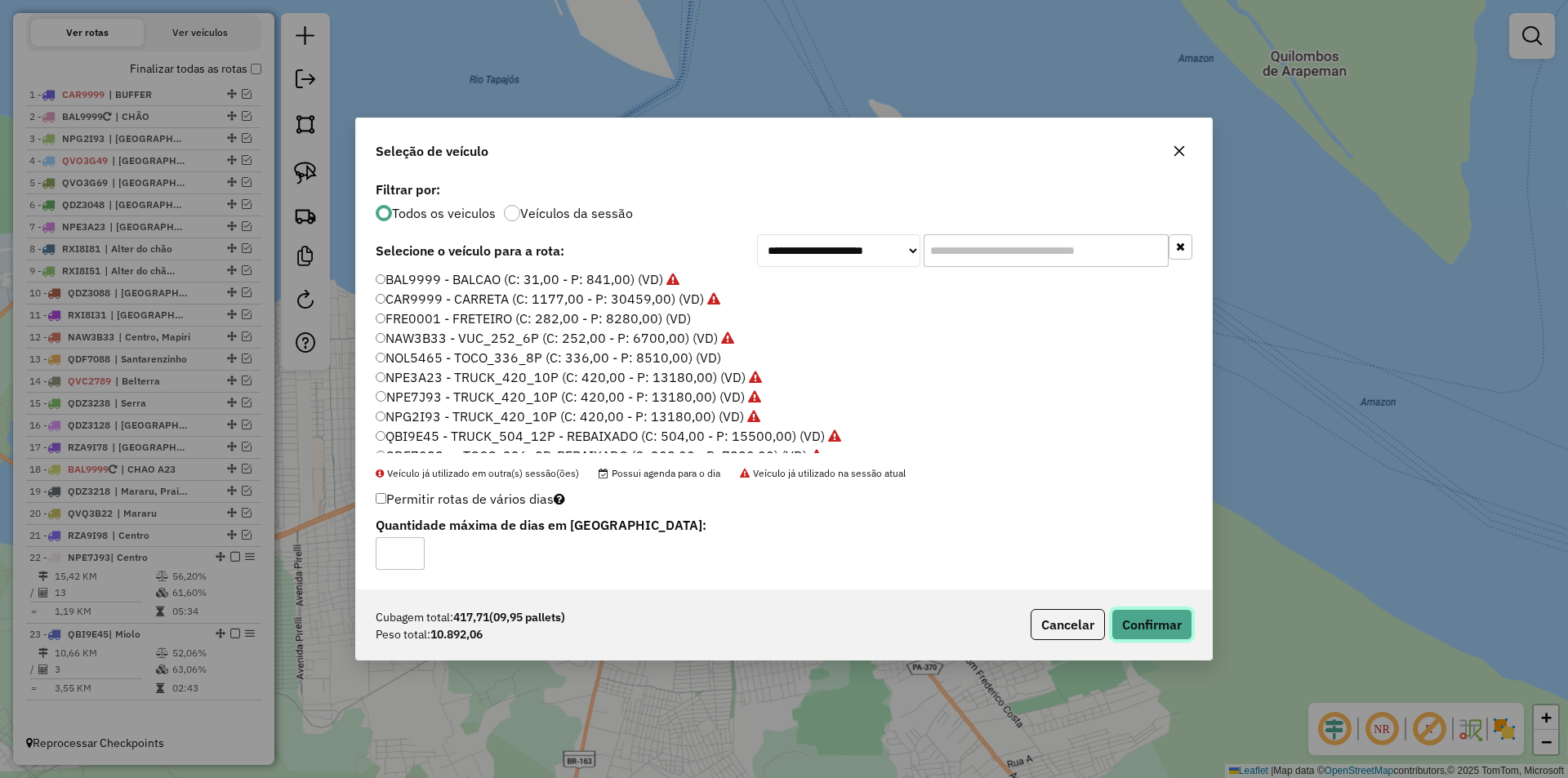
click at [1148, 623] on button "Confirmar" at bounding box center [1152, 624] width 81 height 31
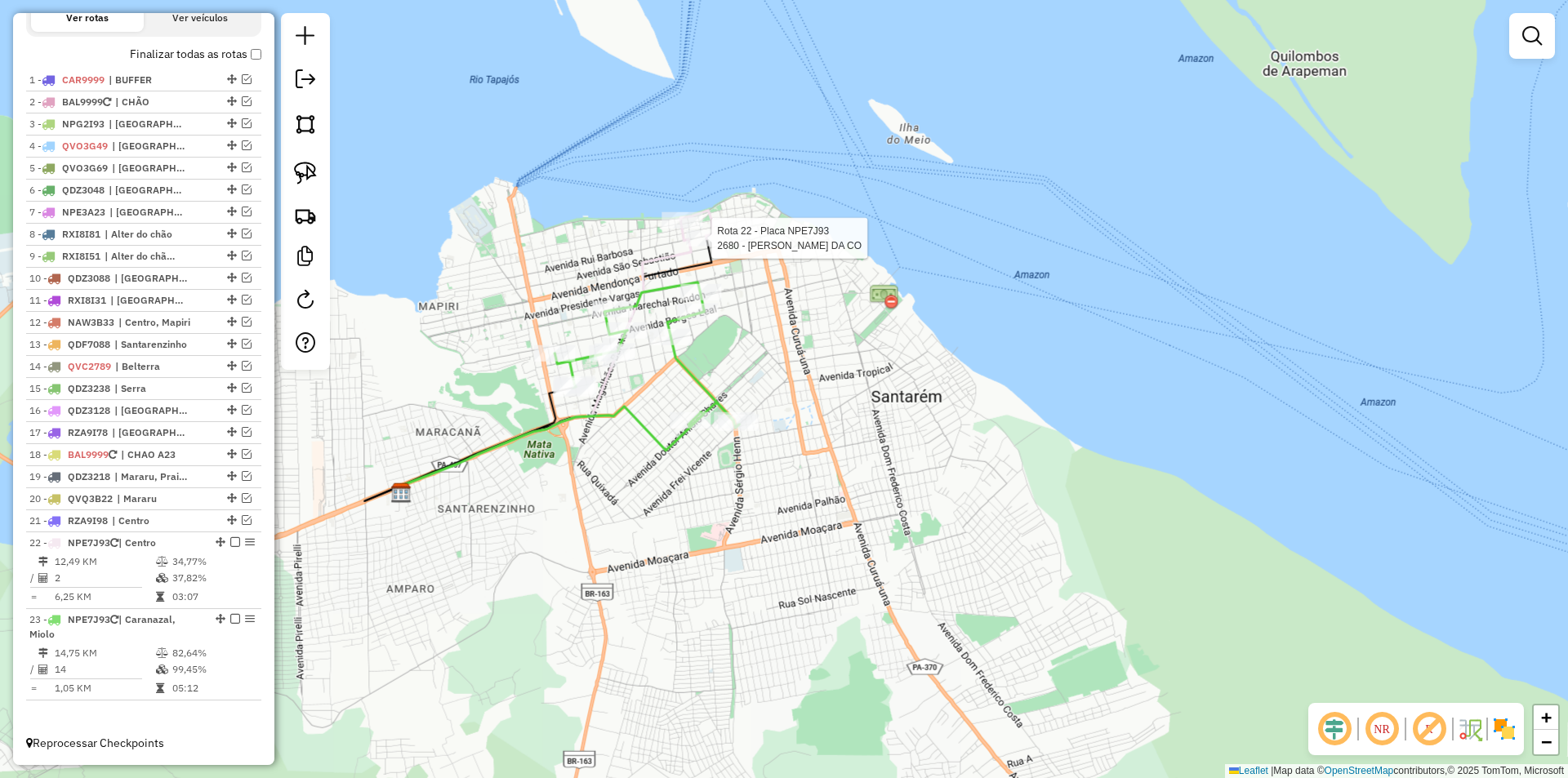
scroll to position [611, 0]
select select "**********"
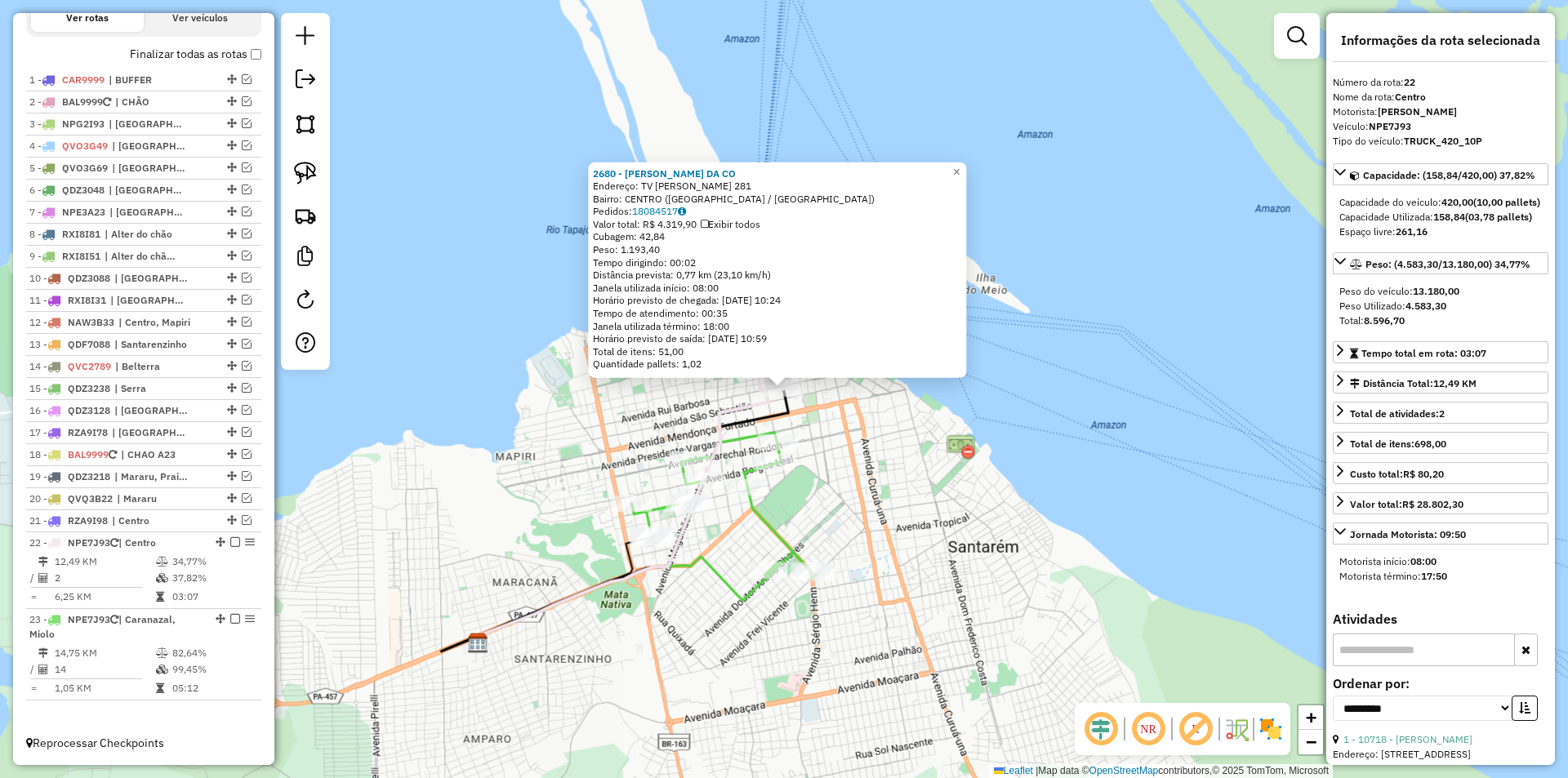
drag, startPoint x: 253, startPoint y: 545, endPoint x: 1078, endPoint y: 410, distance: 836.0
click at [1078, 410] on div "2680 - MARCOS AZEVEDO DA CO Endereço: TV SILVINO PINTO 281 Bairro: CENTRO (SANT…" at bounding box center [784, 389] width 1568 height 778
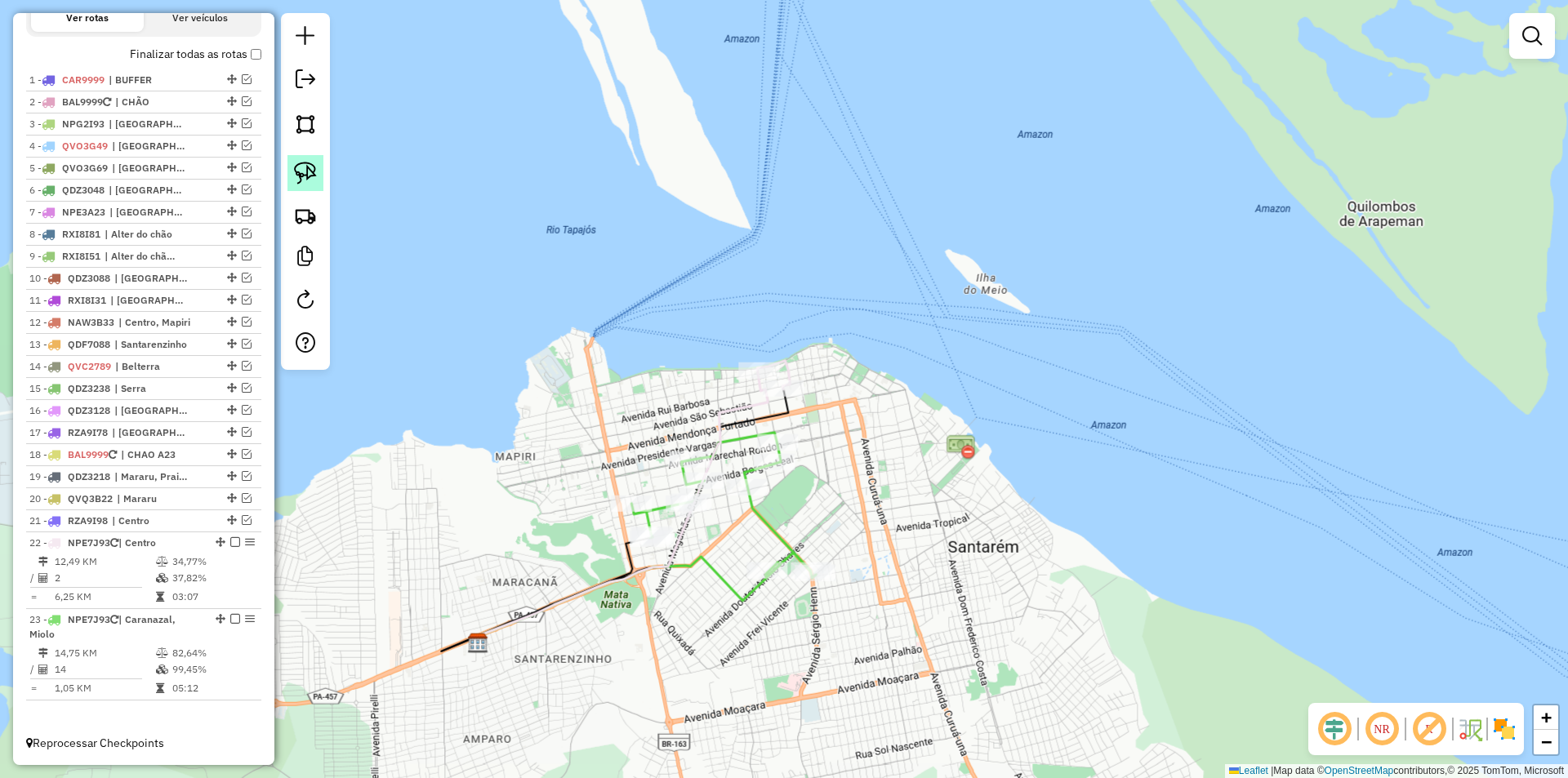
click at [316, 173] on img at bounding box center [306, 173] width 23 height 23
drag, startPoint x: 702, startPoint y: 315, endPoint x: 808, endPoint y: 402, distance: 137.1
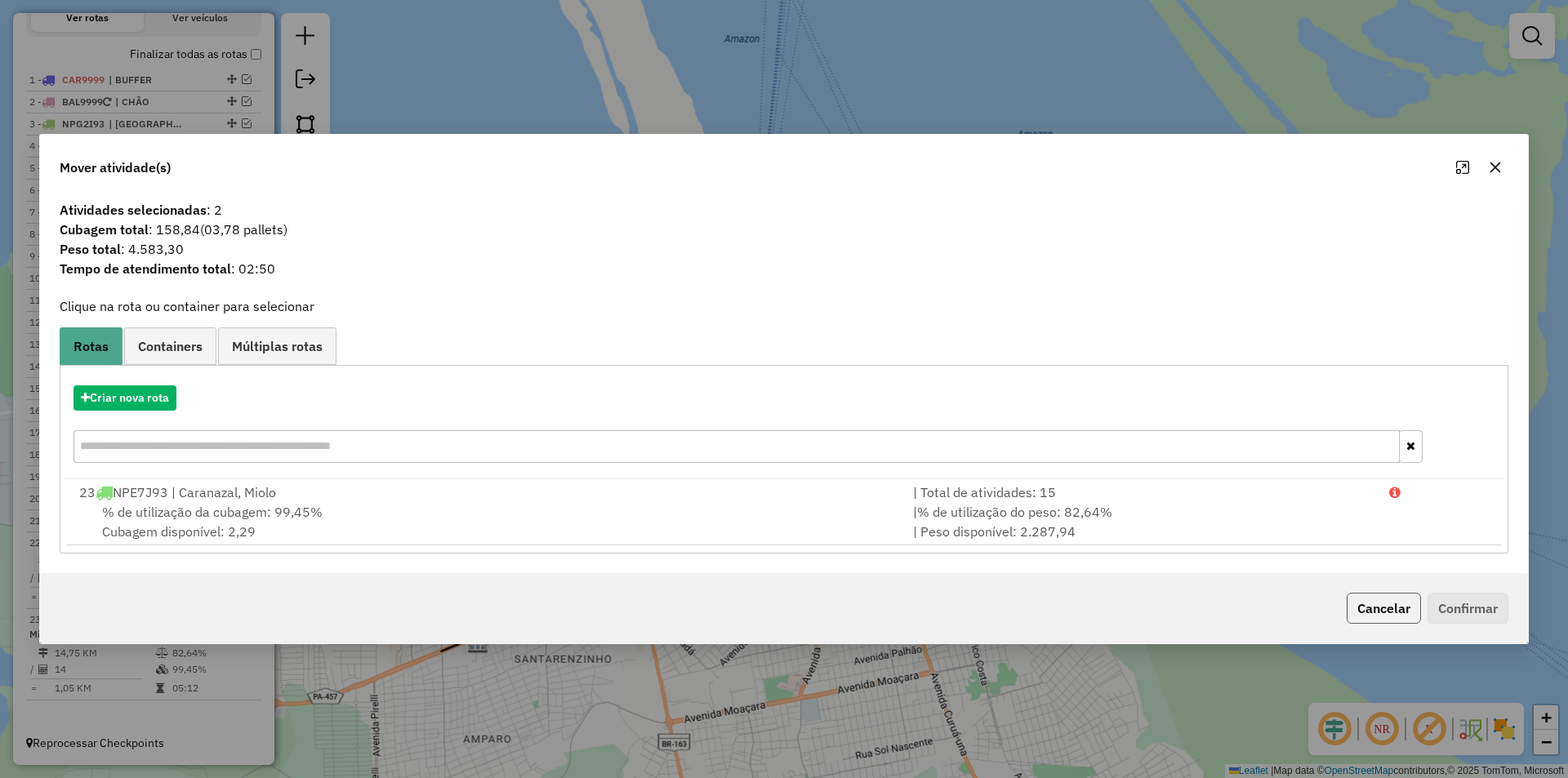
click at [1355, 605] on button "Cancelar" at bounding box center [1384, 608] width 75 height 31
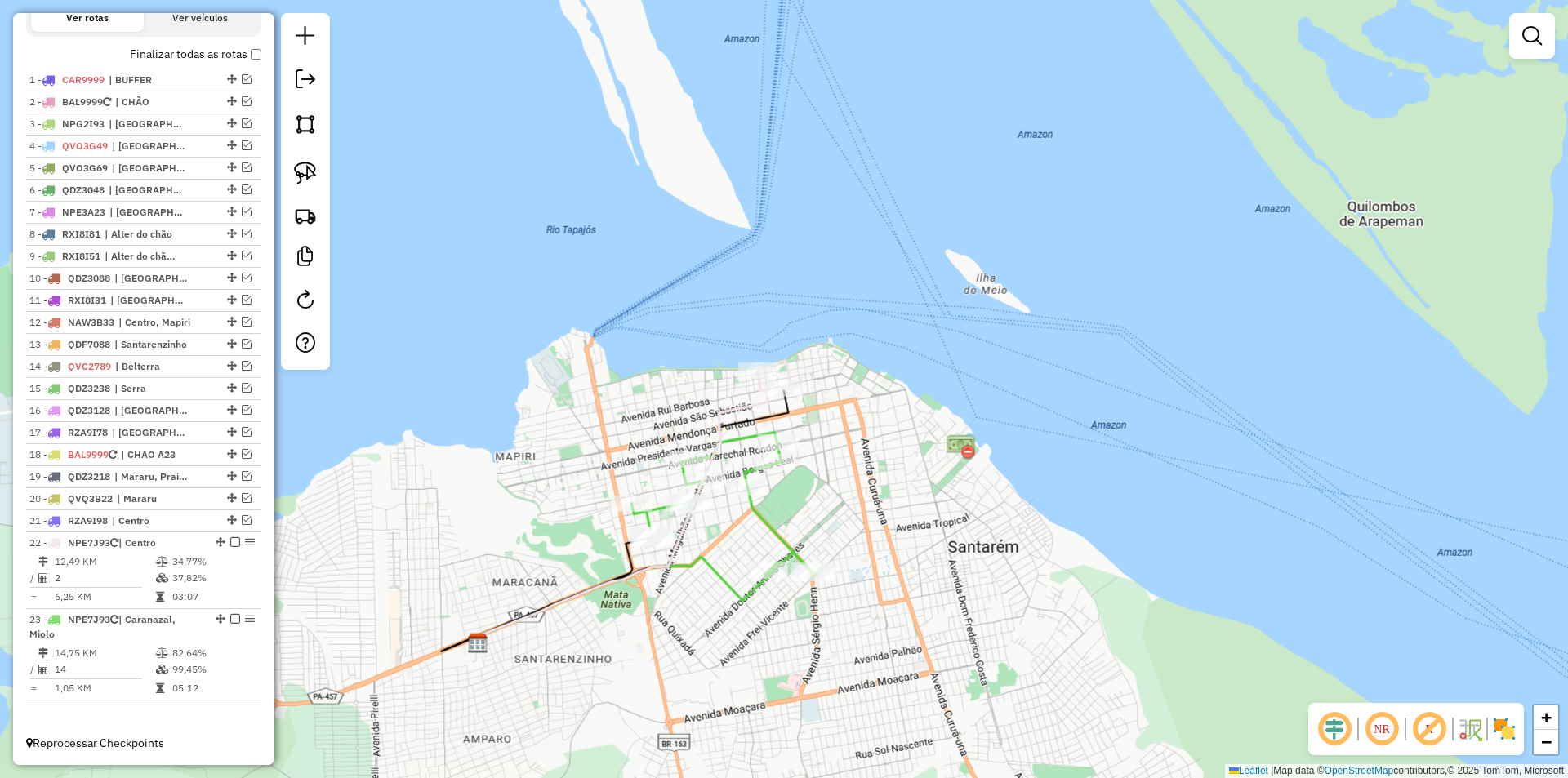
click at [661, 505] on icon at bounding box center [724, 505] width 185 height 145
select select "**********"
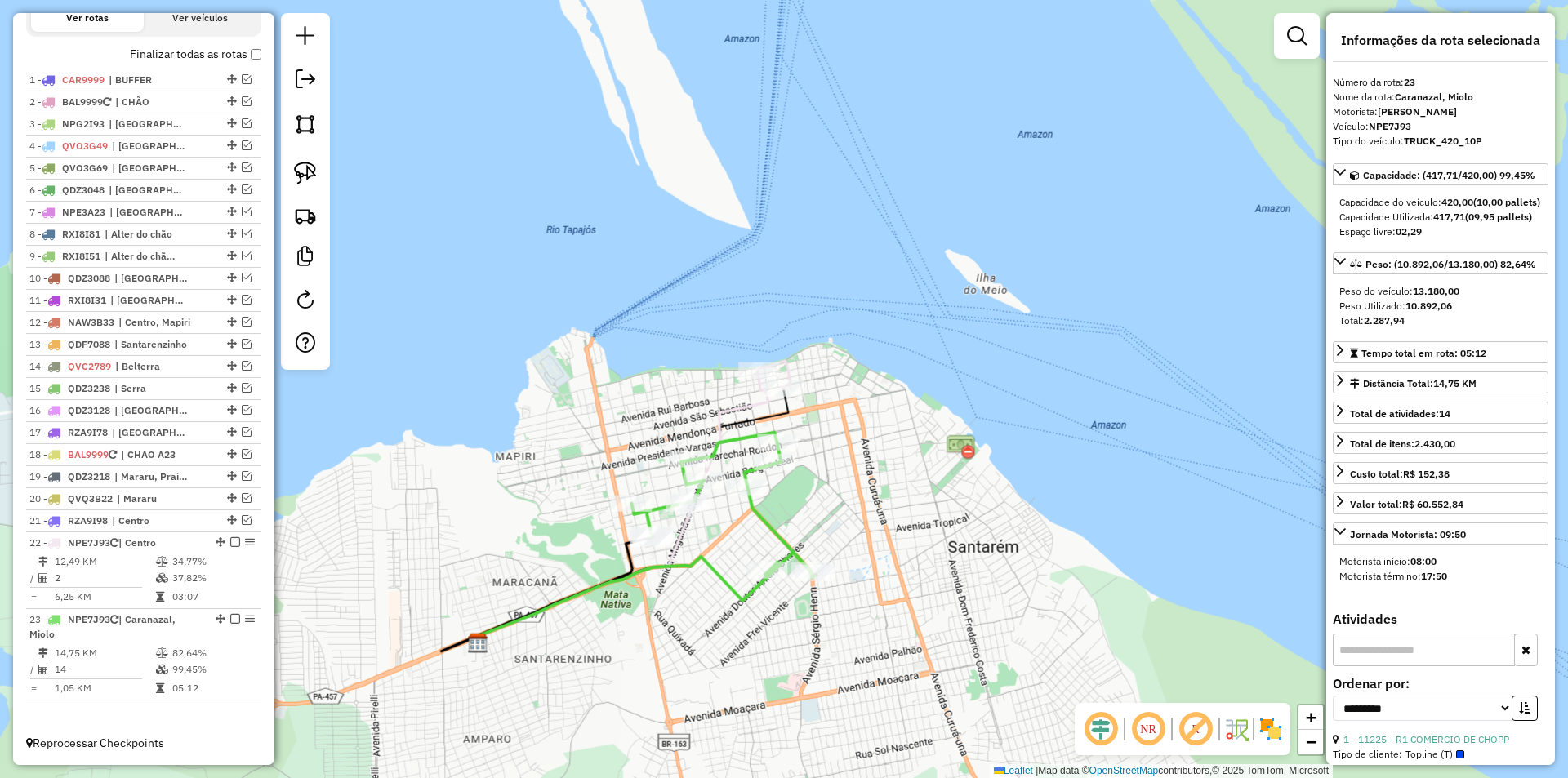
click at [495, 394] on div "Janela de atendimento Grade de atendimento Capacidade Transportadoras Veículos …" at bounding box center [784, 389] width 1568 height 778
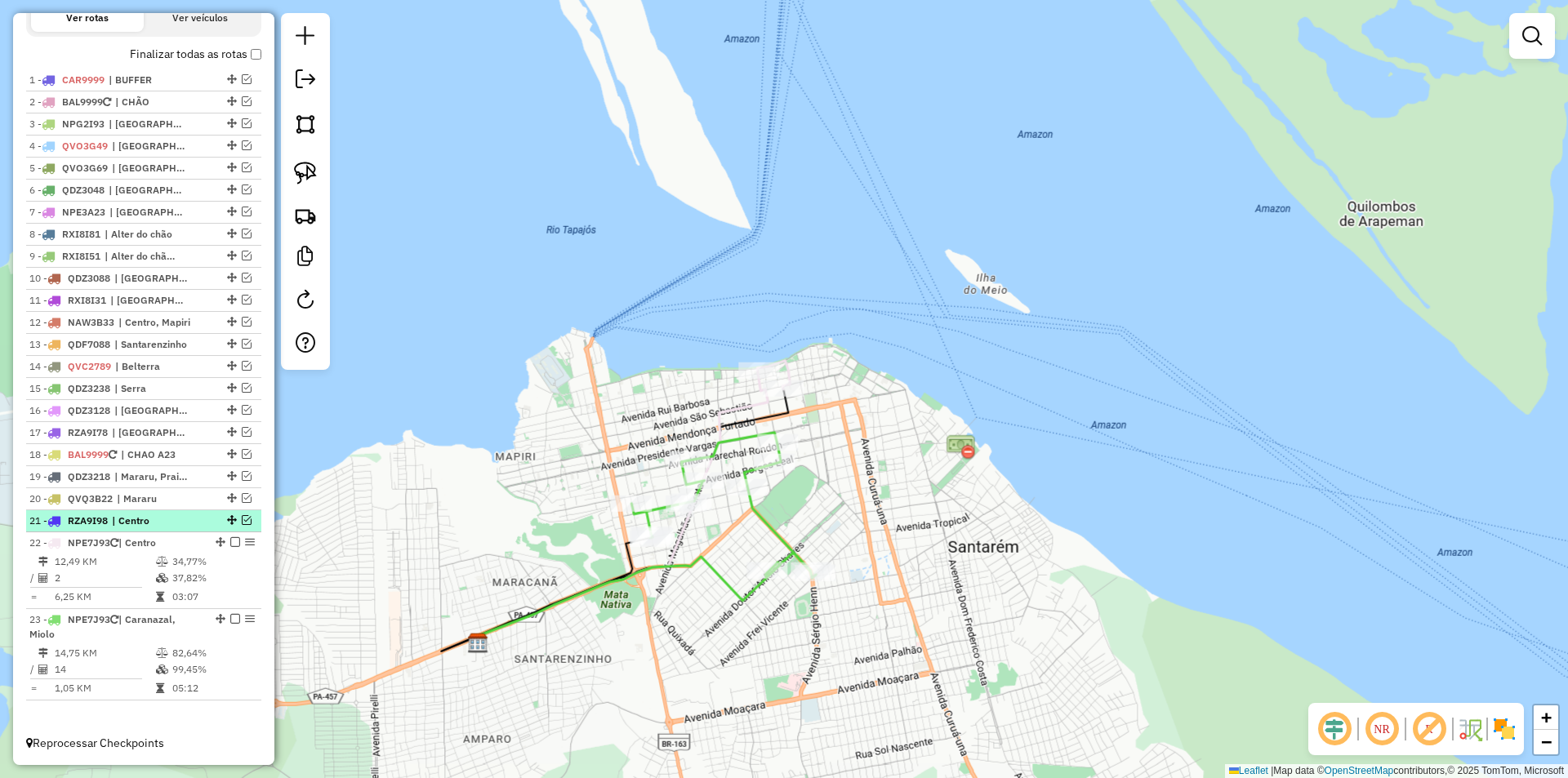
click at [242, 521] on em at bounding box center [246, 520] width 10 height 10
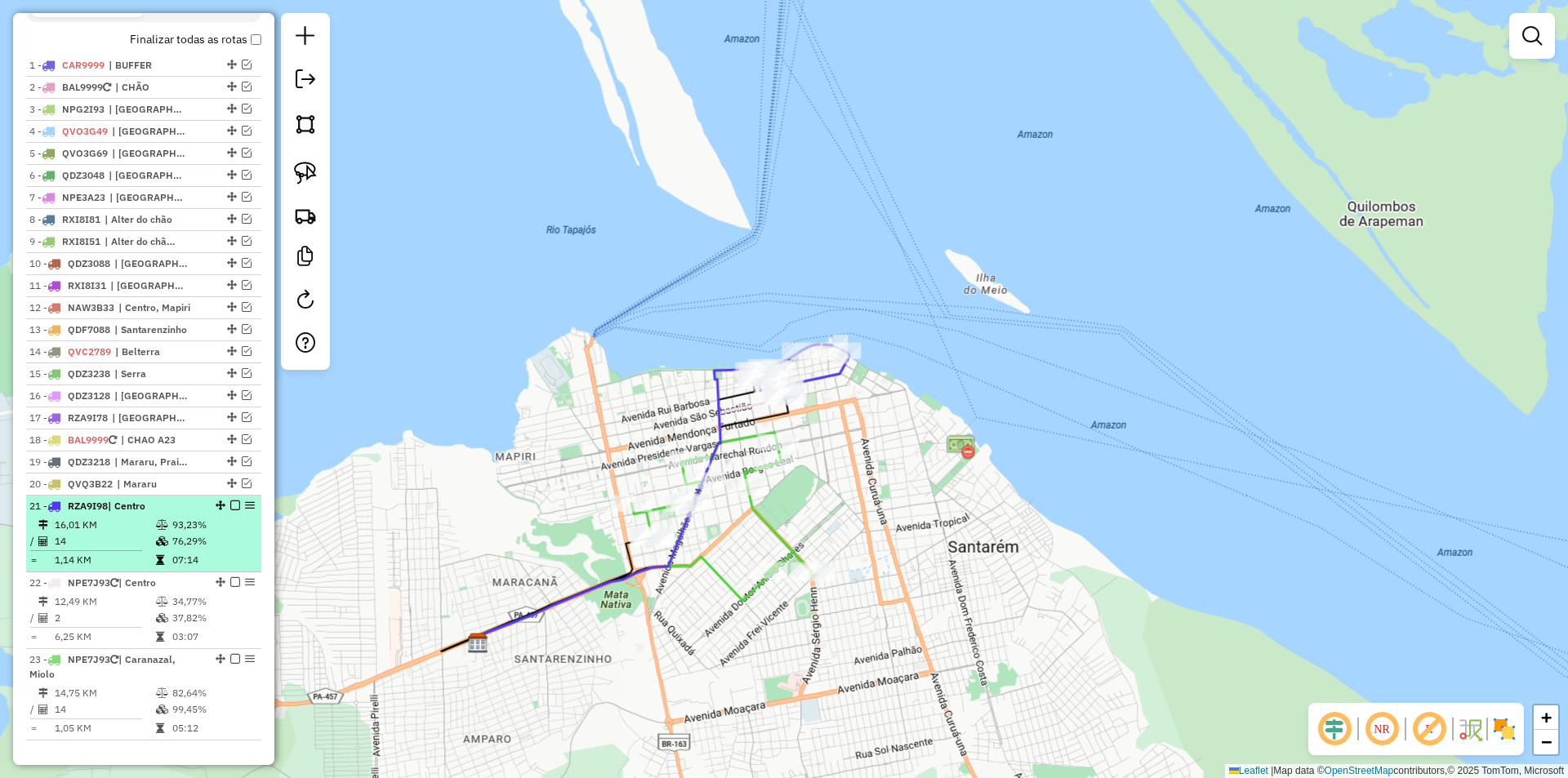
click at [229, 548] on td "76,29%" at bounding box center [213, 541] width 83 height 16
select select "**********"
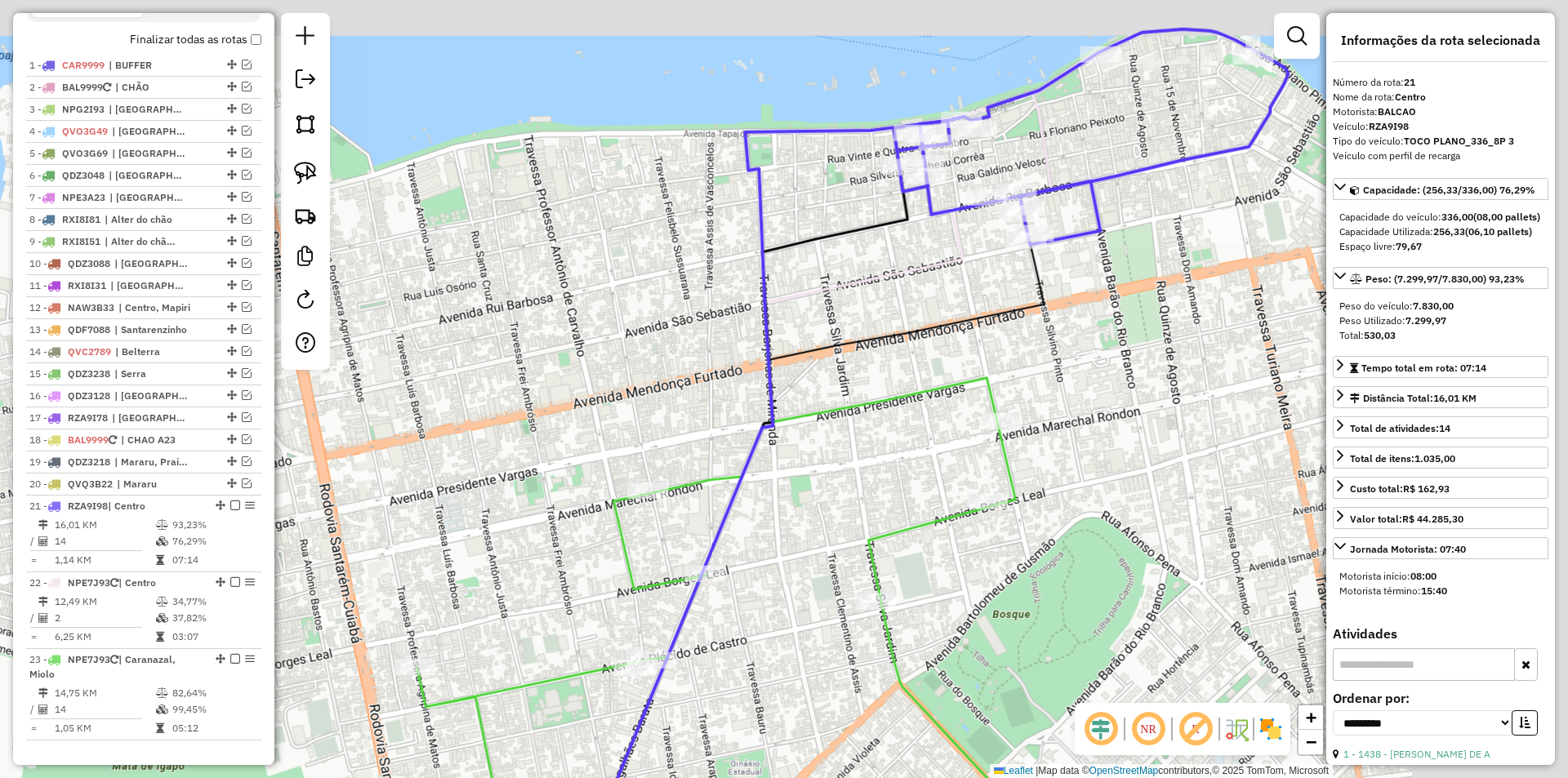
drag, startPoint x: 923, startPoint y: 213, endPoint x: 719, endPoint y: 325, distance: 232.7
click at [719, 325] on div "Janela de atendimento Grade de atendimento Capacidade Transportadoras Veículos …" at bounding box center [784, 389] width 1568 height 778
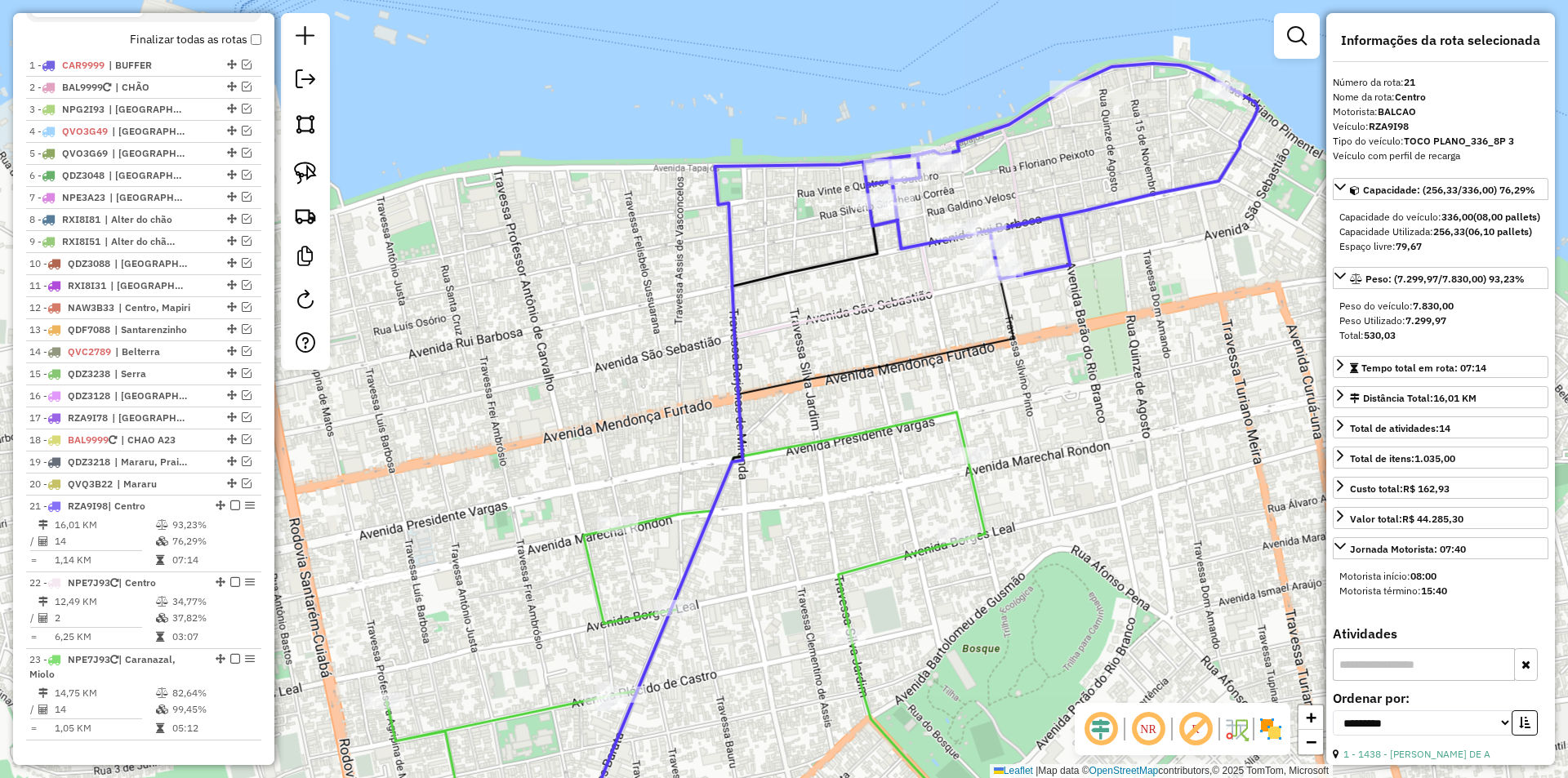
click at [890, 242] on icon at bounding box center [1061, 172] width 395 height 215
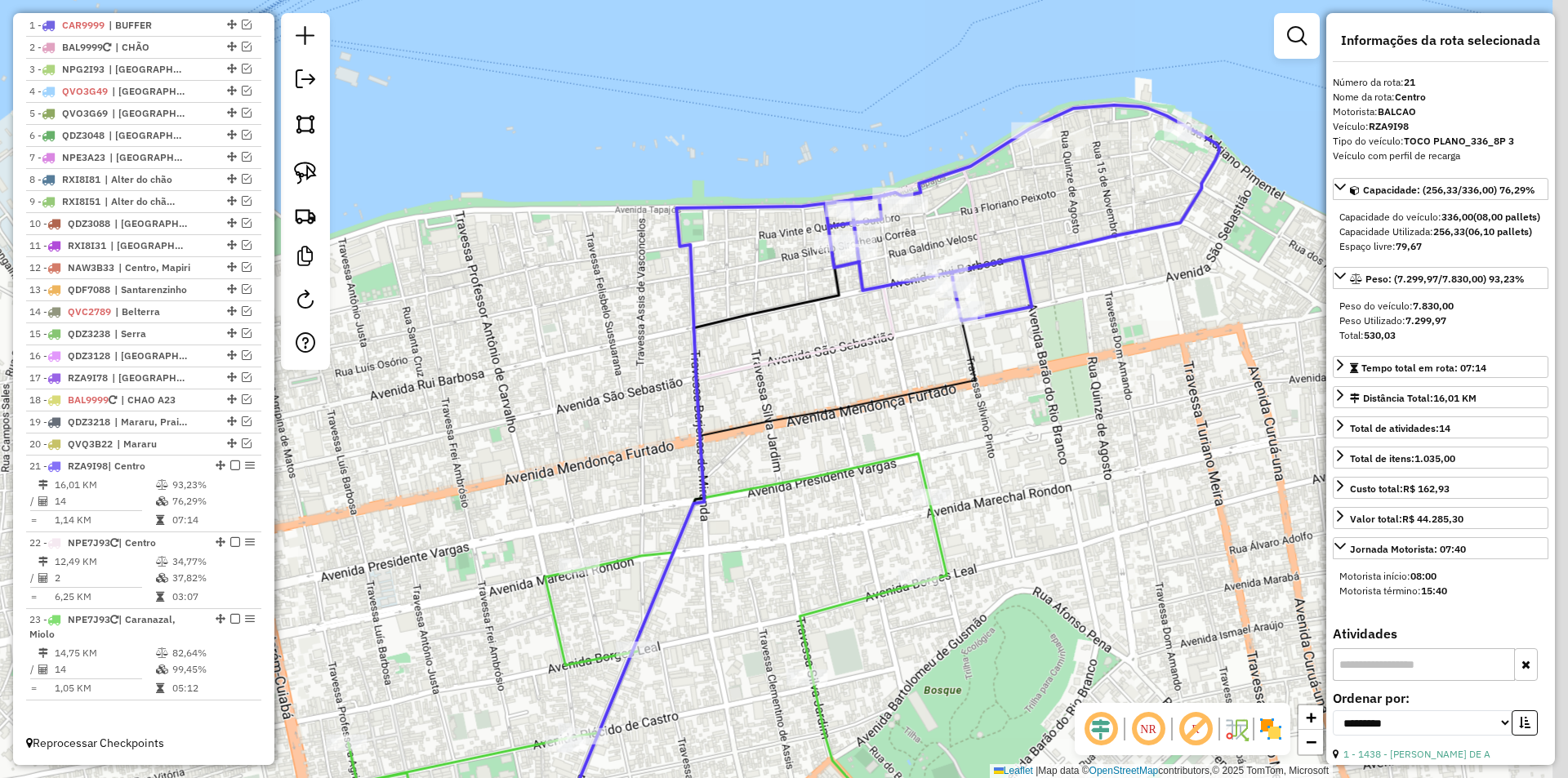
drag, startPoint x: 846, startPoint y: 341, endPoint x: 827, endPoint y: 354, distance: 23.0
click at [829, 355] on icon at bounding box center [712, 552] width 362 height 694
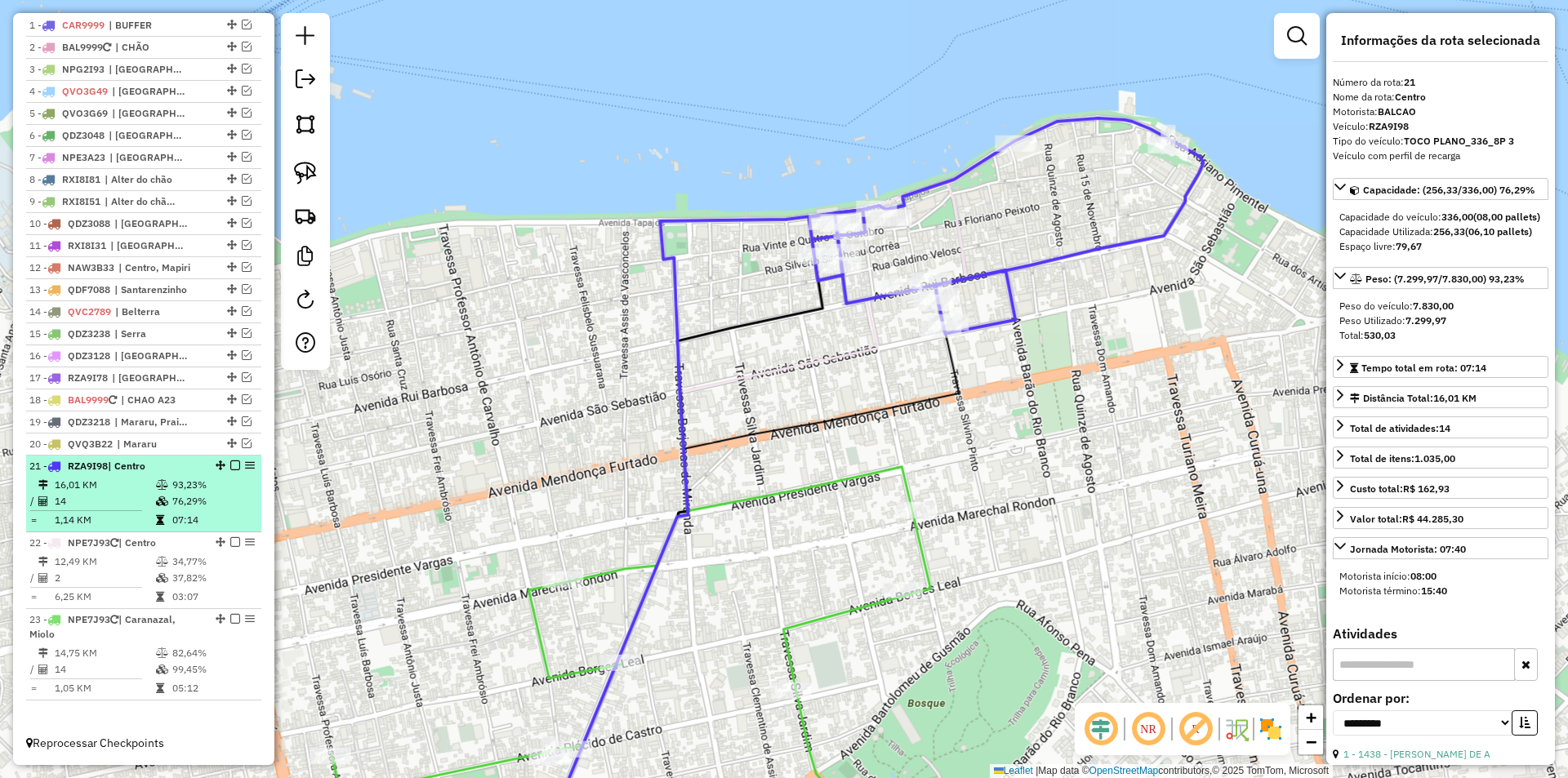
click at [239, 461] on div at bounding box center [229, 465] width 49 height 10
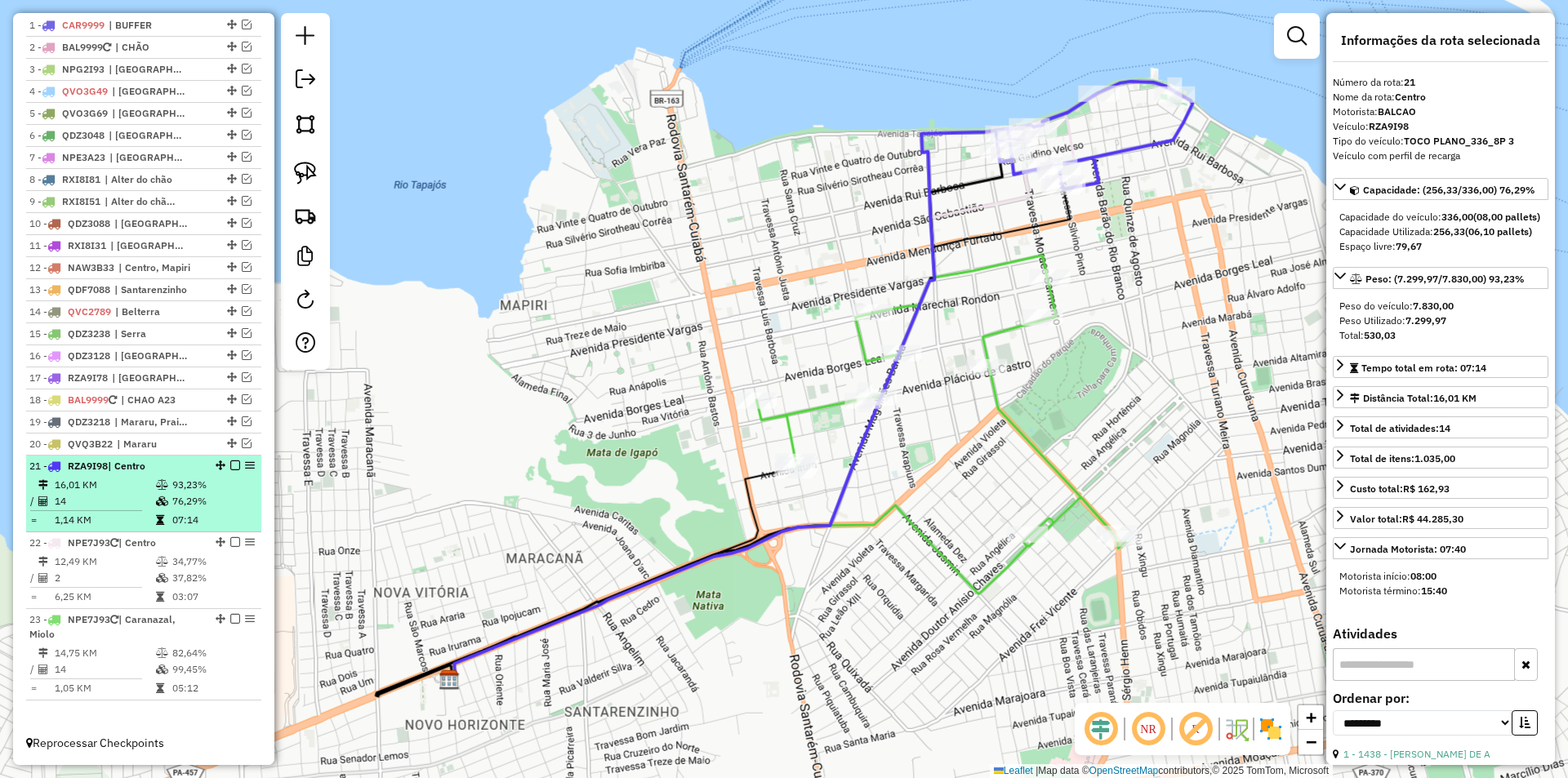
click at [230, 461] on em at bounding box center [235, 465] width 10 height 10
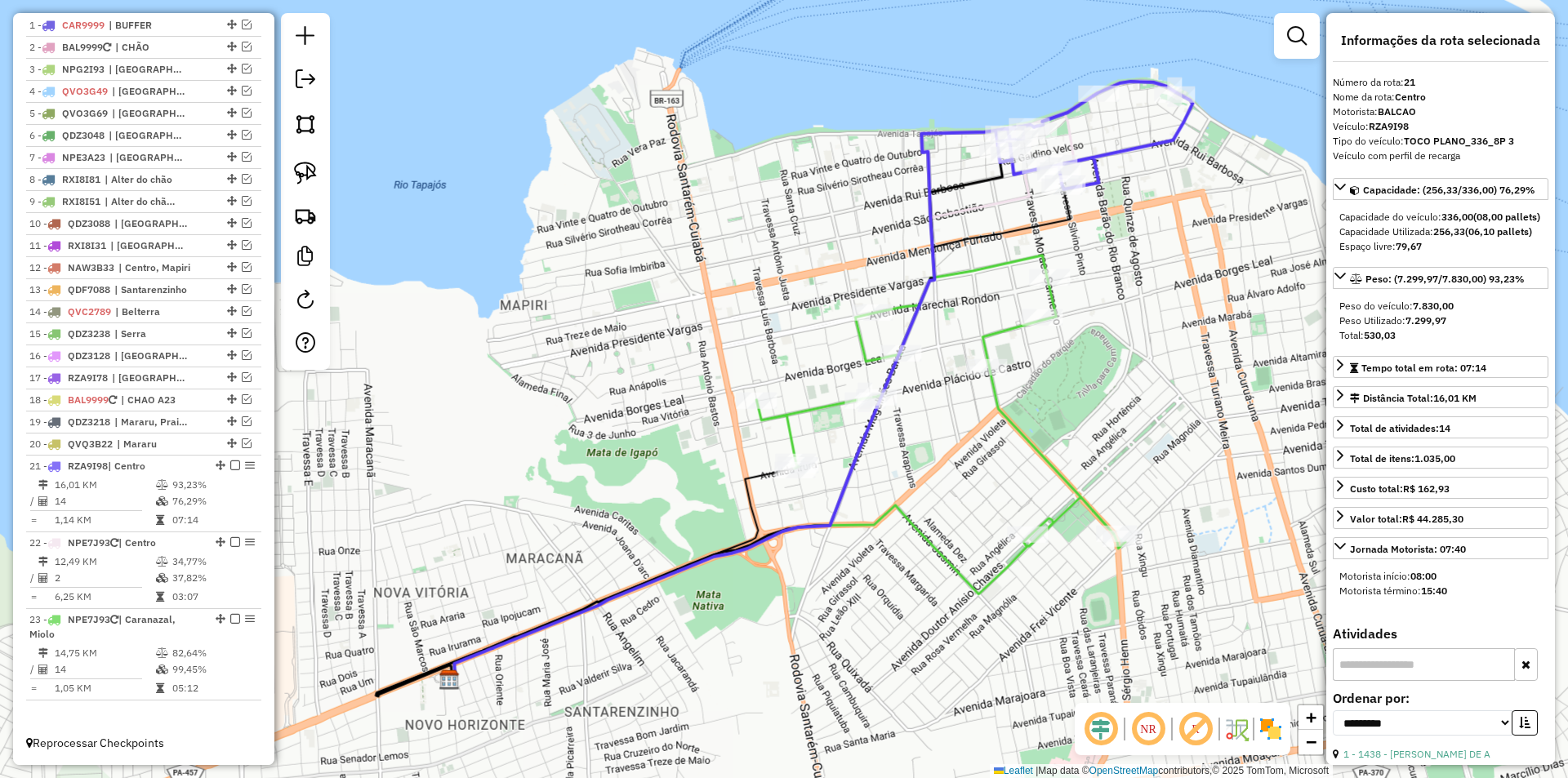
scroll to position [611, 0]
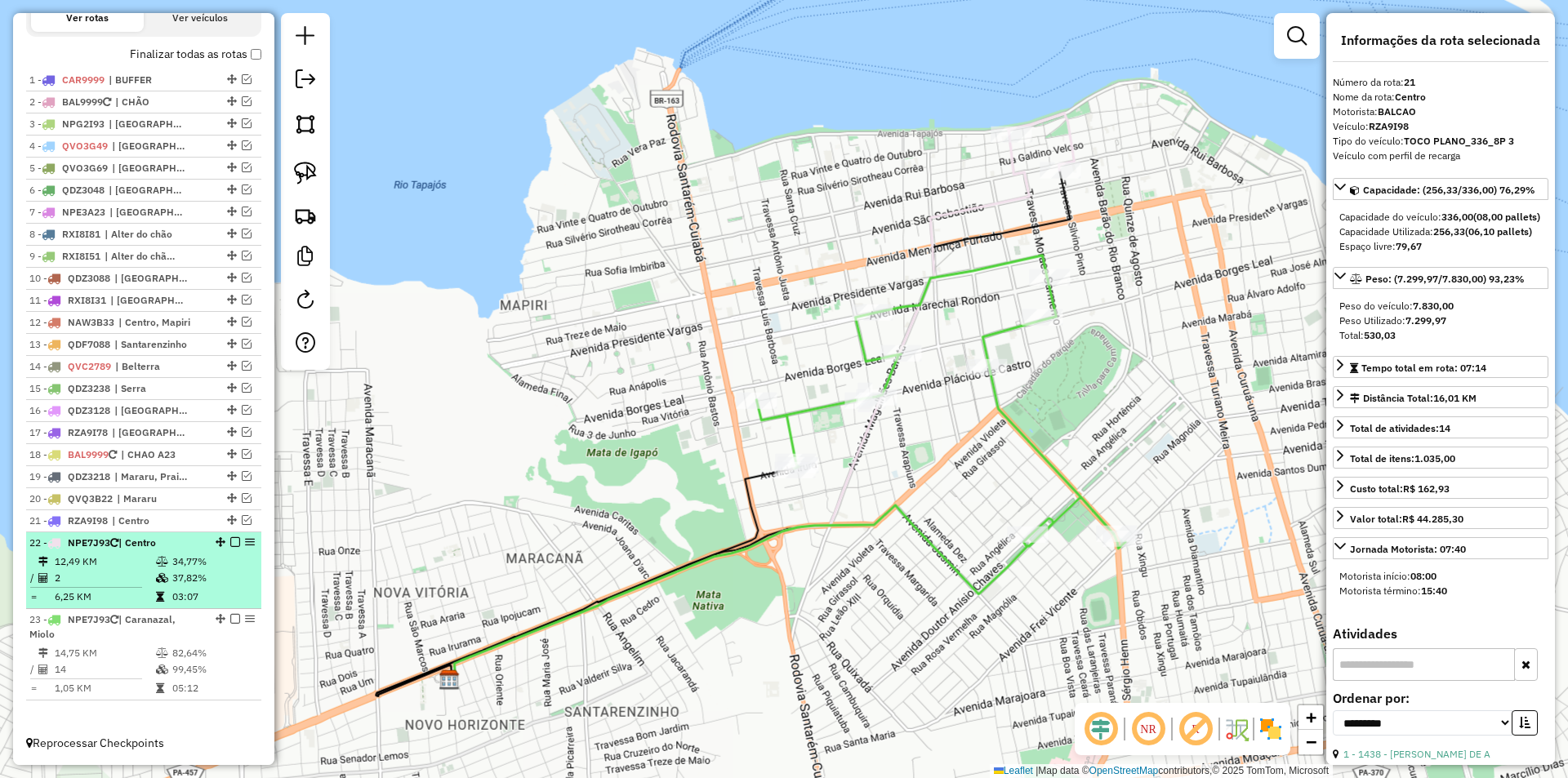
click at [242, 558] on td "34,77%" at bounding box center [213, 562] width 83 height 16
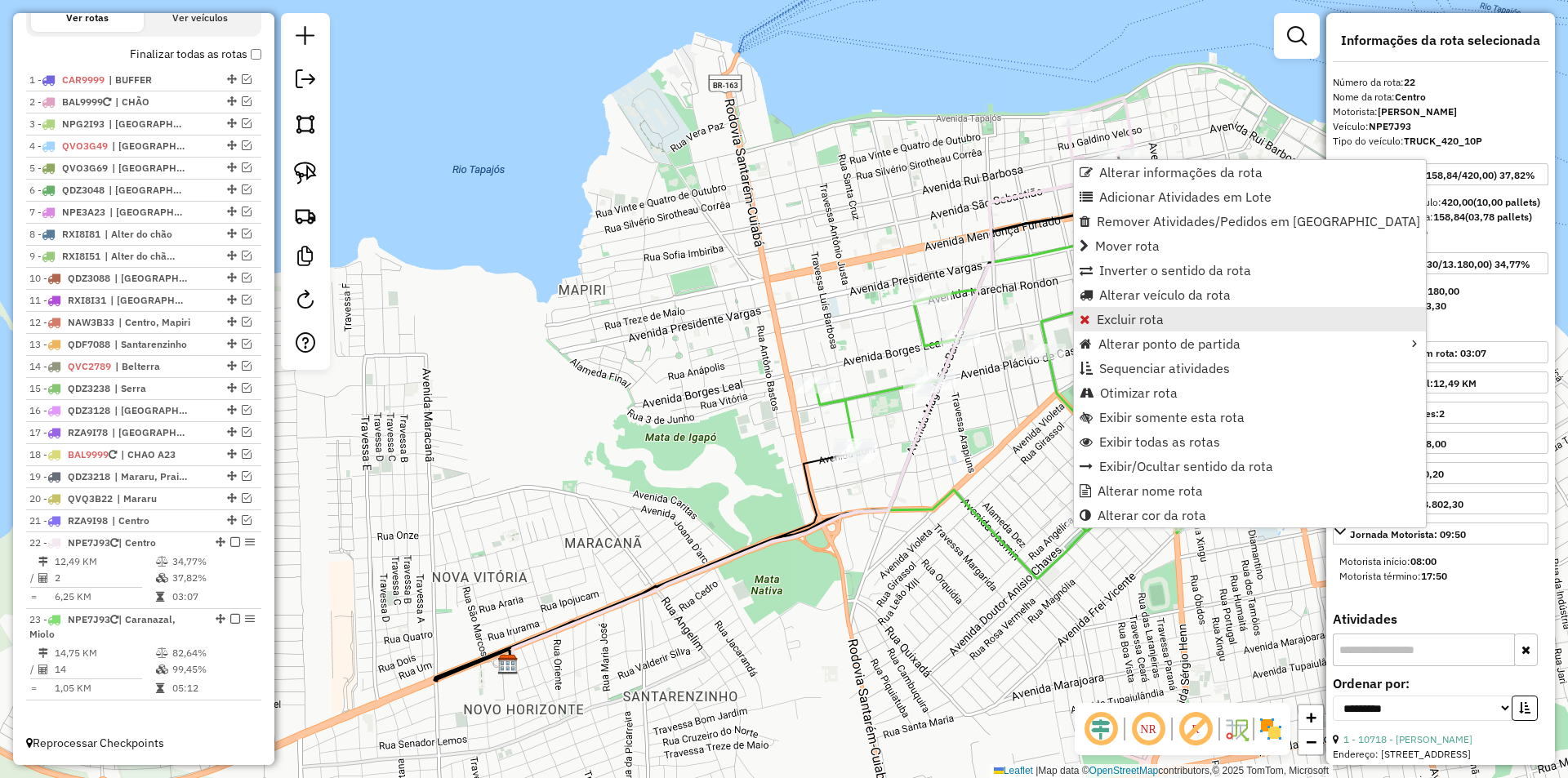
click at [1143, 317] on span "Excluir rota" at bounding box center [1130, 319] width 67 height 13
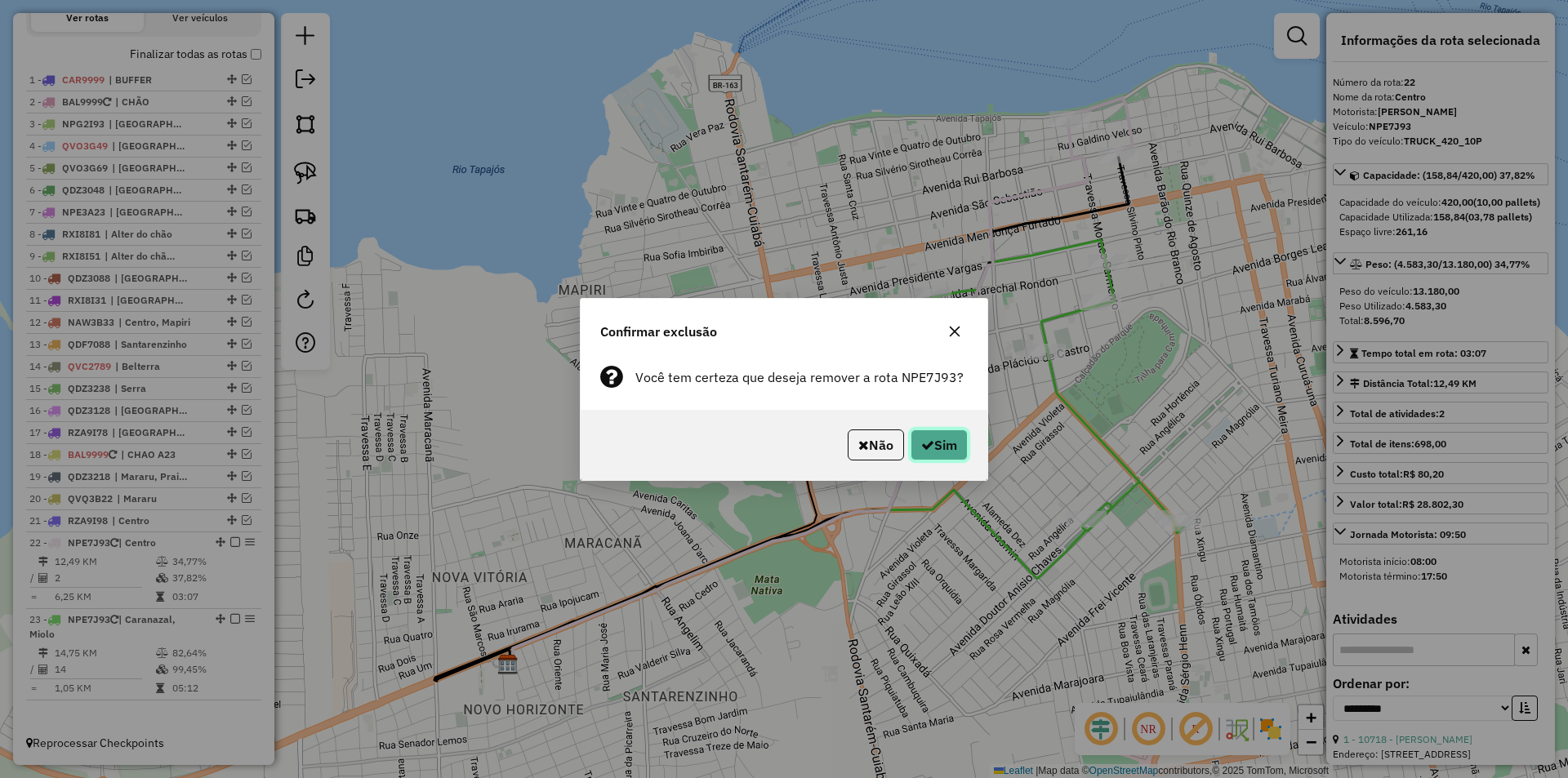
click at [945, 455] on button "Sim" at bounding box center [939, 445] width 57 height 31
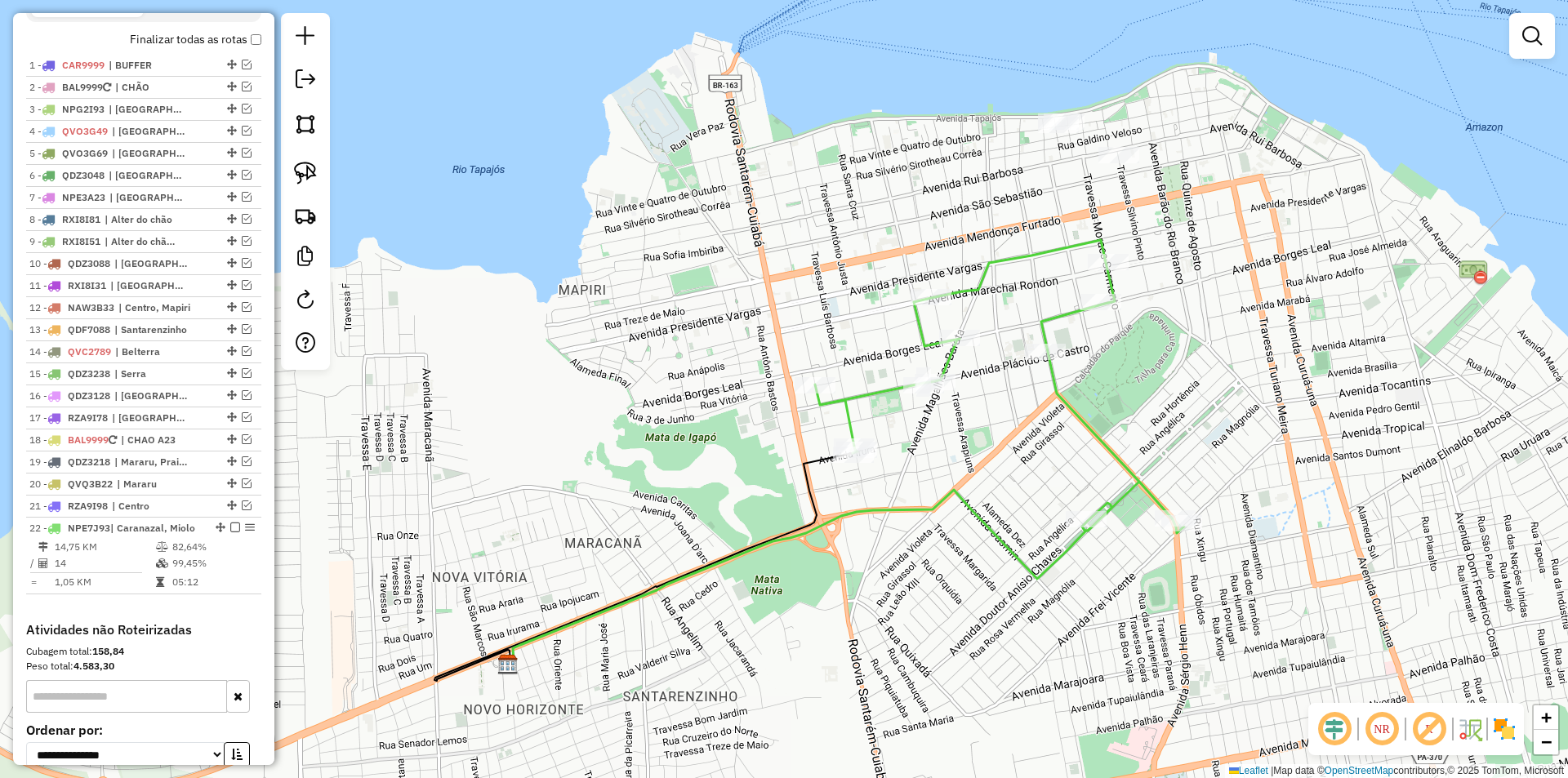
scroll to position [666, 0]
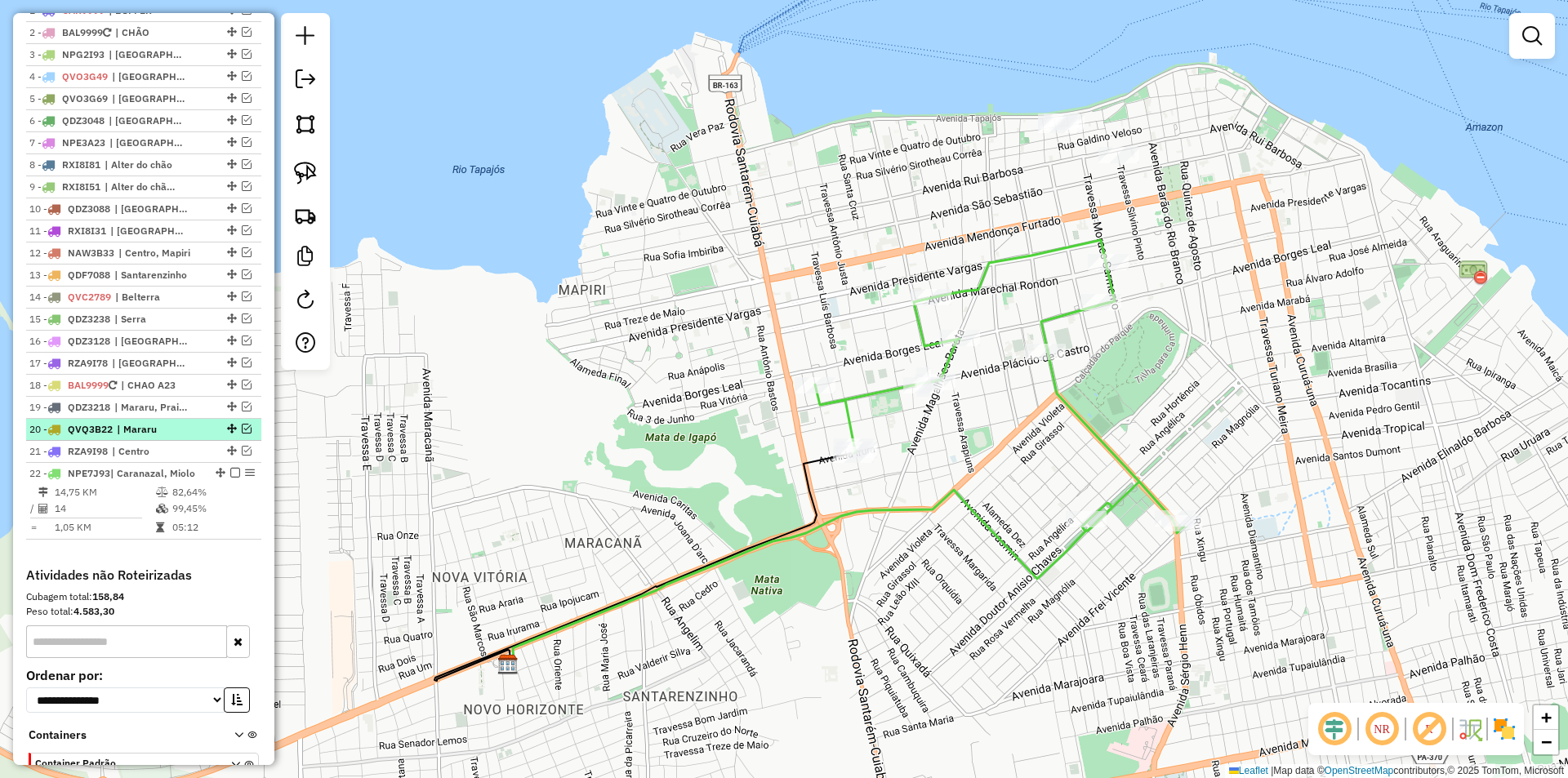
click at [173, 437] on span "| Mararu" at bounding box center [154, 429] width 75 height 15
select select "**********"
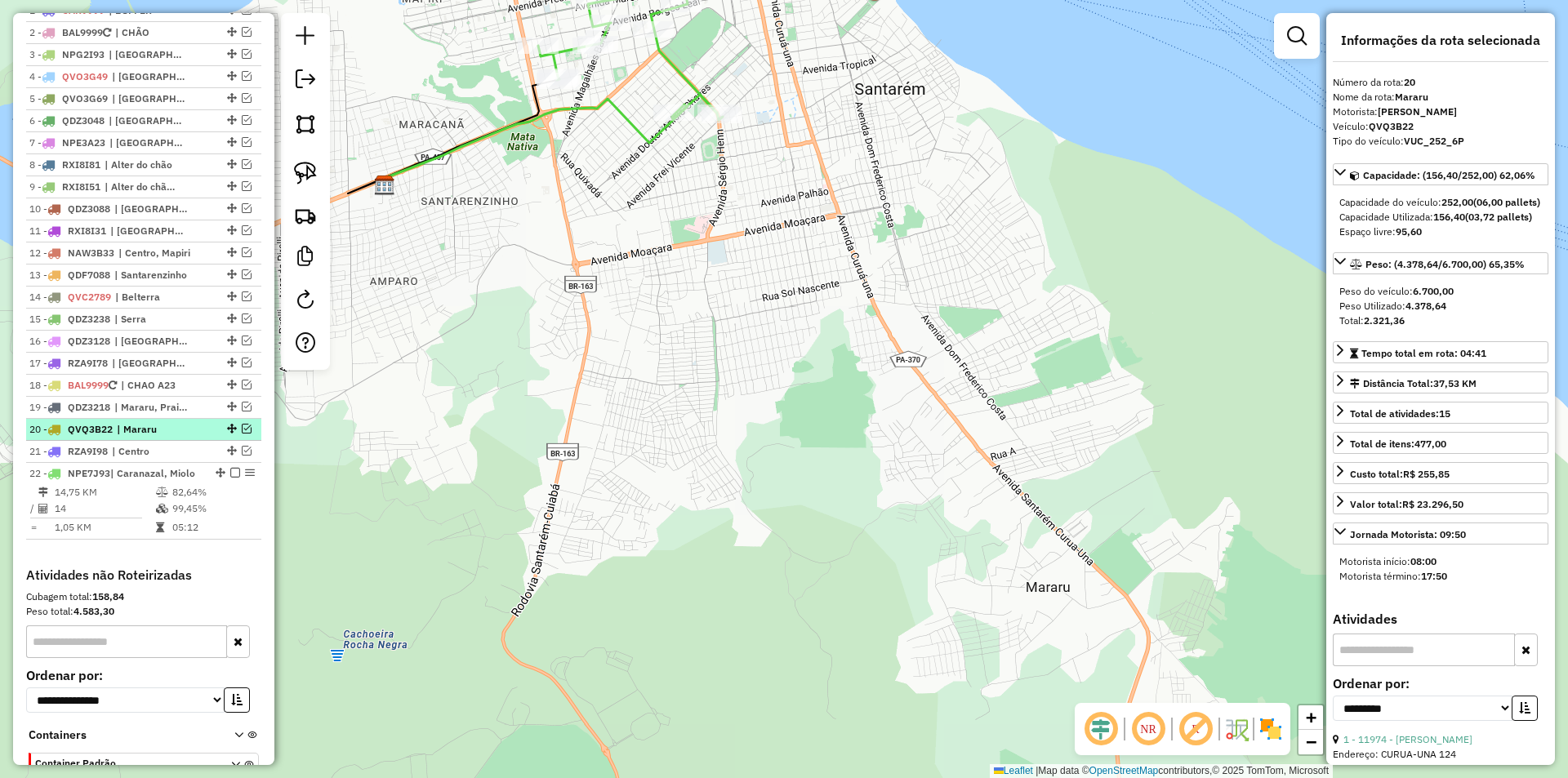
click at [243, 434] on em at bounding box center [246, 429] width 10 height 10
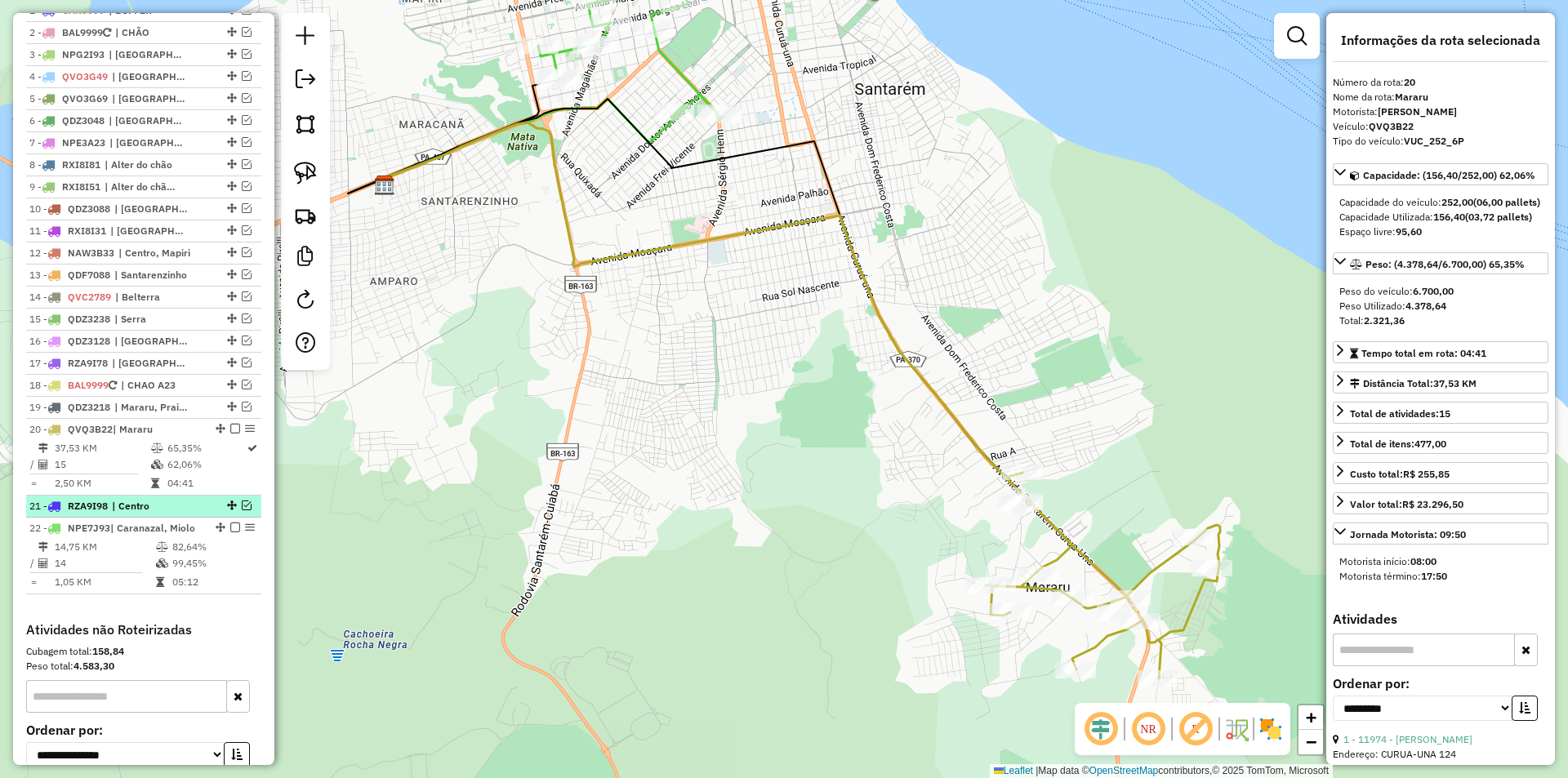
click at [242, 510] on em at bounding box center [246, 505] width 10 height 10
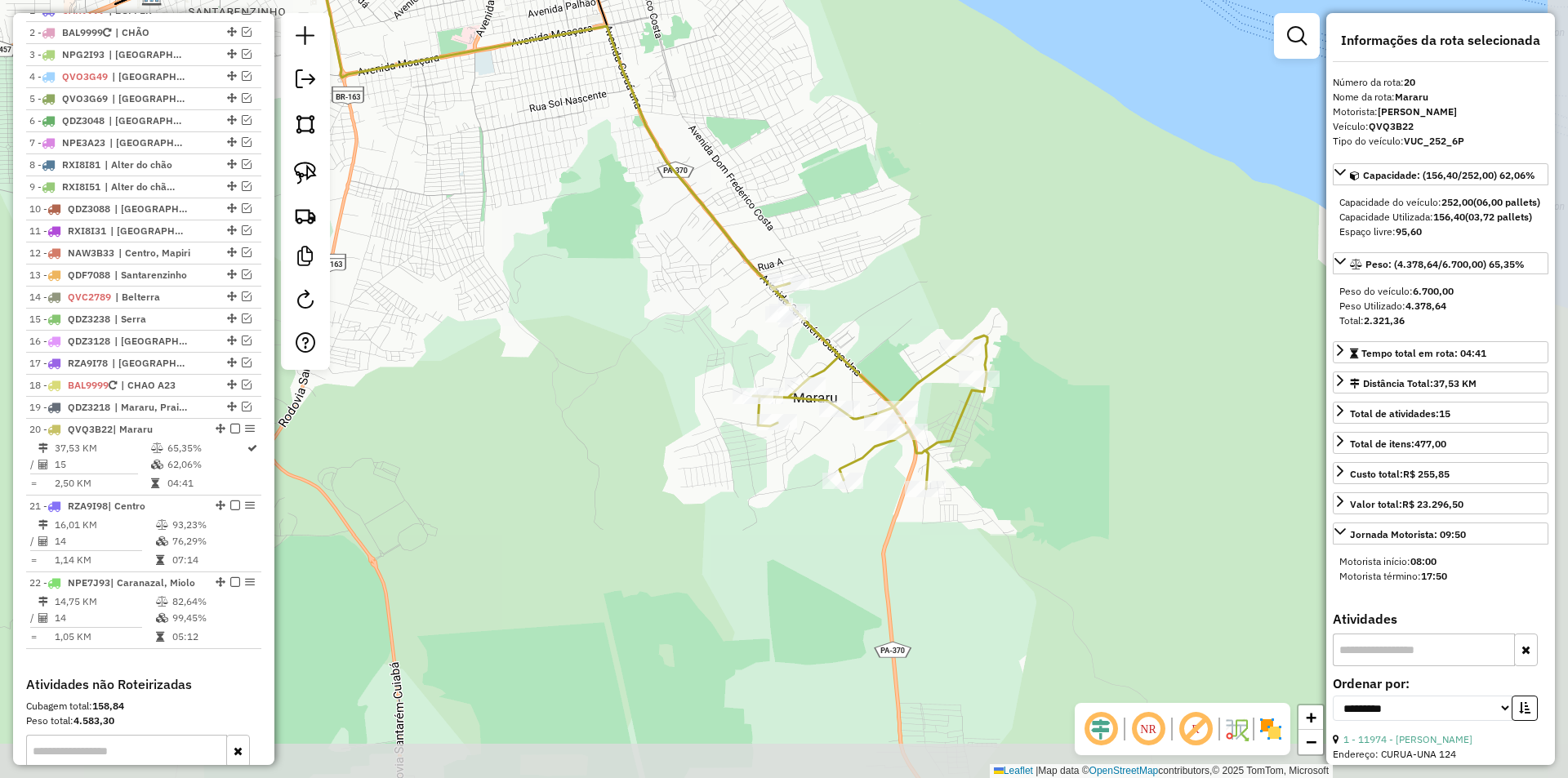
drag, startPoint x: 668, startPoint y: 520, endPoint x: 436, endPoint y: 331, distance: 299.2
click at [436, 331] on div "Janela de atendimento Grade de atendimento Capacidade Transportadoras Veículos …" at bounding box center [784, 389] width 1568 height 778
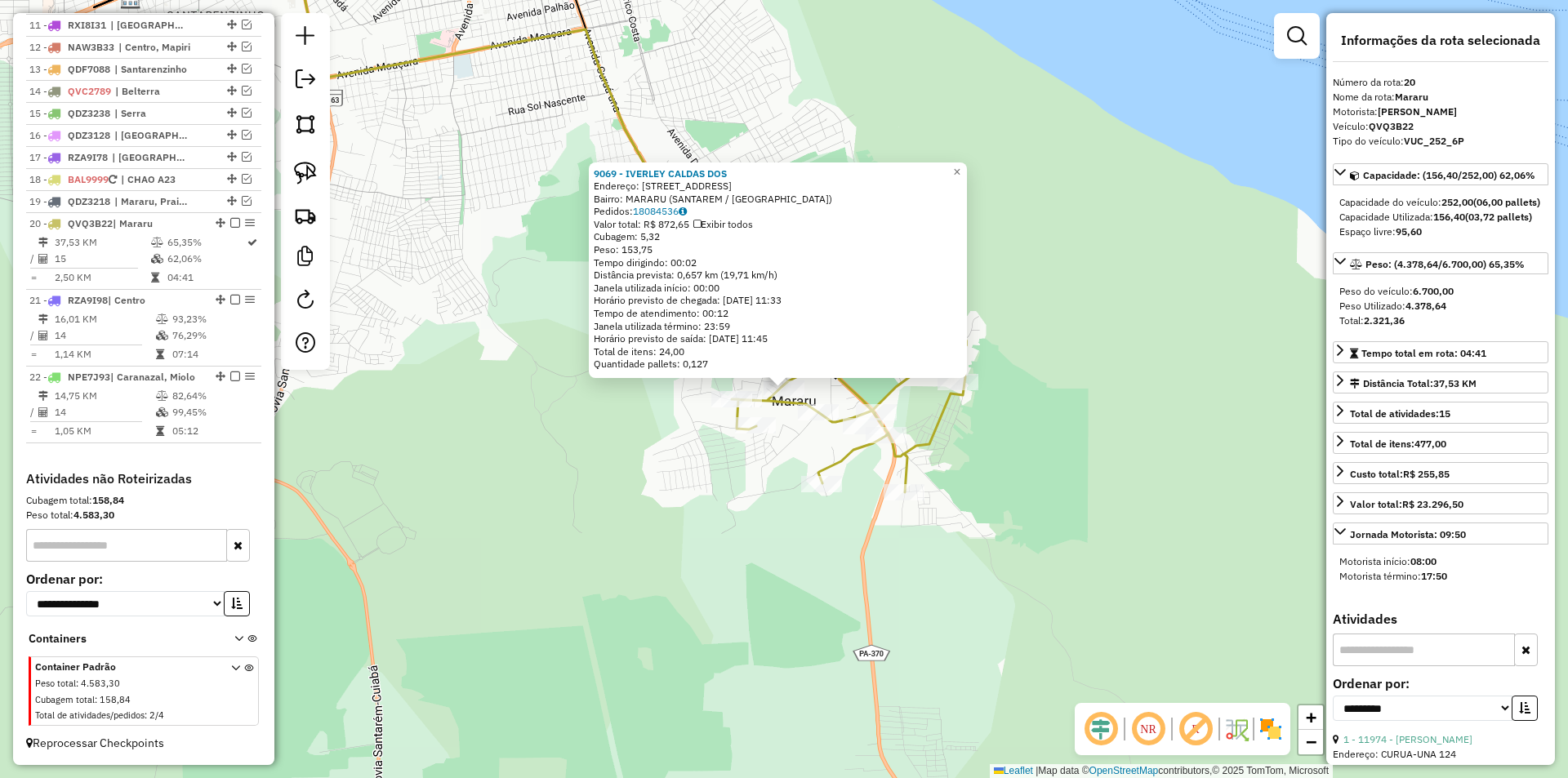
scroll to position [886, 0]
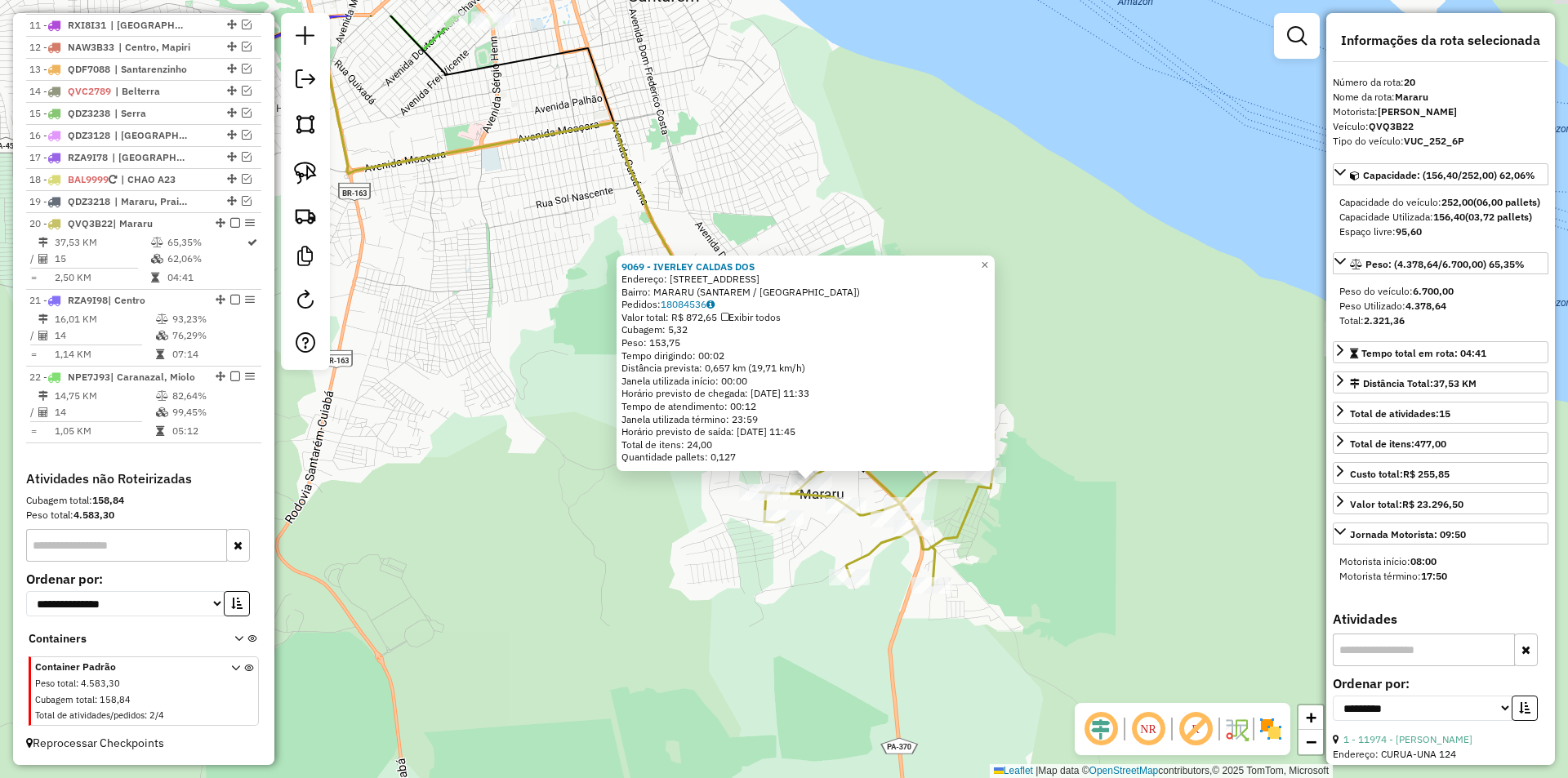
drag, startPoint x: 527, startPoint y: 523, endPoint x: 555, endPoint y: 615, distance: 96.2
click at [555, 615] on div "9069 - IVERLEY CALDAS DOS Endereço: AV CURUA-UNA 221 Bairro: MARARU (SANTAREM /…" at bounding box center [784, 389] width 1568 height 778
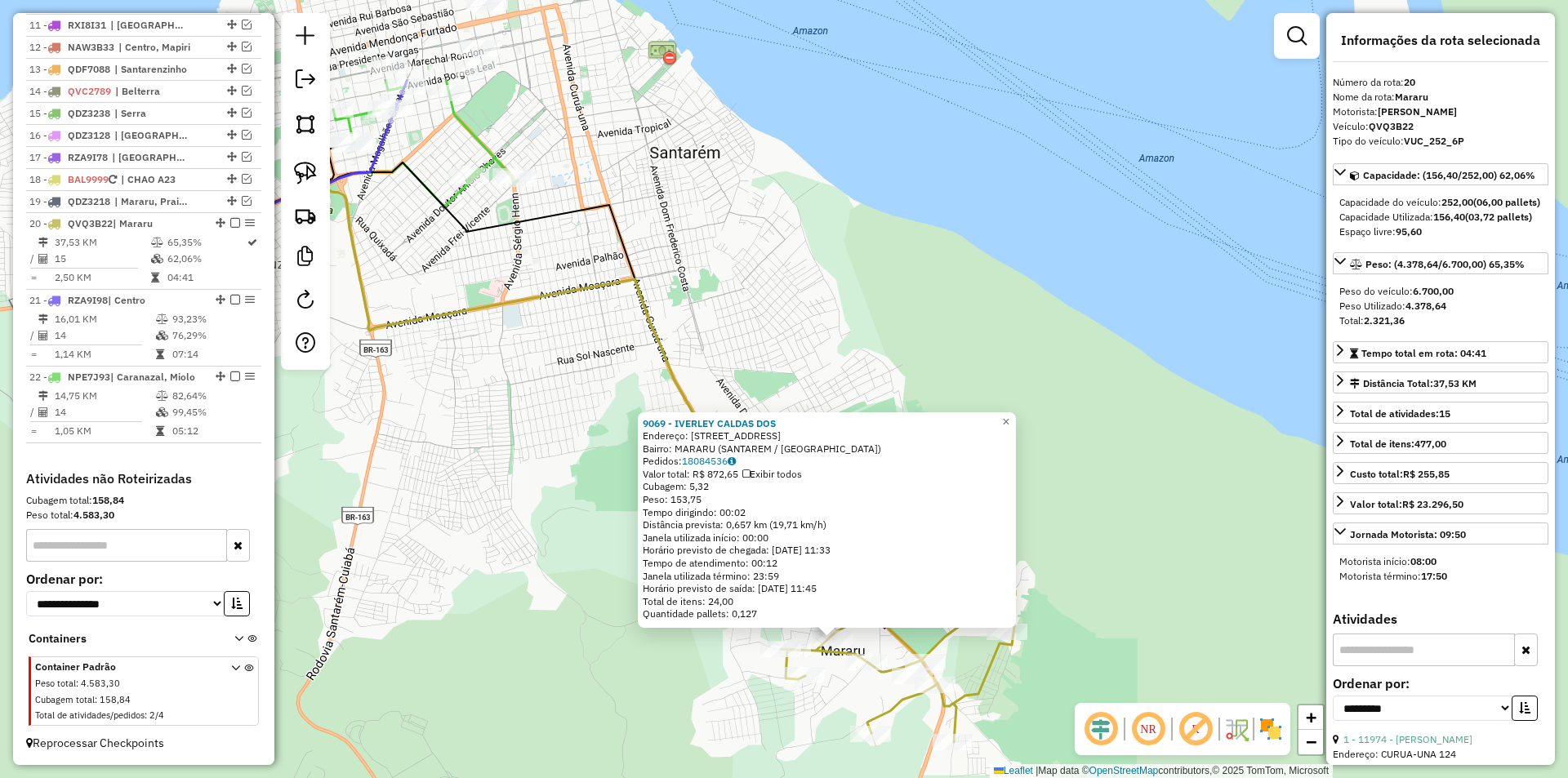
drag, startPoint x: 430, startPoint y: 368, endPoint x: 440, endPoint y: 437, distance: 69.7
click at [446, 503] on div "9069 - IVERLEY CALDAS DOS Endereço: AV CURUA-UNA 221 Bairro: MARARU (SANTAREM /…" at bounding box center [784, 389] width 1568 height 778
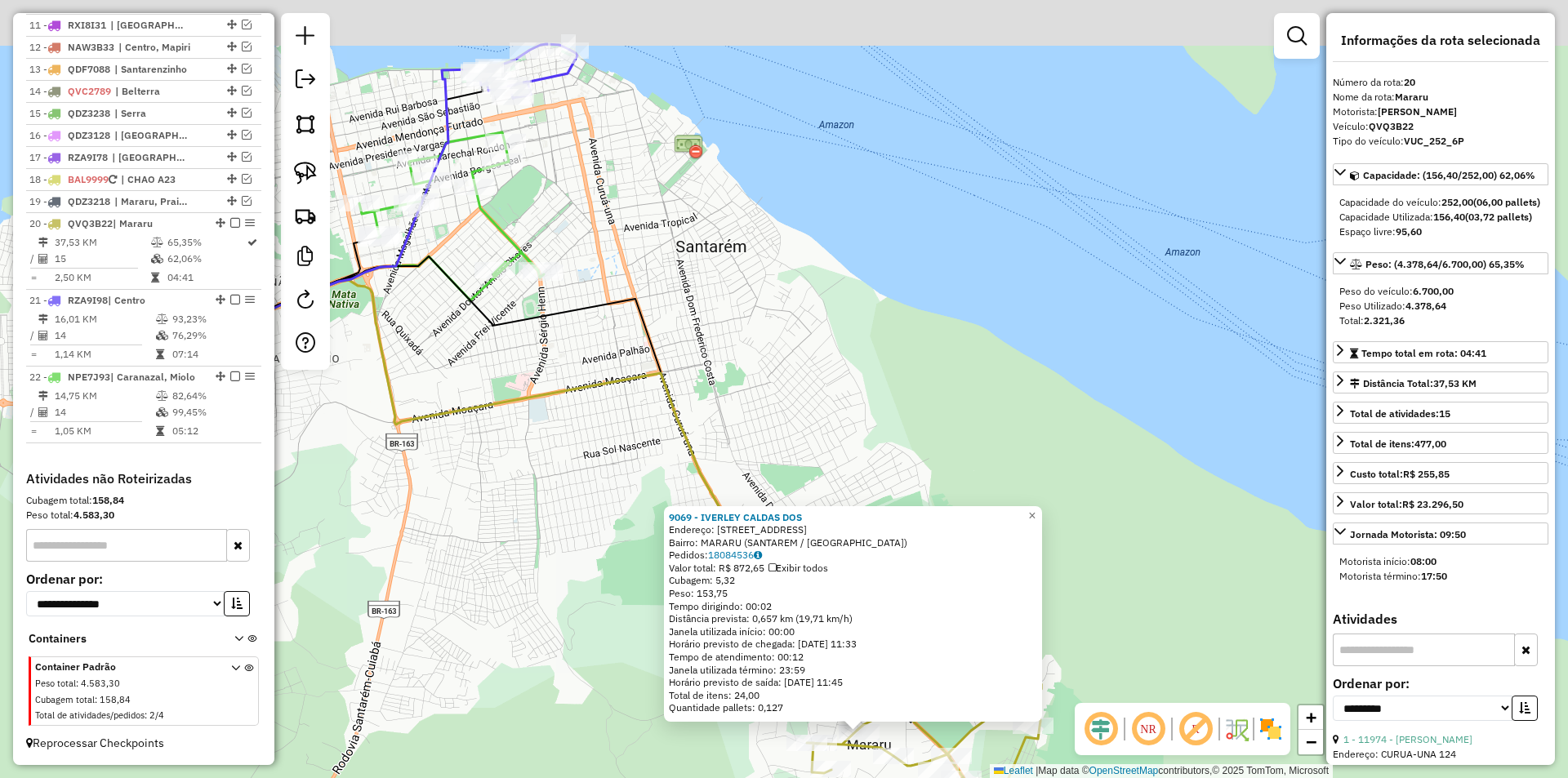
drag, startPoint x: 446, startPoint y: 390, endPoint x: 473, endPoint y: 437, distance: 54.2
click at [470, 477] on div "9069 - IVERLEY CALDAS DOS Endereço: AV CURUA-UNA 221 Bairro: MARARU (SANTAREM /…" at bounding box center [784, 389] width 1568 height 778
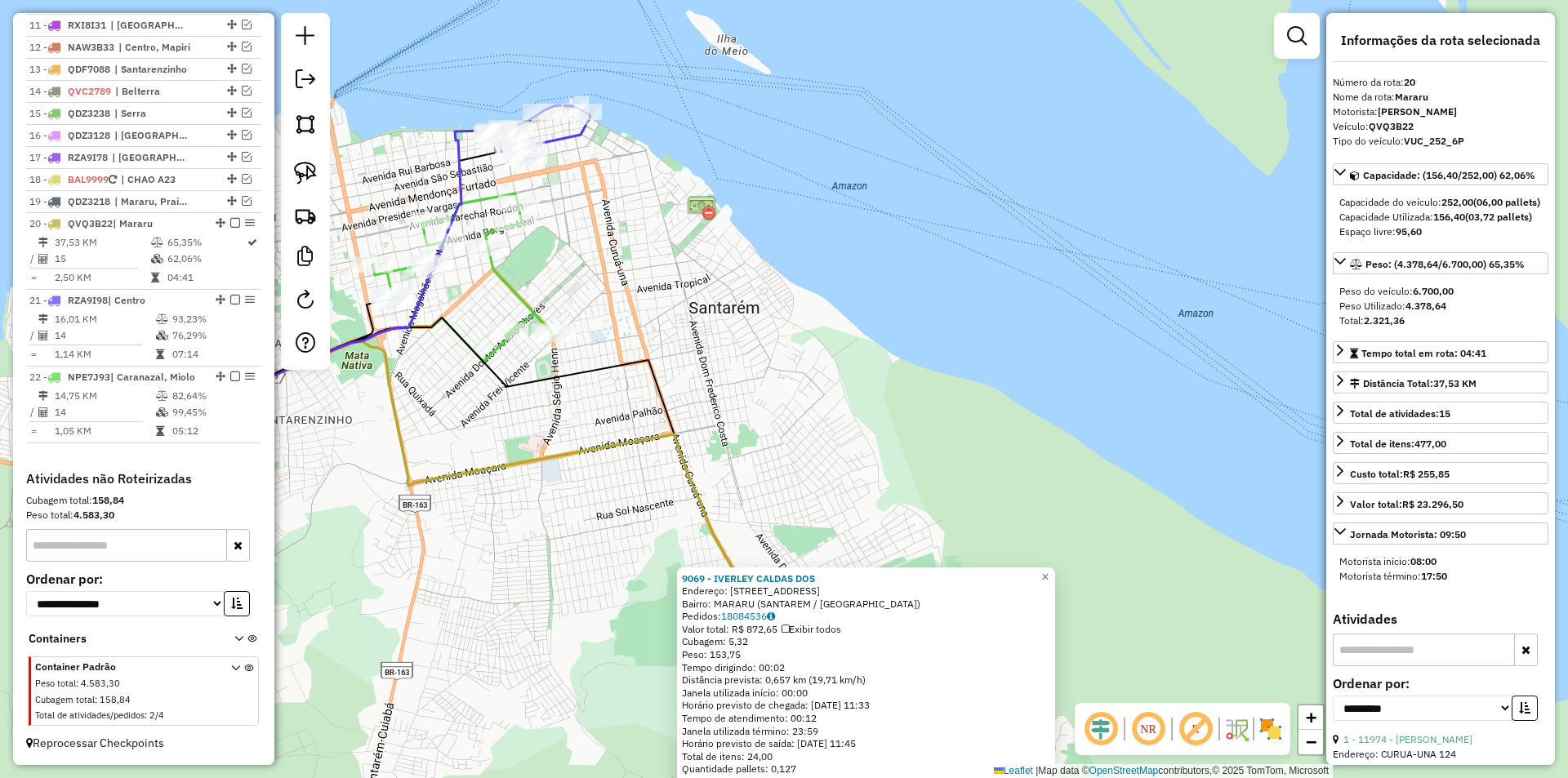
click at [493, 431] on div "9069 - IVERLEY CALDAS DOS Endereço: AV CURUA-UNA 221 Bairro: MARARU (SANTAREM /…" at bounding box center [784, 389] width 1568 height 778
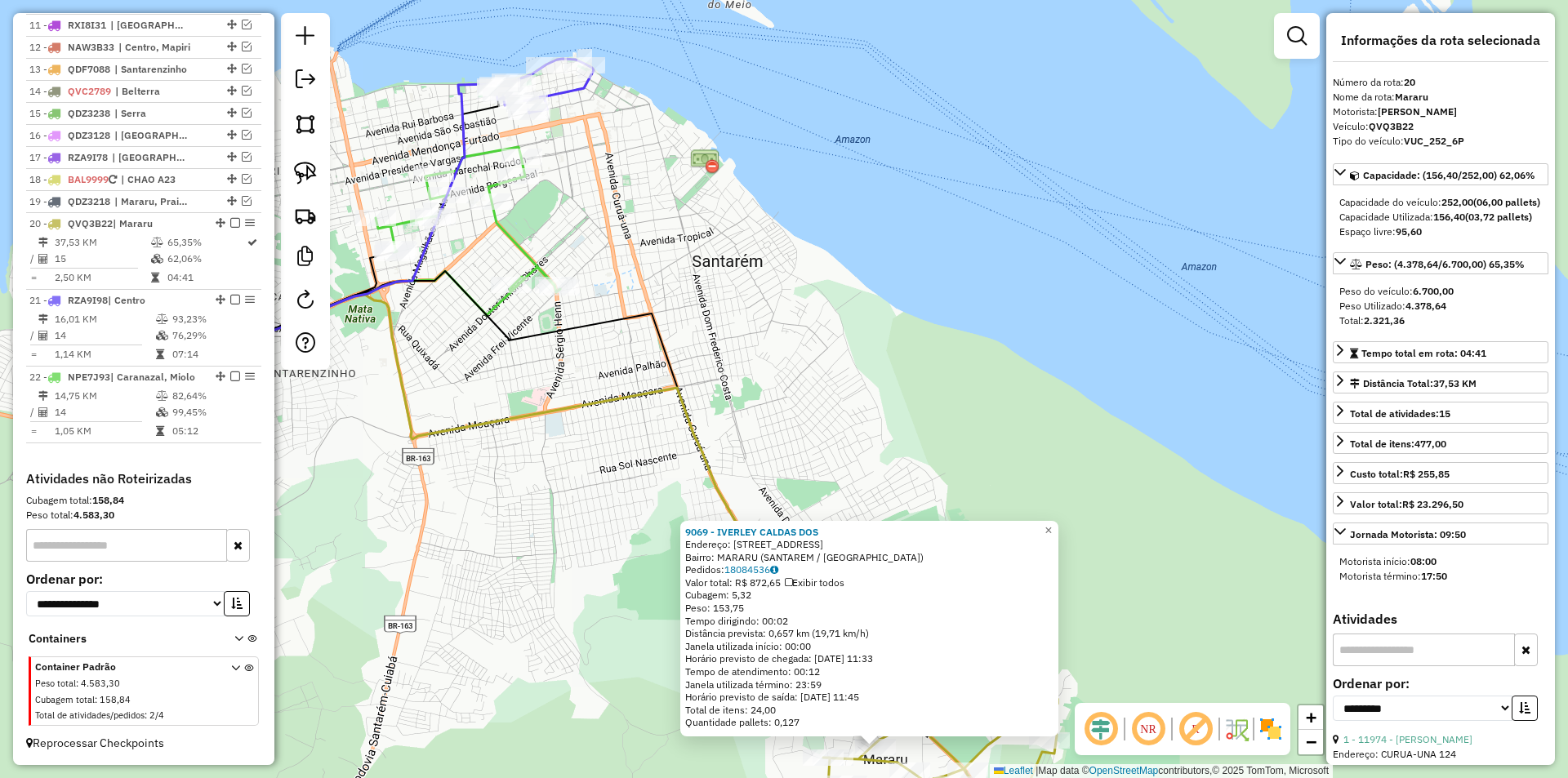
drag, startPoint x: 507, startPoint y: 394, endPoint x: 514, endPoint y: 373, distance: 22.1
click at [514, 373] on div "9069 - IVERLEY CALDAS DOS Endereço: AV CURUA-UNA 221 Bairro: MARARU (SANTAREM /…" at bounding box center [784, 389] width 1568 height 778
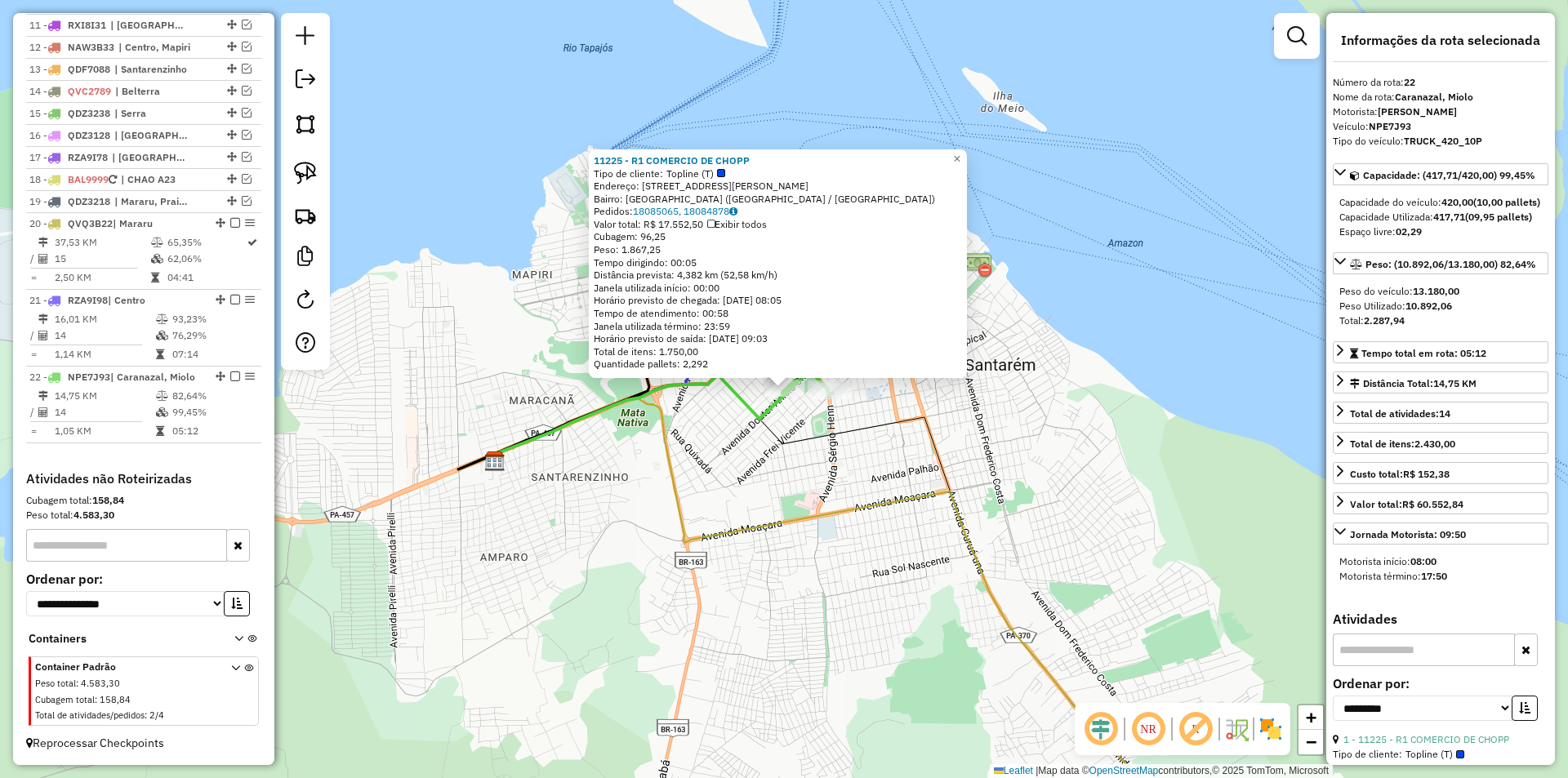
click at [696, 489] on div "11225 - R1 COMERCIO DE CHOPP Tipo de cliente: Topline (T) Endereço: AV DOUTOR A…" at bounding box center [784, 389] width 1568 height 778
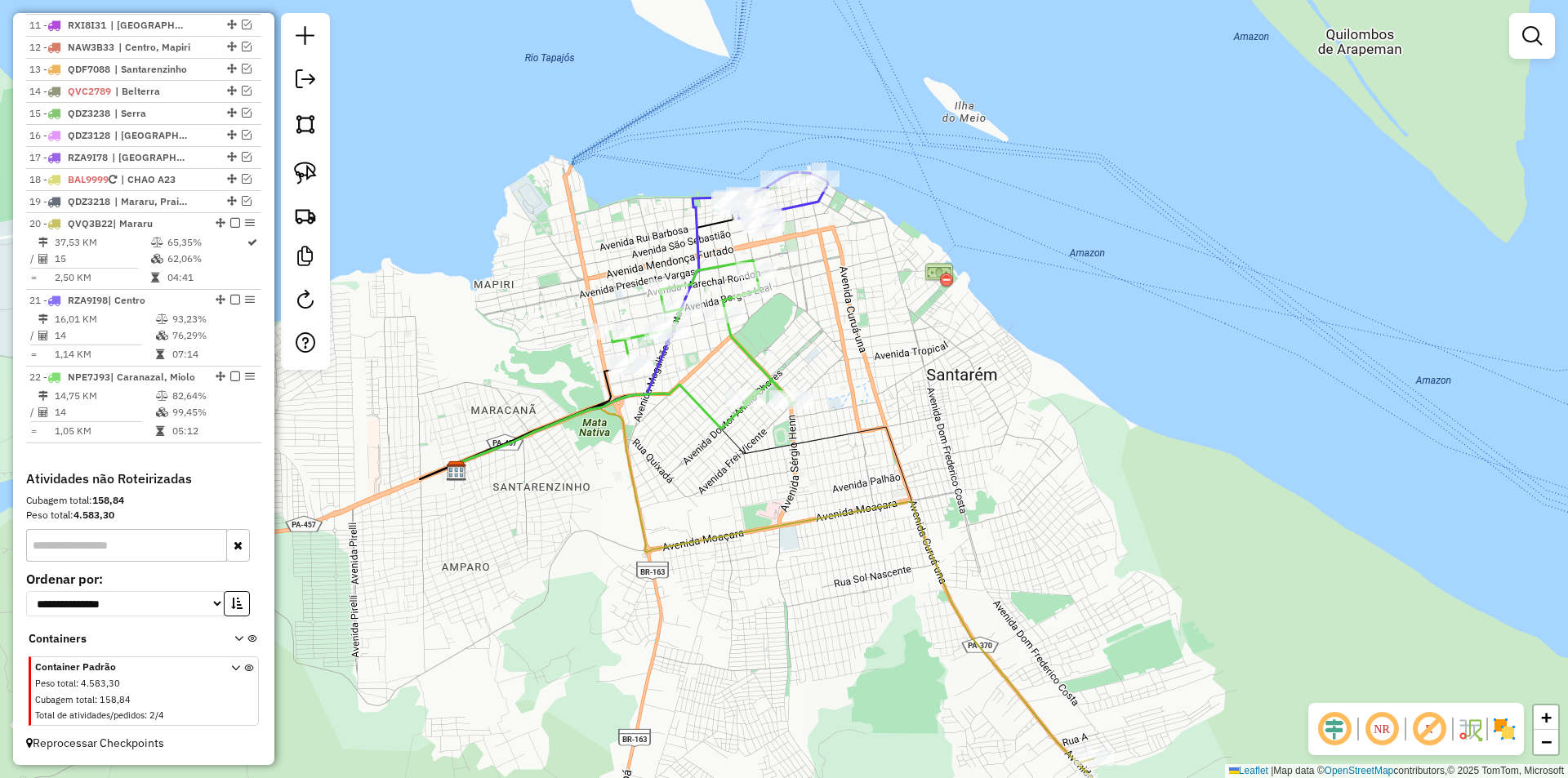
drag, startPoint x: 745, startPoint y: 465, endPoint x: 624, endPoint y: 483, distance: 122.3
click at [624, 483] on div "Janela de atendimento Grade de atendimento Capacidade Transportadoras Veículos …" at bounding box center [784, 389] width 1568 height 778
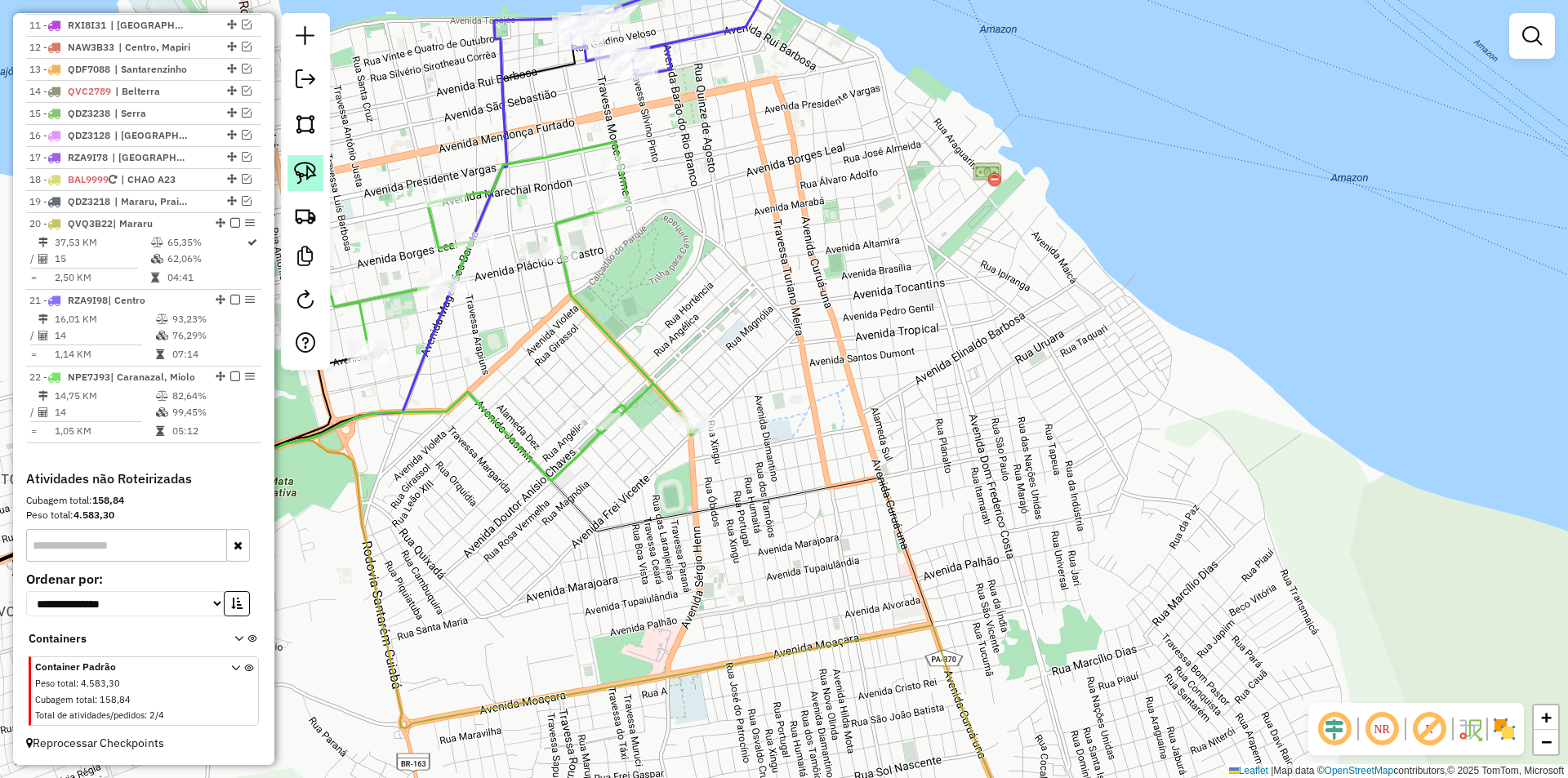
click at [310, 172] on img at bounding box center [306, 173] width 23 height 23
drag, startPoint x: 574, startPoint y: 369, endPoint x: 655, endPoint y: 414, distance: 92.7
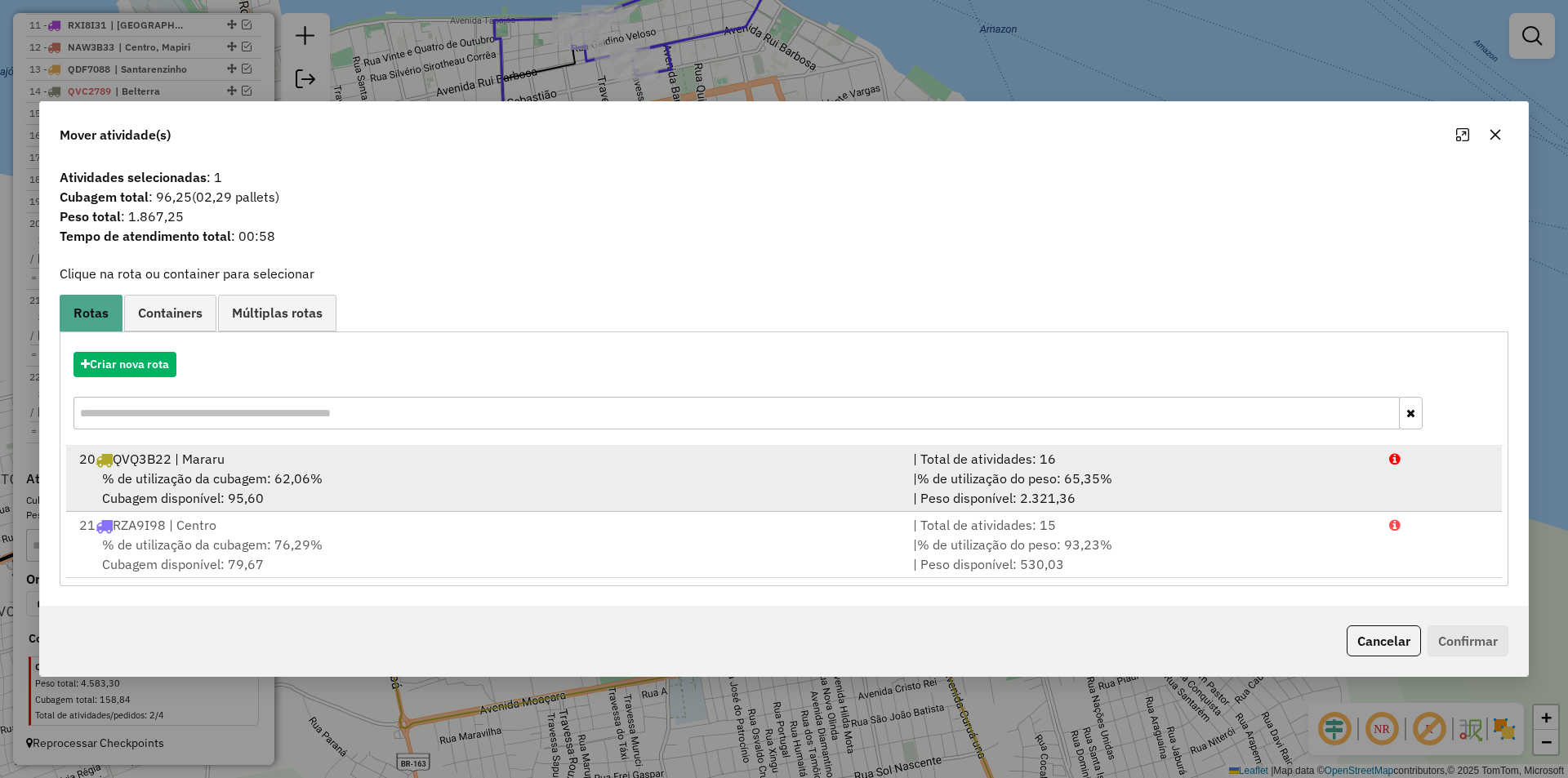
click at [615, 484] on div "% de utilização da cubagem: 62,06% Cubagem disponível: 95,60" at bounding box center [486, 488] width 834 height 39
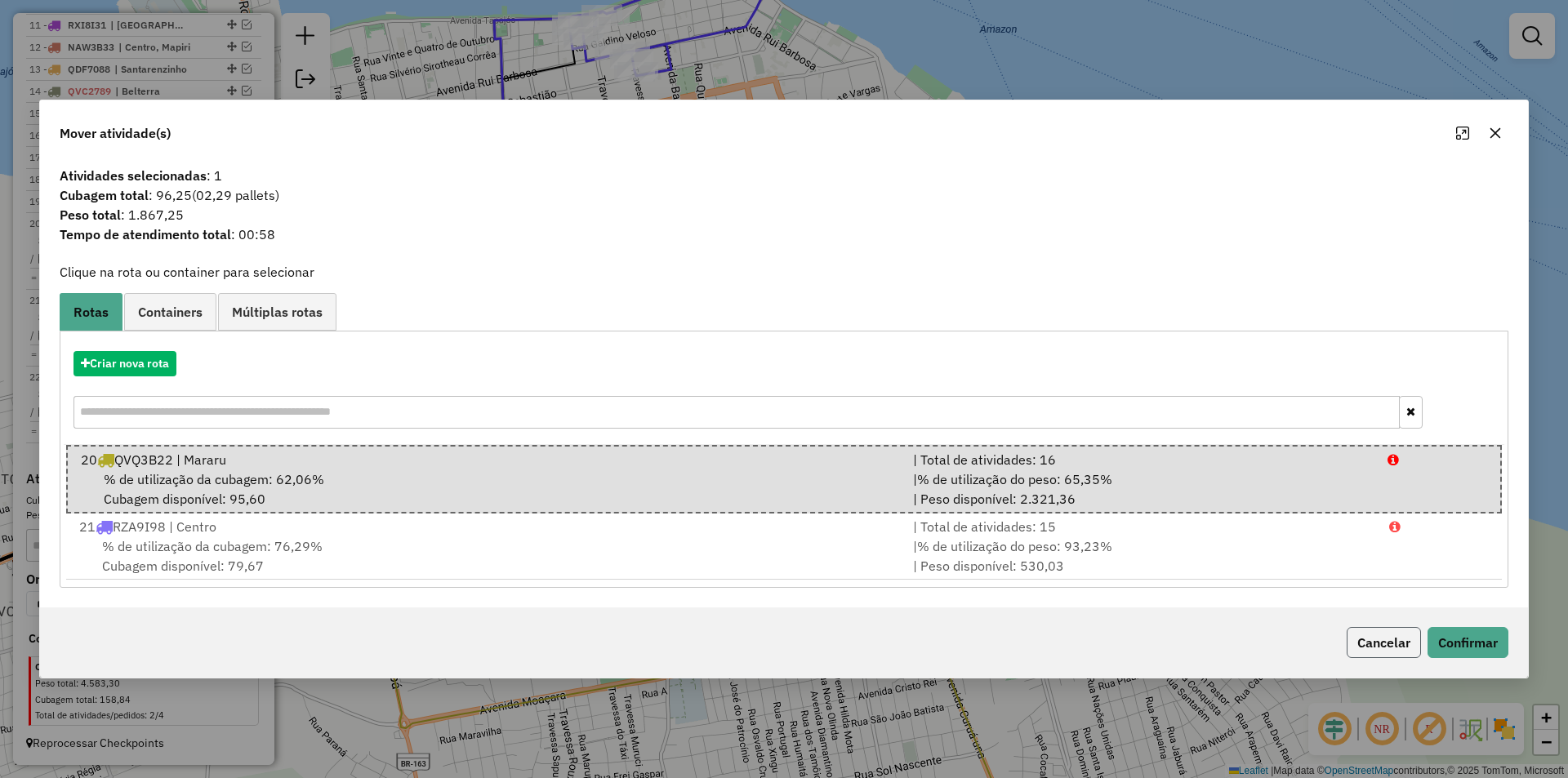
click at [1380, 633] on button "Cancelar" at bounding box center [1384, 642] width 75 height 31
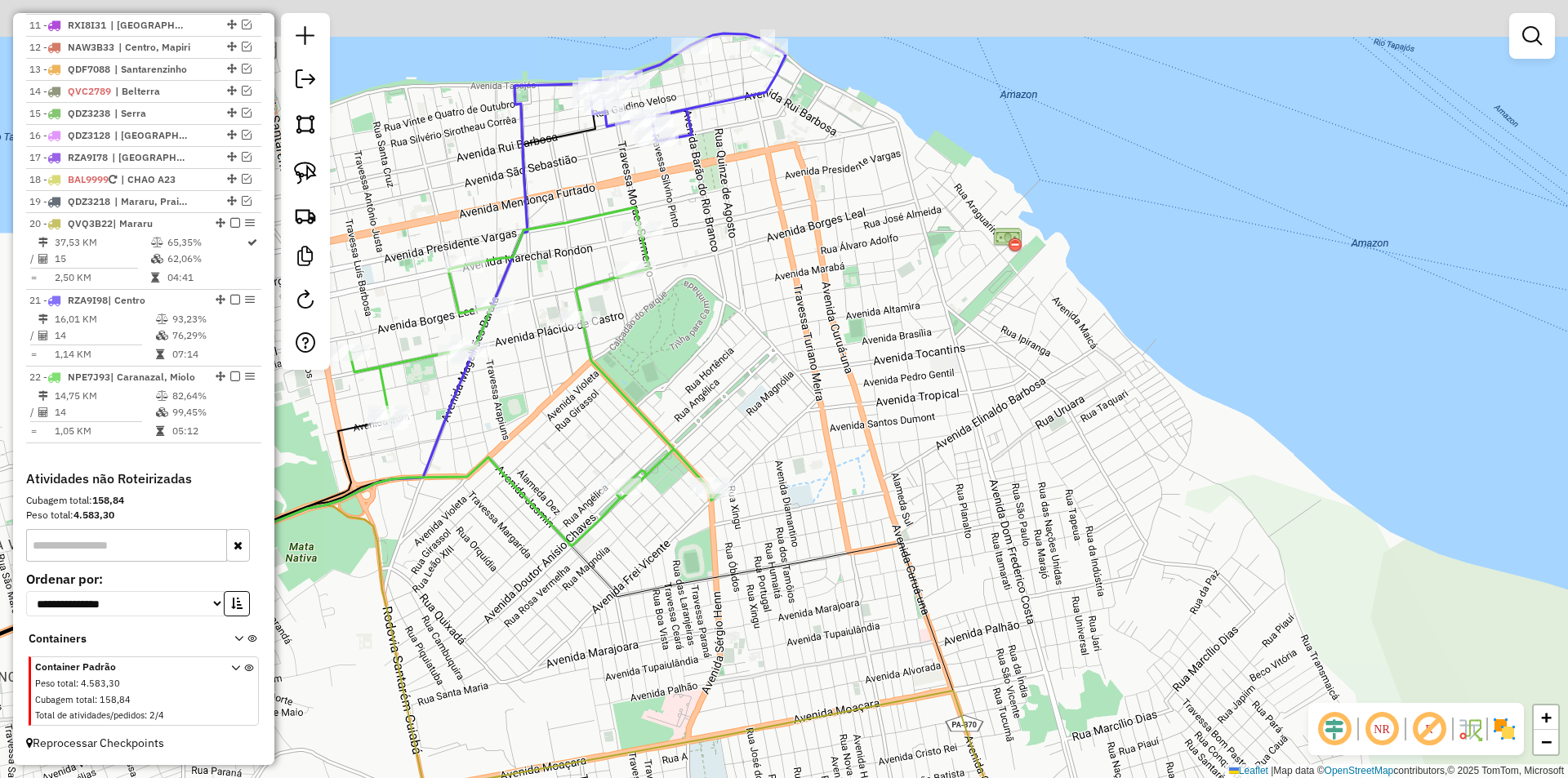
drag, startPoint x: 682, startPoint y: 470, endPoint x: 678, endPoint y: 557, distance: 87.1
click at [704, 573] on div "Janela de atendimento Grade de atendimento Capacidade Transportadoras Veículos …" at bounding box center [784, 389] width 1568 height 778
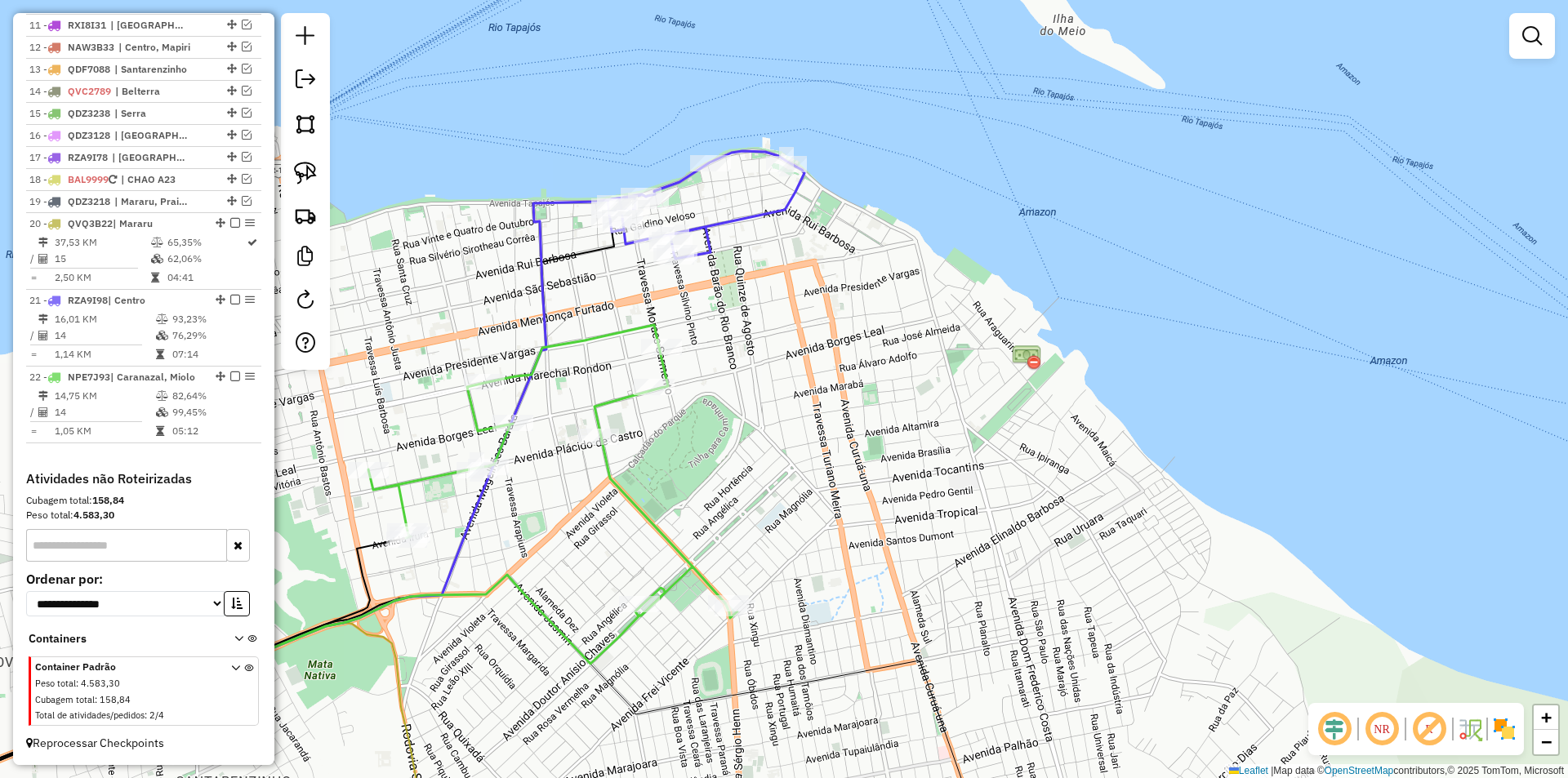
drag, startPoint x: 644, startPoint y: 418, endPoint x: 659, endPoint y: 490, distance: 73.5
click at [659, 490] on div "Janela de atendimento Grade de atendimento Capacidade Transportadoras Veículos …" at bounding box center [784, 389] width 1568 height 778
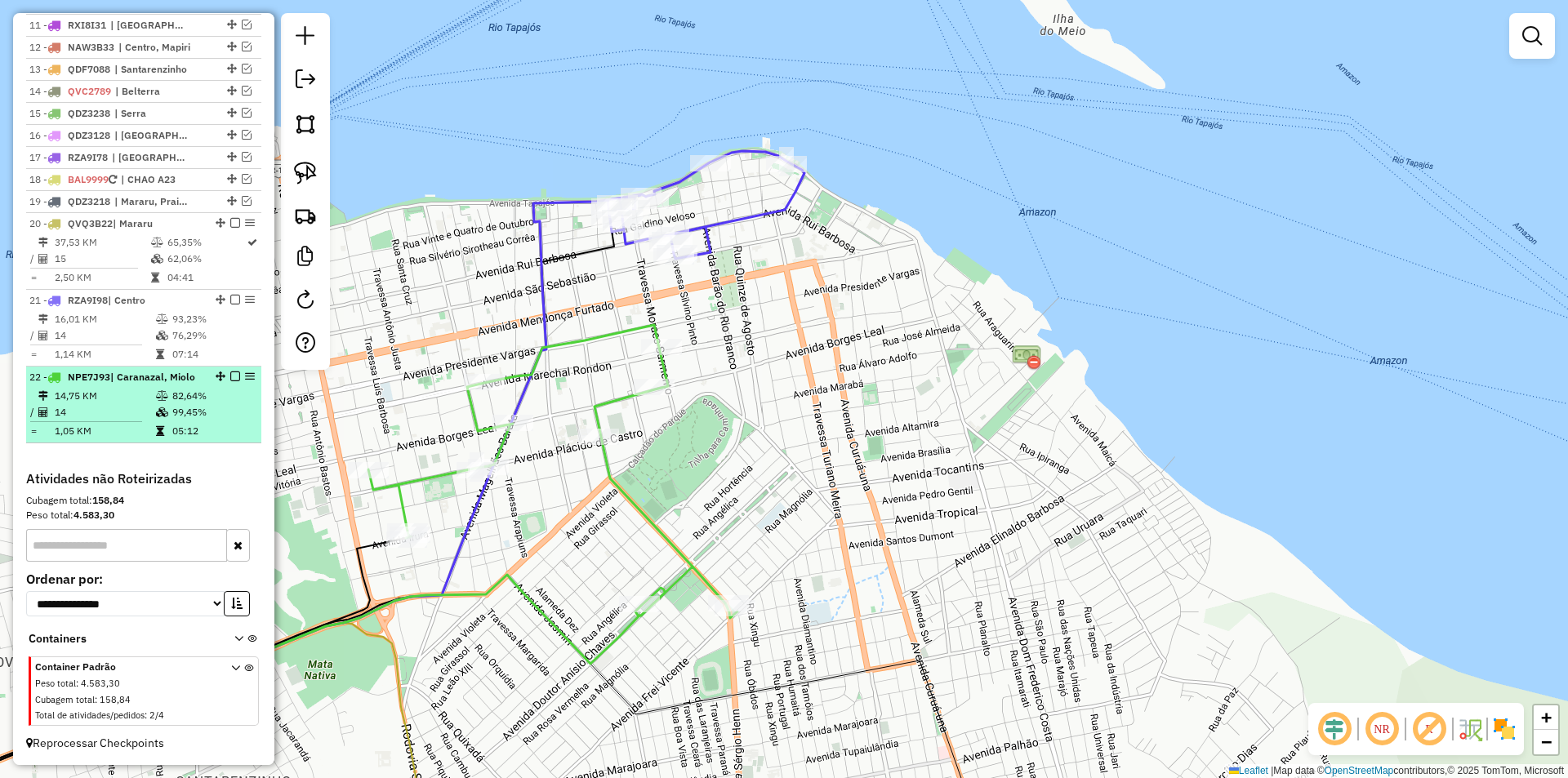
click at [208, 398] on td "82,64%" at bounding box center [213, 396] width 83 height 16
select select "**********"
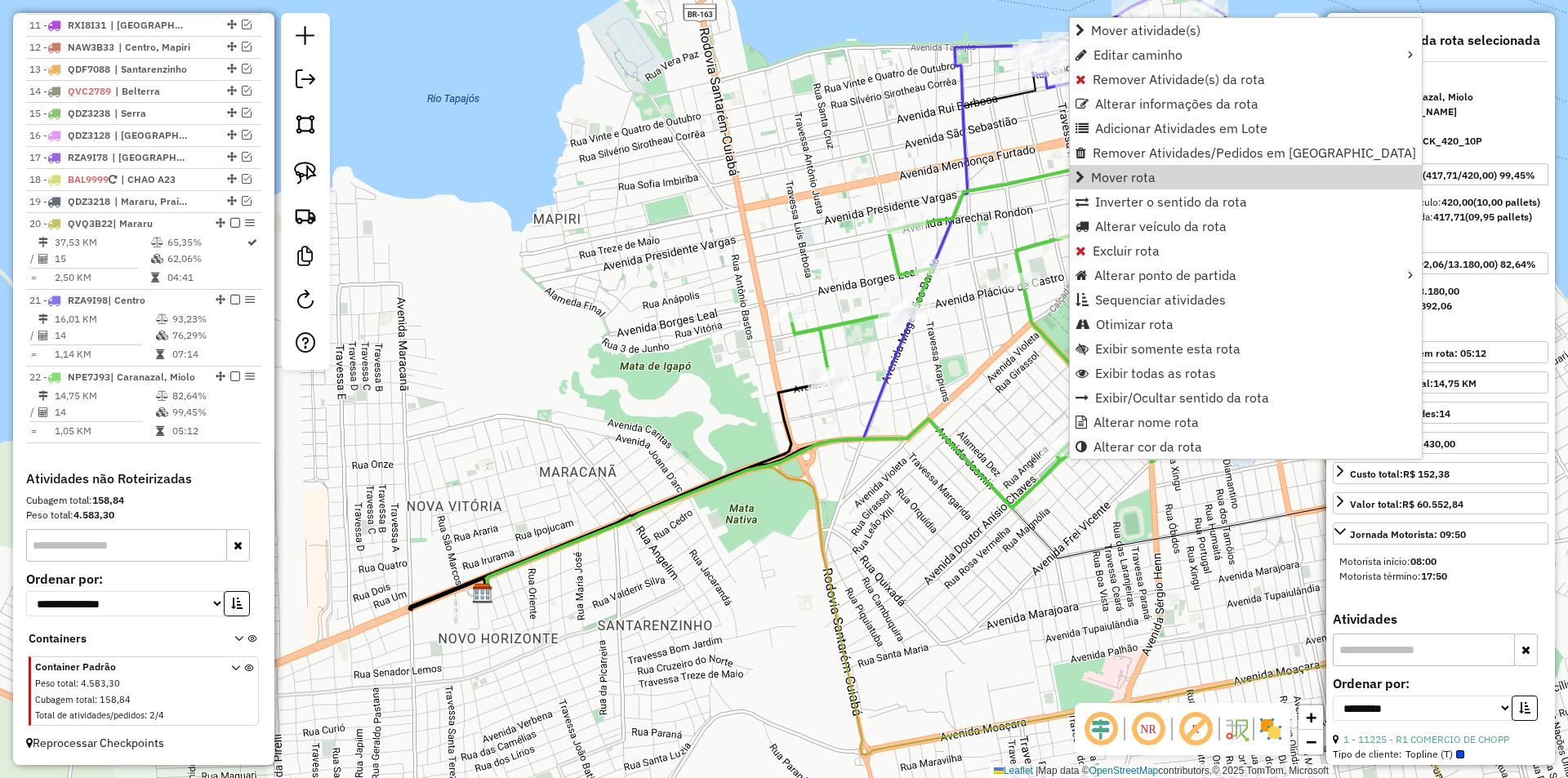
click at [902, 462] on div "Janela de atendimento Grade de atendimento Capacidade Transportadoras Veículos …" at bounding box center [784, 389] width 1568 height 778
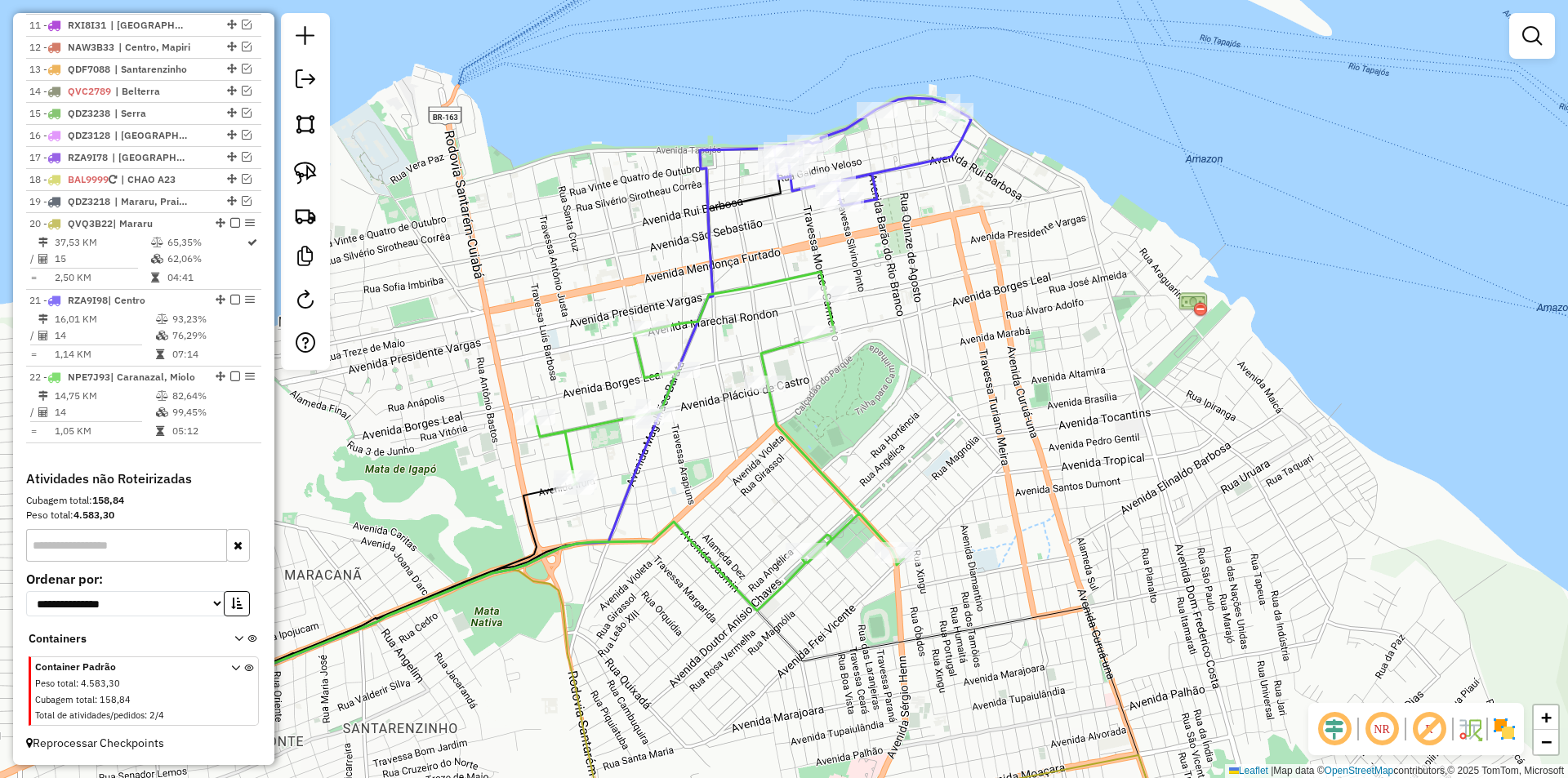
drag, startPoint x: 727, startPoint y: 555, endPoint x: 716, endPoint y: 565, distance: 14.9
click at [716, 565] on icon at bounding box center [531, 608] width 601 height 173
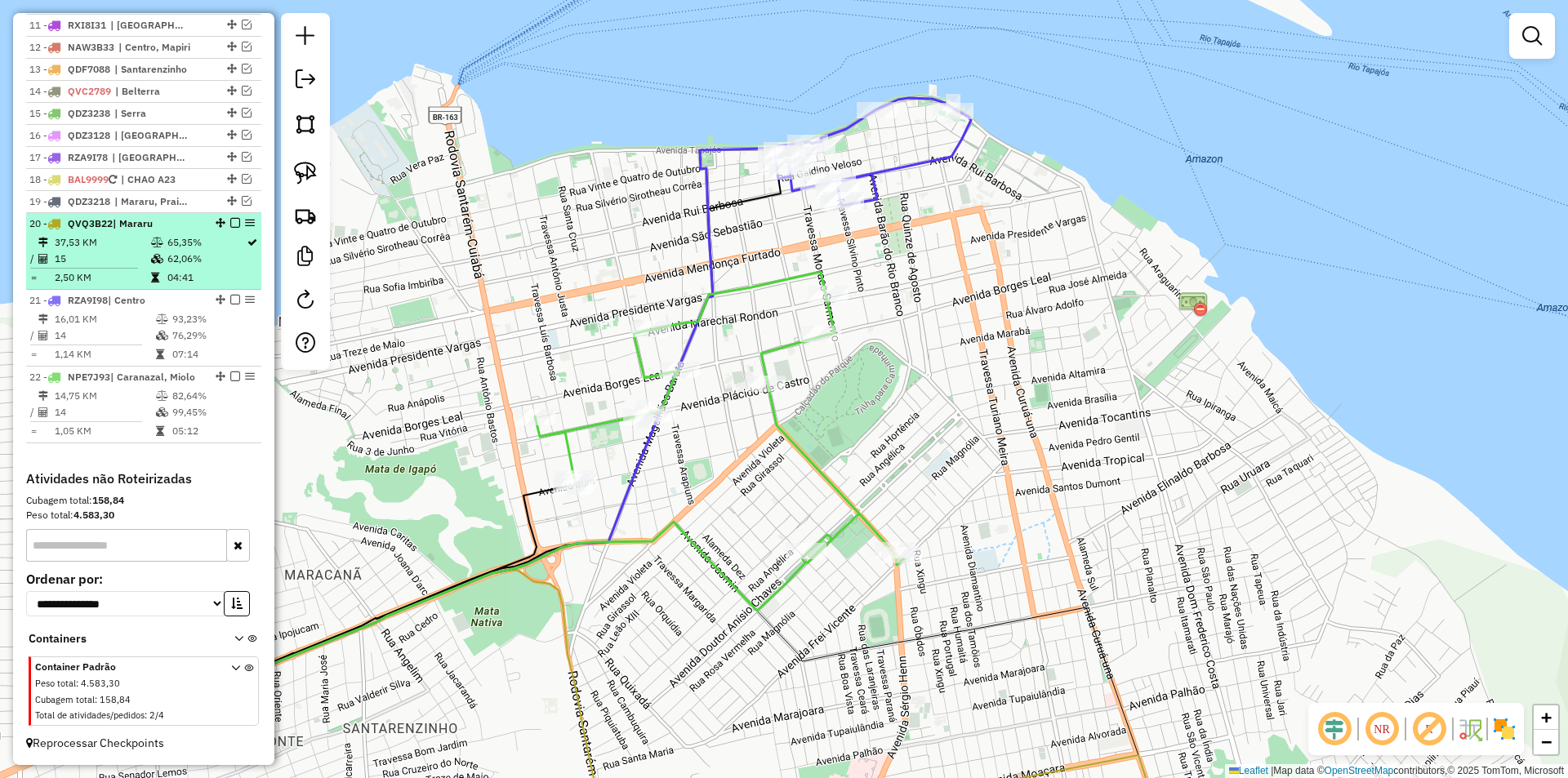
click at [230, 222] on em at bounding box center [235, 222] width 10 height 10
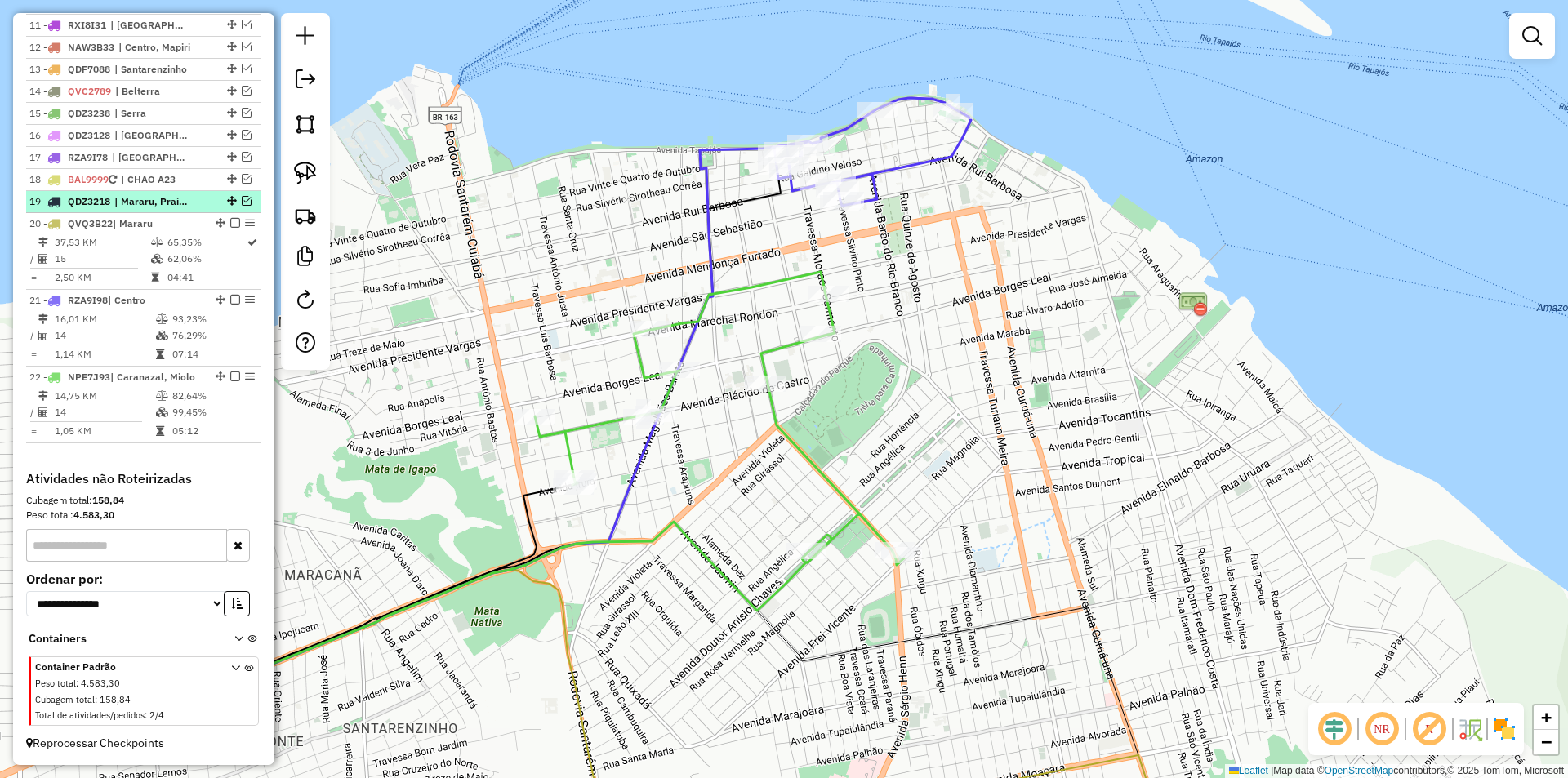
scroll to position [831, 0]
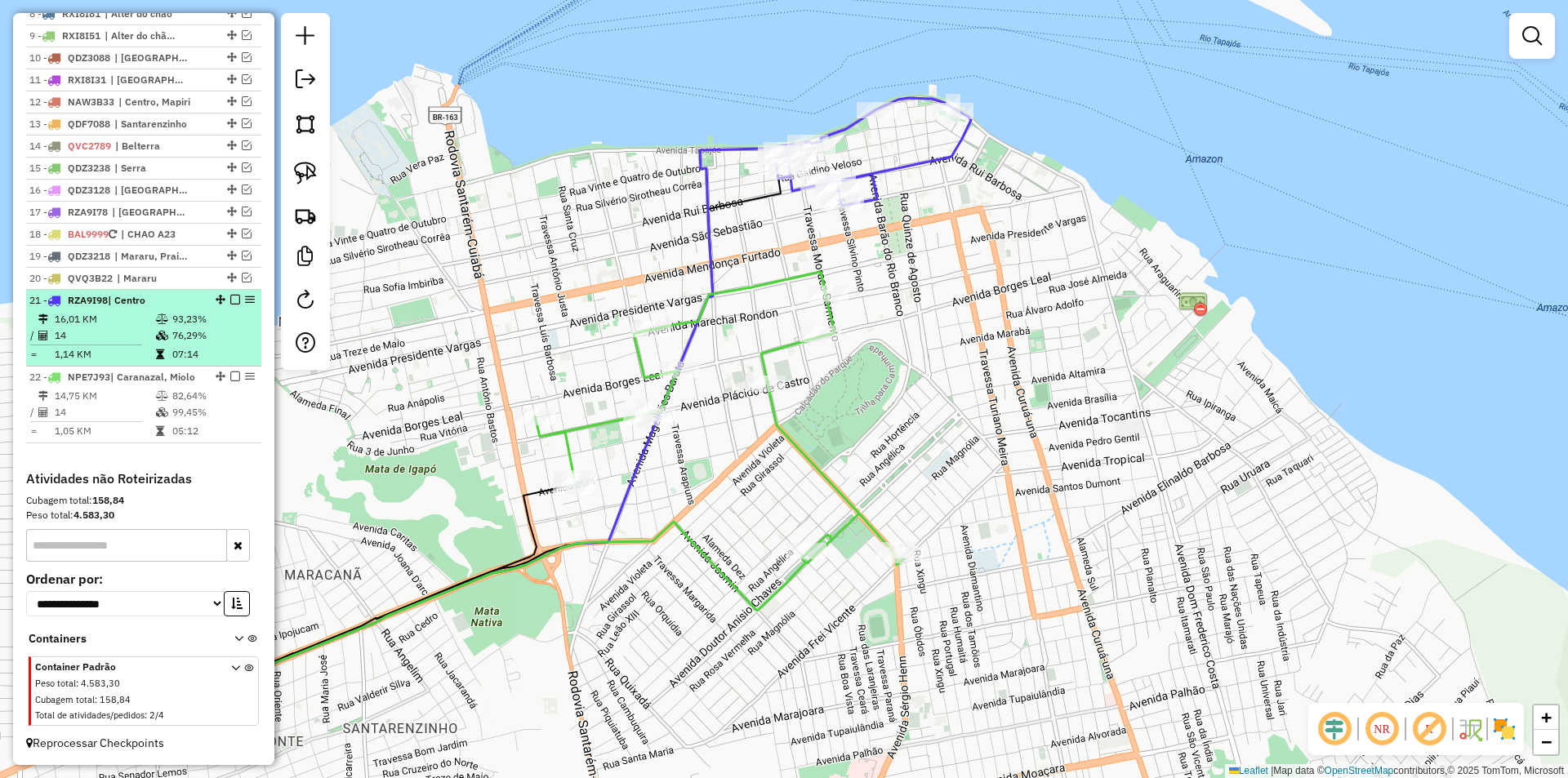
click at [225, 313] on td "93,23%" at bounding box center [213, 319] width 83 height 16
select select "**********"
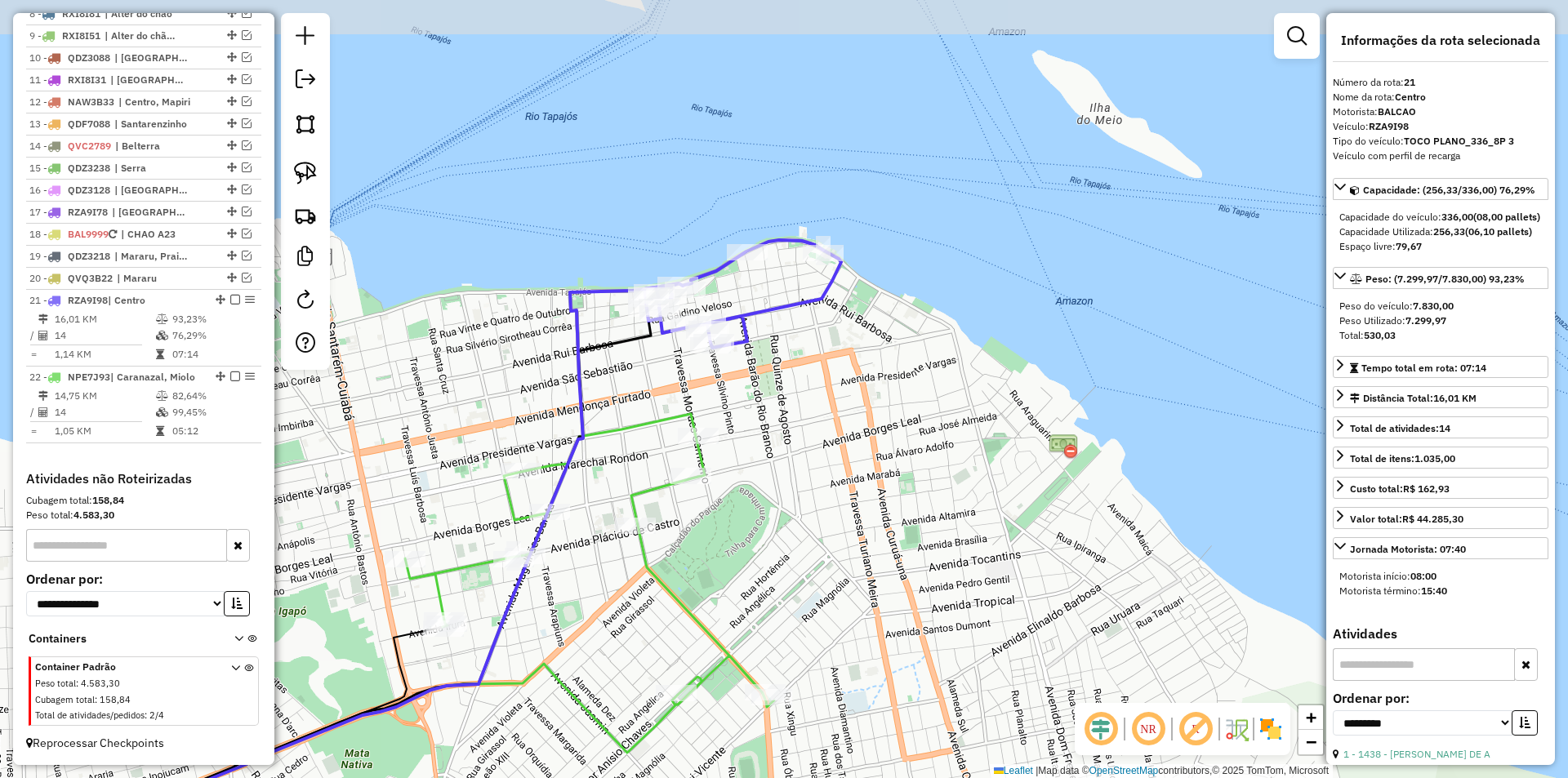
drag, startPoint x: 818, startPoint y: 145, endPoint x: 467, endPoint y: 304, distance: 385.3
click at [467, 304] on div "Janela de atendimento Grade de atendimento Capacidade Transportadoras Veículos …" at bounding box center [784, 389] width 1568 height 778
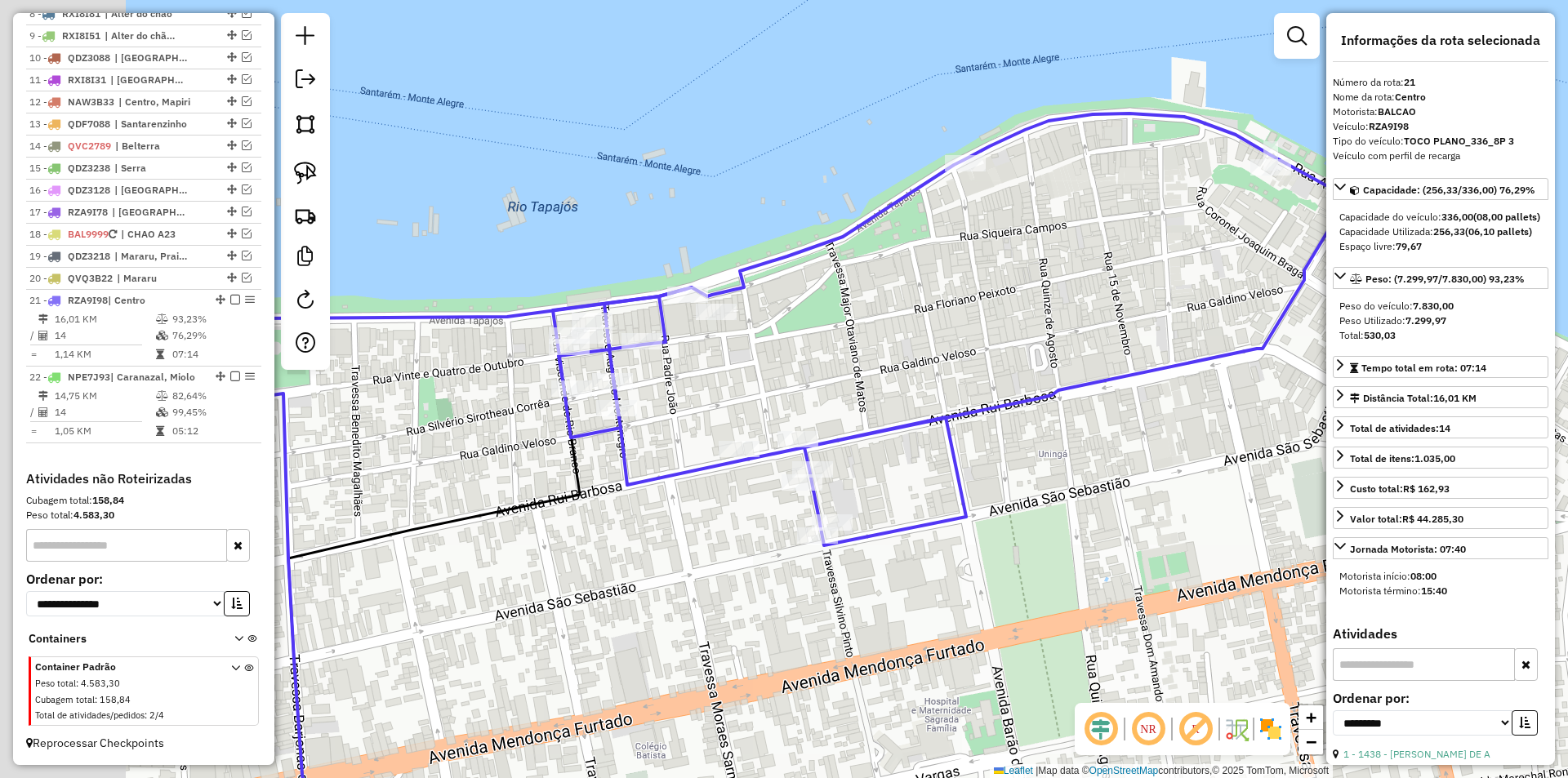
drag, startPoint x: 693, startPoint y: 317, endPoint x: 1003, endPoint y: 356, distance: 312.4
click at [1003, 356] on div "Janela de atendimento Grade de atendimento Capacidade Transportadoras Veículos …" at bounding box center [784, 389] width 1568 height 778
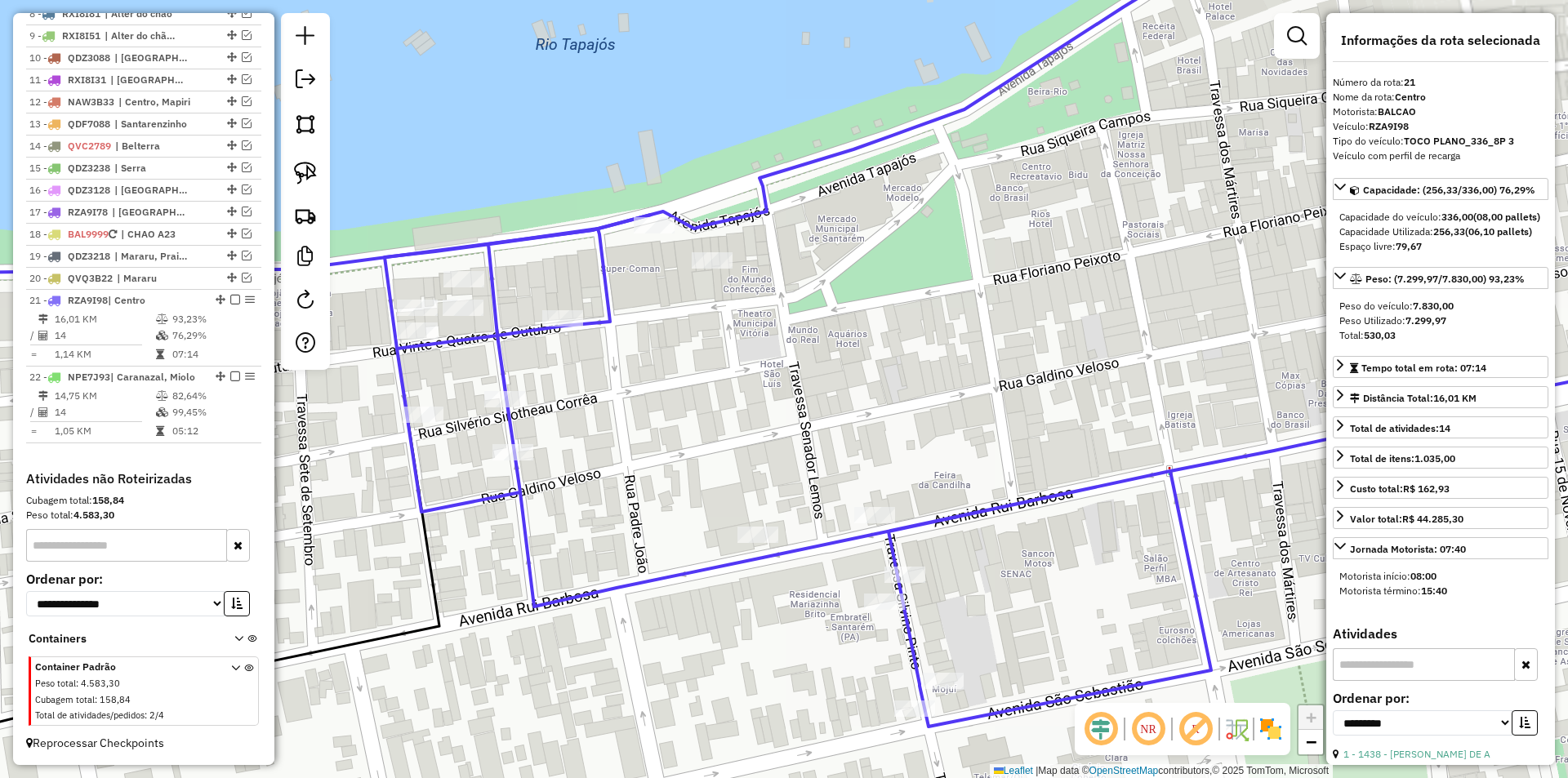
drag, startPoint x: 779, startPoint y: 374, endPoint x: 872, endPoint y: 342, distance: 98.4
click at [872, 342] on div "Janela de atendimento Grade de atendimento Capacidade Transportadoras Veículos …" at bounding box center [784, 389] width 1568 height 778
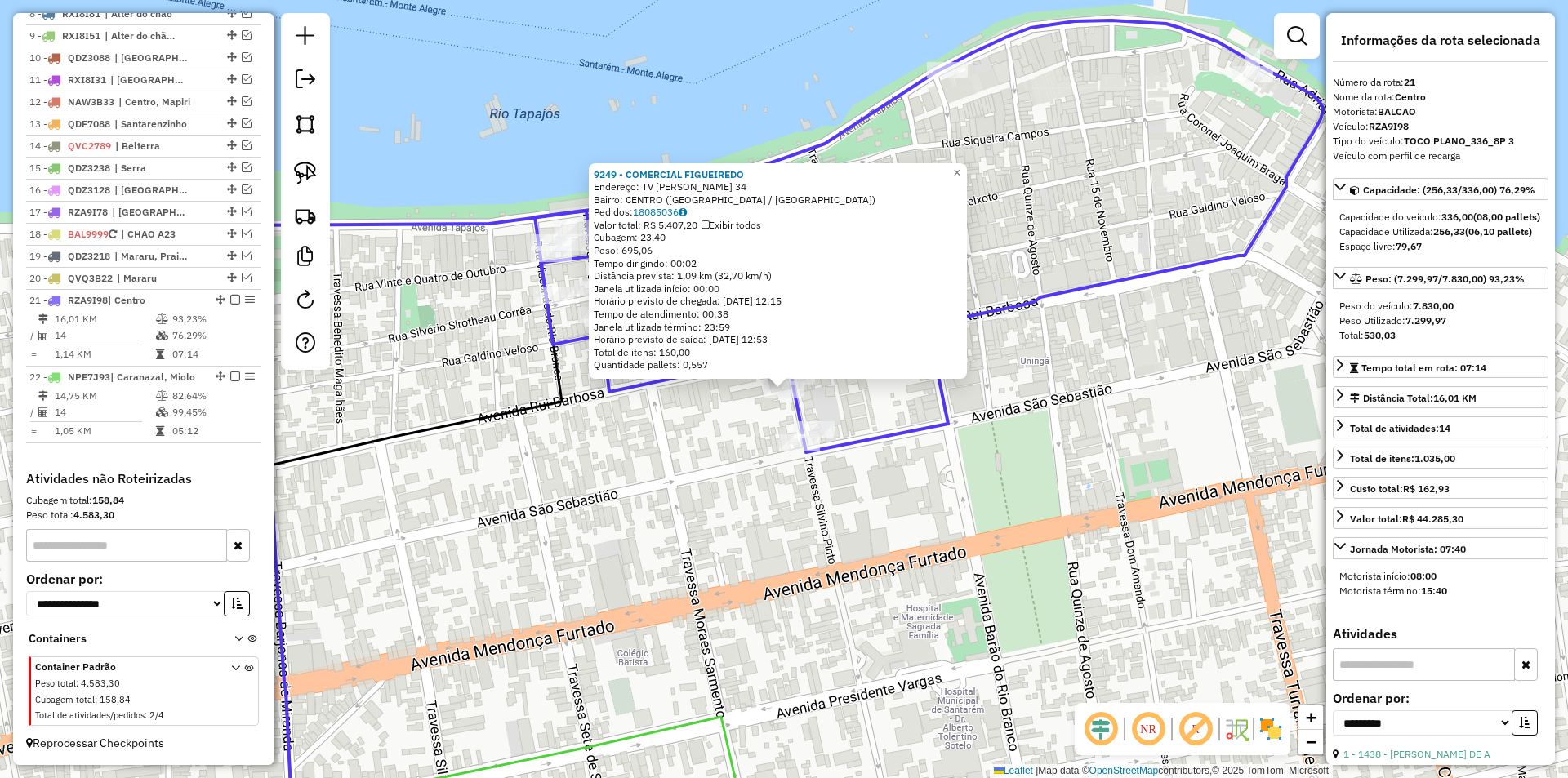
click at [760, 434] on div "Rota 21 - Placa RZA9I98 7750 - FELIPE ANDREI GAMA 9249 - COMERCIAL FIGUEIREDO E…" at bounding box center [784, 389] width 1568 height 778
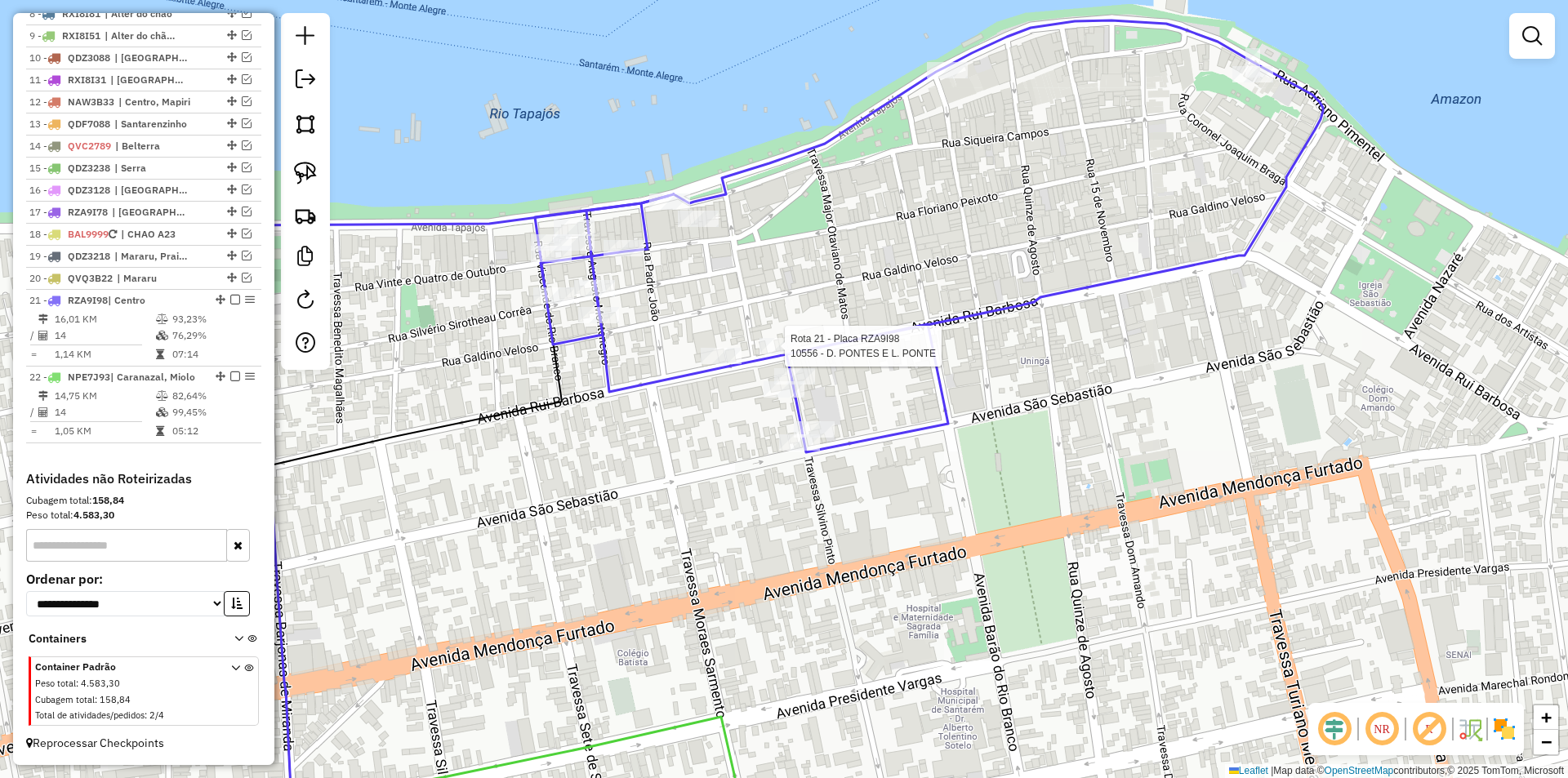
select select "**********"
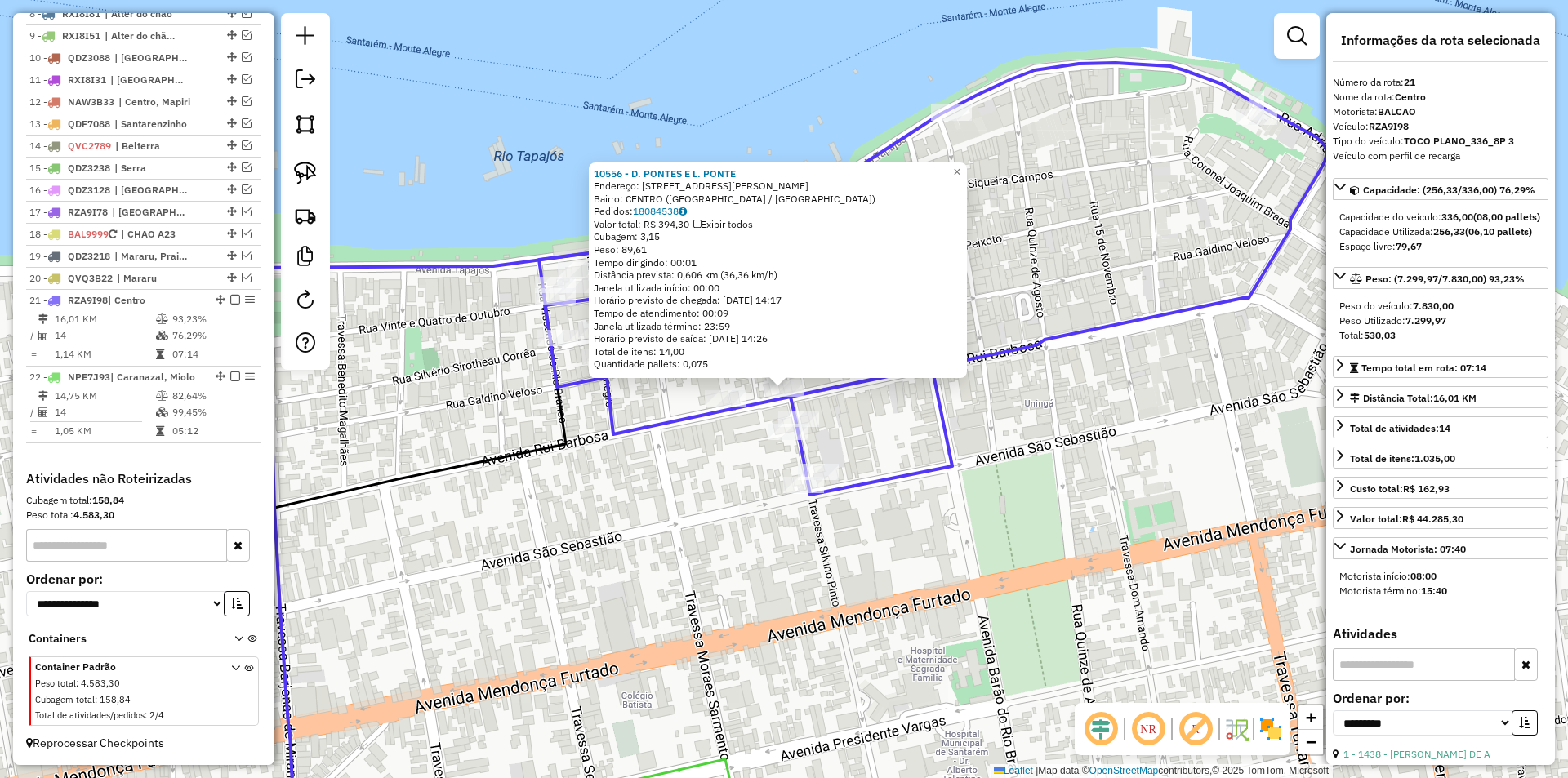
click at [706, 460] on div "10556 - D. PONTES E L. PONTE Endereço: AV RUI BARBOSA 1086 Bairro: CENTRO (SANT…" at bounding box center [784, 389] width 1568 height 778
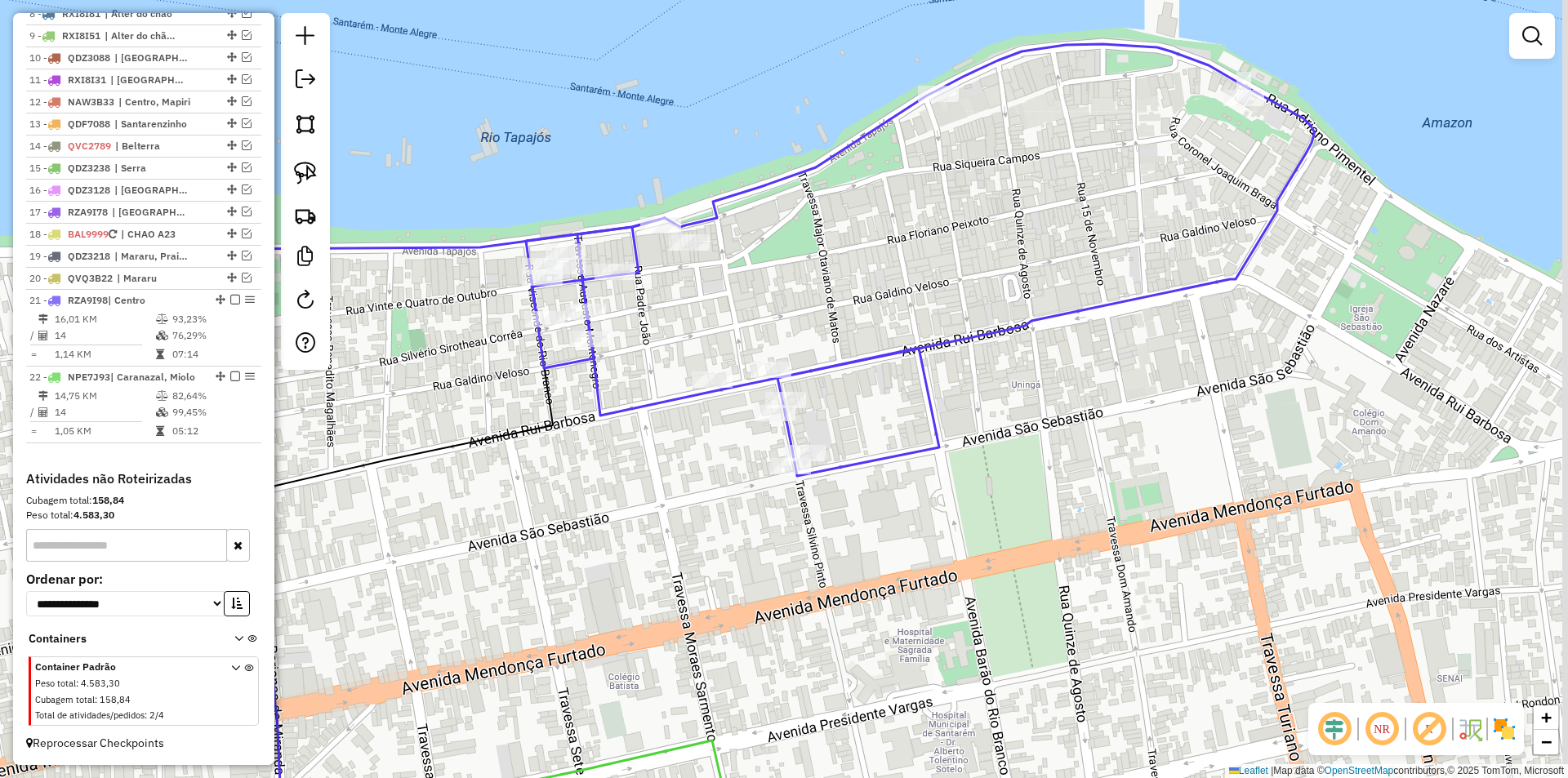
drag, startPoint x: 669, startPoint y: 487, endPoint x: 570, endPoint y: 350, distance: 169.0
click at [570, 352] on div "Janela de atendimento Grade de atendimento Capacidade Transportadoras Veículos …" at bounding box center [784, 389] width 1568 height 778
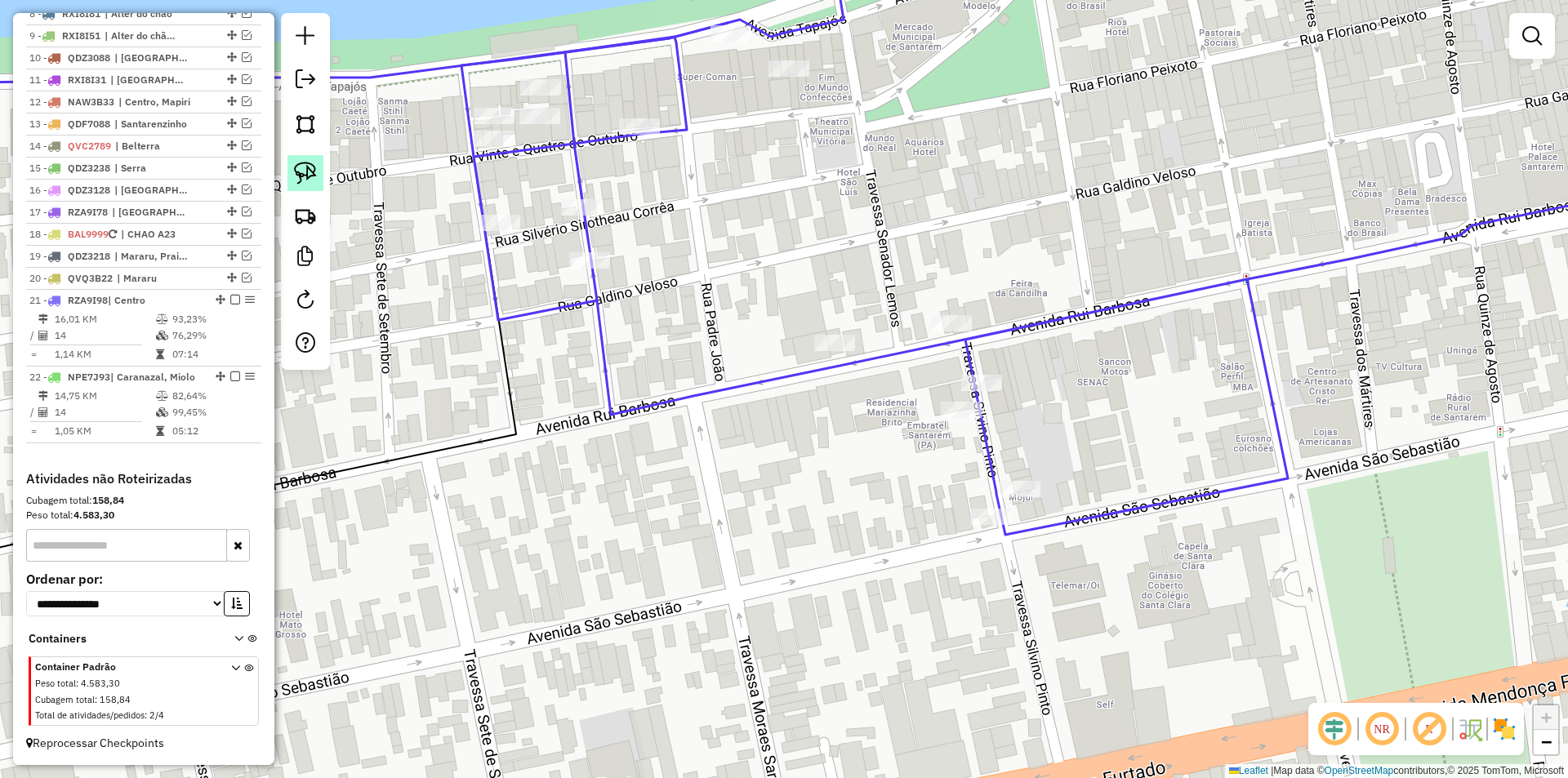
click at [305, 169] on img at bounding box center [306, 173] width 23 height 23
drag, startPoint x: 434, startPoint y: 76, endPoint x: 426, endPoint y: 171, distance: 95.3
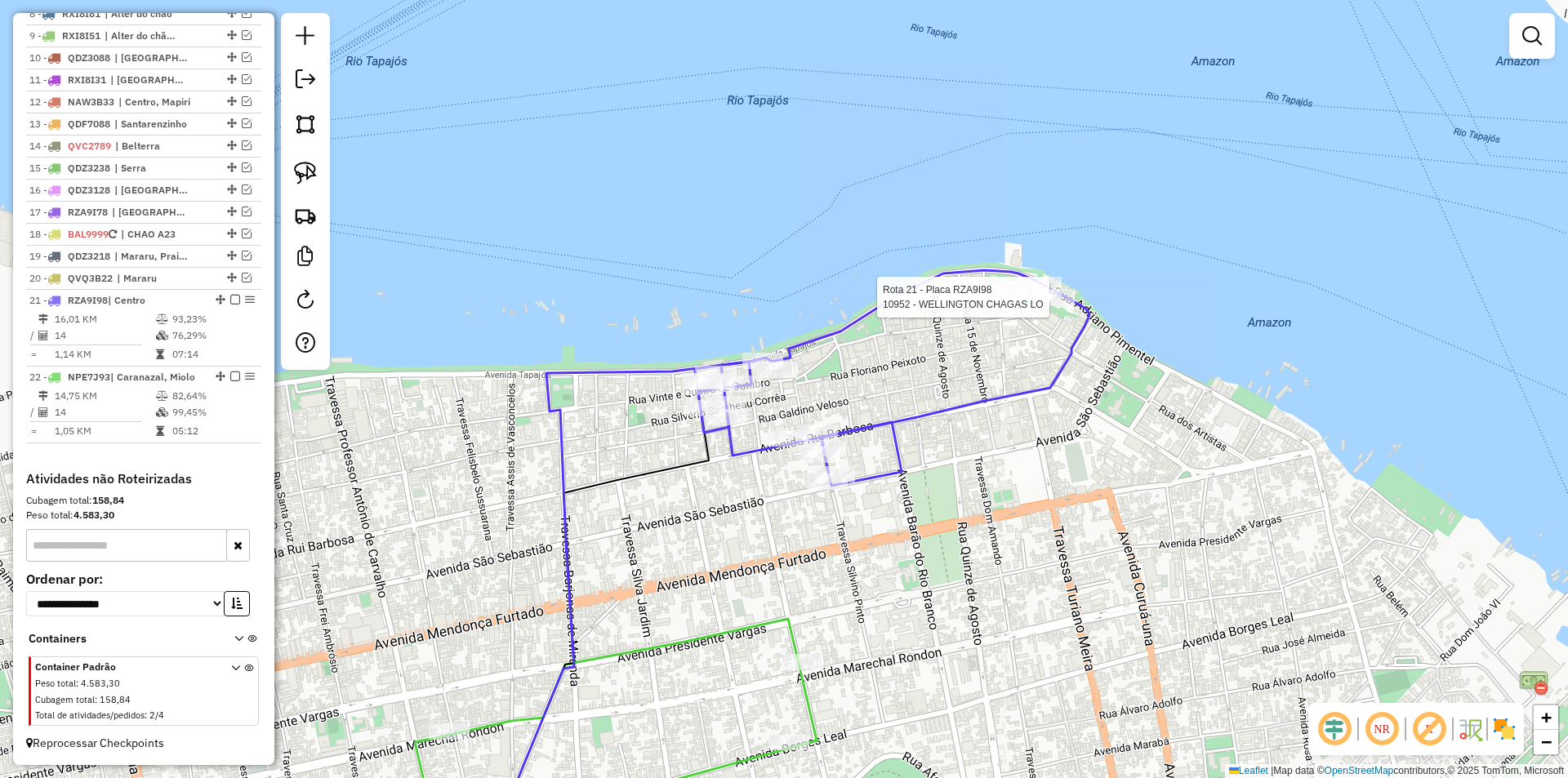
select select "**********"
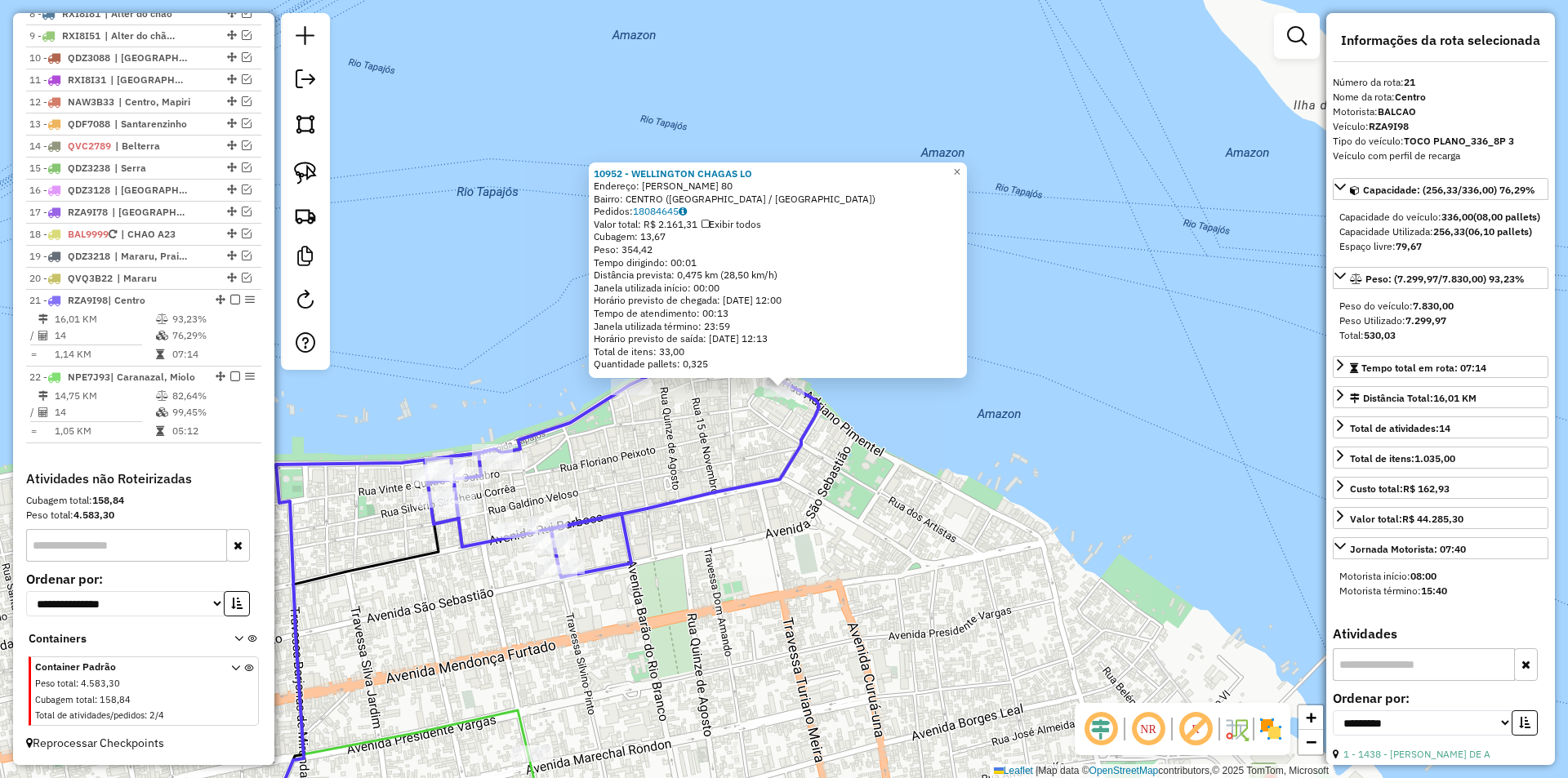
drag, startPoint x: 750, startPoint y: 429, endPoint x: 558, endPoint y: 440, distance: 192.3
click at [748, 429] on div "Rota 21 - Placa RZA9I98 10952 - WELLINGTON CHAGAS LO 10952 - WELLINGTON CHAGAS …" at bounding box center [784, 389] width 1568 height 778
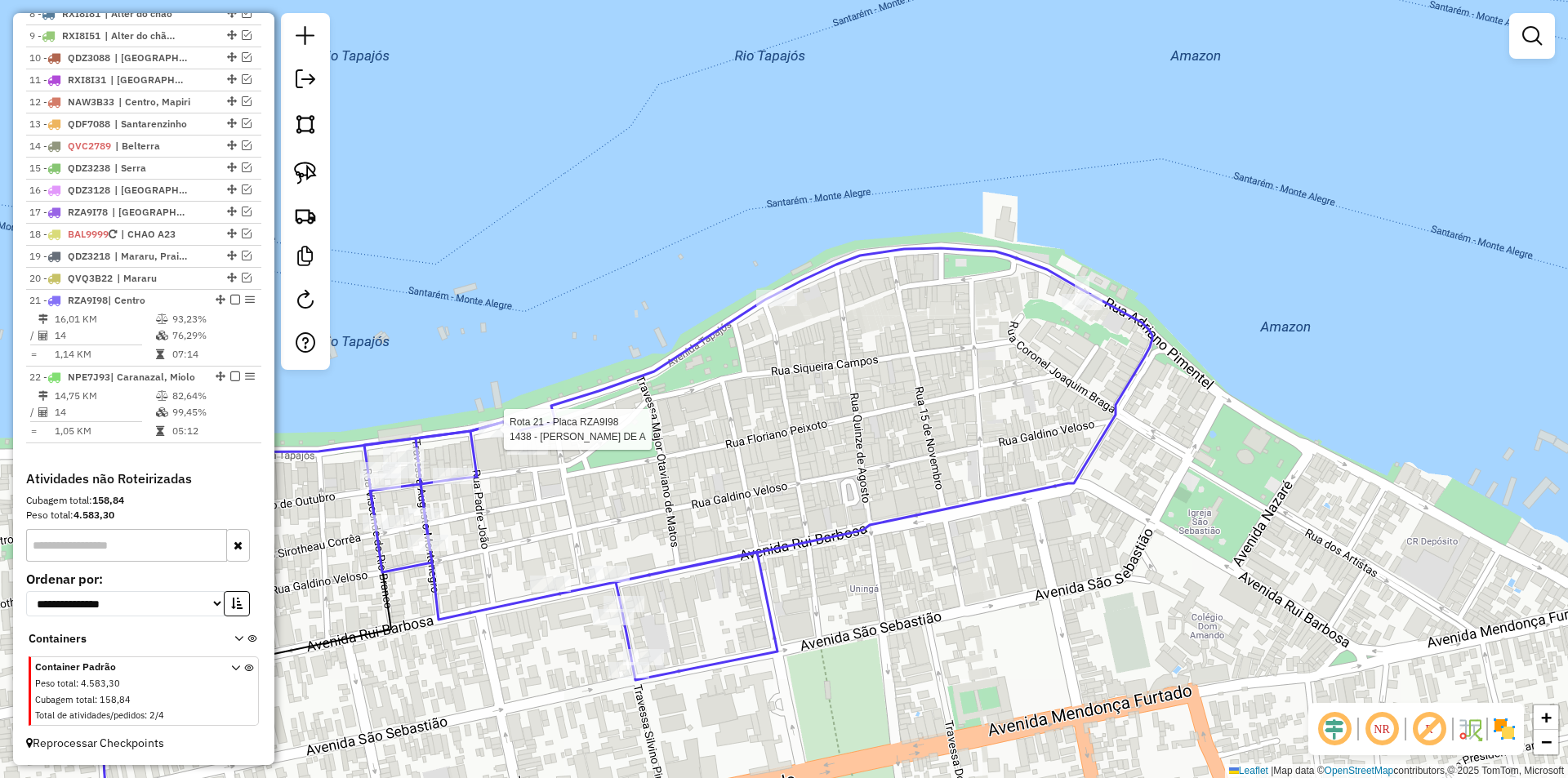
click at [497, 437] on div at bounding box center [499, 429] width 41 height 16
select select "**********"
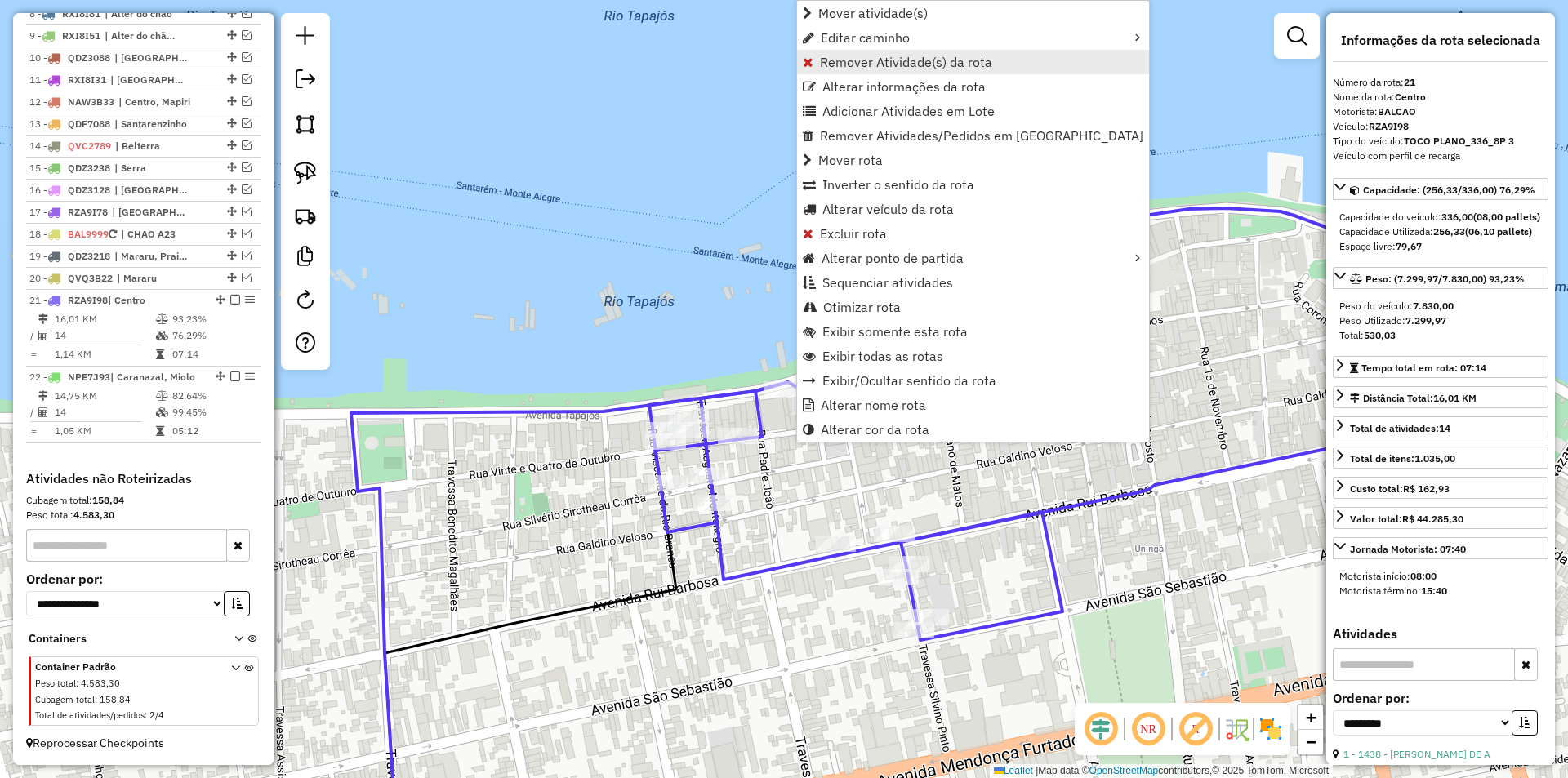
click at [891, 62] on span "Remover Atividade(s) da rota" at bounding box center [906, 61] width 173 height 13
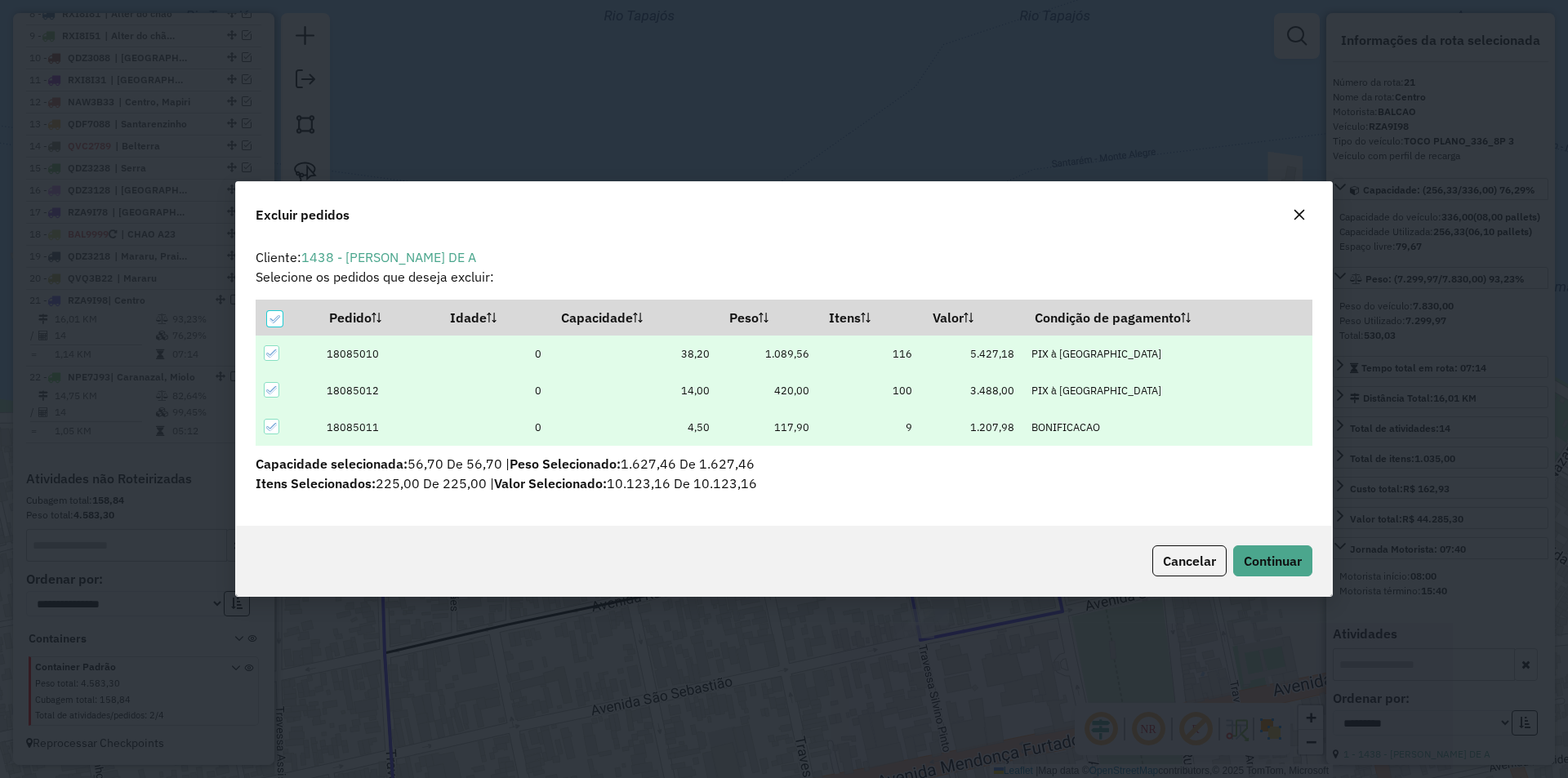
scroll to position [0, 0]
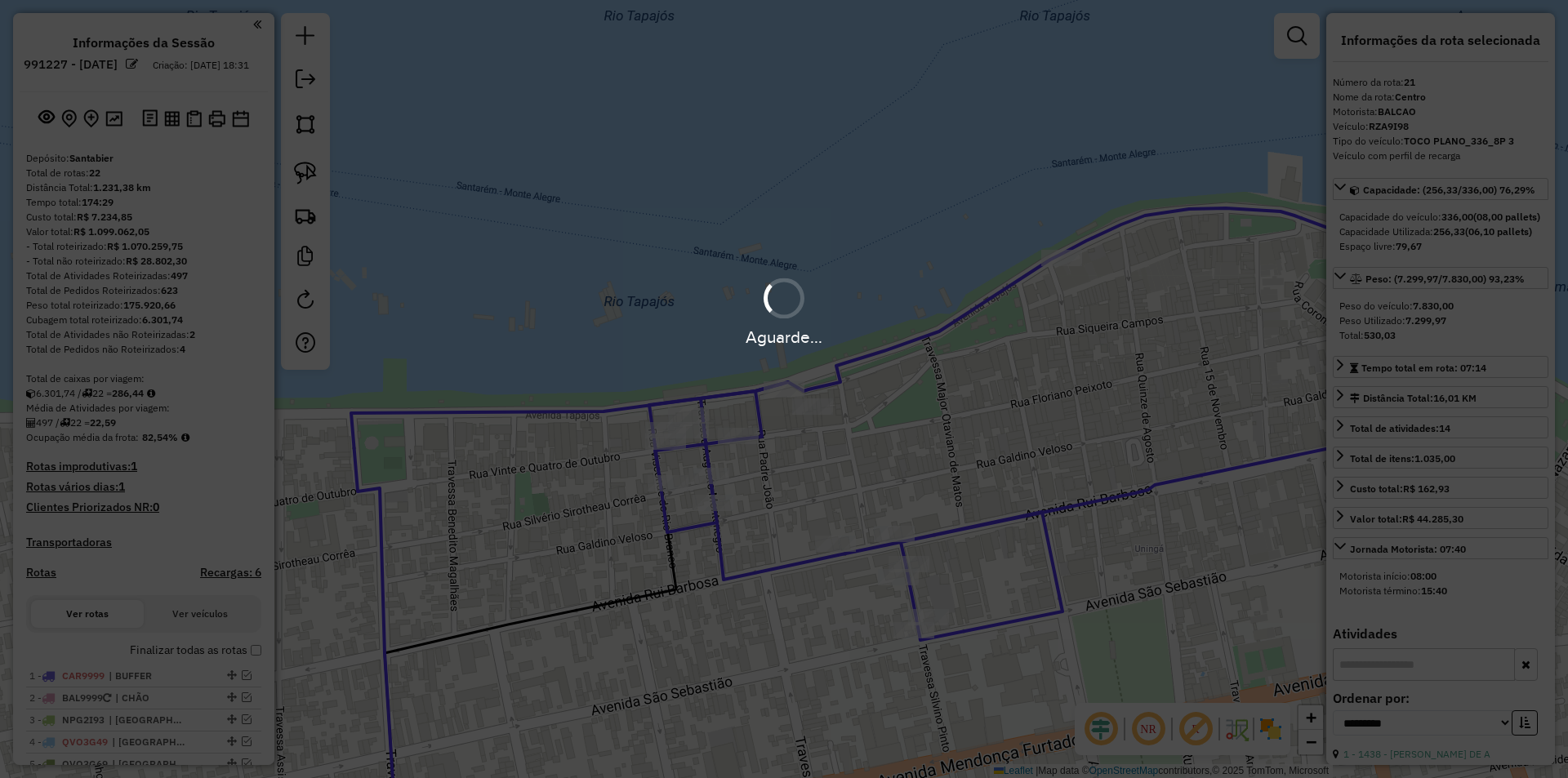
select select "**********"
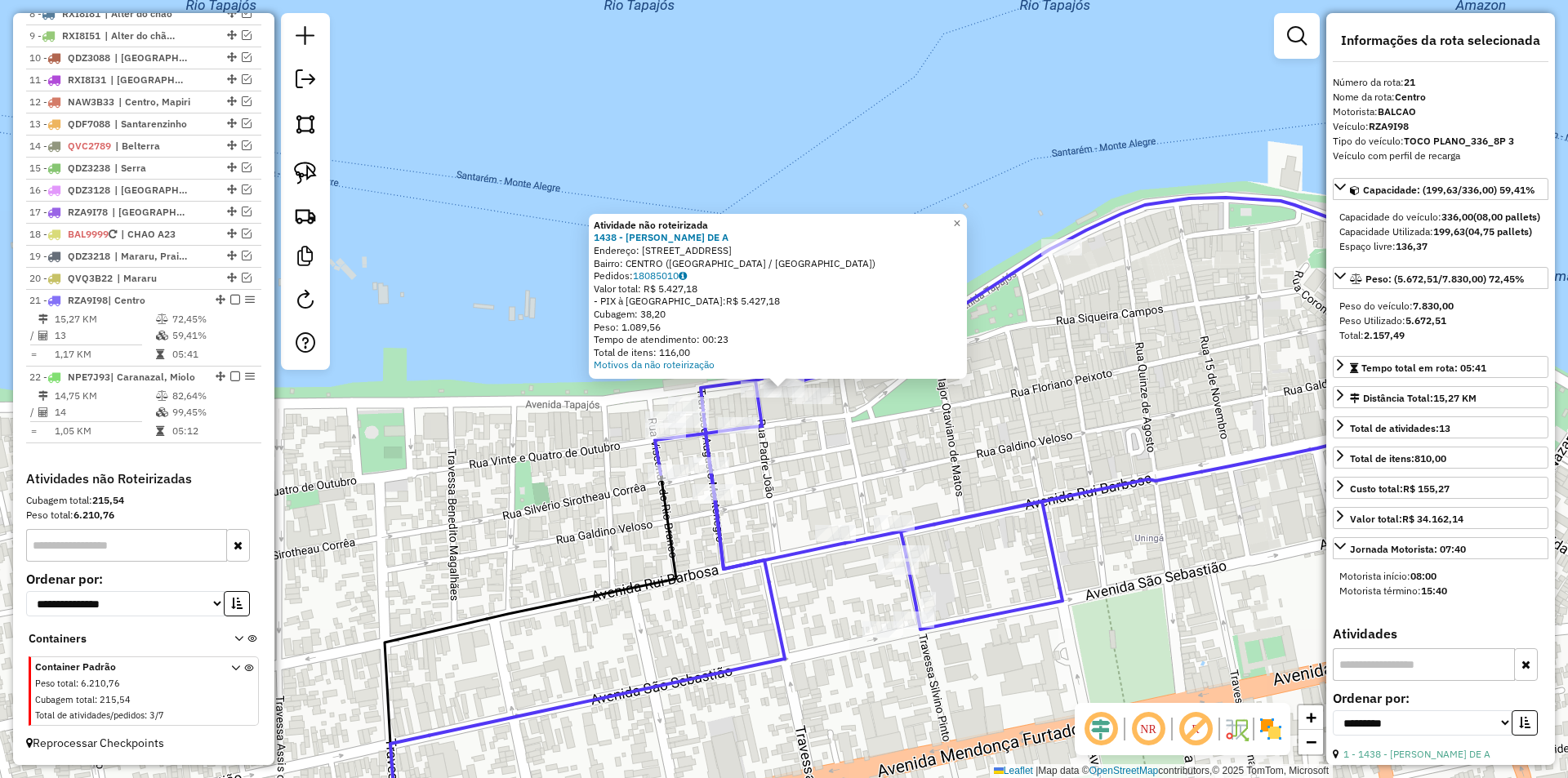
click at [782, 448] on div "Atividade não roteirizada 1438 - RIGLEBSON PINTO DE A Endereço: AV TAPAJOS 911 …" at bounding box center [784, 389] width 1568 height 778
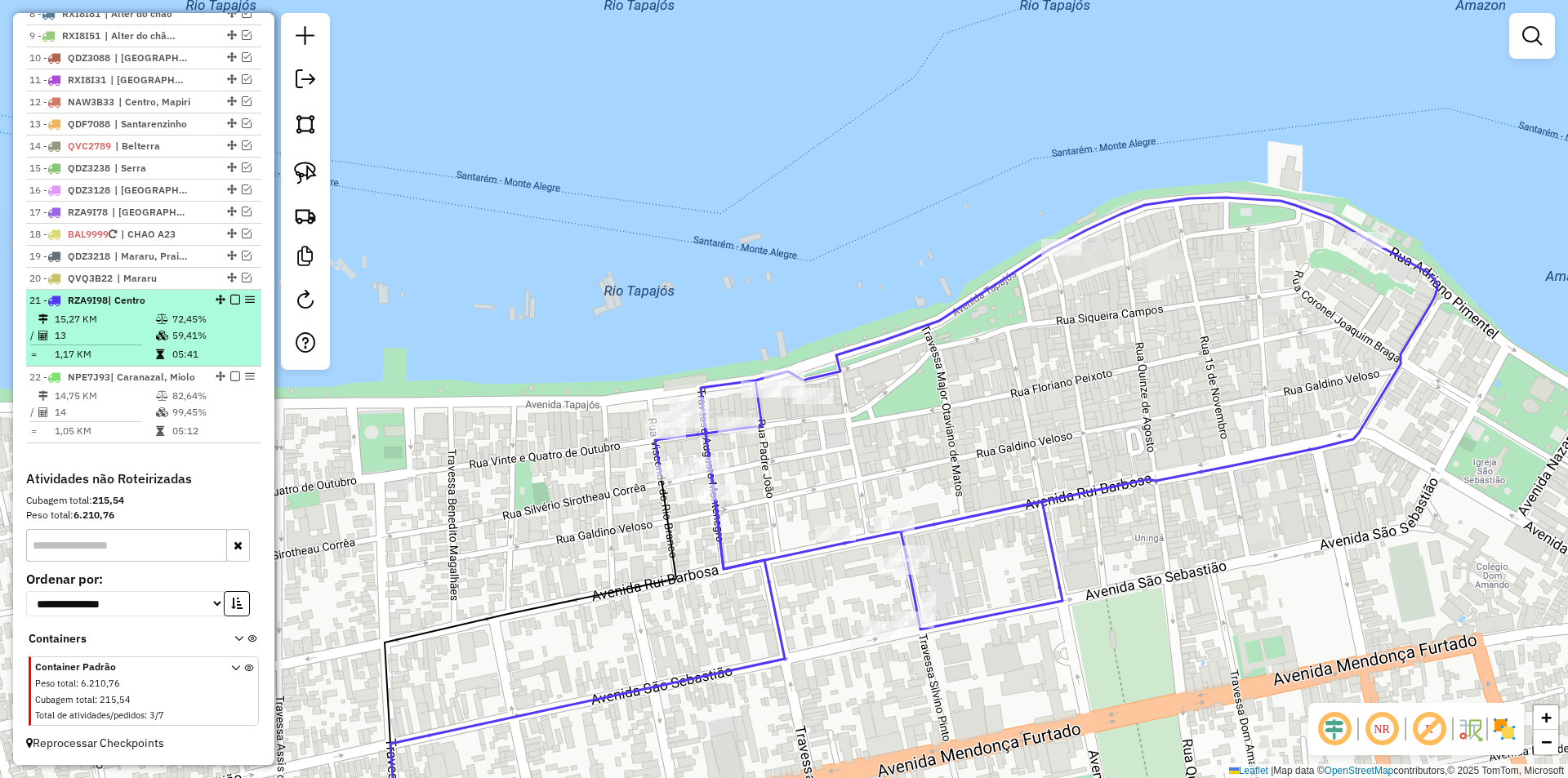
click at [246, 329] on td "59,41%" at bounding box center [213, 335] width 83 height 16
select select "**********"
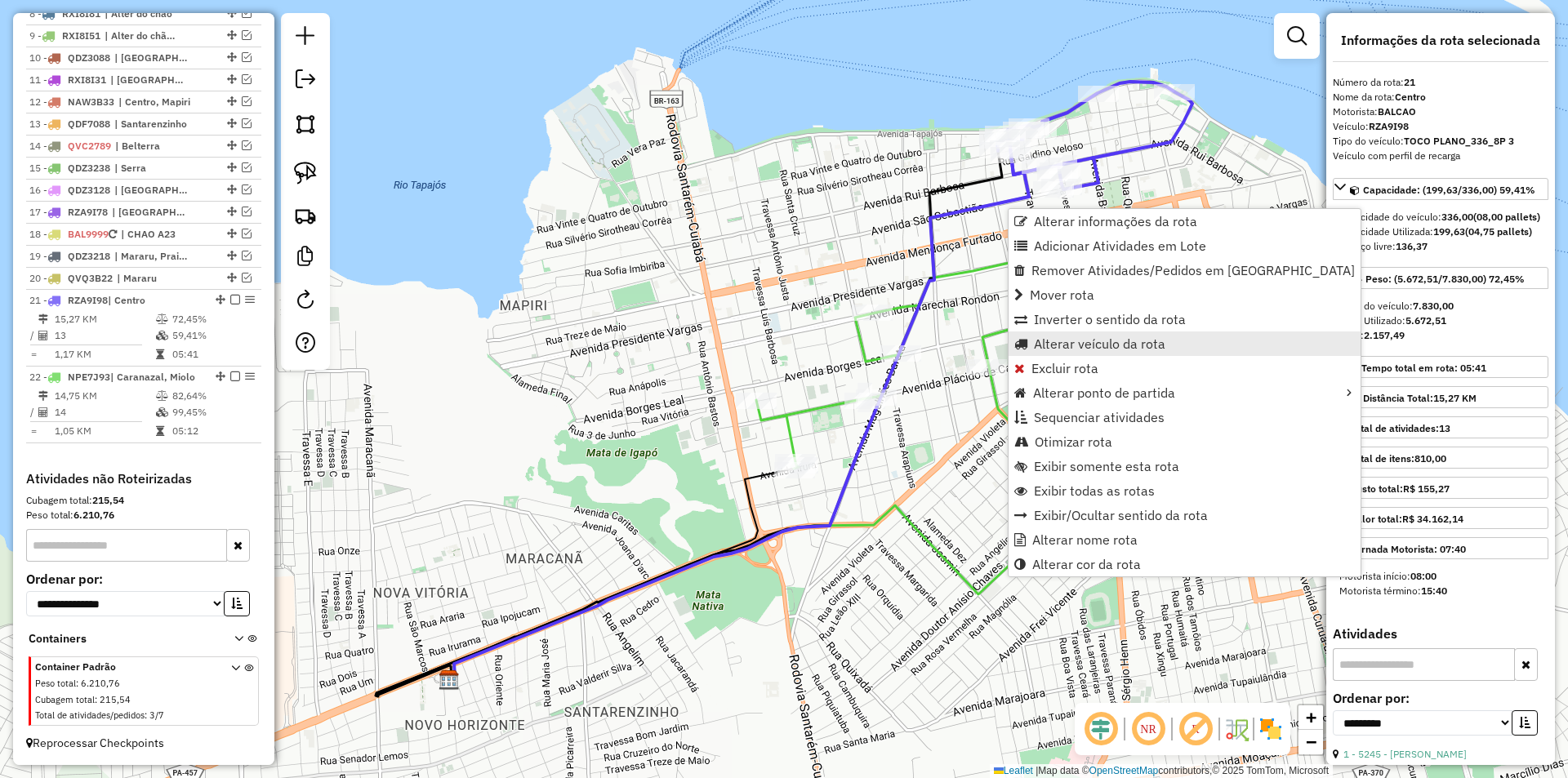
click at [1033, 345] on link "Alterar veículo da rota" at bounding box center [1185, 344] width 352 height 25
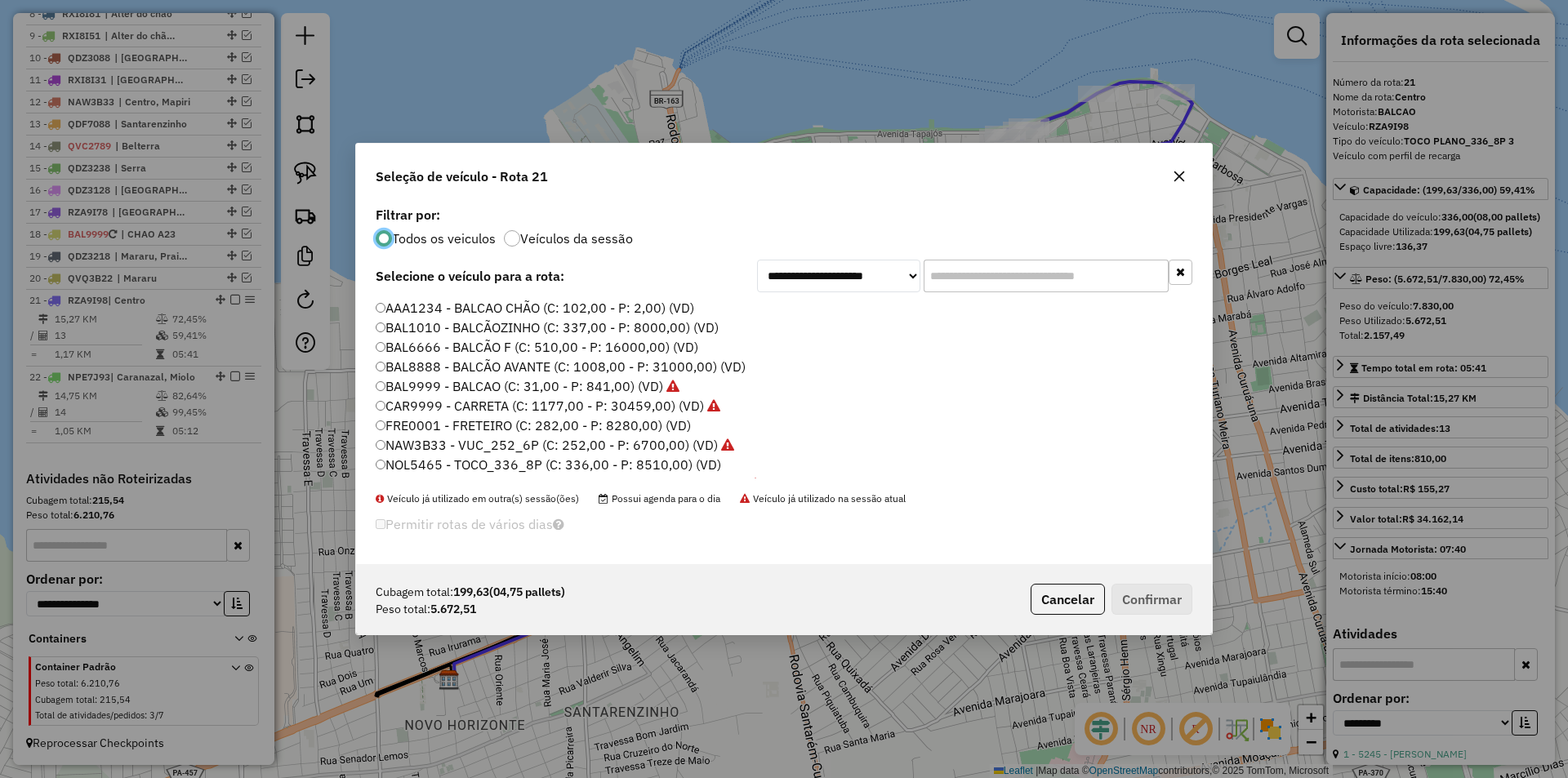
scroll to position [486, 0]
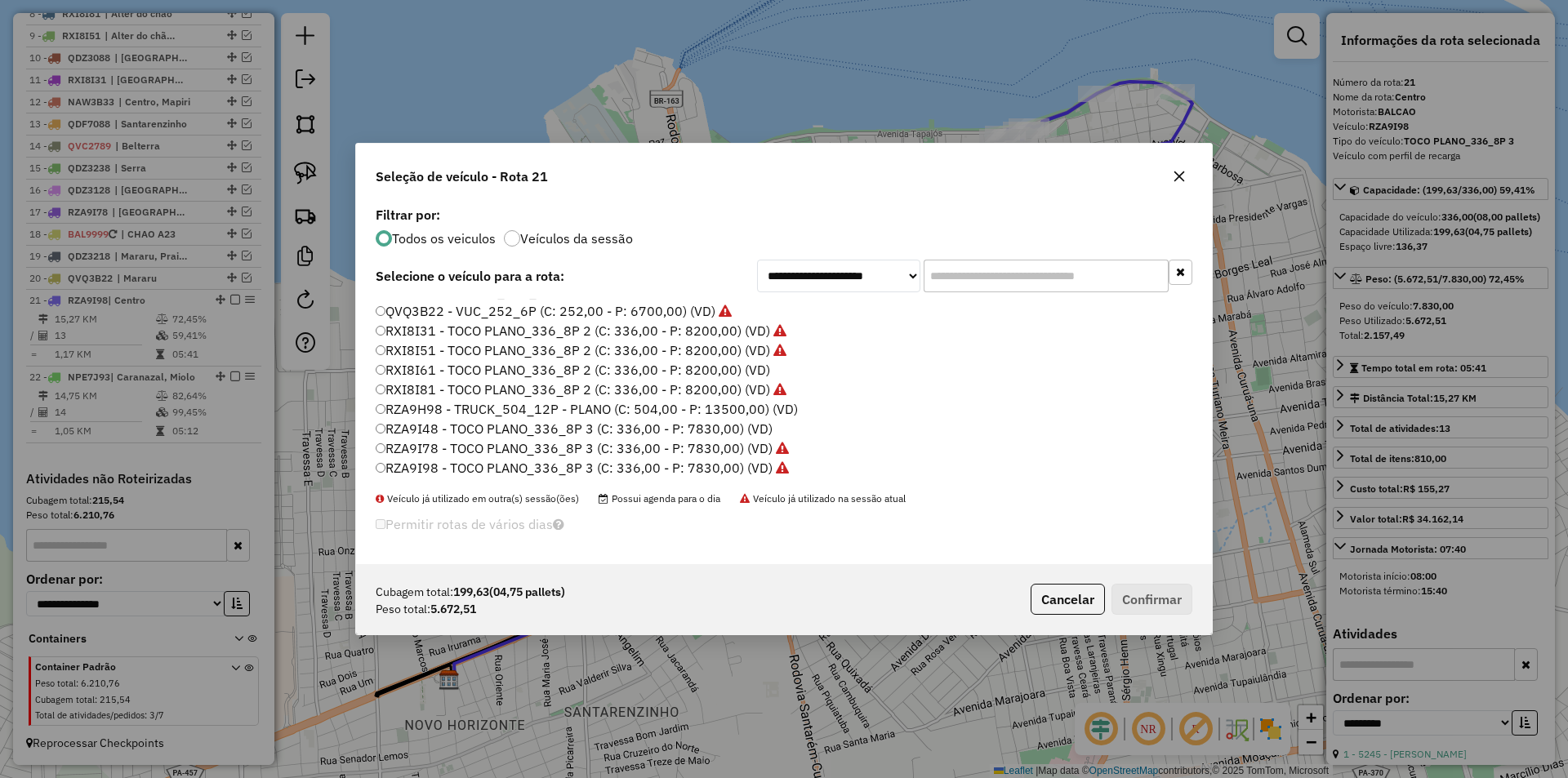
click at [446, 308] on label "QVQ3B22 - VUC_252_6P (C: 252,00 - P: 6700,00) (VD)" at bounding box center [553, 311] width 356 height 20
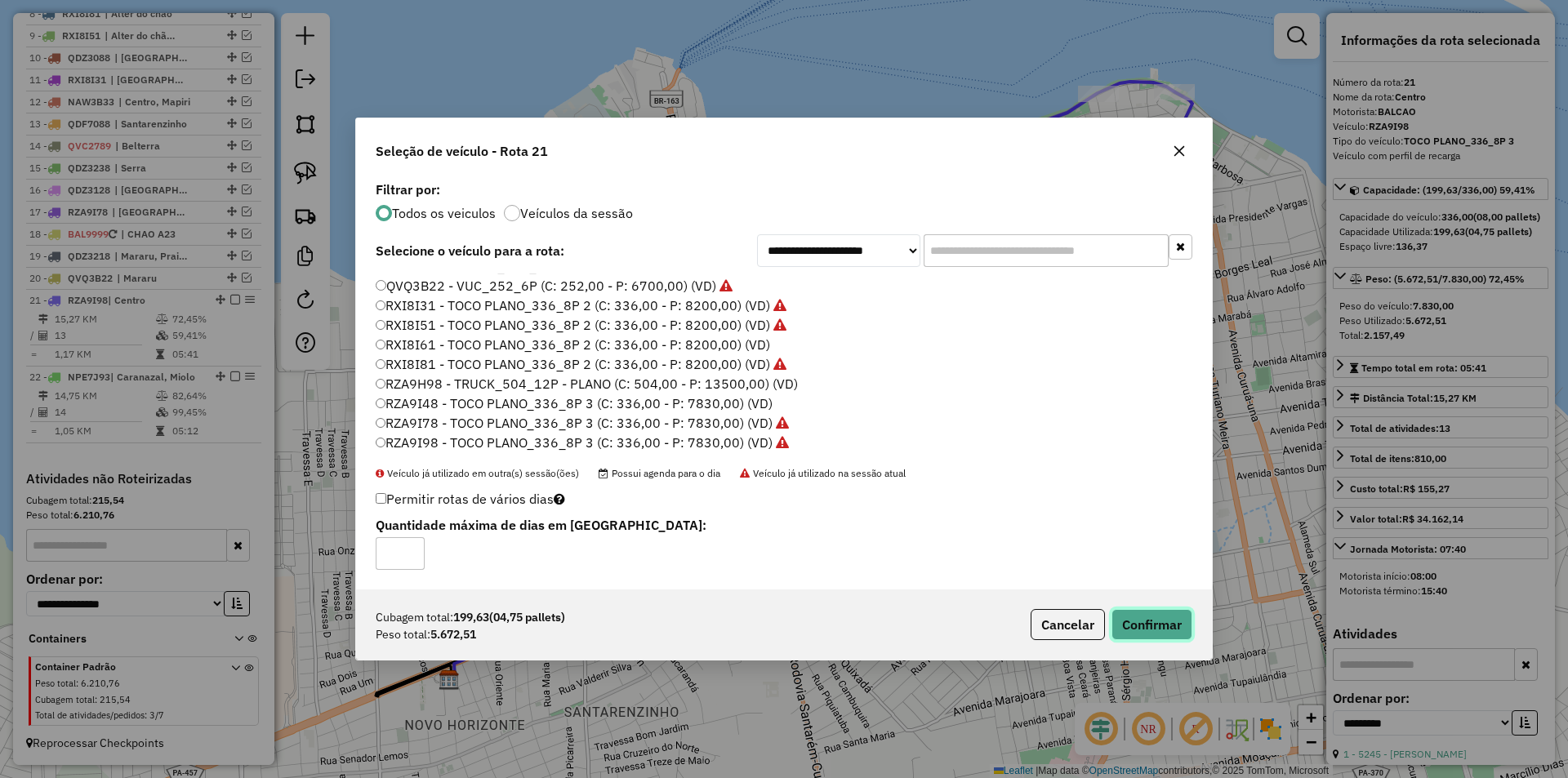
click at [1117, 615] on button "Confirmar" at bounding box center [1152, 624] width 81 height 31
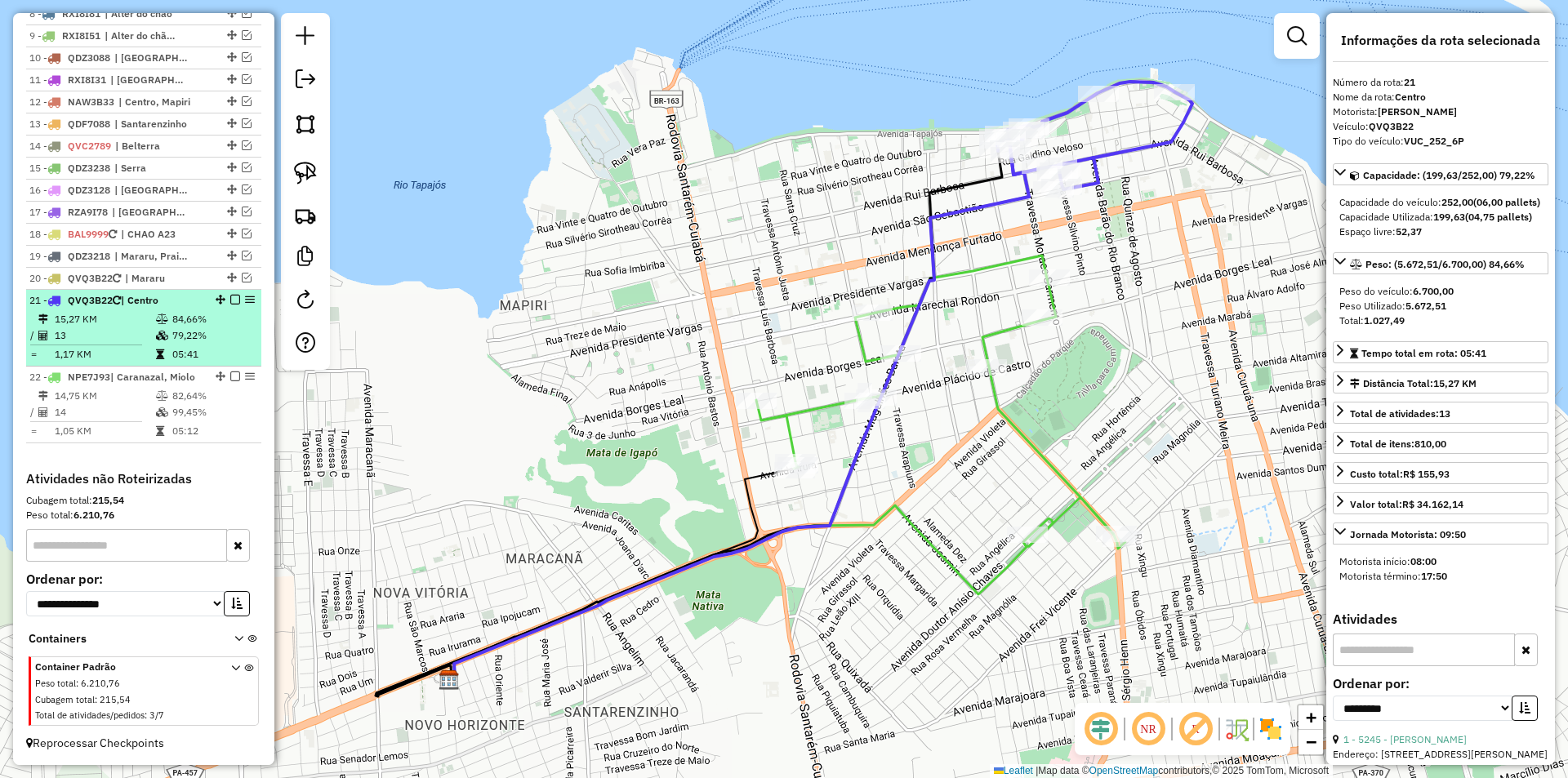
click at [206, 324] on td "84,66%" at bounding box center [213, 319] width 83 height 16
click at [230, 299] on em at bounding box center [235, 300] width 10 height 10
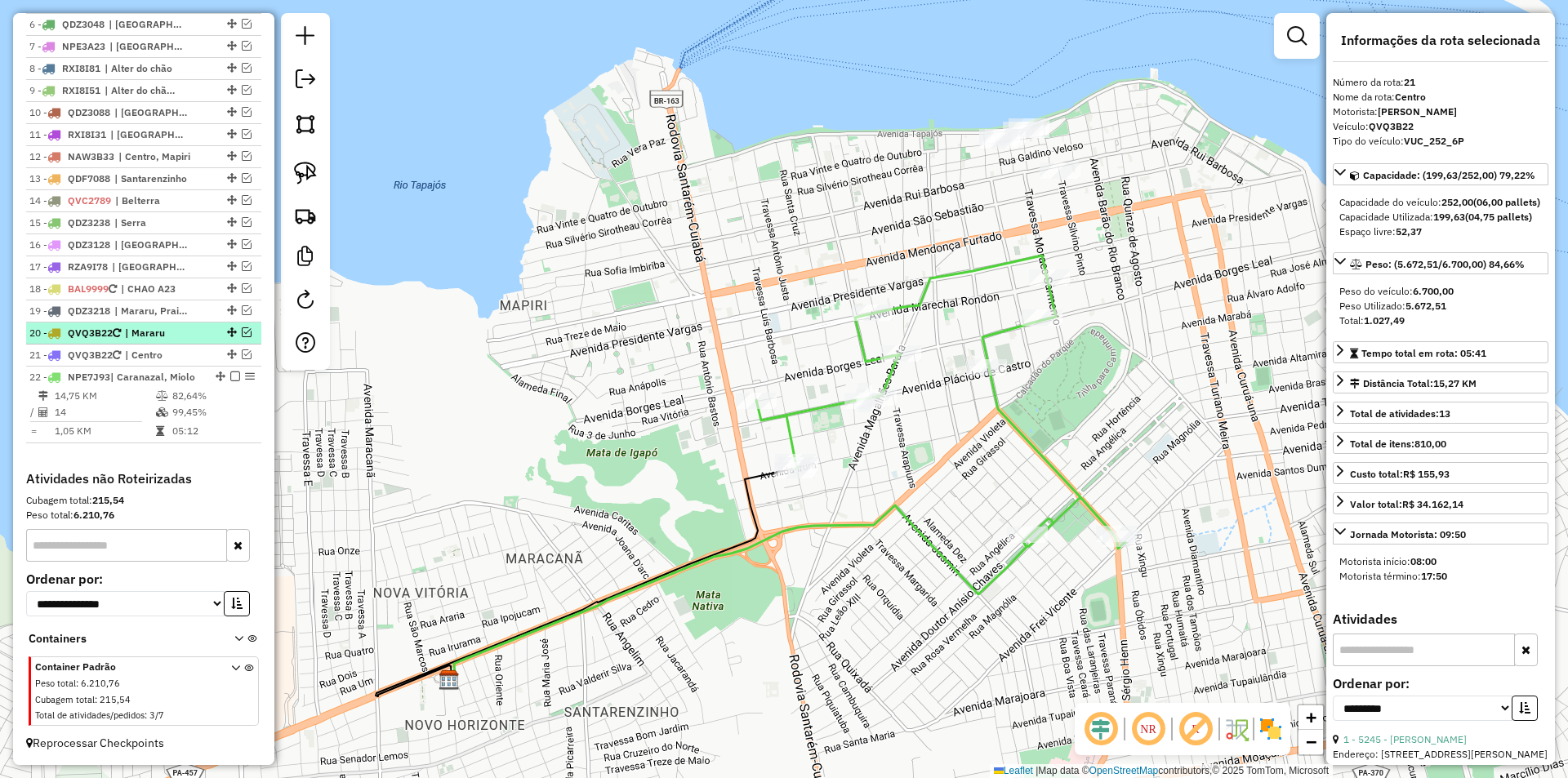
click at [245, 332] on em at bounding box center [246, 332] width 10 height 10
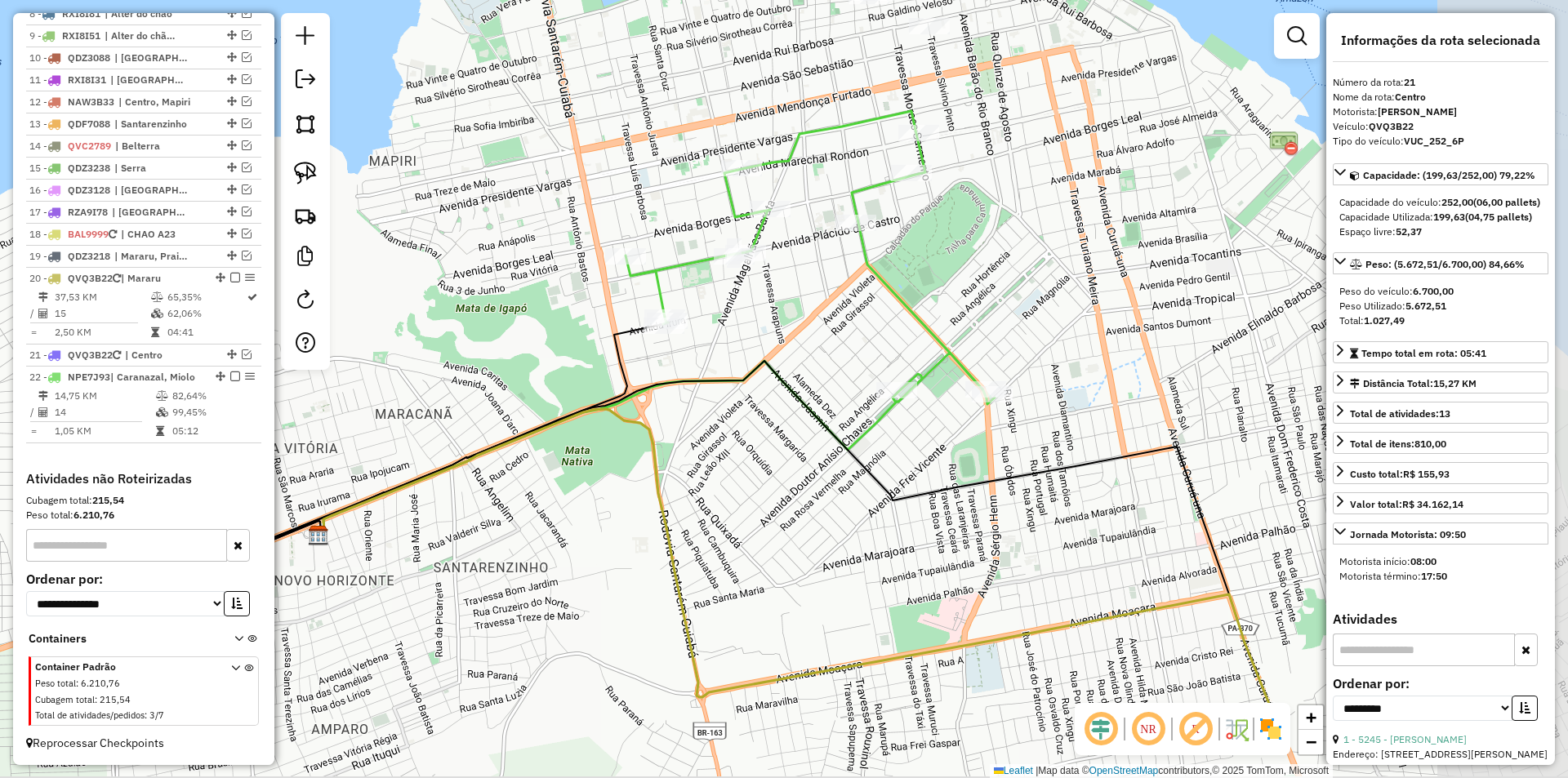
drag, startPoint x: 535, startPoint y: 357, endPoint x: 377, endPoint y: 162, distance: 251.0
click at [376, 167] on div "Janela de atendimento Grade de atendimento Capacidade Transportadoras Veículos …" at bounding box center [784, 389] width 1568 height 778
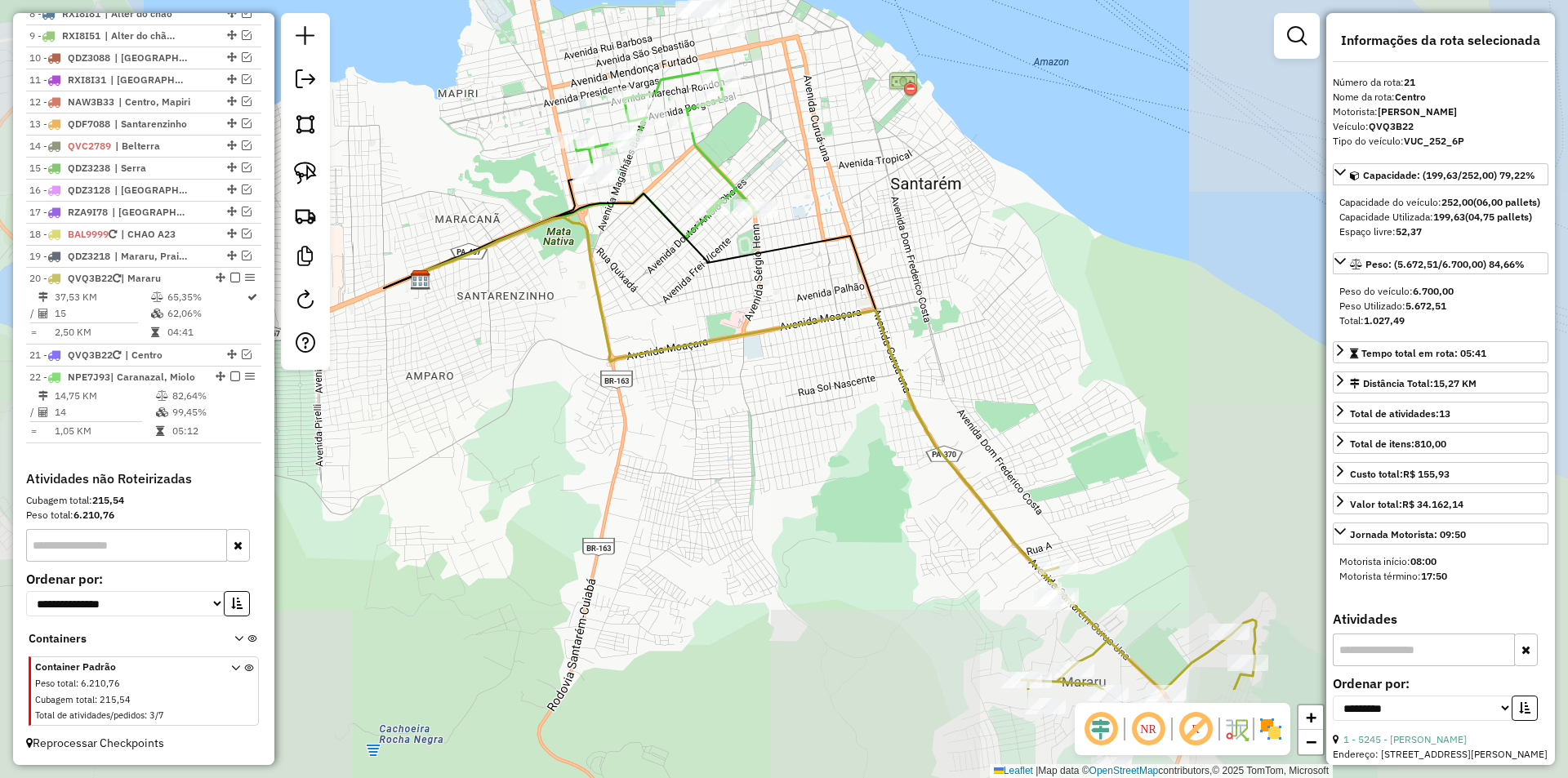
drag, startPoint x: 751, startPoint y: 355, endPoint x: 642, endPoint y: 215, distance: 177.4
click at [642, 216] on div "Janela de atendimento Grade de atendimento Capacidade Transportadoras Veículos …" at bounding box center [784, 389] width 1568 height 778
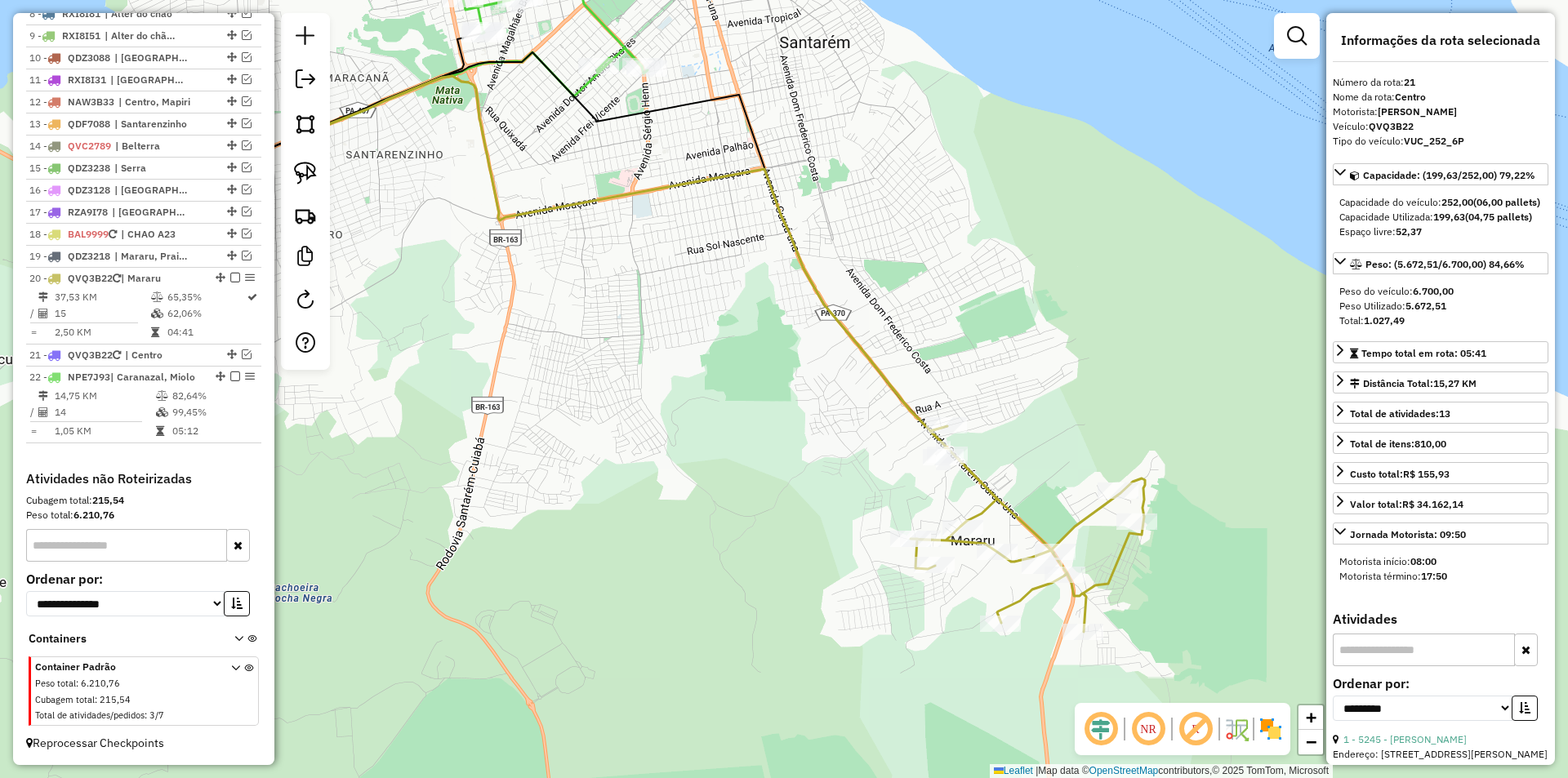
click at [929, 405] on div "Rota 20 - Placa QVQ3B22 2376 - ROSINEIDE QUINTINO D Janela de atendimento Grade…" at bounding box center [784, 389] width 1568 height 778
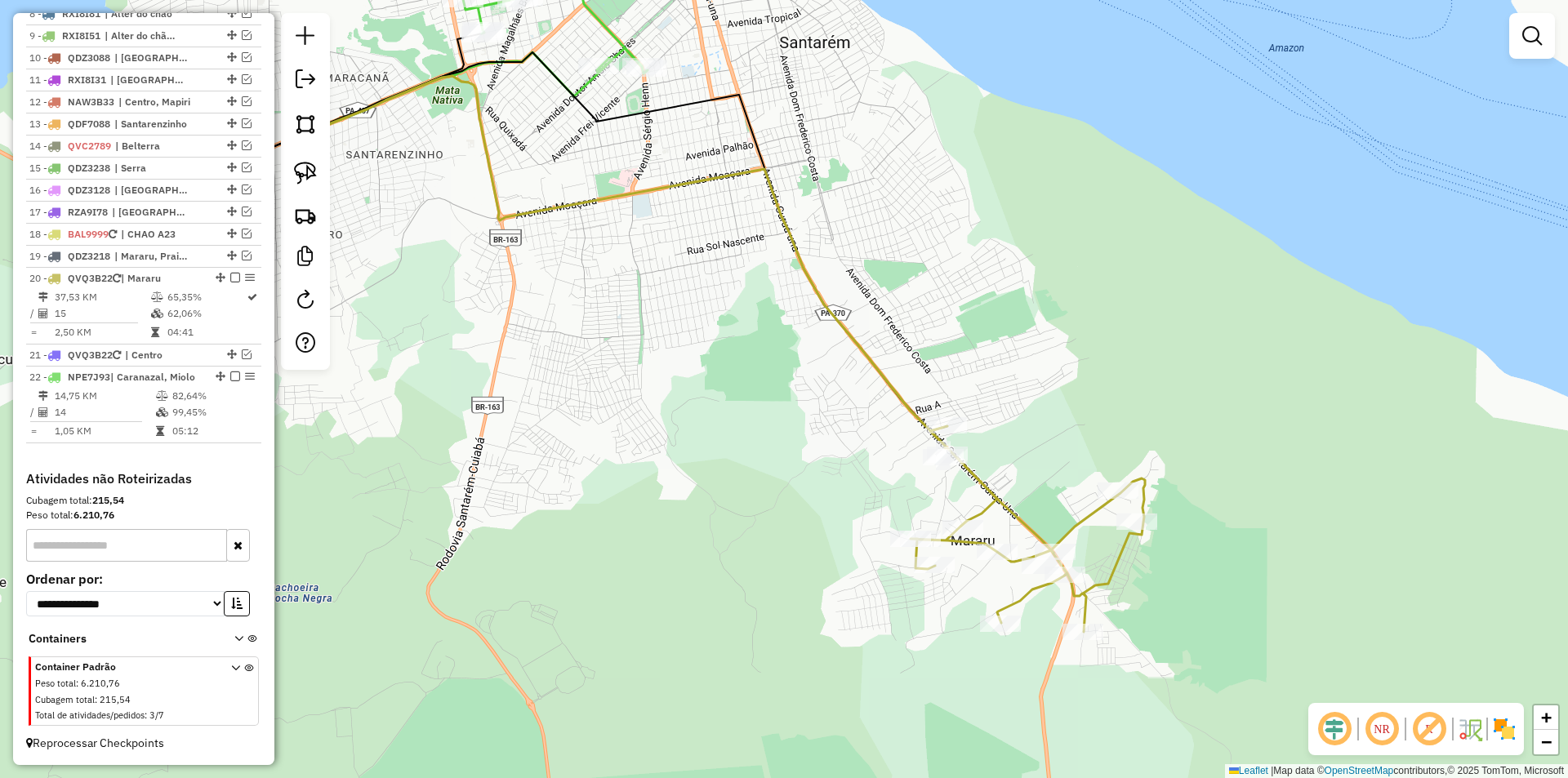
drag, startPoint x: 536, startPoint y: 255, endPoint x: 516, endPoint y: 256, distance: 20.0
click at [518, 257] on div "Janela de atendimento Grade de atendimento Capacidade Transportadoras Veículos …" at bounding box center [784, 389] width 1568 height 778
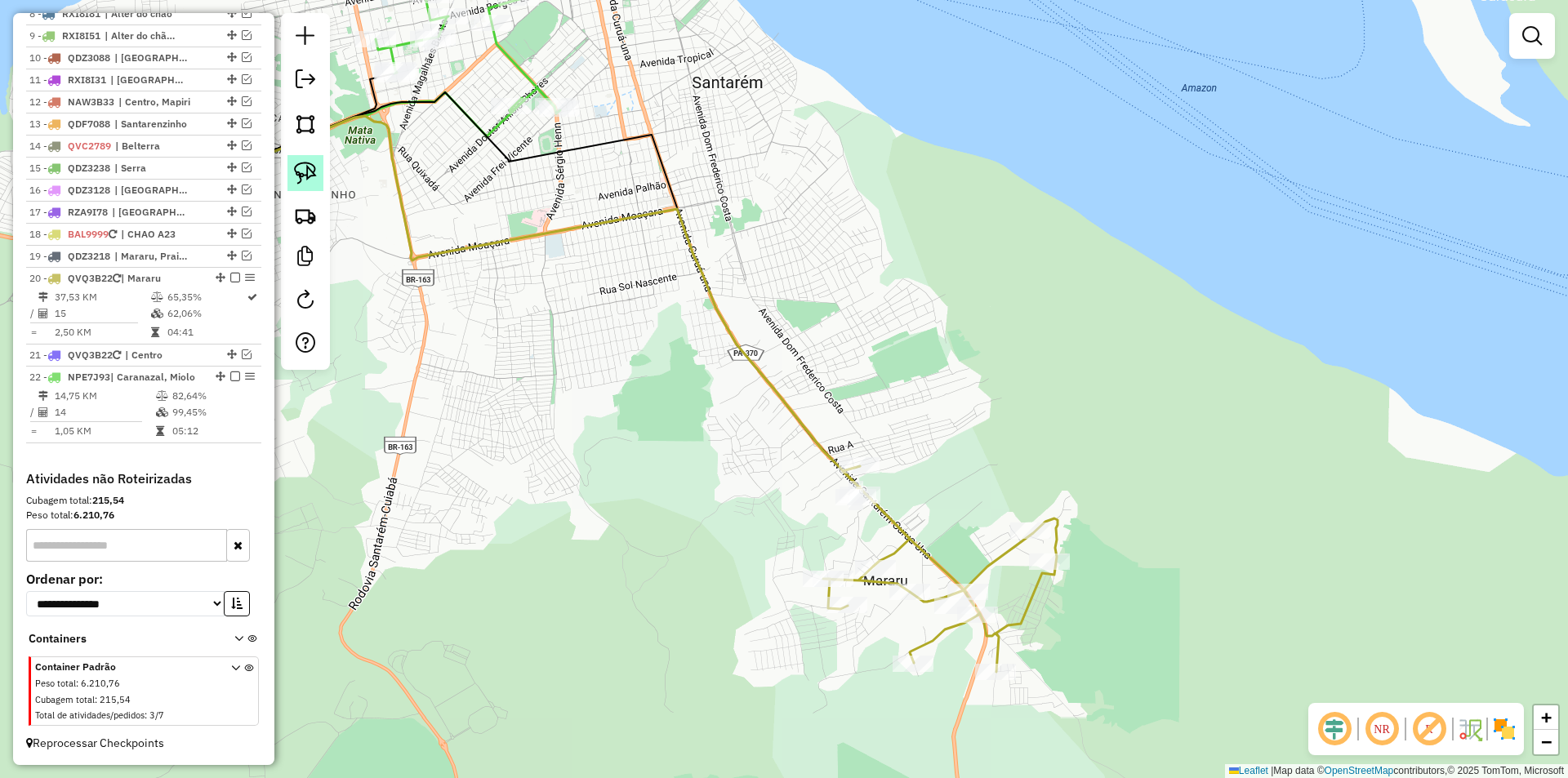
click at [302, 165] on img at bounding box center [306, 173] width 23 height 23
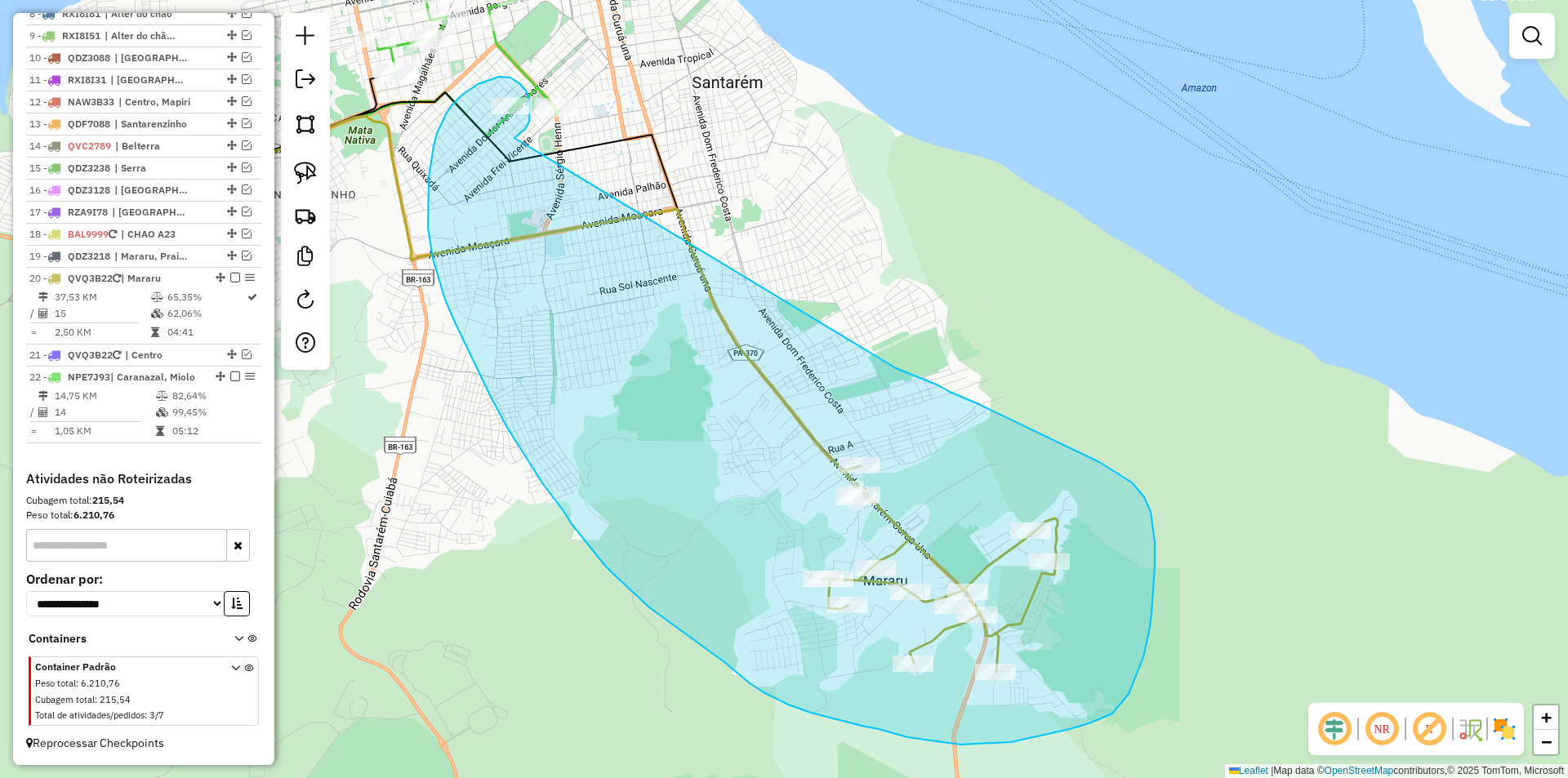
drag, startPoint x: 518, startPoint y: 135, endPoint x: 896, endPoint y: 368, distance: 444.0
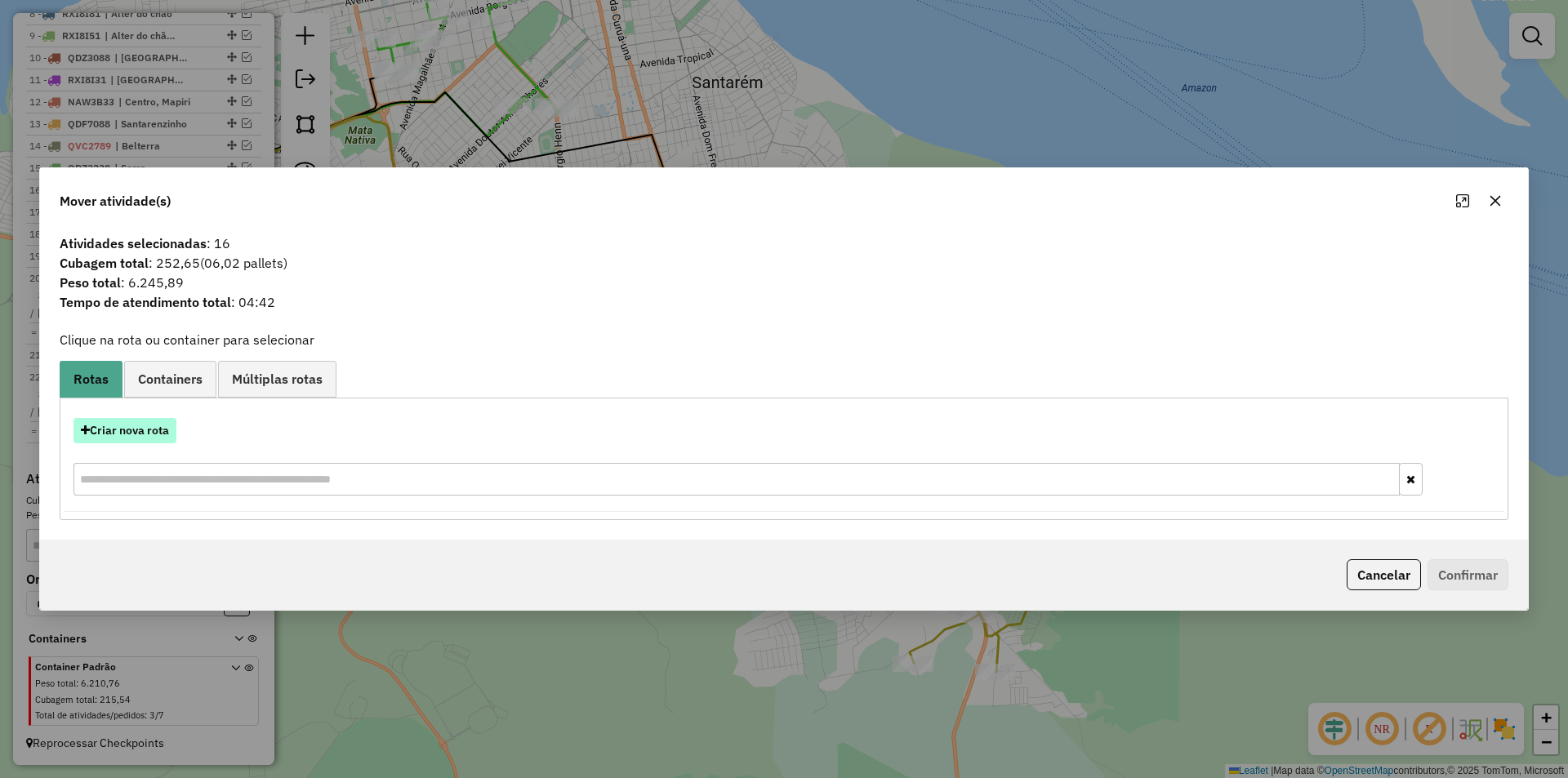
click at [143, 443] on button "Criar nova rota" at bounding box center [125, 430] width 103 height 25
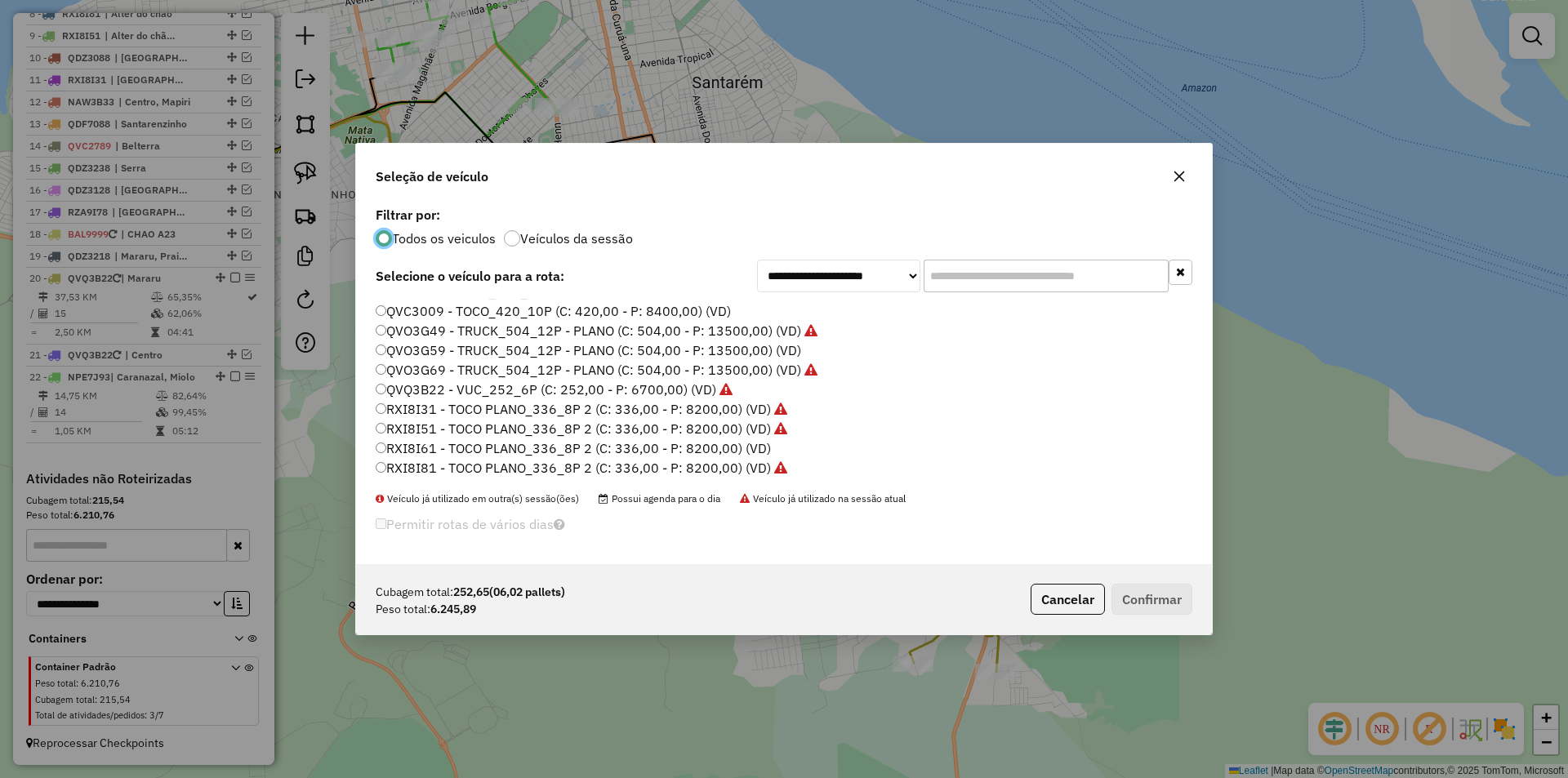
scroll to position [486, 0]
click at [436, 464] on label "RZA9I98 - TOCO PLANO_336_8P 3 (C: 336,00 - P: 7830,00) (VD)" at bounding box center [574, 468] width 398 height 20
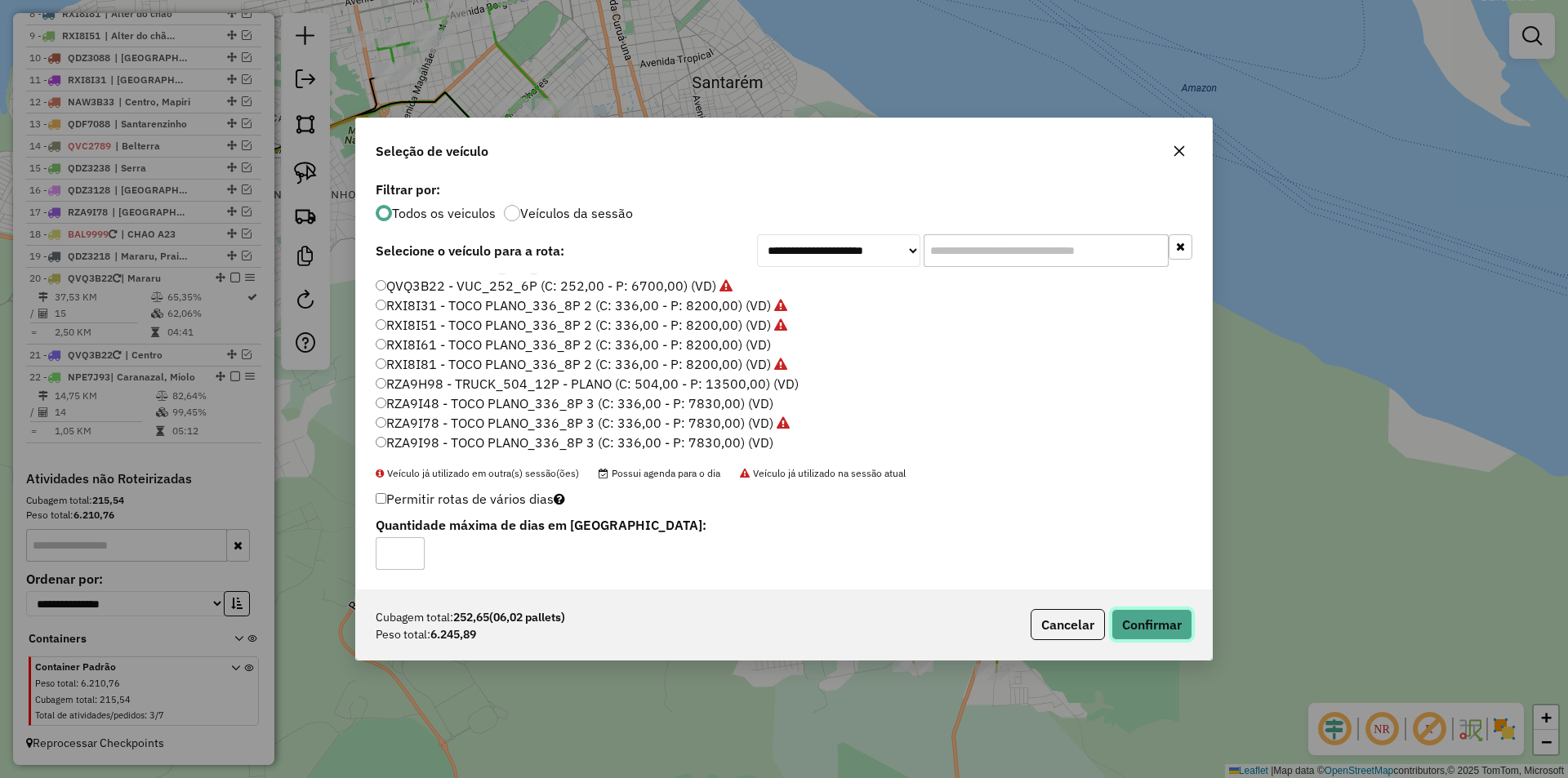
click at [1124, 618] on button "Confirmar" at bounding box center [1152, 624] width 81 height 31
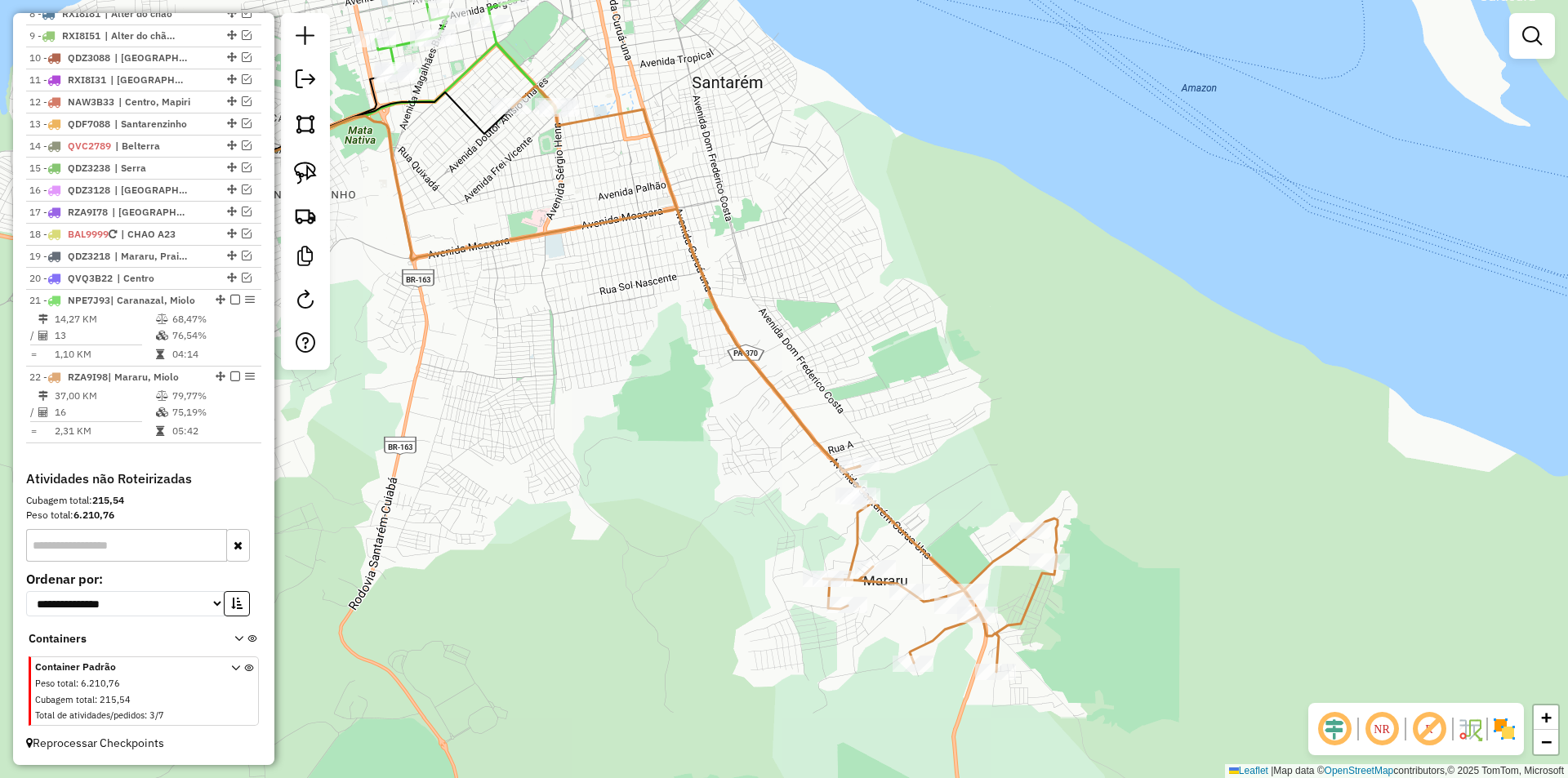
click at [867, 530] on icon at bounding box center [785, 378] width 546 height 586
select select "**********"
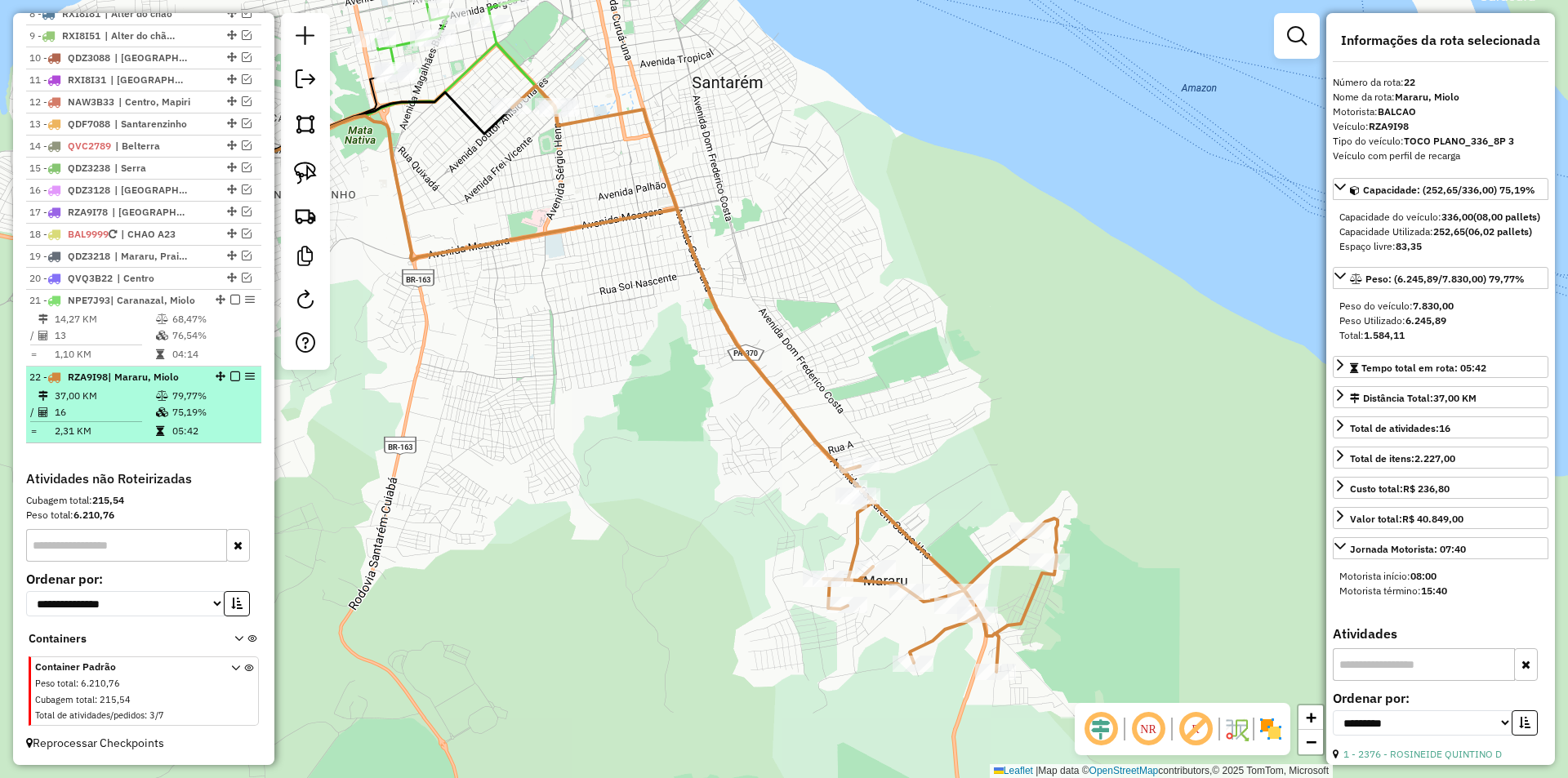
click at [232, 375] on em at bounding box center [235, 376] width 10 height 10
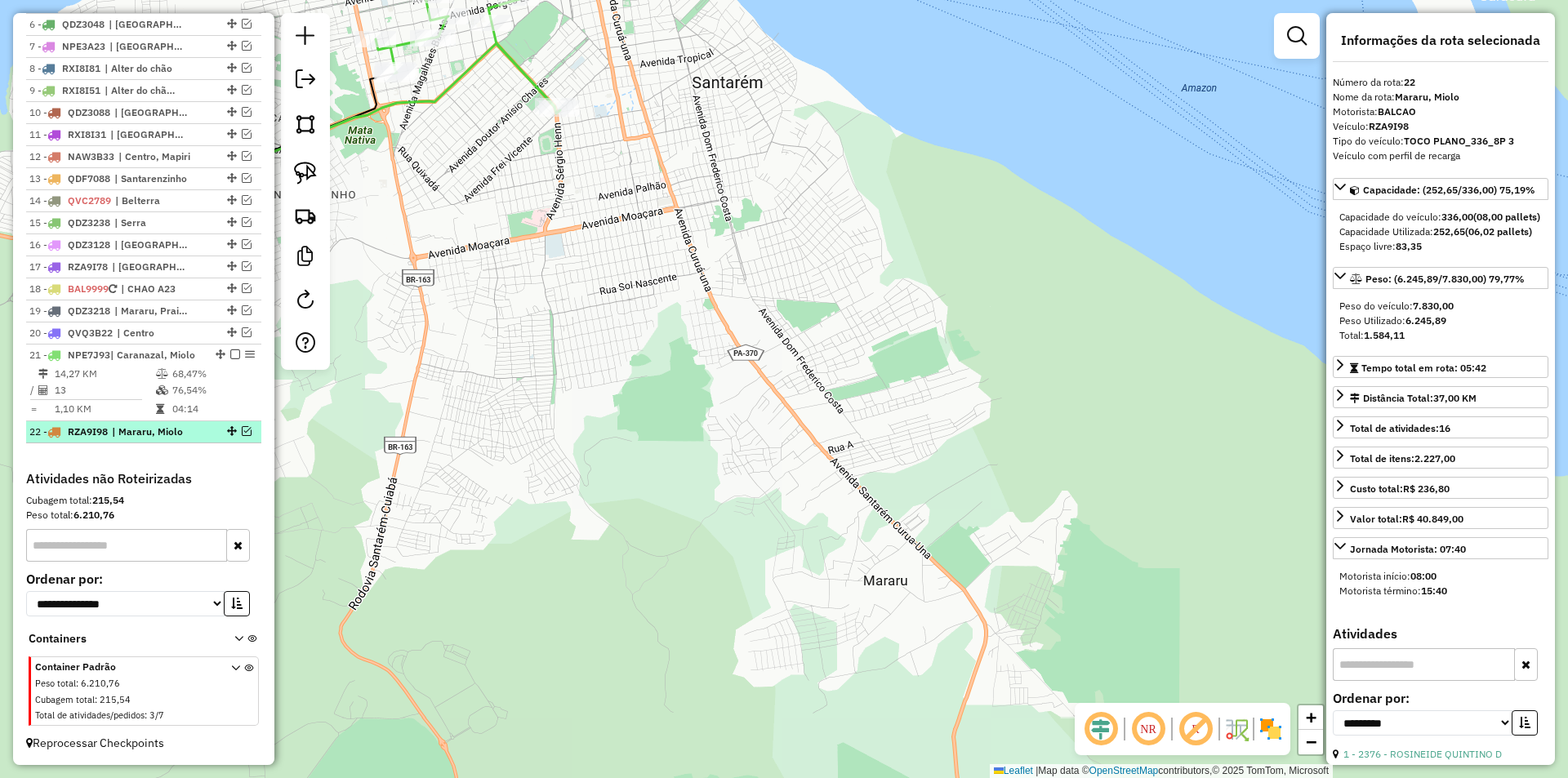
scroll to position [776, 0]
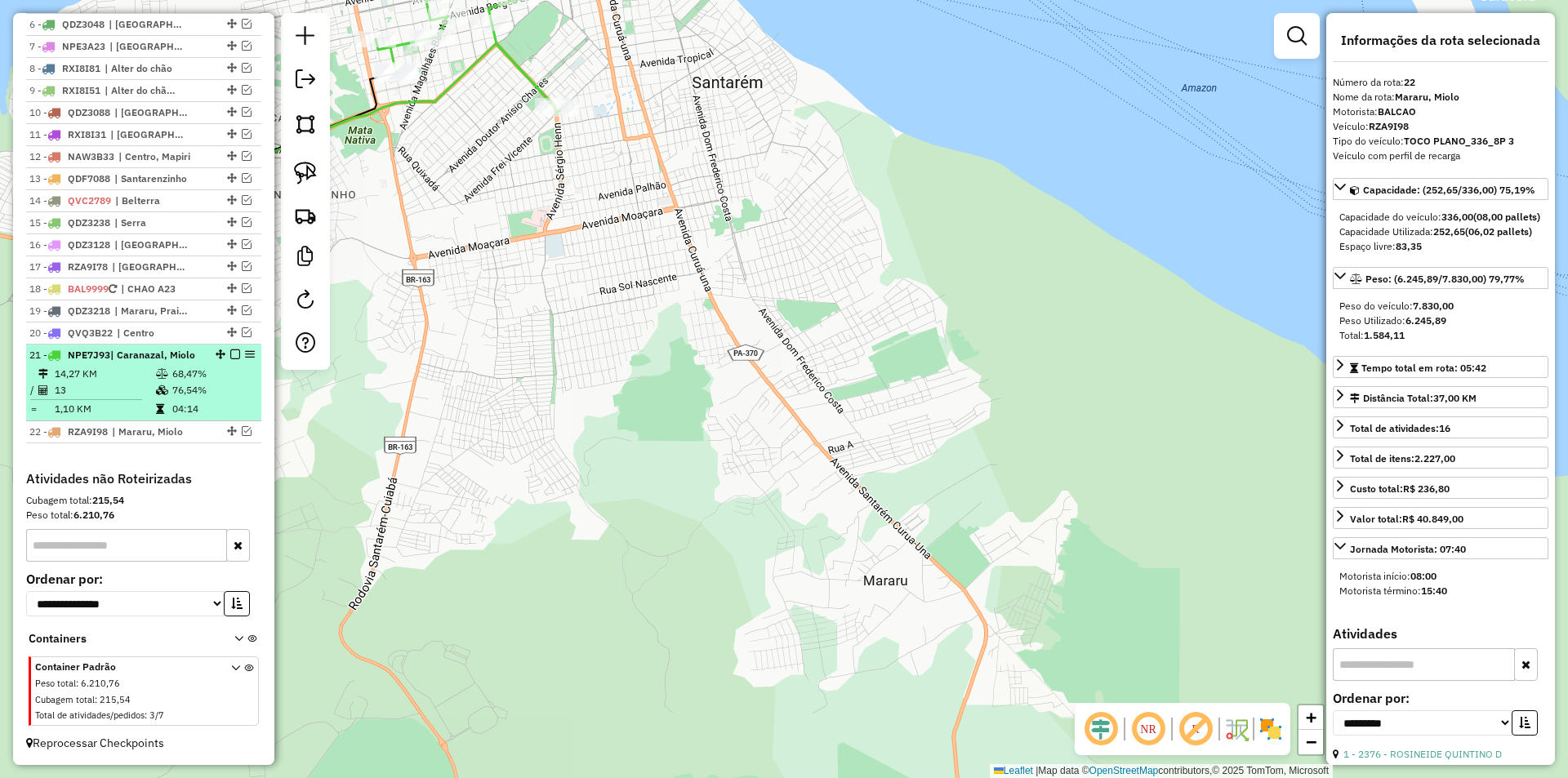
click at [232, 371] on td "68,47%" at bounding box center [213, 373] width 83 height 16
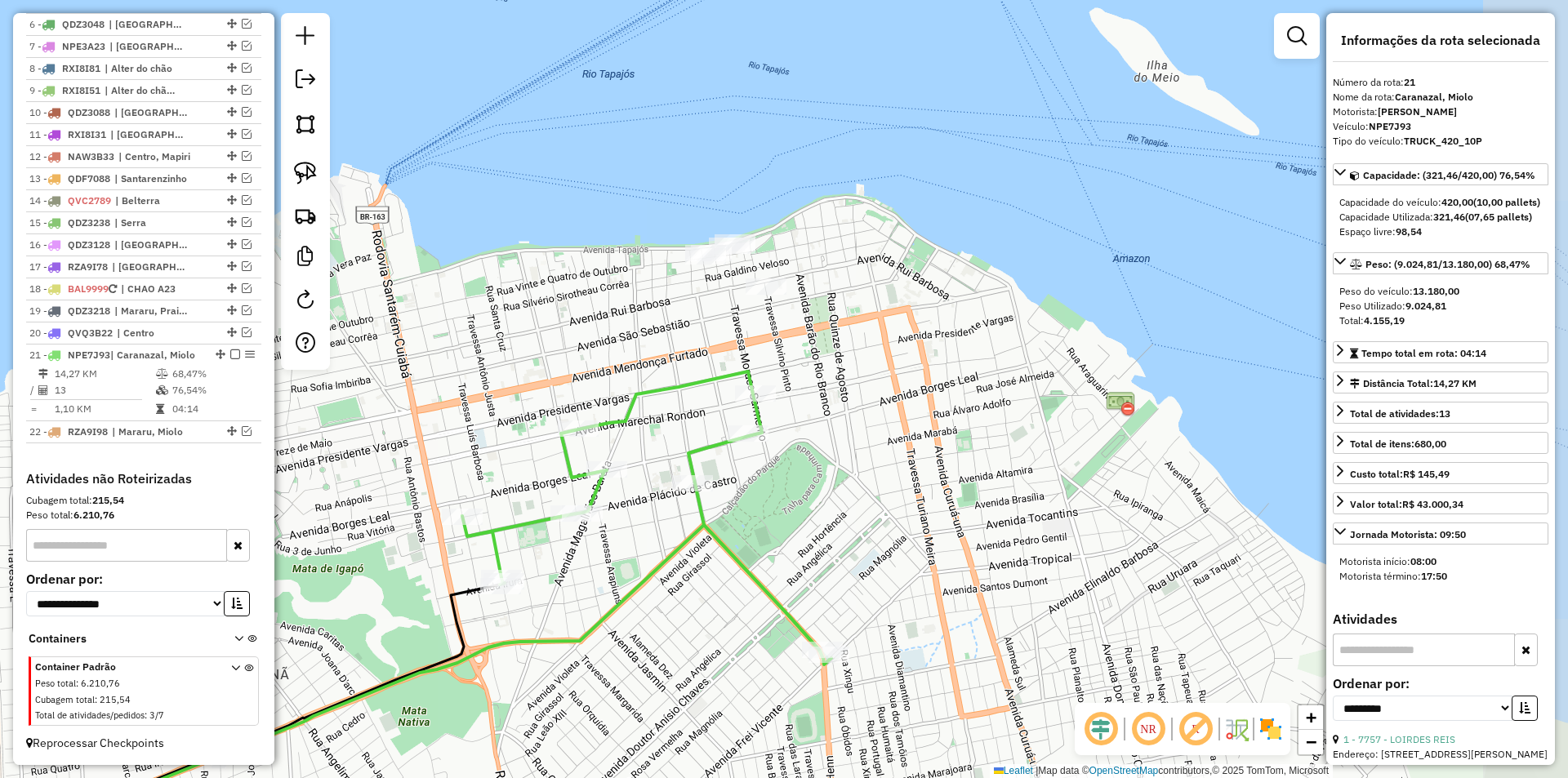
drag, startPoint x: 648, startPoint y: 164, endPoint x: 321, endPoint y: 367, distance: 384.9
click at [321, 367] on hb-router-mapa "Informações da Sessão 991227 - 19/08/2025 Criação: 18/08/2025 18:31 Depósito: S…" at bounding box center [784, 389] width 1568 height 778
click at [318, 185] on link at bounding box center [305, 172] width 36 height 36
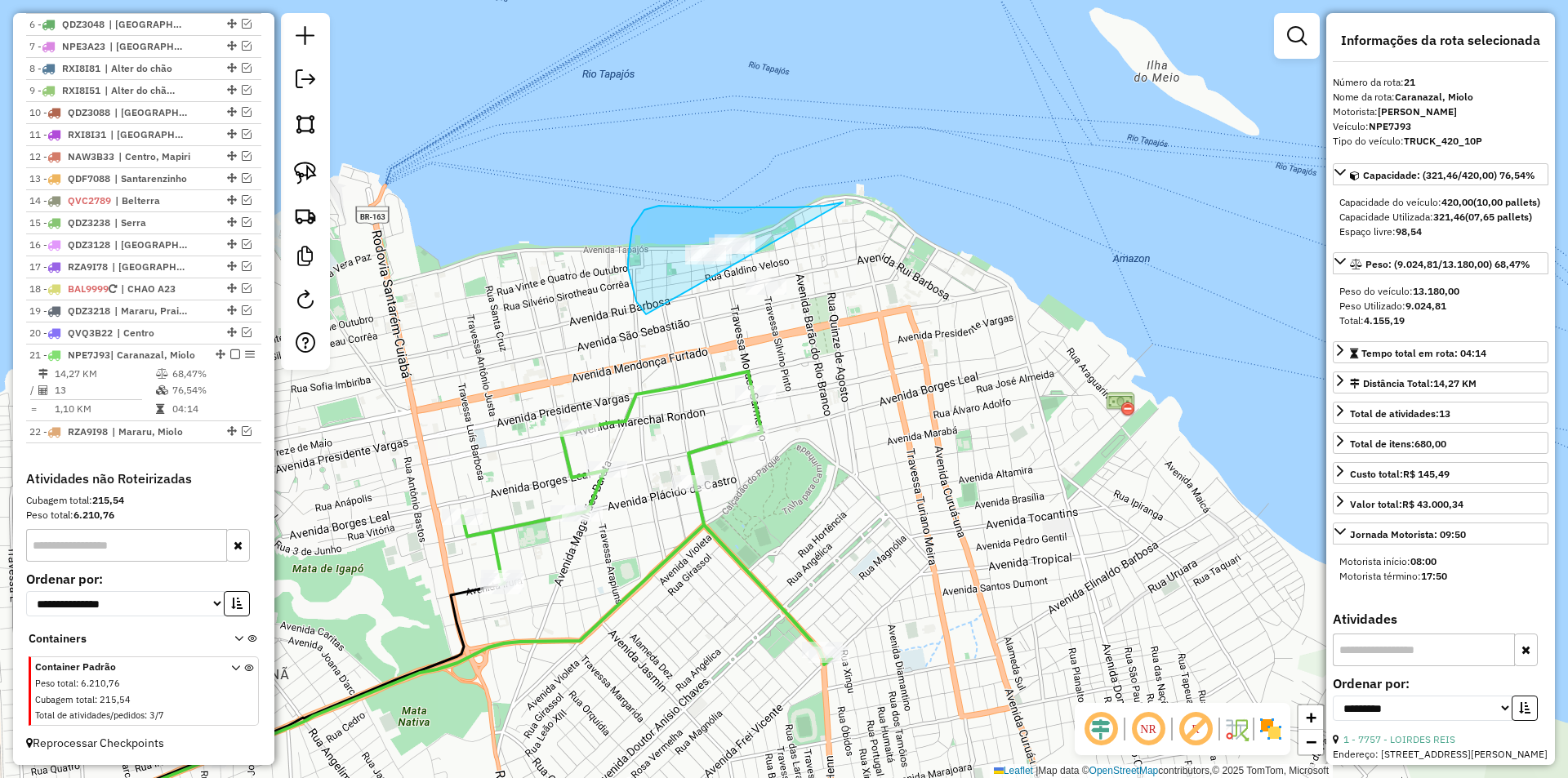
drag, startPoint x: 806, startPoint y: 206, endPoint x: 897, endPoint y: 340, distance: 162.0
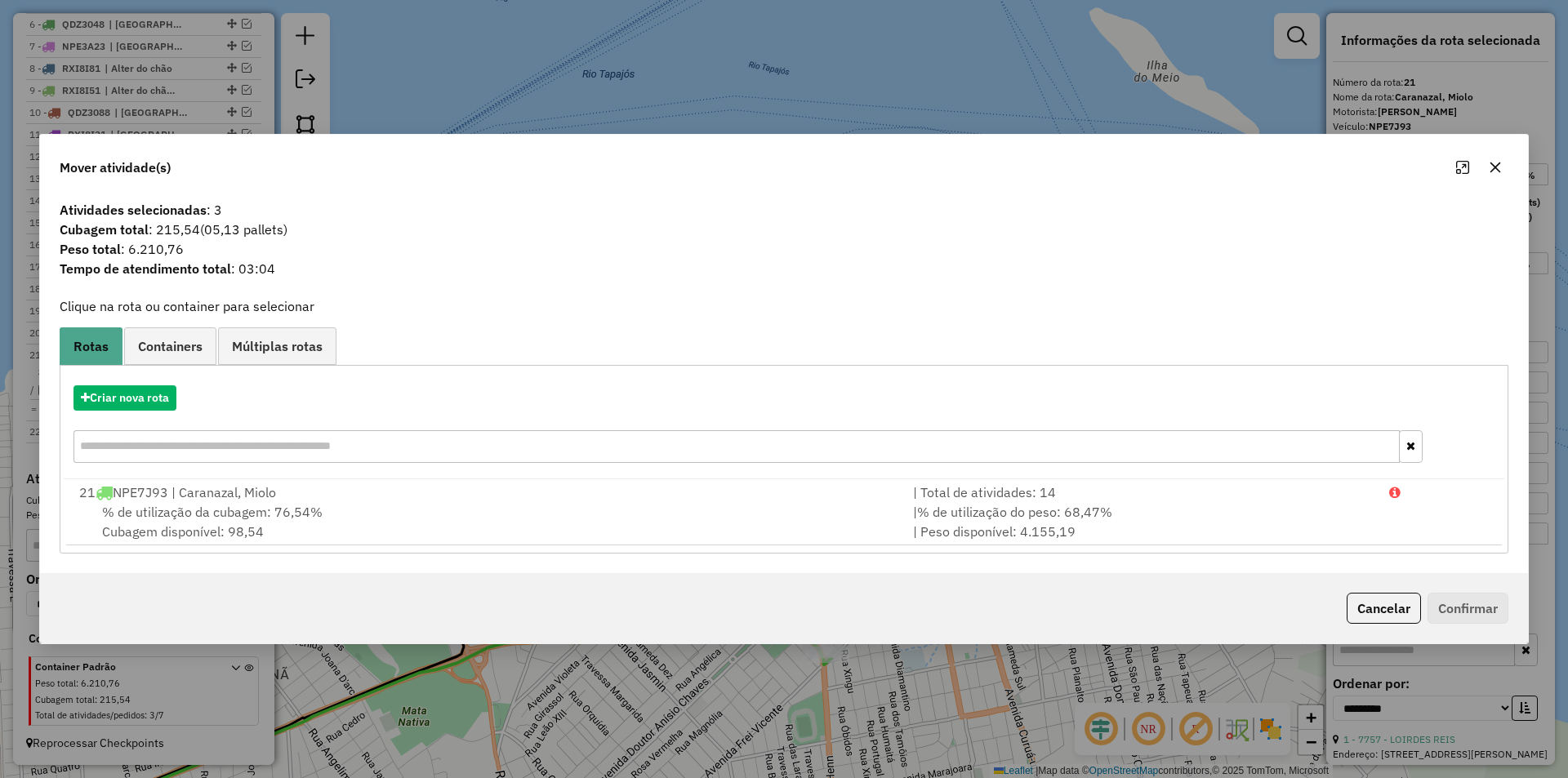
click at [1378, 626] on div "Cancelar Confirmar" at bounding box center [784, 608] width 1488 height 70
click at [1356, 613] on button "Cancelar" at bounding box center [1384, 608] width 75 height 31
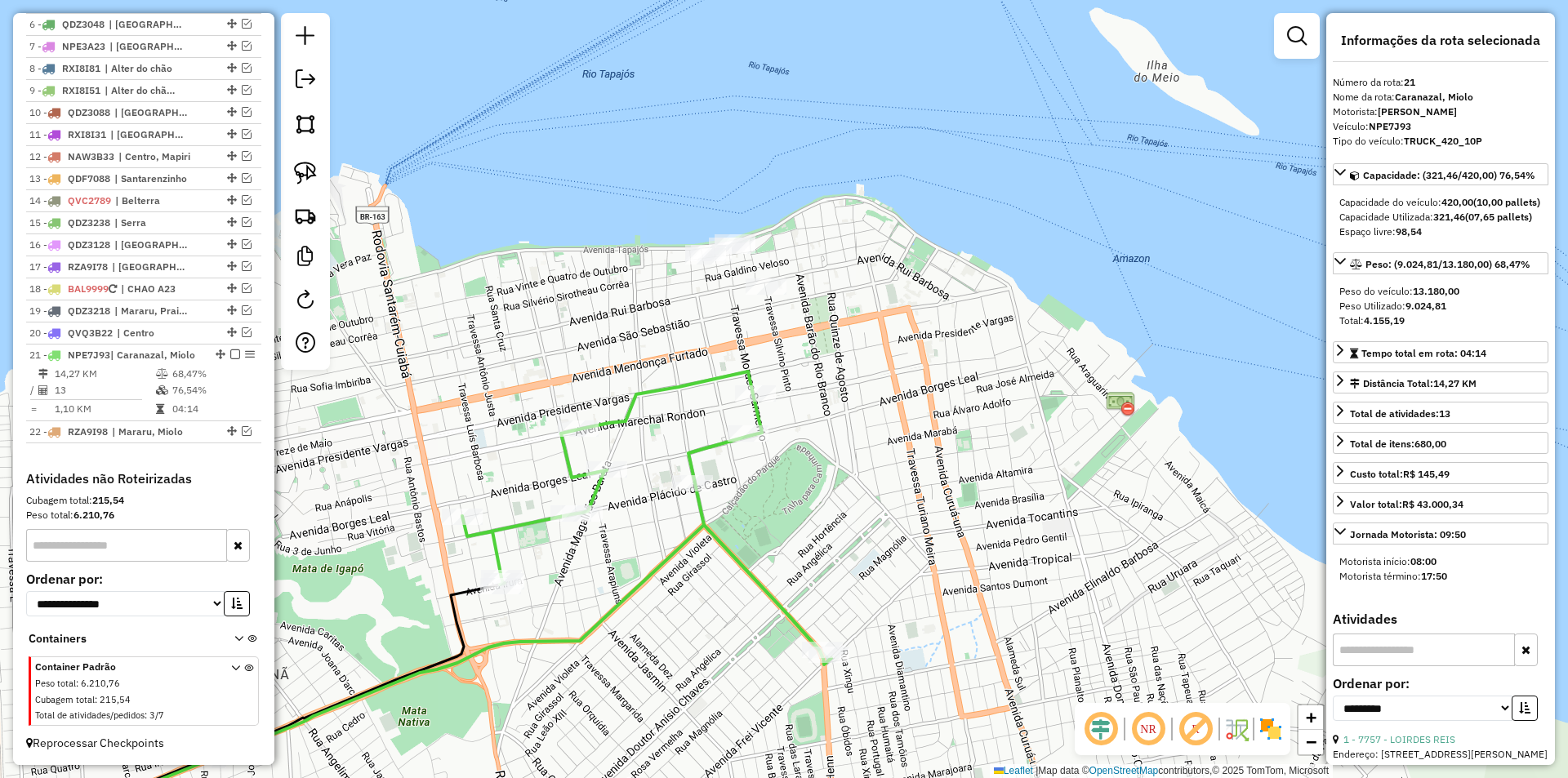
click at [729, 452] on icon at bounding box center [647, 518] width 369 height 293
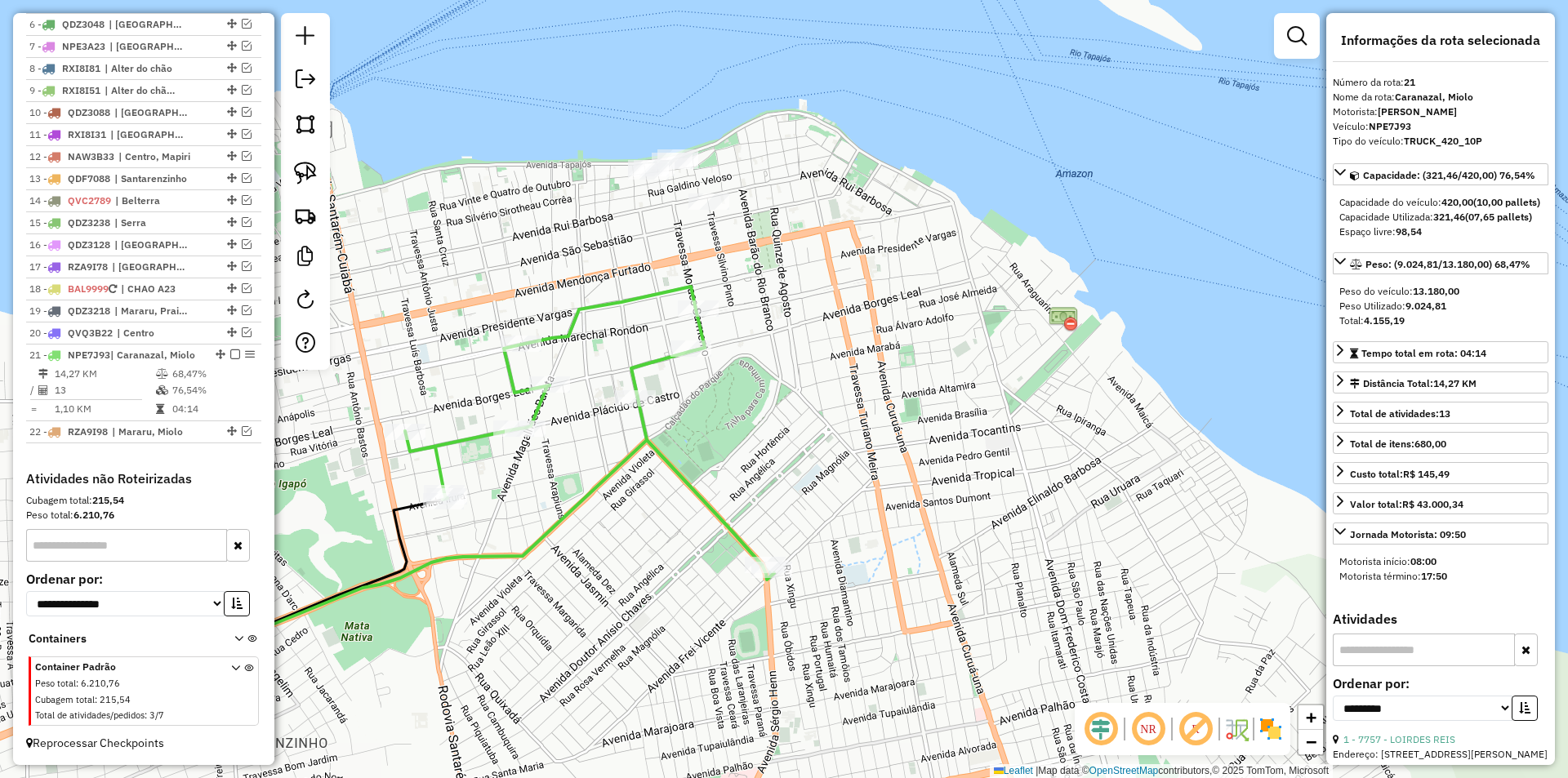
drag, startPoint x: 641, startPoint y: 343, endPoint x: 584, endPoint y: 258, distance: 102.3
click at [584, 258] on div "Janela de atendimento Grade de atendimento Capacidade Transportadoras Veículos …" at bounding box center [784, 389] width 1568 height 778
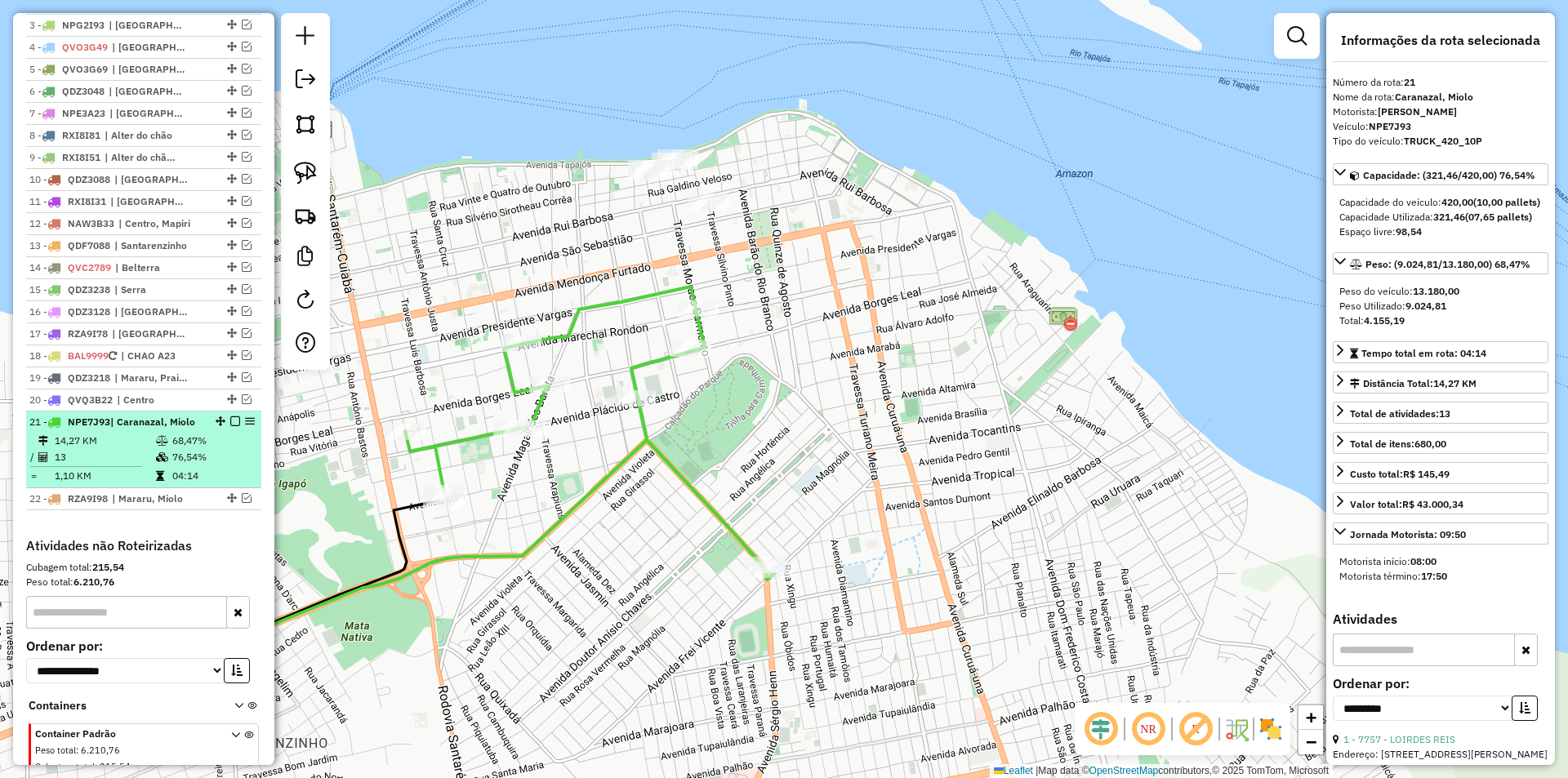
scroll to position [614, 0]
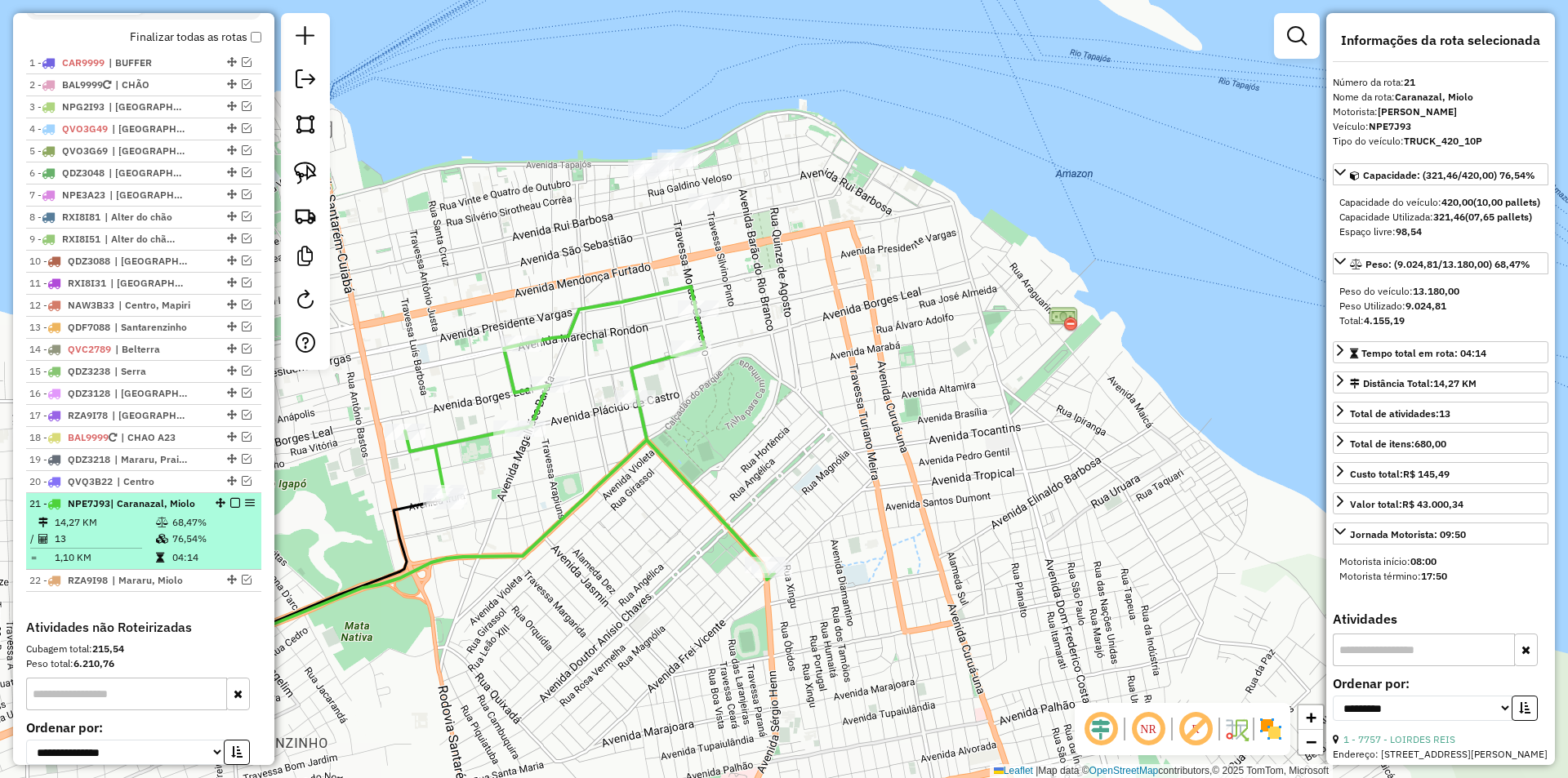
click at [245, 511] on div "21 - NPE7J93 | Caranazal, Miolo" at bounding box center [143, 503] width 229 height 15
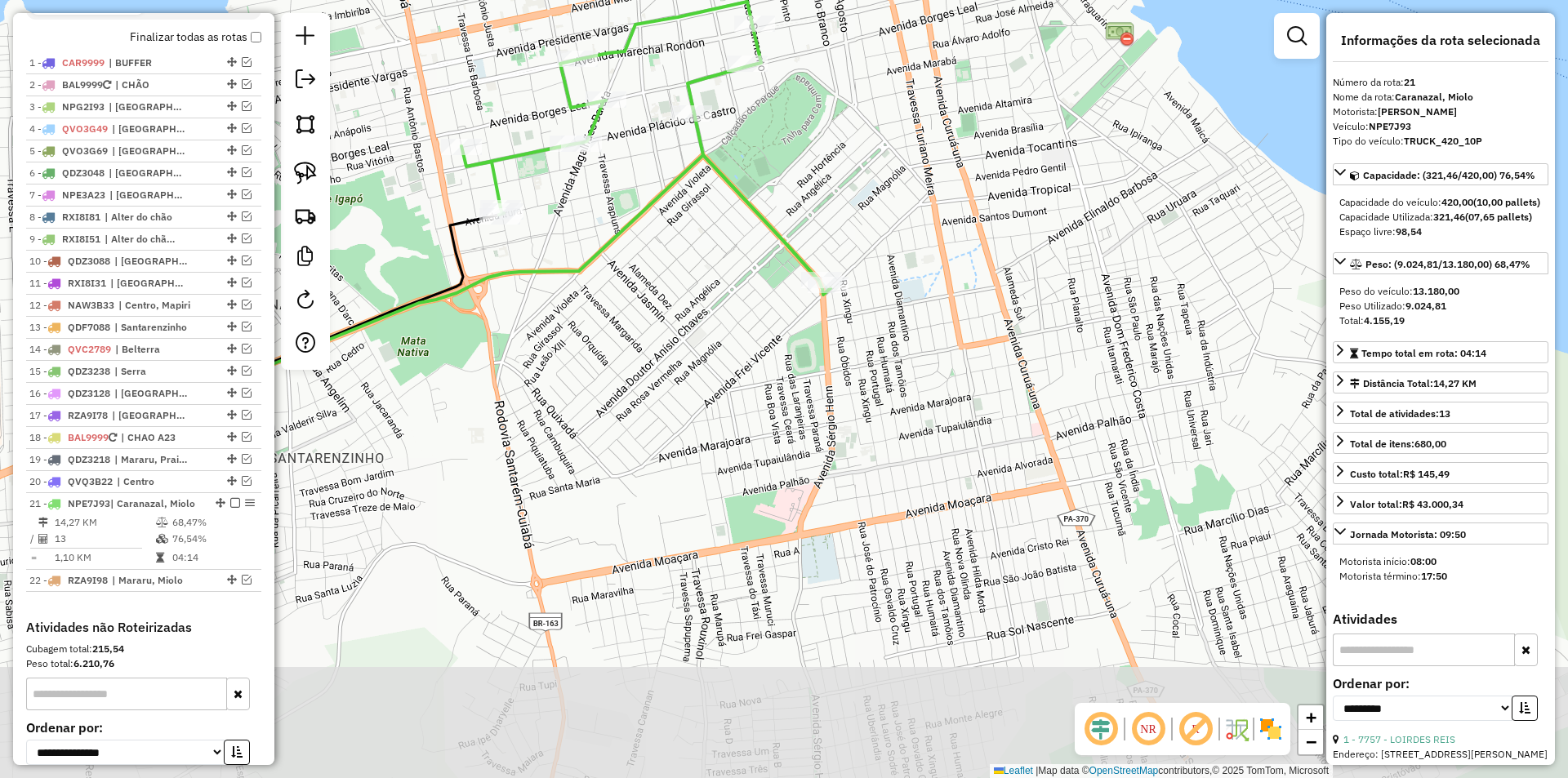
drag, startPoint x: 707, startPoint y: 543, endPoint x: 324, endPoint y: 321, distance: 442.7
click at [324, 322] on hb-router-mapa "Informações da Sessão 991227 - 19/08/2025 Criação: 18/08/2025 18:31 Depósito: S…" at bounding box center [784, 389] width 1568 height 778
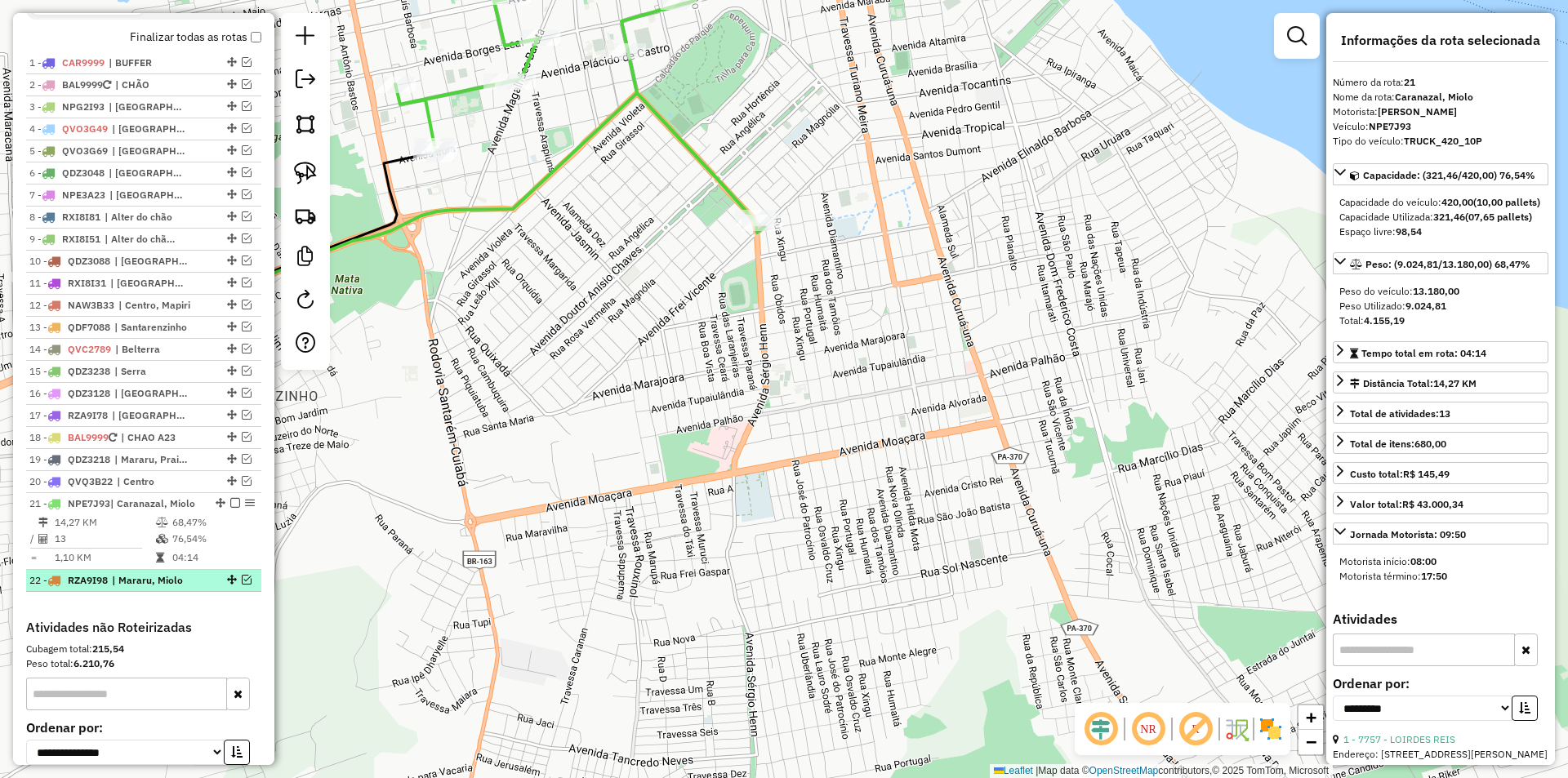
click at [245, 585] on em at bounding box center [246, 580] width 10 height 10
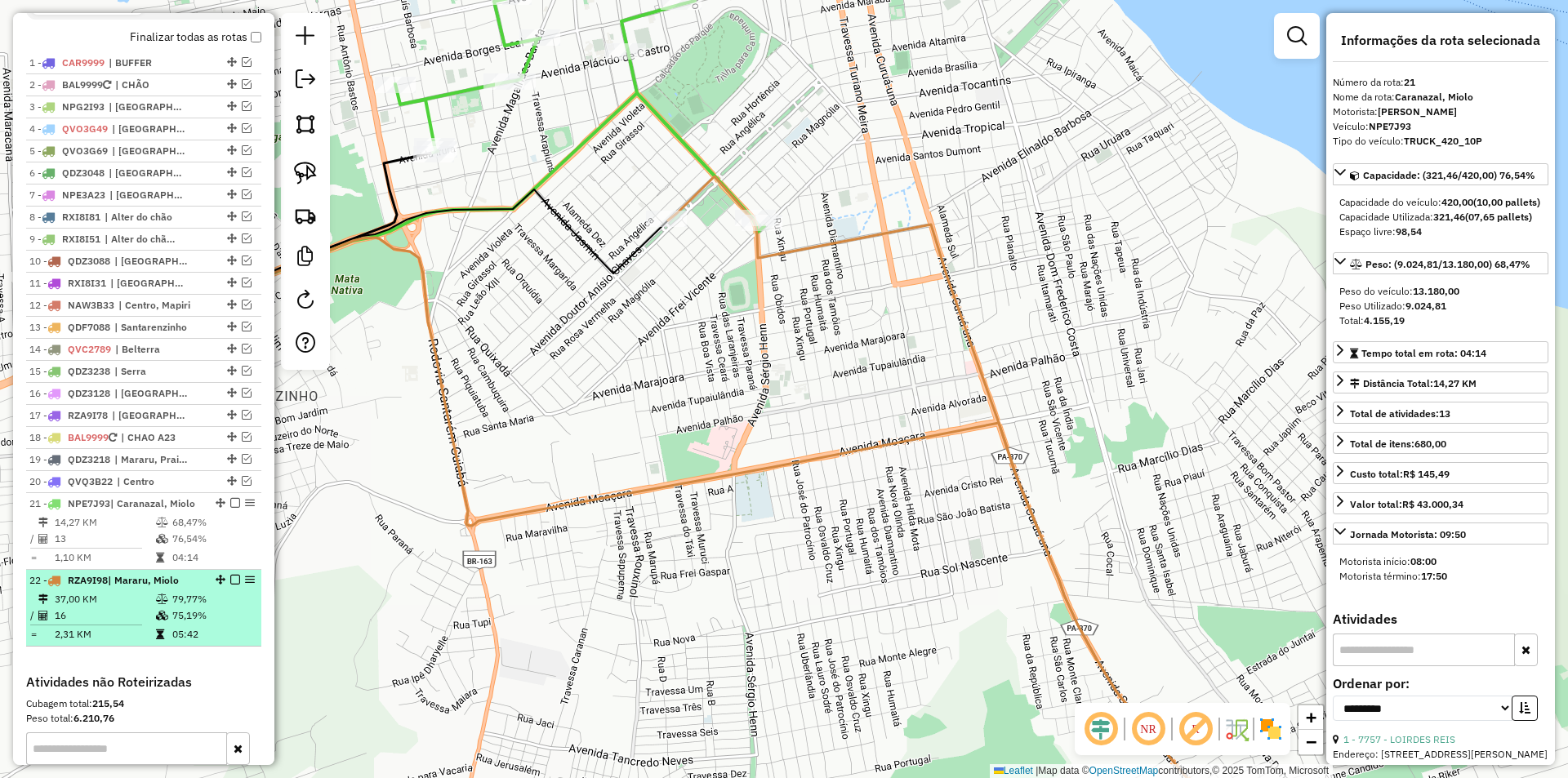
click at [231, 624] on td "75,19%" at bounding box center [213, 615] width 83 height 16
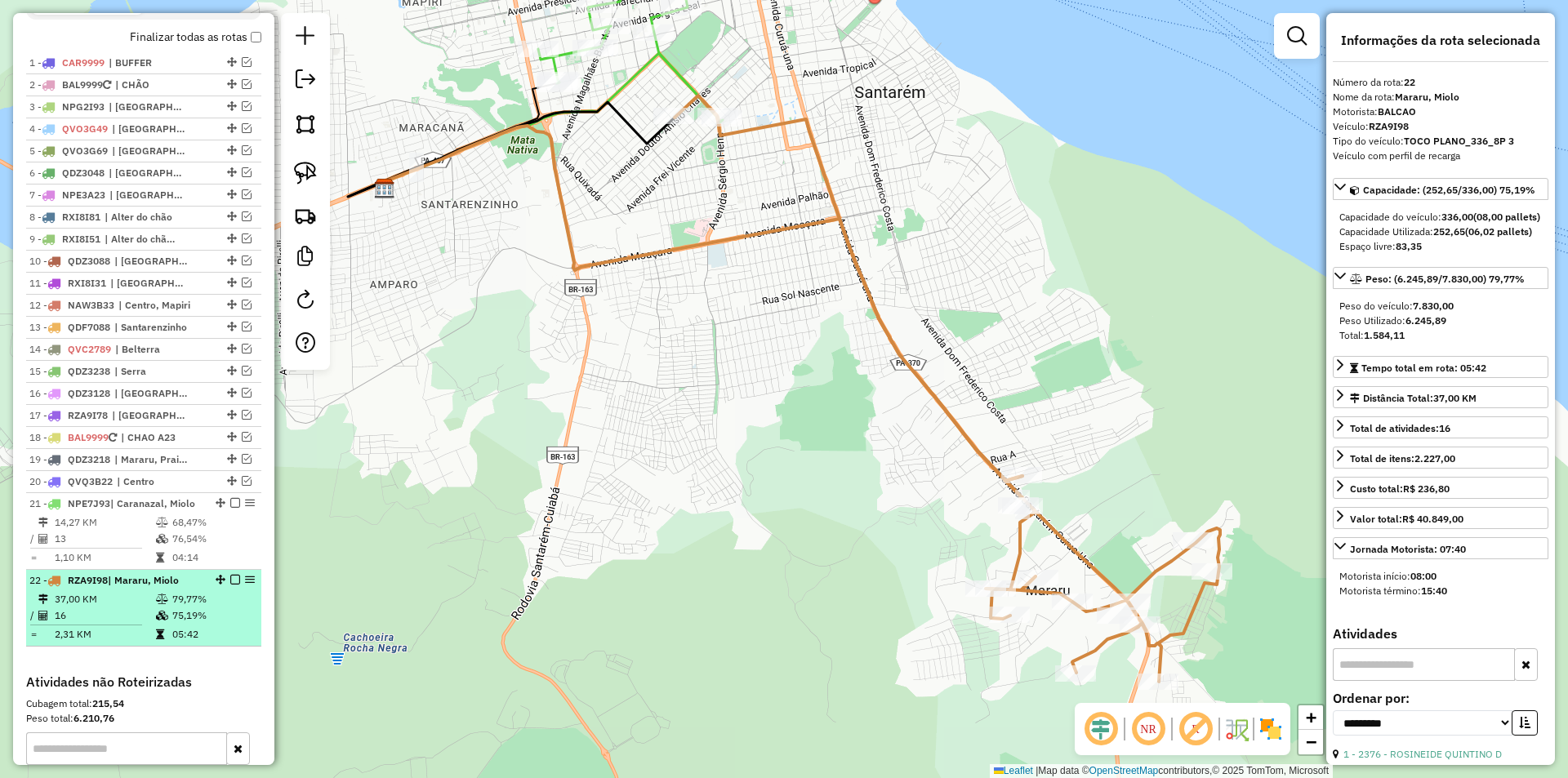
click at [230, 585] on em at bounding box center [235, 580] width 10 height 10
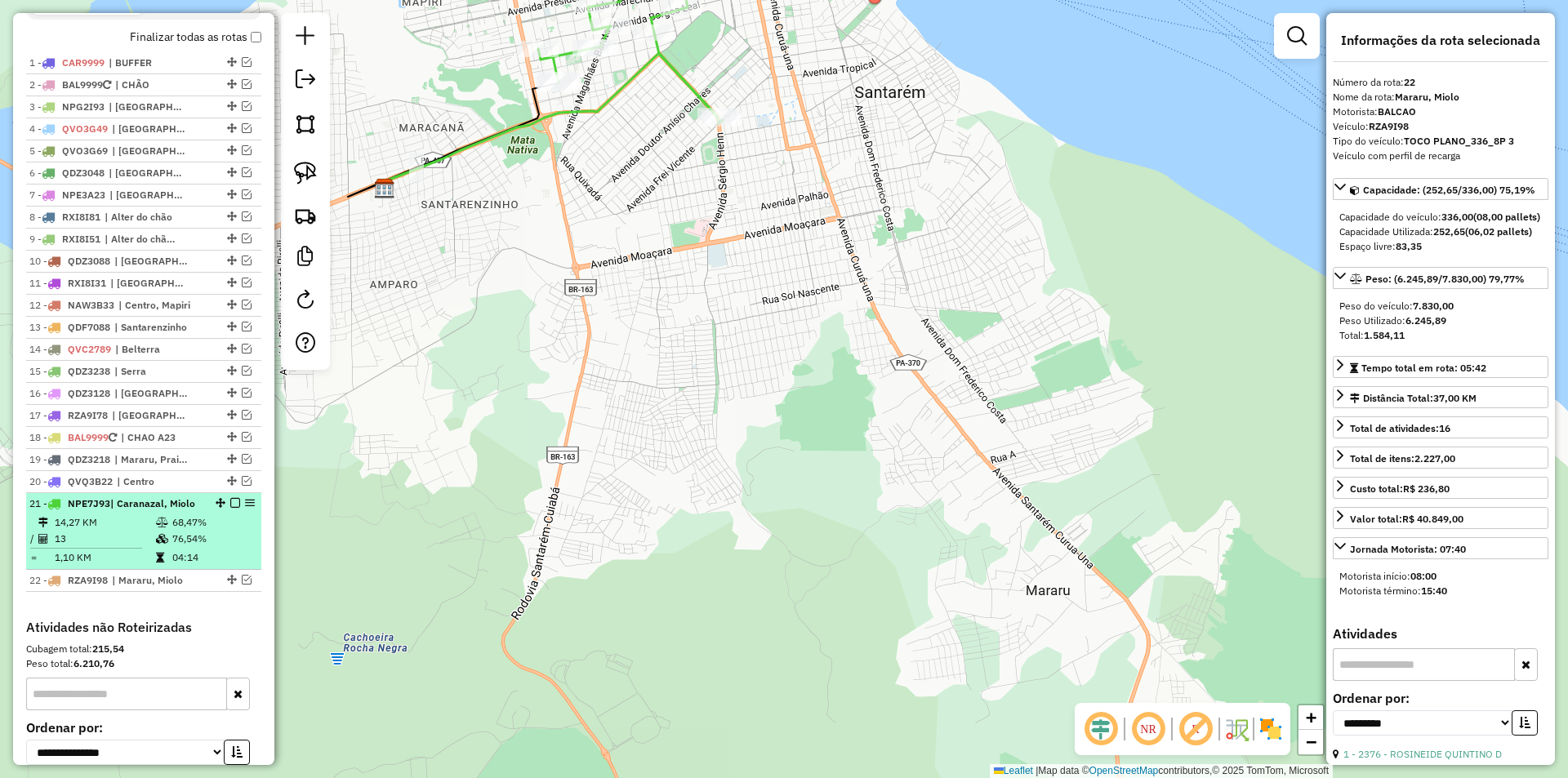
click at [228, 565] on td "04:14" at bounding box center [213, 557] width 83 height 16
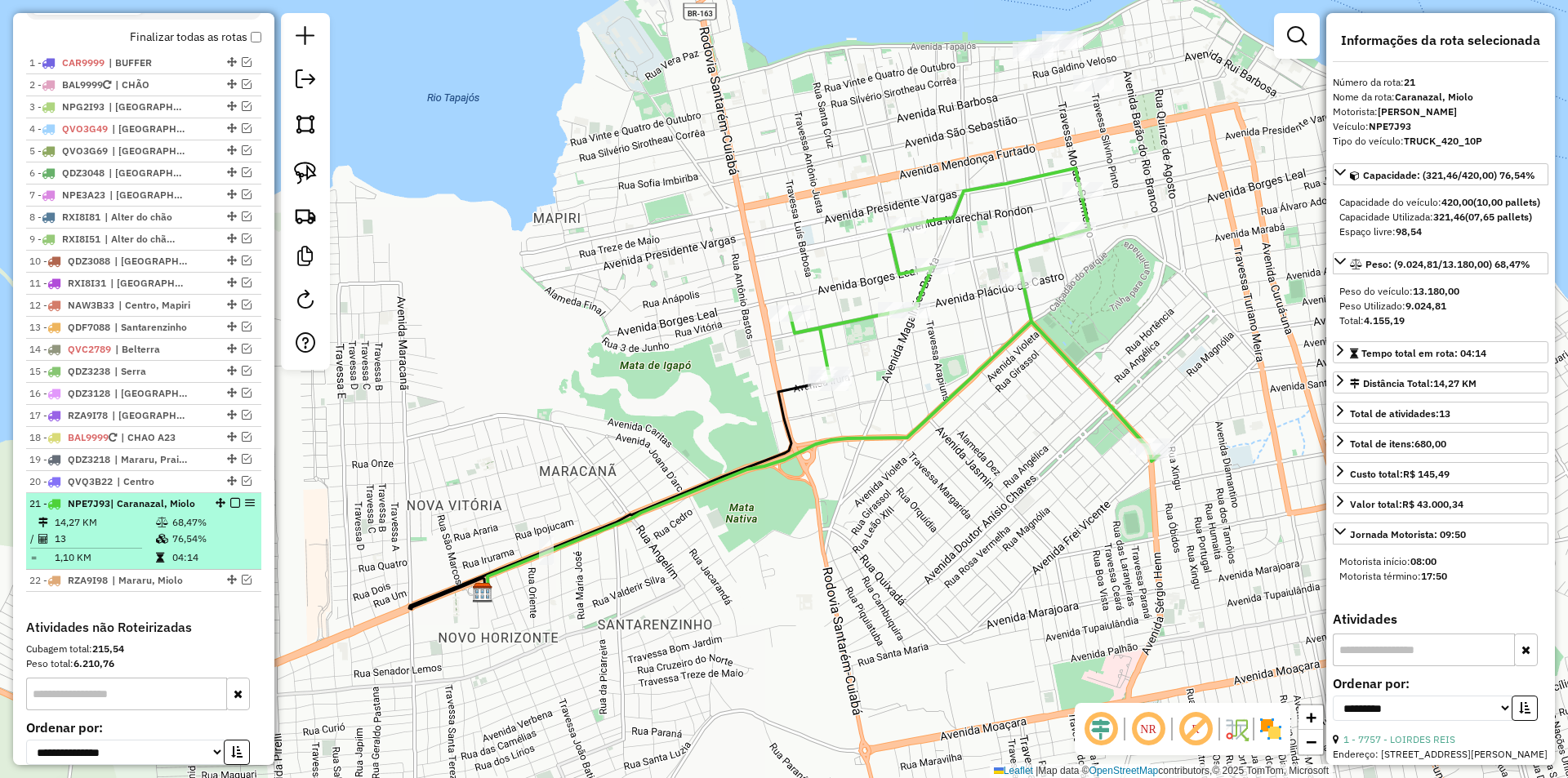
click at [230, 508] on em at bounding box center [235, 502] width 10 height 10
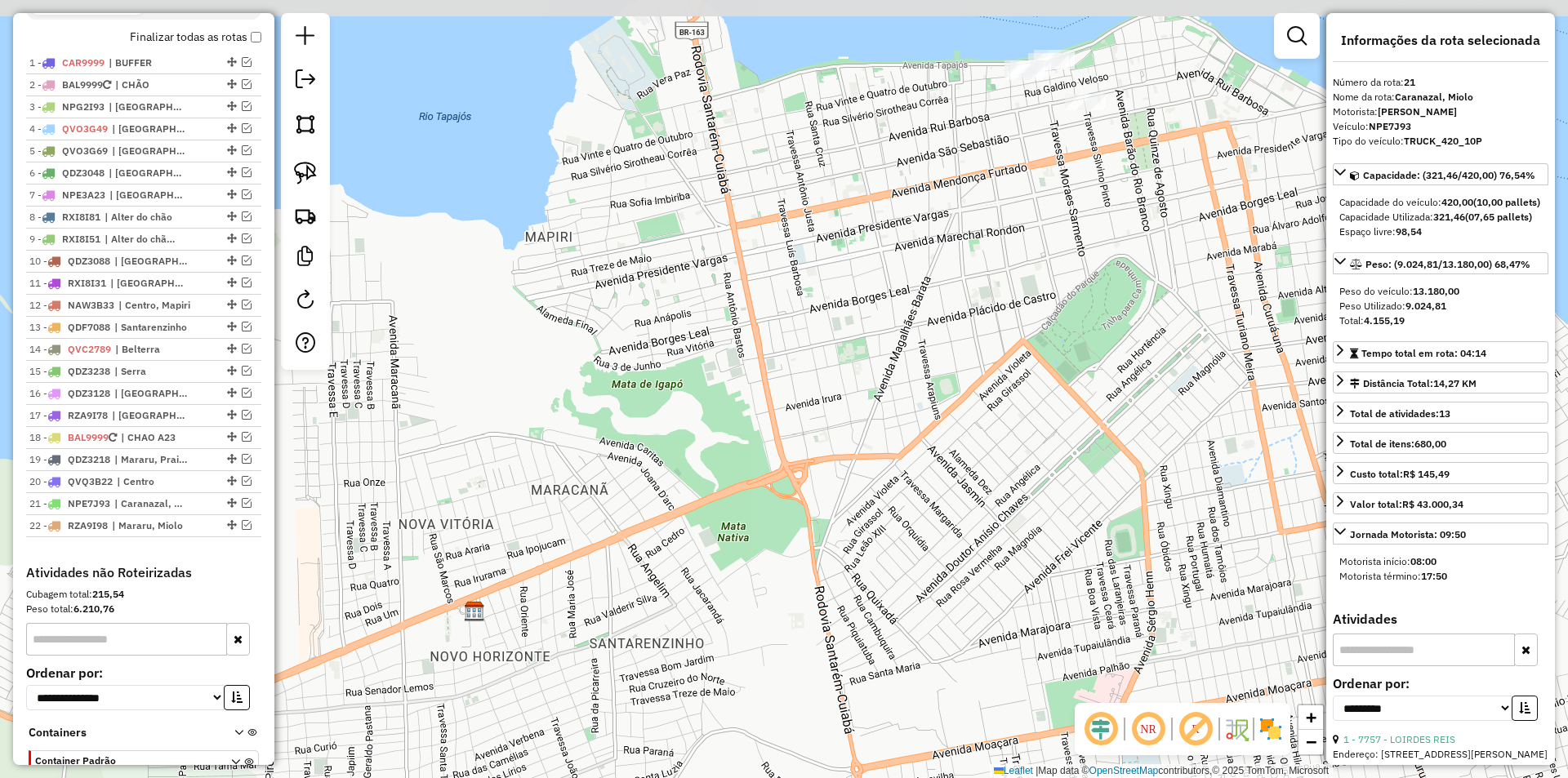
drag, startPoint x: 454, startPoint y: 412, endPoint x: 298, endPoint y: 573, distance: 224.2
click at [300, 586] on div "Janela de atendimento Grade de atendimento Capacidade Transportadoras Veículos …" at bounding box center [784, 389] width 1568 height 778
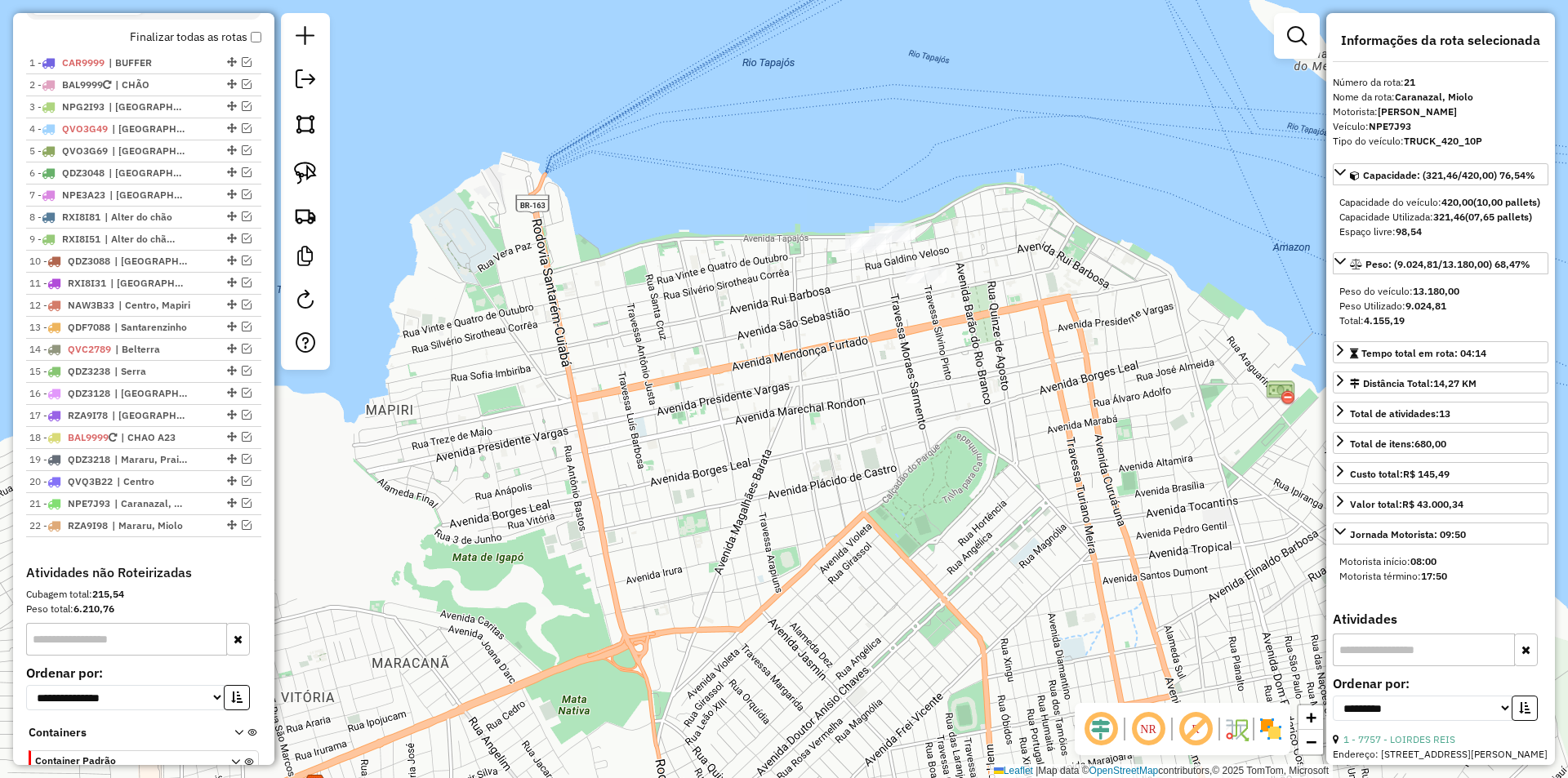
drag, startPoint x: 582, startPoint y: 479, endPoint x: 401, endPoint y: 536, distance: 189.8
click at [431, 551] on div "Janela de atendimento Grade de atendimento Capacidade Transportadoras Veículos …" at bounding box center [784, 389] width 1568 height 778
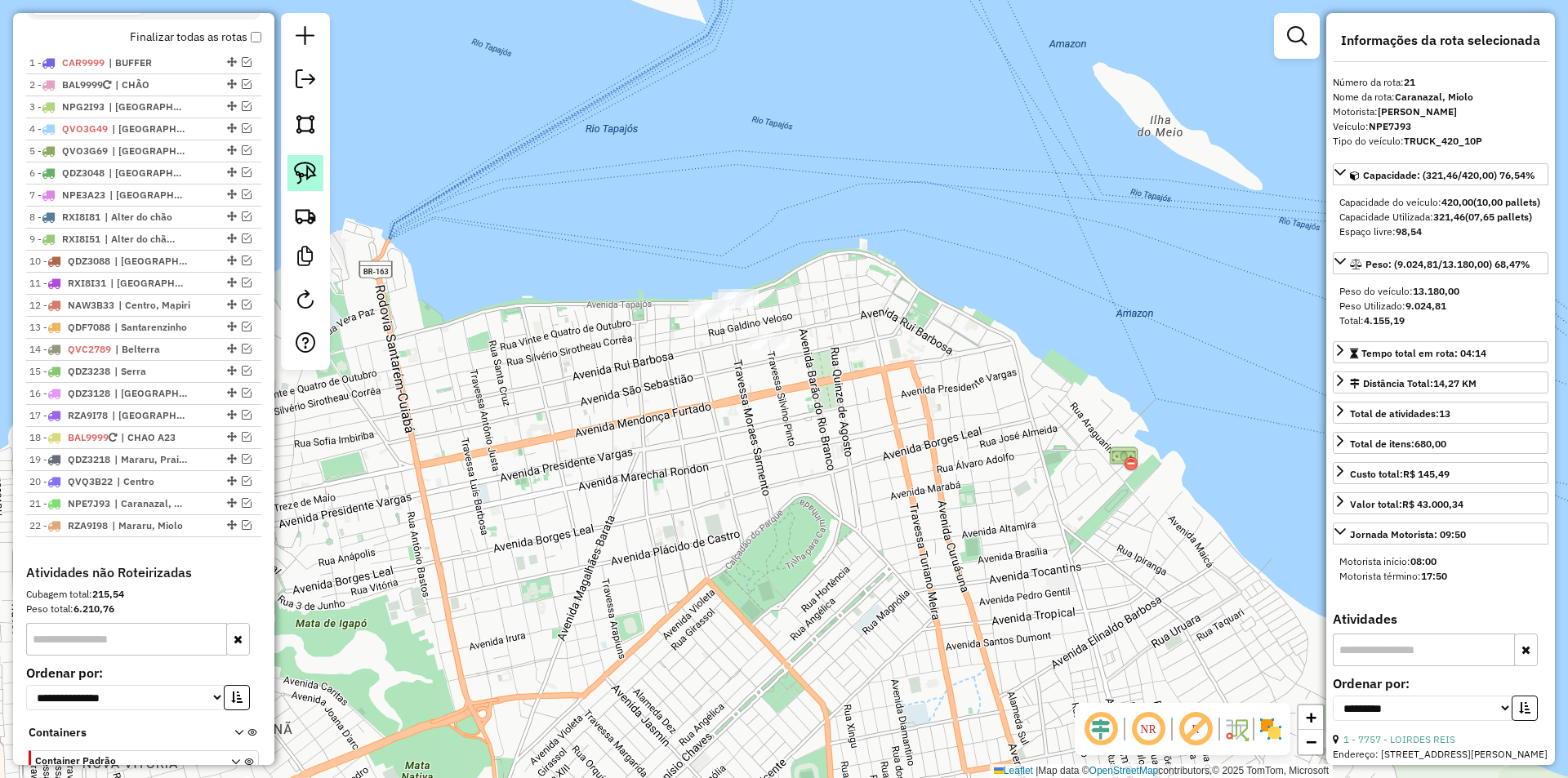
click at [319, 169] on link at bounding box center [305, 172] width 36 height 36
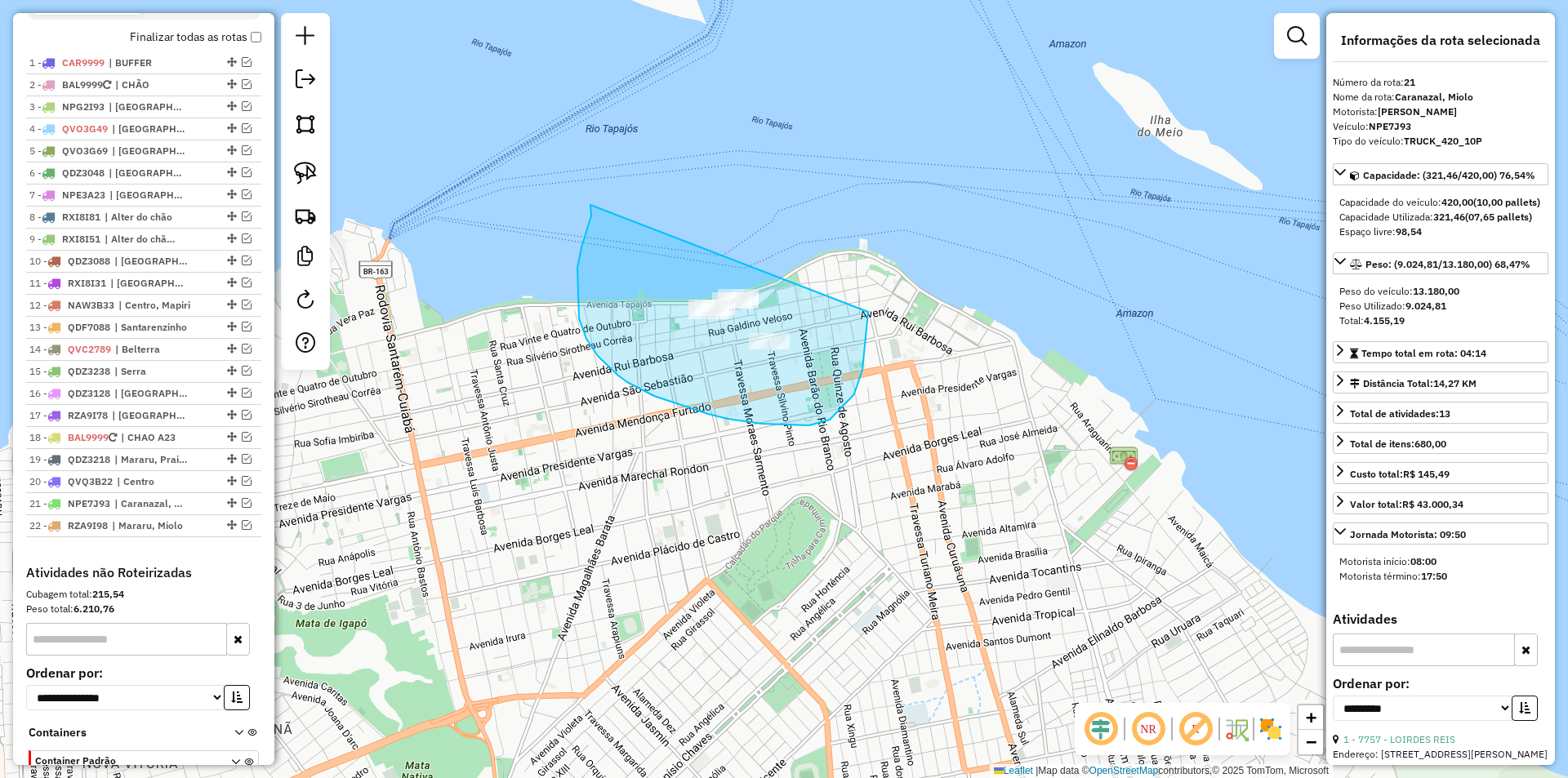
drag, startPoint x: 591, startPoint y: 215, endPoint x: 868, endPoint y: 311, distance: 293.2
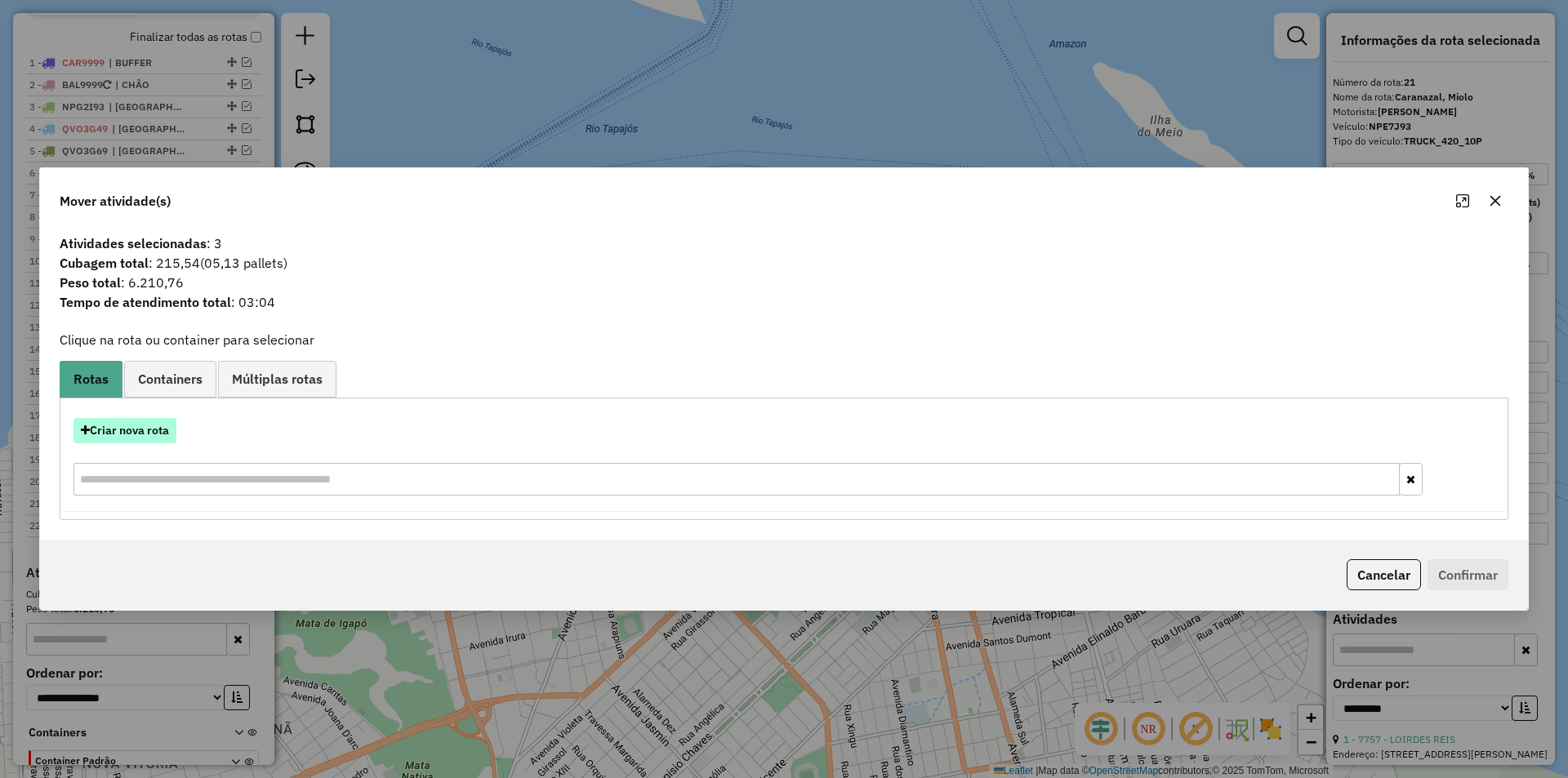
click at [152, 422] on button "Criar nova rota" at bounding box center [125, 430] width 103 height 25
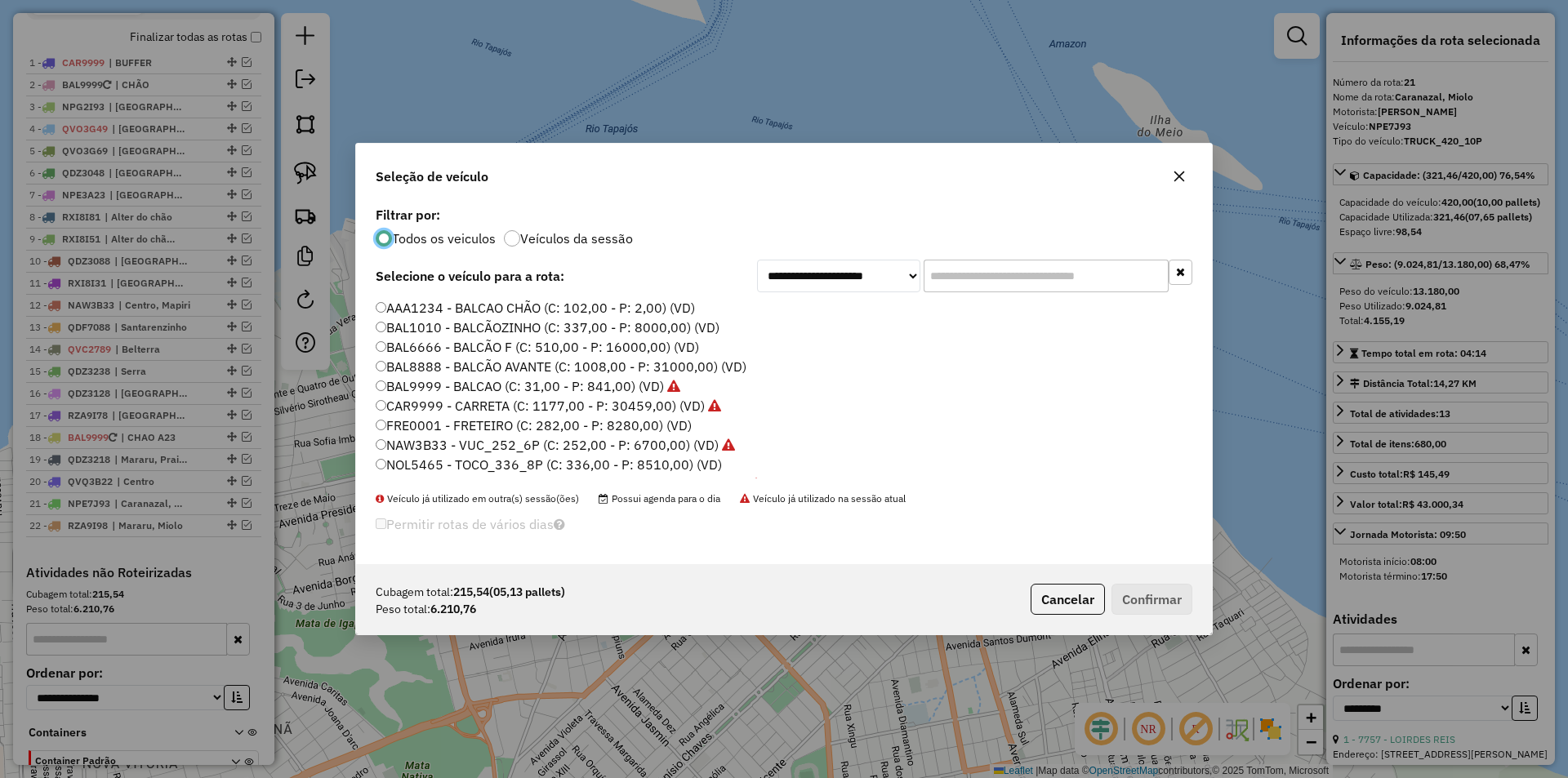
scroll to position [9, 5]
click at [649, 324] on label "BAL1010 - BALCÃOZINHO (C: 337,00 - P: 8000,00) (VD)" at bounding box center [547, 327] width 344 height 20
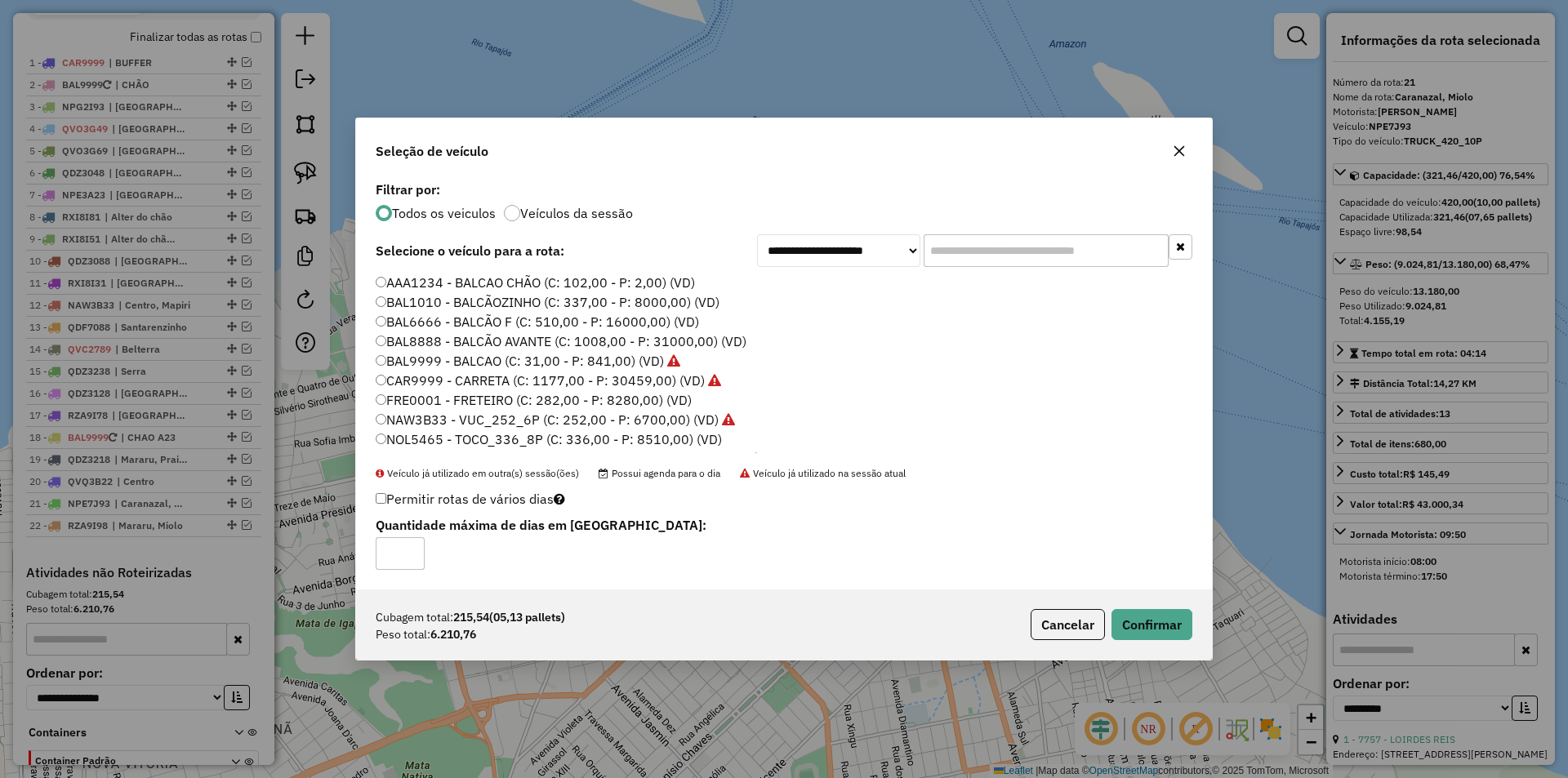
click at [1201, 622] on div "Cubagem total: 215,54 (05,13 pallets) Peso total: 6.210,76 Cancelar Confirmar" at bounding box center [784, 624] width 856 height 70
click at [1172, 613] on button "Confirmar" at bounding box center [1152, 624] width 81 height 31
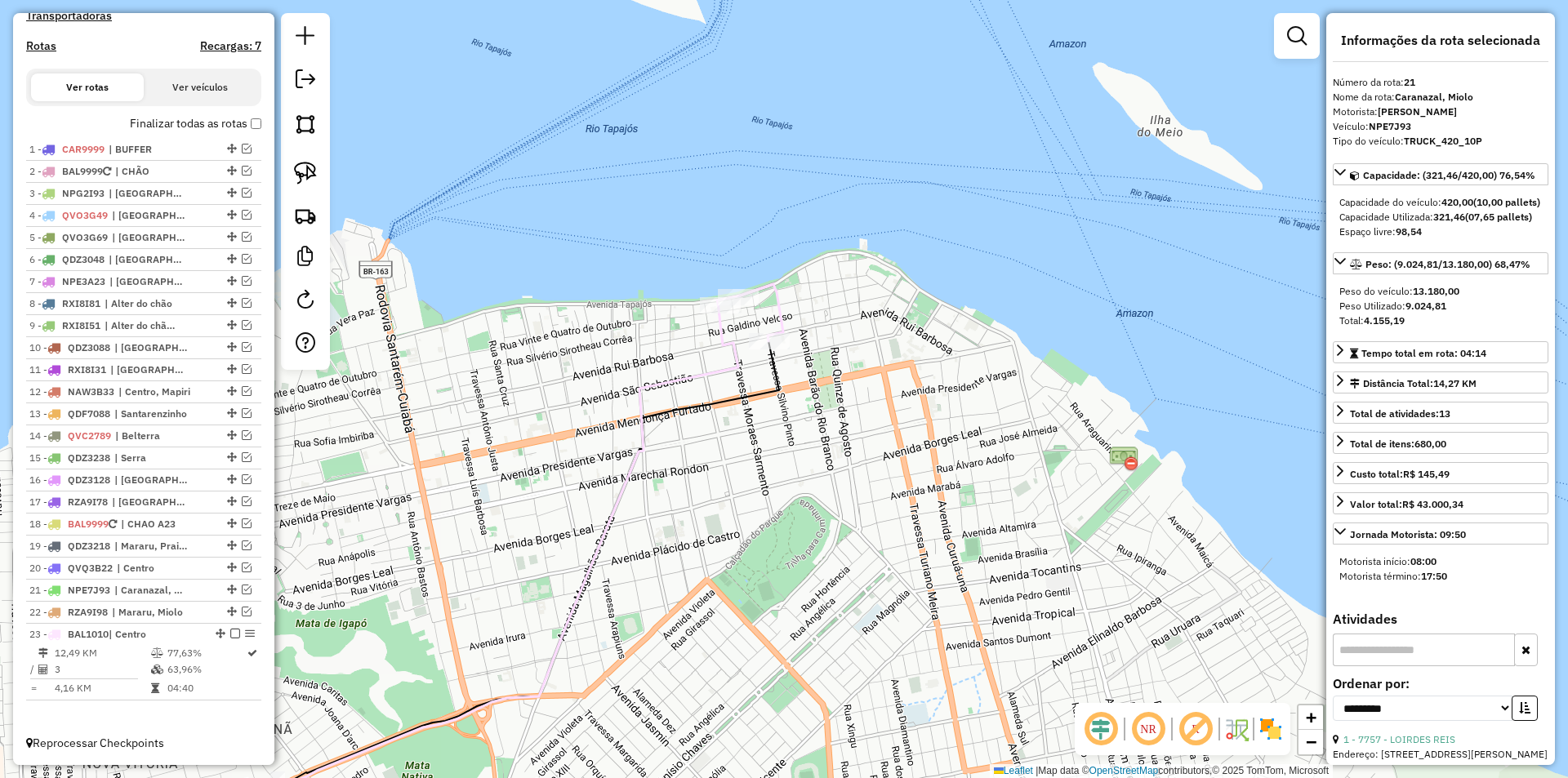
scroll to position [541, 0]
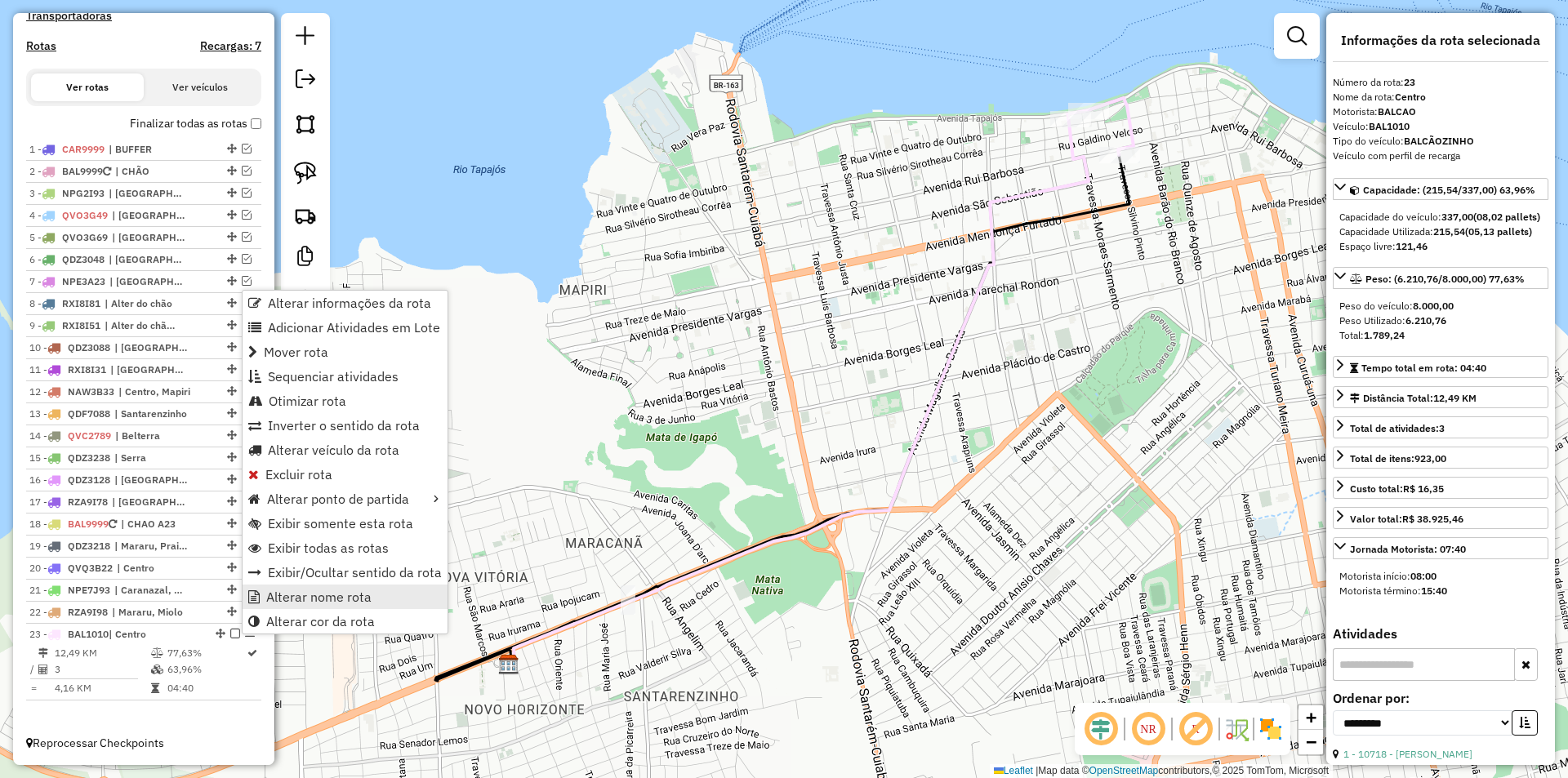
click at [277, 604] on span "Alterar nome rota" at bounding box center [318, 597] width 105 height 13
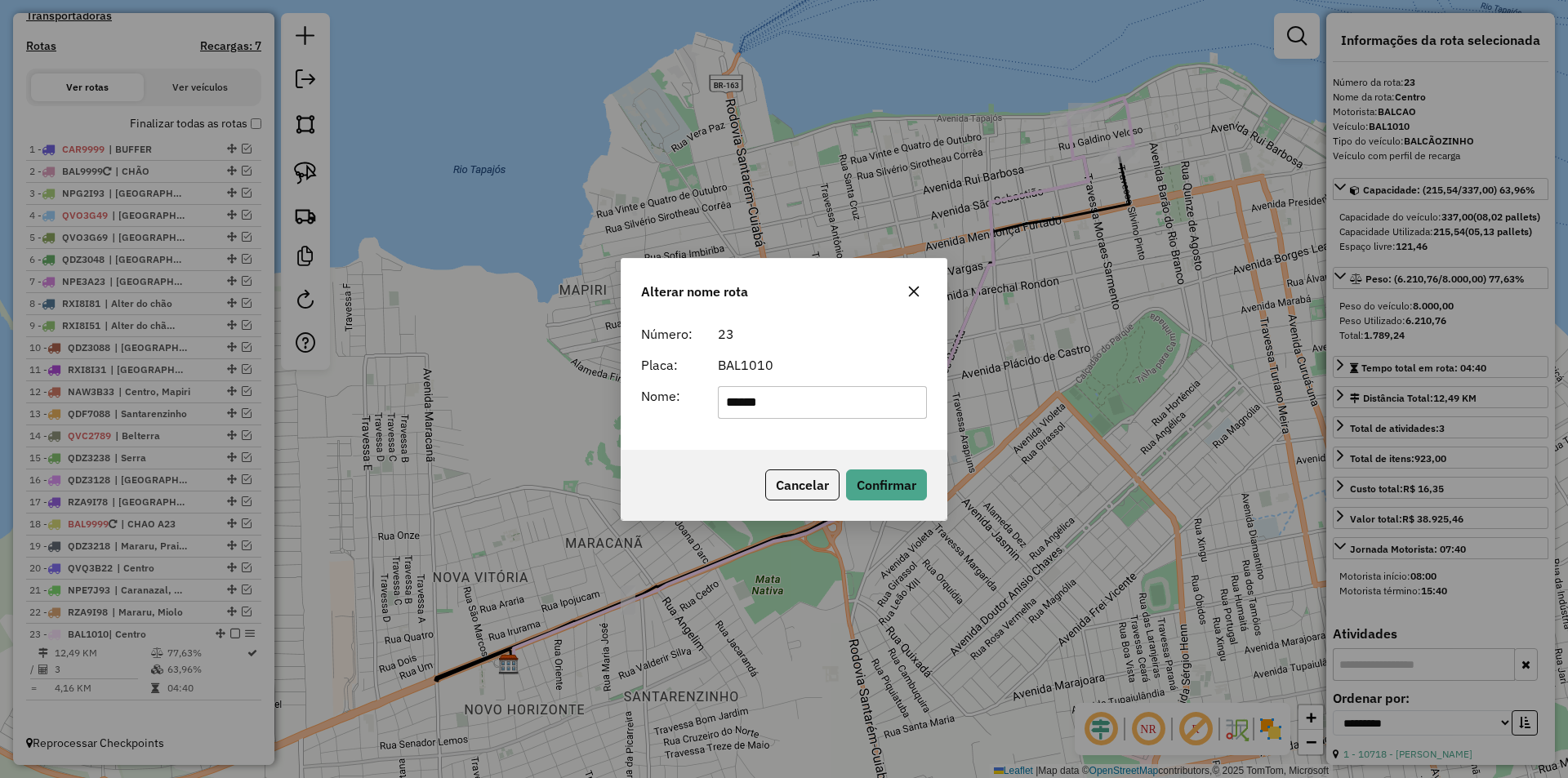
drag, startPoint x: 796, startPoint y: 389, endPoint x: 574, endPoint y: 432, distance: 226.1
click at [574, 432] on div "Alterar nome rota Número: 23 Placa: BAL1010 Nome: ****** Cancelar Confirmar" at bounding box center [784, 389] width 1568 height 778
type input "**********"
click at [897, 493] on button "Confirmar" at bounding box center [886, 485] width 81 height 31
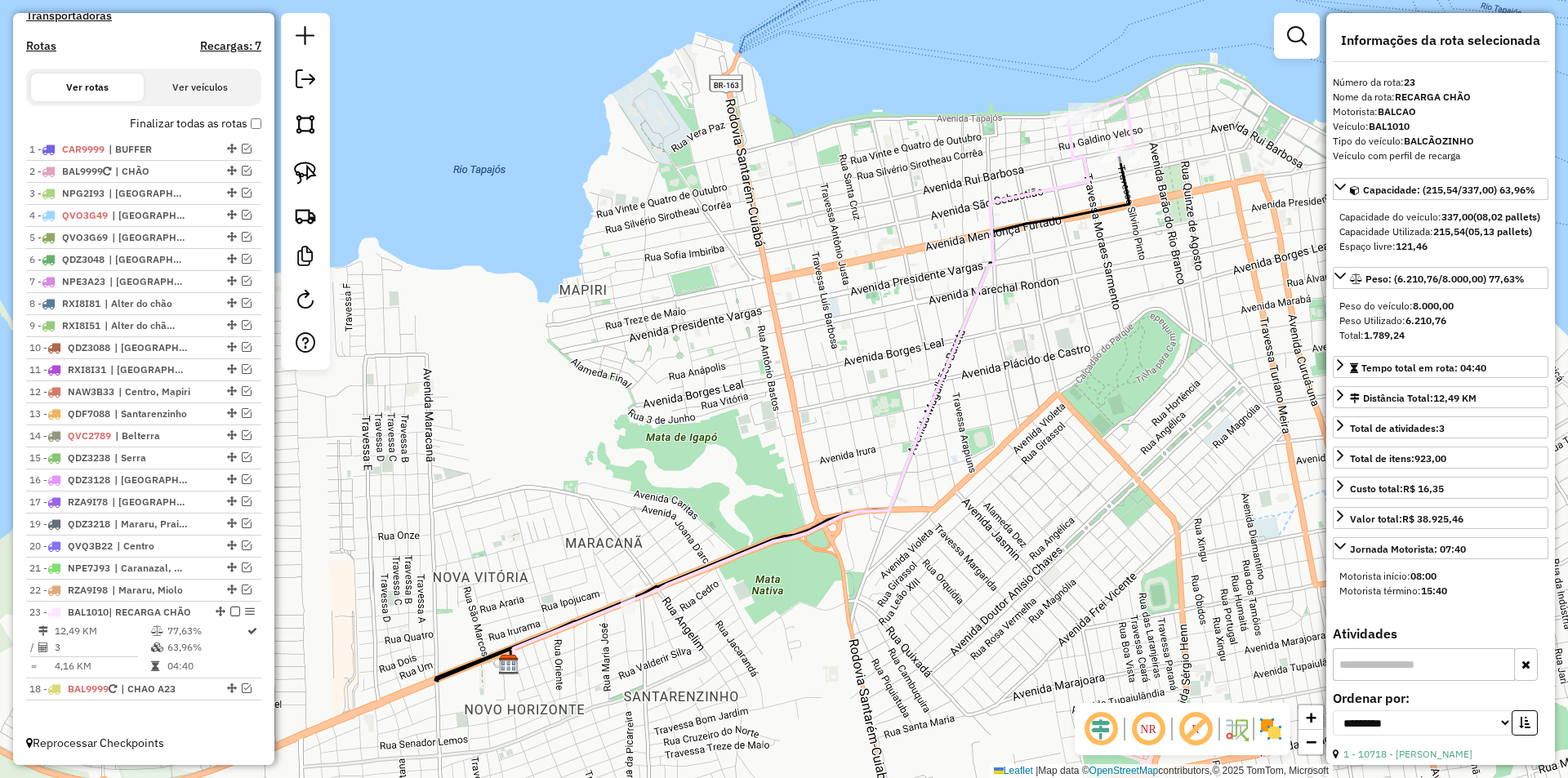
drag, startPoint x: 224, startPoint y: 520, endPoint x: 225, endPoint y: 722, distance: 202.0
click at [230, 612] on em at bounding box center [235, 611] width 10 height 10
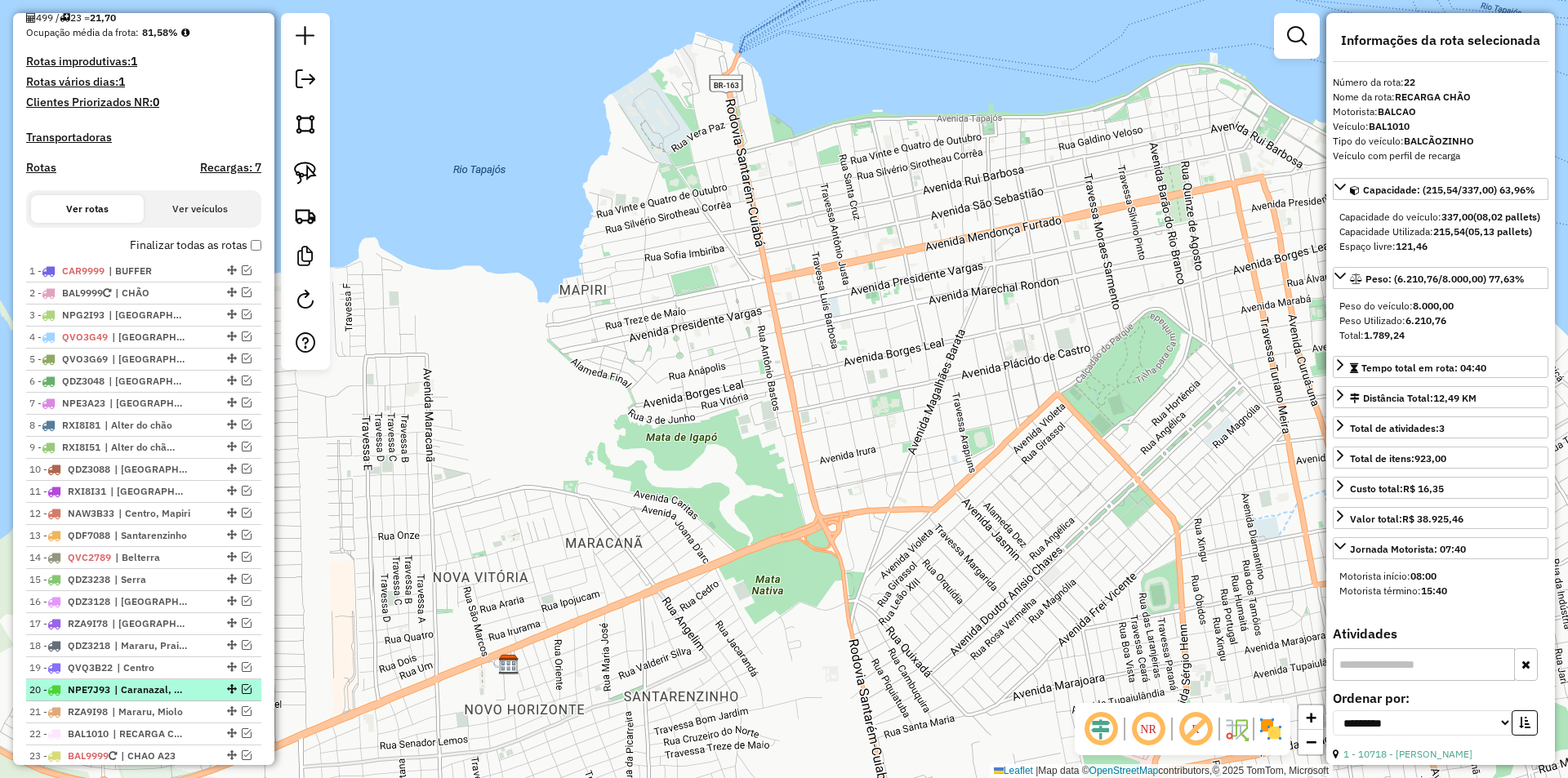
scroll to position [486, 0]
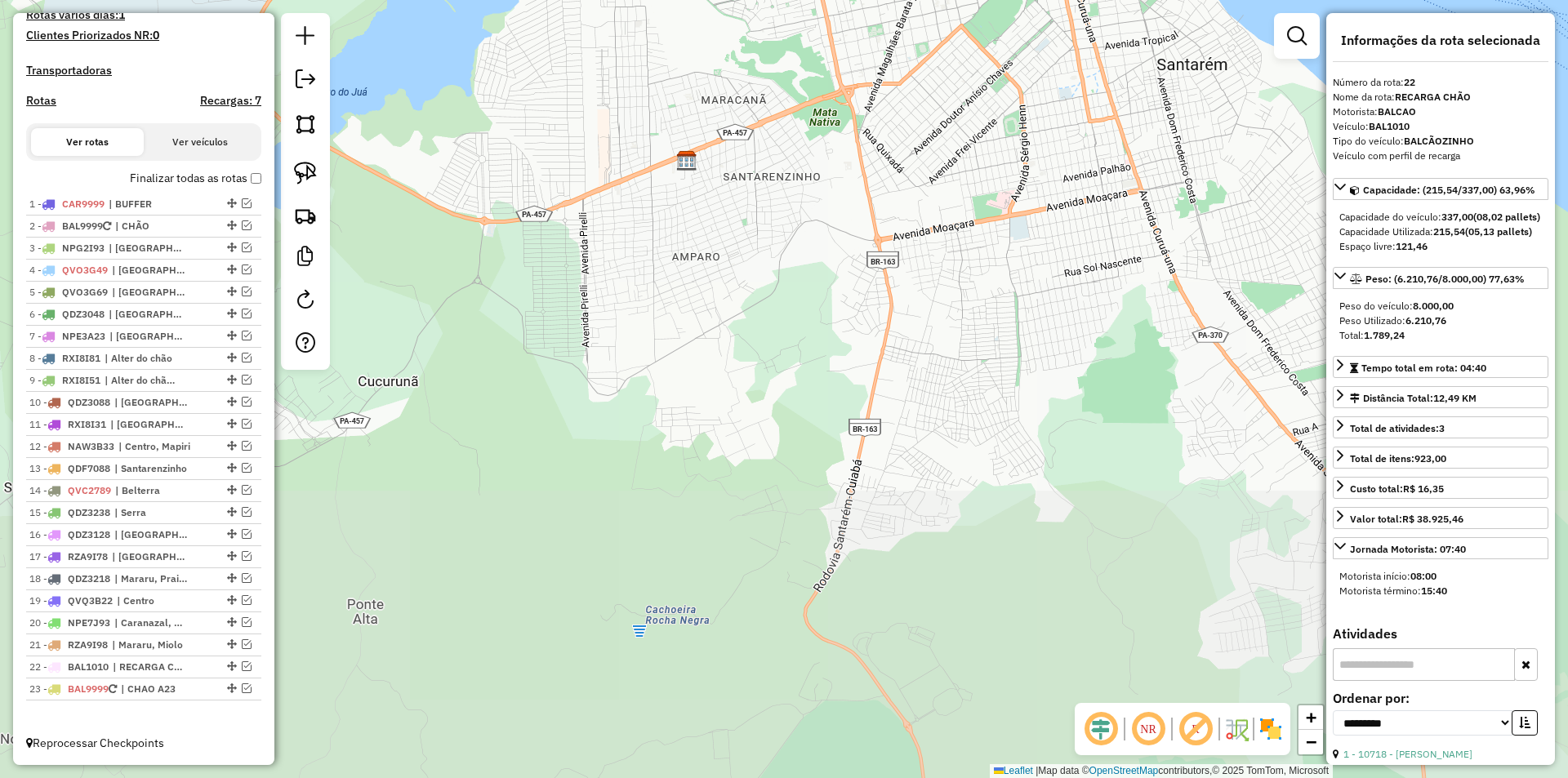
drag, startPoint x: 823, startPoint y: 536, endPoint x: 832, endPoint y: 224, distance: 312.1
click at [832, 224] on div "Janela de atendimento Grade de atendimento Capacidade Transportadoras Veículos …" at bounding box center [784, 389] width 1568 height 778
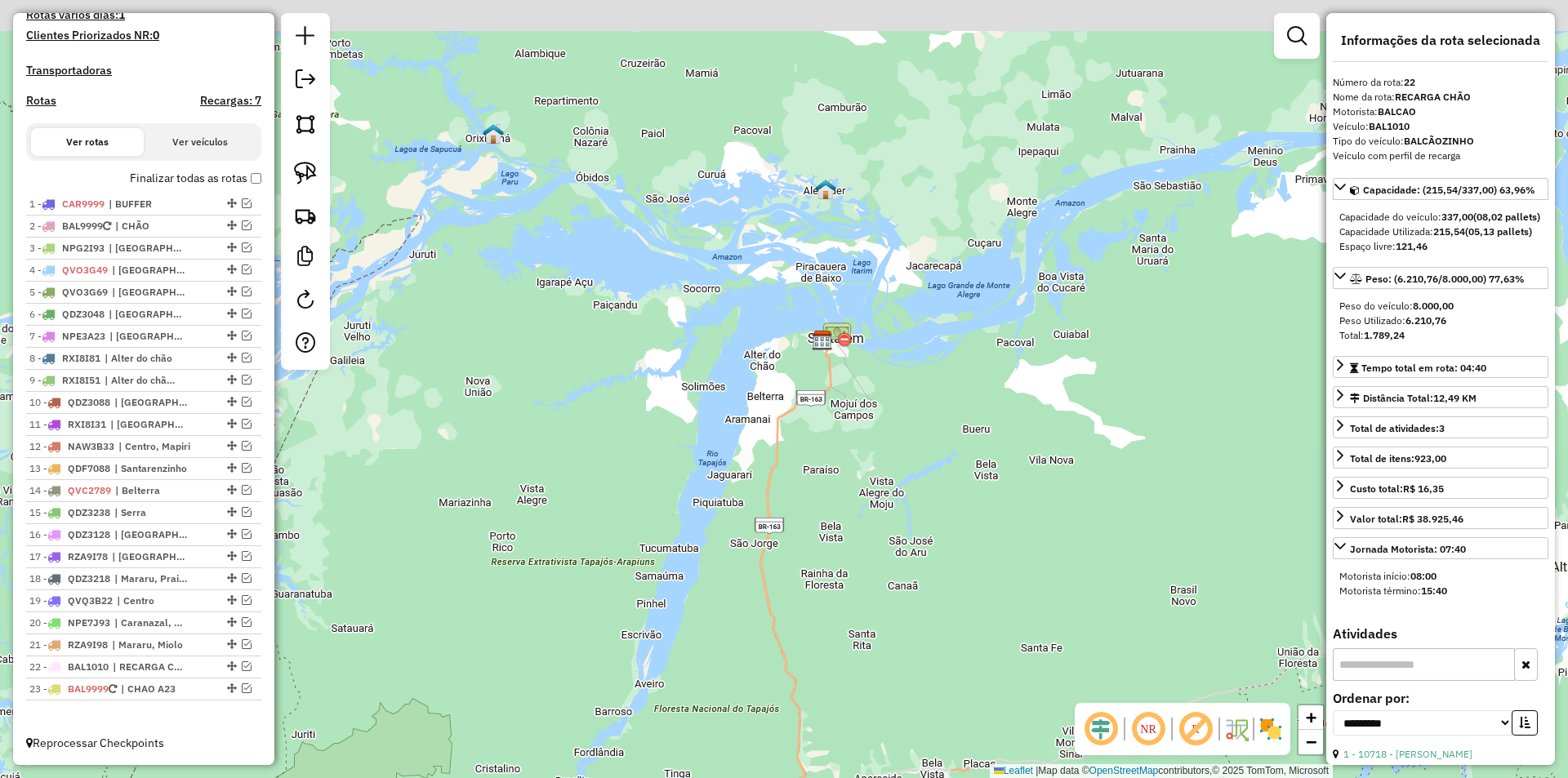
drag, startPoint x: 816, startPoint y: 546, endPoint x: 690, endPoint y: 399, distance: 193.6
click at [794, 607] on div "Janela de atendimento Grade de atendimento Capacidade Transportadoras Veículos …" at bounding box center [784, 389] width 1568 height 778
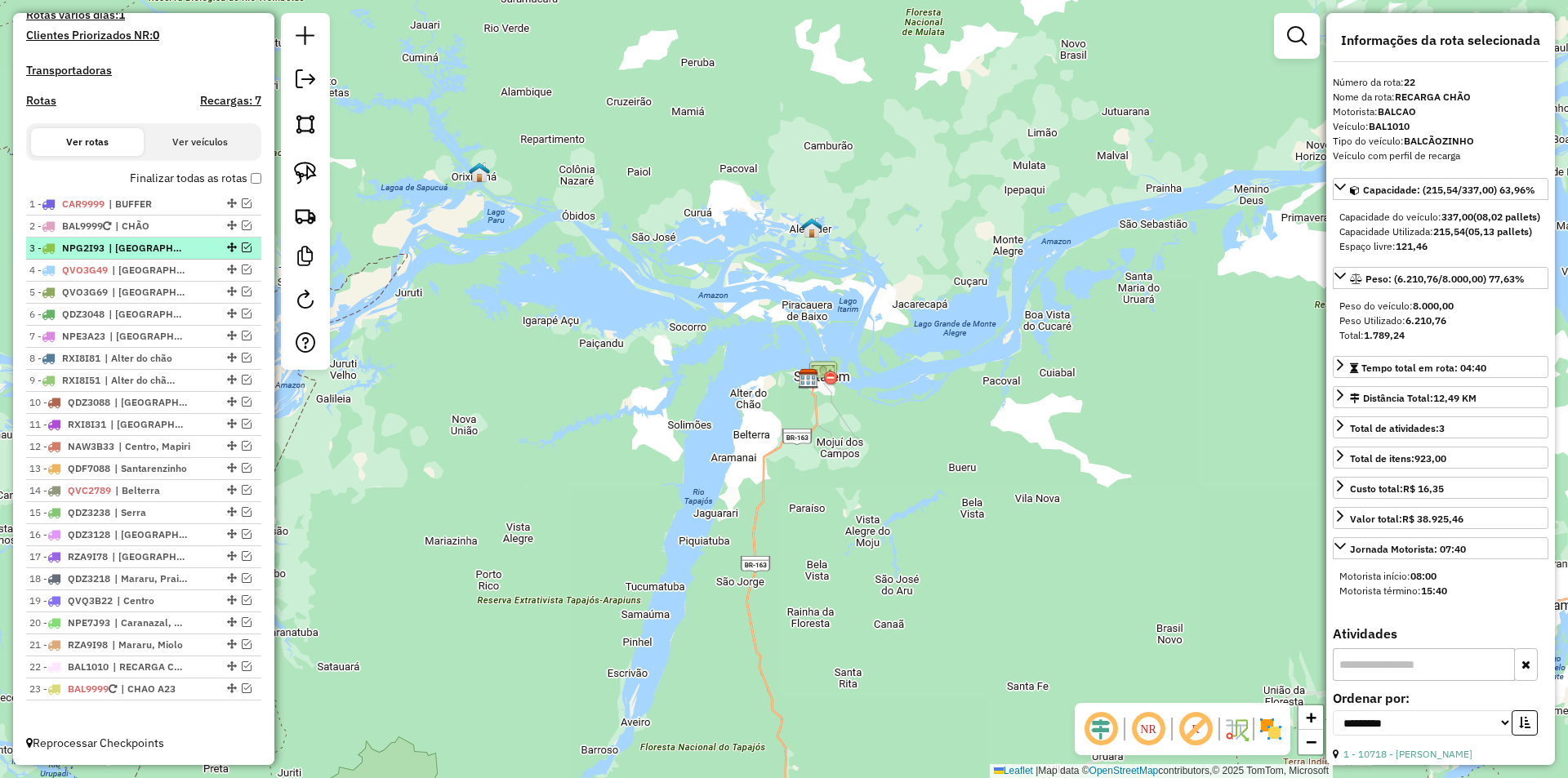
click at [196, 255] on div "3 - NPG2I93 | Centro, Porto, Santarenzinho" at bounding box center [116, 248] width 173 height 15
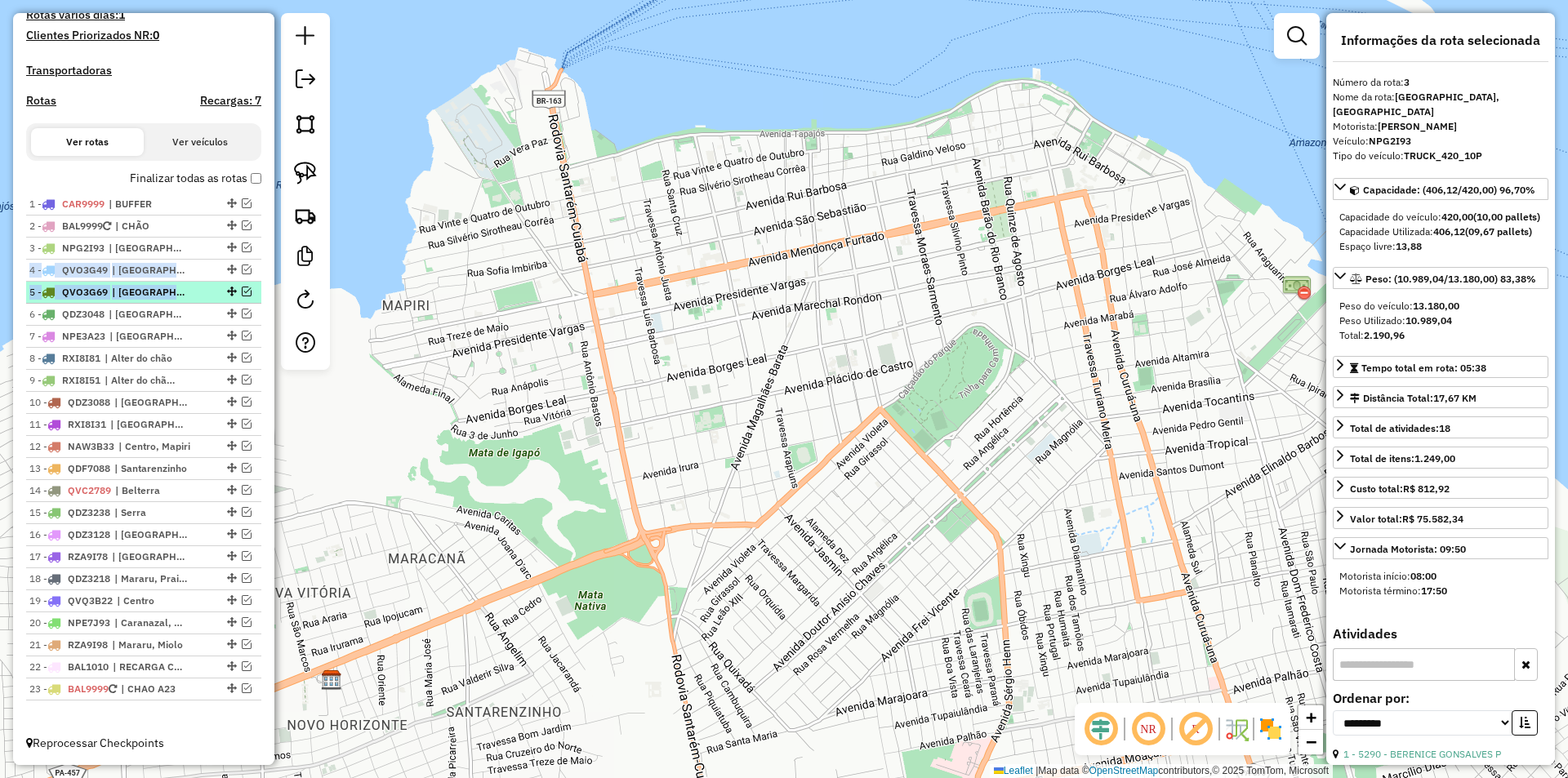
drag, startPoint x: 221, startPoint y: 246, endPoint x: 228, endPoint y: 295, distance: 49.5
click at [228, 295] on ul "1 - CAR9999 | BUFFER 2 - BAL9999 | CHÃO 3 - NPG2I93 | Centro, Porto, Santarenzi…" at bounding box center [143, 447] width 236 height 507
drag, startPoint x: 228, startPoint y: 245, endPoint x: 231, endPoint y: 300, distance: 55.1
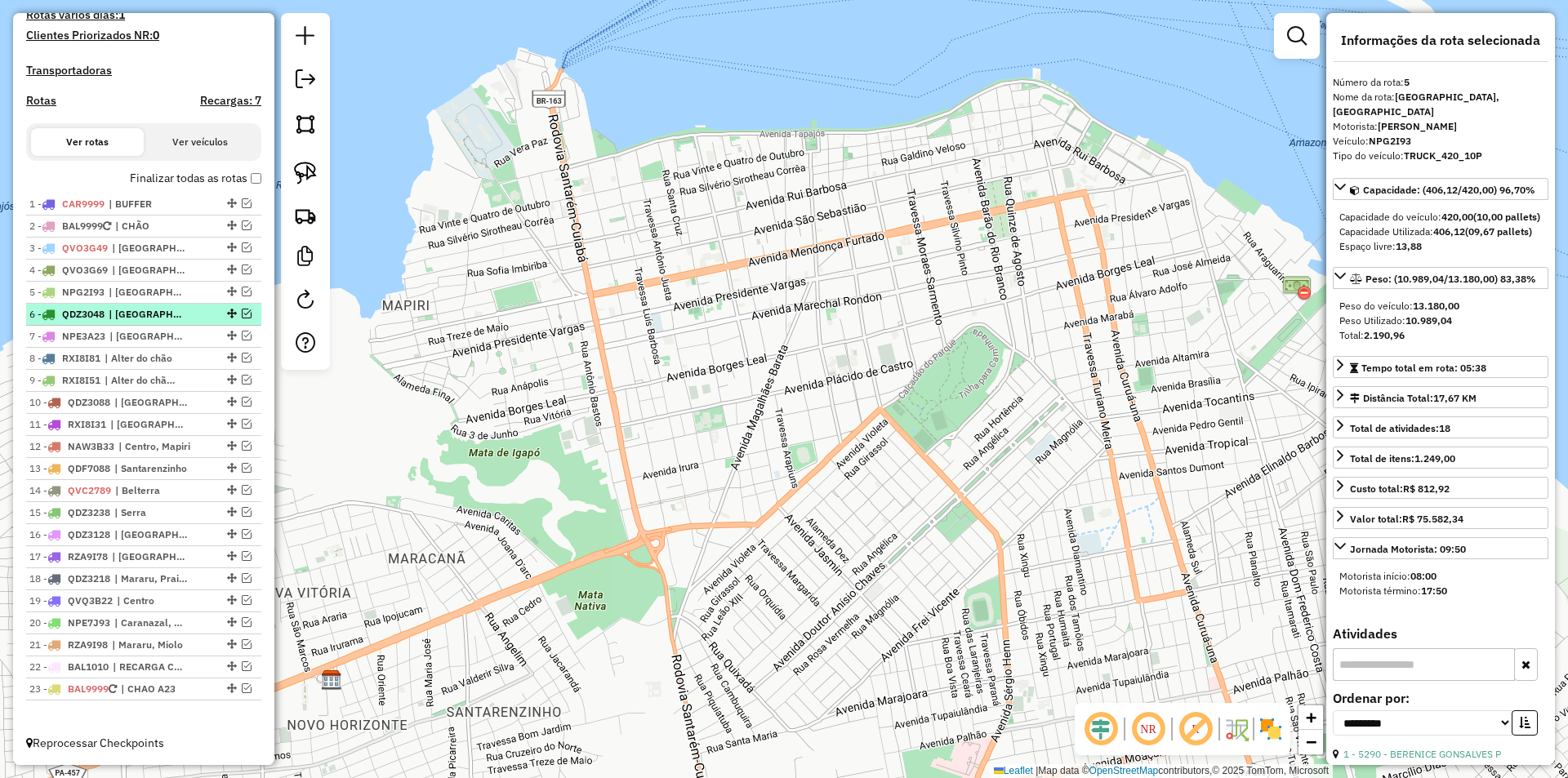
click at [243, 313] on em at bounding box center [246, 313] width 10 height 10
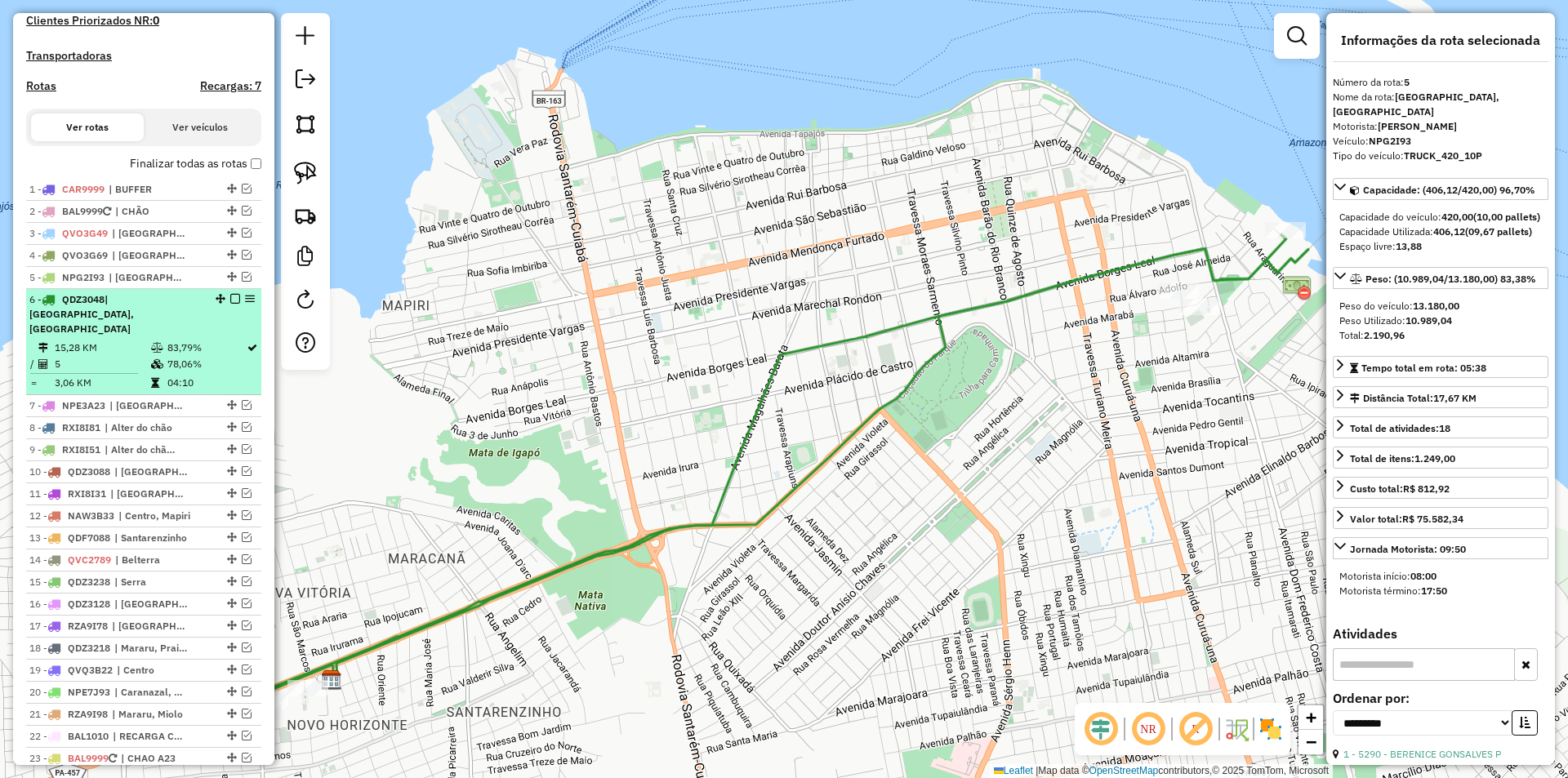
click at [227, 337] on li "6 - QDZ3048 | Porto, Santarenzinho 15,28 KM 83,79% / 5 78,06% = 3,06 KM 04:10" at bounding box center [143, 341] width 236 height 106
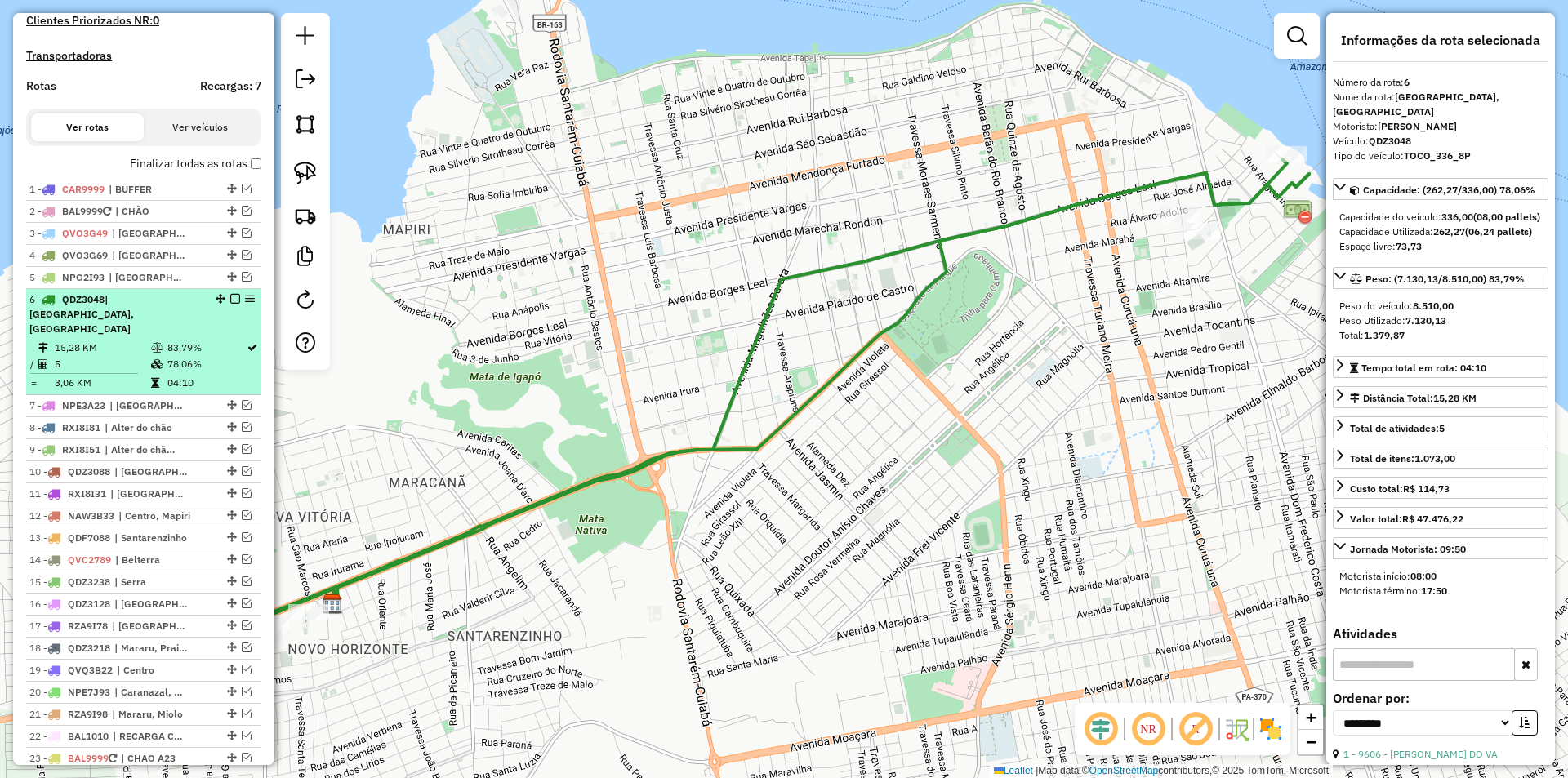
scroll to position [556, 0]
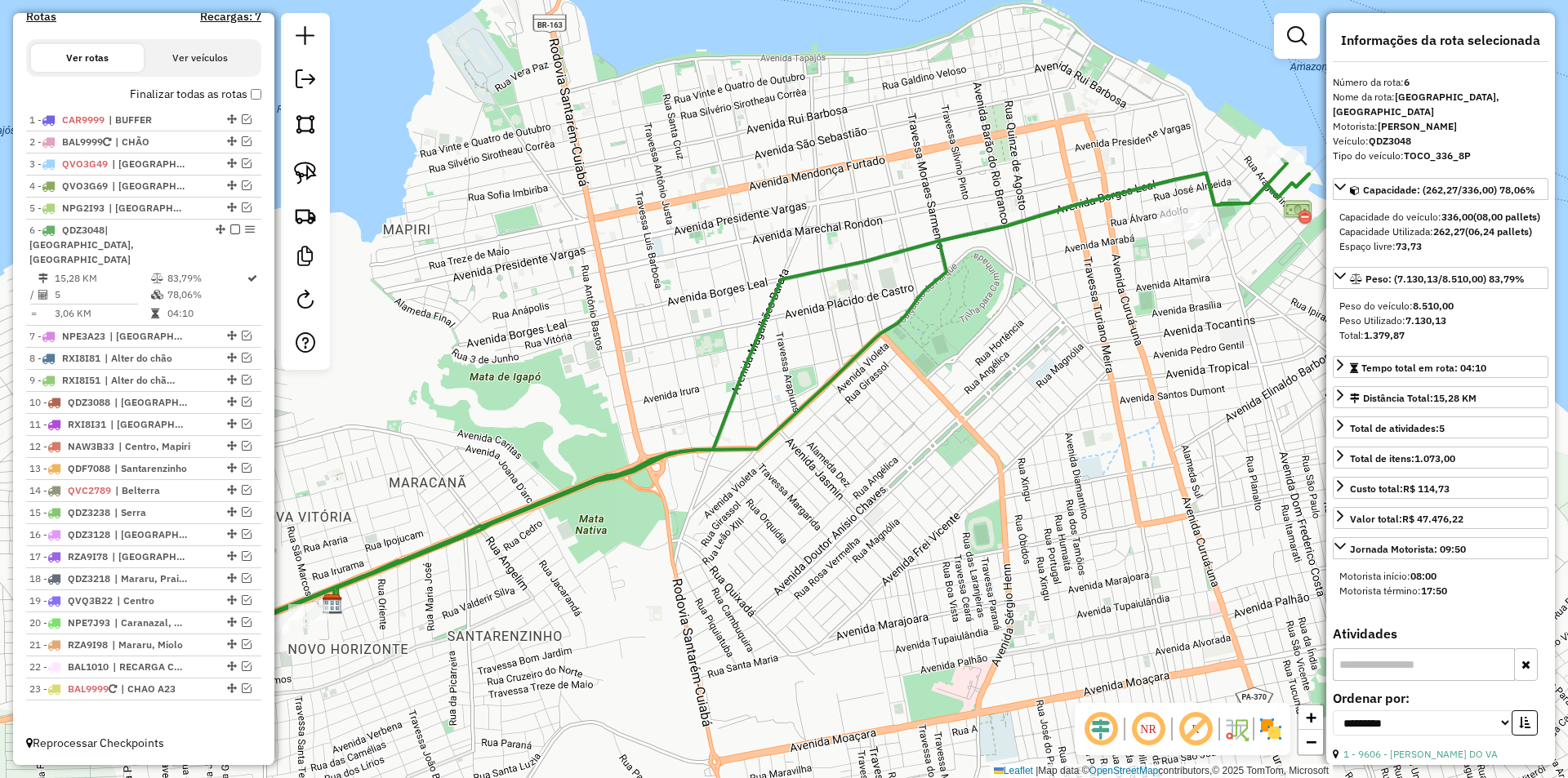
click at [581, 405] on div "Janela de atendimento Grade de atendimento Capacidade Transportadoras Veículos …" at bounding box center [784, 389] width 1568 height 778
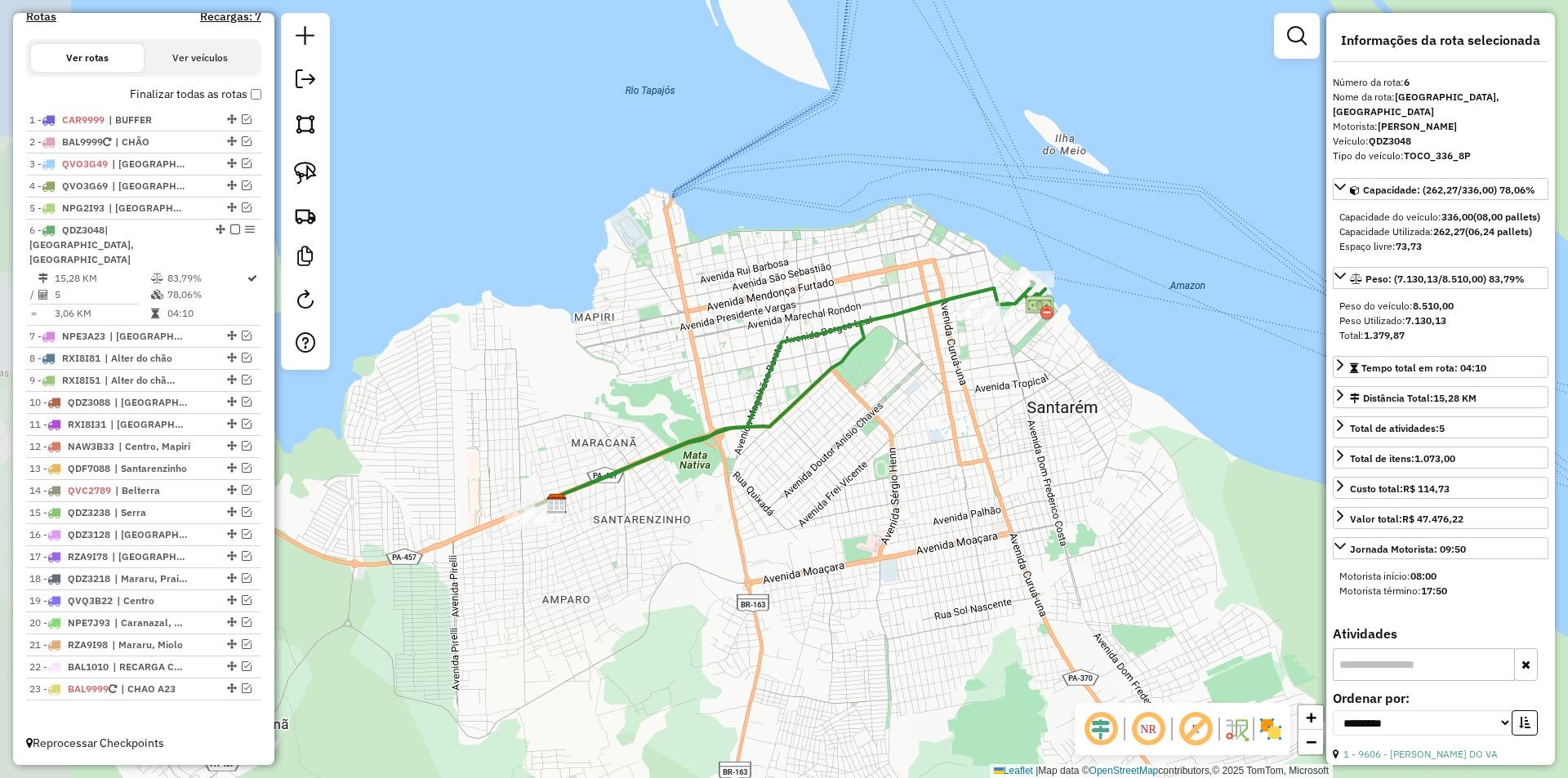
drag, startPoint x: 636, startPoint y: 410, endPoint x: 709, endPoint y: 405, distance: 73.2
click at [709, 405] on div "Janela de atendimento Grade de atendimento Capacidade Transportadoras Veículos …" at bounding box center [784, 389] width 1568 height 778
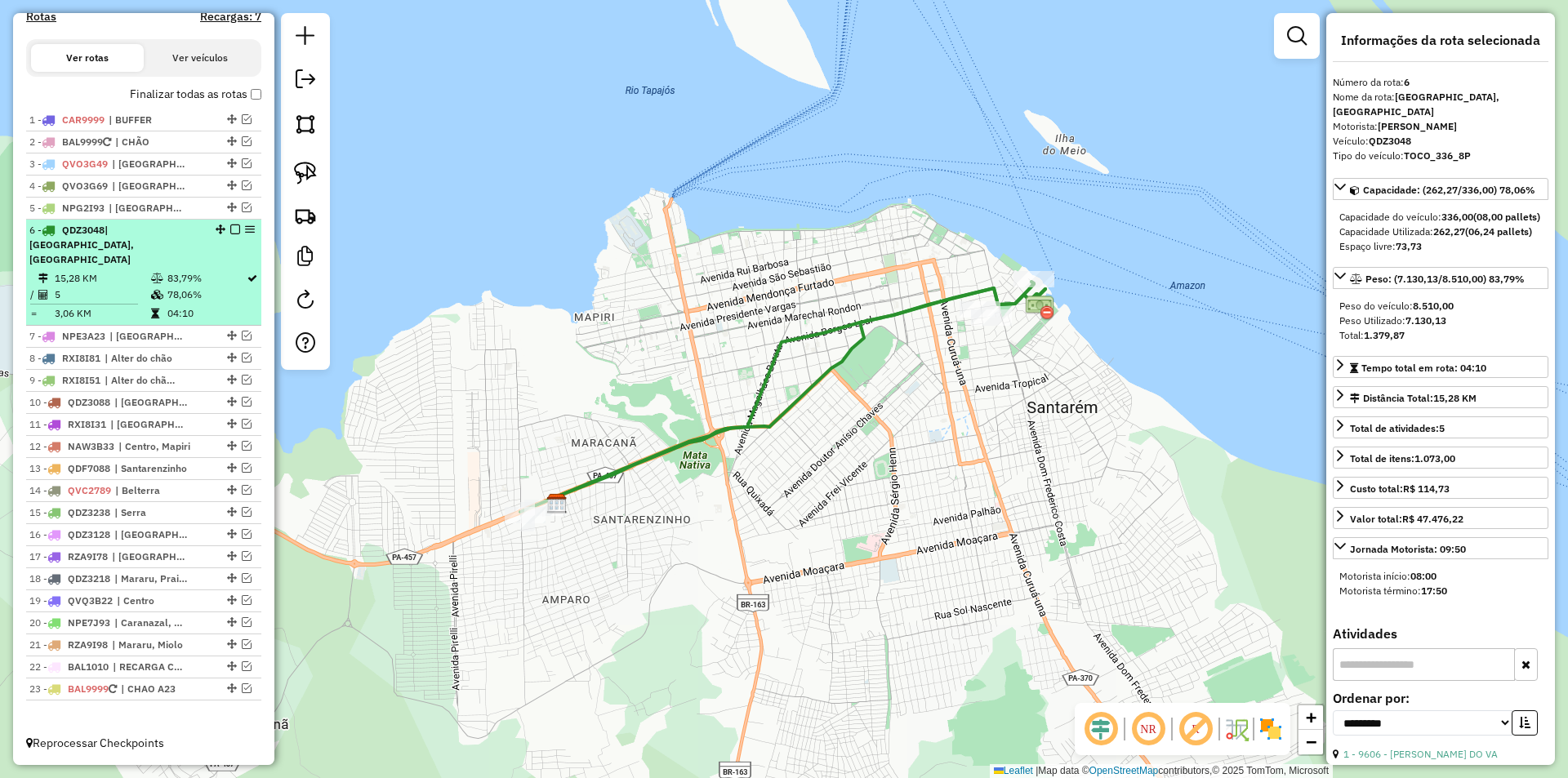
click at [225, 261] on div "6 - QDZ3048 | [GEOGRAPHIC_DATA], [GEOGRAPHIC_DATA]" at bounding box center [143, 245] width 229 height 44
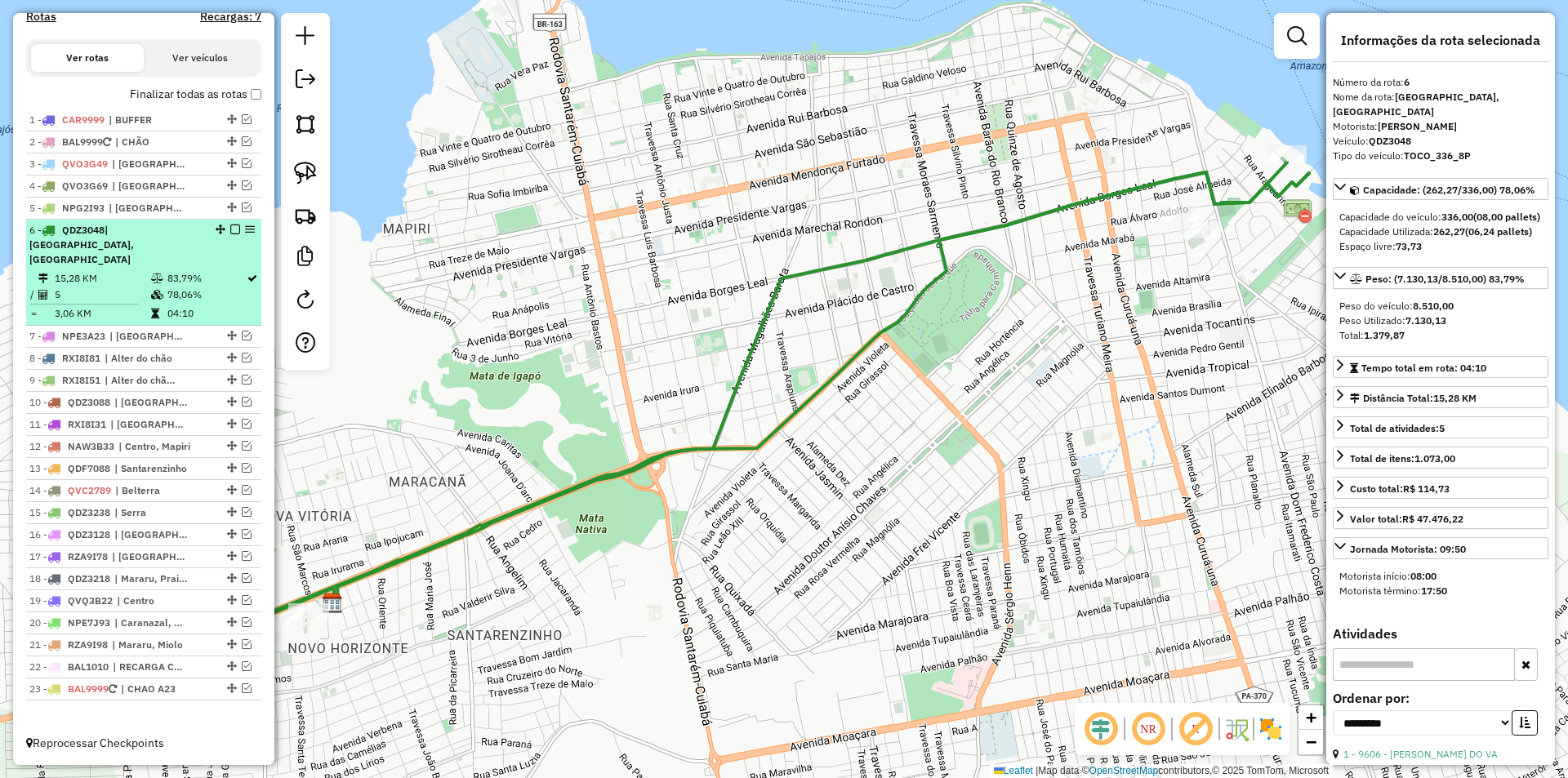
click at [230, 235] on em at bounding box center [235, 229] width 10 height 10
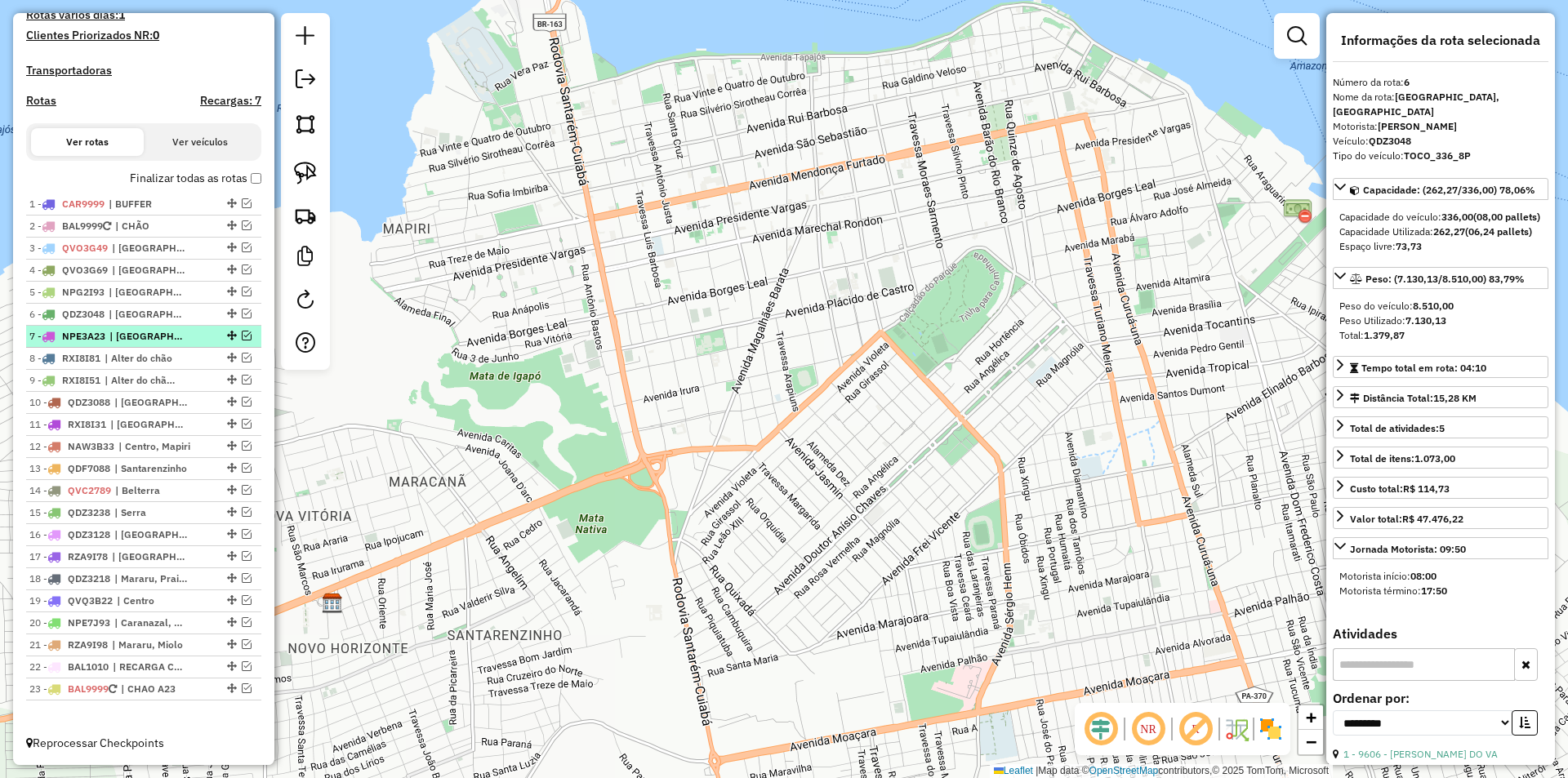
click at [242, 331] on em at bounding box center [246, 335] width 10 height 10
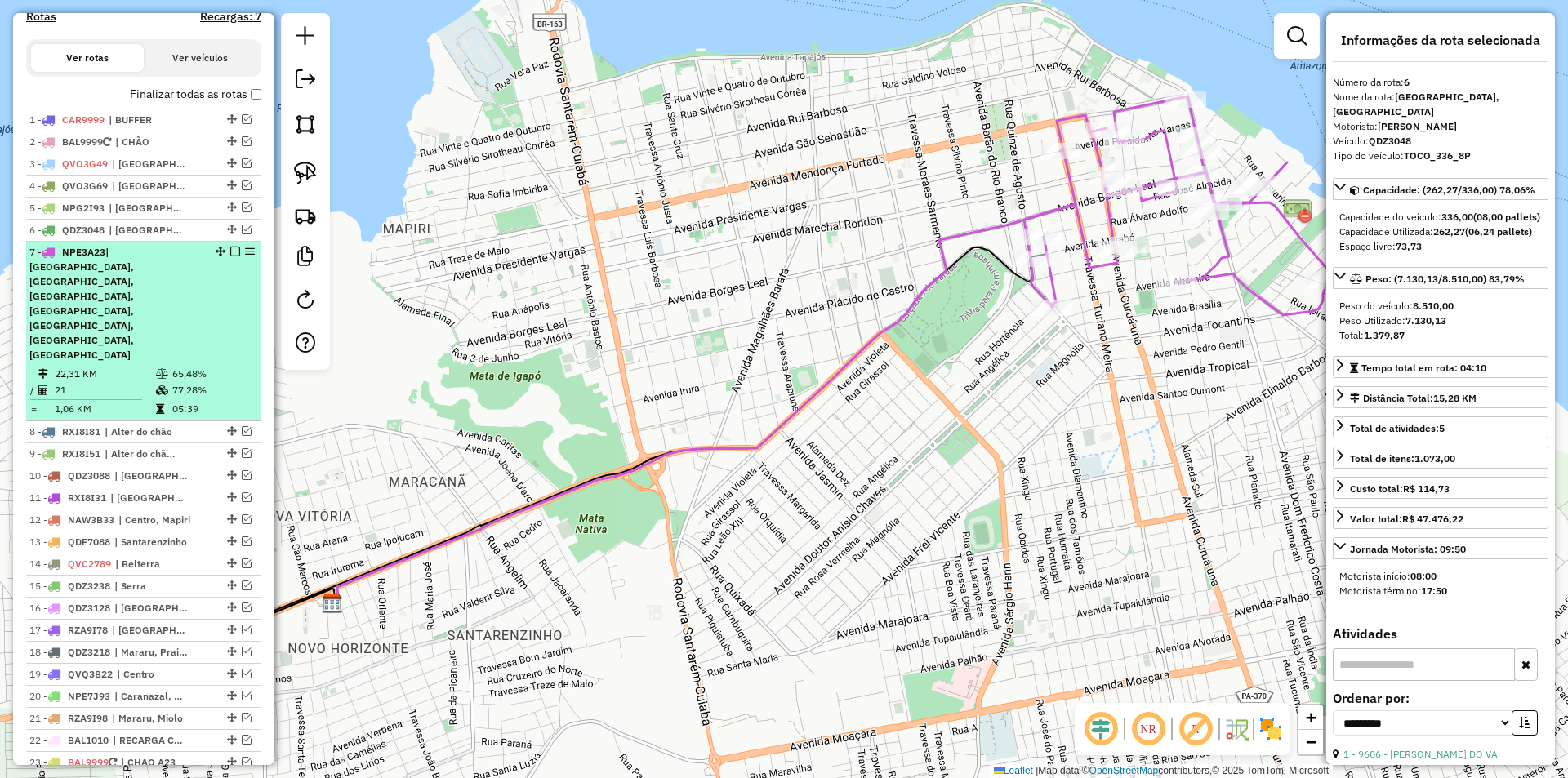
click at [240, 401] on td "05:39" at bounding box center [213, 409] width 83 height 16
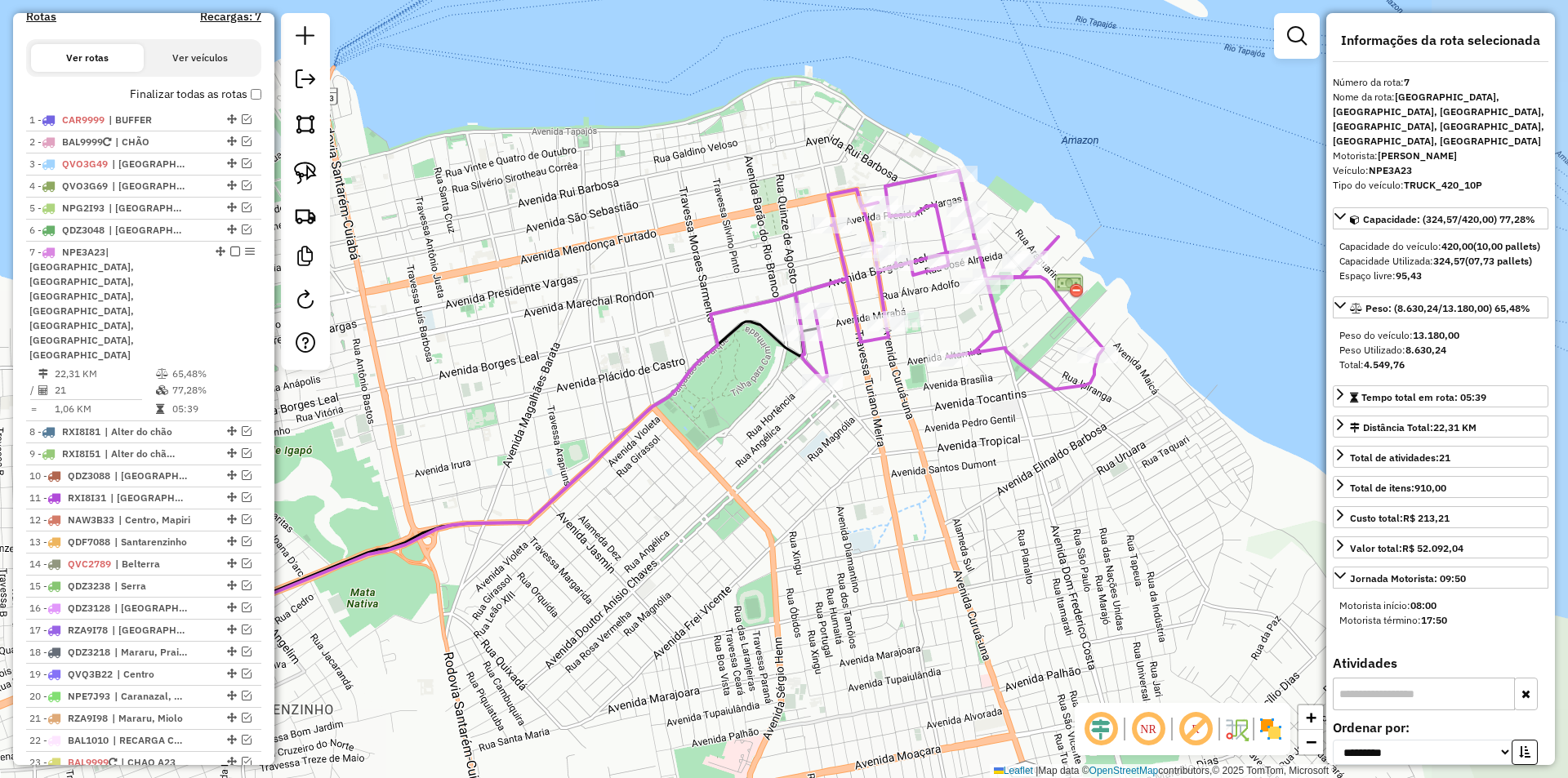
drag, startPoint x: 705, startPoint y: 319, endPoint x: 506, endPoint y: 356, distance: 202.4
click at [506, 356] on div "Janela de atendimento Grade de atendimento Capacidade Transportadoras Veículos …" at bounding box center [784, 389] width 1568 height 778
click at [242, 235] on em at bounding box center [246, 229] width 10 height 10
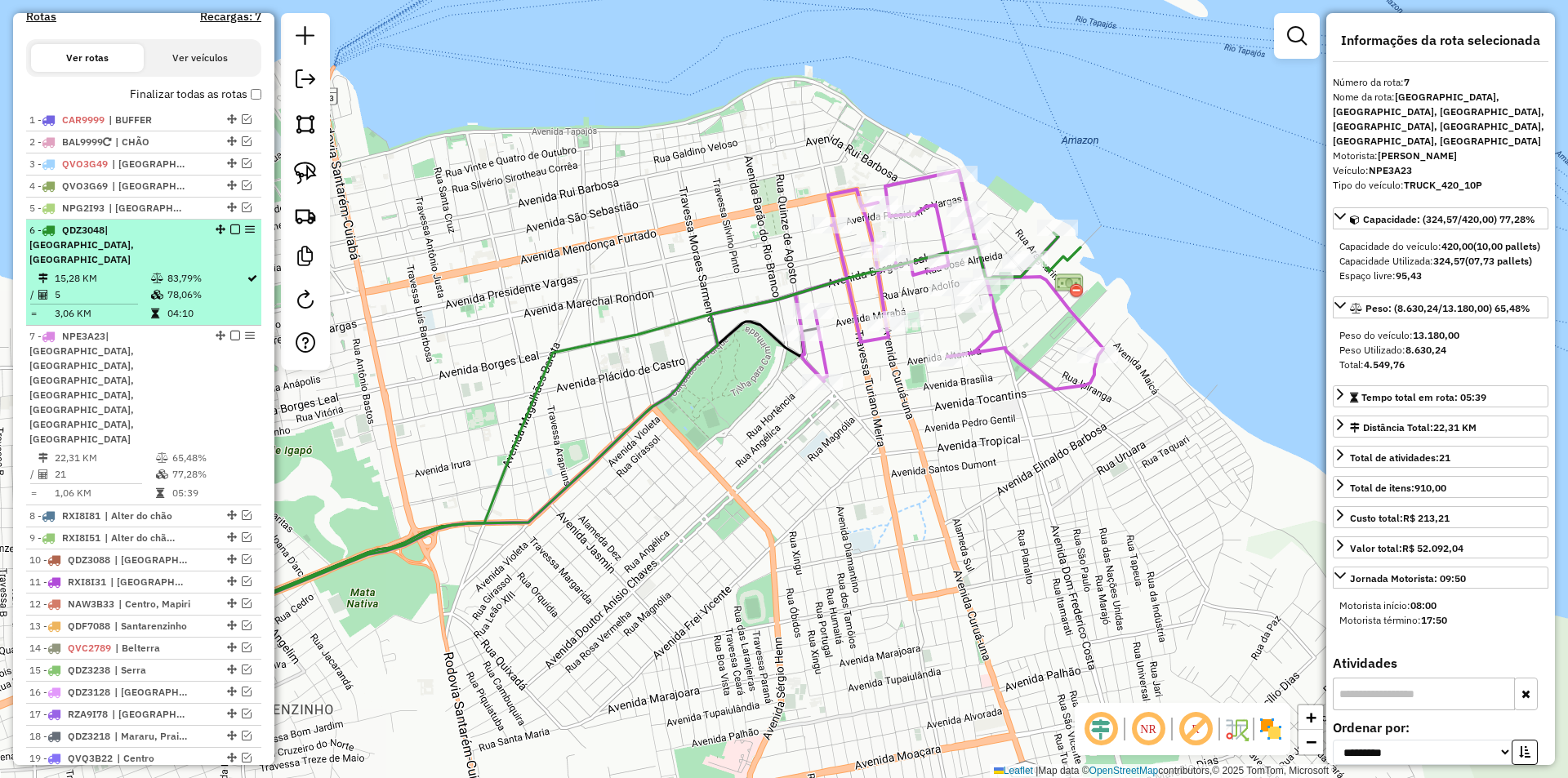
click at [228, 275] on td "83,79%" at bounding box center [205, 278] width 79 height 16
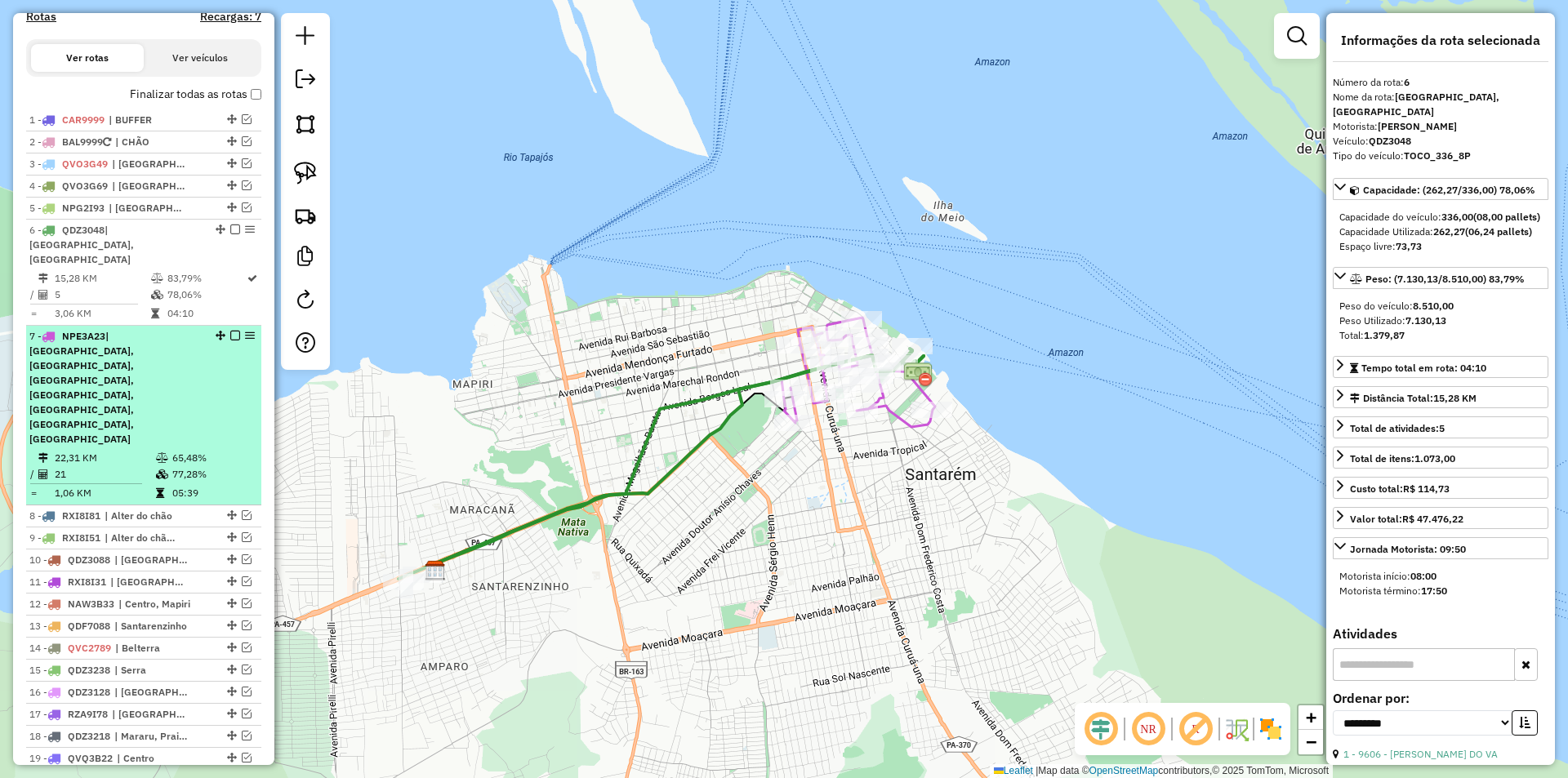
click at [196, 450] on td "65,48%" at bounding box center [213, 458] width 83 height 16
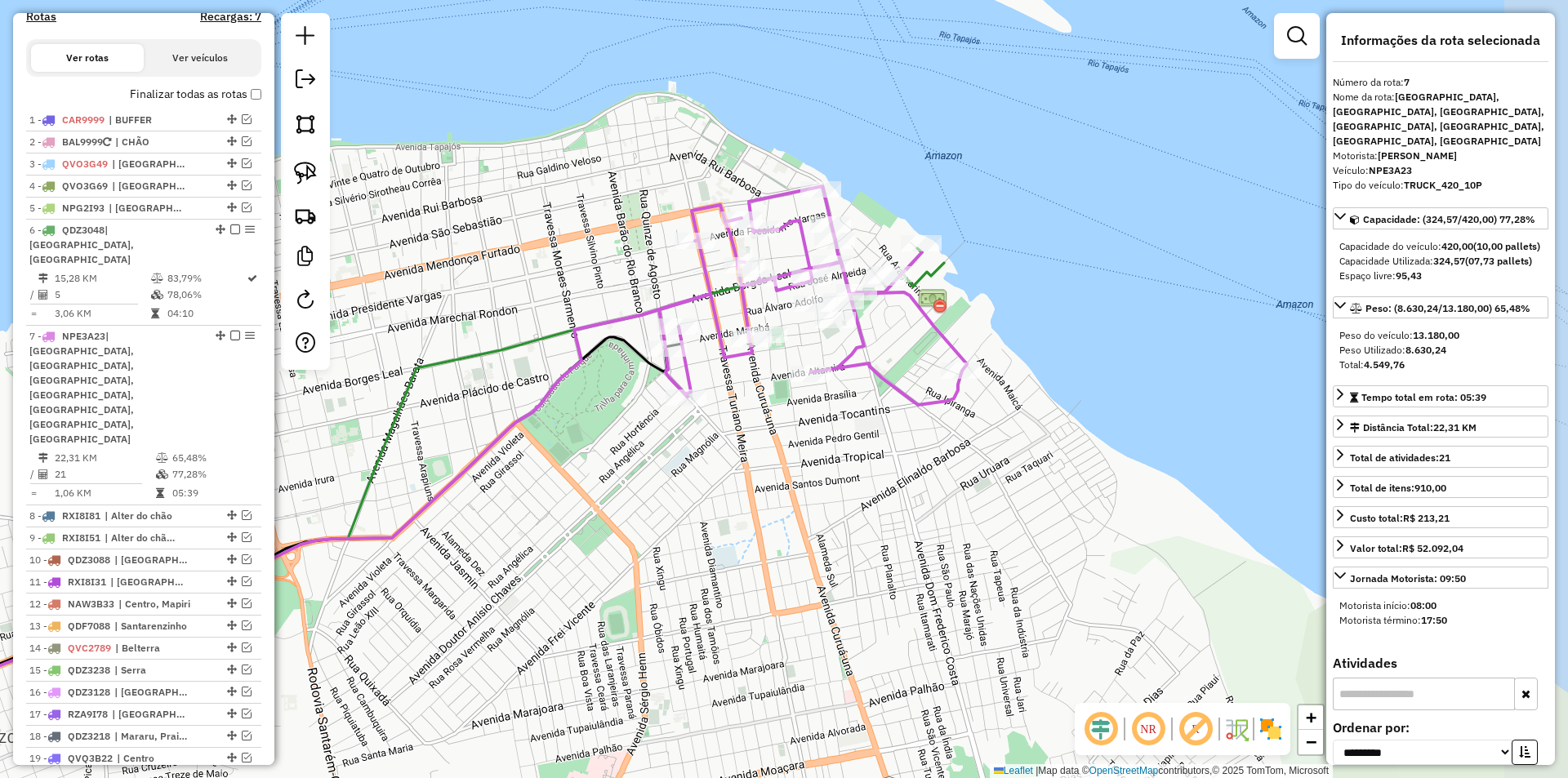
drag, startPoint x: 624, startPoint y: 277, endPoint x: 270, endPoint y: 336, distance: 358.9
click at [270, 336] on hb-router-mapa "Informações da Sessão 991227 - 19/08/2025 Criação: 18/08/2025 18:31 Depósito: S…" at bounding box center [784, 389] width 1568 height 778
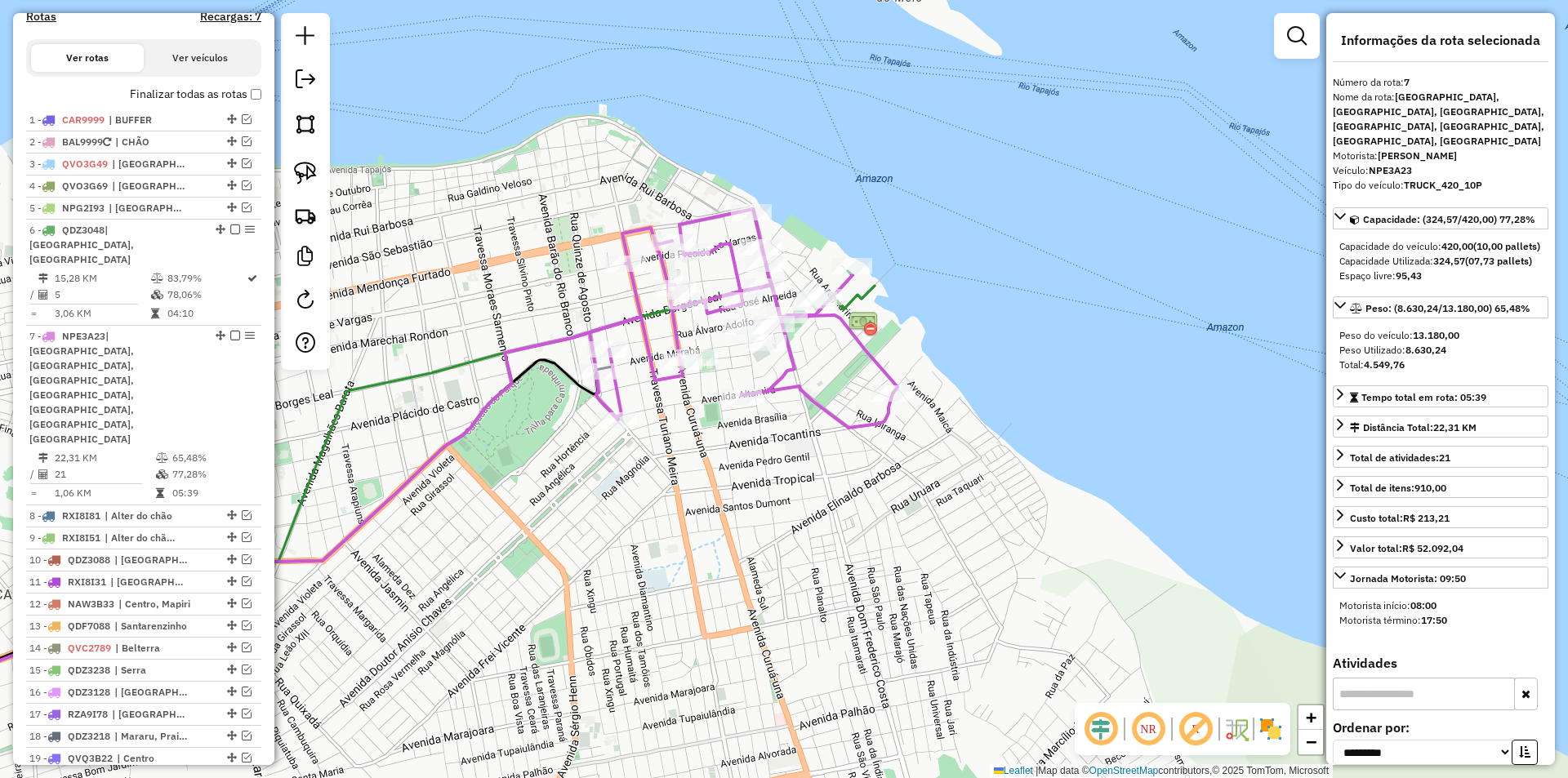
drag, startPoint x: 465, startPoint y: 242, endPoint x: 395, endPoint y: 265, distance: 73.7
click at [395, 265] on div "Janela de atendimento Grade de atendimento Capacidade Transportadoras Veículos …" at bounding box center [784, 389] width 1568 height 778
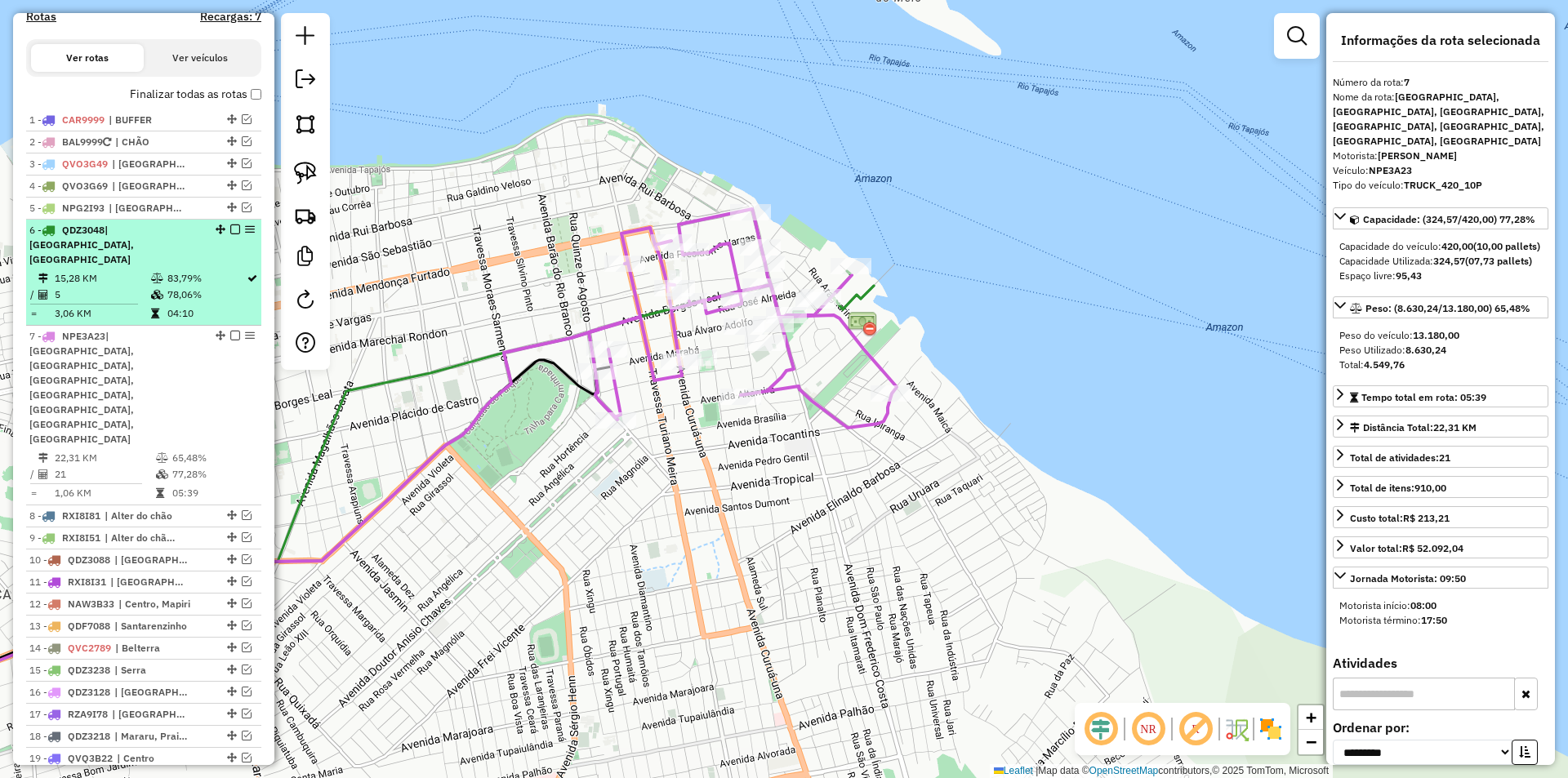
click at [230, 235] on em at bounding box center [235, 229] width 10 height 10
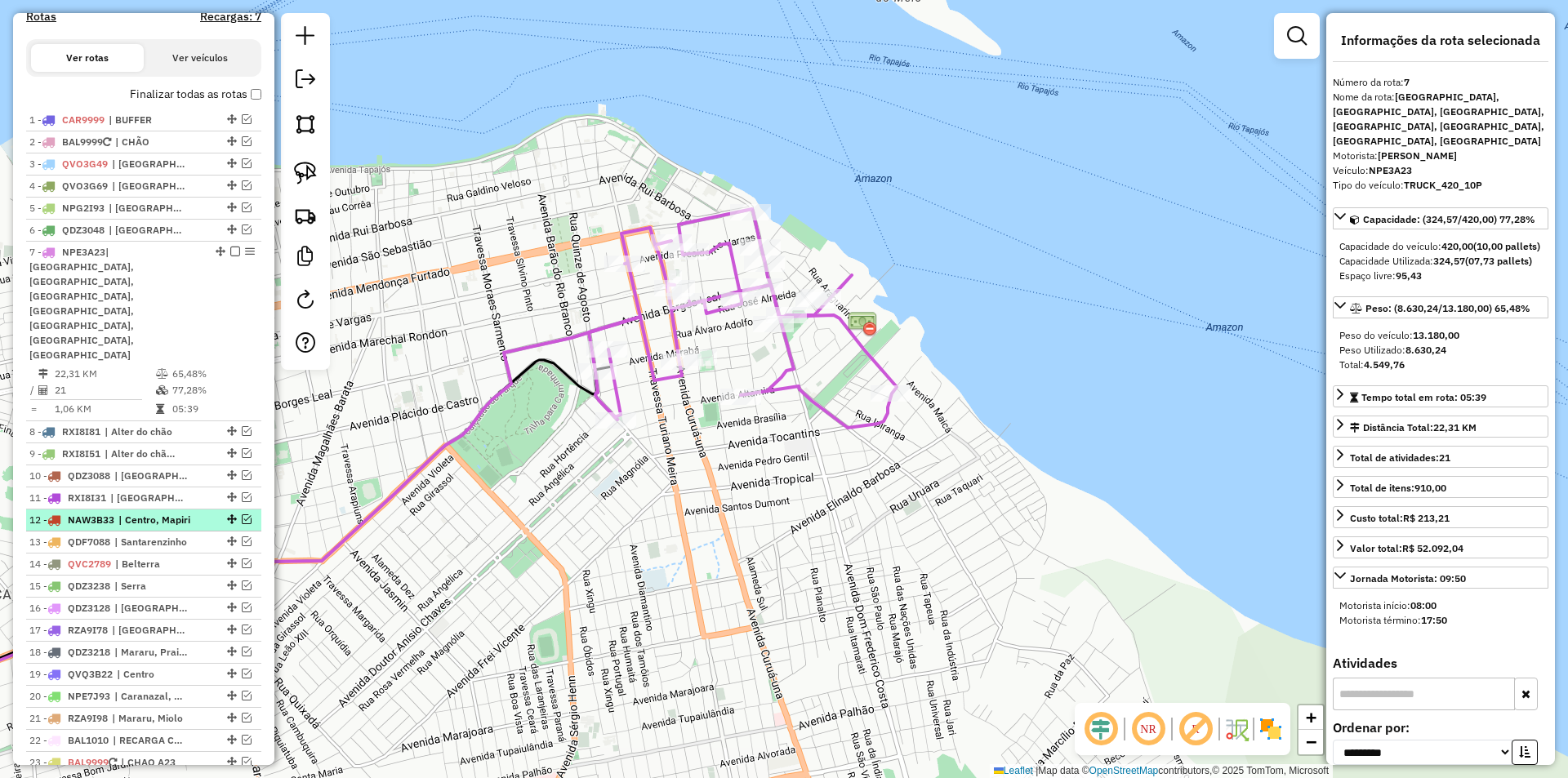
click at [245, 515] on em at bounding box center [246, 519] width 10 height 10
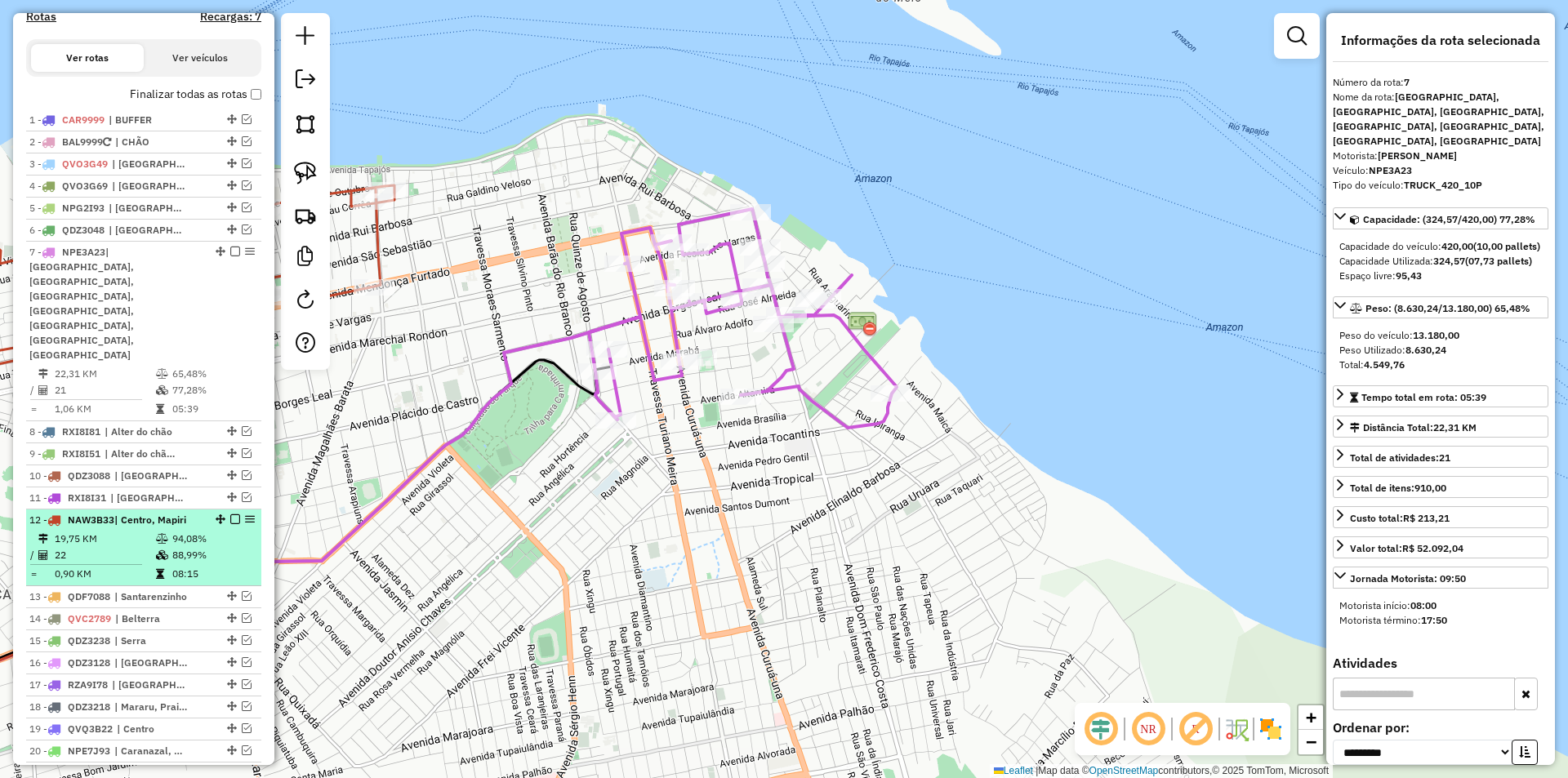
click at [242, 531] on td "94,08%" at bounding box center [213, 539] width 83 height 16
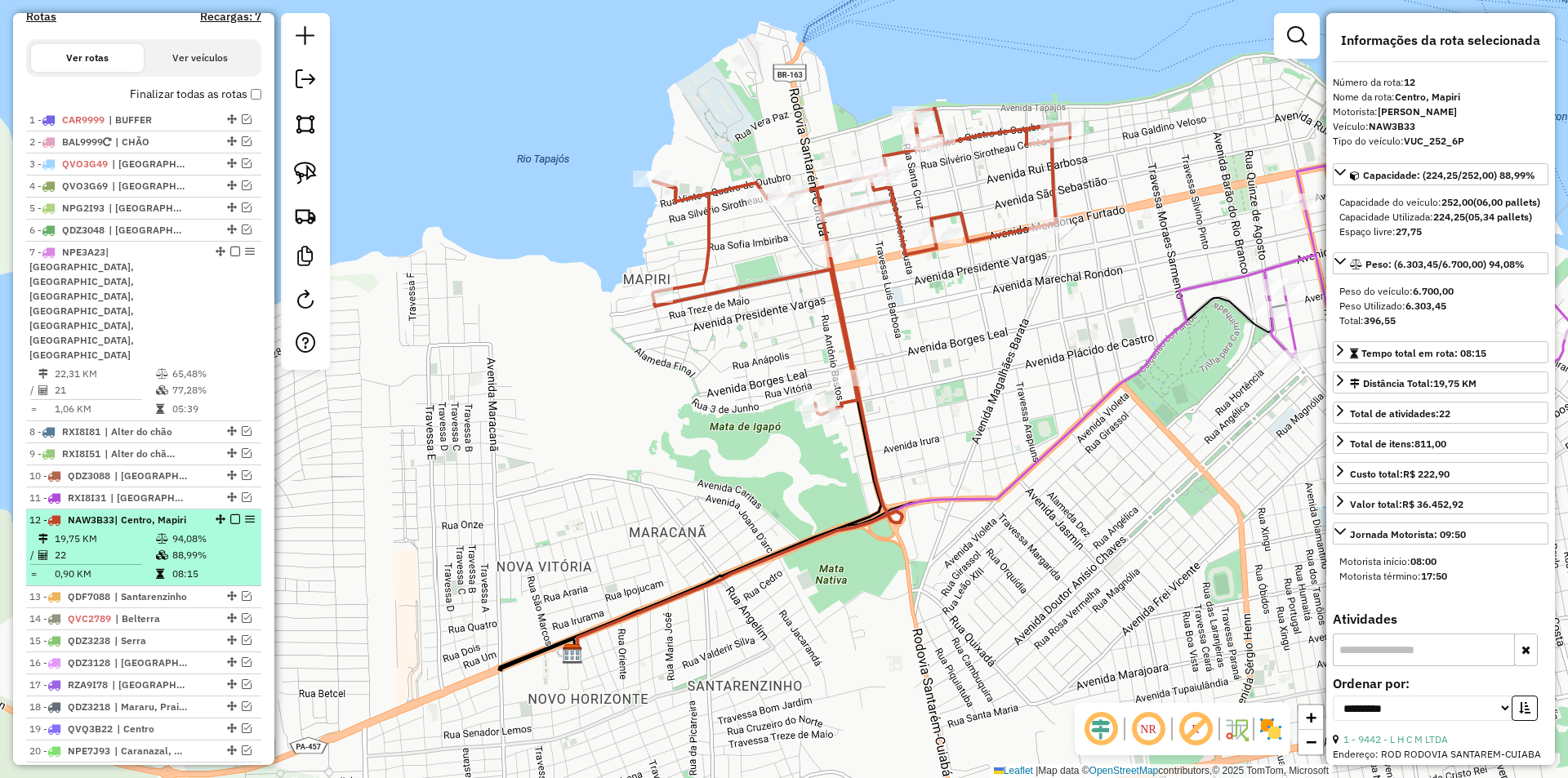
click at [230, 515] on em at bounding box center [235, 519] width 10 height 10
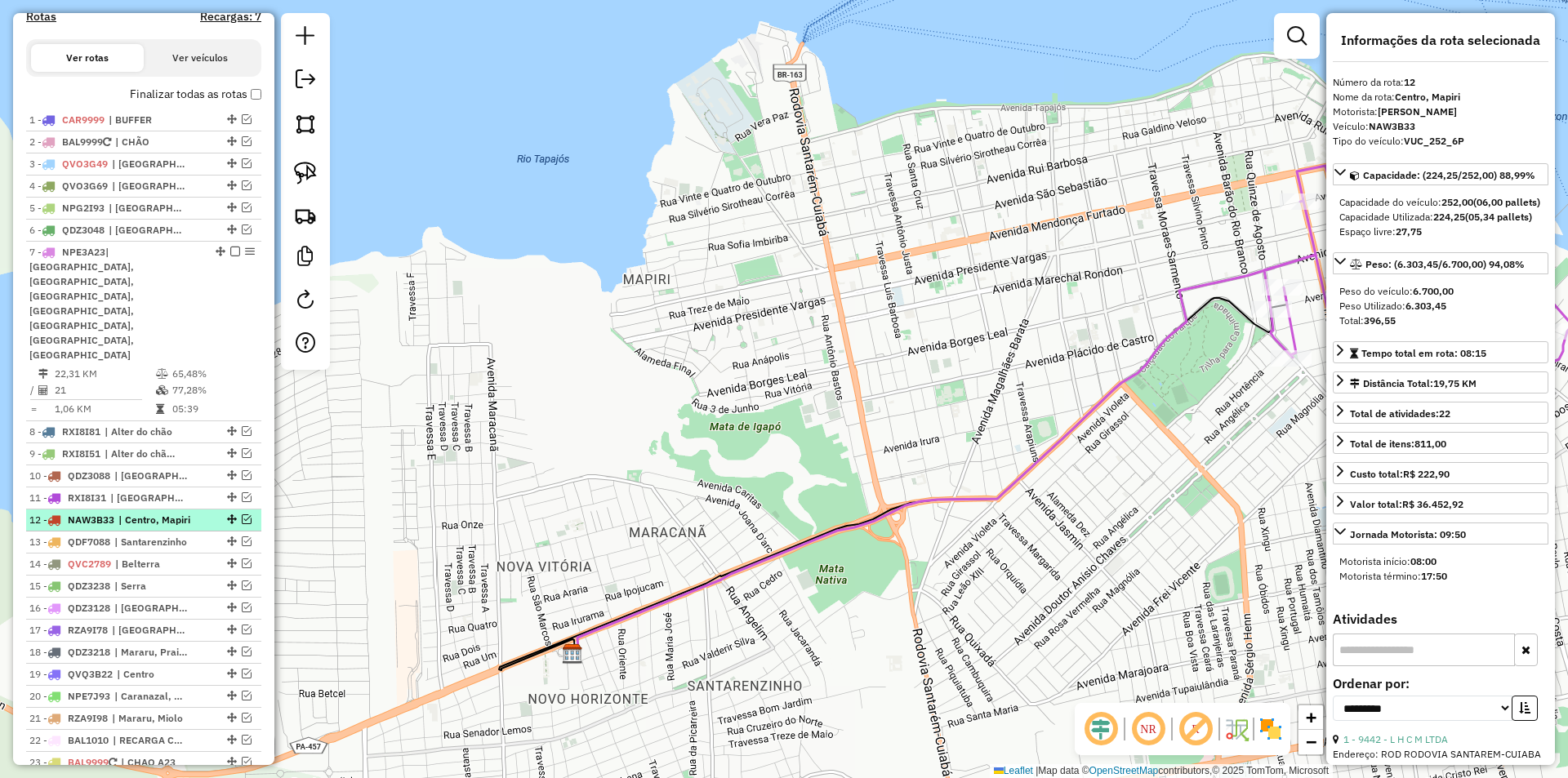
click at [242, 515] on em at bounding box center [246, 519] width 10 height 10
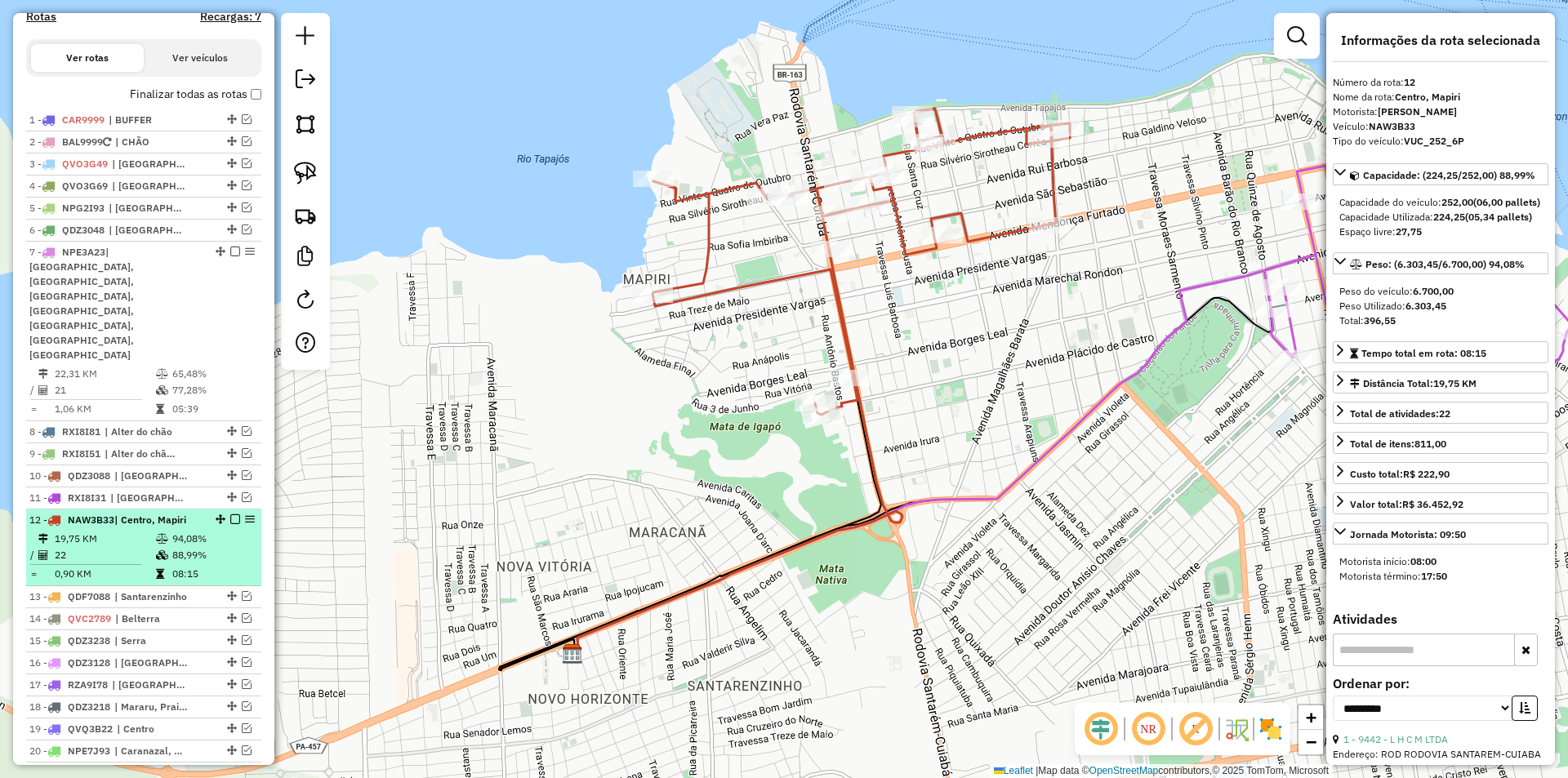
click at [237, 531] on td "94,08%" at bounding box center [213, 539] width 83 height 16
click at [219, 547] on td "88,99%" at bounding box center [213, 555] width 83 height 16
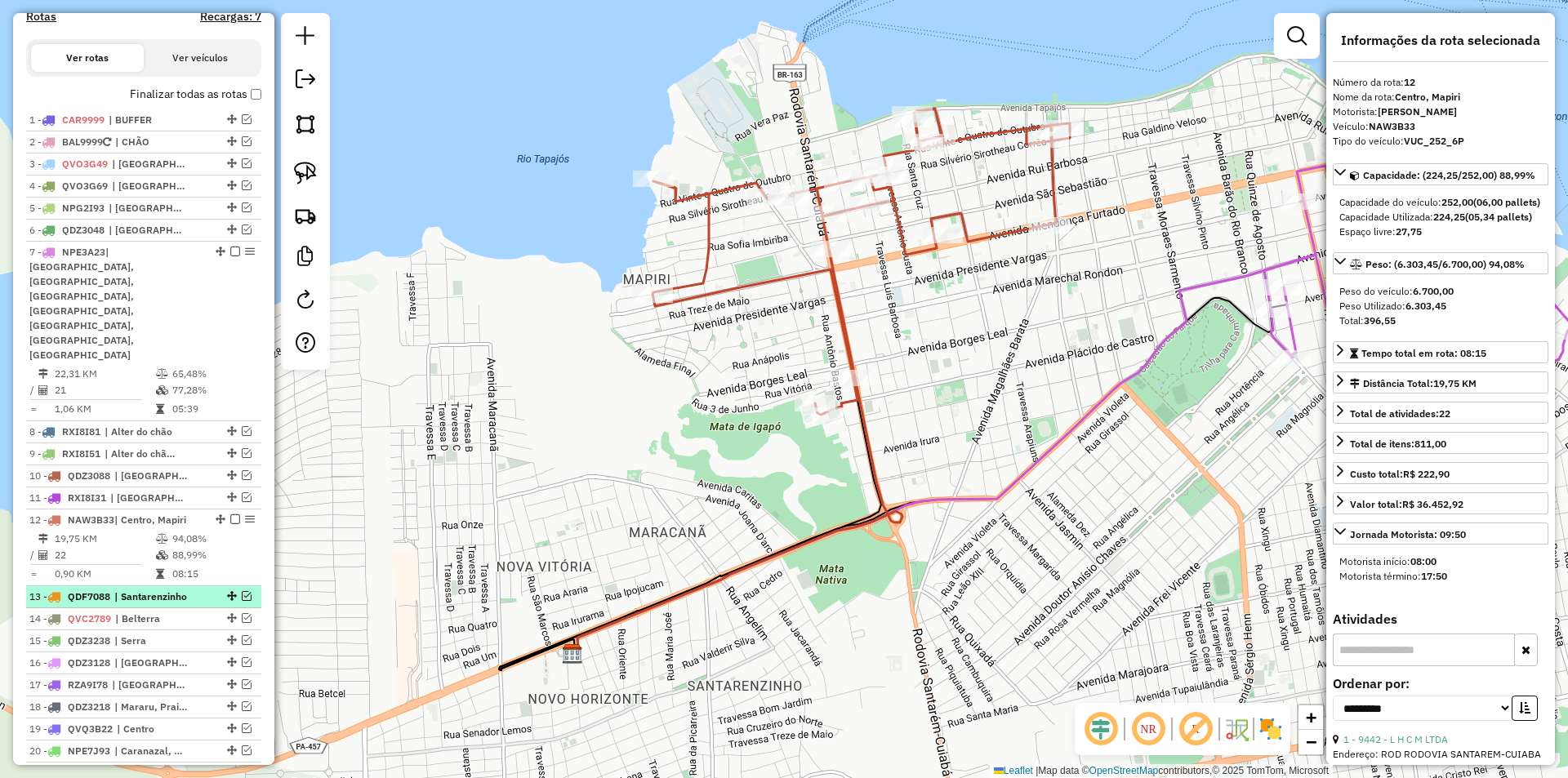
click at [244, 591] on em at bounding box center [246, 596] width 10 height 10
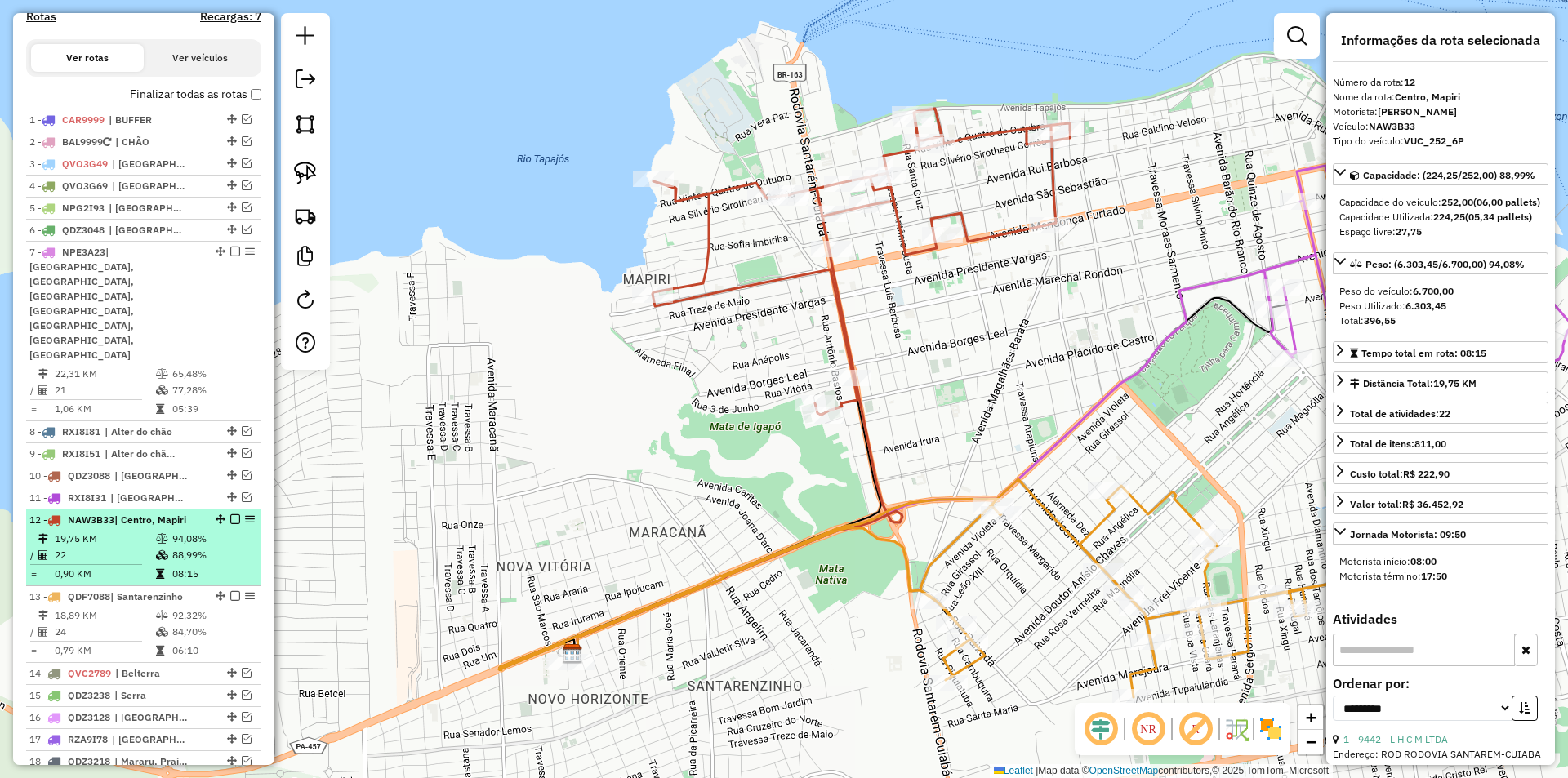
click at [239, 565] on td "08:15" at bounding box center [213, 573] width 83 height 16
click at [234, 515] on em at bounding box center [235, 519] width 10 height 10
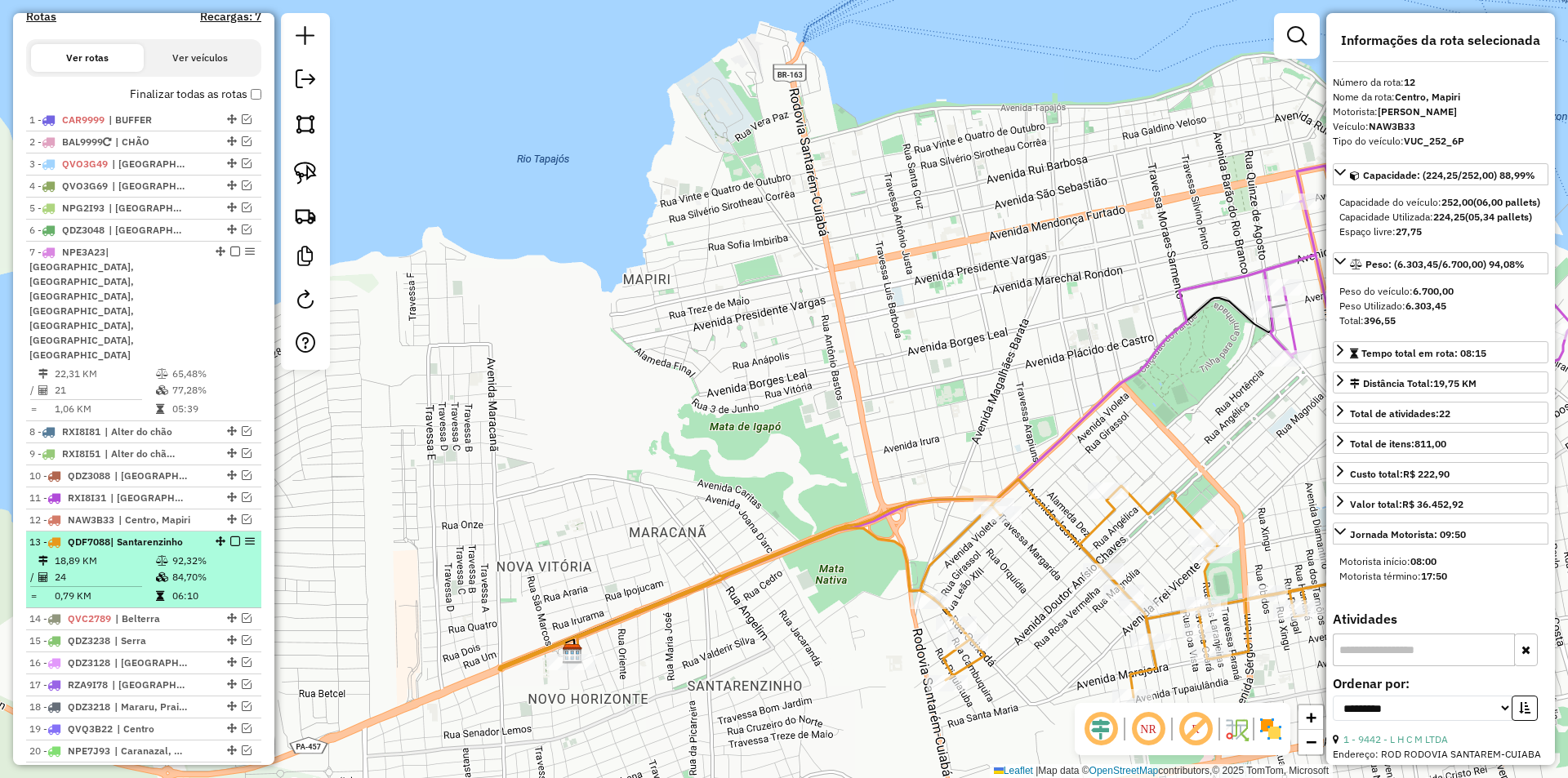
click at [231, 553] on td "92,32%" at bounding box center [213, 561] width 83 height 16
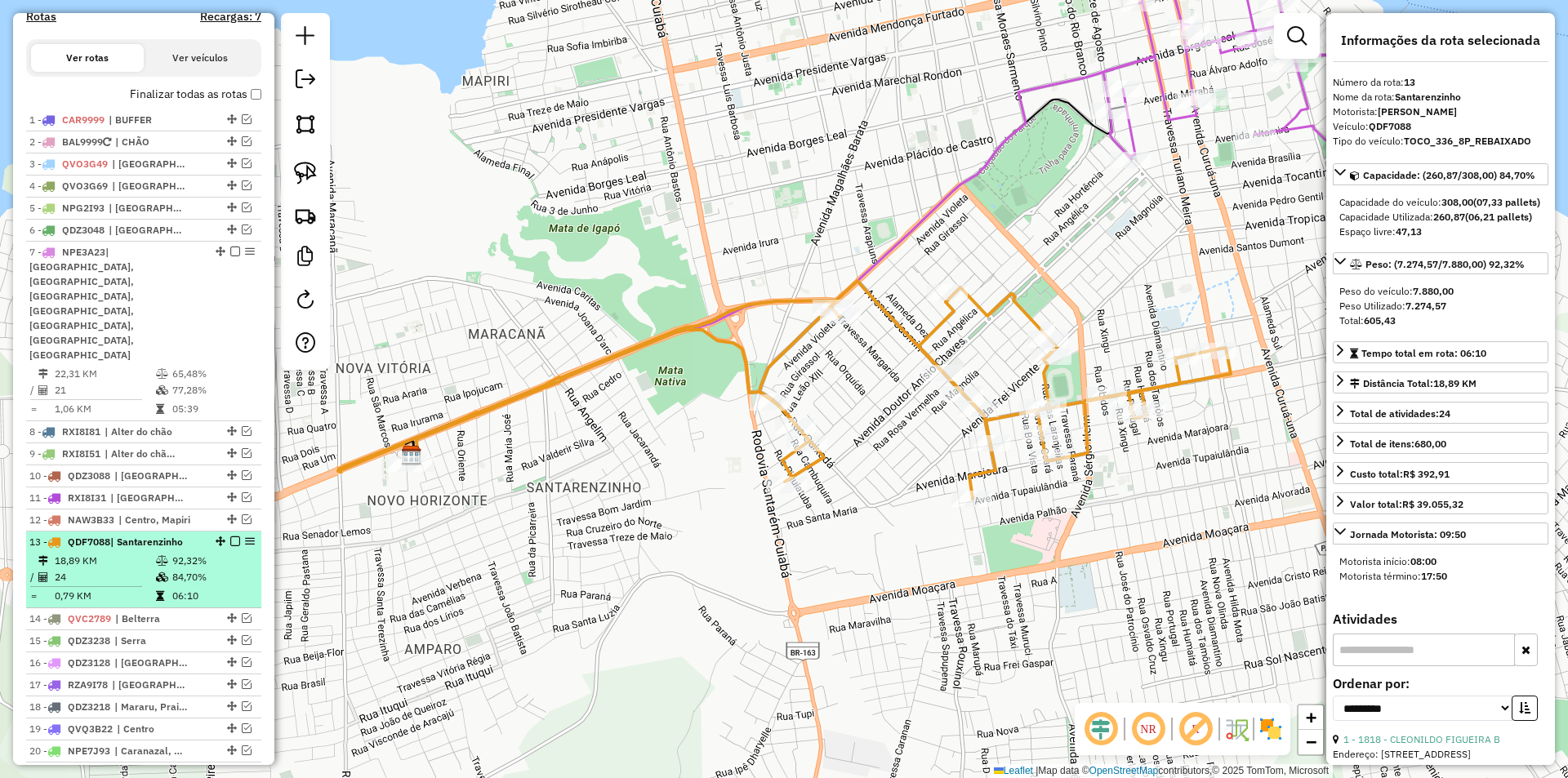
click at [231, 536] on em at bounding box center [235, 541] width 10 height 10
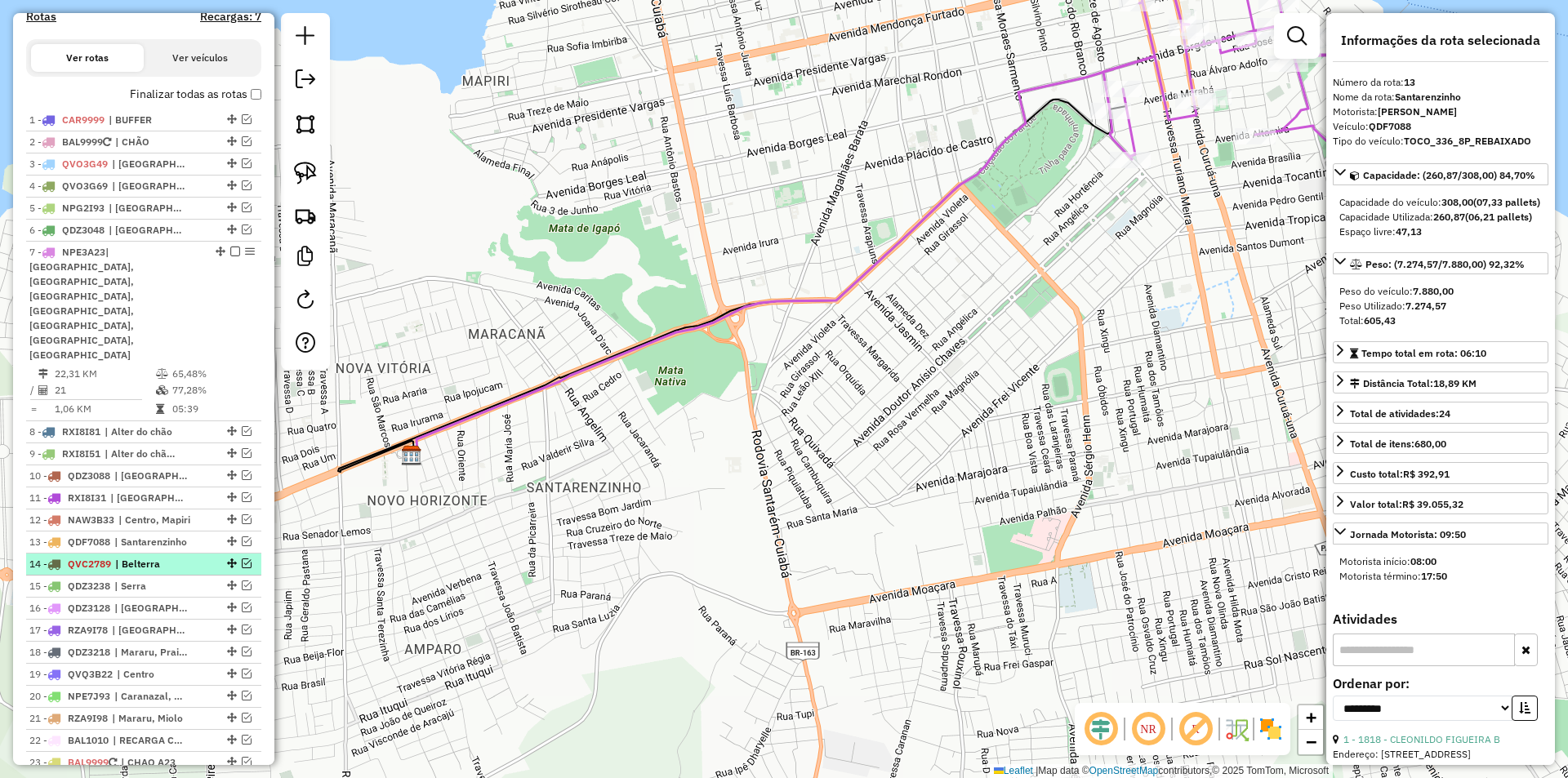
click at [242, 558] on em at bounding box center [246, 563] width 10 height 10
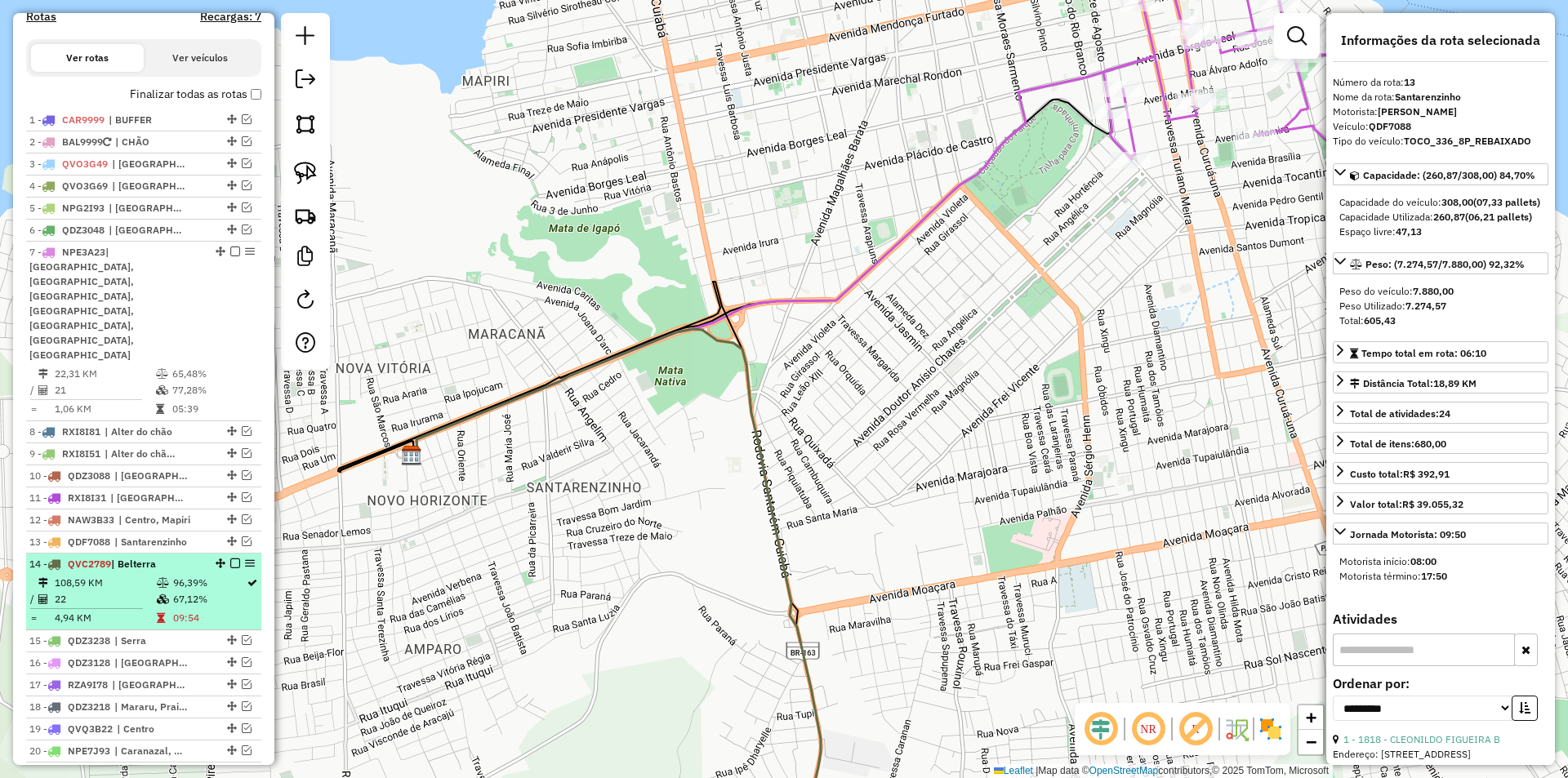
click at [233, 575] on td "96,39%" at bounding box center [209, 583] width 74 height 16
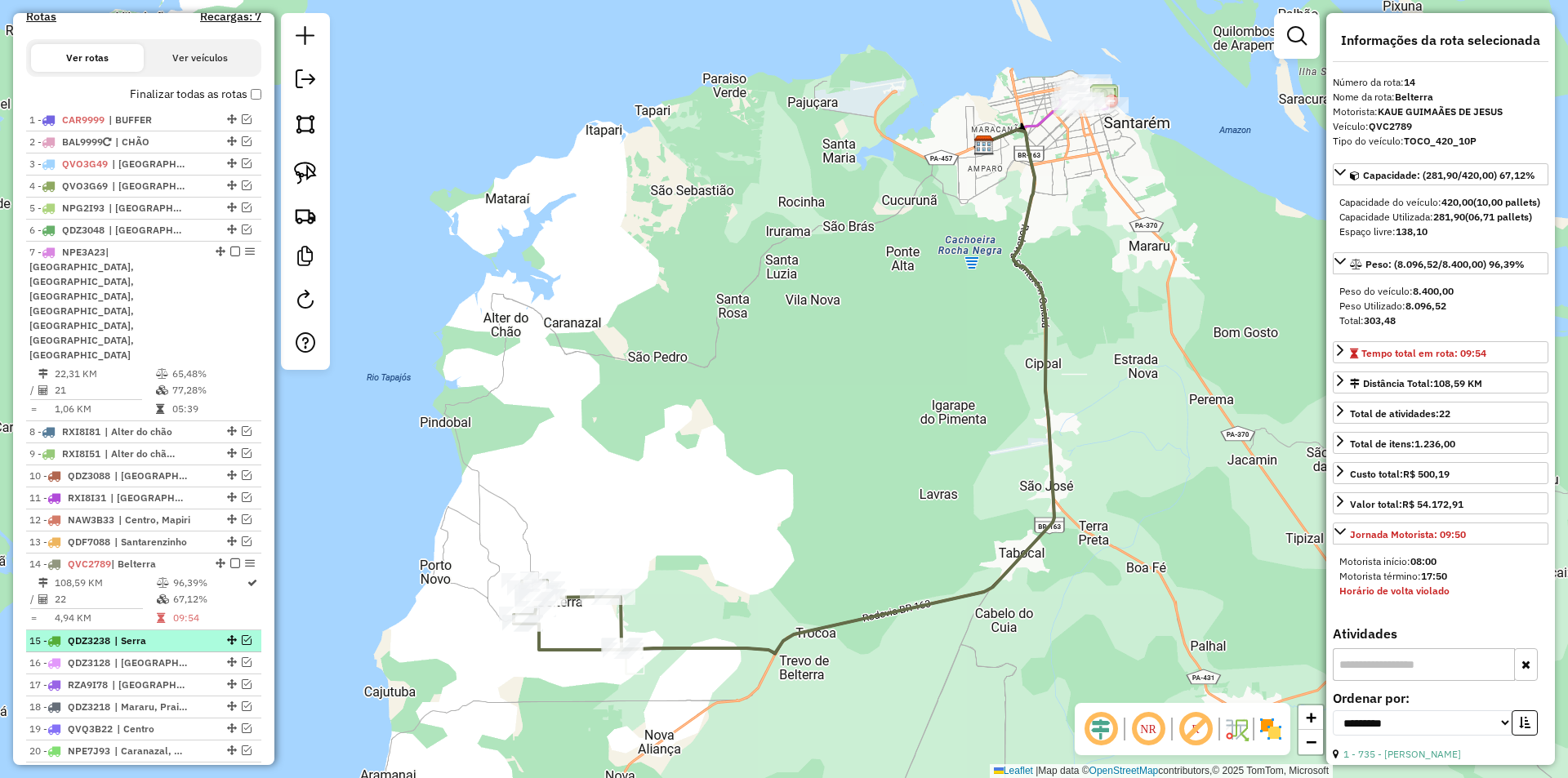
click at [243, 634] on div "15 - QDZ3238 | Serra" at bounding box center [143, 641] width 229 height 15
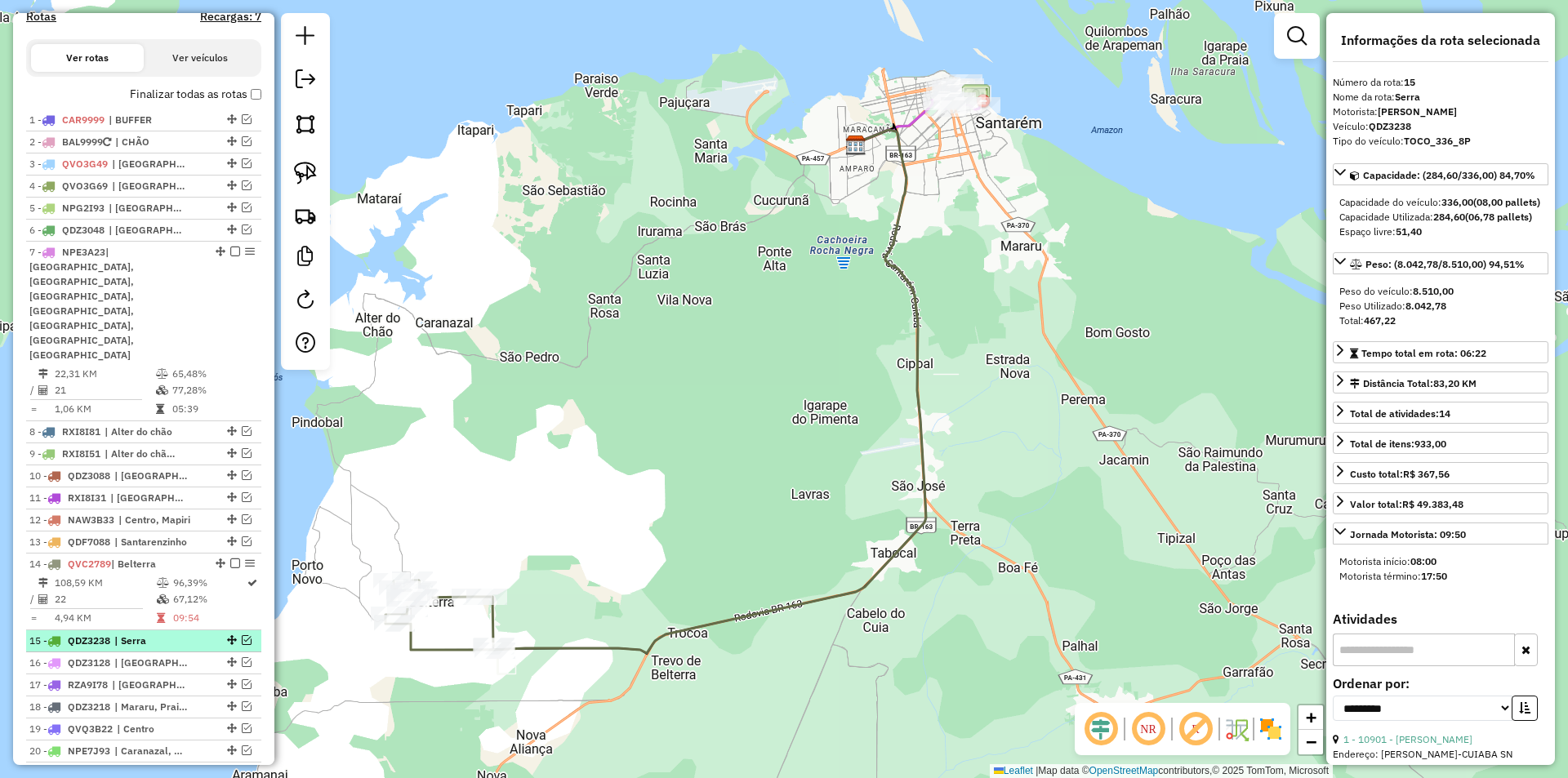
click at [242, 636] on em at bounding box center [246, 640] width 10 height 10
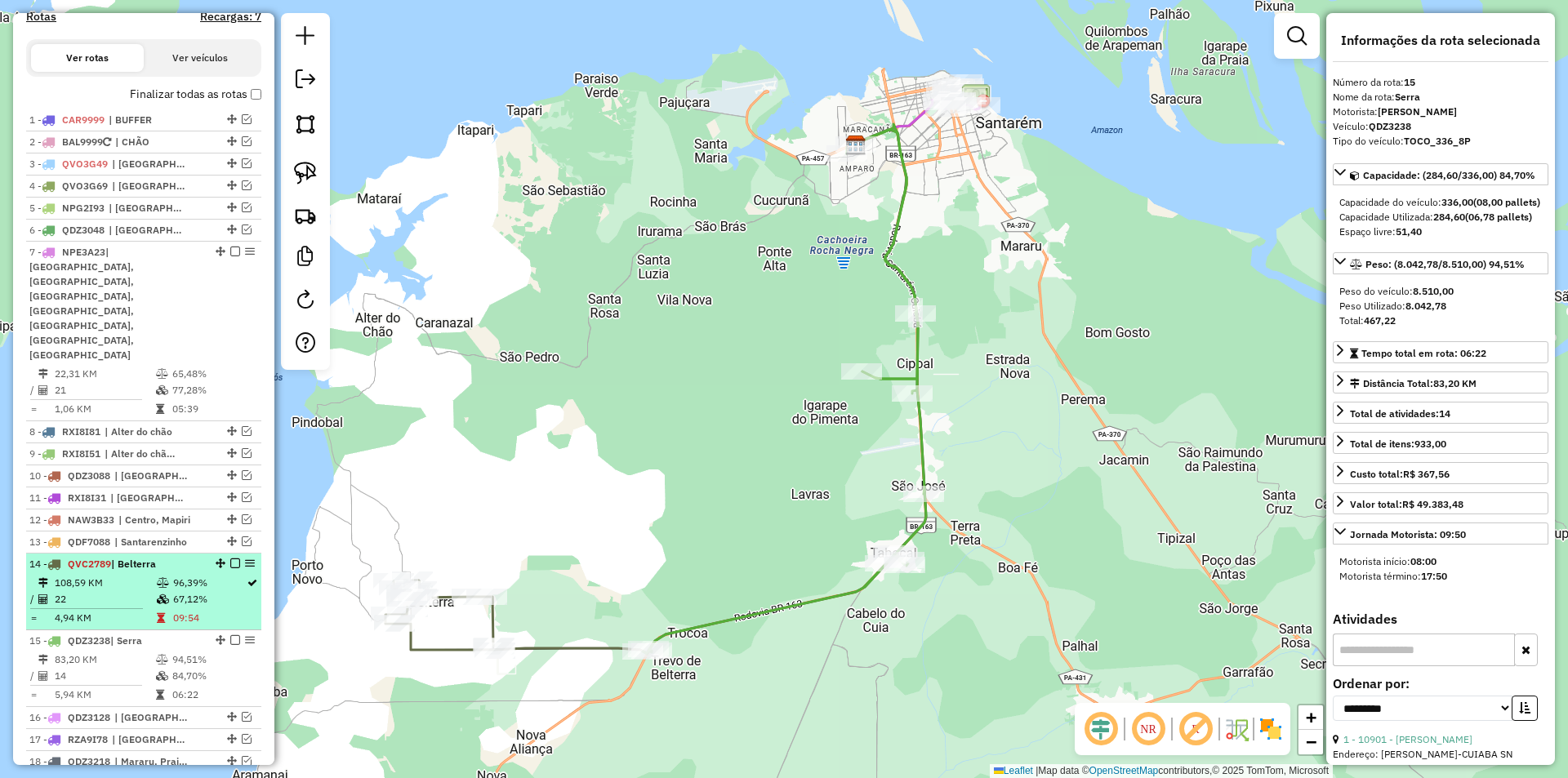
click at [245, 575] on table "108,59 KM 96,39% / 22 67,12% = 4,94 KM 09:54" at bounding box center [143, 601] width 229 height 52
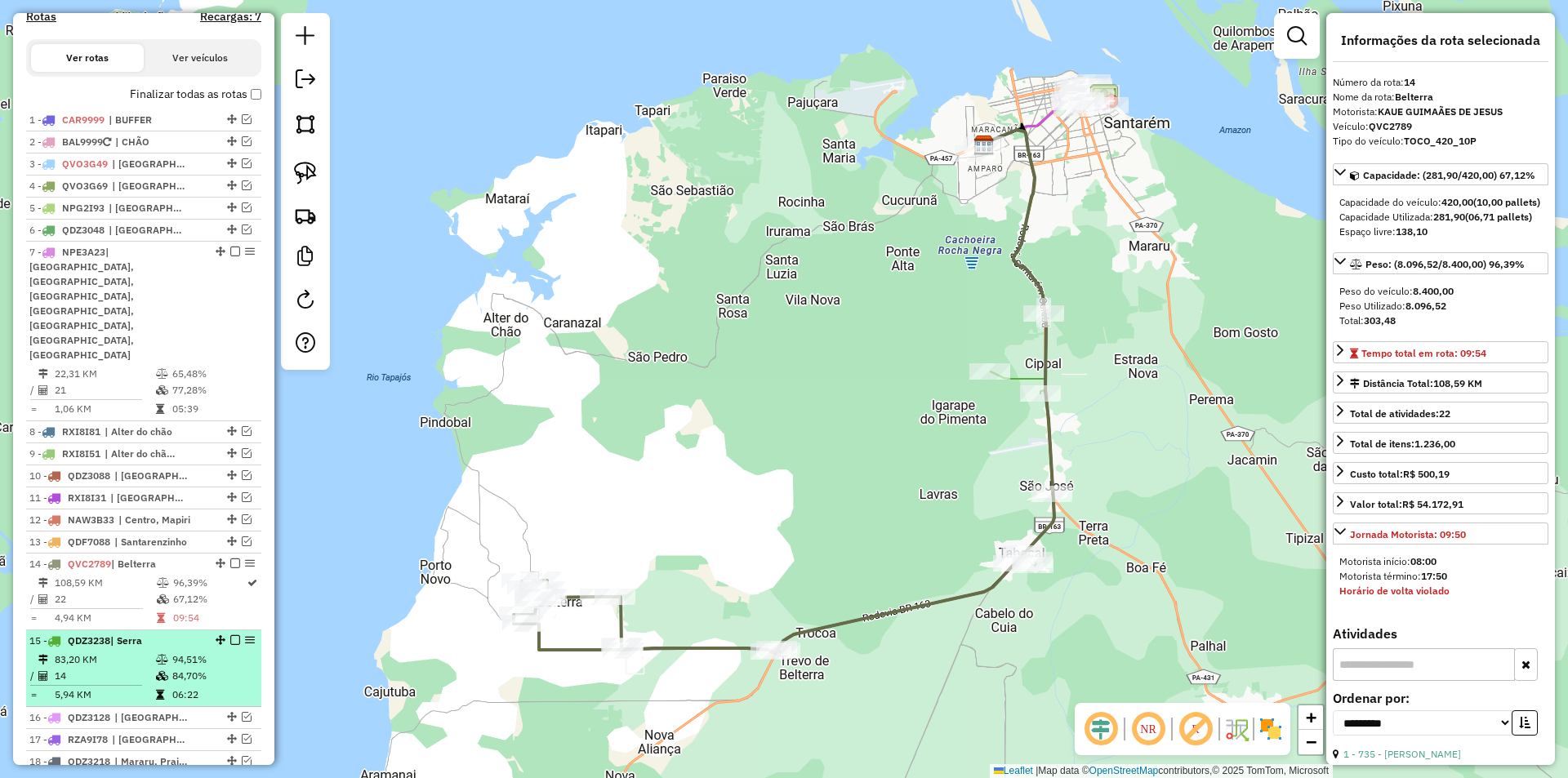
click at [235, 634] on div "15 - QDZ3238 | Serra" at bounding box center [143, 641] width 229 height 15
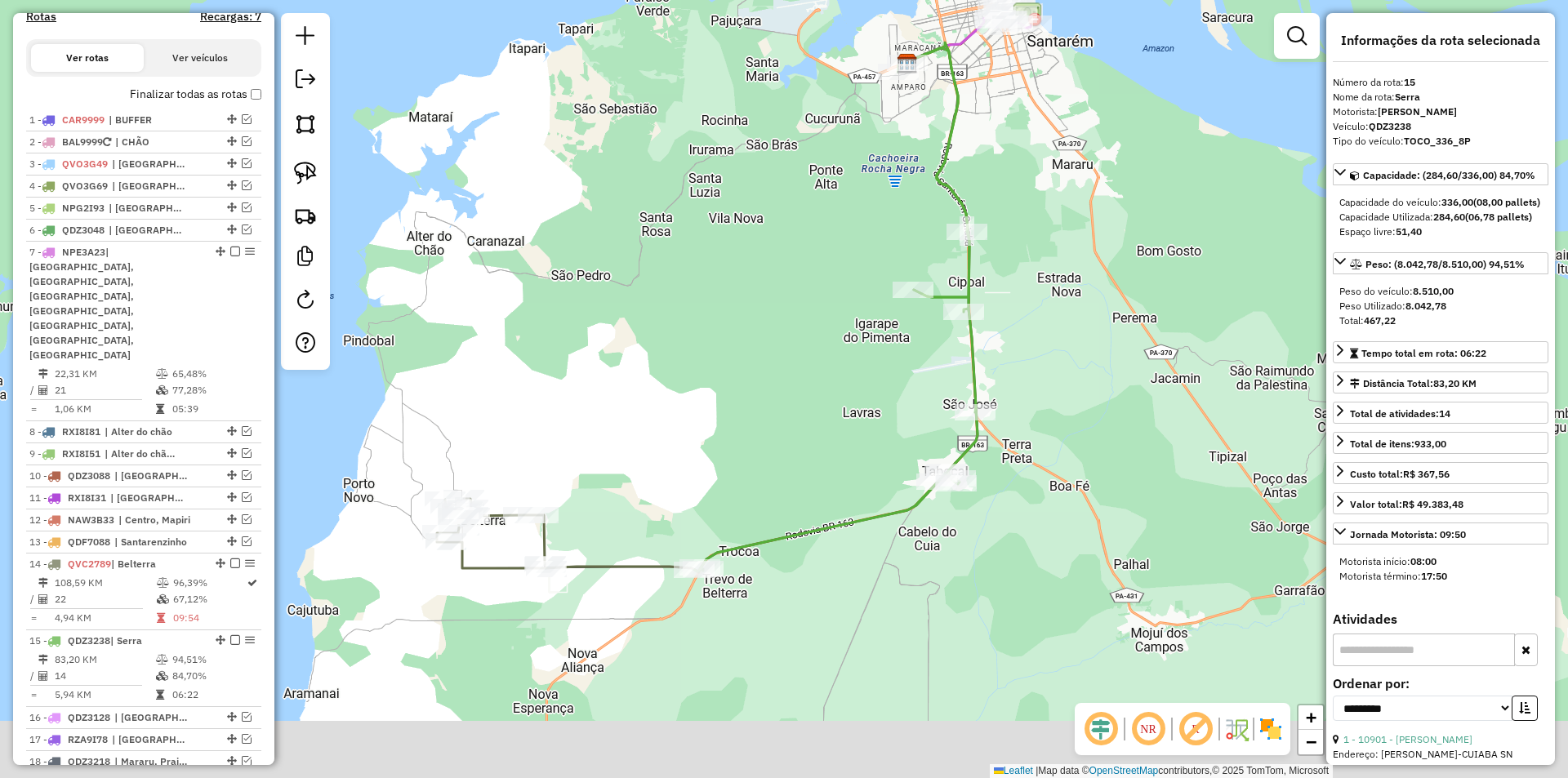
drag, startPoint x: 575, startPoint y: 510, endPoint x: 629, endPoint y: 421, distance: 104.1
click at [629, 421] on div "Janela de atendimento Grade de atendimento Capacidade Transportadoras Veículos …" at bounding box center [784, 389] width 1568 height 778
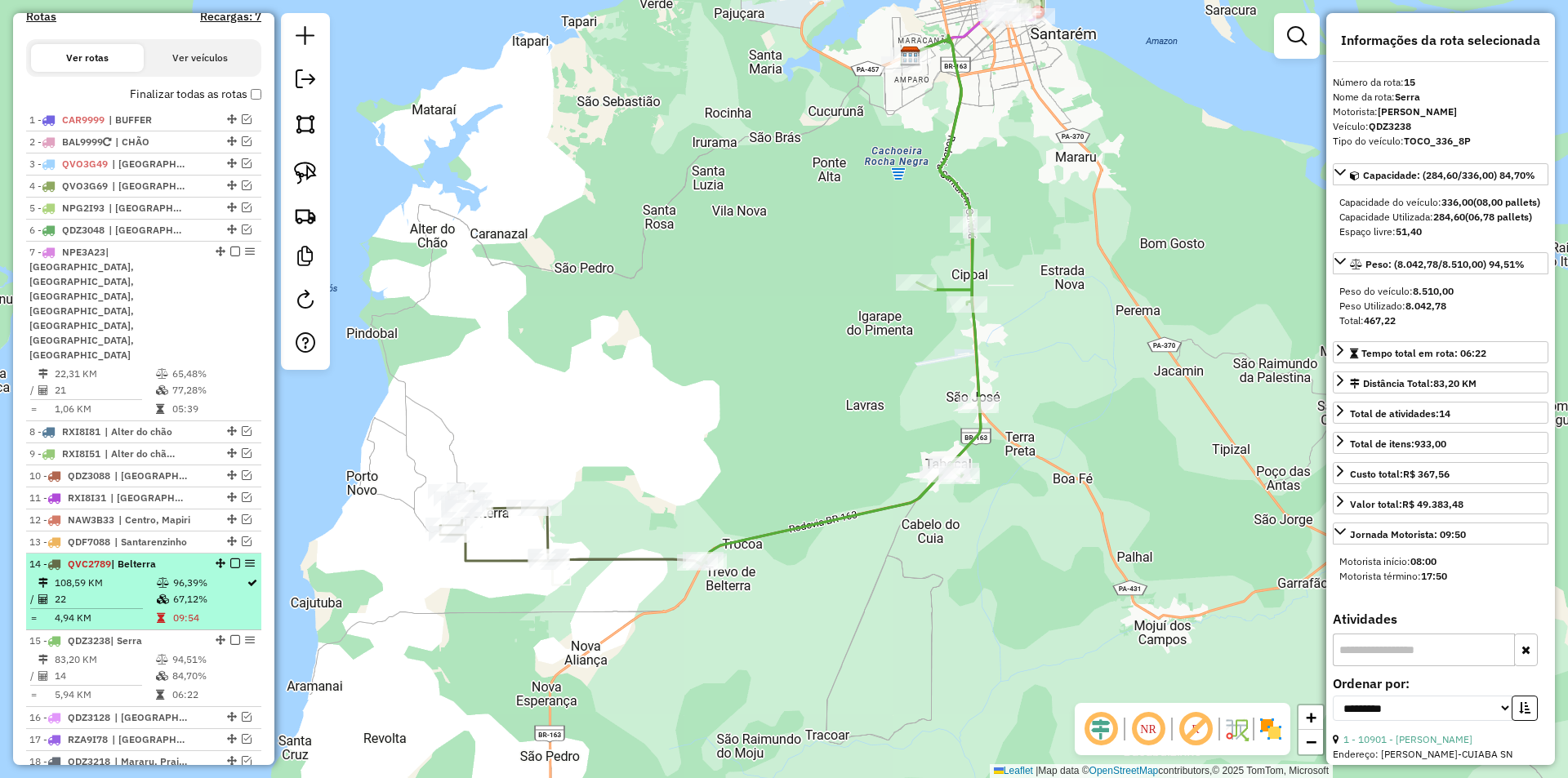
click at [200, 575] on td "96,39%" at bounding box center [209, 583] width 74 height 16
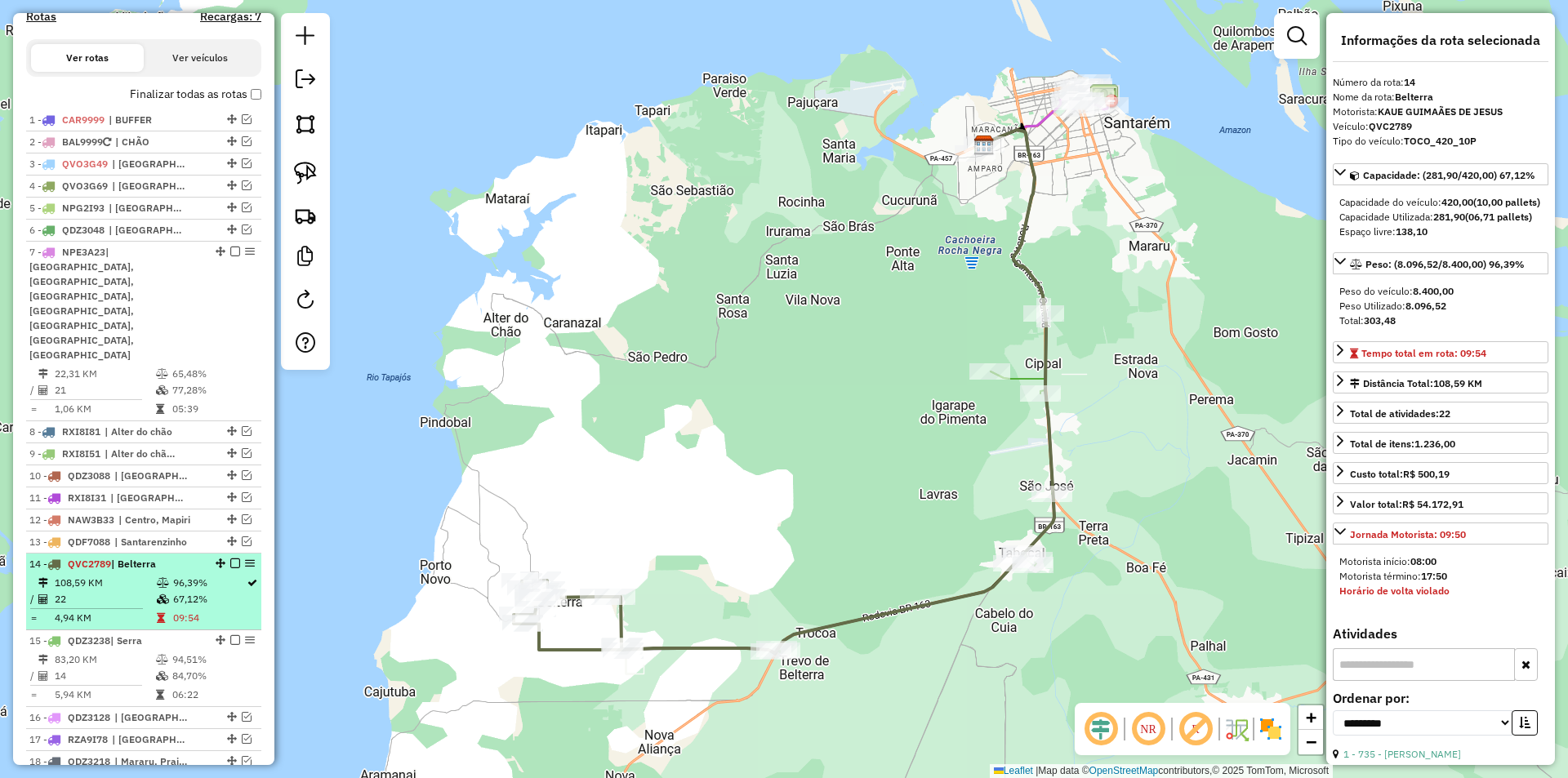
scroll to position [638, 0]
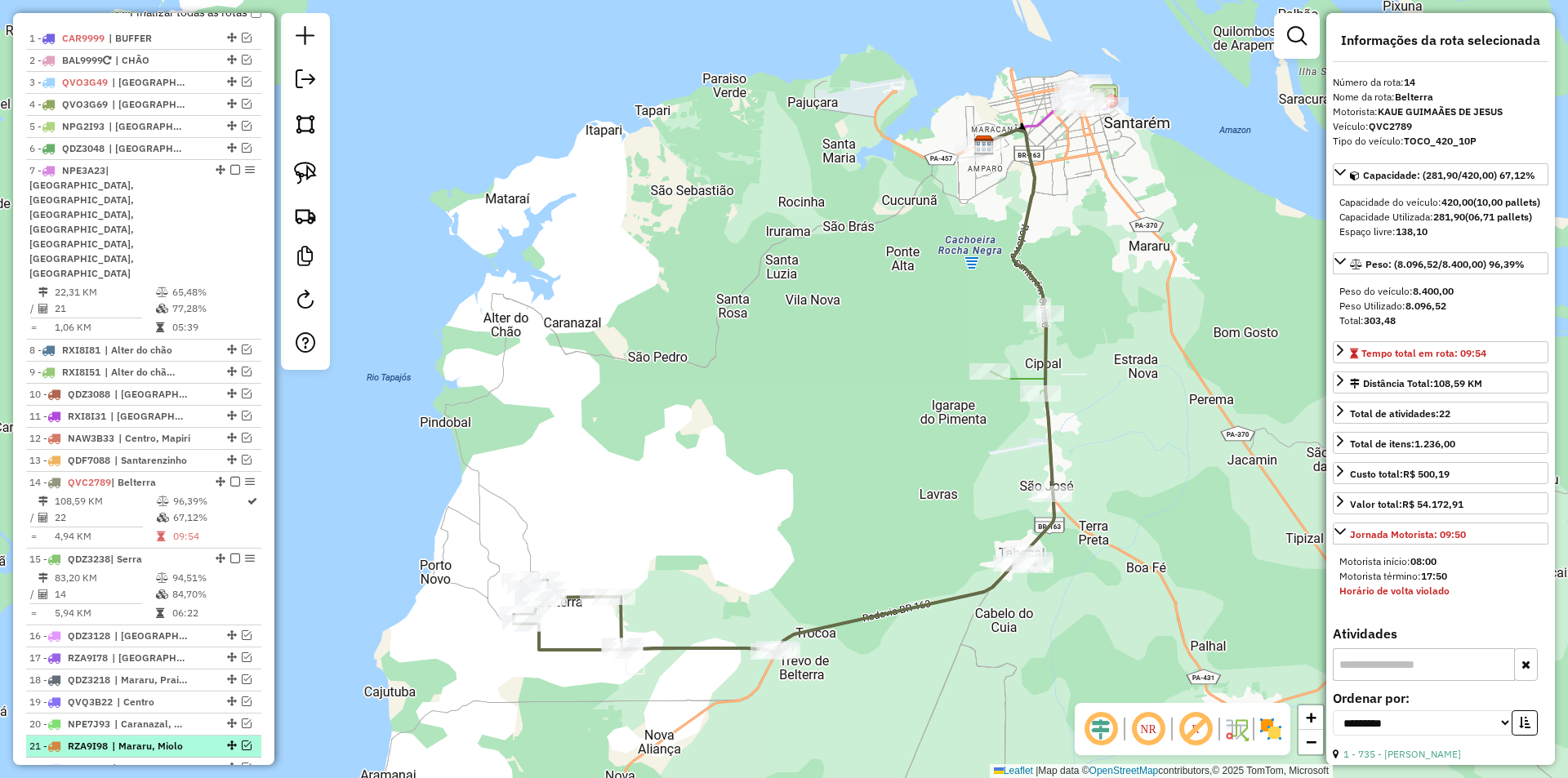
click at [242, 741] on em at bounding box center [246, 745] width 10 height 10
click at [236, 757] on td "79,77%" at bounding box center [213, 765] width 83 height 16
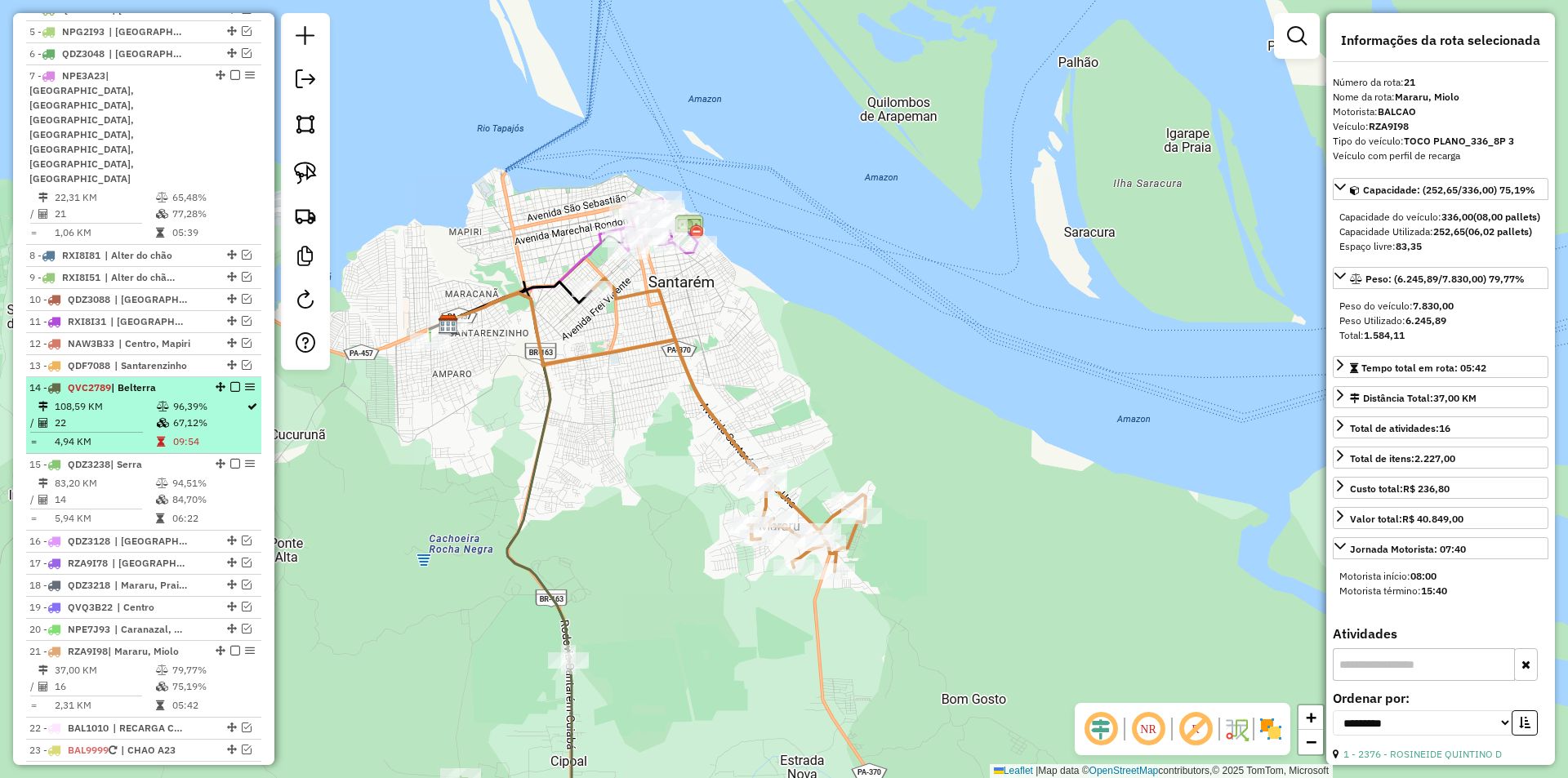
scroll to position [735, 0]
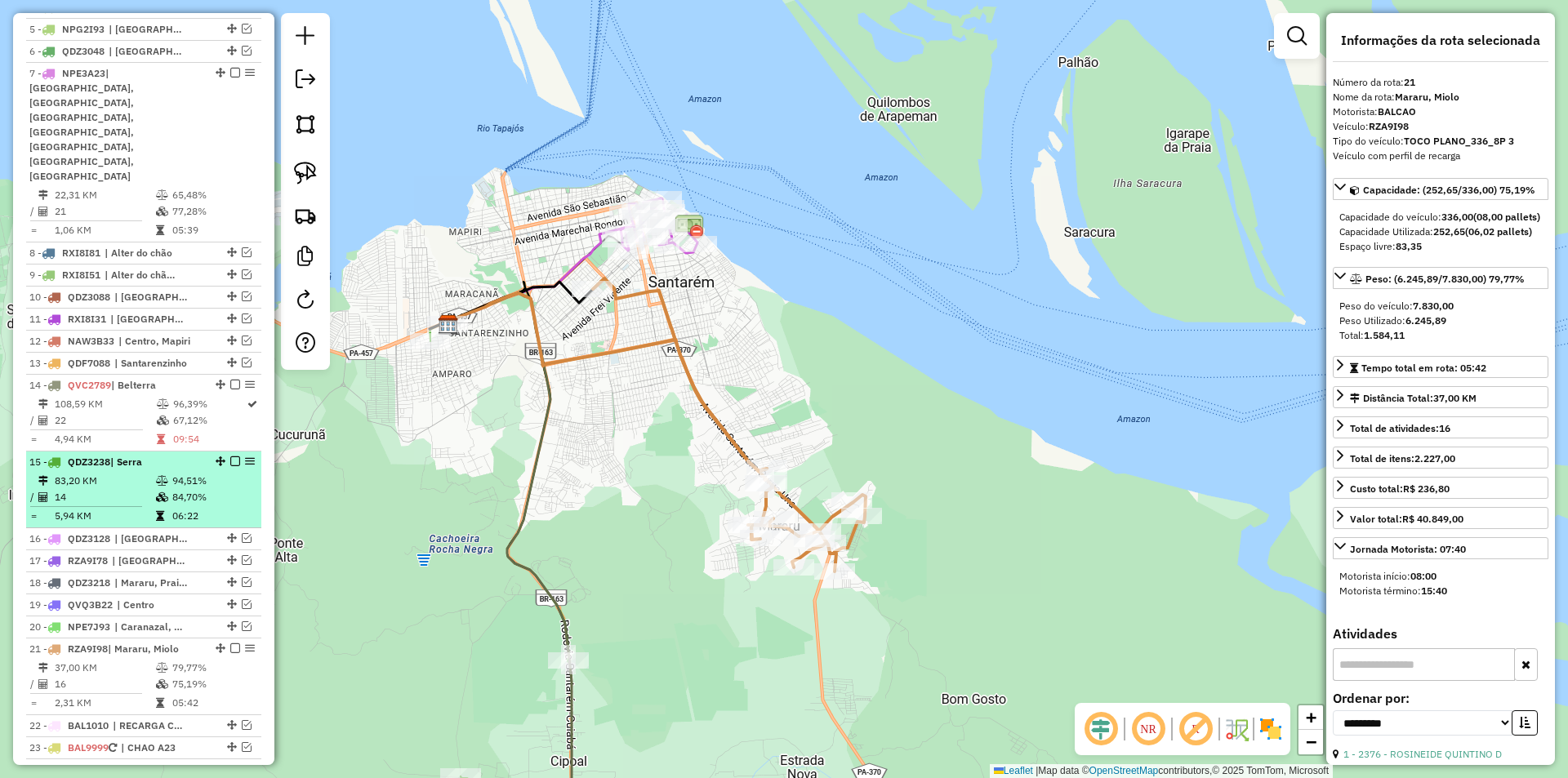
click at [141, 473] on td "83,20 KM" at bounding box center [105, 481] width 101 height 16
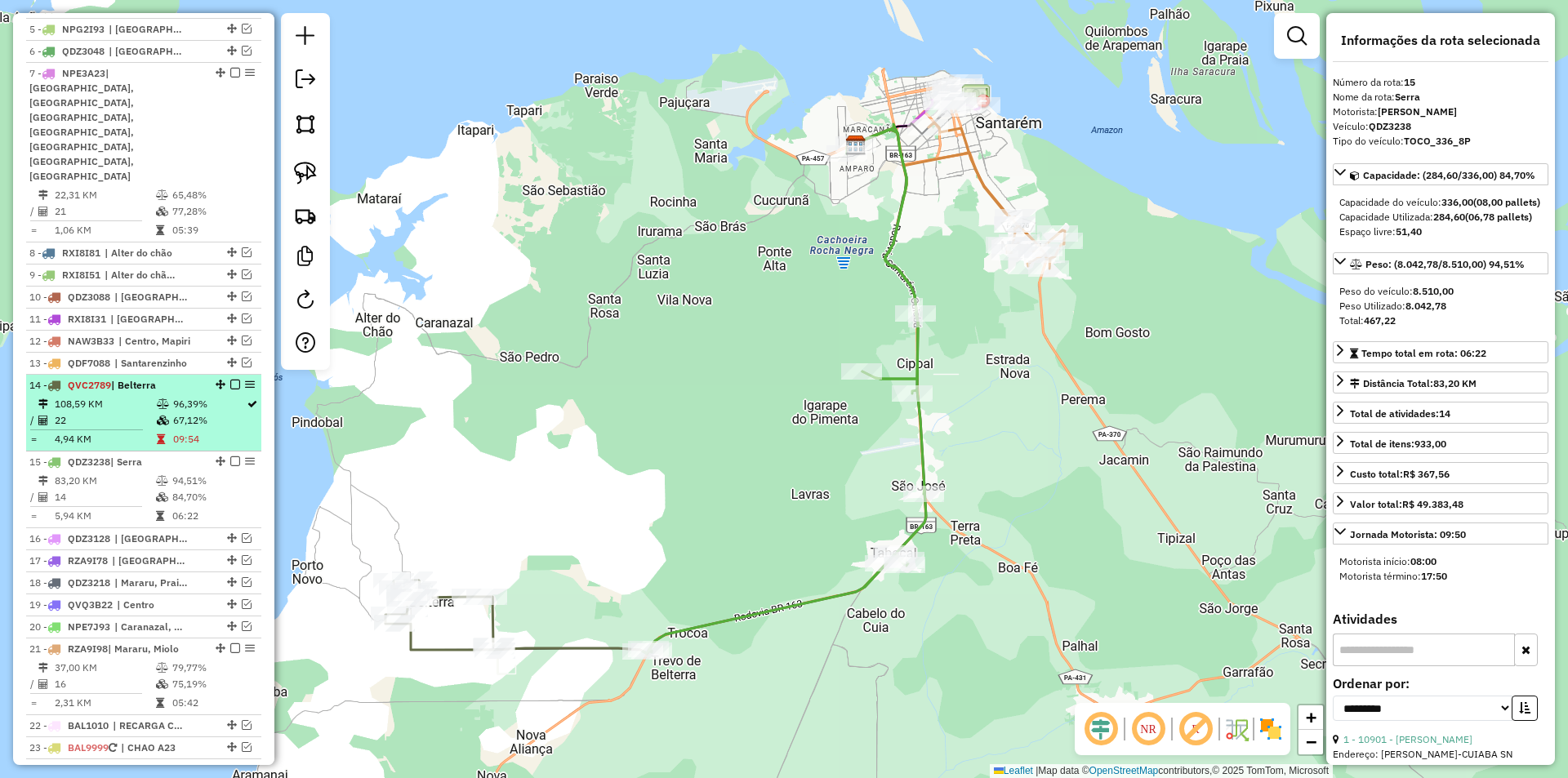
click at [151, 431] on td "4,94 KM" at bounding box center [105, 439] width 102 height 16
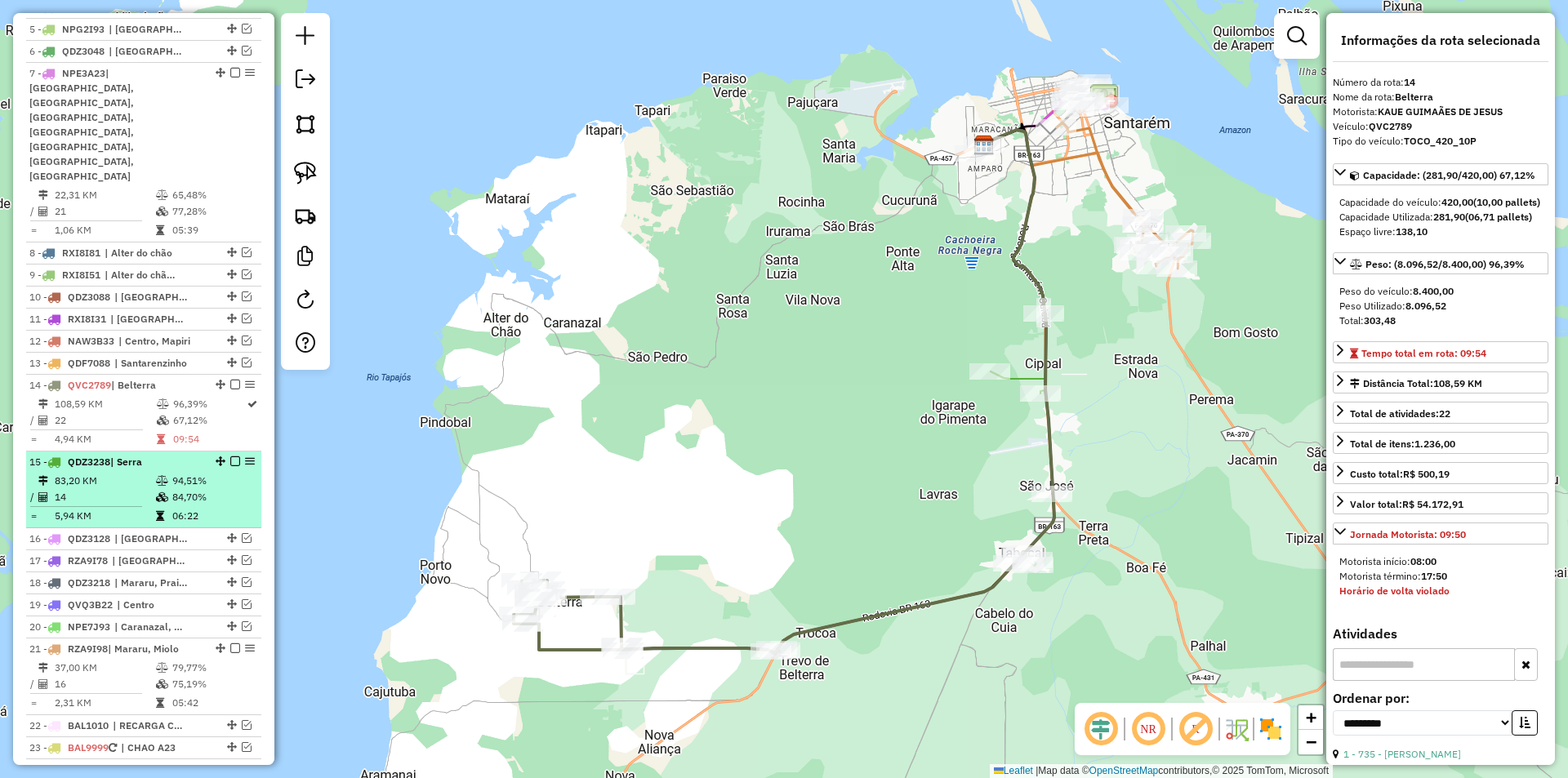
click at [135, 489] on td "14" at bounding box center [105, 497] width 101 height 16
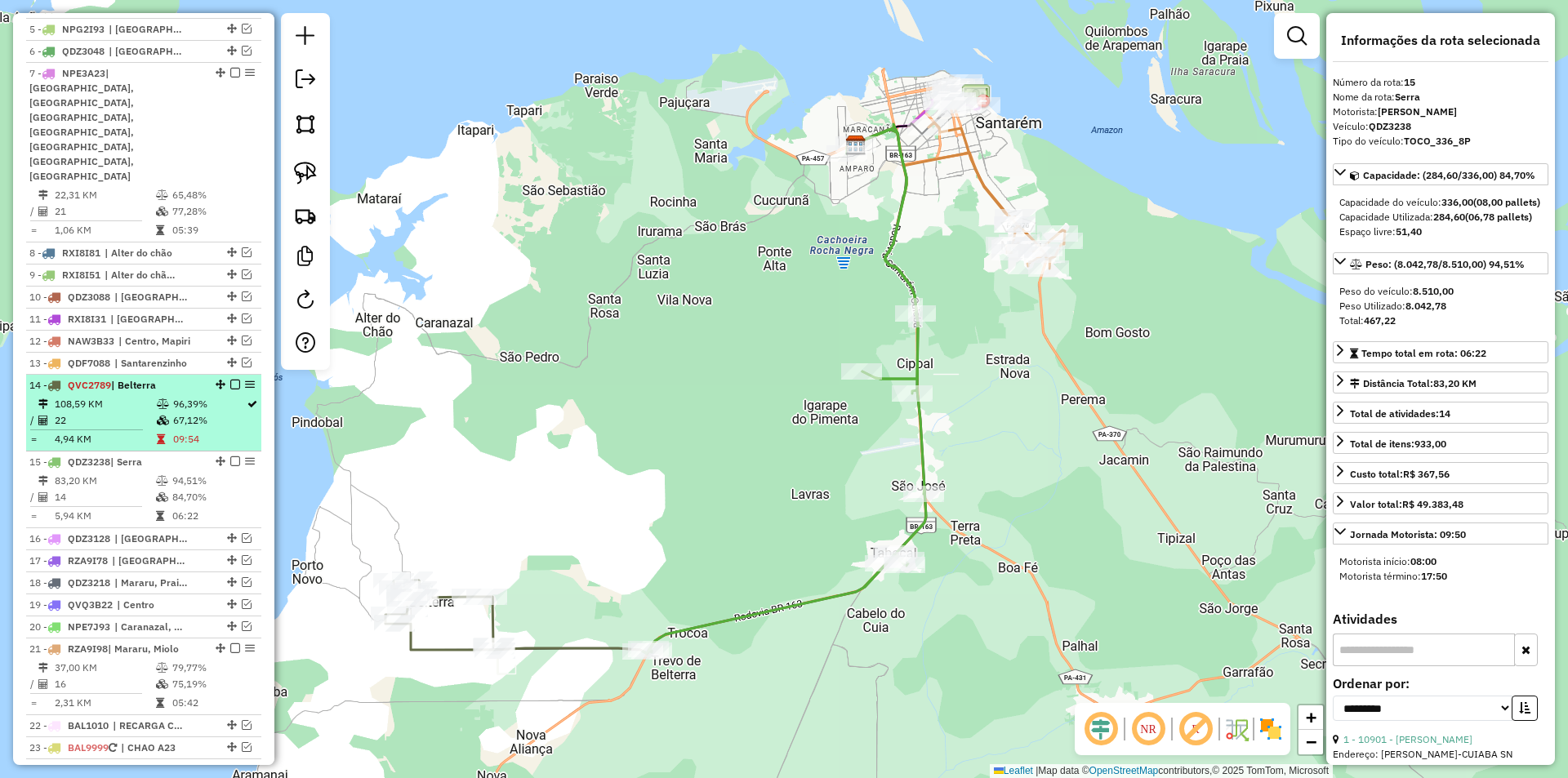
click at [145, 431] on td "4,94 KM" at bounding box center [105, 439] width 102 height 16
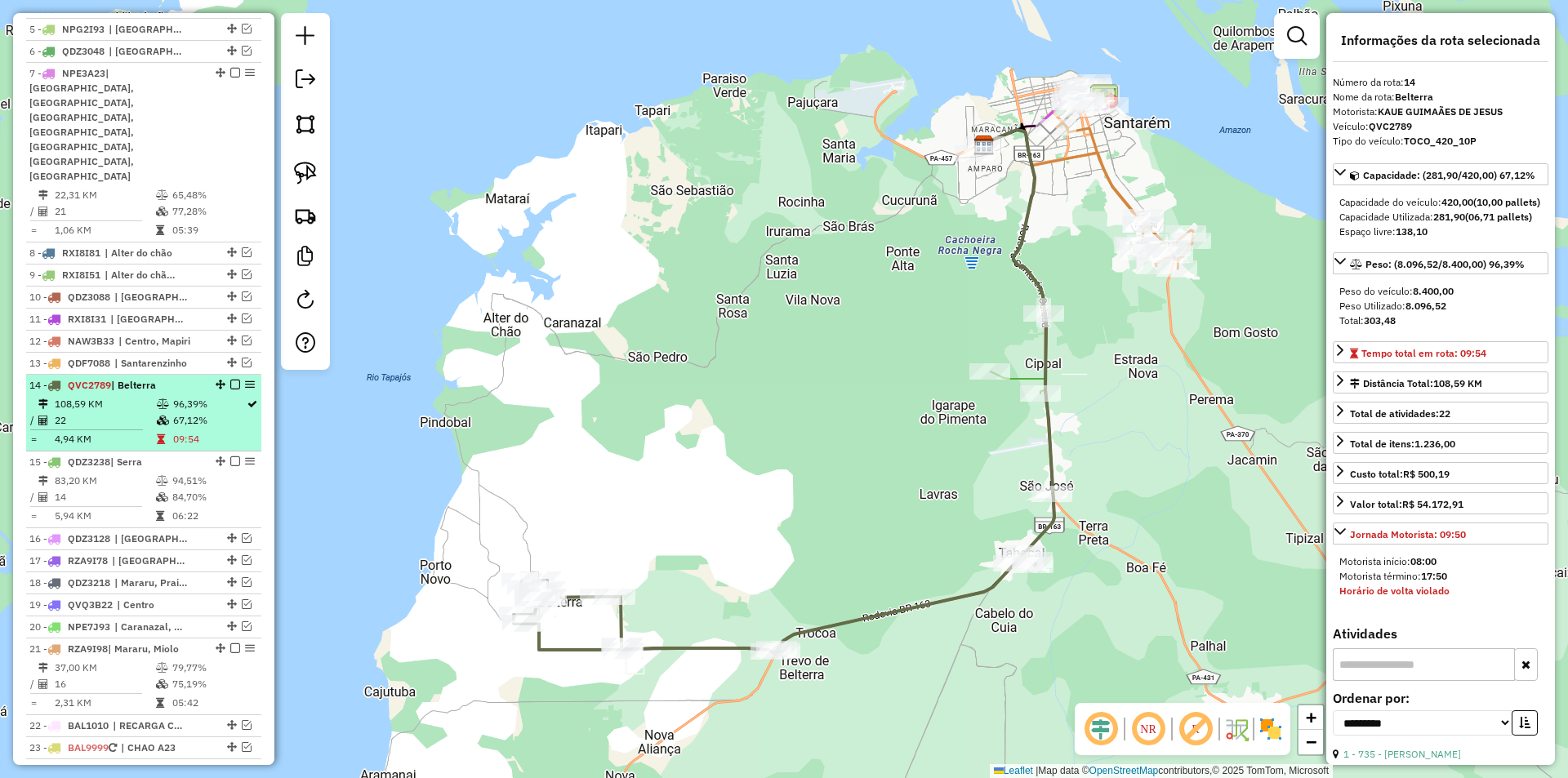
click at [167, 396] on td at bounding box center [164, 404] width 16 height 16
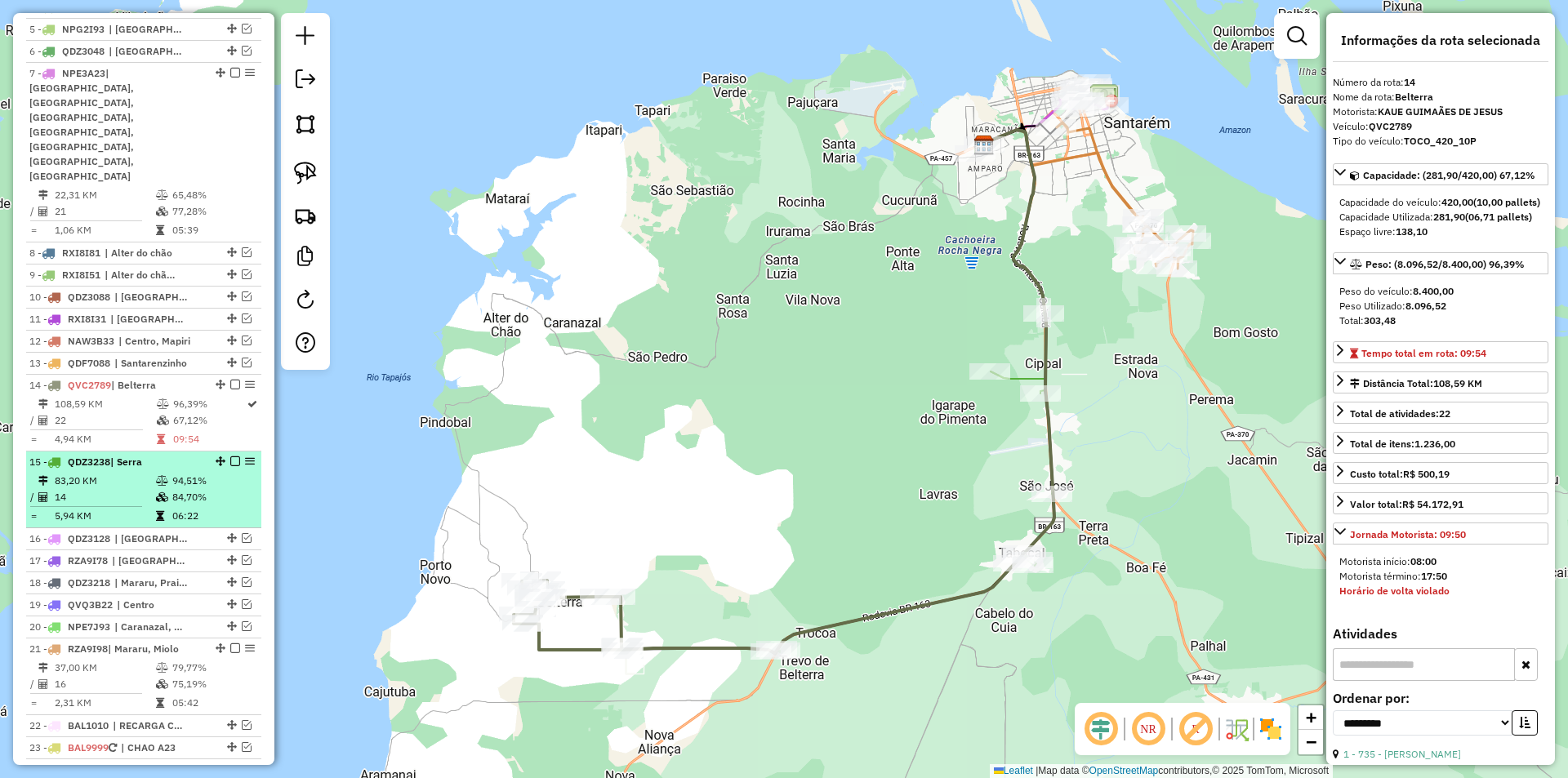
click at [190, 473] on td "94,51%" at bounding box center [213, 481] width 83 height 16
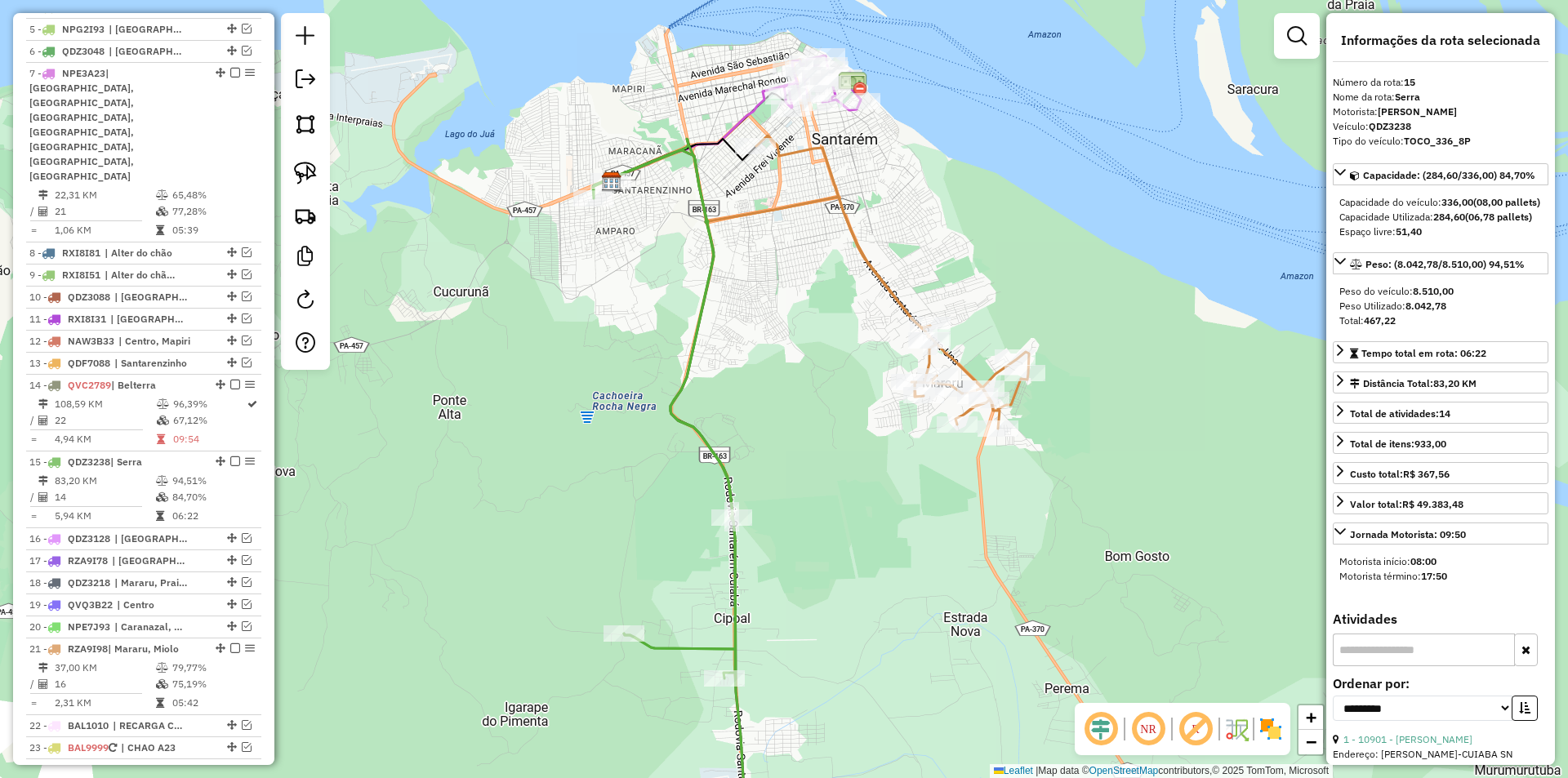
drag, startPoint x: 969, startPoint y: 214, endPoint x: 899, endPoint y: 346, distance: 149.4
click at [899, 346] on div "Janela de atendimento Grade de atendimento Capacidade Transportadoras Veículos …" at bounding box center [784, 389] width 1568 height 778
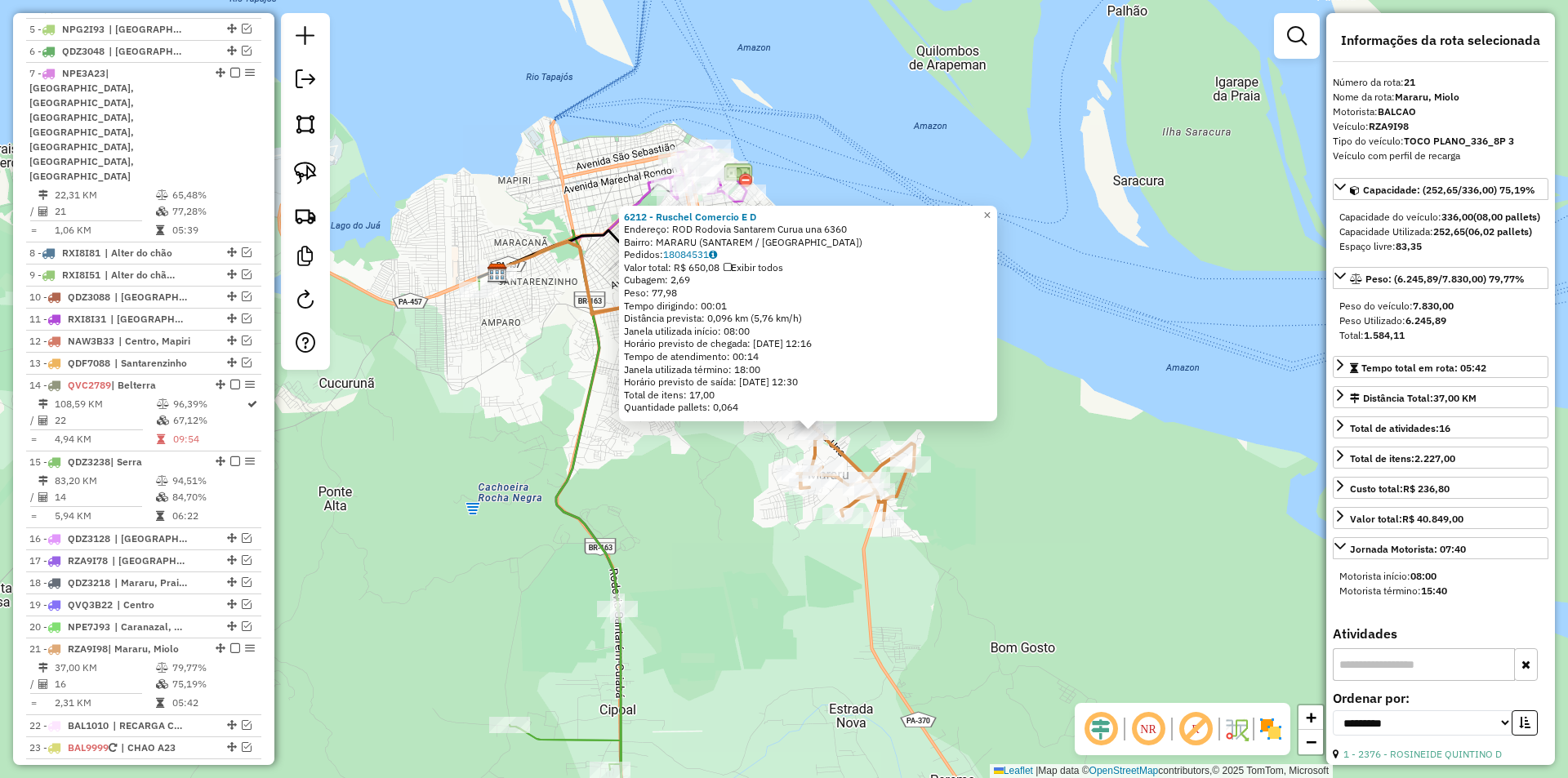
drag, startPoint x: 619, startPoint y: 502, endPoint x: 651, endPoint y: 548, distance: 56.0
click at [651, 548] on div "6212 - Ruschel Comercio E D Endereço: ROD Rodovia Santarem Curua una 6360 Bairr…" at bounding box center [784, 389] width 1568 height 778
click at [669, 526] on div "6212 - Ruschel Comercio E D Endereço: ROD Rodovia Santarem Curua una 6360 Bairr…" at bounding box center [784, 389] width 1568 height 778
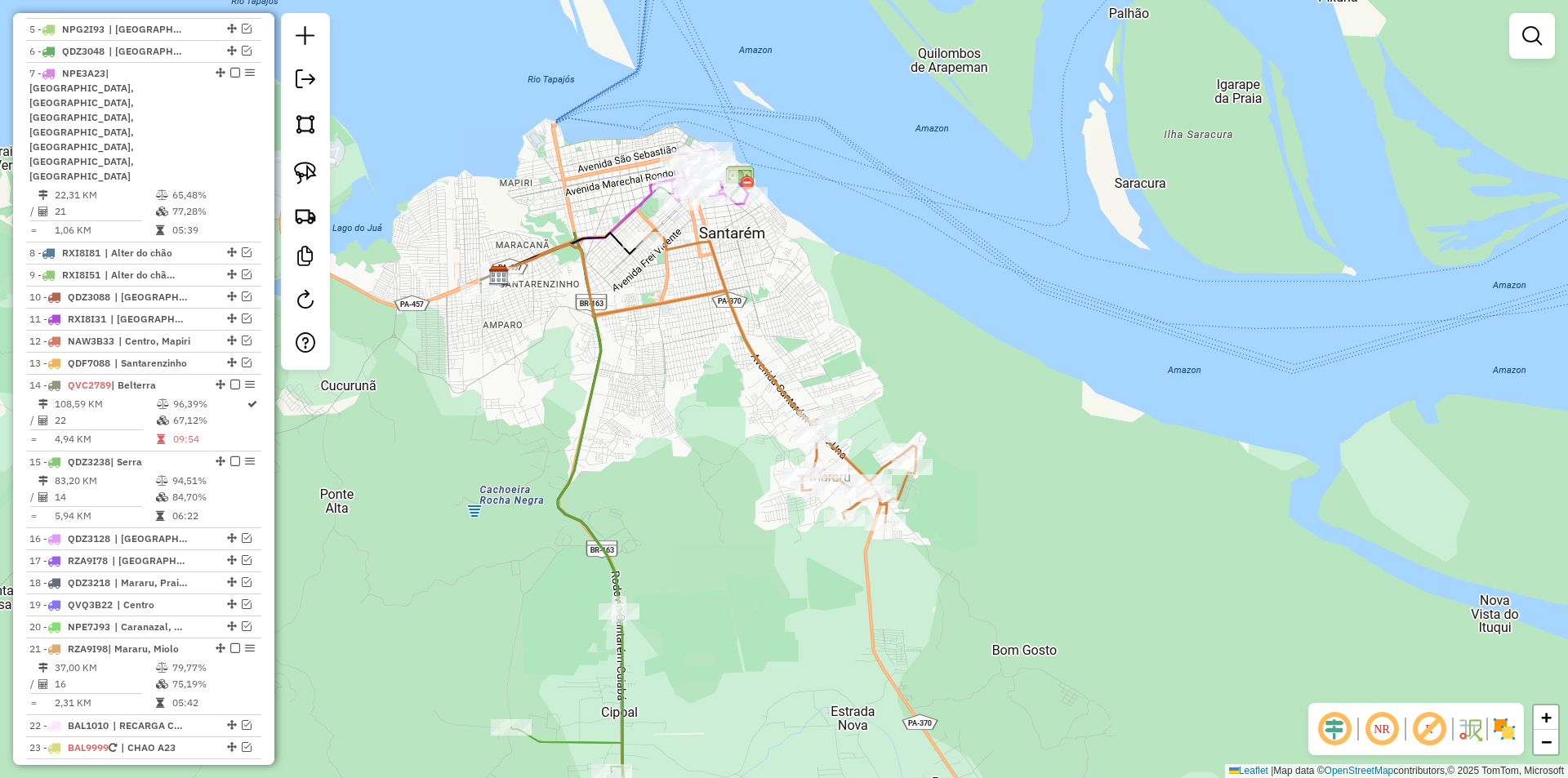
click at [634, 226] on div "Janela de atendimento Grade de atendimento Capacidade Transportadoras Veículos …" at bounding box center [784, 389] width 1568 height 778
select select "**********"
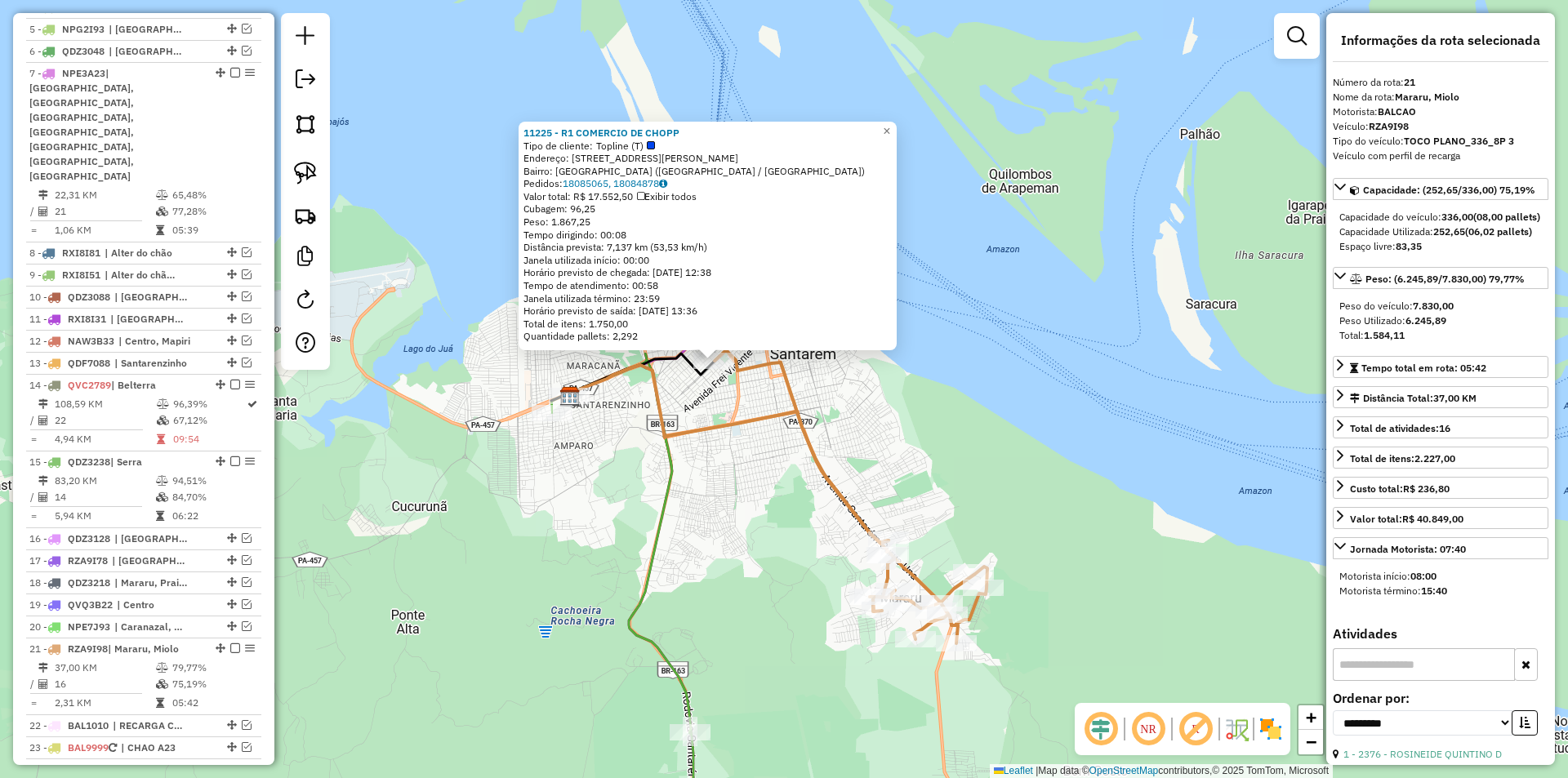
drag, startPoint x: 815, startPoint y: 565, endPoint x: 744, endPoint y: 538, distance: 76.0
click at [744, 538] on div "11225 - R1 COMERCIO DE CHOPP Tipo de cliente: Topline (T) Endereço: AV DOUTOR A…" at bounding box center [784, 389] width 1568 height 778
click at [722, 377] on div "11225 - R1 COMERCIO DE CHOPP Tipo de cliente: Topline (T) Endereço: AV DOUTOR A…" at bounding box center [784, 389] width 1568 height 778
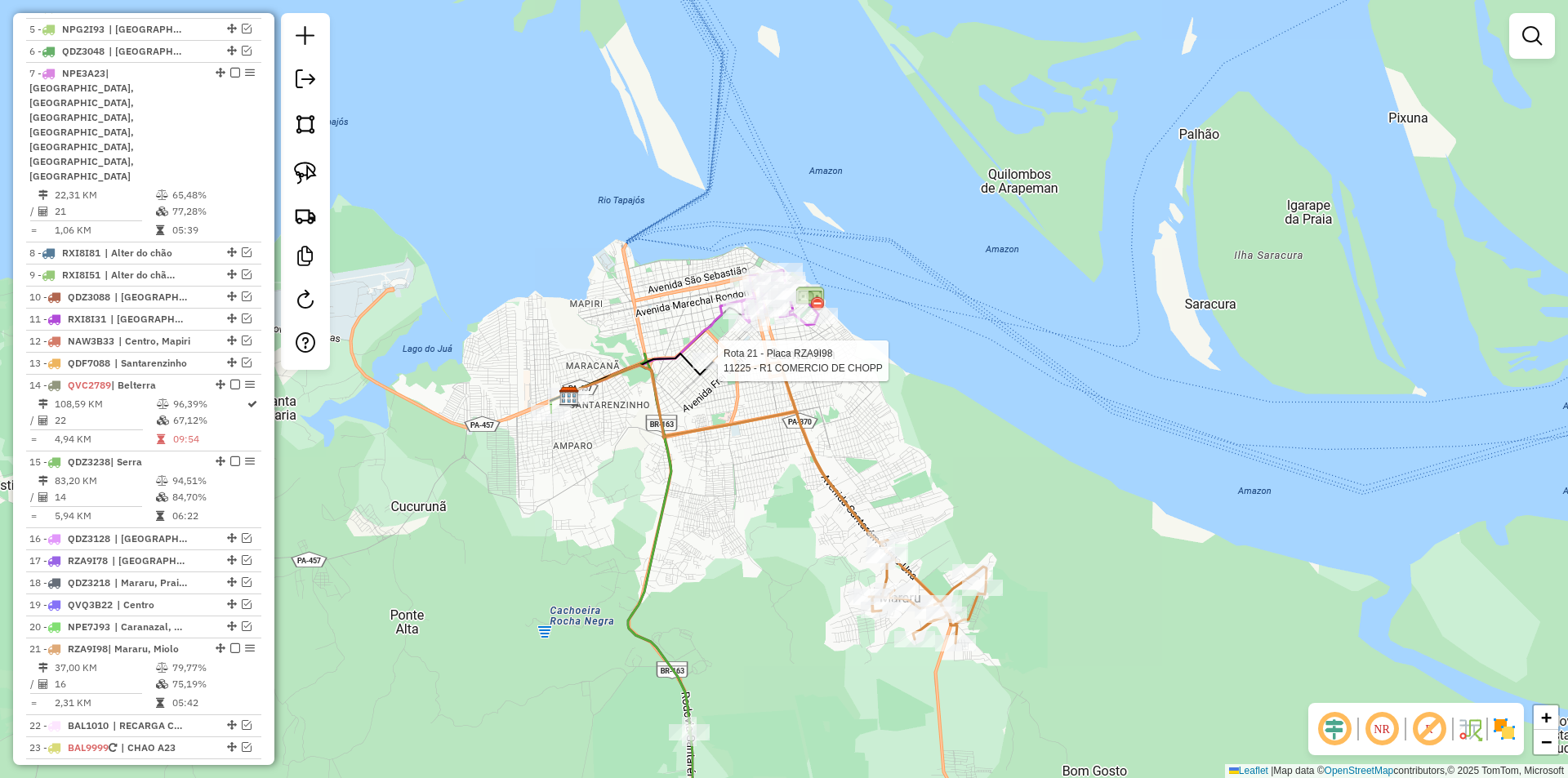
click at [726, 369] on div at bounding box center [713, 361] width 41 height 16
select select "**********"
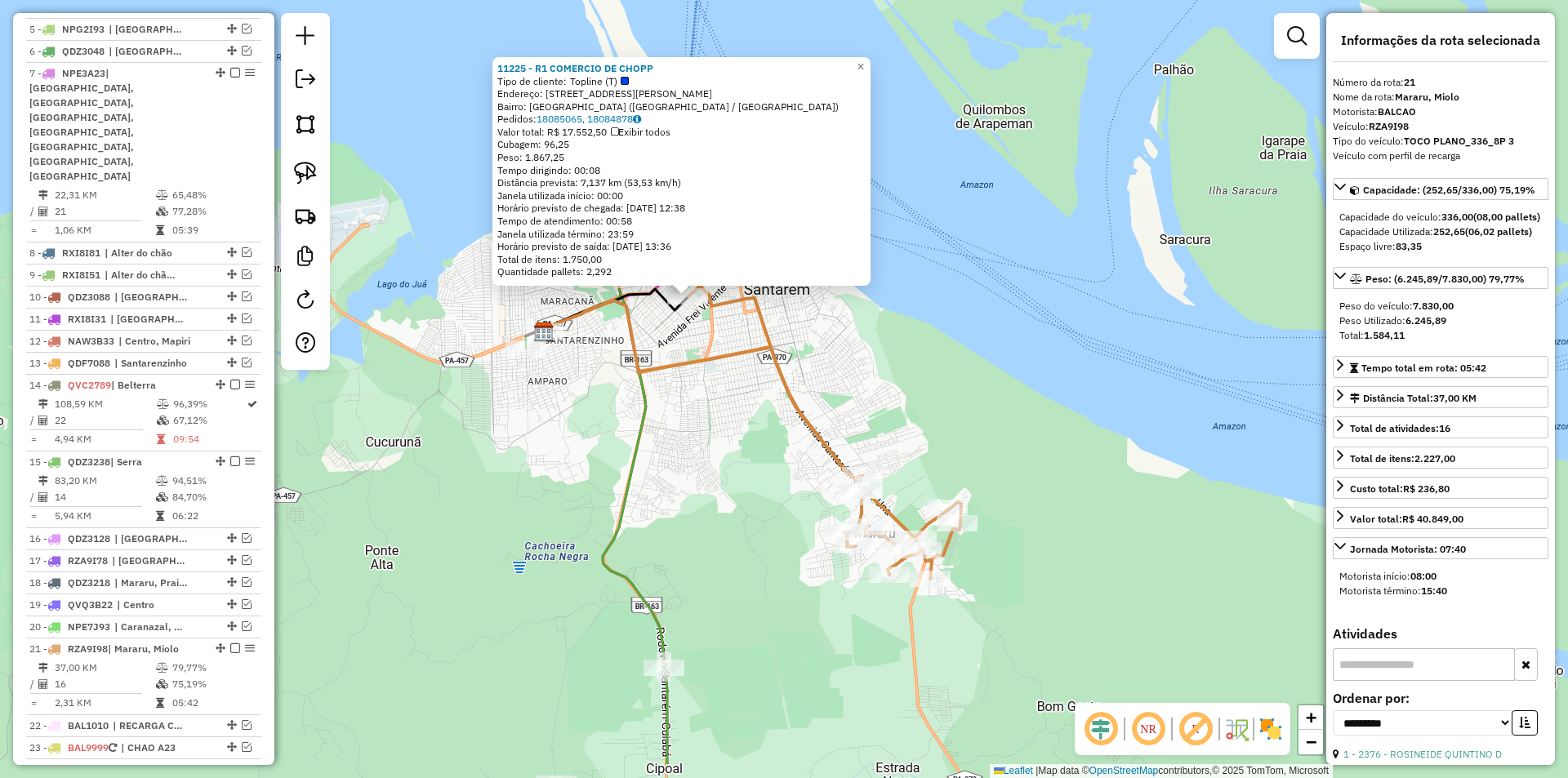
drag, startPoint x: 838, startPoint y: 552, endPoint x: 736, endPoint y: 456, distance: 140.1
click at [736, 456] on div "11225 - R1 COMERCIO DE CHOPP Tipo de cliente: Topline (T) Endereço: AV DOUTOR A…" at bounding box center [784, 389] width 1568 height 778
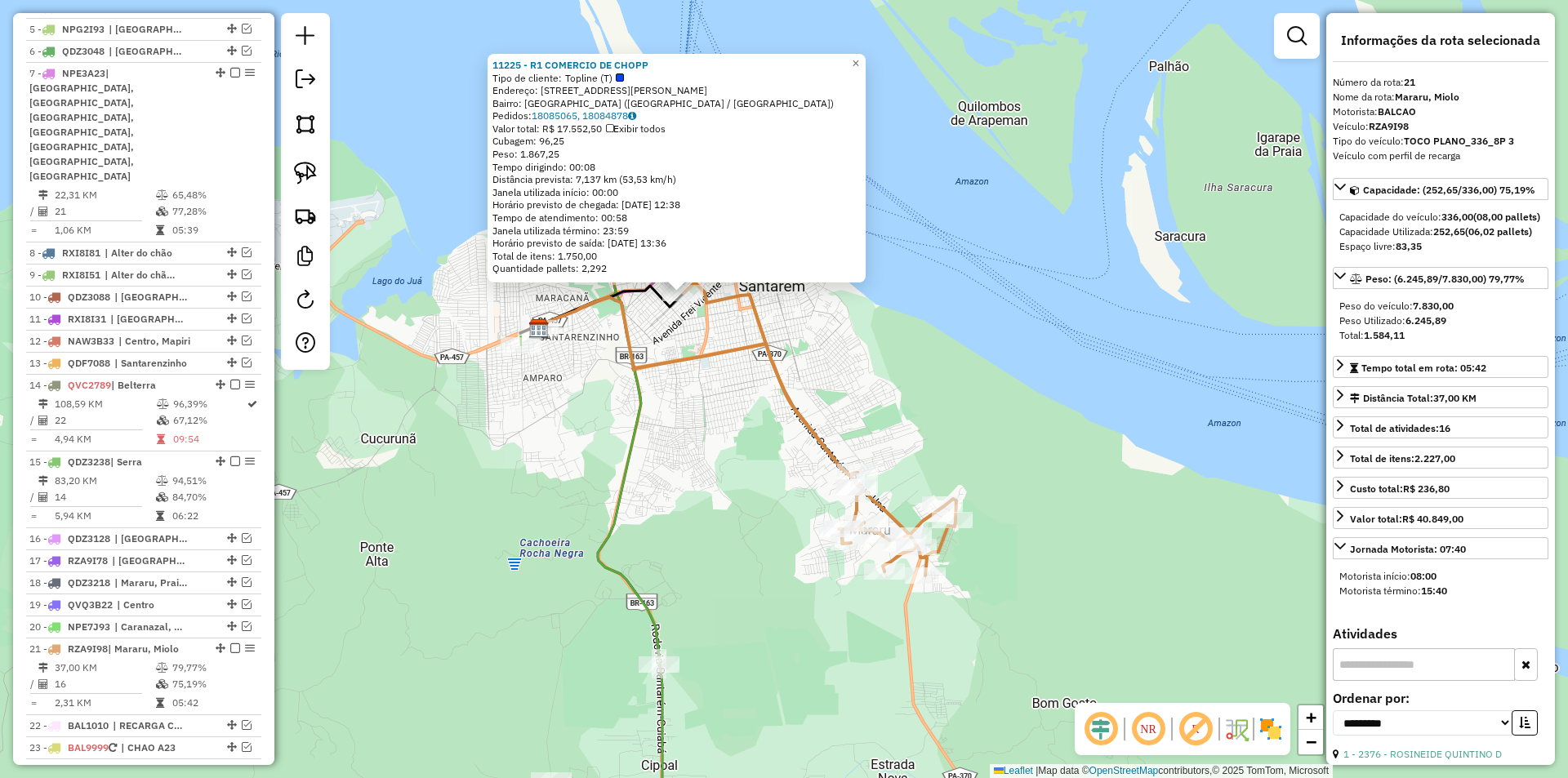
click at [730, 465] on div "11225 - R1 COMERCIO DE CHOPP Tipo de cliente: Topline (T) Endereço: AV DOUTOR A…" at bounding box center [784, 389] width 1568 height 778
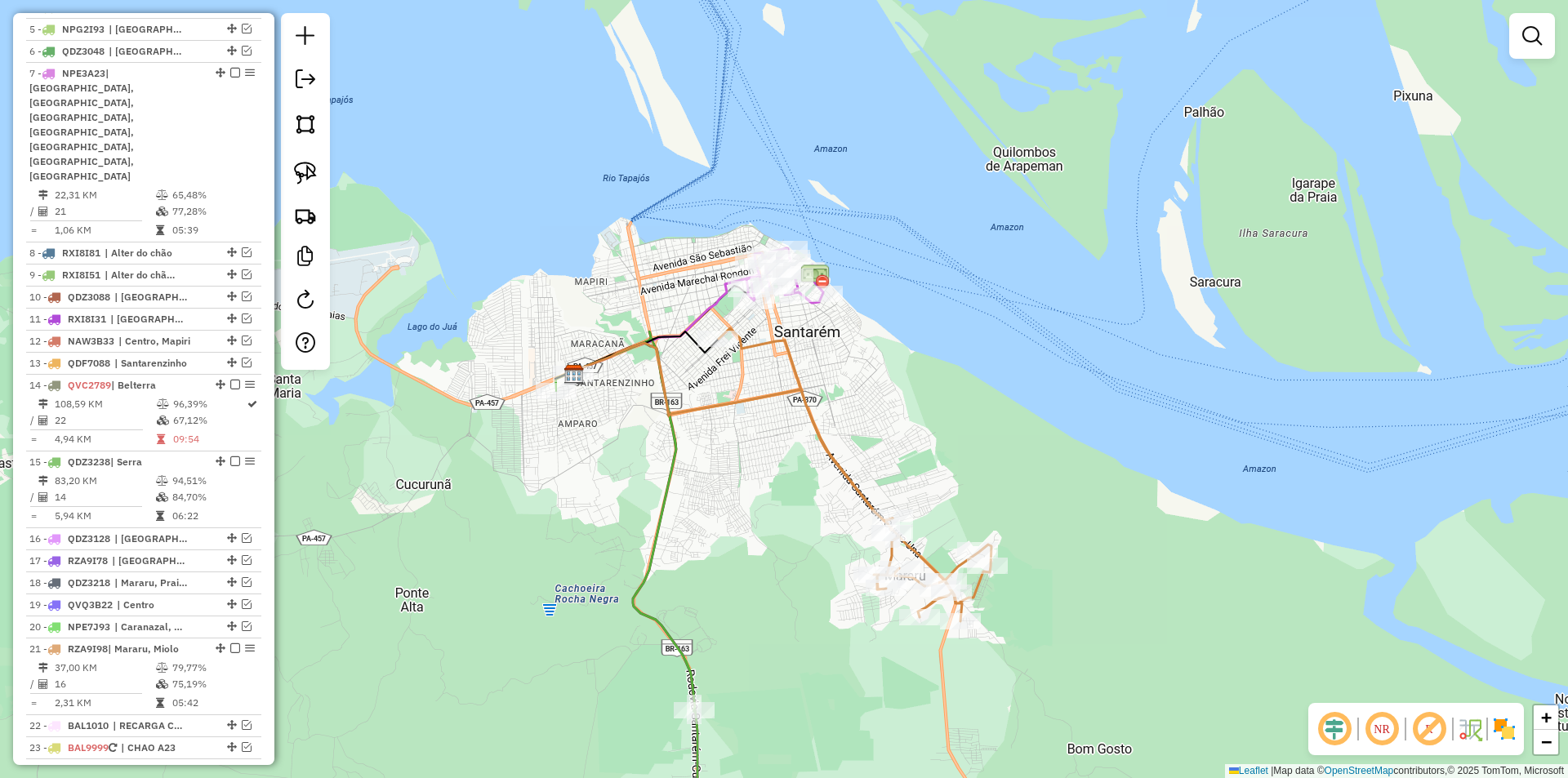
click at [759, 532] on div "Janela de atendimento Grade de atendimento Capacidade Transportadoras Veículos …" at bounding box center [784, 389] width 1568 height 778
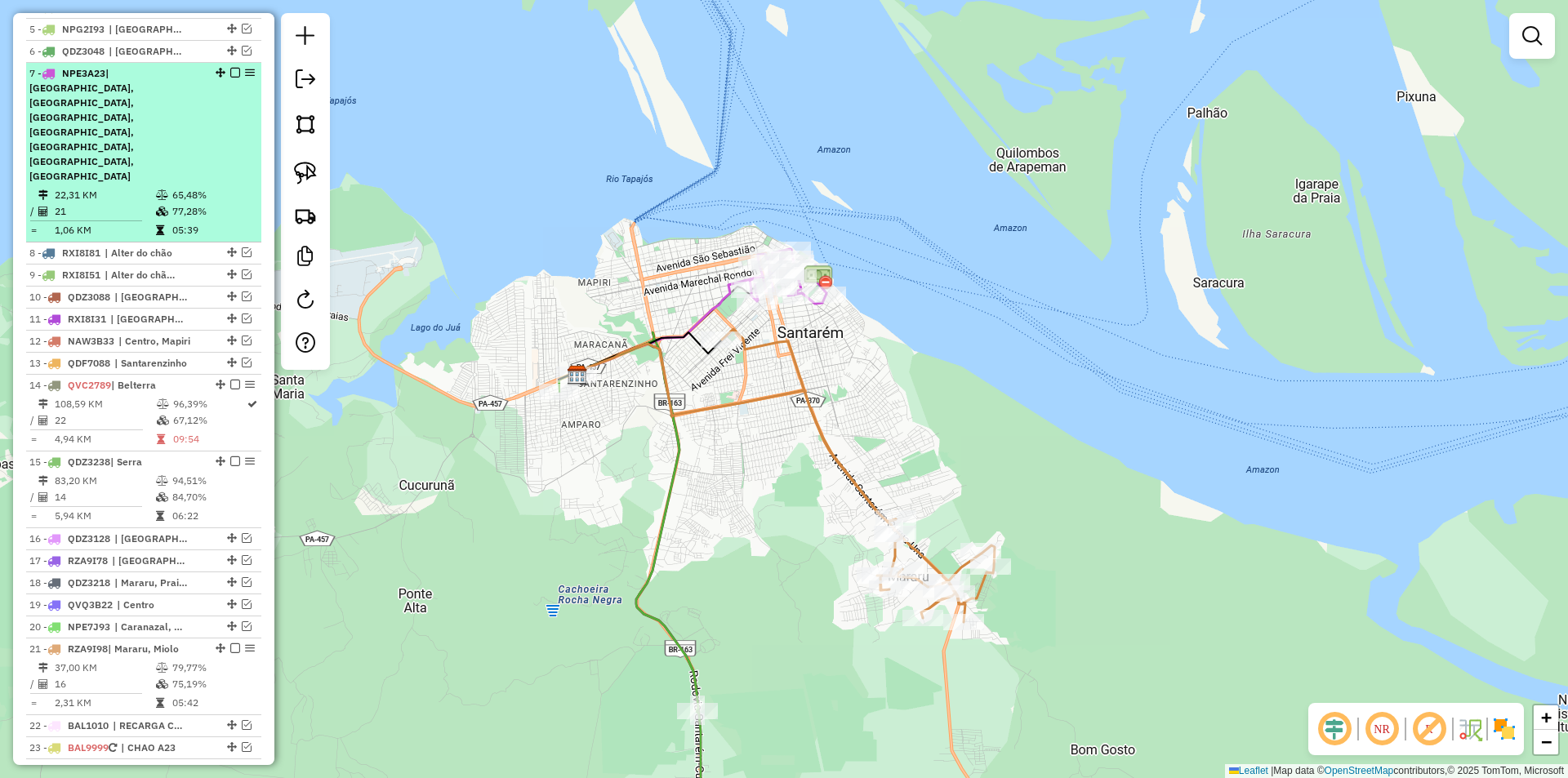
click at [201, 125] on div "7 - NPE3A23 | Centro, Maracanã, Mararu, Porto, Prainha, Santarenzinho, Serra" at bounding box center [143, 124] width 229 height 117
select select "**********"
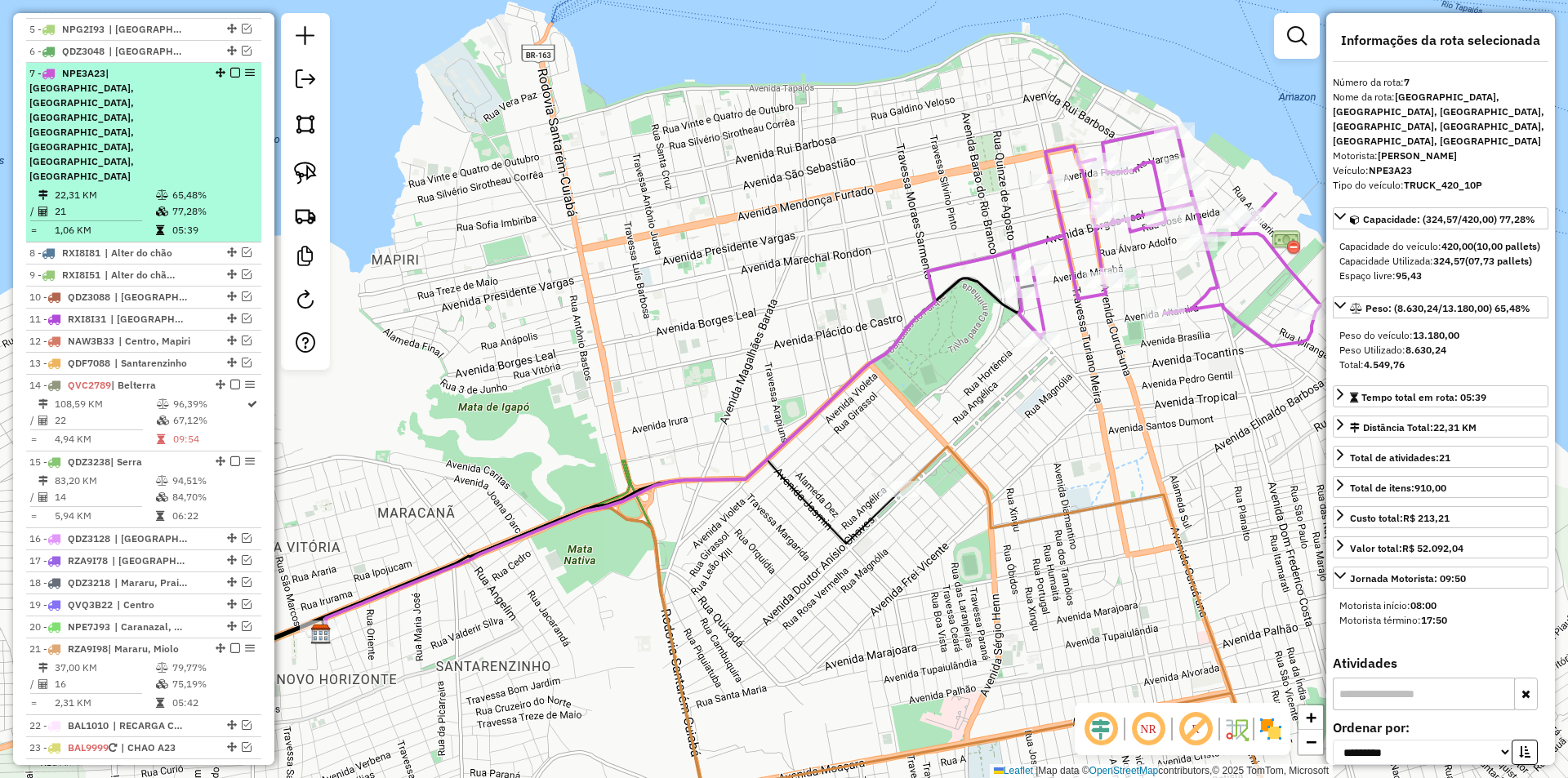
click at [230, 77] on em at bounding box center [235, 72] width 10 height 10
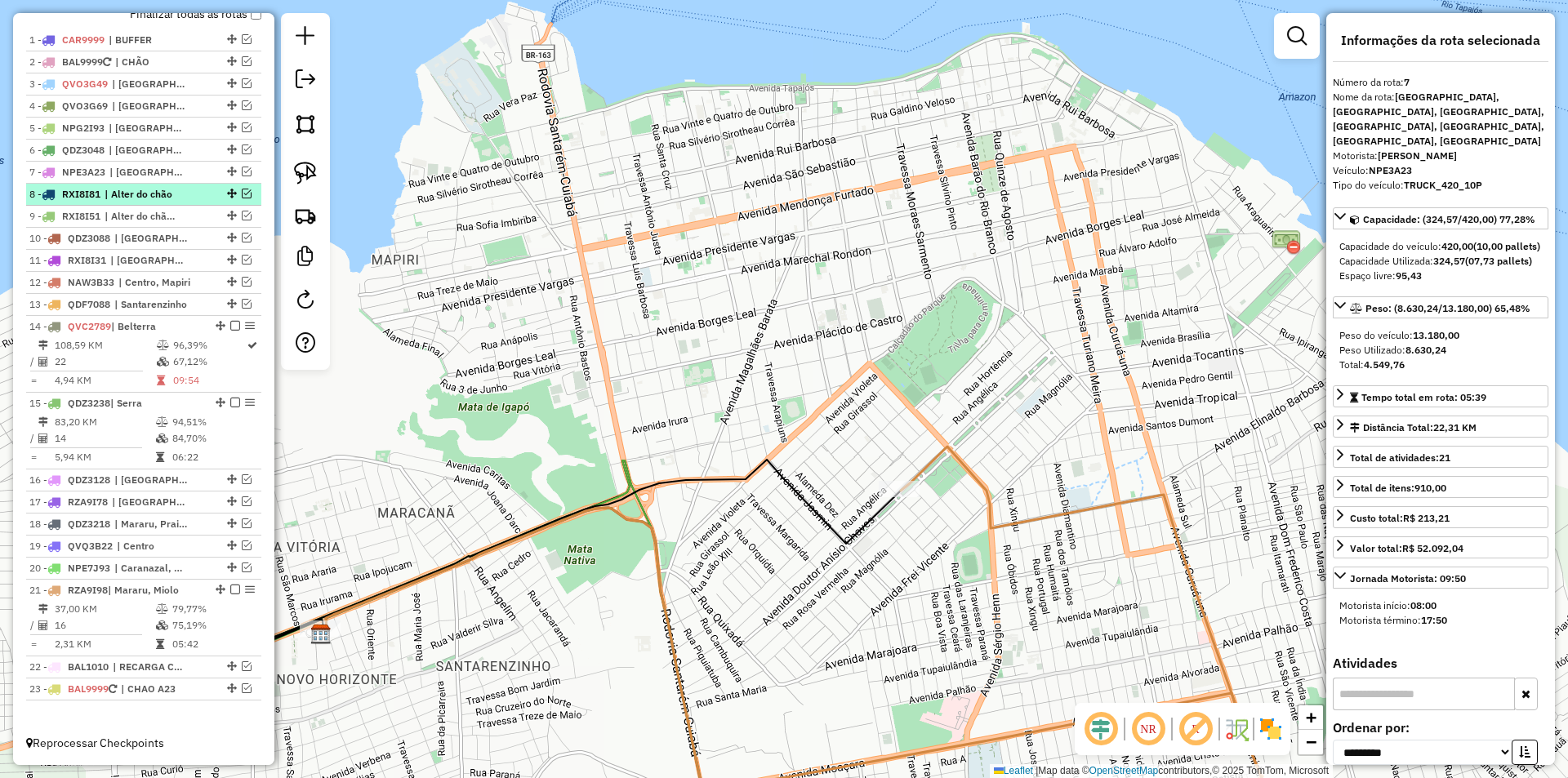
scroll to position [651, 0]
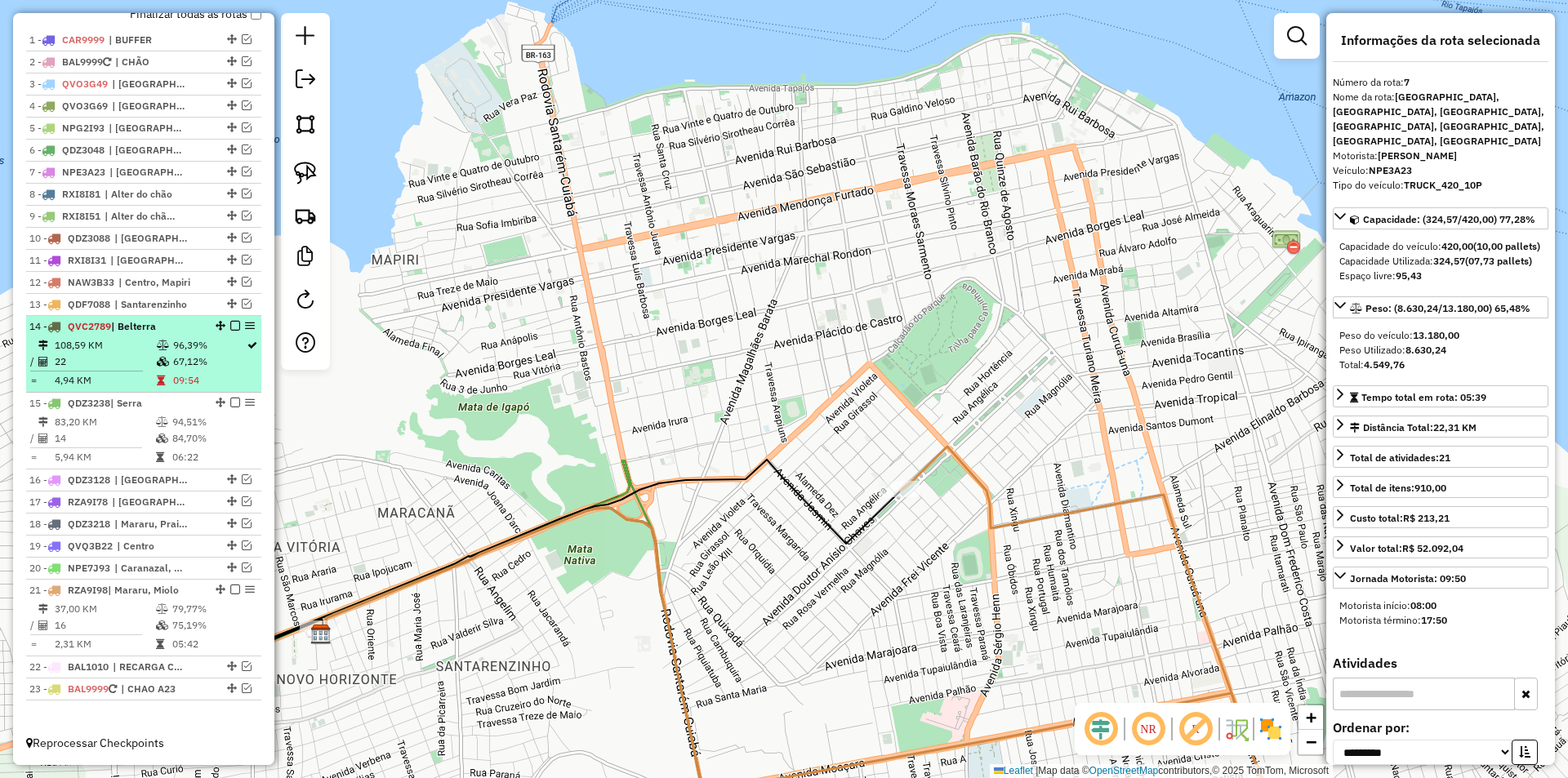
click at [220, 369] on td "67,12%" at bounding box center [209, 362] width 74 height 16
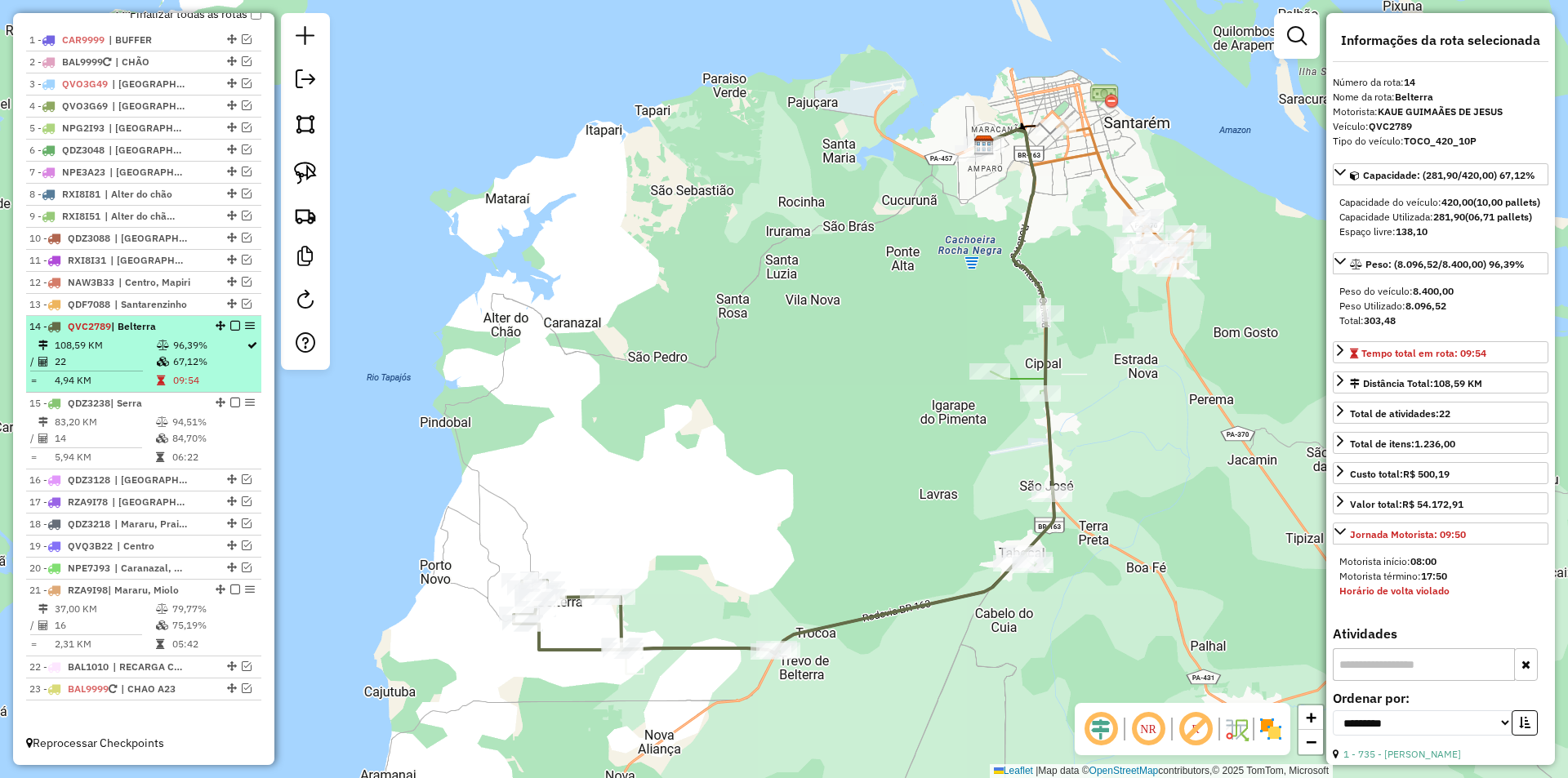
click at [232, 324] on em at bounding box center [235, 325] width 10 height 10
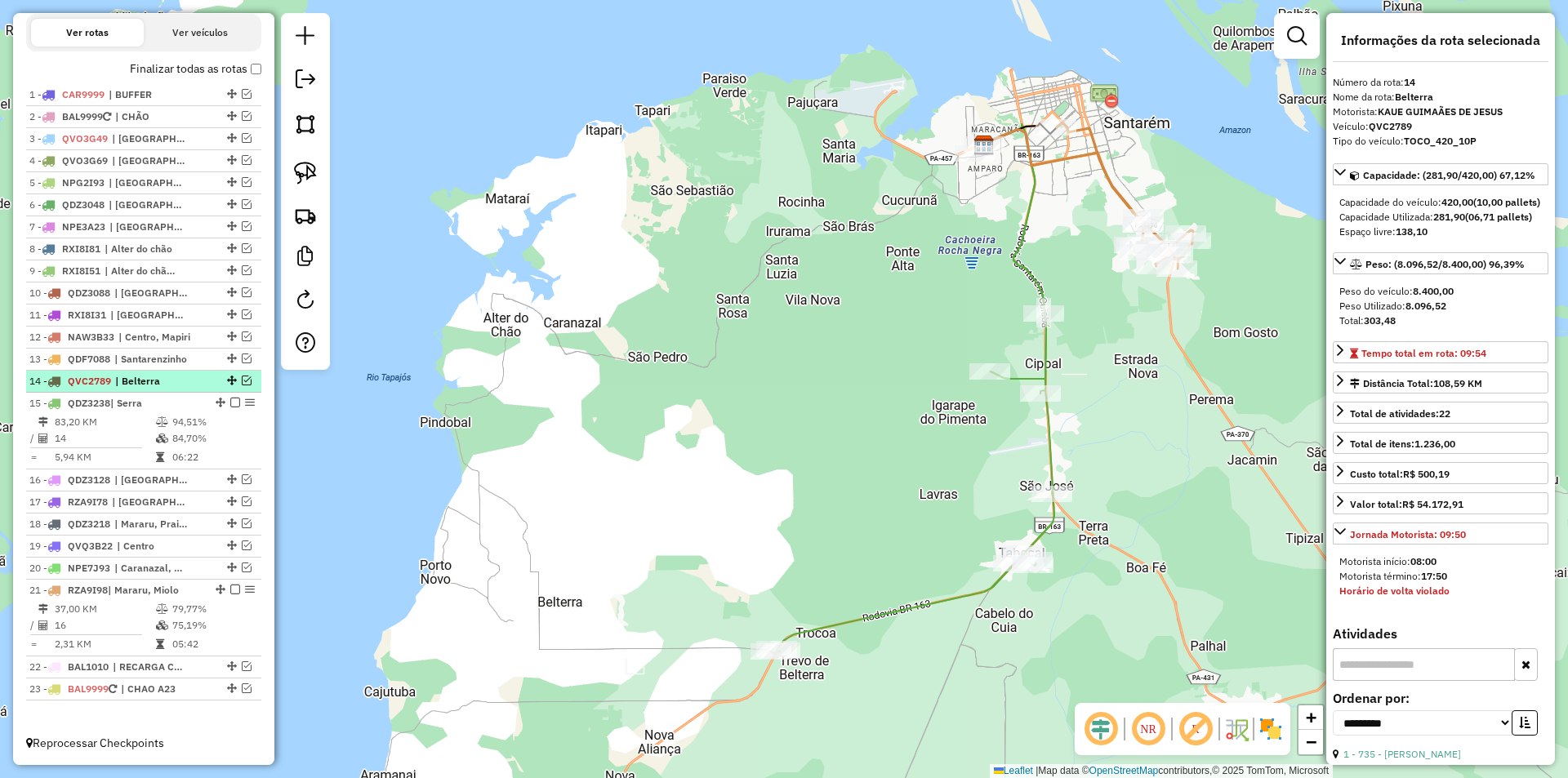
scroll to position [596, 0]
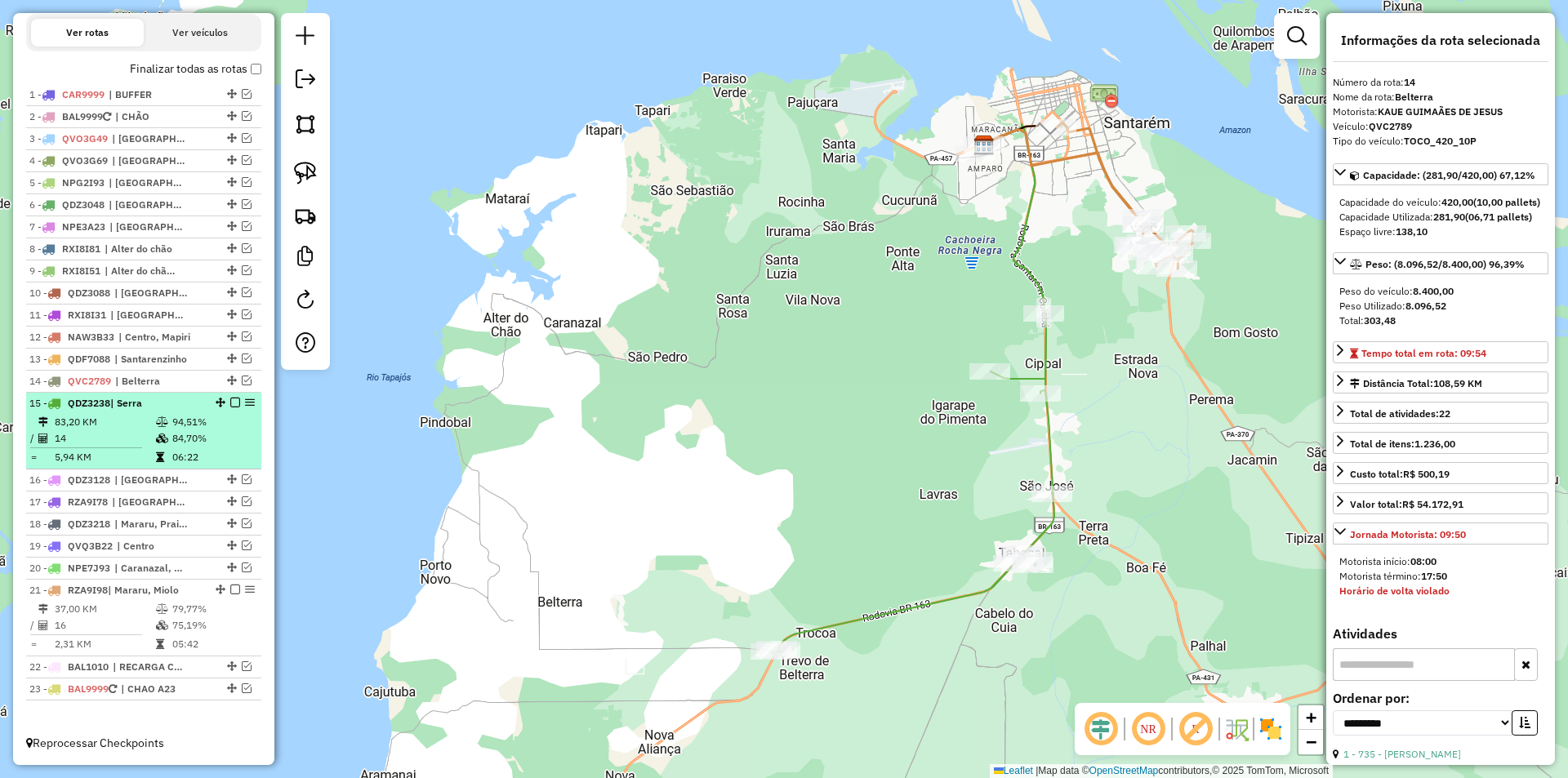
click at [233, 401] on em at bounding box center [235, 402] width 10 height 10
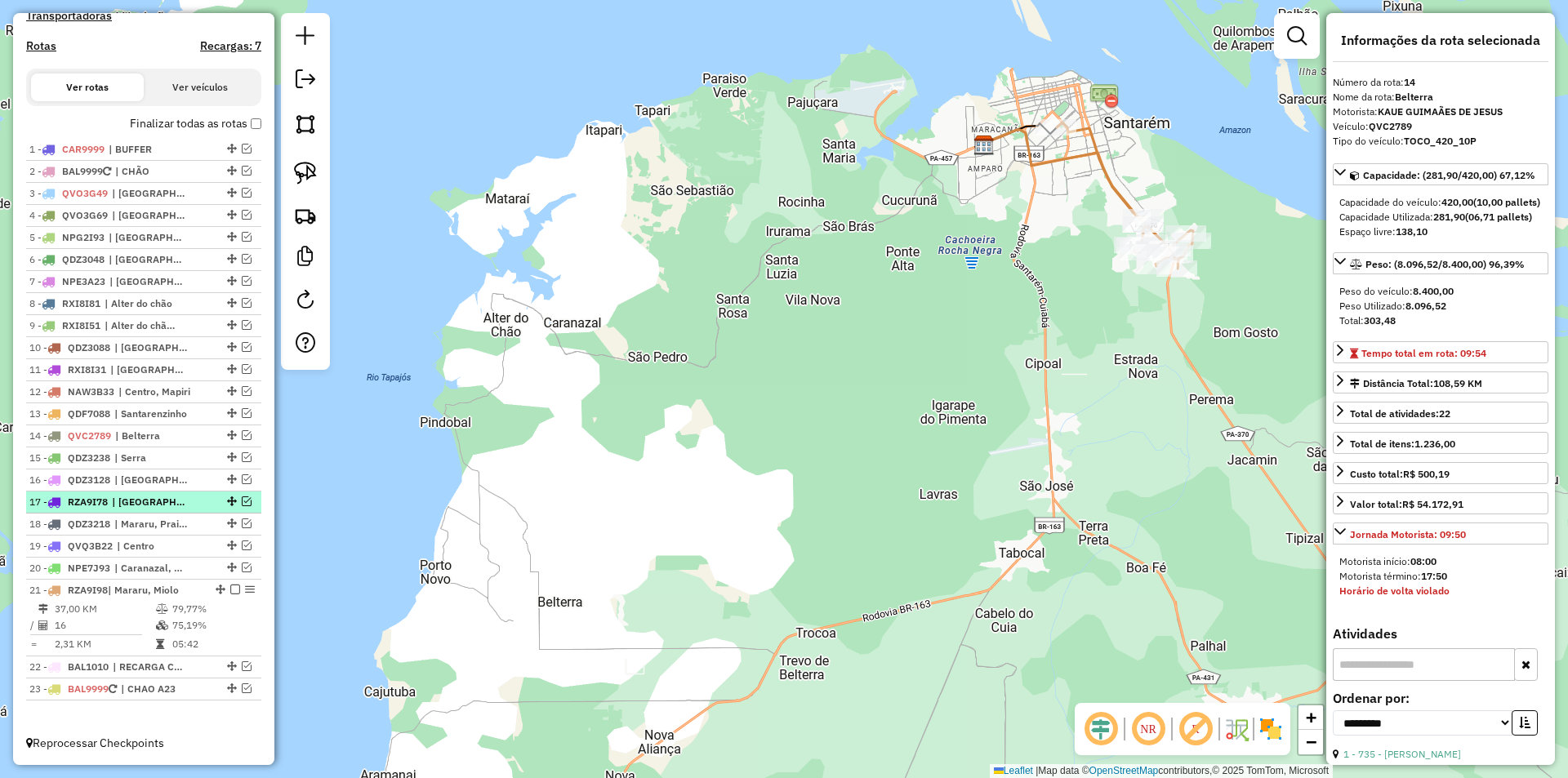
click at [253, 493] on li "17 - RZA9I78 | Nova República" at bounding box center [143, 502] width 236 height 22
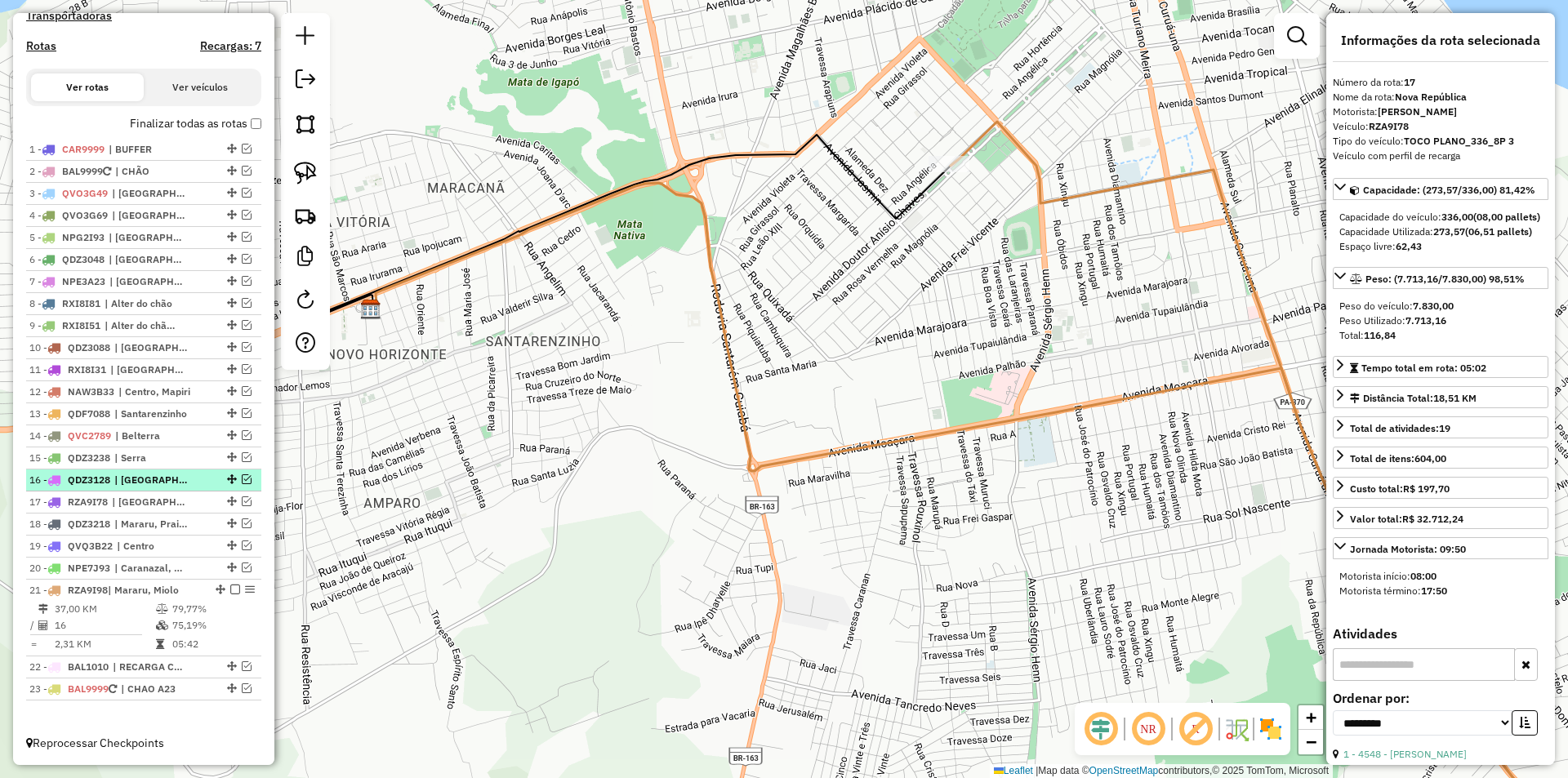
click at [242, 479] on em at bounding box center [246, 479] width 10 height 10
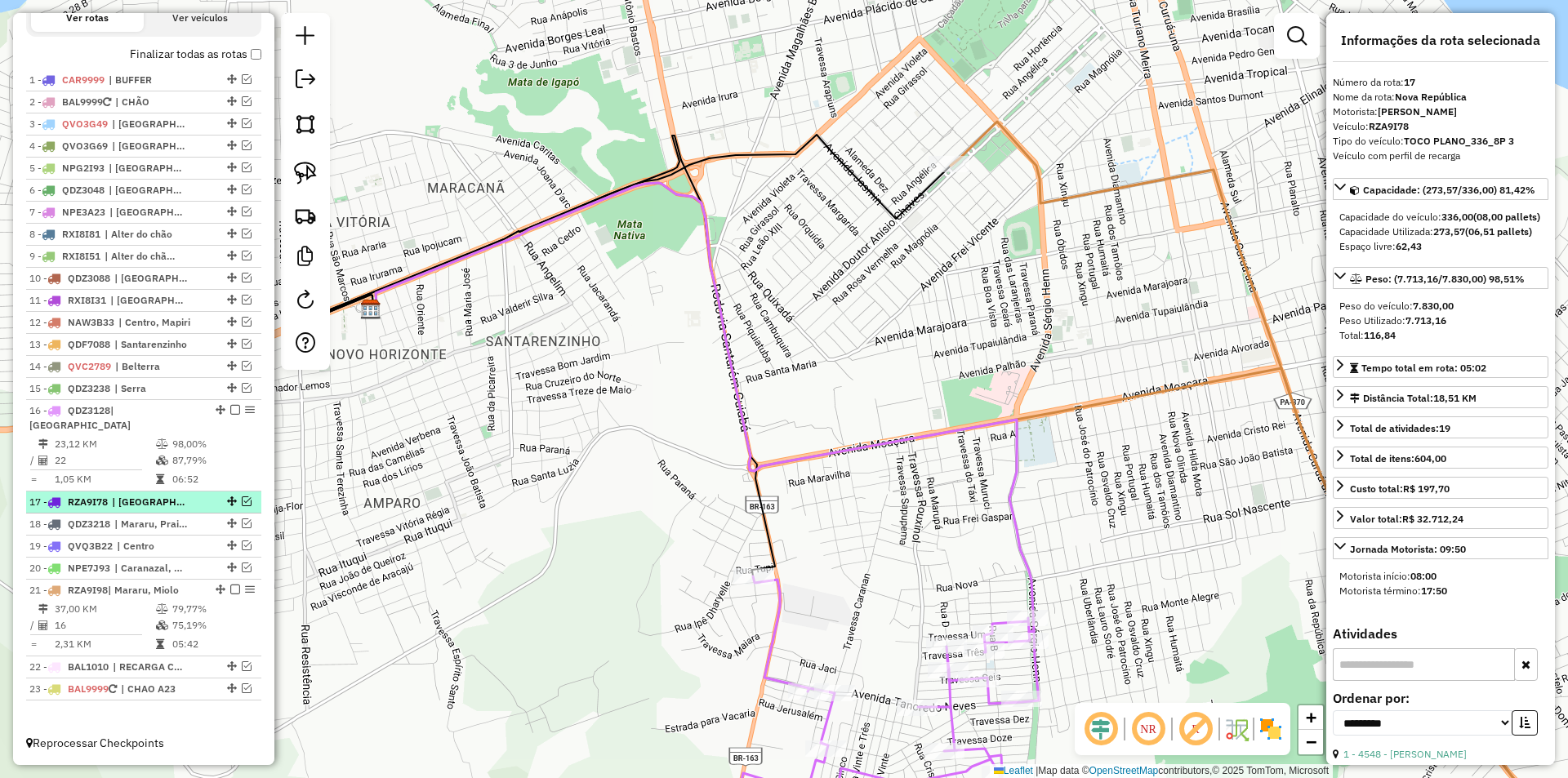
click at [242, 504] on em at bounding box center [246, 501] width 10 height 10
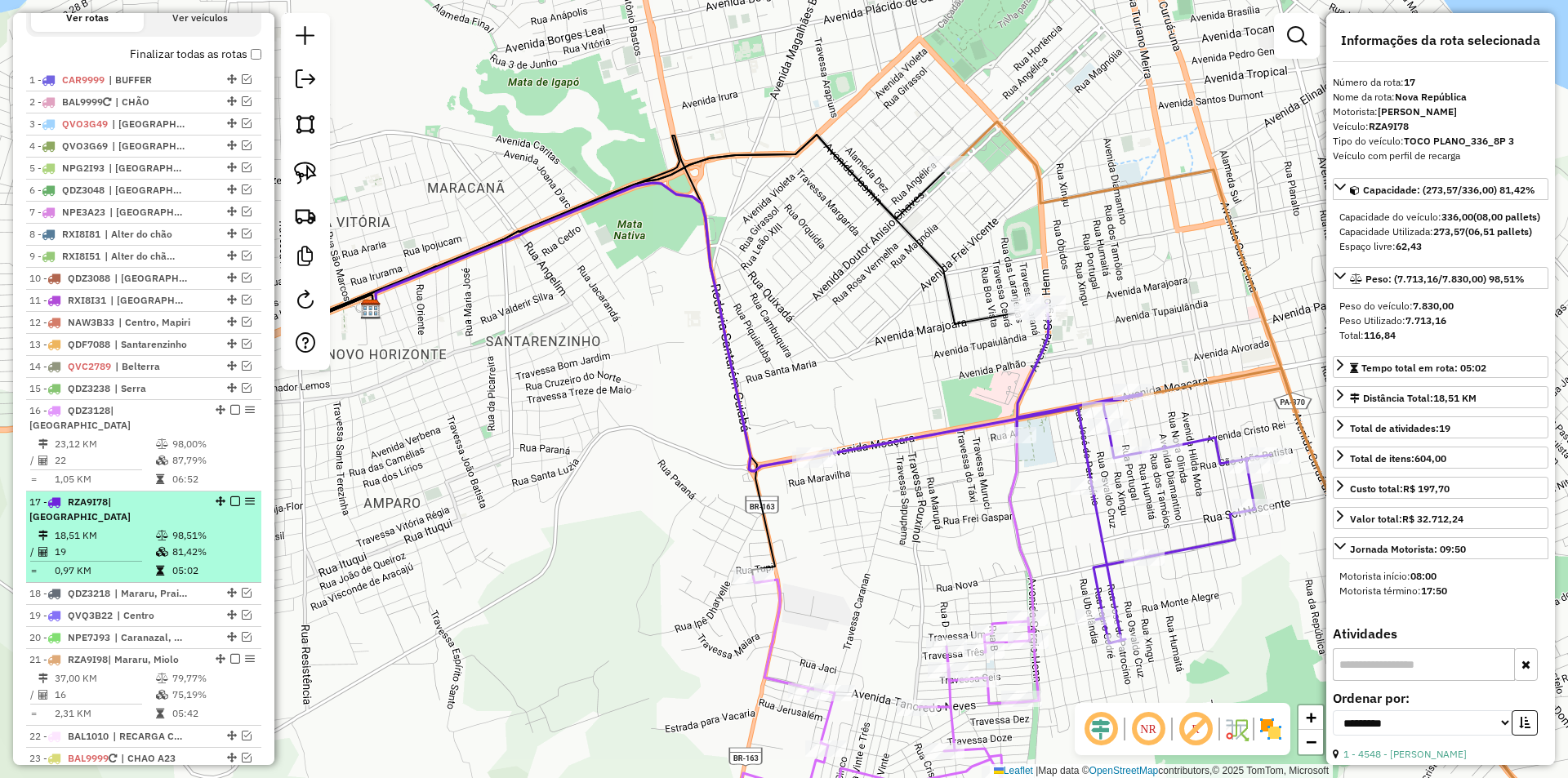
scroll to position [651, 0]
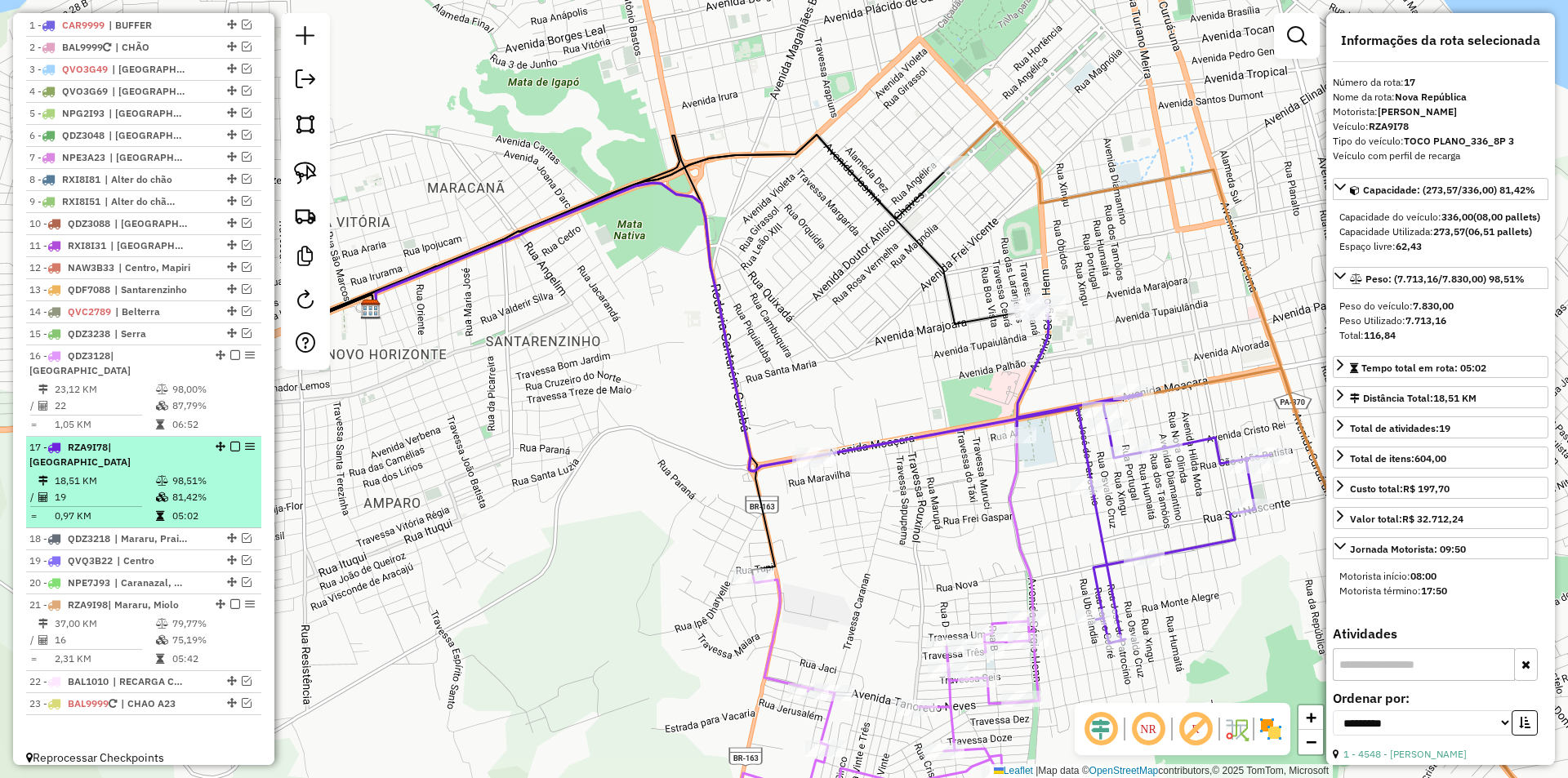
click at [237, 489] on td "81,42%" at bounding box center [213, 497] width 83 height 16
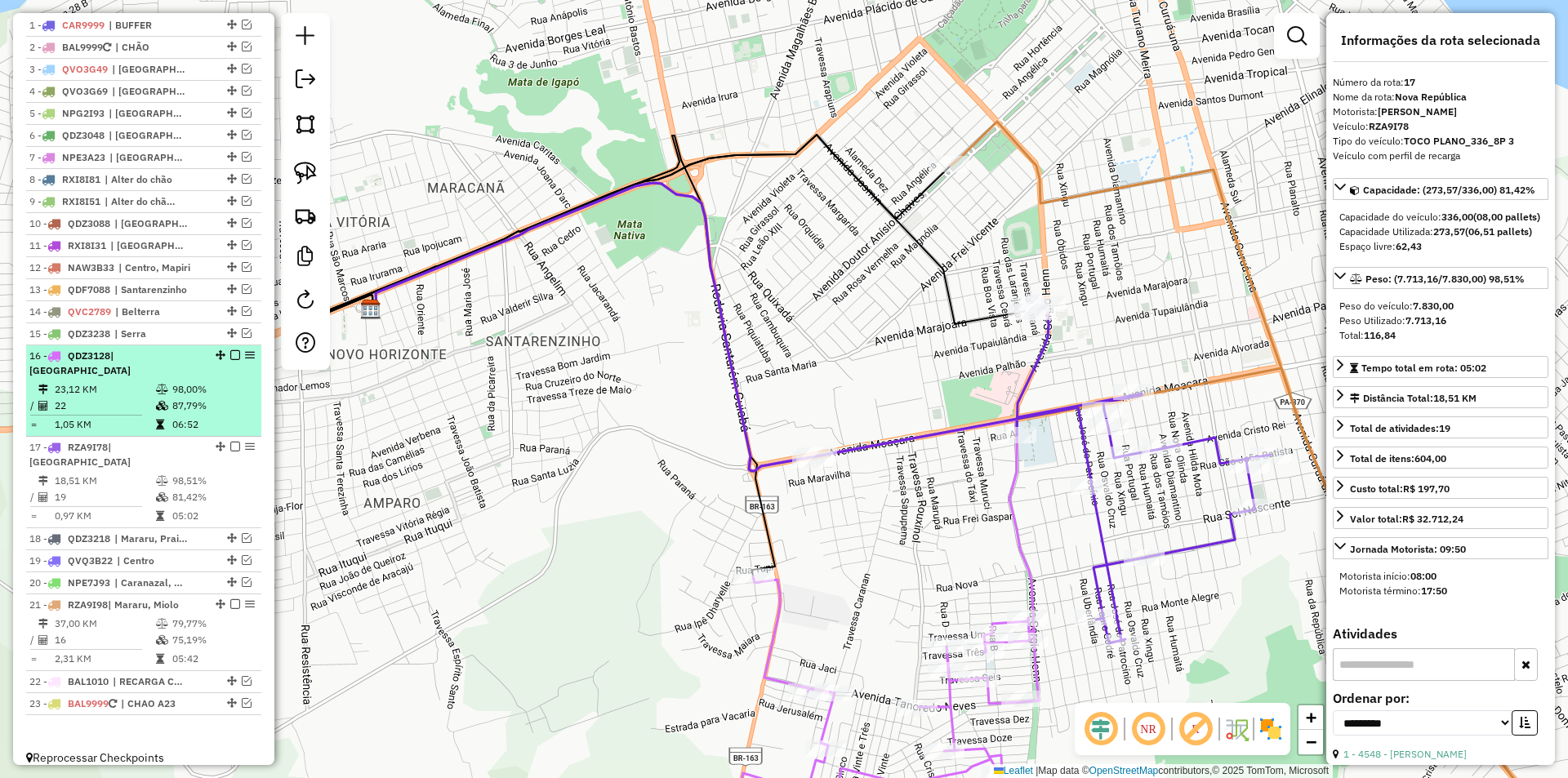
click at [228, 422] on td "06:52" at bounding box center [213, 424] width 83 height 16
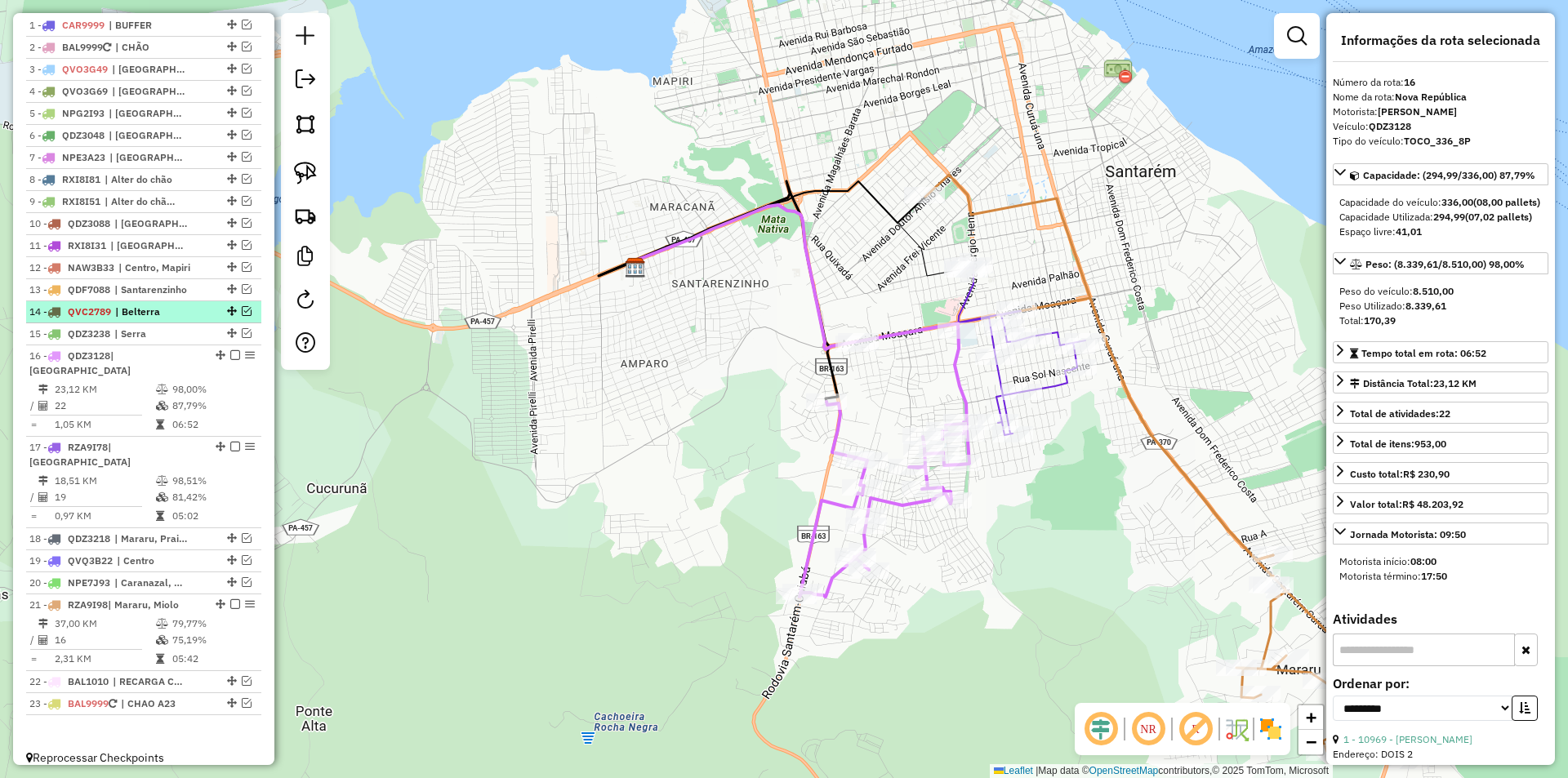
click at [242, 316] on em at bounding box center [246, 310] width 10 height 10
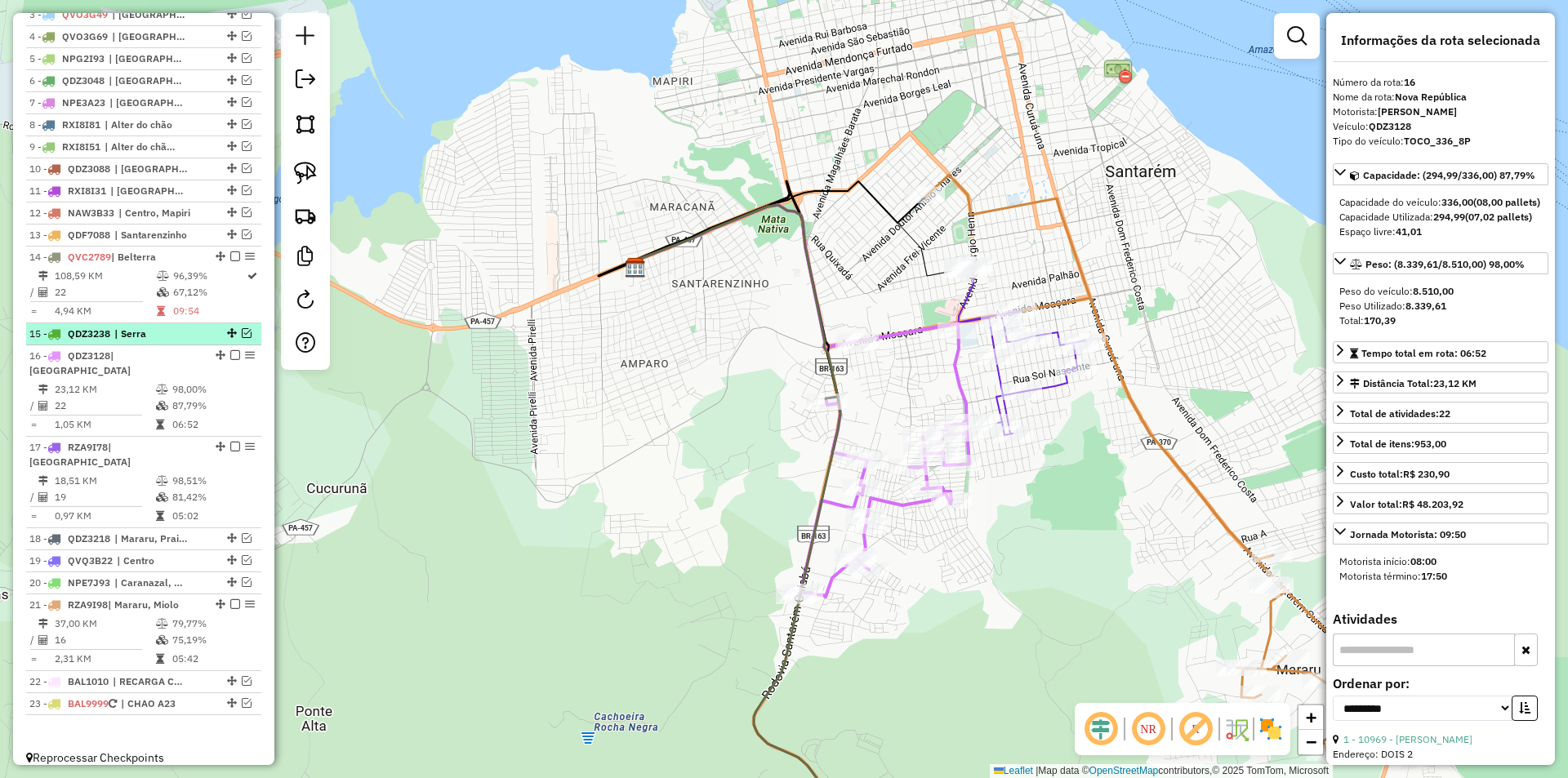
click at [244, 338] on em at bounding box center [246, 333] width 10 height 10
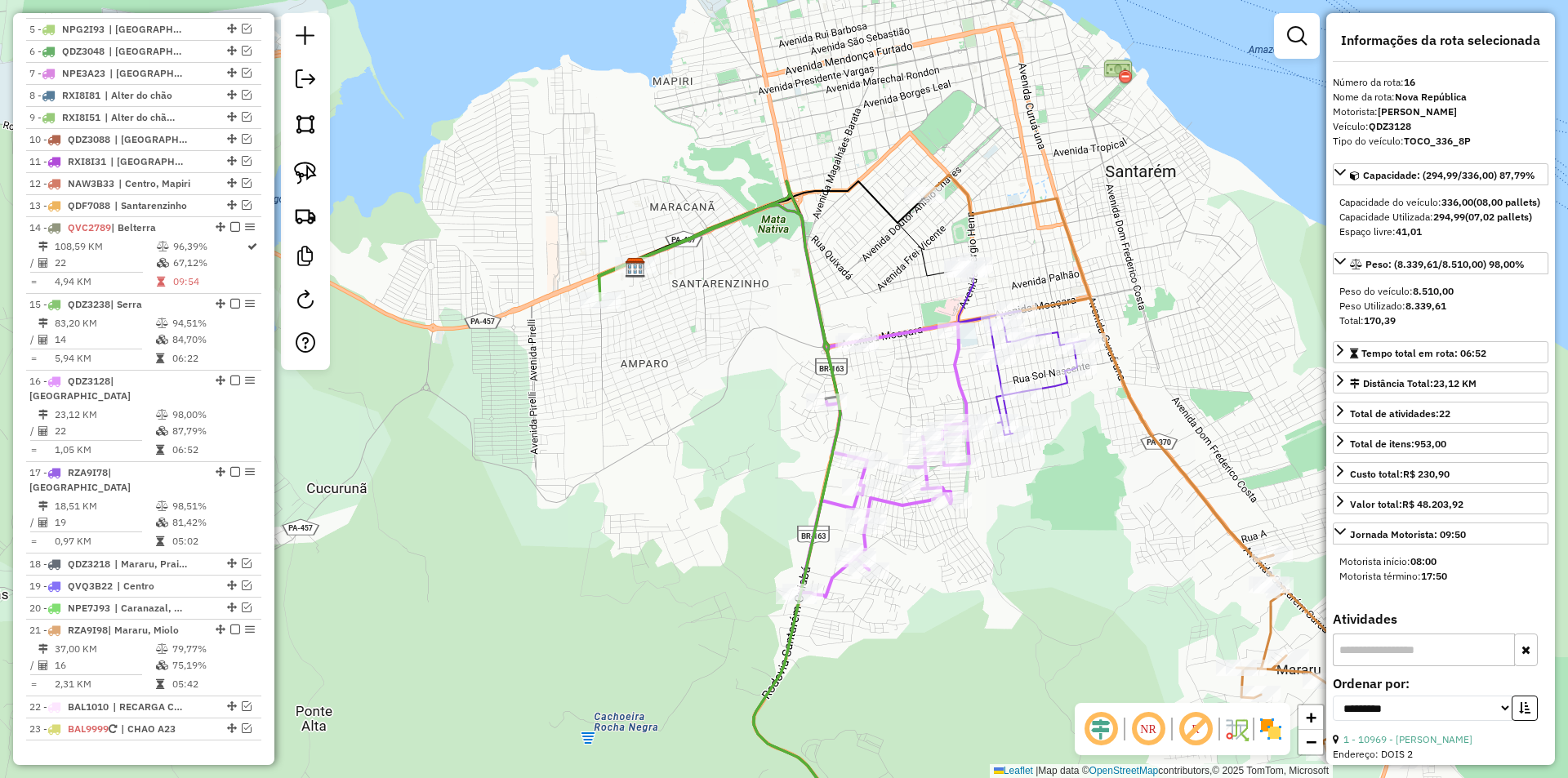
click at [424, 413] on div "Janela de atendimento Grade de atendimento Capacidade Transportadoras Veículos …" at bounding box center [784, 389] width 1568 height 778
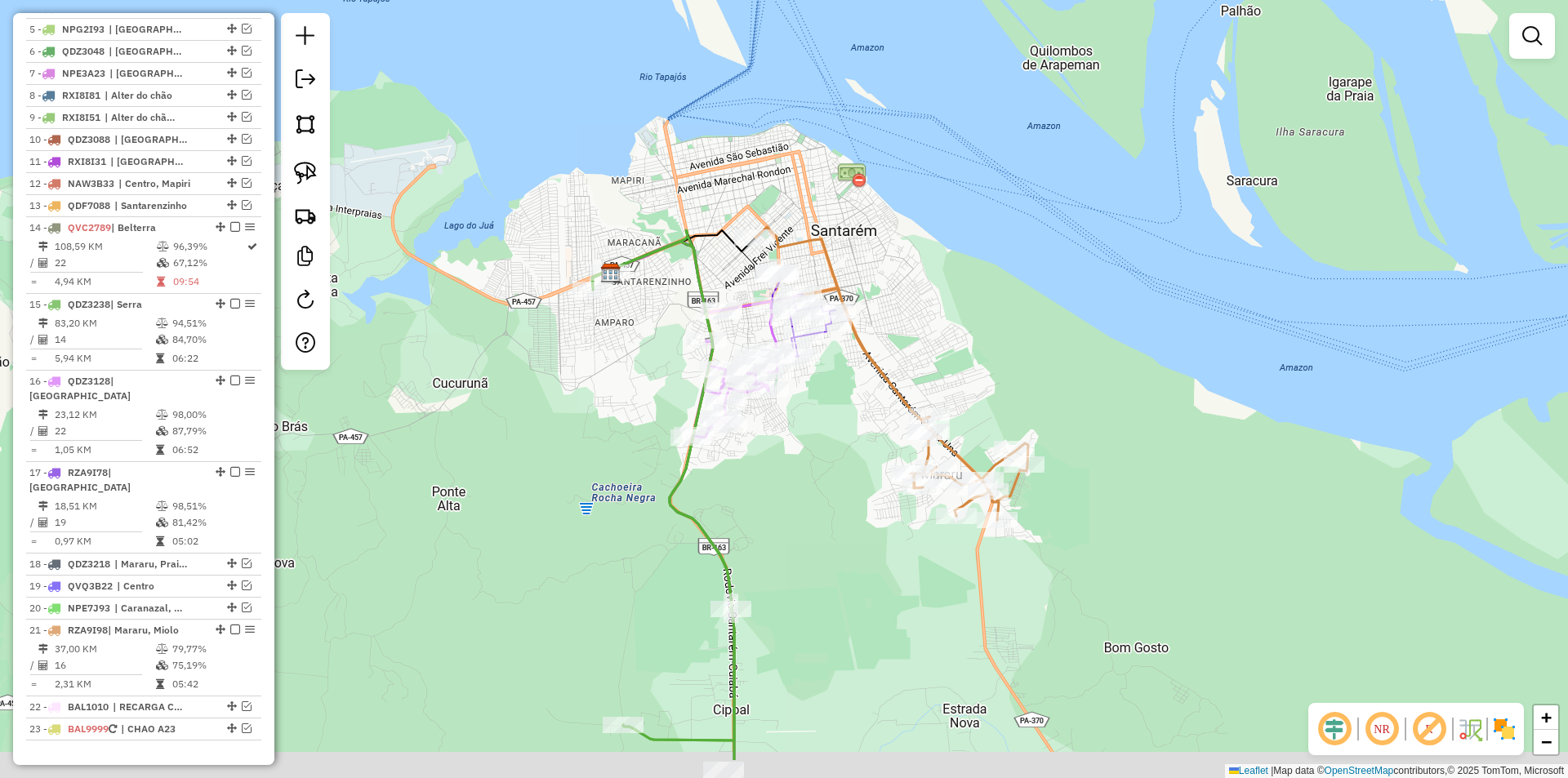
drag, startPoint x: 552, startPoint y: 494, endPoint x: 574, endPoint y: 374, distance: 122.0
click at [574, 374] on div "Janela de atendimento Grade de atendimento Capacidade Transportadoras Veículos …" at bounding box center [784, 389] width 1568 height 778
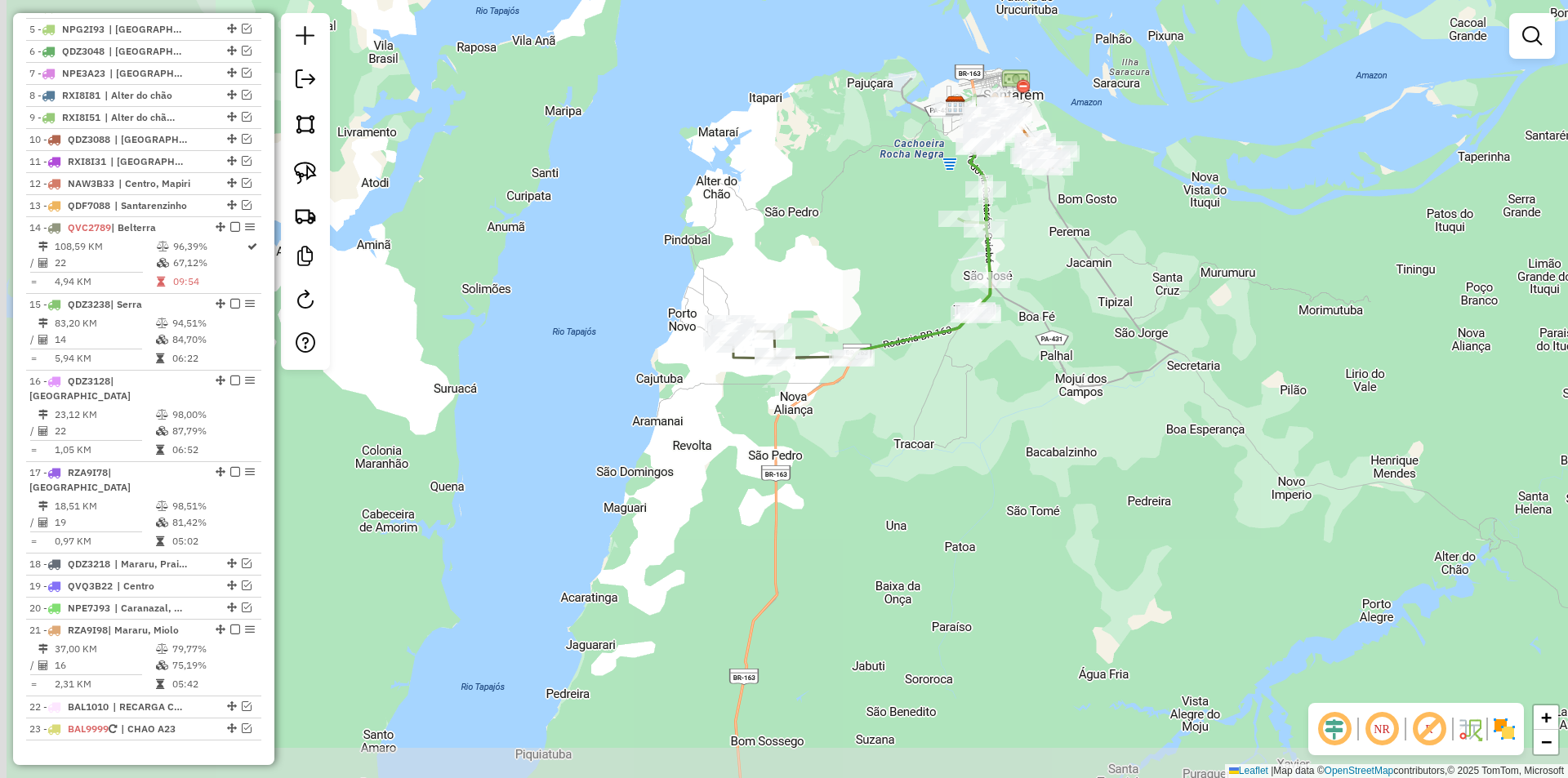
drag, startPoint x: 552, startPoint y: 414, endPoint x: 925, endPoint y: 177, distance: 441.9
click at [925, 177] on div "Janela de atendimento Grade de atendimento Capacidade Transportadoras Veículos …" at bounding box center [784, 389] width 1568 height 778
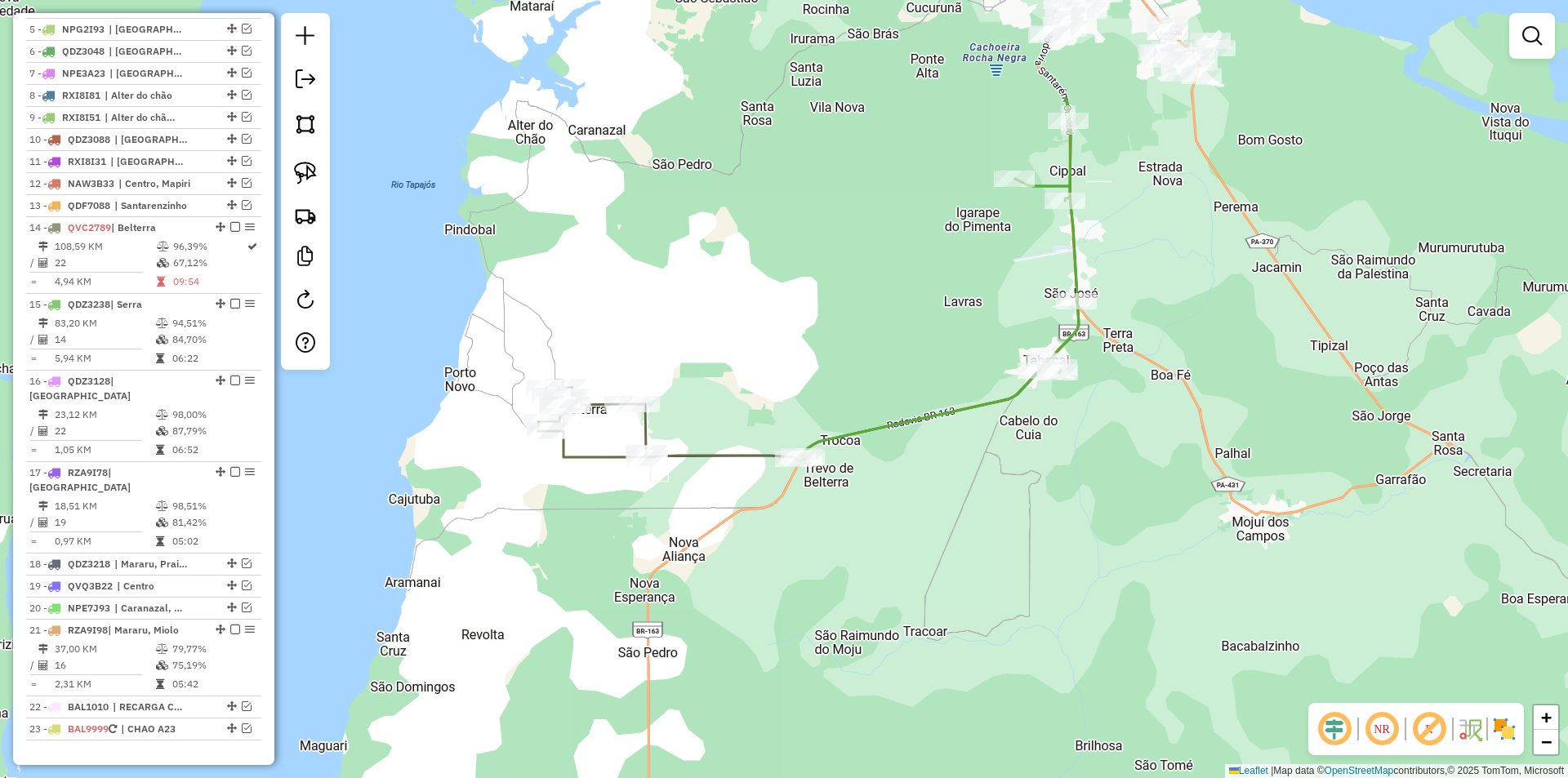
drag, startPoint x: 803, startPoint y: 360, endPoint x: 760, endPoint y: 535, distance: 180.2
click at [760, 535] on div "Janela de atendimento Grade de atendimento Capacidade Transportadoras Veículos …" at bounding box center [784, 389] width 1568 height 778
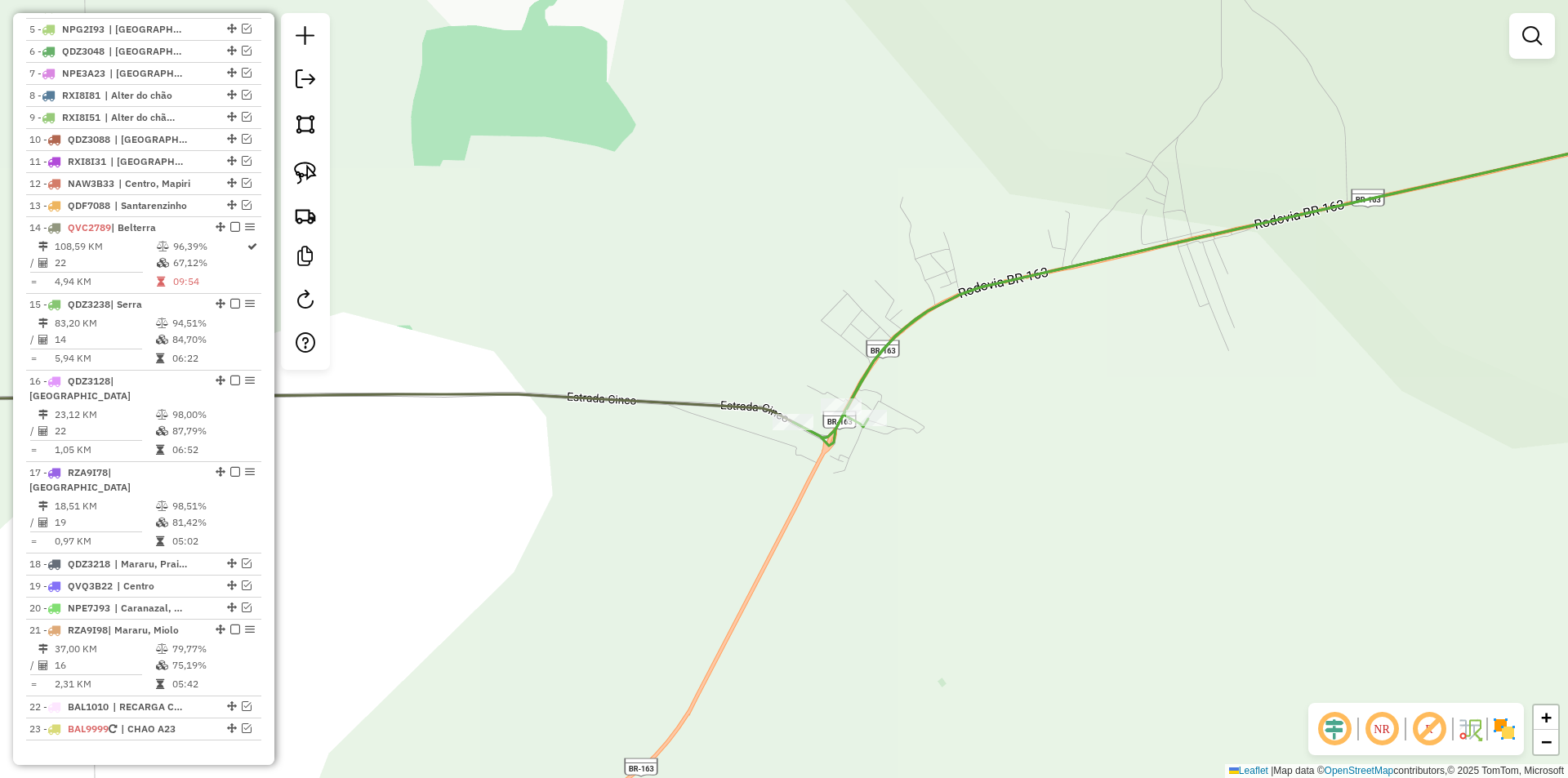
select select "**********"
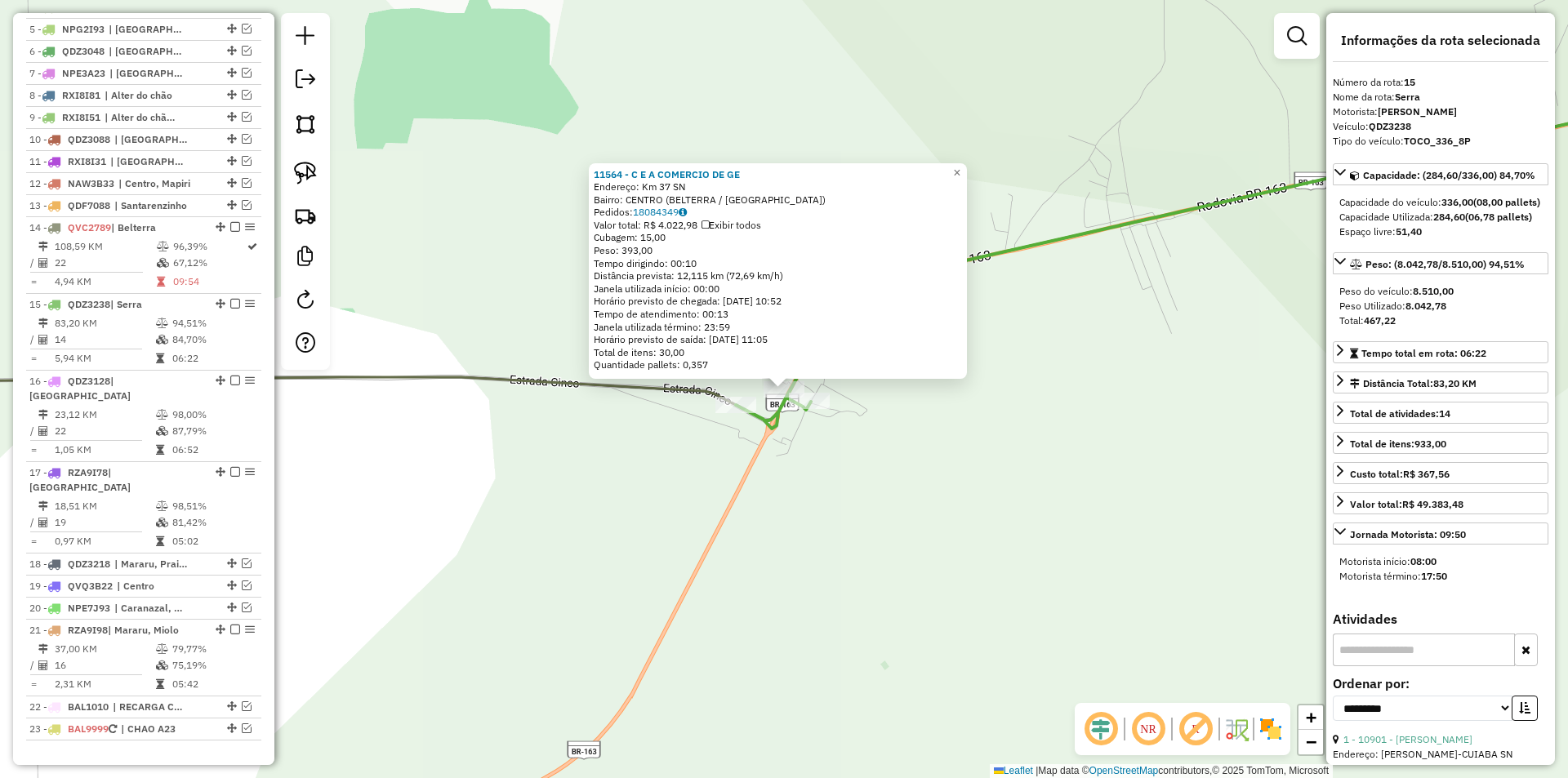
scroll to position [760, 0]
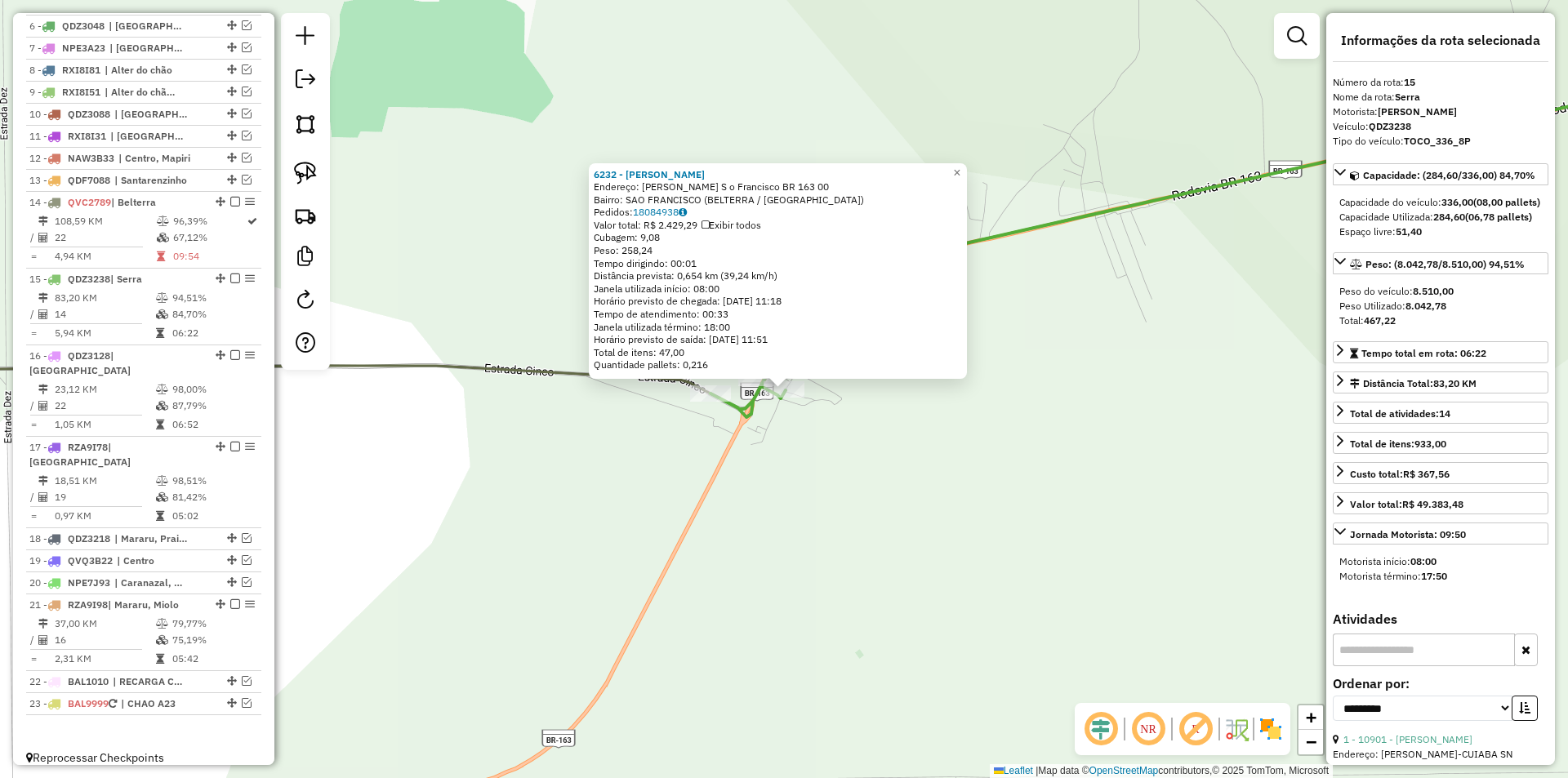
click at [760, 425] on div "6232 - Madalena Sousa De Li Endereço: RAM Ramal S o Francisco BR 163 00 Bairro:…" at bounding box center [784, 389] width 1568 height 778
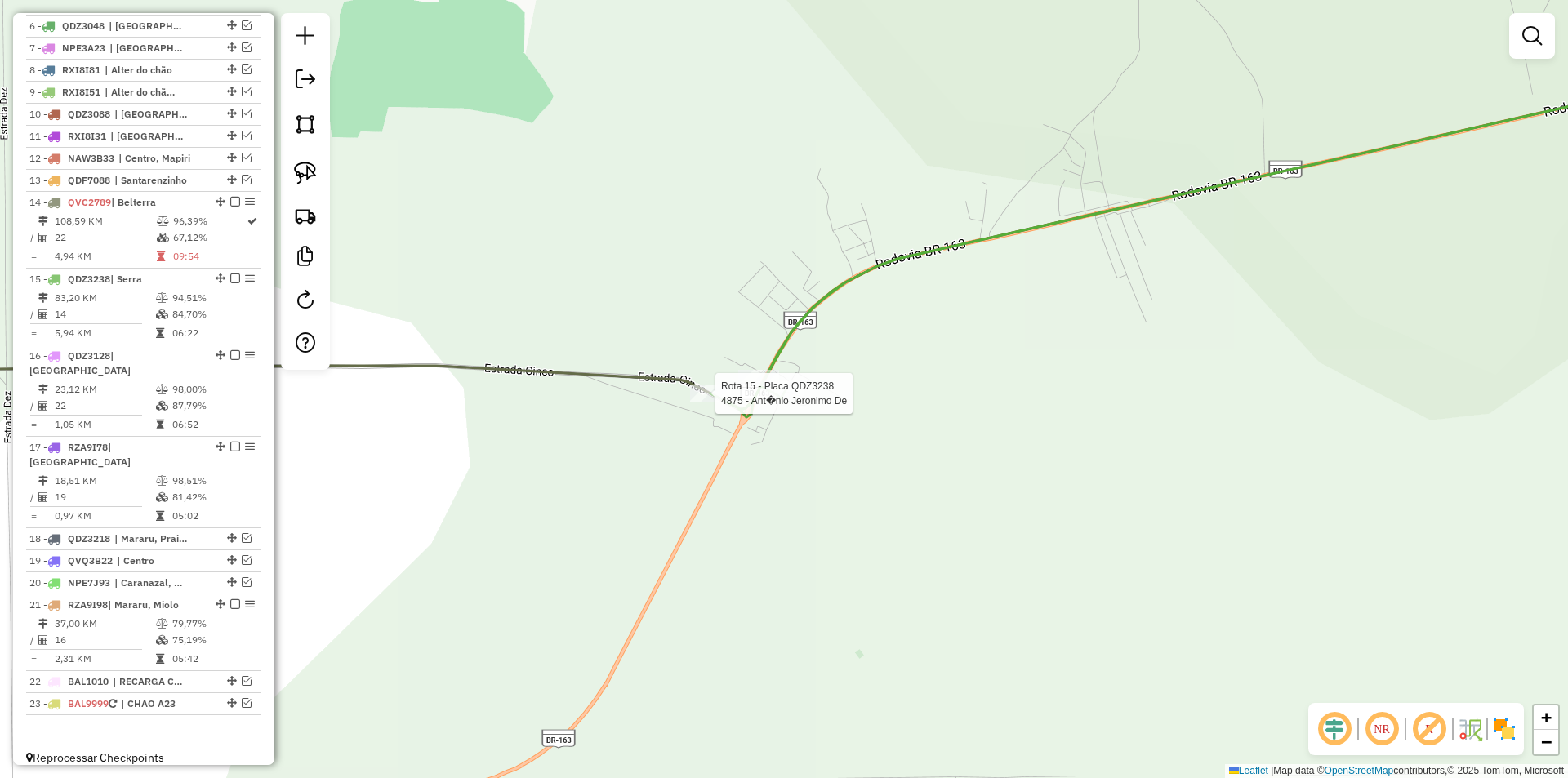
select select "**********"
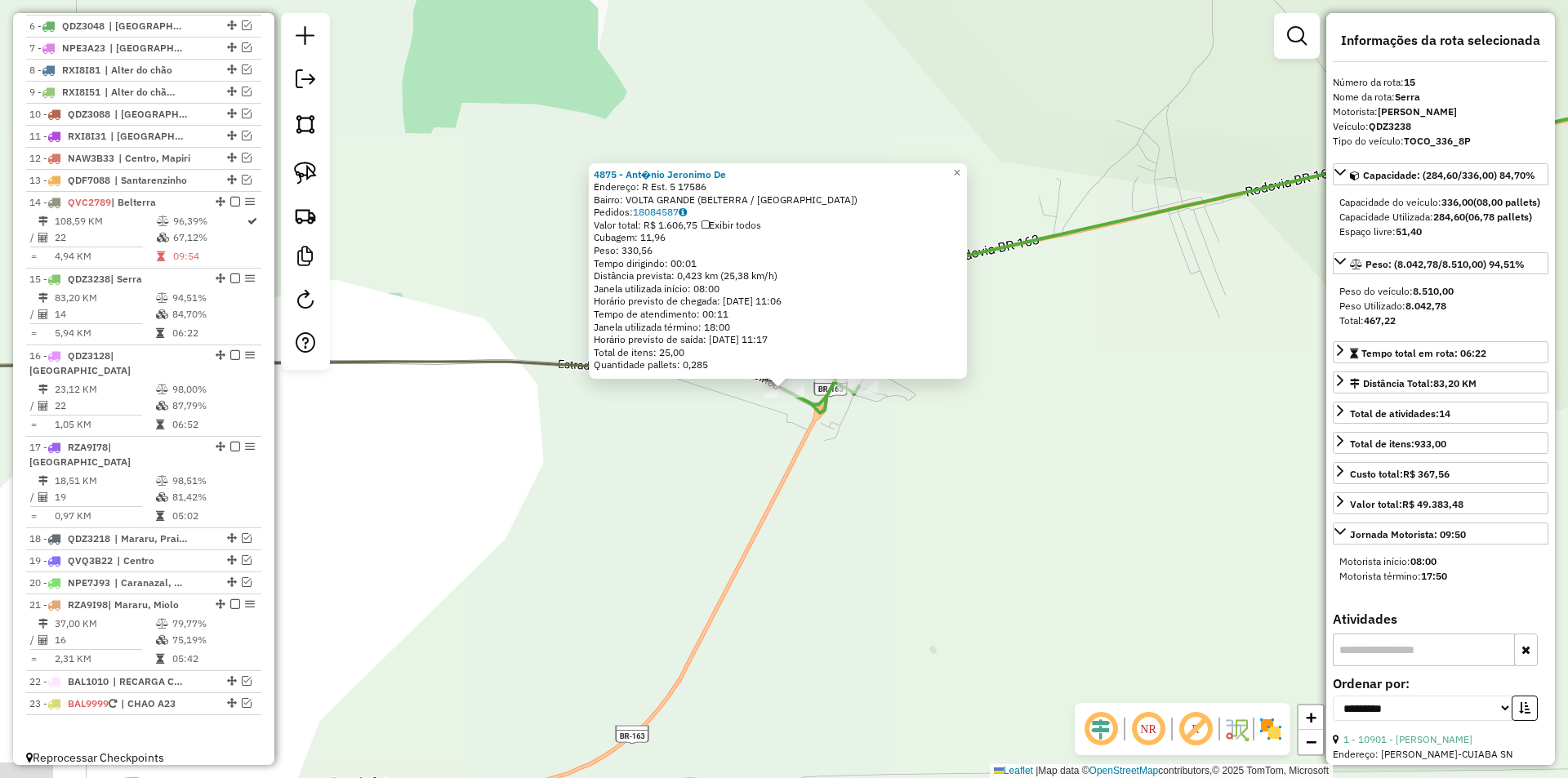
click at [762, 436] on div "4875 - Ant�nio Jeronimo De Endereço: R Est. 5 17586 Bairro: VOLTA GRANDE (BELTE…" at bounding box center [784, 389] width 1568 height 778
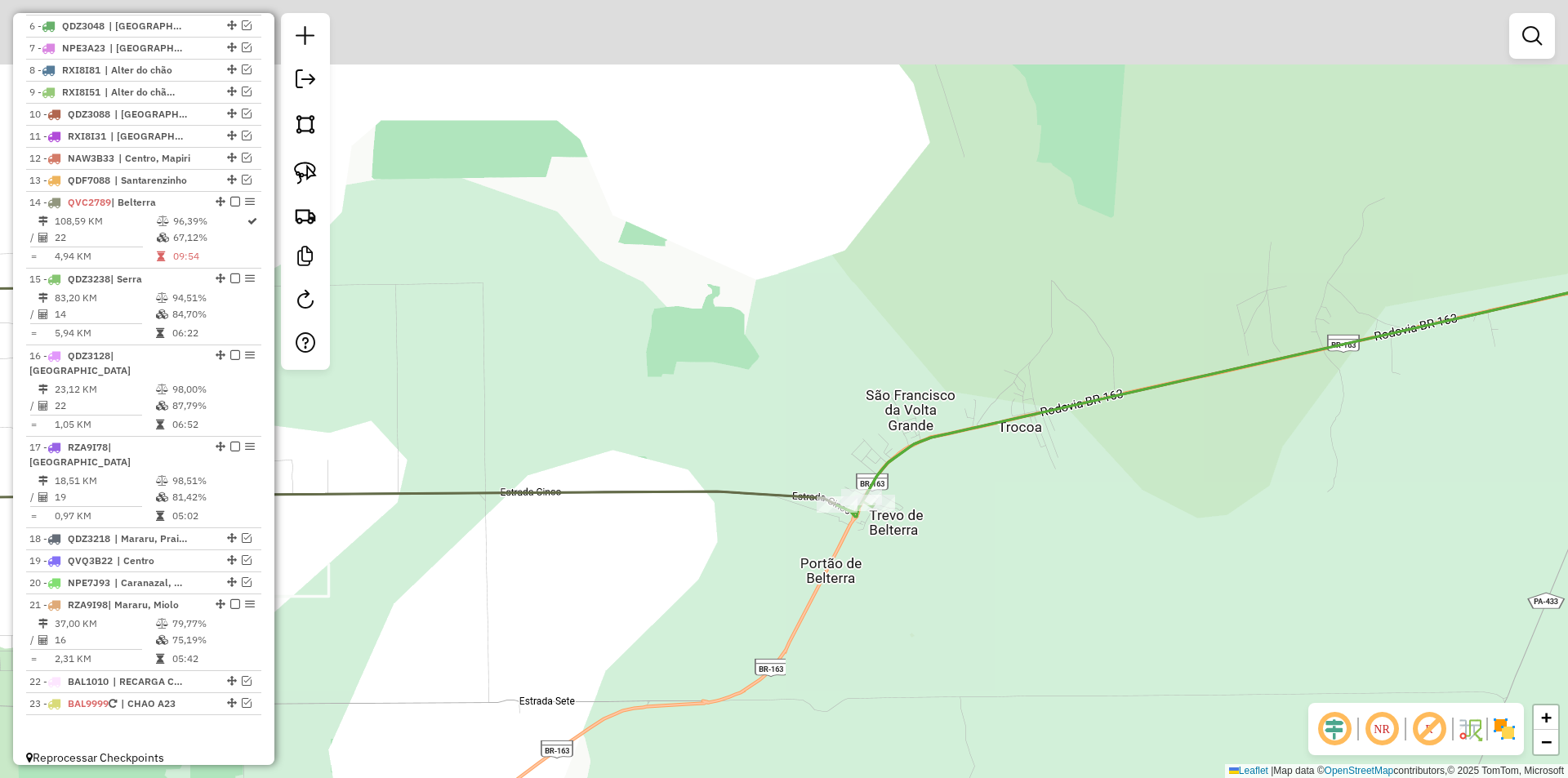
drag, startPoint x: 766, startPoint y: 494, endPoint x: 831, endPoint y: 560, distance: 92.6
click at [831, 560] on div "Janela de atendimento Grade de atendimento Capacidade Transportadoras Veículos …" at bounding box center [784, 389] width 1568 height 778
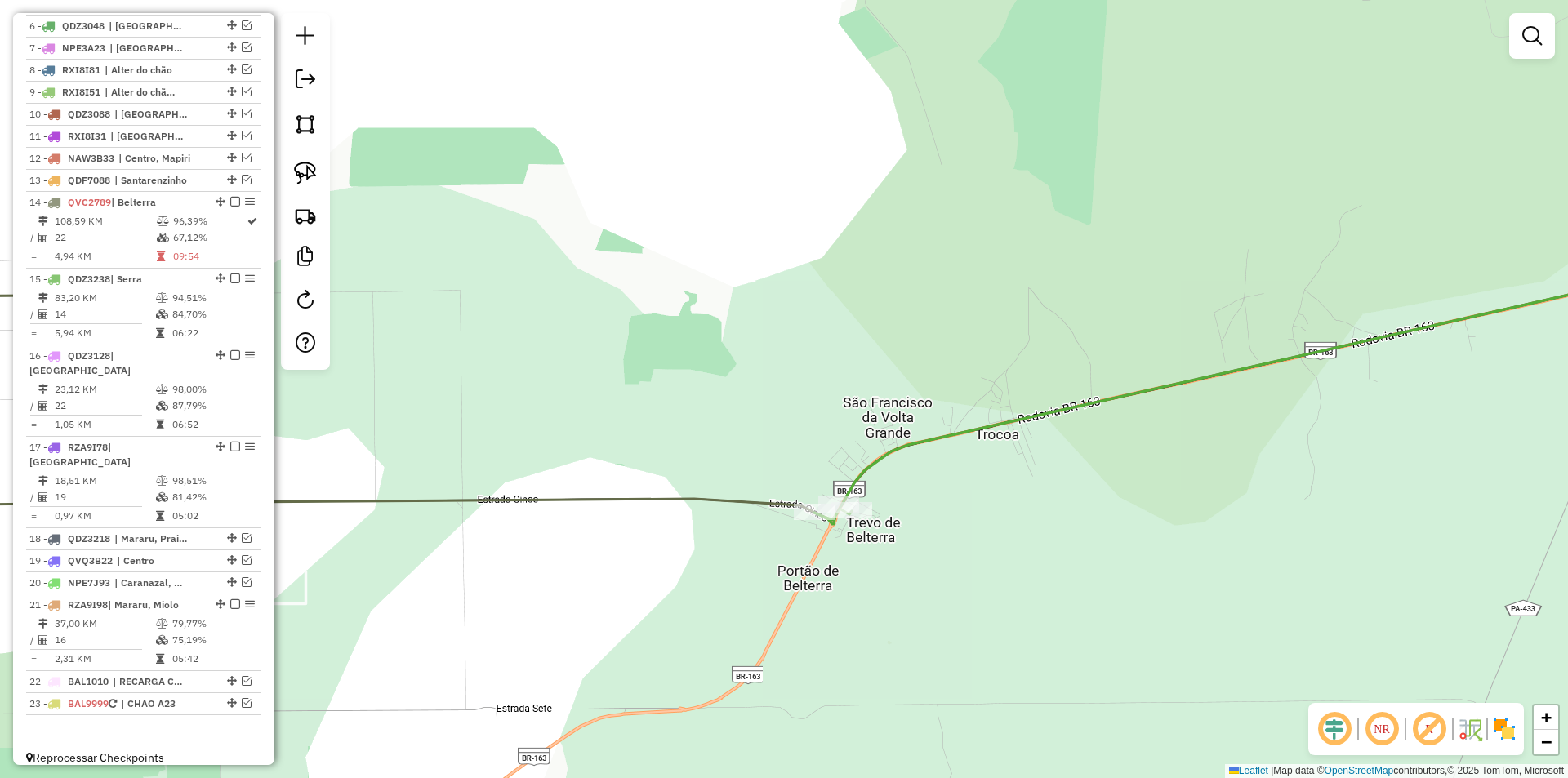
drag, startPoint x: 735, startPoint y: 556, endPoint x: 713, endPoint y: 536, distance: 29.7
click at [713, 536] on div "Janela de atendimento Grade de atendimento Capacidade Transportadoras Veículos …" at bounding box center [784, 389] width 1568 height 778
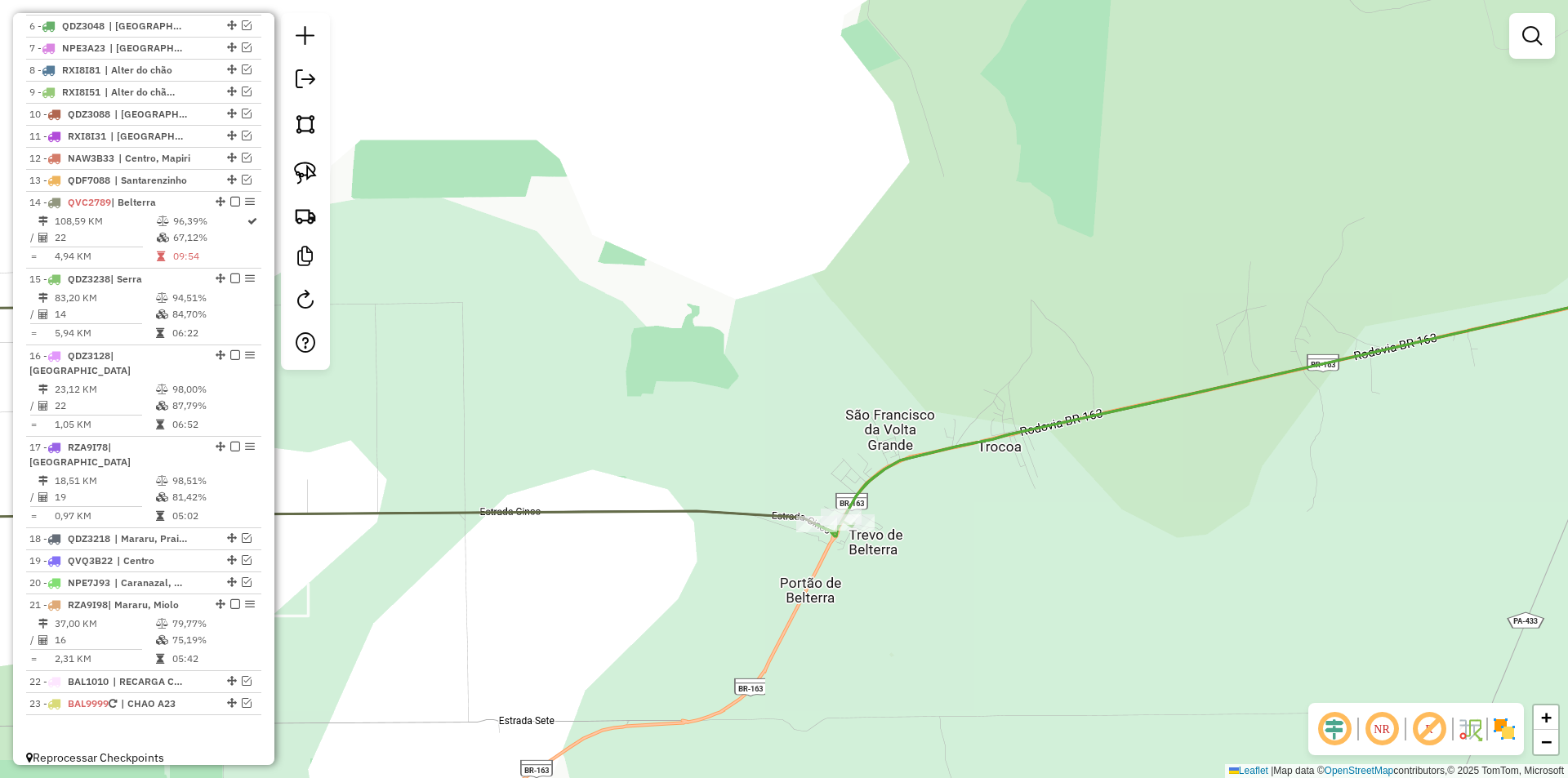
drag, startPoint x: 756, startPoint y: 523, endPoint x: 766, endPoint y: 566, distance: 44.1
click at [766, 566] on div "Janela de atendimento Grade de atendimento Capacidade Transportadoras Veículos …" at bounding box center [784, 389] width 1568 height 778
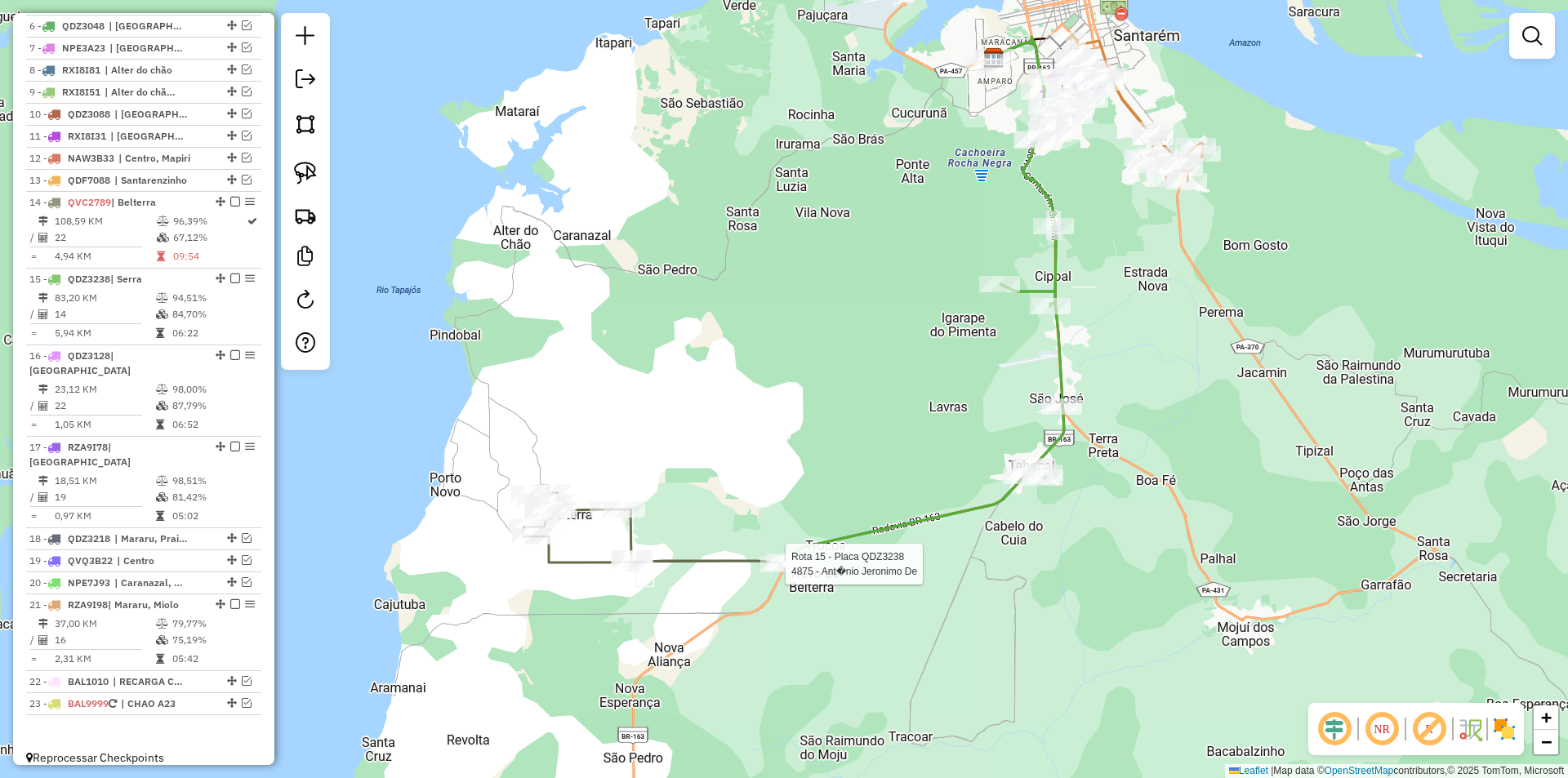
select select "**********"
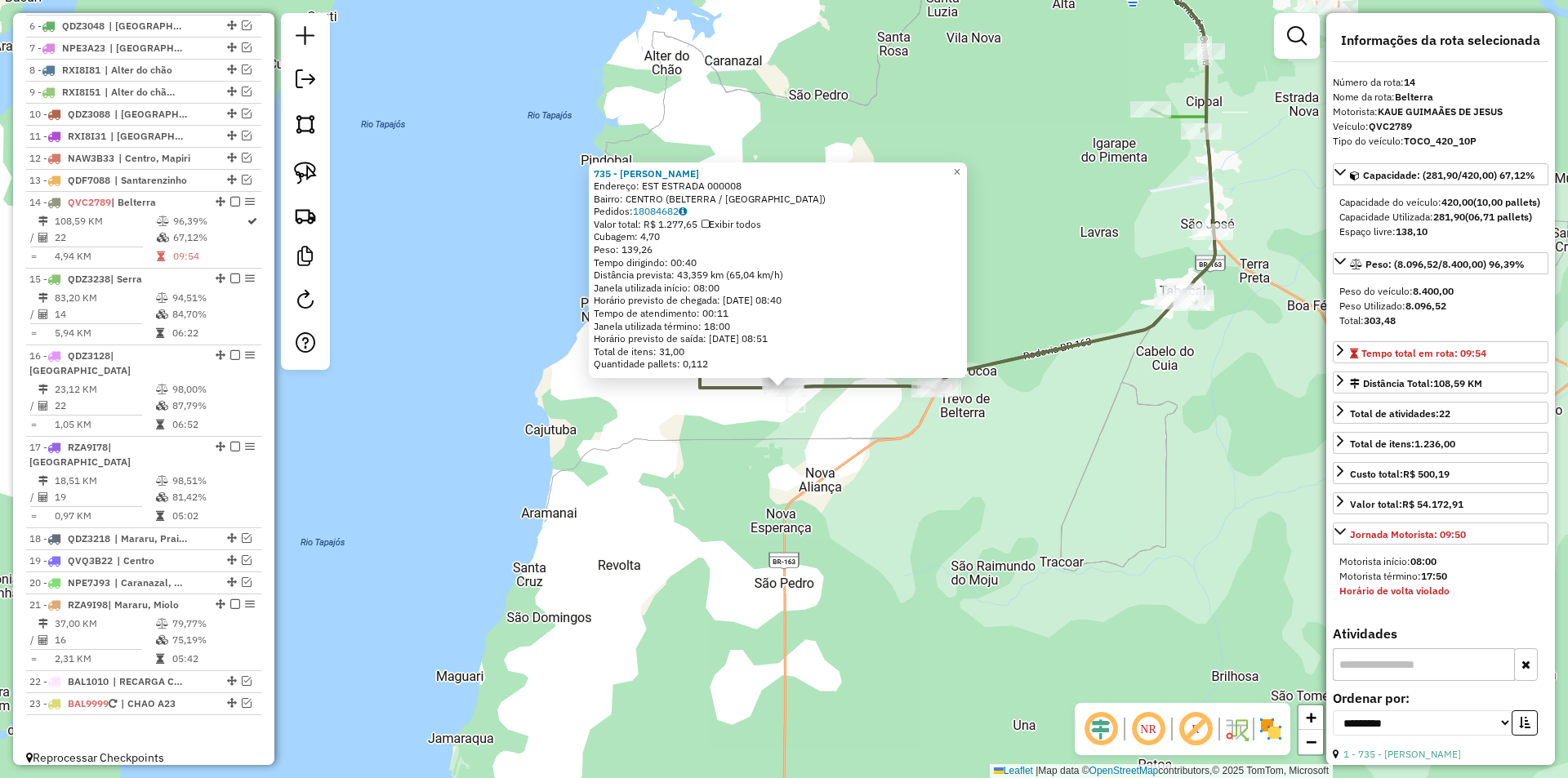
click at [719, 541] on div "735 - JOSE SOUSA SARMENTO Endereço: EST ESTRADA 000008 Bairro: CENTRO (BELTERRA…" at bounding box center [784, 389] width 1568 height 778
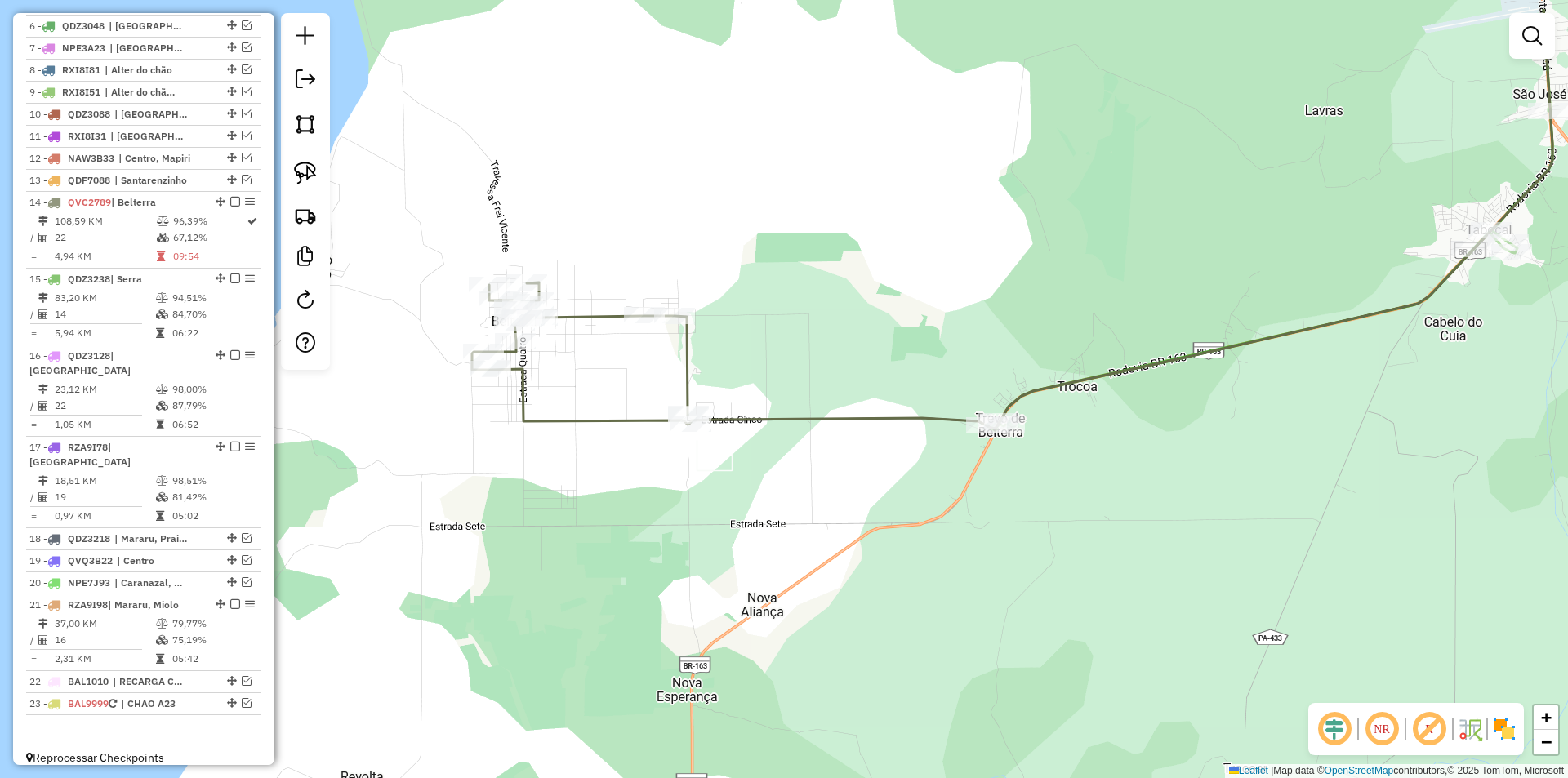
drag, startPoint x: 870, startPoint y: 437, endPoint x: 863, endPoint y: 524, distance: 87.3
click at [863, 524] on div "Janela de atendimento Grade de atendimento Capacidade Transportadoras Veículos …" at bounding box center [784, 389] width 1568 height 778
click at [906, 417] on icon at bounding box center [1122, 175] width 863 height 506
select select "**********"
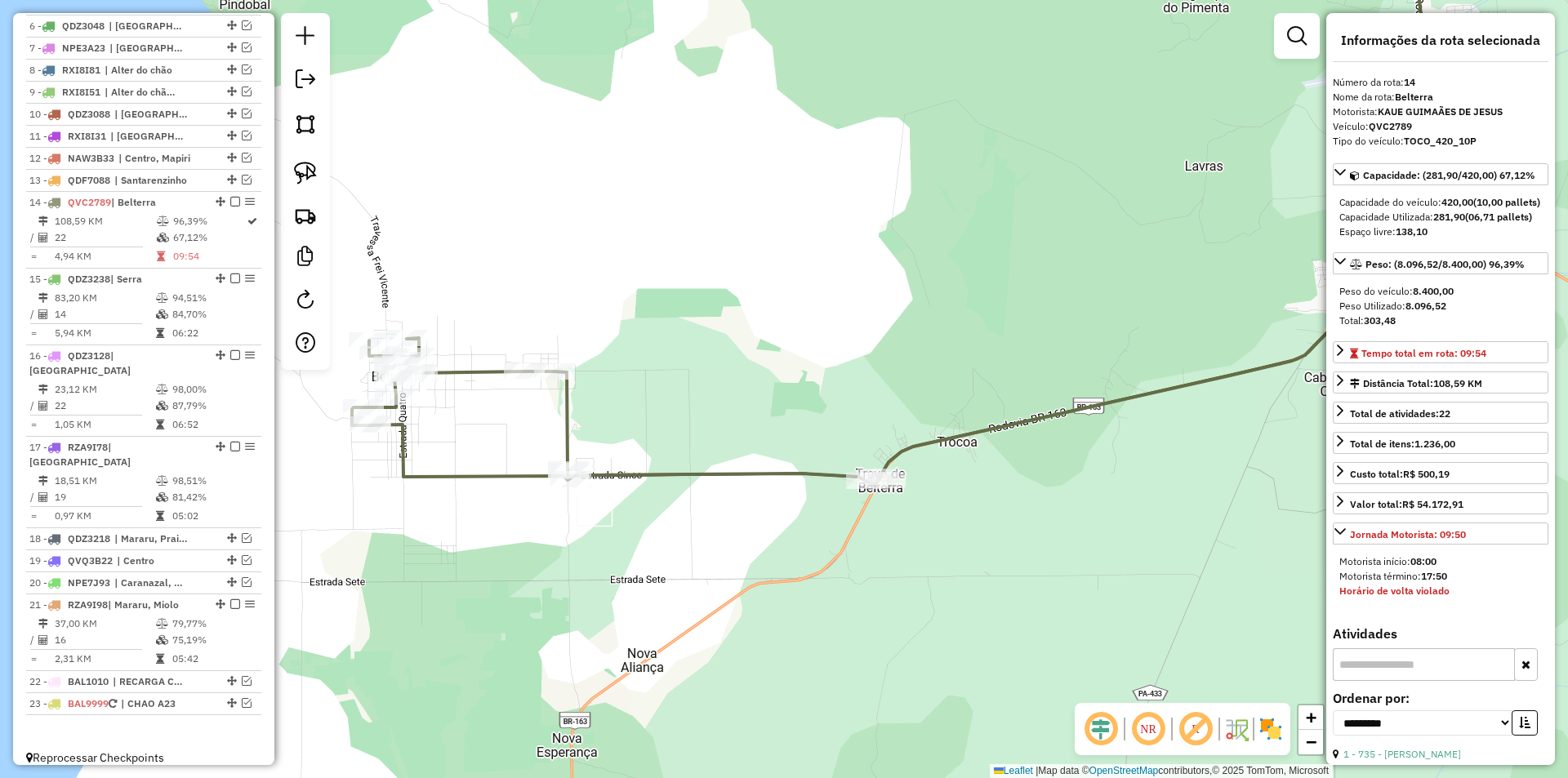
drag, startPoint x: 812, startPoint y: 442, endPoint x: 678, endPoint y: 466, distance: 136.1
click at [678, 466] on icon at bounding box center [1001, 230] width 863 height 506
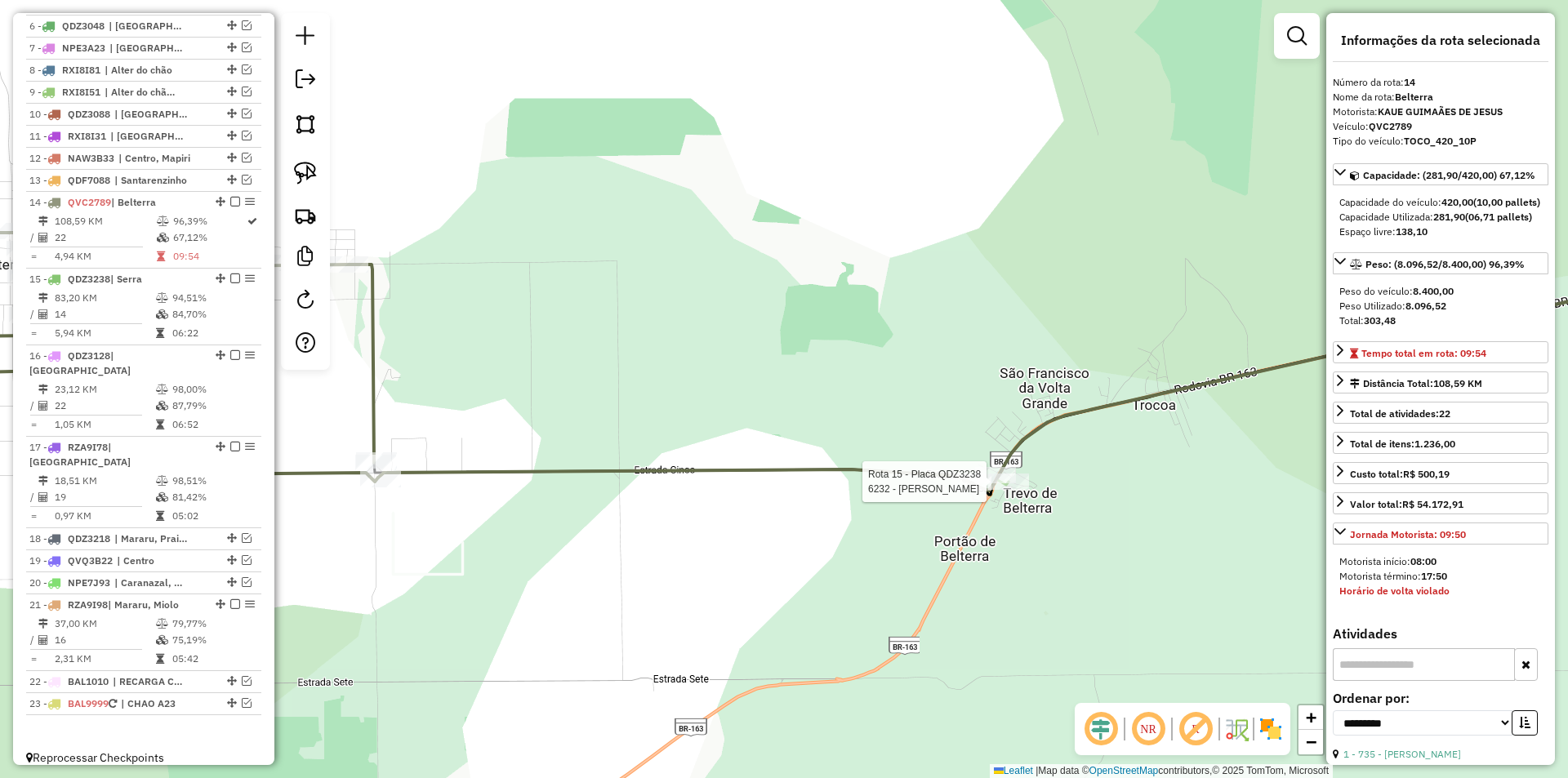
click at [996, 490] on div at bounding box center [1009, 482] width 41 height 16
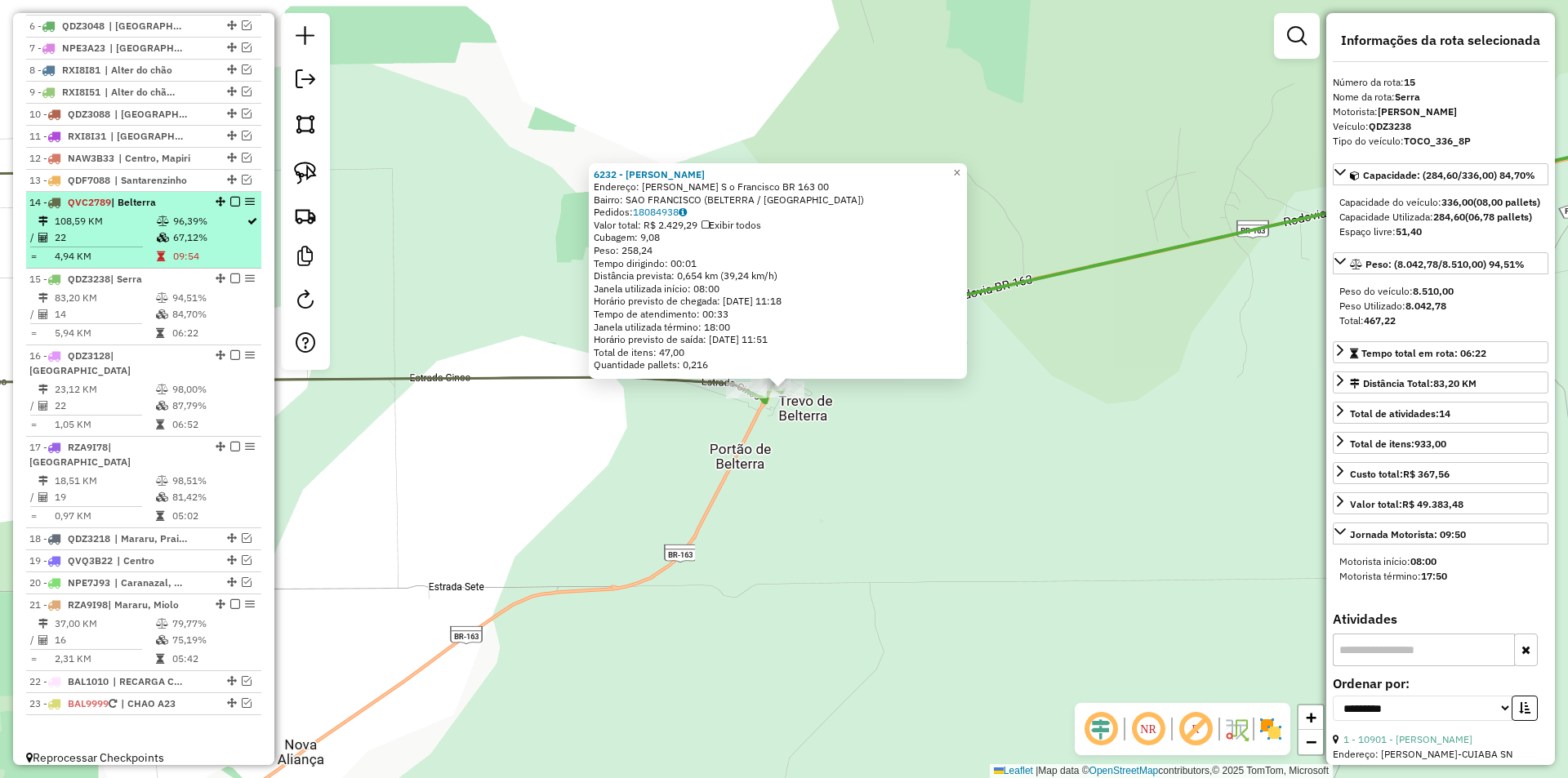
click at [225, 229] on td "96,39%" at bounding box center [209, 221] width 74 height 16
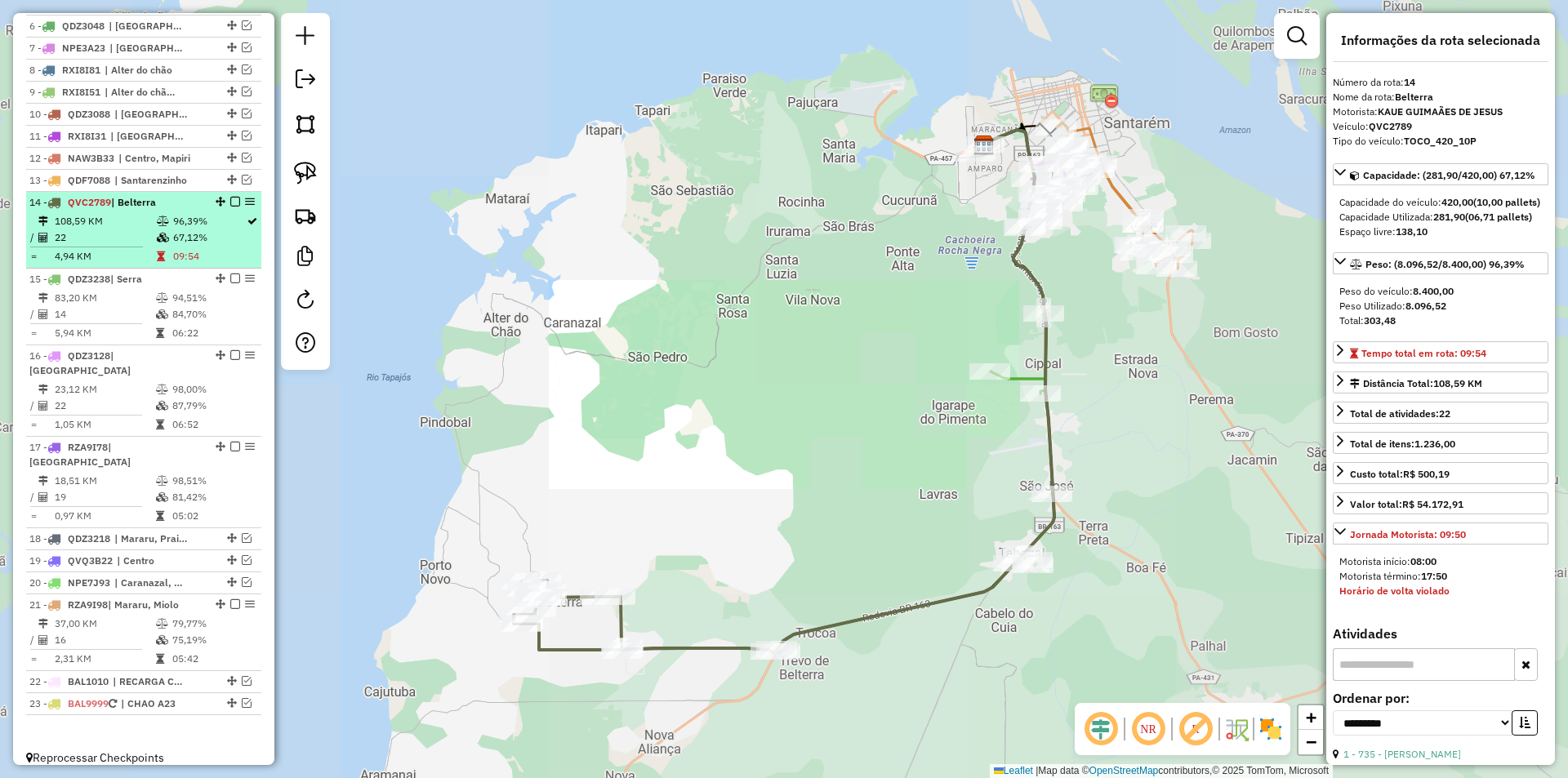
click at [233, 206] on em at bounding box center [235, 201] width 10 height 10
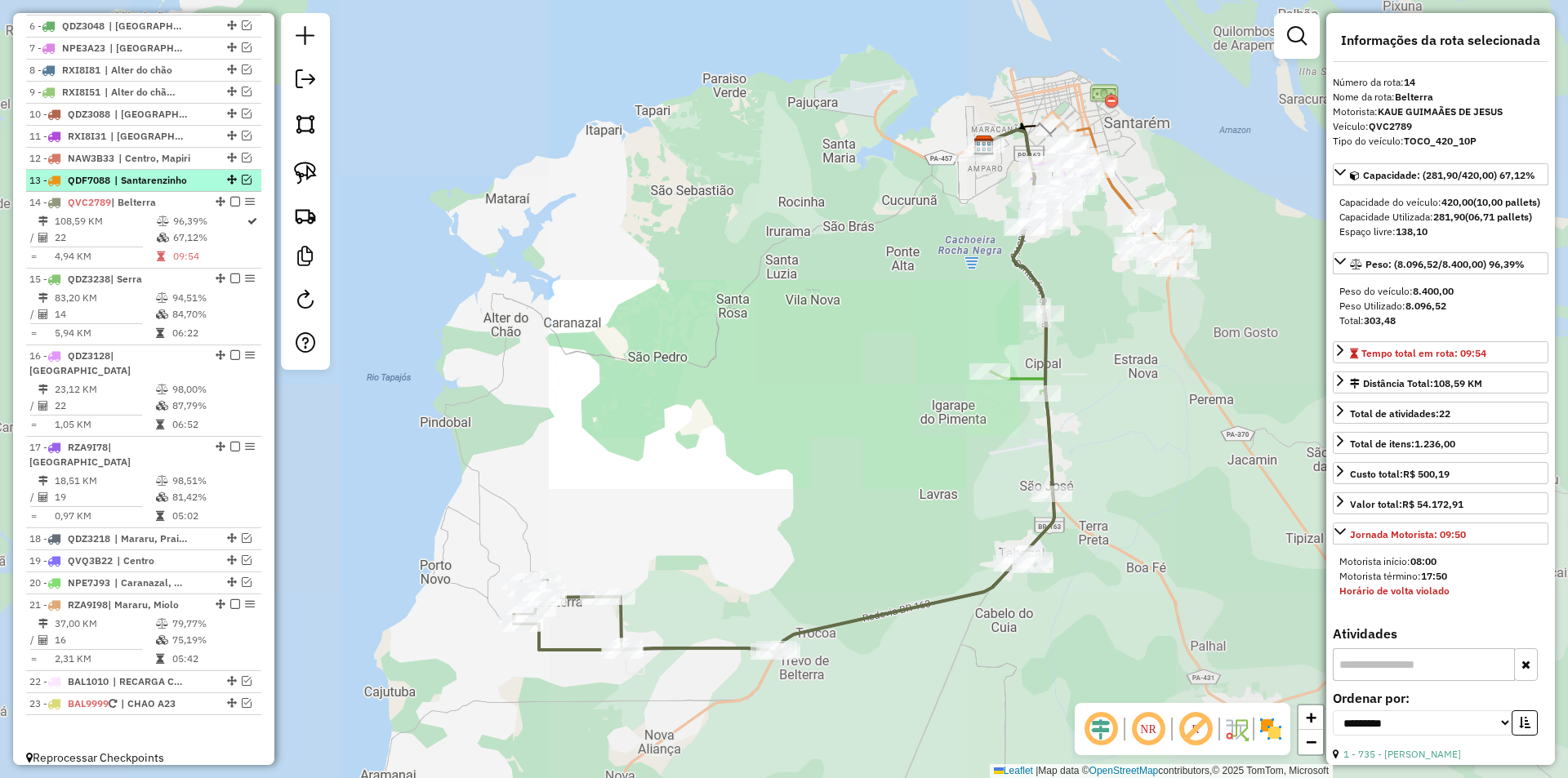
scroll to position [706, 0]
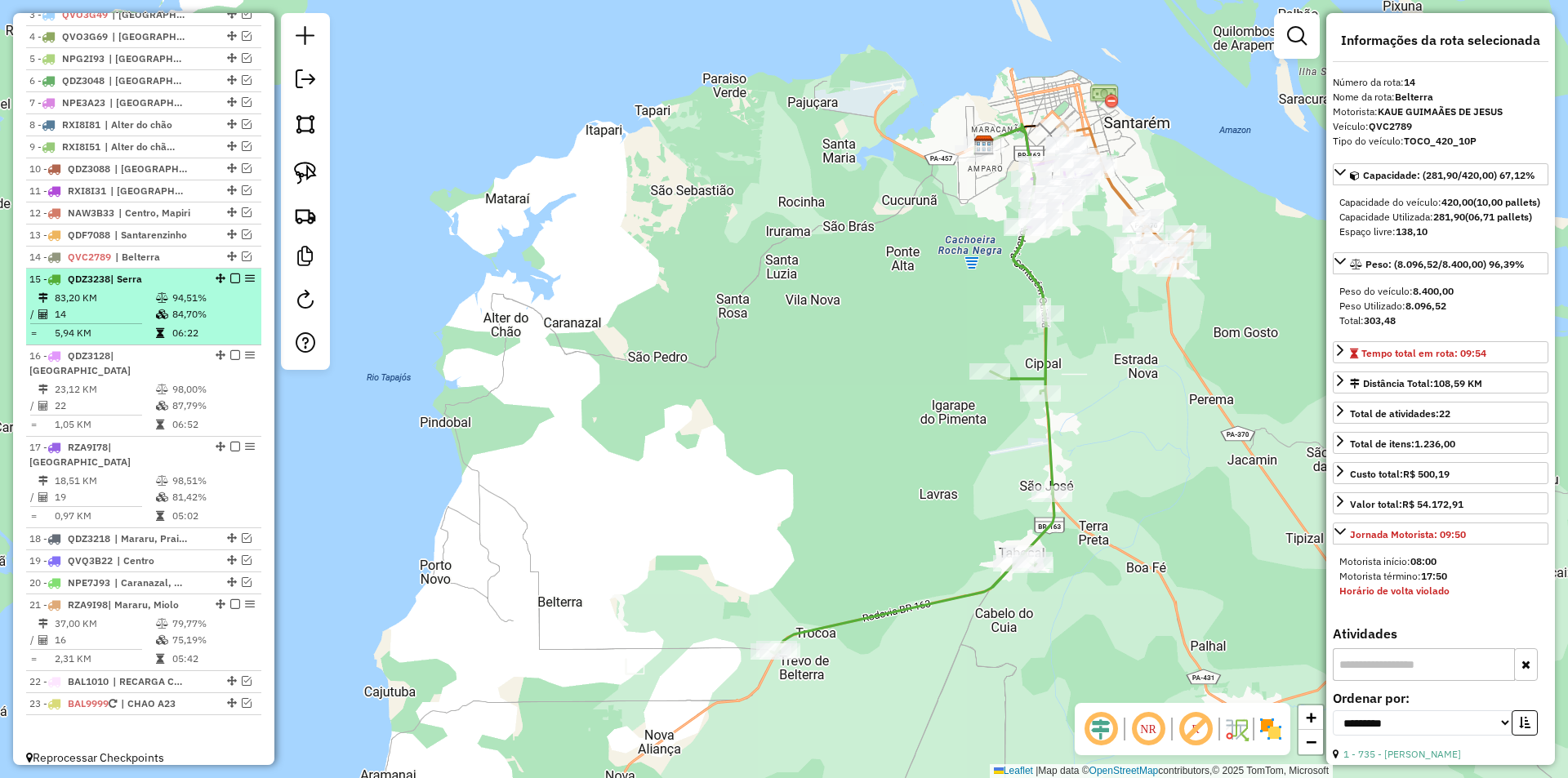
click at [218, 286] on div "15 - QDZ3238 | Serra" at bounding box center [143, 279] width 229 height 15
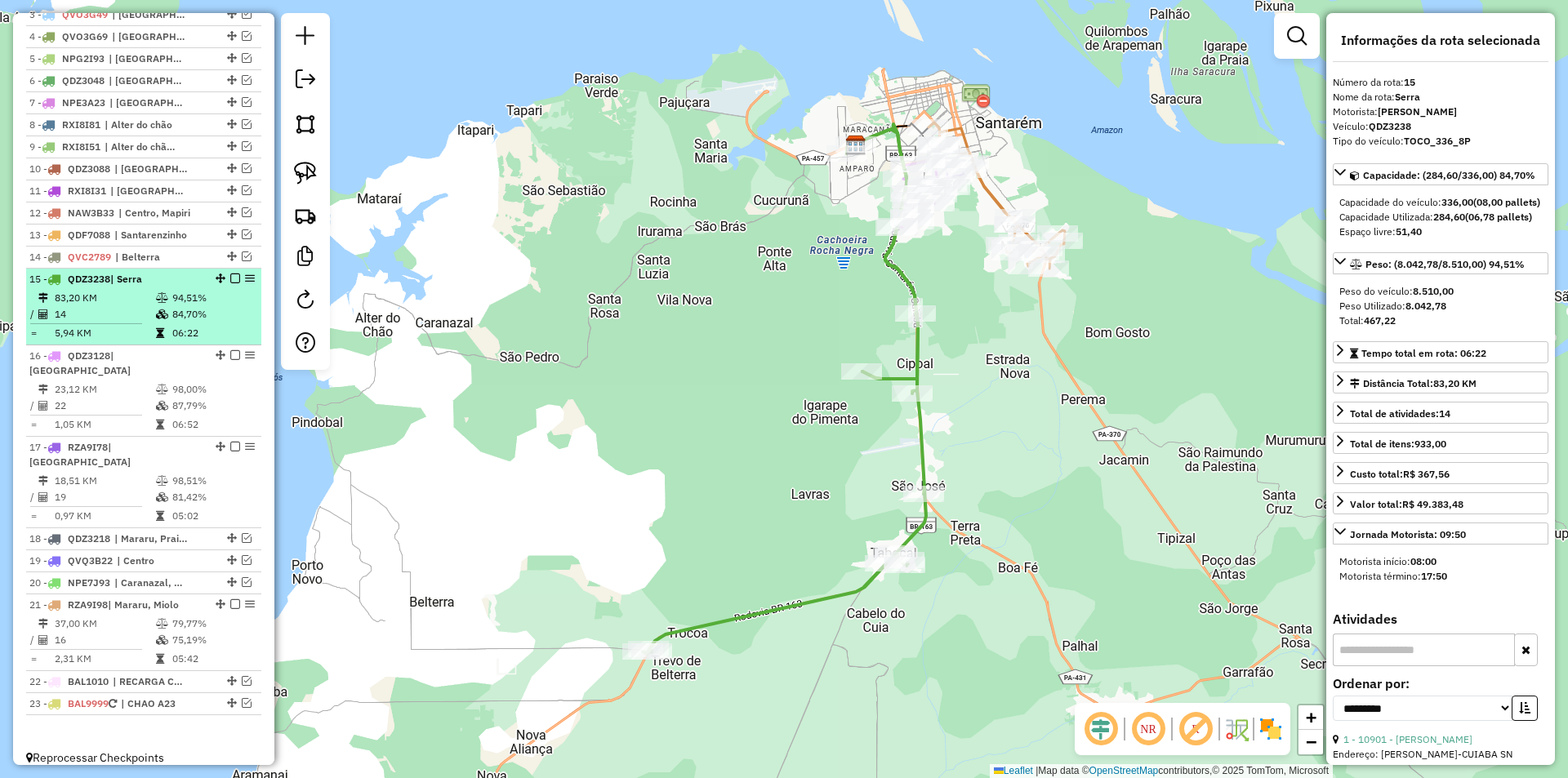
click at [230, 284] on em at bounding box center [235, 278] width 10 height 10
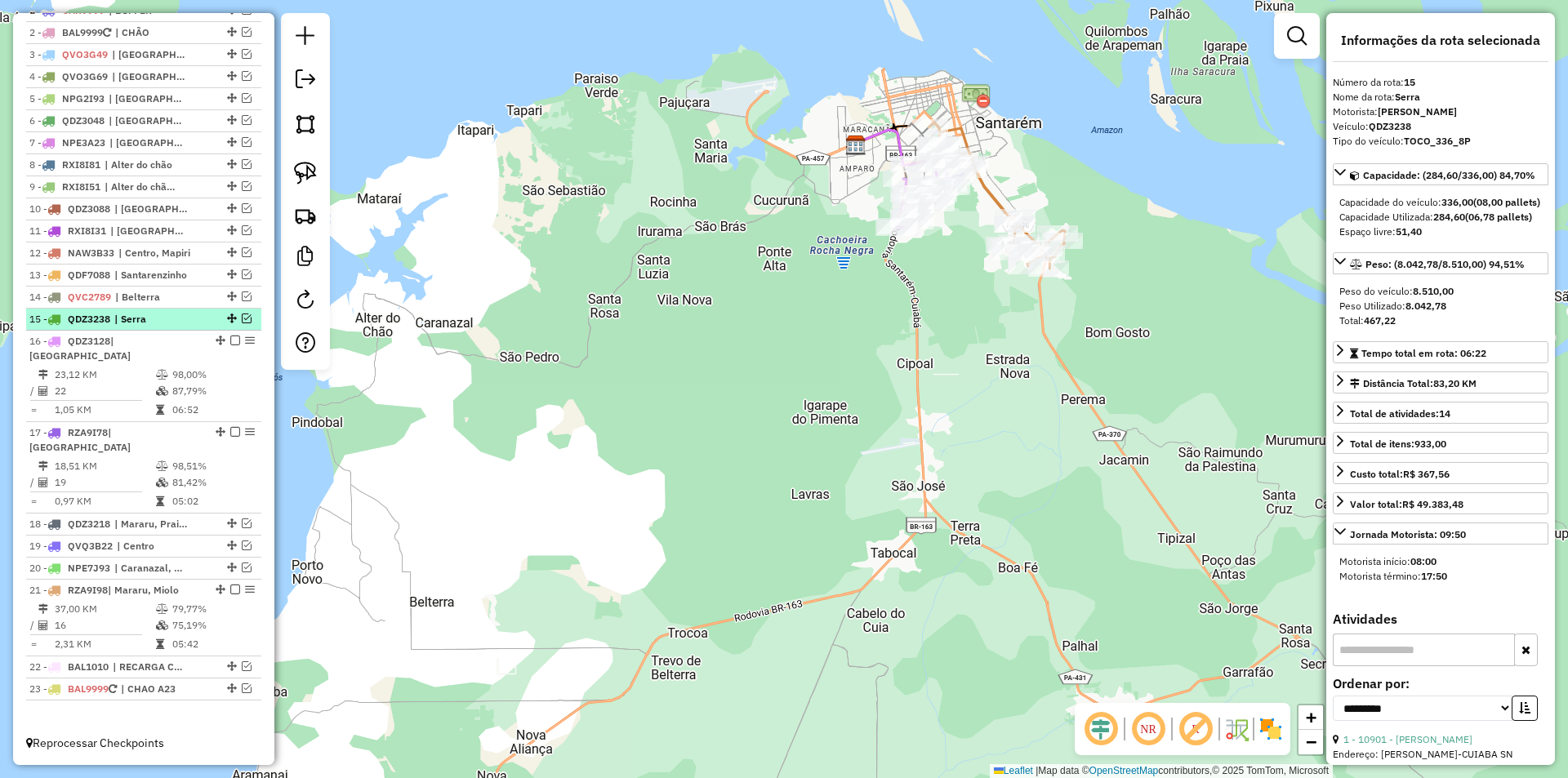
scroll to position [651, 0]
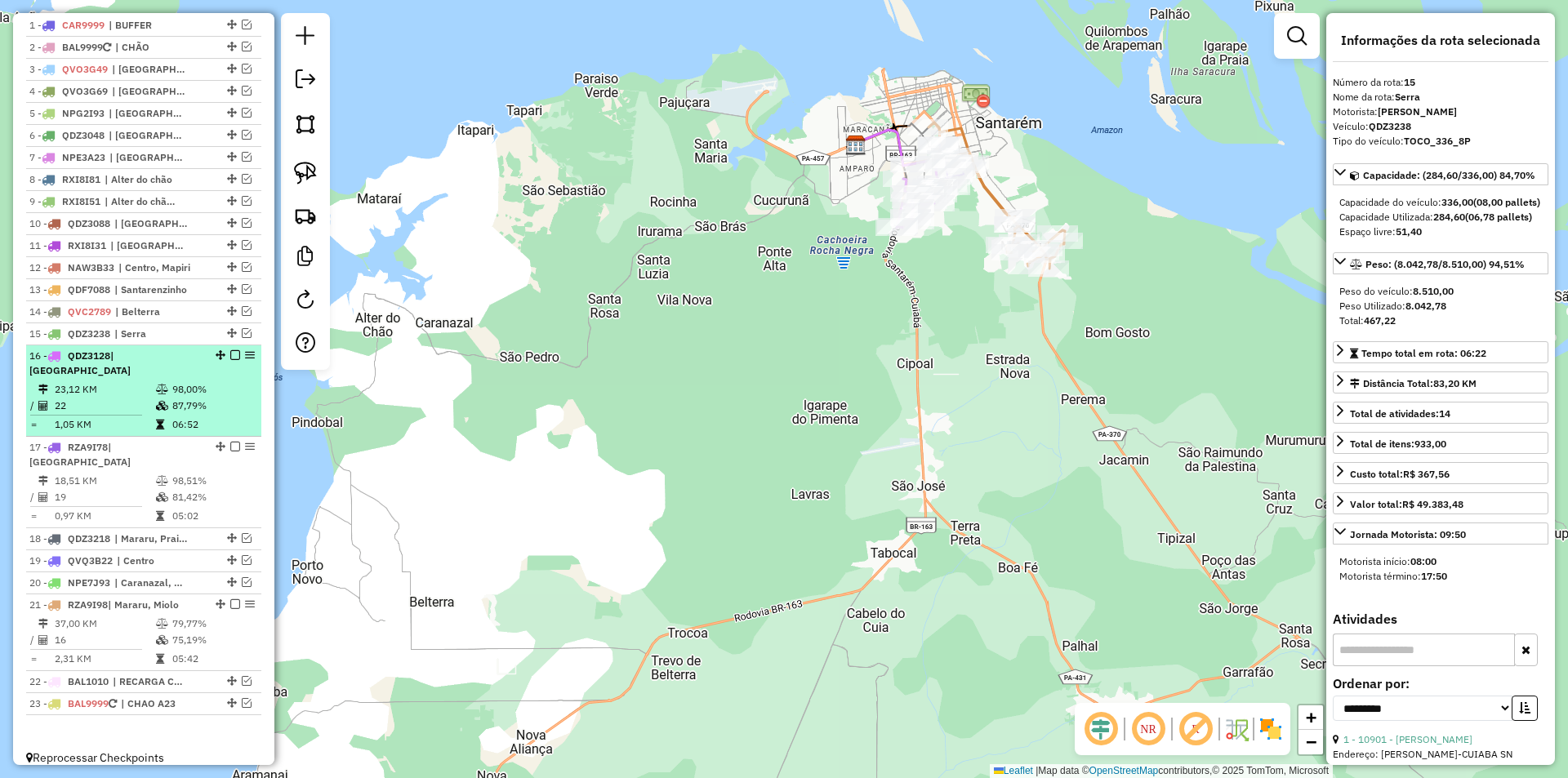
click at [209, 407] on td "87,79%" at bounding box center [213, 405] width 83 height 16
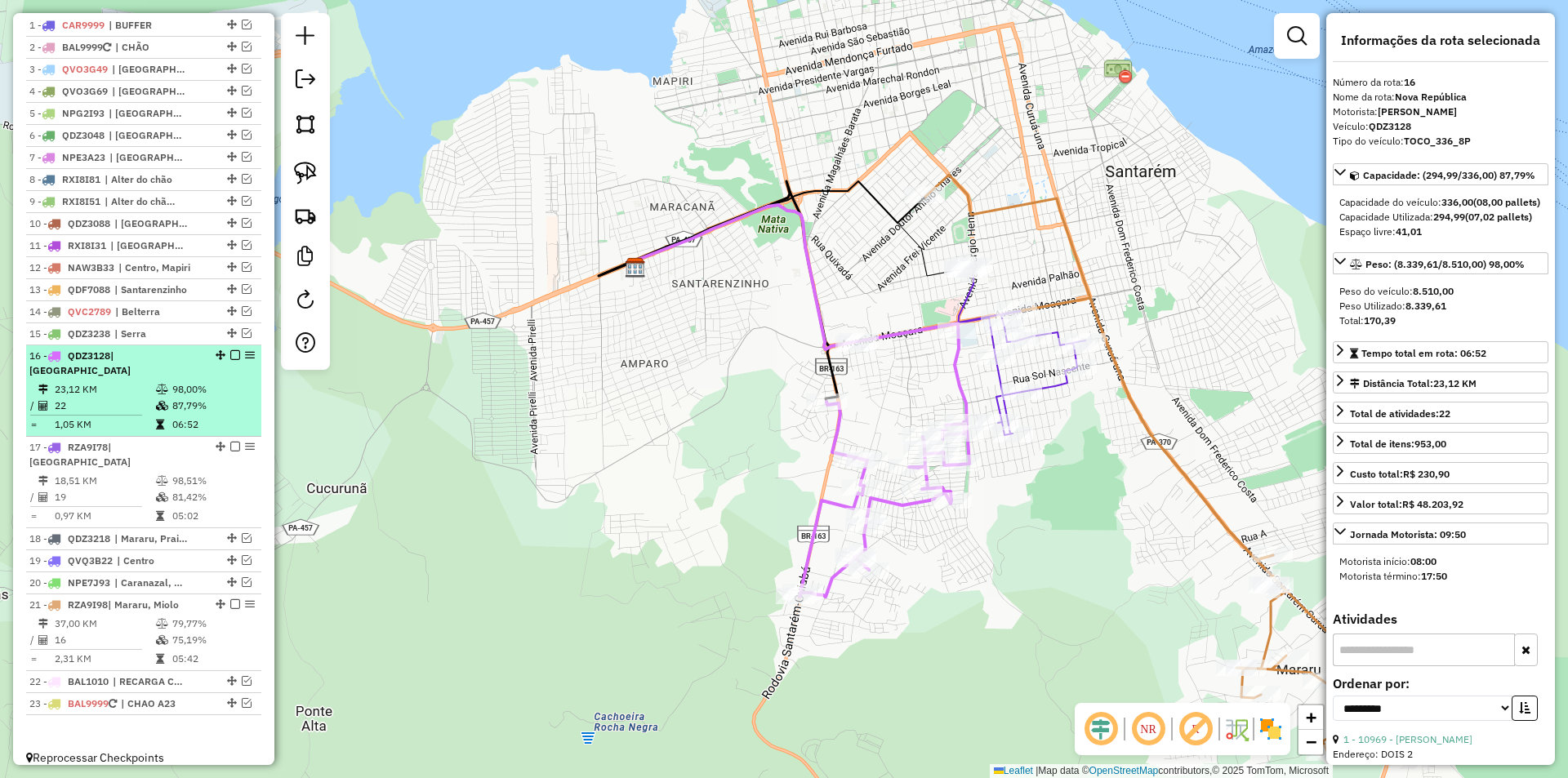
click at [231, 360] on em at bounding box center [235, 355] width 10 height 10
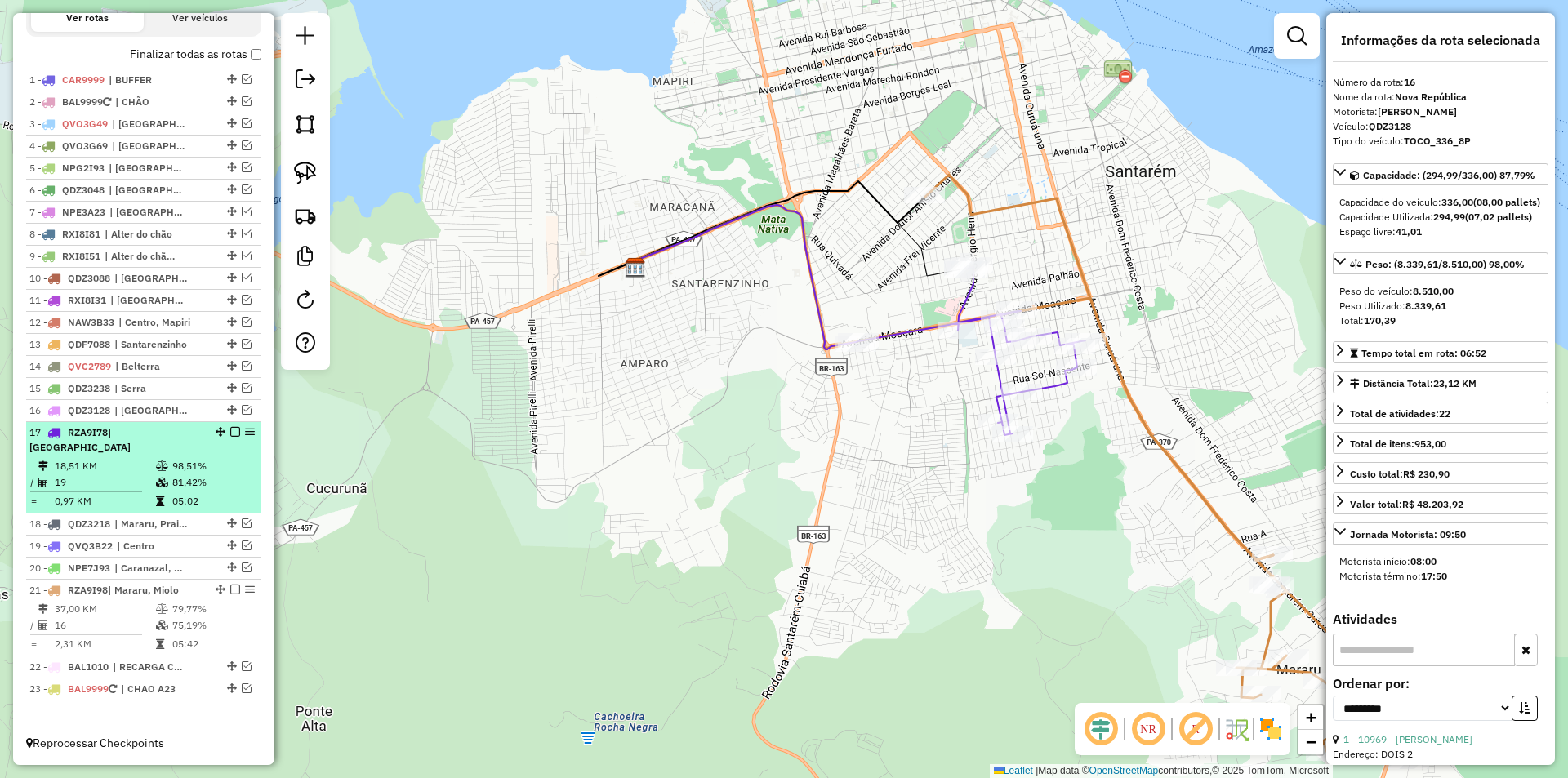
click at [230, 437] on em at bounding box center [235, 431] width 10 height 10
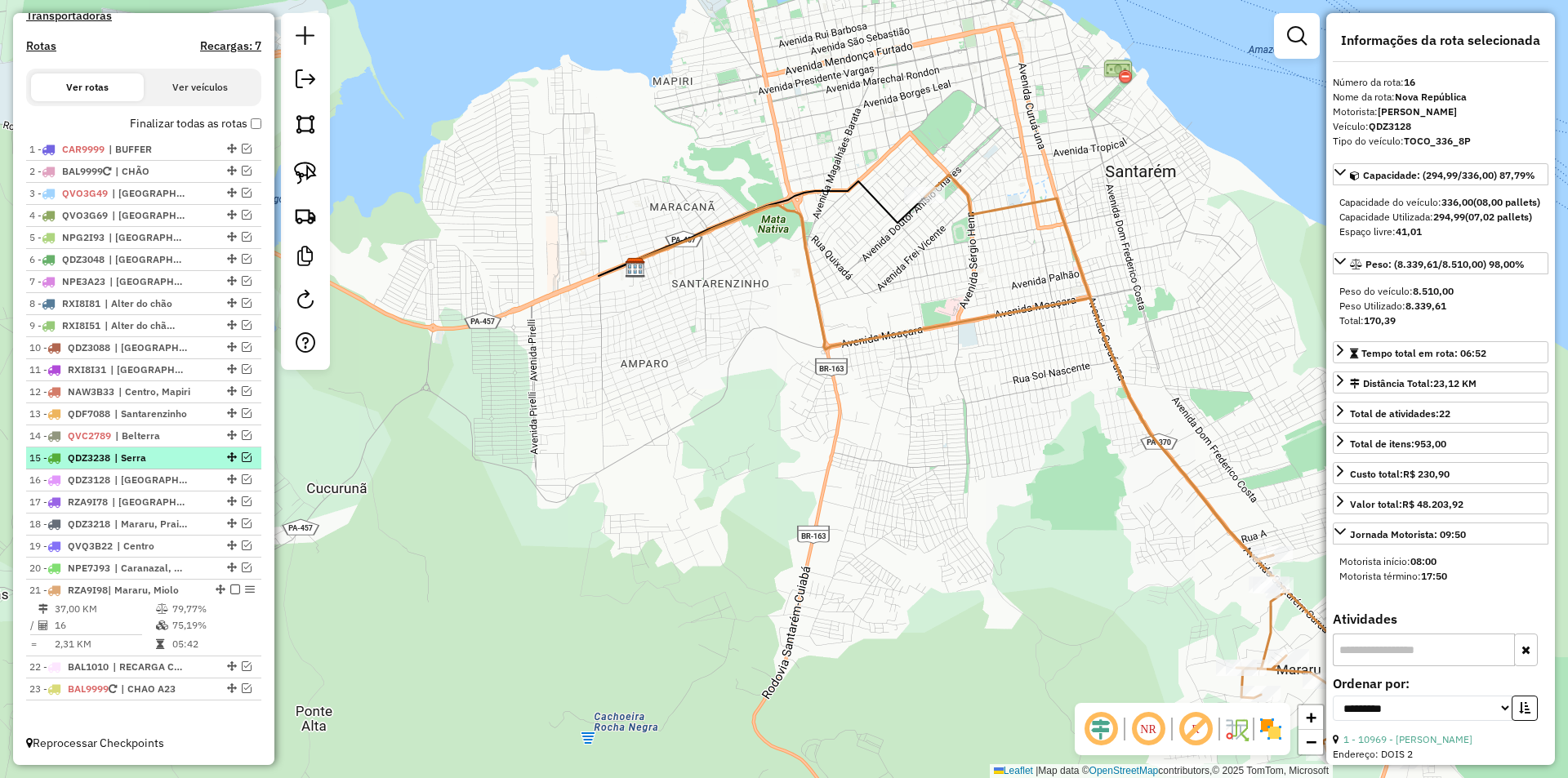
scroll to position [541, 0]
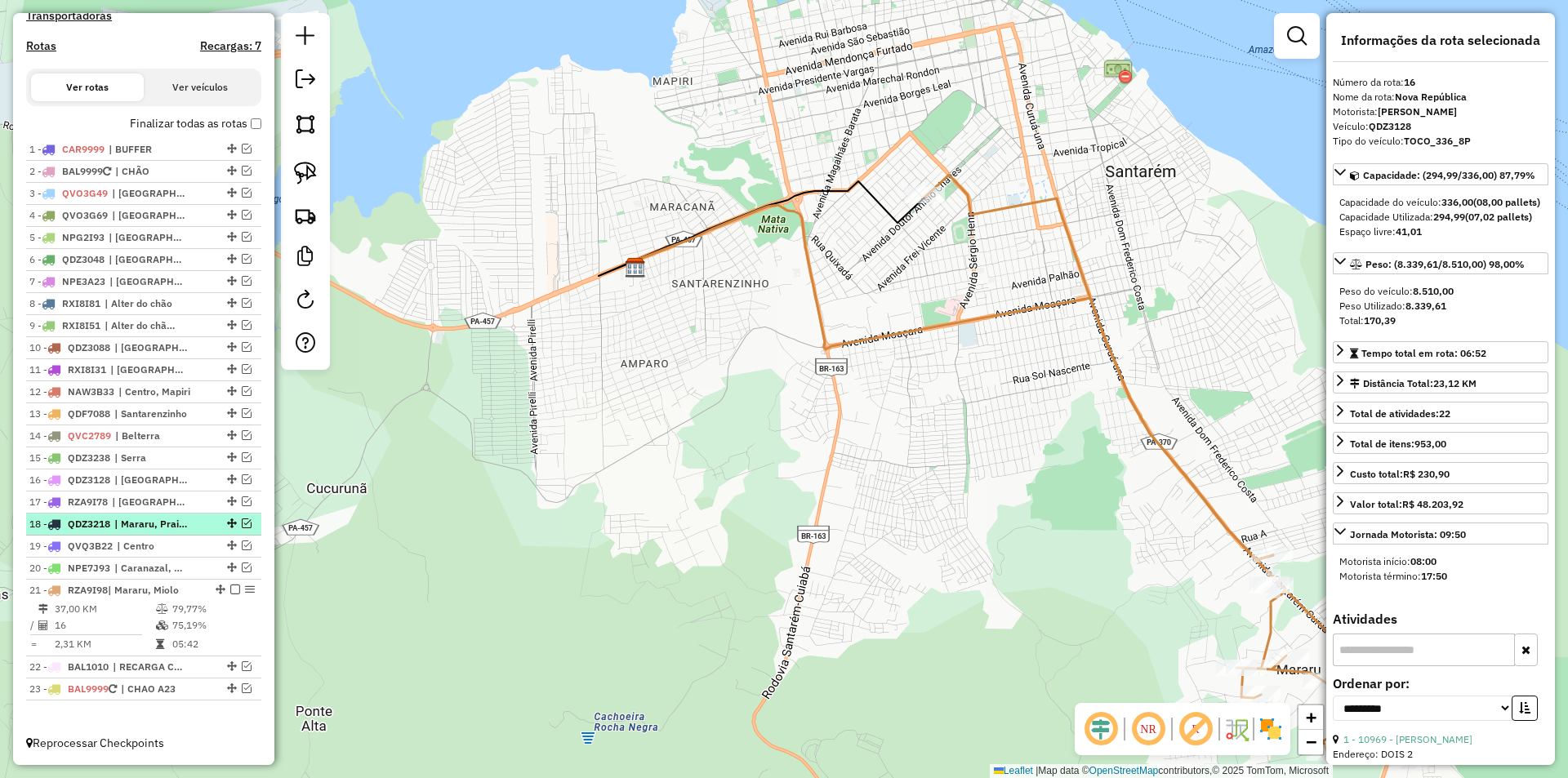
click at [242, 524] on em at bounding box center [246, 523] width 10 height 10
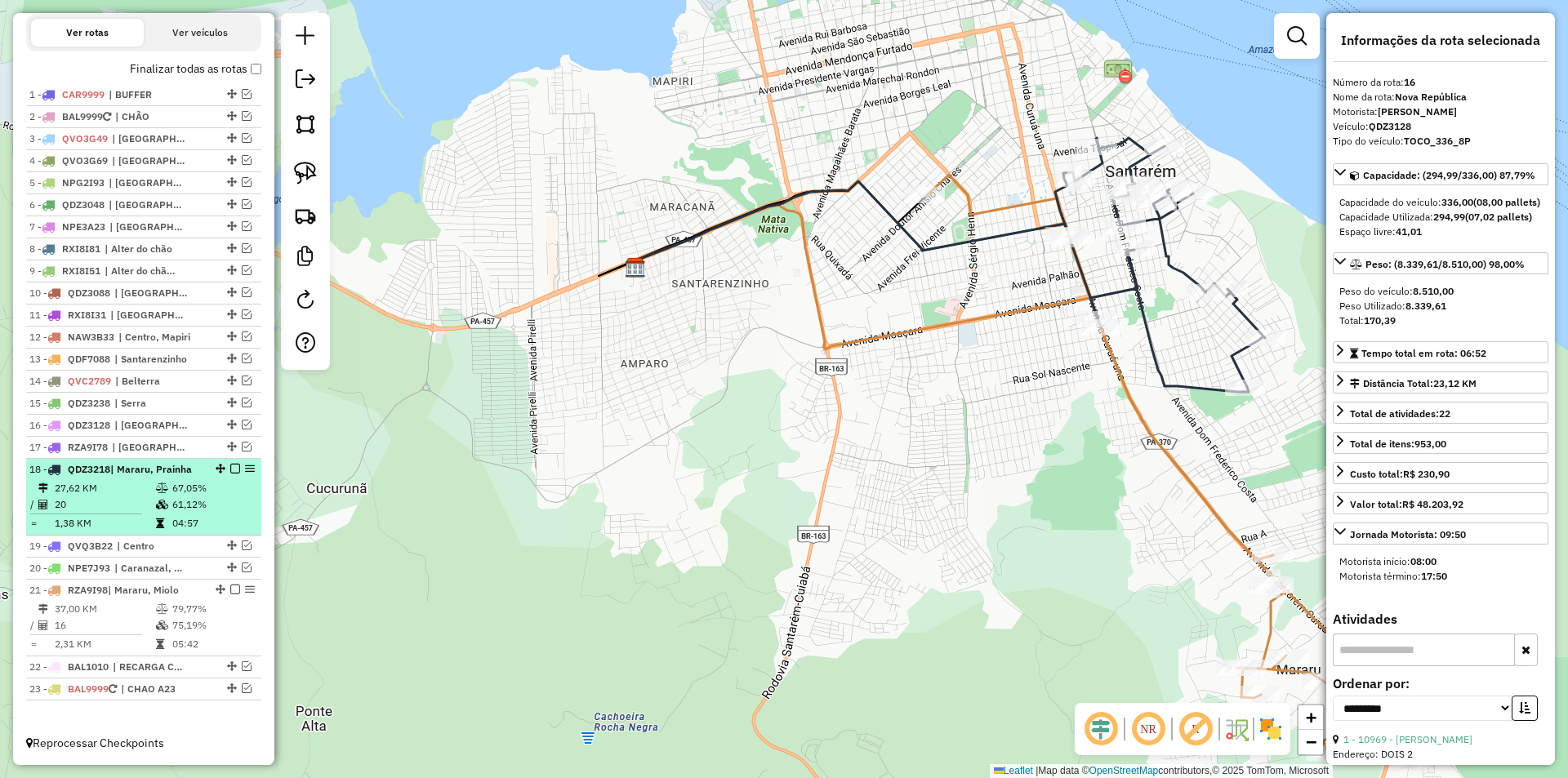
click at [228, 515] on table "27,62 KM 67,05% / 20 61,12% = 1,38 KM 04:57" at bounding box center [143, 506] width 229 height 52
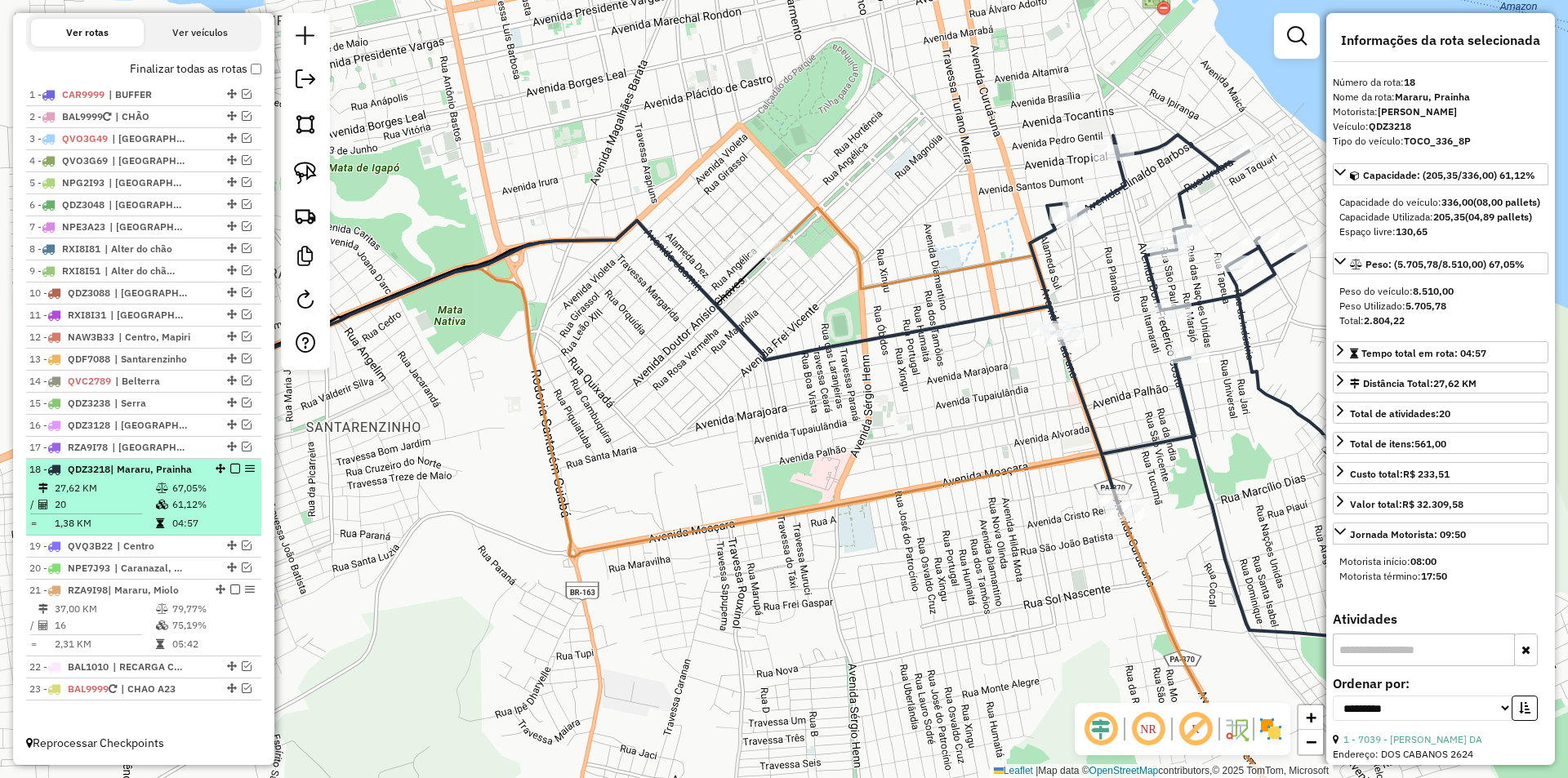
click at [230, 468] on em at bounding box center [235, 469] width 10 height 10
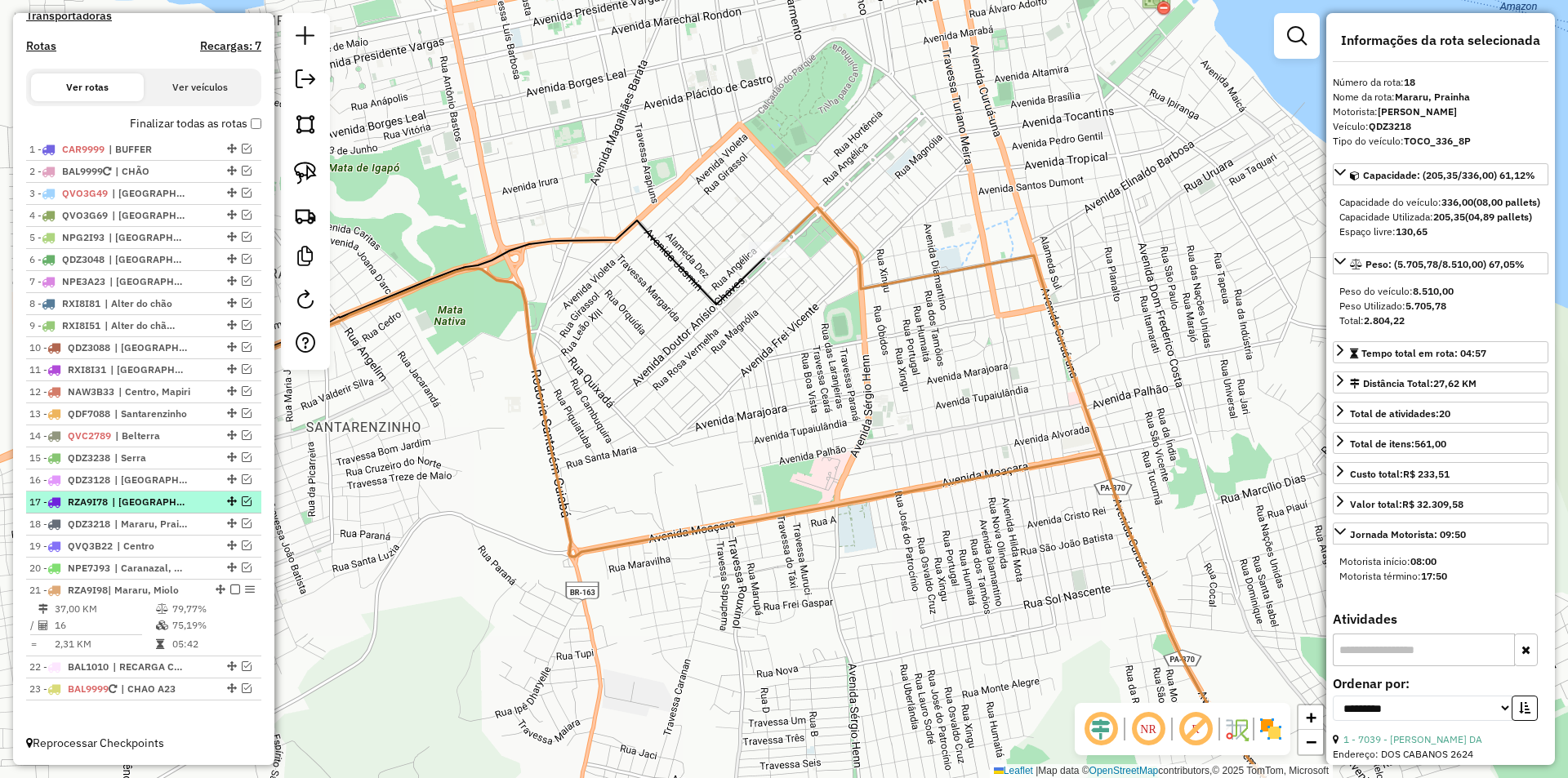
scroll to position [541, 0]
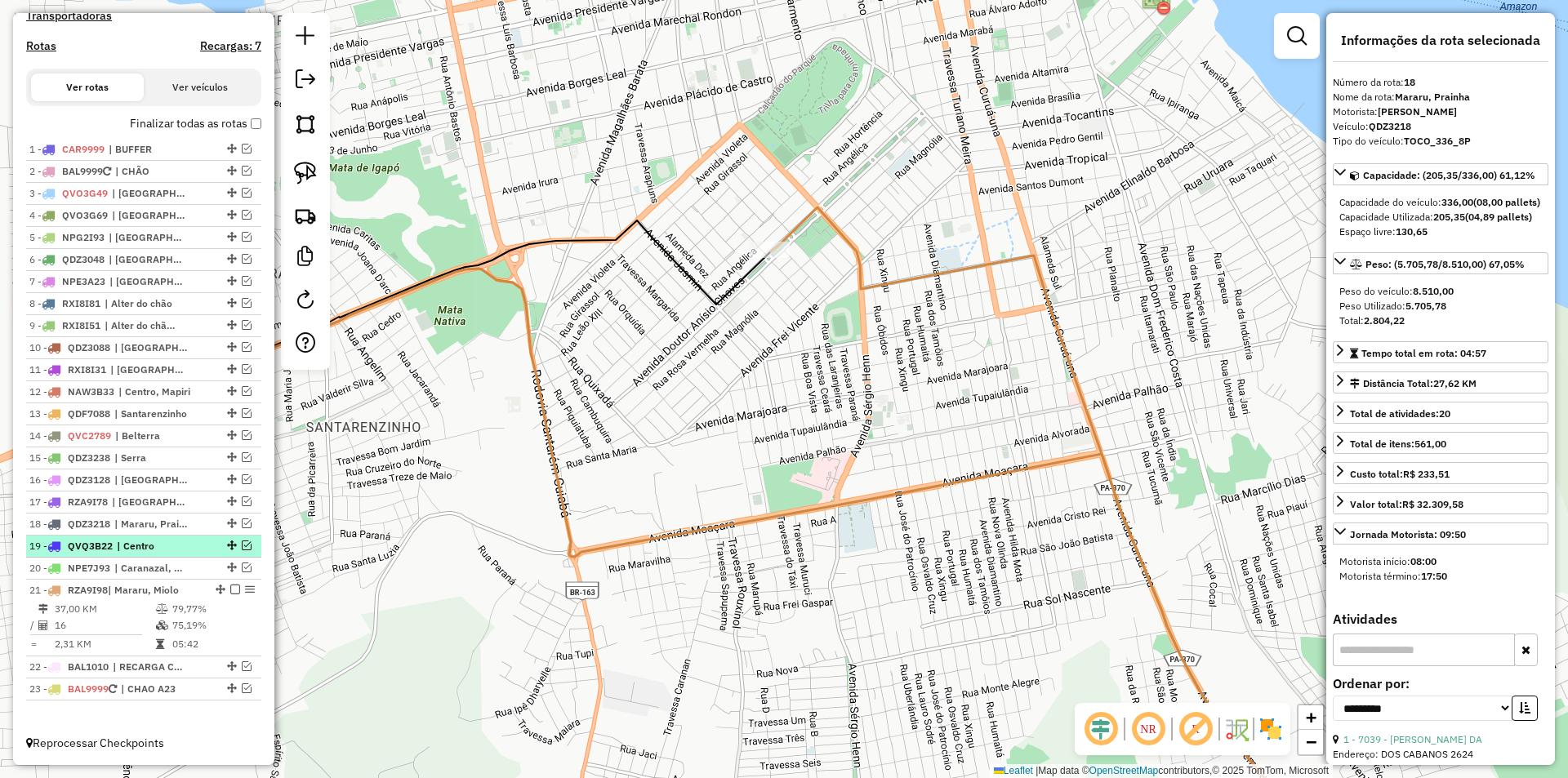
click at [245, 546] on em at bounding box center [246, 545] width 10 height 10
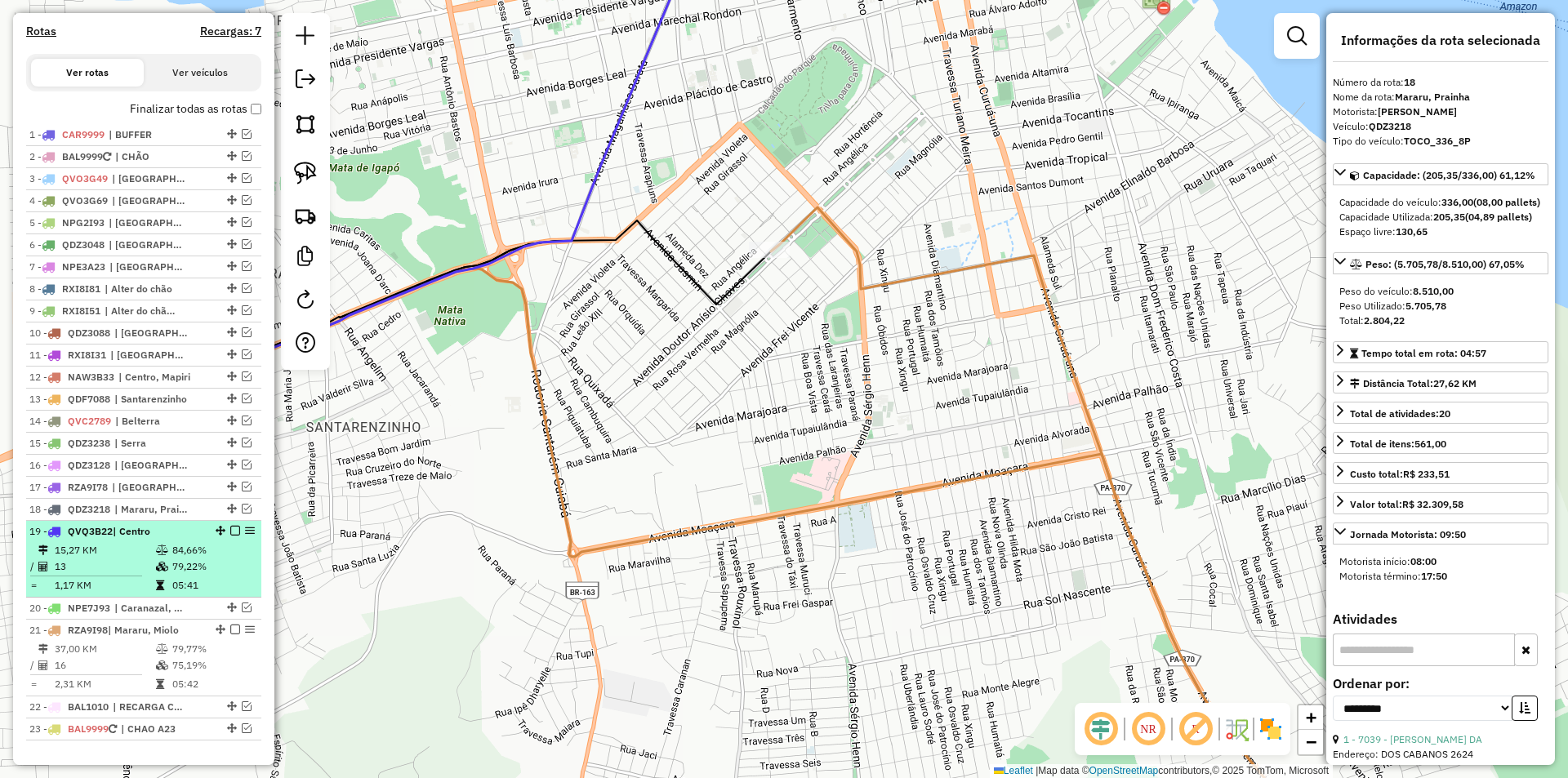
scroll to position [596, 0]
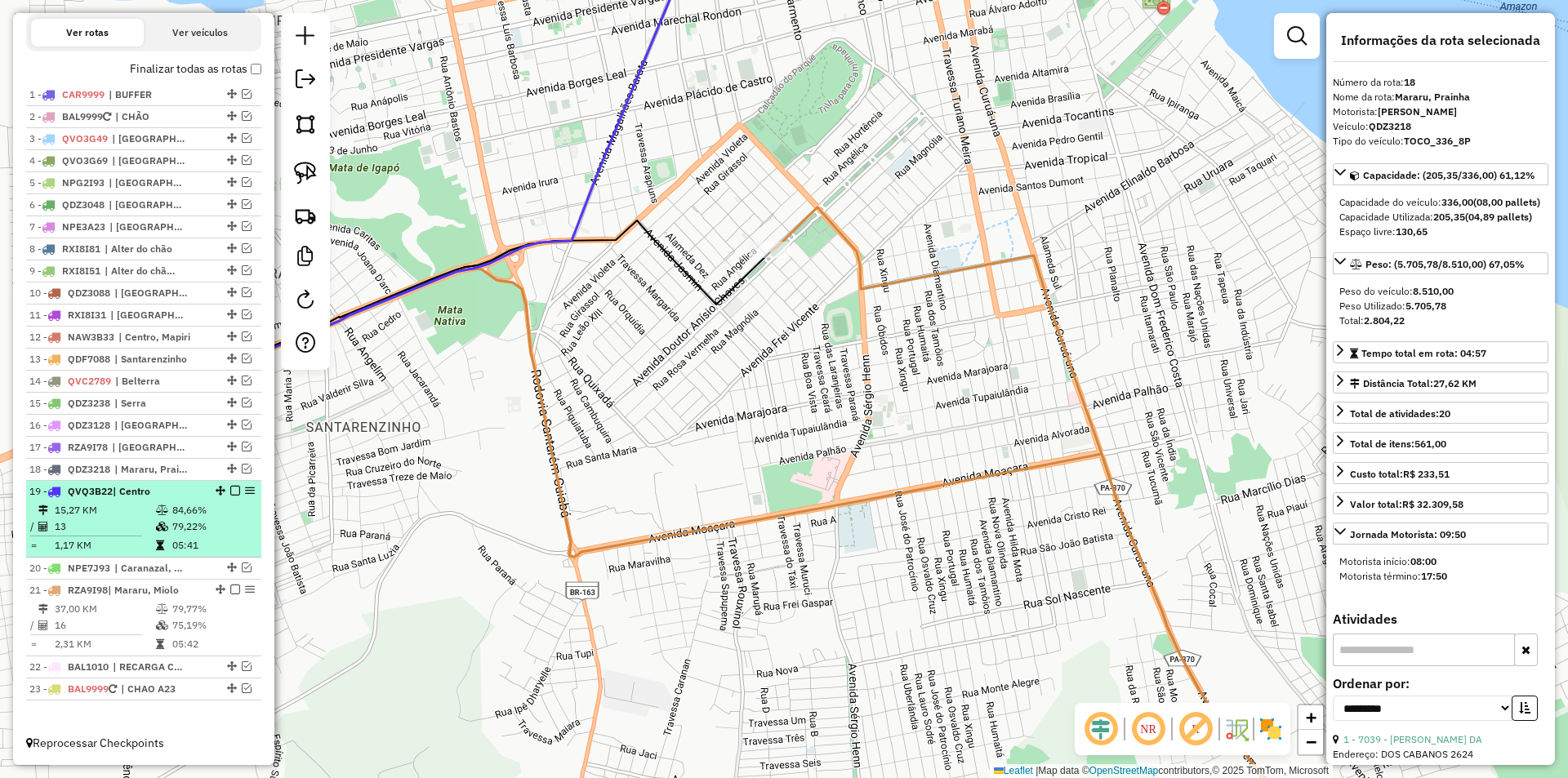
click at [233, 546] on td "05:41" at bounding box center [213, 545] width 83 height 16
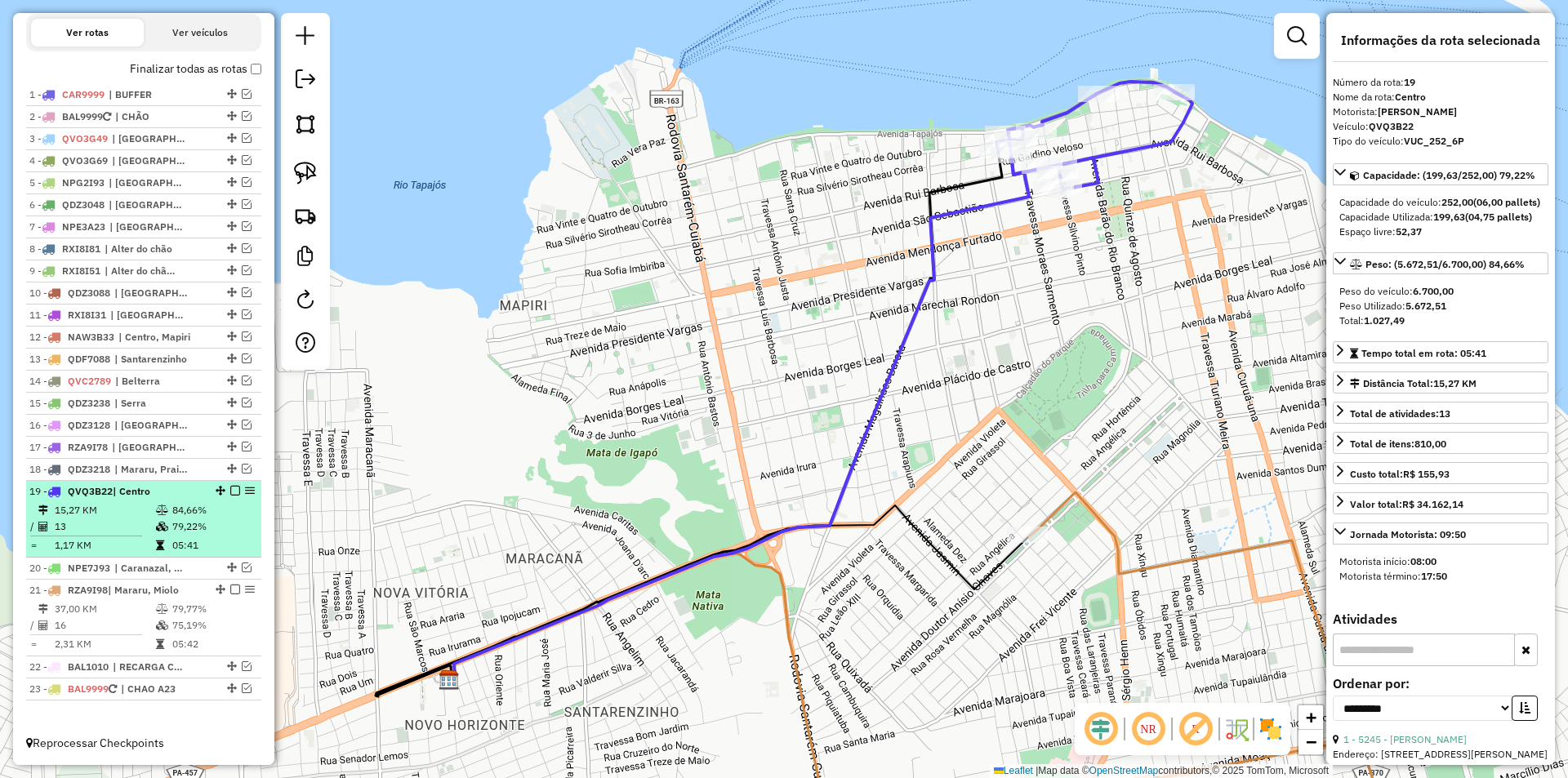
click at [230, 487] on em at bounding box center [235, 490] width 10 height 10
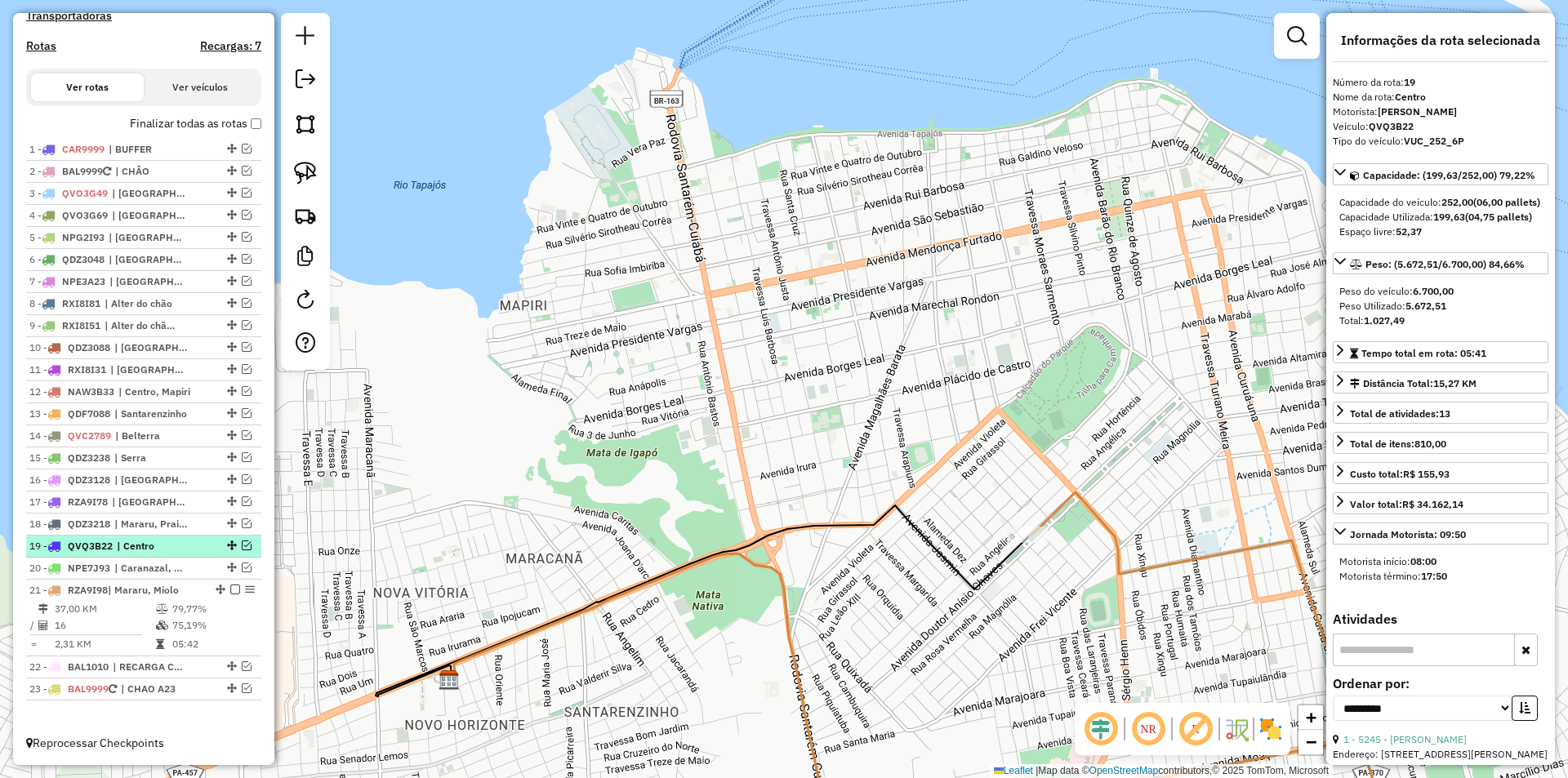
scroll to position [541, 0]
click at [245, 563] on em at bounding box center [246, 567] width 10 height 10
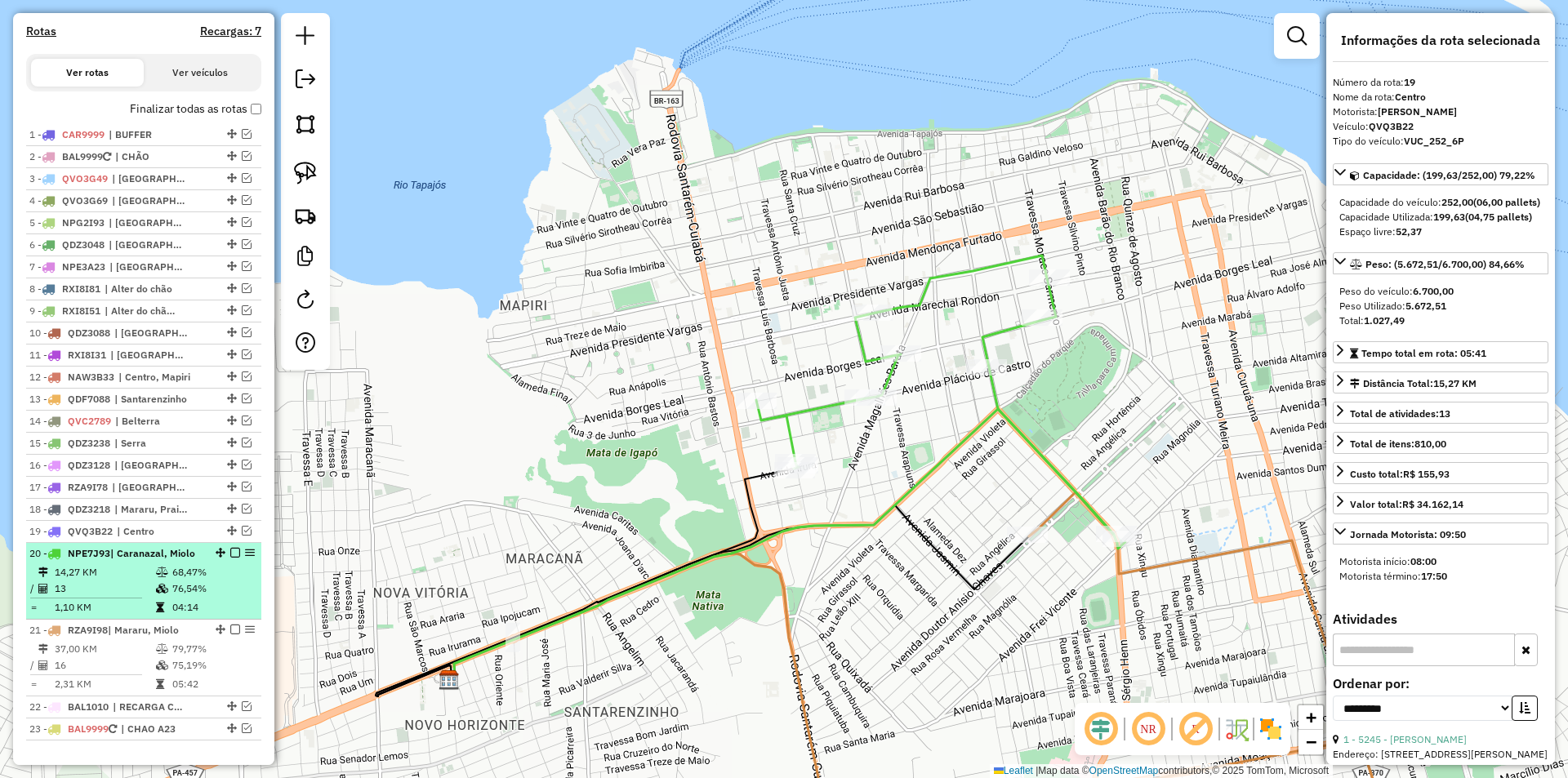
scroll to position [596, 0]
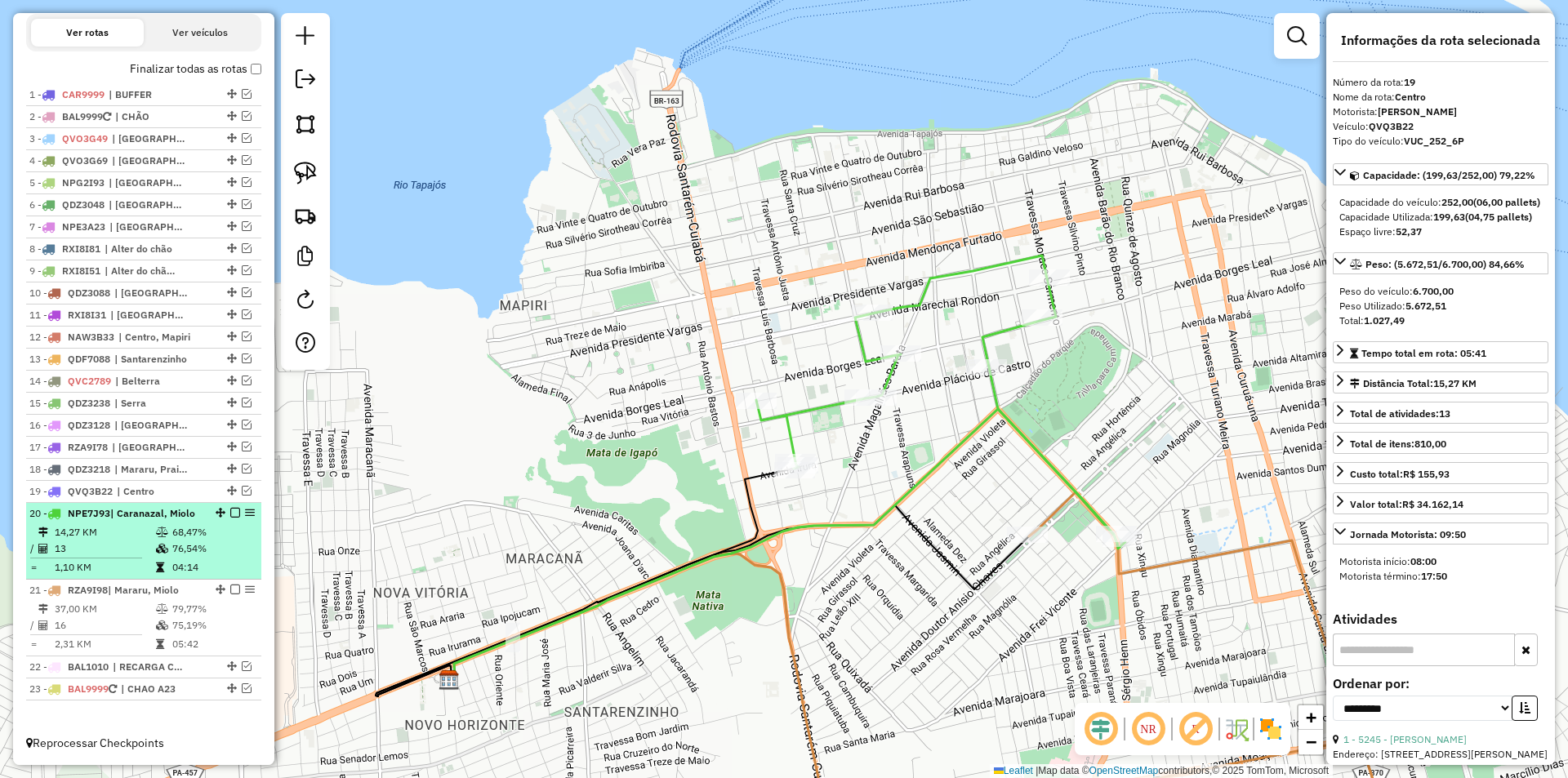
click at [234, 566] on td "04:14" at bounding box center [213, 567] width 83 height 16
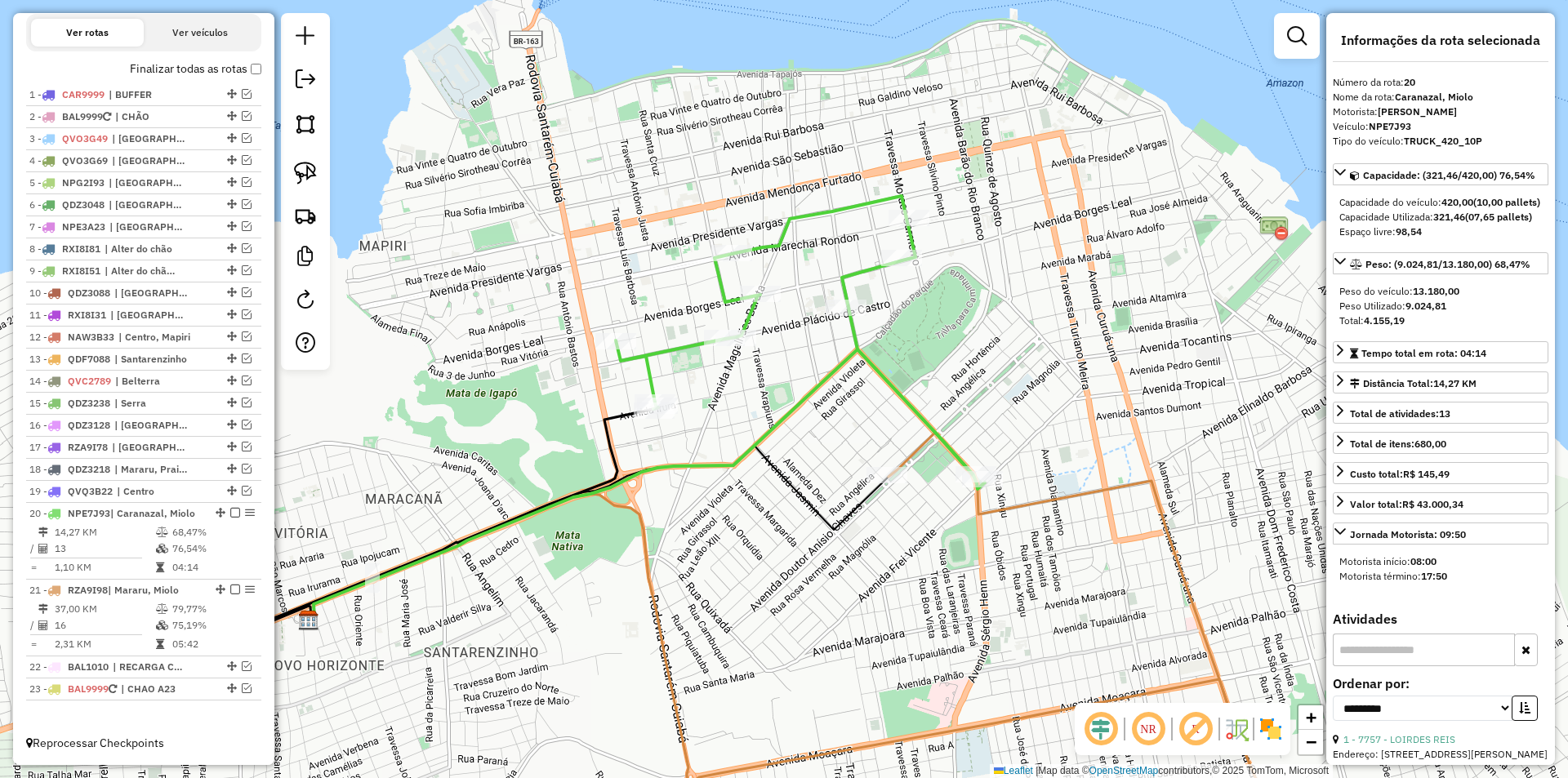
drag, startPoint x: 511, startPoint y: 520, endPoint x: 337, endPoint y: 547, distance: 176.1
click at [337, 547] on div "Janela de atendimento Grade de atendimento Capacidade Transportadoras Veículos …" at bounding box center [784, 389] width 1568 height 778
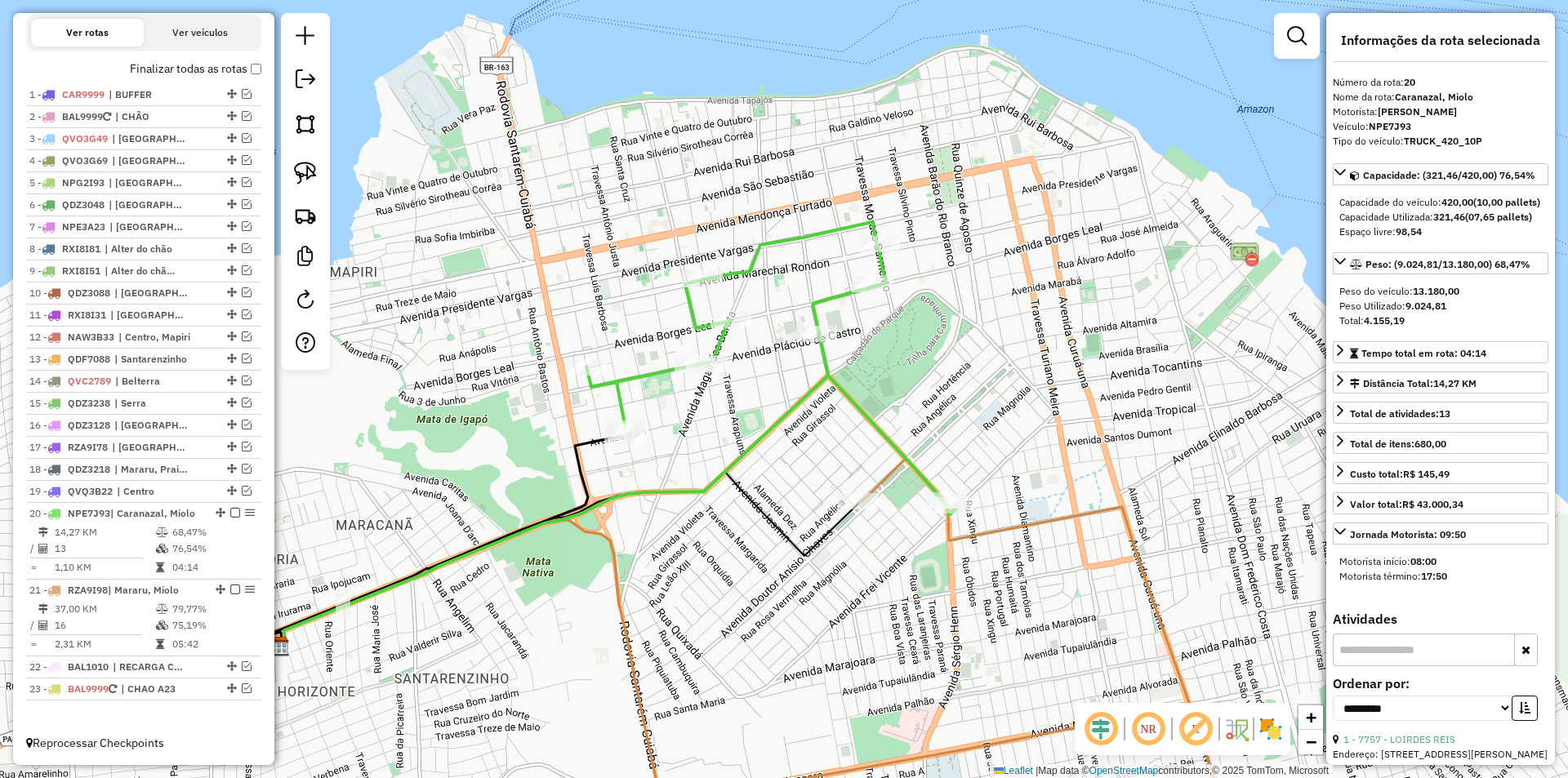
drag, startPoint x: 366, startPoint y: 486, endPoint x: 334, endPoint y: 518, distance: 45.3
click at [334, 518] on div "Janela de atendimento Grade de atendimento Capacidade Transportadoras Veículos …" at bounding box center [784, 389] width 1568 height 778
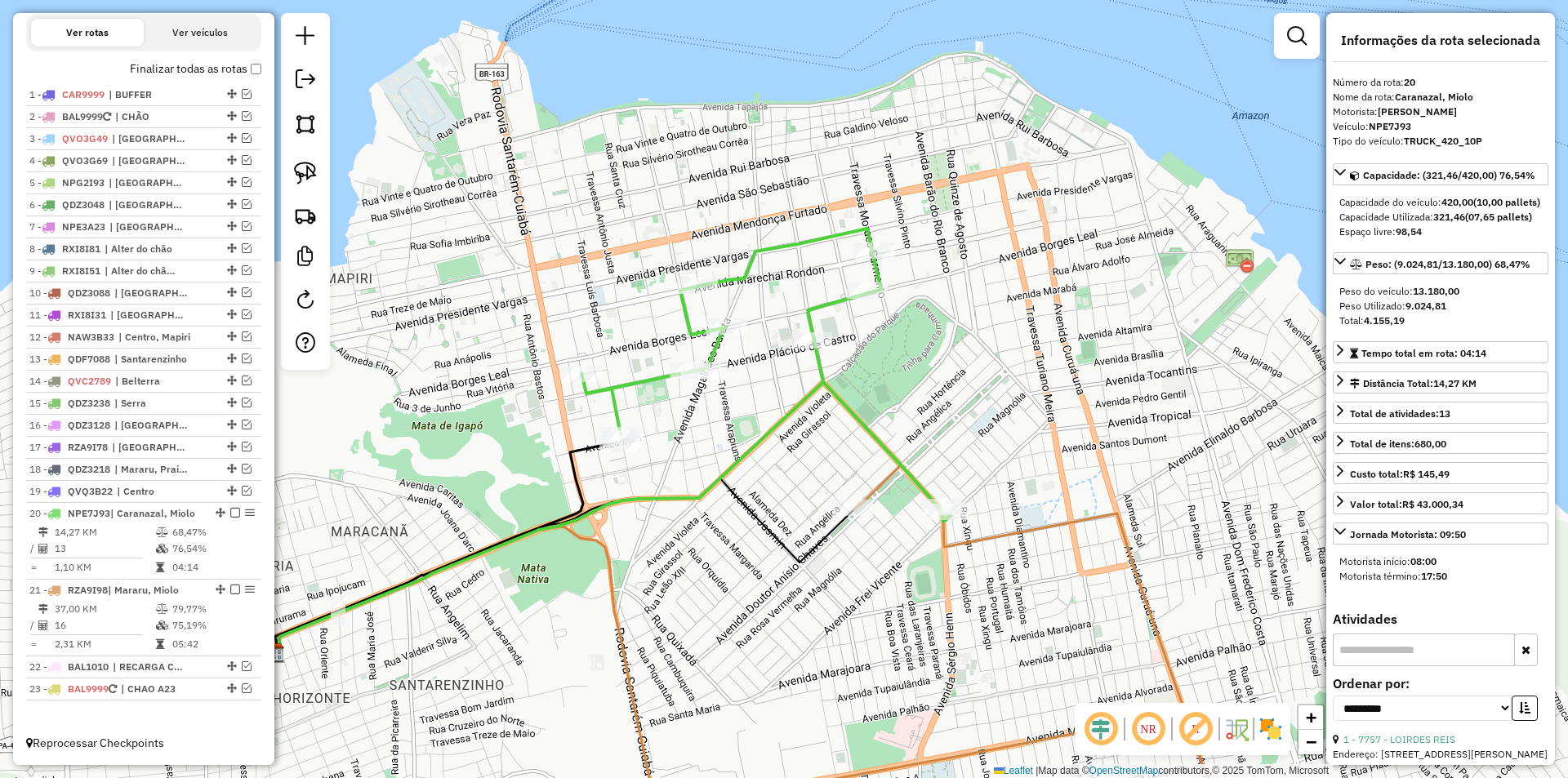
click at [923, 489] on icon at bounding box center [766, 375] width 369 height 293
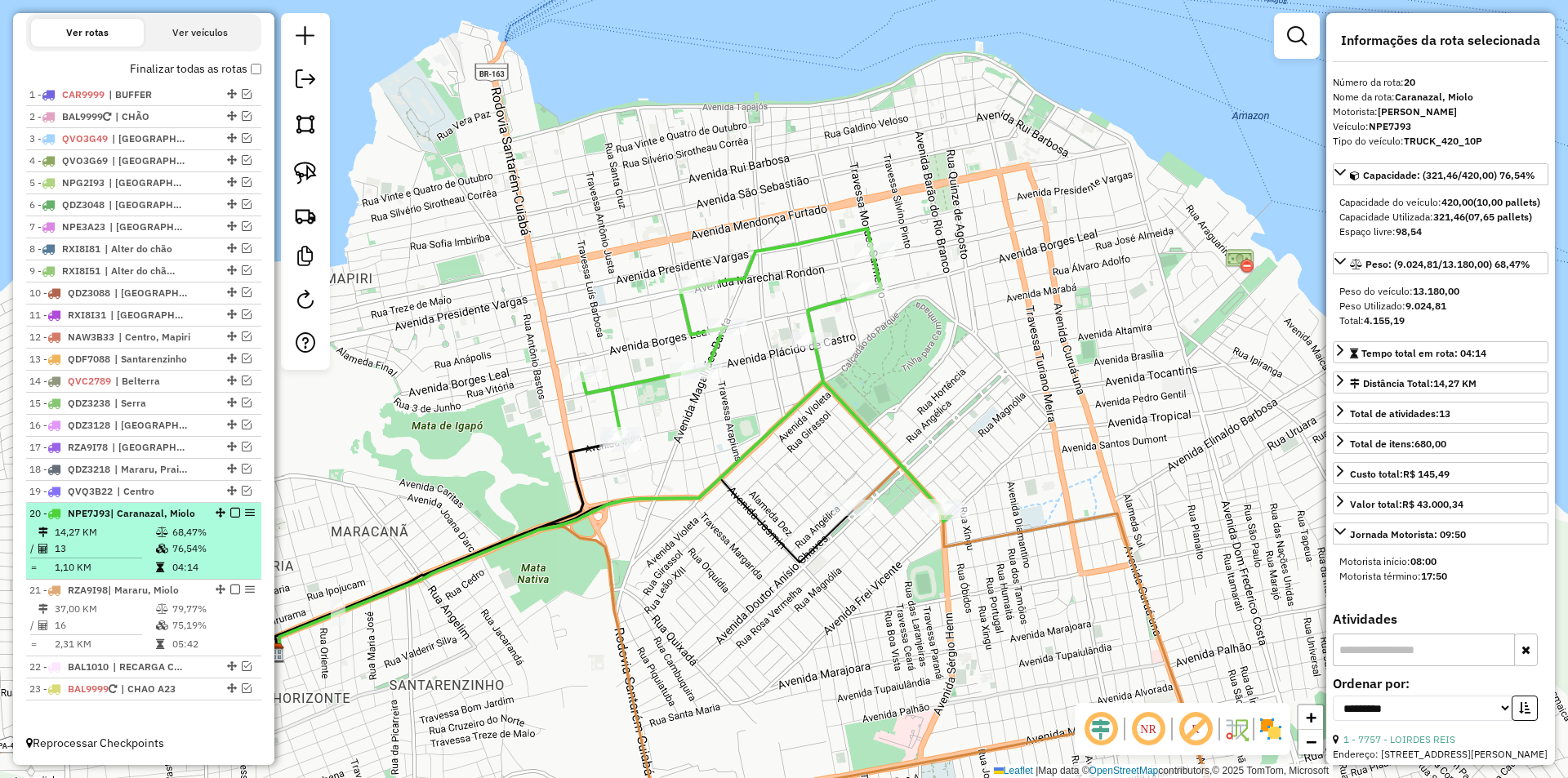
click at [234, 533] on td "68,47%" at bounding box center [213, 533] width 83 height 16
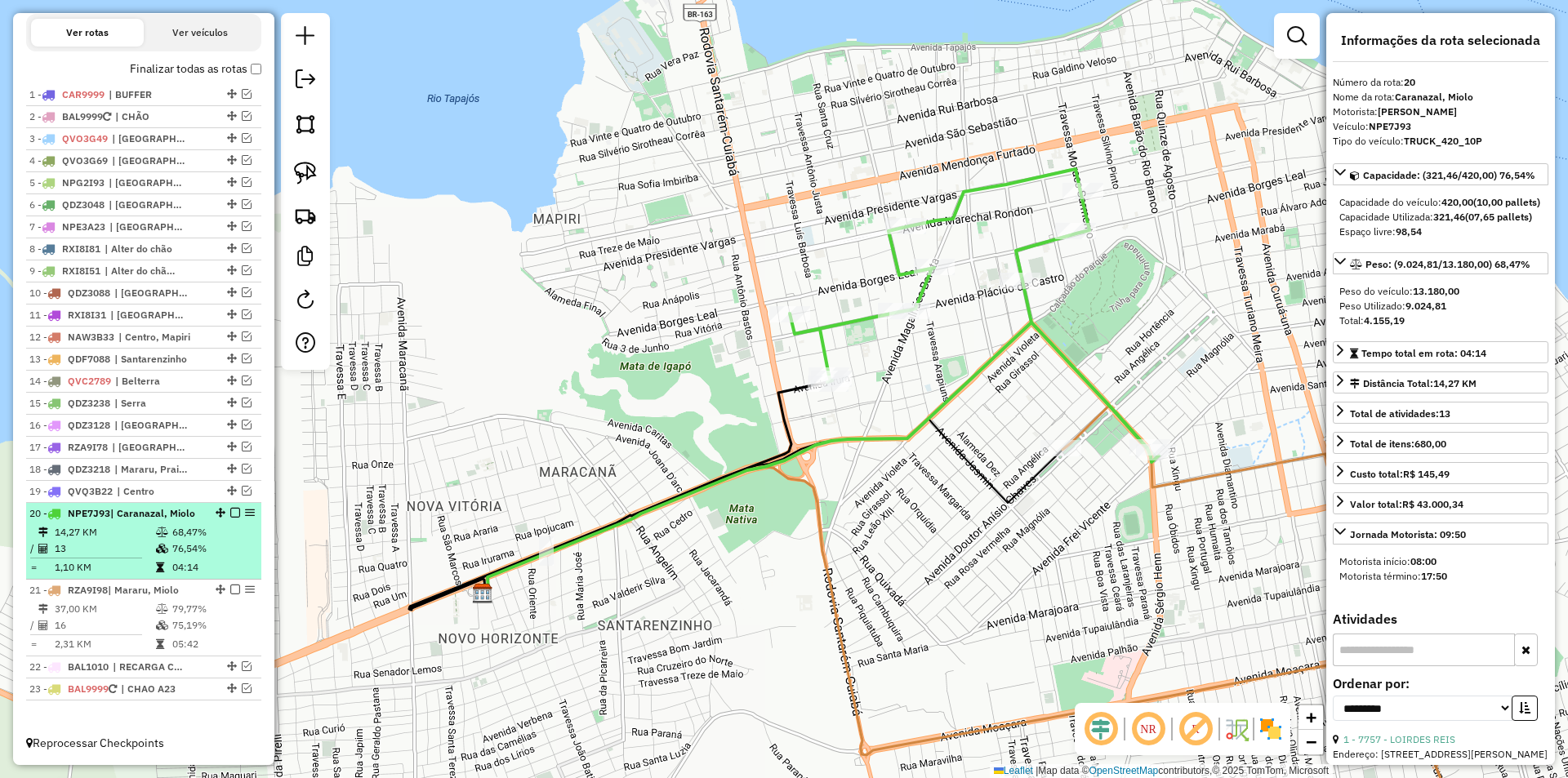
click at [230, 514] on em at bounding box center [235, 512] width 10 height 10
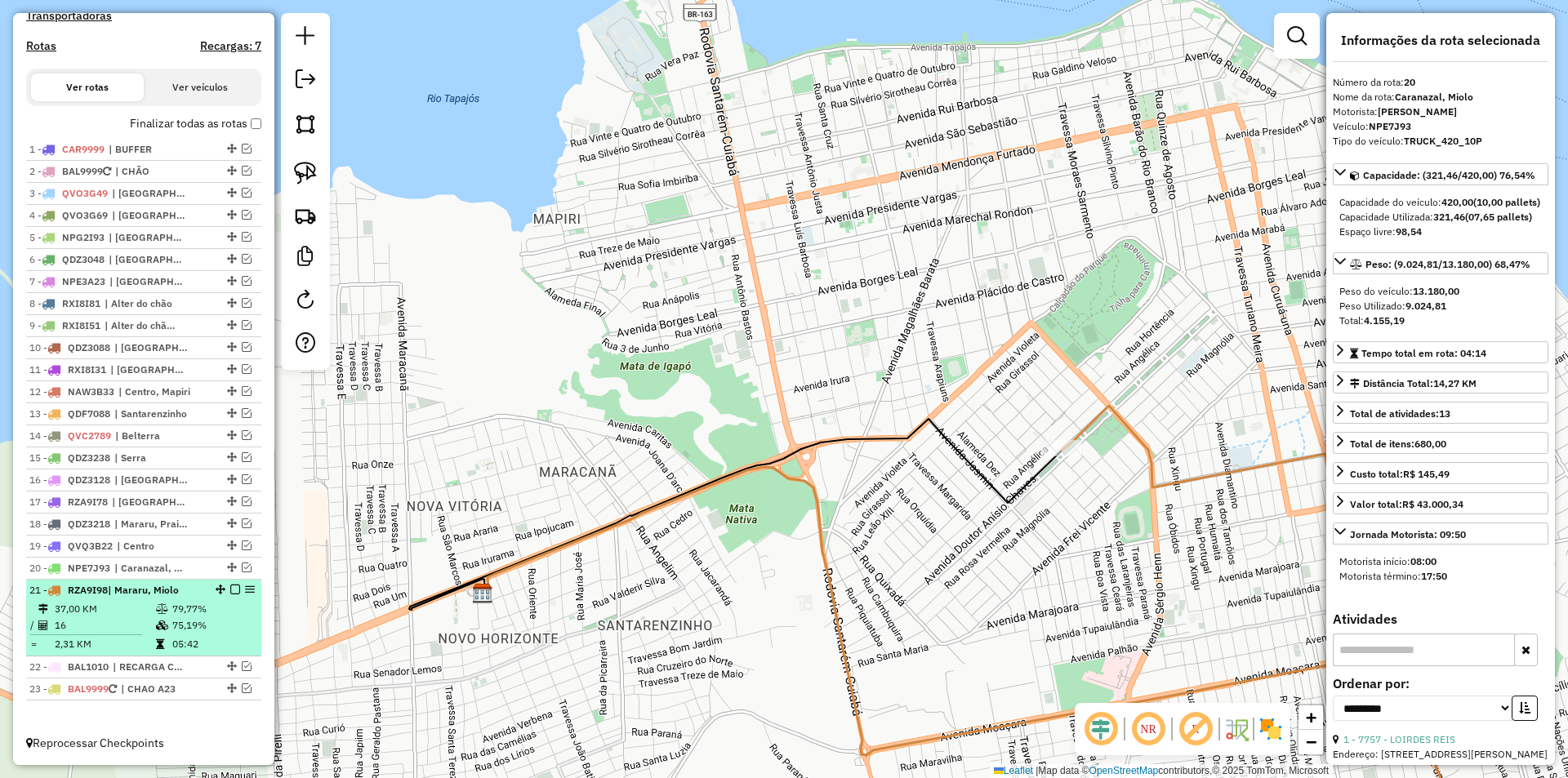
click at [226, 606] on td "79,77%" at bounding box center [213, 609] width 83 height 16
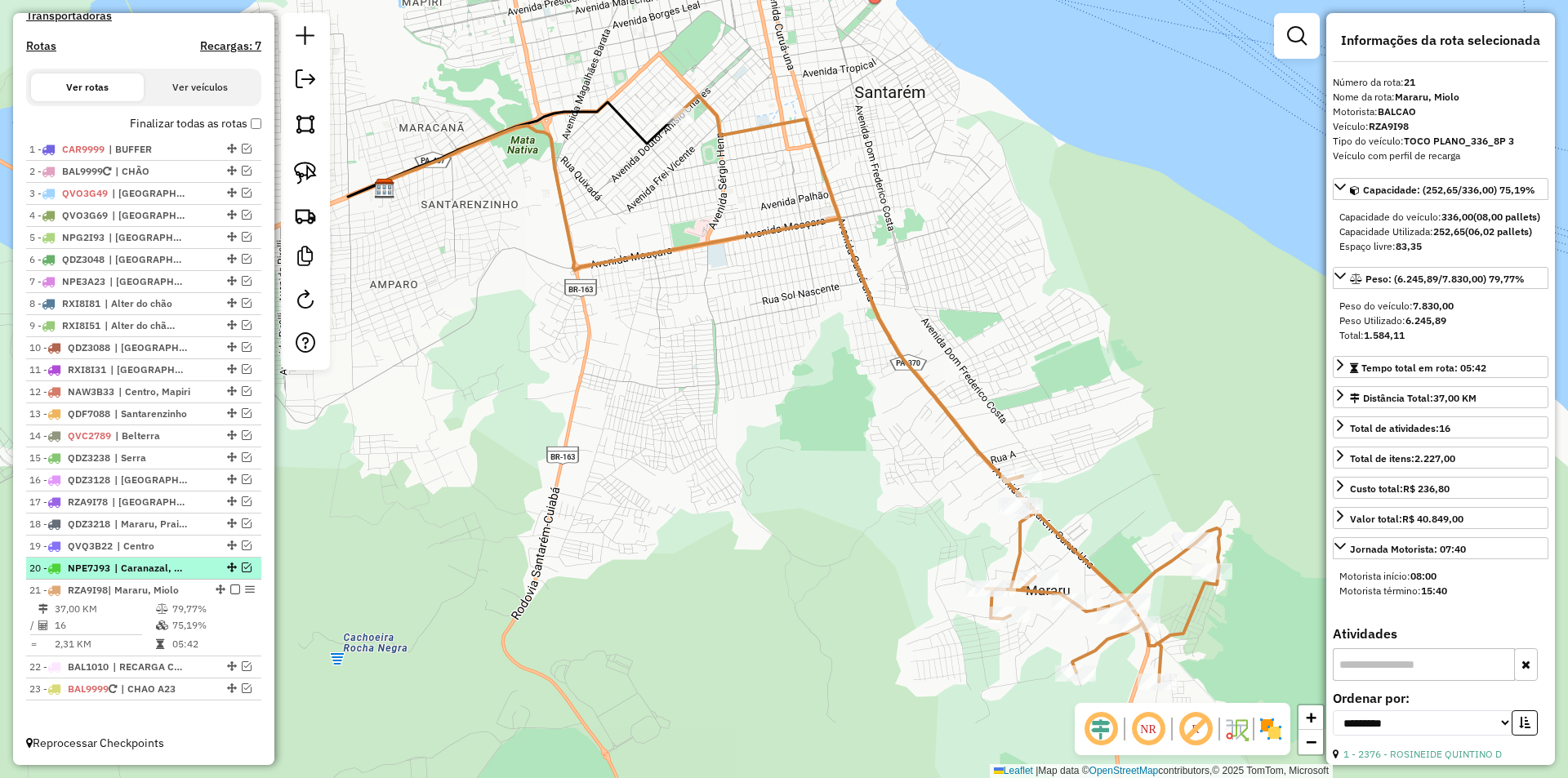
click at [244, 565] on em at bounding box center [246, 567] width 10 height 10
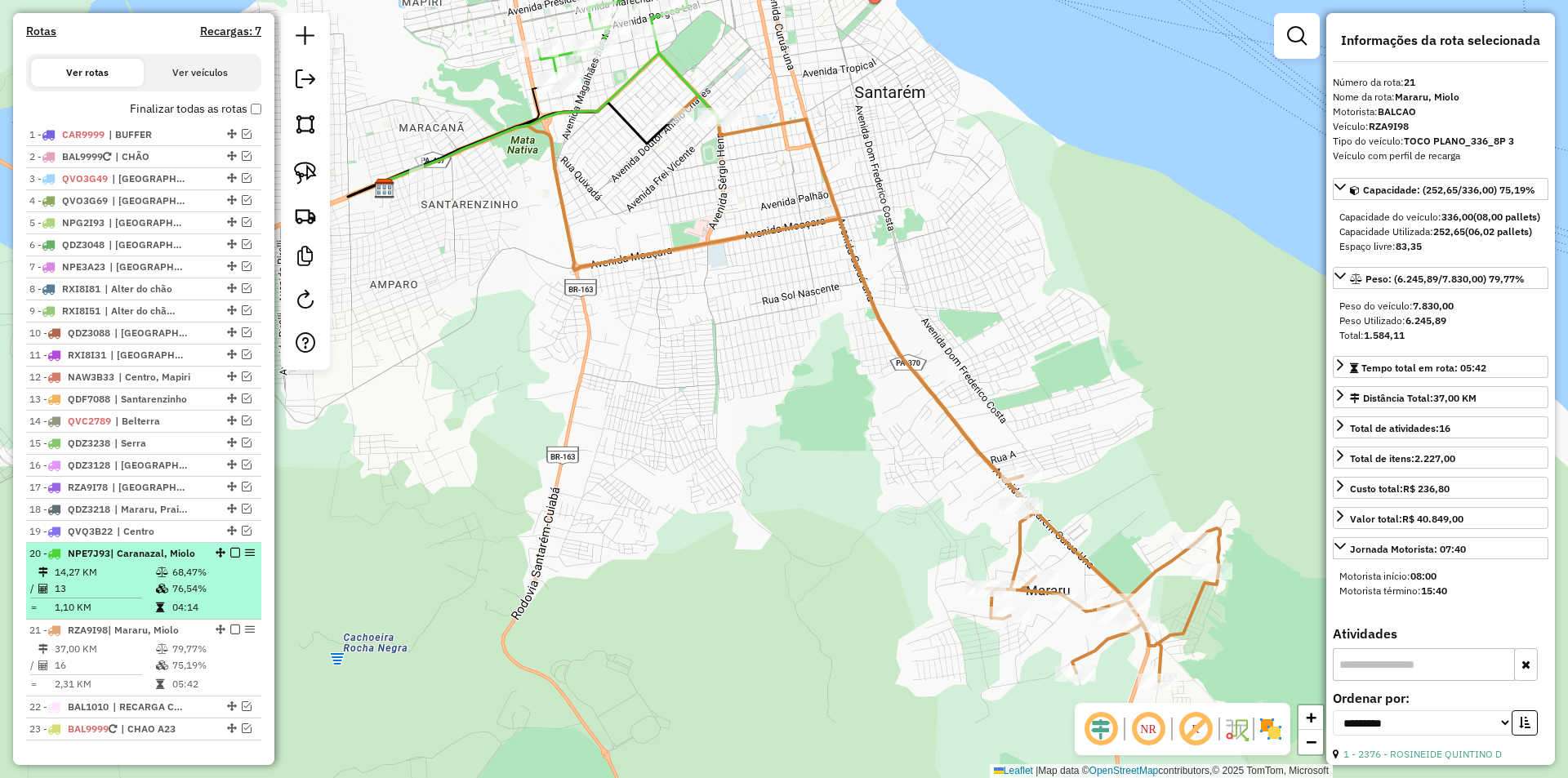
scroll to position [596, 0]
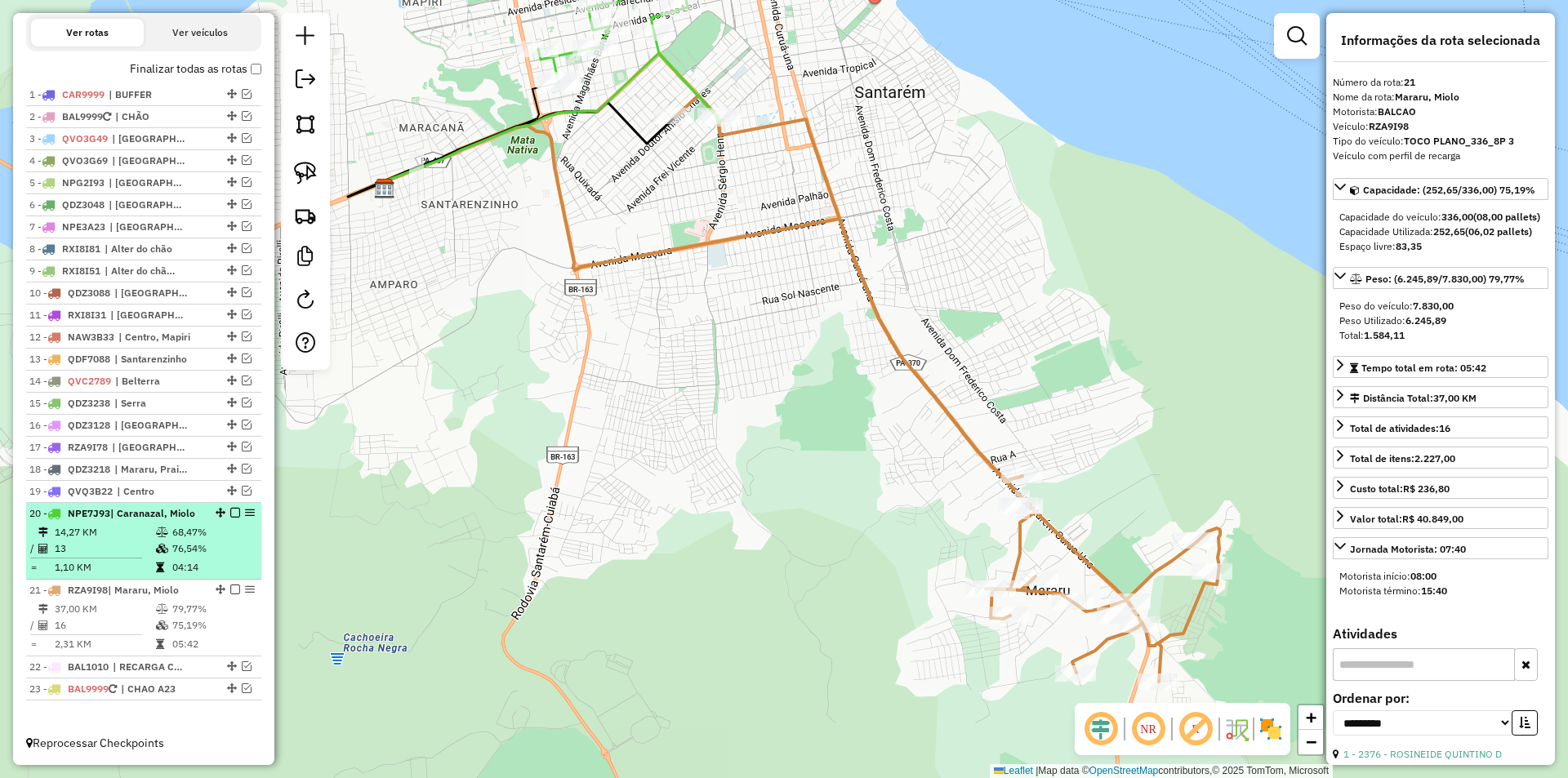
click at [235, 572] on td "04:14" at bounding box center [213, 567] width 83 height 16
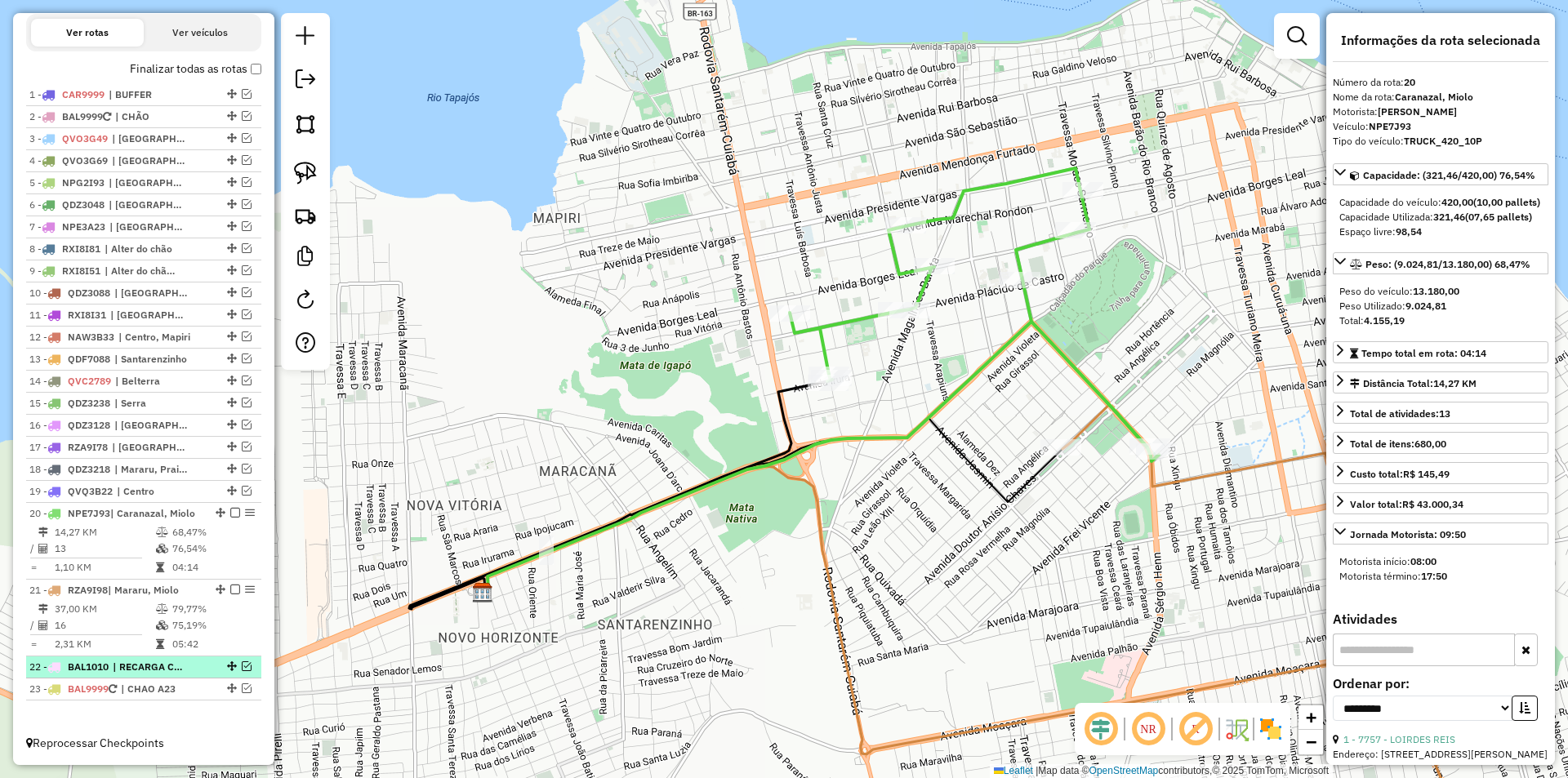
click at [242, 664] on em at bounding box center [246, 666] width 10 height 10
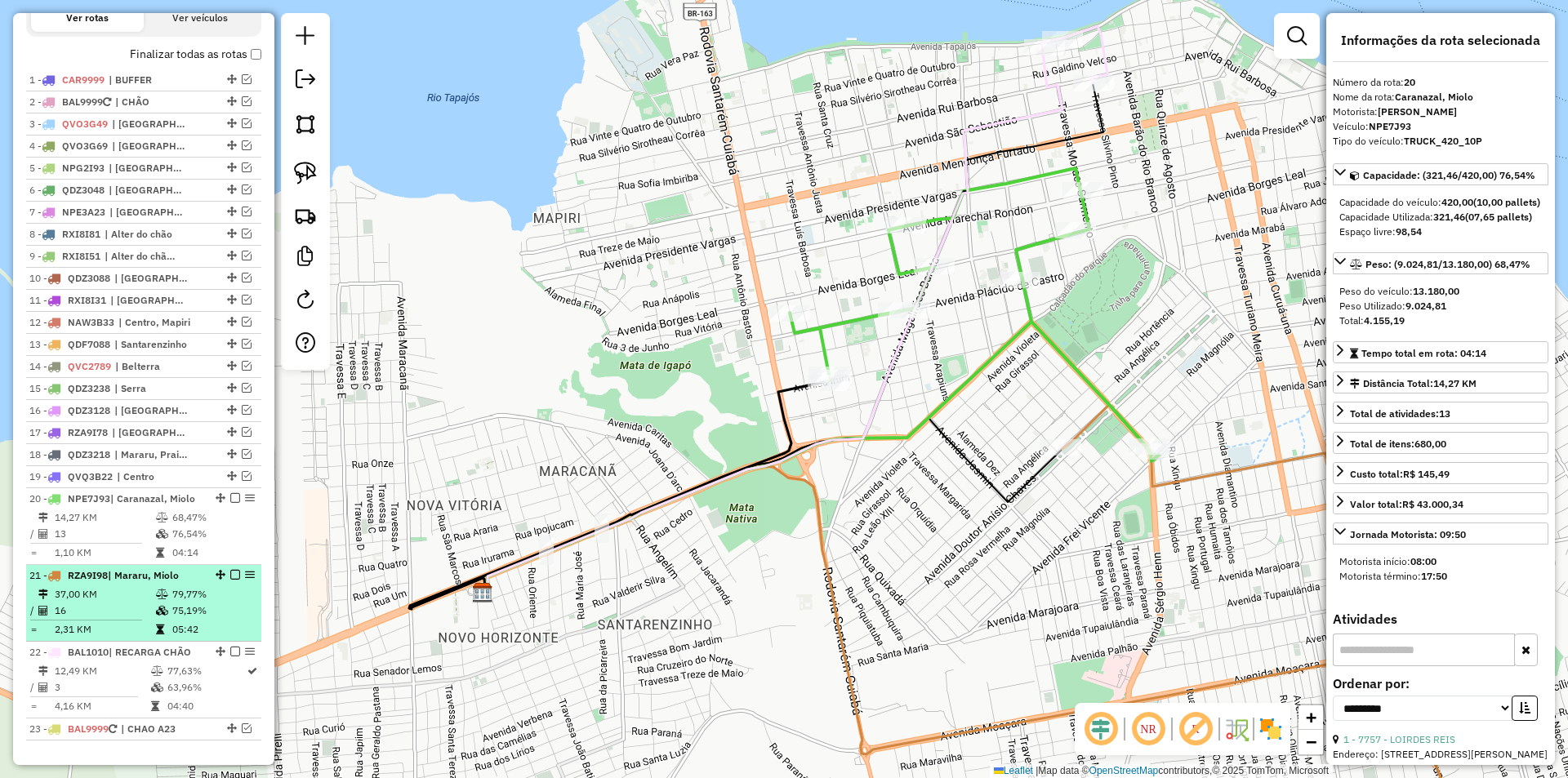
click at [230, 638] on td "05:42" at bounding box center [213, 630] width 83 height 16
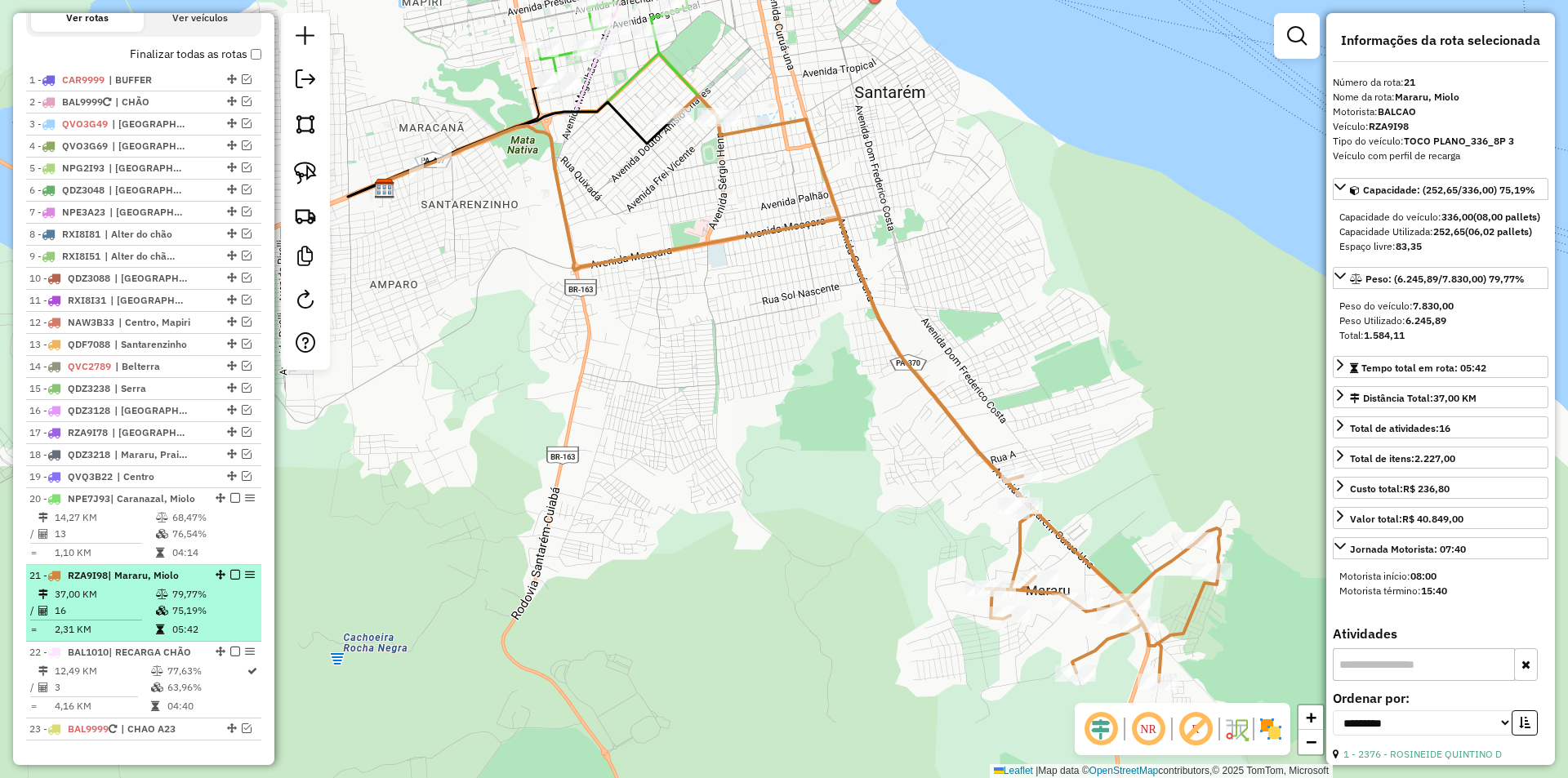
click at [230, 580] on em at bounding box center [235, 574] width 10 height 10
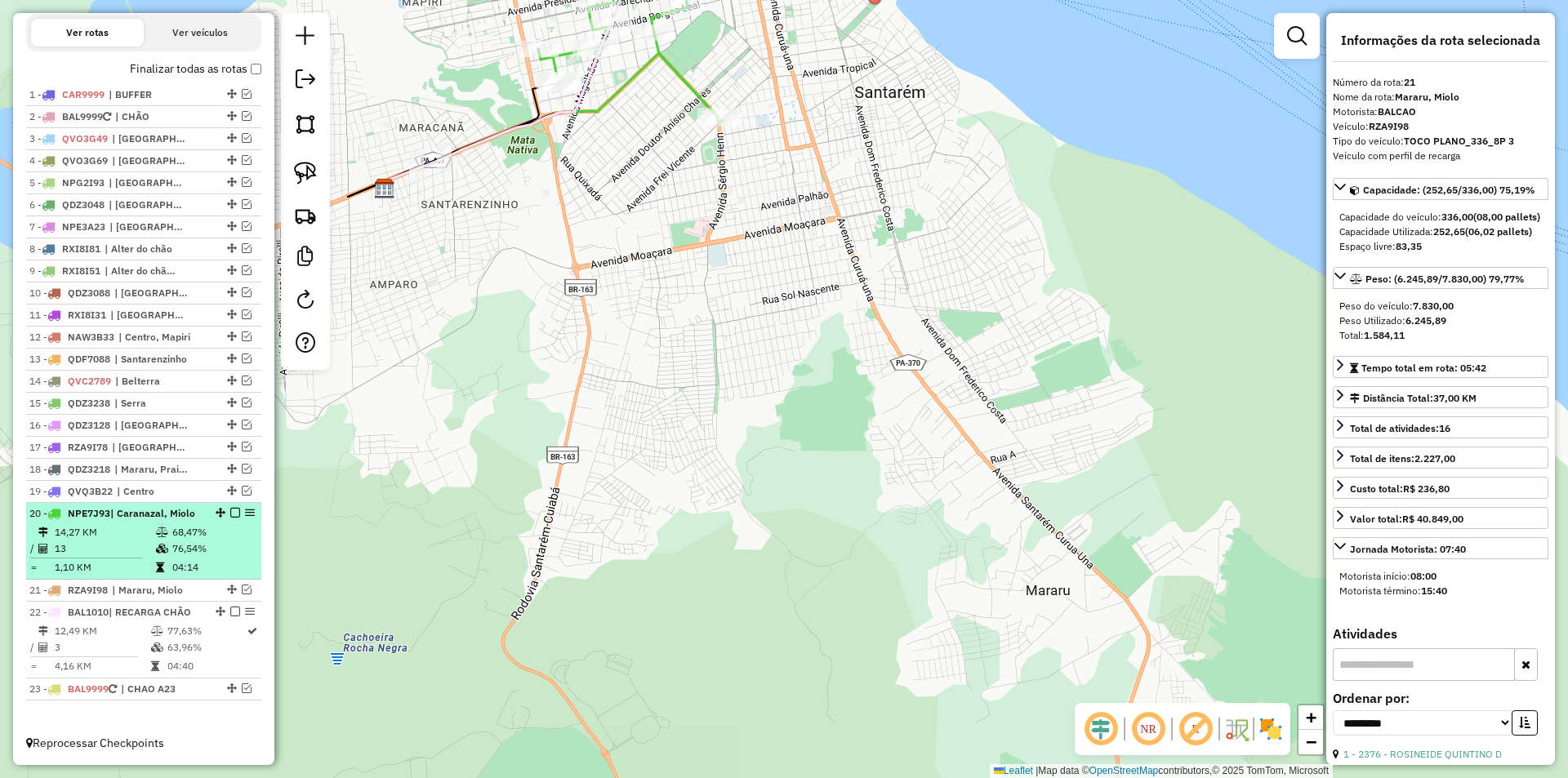
drag, startPoint x: 237, startPoint y: 554, endPoint x: 235, endPoint y: 521, distance: 33.1
click at [237, 549] on td "76,54%" at bounding box center [213, 549] width 83 height 16
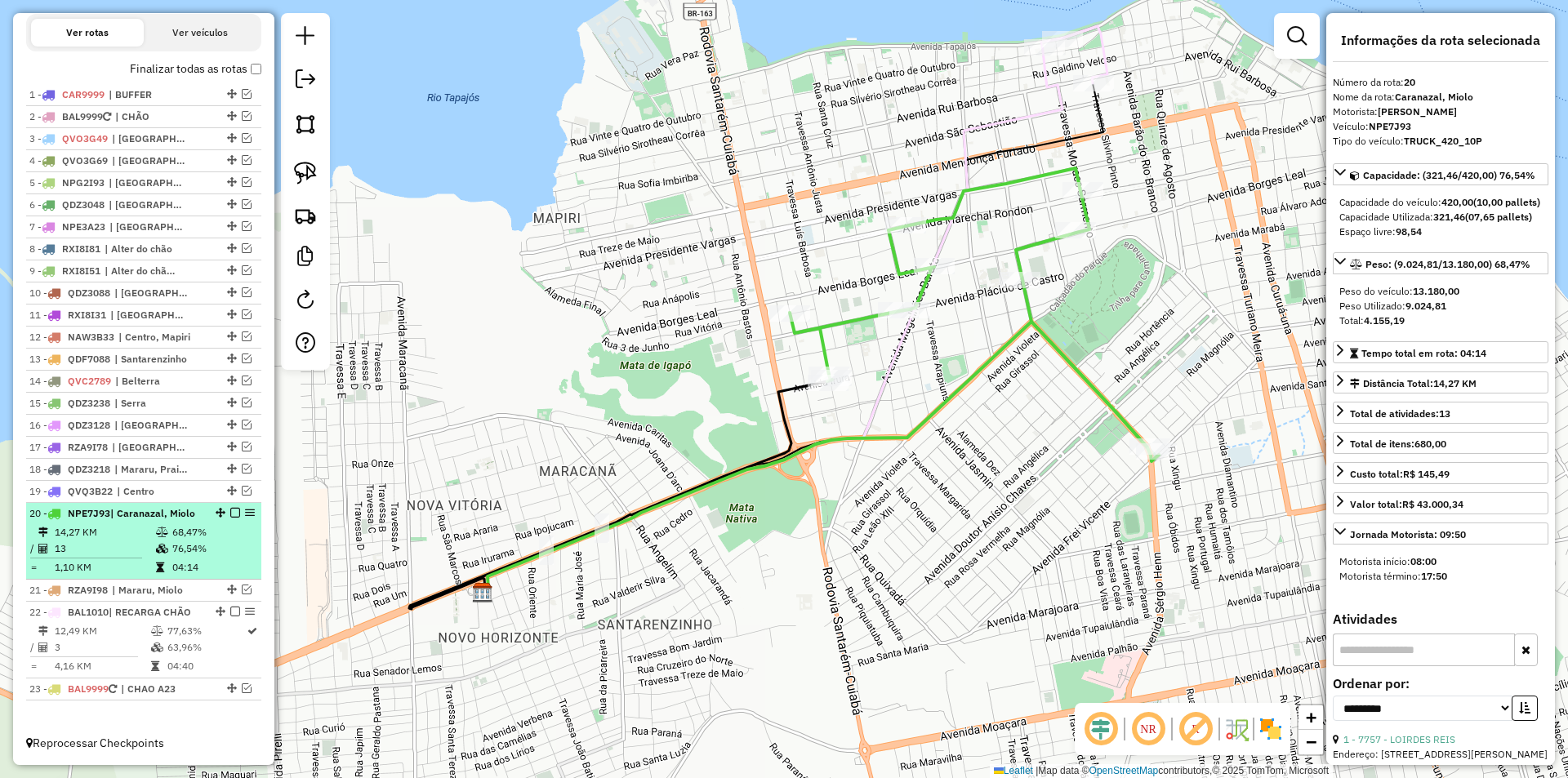
click at [224, 509] on div at bounding box center [229, 512] width 49 height 10
click at [231, 506] on div "20 - NPE7J93 | Caranazal, Miolo" at bounding box center [143, 513] width 229 height 15
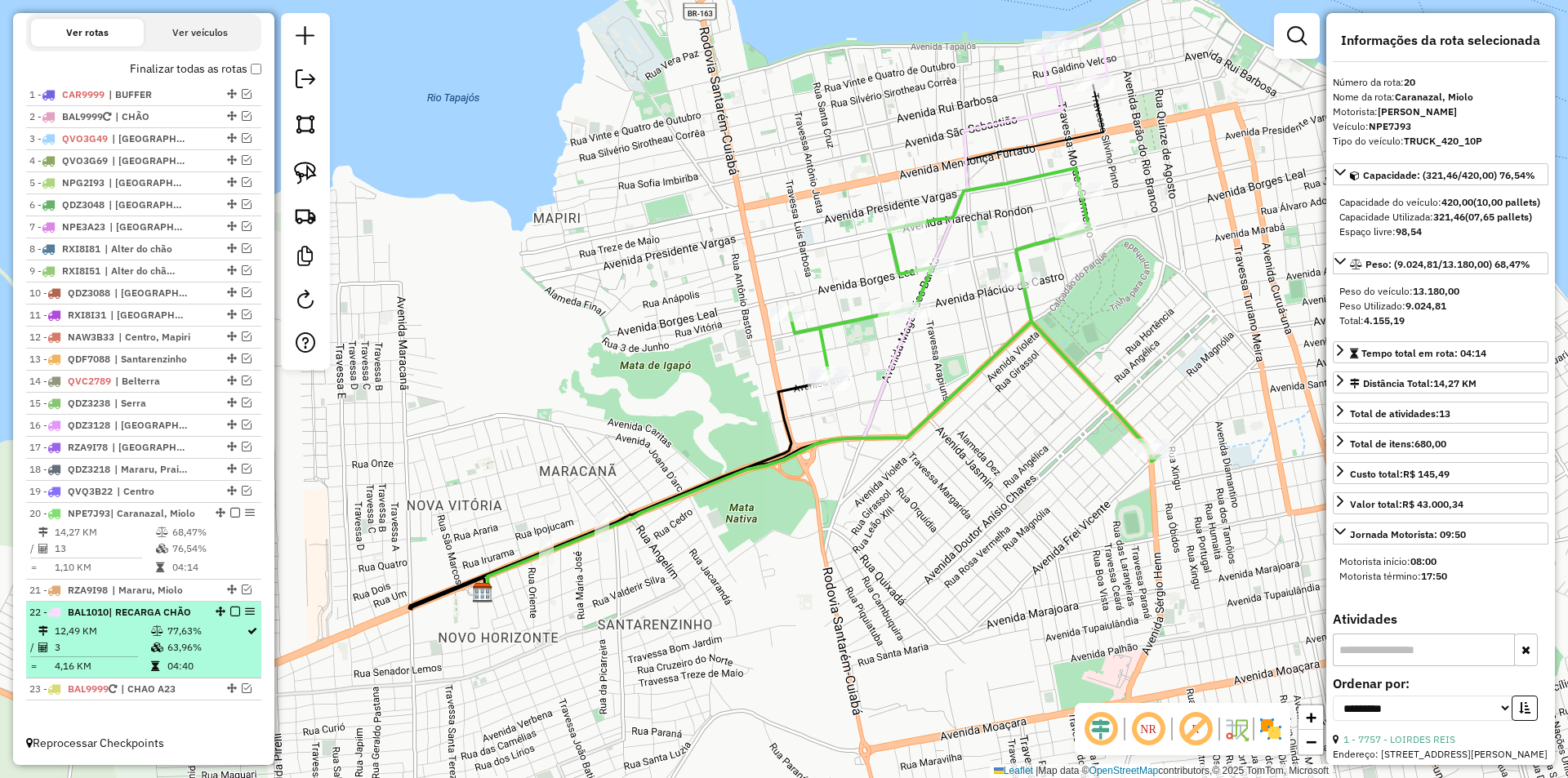
click at [219, 630] on td "77,63%" at bounding box center [205, 631] width 79 height 16
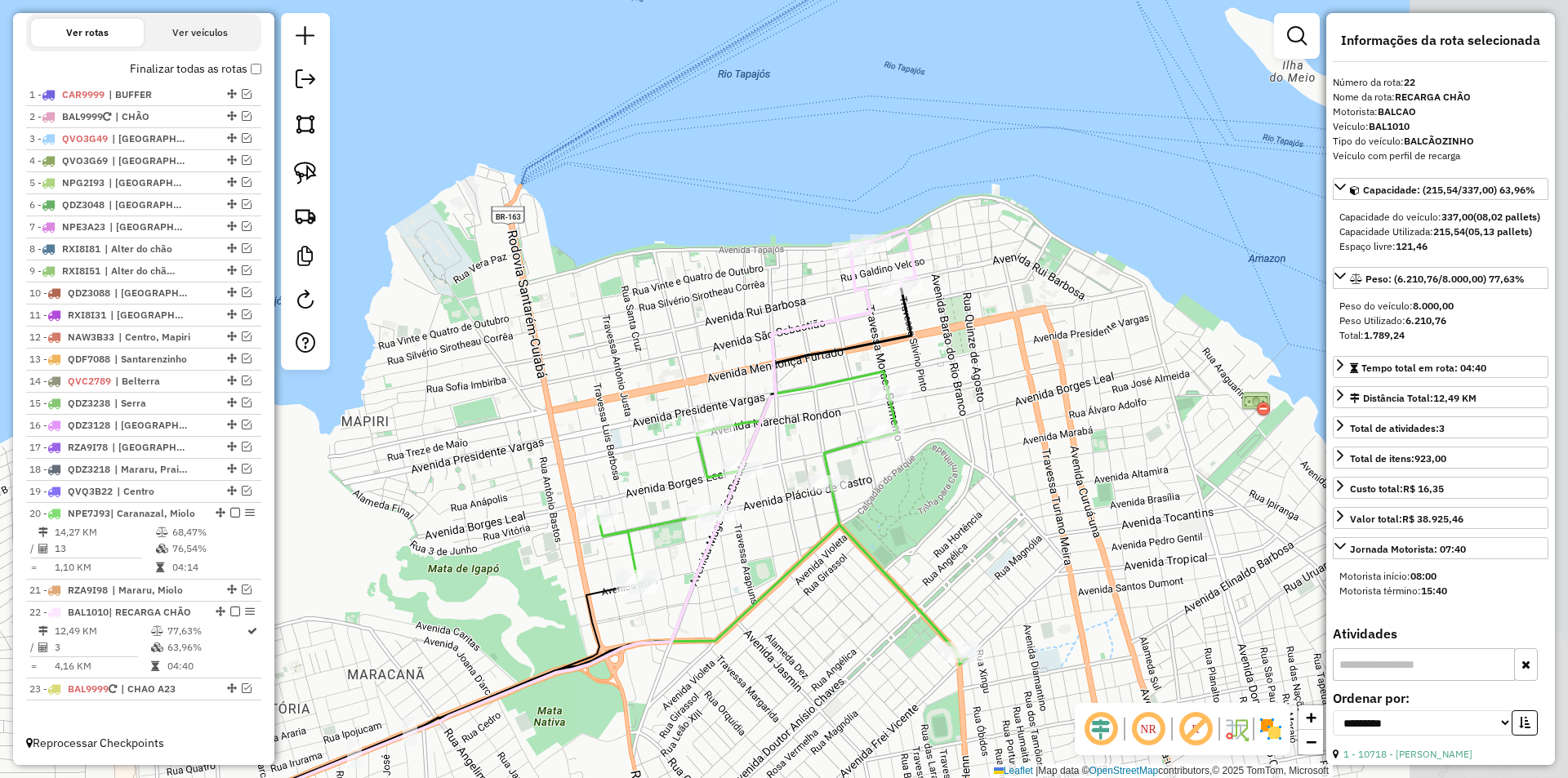
drag, startPoint x: 542, startPoint y: 465, endPoint x: 324, endPoint y: 598, distance: 255.4
click at [324, 598] on div "Janela de atendimento Grade de atendimento Capacidade Transportadoras Veículos …" at bounding box center [784, 389] width 1568 height 778
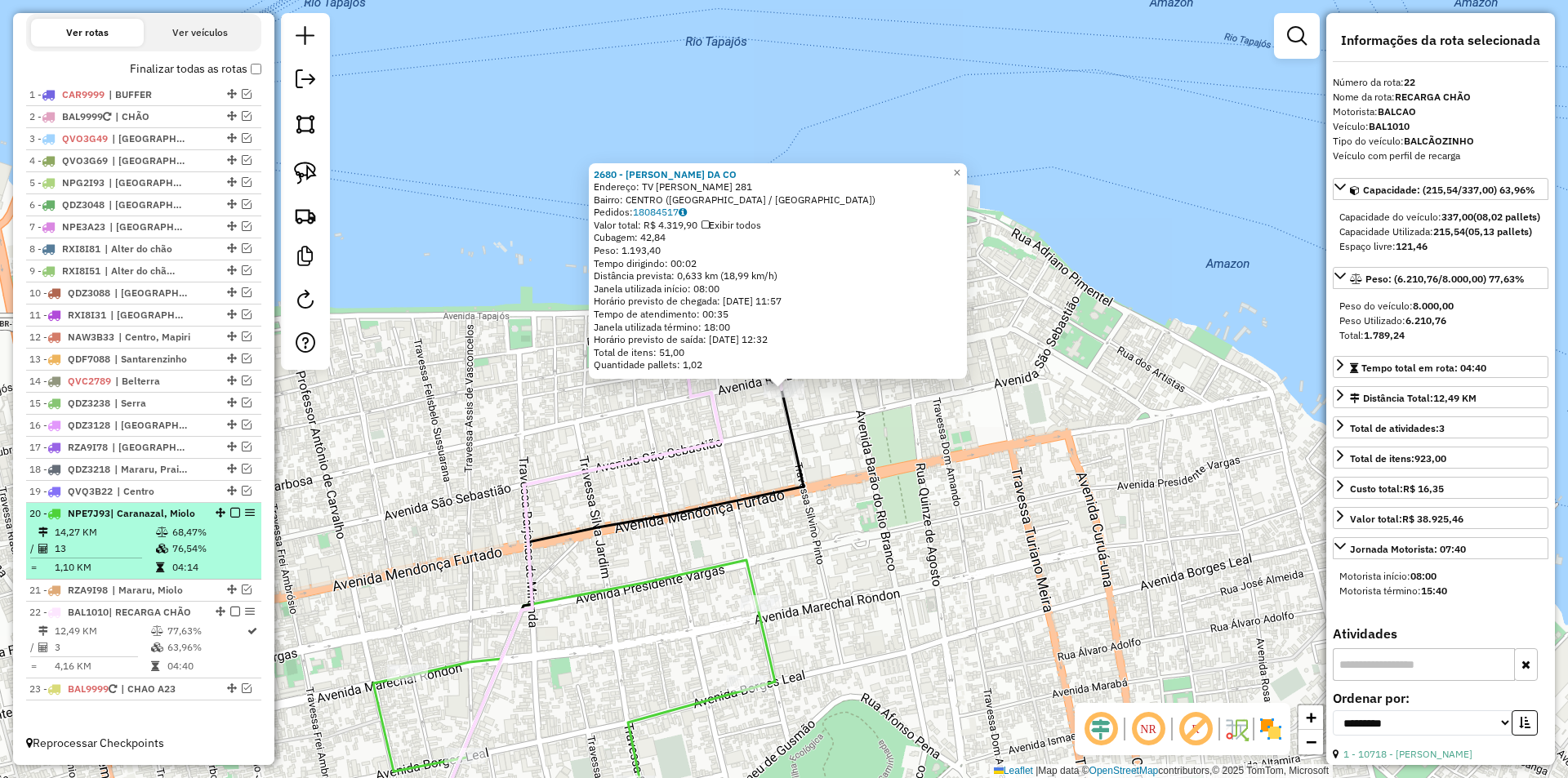
click at [217, 554] on td "76,54%" at bounding box center [213, 549] width 83 height 16
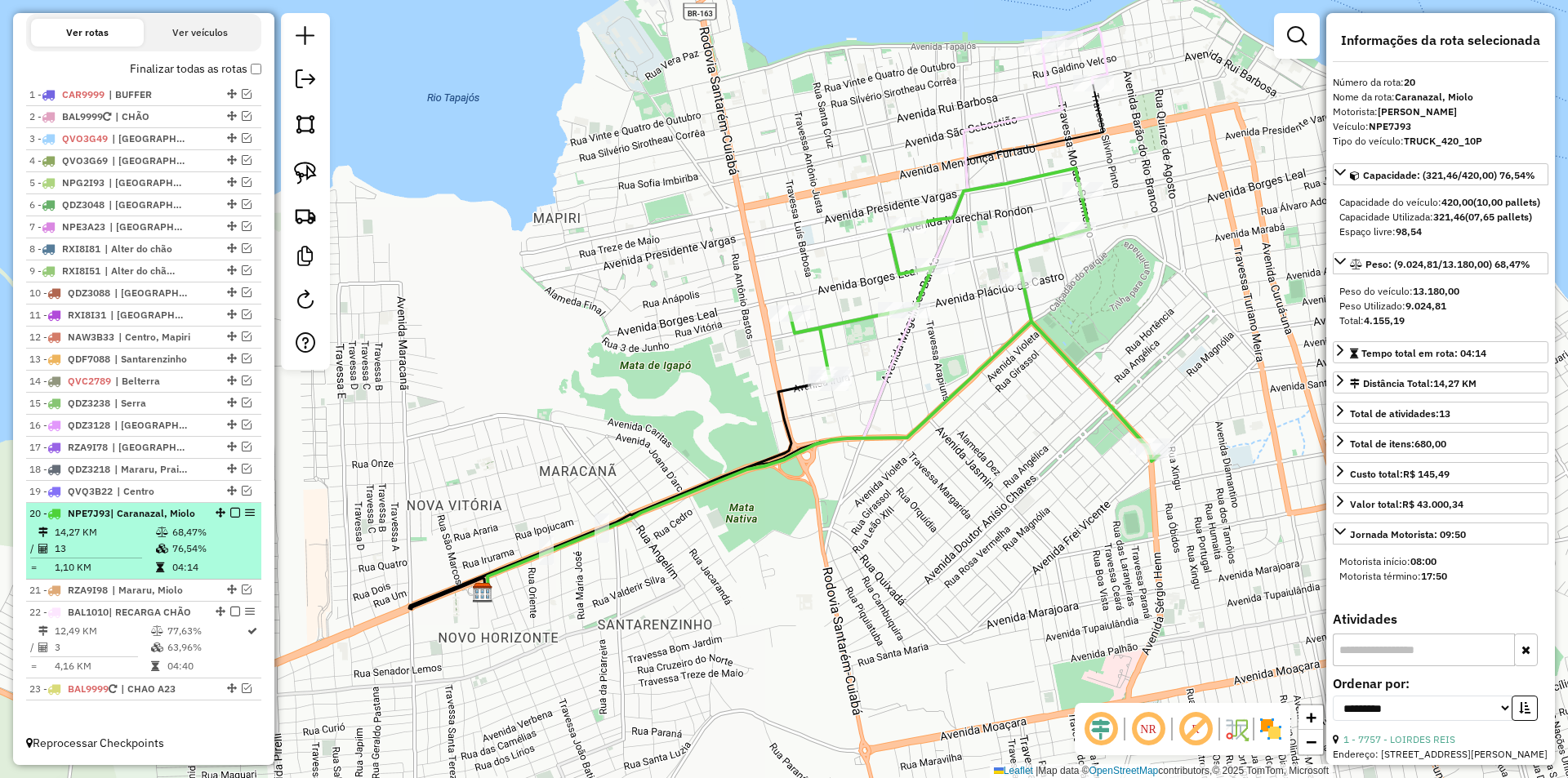
click at [230, 510] on em at bounding box center [235, 512] width 10 height 10
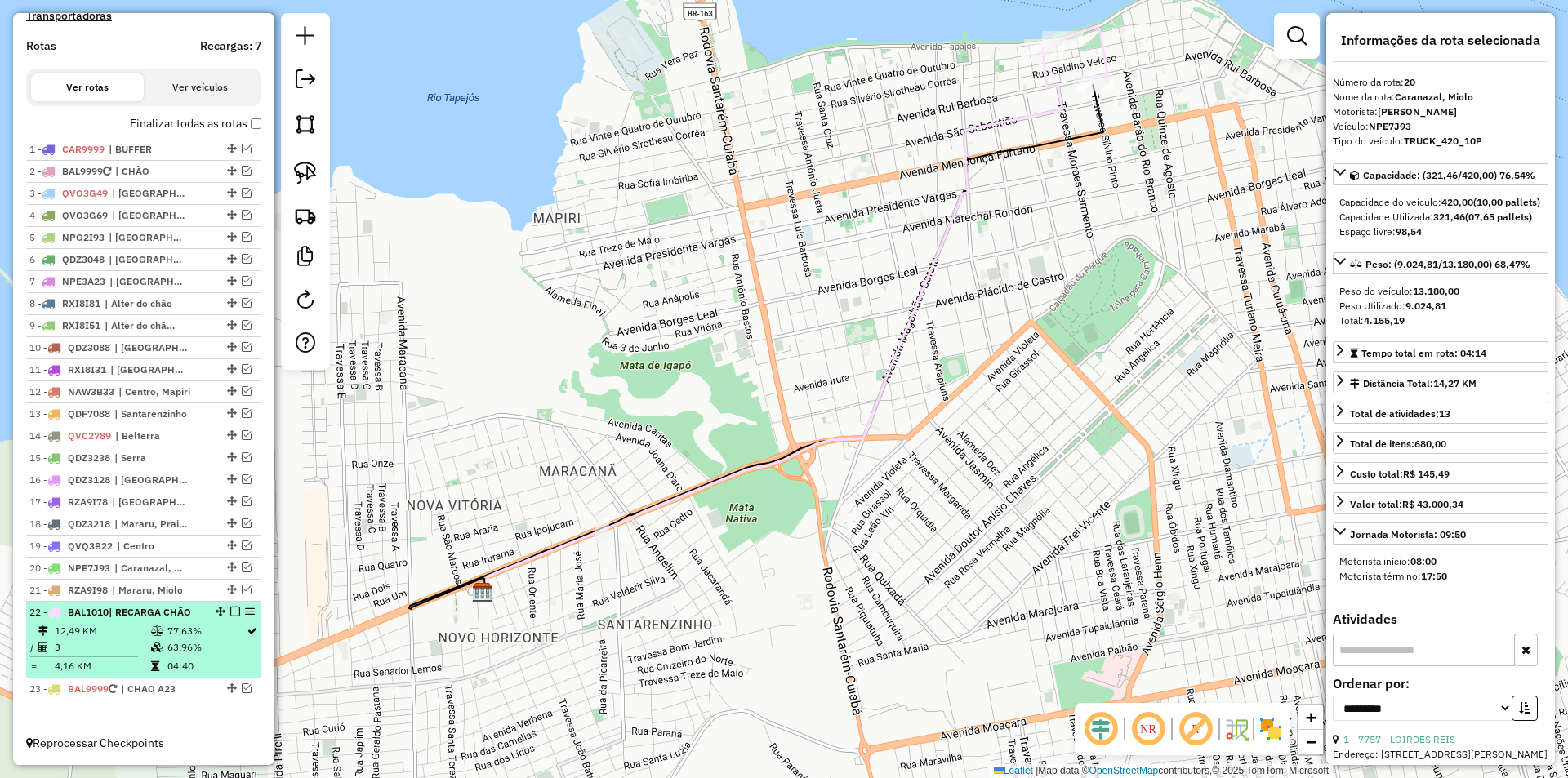
click at [208, 630] on td "77,63%" at bounding box center [205, 631] width 79 height 16
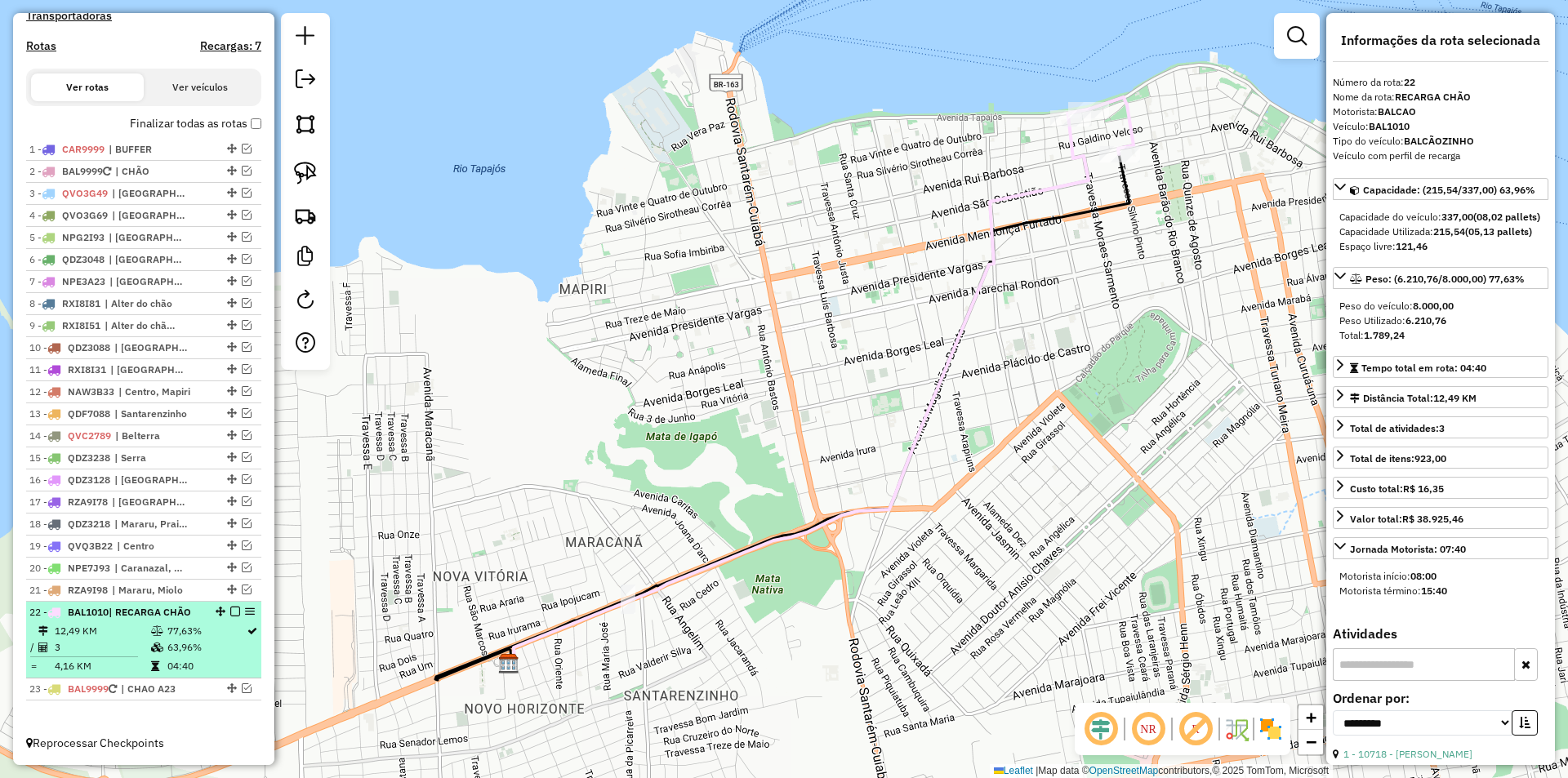
click at [229, 660] on td "04:40" at bounding box center [205, 666] width 79 height 16
click at [233, 616] on em at bounding box center [235, 611] width 10 height 10
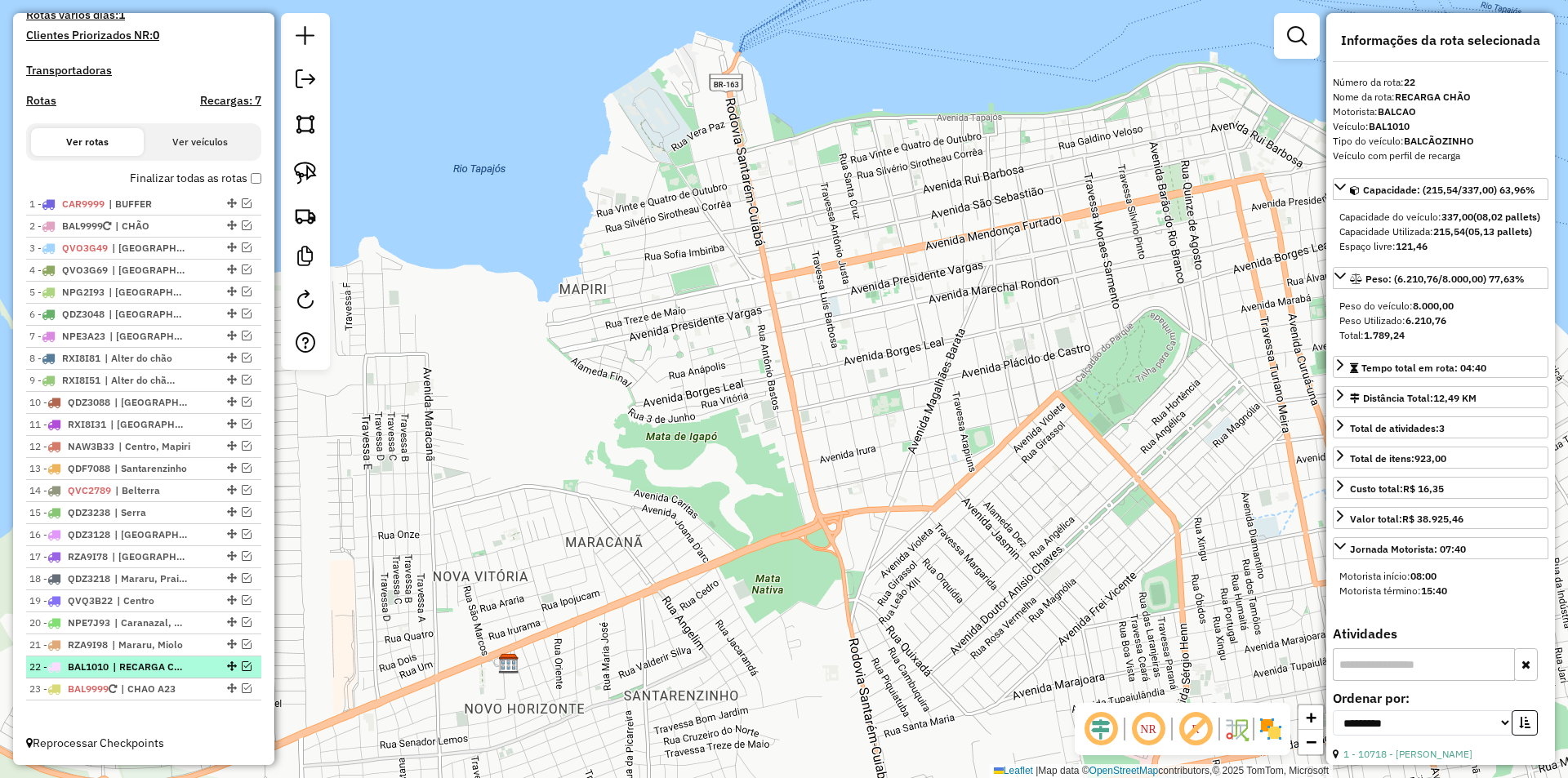
click at [242, 662] on em at bounding box center [246, 666] width 10 height 10
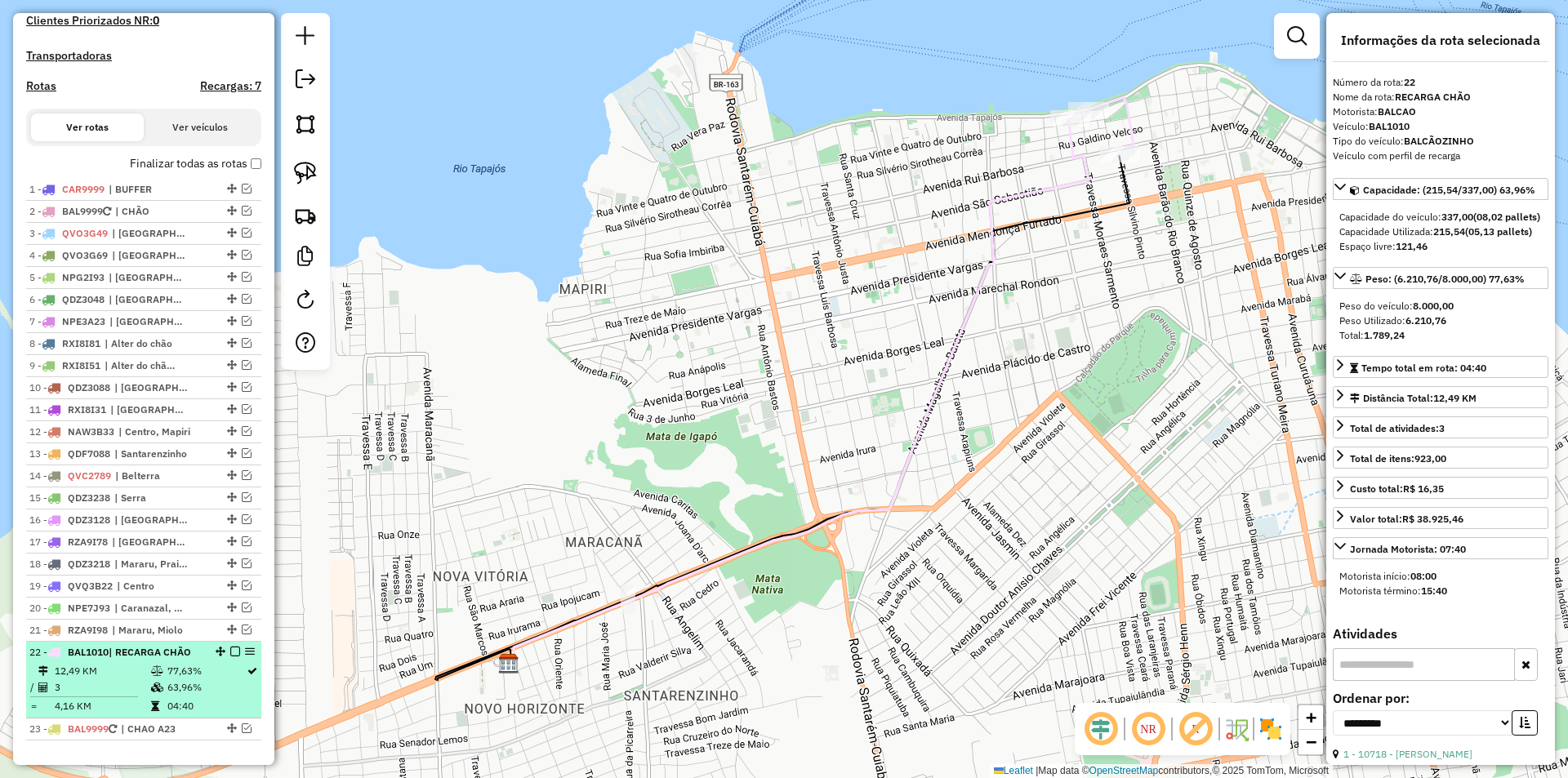
scroll to position [541, 0]
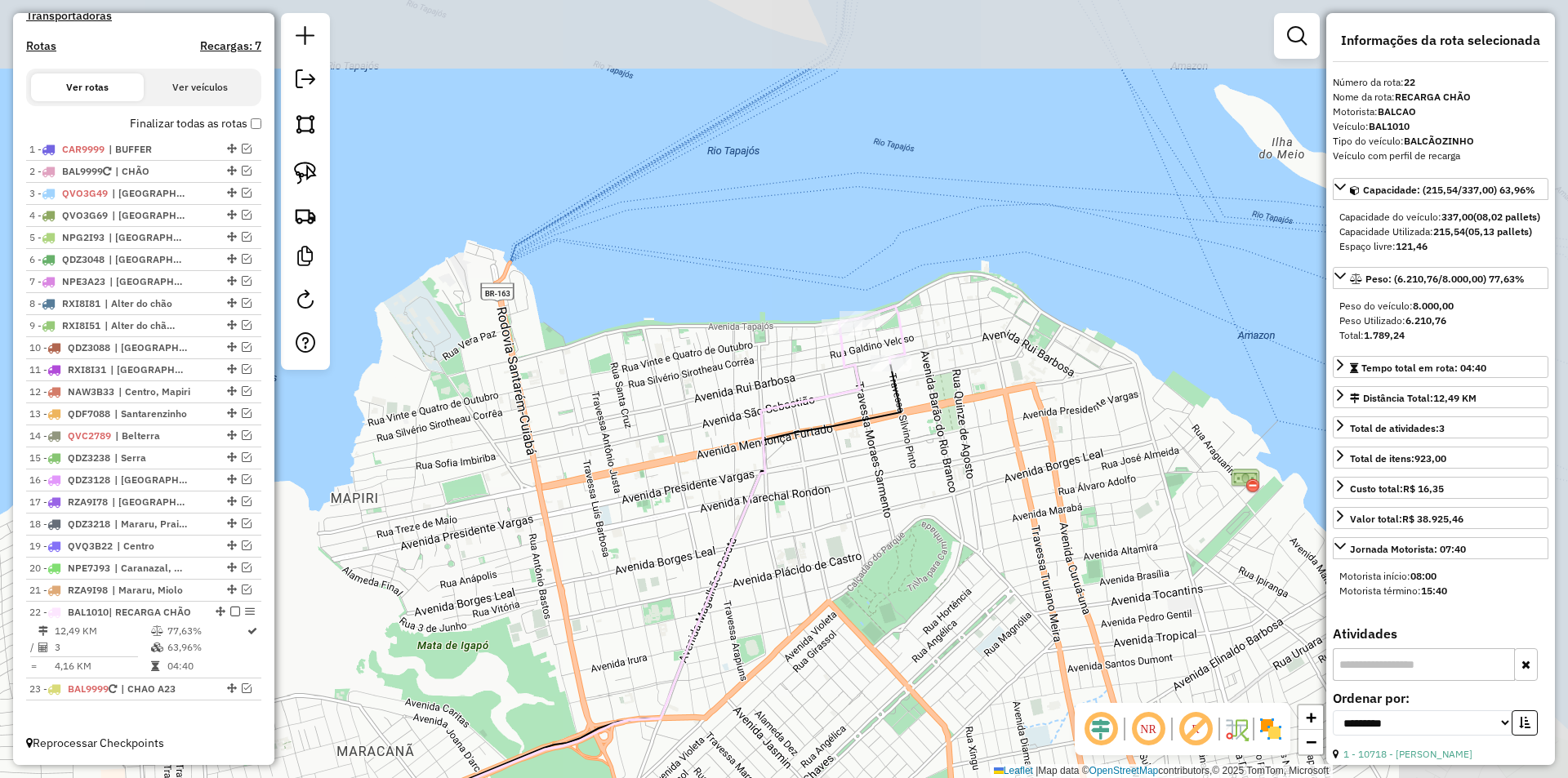
drag, startPoint x: 854, startPoint y: 325, endPoint x: 623, endPoint y: 534, distance: 311.5
click at [623, 534] on div "Janela de atendimento Grade de atendimento Capacidade Transportadoras Veículos …" at bounding box center [784, 389] width 1568 height 778
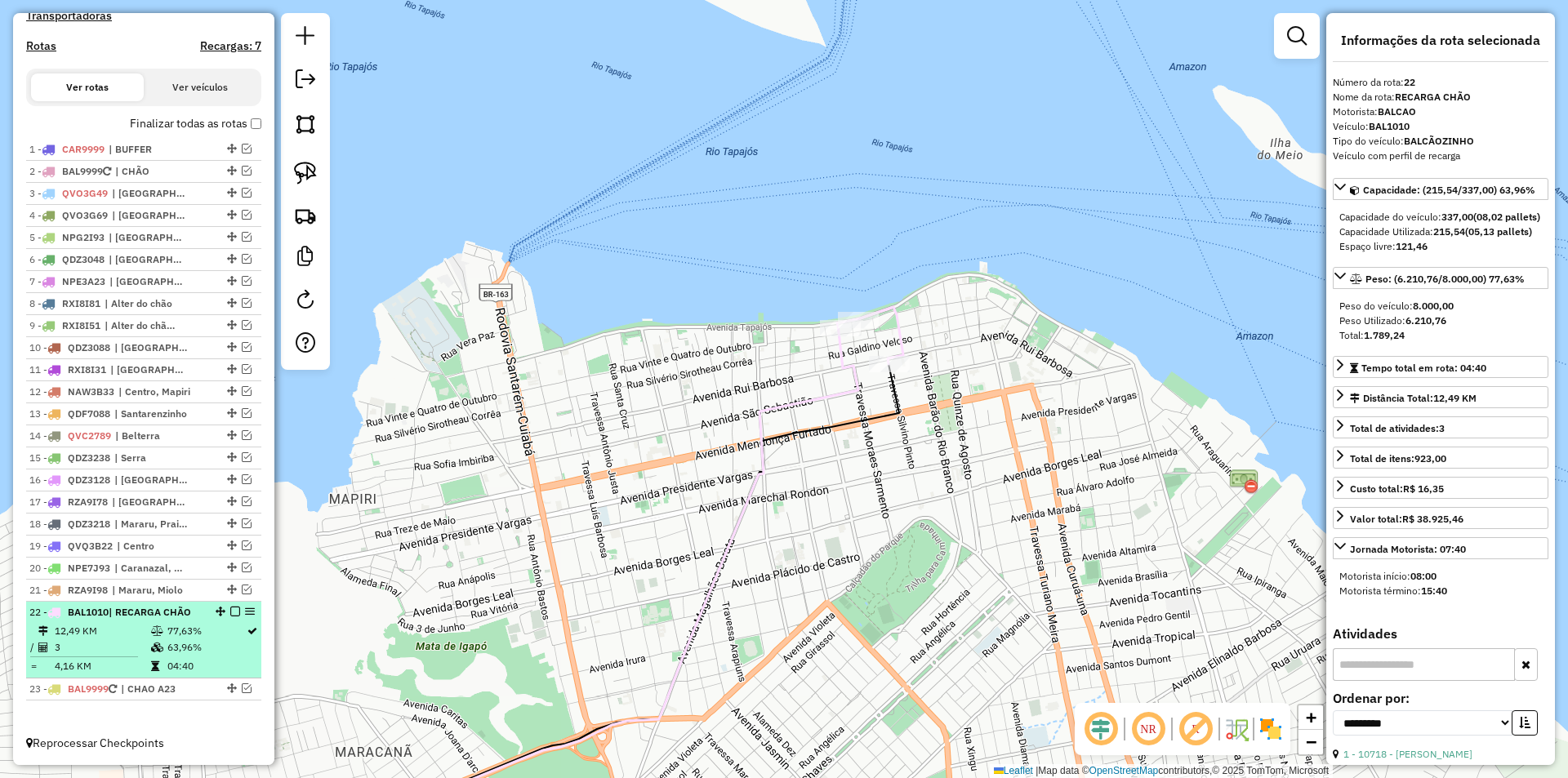
click at [234, 609] on em at bounding box center [235, 611] width 10 height 10
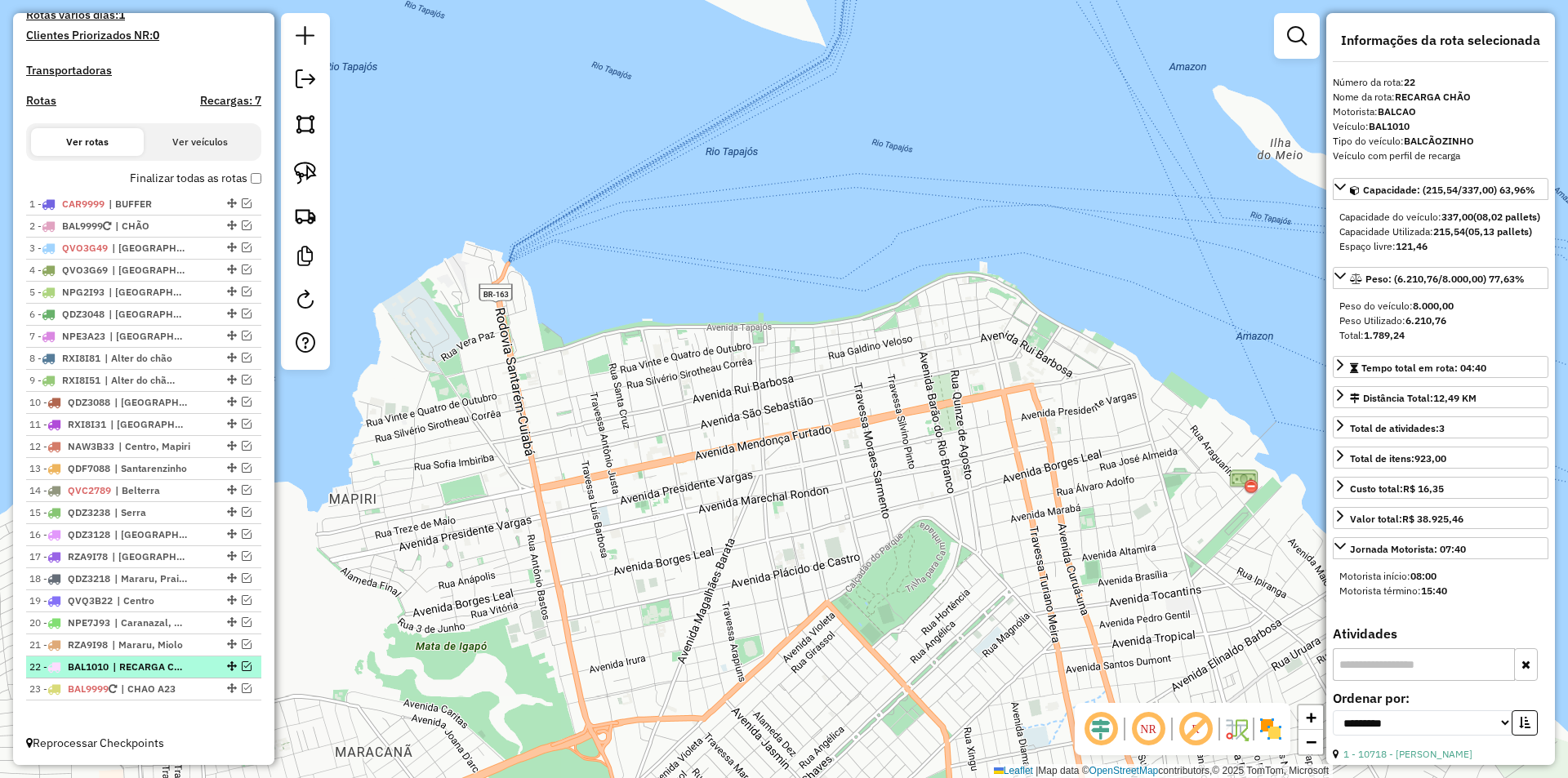
scroll to position [486, 0]
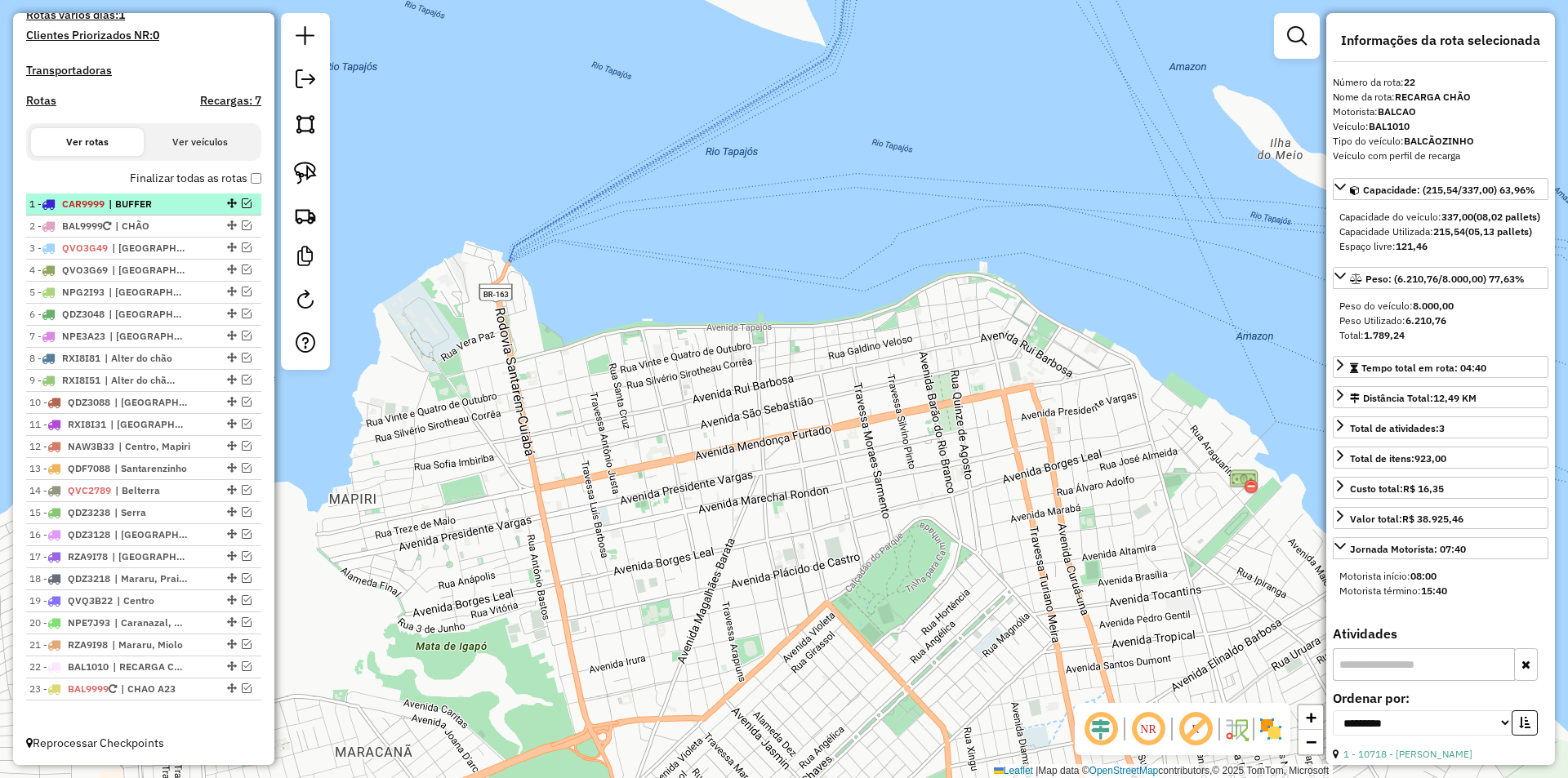
click at [242, 205] on em at bounding box center [246, 203] width 10 height 10
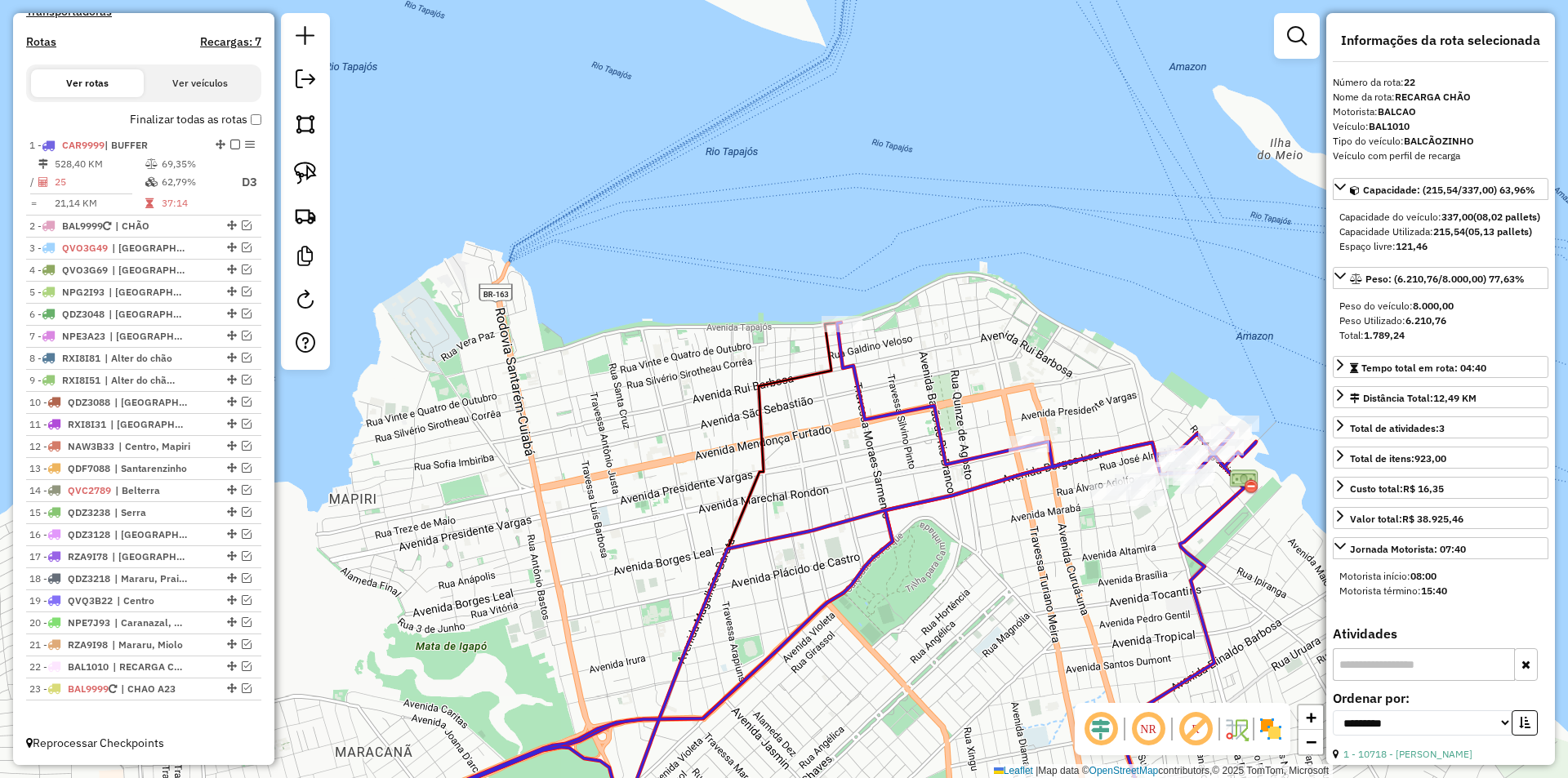
click at [920, 509] on icon at bounding box center [769, 590] width 975 height 534
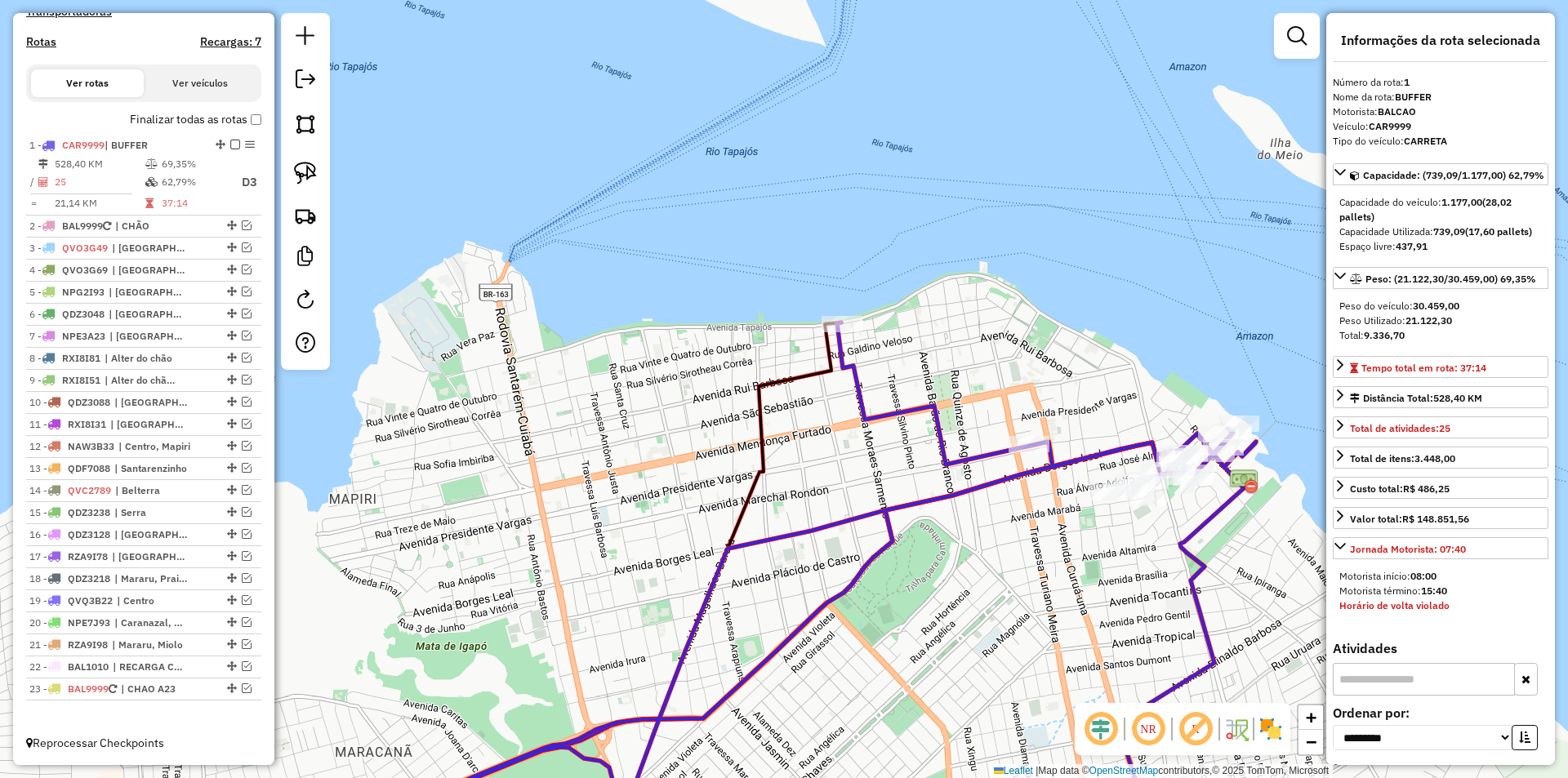
scroll to position [546, 0]
click at [920, 509] on icon at bounding box center [769, 590] width 975 height 534
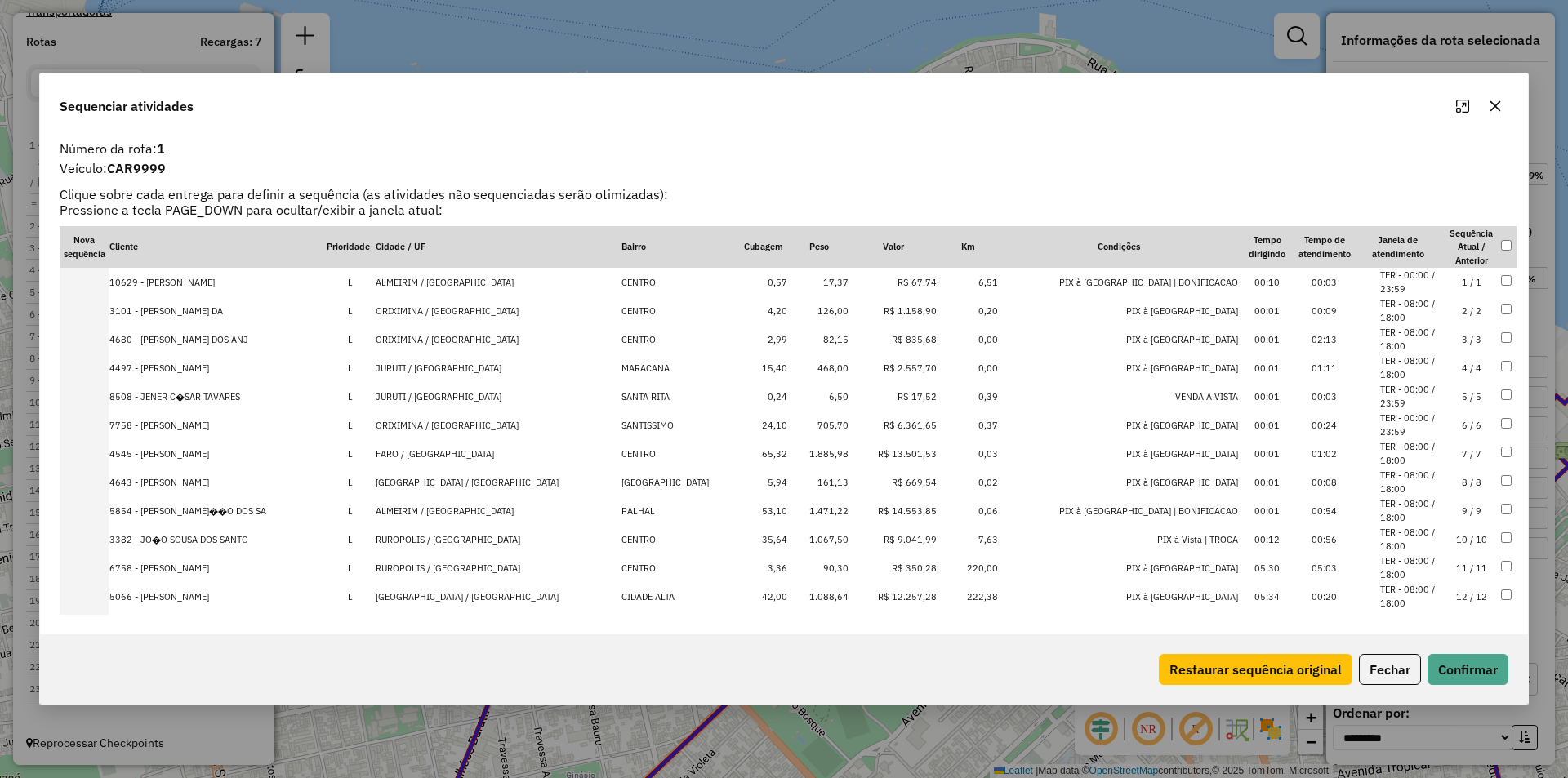
click at [1457, 104] on icon "Maximize" at bounding box center [1463, 106] width 13 height 13
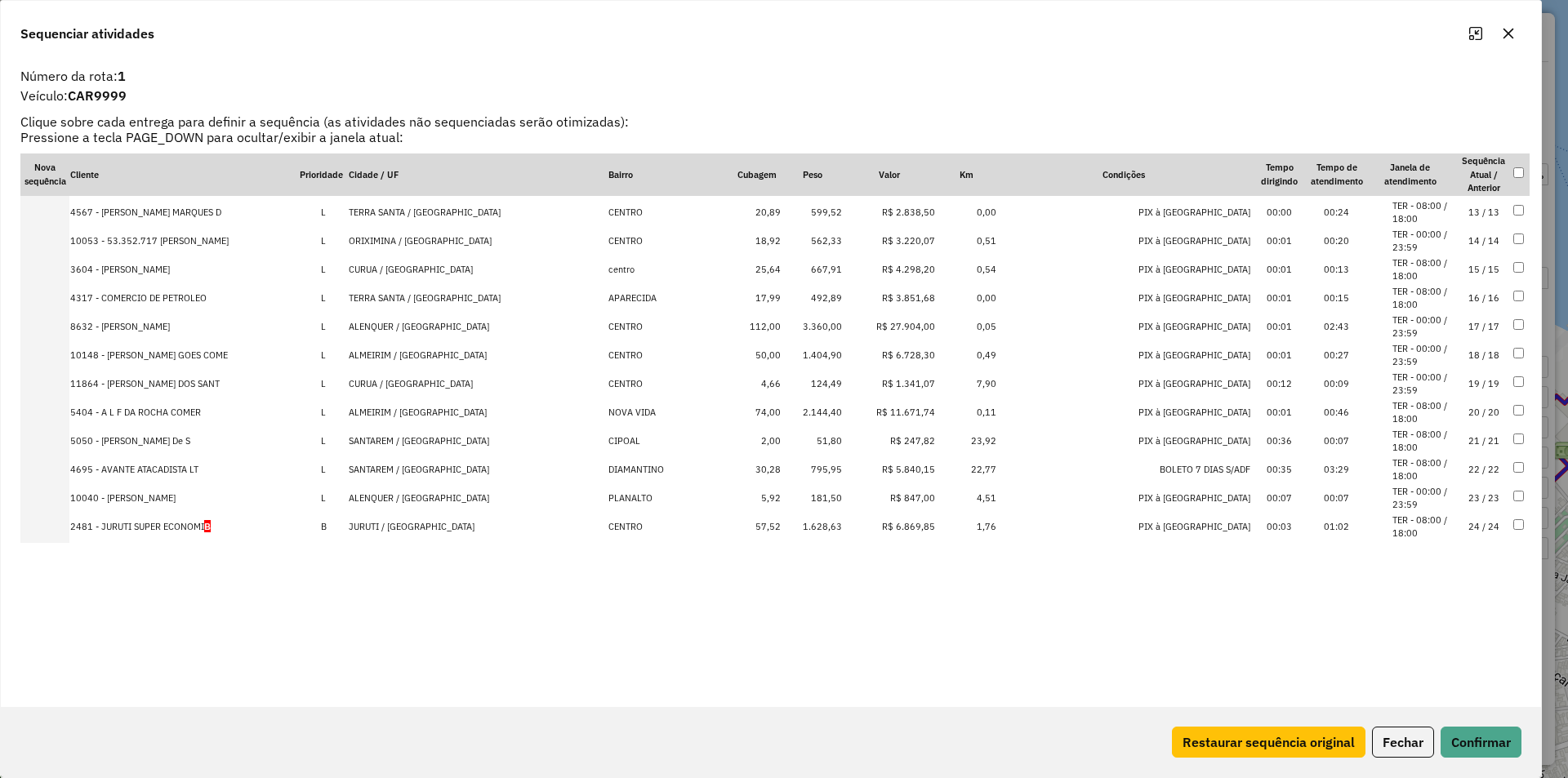
scroll to position [382, 0]
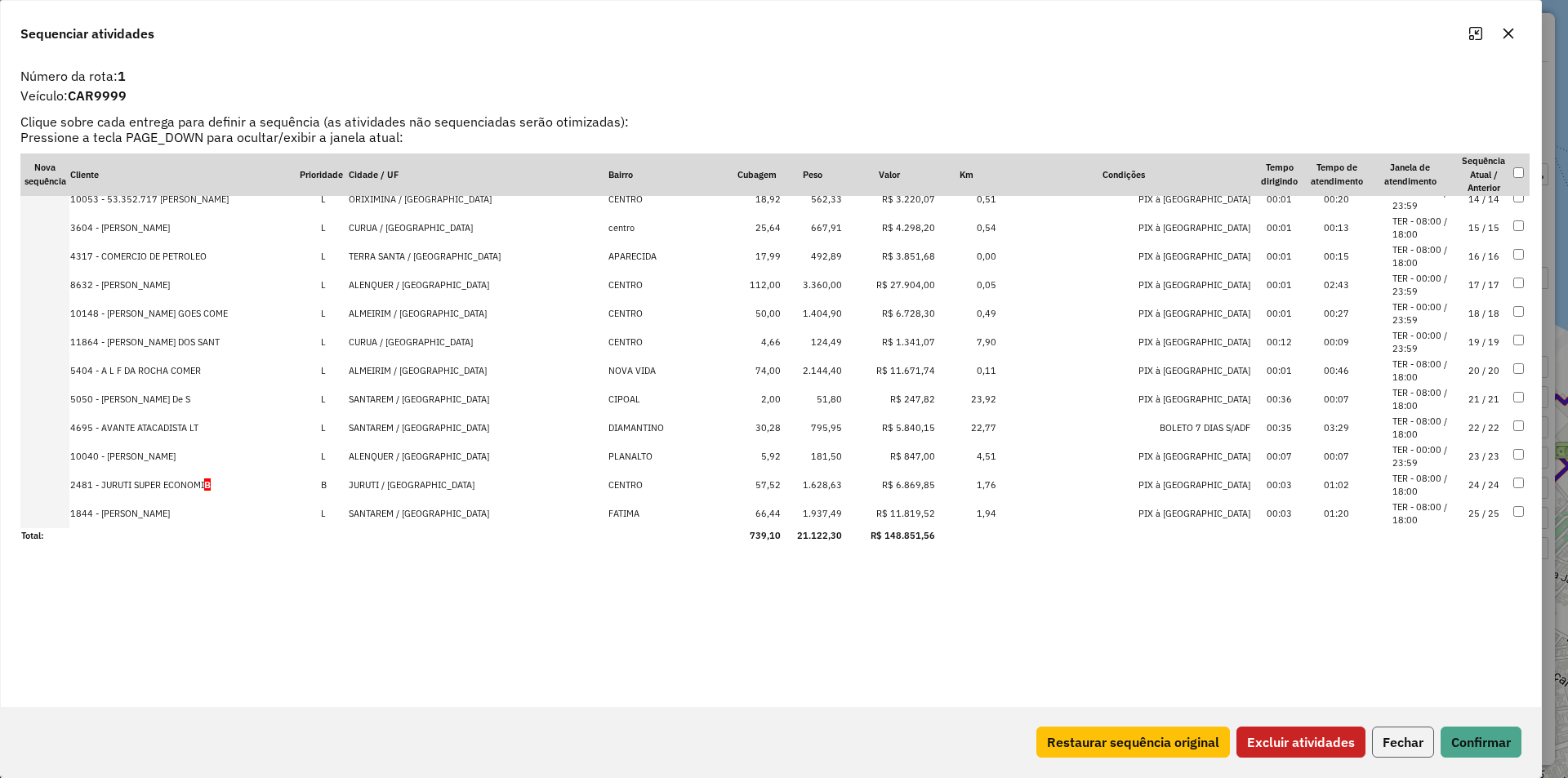
click at [1414, 745] on button "Fechar" at bounding box center [1403, 742] width 62 height 31
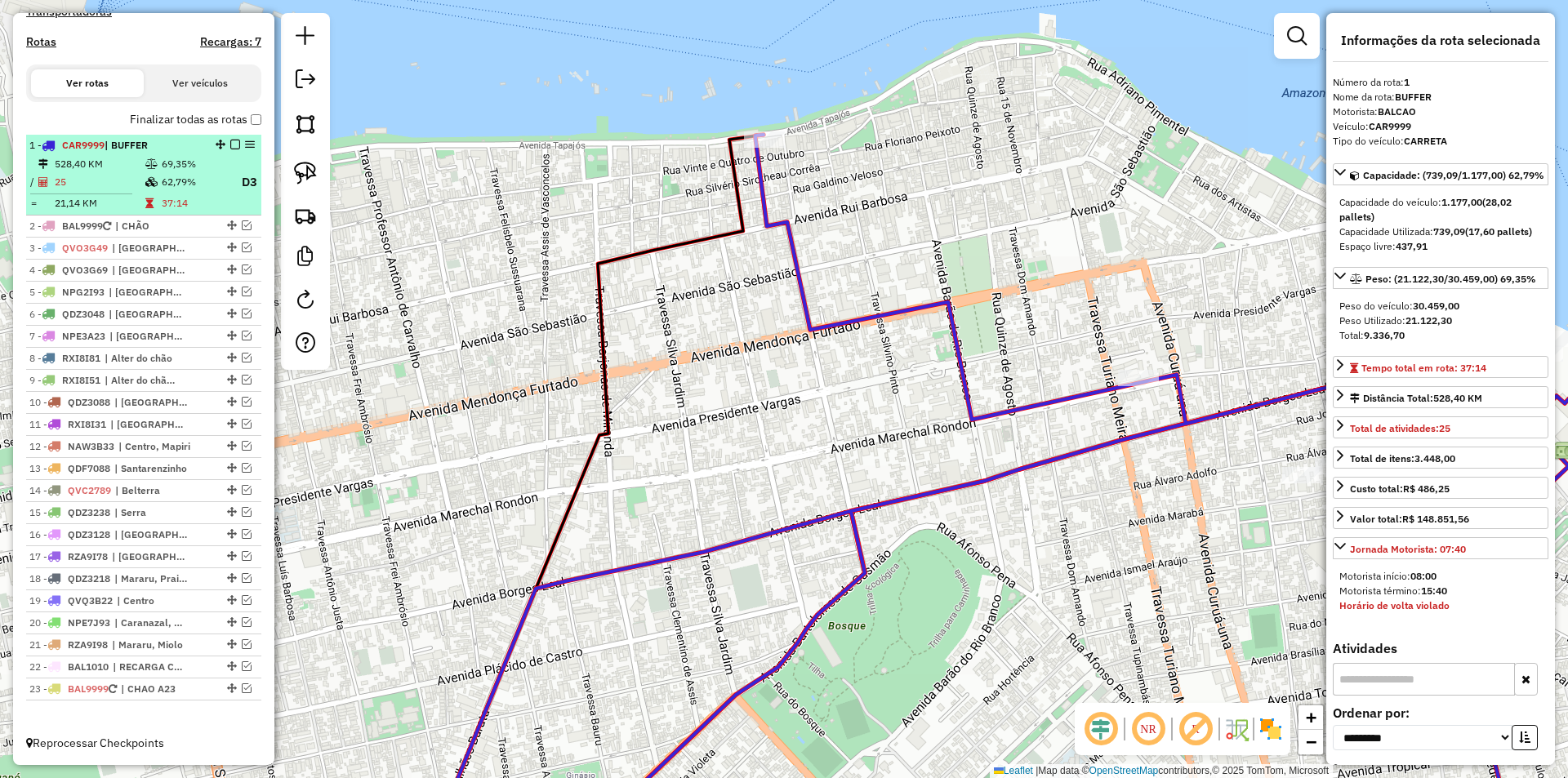
click at [230, 145] on em at bounding box center [235, 144] width 10 height 10
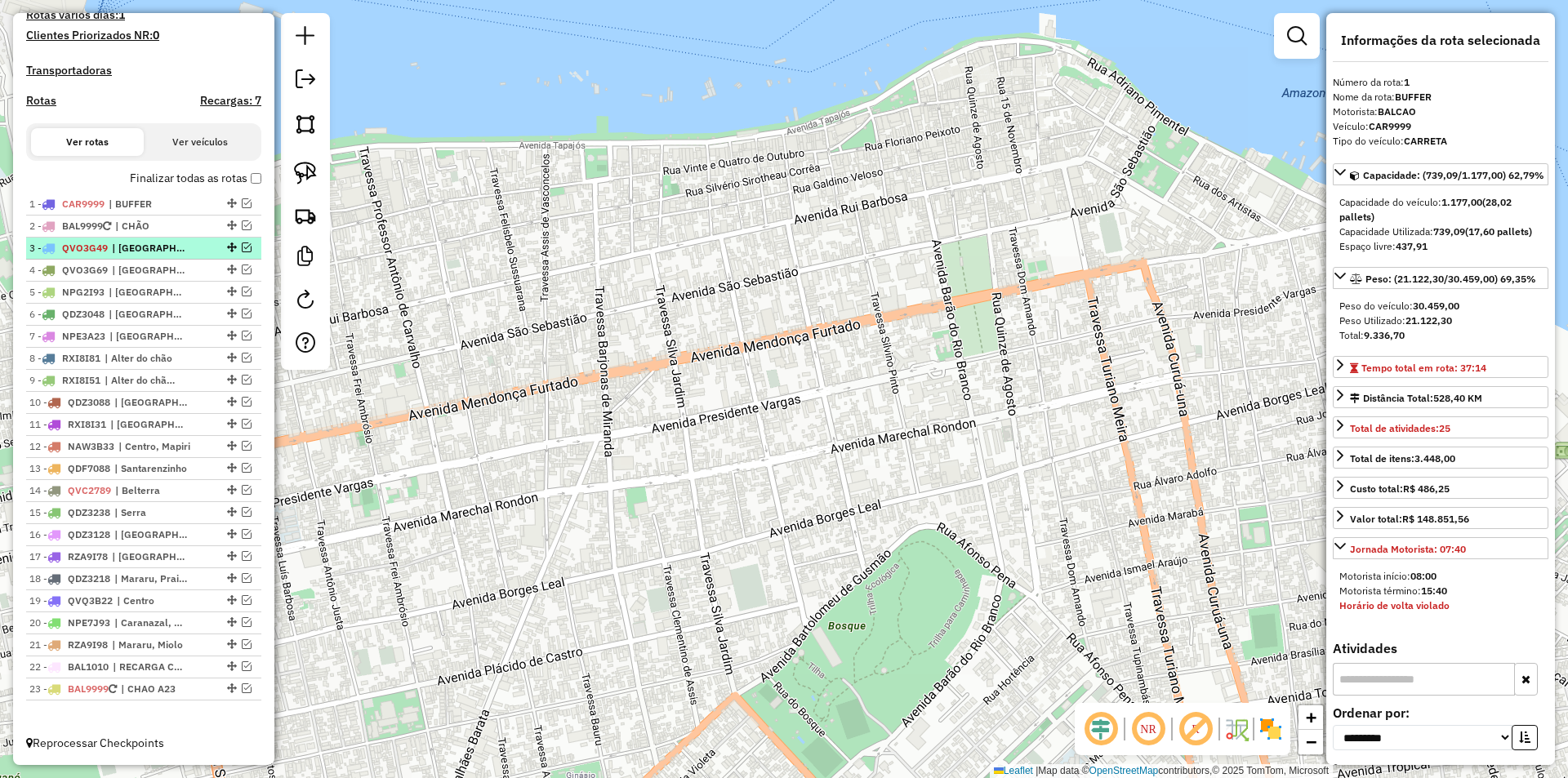
click at [242, 247] on em at bounding box center [246, 247] width 10 height 10
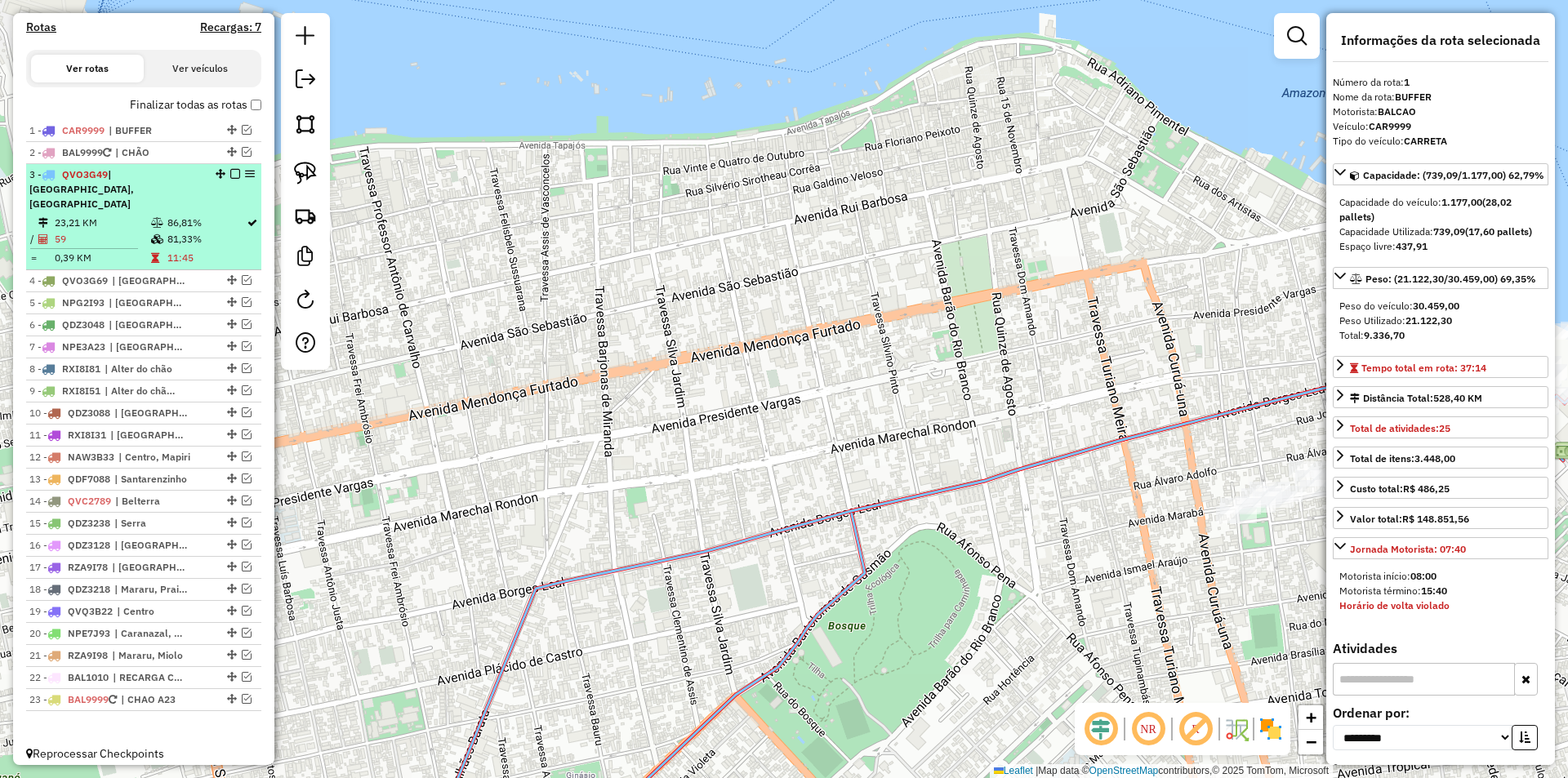
click at [236, 249] on table "23,21 KM 86,81% / 59 81,33% = 0,39 KM 11:45" at bounding box center [143, 241] width 229 height 52
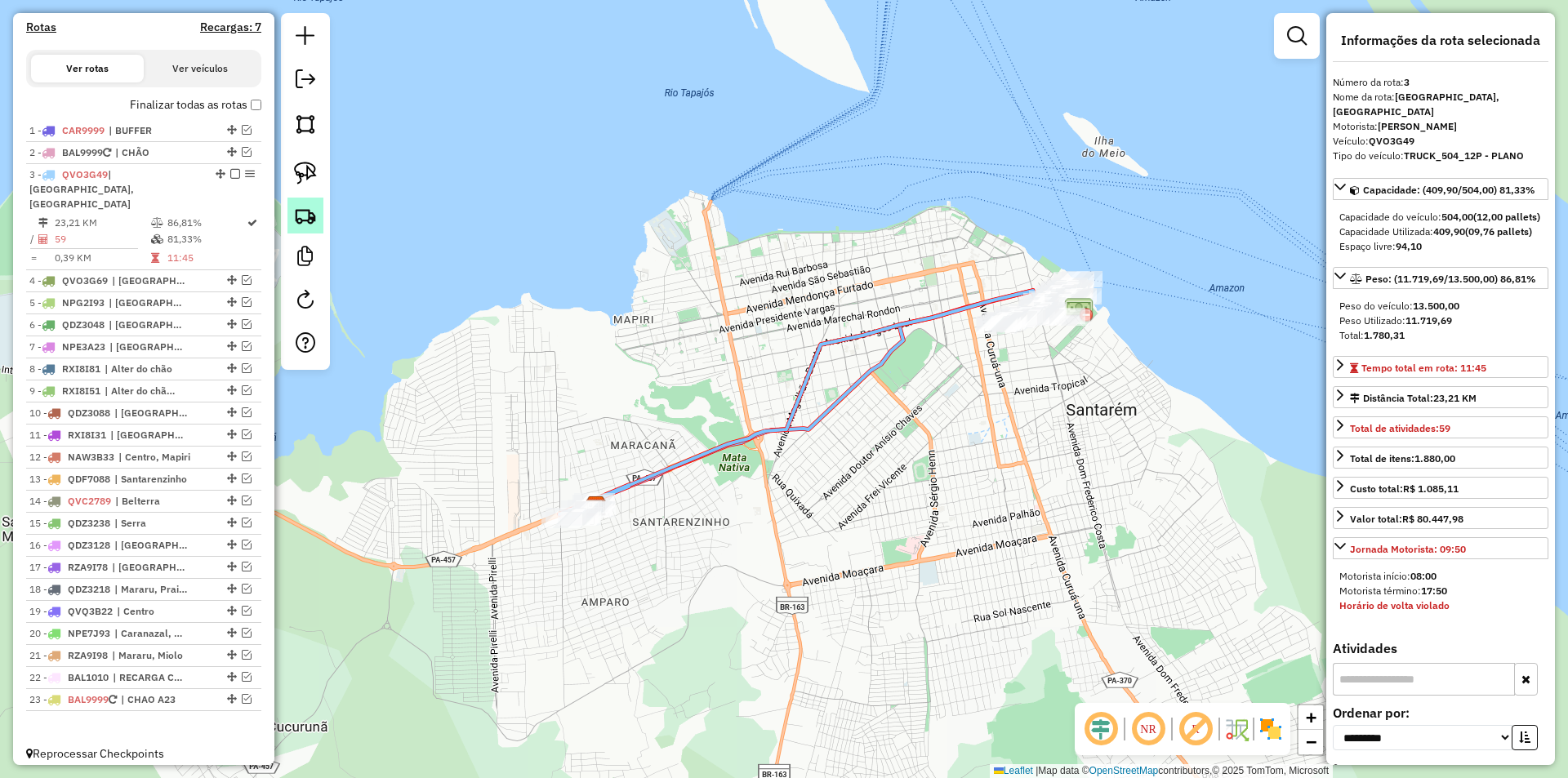
click at [311, 207] on img at bounding box center [306, 216] width 23 height 23
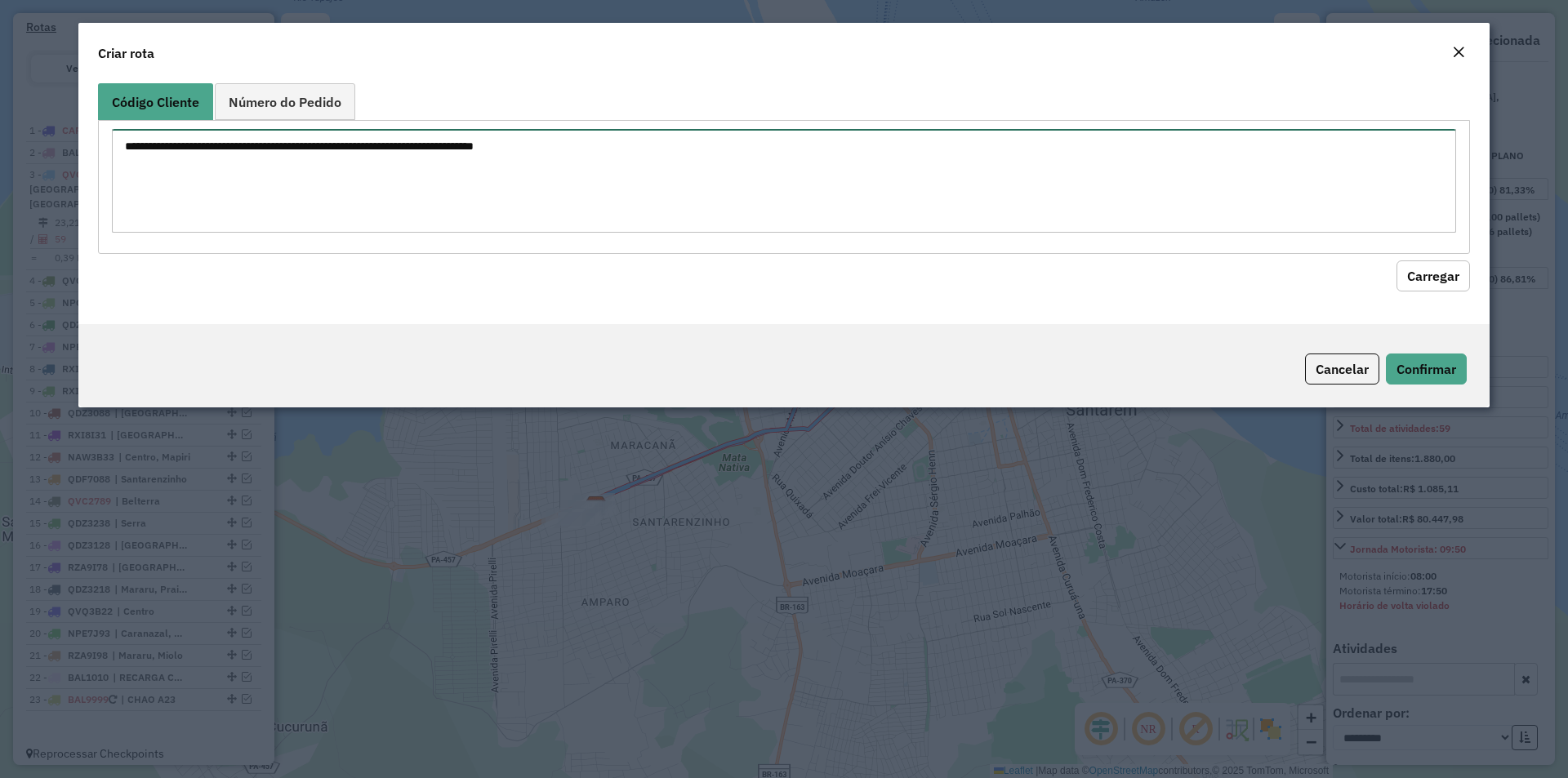
click at [319, 202] on textarea at bounding box center [784, 180] width 1345 height 104
paste textarea "**** **** **** **** **** **** **** **** **** **** **** **** **** **** **** ****…"
type textarea "**** **** **** **** **** **** **** **** **** **** **** **** **** **** **** ****…"
click at [1409, 277] on button "Carregar" at bounding box center [1433, 276] width 74 height 31
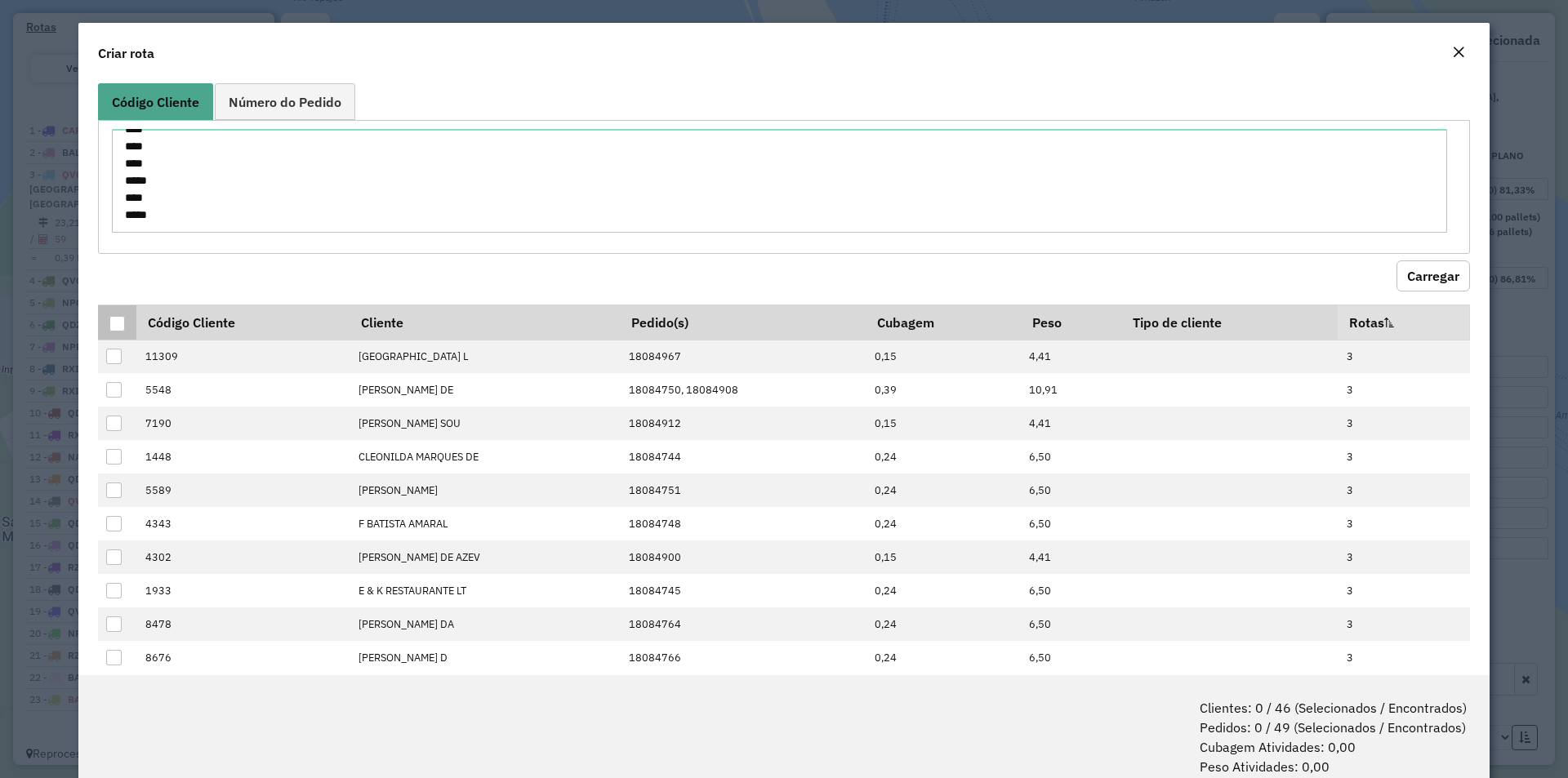
click at [108, 327] on th at bounding box center [117, 322] width 38 height 35
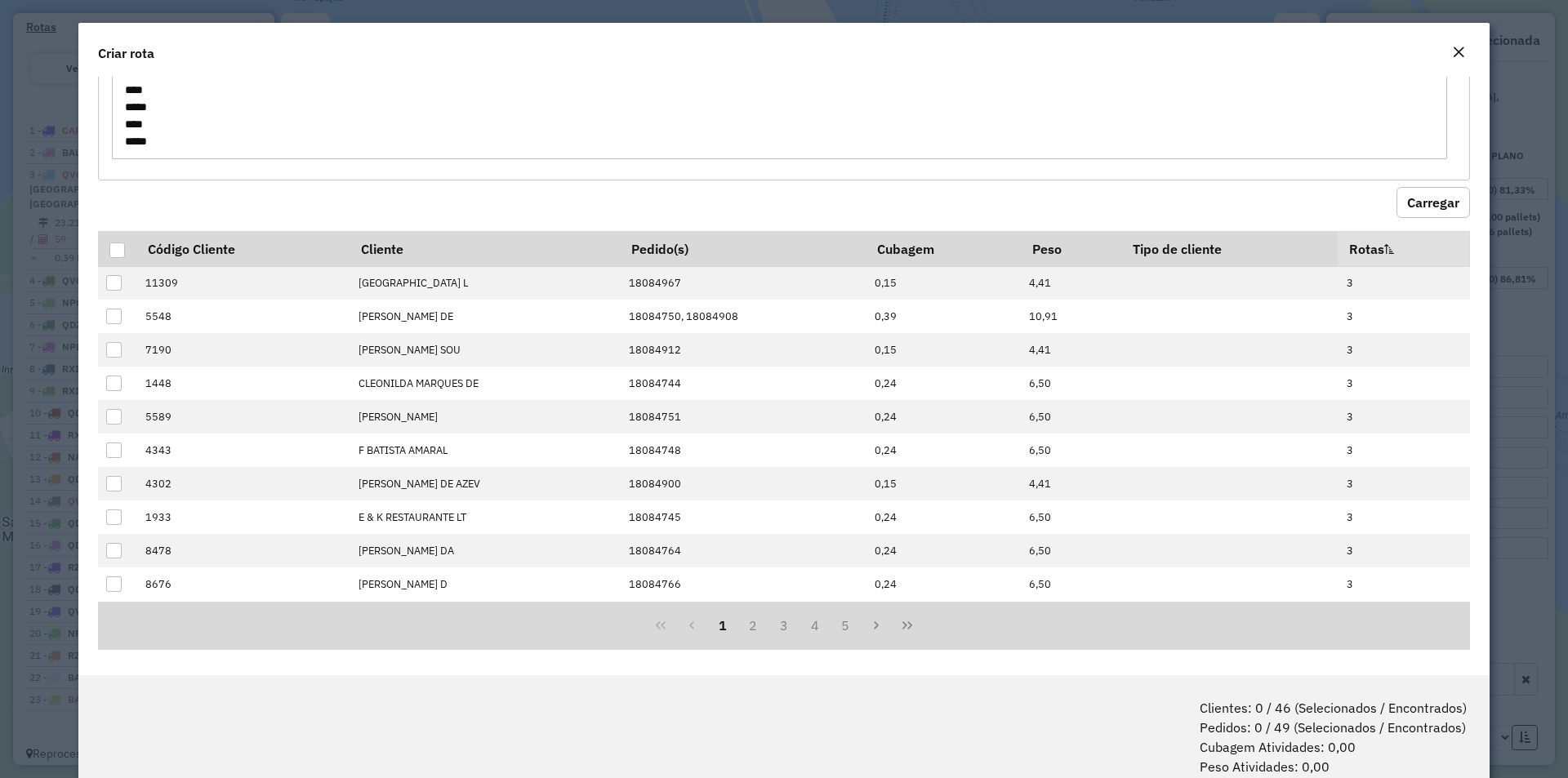
scroll to position [79, 0]
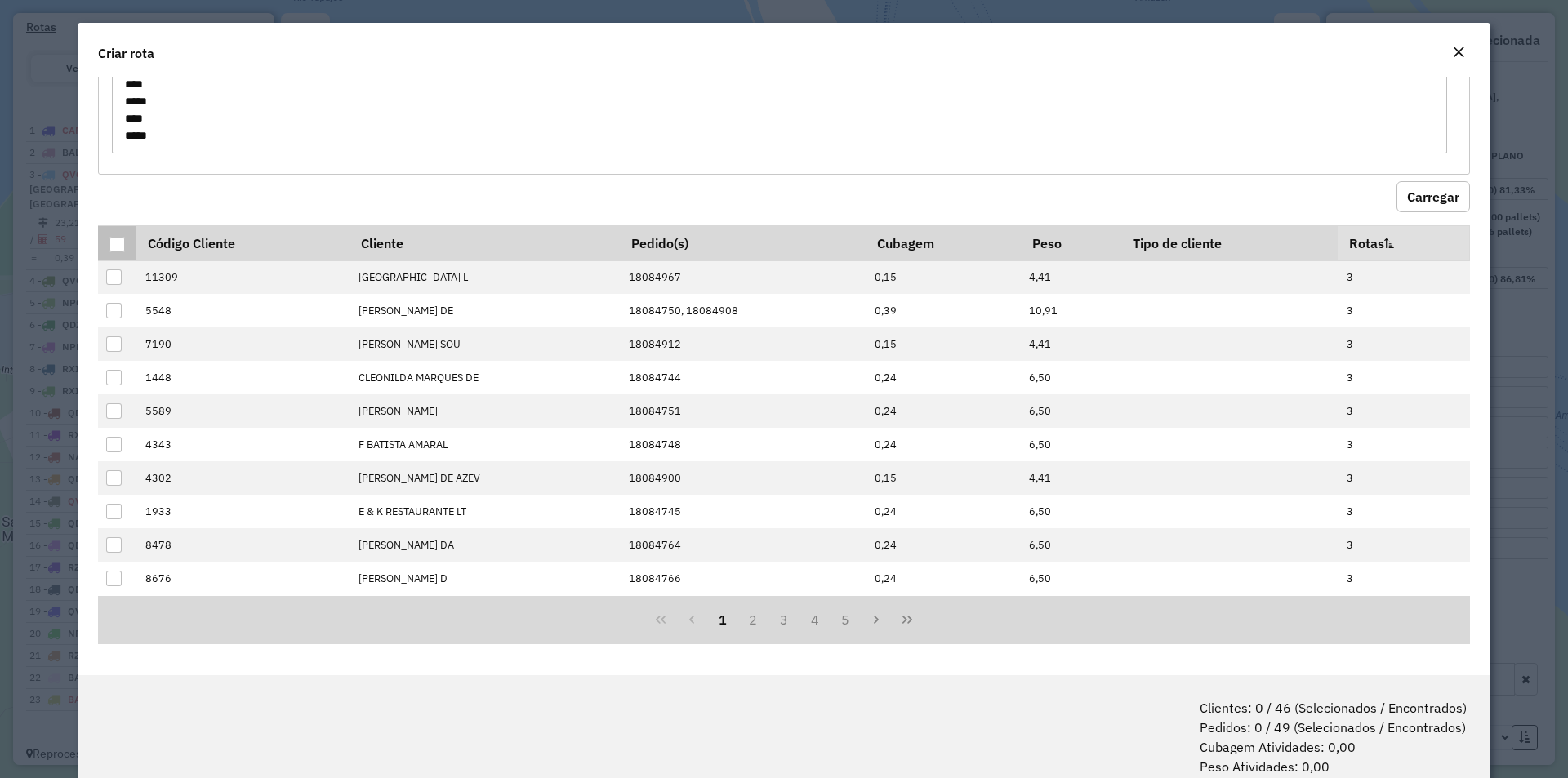
click at [122, 238] on div at bounding box center [117, 244] width 15 height 15
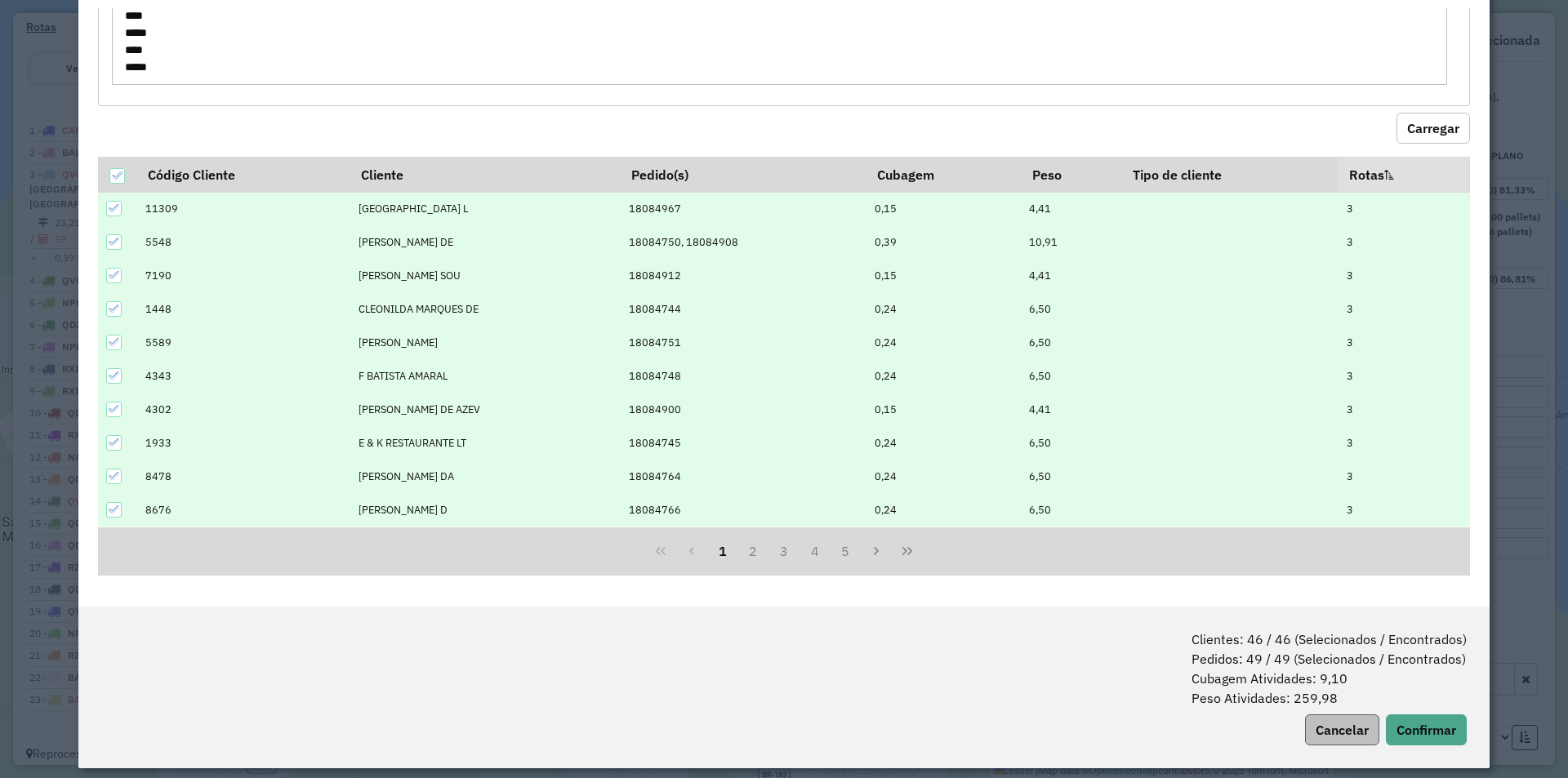
scroll to position [82, 0]
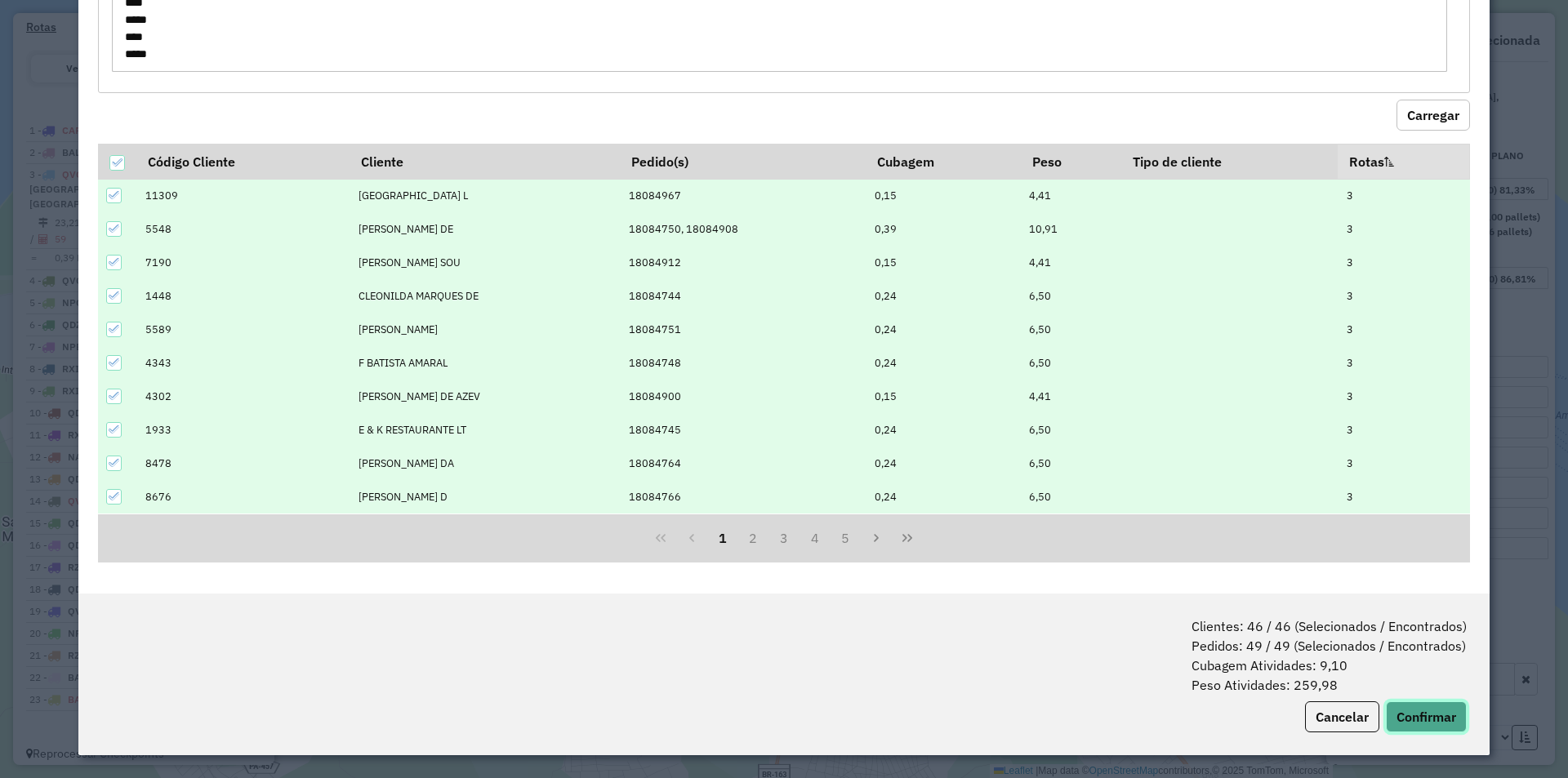
click at [1416, 715] on button "Confirmar" at bounding box center [1427, 717] width 81 height 31
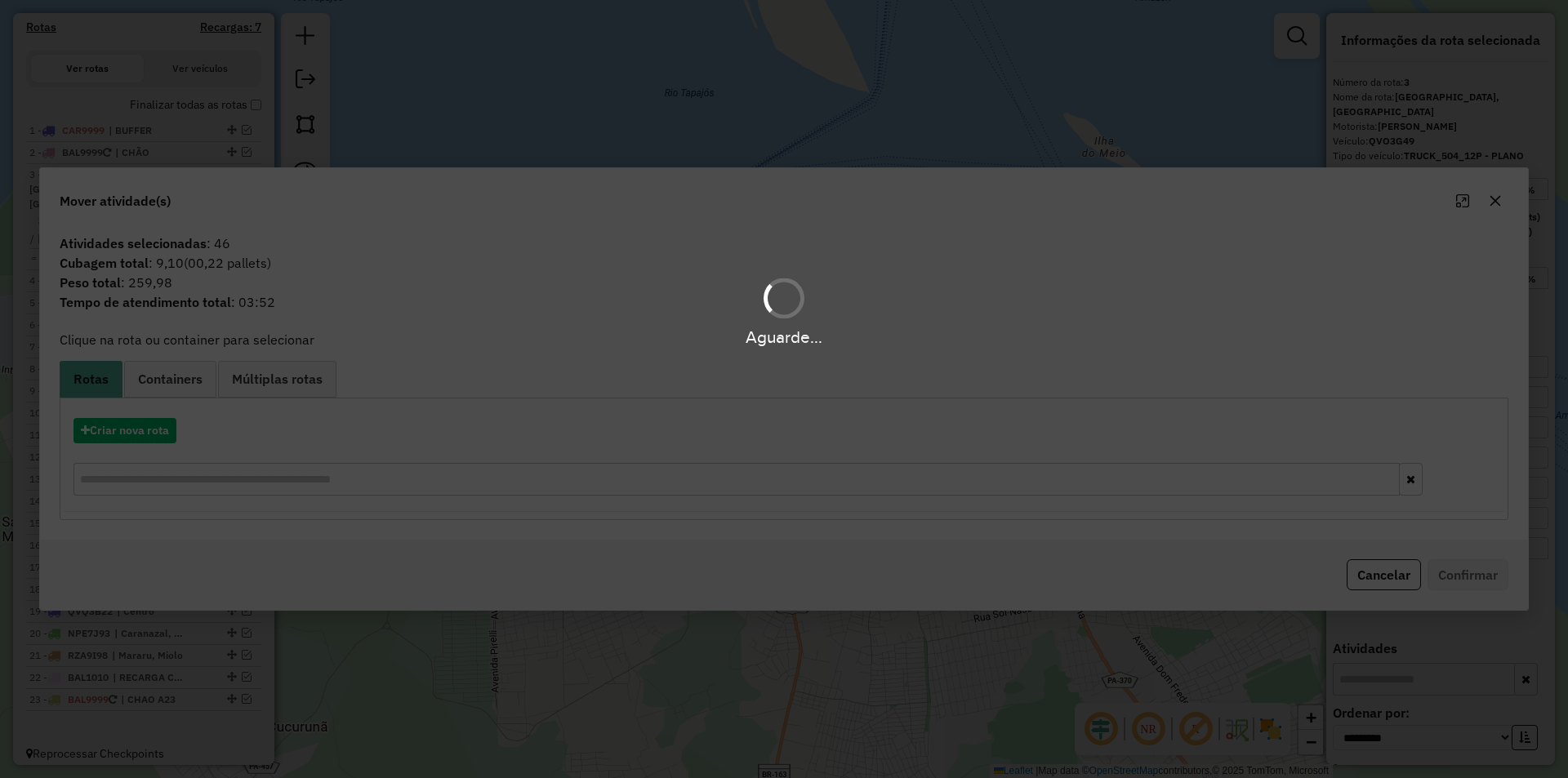
click at [140, 432] on hb-app "Aguarde... Pop-up bloqueado! Seu navegador bloqueou automáticamente a abertura …" at bounding box center [784, 389] width 1568 height 778
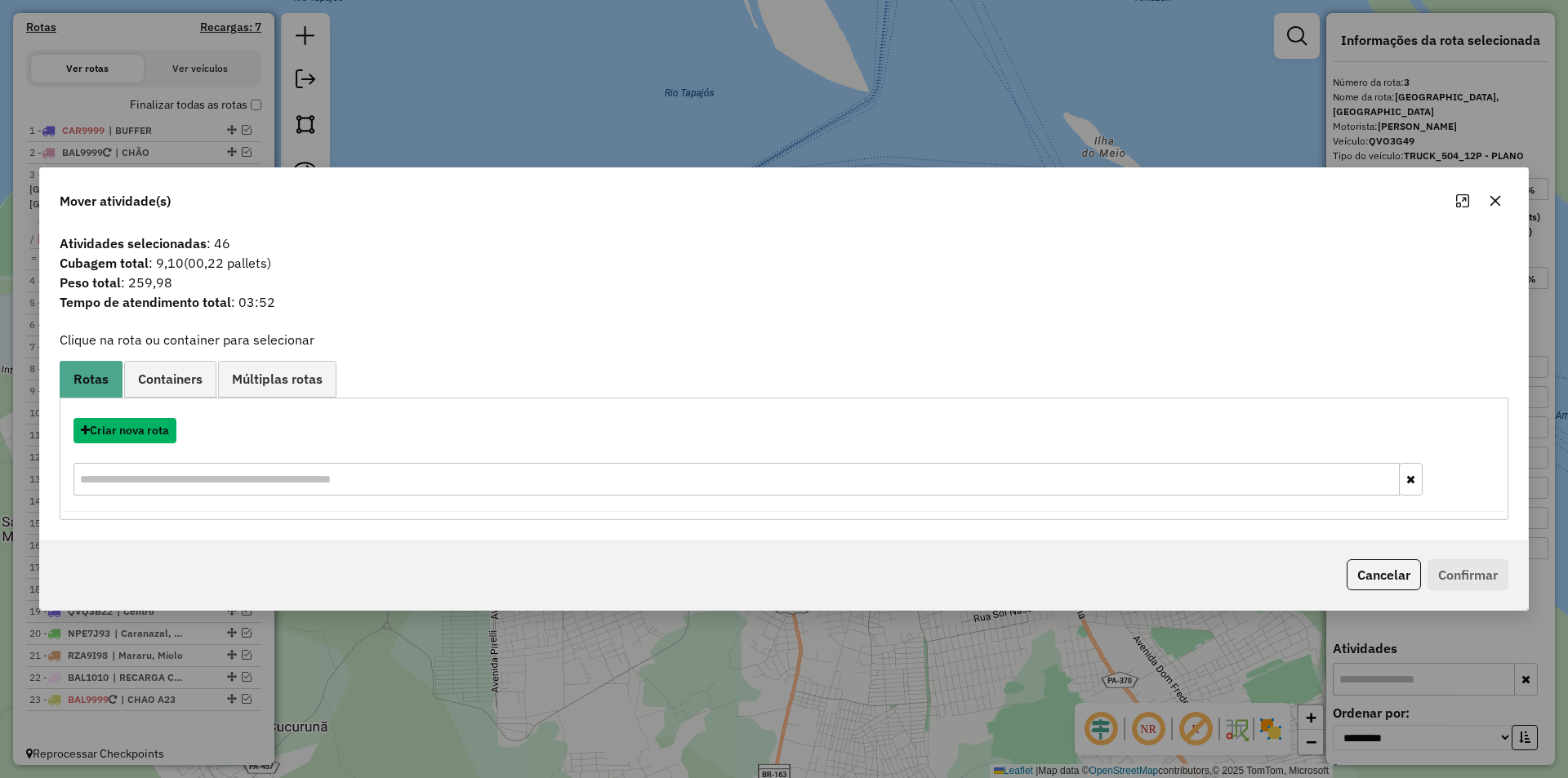
click at [140, 432] on button "Criar nova rota" at bounding box center [125, 430] width 103 height 25
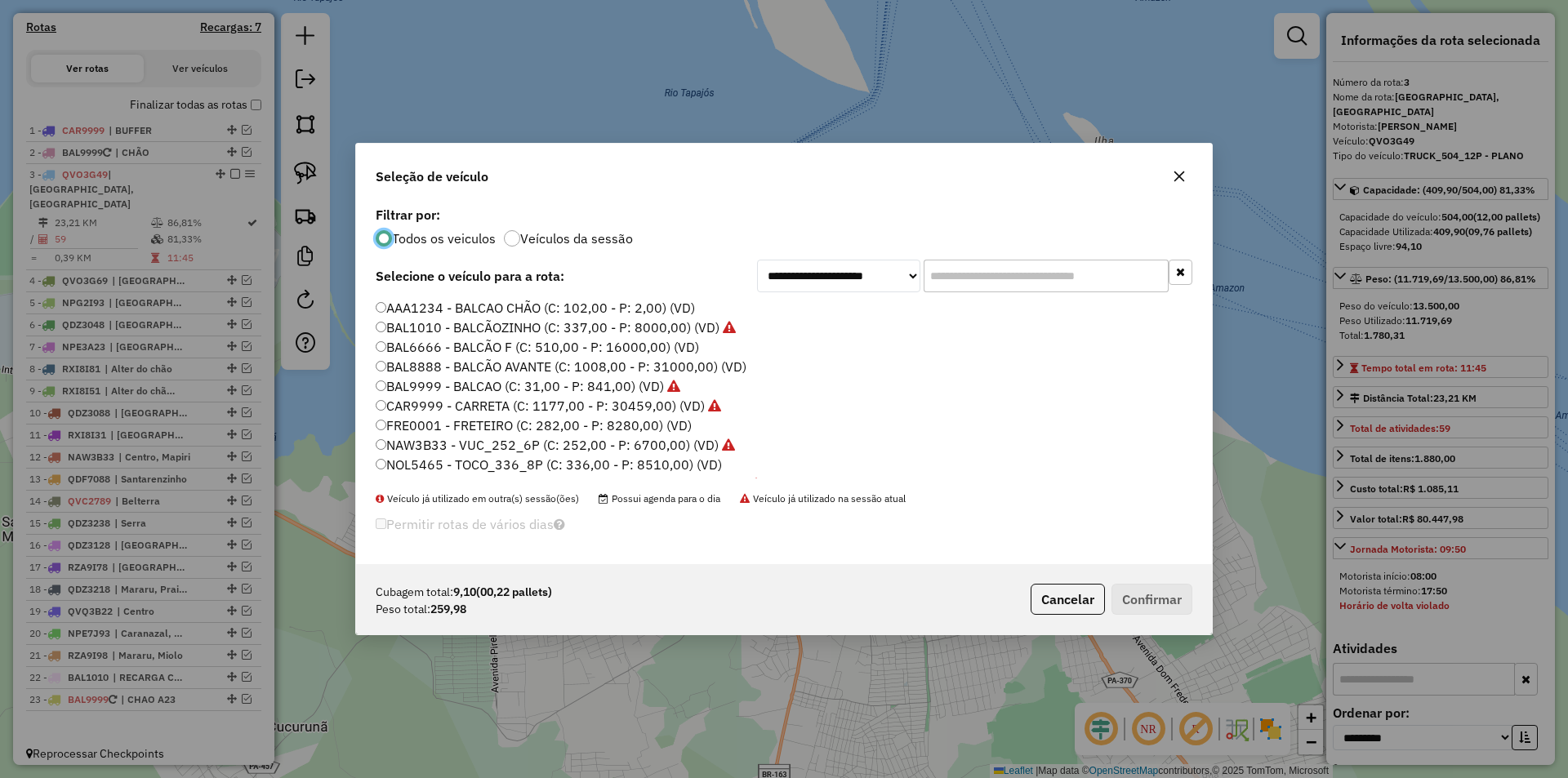
scroll to position [9, 5]
click at [637, 385] on label "BAL9999 - BALCAO (C: 31,00 - P: 841,00) (VD)" at bounding box center [527, 386] width 305 height 20
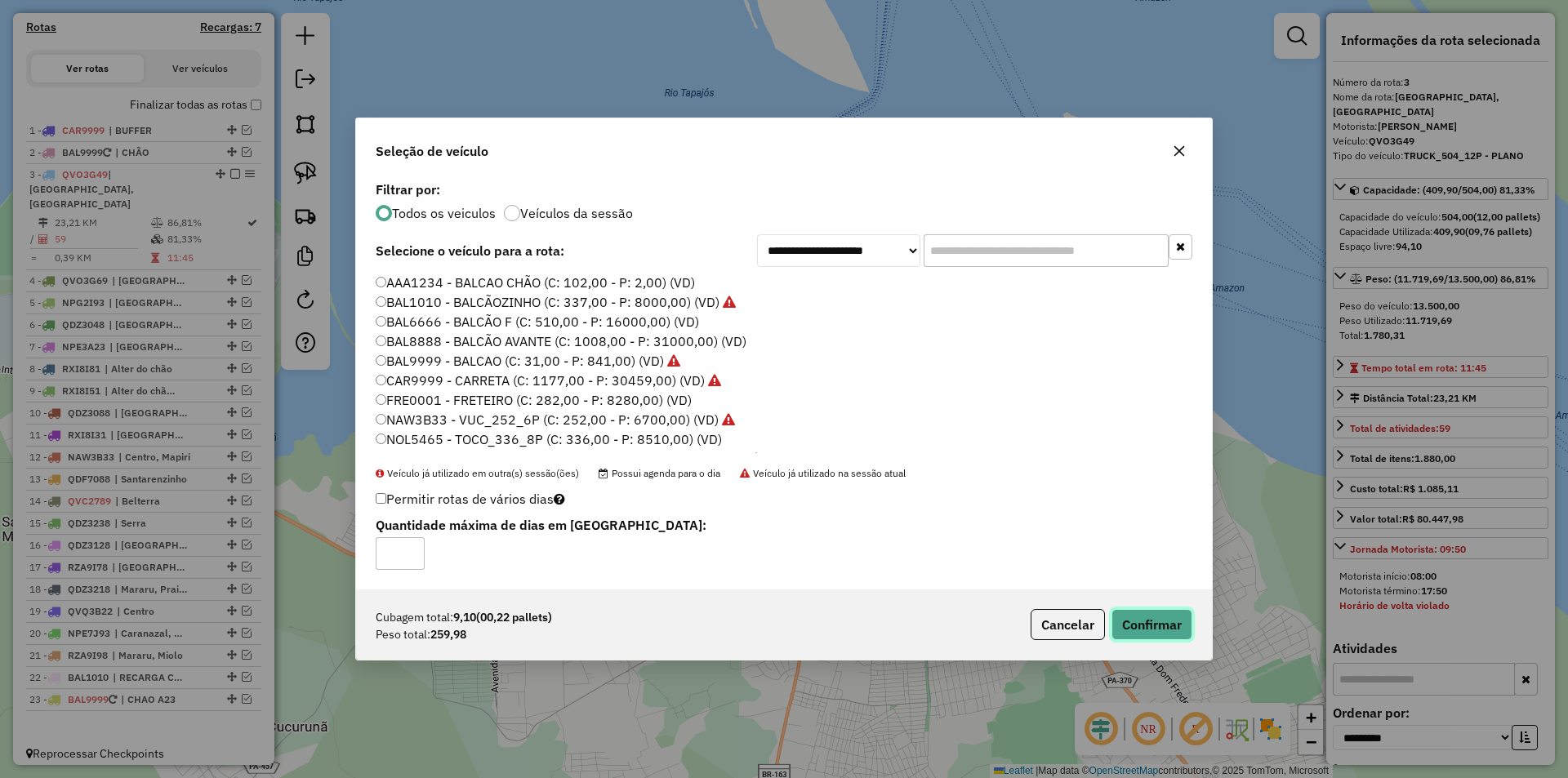
click at [1138, 614] on button "Confirmar" at bounding box center [1152, 624] width 81 height 31
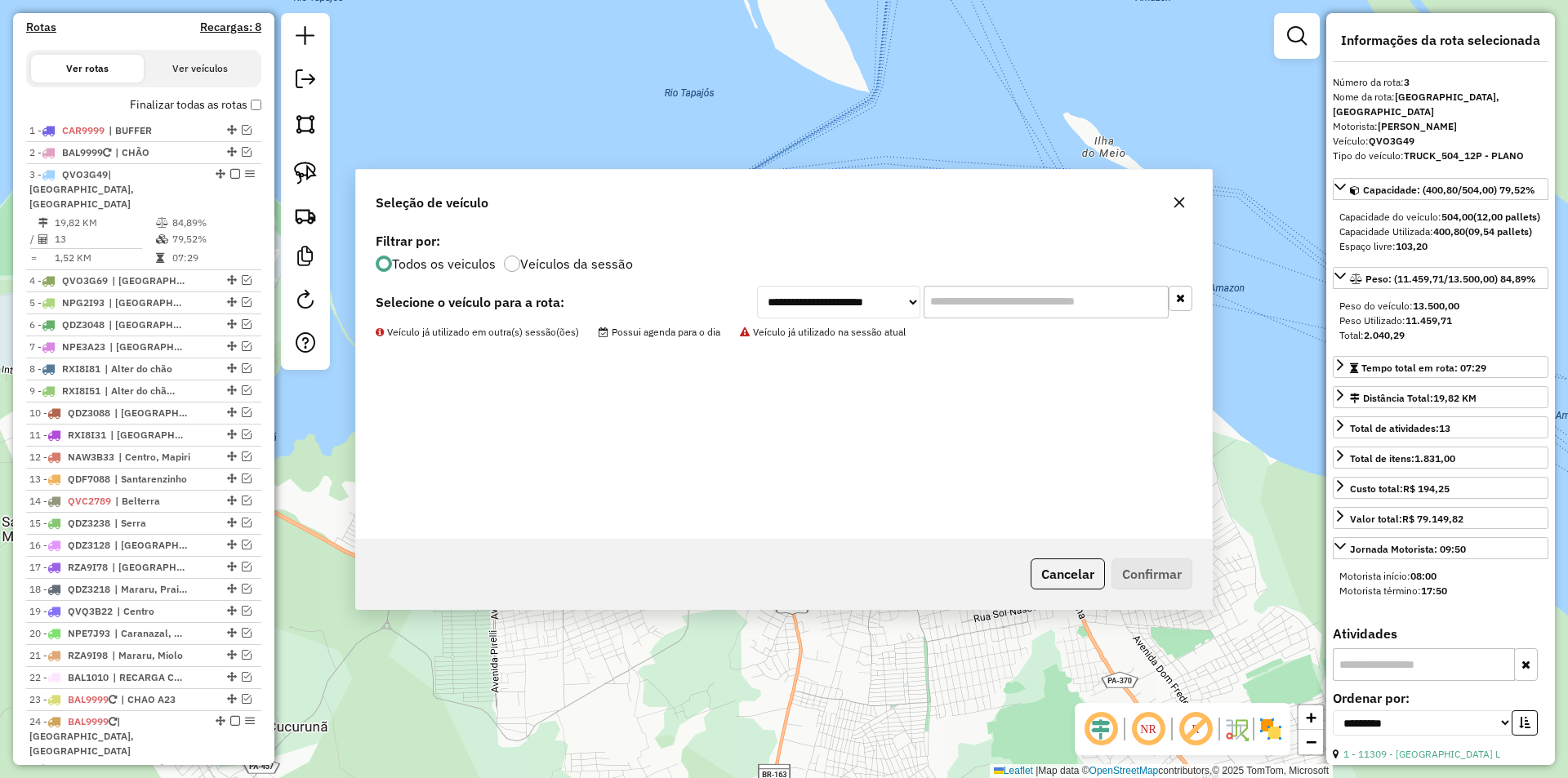
scroll to position [647, 0]
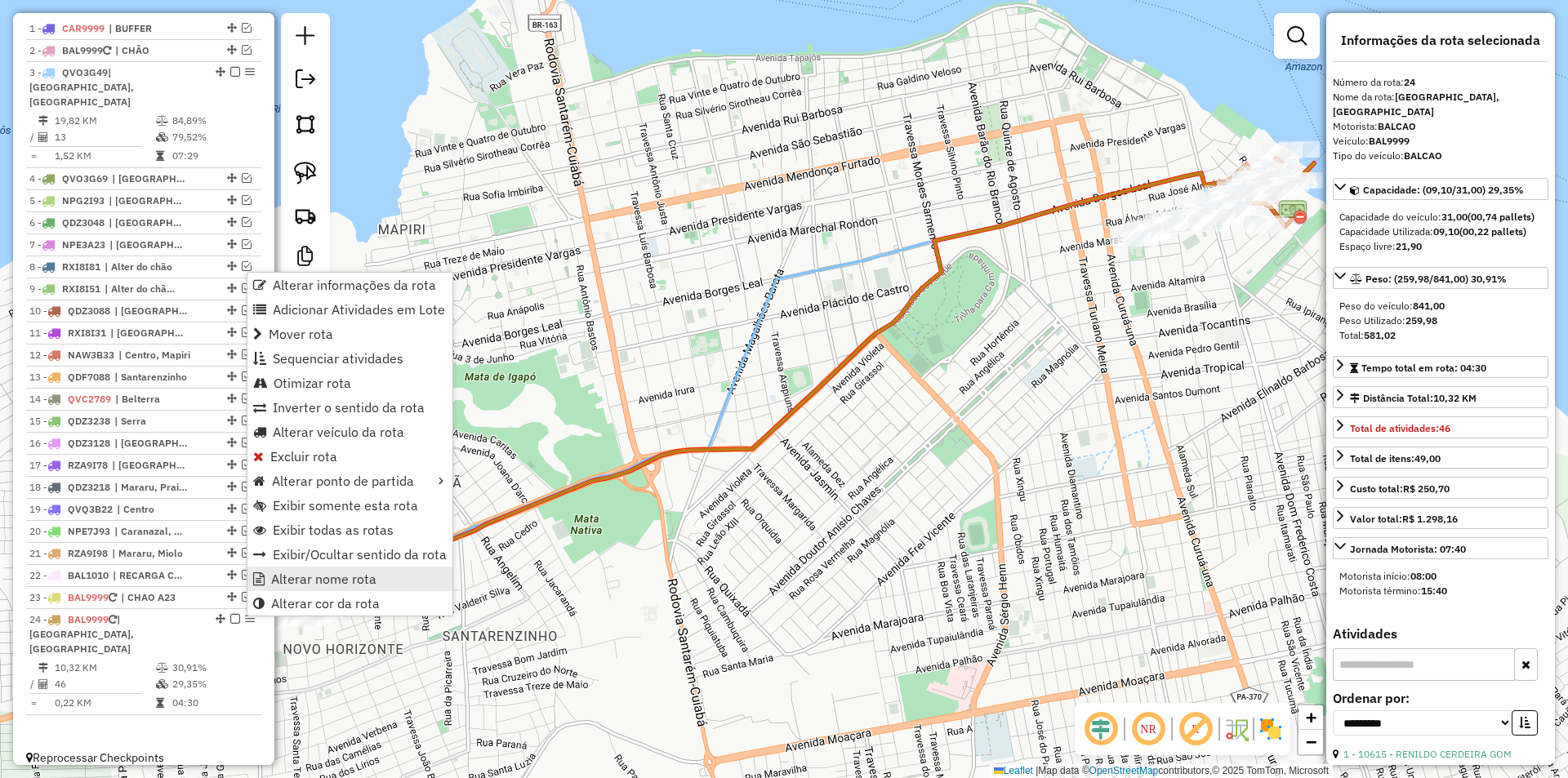
click at [278, 568] on link "Alterar nome rota" at bounding box center [350, 579] width 205 height 25
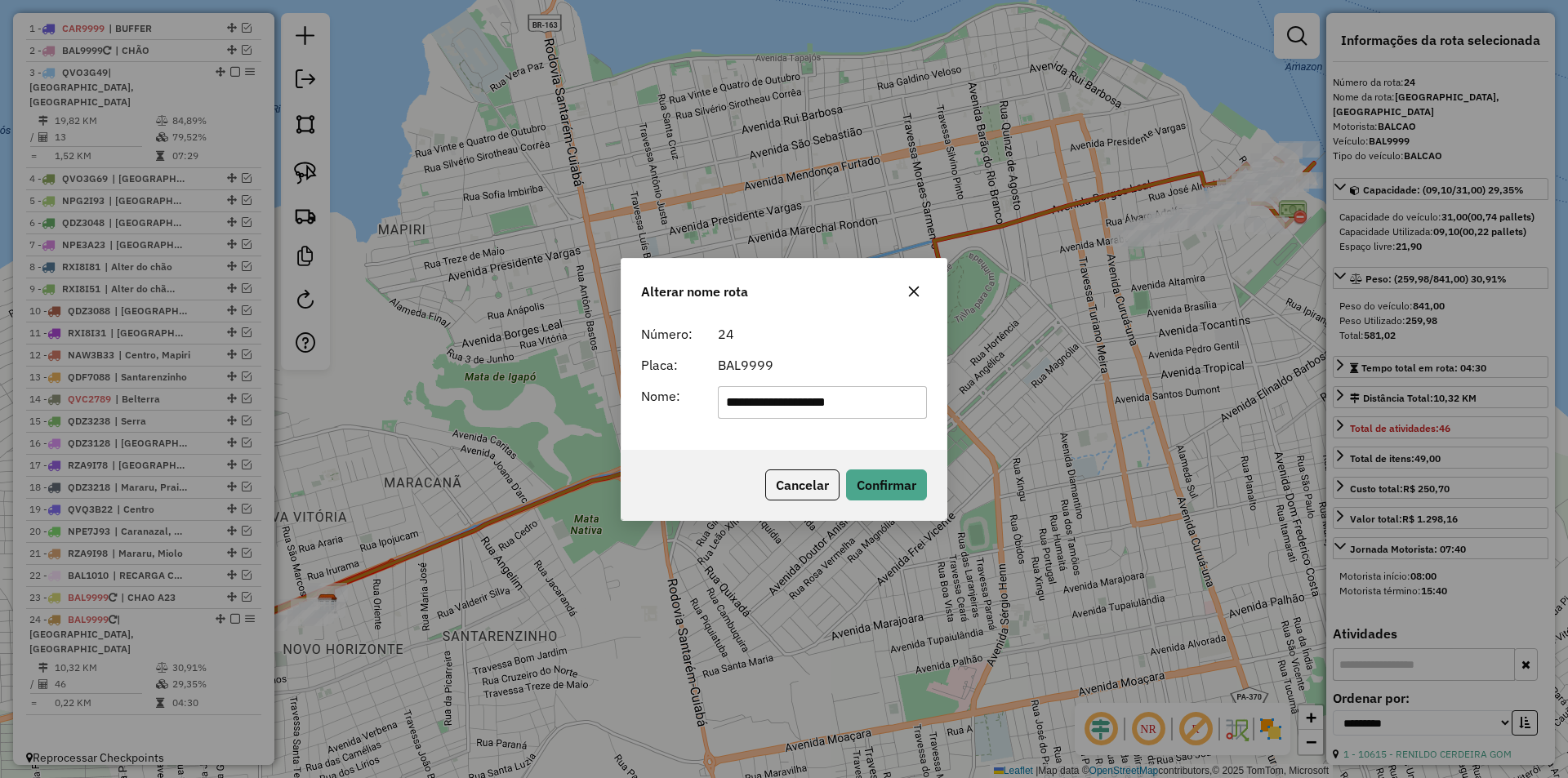
click at [806, 405] on input "**********" at bounding box center [823, 402] width 210 height 33
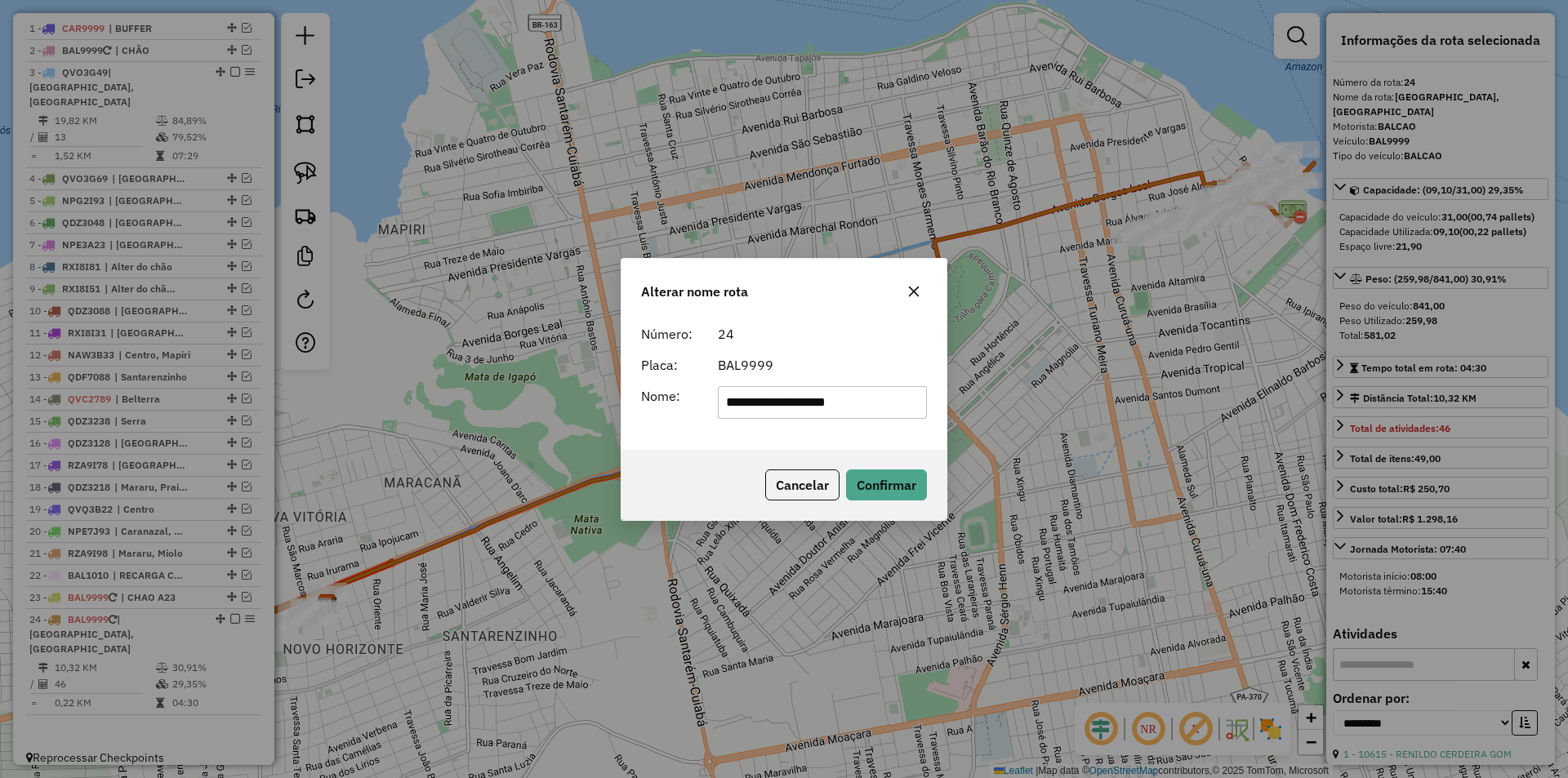
click at [806, 405] on input "**********" at bounding box center [823, 402] width 210 height 33
type input "******"
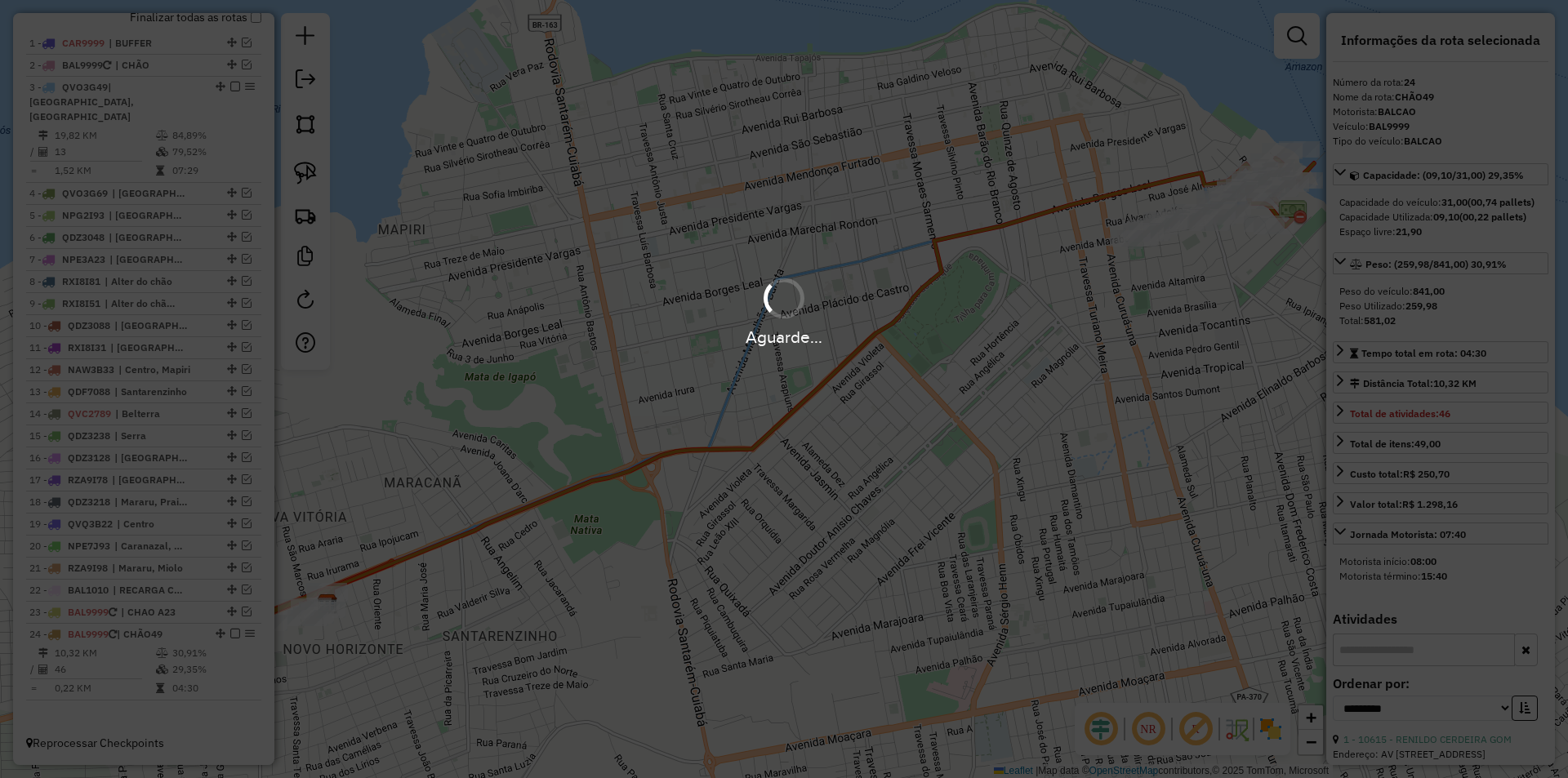
scroll to position [633, 0]
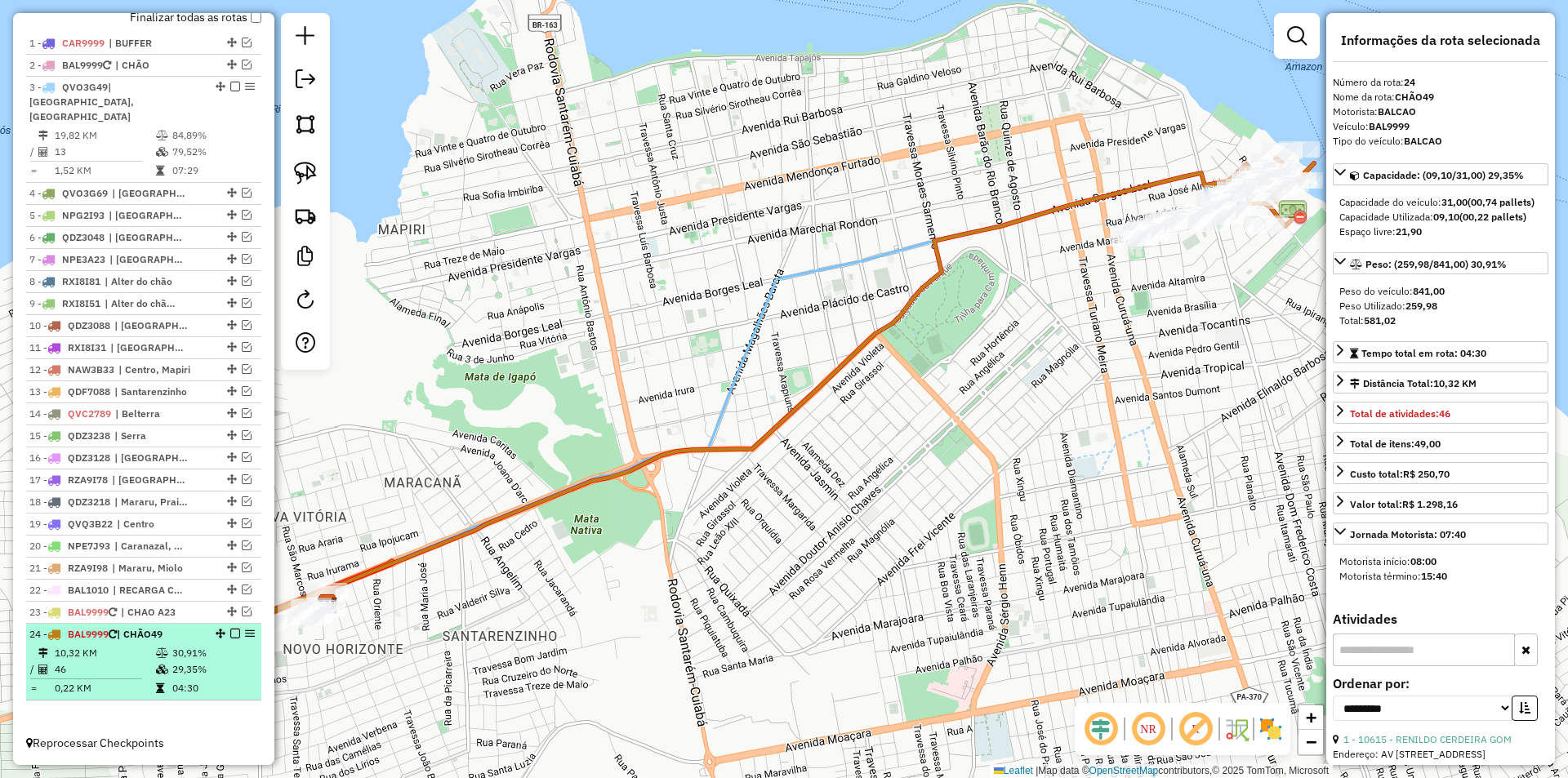
click at [230, 633] on em at bounding box center [235, 633] width 10 height 10
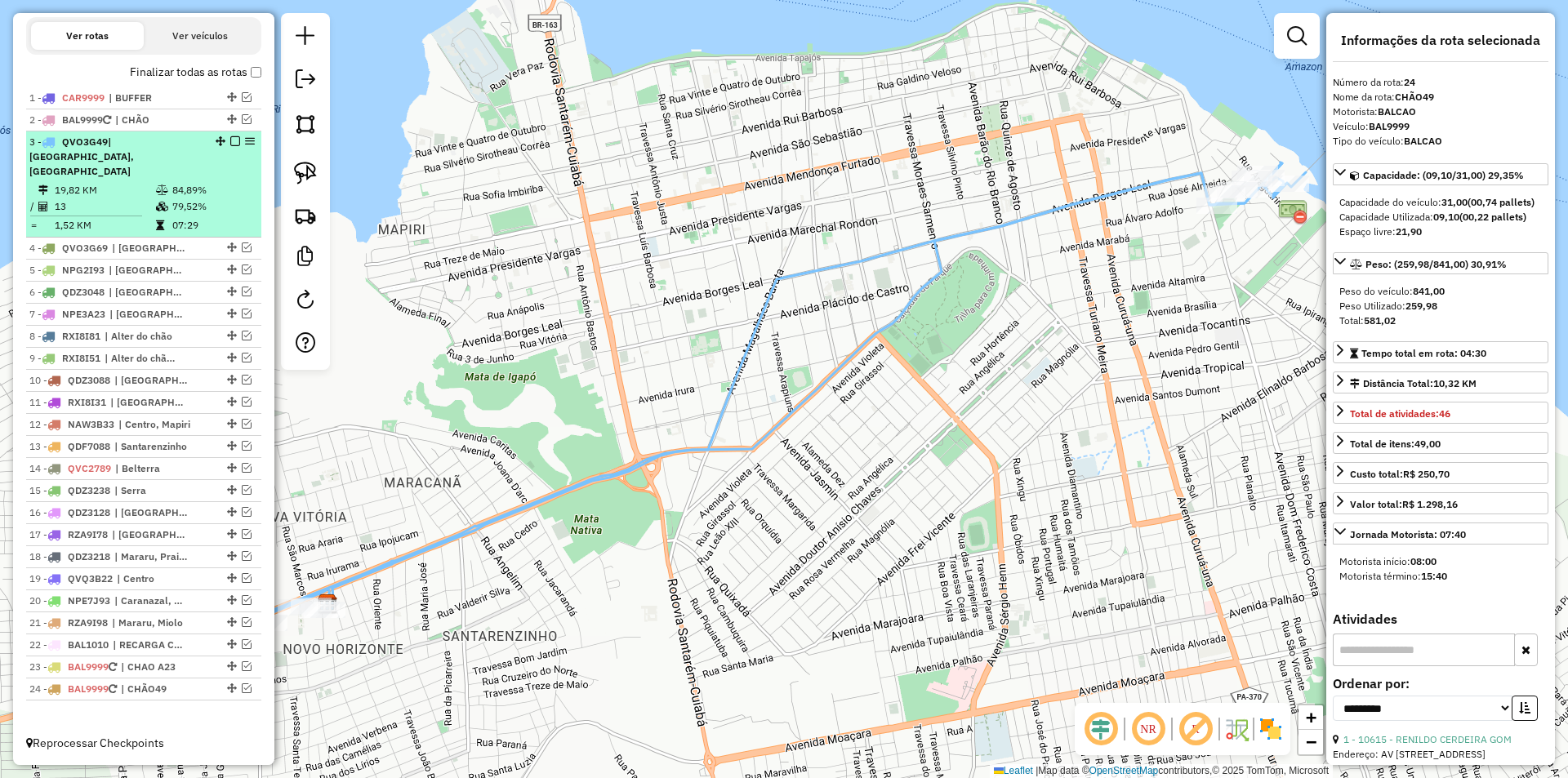
click at [179, 177] on div "3 - QVO3G49 | Porto, Santarenzinho" at bounding box center [116, 157] width 173 height 44
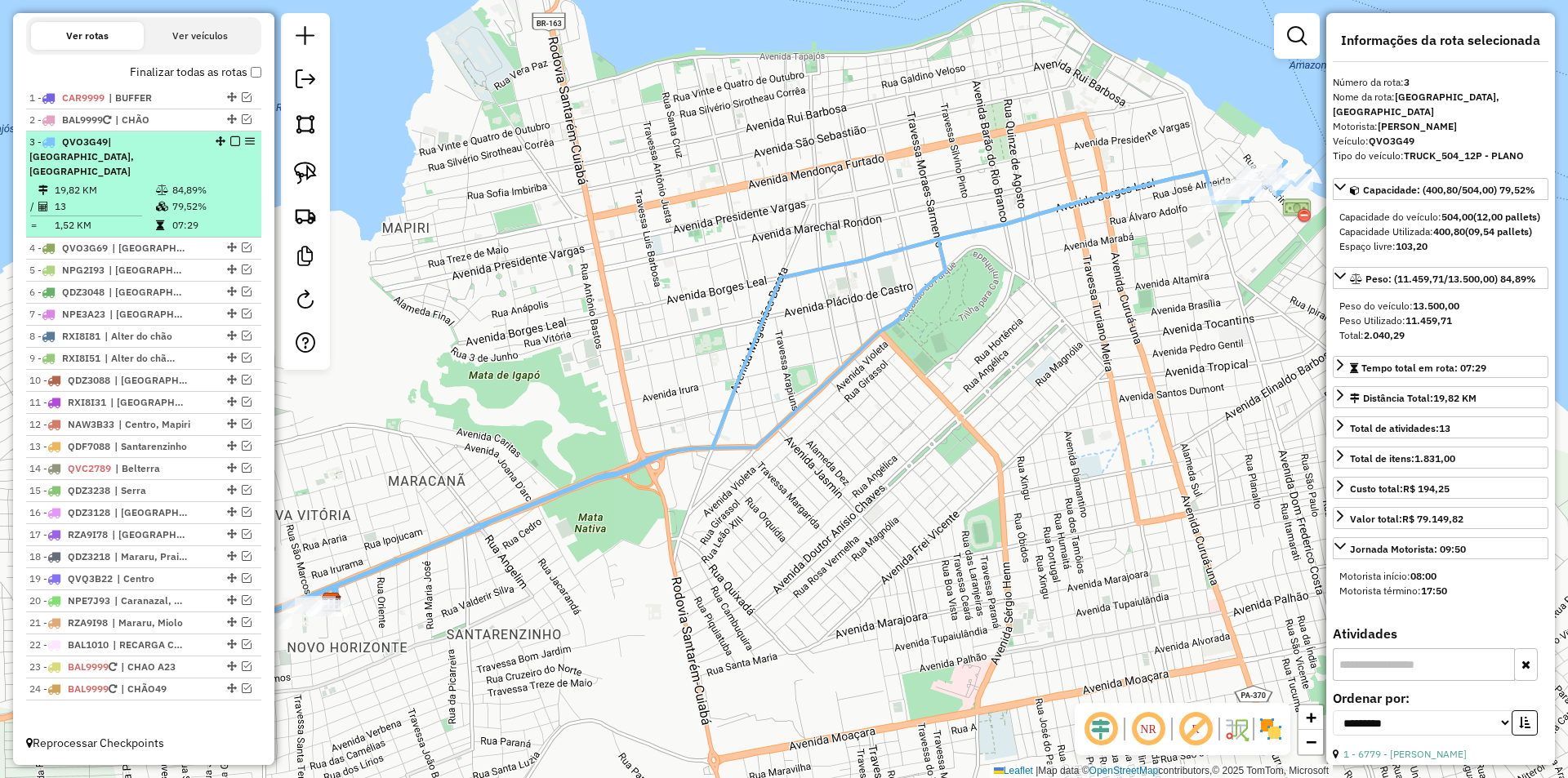
click at [232, 146] on em at bounding box center [235, 140] width 10 height 10
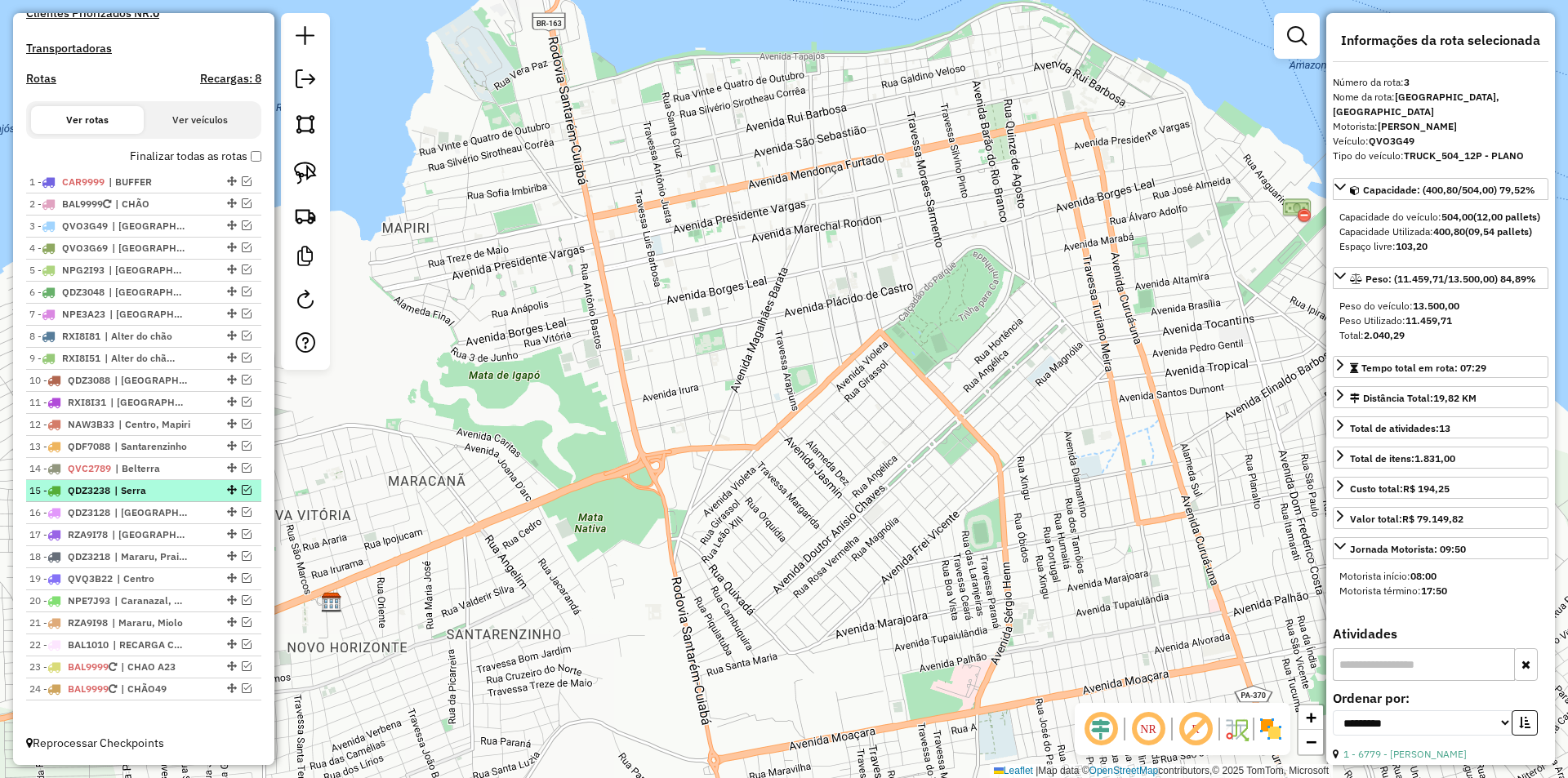
scroll to position [509, 0]
click at [158, 675] on span "| CHAO A23" at bounding box center [158, 667] width 75 height 15
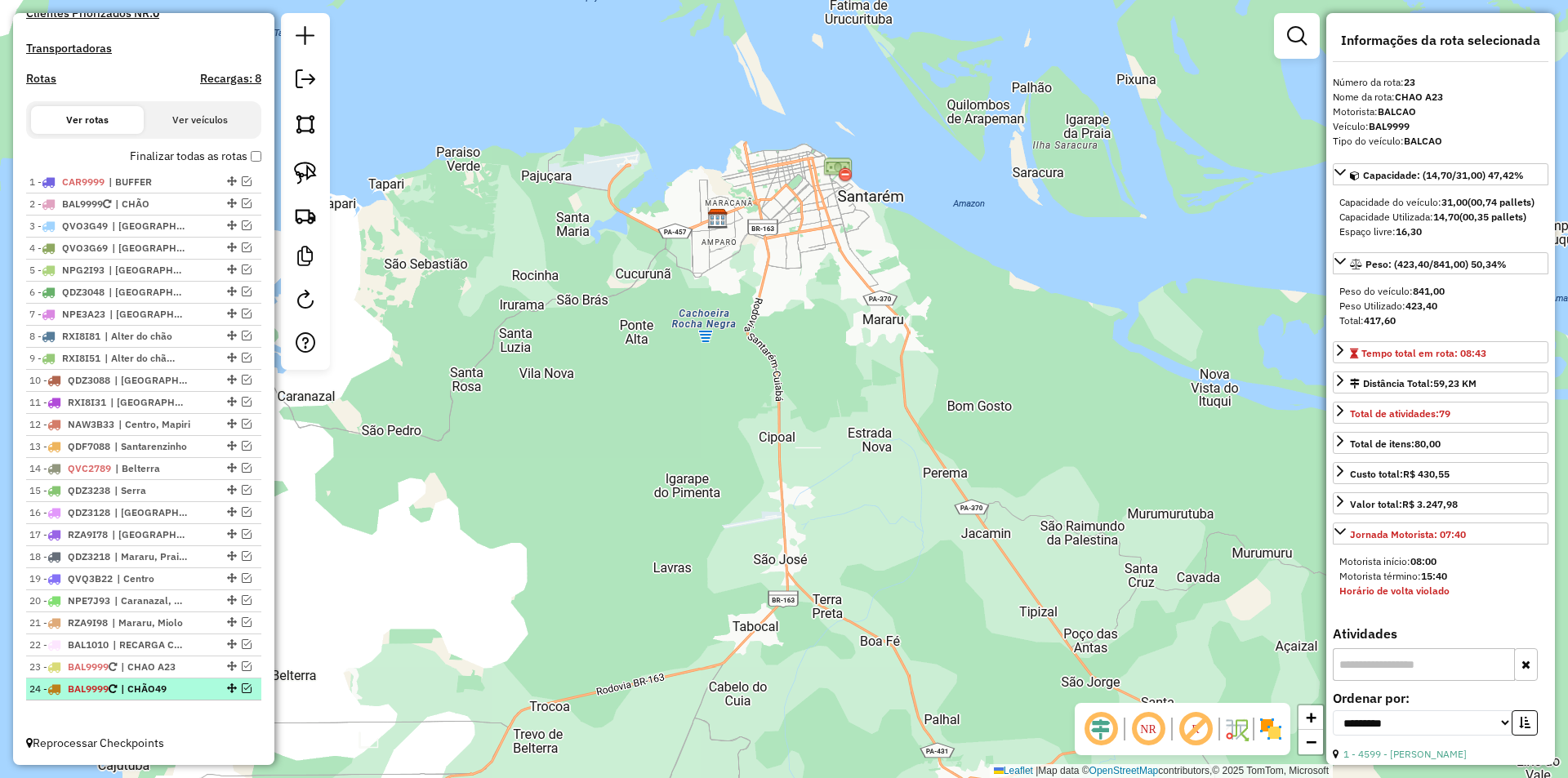
click at [158, 684] on span "| CHÃO49" at bounding box center [158, 689] width 75 height 15
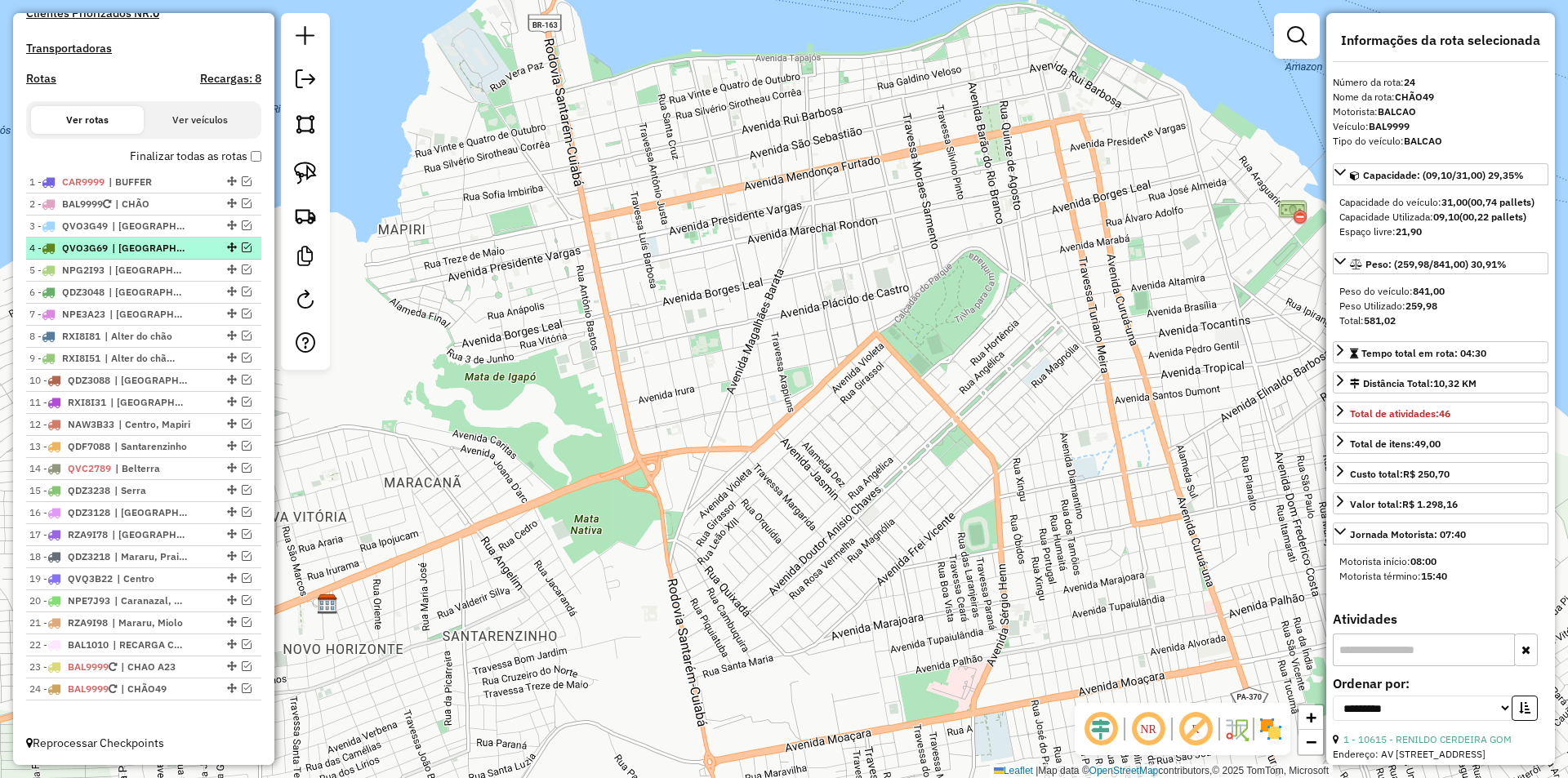
click at [193, 253] on div "4 - QVO3G69 | Porto, Santarenzinho" at bounding box center [116, 248] width 173 height 15
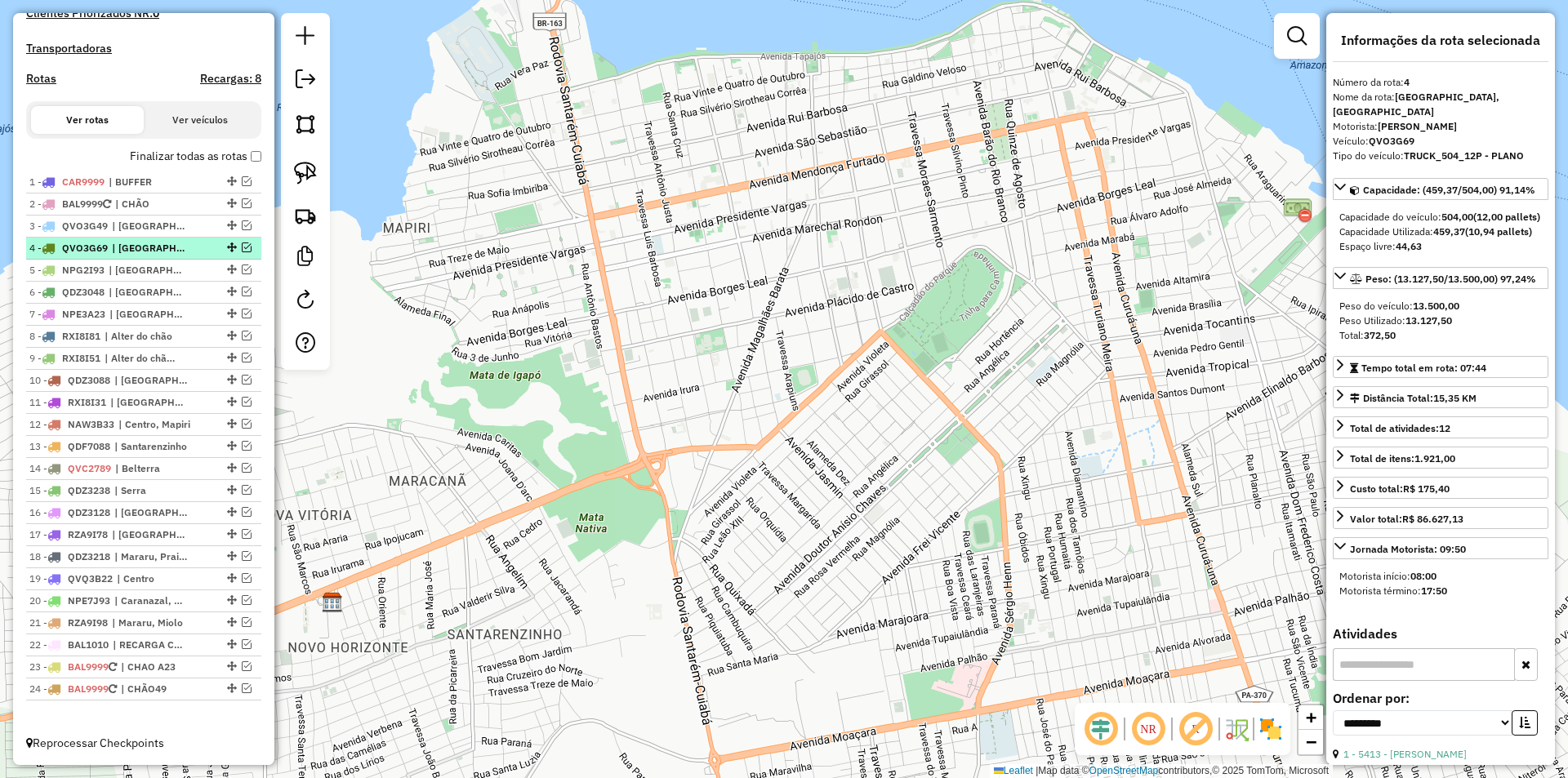
click at [244, 247] on em at bounding box center [246, 247] width 10 height 10
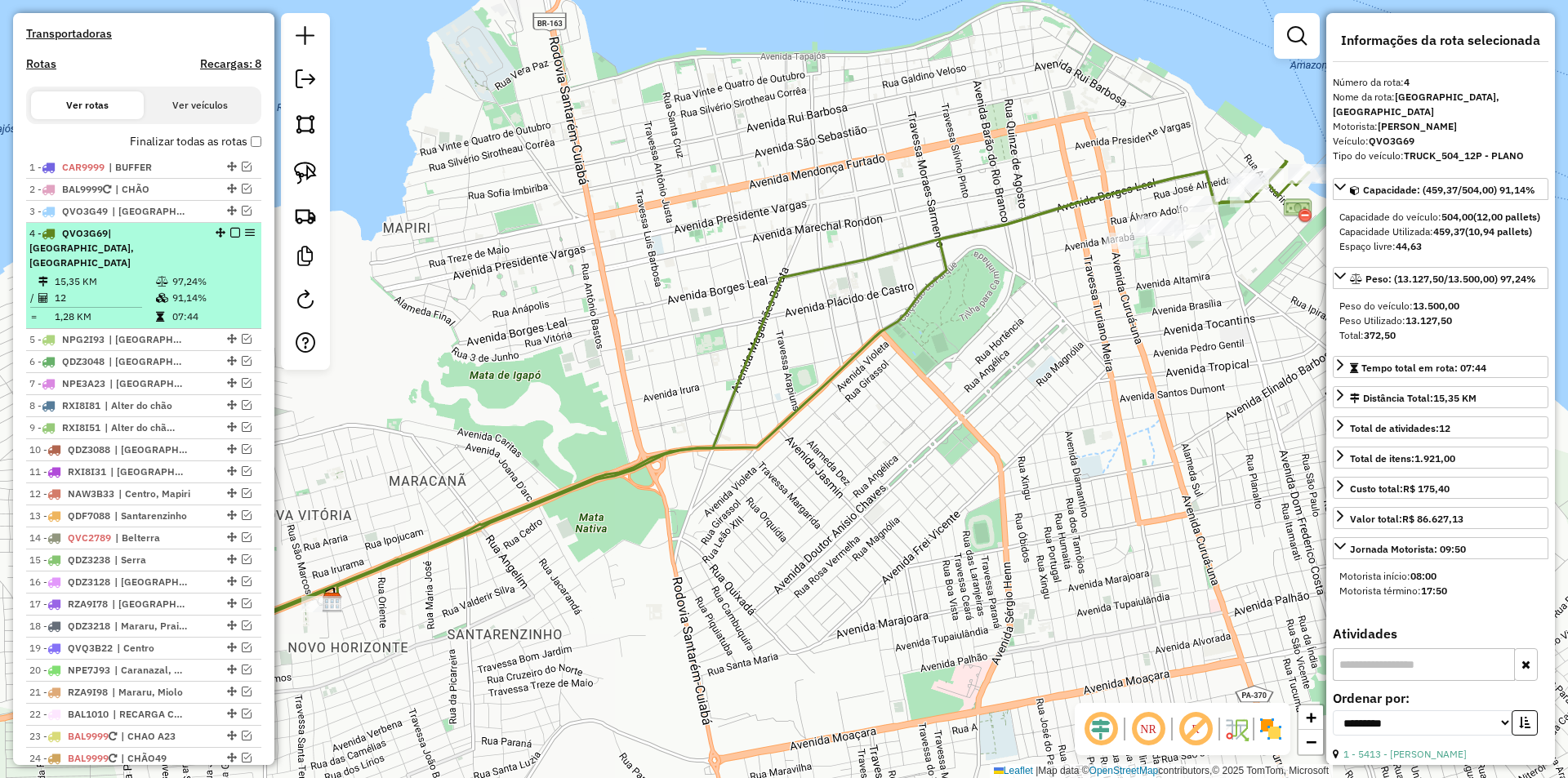
click at [222, 237] on div at bounding box center [229, 232] width 49 height 10
click at [230, 237] on em at bounding box center [235, 232] width 10 height 10
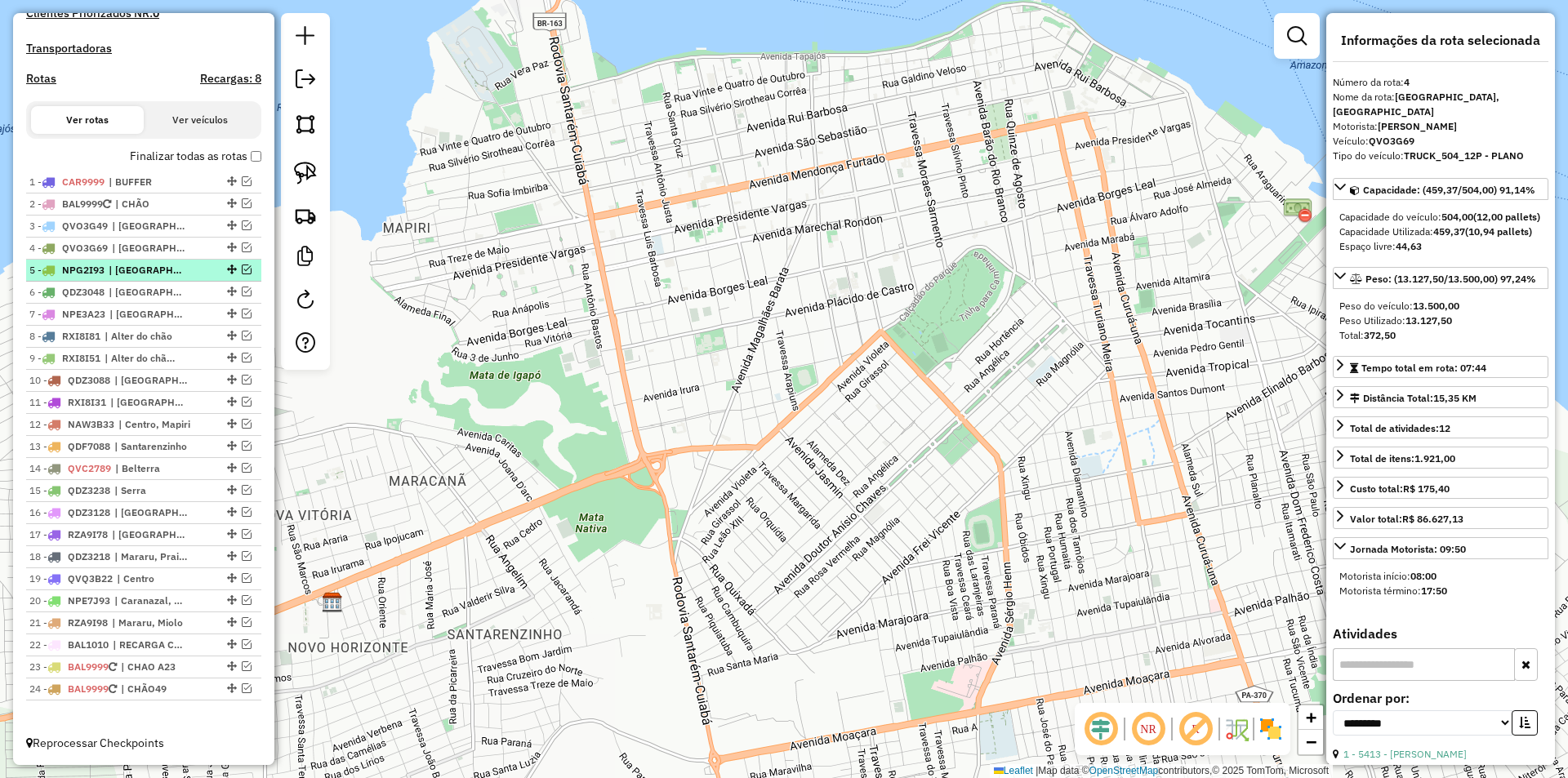
click at [246, 273] on div at bounding box center [229, 269] width 49 height 10
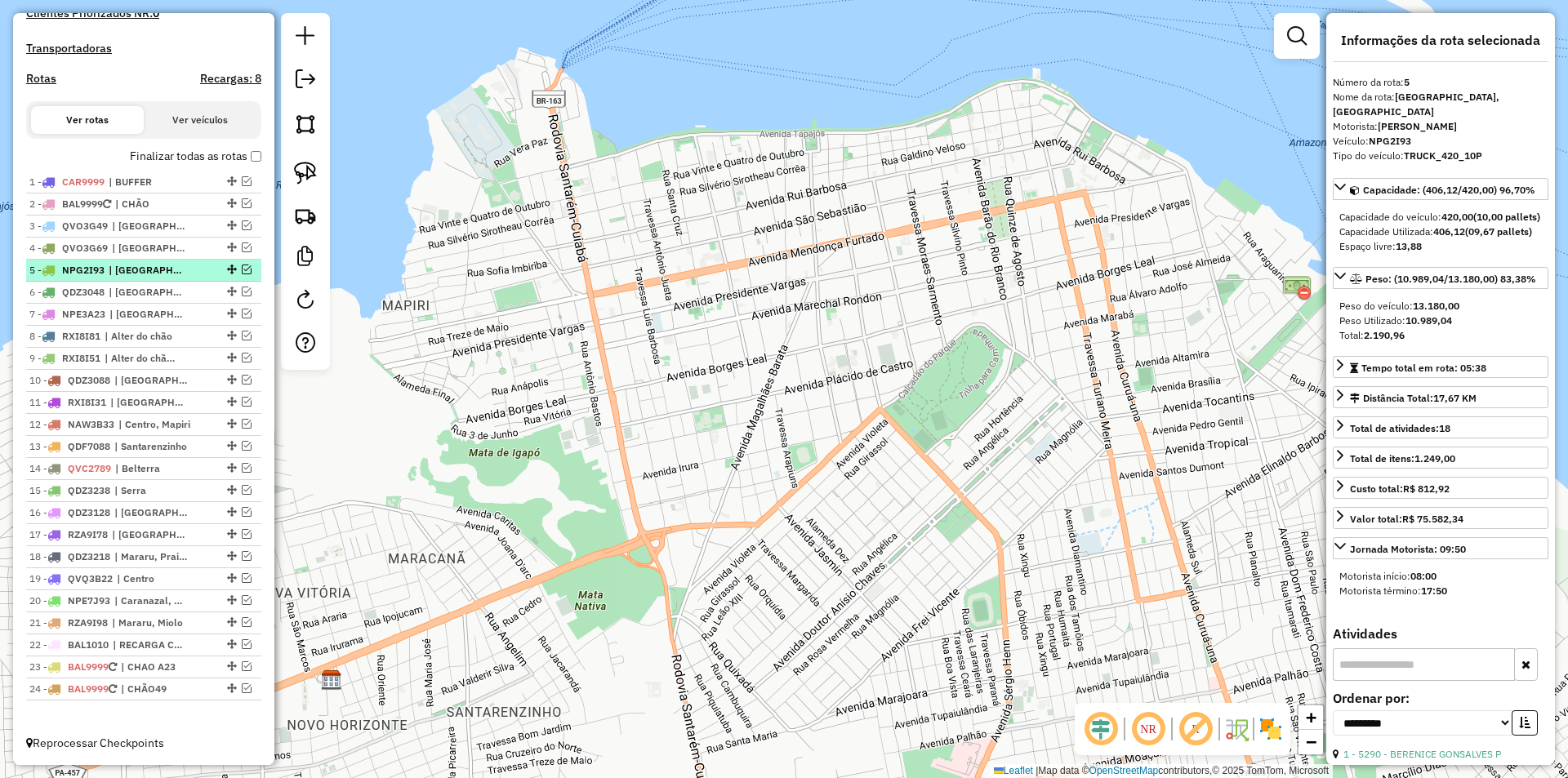
click at [243, 271] on em at bounding box center [246, 269] width 10 height 10
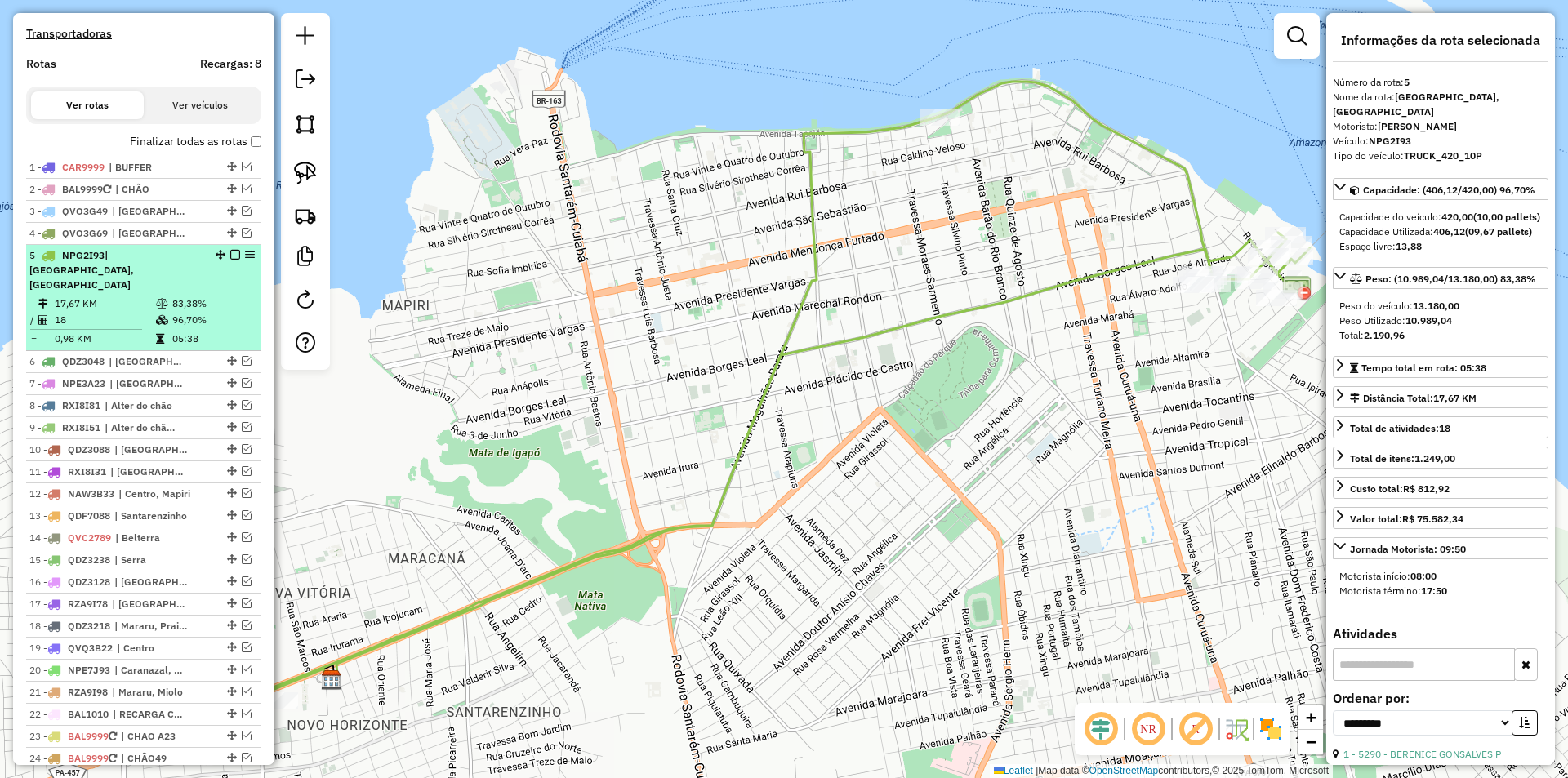
click at [237, 294] on li "5 - NPG2I93 | Centro, Porto, Santarenzinho 17,67 KM 83,38% / 18 96,70% = 0,98 K…" at bounding box center [143, 298] width 236 height 106
click at [234, 260] on em at bounding box center [235, 254] width 10 height 10
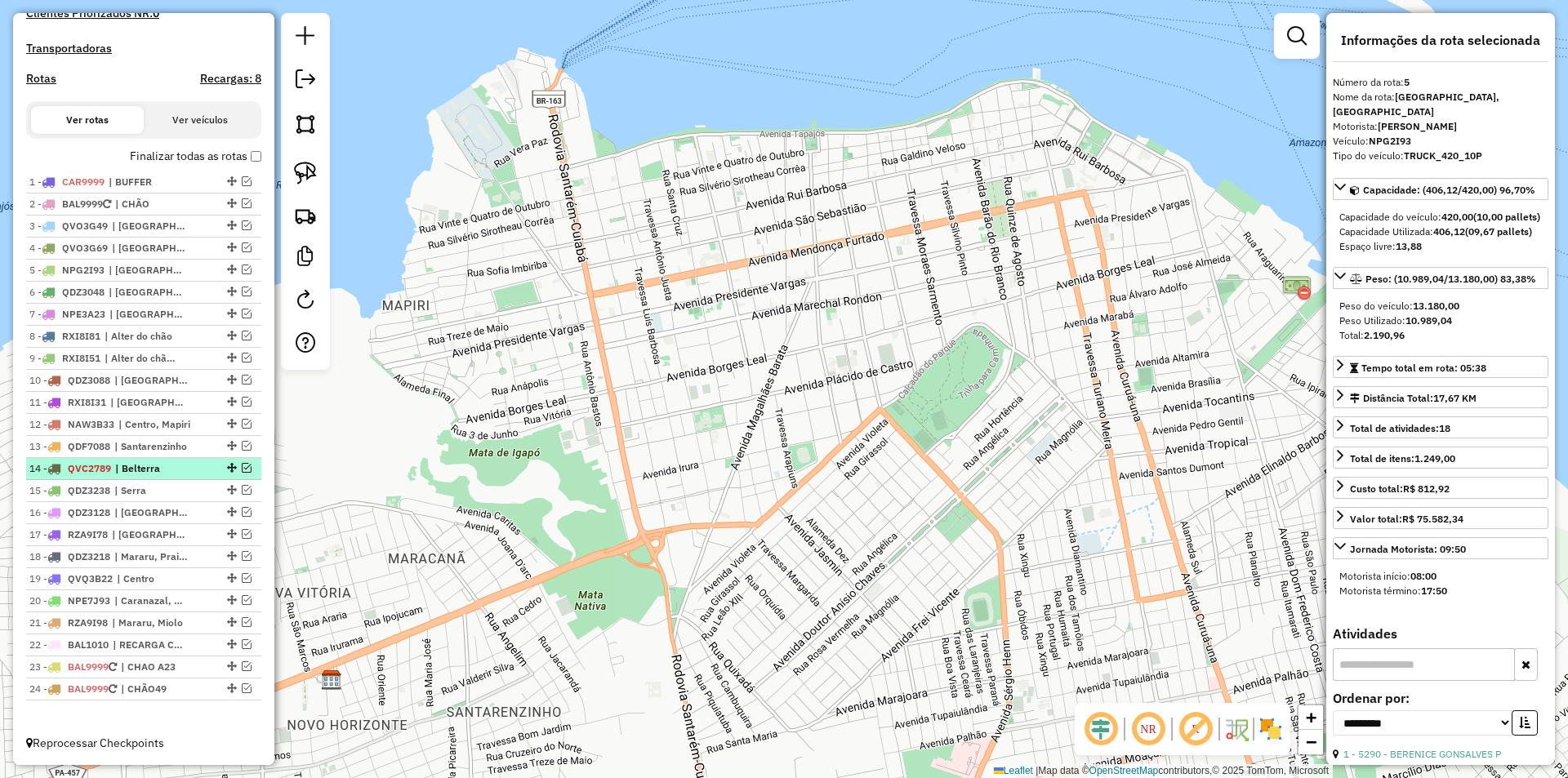
click at [242, 464] on em at bounding box center [246, 468] width 10 height 10
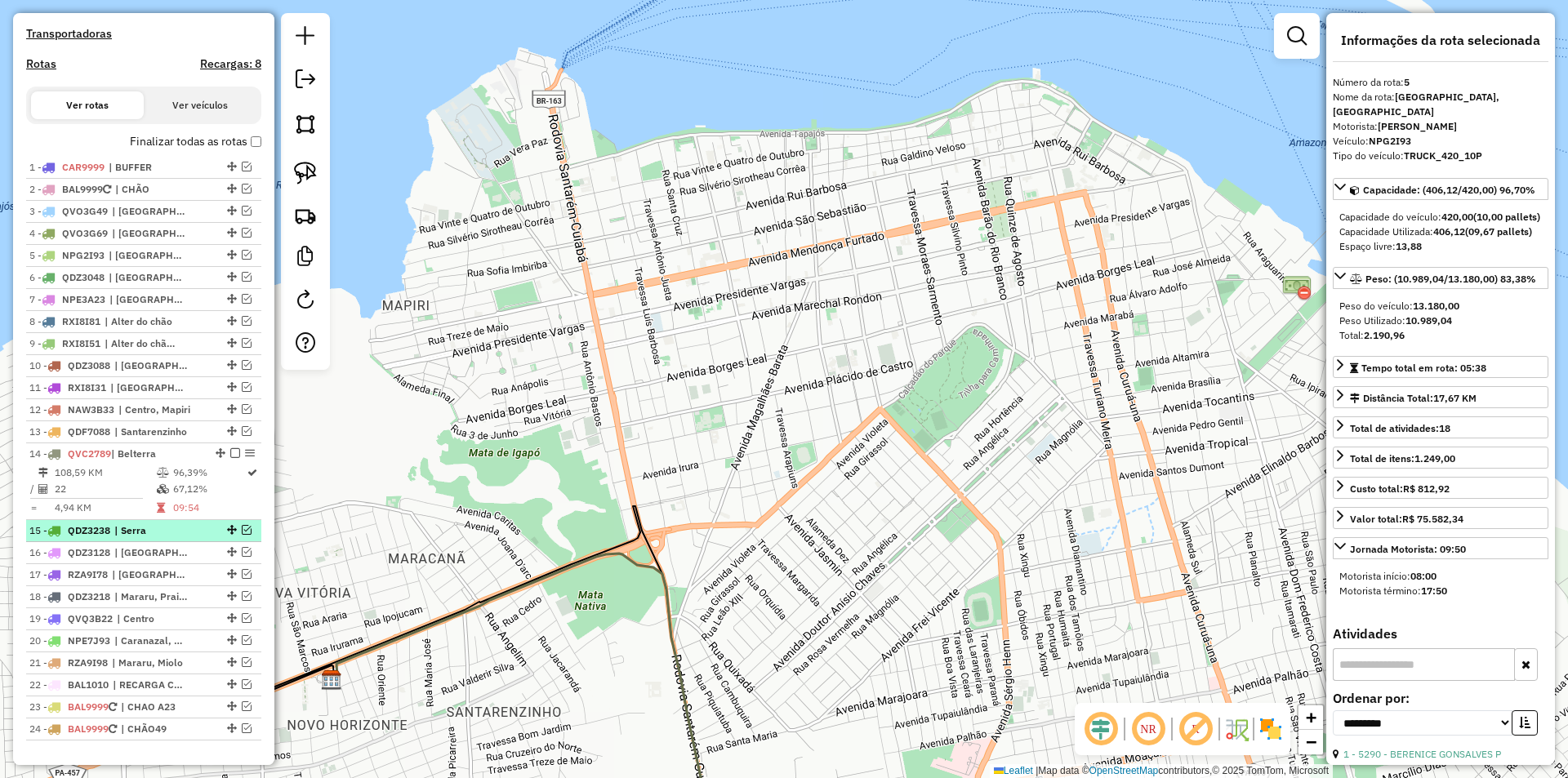
click at [242, 535] on em at bounding box center [246, 530] width 10 height 10
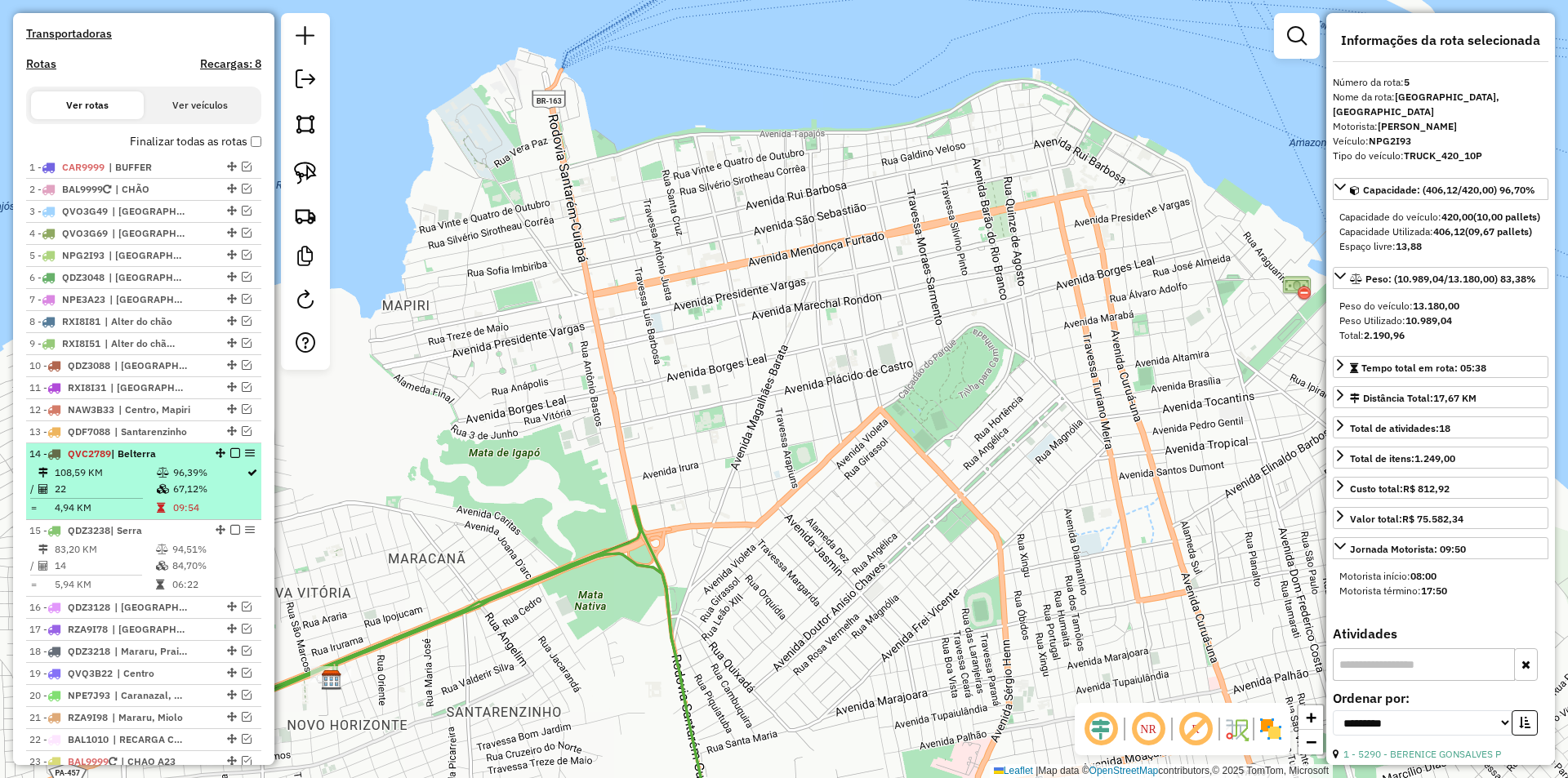
click at [240, 497] on td "67,12%" at bounding box center [209, 489] width 74 height 16
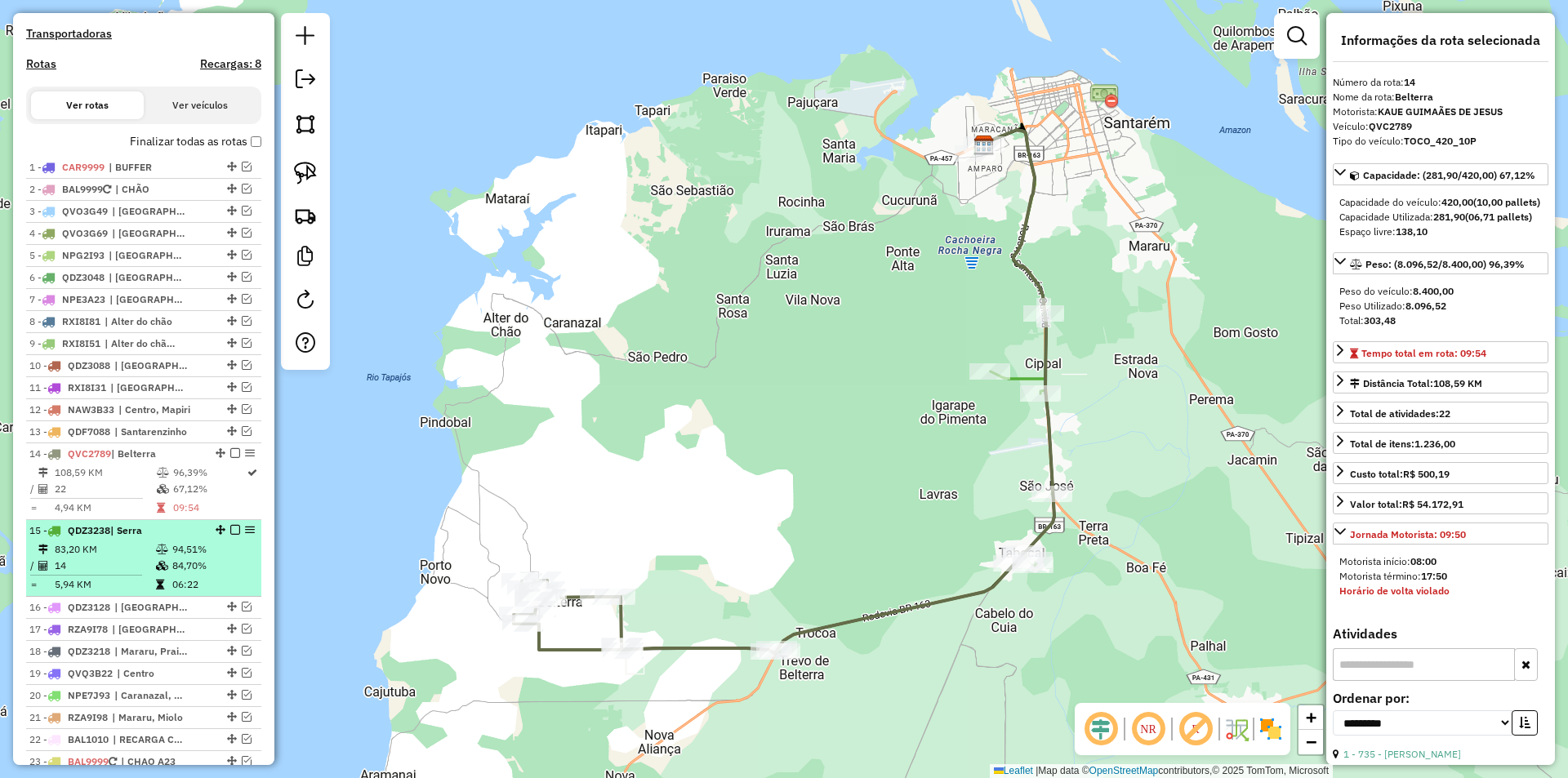
click at [231, 557] on td "94,51%" at bounding box center [213, 549] width 83 height 16
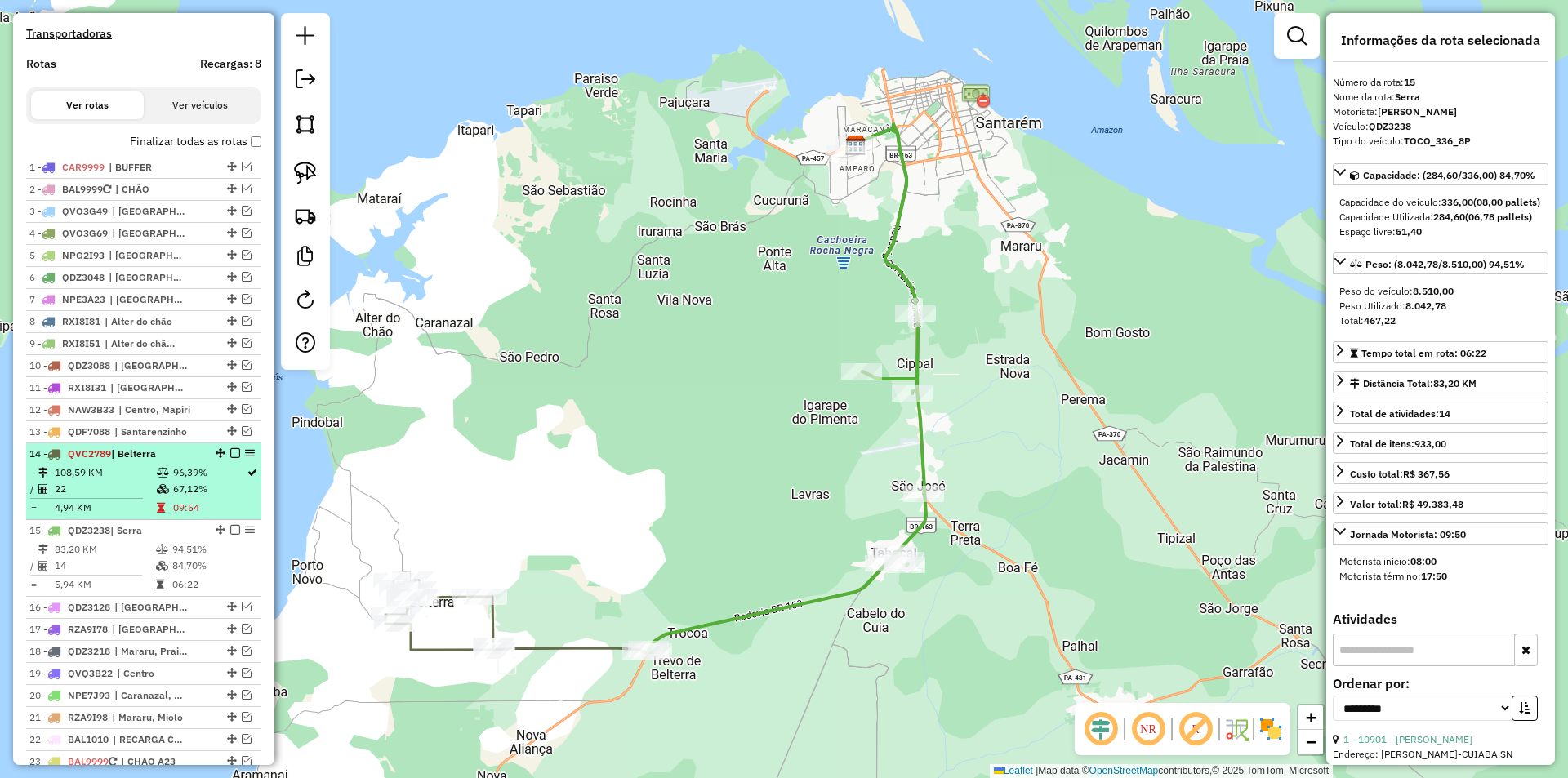
click at [233, 516] on td "09:54" at bounding box center [209, 508] width 74 height 16
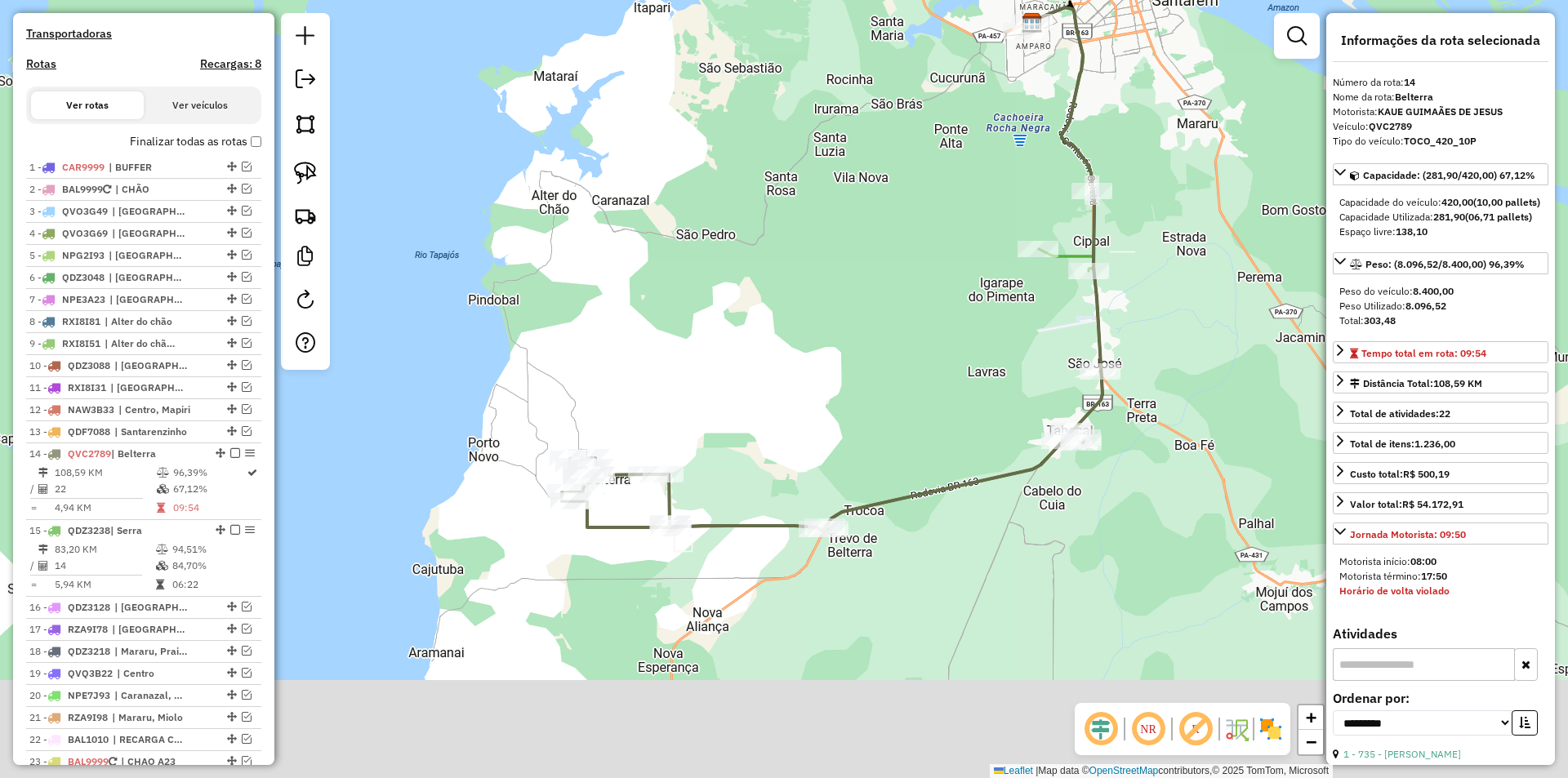
drag, startPoint x: 646, startPoint y: 529, endPoint x: 696, endPoint y: 399, distance: 139.3
click at [696, 399] on div "Janela de atendimento Grade de atendimento Capacidade Transportadoras Veículos …" at bounding box center [784, 389] width 1568 height 778
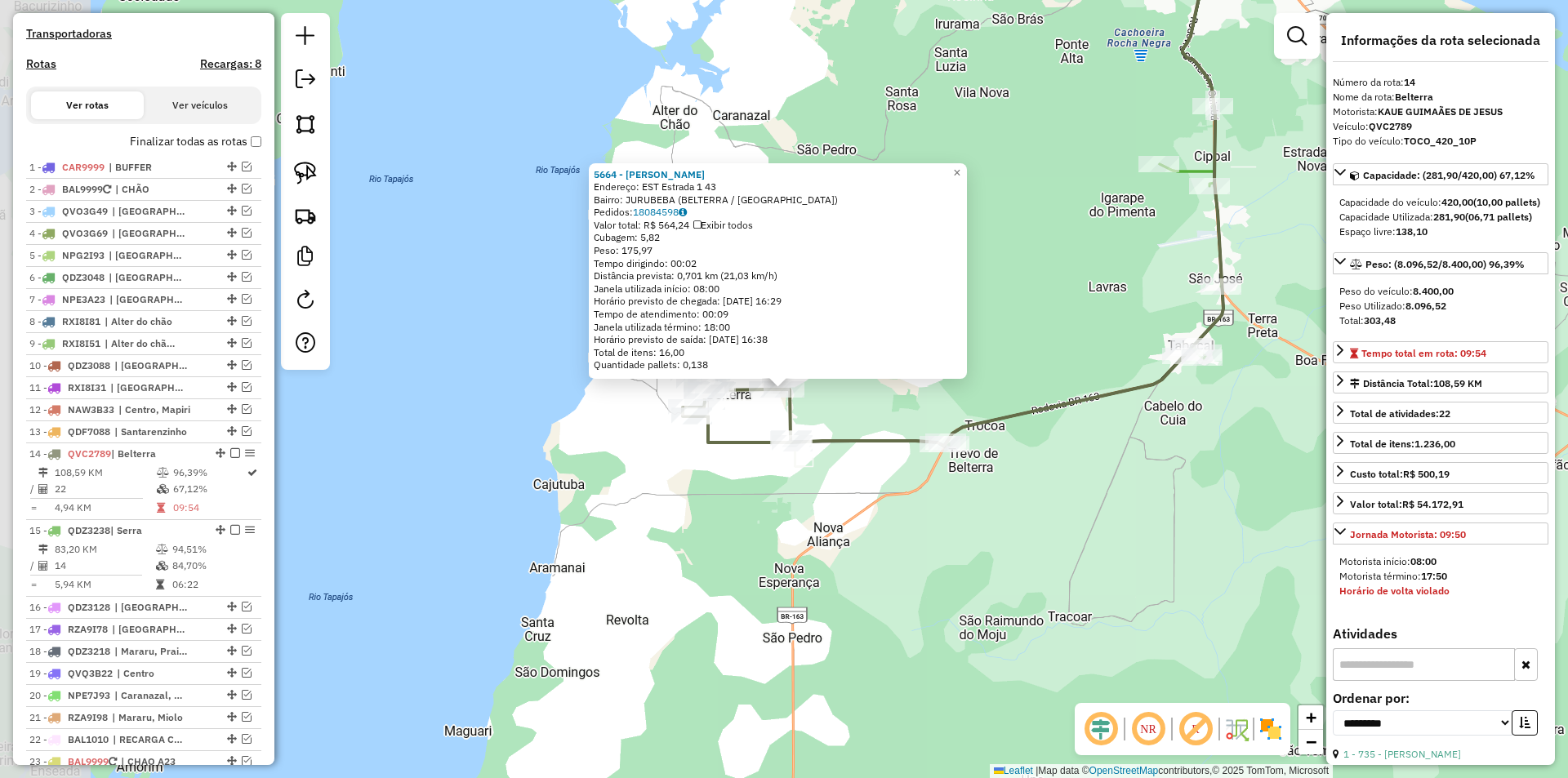
scroll to position [618, 0]
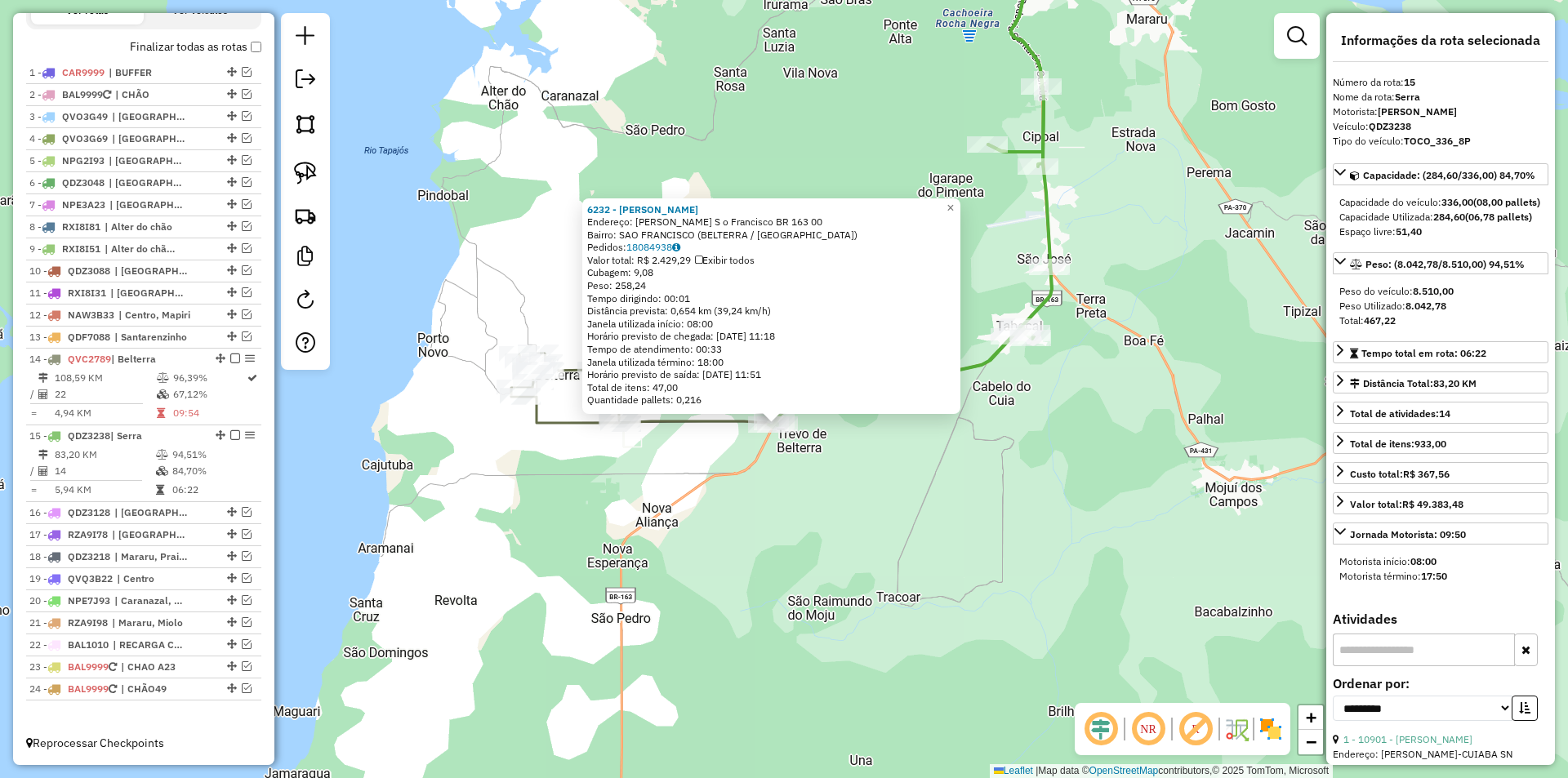
drag, startPoint x: 918, startPoint y: 461, endPoint x: 911, endPoint y: 505, distance: 44.6
click at [911, 505] on div "6232 - Madalena Sousa De Li Endereço: RAM Ramal S o Francisco BR 163 00 Bairro:…" at bounding box center [784, 389] width 1568 height 778
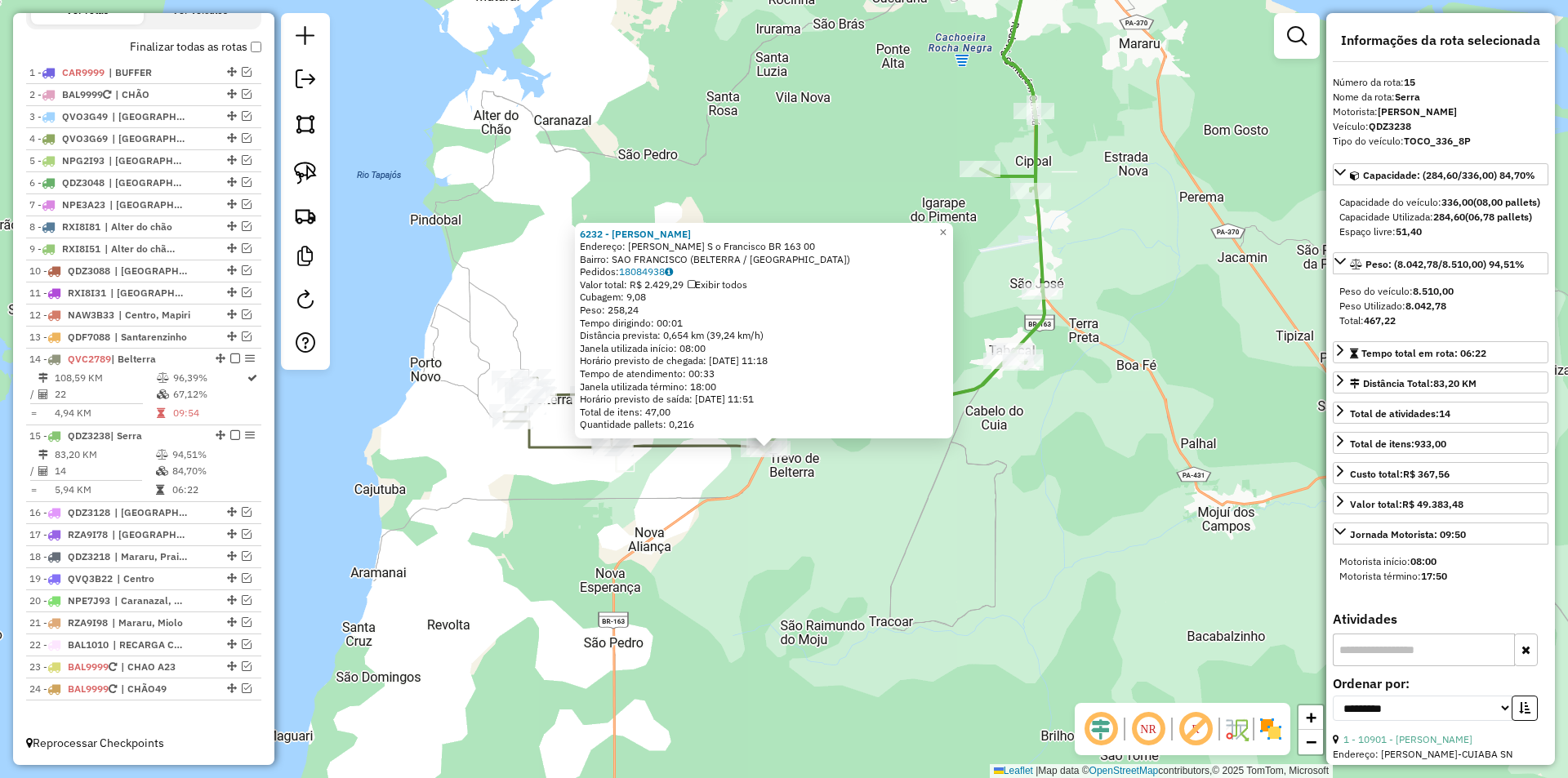
drag, startPoint x: 900, startPoint y: 527, endPoint x: 897, endPoint y: 536, distance: 9.5
click at [897, 536] on div "6232 - Madalena Sousa De Li Endereço: RAM Ramal S o Francisco BR 163 00 Bairro:…" at bounding box center [784, 389] width 1568 height 778
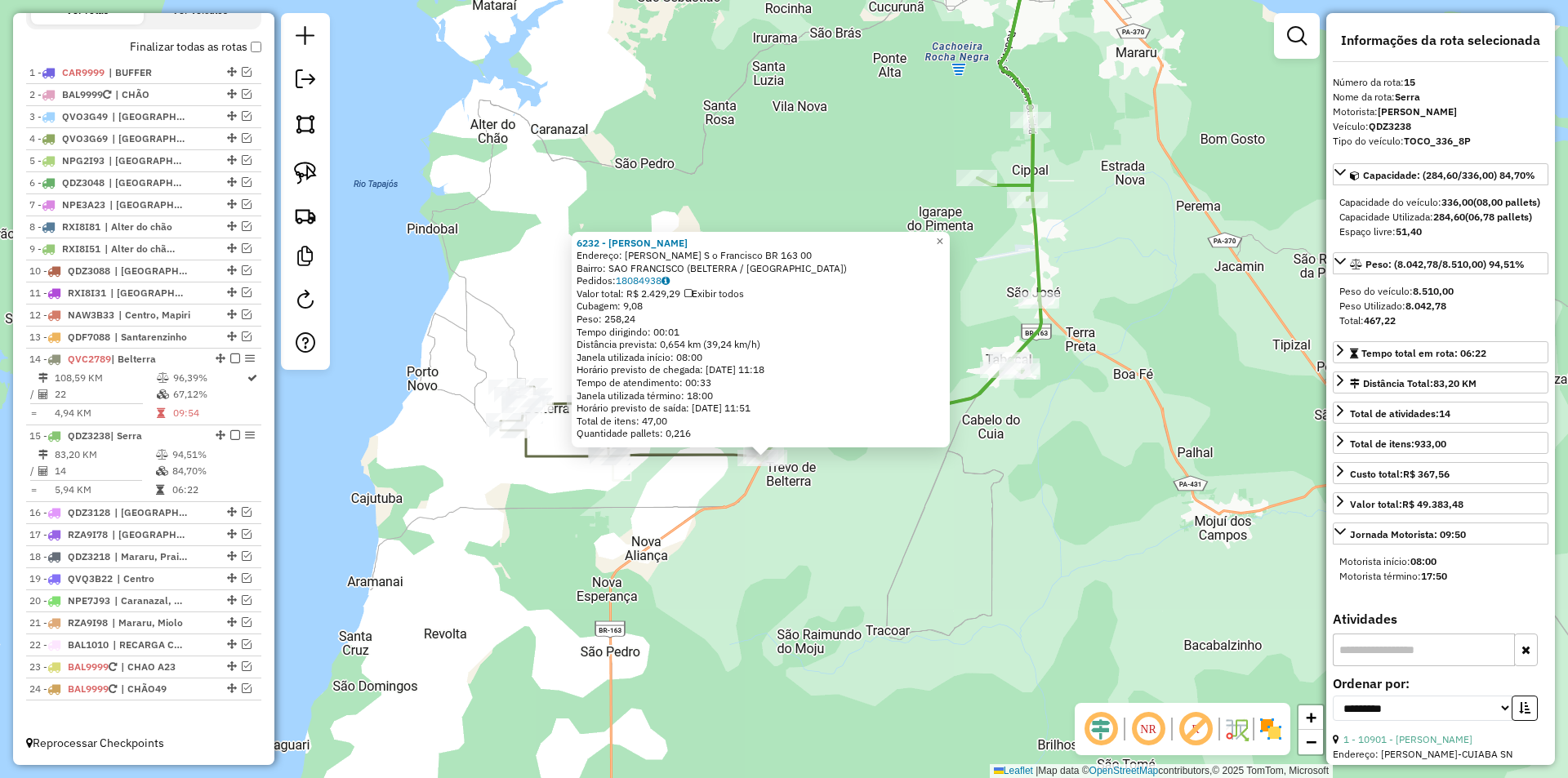
click at [897, 536] on div "6232 - Madalena Sousa De Li Endereço: RAM Ramal S o Francisco BR 163 00 Bairro:…" at bounding box center [784, 389] width 1568 height 778
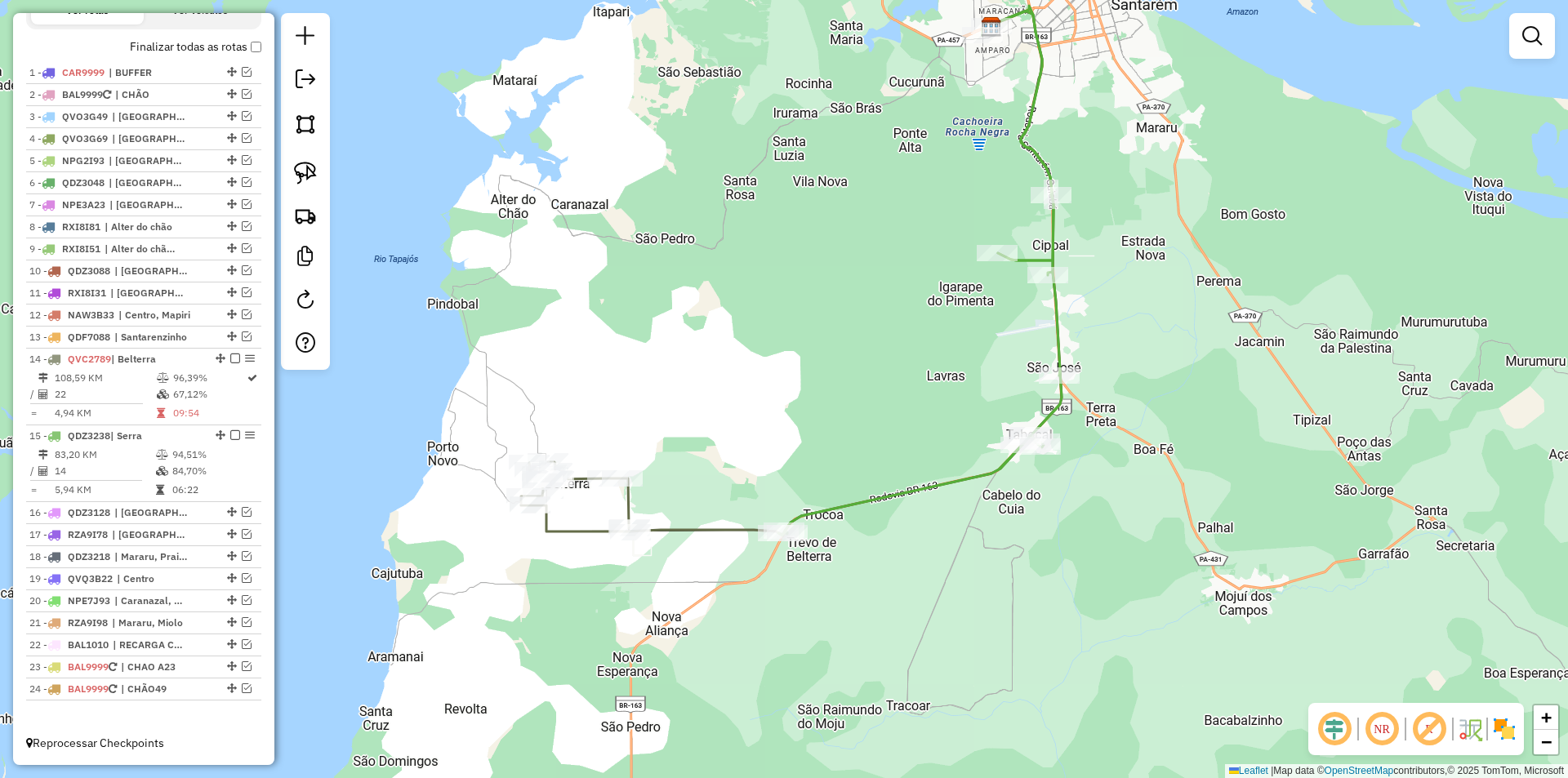
drag, startPoint x: 897, startPoint y: 536, endPoint x: 917, endPoint y: 612, distance: 78.6
click at [917, 612] on div "Janela de atendimento Grade de atendimento Capacidade Transportadoras Veículos …" at bounding box center [784, 389] width 1568 height 778
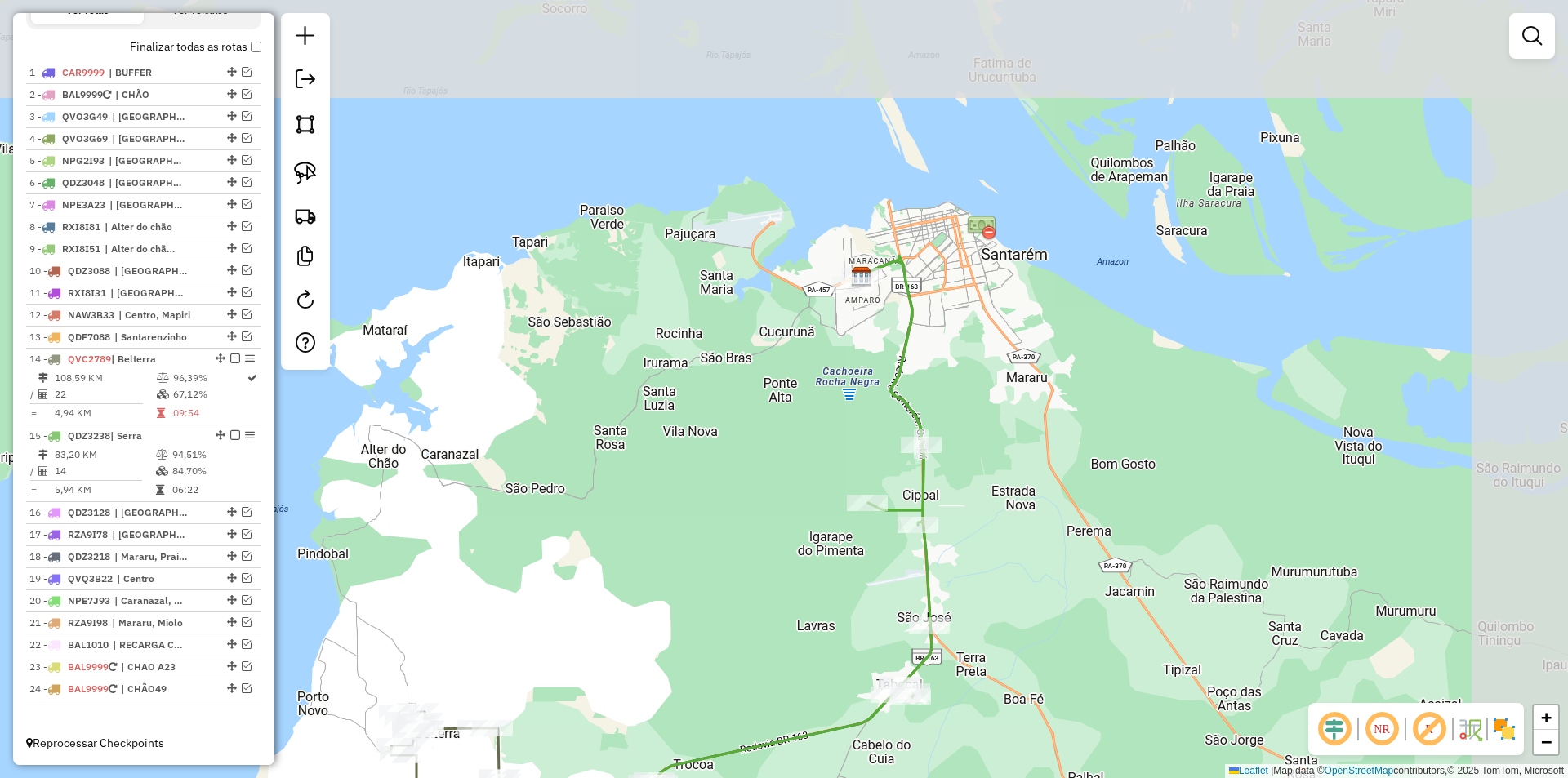
drag, startPoint x: 886, startPoint y: 317, endPoint x: 763, endPoint y: 575, distance: 285.8
click at [763, 575] on div "Janela de atendimento Grade de atendimento Capacidade Transportadoras Veículos …" at bounding box center [784, 389] width 1568 height 778
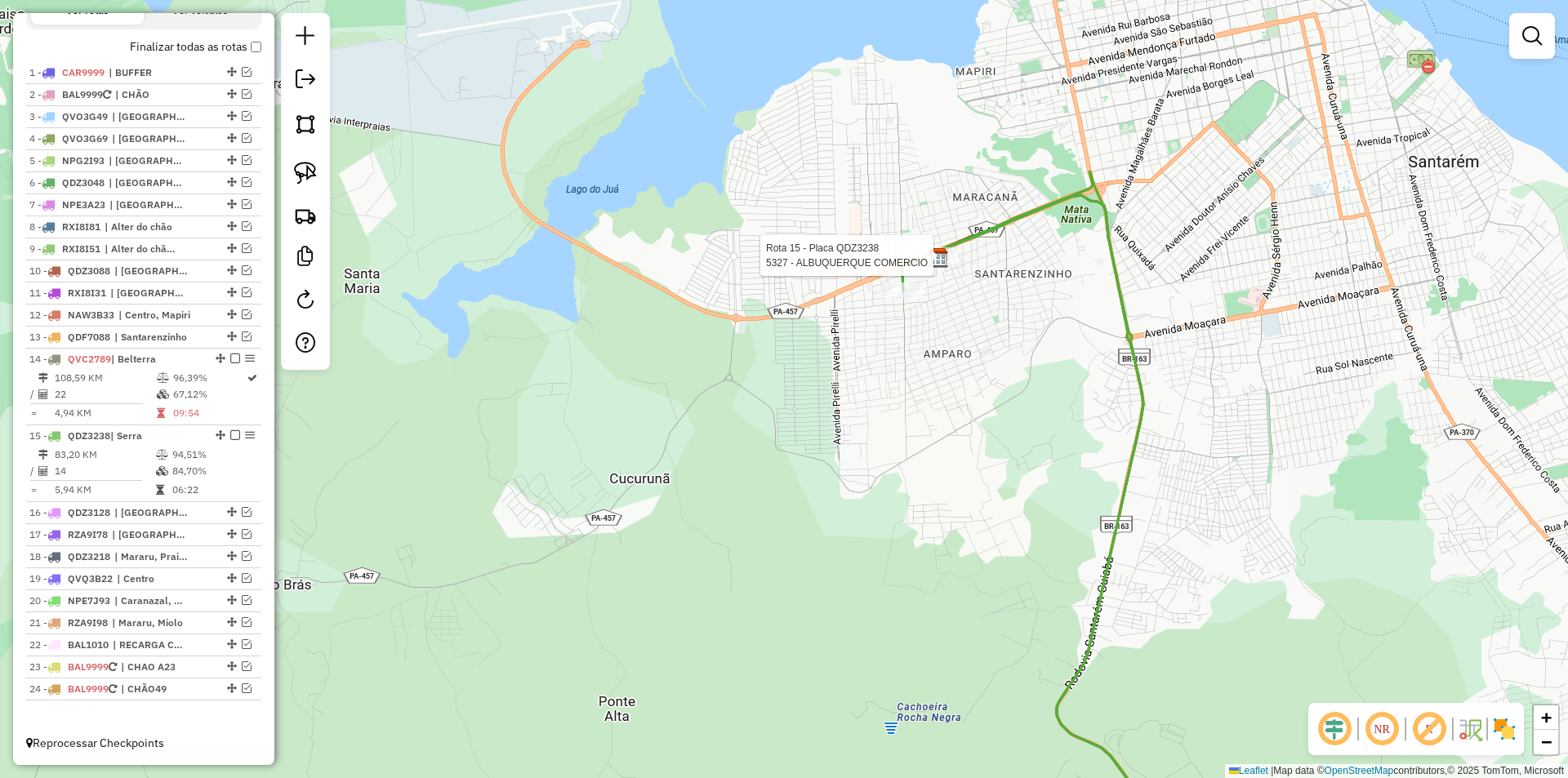
select select "**********"
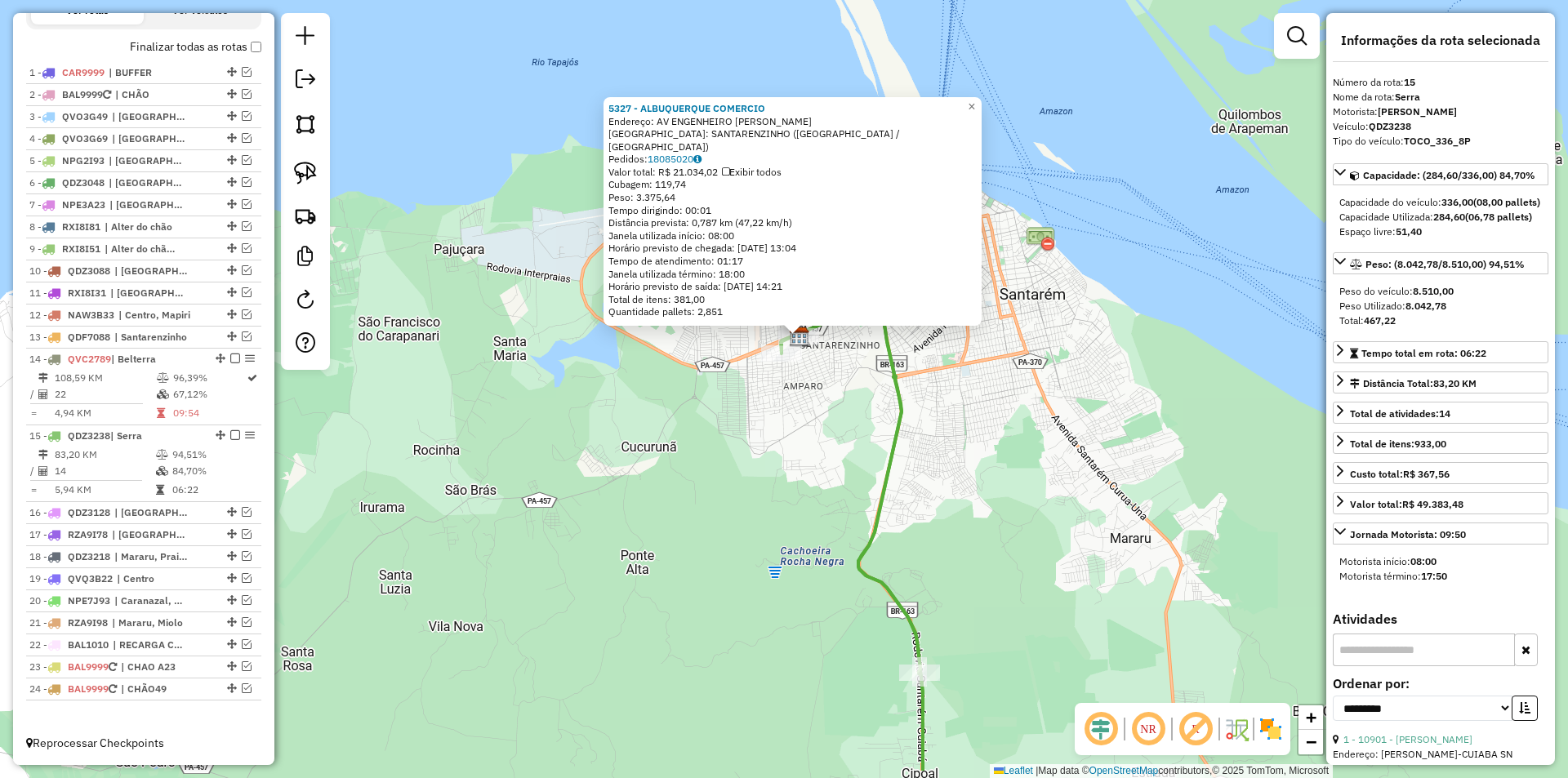
drag, startPoint x: 775, startPoint y: 519, endPoint x: 807, endPoint y: 405, distance: 118.4
click at [806, 411] on div "5327 - ALBUQUERQUE COMERCIO Endereço: AV ENGENHEIRO FERNANDO GUILHON SN Bairro:…" at bounding box center [784, 389] width 1568 height 778
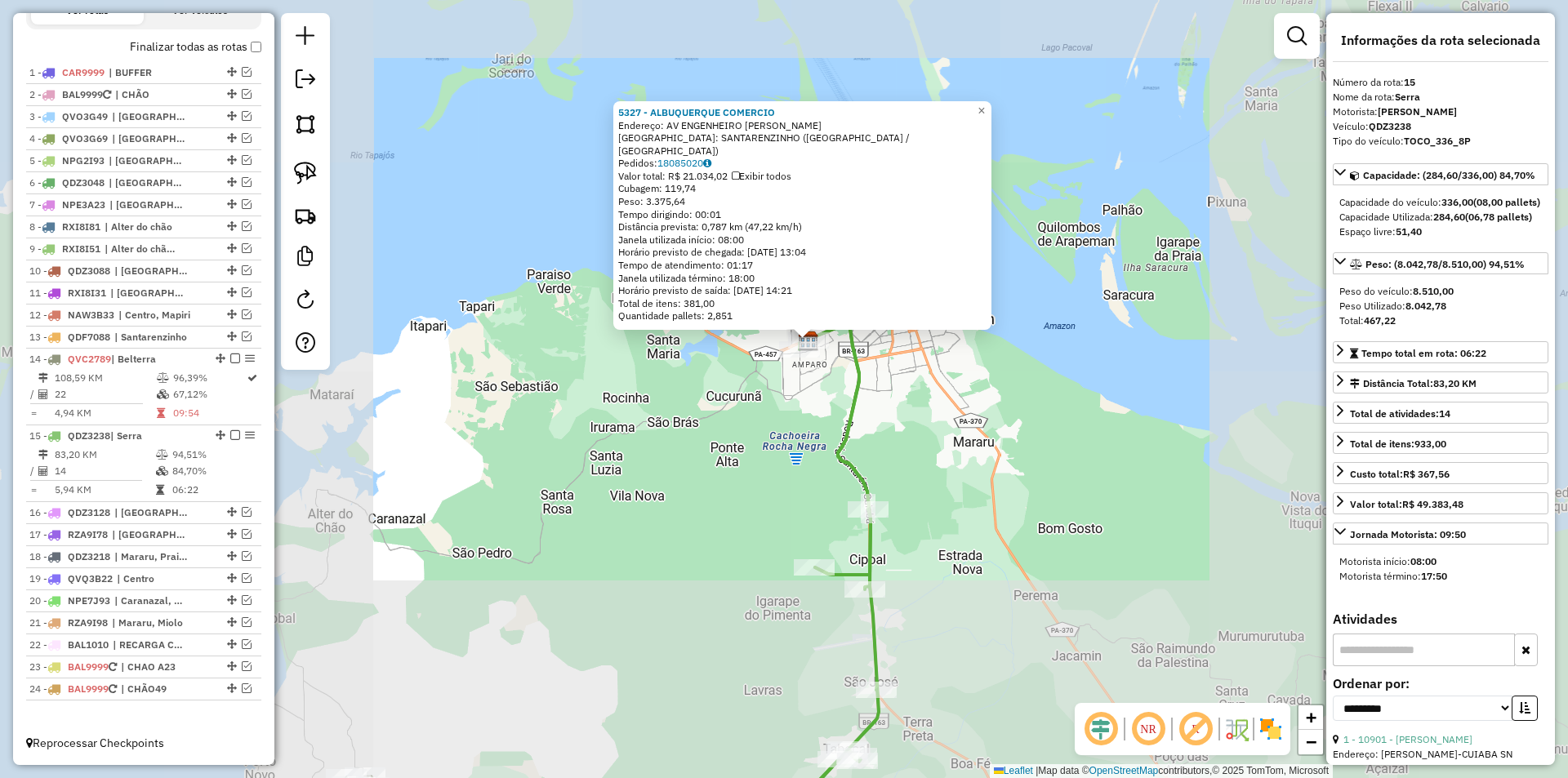
drag, startPoint x: 778, startPoint y: 495, endPoint x: 794, endPoint y: 392, distance: 104.2
click at [794, 400] on div "5327 - ALBUQUERQUE COMERCIO Endereço: AV ENGENHEIRO FERNANDO GUILHON SN Bairro:…" at bounding box center [784, 389] width 1568 height 778
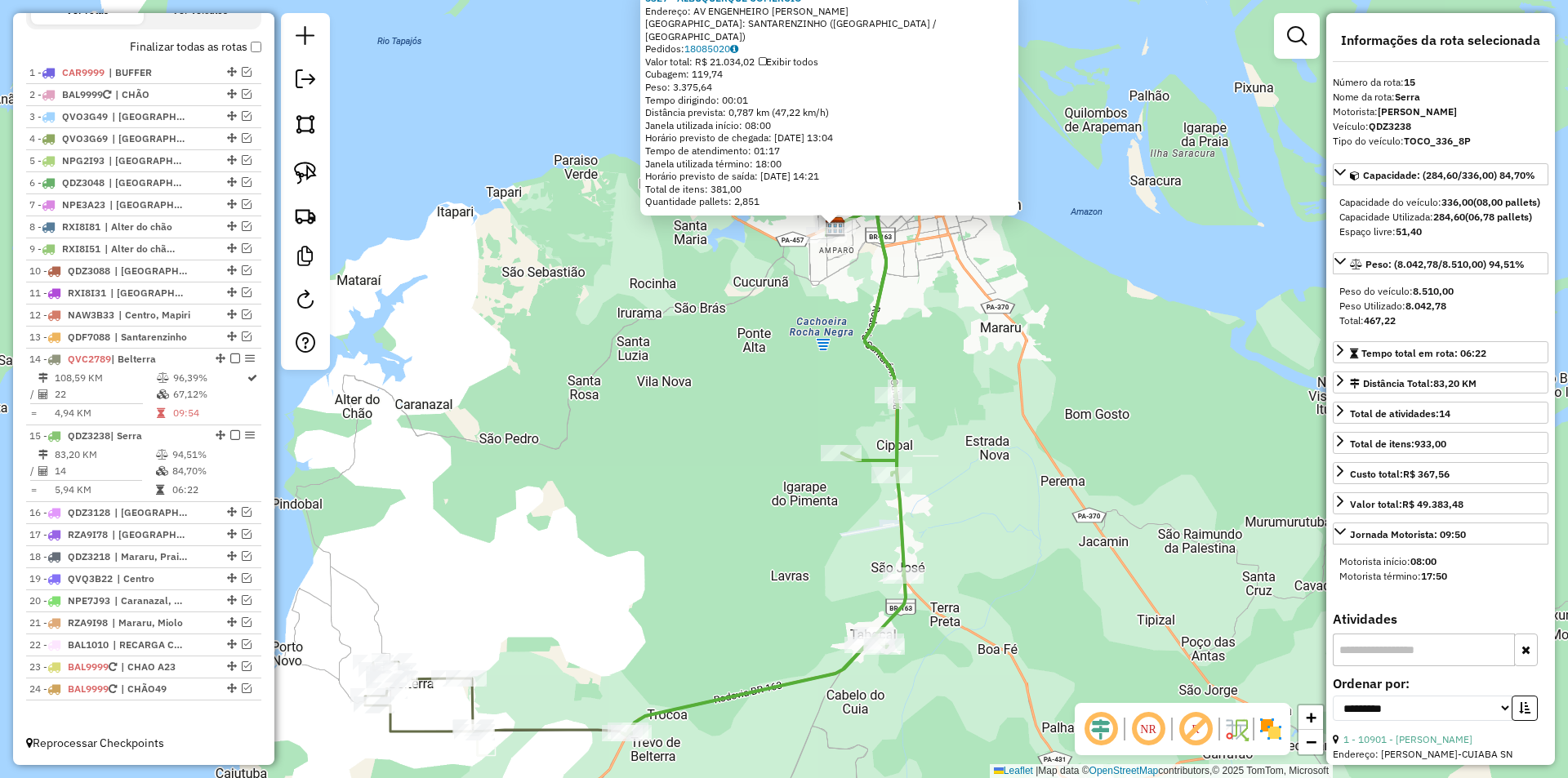
drag, startPoint x: 663, startPoint y: 488, endPoint x: 726, endPoint y: 412, distance: 98.7
click at [766, 366] on div "5327 - ALBUQUERQUE COMERCIO Endereço: AV ENGENHEIRO FERNANDO GUILHON SN Bairro:…" at bounding box center [784, 389] width 1568 height 778
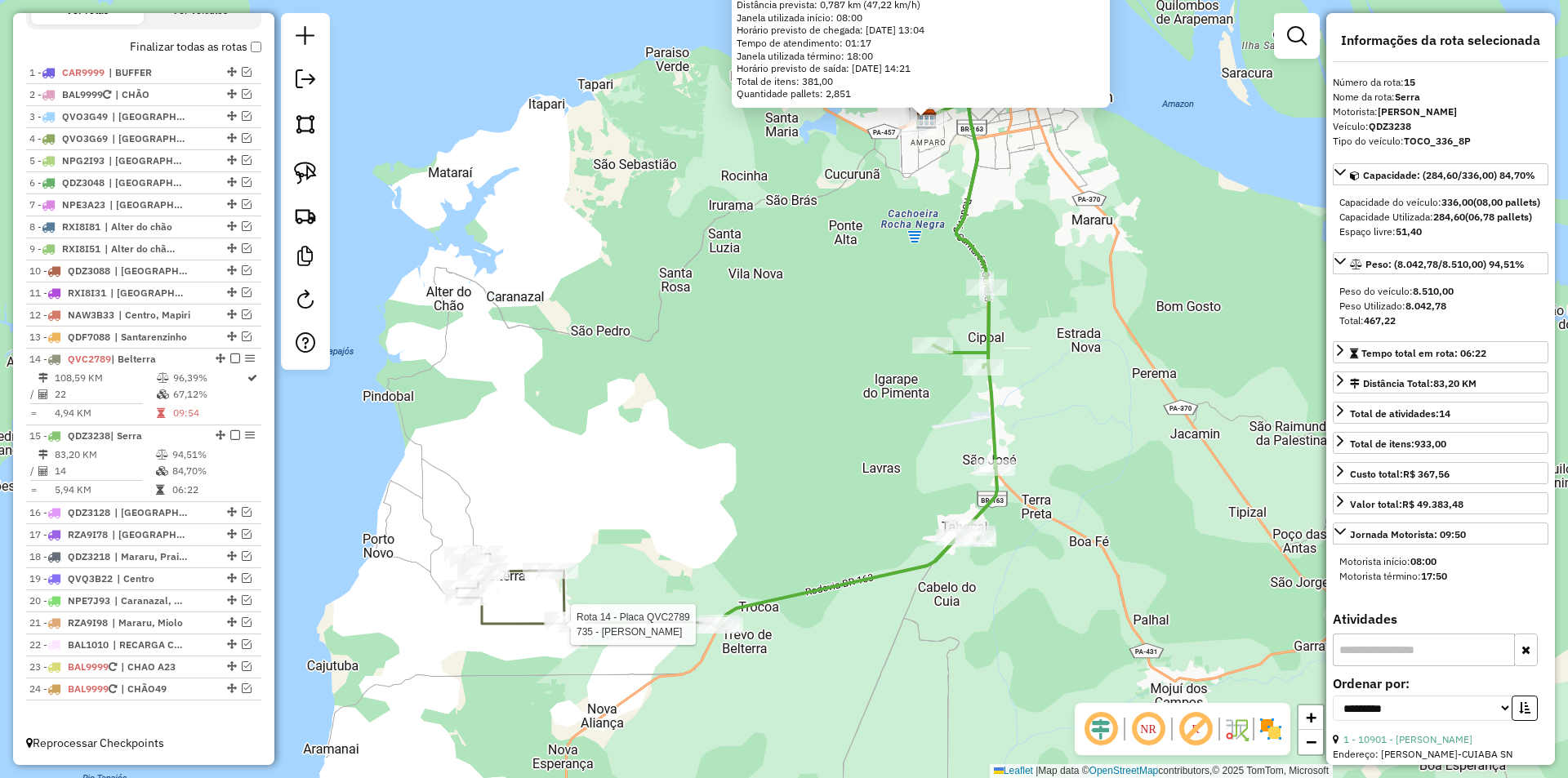
click at [559, 633] on div at bounding box center [567, 624] width 41 height 16
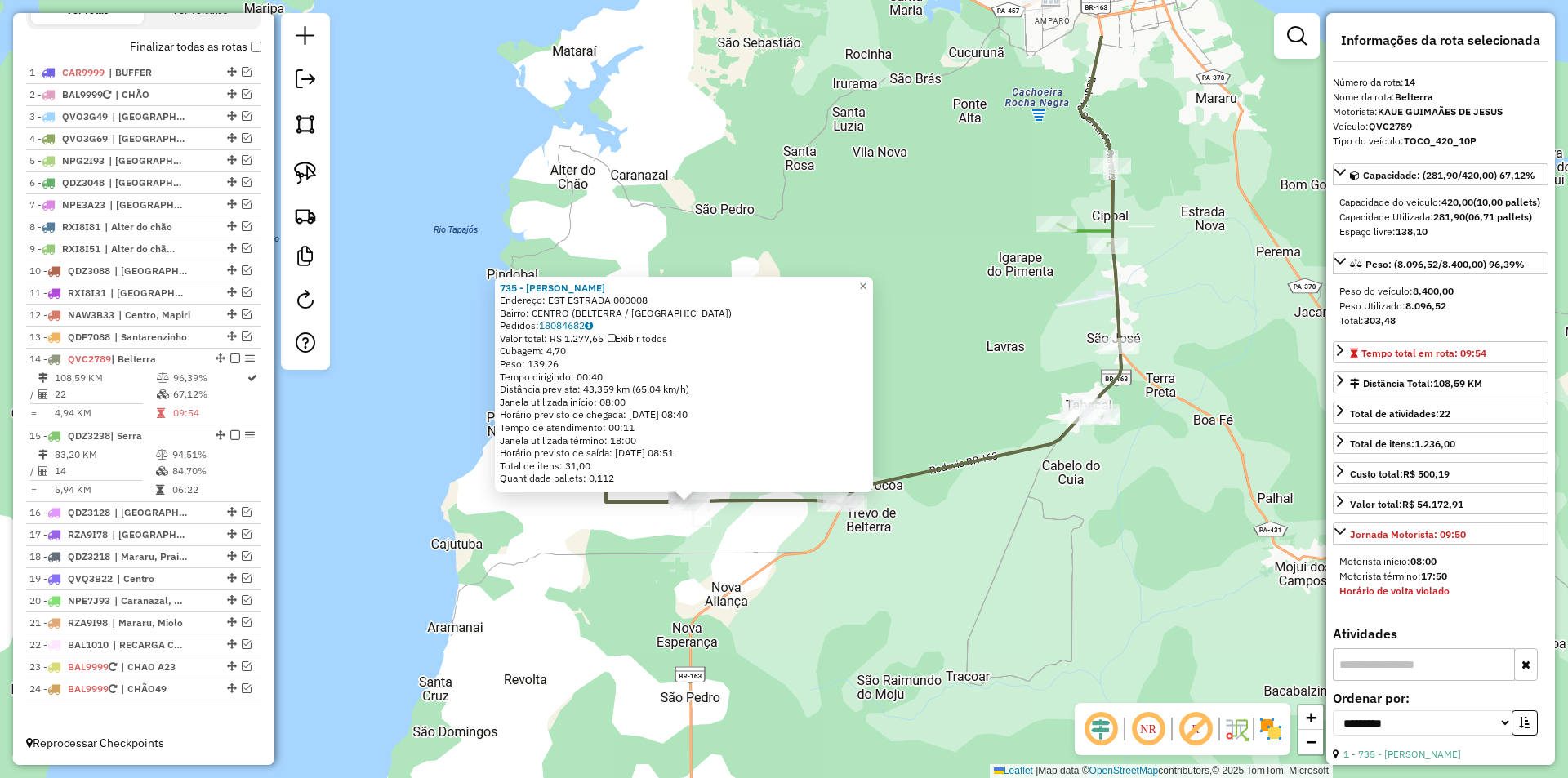
drag, startPoint x: 731, startPoint y: 488, endPoint x: 637, endPoint y: 603, distance: 148.5
click at [637, 603] on div "735 - JOSE SOUSA SARMENTO Endereço: EST ESTRADA 000008 Bairro: CENTRO (BELTERRA…" at bounding box center [784, 389] width 1568 height 778
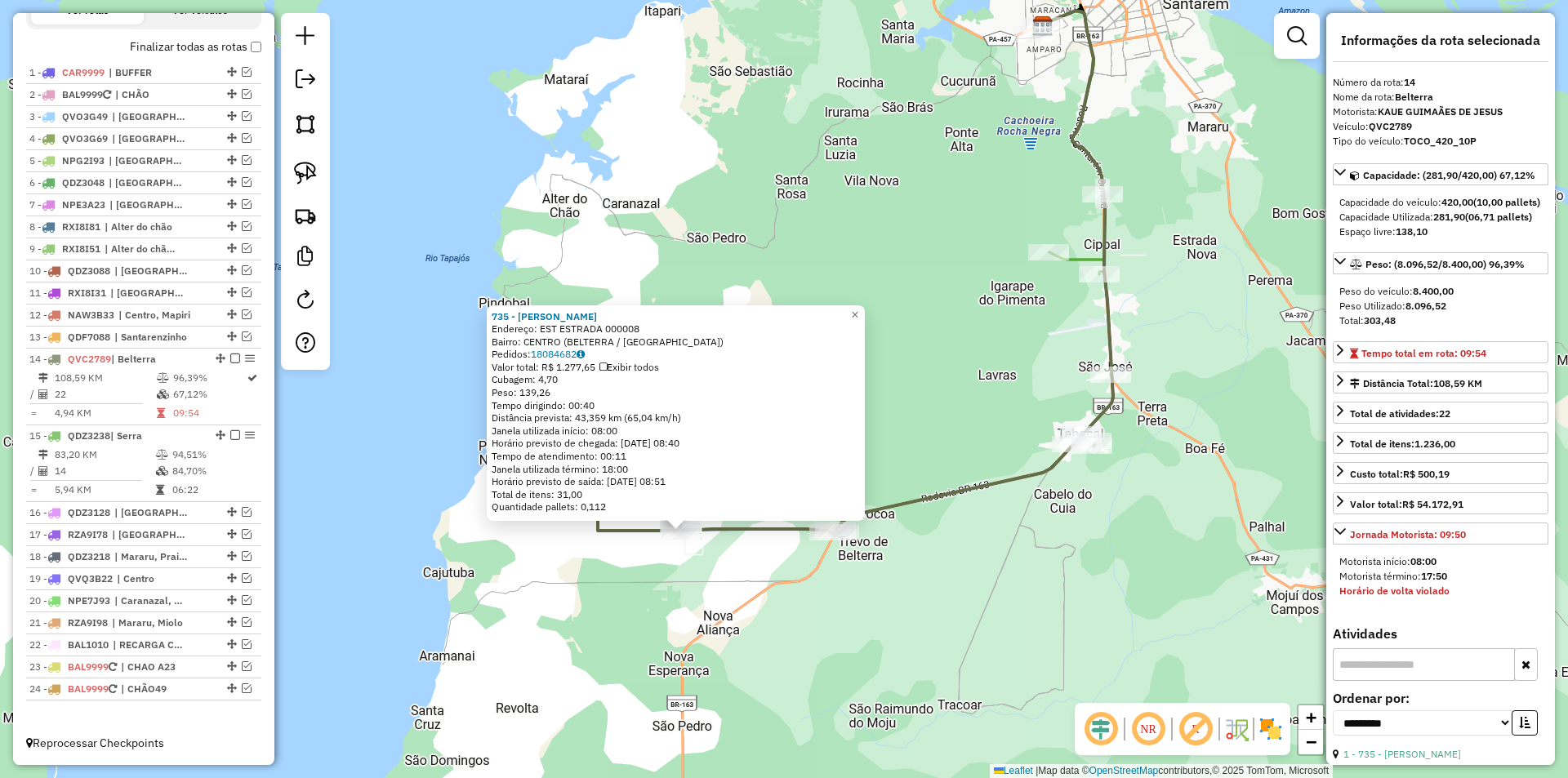
drag, startPoint x: 684, startPoint y: 565, endPoint x: 673, endPoint y: 593, distance: 30.1
click at [673, 593] on div "735 - JOSE SOUSA SARMENTO Endereço: EST ESTRADA 000008 Bairro: CENTRO (BELTERRA…" at bounding box center [784, 389] width 1568 height 778
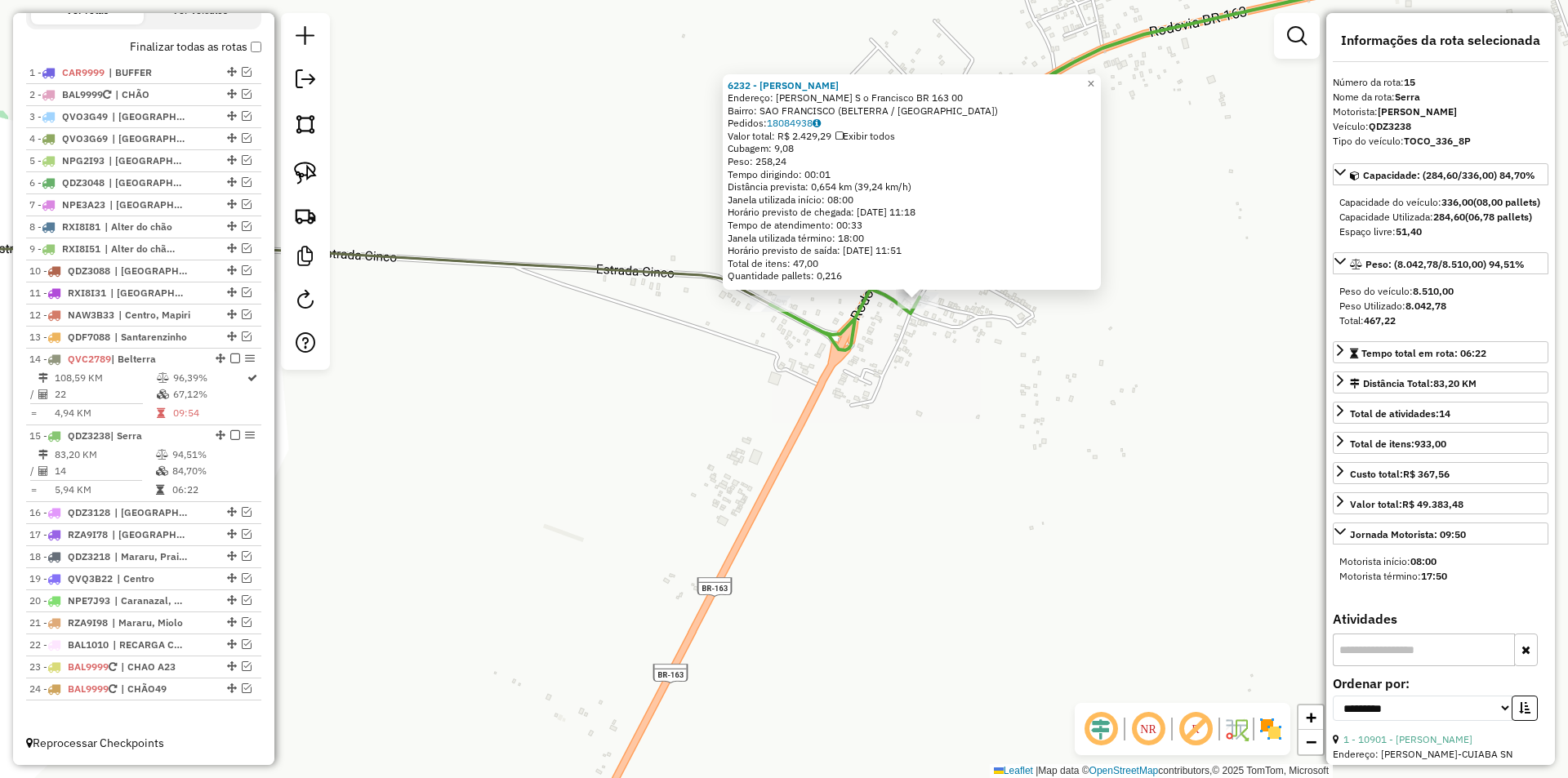
click at [816, 516] on div "6232 - Madalena Sousa De Li Endereço: RAM Ramal S o Francisco BR 163 00 Bairro:…" at bounding box center [784, 389] width 1568 height 778
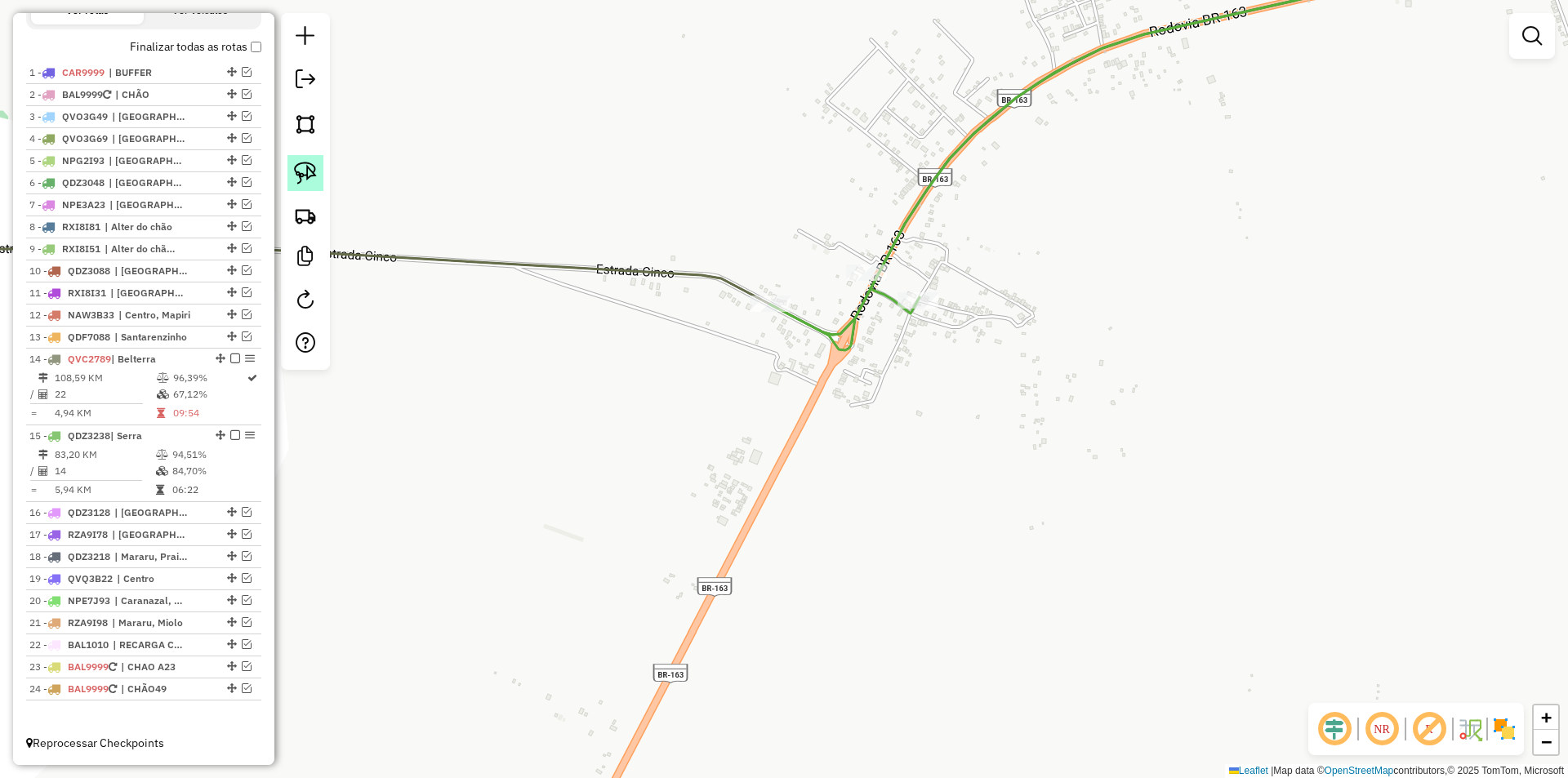
click at [318, 178] on link at bounding box center [305, 172] width 36 height 36
drag, startPoint x: 1007, startPoint y: 258, endPoint x: 982, endPoint y: 366, distance: 110.9
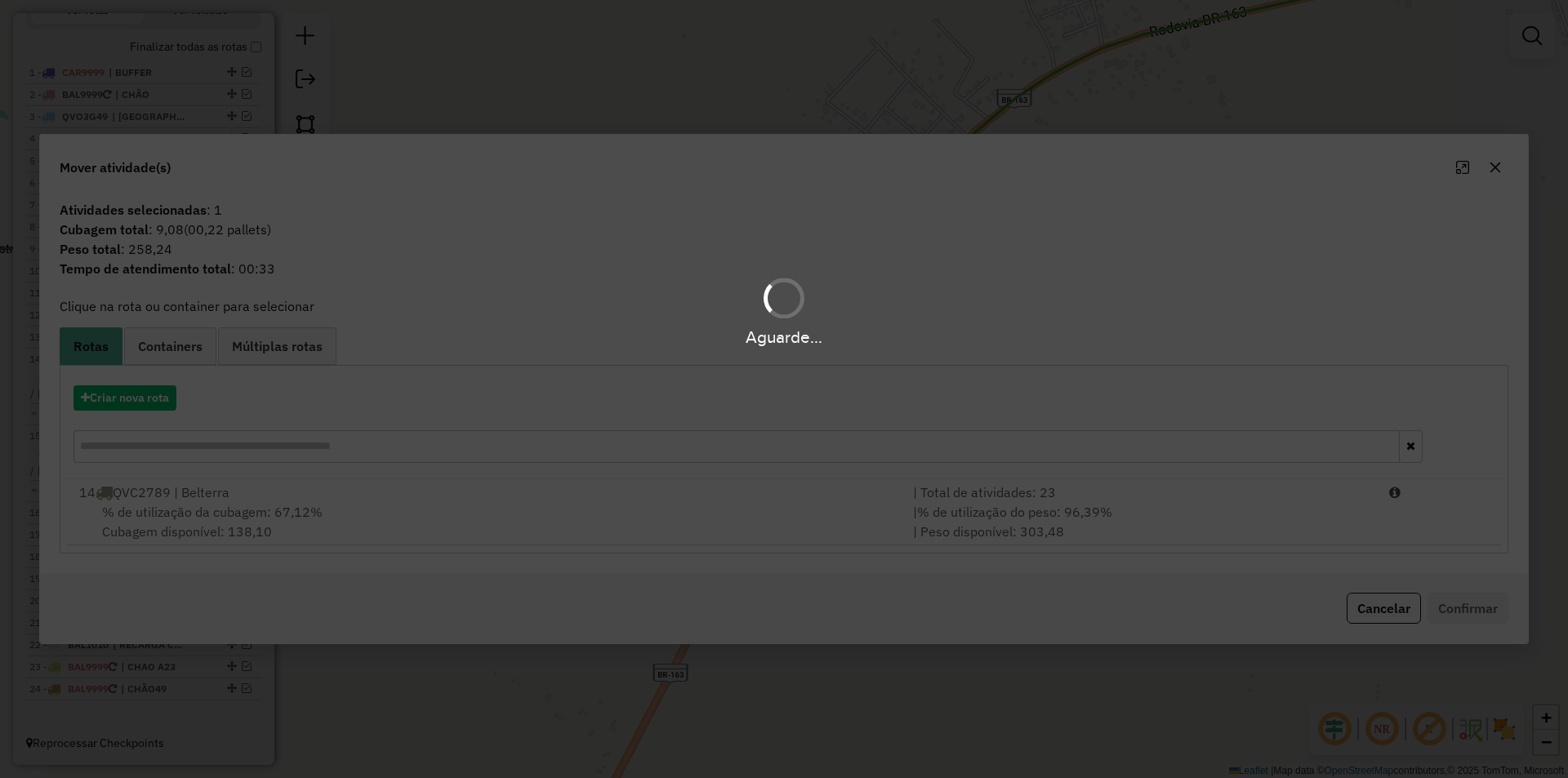
click at [567, 534] on div "Aguarde..." at bounding box center [784, 389] width 1568 height 778
click at [670, 518] on div "% de utilização da cubagem: 67,12% Cubagem disponível: 138,10" at bounding box center [486, 522] width 834 height 39
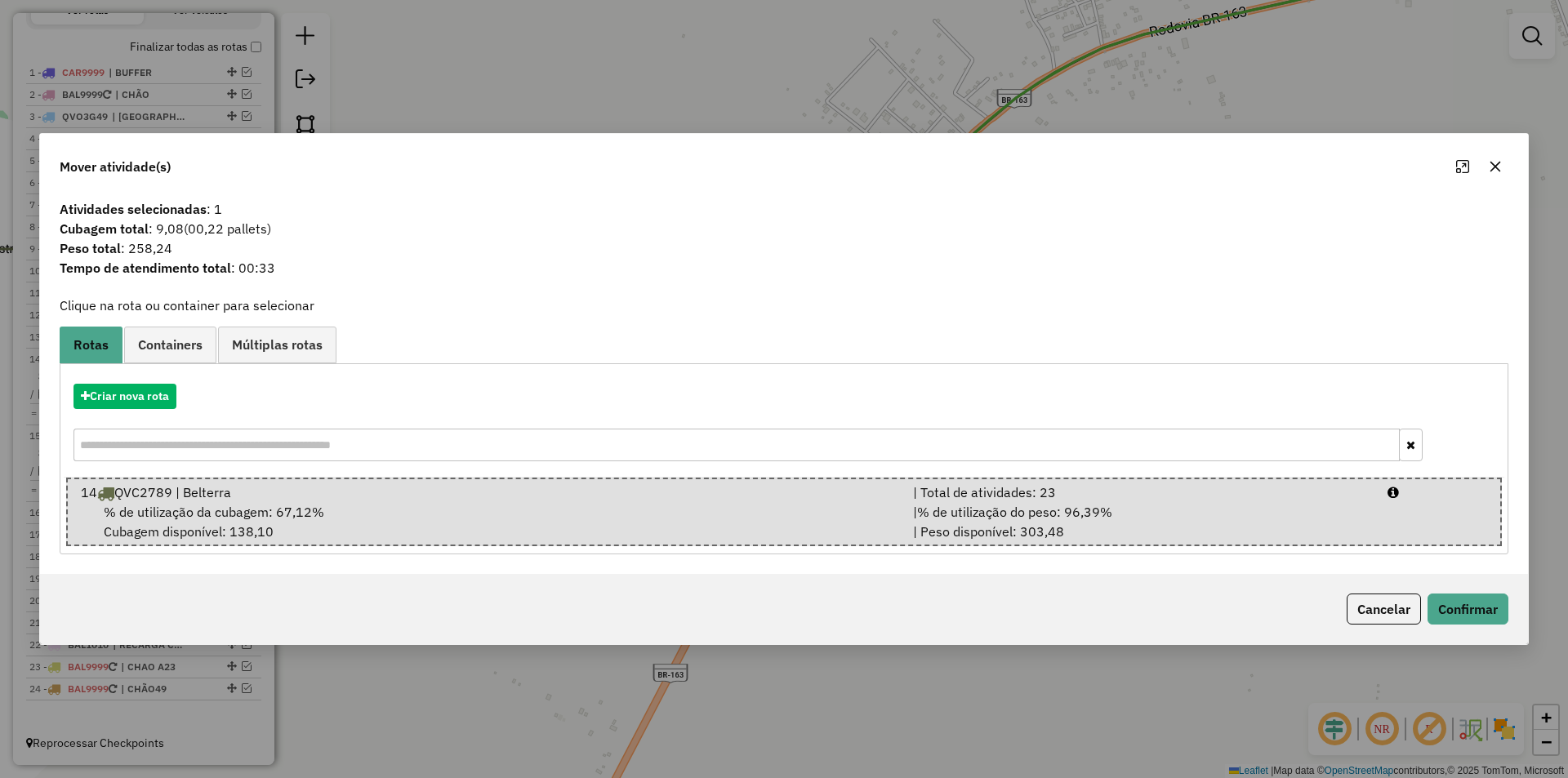
drag, startPoint x: 1556, startPoint y: 607, endPoint x: 1509, endPoint y: 614, distance: 47.5
click at [1550, 610] on div "Mover atividade(s) Atividades selecionadas : 1 Cubagem total : 9,08 (00,22 pall…" at bounding box center [784, 389] width 1568 height 778
click at [1503, 611] on button "Confirmar" at bounding box center [1467, 609] width 81 height 31
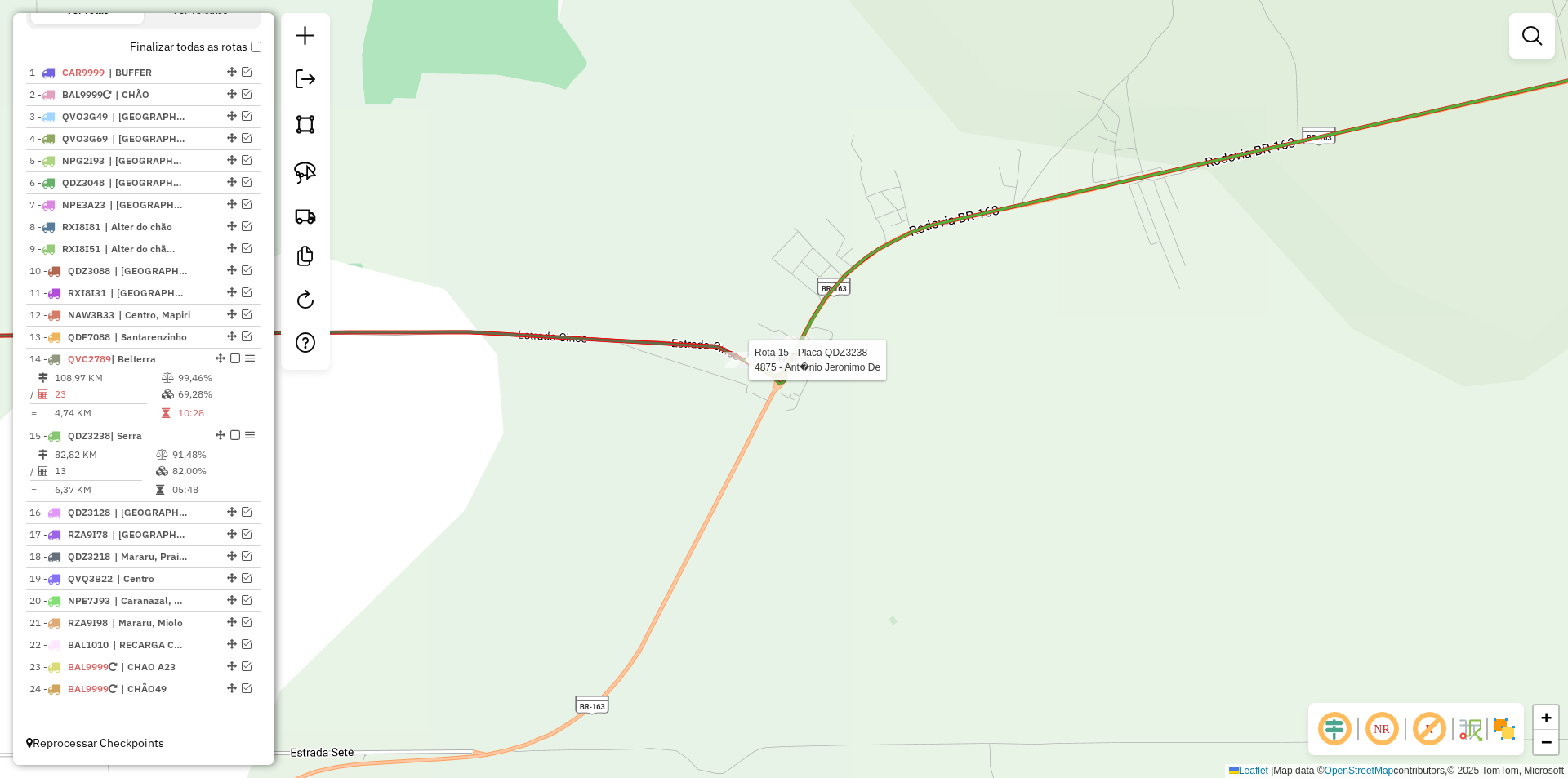
select select "**********"
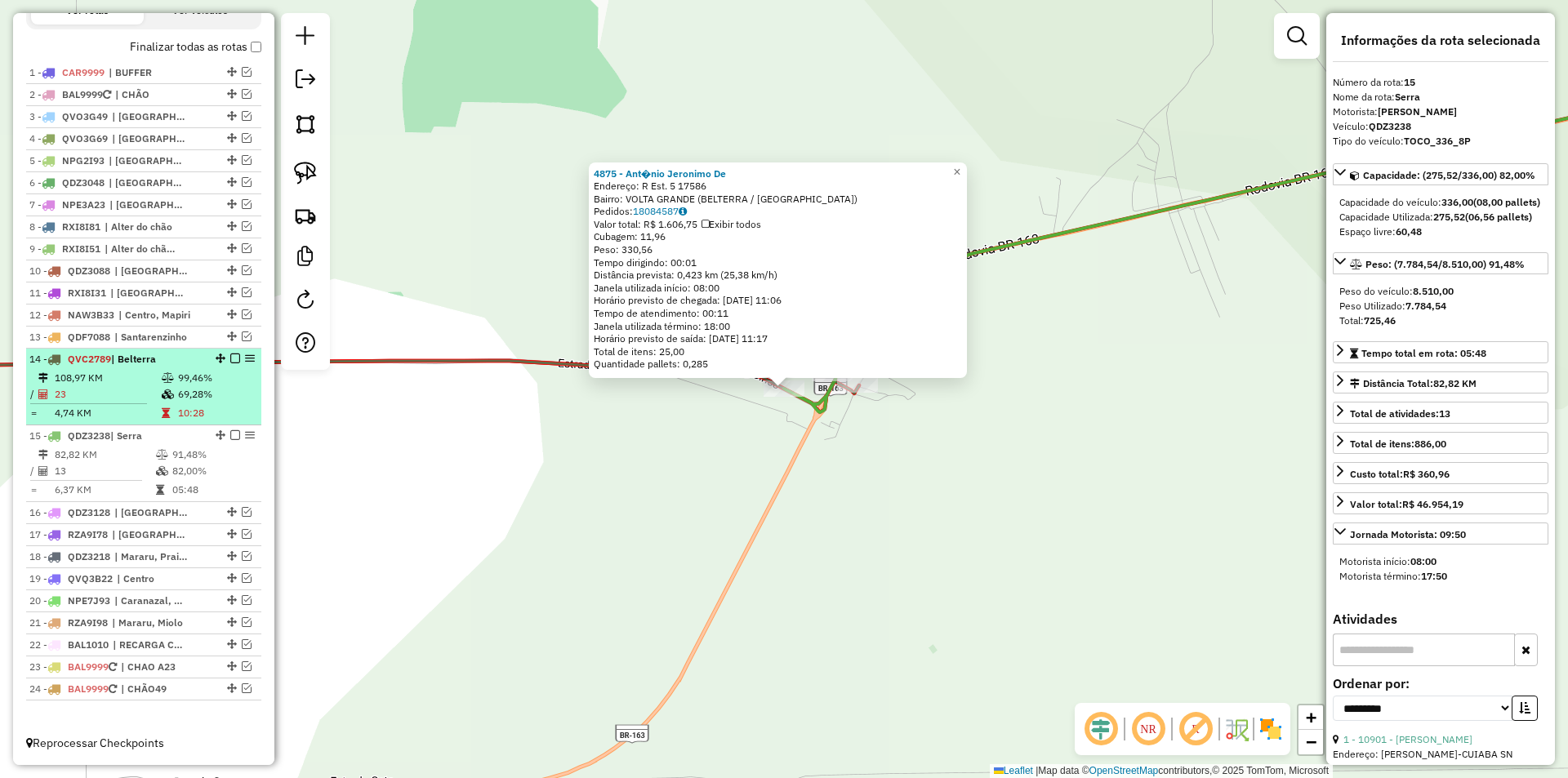
click at [178, 393] on td "69,28%" at bounding box center [215, 394] width 77 height 16
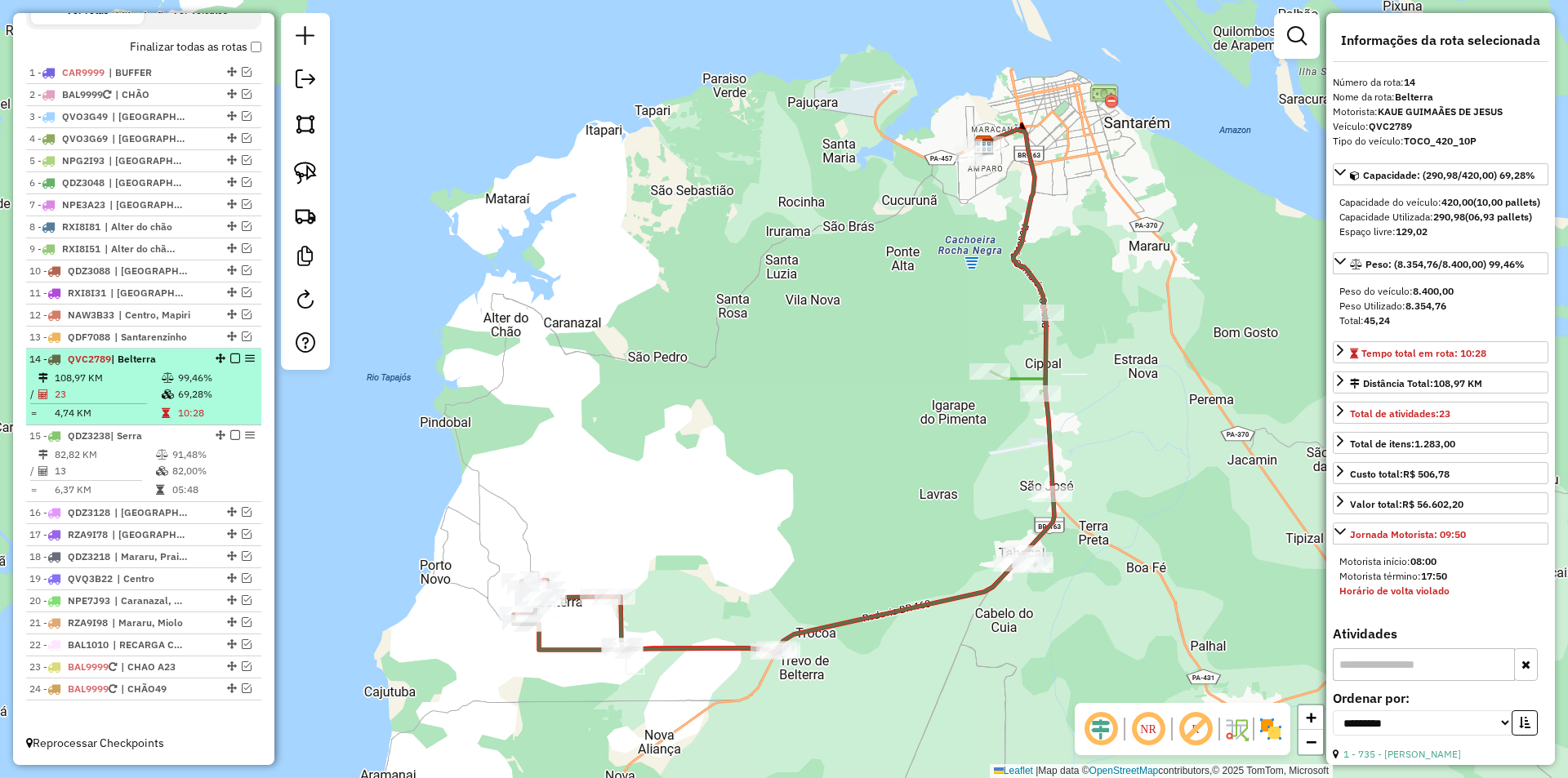
click at [232, 357] on em at bounding box center [235, 358] width 10 height 10
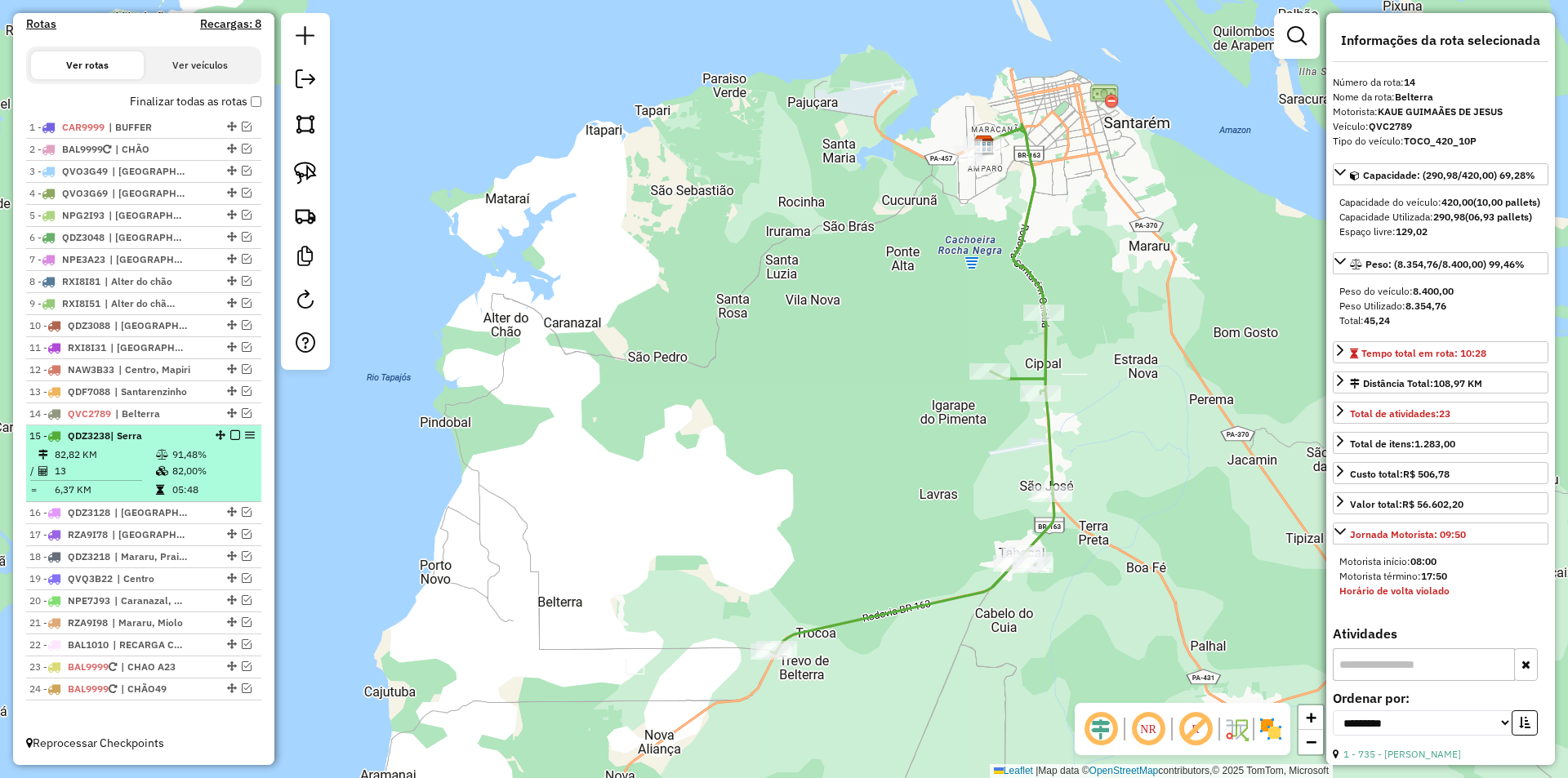
scroll to position [564, 0]
click at [222, 450] on td "91,48%" at bounding box center [213, 454] width 83 height 16
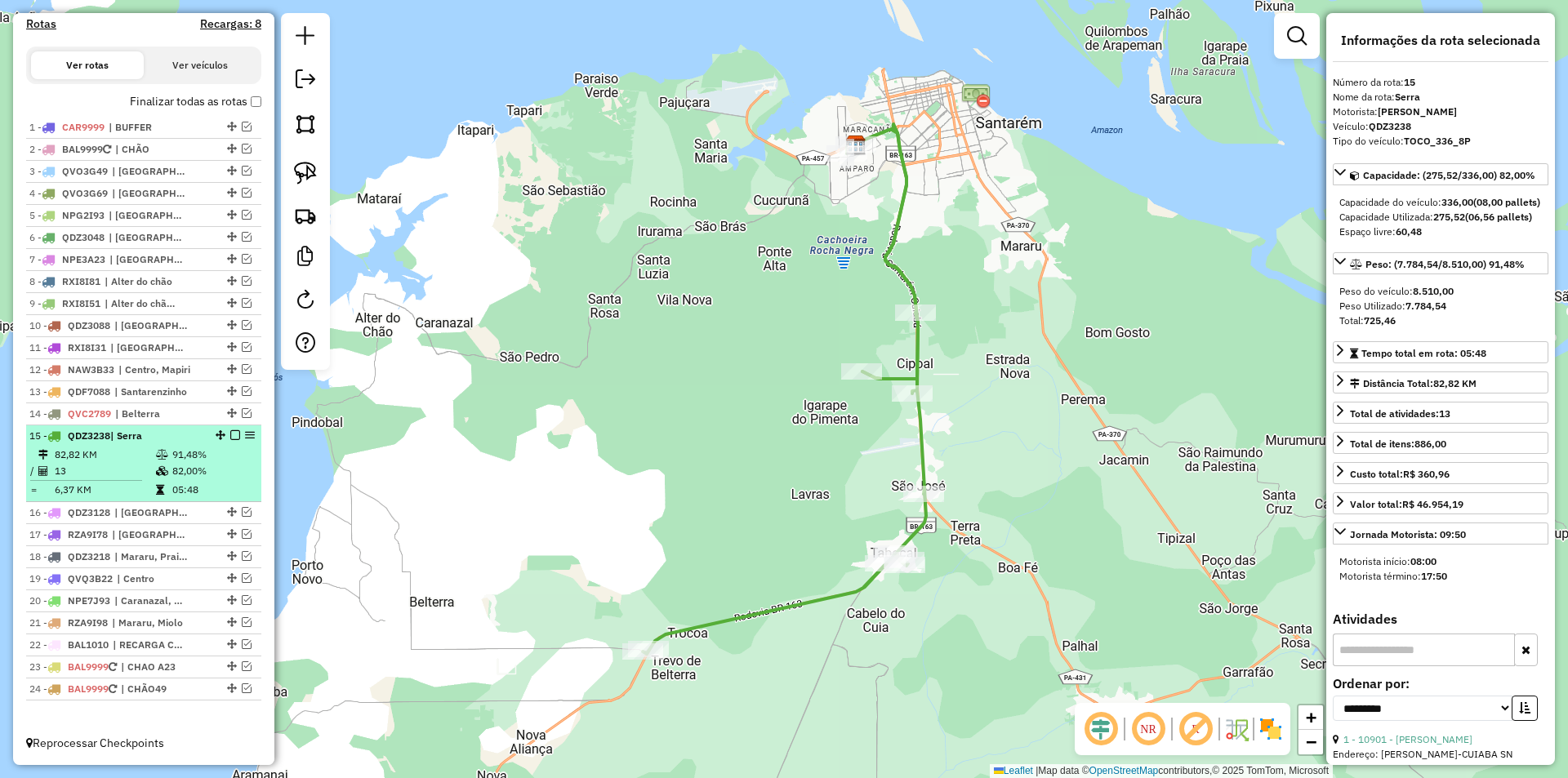
click at [230, 431] on em at bounding box center [235, 435] width 10 height 10
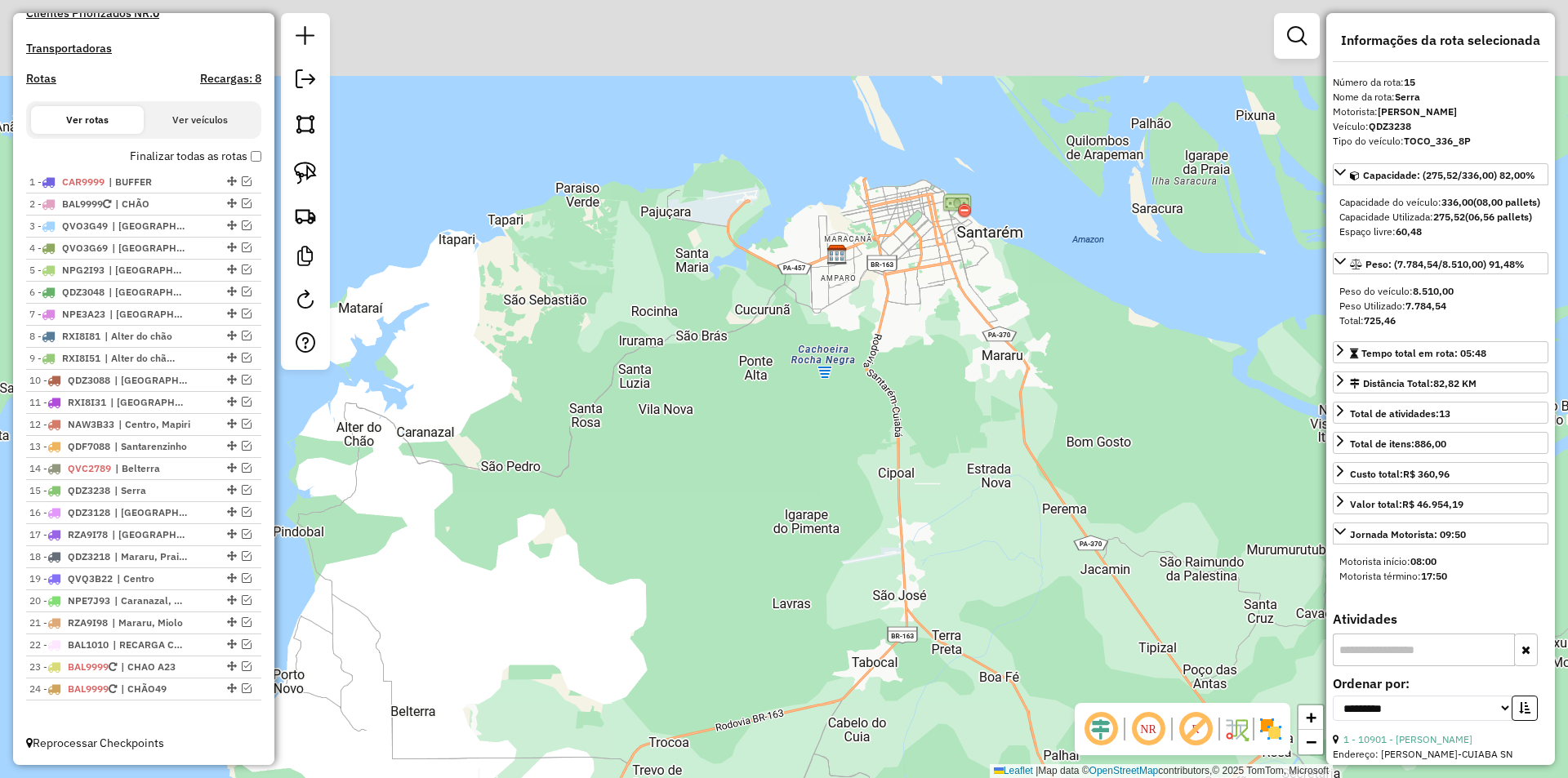
drag, startPoint x: 734, startPoint y: 460, endPoint x: 724, endPoint y: 529, distance: 69.7
click at [716, 549] on div "Janela de atendimento Grade de atendimento Capacidade Transportadoras Veículos …" at bounding box center [784, 389] width 1568 height 778
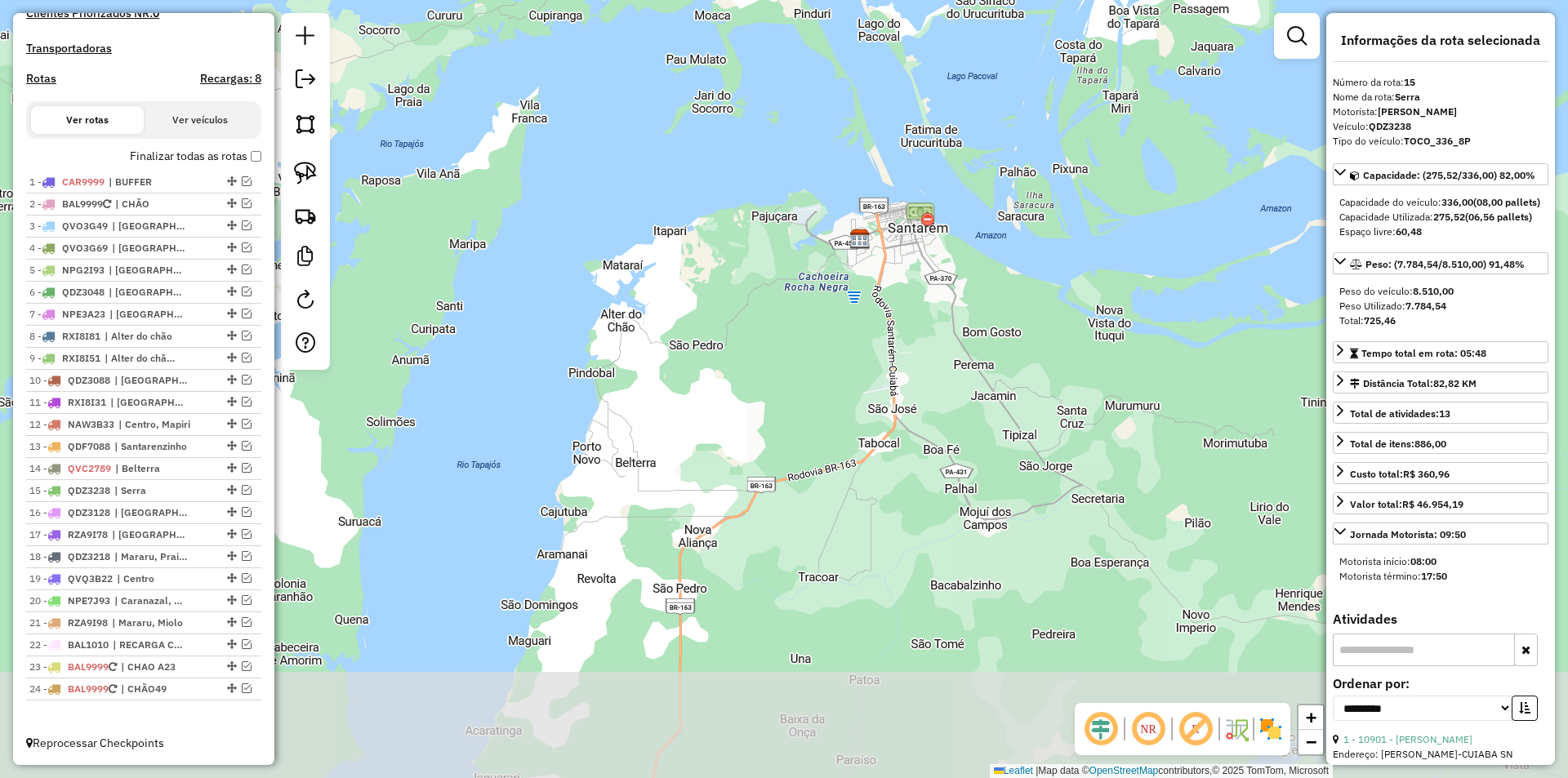
drag, startPoint x: 786, startPoint y: 475, endPoint x: 792, endPoint y: 439, distance: 36.5
click at [792, 439] on div "Janela de atendimento Grade de atendimento Capacidade Transportadoras Veículos …" at bounding box center [784, 389] width 1568 height 778
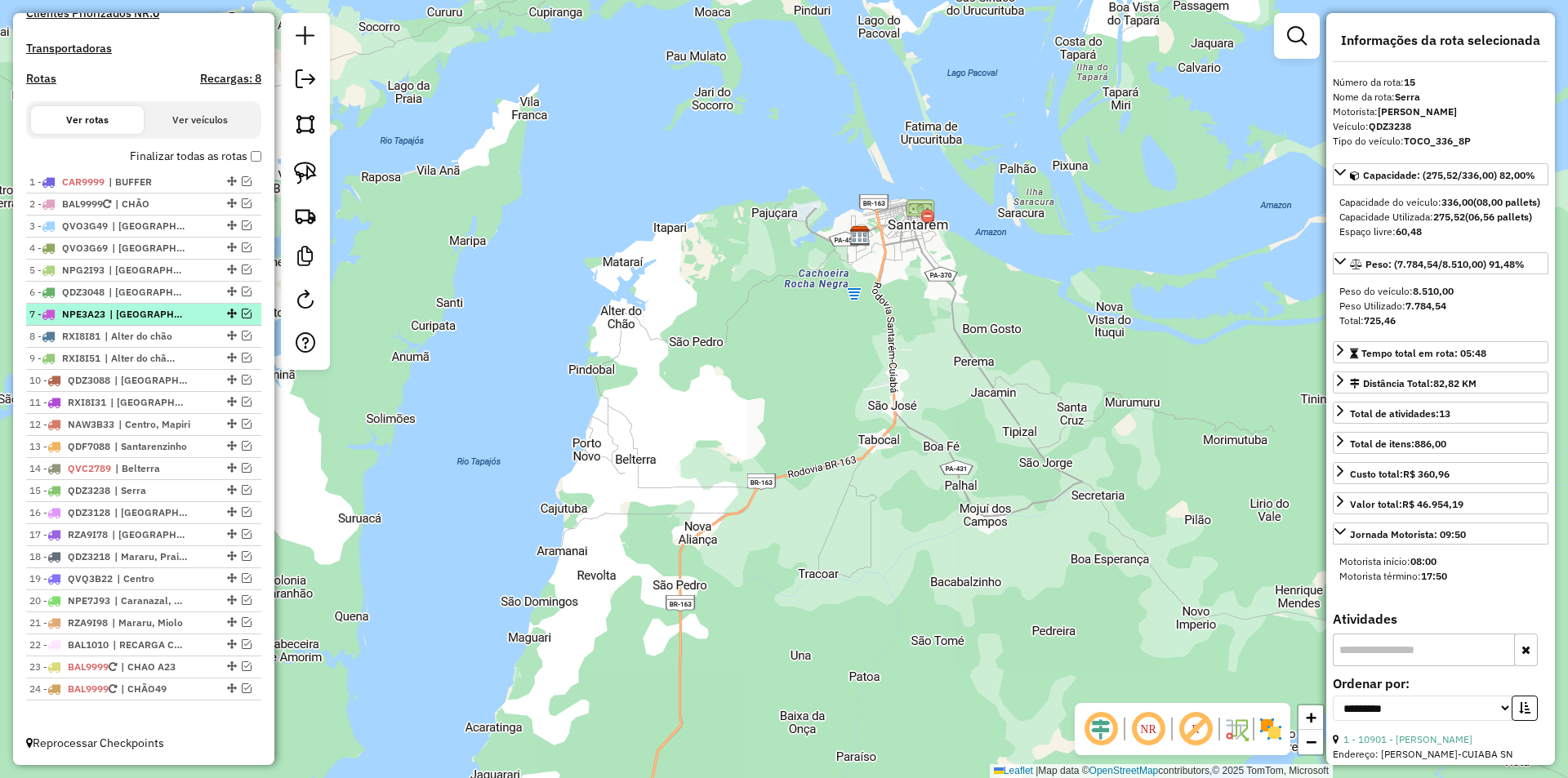
click at [243, 311] on em at bounding box center [246, 313] width 10 height 10
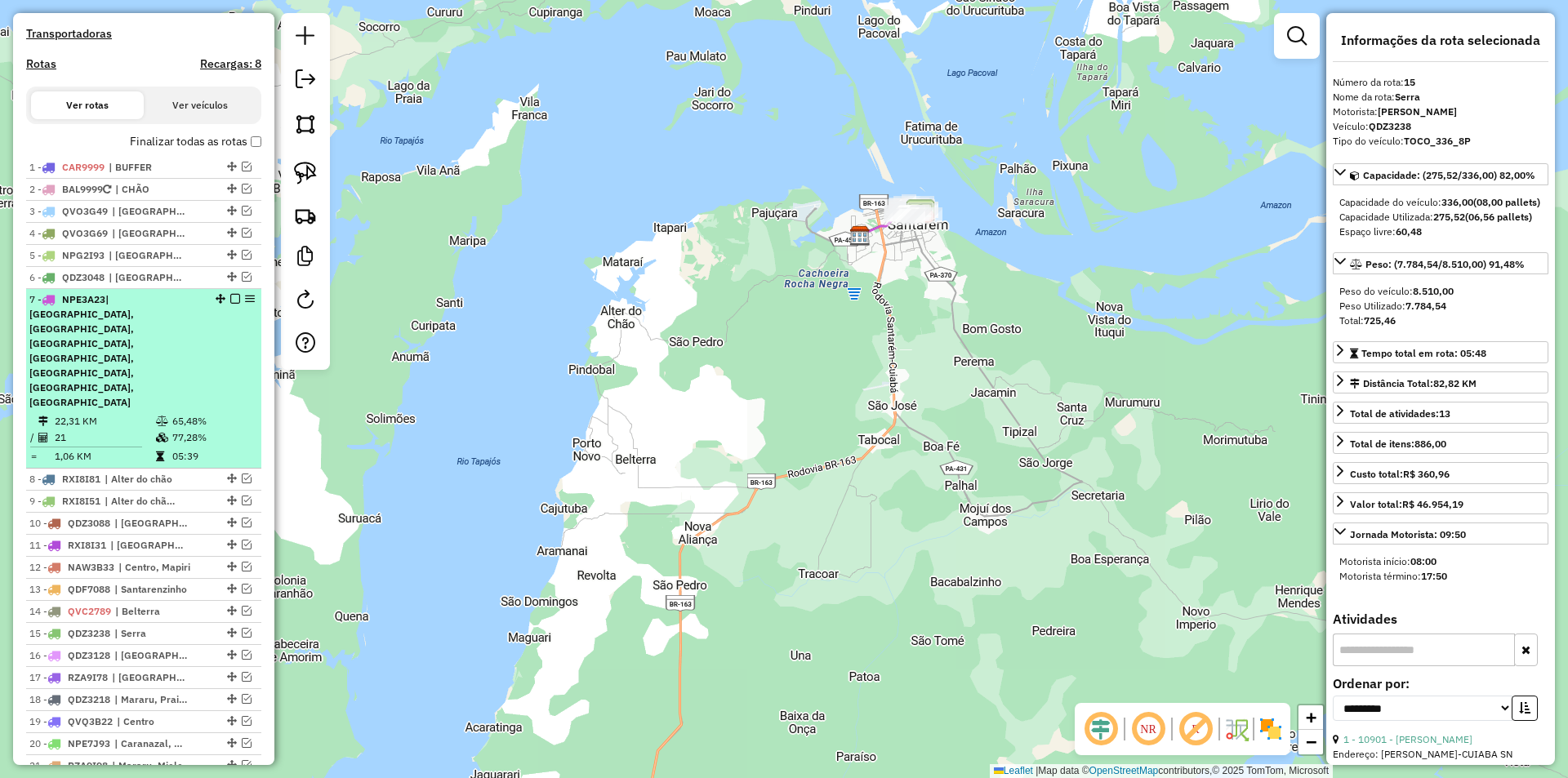
click at [235, 325] on div "7 - NPE3A23 | Centro, Maracanã, Mararu, Porto, Prainha, Santarenzinho, Serra" at bounding box center [143, 351] width 229 height 117
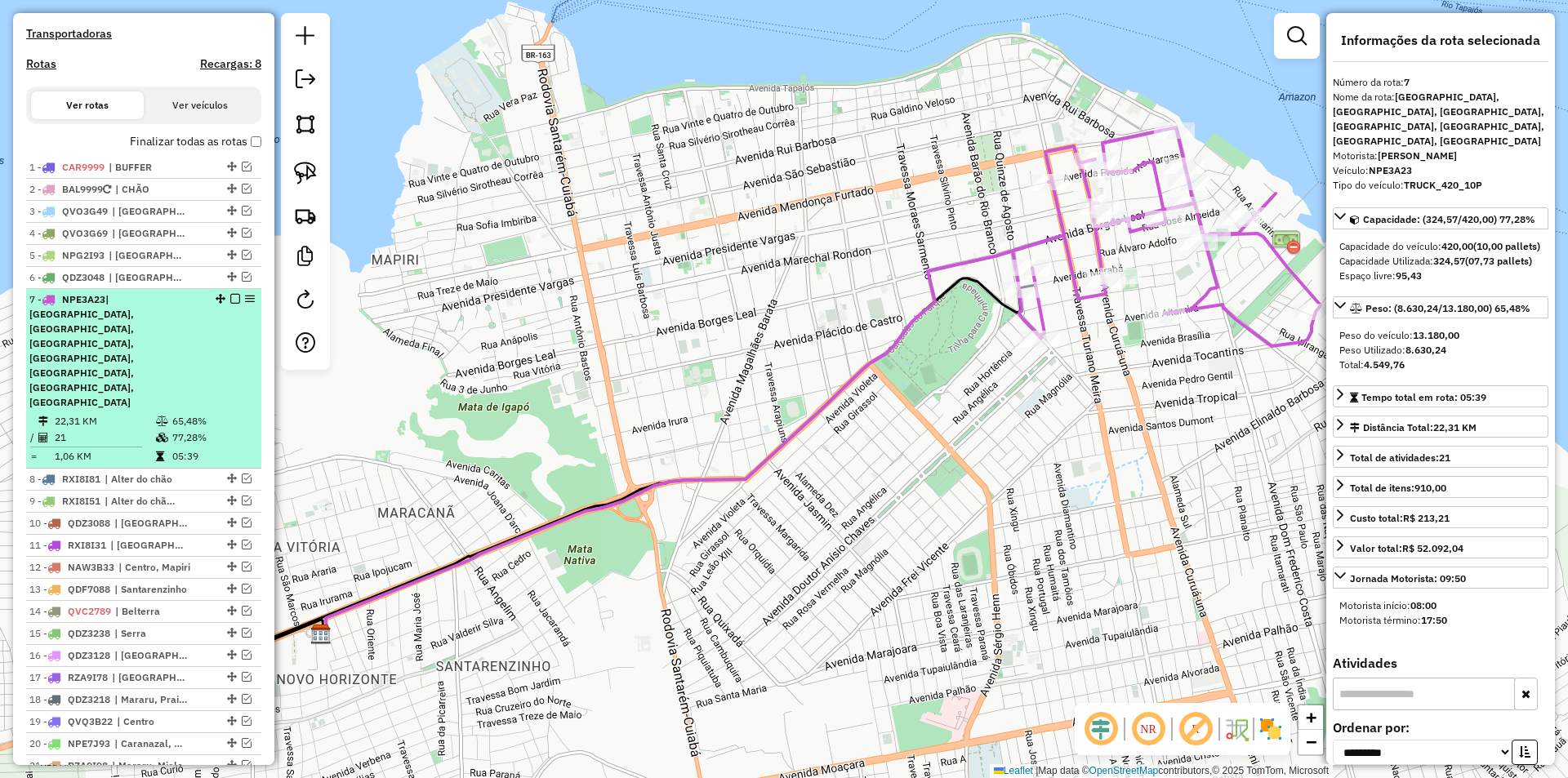
click at [230, 304] on em at bounding box center [235, 299] width 10 height 10
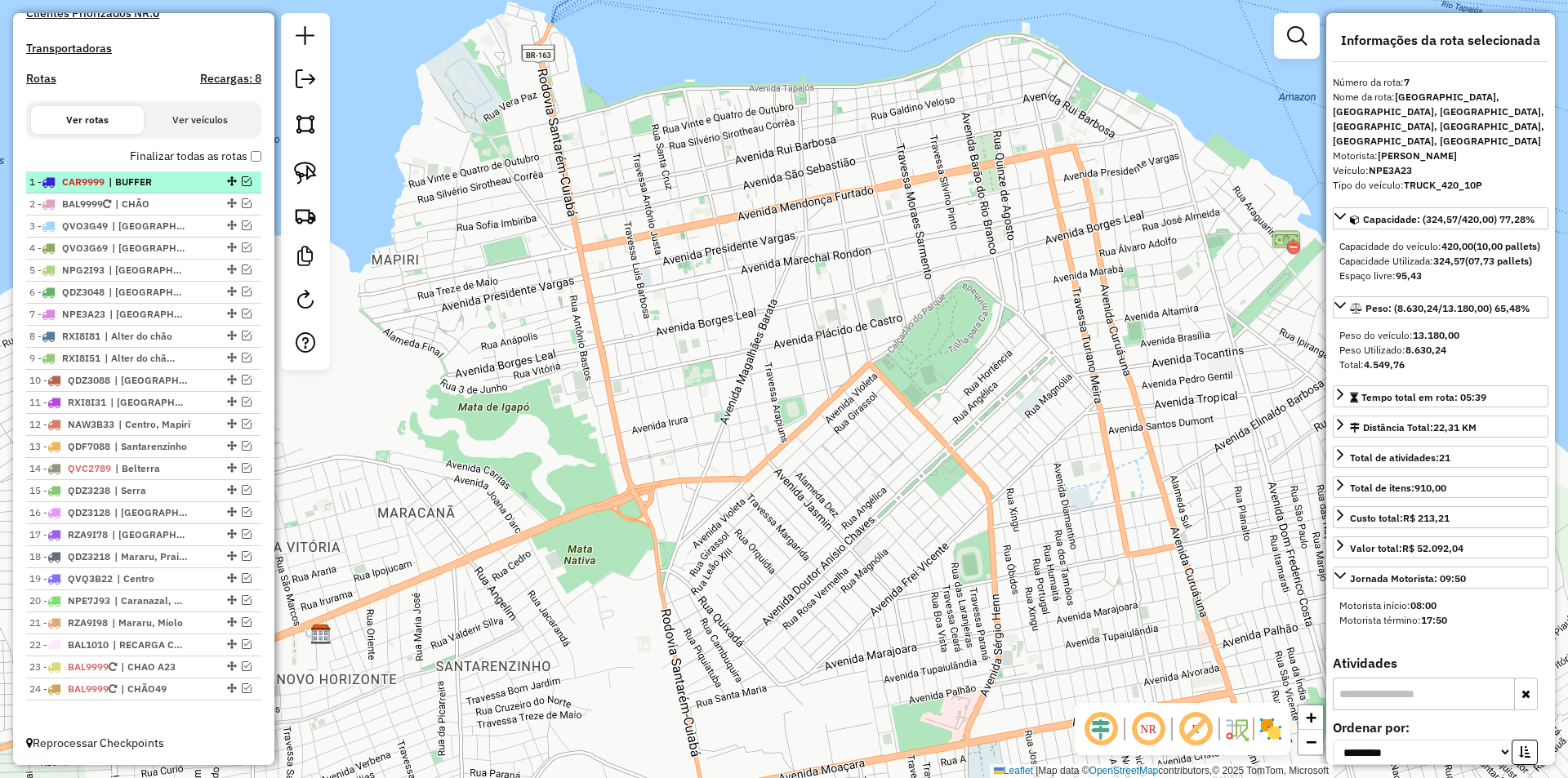
click at [249, 181] on div at bounding box center [229, 180] width 49 height 10
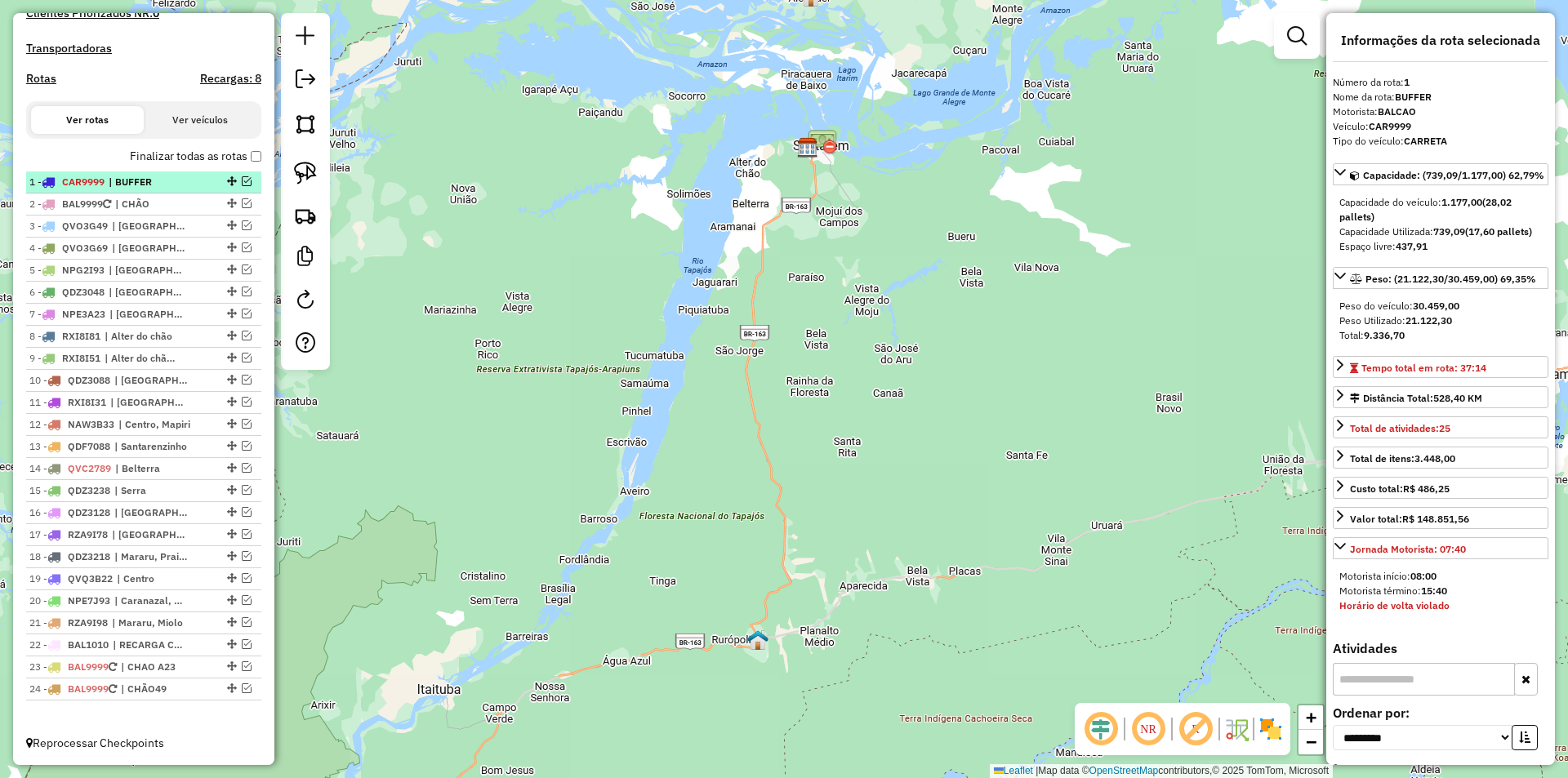
click at [244, 180] on em at bounding box center [246, 180] width 10 height 10
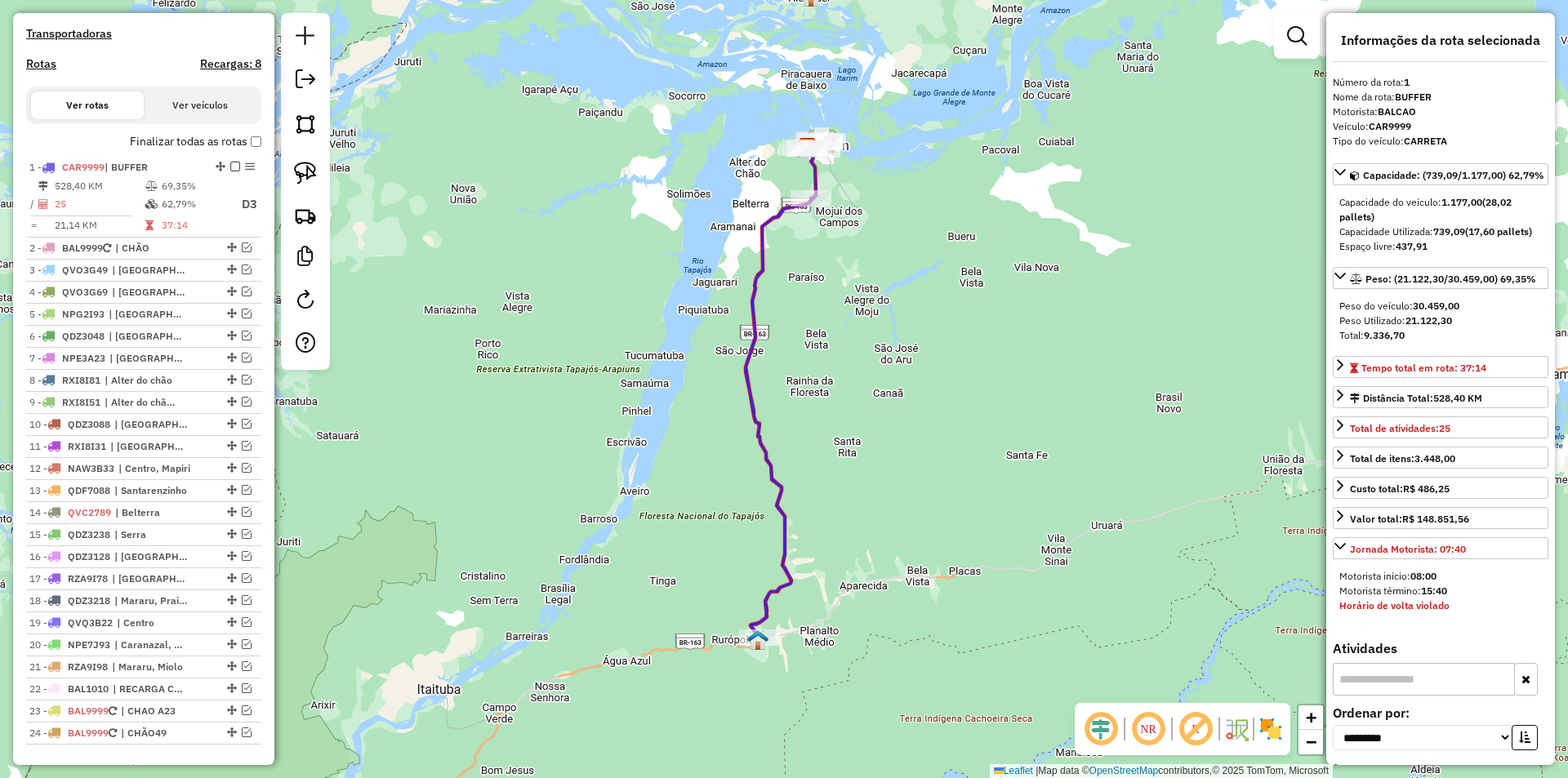
scroll to position [567, 0]
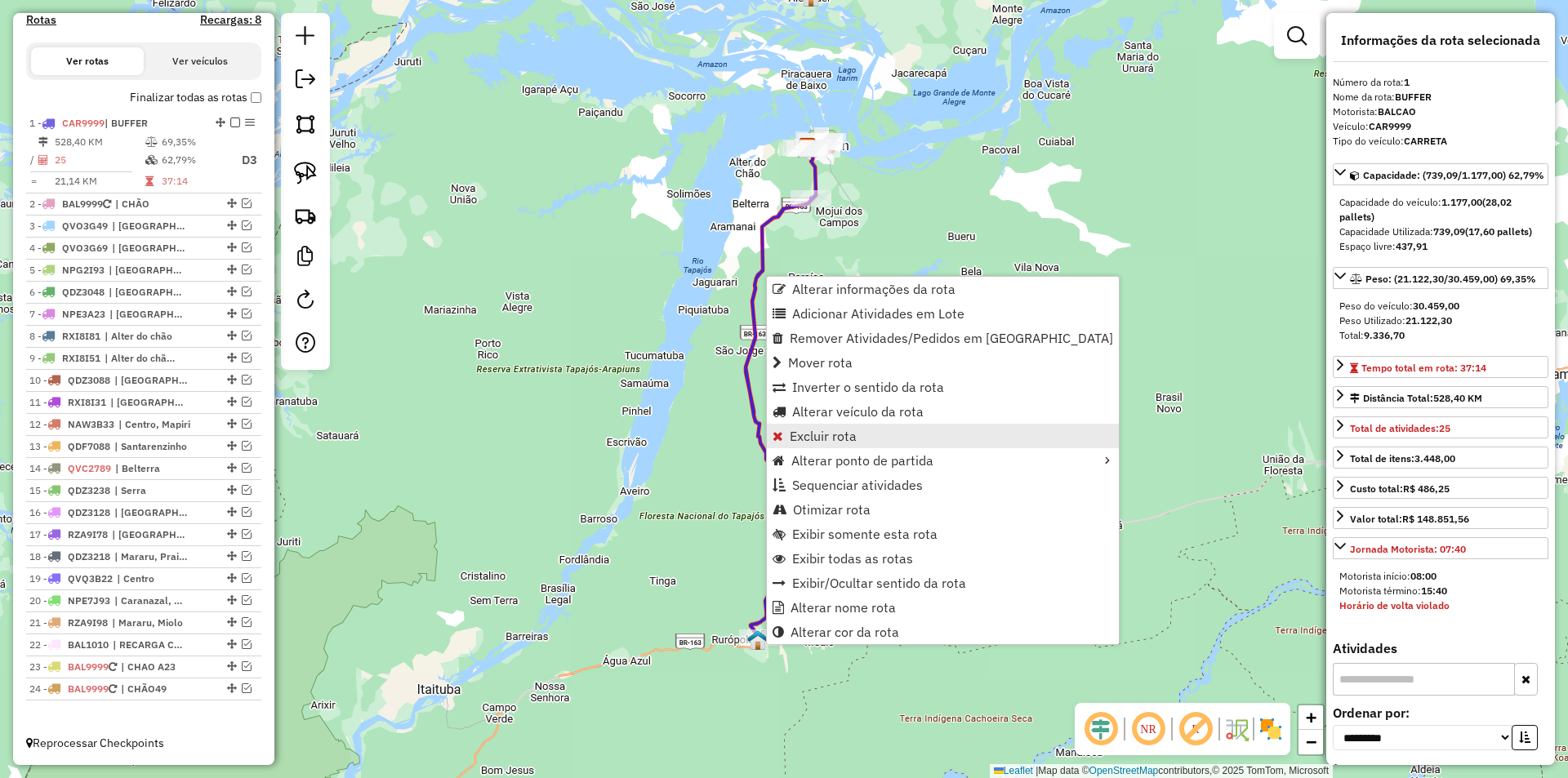
click at [890, 438] on link "Excluir rota" at bounding box center [943, 437] width 352 height 25
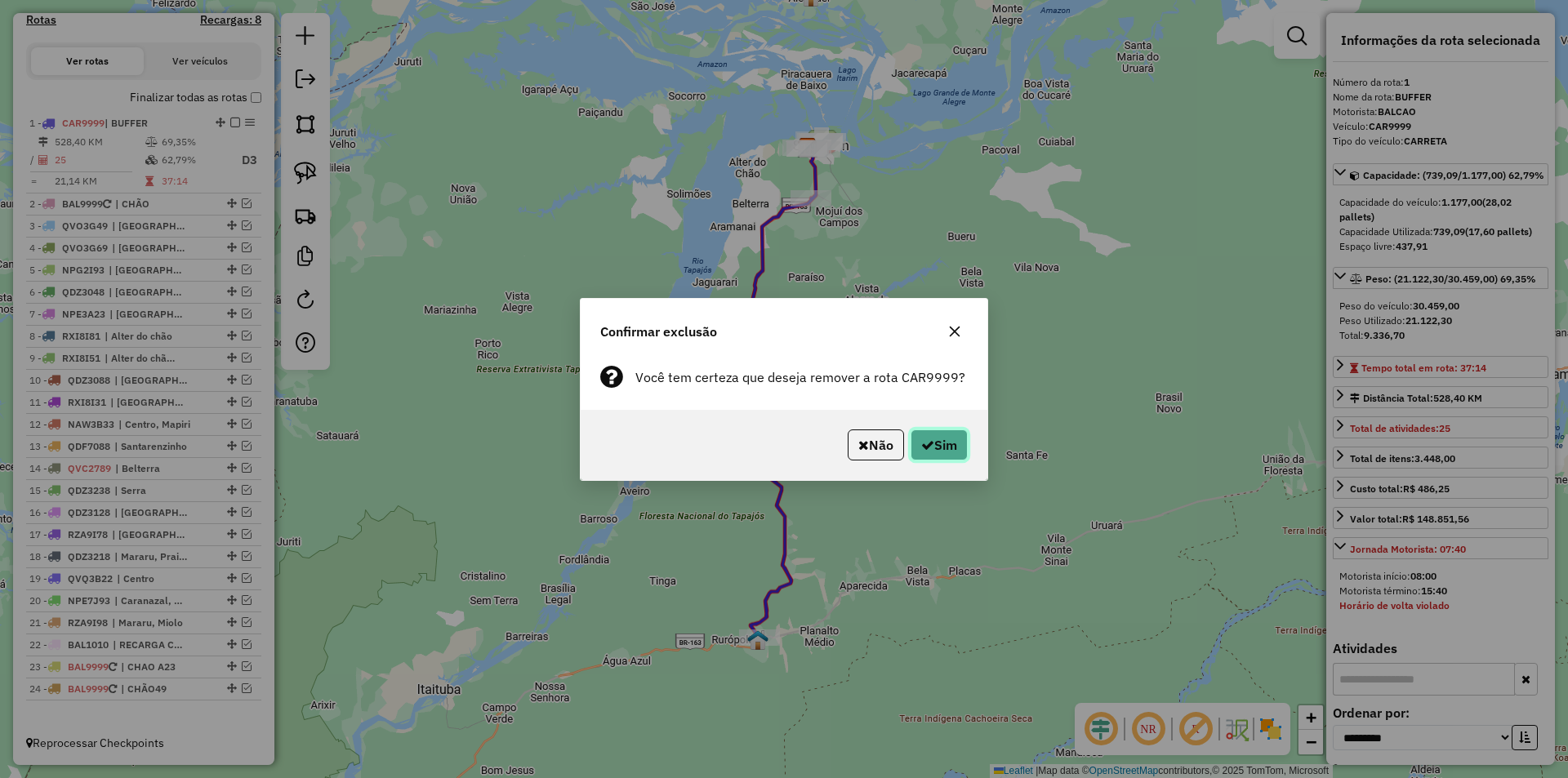
click at [924, 442] on icon "button" at bounding box center [928, 445] width 13 height 13
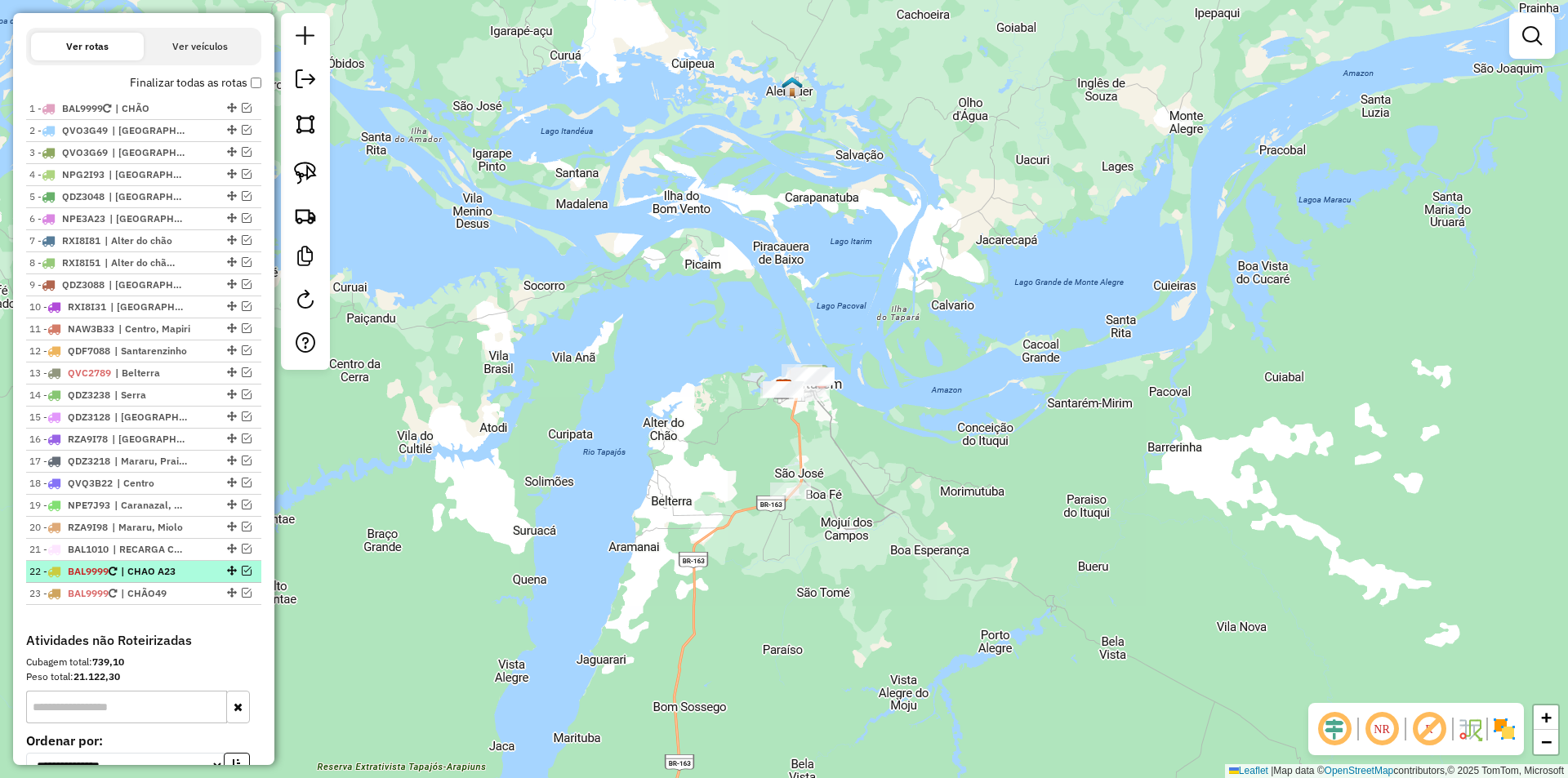
click at [242, 575] on em at bounding box center [246, 570] width 10 height 10
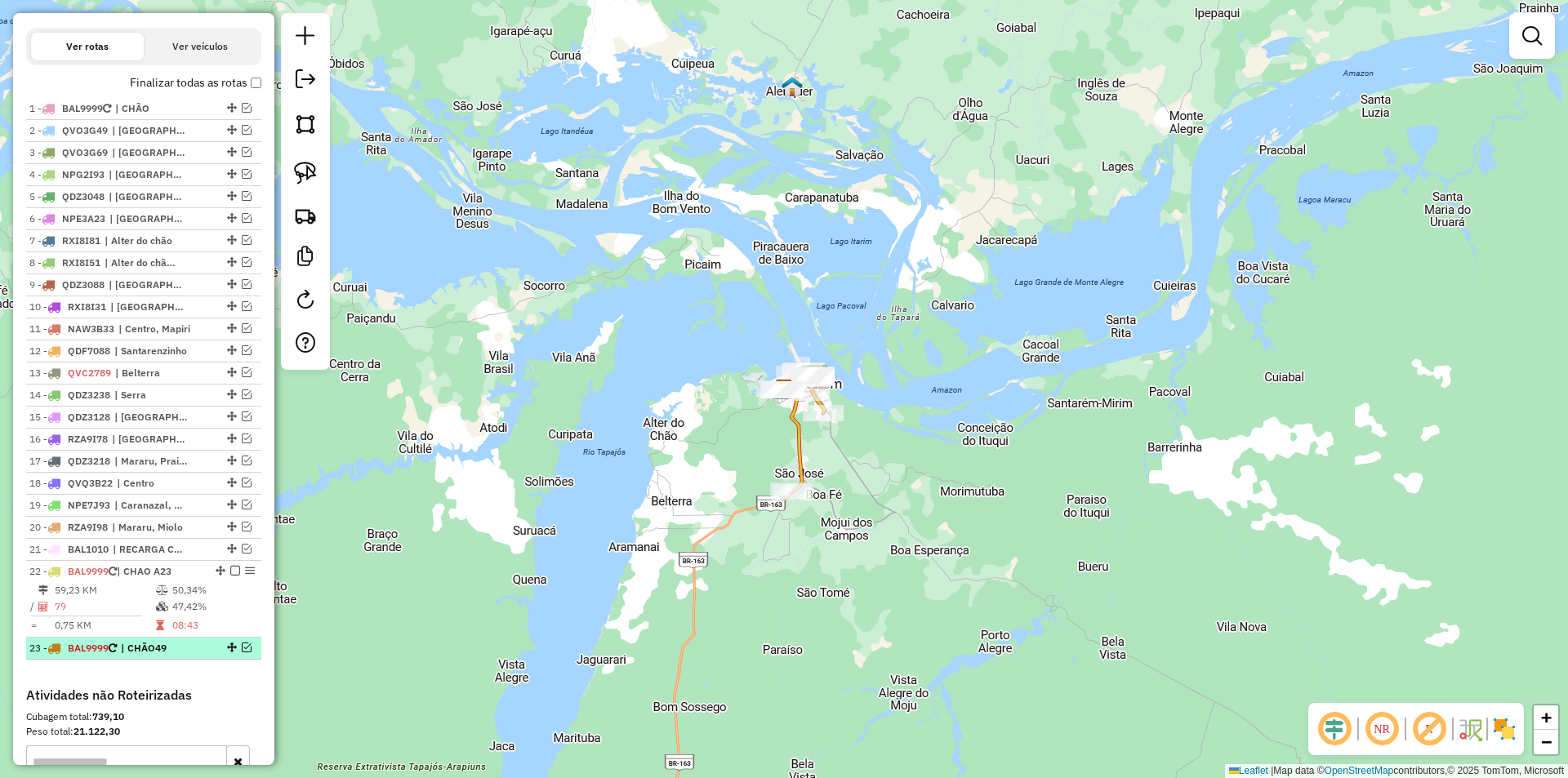
click at [242, 653] on em at bounding box center [246, 647] width 10 height 10
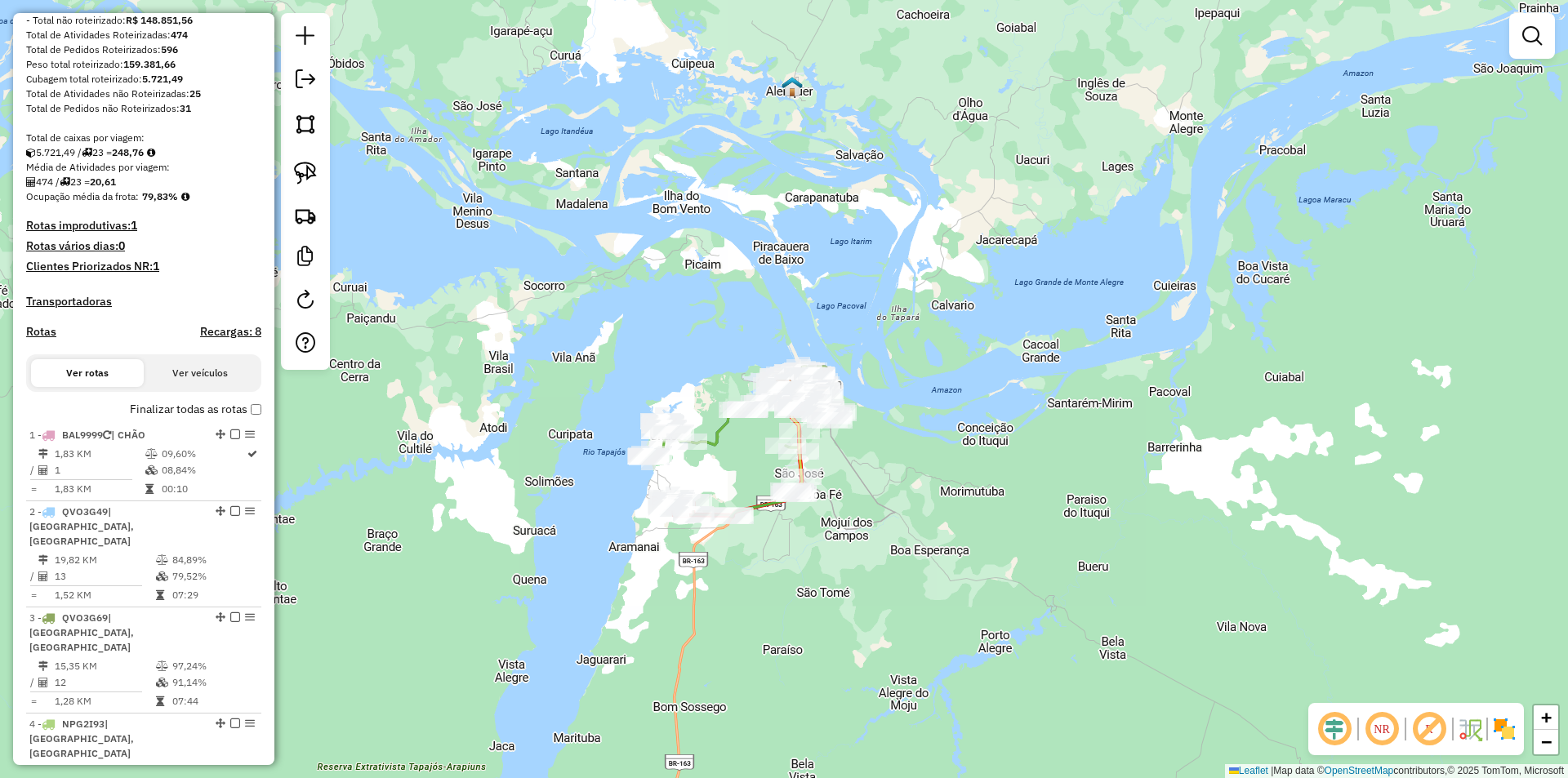
scroll to position [0, 0]
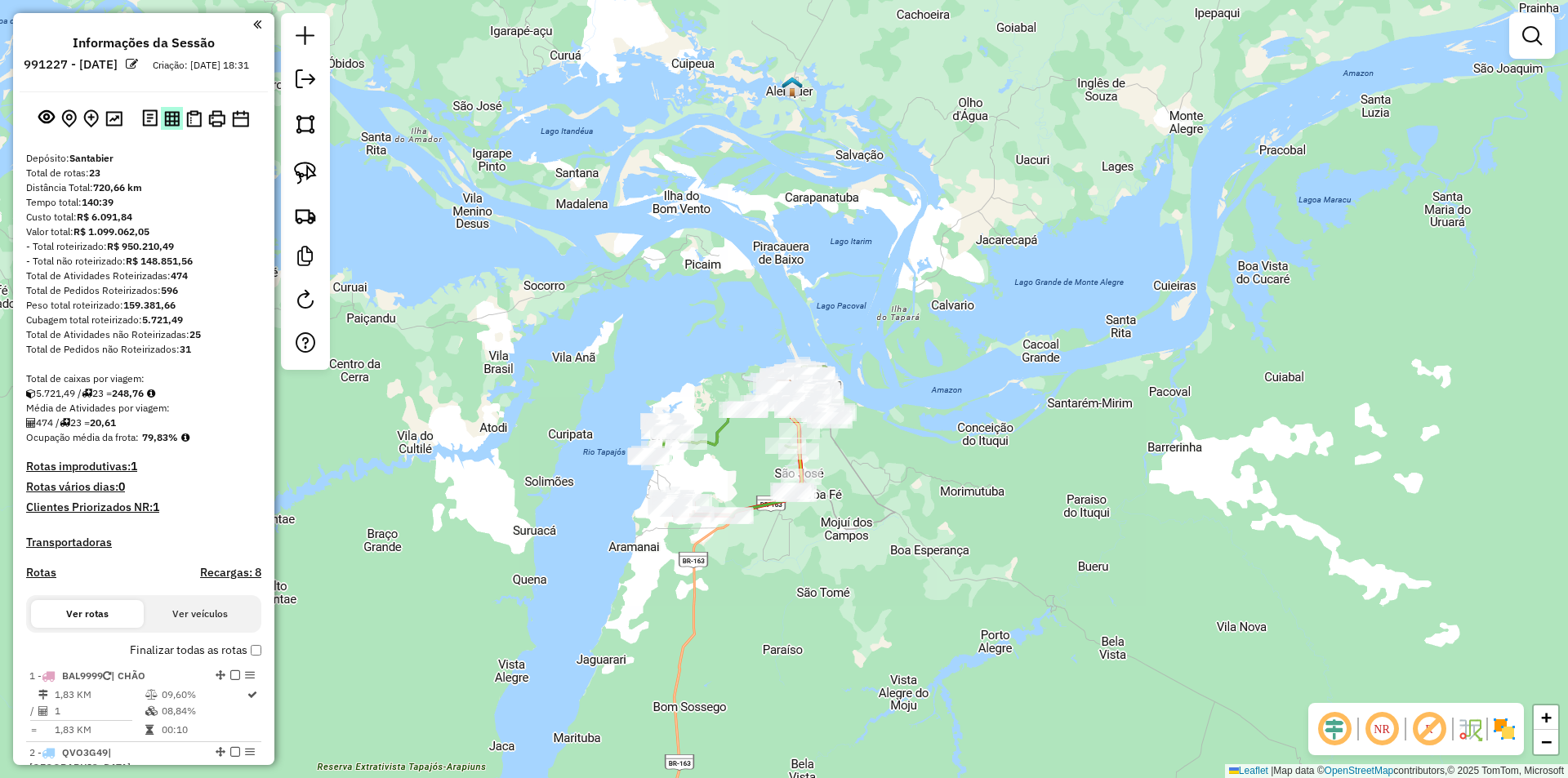
click at [170, 126] on img at bounding box center [172, 118] width 15 height 15
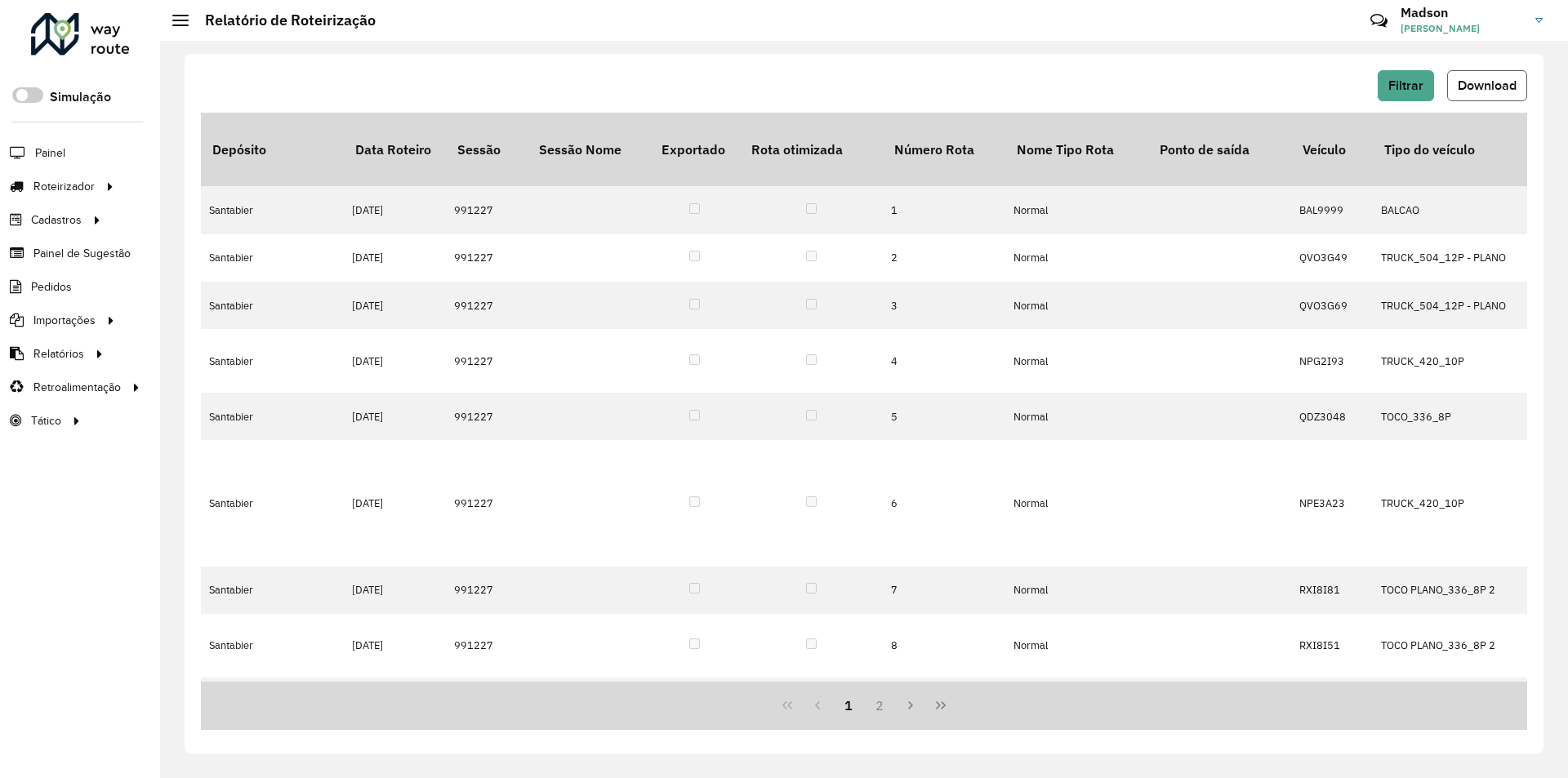
click at [1488, 83] on span "Download" at bounding box center [1487, 85] width 59 height 14
